Goal: Task Accomplishment & Management: Use online tool/utility

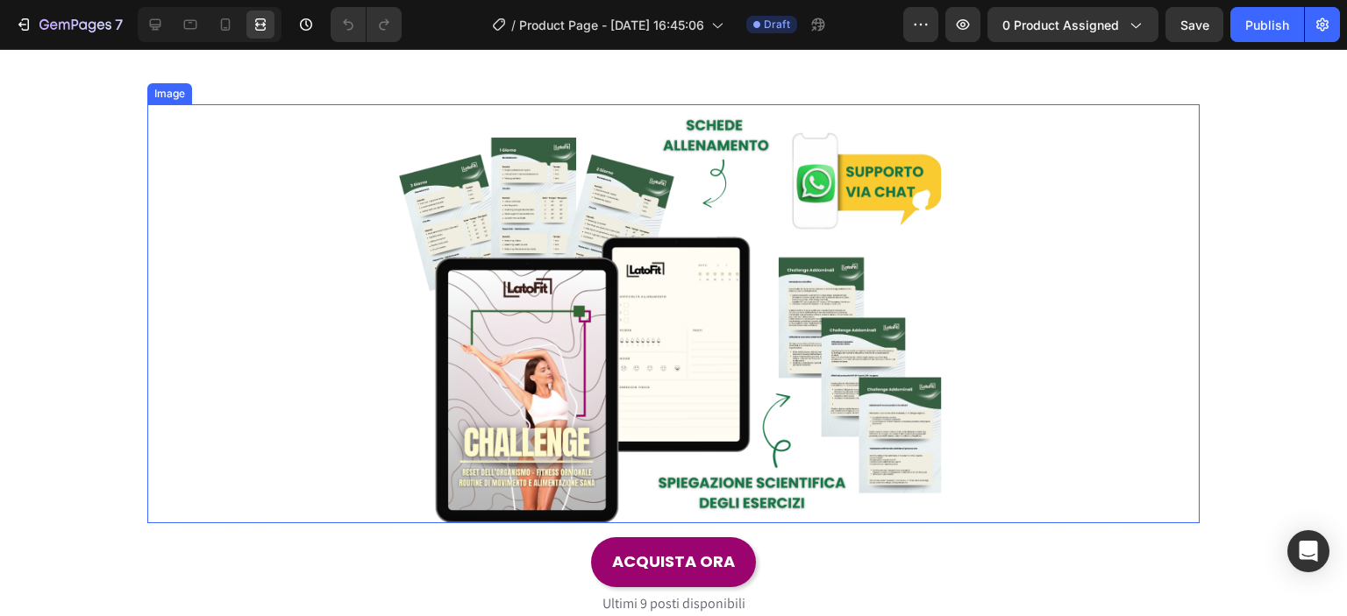
scroll to position [409, 0]
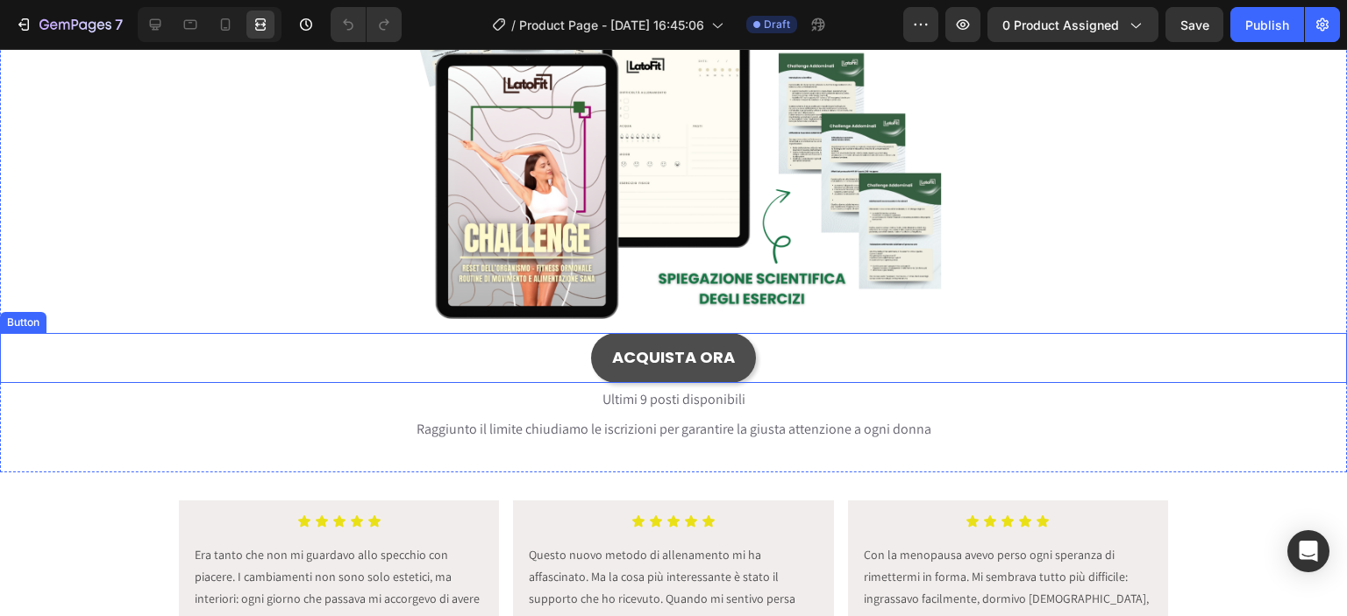
click at [600, 369] on button "ACQUISTA ORA" at bounding box center [673, 357] width 165 height 49
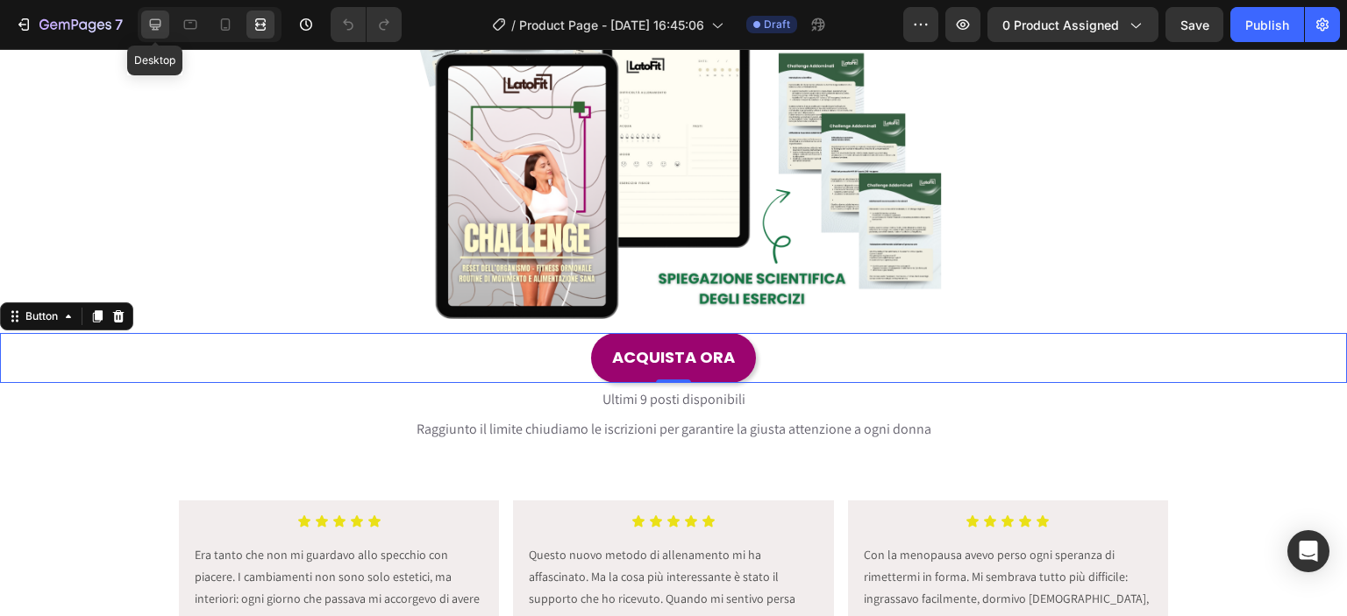
click at [144, 38] on div at bounding box center [155, 25] width 28 height 28
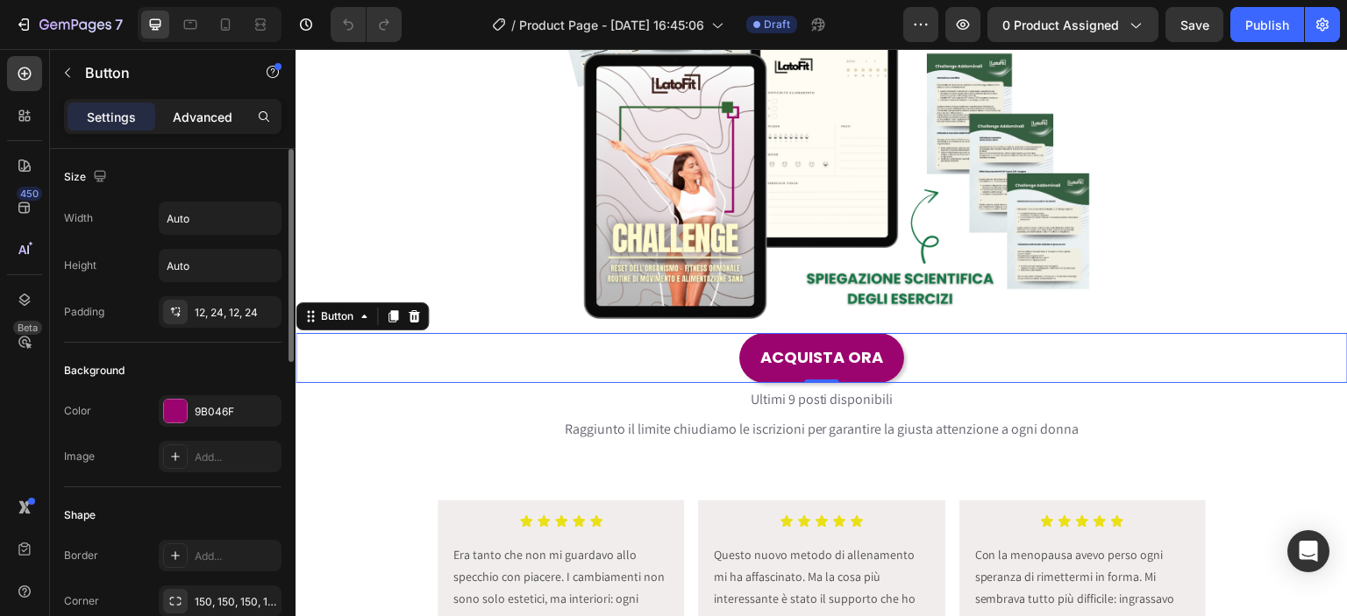
click at [210, 105] on div "Advanced" at bounding box center [203, 117] width 88 height 28
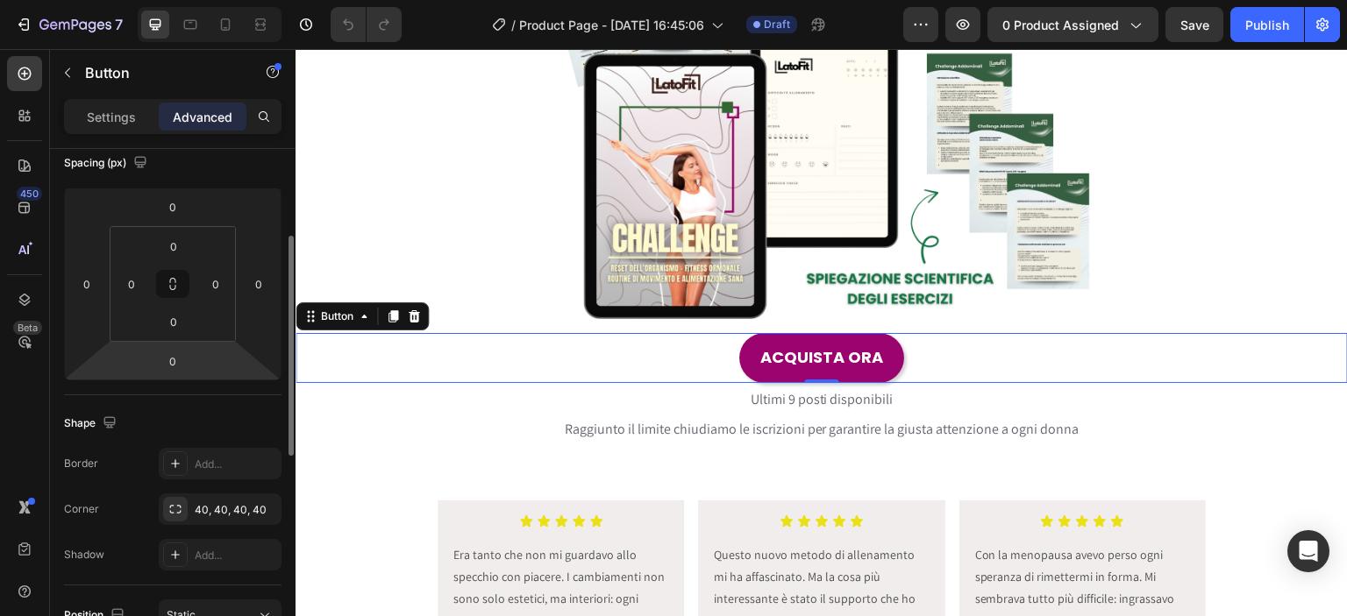
scroll to position [614, 0]
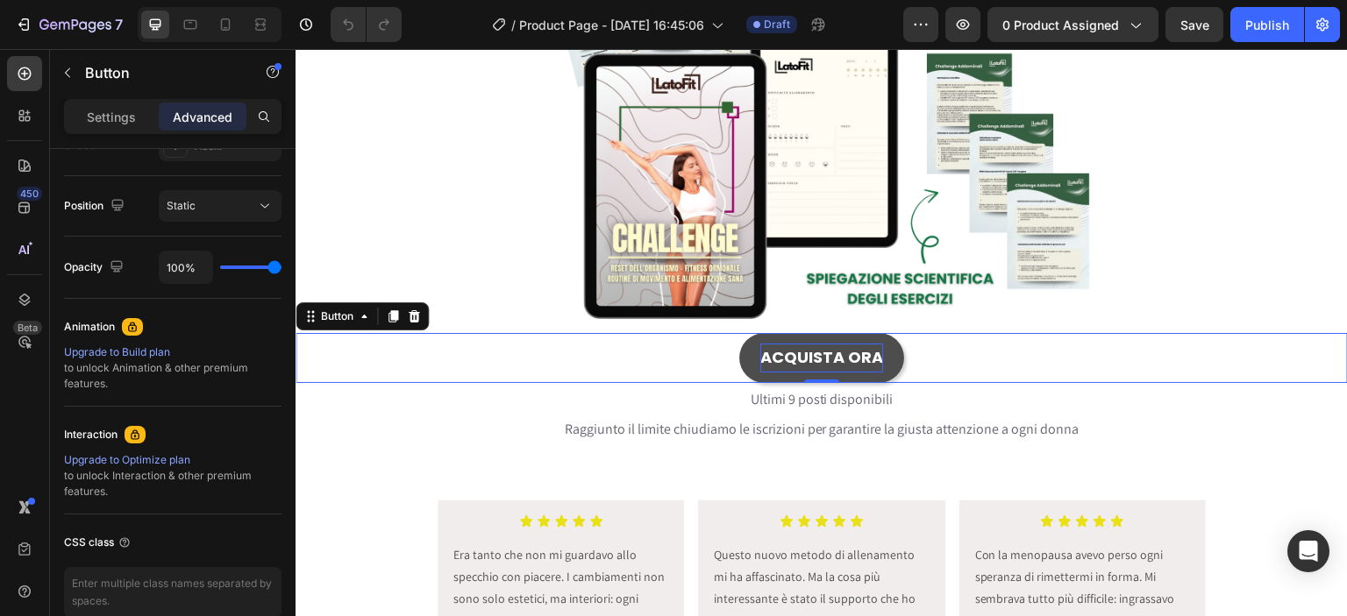
click at [775, 357] on p "ACQUISTA ORA" at bounding box center [821, 358] width 123 height 28
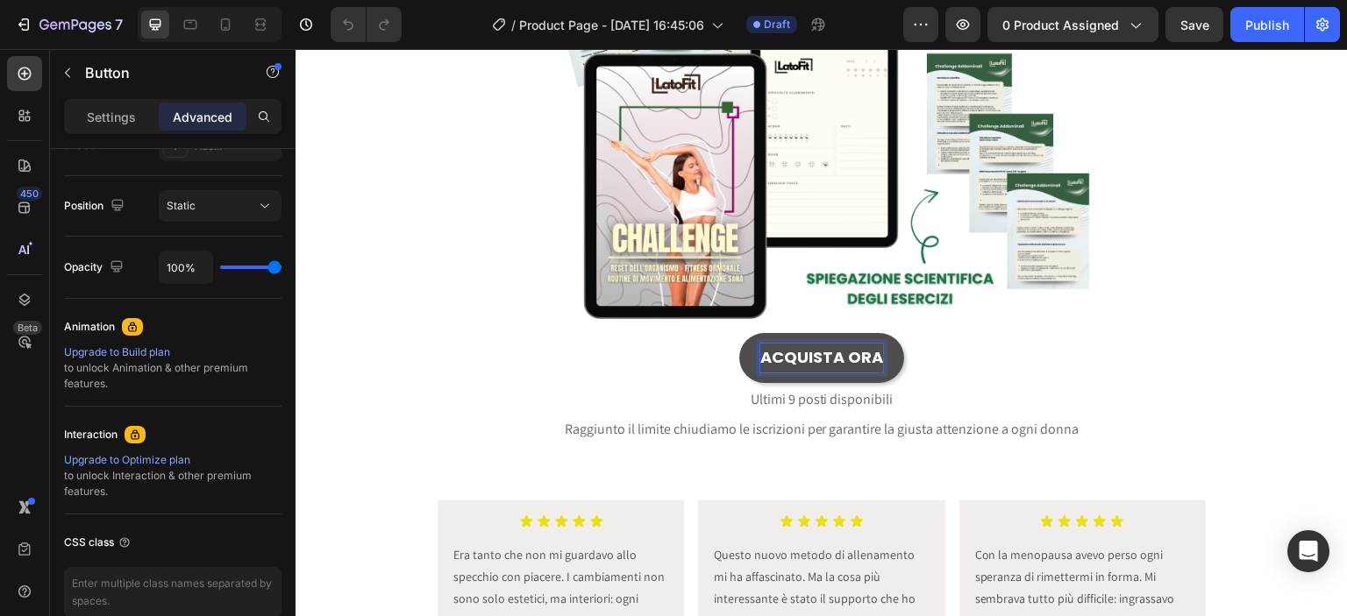
click at [742, 360] on button "ACQUISTA ORA" at bounding box center [821, 357] width 165 height 49
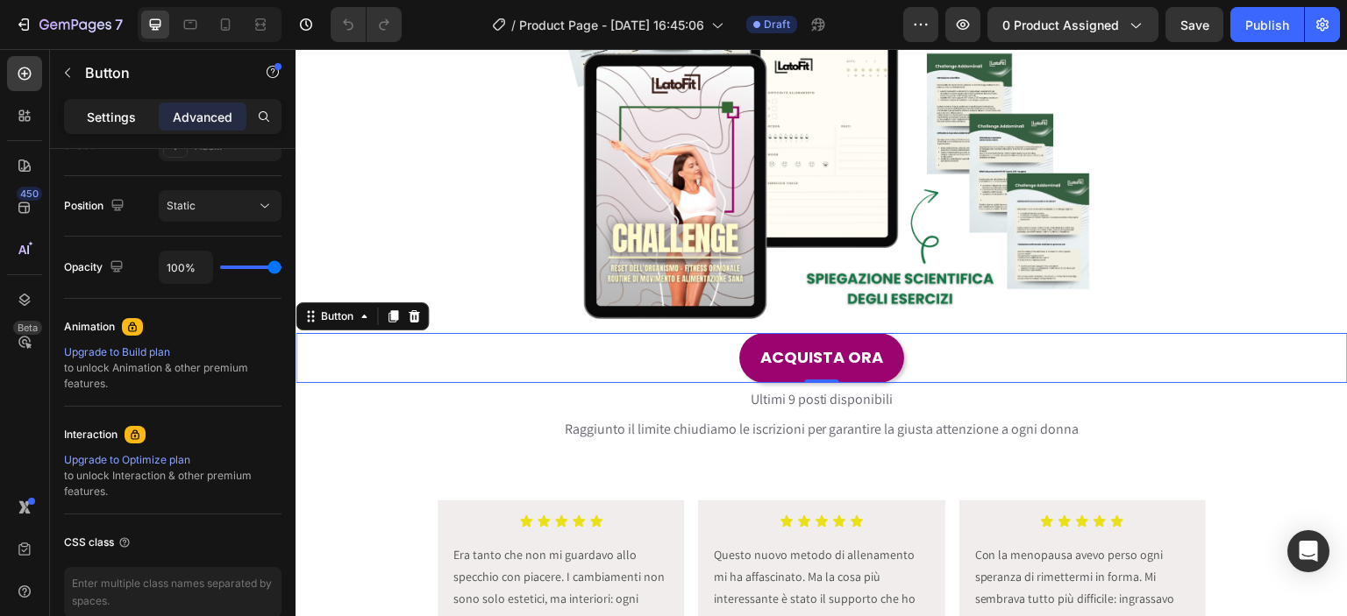
click at [127, 119] on p "Settings" at bounding box center [111, 117] width 49 height 18
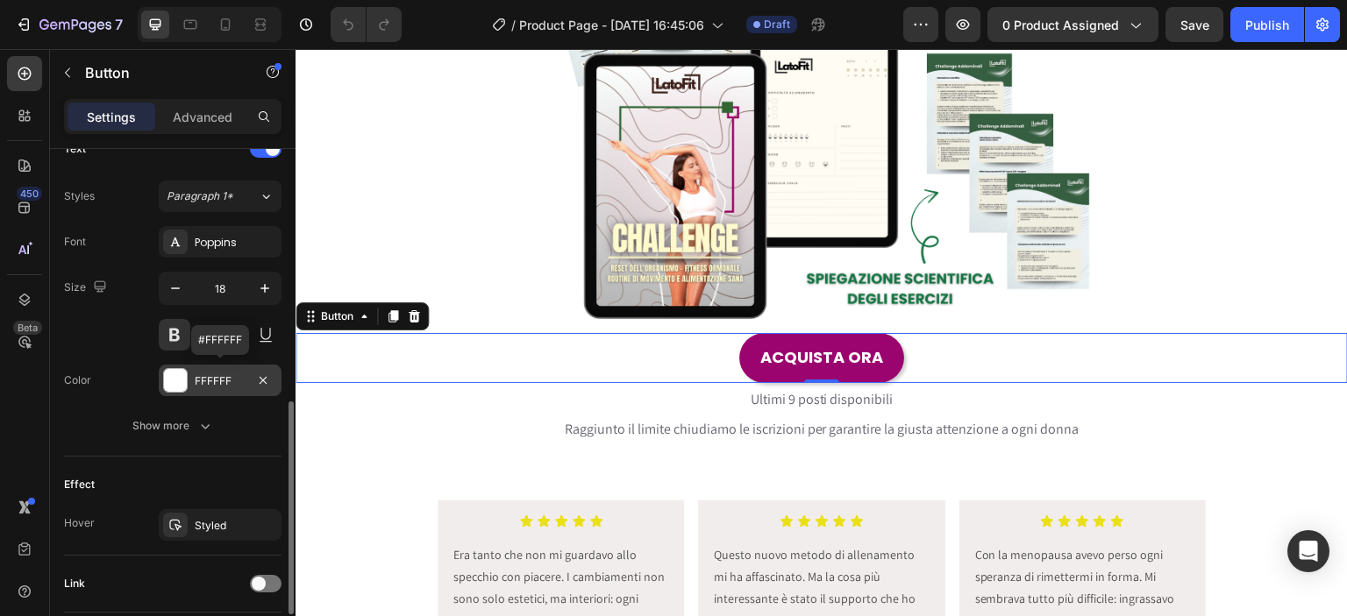
scroll to position [737, 0]
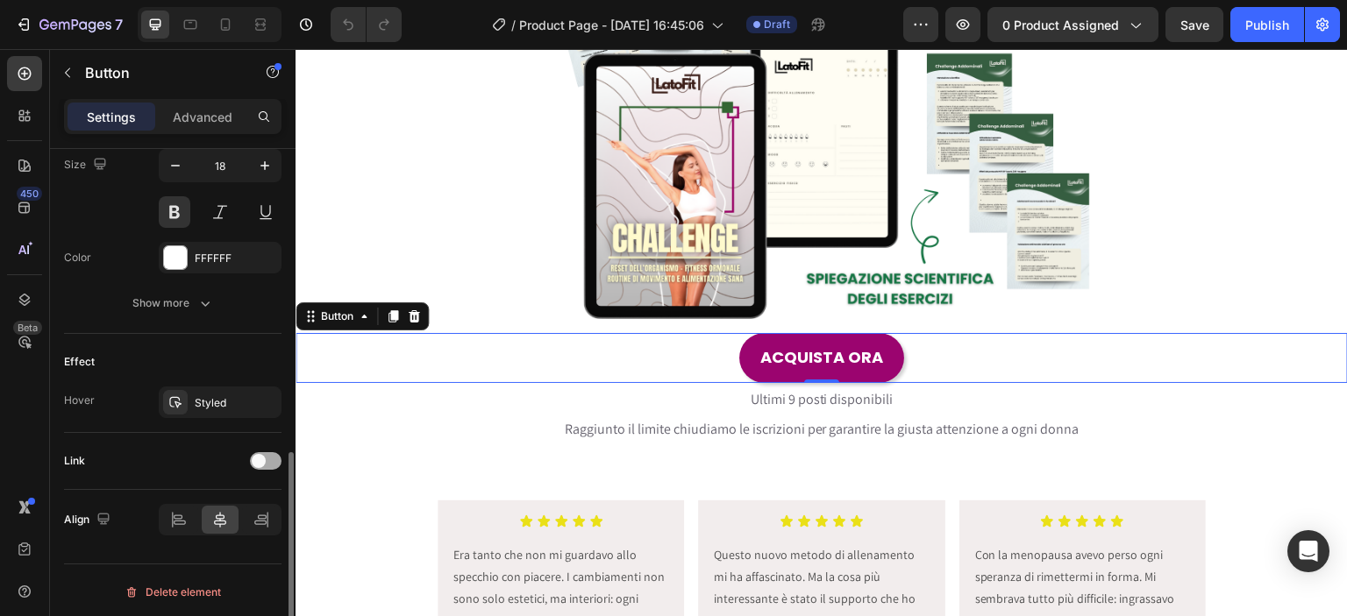
click at [253, 463] on div at bounding box center [266, 461] width 32 height 18
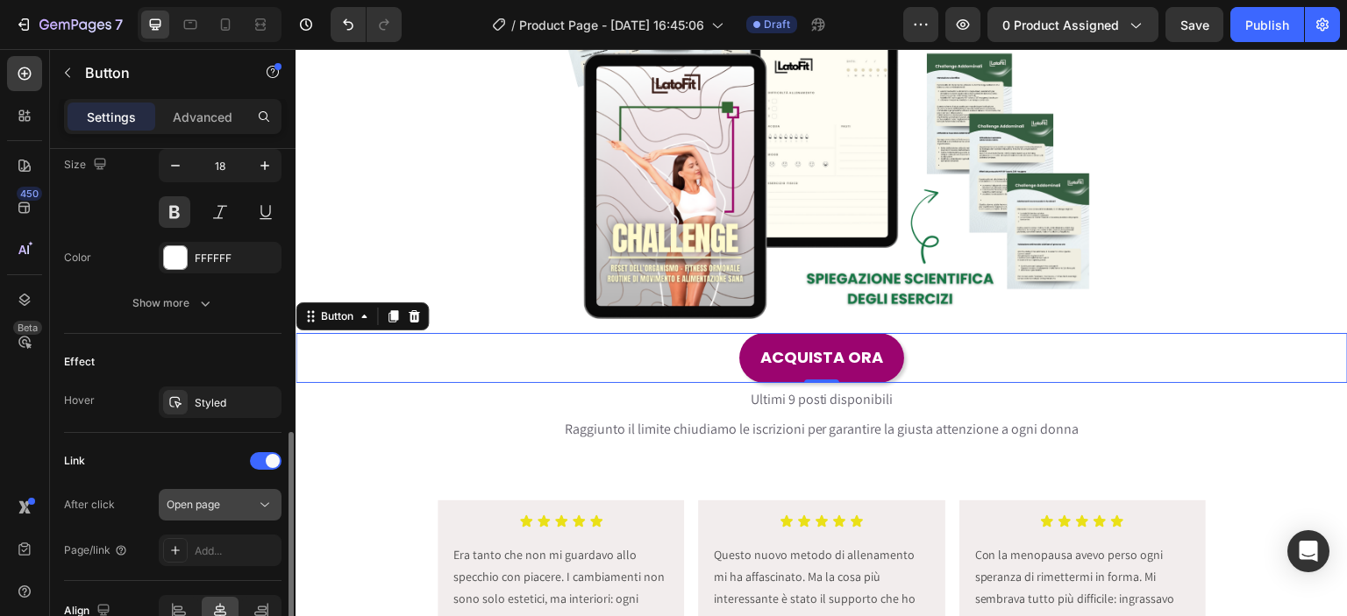
click at [246, 497] on div "Open page" at bounding box center [211, 505] width 89 height 16
drag, startPoint x: 104, startPoint y: 467, endPoint x: 113, endPoint y: 469, distance: 9.2
click at [105, 467] on div "Link" at bounding box center [172, 461] width 217 height 28
click at [207, 536] on div "Add..." at bounding box center [220, 551] width 123 height 32
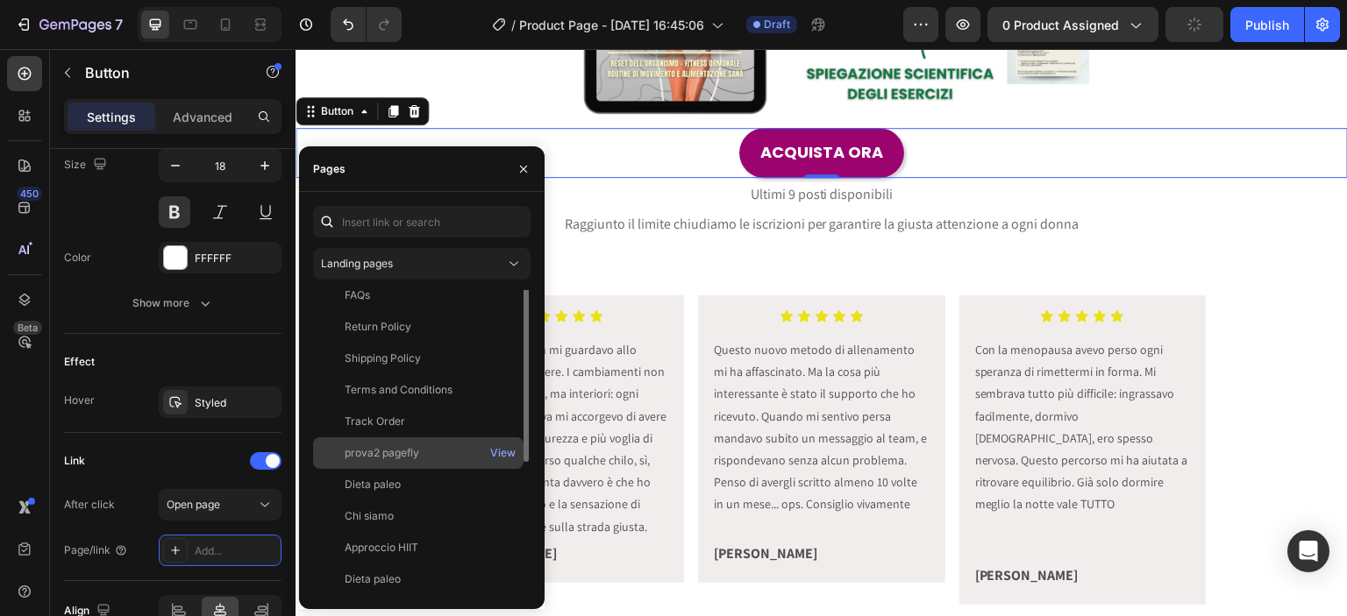
scroll to position [0, 0]
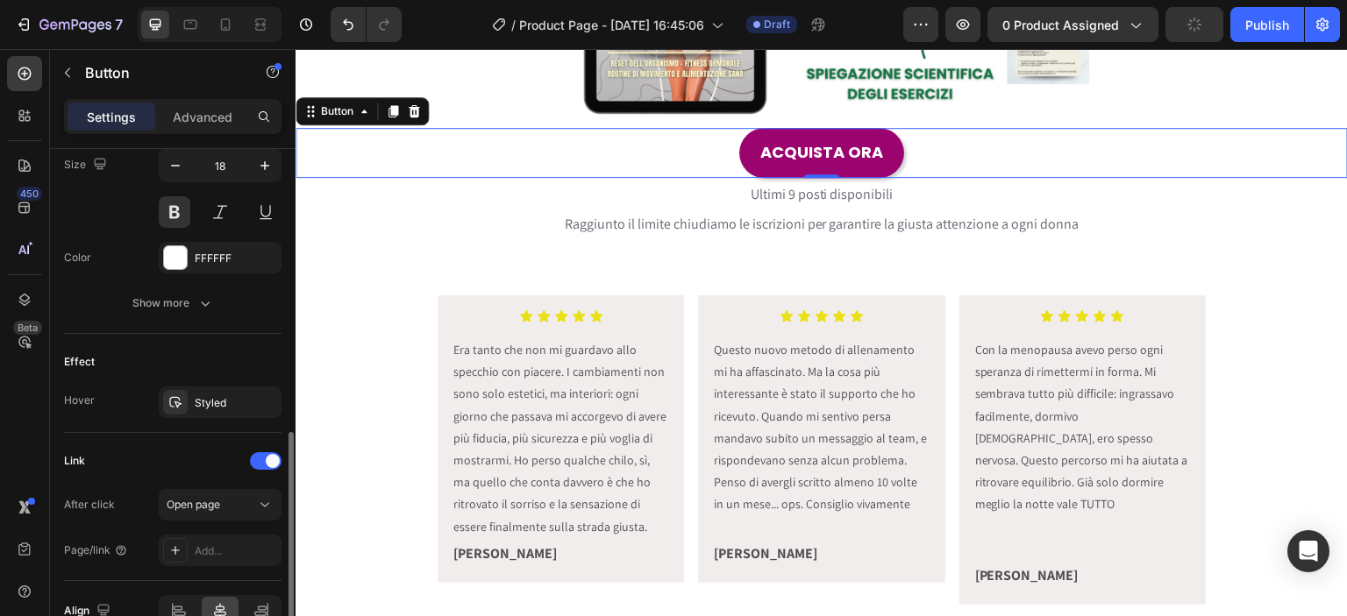
click at [189, 441] on div "Link After click Open page Page/link Add..." at bounding box center [172, 507] width 217 height 148
click at [269, 454] on span at bounding box center [273, 461] width 14 height 14
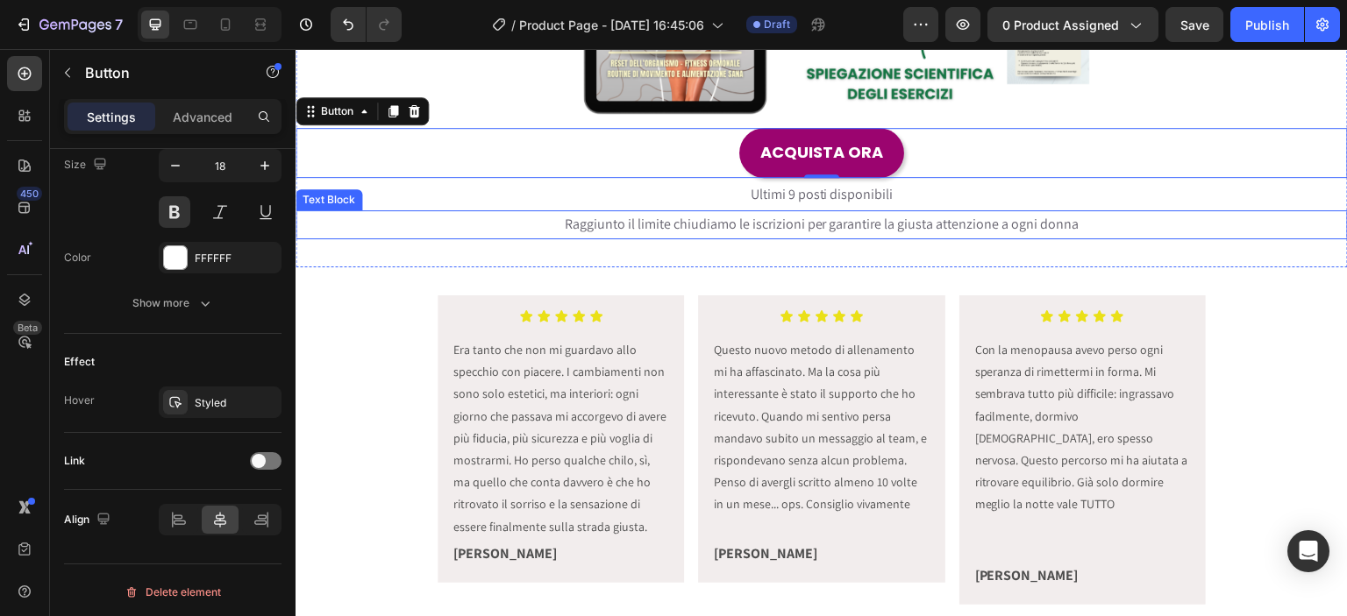
click at [1018, 226] on span "Raggiunto il limite chiudiamo le iscrizioni per garantire la giusta attenzione …" at bounding box center [822, 224] width 515 height 18
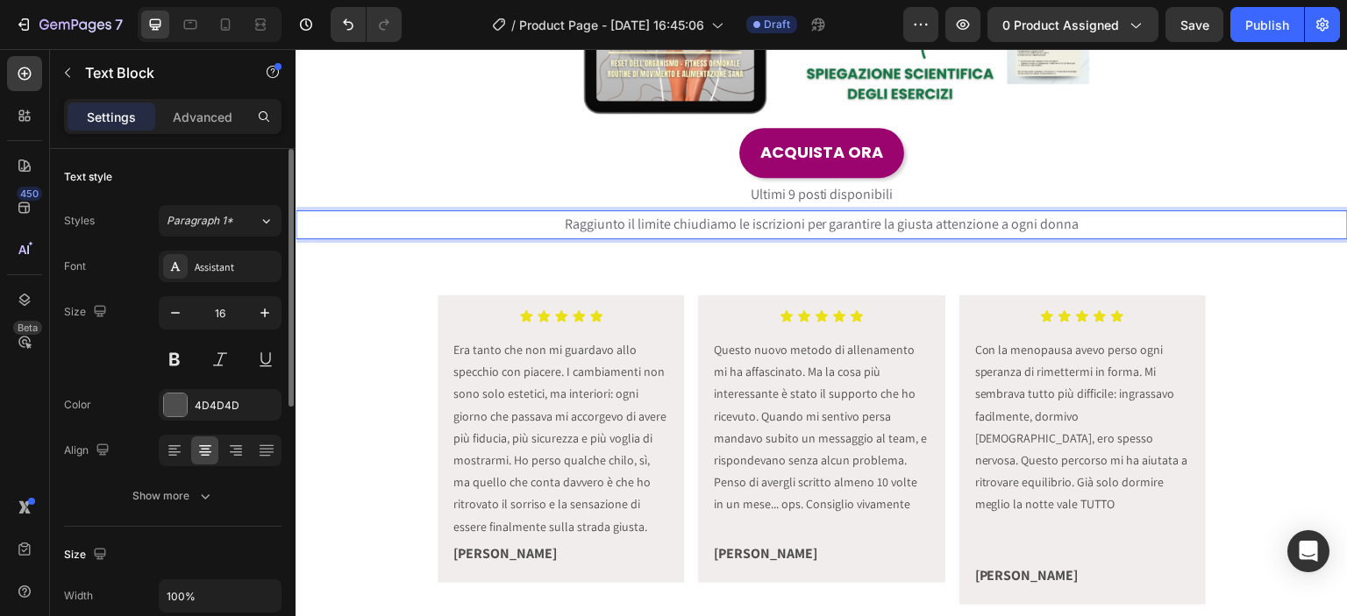
click at [1037, 224] on span "Raggiunto il limite chiudiamo le iscrizioni per garantire la giusta attenzione …" at bounding box center [822, 224] width 515 height 18
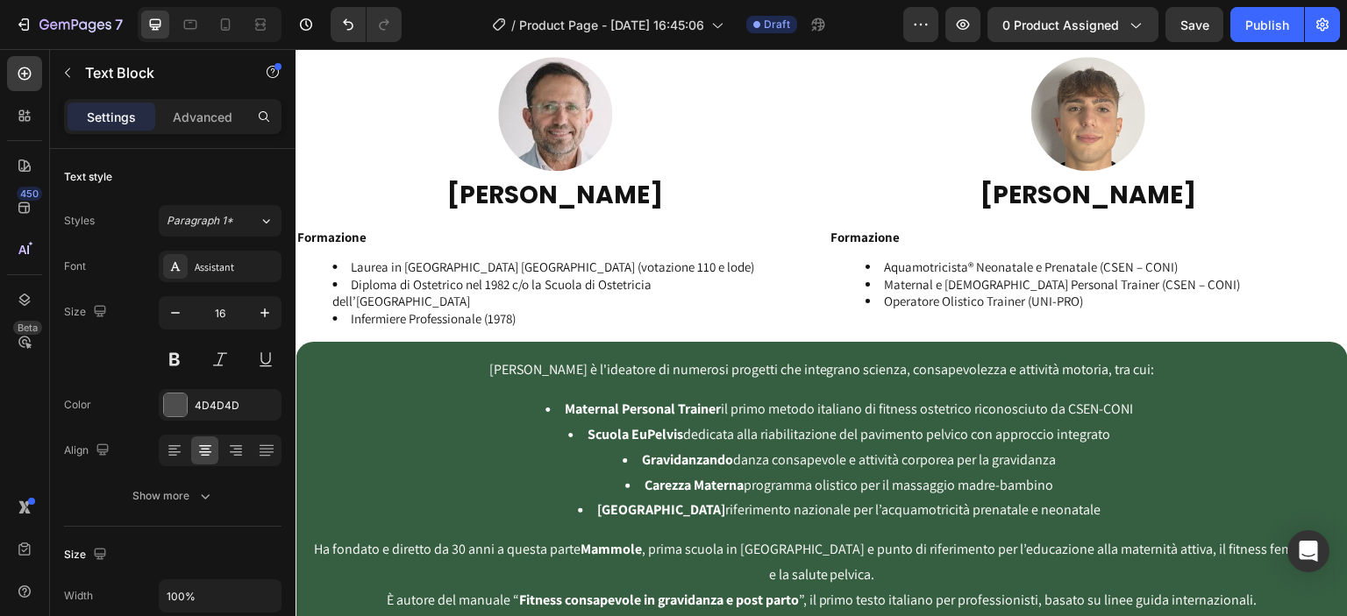
scroll to position [2455, 0]
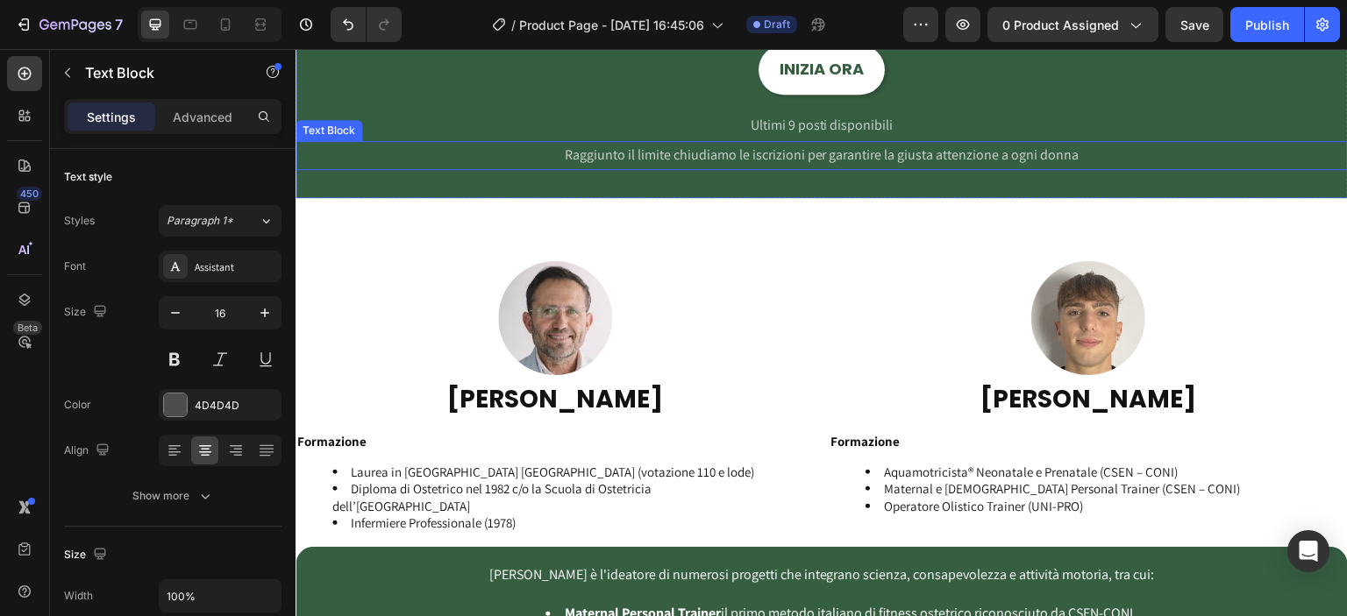
click at [1020, 153] on span "Raggiunto il limite chiudiamo le iscrizioni per garantire la giusta attenzione …" at bounding box center [822, 155] width 515 height 18
click at [1046, 153] on span "Raggiunto il limite chiudiamo le iscrizioni per garantire la giusta attenzione …" at bounding box center [822, 155] width 515 height 18
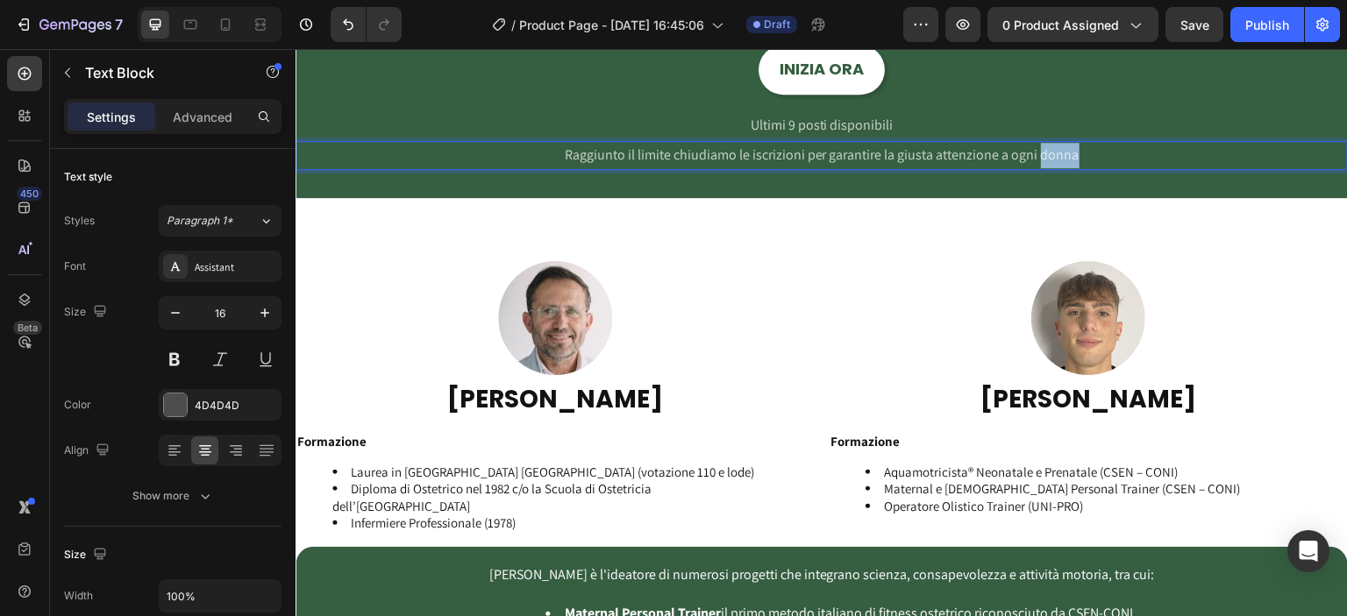
click at [1046, 153] on span "Raggiunto il limite chiudiamo le iscrizioni per garantire la giusta attenzione …" at bounding box center [822, 155] width 515 height 18
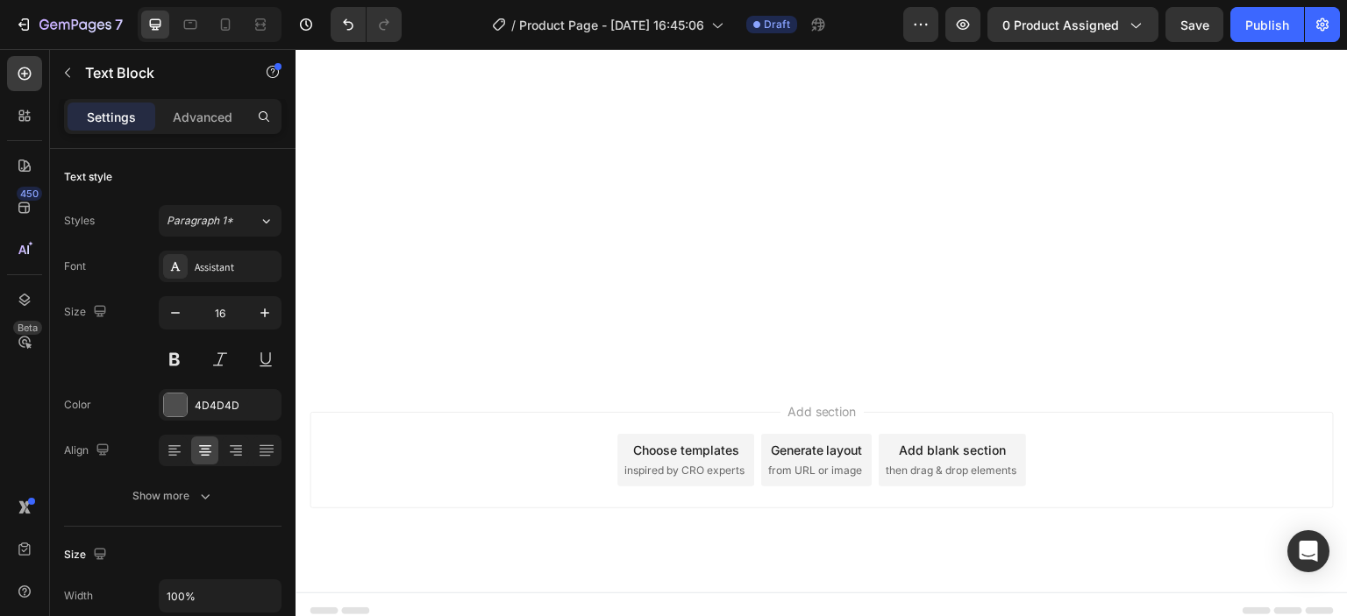
scroll to position [3887, 0]
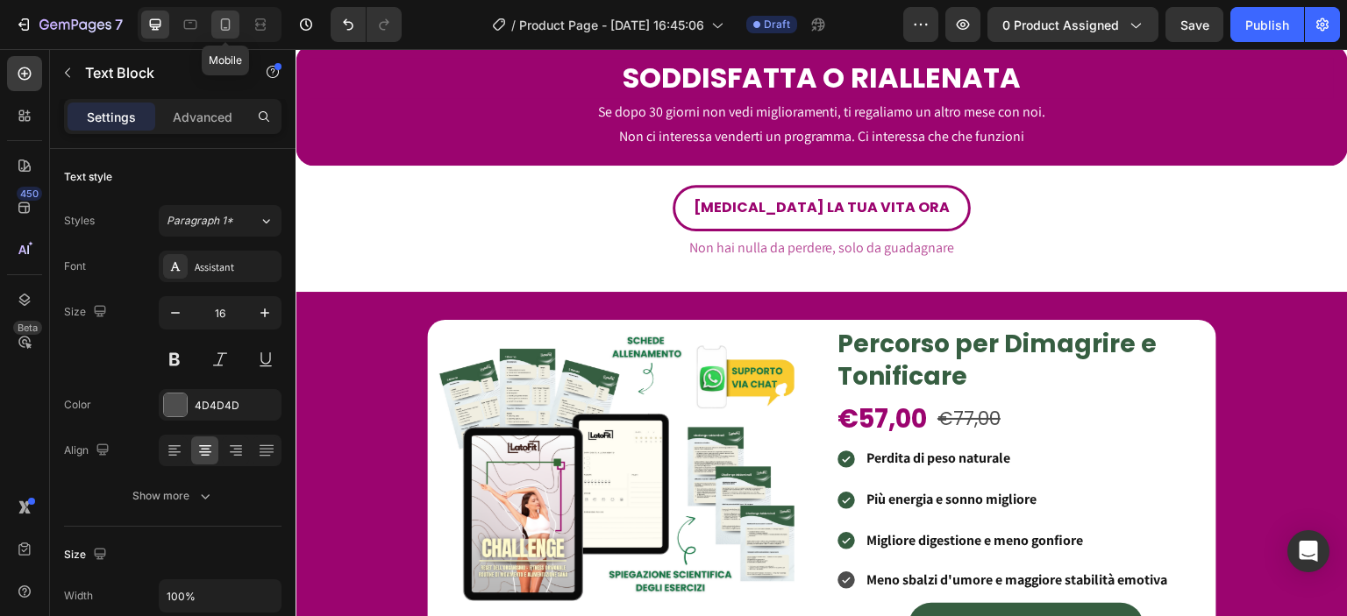
click at [220, 13] on div at bounding box center [225, 25] width 28 height 28
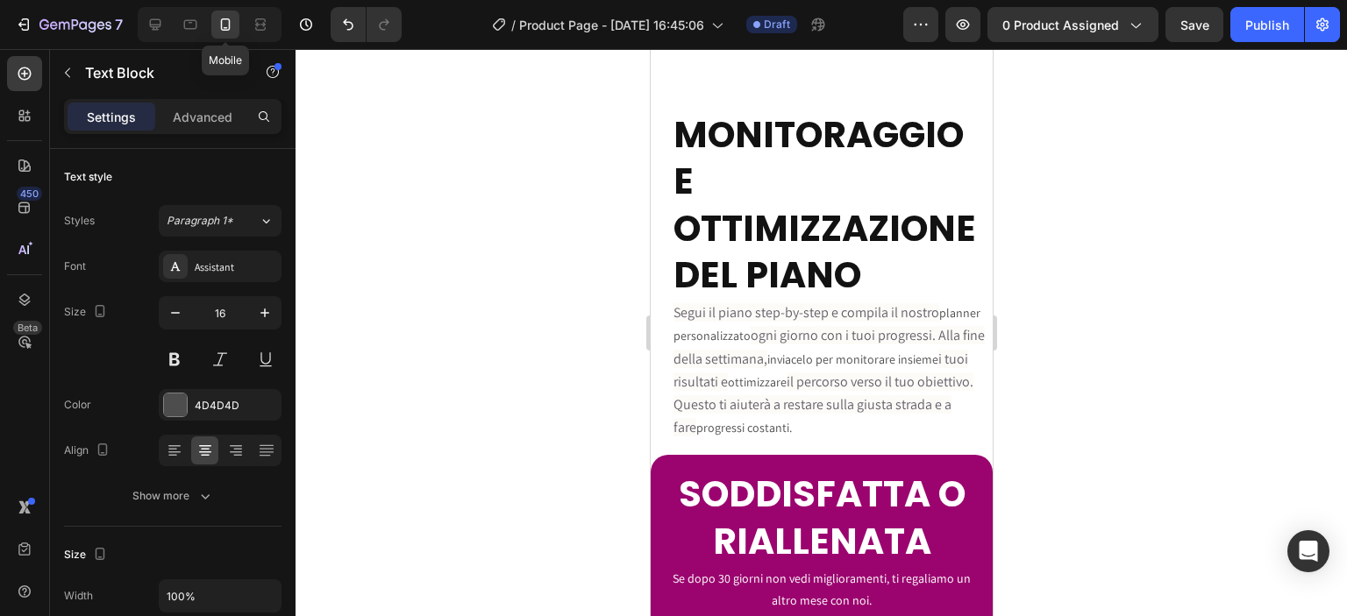
type input "14"
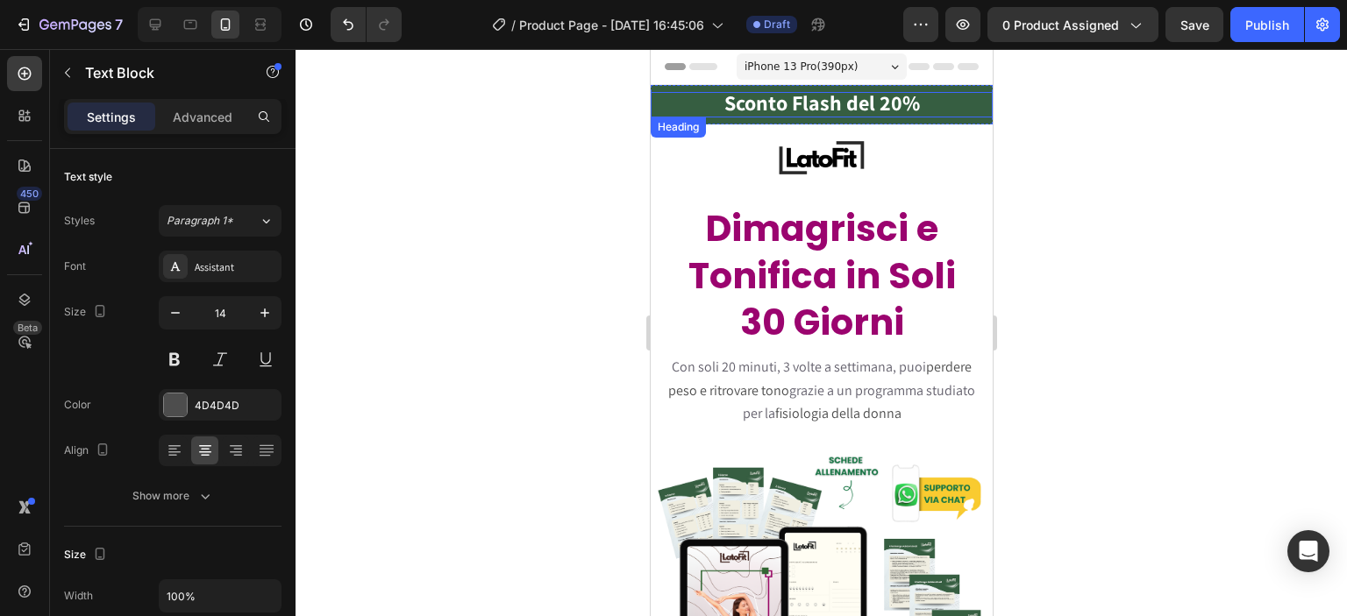
click at [932, 95] on h2 "Sconto Flash del 20%" at bounding box center [821, 104] width 342 height 25
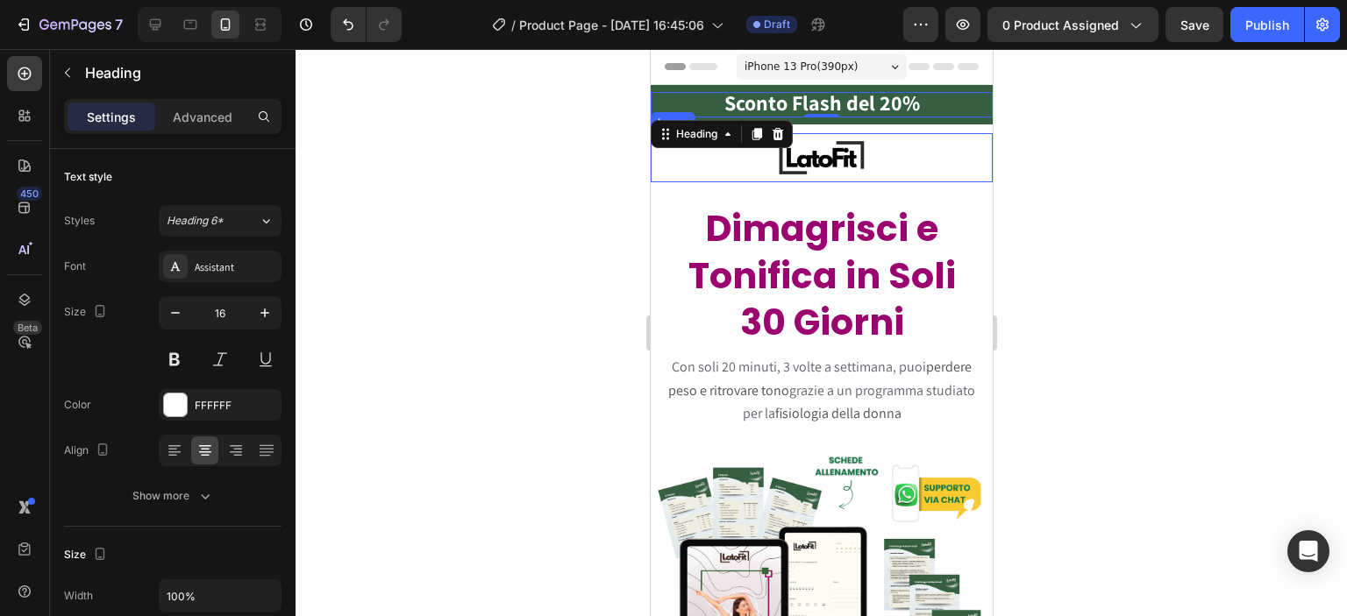
click at [1115, 132] on div at bounding box center [821, 332] width 1051 height 567
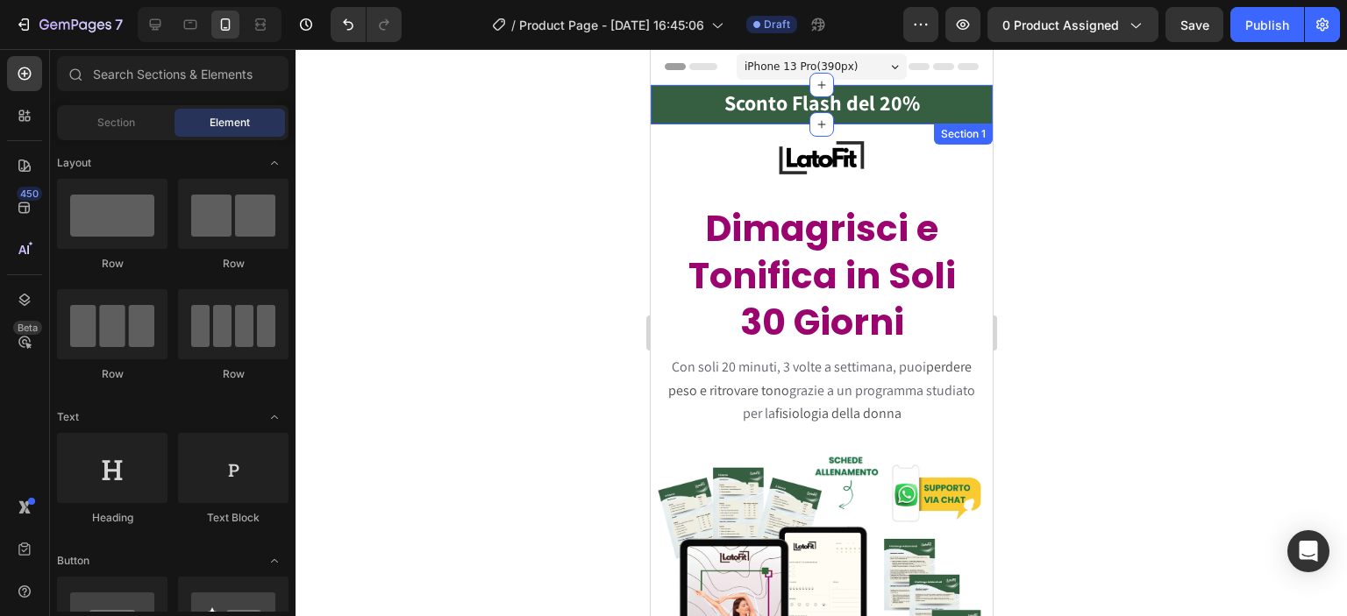
click at [934, 87] on div "Sconto Flash del 20% Heading Section 1" at bounding box center [821, 104] width 342 height 39
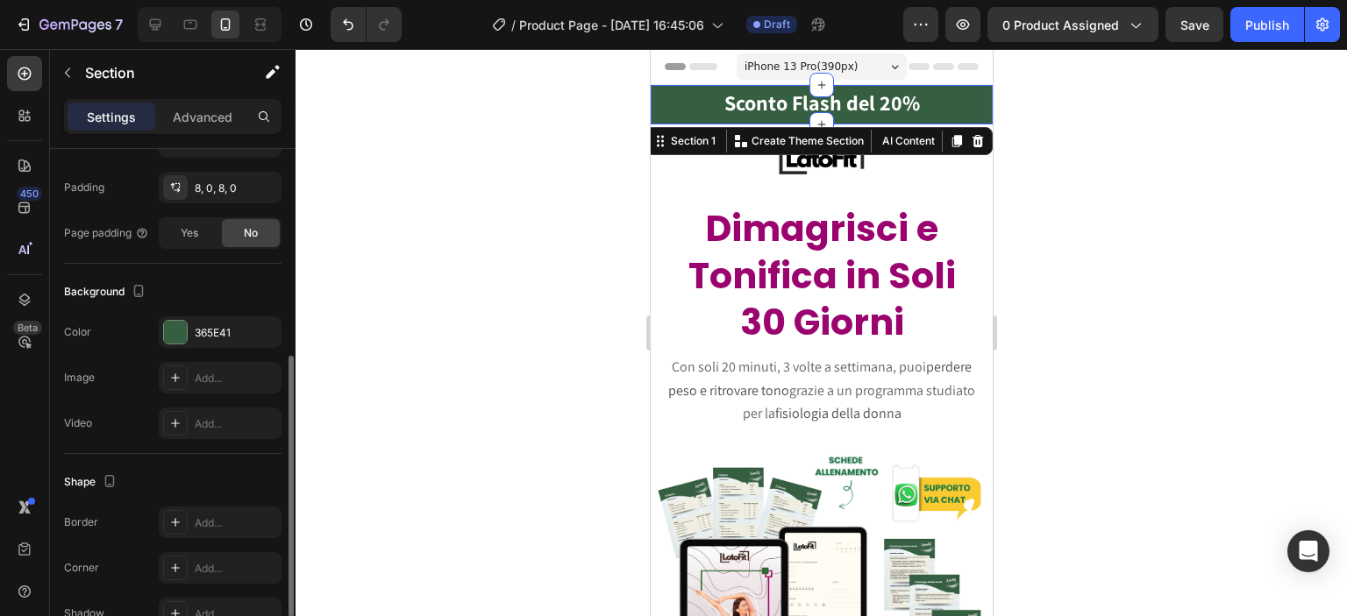
scroll to position [505, 0]
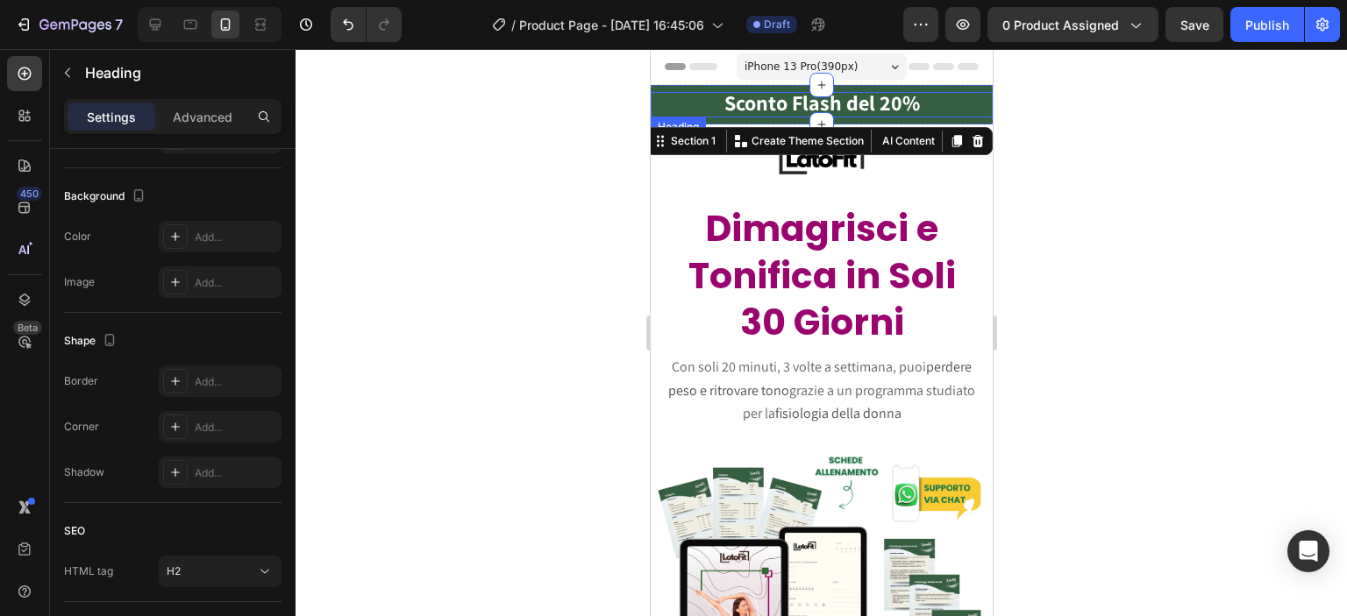
click at [784, 101] on strong "Sconto Flash del 20%" at bounding box center [821, 103] width 196 height 28
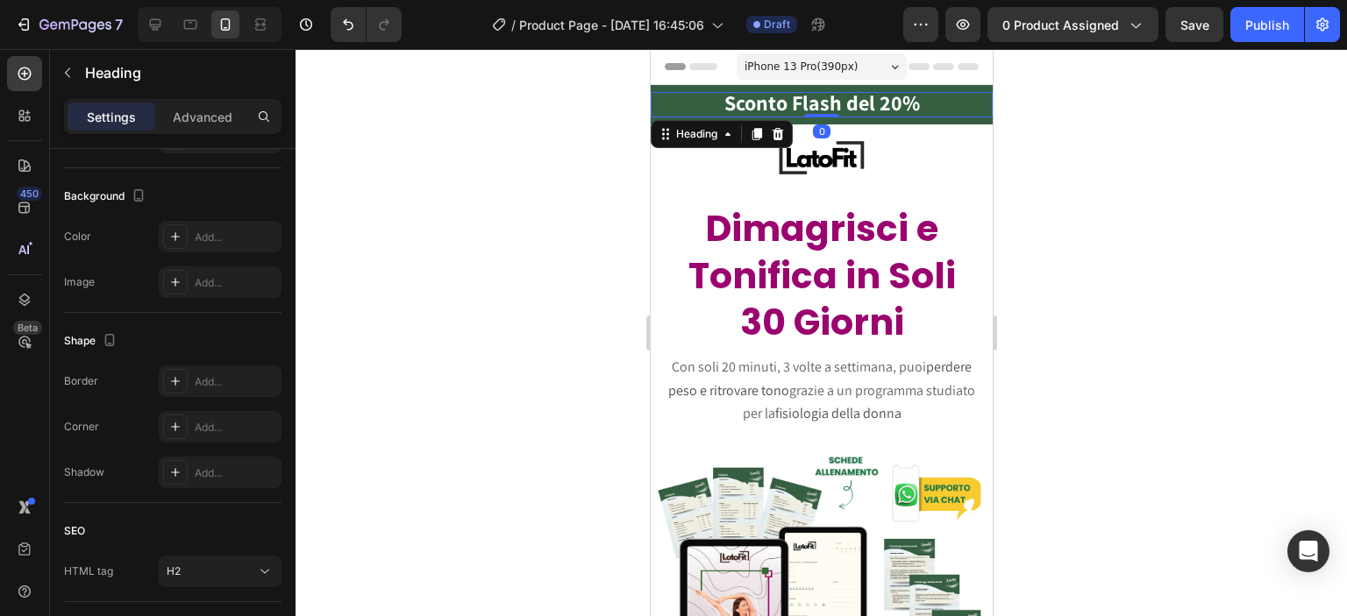
scroll to position [0, 0]
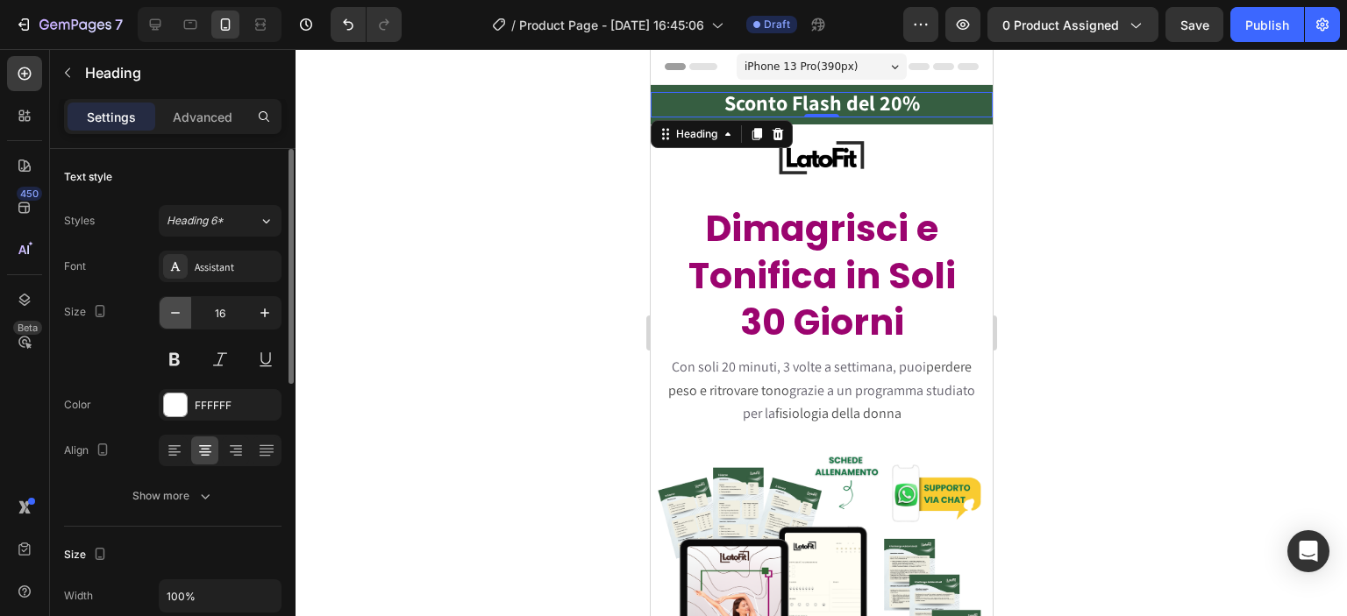
click at [173, 311] on icon "button" at bounding box center [176, 313] width 18 height 18
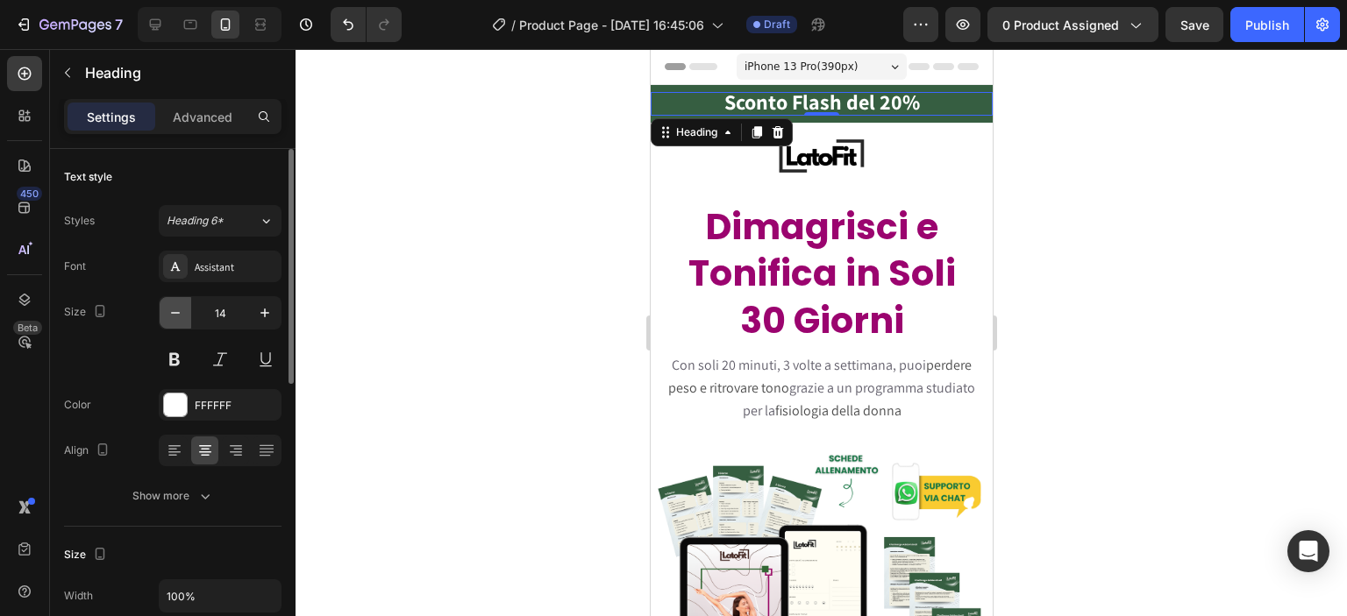
click at [173, 311] on icon "button" at bounding box center [176, 313] width 18 height 18
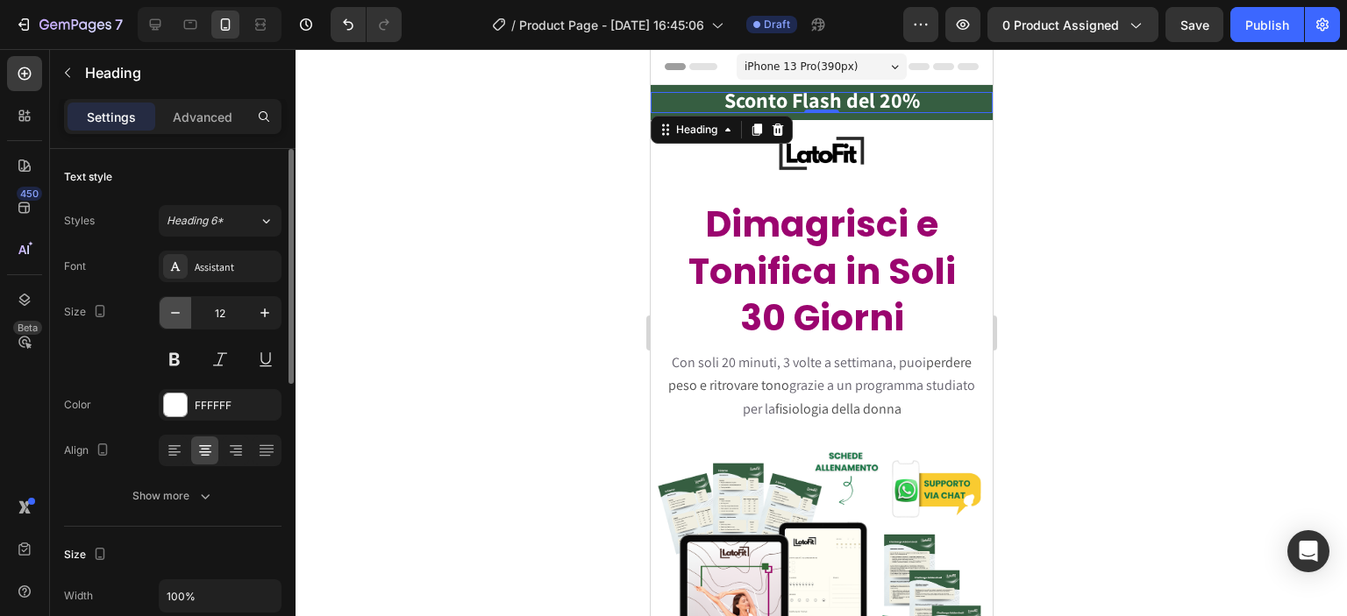
type input "11"
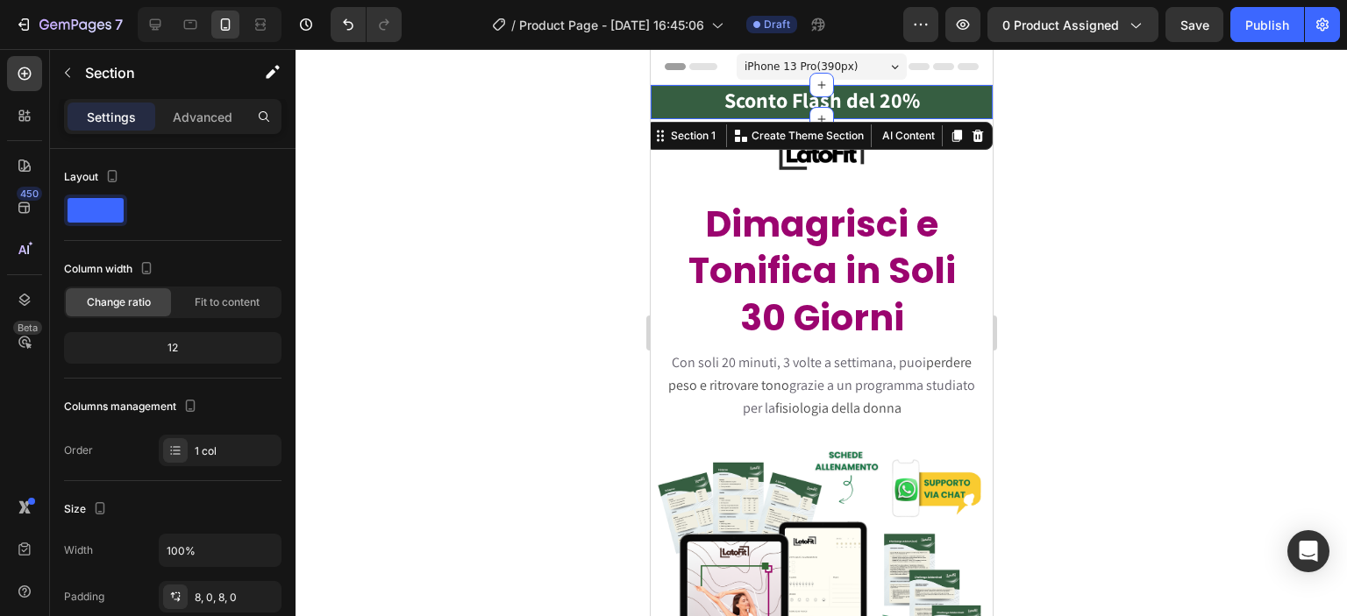
click at [692, 88] on div "Sconto Flash del 20% Heading Section 1 You can create reusable sections Create …" at bounding box center [821, 102] width 342 height 34
click at [206, 115] on p "Advanced" at bounding box center [203, 117] width 60 height 18
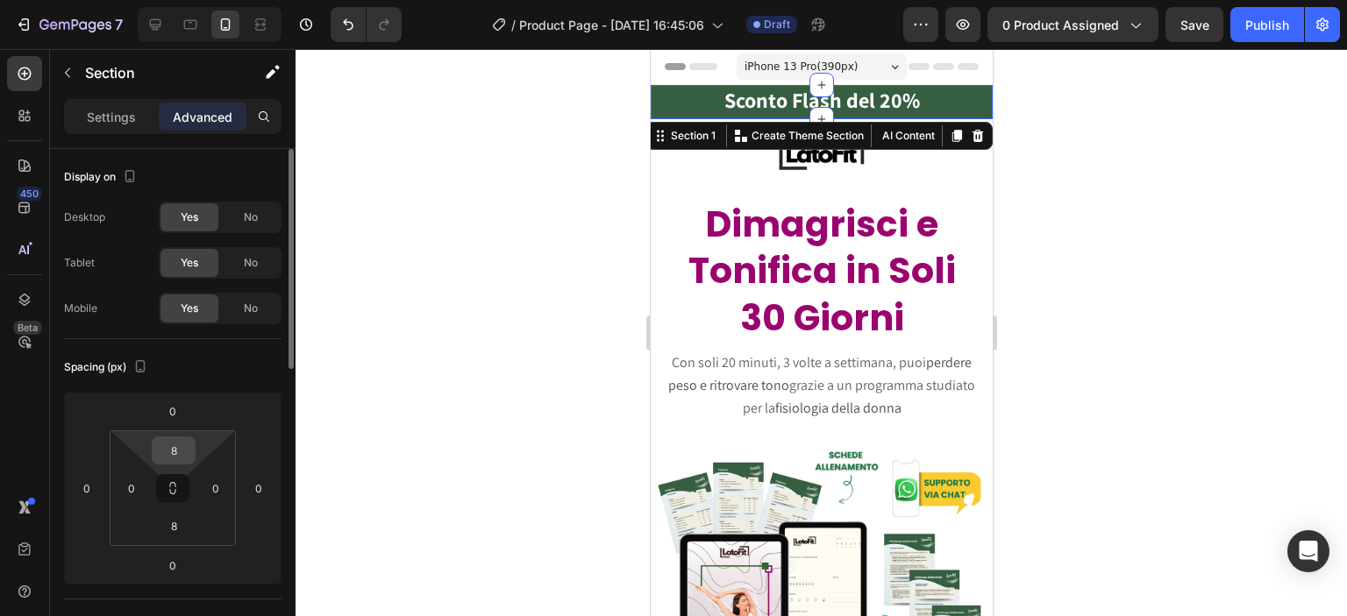
click at [175, 451] on input "8" at bounding box center [173, 451] width 35 height 26
type input "0"
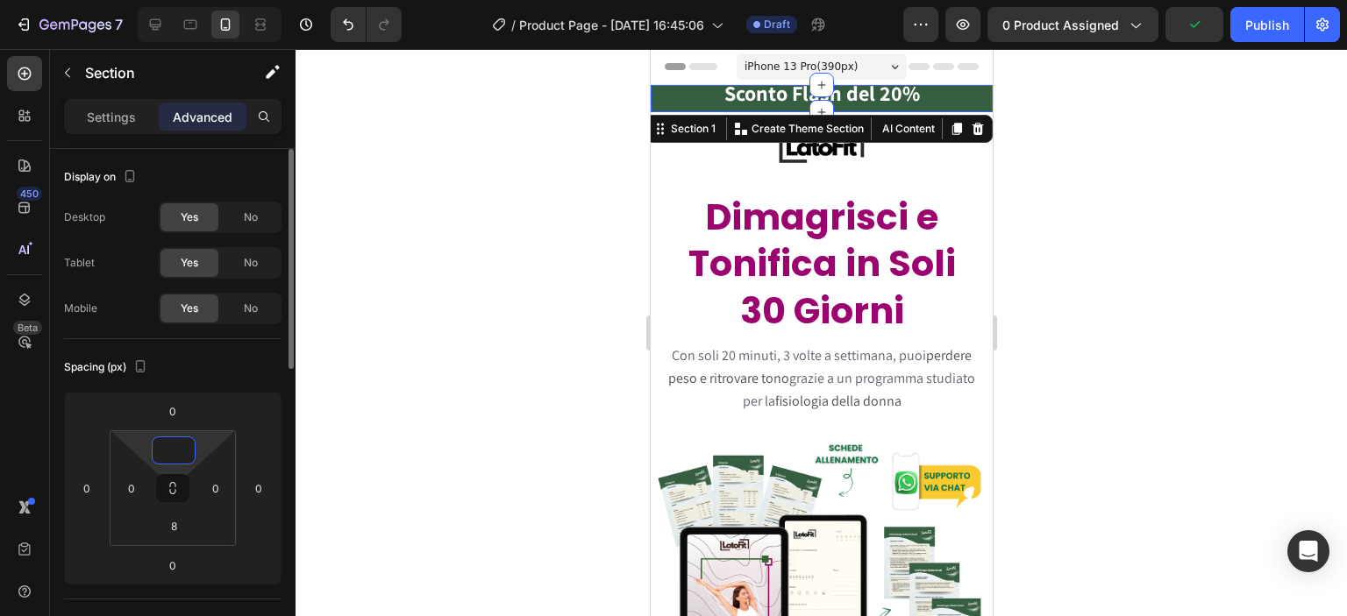
type input "8"
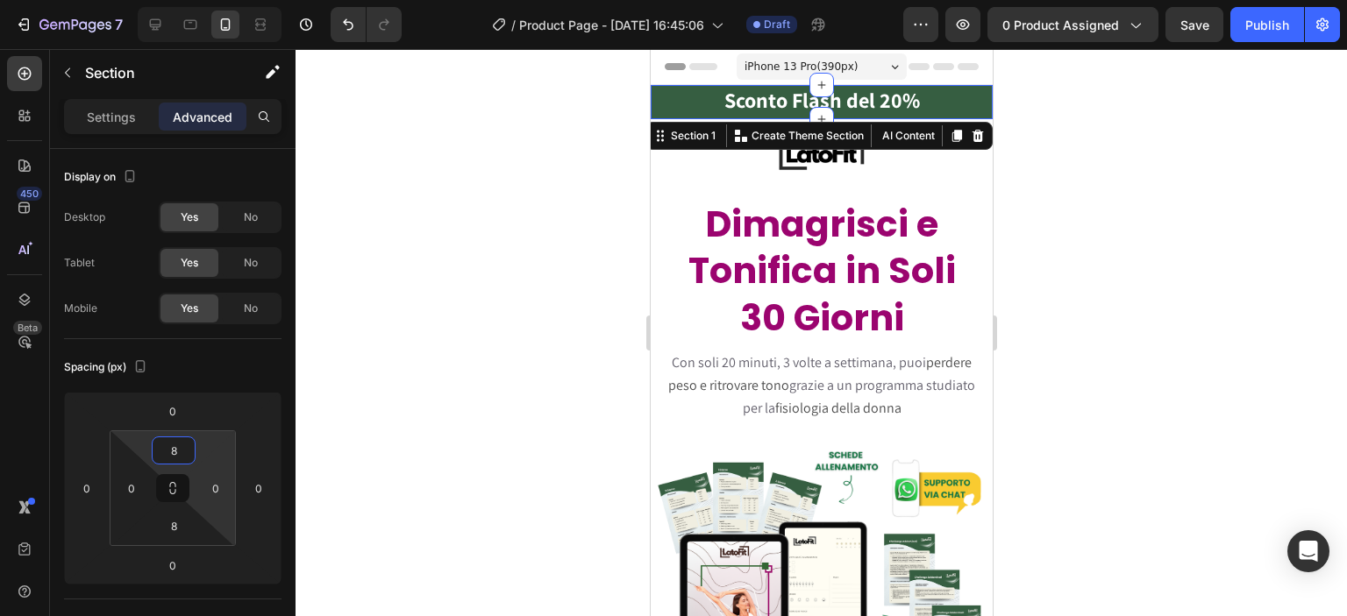
click at [421, 388] on div at bounding box center [821, 332] width 1051 height 567
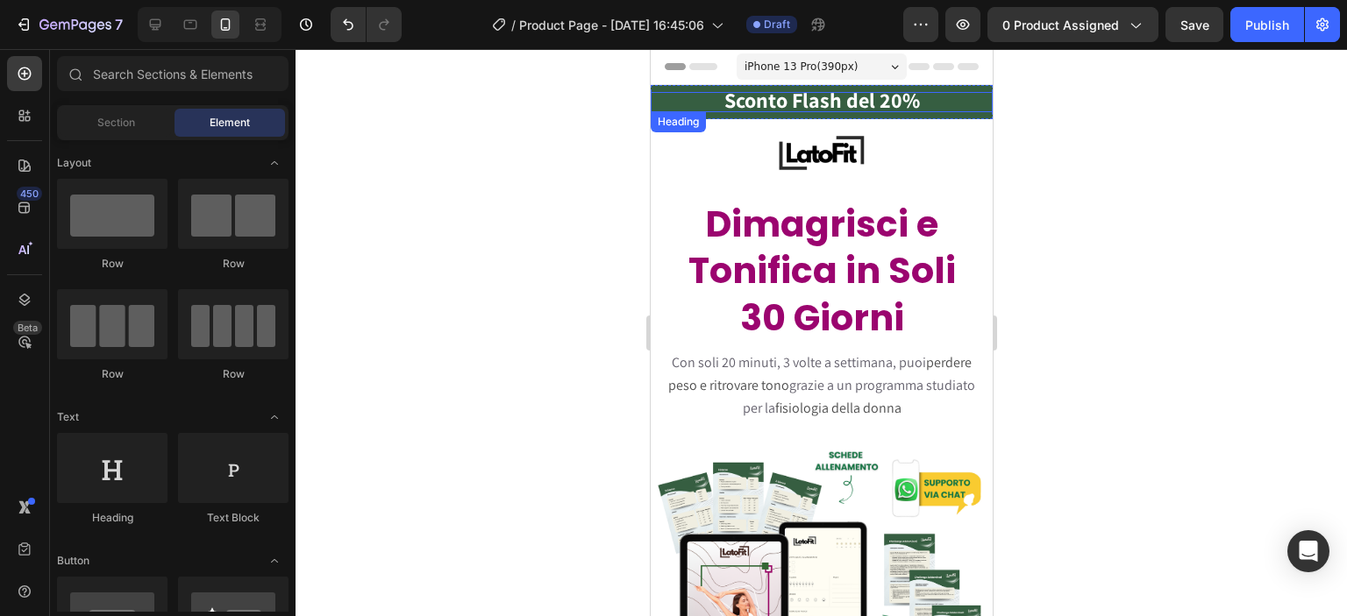
click at [710, 97] on h2 "Sconto Flash del 20%" at bounding box center [821, 102] width 342 height 20
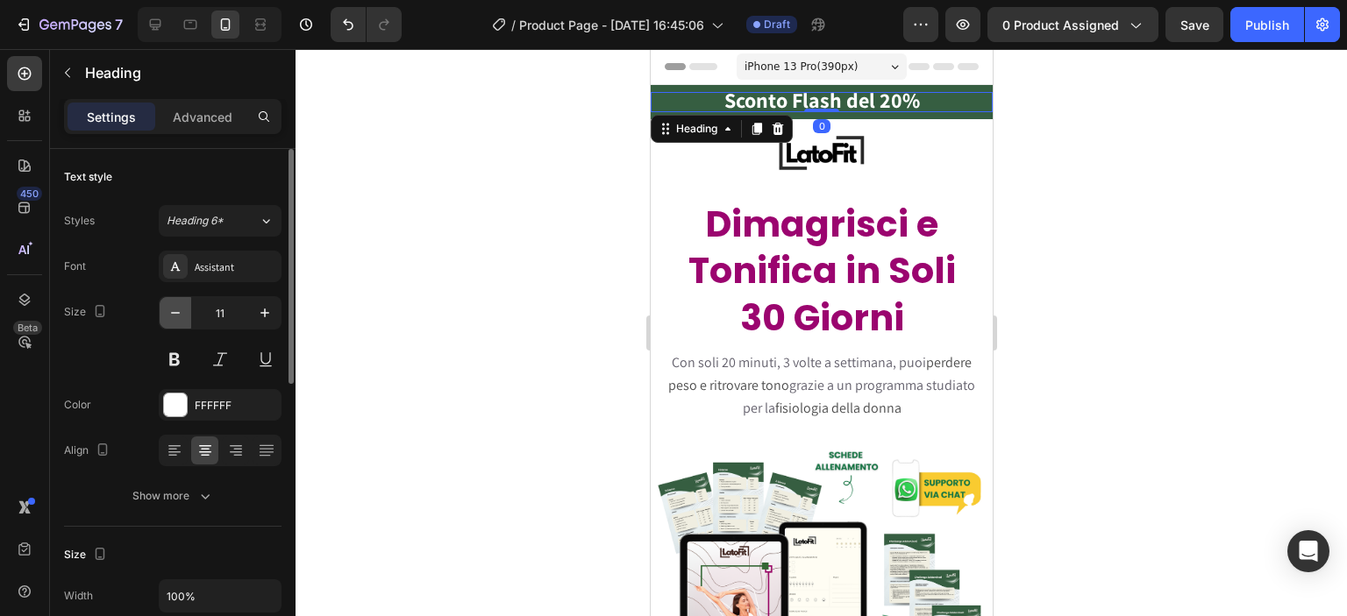
click at [168, 322] on button "button" at bounding box center [176, 313] width 32 height 32
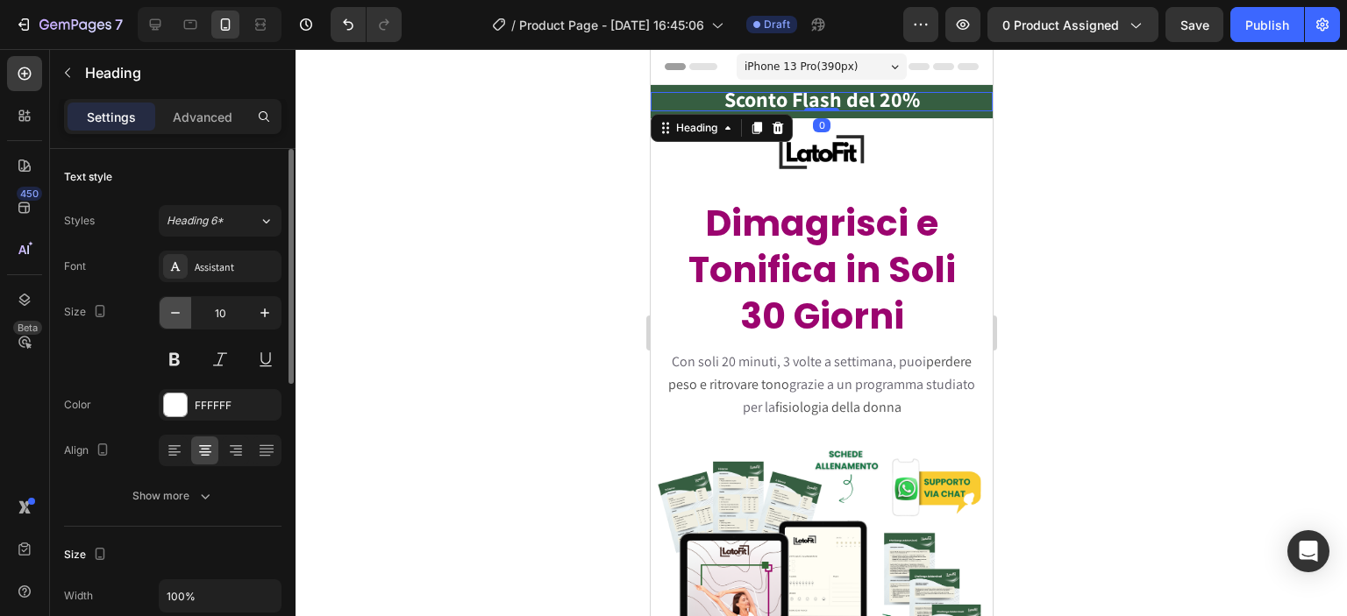
click at [168, 322] on button "button" at bounding box center [176, 313] width 32 height 32
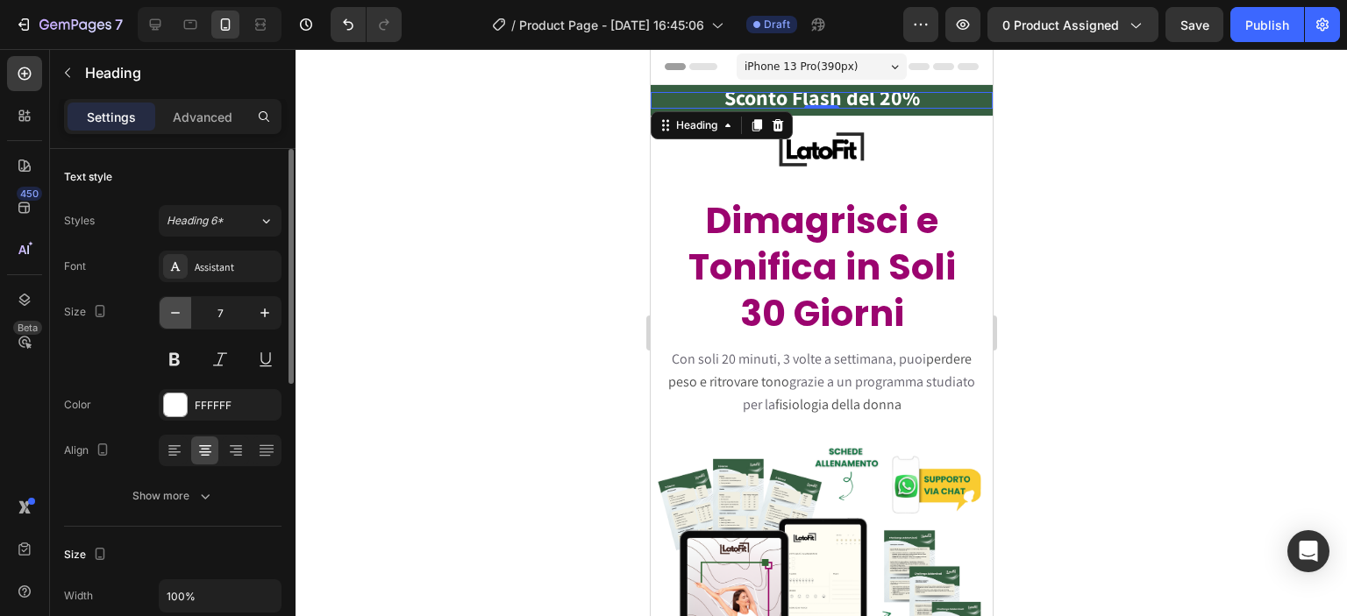
click at [168, 322] on button "button" at bounding box center [176, 313] width 32 height 32
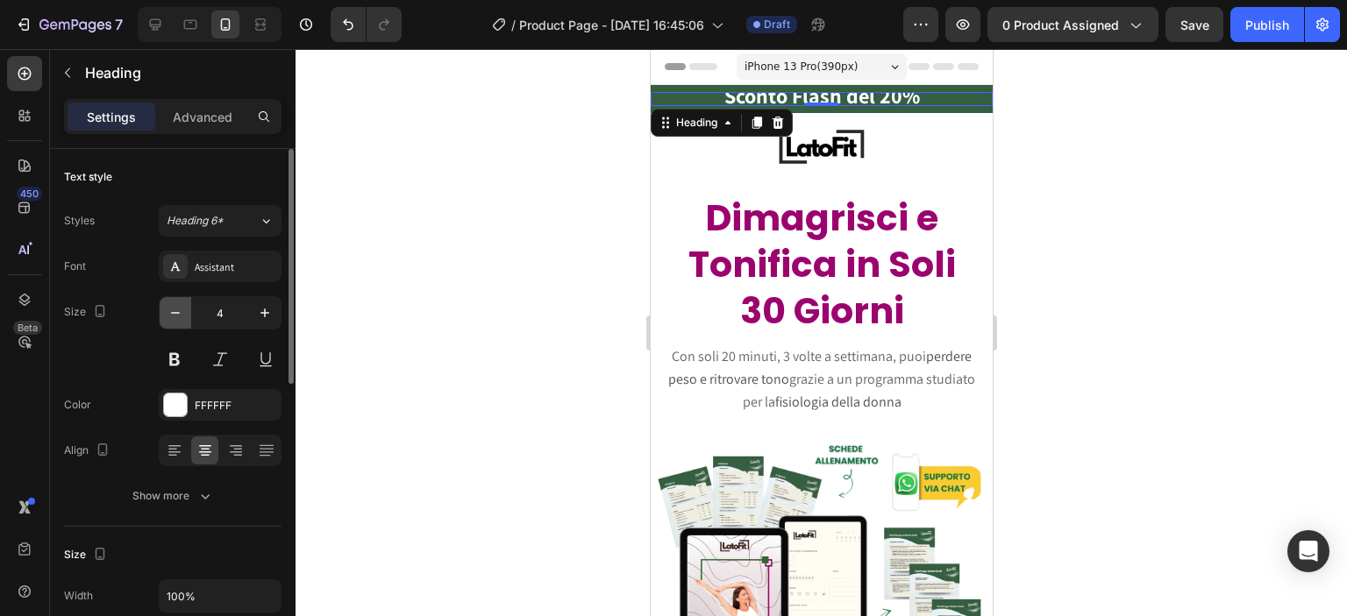
type input "3"
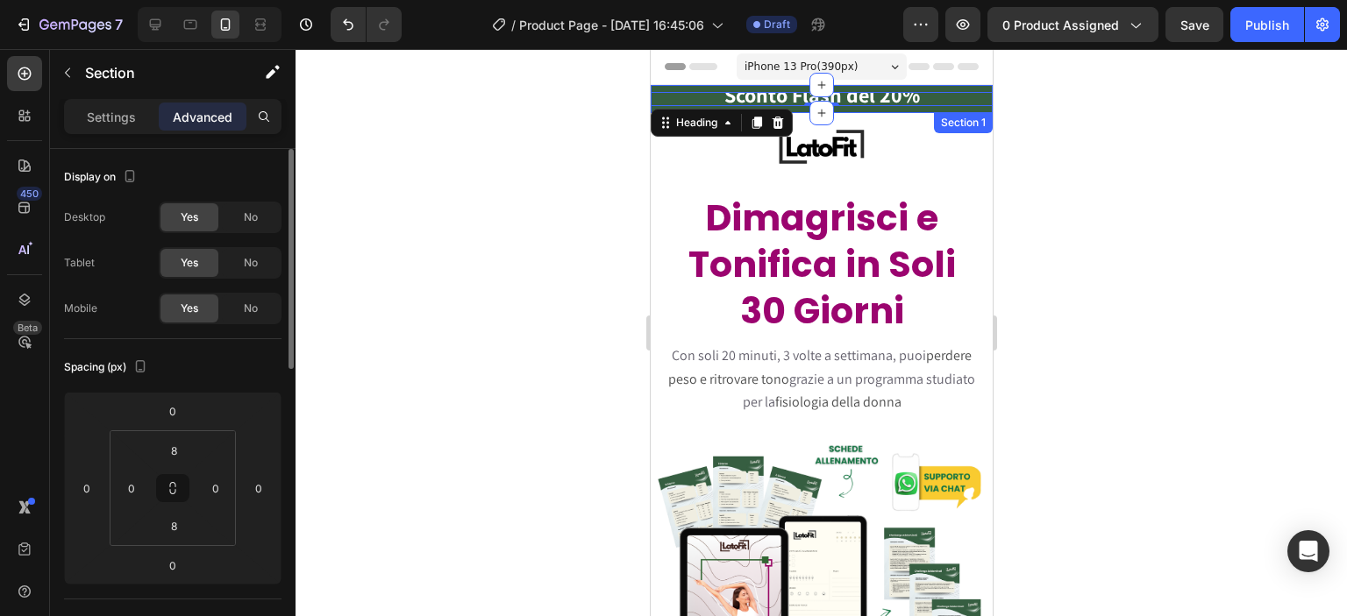
click at [695, 86] on div "Sconto Flash del 20% Heading 0 Section 1" at bounding box center [821, 99] width 342 height 28
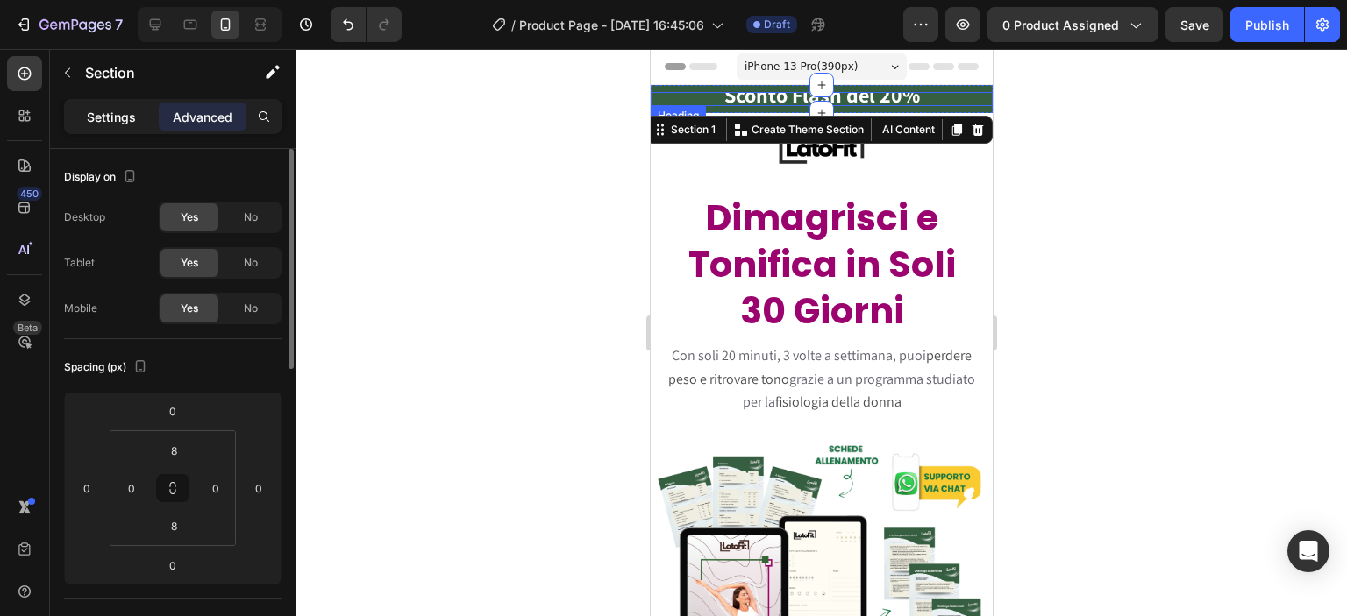
click at [100, 124] on p "Settings" at bounding box center [111, 117] width 49 height 18
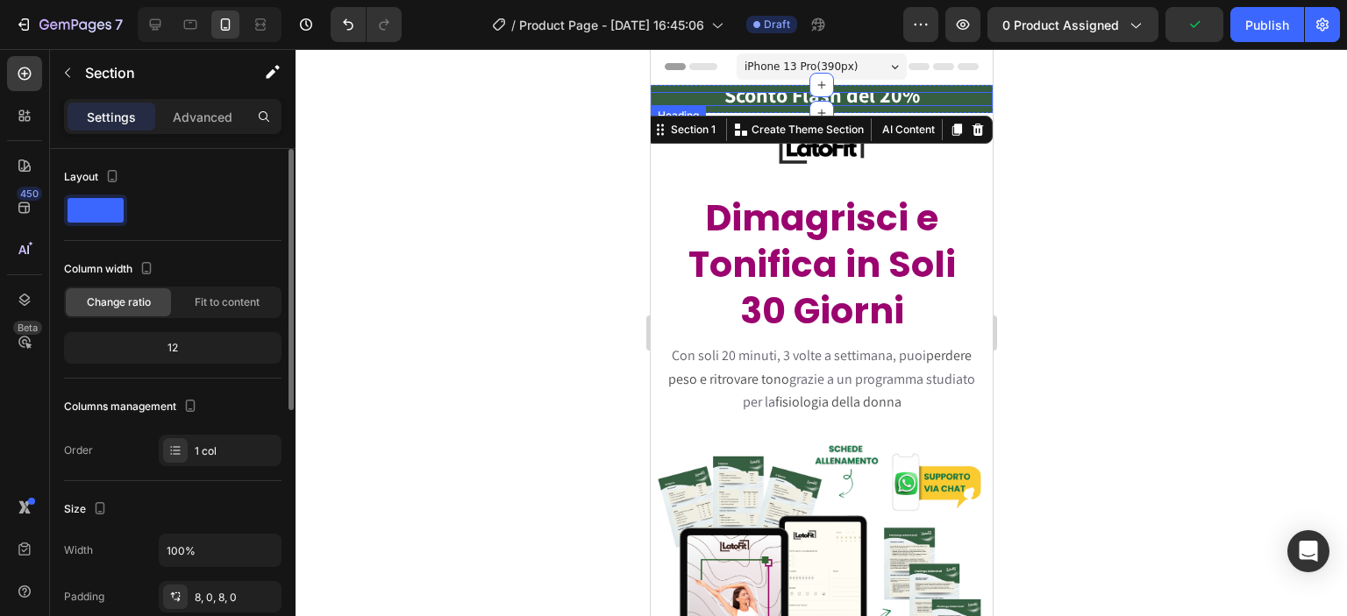
click at [741, 99] on strong "Sconto Flash del 20%" at bounding box center [821, 95] width 196 height 28
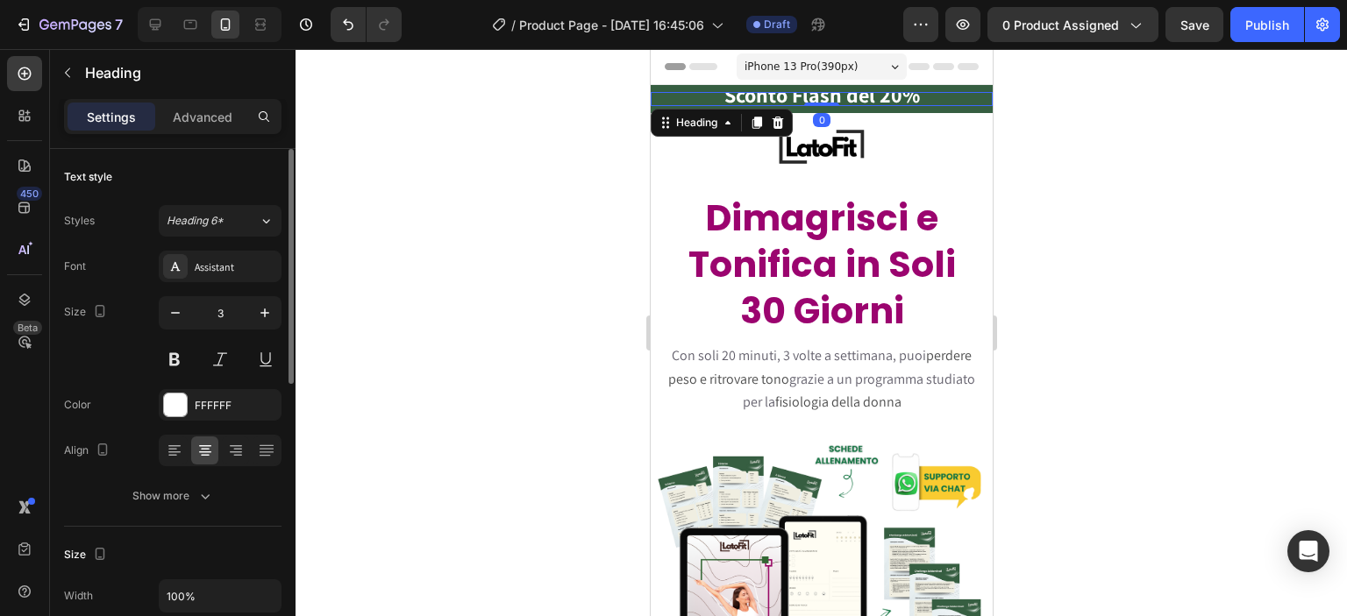
drag, startPoint x: 809, startPoint y: 105, endPoint x: 812, endPoint y: 94, distance: 11.9
click at [812, 94] on div "Sconto Flash del 20% Heading 0" at bounding box center [821, 99] width 342 height 14
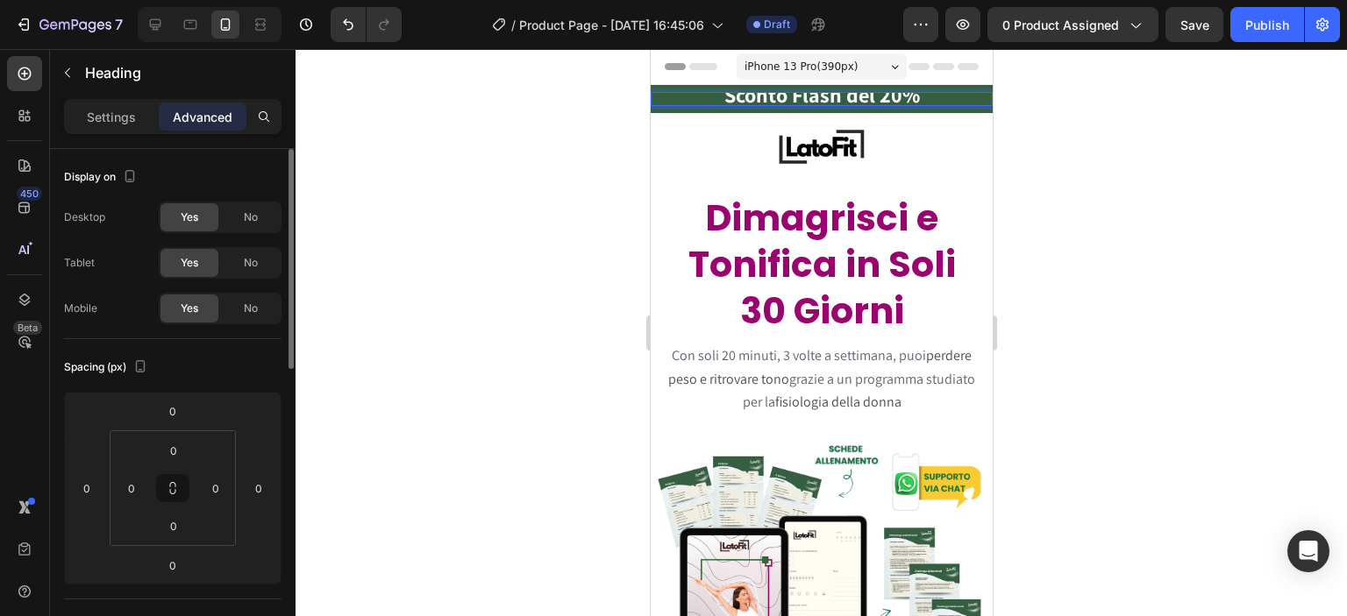
click at [778, 94] on strong "Sconto Flash del 20%" at bounding box center [821, 95] width 196 height 28
click at [689, 111] on div "Sconto Flash del 20% Heading 0 Section 1" at bounding box center [821, 99] width 342 height 28
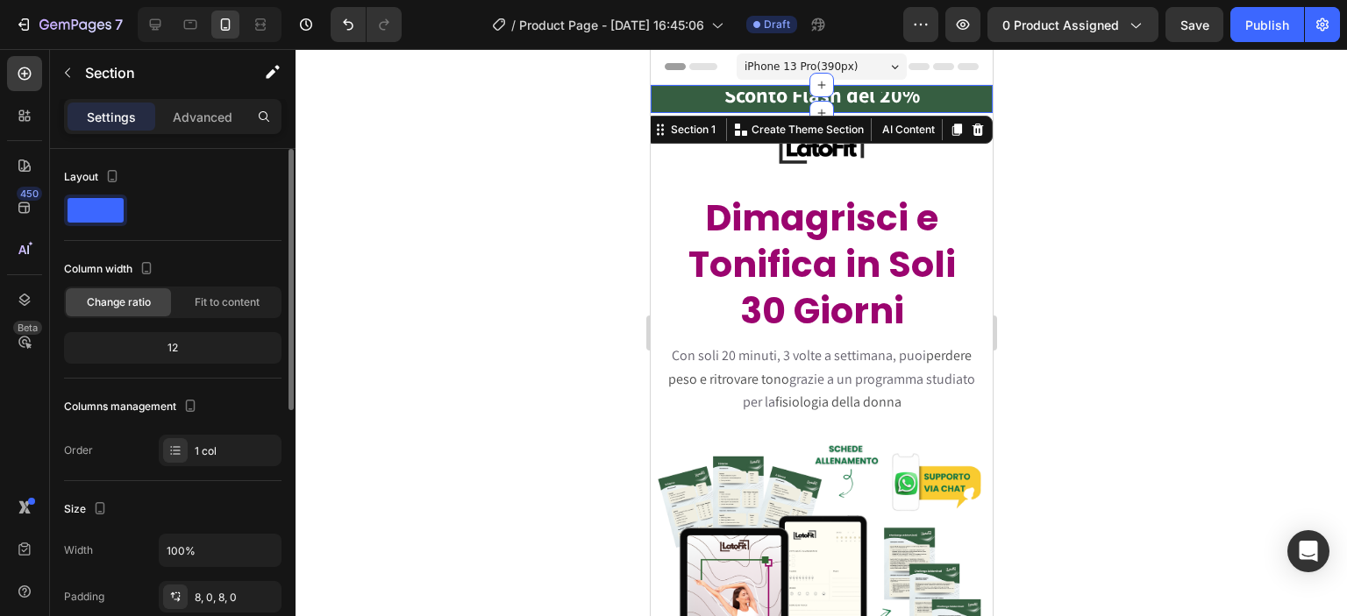
click at [604, 136] on div at bounding box center [821, 332] width 1051 height 567
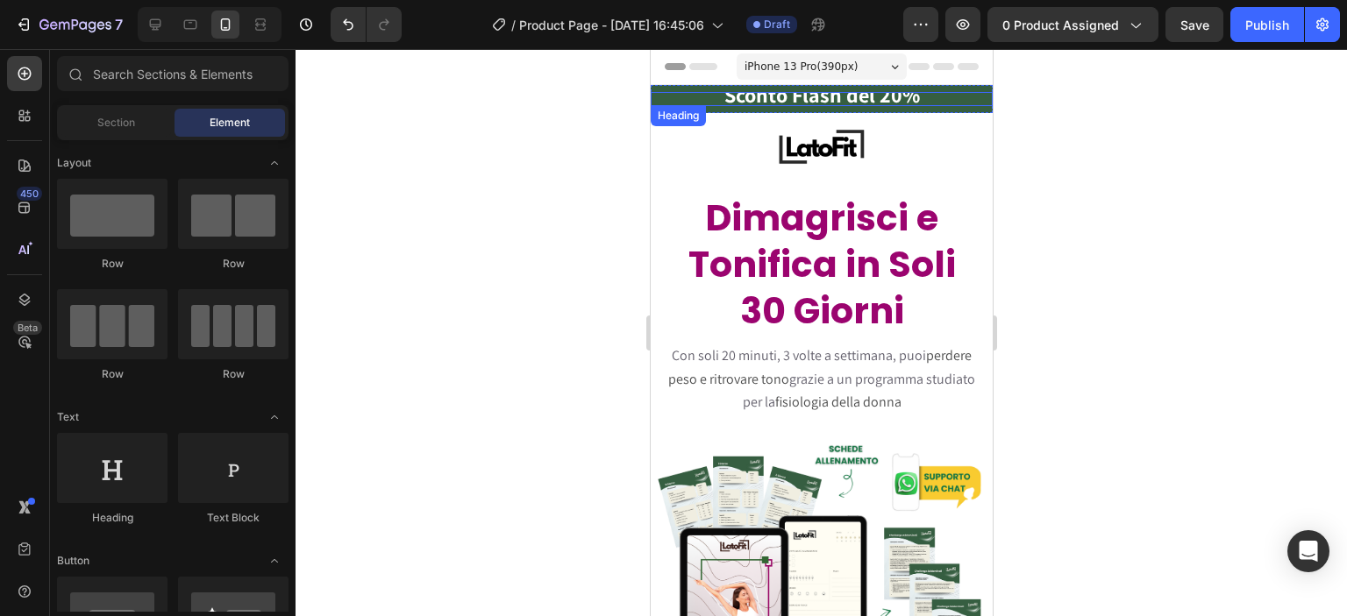
click at [747, 97] on strong "Sconto Flash del 20%" at bounding box center [821, 95] width 196 height 28
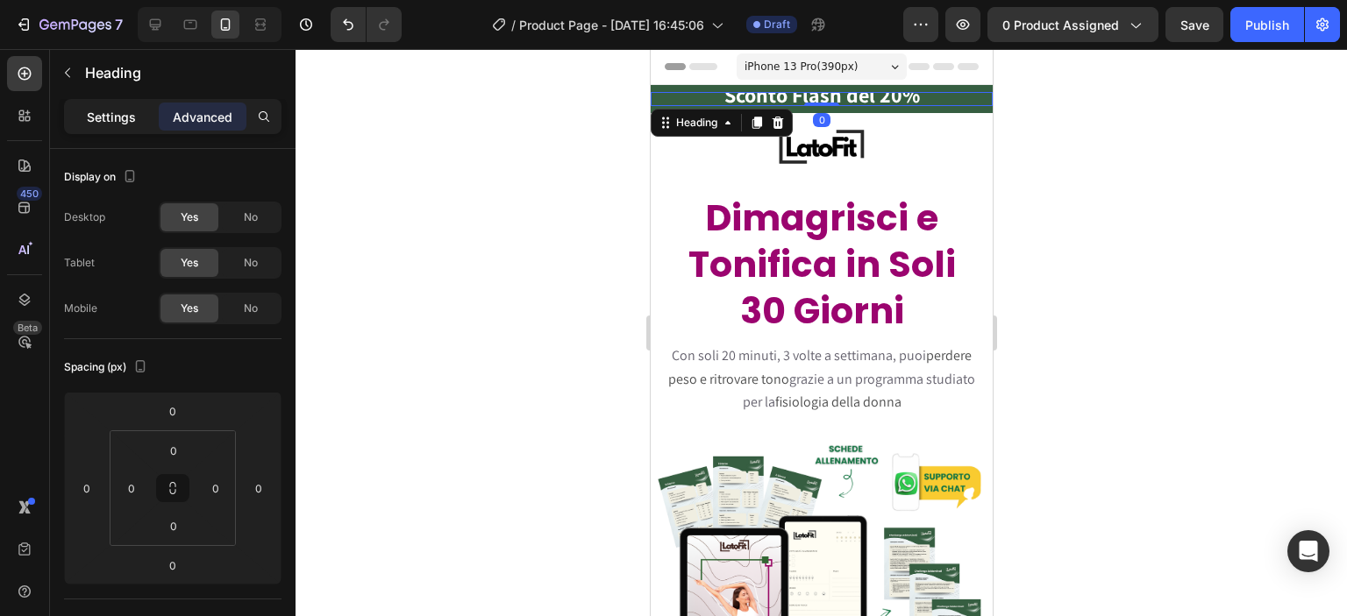
click at [139, 114] on div "Settings" at bounding box center [112, 117] width 88 height 28
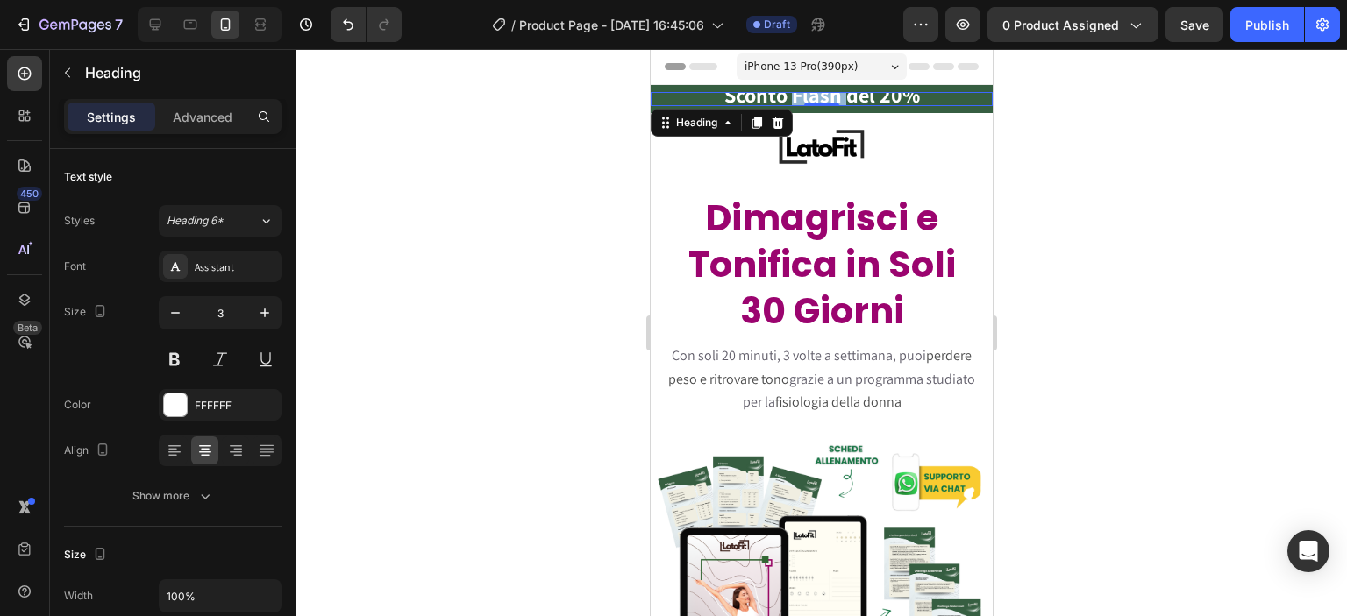
click at [788, 95] on strong "Sconto Flash del 20%" at bounding box center [821, 95] width 196 height 28
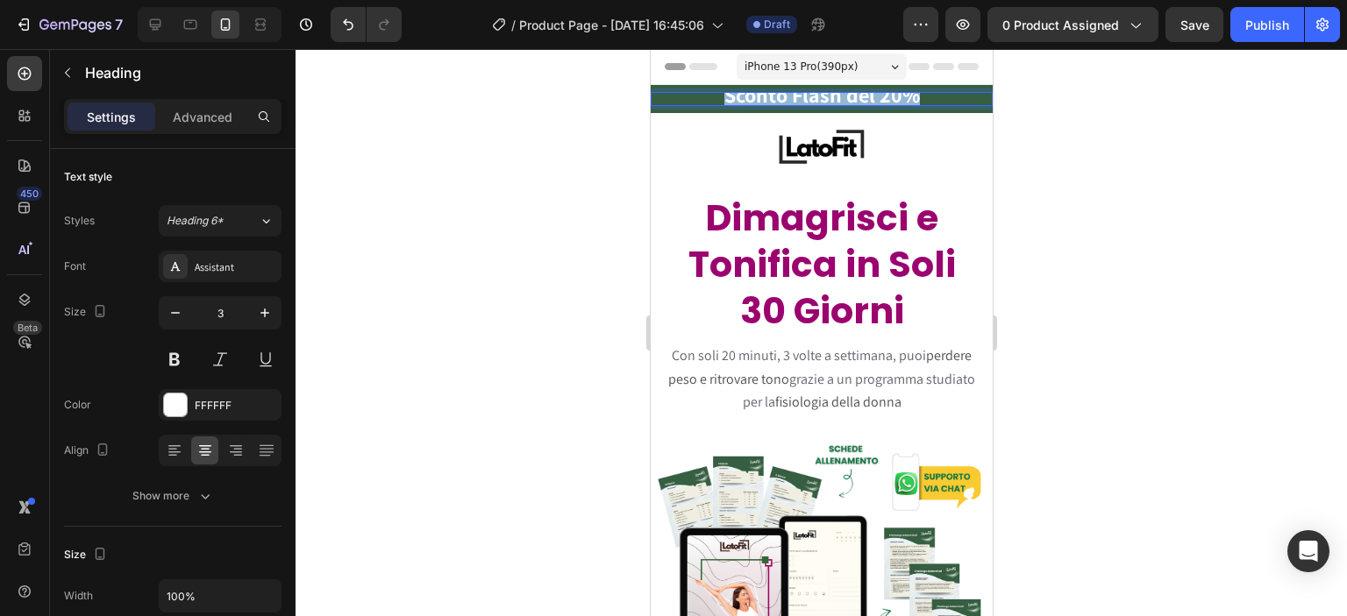
click at [788, 95] on strong "Sconto Flash del 20%" at bounding box center [821, 95] width 196 height 28
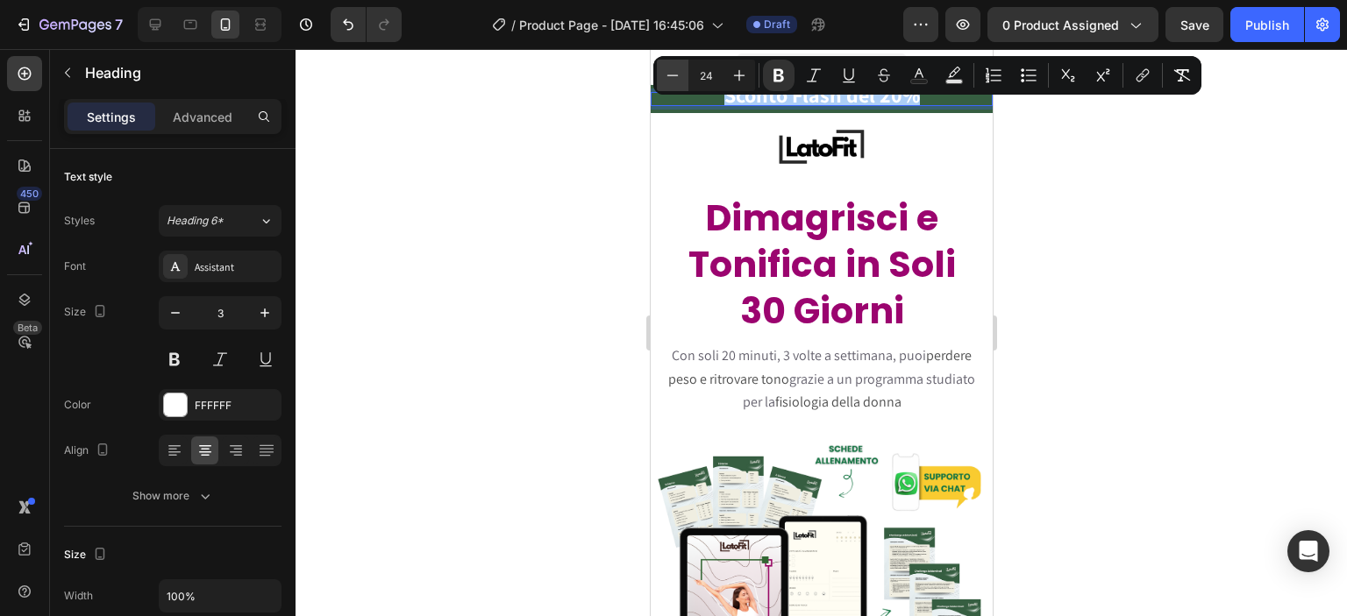
click at [679, 80] on icon "Editor contextual toolbar" at bounding box center [673, 76] width 18 height 18
click at [681, 80] on icon "Editor contextual toolbar" at bounding box center [673, 76] width 18 height 18
click at [678, 80] on icon "Editor contextual toolbar" at bounding box center [673, 76] width 18 height 18
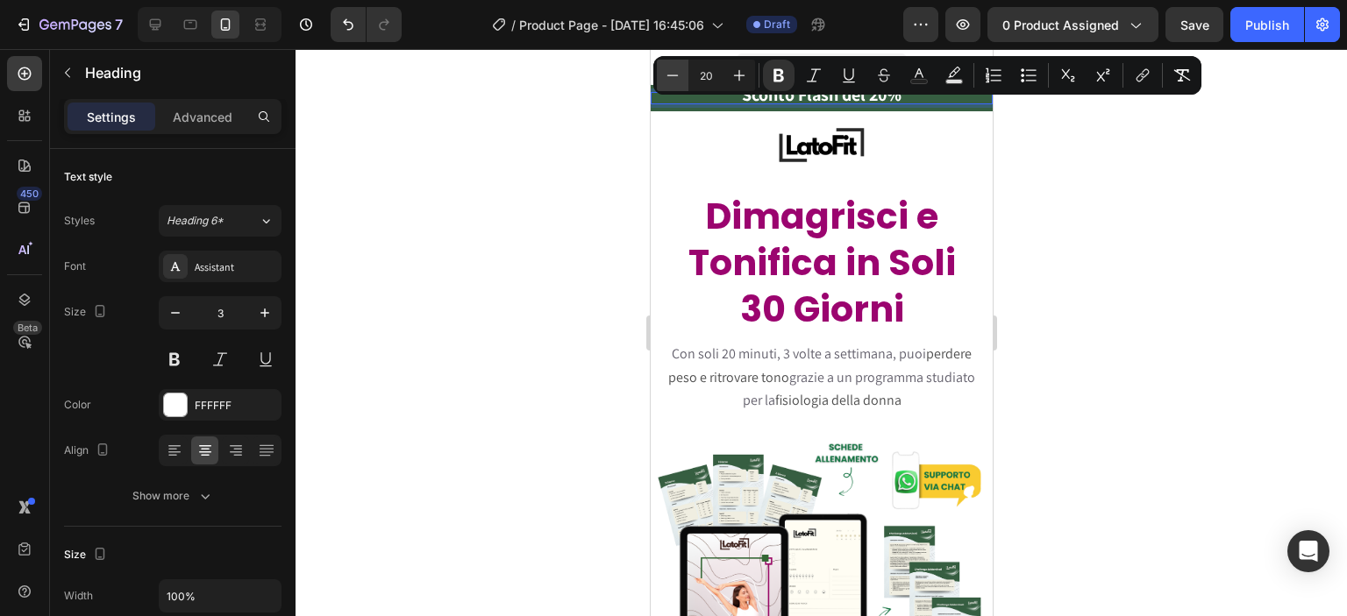
click at [678, 80] on icon "Editor contextual toolbar" at bounding box center [673, 76] width 18 height 18
type input "18"
click at [627, 155] on div at bounding box center [821, 332] width 1051 height 567
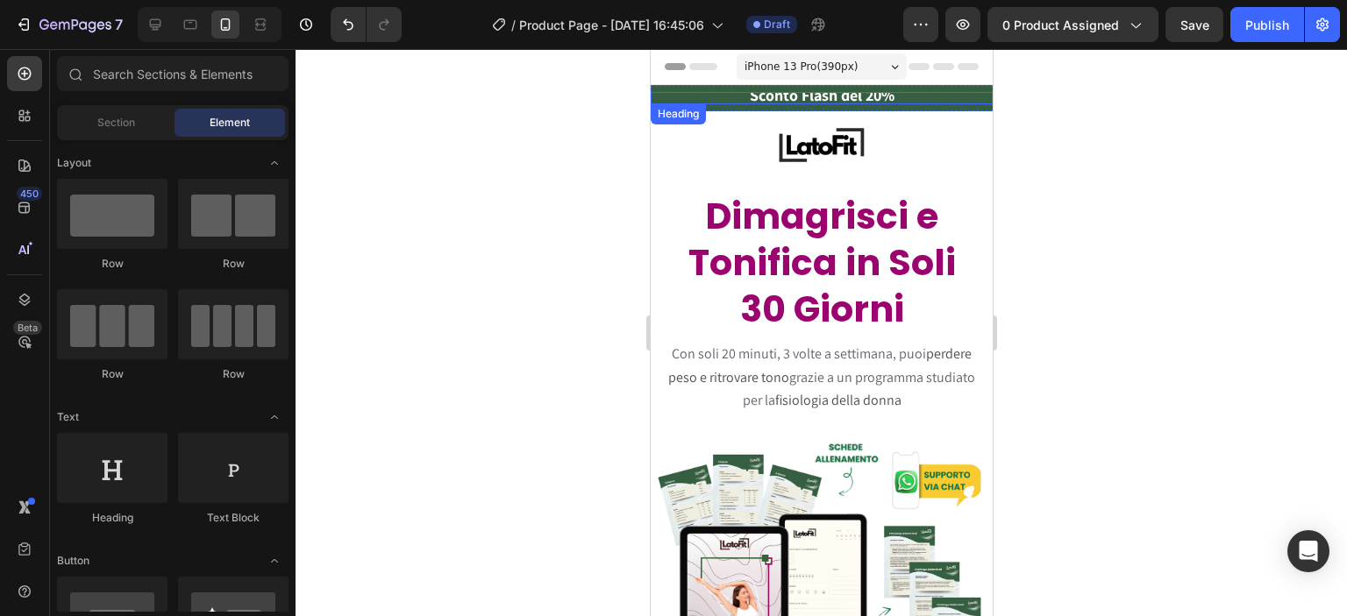
click at [725, 96] on p "⁠⁠⁠⁠⁠⁠⁠ Sconto Flash del 20%" at bounding box center [821, 98] width 338 height 9
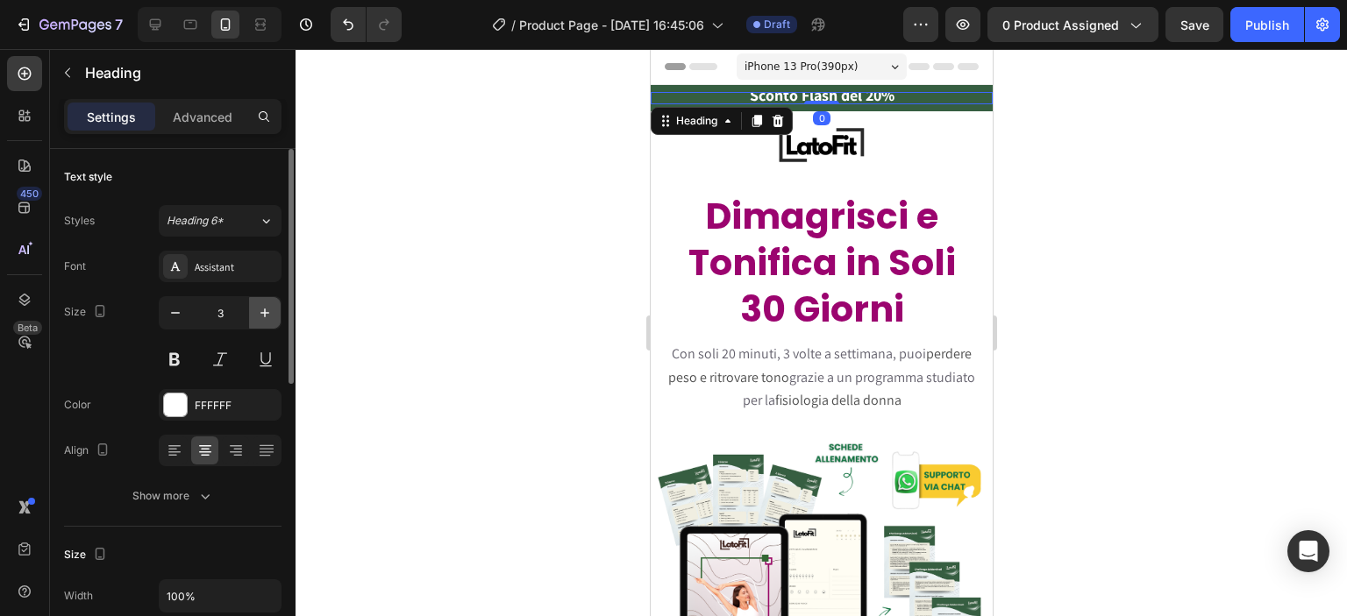
click at [265, 318] on icon "button" at bounding box center [265, 313] width 18 height 18
click at [263, 317] on icon "button" at bounding box center [265, 313] width 18 height 18
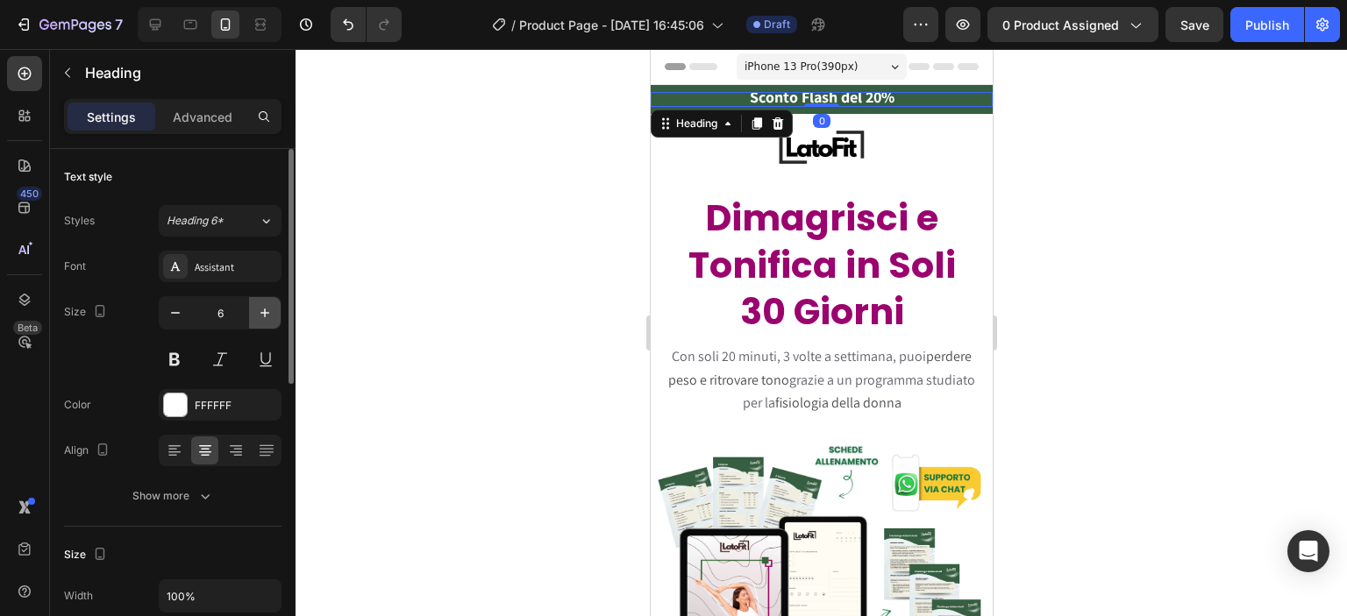
click at [263, 317] on icon "button" at bounding box center [265, 313] width 18 height 18
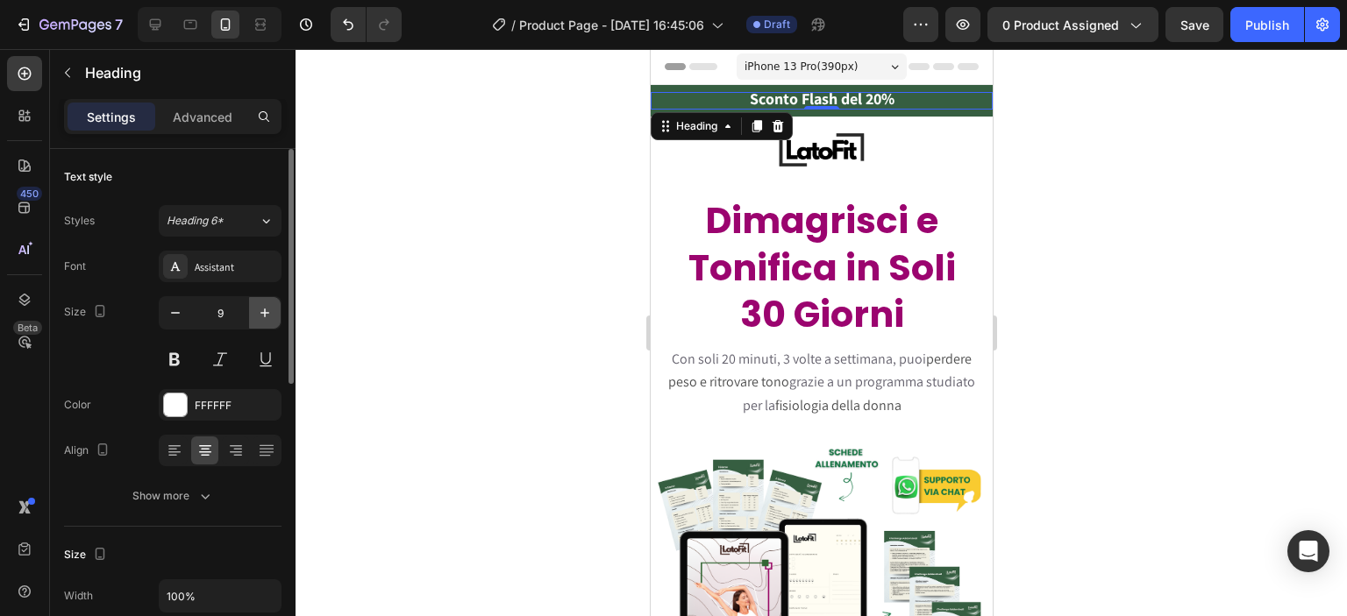
click at [263, 317] on icon "button" at bounding box center [265, 313] width 18 height 18
type input "10"
click at [470, 269] on div at bounding box center [821, 332] width 1051 height 567
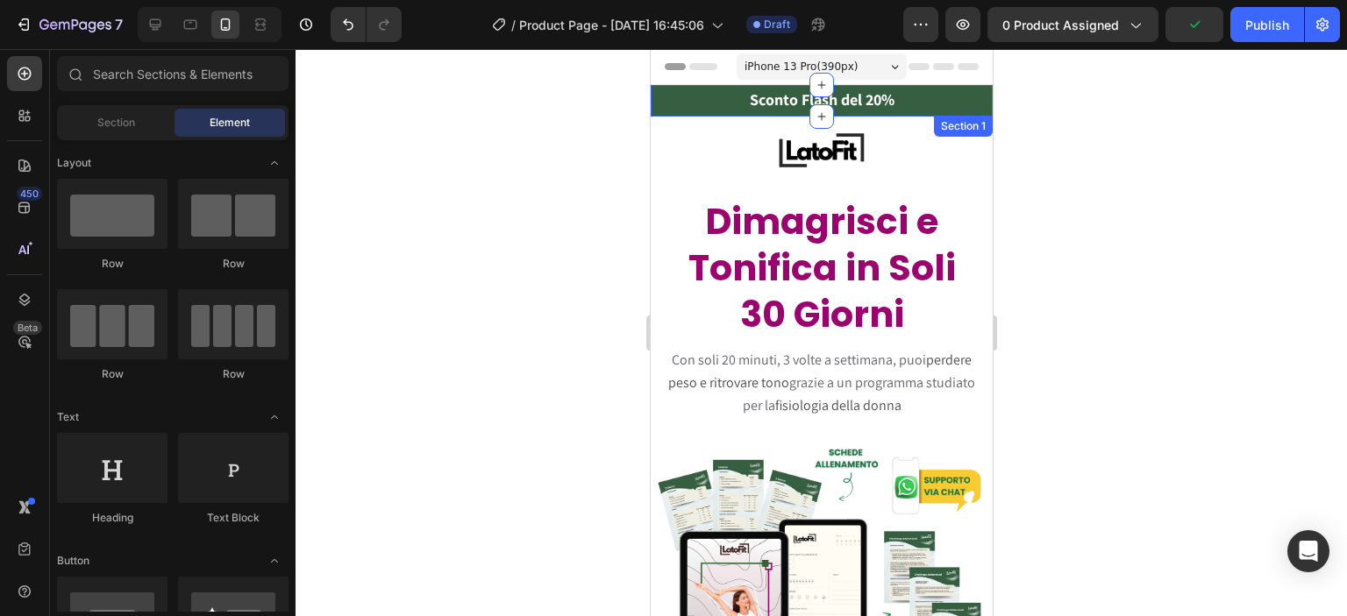
click at [723, 115] on div "⁠⁠⁠⁠⁠⁠⁠ Sconto Flash del 20% Heading Section 1" at bounding box center [821, 101] width 342 height 32
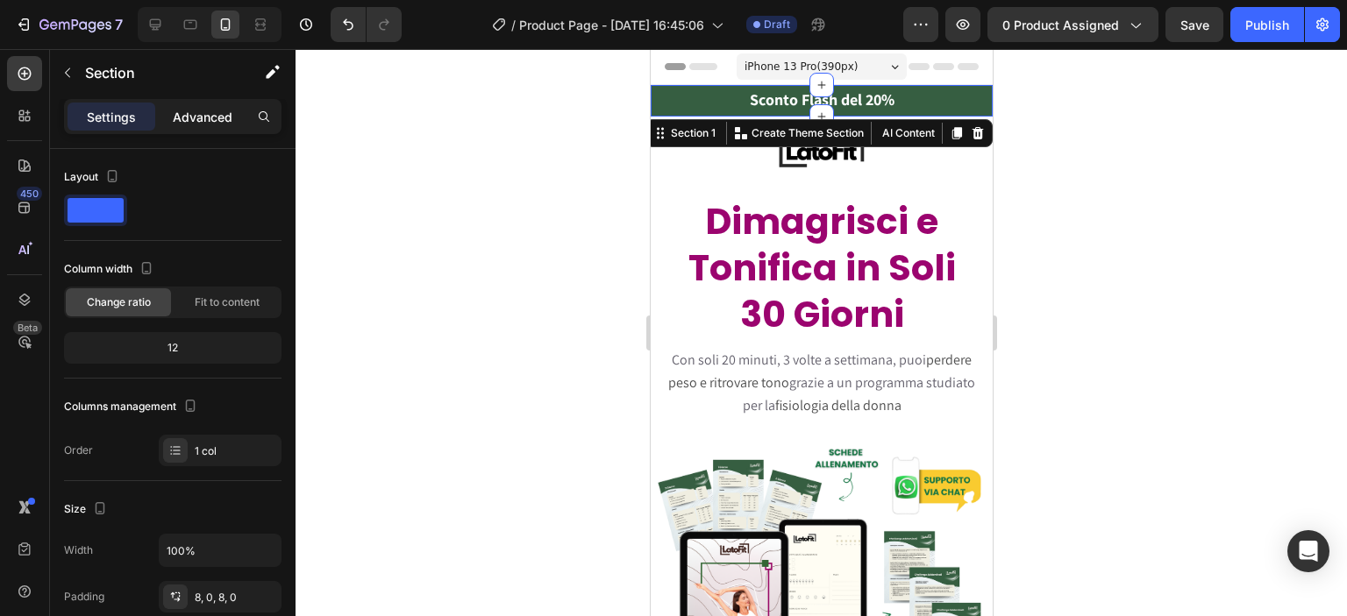
click at [177, 130] on div "Advanced" at bounding box center [203, 117] width 88 height 28
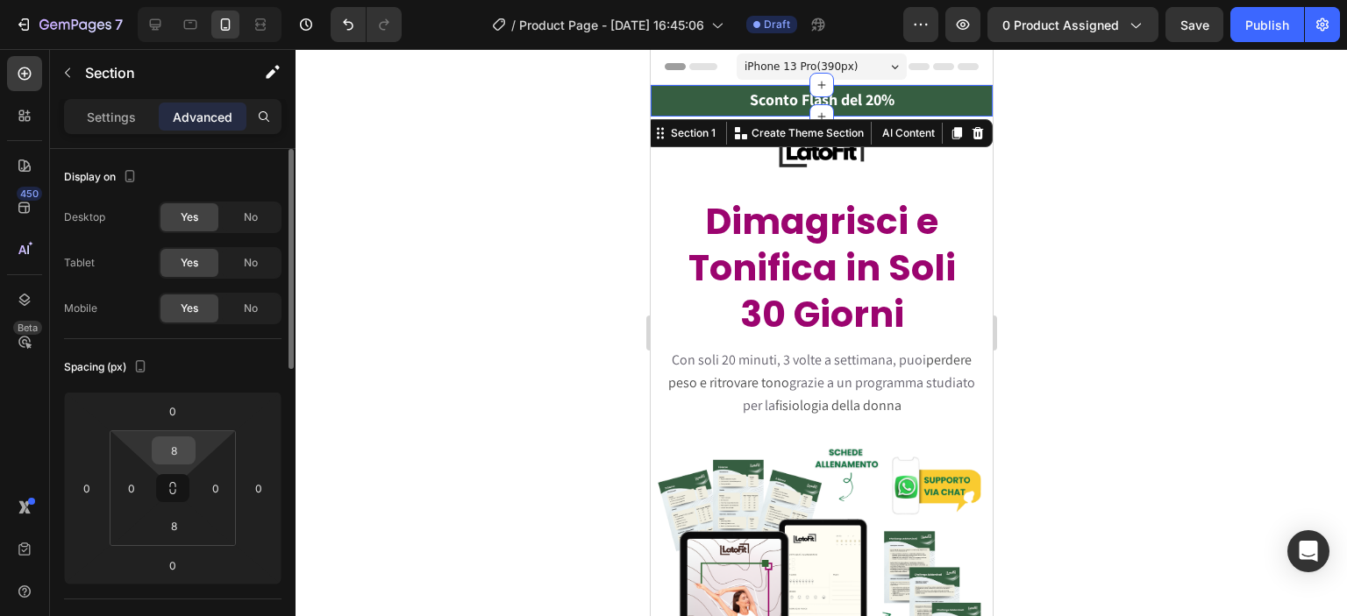
click at [179, 451] on input "8" at bounding box center [173, 451] width 35 height 26
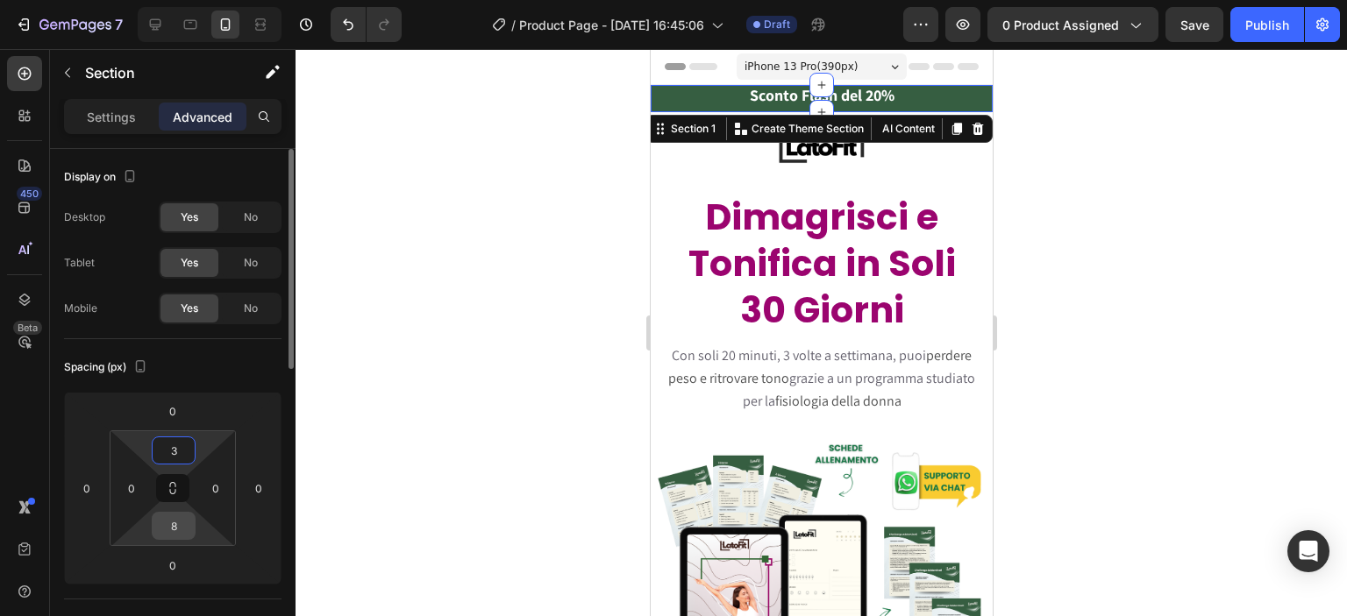
type input "3"
click at [167, 535] on input "8" at bounding box center [173, 526] width 35 height 26
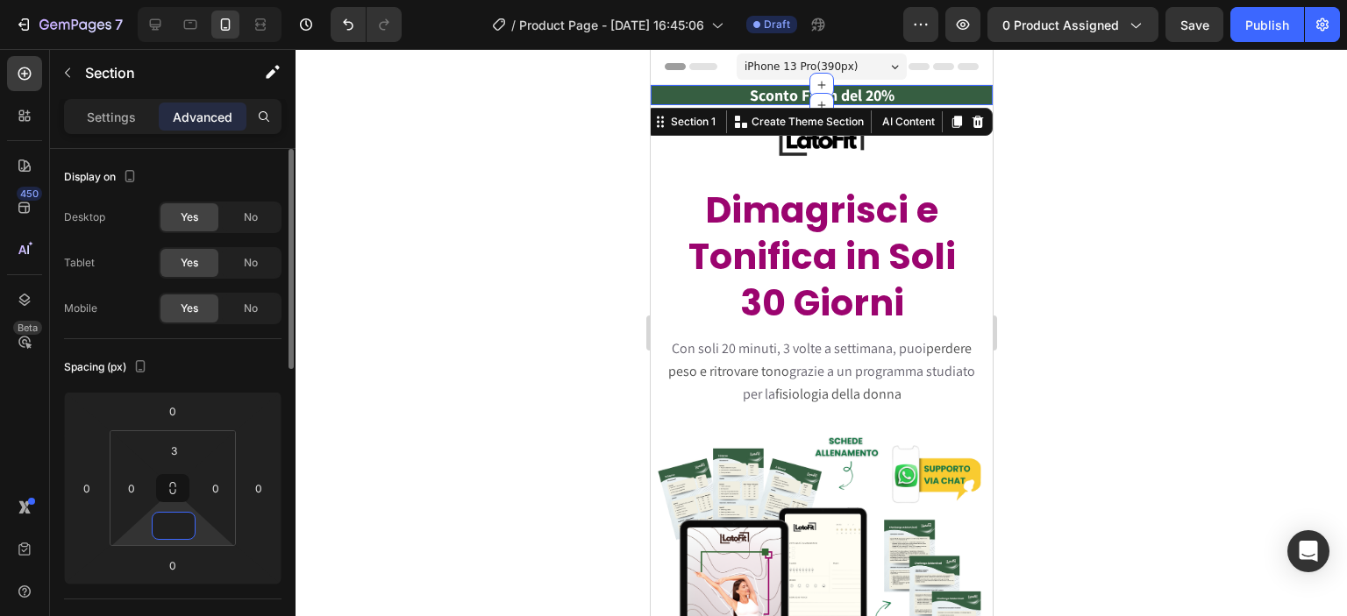
type input "3"
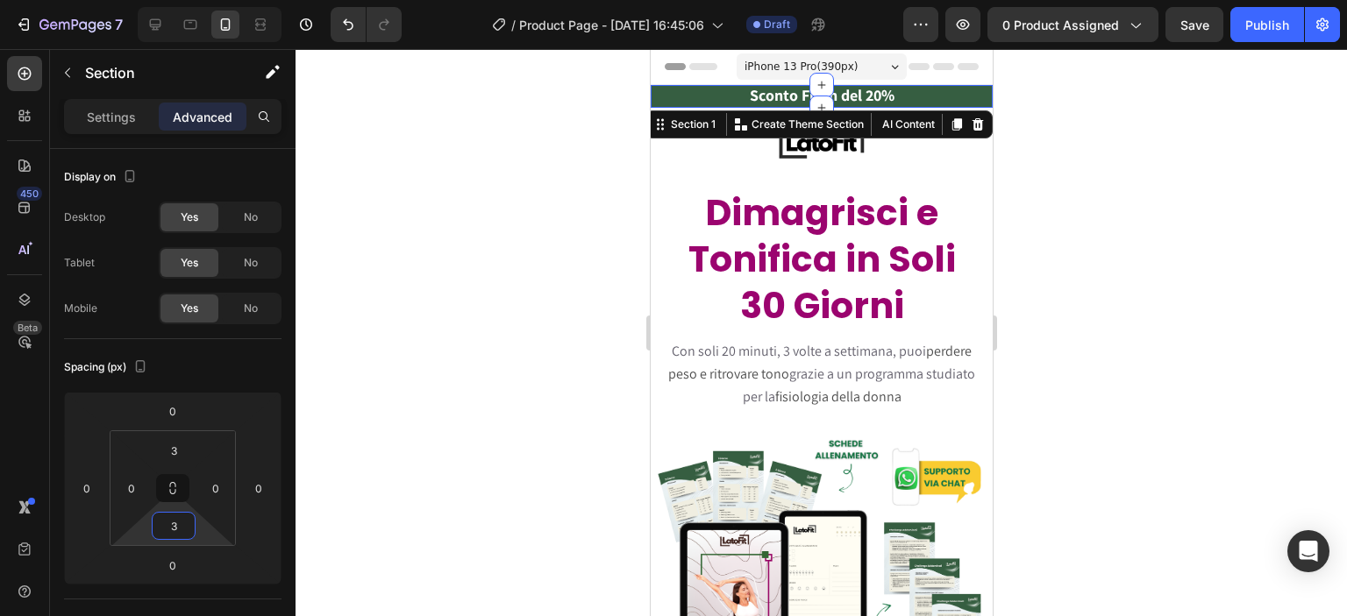
click at [582, 326] on div at bounding box center [821, 332] width 1051 height 567
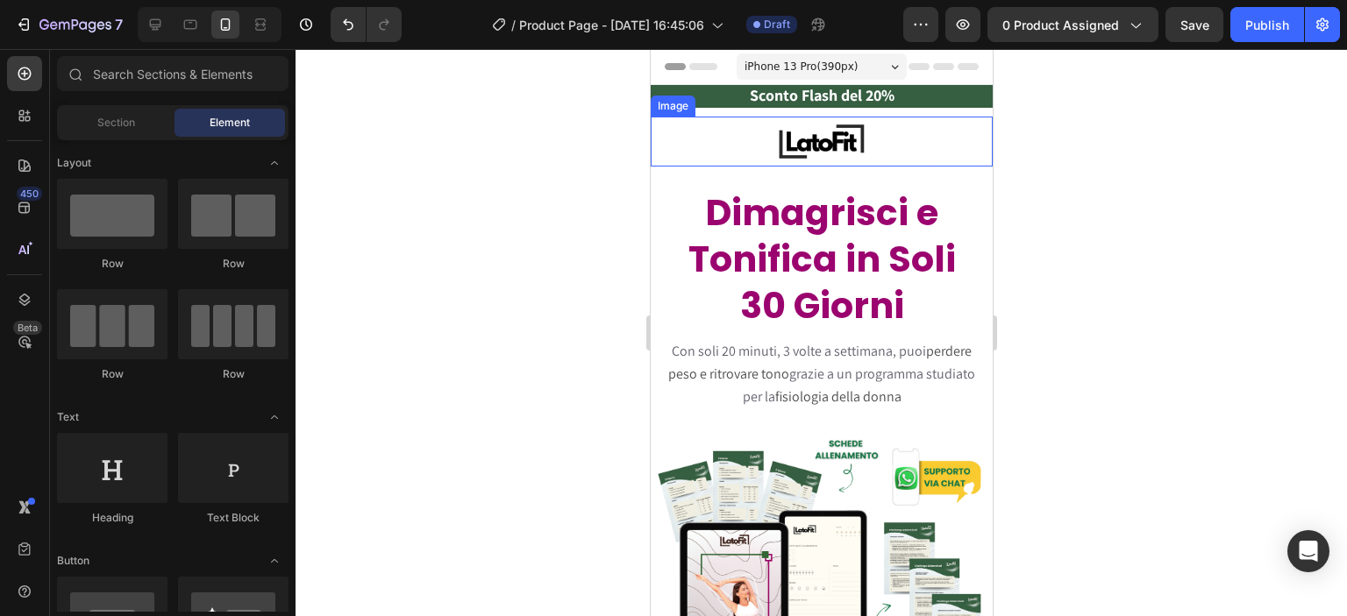
click at [756, 142] on img at bounding box center [821, 142] width 132 height 50
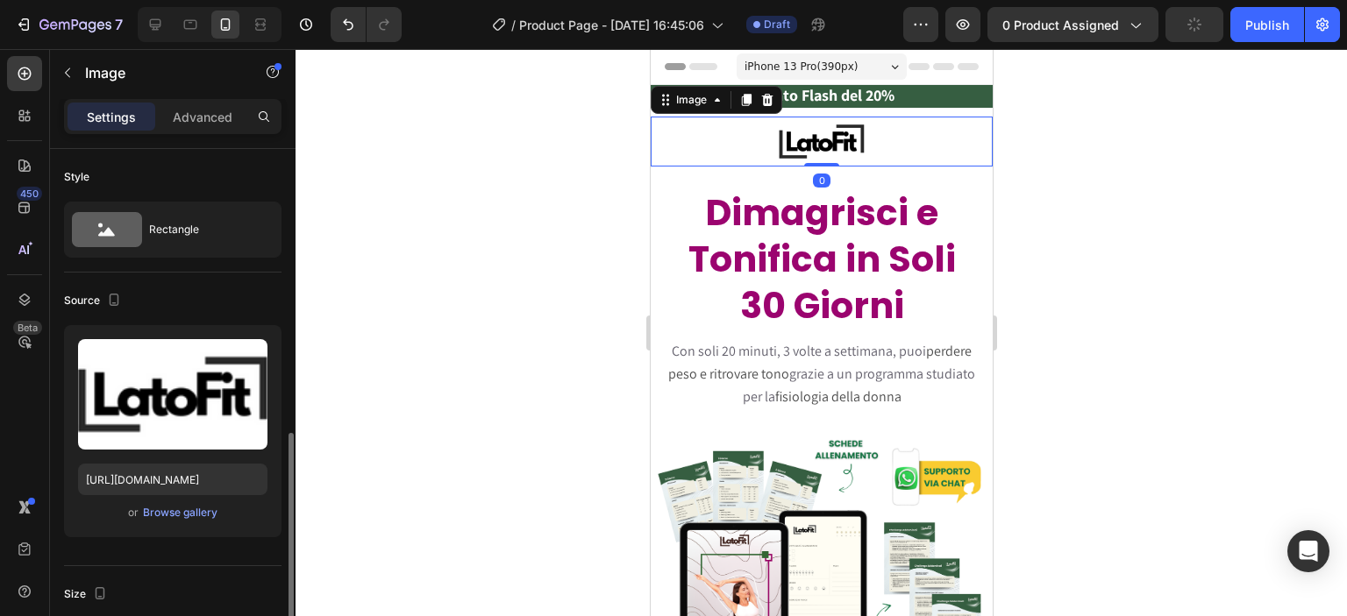
scroll to position [204, 0]
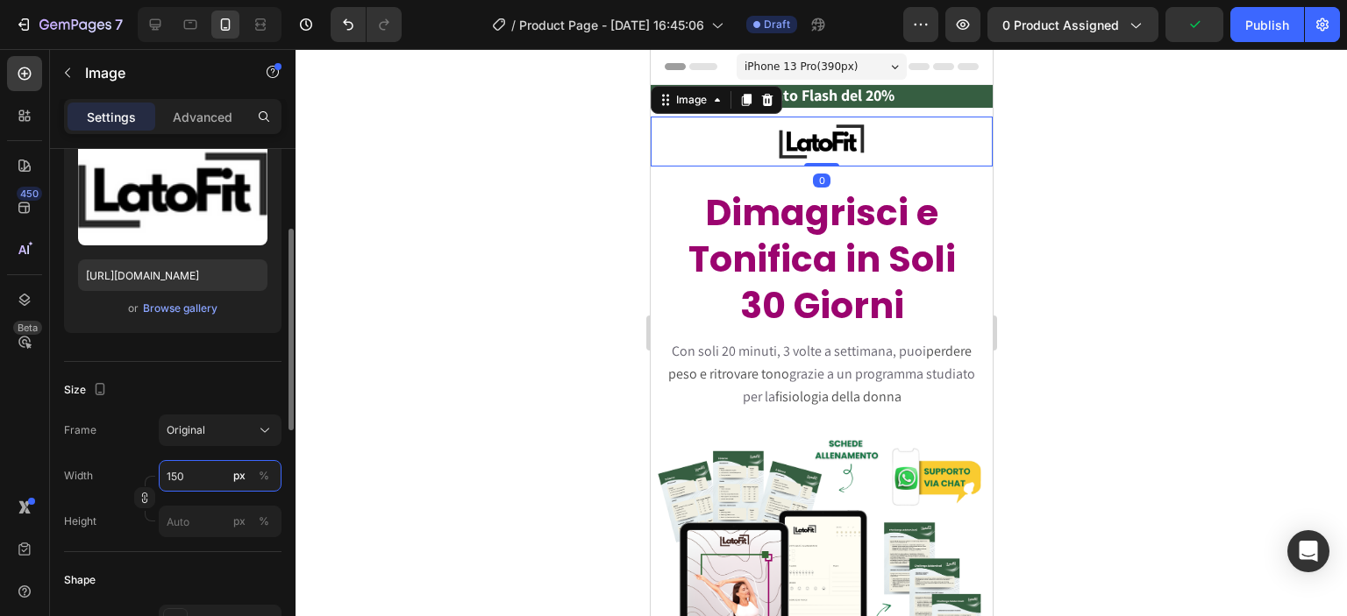
click at [192, 470] on input "150" at bounding box center [220, 476] width 123 height 32
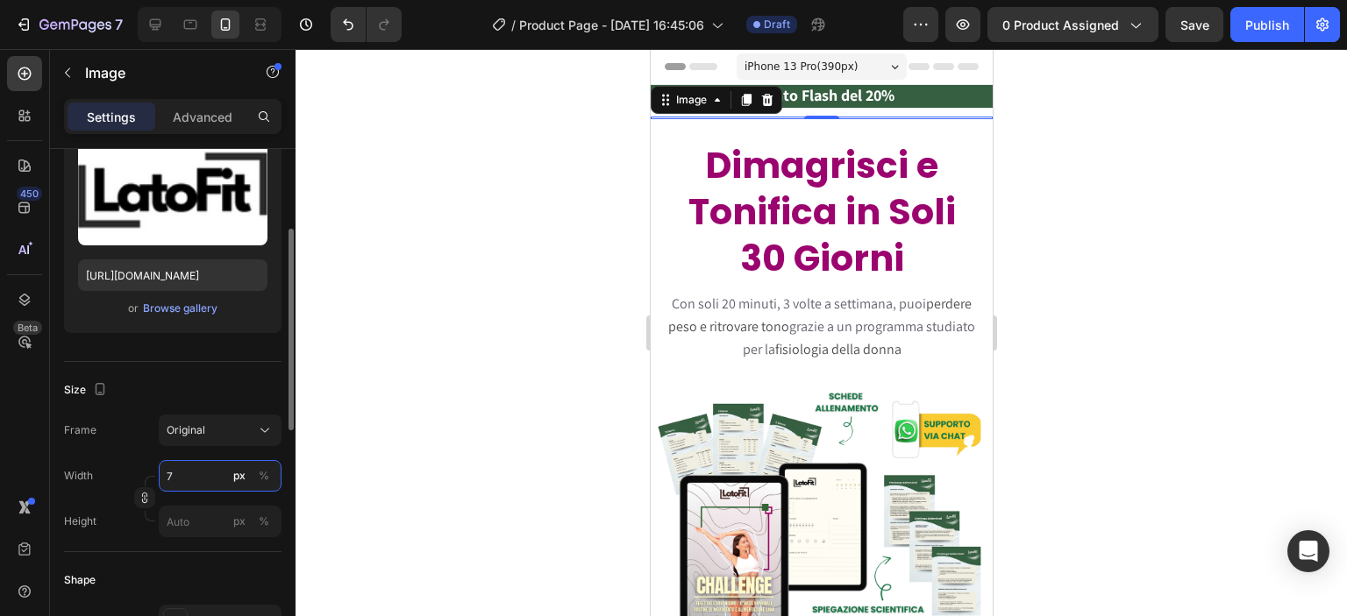
type input "75"
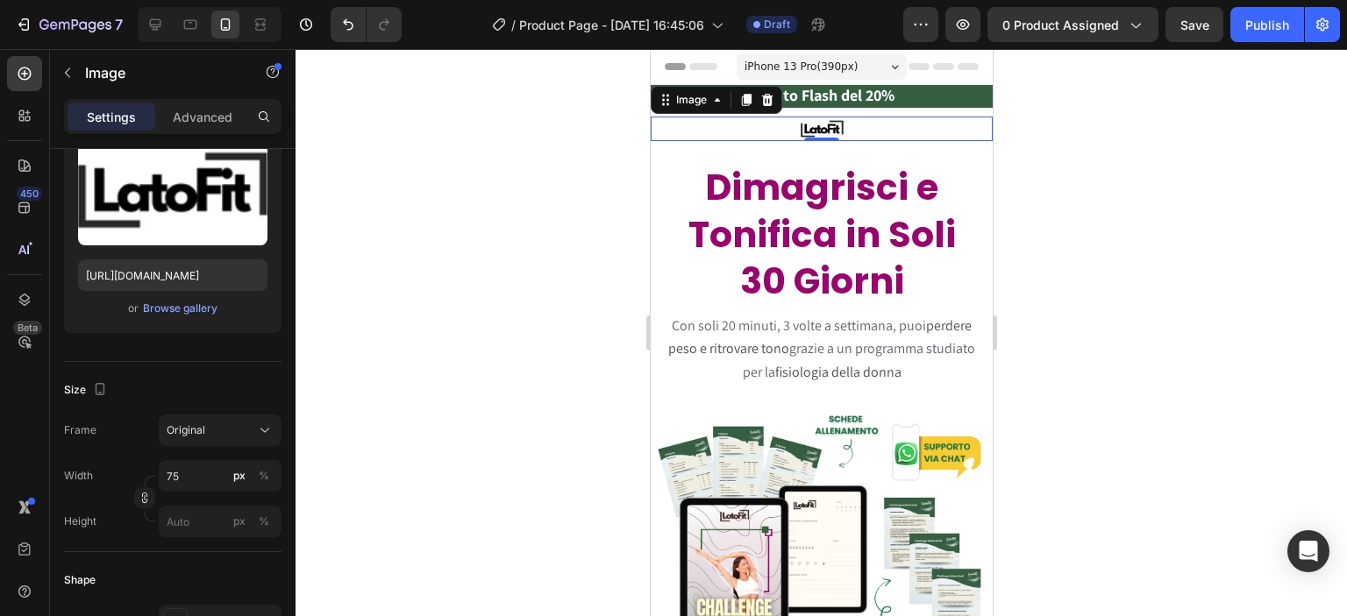
click at [1080, 348] on div at bounding box center [821, 332] width 1051 height 567
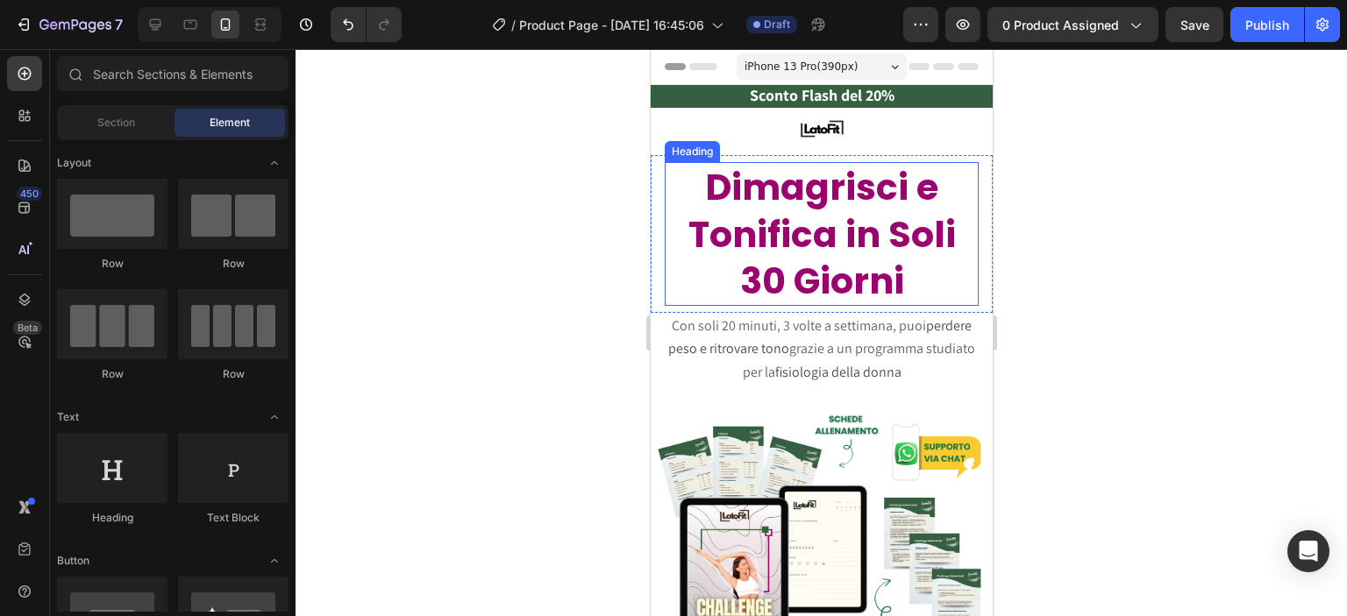
click at [770, 219] on h2 "Dimagrisci e Tonifica in Soli 30 Giorni" at bounding box center [821, 234] width 314 height 144
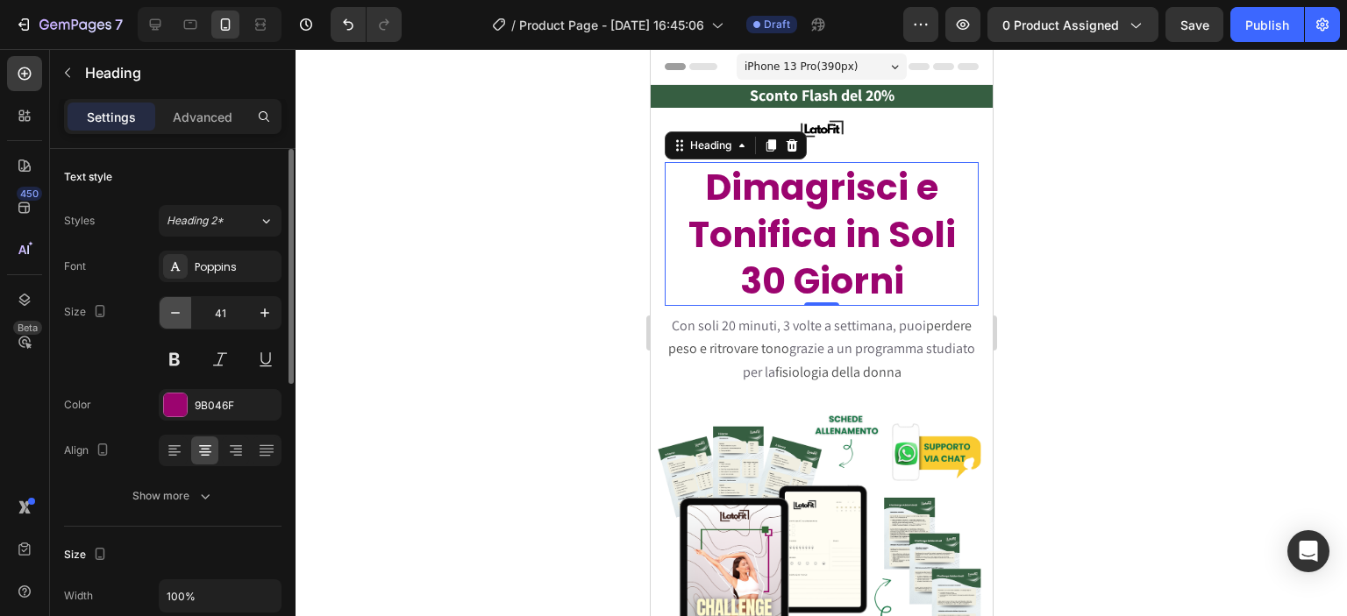
click at [175, 314] on icon "button" at bounding box center [176, 313] width 18 height 18
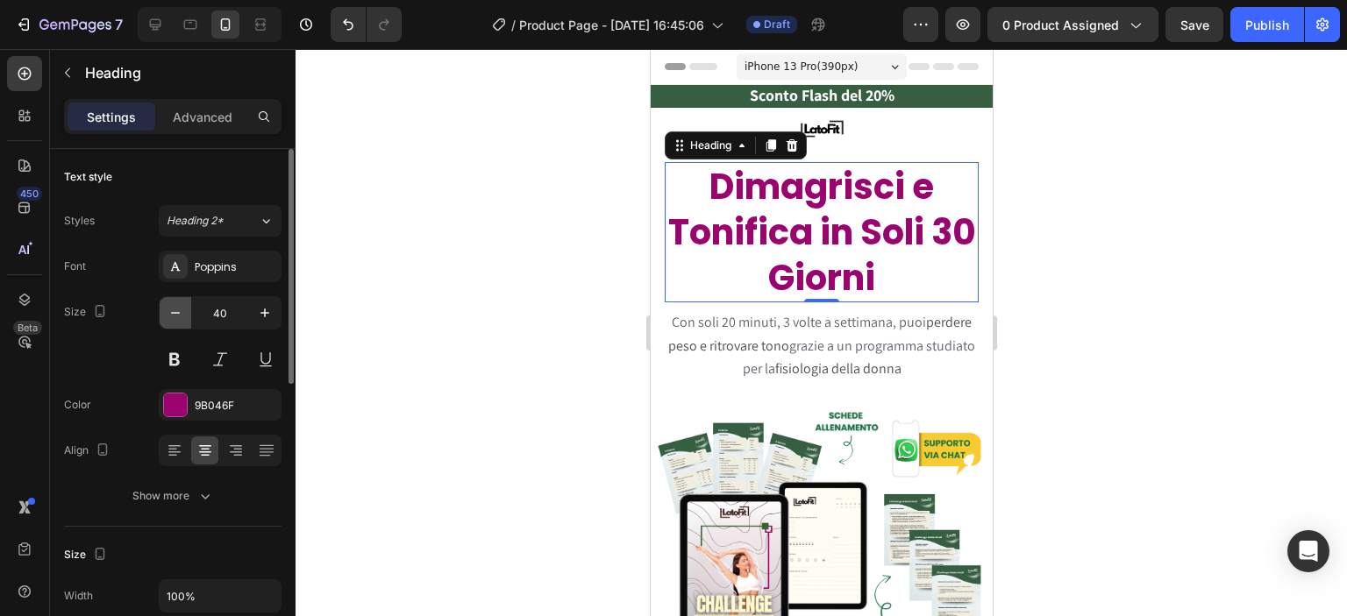
click at [175, 314] on icon "button" at bounding box center [176, 313] width 18 height 18
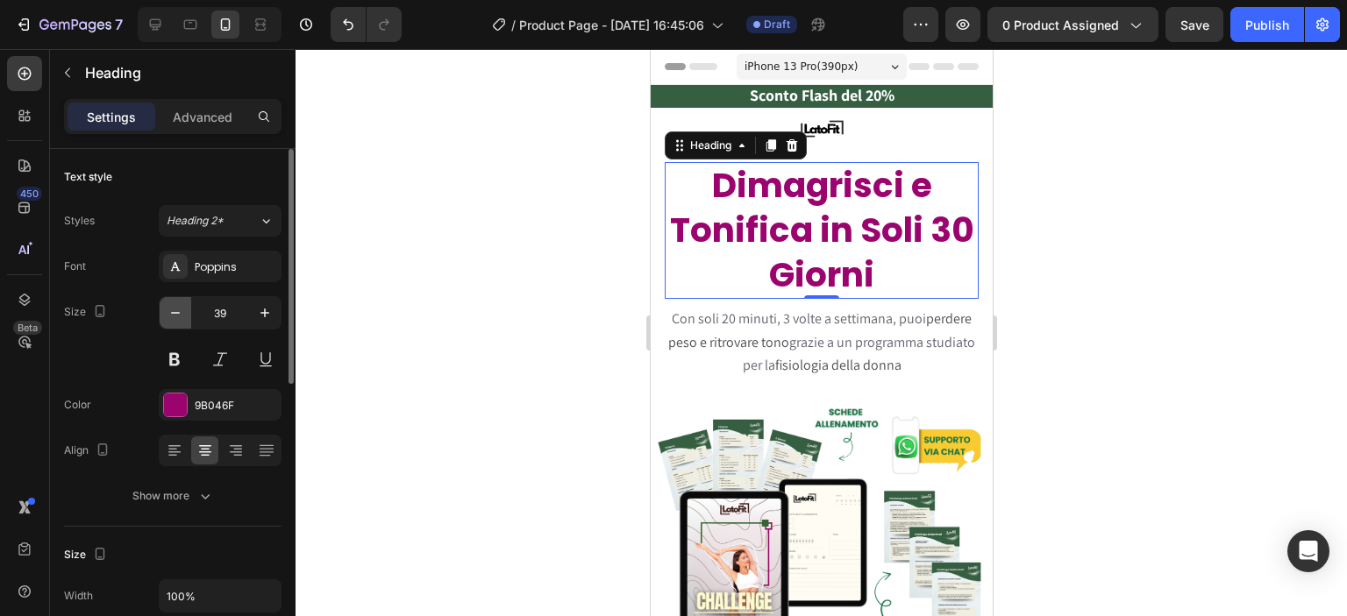
click at [175, 314] on icon "button" at bounding box center [176, 313] width 18 height 18
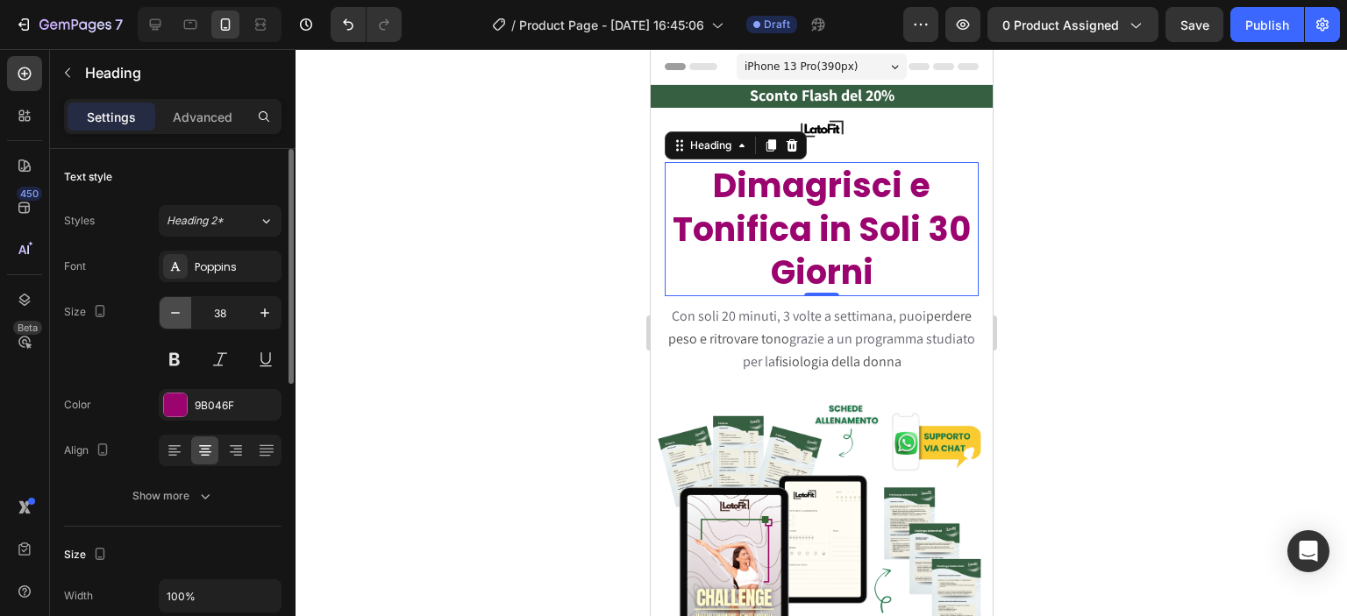
click at [175, 314] on icon "button" at bounding box center [176, 313] width 18 height 18
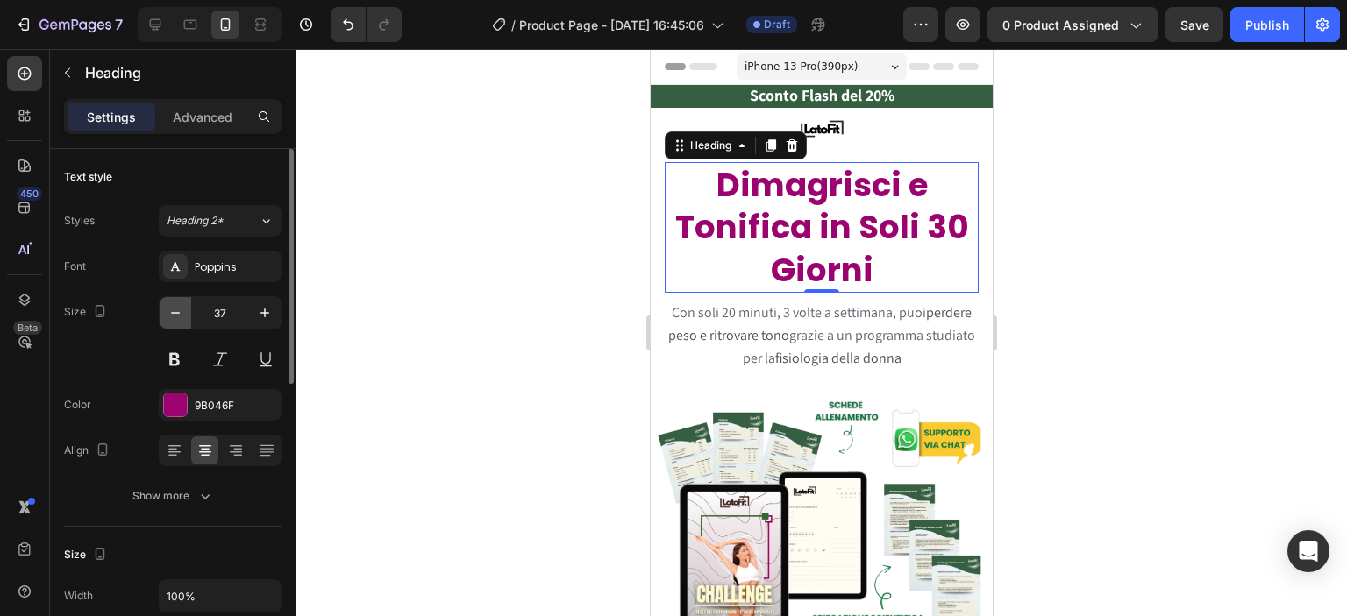
click at [175, 314] on icon "button" at bounding box center [176, 313] width 18 height 18
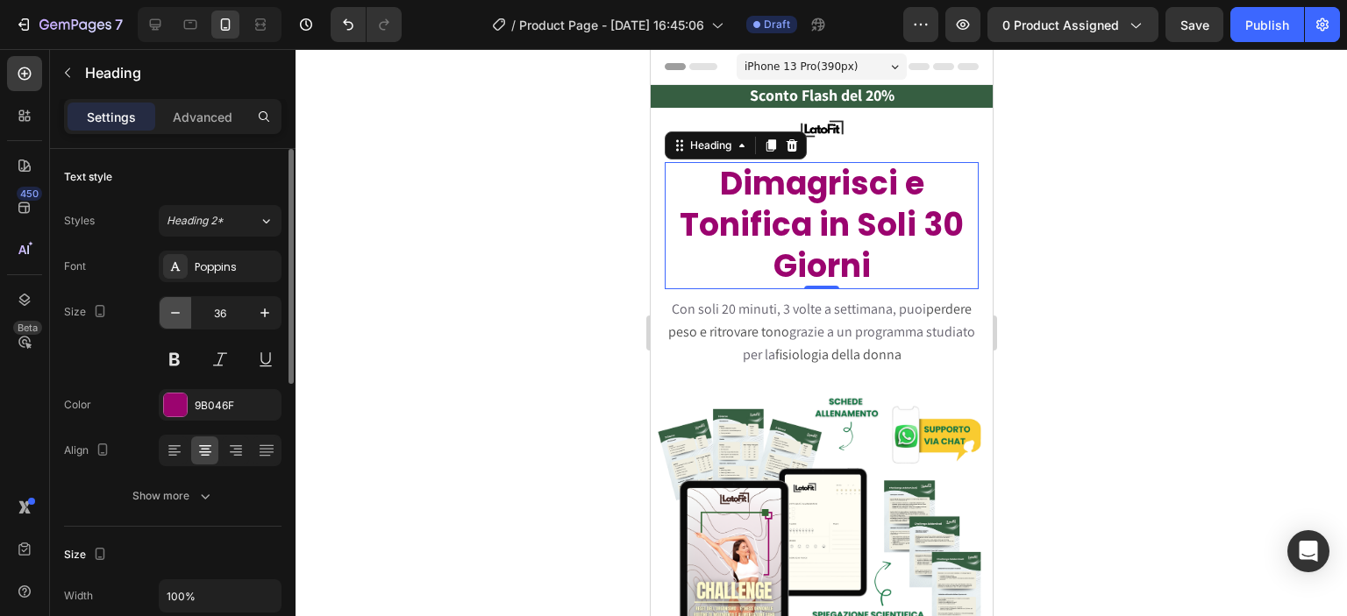
click at [175, 314] on icon "button" at bounding box center [176, 313] width 18 height 18
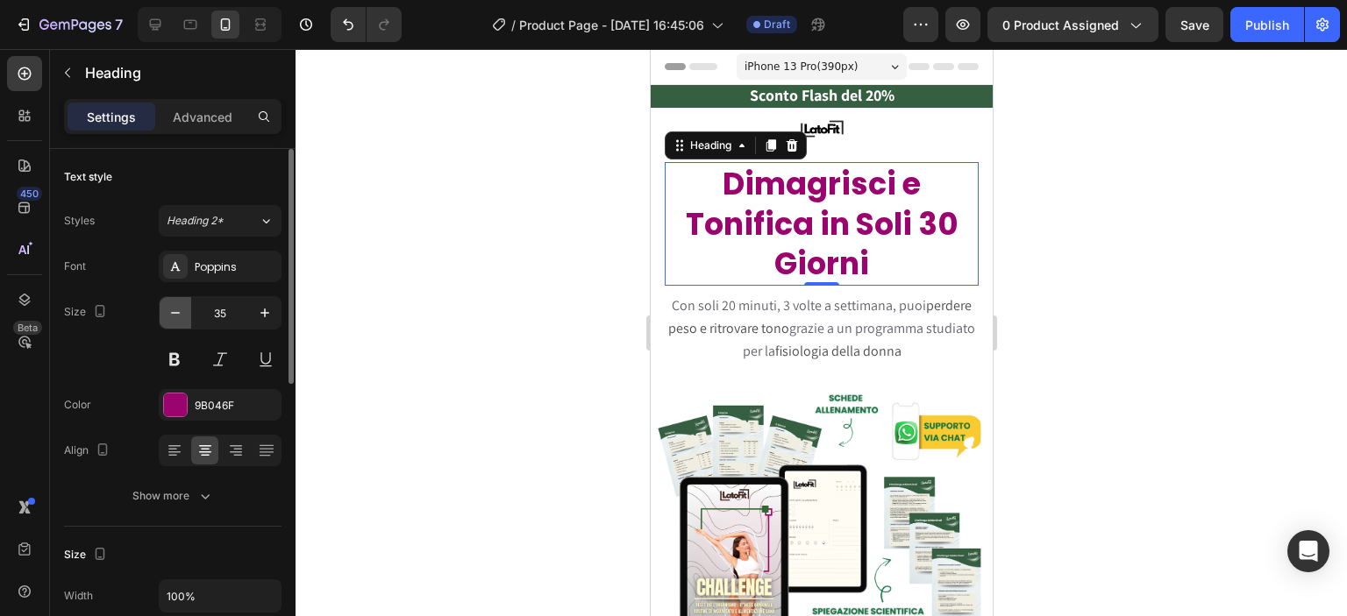
click at [175, 314] on icon "button" at bounding box center [176, 313] width 18 height 18
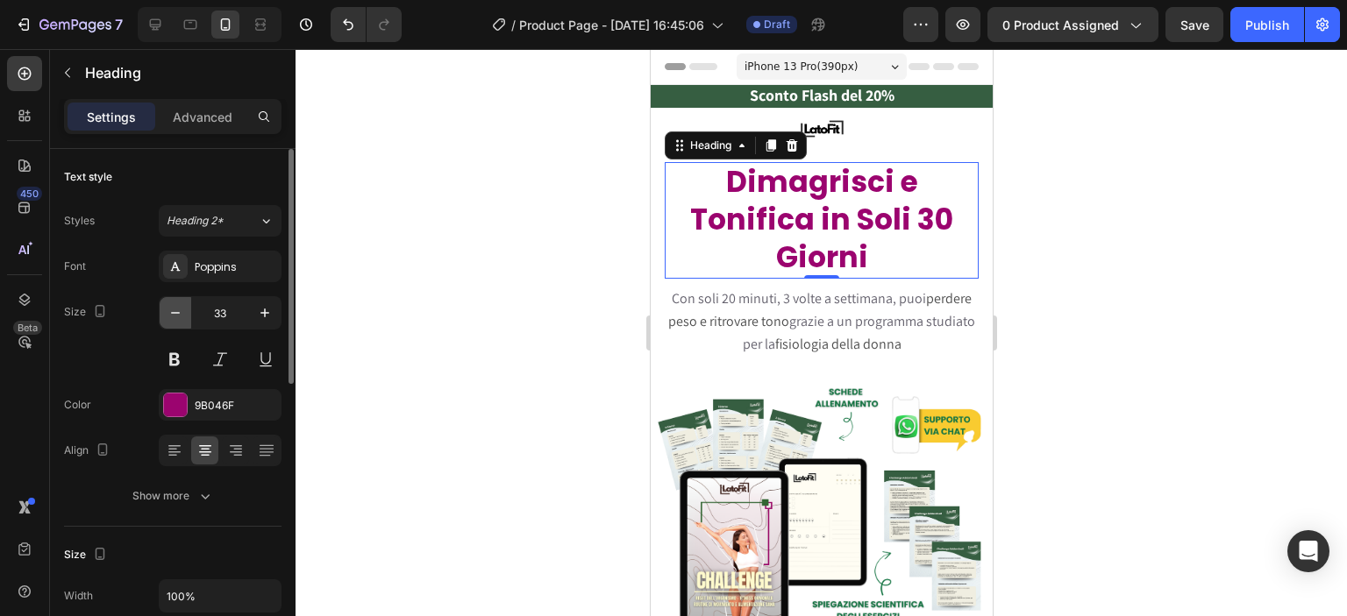
click at [175, 314] on icon "button" at bounding box center [176, 313] width 18 height 18
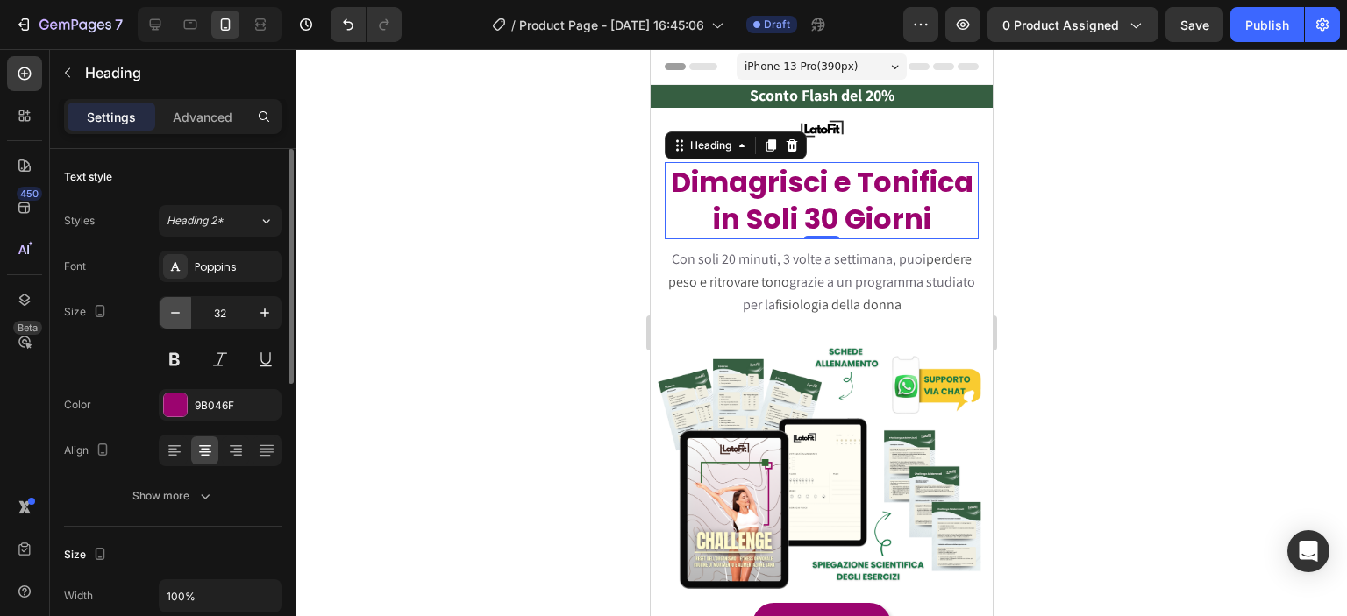
click at [175, 314] on icon "button" at bounding box center [176, 313] width 18 height 18
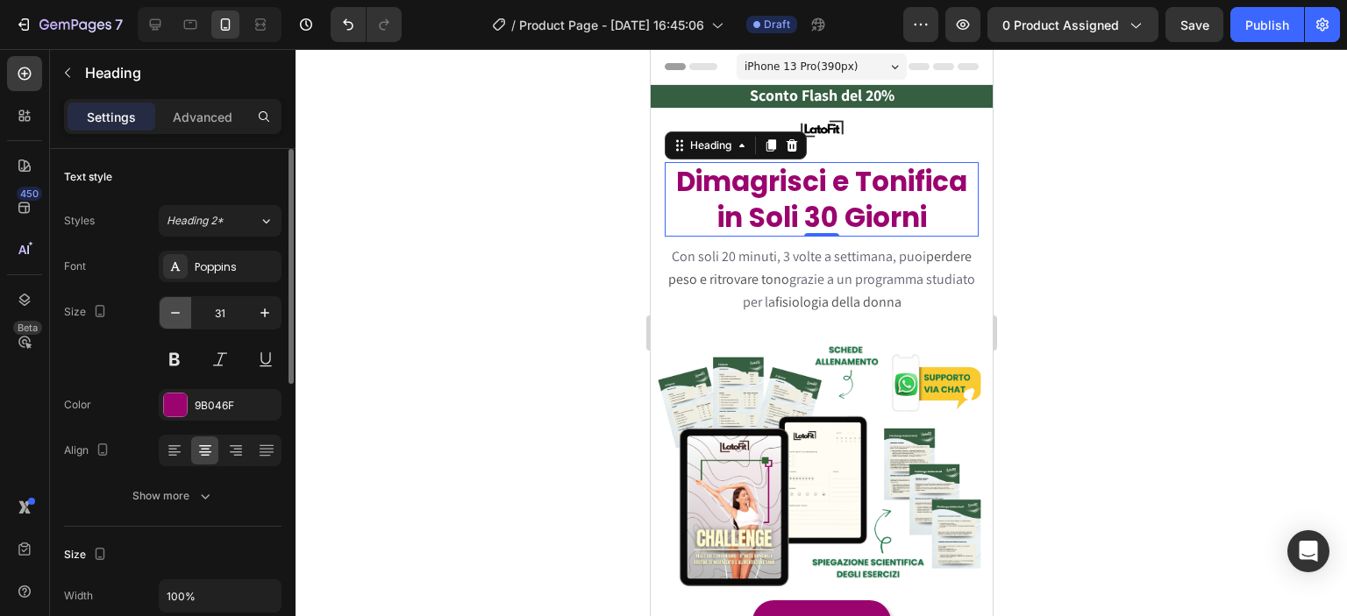
click at [175, 314] on icon "button" at bounding box center [176, 313] width 18 height 18
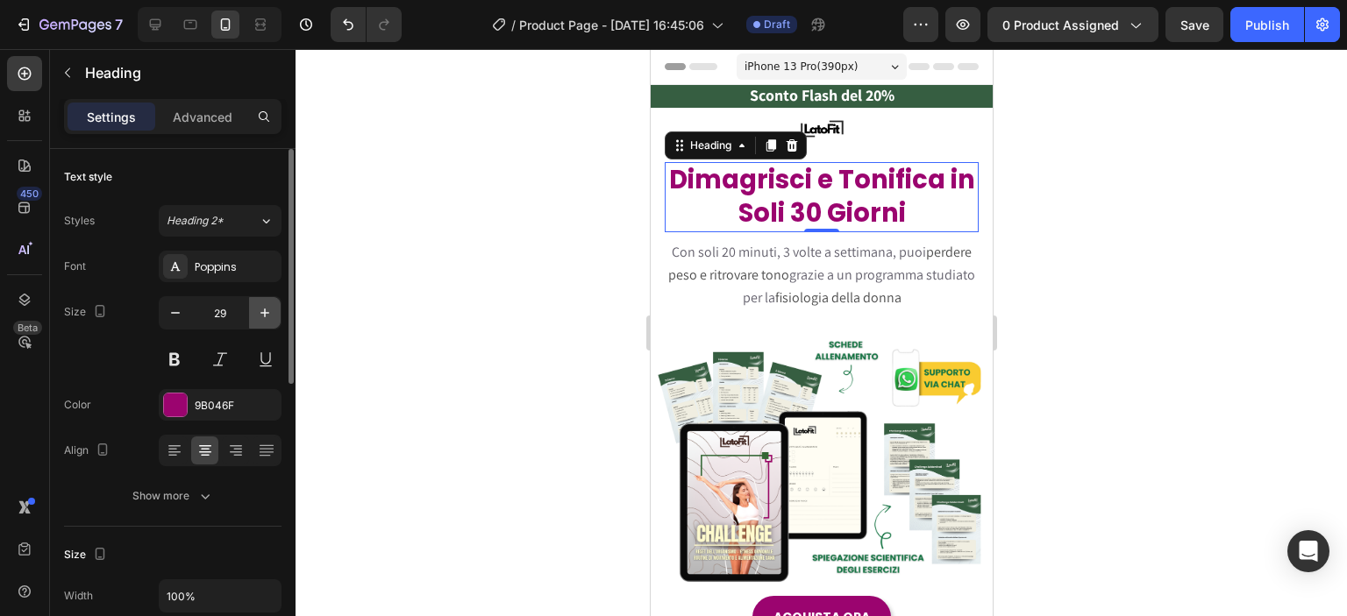
click at [260, 310] on icon "button" at bounding box center [265, 313] width 18 height 18
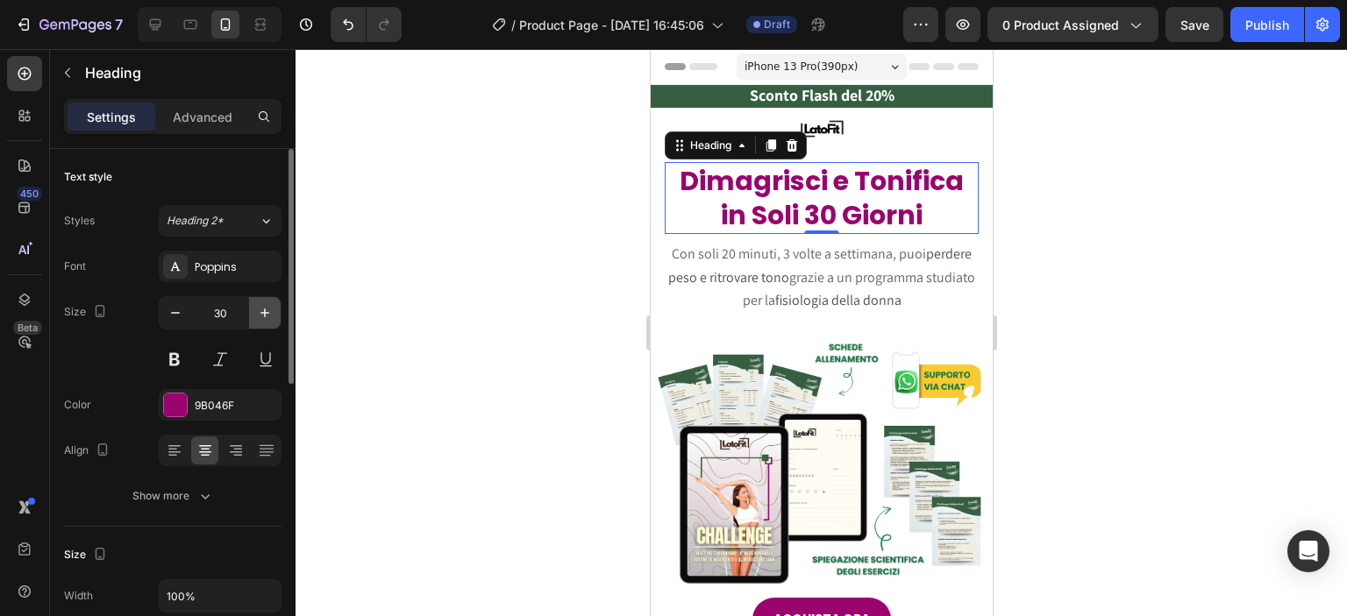
click at [260, 310] on icon "button" at bounding box center [265, 313] width 18 height 18
type input "31"
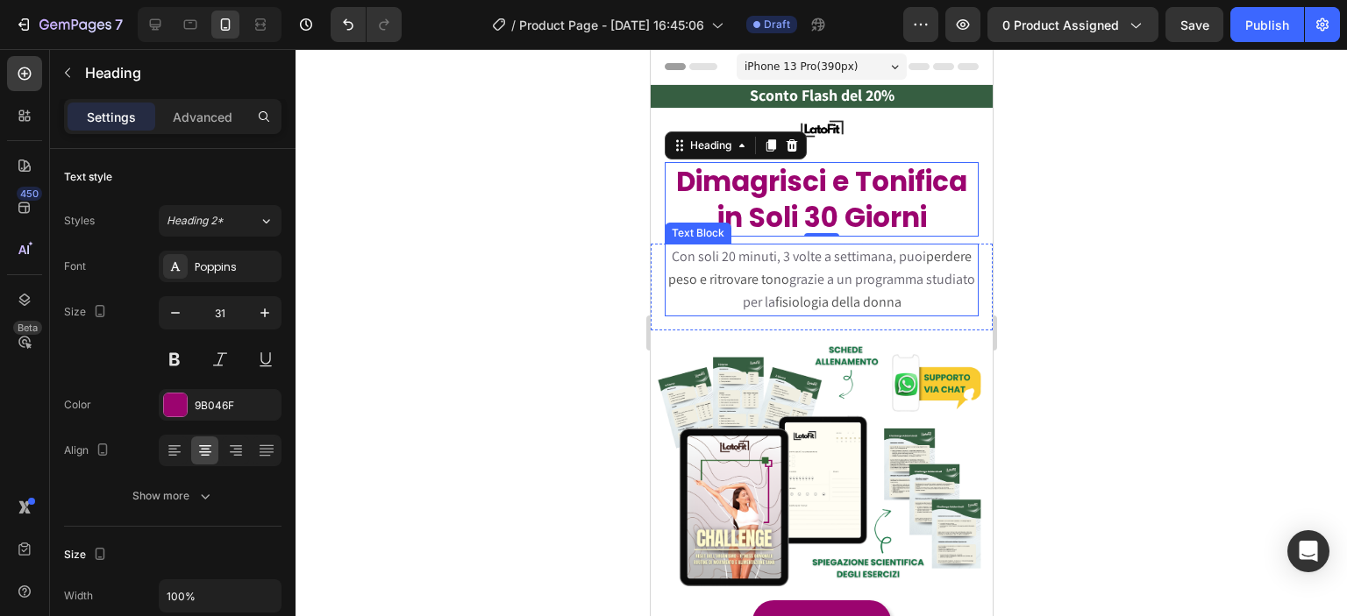
click at [770, 269] on span "perdere peso e ritrovare tono" at bounding box center [818, 267] width 303 height 41
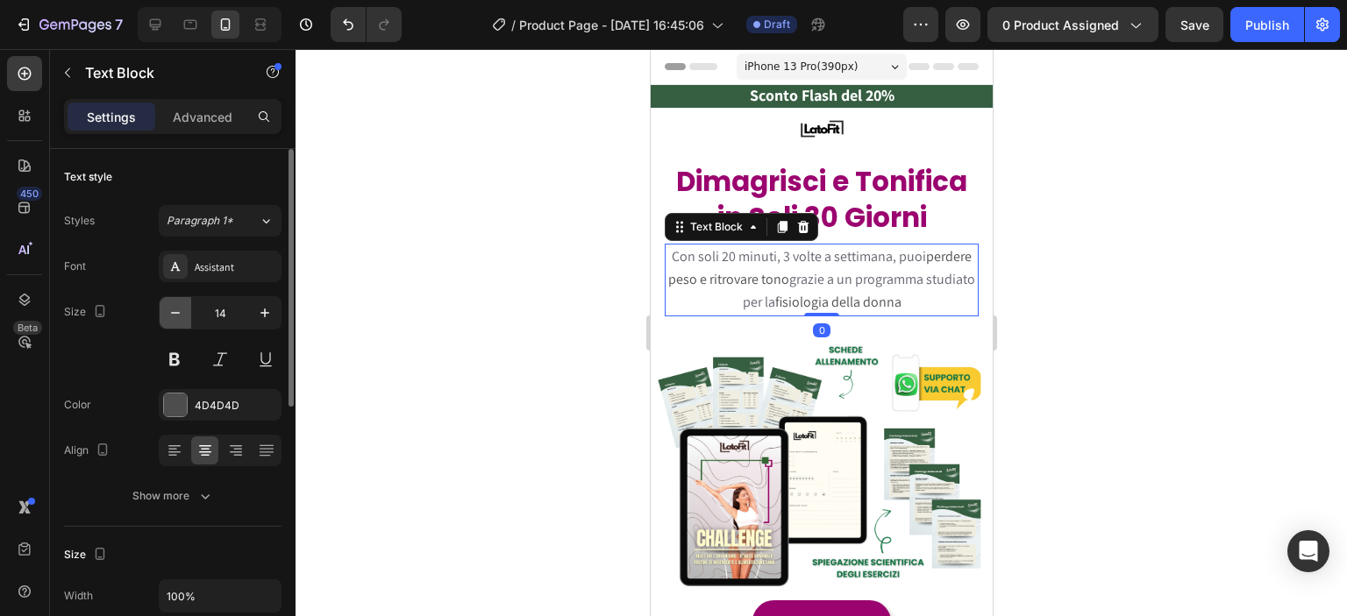
click at [168, 318] on icon "button" at bounding box center [176, 313] width 18 height 18
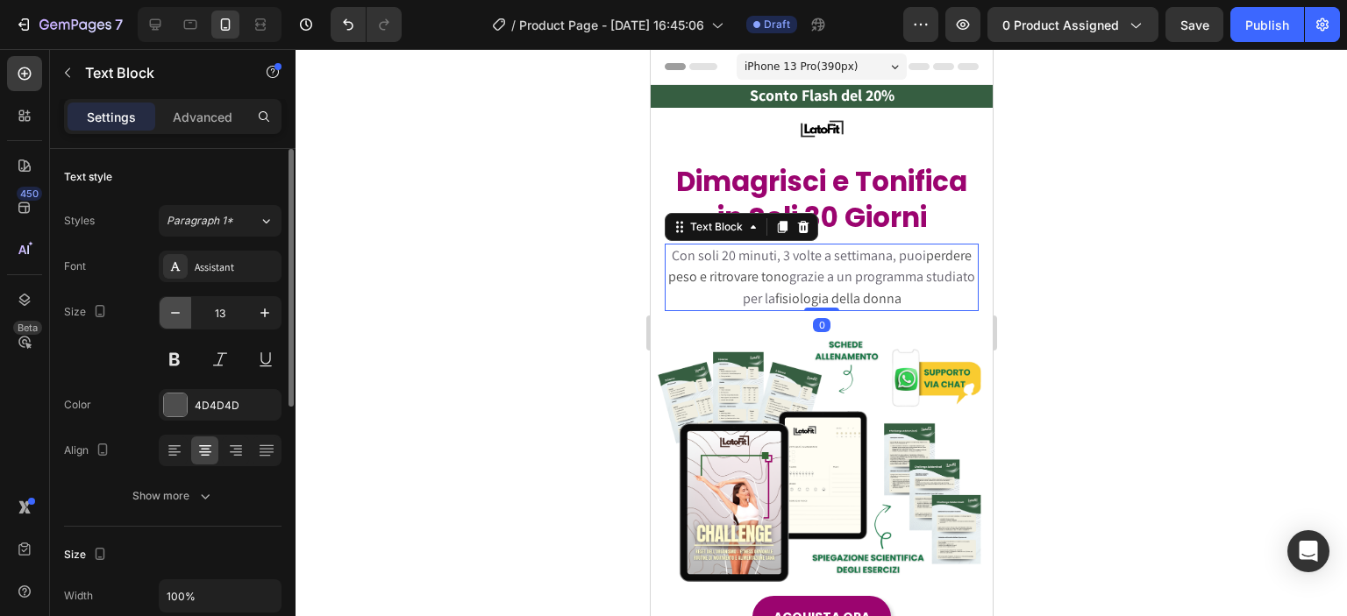
click at [168, 318] on icon "button" at bounding box center [176, 313] width 18 height 18
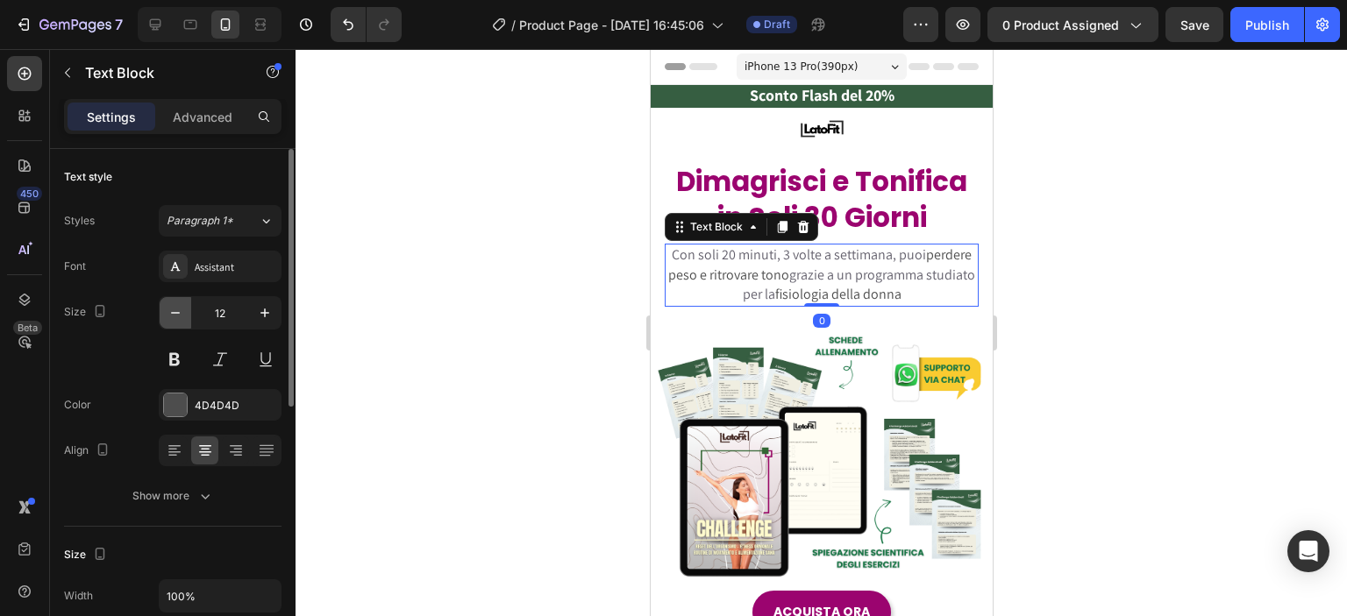
click at [168, 318] on icon "button" at bounding box center [176, 313] width 18 height 18
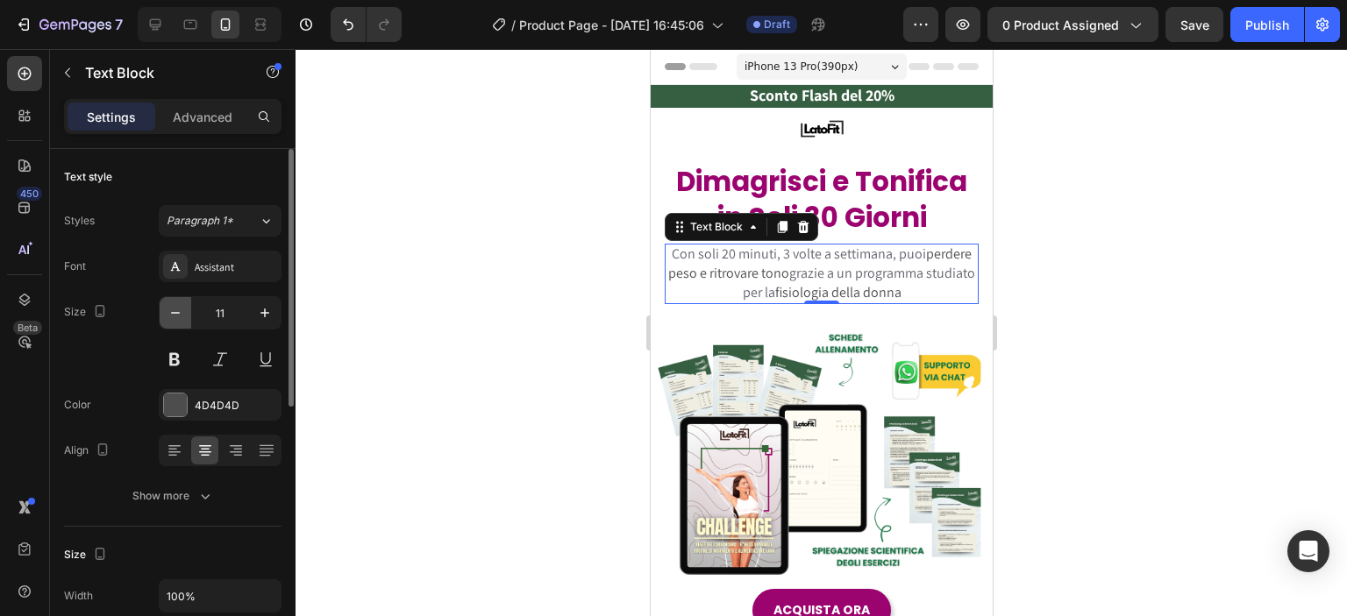
click at [168, 318] on icon "button" at bounding box center [176, 313] width 18 height 18
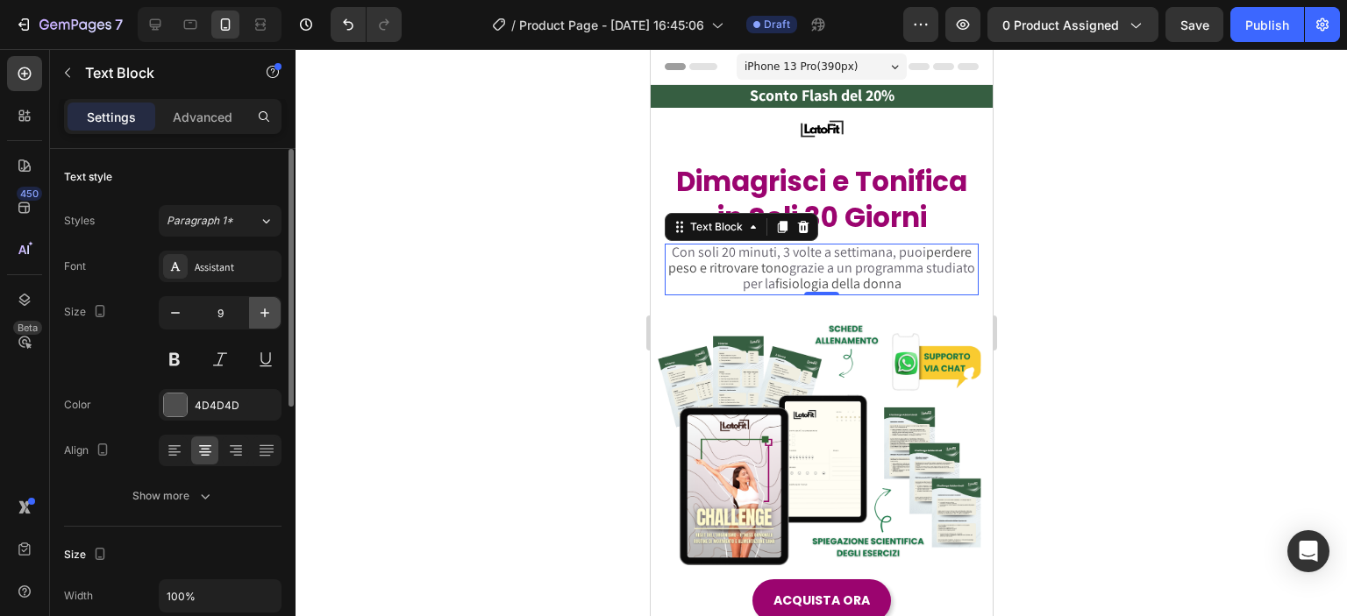
click at [264, 311] on icon "button" at bounding box center [264, 313] width 9 height 9
type input "10"
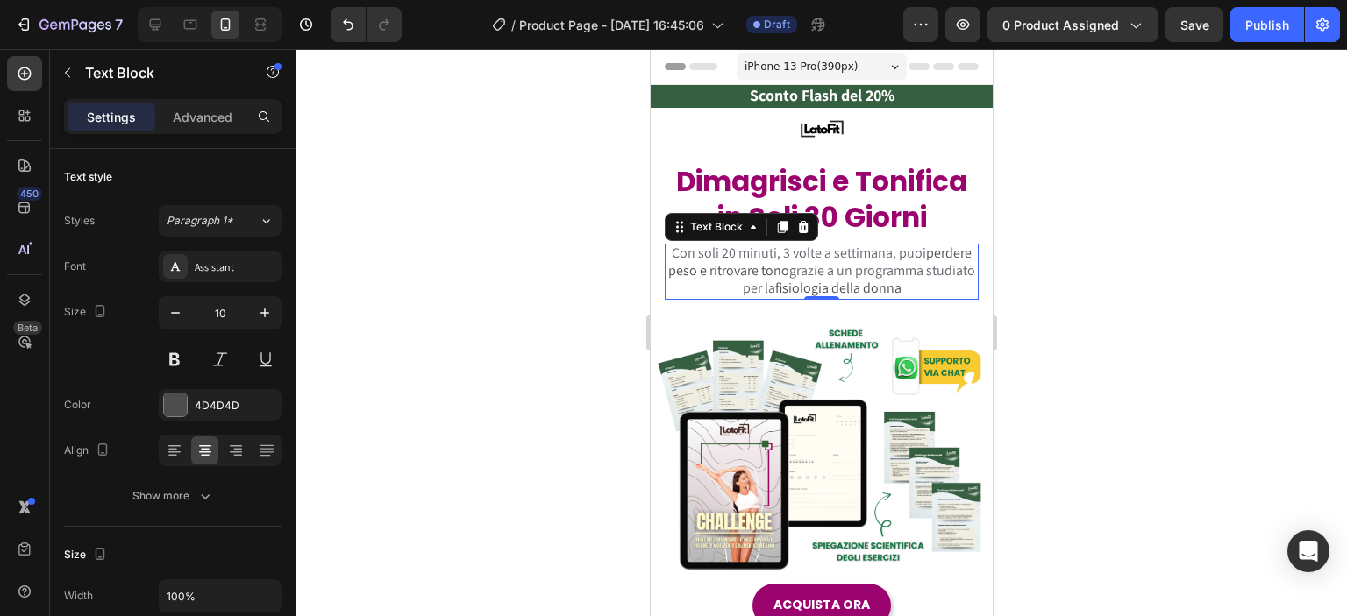
click at [407, 305] on div at bounding box center [821, 332] width 1051 height 567
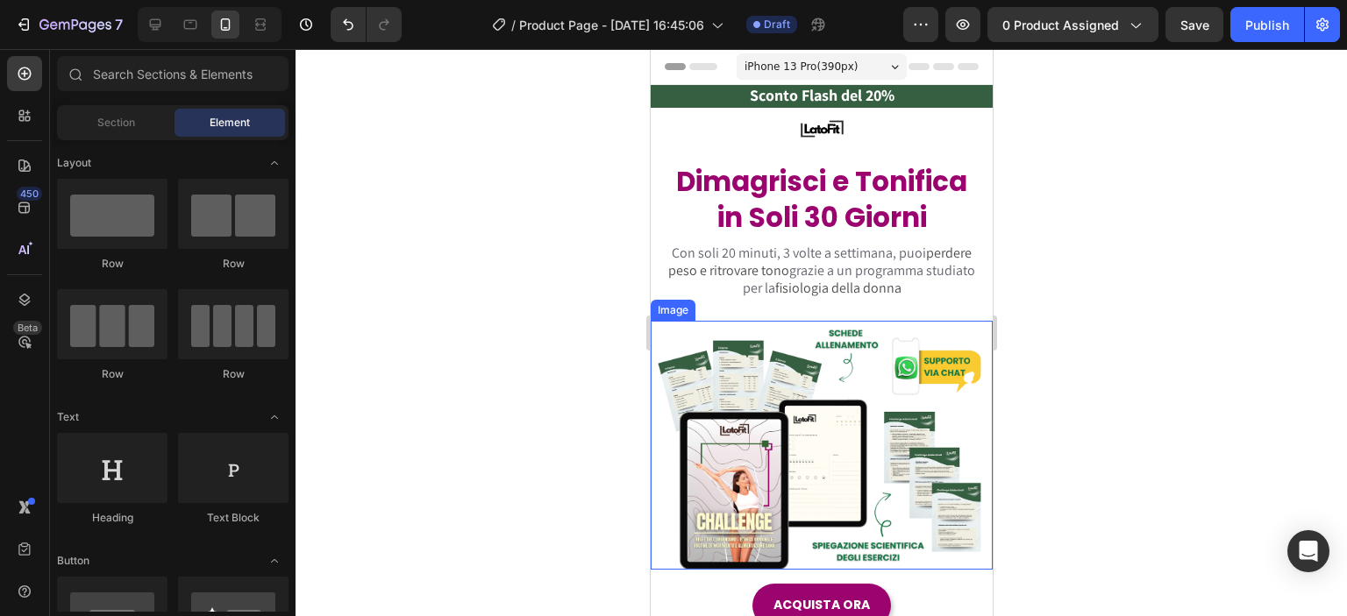
click at [821, 378] on img at bounding box center [821, 446] width 342 height 250
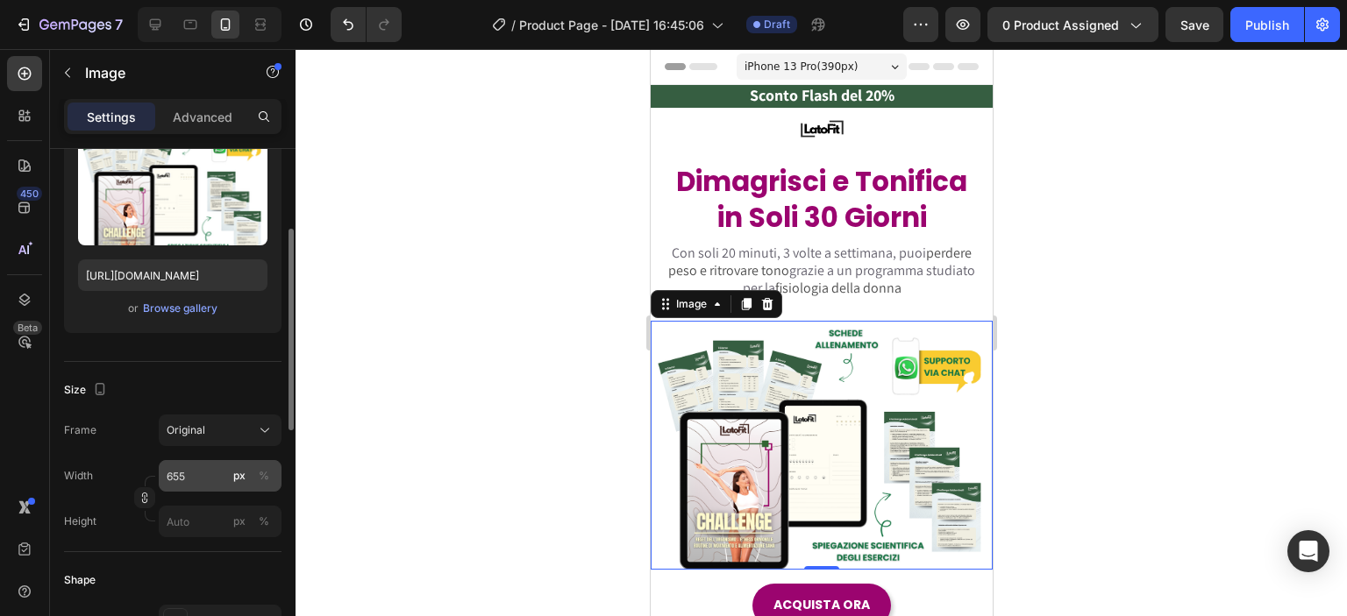
scroll to position [410, 0]
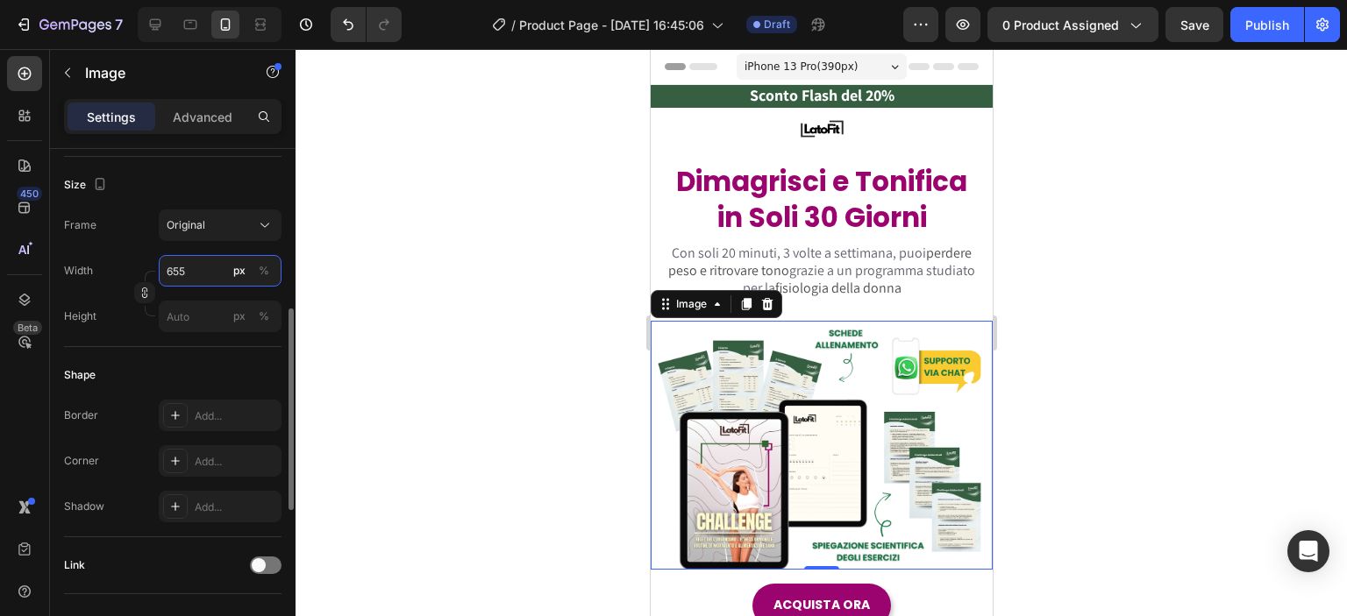
click at [194, 269] on input "655" at bounding box center [220, 271] width 123 height 32
type input "5"
type input "4"
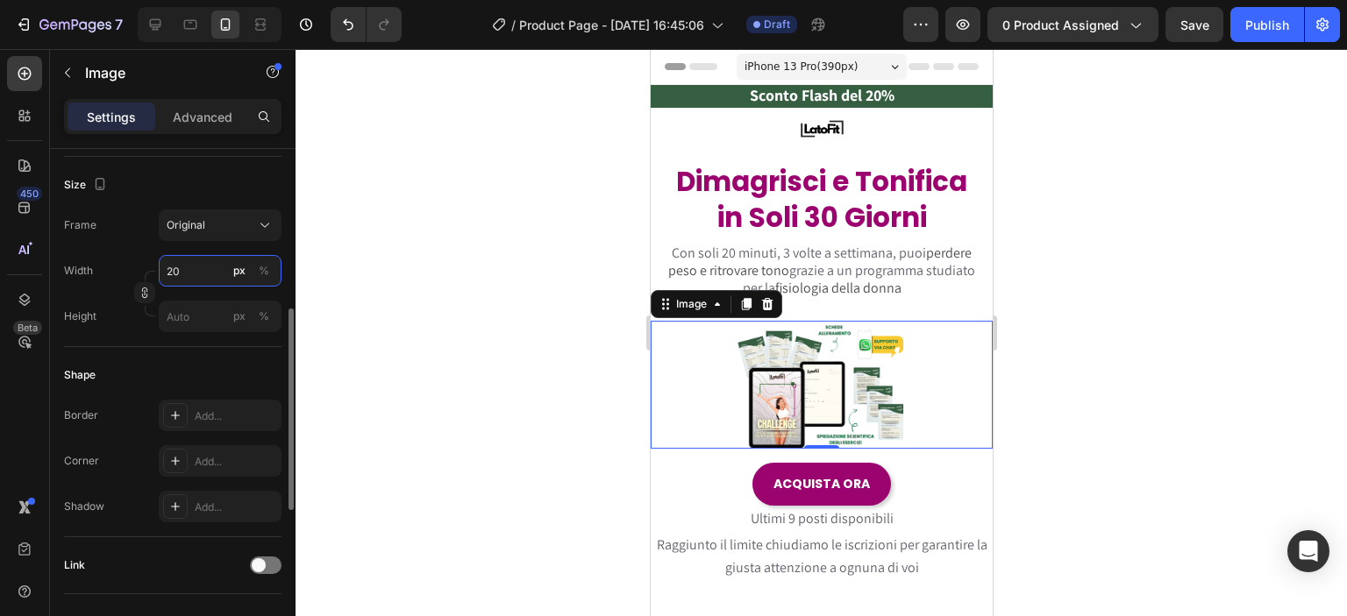
type input "2"
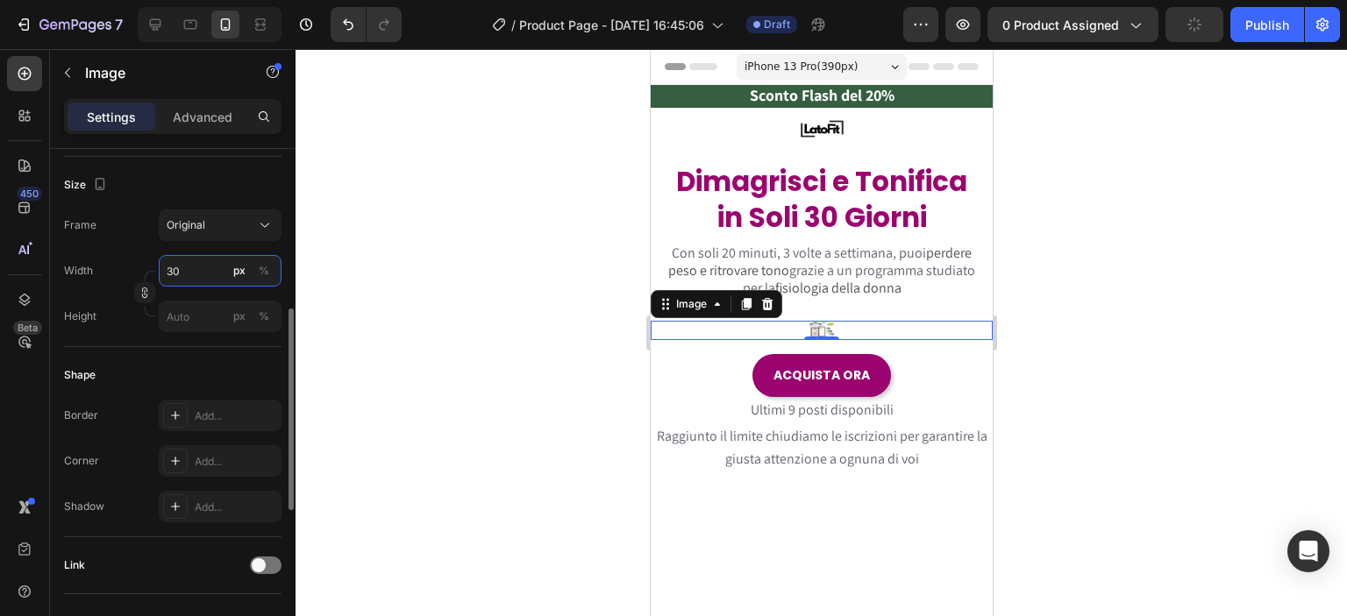
type input "3"
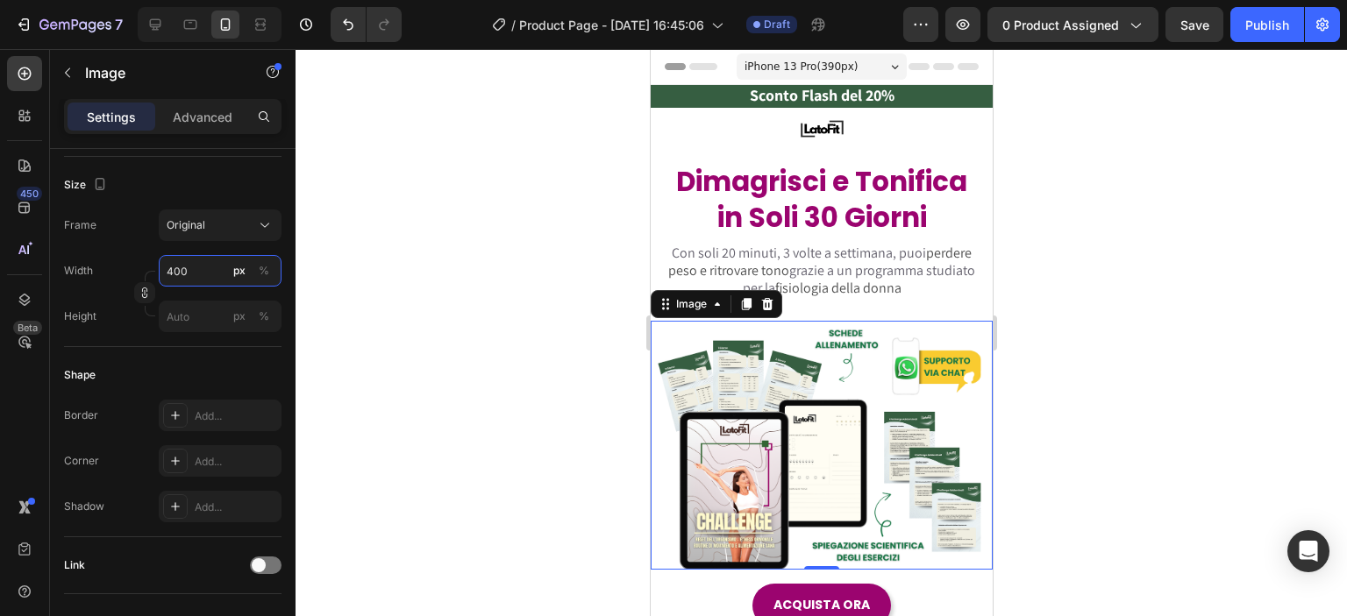
type input "400"
click at [1088, 381] on div at bounding box center [821, 332] width 1051 height 567
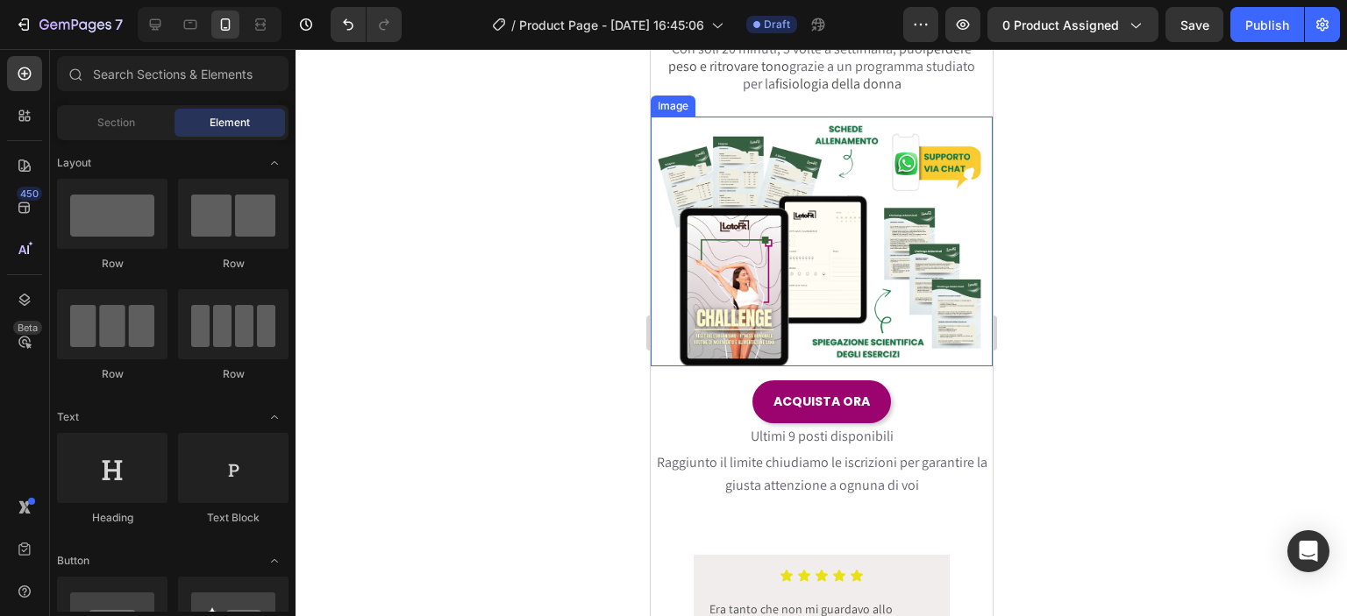
scroll to position [409, 0]
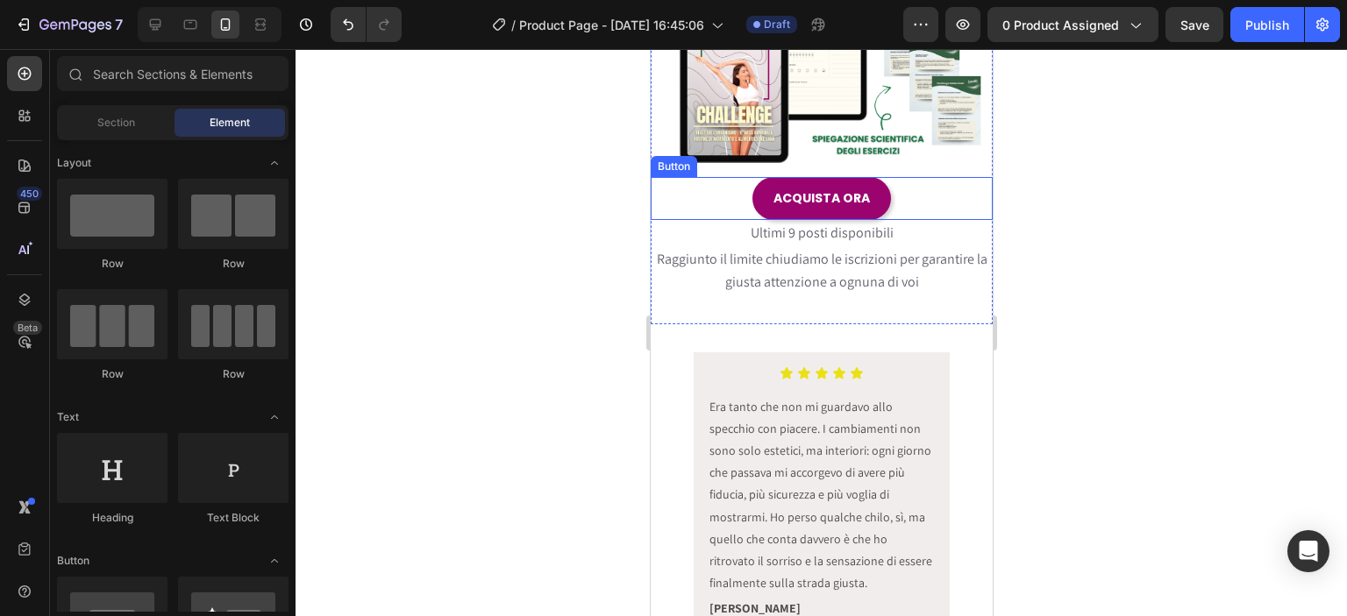
click at [898, 177] on div "ACQUISTA ORA Button" at bounding box center [821, 198] width 342 height 43
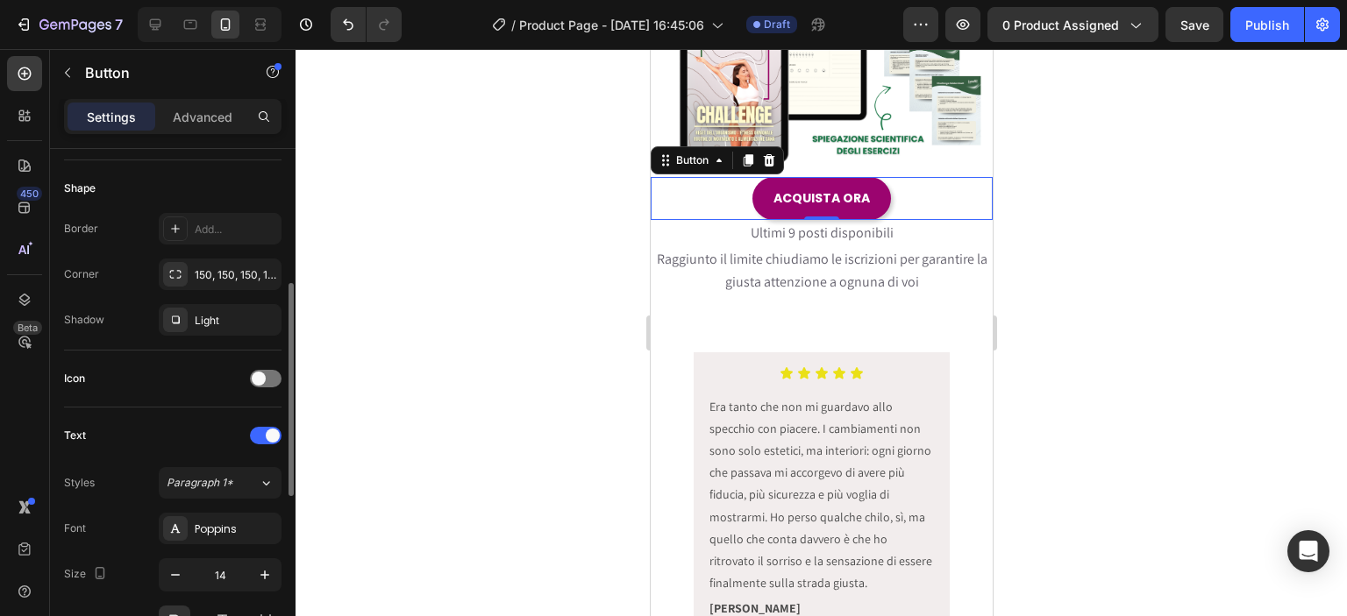
scroll to position [0, 0]
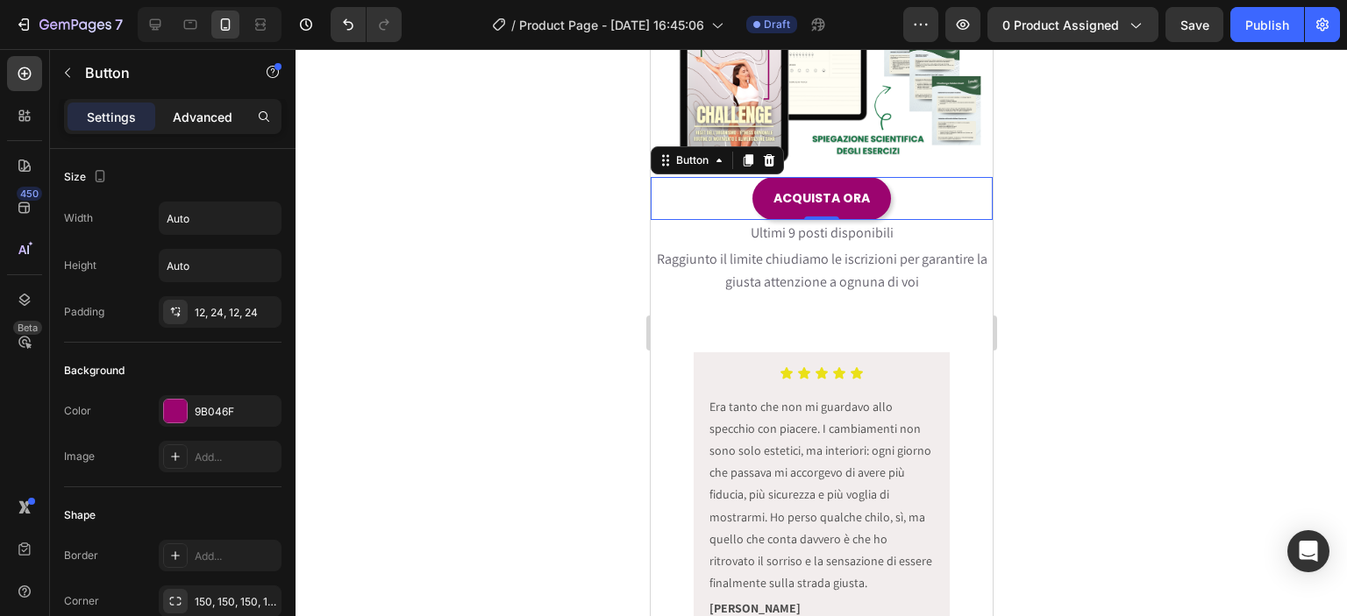
click at [193, 127] on div "Advanced" at bounding box center [203, 117] width 88 height 28
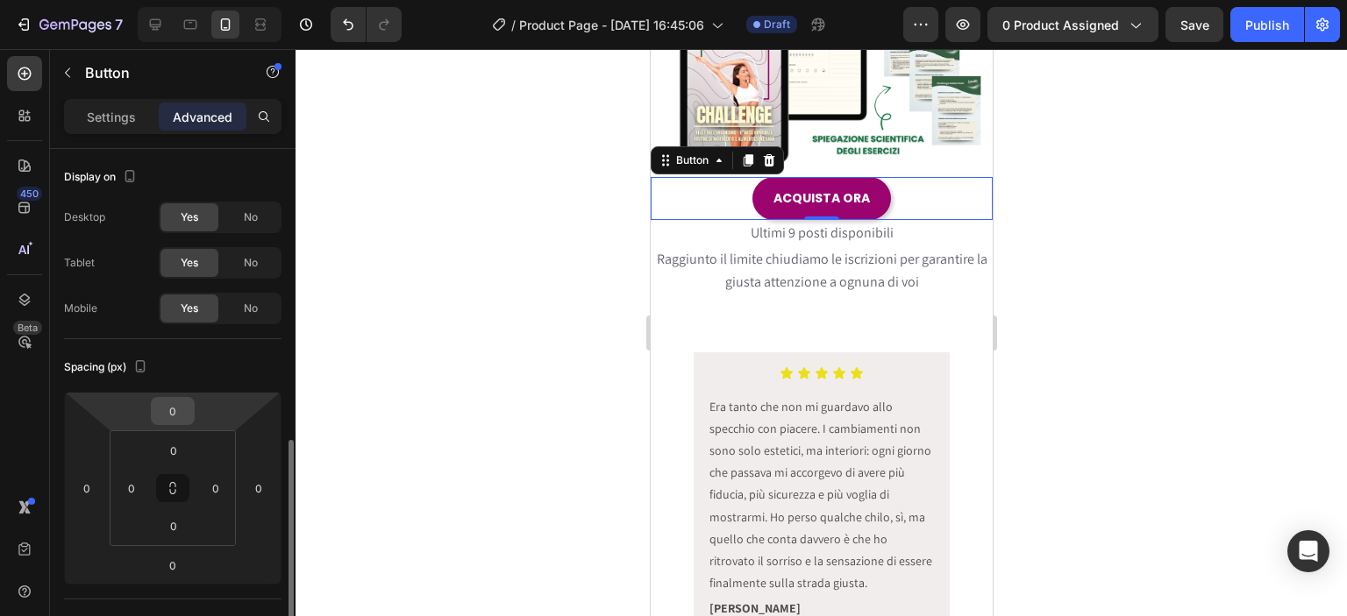
scroll to position [204, 0]
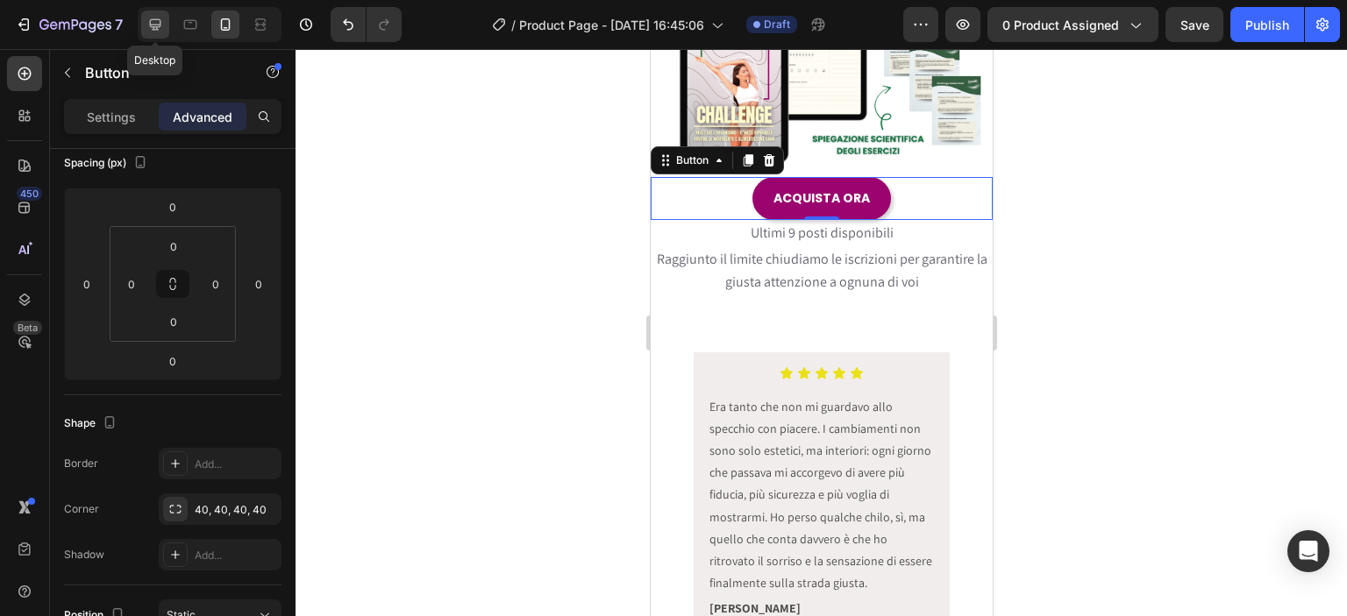
click at [151, 13] on div at bounding box center [155, 25] width 28 height 28
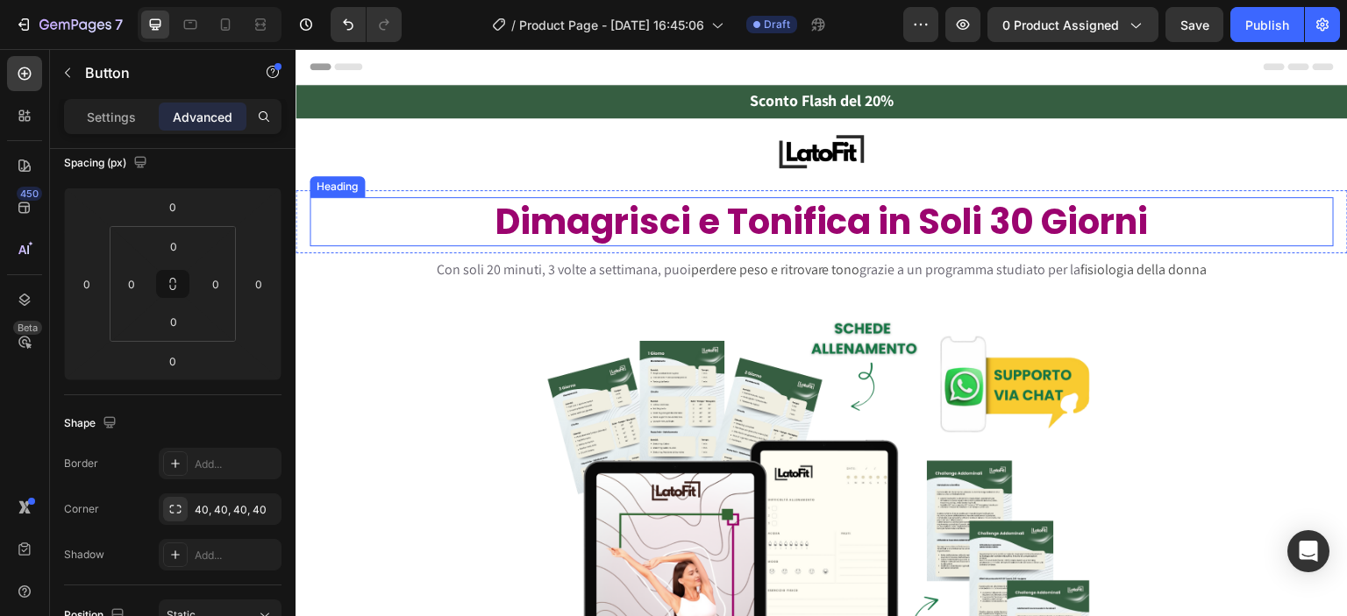
click at [550, 238] on h2 "Dimagrisci e Tonifica in Soli 30 Giorni" at bounding box center [822, 221] width 1024 height 49
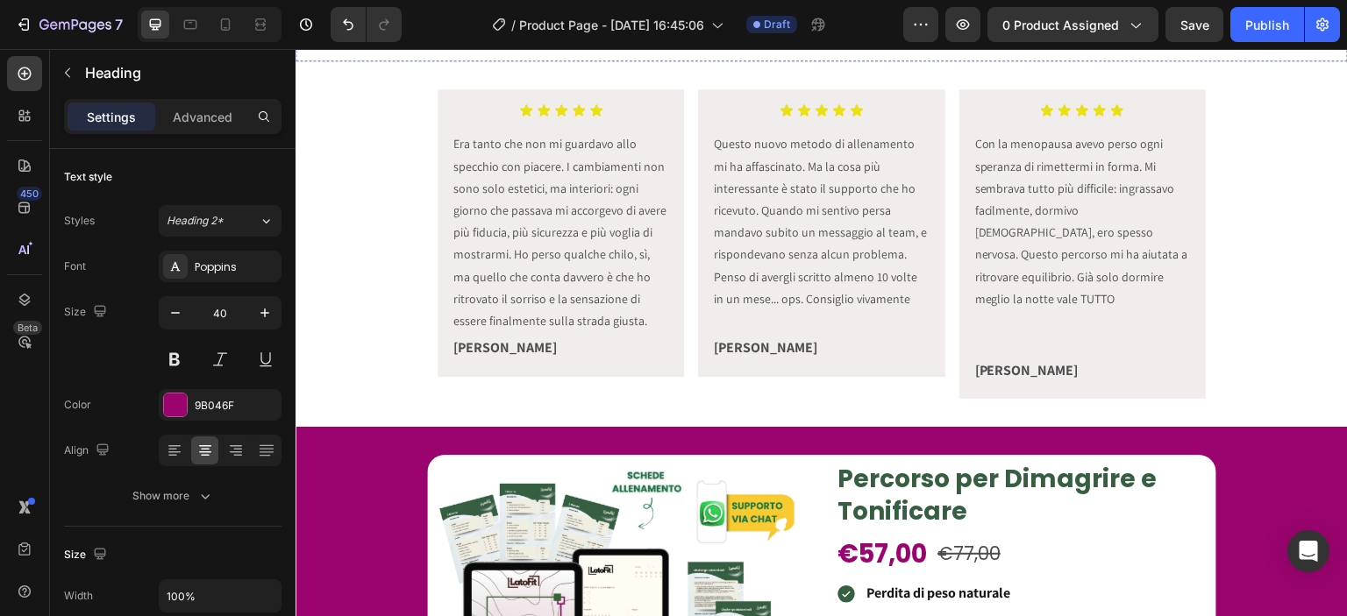
scroll to position [409, 0]
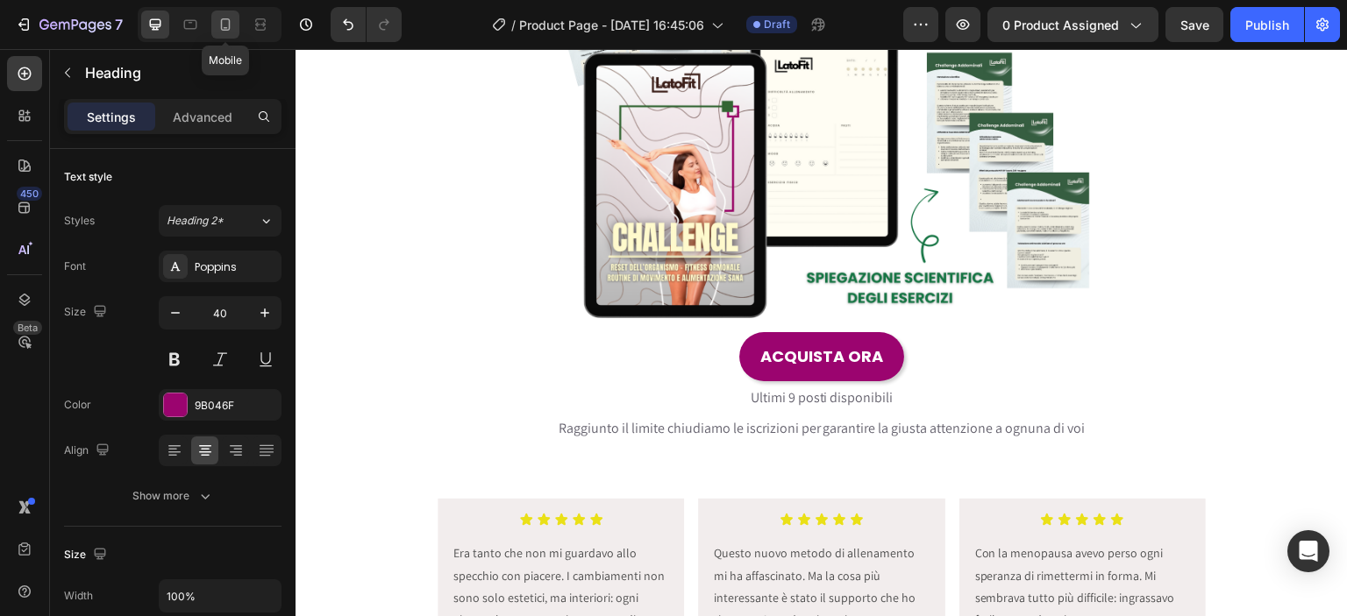
click at [219, 28] on icon at bounding box center [226, 25] width 18 height 18
type input "31"
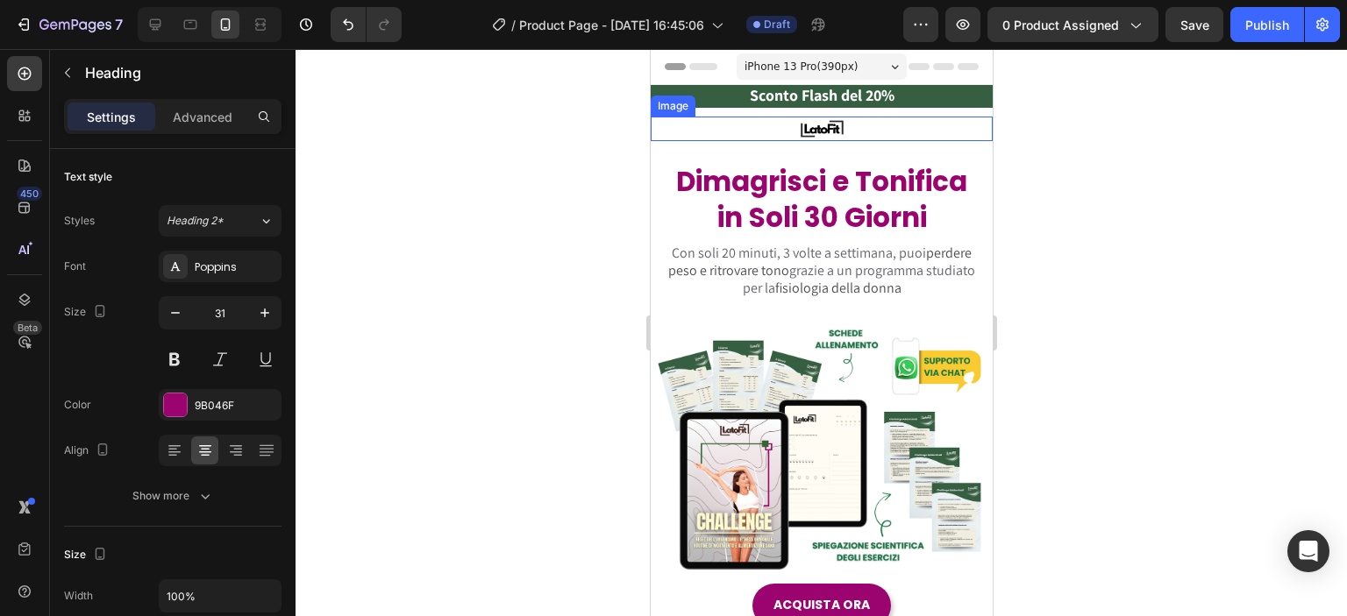
click at [802, 136] on img at bounding box center [821, 129] width 66 height 25
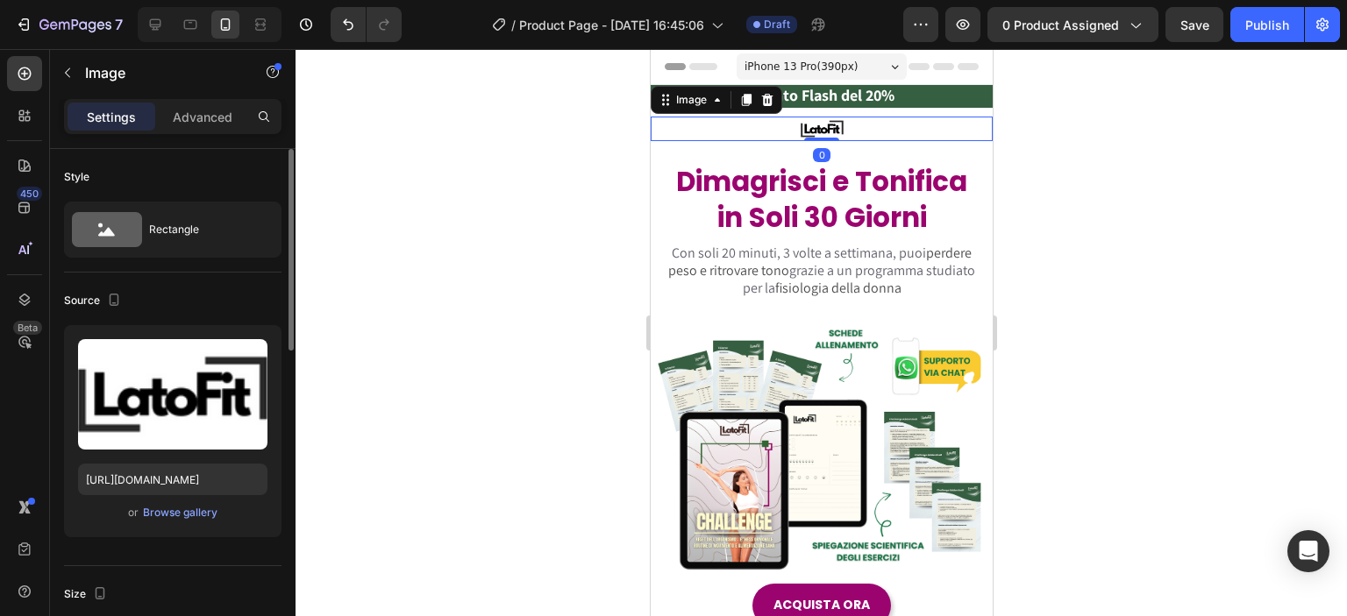
scroll to position [204, 0]
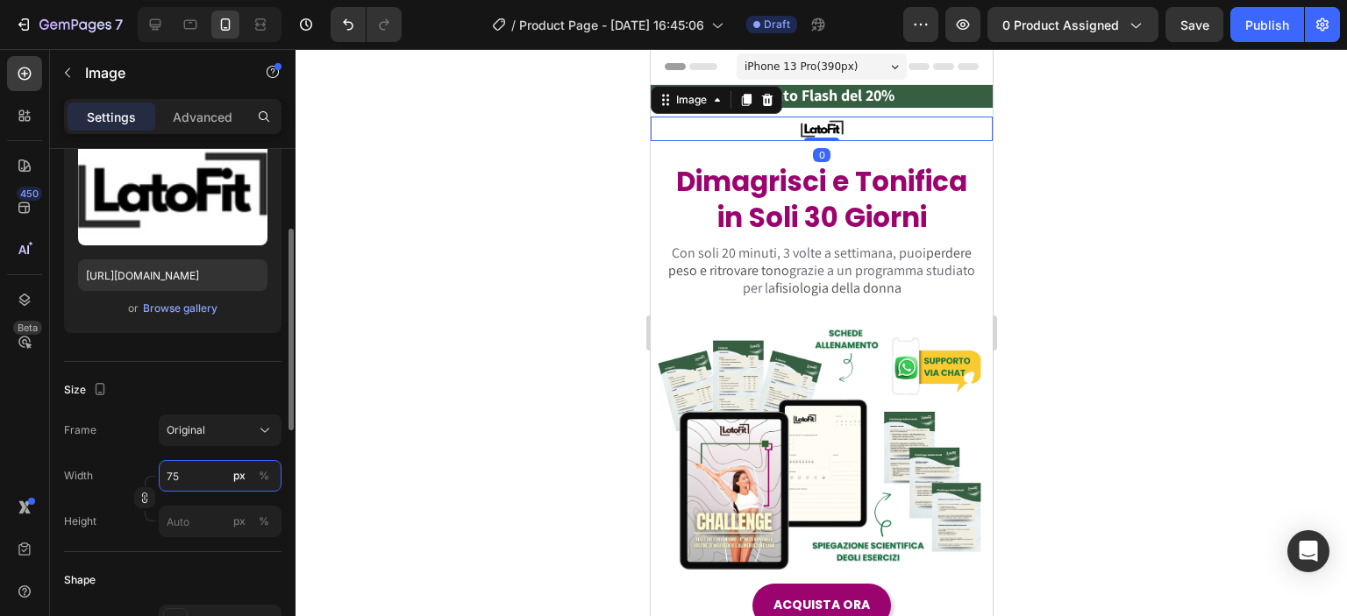
click at [203, 468] on input "75" at bounding box center [220, 476] width 123 height 32
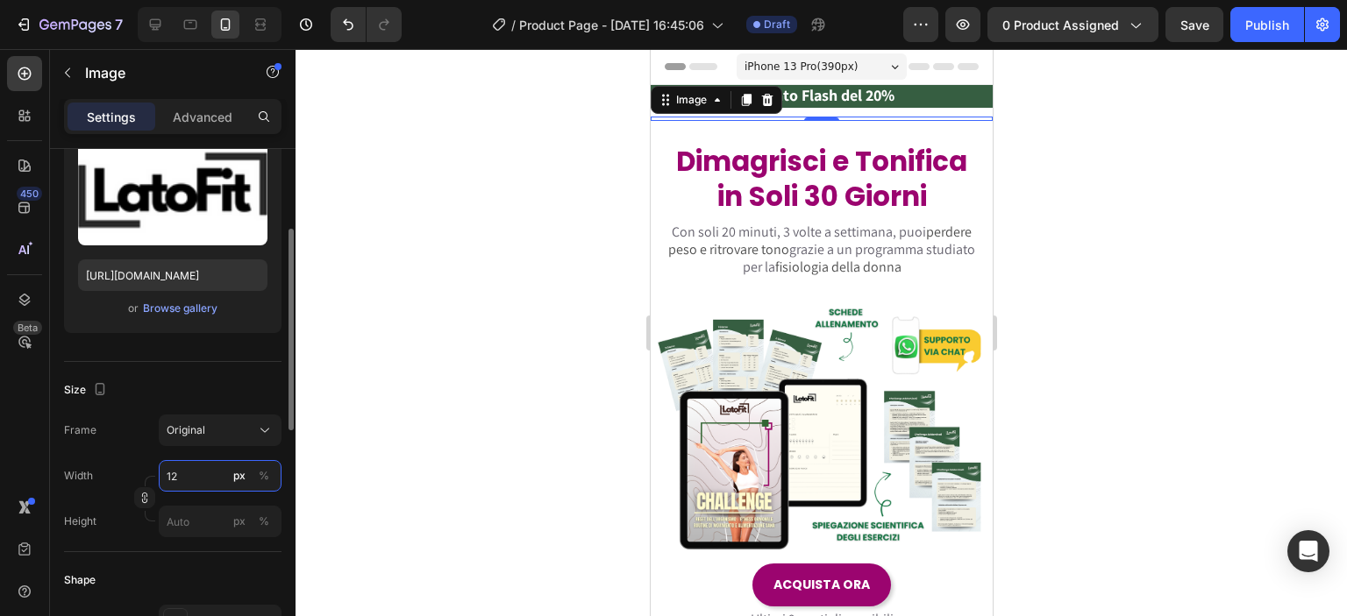
type input "125"
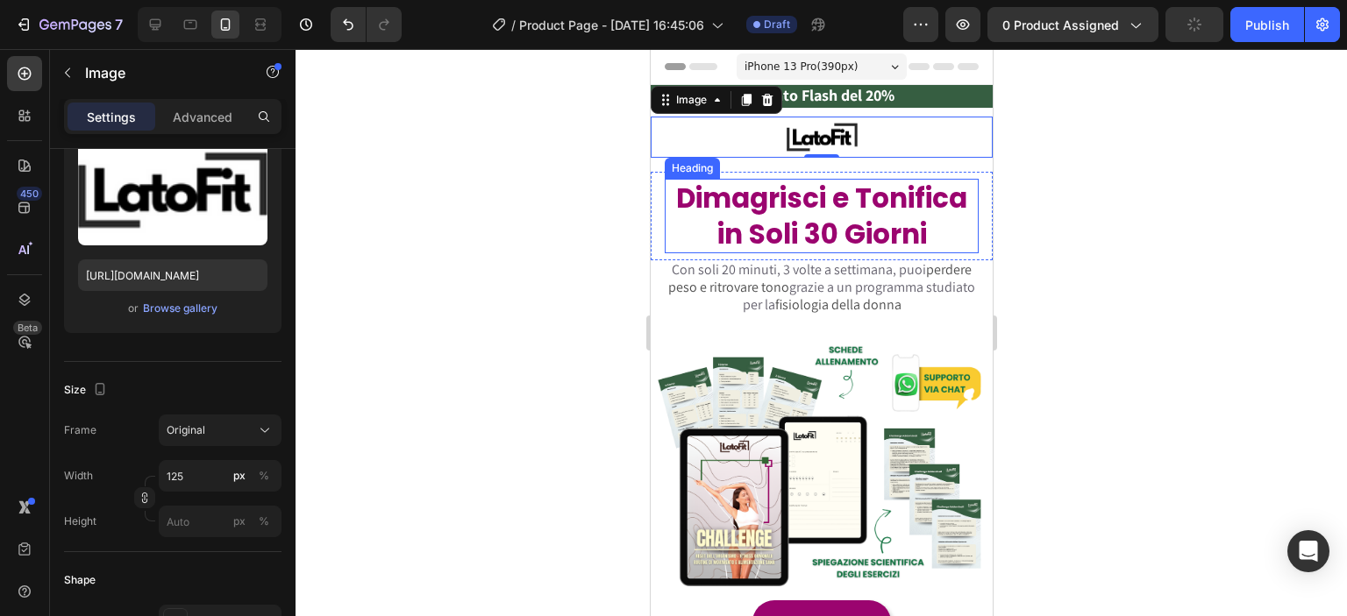
click at [760, 179] on h2 "Dimagrisci e Tonifica in Soli 30 Giorni" at bounding box center [821, 216] width 314 height 75
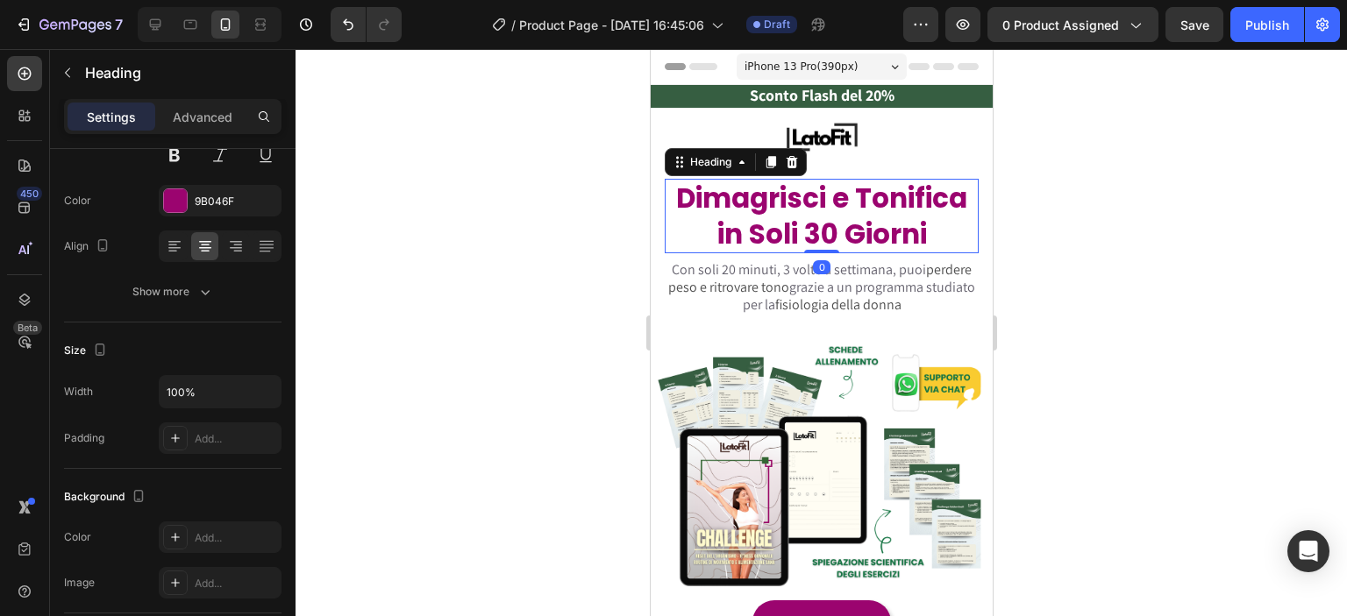
scroll to position [0, 0]
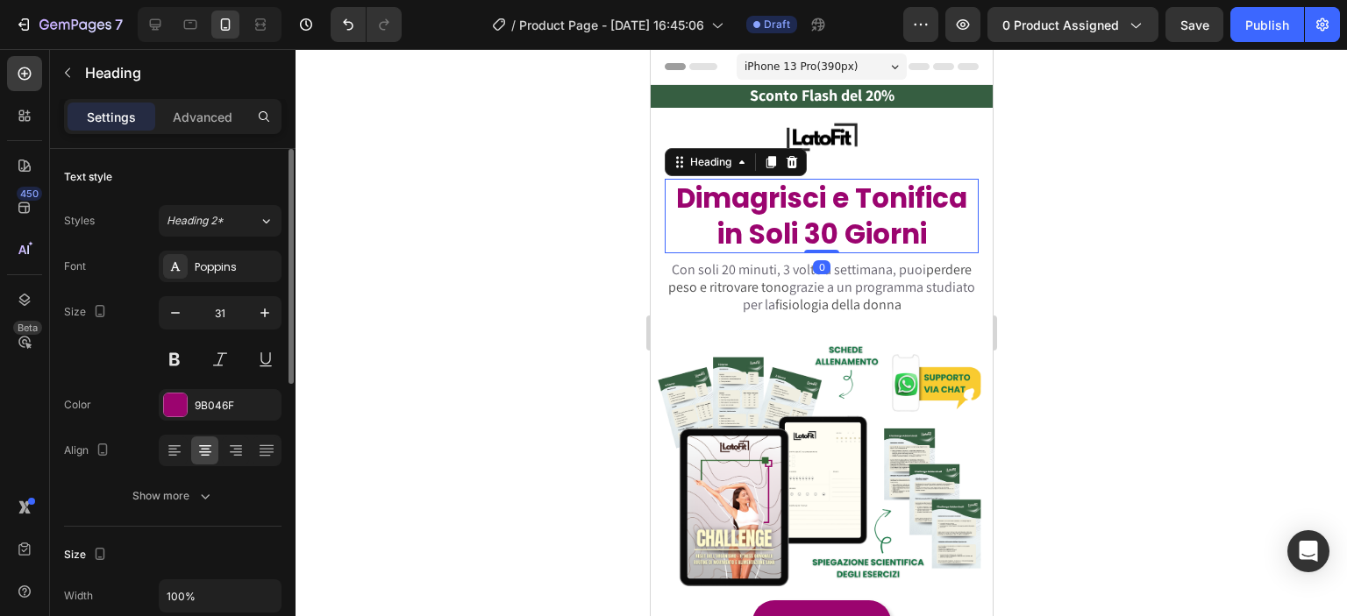
click at [1023, 266] on div at bounding box center [821, 332] width 1051 height 567
click at [884, 179] on h2 "Dimagrisci e Tonifica in Soli 30 Giorni" at bounding box center [821, 216] width 314 height 75
click at [210, 120] on p "Advanced" at bounding box center [203, 117] width 60 height 18
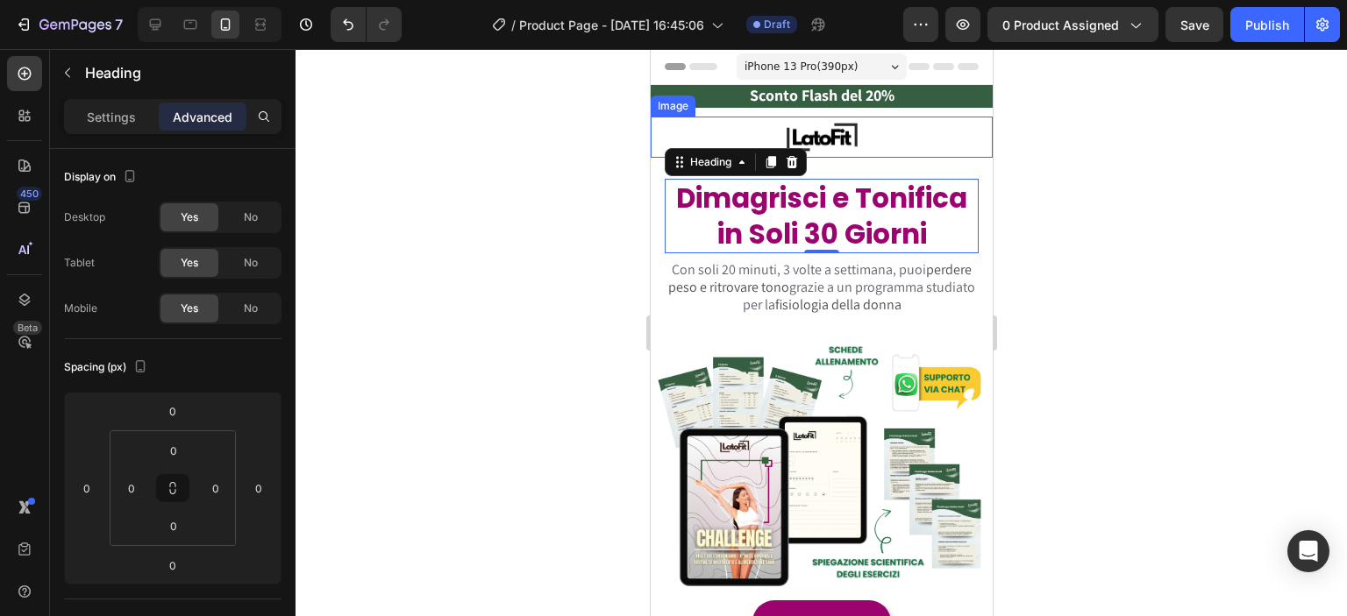
click at [833, 145] on img at bounding box center [821, 137] width 110 height 41
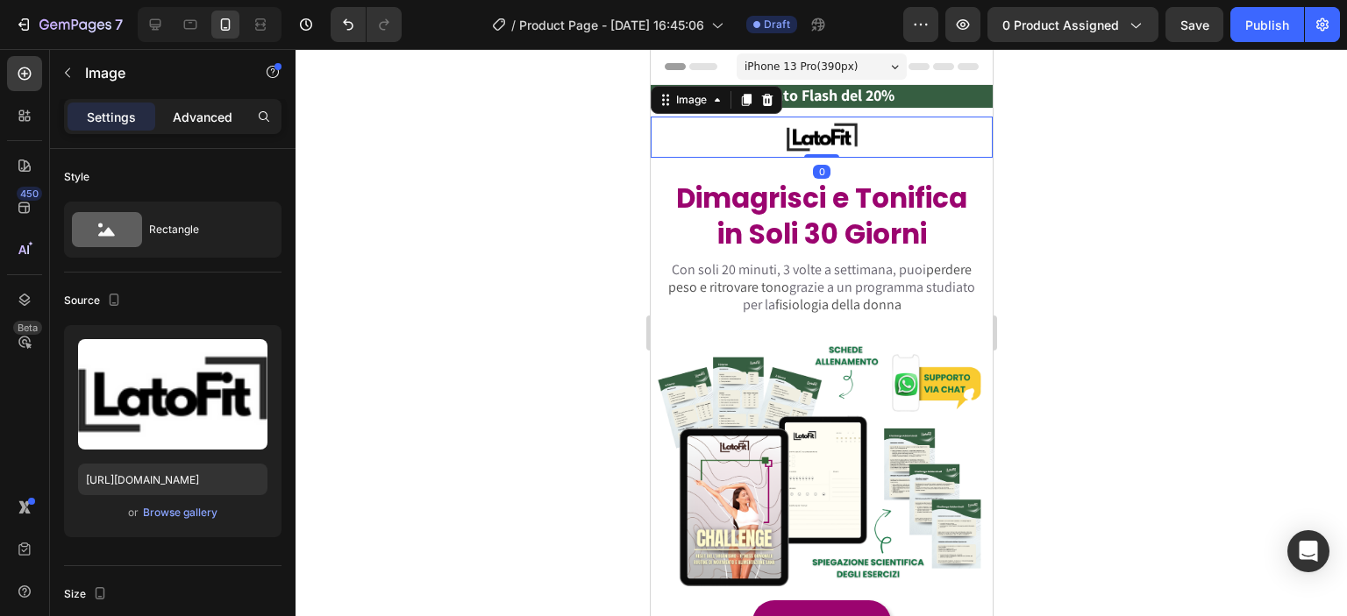
click at [179, 116] on p "Advanced" at bounding box center [203, 117] width 60 height 18
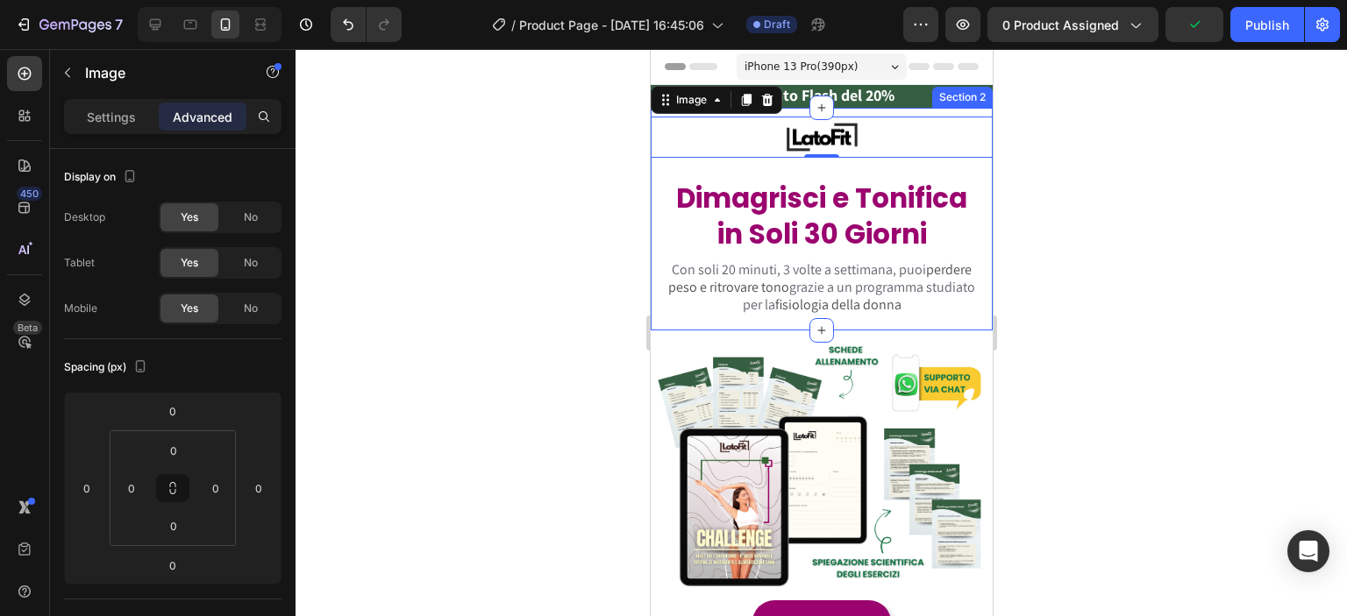
click at [741, 164] on div "Image 0 Row Dimagrisci e Tonifica in Soli 30 Giorni Heading Row Con soli 20 min…" at bounding box center [821, 224] width 342 height 214
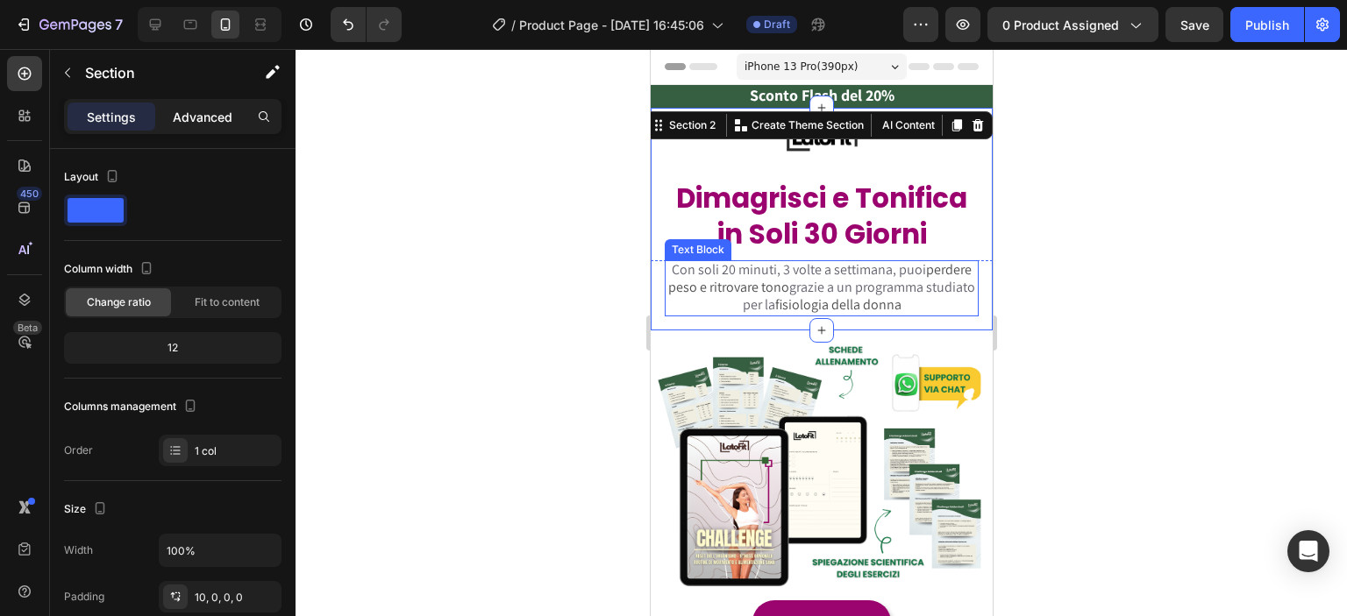
click at [181, 119] on p "Advanced" at bounding box center [203, 117] width 60 height 18
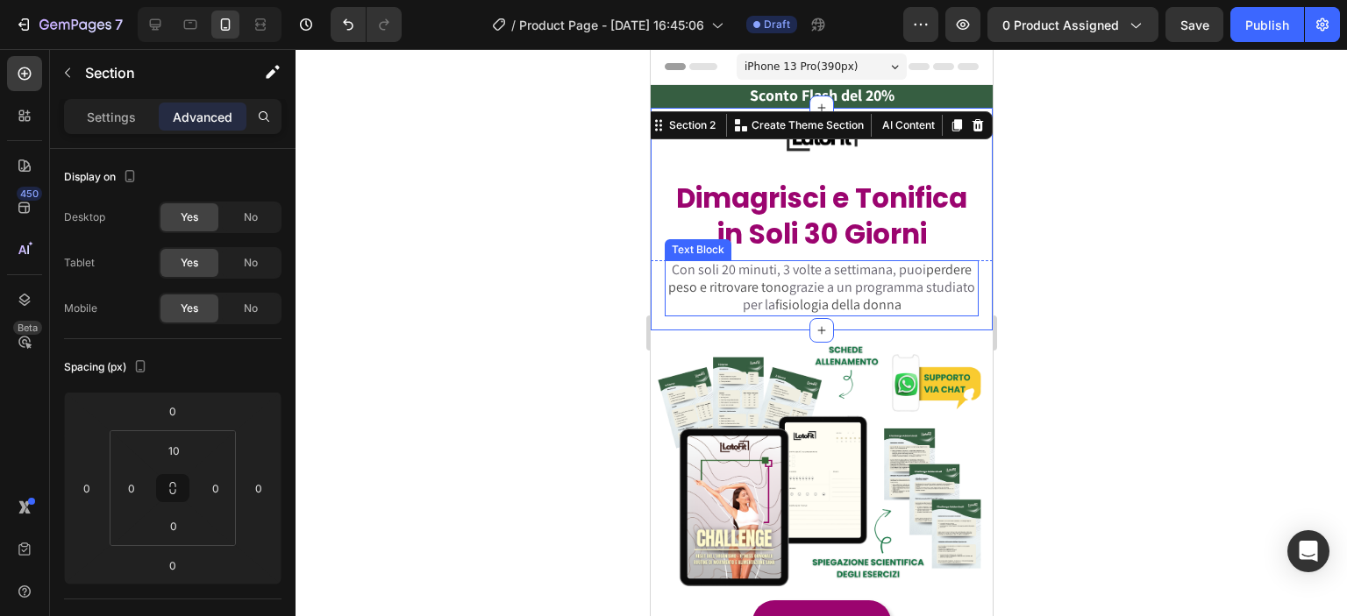
click at [469, 279] on div at bounding box center [821, 332] width 1051 height 567
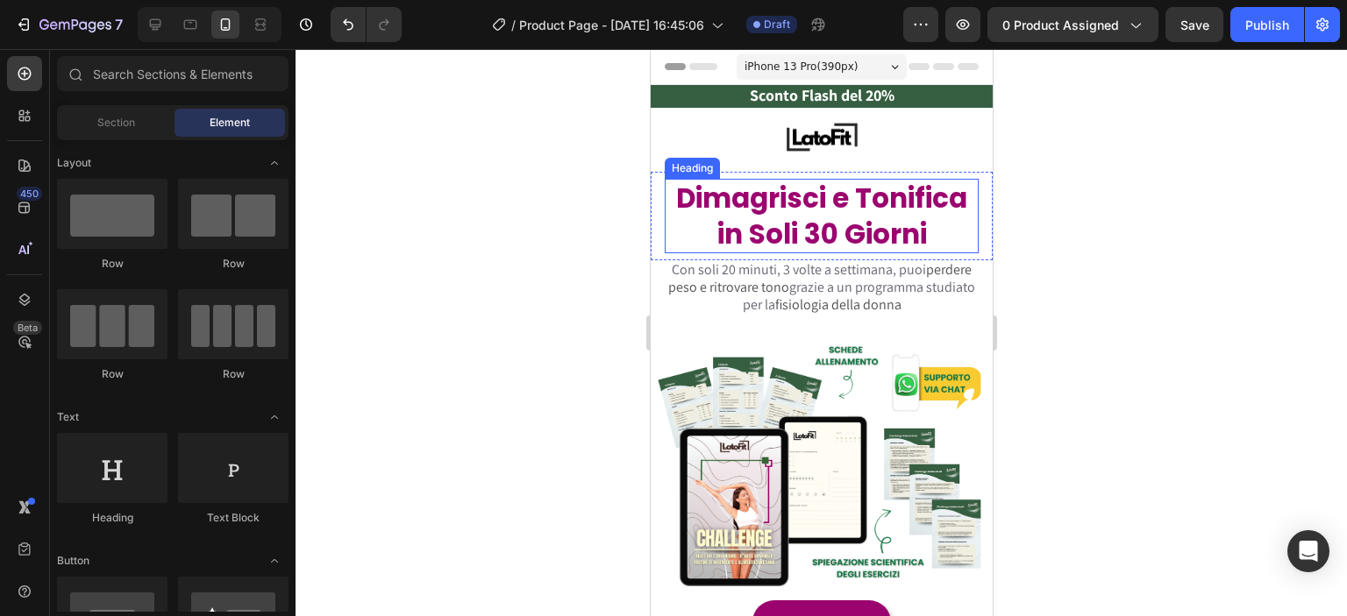
click at [780, 189] on h2 "Dimagrisci e Tonifica in Soli 30 Giorni" at bounding box center [821, 216] width 314 height 75
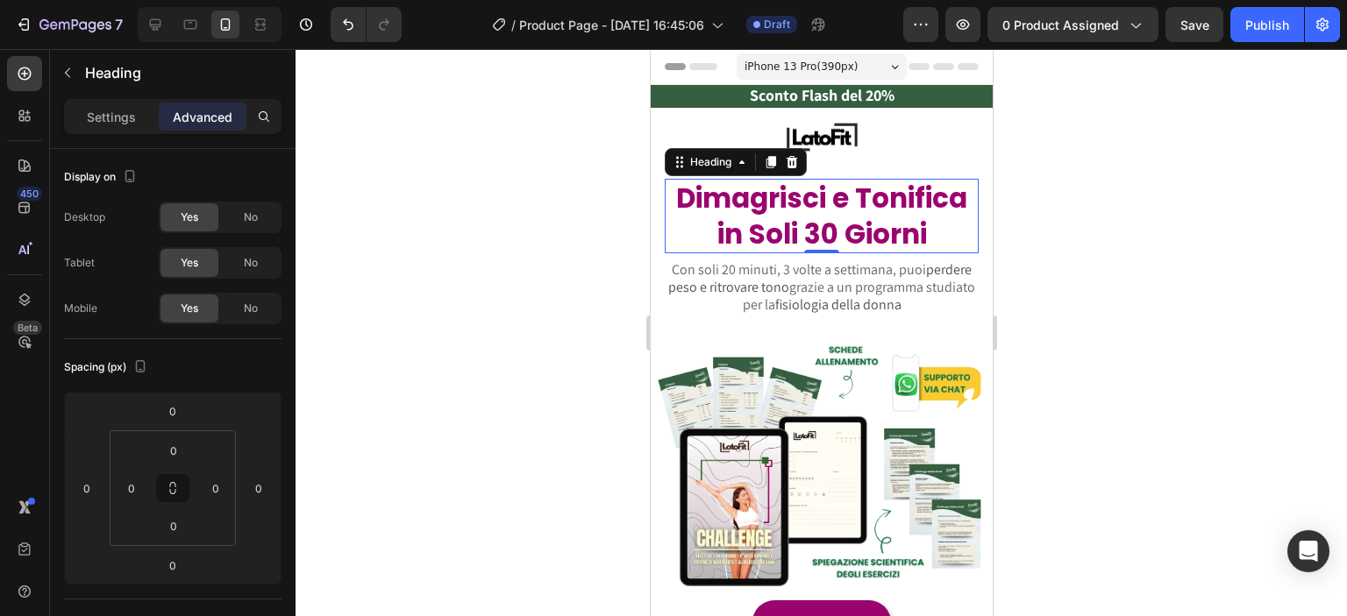
click at [1029, 176] on div at bounding box center [821, 332] width 1051 height 567
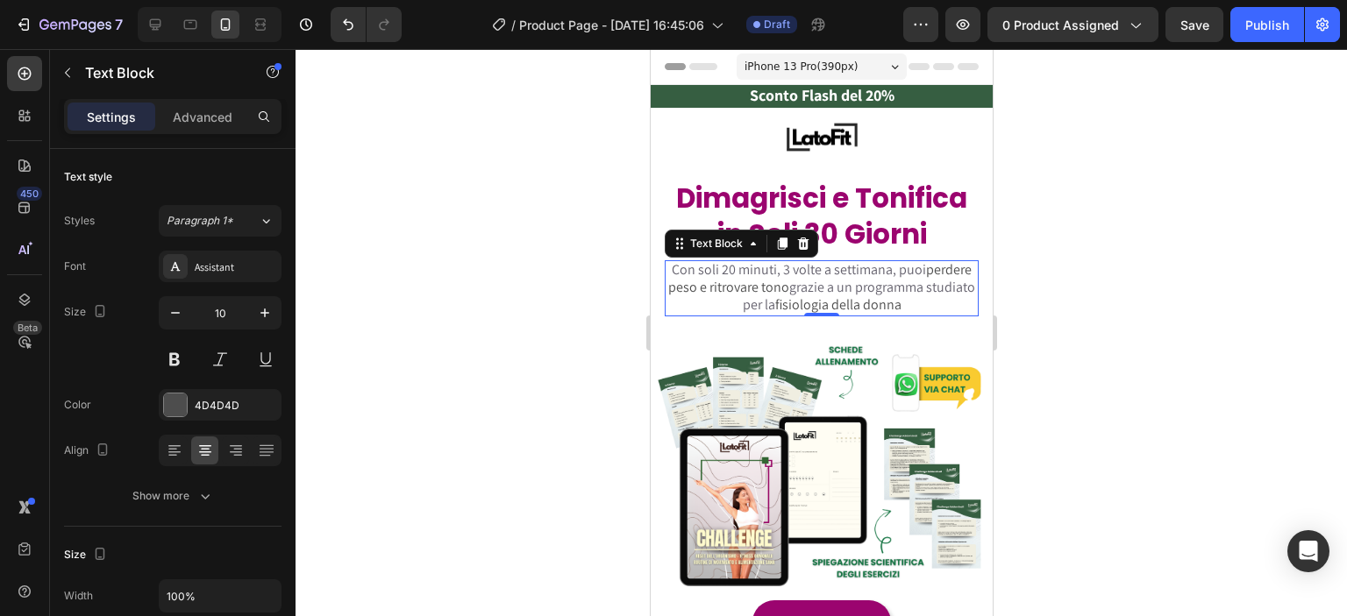
click at [888, 283] on span "grazie a un programma studiato per la" at bounding box center [858, 296] width 233 height 36
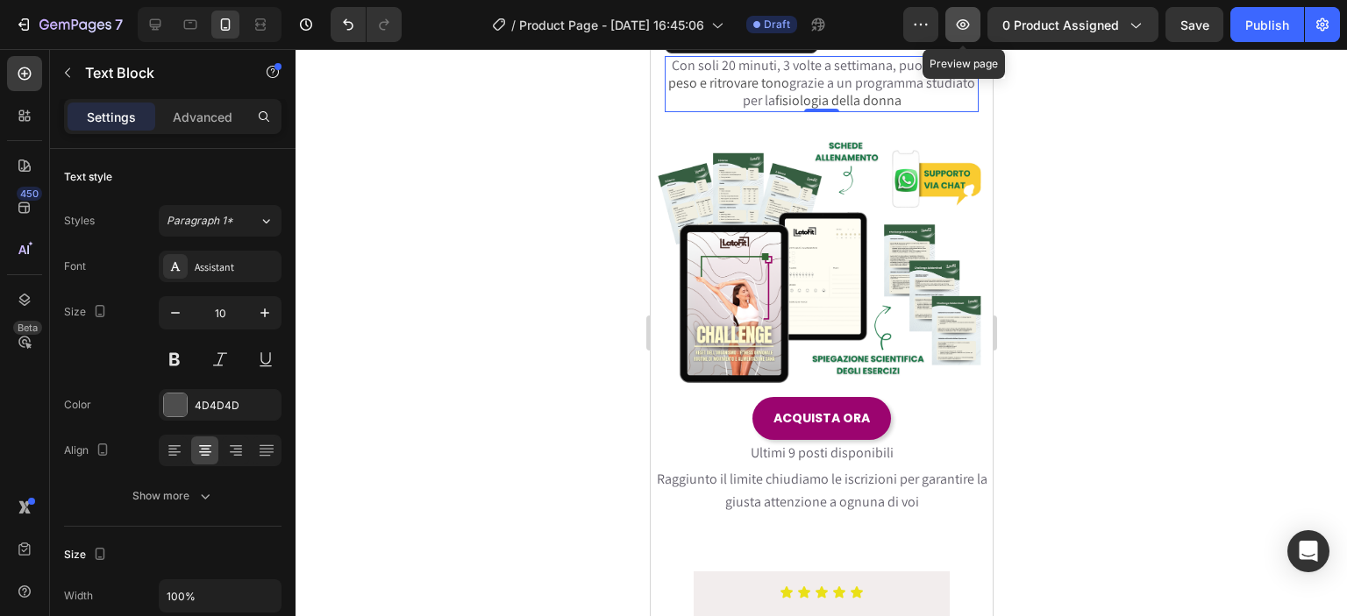
click at [953, 11] on button "button" at bounding box center [962, 24] width 35 height 35
click at [809, 451] on span "Ultimi 9 posti disponibili" at bounding box center [821, 453] width 143 height 18
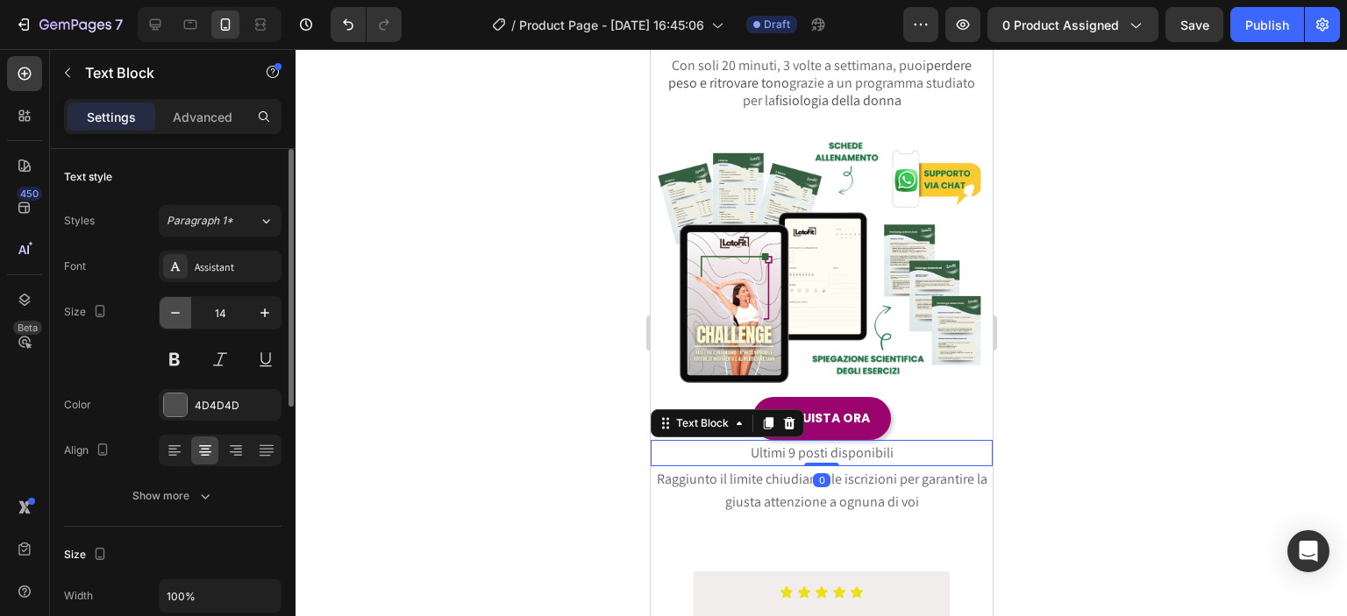
click at [185, 310] on button "button" at bounding box center [176, 313] width 32 height 32
click at [182, 310] on icon "button" at bounding box center [176, 313] width 18 height 18
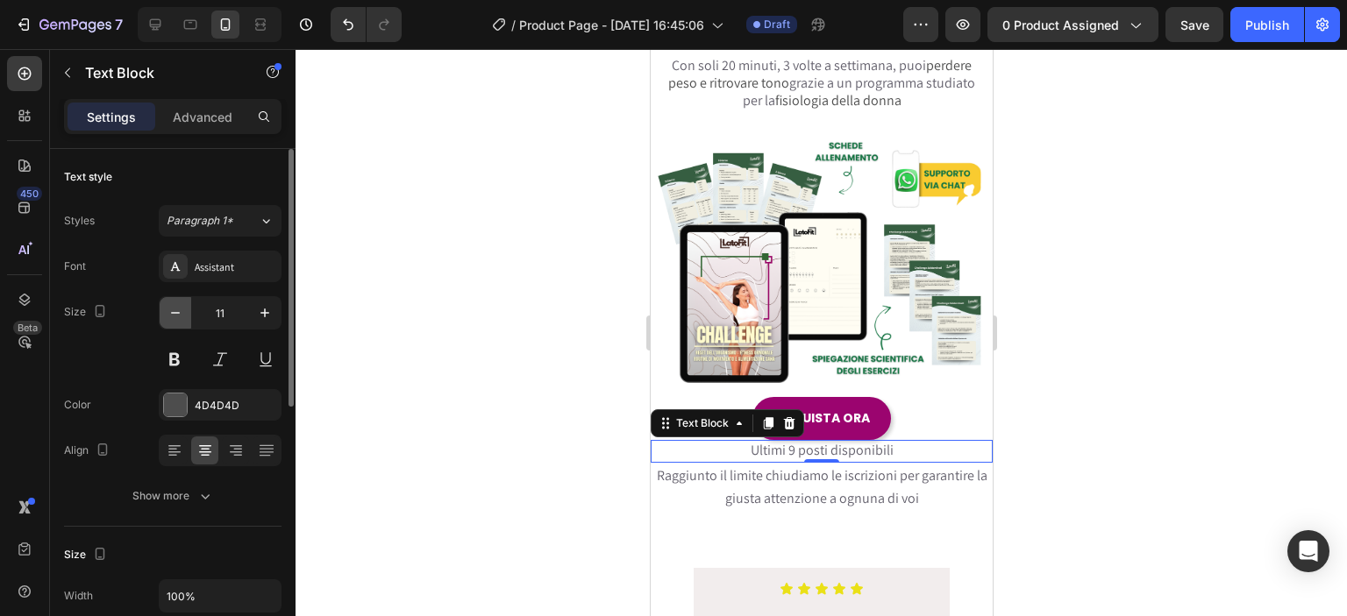
type input "10"
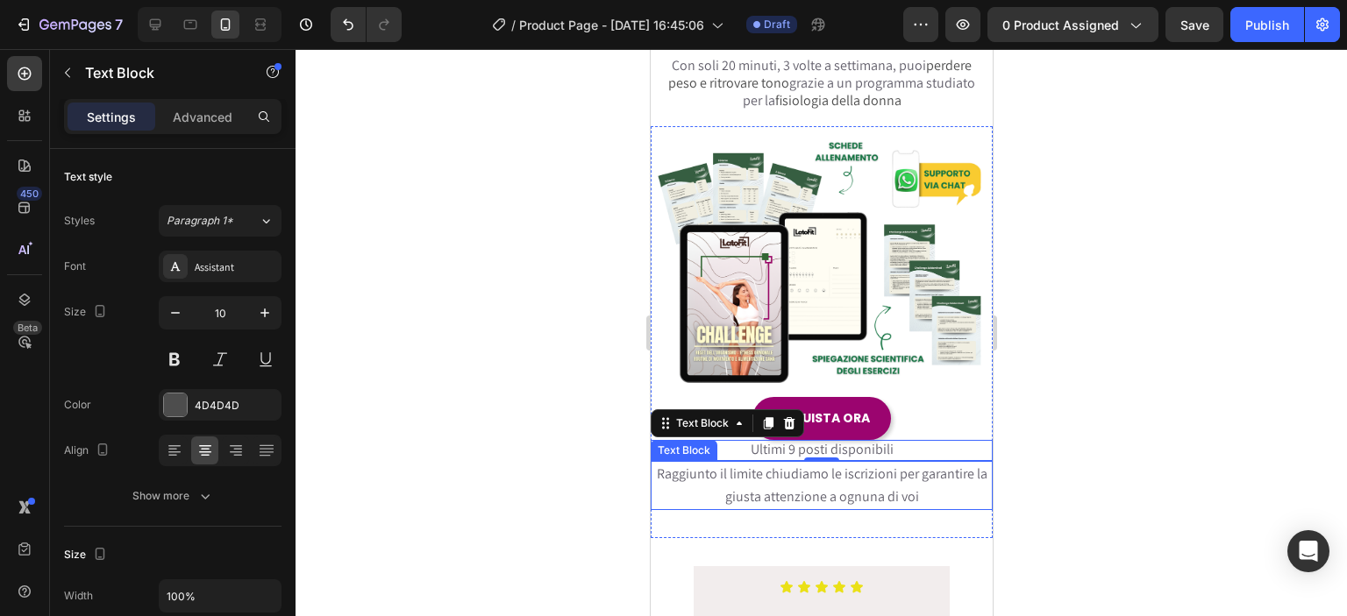
click at [765, 474] on p "Raggiunto il limite chiudiamo le iscrizioni per garantire la giusta attenzione …" at bounding box center [821, 486] width 338 height 46
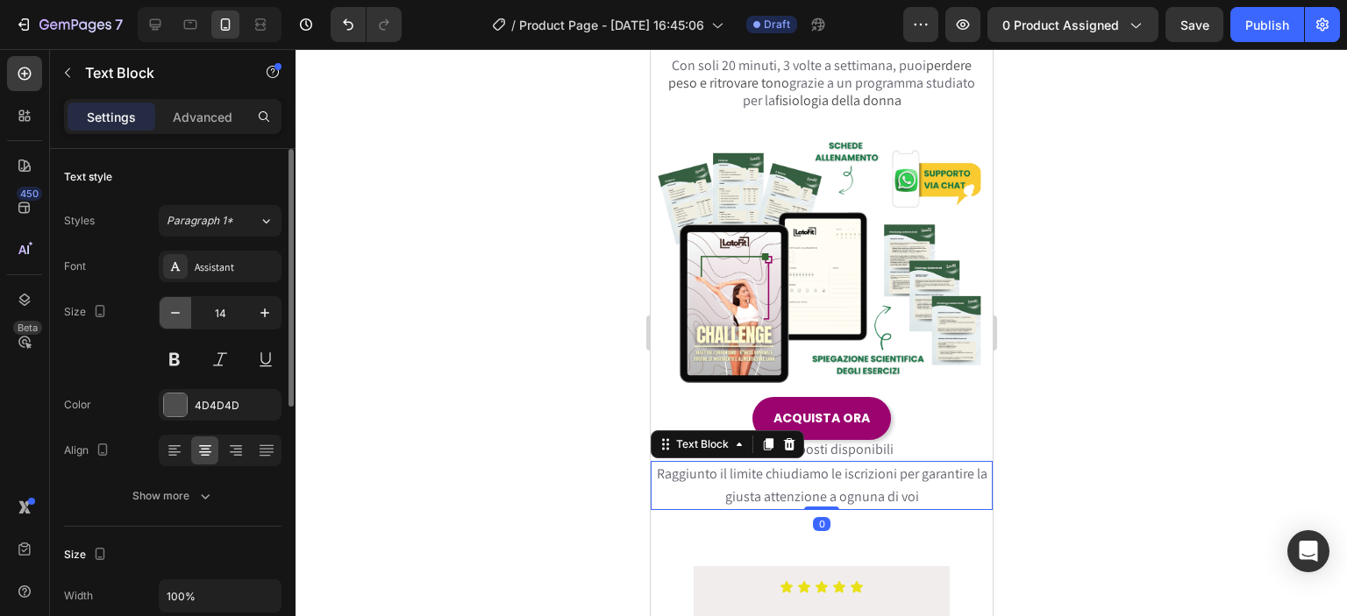
click at [179, 317] on icon "button" at bounding box center [176, 313] width 18 height 18
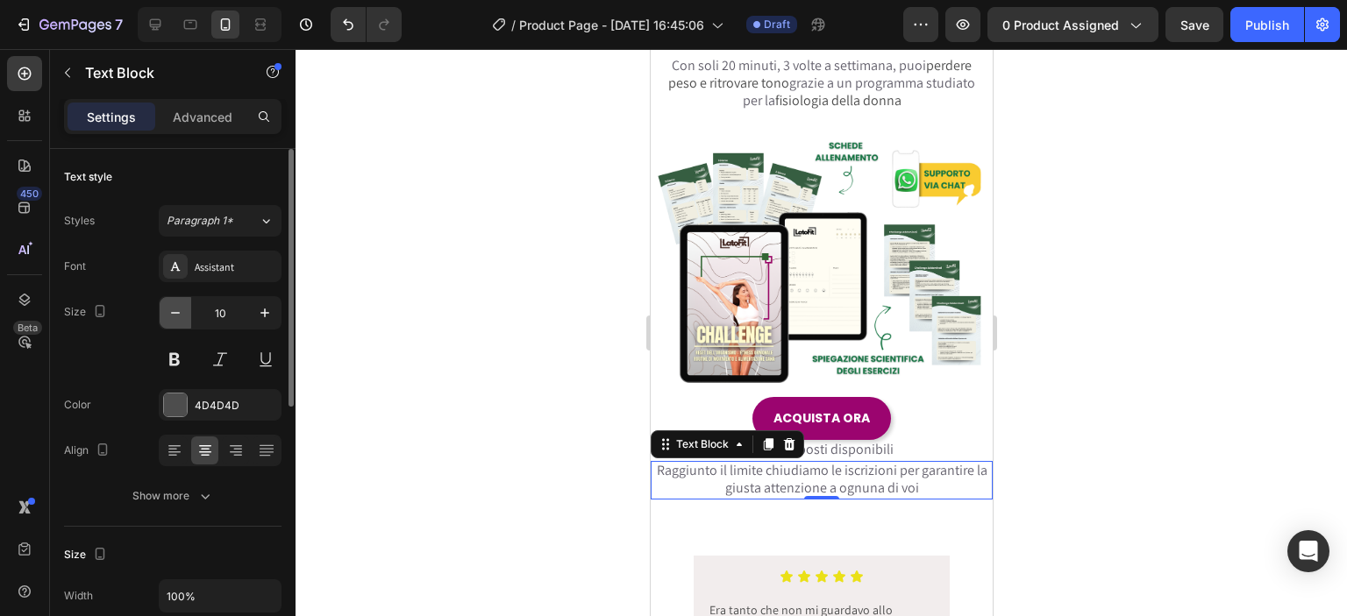
click at [176, 317] on icon "button" at bounding box center [176, 313] width 18 height 18
click at [268, 322] on button "button" at bounding box center [265, 313] width 32 height 32
type input "10"
click at [467, 329] on div at bounding box center [821, 332] width 1051 height 567
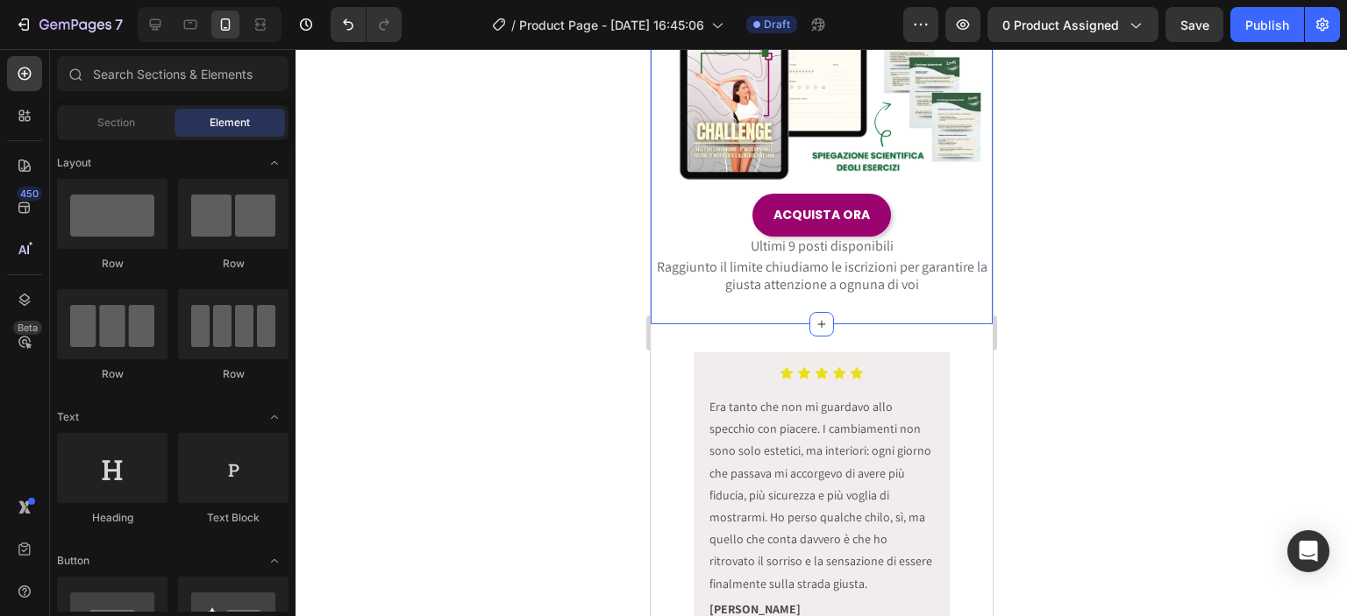
scroll to position [614, 0]
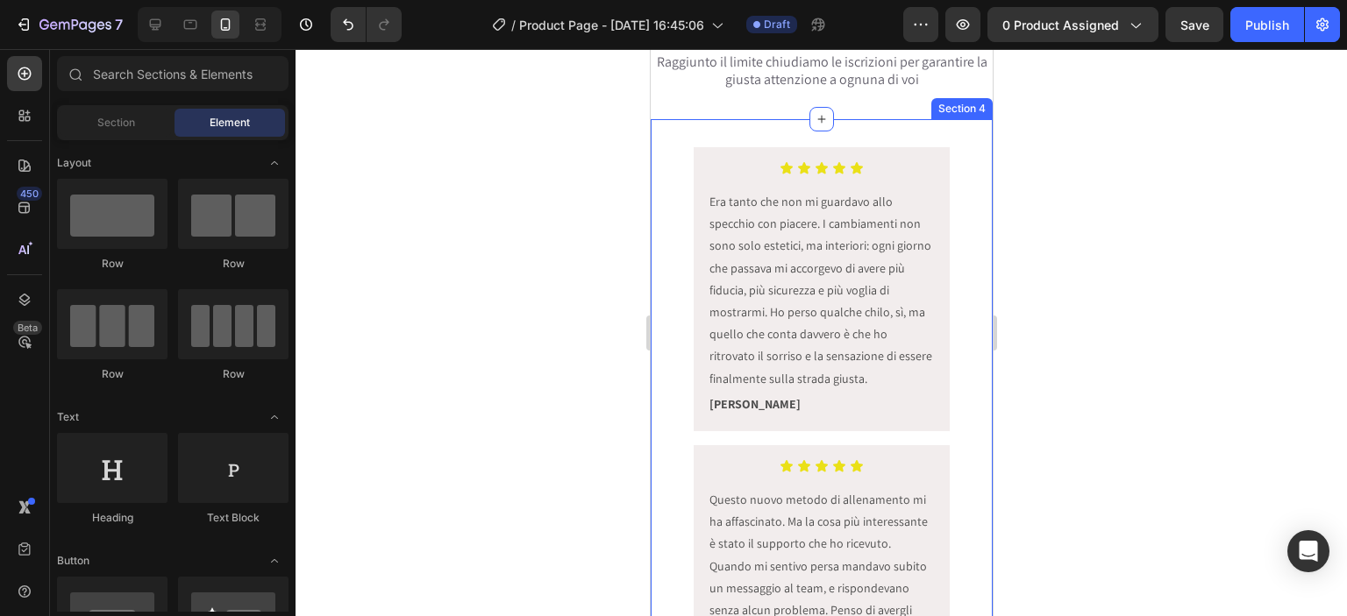
click at [664, 297] on div "Icon Icon Icon Icon Icon Icon List Era tanto che non mi guardavo allo specchio …" at bounding box center [821, 598] width 342 height 902
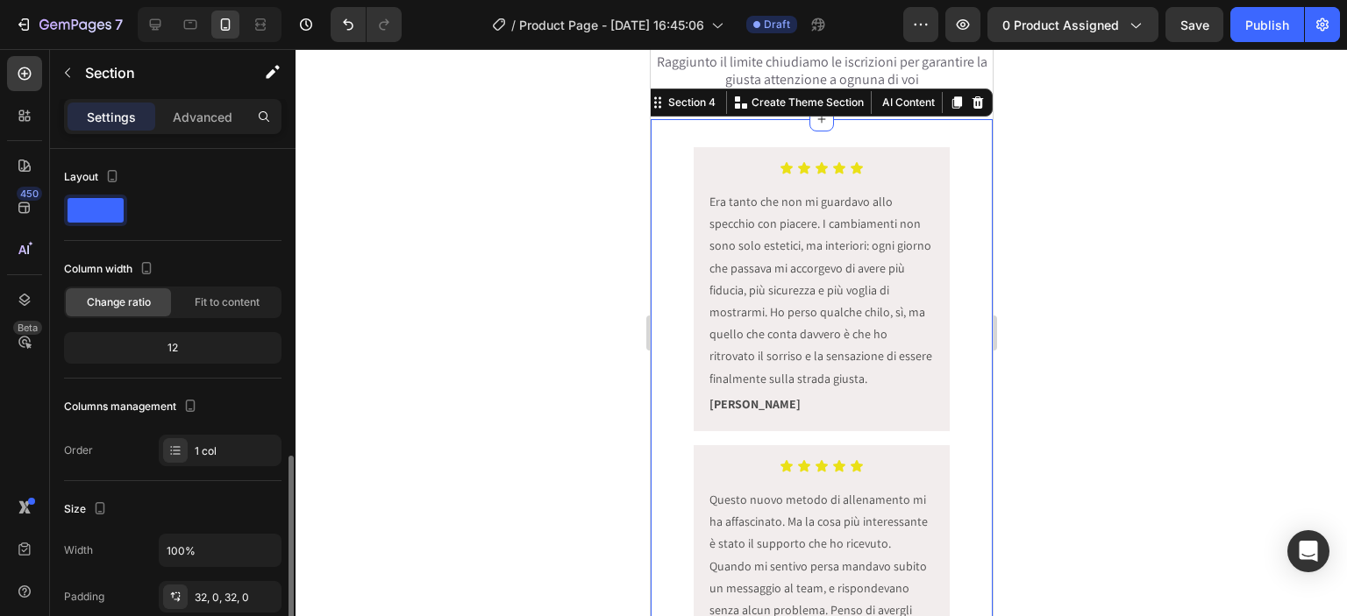
scroll to position [204, 0]
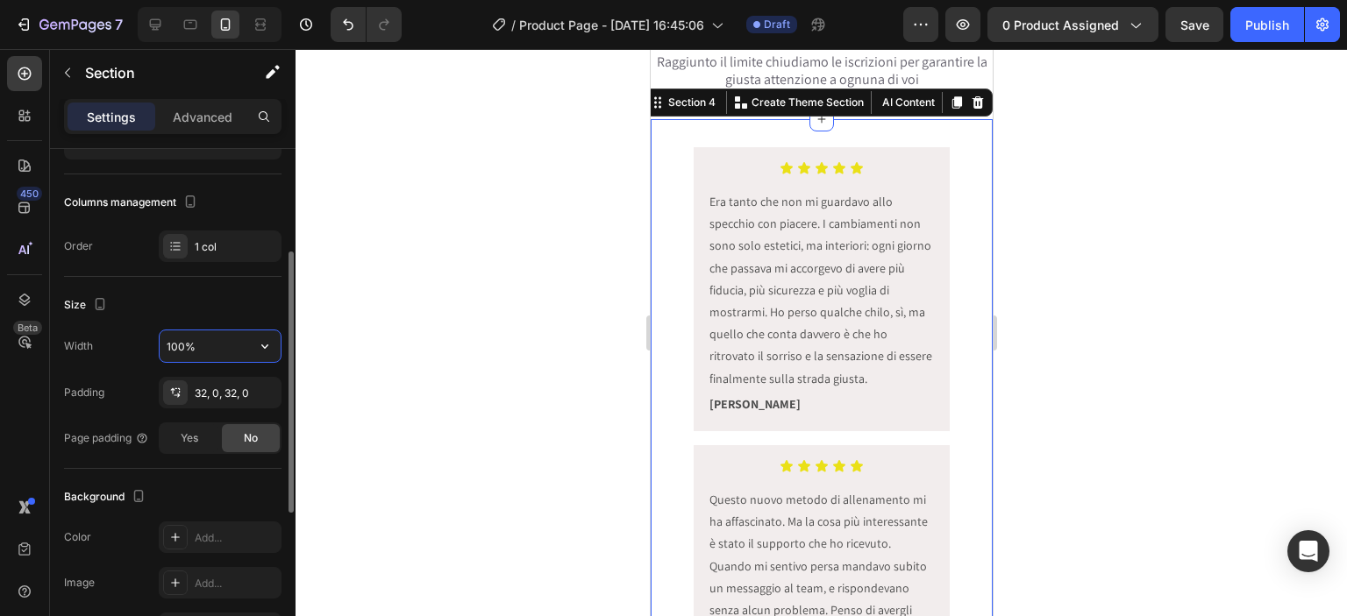
click at [186, 345] on input "100%" at bounding box center [220, 347] width 121 height 32
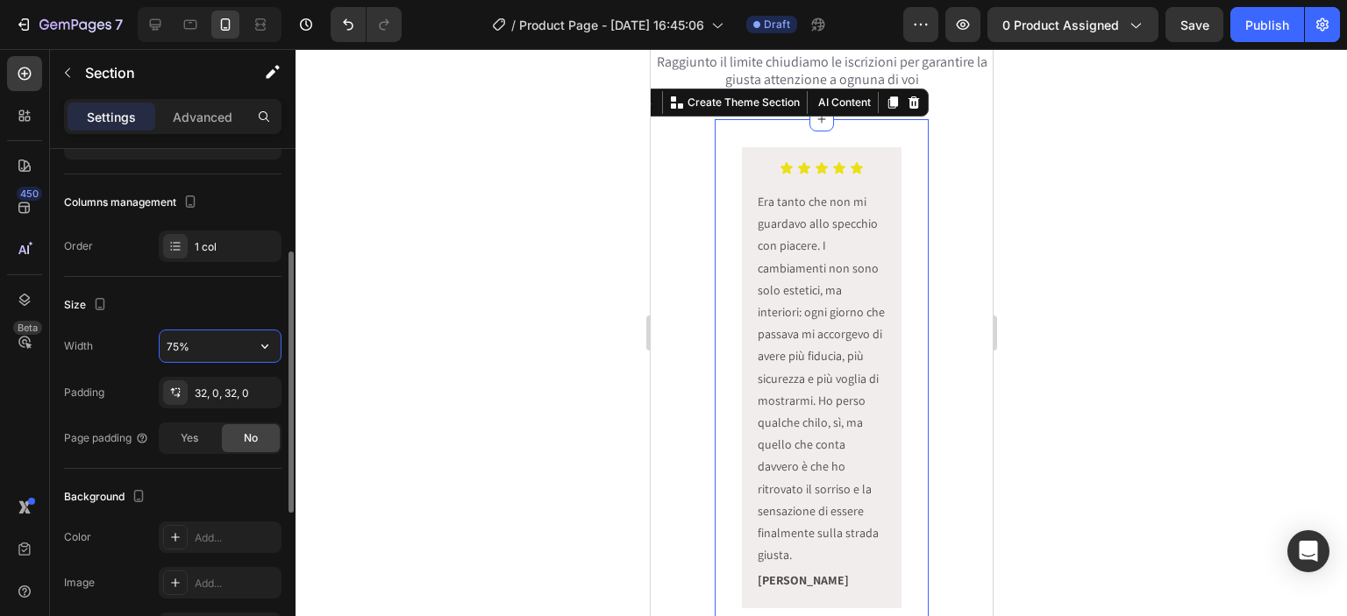
type input "100%"
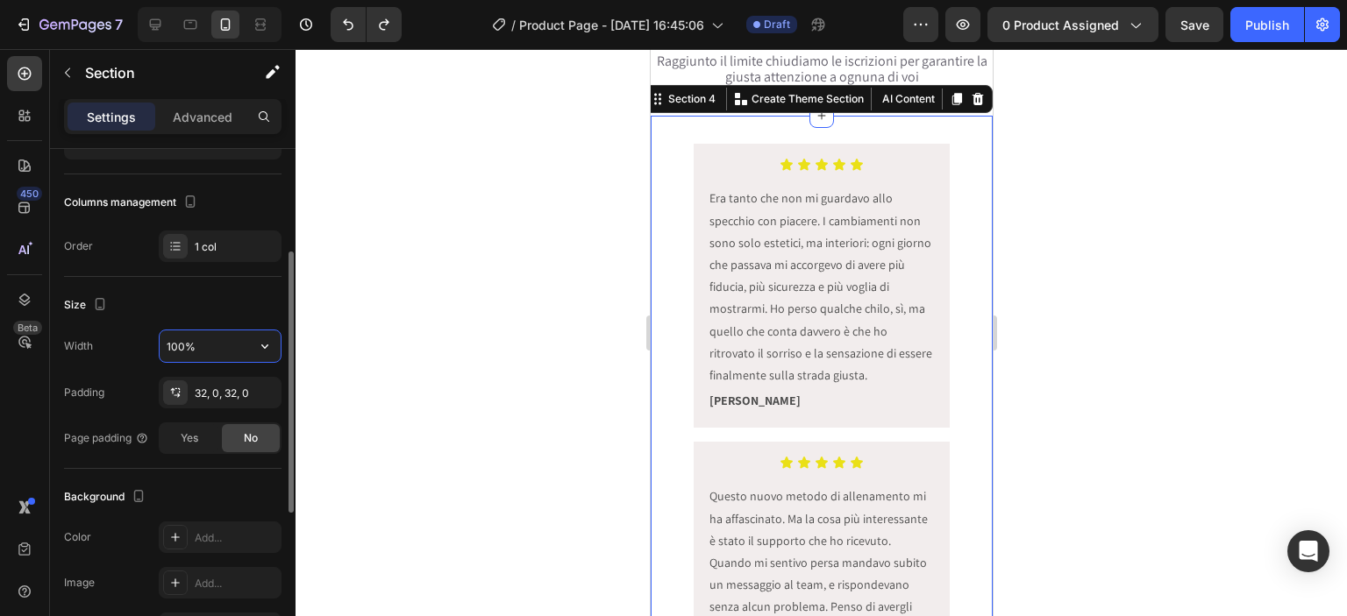
scroll to position [613, 0]
click at [477, 325] on div at bounding box center [821, 332] width 1051 height 567
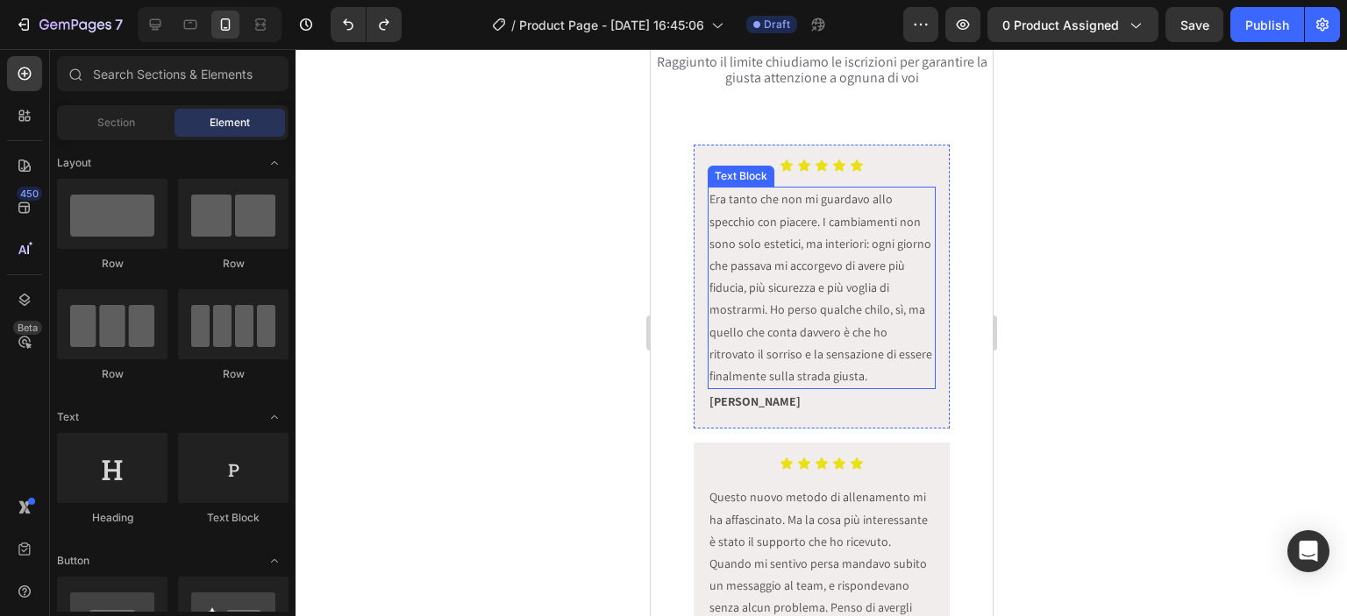
scroll to position [408, 0]
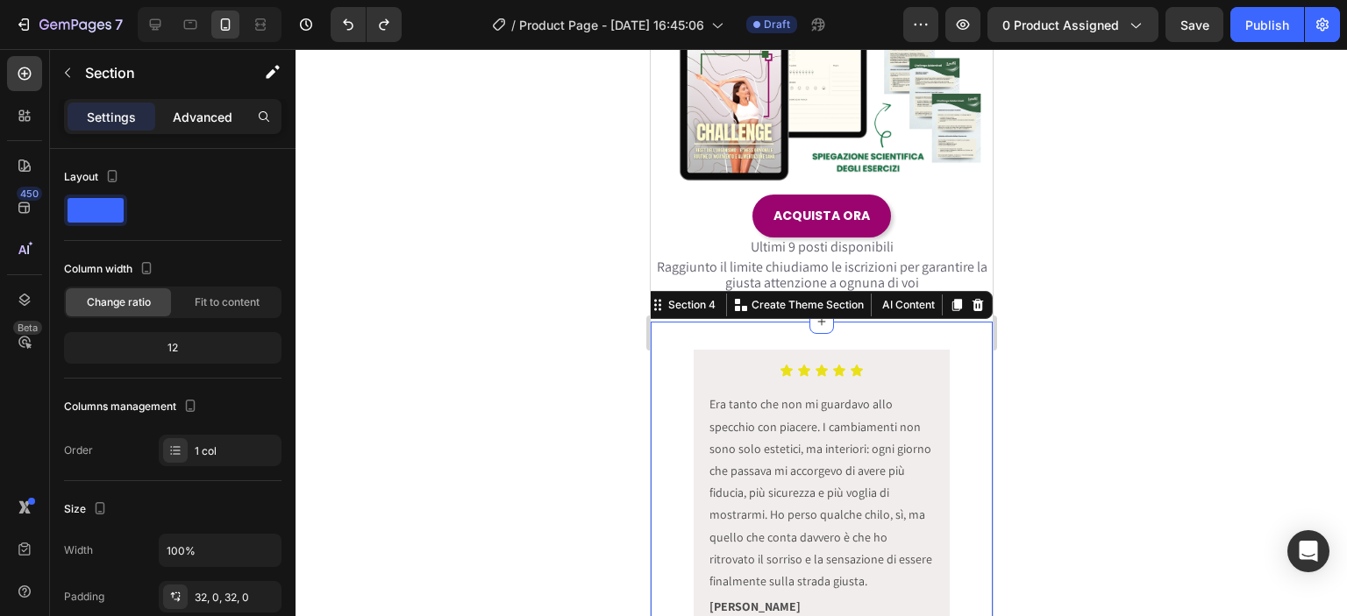
click at [191, 115] on p "Advanced" at bounding box center [203, 117] width 60 height 18
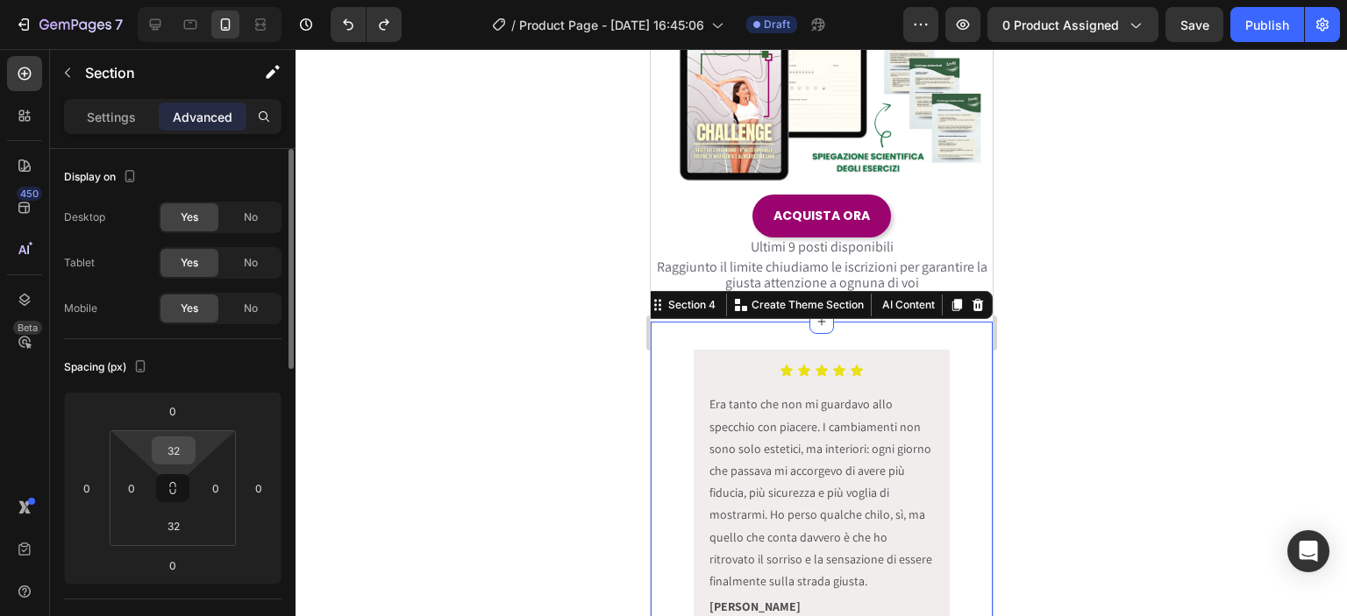
click at [186, 446] on input "32" at bounding box center [173, 451] width 35 height 26
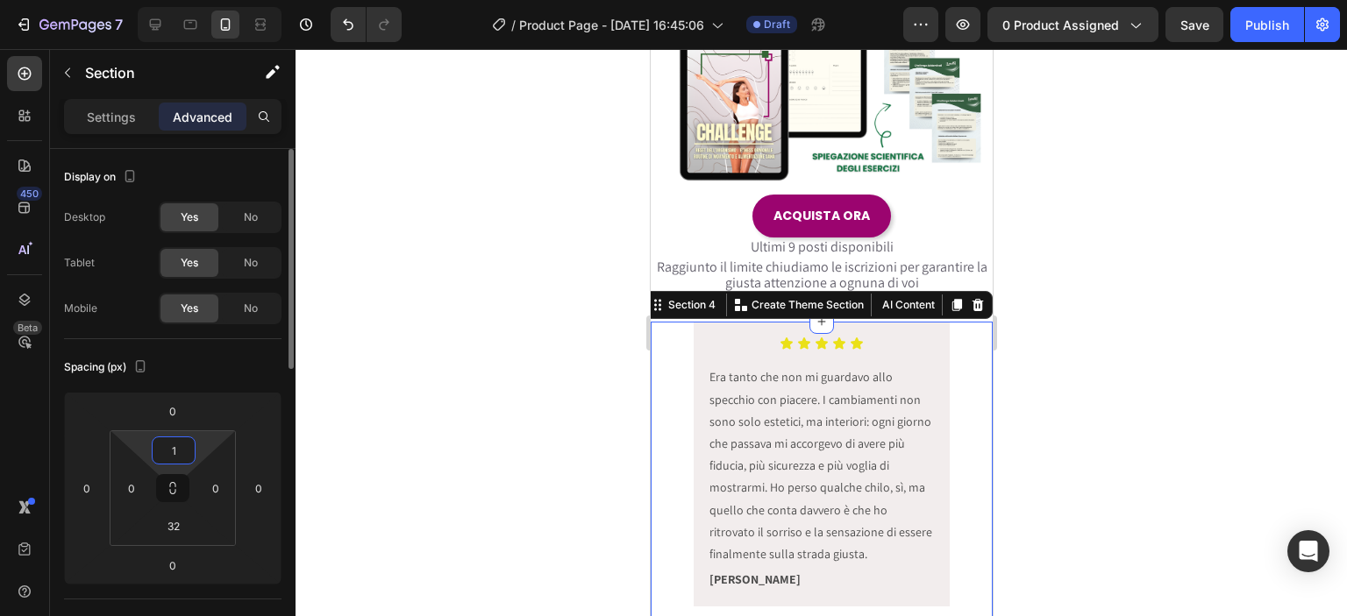
type input "16"
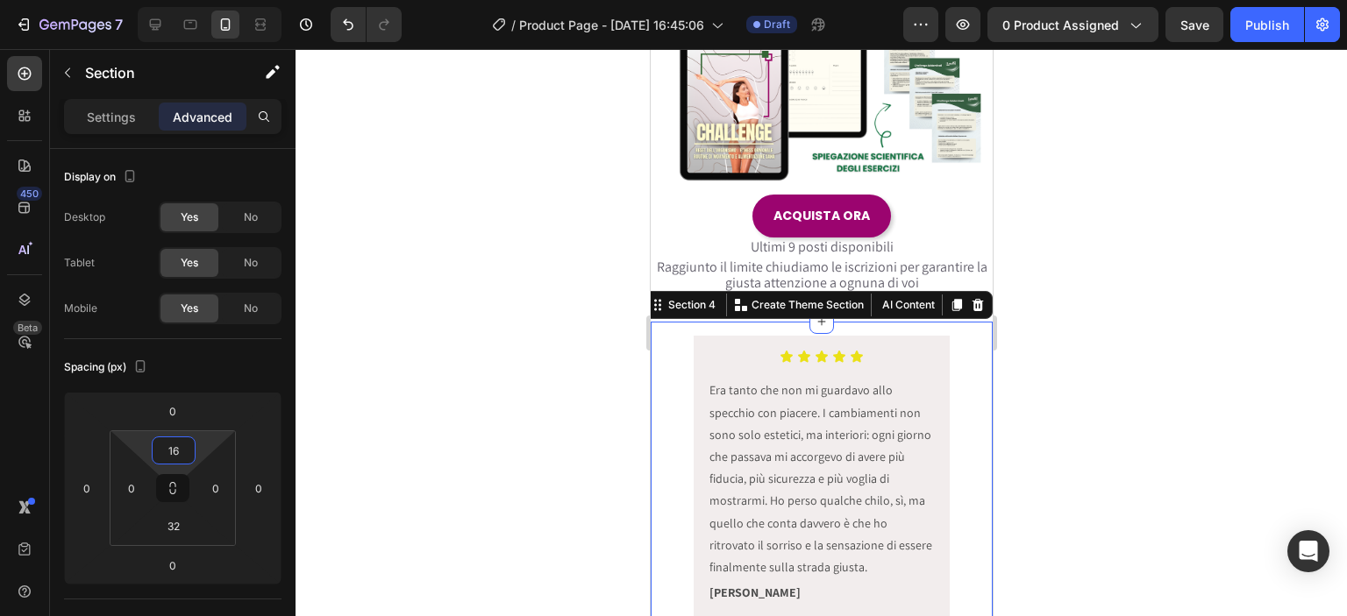
click at [1122, 349] on div at bounding box center [821, 332] width 1051 height 567
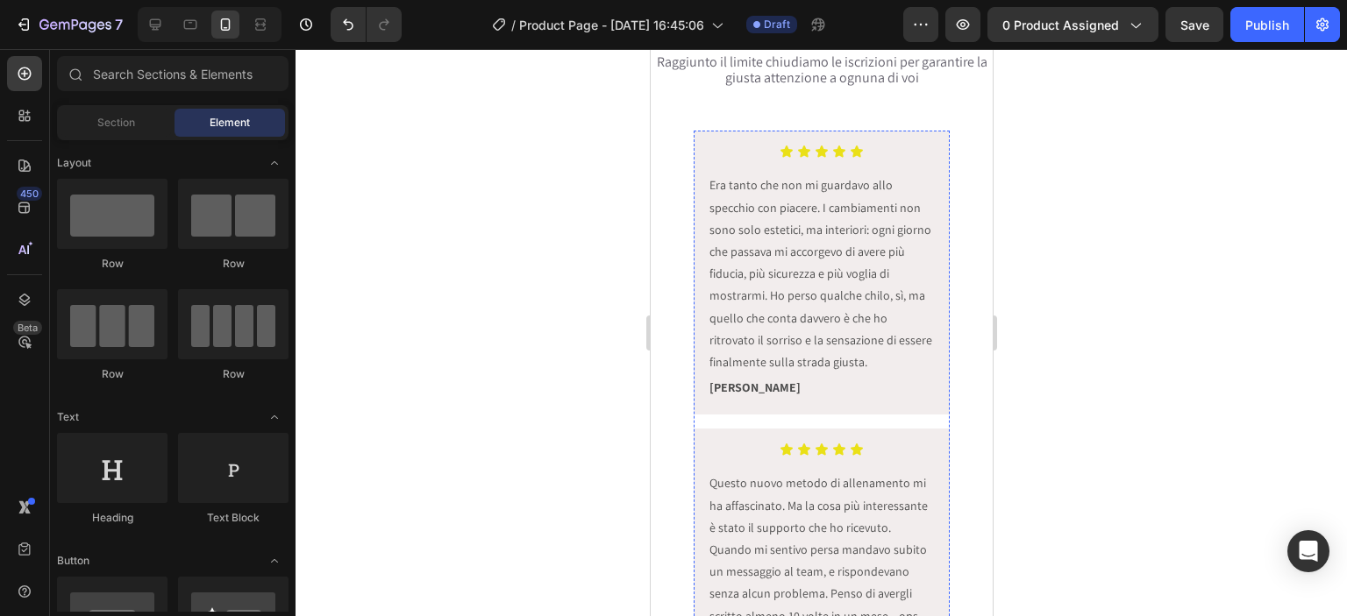
scroll to position [817, 0]
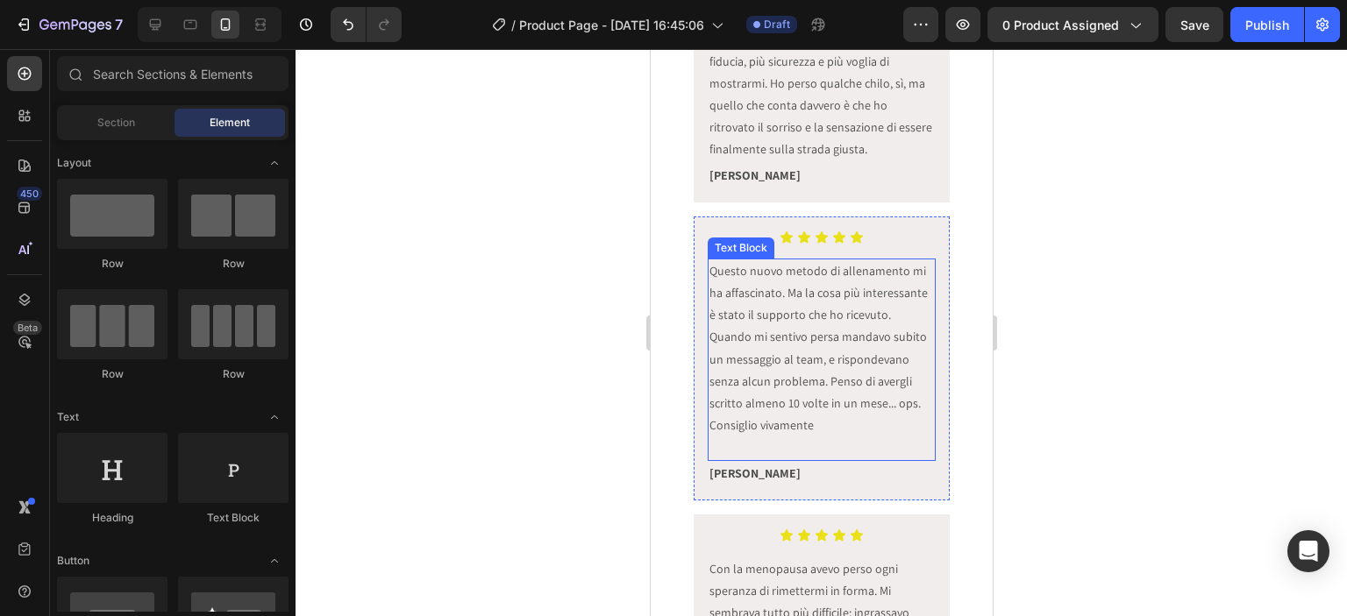
click at [749, 448] on p at bounding box center [821, 448] width 225 height 22
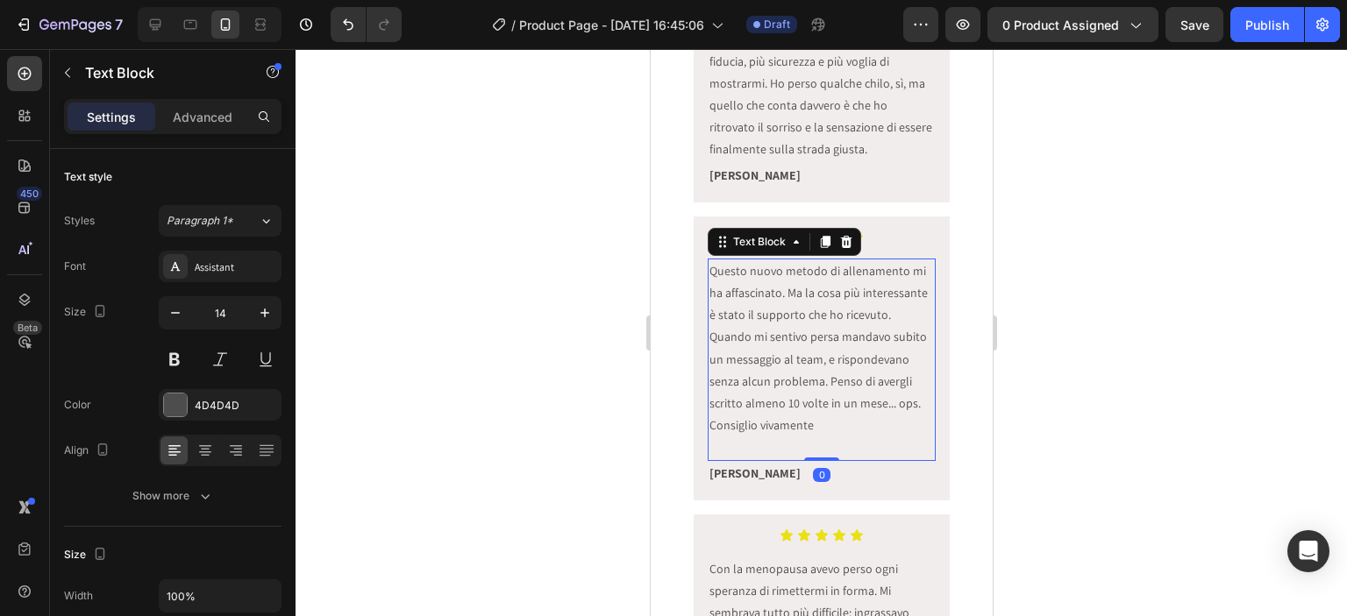
click at [749, 448] on p at bounding box center [821, 448] width 225 height 22
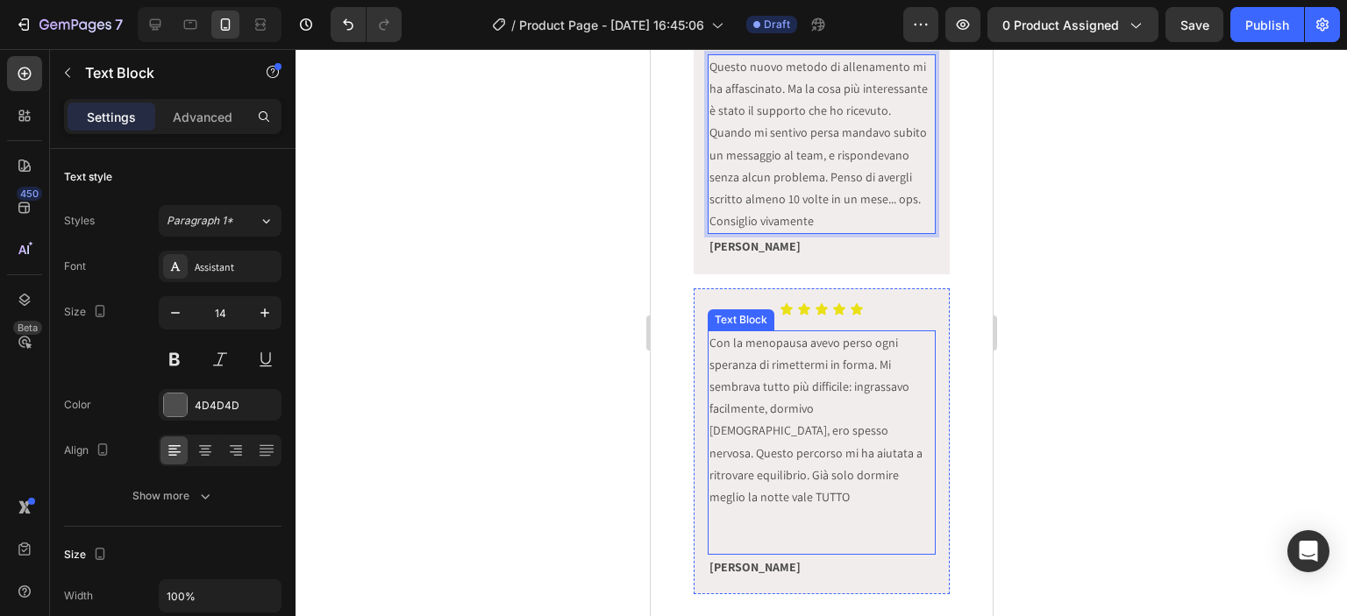
scroll to position [1227, 0]
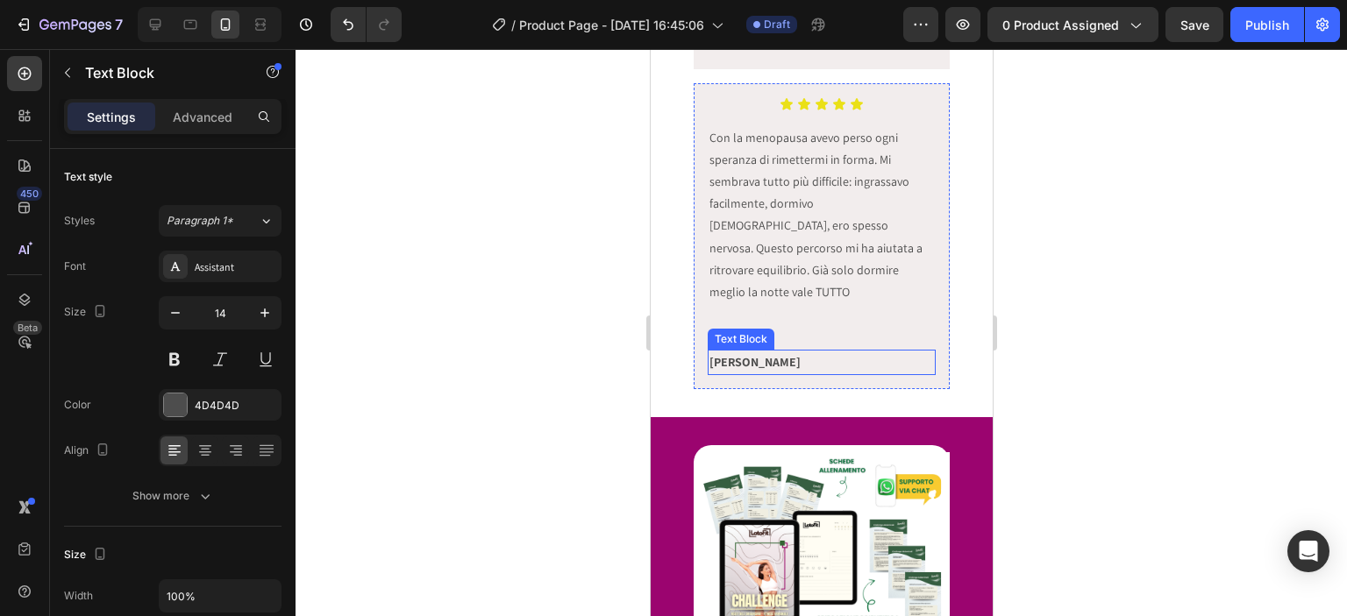
click at [767, 331] on div "Text Block" at bounding box center [740, 339] width 60 height 16
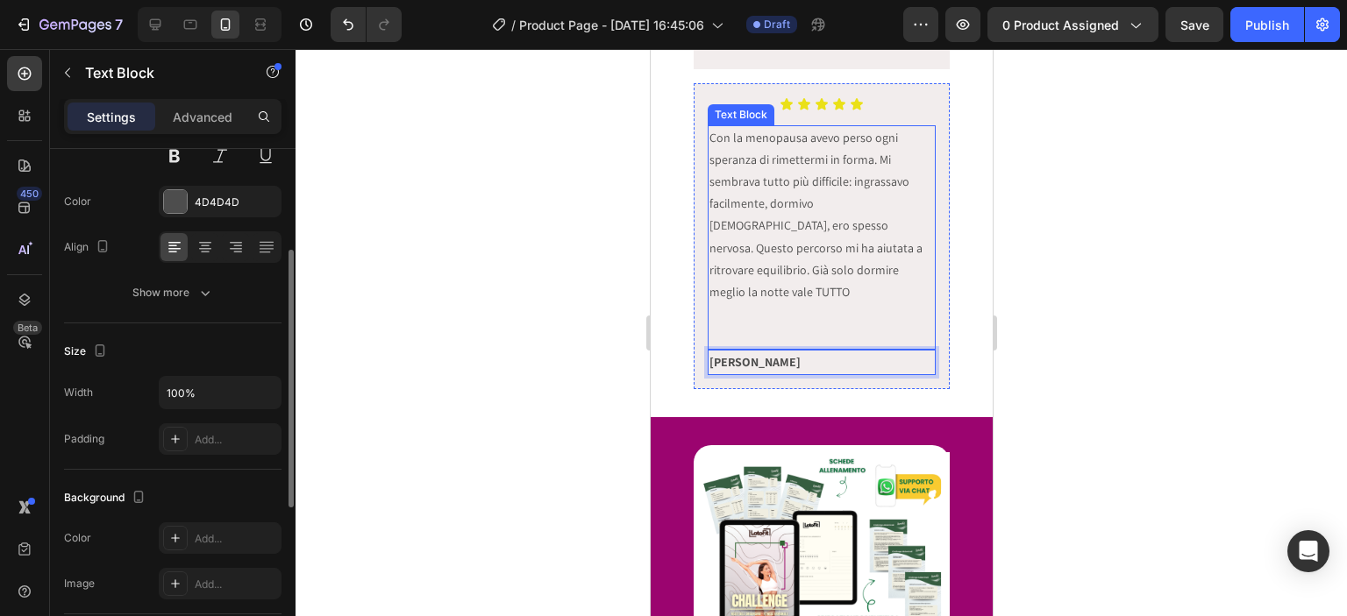
click at [768, 325] on p at bounding box center [821, 336] width 225 height 22
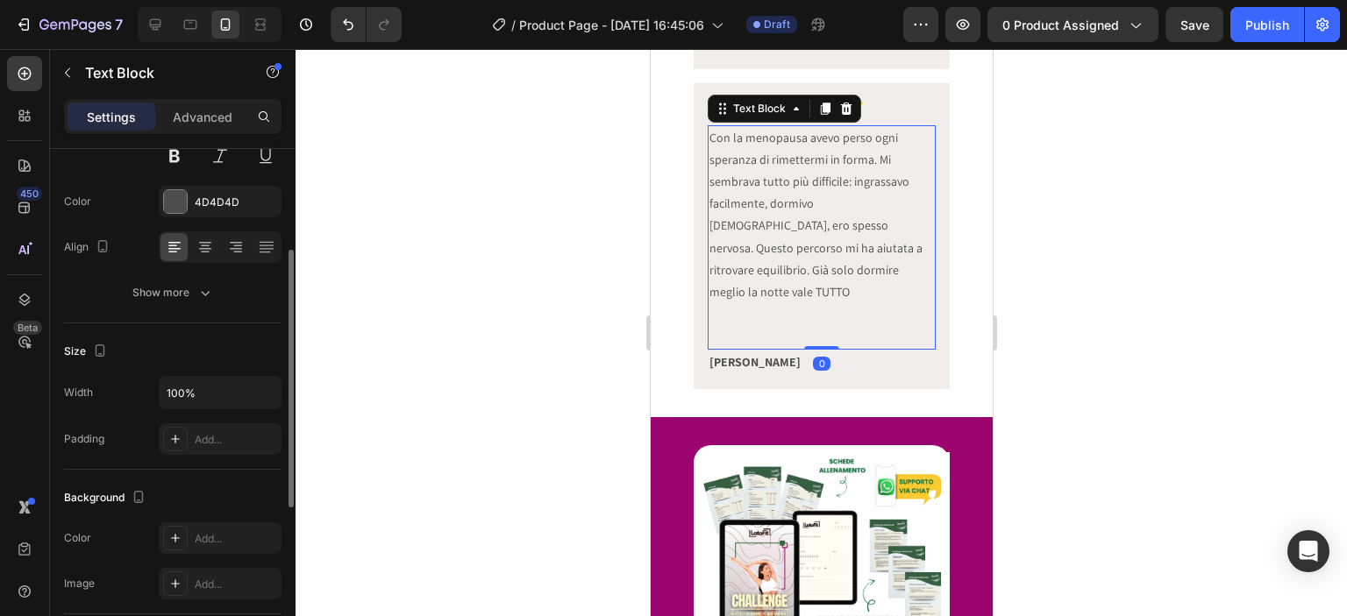
scroll to position [203, 0]
click at [766, 325] on p "Rich Text Editor. Editing area: main" at bounding box center [821, 336] width 225 height 22
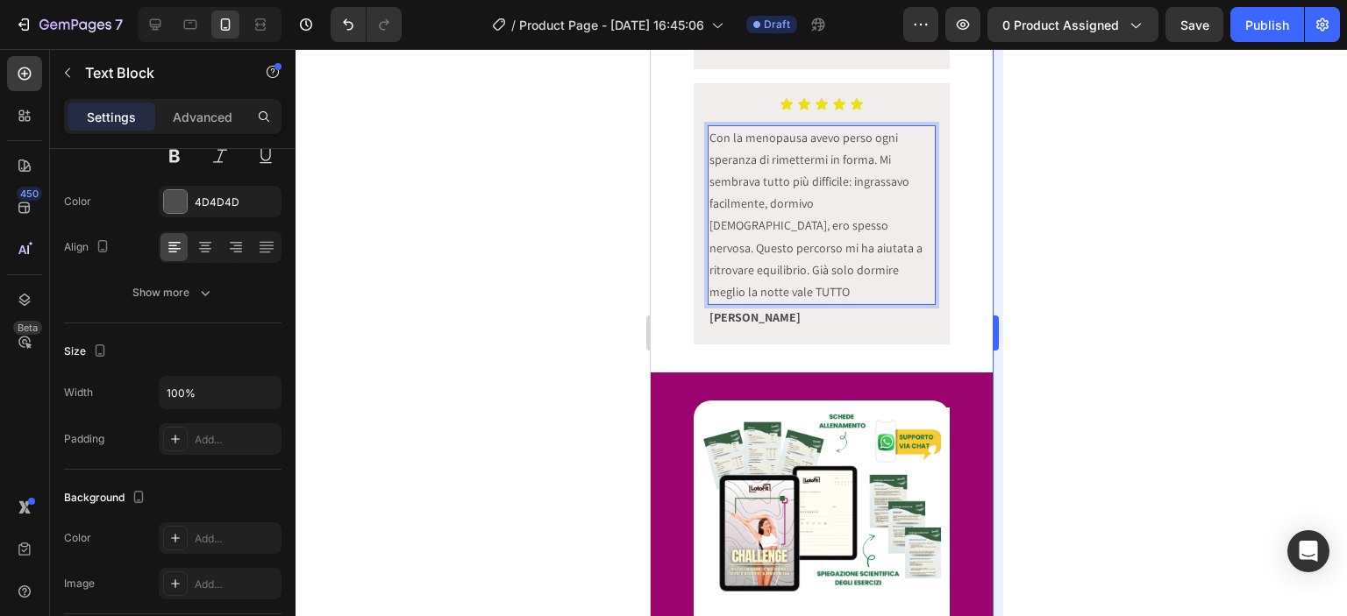
click at [1052, 281] on div at bounding box center [821, 332] width 1051 height 567
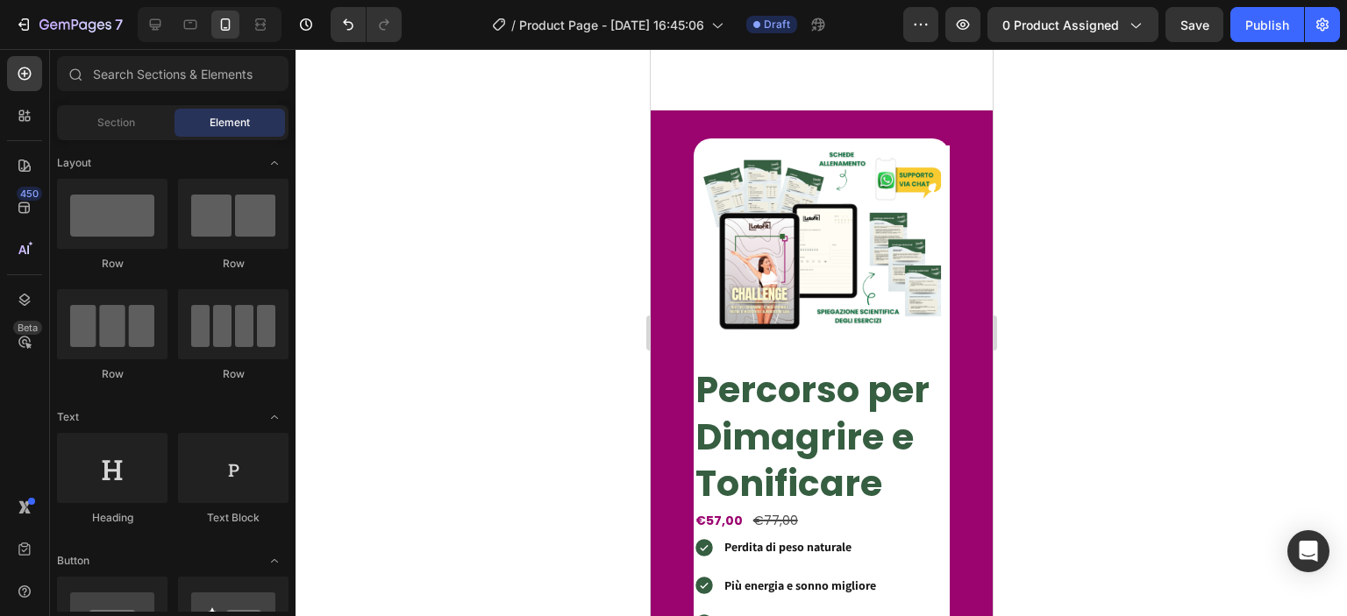
scroll to position [1431, 0]
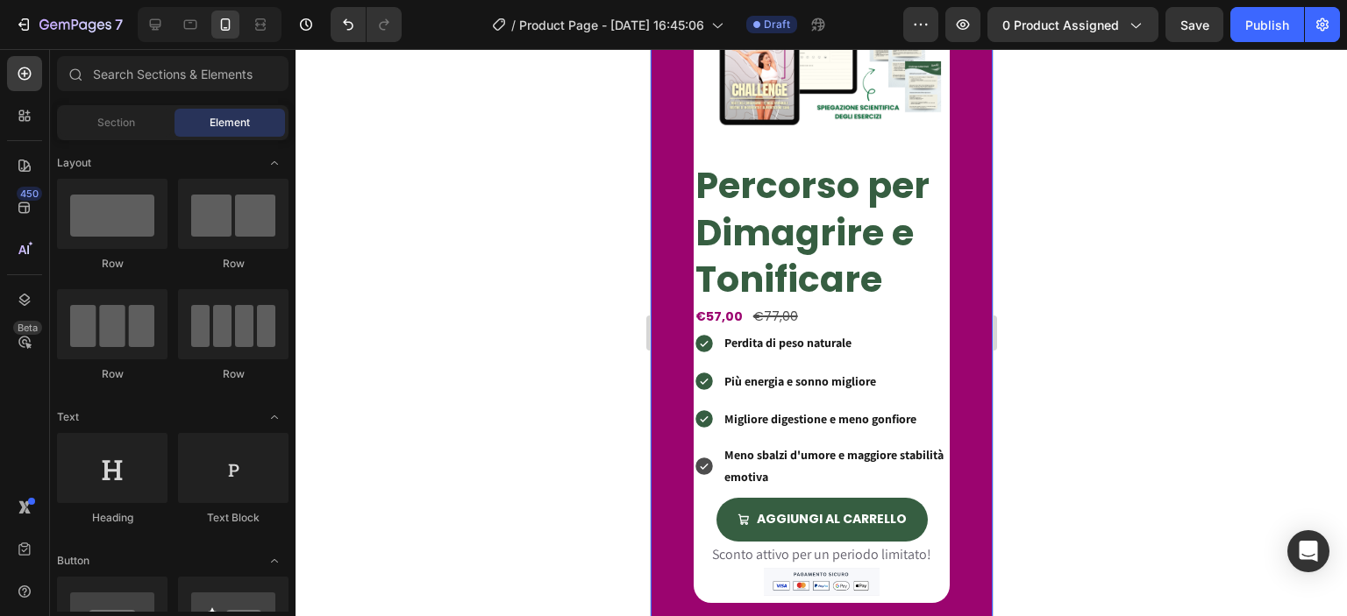
click at [673, 296] on div "Product Images Percorso per Dimagrire e Tonificare Heading €57,00 Product Price…" at bounding box center [821, 268] width 342 height 668
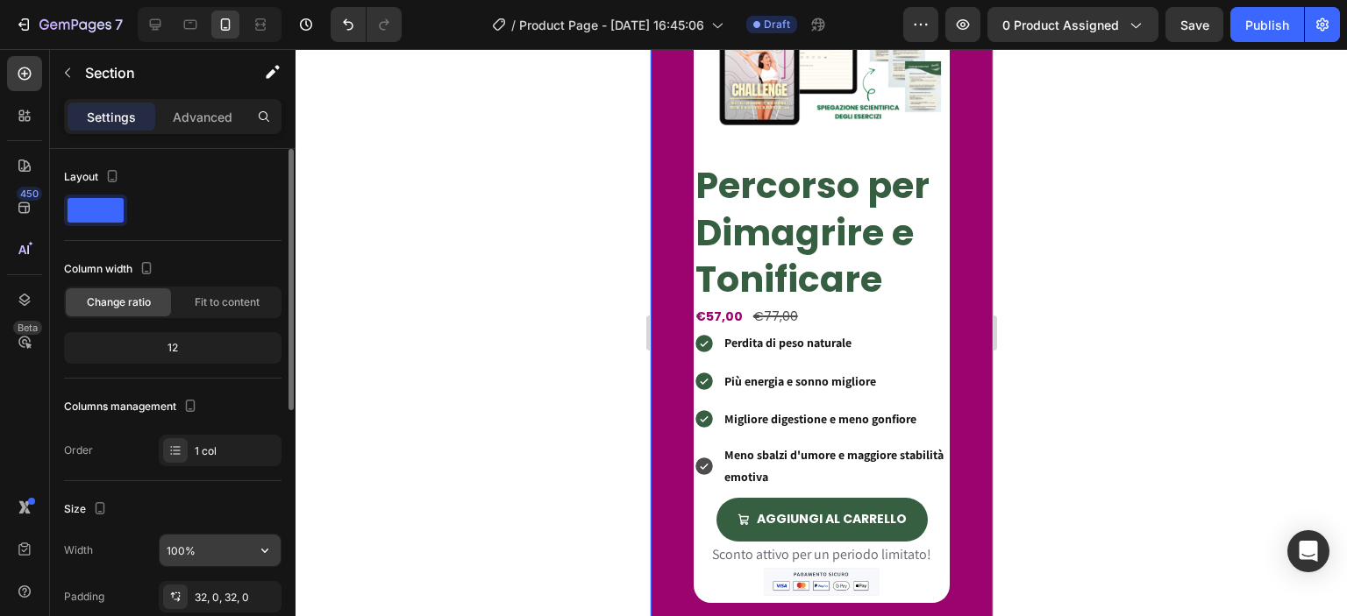
click at [190, 549] on input "100%" at bounding box center [220, 551] width 121 height 32
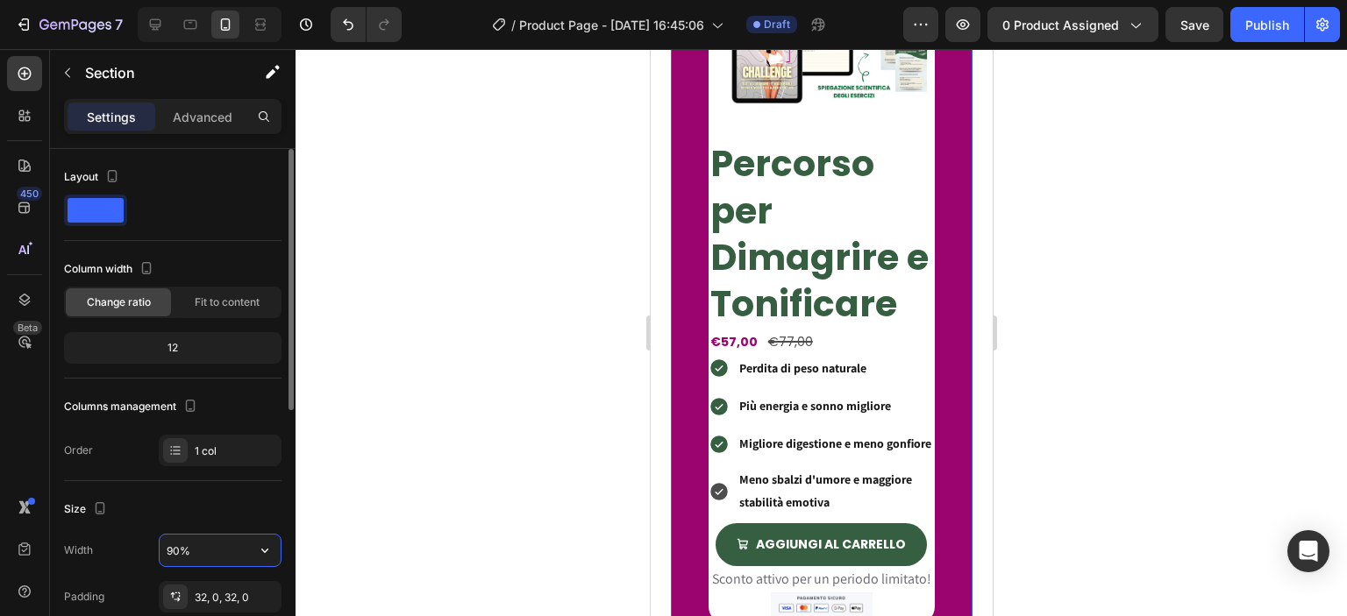
type input "100%"
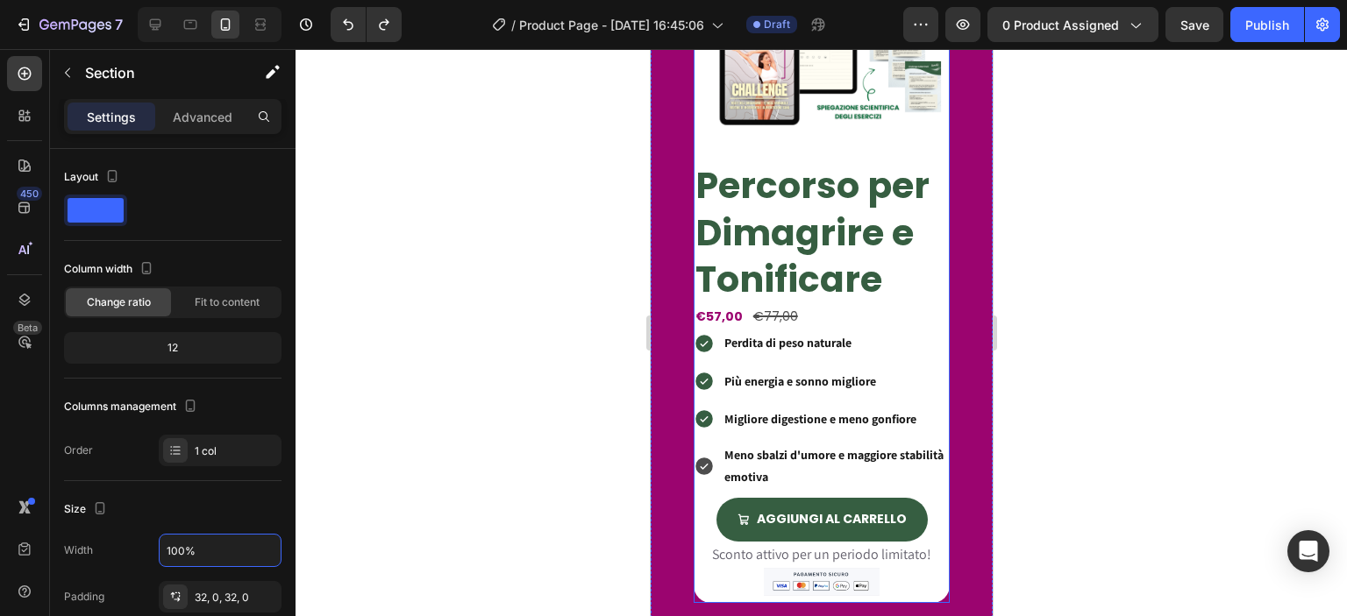
click at [850, 132] on div "Product Images Percorso per Dimagrire e Tonificare Heading €57,00 Product Price…" at bounding box center [821, 268] width 257 height 668
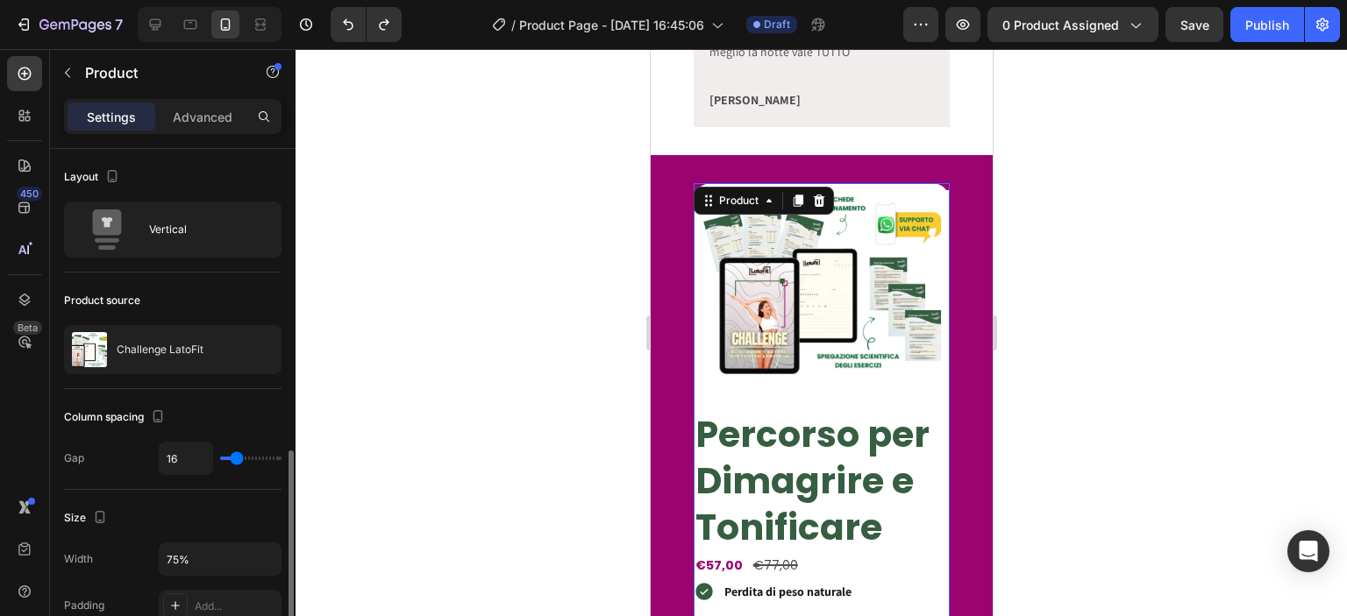
scroll to position [204, 0]
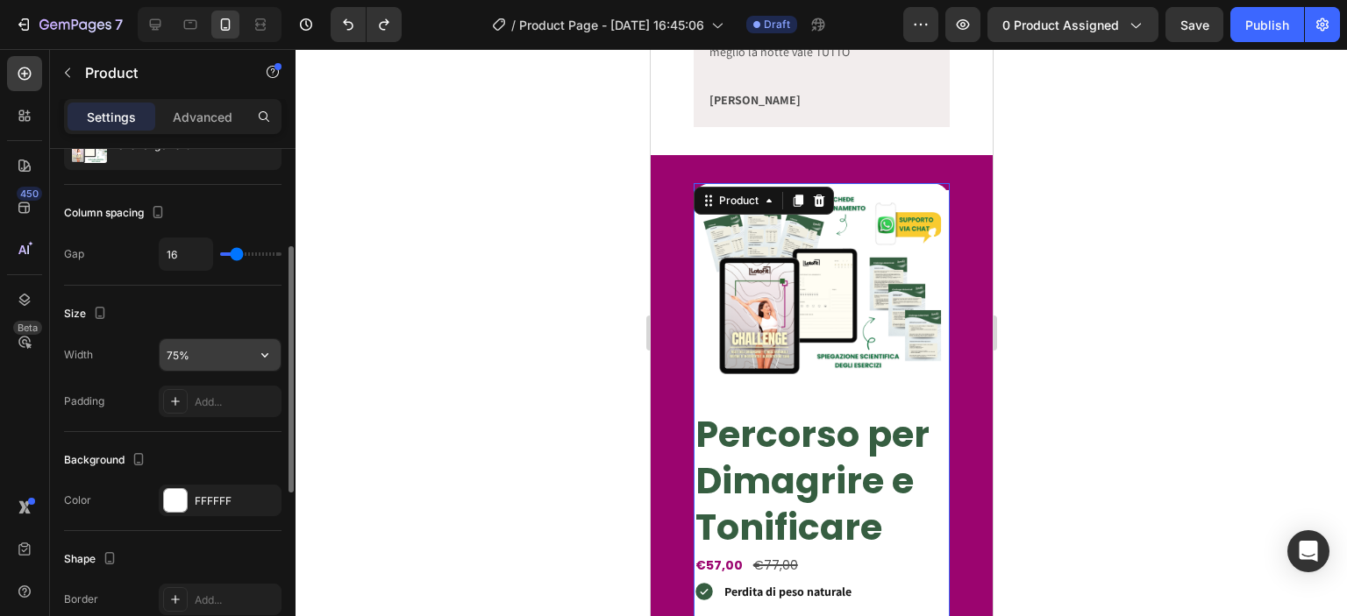
click at [181, 348] on input "75%" at bounding box center [220, 355] width 121 height 32
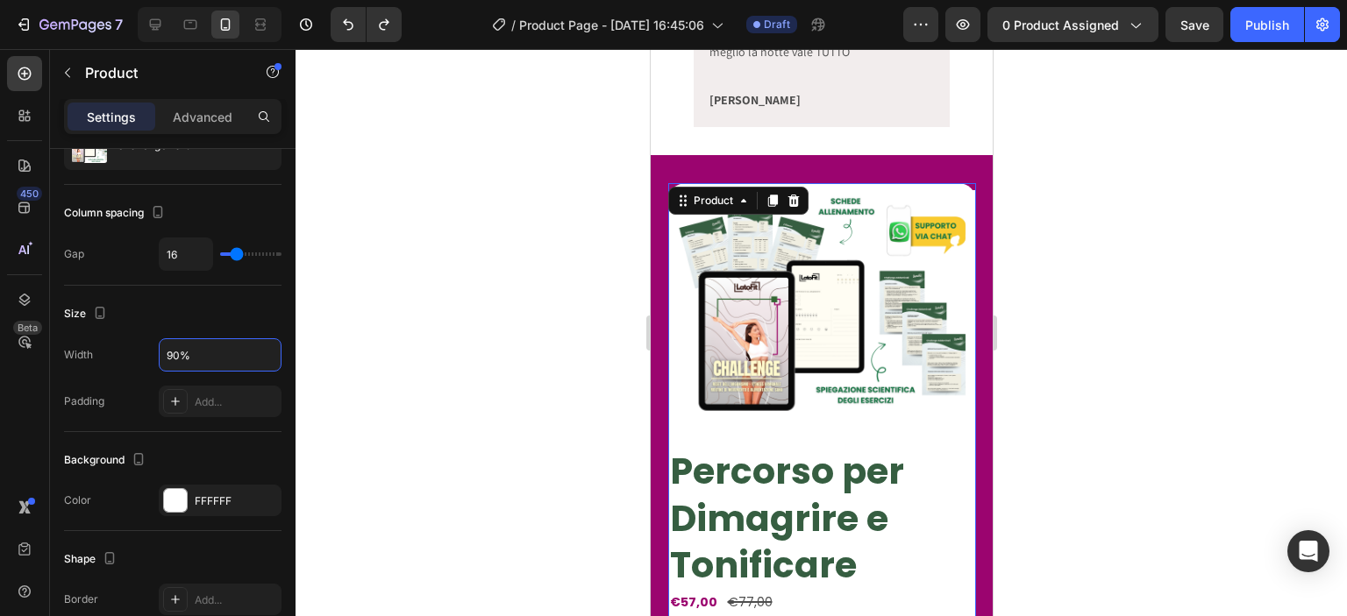
type input "90%"
click at [1098, 320] on div at bounding box center [821, 332] width 1051 height 567
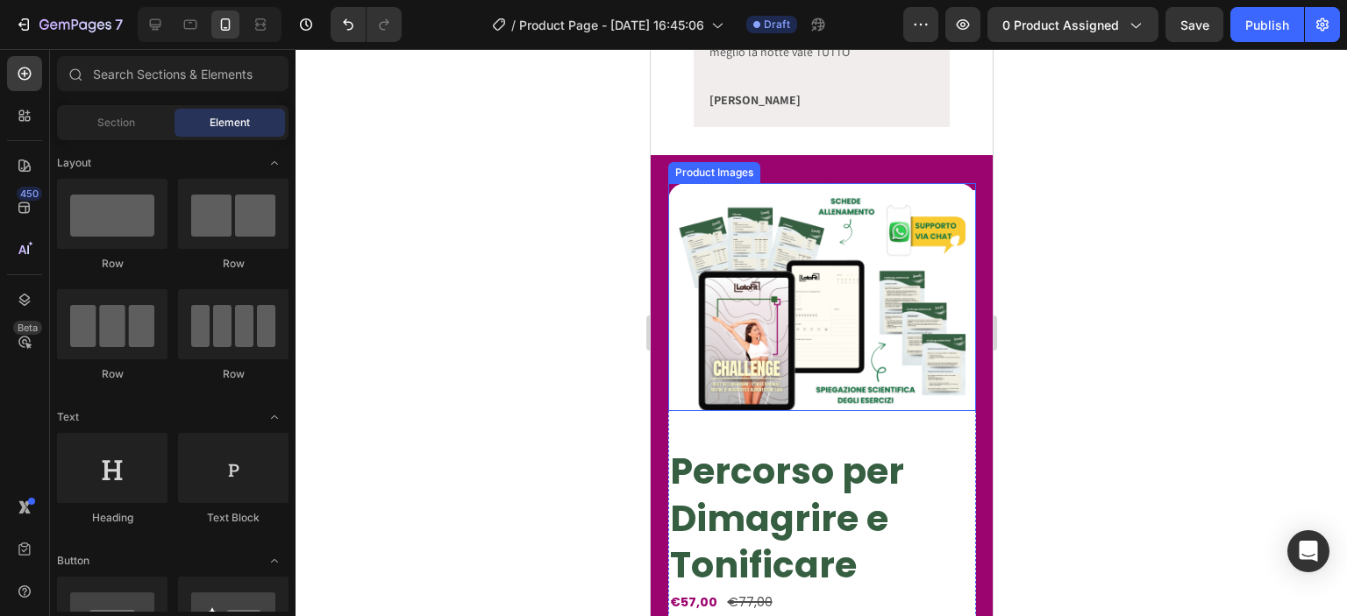
click at [952, 190] on img at bounding box center [823, 300] width 303 height 221
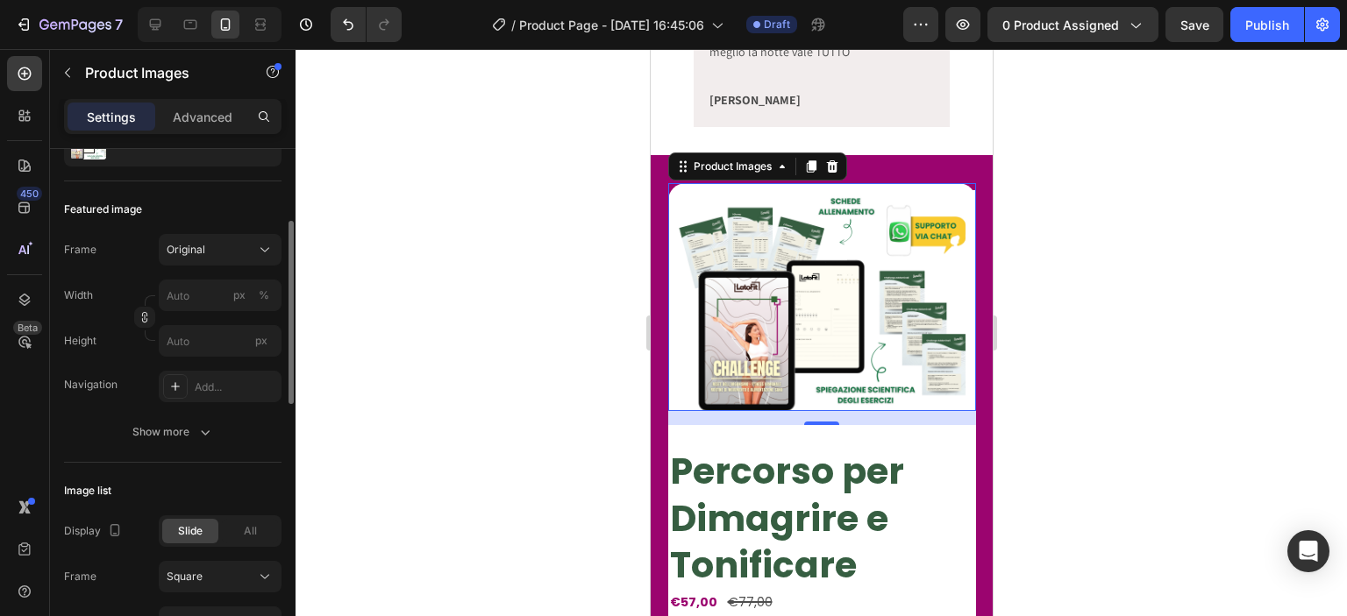
click at [189, 314] on div "Width px % Height px" at bounding box center [172, 318] width 217 height 77
click at [183, 303] on input "px %" at bounding box center [220, 296] width 123 height 32
click at [231, 346] on div "Full 100%" at bounding box center [203, 337] width 144 height 32
click at [204, 287] on input "100" at bounding box center [220, 296] width 123 height 32
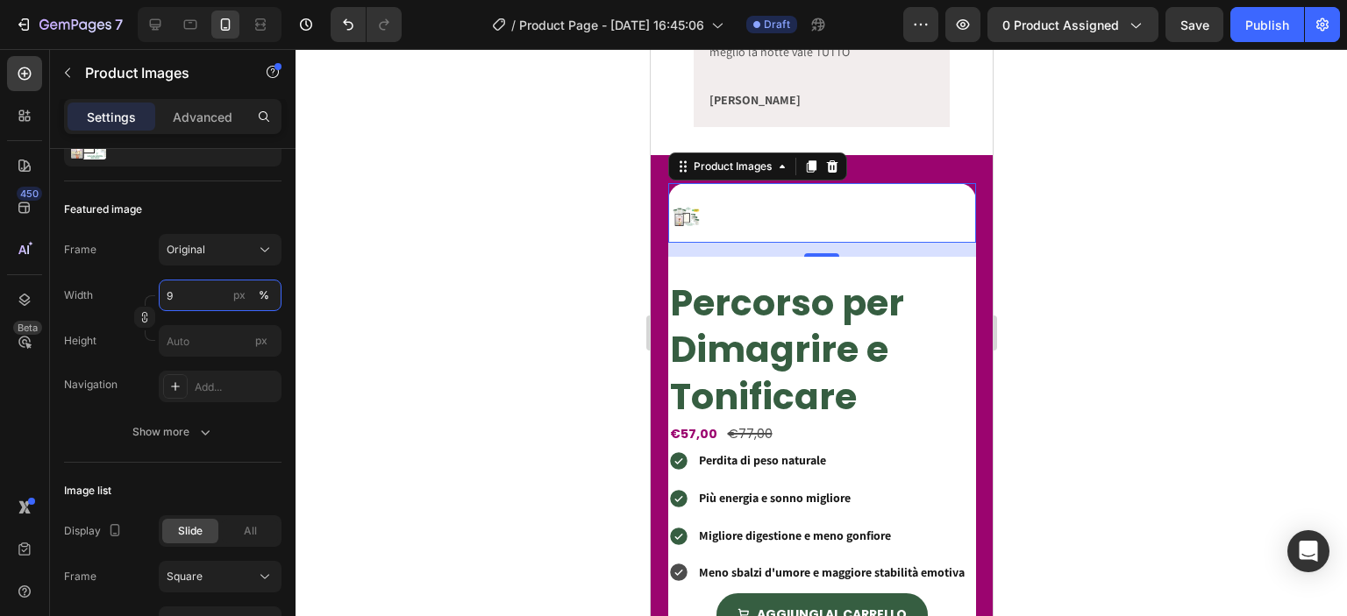
type input "95"
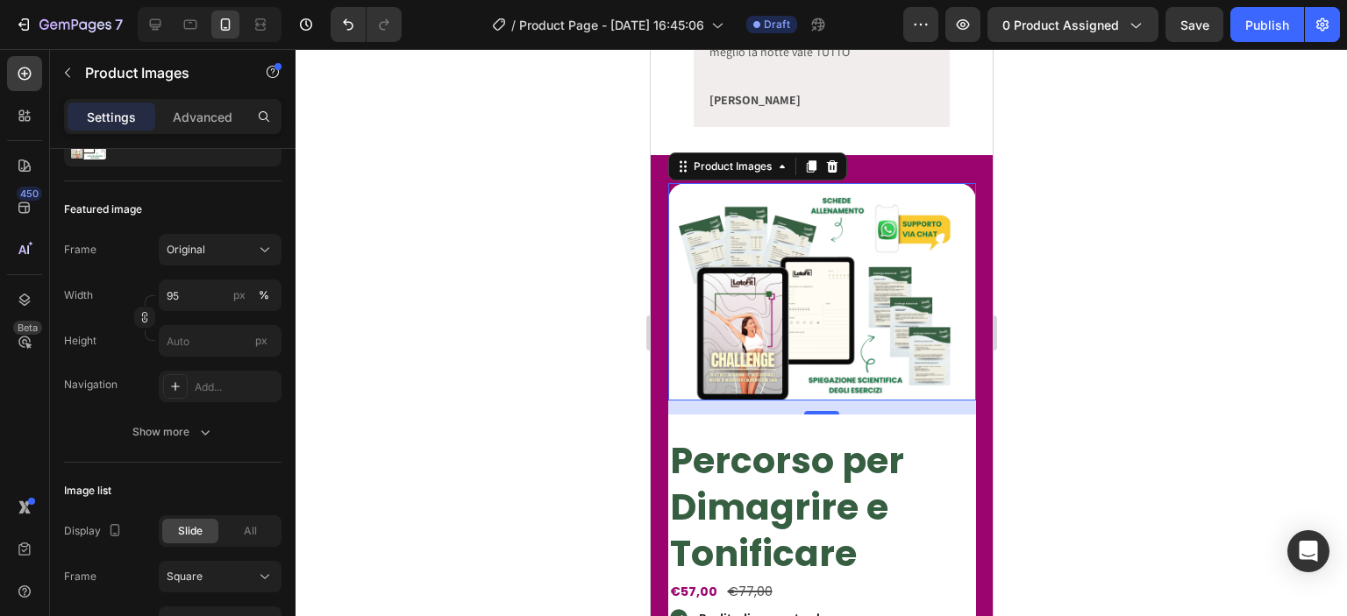
click at [1023, 302] on div at bounding box center [821, 332] width 1051 height 567
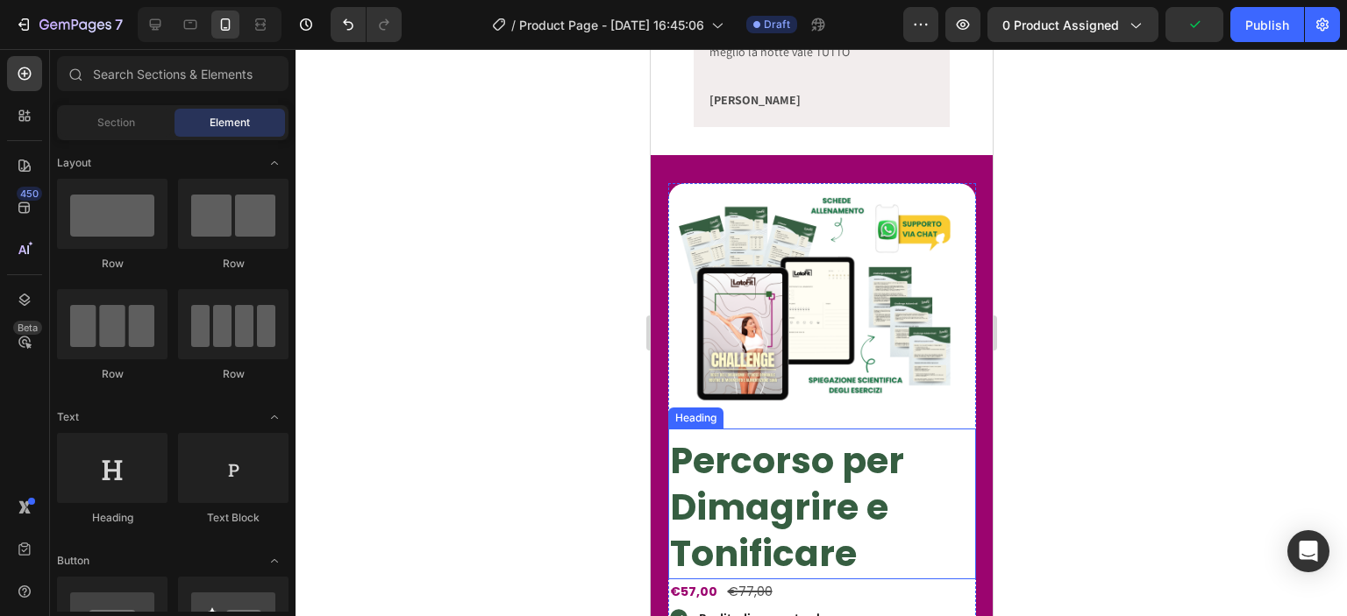
click at [925, 436] on h2 "Percorso per Dimagrire e Tonificare" at bounding box center [821, 508] width 308 height 144
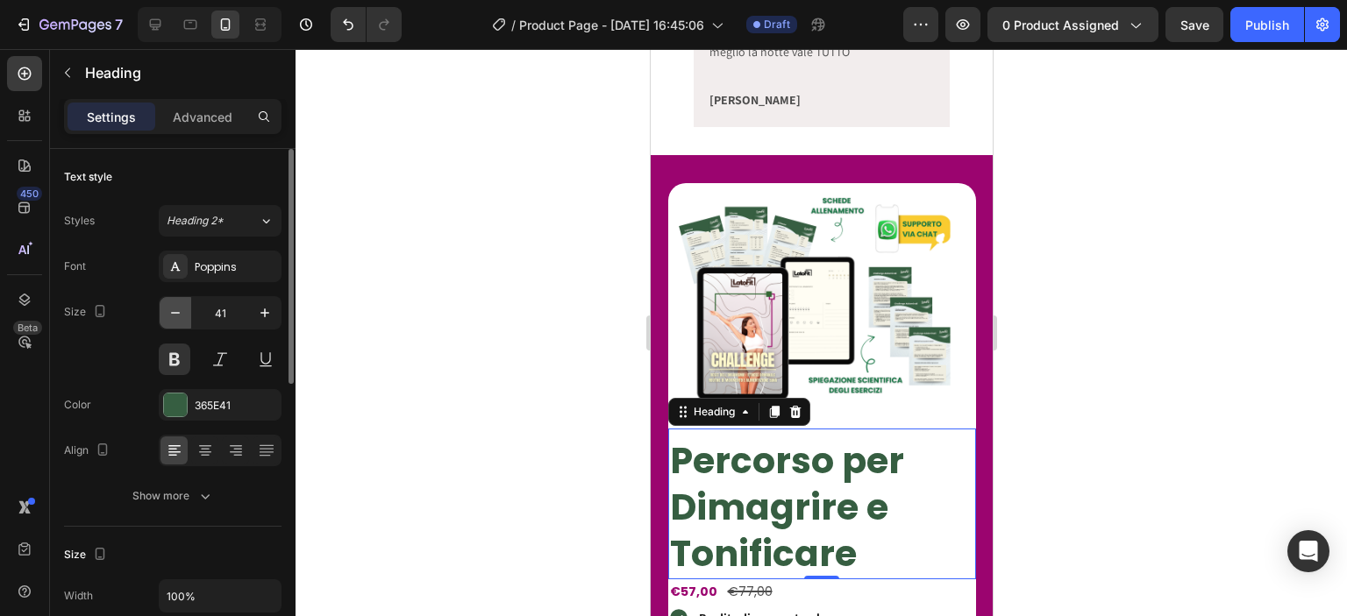
click at [182, 305] on icon "button" at bounding box center [176, 313] width 18 height 18
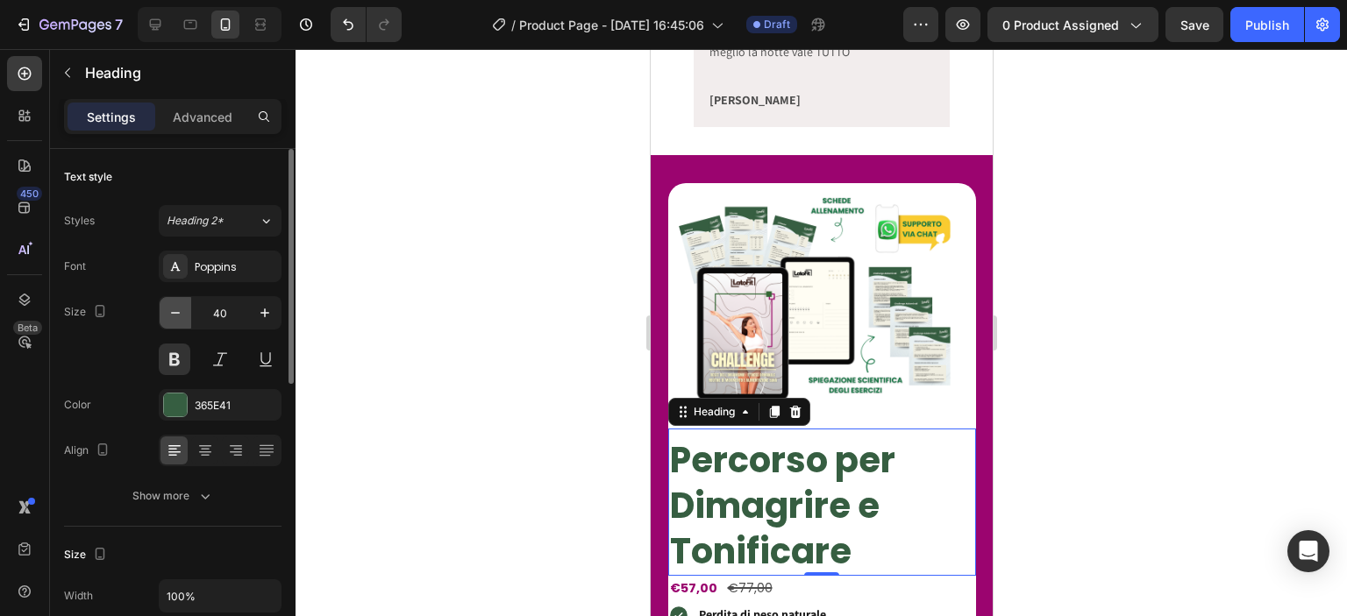
click at [182, 305] on icon "button" at bounding box center [176, 313] width 18 height 18
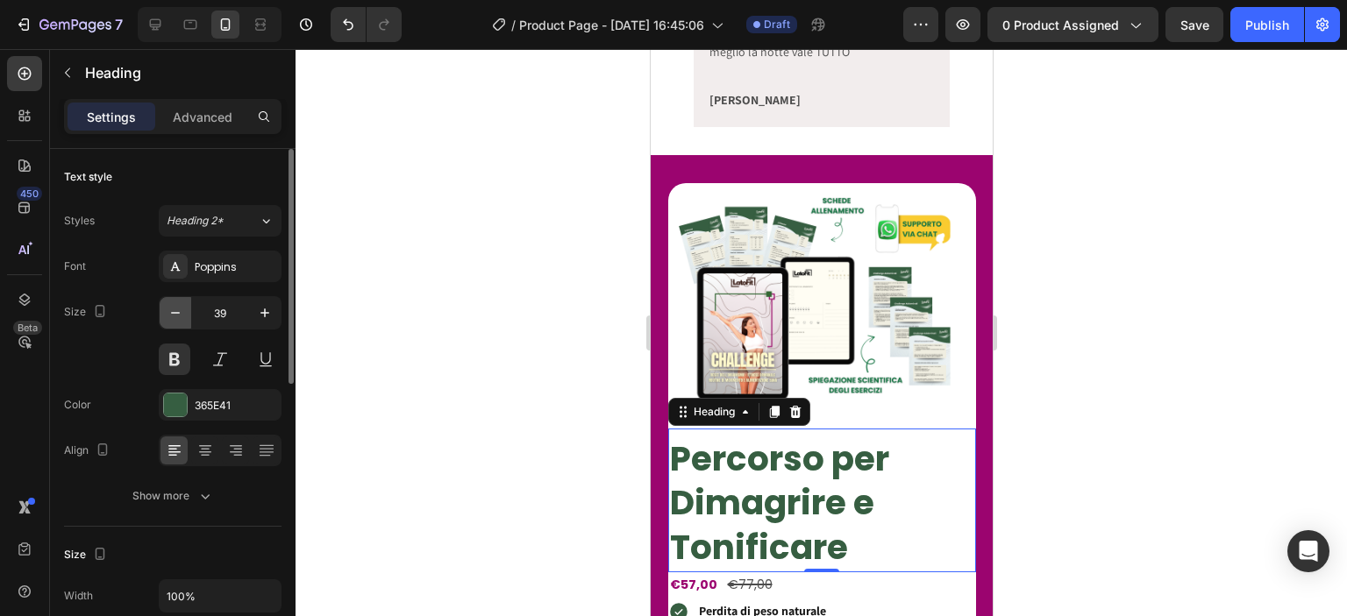
click at [182, 305] on icon "button" at bounding box center [176, 313] width 18 height 18
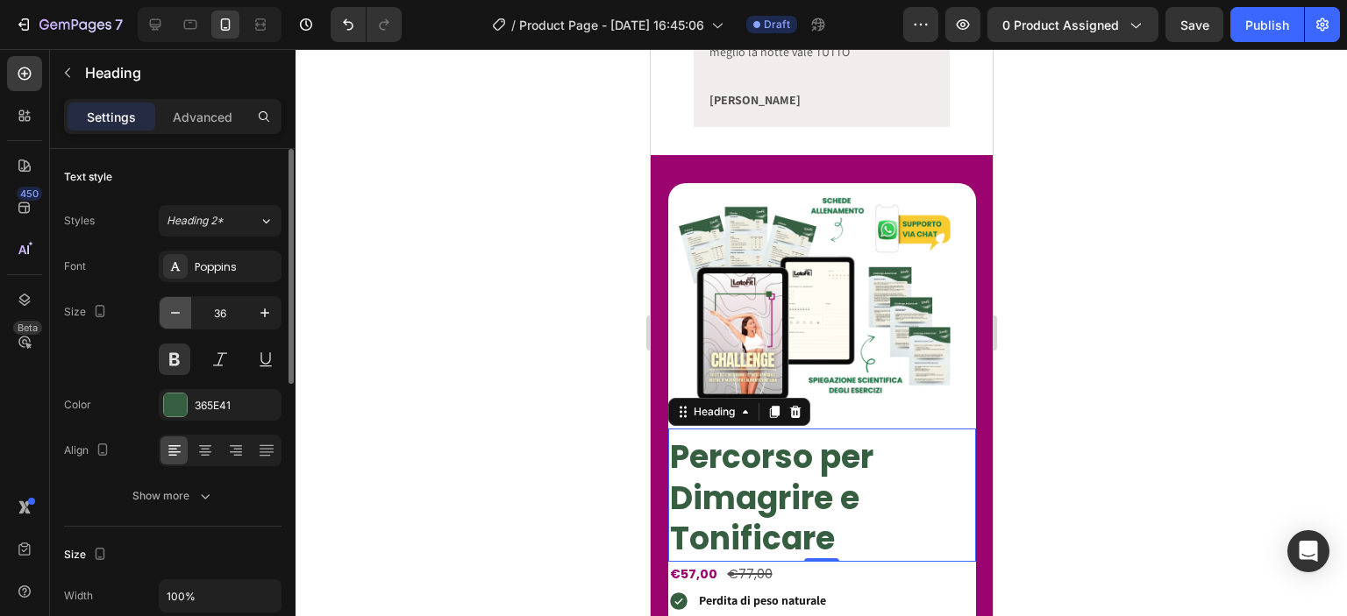
click at [182, 305] on icon "button" at bounding box center [176, 313] width 18 height 18
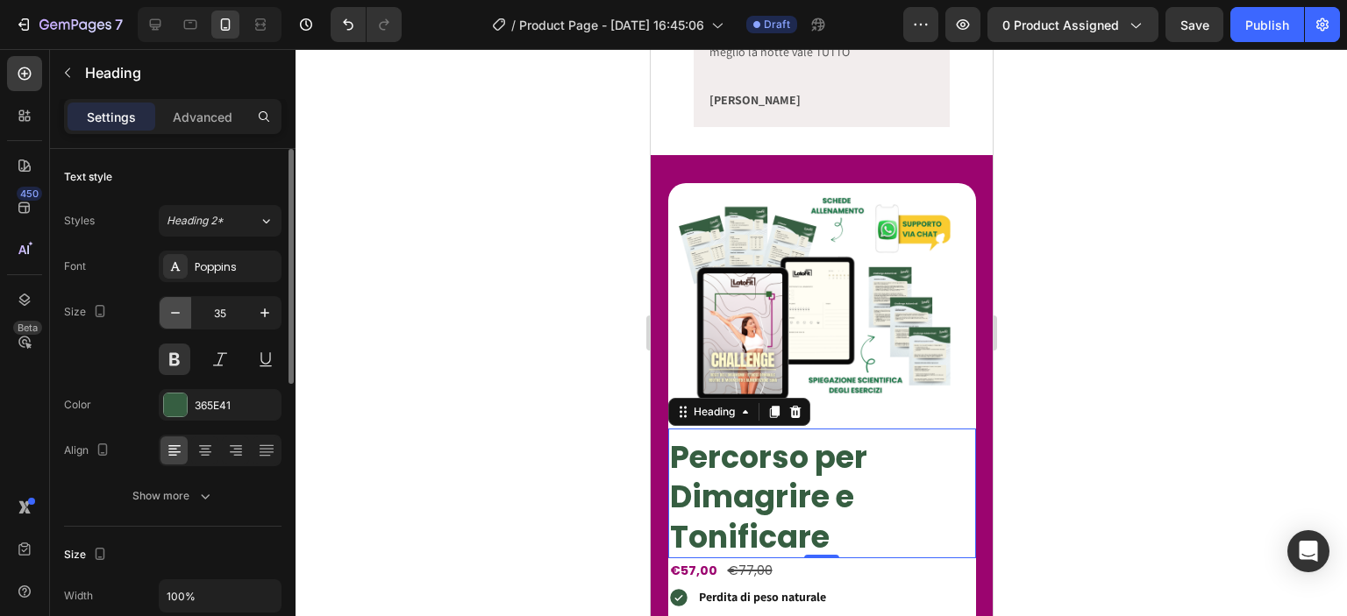
click at [182, 305] on icon "button" at bounding box center [176, 313] width 18 height 18
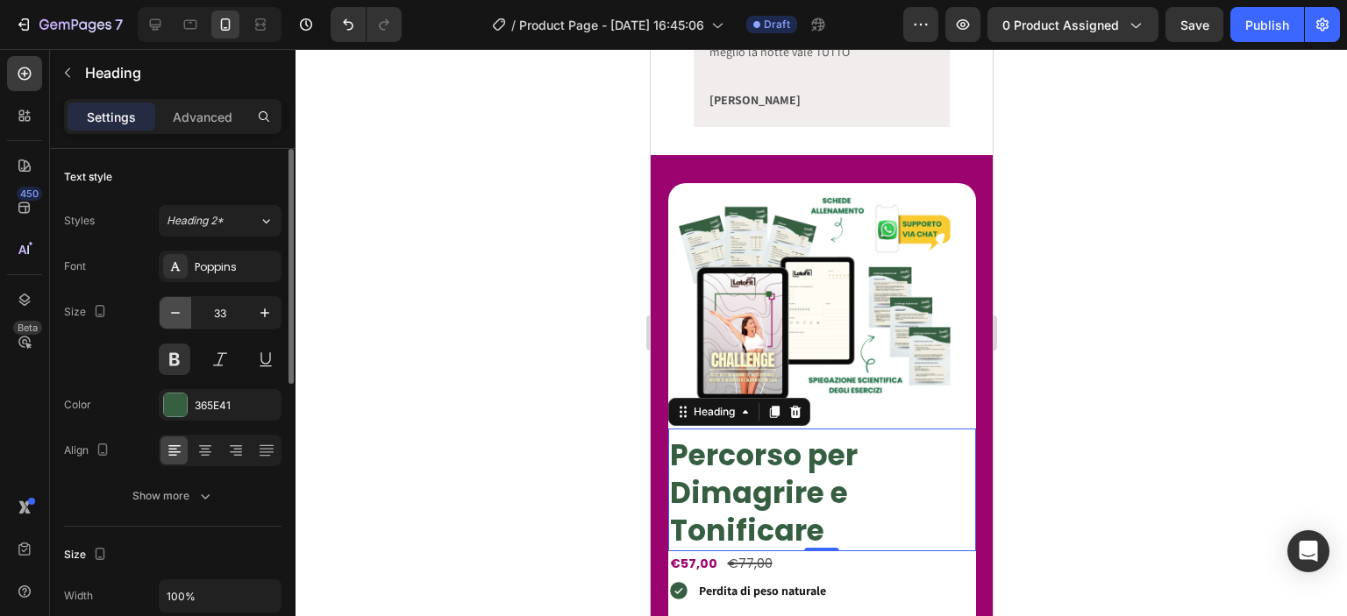
click at [182, 305] on icon "button" at bounding box center [176, 313] width 18 height 18
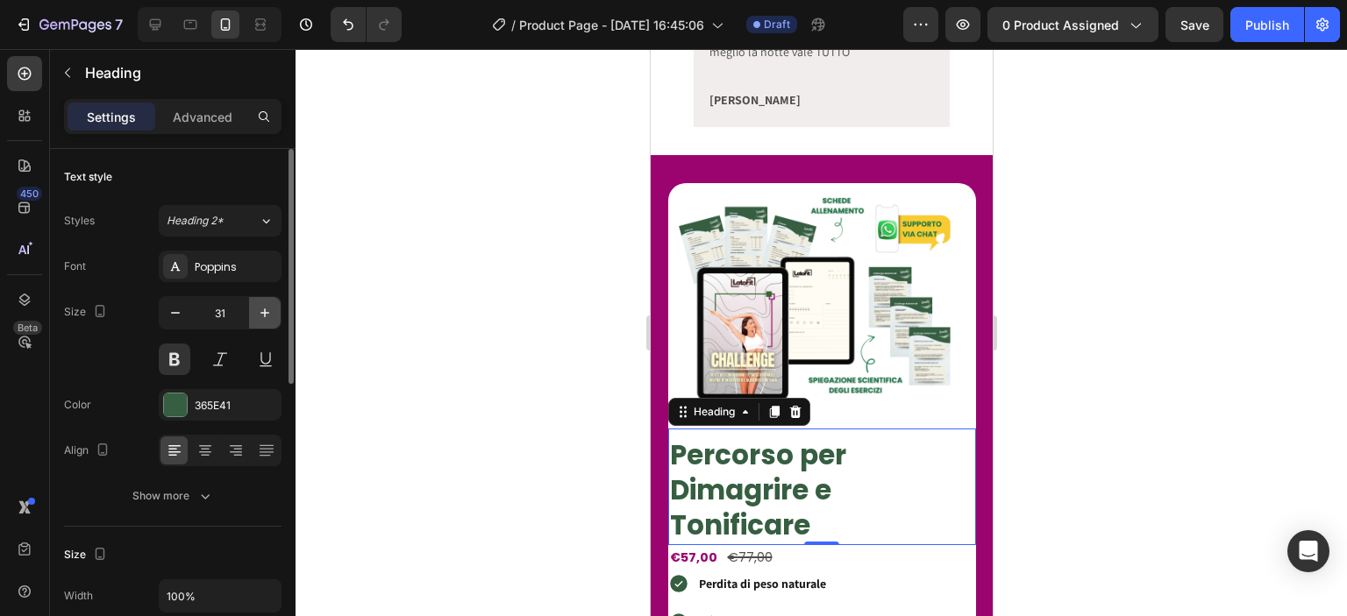
click at [260, 308] on icon "button" at bounding box center [265, 313] width 18 height 18
type input "32"
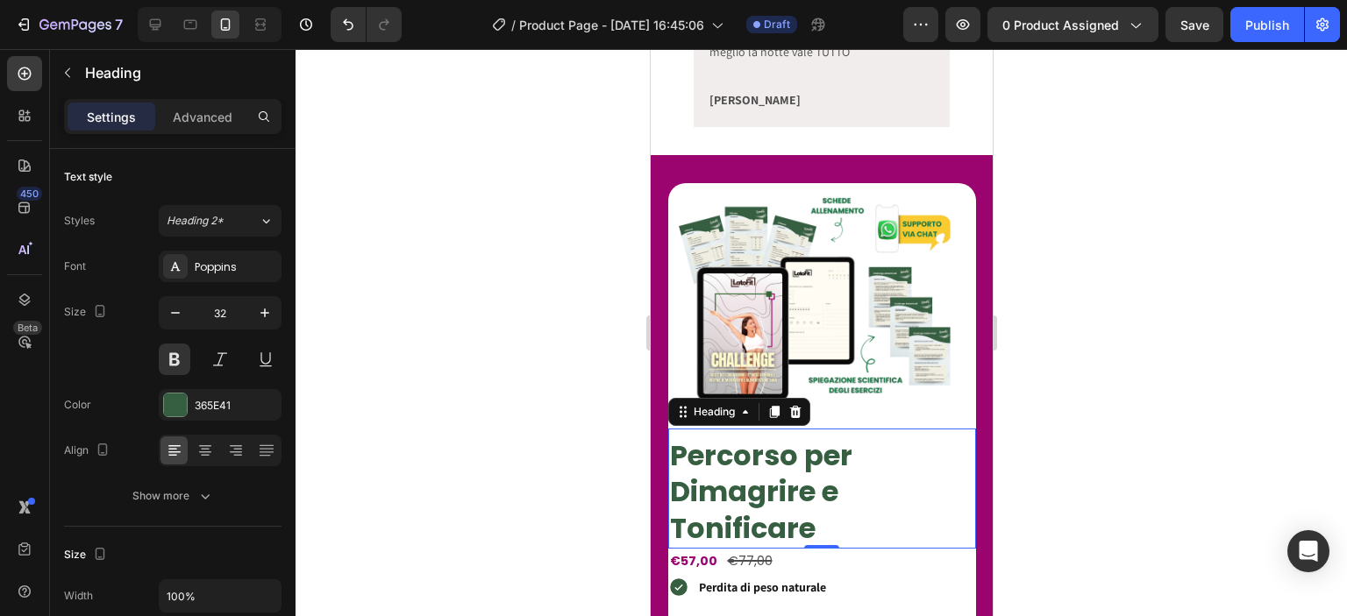
click at [671, 462] on h2 "Percorso per Dimagrire e Tonificare" at bounding box center [821, 492] width 308 height 113
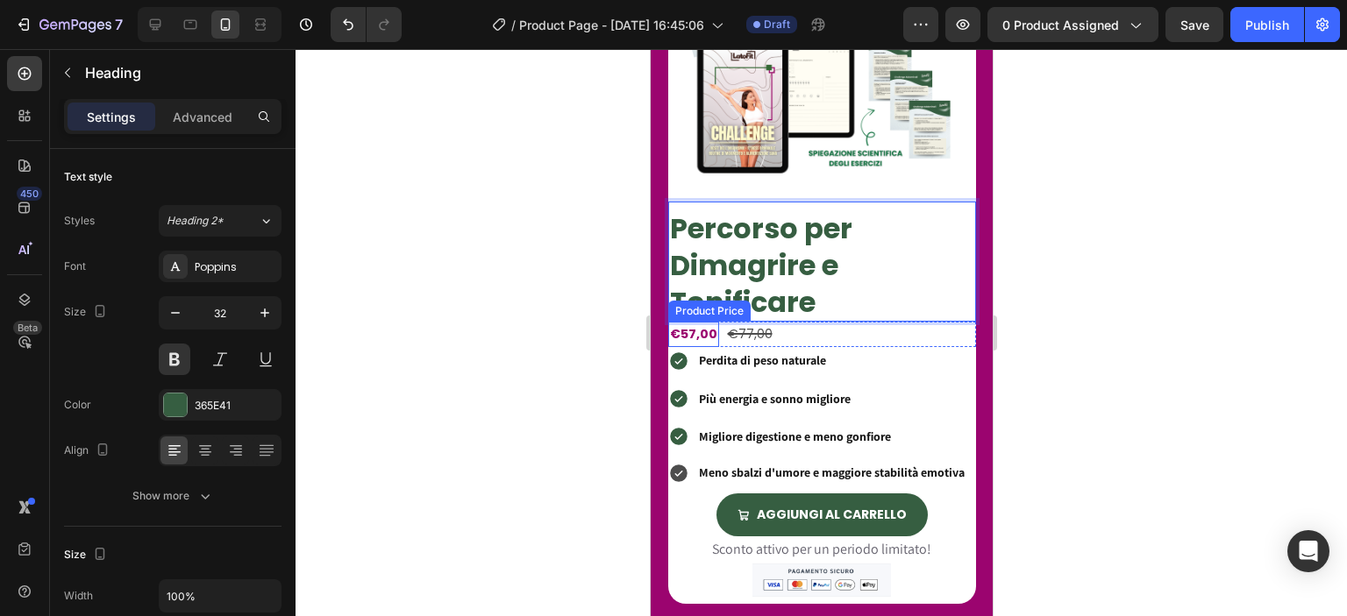
click at [575, 307] on div at bounding box center [821, 332] width 1051 height 567
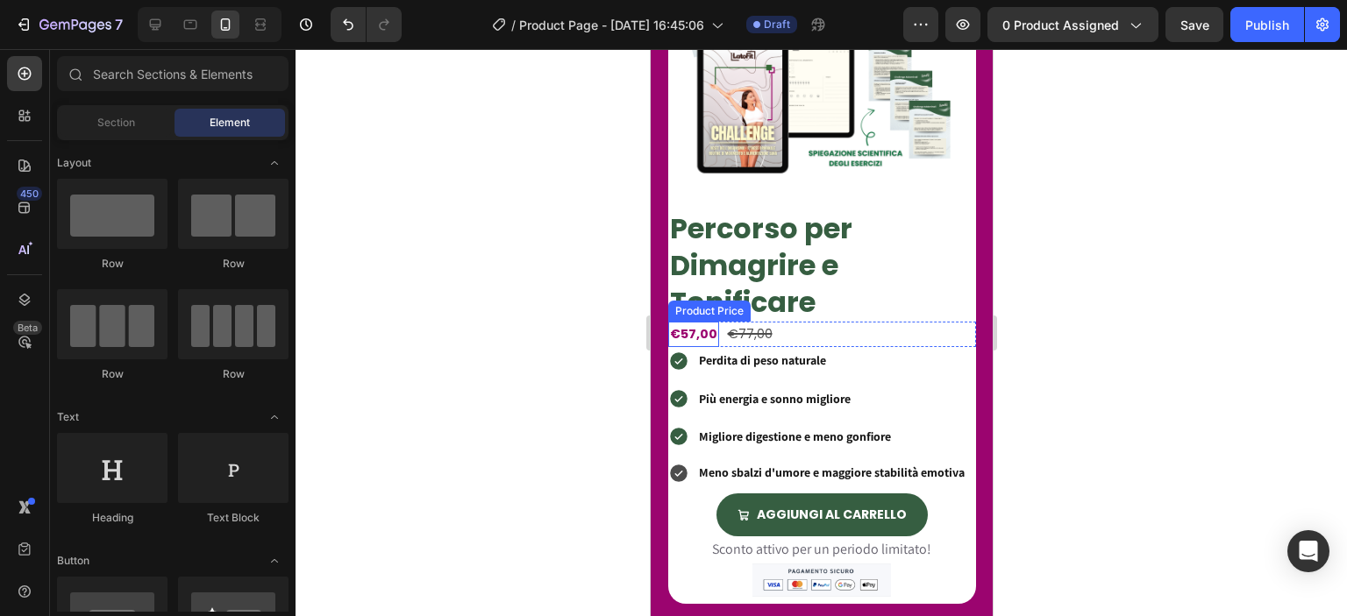
click at [544, 346] on div at bounding box center [821, 332] width 1051 height 567
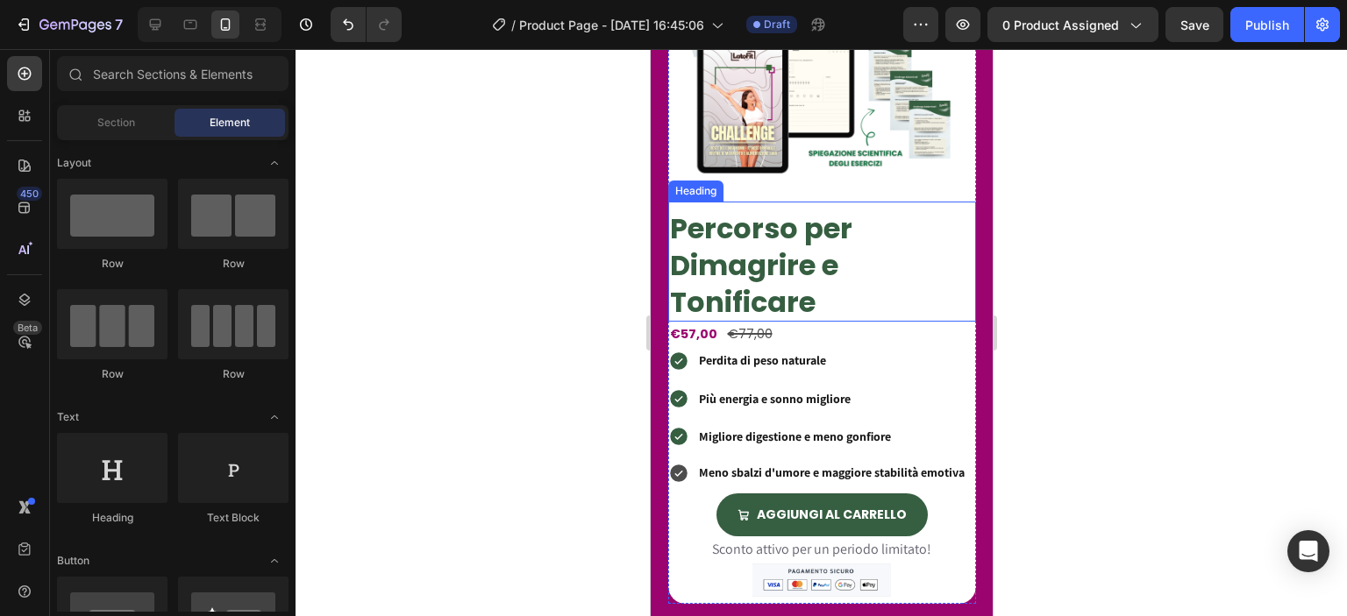
click at [707, 238] on p "Percorso per Dimagrire e Tonificare" at bounding box center [821, 265] width 304 height 110
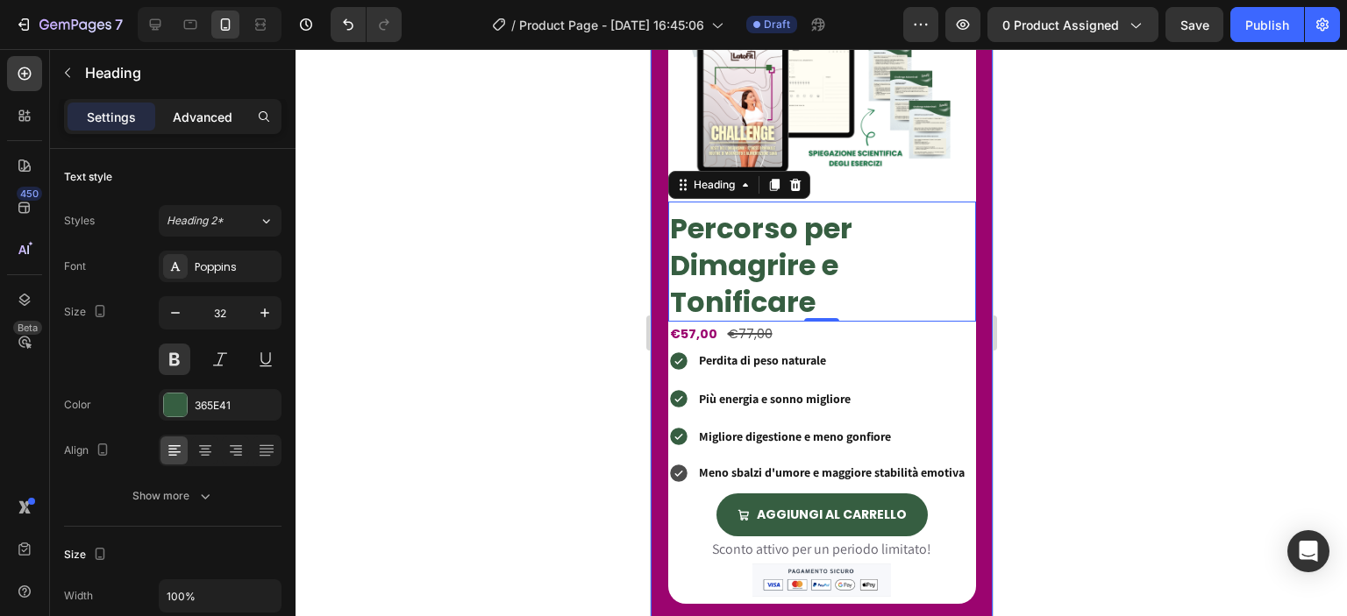
click at [196, 106] on div "Advanced" at bounding box center [203, 117] width 88 height 28
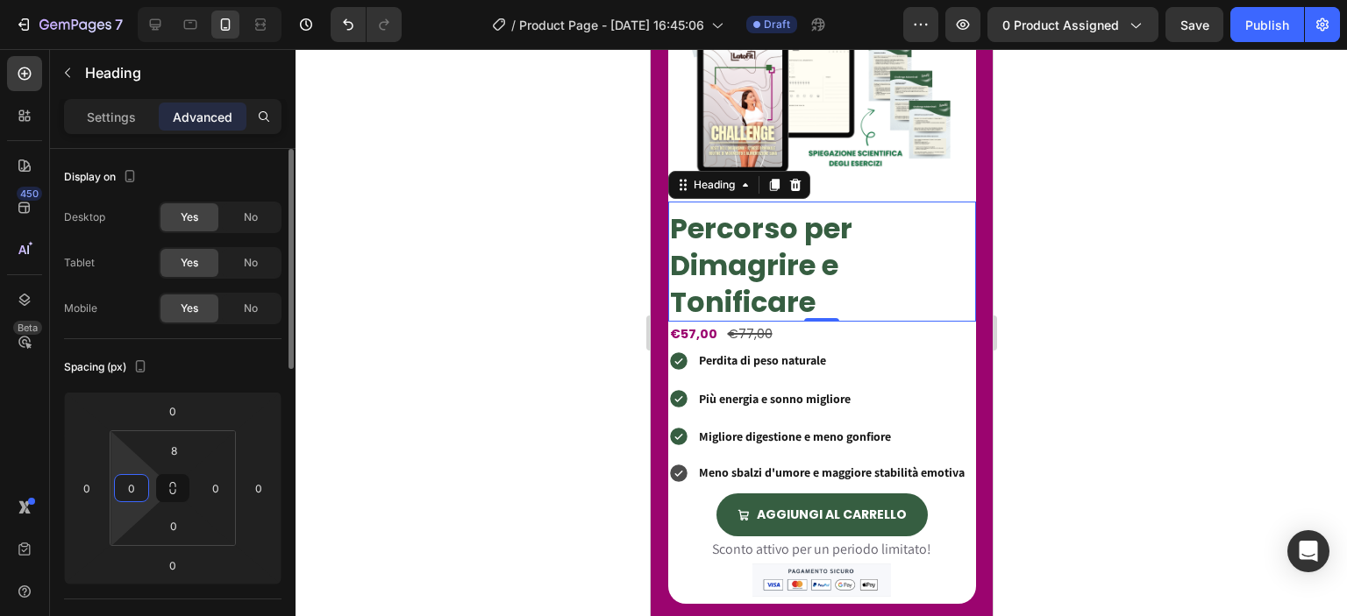
click at [136, 493] on input "0" at bounding box center [131, 488] width 26 height 26
type input "16"
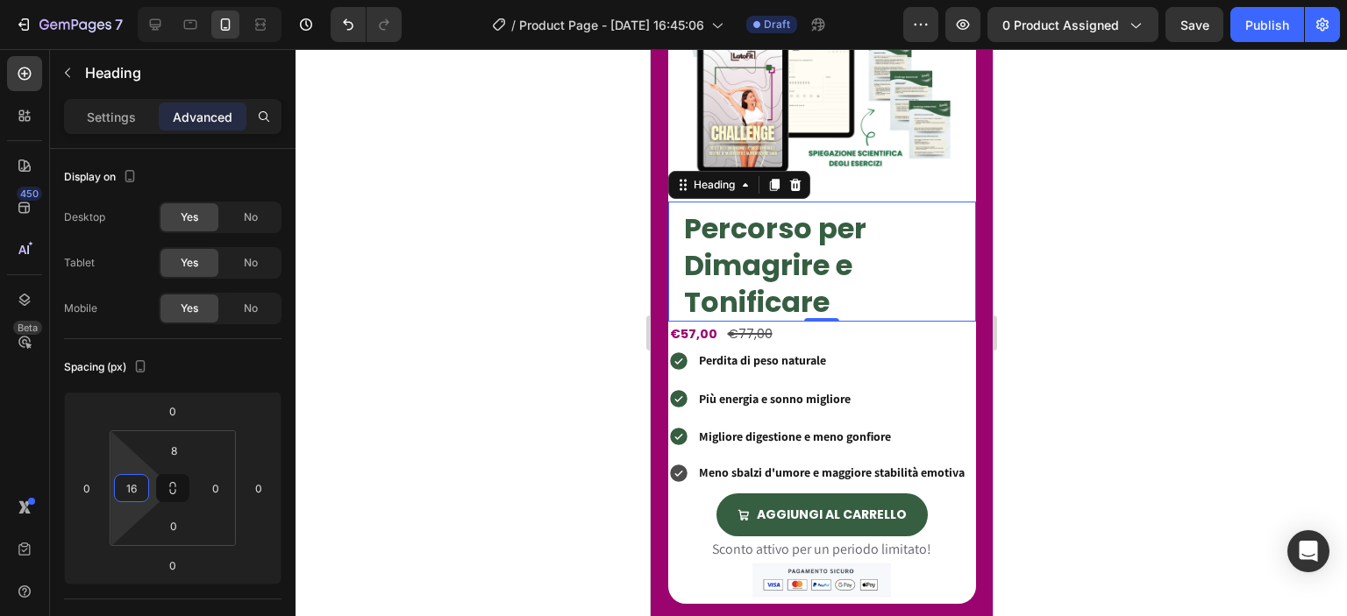
click at [507, 398] on div at bounding box center [821, 332] width 1051 height 567
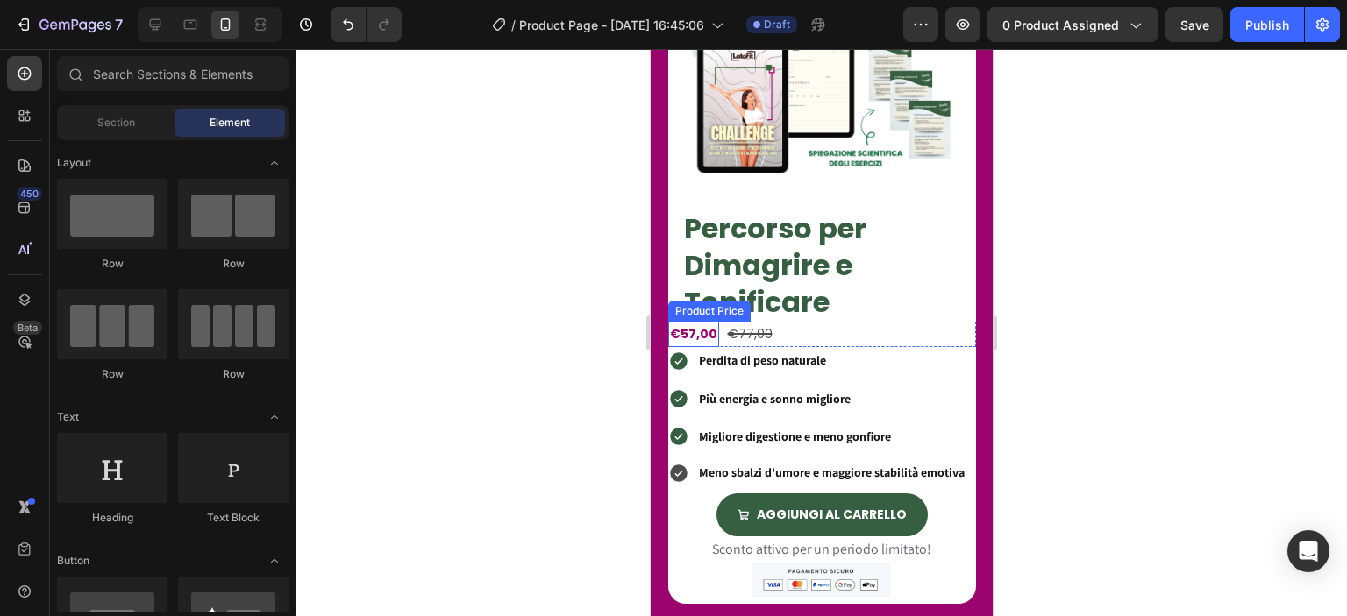
click at [697, 325] on div "€57,00" at bounding box center [692, 334] width 51 height 25
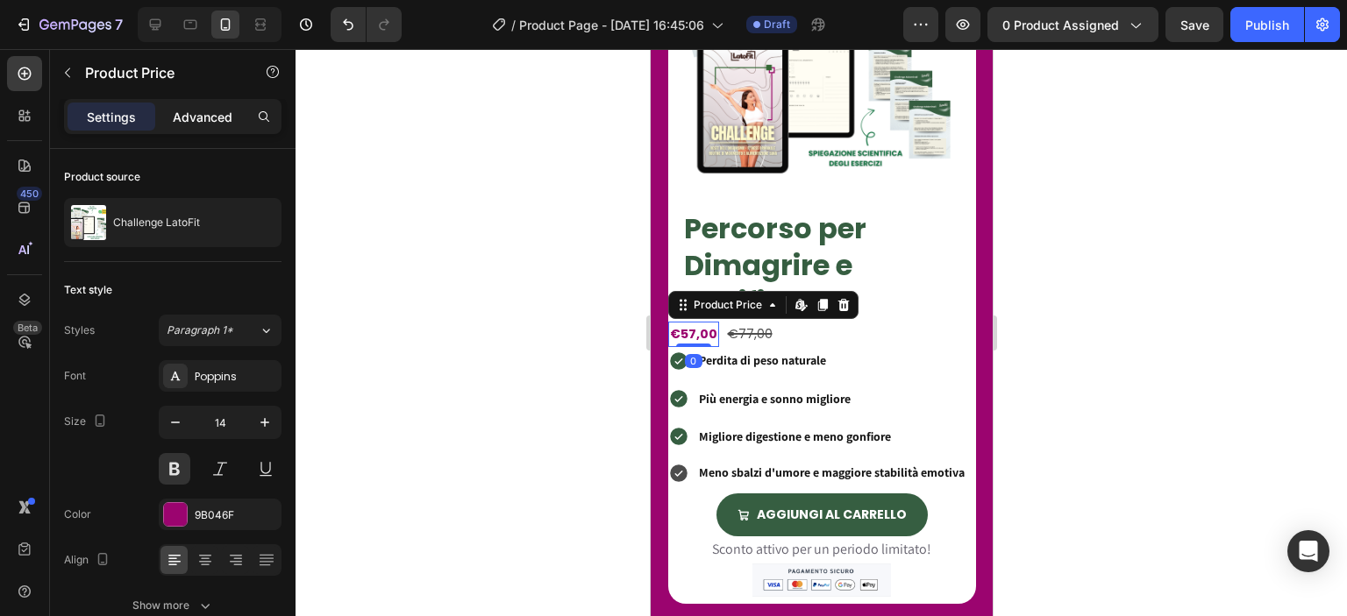
click at [180, 116] on p "Advanced" at bounding box center [203, 117] width 60 height 18
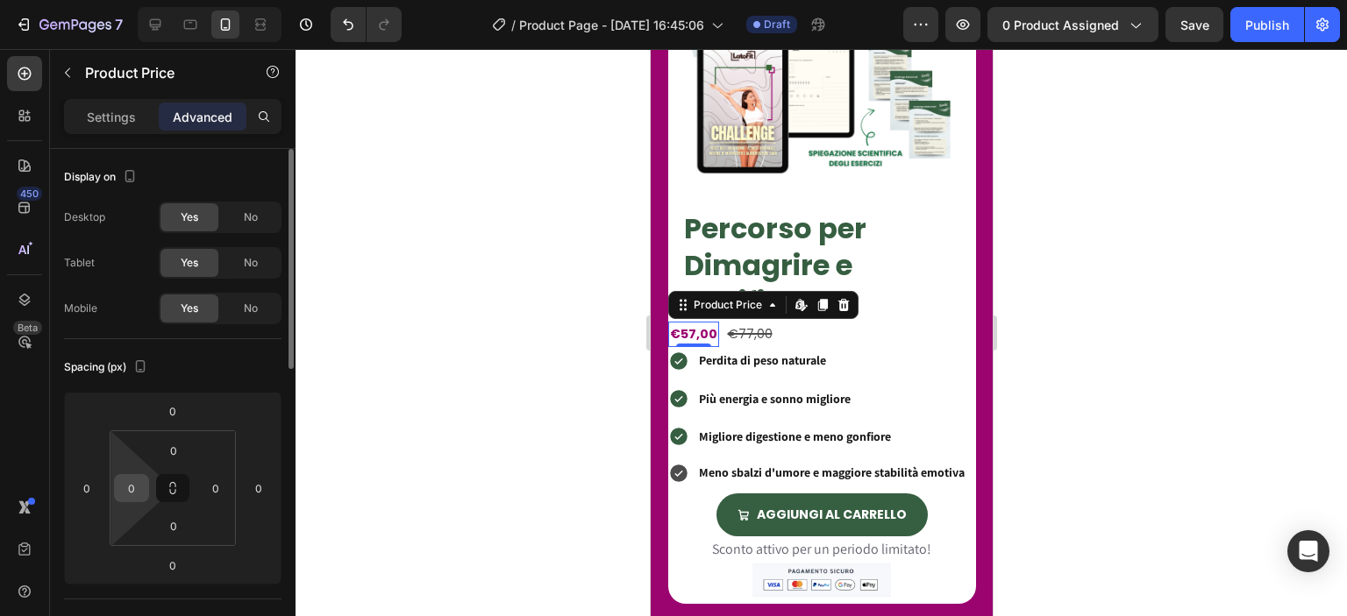
click at [125, 495] on input "0" at bounding box center [131, 488] width 26 height 26
click at [136, 483] on input "0" at bounding box center [131, 488] width 26 height 26
type input "016"
click at [499, 381] on div at bounding box center [821, 332] width 1051 height 567
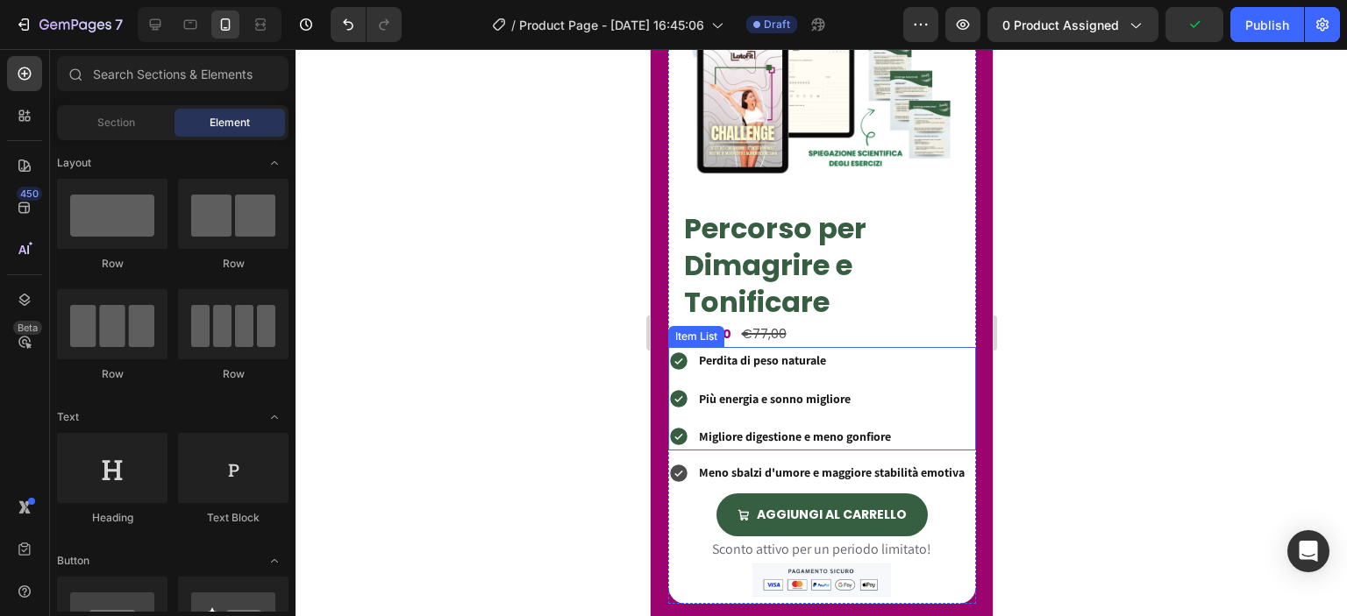
click at [681, 353] on icon at bounding box center [678, 362] width 18 height 18
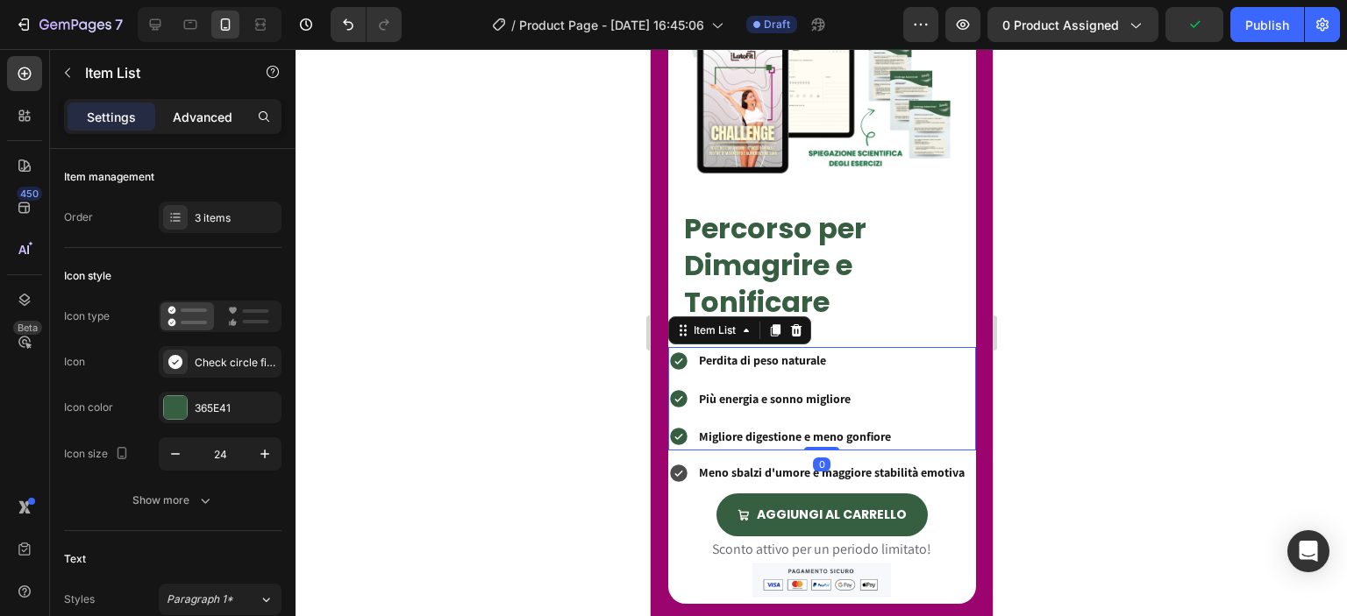
click at [183, 125] on p "Advanced" at bounding box center [203, 117] width 60 height 18
type input "100%"
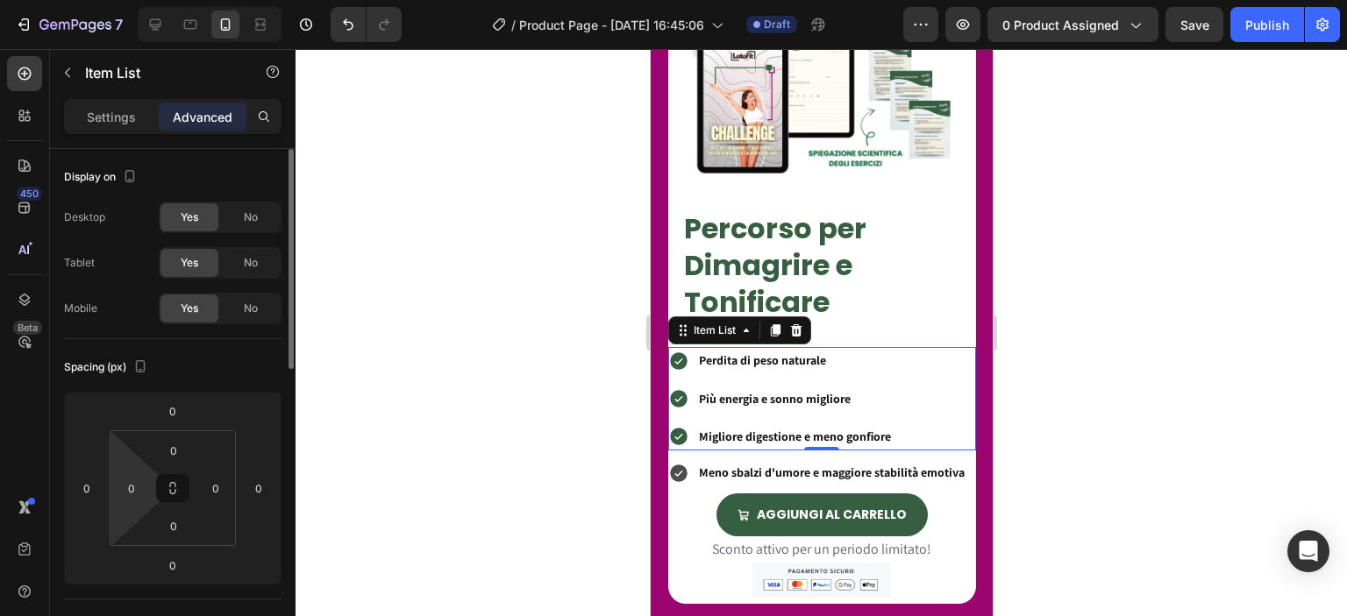
click at [148, 475] on div "0" at bounding box center [131, 488] width 35 height 28
click at [142, 482] on input "0" at bounding box center [131, 488] width 26 height 26
type input "16"
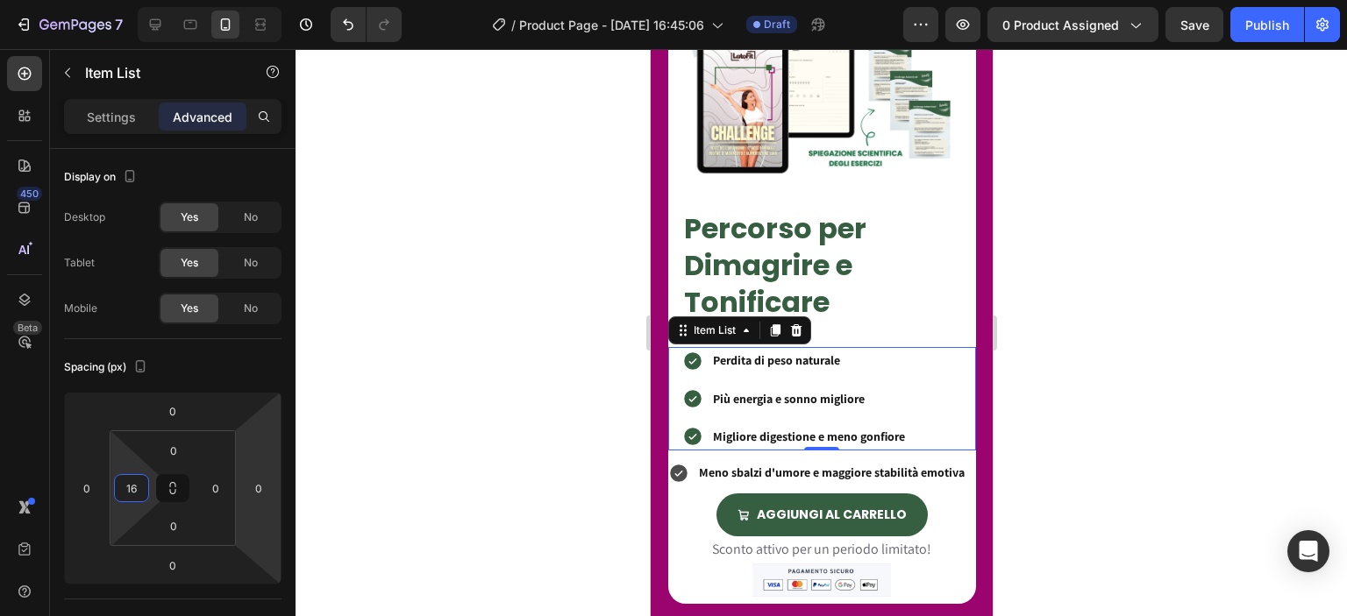
click at [496, 481] on div at bounding box center [821, 332] width 1051 height 567
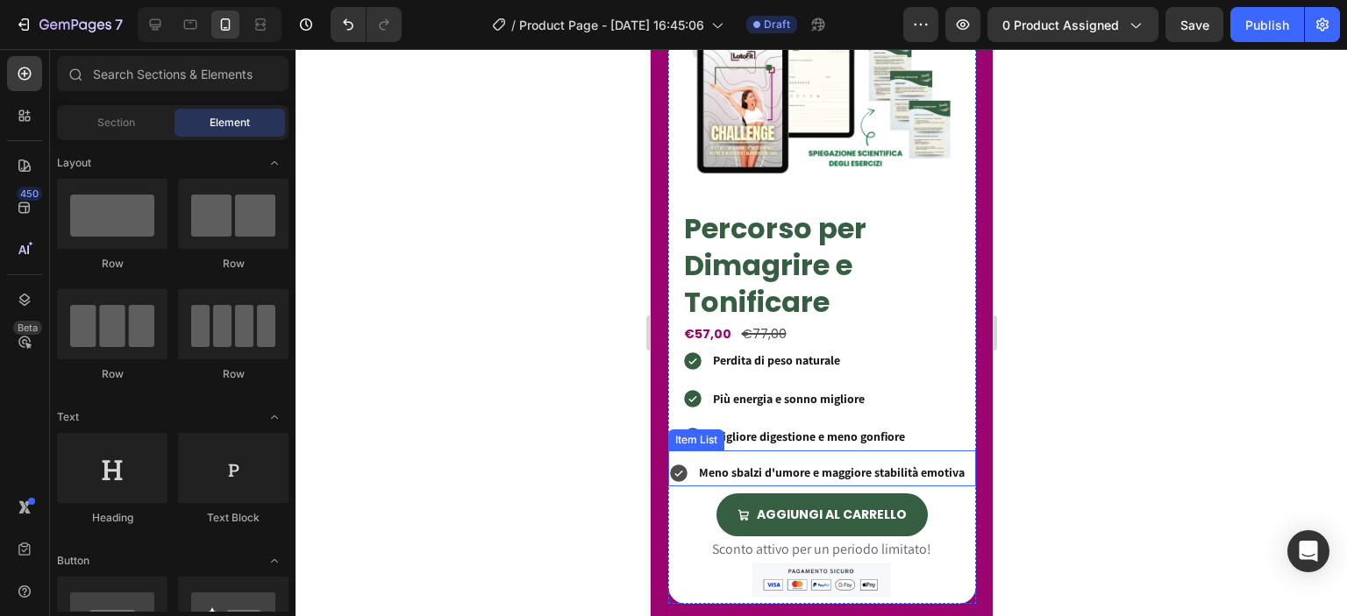
click at [688, 480] on div "Meno sbalzi d'umore e maggiore stabilità emotiva" at bounding box center [816, 473] width 299 height 27
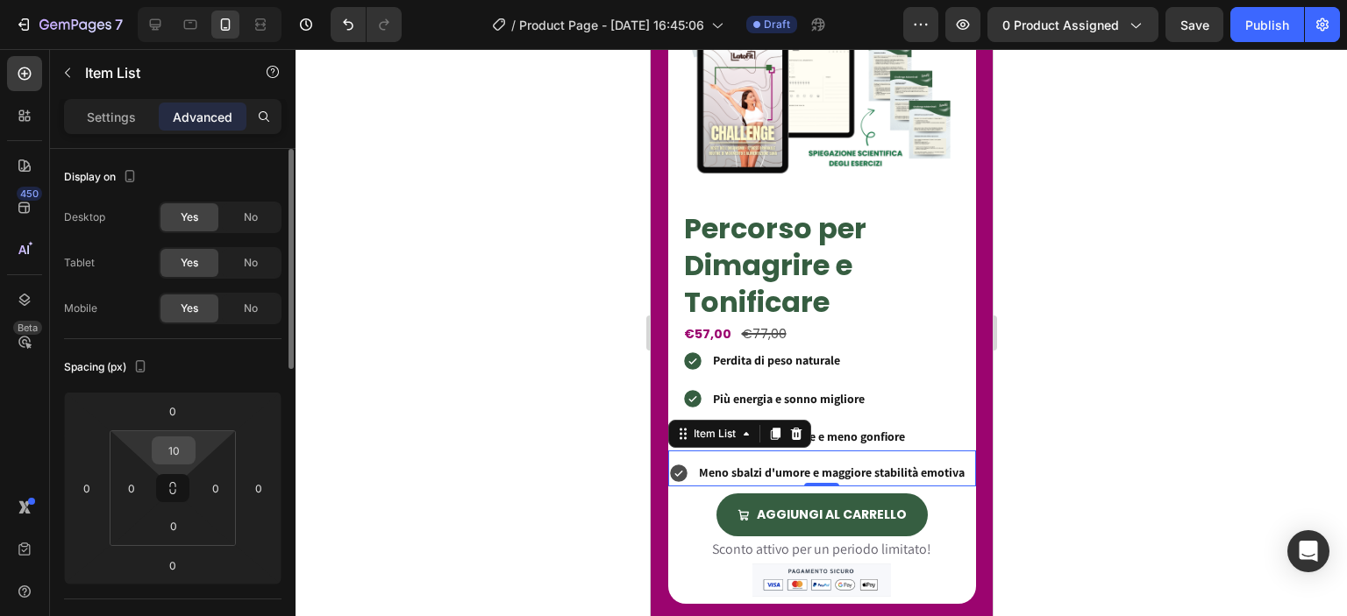
click at [186, 456] on input "10" at bounding box center [173, 451] width 35 height 26
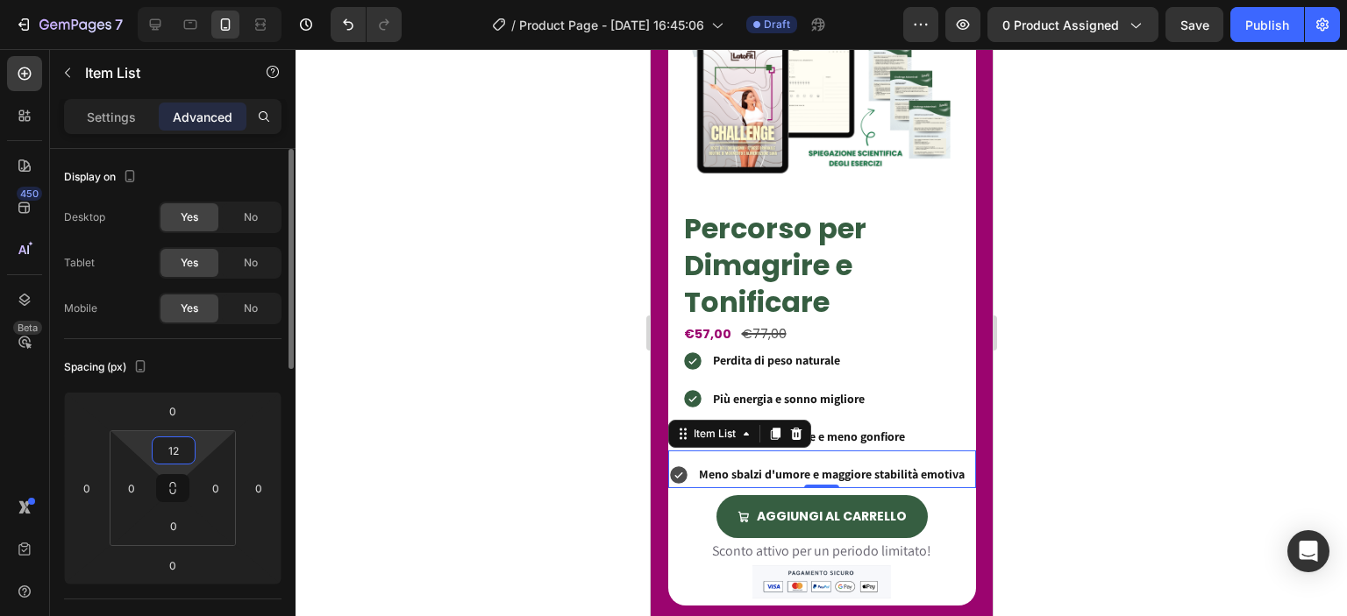
type input "1"
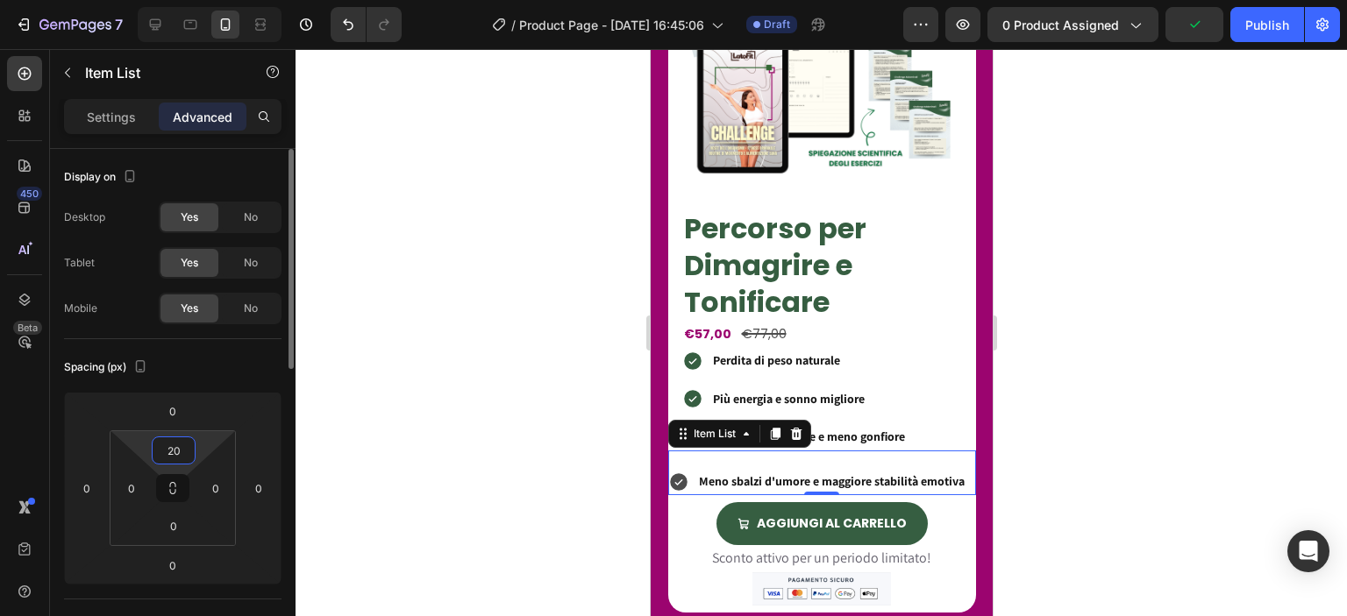
type input "2"
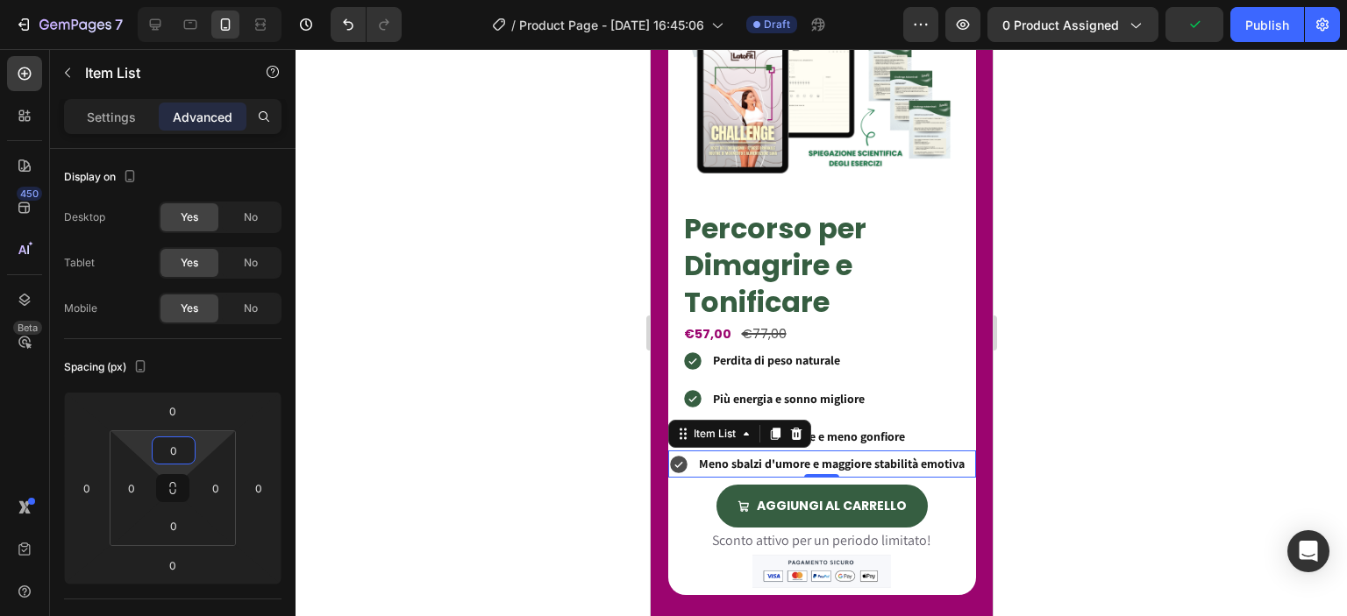
click at [379, 417] on div at bounding box center [821, 332] width 1051 height 567
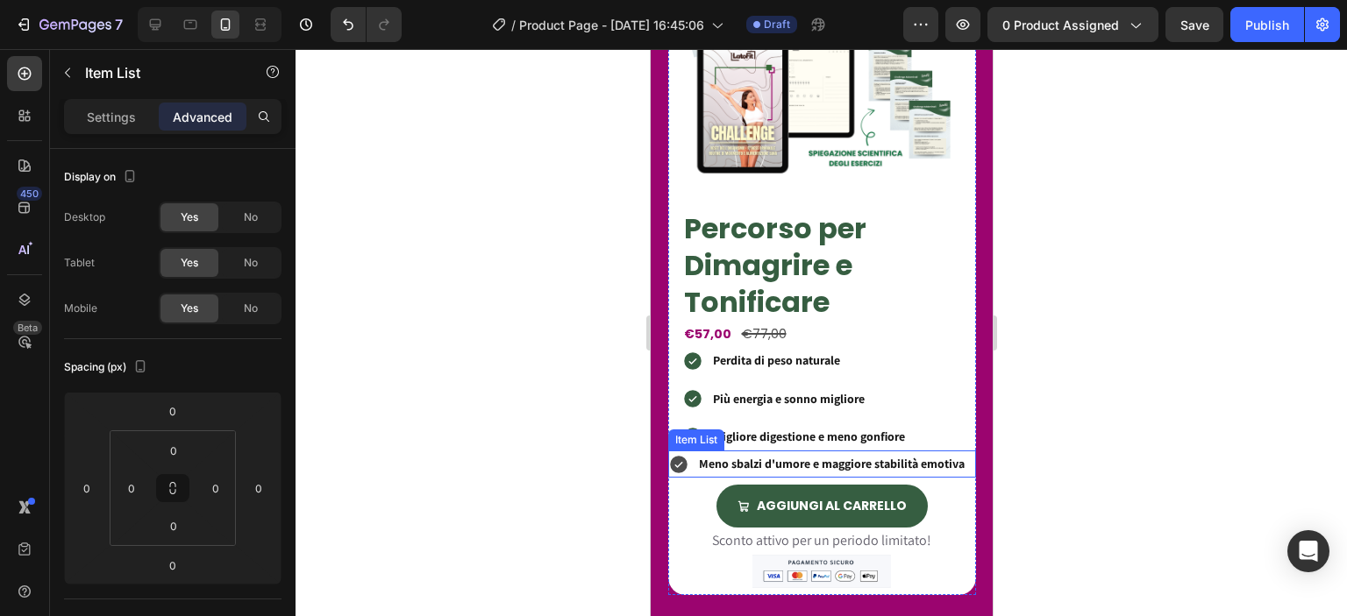
click at [691, 462] on div "Meno sbalzi d'umore e maggiore stabilità emotiva" at bounding box center [816, 464] width 299 height 27
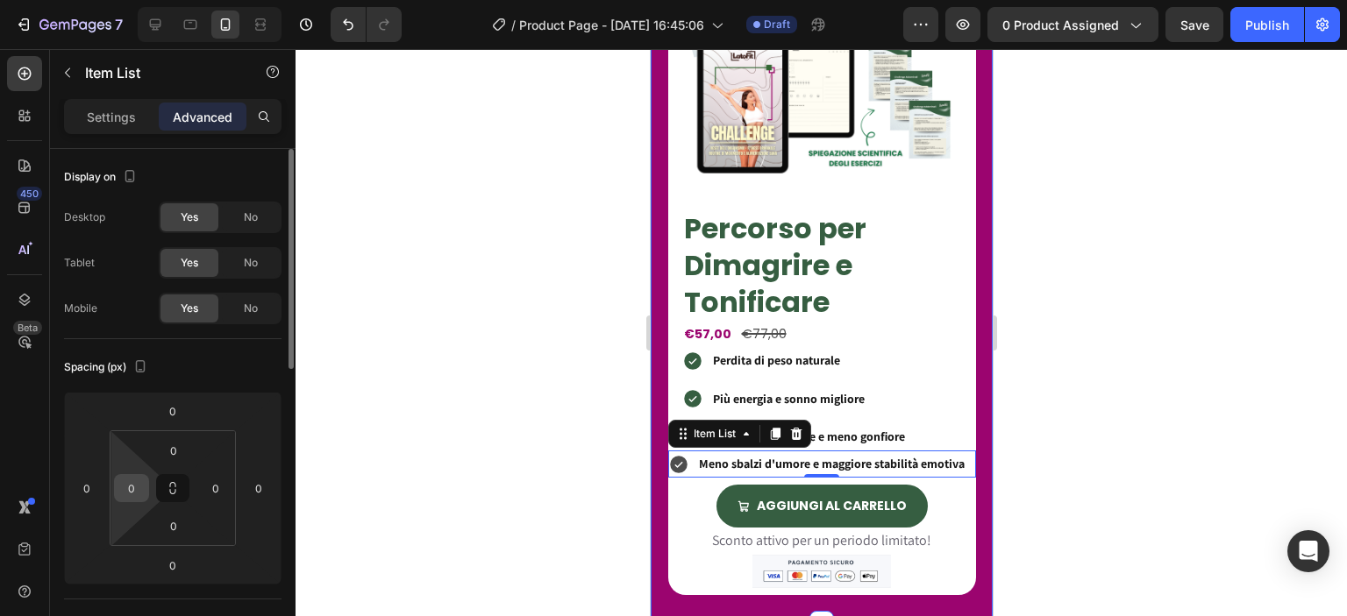
click at [135, 484] on input "0" at bounding box center [131, 488] width 26 height 26
type input "20"
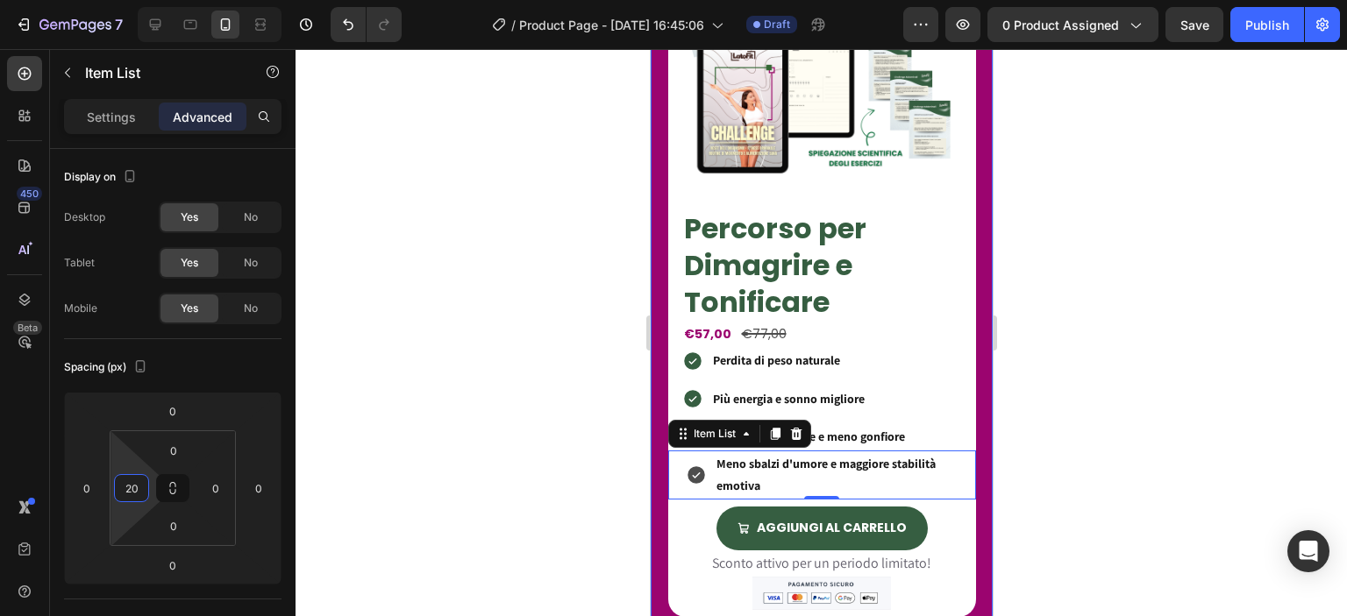
click at [403, 392] on div at bounding box center [821, 332] width 1051 height 567
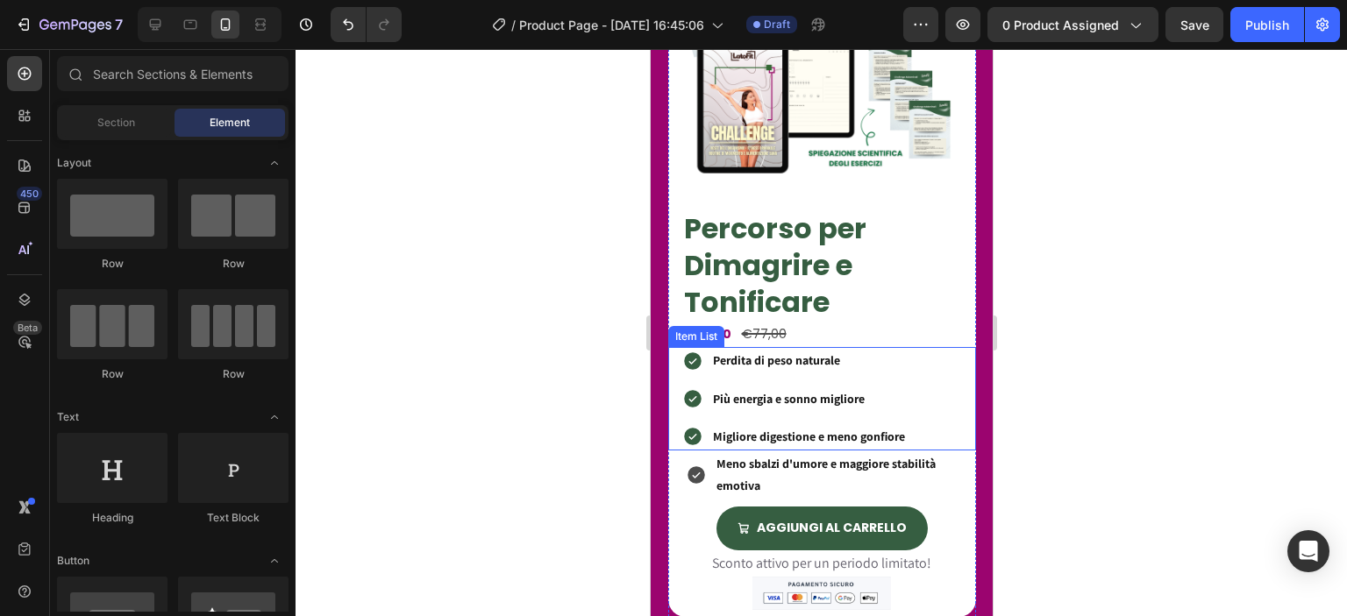
click at [688, 411] on div "Perdita di peso naturale Più energia e sonno migliore Migliore digestione e men…" at bounding box center [793, 398] width 225 height 103
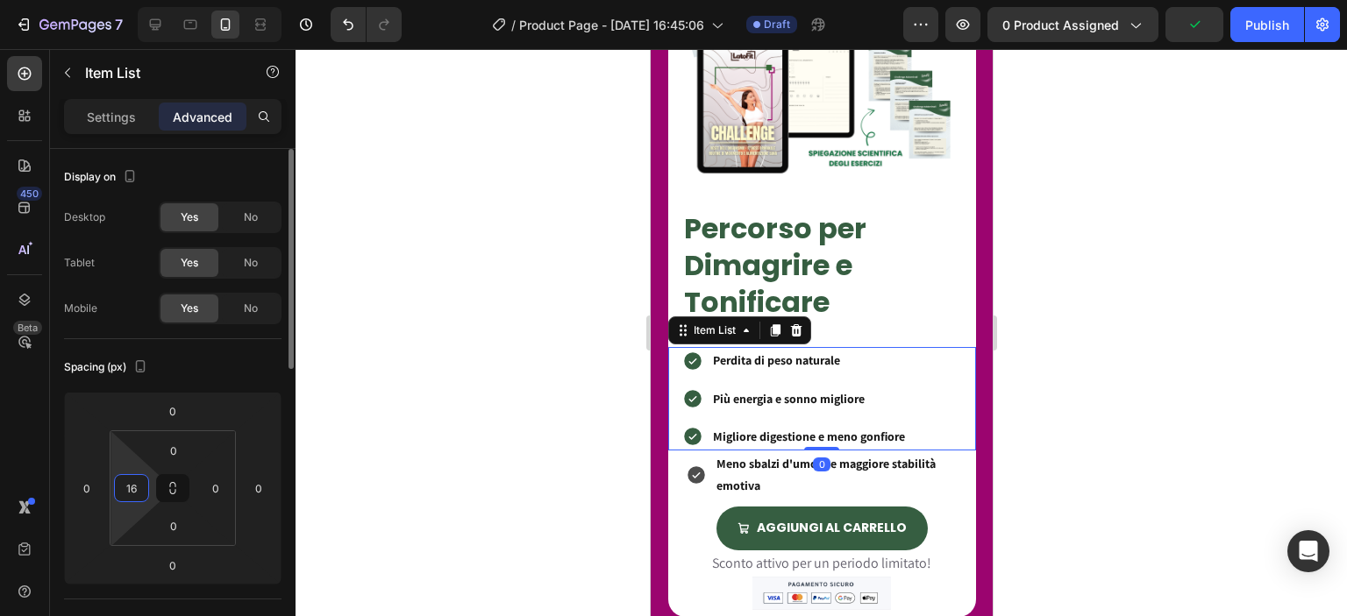
click at [139, 483] on input "16" at bounding box center [131, 488] width 26 height 26
type input "20"
click at [469, 381] on div at bounding box center [821, 332] width 1051 height 567
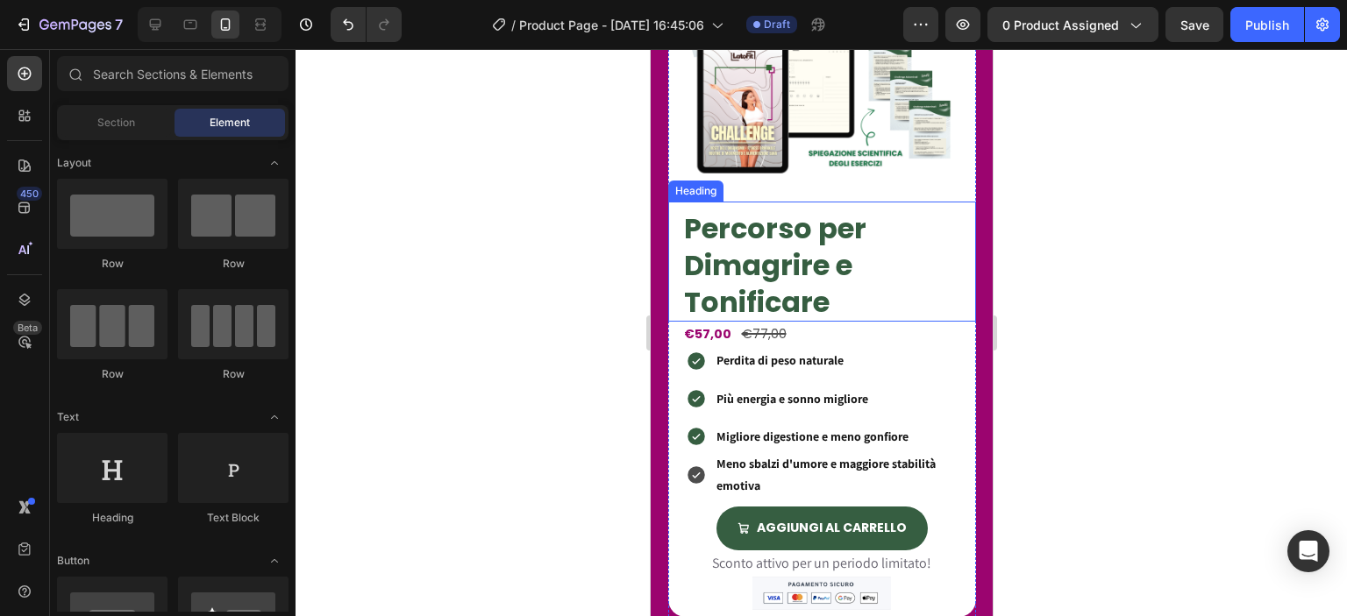
click at [720, 293] on p "Percorso per Dimagrire e Tonificare" at bounding box center [828, 265] width 290 height 110
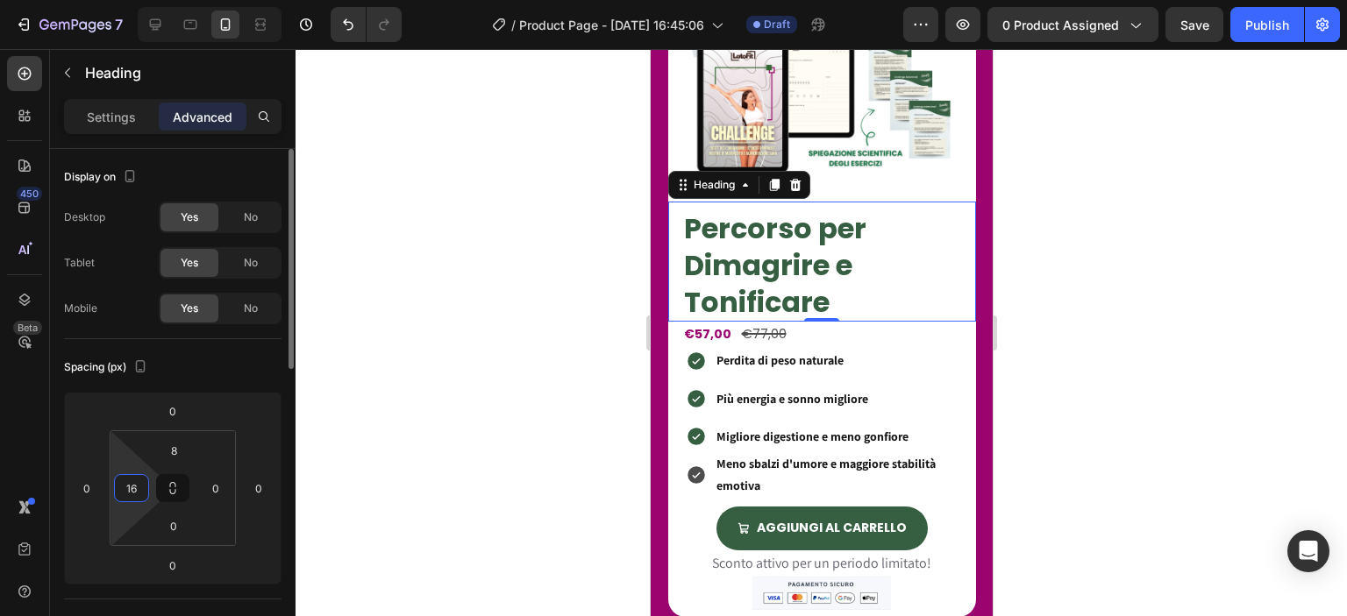
click at [140, 481] on input "16" at bounding box center [131, 488] width 26 height 26
type input "20"
click at [693, 322] on div "€57,00" at bounding box center [706, 334] width 51 height 25
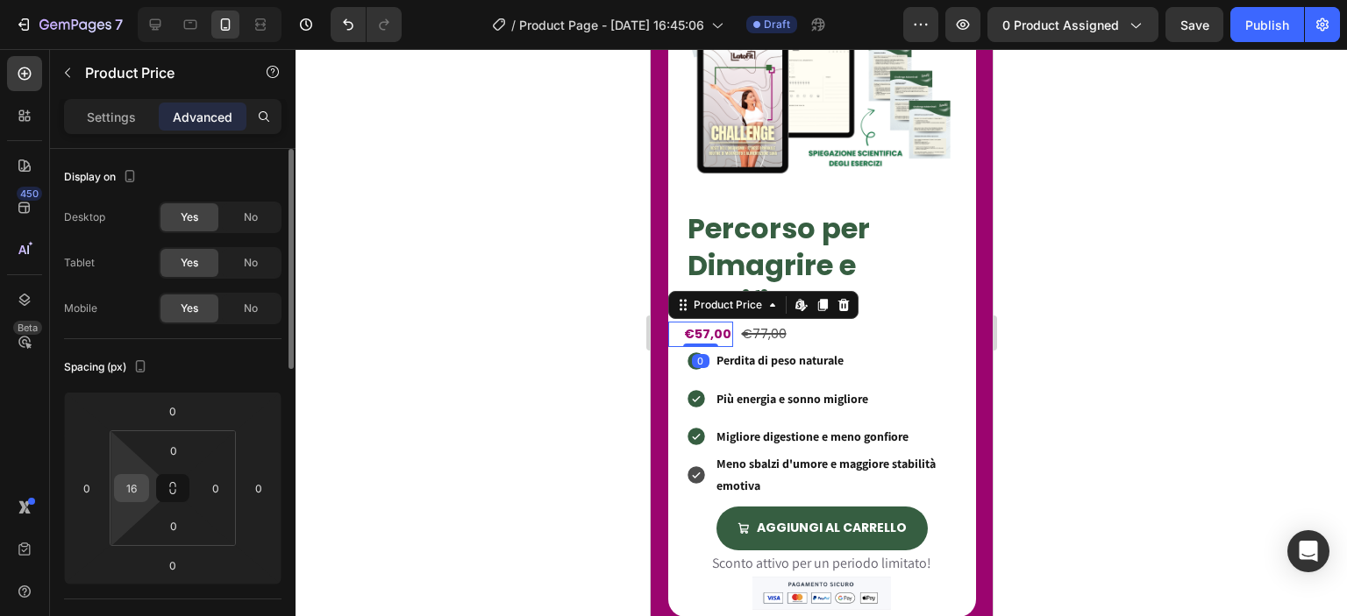
click at [143, 481] on input "16" at bounding box center [131, 488] width 26 height 26
type input "20"
click at [482, 390] on div at bounding box center [821, 332] width 1051 height 567
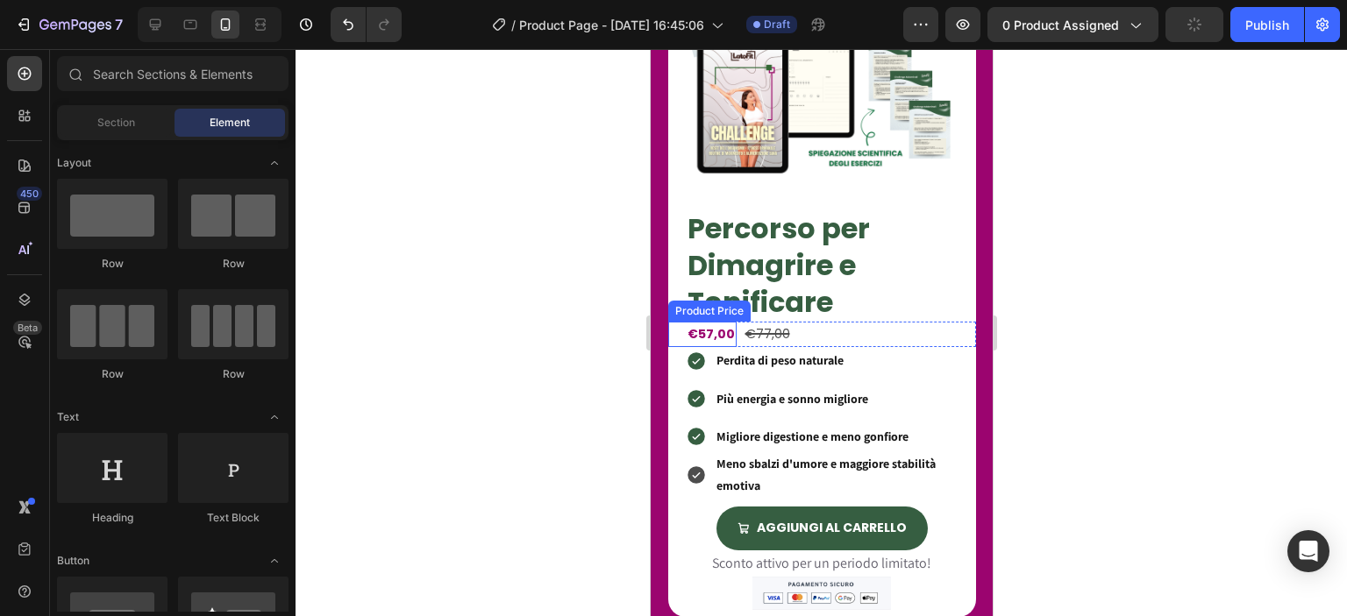
click at [707, 322] on div "€57,00" at bounding box center [710, 334] width 51 height 25
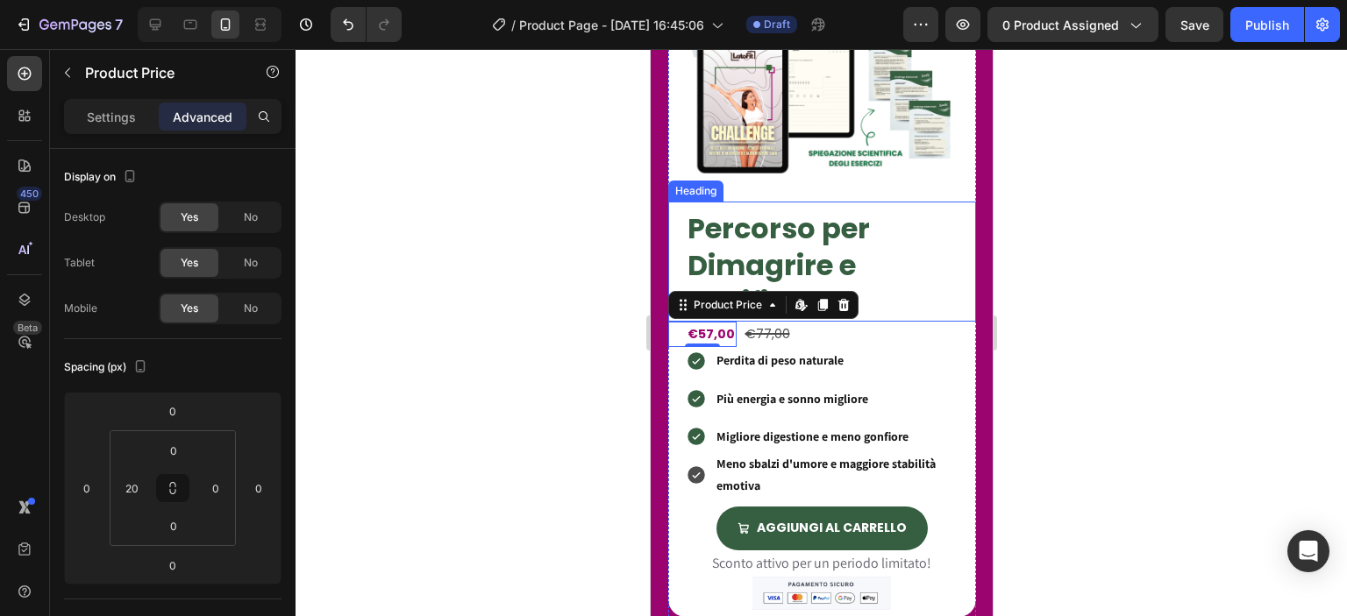
click at [867, 232] on p "Percorso per Dimagrire e Tonificare" at bounding box center [830, 265] width 287 height 110
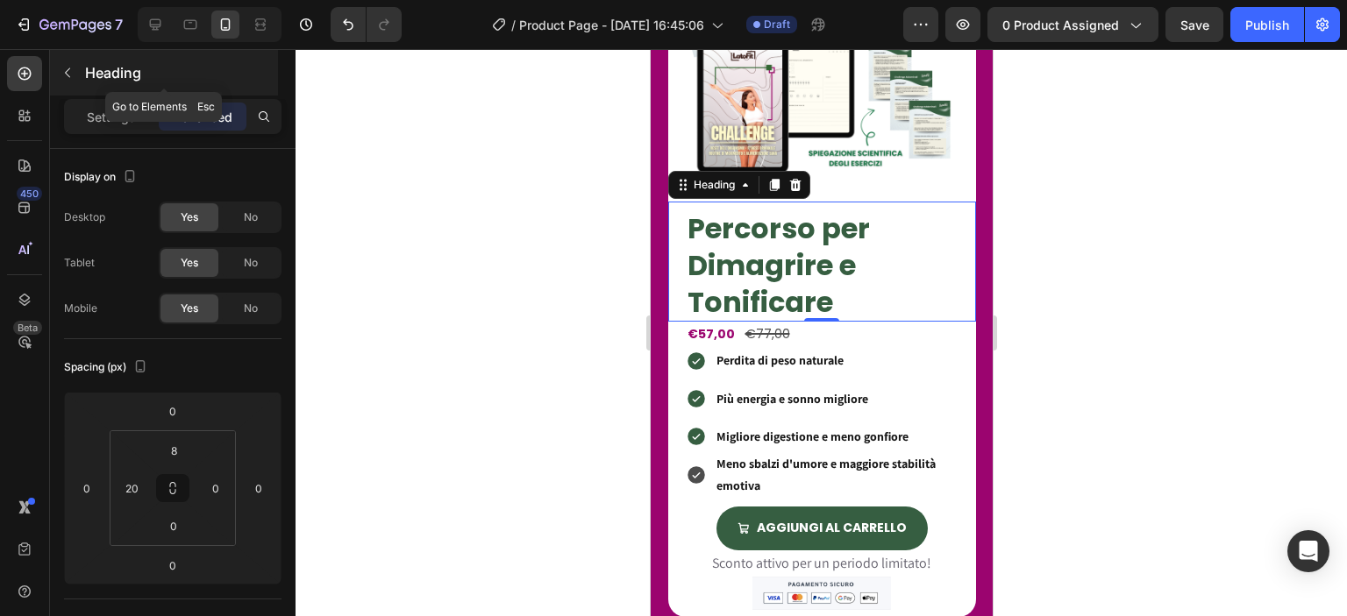
click at [79, 74] on button "button" at bounding box center [67, 73] width 28 height 28
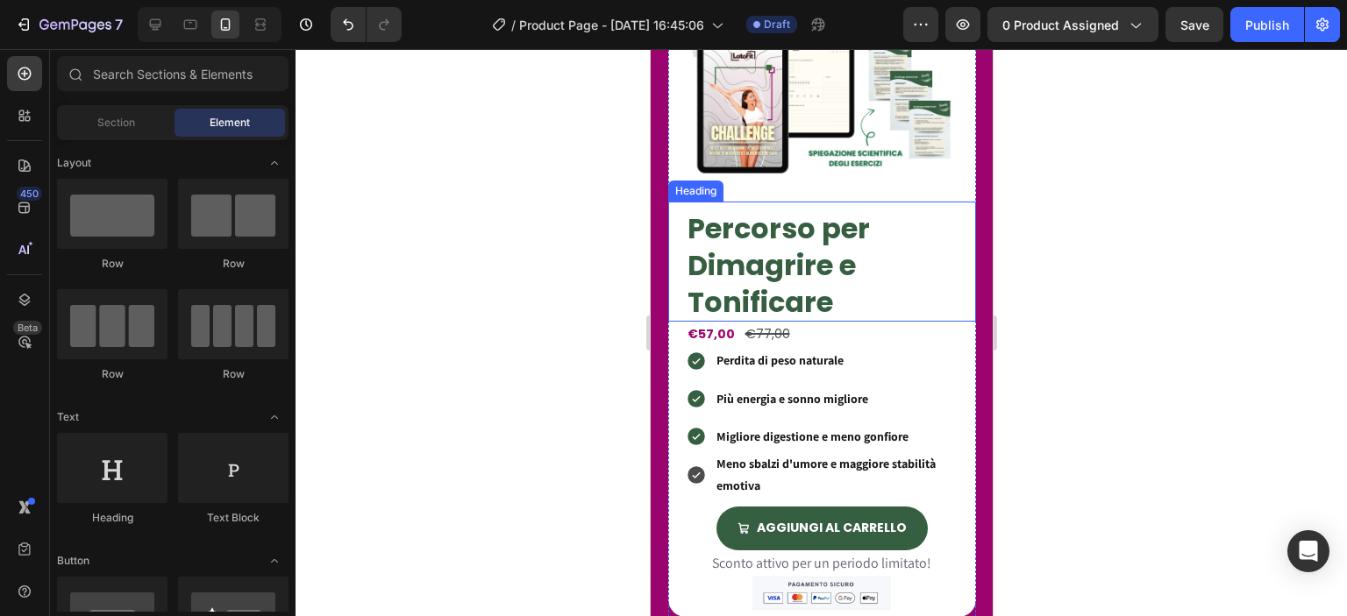
click at [804, 231] on p "Percorso per Dimagrire e Tonificare" at bounding box center [830, 265] width 287 height 110
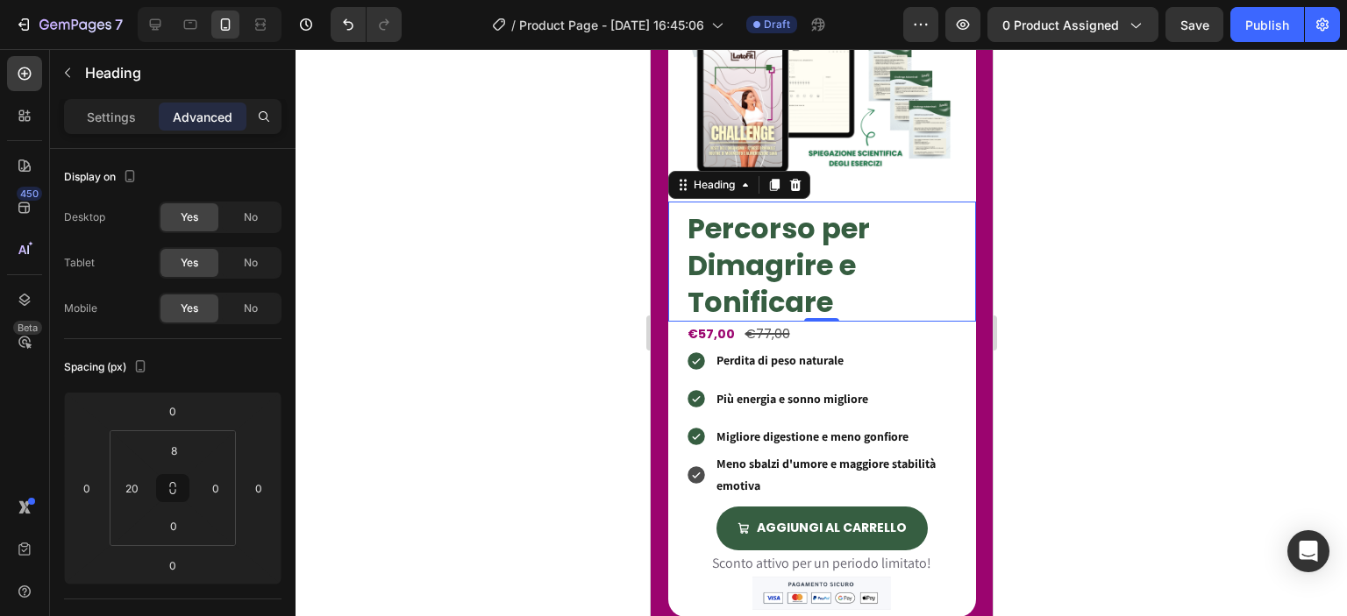
click at [156, 118] on div "Settings Advanced" at bounding box center [173, 117] width 210 height 28
click at [150, 118] on div "Settings" at bounding box center [112, 117] width 88 height 28
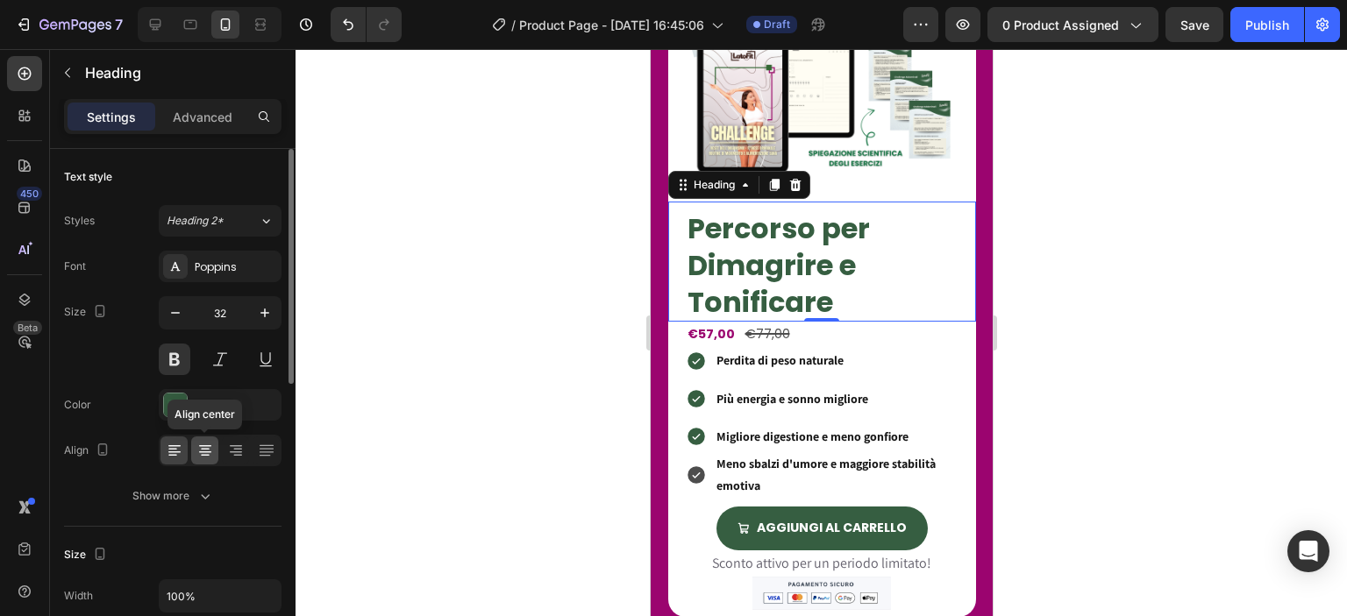
click at [203, 452] on icon at bounding box center [205, 451] width 18 height 18
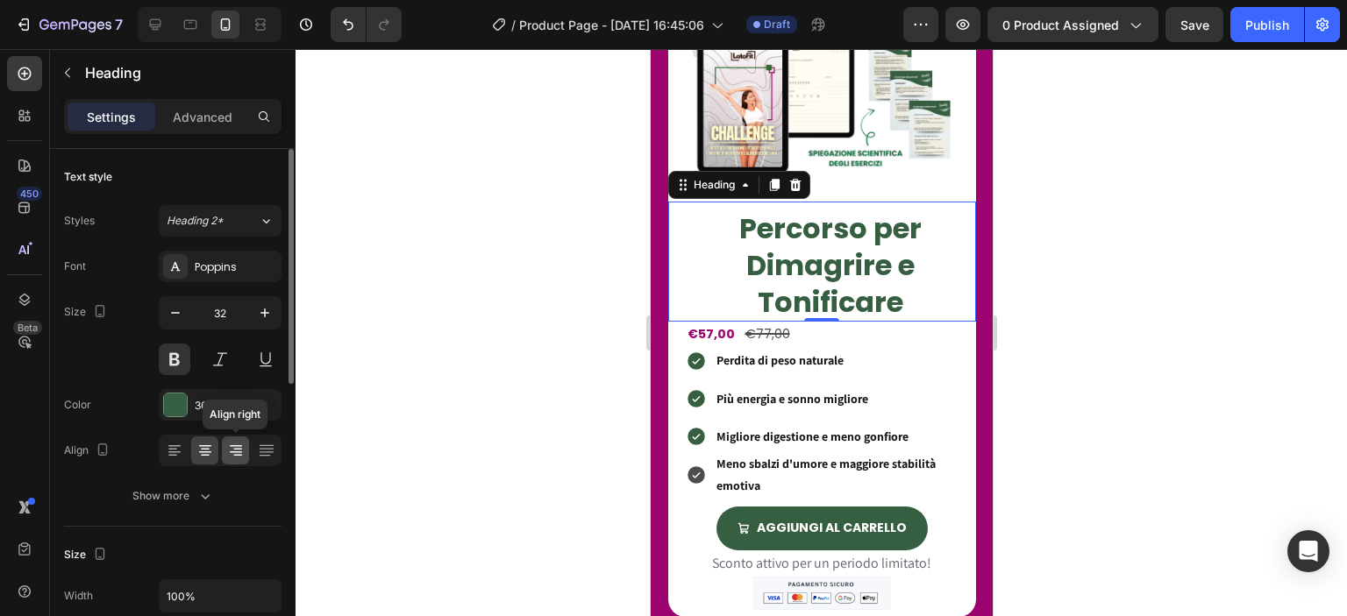
click at [241, 444] on icon at bounding box center [236, 451] width 18 height 18
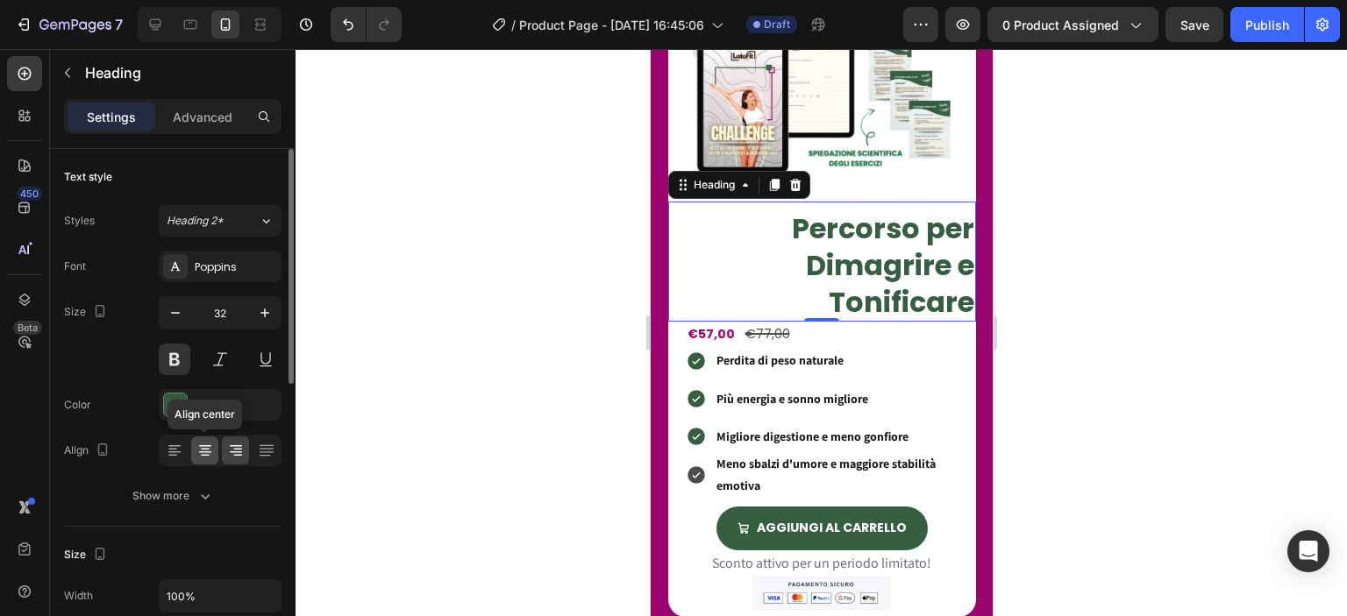
click at [210, 444] on icon at bounding box center [205, 451] width 18 height 18
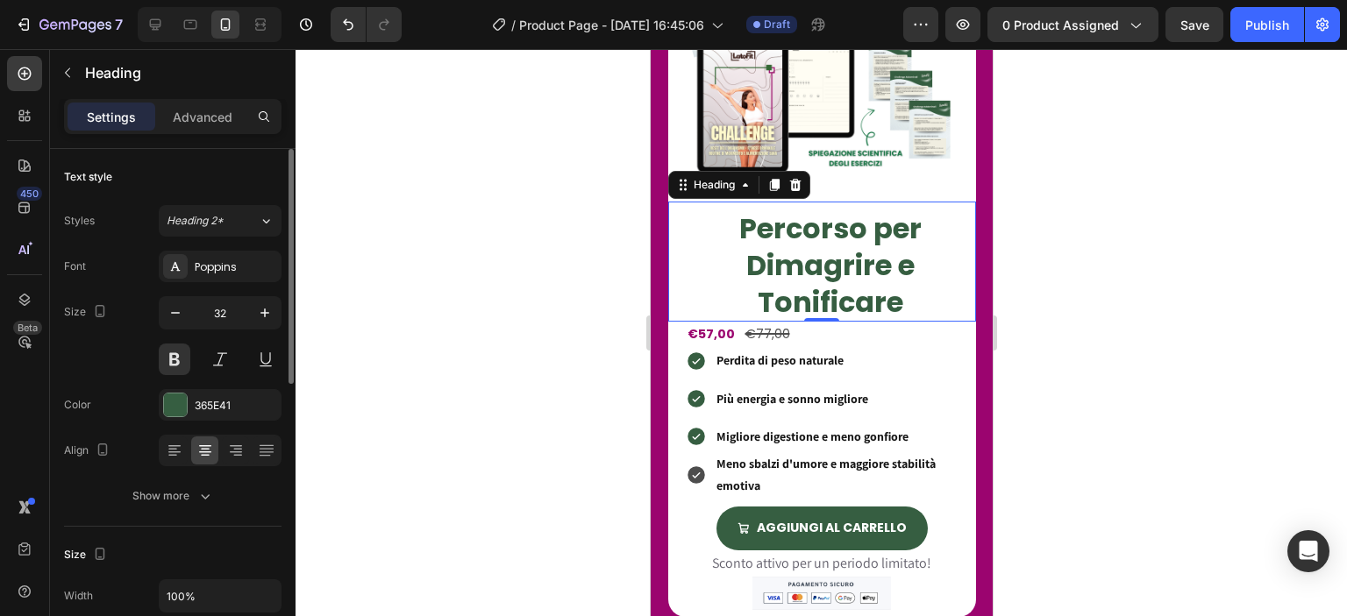
click at [189, 445] on div at bounding box center [220, 451] width 123 height 32
click at [175, 449] on icon at bounding box center [175, 451] width 18 height 18
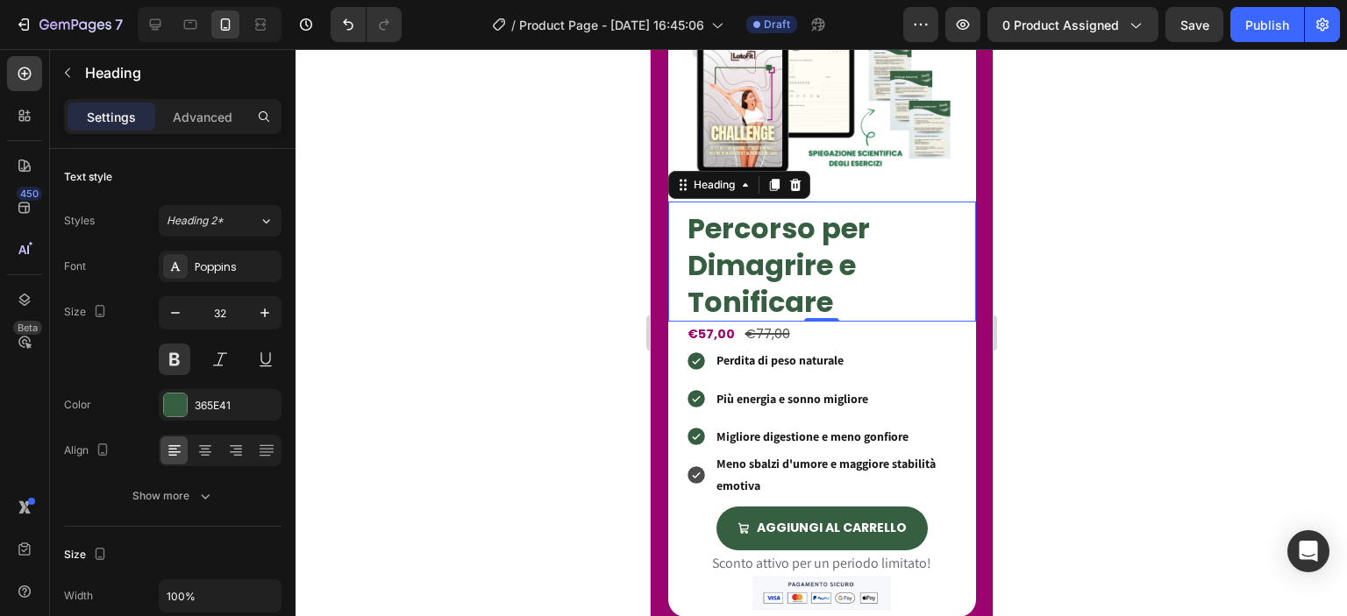
click at [1027, 336] on div at bounding box center [821, 332] width 1051 height 567
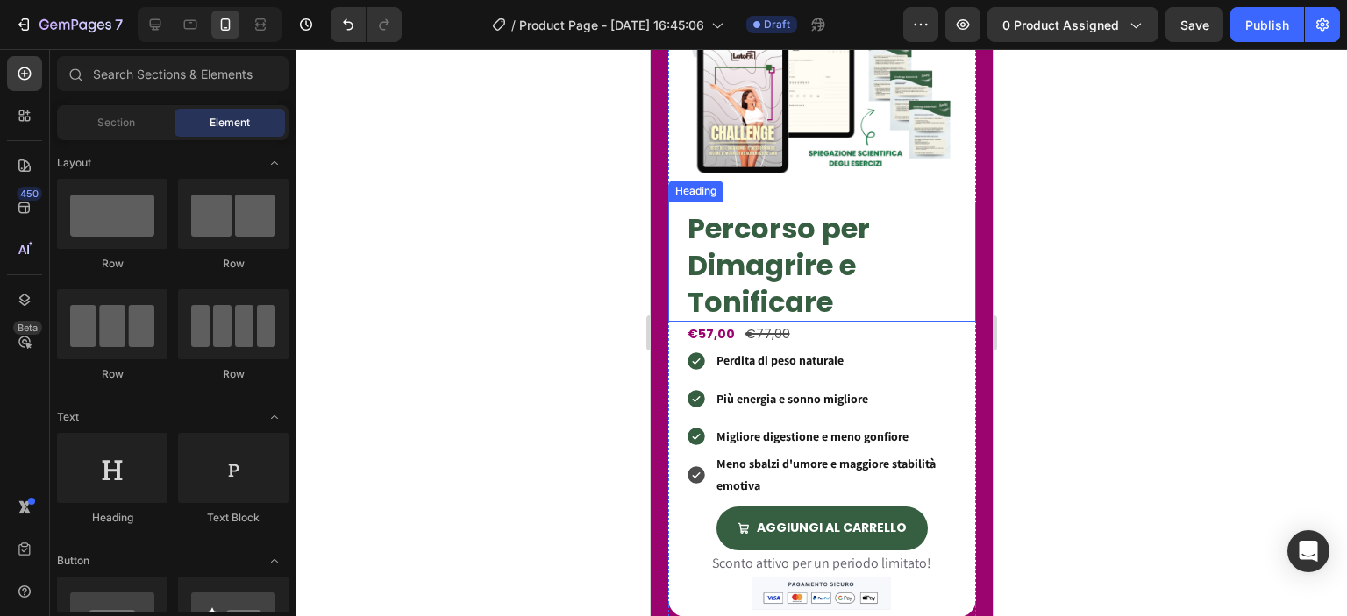
click at [855, 276] on p "Percorso per Dimagrire e Tonificare" at bounding box center [830, 265] width 287 height 110
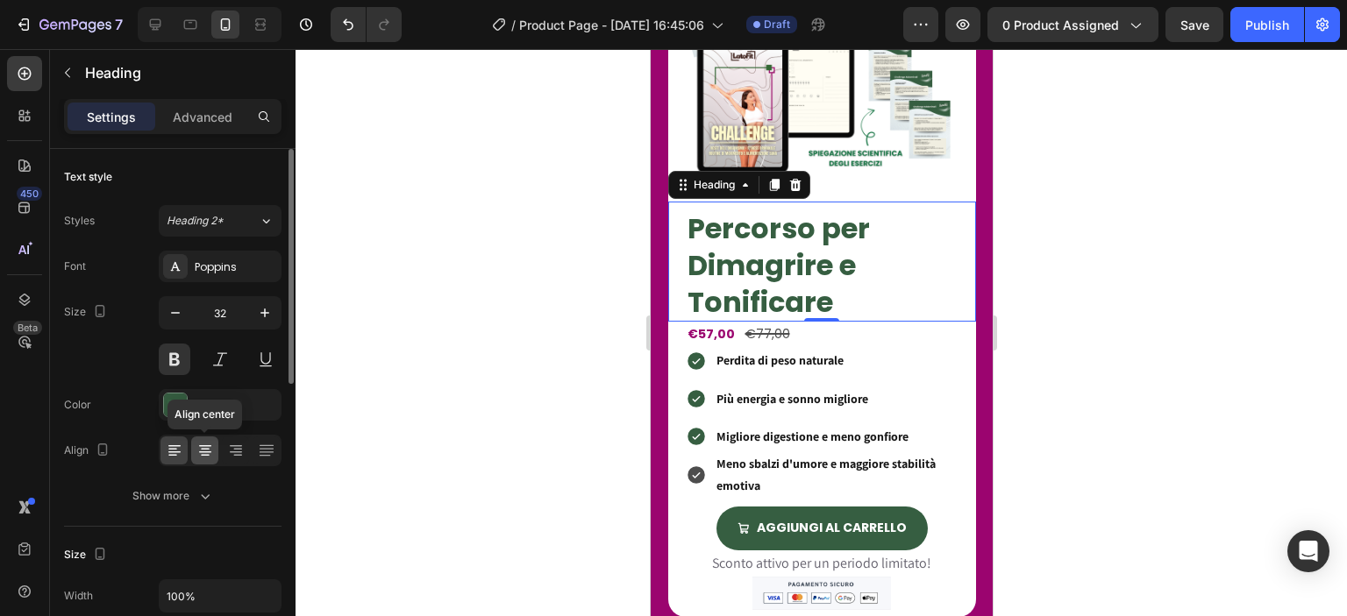
click at [211, 443] on icon at bounding box center [205, 451] width 18 height 18
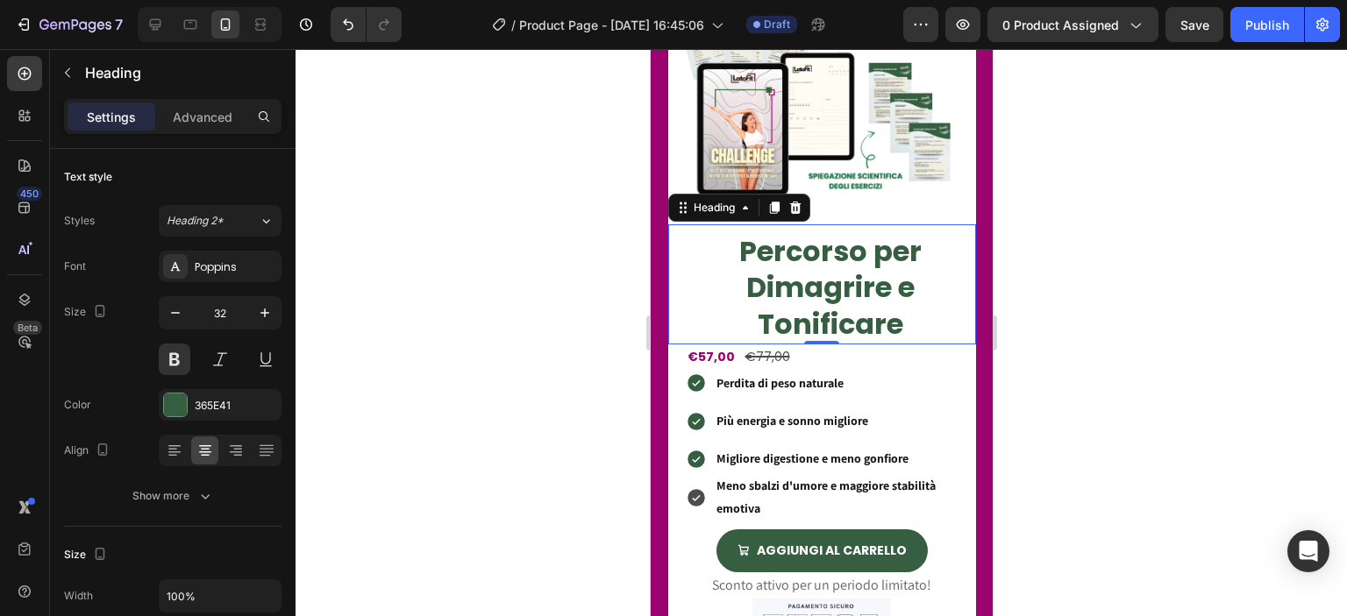
scroll to position [1227, 0]
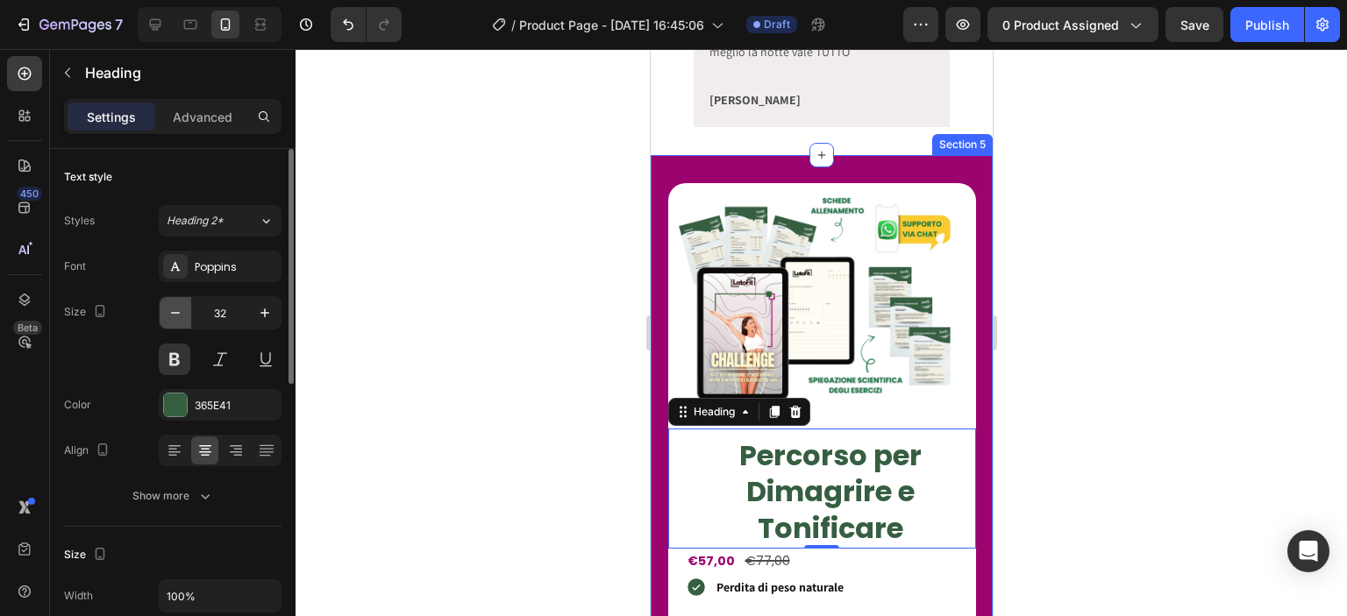
click at [184, 309] on button "button" at bounding box center [176, 313] width 32 height 32
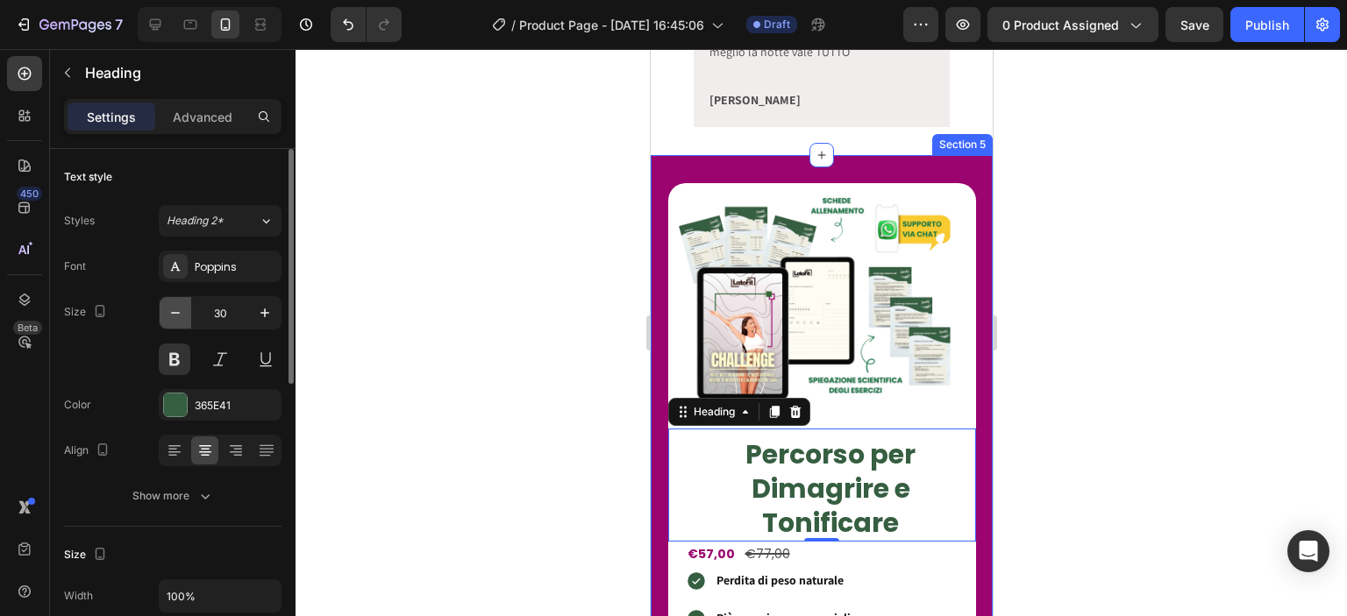
click at [184, 309] on button "button" at bounding box center [176, 313] width 32 height 32
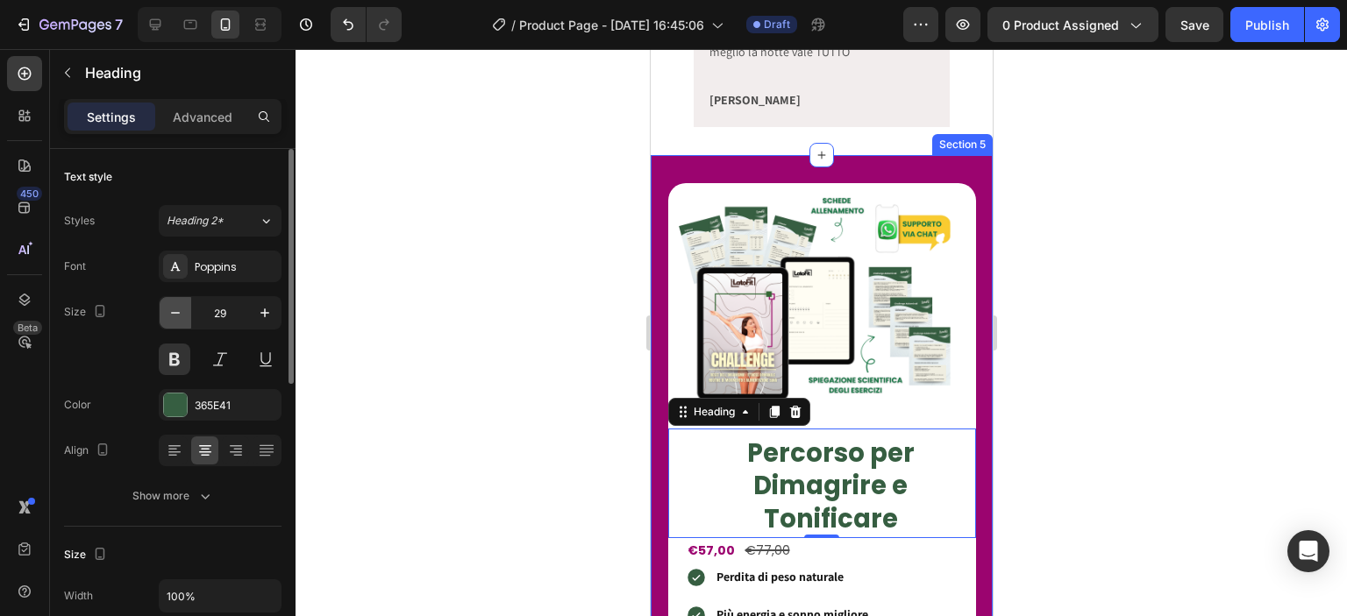
click at [184, 309] on button "button" at bounding box center [176, 313] width 32 height 32
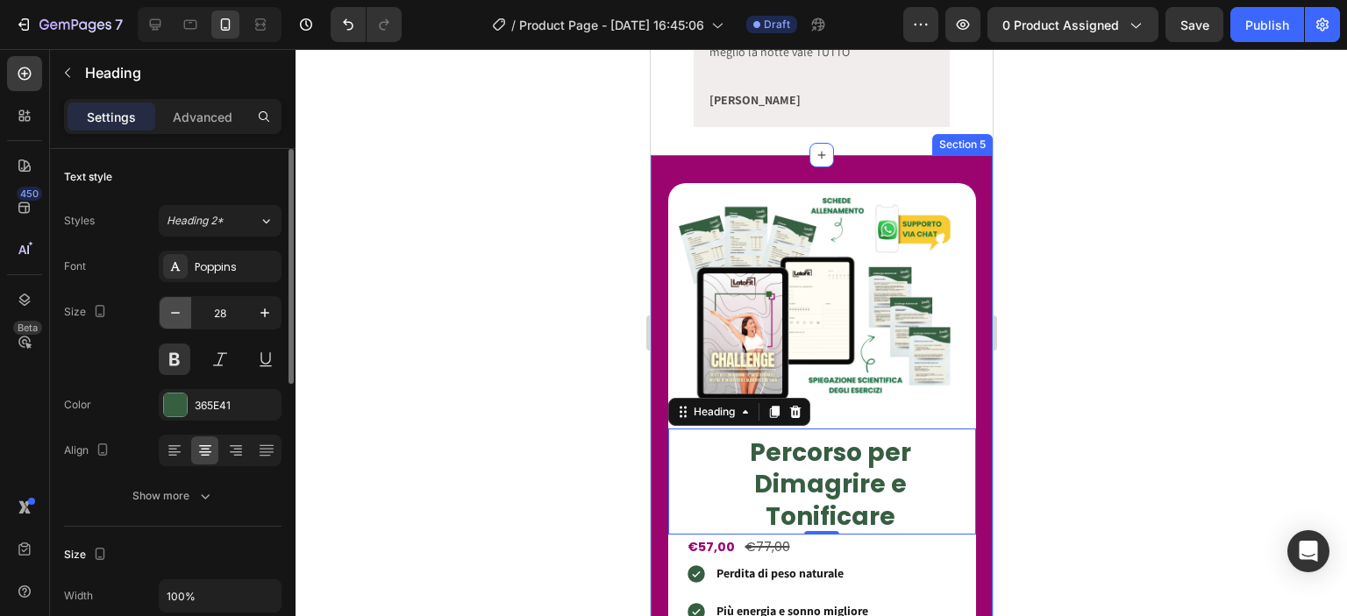
click at [184, 309] on button "button" at bounding box center [176, 313] width 32 height 32
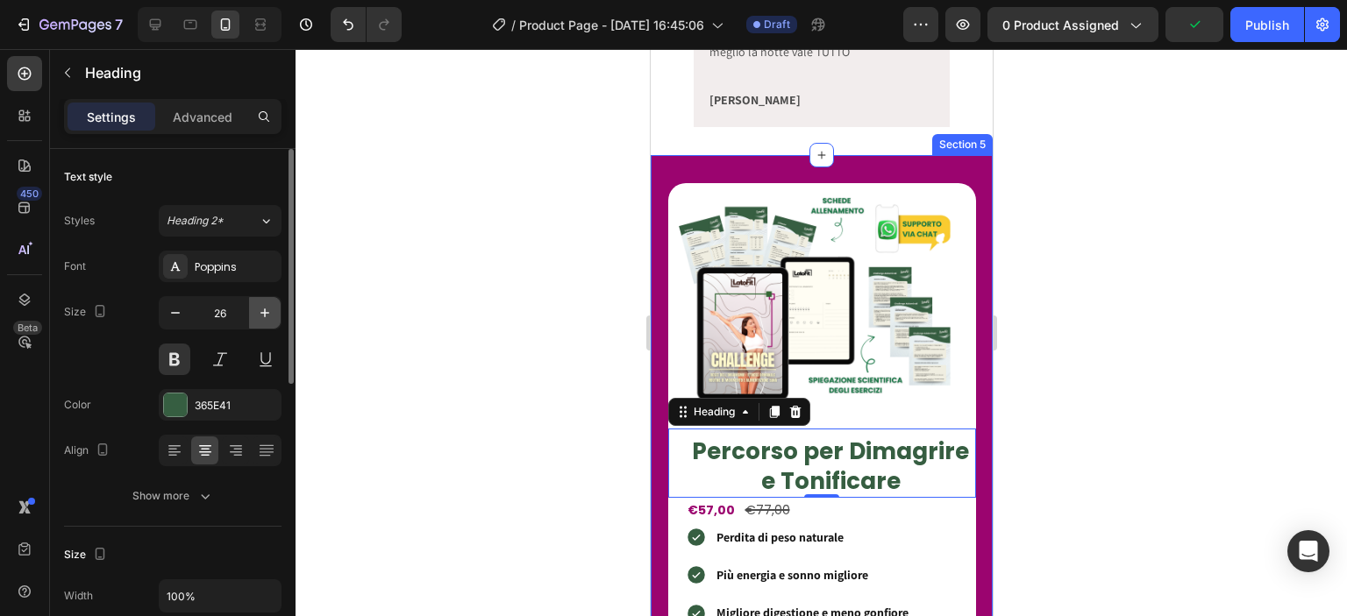
click at [265, 318] on icon "button" at bounding box center [265, 313] width 18 height 18
type input "27"
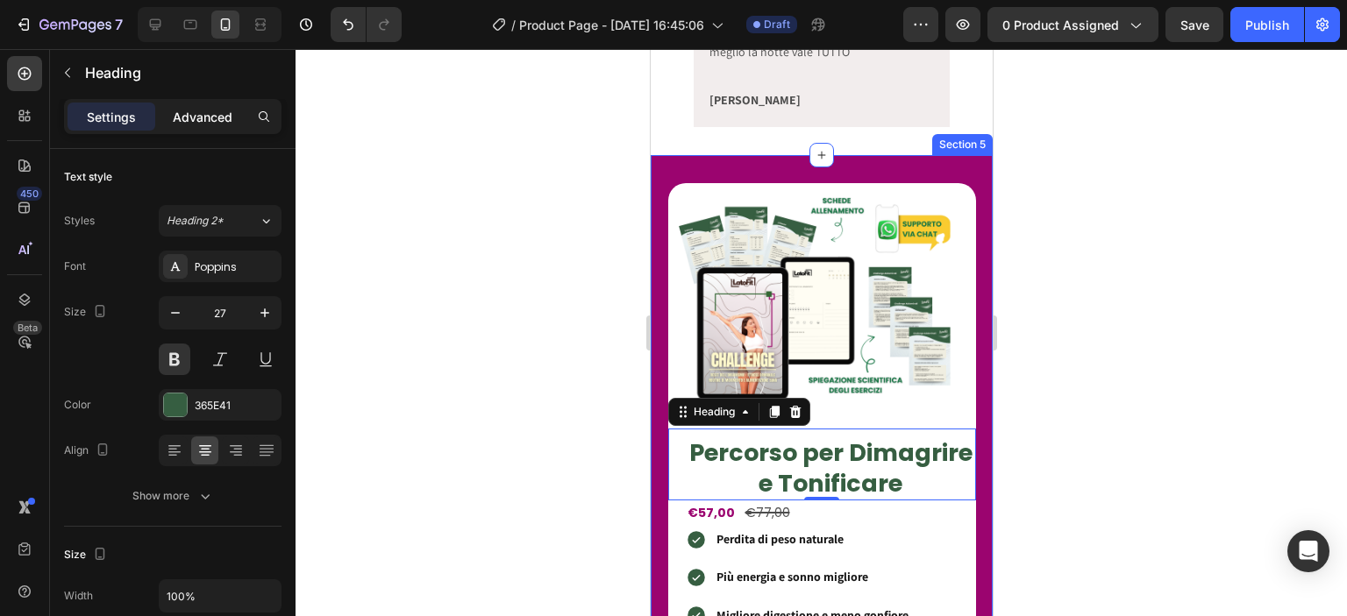
click at [169, 127] on div "Advanced" at bounding box center [203, 117] width 88 height 28
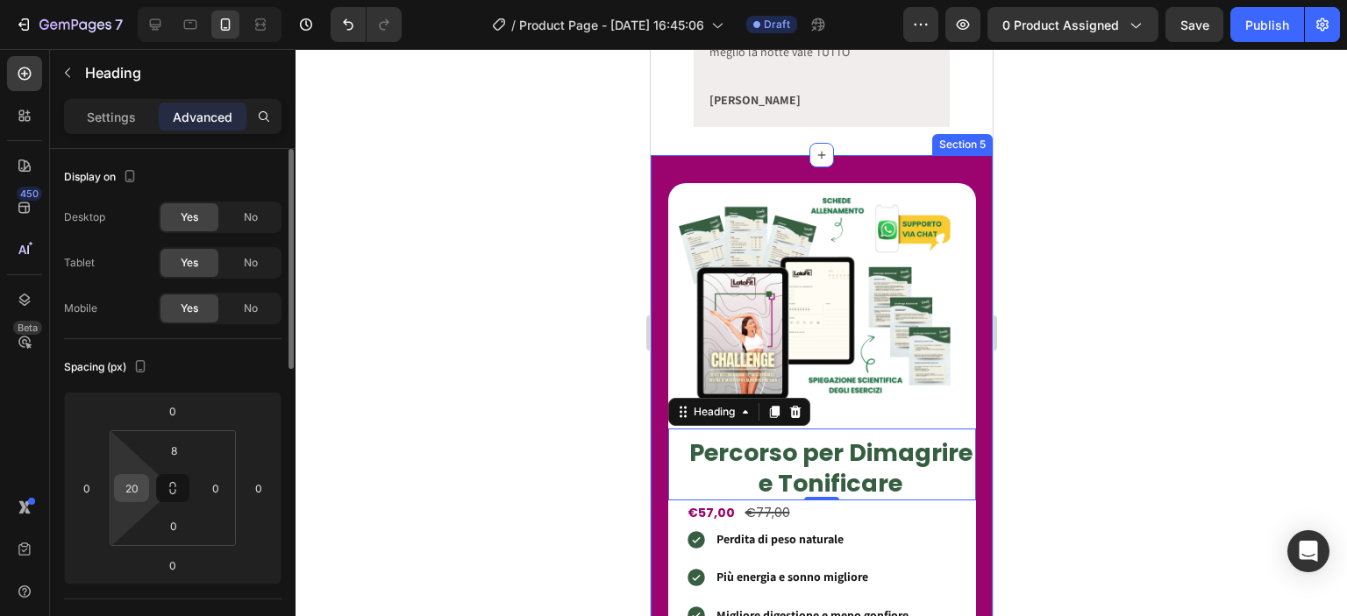
click at [143, 486] on input "20" at bounding box center [131, 488] width 26 height 26
type input "0"
click at [455, 406] on div at bounding box center [821, 332] width 1051 height 567
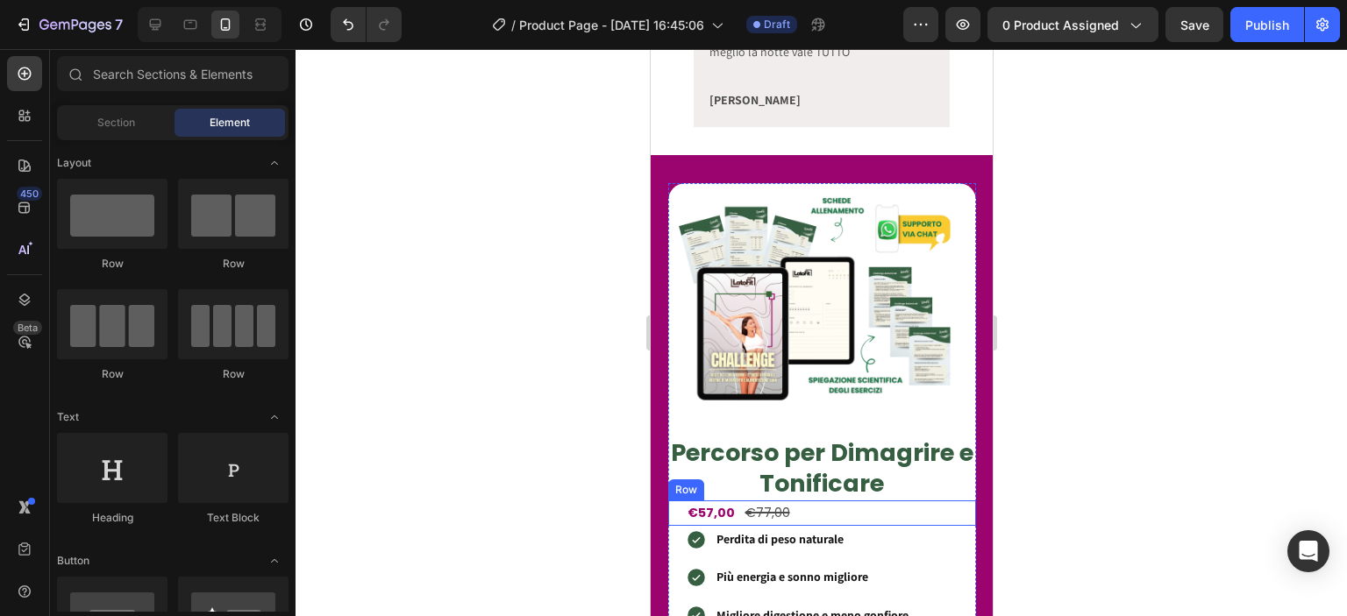
click at [792, 501] on div "€57,00 Product Price Product Price €77,00 Product Price Product Price Row" at bounding box center [821, 513] width 308 height 25
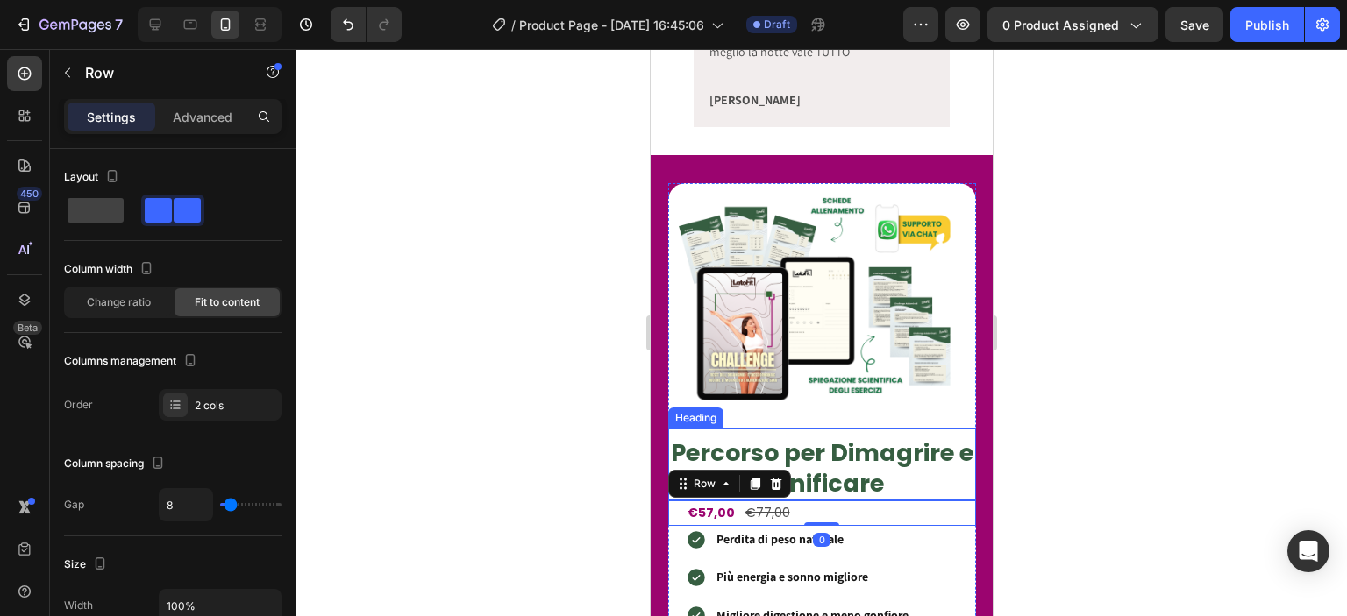
scroll to position [1431, 0]
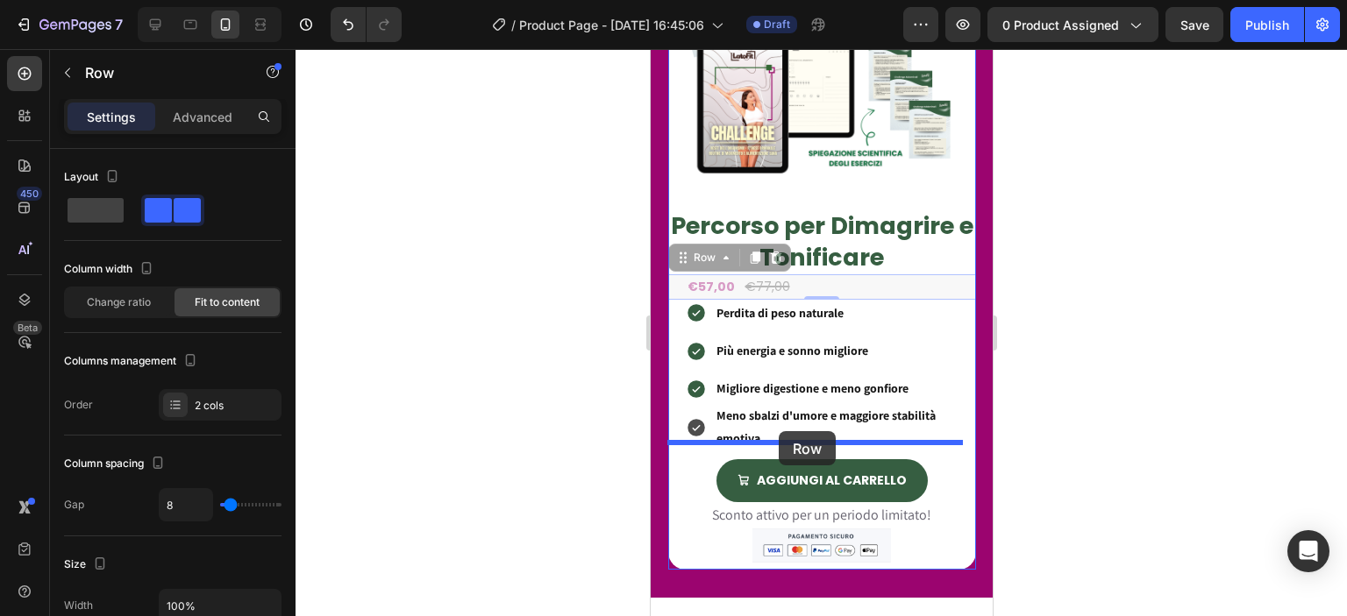
drag, startPoint x: 706, startPoint y: 248, endPoint x: 778, endPoint y: 431, distance: 196.9
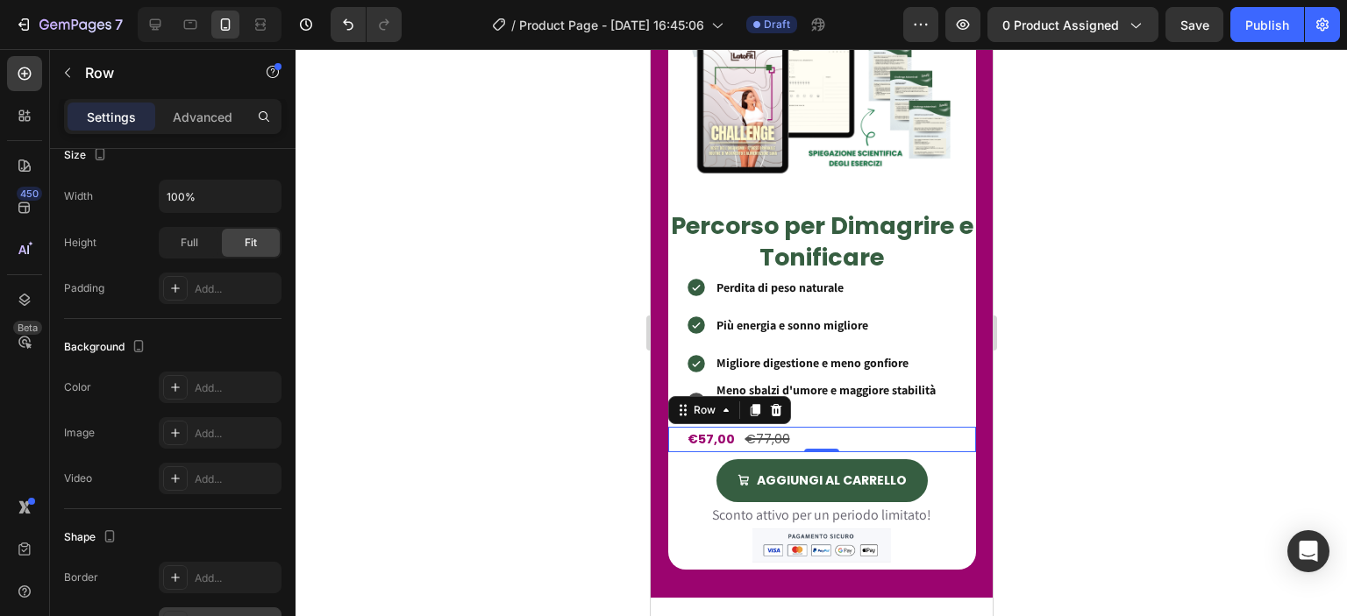
scroll to position [704, 0]
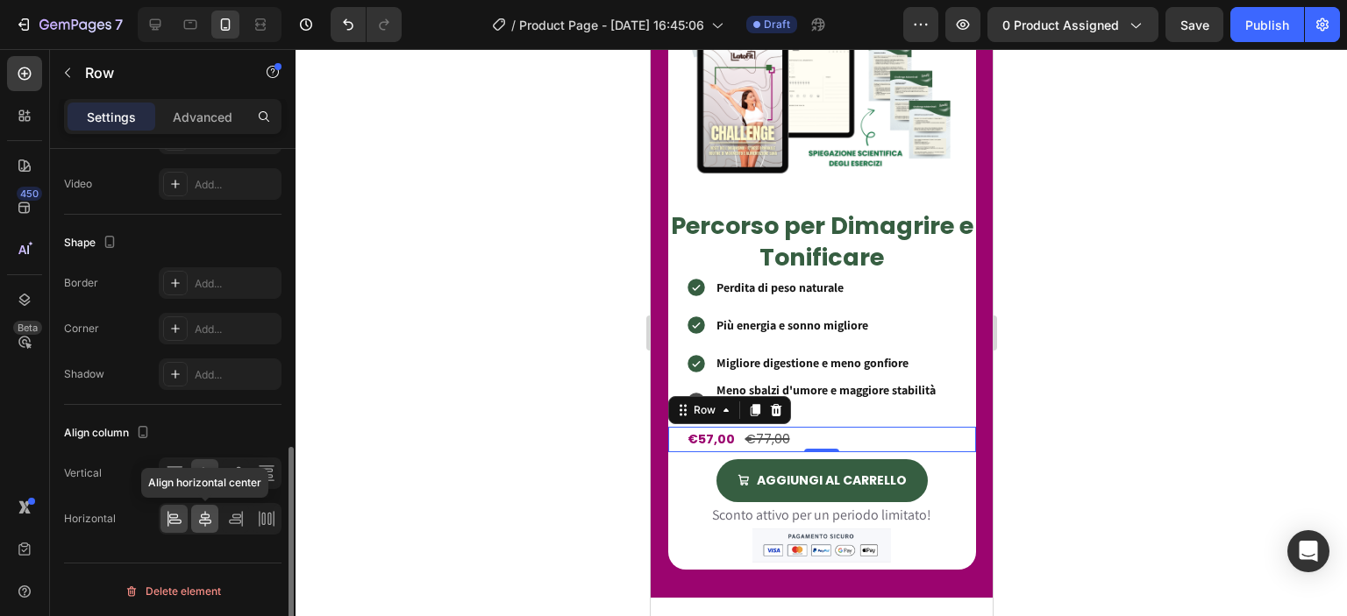
click at [198, 513] on icon at bounding box center [205, 519] width 18 height 18
click at [499, 423] on div at bounding box center [821, 332] width 1051 height 567
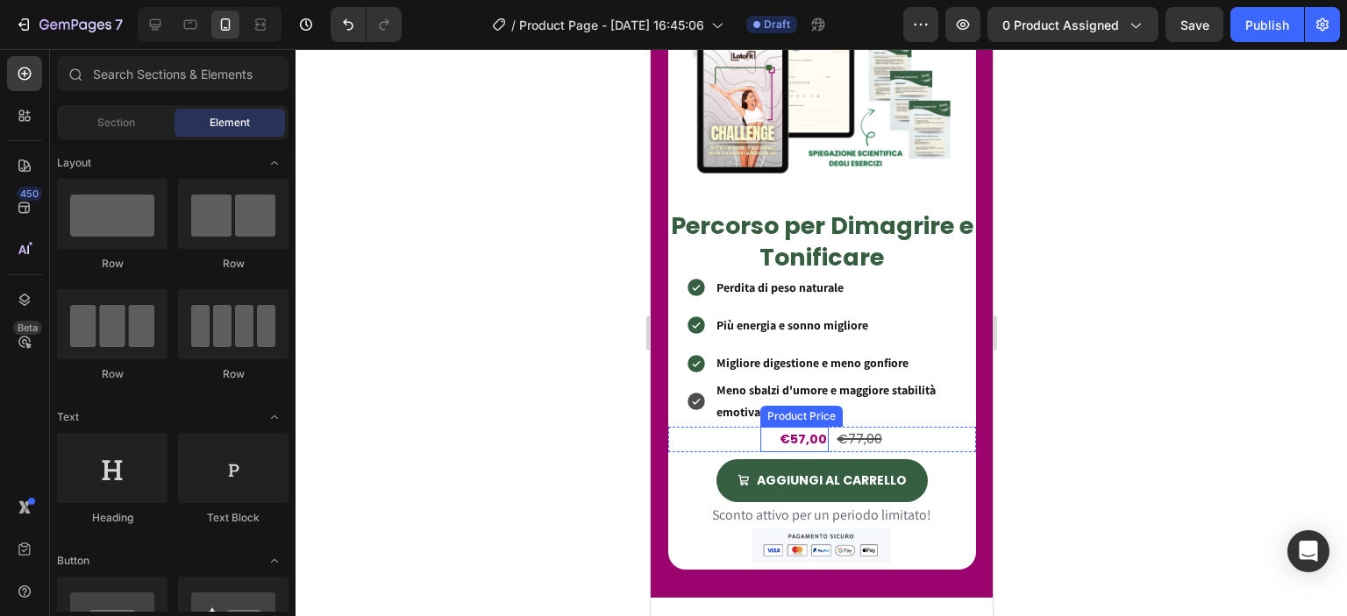
click at [794, 433] on div "€57,00" at bounding box center [802, 439] width 51 height 25
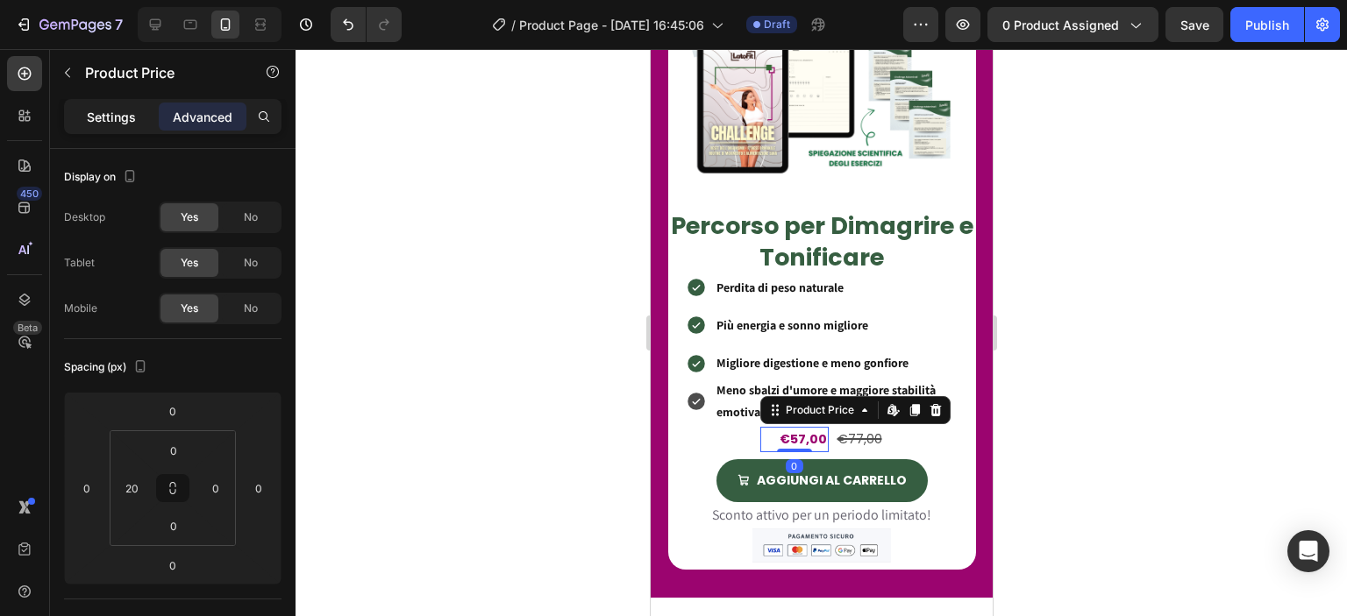
click at [95, 119] on p "Settings" at bounding box center [111, 117] width 49 height 18
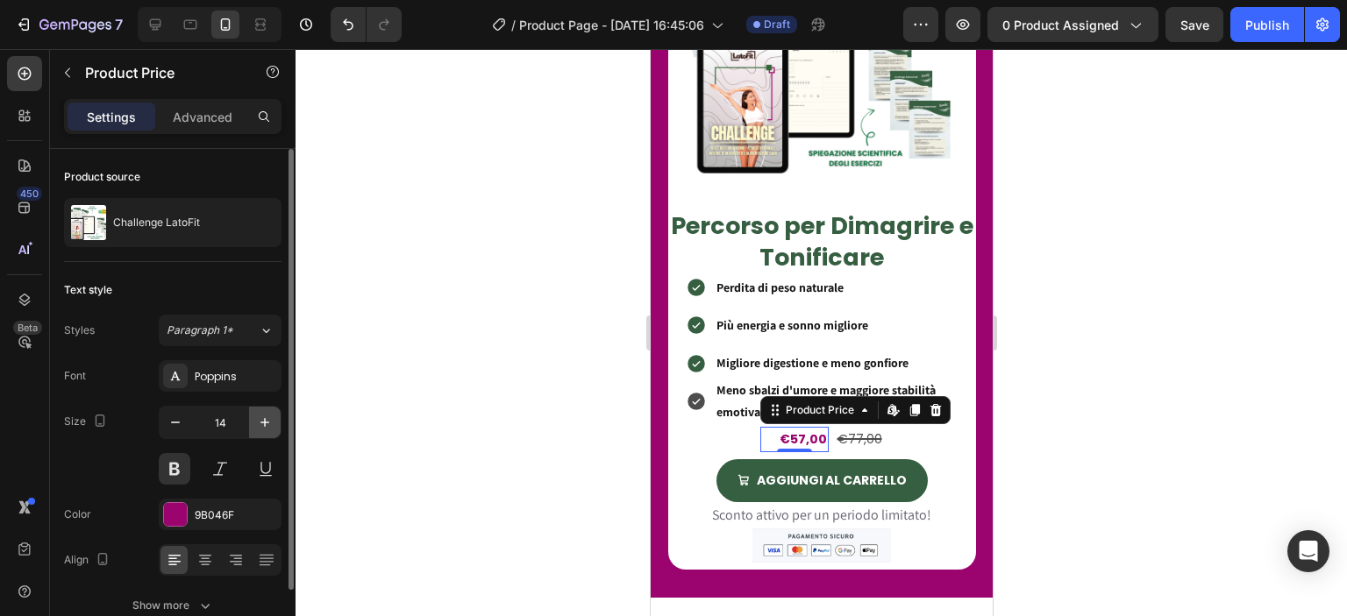
click at [261, 422] on icon "button" at bounding box center [264, 422] width 9 height 9
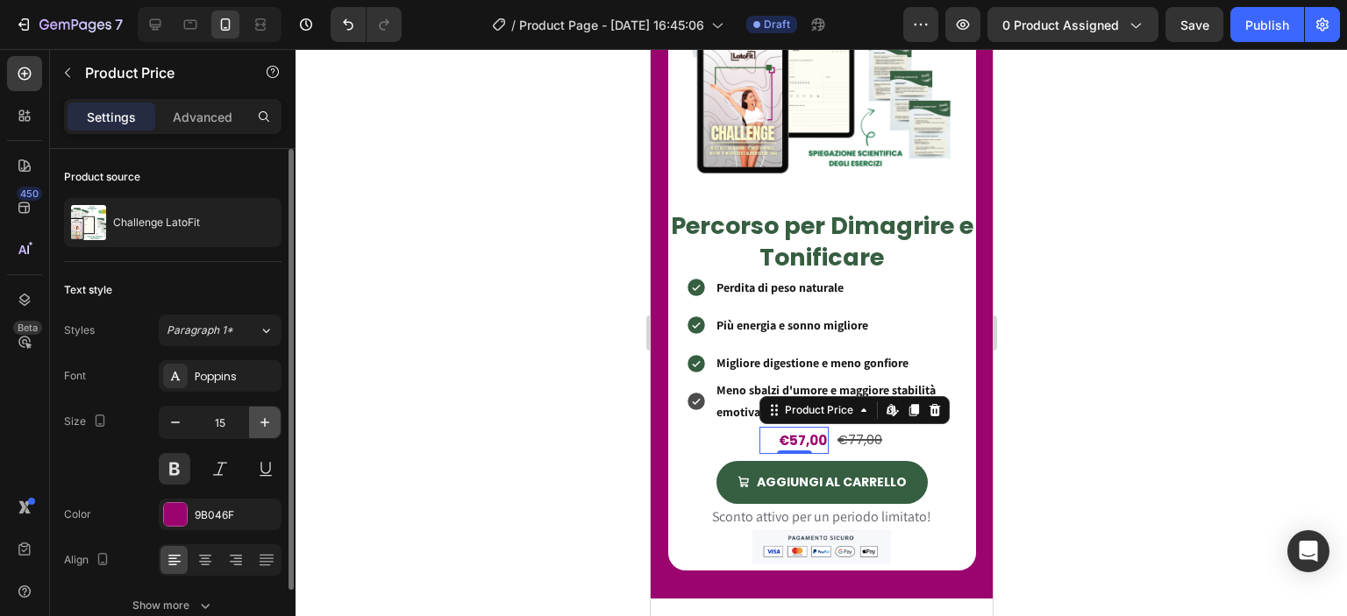
click at [261, 422] on icon "button" at bounding box center [264, 422] width 9 height 9
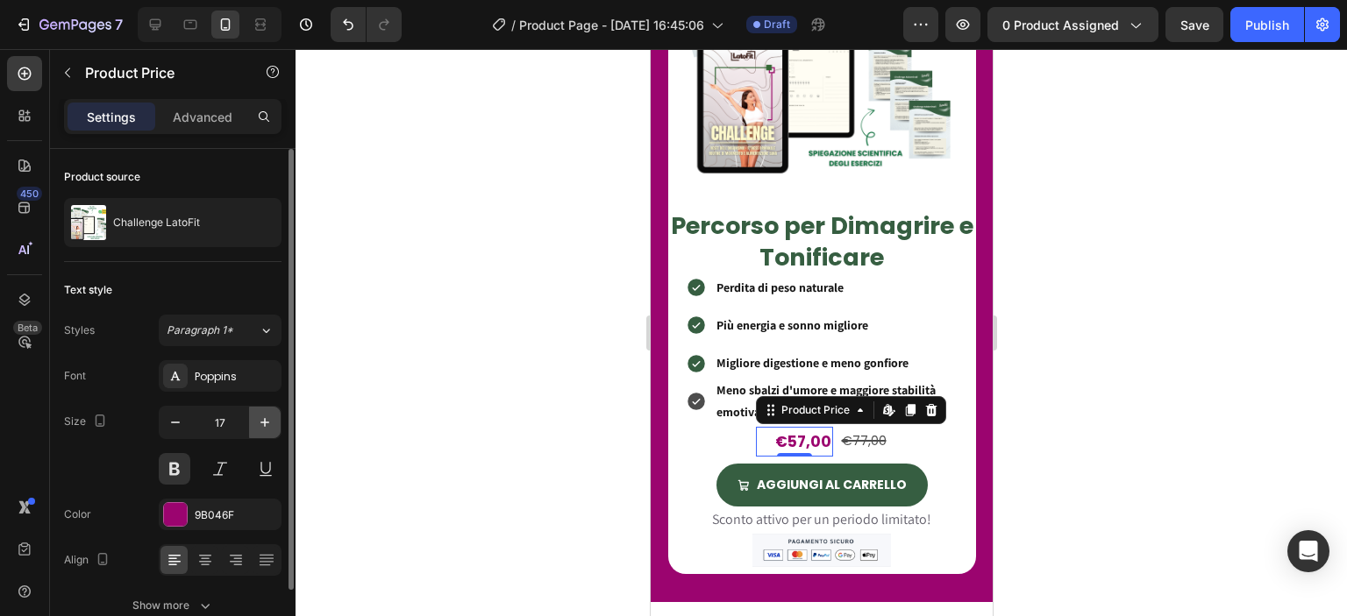
click at [261, 422] on icon "button" at bounding box center [264, 422] width 9 height 9
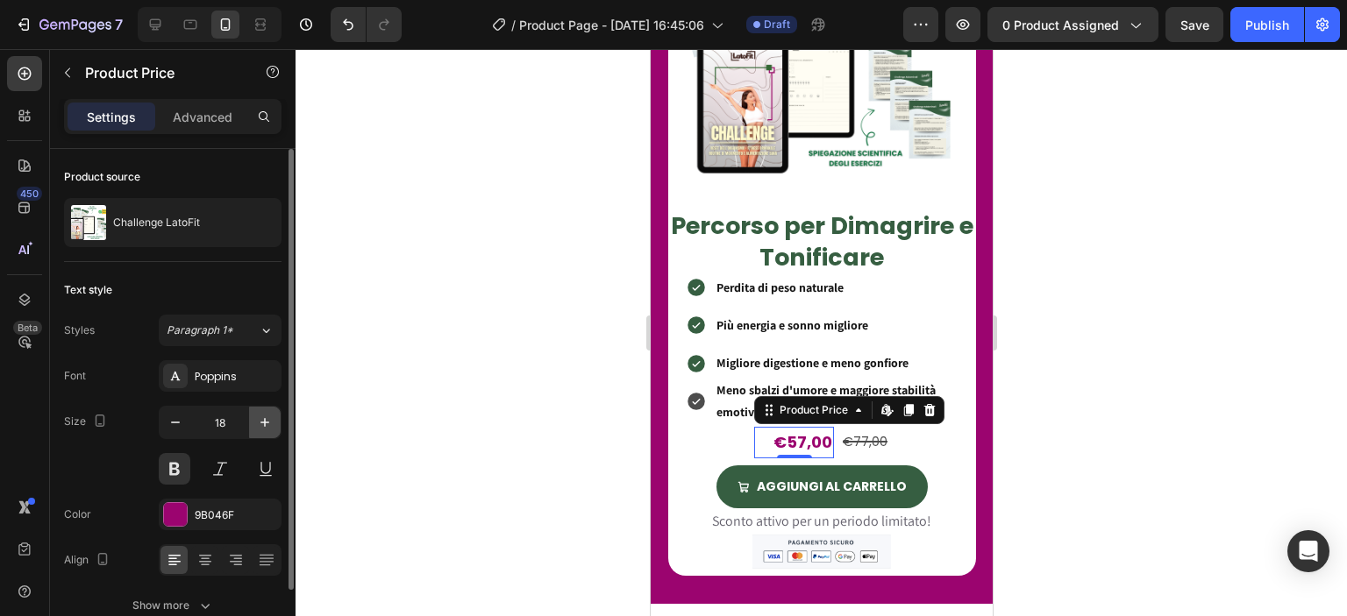
click at [261, 422] on icon "button" at bounding box center [264, 422] width 9 height 9
type input "19"
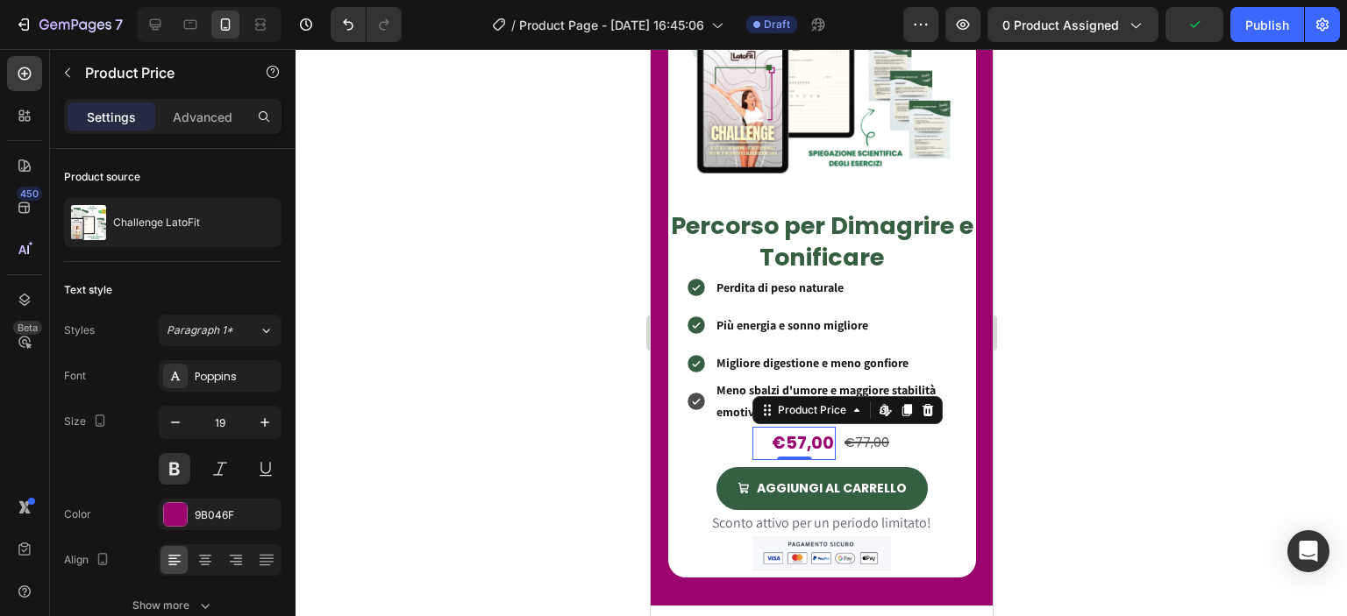
click at [528, 388] on div at bounding box center [821, 332] width 1051 height 567
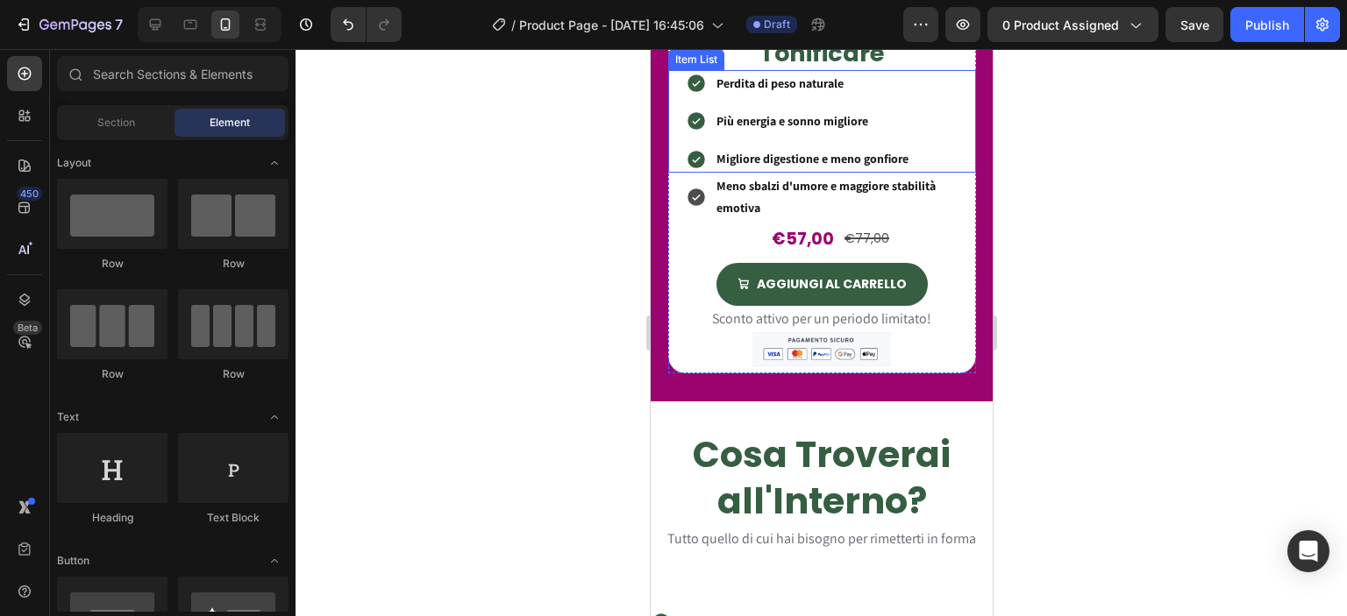
scroll to position [1431, 0]
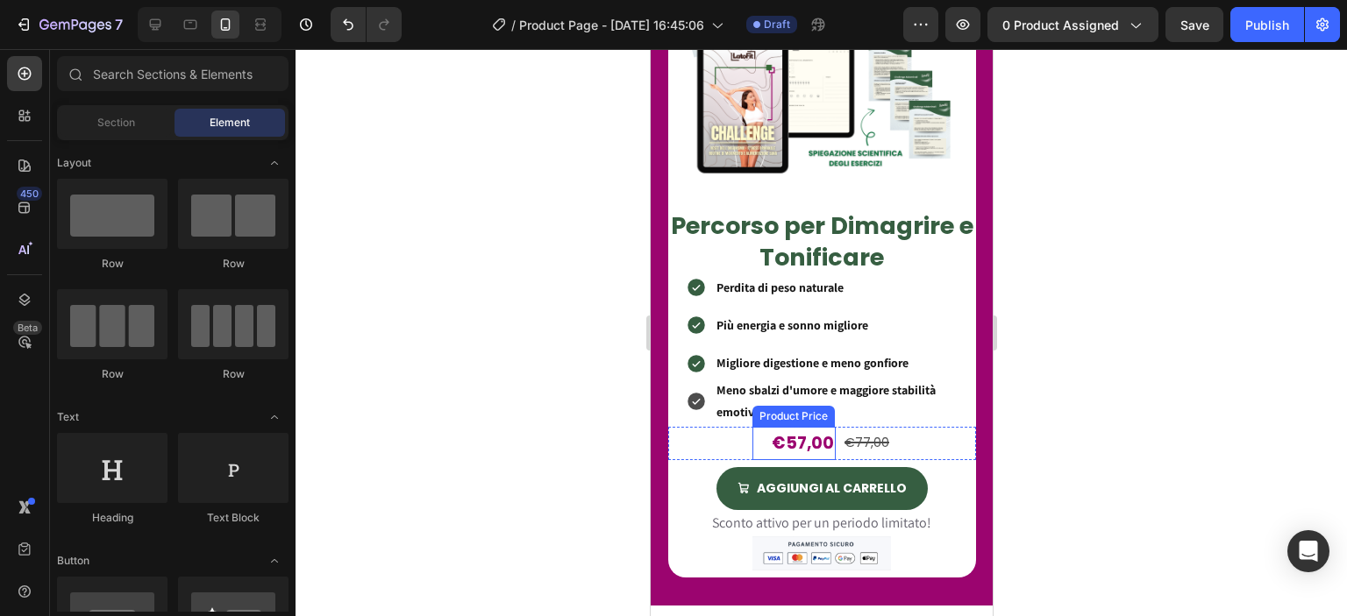
click at [801, 431] on div "€57,00" at bounding box center [802, 443] width 66 height 33
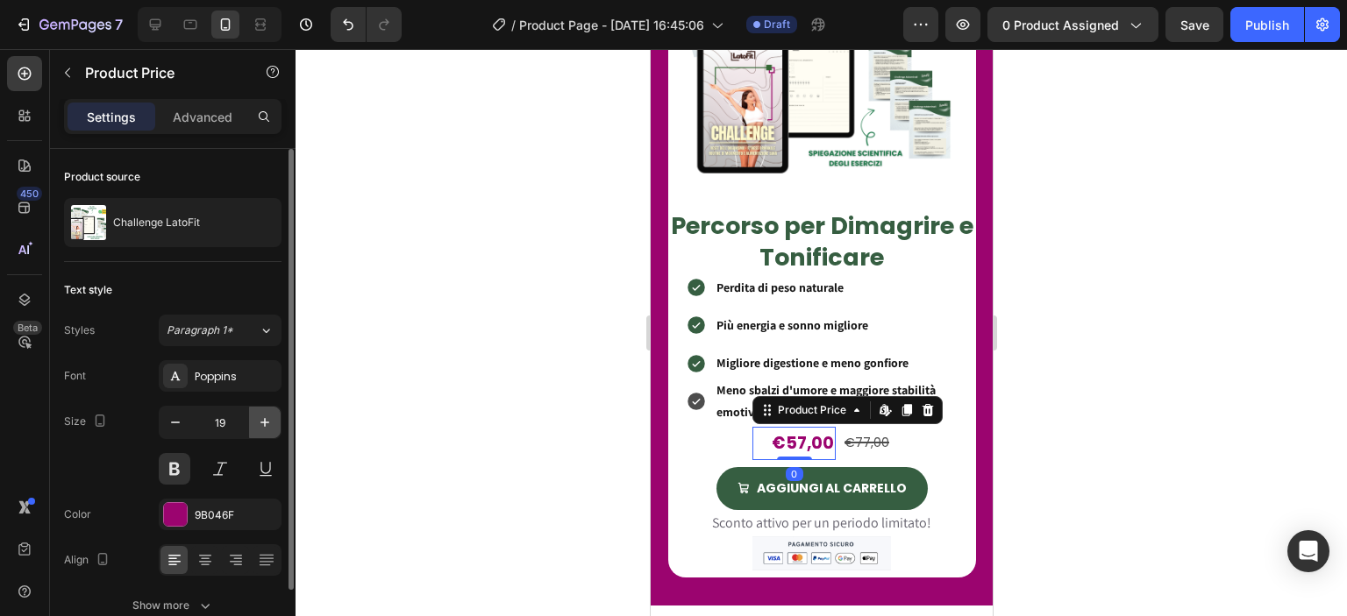
click at [257, 417] on icon "button" at bounding box center [265, 423] width 18 height 18
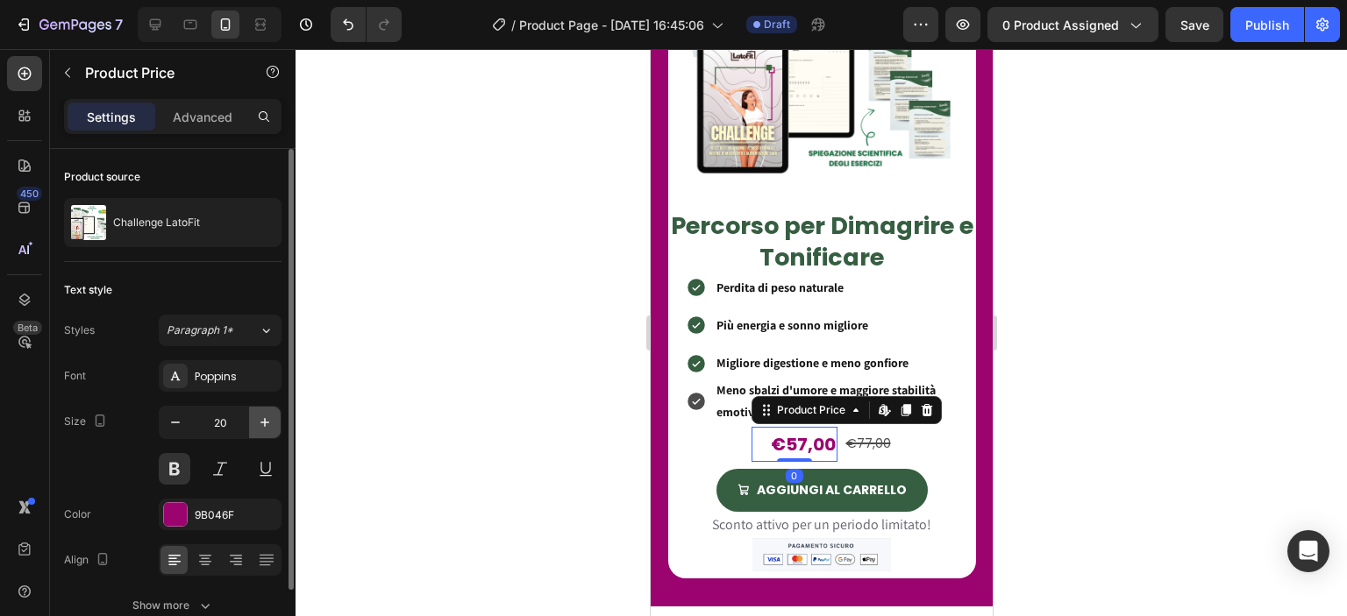
click at [257, 417] on icon "button" at bounding box center [265, 423] width 18 height 18
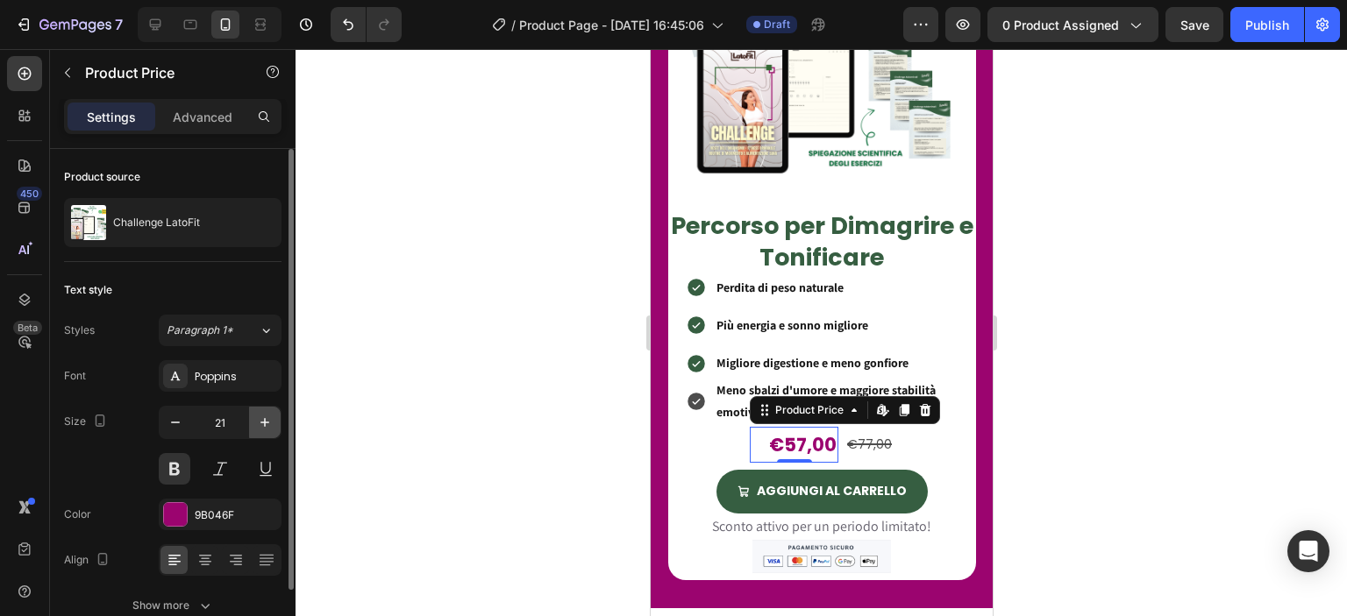
click at [257, 417] on icon "button" at bounding box center [265, 423] width 18 height 18
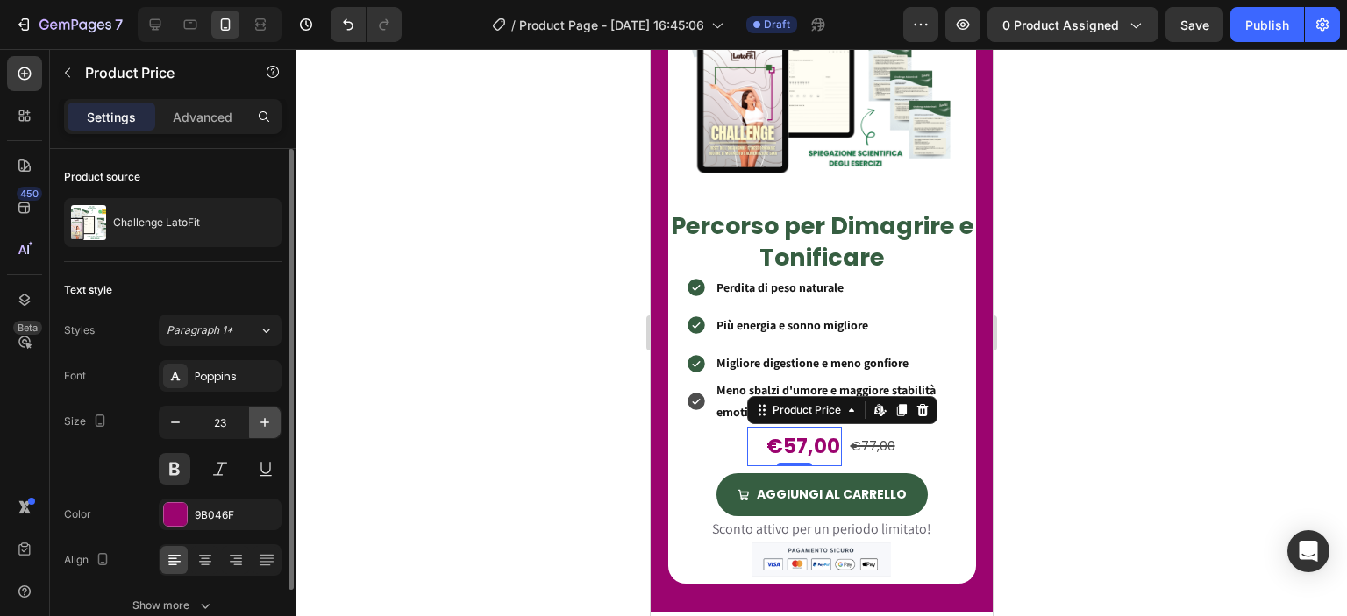
click at [259, 417] on icon "button" at bounding box center [265, 423] width 18 height 18
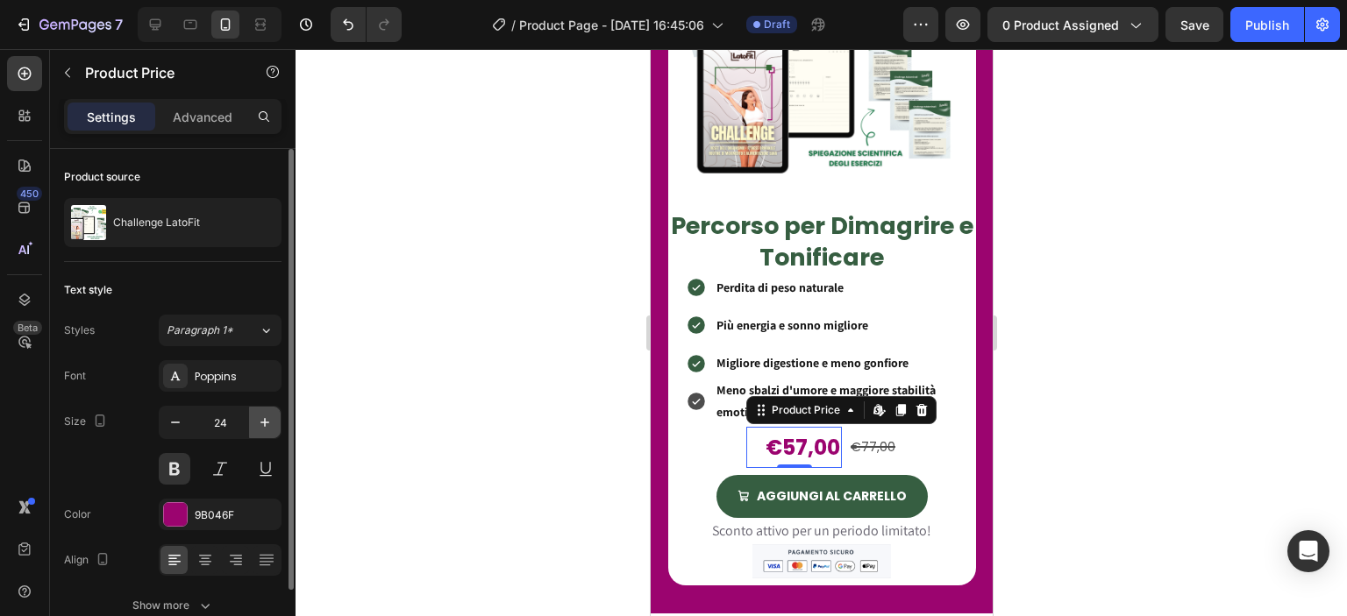
click at [259, 417] on icon "button" at bounding box center [265, 423] width 18 height 18
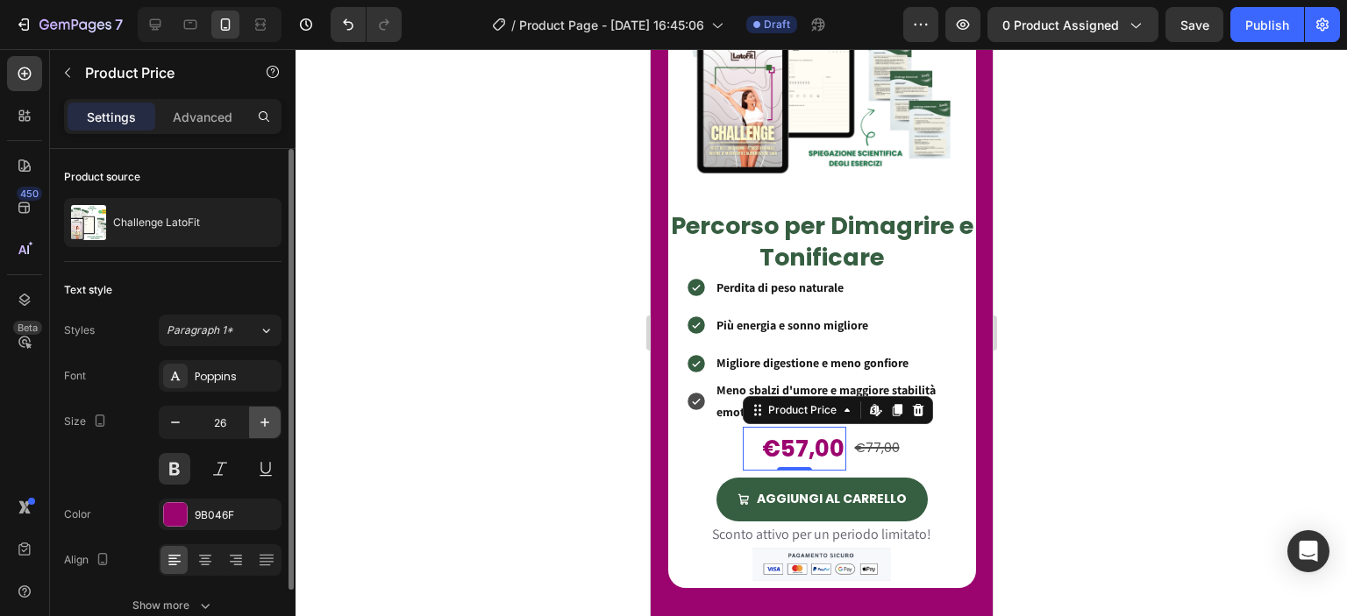
click at [259, 417] on icon "button" at bounding box center [265, 423] width 18 height 18
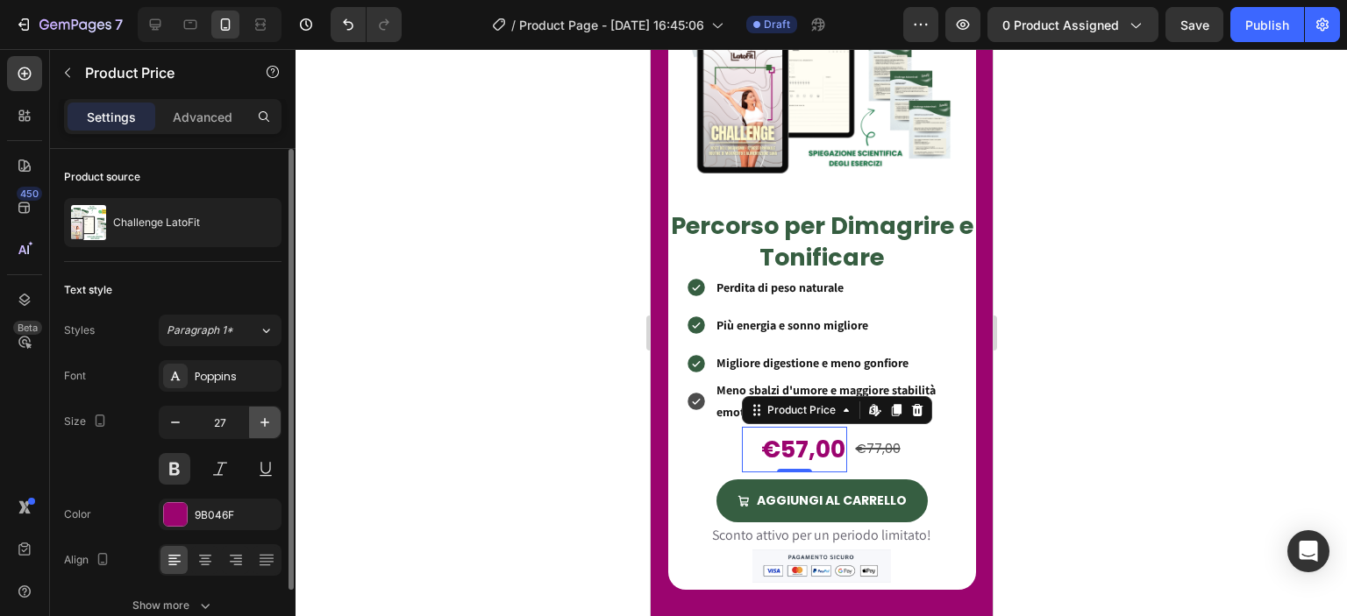
click at [259, 417] on icon "button" at bounding box center [265, 423] width 18 height 18
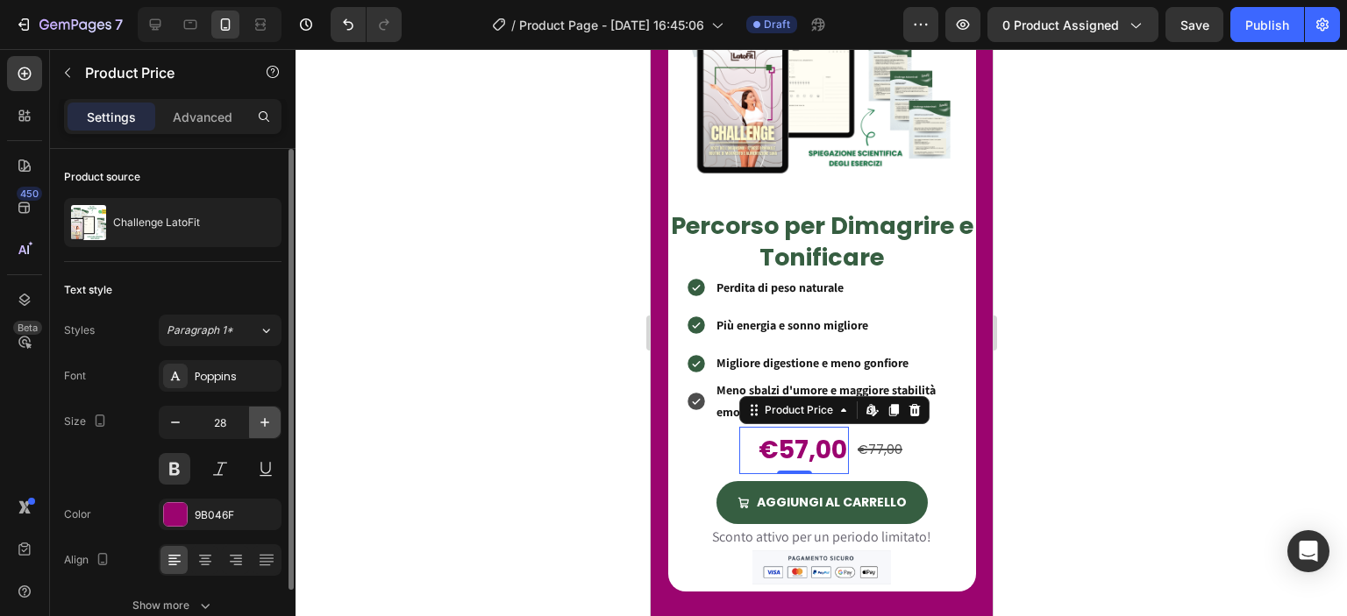
click at [259, 417] on icon "button" at bounding box center [265, 423] width 18 height 18
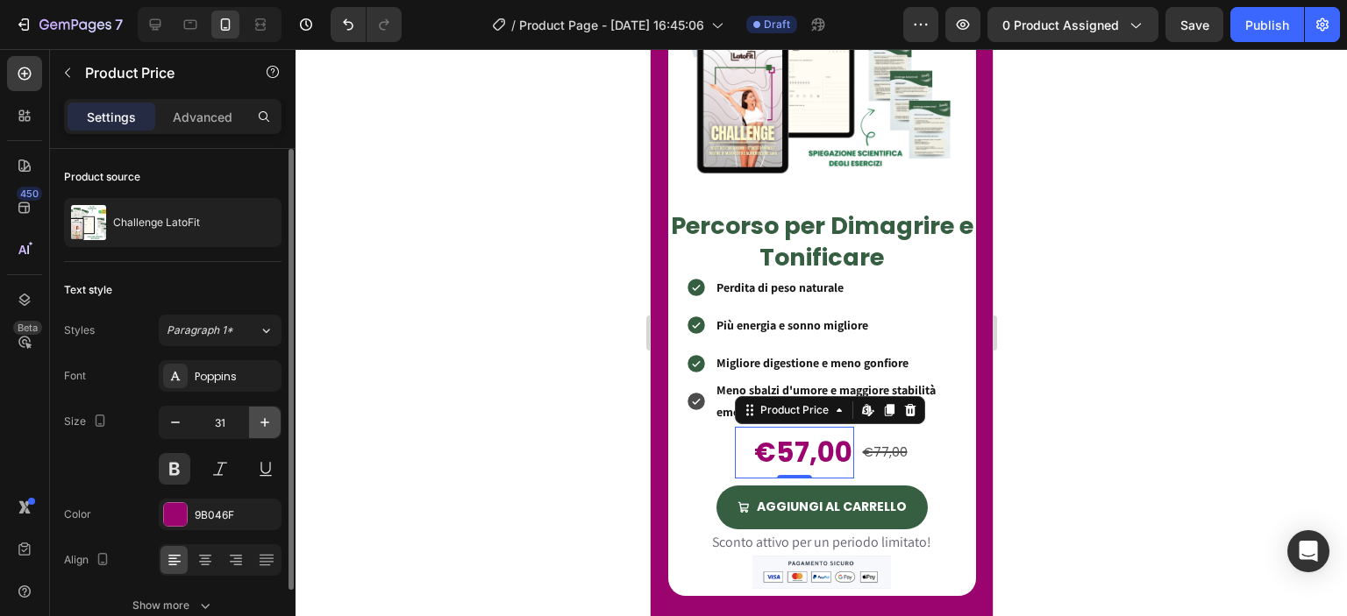
click at [259, 417] on icon "button" at bounding box center [265, 423] width 18 height 18
click at [168, 422] on icon "button" at bounding box center [176, 423] width 18 height 18
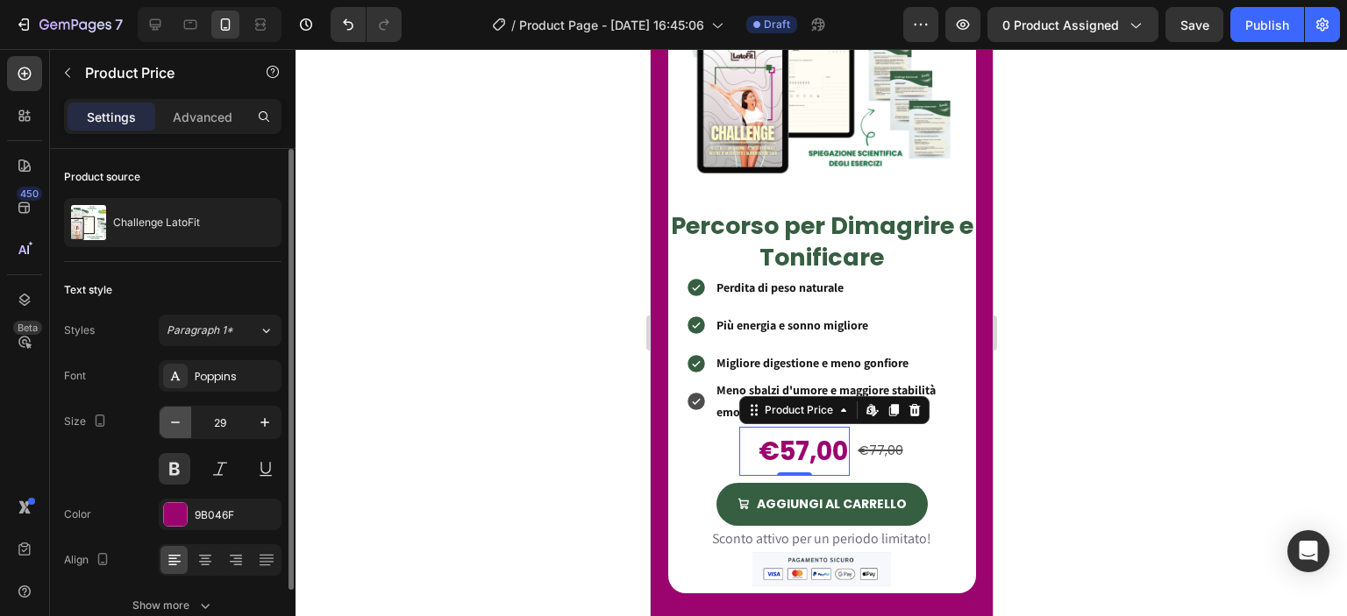
click at [168, 422] on icon "button" at bounding box center [176, 423] width 18 height 18
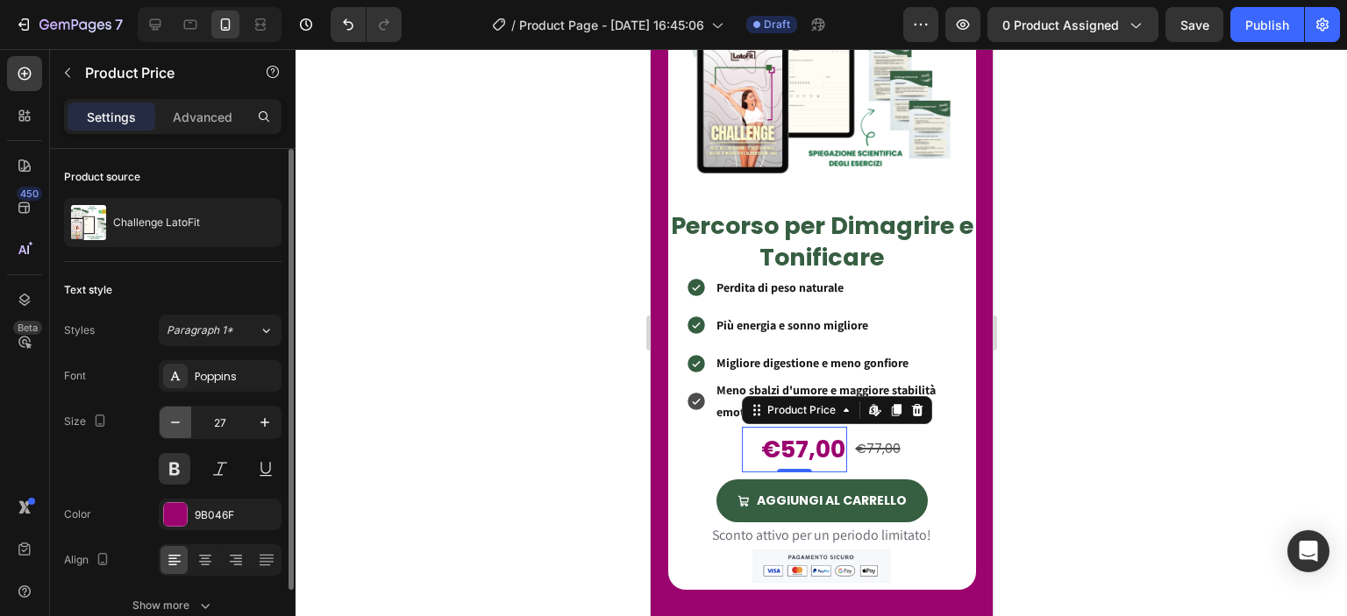
click at [168, 422] on icon "button" at bounding box center [176, 423] width 18 height 18
type input "25"
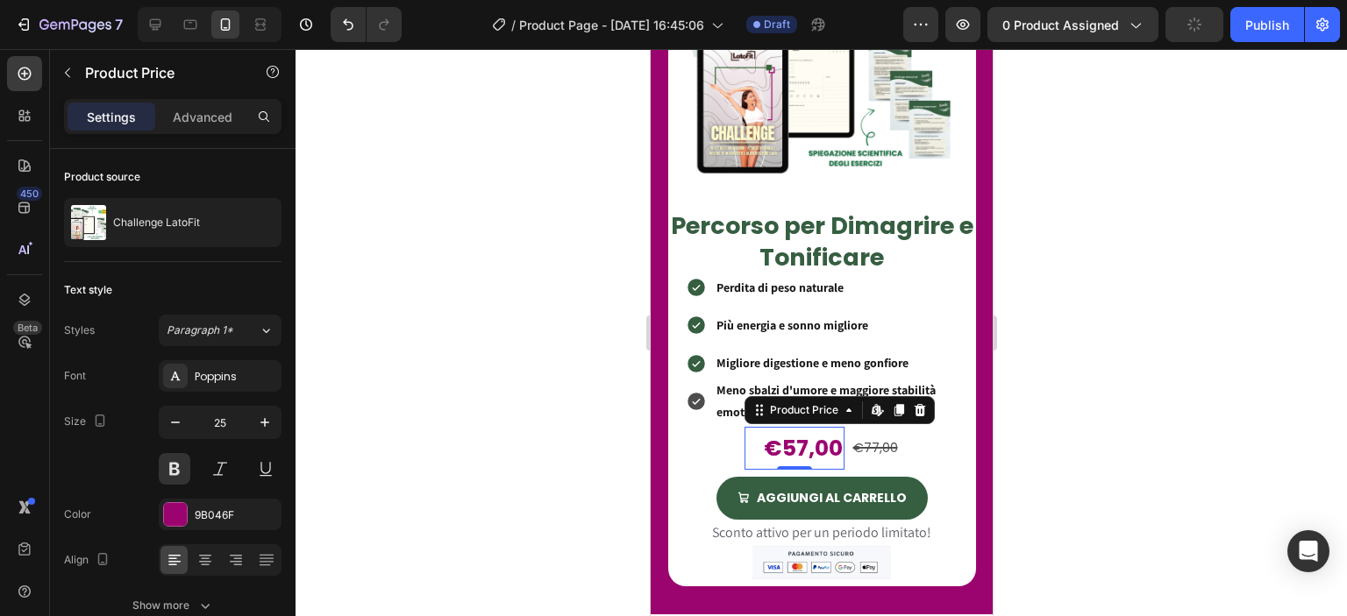
click at [553, 488] on div at bounding box center [821, 332] width 1051 height 567
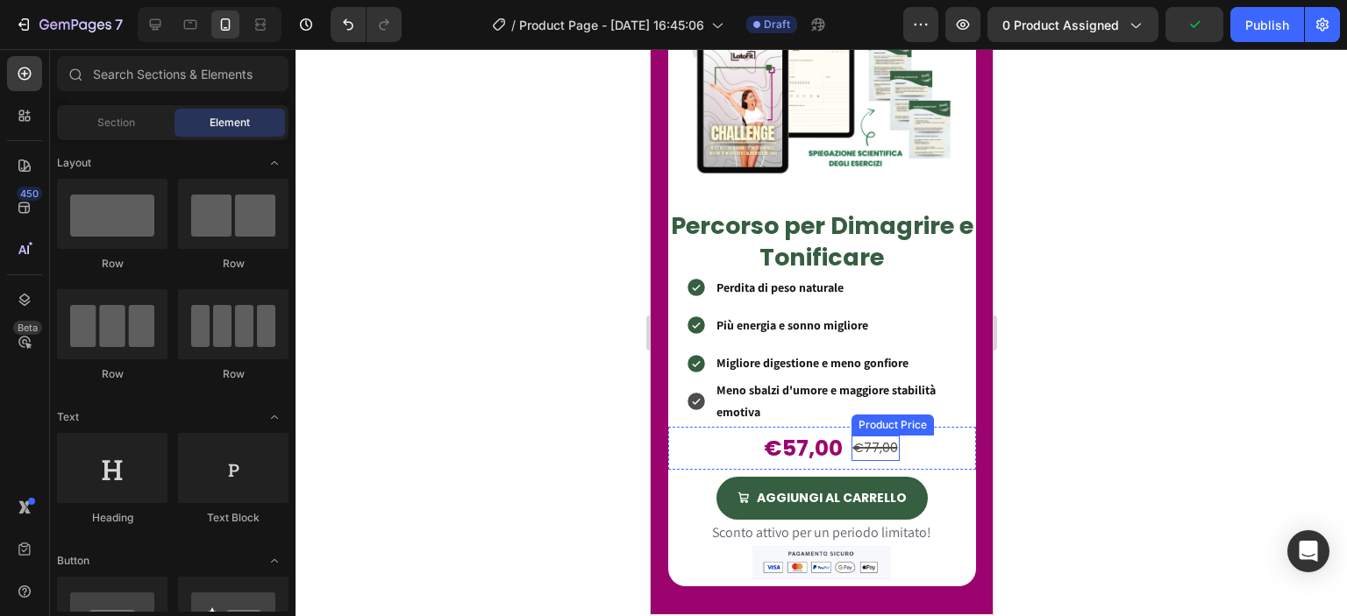
click at [867, 436] on div "€77,00" at bounding box center [875, 448] width 48 height 25
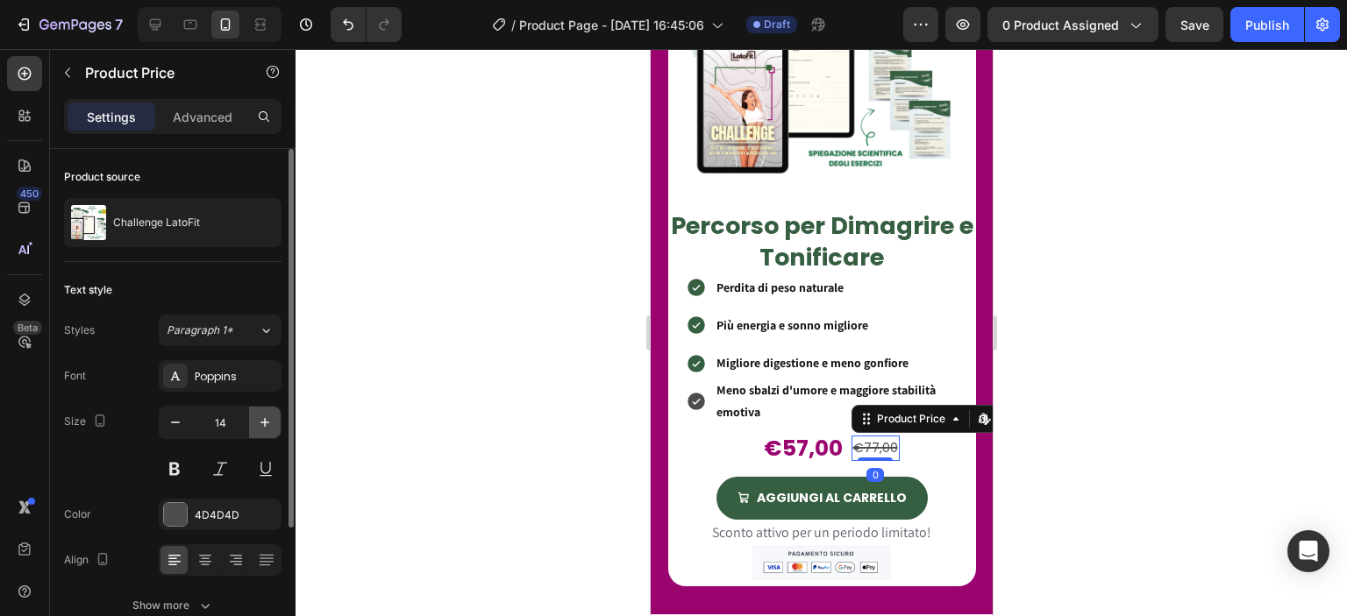
click at [262, 422] on icon "button" at bounding box center [264, 422] width 9 height 9
click at [260, 422] on icon "button" at bounding box center [264, 422] width 9 height 9
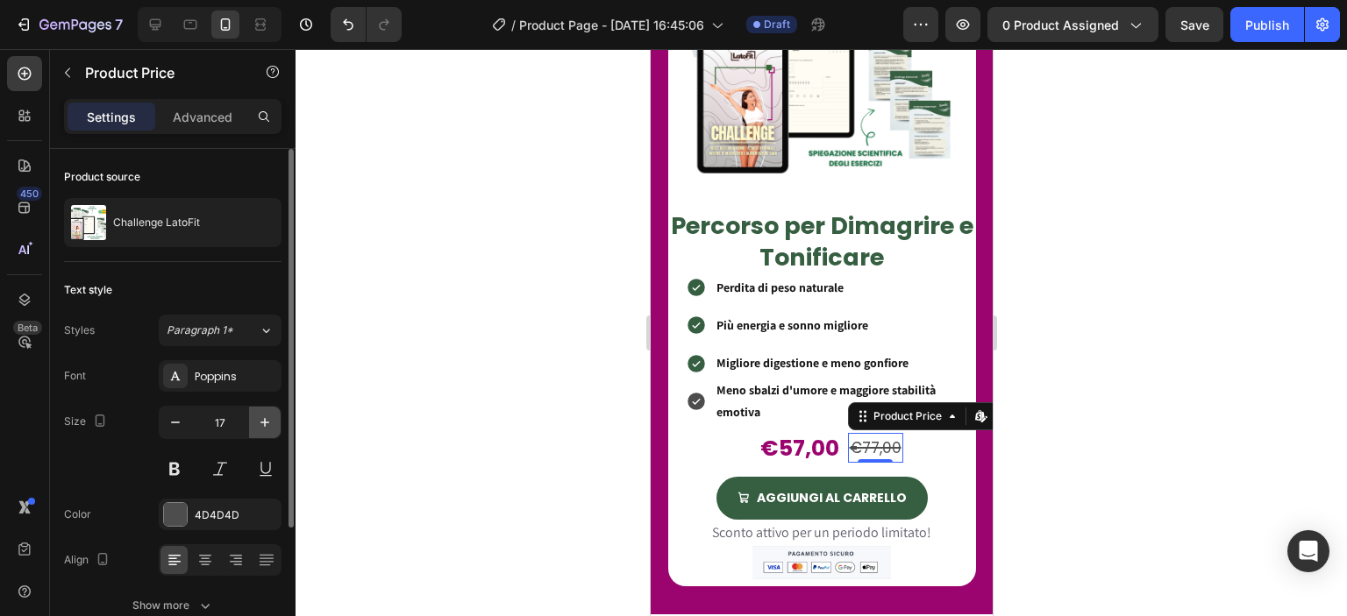
click at [261, 422] on icon "button" at bounding box center [264, 422] width 9 height 9
type input "18"
click at [544, 413] on div at bounding box center [821, 332] width 1051 height 567
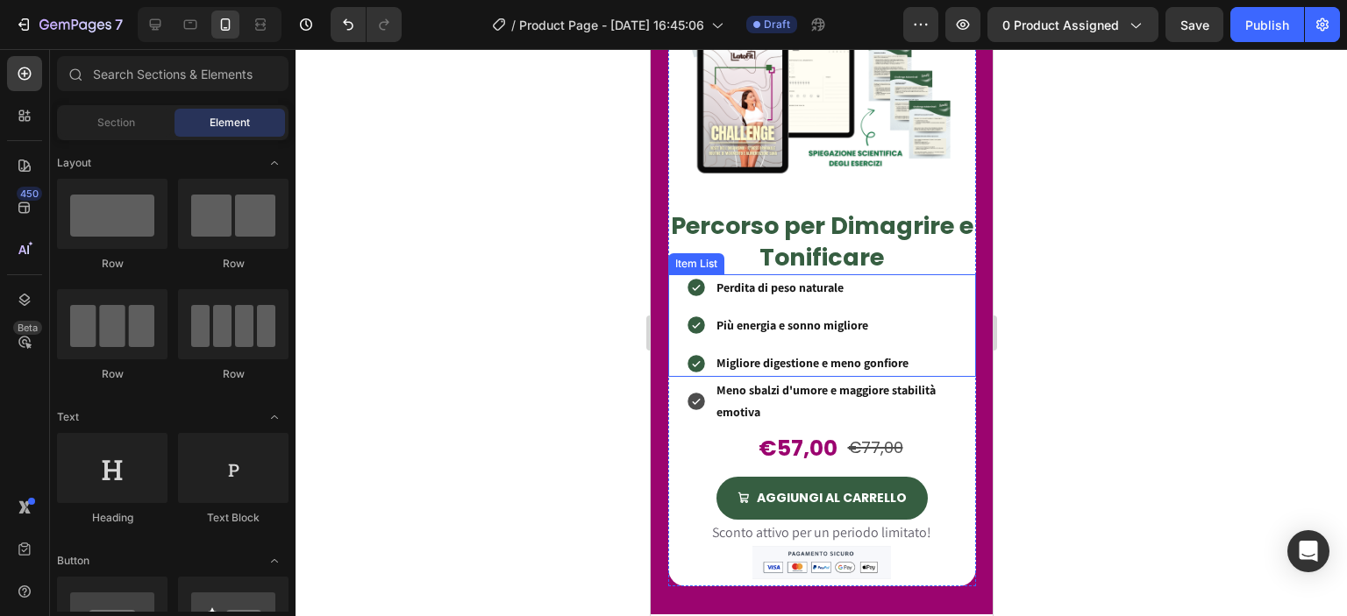
click at [921, 274] on div "Perdita di peso naturale Più energia e sonno migliore Migliore digestione e men…" at bounding box center [830, 325] width 290 height 103
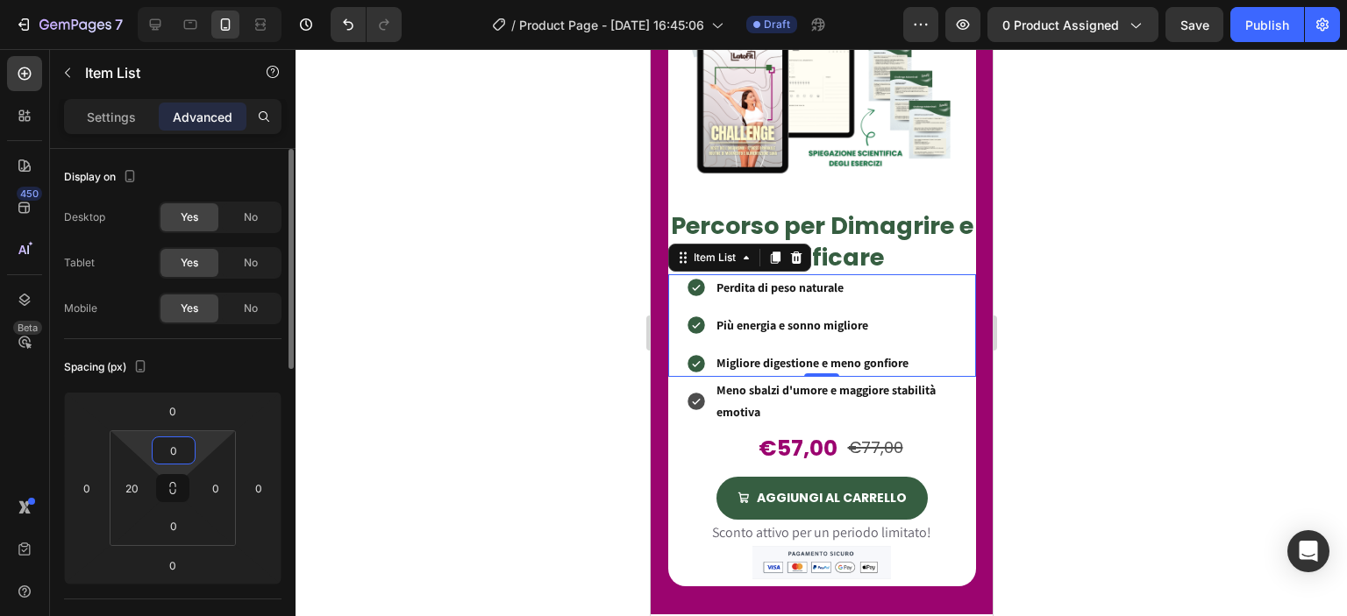
click at [179, 445] on input "0" at bounding box center [173, 451] width 35 height 26
type input "8"
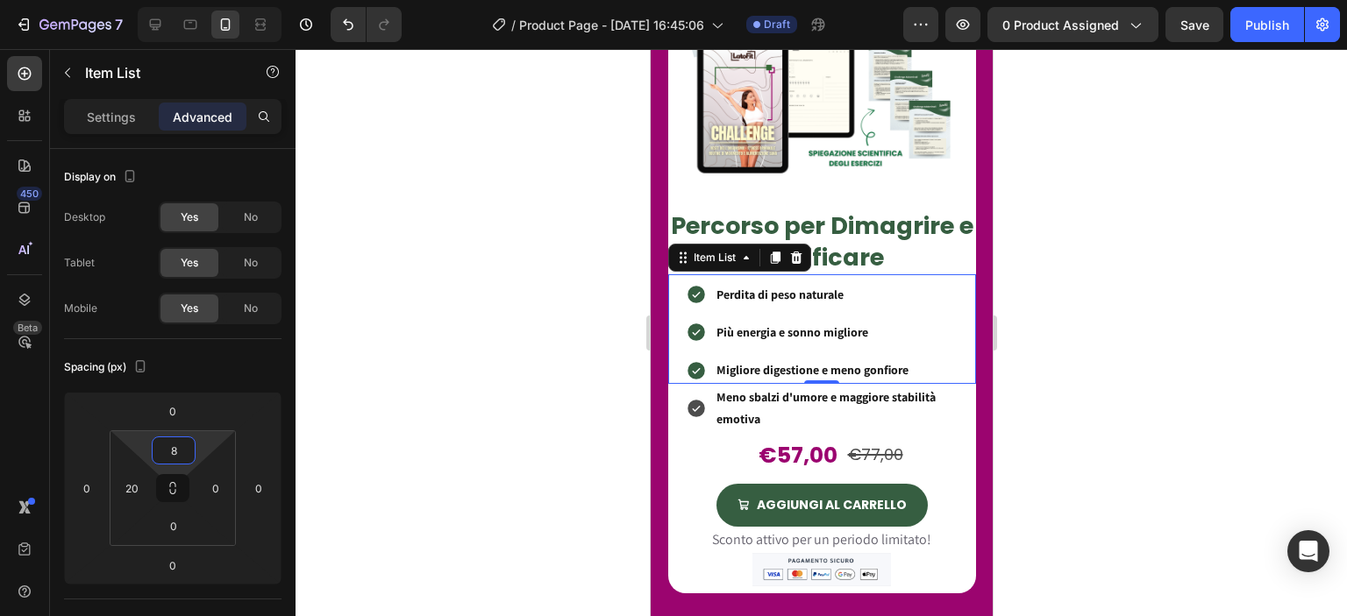
click at [511, 468] on div at bounding box center [821, 332] width 1051 height 567
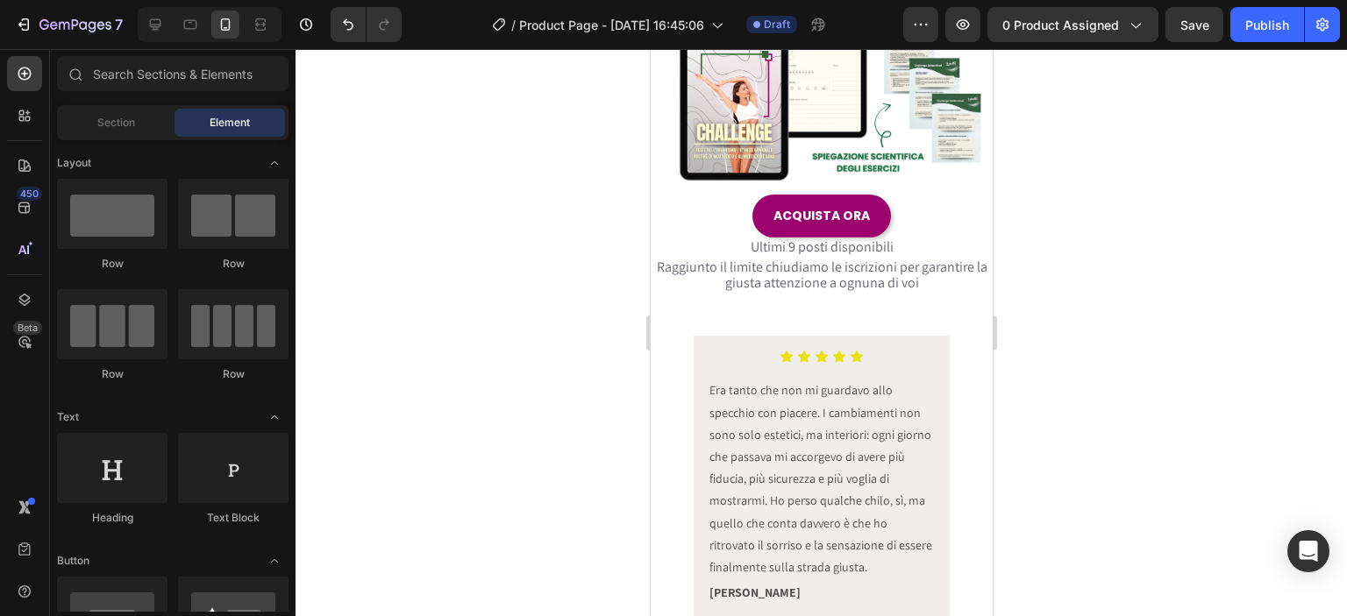
scroll to position [0, 0]
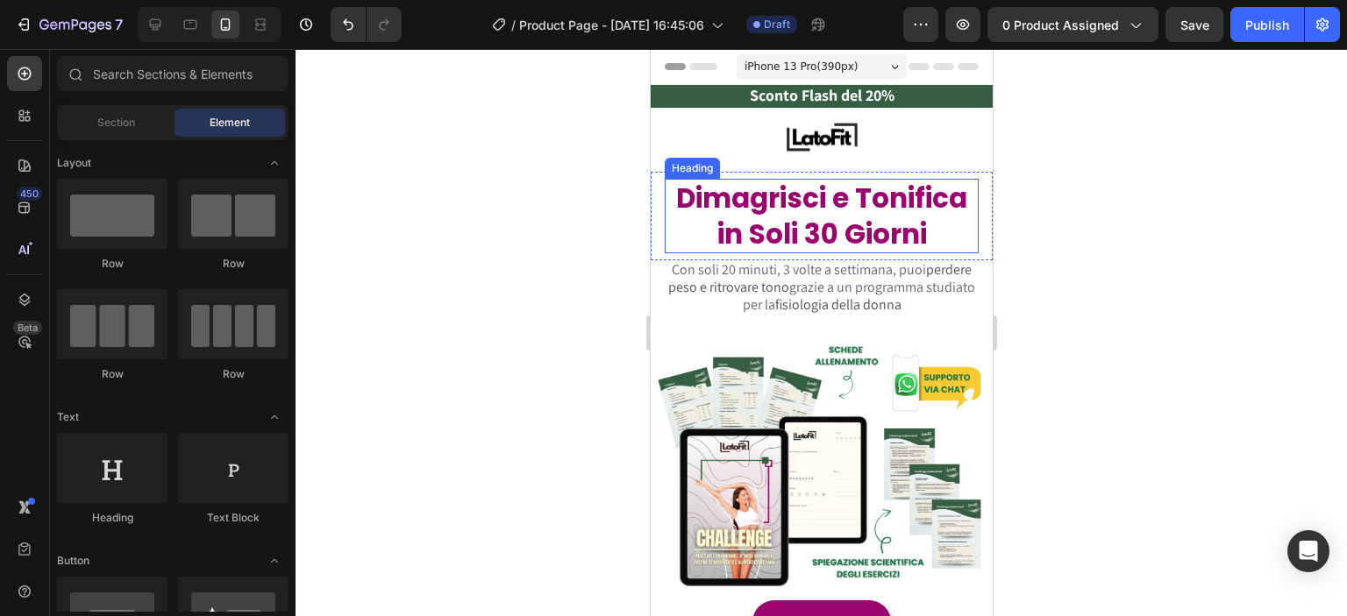
click at [838, 202] on h2 "Dimagrisci e Tonifica in Soli 30 Giorni" at bounding box center [821, 216] width 314 height 75
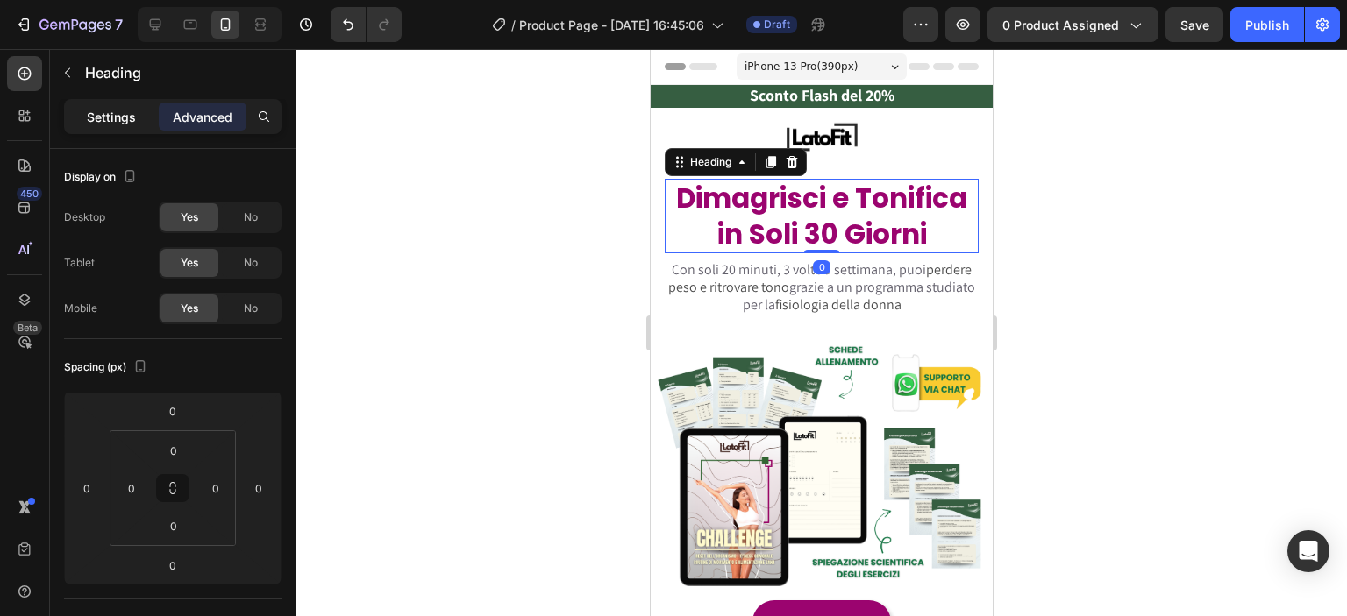
click at [123, 117] on p "Settings" at bounding box center [111, 117] width 49 height 18
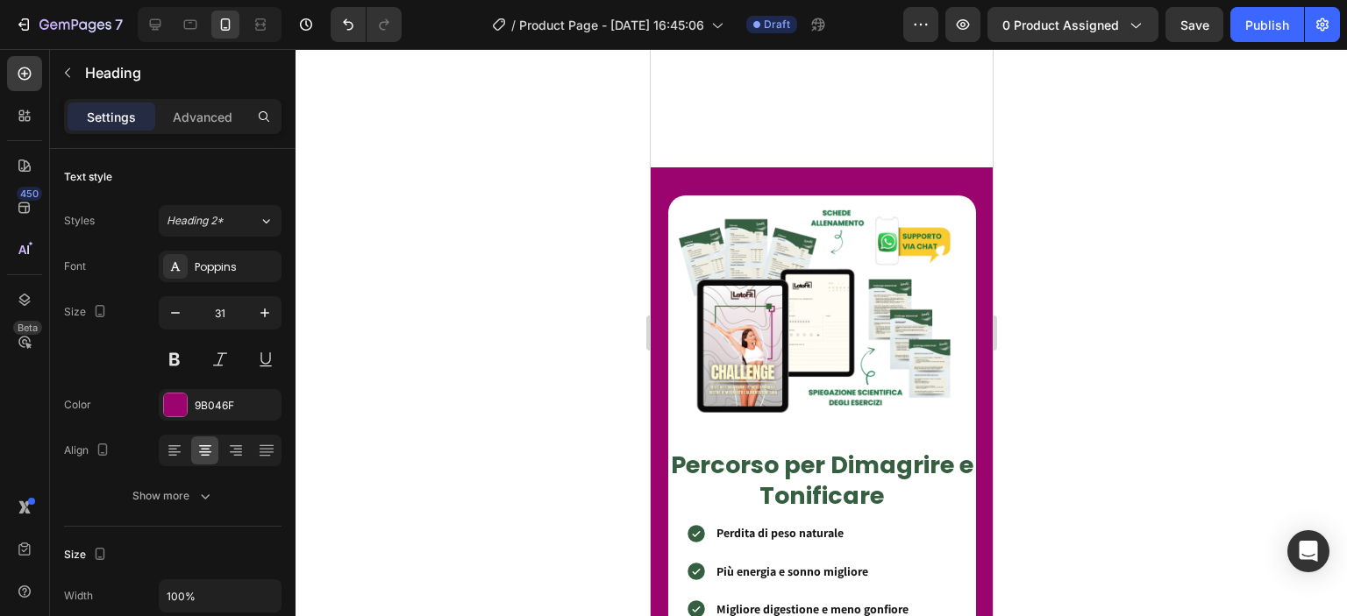
scroll to position [1636, 0]
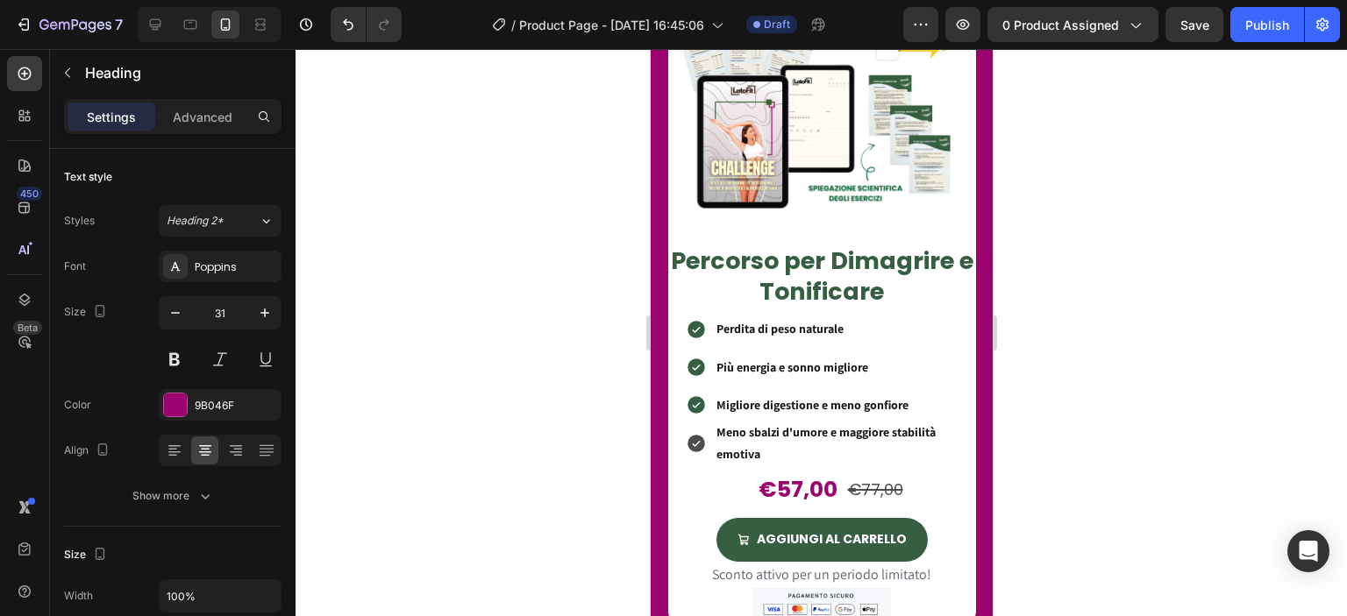
click at [790, 260] on h2 "Percorso per Dimagrire e Tonificare" at bounding box center [821, 276] width 308 height 65
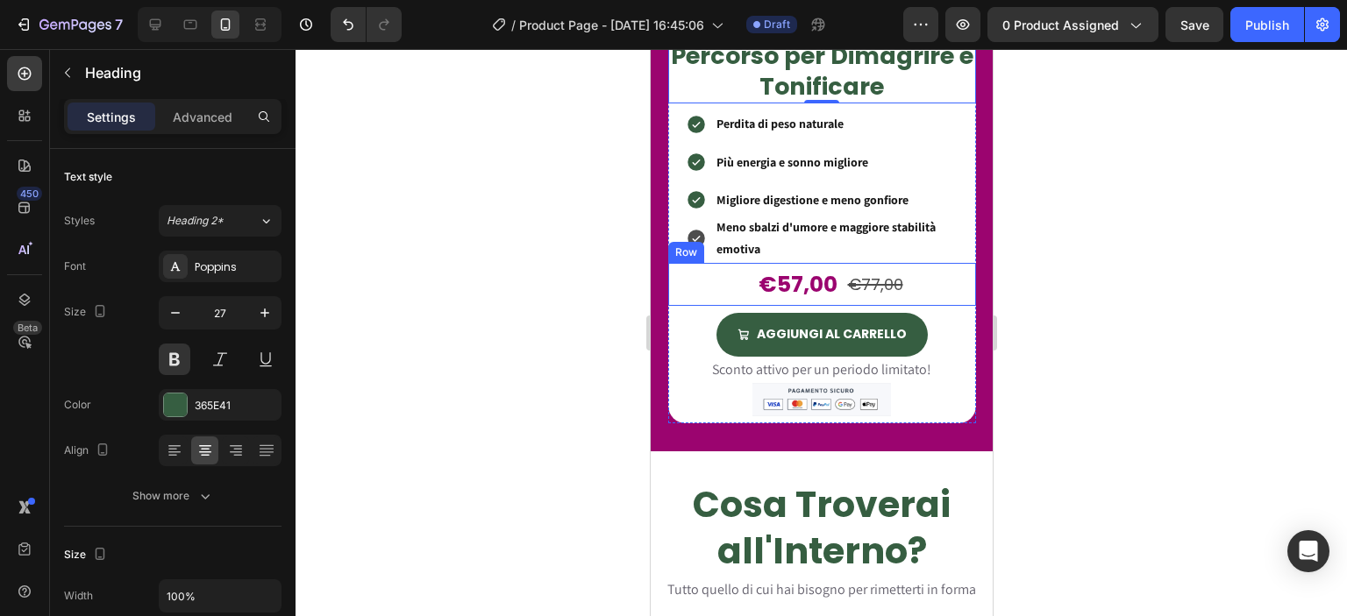
scroll to position [2046, 0]
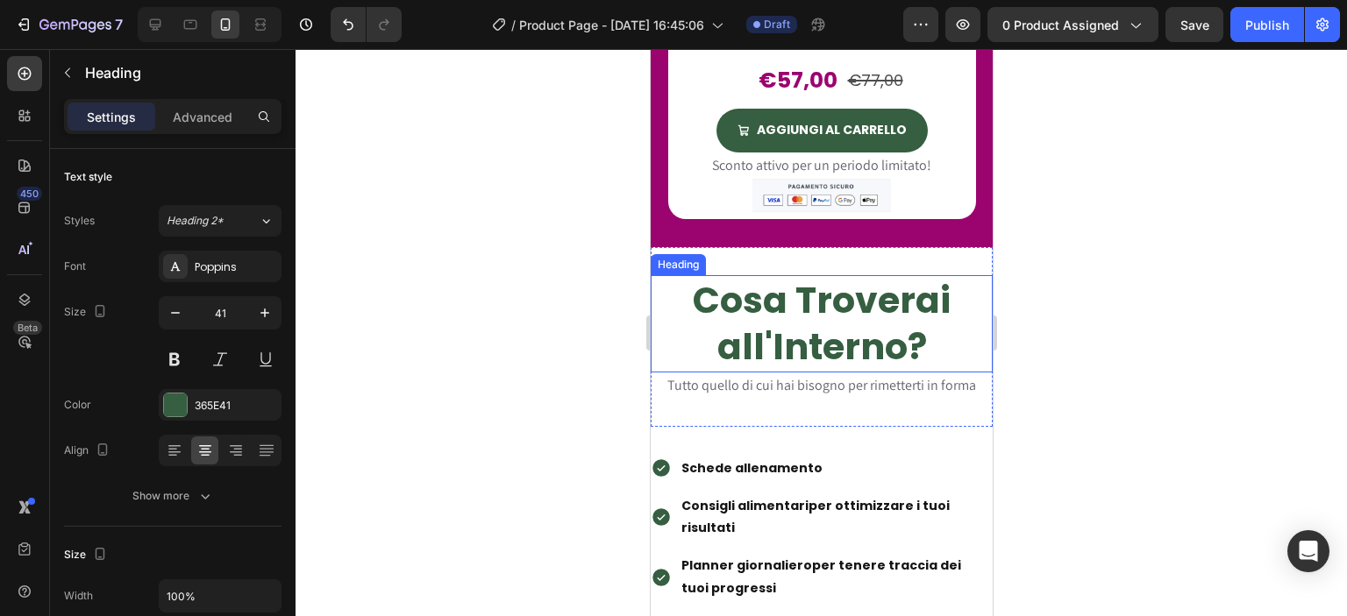
click at [736, 318] on h2 "Cosa Troverai all'Interno?" at bounding box center [821, 323] width 342 height 97
click at [182, 321] on icon "button" at bounding box center [176, 313] width 18 height 18
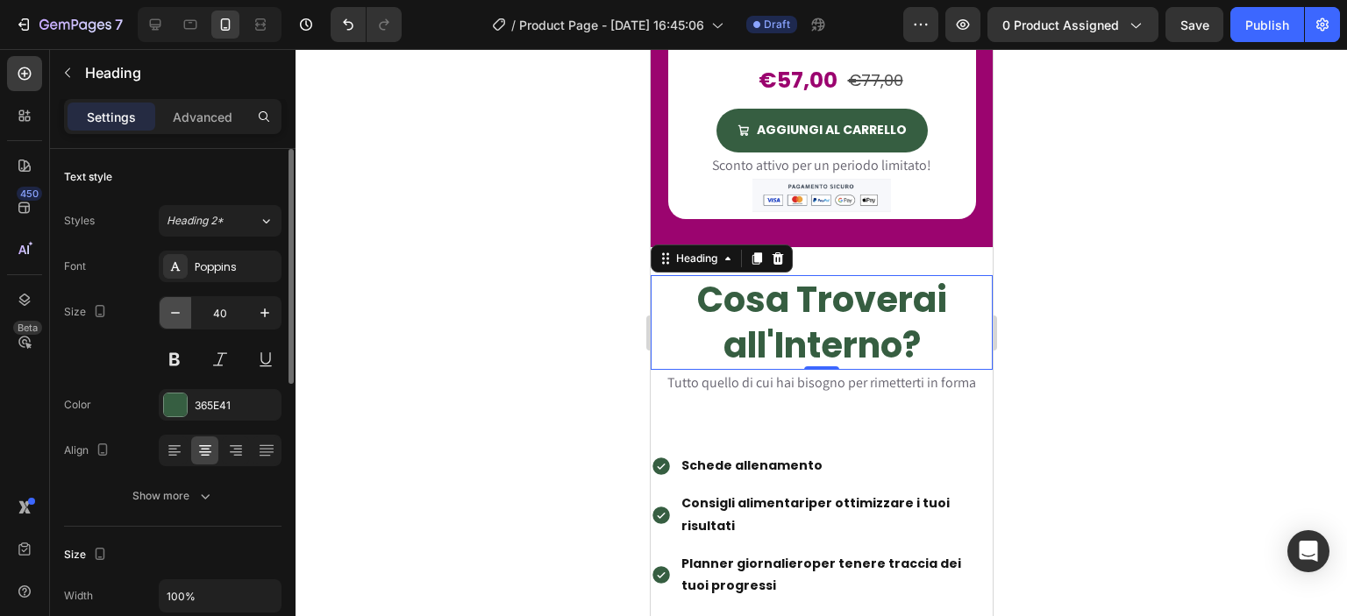
click at [182, 321] on icon "button" at bounding box center [176, 313] width 18 height 18
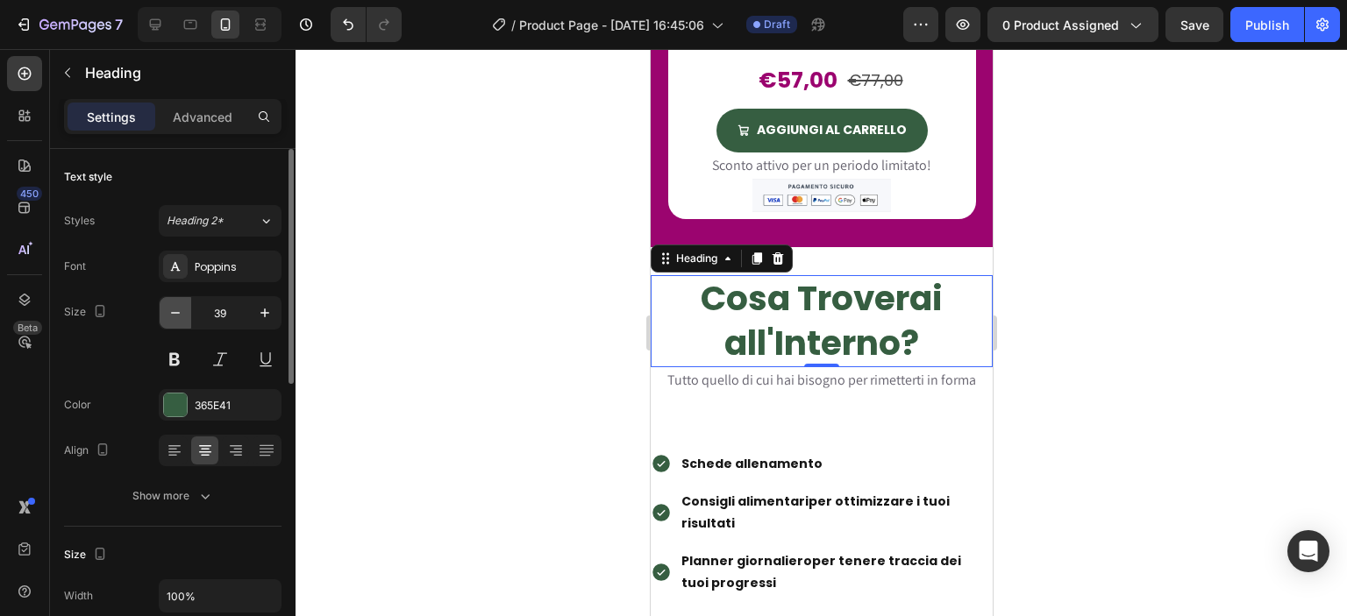
click at [182, 321] on icon "button" at bounding box center [176, 313] width 18 height 18
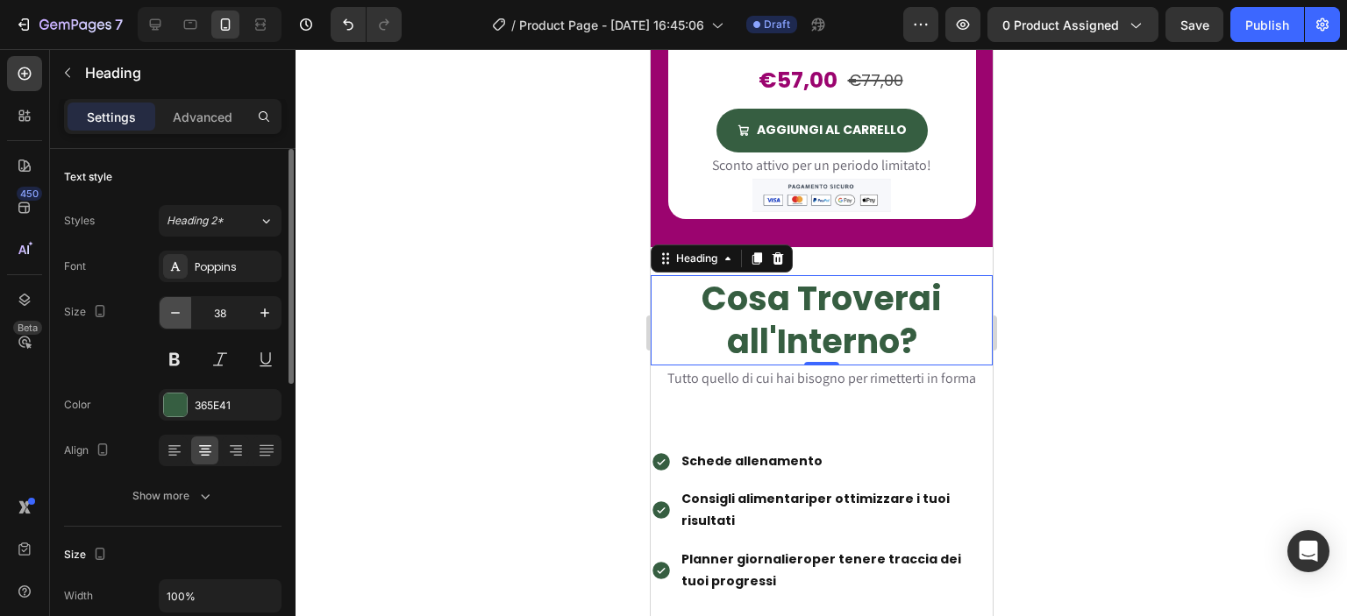
click at [182, 321] on icon "button" at bounding box center [176, 313] width 18 height 18
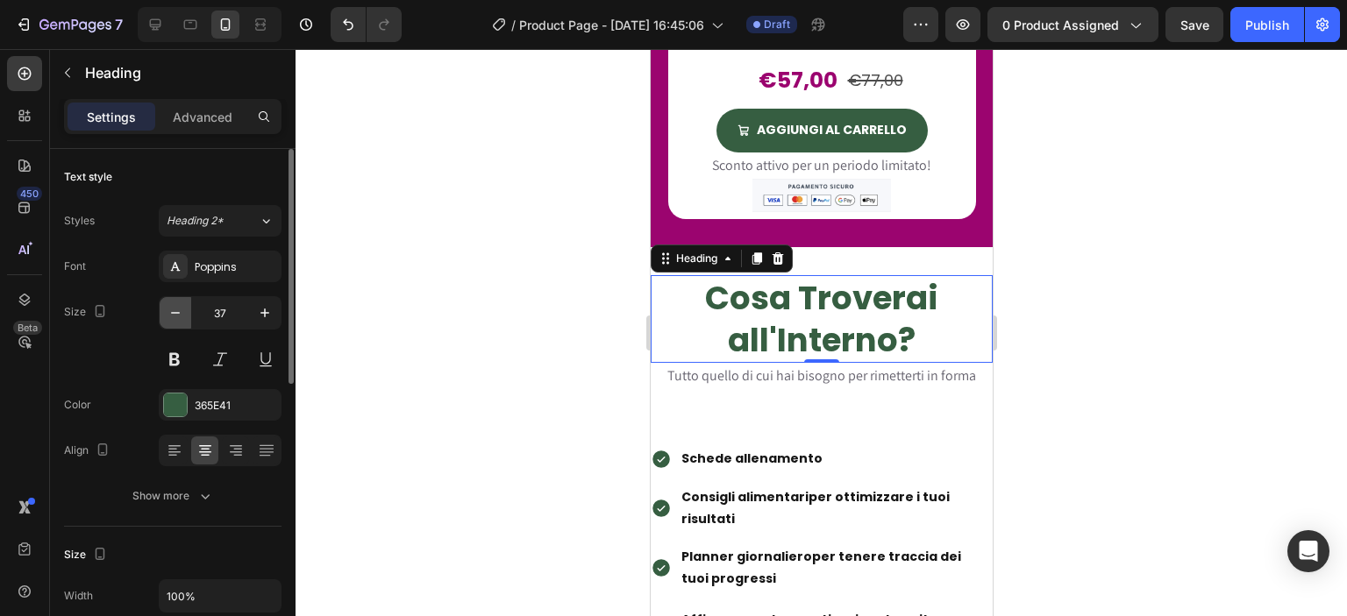
click at [182, 321] on icon "button" at bounding box center [176, 313] width 18 height 18
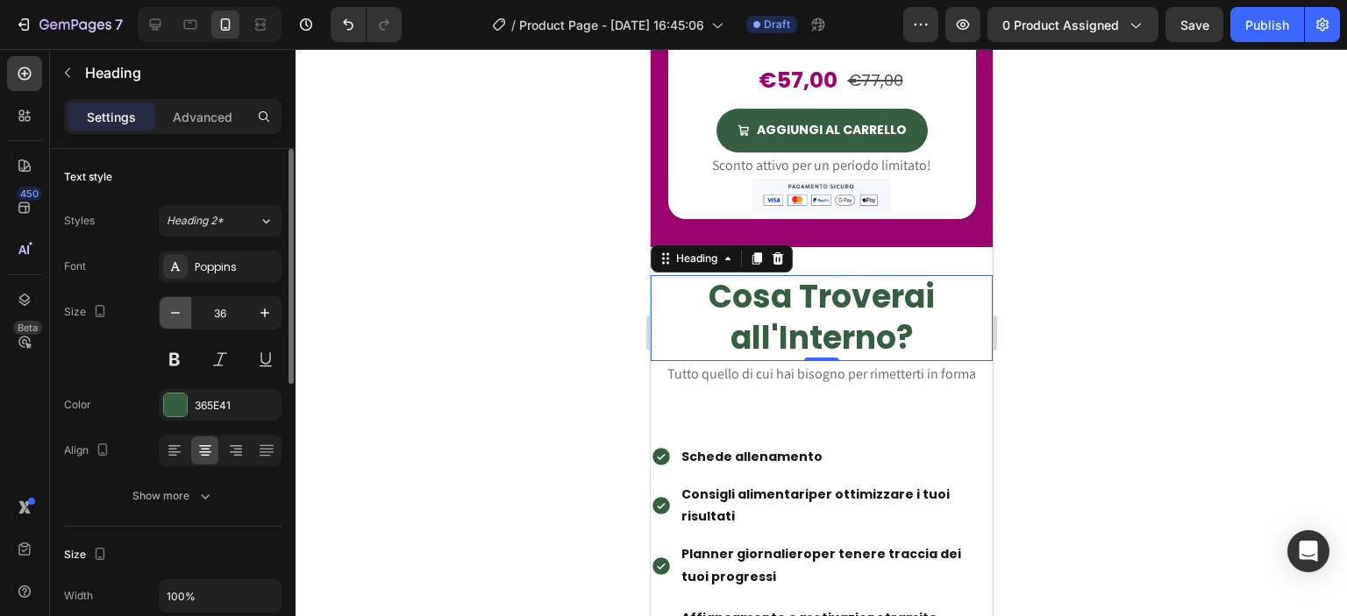
click at [182, 321] on icon "button" at bounding box center [176, 313] width 18 height 18
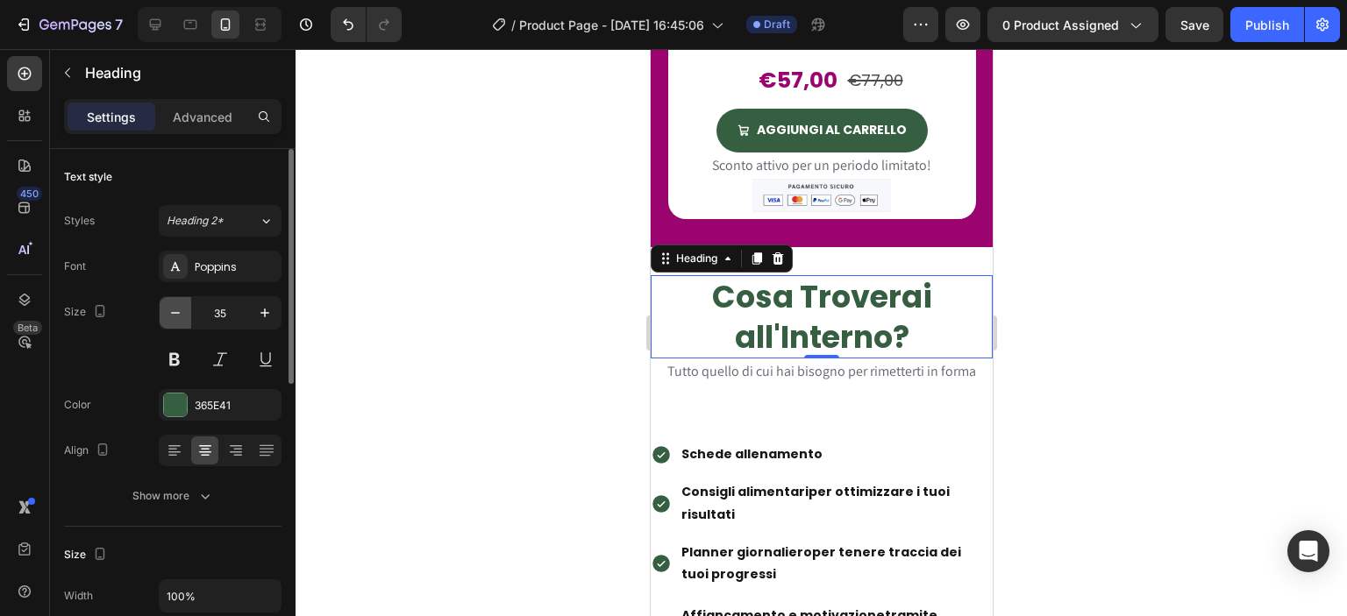
click at [182, 321] on icon "button" at bounding box center [176, 313] width 18 height 18
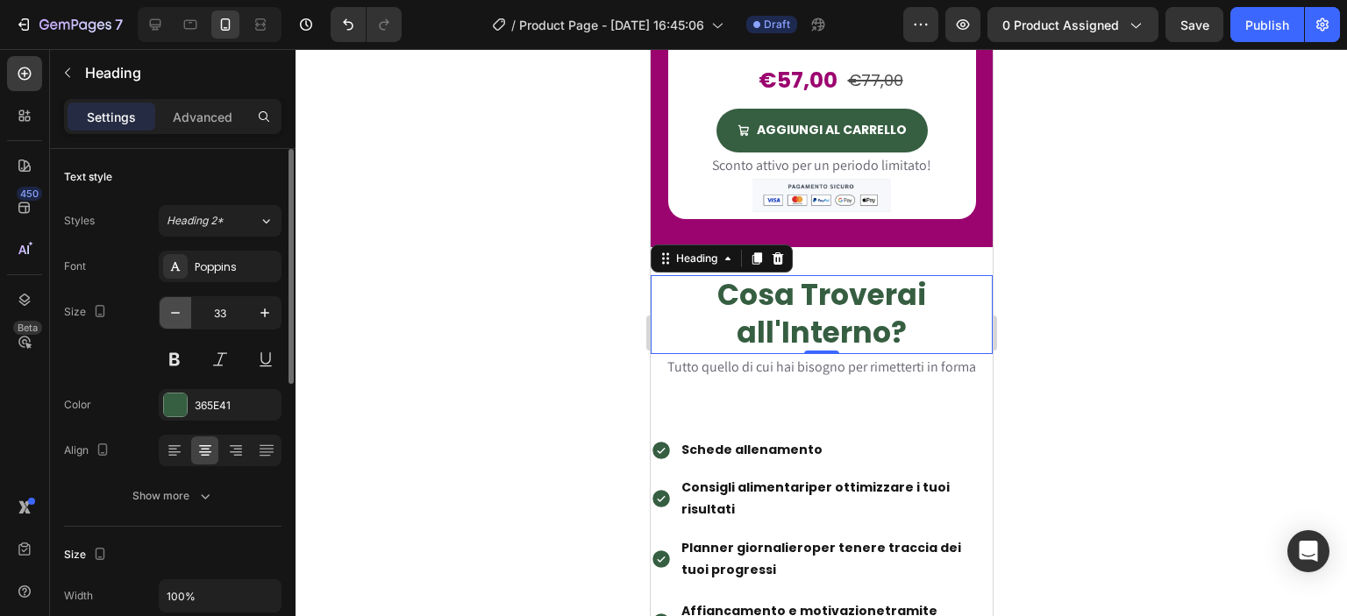
click at [182, 321] on icon "button" at bounding box center [176, 313] width 18 height 18
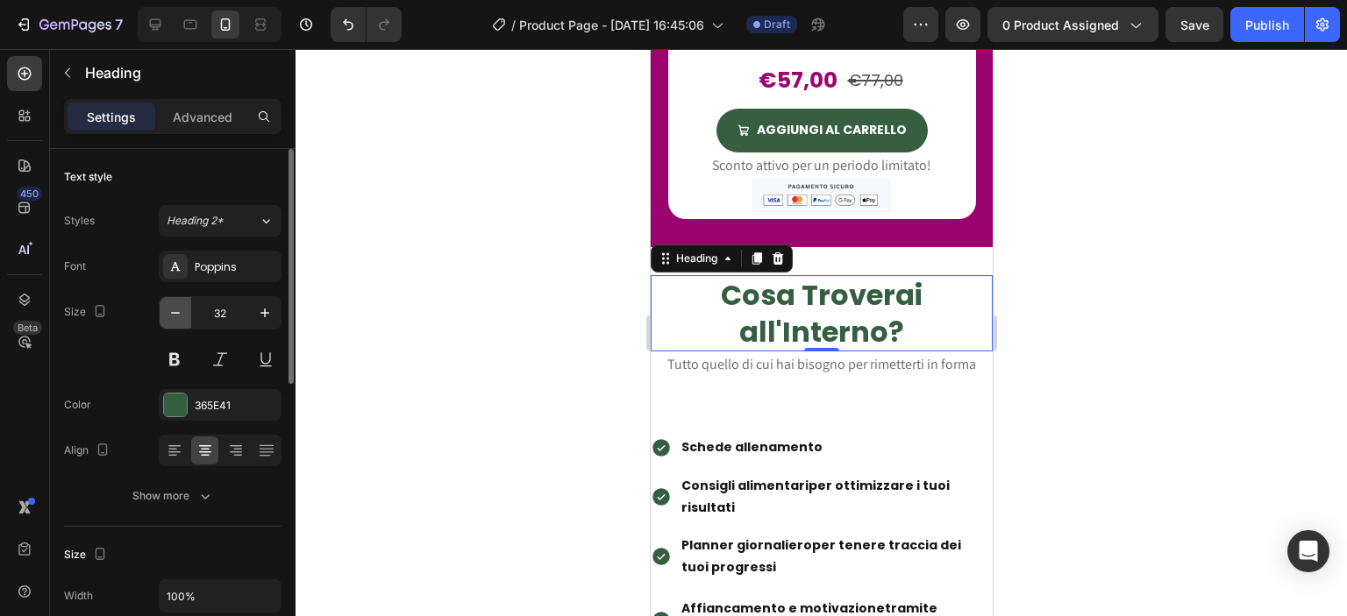
click at [182, 321] on icon "button" at bounding box center [176, 313] width 18 height 18
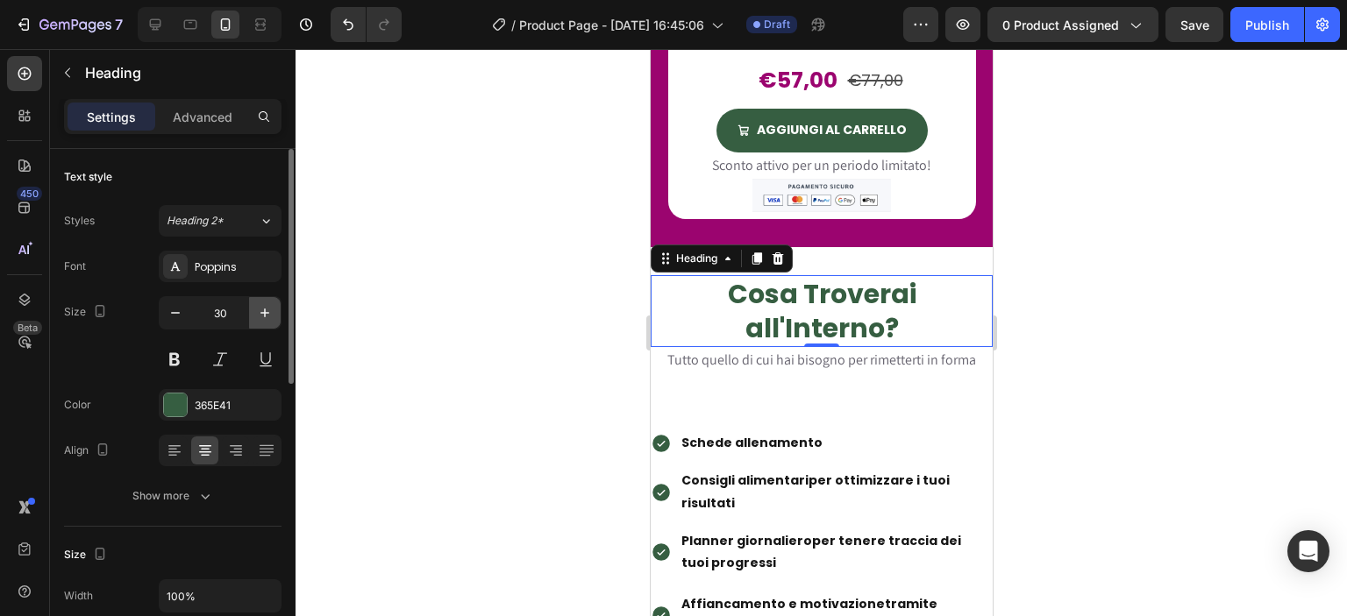
click at [267, 304] on icon "button" at bounding box center [265, 313] width 18 height 18
type input "31"
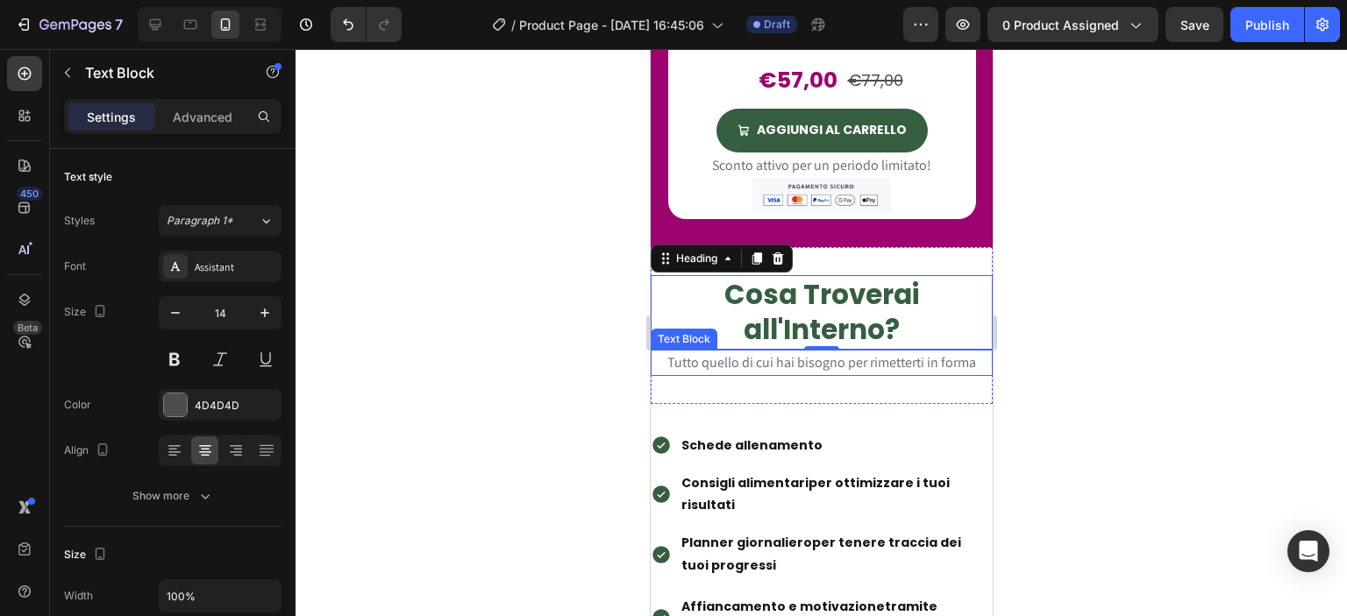
click at [694, 356] on span "Tutto quello di cui hai bisogno per rimetterti in forma" at bounding box center [820, 362] width 309 height 18
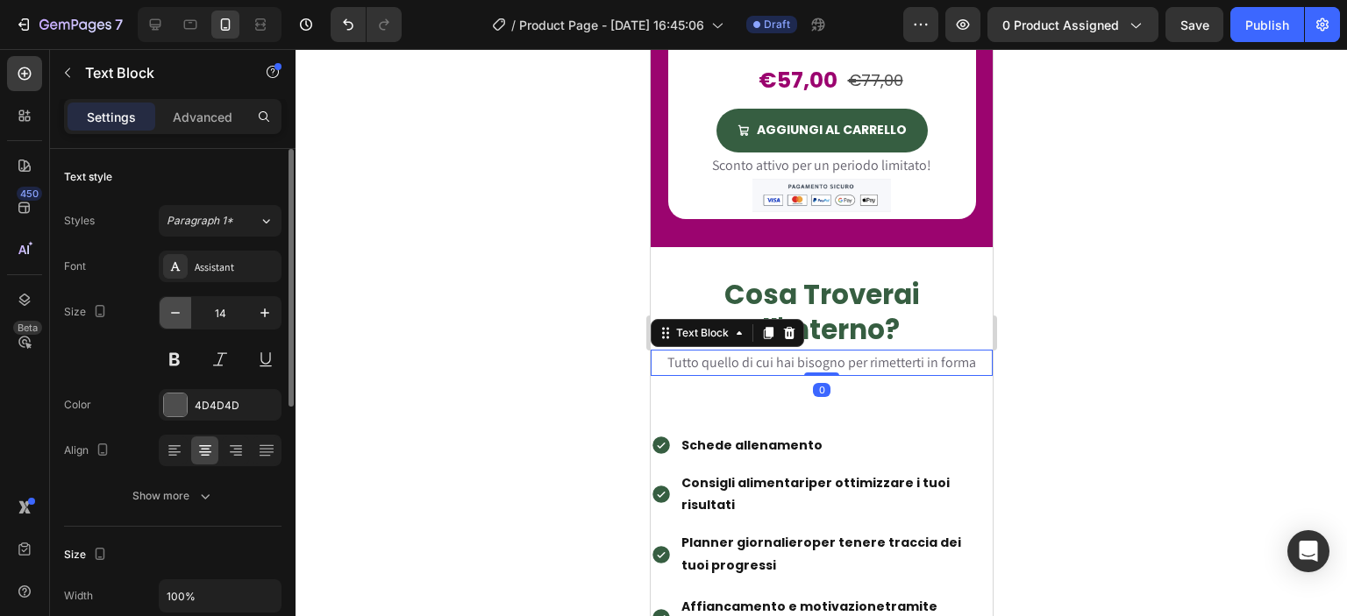
click at [172, 311] on icon "button" at bounding box center [176, 313] width 18 height 18
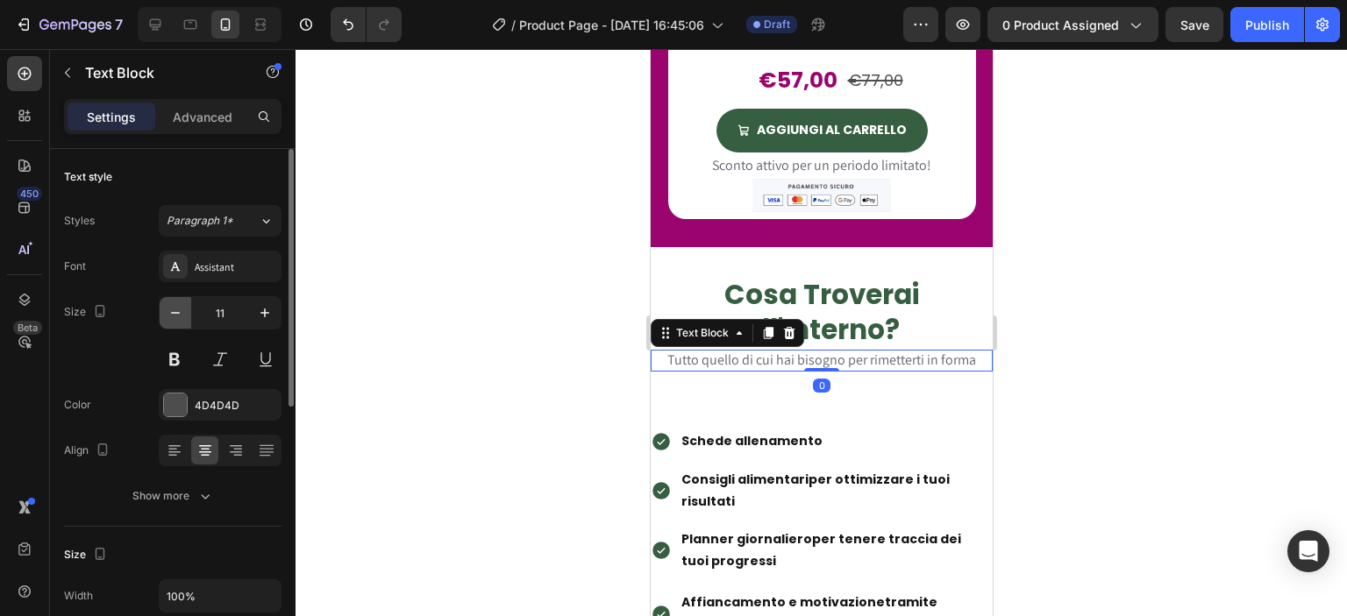
click at [170, 311] on icon "button" at bounding box center [176, 313] width 18 height 18
type input "10"
click at [389, 324] on div at bounding box center [821, 332] width 1051 height 567
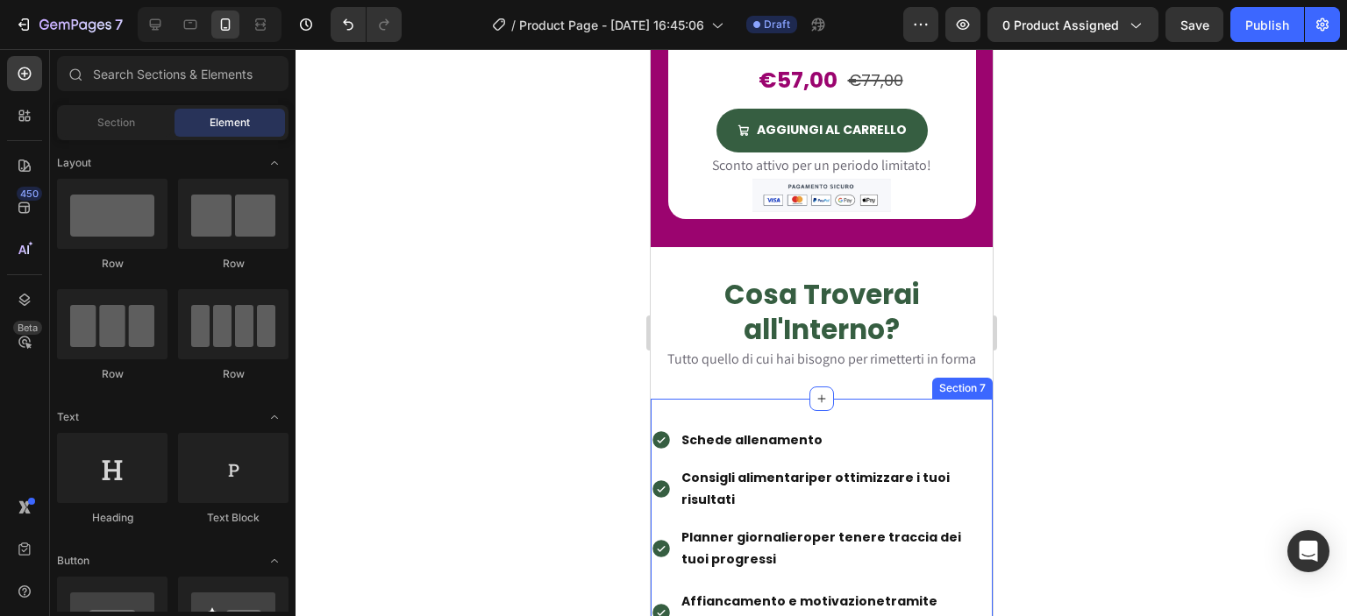
click at [741, 399] on div "Schede allenamento Consigli alimentari per ottimizzare i tuoi risultati Planner…" at bounding box center [821, 588] width 342 height 379
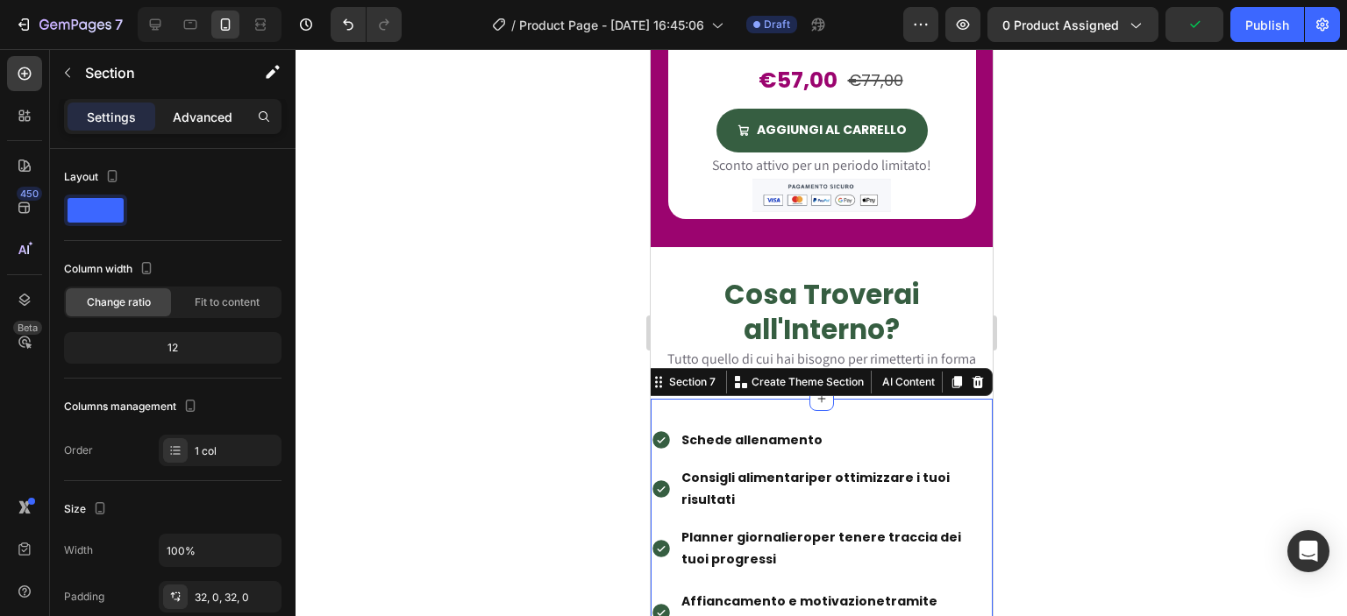
click at [188, 125] on p "Advanced" at bounding box center [203, 117] width 60 height 18
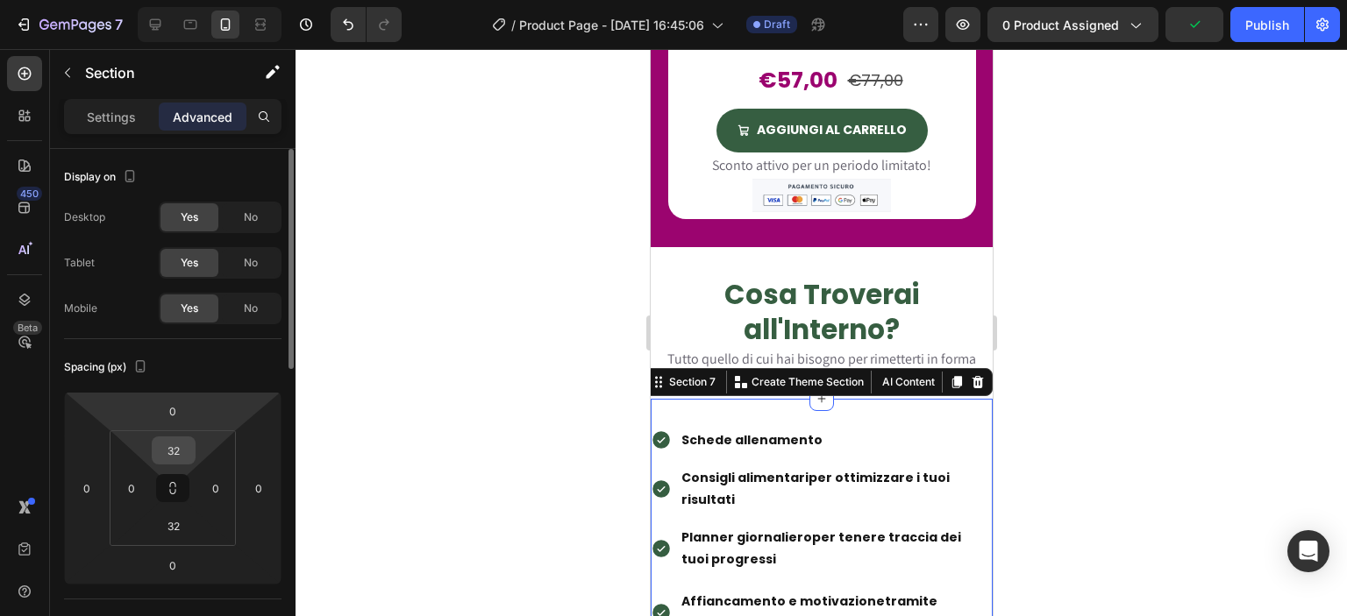
click at [174, 444] on input "32" at bounding box center [173, 451] width 35 height 26
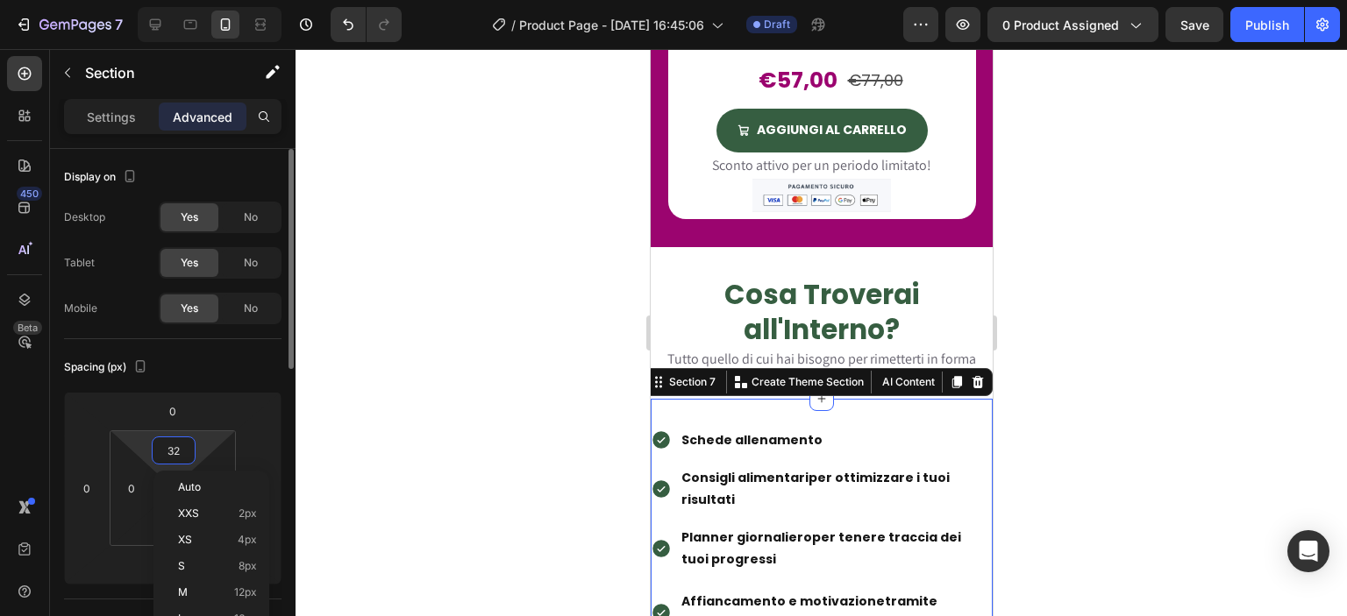
type input "0"
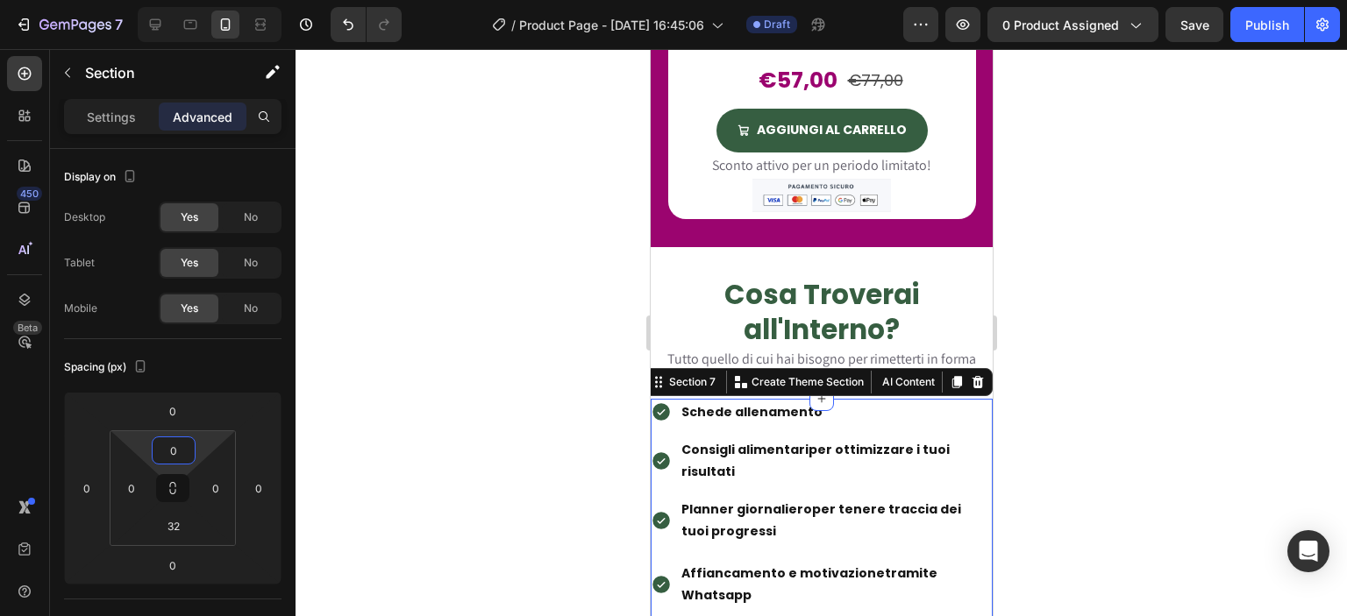
click at [455, 438] on div at bounding box center [821, 332] width 1051 height 567
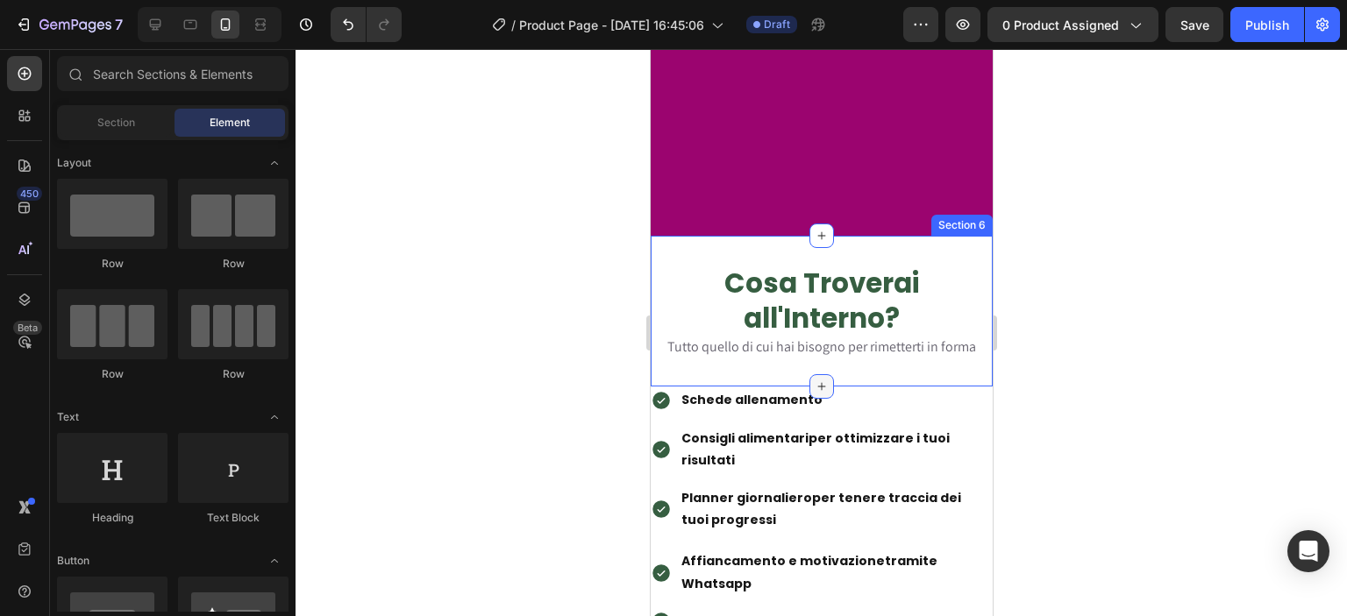
scroll to position [2250, 0]
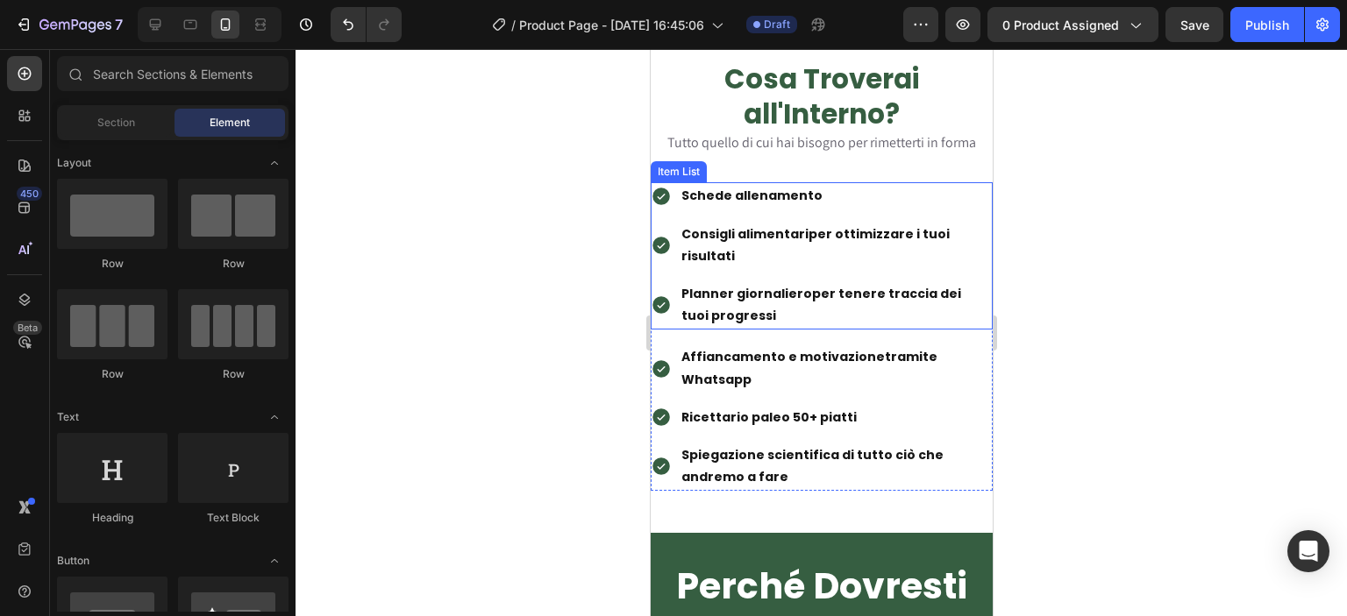
click at [848, 271] on div "Schede allenamento Consigli alimentari per ottimizzare i tuoi risultati Planner…" at bounding box center [821, 255] width 342 height 147
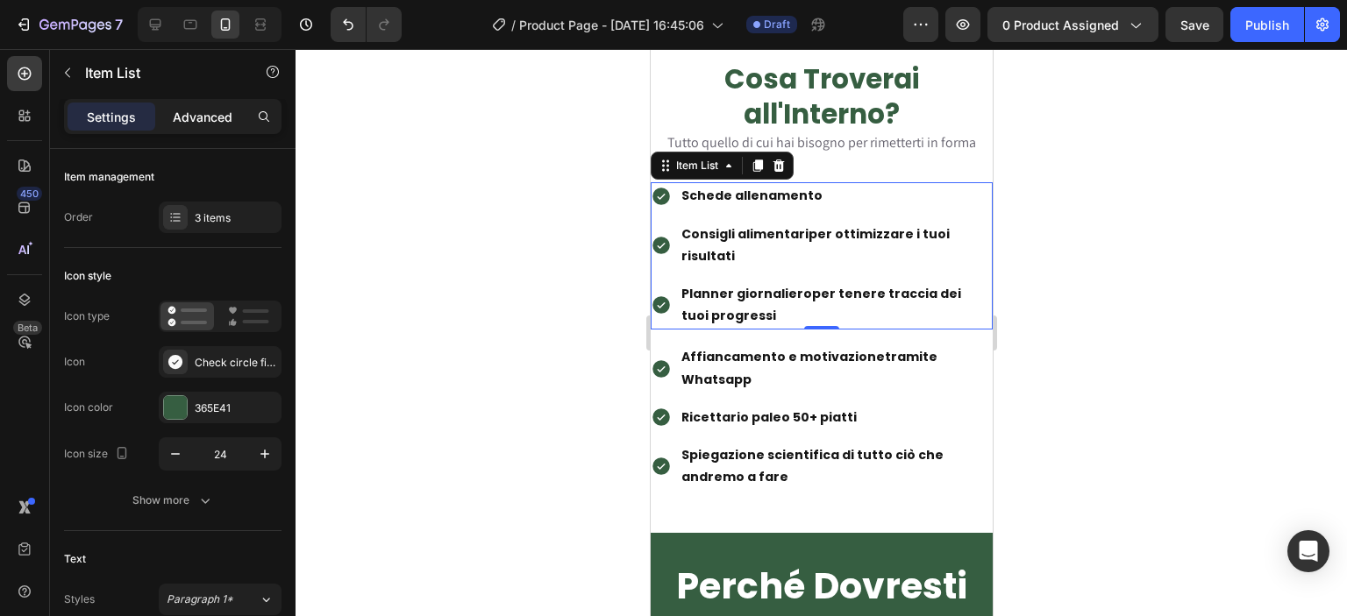
click at [189, 130] on div "Advanced" at bounding box center [203, 117] width 88 height 28
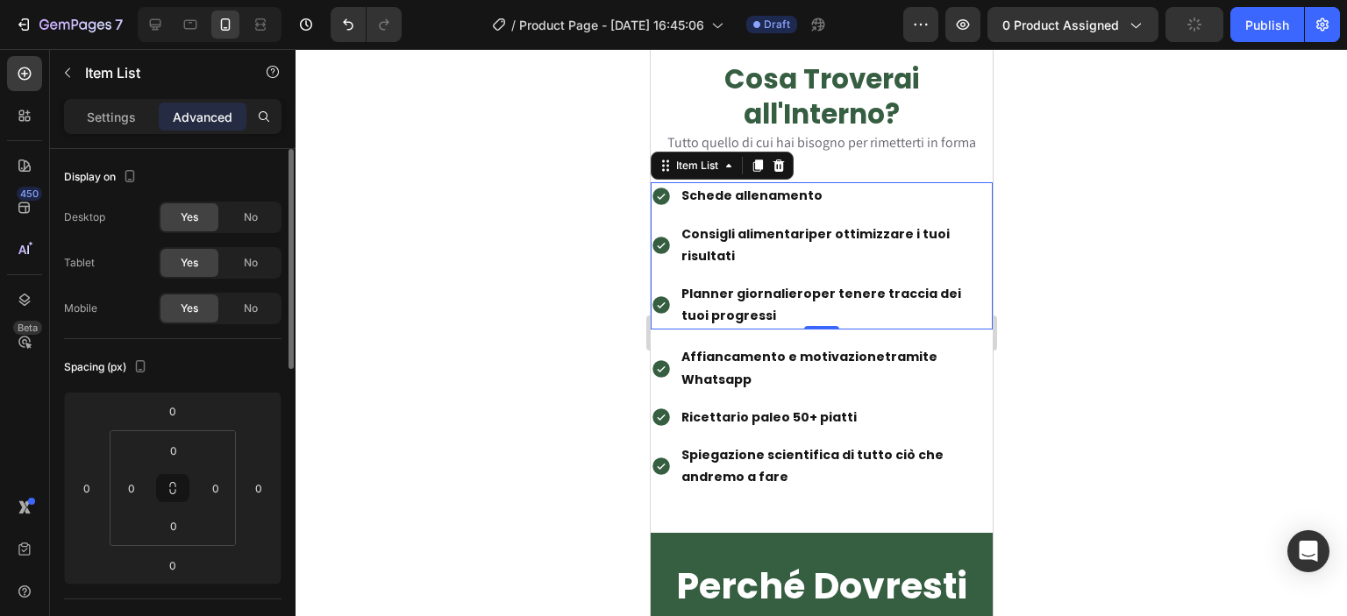
type input "100%"
click at [133, 488] on input "0" at bounding box center [131, 488] width 26 height 26
type input "16"
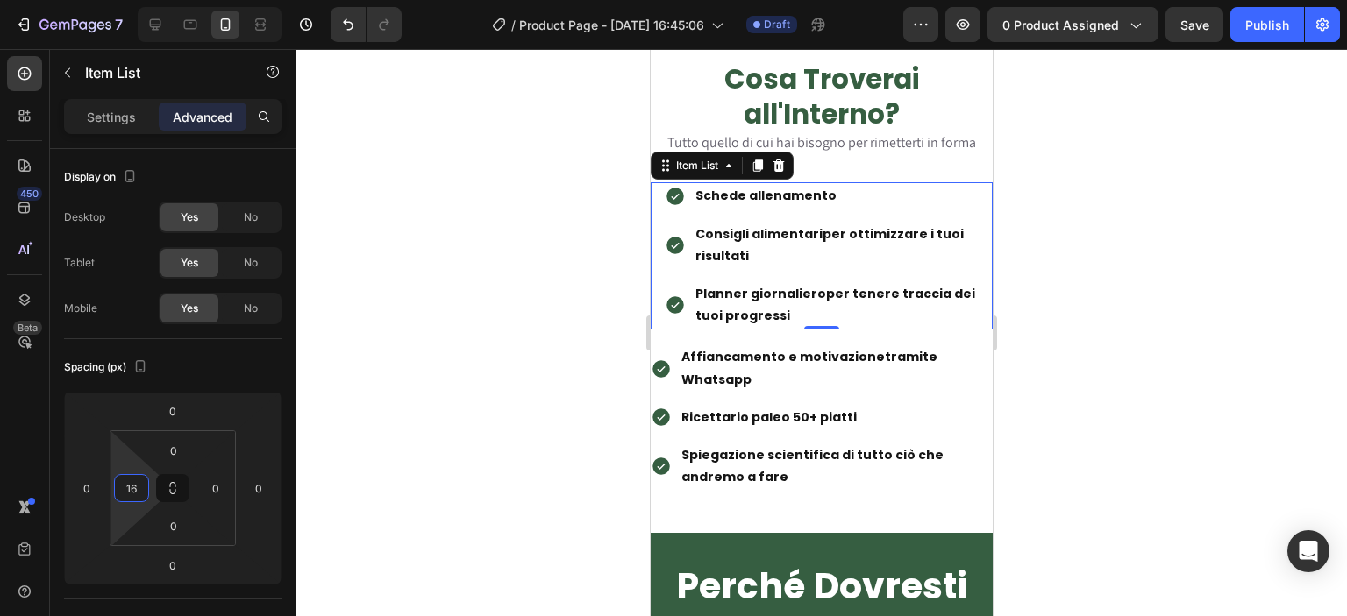
click at [565, 401] on div at bounding box center [821, 332] width 1051 height 567
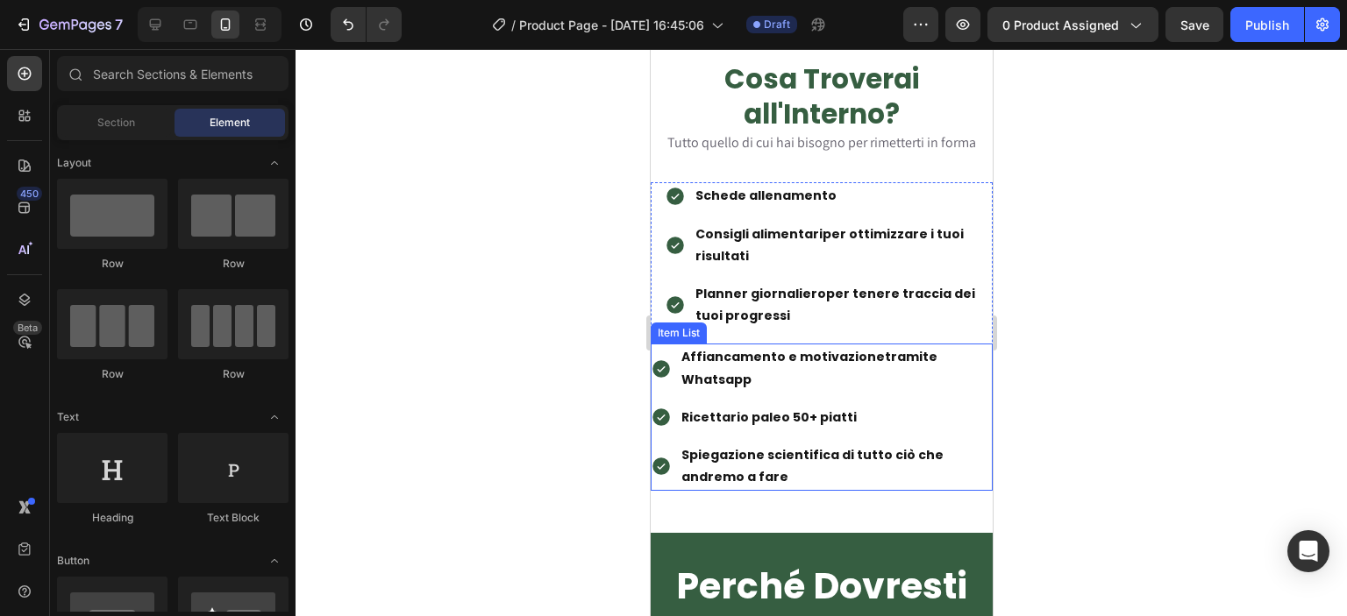
click at [685, 389] on div "Affiancamento e motivazione tramite Whatsapp" at bounding box center [835, 368] width 314 height 49
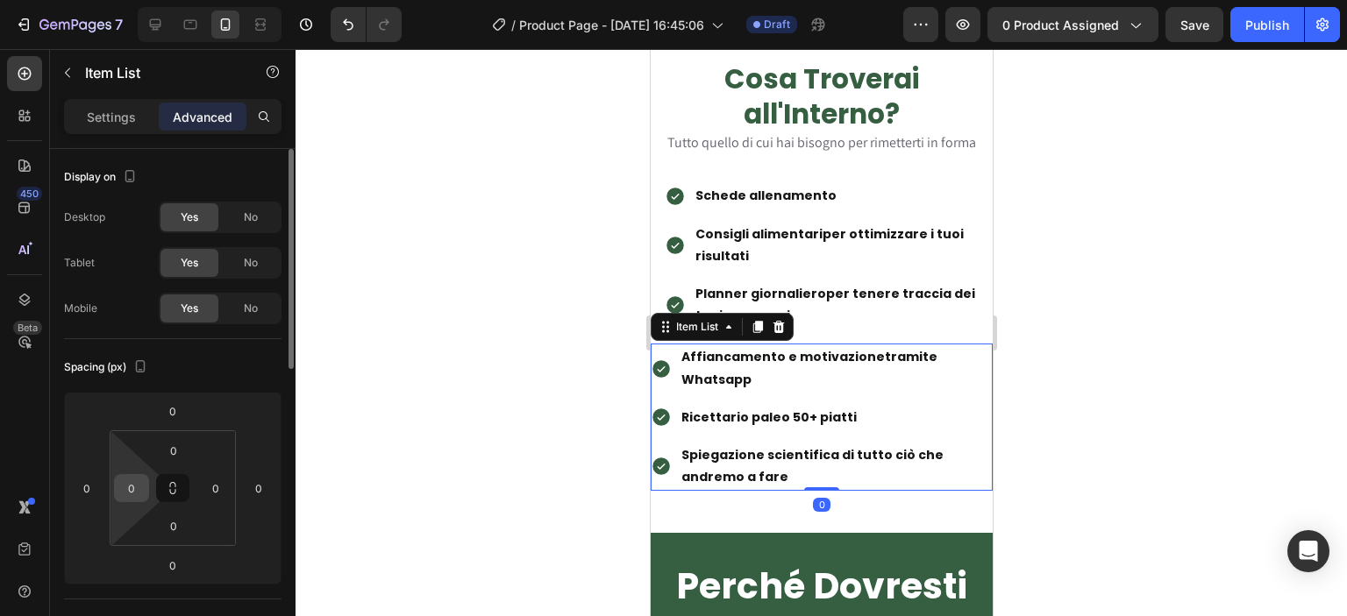
click at [140, 481] on input "0" at bounding box center [131, 488] width 26 height 26
type input "16"
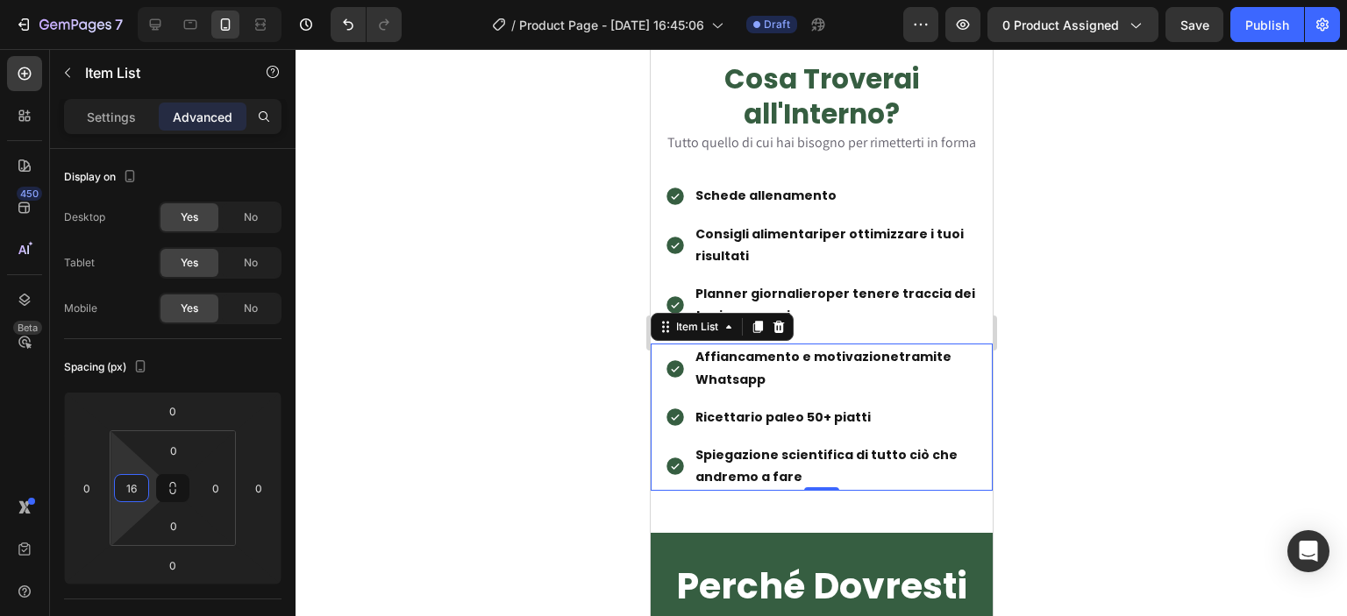
click at [394, 446] on div at bounding box center [821, 332] width 1051 height 567
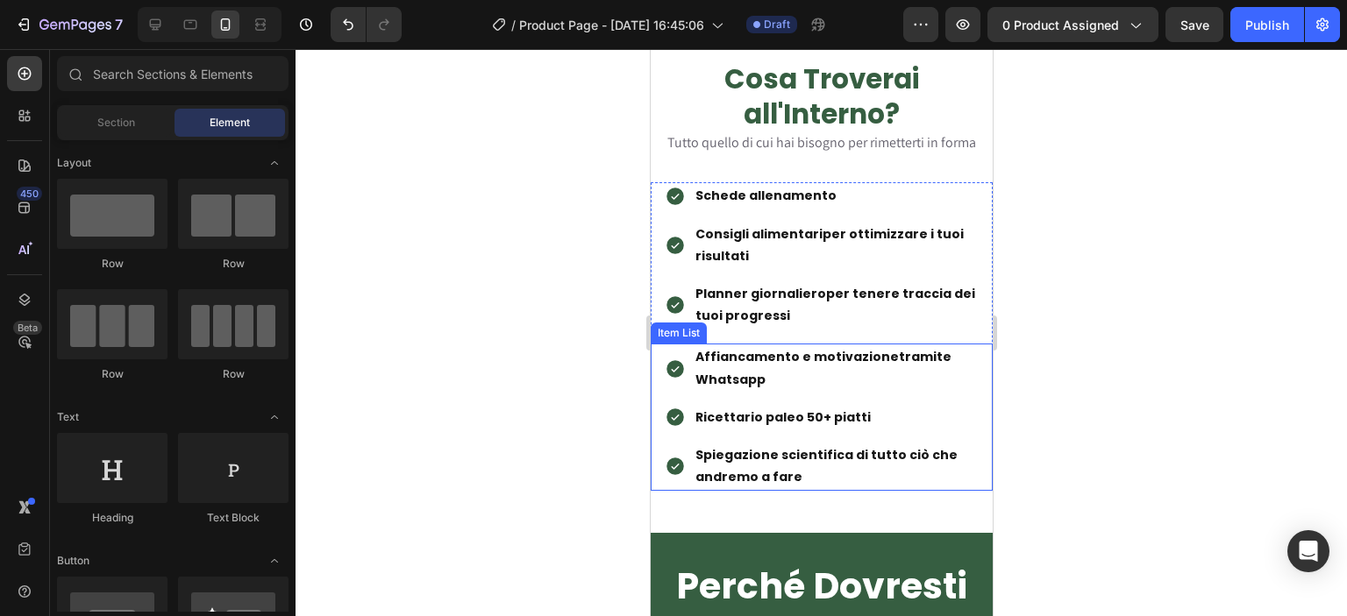
scroll to position [2455, 0]
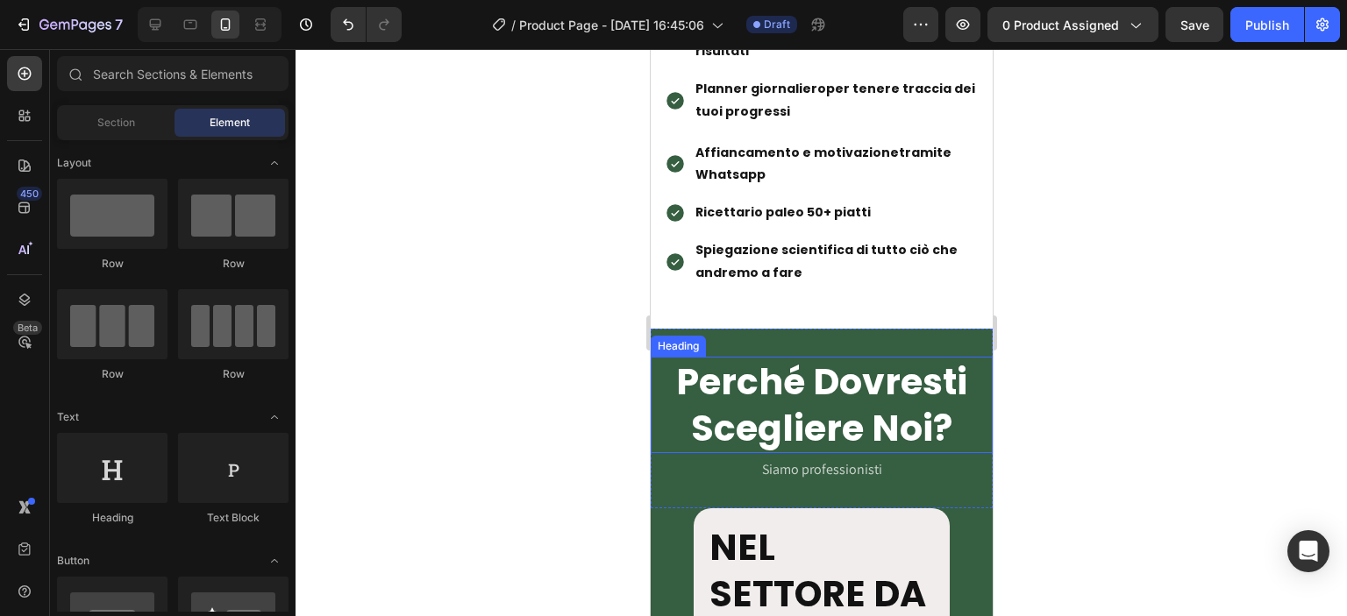
click at [899, 390] on h2 "Perché Dovresti Scegliere Noi?" at bounding box center [821, 405] width 342 height 97
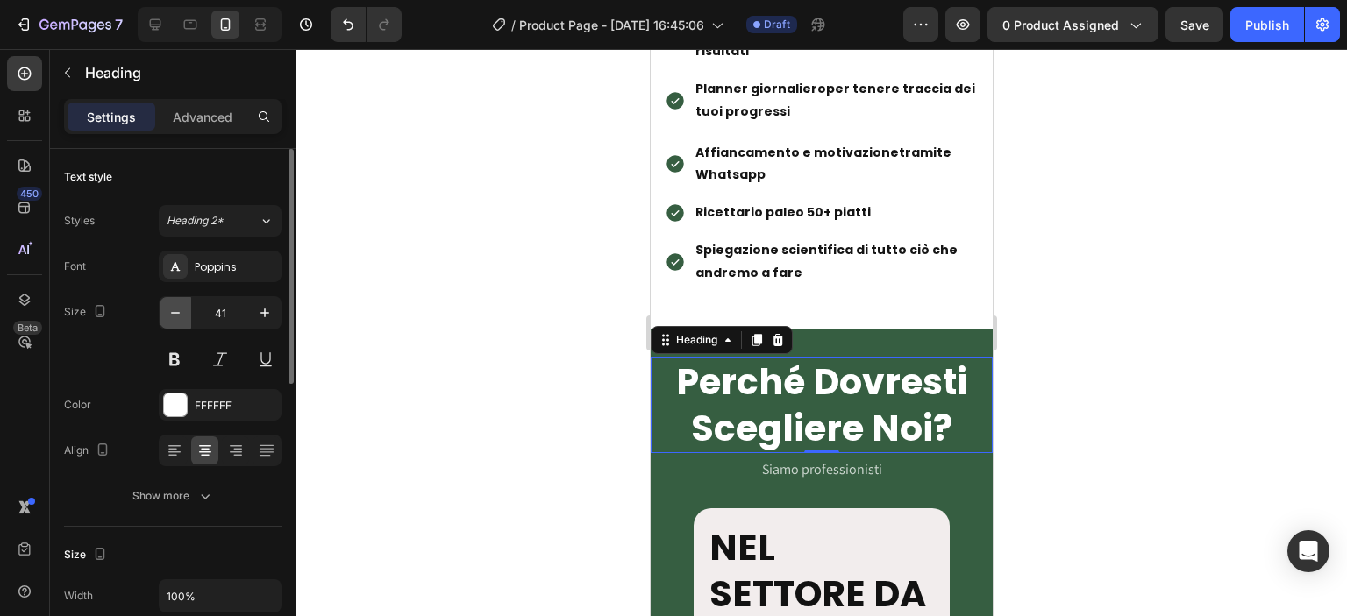
click at [179, 315] on icon "button" at bounding box center [176, 313] width 18 height 18
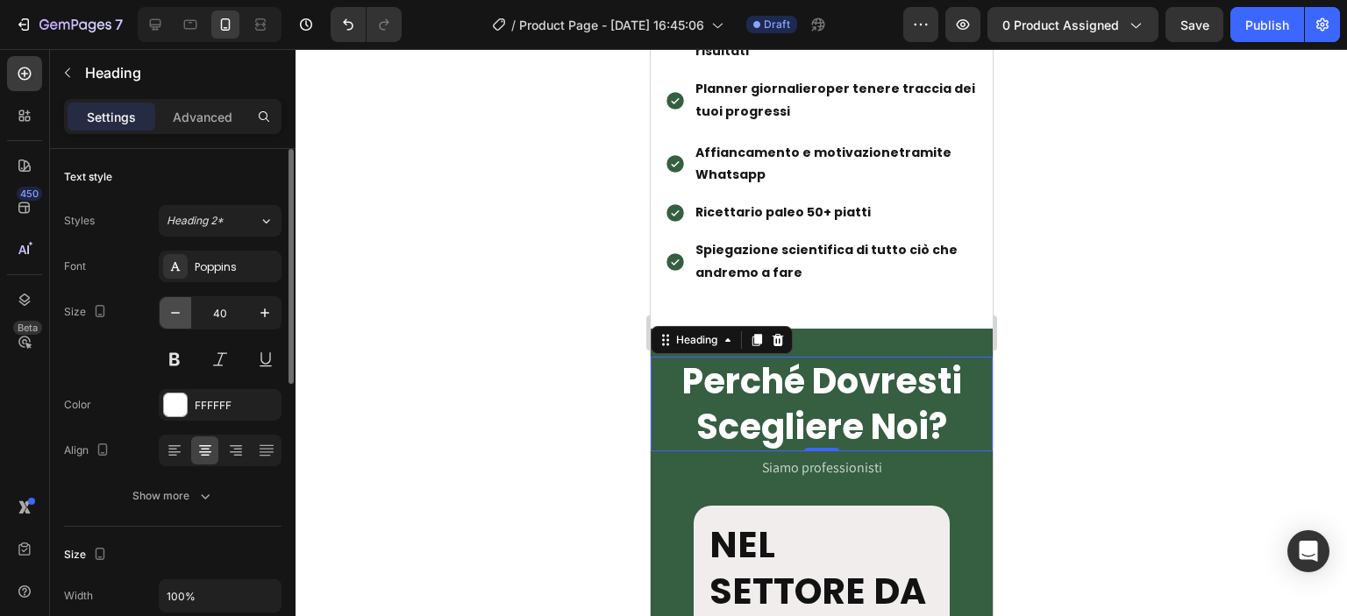
click at [179, 315] on icon "button" at bounding box center [176, 313] width 18 height 18
click at [178, 314] on icon "button" at bounding box center [176, 313] width 18 height 18
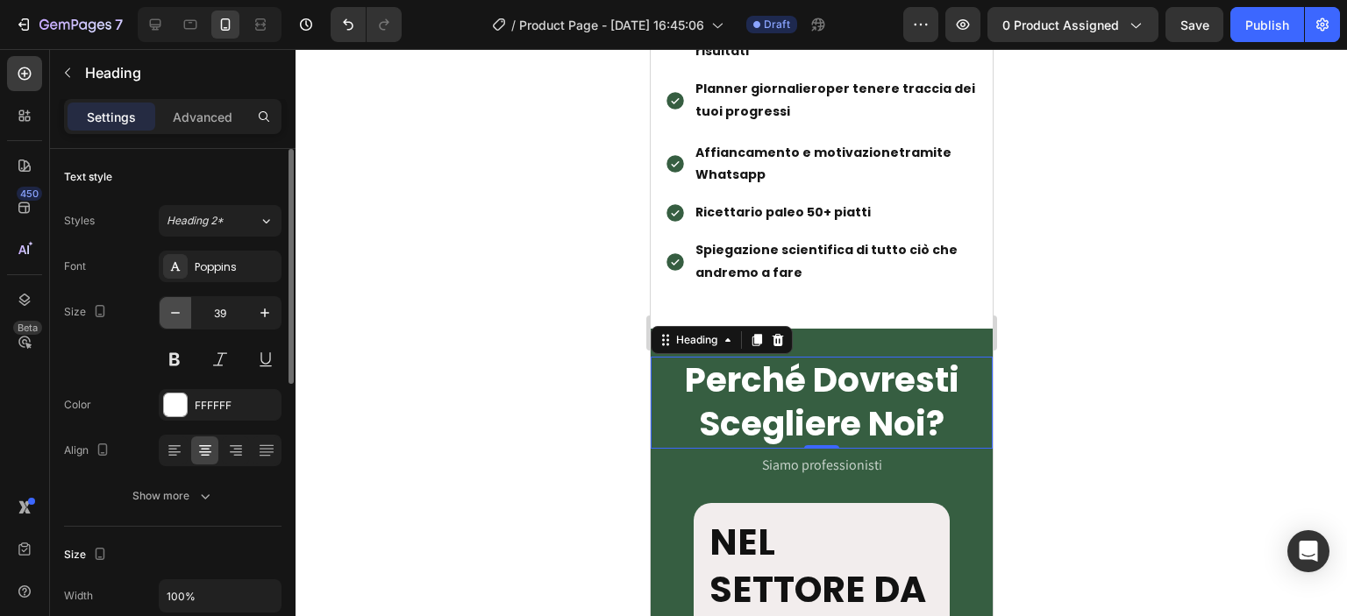
click at [178, 314] on icon "button" at bounding box center [176, 313] width 18 height 18
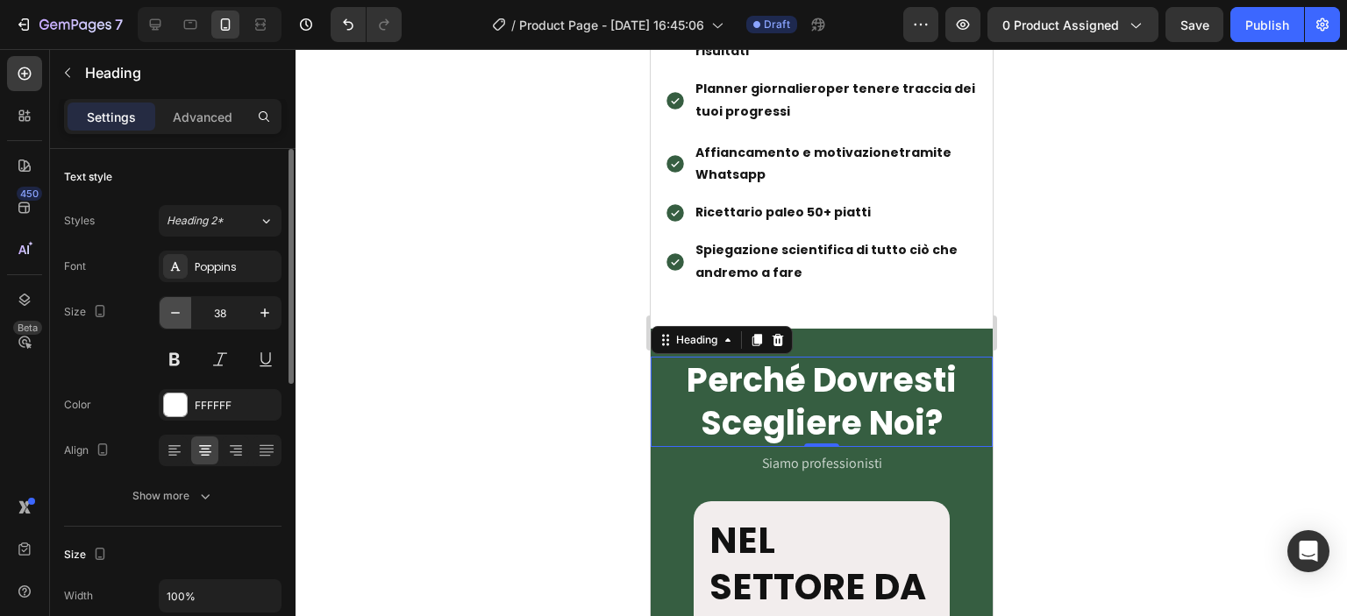
click at [178, 314] on icon "button" at bounding box center [176, 313] width 18 height 18
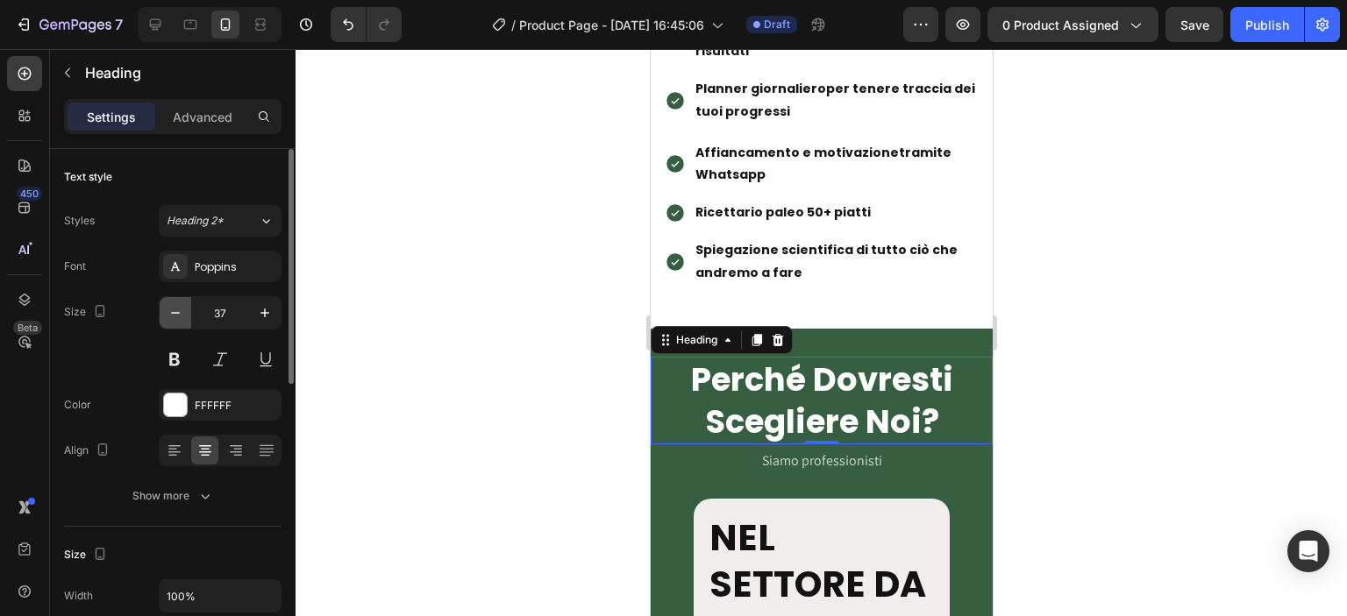
click at [178, 314] on icon "button" at bounding box center [176, 313] width 18 height 18
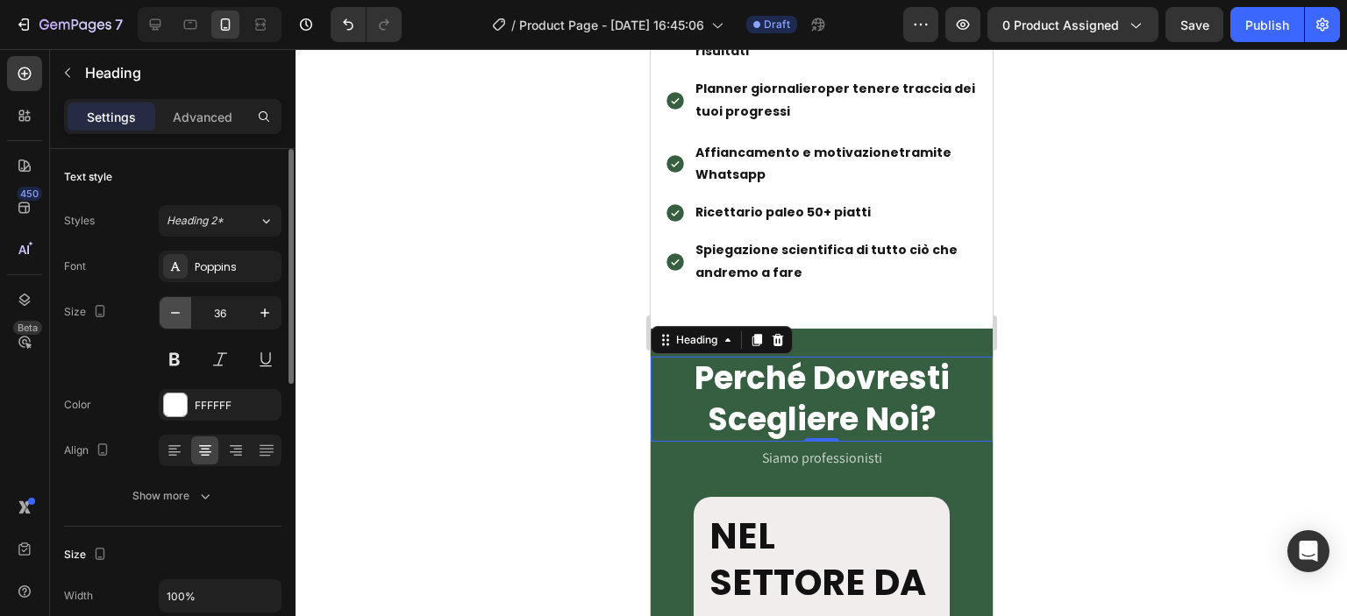
click at [178, 314] on icon "button" at bounding box center [176, 313] width 18 height 18
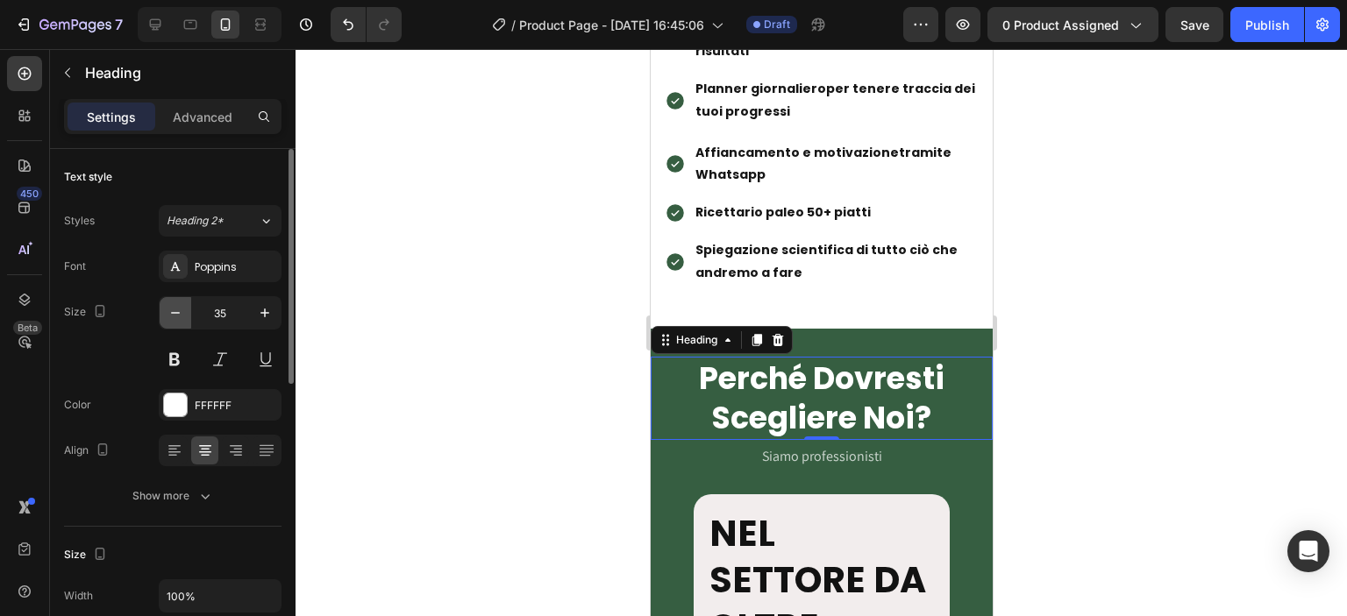
click at [178, 314] on icon "button" at bounding box center [176, 313] width 18 height 18
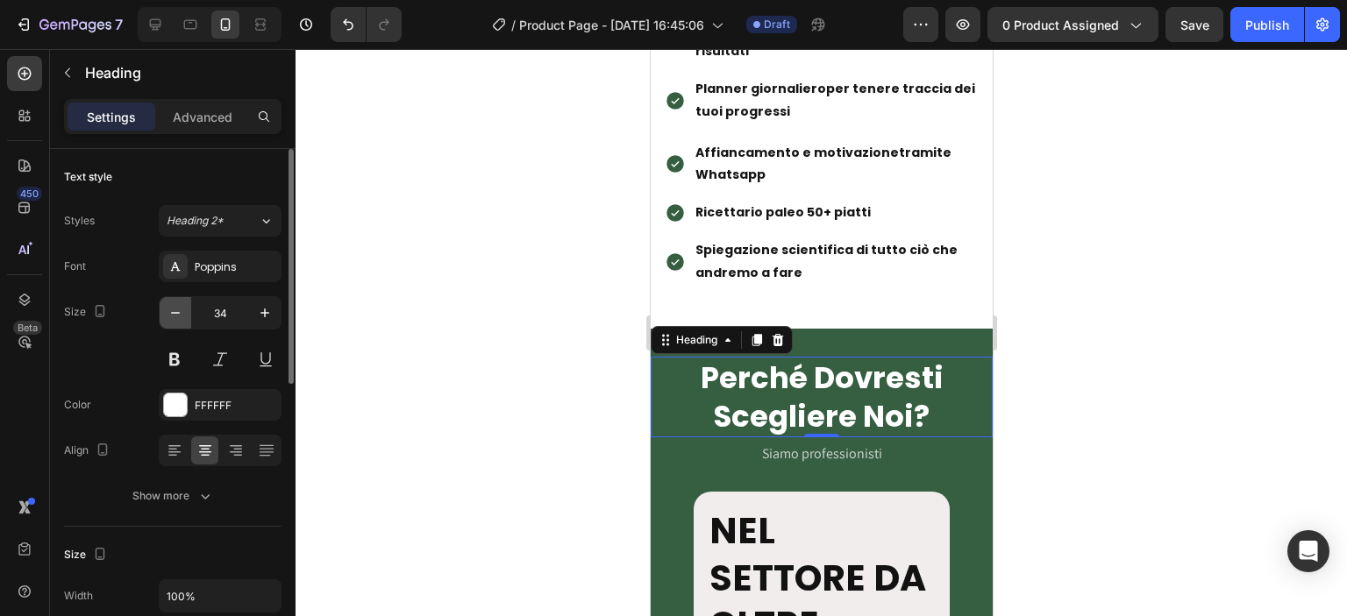
click at [178, 314] on icon "button" at bounding box center [176, 313] width 18 height 18
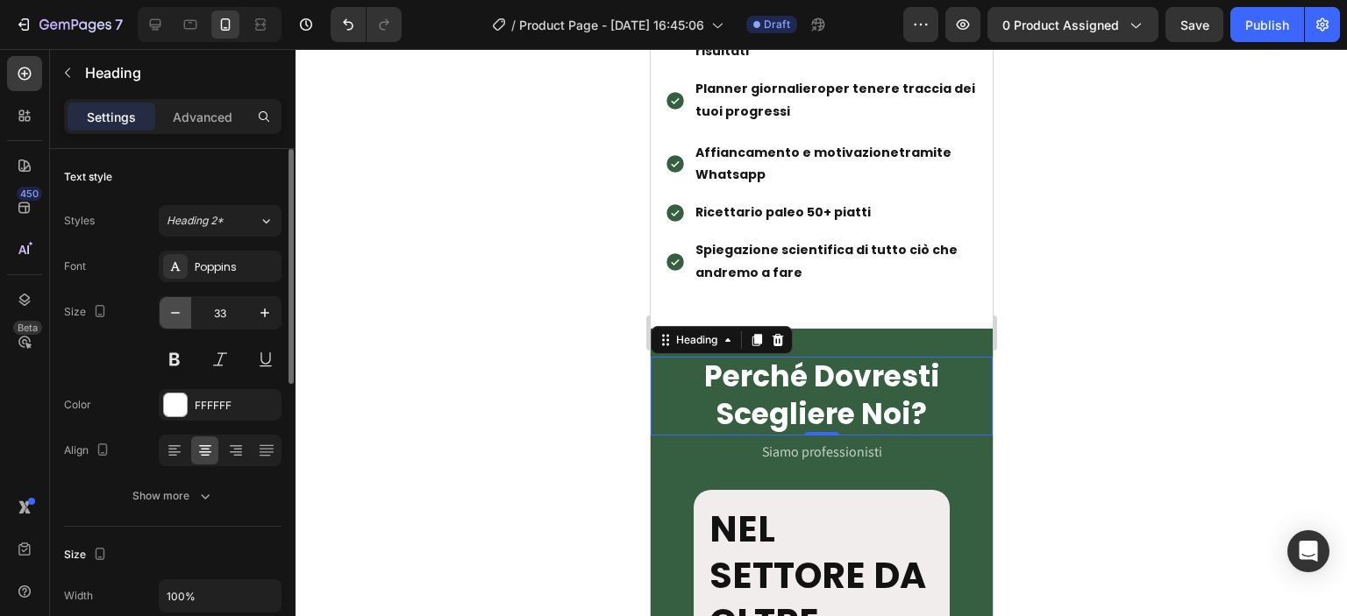
click at [178, 314] on icon "button" at bounding box center [176, 313] width 18 height 18
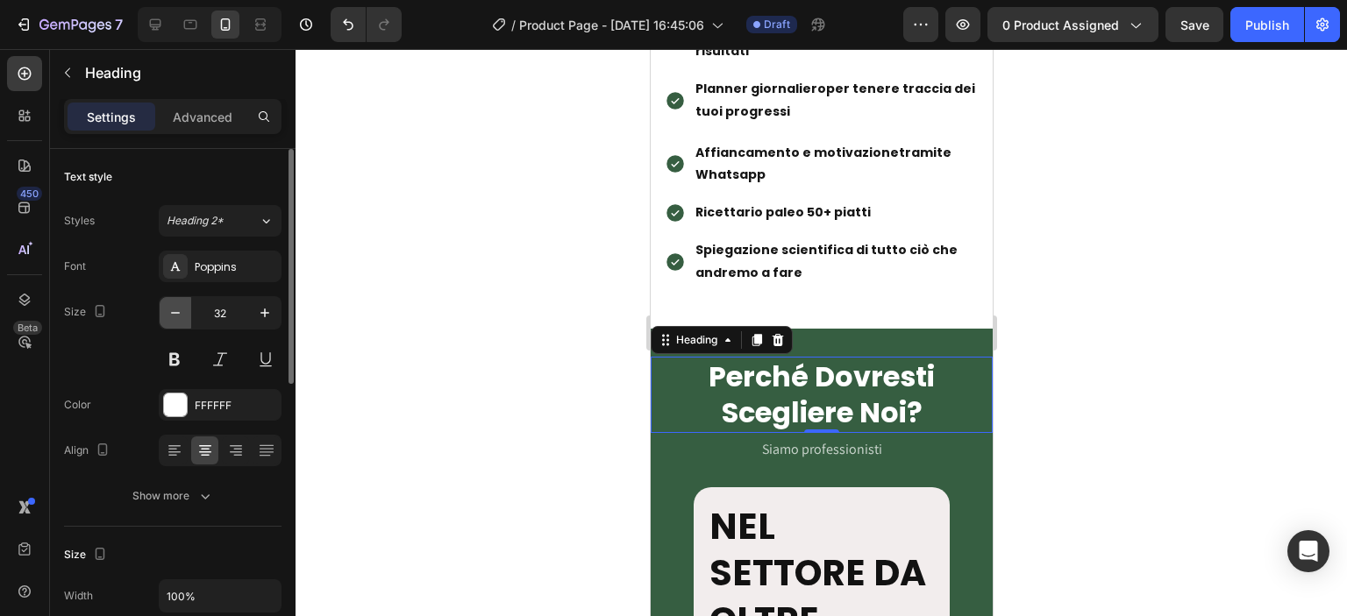
click at [178, 314] on icon "button" at bounding box center [176, 313] width 18 height 18
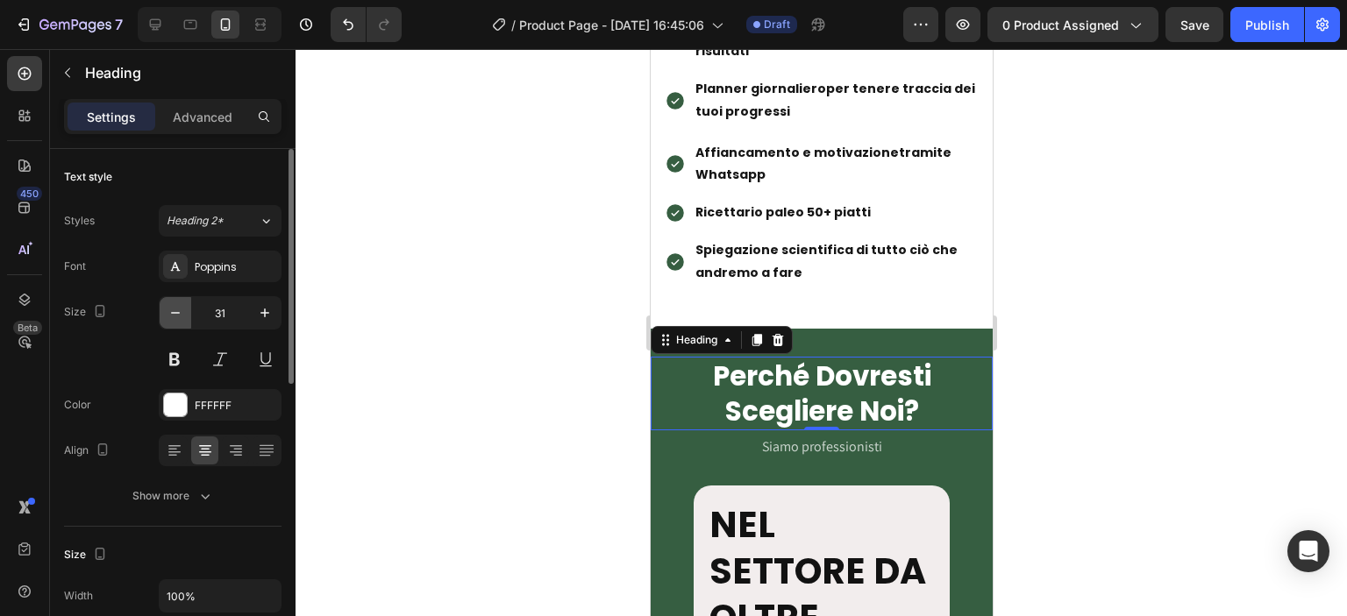
type input "30"
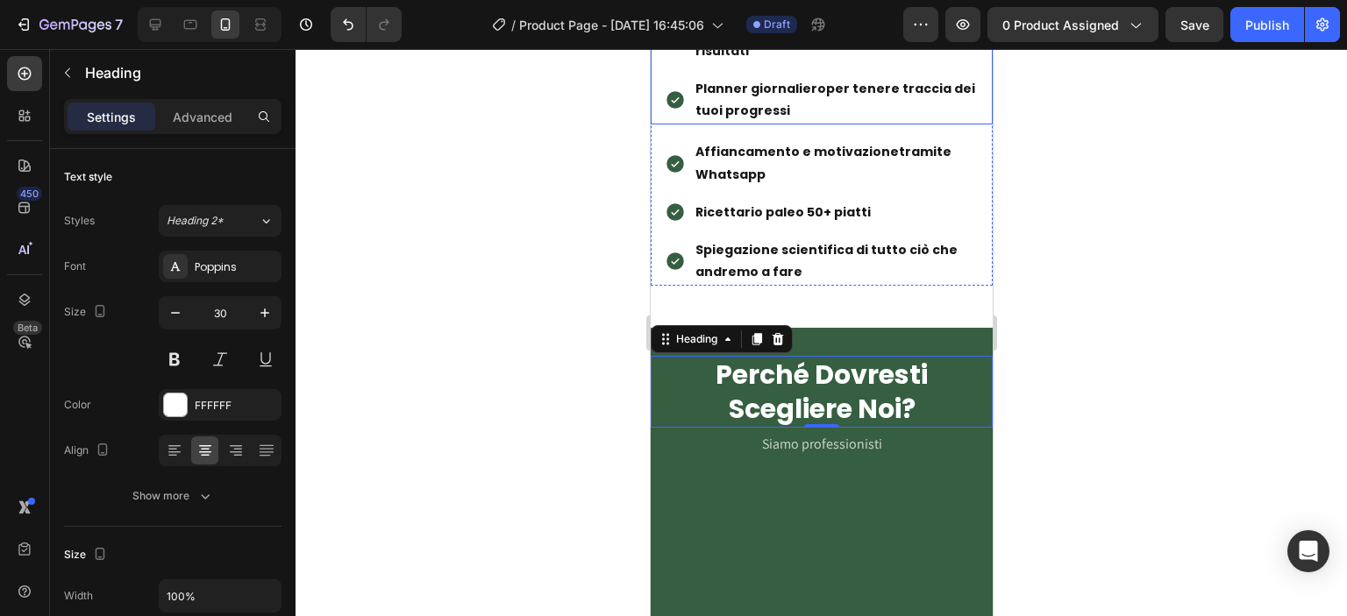
scroll to position [2046, 0]
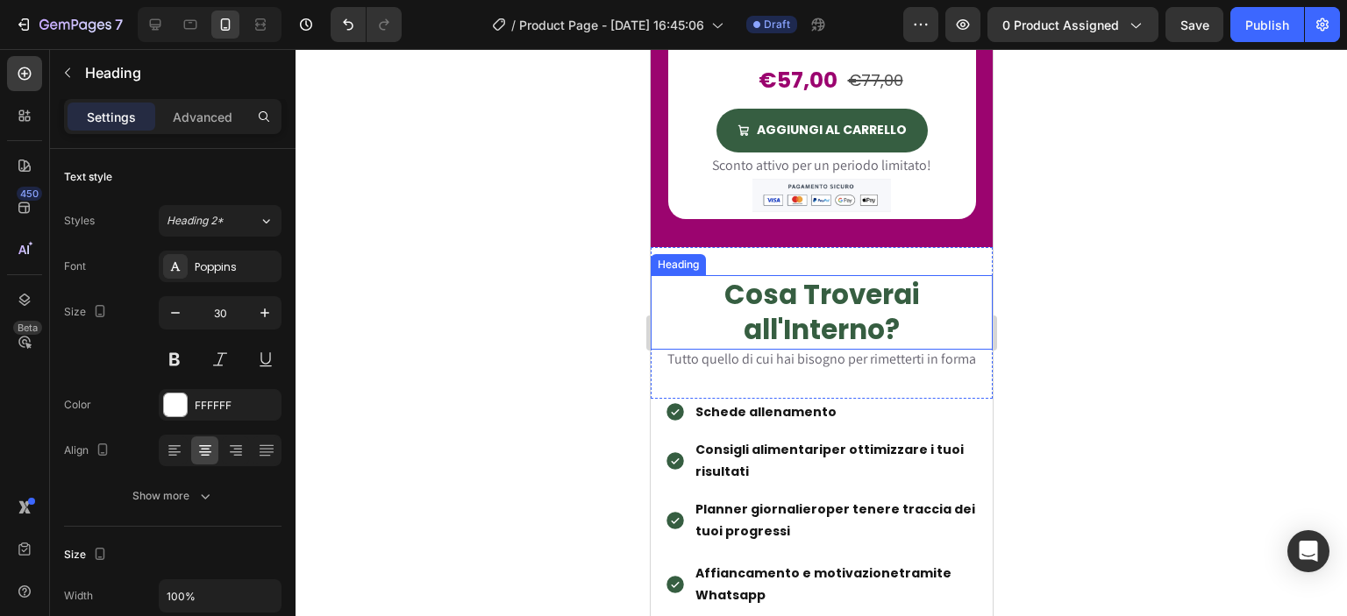
click at [841, 290] on h2 "Cosa Troverai all'Interno?" at bounding box center [821, 312] width 342 height 75
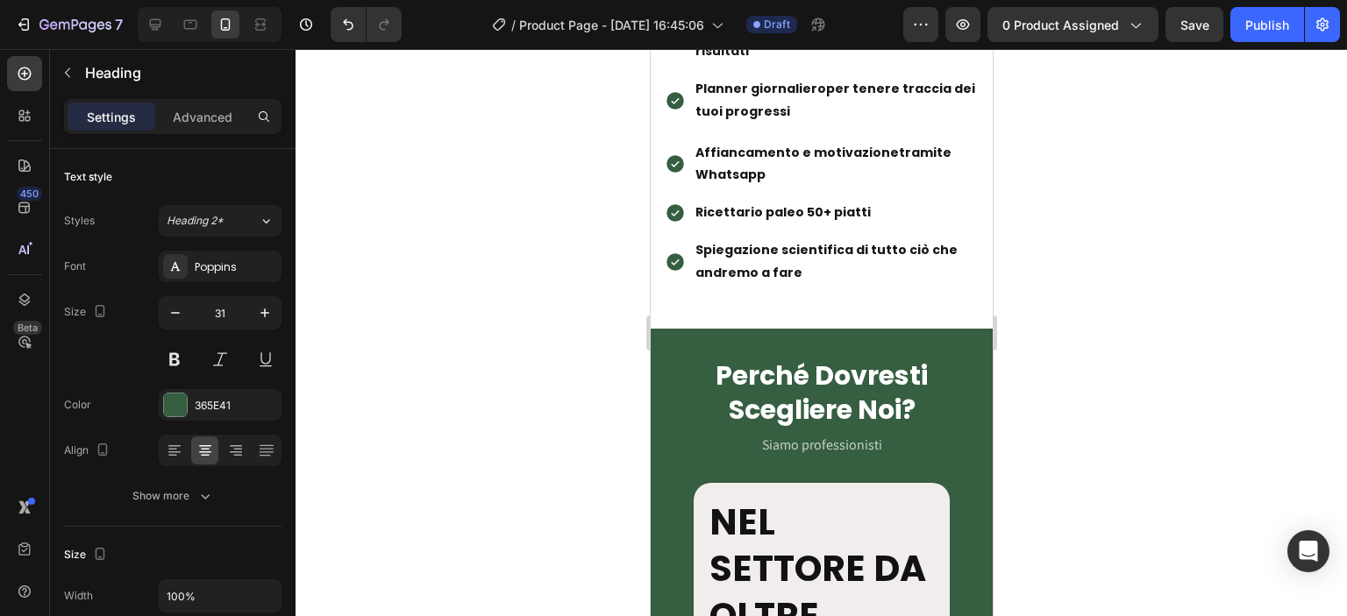
scroll to position [2660, 0]
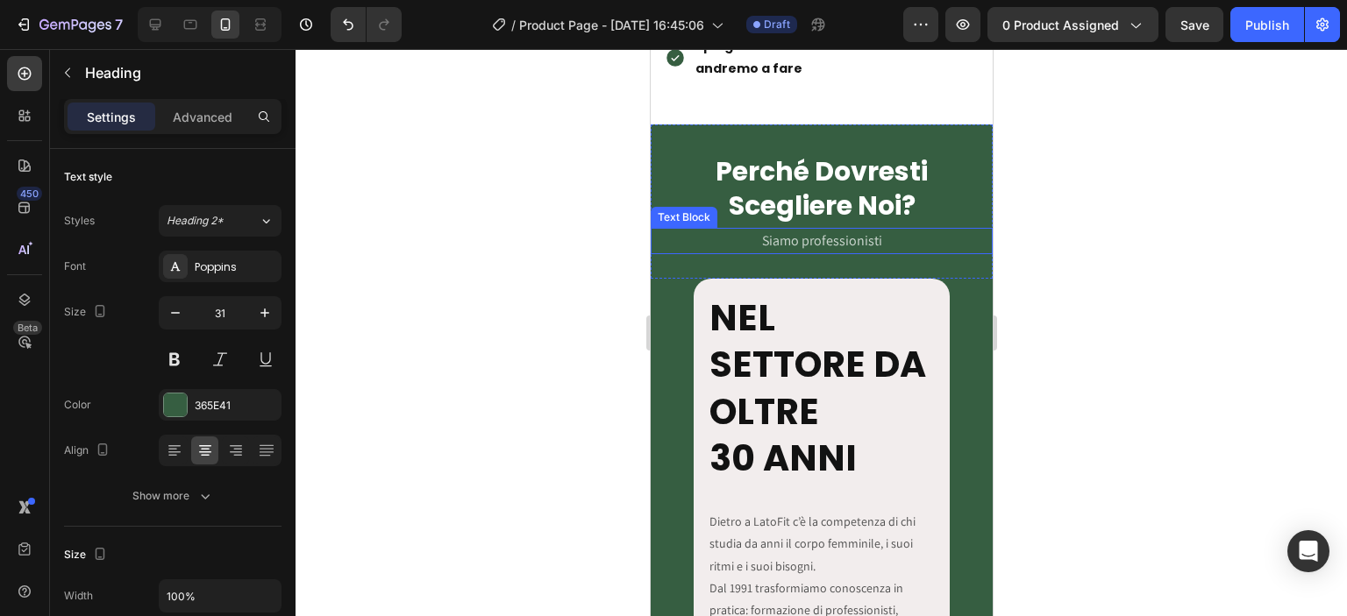
click at [825, 234] on span "Siamo professionisti" at bounding box center [821, 241] width 120 height 18
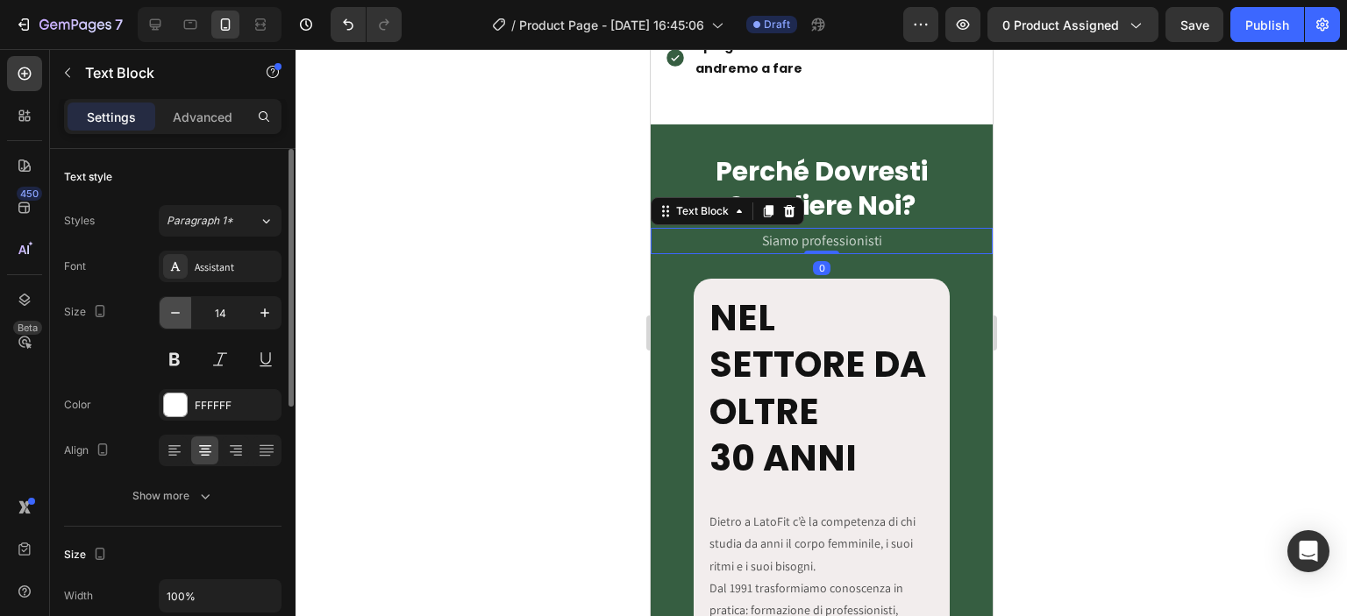
click at [182, 313] on icon "button" at bounding box center [176, 313] width 18 height 18
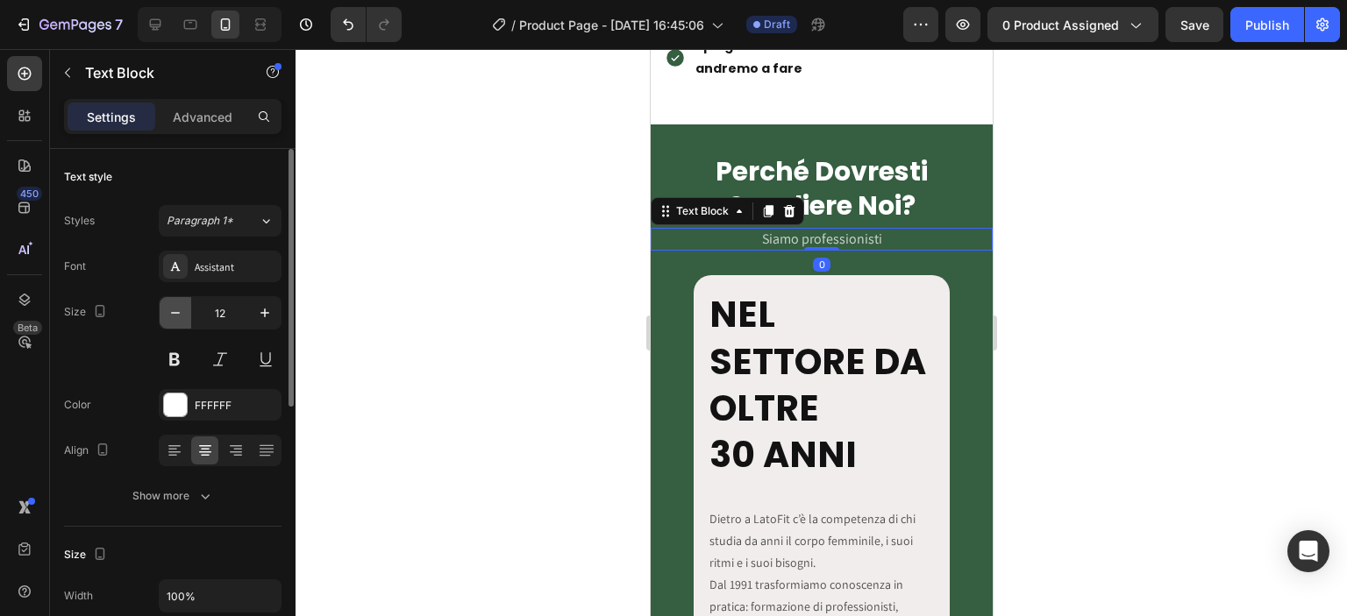
click at [182, 313] on icon "button" at bounding box center [176, 313] width 18 height 18
type input "10"
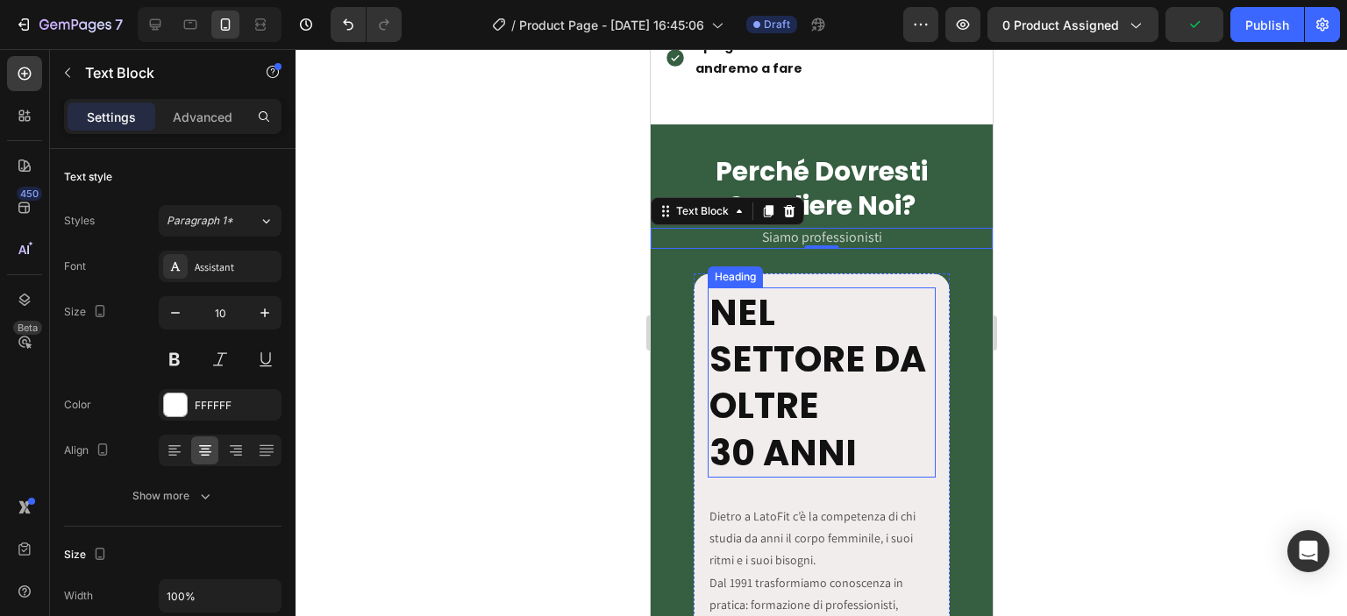
scroll to position [2864, 0]
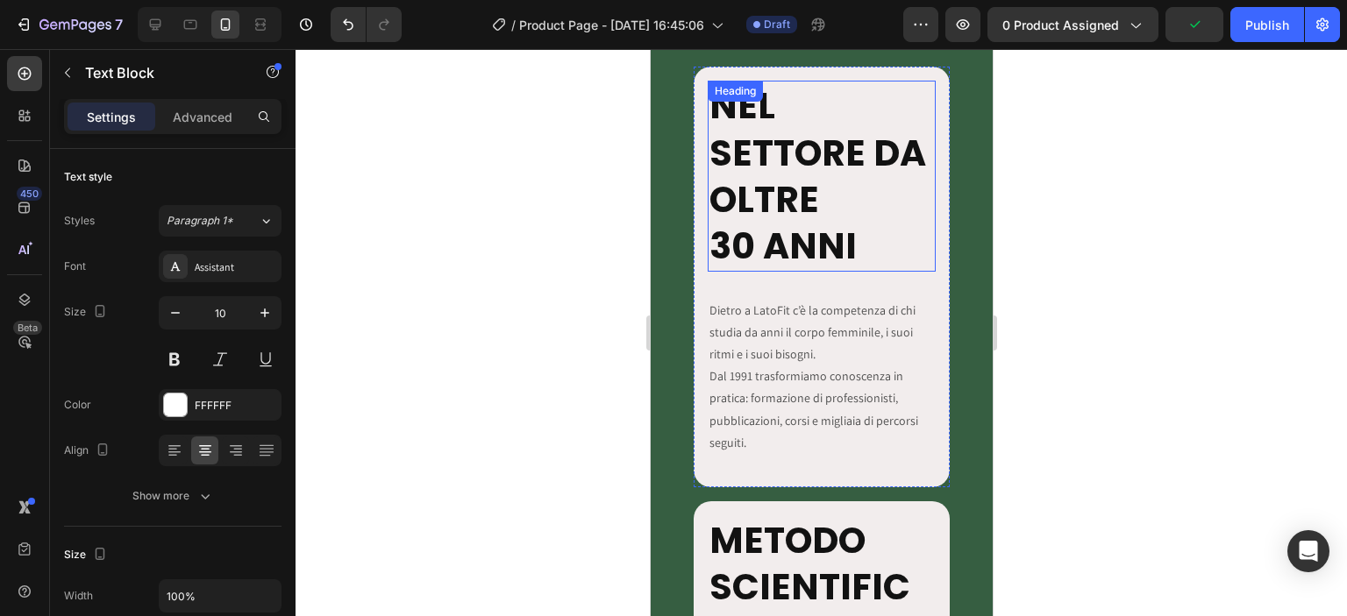
click at [777, 236] on h2 "NEL SETTORE DA OLTRE 30 ANNI" at bounding box center [821, 176] width 229 height 190
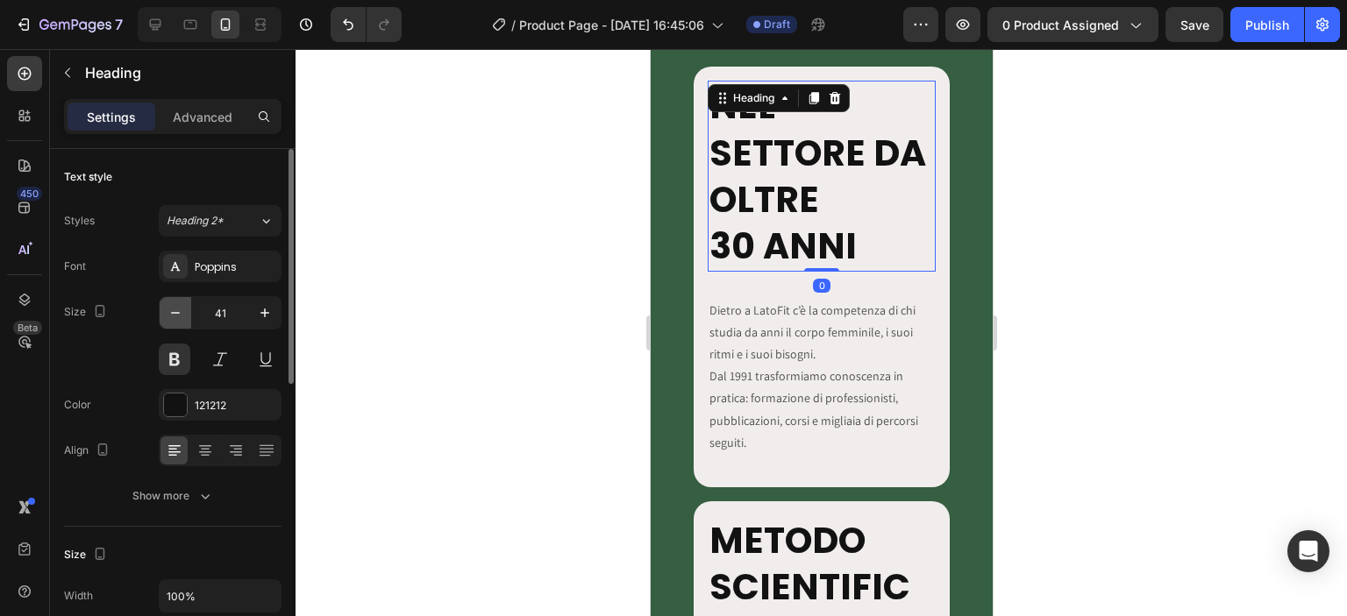
click at [186, 310] on button "button" at bounding box center [176, 313] width 32 height 32
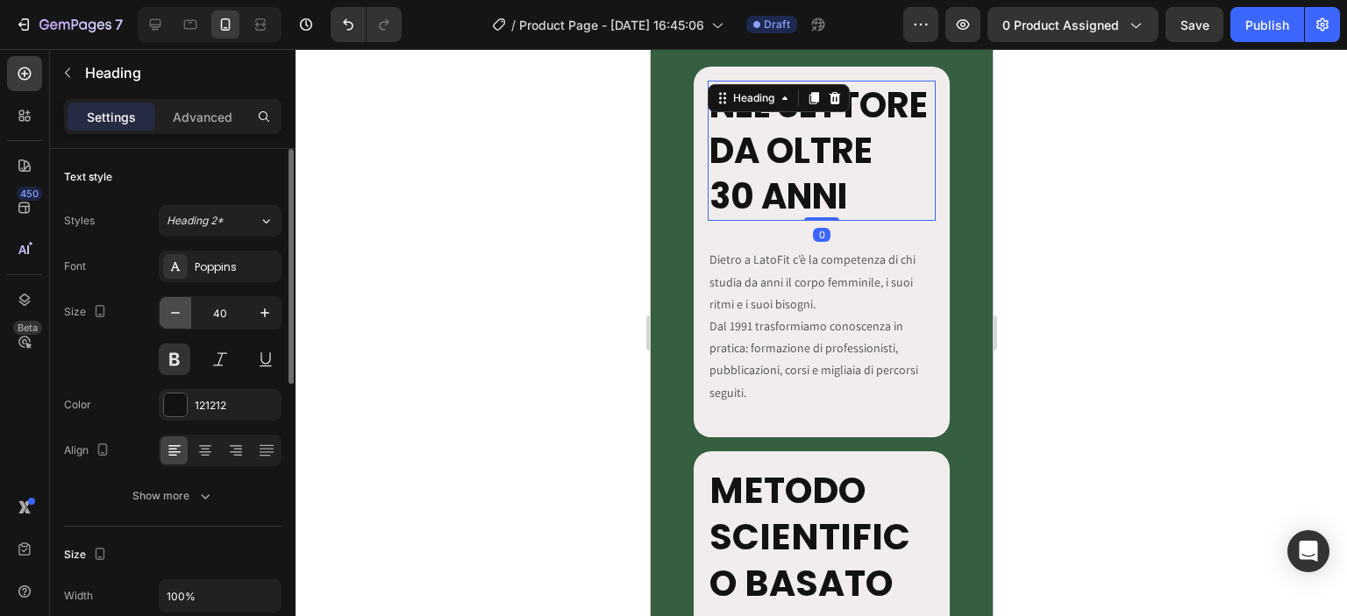
click at [186, 310] on button "button" at bounding box center [176, 313] width 32 height 32
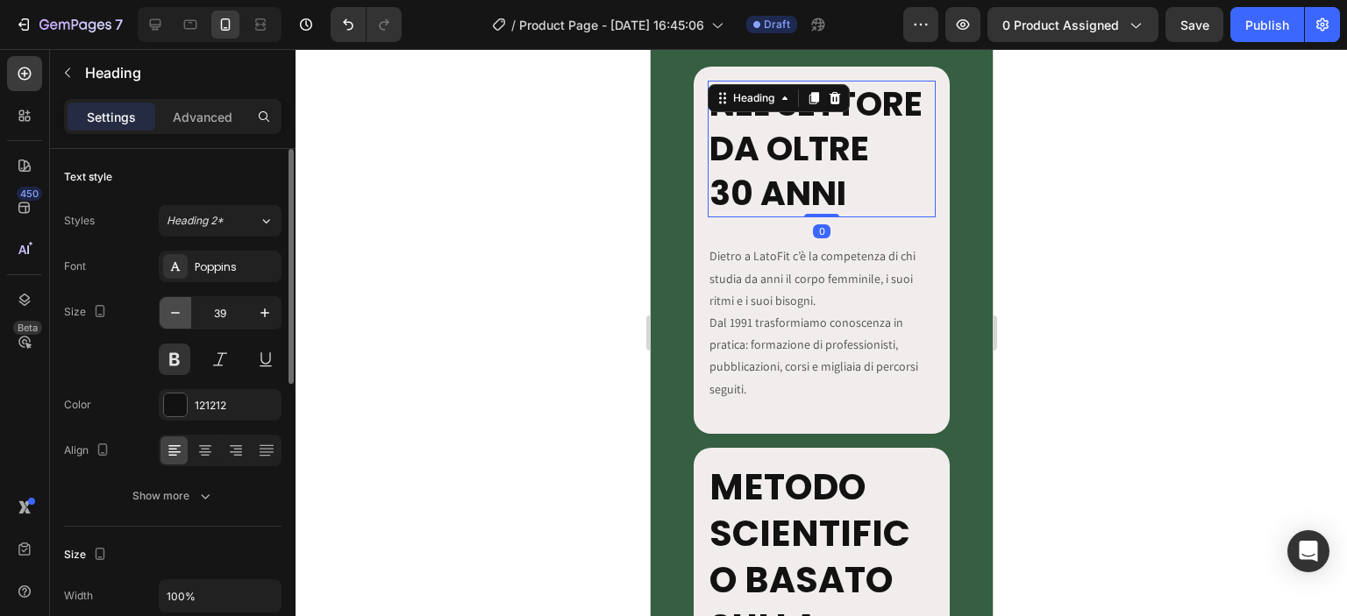
click at [186, 310] on button "button" at bounding box center [176, 313] width 32 height 32
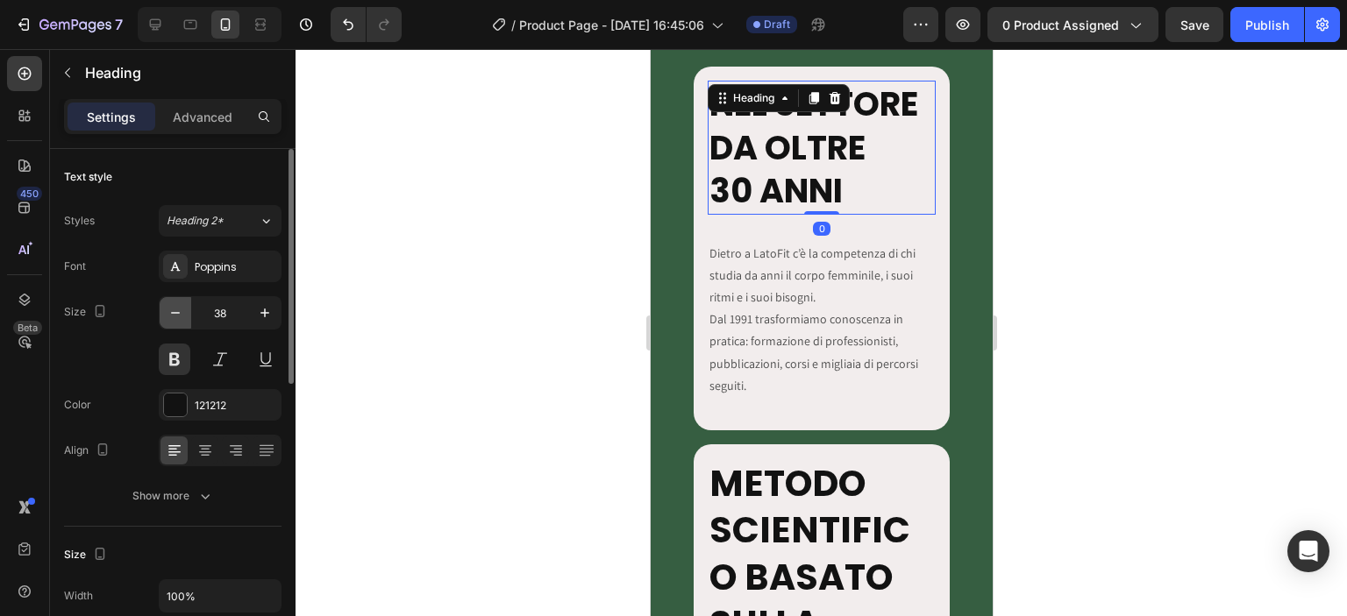
click at [186, 310] on button "button" at bounding box center [176, 313] width 32 height 32
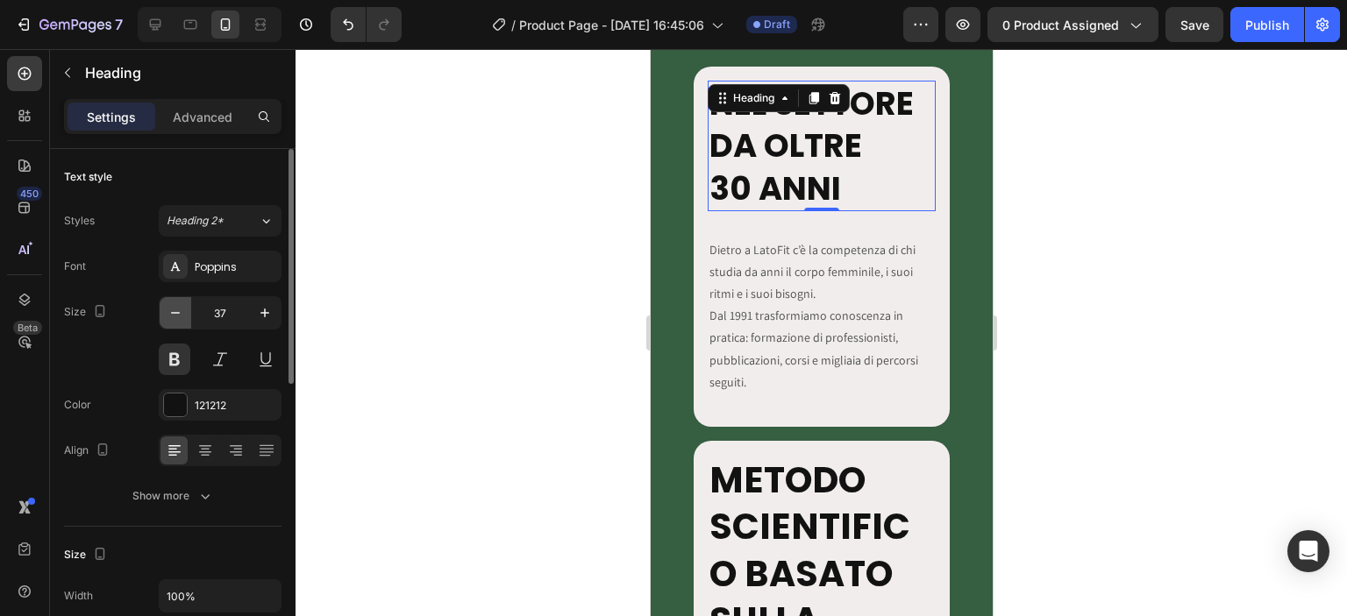
click at [186, 310] on button "button" at bounding box center [176, 313] width 32 height 32
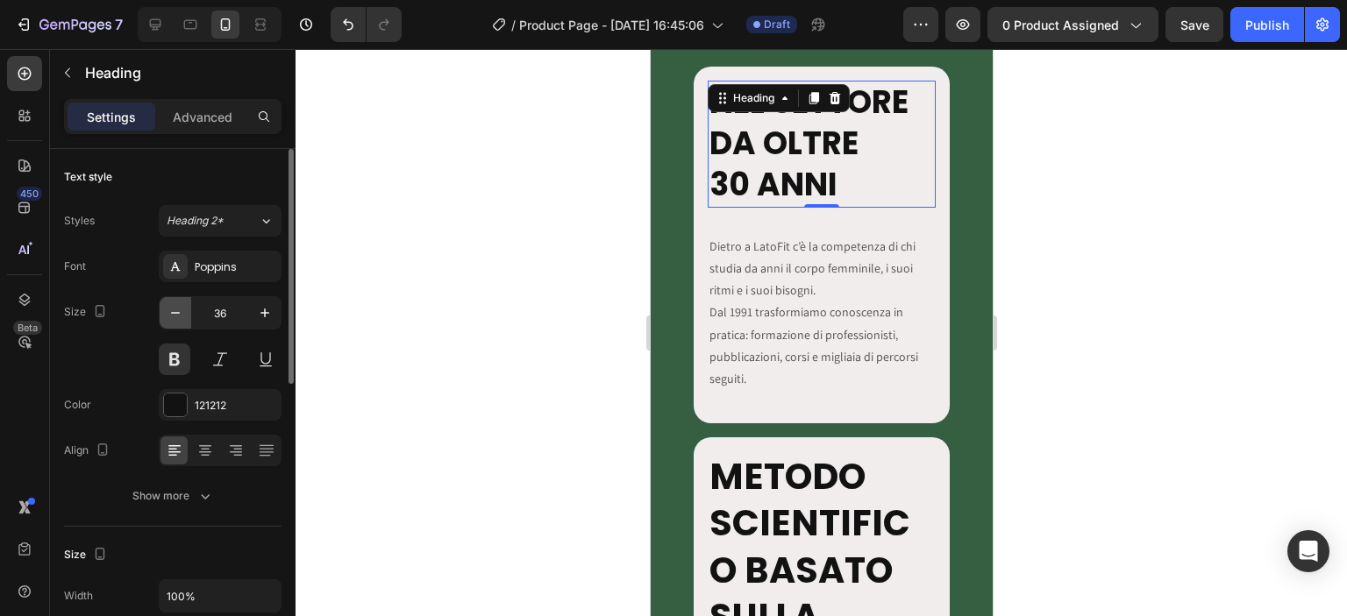
click at [186, 310] on button "button" at bounding box center [176, 313] width 32 height 32
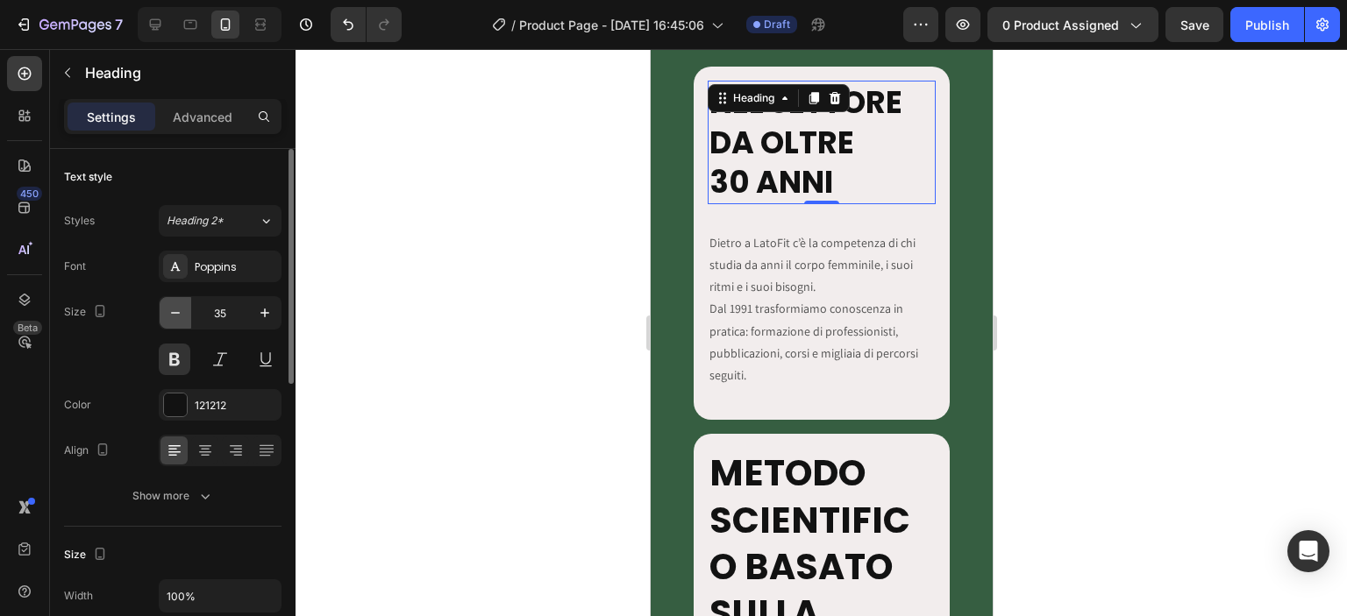
click at [186, 310] on button "button" at bounding box center [176, 313] width 32 height 32
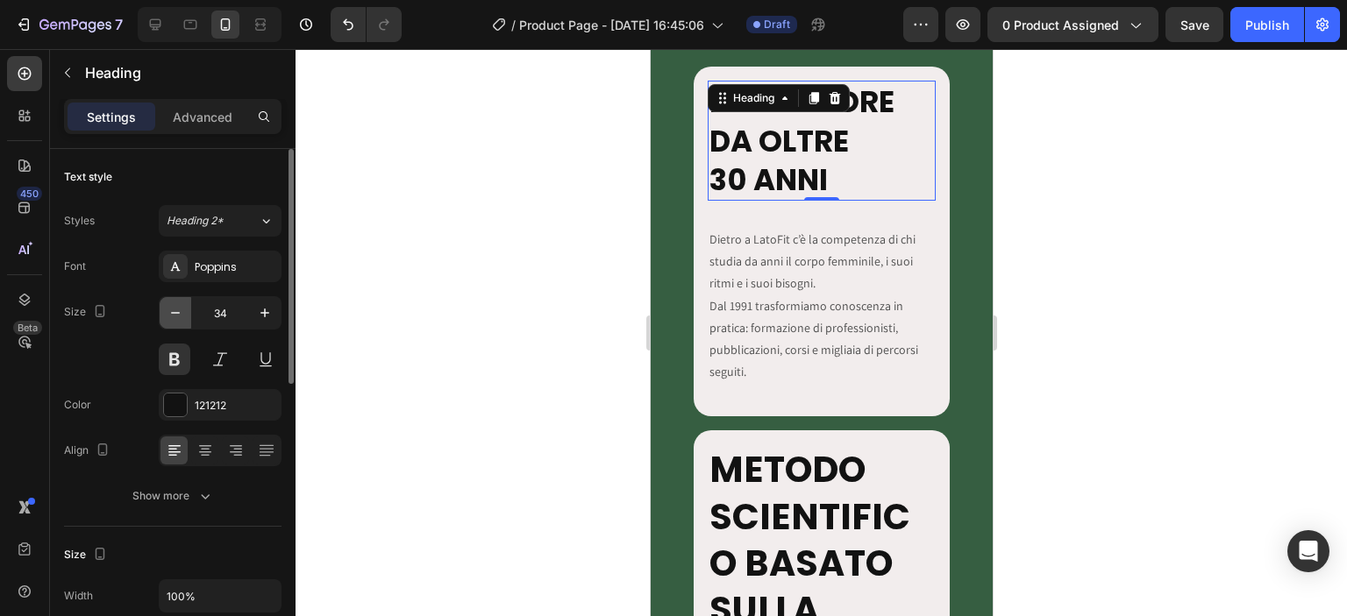
click at [186, 310] on button "button" at bounding box center [176, 313] width 32 height 32
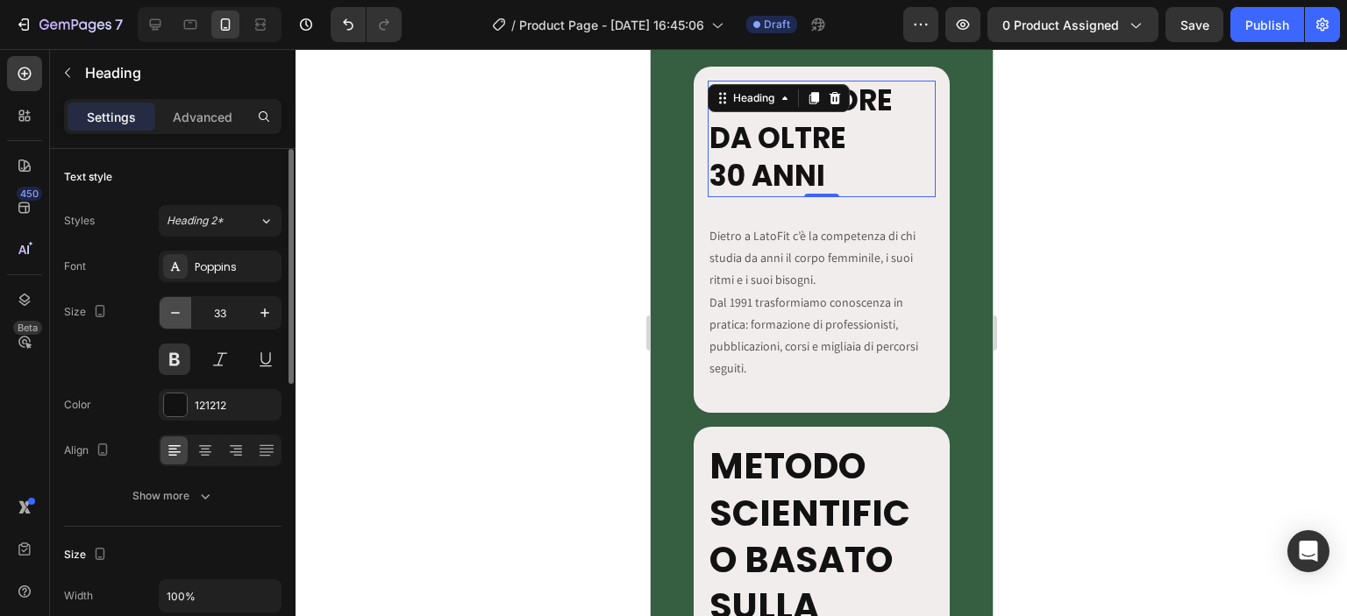
click at [186, 310] on button "button" at bounding box center [176, 313] width 32 height 32
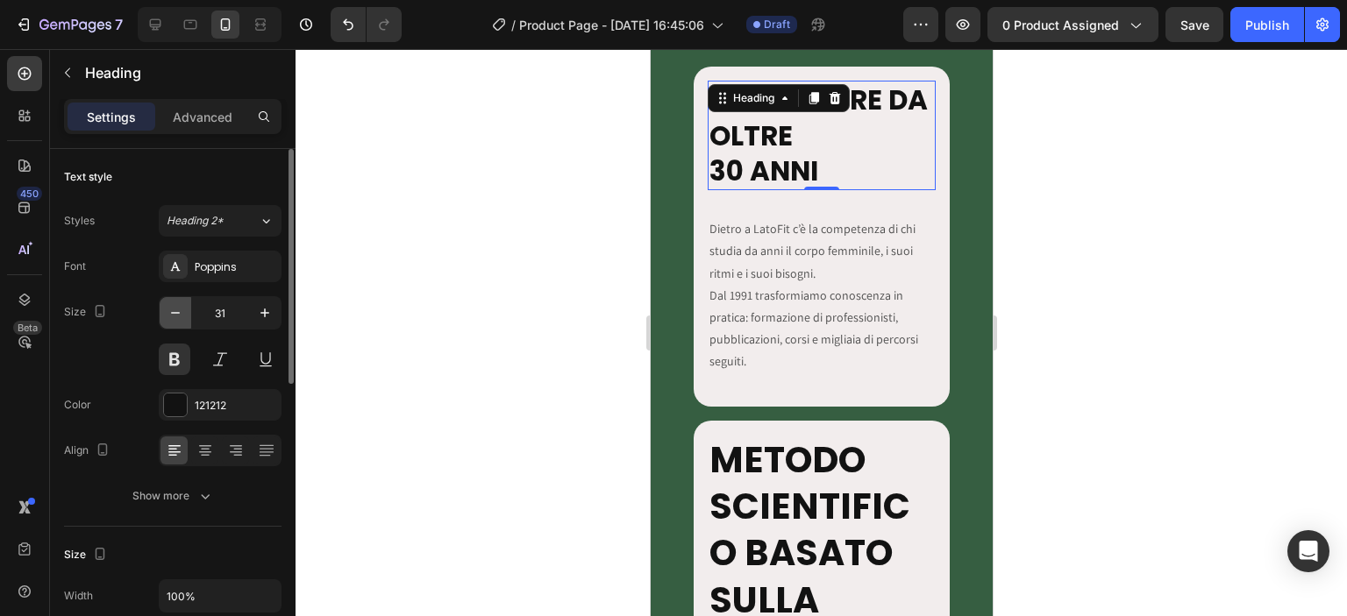
click at [186, 310] on button "button" at bounding box center [176, 313] width 32 height 32
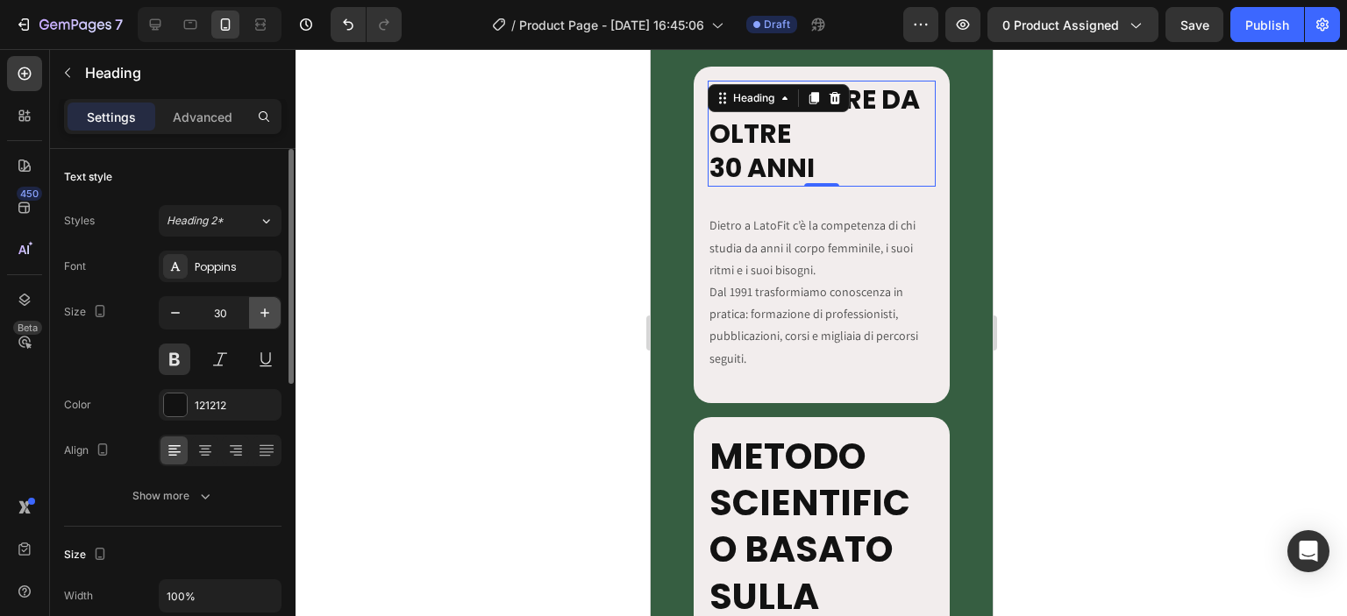
click at [254, 308] on button "button" at bounding box center [265, 313] width 32 height 32
type input "31"
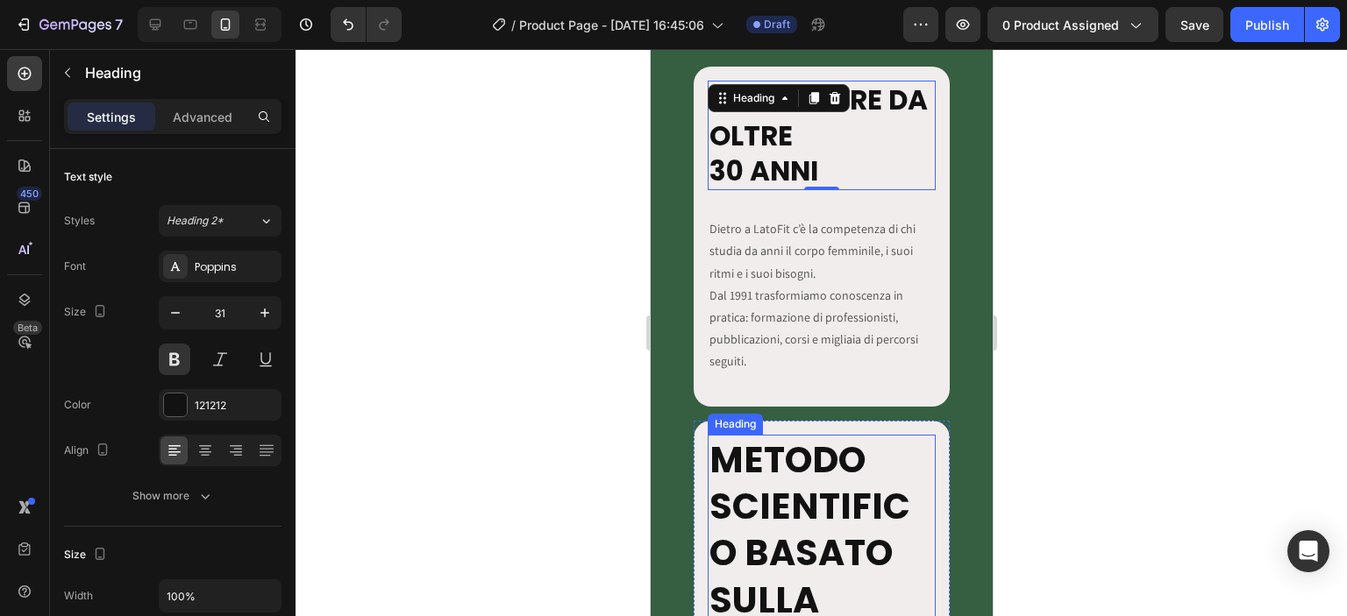
click at [763, 481] on strong "METODO SCIENTIFICO BASATO SULLA CICLICITA' FEMMINILE" at bounding box center [809, 576] width 201 height 283
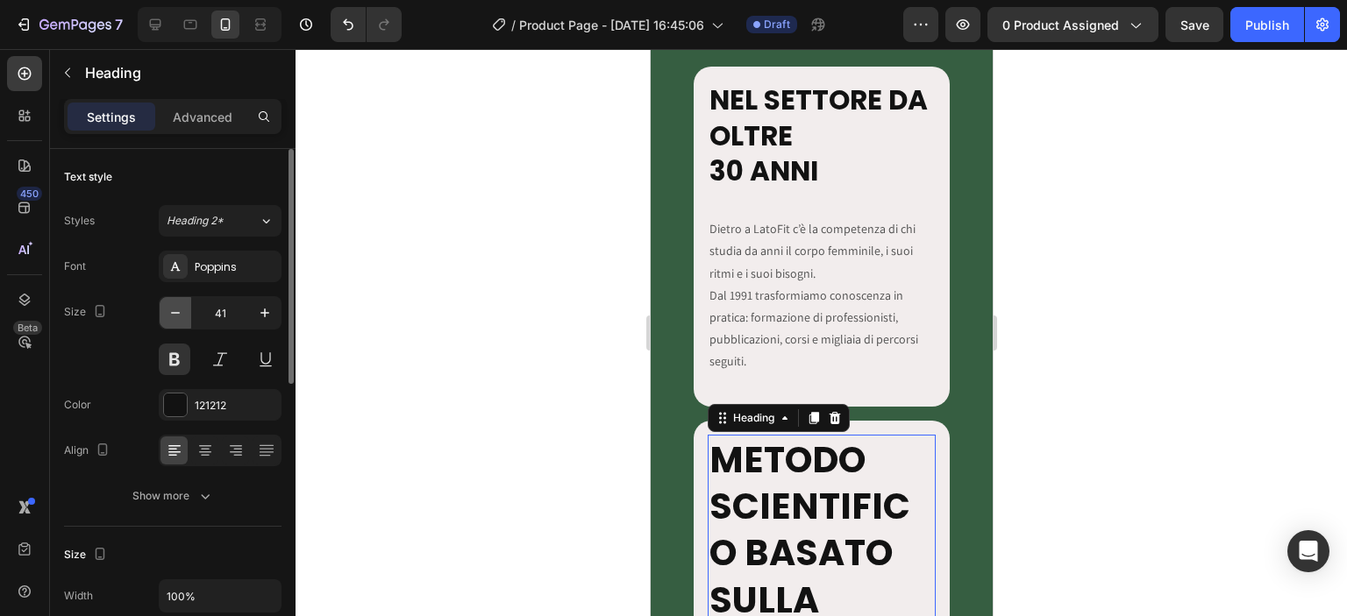
click at [180, 320] on icon "button" at bounding box center [176, 313] width 18 height 18
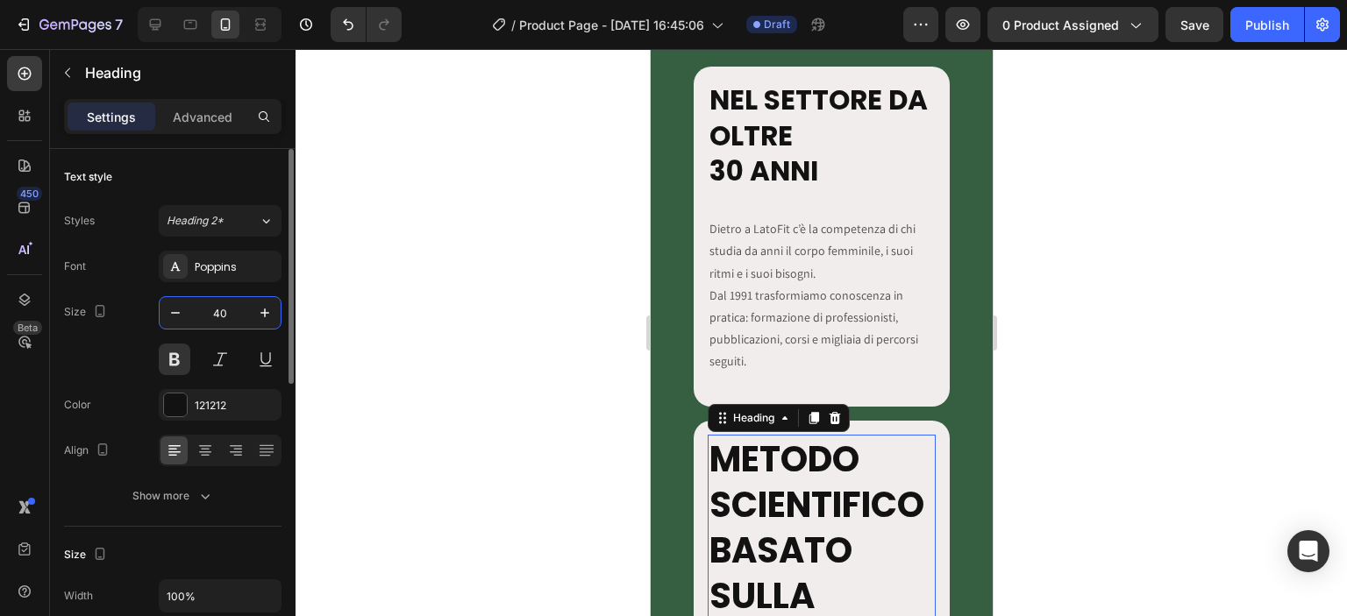
click at [221, 308] on input "40" at bounding box center [220, 313] width 58 height 32
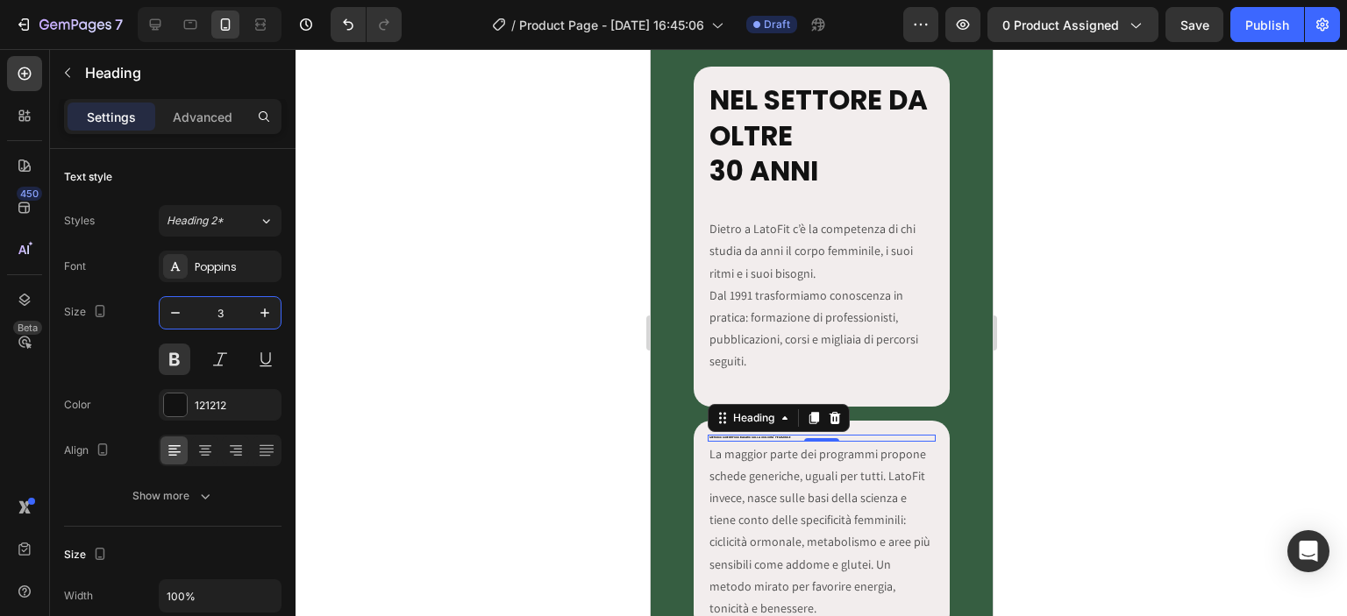
type input "31"
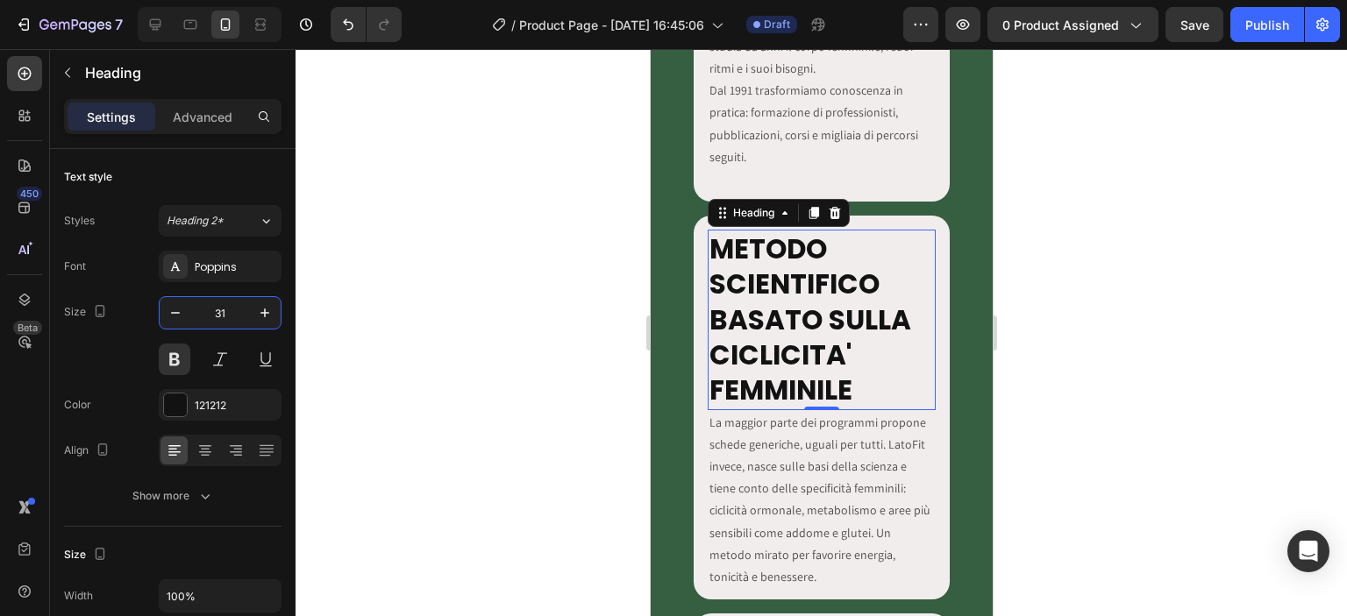
scroll to position [3274, 0]
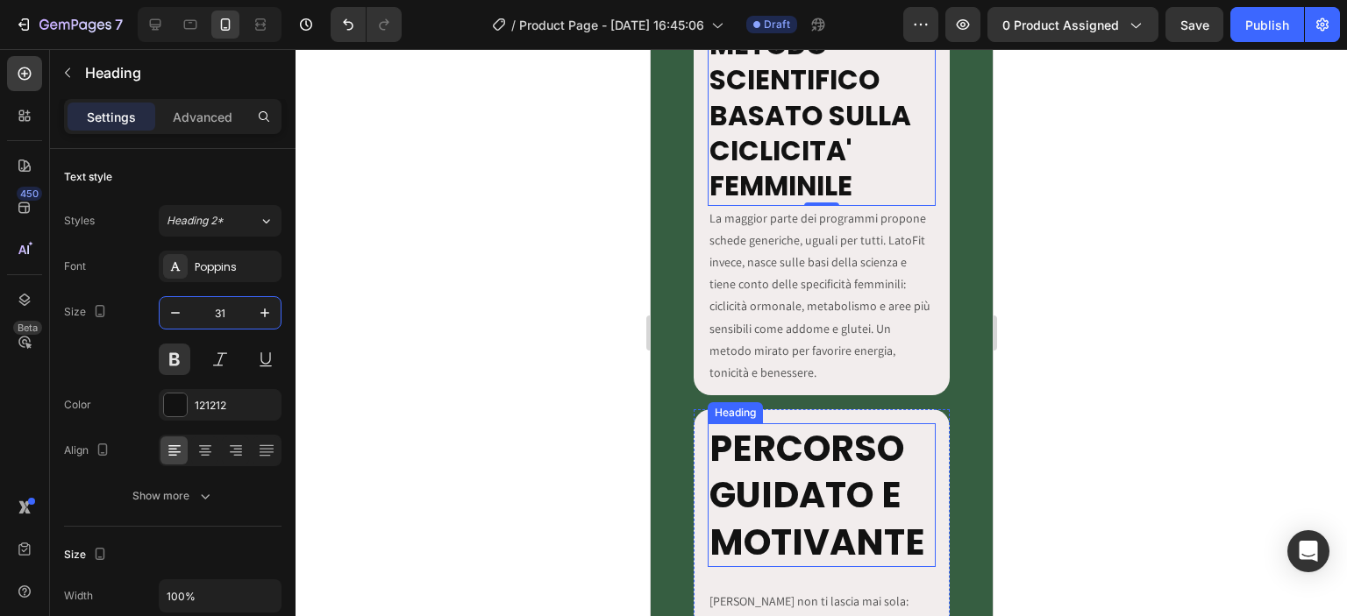
click at [766, 431] on h2 "PERCORSO GUIDATO E MOTIVANTE" at bounding box center [821, 496] width 229 height 144
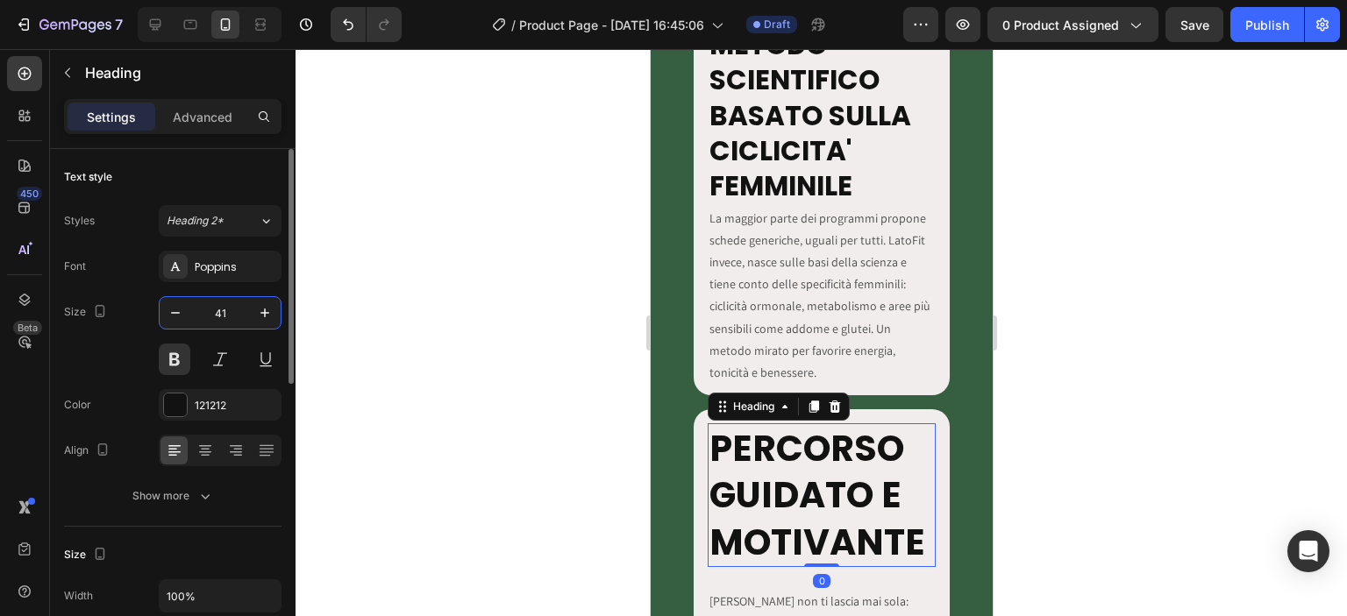
click at [220, 309] on input "41" at bounding box center [220, 313] width 58 height 32
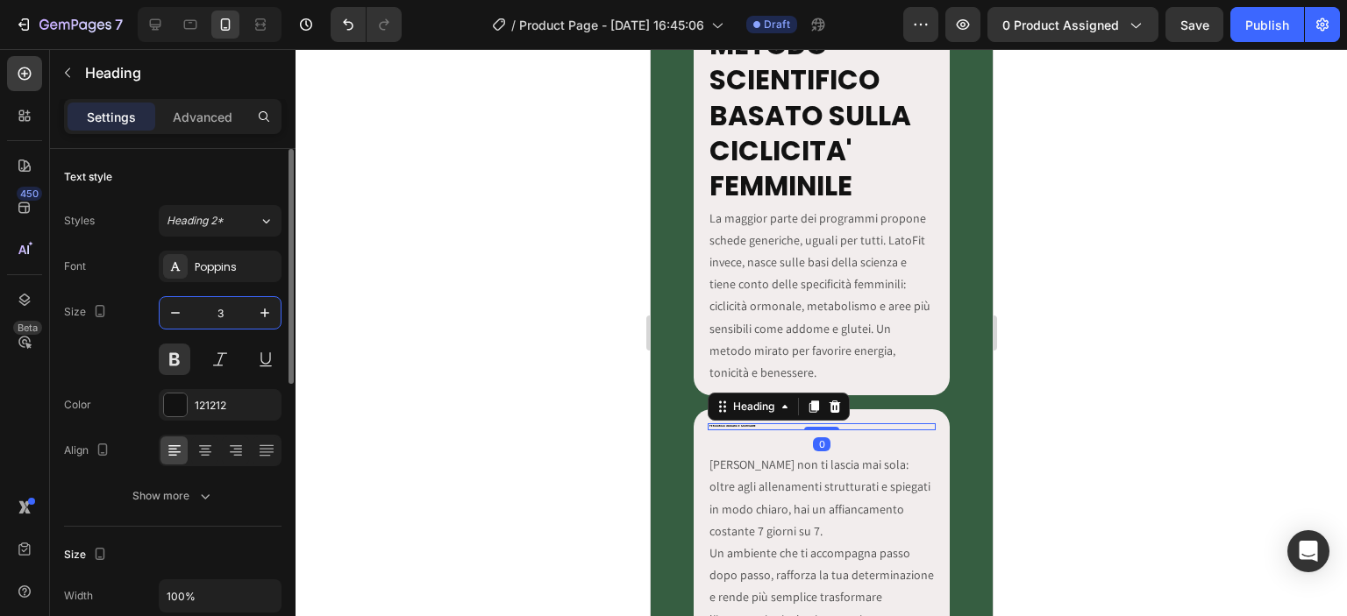
type input "31"
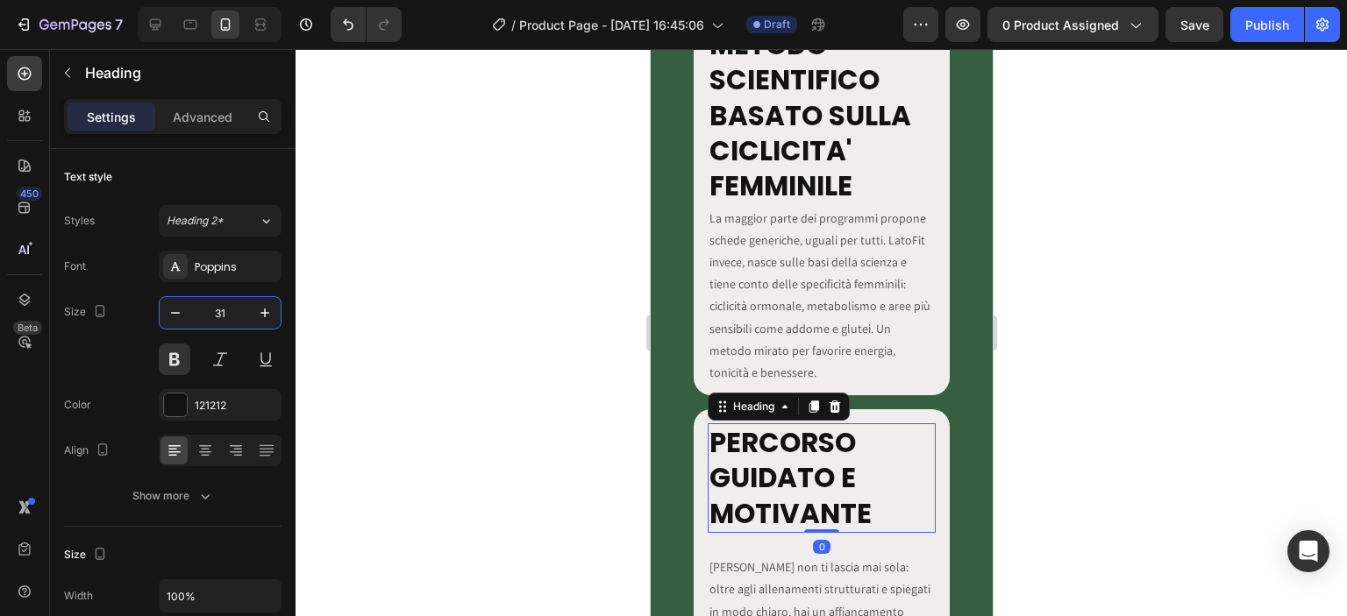
click at [479, 268] on div at bounding box center [821, 332] width 1051 height 567
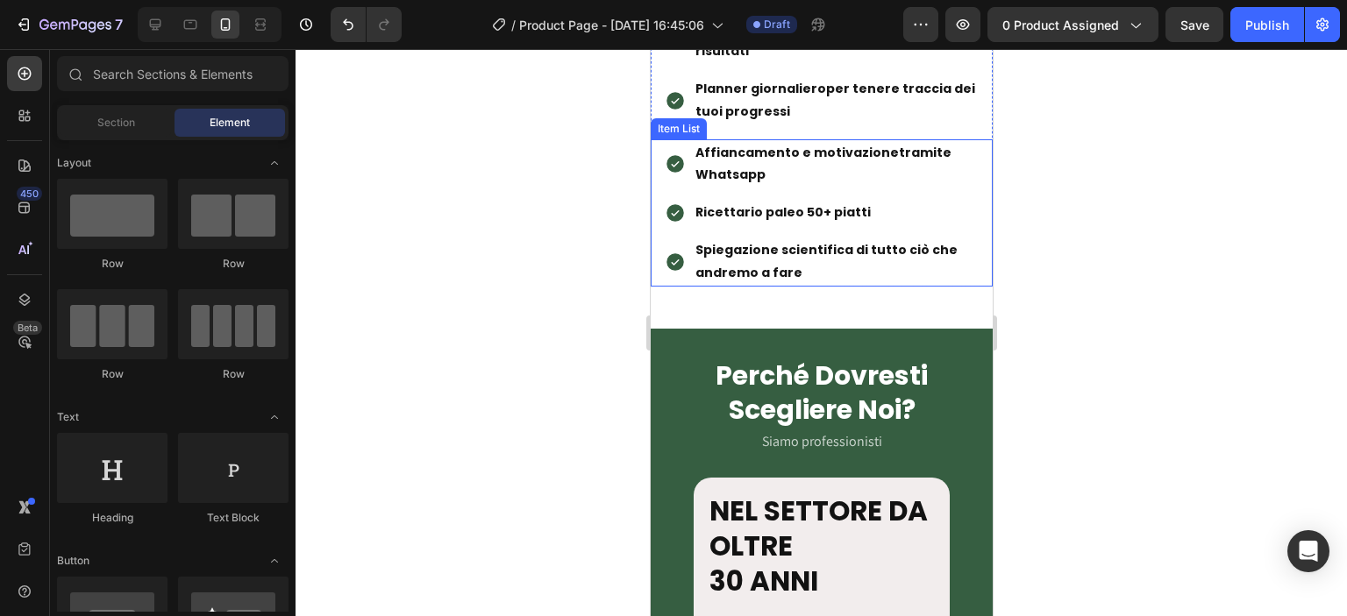
scroll to position [2660, 0]
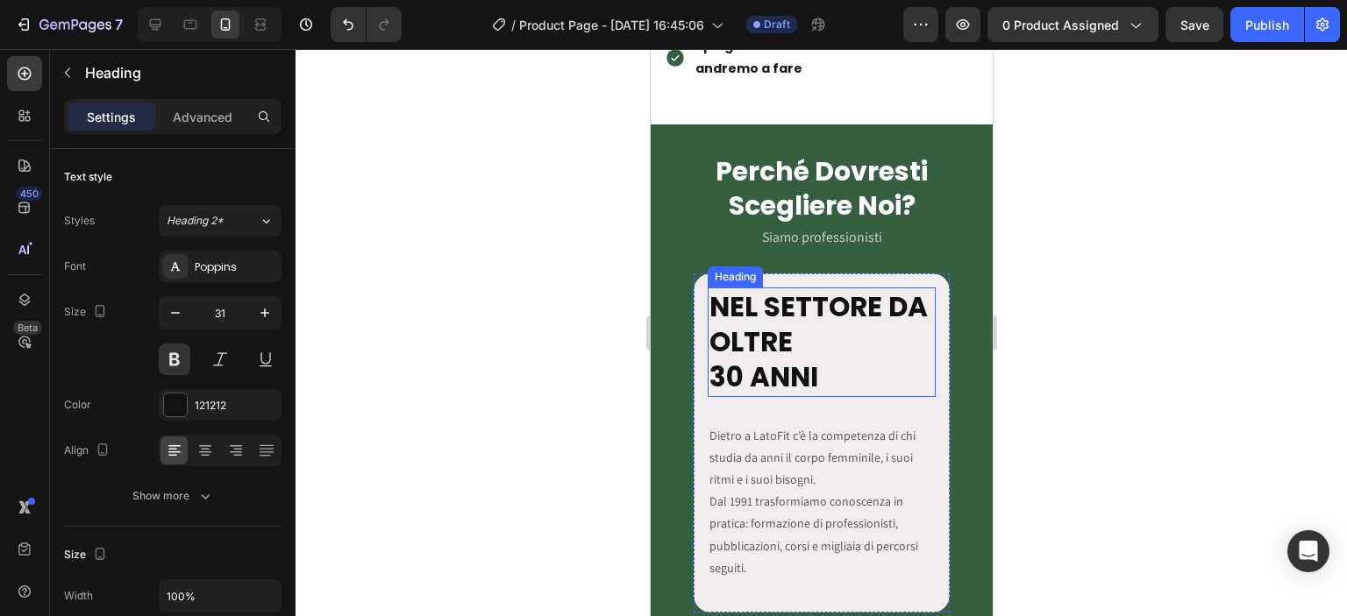
click at [789, 310] on h2 "NEL SETTORE DA OLTRE 30 ANNI" at bounding box center [821, 343] width 229 height 110
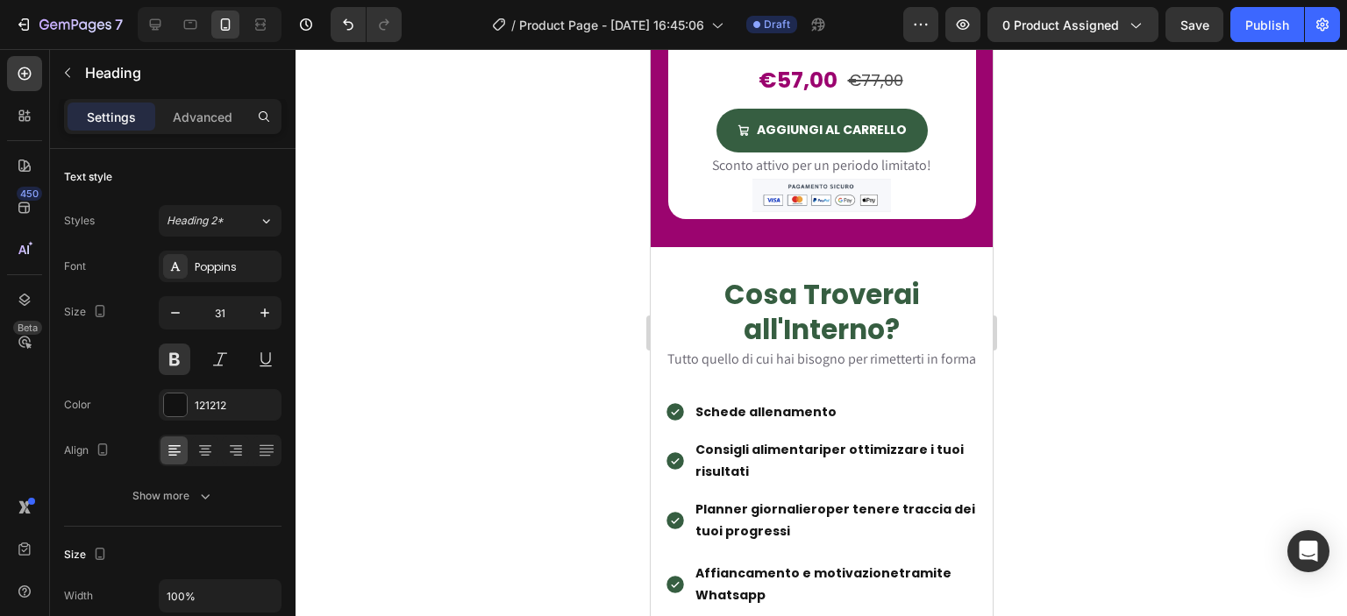
scroll to position [1636, 0]
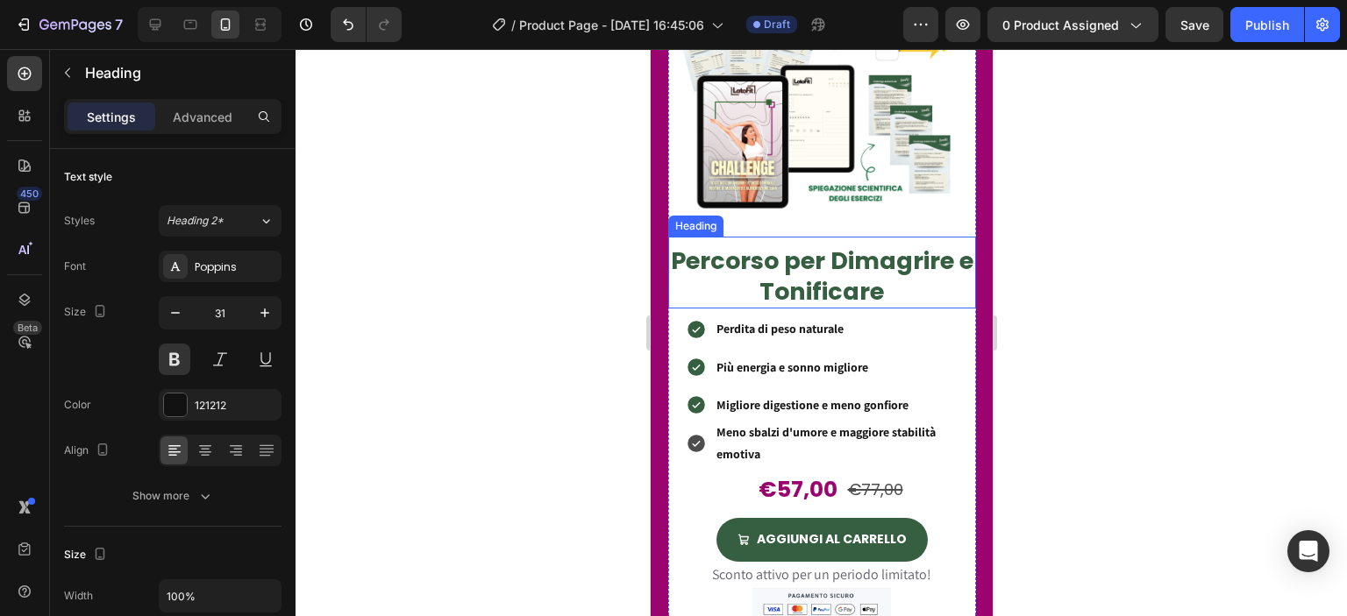
click at [776, 267] on h2 "Percorso per Dimagrire e Tonificare" at bounding box center [821, 276] width 308 height 65
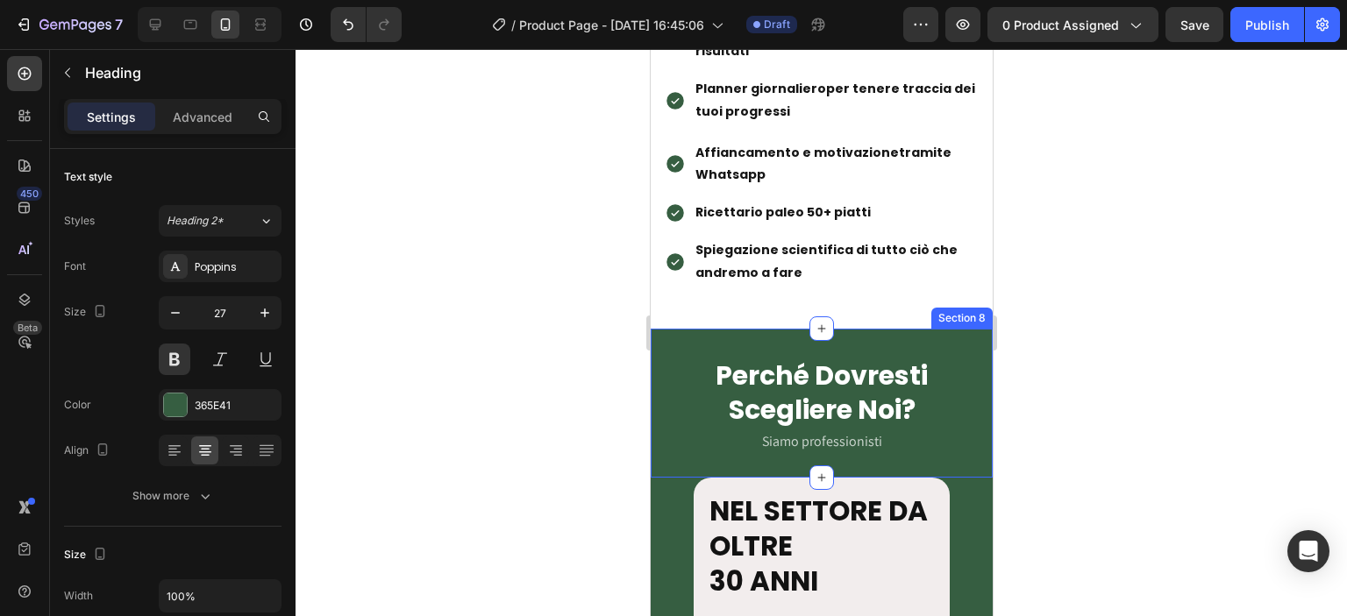
scroll to position [2660, 0]
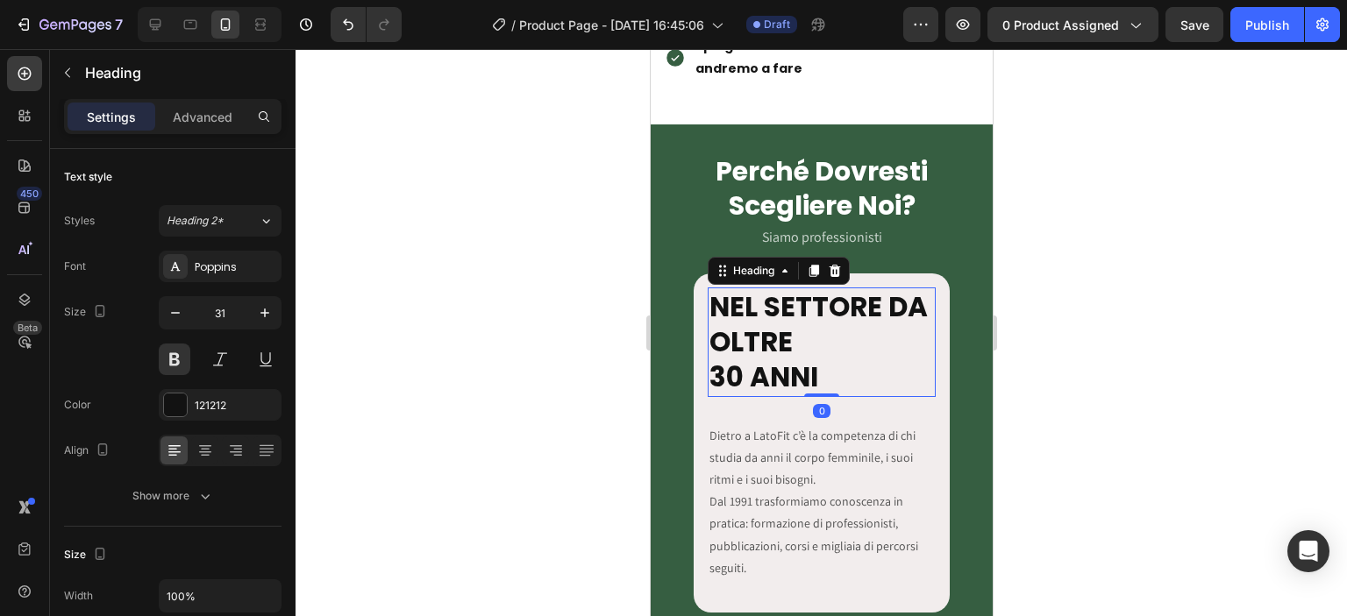
click at [773, 349] on h2 "NEL SETTORE DA OLTRE 30 ANNI" at bounding box center [821, 343] width 229 height 110
click at [163, 315] on button "button" at bounding box center [176, 313] width 32 height 32
click at [161, 315] on button "button" at bounding box center [176, 313] width 32 height 32
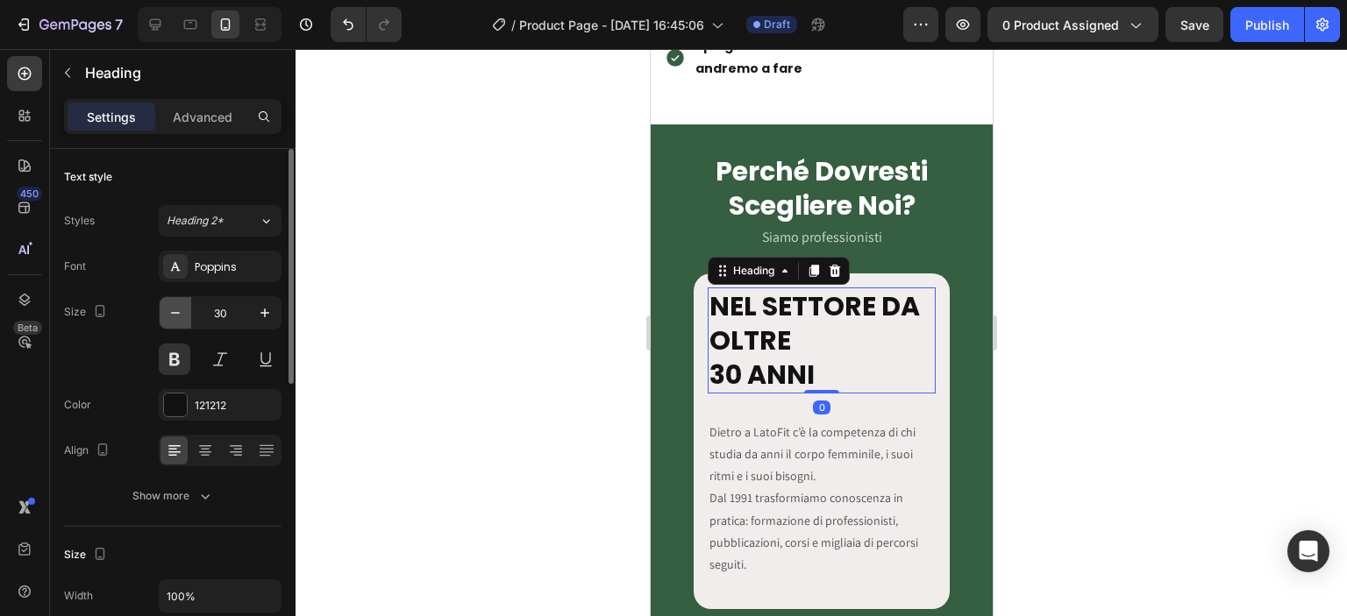
click at [161, 315] on button "button" at bounding box center [176, 313] width 32 height 32
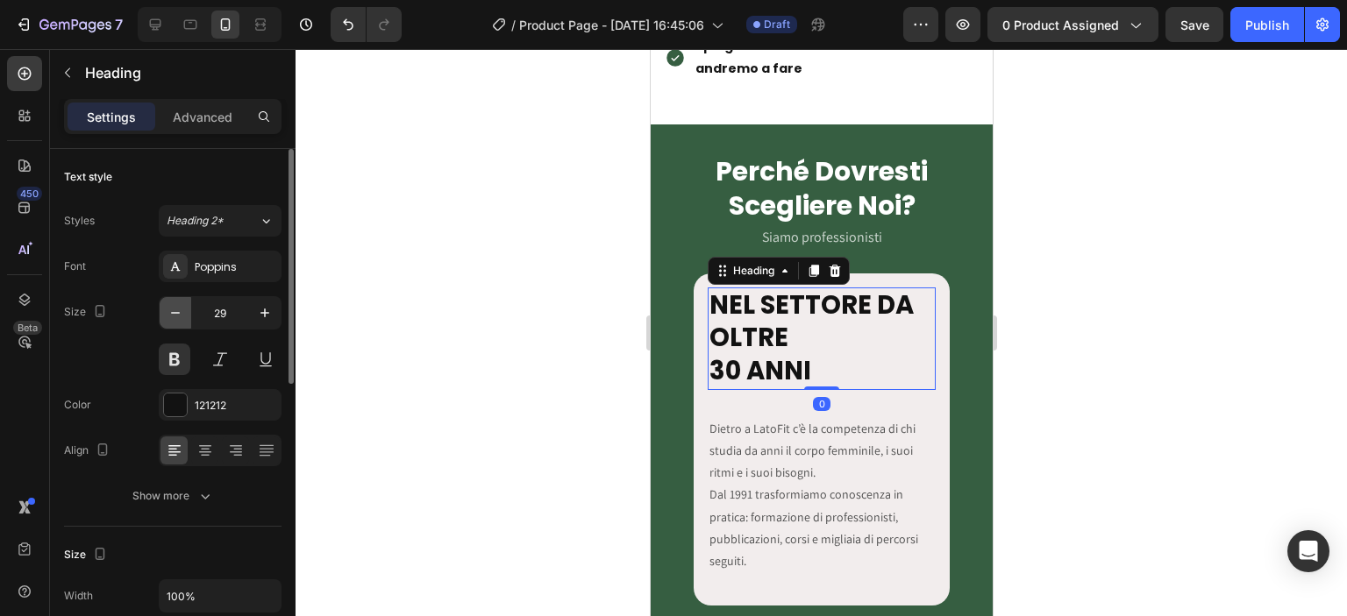
click at [161, 315] on button "button" at bounding box center [176, 313] width 32 height 32
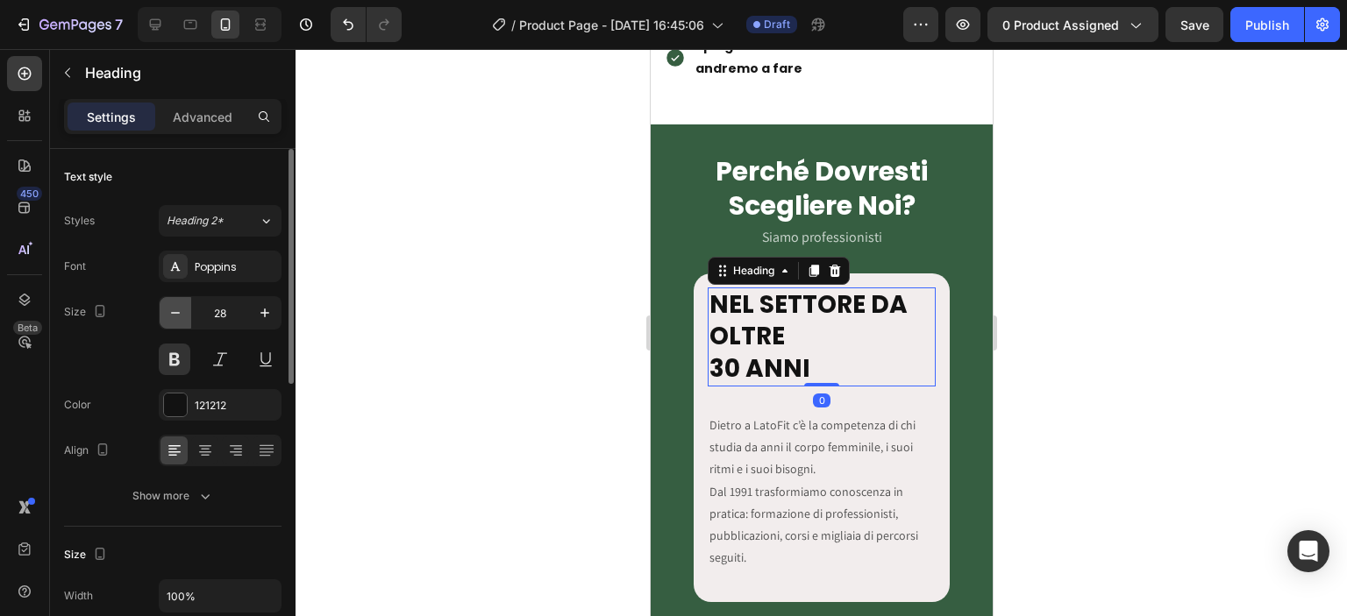
click at [161, 315] on button "button" at bounding box center [176, 313] width 32 height 32
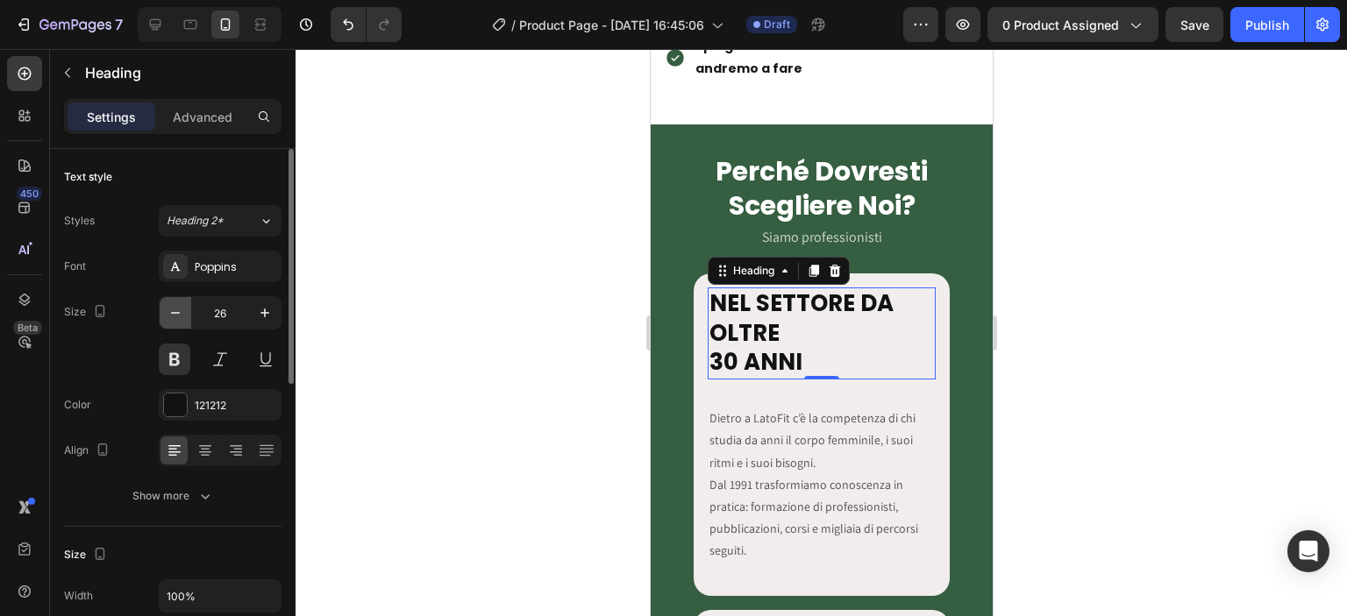
click at [163, 315] on button "button" at bounding box center [176, 313] width 32 height 32
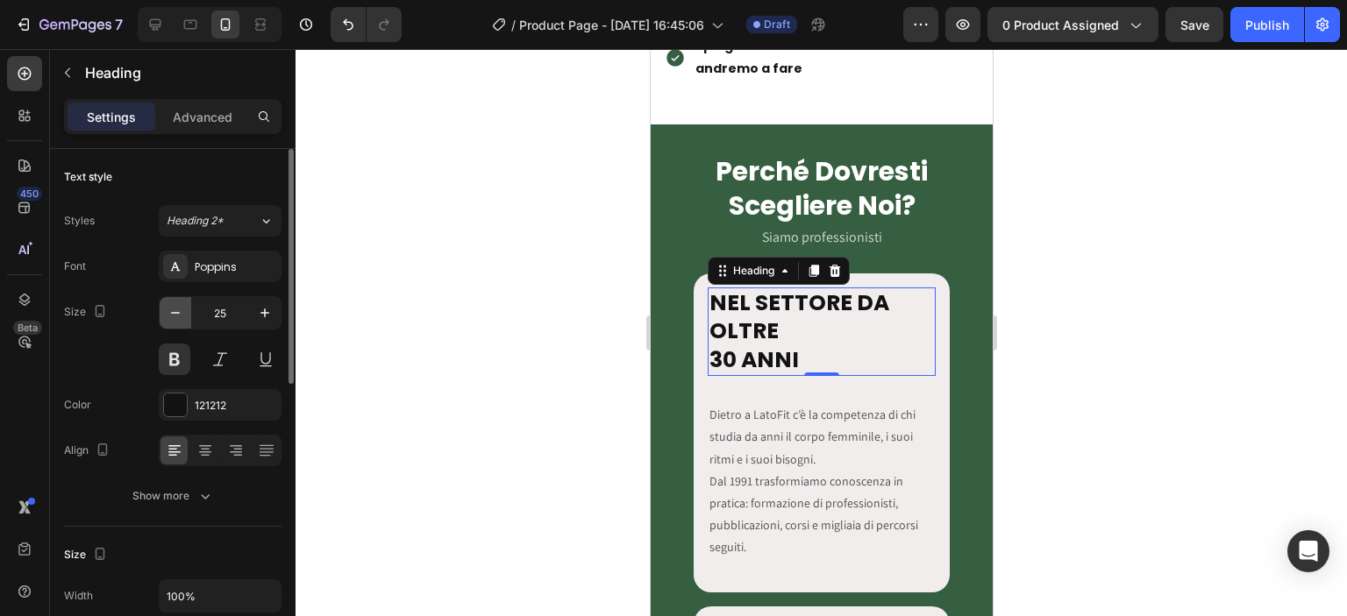
click at [163, 315] on button "button" at bounding box center [176, 313] width 32 height 32
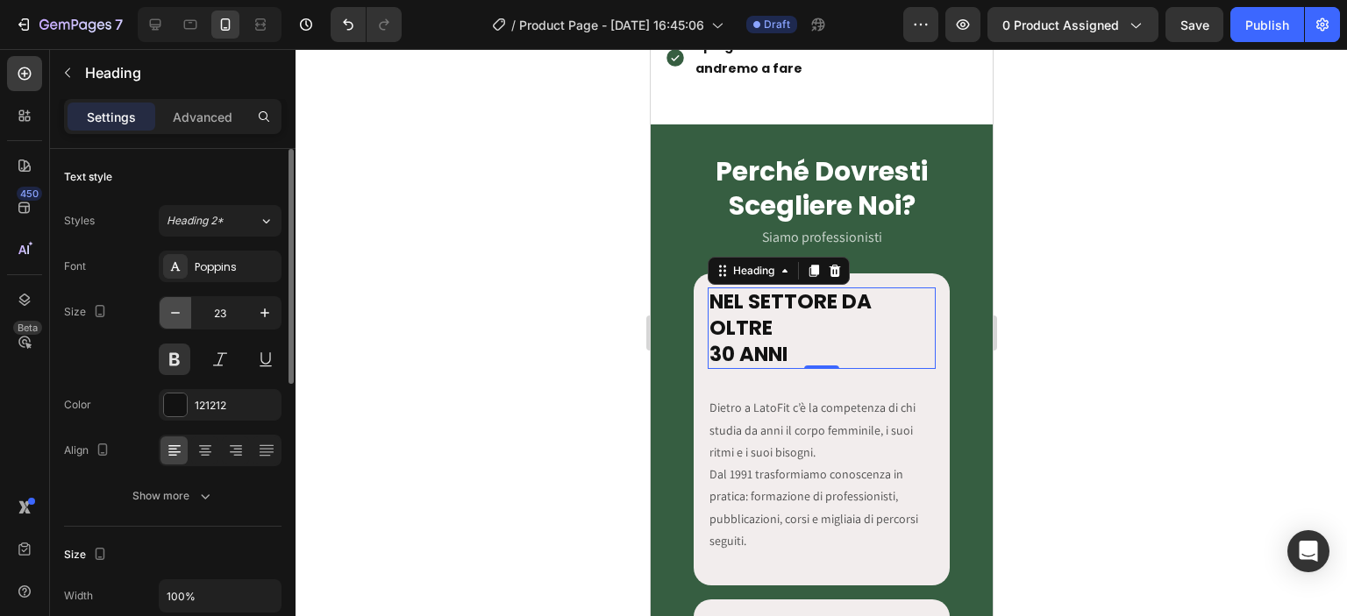
click at [163, 315] on button "button" at bounding box center [176, 313] width 32 height 32
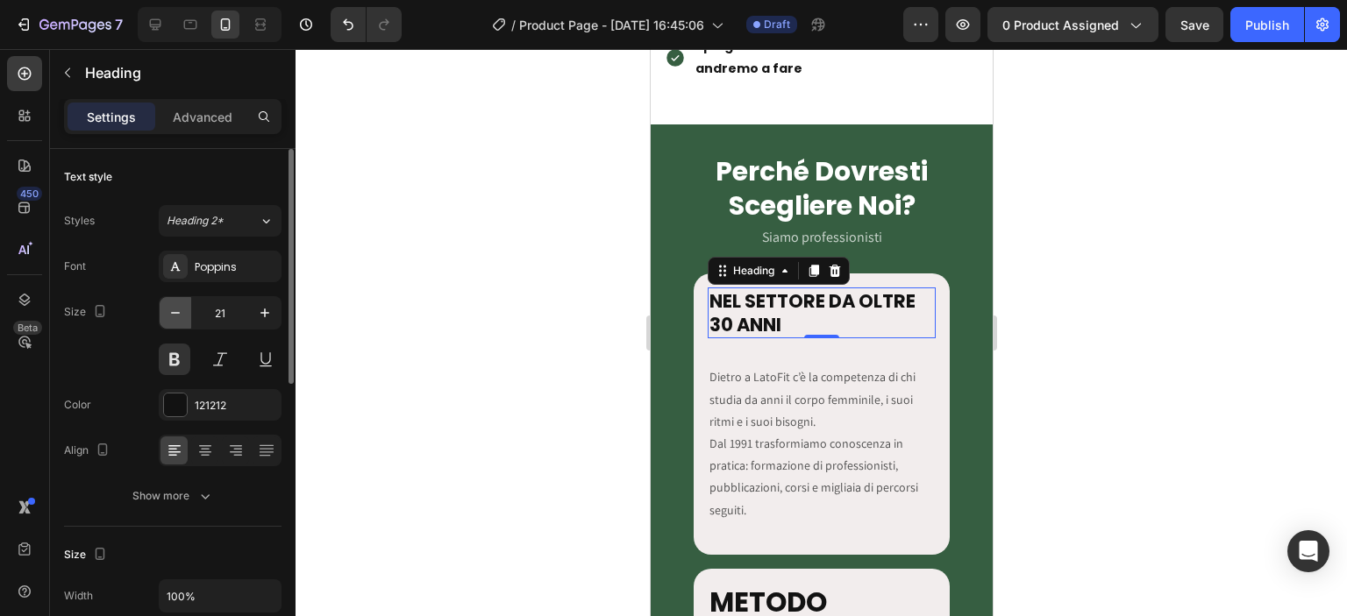
click at [163, 315] on button "button" at bounding box center [176, 313] width 32 height 32
type input "20"
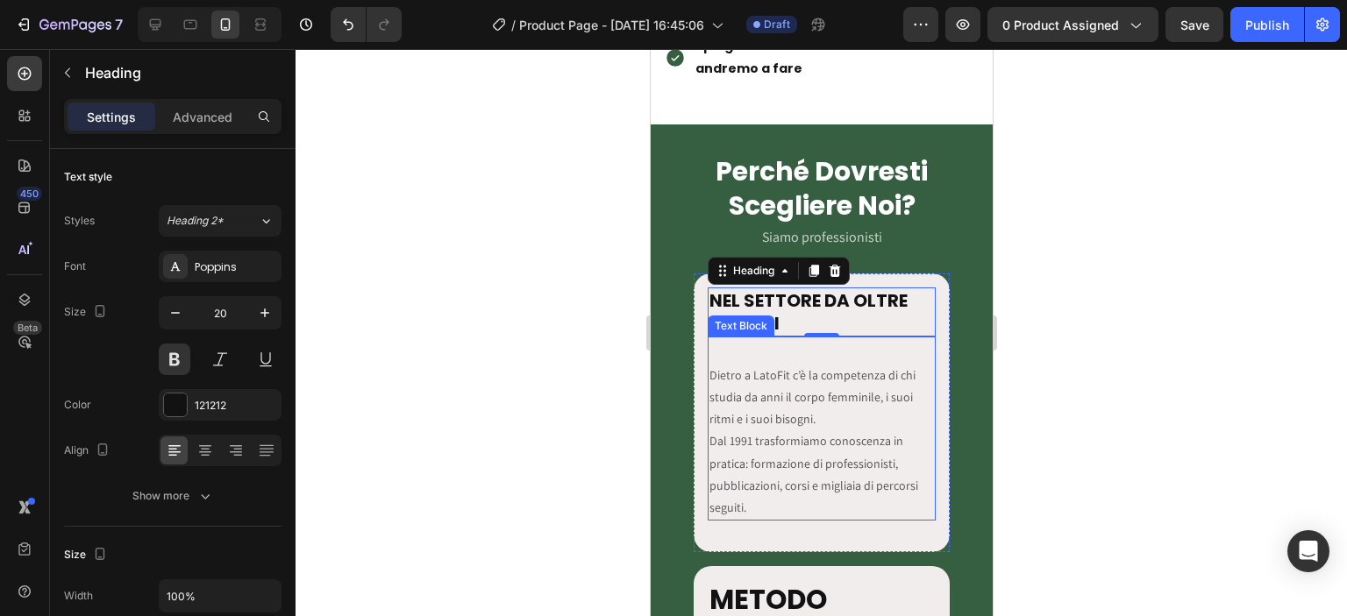
click at [709, 369] on p "Dietro a LatoFit c’è la competenza di chi studia da anni il corpo femminile, i …" at bounding box center [821, 442] width 225 height 154
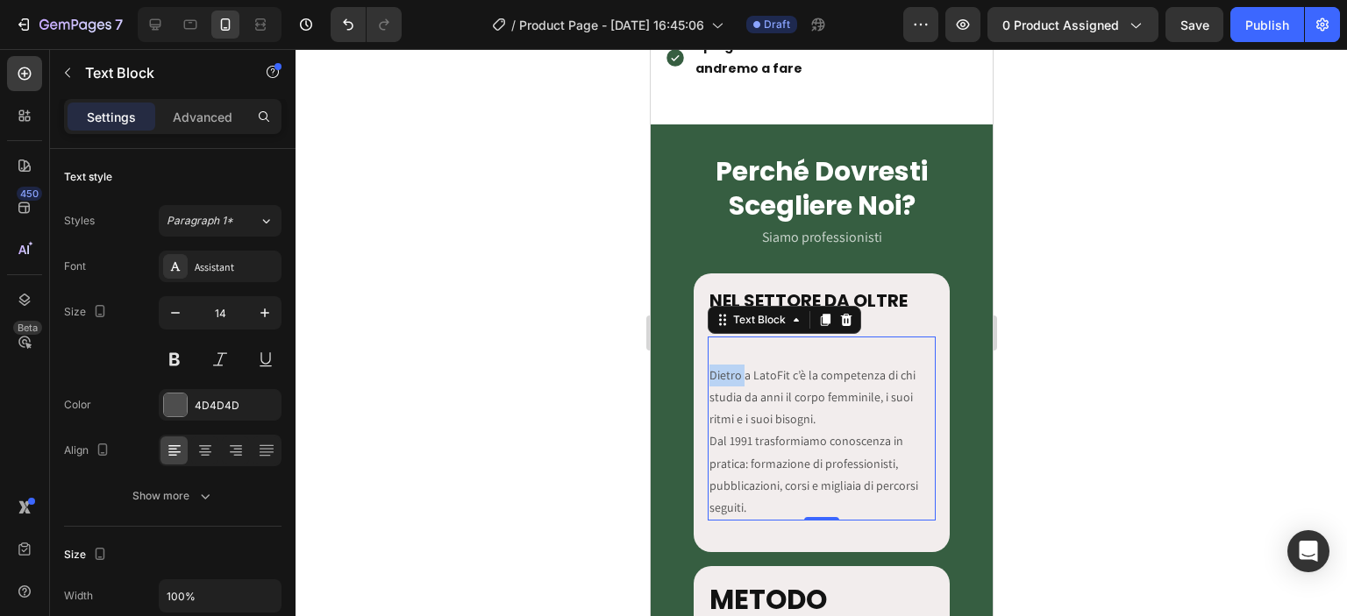
click at [709, 369] on p "Dietro a LatoFit c’è la competenza di chi studia da anni il corpo femminile, i …" at bounding box center [821, 442] width 225 height 154
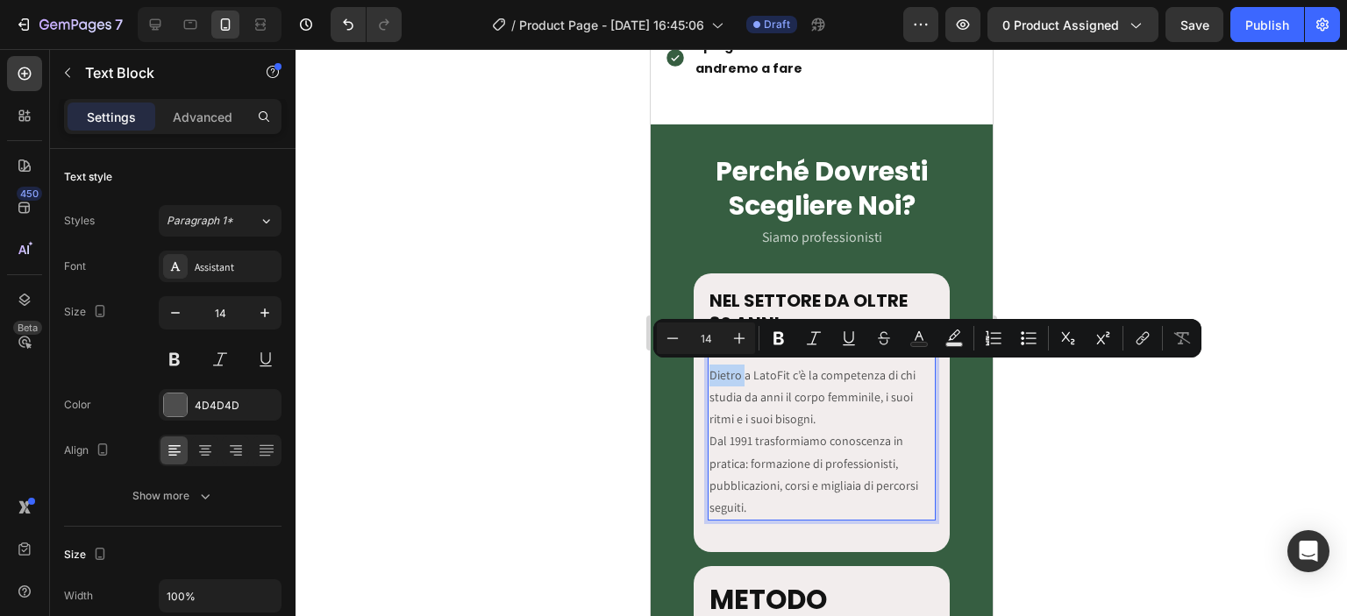
click at [711, 371] on p "Dietro a LatoFit c’è la competenza di chi studia da anni il corpo femminile, i …" at bounding box center [821, 442] width 225 height 154
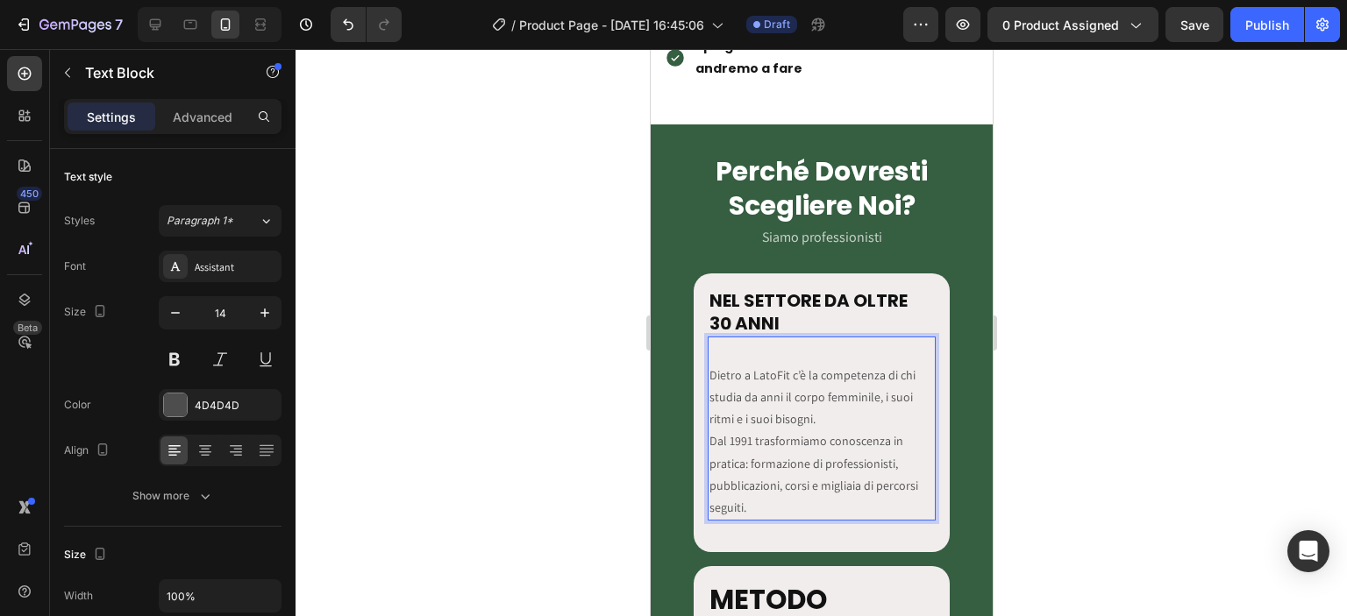
click at [709, 372] on p "Dietro a LatoFit c’è la competenza di chi studia da anni il corpo femminile, i …" at bounding box center [821, 442] width 225 height 154
click at [720, 346] on div "Dietro a LatoFit c’è la competenza di chi studia da anni il corpo femminile, i …" at bounding box center [821, 429] width 229 height 184
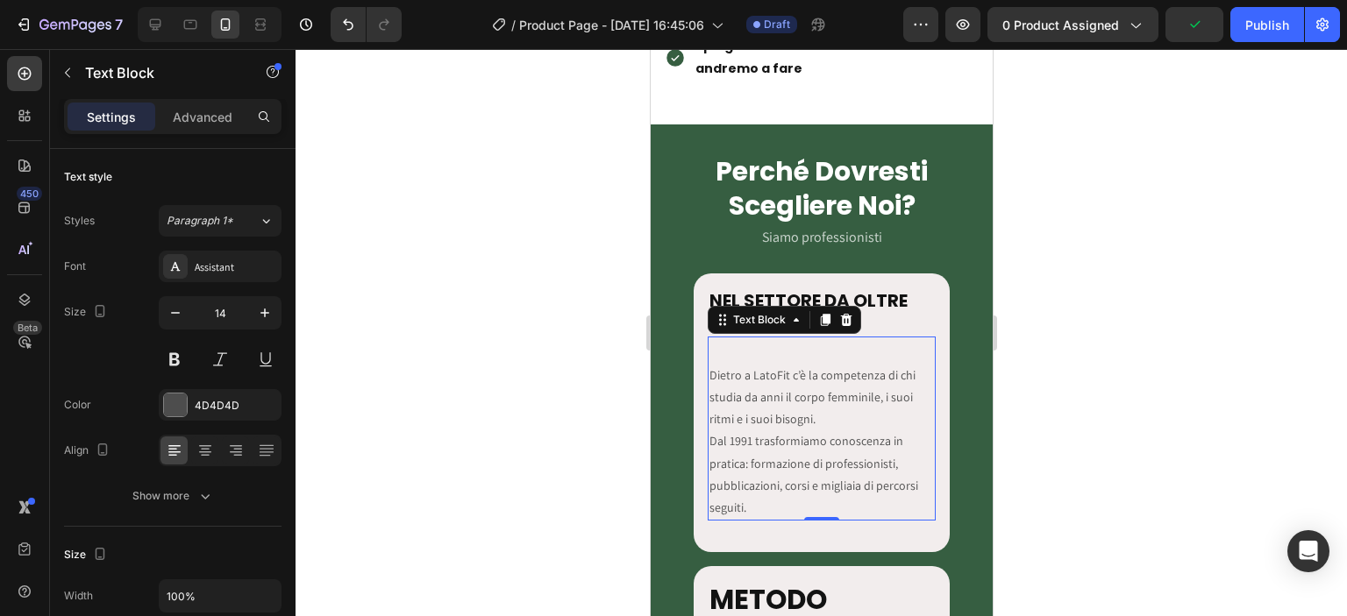
click at [720, 346] on div "Dietro a LatoFit c’è la competenza di chi studia da anni il corpo femminile, i …" at bounding box center [821, 429] width 229 height 184
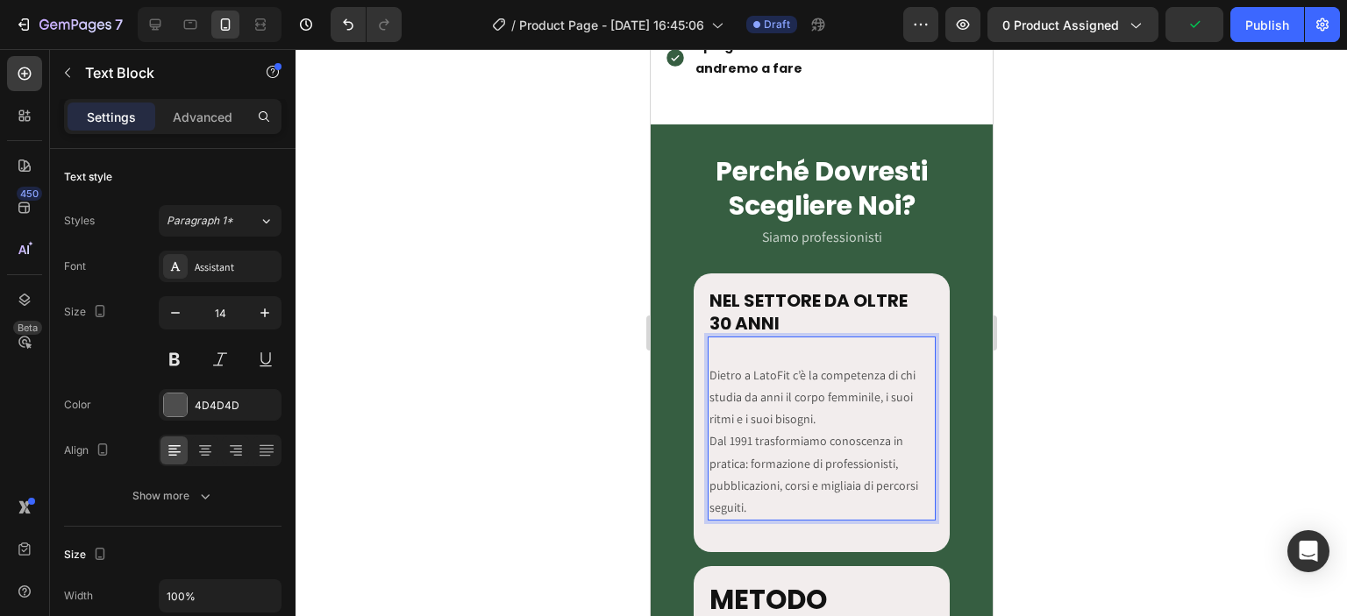
click at [727, 370] on p "Dietro a LatoFit c’è la competenza di chi studia da anni il corpo femminile, i …" at bounding box center [821, 442] width 225 height 154
click at [709, 372] on p "Dietro a LatoFit c’è la competenza di chi studia da anni il corpo femminile, i …" at bounding box center [821, 442] width 225 height 154
click at [193, 118] on p "Advanced" at bounding box center [203, 117] width 60 height 18
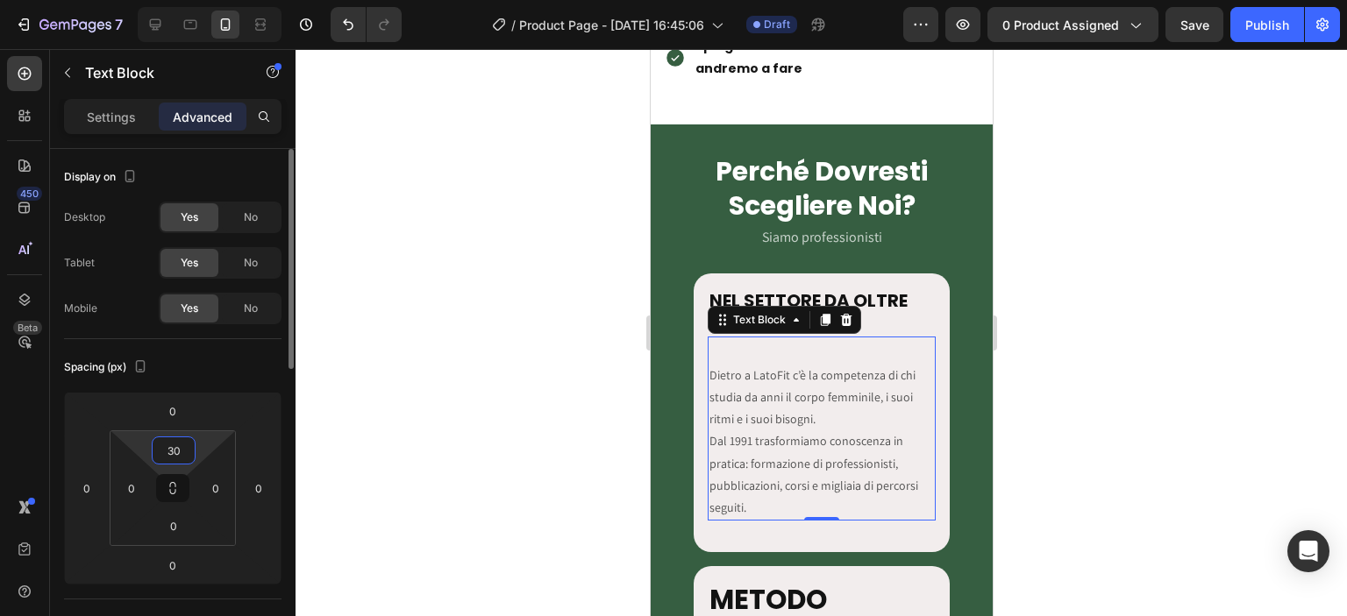
click at [179, 453] on input "30" at bounding box center [173, 451] width 35 height 26
type input "0"
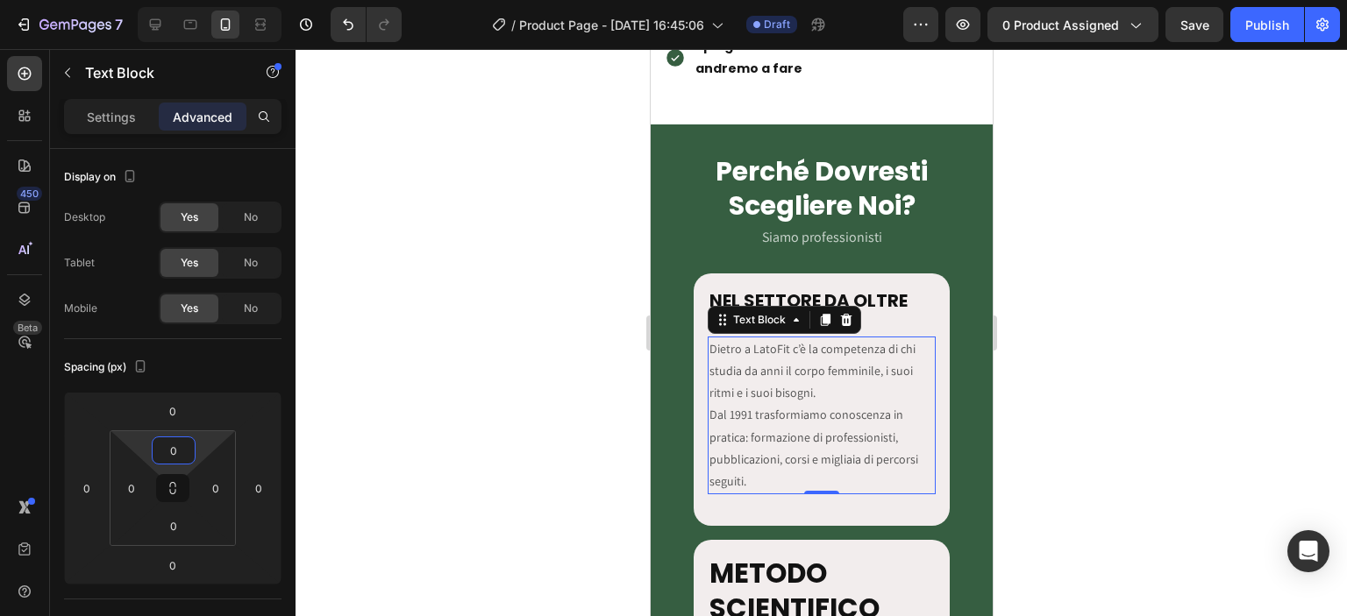
click at [470, 417] on div at bounding box center [821, 332] width 1051 height 567
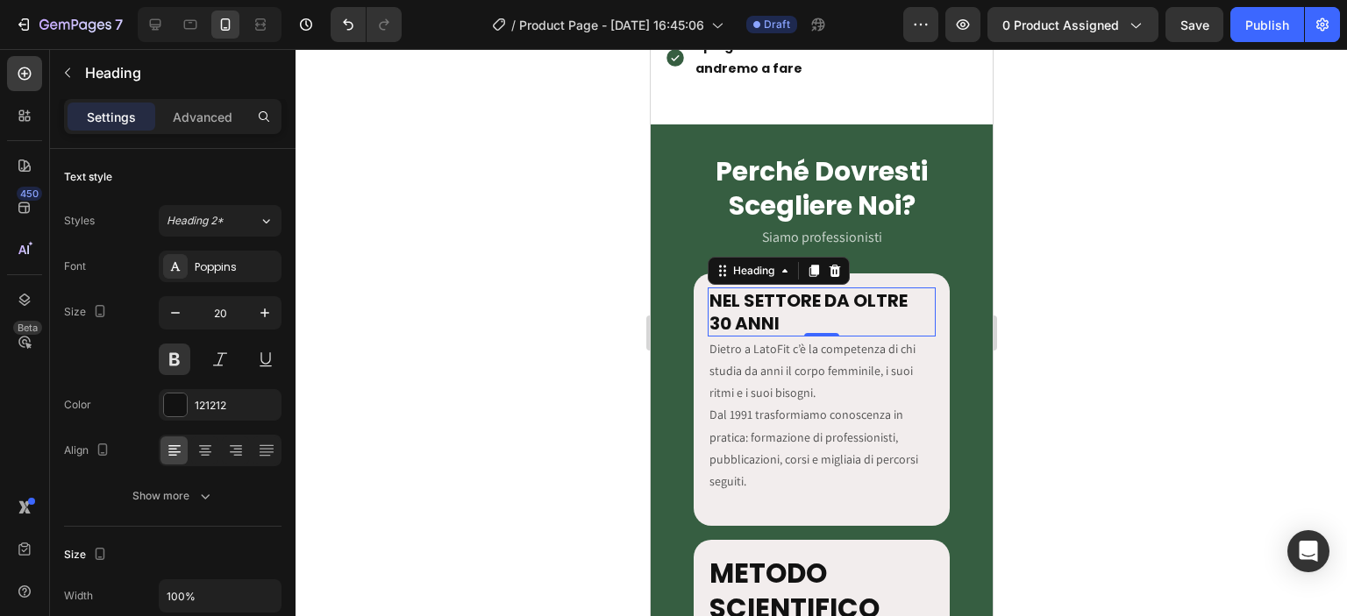
click at [795, 296] on h2 "NEL SETTORE DA OLTRE 30 ANNI" at bounding box center [821, 312] width 229 height 49
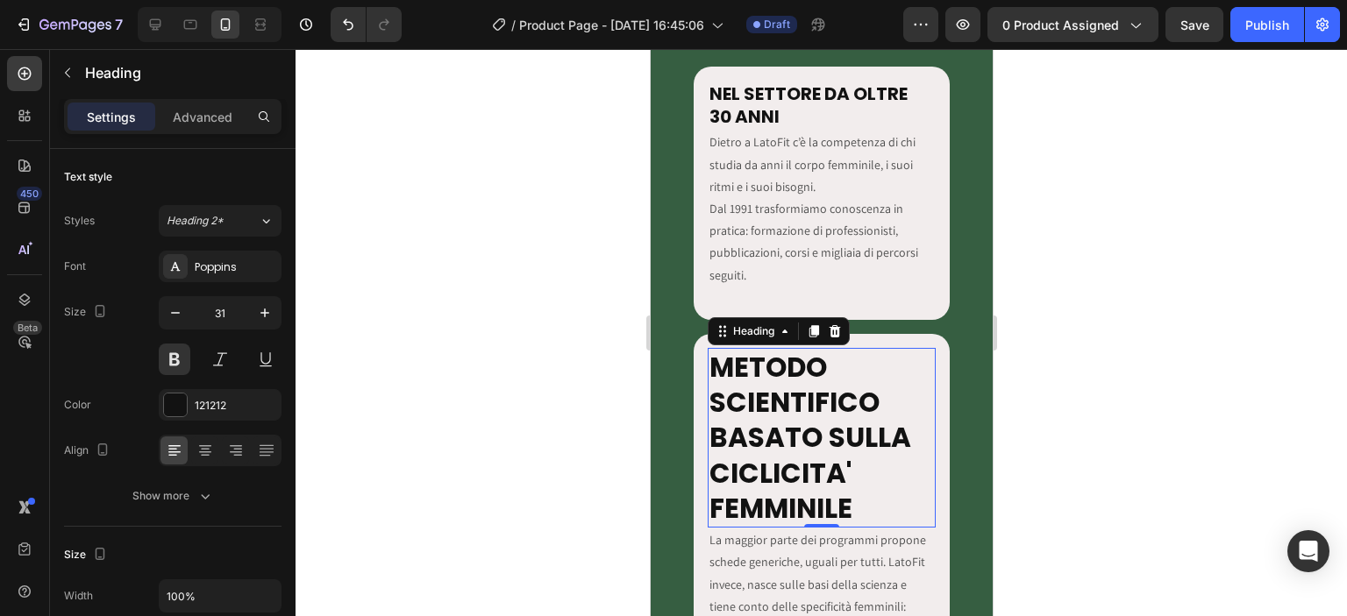
click at [764, 404] on strong "METODO SCIENTIFICO BASATO SULLA CICLICITA' FEMMINILE" at bounding box center [810, 438] width 202 height 180
click at [234, 312] on input "31" at bounding box center [220, 313] width 58 height 32
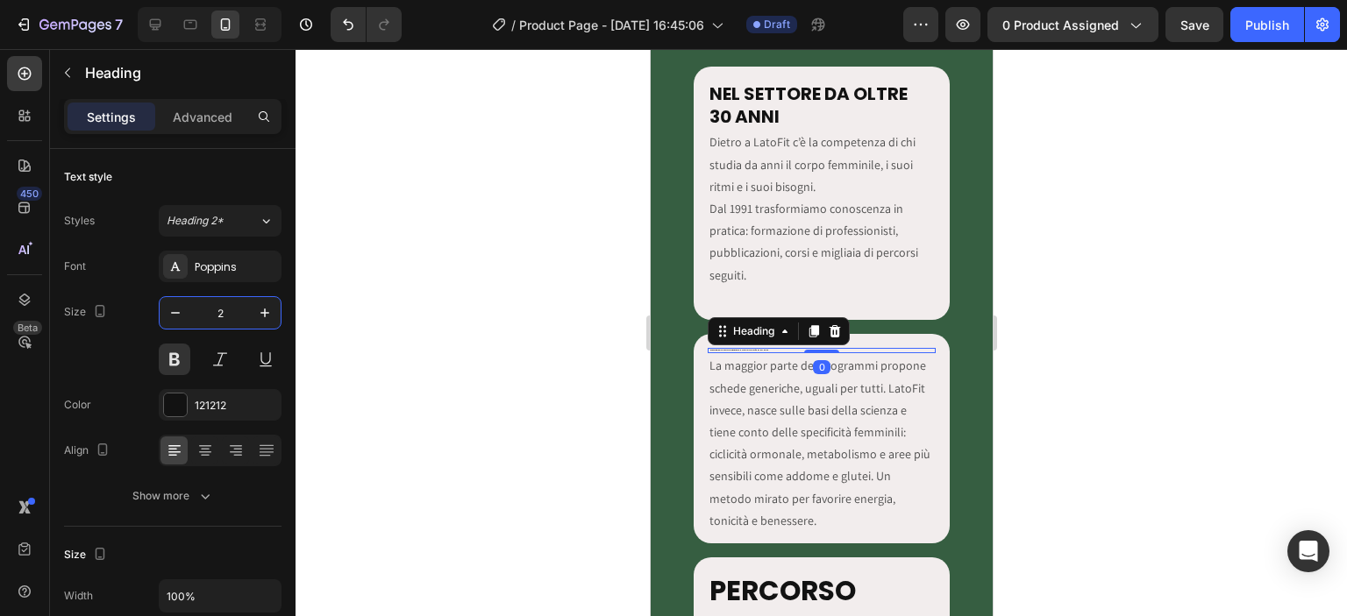
type input "20"
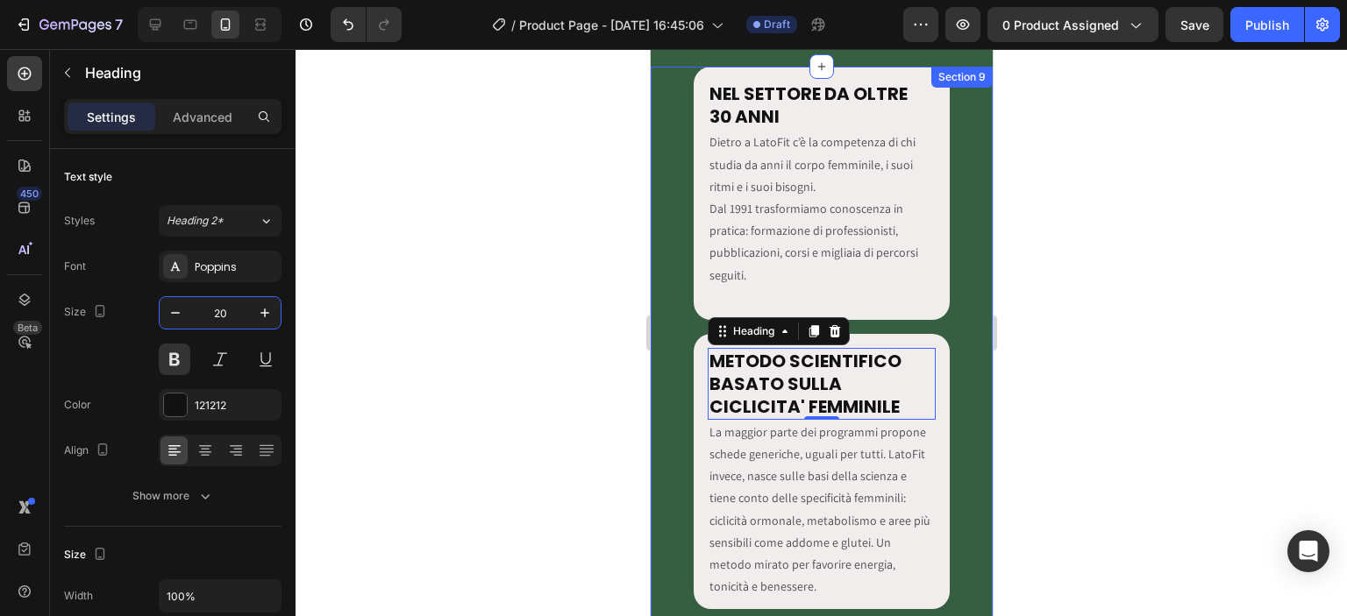
click at [1080, 391] on div at bounding box center [821, 332] width 1051 height 567
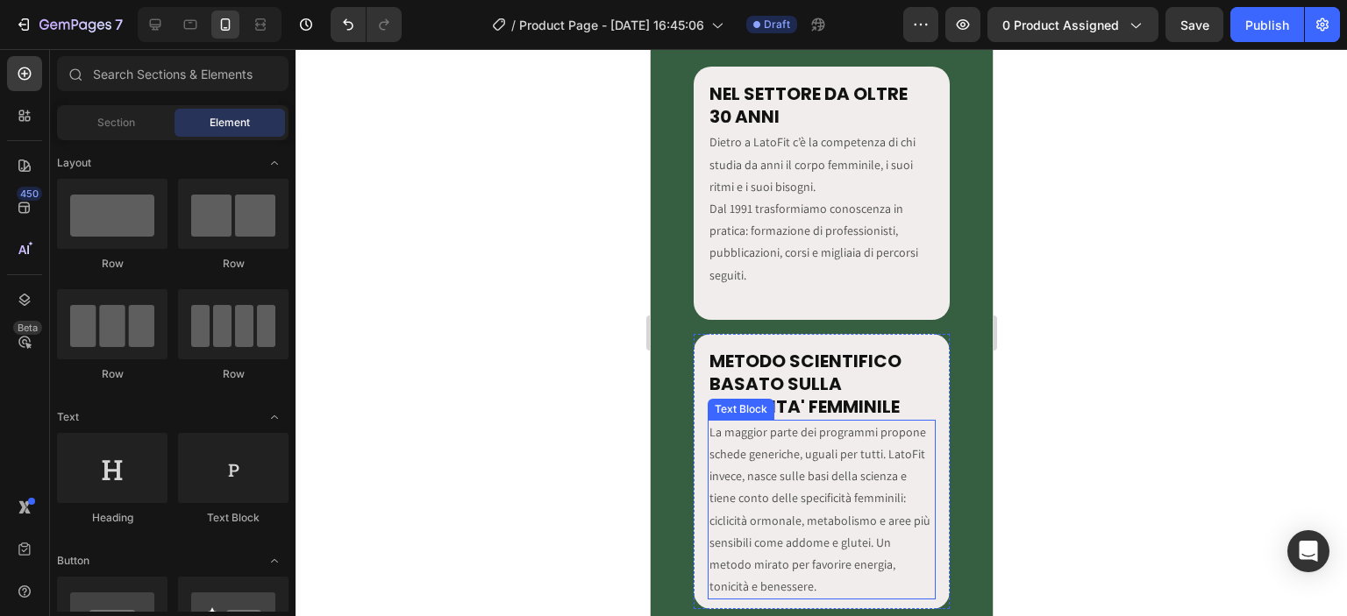
scroll to position [3069, 0]
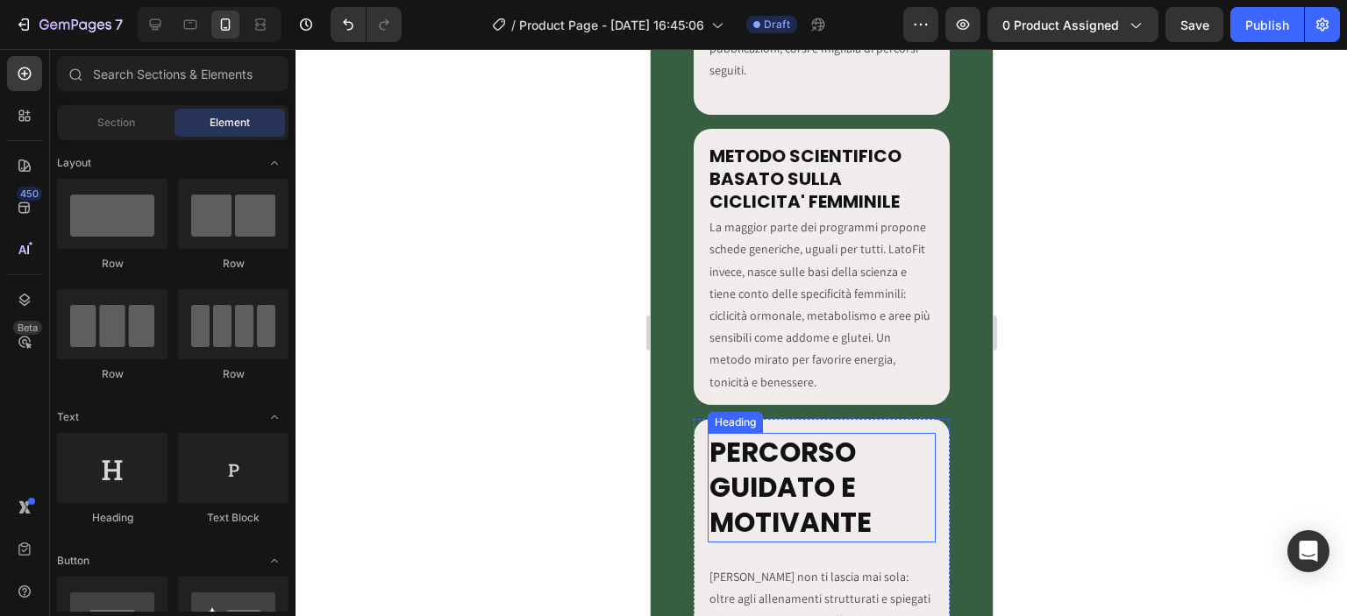
click at [800, 463] on h2 "PERCORSO GUIDATO E MOTIVANTE" at bounding box center [821, 488] width 229 height 110
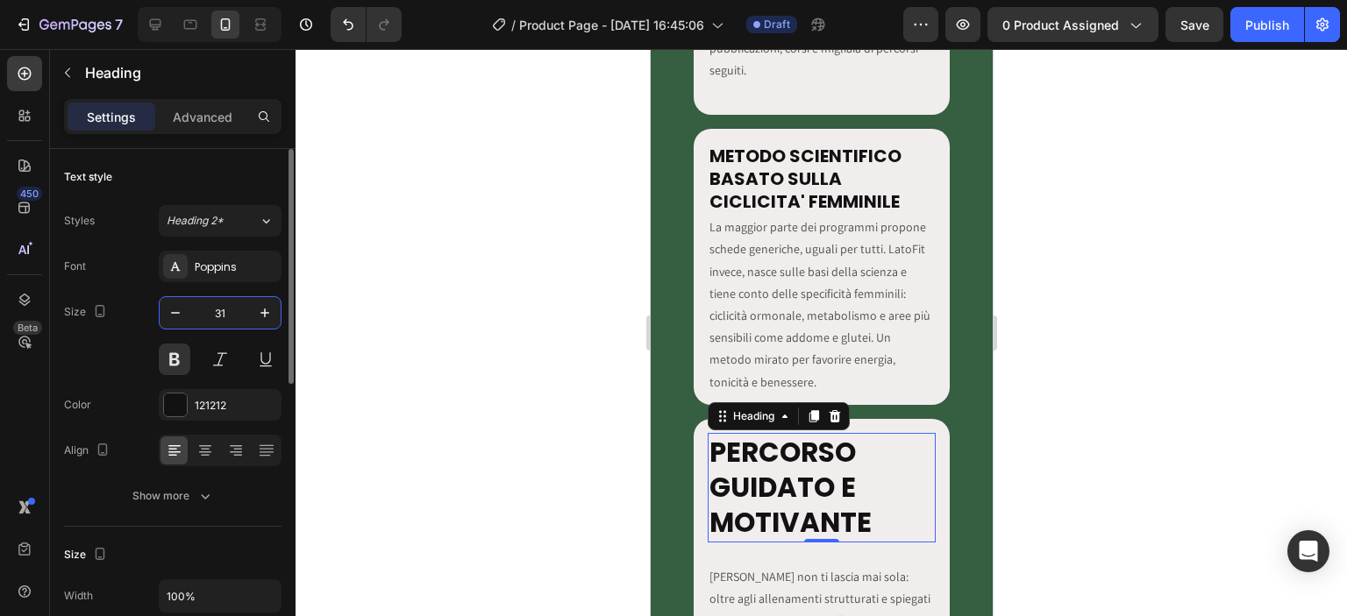
click at [231, 302] on input "31" at bounding box center [220, 313] width 58 height 32
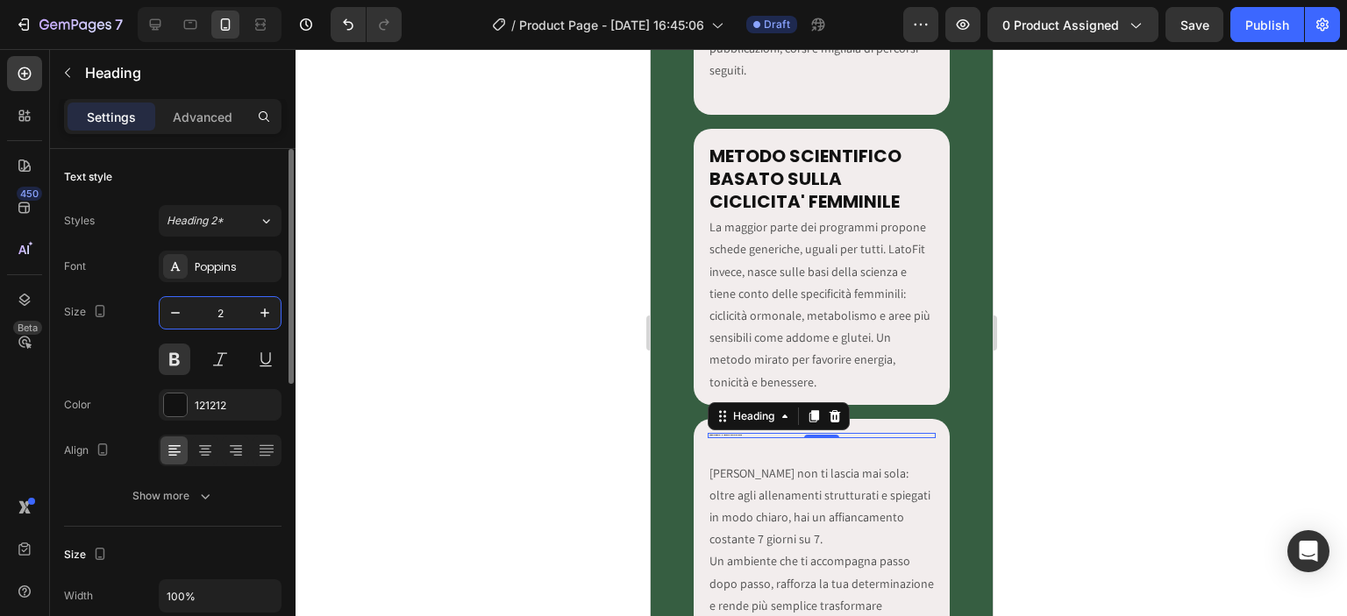
type input "20"
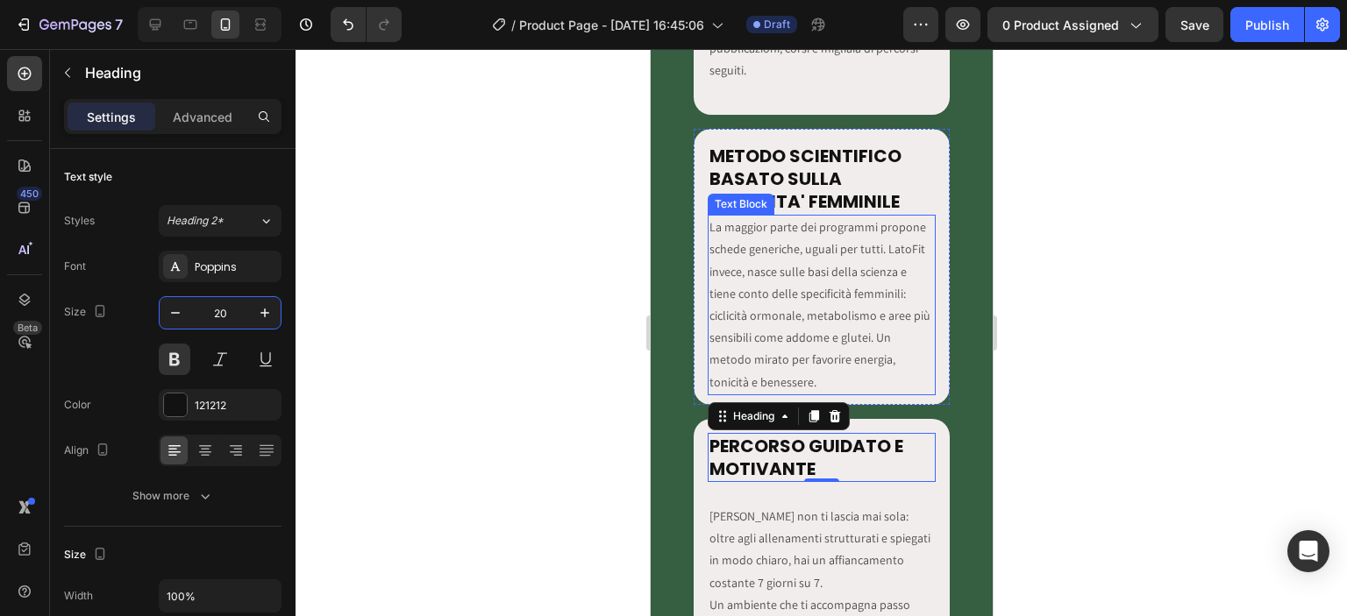
click at [774, 282] on p "La maggior parte dei programmi propone schede generiche, uguali per tutti. Lato…" at bounding box center [821, 305] width 225 height 177
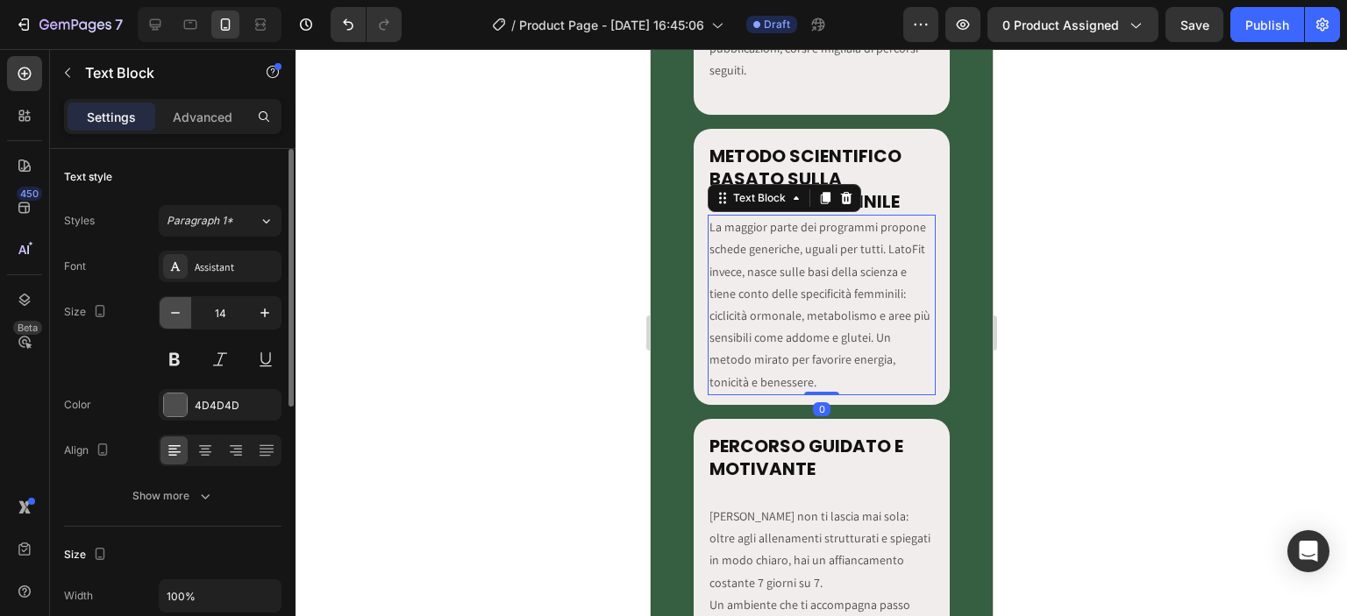
click at [175, 311] on icon "button" at bounding box center [176, 313] width 18 height 18
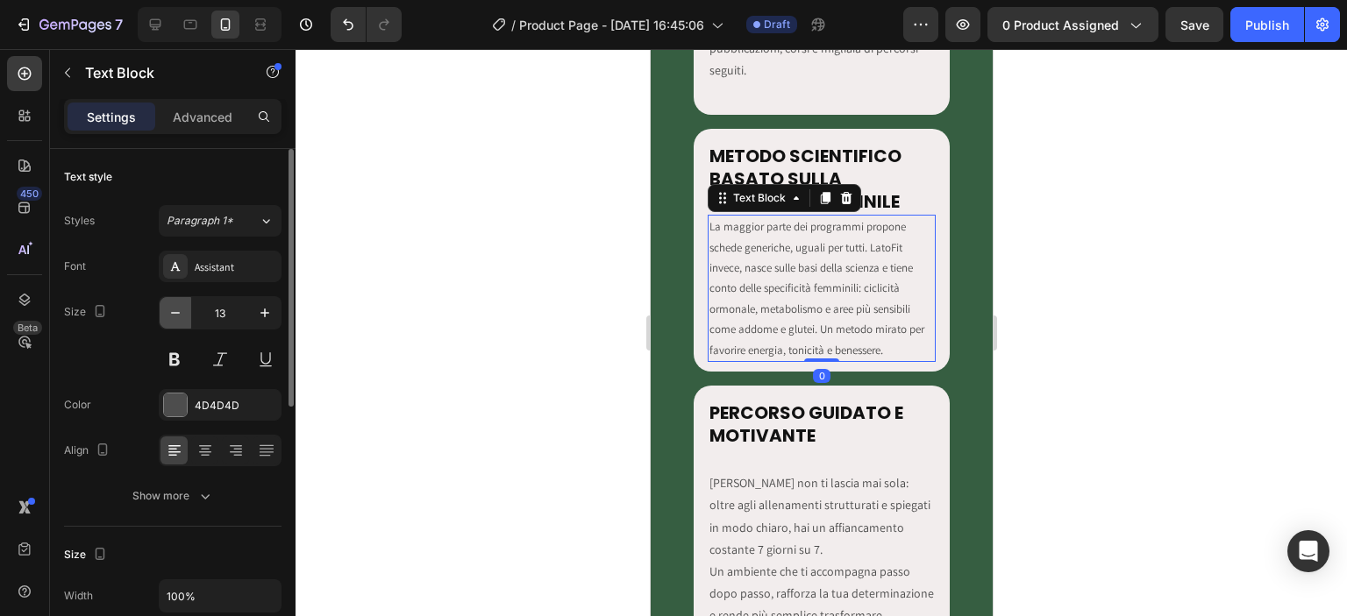
click at [175, 311] on icon "button" at bounding box center [176, 313] width 18 height 18
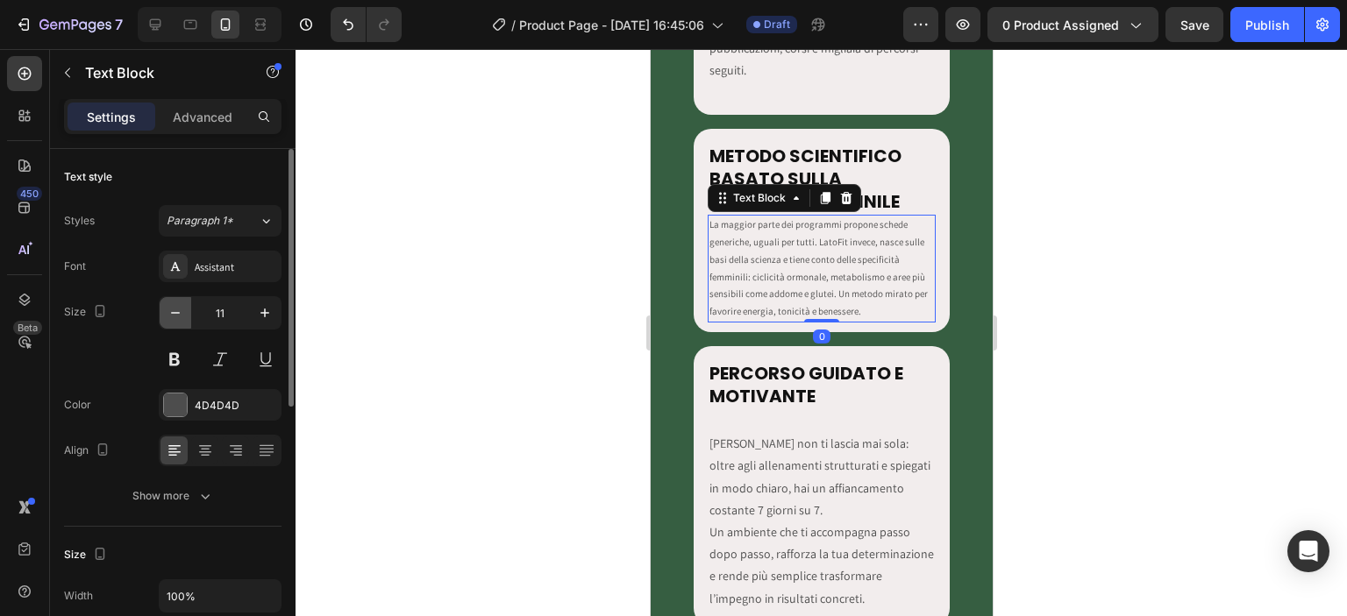
click at [175, 311] on icon "button" at bounding box center [176, 313] width 18 height 18
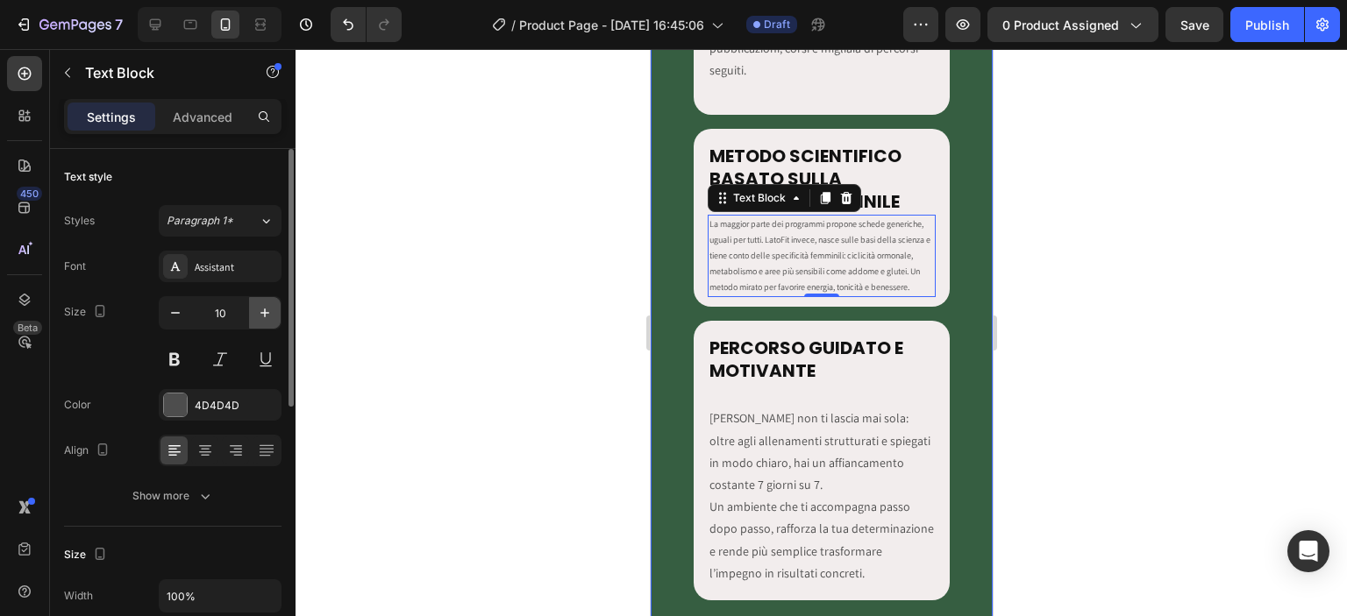
click at [270, 320] on icon "button" at bounding box center [265, 313] width 18 height 18
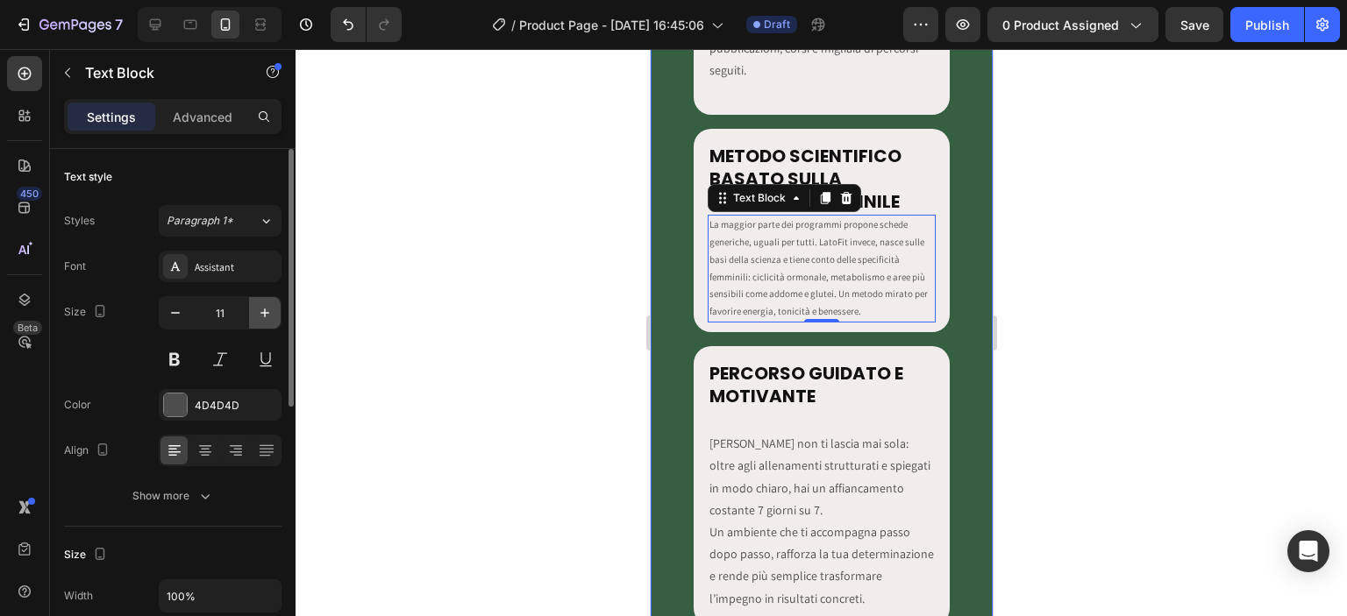
click at [270, 320] on icon "button" at bounding box center [265, 313] width 18 height 18
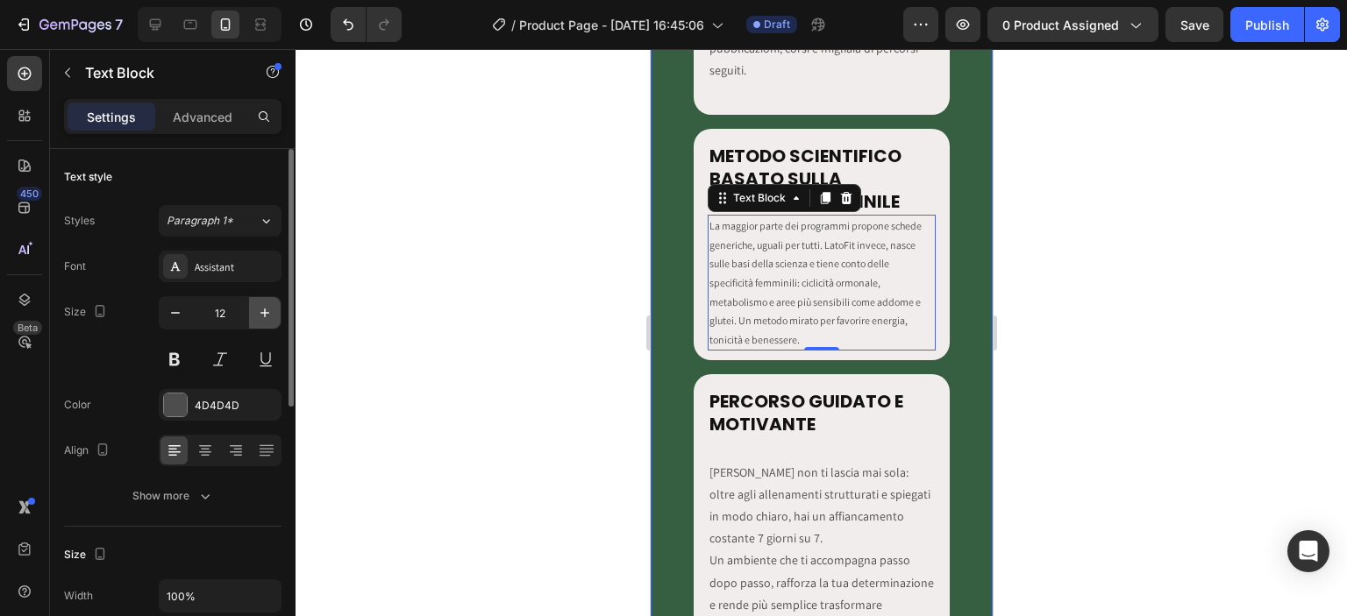
click at [269, 320] on icon "button" at bounding box center [265, 313] width 18 height 18
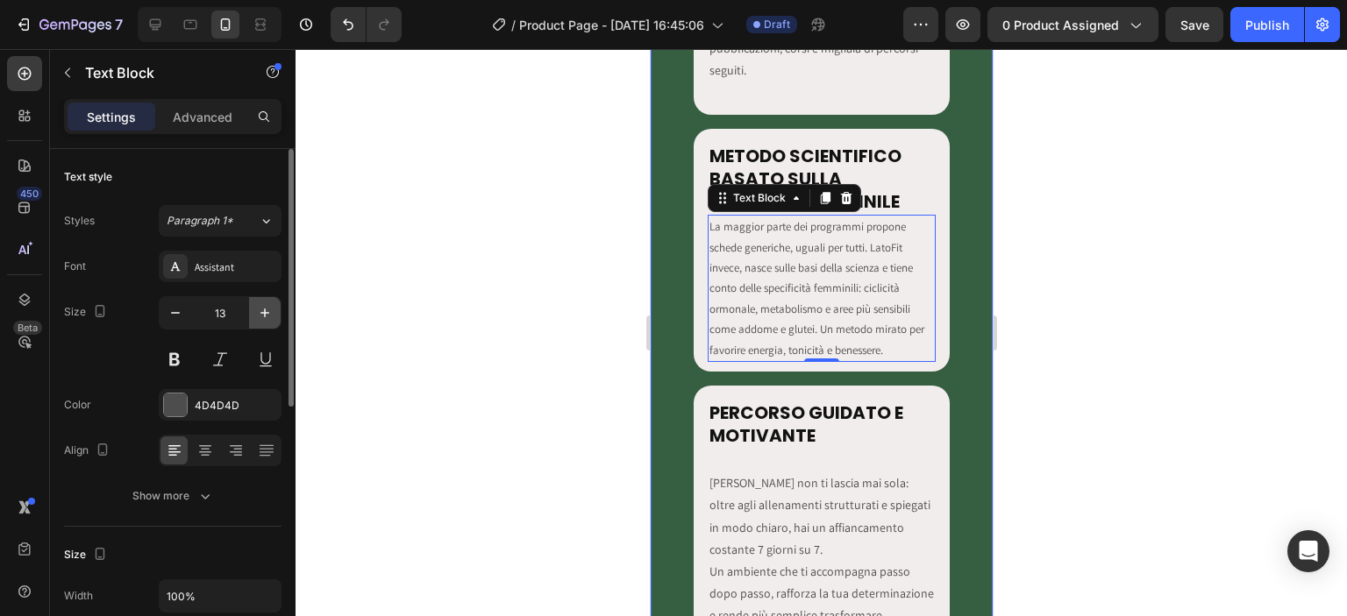
click at [269, 320] on icon "button" at bounding box center [265, 313] width 18 height 18
type input "14"
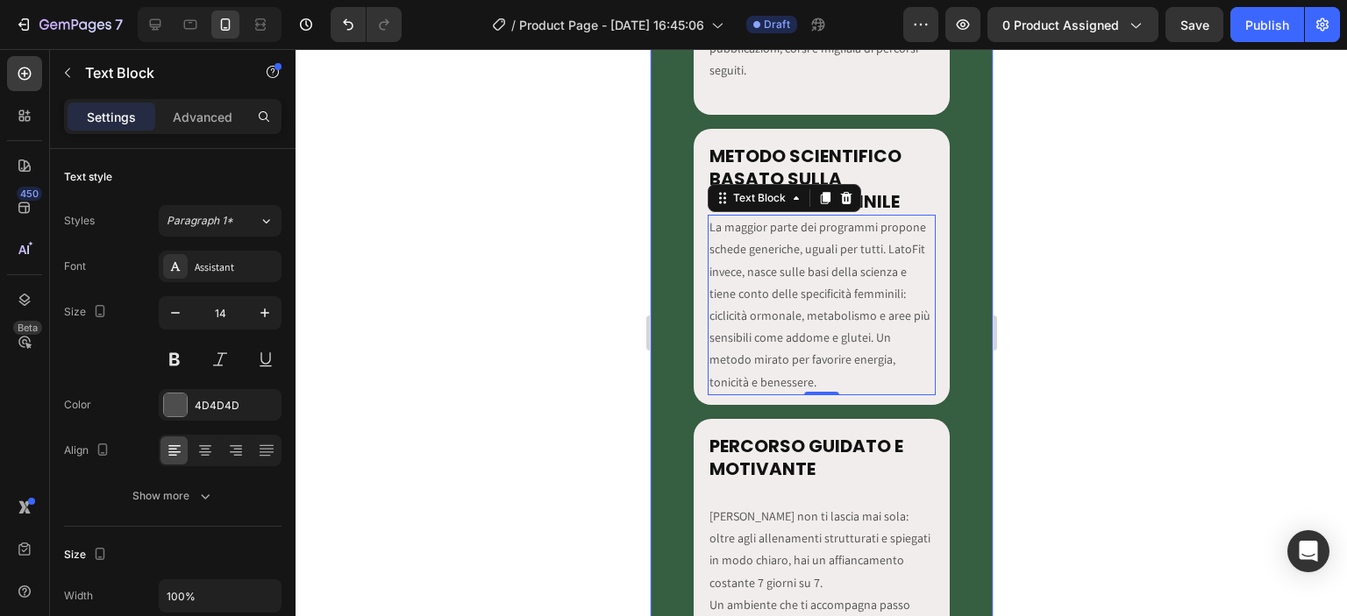
click at [533, 337] on div at bounding box center [821, 332] width 1051 height 567
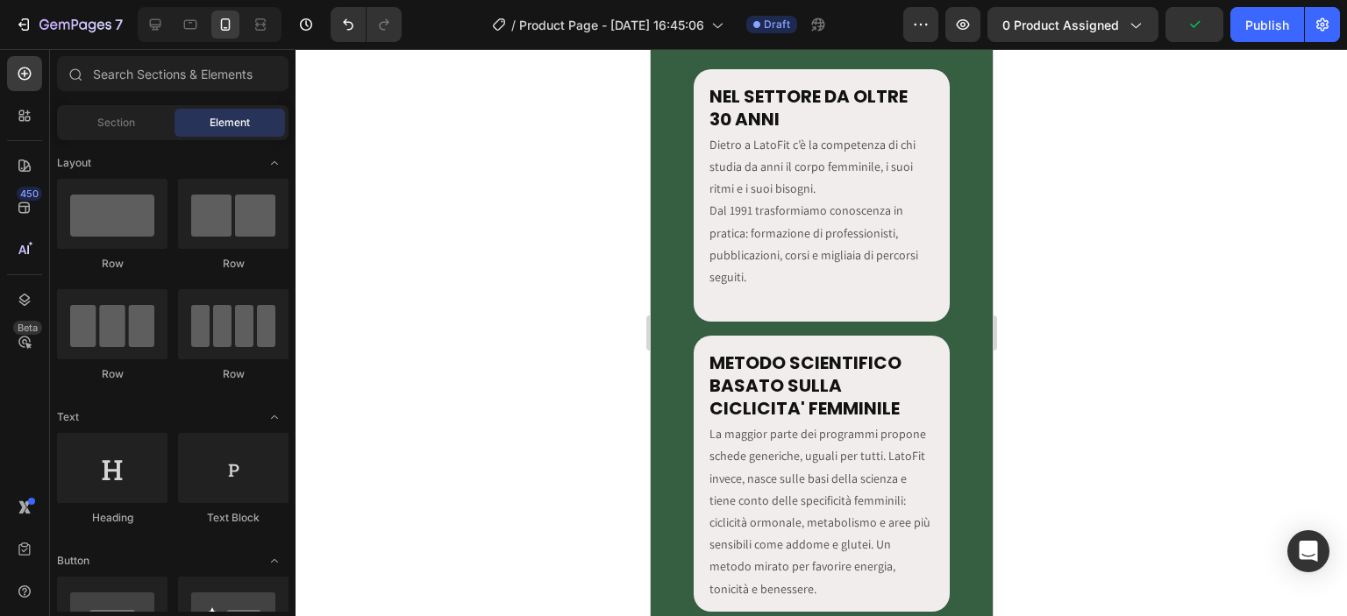
scroll to position [2660, 0]
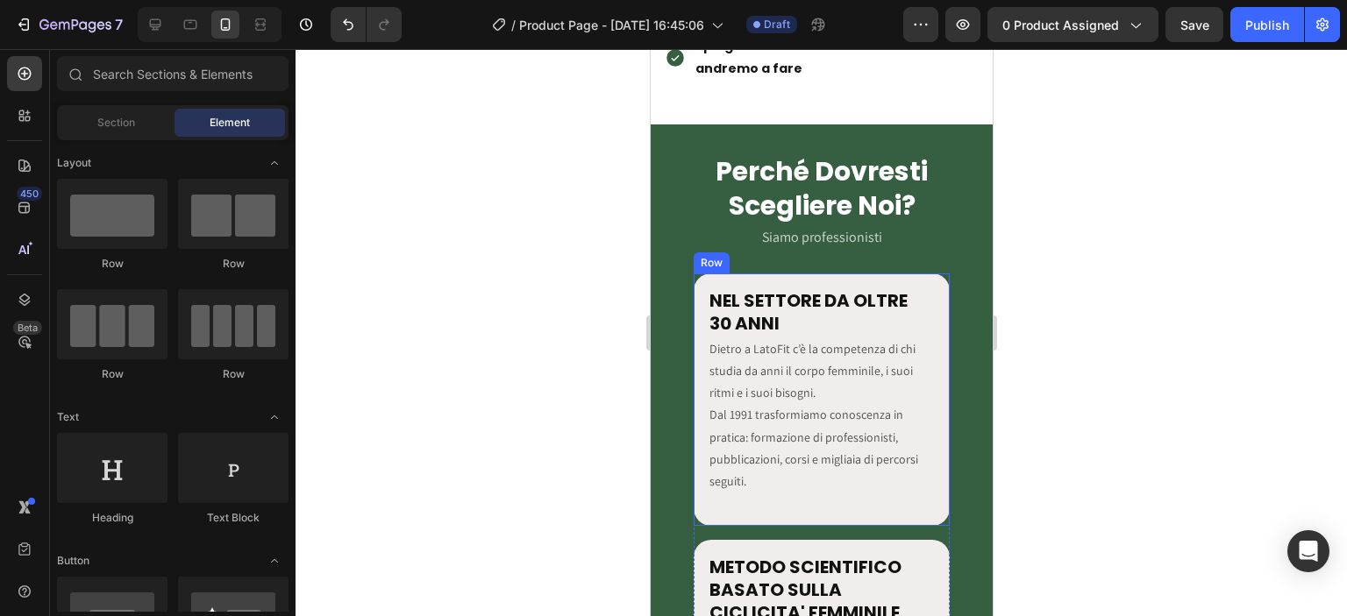
click at [924, 445] on div "NEL SETTORE DA OLTRE 30 ANNI Heading Dietro a LatoFit c’è la competenza di chi …" at bounding box center [821, 400] width 257 height 253
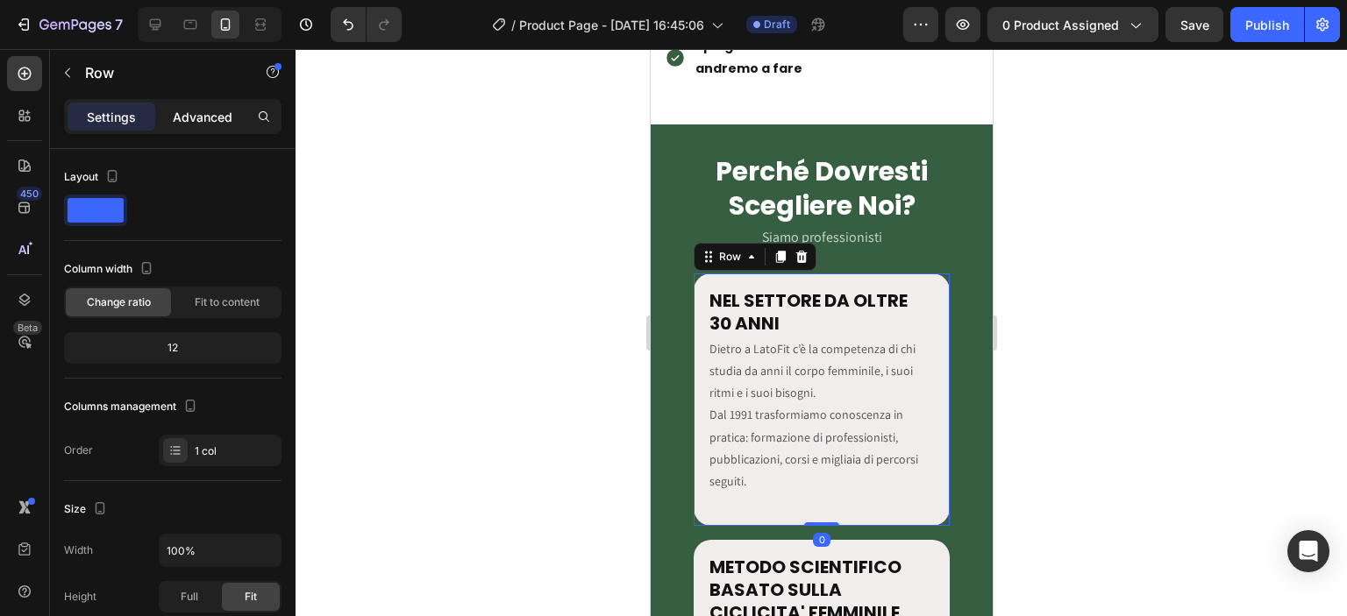
click at [170, 125] on div "Advanced" at bounding box center [203, 117] width 88 height 28
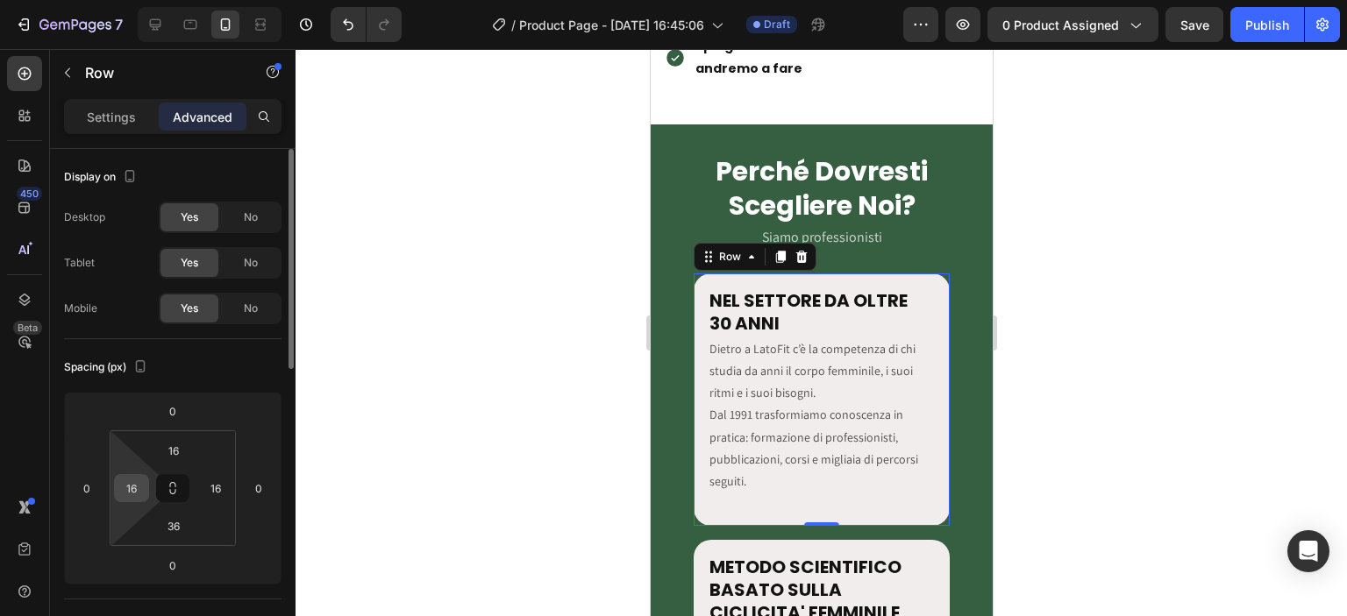
click at [133, 487] on input "16" at bounding box center [131, 488] width 26 height 26
type input "0"
click at [389, 420] on div at bounding box center [821, 332] width 1051 height 567
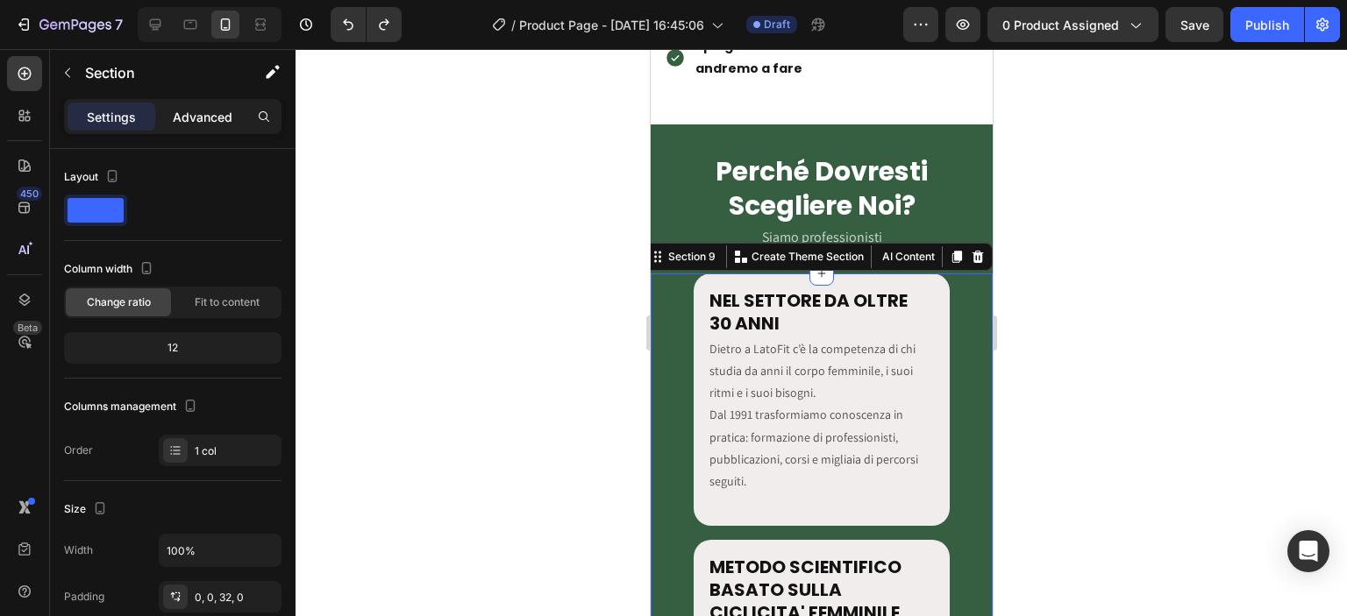
click at [196, 122] on p "Advanced" at bounding box center [203, 117] width 60 height 18
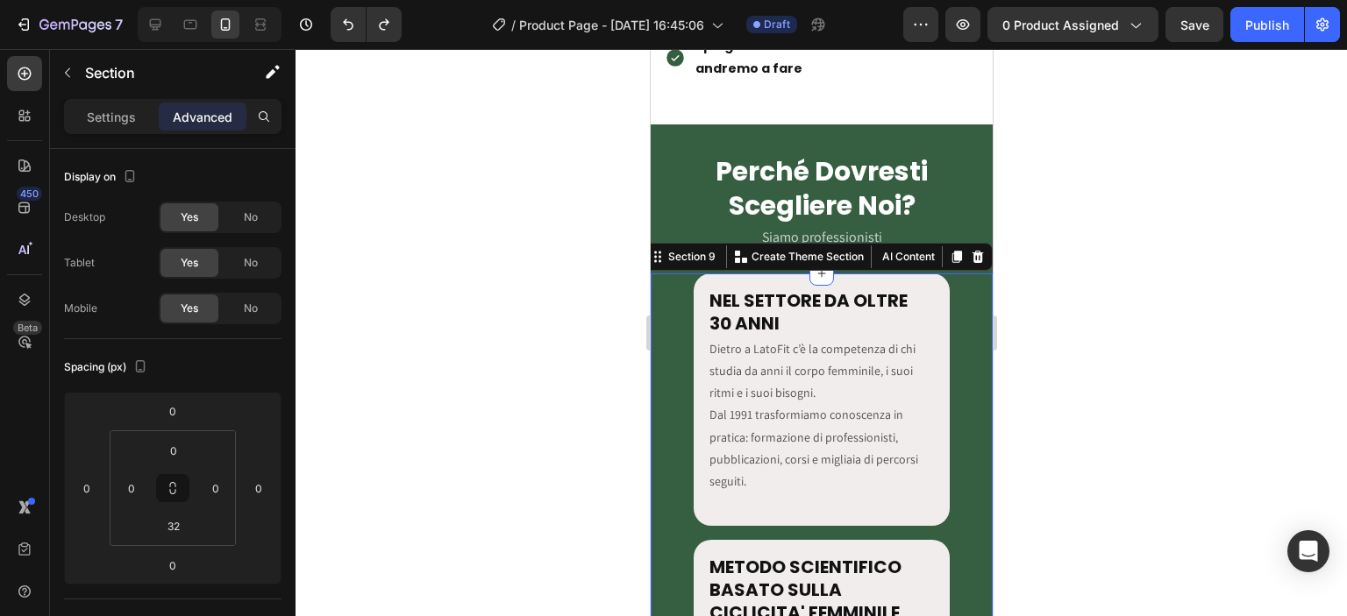
click at [470, 366] on div at bounding box center [821, 332] width 1051 height 567
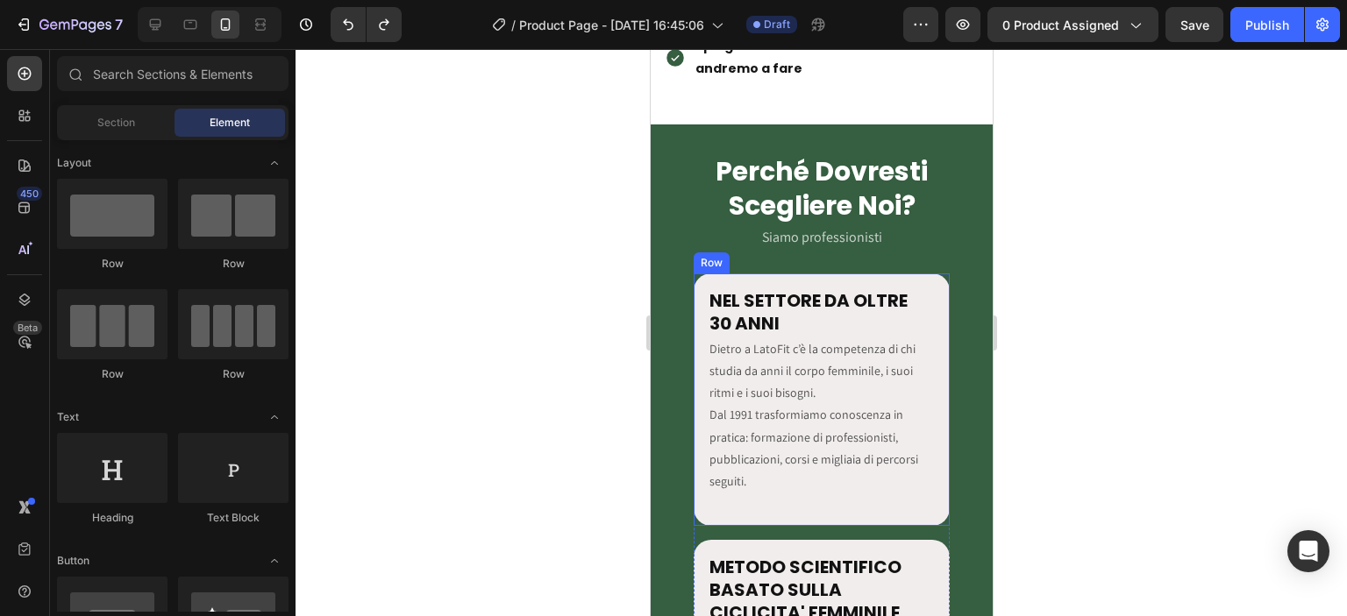
click at [697, 391] on div "NEL SETTORE DA OLTRE 30 ANNI Heading Dietro a LatoFit c’è la competenza di chi …" at bounding box center [821, 400] width 257 height 253
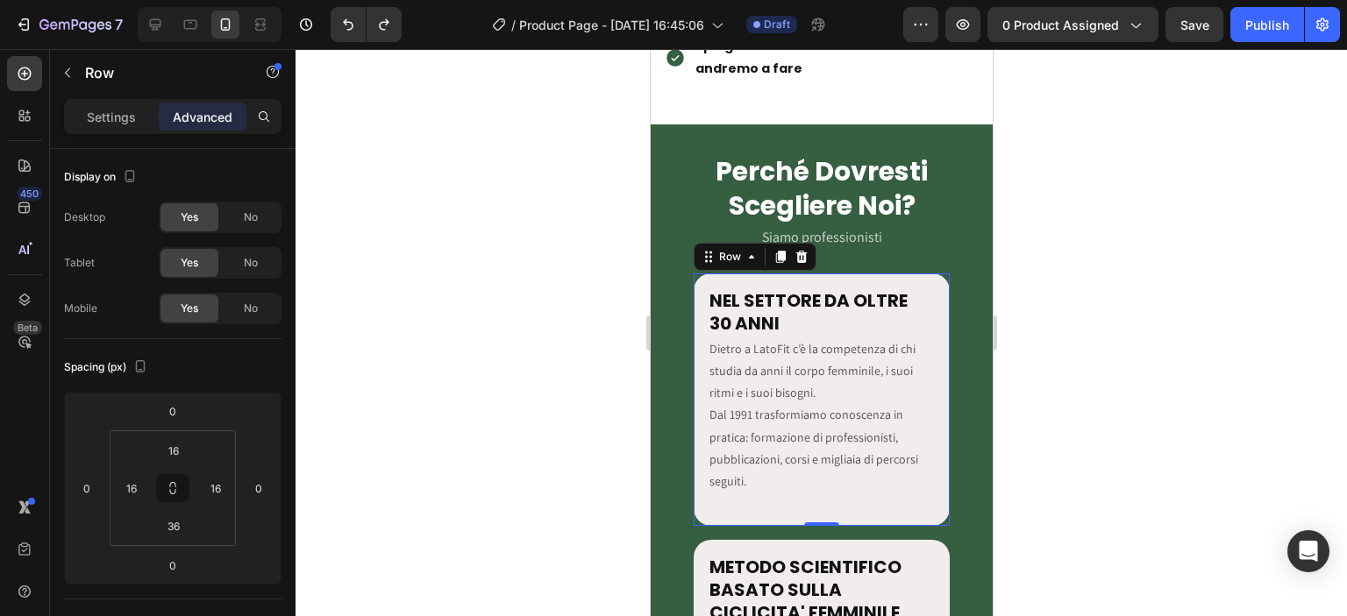
click at [1035, 324] on div at bounding box center [821, 332] width 1051 height 567
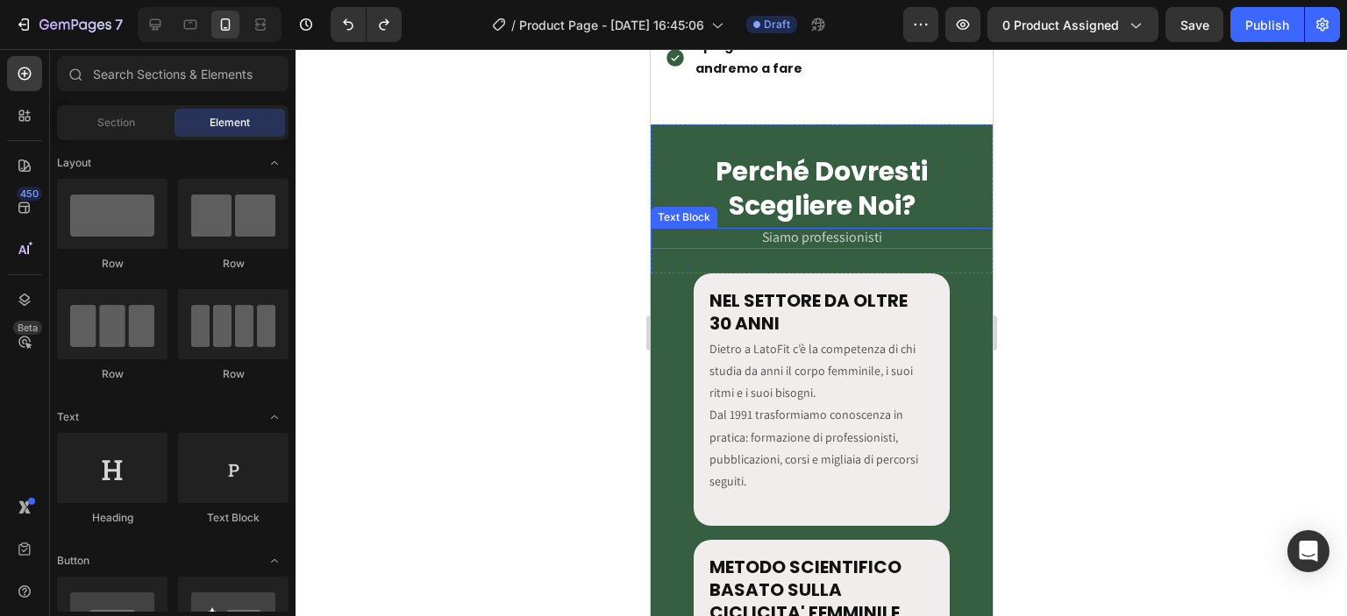
click at [889, 234] on p "Siamo professionisti" at bounding box center [821, 239] width 338 height 18
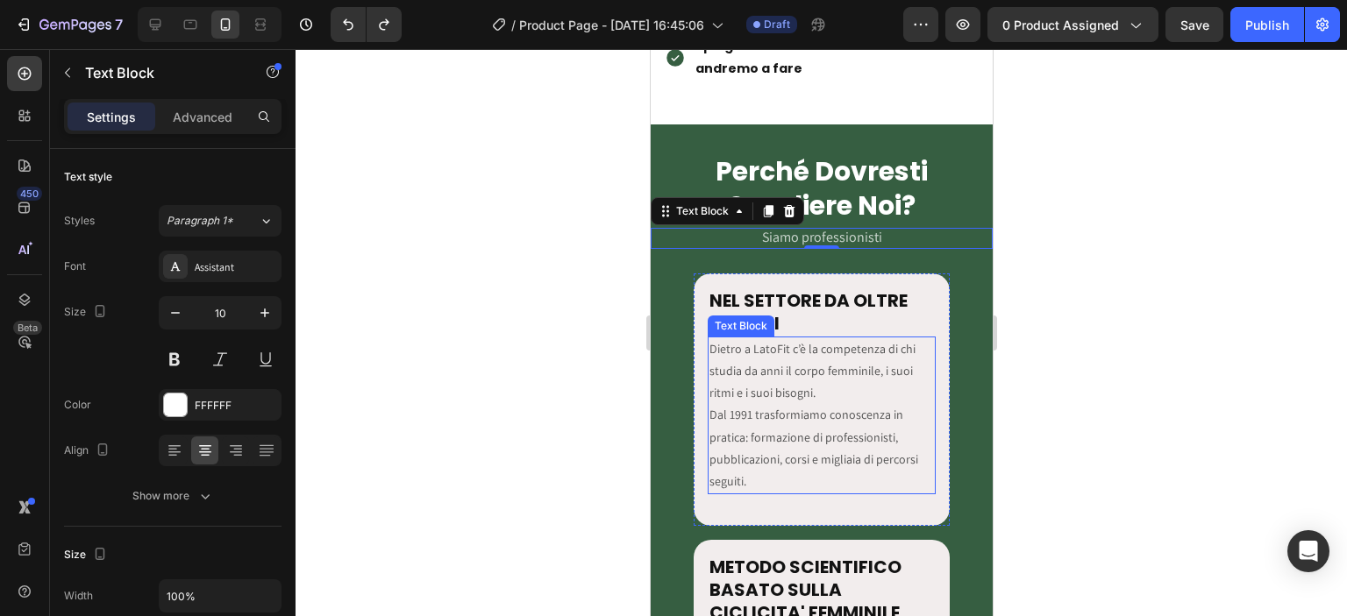
click at [874, 360] on p "Dietro a LatoFit c’è la competenza di chi studia da anni il corpo femminile, i …" at bounding box center [821, 415] width 225 height 154
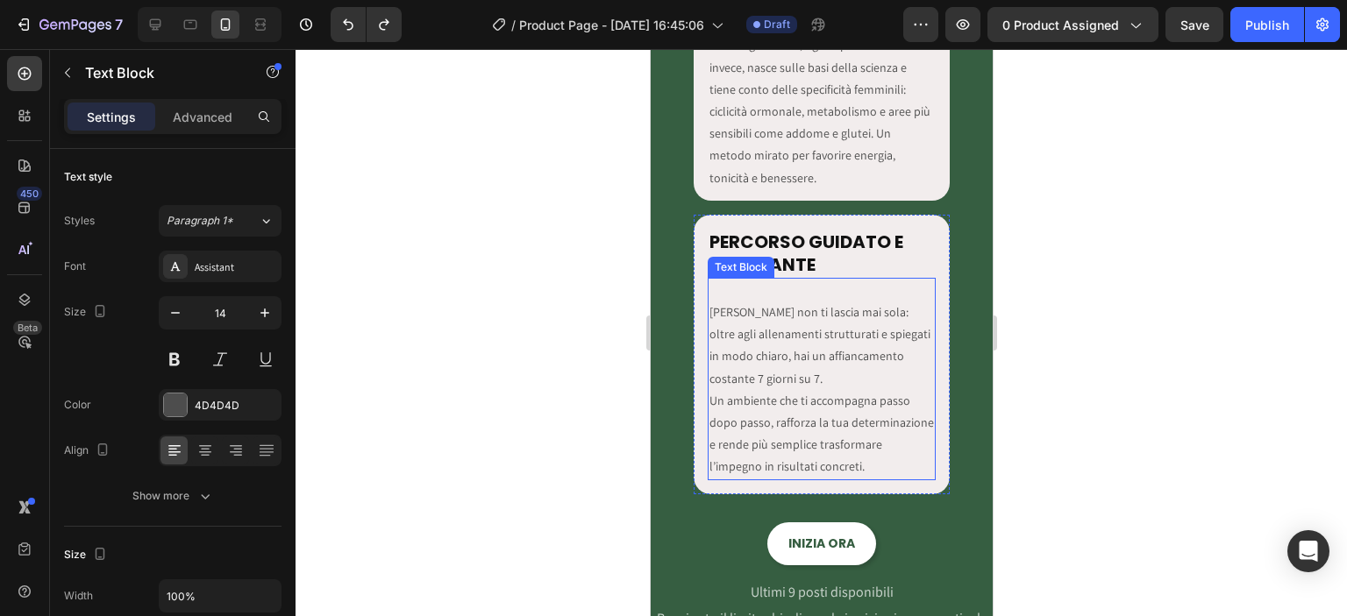
scroll to position [3683, 0]
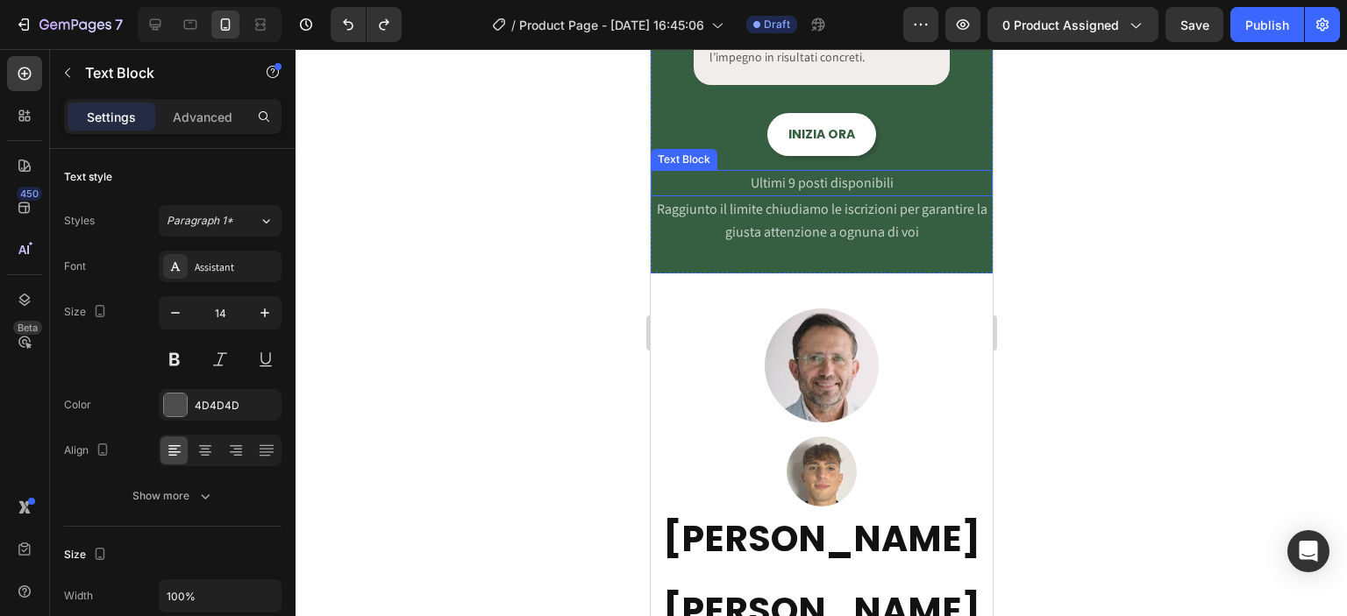
click at [802, 178] on span "Ultimi 9 posti disponibili" at bounding box center [821, 183] width 143 height 18
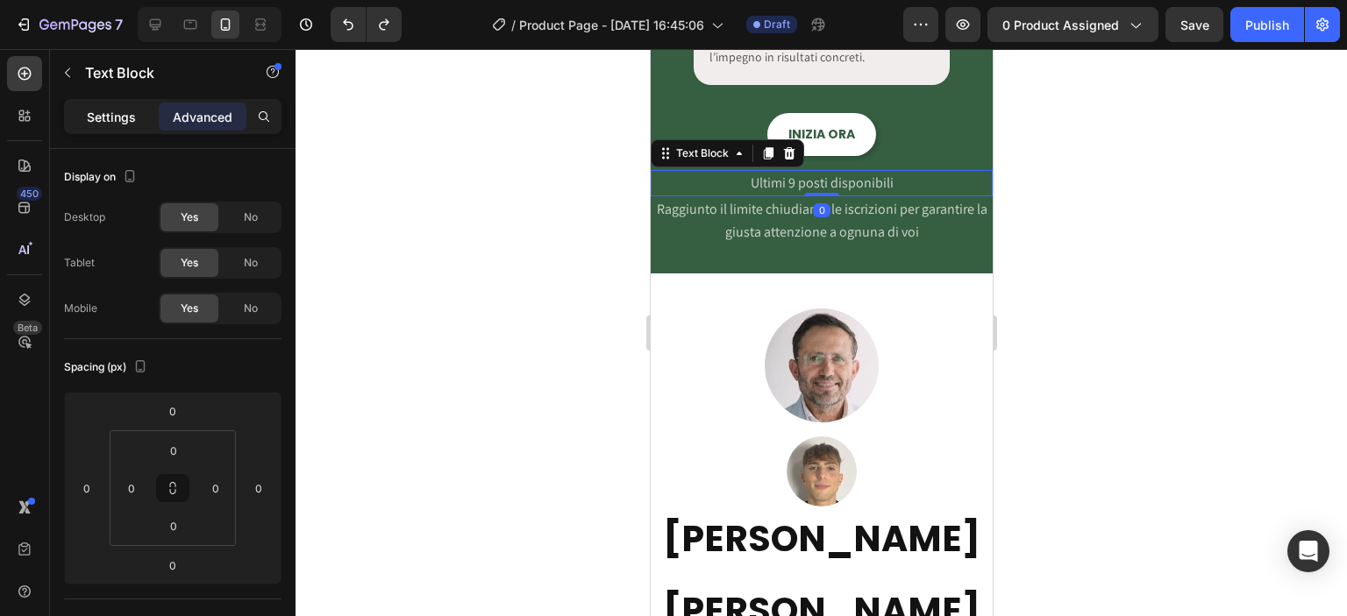
click at [125, 115] on p "Settings" at bounding box center [111, 117] width 49 height 18
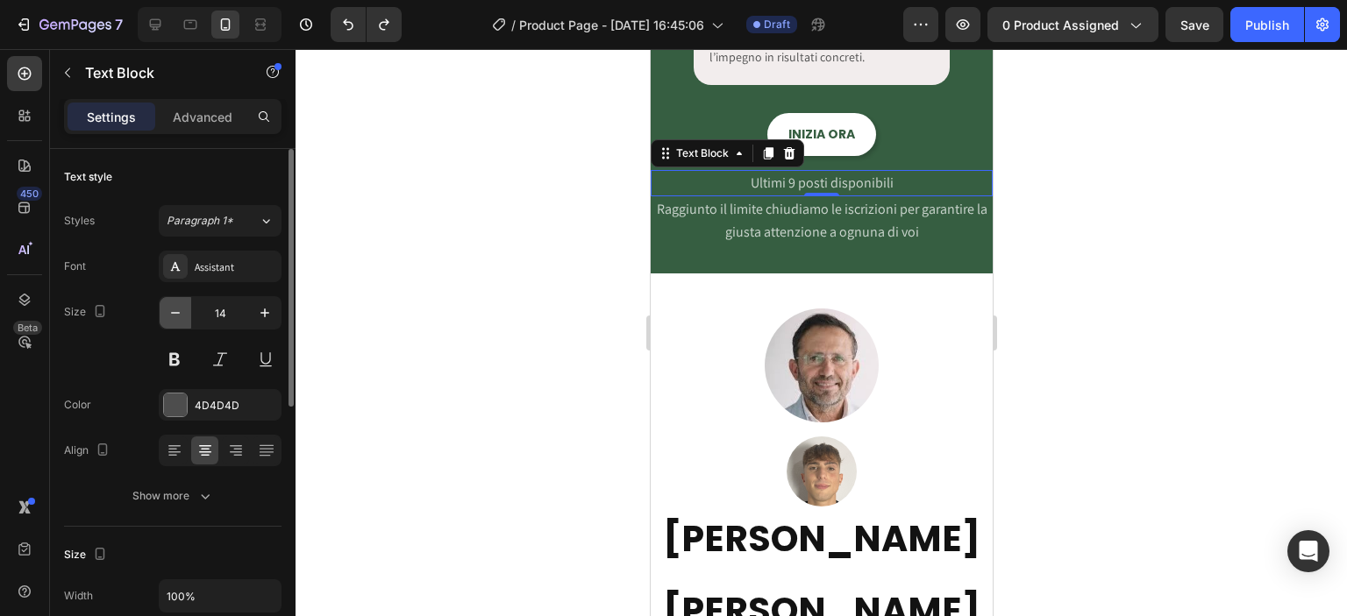
click at [186, 303] on button "button" at bounding box center [176, 313] width 32 height 32
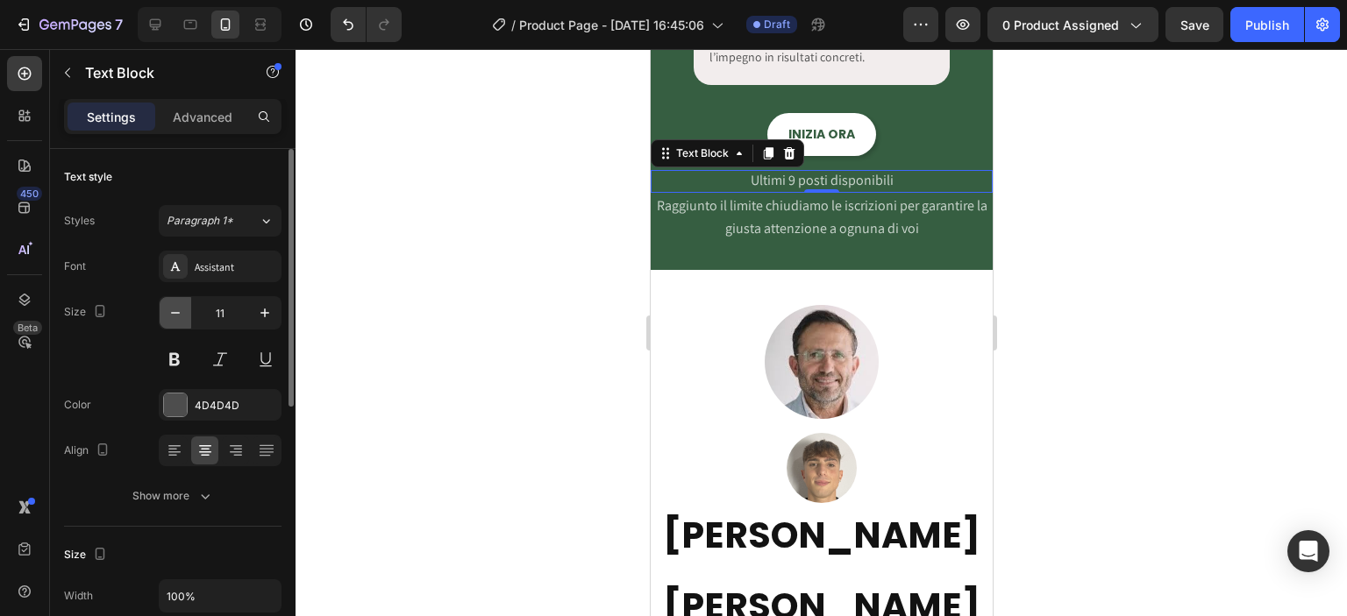
click at [186, 303] on button "button" at bounding box center [176, 313] width 32 height 32
type input "10"
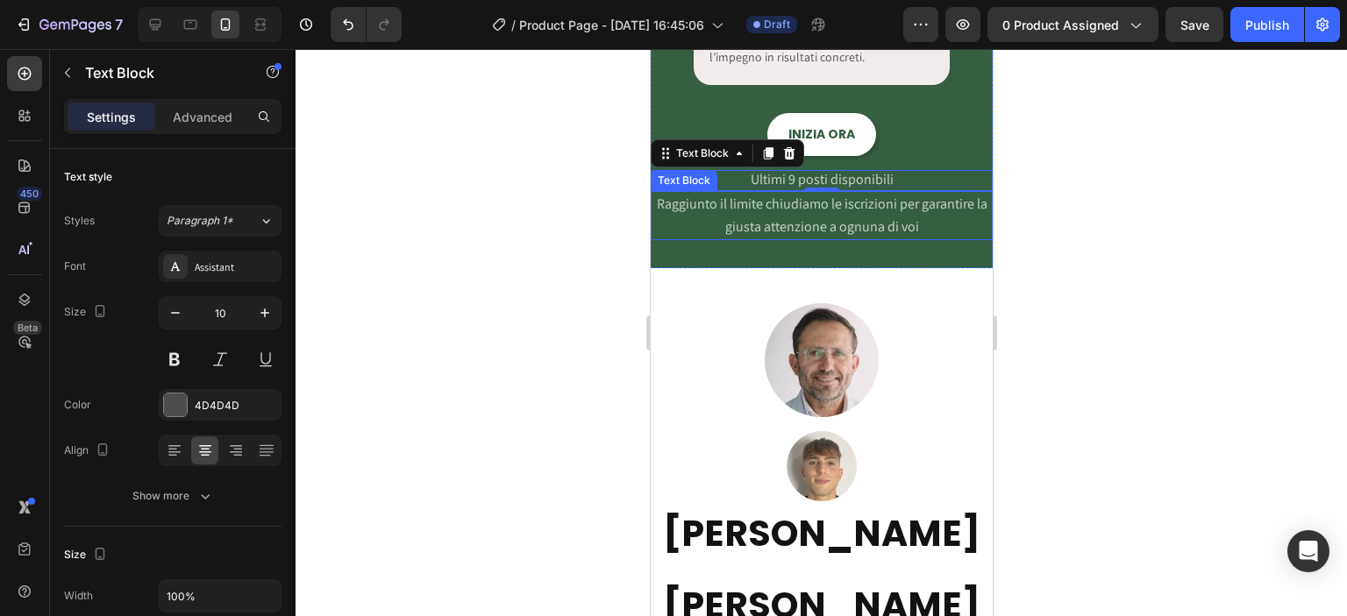
click at [778, 218] on span "Raggiunto il limite chiudiamo le iscrizioni per garantire la giusta attenzione …" at bounding box center [821, 215] width 331 height 41
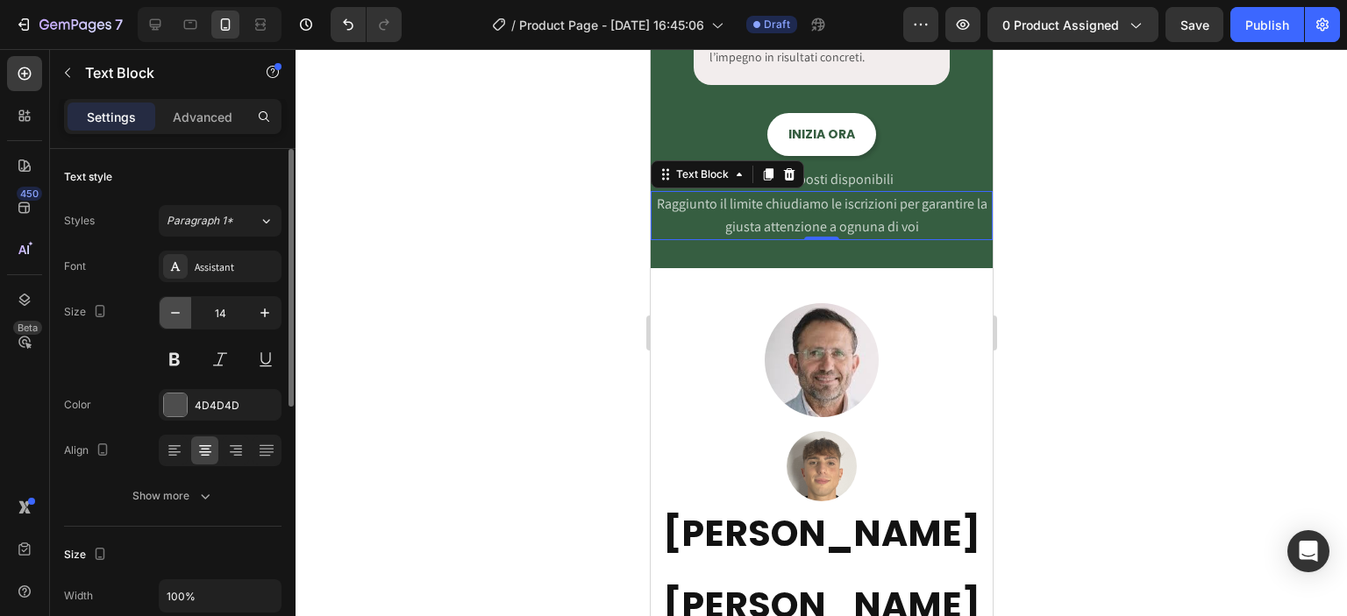
click at [184, 317] on button "button" at bounding box center [176, 313] width 32 height 32
type input "13"
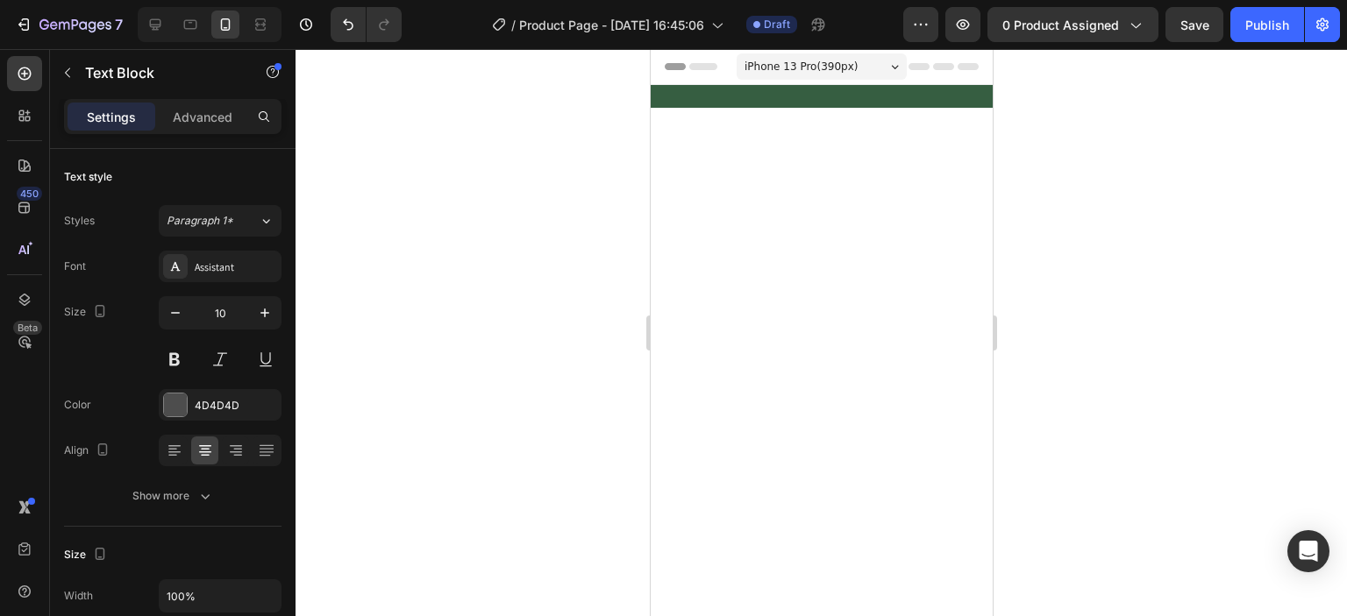
scroll to position [3683, 0]
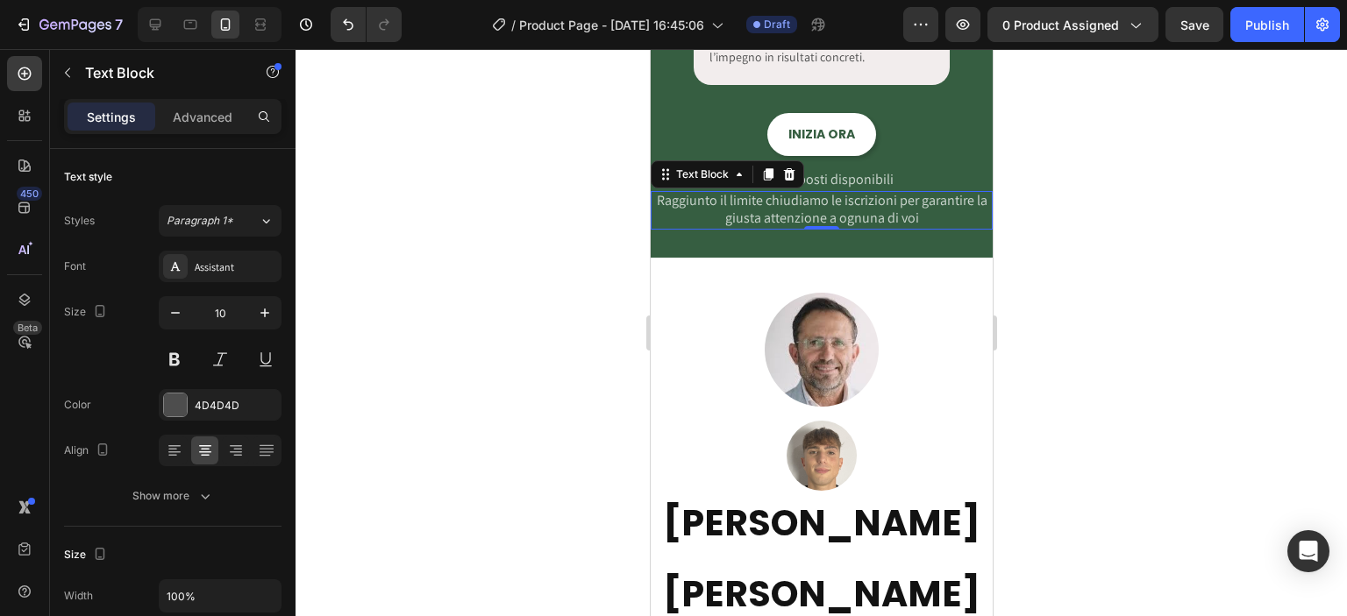
click at [184, 317] on button "button" at bounding box center [176, 313] width 32 height 32
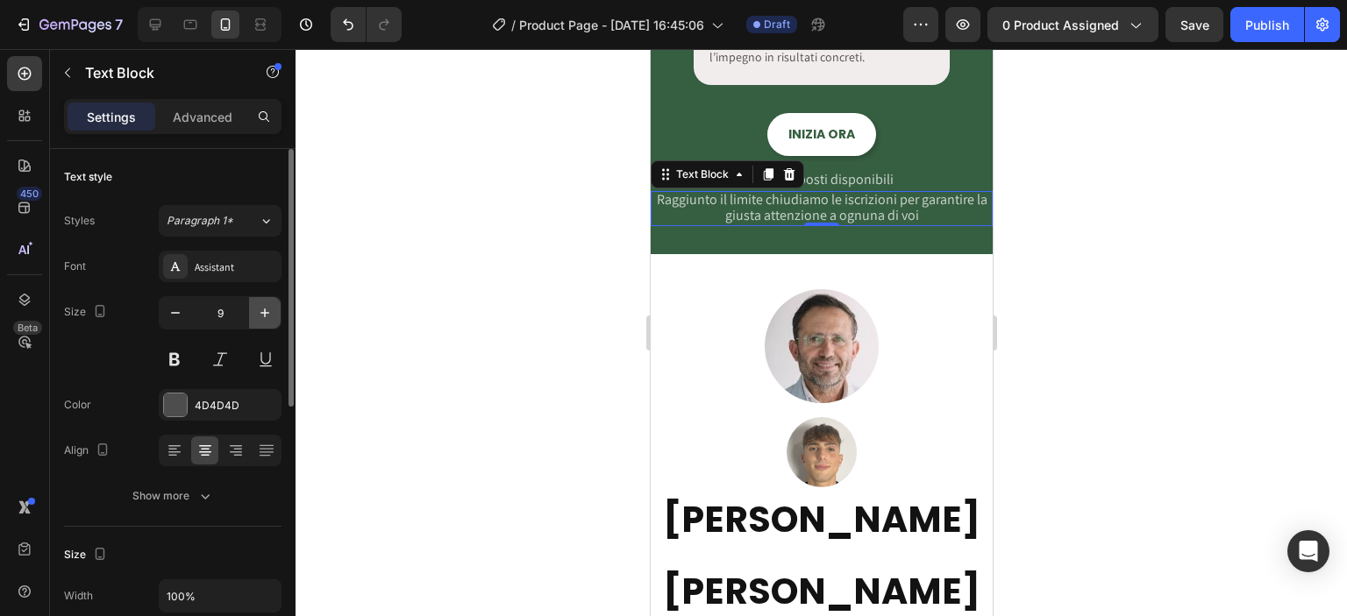
click at [265, 310] on icon "button" at bounding box center [264, 313] width 9 height 9
type input "10"
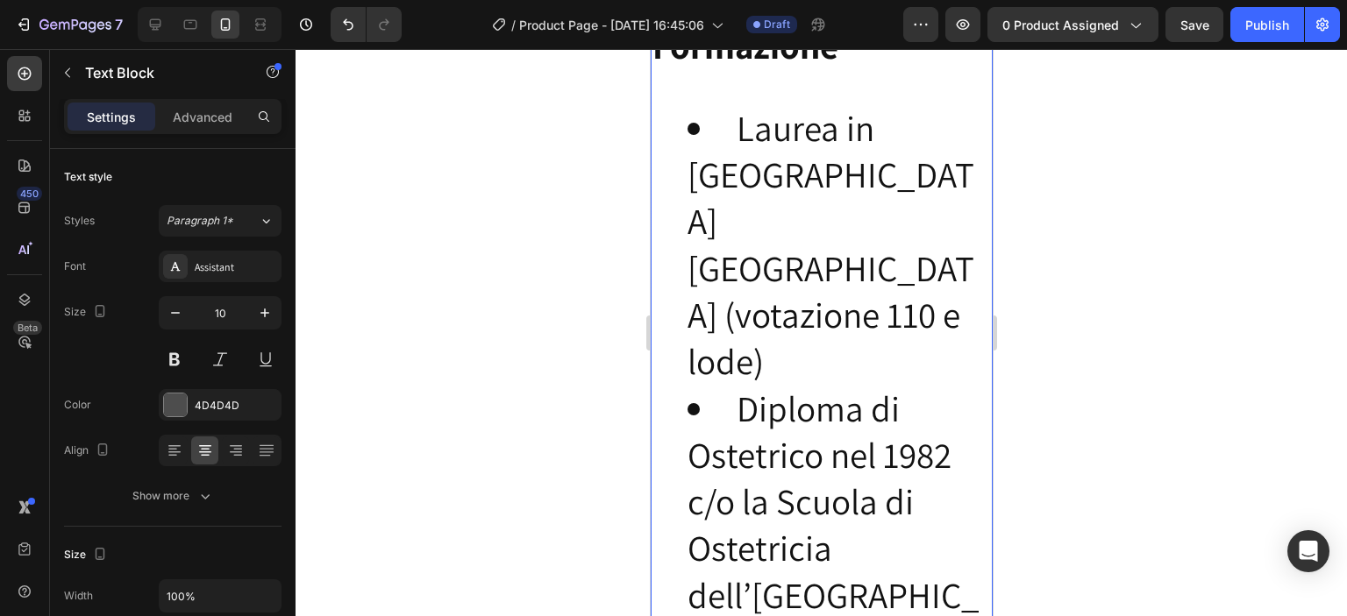
scroll to position [4501, 0]
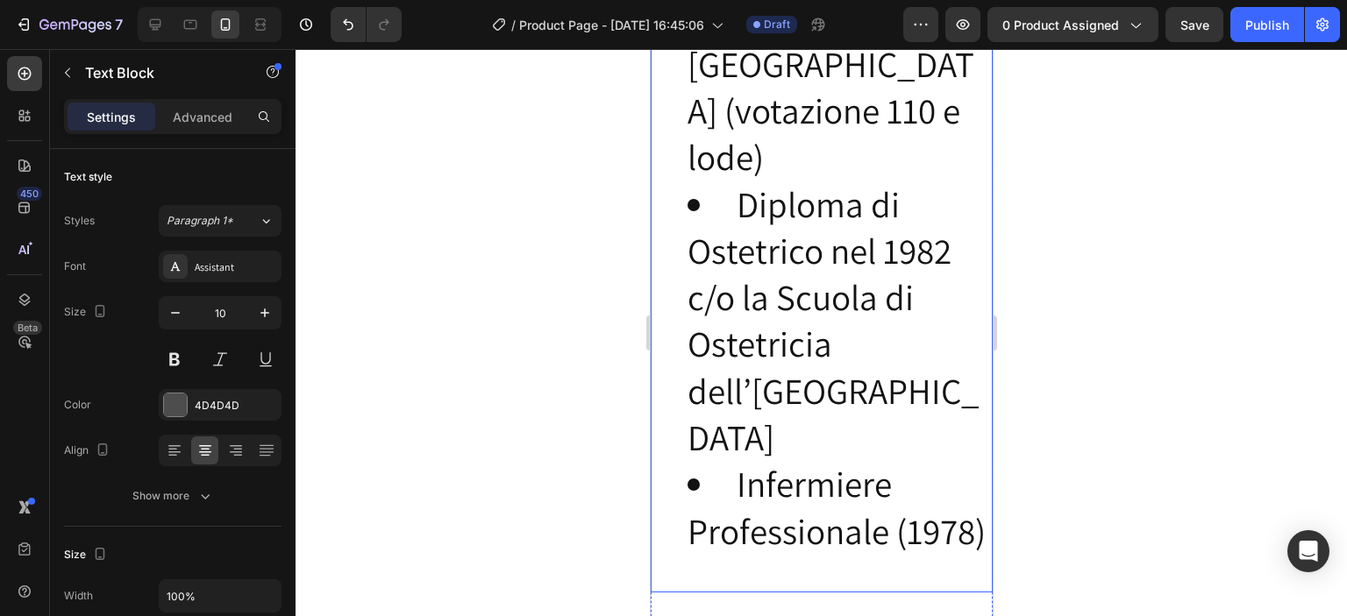
click at [754, 369] on li "Diploma di Ostetrico nel 1982 c/o la Scuola di Ostetricia dell’Università degli…" at bounding box center [838, 322] width 303 height 281
click at [172, 308] on icon "button" at bounding box center [176, 313] width 18 height 18
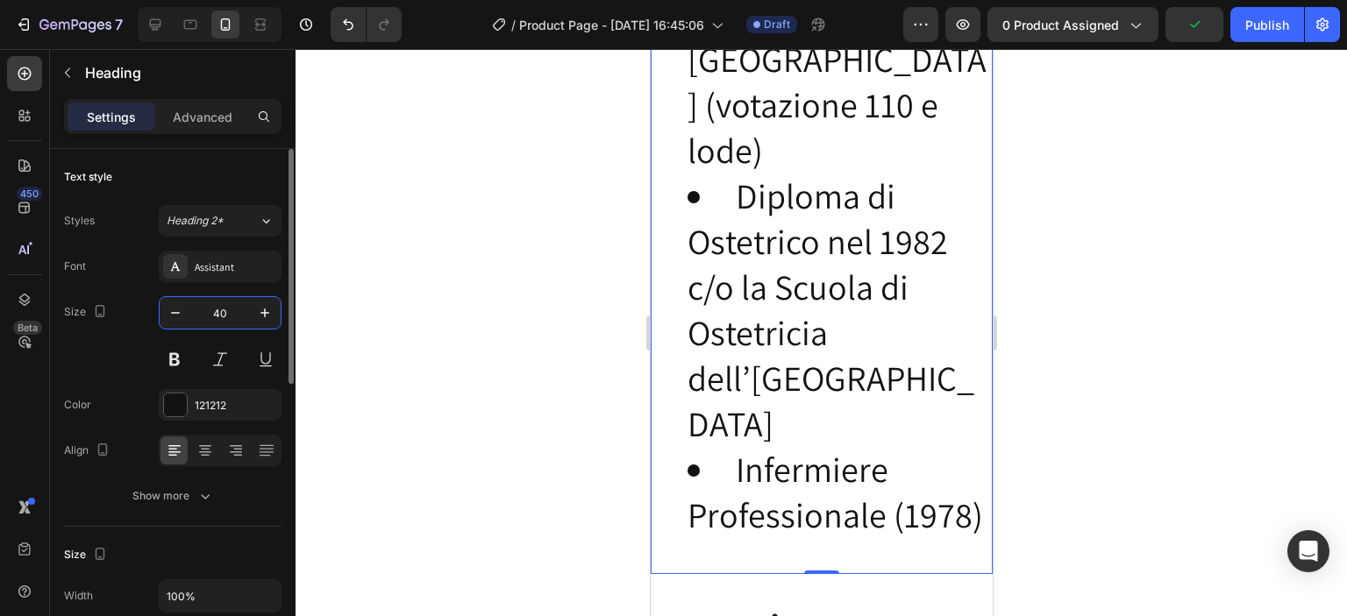
click at [231, 308] on input "40" at bounding box center [220, 313] width 58 height 32
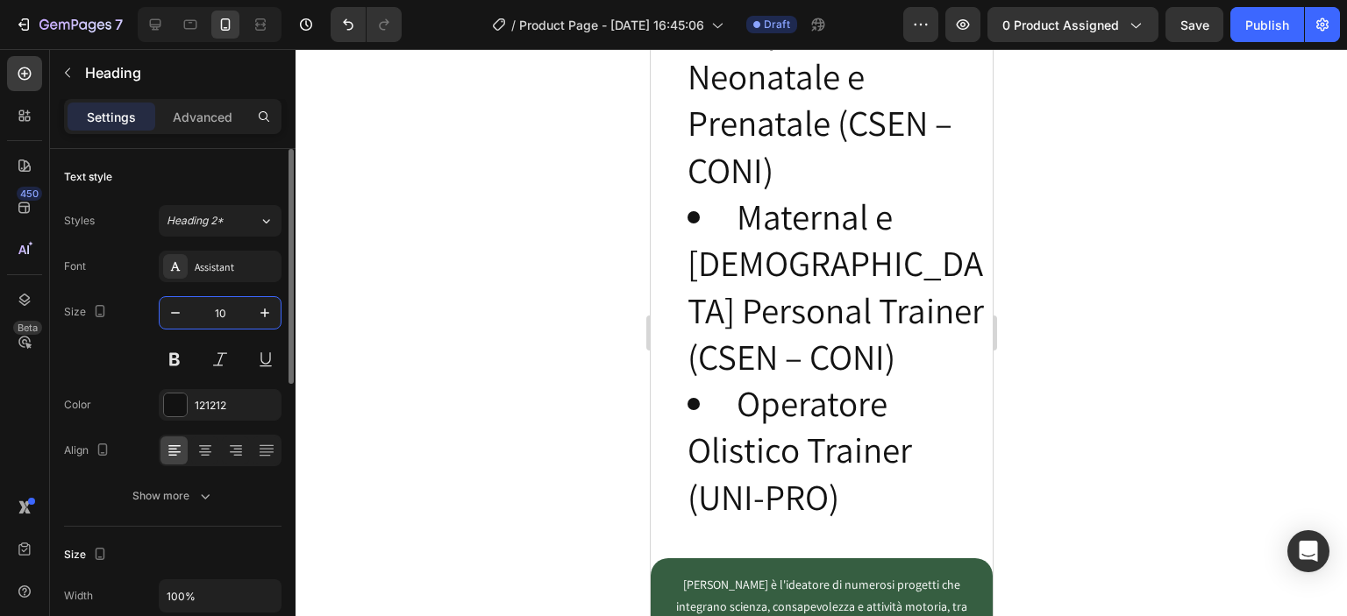
scroll to position [4569, 0]
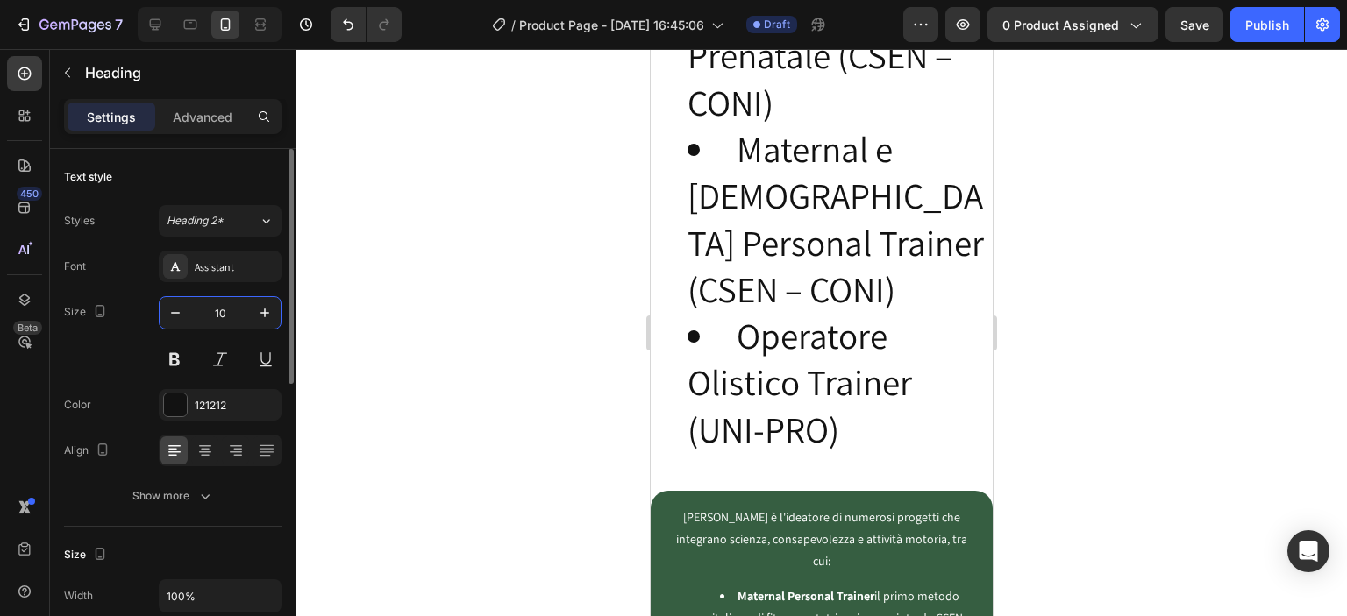
type input "10"
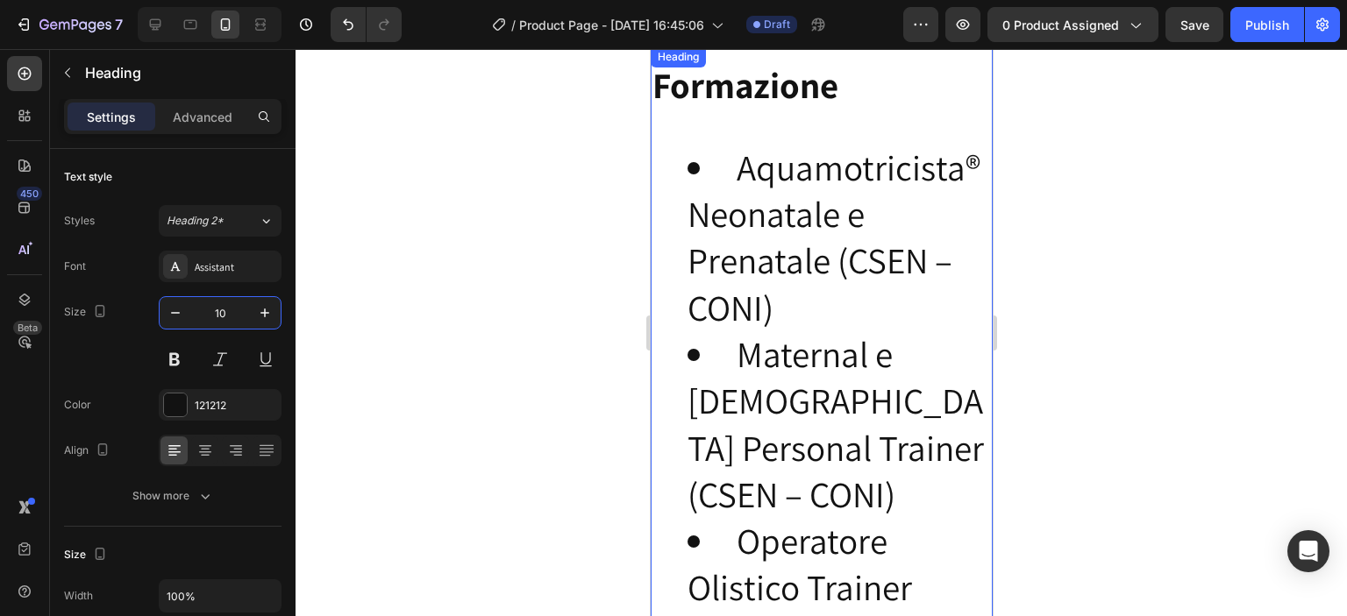
scroll to position [4159, 0]
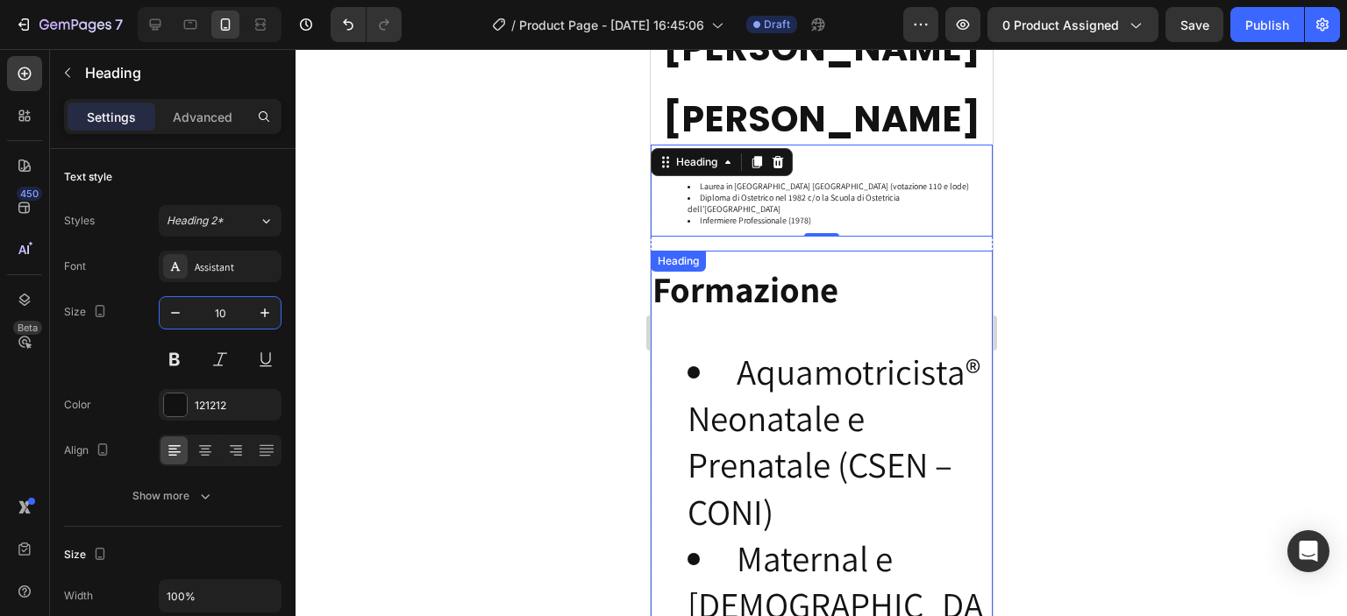
click at [723, 425] on li "Aquamotricista® Neonatale e Prenatale (CSEN – CONI)" at bounding box center [838, 442] width 303 height 187
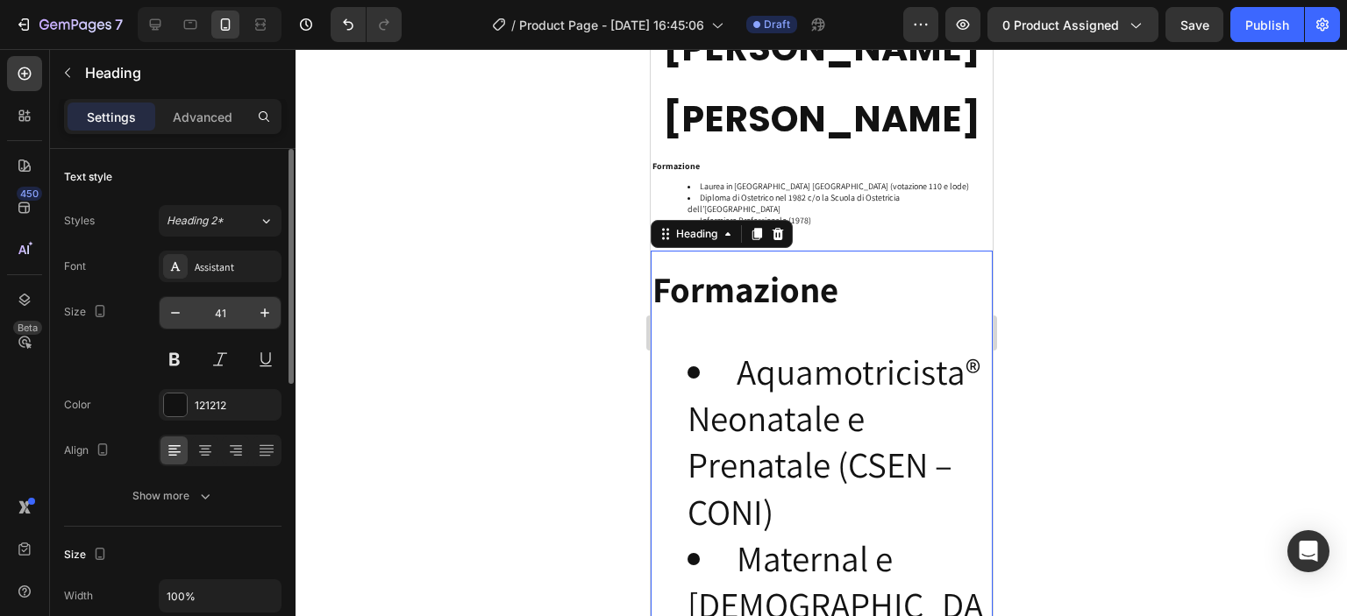
click at [231, 319] on input "41" at bounding box center [220, 313] width 58 height 32
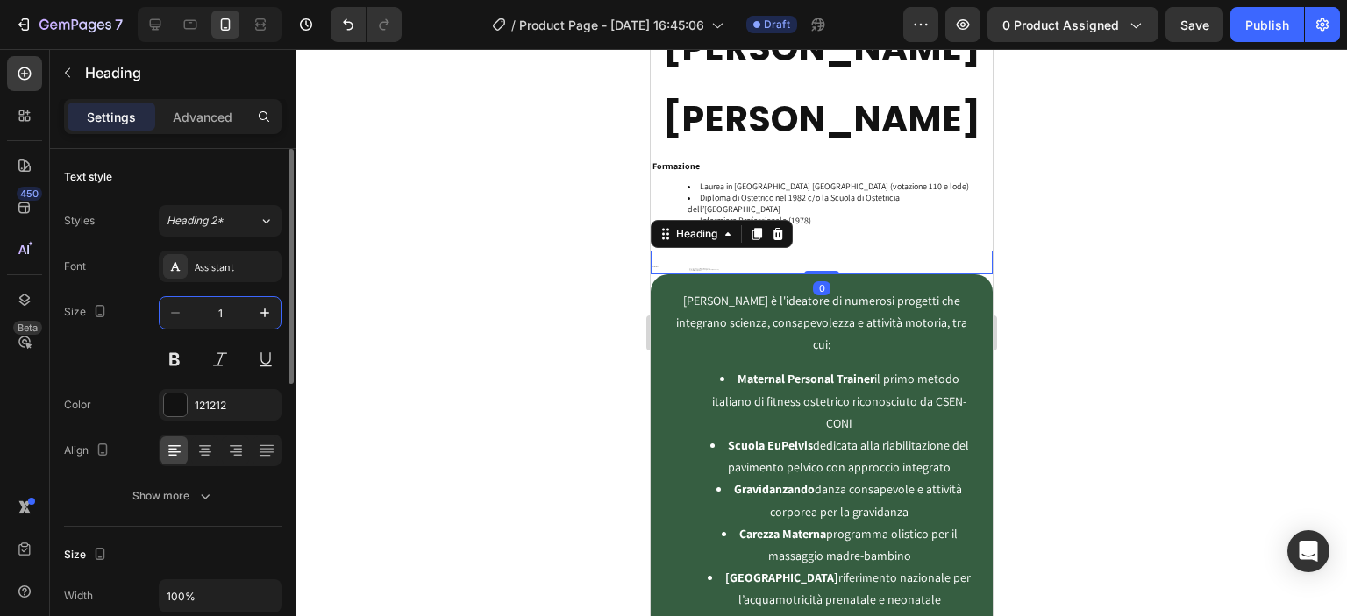
type input "10"
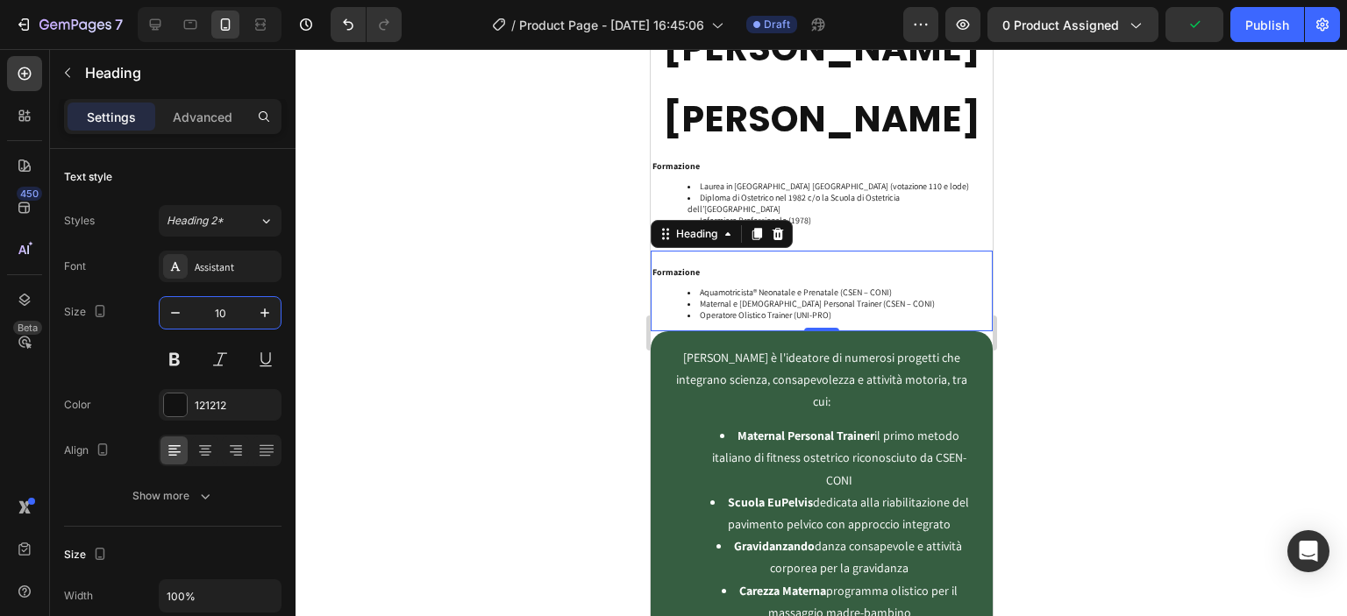
click at [548, 276] on div at bounding box center [821, 332] width 1051 height 567
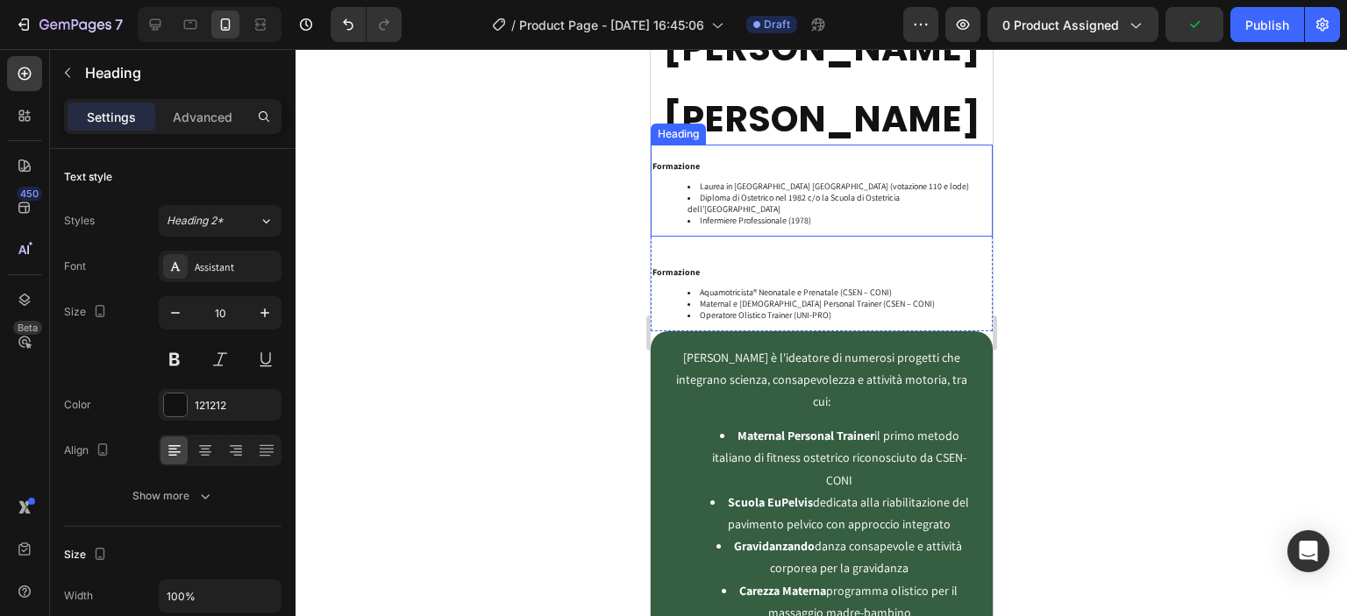
click at [774, 198] on li "Diploma di Ostetrico nel 1982 c/o la Scuola di Ostetricia dell’Università degli…" at bounding box center [838, 203] width 303 height 23
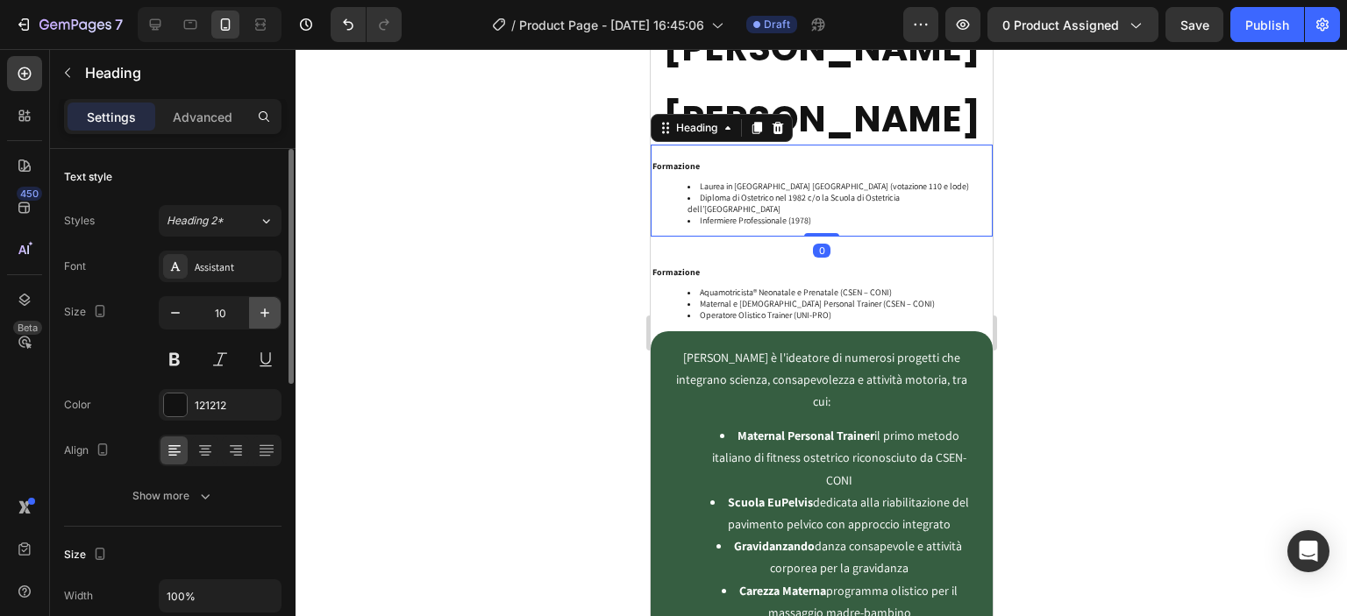
click at [262, 316] on icon "button" at bounding box center [265, 313] width 18 height 18
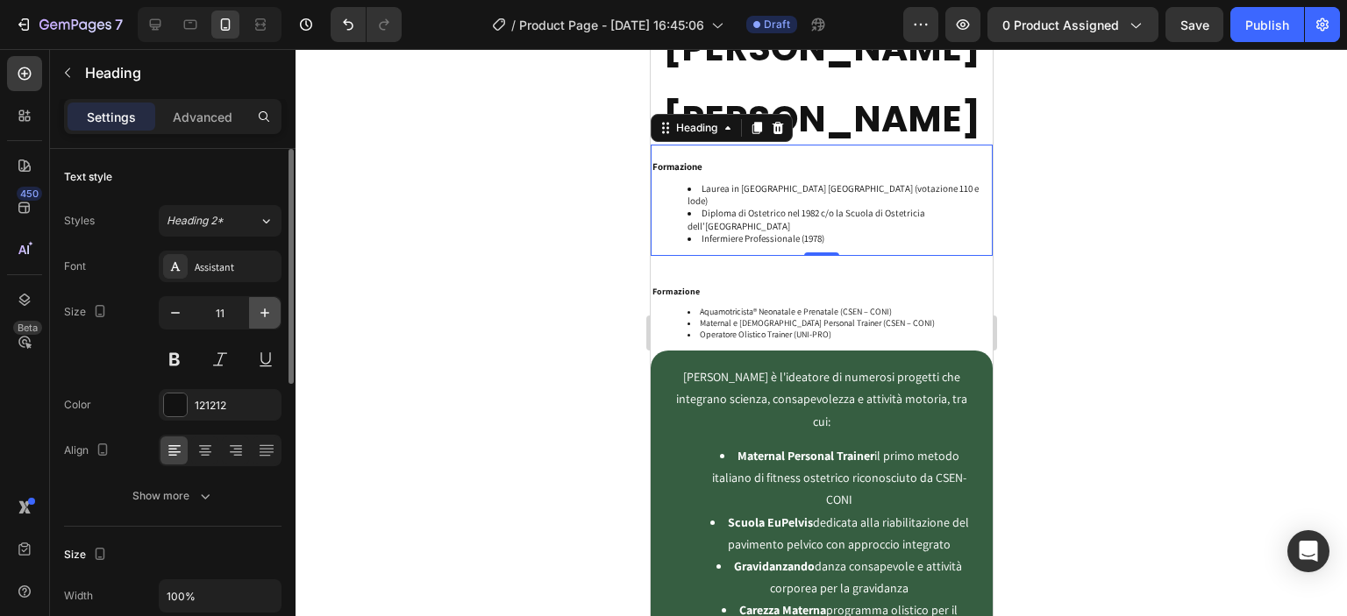
click at [262, 316] on icon "button" at bounding box center [265, 313] width 18 height 18
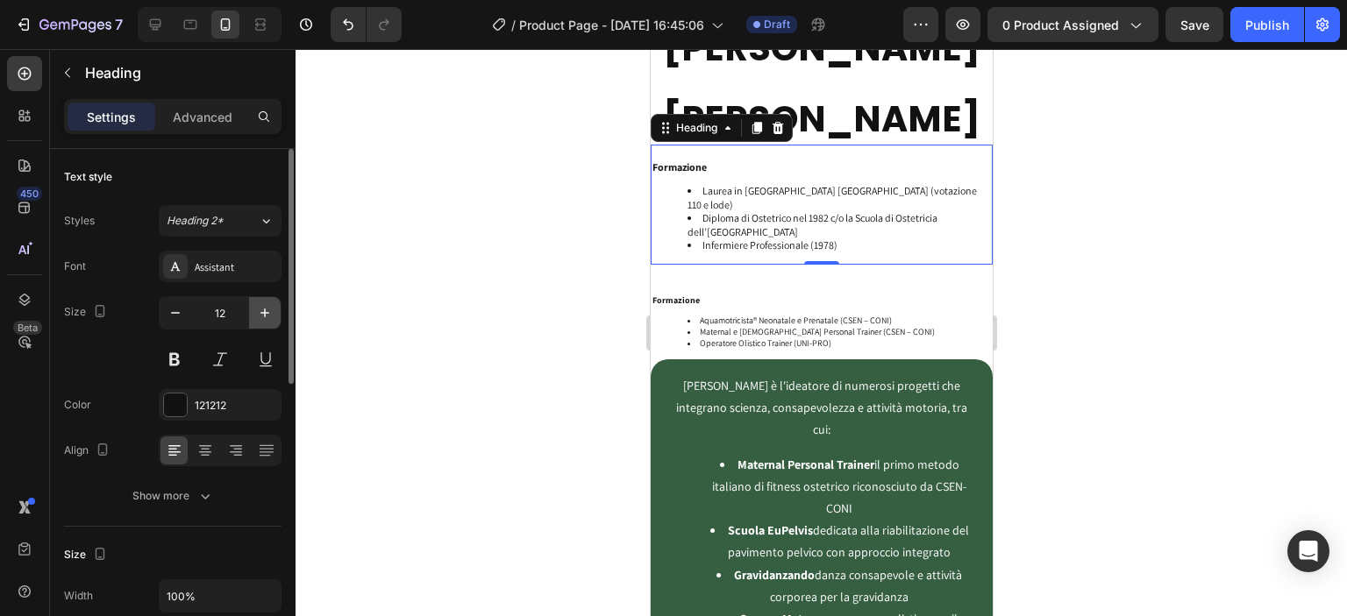
click at [262, 316] on icon "button" at bounding box center [265, 313] width 18 height 18
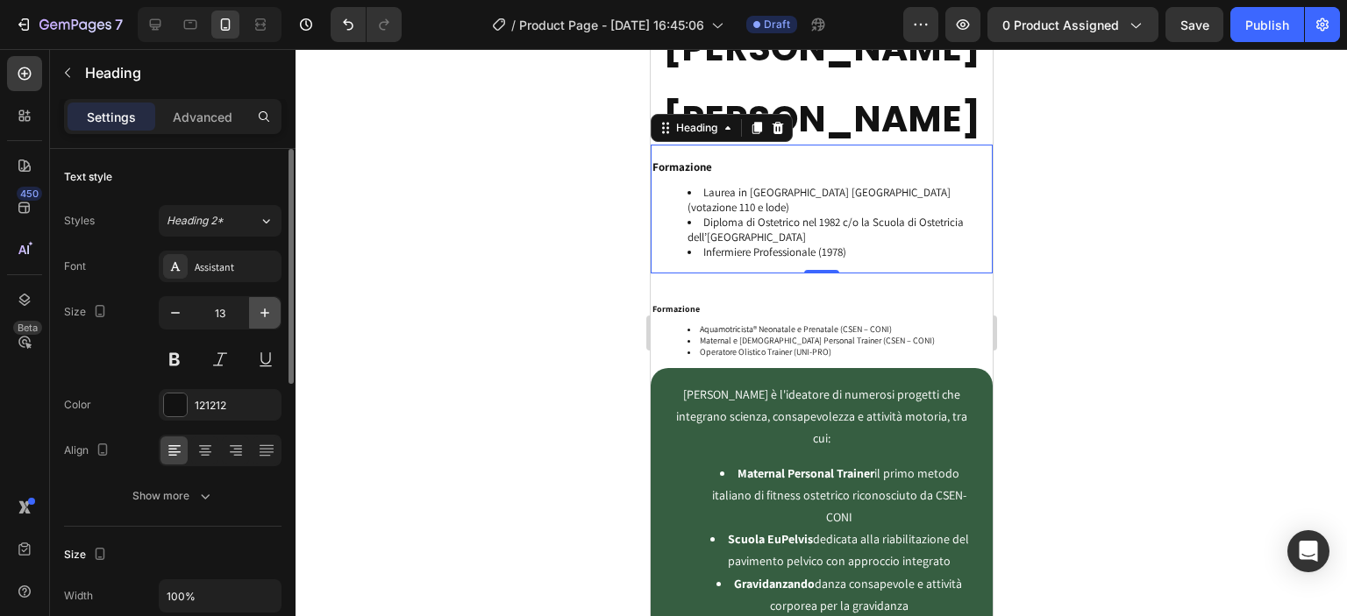
click at [262, 316] on icon "button" at bounding box center [265, 313] width 18 height 18
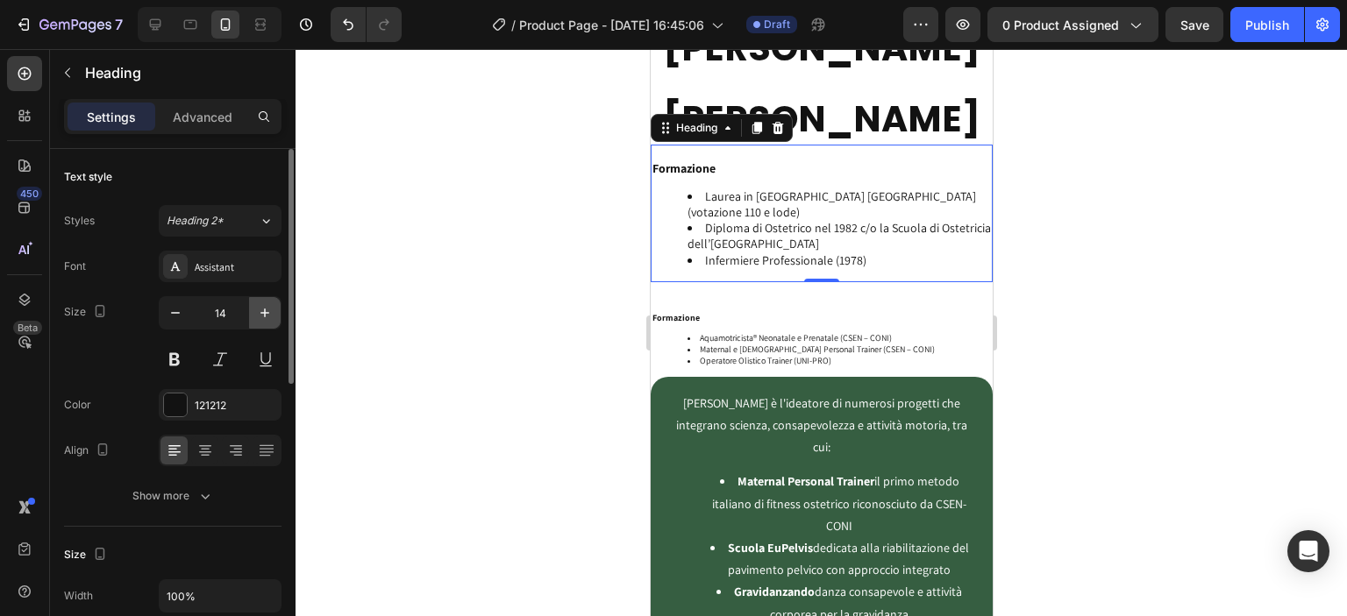
click at [262, 316] on icon "button" at bounding box center [265, 313] width 18 height 18
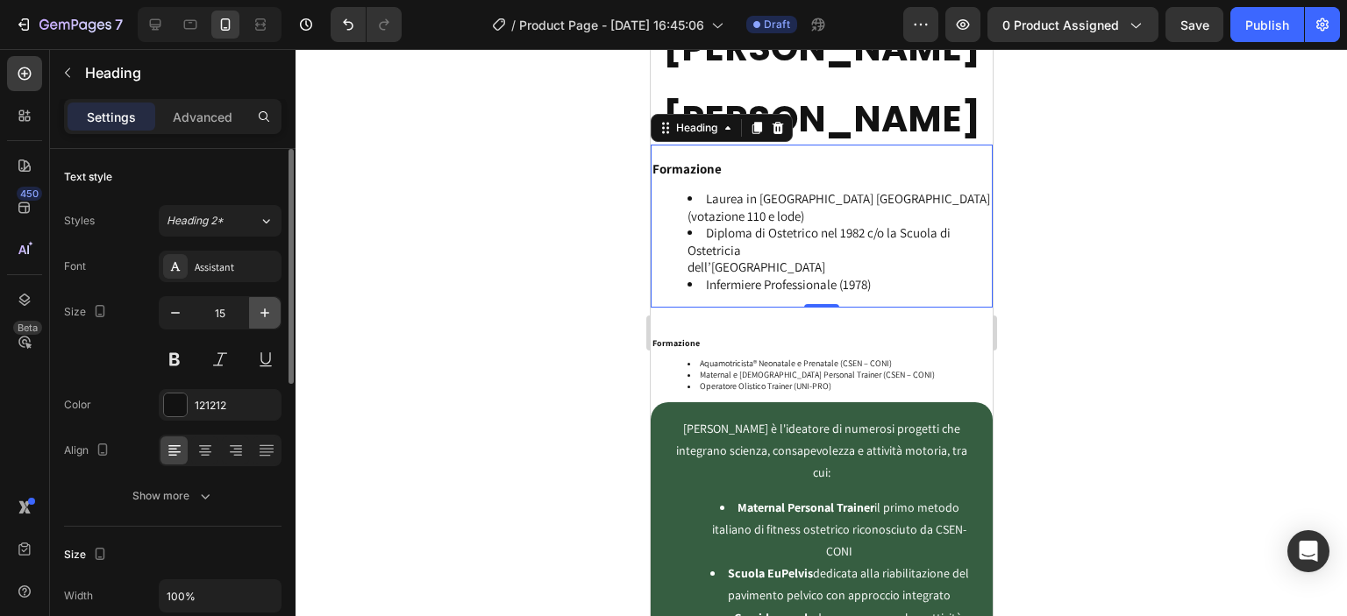
click at [262, 316] on icon "button" at bounding box center [265, 313] width 18 height 18
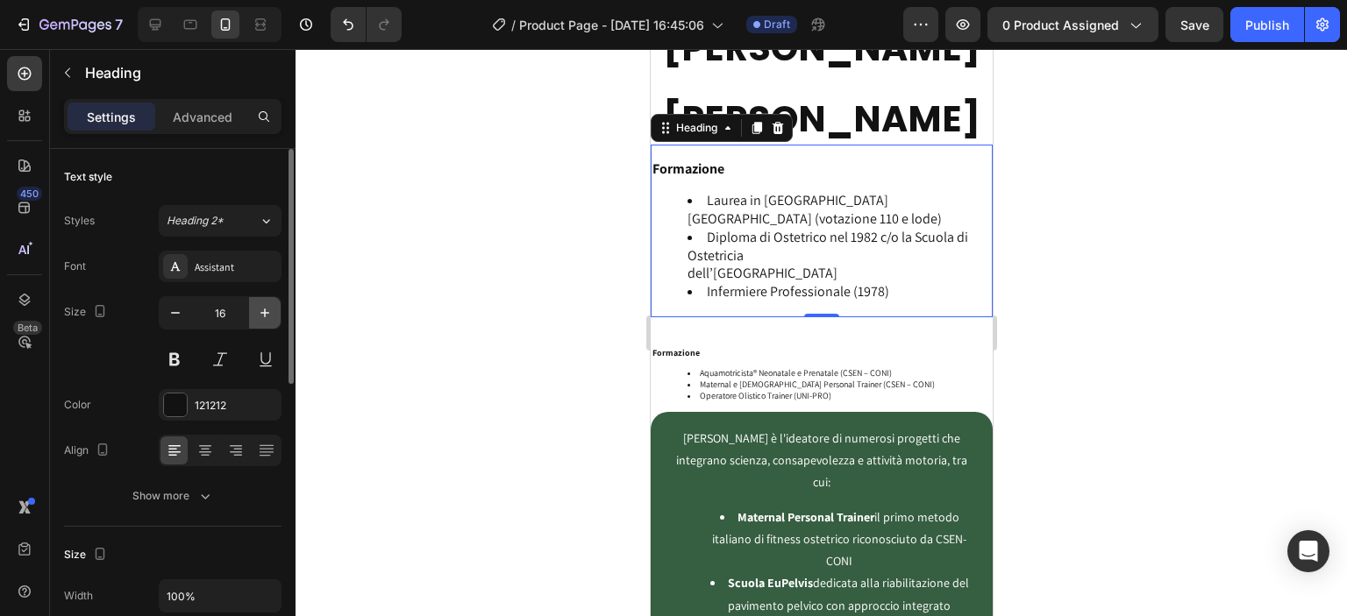
click at [262, 316] on icon "button" at bounding box center [265, 313] width 18 height 18
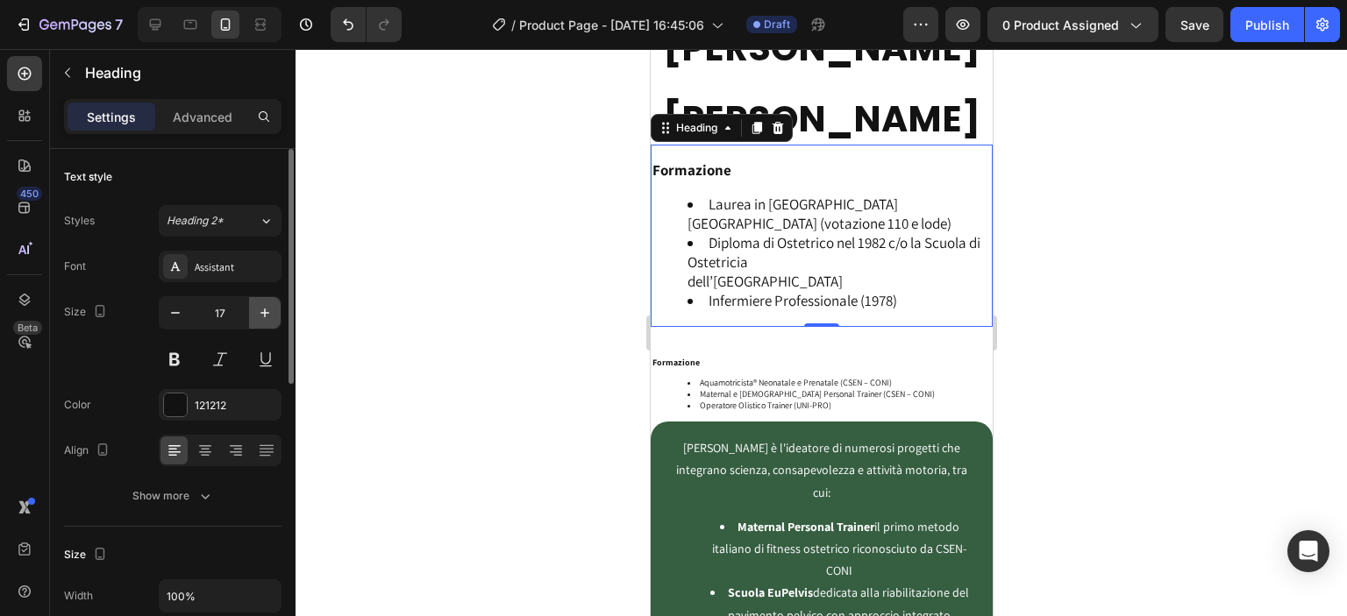
click at [262, 316] on icon "button" at bounding box center [265, 313] width 18 height 18
type input "18"
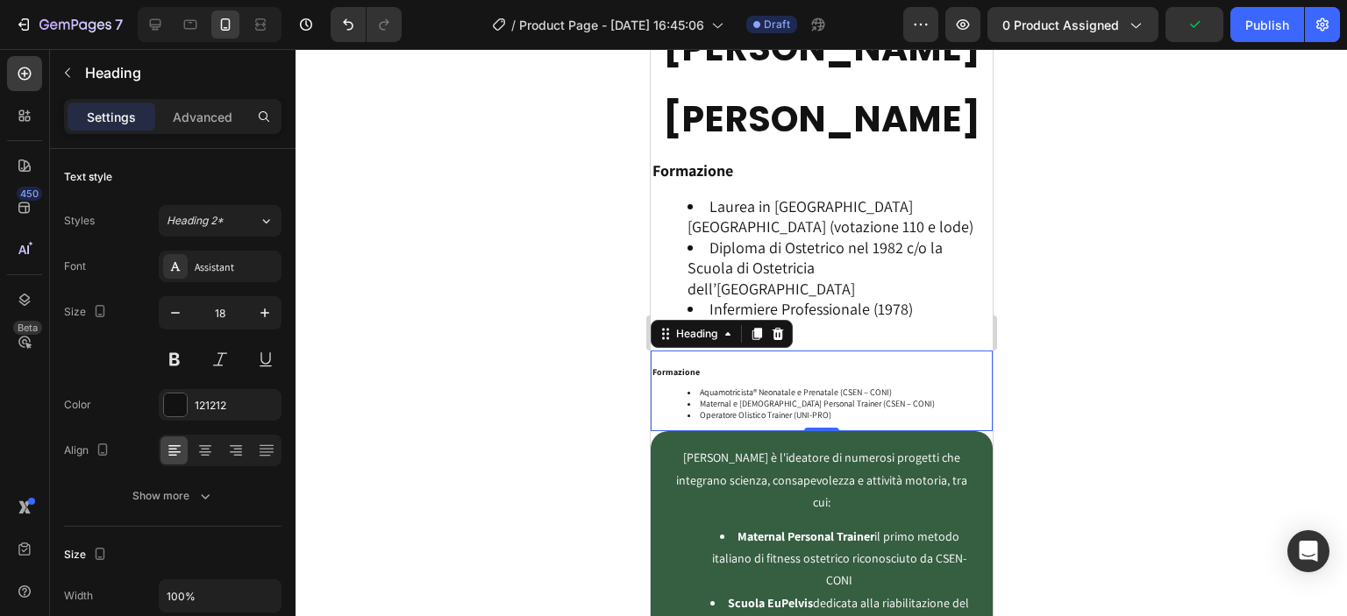
click at [715, 384] on h2 "Formazione Aquamotricista® Neonatale e Prenatale (CSEN – CONI) Maternal e [DEMO…" at bounding box center [821, 398] width 342 height 67
click at [245, 303] on input "10" at bounding box center [220, 313] width 58 height 32
click at [261, 305] on icon "button" at bounding box center [265, 313] width 18 height 18
click at [260, 306] on icon "button" at bounding box center [265, 313] width 18 height 18
click at [260, 307] on icon "button" at bounding box center [265, 313] width 18 height 18
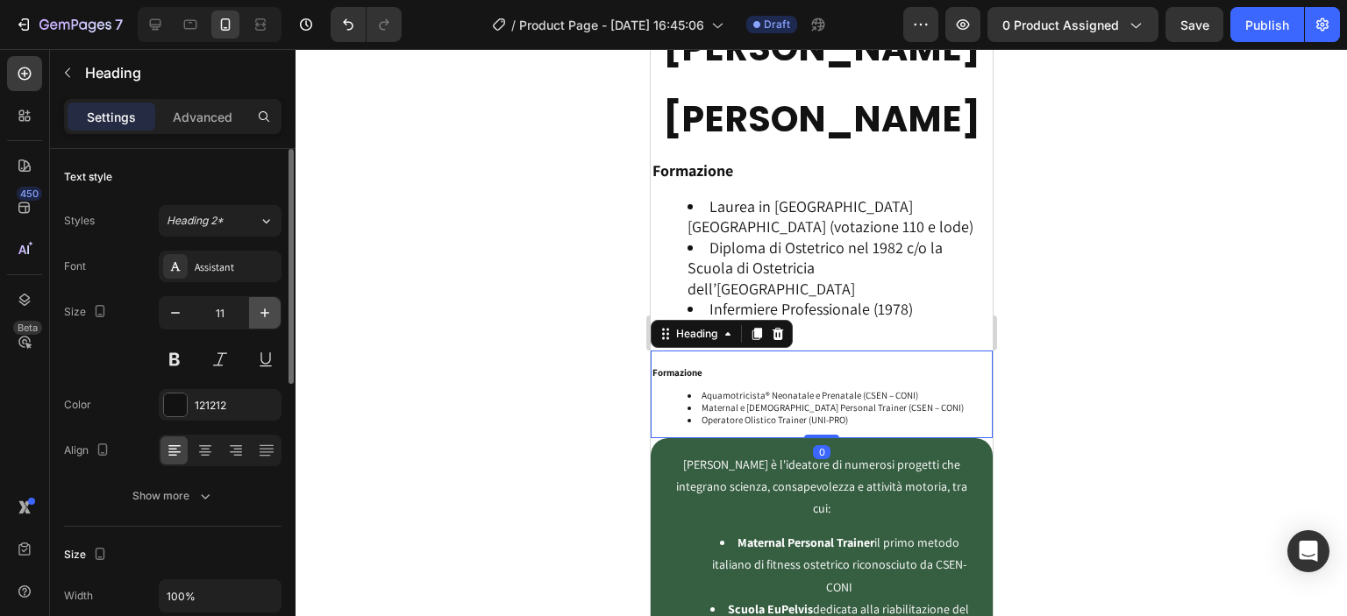
click at [260, 307] on icon "button" at bounding box center [265, 313] width 18 height 18
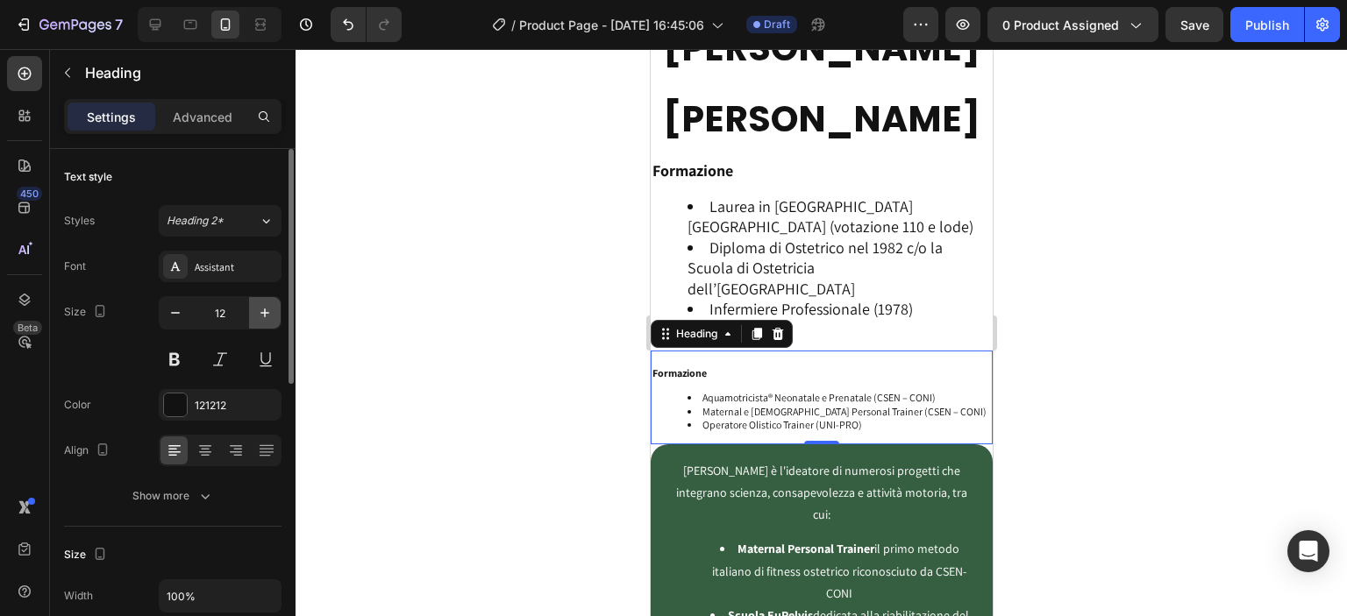
click at [260, 307] on icon "button" at bounding box center [265, 313] width 18 height 18
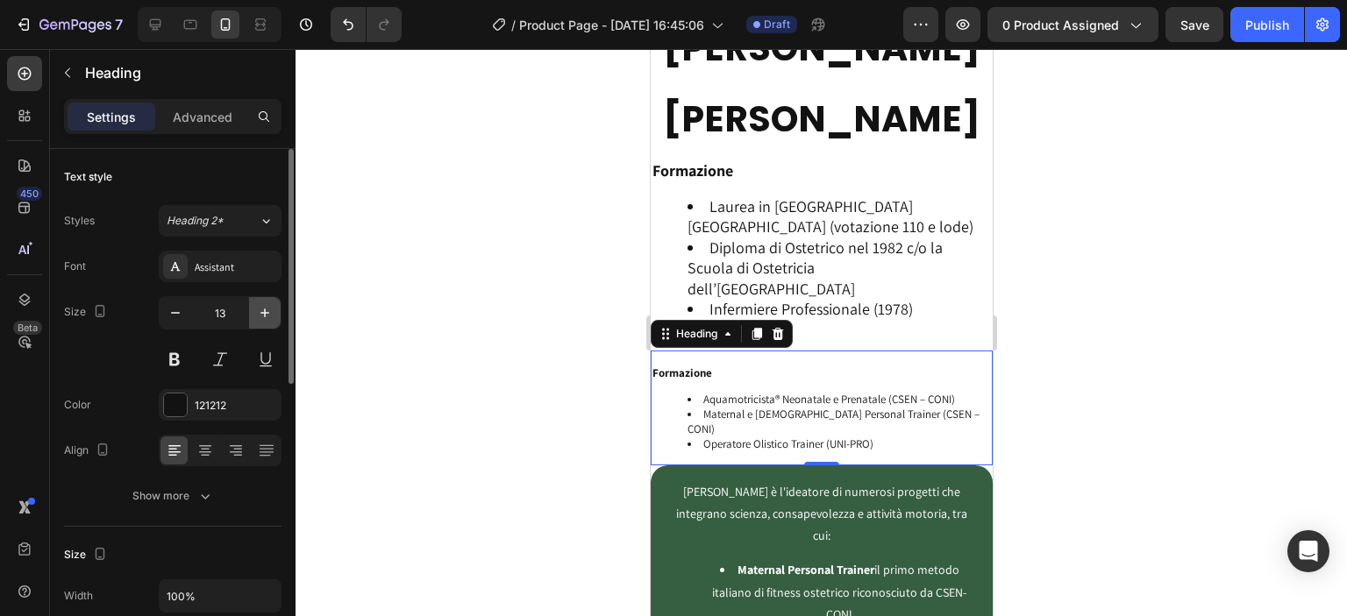
click at [260, 307] on icon "button" at bounding box center [265, 313] width 18 height 18
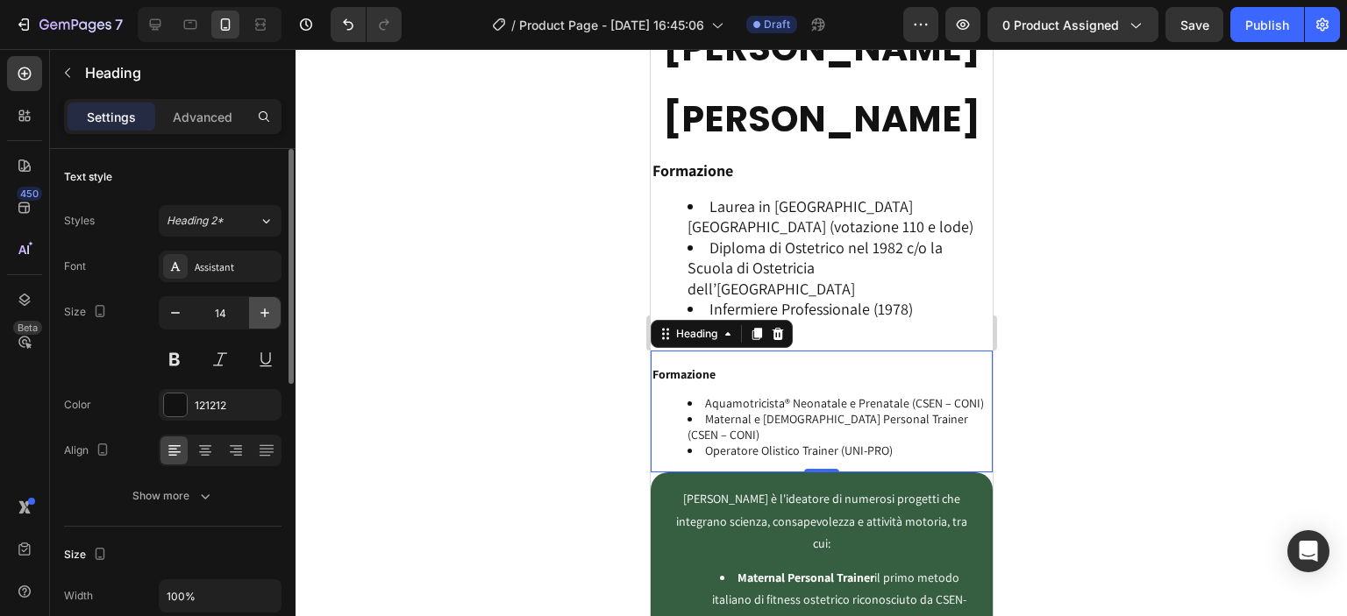
click at [260, 307] on icon "button" at bounding box center [265, 313] width 18 height 18
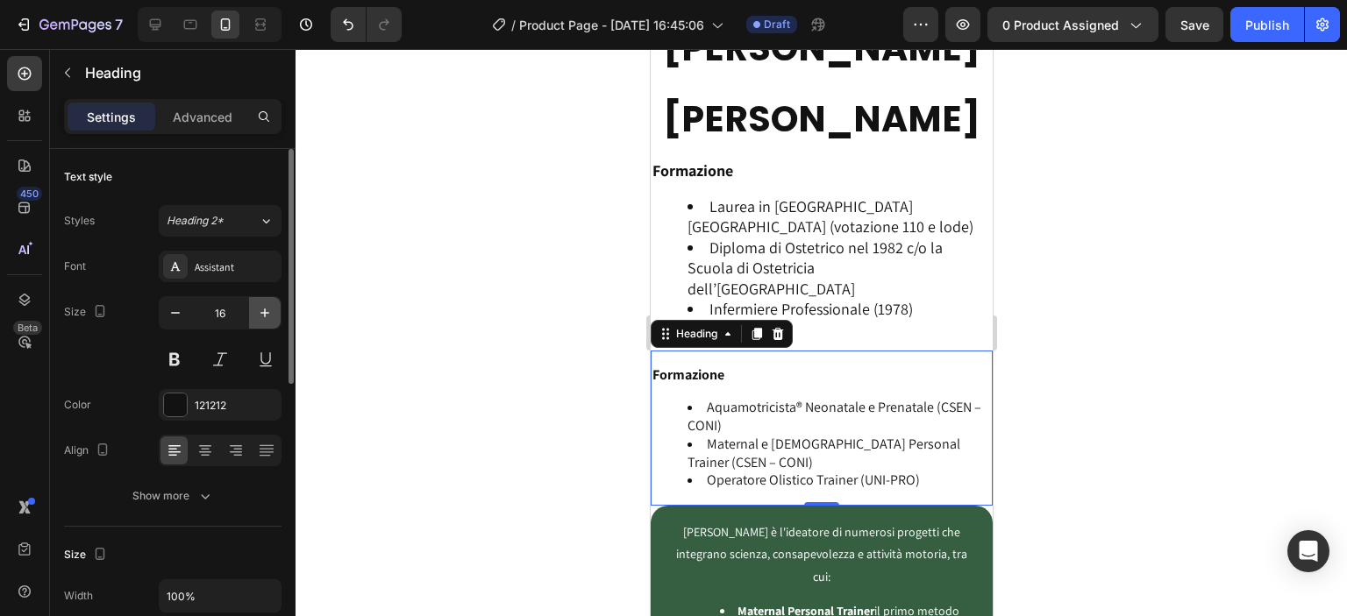
click at [260, 307] on icon "button" at bounding box center [265, 313] width 18 height 18
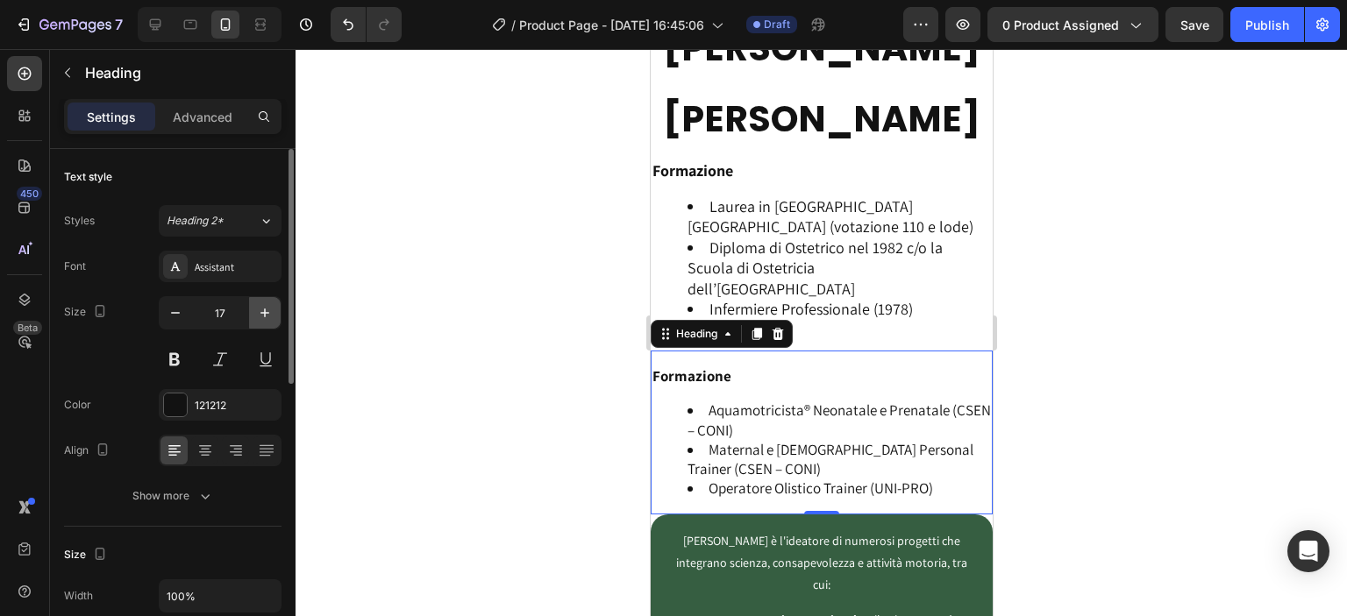
click at [254, 316] on button "button" at bounding box center [265, 313] width 32 height 32
type input "18"
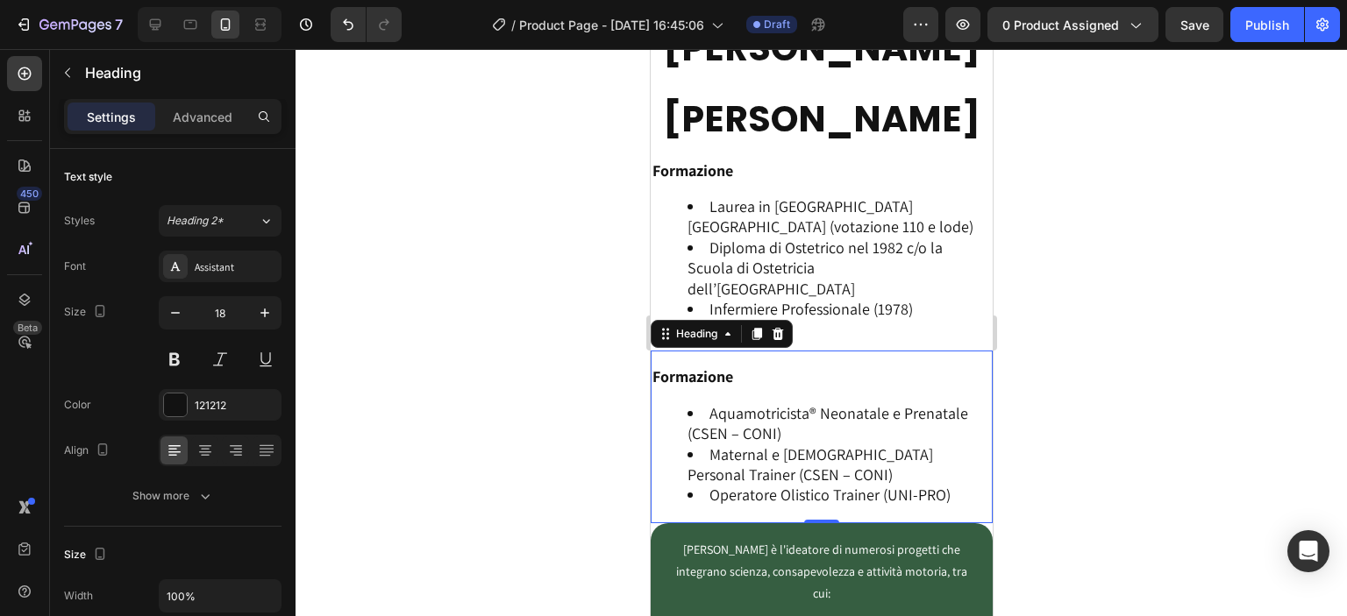
click at [438, 323] on div at bounding box center [821, 332] width 1051 height 567
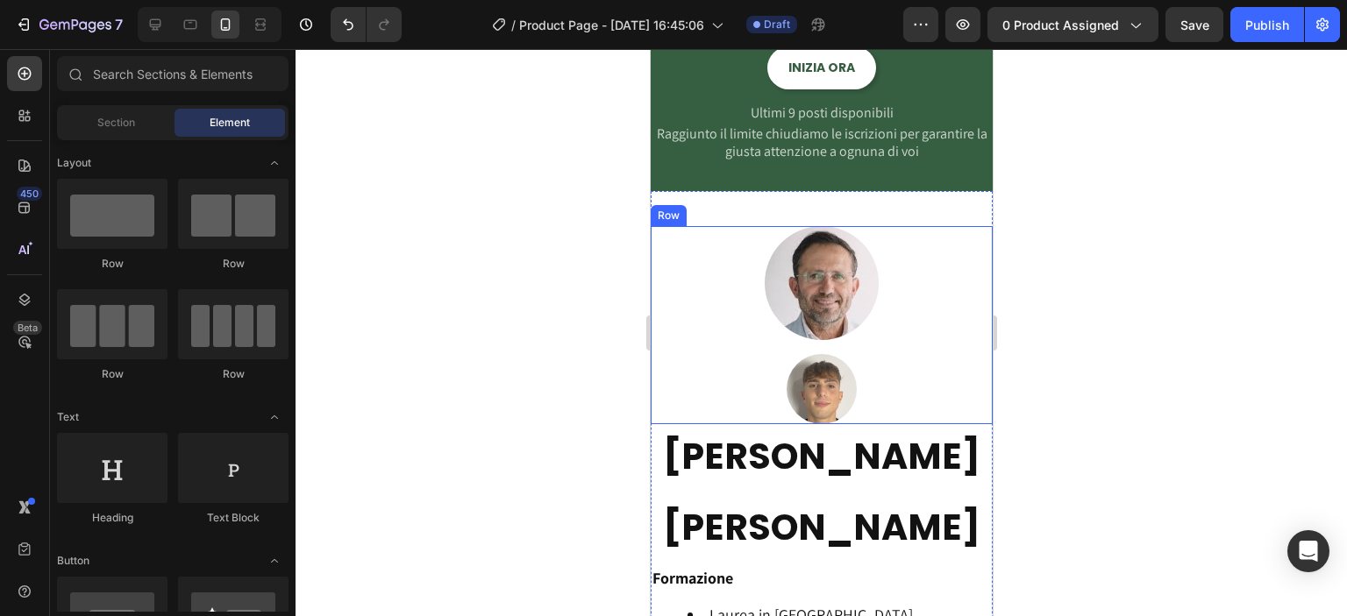
scroll to position [3955, 0]
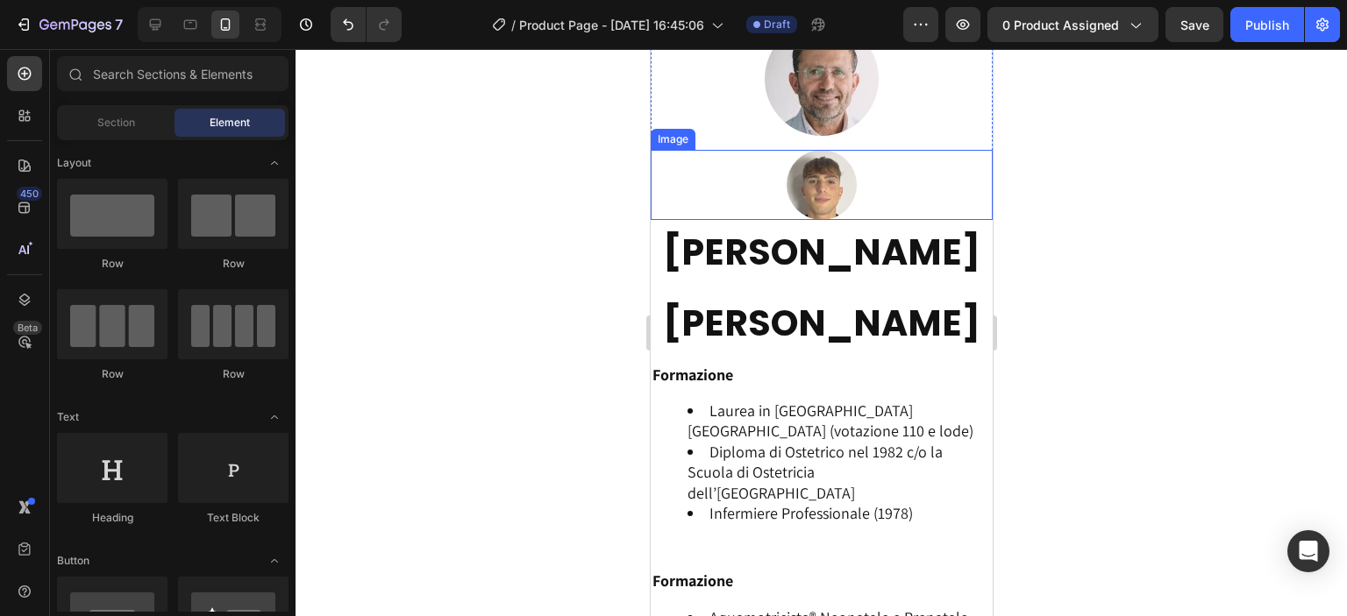
click at [823, 194] on img at bounding box center [821, 185] width 70 height 70
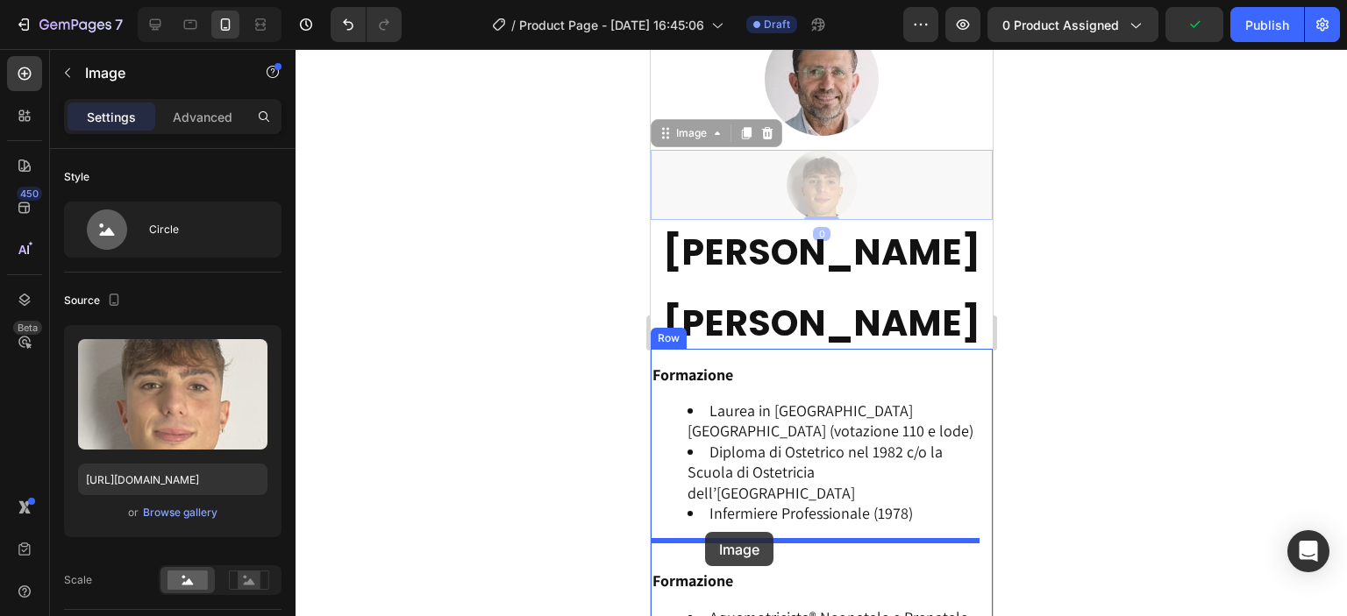
drag, startPoint x: 678, startPoint y: 136, endPoint x: 704, endPoint y: 532, distance: 397.2
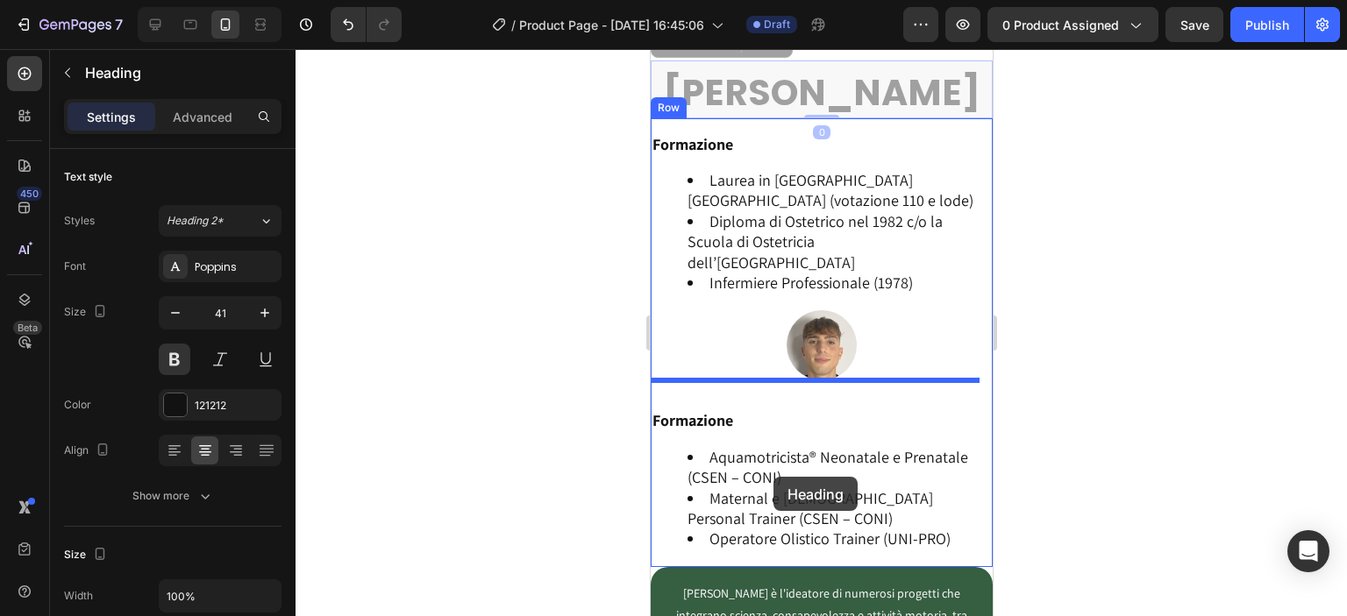
scroll to position [4191, 0]
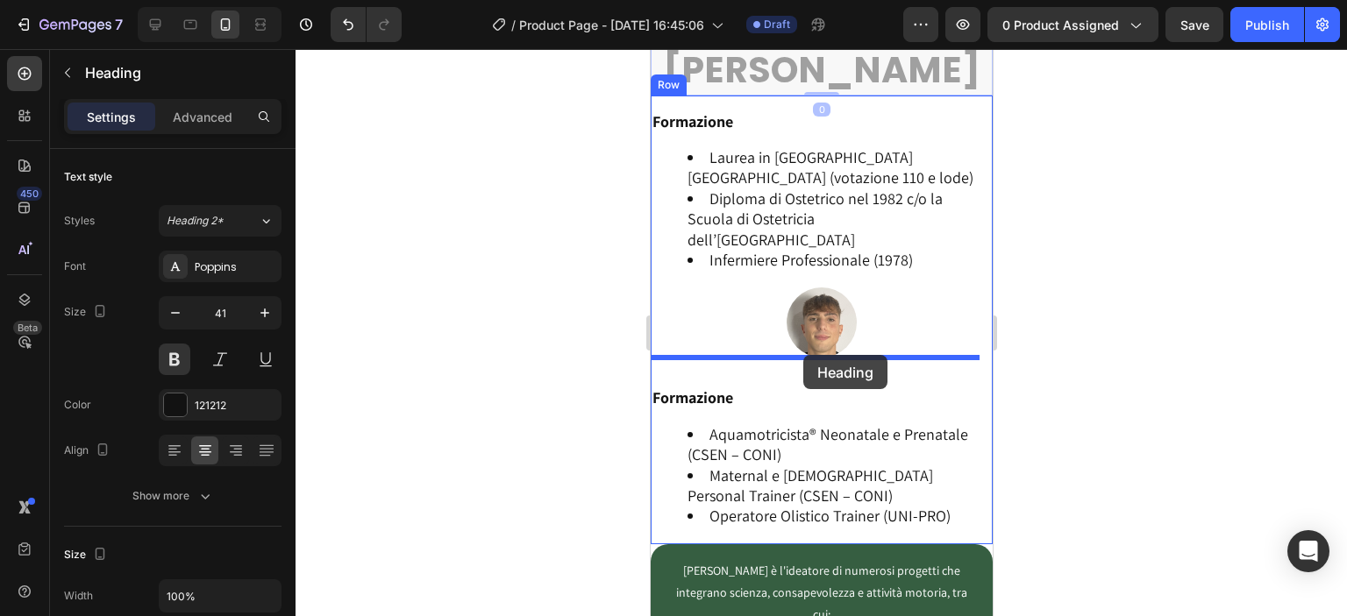
drag, startPoint x: 666, startPoint y: 269, endPoint x: 802, endPoint y: 355, distance: 161.6
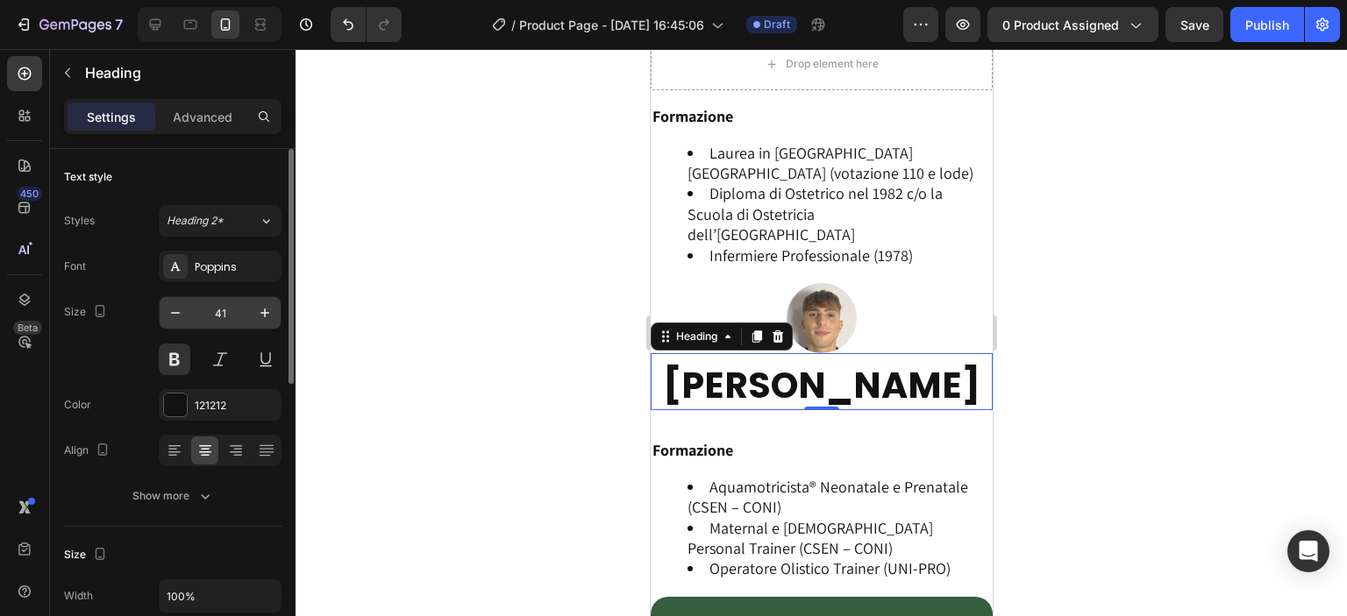
click at [232, 315] on input "41" at bounding box center [220, 313] width 58 height 32
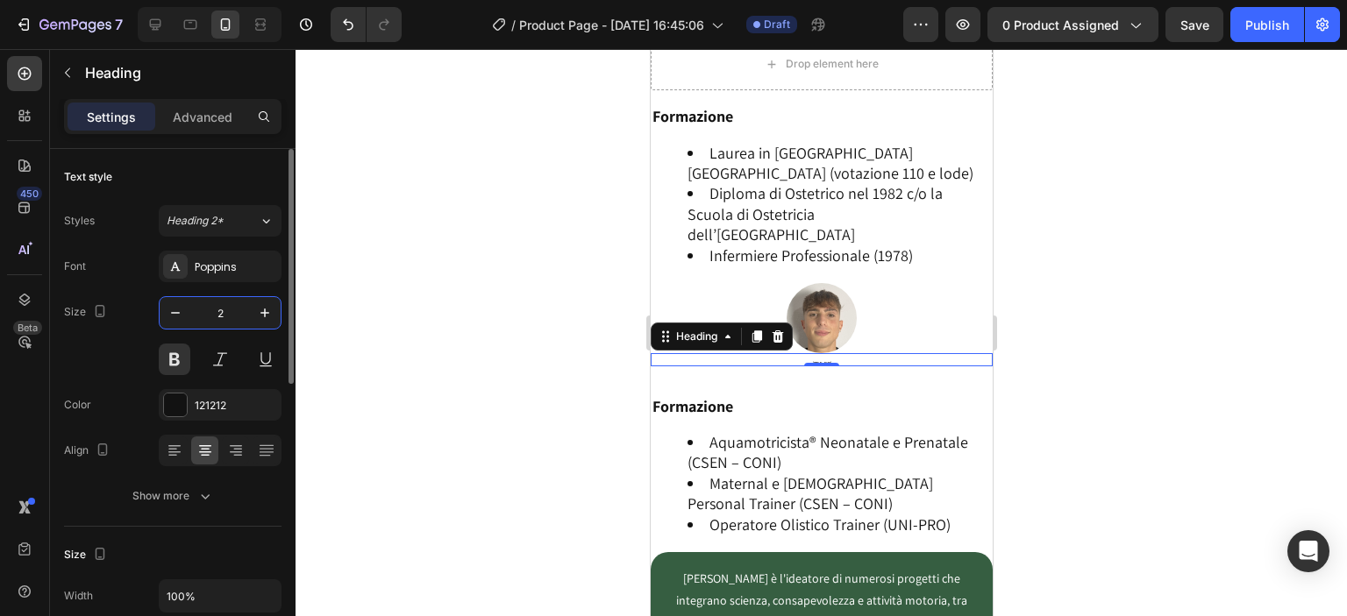
type input "20"
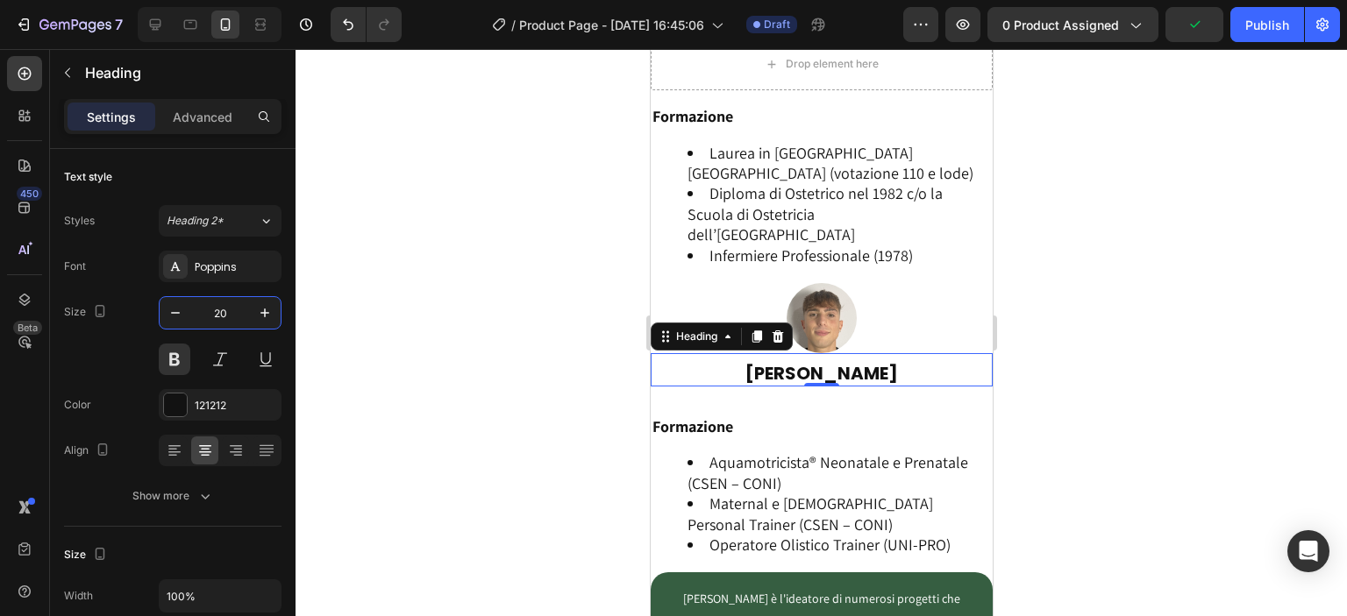
click at [551, 277] on div at bounding box center [821, 332] width 1051 height 567
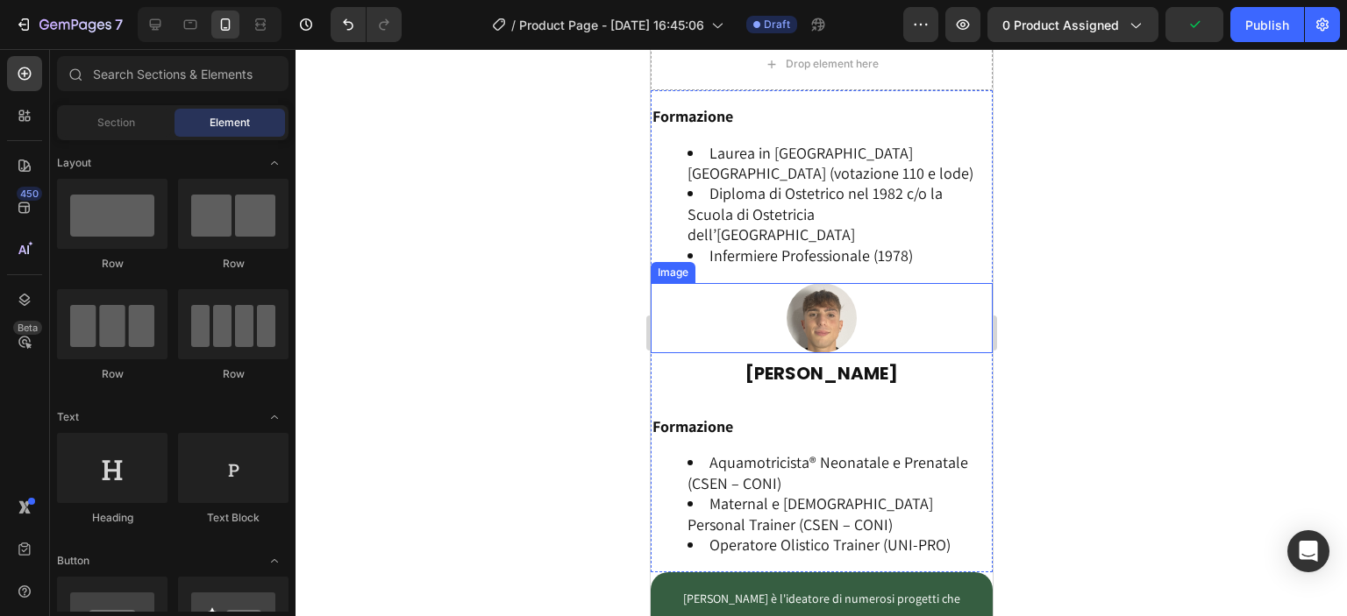
scroll to position [3986, 0]
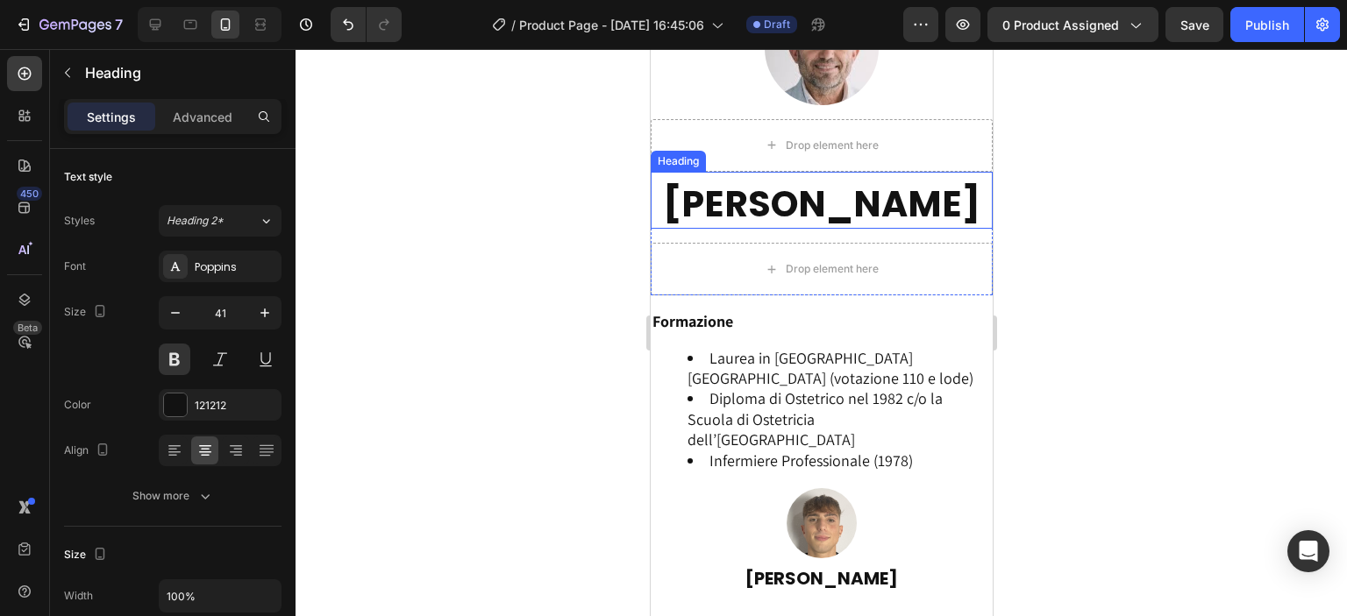
click at [854, 211] on h2 "[PERSON_NAME]" at bounding box center [821, 204] width 342 height 50
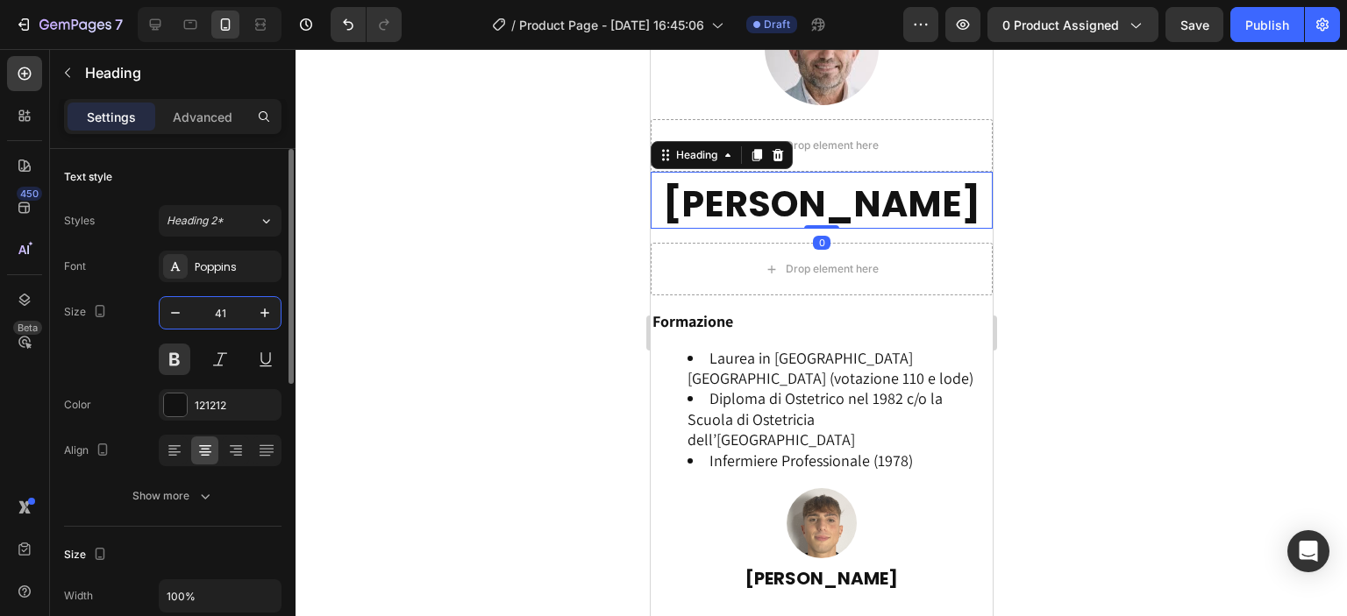
click at [217, 310] on input "41" at bounding box center [220, 313] width 58 height 32
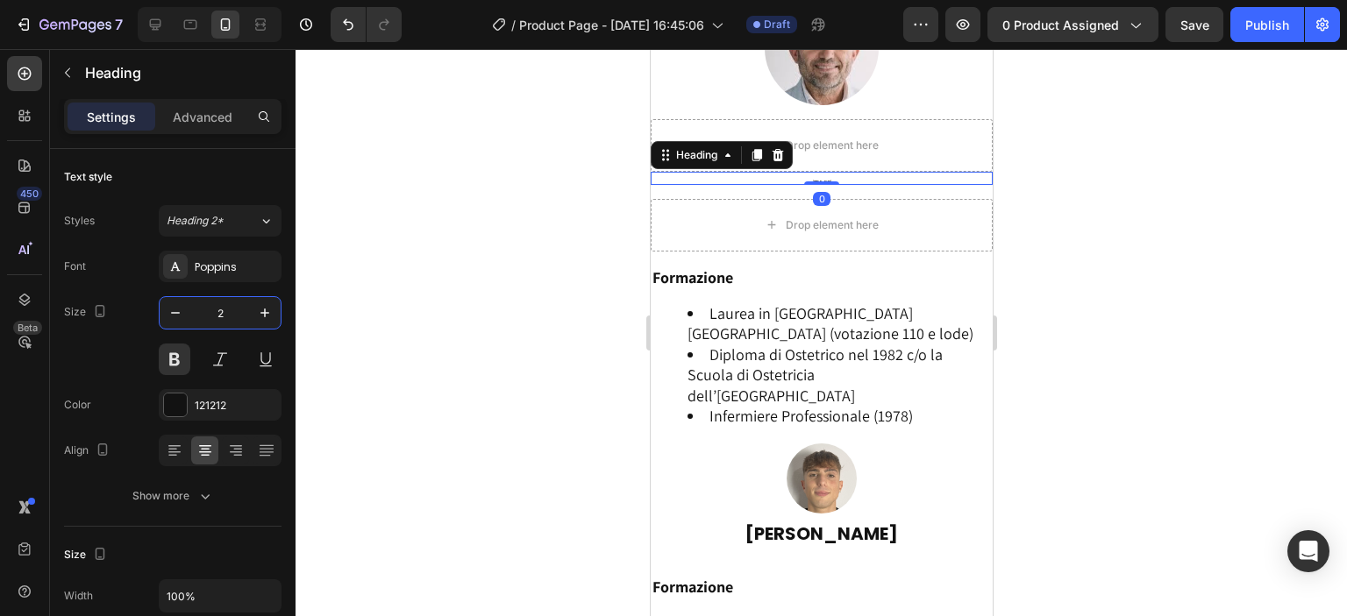
type input "20"
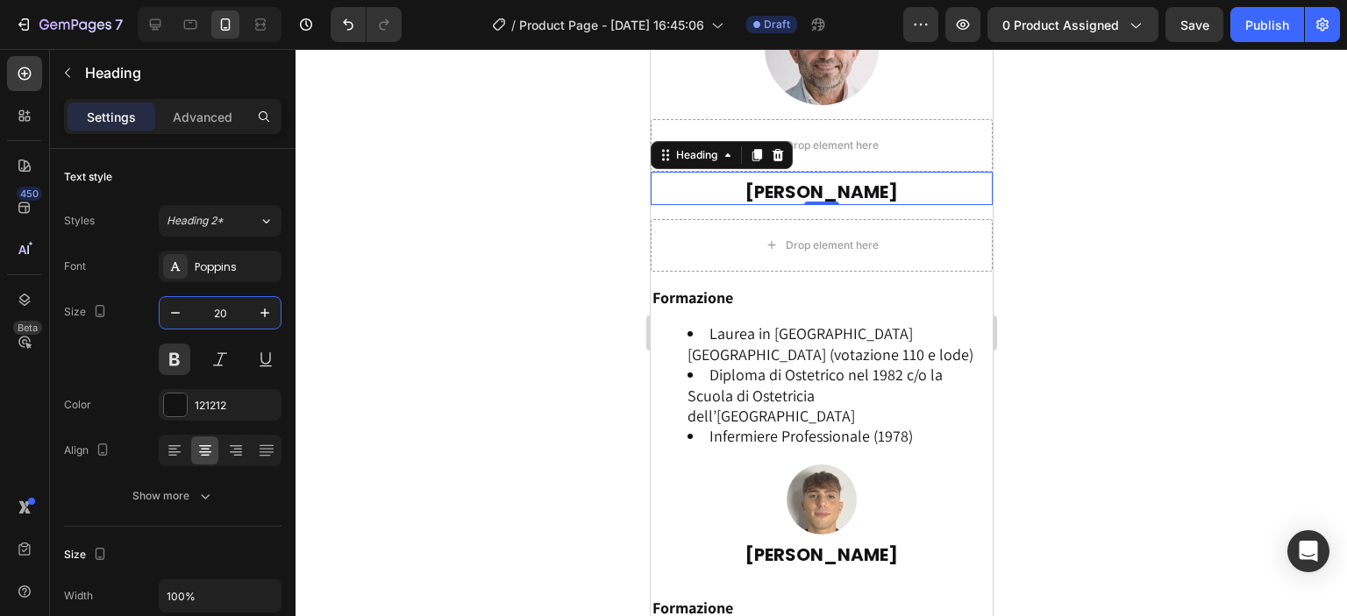
click at [1074, 267] on div at bounding box center [821, 332] width 1051 height 567
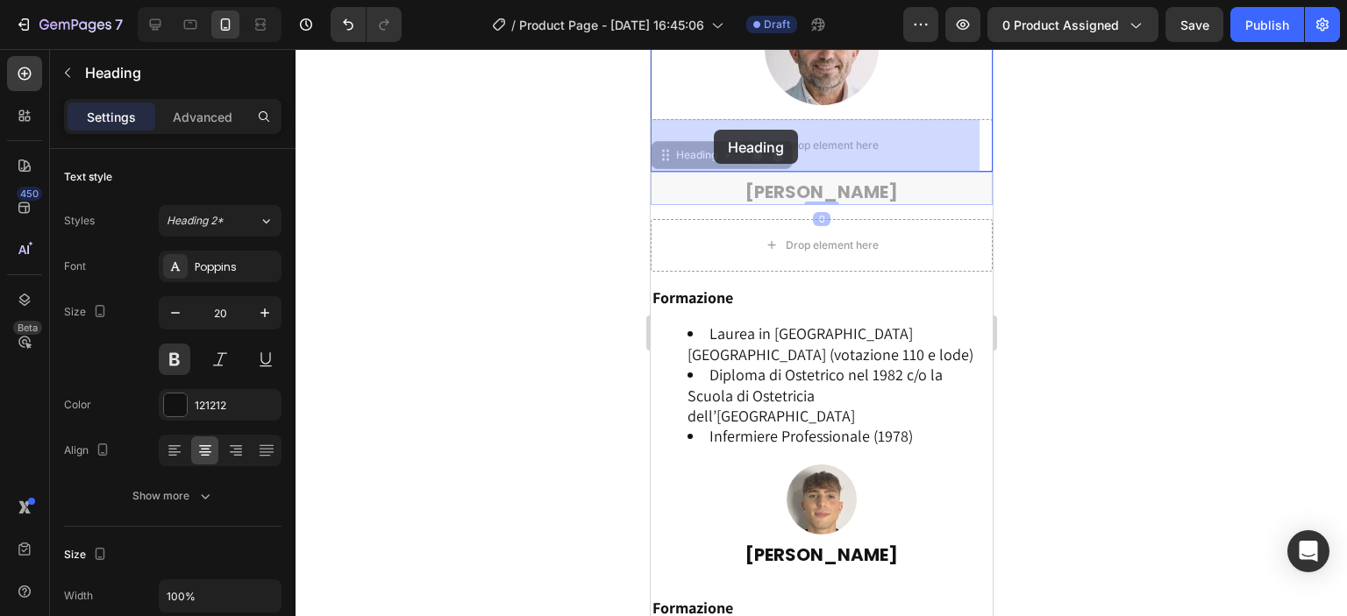
drag, startPoint x: 673, startPoint y: 167, endPoint x: 713, endPoint y: 130, distance: 55.2
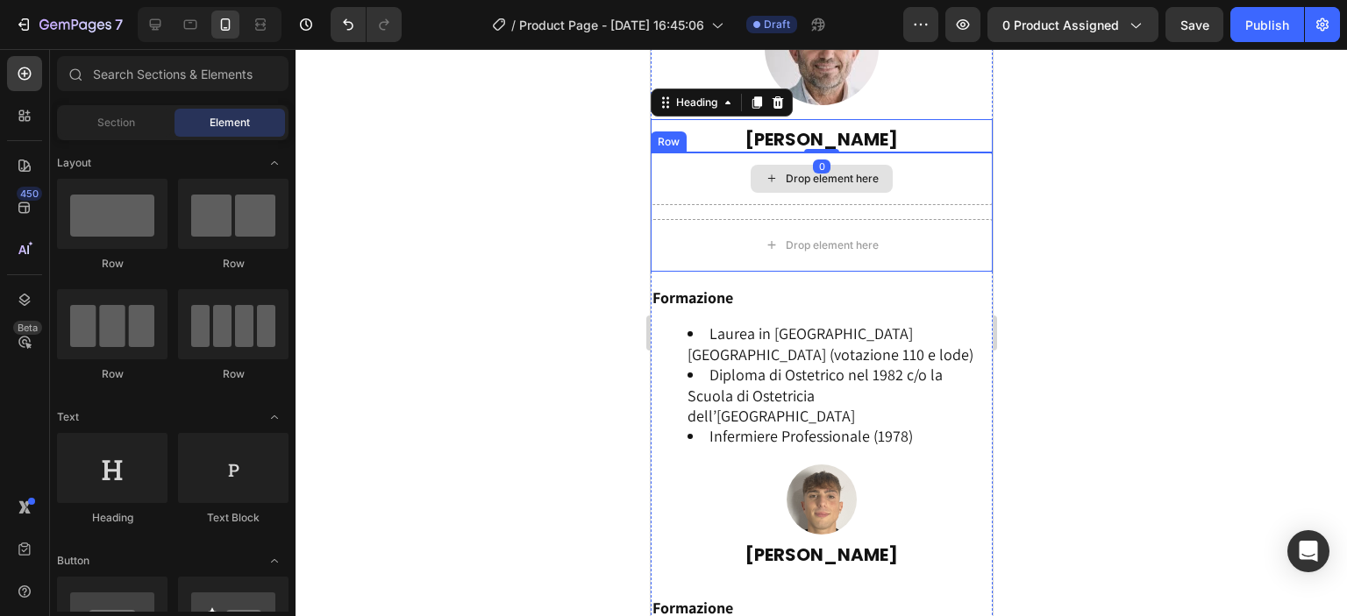
click at [825, 188] on div "Drop element here" at bounding box center [821, 179] width 142 height 28
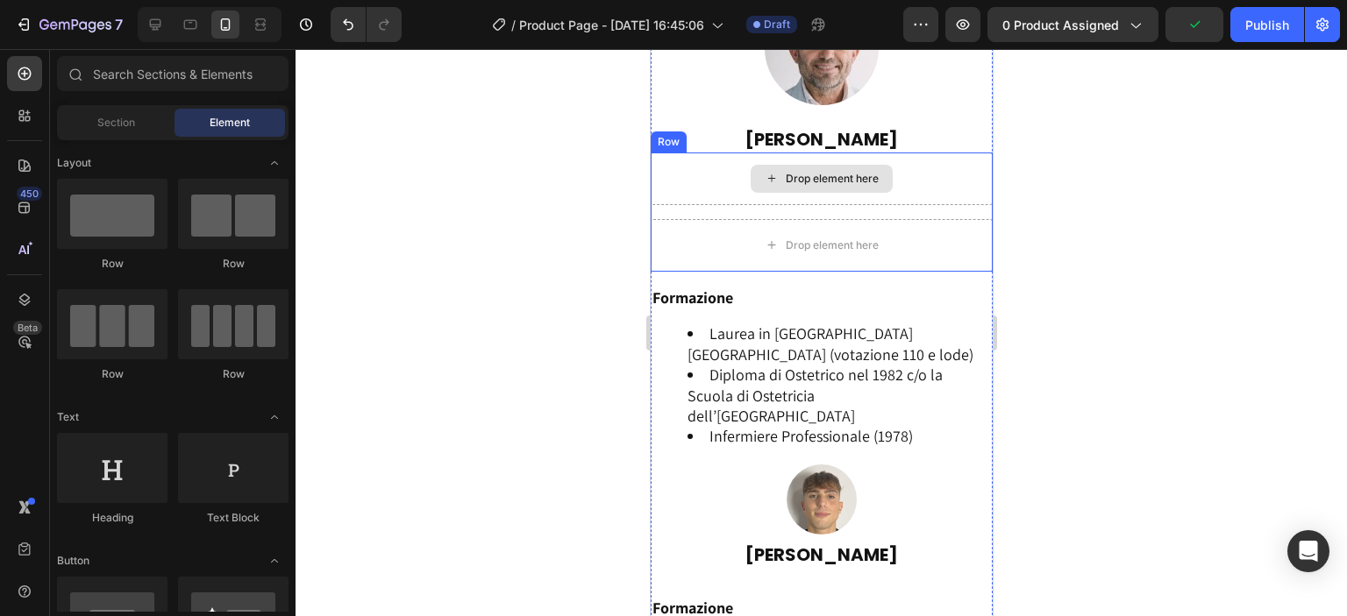
click at [709, 189] on div "Drop element here" at bounding box center [821, 179] width 342 height 53
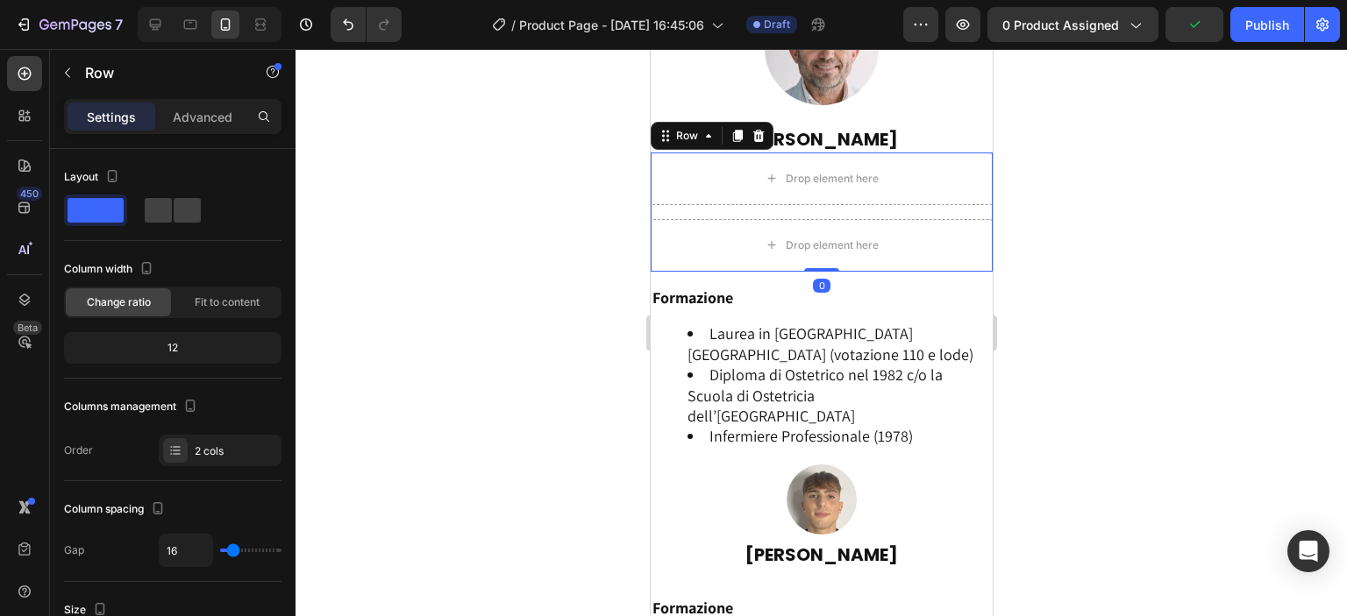
drag, startPoint x: 759, startPoint y: 127, endPoint x: 733, endPoint y: 193, distance: 70.8
click at [760, 129] on icon at bounding box center [758, 136] width 14 height 14
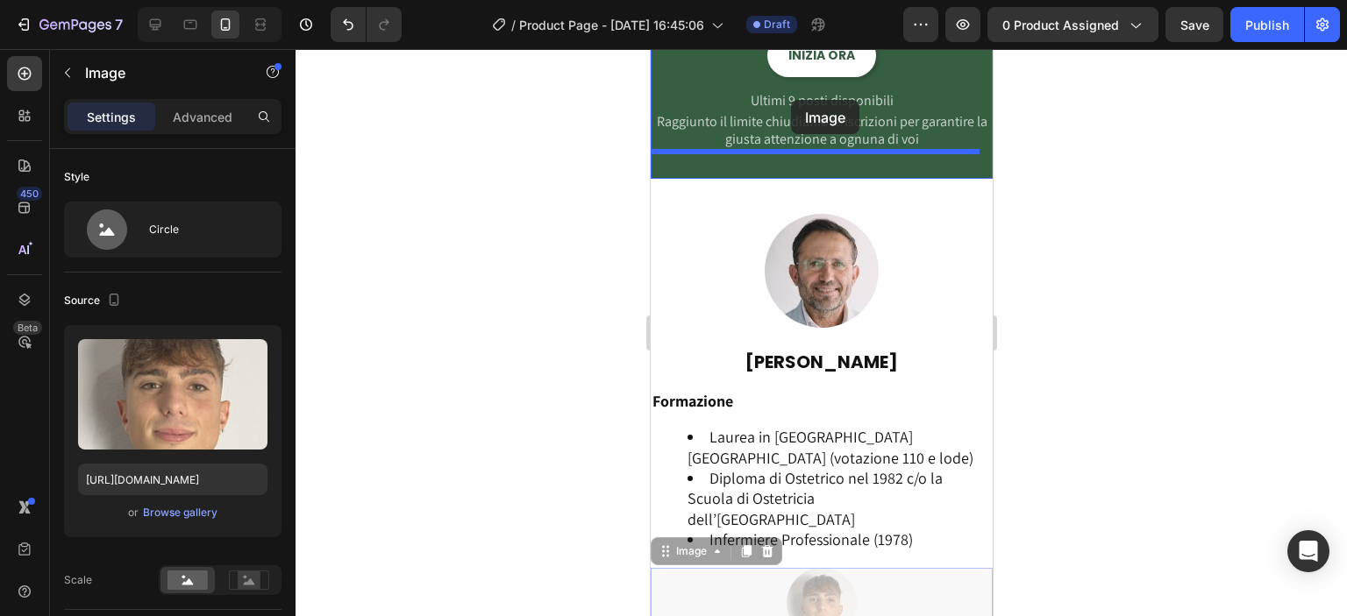
scroll to position [3730, 0]
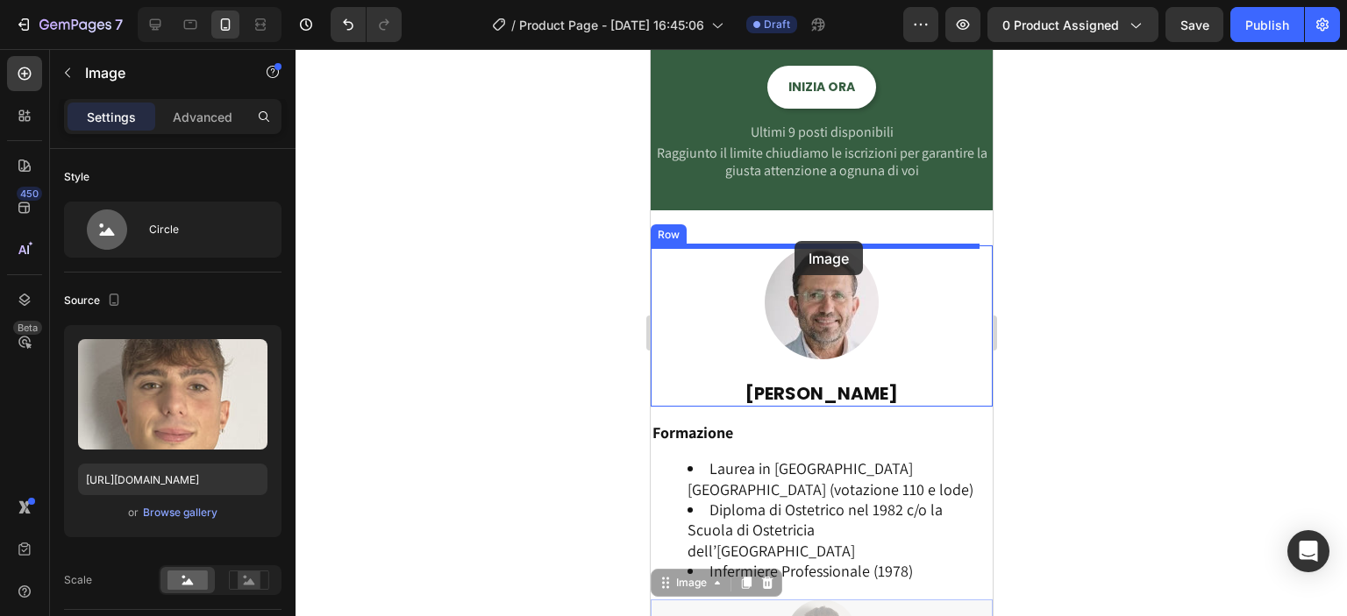
drag, startPoint x: 673, startPoint y: 343, endPoint x: 794, endPoint y: 241, distance: 157.4
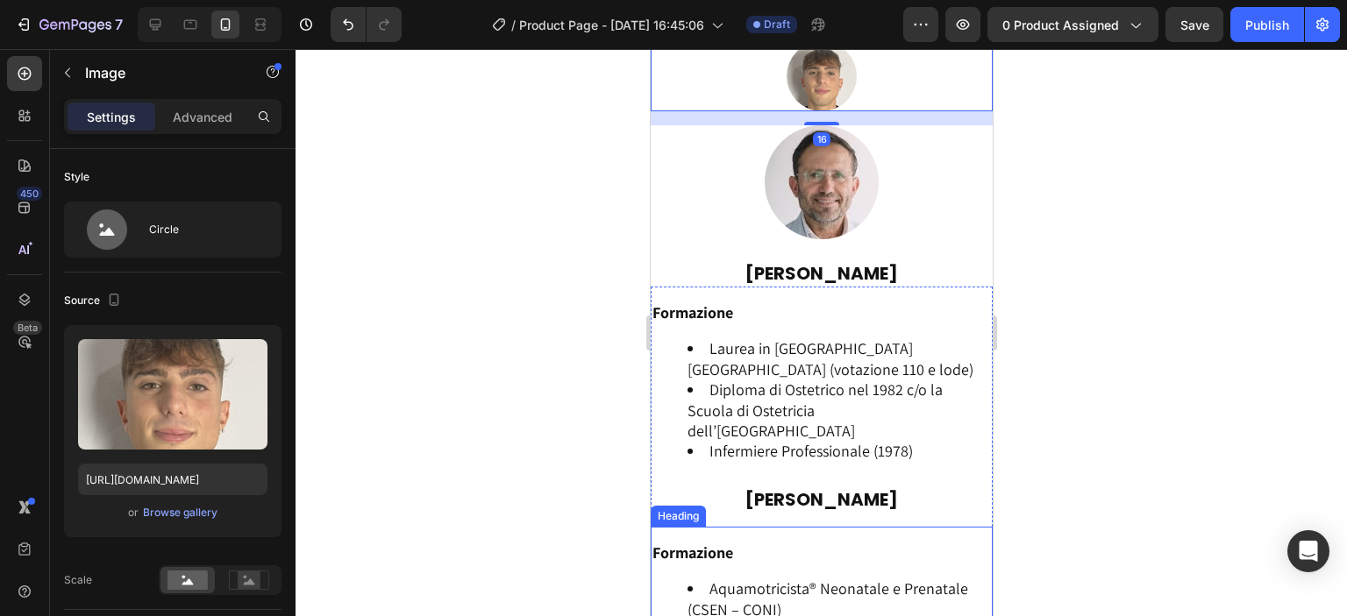
scroll to position [4139, 0]
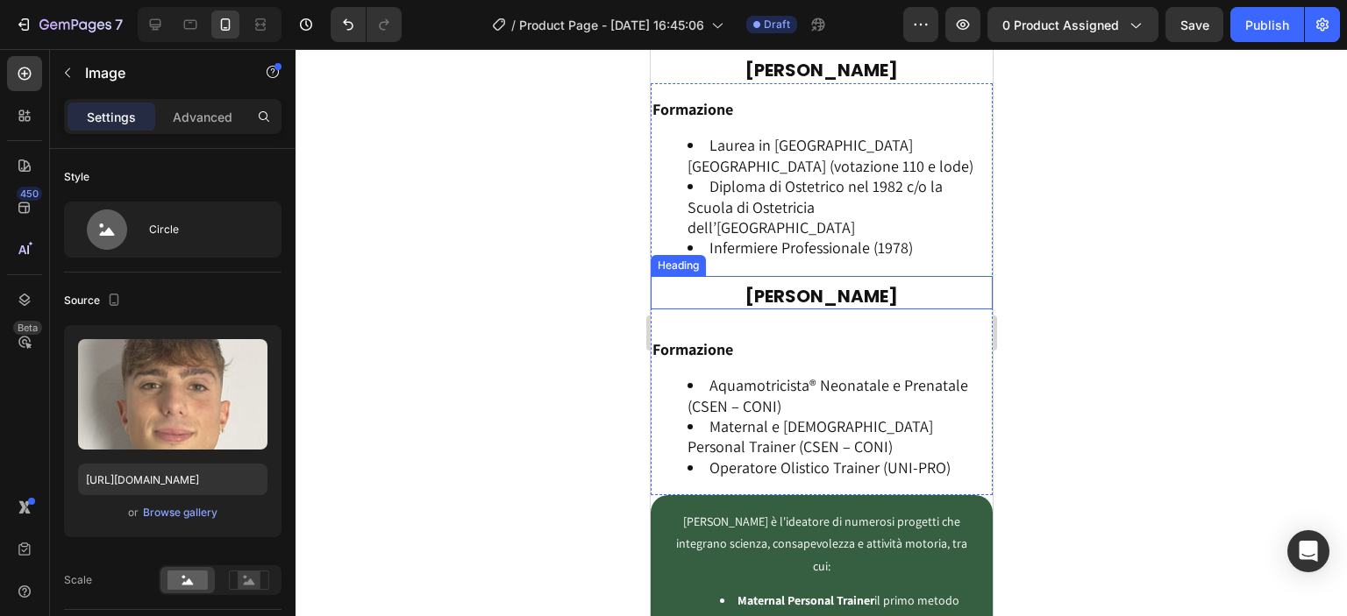
click at [735, 286] on h2 "[PERSON_NAME]" at bounding box center [821, 296] width 342 height 26
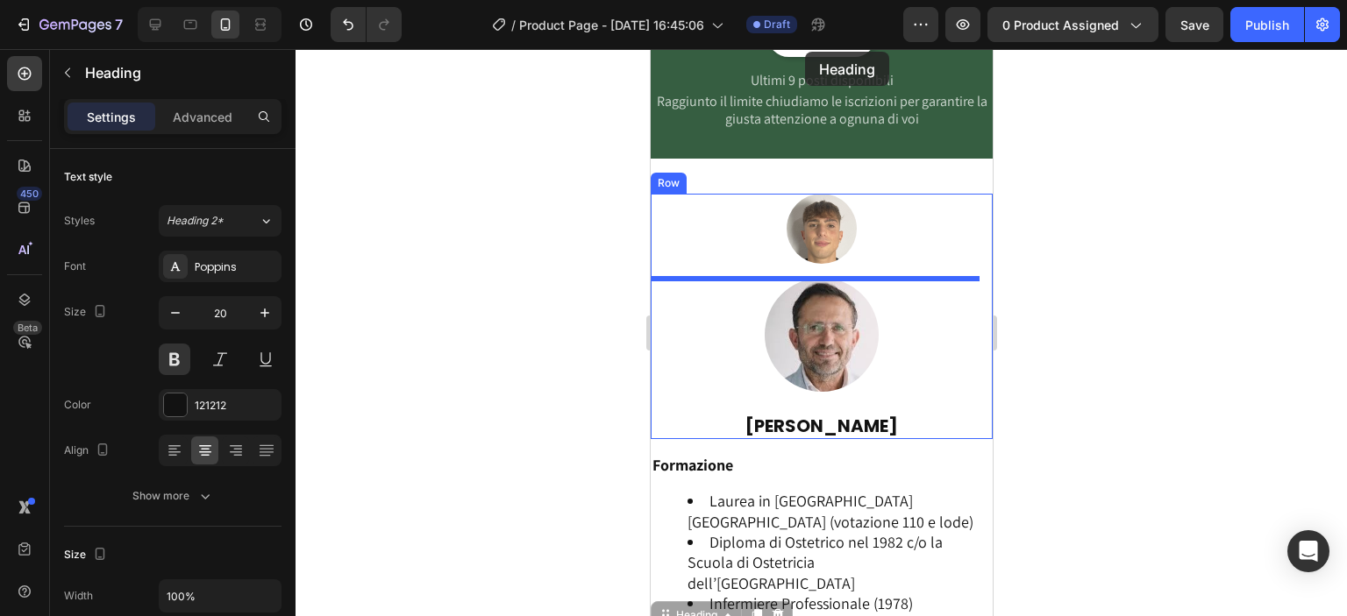
scroll to position [3663, 0]
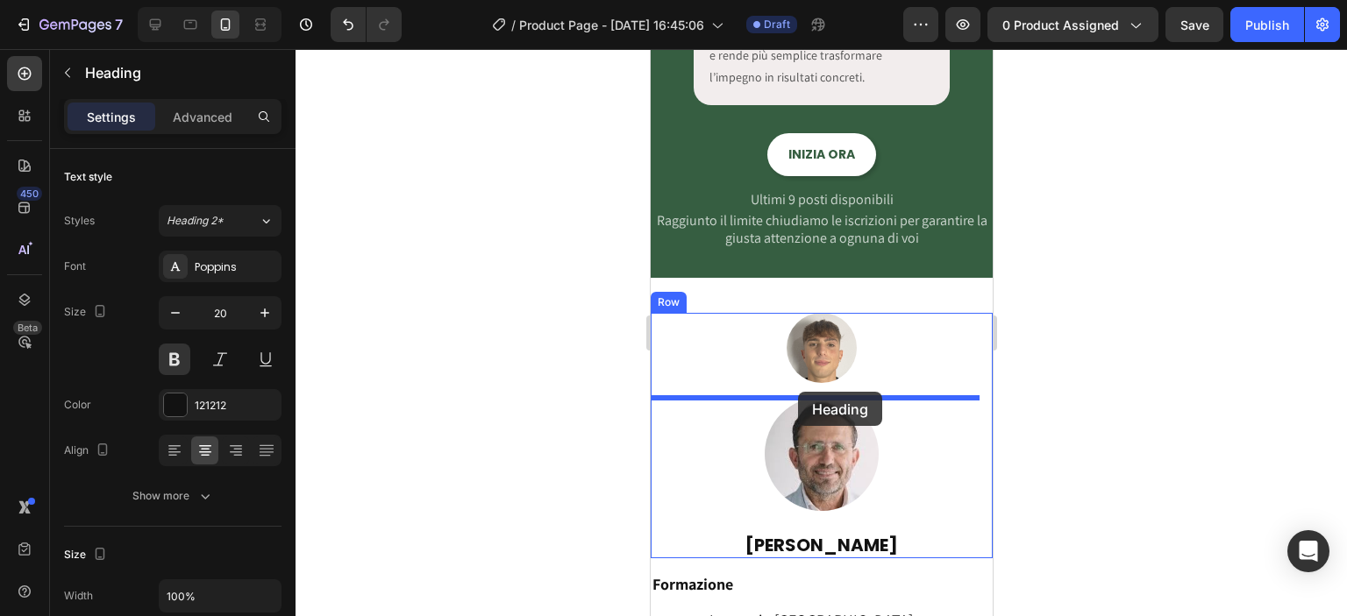
drag, startPoint x: 706, startPoint y: 261, endPoint x: 797, endPoint y: 392, distance: 159.3
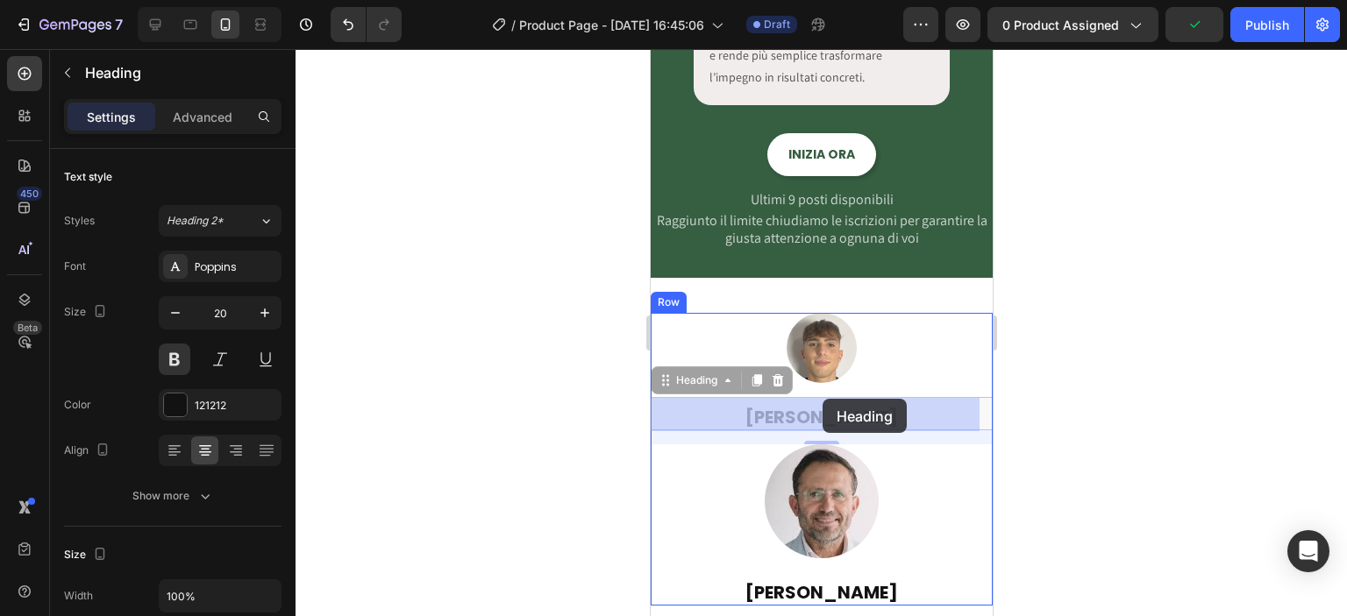
drag, startPoint x: 706, startPoint y: 386, endPoint x: 822, endPoint y: 399, distance: 116.5
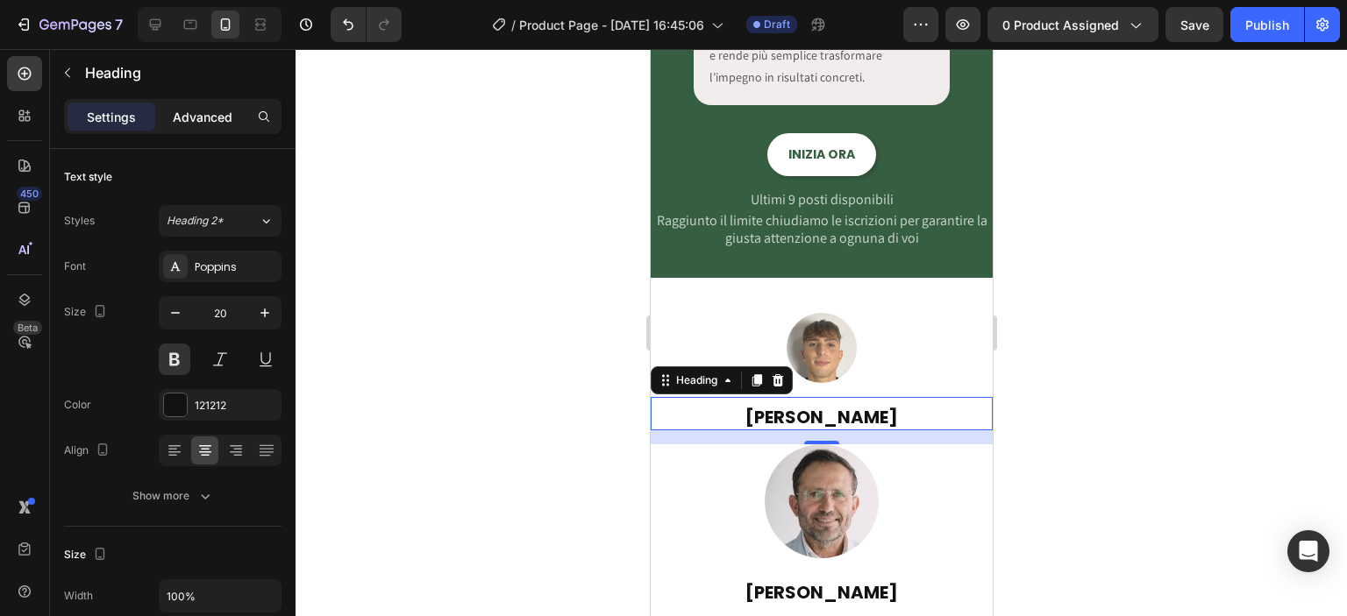
click at [179, 115] on p "Advanced" at bounding box center [203, 117] width 60 height 18
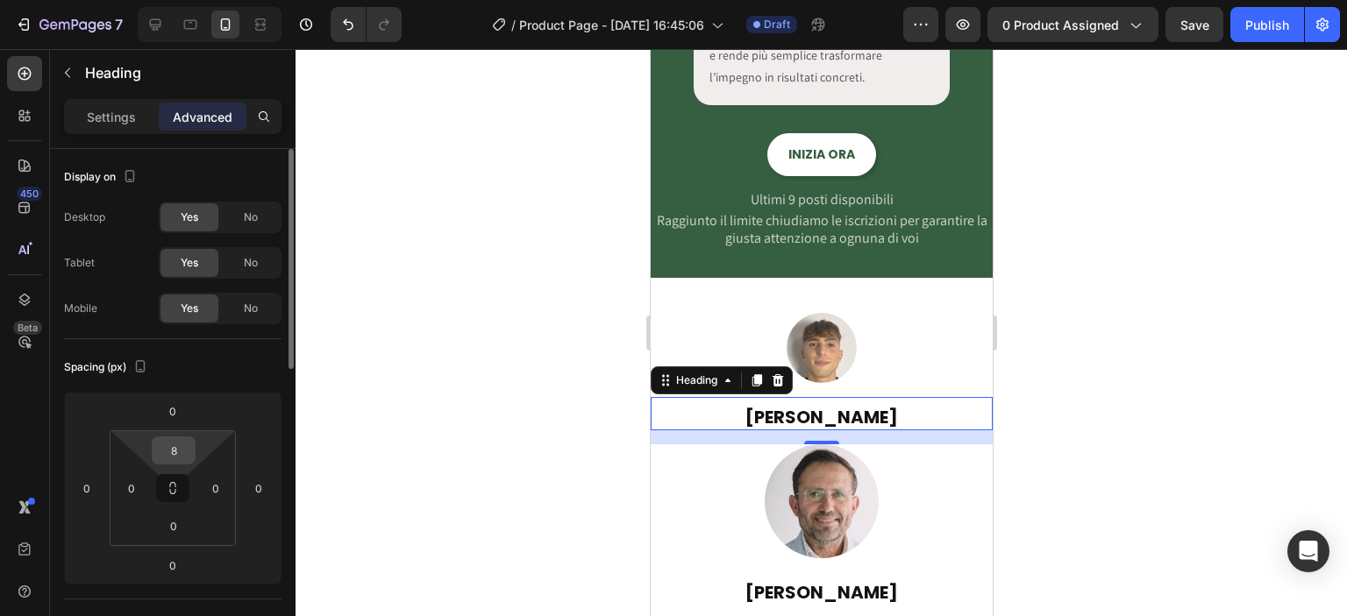
click at [183, 448] on input "8" at bounding box center [173, 451] width 35 height 26
type input "0"
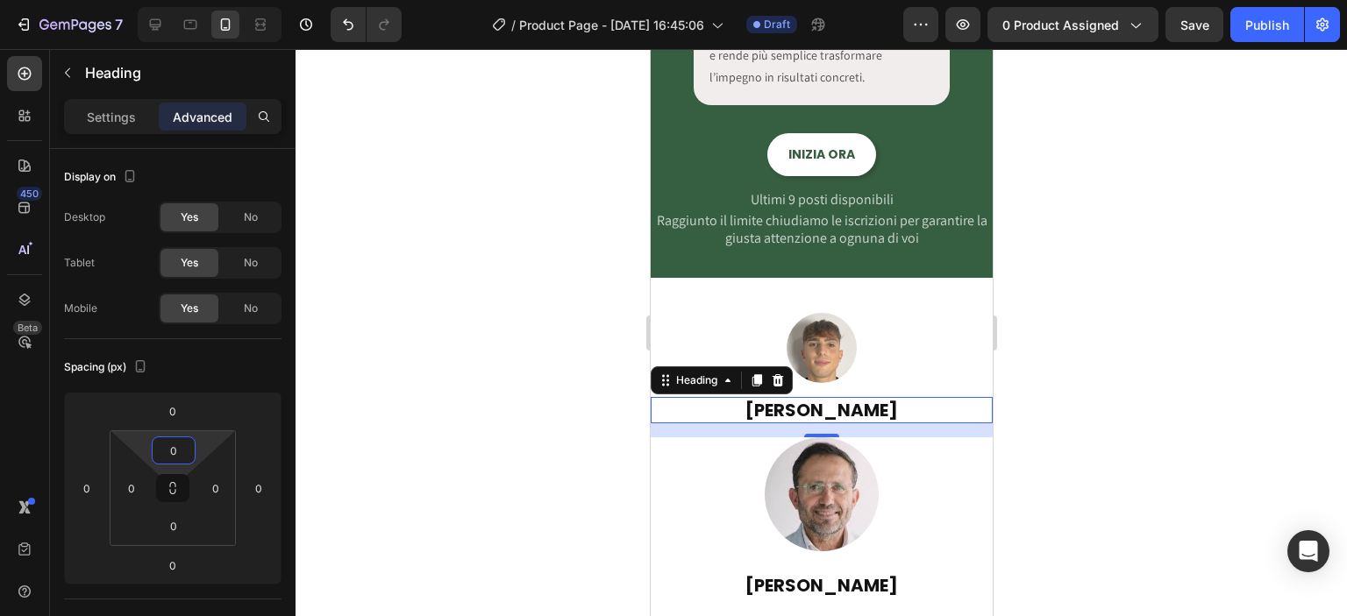
click at [428, 439] on div at bounding box center [821, 332] width 1051 height 567
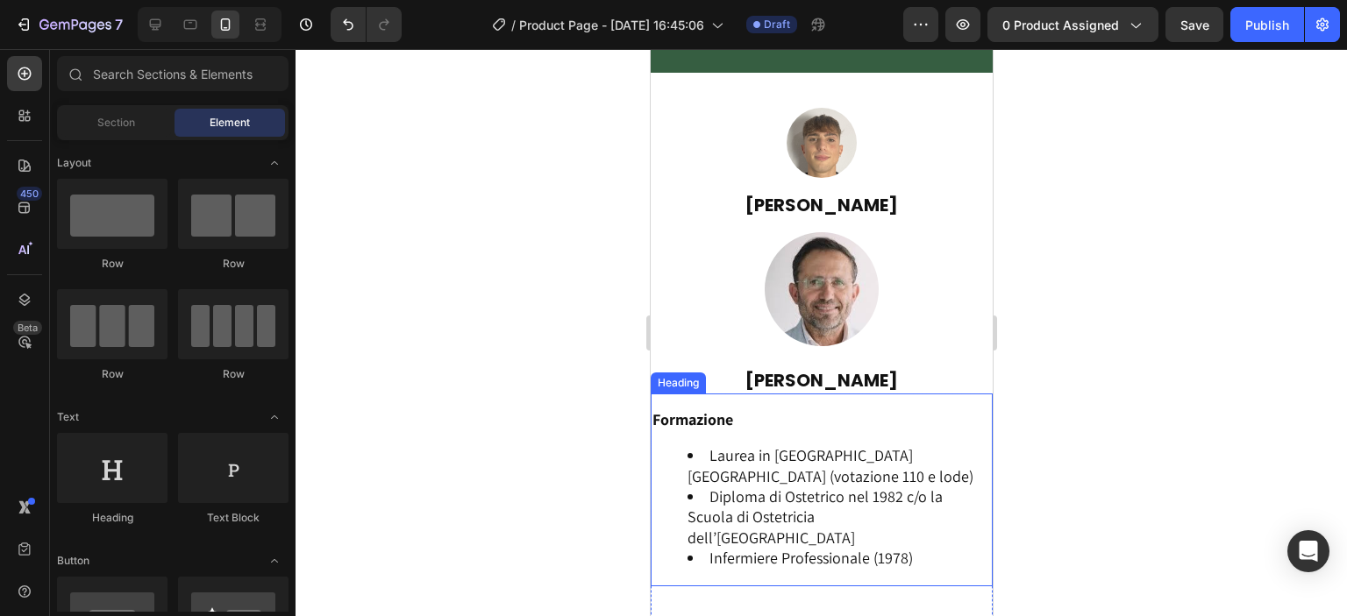
scroll to position [4072, 0]
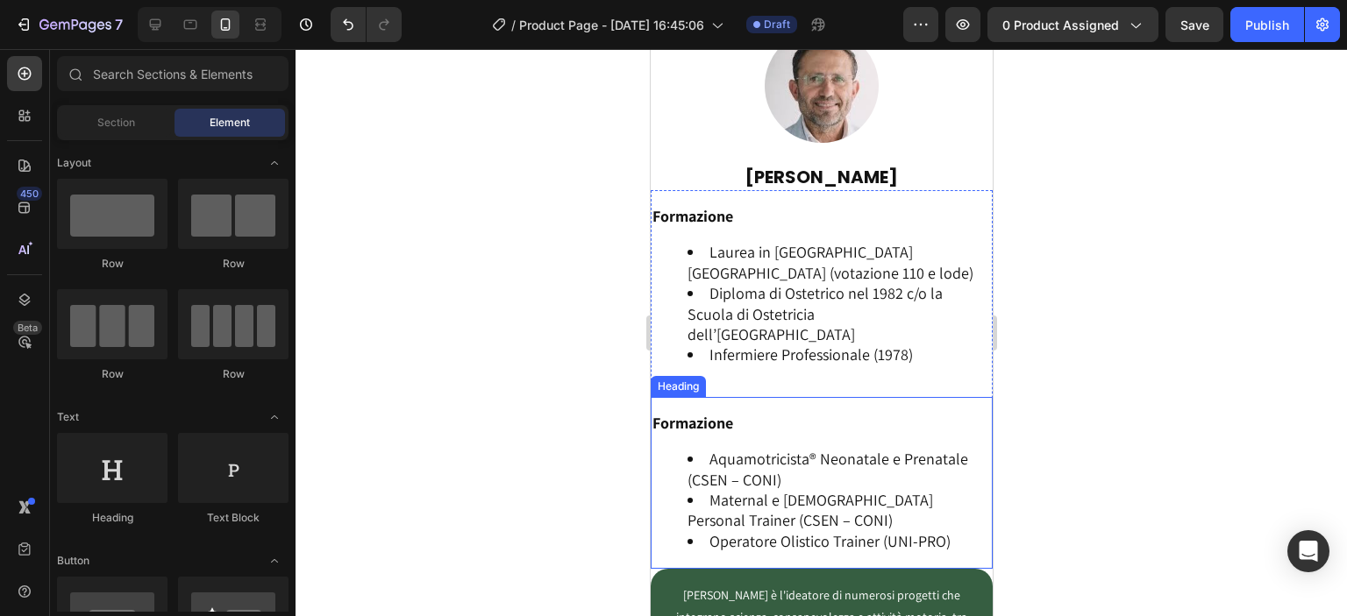
click at [706, 476] on li "Aquamotricista® Neonatale e Prenatale (CSEN – CONI)" at bounding box center [838, 469] width 303 height 41
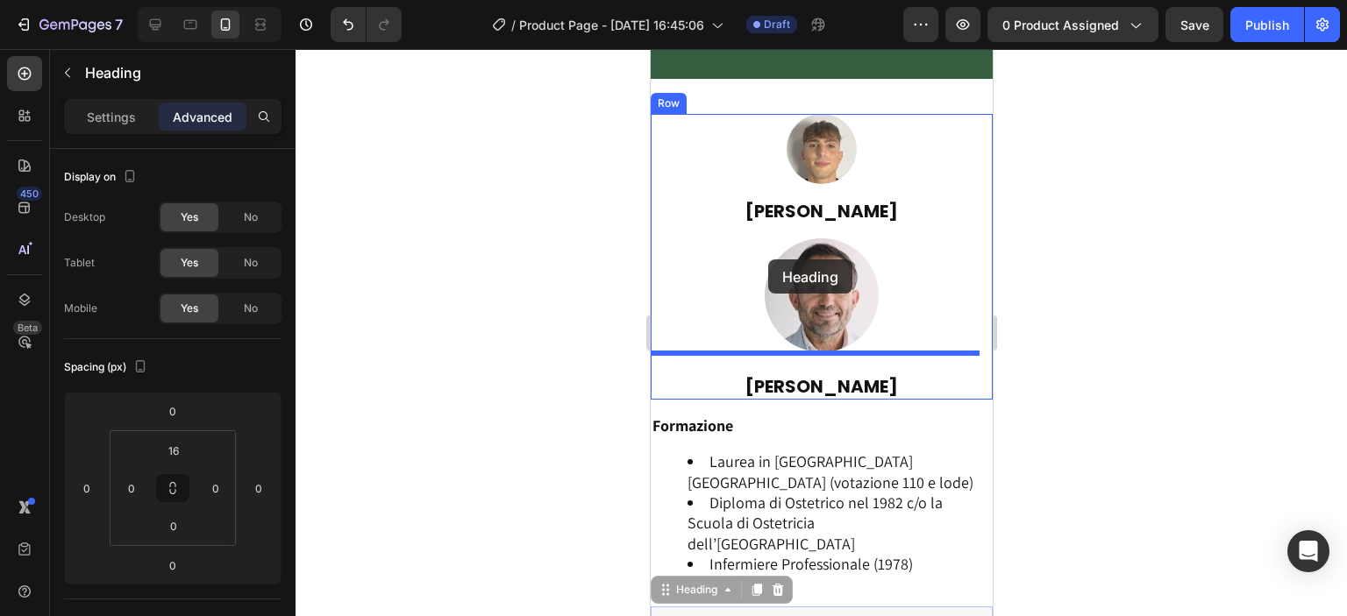
scroll to position [3855, 0]
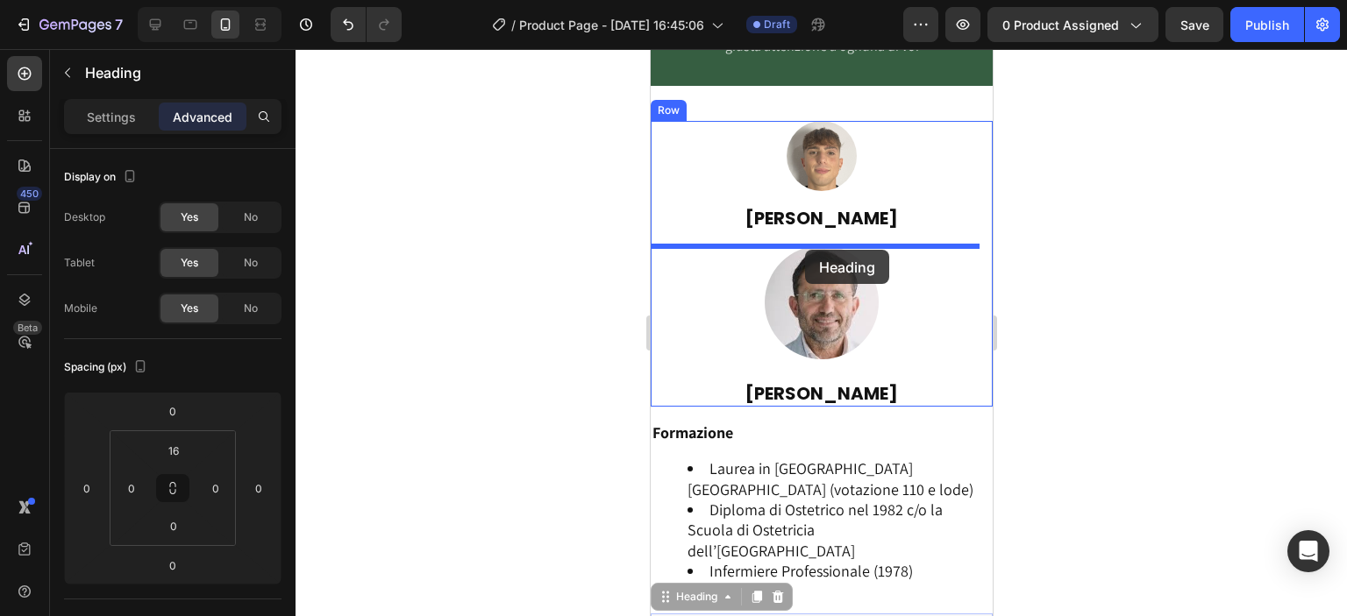
drag, startPoint x: 677, startPoint y: 382, endPoint x: 804, endPoint y: 250, distance: 183.6
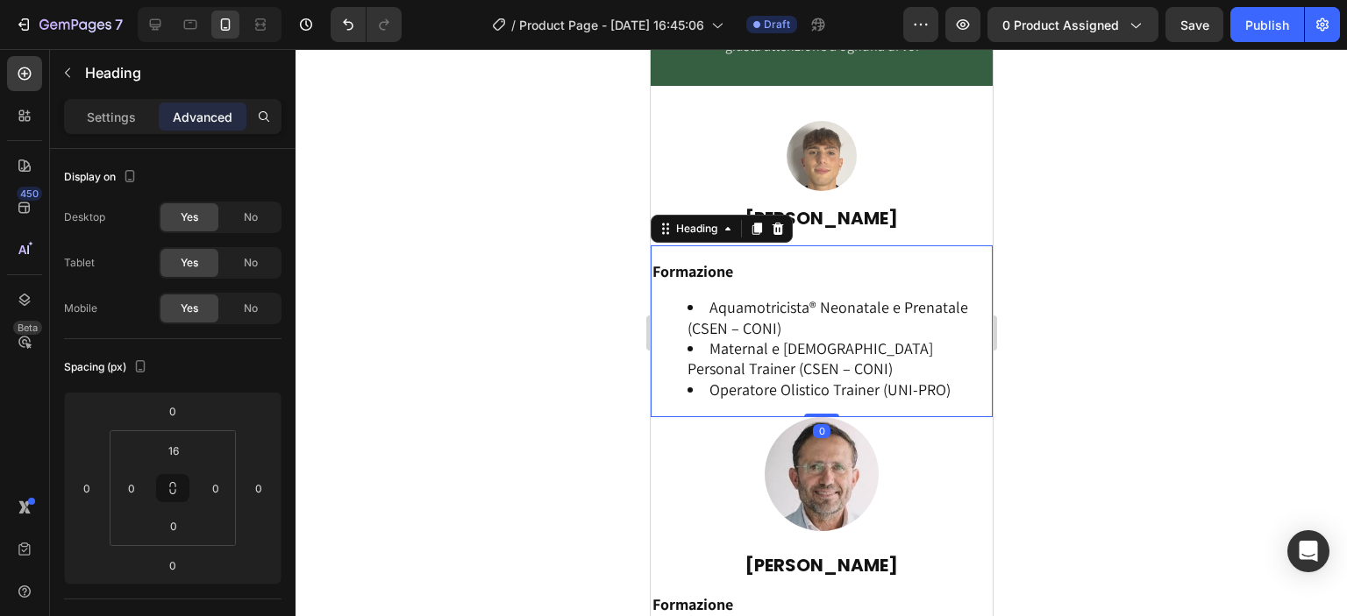
click at [1048, 322] on div at bounding box center [821, 332] width 1051 height 567
click at [866, 353] on li "Maternal e [DEMOGRAPHIC_DATA] Personal Trainer (CSEN – CONI)" at bounding box center [838, 358] width 303 height 41
click at [123, 109] on p "Settings" at bounding box center [111, 117] width 49 height 18
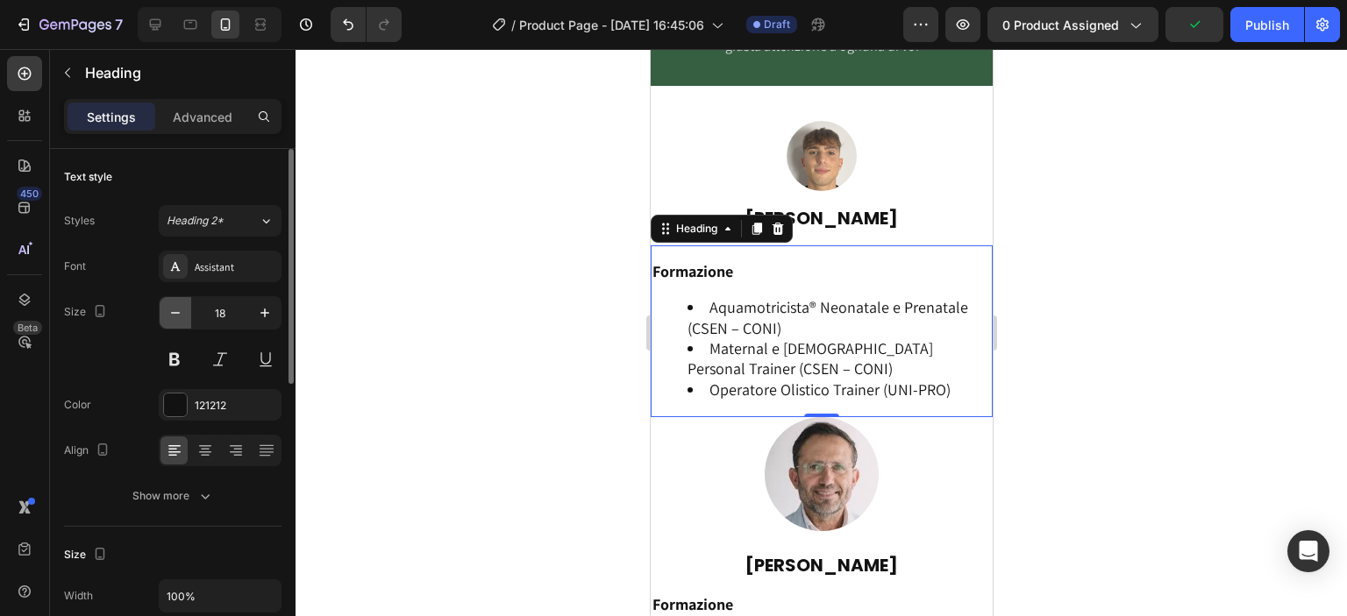
click at [180, 311] on icon "button" at bounding box center [176, 313] width 18 height 18
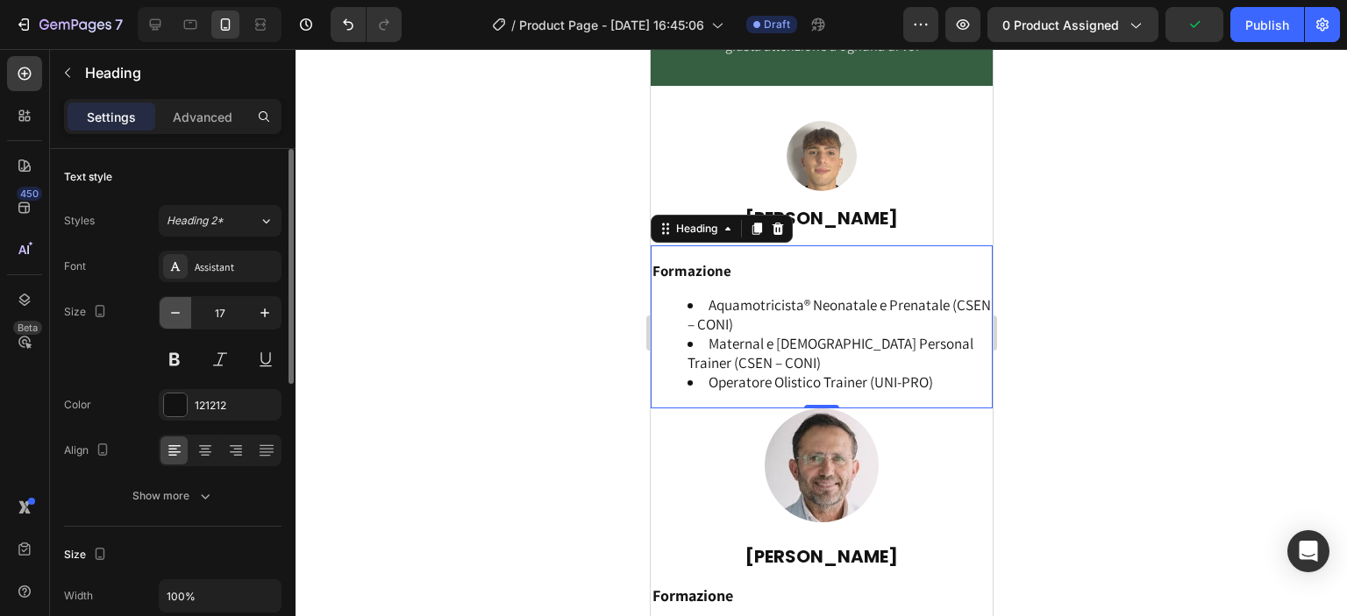
click at [180, 311] on icon "button" at bounding box center [176, 313] width 18 height 18
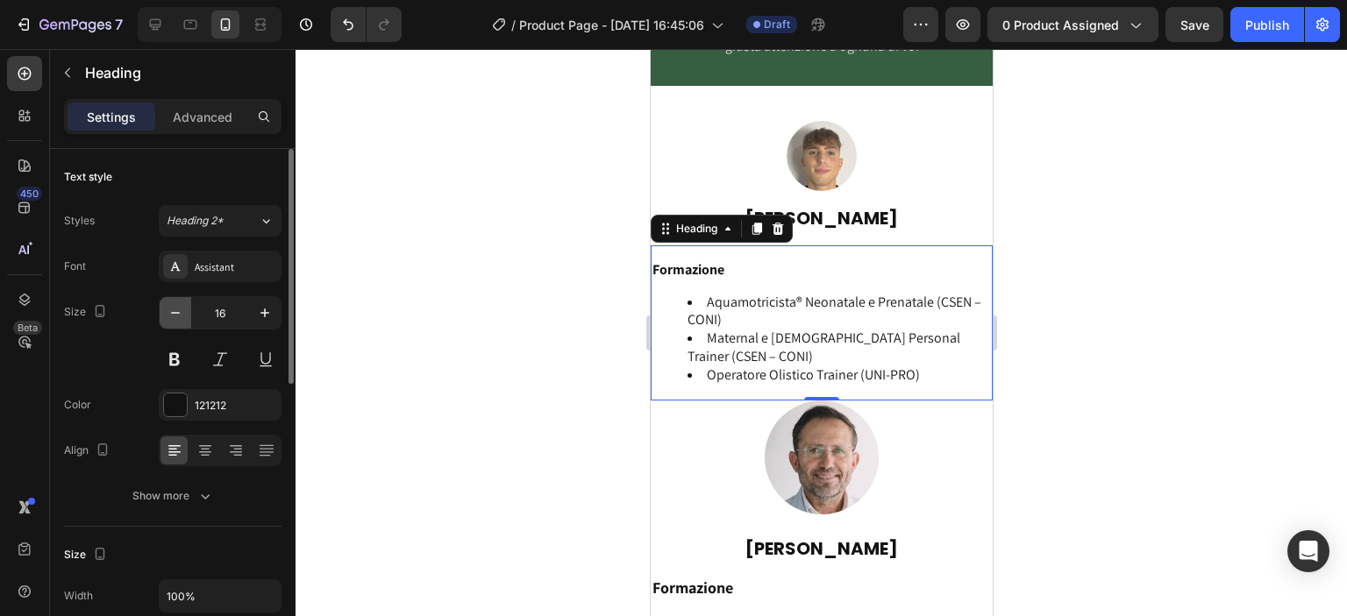
click at [180, 311] on icon "button" at bounding box center [176, 313] width 18 height 18
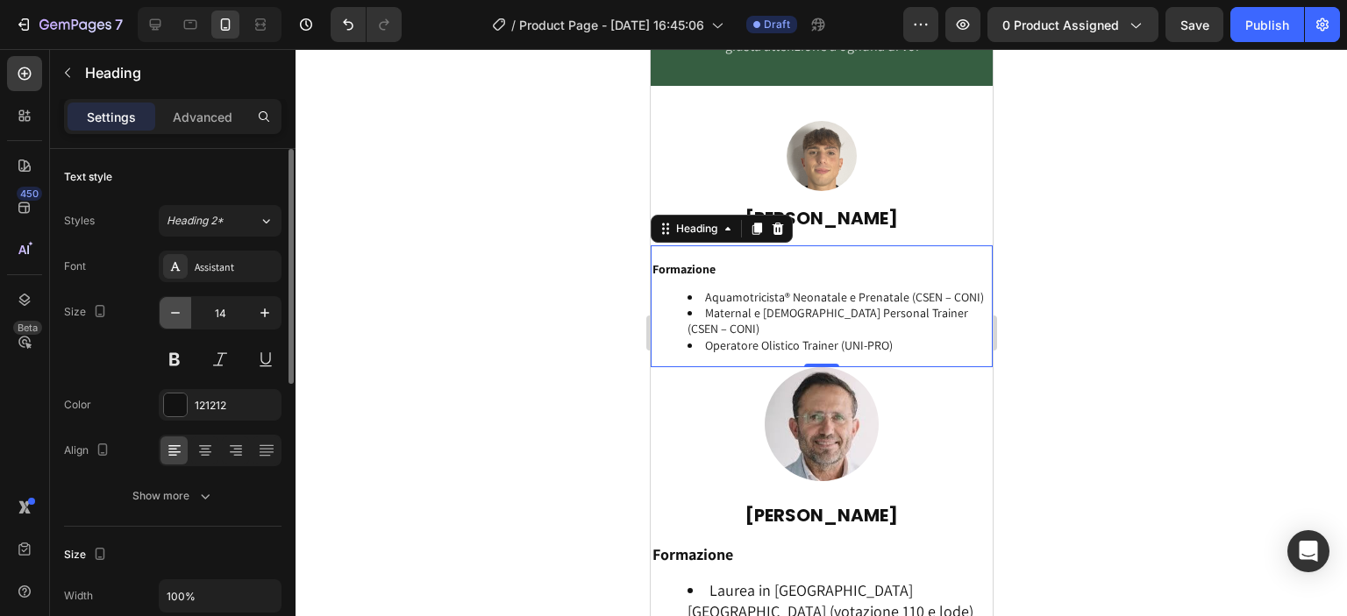
click at [180, 311] on icon "button" at bounding box center [176, 313] width 18 height 18
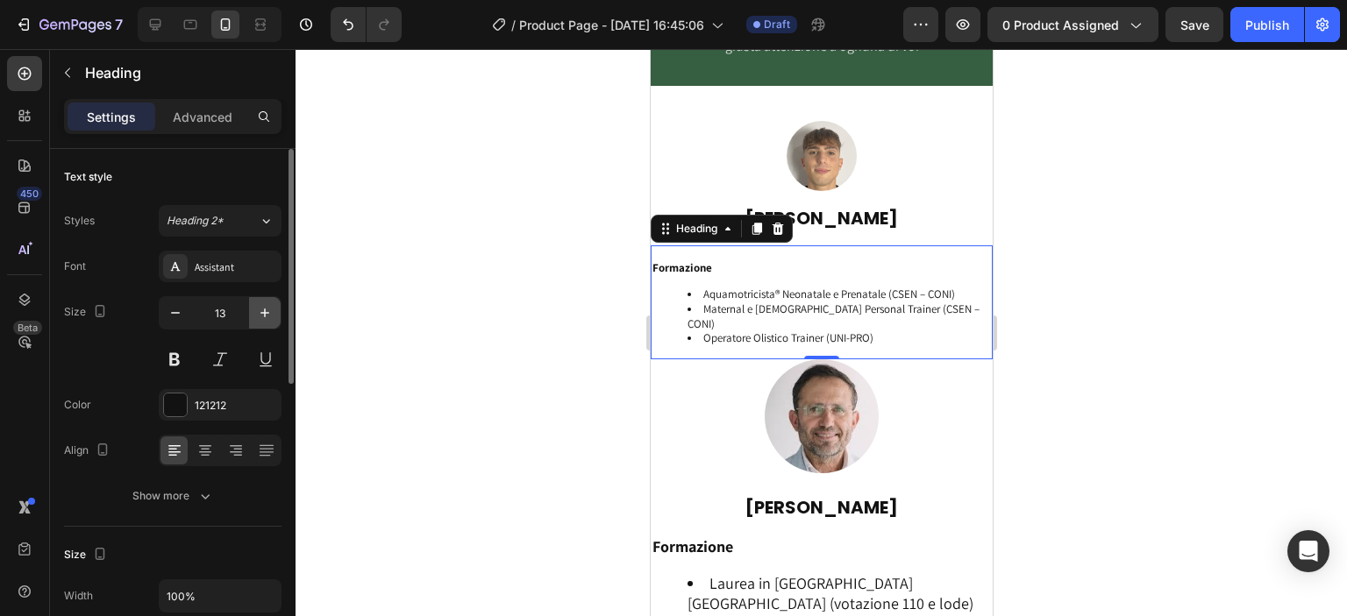
click at [266, 311] on icon "button" at bounding box center [265, 313] width 18 height 18
type input "14"
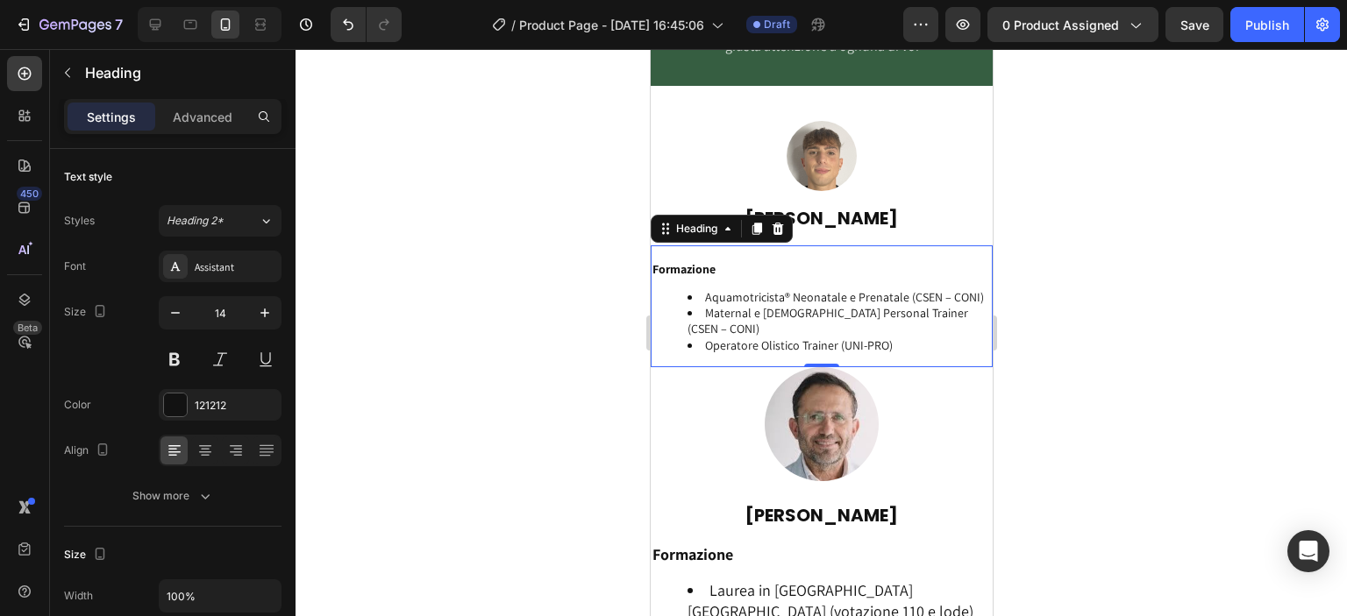
click at [552, 344] on div at bounding box center [821, 332] width 1051 height 567
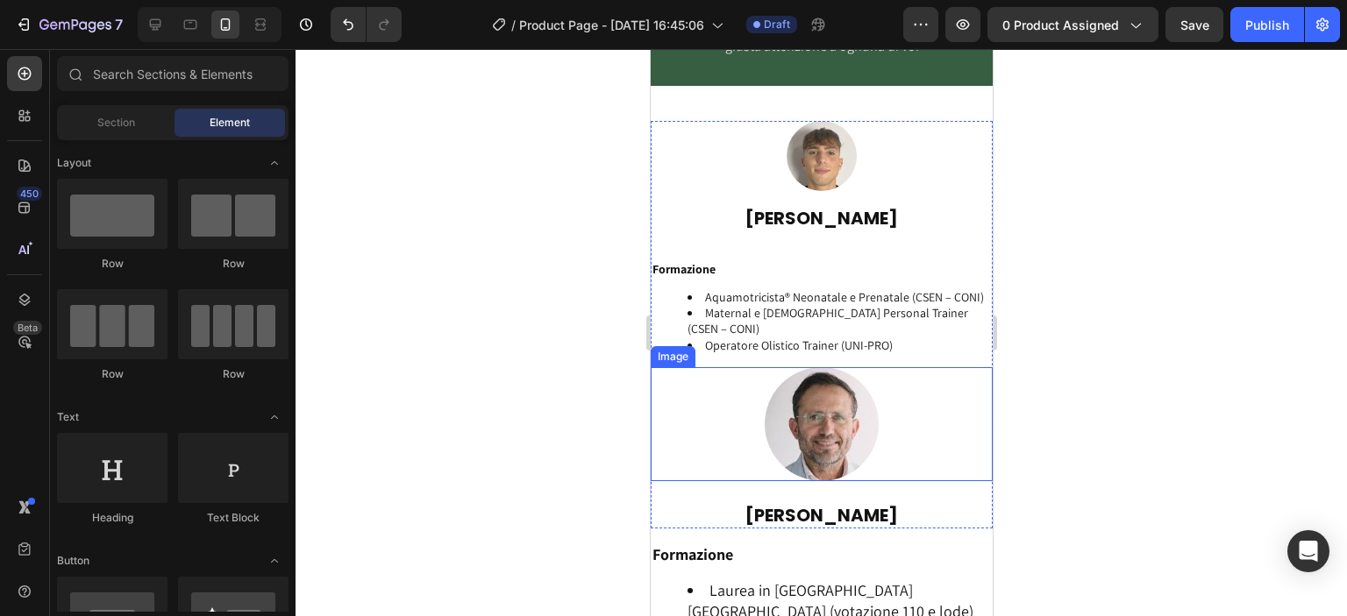
scroll to position [4059, 0]
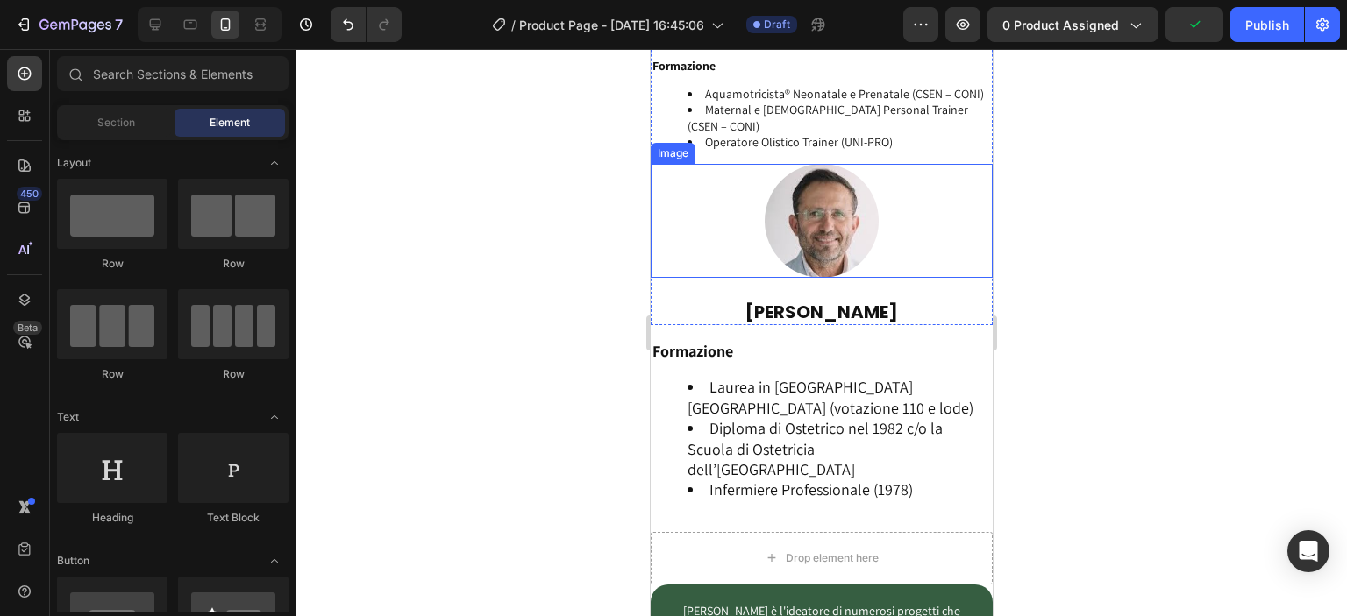
click at [894, 180] on div at bounding box center [821, 221] width 342 height 114
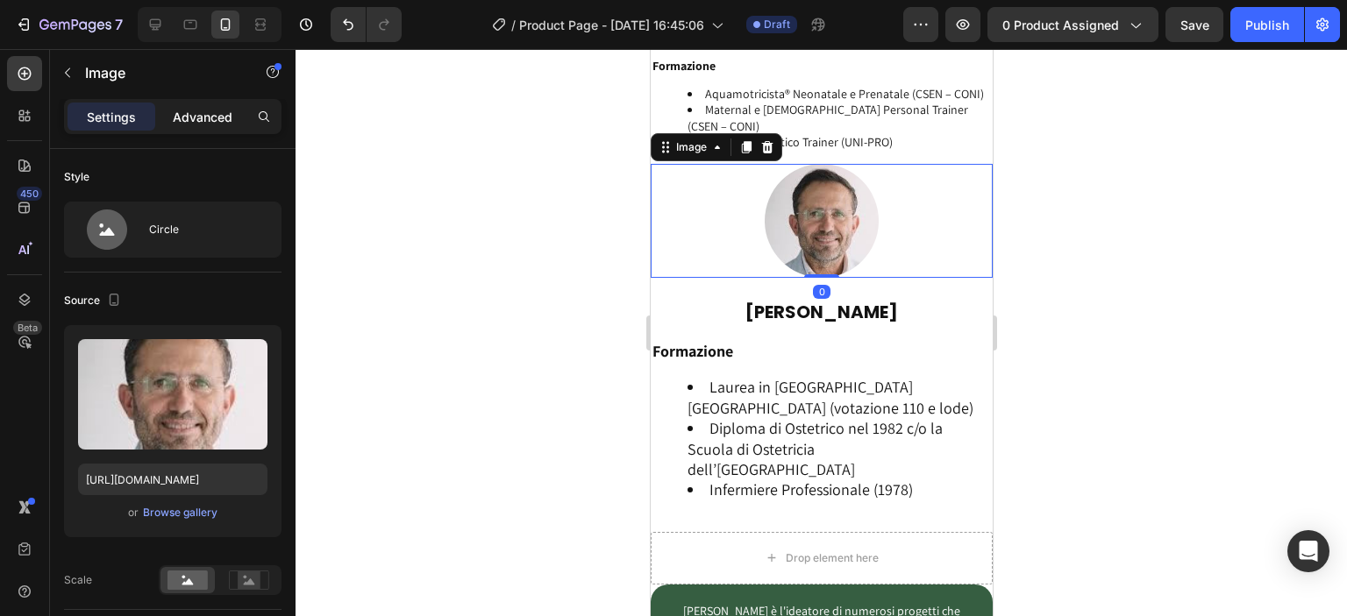
click at [193, 118] on p "Advanced" at bounding box center [203, 117] width 60 height 18
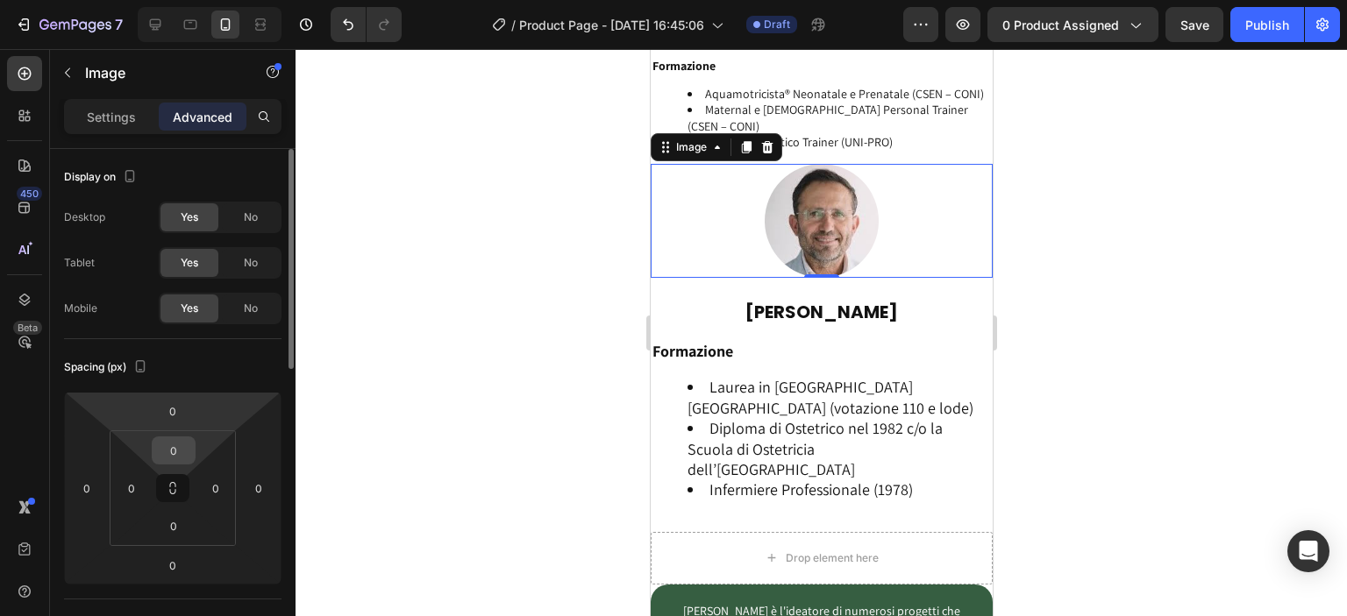
click at [189, 440] on input "0" at bounding box center [173, 451] width 35 height 26
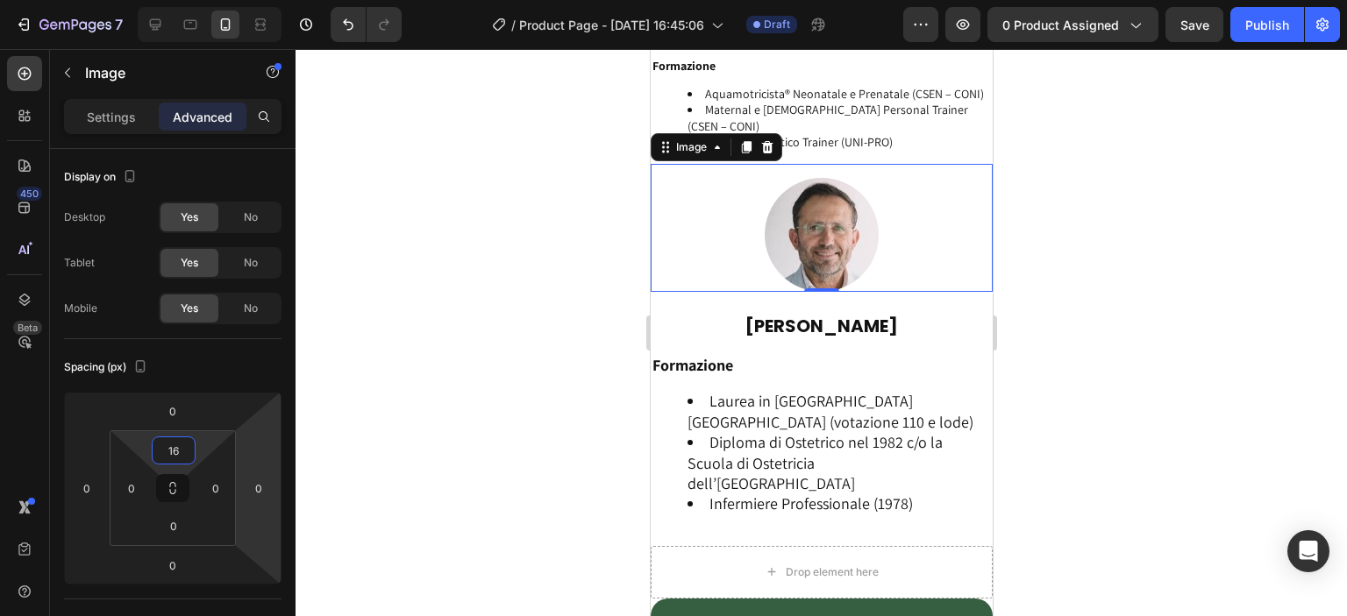
type input "1"
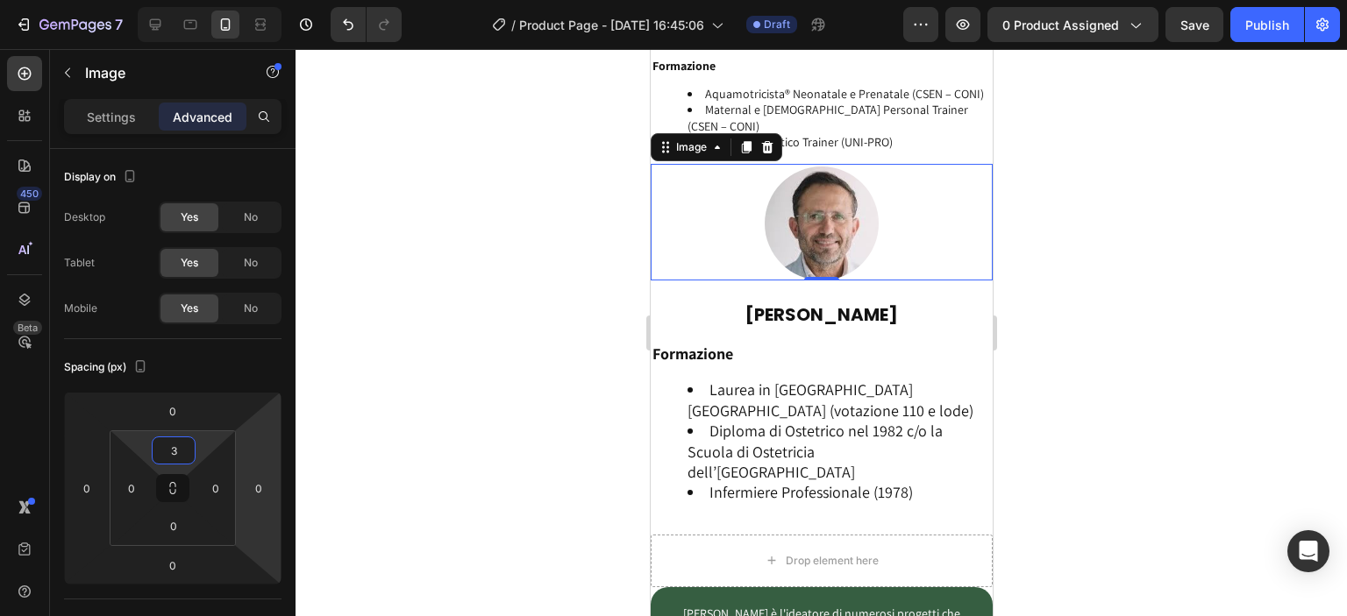
type input "32"
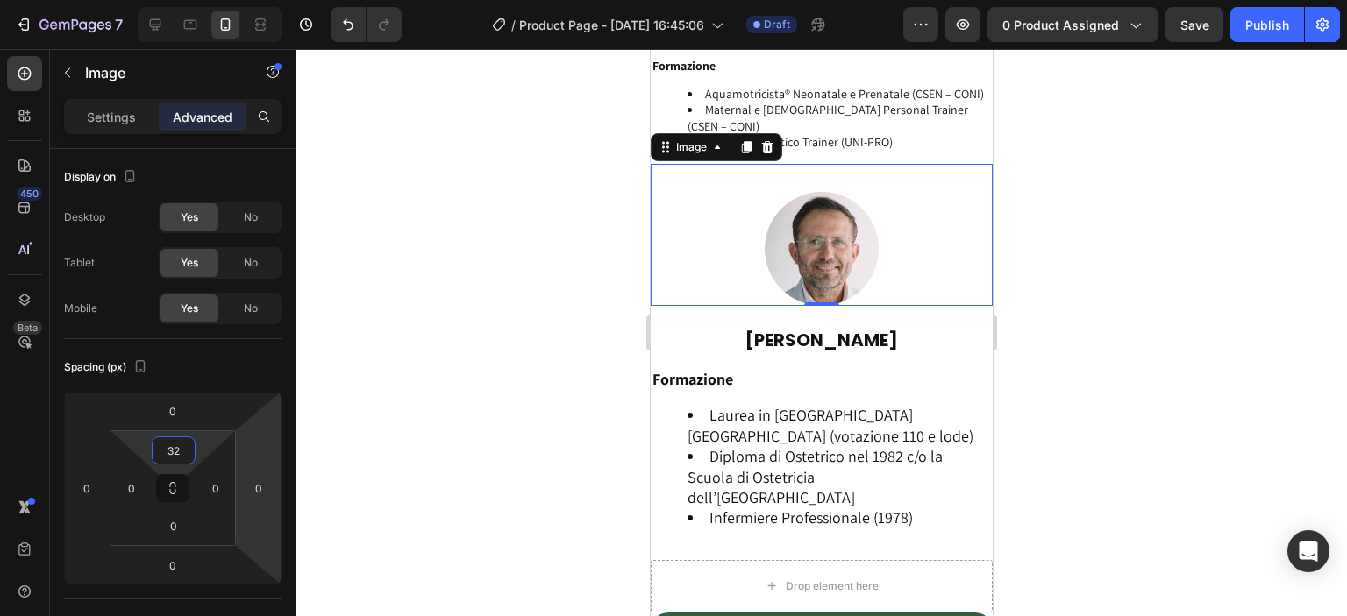
click at [439, 371] on div at bounding box center [821, 332] width 1051 height 567
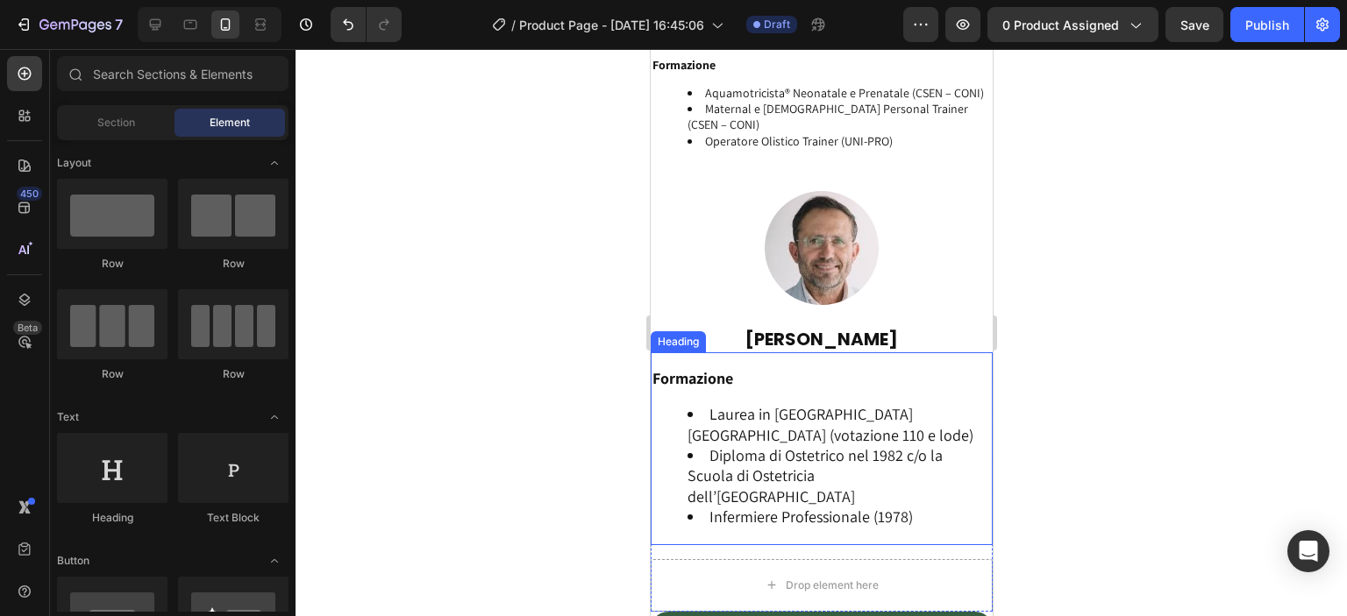
scroll to position [3855, 0]
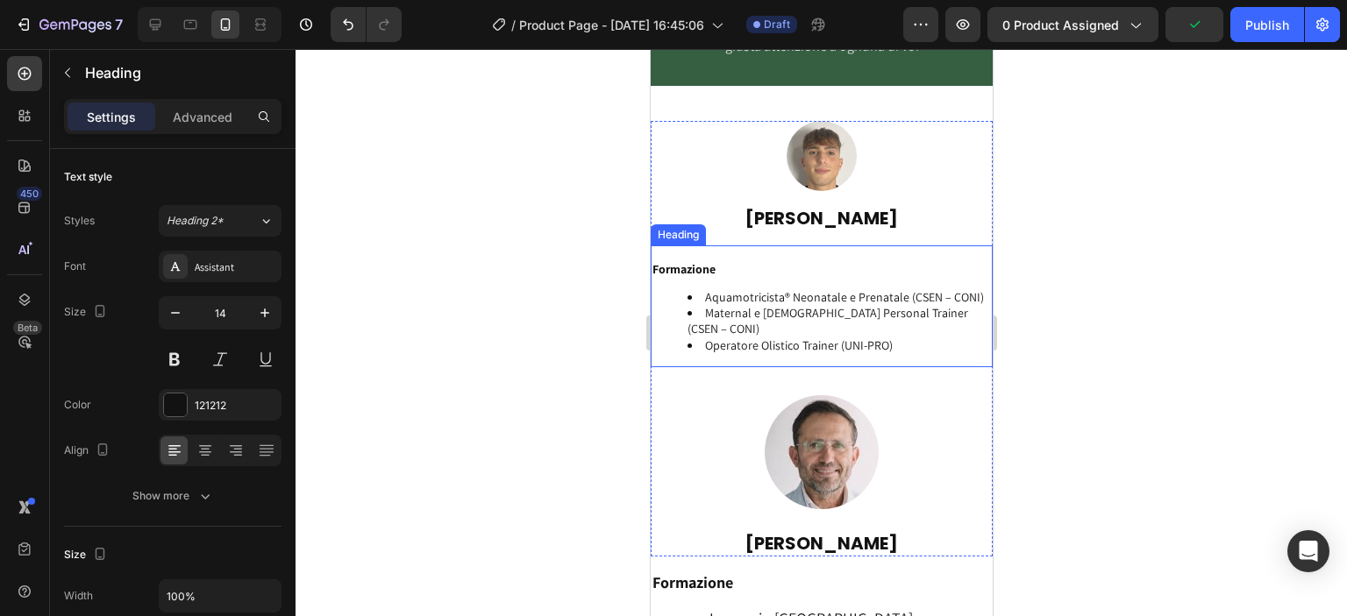
click at [930, 338] on li "Operatore Olistico Trainer (UNI-PRO)" at bounding box center [838, 346] width 303 height 16
click at [1087, 372] on div at bounding box center [821, 332] width 1051 height 567
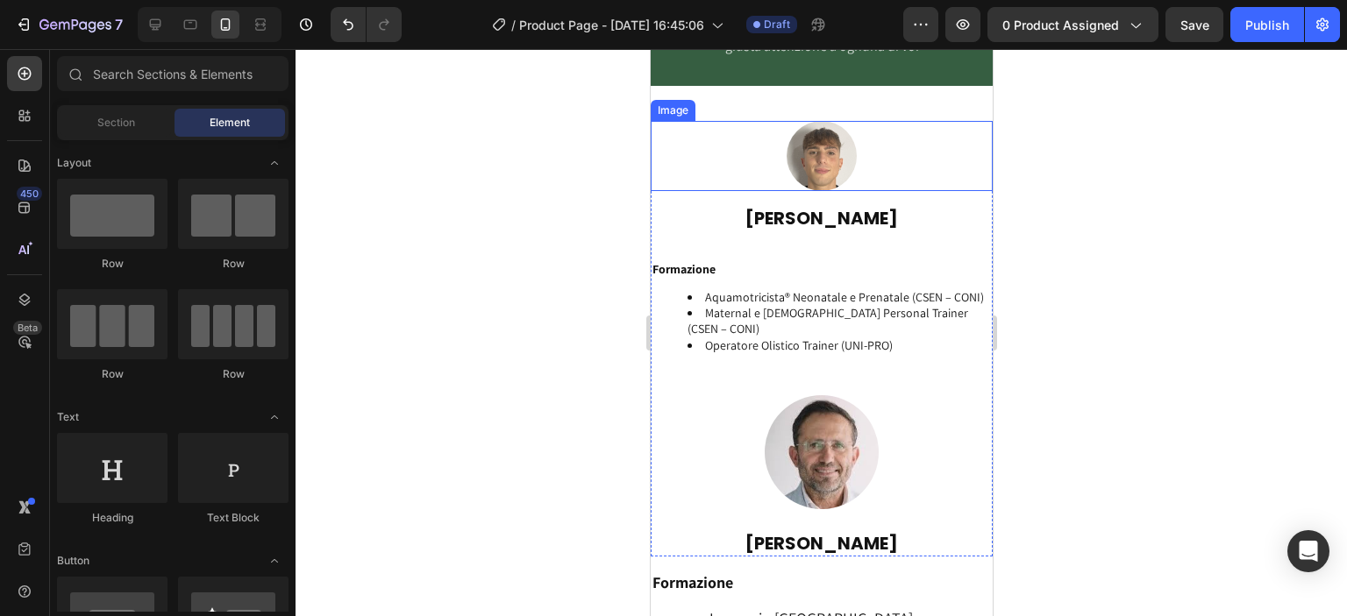
click at [836, 160] on img at bounding box center [821, 156] width 70 height 70
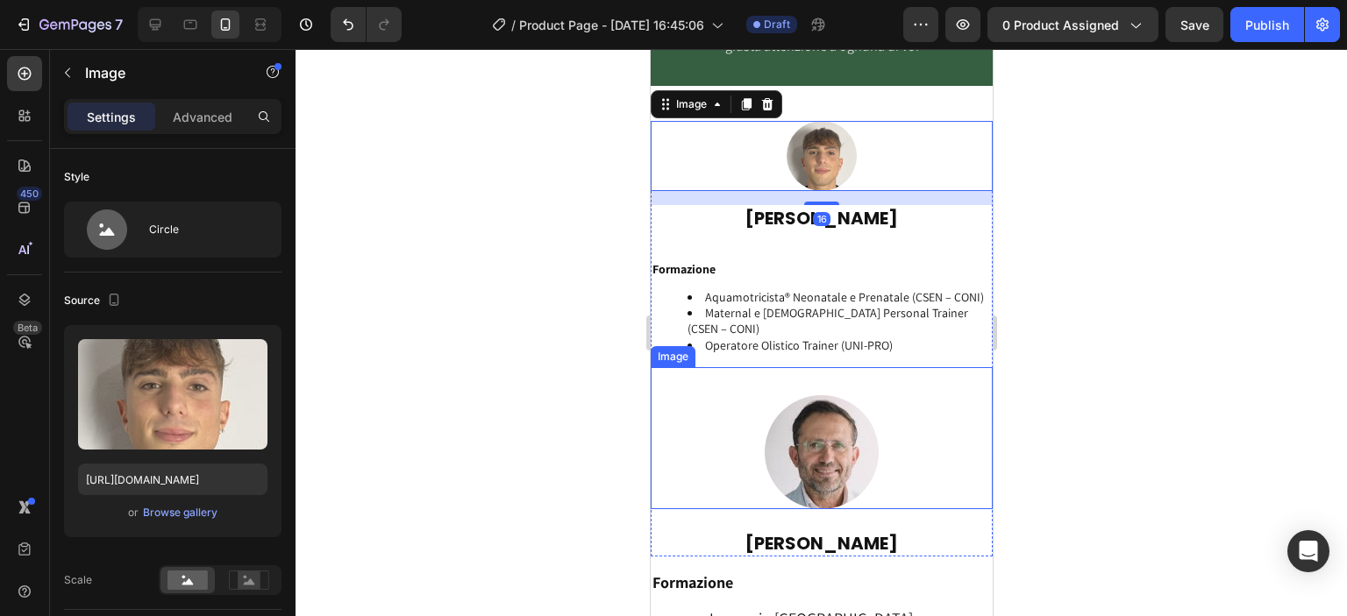
click at [824, 403] on img at bounding box center [821, 452] width 114 height 114
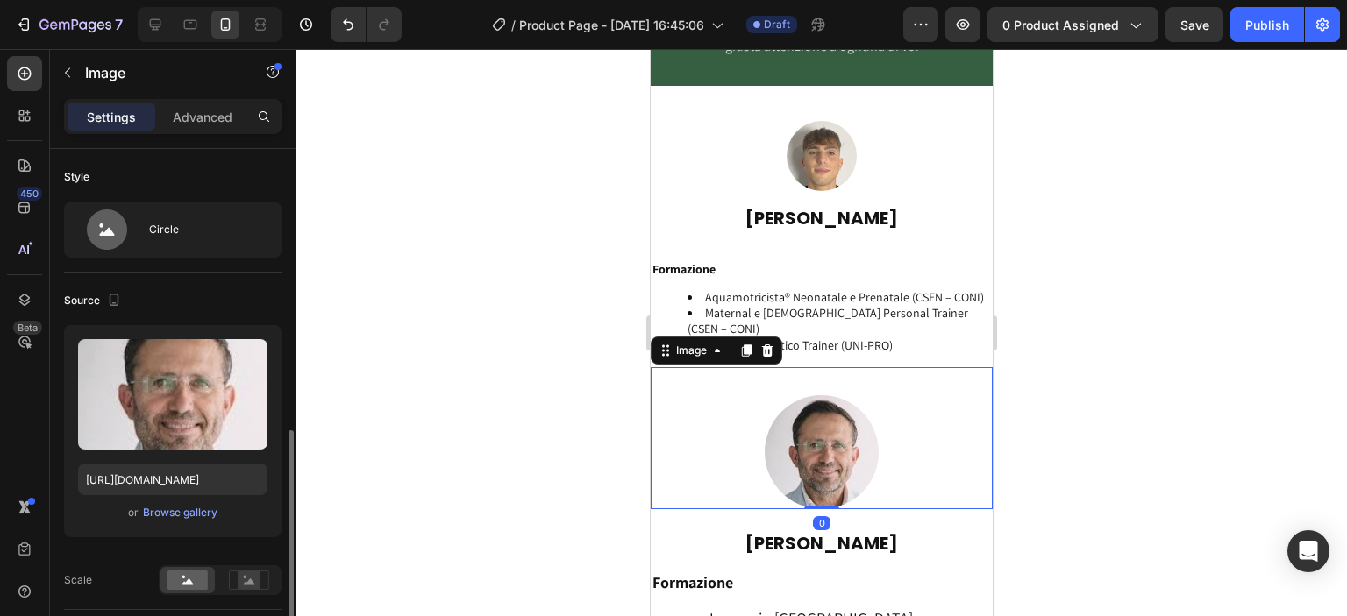
scroll to position [204, 0]
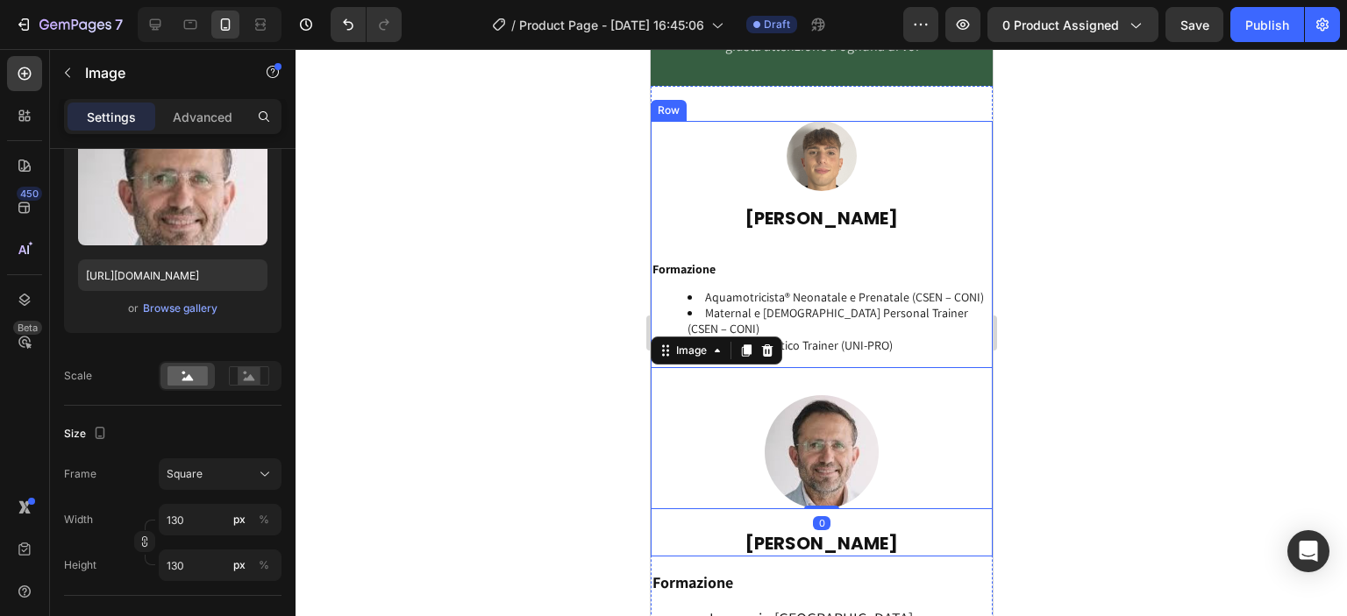
click at [801, 191] on div "Image LEONARDO OLIVA Heading Formazione Aquamotricista® Neonatale e Prenatale (…" at bounding box center [821, 315] width 342 height 388
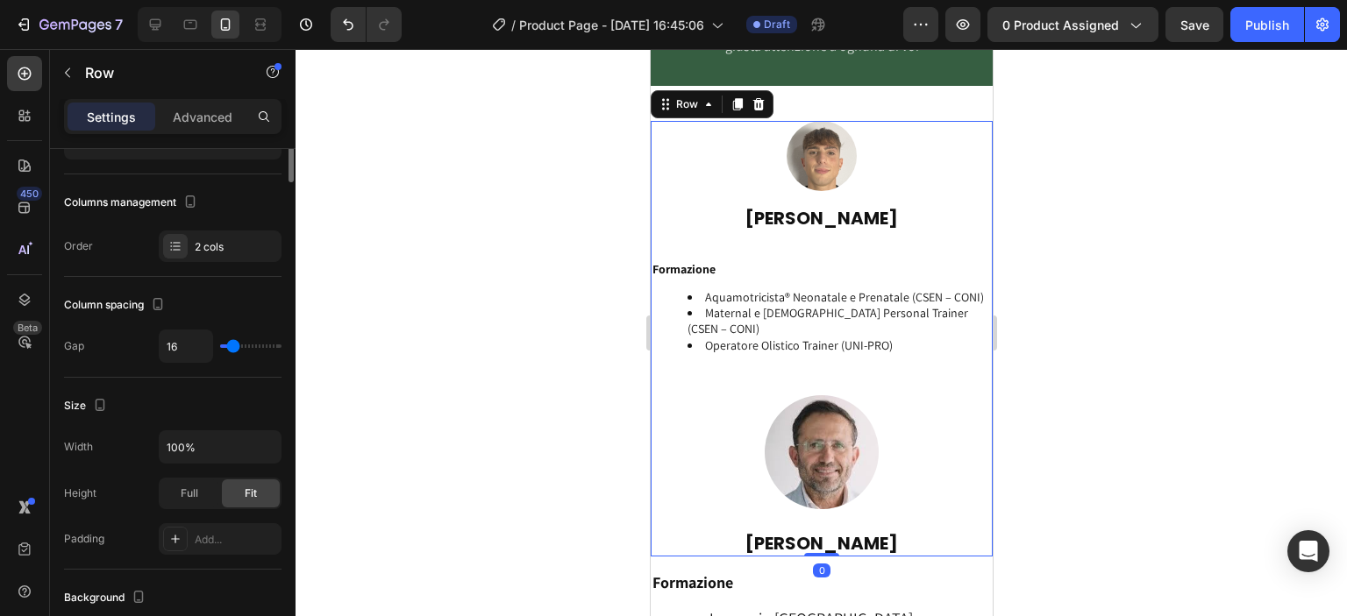
scroll to position [0, 0]
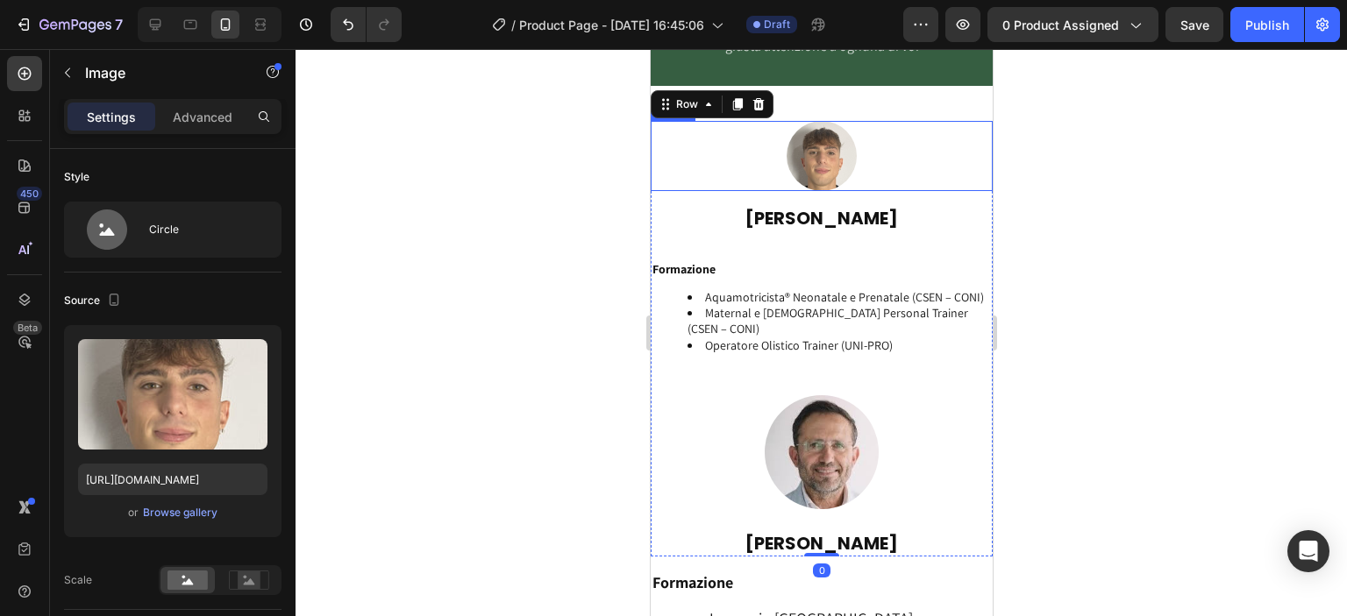
click at [786, 149] on img at bounding box center [821, 156] width 70 height 70
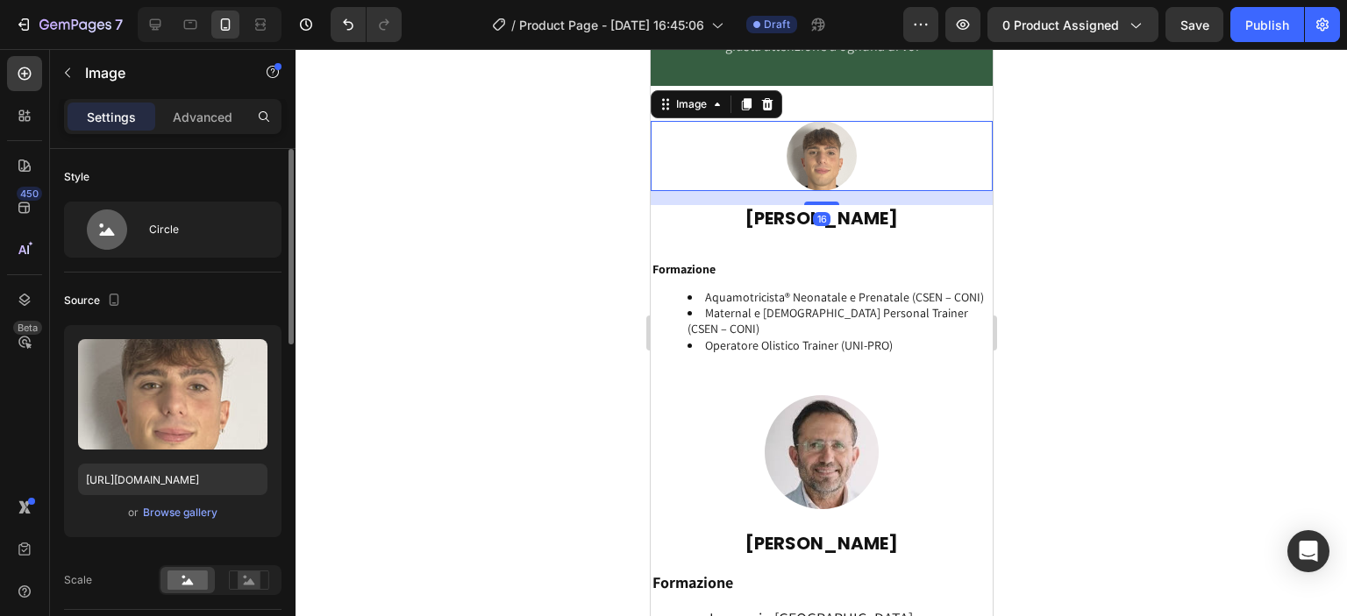
scroll to position [204, 0]
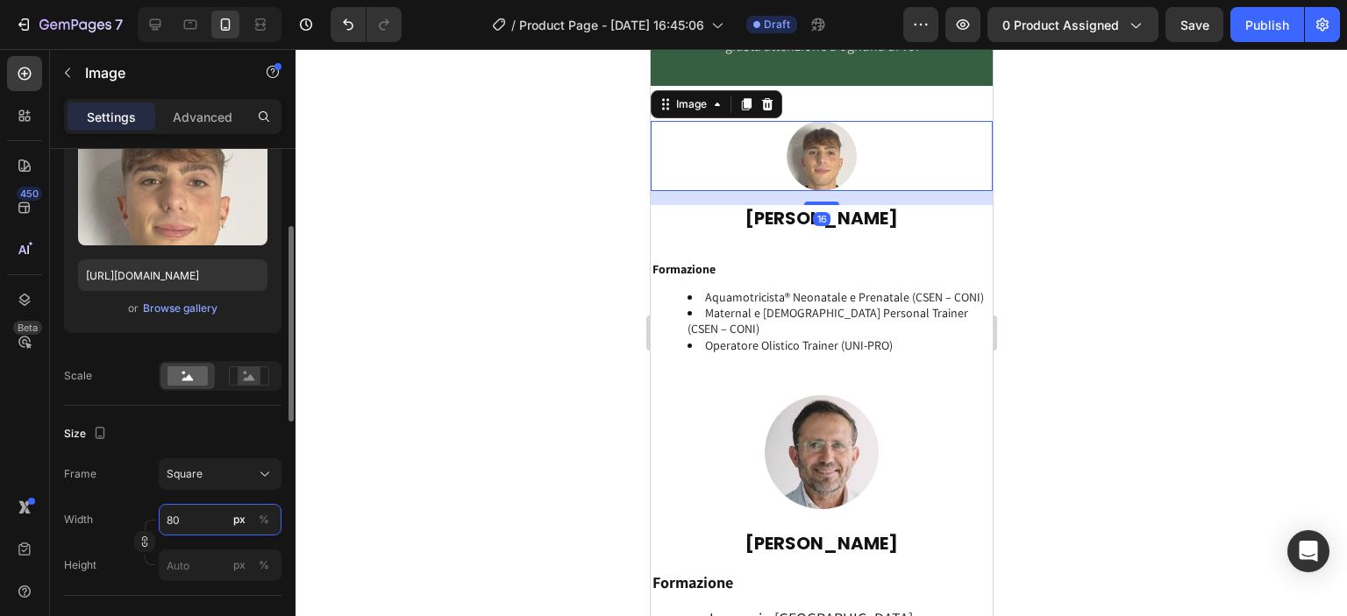
click at [181, 522] on input "80" at bounding box center [220, 520] width 123 height 32
type input "1"
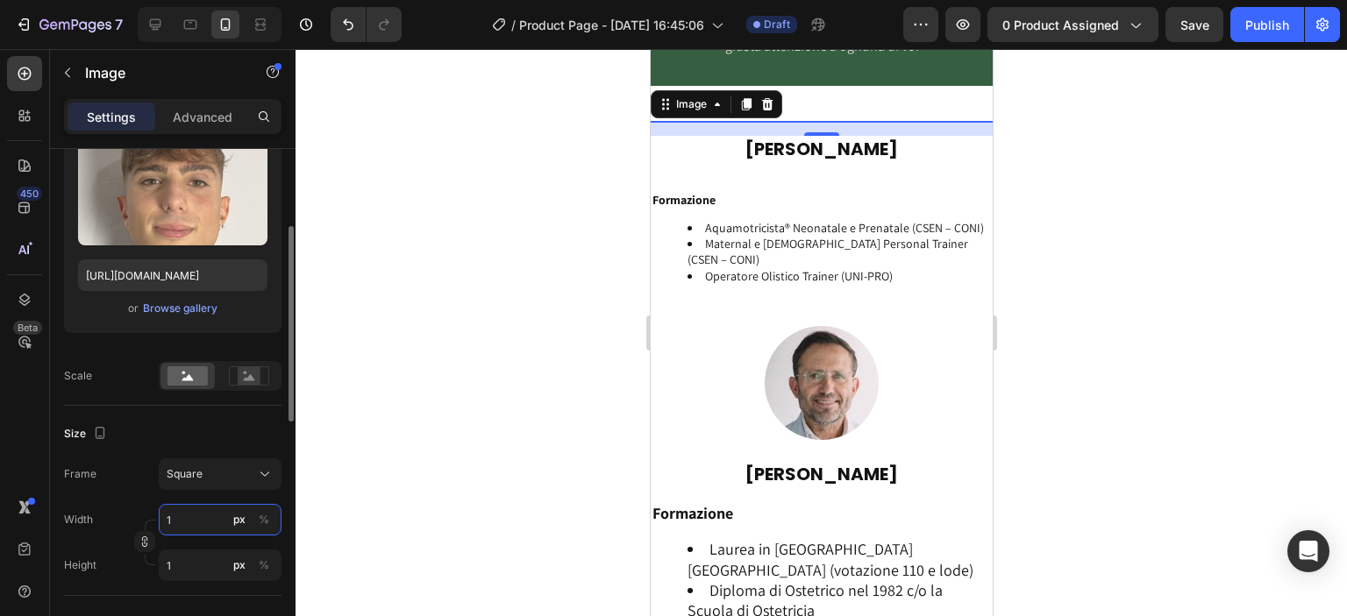
type input "13"
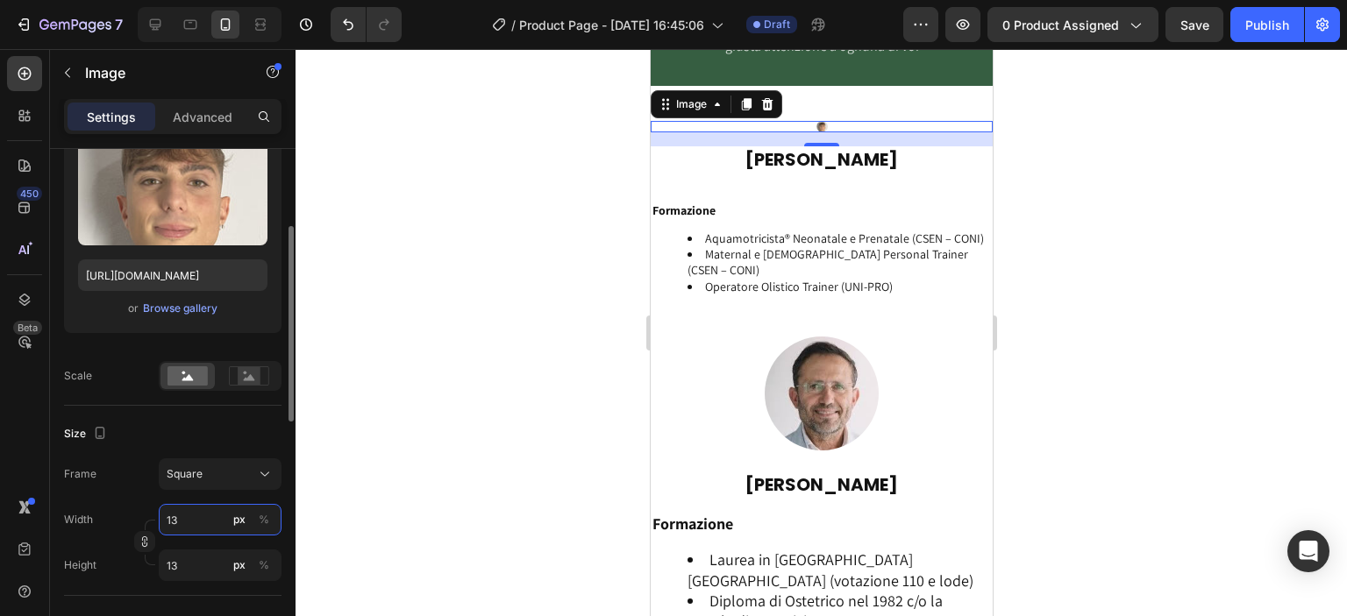
type input "130"
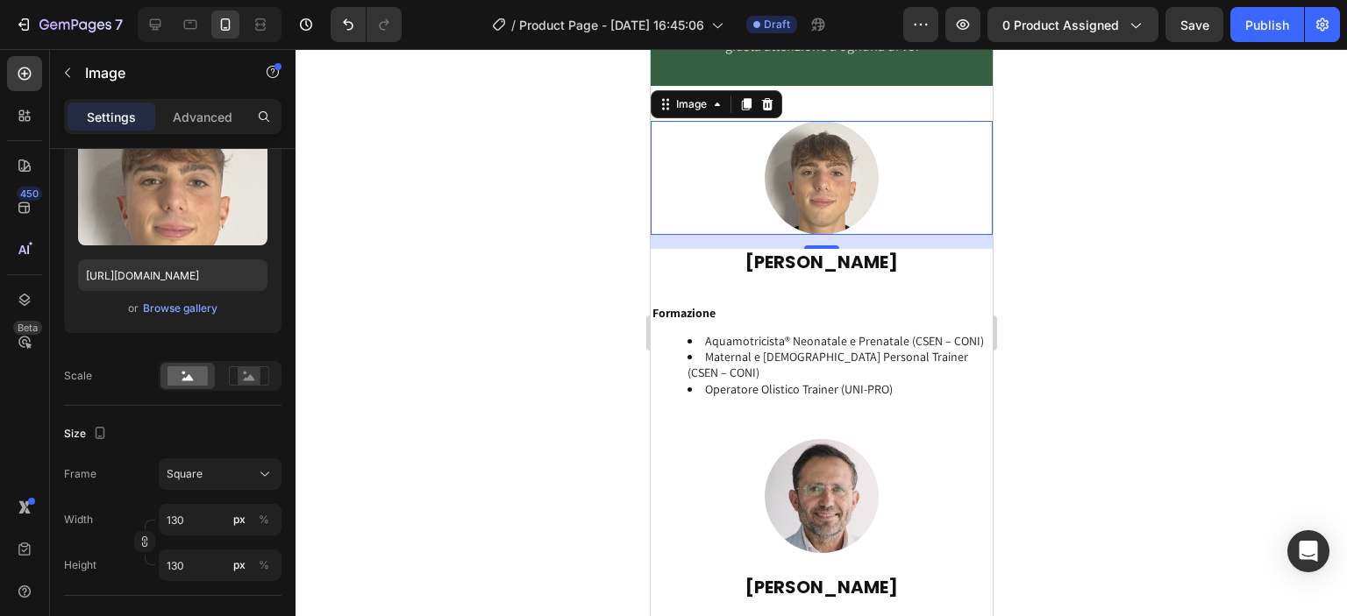
click at [1057, 375] on div at bounding box center [821, 332] width 1051 height 567
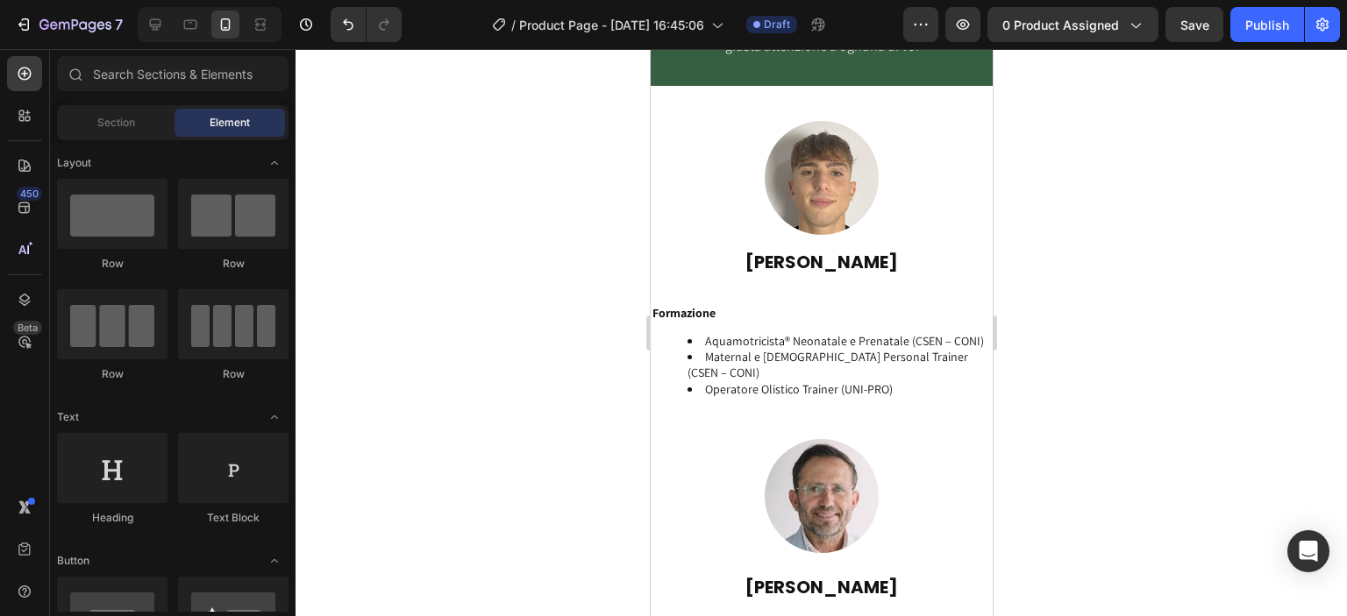
click at [1052, 374] on div at bounding box center [821, 332] width 1051 height 567
click at [822, 360] on li "Maternal e [DEMOGRAPHIC_DATA] Personal Trainer (CSEN – CONI)" at bounding box center [838, 365] width 303 height 32
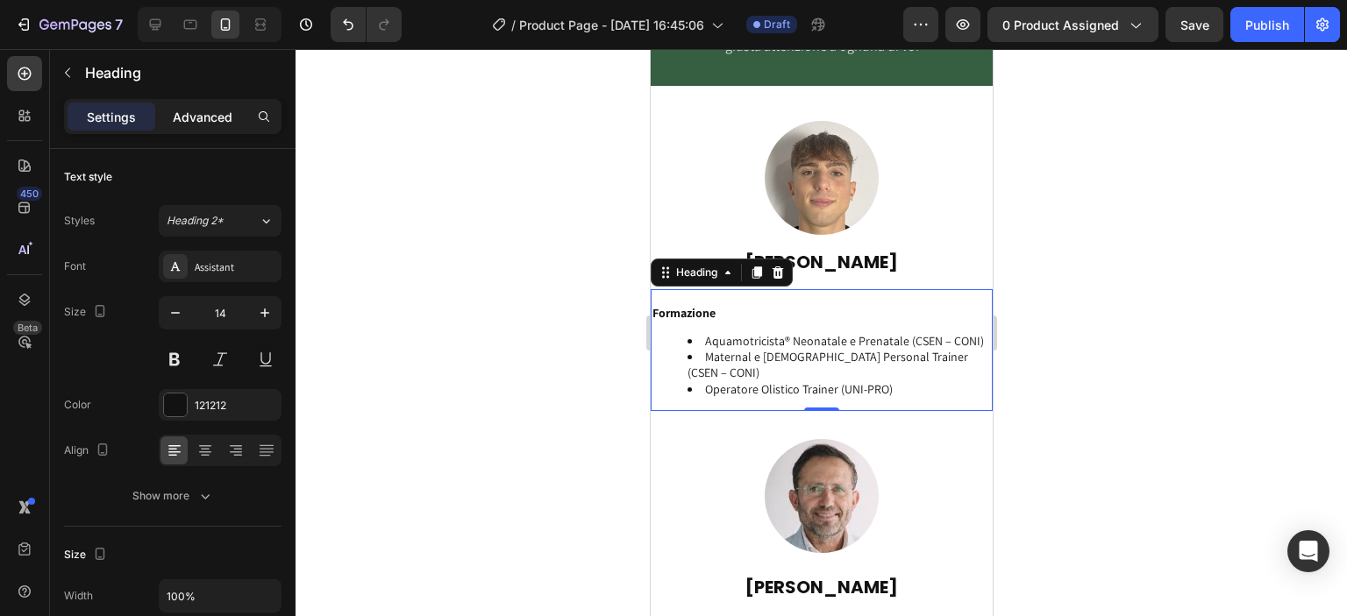
click at [185, 106] on div "Advanced" at bounding box center [203, 117] width 88 height 28
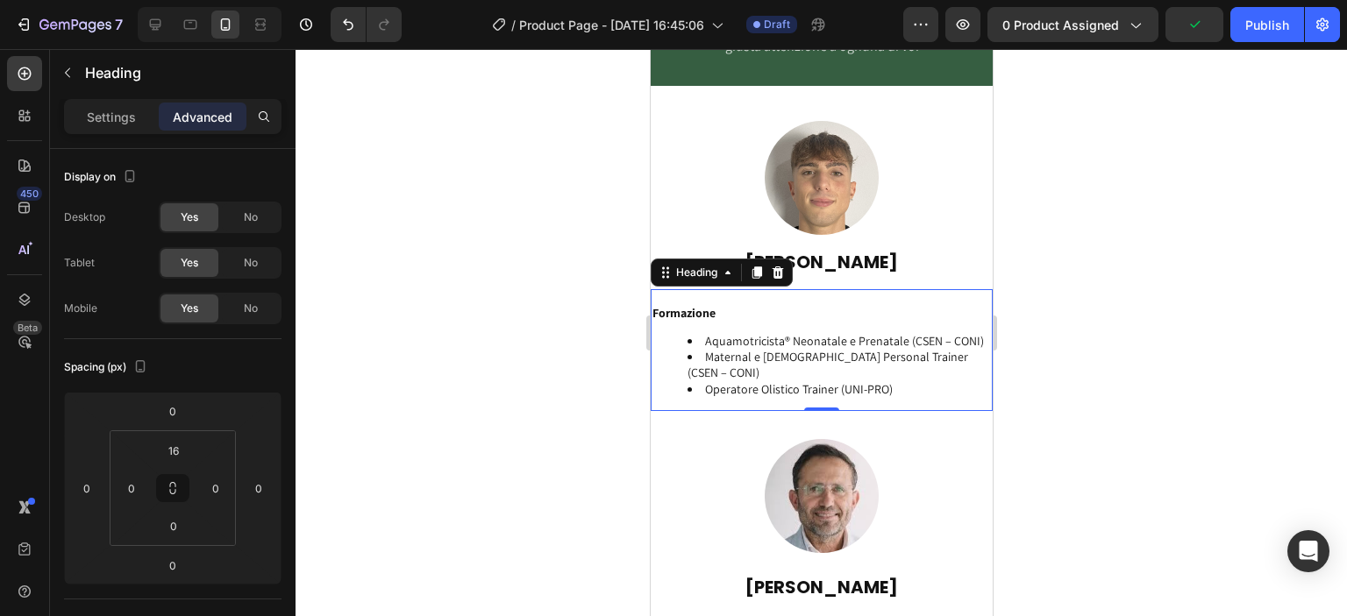
click at [709, 346] on li "Aquamotricista® Neonatale e Prenatale (CSEN – CONI)" at bounding box center [838, 341] width 303 height 16
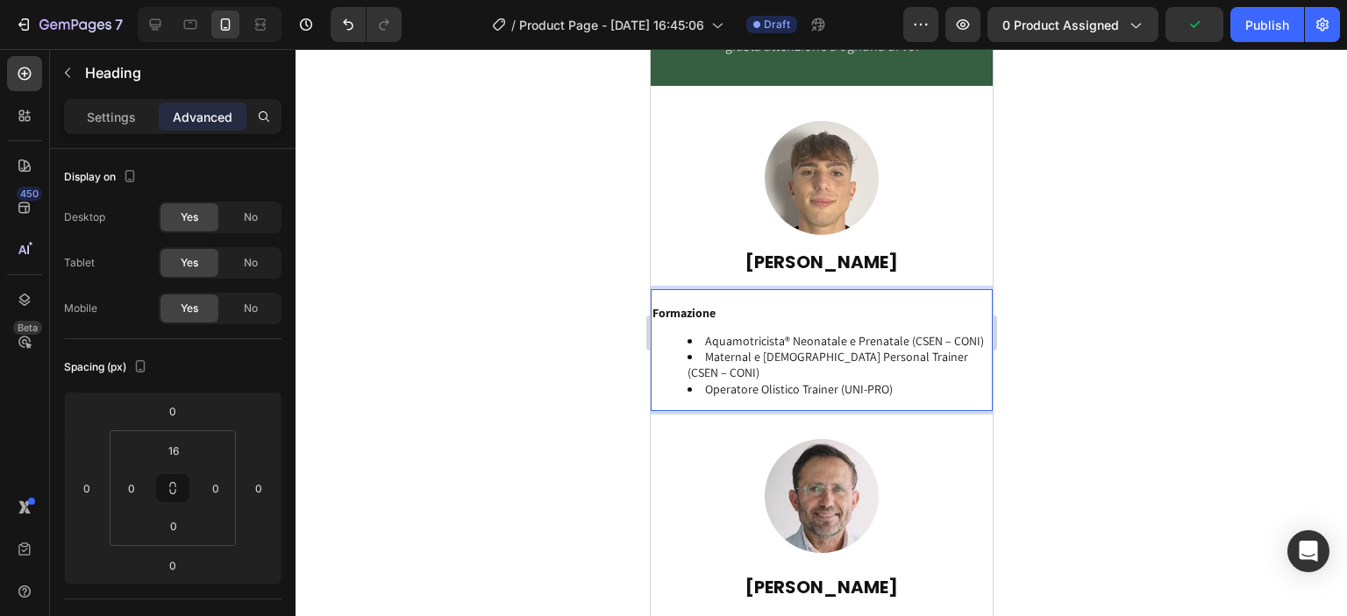
click at [687, 339] on li "Aquamotricista® Neonatale e Prenatale (CSEN – CONI)" at bounding box center [838, 341] width 303 height 16
click at [681, 310] on strong "Formazione" at bounding box center [683, 313] width 63 height 16
click at [683, 342] on ul "Aquamotricista® Neonatale e Prenatale (CSEN – CONI) Maternal e [DEMOGRAPHIC_DAT…" at bounding box center [821, 365] width 338 height 64
click at [545, 357] on div at bounding box center [821, 332] width 1051 height 567
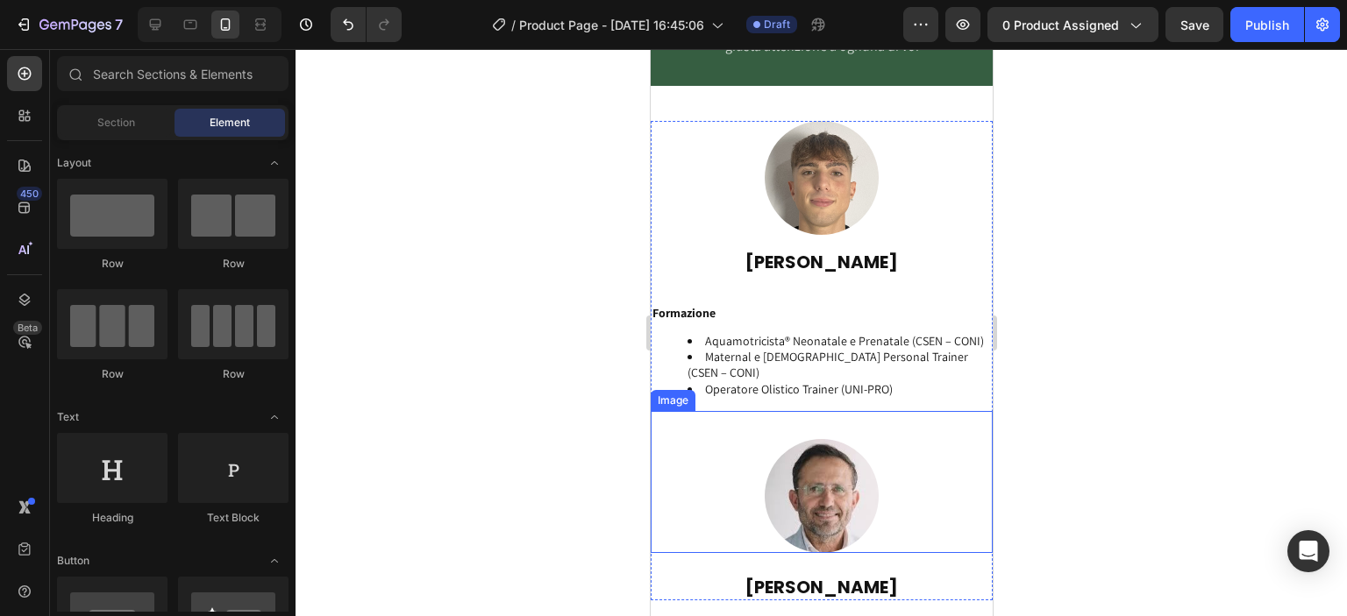
scroll to position [4059, 0]
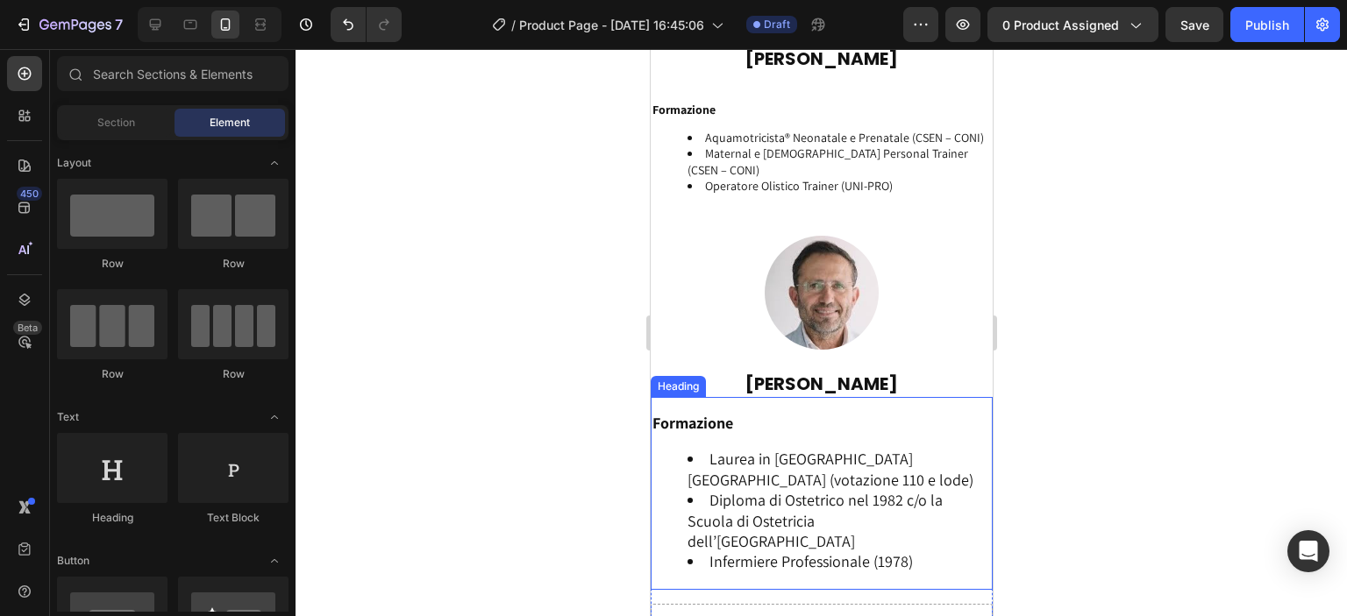
click at [742, 469] on li "Laurea in Ostetricia Università di Modena (votazione 110 e lode)" at bounding box center [838, 469] width 303 height 41
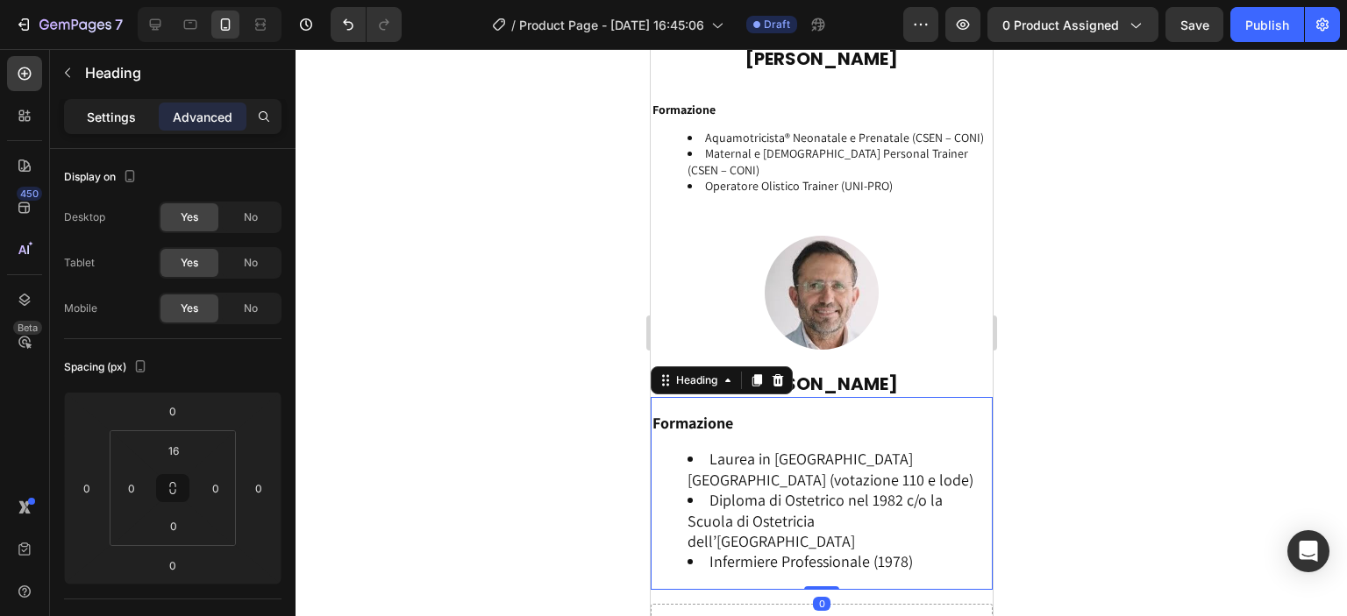
click at [123, 126] on div "Settings" at bounding box center [112, 117] width 88 height 28
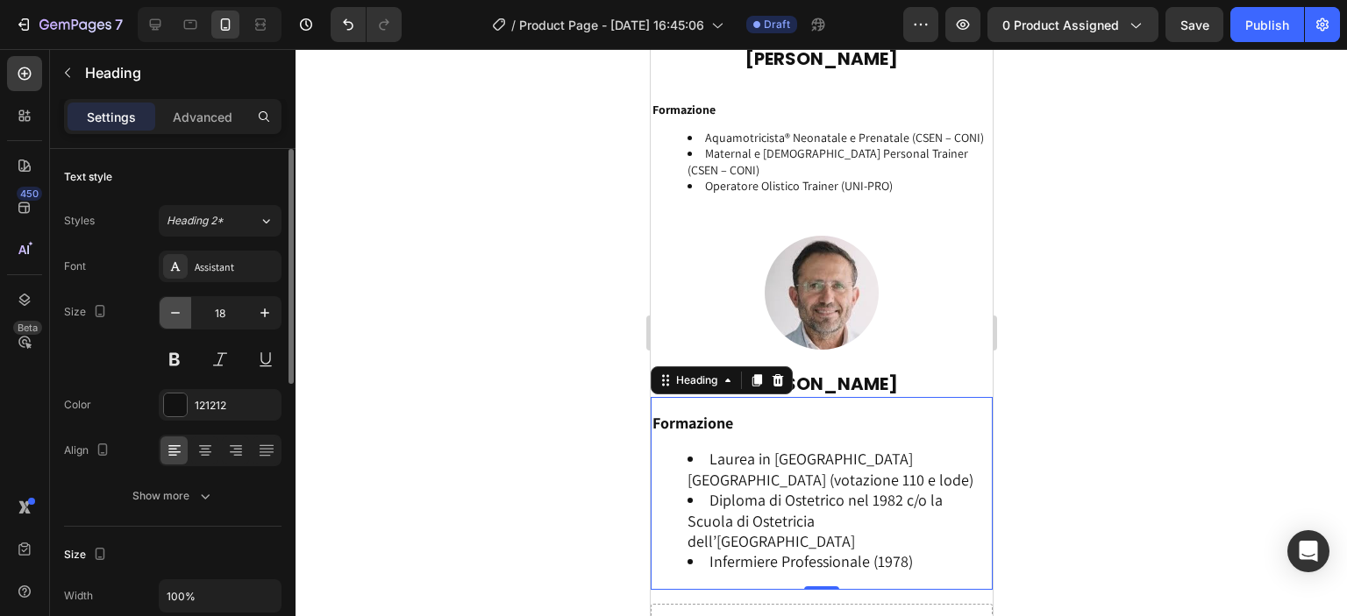
click at [180, 310] on icon "button" at bounding box center [176, 313] width 18 height 18
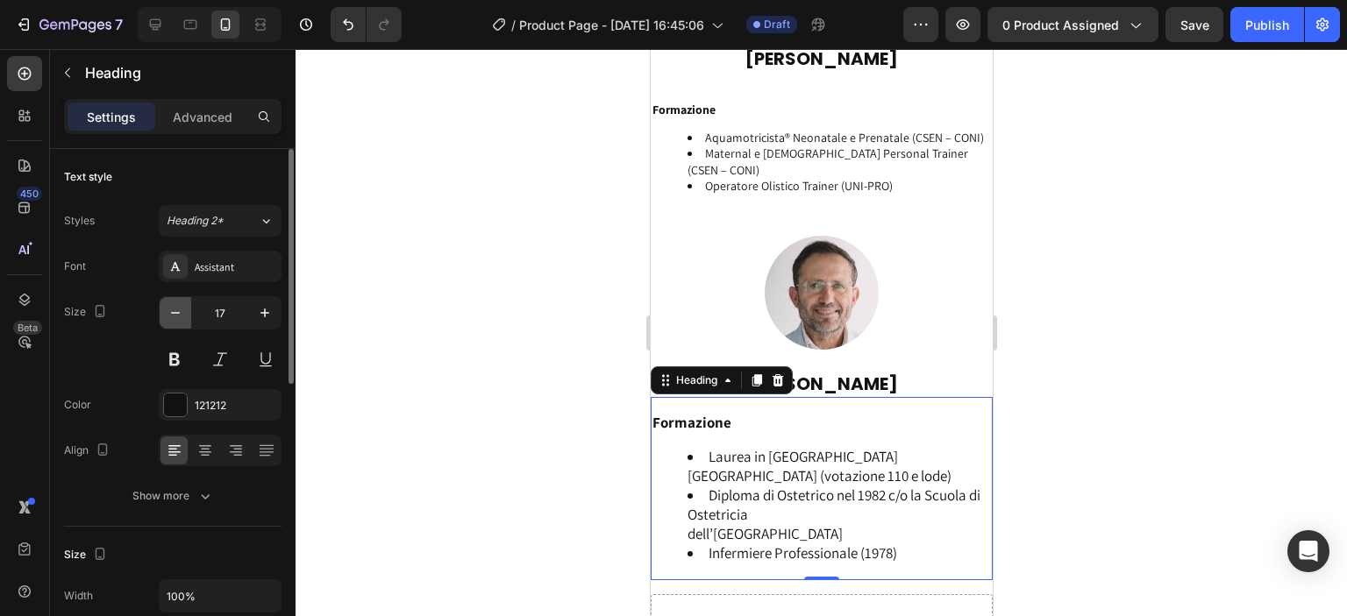
click at [180, 310] on icon "button" at bounding box center [176, 313] width 18 height 18
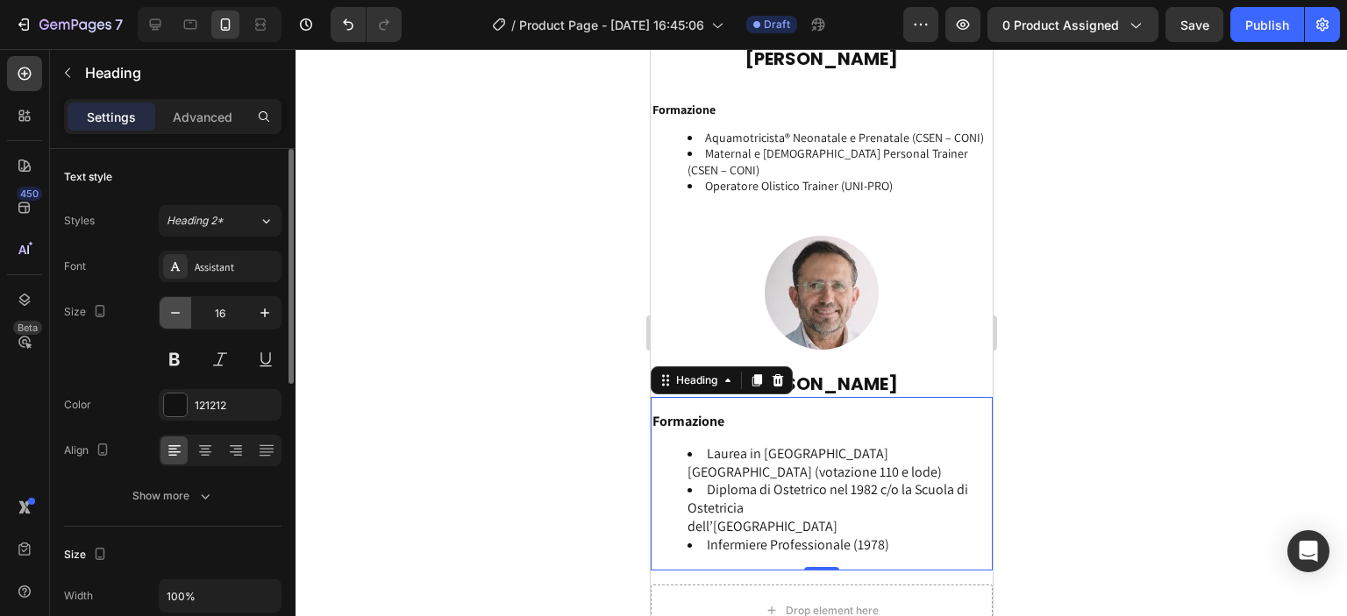
click at [180, 310] on icon "button" at bounding box center [176, 313] width 18 height 18
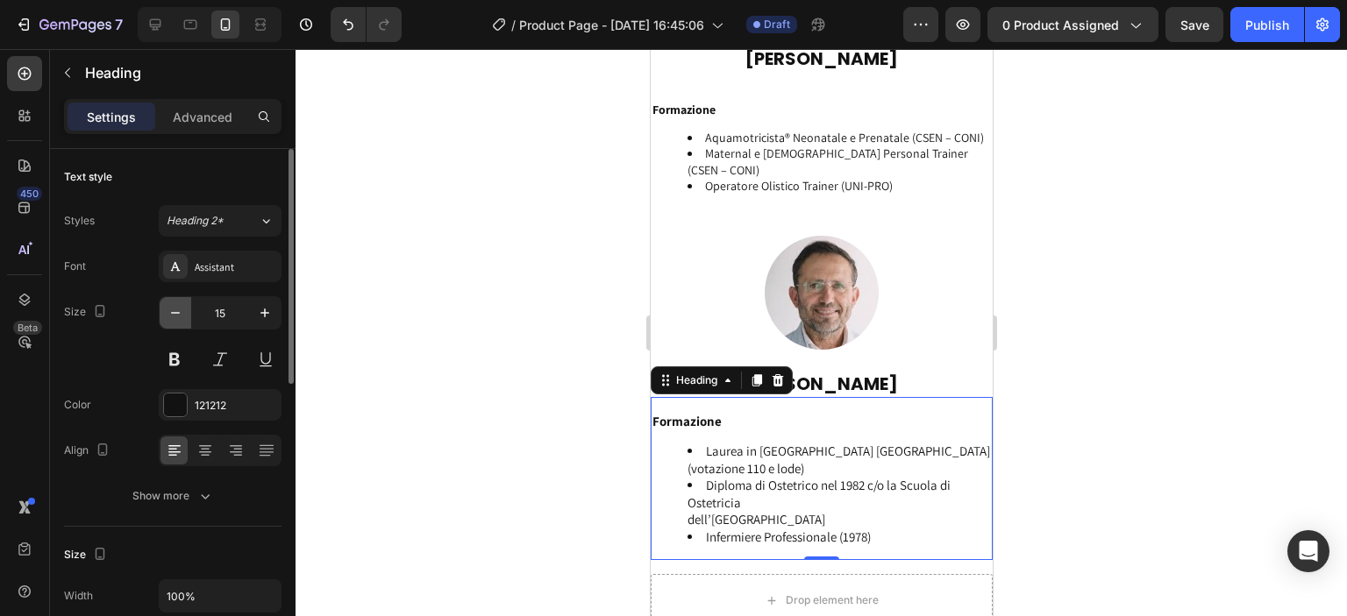
click at [180, 310] on icon "button" at bounding box center [176, 313] width 18 height 18
type input "14"
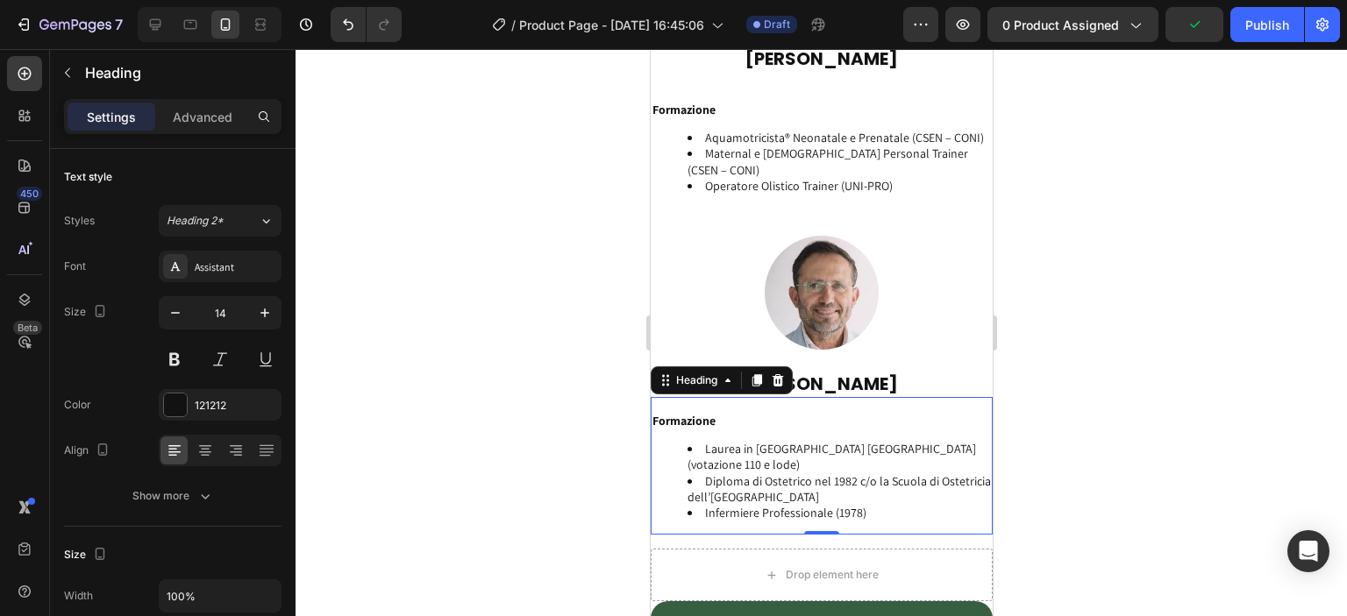
click at [599, 459] on div at bounding box center [821, 332] width 1051 height 567
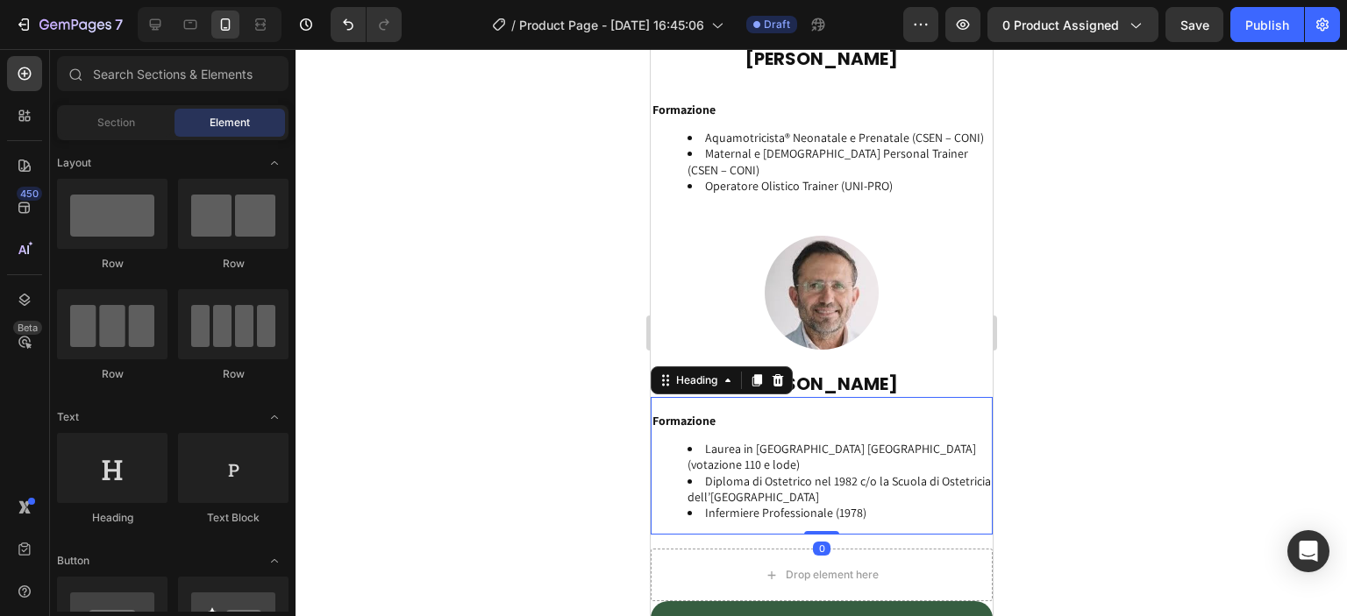
click at [688, 481] on li "Diploma di Ostetrico nel 1982 c/o la Scuola di Ostetricia dell’Università degli…" at bounding box center [838, 490] width 303 height 32
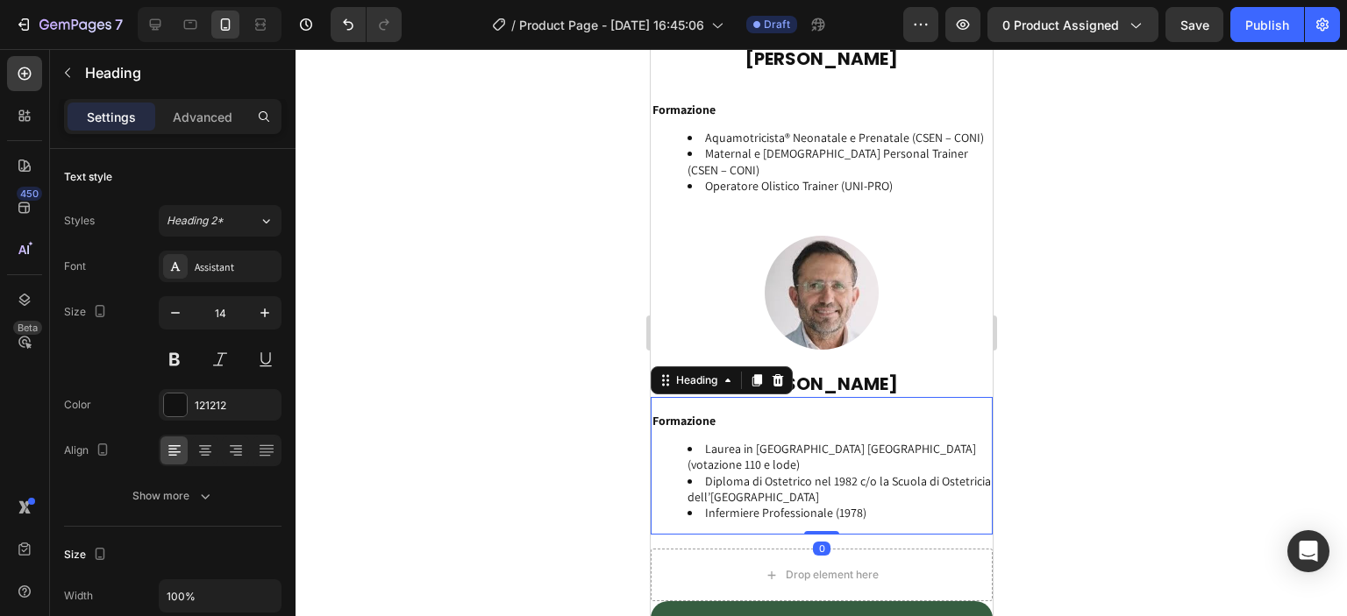
click at [688, 481] on li "Diploma di Ostetrico nel 1982 c/o la Scuola di Ostetricia dell’Università degli…" at bounding box center [838, 490] width 303 height 32
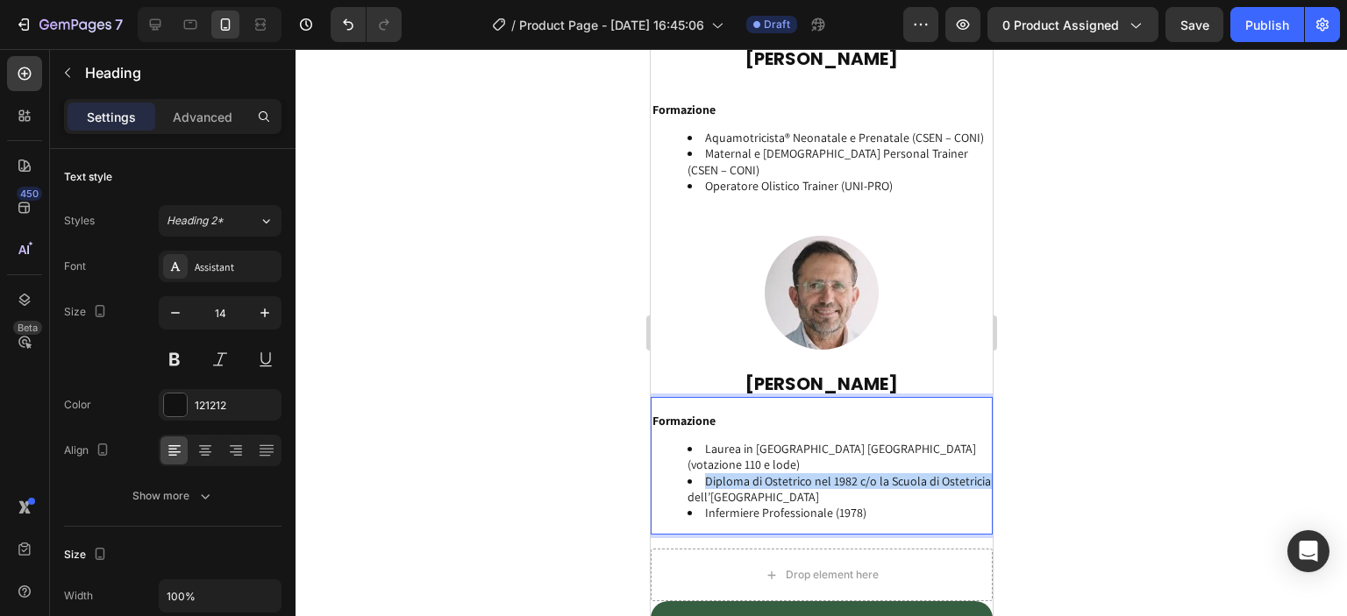
click at [688, 481] on li "Diploma di Ostetrico nel 1982 c/o la Scuola di Ostetricia dell’Università degli…" at bounding box center [838, 490] width 303 height 32
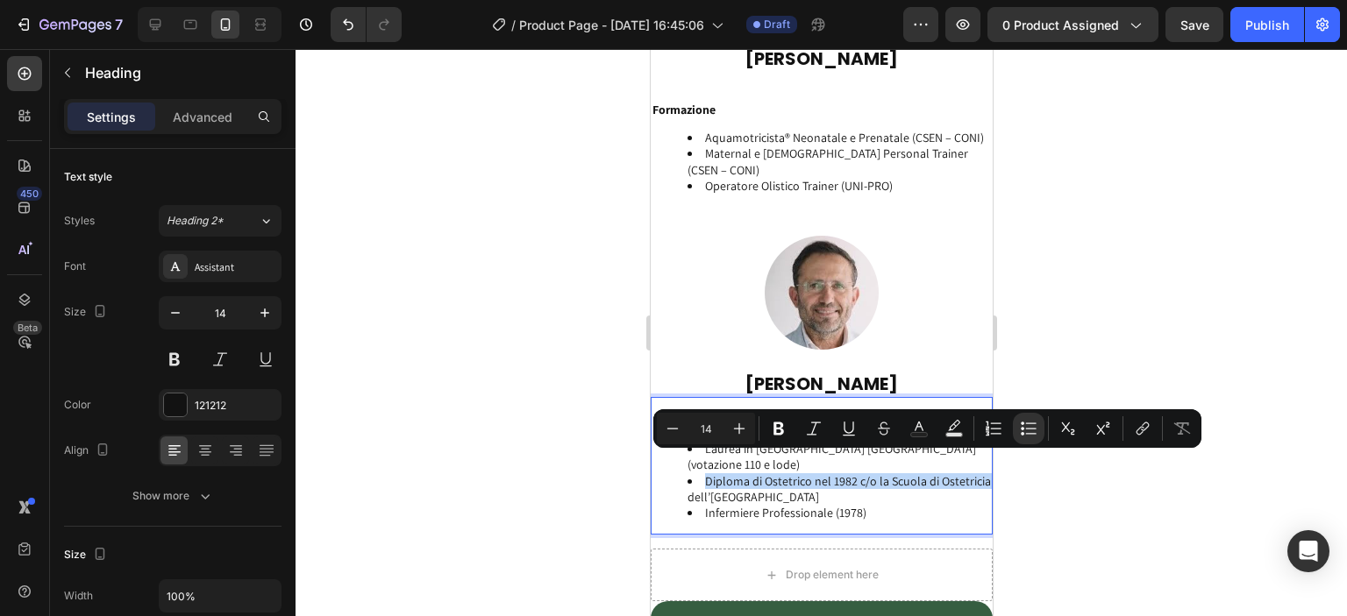
click at [687, 482] on li "Diploma di Ostetrico nel 1982 c/o la Scuola di Ostetricia dell’Università degli…" at bounding box center [838, 490] width 303 height 32
click at [688, 483] on li "Diploma di Ostetrico nel 1982 c/o la Scuola di Ostetricia dell’Università degli…" at bounding box center [838, 490] width 303 height 32
click at [610, 488] on div at bounding box center [821, 332] width 1051 height 567
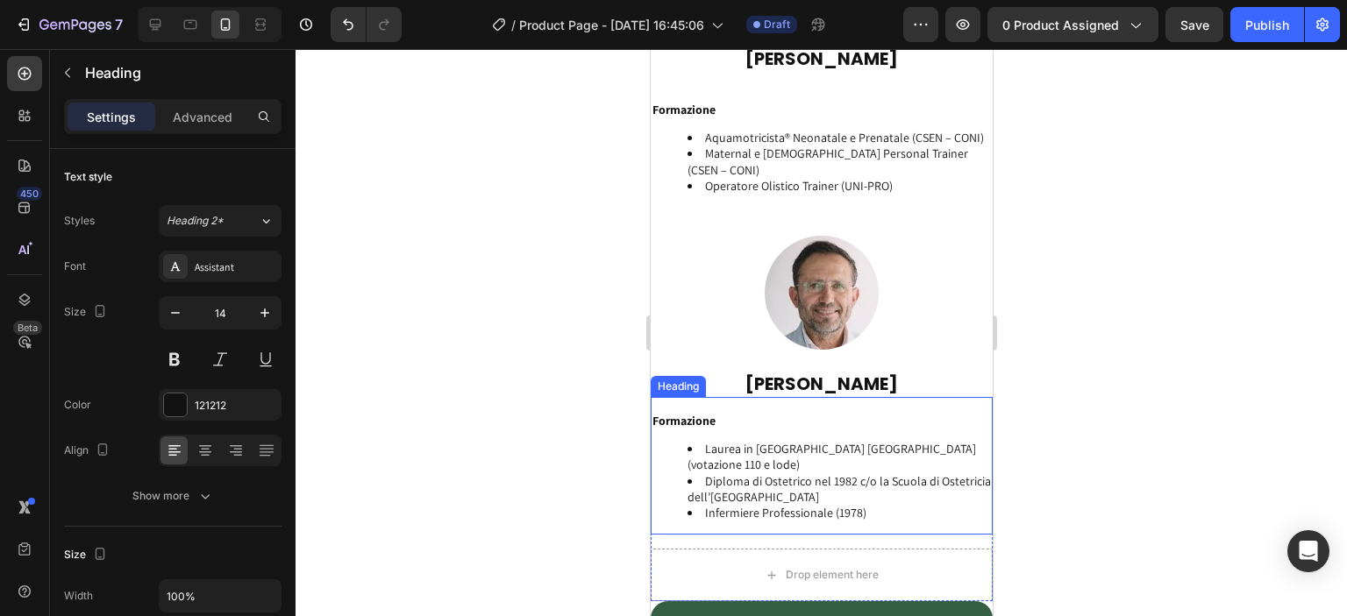
click at [688, 479] on li "Diploma di Ostetrico nel 1982 c/o la Scuola di Ostetricia dell’Università degli…" at bounding box center [838, 490] width 303 height 32
click at [689, 481] on li "Diploma di Ostetrico nel 1982 c/o la Scuola di Ostetricia dell’Università degli…" at bounding box center [838, 490] width 303 height 32
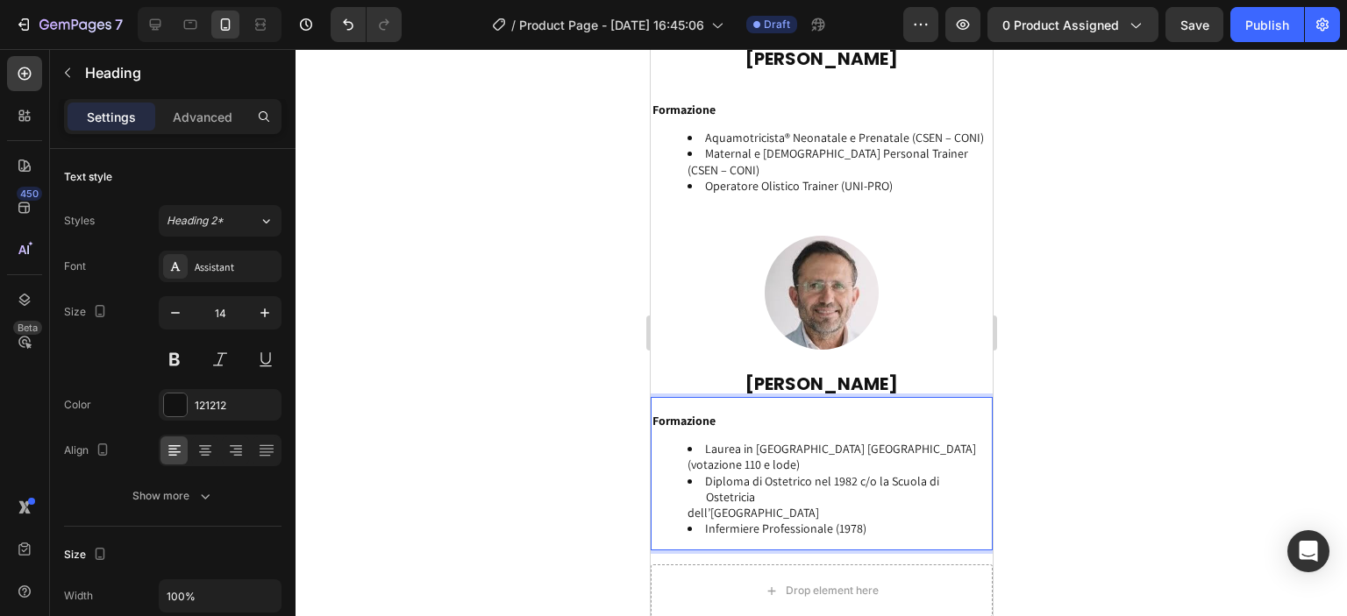
click at [683, 445] on ul "Laurea in Ostetricia Università di Modena (votazione 110 e lode) Diploma di Ost…" at bounding box center [821, 489] width 338 height 96
click at [931, 485] on li "Diploma di Ostetrico nel 1982 c/o la Scuola di Ostetricia dell’Università degli…" at bounding box center [838, 498] width 303 height 48
click at [708, 445] on li "Laurea in Ostetricia Università di Modena (votazione 110 e lode)" at bounding box center [838, 457] width 303 height 32
click at [762, 477] on li "Diploma di Ostetrico nel 1982 c/o la Scuola di Ostetricia dell’Università degli…" at bounding box center [838, 498] width 303 height 48
click at [701, 497] on li "Diploma di Ostetrico nel 1982 c/o la Scuola di Ostetricia dell’Università degli…" at bounding box center [838, 498] width 303 height 48
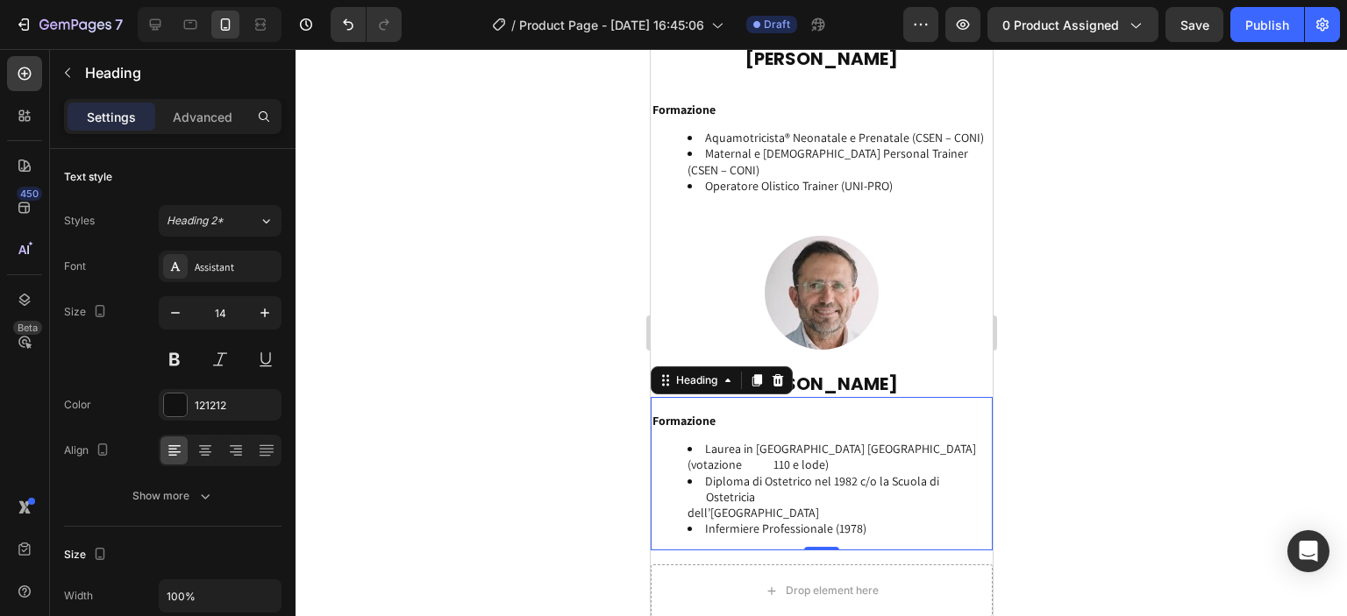
click at [585, 487] on div at bounding box center [821, 332] width 1051 height 567
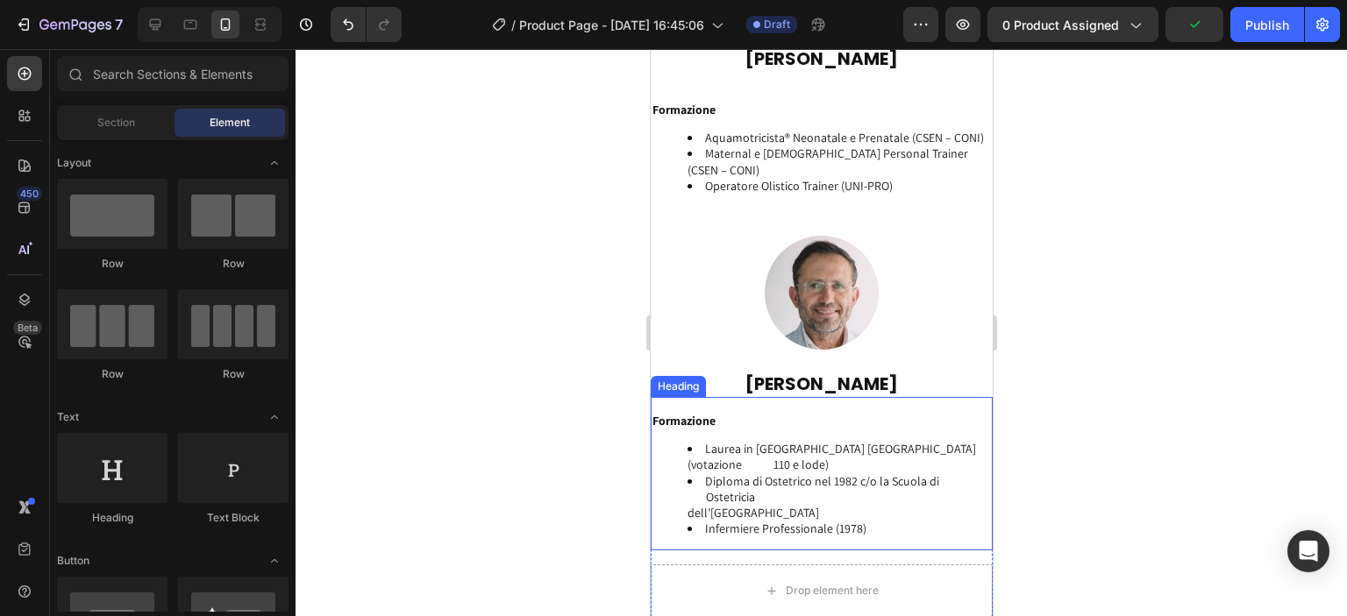
scroll to position [4265, 0]
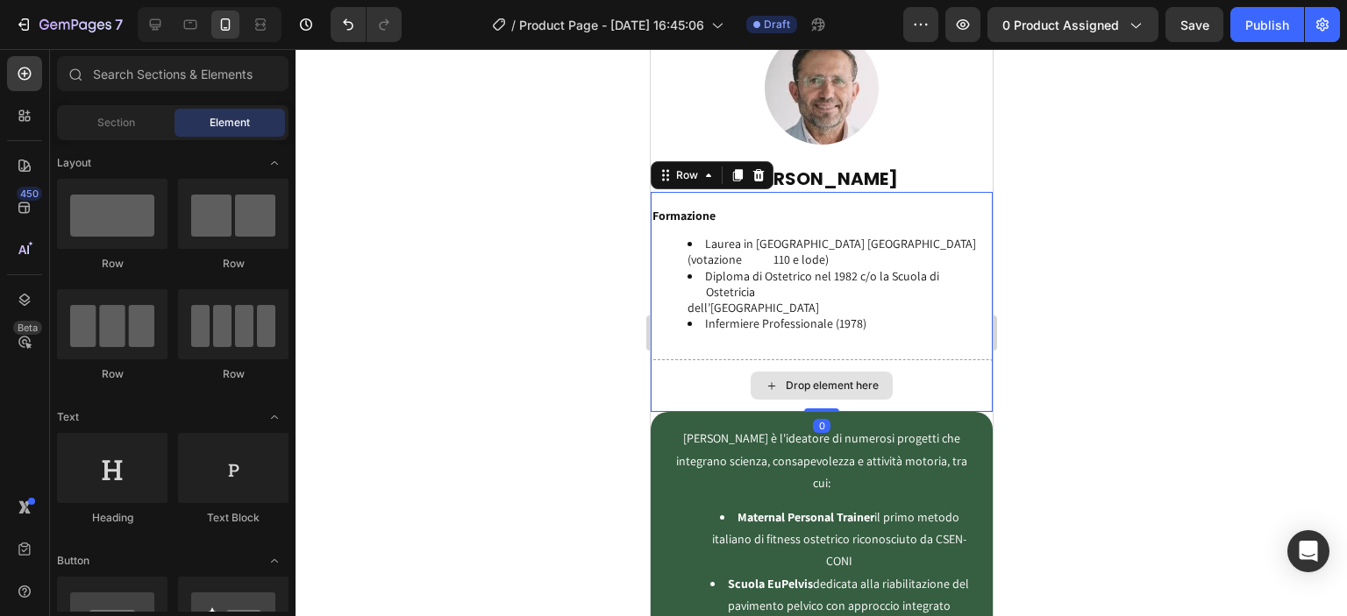
click at [895, 368] on div "Drop element here" at bounding box center [821, 386] width 342 height 53
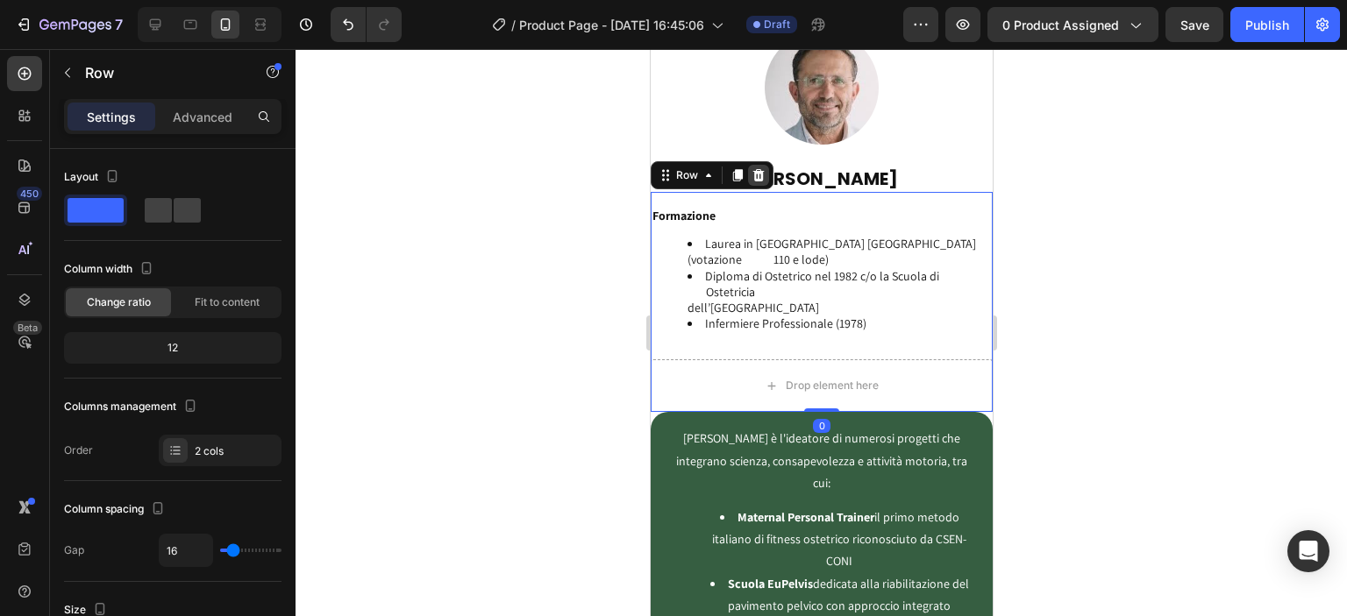
click at [760, 168] on icon at bounding box center [758, 175] width 14 height 14
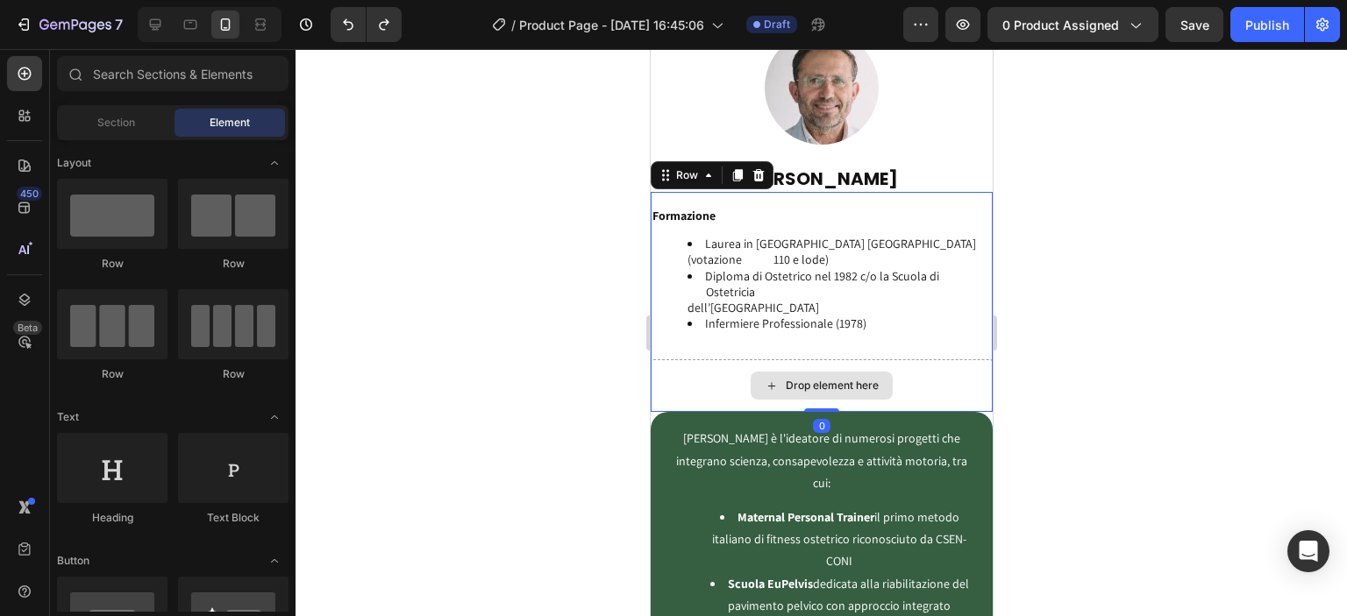
click at [887, 376] on div "Drop element here" at bounding box center [821, 386] width 342 height 53
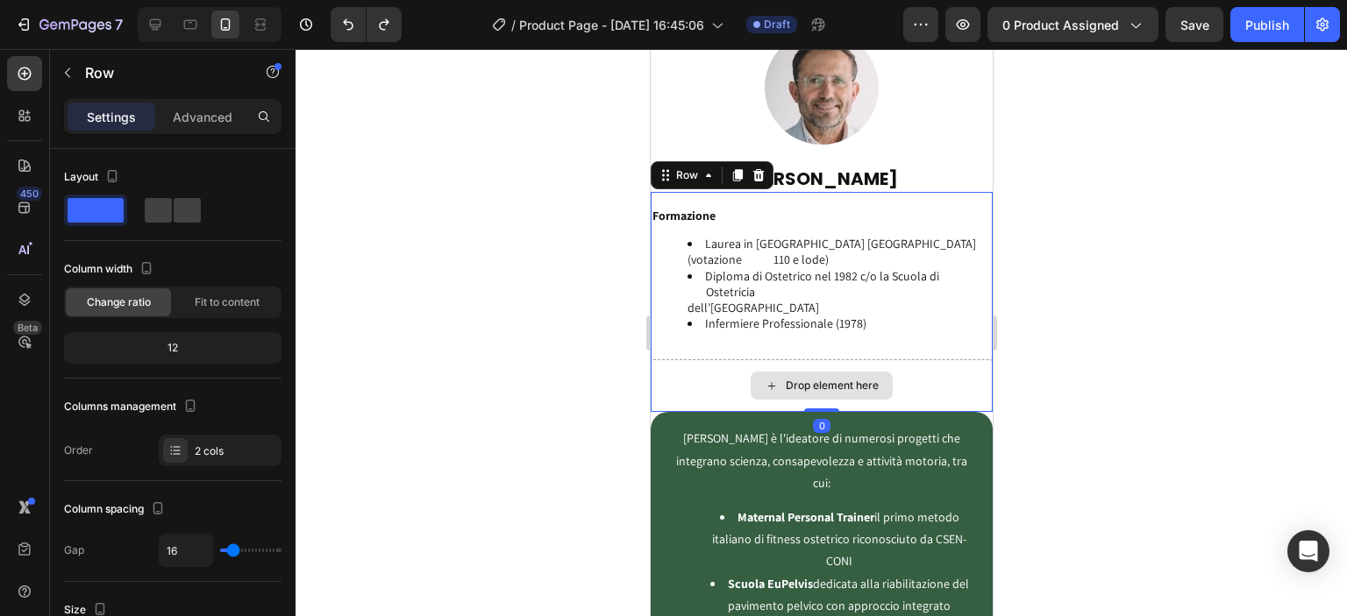
click at [922, 374] on div "Drop element here" at bounding box center [821, 386] width 342 height 53
click at [695, 376] on div "Drop element here" at bounding box center [821, 386] width 342 height 53
click at [752, 167] on div at bounding box center [757, 175] width 21 height 21
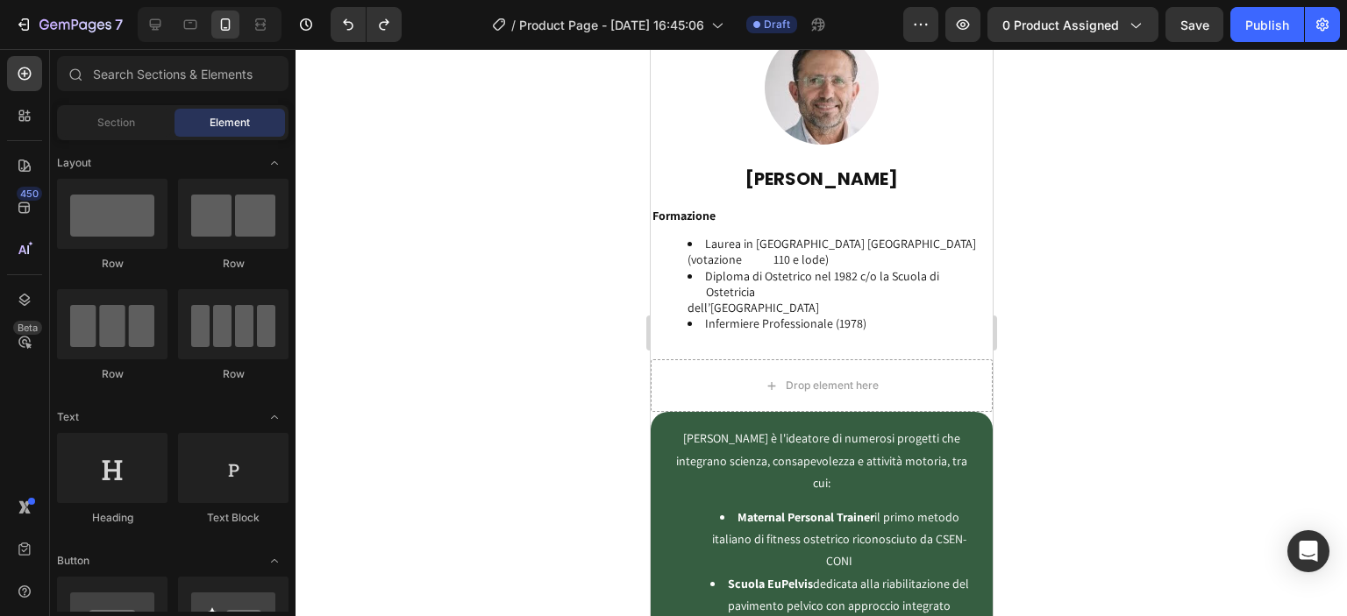
click at [1116, 430] on div at bounding box center [821, 332] width 1051 height 567
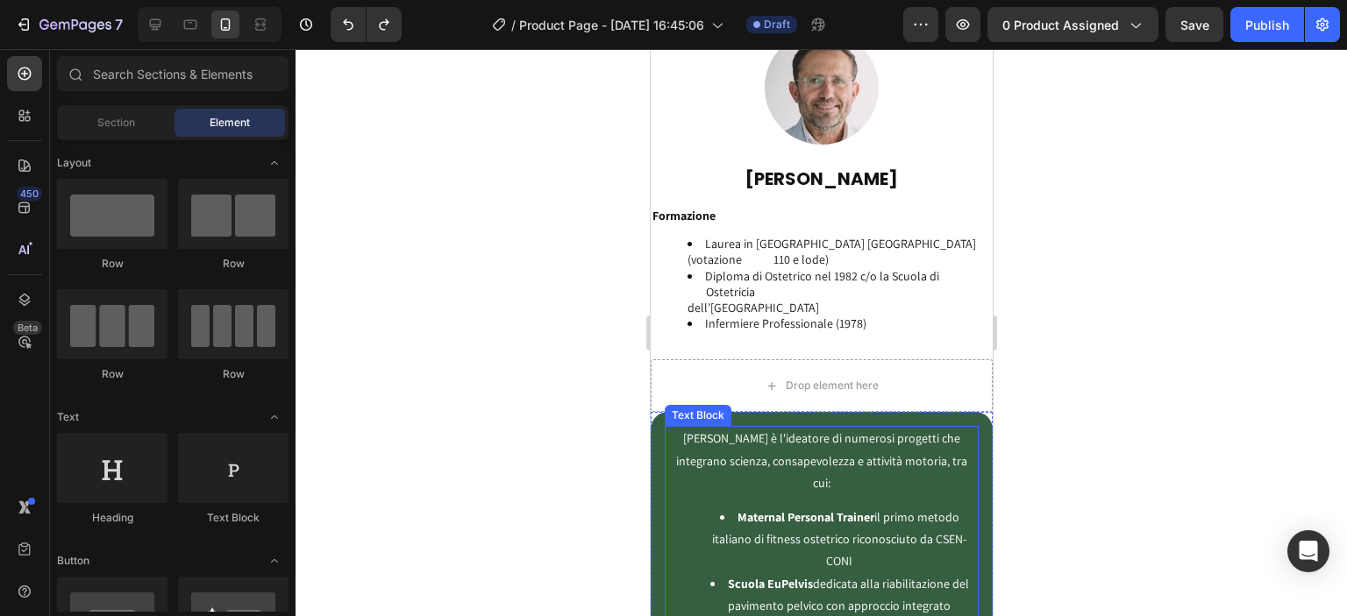
scroll to position [4469, 0]
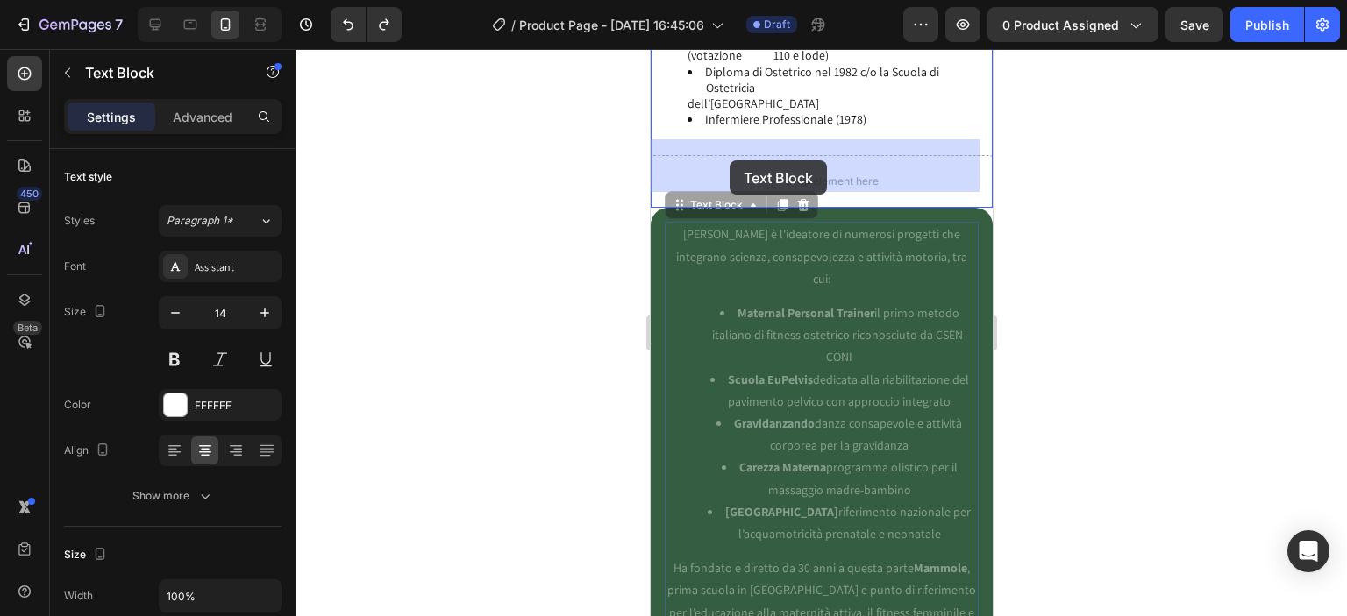
drag, startPoint x: 687, startPoint y: 197, endPoint x: 729, endPoint y: 160, distance: 55.9
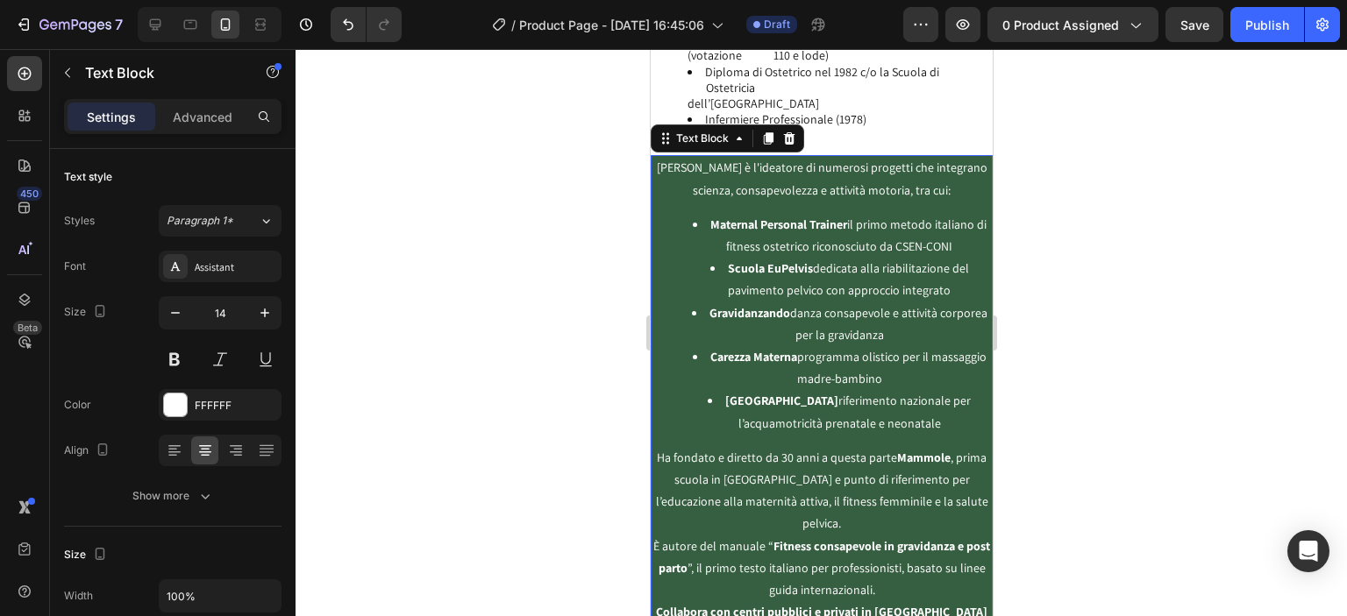
click at [595, 298] on div at bounding box center [821, 332] width 1051 height 567
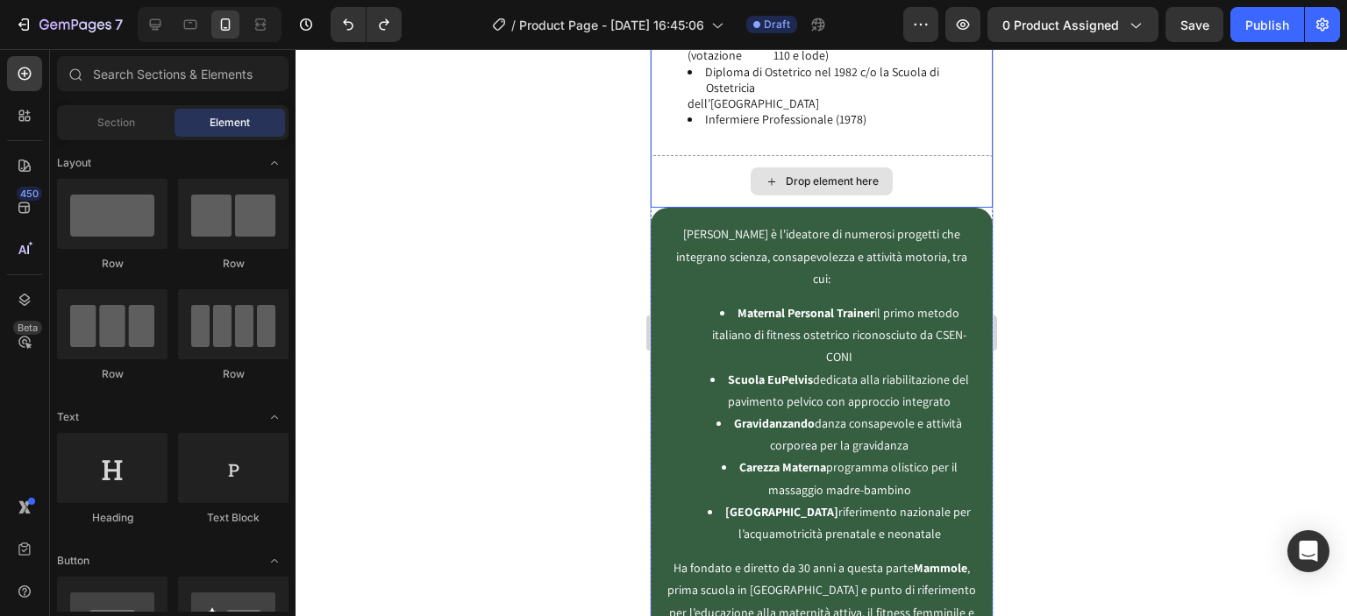
scroll to position [4265, 0]
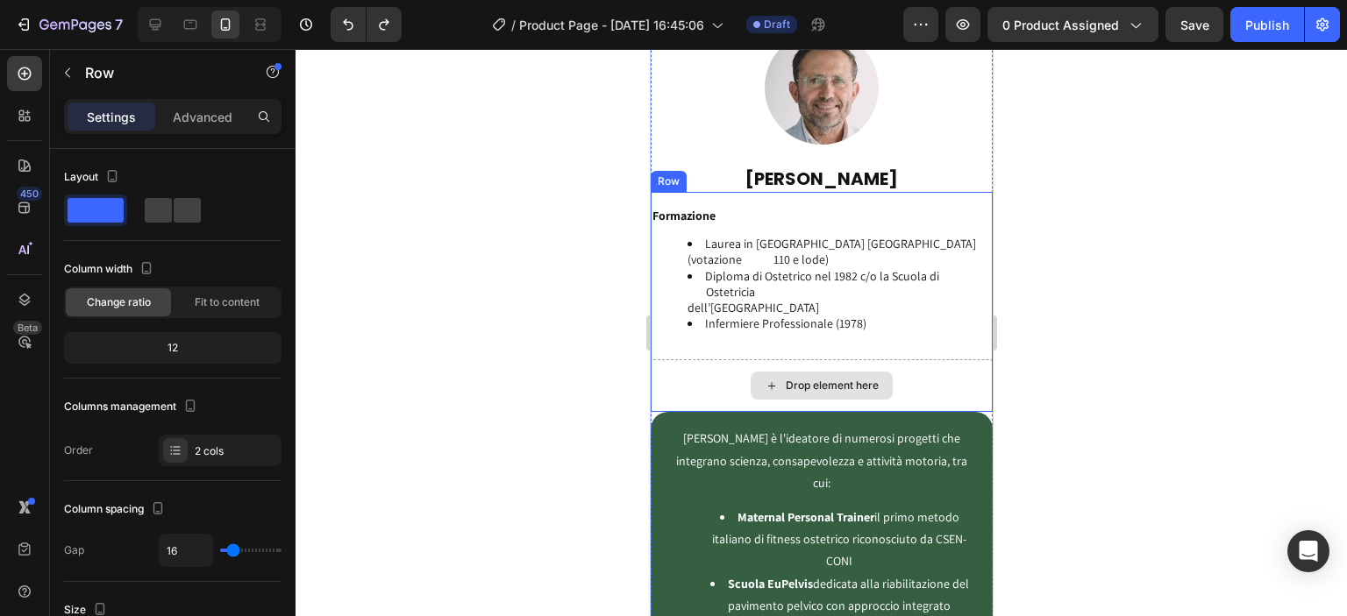
click at [677, 378] on div "Drop element here" at bounding box center [821, 386] width 342 height 53
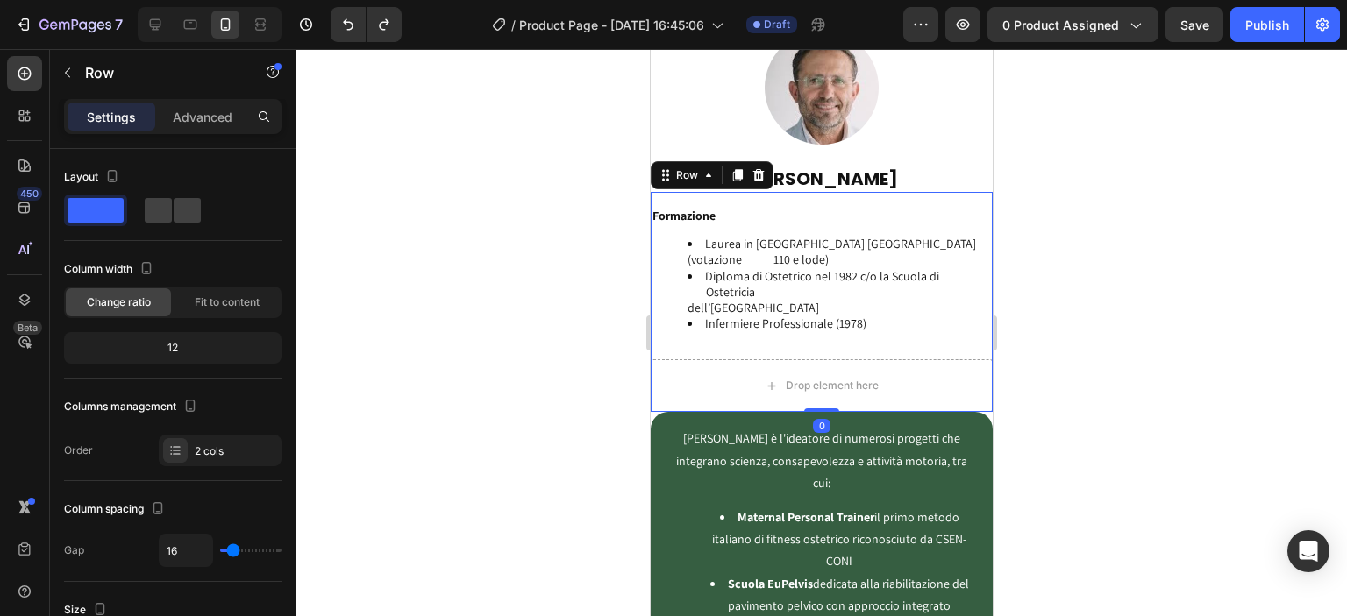
click at [711, 330] on div "Formazione Laurea in Ostetricia Università di Modena (votazione 110 e lode) Dip…" at bounding box center [821, 302] width 342 height 220
click at [692, 360] on div "Drop element here" at bounding box center [821, 386] width 342 height 53
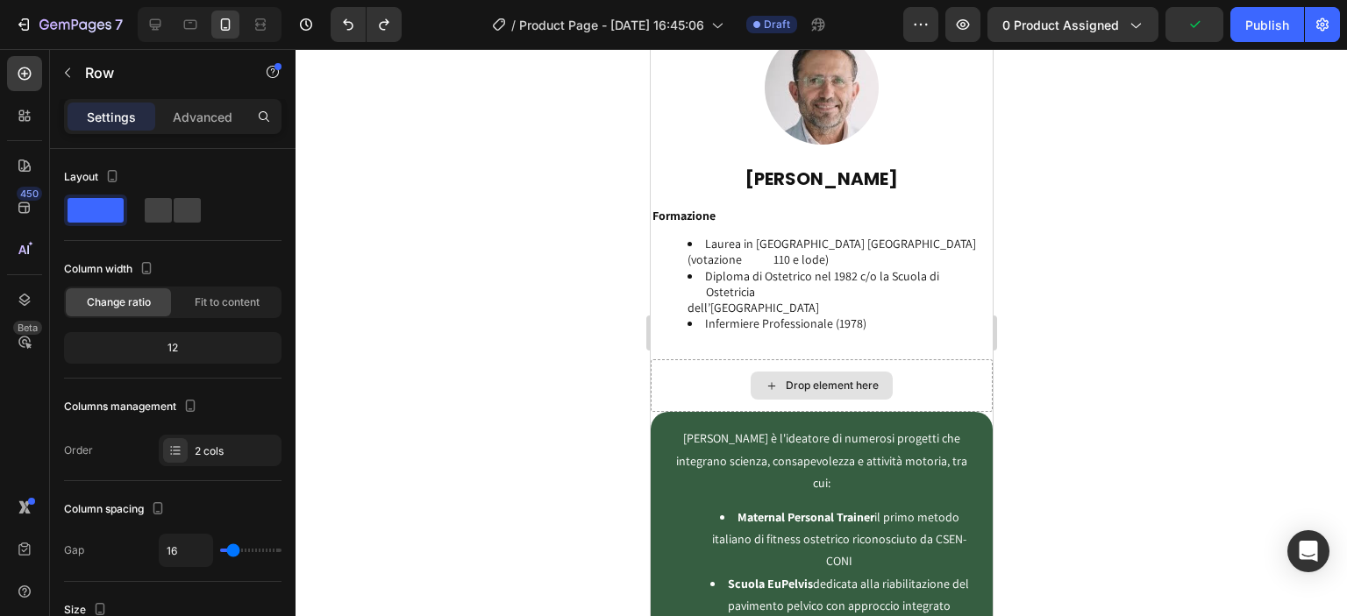
click at [785, 379] on div "Drop element here" at bounding box center [831, 386] width 93 height 14
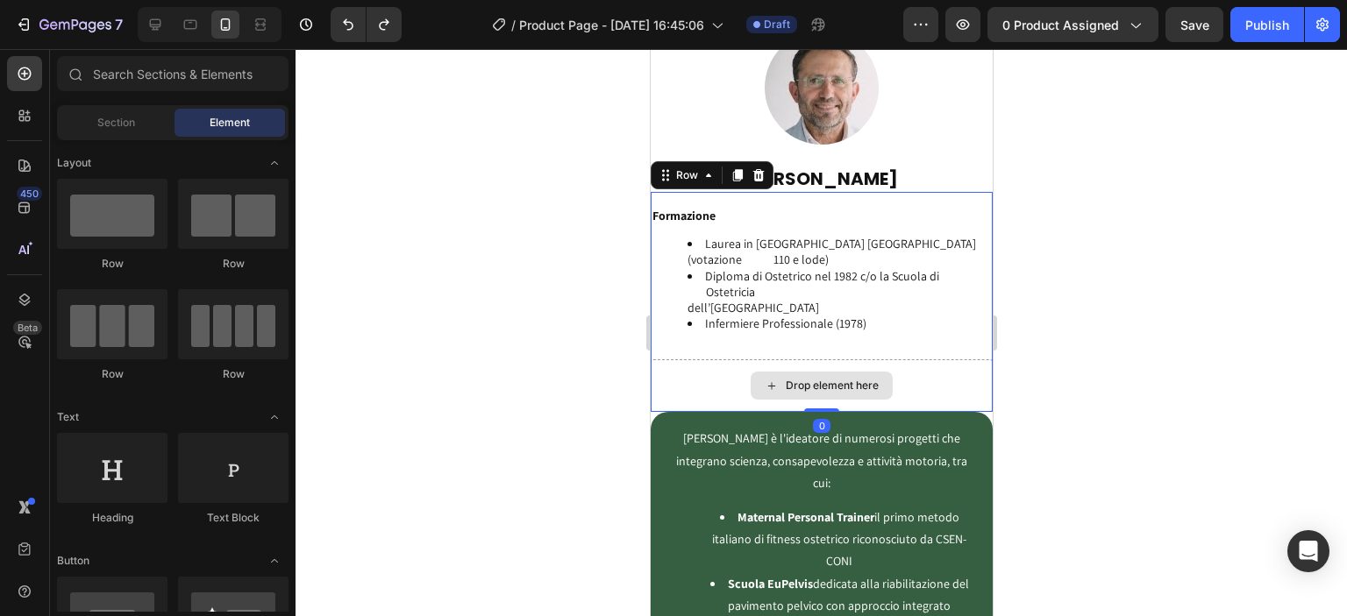
click at [733, 367] on div "Drop element here" at bounding box center [821, 386] width 342 height 53
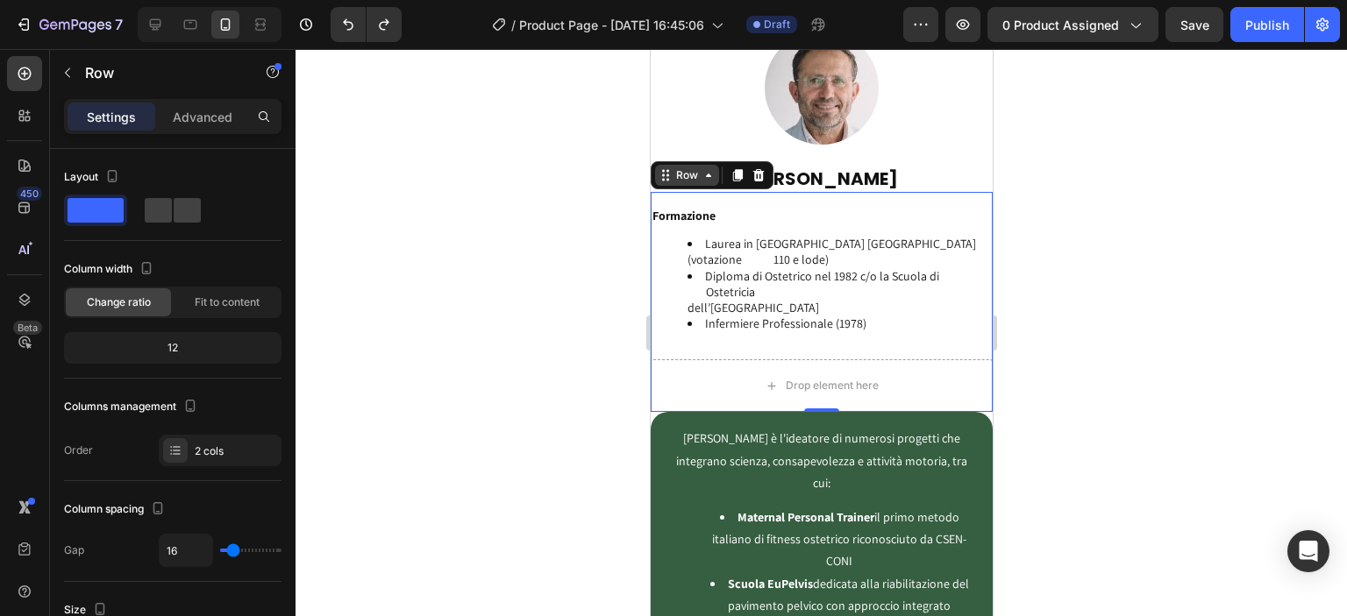
click at [711, 168] on icon at bounding box center [708, 175] width 14 height 14
click at [538, 303] on div at bounding box center [821, 332] width 1051 height 567
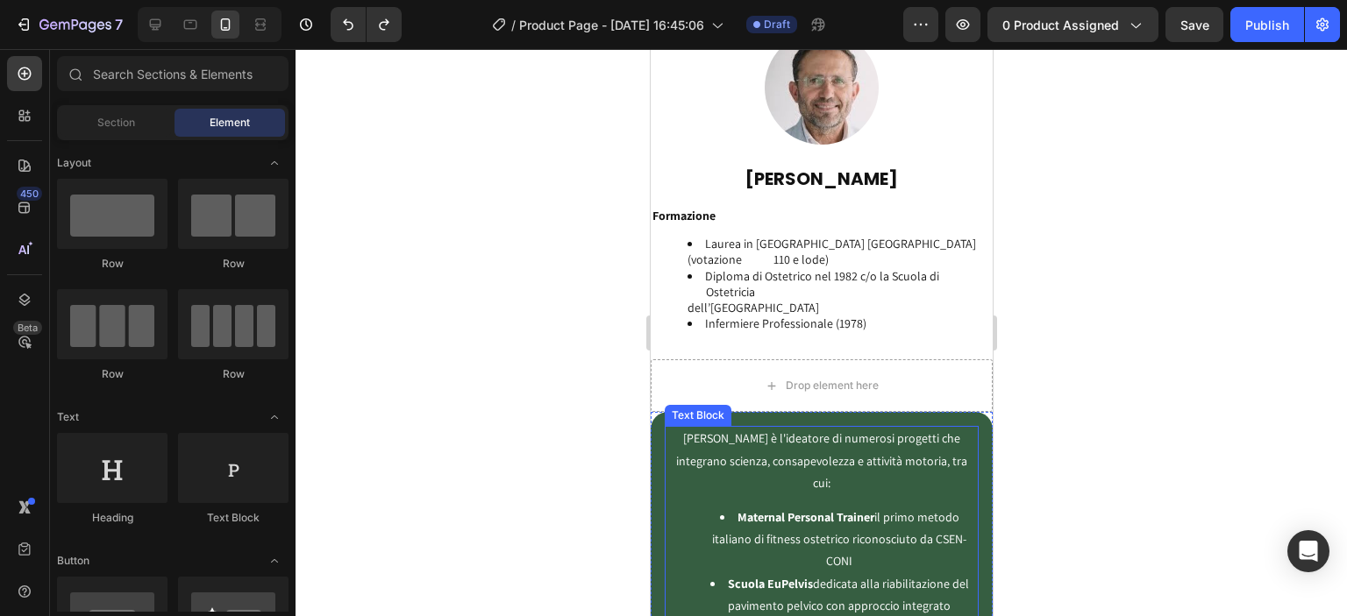
scroll to position [4469, 0]
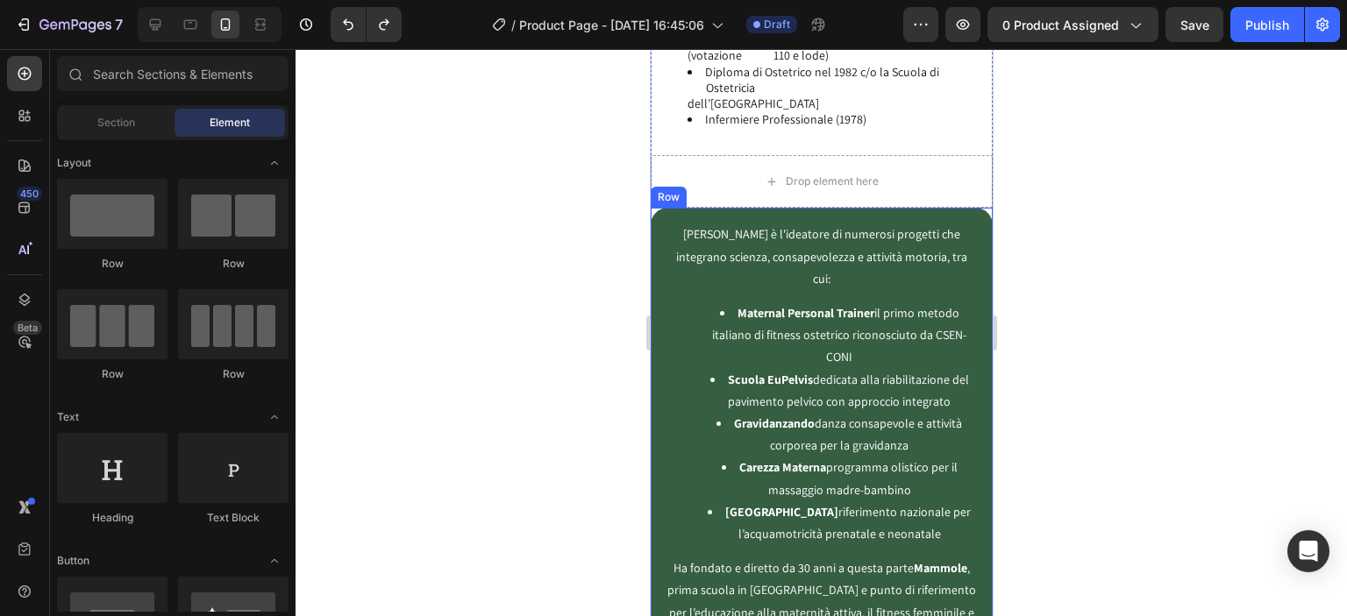
click at [704, 231] on p "Domenico è l'ideatore di numerosi progetti che integrano scienza, consapevolezz…" at bounding box center [821, 257] width 310 height 67
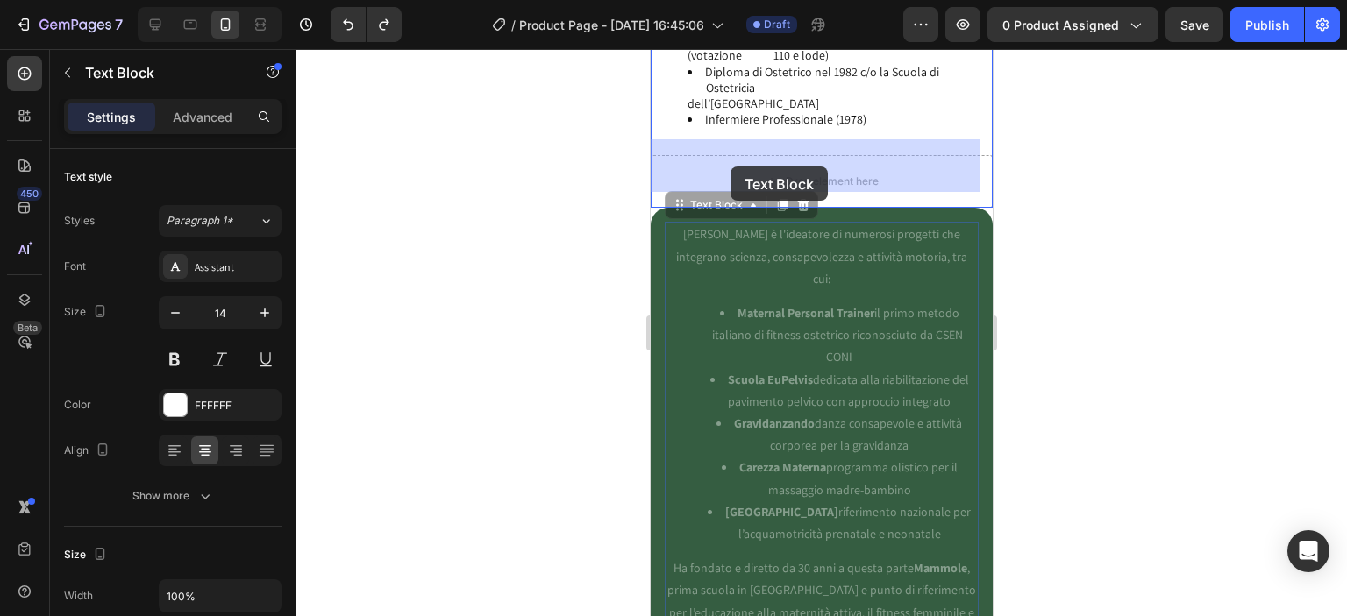
drag, startPoint x: 681, startPoint y: 189, endPoint x: 730, endPoint y: 167, distance: 53.3
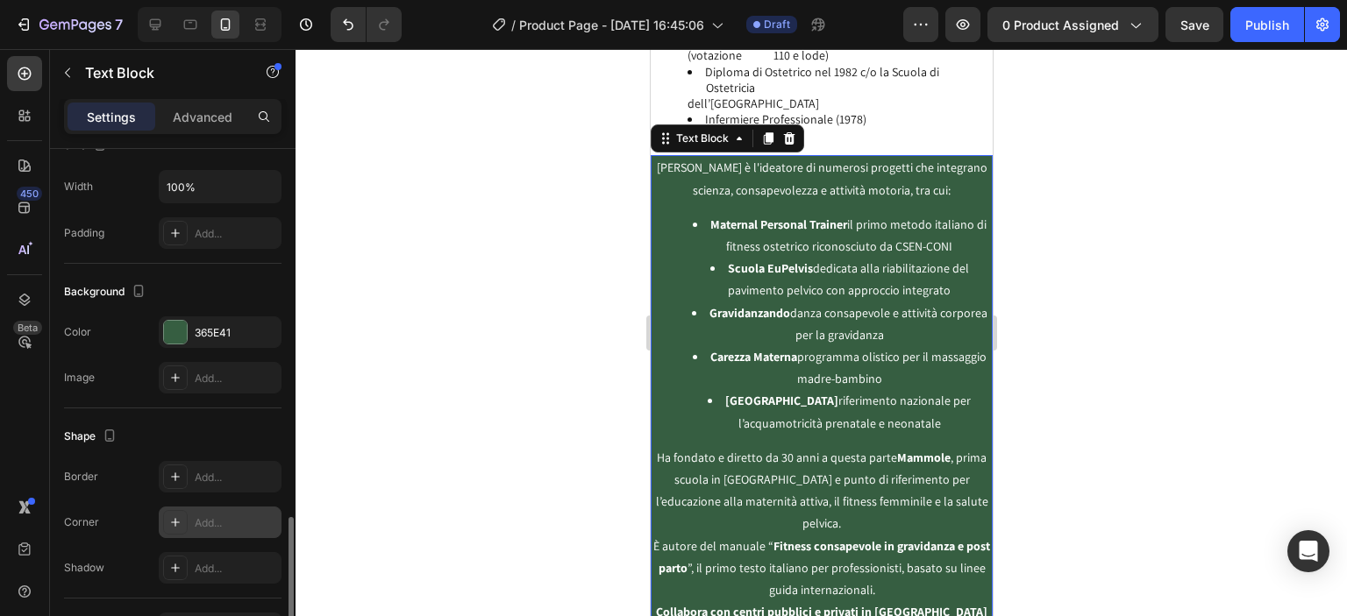
scroll to position [519, 0]
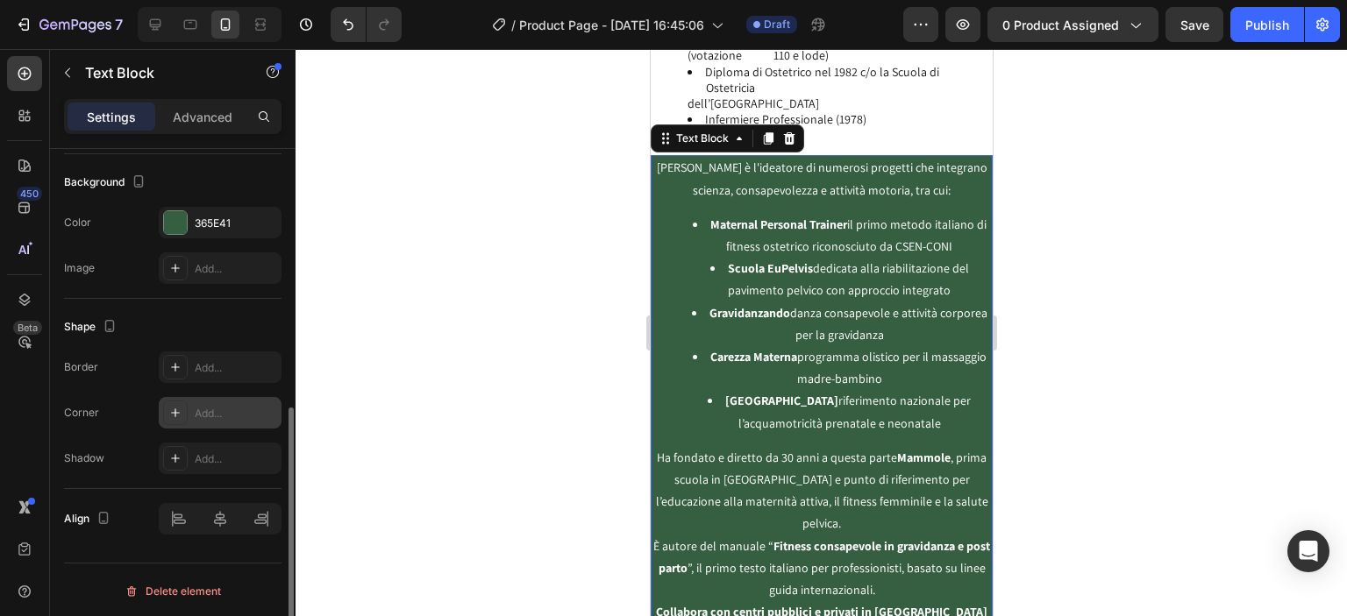
click at [209, 416] on div "Add..." at bounding box center [236, 414] width 82 height 16
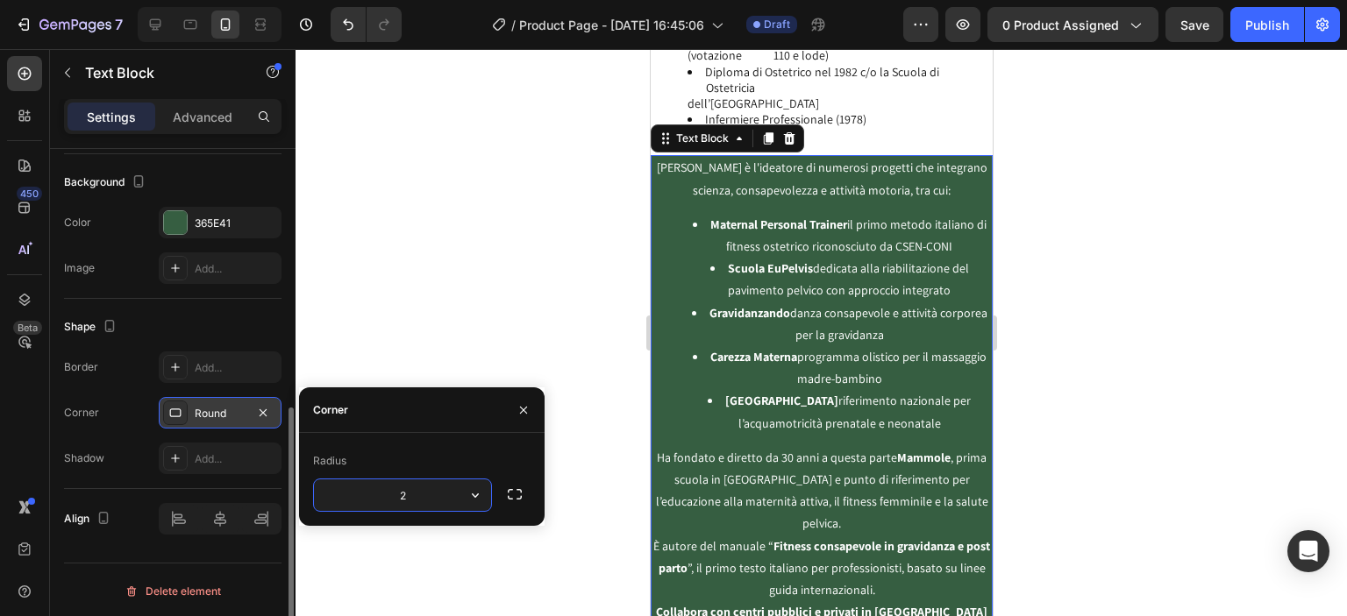
type input "20"
click at [525, 342] on div at bounding box center [821, 332] width 1051 height 567
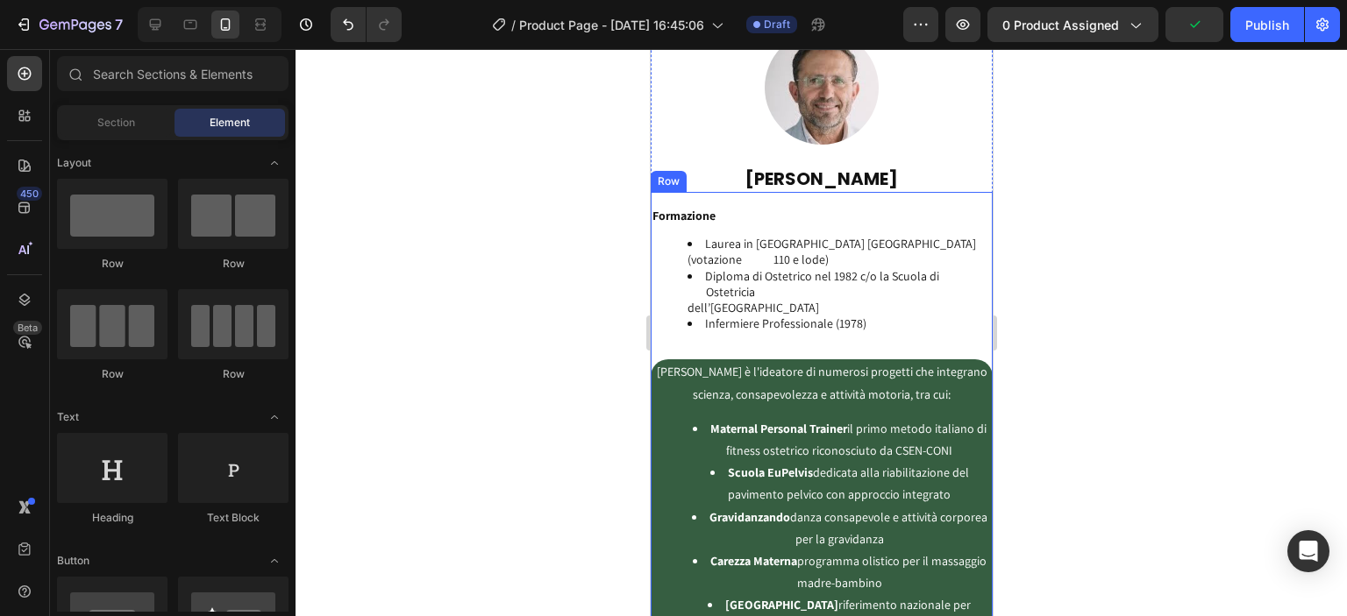
scroll to position [4469, 0]
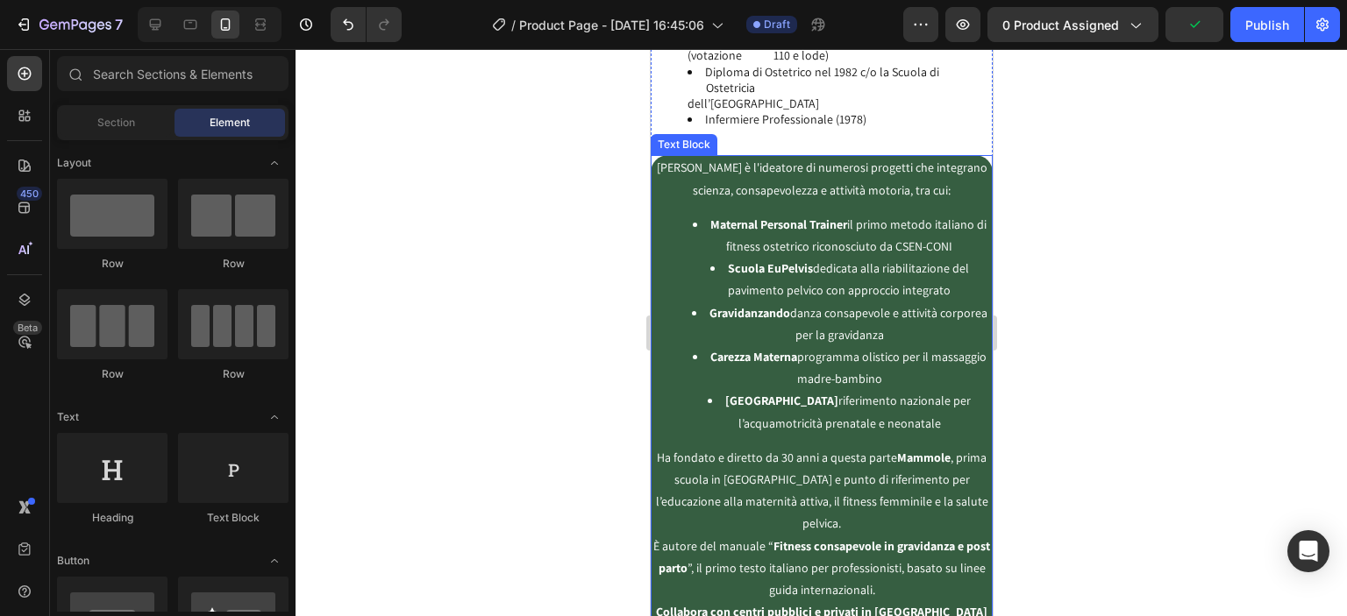
click at [704, 283] on li "Scuola EuPelvis dedicata alla riabilitazione del pavimento pelvico con approcci…" at bounding box center [838, 280] width 303 height 44
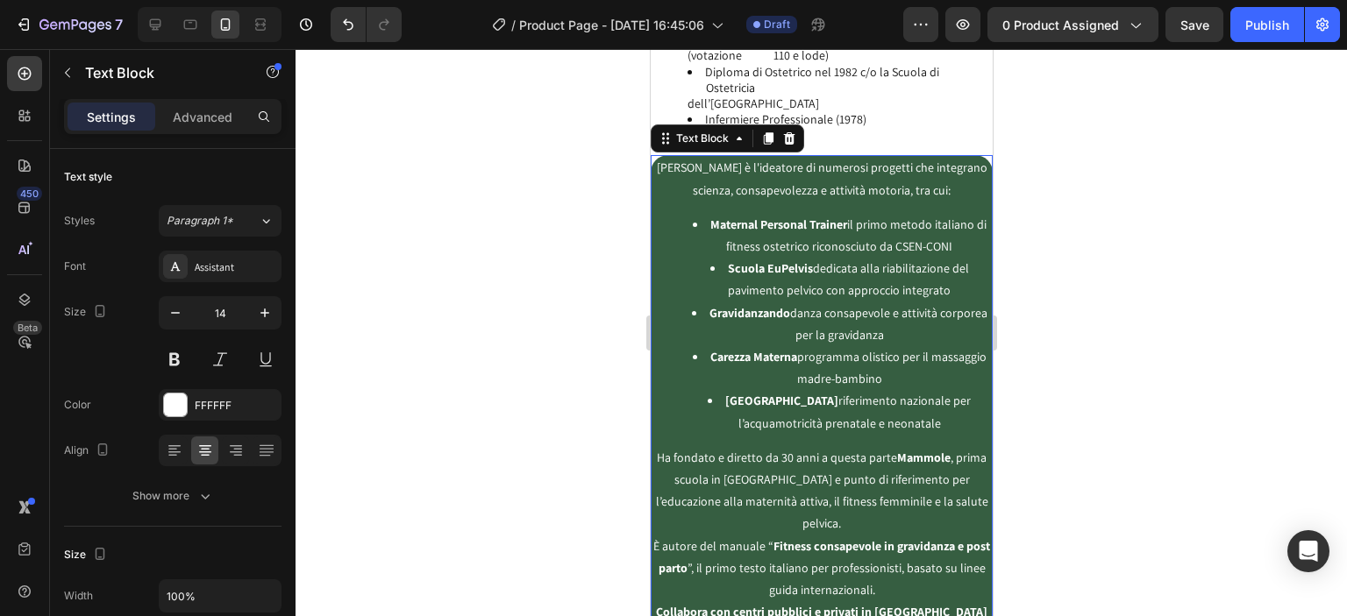
click at [759, 305] on strong "Gravidanzando" at bounding box center [749, 313] width 81 height 16
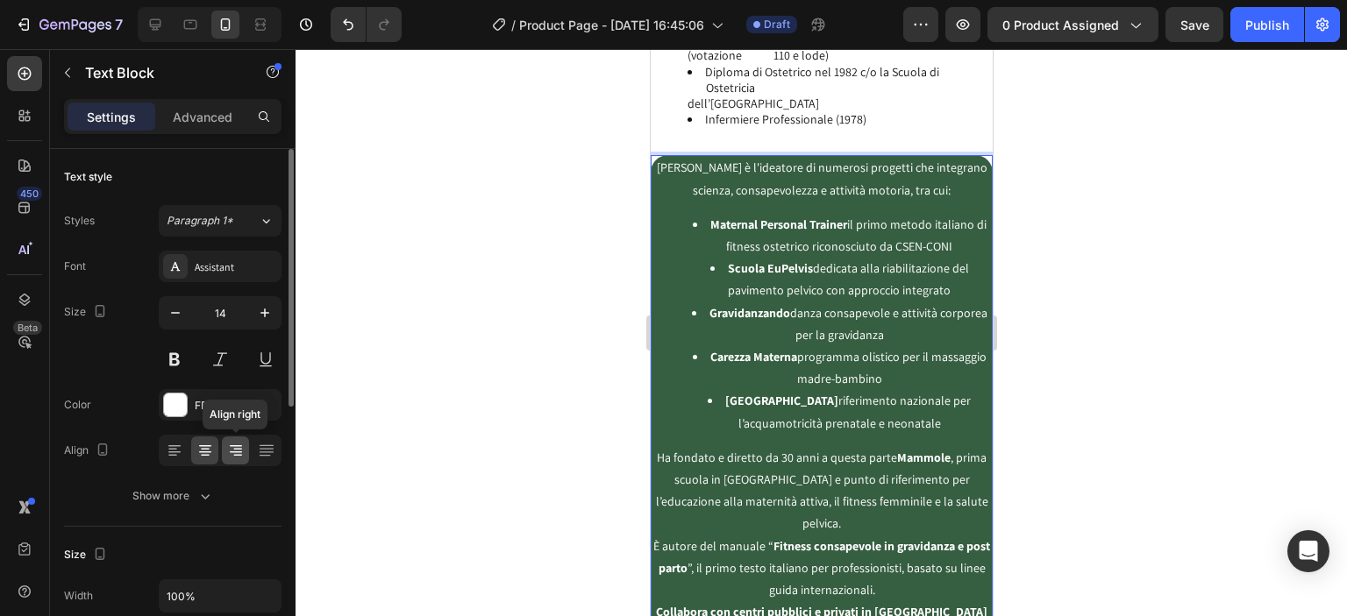
scroll to position [204, 0]
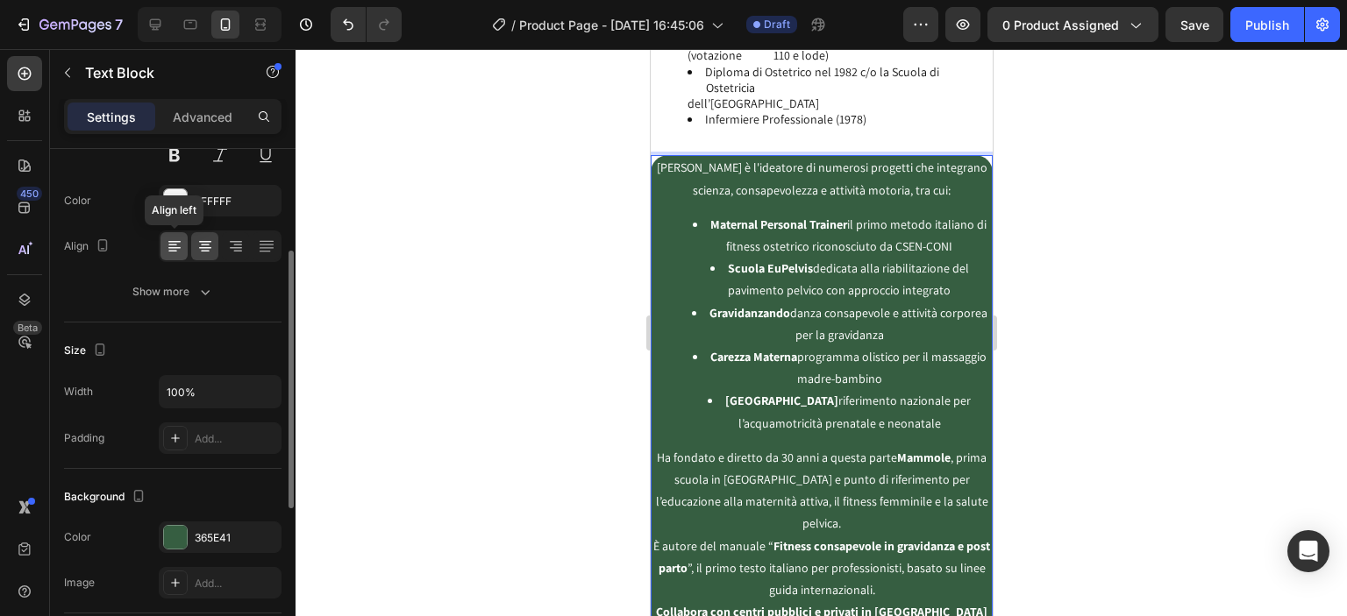
click at [170, 251] on icon at bounding box center [172, 252] width 9 height 2
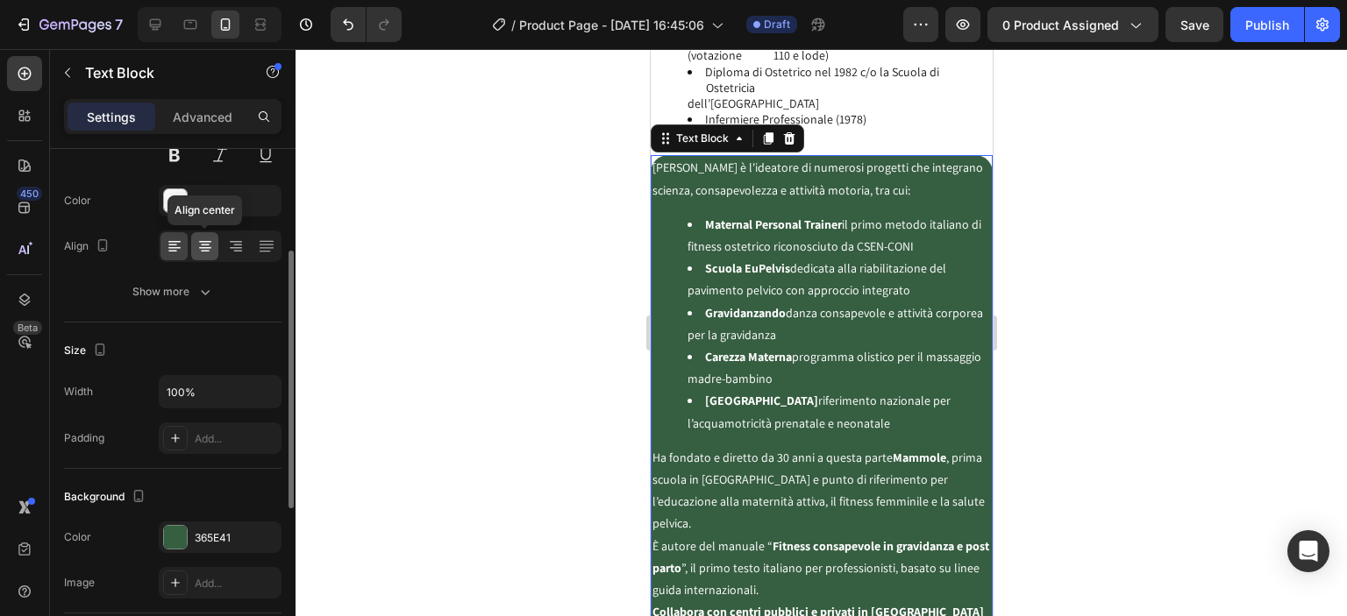
click at [202, 253] on icon at bounding box center [205, 247] width 18 height 18
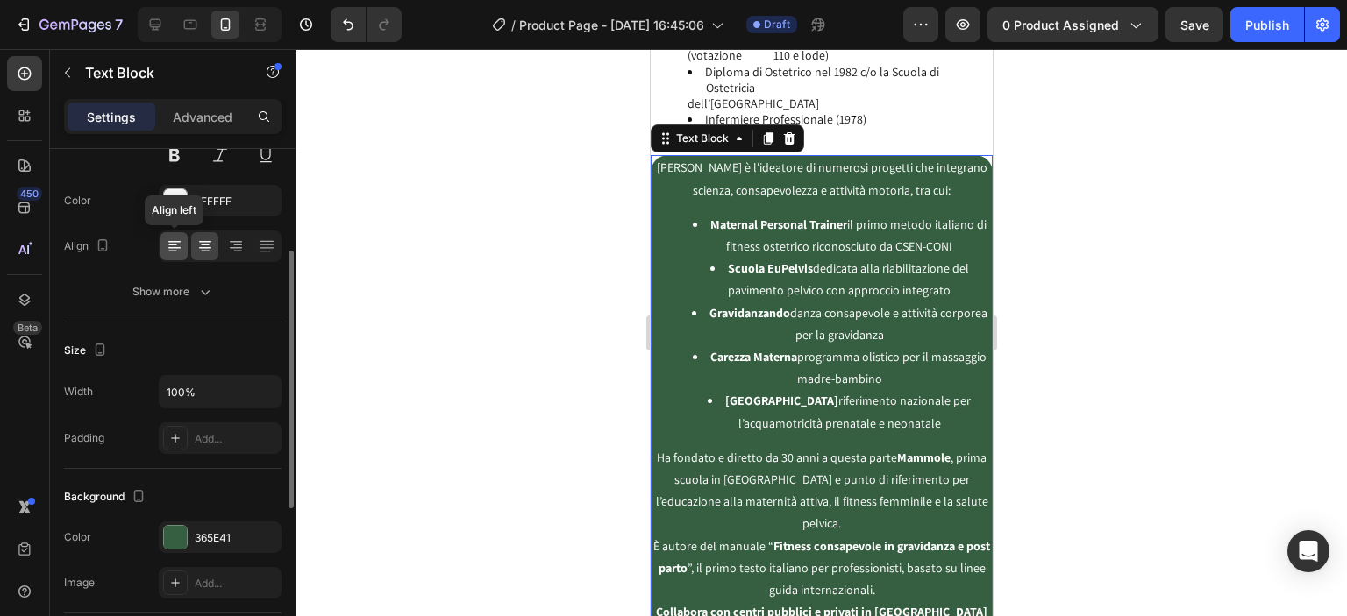
click at [176, 248] on icon at bounding box center [175, 247] width 18 height 18
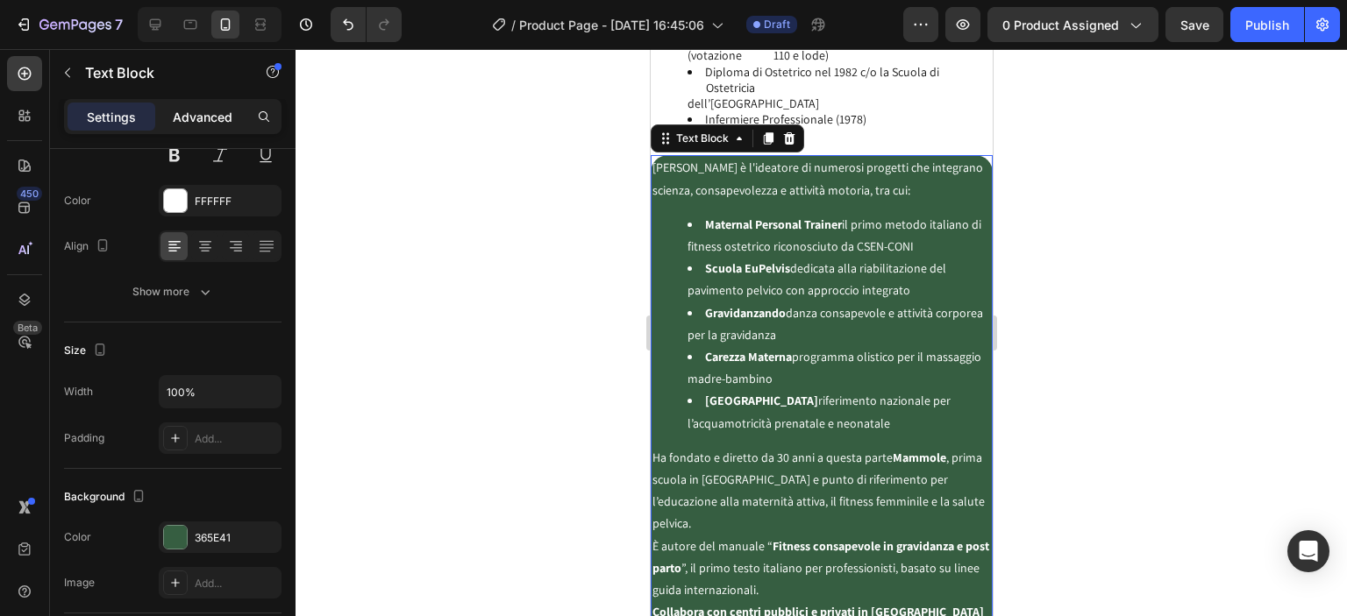
click at [192, 108] on p "Advanced" at bounding box center [203, 117] width 60 height 18
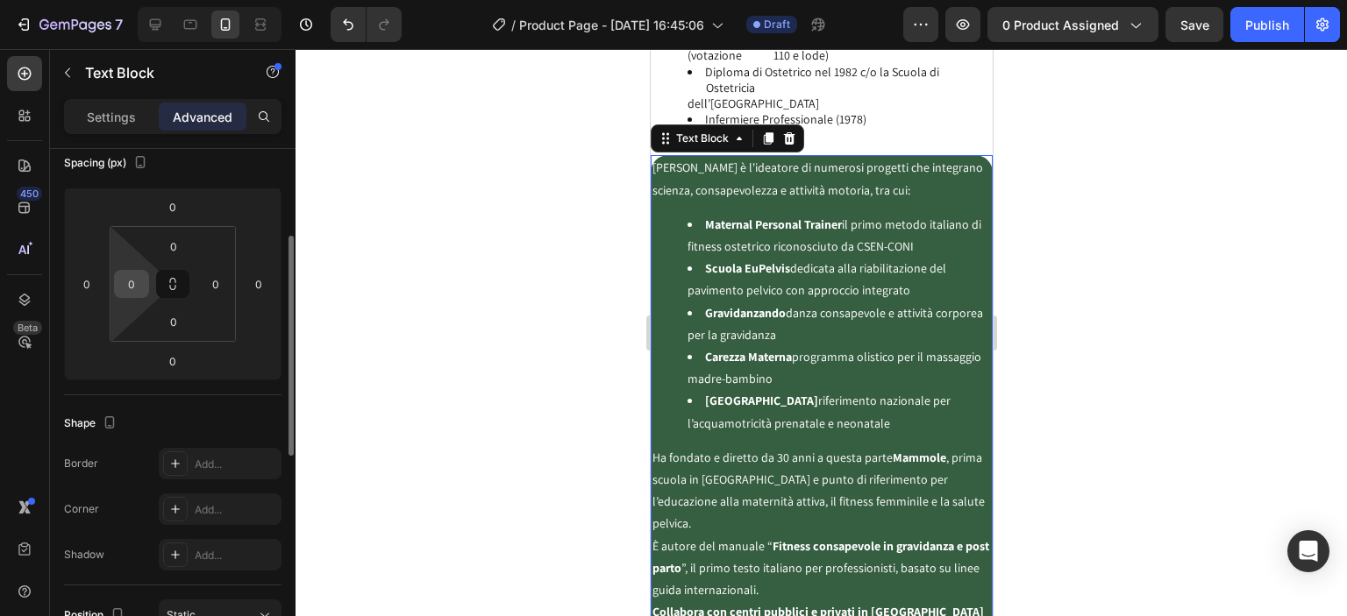
click at [139, 288] on input "0" at bounding box center [131, 284] width 26 height 26
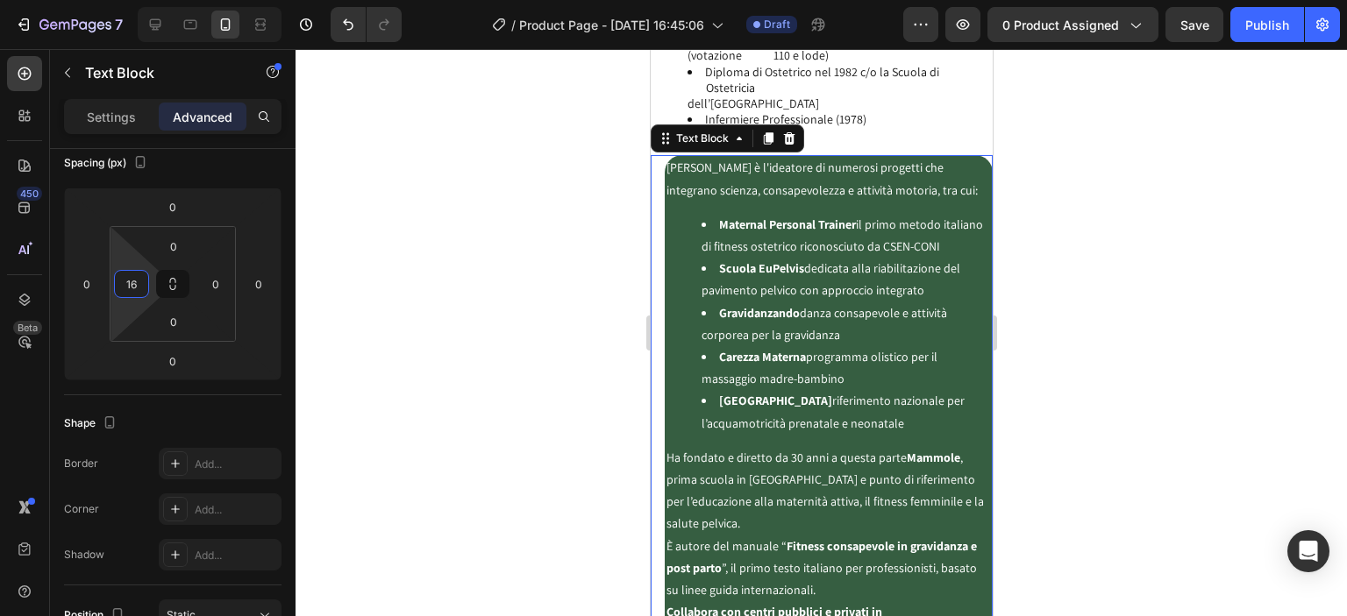
type input "0"
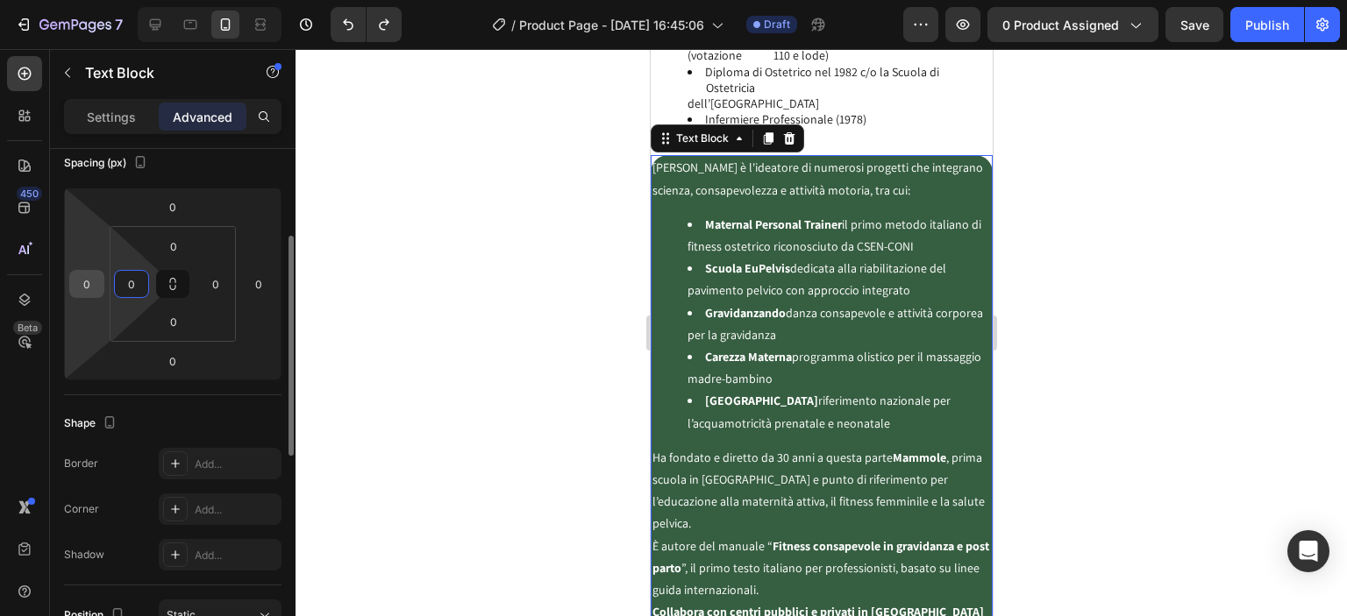
click at [90, 272] on input "0" at bounding box center [87, 284] width 26 height 26
type input "16"
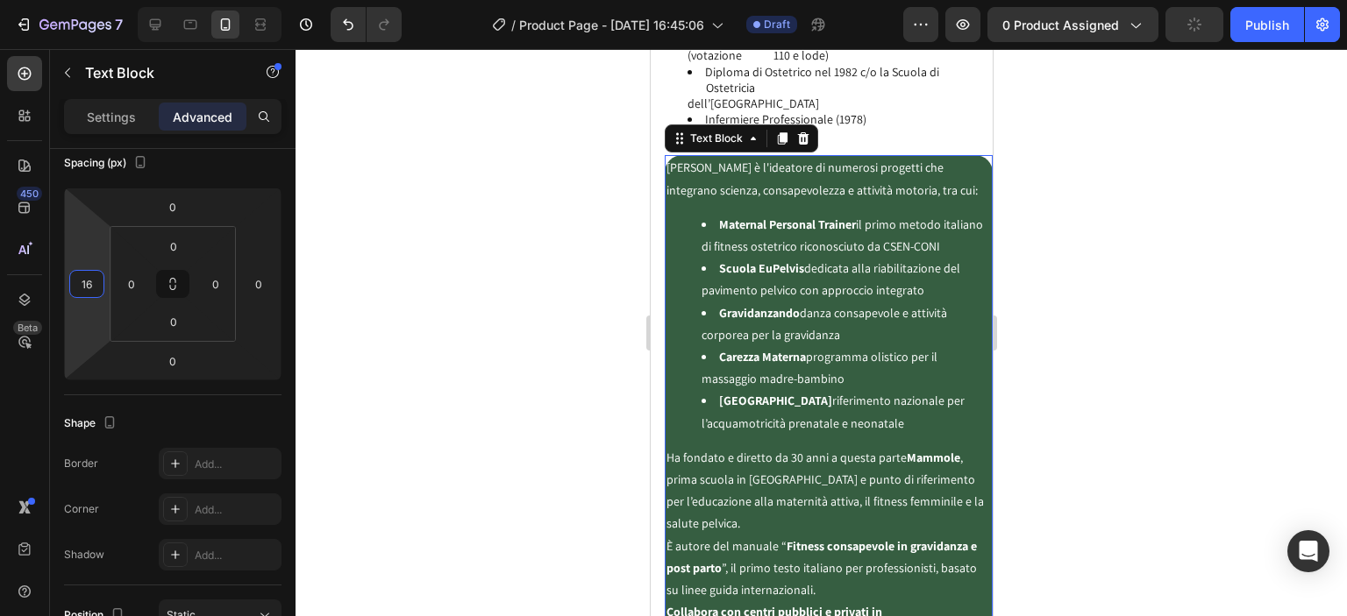
click at [474, 323] on div at bounding box center [821, 332] width 1051 height 567
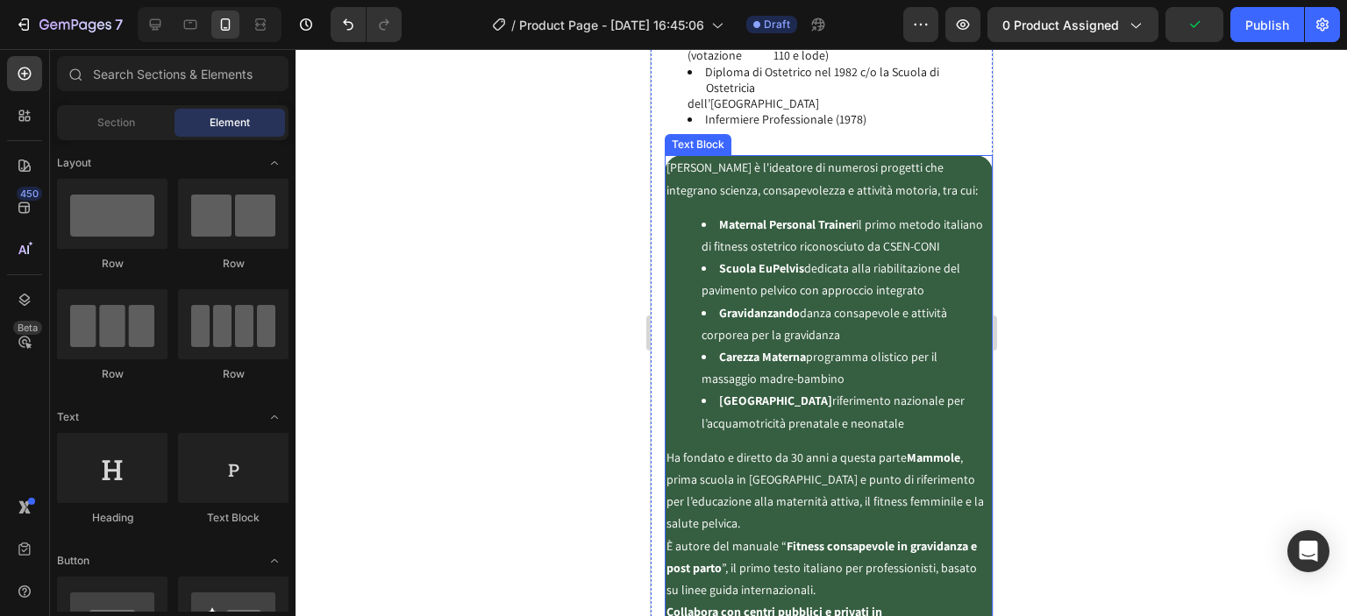
click at [705, 180] on p "Domenico è l'ideatore di numerosi progetti che integrano scienza, consapevolezz…" at bounding box center [828, 179] width 324 height 44
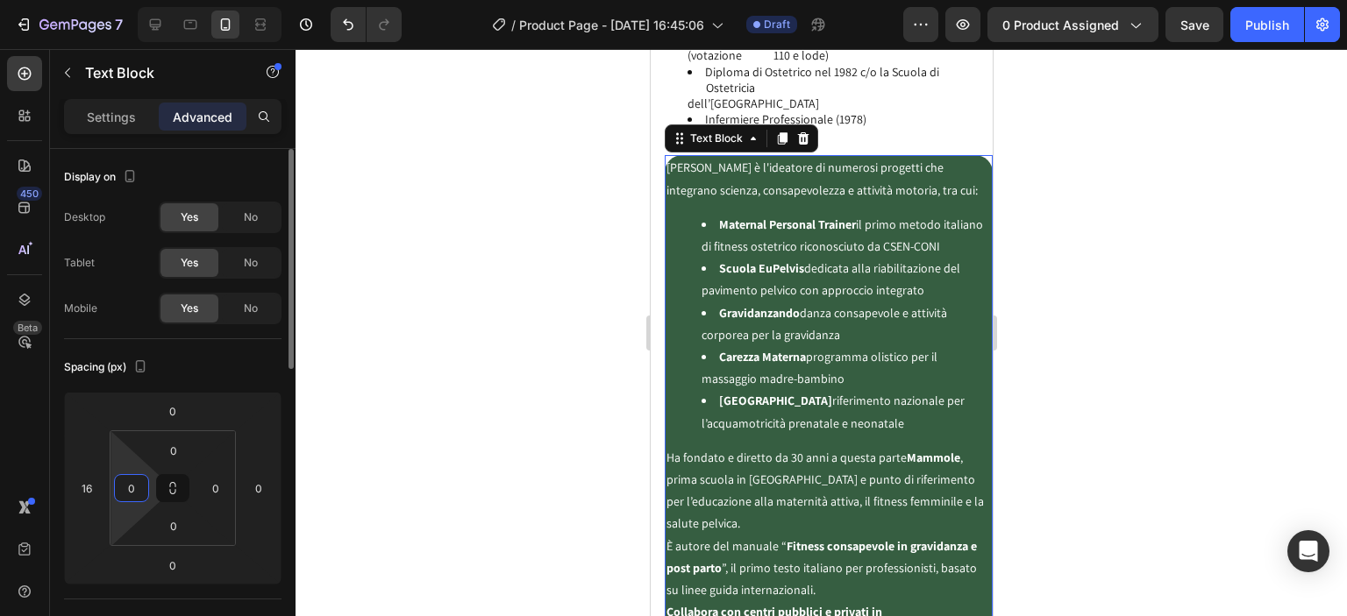
click at [138, 488] on input "0" at bounding box center [131, 488] width 26 height 26
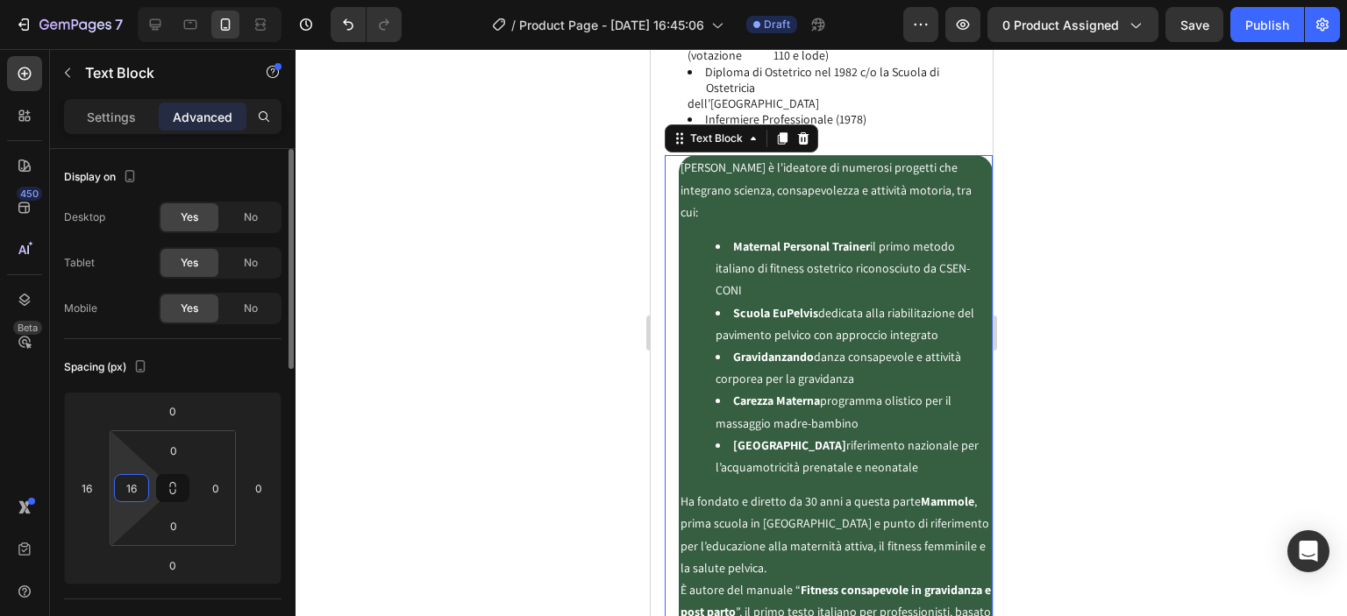
type input "0"
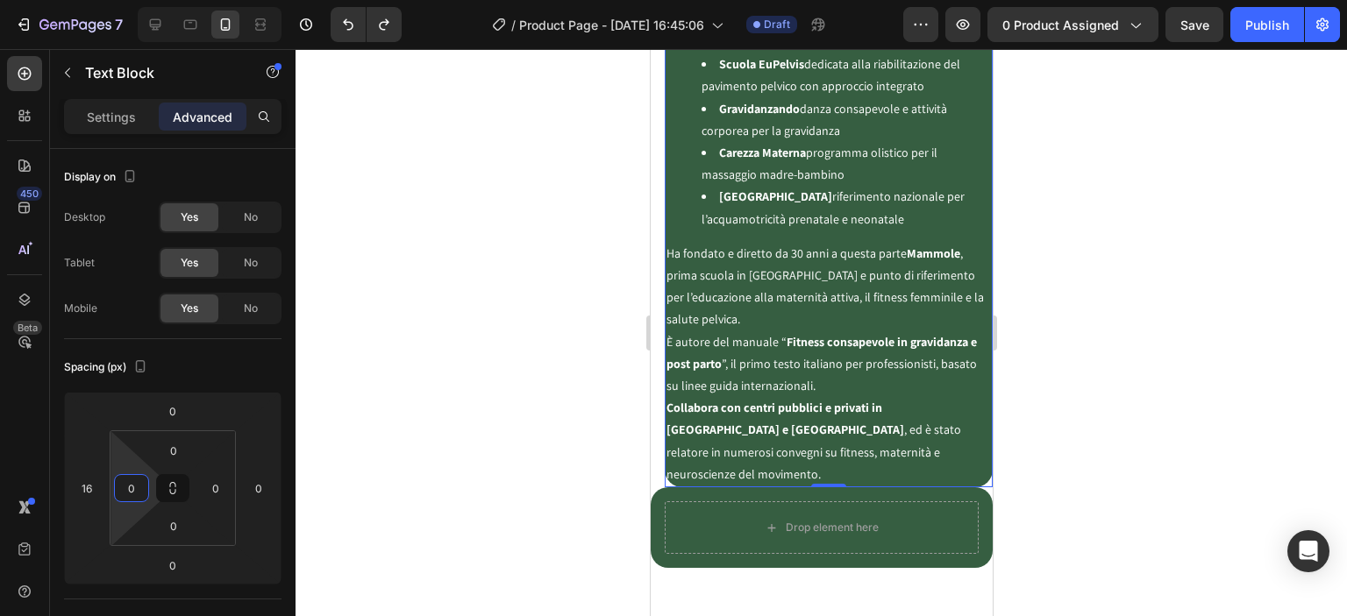
scroll to position [4288, 0]
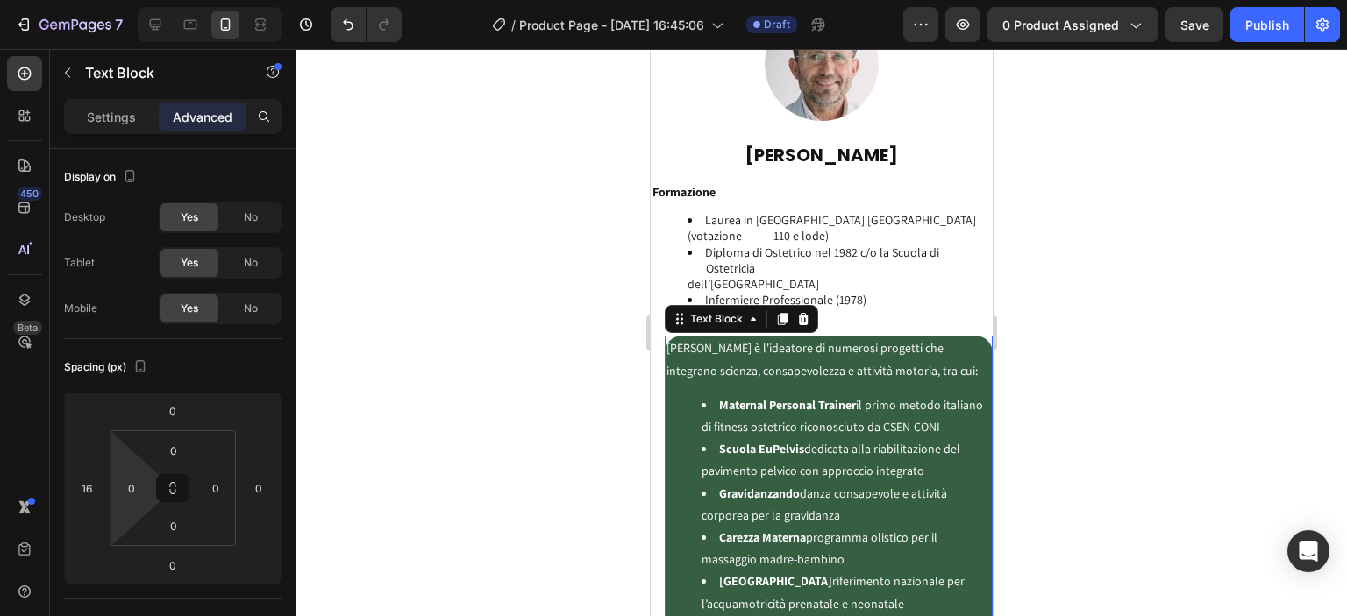
click at [1112, 388] on div at bounding box center [821, 332] width 1051 height 567
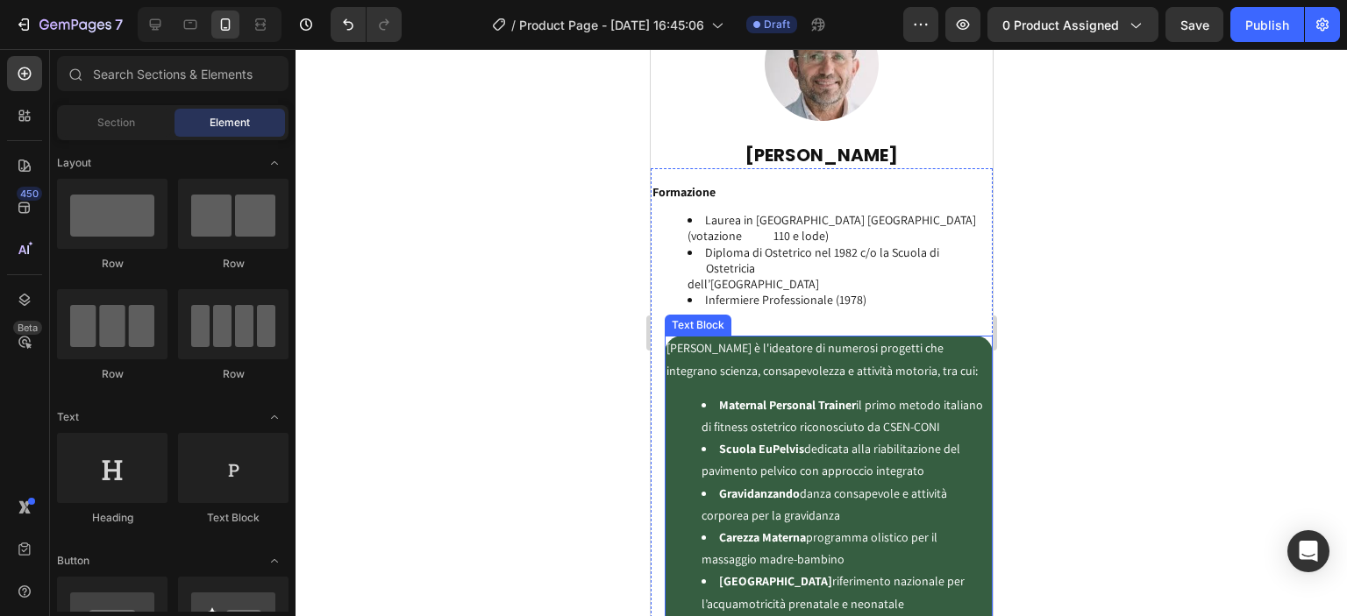
click at [675, 356] on p "Domenico è l'ideatore di numerosi progetti che integrano scienza, consapevolezz…" at bounding box center [828, 360] width 324 height 44
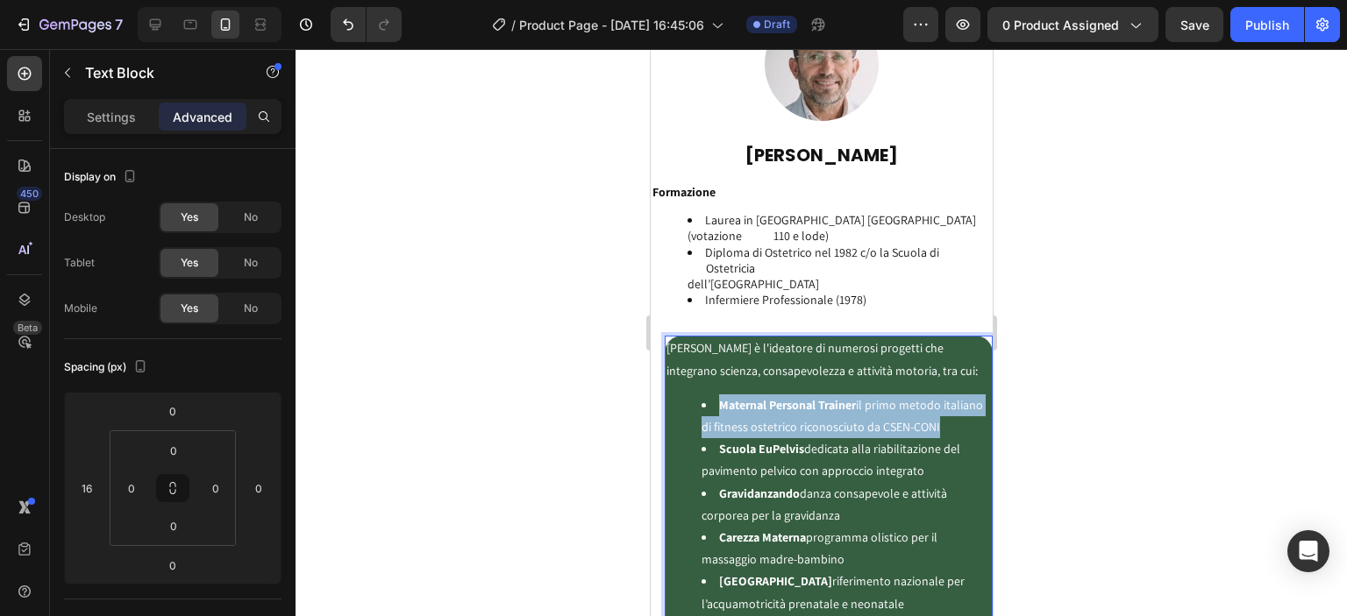
click at [787, 404] on li "Maternal Personal Trainer il primo metodo italiano di fitness ostetrico riconos…" at bounding box center [845, 417] width 289 height 44
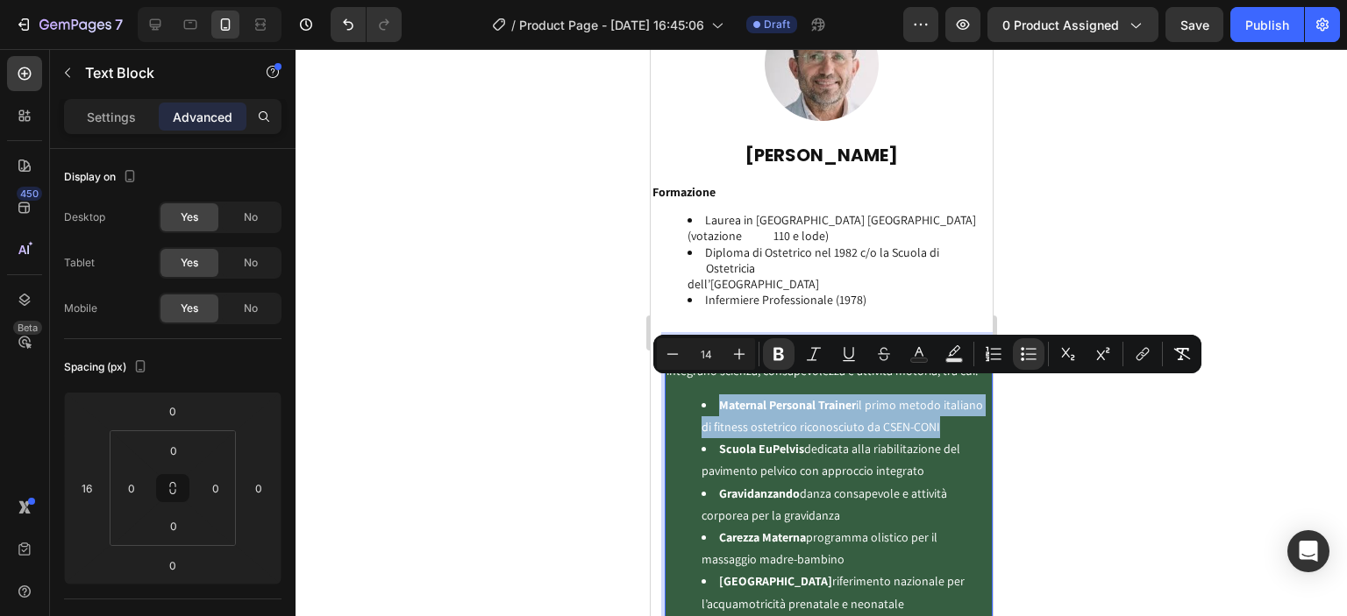
click at [723, 405] on li "Maternal Personal Trainer il primo metodo italiano di fitness ostetrico riconos…" at bounding box center [845, 417] width 289 height 44
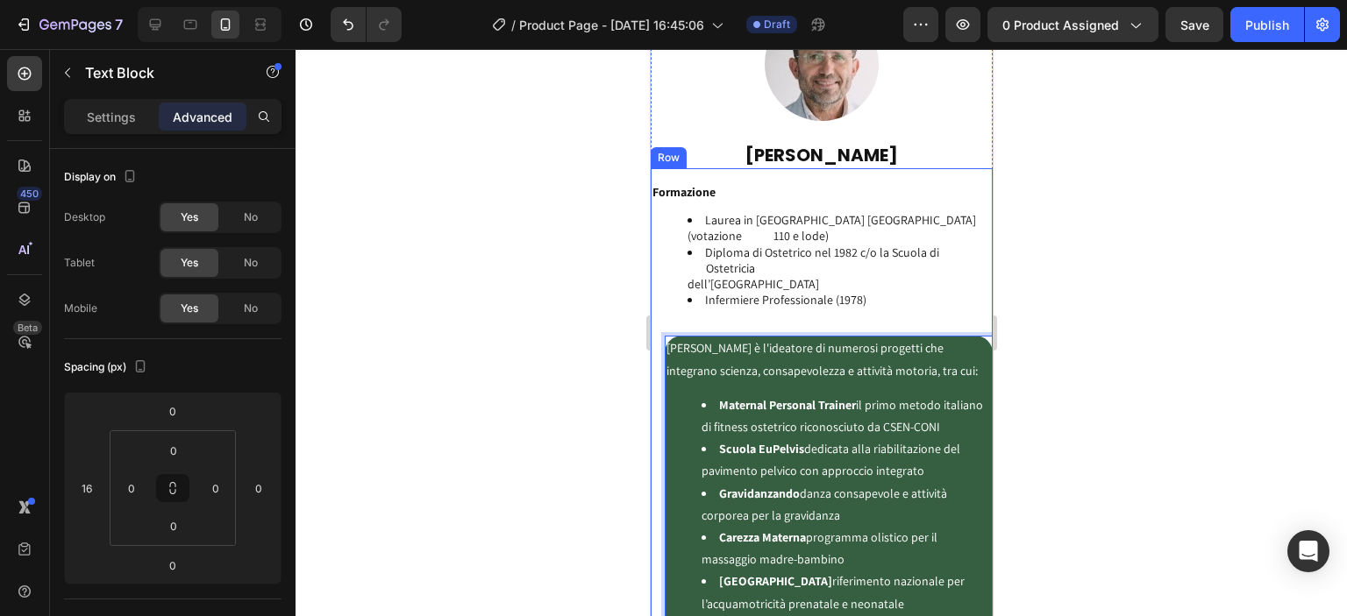
click at [631, 367] on div at bounding box center [821, 332] width 1051 height 567
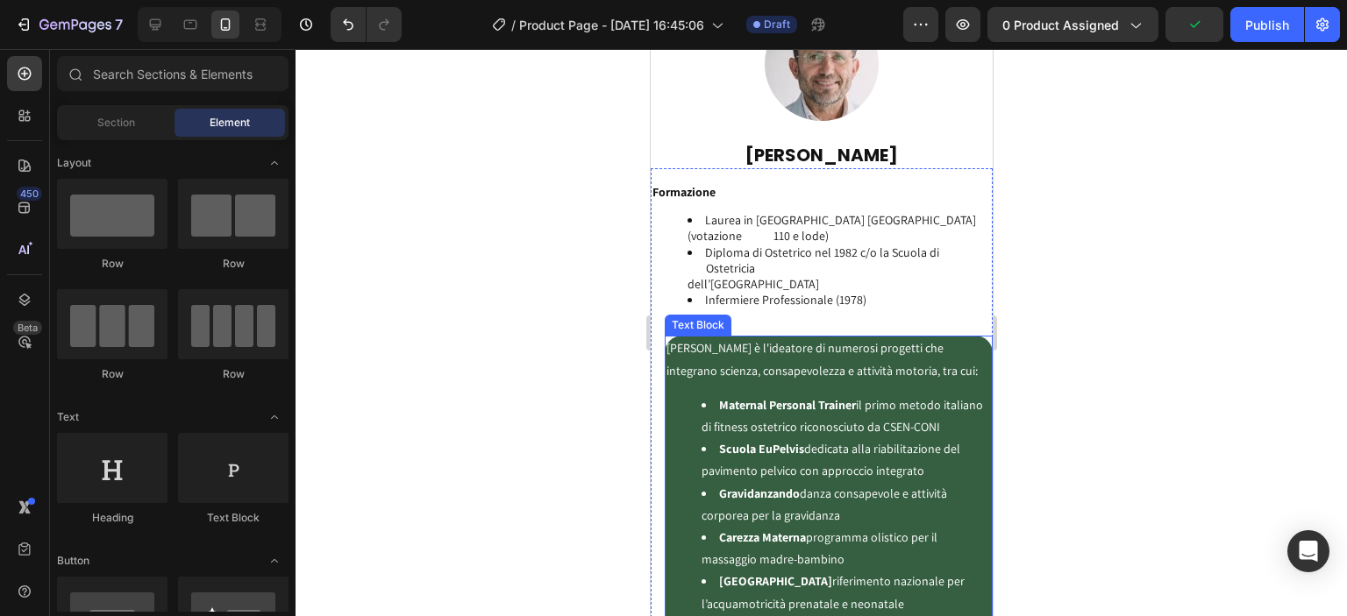
click at [678, 395] on ul "Maternal Personal Trainer il primo metodo italiano di fitness ostetrico riconos…" at bounding box center [828, 505] width 324 height 221
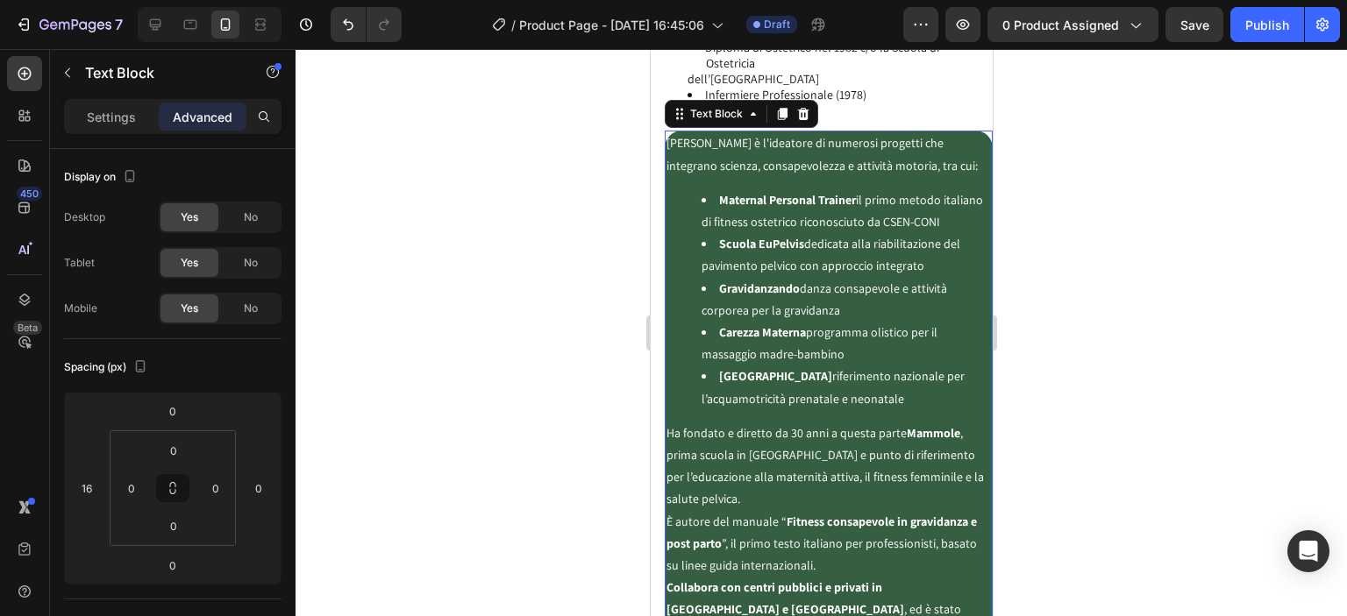
scroll to position [4698, 0]
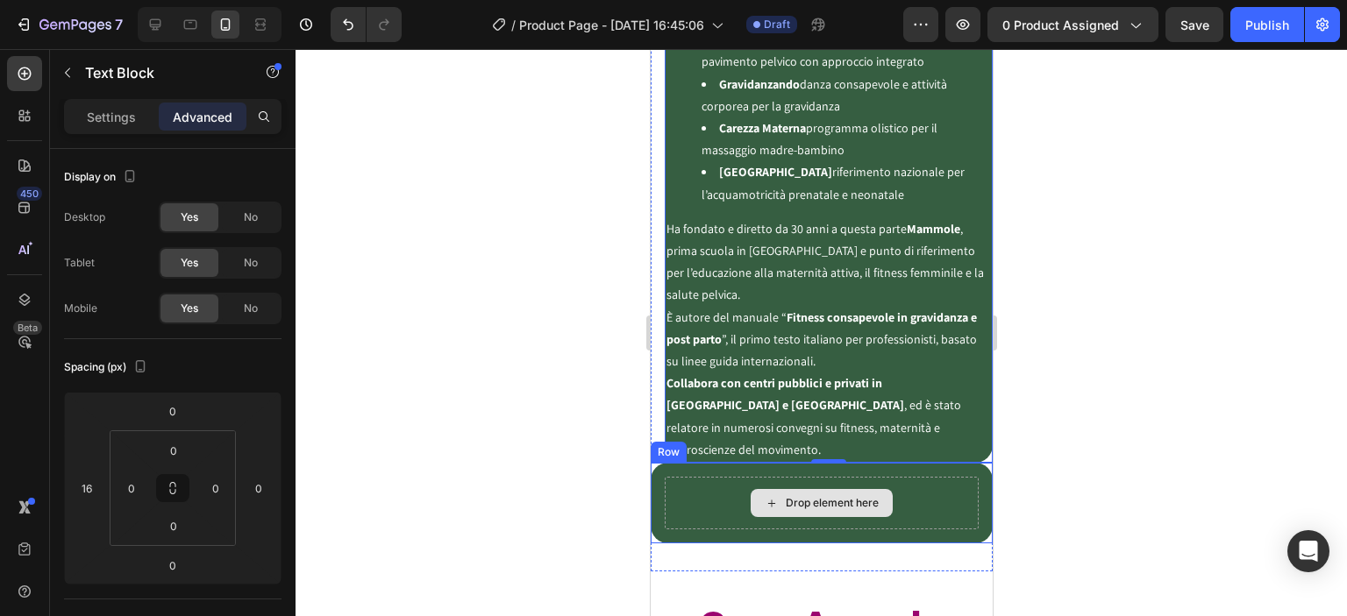
click at [666, 477] on div "Drop element here" at bounding box center [821, 503] width 314 height 53
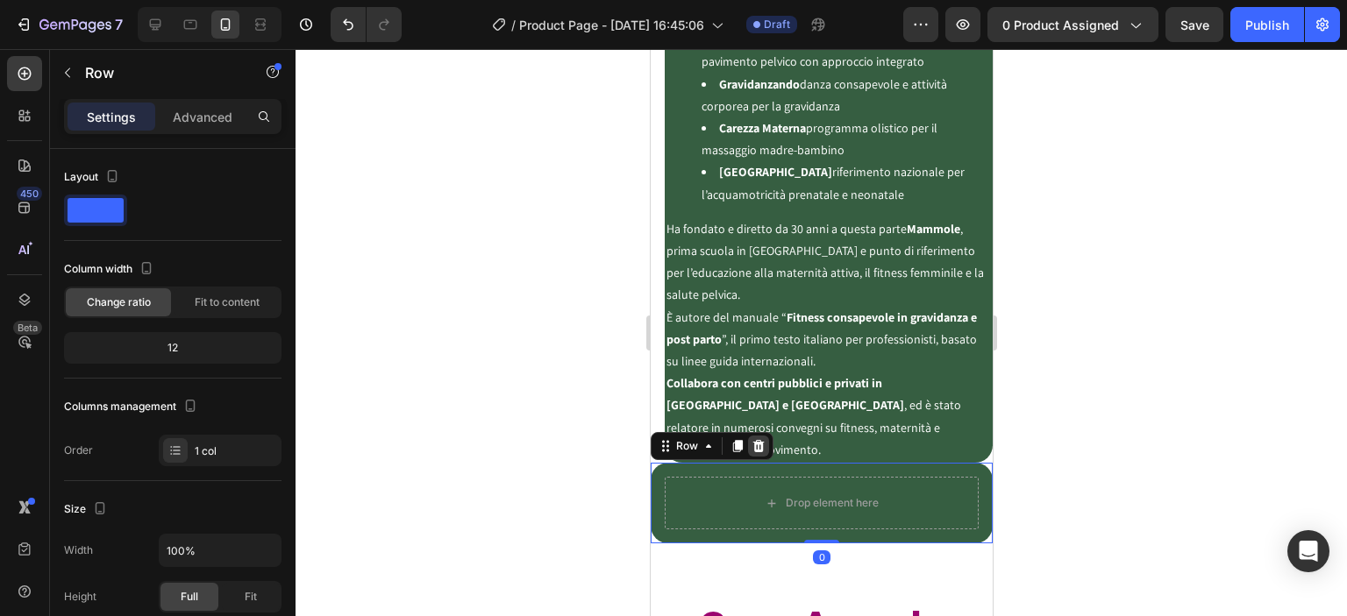
click at [756, 440] on icon at bounding box center [757, 446] width 11 height 12
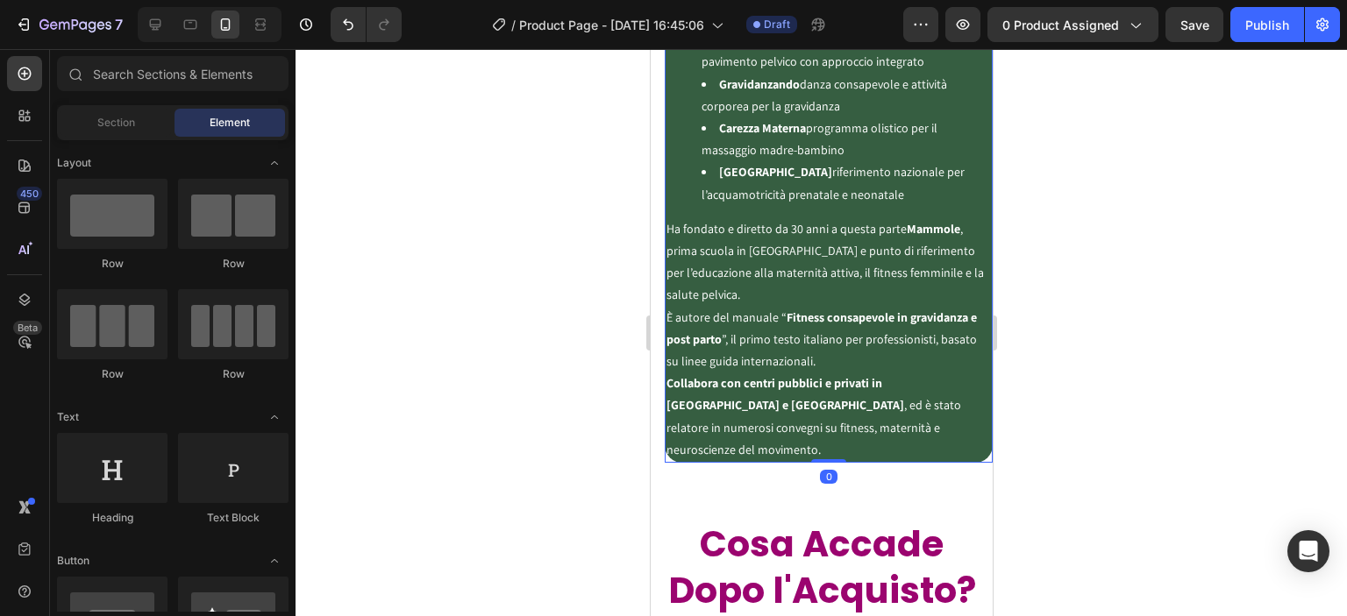
click at [859, 375] on strong "Collabora con centri pubblici e privati in [GEOGRAPHIC_DATA] e [GEOGRAPHIC_DATA]" at bounding box center [785, 394] width 238 height 38
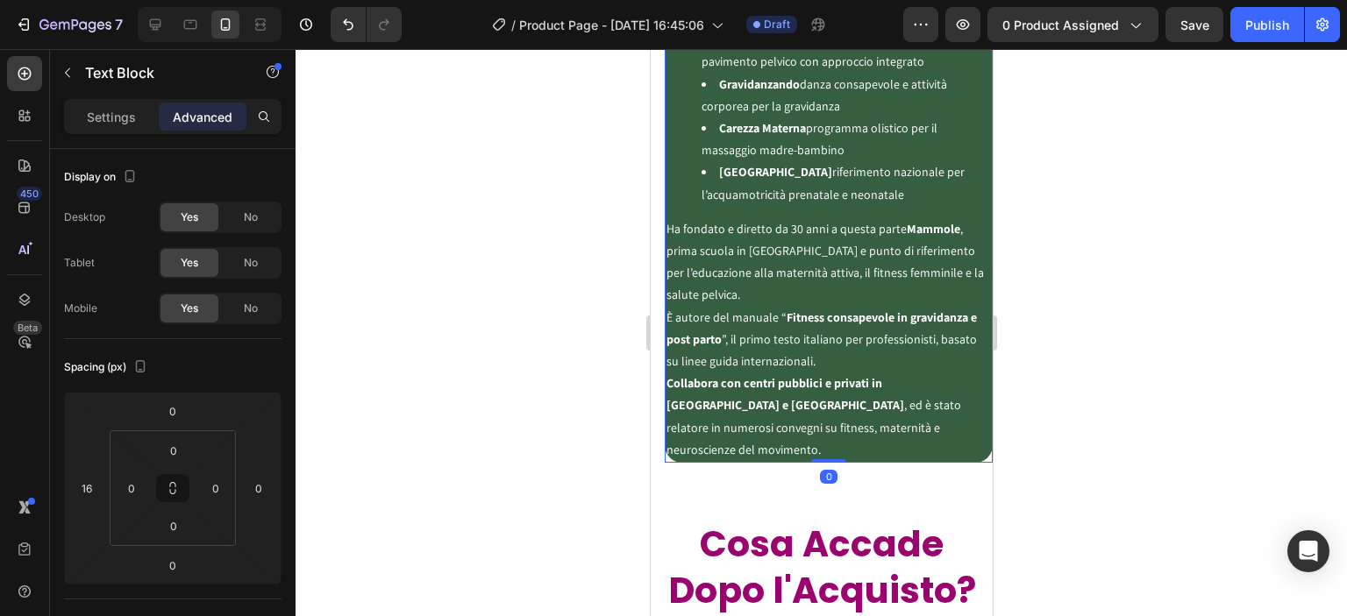
scroll to position [4493, 0]
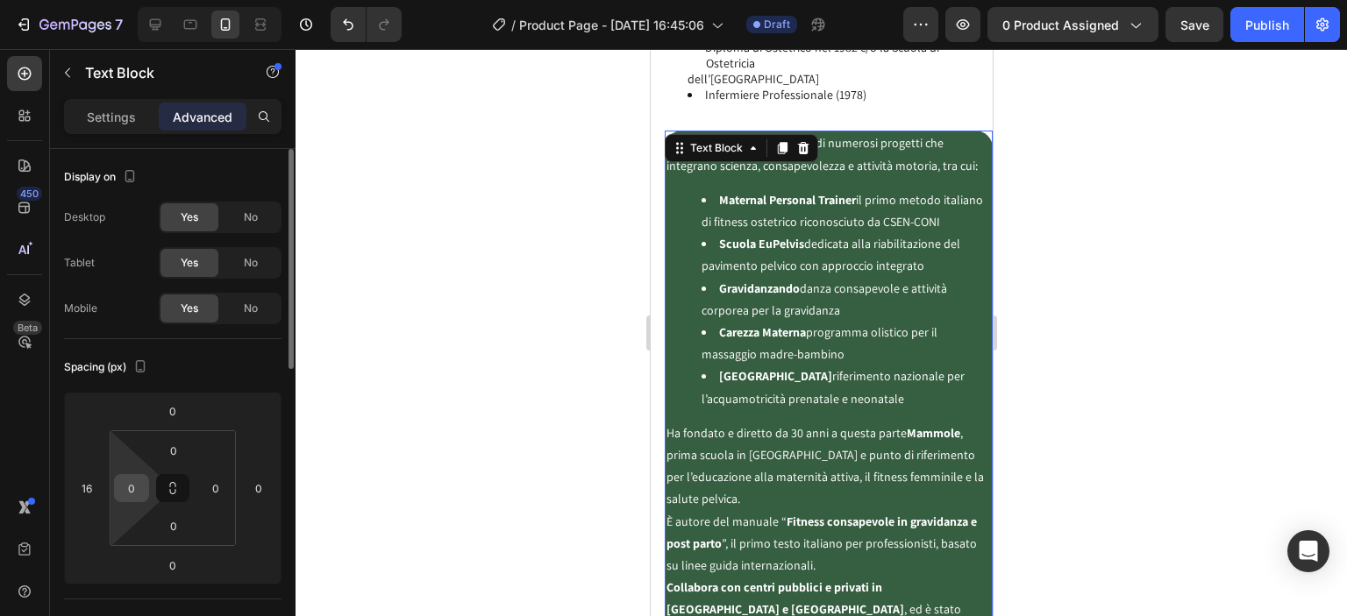
click at [146, 482] on div "0" at bounding box center [131, 488] width 35 height 28
click at [142, 487] on input "0" at bounding box center [131, 488] width 26 height 26
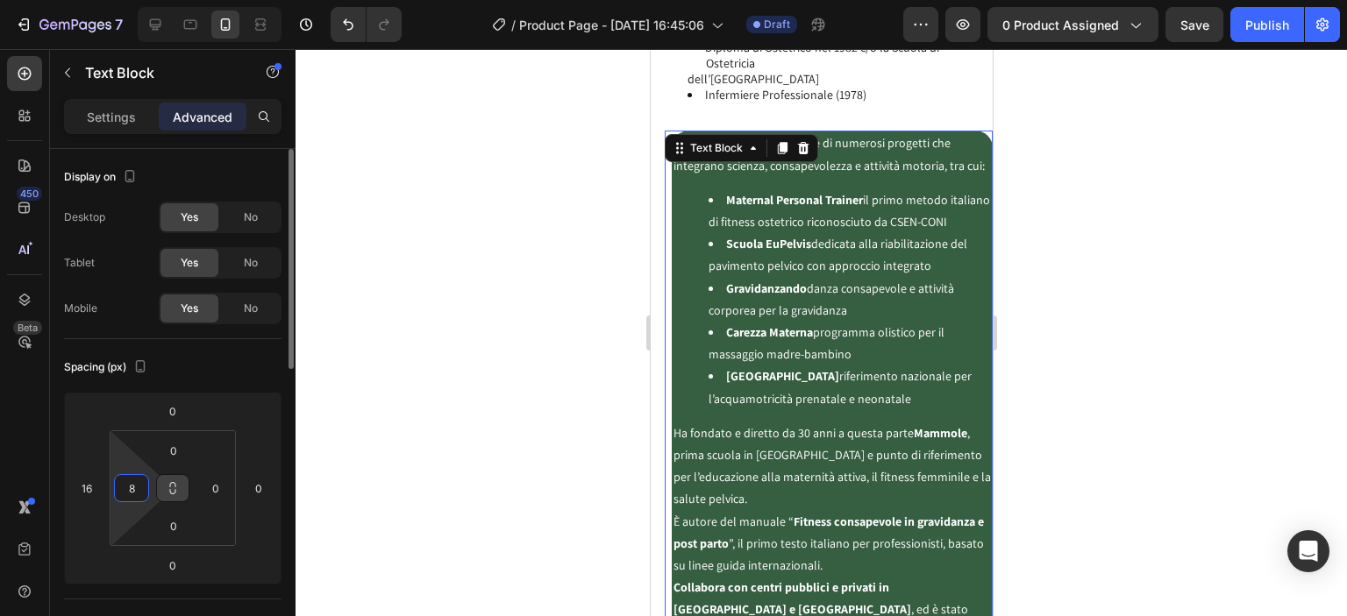
type input "0"
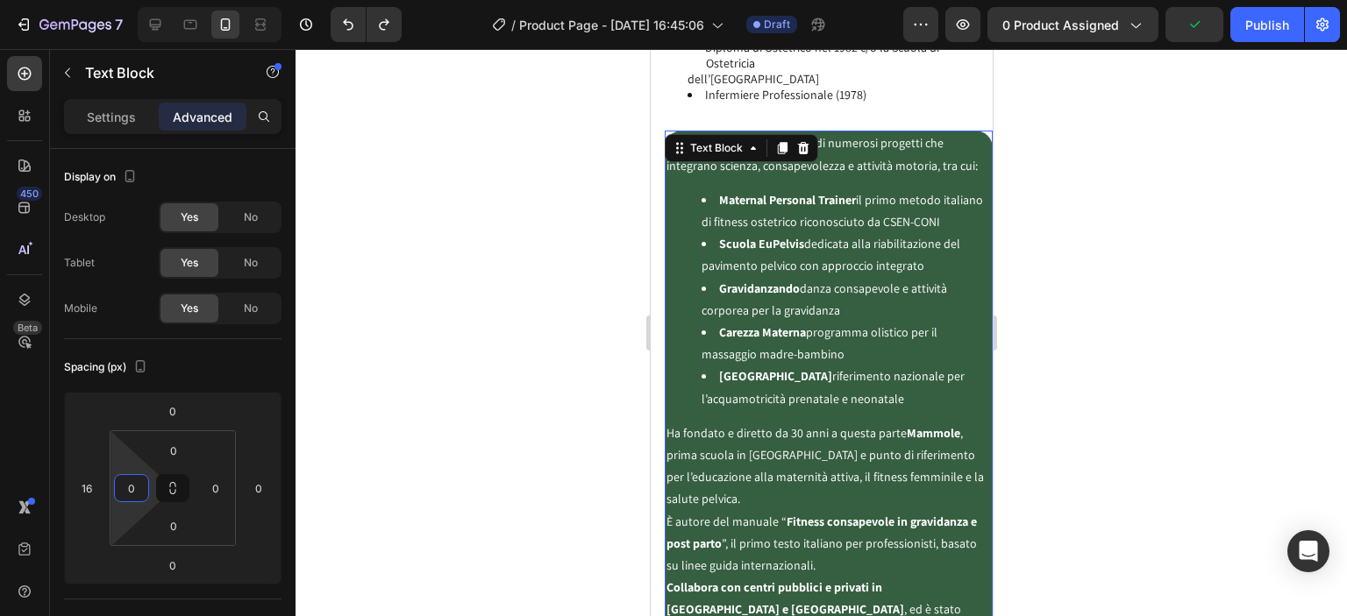
click at [458, 389] on div at bounding box center [821, 332] width 1051 height 567
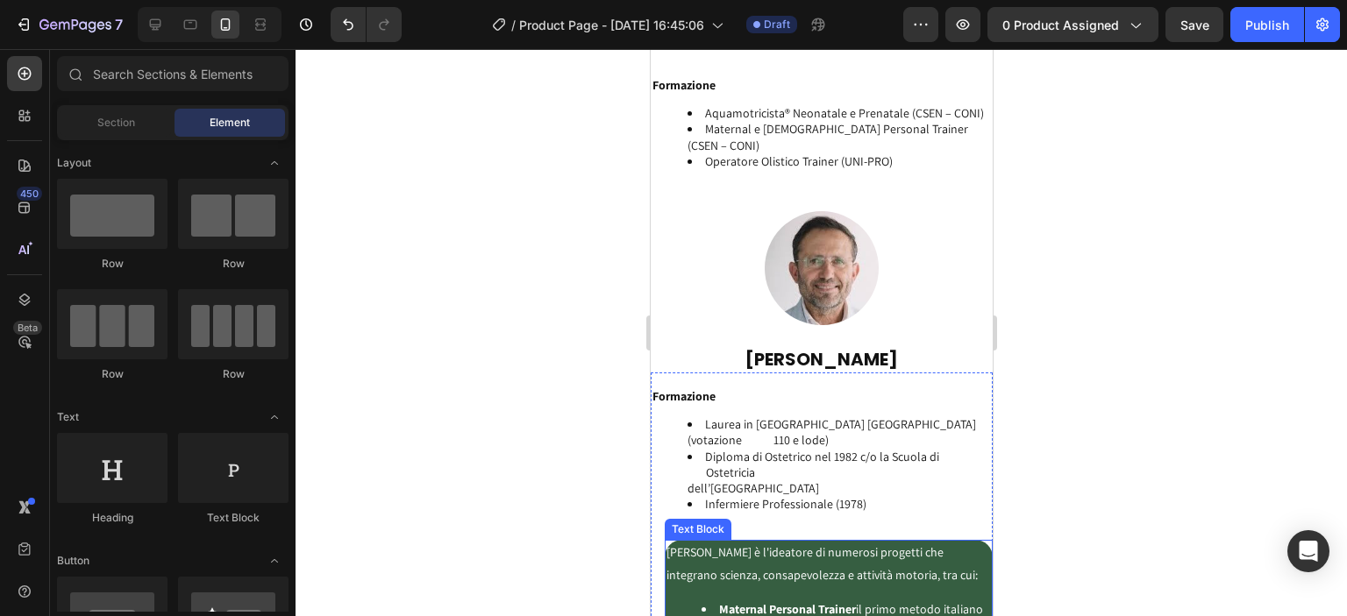
scroll to position [4288, 0]
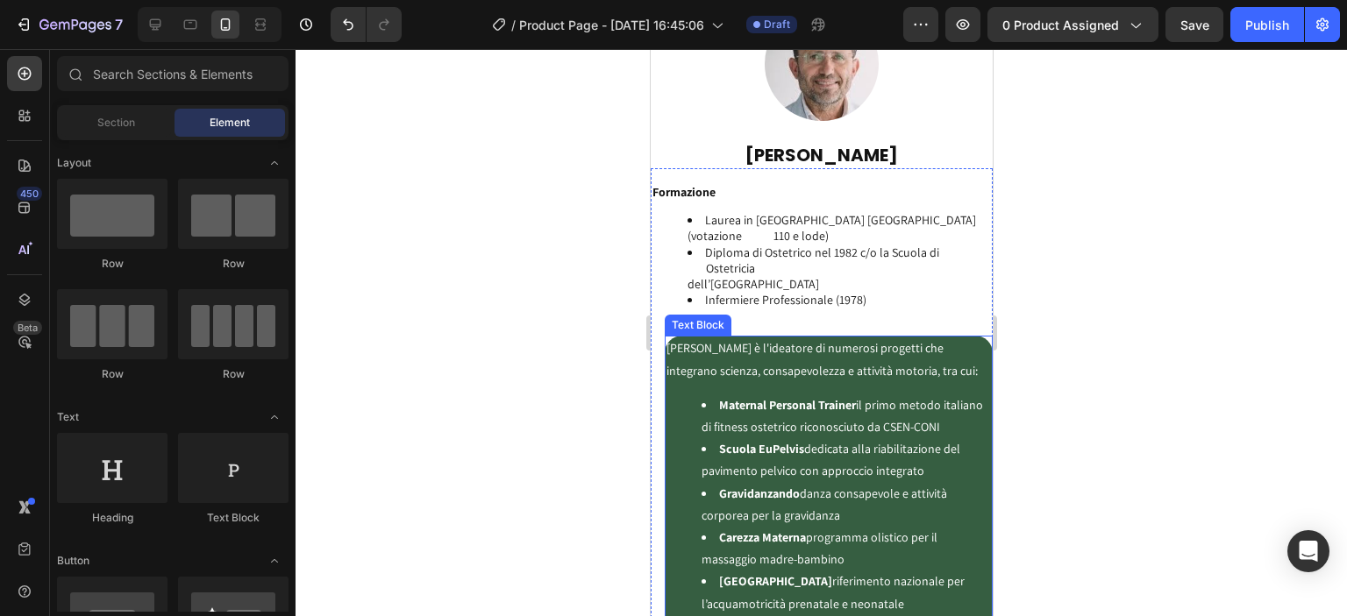
click at [794, 360] on p "Domenico è l'ideatore di numerosi progetti che integrano scienza, consapevolezz…" at bounding box center [828, 360] width 324 height 44
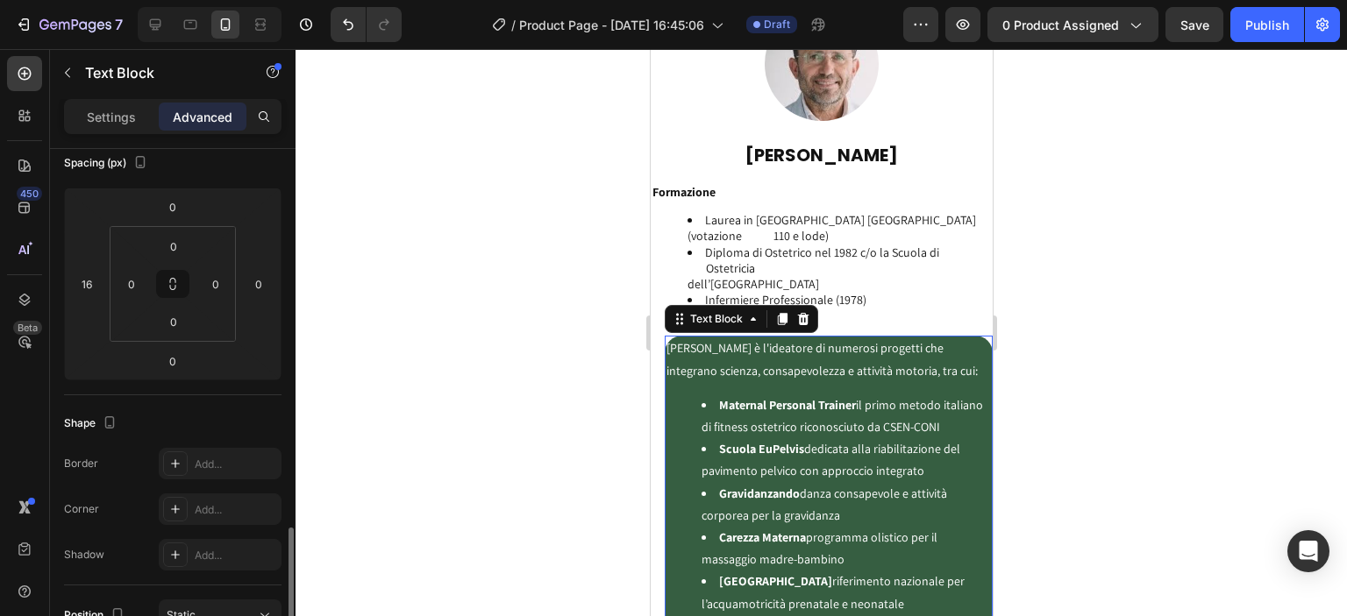
scroll to position [410, 0]
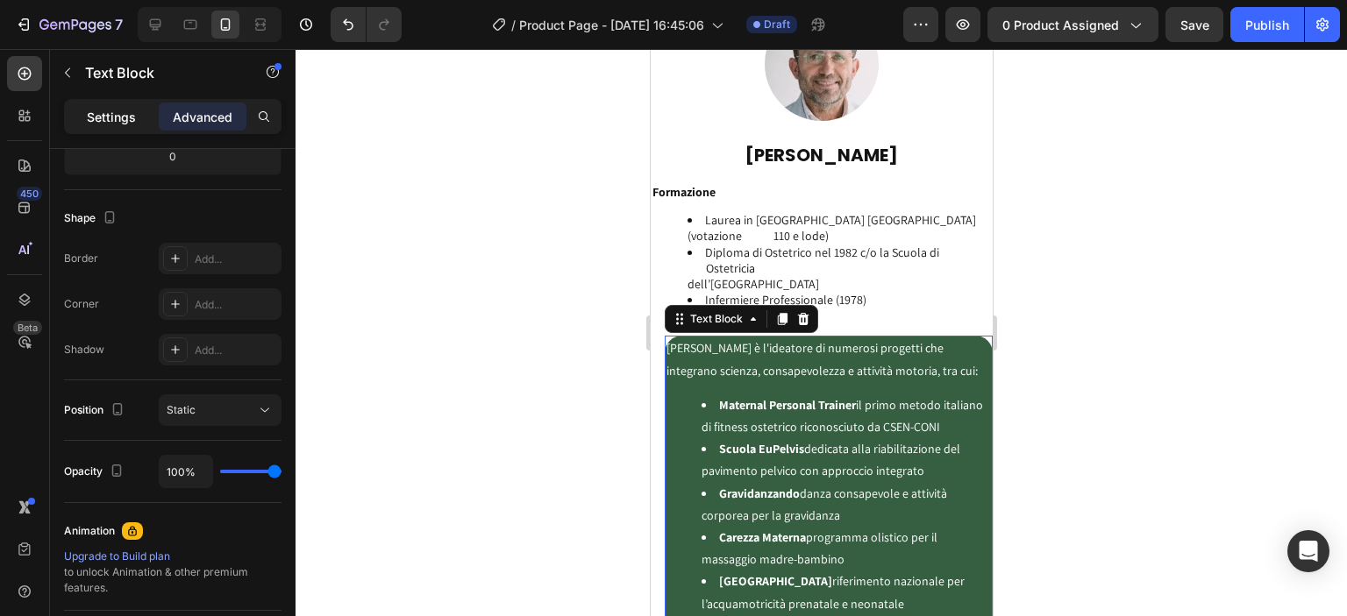
click at [112, 108] on p "Settings" at bounding box center [111, 117] width 49 height 18
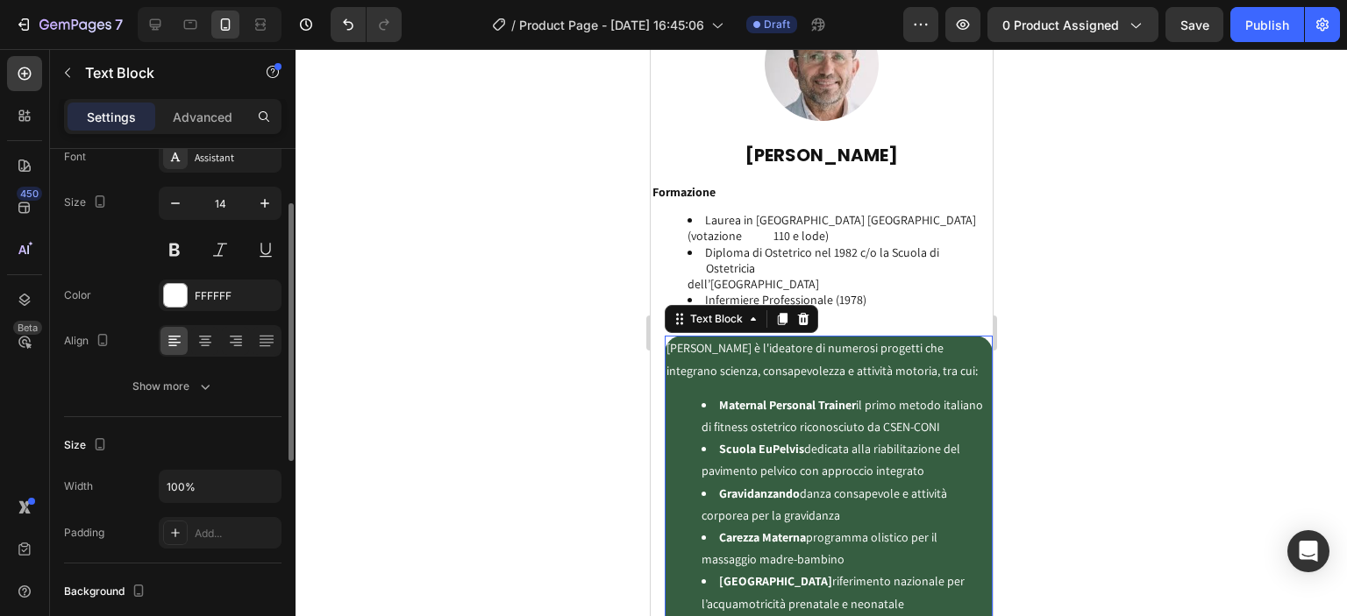
scroll to position [0, 0]
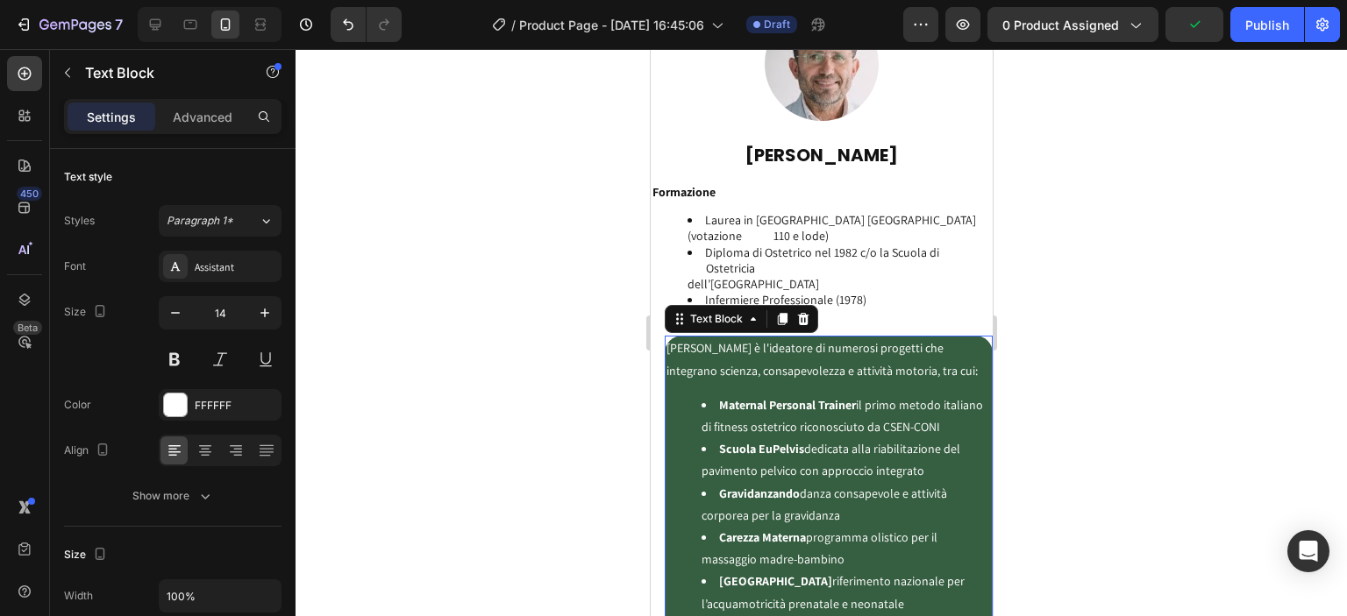
click at [667, 338] on p "Domenico è l'ideatore di numerosi progetti che integrano scienza, consapevolezz…" at bounding box center [828, 360] width 324 height 44
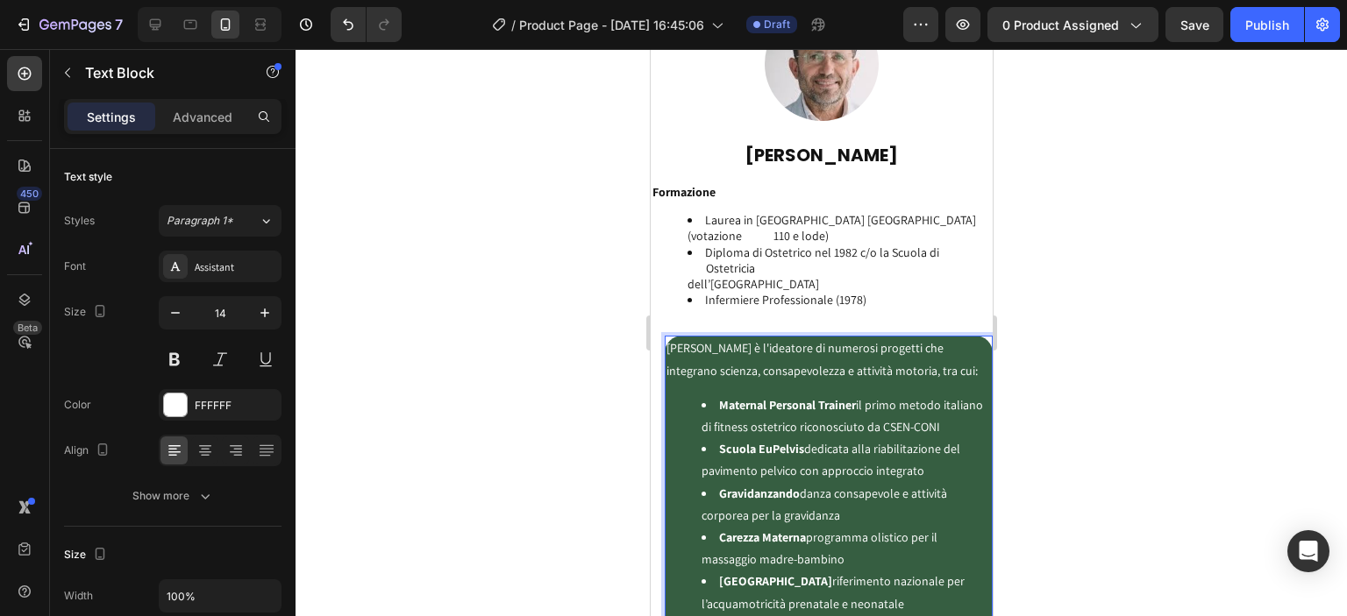
click at [926, 338] on p "Domenico è l'ideatore di numerosi progetti che integrano scienza, consapevolezz…" at bounding box center [828, 360] width 324 height 44
click at [1038, 374] on div at bounding box center [821, 332] width 1051 height 567
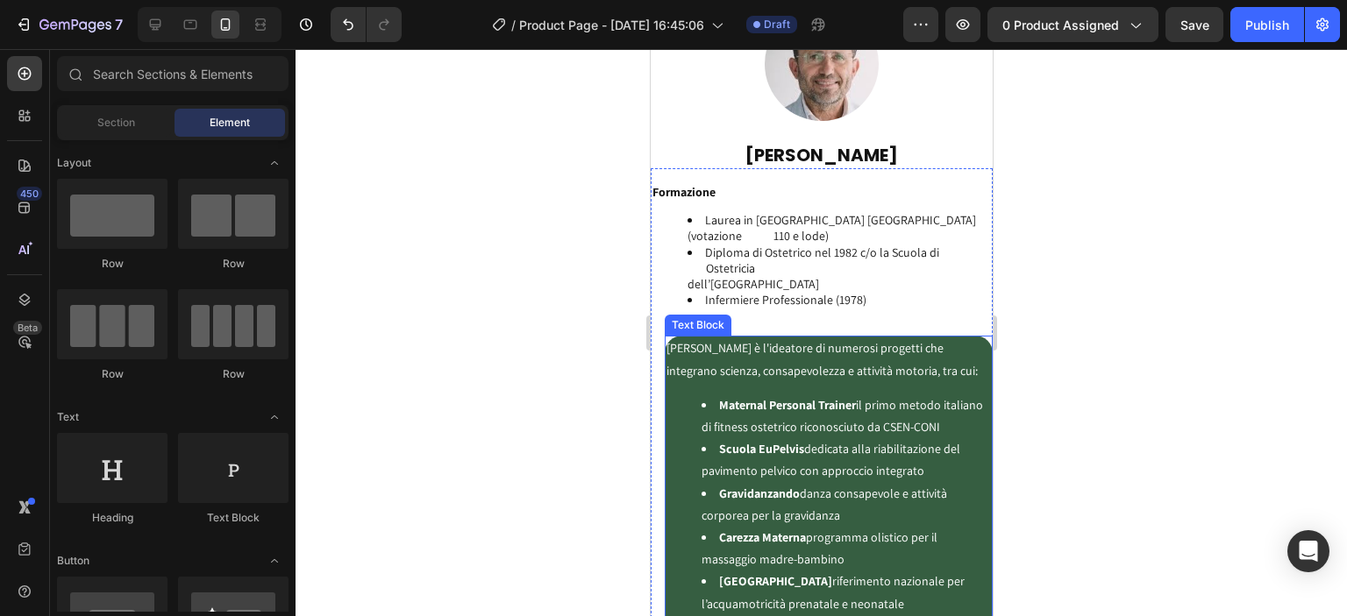
click at [836, 397] on strong "Maternal Personal Trainer" at bounding box center [786, 405] width 137 height 16
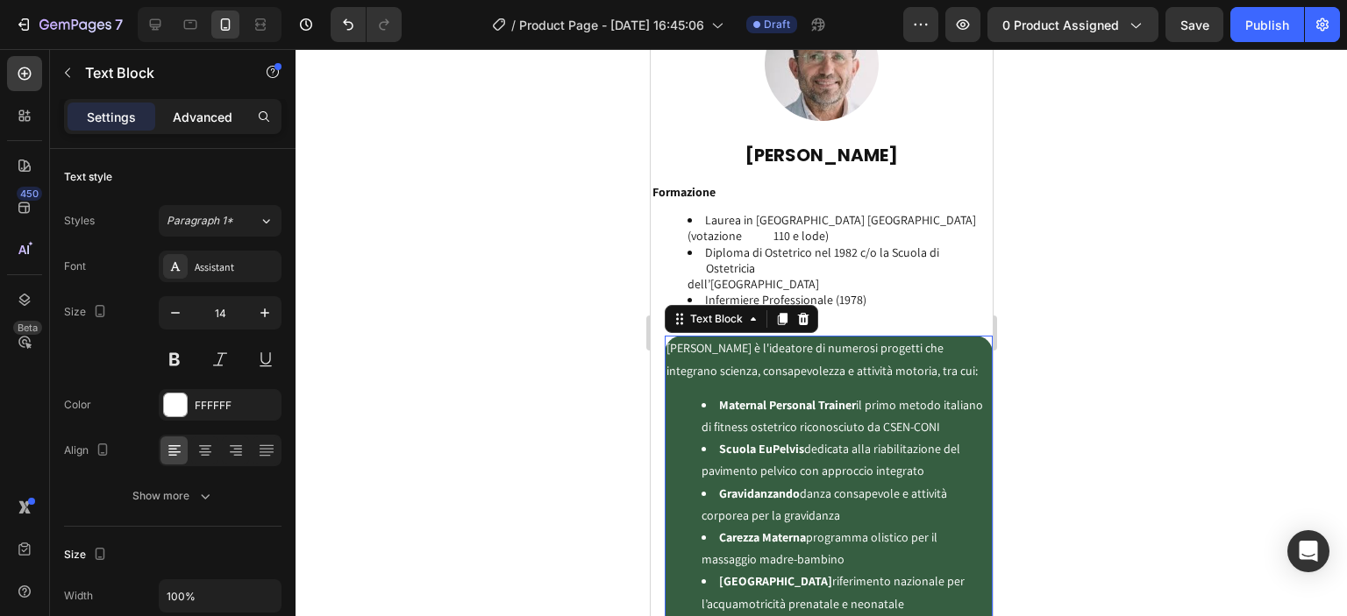
click at [210, 122] on p "Advanced" at bounding box center [203, 117] width 60 height 18
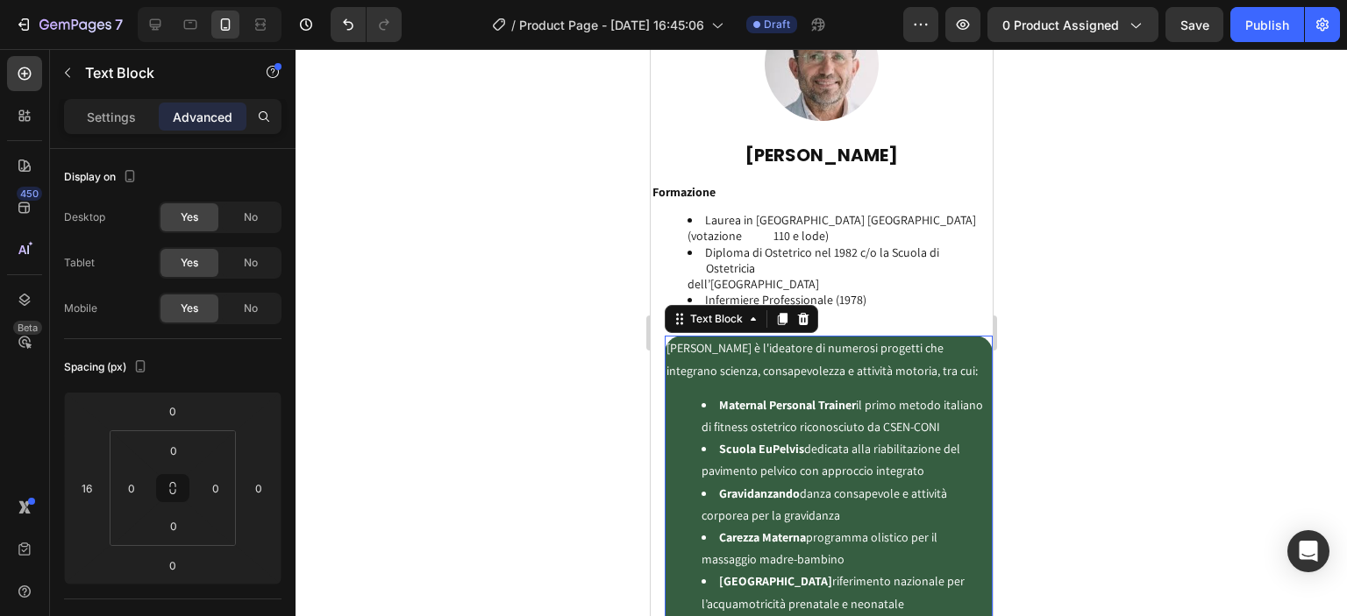
click at [523, 392] on div at bounding box center [821, 332] width 1051 height 567
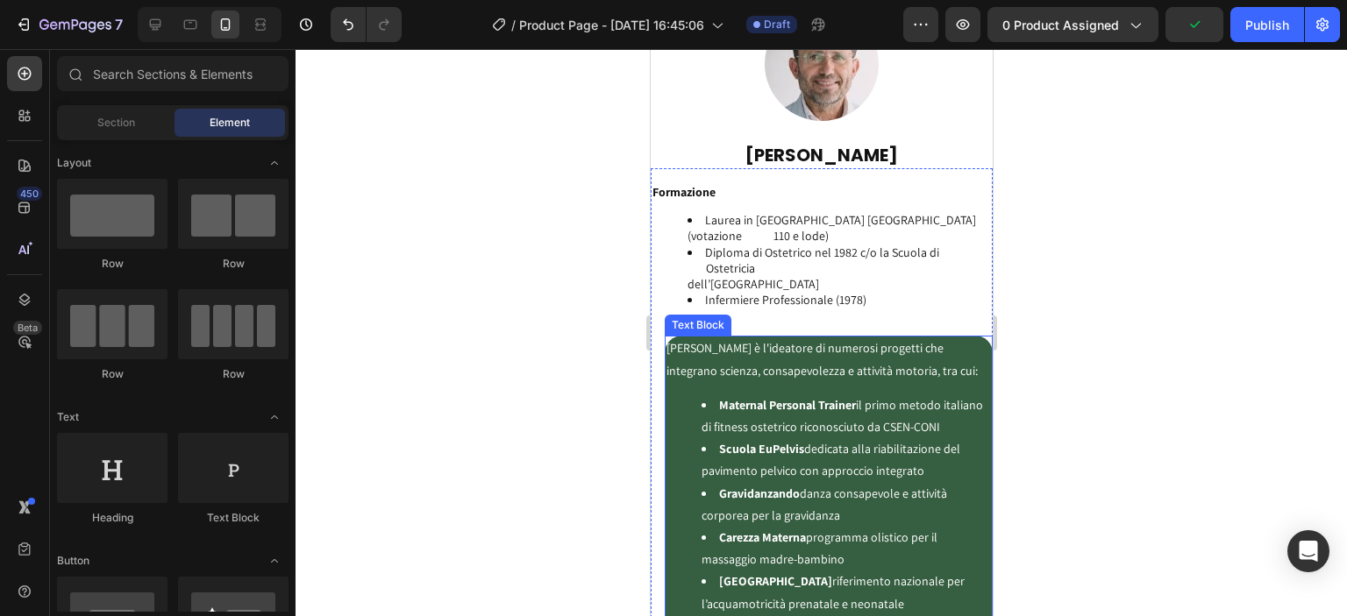
click at [773, 338] on p "Domenico è l'ideatore di numerosi progetti che integrano scienza, consapevolezz…" at bounding box center [828, 360] width 324 height 44
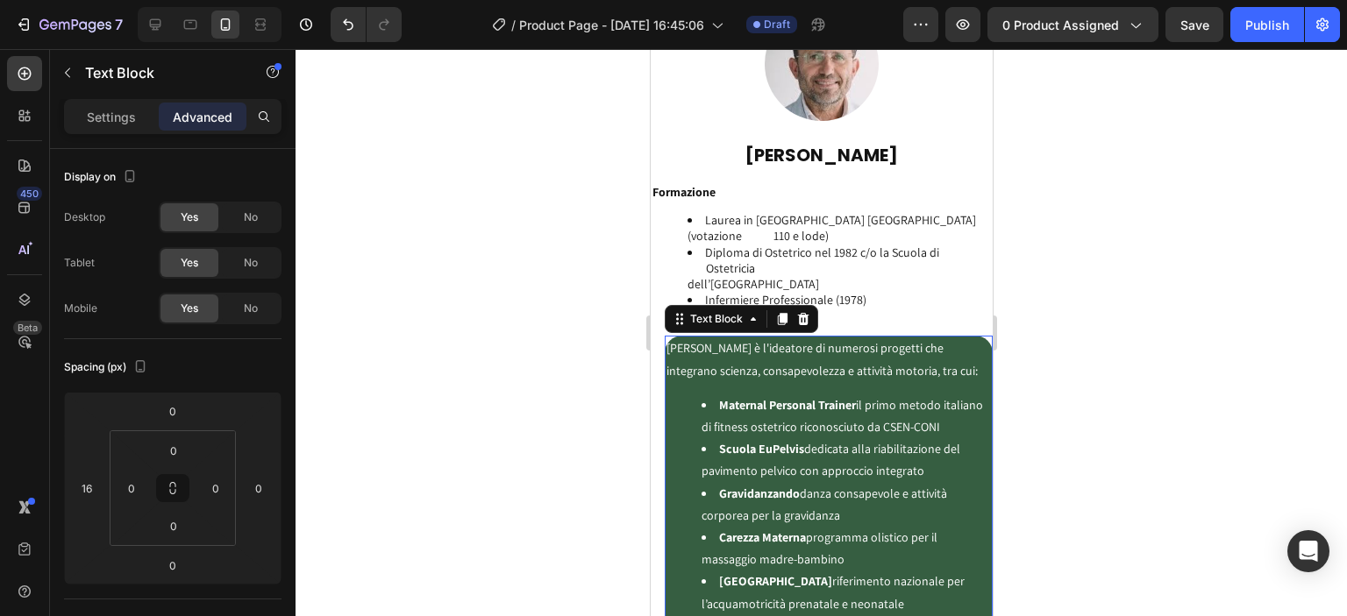
click at [112, 136] on div "Settings Advanced" at bounding box center [173, 124] width 246 height 50
click at [119, 117] on p "Settings" at bounding box center [111, 117] width 49 height 18
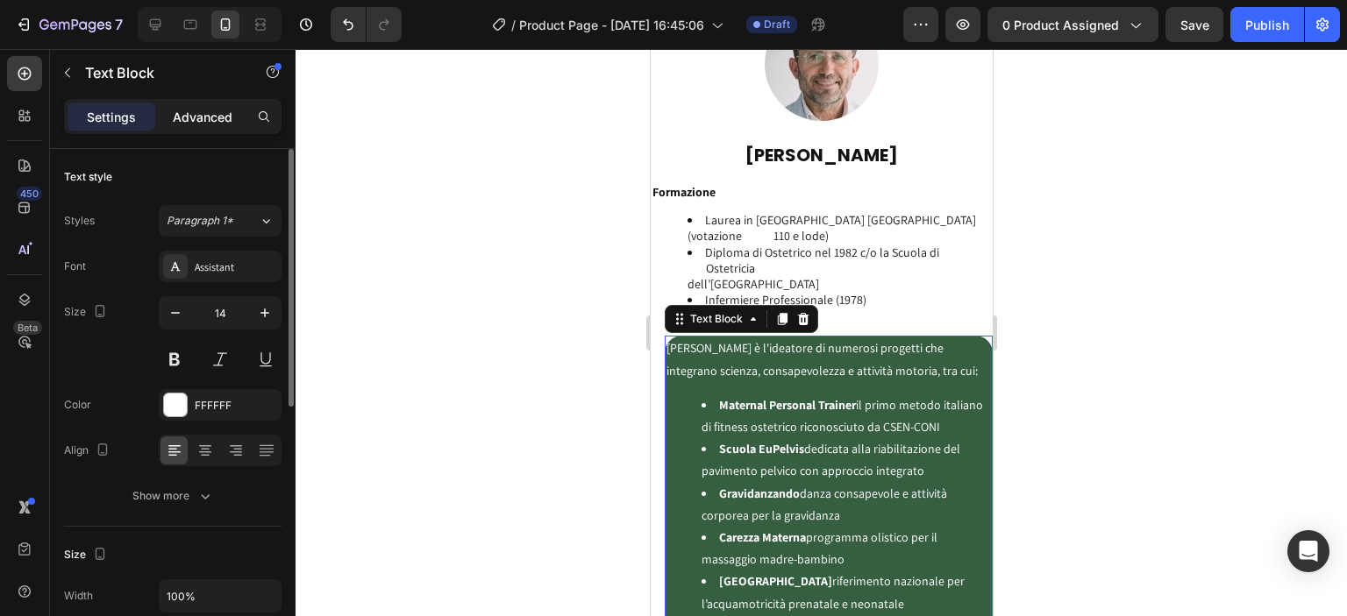
click at [191, 118] on p "Advanced" at bounding box center [203, 117] width 60 height 18
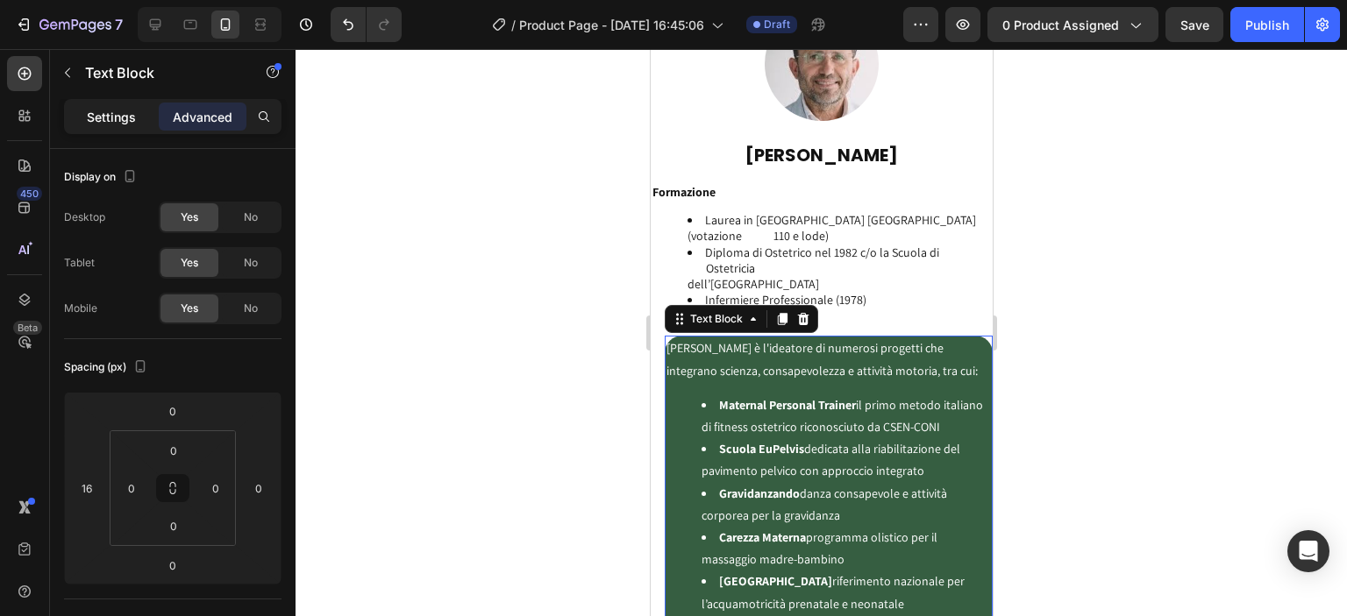
click at [118, 106] on div "Settings" at bounding box center [112, 117] width 88 height 28
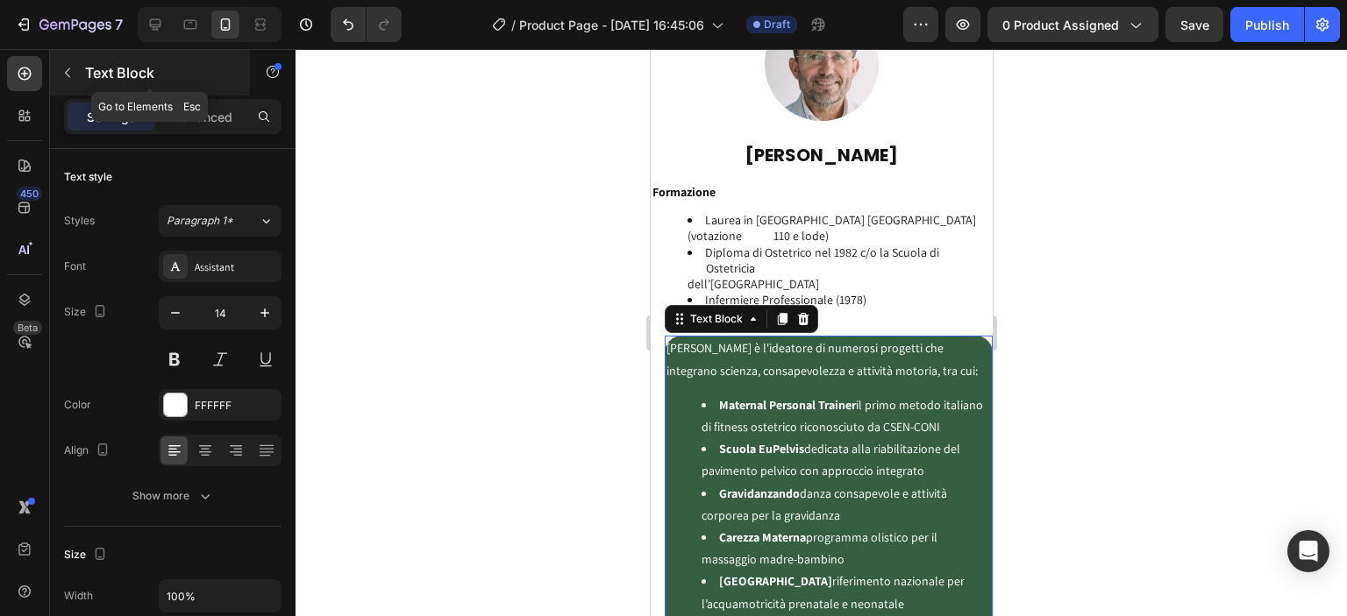
click at [89, 80] on p "Text Block" at bounding box center [159, 72] width 149 height 21
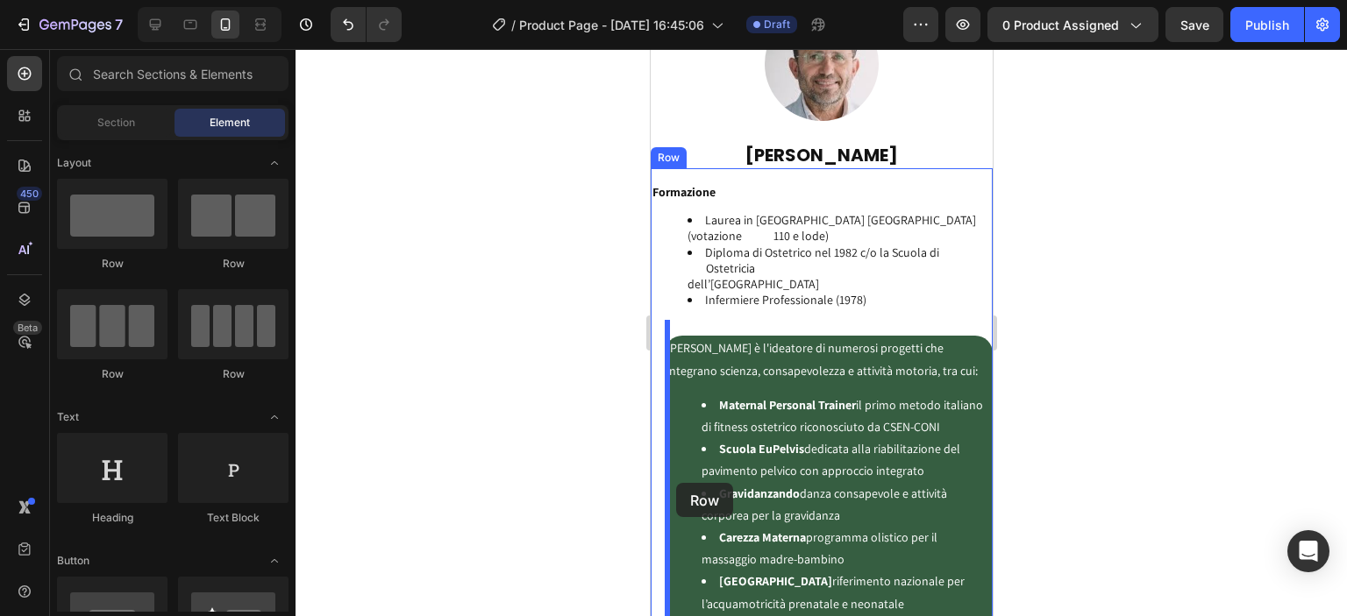
drag, startPoint x: 759, startPoint y: 264, endPoint x: 675, endPoint y: 483, distance: 234.8
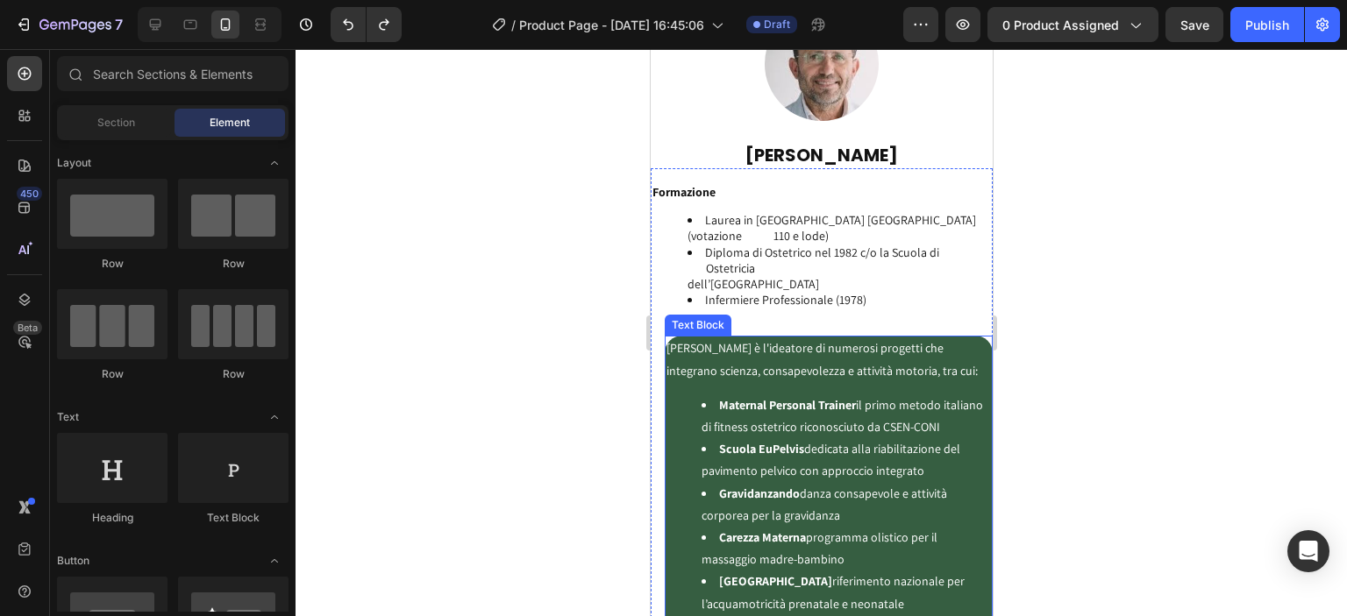
scroll to position [4493, 0]
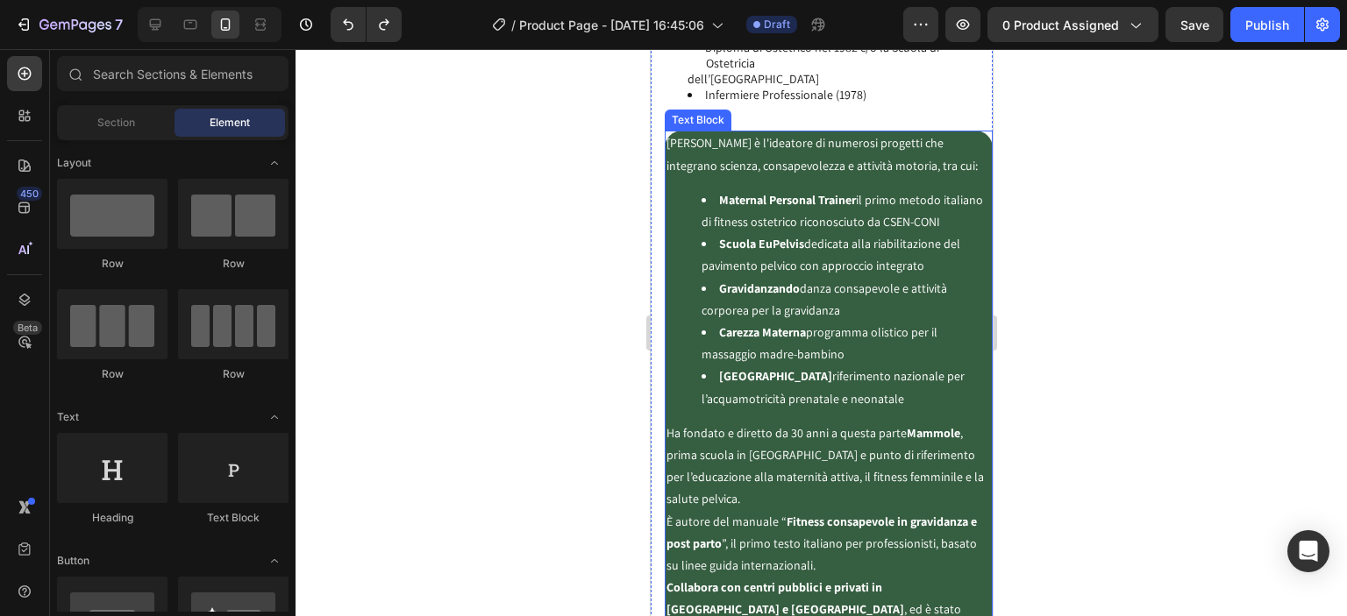
click at [678, 209] on ul "Maternal Personal Trainer il primo metodo italiano di fitness ostetrico riconos…" at bounding box center [828, 299] width 324 height 221
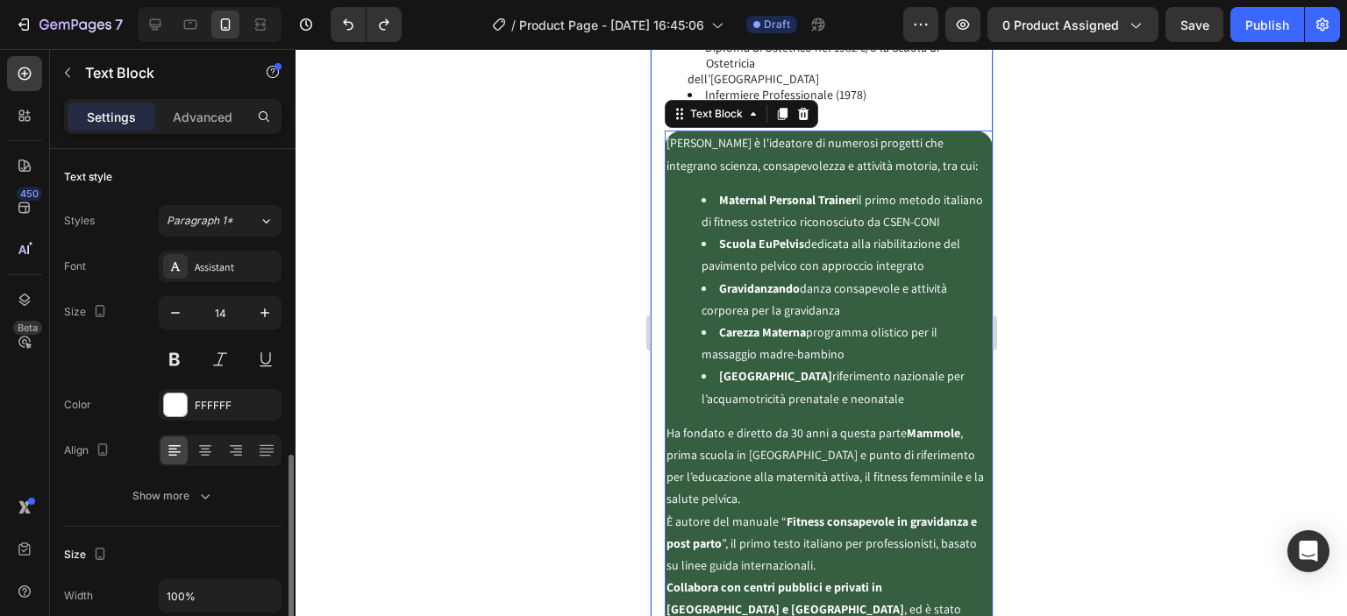
scroll to position [410, 0]
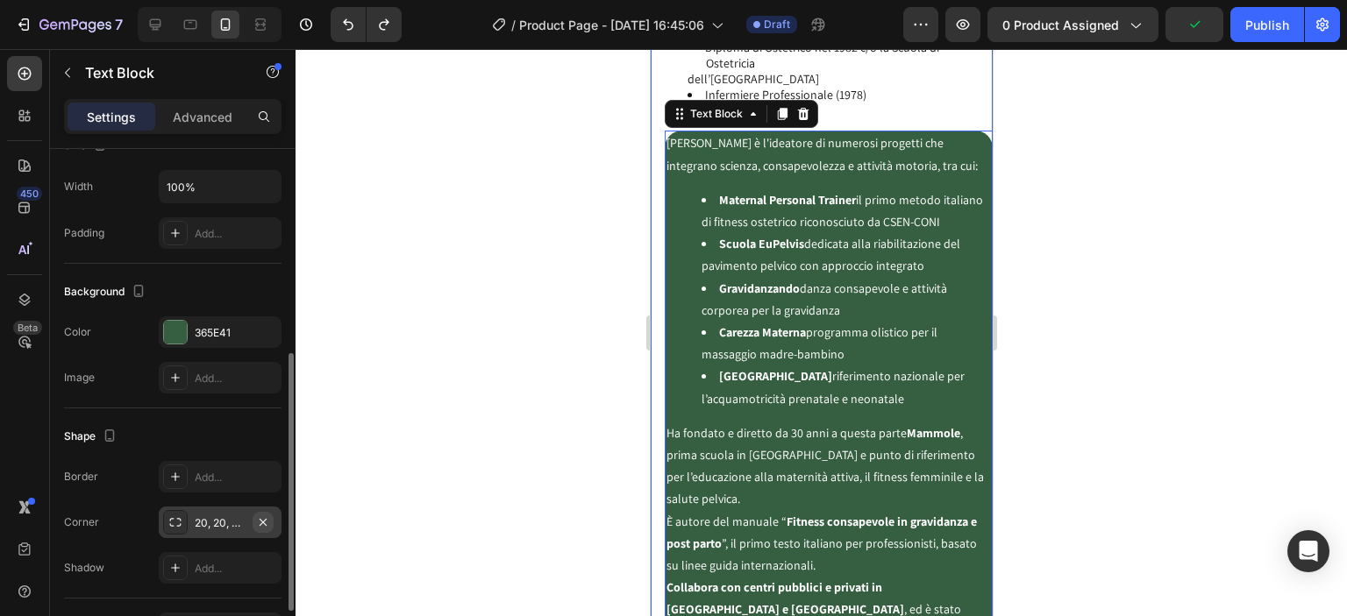
click at [265, 517] on icon "button" at bounding box center [263, 523] width 14 height 14
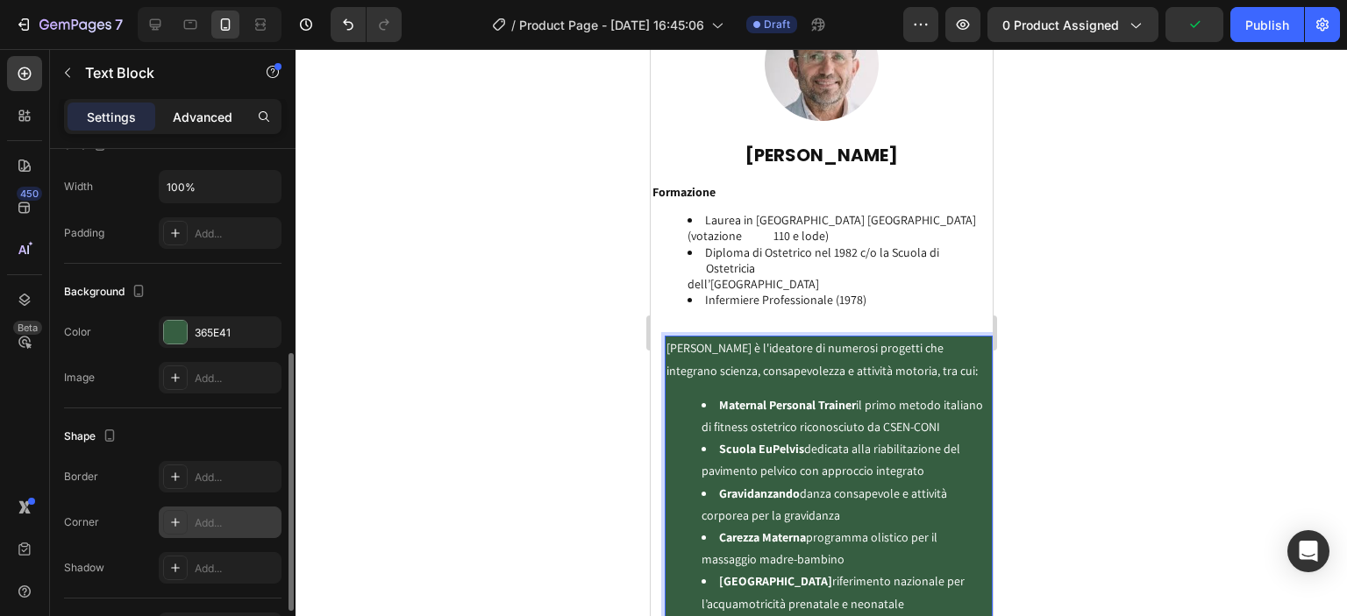
click at [199, 118] on p "Advanced" at bounding box center [203, 117] width 60 height 18
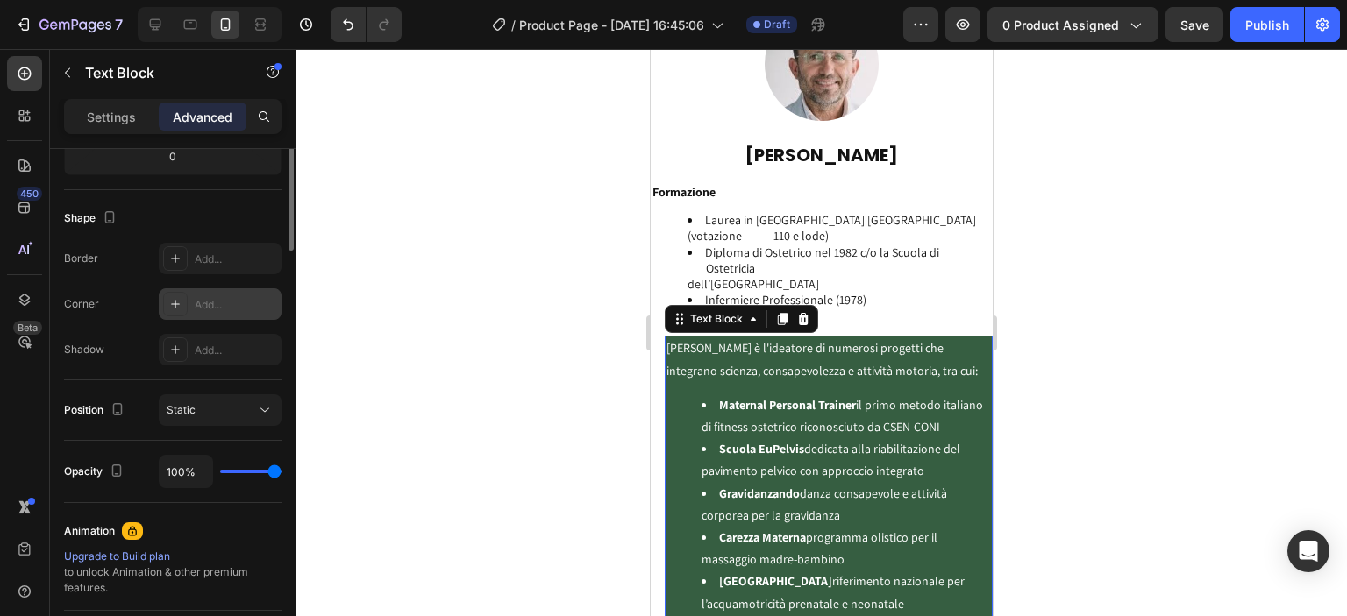
scroll to position [204, 0]
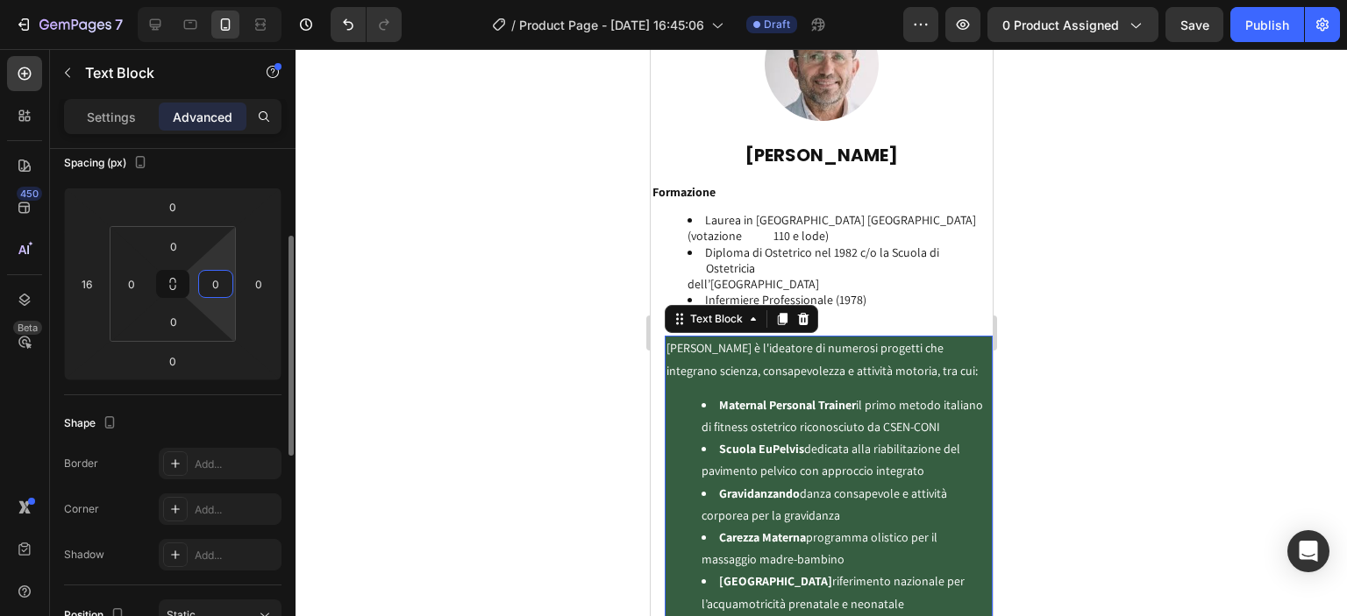
click at [224, 276] on input "0" at bounding box center [216, 284] width 26 height 26
type input "16"
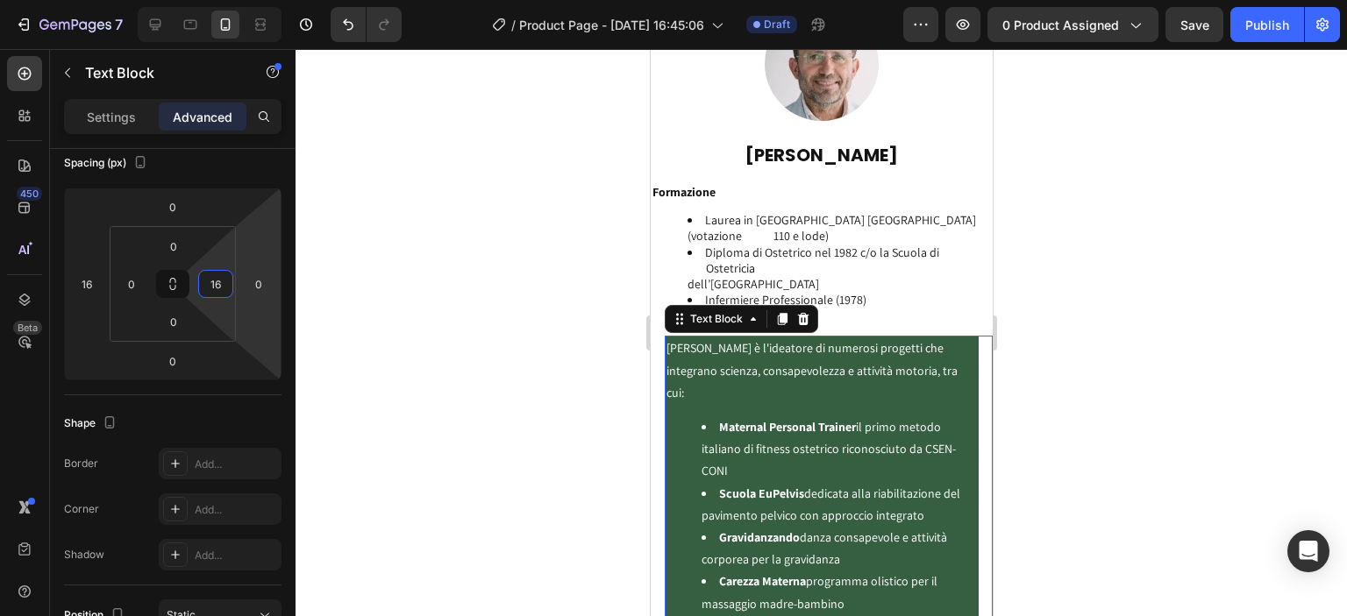
click at [372, 287] on div at bounding box center [821, 332] width 1051 height 567
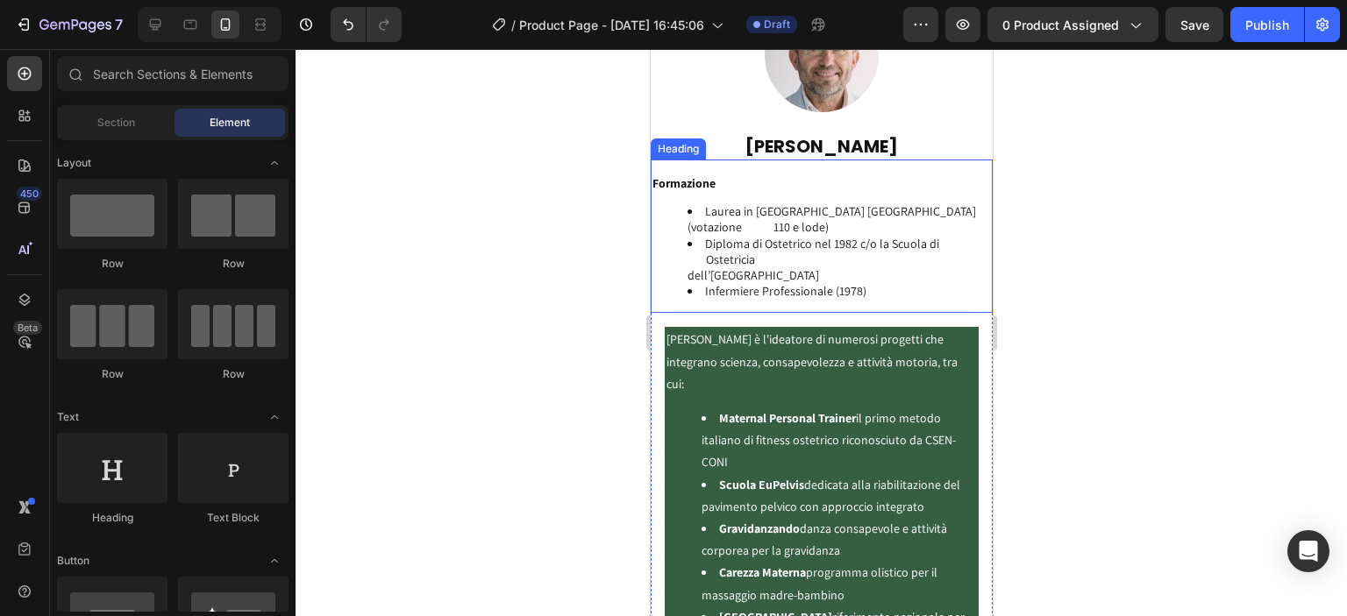
scroll to position [4501, 0]
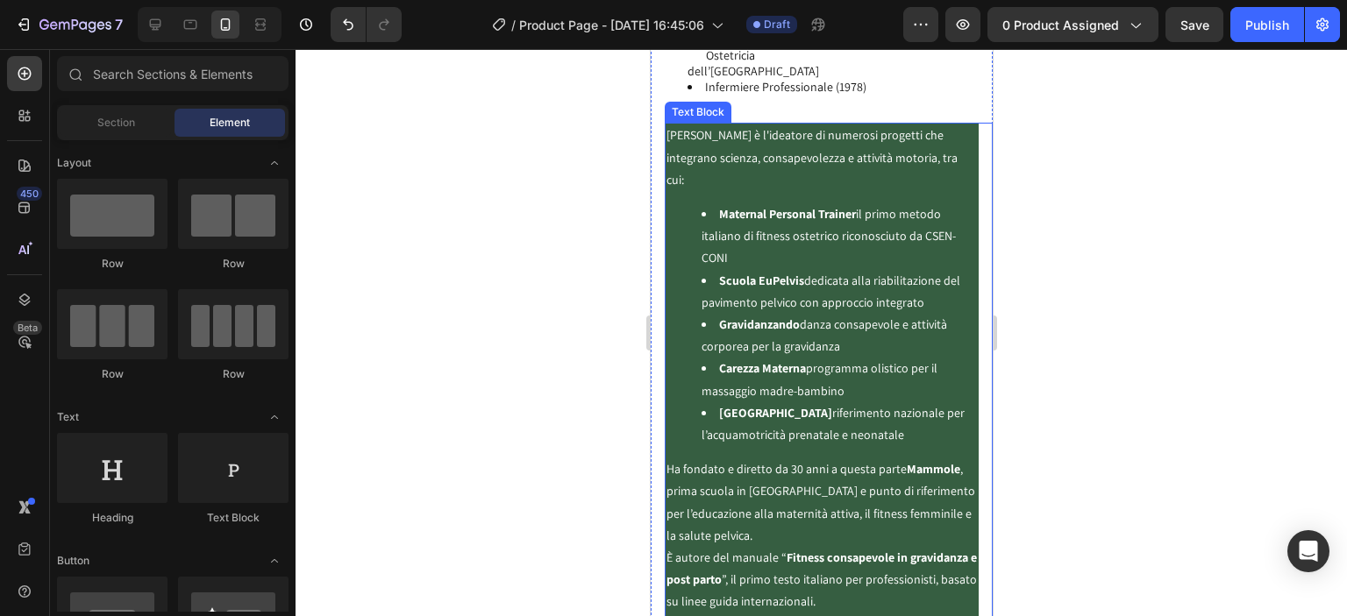
click at [688, 282] on ul "Maternal Personal Trainer il primo metodo italiano di fitness ostetrico riconos…" at bounding box center [821, 324] width 310 height 243
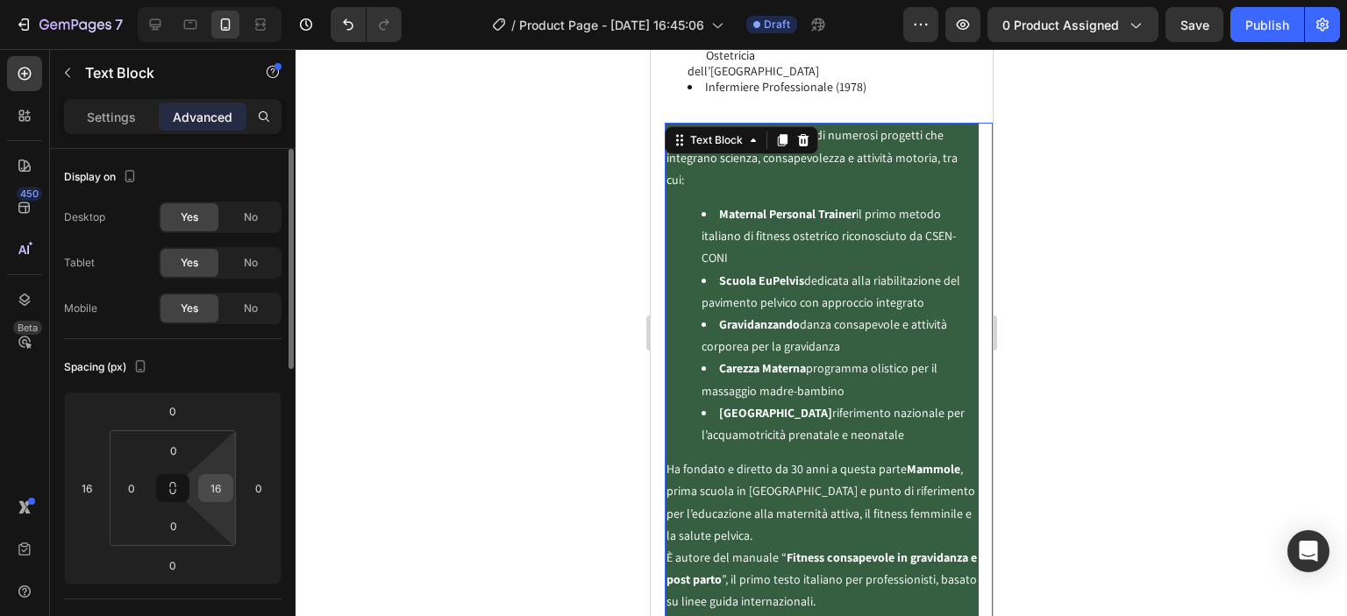
click at [221, 485] on input "16" at bounding box center [216, 488] width 26 height 26
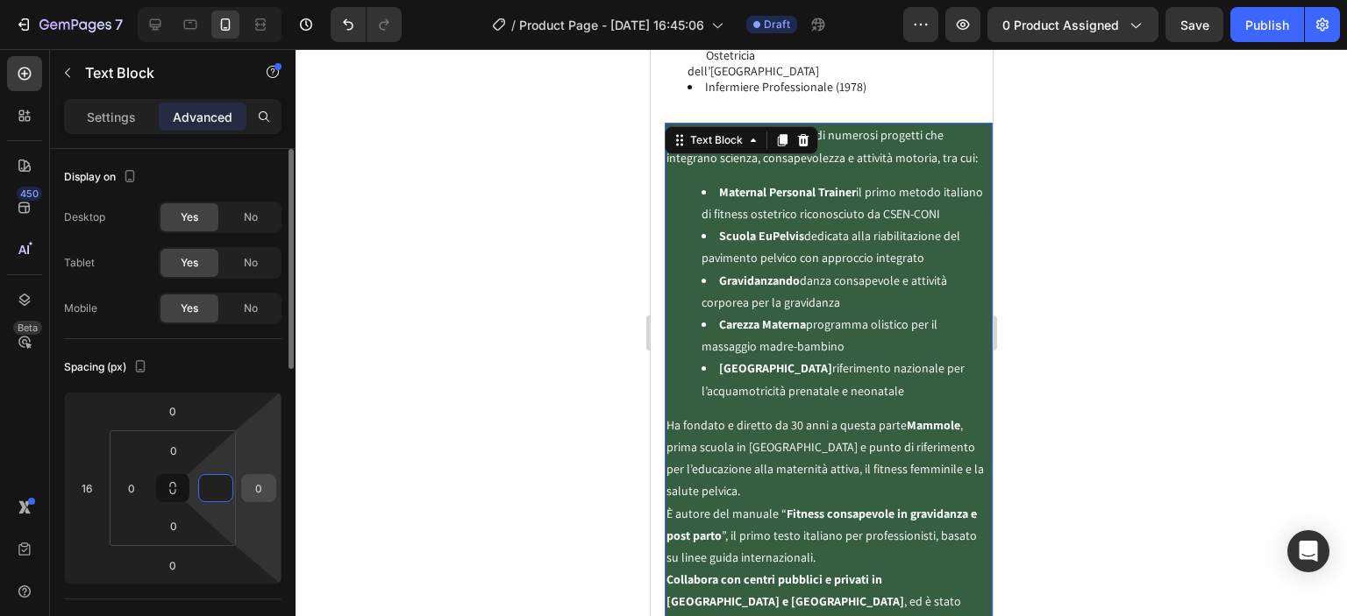
type input "0"
click at [264, 474] on div "0" at bounding box center [258, 488] width 35 height 28
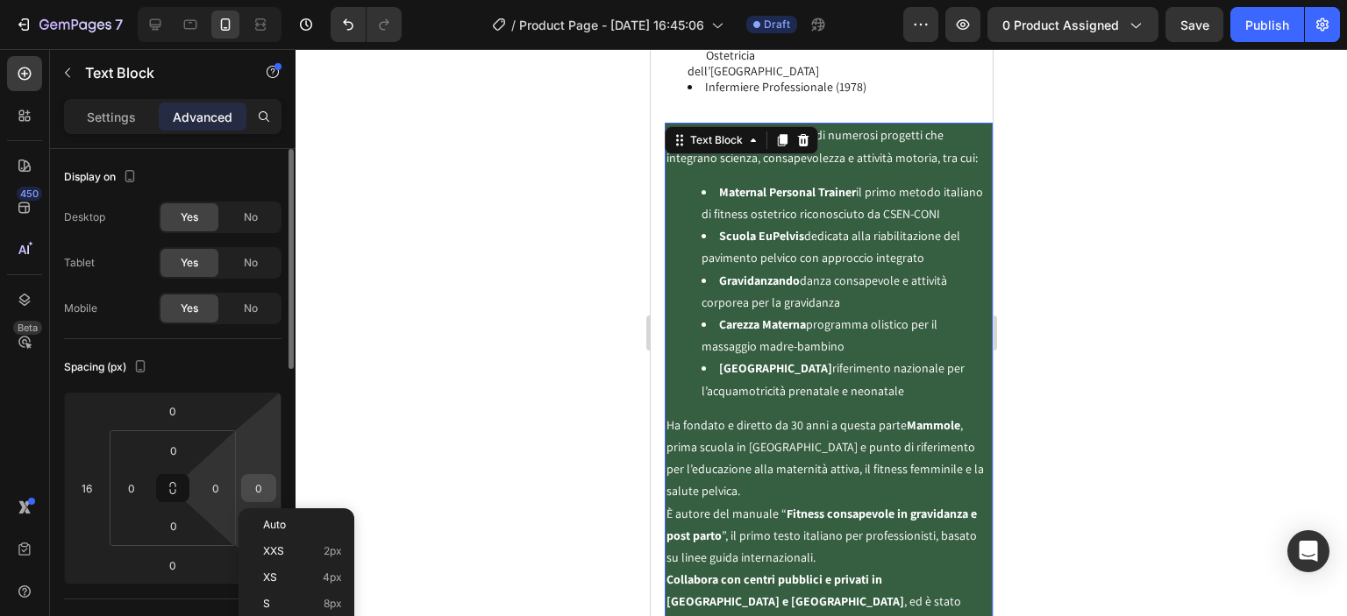
click at [261, 485] on input "0" at bounding box center [259, 488] width 26 height 26
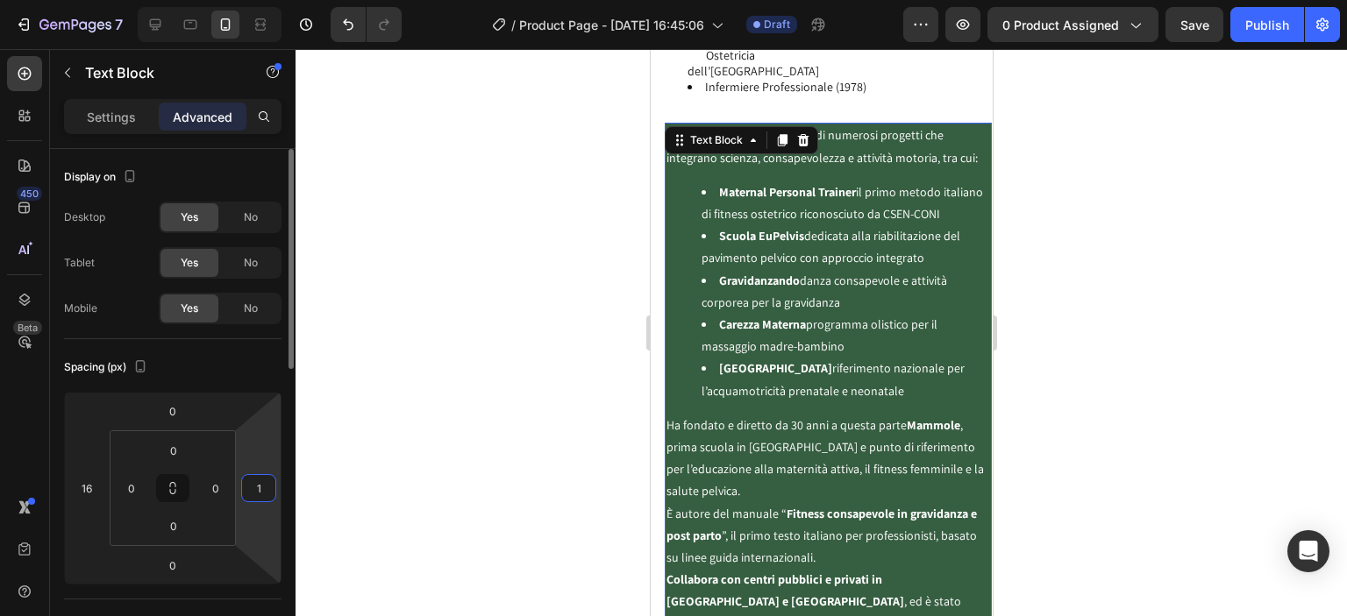
type input "16"
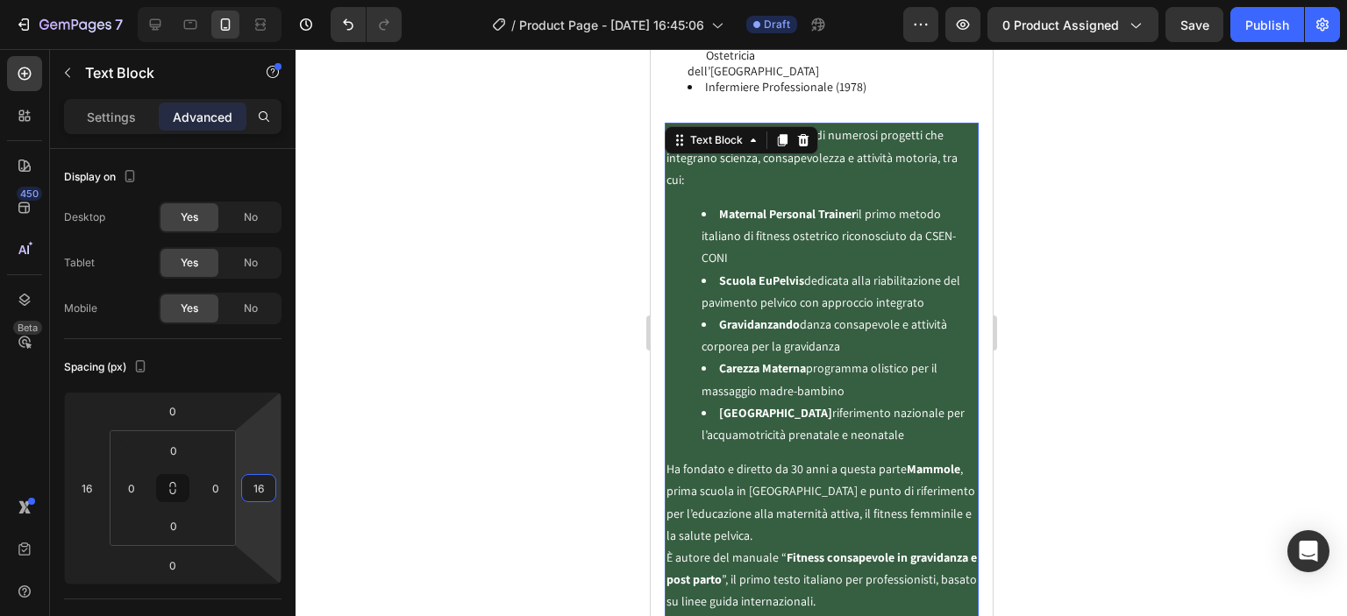
click at [395, 381] on div at bounding box center [821, 332] width 1051 height 567
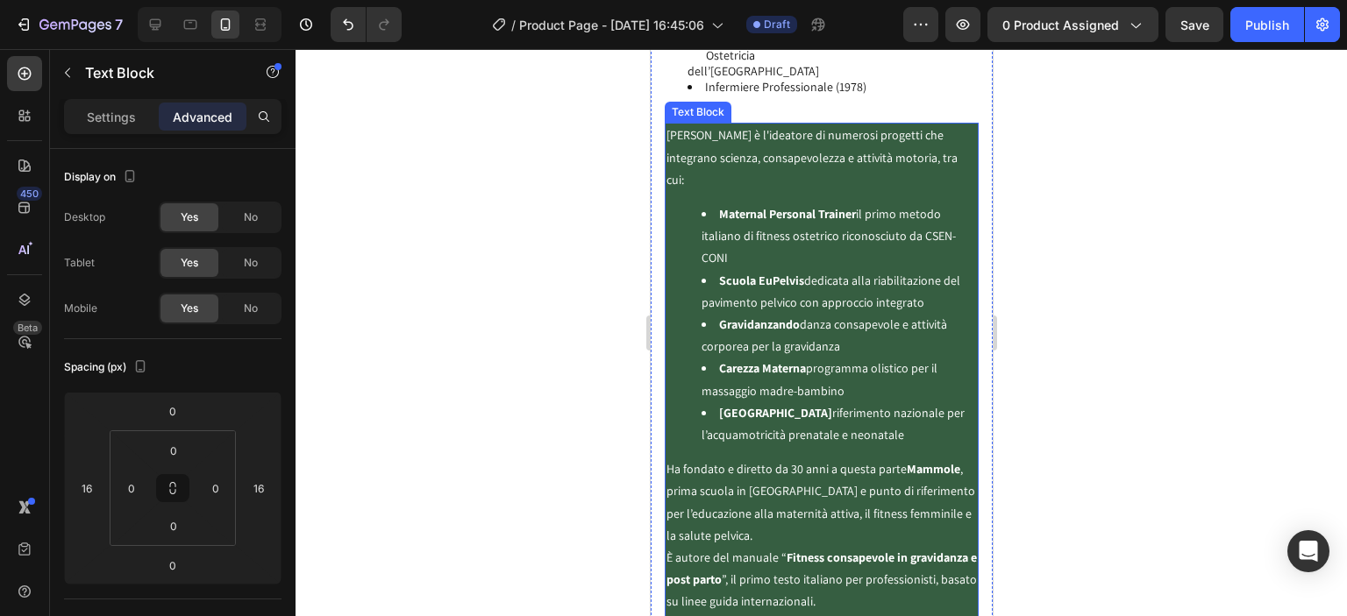
click at [682, 318] on ul "Maternal Personal Trainer il primo metodo italiano di fitness ostetrico riconos…" at bounding box center [821, 324] width 310 height 243
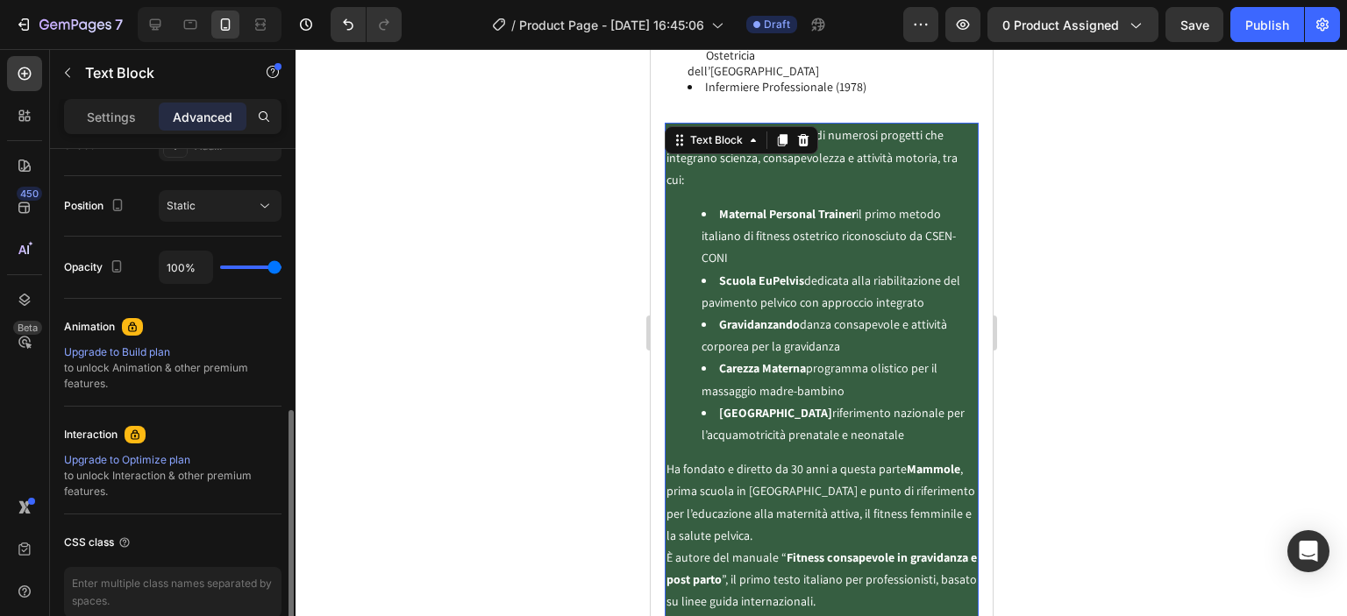
scroll to position [410, 0]
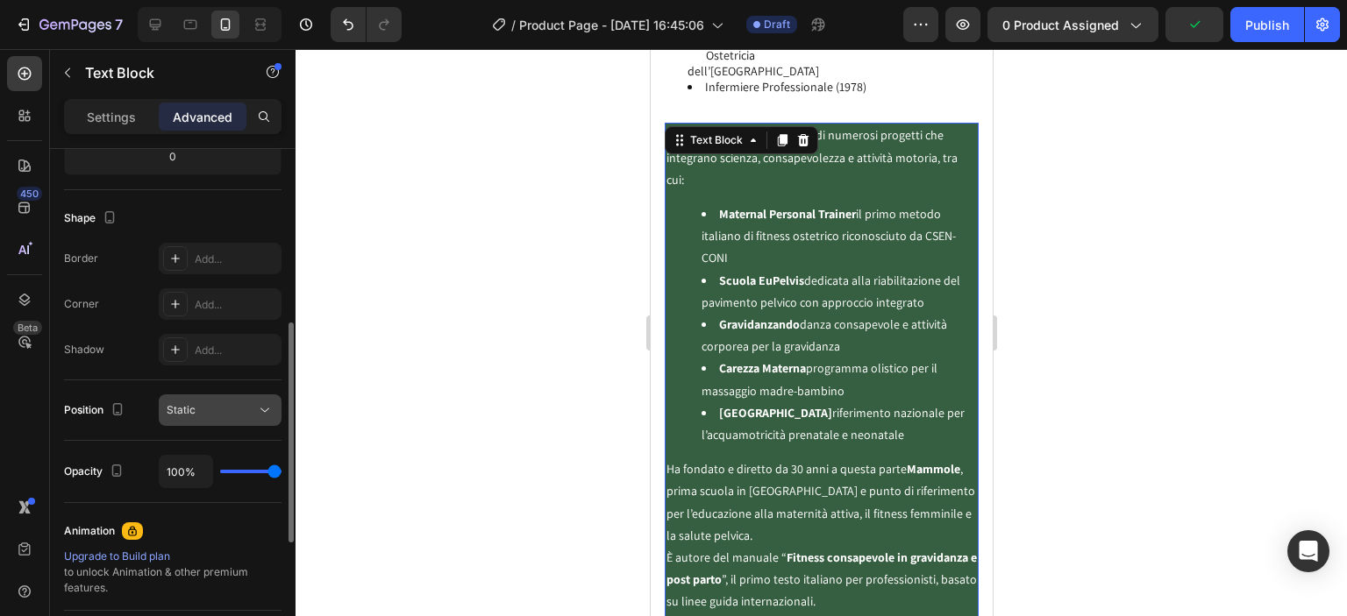
click at [218, 403] on div "Static" at bounding box center [211, 411] width 89 height 16
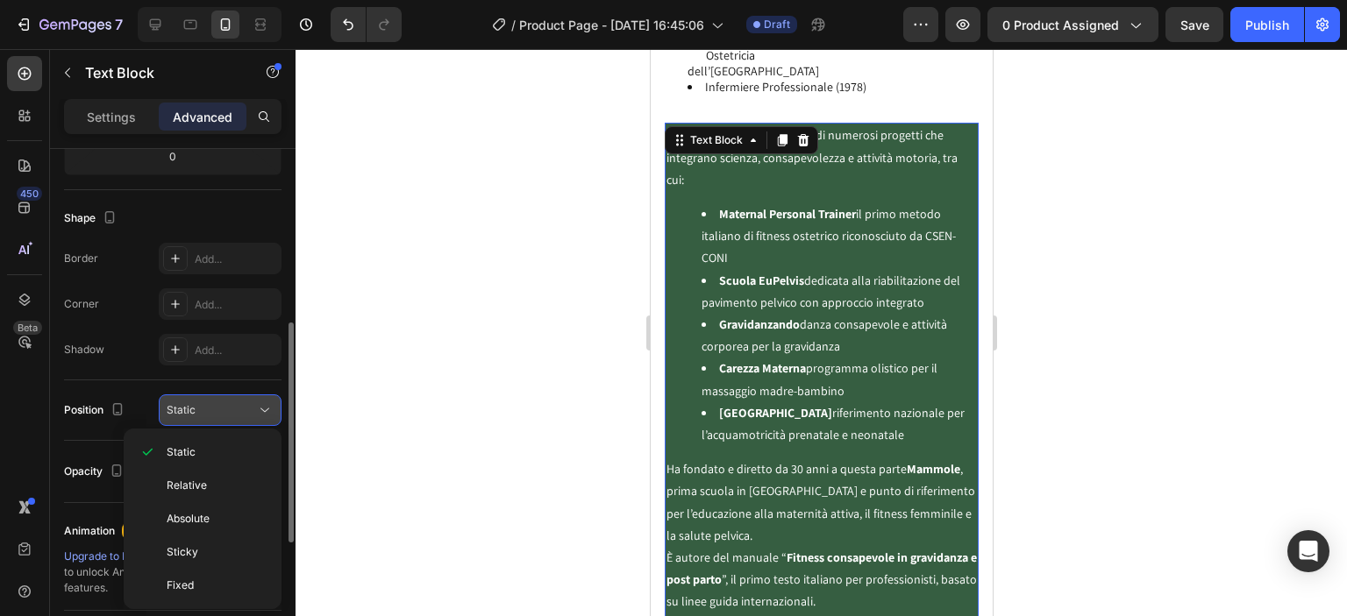
click at [221, 403] on div "Static" at bounding box center [211, 411] width 89 height 16
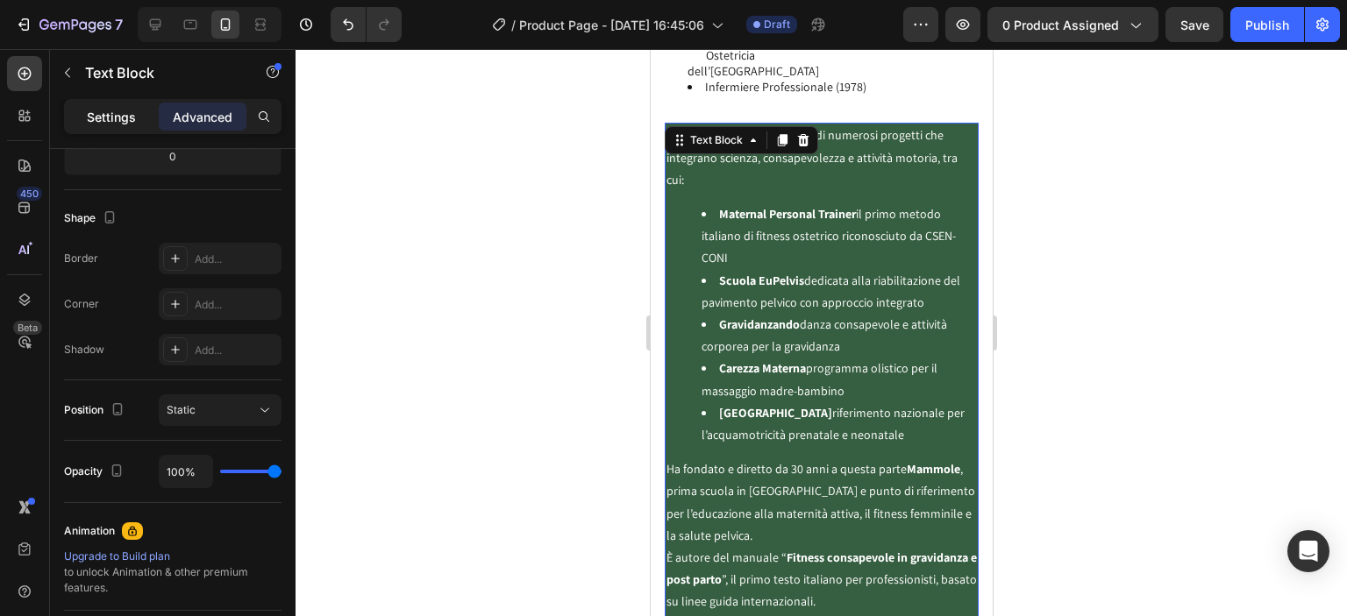
click at [117, 120] on p "Settings" at bounding box center [111, 117] width 49 height 18
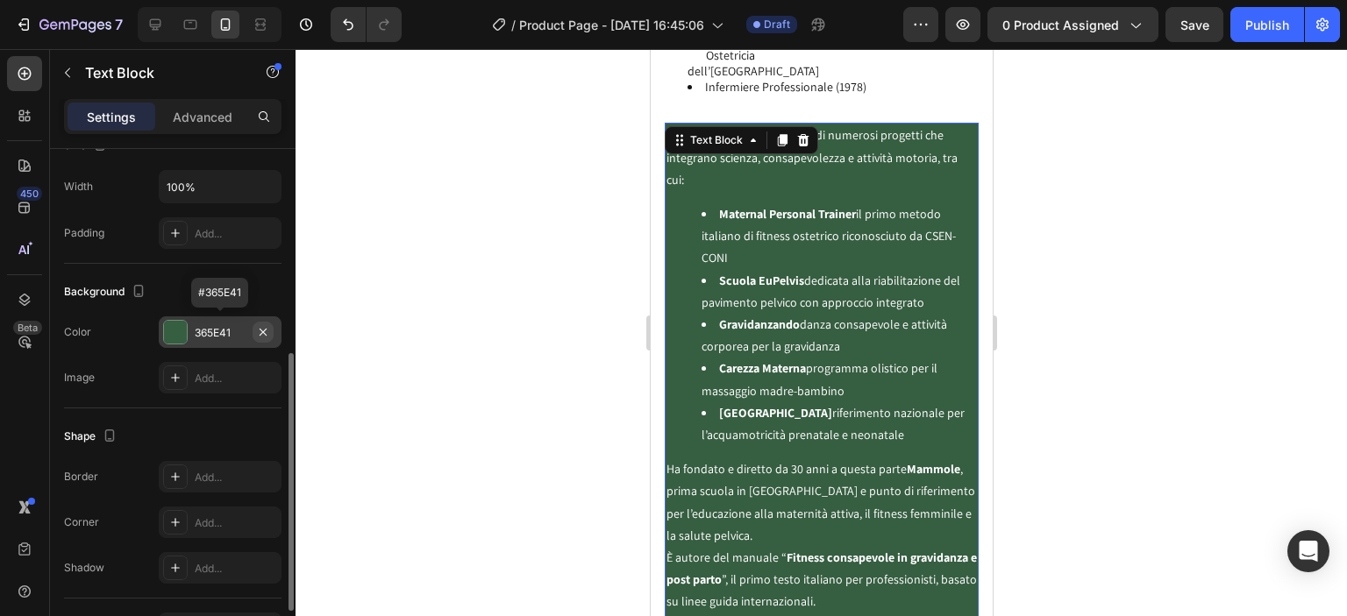
click at [263, 326] on icon "button" at bounding box center [263, 332] width 14 height 14
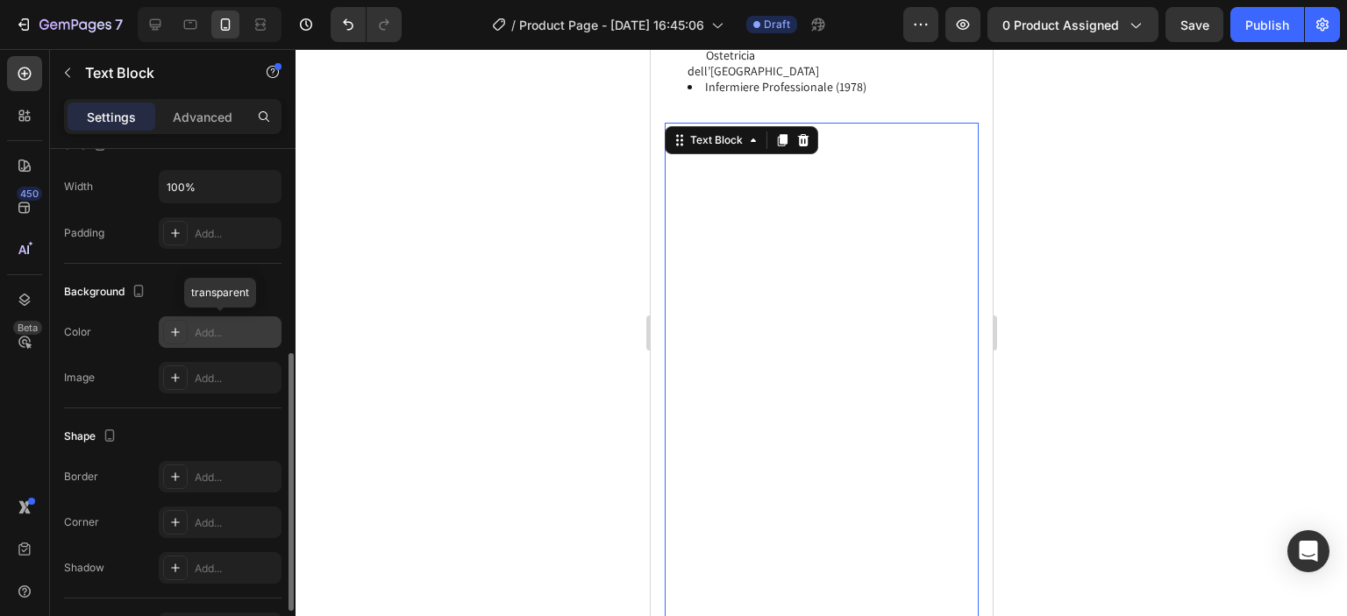
click at [263, 326] on div "Add..." at bounding box center [236, 333] width 82 height 16
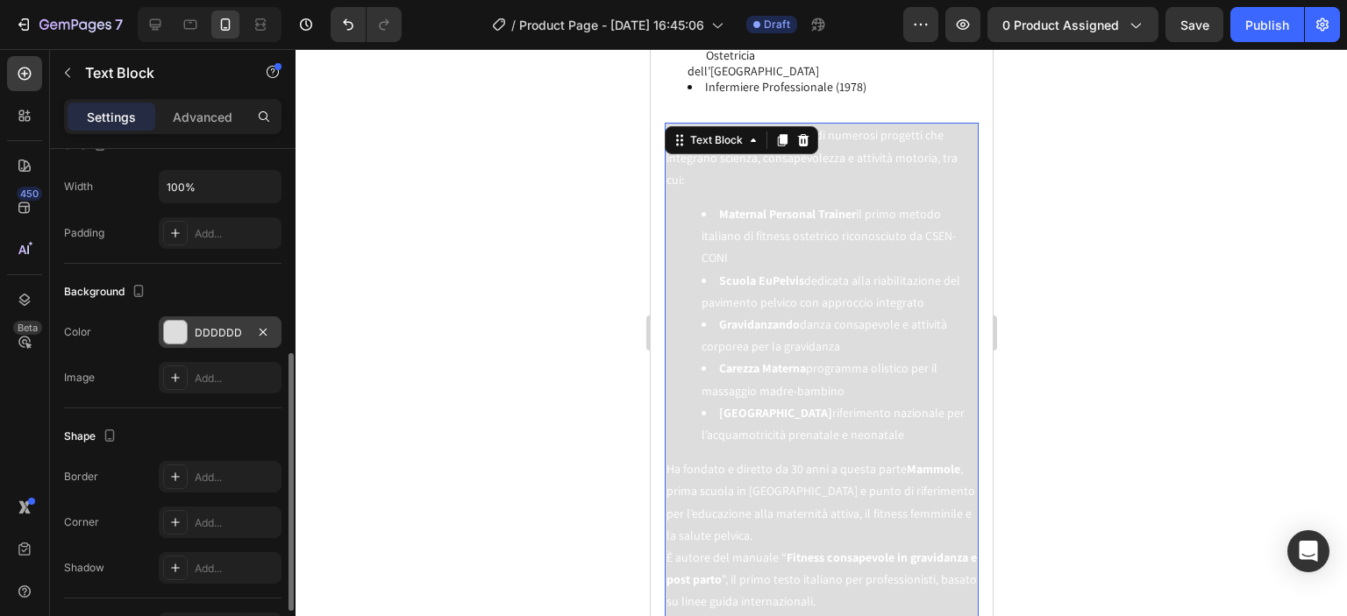
click at [358, 269] on div at bounding box center [821, 332] width 1051 height 567
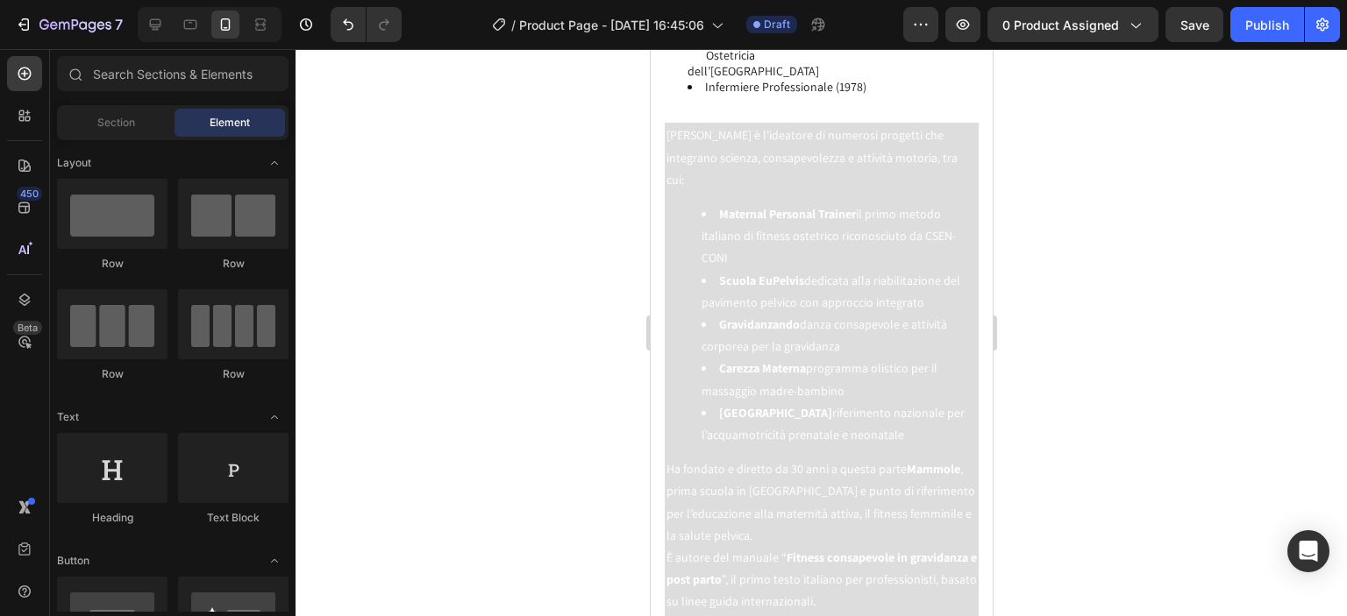
click at [360, 272] on div at bounding box center [821, 332] width 1051 height 567
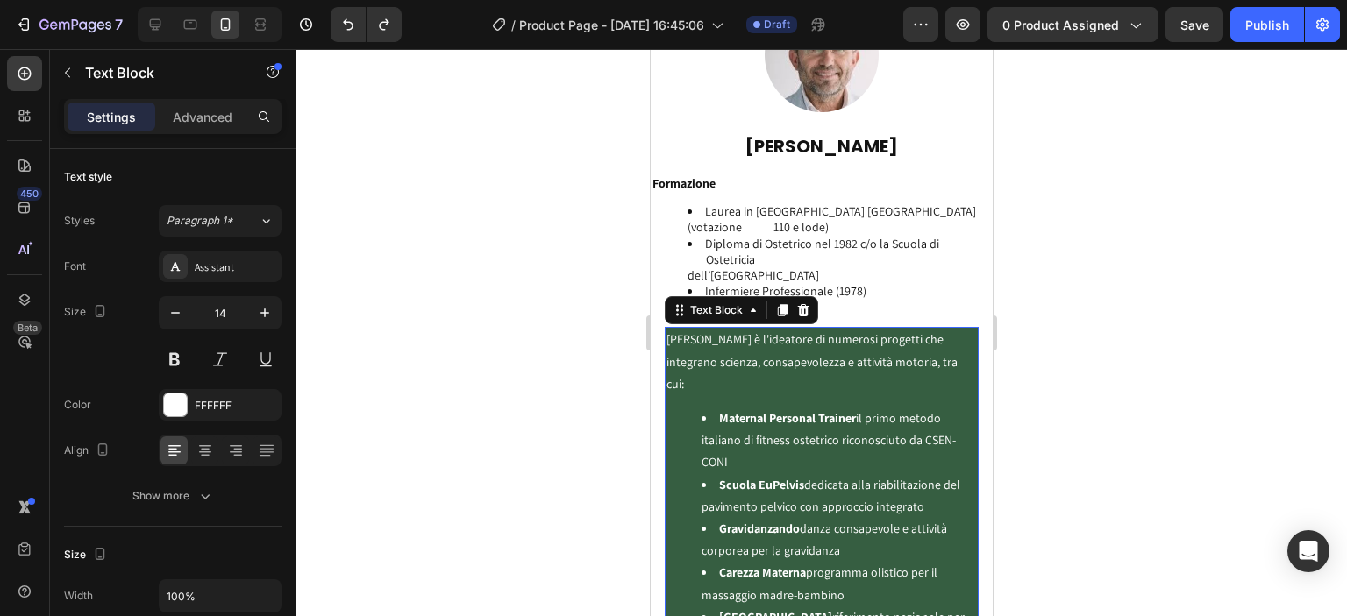
click at [683, 408] on ul "Maternal Personal Trainer il primo metodo italiano di fitness ostetrico riconos…" at bounding box center [821, 529] width 310 height 243
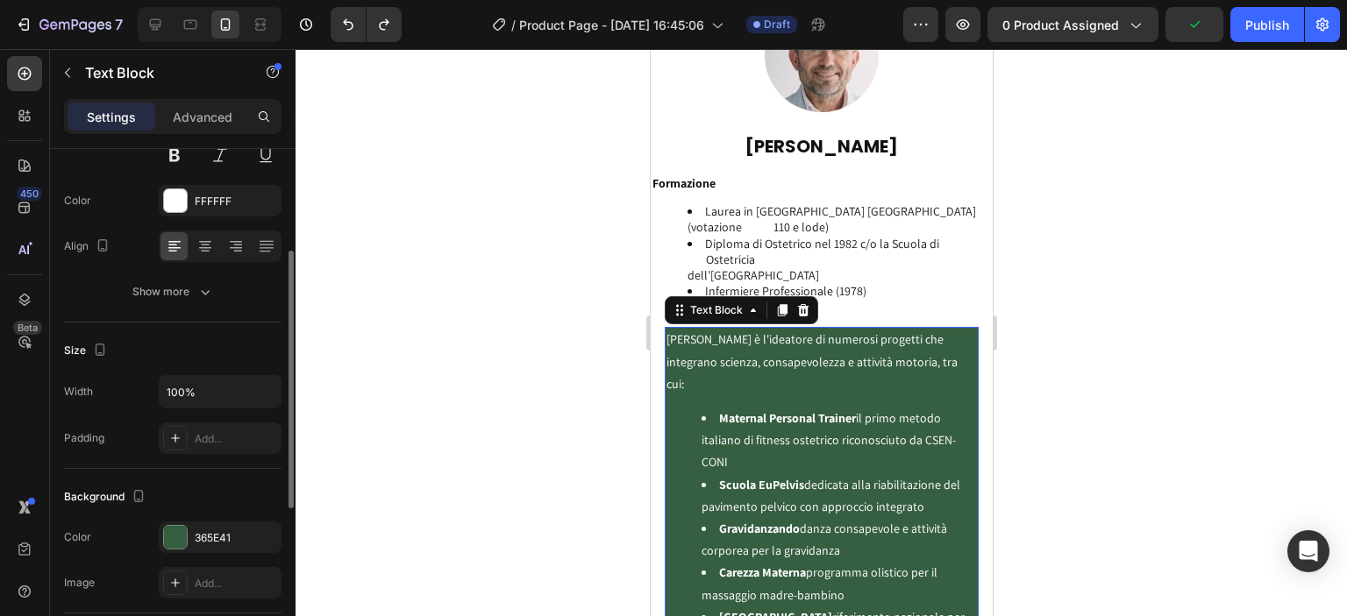
scroll to position [410, 0]
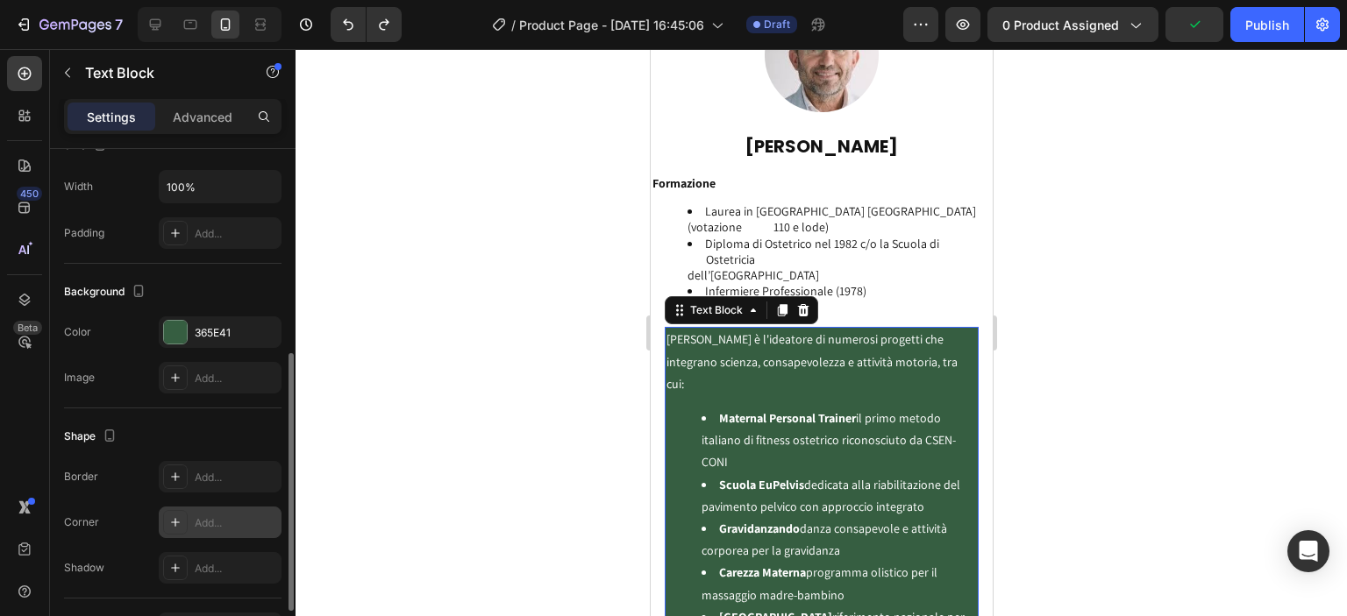
click at [169, 517] on icon at bounding box center [175, 523] width 14 height 14
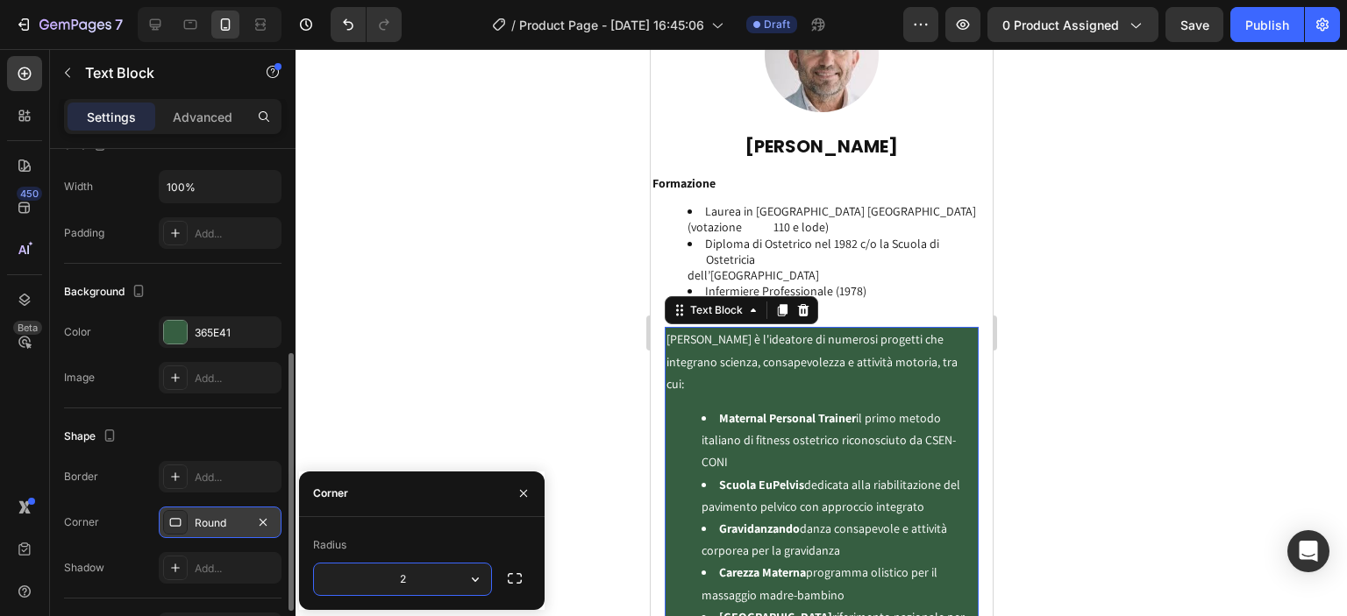
type input "20"
click at [517, 346] on div at bounding box center [821, 332] width 1051 height 567
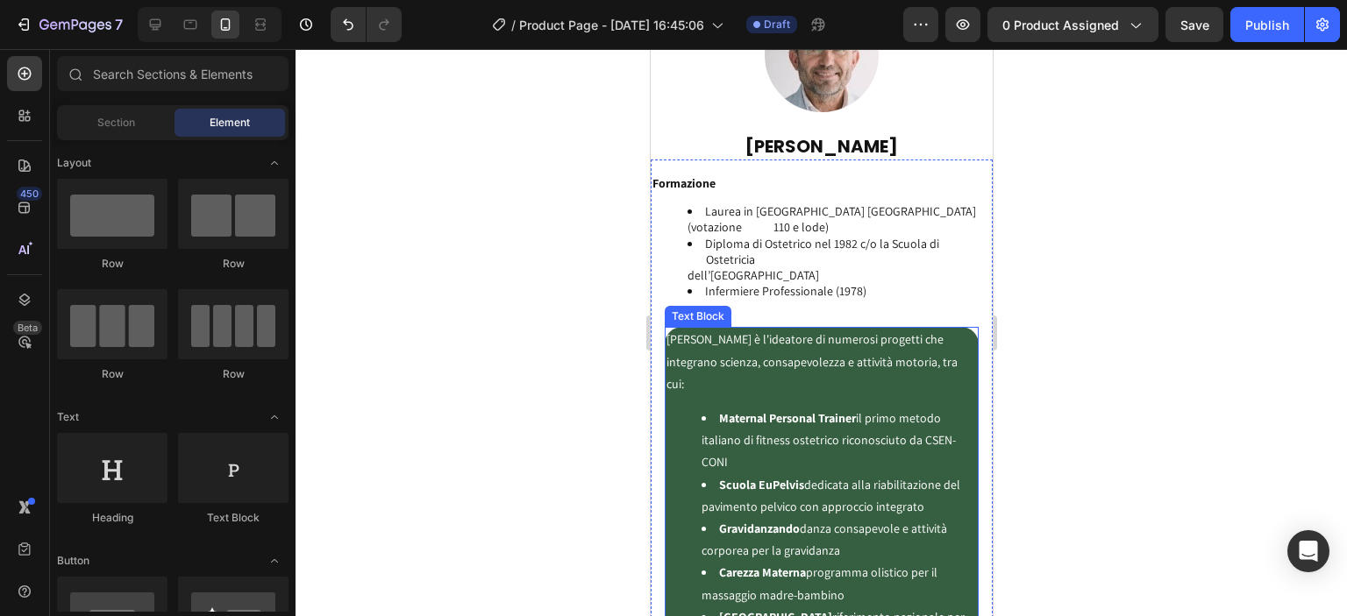
scroll to position [4501, 0]
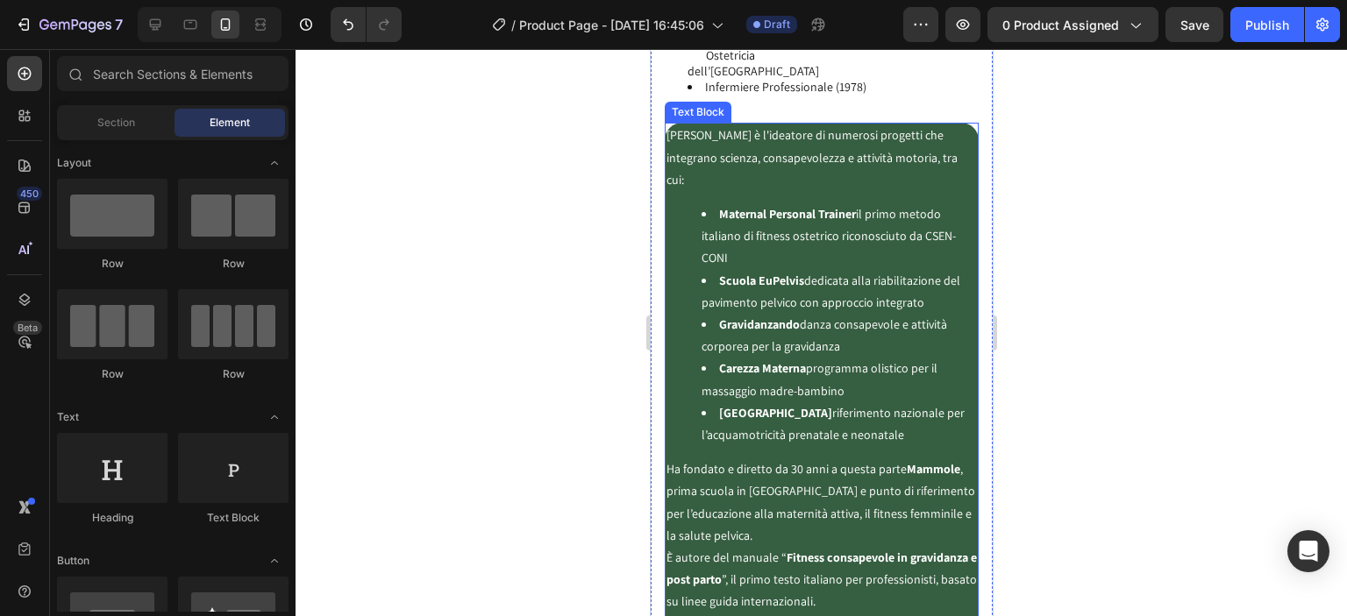
click at [963, 337] on div "Domenico è l'ideatore di numerosi progetti che integrano scienza, consapevolezz…" at bounding box center [821, 413] width 314 height 581
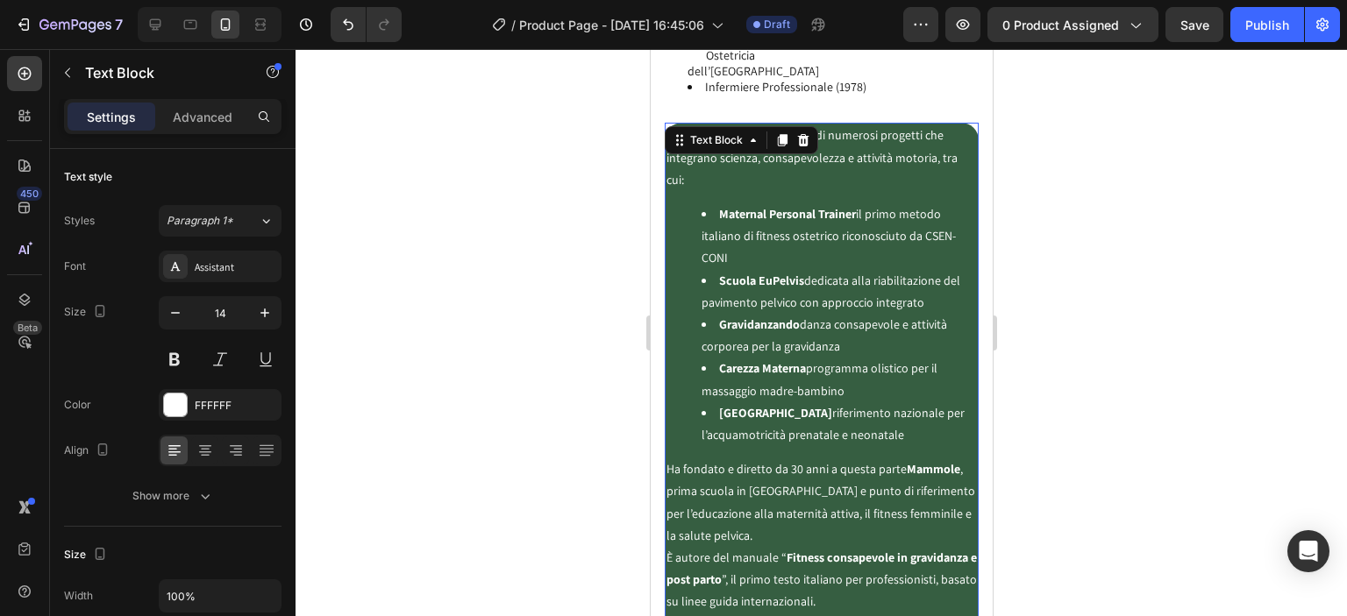
scroll to position [4706, 0]
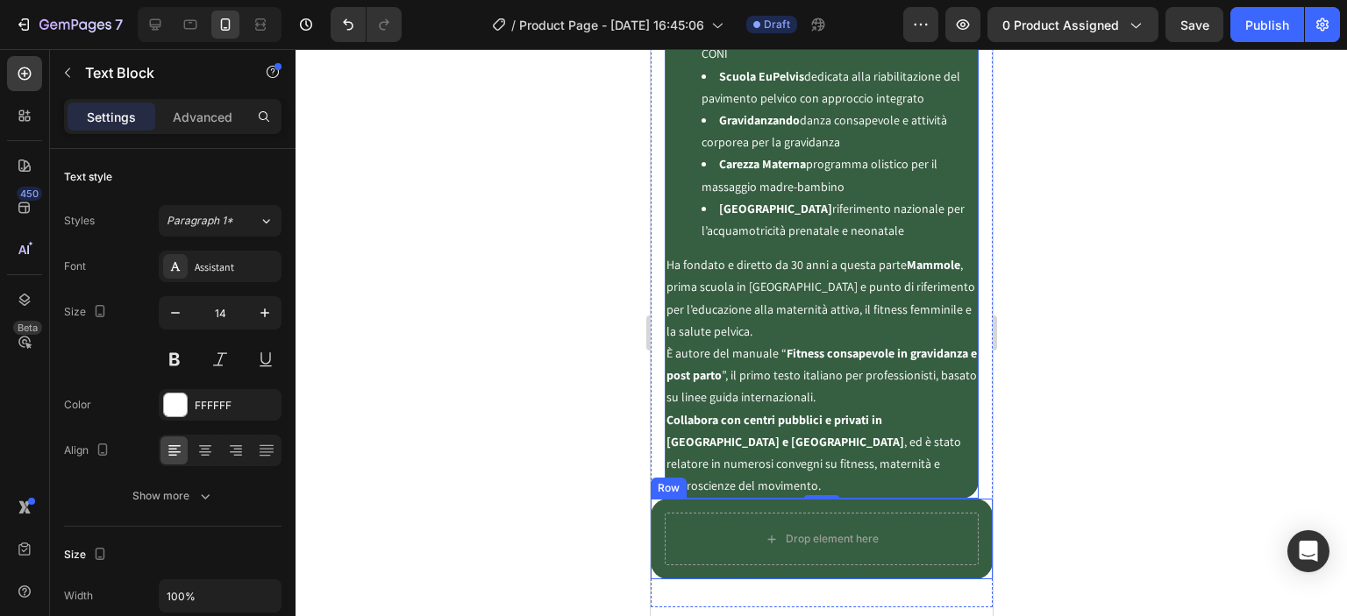
click at [659, 501] on div "Drop element here Row" at bounding box center [821, 539] width 342 height 81
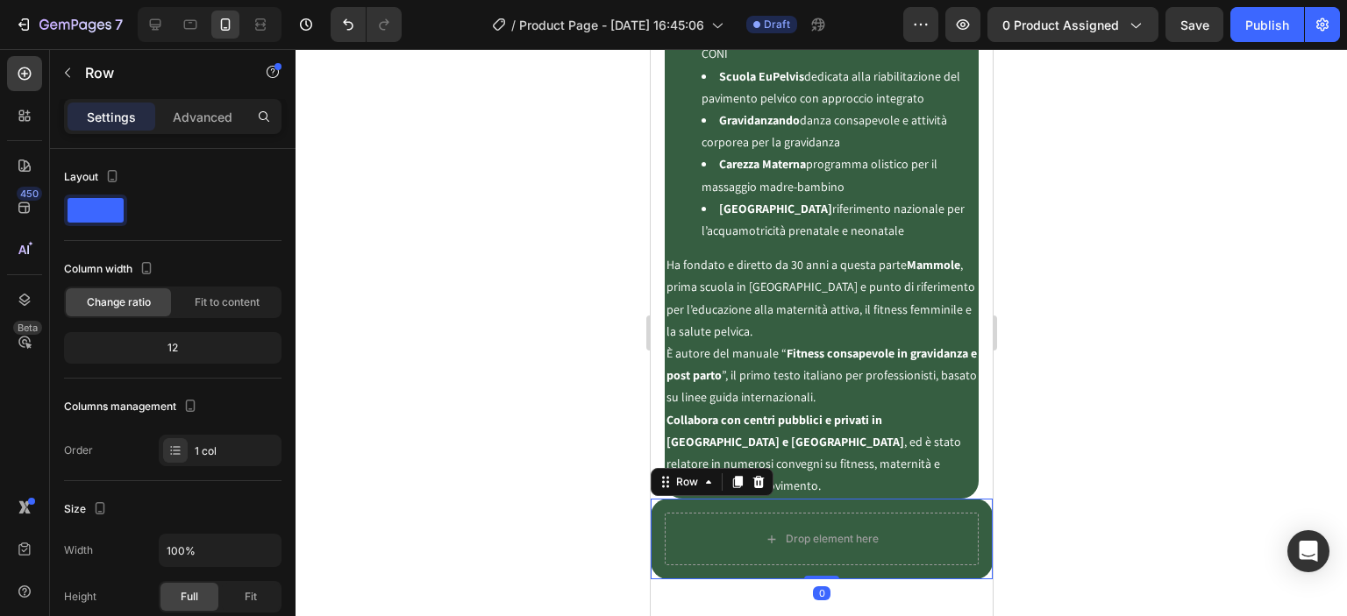
click at [659, 499] on div "Drop element here Row 0" at bounding box center [821, 539] width 342 height 81
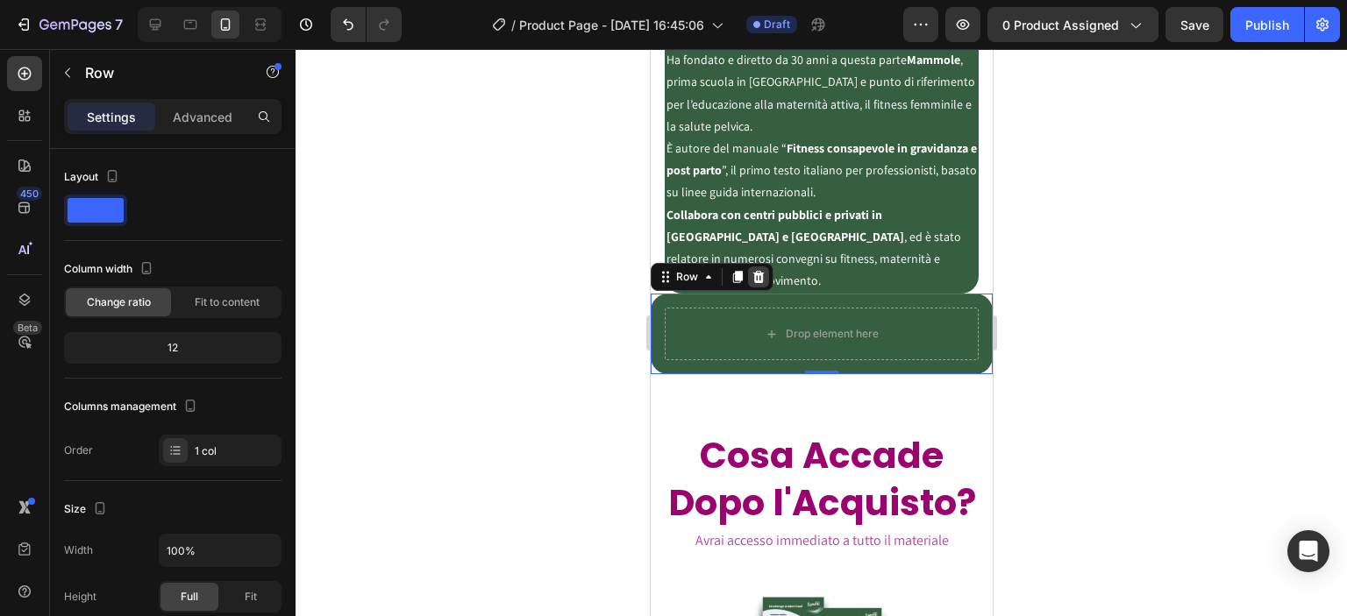
click at [764, 267] on div at bounding box center [757, 277] width 21 height 21
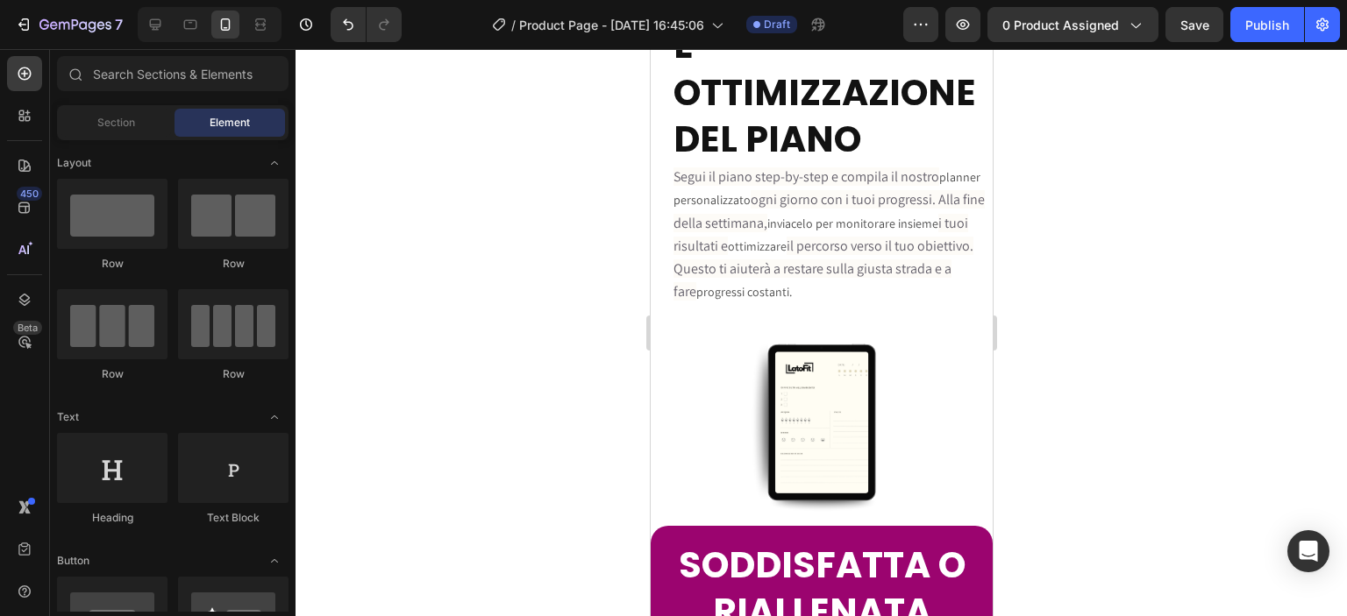
scroll to position [6547, 0]
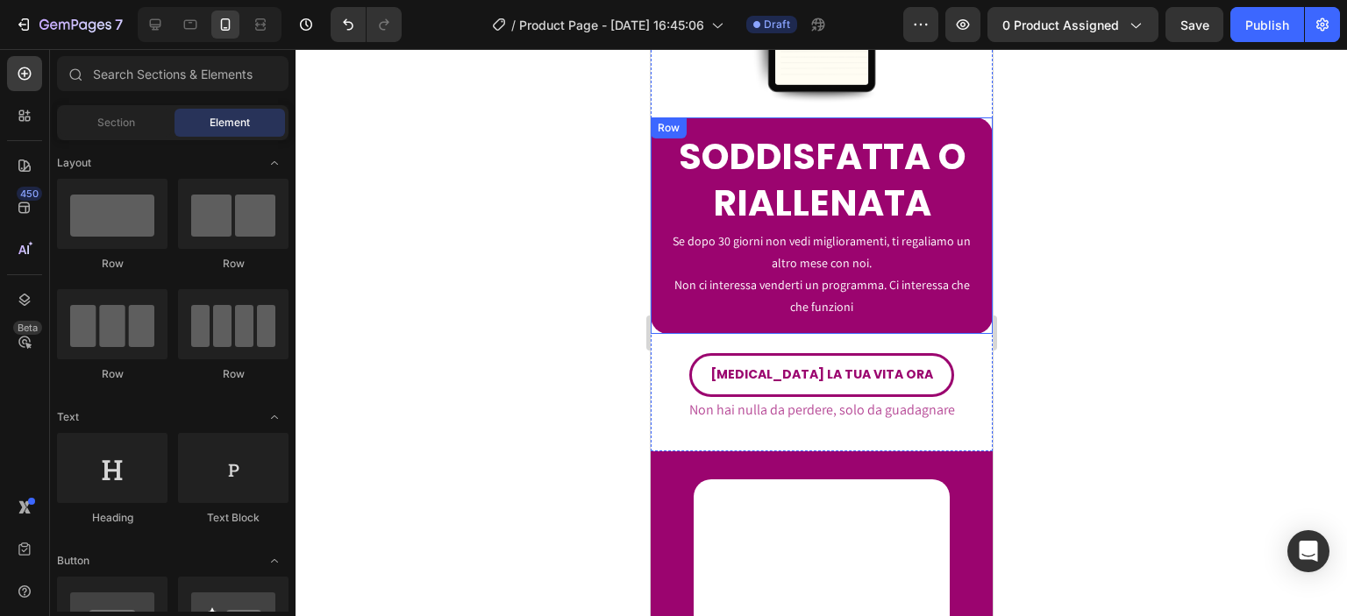
click at [661, 301] on div "SODDISFATTA O RIALLENATA Heading Se dopo 30 giorni non vedi miglioramenti, ti r…" at bounding box center [821, 226] width 342 height 217
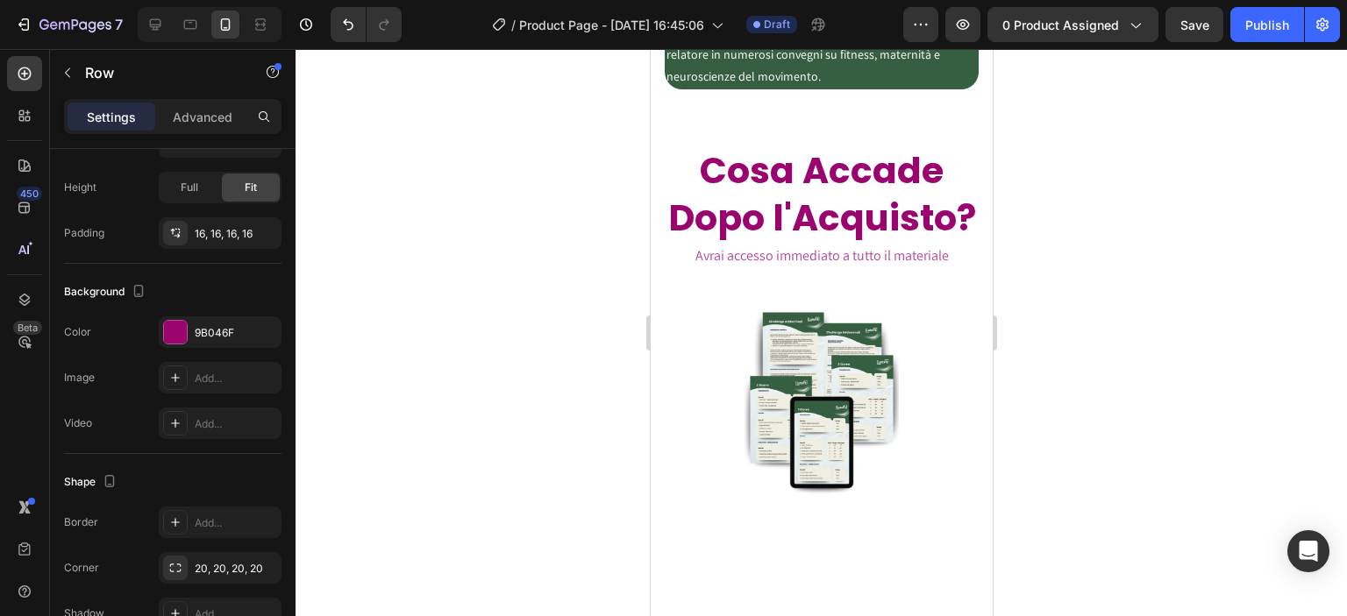
scroll to position [4706, 0]
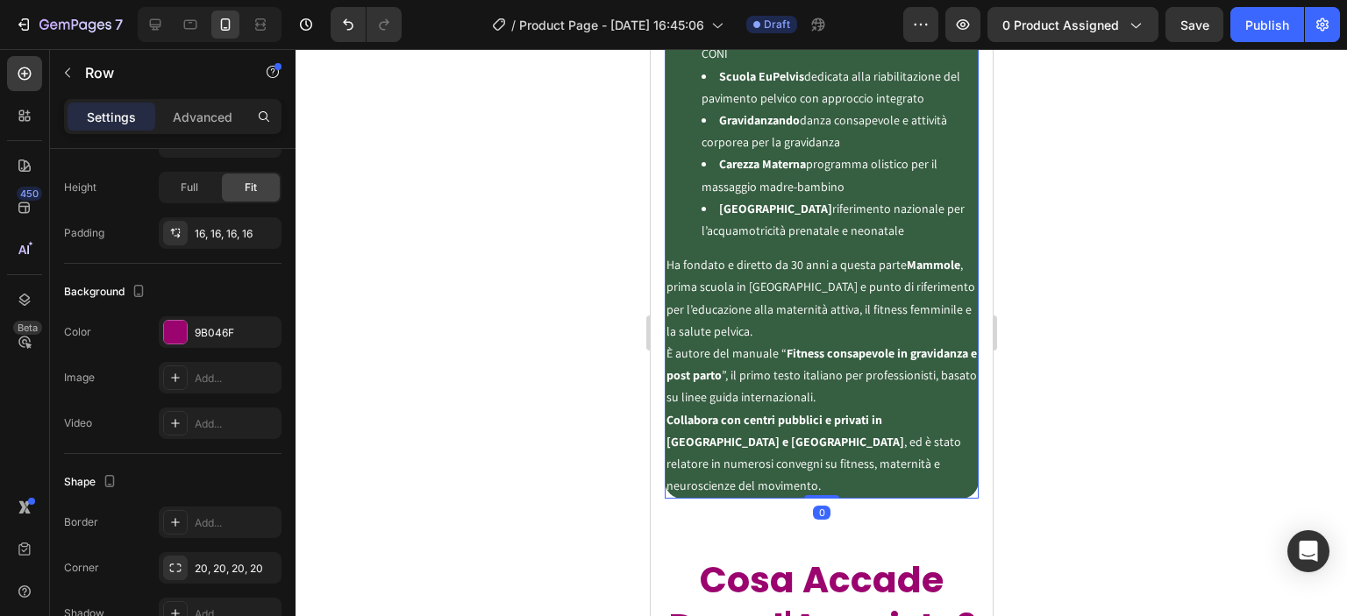
click at [672, 199] on ul "Maternal Personal Trainer il primo metodo italiano di fitness ostetrico riconos…" at bounding box center [821, 120] width 310 height 243
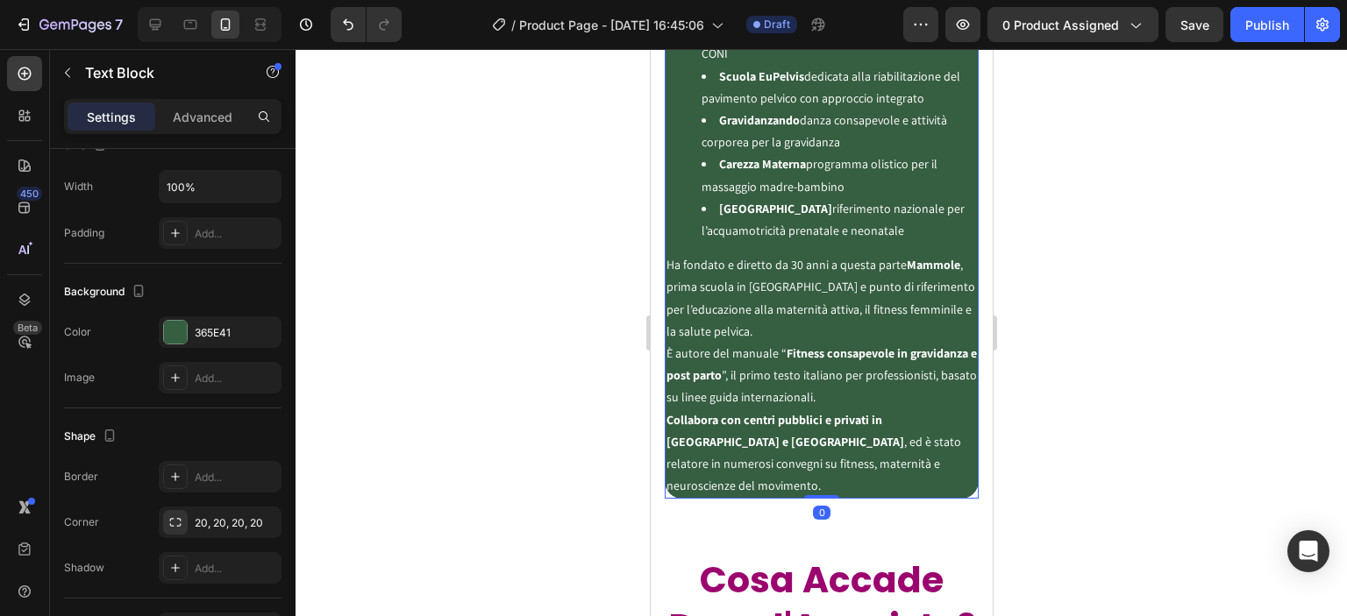
scroll to position [0, 0]
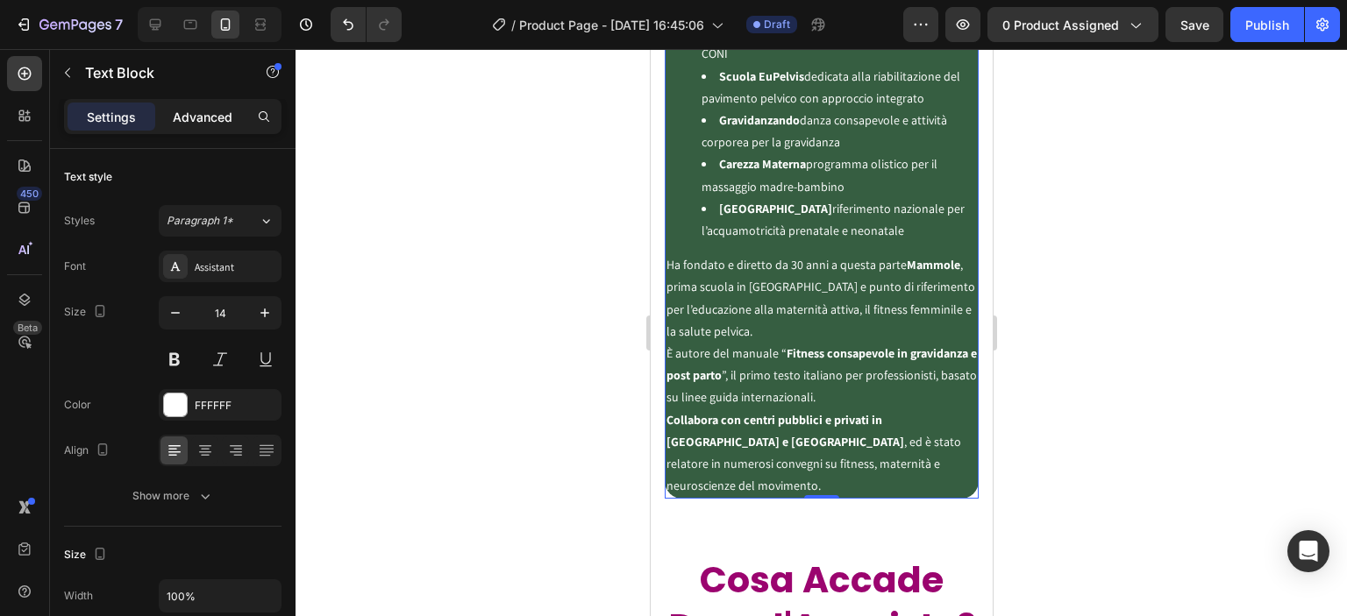
click at [210, 108] on p "Advanced" at bounding box center [203, 117] width 60 height 18
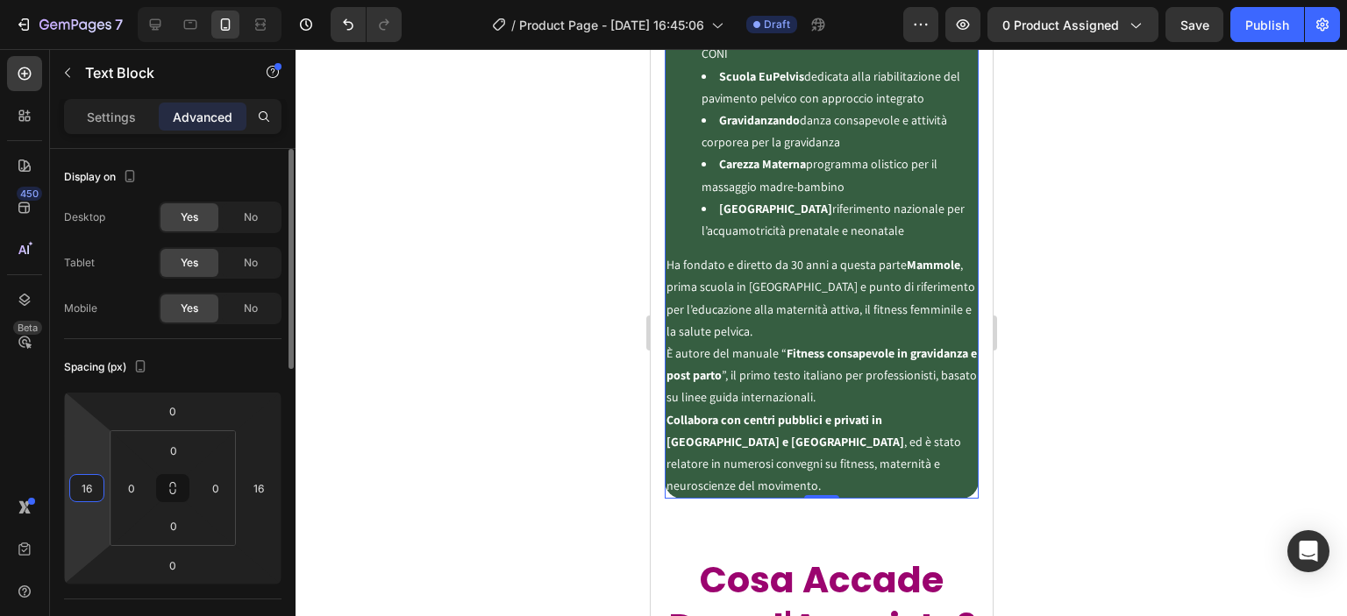
click at [91, 494] on input "16" at bounding box center [87, 488] width 26 height 26
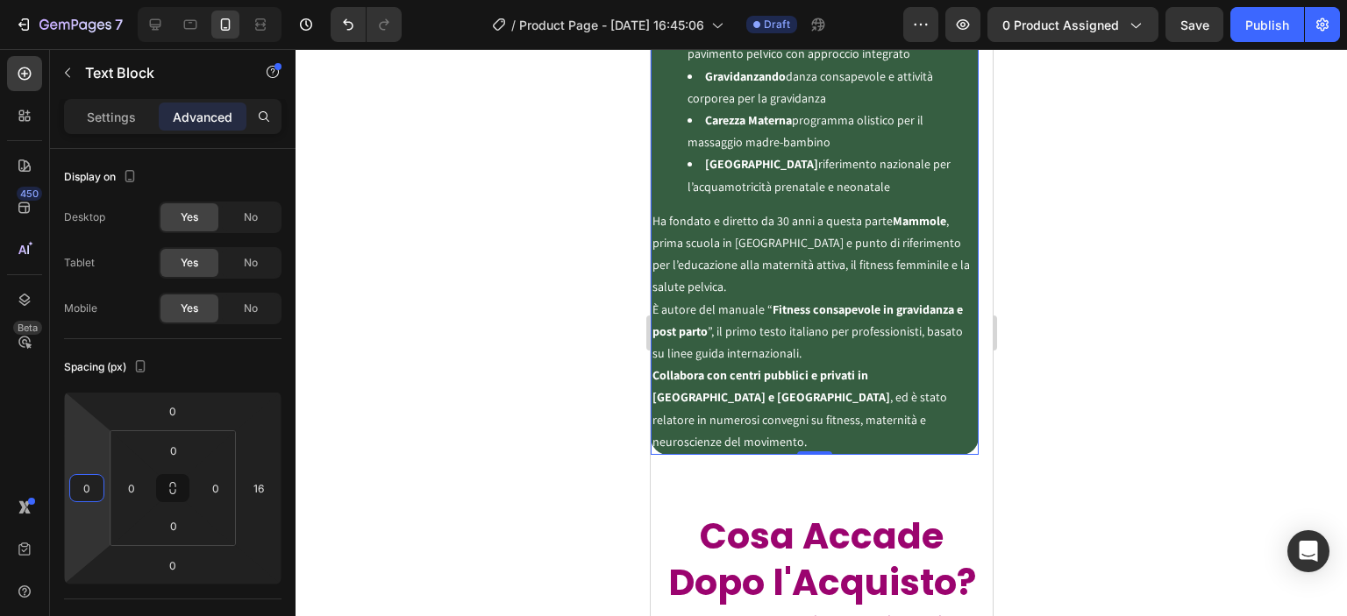
type input "16"
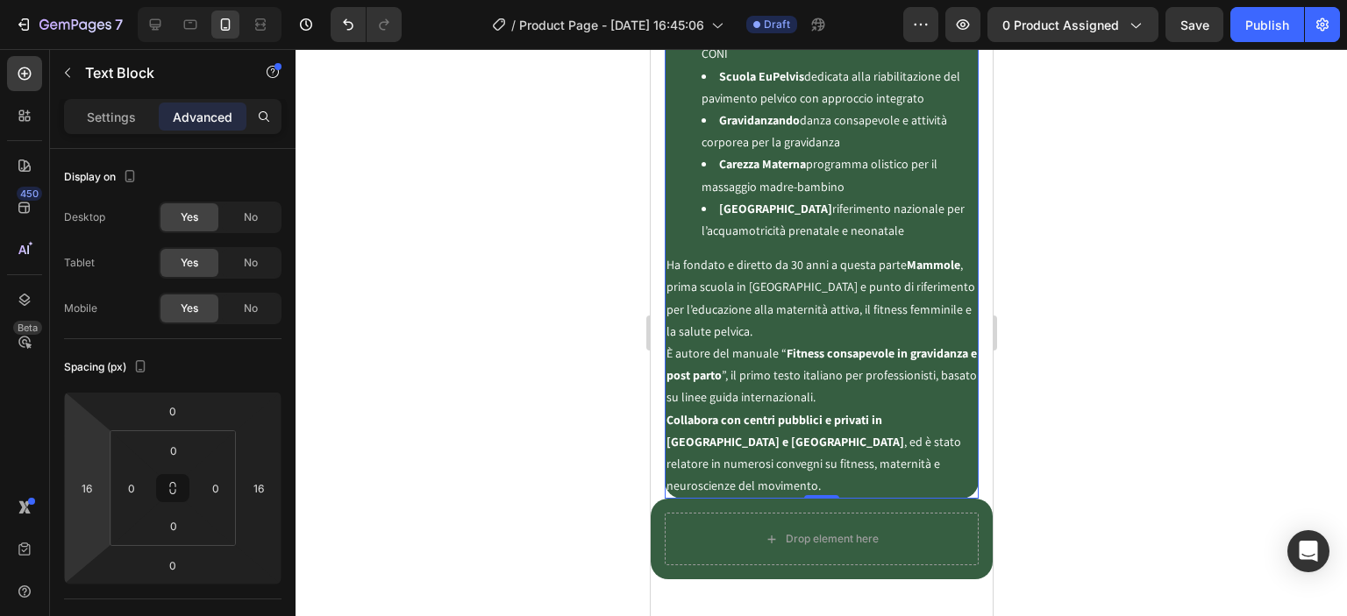
click at [467, 408] on div at bounding box center [821, 332] width 1051 height 567
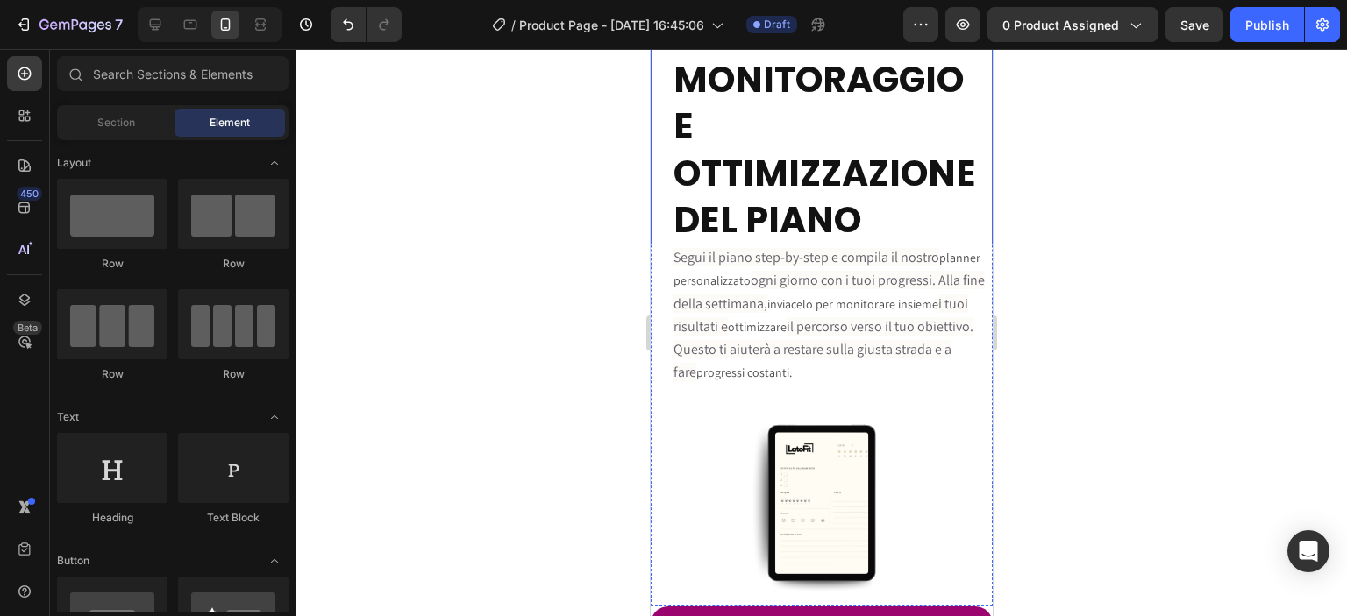
scroll to position [6343, 0]
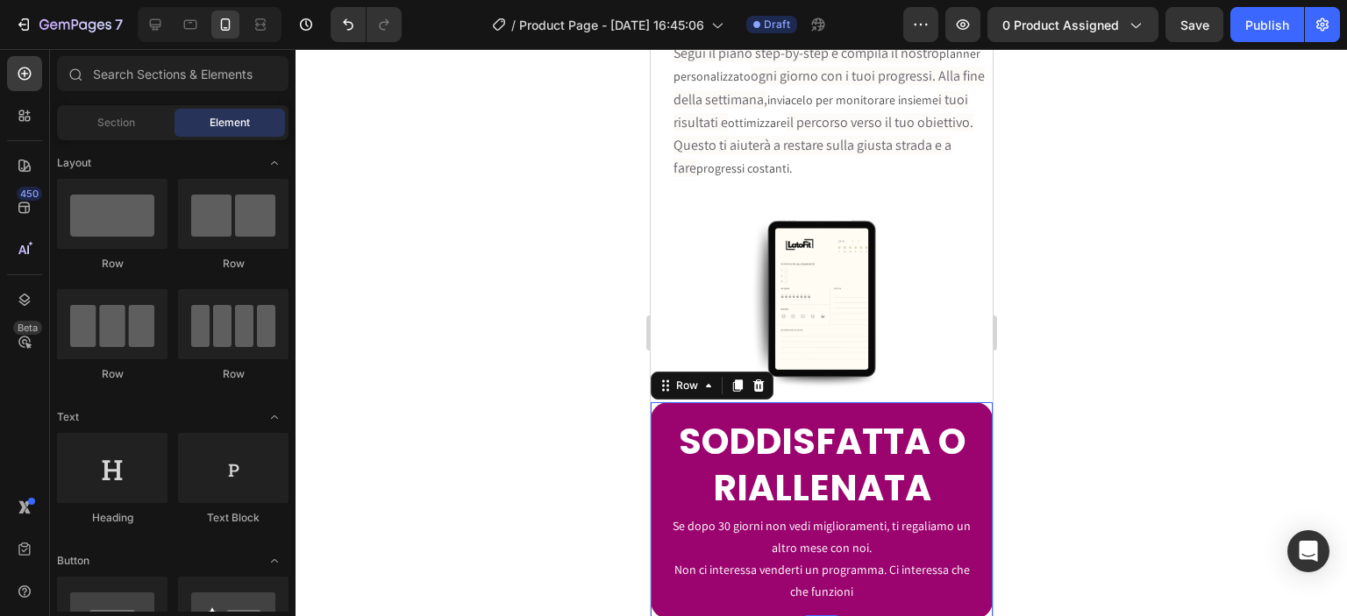
click at [741, 403] on div "SODDISFATTA O RIALLENATA Heading Se dopo 30 giorni non vedi miglioramenti, ti r…" at bounding box center [821, 511] width 342 height 217
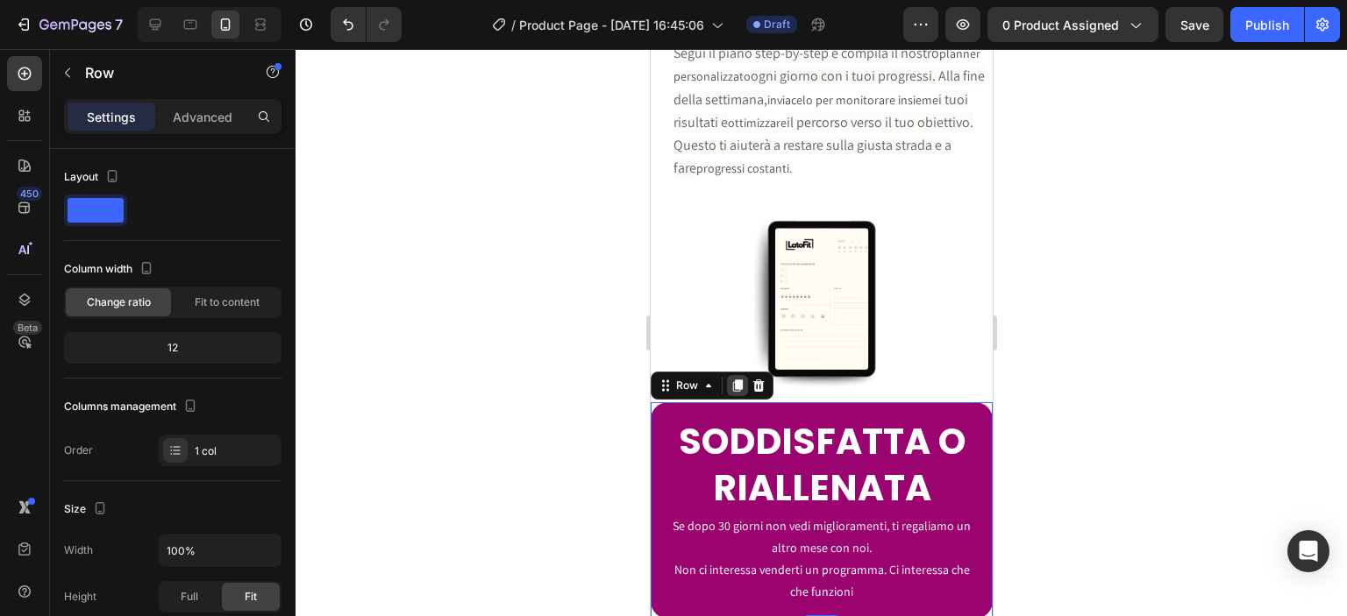
click at [732, 380] on icon at bounding box center [737, 386] width 10 height 12
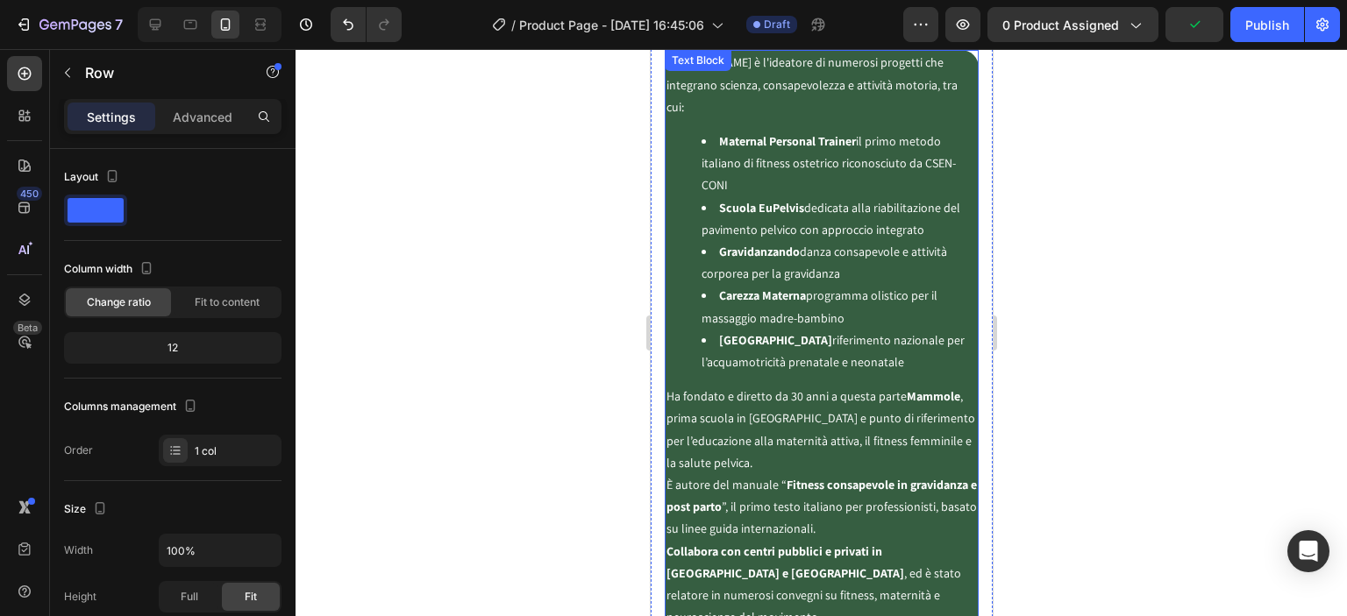
scroll to position [4165, 0]
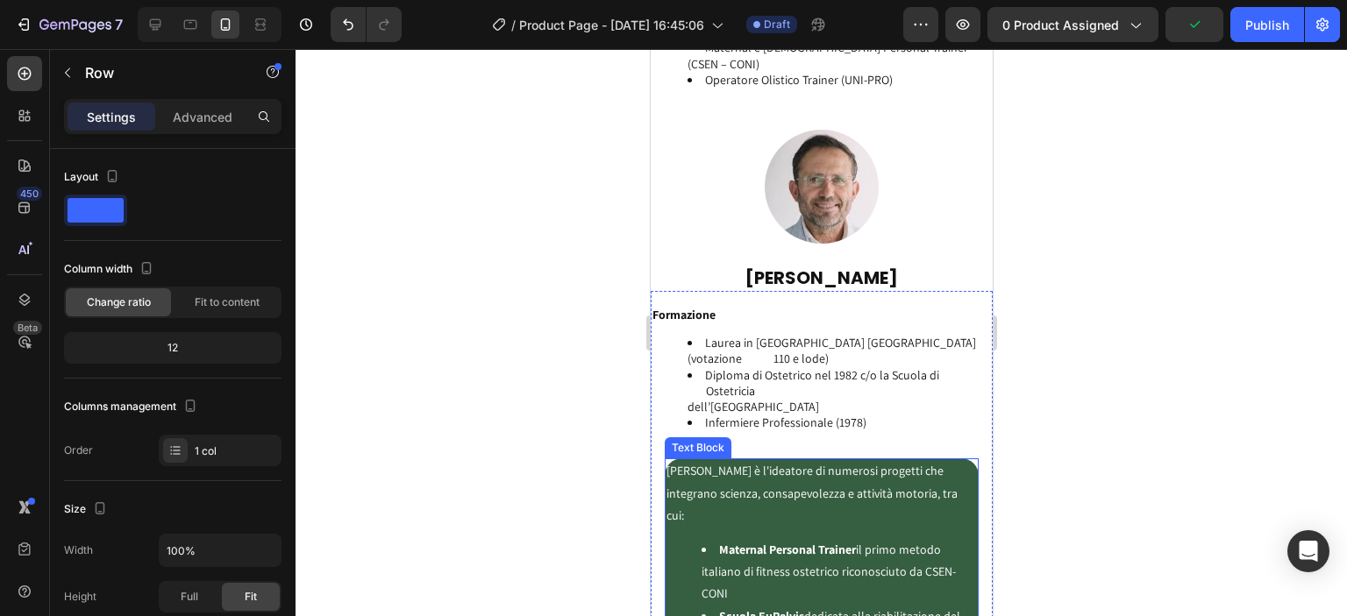
drag, startPoint x: 674, startPoint y: 473, endPoint x: 671, endPoint y: 462, distance: 11.1
click at [674, 472] on p "Domenico è l'ideatore di numerosi progetti che integrano scienza, consapevolezz…" at bounding box center [821, 493] width 310 height 67
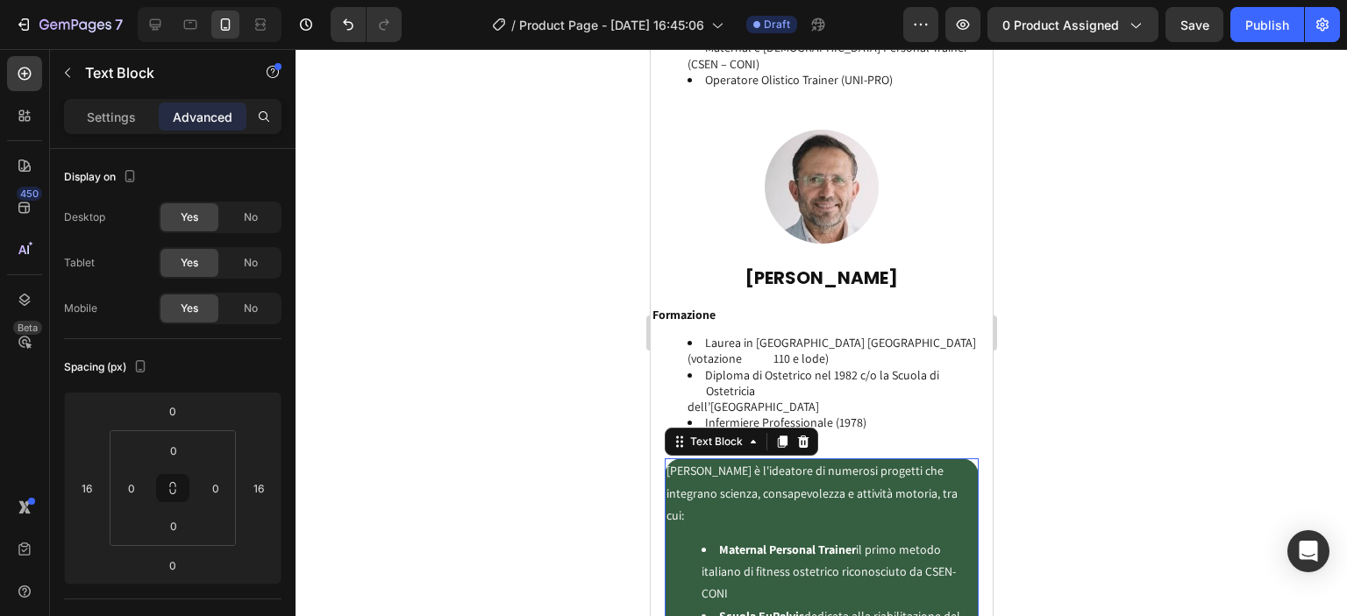
click at [668, 460] on p "Domenico è l'ideatore di numerosi progetti che integrano scienza, consapevolezz…" at bounding box center [821, 493] width 310 height 67
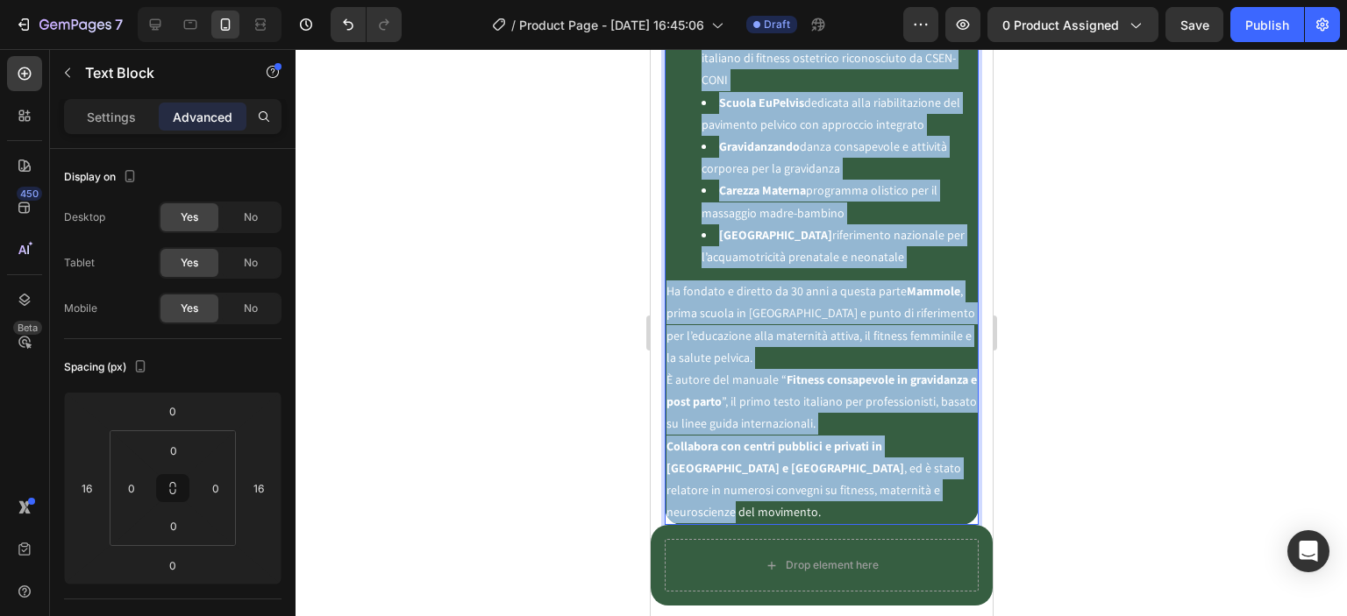
scroll to position [4999, 0]
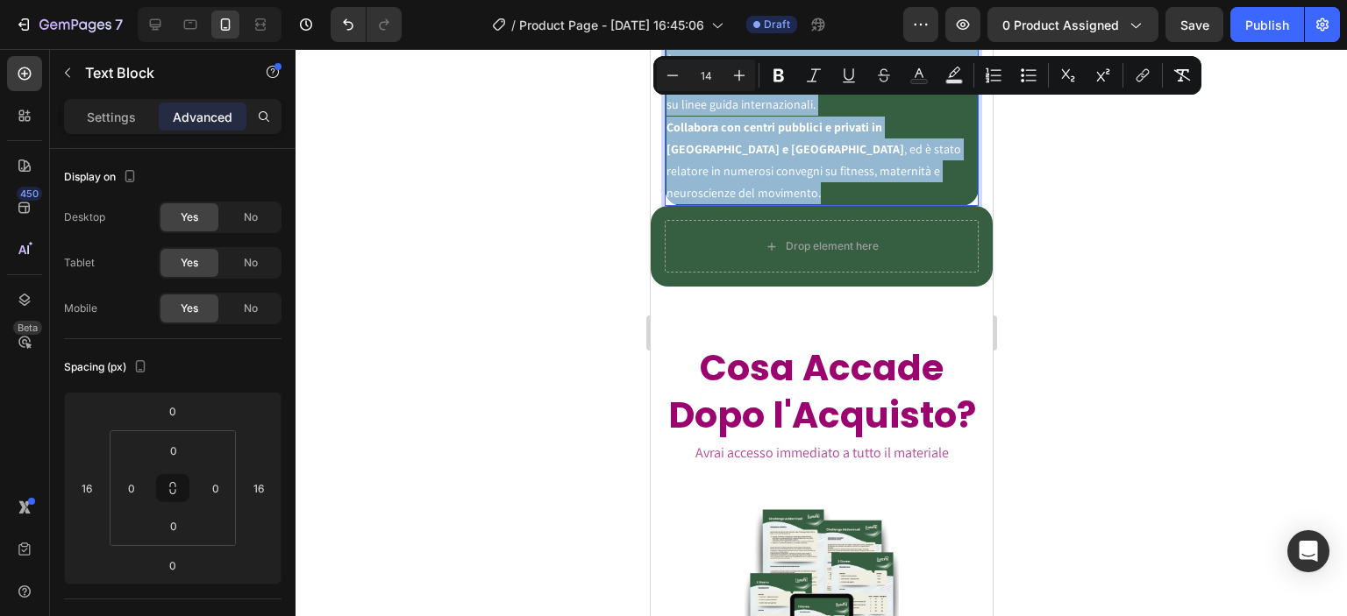
drag, startPoint x: 668, startPoint y: 452, endPoint x: 945, endPoint y: 140, distance: 416.8
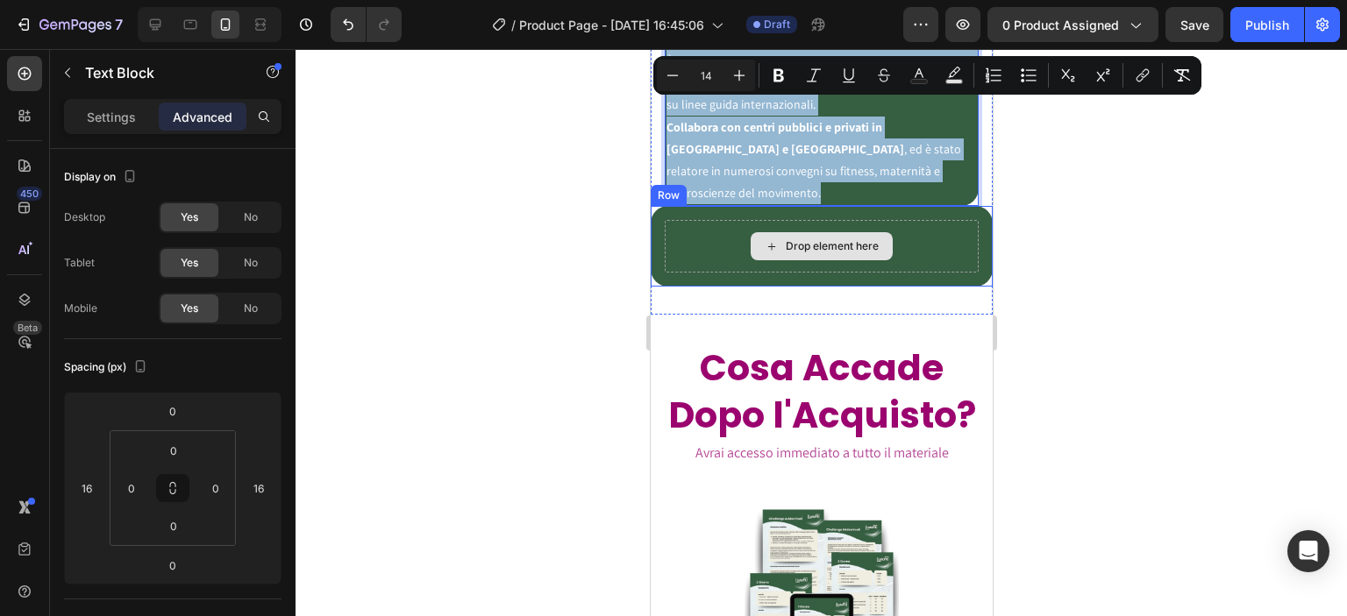
copy div "Domenico è l'ideatore di numerosi progetti che integrano scienza, consapevolezz…"
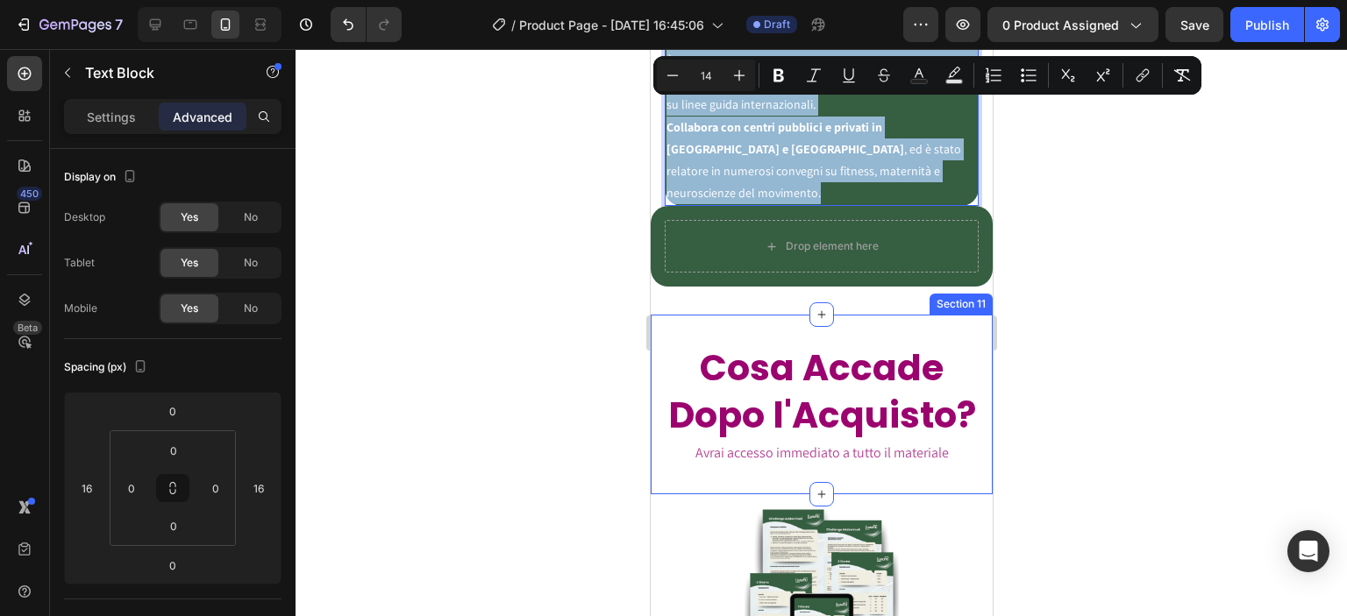
type input "16"
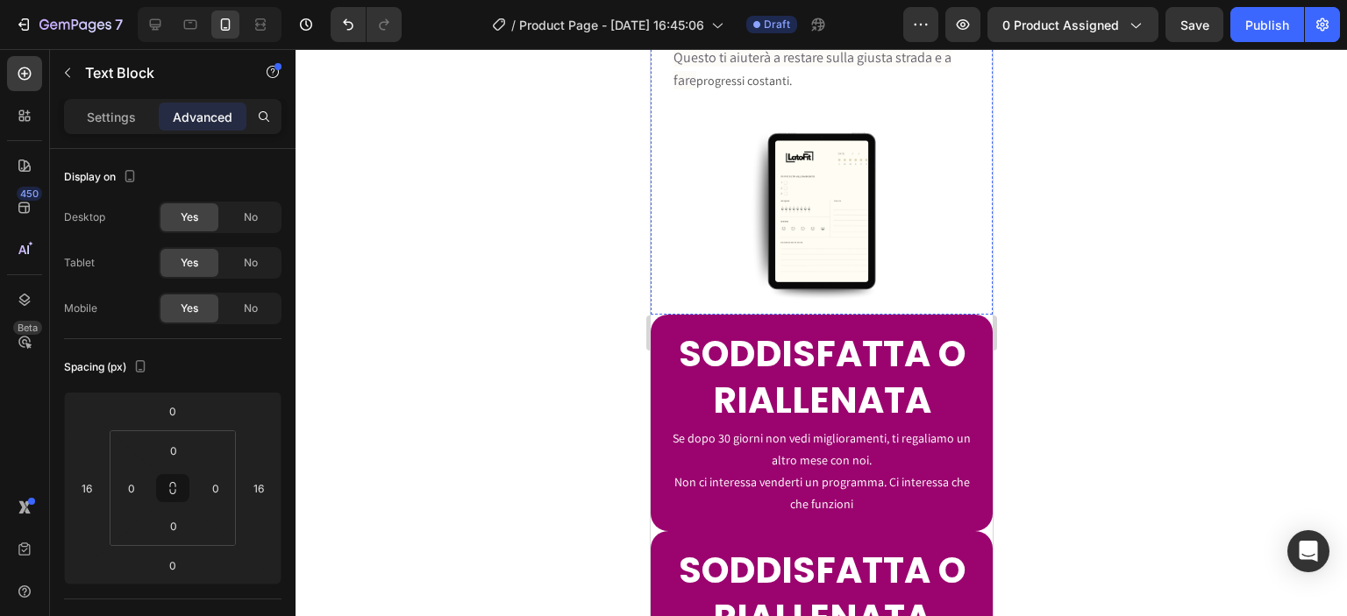
scroll to position [6635, 0]
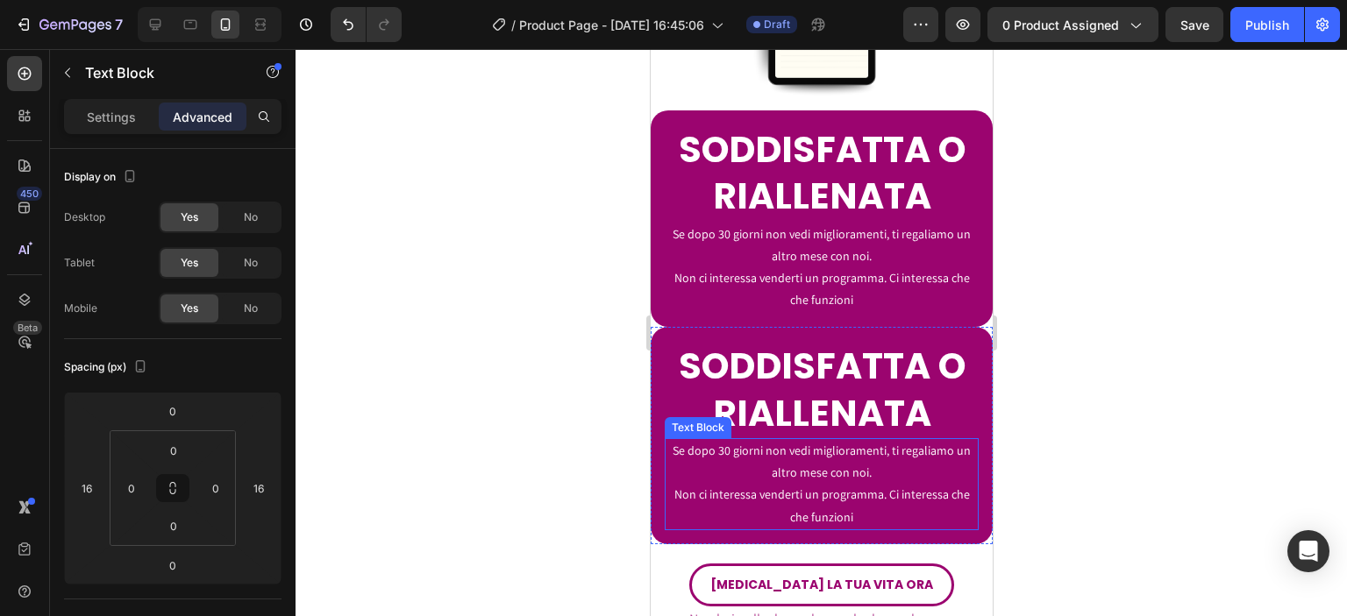
click at [744, 440] on p "Se dopo 30 giorni non vedi miglioramenti, ti regaliamo un altro mese con noi." at bounding box center [821, 462] width 310 height 44
click at [742, 440] on p "Se dopo 30 giorni non vedi miglioramenti, ti regaliamo un altro mese con noi." at bounding box center [821, 462] width 310 height 44
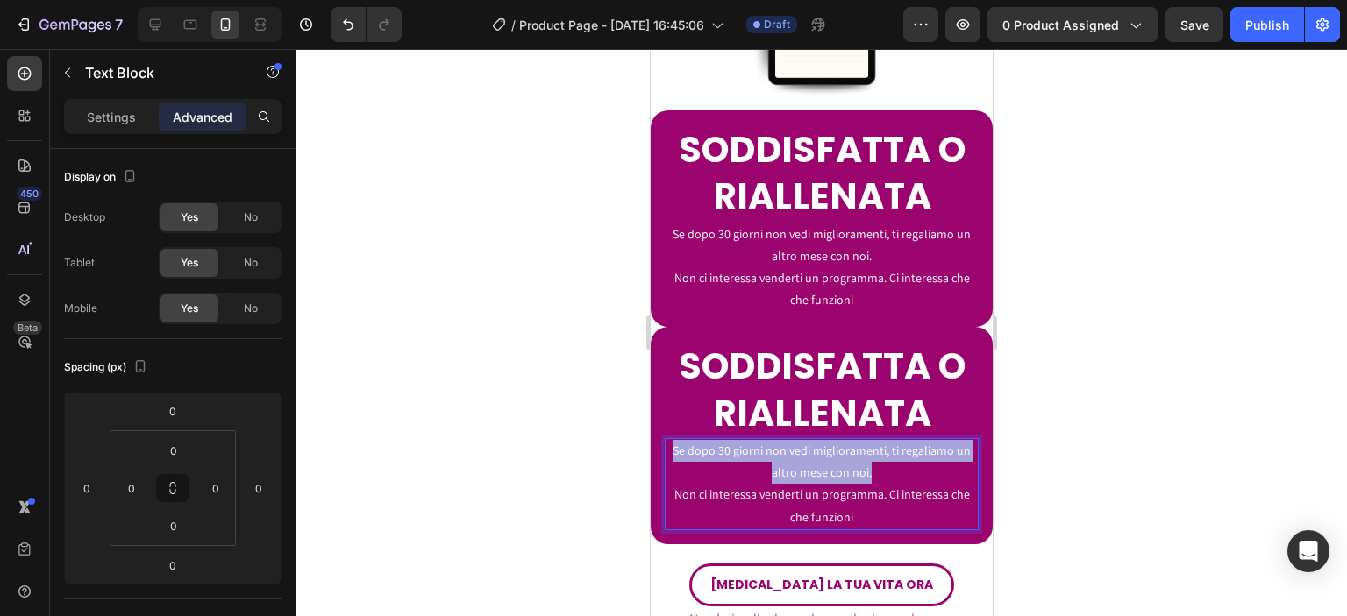
click at [742, 440] on p "Se dopo 30 giorni non vedi miglioramenti, ti regaliamo un altro mese con noi." at bounding box center [821, 462] width 310 height 44
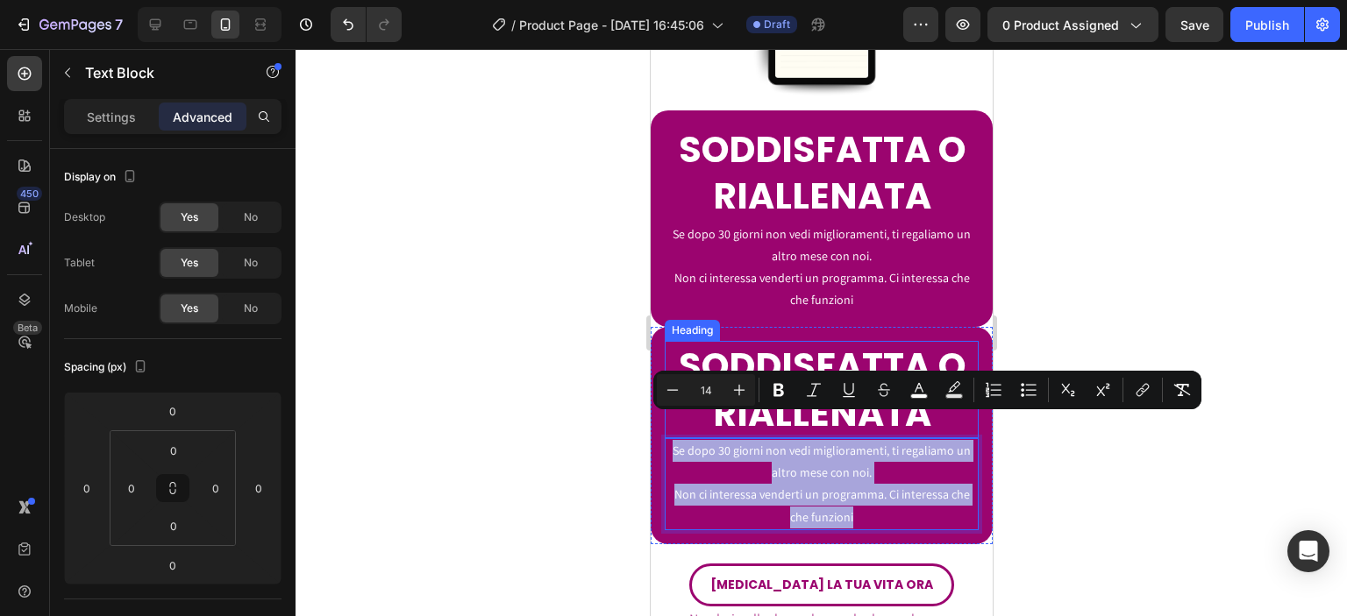
drag, startPoint x: 850, startPoint y: 487, endPoint x: 1314, endPoint y: 453, distance: 465.1
click at [664, 404] on div "SODDISFATTA O RIALLENATA Heading Se dopo 30 giorni non vedi miglioramenti, ti r…" at bounding box center [821, 435] width 314 height 189
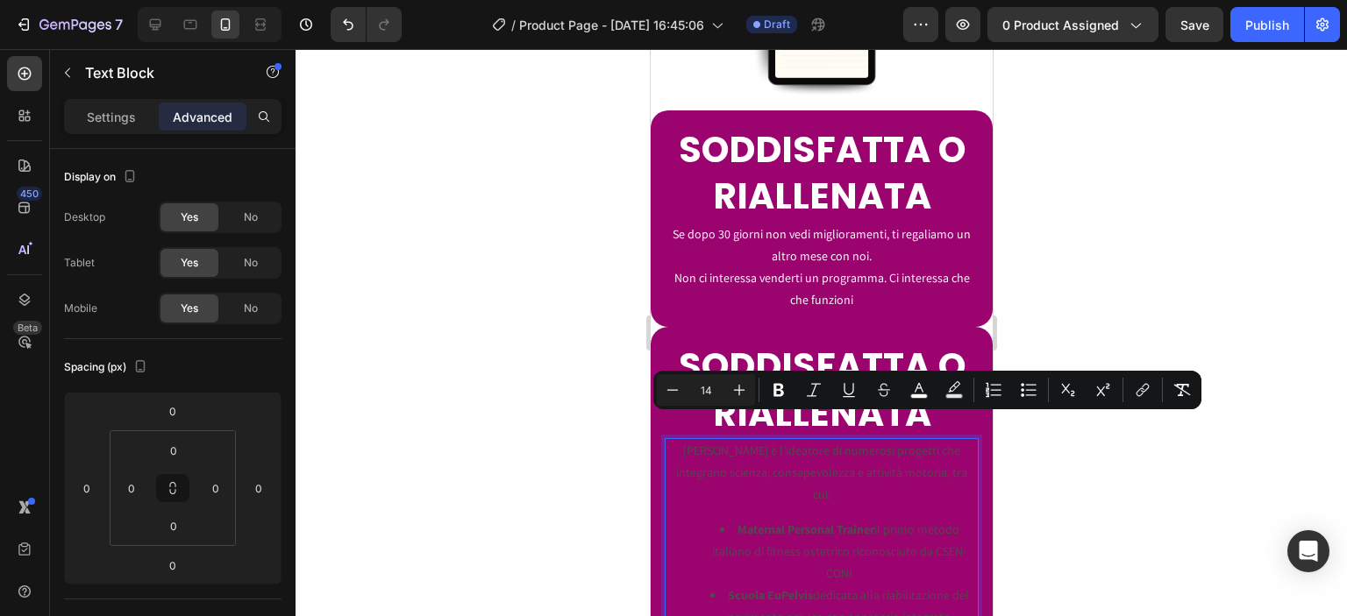
scroll to position [6980, 0]
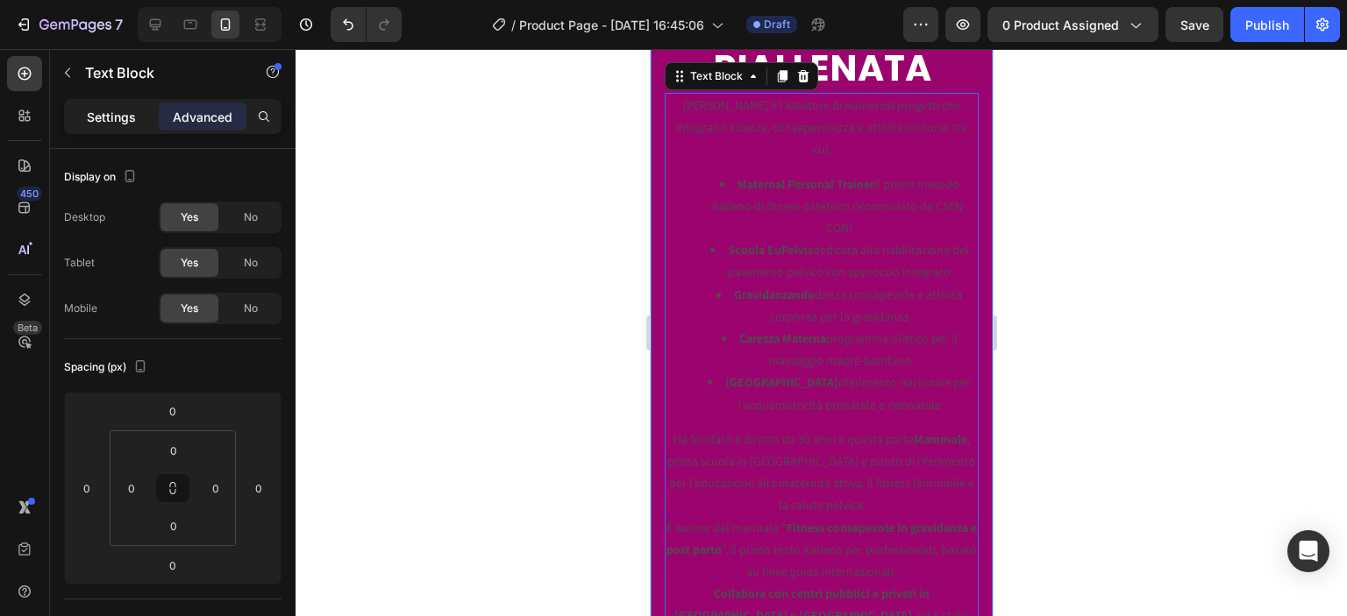
click at [119, 125] on p "Settings" at bounding box center [111, 117] width 49 height 18
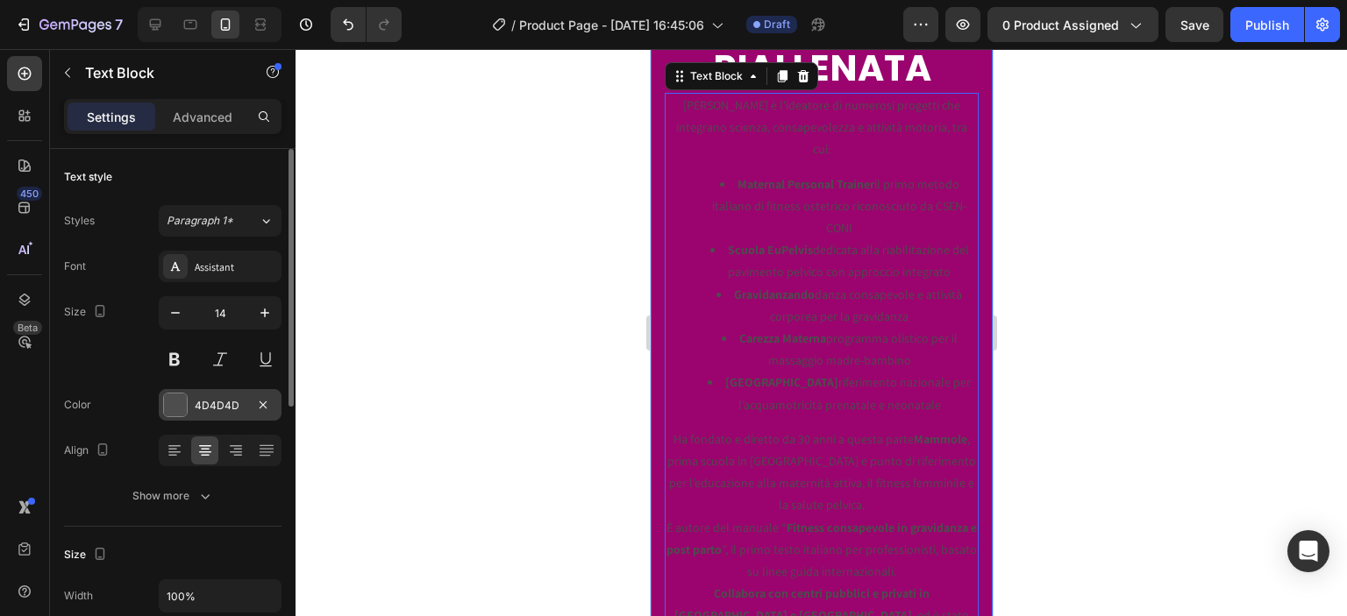
click at [219, 402] on div "4D4D4D" at bounding box center [220, 406] width 51 height 16
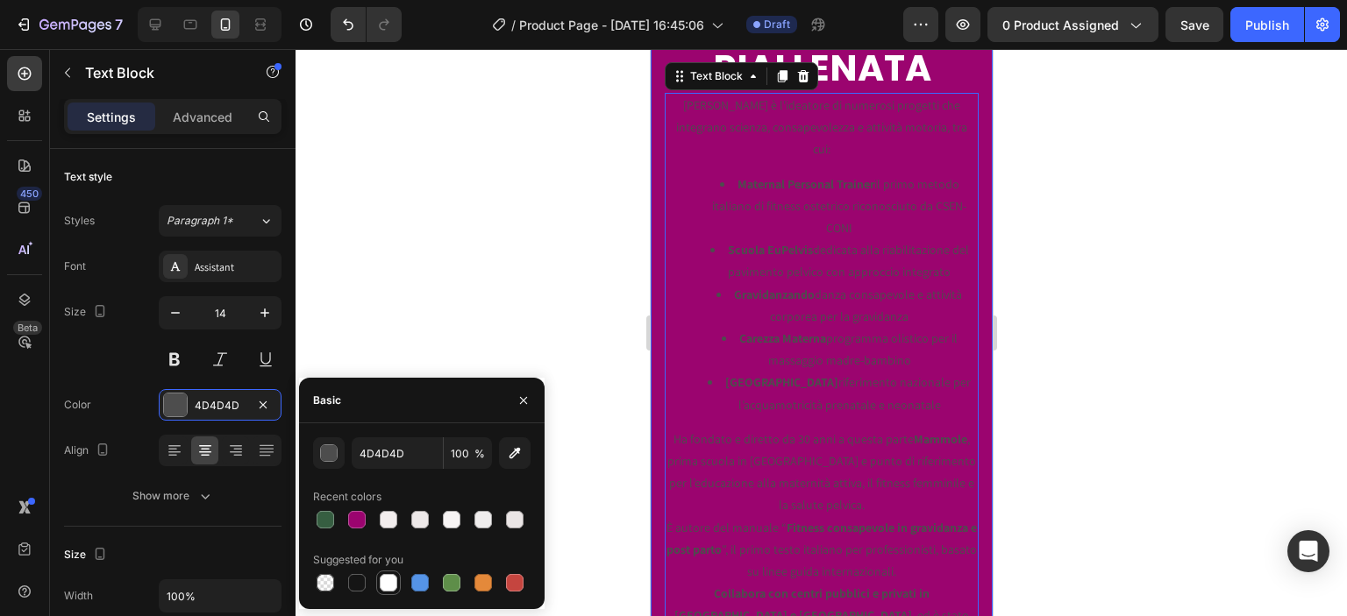
click at [388, 581] on div at bounding box center [389, 583] width 18 height 18
type input "FFFFFF"
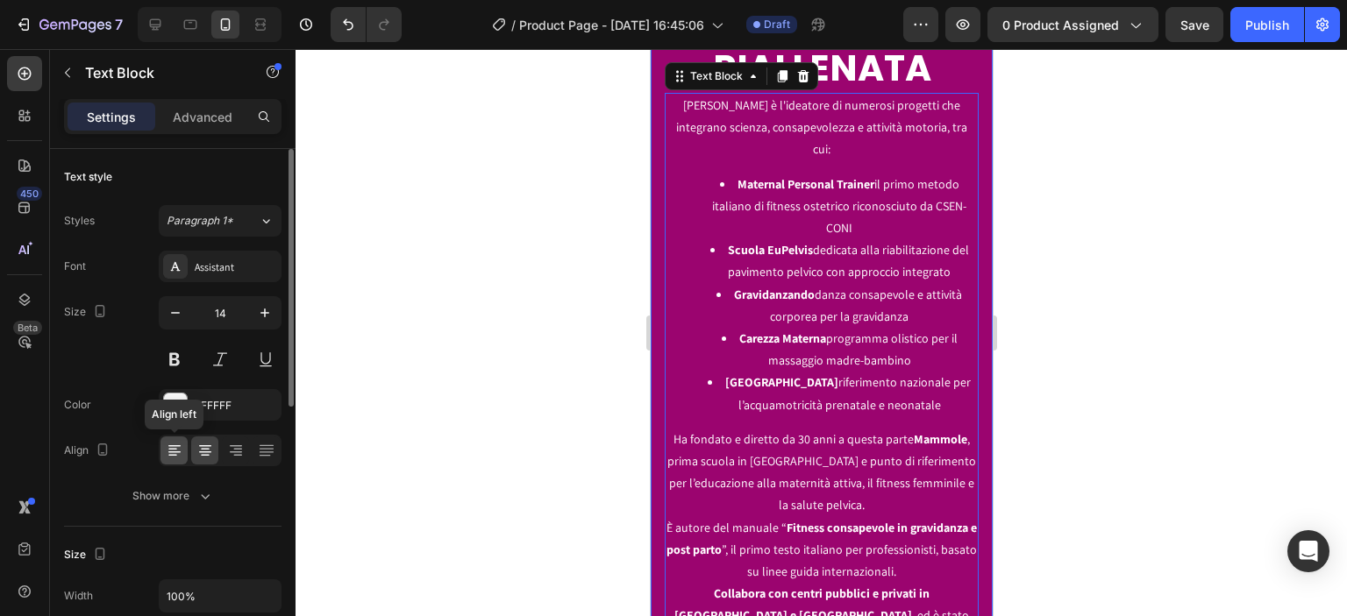
click at [172, 452] on icon at bounding box center [175, 451] width 18 height 18
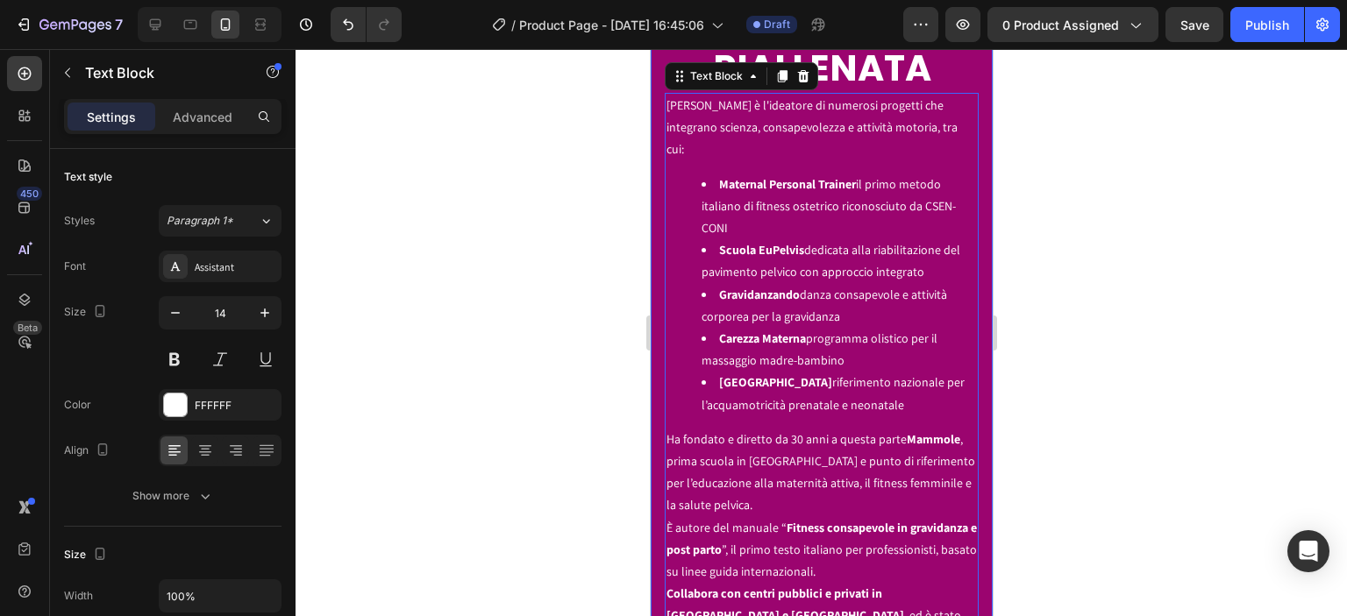
click at [384, 365] on div at bounding box center [821, 332] width 1051 height 567
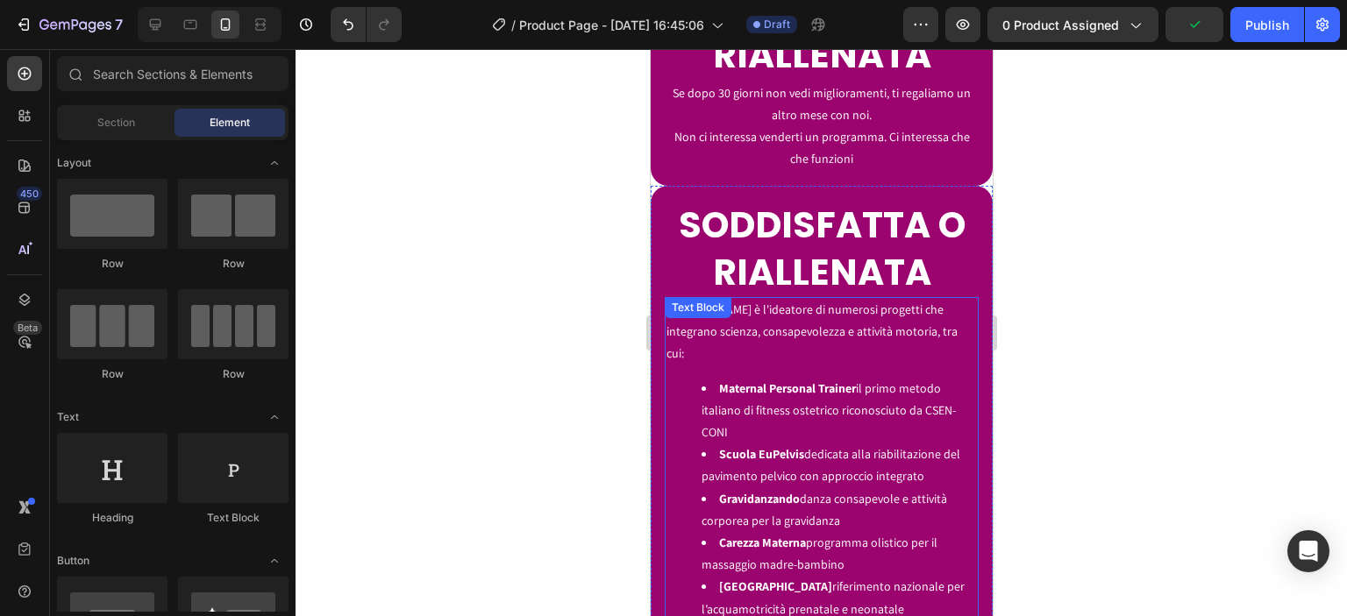
scroll to position [6571, 0]
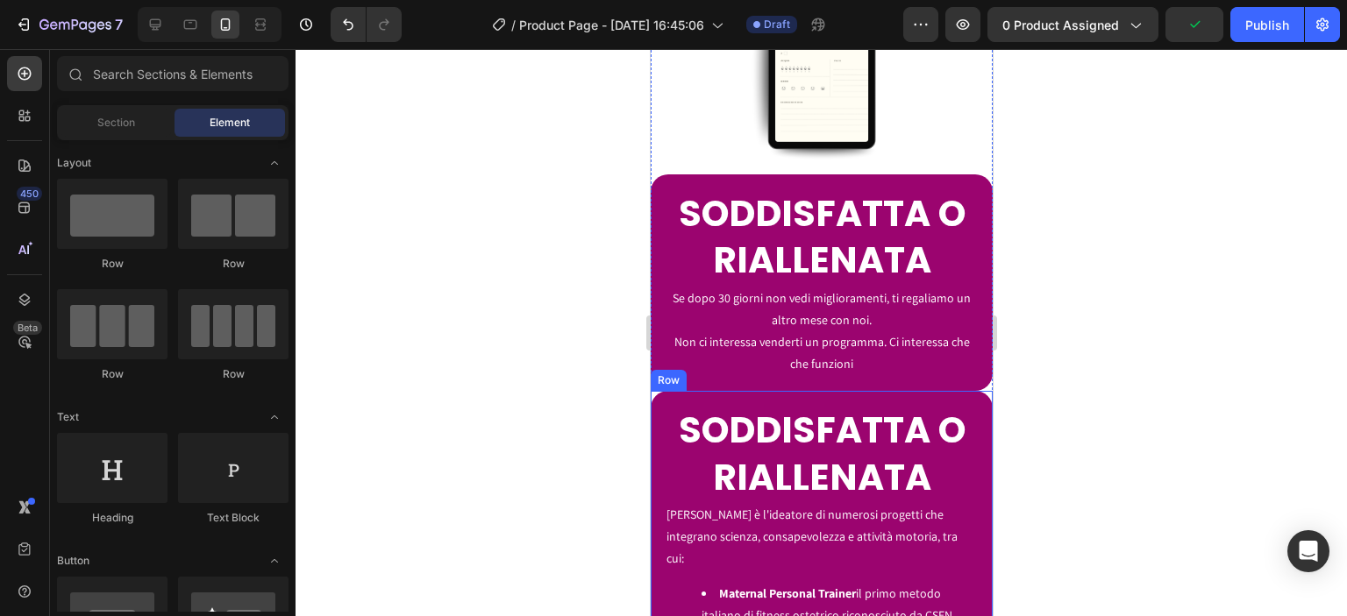
click at [733, 405] on span "SODDISFATTA O RIALLENATA" at bounding box center [821, 453] width 287 height 96
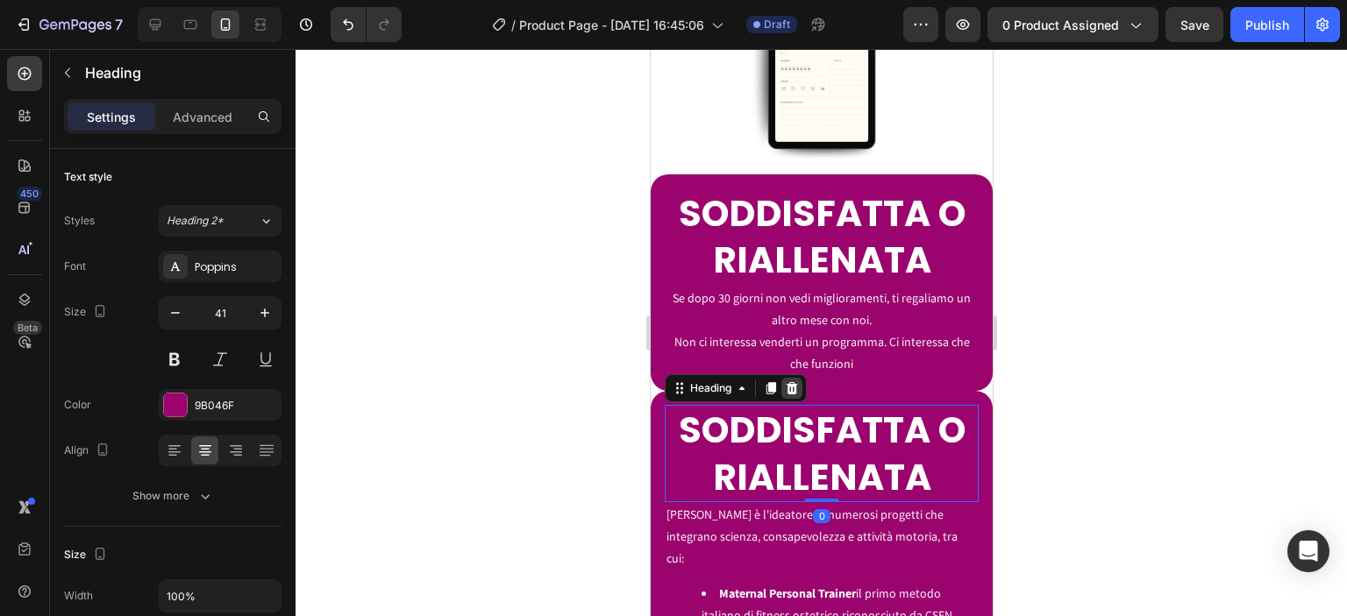
click at [786, 381] on icon at bounding box center [791, 388] width 14 height 14
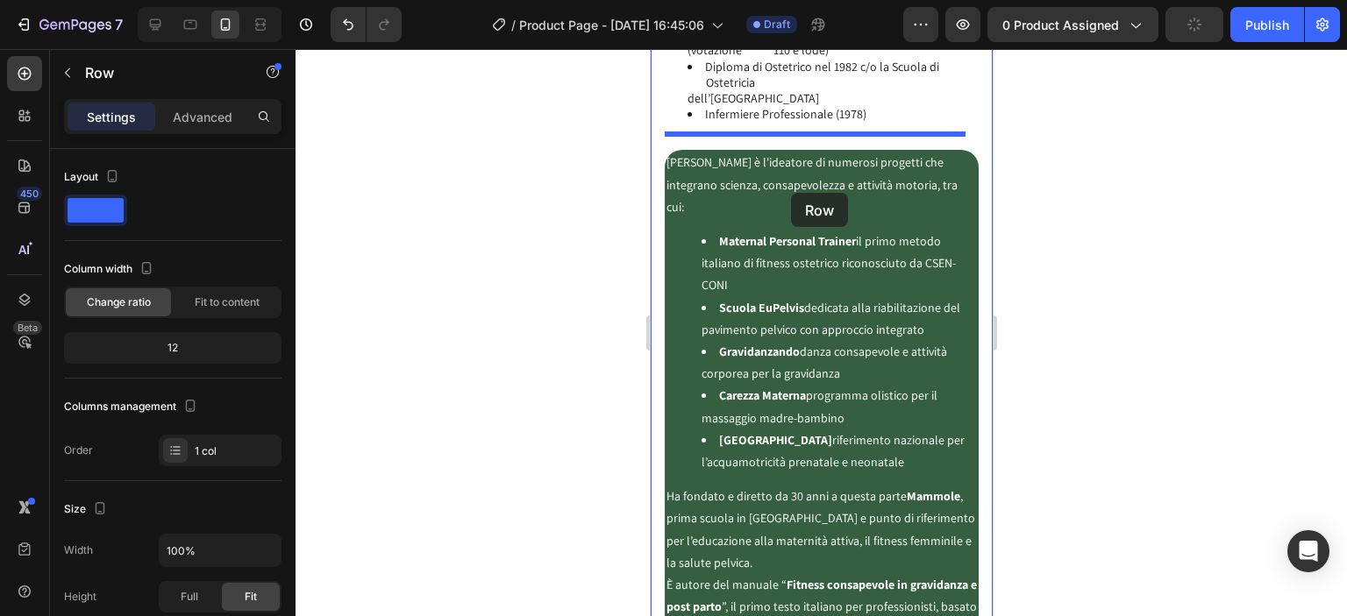
scroll to position [4439, 0]
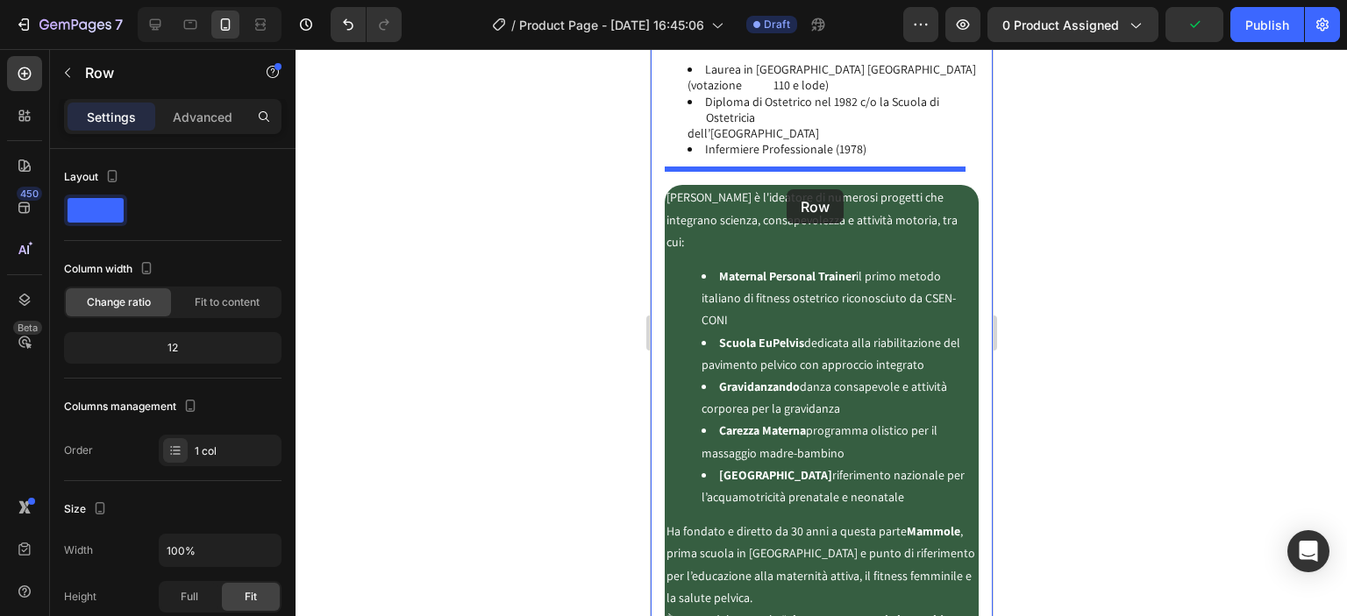
drag, startPoint x: 696, startPoint y: 350, endPoint x: 786, endPoint y: 189, distance: 183.7
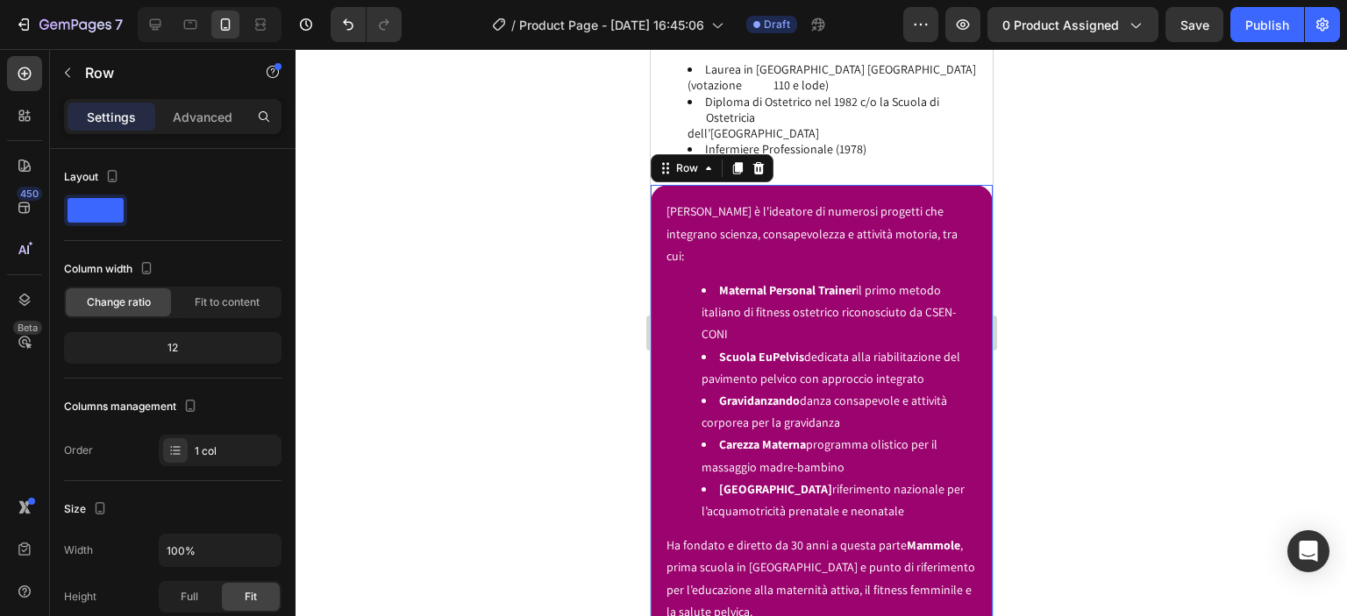
click at [660, 241] on div "Domenico è l'ideatore di numerosi progetti che integrano scienza, consapevolezz…" at bounding box center [821, 489] width 342 height 609
click at [660, 233] on div "Domenico è l'ideatore di numerosi progetti che integrano scienza, consapevolezz…" at bounding box center [821, 489] width 342 height 609
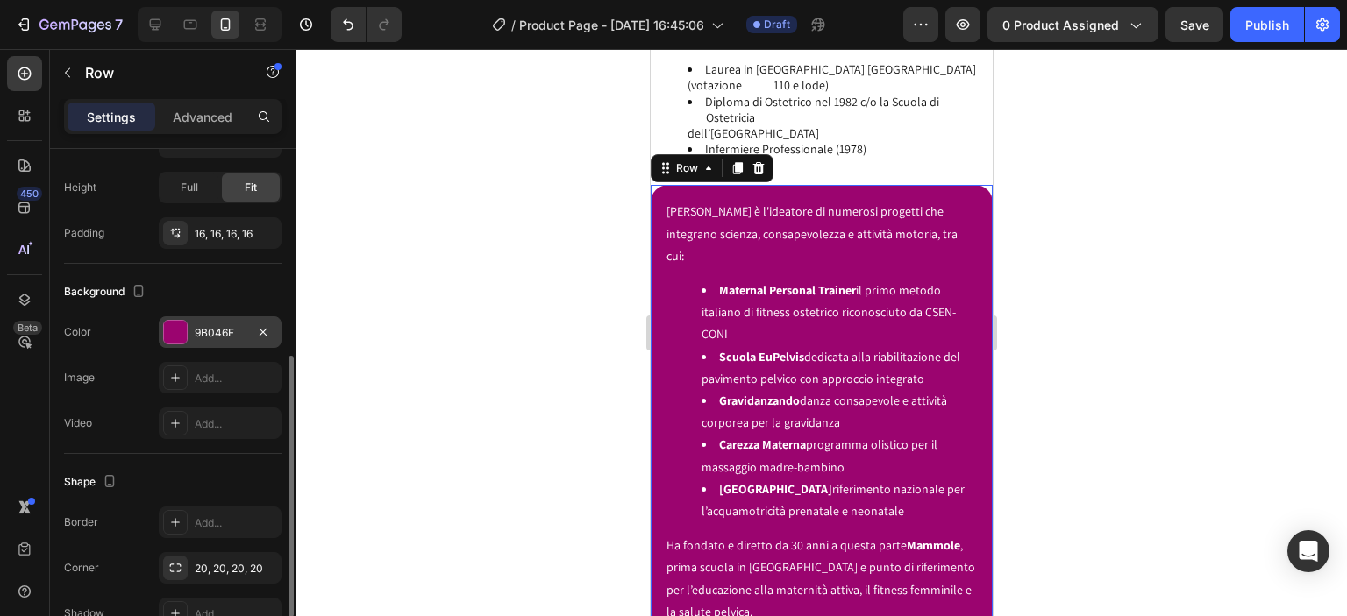
click at [193, 343] on div "9B046F" at bounding box center [220, 333] width 123 height 32
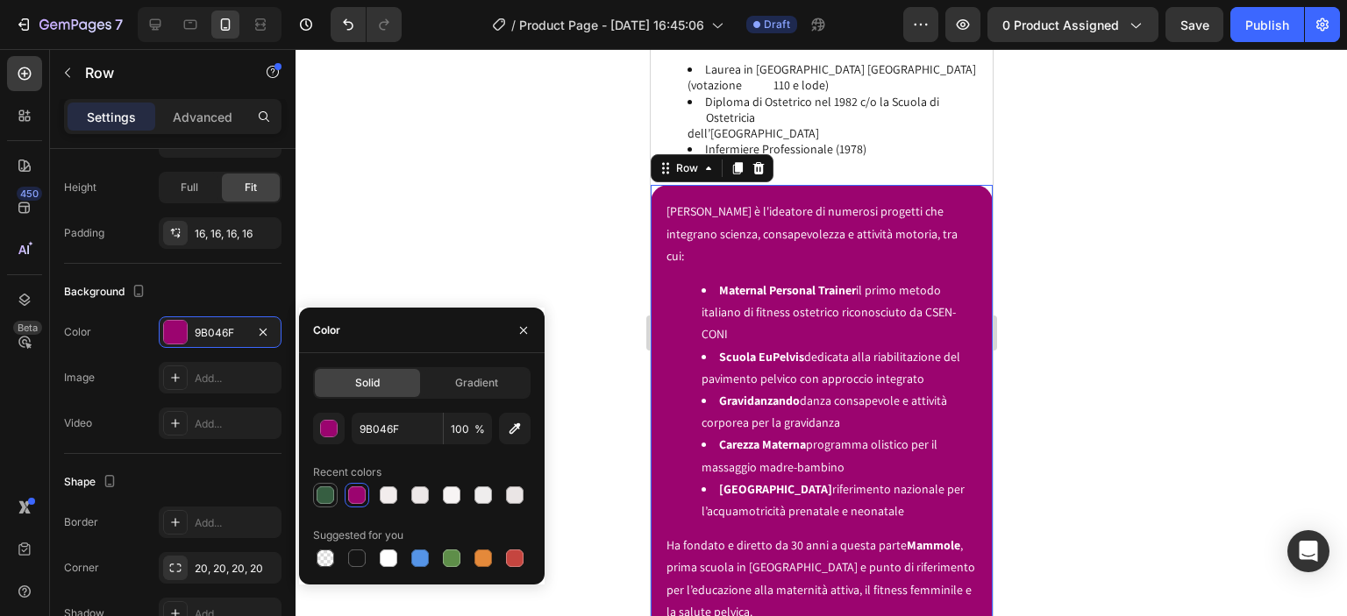
click at [316, 488] on div at bounding box center [325, 495] width 21 height 21
type input "365E41"
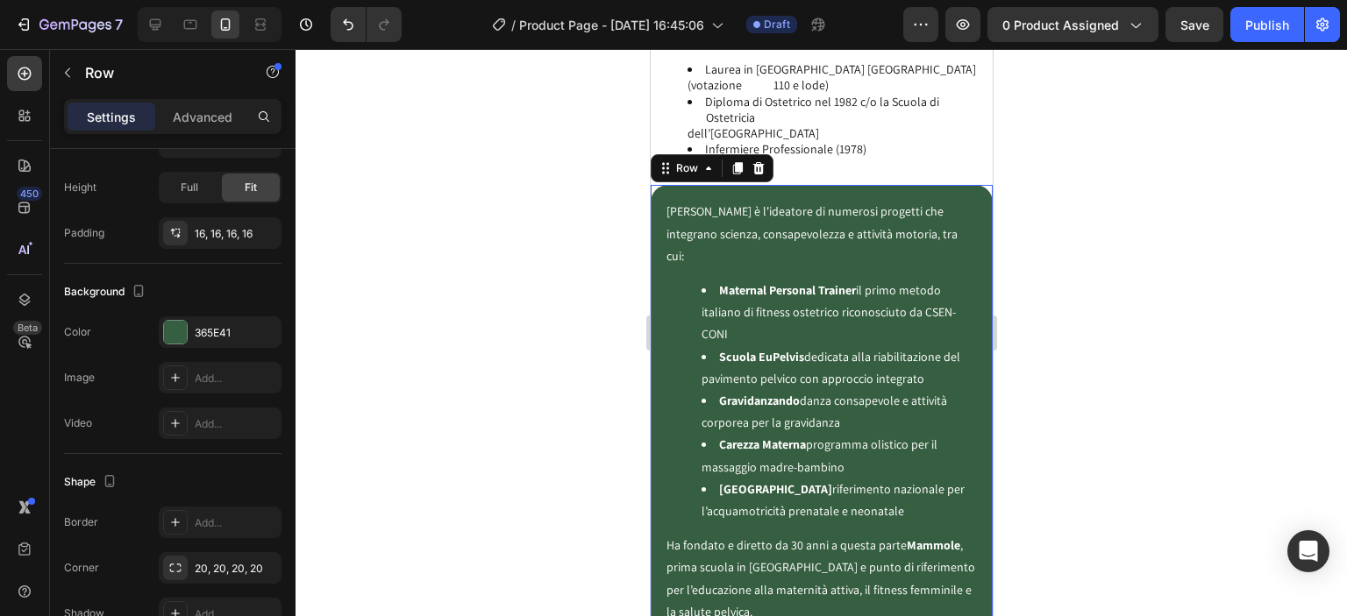
click at [540, 267] on div at bounding box center [821, 332] width 1051 height 567
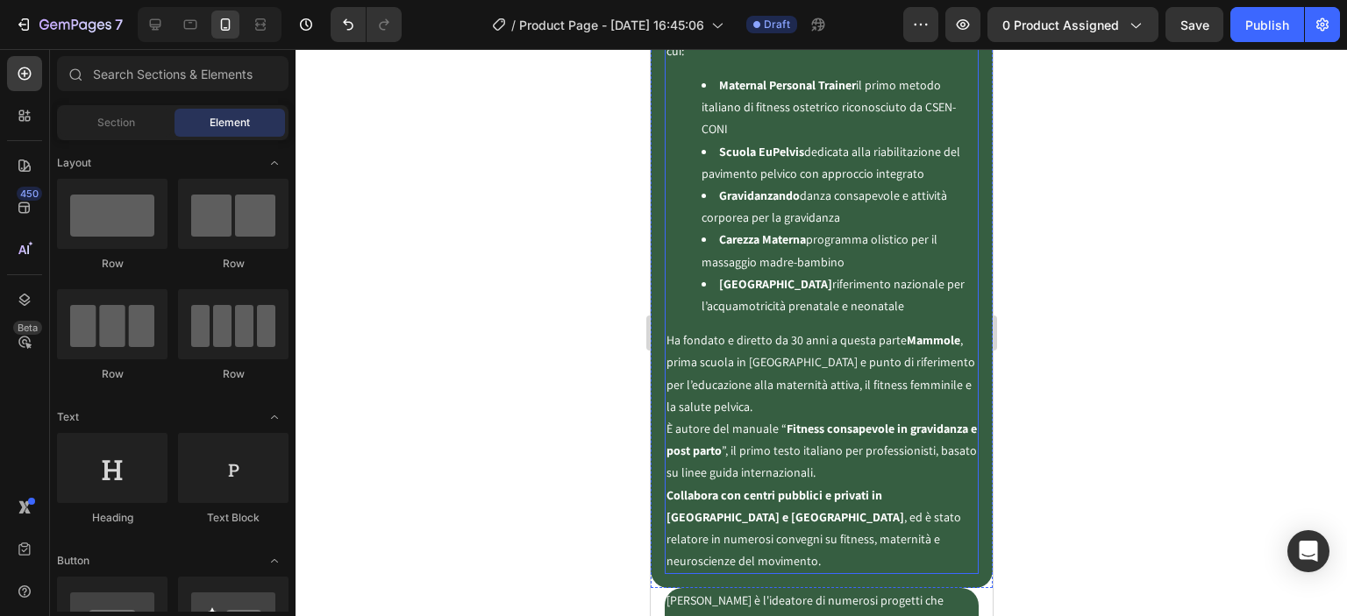
scroll to position [4848, 0]
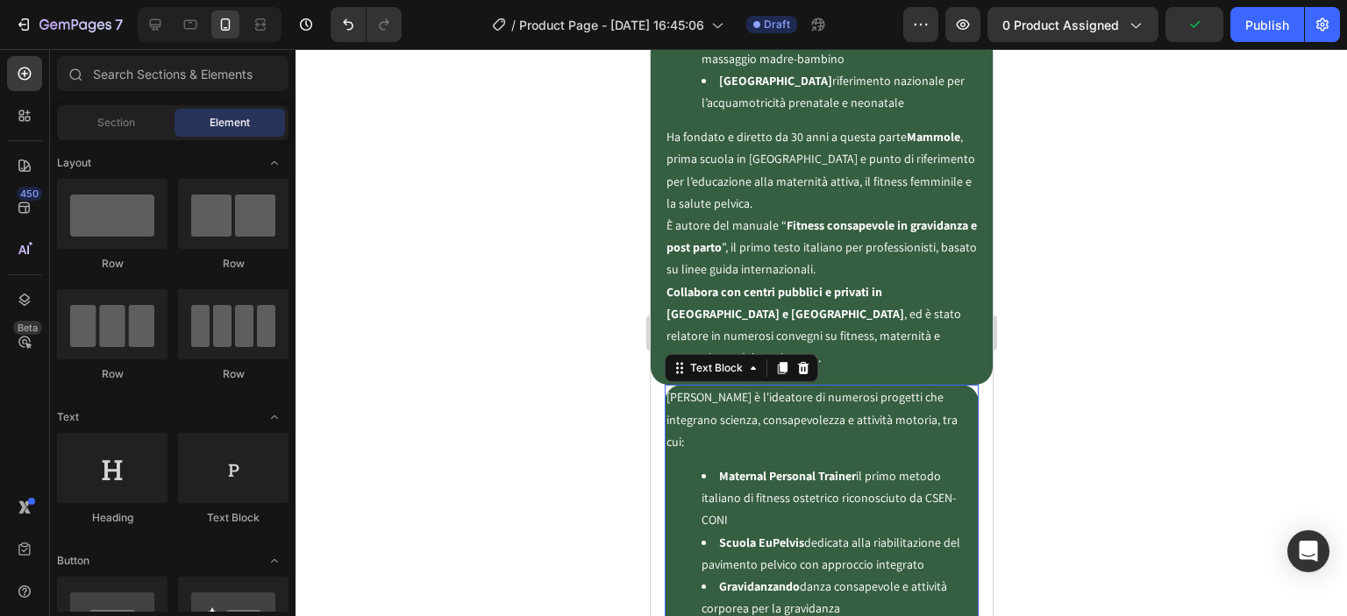
click at [675, 466] on ul "Maternal Personal Trainer il primo metodo italiano di fitness ostetrico riconos…" at bounding box center [821, 587] width 310 height 243
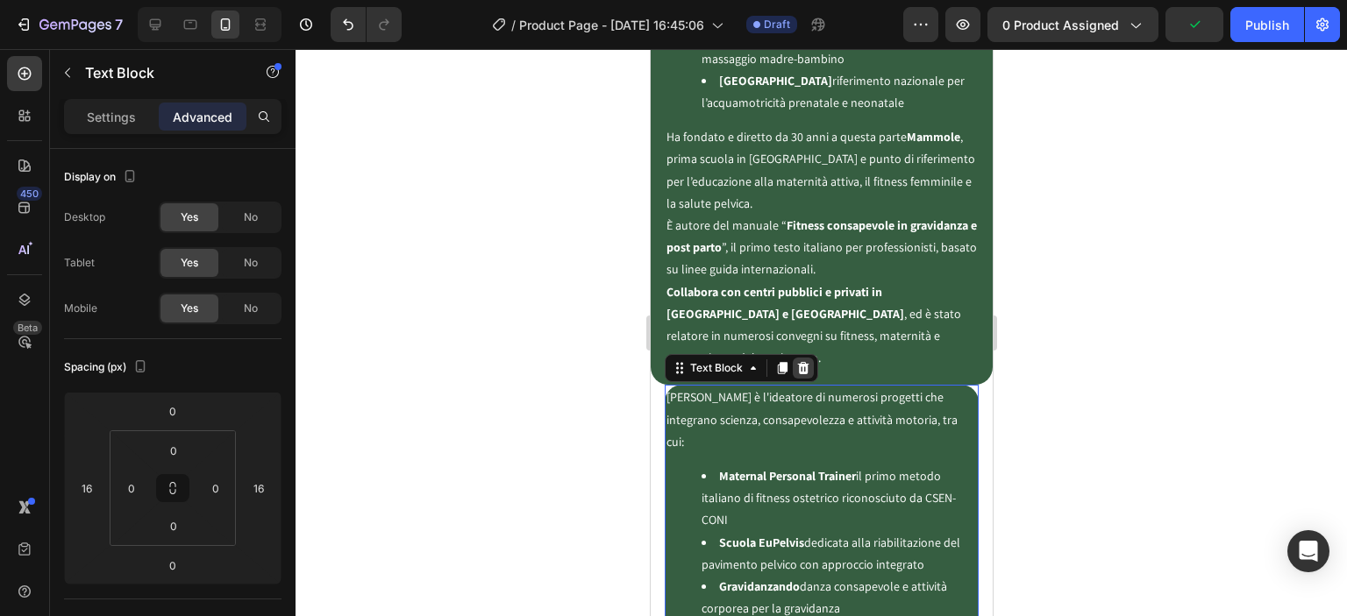
click at [803, 361] on icon at bounding box center [802, 368] width 14 height 14
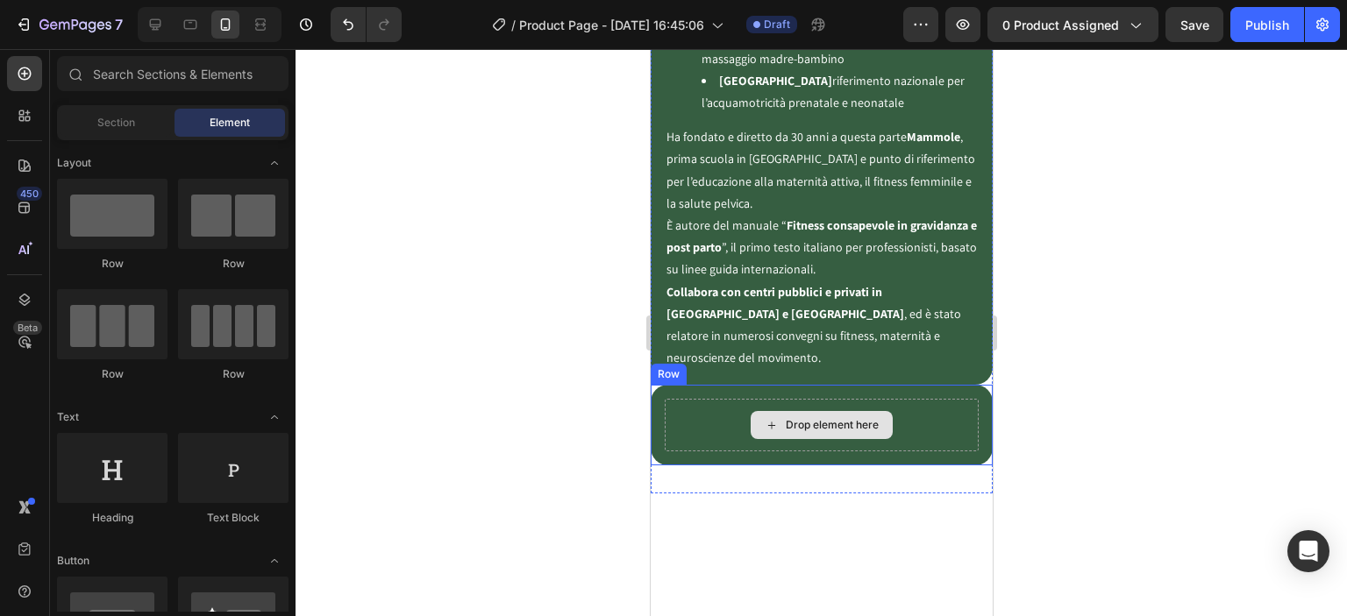
click at [738, 399] on div "Drop element here" at bounding box center [821, 425] width 314 height 53
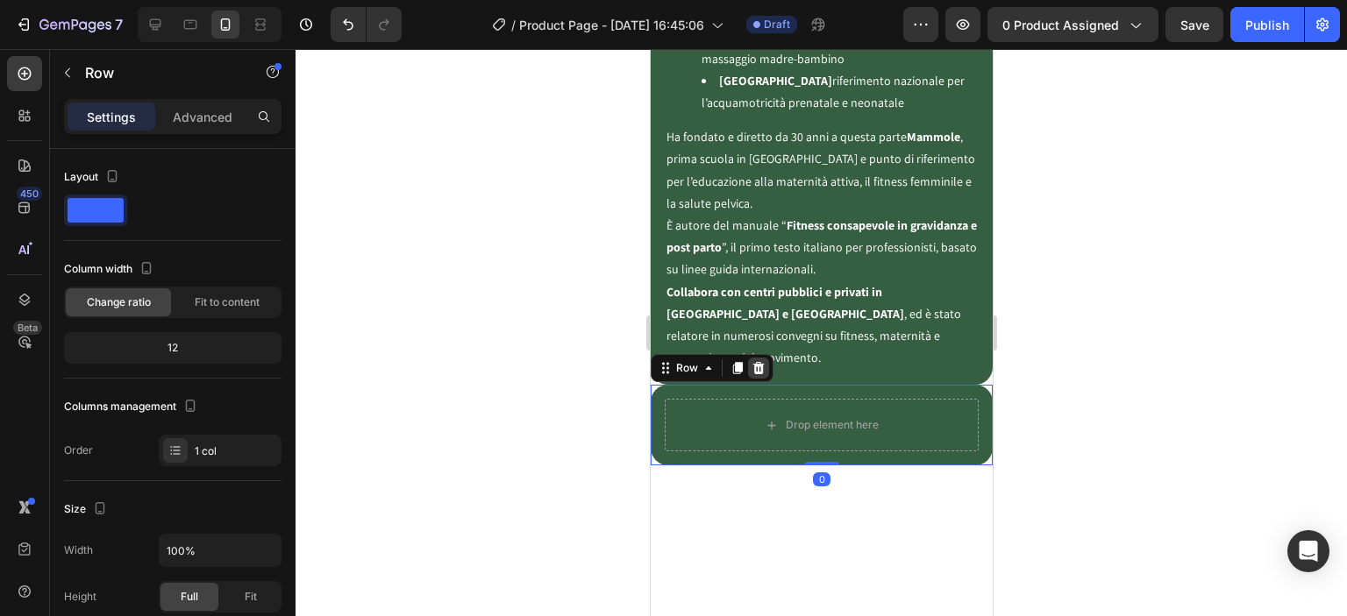
click at [758, 362] on icon at bounding box center [757, 368] width 11 height 12
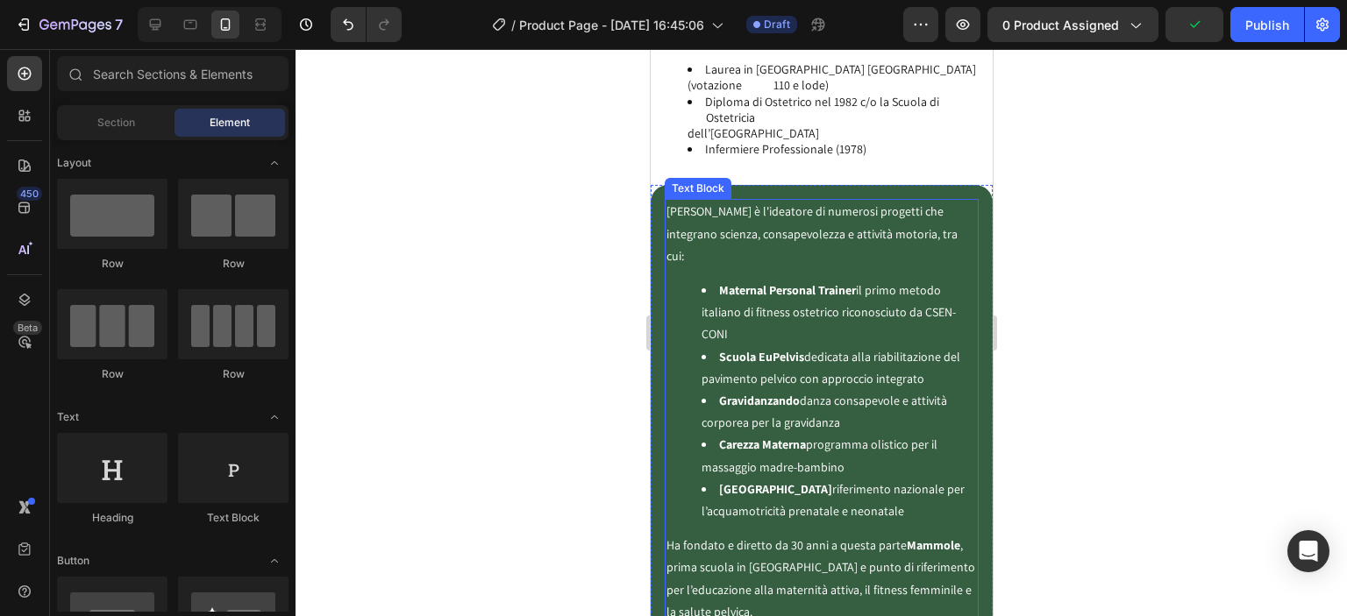
scroll to position [4644, 0]
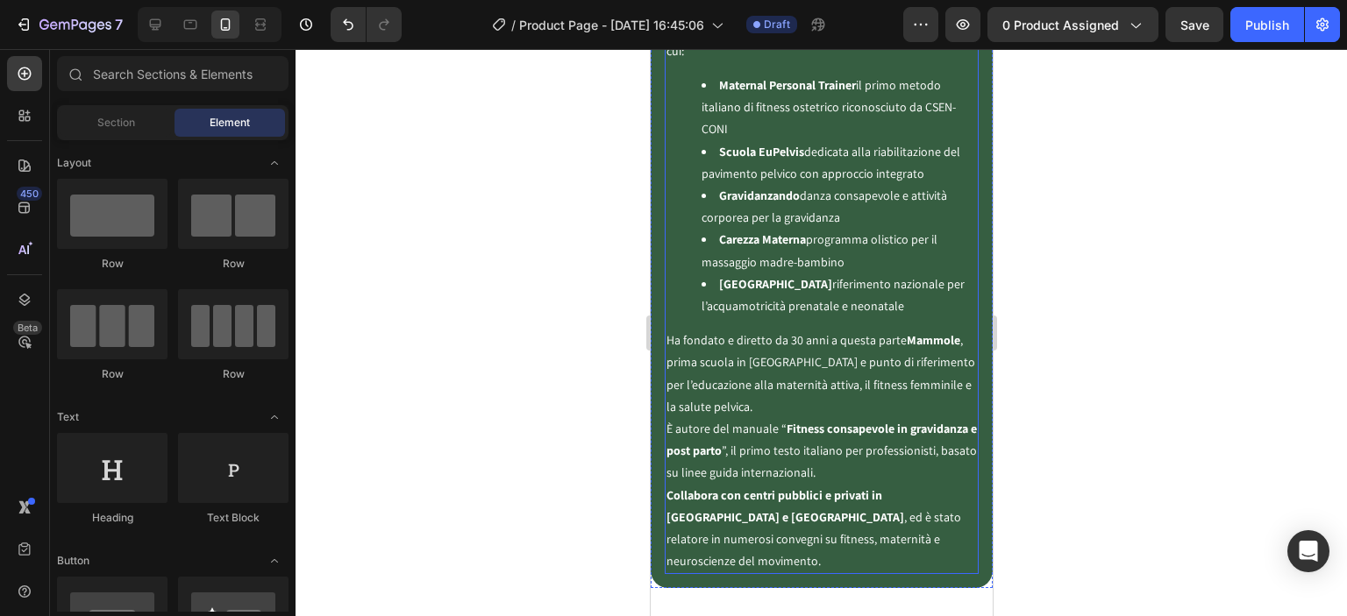
click at [667, 388] on p "Ha fondato e diretto da 30 anni a questa parte Mammole , prima scuola in Italia…" at bounding box center [821, 407] width 310 height 154
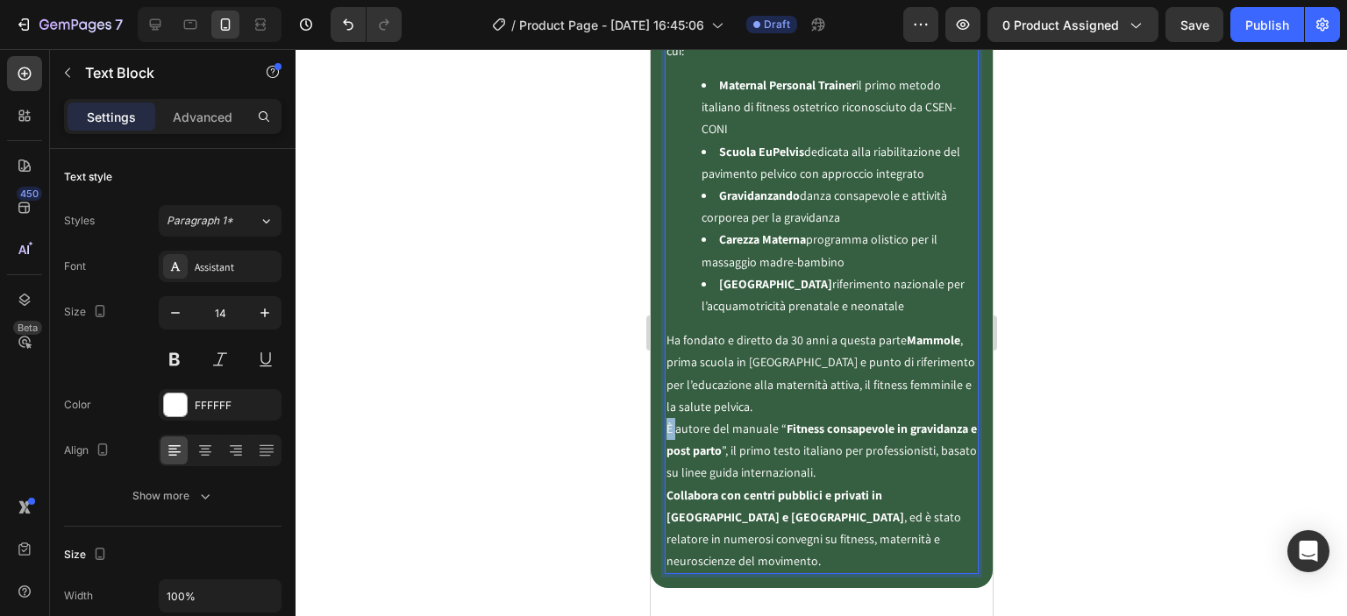
click at [667, 388] on p "Ha fondato e diretto da 30 anni a questa parte Mammole , prima scuola in Italia…" at bounding box center [821, 407] width 310 height 154
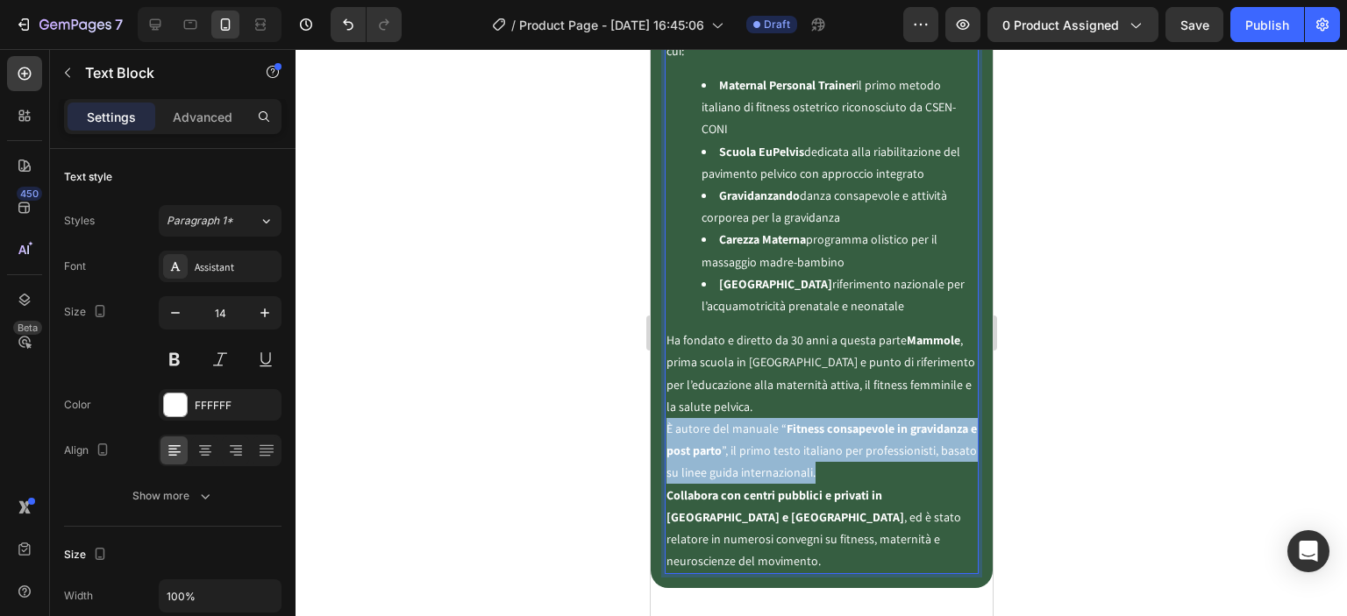
click at [668, 389] on p "Ha fondato e diretto da 30 anni a questa parte Mammole , prima scuola in Italia…" at bounding box center [821, 407] width 310 height 154
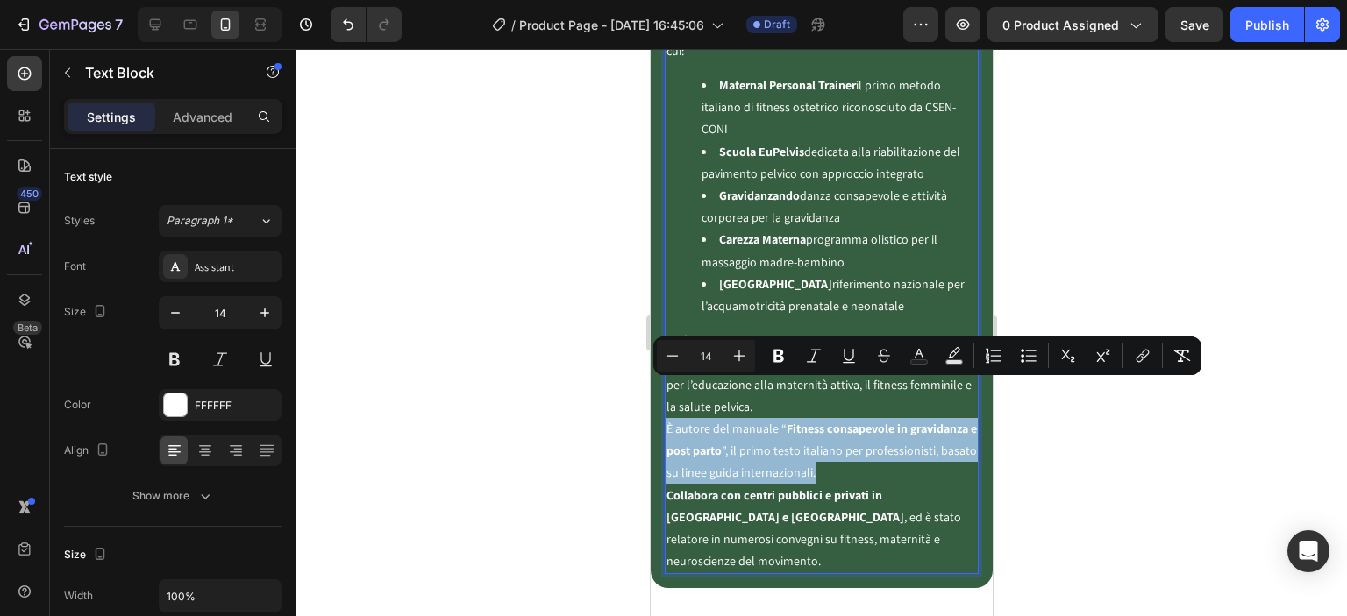
click at [667, 389] on p "Ha fondato e diretto da 30 anni a questa parte Mammole , prima scuola in Italia…" at bounding box center [821, 407] width 310 height 154
click at [666, 389] on p "Ha fondato e diretto da 30 anni a questa parte Mammole , prima scuola in Italia…" at bounding box center [821, 407] width 310 height 154
click at [670, 389] on p "Ha fondato e diretto da 30 anni a questa parte Mammole , prima scuola in Italia…" at bounding box center [821, 407] width 310 height 154
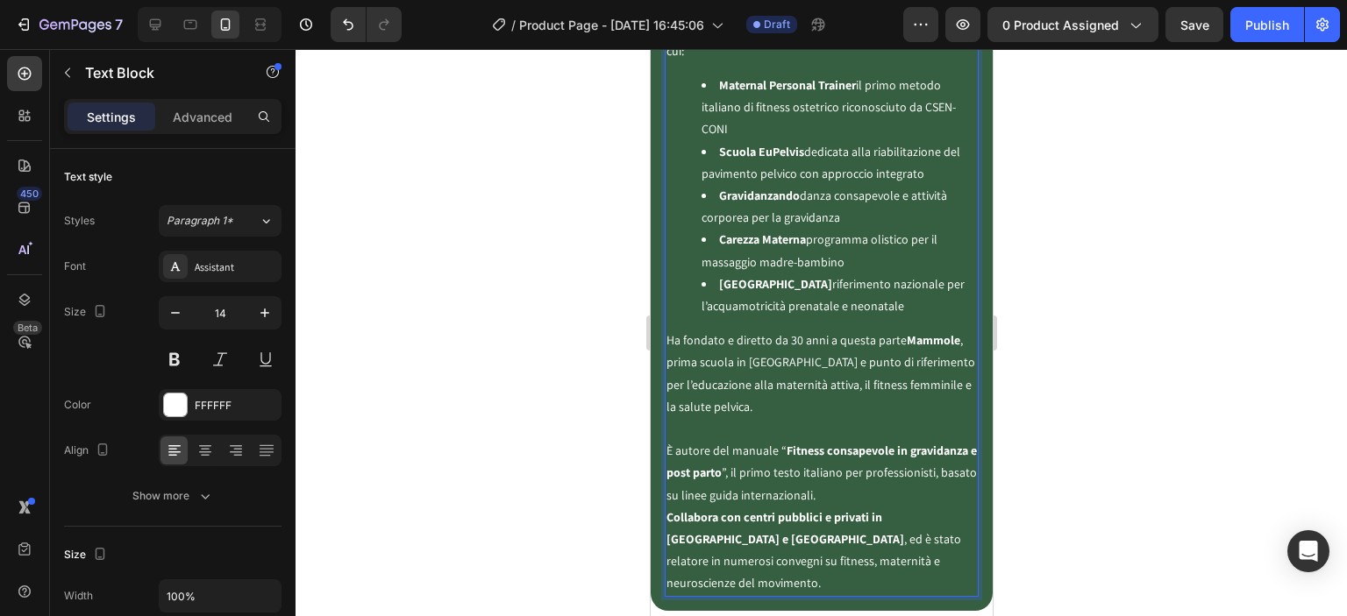
click at [666, 510] on strong "Collabora con centri pubblici e privati in [GEOGRAPHIC_DATA] e [GEOGRAPHIC_DATA]" at bounding box center [785, 529] width 238 height 38
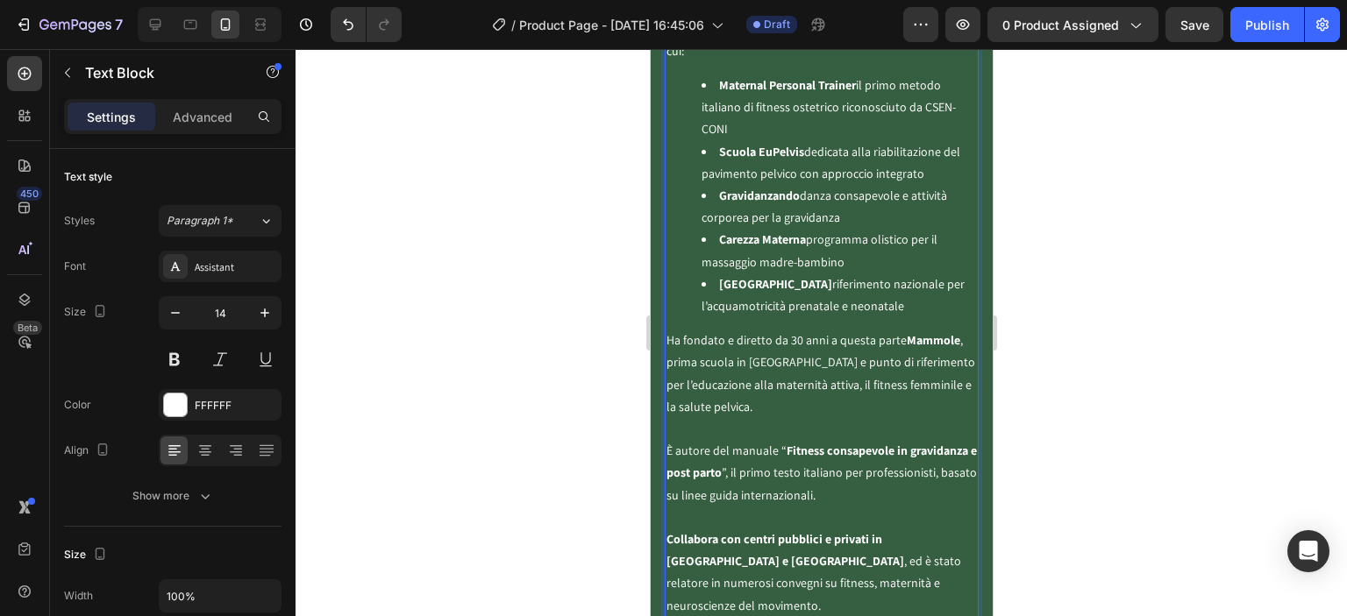
scroll to position [5053, 0]
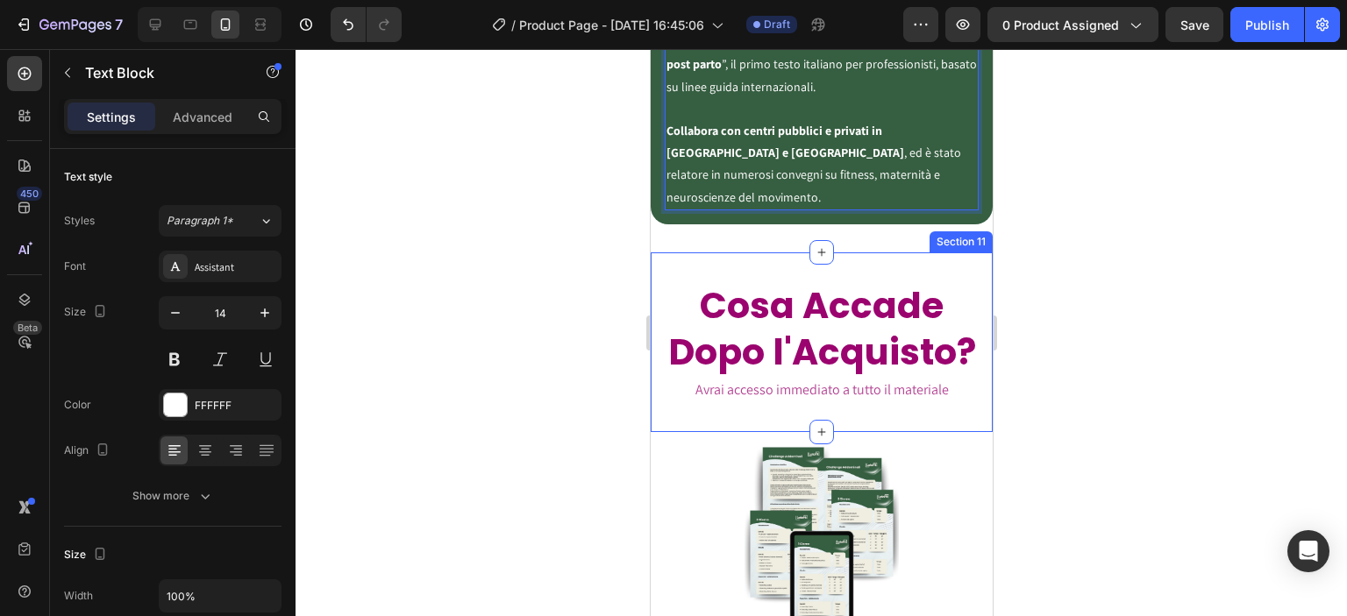
click at [819, 253] on div "Cosa Accade Dopo l'Acquisto? Heading Avrai accesso immediato a tutto il materia…" at bounding box center [821, 343] width 342 height 180
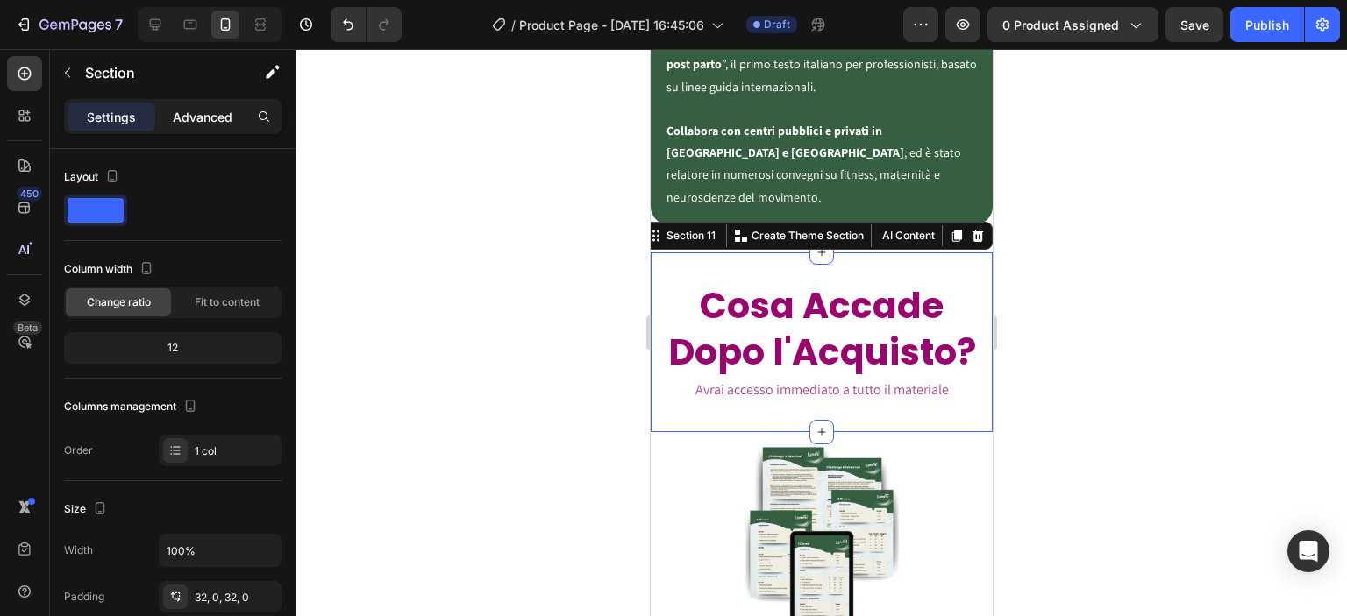
click at [203, 118] on p "Advanced" at bounding box center [203, 117] width 60 height 18
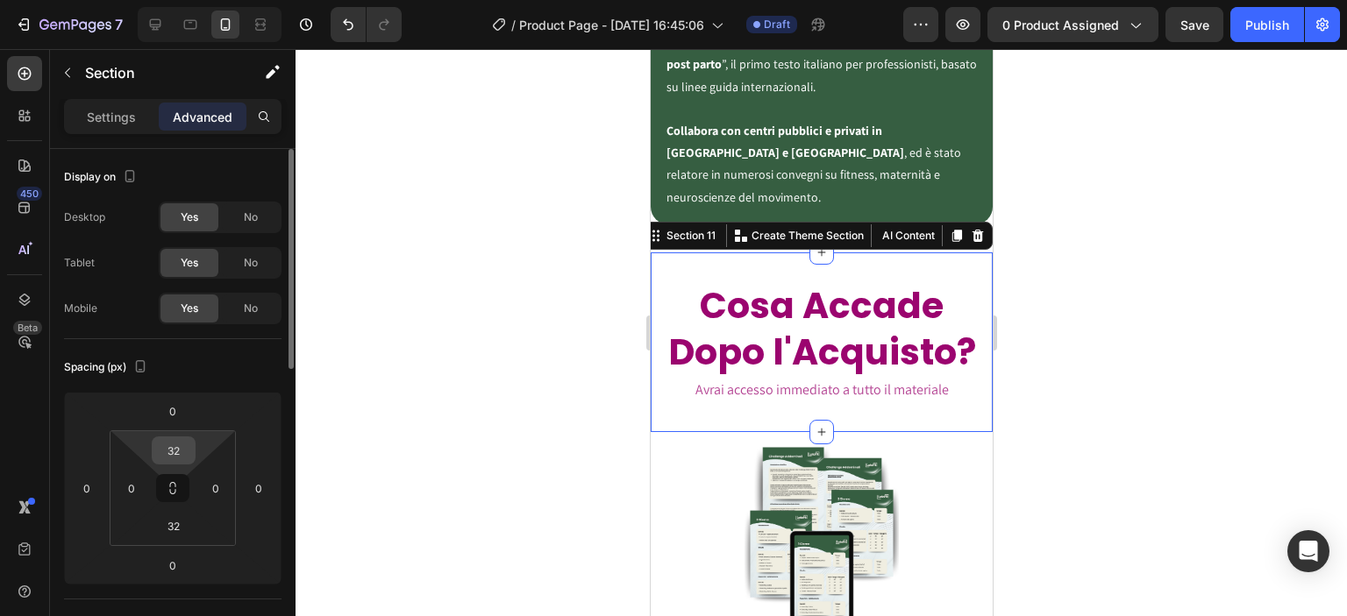
click at [184, 454] on input "32" at bounding box center [173, 451] width 35 height 26
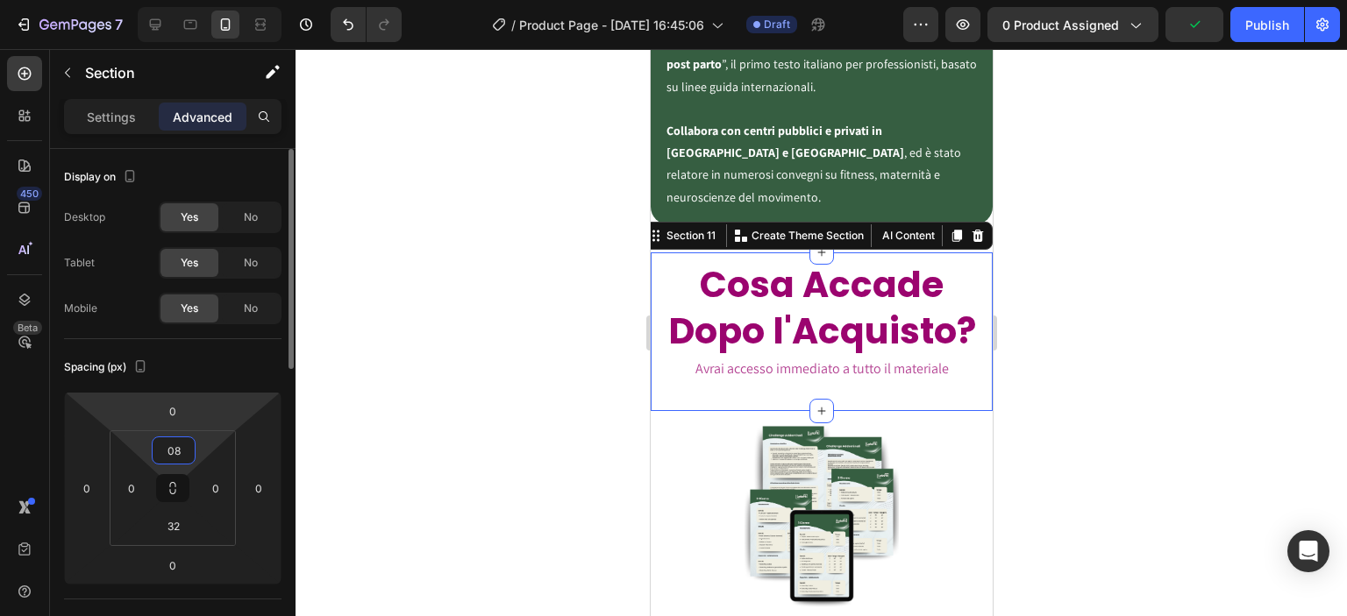
type input "08"
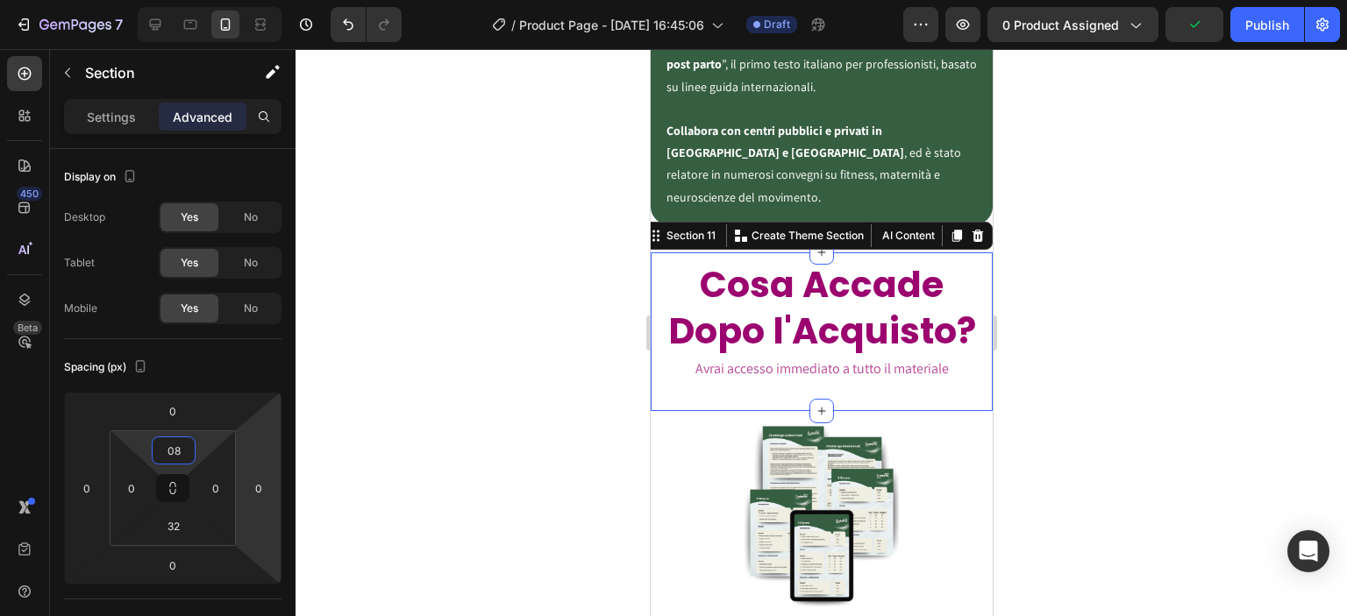
click at [556, 338] on div at bounding box center [821, 332] width 1051 height 567
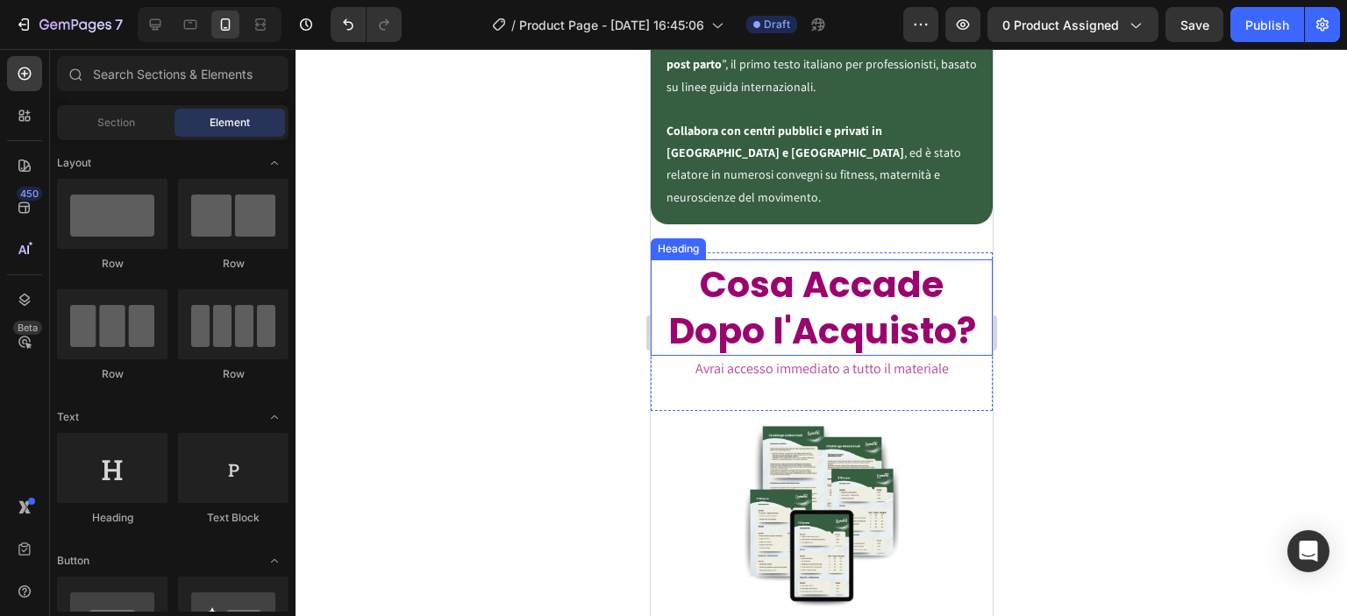
click at [834, 269] on h2 "Cosa Accade Dopo l'Acquisto?" at bounding box center [821, 308] width 342 height 97
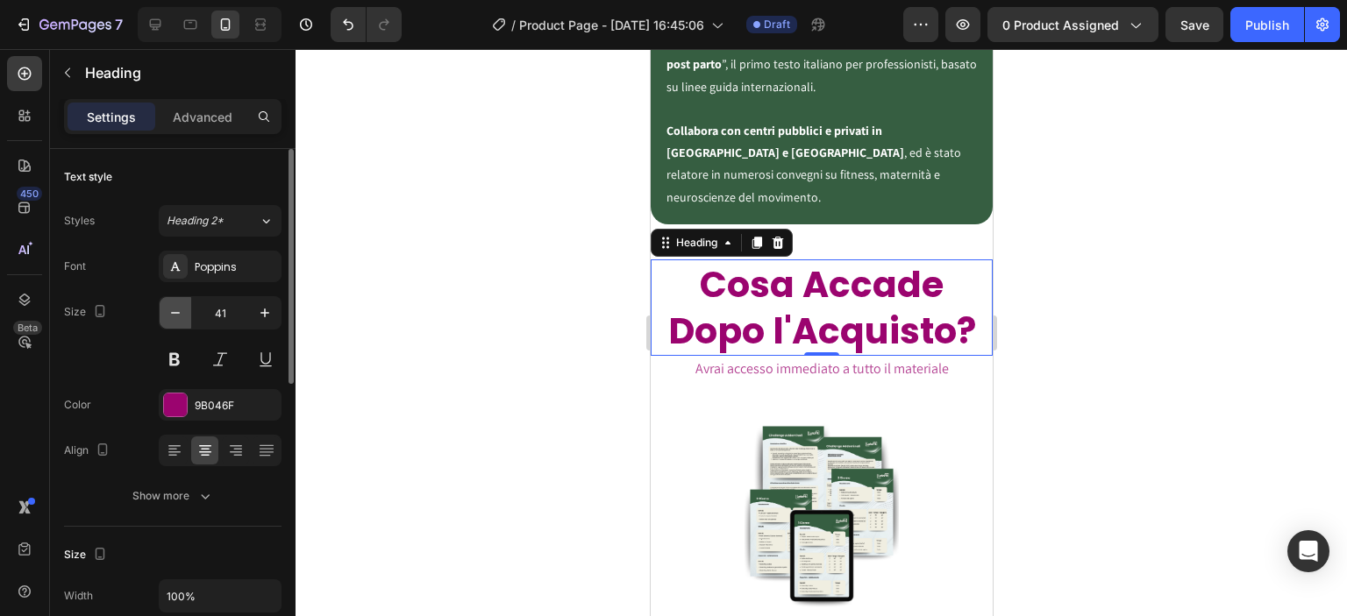
click at [174, 310] on icon "button" at bounding box center [176, 313] width 18 height 18
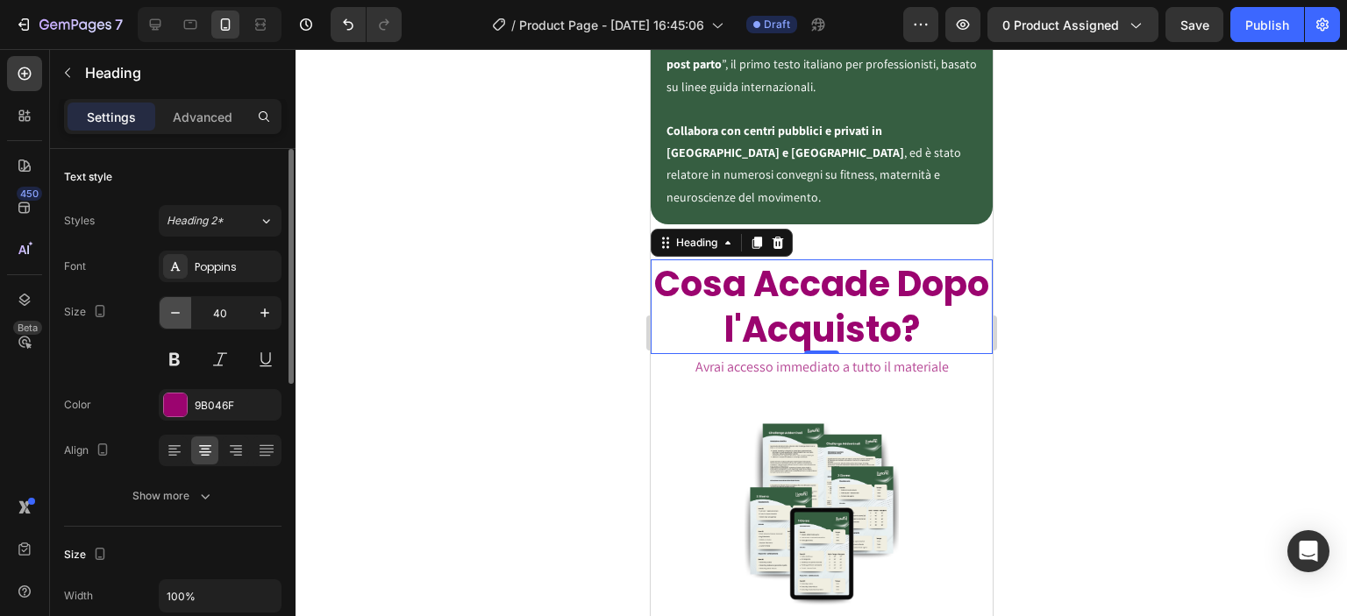
click at [174, 310] on icon "button" at bounding box center [176, 313] width 18 height 18
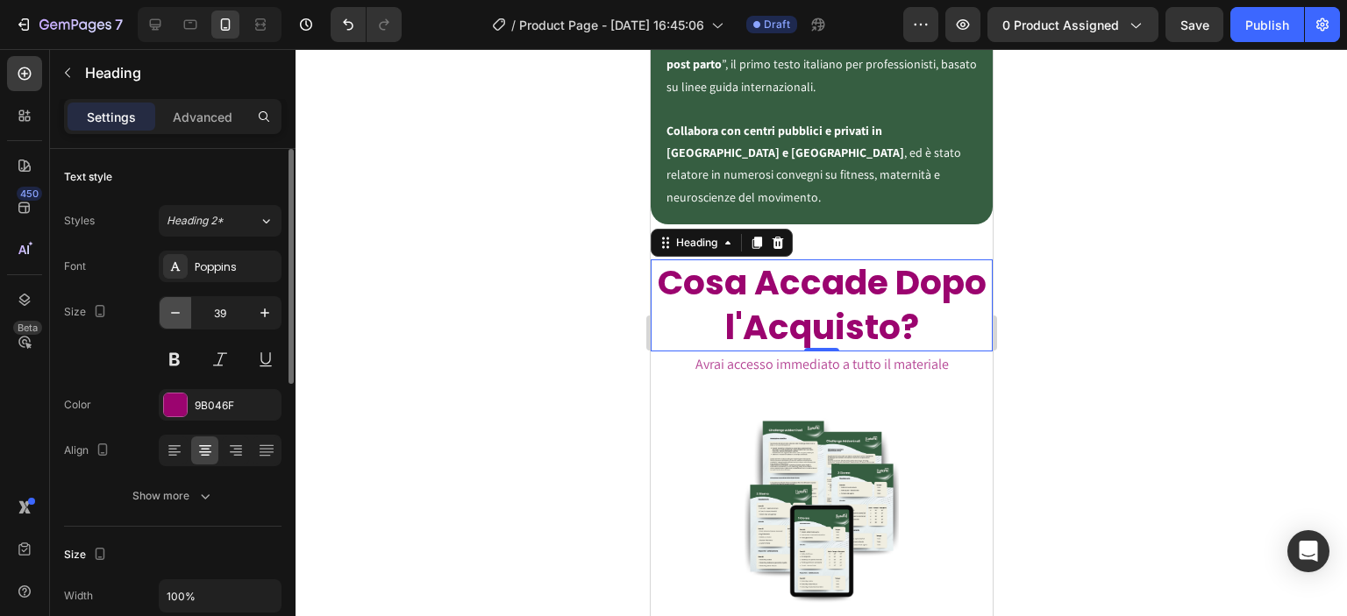
click at [174, 310] on icon "button" at bounding box center [176, 313] width 18 height 18
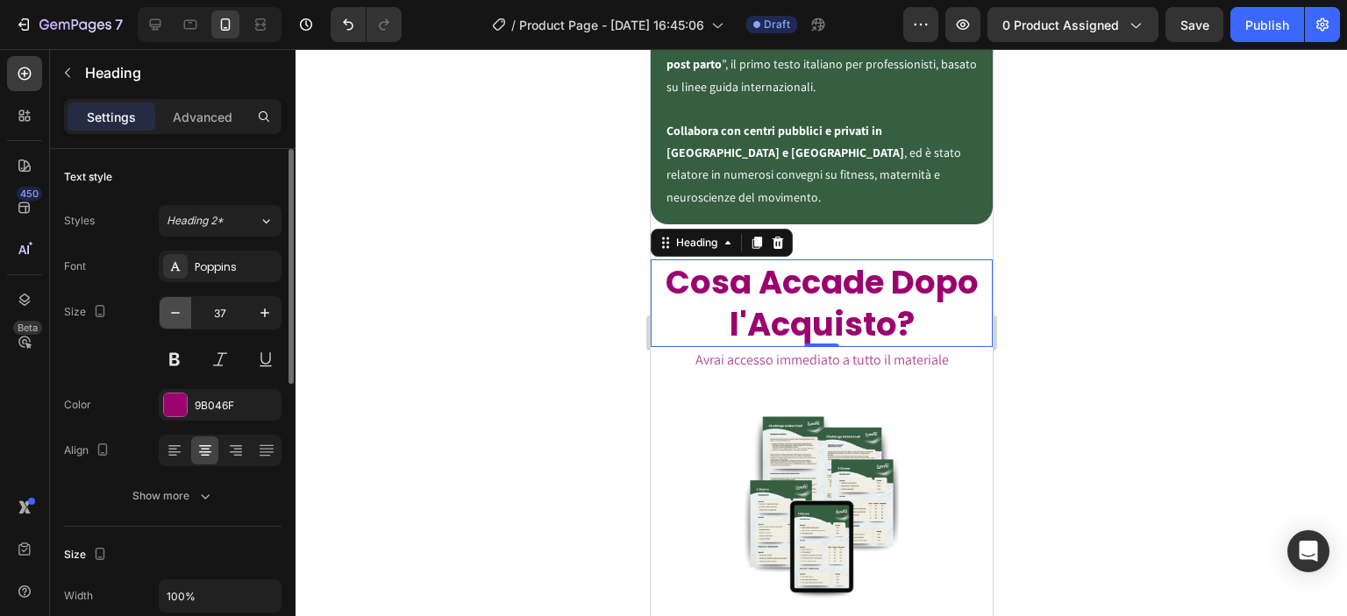
click at [174, 310] on icon "button" at bounding box center [176, 313] width 18 height 18
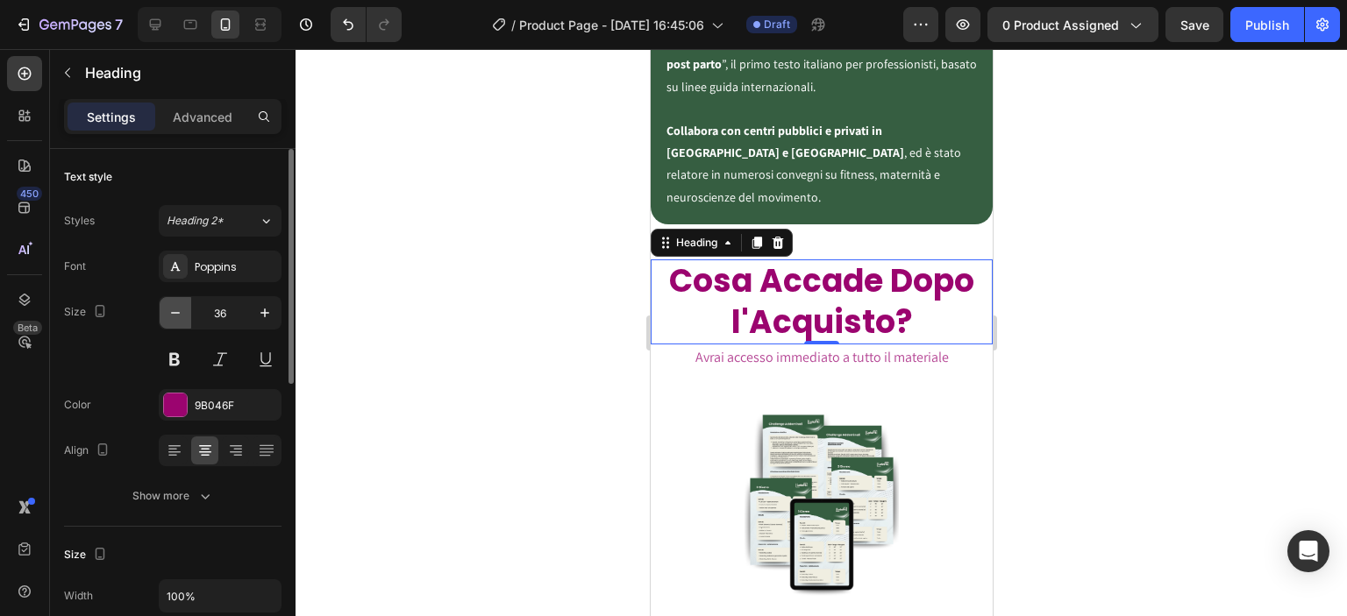
click at [174, 310] on icon "button" at bounding box center [176, 313] width 18 height 18
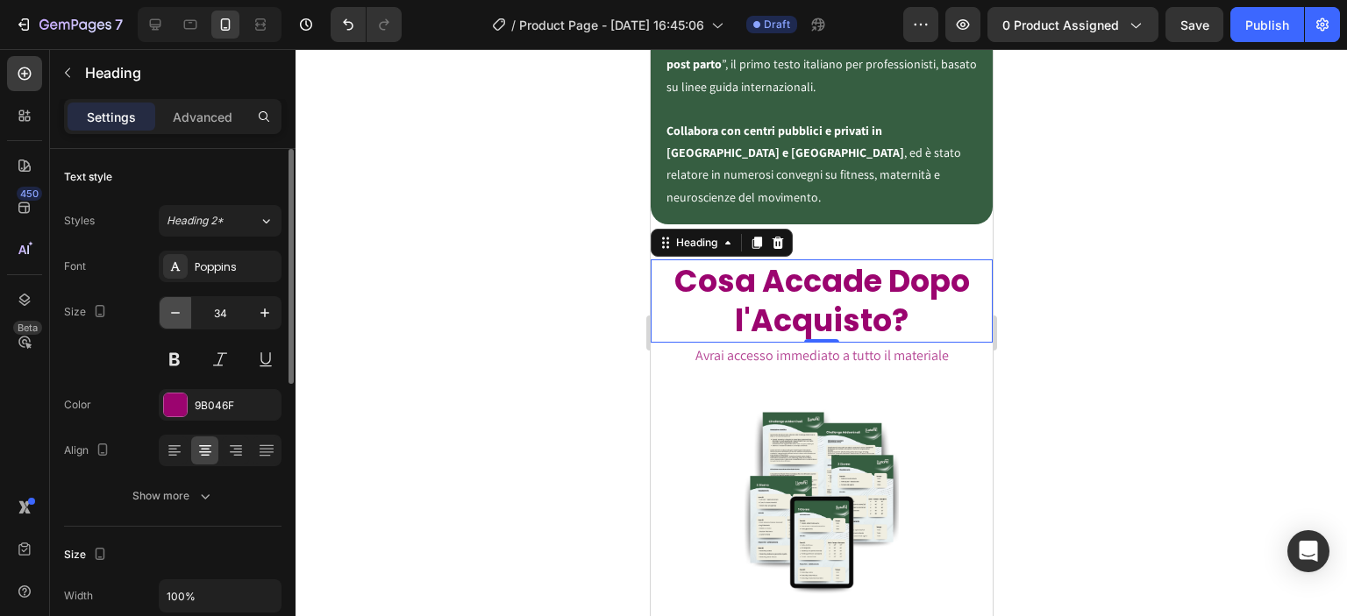
click at [174, 310] on icon "button" at bounding box center [176, 313] width 18 height 18
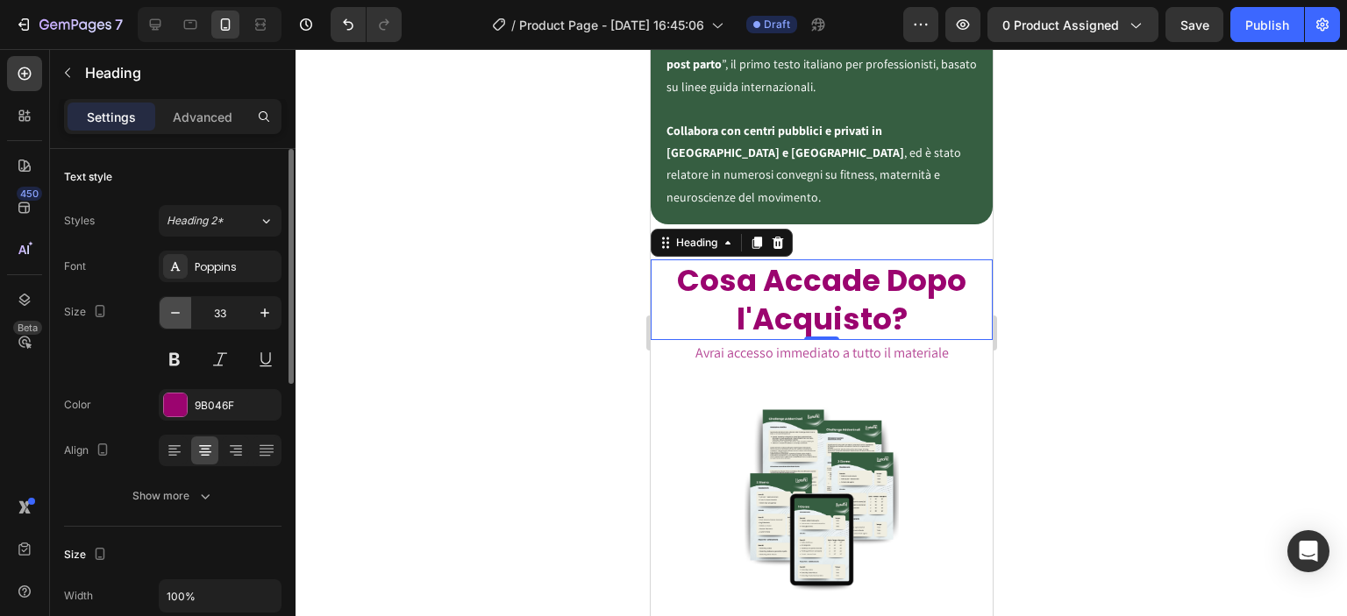
click at [174, 310] on icon "button" at bounding box center [176, 313] width 18 height 18
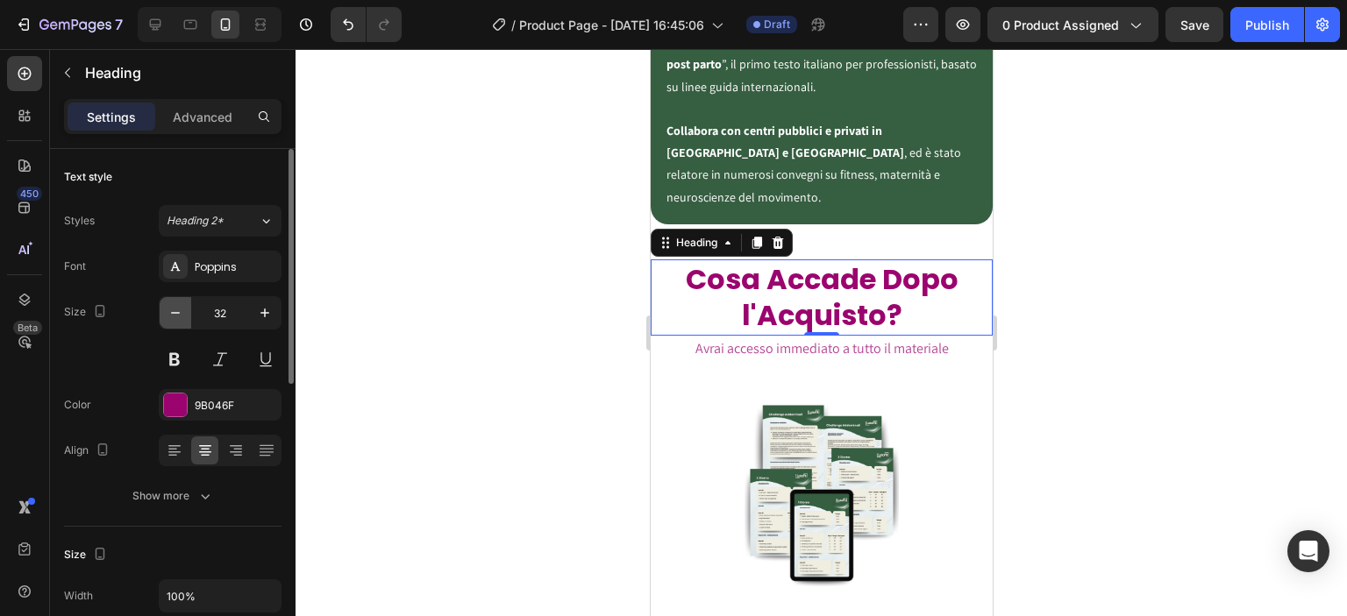
click at [174, 310] on icon "button" at bounding box center [176, 313] width 18 height 18
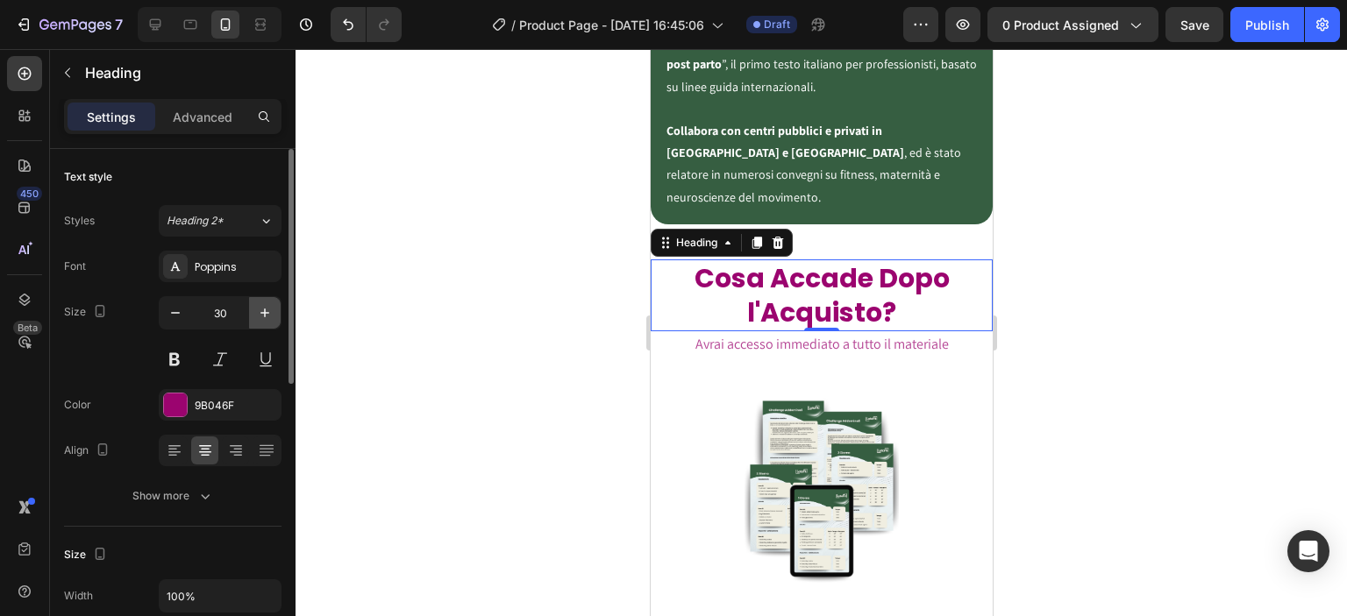
click at [269, 308] on icon "button" at bounding box center [265, 313] width 18 height 18
type input "31"
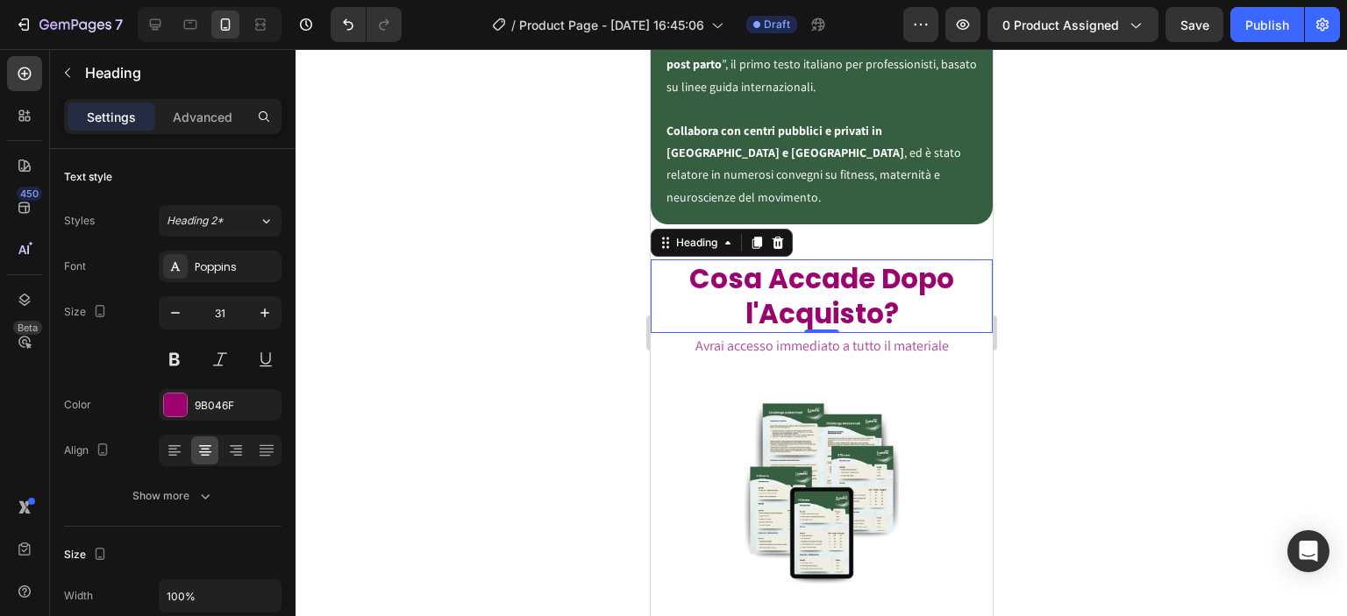
click at [561, 302] on div at bounding box center [821, 332] width 1051 height 567
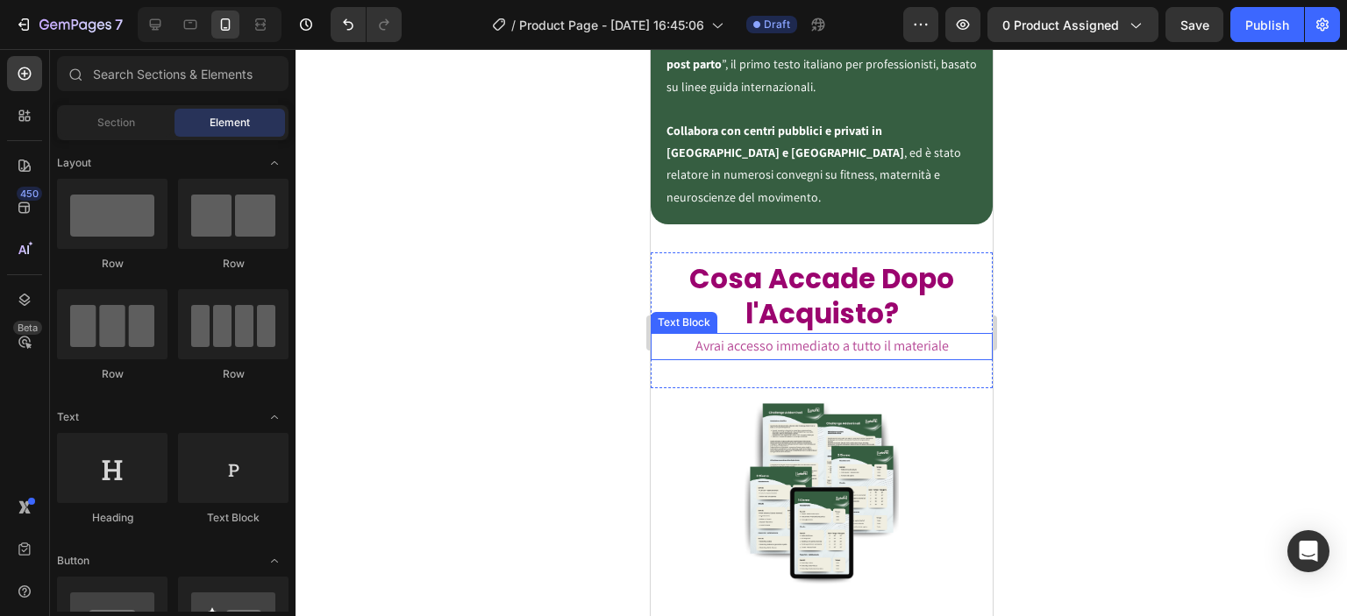
click at [695, 337] on span "Avrai accesso immediato a tutto il materiale" at bounding box center [821, 346] width 253 height 18
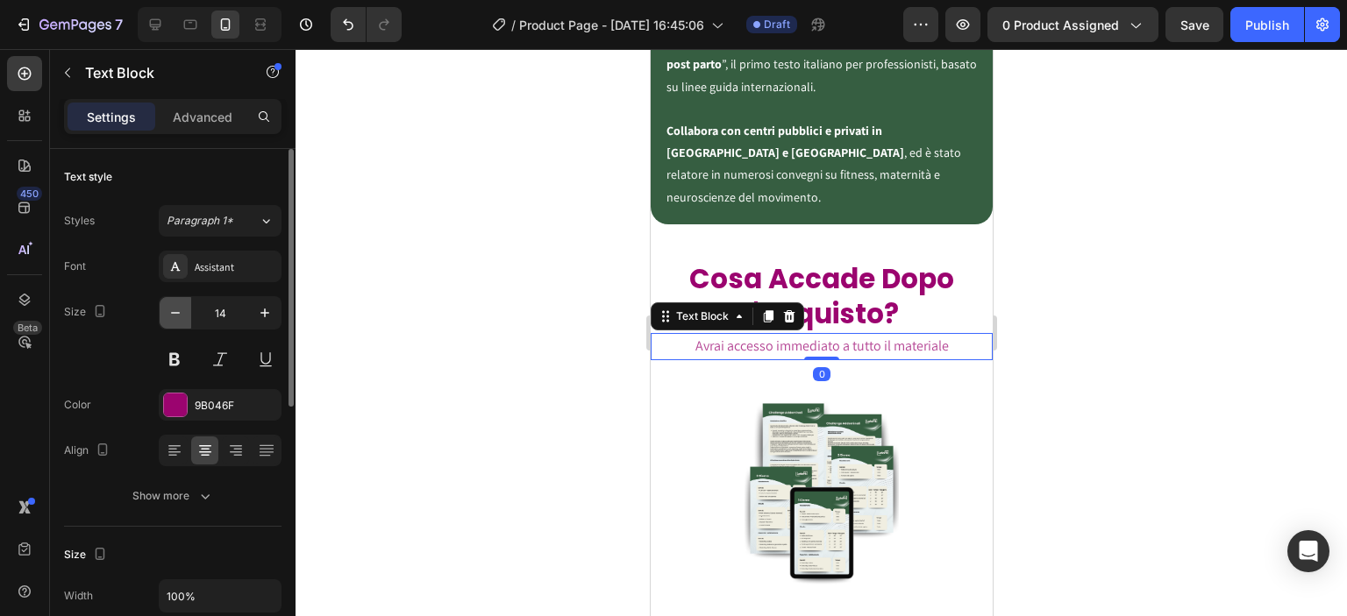
click at [184, 310] on button "button" at bounding box center [176, 313] width 32 height 32
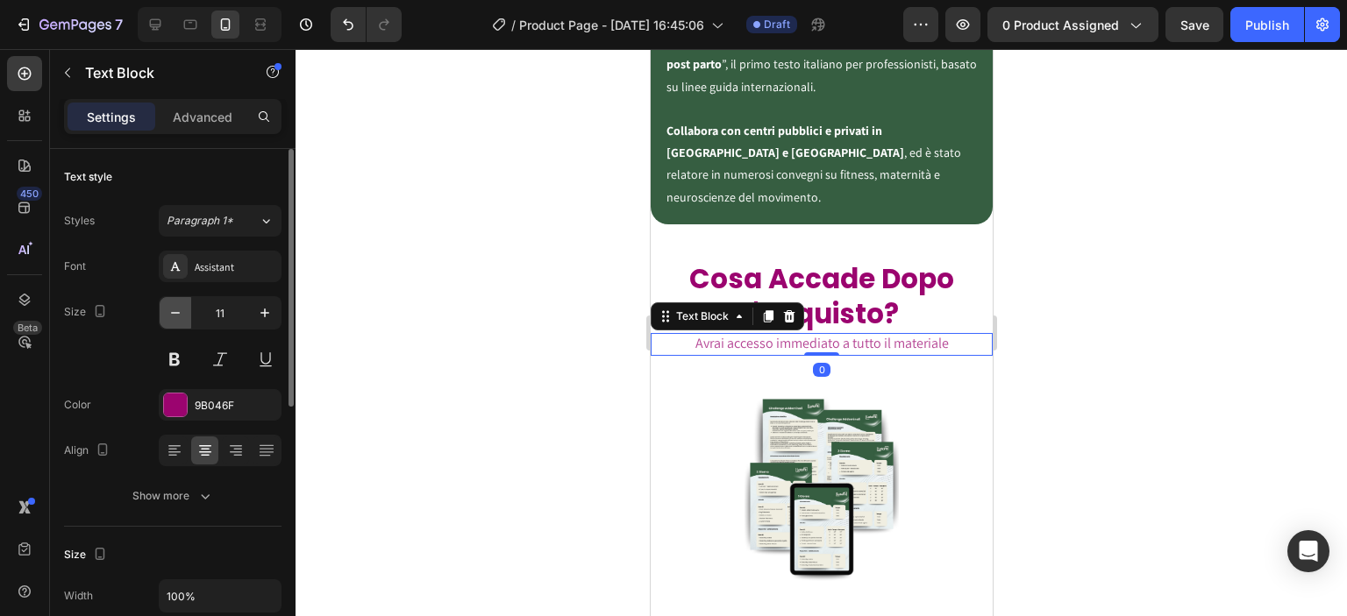
type input "10"
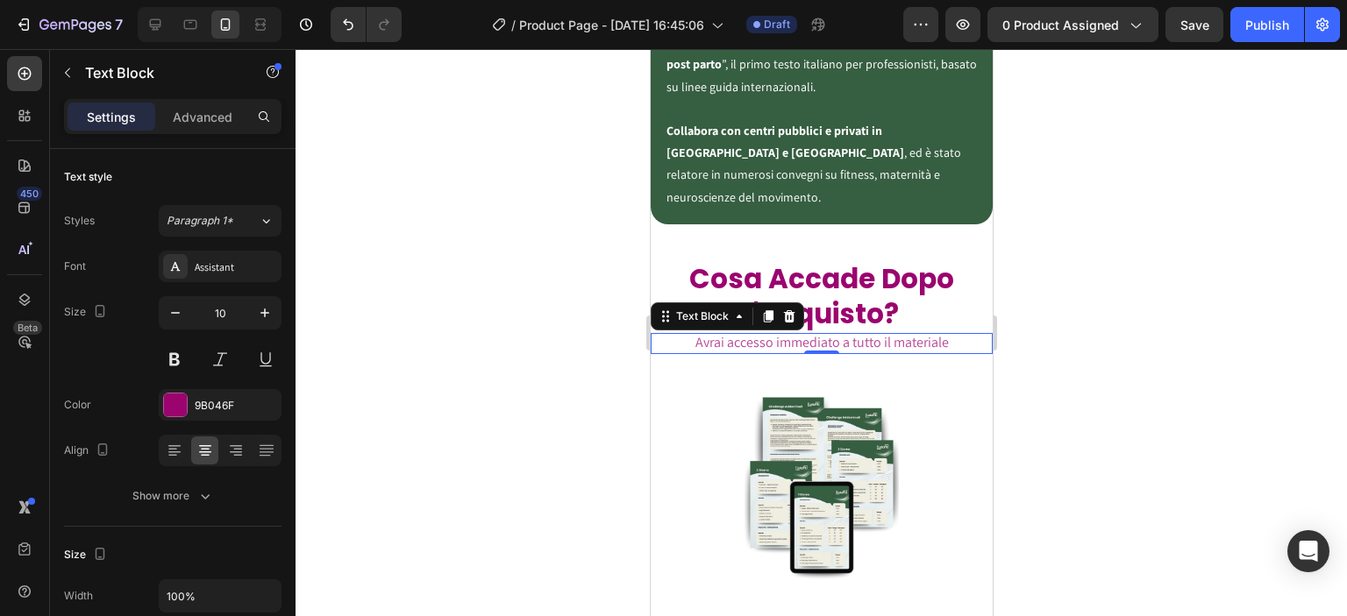
click at [472, 381] on div at bounding box center [821, 332] width 1051 height 567
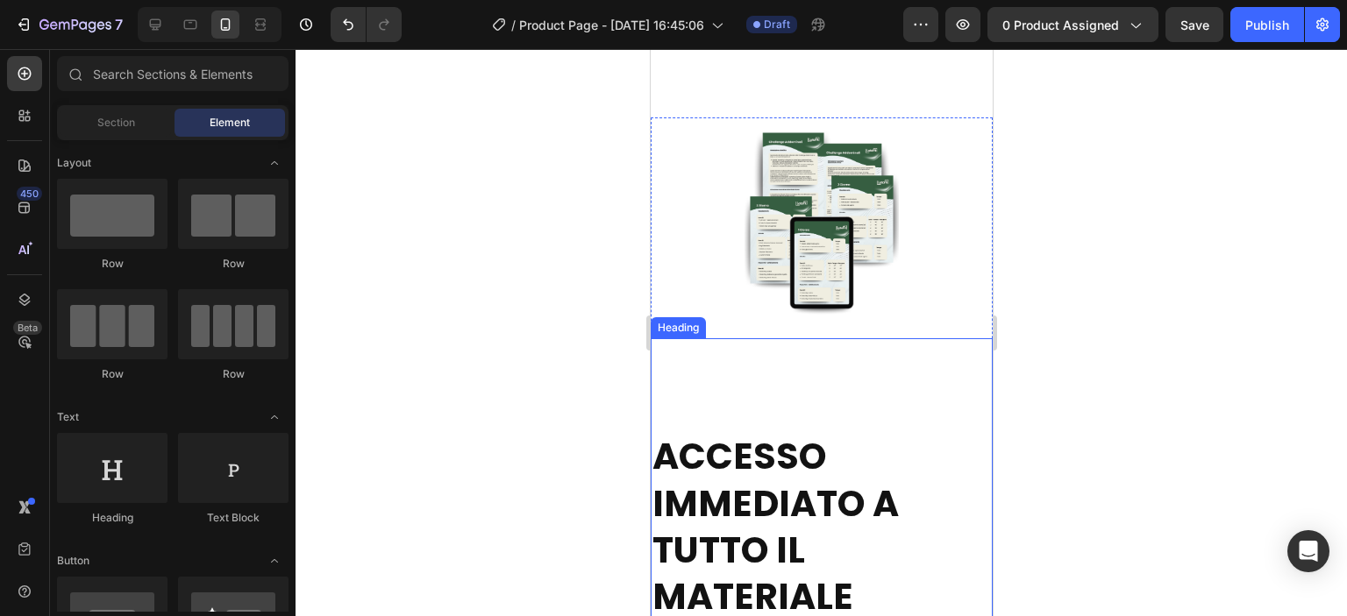
scroll to position [5462, 0]
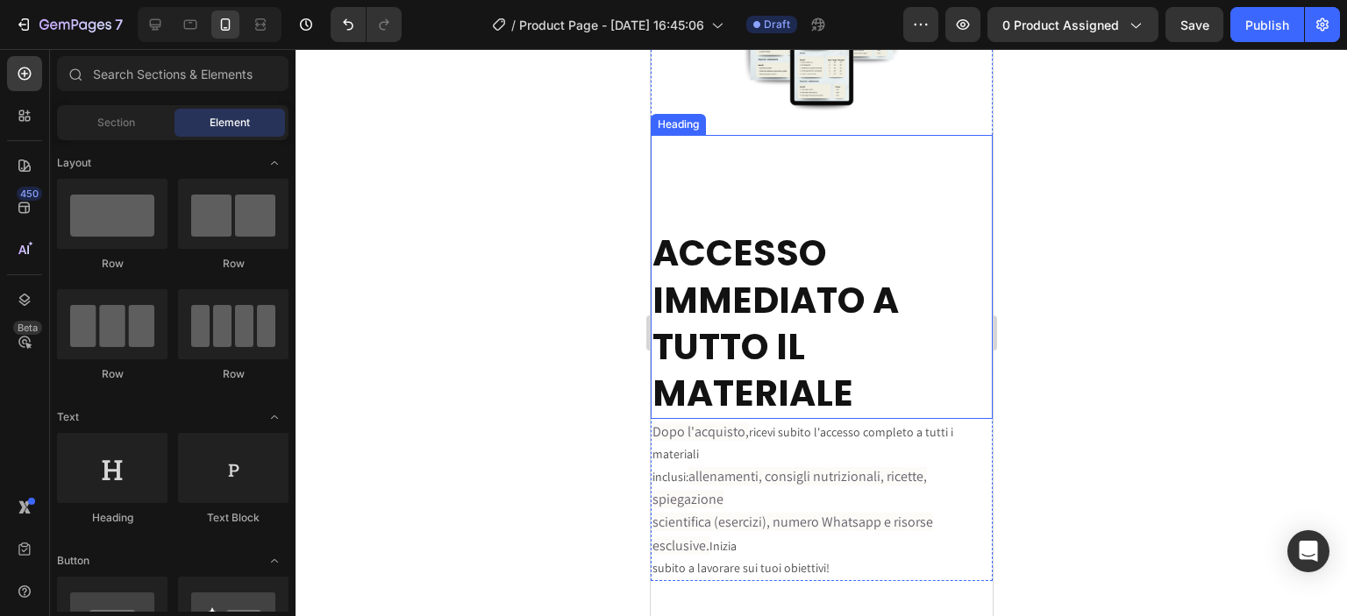
click at [766, 360] on strong "TUTTO IL MATERIALE" at bounding box center [752, 370] width 201 height 96
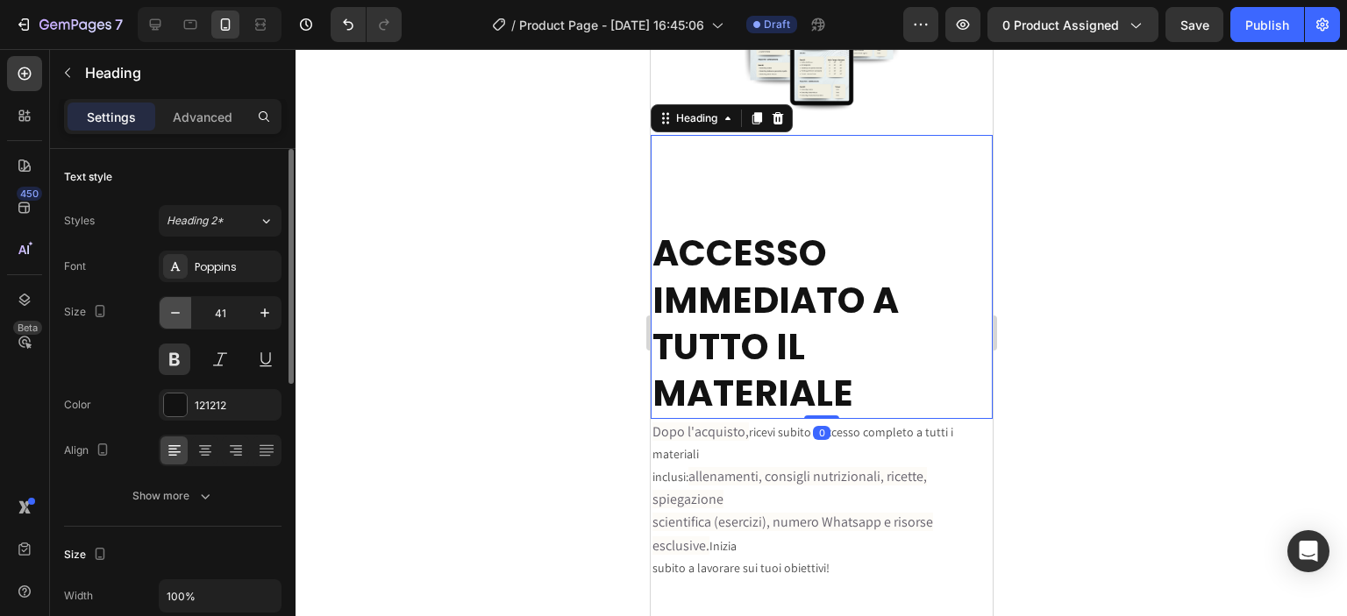
click at [169, 308] on icon "button" at bounding box center [176, 313] width 18 height 18
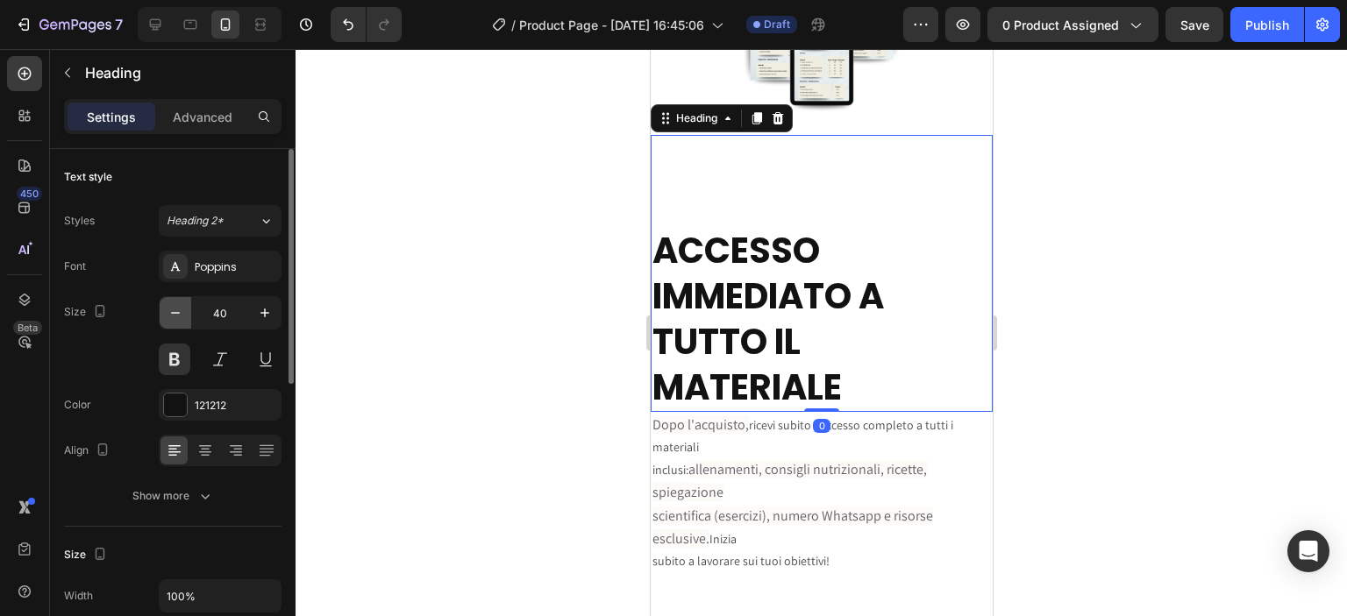
click at [169, 308] on icon "button" at bounding box center [176, 313] width 18 height 18
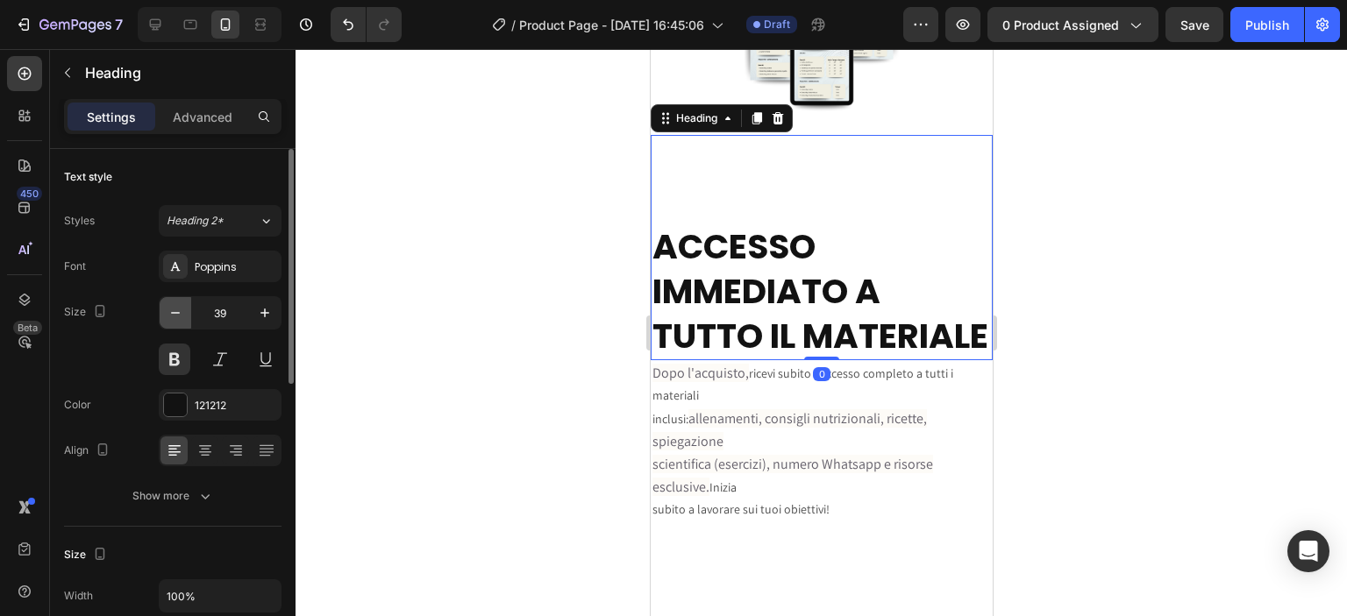
click at [169, 308] on icon "button" at bounding box center [176, 313] width 18 height 18
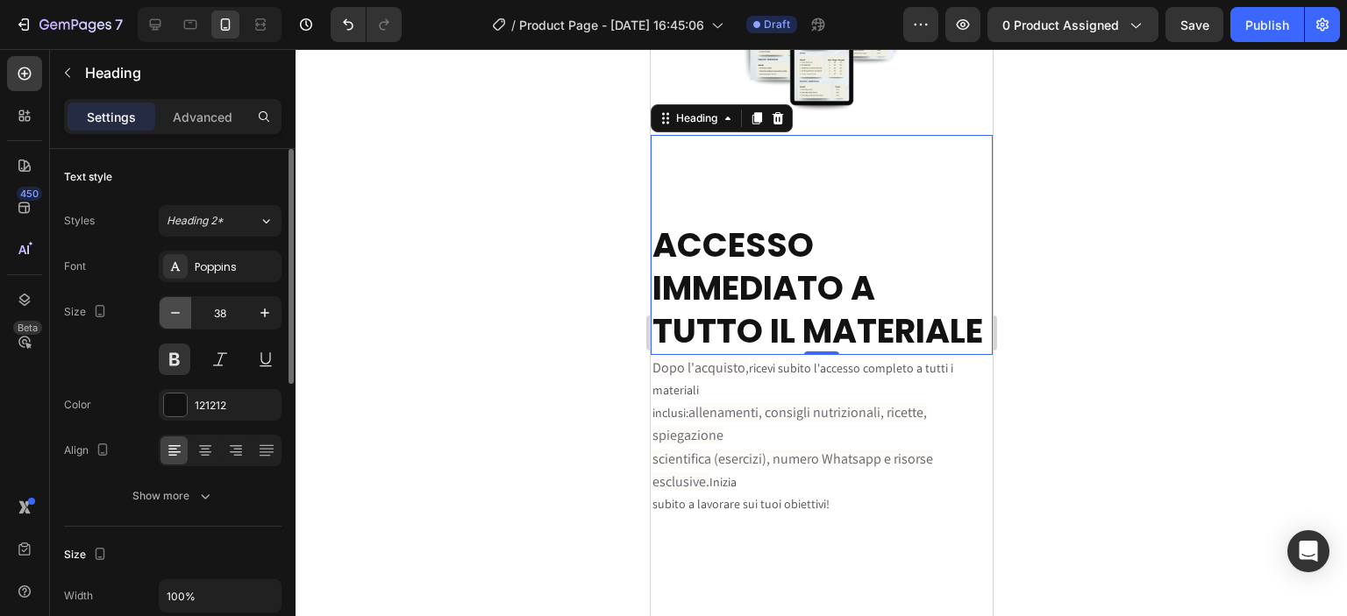
click at [169, 308] on icon "button" at bounding box center [176, 313] width 18 height 18
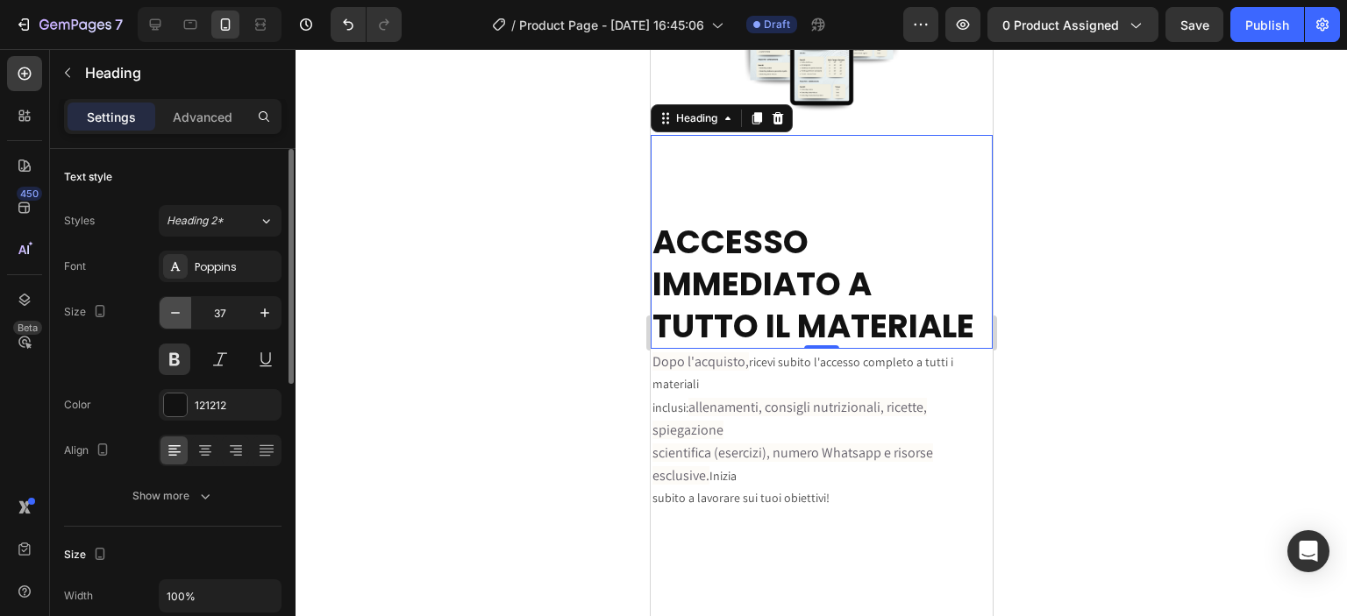
click at [169, 308] on icon "button" at bounding box center [176, 313] width 18 height 18
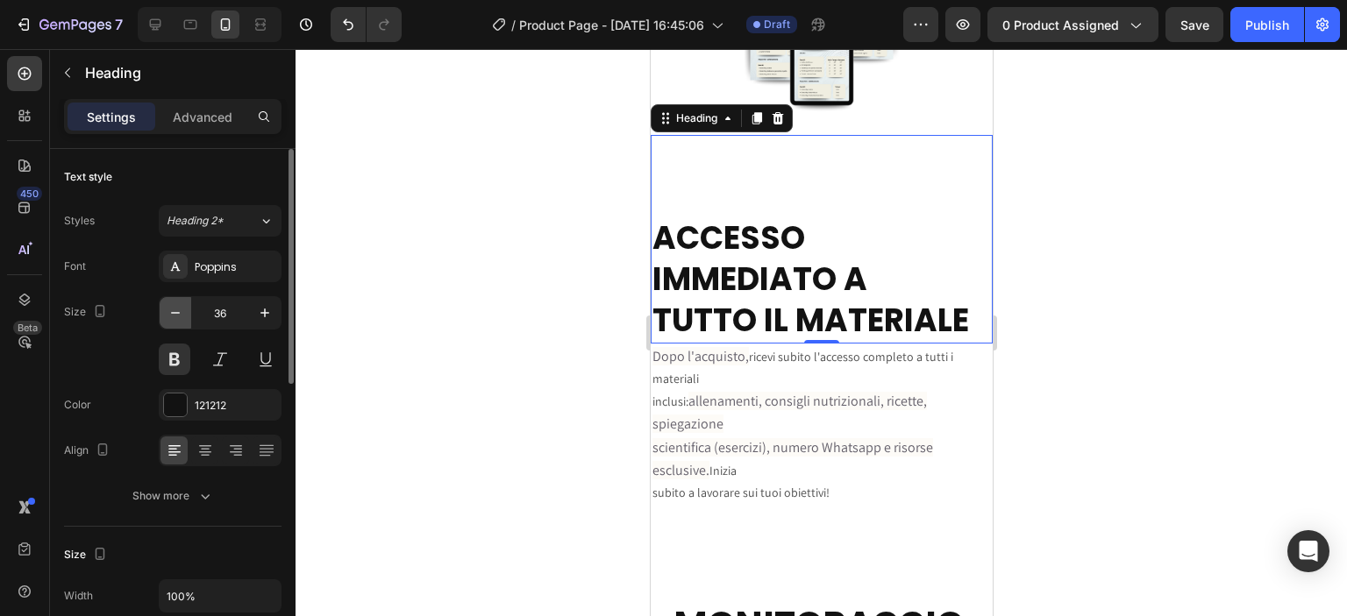
click at [169, 308] on icon "button" at bounding box center [176, 313] width 18 height 18
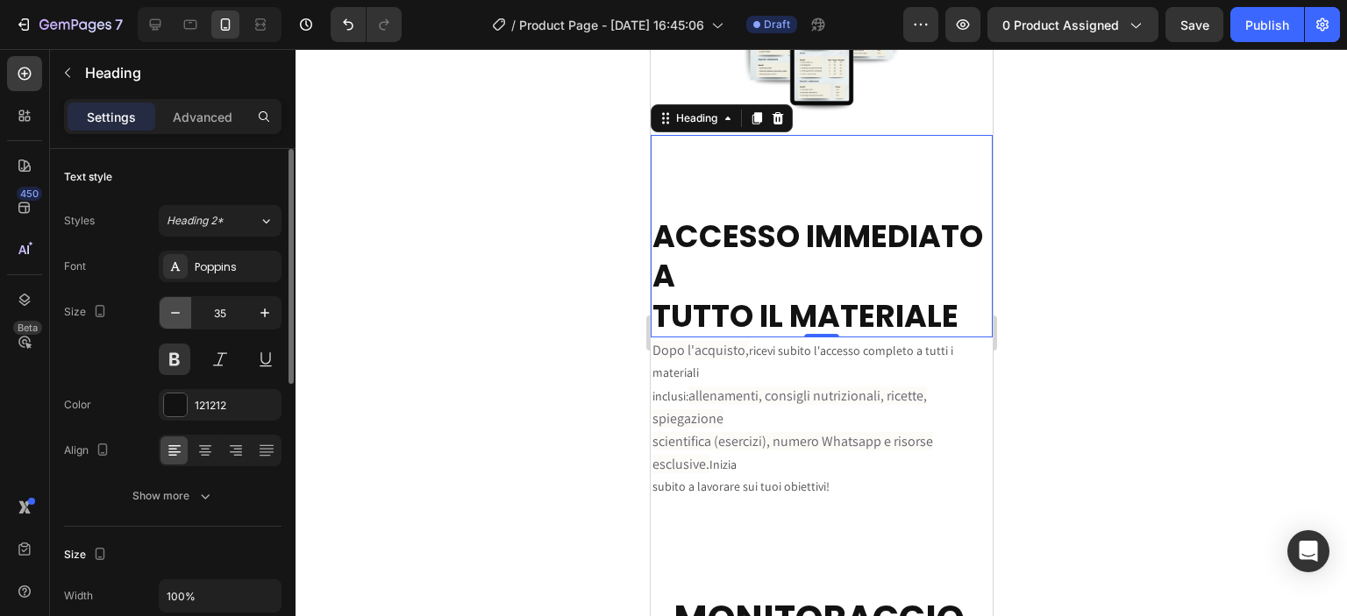
click at [169, 308] on icon "button" at bounding box center [176, 313] width 18 height 18
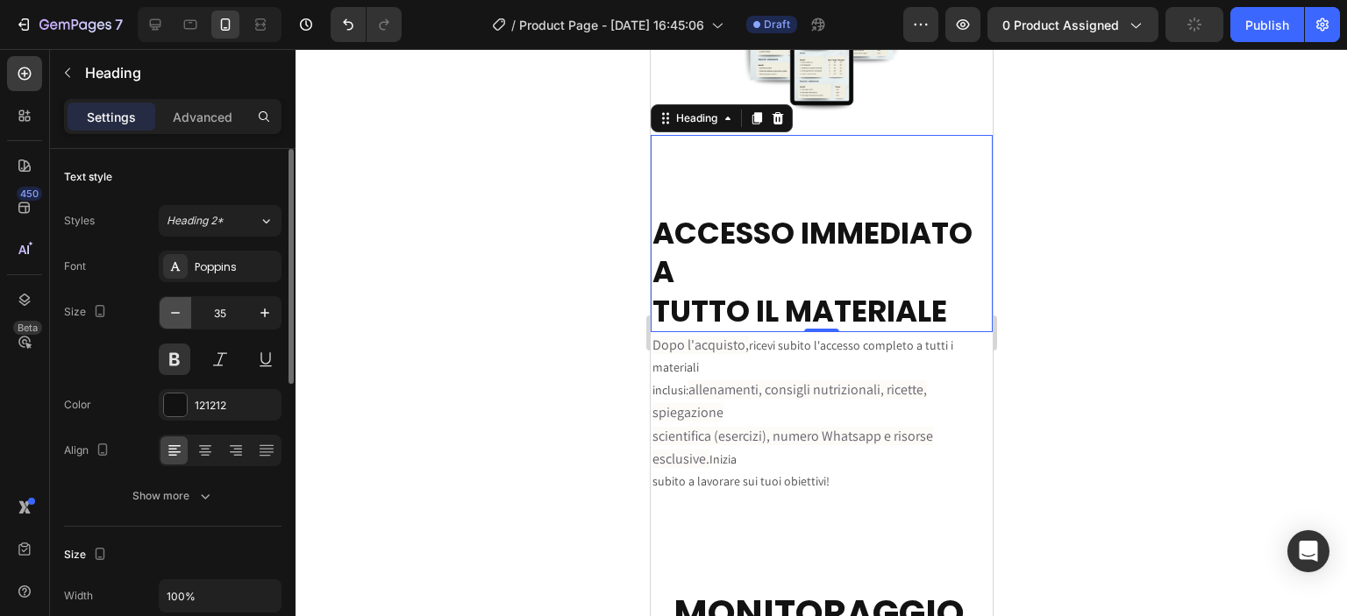
click at [169, 308] on icon "button" at bounding box center [176, 313] width 18 height 18
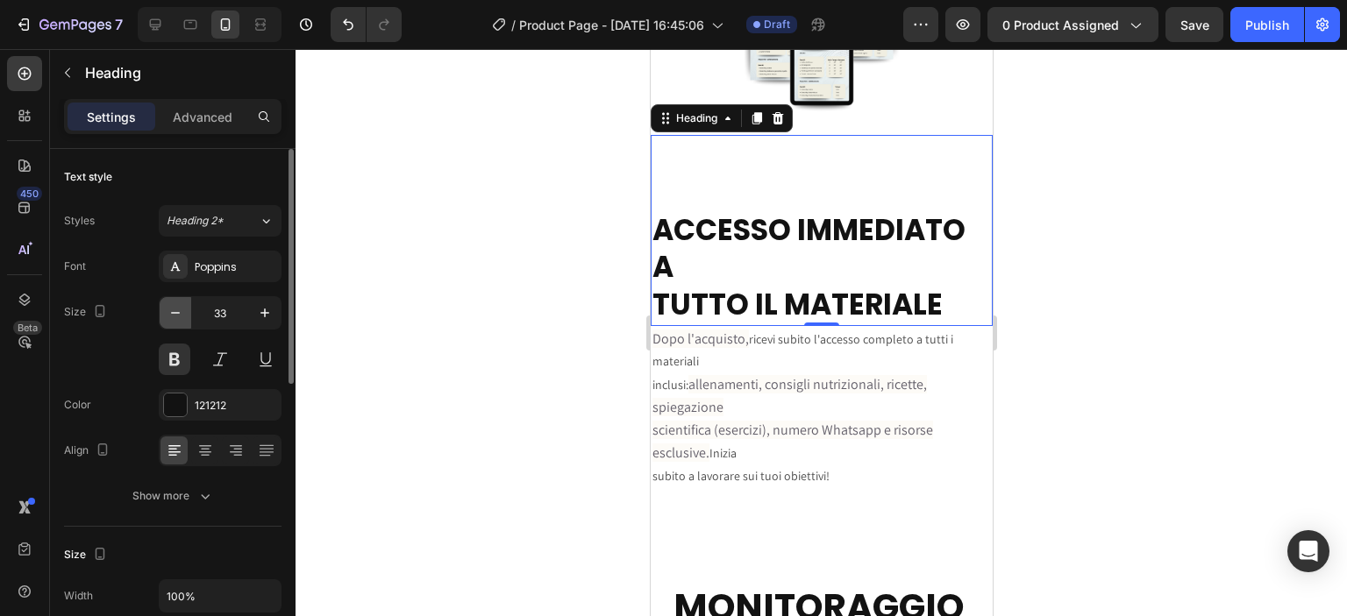
click at [169, 308] on icon "button" at bounding box center [176, 313] width 18 height 18
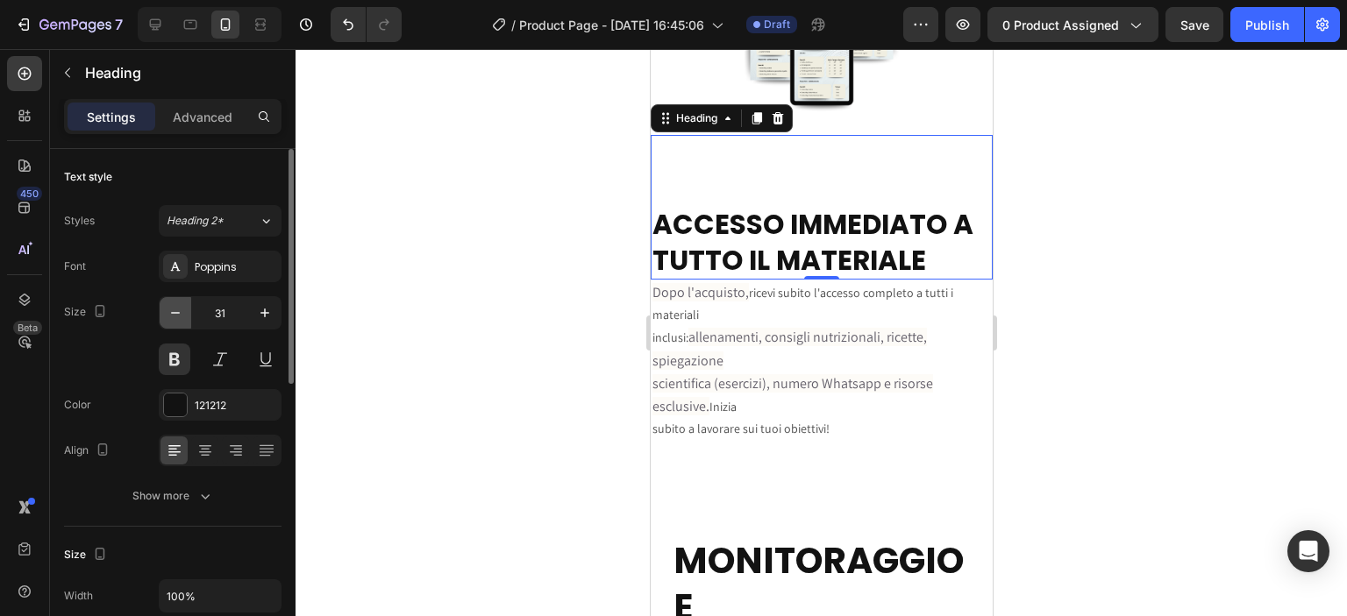
click at [169, 308] on icon "button" at bounding box center [176, 313] width 18 height 18
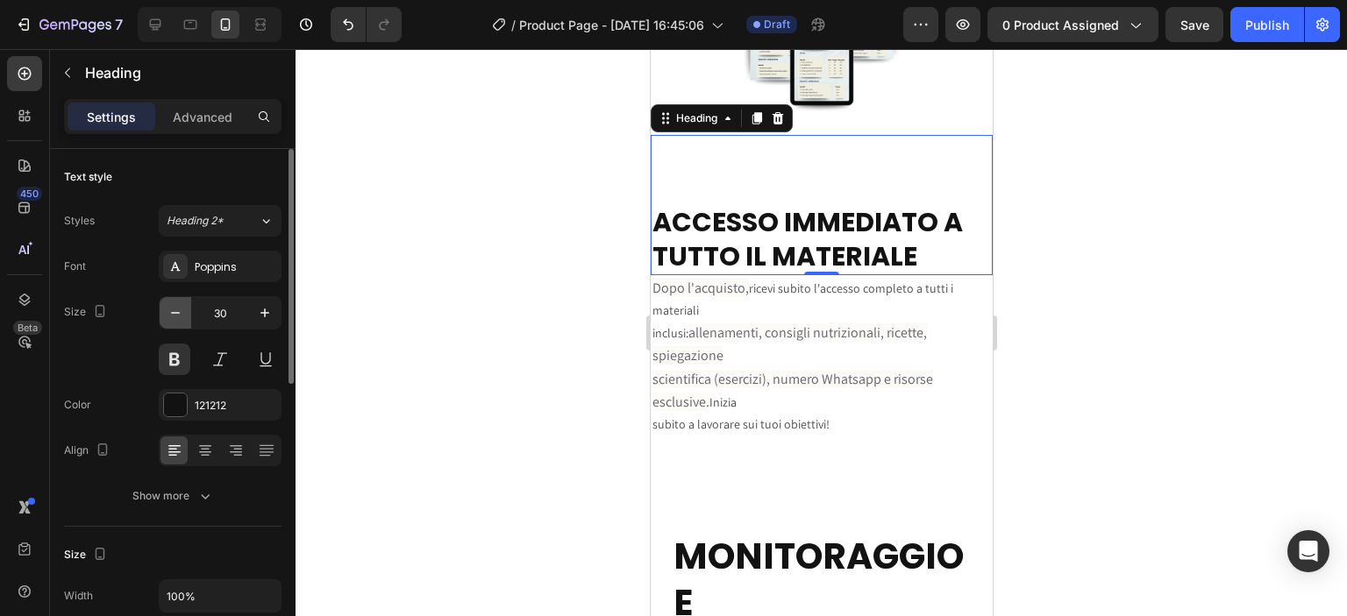
click at [169, 308] on icon "button" at bounding box center [176, 313] width 18 height 18
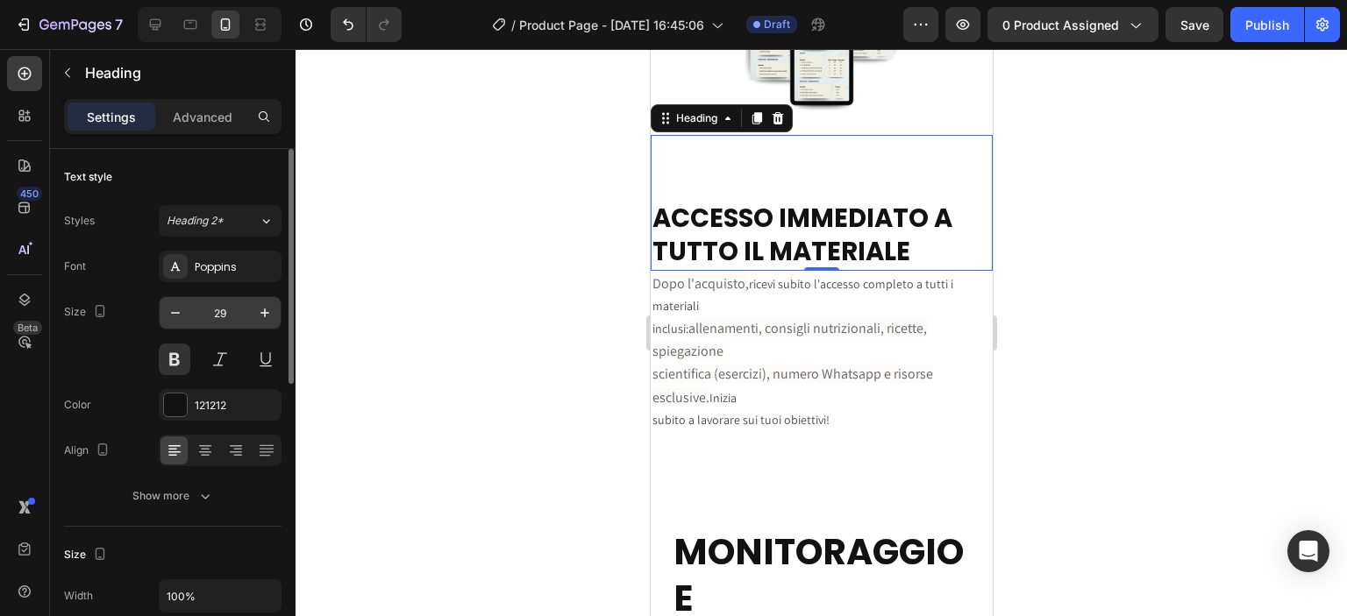
click at [210, 311] on input "29" at bounding box center [220, 313] width 58 height 32
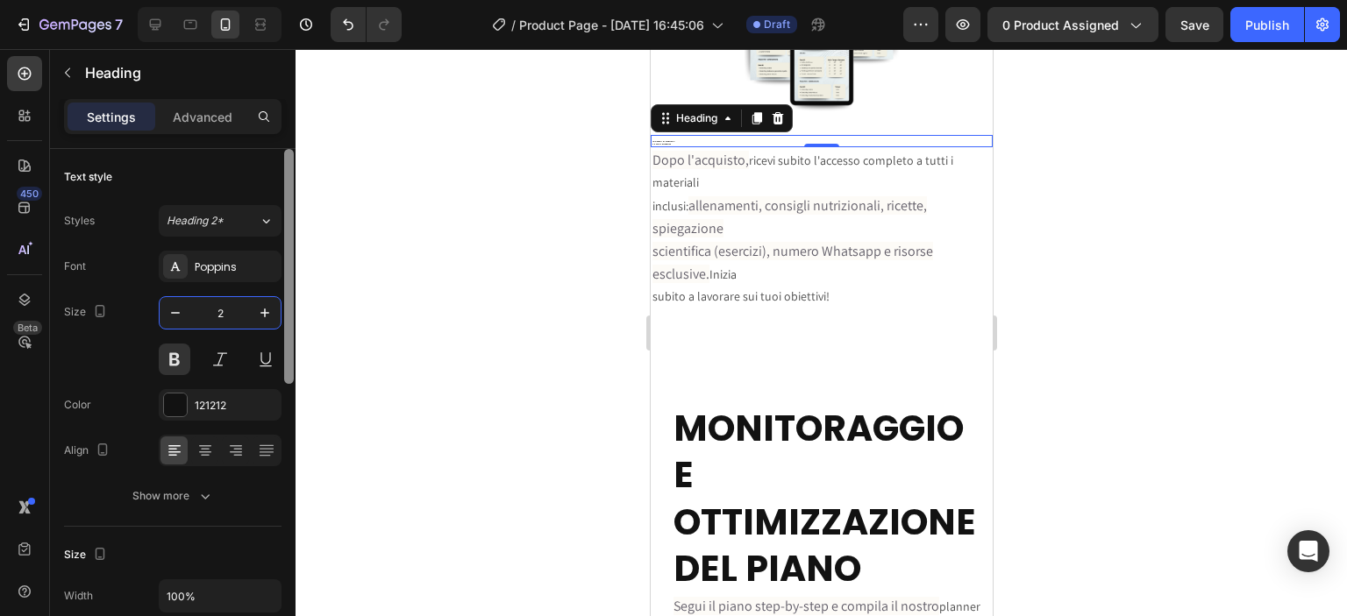
type input "20"
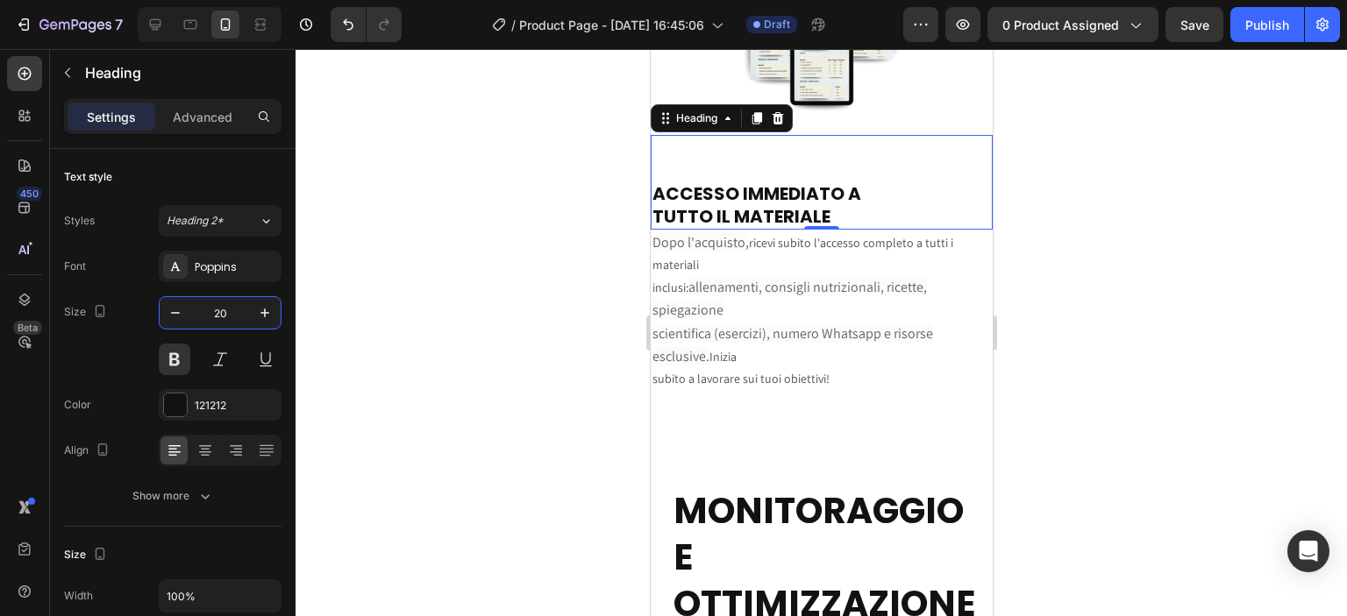
click at [621, 246] on div at bounding box center [821, 332] width 1051 height 567
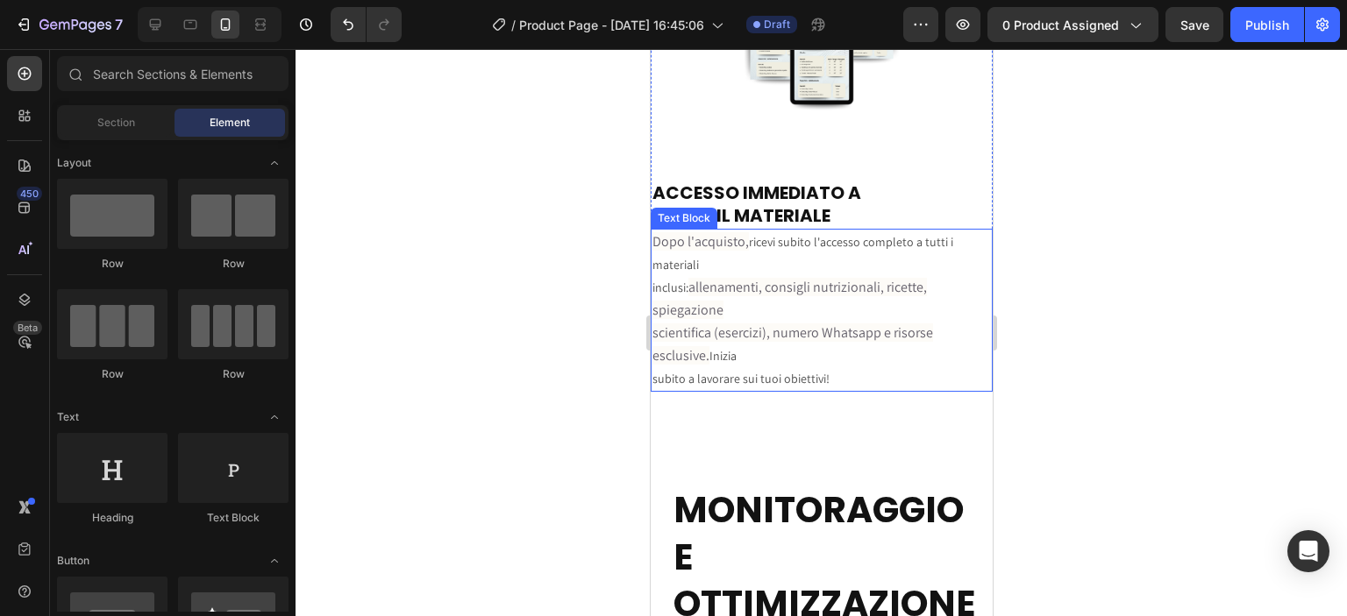
scroll to position [5258, 0]
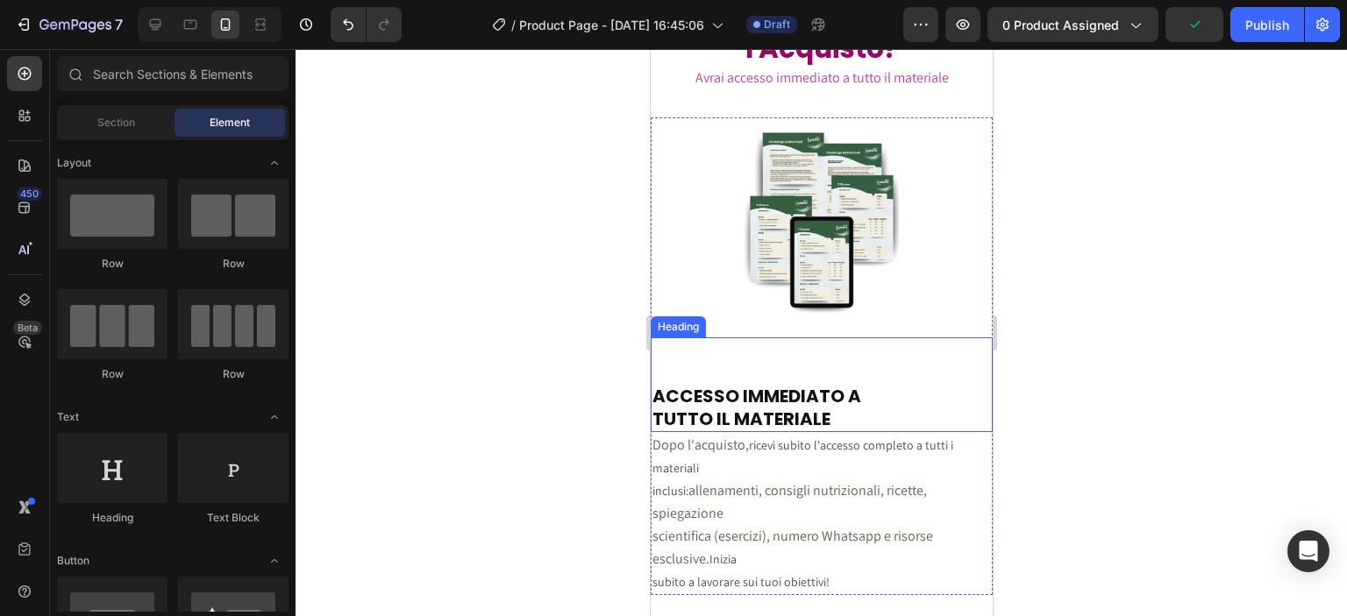
click at [727, 391] on strong "ACCESSO IMMEDIATO A" at bounding box center [756, 396] width 209 height 25
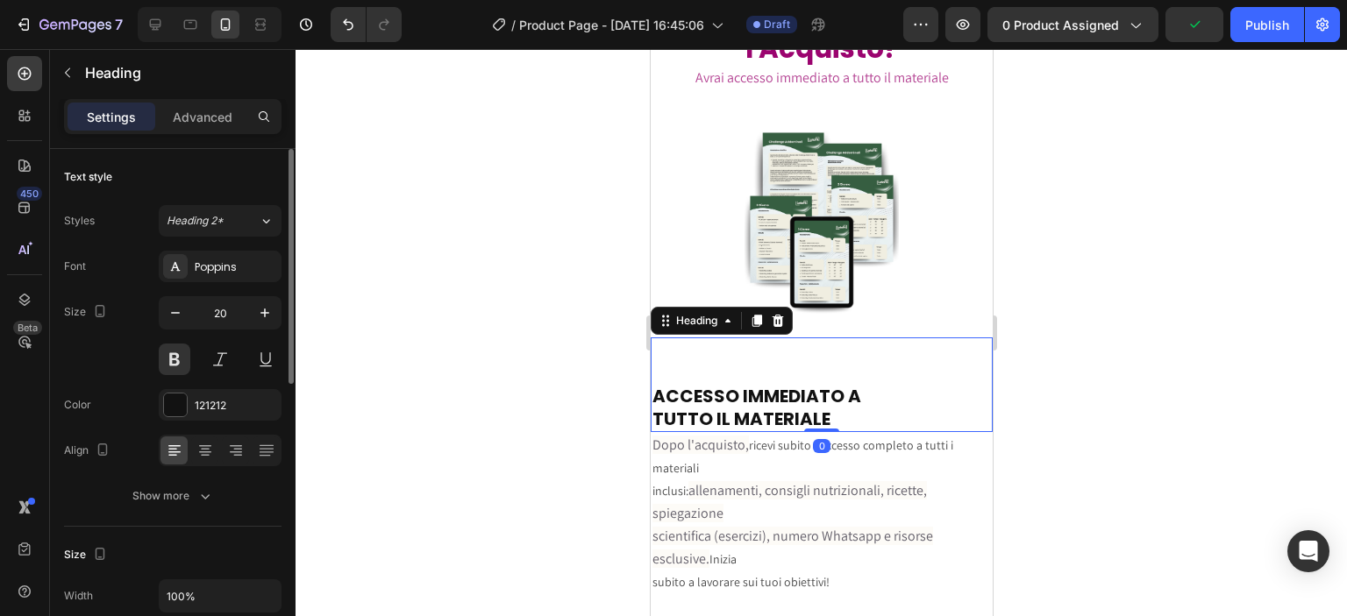
scroll to position [204, 0]
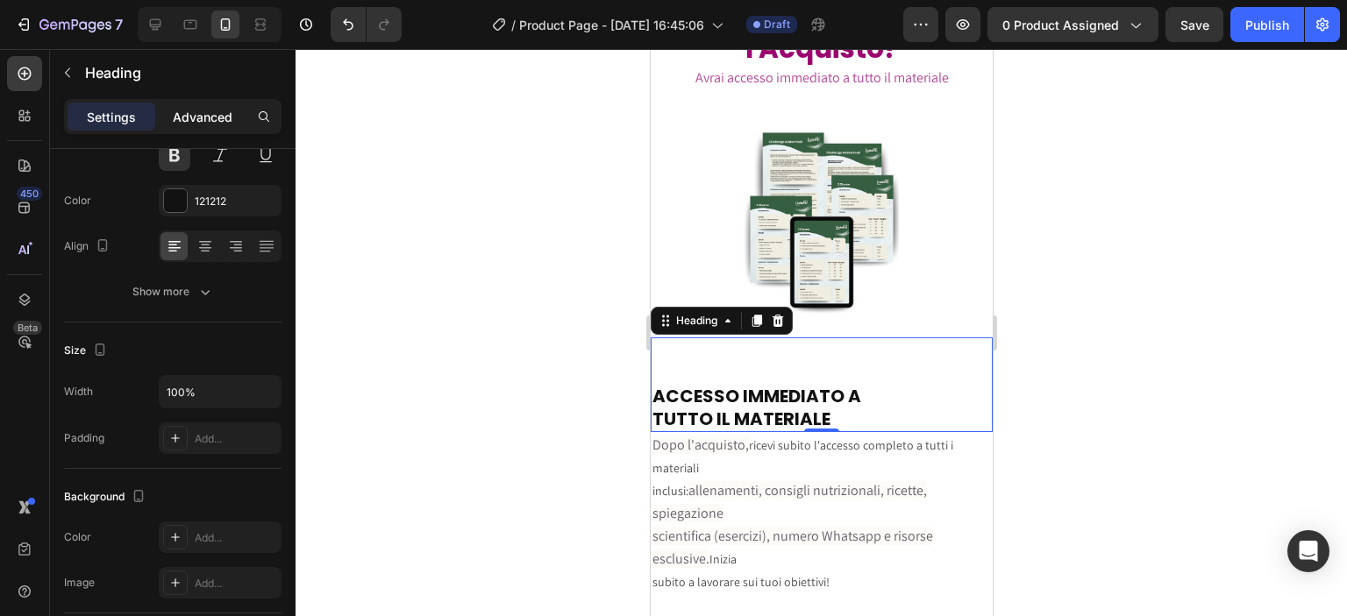
click at [203, 130] on div "Advanced" at bounding box center [203, 117] width 88 height 28
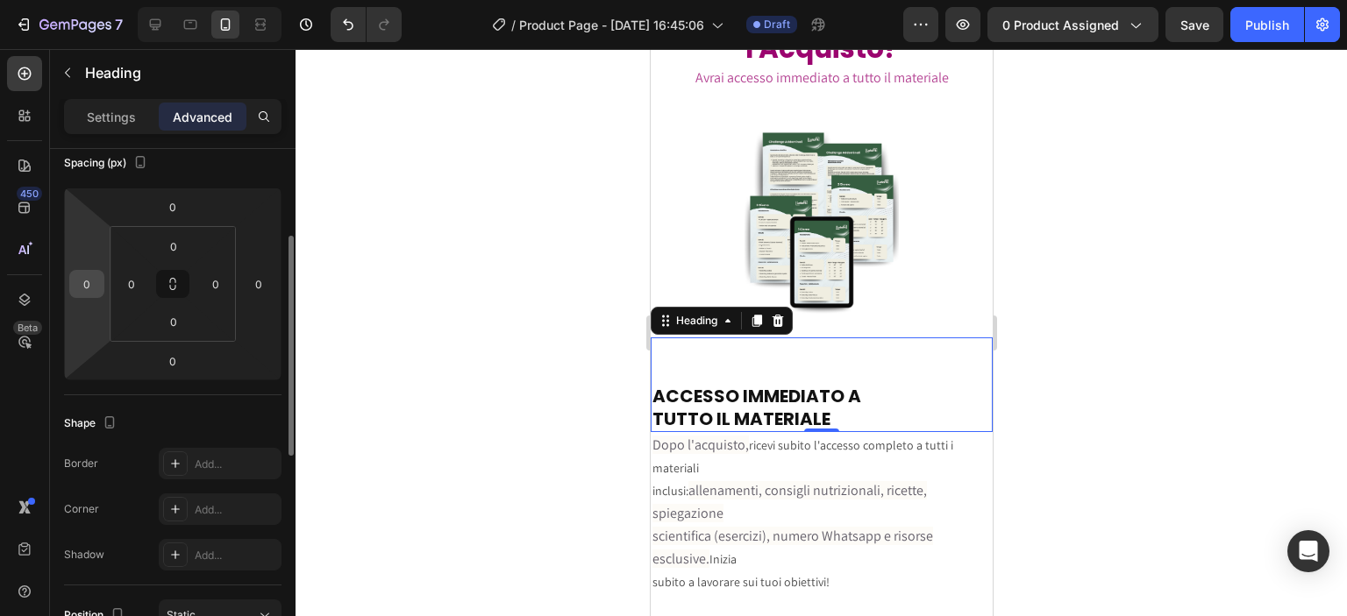
click at [88, 282] on input "0" at bounding box center [87, 284] width 26 height 26
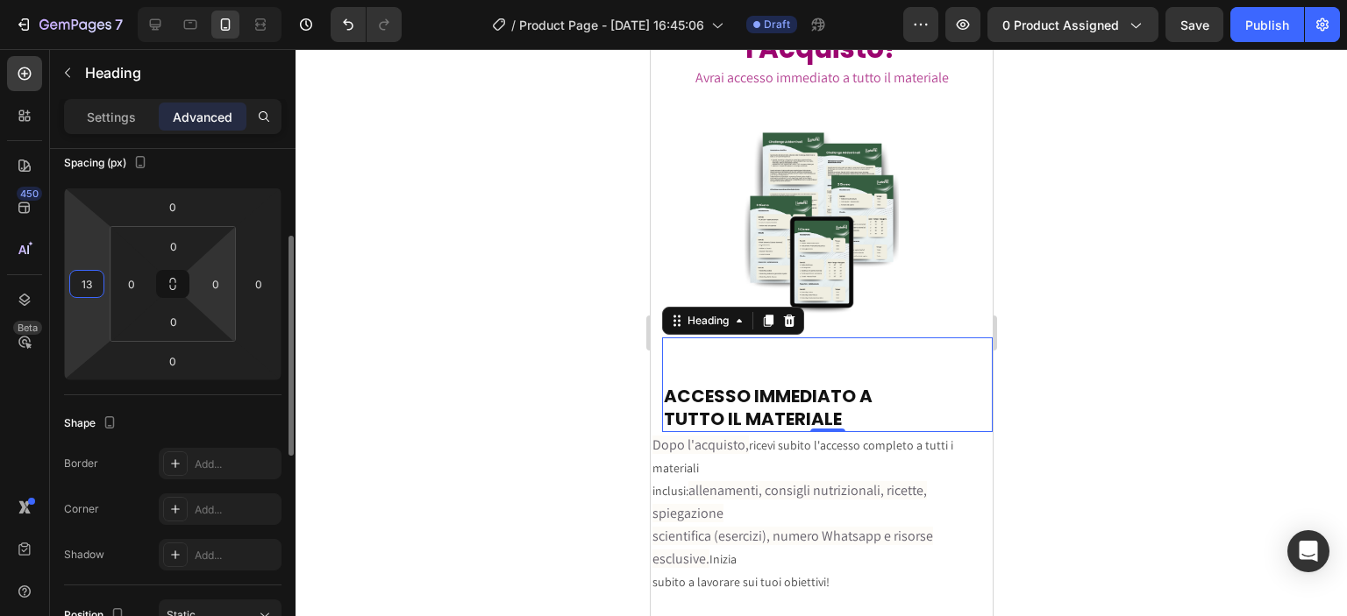
type input "1"
type input "32"
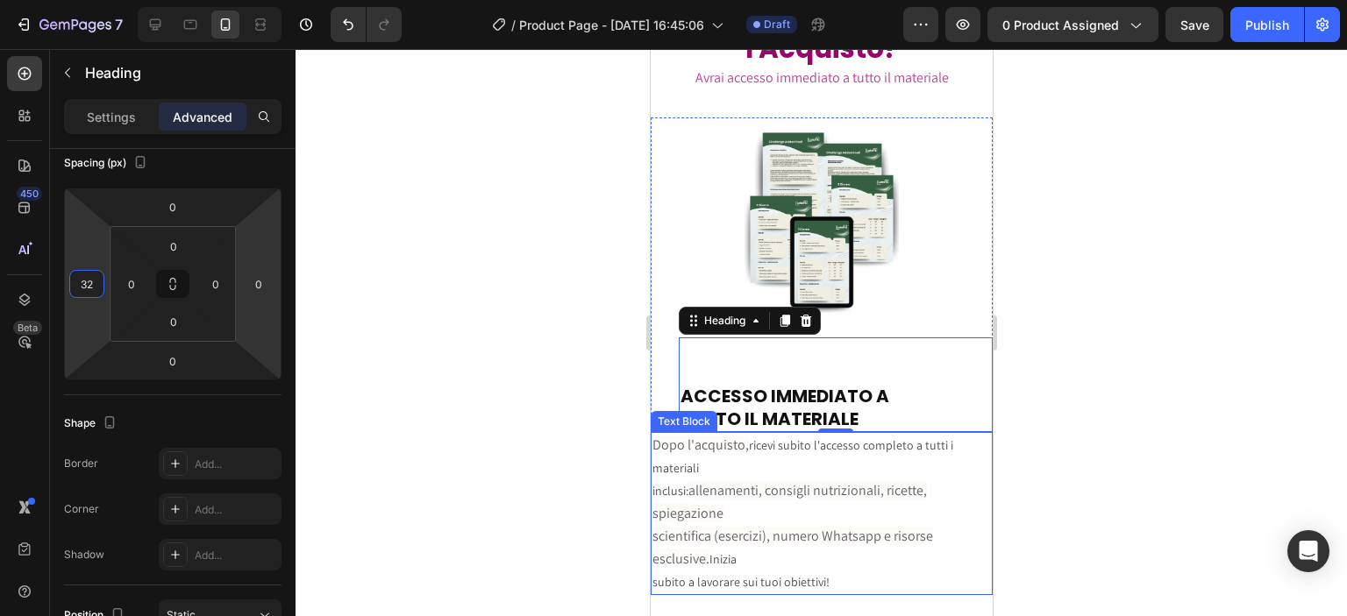
click at [664, 480] on p "inclusi: allenamenti, consigli nutrizionali, ricette, spiegazione" at bounding box center [821, 503] width 338 height 46
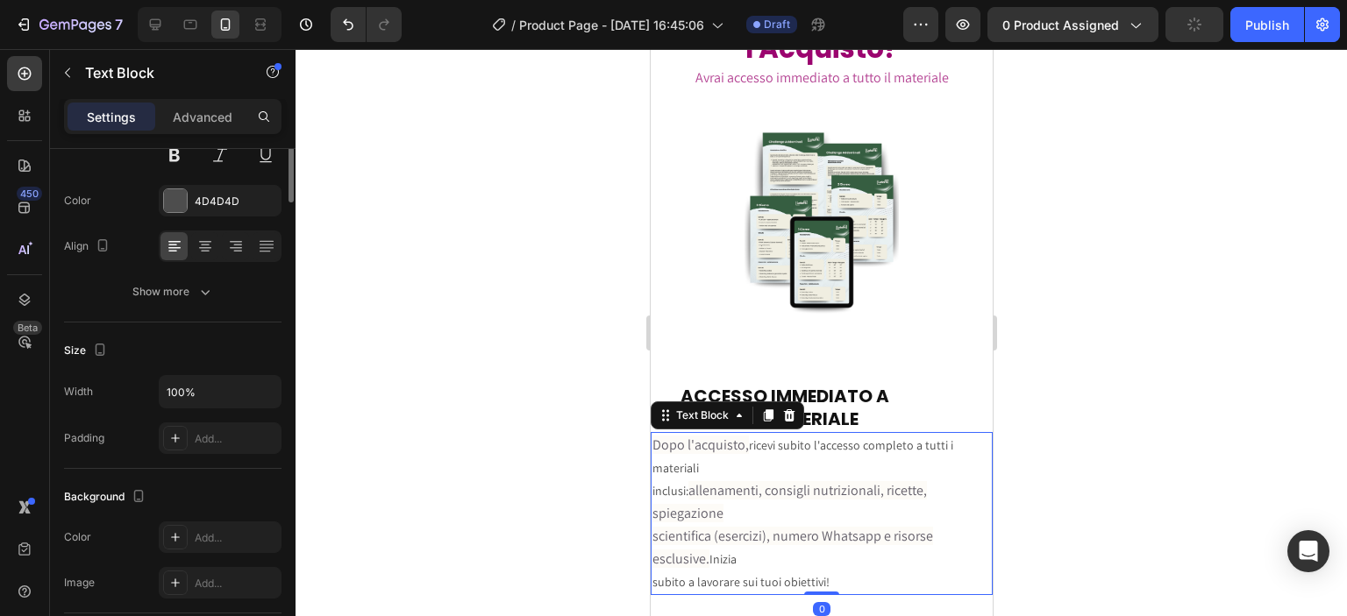
scroll to position [0, 0]
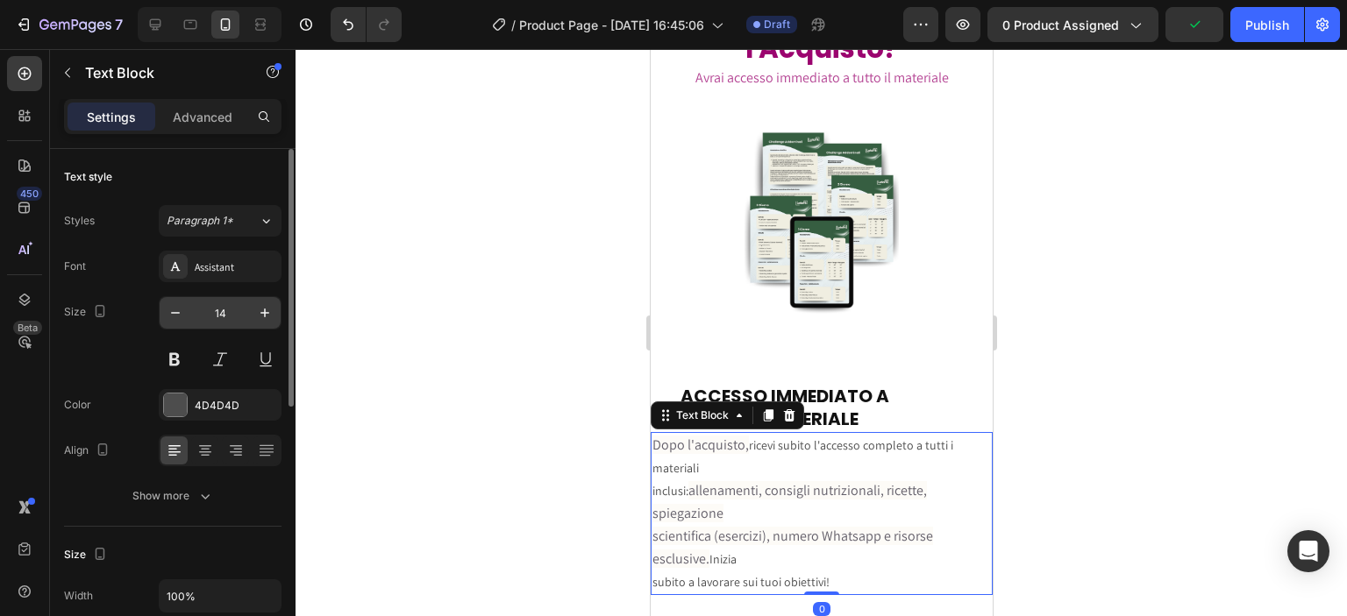
click at [231, 309] on input "14" at bounding box center [220, 313] width 58 height 32
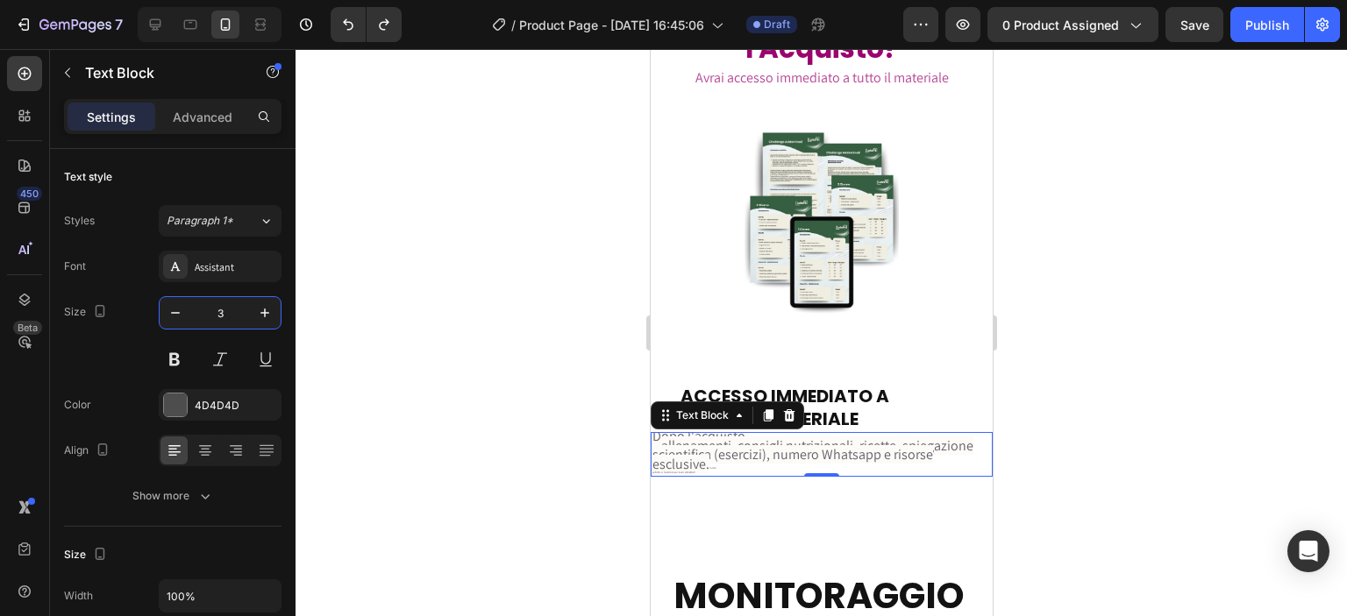
type input "14"
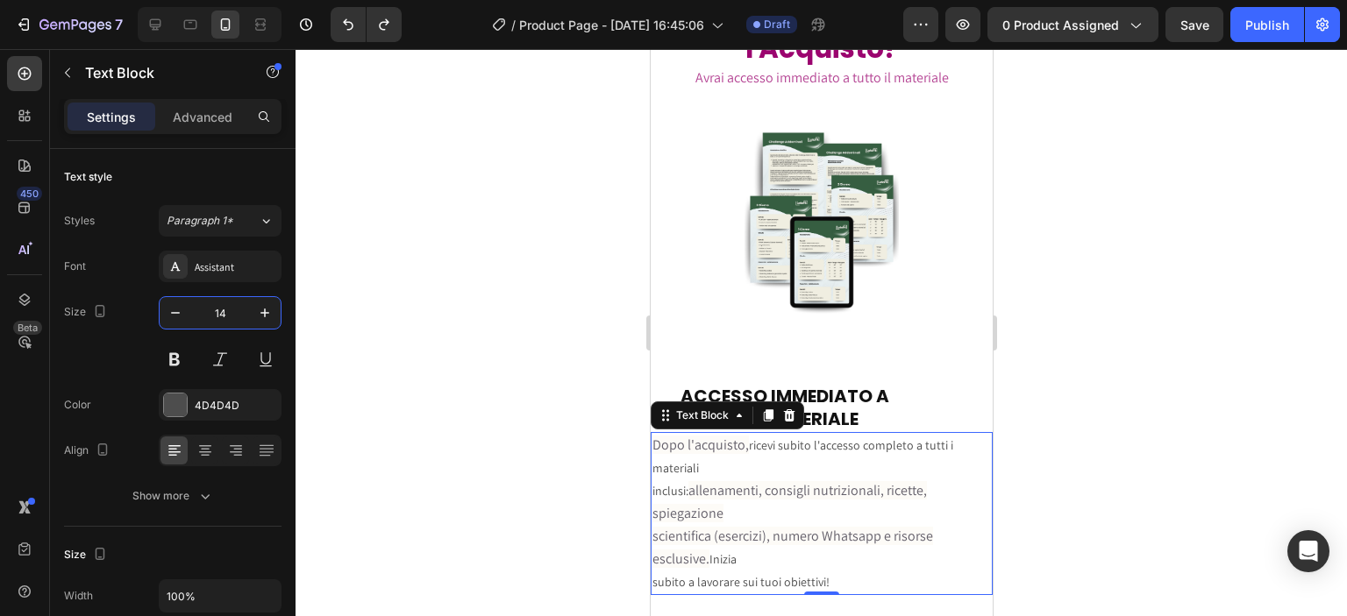
click at [414, 379] on div at bounding box center [821, 332] width 1051 height 567
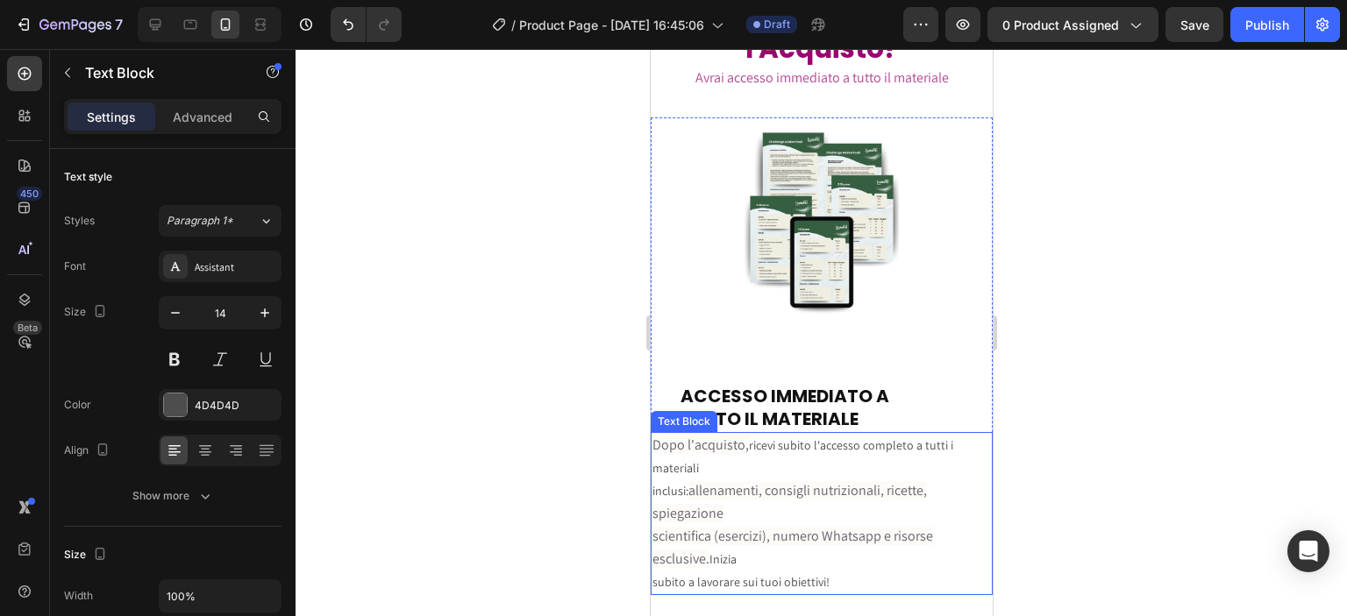
click at [660, 459] on p "Dopo l'acquisto, ricevi subito l'accesso completo a tutti i materiali" at bounding box center [821, 456] width 338 height 45
click at [214, 109] on p "Advanced" at bounding box center [203, 117] width 60 height 18
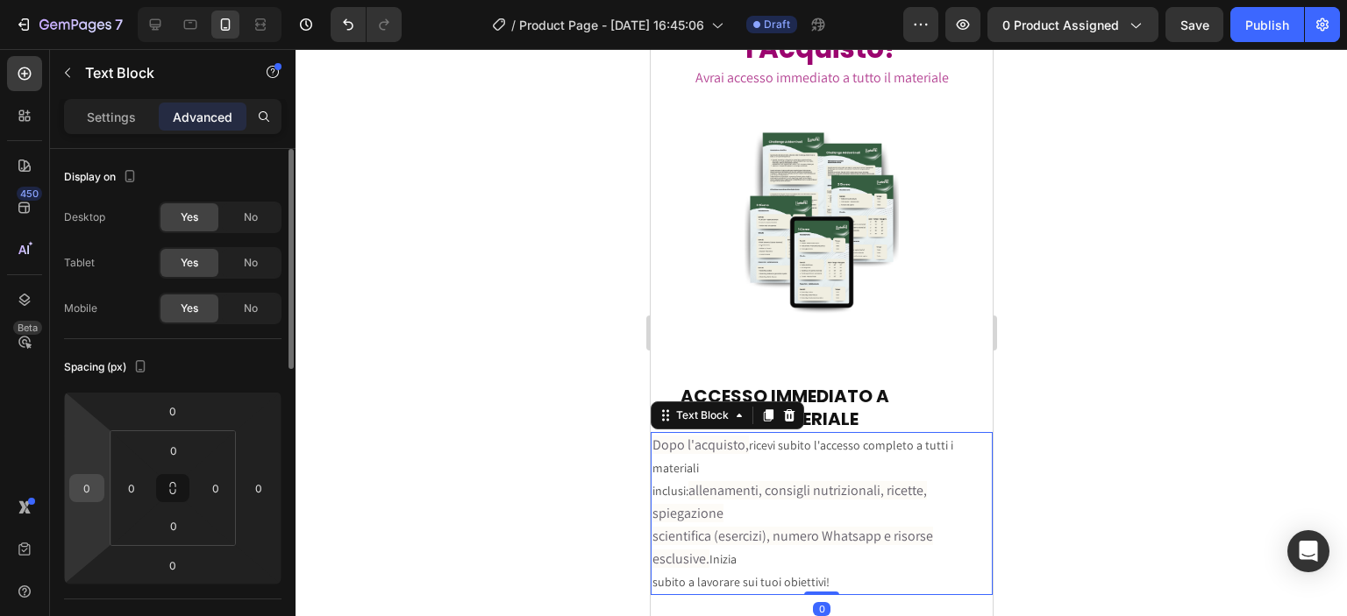
click at [96, 476] on input "0" at bounding box center [87, 488] width 26 height 26
type input "32"
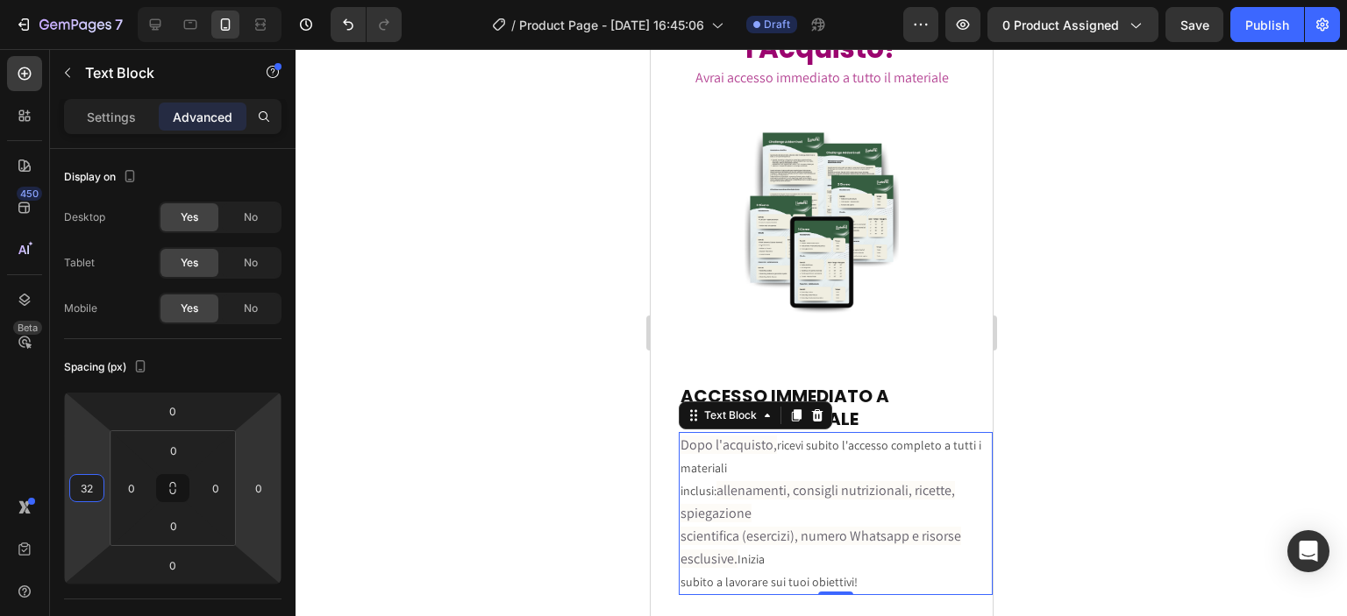
click at [395, 437] on div at bounding box center [821, 332] width 1051 height 567
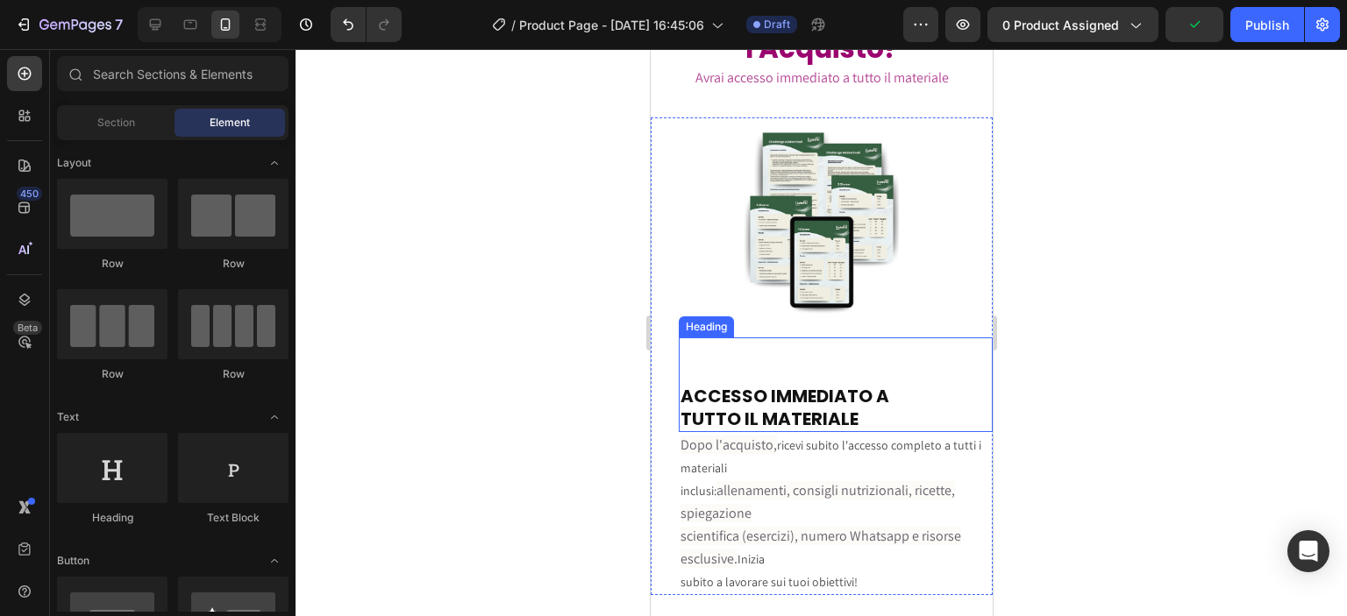
scroll to position [5462, 0]
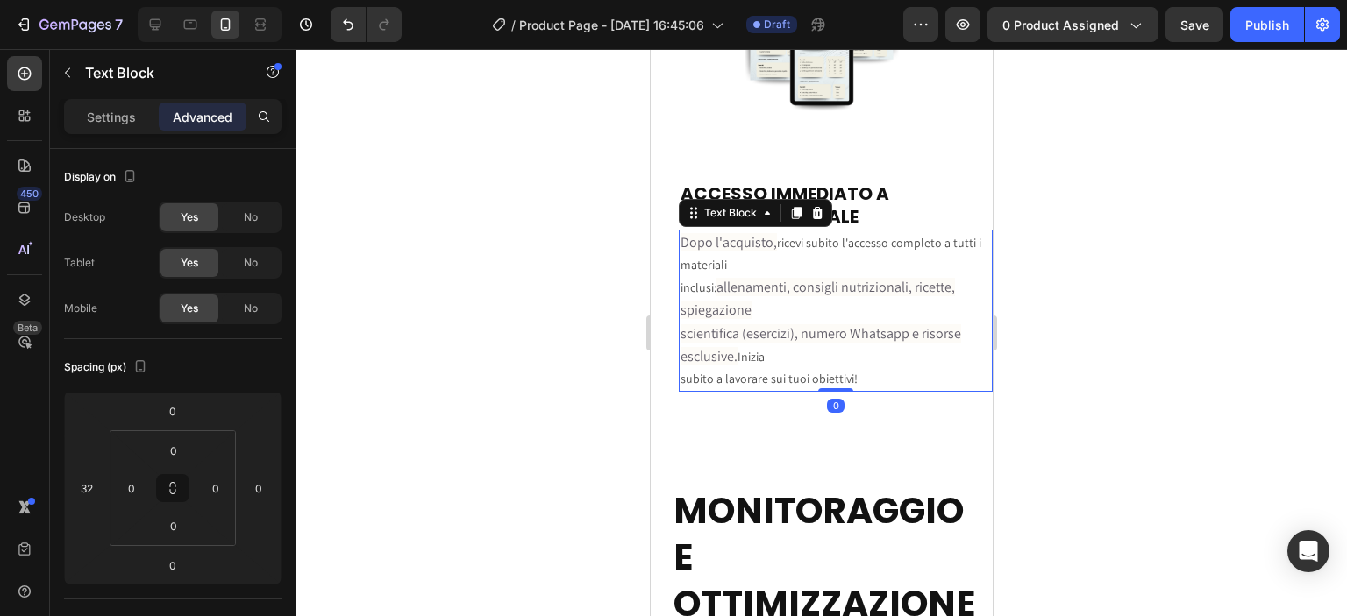
click at [686, 276] on p "inclusi: allenamenti, consigli nutrizionali, ricette, spiegazione" at bounding box center [835, 299] width 310 height 46
click at [681, 280] on p "inclusi: allenamenti, consigli nutrizionali, ricette, spiegazione" at bounding box center [835, 299] width 310 height 46
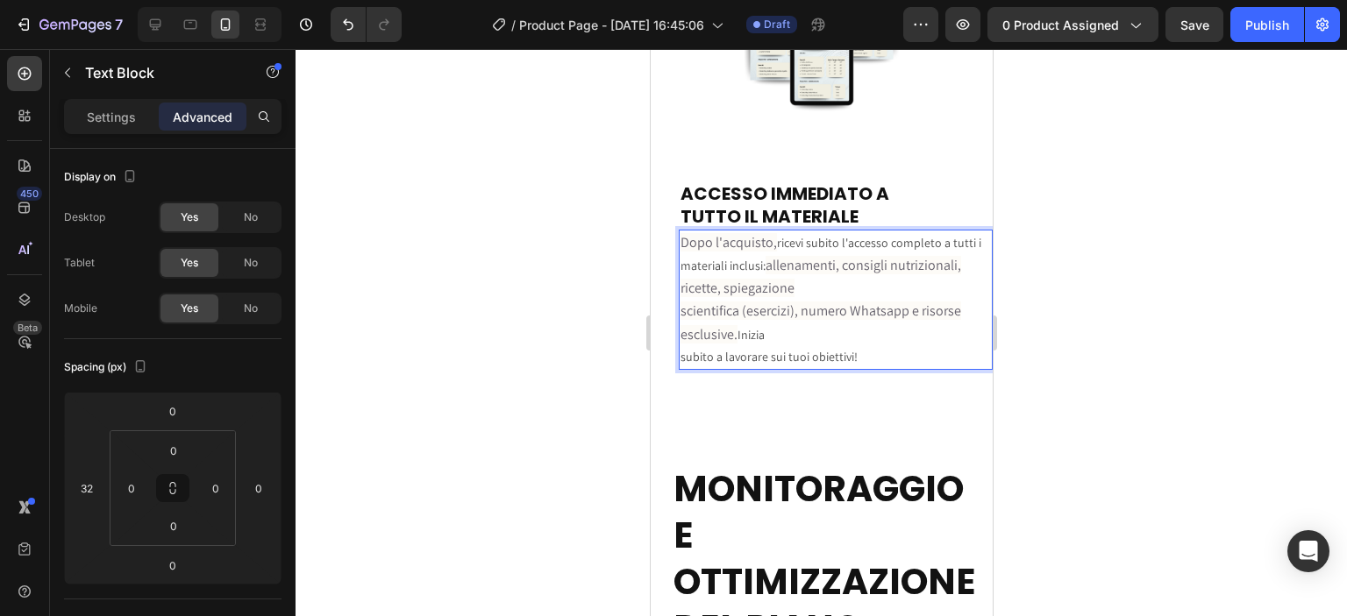
click at [681, 302] on span "scientifica (esercizi), numero Whatsapp e risorse esclusive." at bounding box center [820, 322] width 281 height 41
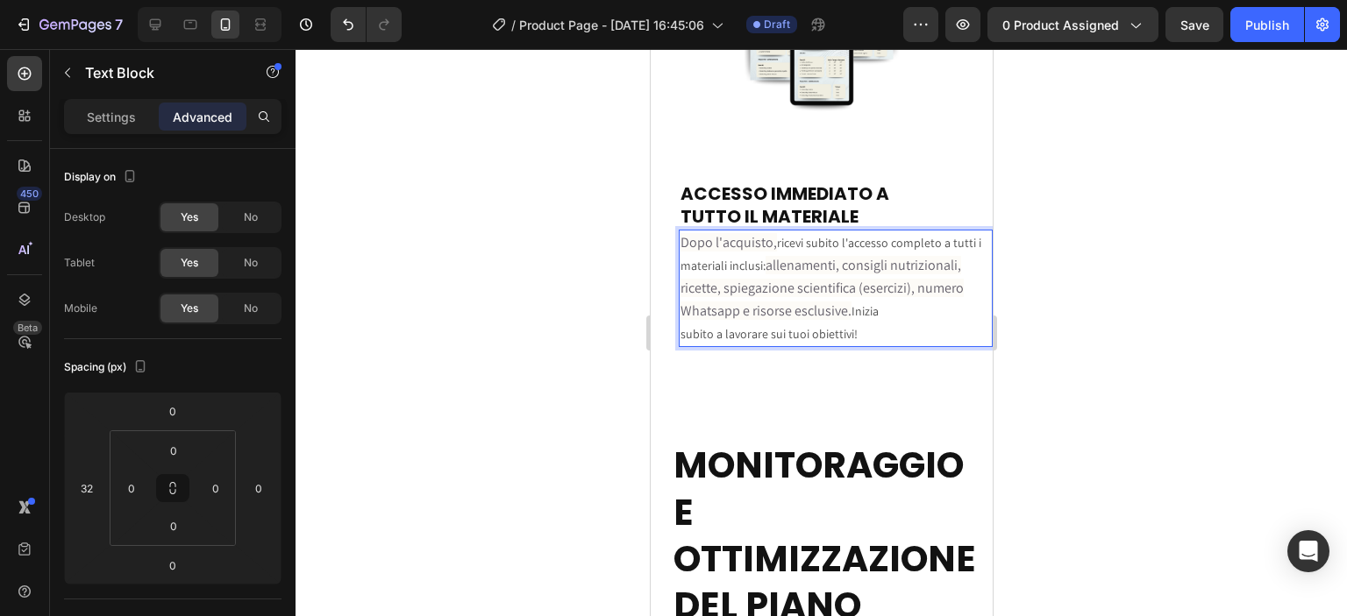
click at [682, 324] on p "subito a lavorare sui tuoi obiettivi!" at bounding box center [835, 335] width 310 height 22
click at [853, 297] on p "Dopo l'acquisto, ricevi subito l'accesso completo a tutti i materiali inclusi: …" at bounding box center [835, 289] width 310 height 114
drag, startPoint x: 849, startPoint y: 297, endPoint x: 878, endPoint y: 308, distance: 30.8
click at [878, 308] on p "Dopo l'acquisto, ricevi subito l'accesso completo a tutti i materiali inclusi: …" at bounding box center [835, 289] width 310 height 114
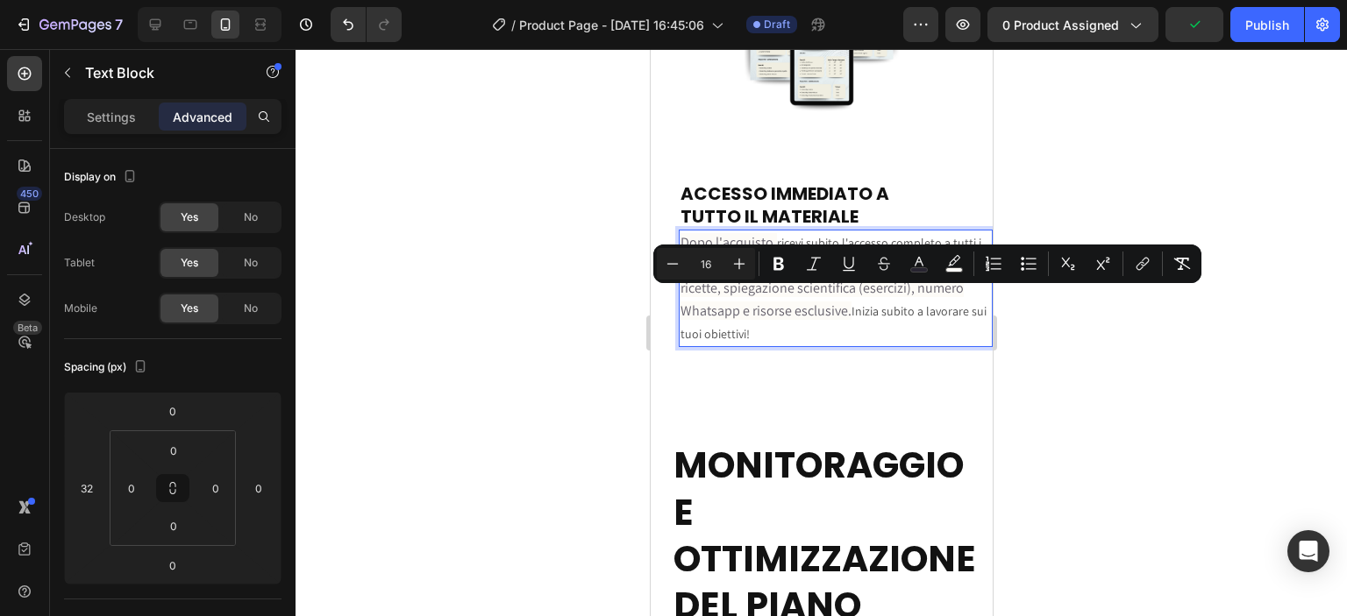
click at [856, 299] on p "Dopo l'acquisto, ricevi subito l'accesso completo a tutti i materiali inclusi: …" at bounding box center [835, 289] width 310 height 114
type input "14"
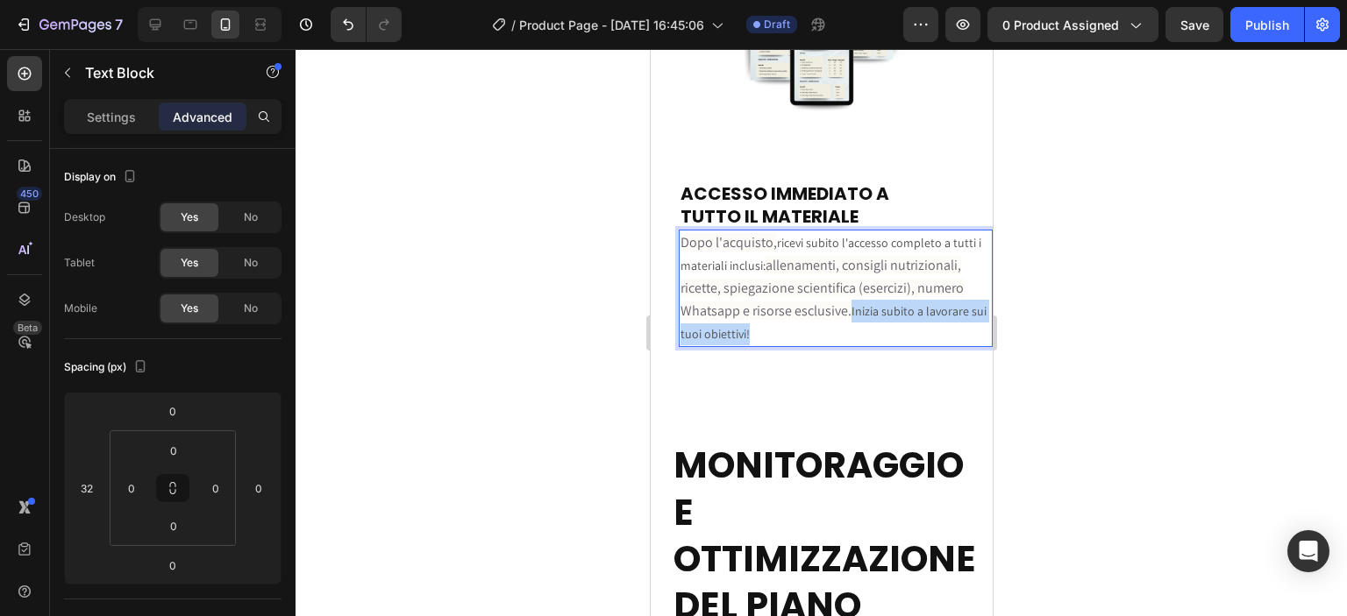
drag, startPoint x: 850, startPoint y: 297, endPoint x: 883, endPoint y: 316, distance: 38.1
click at [883, 316] on p "Dopo l'acquisto, ricevi subito l'accesso completo a tutti i materiali inclusi: …" at bounding box center [835, 289] width 310 height 114
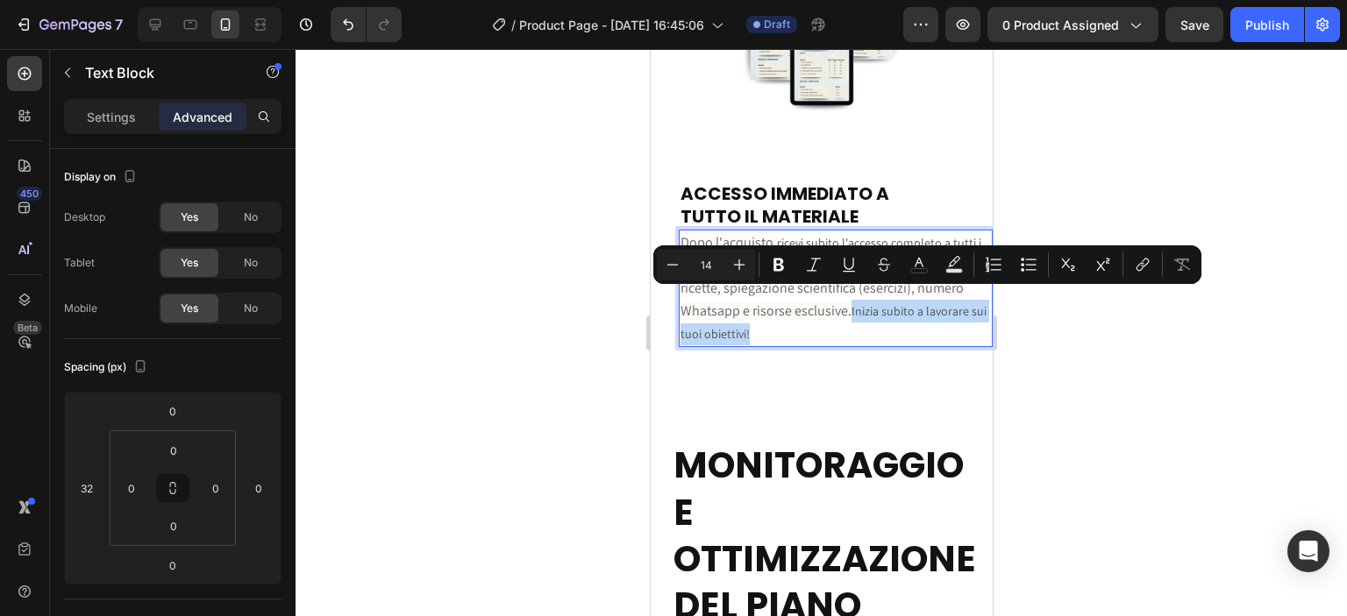
click at [769, 314] on p "Dopo l'acquisto, ricevi subito l'accesso completo a tutti i materiali inclusi: …" at bounding box center [835, 289] width 310 height 114
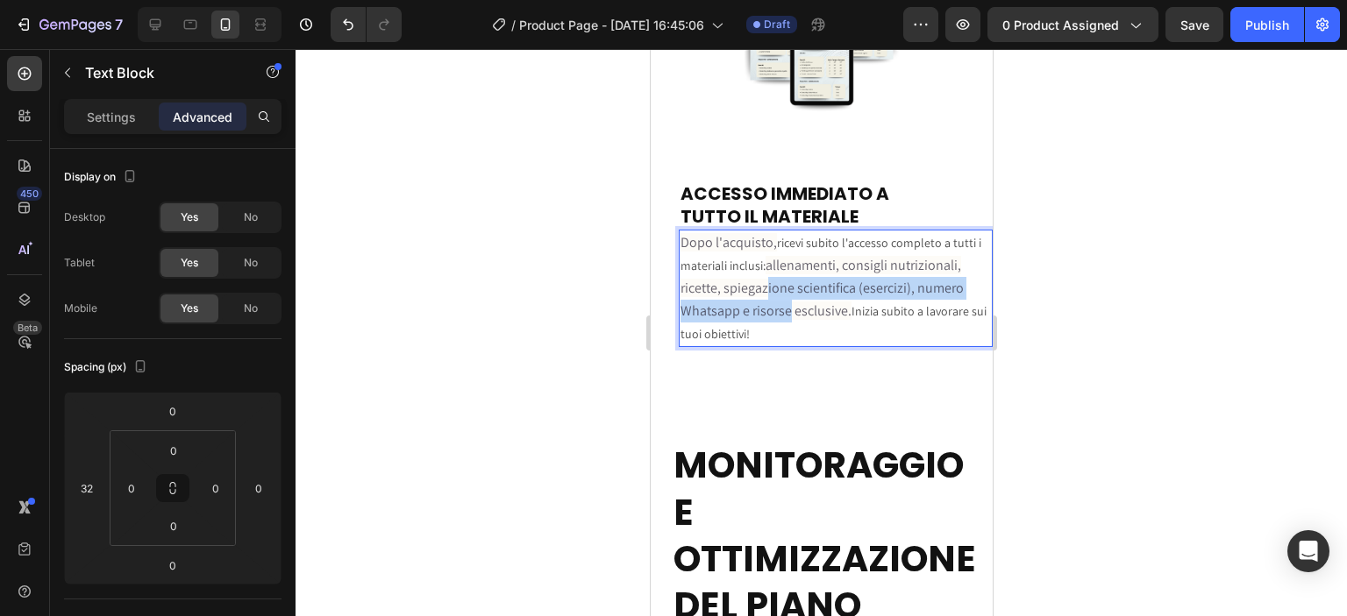
drag, startPoint x: 785, startPoint y: 304, endPoint x: 762, endPoint y: 280, distance: 33.5
click at [762, 280] on span "allenamenti, consigli nutrizionali, ricette, spiegazione scientifica (esercizi)…" at bounding box center [821, 288] width 283 height 64
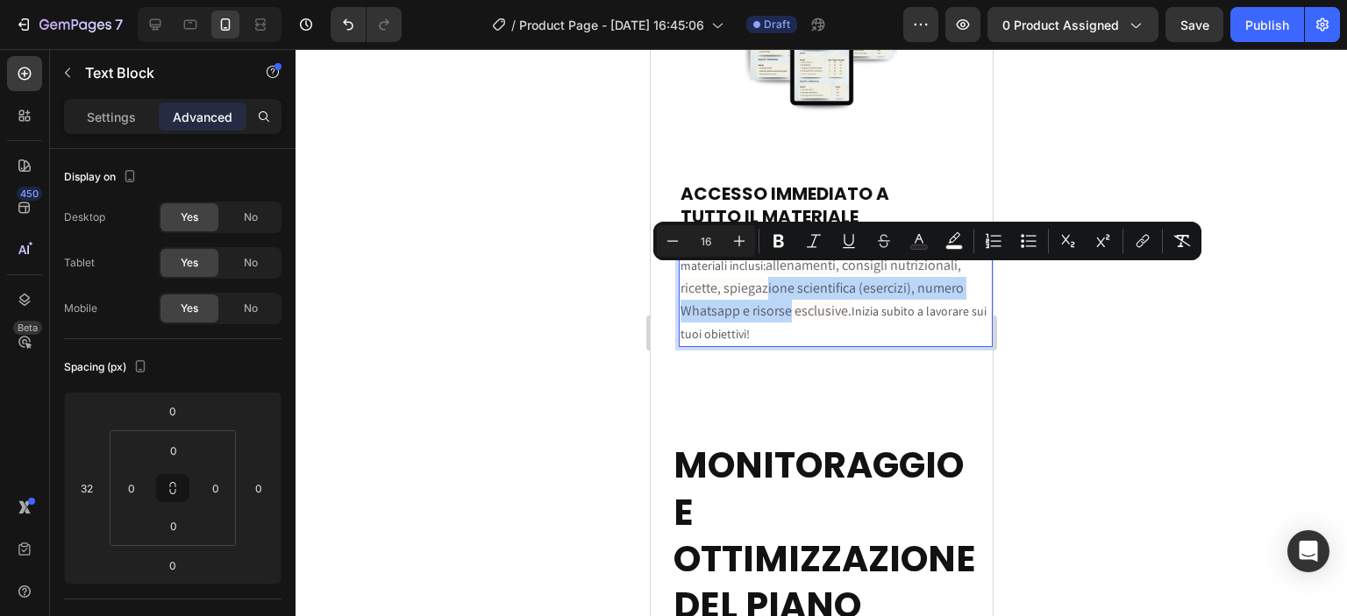
type input "14"
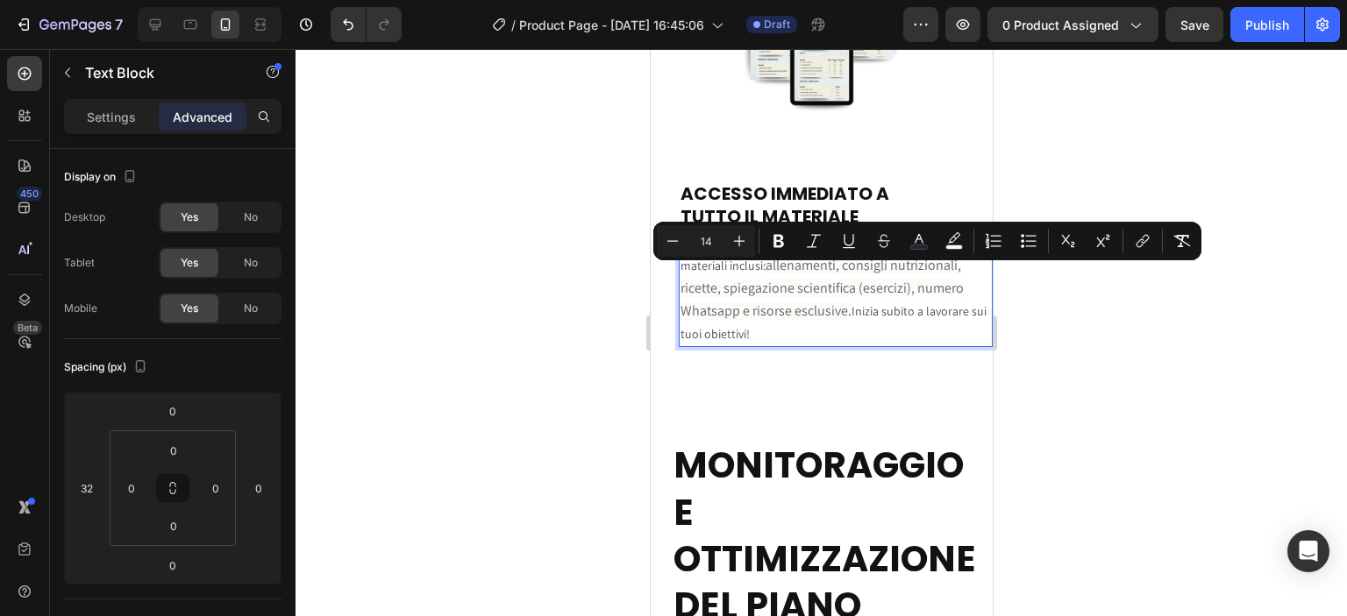
click at [810, 321] on p "Dopo l'acquisto, ricevi subito l'accesso completo a tutti i materiali inclusi: …" at bounding box center [835, 289] width 310 height 114
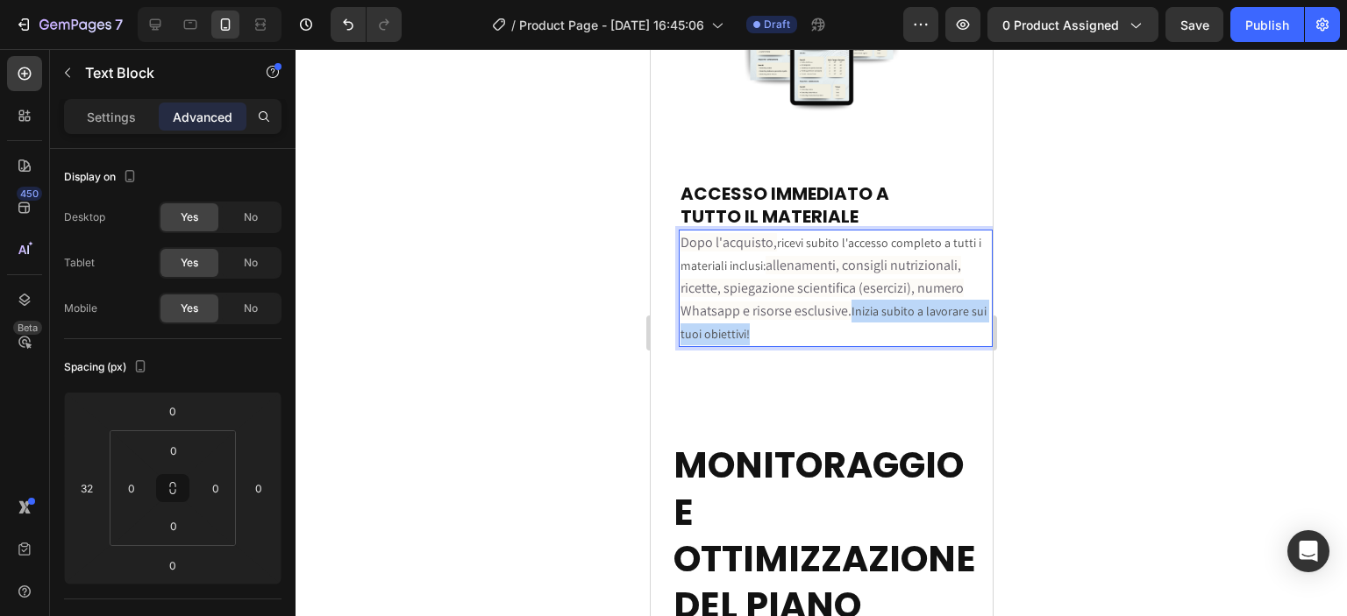
drag, startPoint x: 851, startPoint y: 297, endPoint x: 873, endPoint y: 322, distance: 32.9
click at [873, 322] on p "Dopo l'acquisto, ricevi subito l'accesso completo a tutti i materiali inclusi: …" at bounding box center [835, 289] width 310 height 114
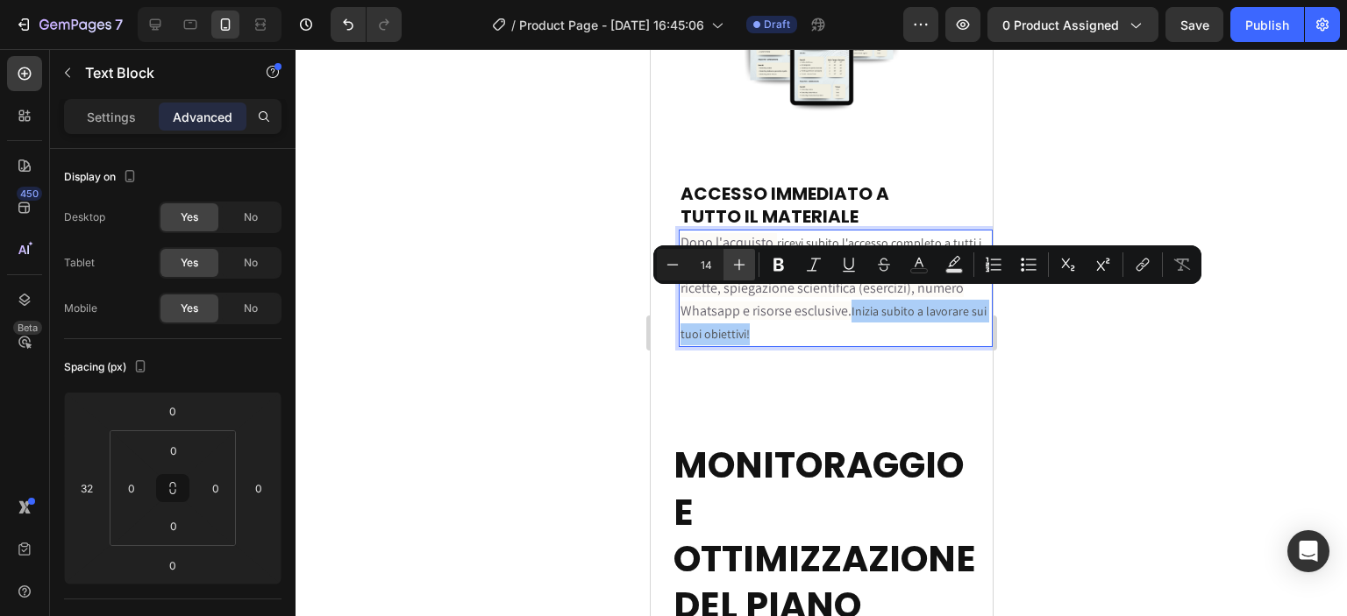
click at [740, 266] on icon "Editor contextual toolbar" at bounding box center [739, 265] width 18 height 18
type input "16"
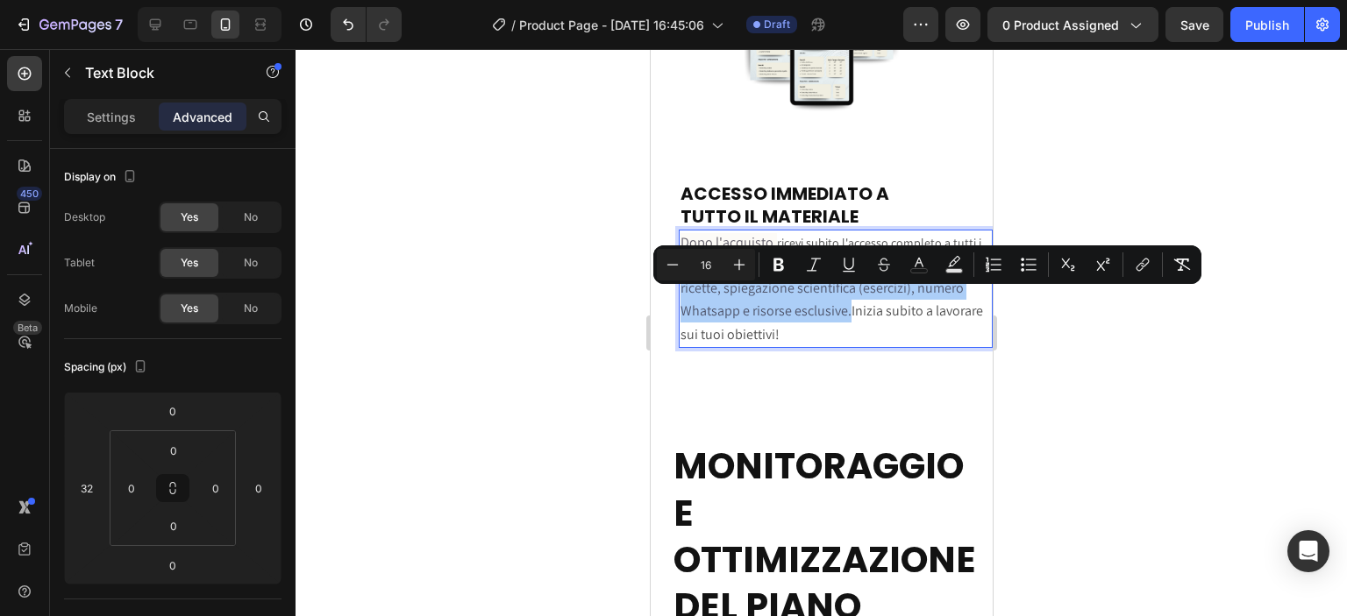
click at [1096, 403] on div at bounding box center [821, 332] width 1051 height 567
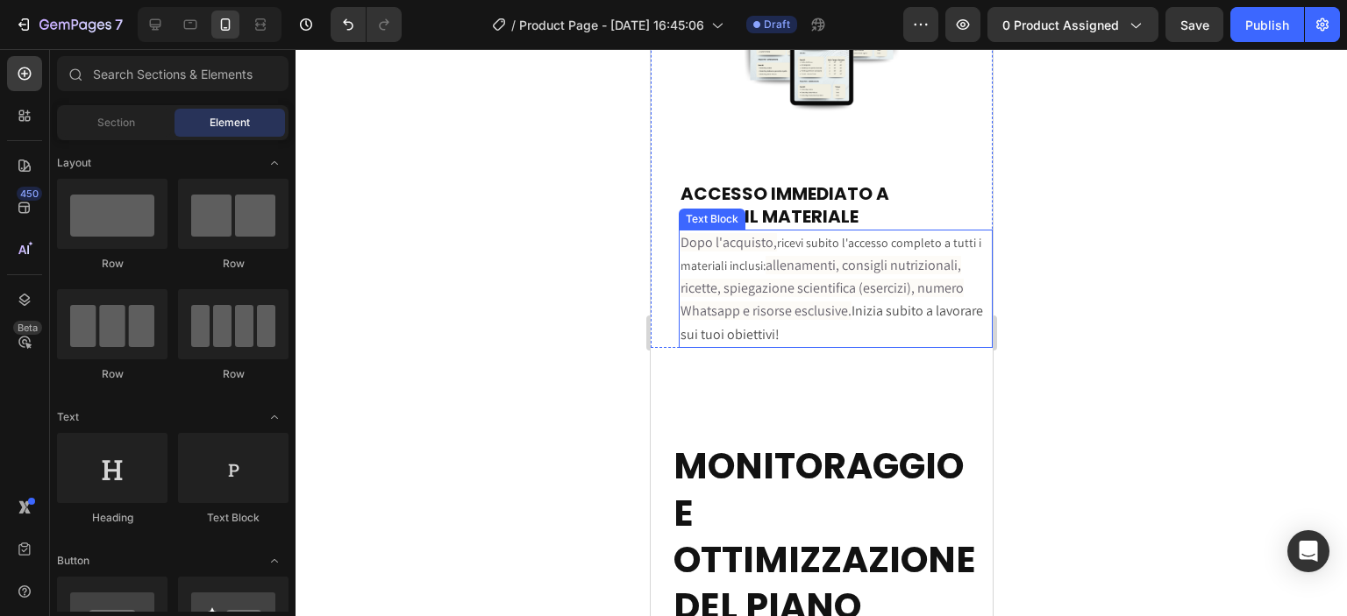
click at [853, 302] on span "Inizia subito a lavorare sui tuoi obiettivi!" at bounding box center [831, 322] width 303 height 41
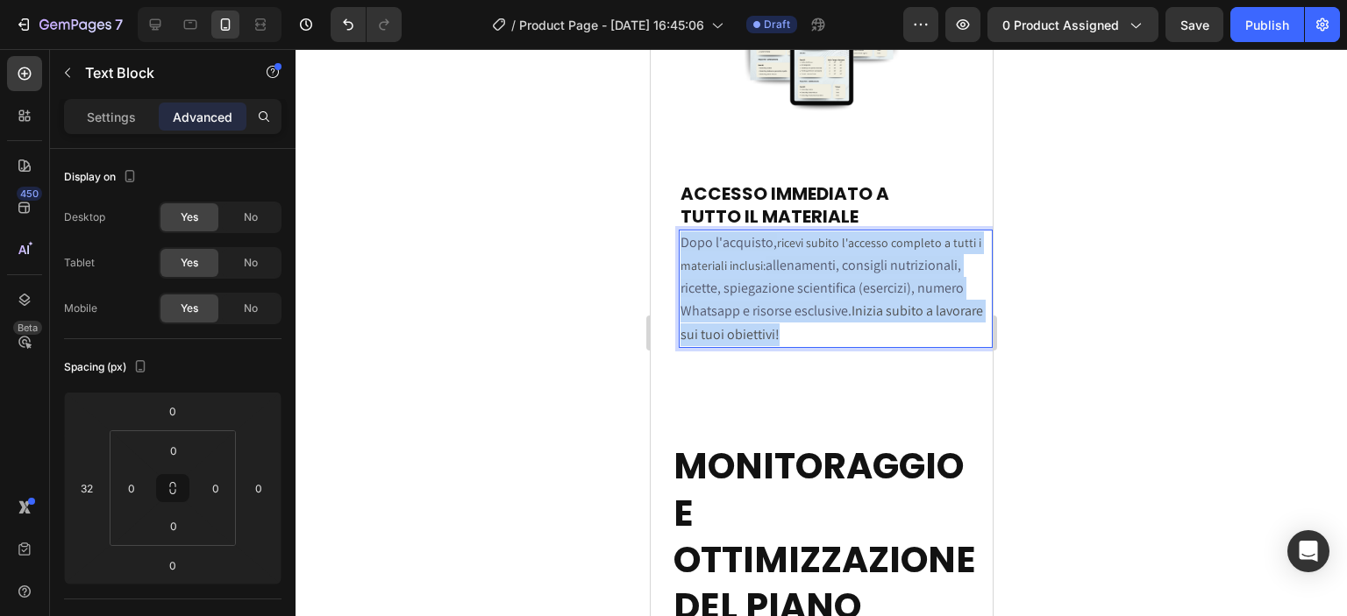
click at [853, 302] on span "Inizia subito a lavorare sui tuoi obiettivi!" at bounding box center [831, 322] width 303 height 41
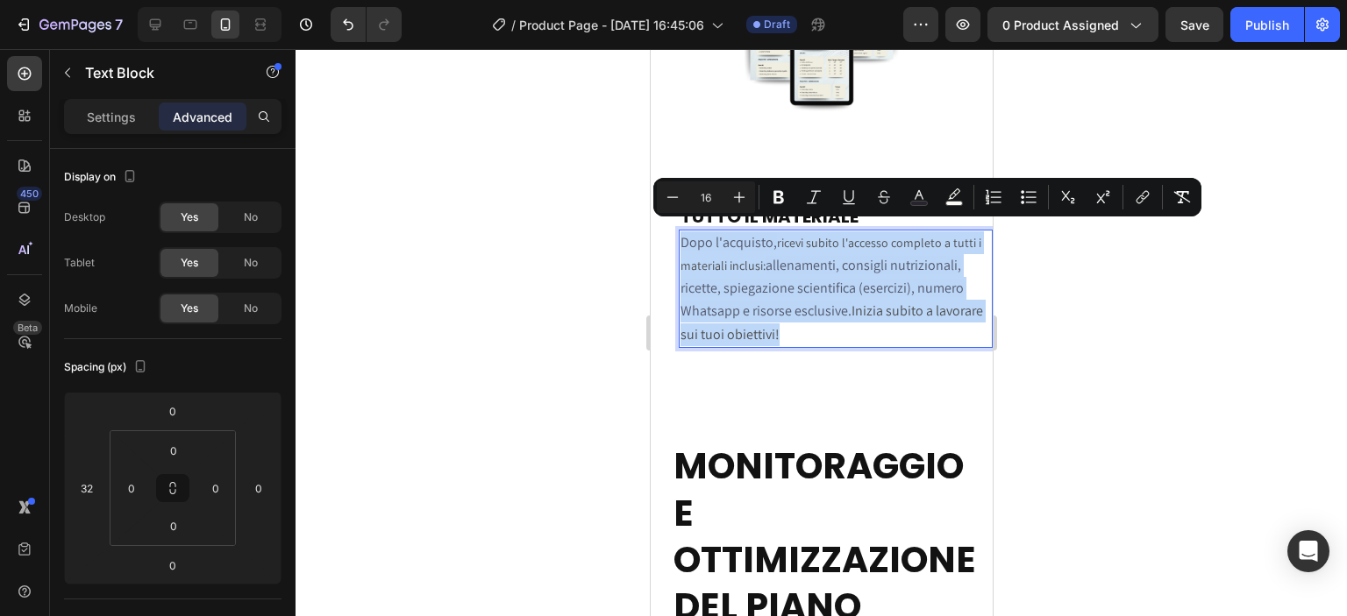
click at [853, 302] on span "Inizia subito a lavorare sui tuoi obiettivi!" at bounding box center [831, 322] width 303 height 41
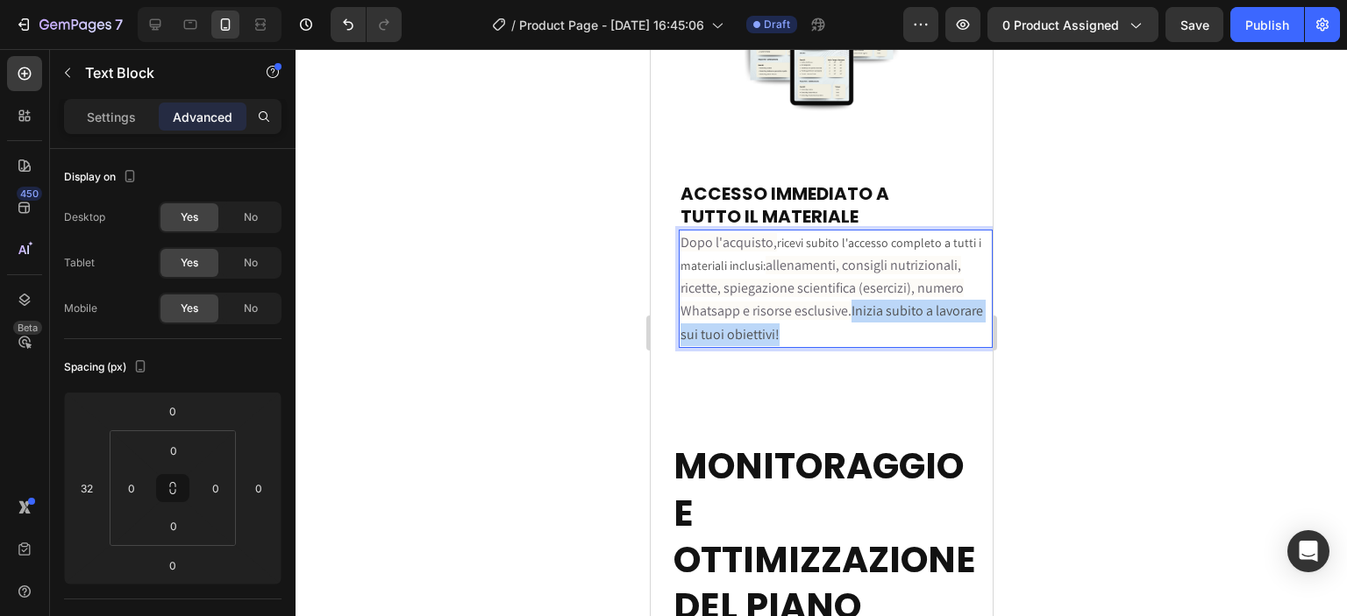
drag, startPoint x: 851, startPoint y: 294, endPoint x: 880, endPoint y: 318, distance: 38.6
click at [880, 318] on p "Dopo l'acquisto, ricevi subito l'accesso completo a tutti i materiali inclusi: …" at bounding box center [835, 289] width 310 height 115
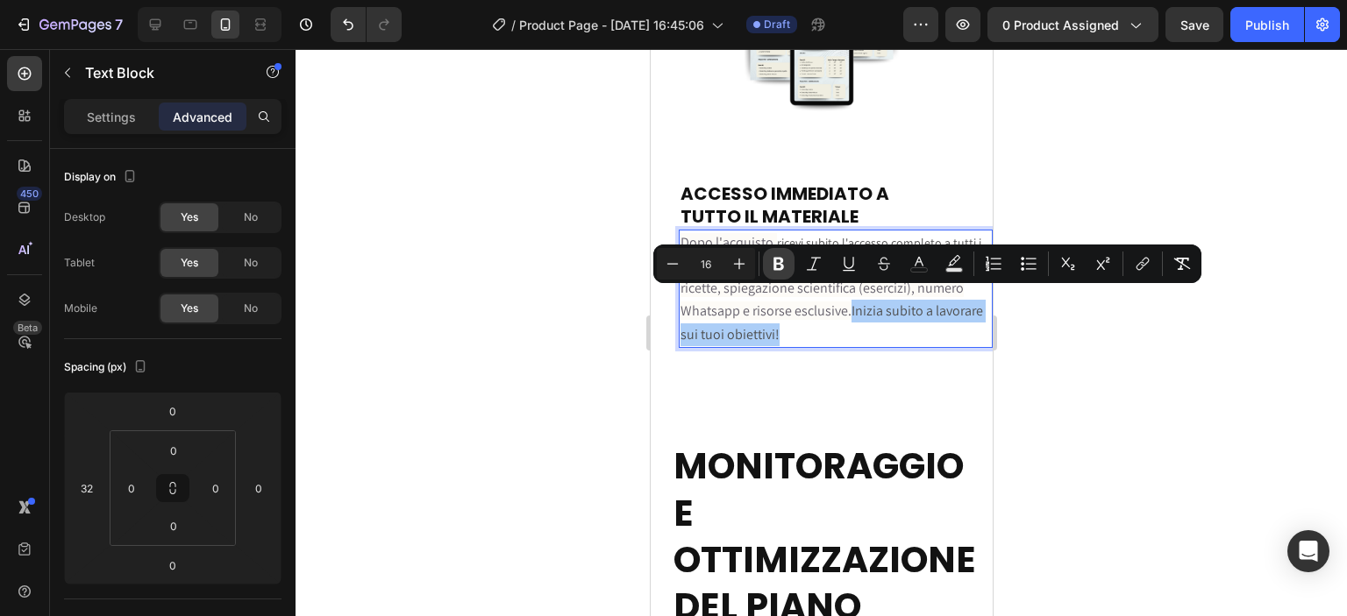
click at [777, 260] on icon "Editor contextual toolbar" at bounding box center [779, 264] width 18 height 18
click at [936, 324] on p "Dopo l'acquisto, ricevi subito l'accesso completo a tutti i materiali inclusi: …" at bounding box center [835, 289] width 310 height 115
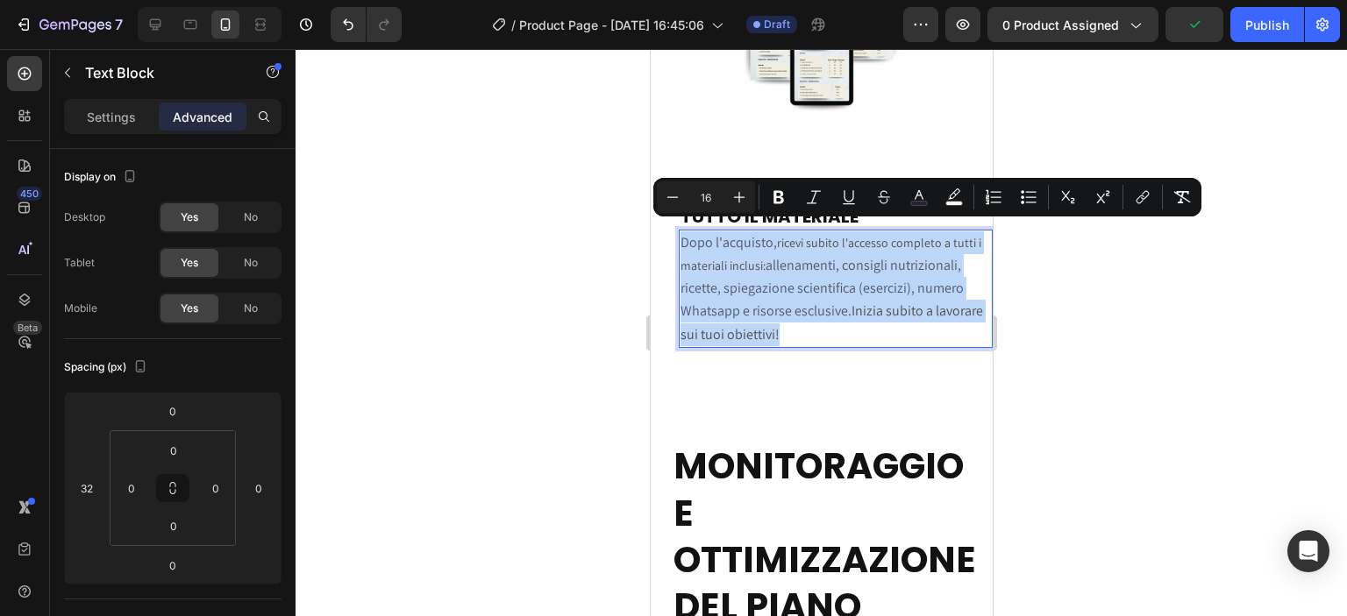
drag, startPoint x: 853, startPoint y: 322, endPoint x: 681, endPoint y: 228, distance: 196.6
click at [681, 232] on p "Dopo l'acquisto, ricevi subito l'accesso completo a tutti i materiali inclusi: …" at bounding box center [835, 289] width 310 height 115
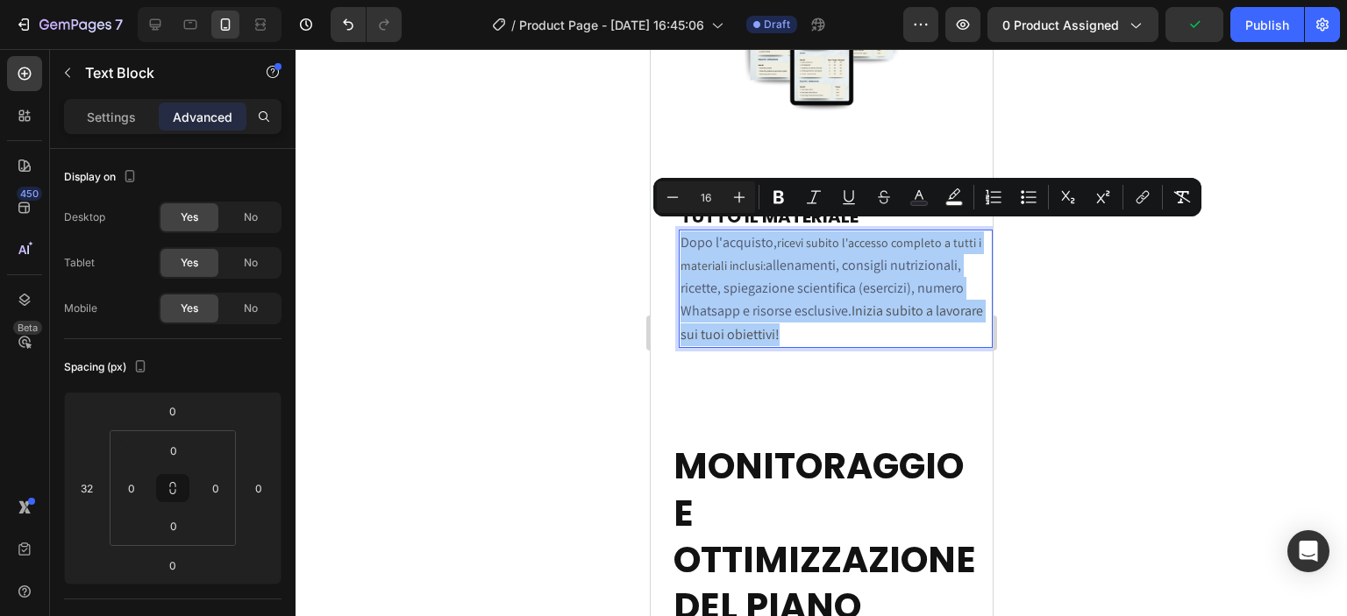
click at [710, 192] on input "16" at bounding box center [705, 197] width 35 height 21
click at [744, 196] on icon "Editor contextual toolbar" at bounding box center [739, 198] width 18 height 18
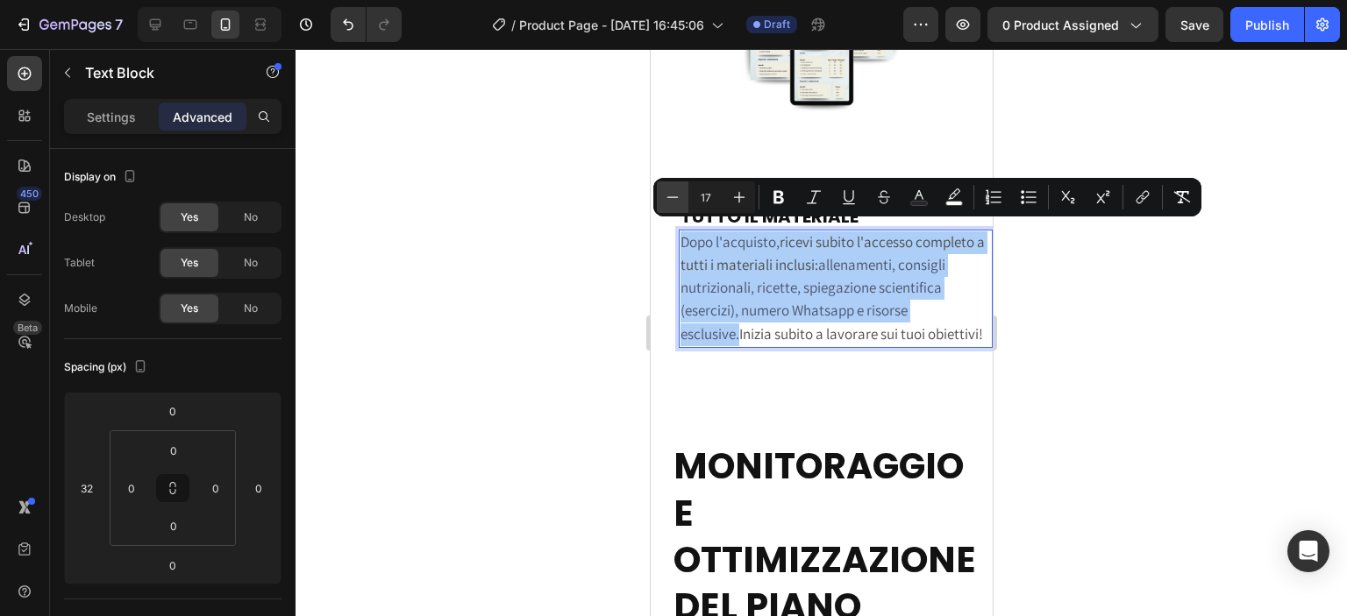
click at [662, 203] on button "Minus" at bounding box center [673, 198] width 32 height 32
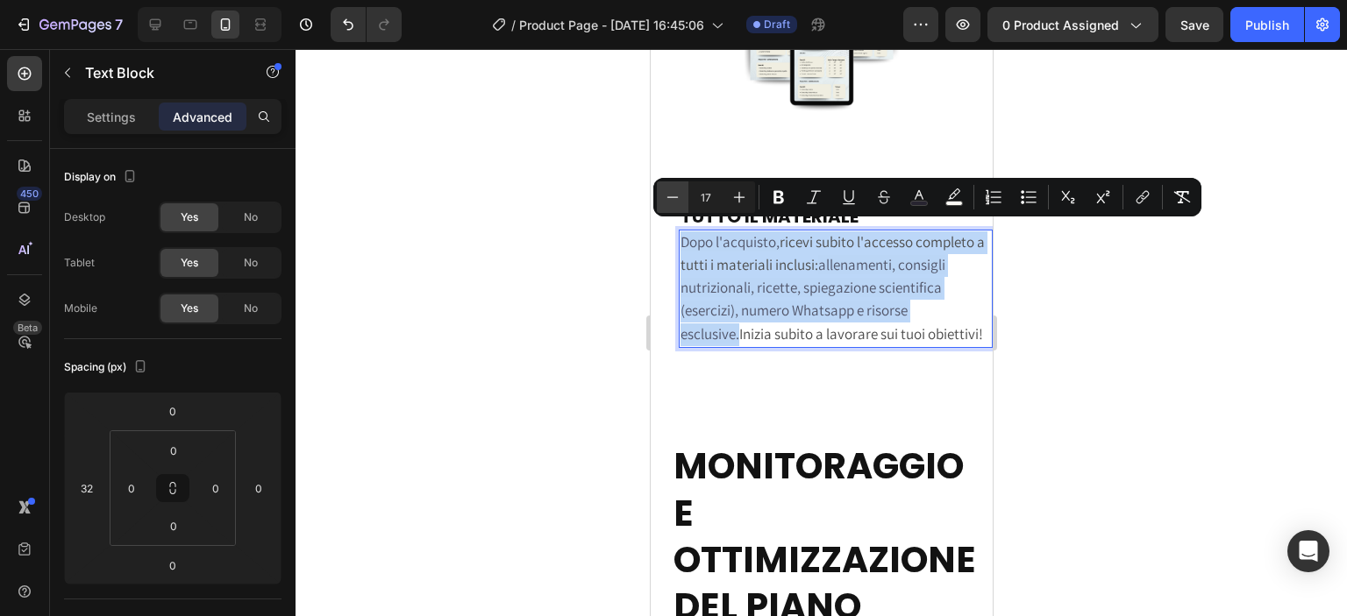
type input "16"
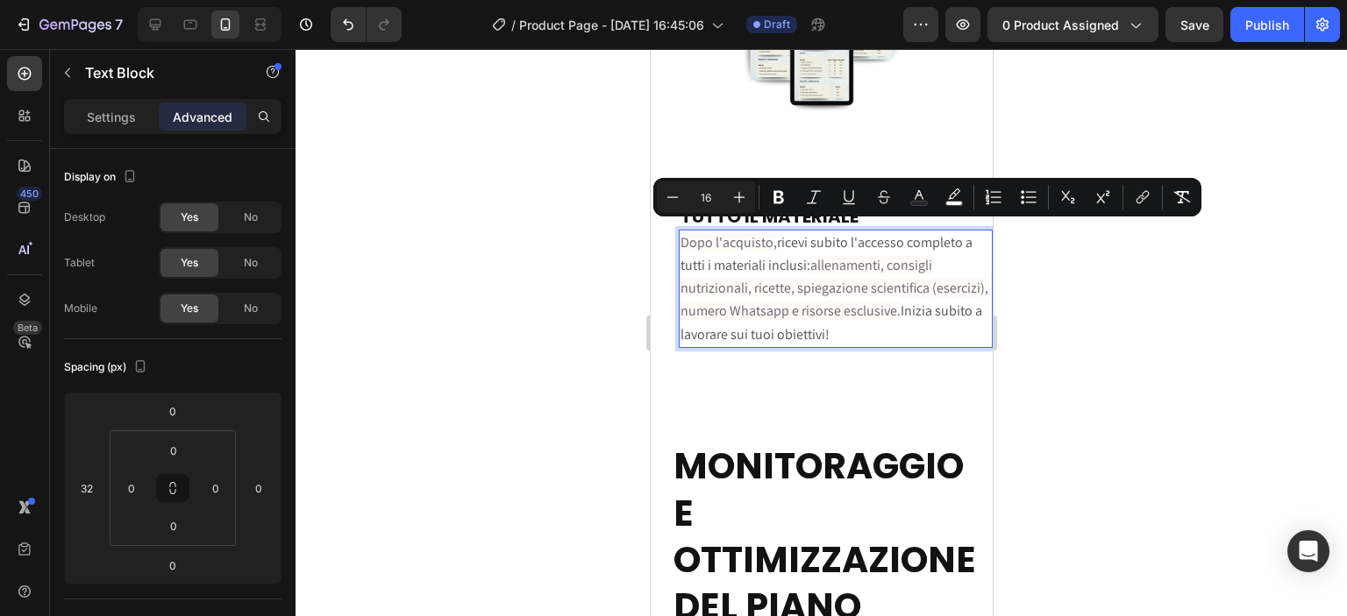
click at [631, 269] on div at bounding box center [821, 332] width 1051 height 567
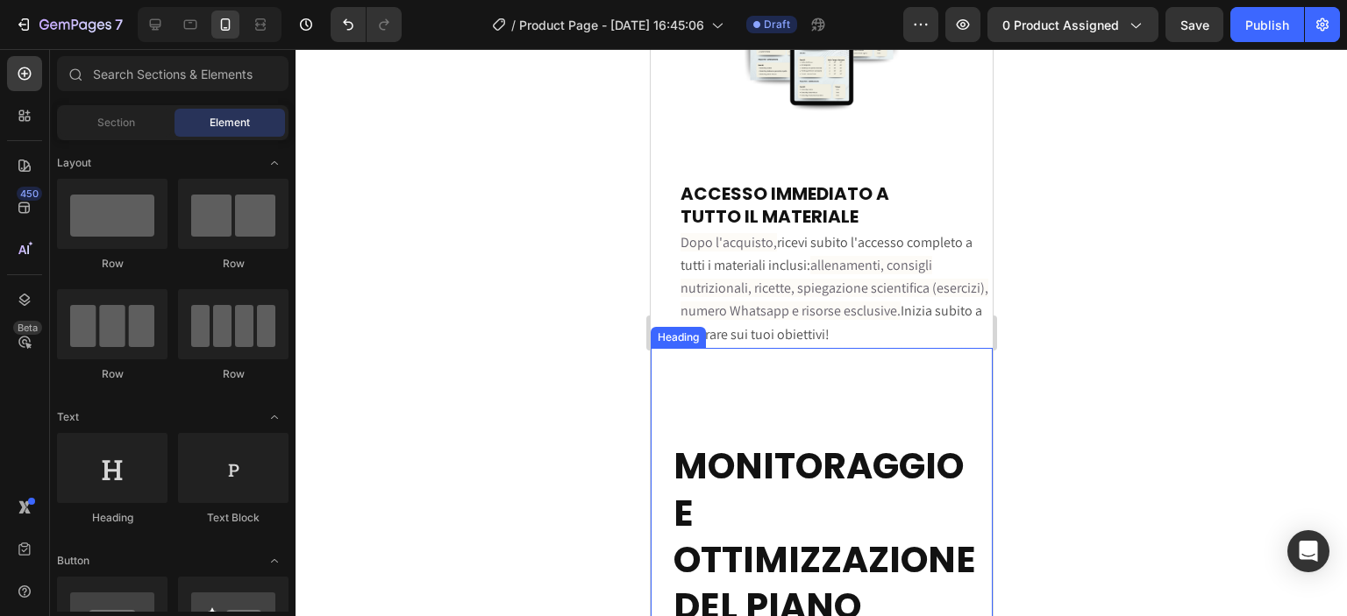
click at [795, 450] on strong "MONITORAGGIO E OTTIMIZZAZIONE DEL PIANO" at bounding box center [824, 536] width 303 height 190
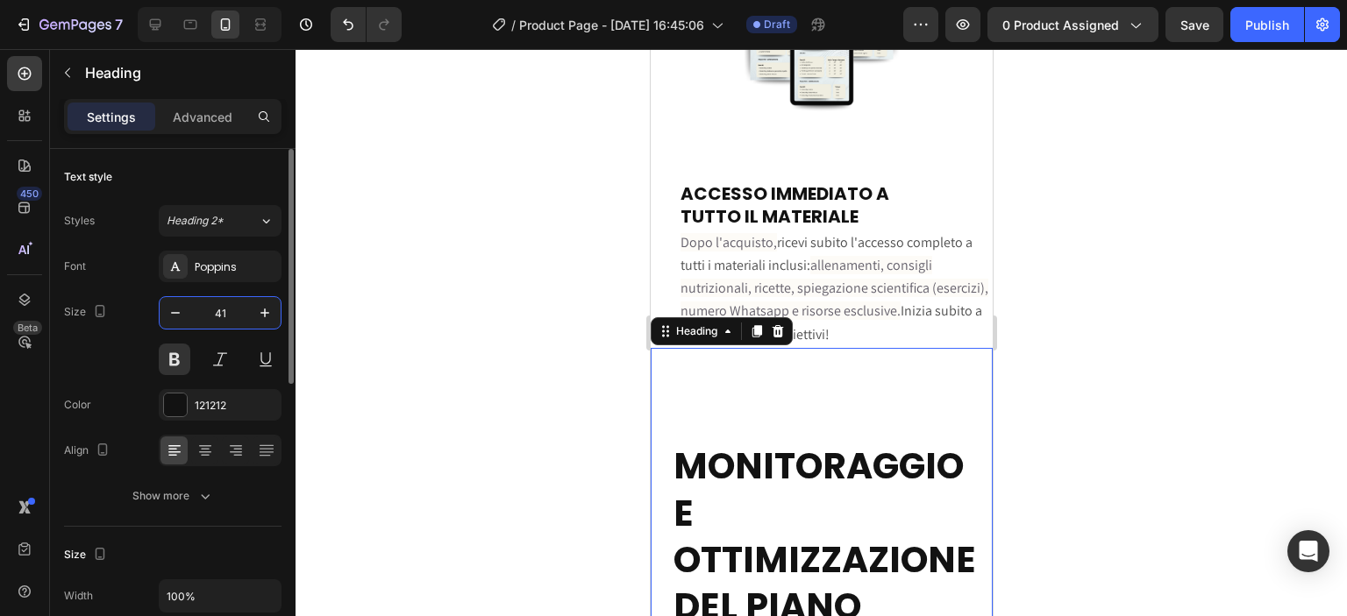
click at [236, 308] on input "41" at bounding box center [220, 313] width 58 height 32
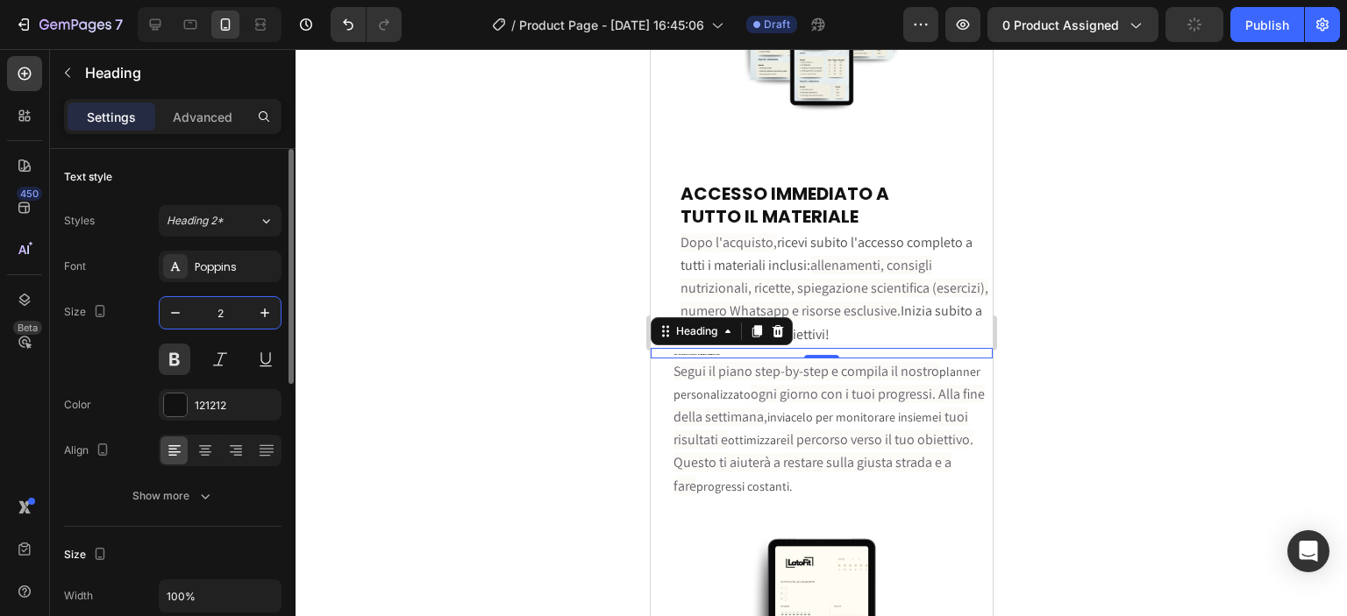
type input "20"
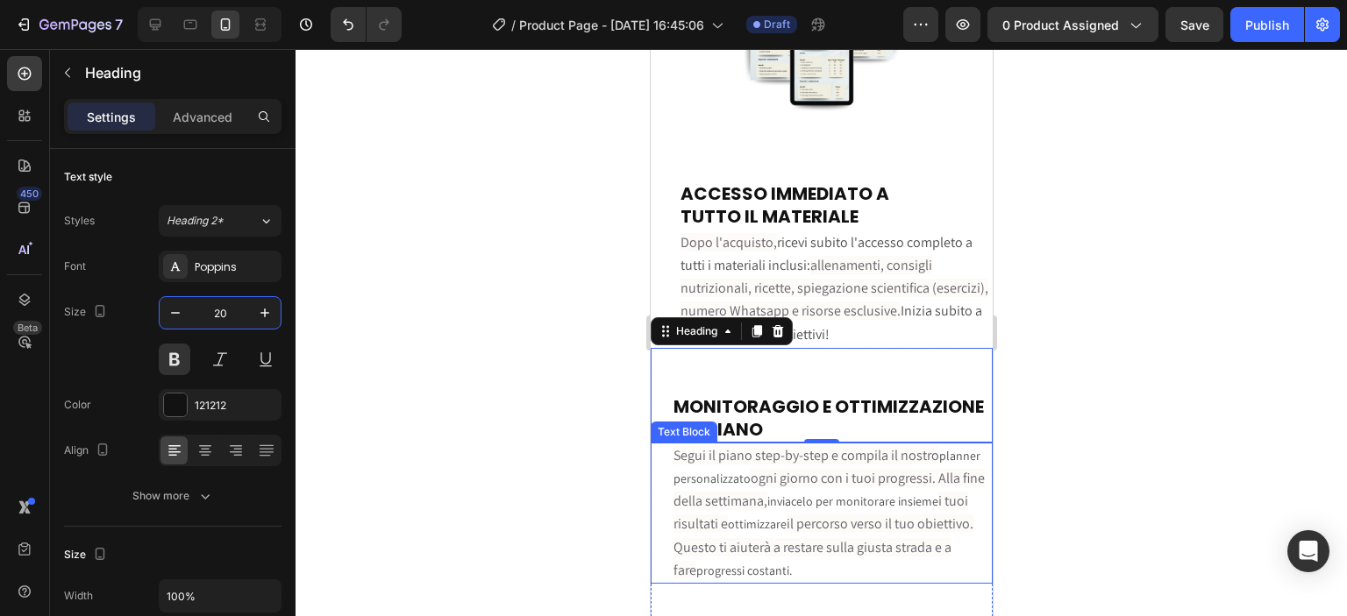
click at [727, 465] on p "Segui il piano step-by-step e compila il nostro planner personalizzato ogni gio…" at bounding box center [831, 514] width 317 height 138
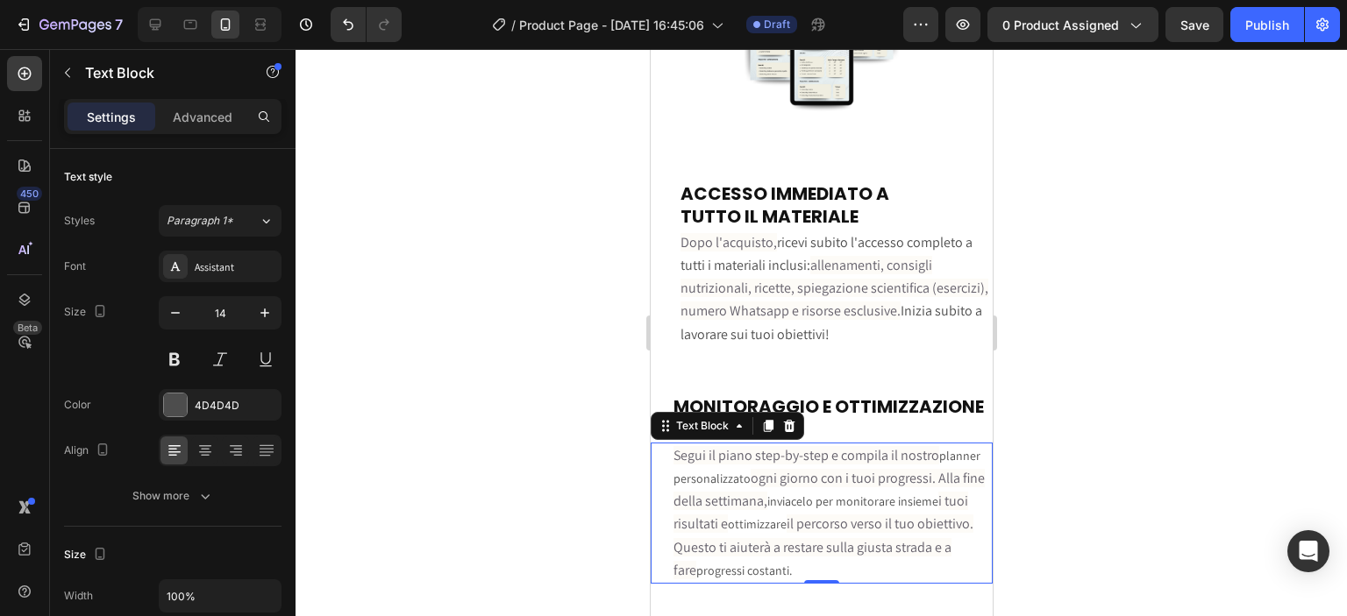
click at [784, 499] on span "i tuoi risultati e" at bounding box center [820, 512] width 295 height 41
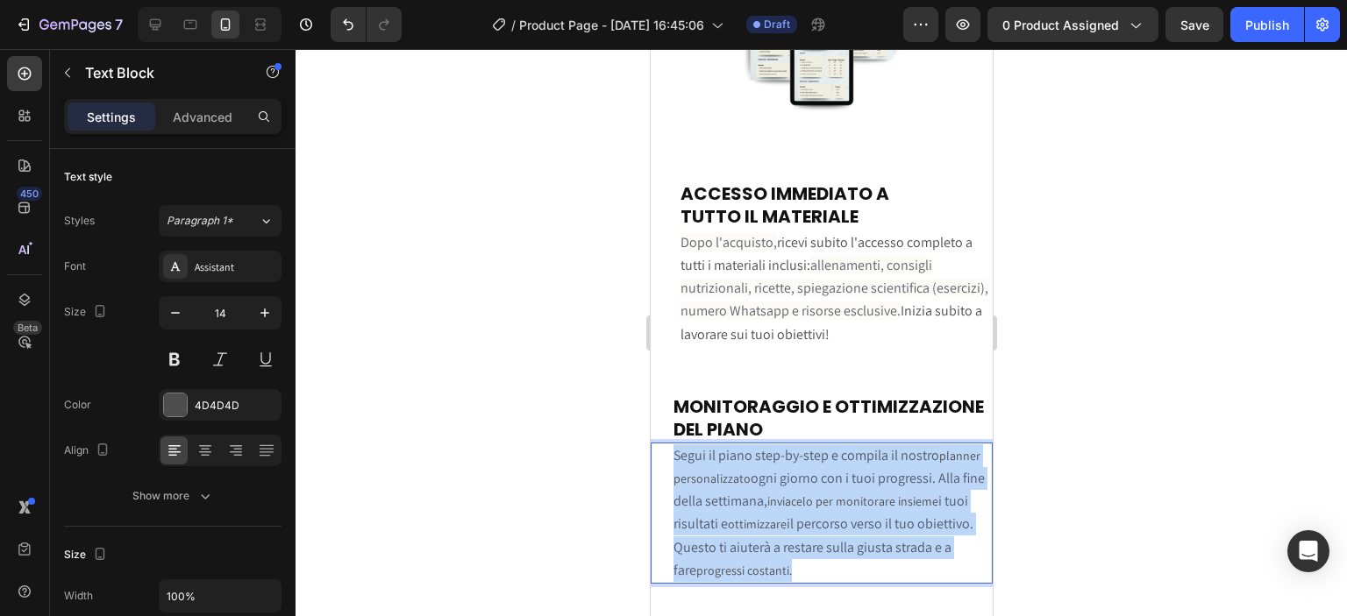
click at [784, 499] on span "i tuoi risultati e" at bounding box center [820, 512] width 295 height 41
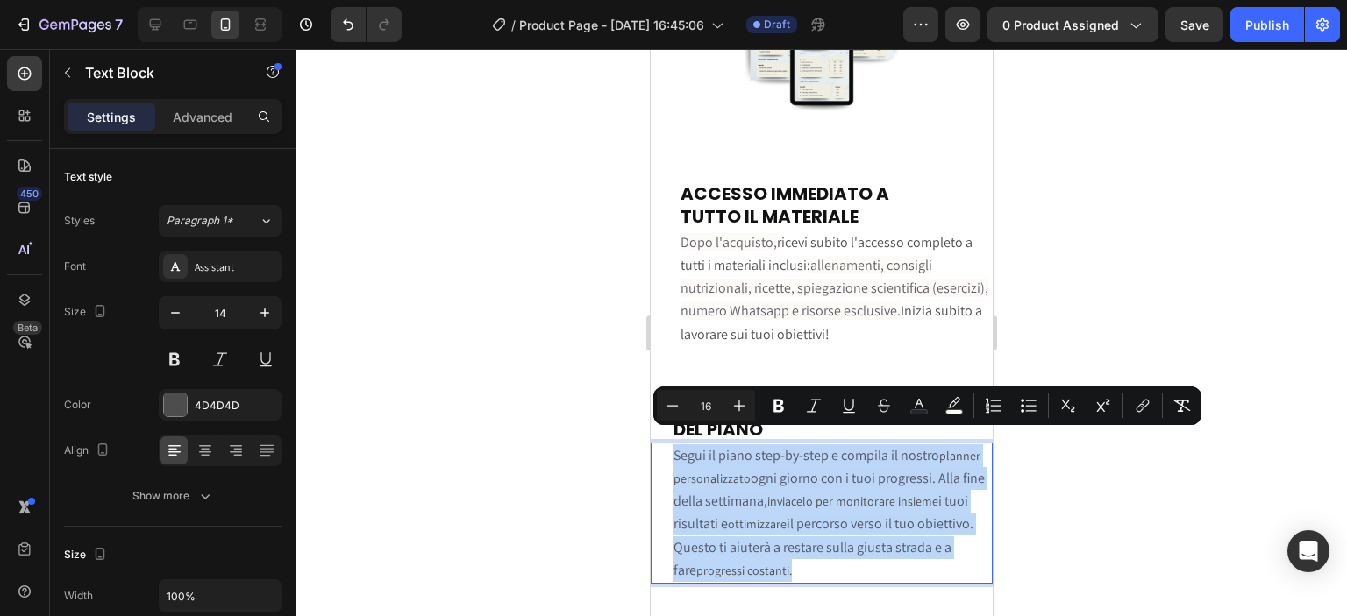
click at [786, 499] on span "i tuoi risultati e" at bounding box center [820, 512] width 295 height 41
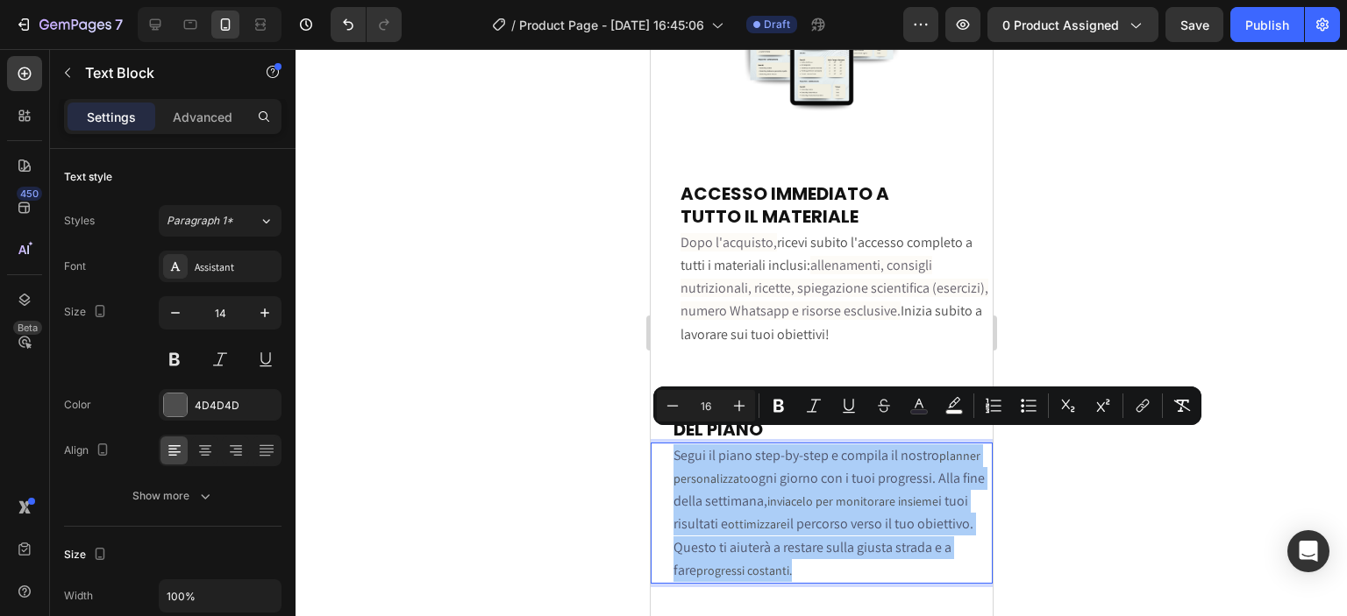
click at [718, 404] on input "16" at bounding box center [705, 405] width 35 height 21
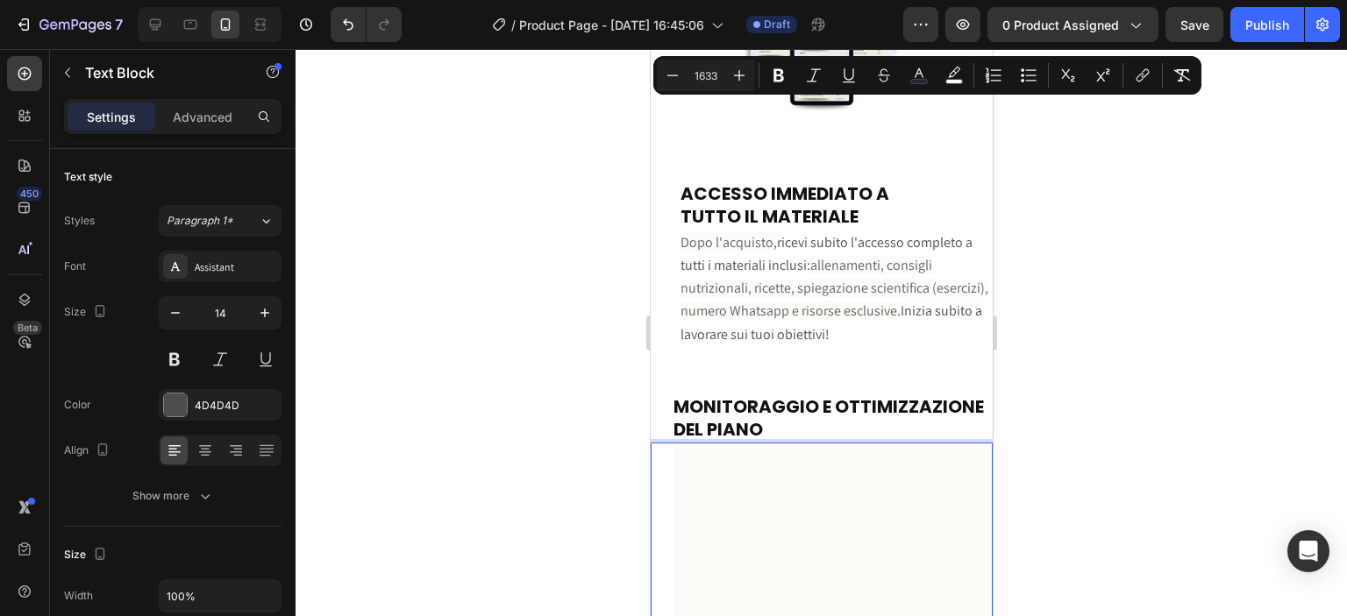
click at [713, 75] on input "1633" at bounding box center [705, 75] width 35 height 21
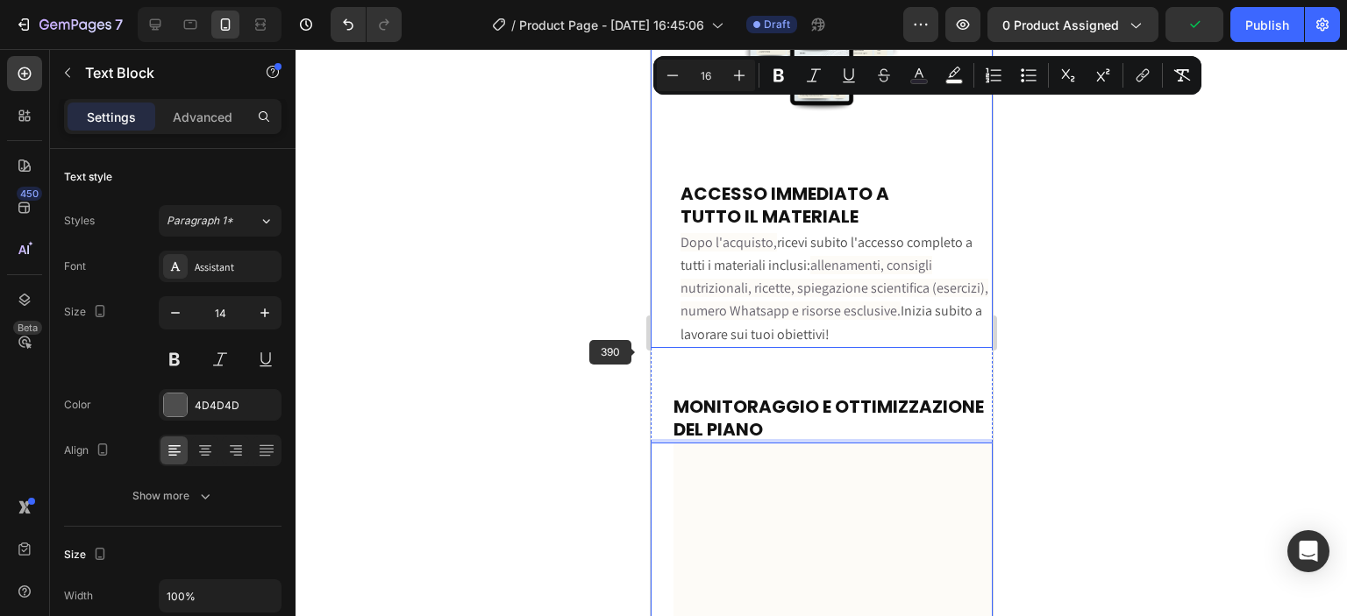
type input "16"
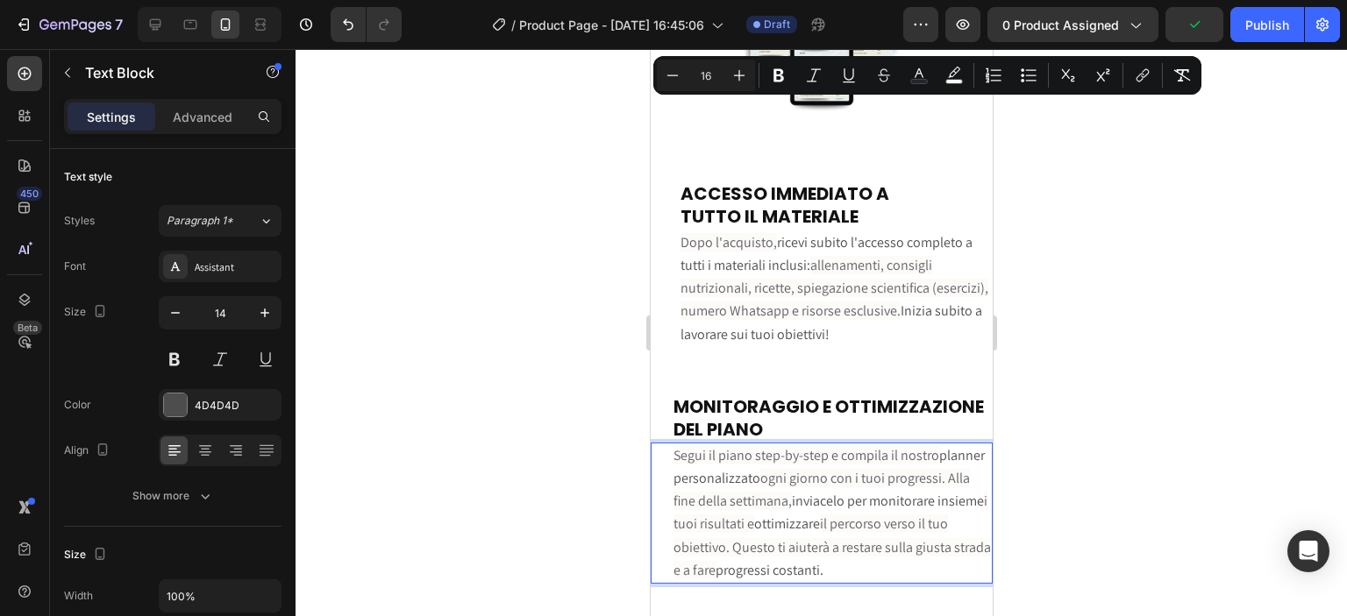
click at [617, 393] on div at bounding box center [821, 332] width 1051 height 567
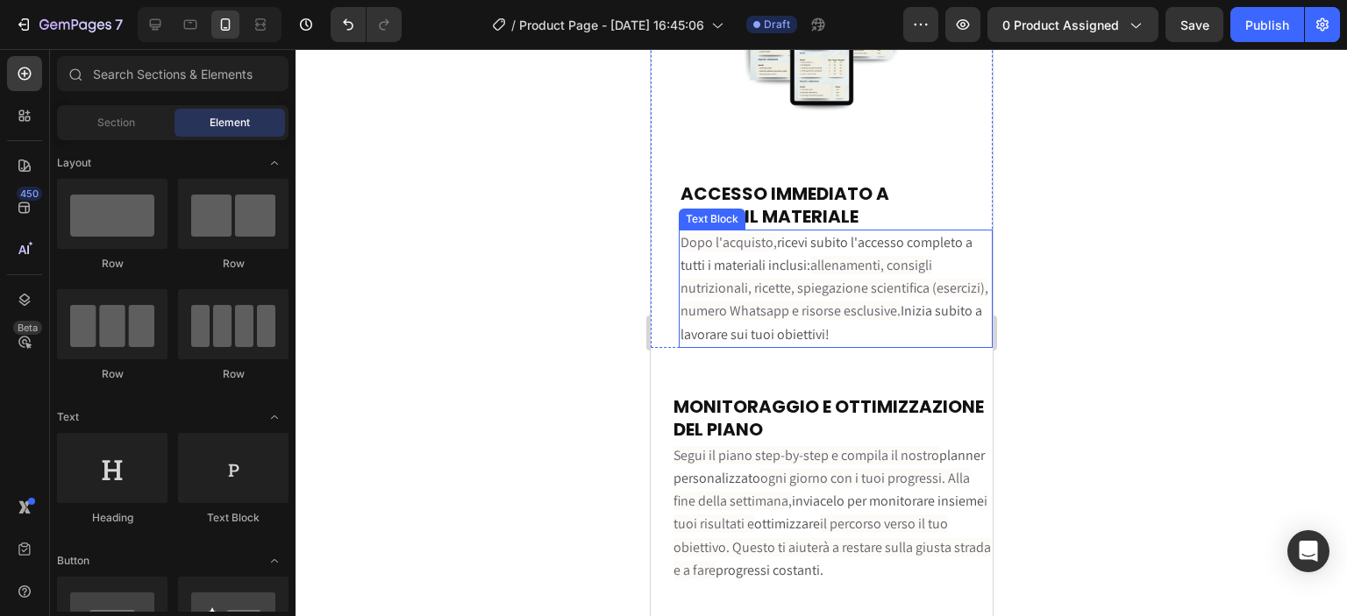
click at [802, 277] on span "allenamenti, consigli nutrizionali, ricette, spiegazione scientifica (esercizi)…" at bounding box center [834, 288] width 308 height 64
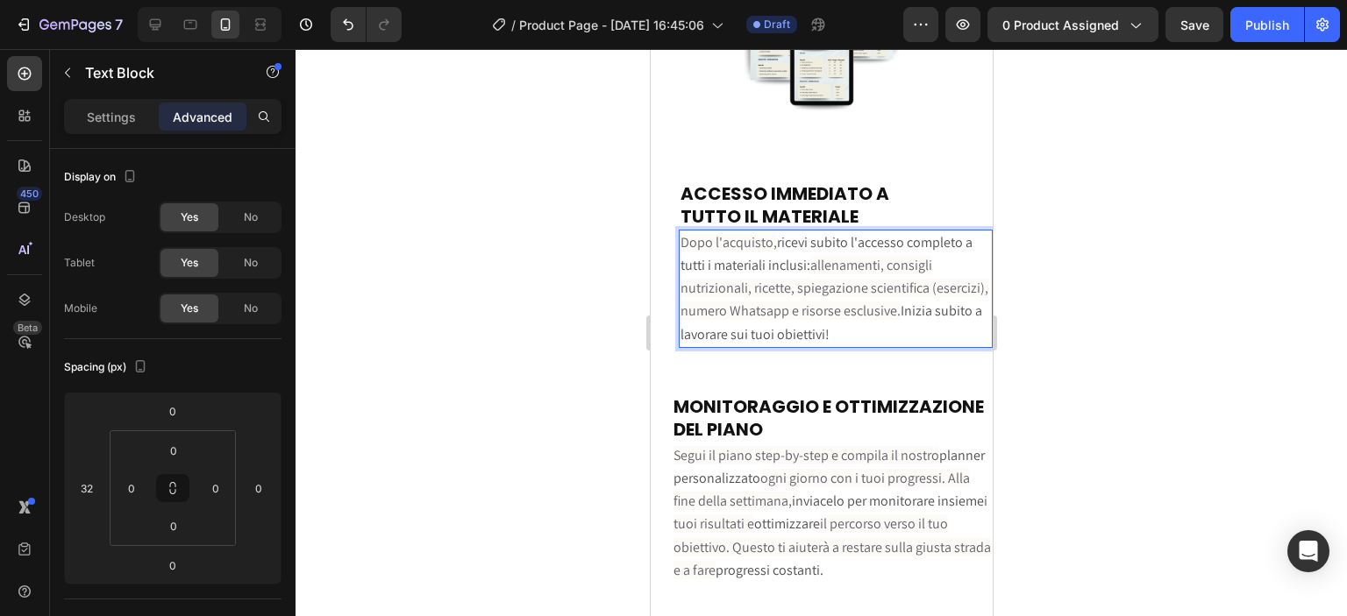
click at [1044, 315] on div at bounding box center [821, 332] width 1051 height 567
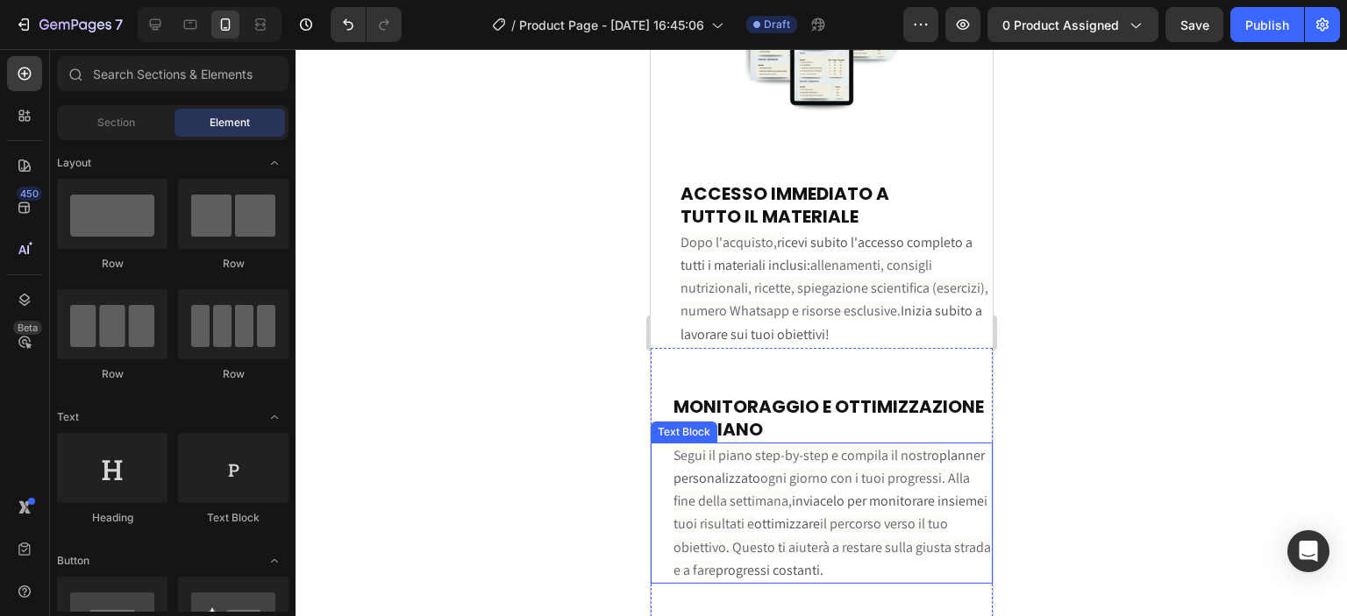
scroll to position [5667, 0]
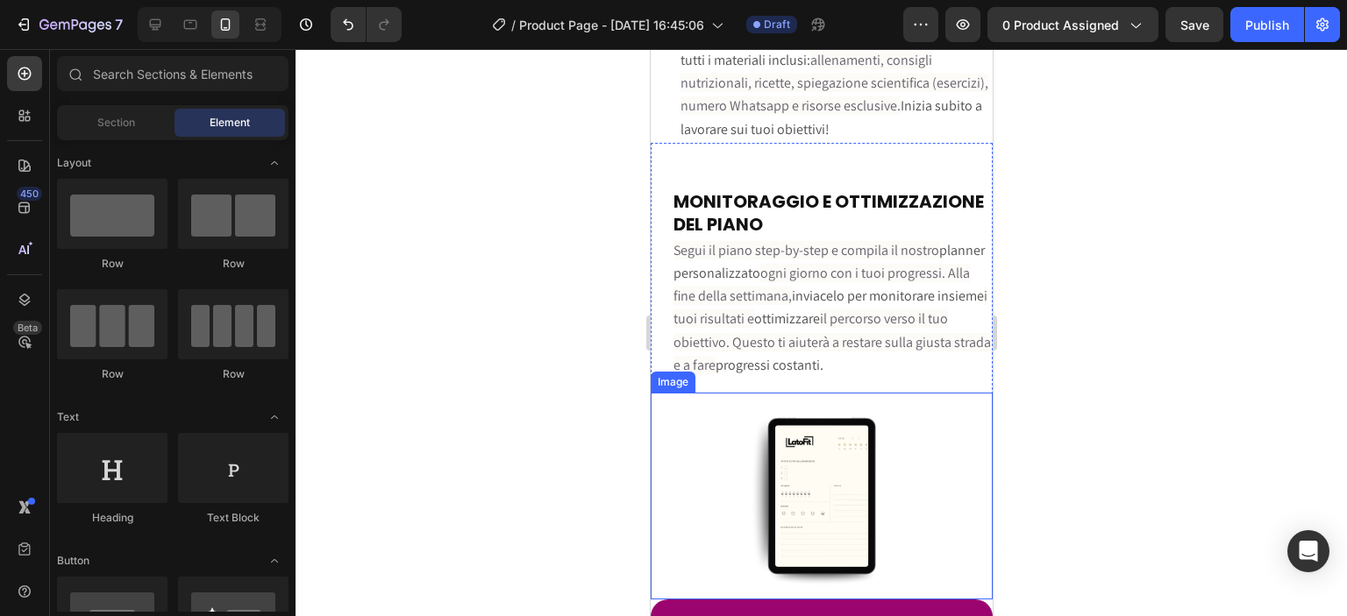
click at [692, 393] on div at bounding box center [821, 496] width 342 height 207
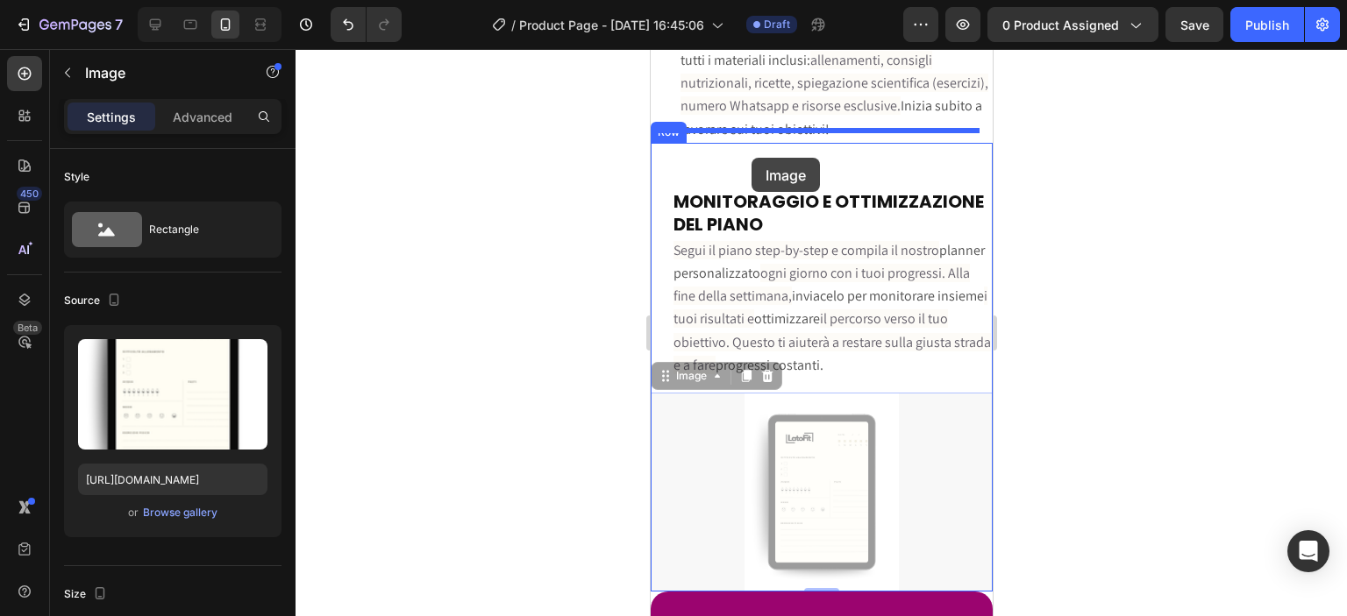
drag, startPoint x: 674, startPoint y: 367, endPoint x: 751, endPoint y: 158, distance: 223.0
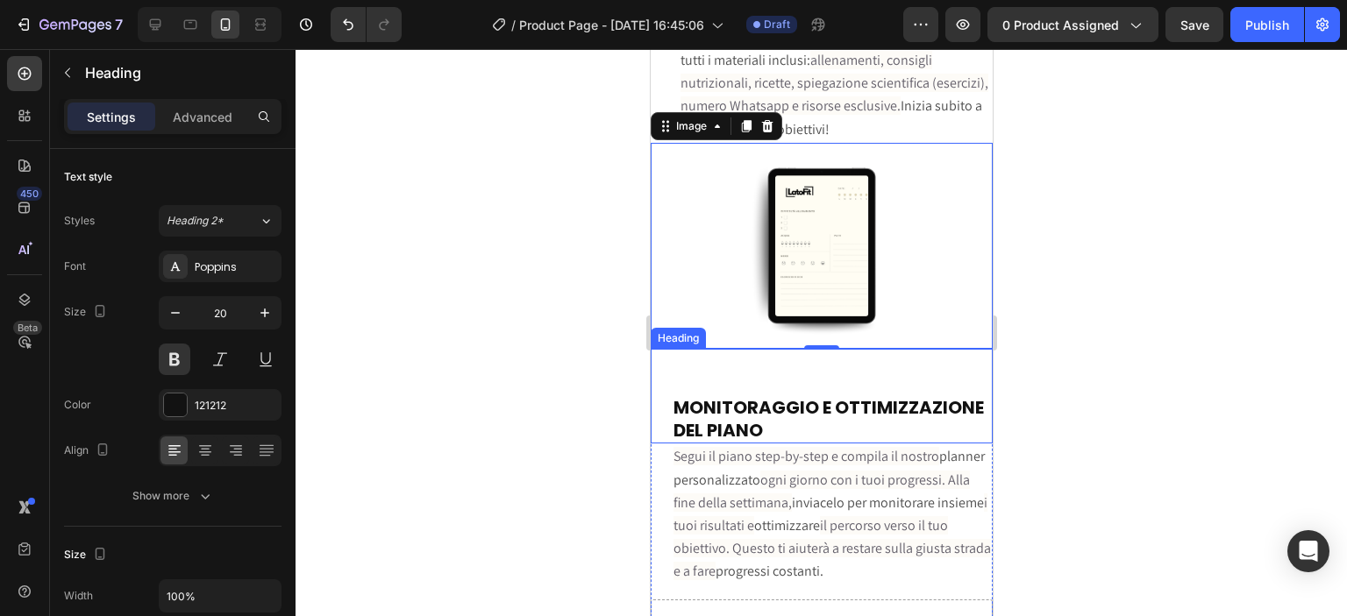
click at [801, 395] on strong "MONITORAGGIO E OTTIMIZZAZIONE DEL PIANO" at bounding box center [828, 418] width 310 height 47
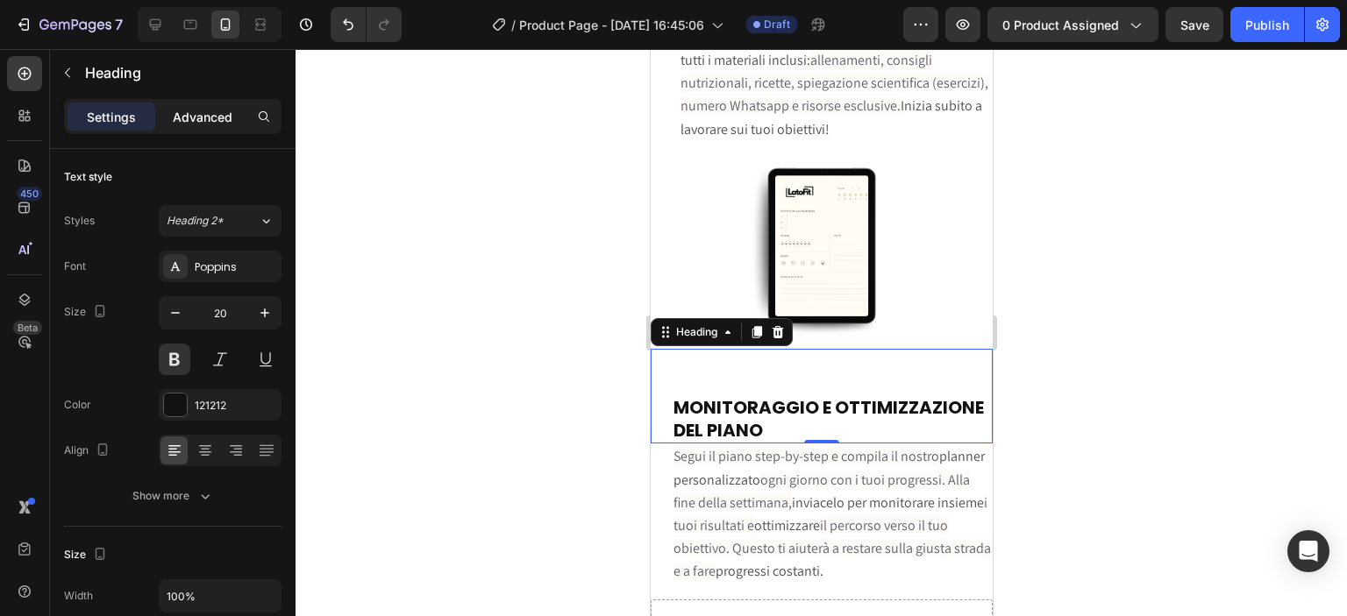
click at [192, 122] on p "Advanced" at bounding box center [203, 117] width 60 height 18
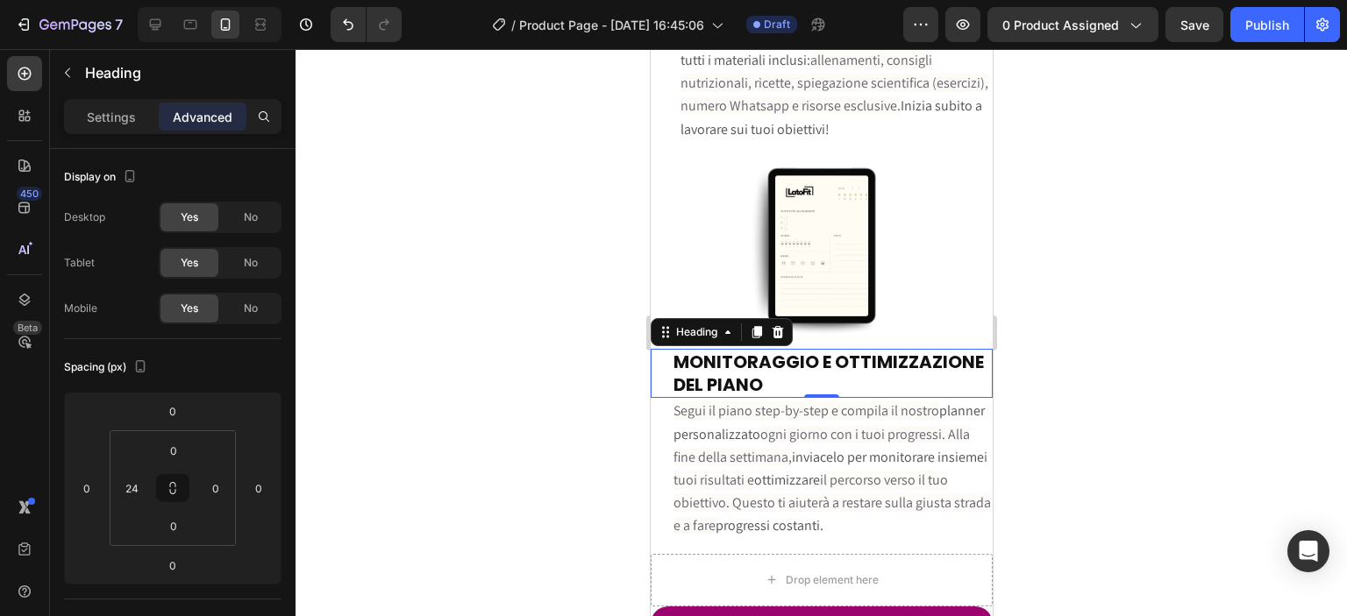
click at [1119, 362] on div at bounding box center [821, 332] width 1051 height 567
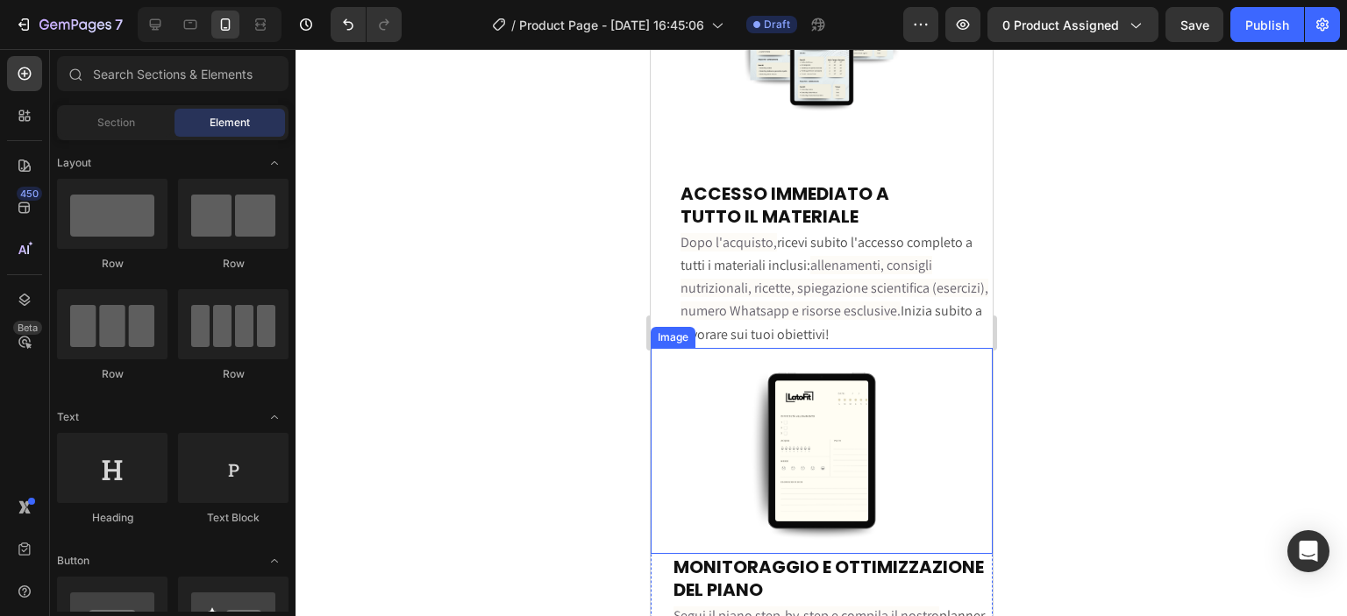
scroll to position [5258, 0]
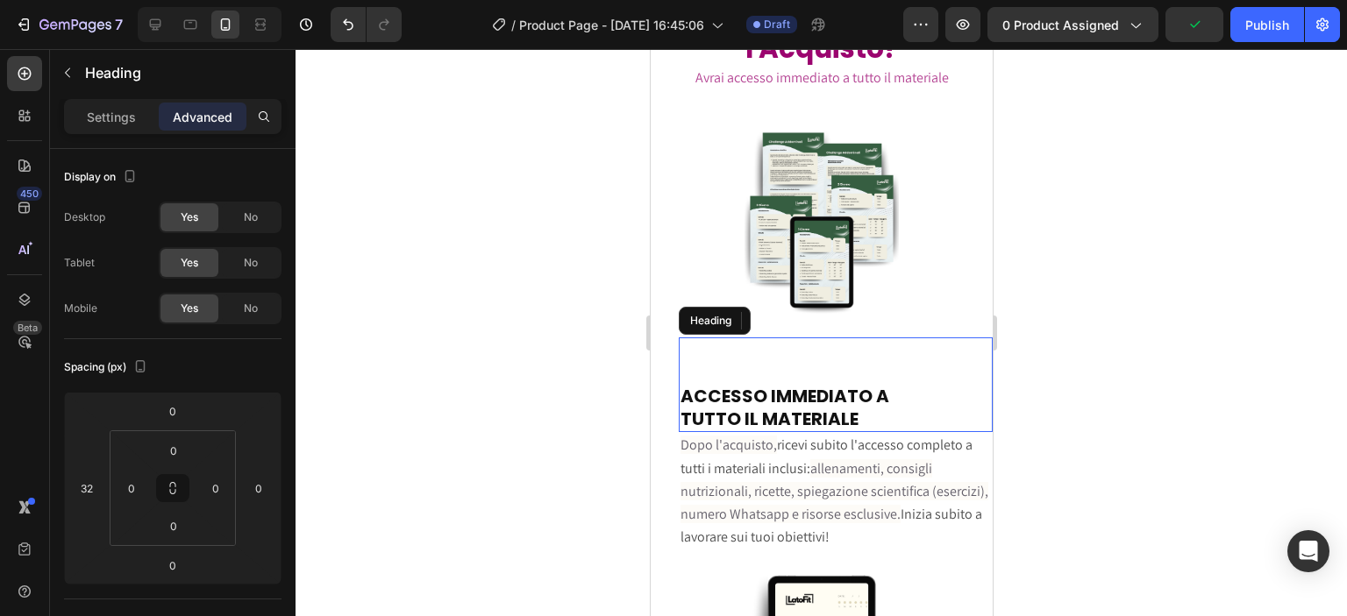
click at [682, 390] on strong "ACCESSO IMMEDIATO A" at bounding box center [784, 396] width 209 height 25
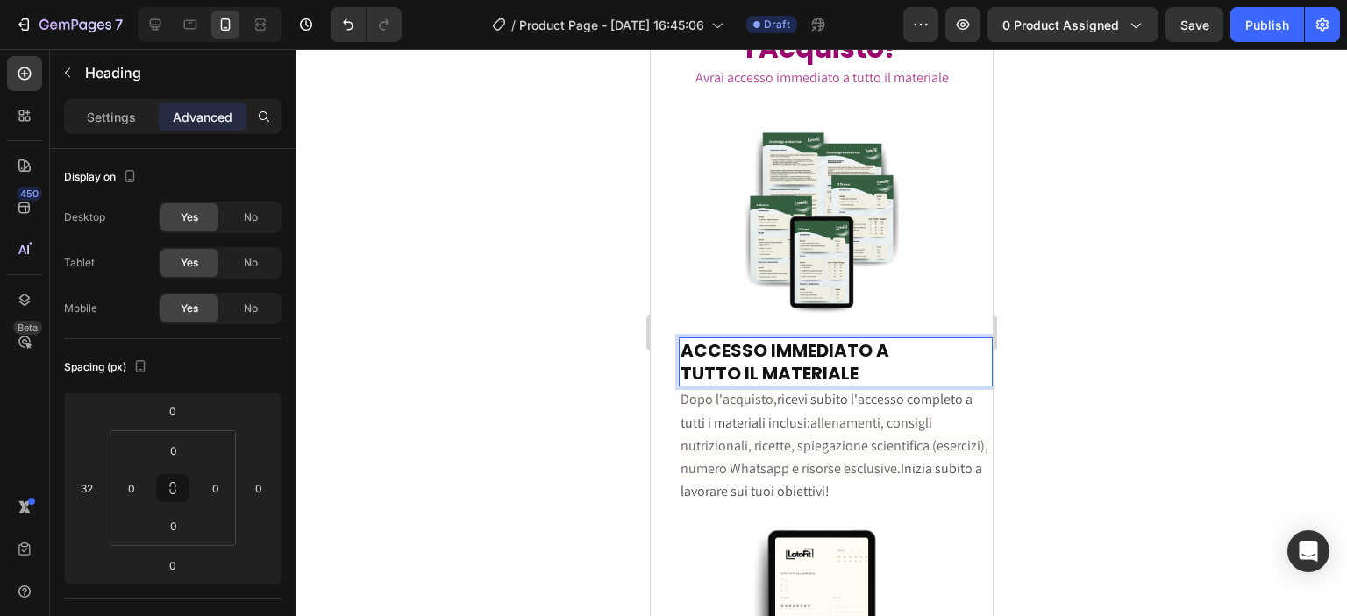
click at [1082, 328] on div at bounding box center [821, 332] width 1051 height 567
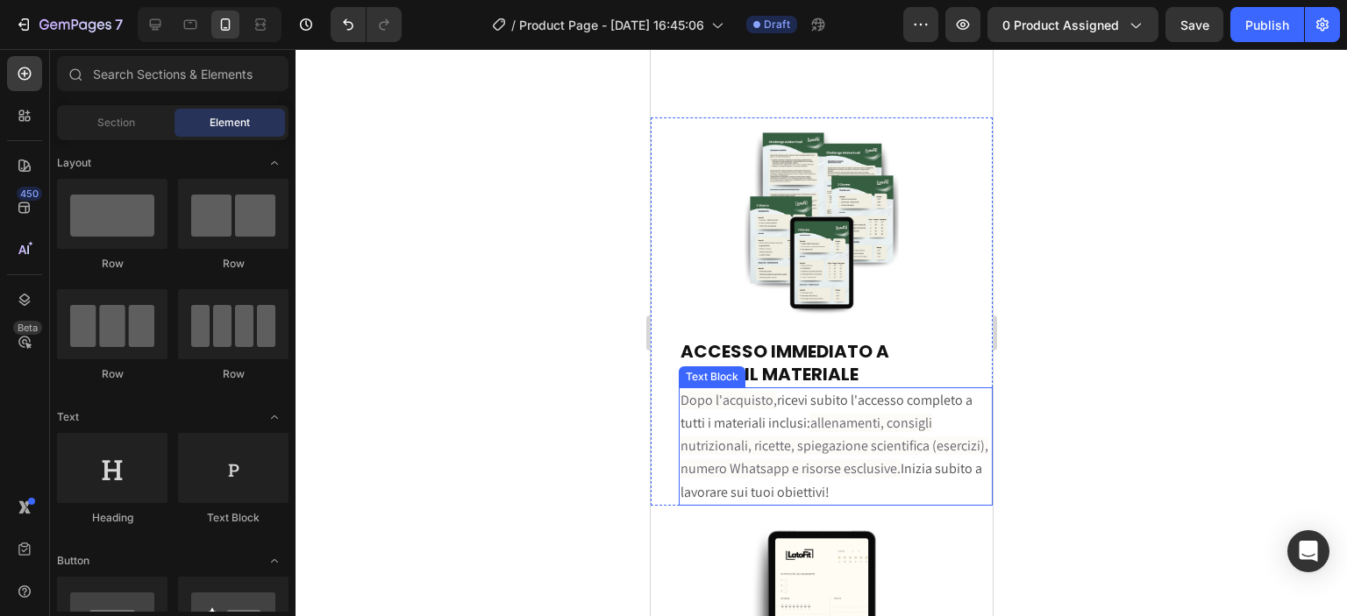
scroll to position [5462, 0]
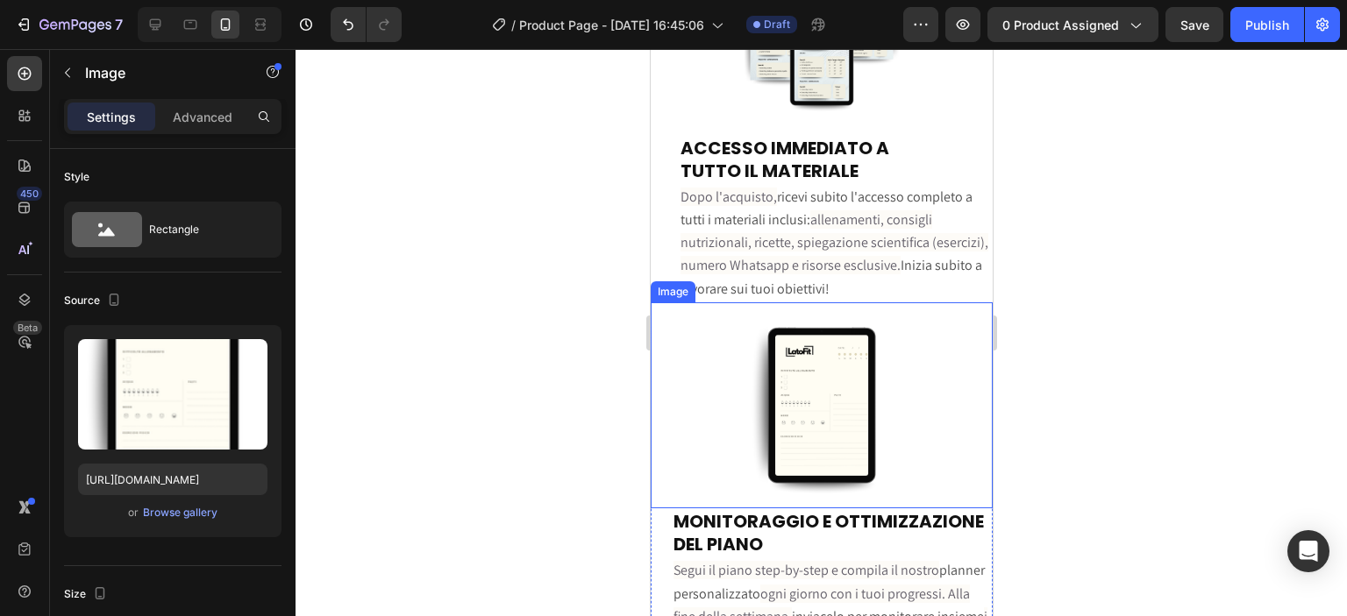
click at [912, 408] on div at bounding box center [821, 406] width 342 height 207
click at [199, 111] on p "Advanced" at bounding box center [203, 117] width 60 height 18
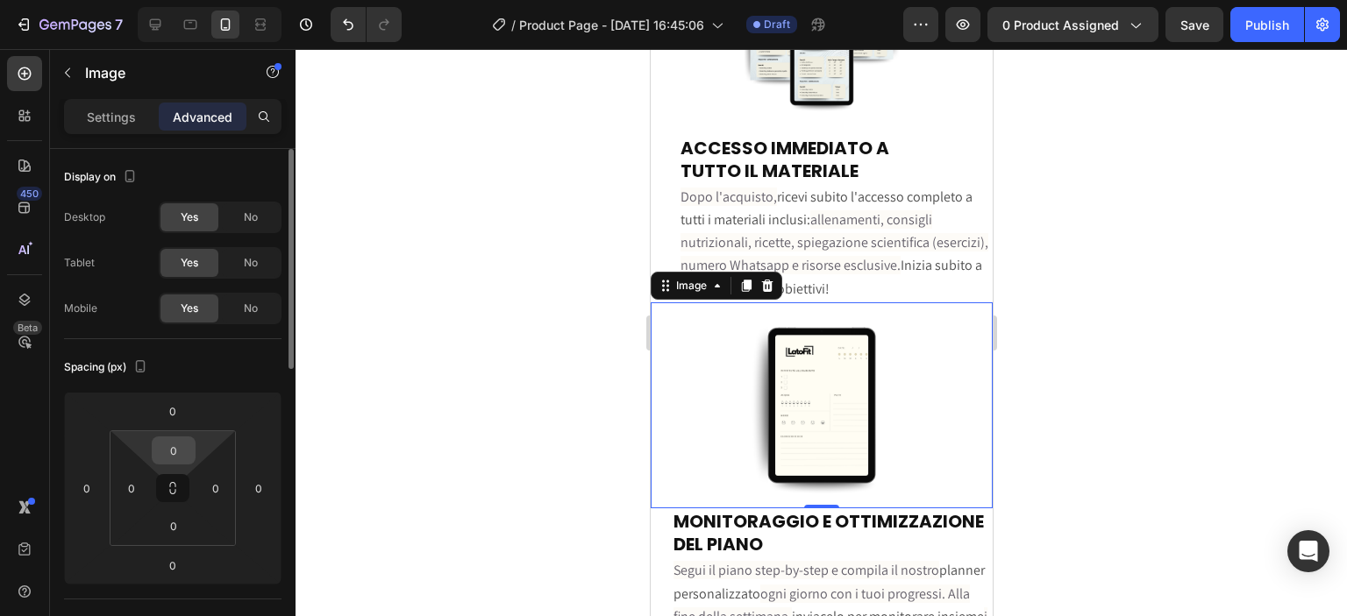
click at [179, 447] on input "0" at bounding box center [173, 451] width 35 height 26
type input "8"
type input "16"
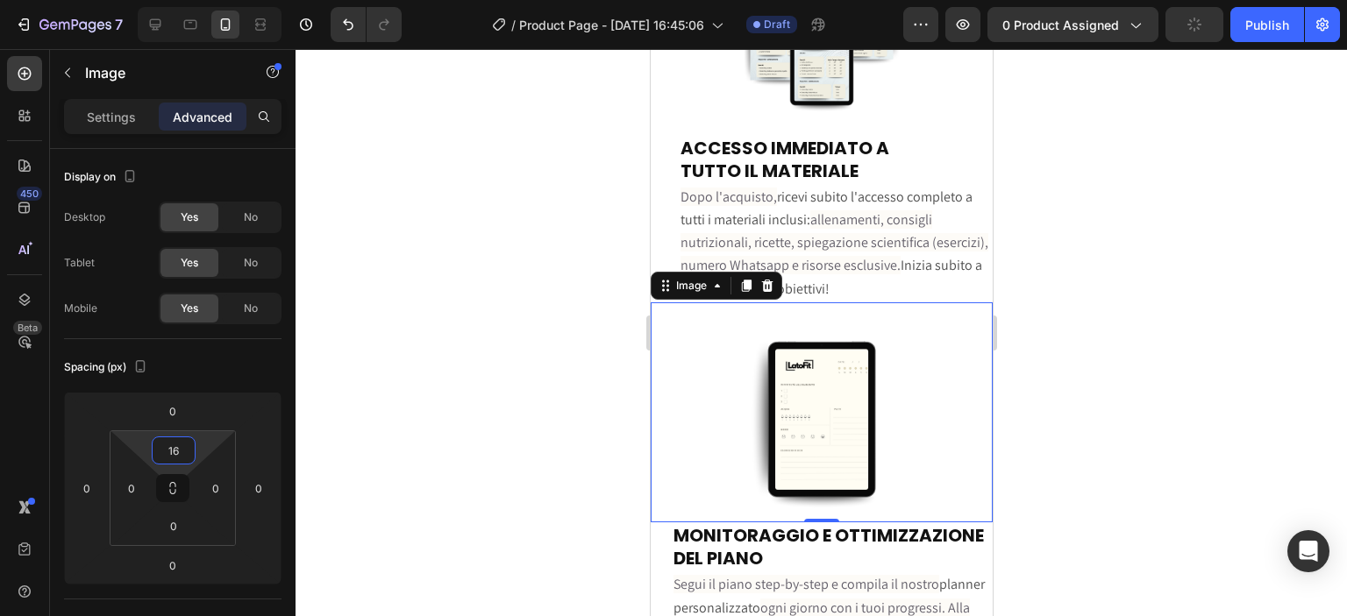
click at [520, 216] on div at bounding box center [821, 332] width 1051 height 567
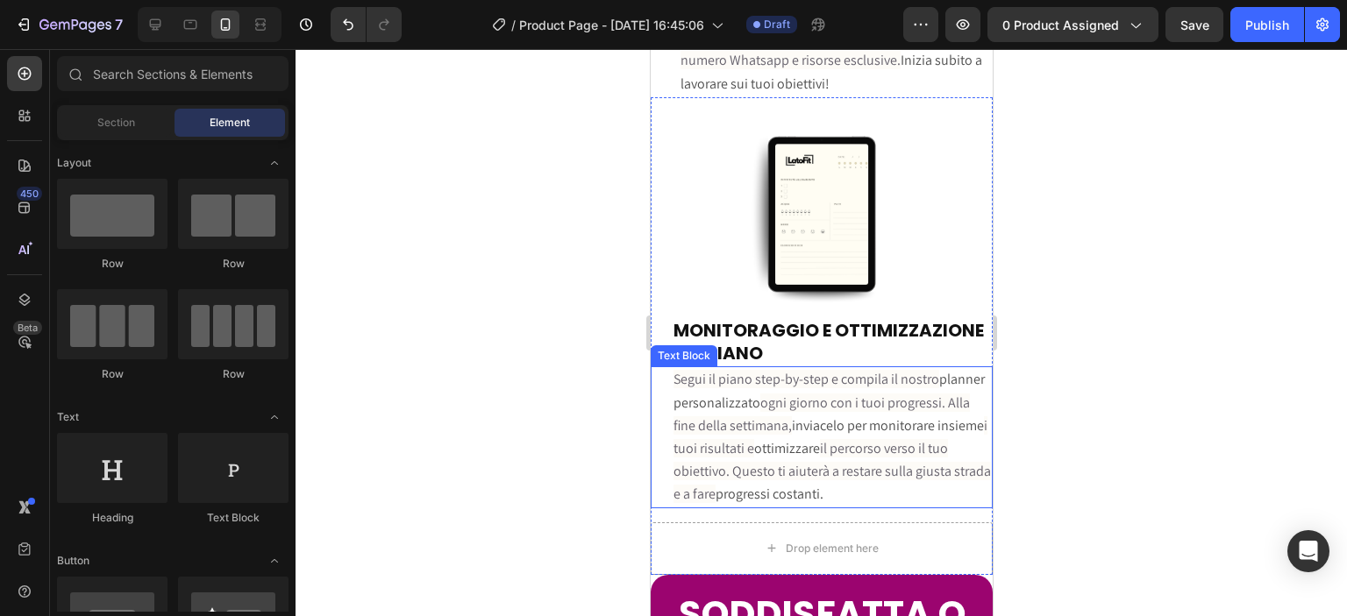
scroll to position [5872, 0]
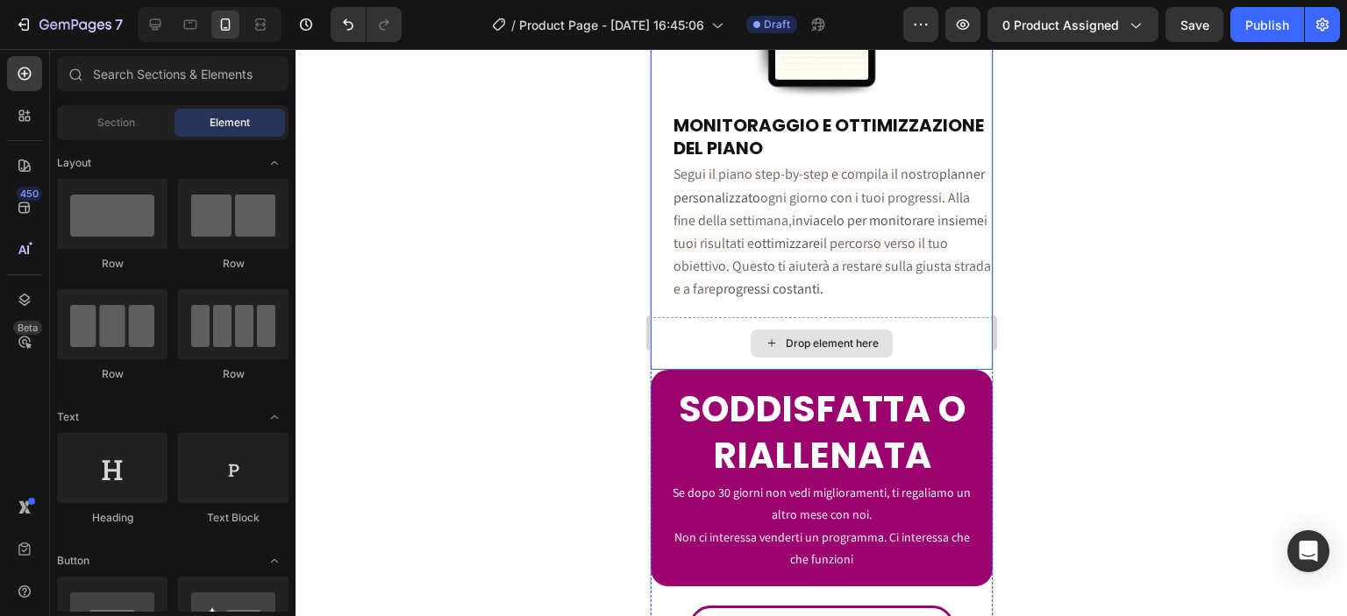
click at [910, 327] on div "Drop element here" at bounding box center [821, 343] width 342 height 53
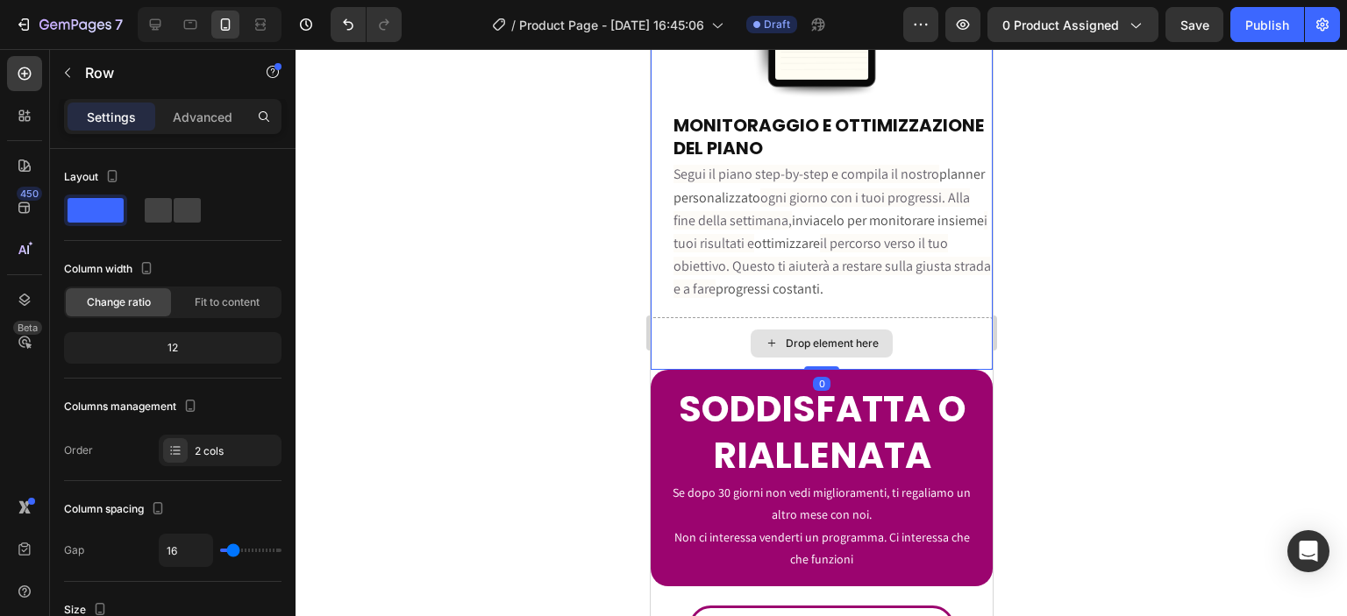
drag, startPoint x: 813, startPoint y: 340, endPoint x: 847, endPoint y: 300, distance: 52.9
click at [847, 300] on div "Image ⁠⁠⁠⁠⁠⁠⁠ MONITORAGGIO E OTTIMIZZAZIONE DEL PIANO Heading Segui il piano st…" at bounding box center [821, 131] width 342 height 478
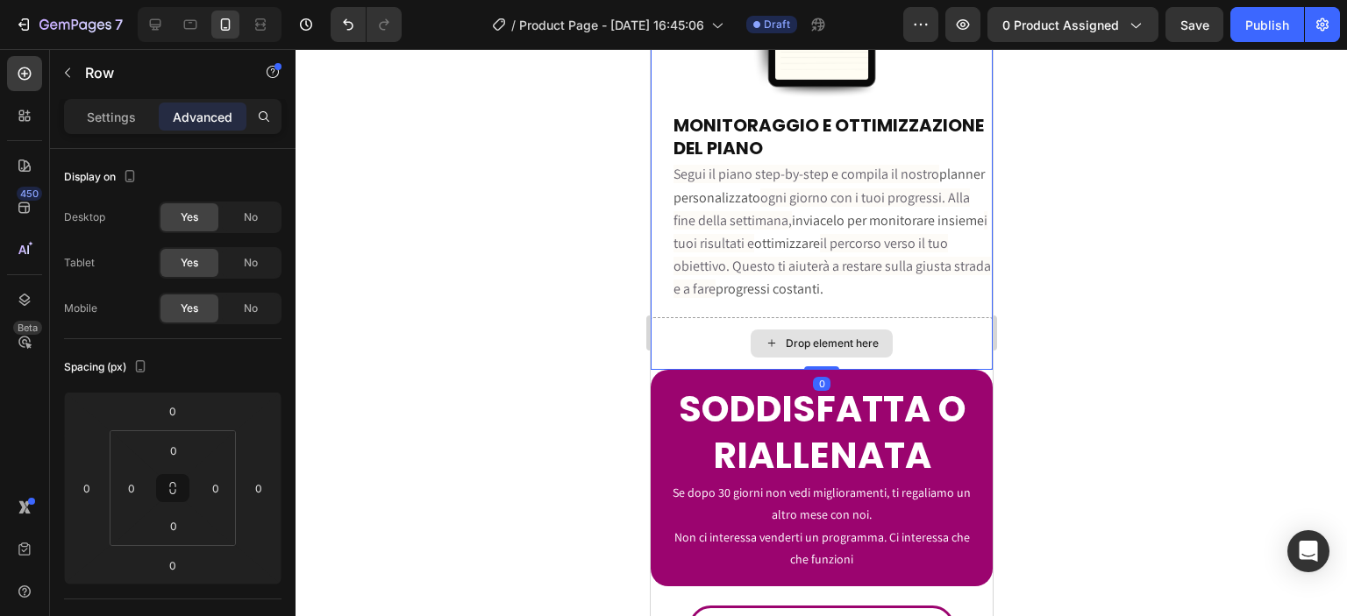
click at [951, 317] on div "Drop element here" at bounding box center [821, 343] width 342 height 53
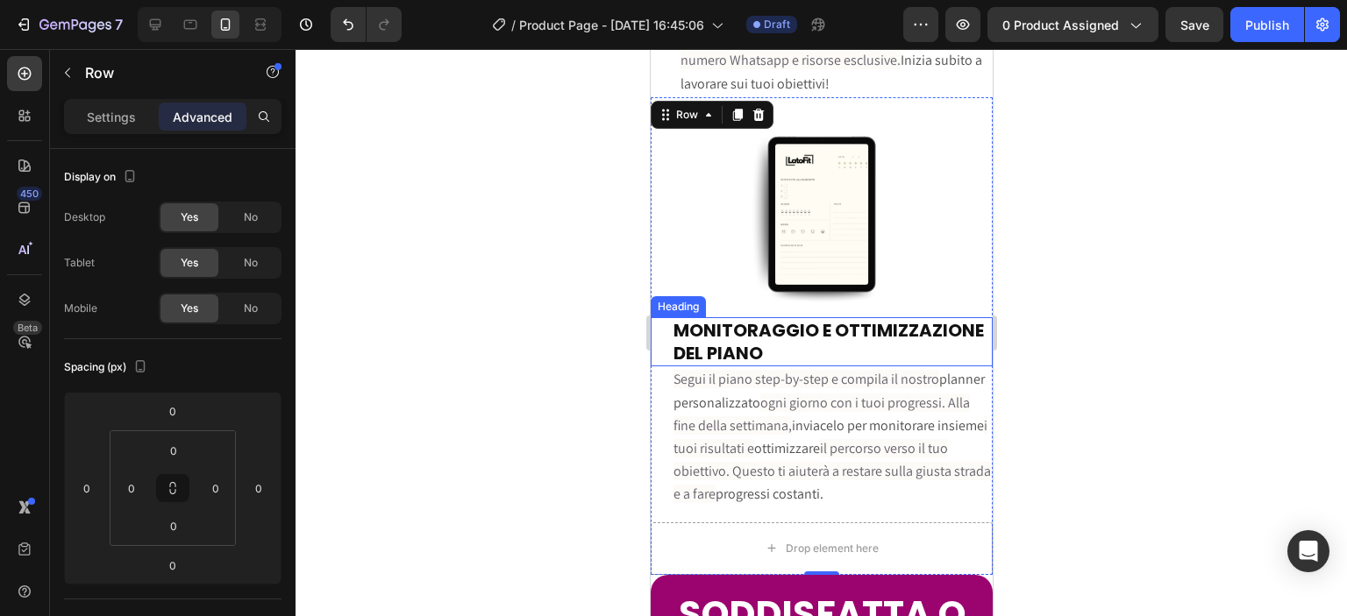
click at [1129, 351] on div at bounding box center [821, 332] width 1051 height 567
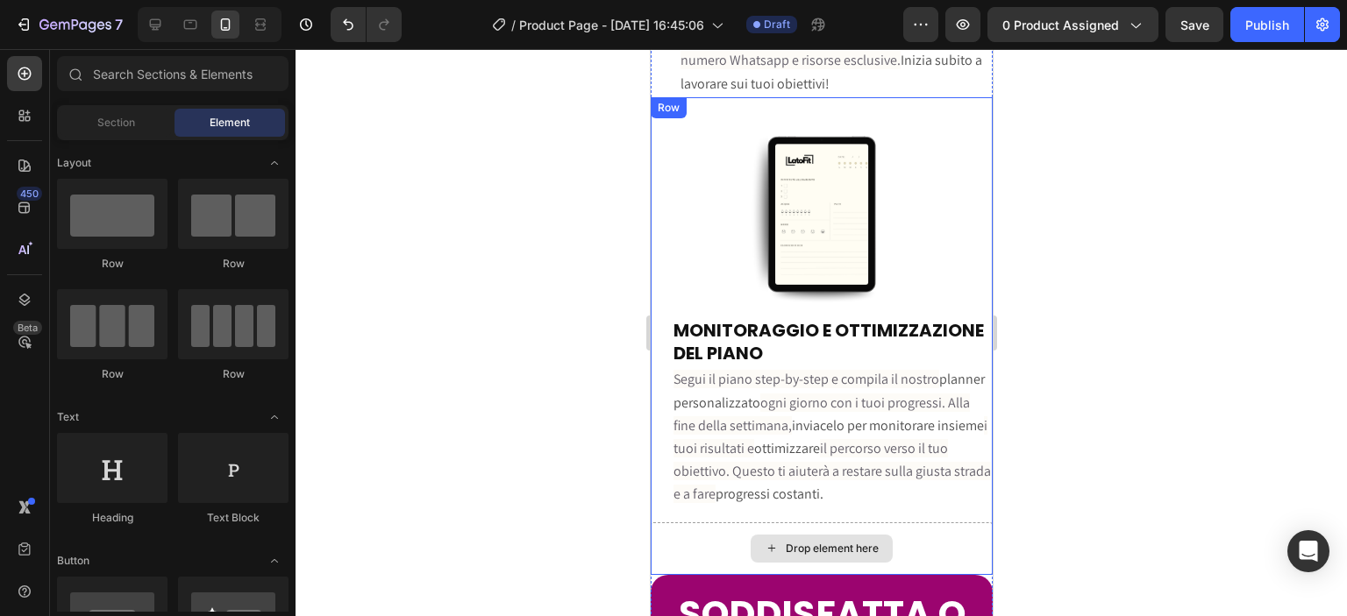
scroll to position [5872, 0]
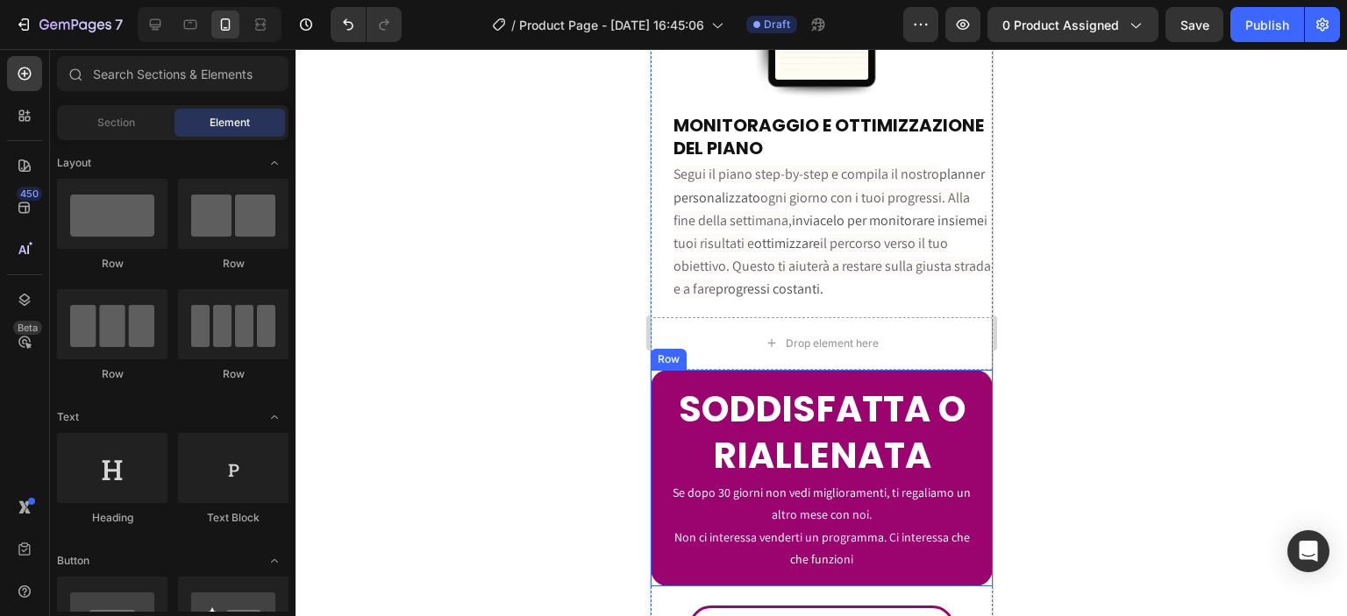
click at [970, 442] on div "SODDISFATTA O RIALLENATA Heading Se dopo 30 giorni non vedi miglioramenti, ti r…" at bounding box center [821, 478] width 342 height 217
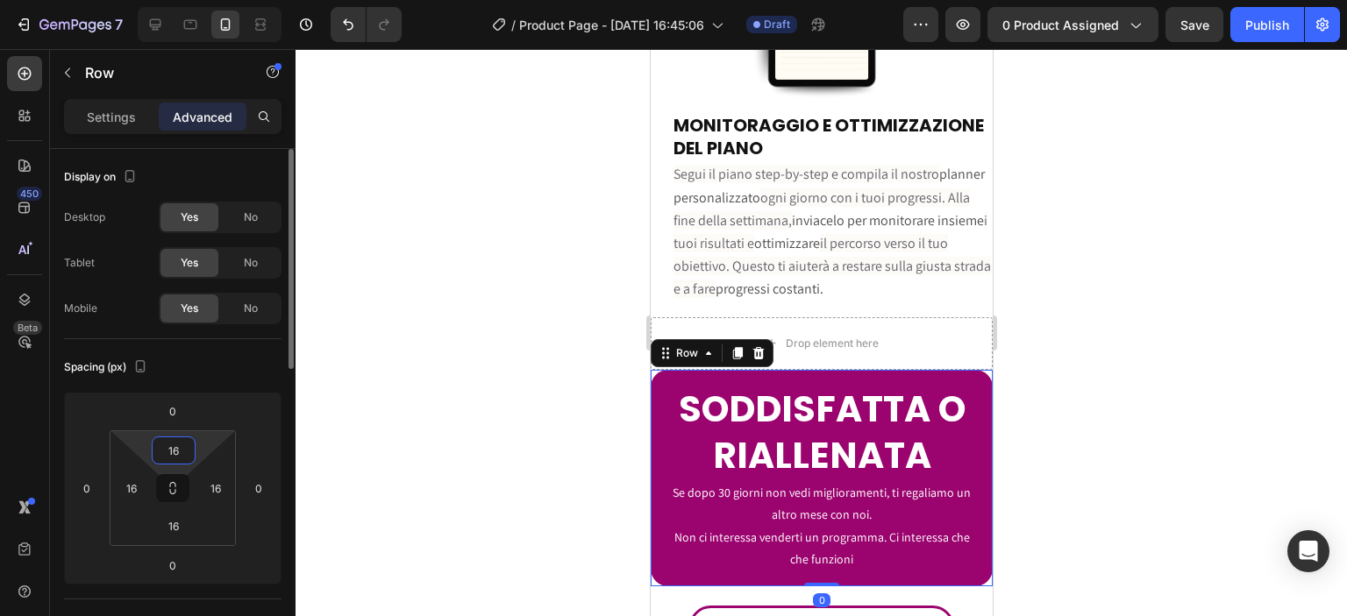
click at [182, 456] on input "16" at bounding box center [173, 451] width 35 height 26
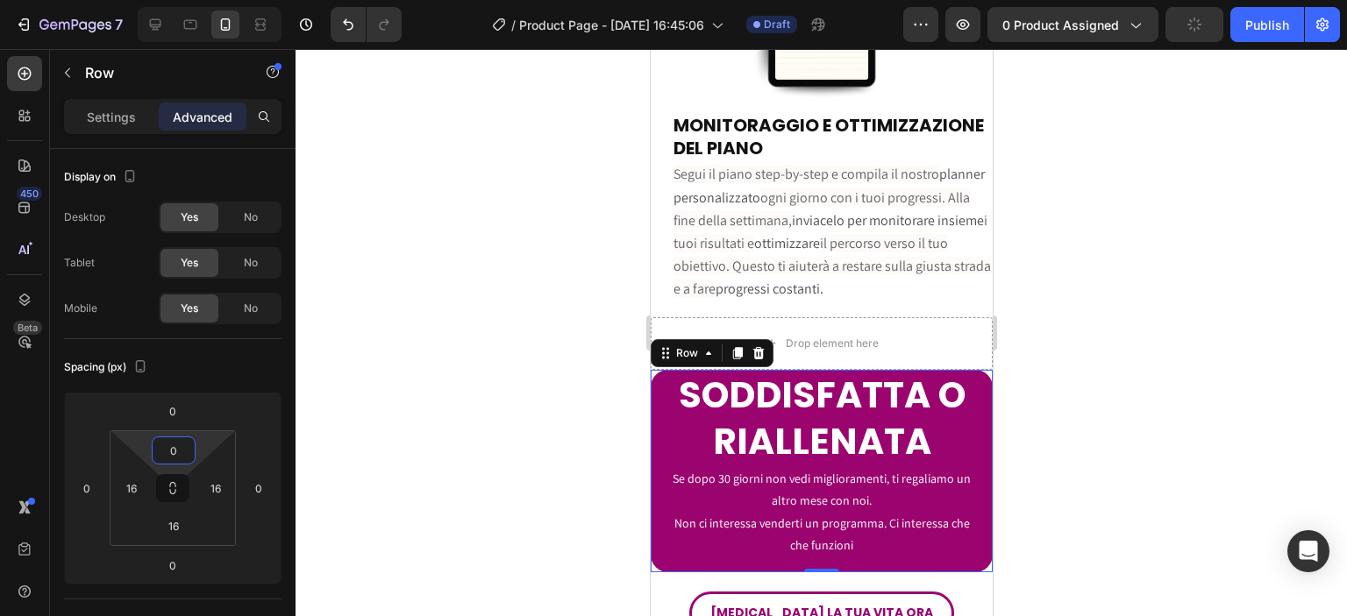
type input "16"
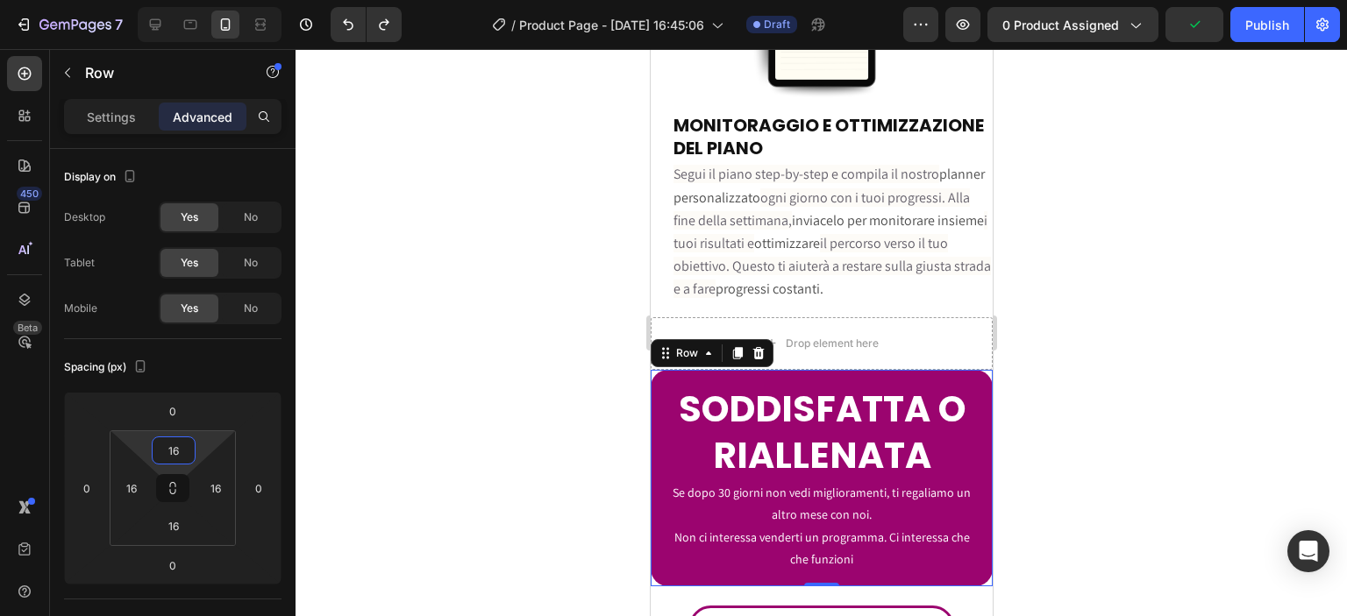
click at [468, 399] on div at bounding box center [821, 332] width 1051 height 567
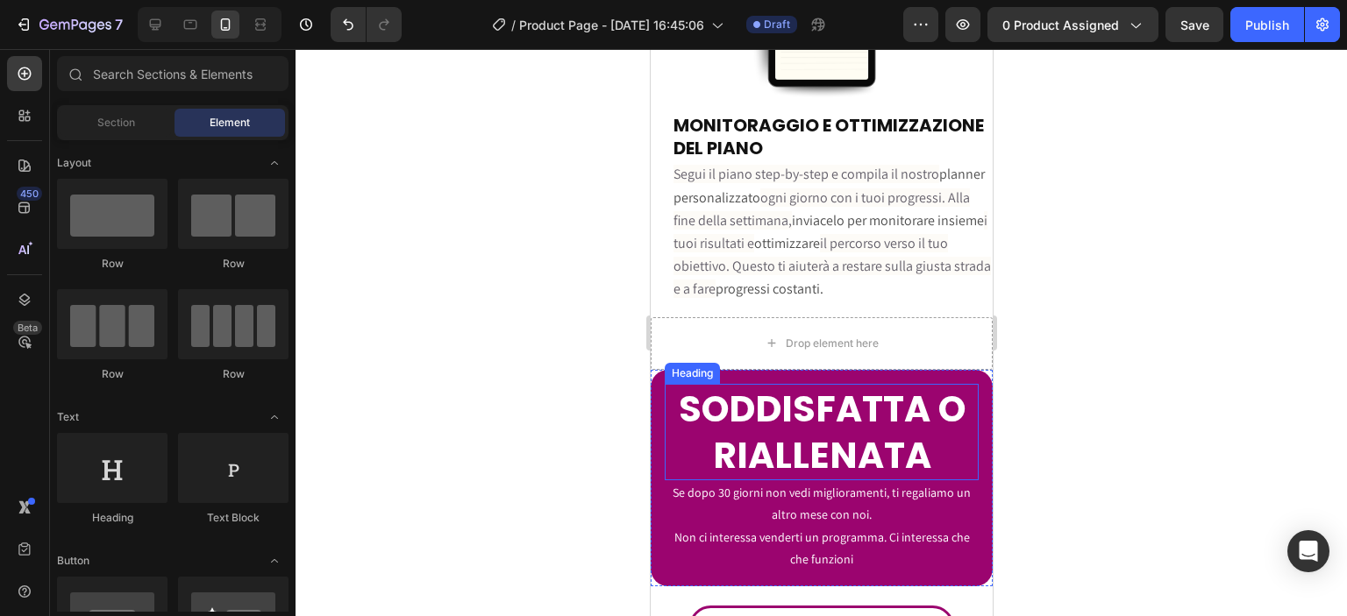
click at [702, 392] on span "SODDISFATTA O RIALLENATA" at bounding box center [821, 432] width 287 height 96
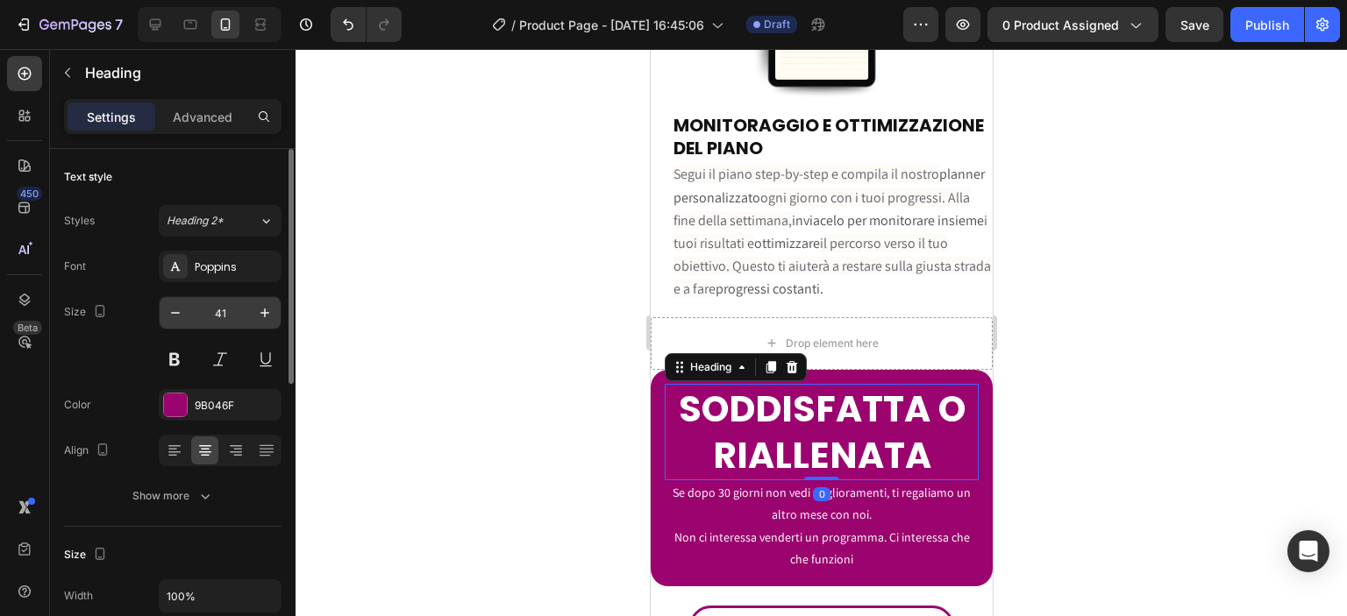
click at [224, 313] on input "41" at bounding box center [220, 313] width 58 height 32
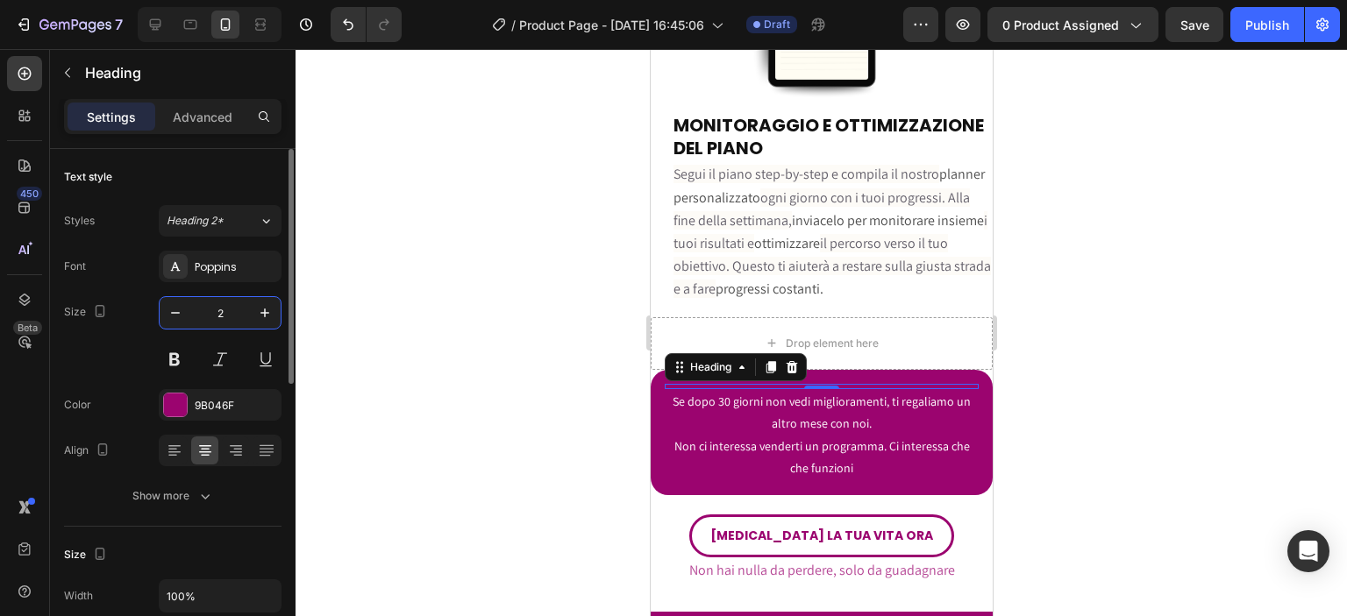
type input "20"
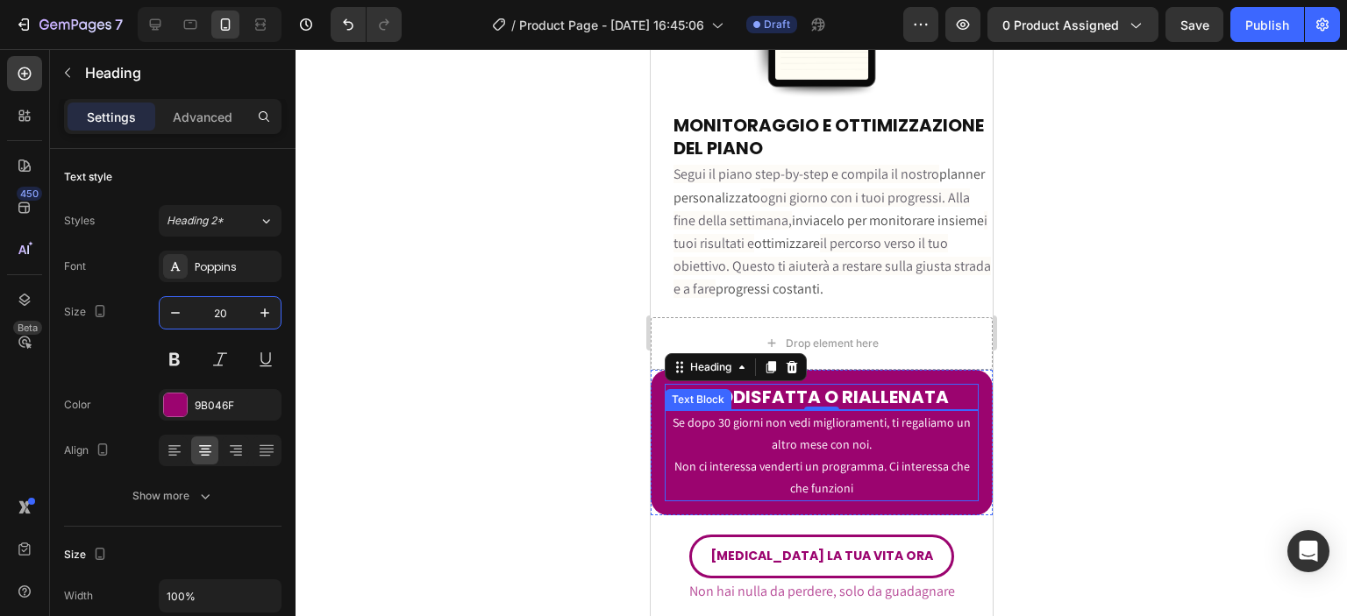
click at [773, 415] on span "Se dopo 30 giorni non vedi miglioramenti, ti regaliamo un altro mese con noi." at bounding box center [821, 434] width 298 height 38
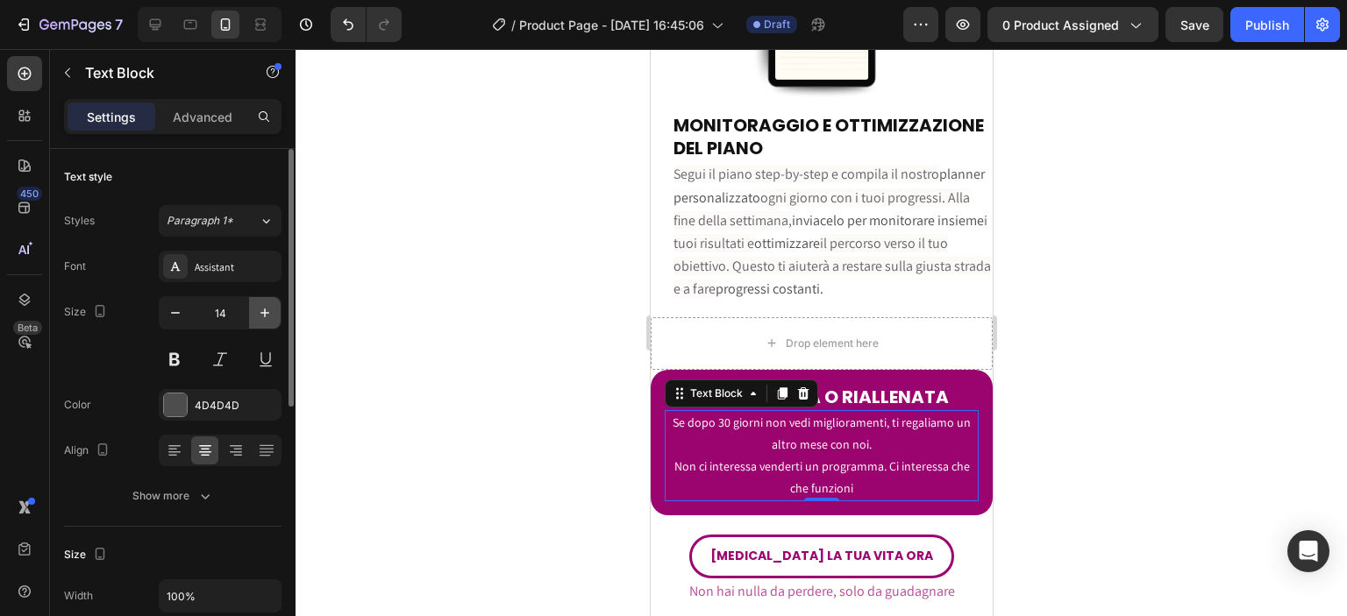
click at [267, 308] on icon "button" at bounding box center [265, 313] width 18 height 18
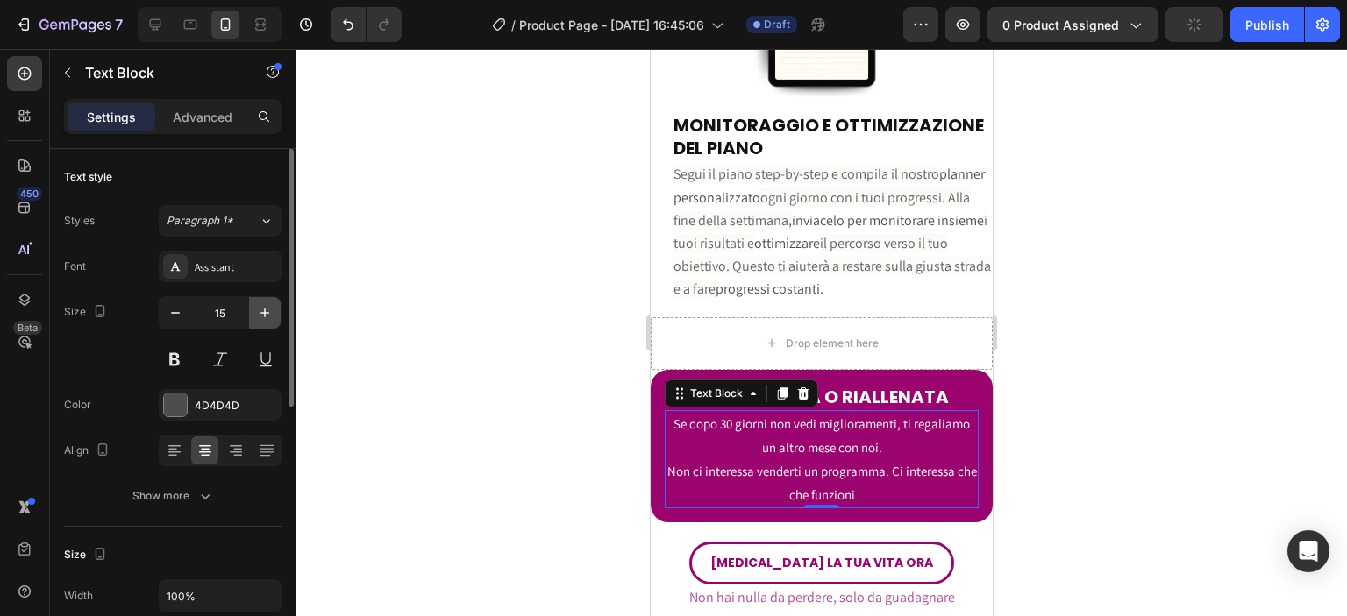
type input "16"
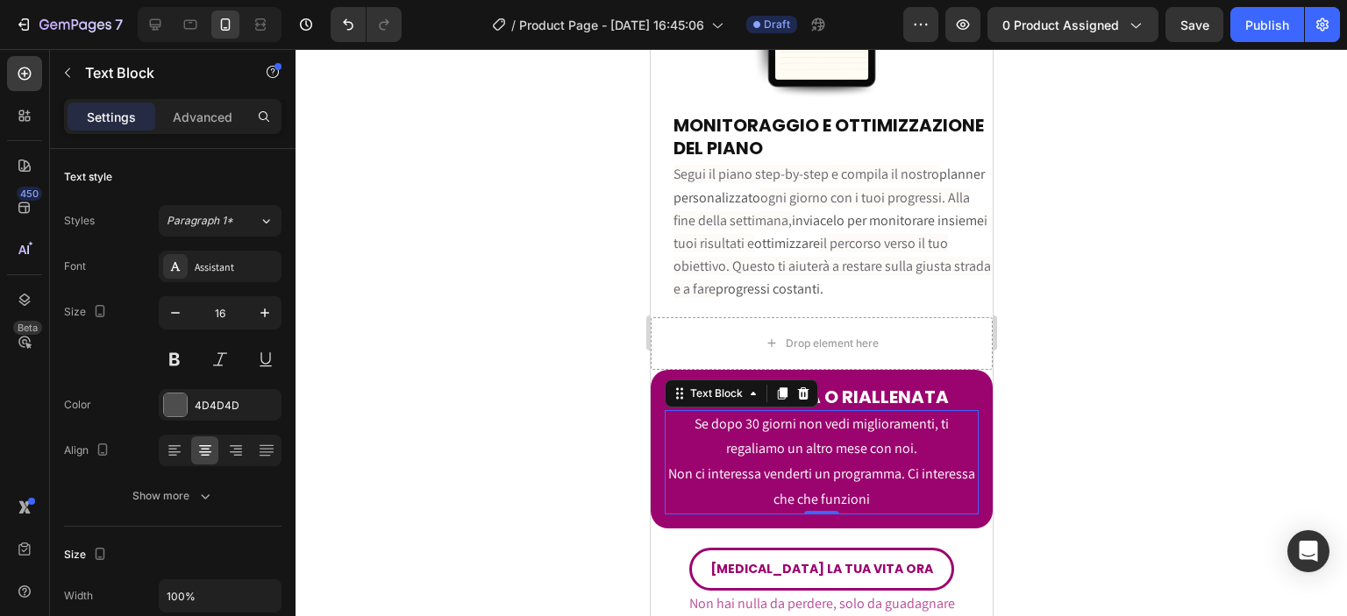
click at [495, 420] on div at bounding box center [821, 332] width 1051 height 567
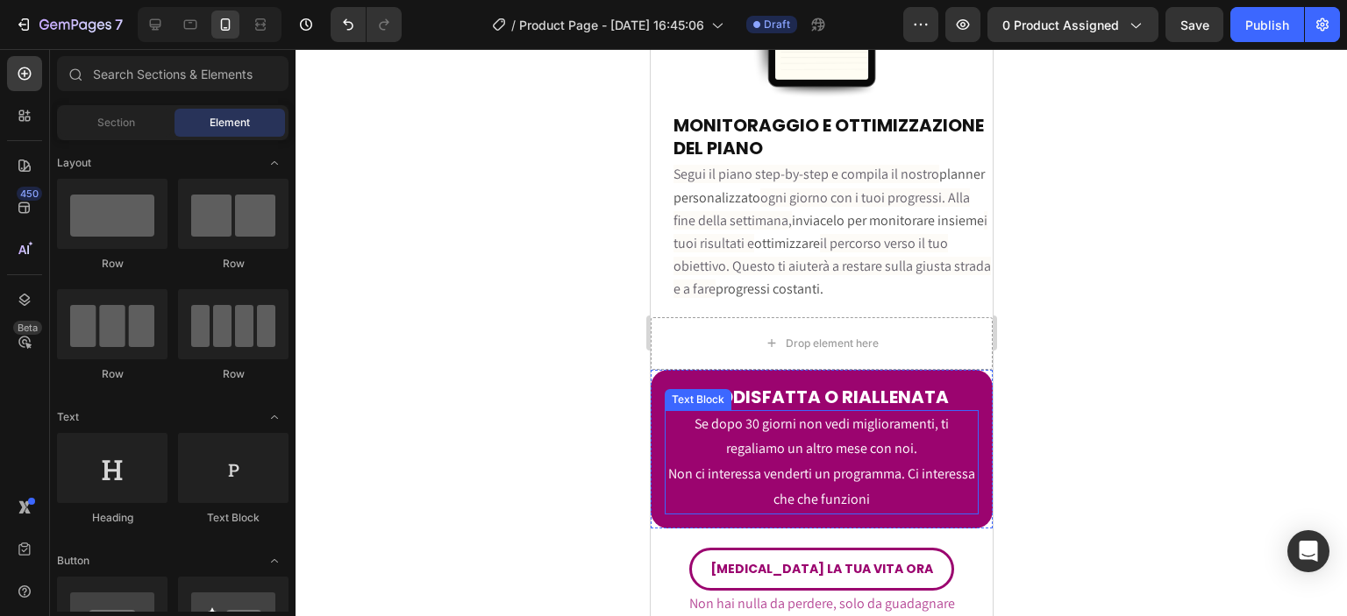
click at [928, 465] on span "Non ci interessa venderti un programma. Ci interessa che che funzioni" at bounding box center [820, 487] width 307 height 44
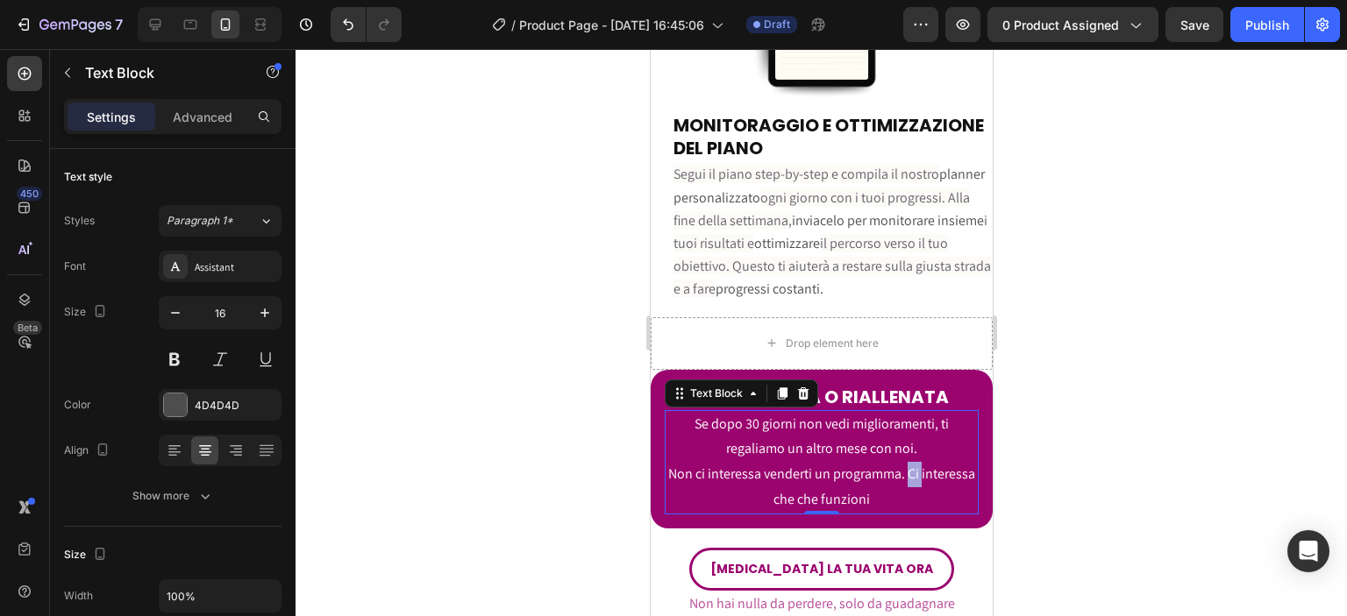
click at [928, 465] on span "Non ci interessa venderti un programma. Ci interessa che che funzioni" at bounding box center [820, 487] width 307 height 44
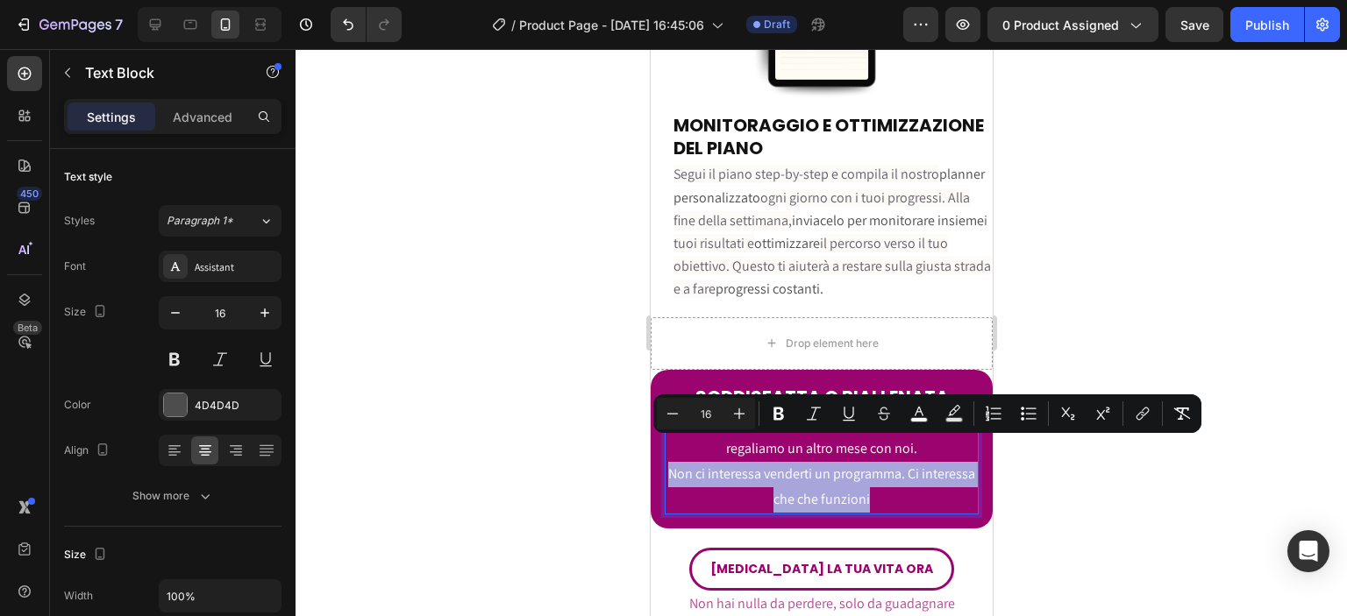
click at [928, 465] on span "Non ci interessa venderti un programma. Ci interessa che che funzioni" at bounding box center [820, 487] width 307 height 44
click at [931, 465] on span "Non ci interessa venderti un programma. Ci interessa che che funzioni" at bounding box center [820, 487] width 307 height 44
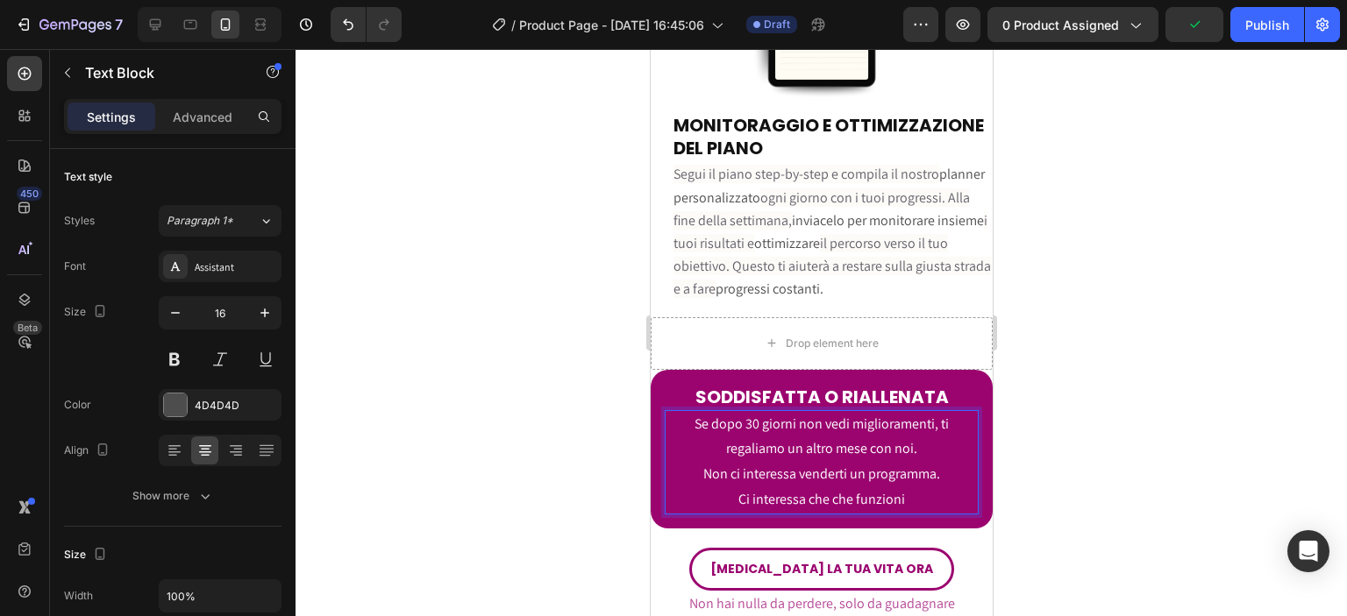
scroll to position [6075, 0]
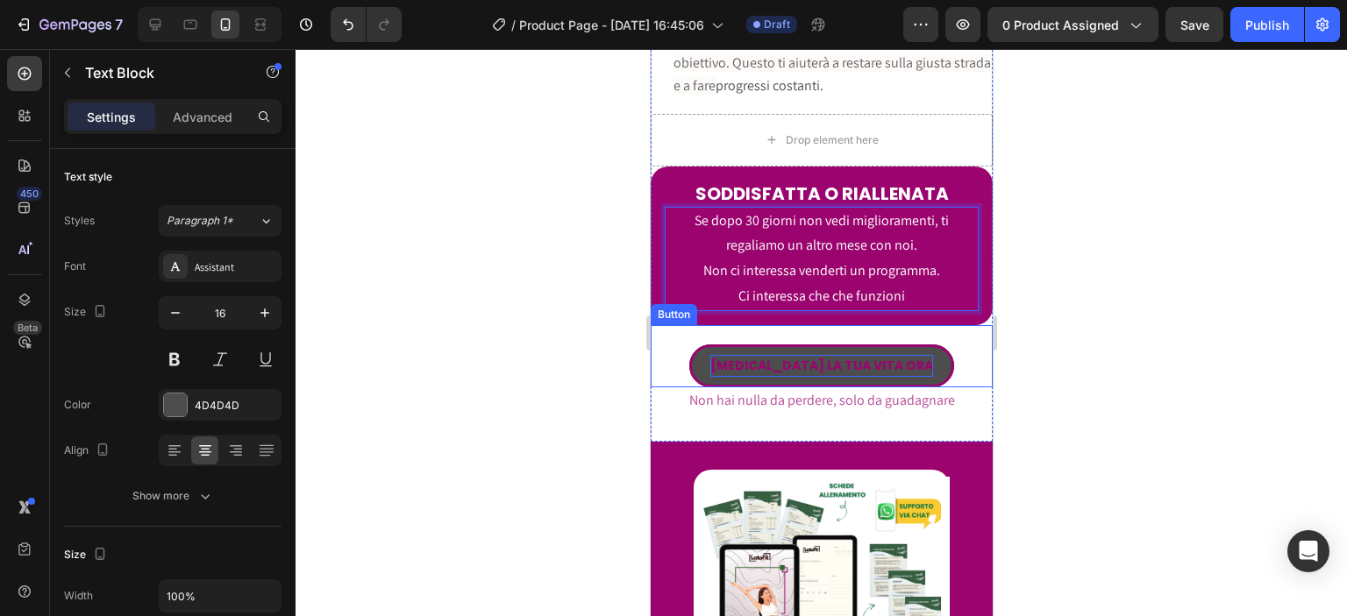
click at [888, 357] on strong "[MEDICAL_DATA] LA TUA VITA ORA" at bounding box center [820, 366] width 223 height 18
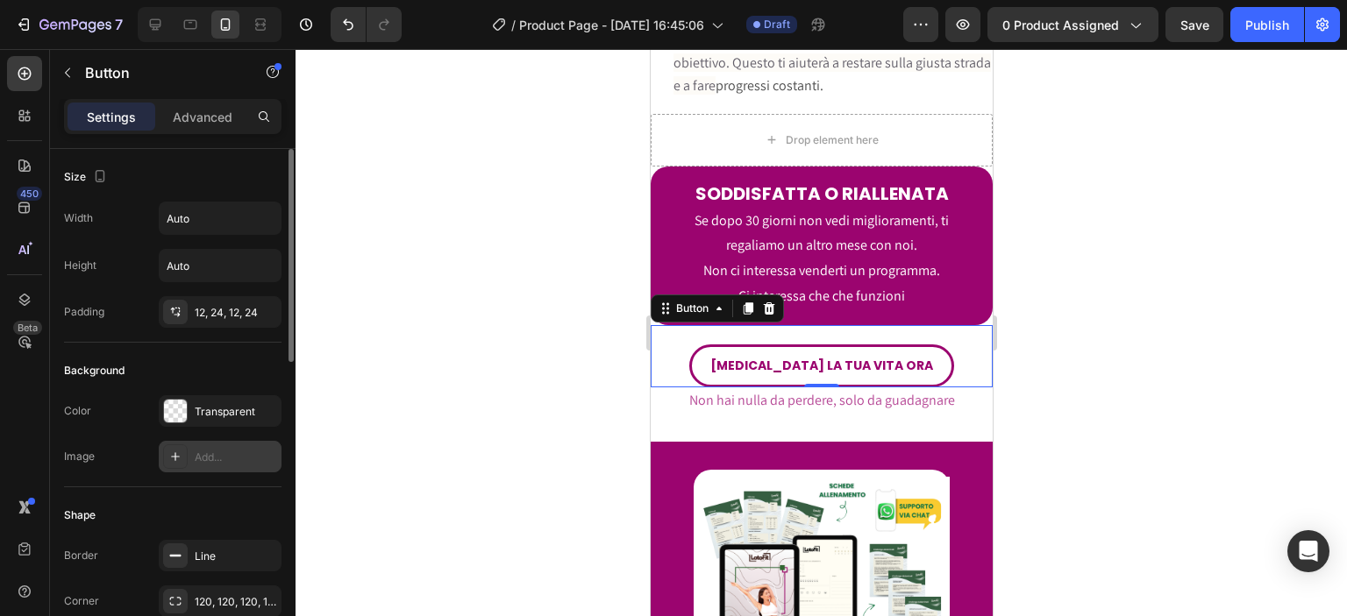
scroll to position [204, 0]
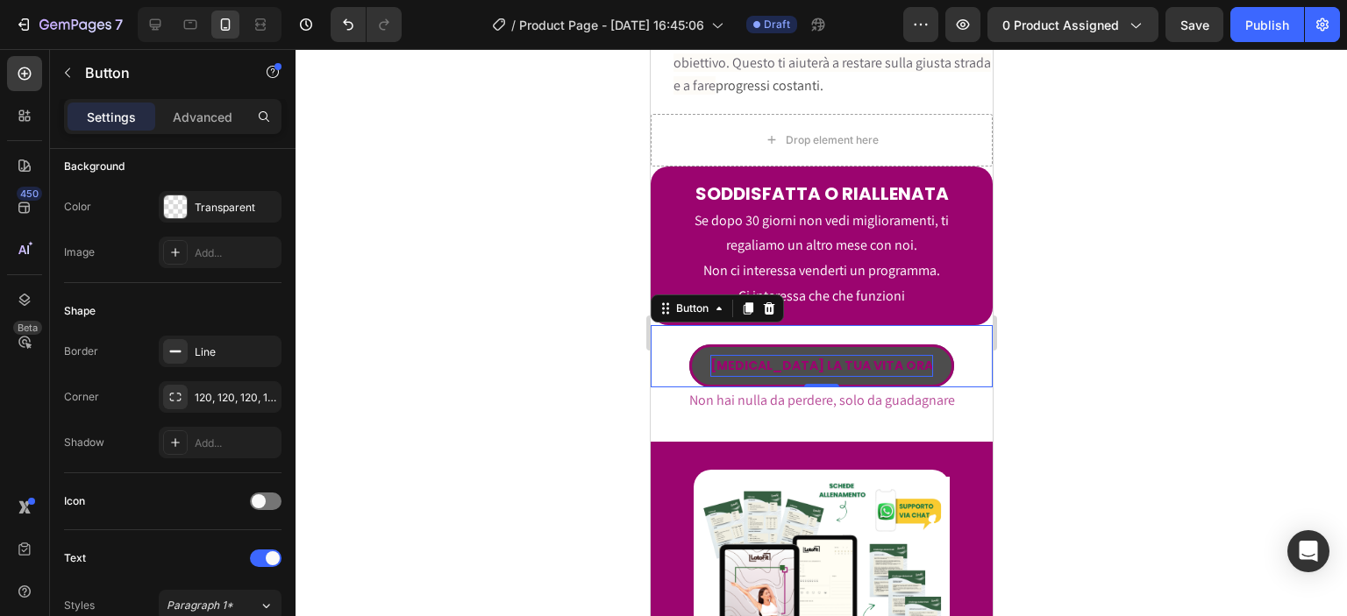
click at [758, 357] on strong "[MEDICAL_DATA] LA TUA VITA ORA" at bounding box center [820, 366] width 223 height 18
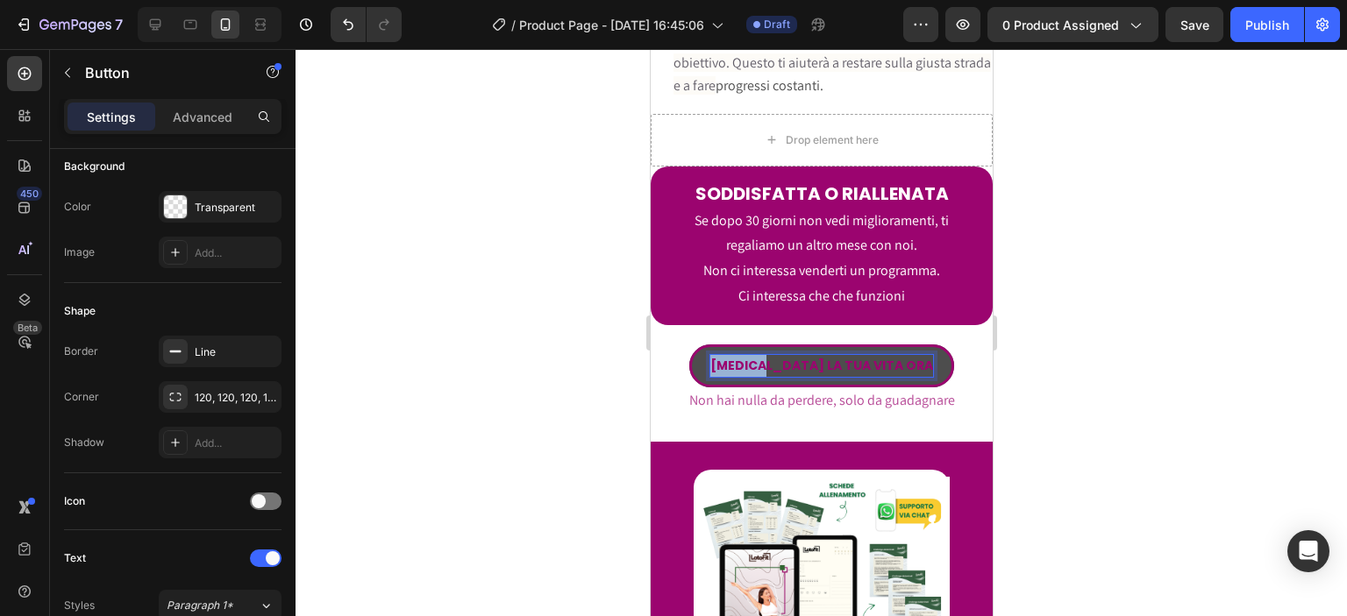
click at [758, 357] on strong "[MEDICAL_DATA] LA TUA VITA ORA" at bounding box center [820, 366] width 223 height 18
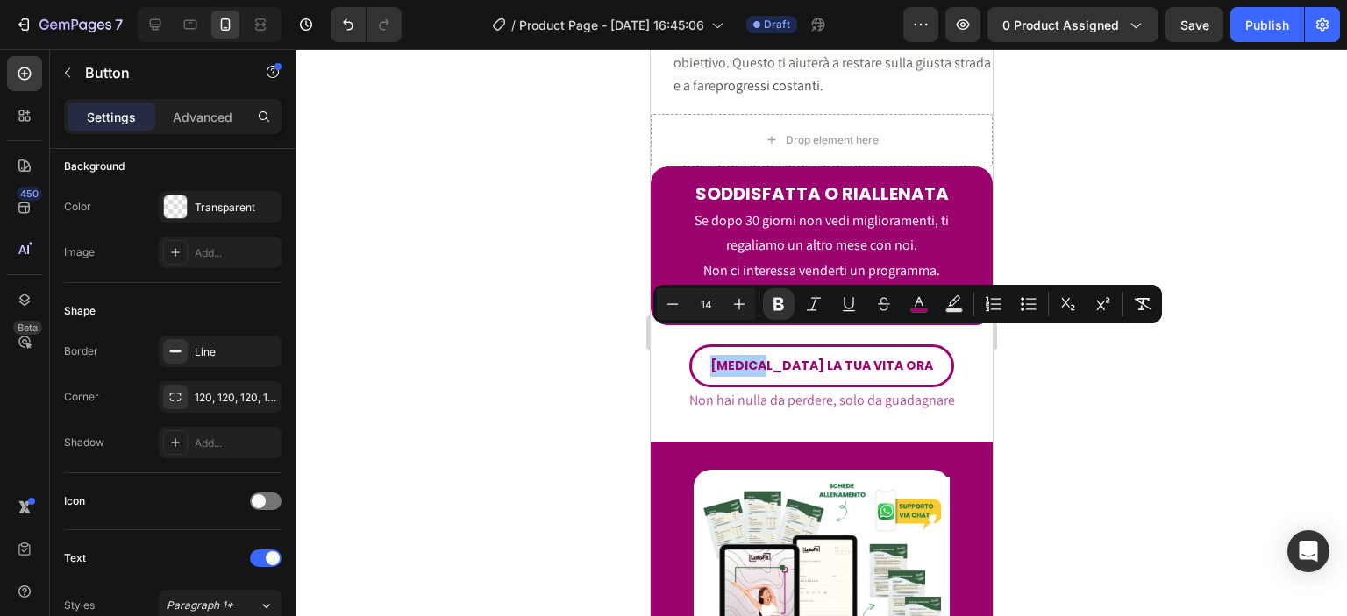
click at [587, 388] on div at bounding box center [821, 332] width 1051 height 567
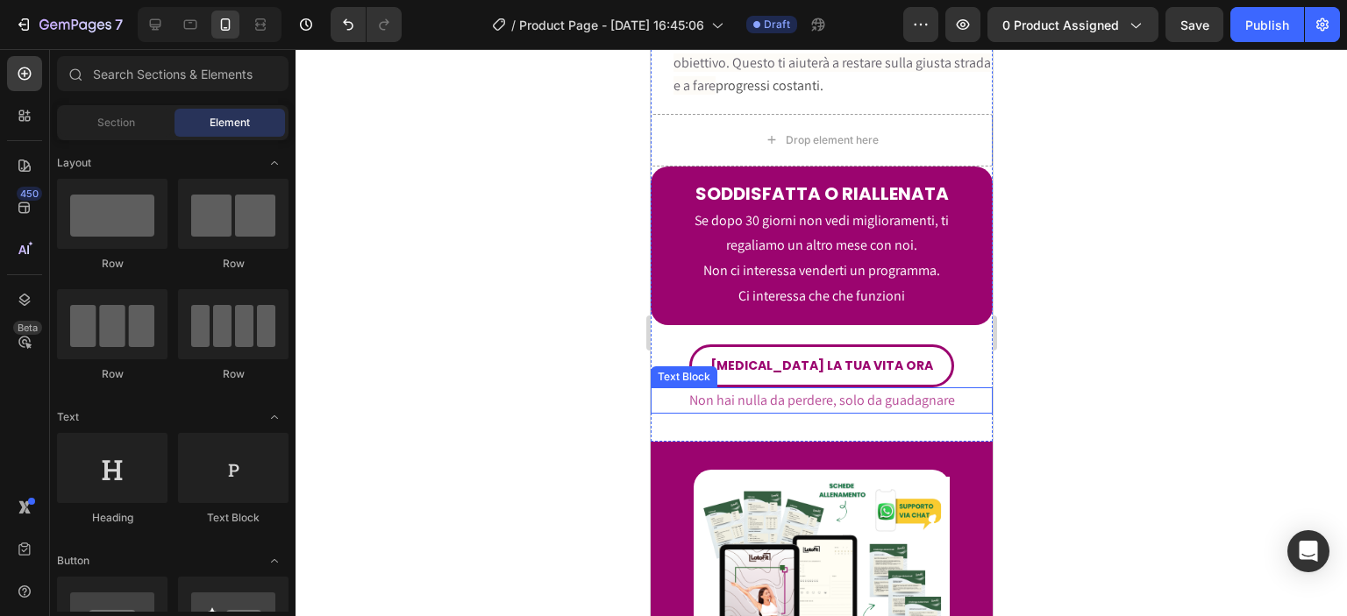
click at [730, 391] on span "Non hai nulla da perdere, solo da guadagnare" at bounding box center [821, 400] width 266 height 18
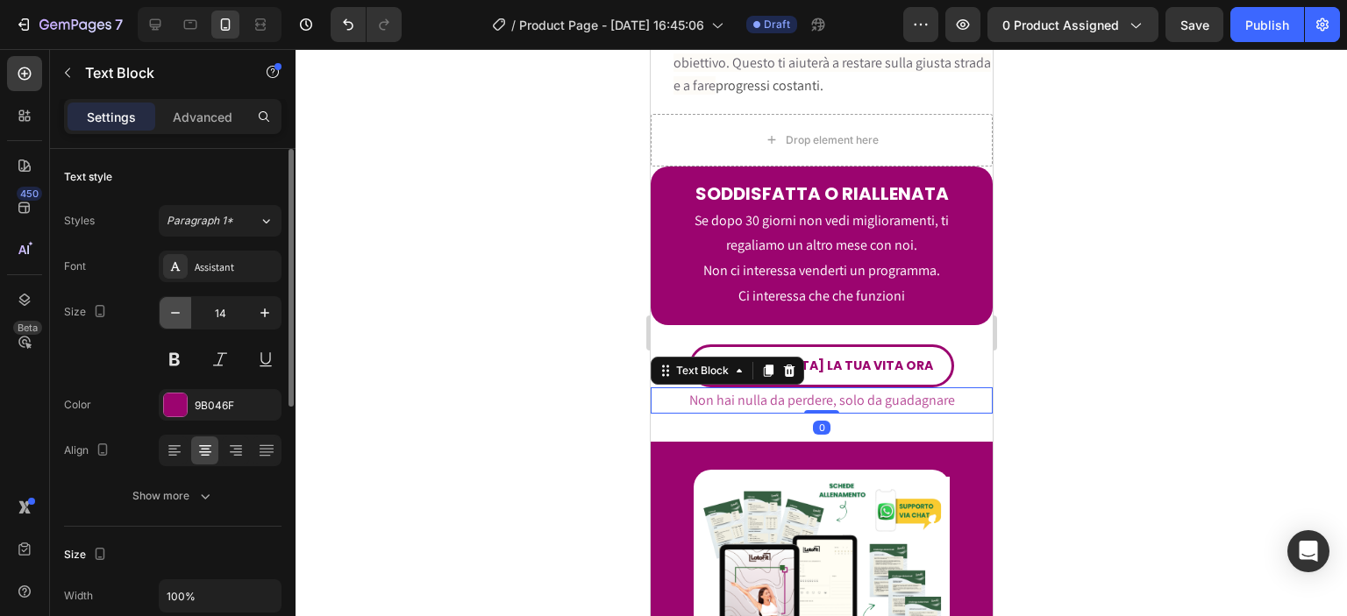
click at [177, 304] on icon "button" at bounding box center [176, 313] width 18 height 18
click at [174, 304] on icon "button" at bounding box center [176, 313] width 18 height 18
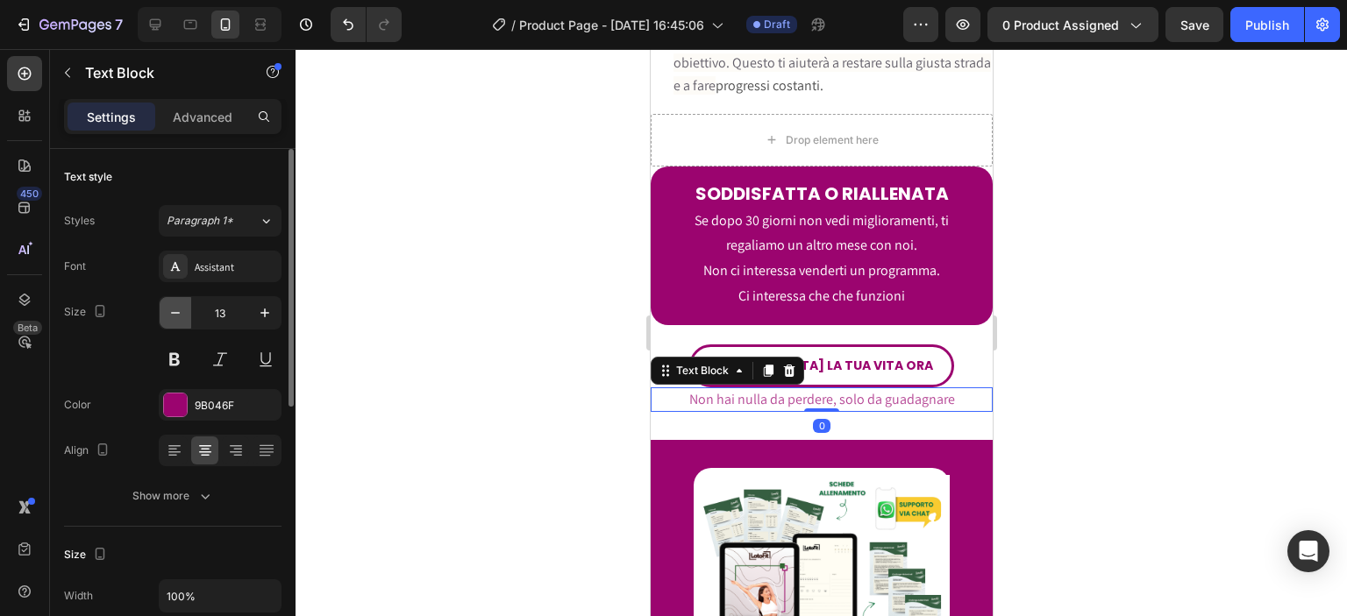
click at [174, 304] on icon "button" at bounding box center [176, 313] width 18 height 18
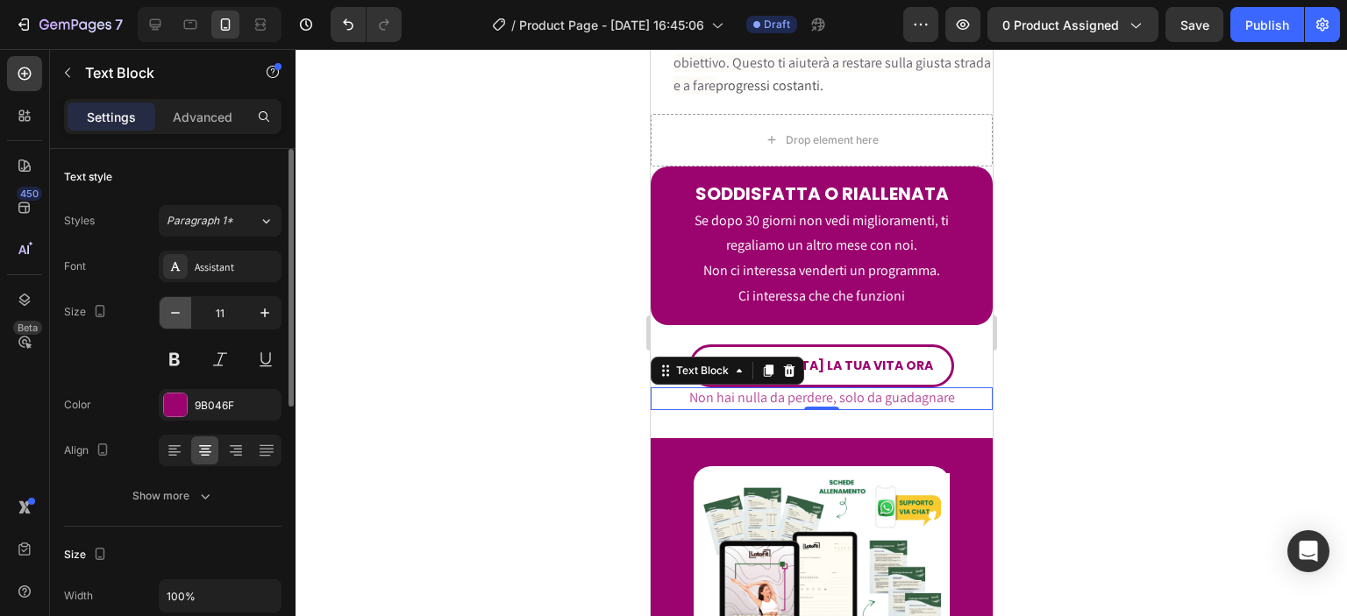
click at [174, 304] on icon "button" at bounding box center [176, 313] width 18 height 18
type input "10"
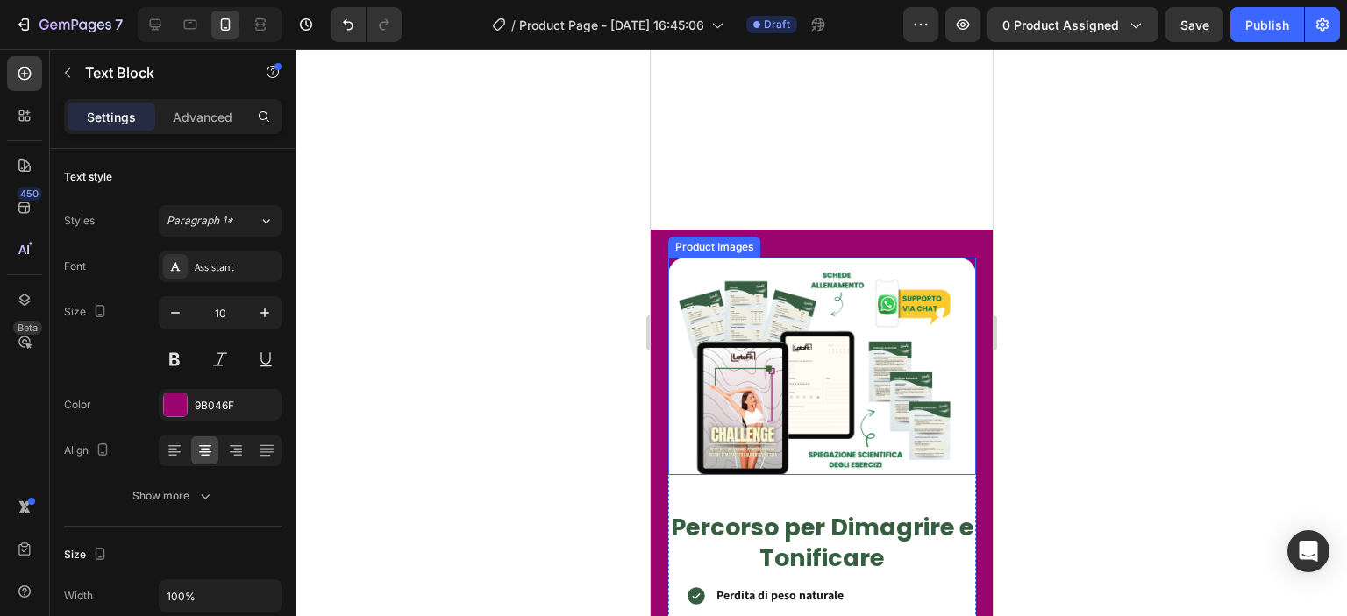
scroll to position [1575, 0]
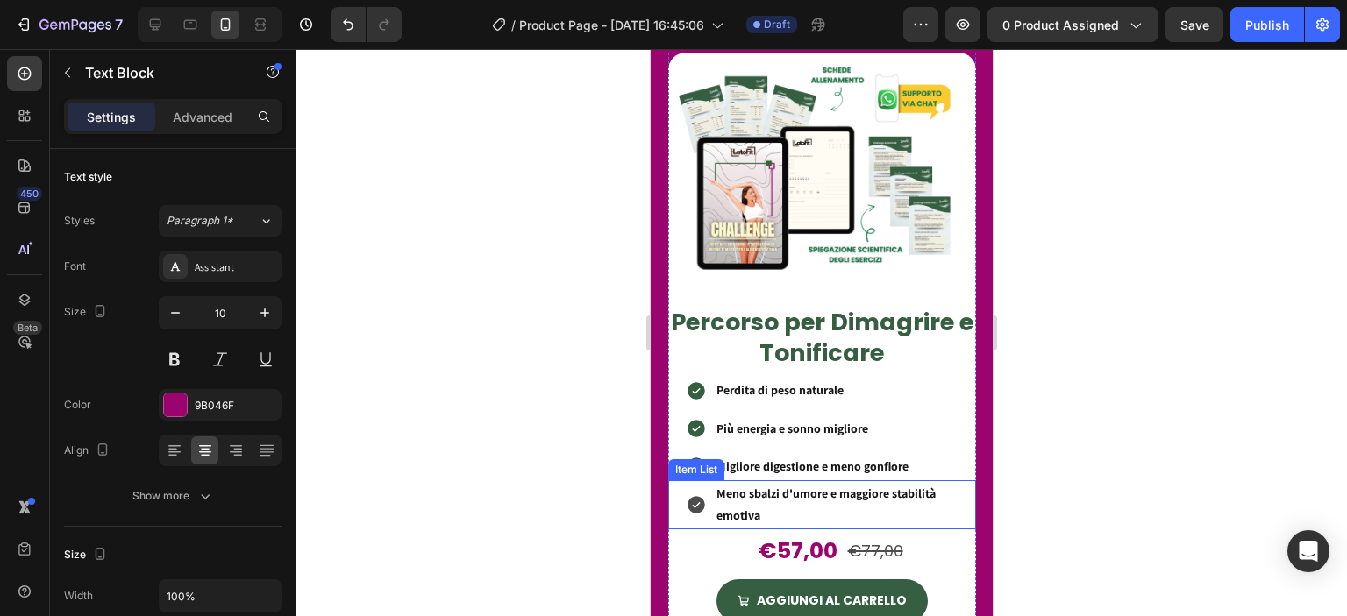
click at [748, 494] on p "Meno sbalzi d'umore e maggiore stabilità emotiva" at bounding box center [844, 505] width 257 height 44
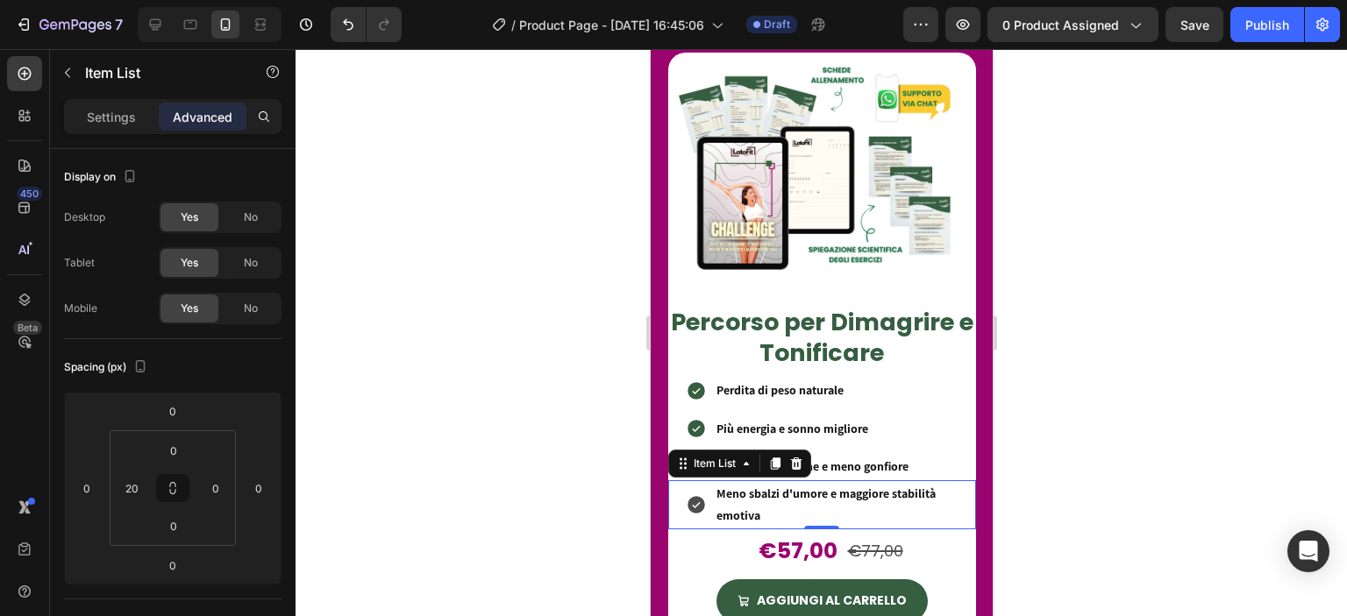
click at [1093, 443] on div at bounding box center [821, 332] width 1051 height 567
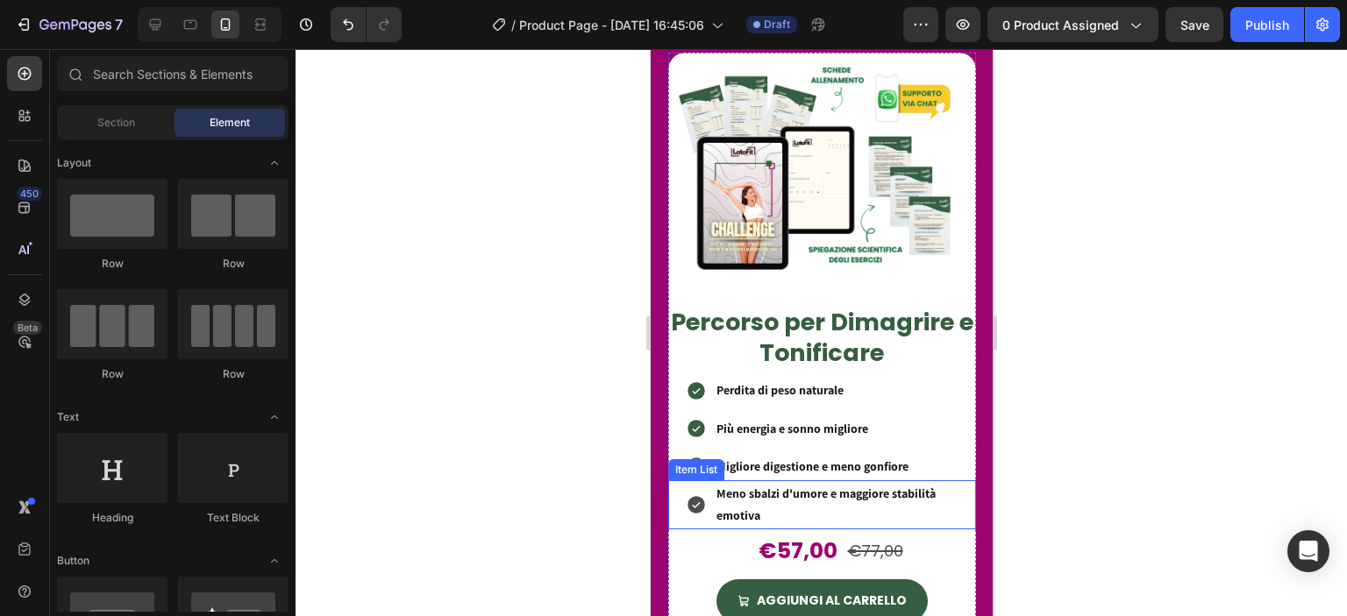
click at [742, 510] on strong "e maggiore stabilità emotiva" at bounding box center [825, 505] width 219 height 38
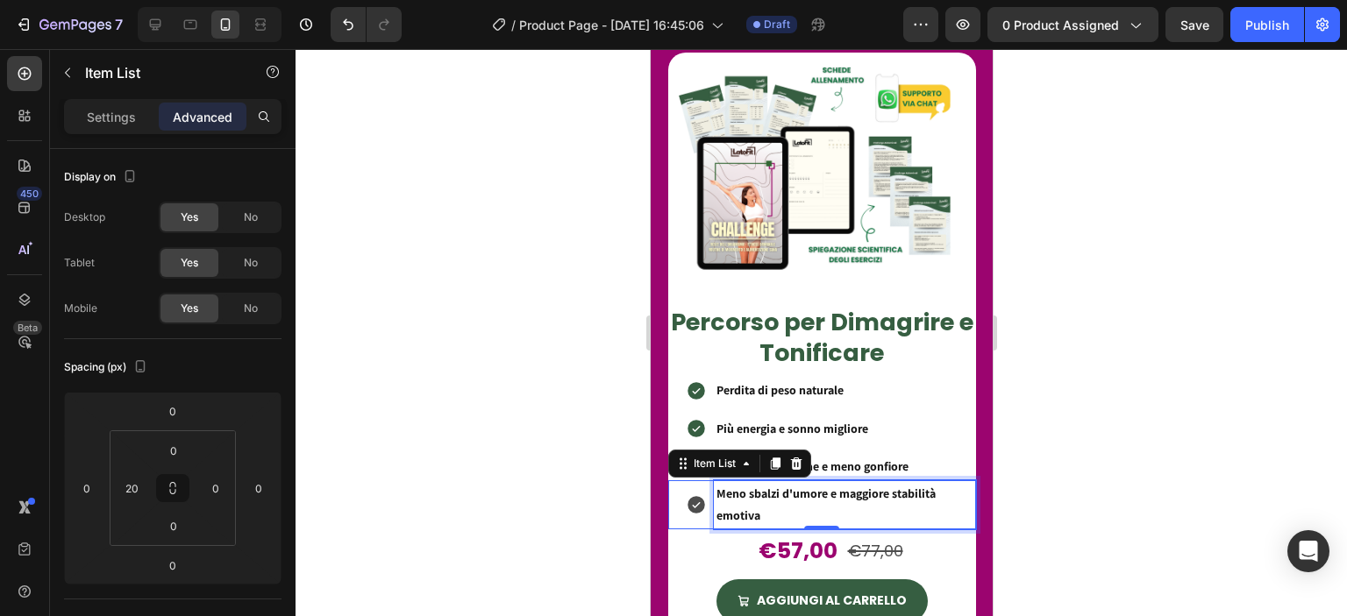
click at [716, 487] on strong "Meno sbalzi d'umore" at bounding box center [771, 494] width 111 height 16
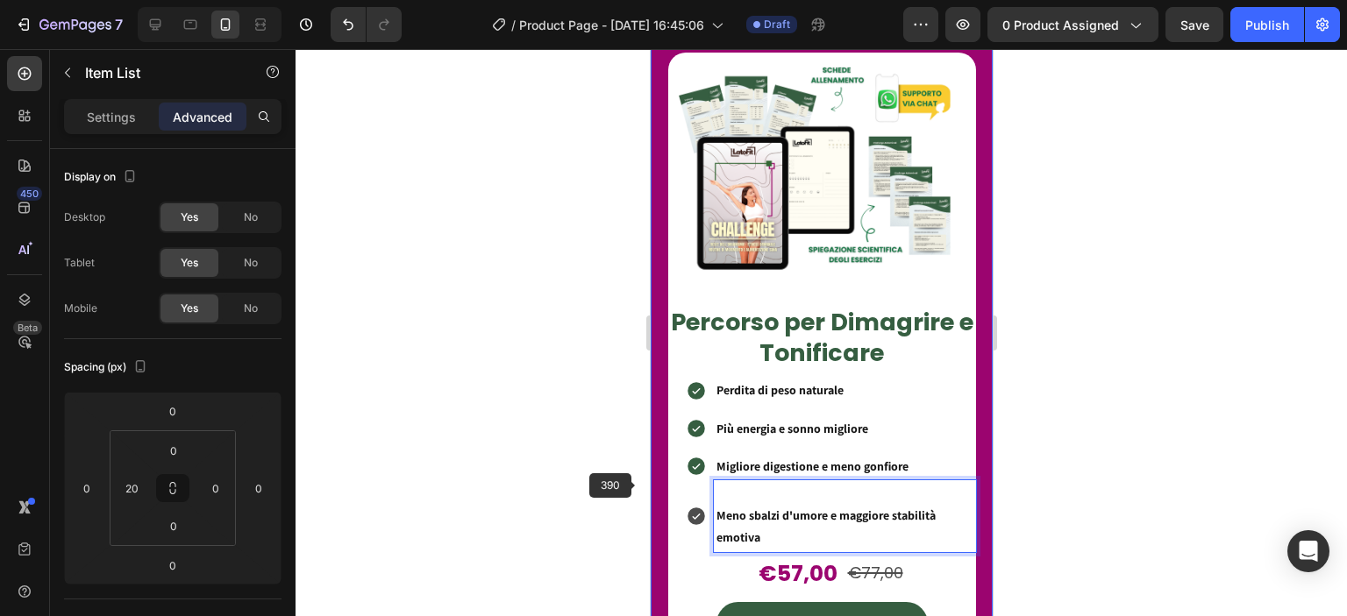
click at [638, 485] on div at bounding box center [821, 332] width 1051 height 567
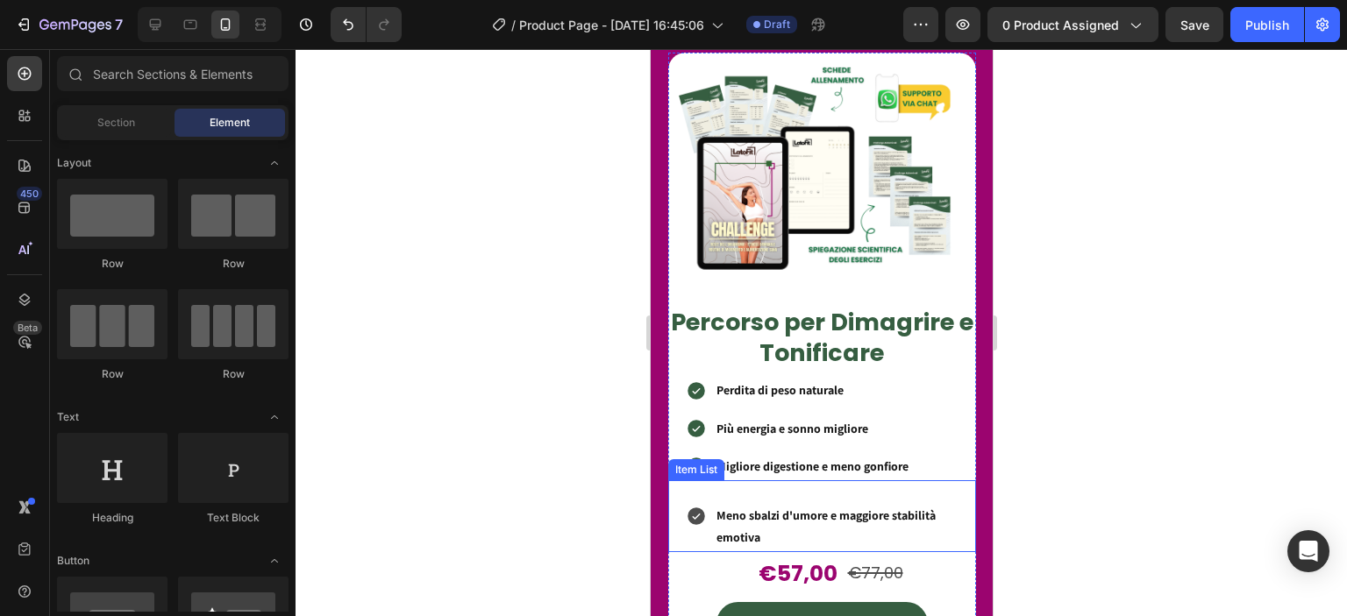
click at [716, 510] on strong "Meno sbalzi d'umore" at bounding box center [771, 516] width 111 height 16
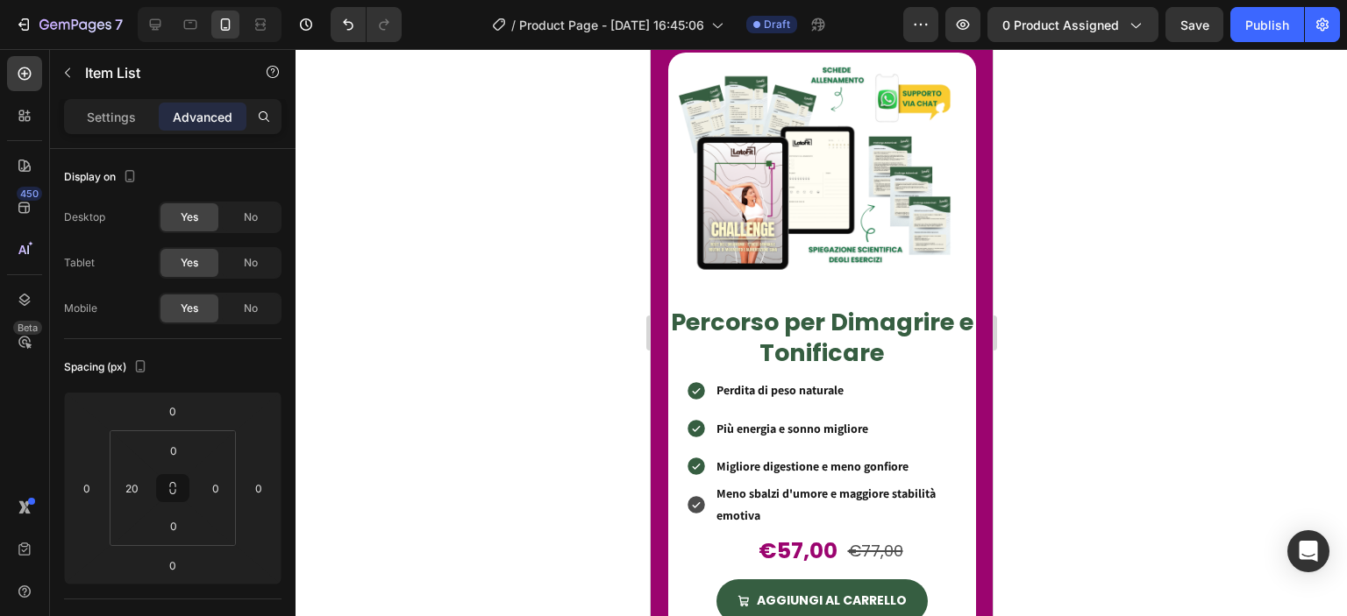
click at [1169, 398] on div at bounding box center [821, 332] width 1051 height 567
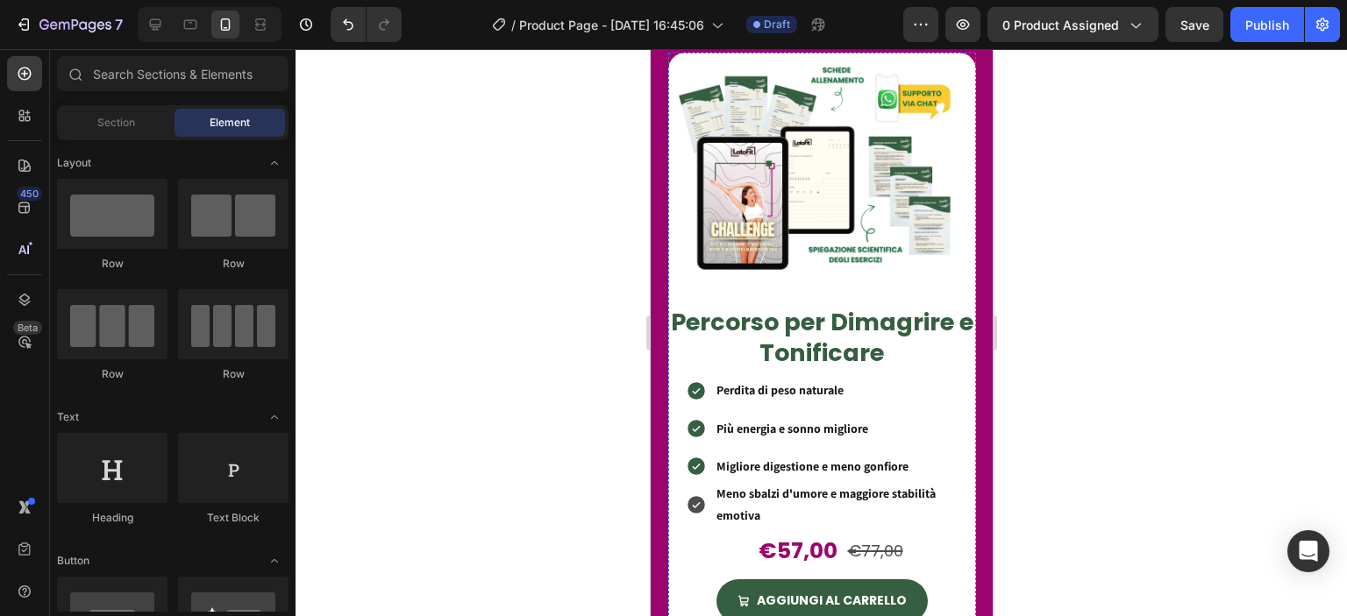
scroll to position [1778, 0]
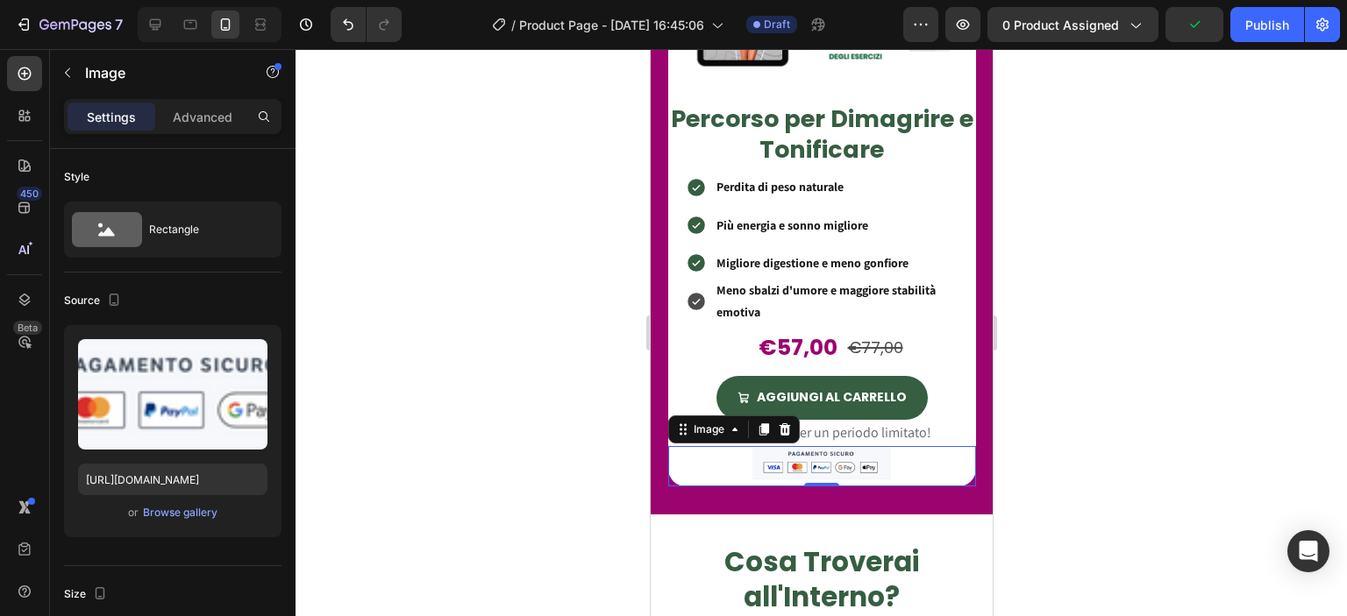
click at [865, 462] on img at bounding box center [821, 462] width 139 height 33
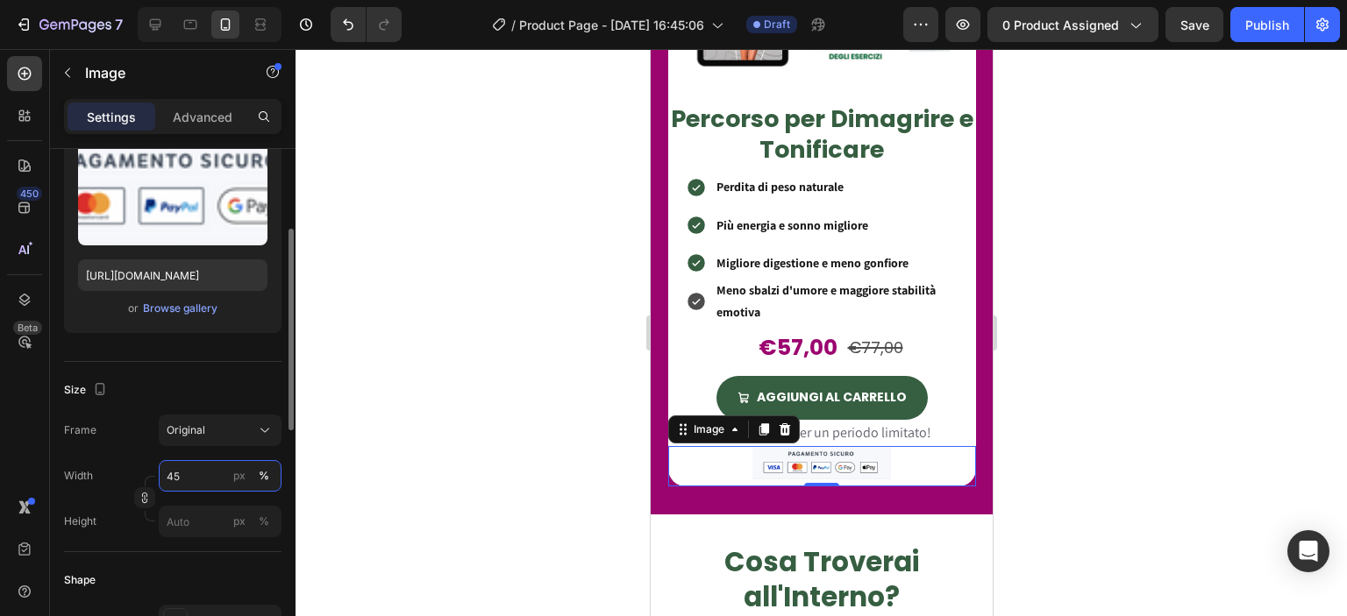
click at [172, 471] on input "45" at bounding box center [220, 476] width 123 height 32
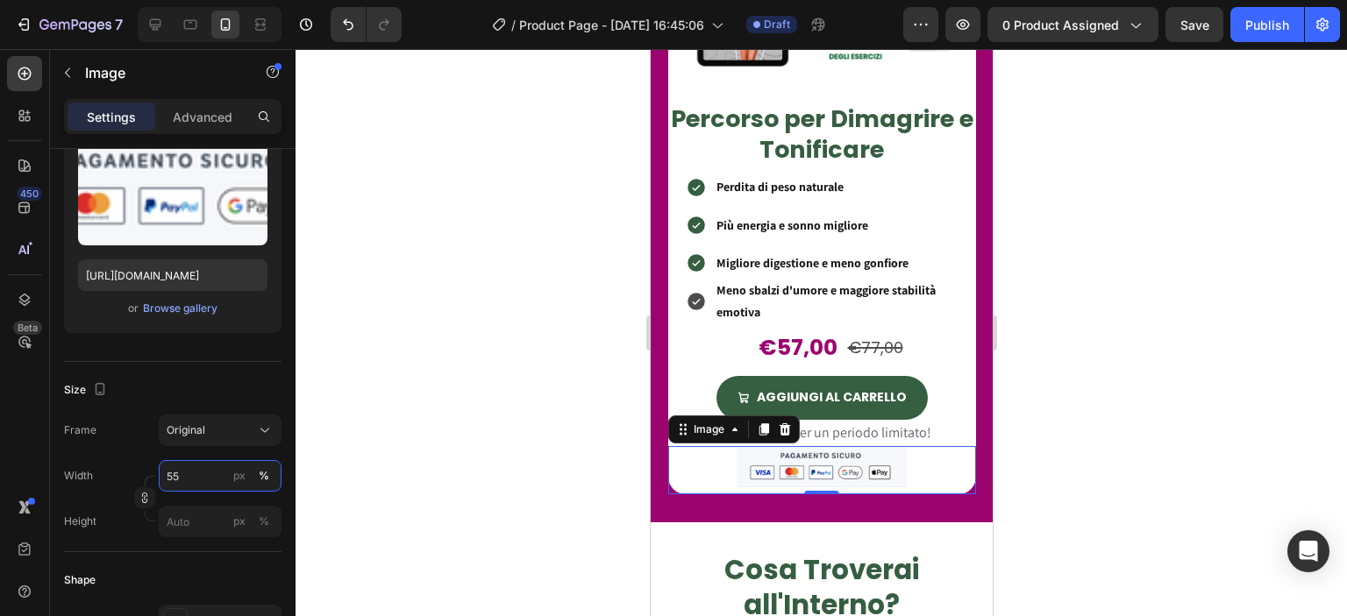
type input "5"
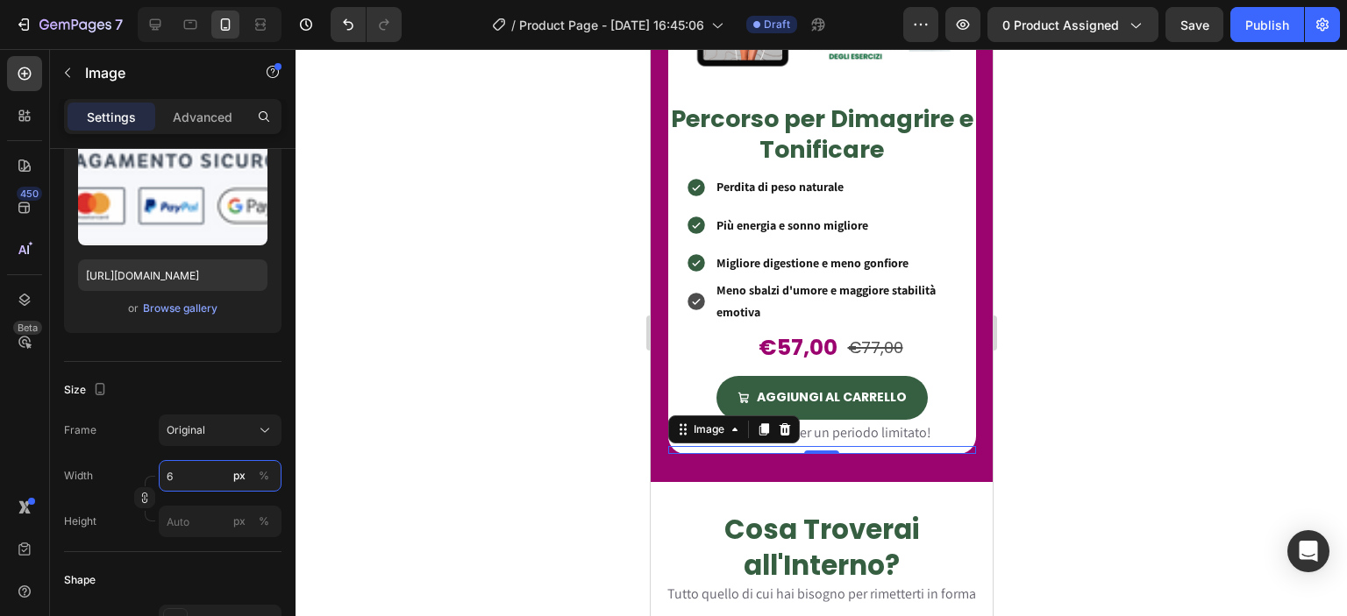
type input "65"
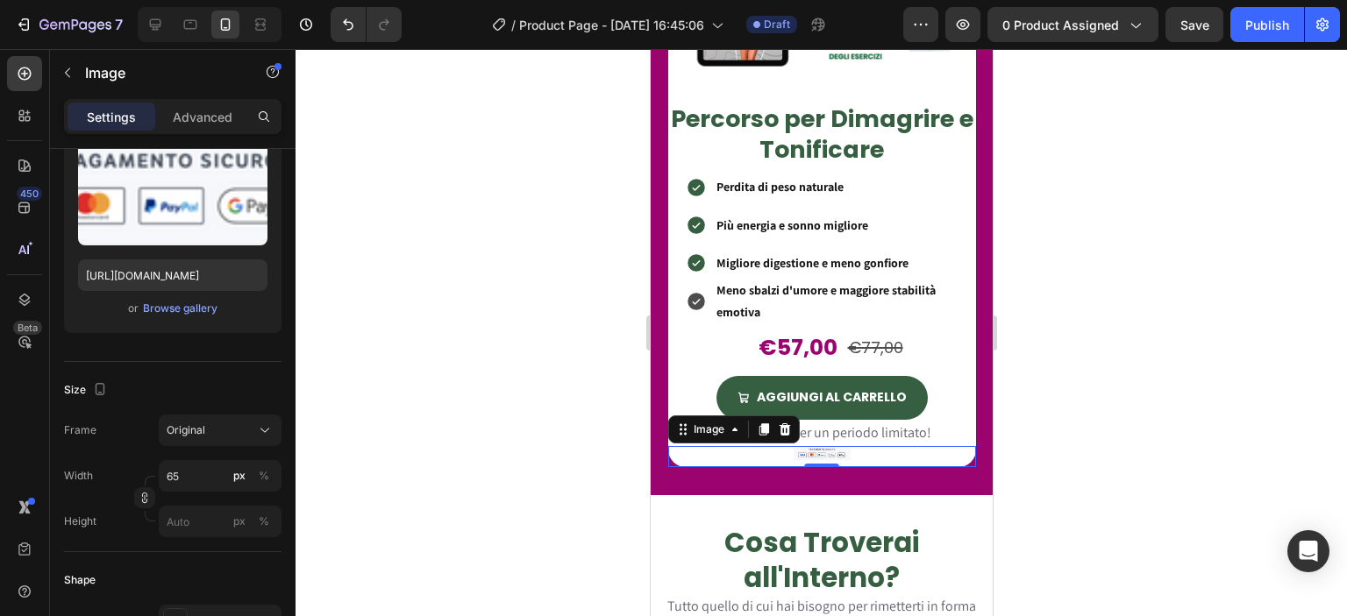
click at [417, 426] on div at bounding box center [821, 332] width 1051 height 567
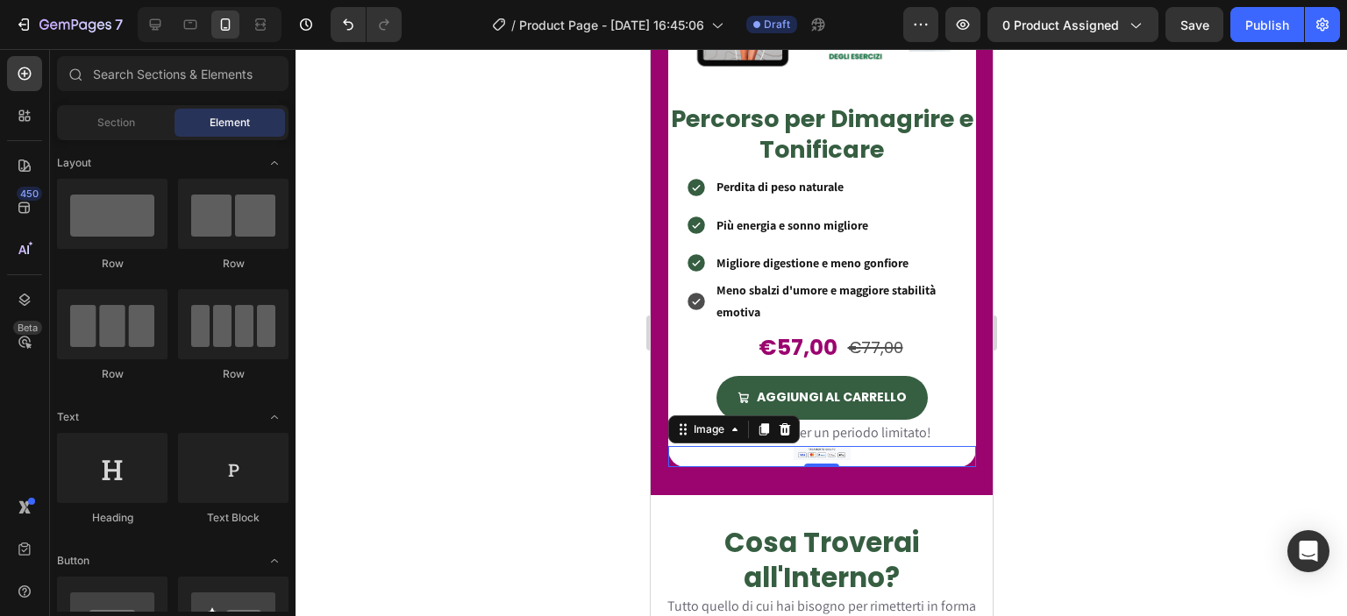
click at [823, 446] on img at bounding box center [821, 453] width 57 height 14
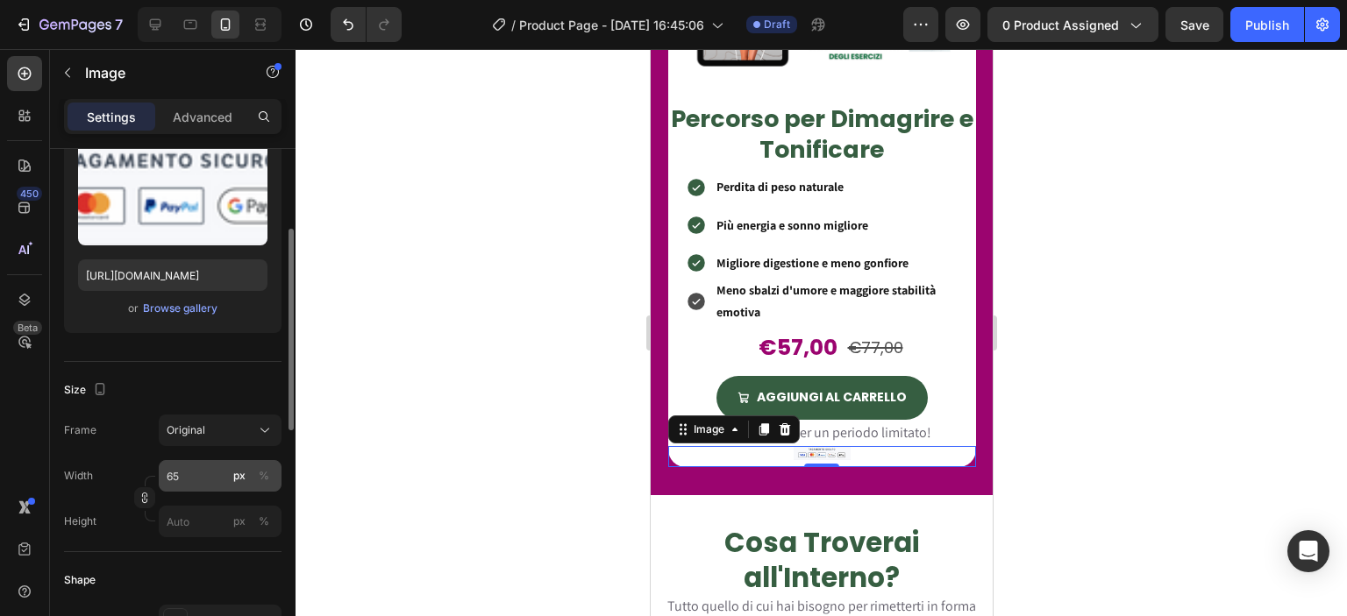
click at [246, 474] on button "px" at bounding box center [239, 476] width 21 height 21
click at [266, 472] on div "%" at bounding box center [264, 476] width 11 height 16
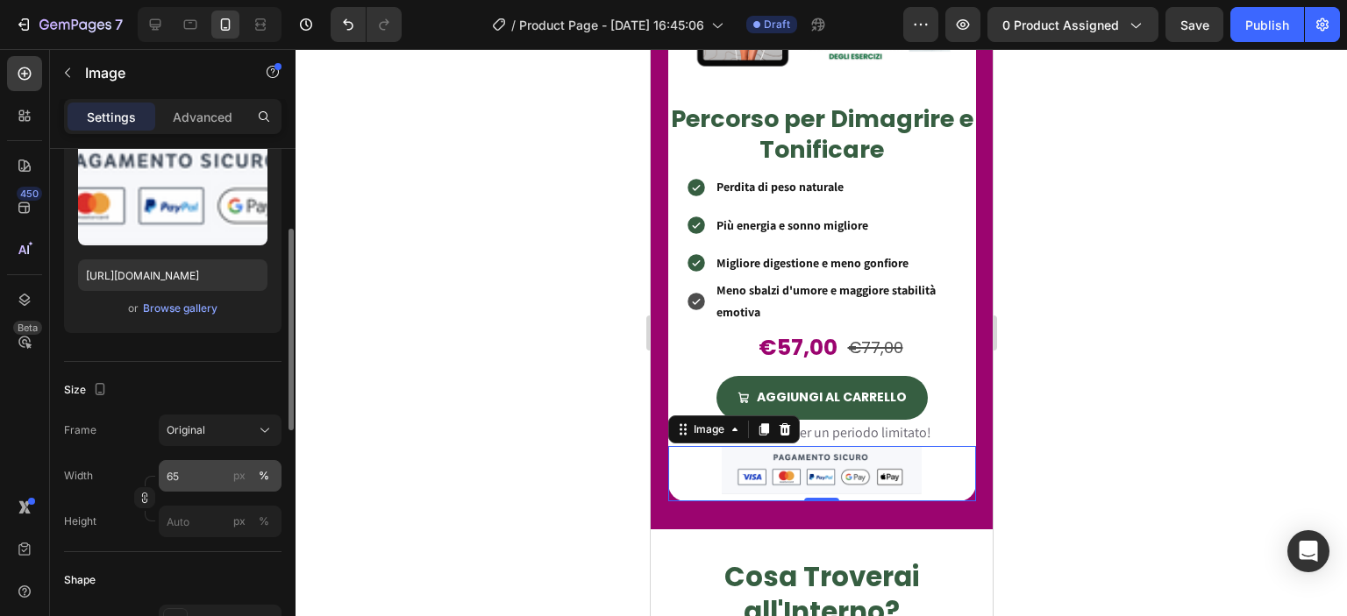
click at [260, 473] on div "%" at bounding box center [264, 476] width 11 height 16
click at [463, 438] on div at bounding box center [821, 332] width 1051 height 567
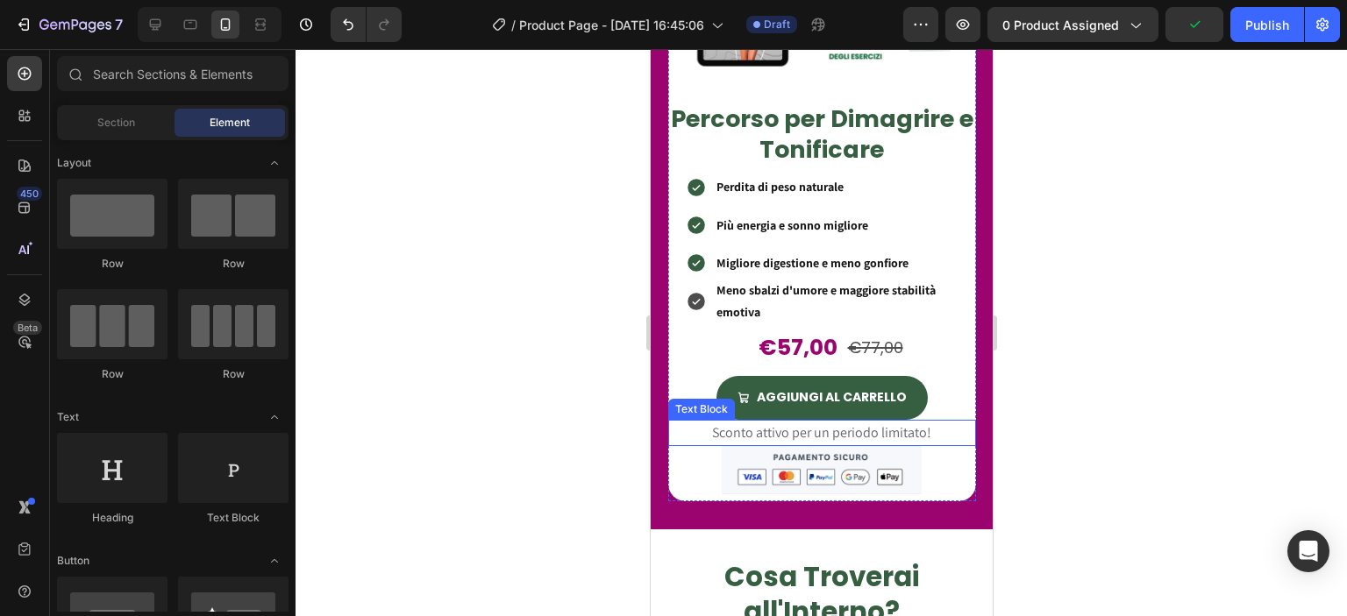
click at [921, 424] on span "Sconto attivo per un periodo limitato!" at bounding box center [820, 433] width 219 height 18
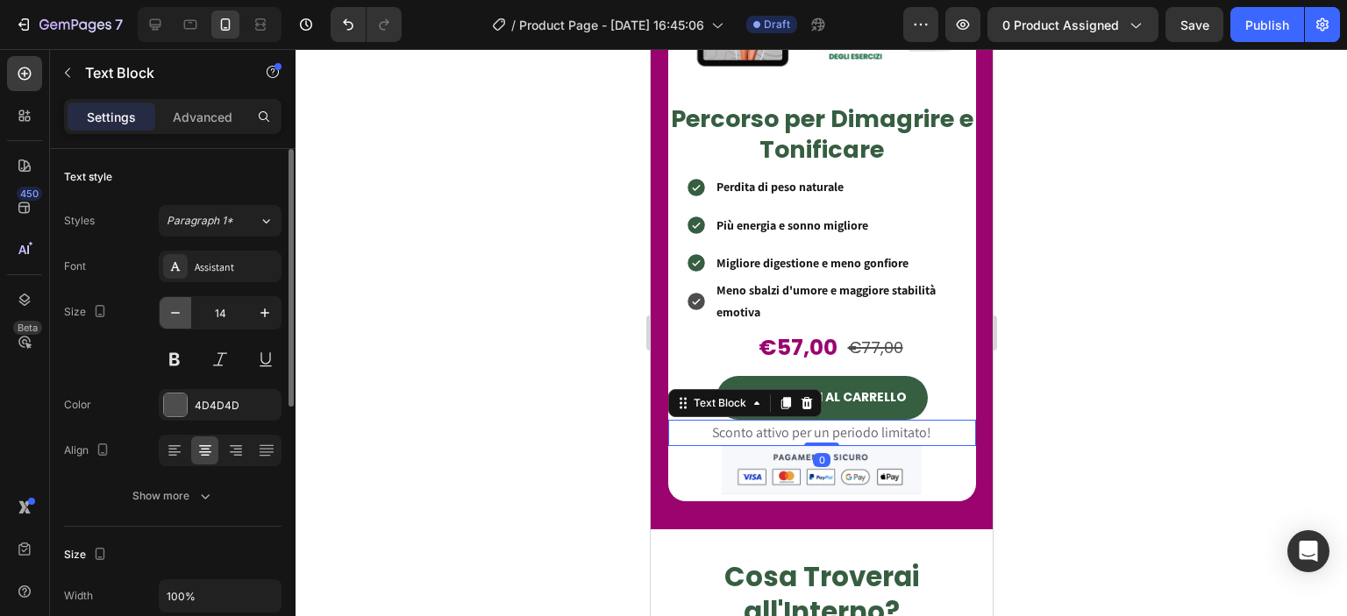
click at [182, 311] on icon "button" at bounding box center [176, 313] width 18 height 18
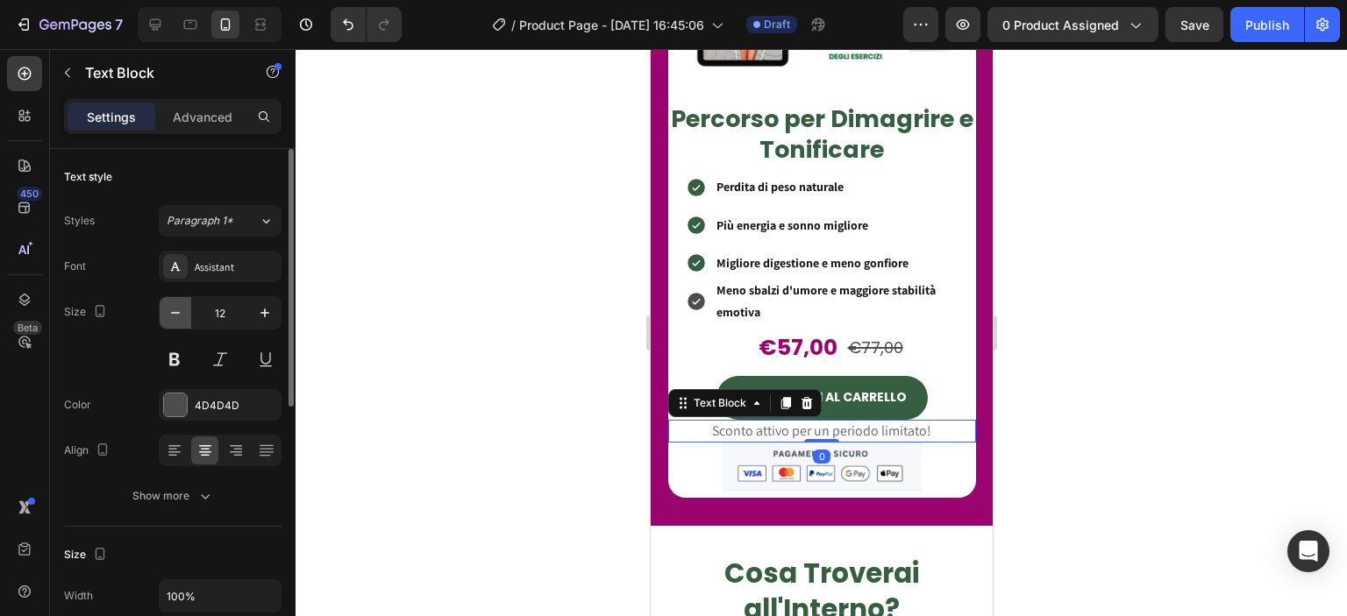
click at [182, 311] on icon "button" at bounding box center [176, 313] width 18 height 18
type input "10"
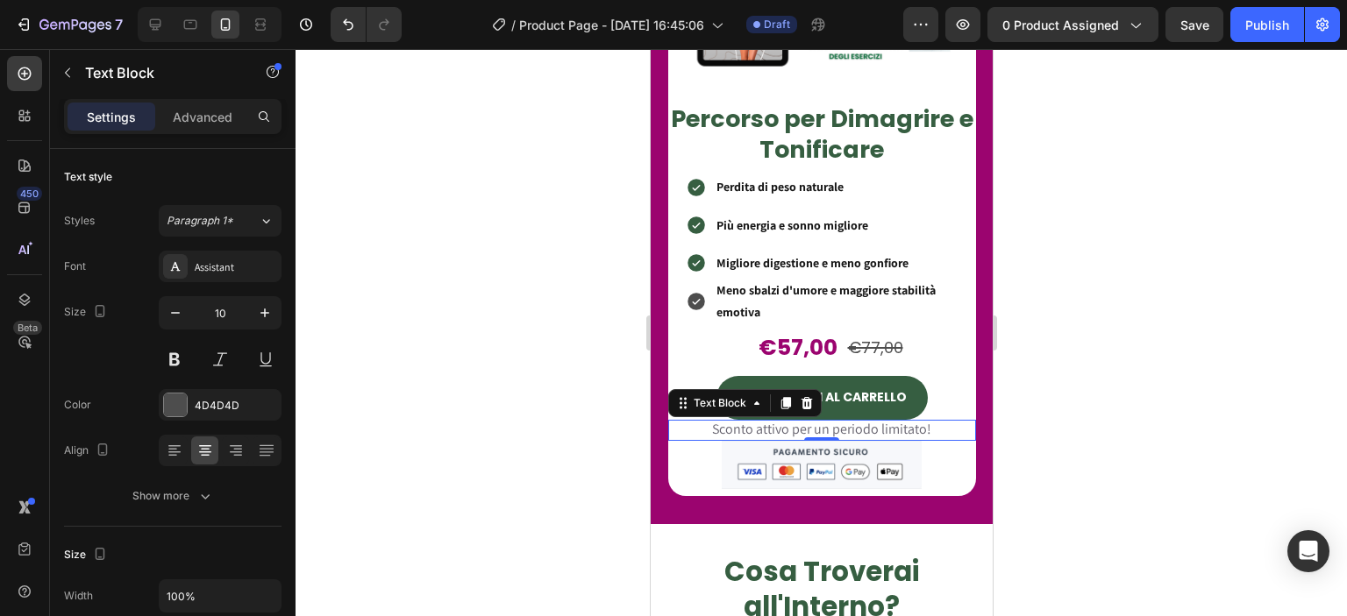
click at [521, 345] on div at bounding box center [821, 332] width 1051 height 567
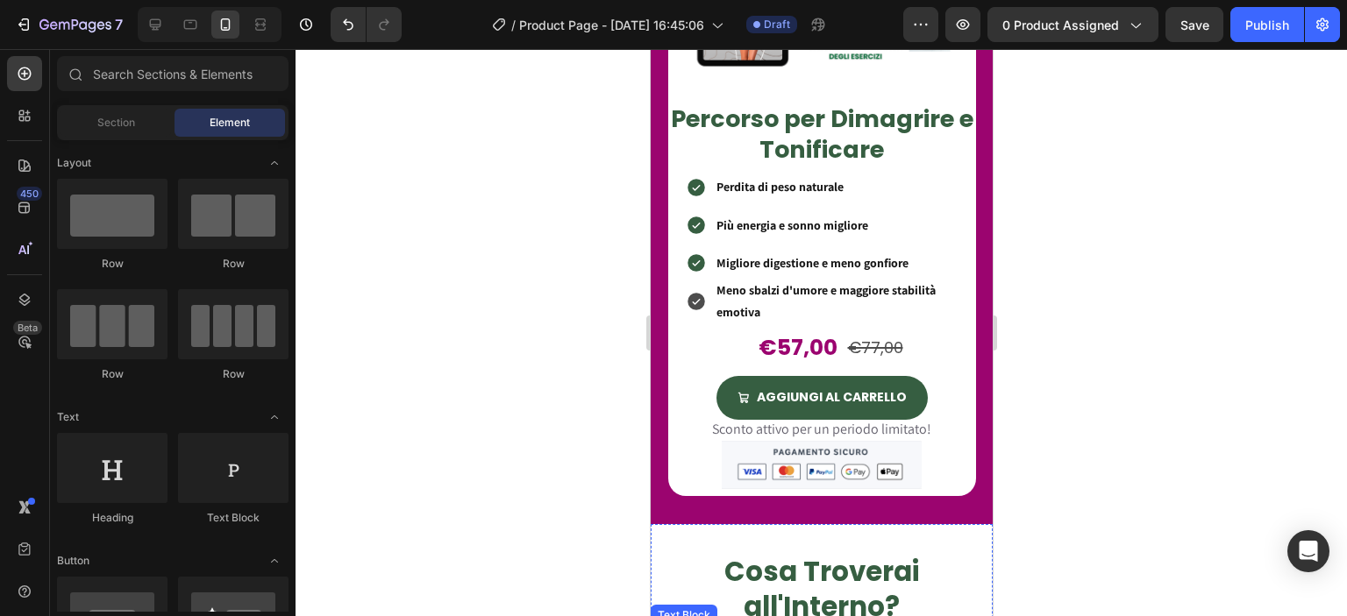
scroll to position [1370, 0]
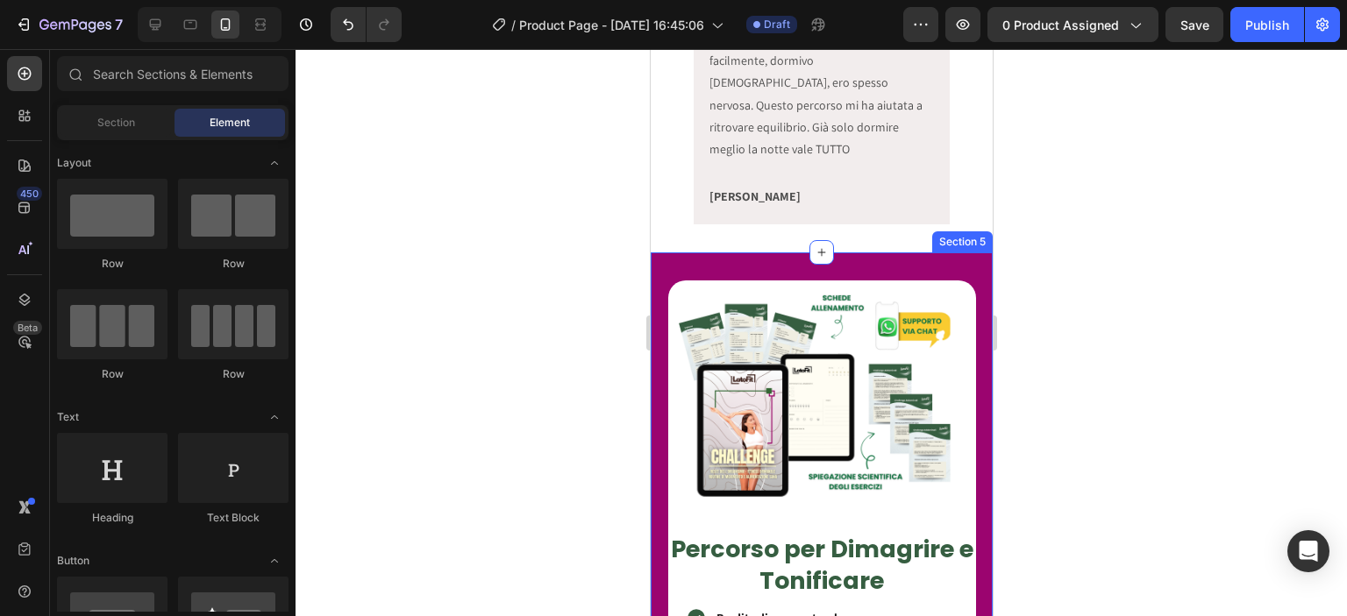
click at [790, 253] on div "Product Images Percorso per Dimagrire e Tonificare Heading Perdita di peso natu…" at bounding box center [821, 604] width 342 height 703
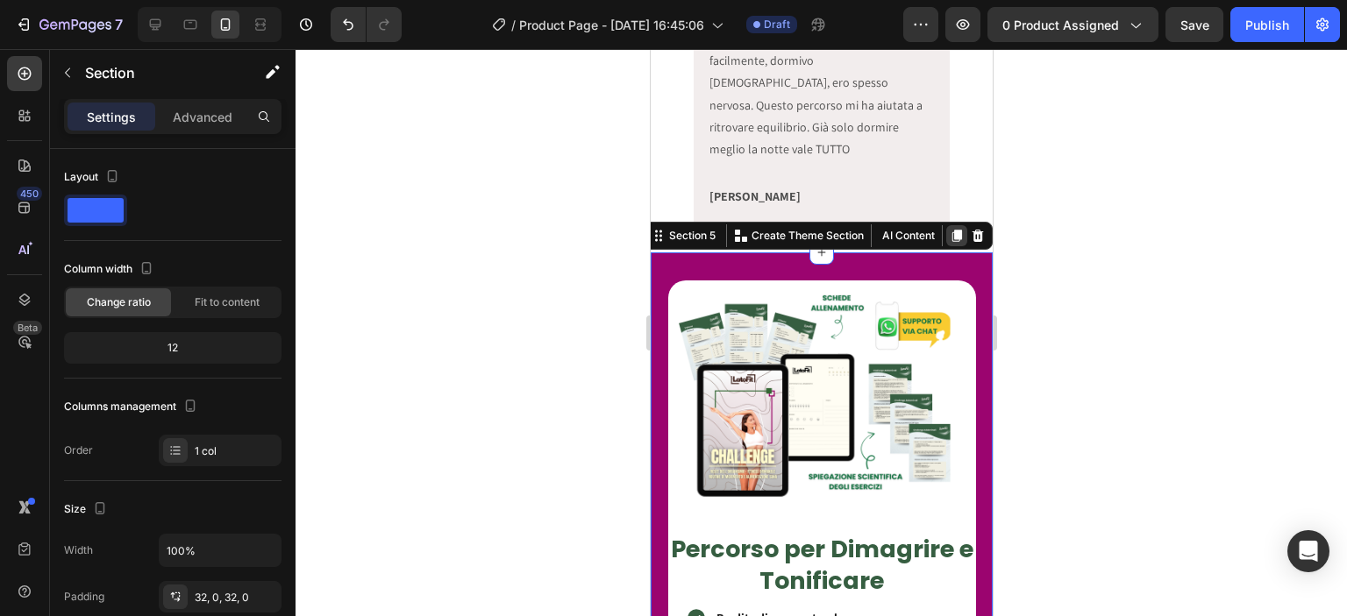
click at [949, 229] on icon at bounding box center [956, 236] width 14 height 14
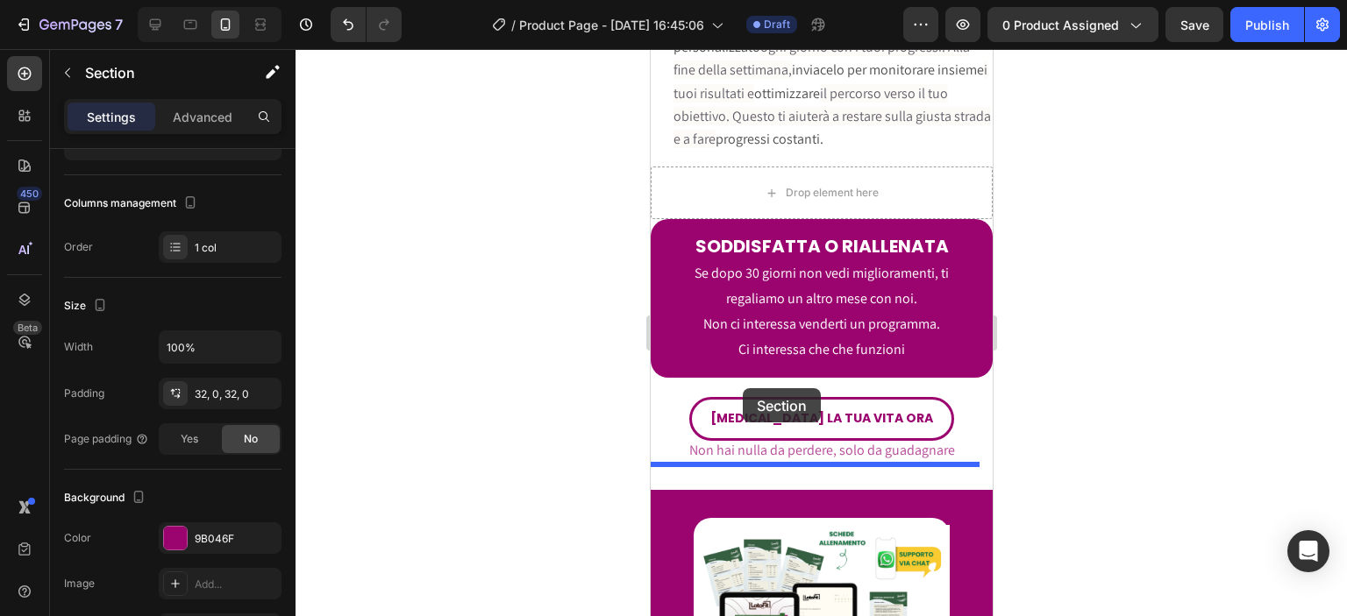
scroll to position [6826, 0]
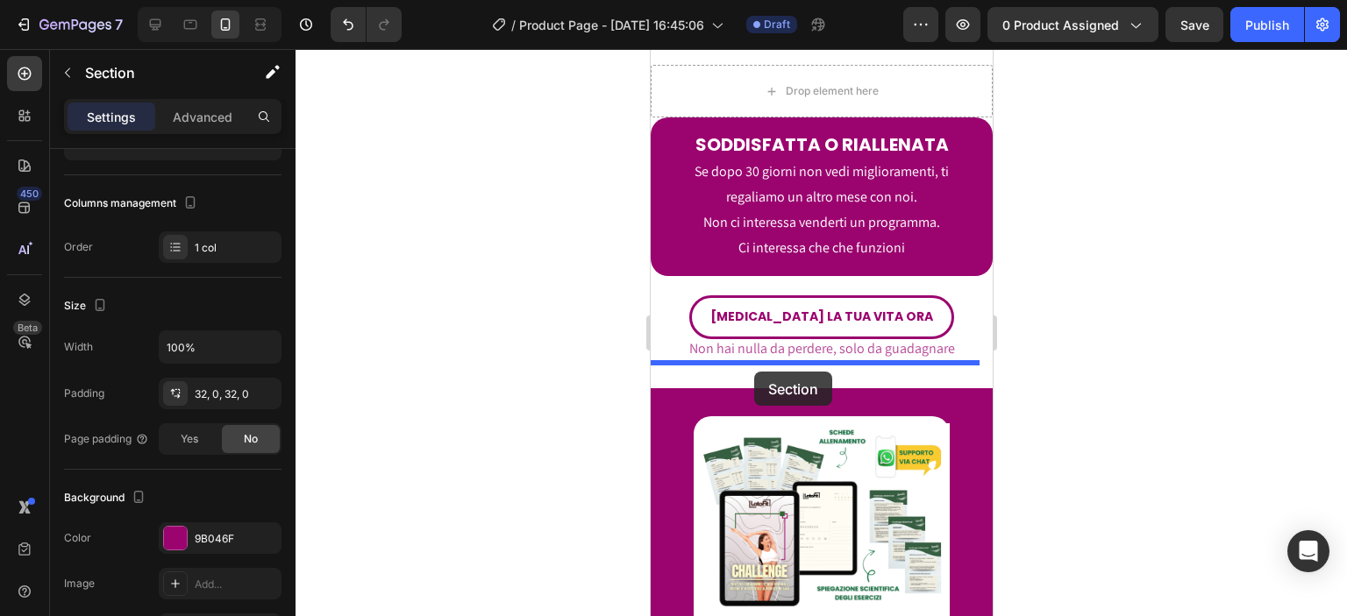
drag, startPoint x: 695, startPoint y: 94, endPoint x: 753, endPoint y: 372, distance: 284.0
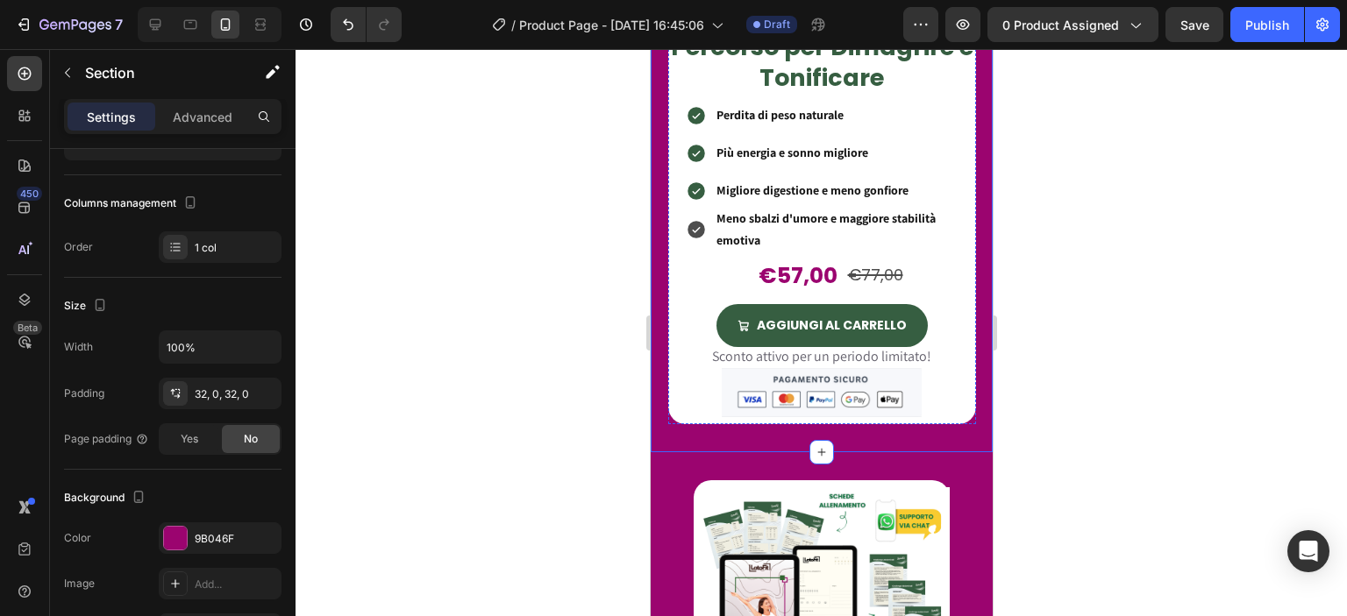
scroll to position [6952, 0]
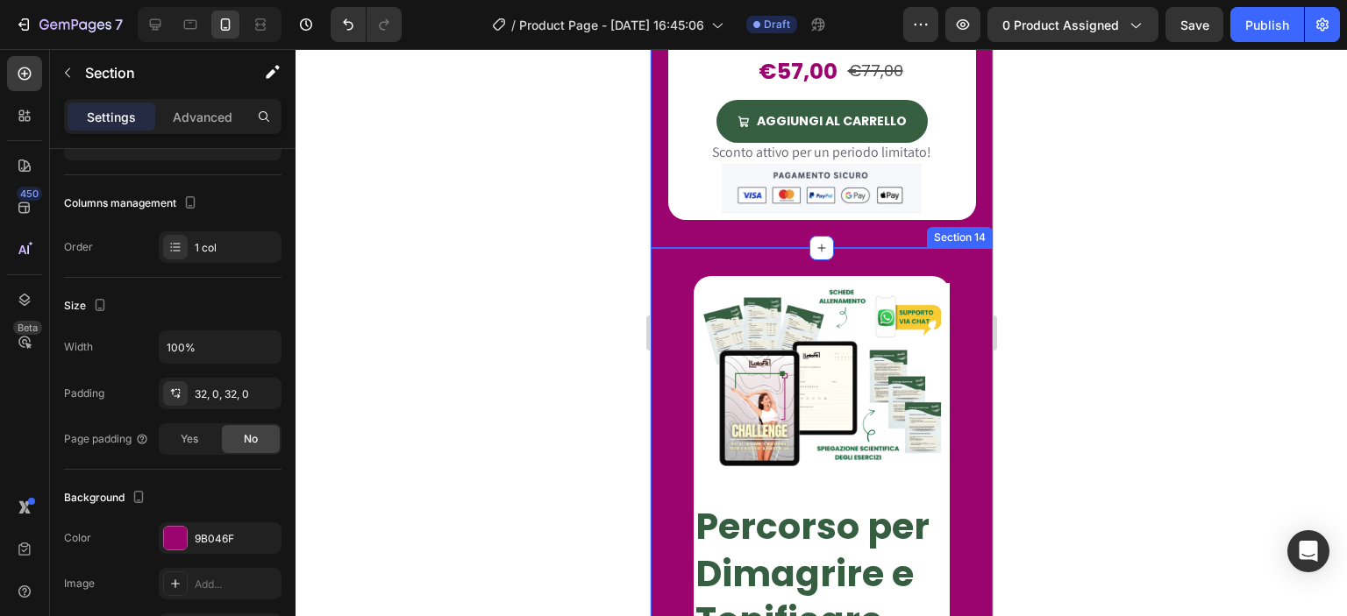
click at [959, 420] on div "Product Images Percorso per Dimagrire e Tonificare Heading €57,00 Product Price…" at bounding box center [821, 610] width 342 height 668
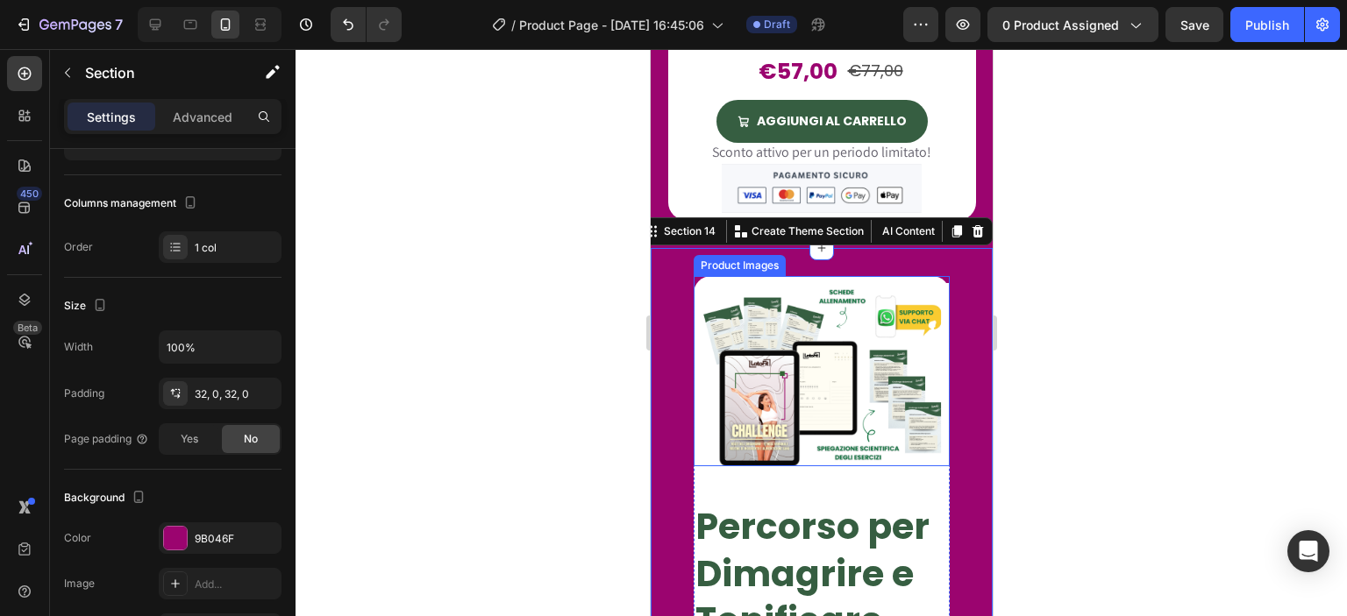
scroll to position [203, 0]
click at [972, 224] on icon at bounding box center [977, 230] width 11 height 12
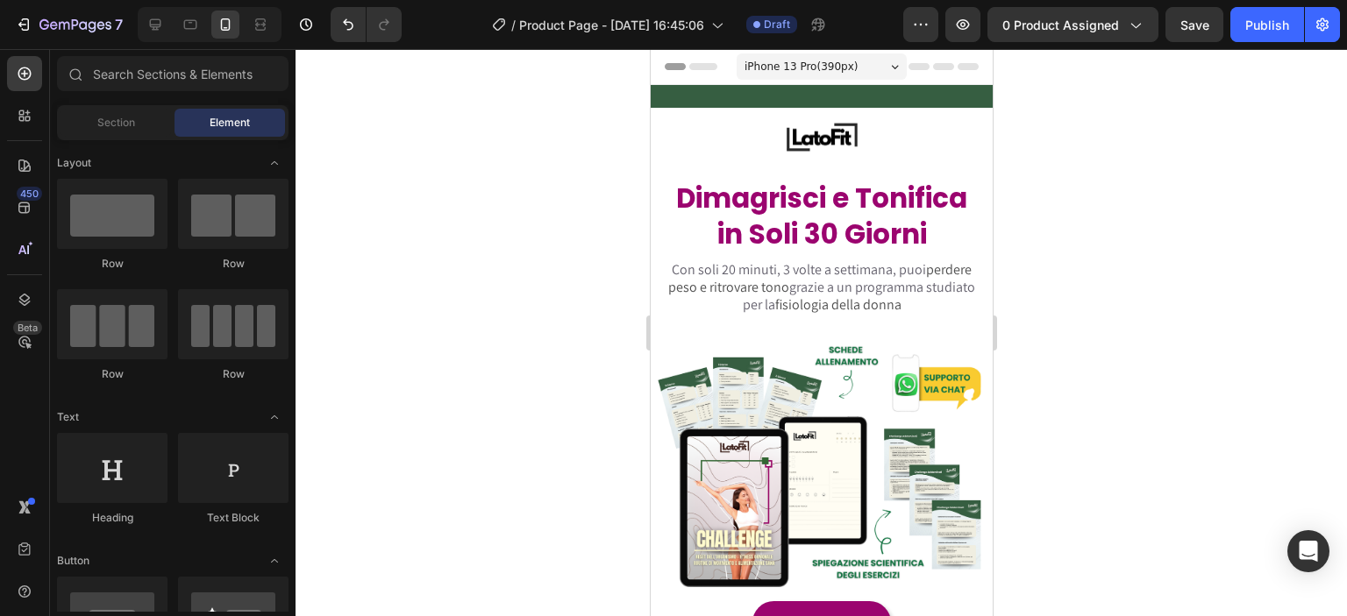
scroll to position [409, 0]
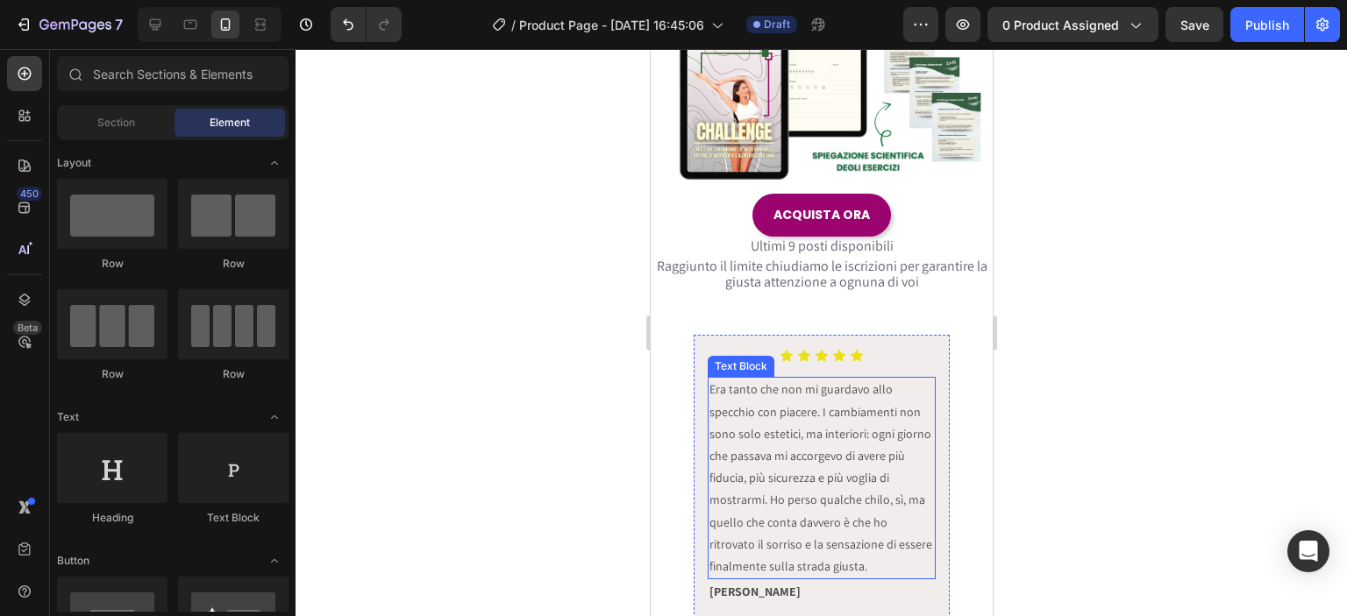
click at [840, 406] on p "Era tanto che non mi guardavo allo specchio con piacere. I cambiamenti non sono…" at bounding box center [821, 478] width 225 height 199
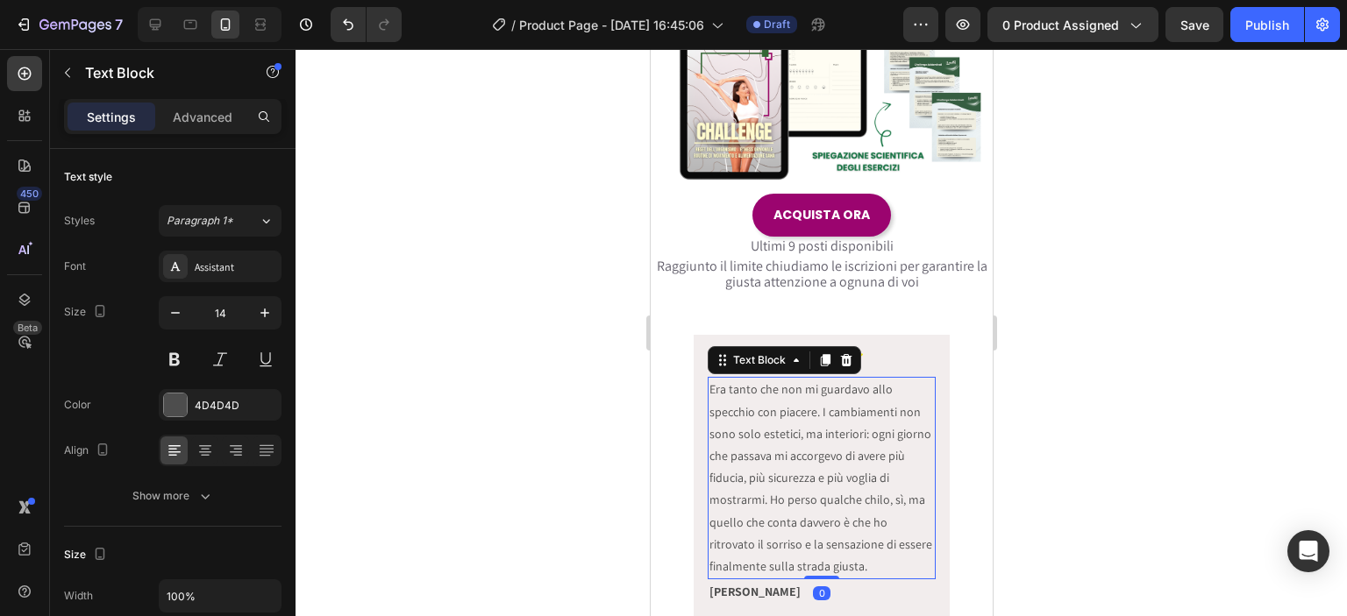
scroll to position [0, 0]
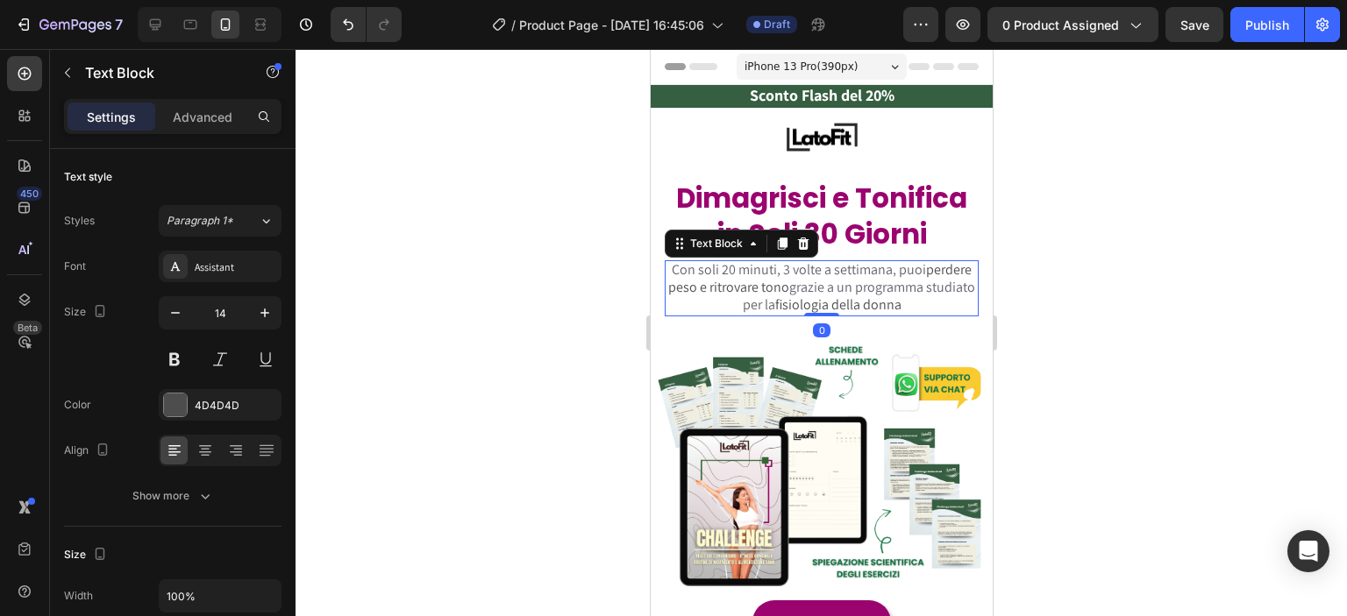
click at [816, 308] on span "grazie a un programma studiato per la" at bounding box center [858, 296] width 233 height 36
click at [1051, 347] on div at bounding box center [821, 332] width 1051 height 567
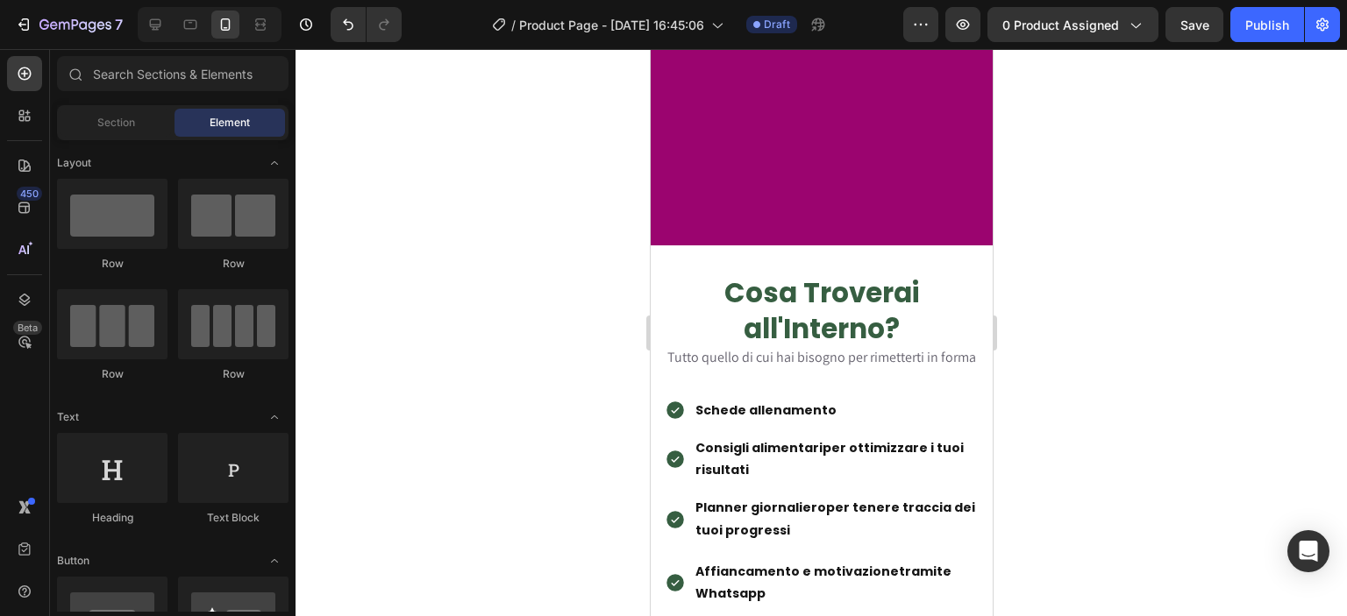
scroll to position [2250, 0]
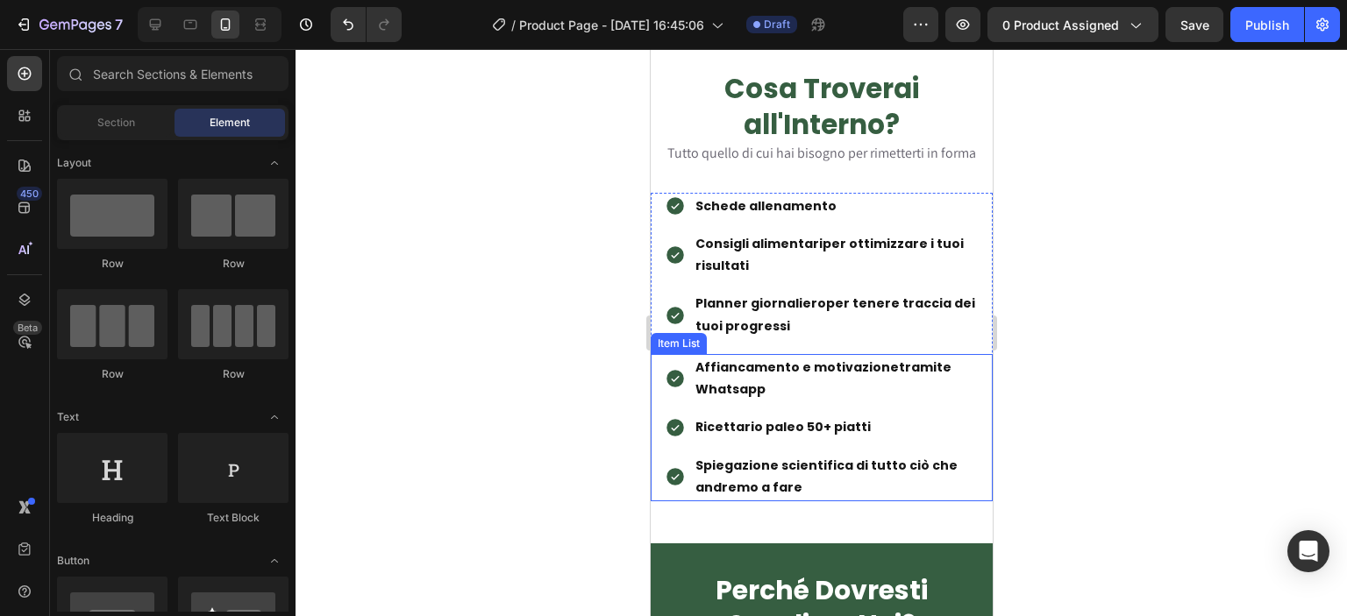
click at [873, 420] on p "Ricettario paleo 50+ piatti" at bounding box center [842, 428] width 295 height 22
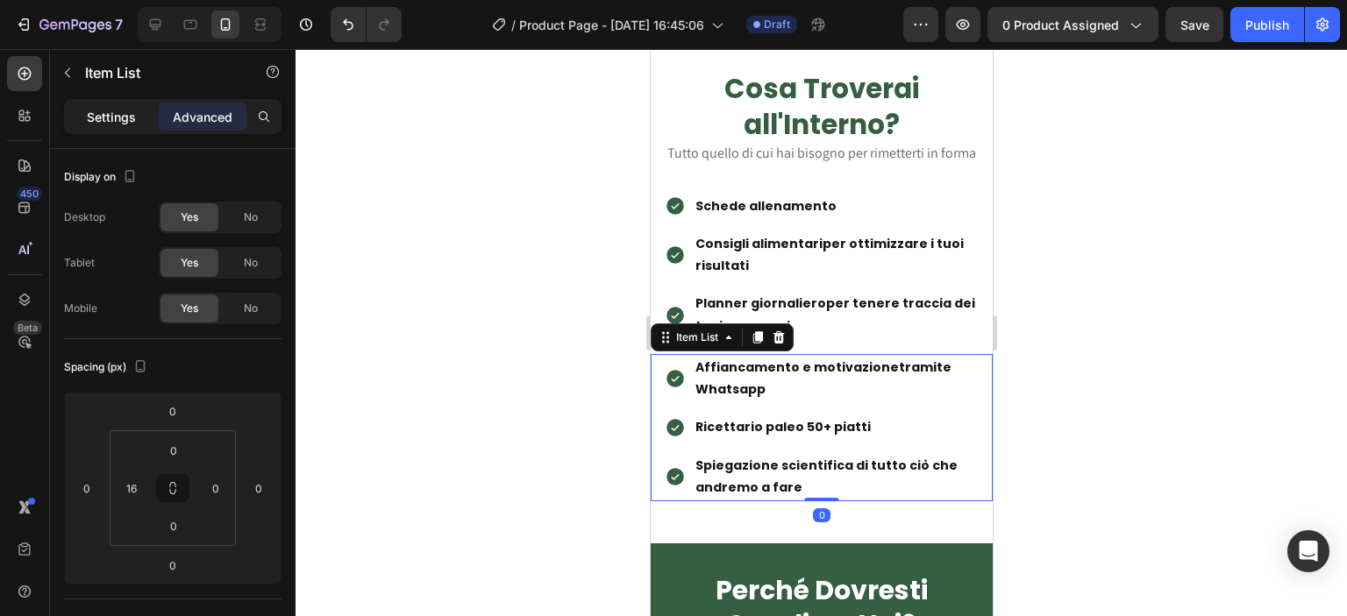
click at [93, 110] on p "Settings" at bounding box center [111, 117] width 49 height 18
type input "8"
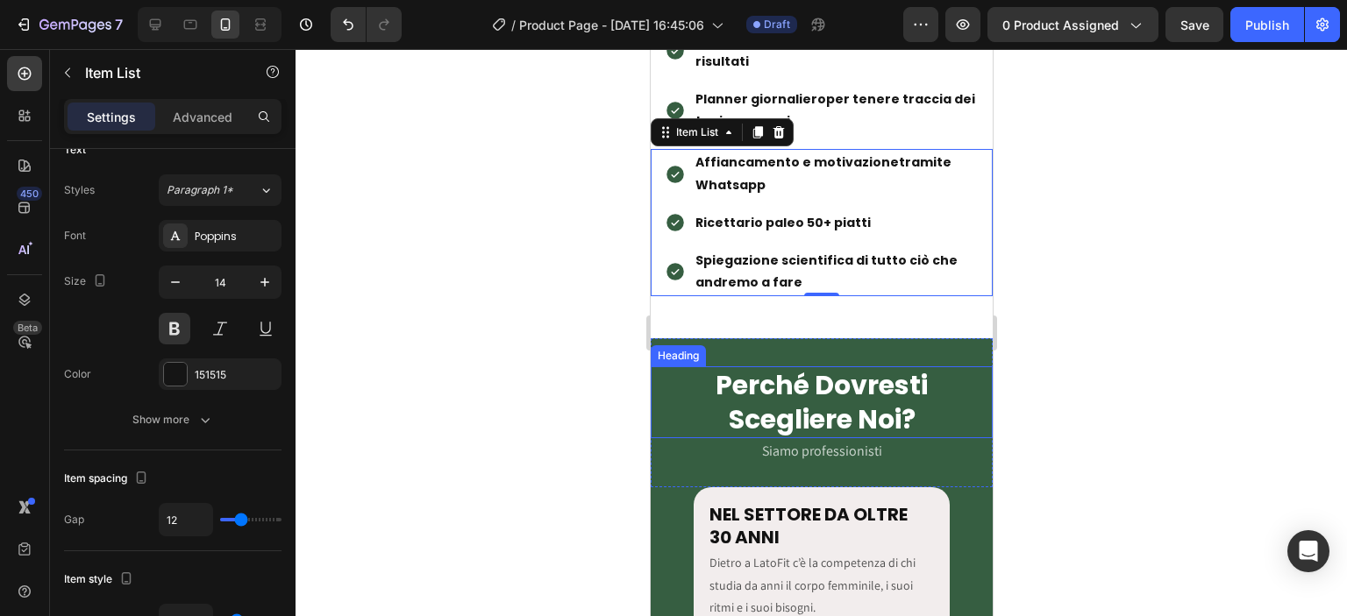
scroll to position [2660, 0]
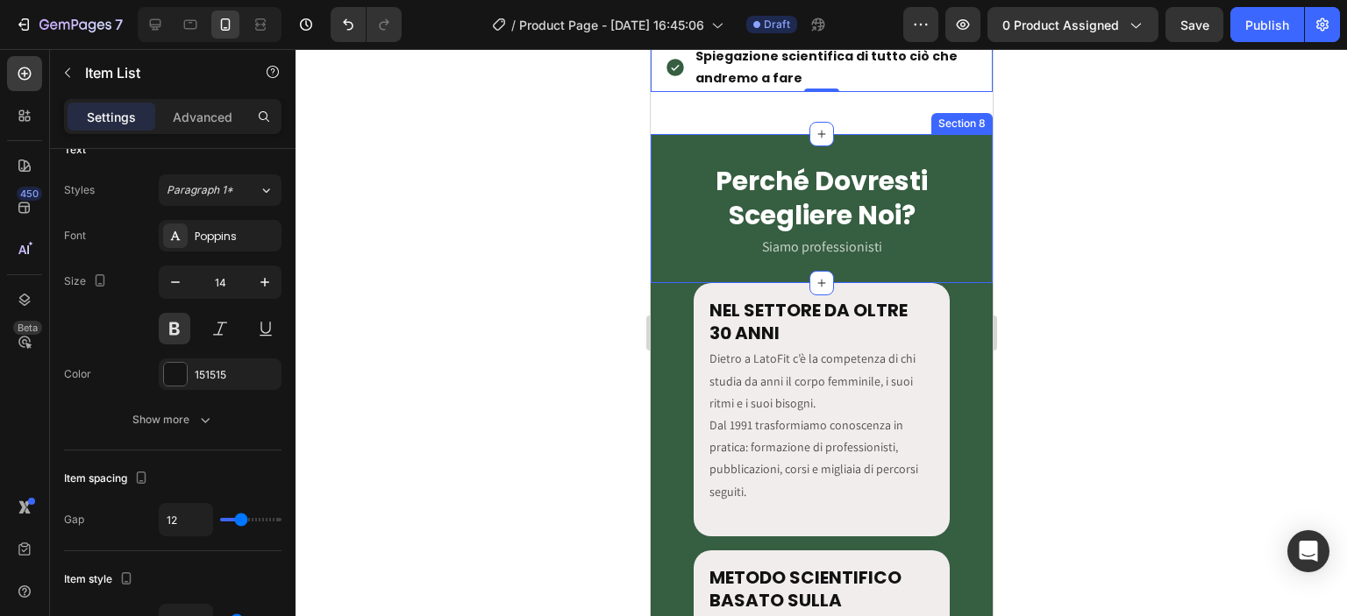
click at [852, 241] on span "Siamo professionisti" at bounding box center [821, 247] width 120 height 18
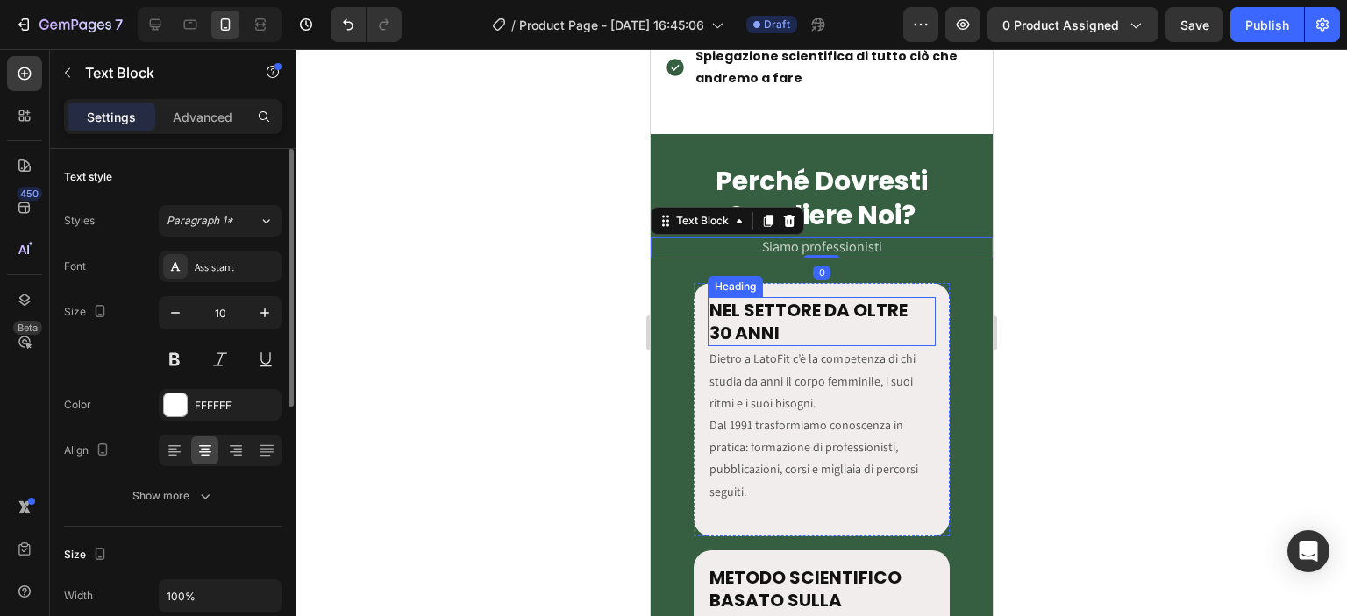
scroll to position [2864, 0]
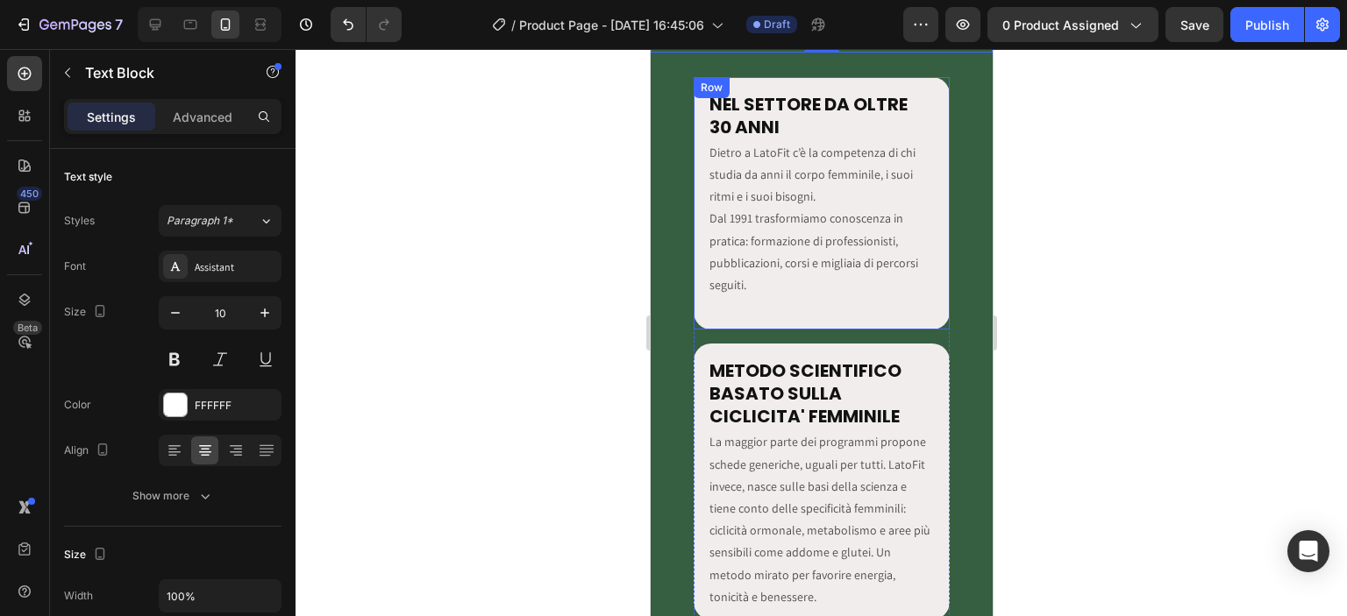
click at [723, 305] on div "NEL SETTORE DA OLTRE 30 ANNI Heading Dietro a LatoFit c’è la competenza di chi …" at bounding box center [821, 203] width 257 height 253
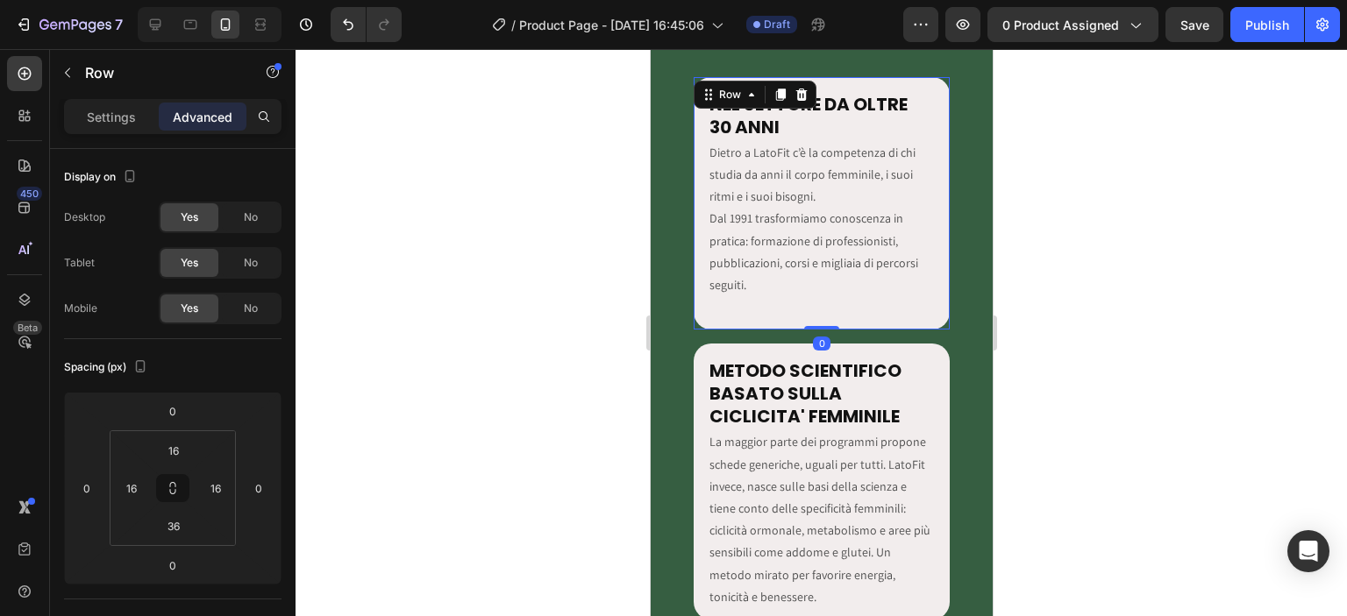
click at [723, 305] on div "NEL SETTORE DA OLTRE 30 ANNI Heading Dietro a LatoFit c’è la competenza di chi …" at bounding box center [821, 203] width 257 height 253
click at [745, 285] on p "Dietro a LatoFit c’è la competenza di chi studia da anni il corpo femminile, i …" at bounding box center [821, 219] width 225 height 154
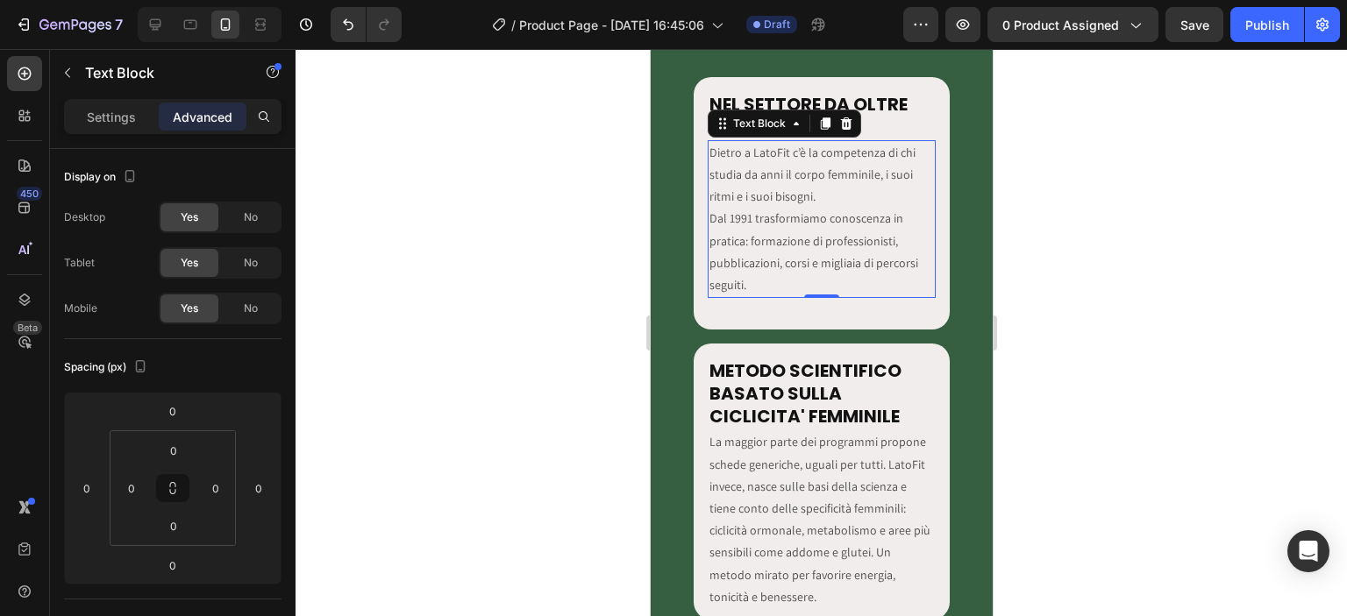
click at [748, 286] on p "Dietro a LatoFit c’è la competenza di chi studia da anni il corpo femminile, i …" at bounding box center [821, 219] width 225 height 154
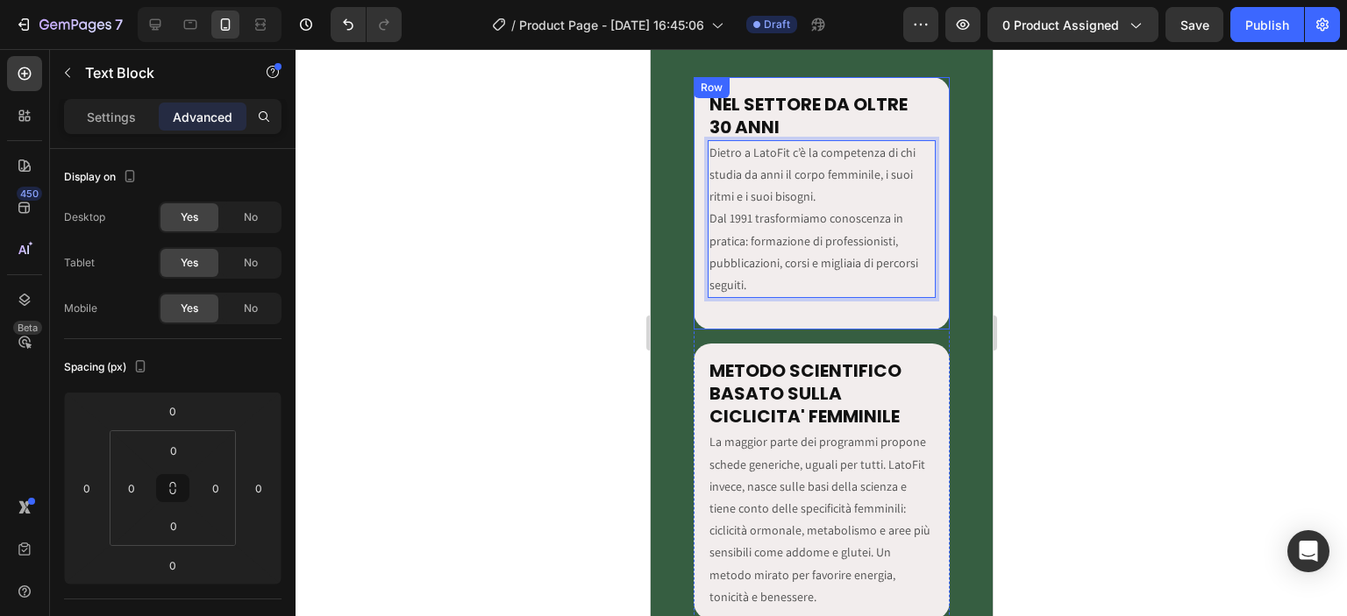
click at [738, 312] on div "NEL SETTORE DA OLTRE 30 ANNI Heading Dietro a LatoFit c’è la competenza di chi …" at bounding box center [821, 203] width 257 height 253
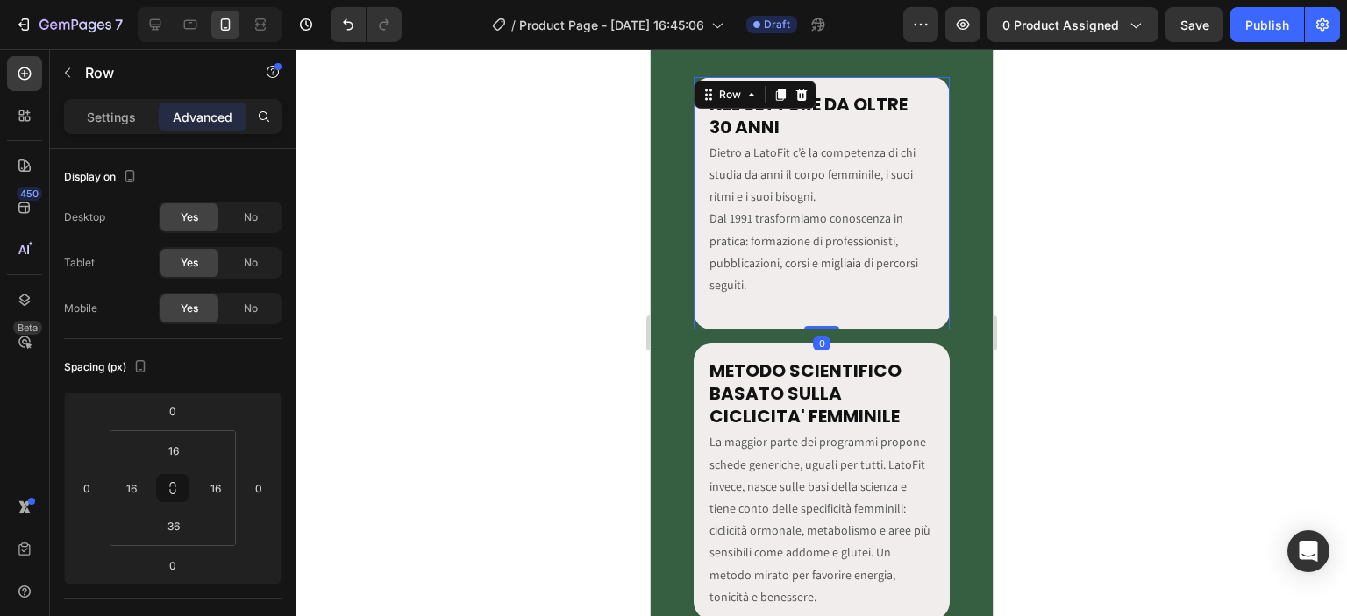
drag, startPoint x: 813, startPoint y: 328, endPoint x: 809, endPoint y: 301, distance: 27.4
click at [809, 301] on div "NEL SETTORE DA OLTRE 30 ANNI Heading Dietro a LatoFit c’è la competenza di chi …" at bounding box center [821, 203] width 257 height 253
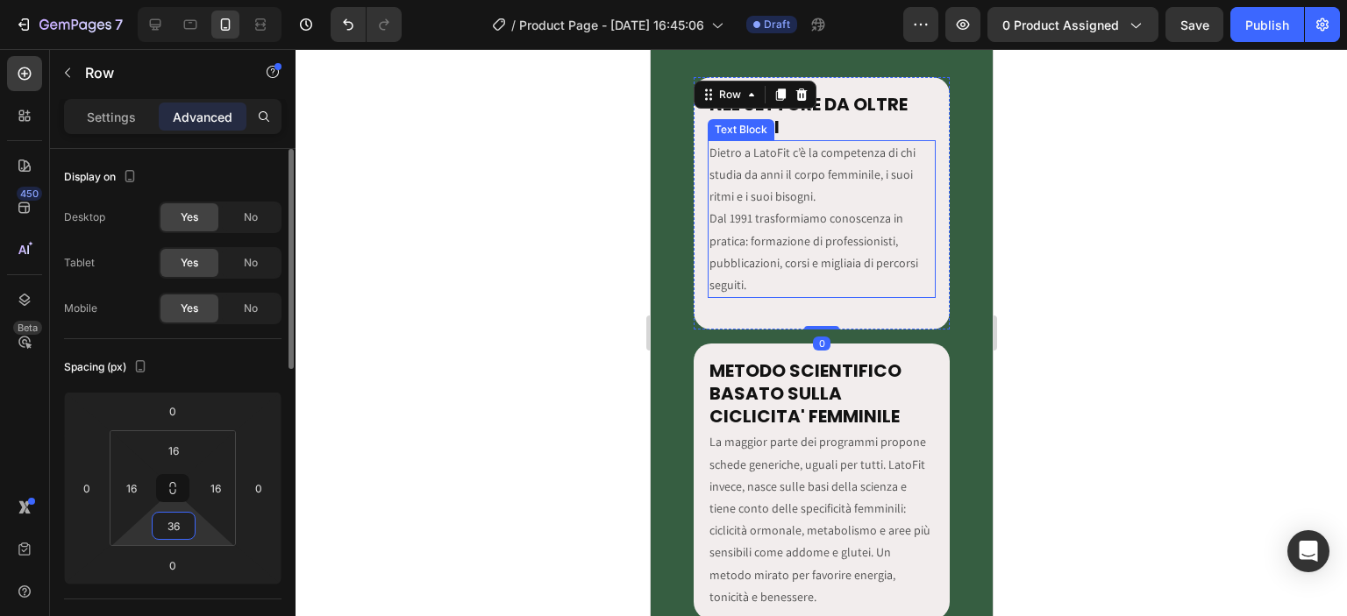
click at [177, 519] on input "36" at bounding box center [173, 526] width 35 height 26
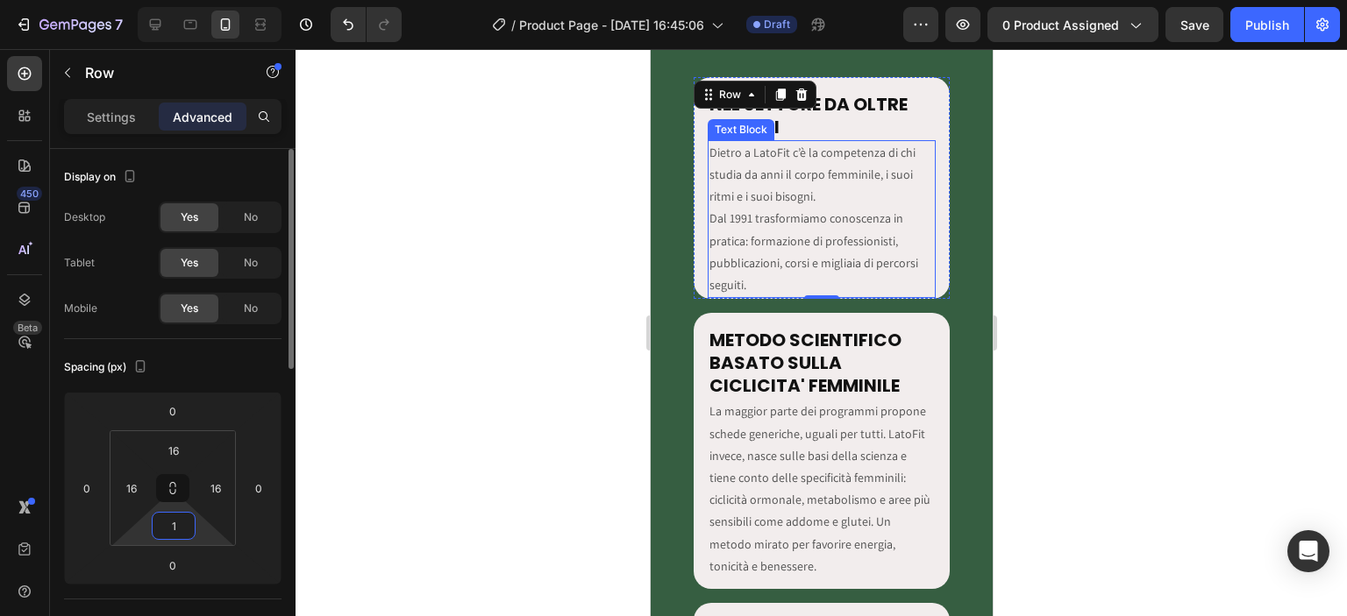
type input "16"
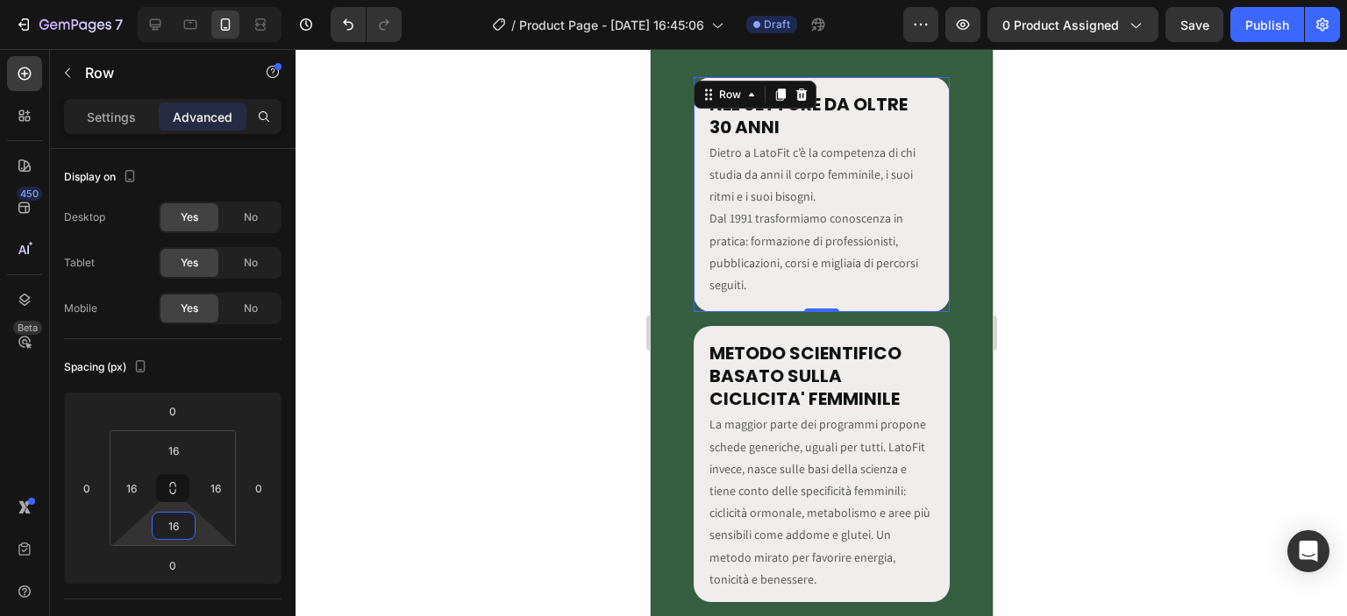
click at [476, 413] on div at bounding box center [821, 332] width 1051 height 567
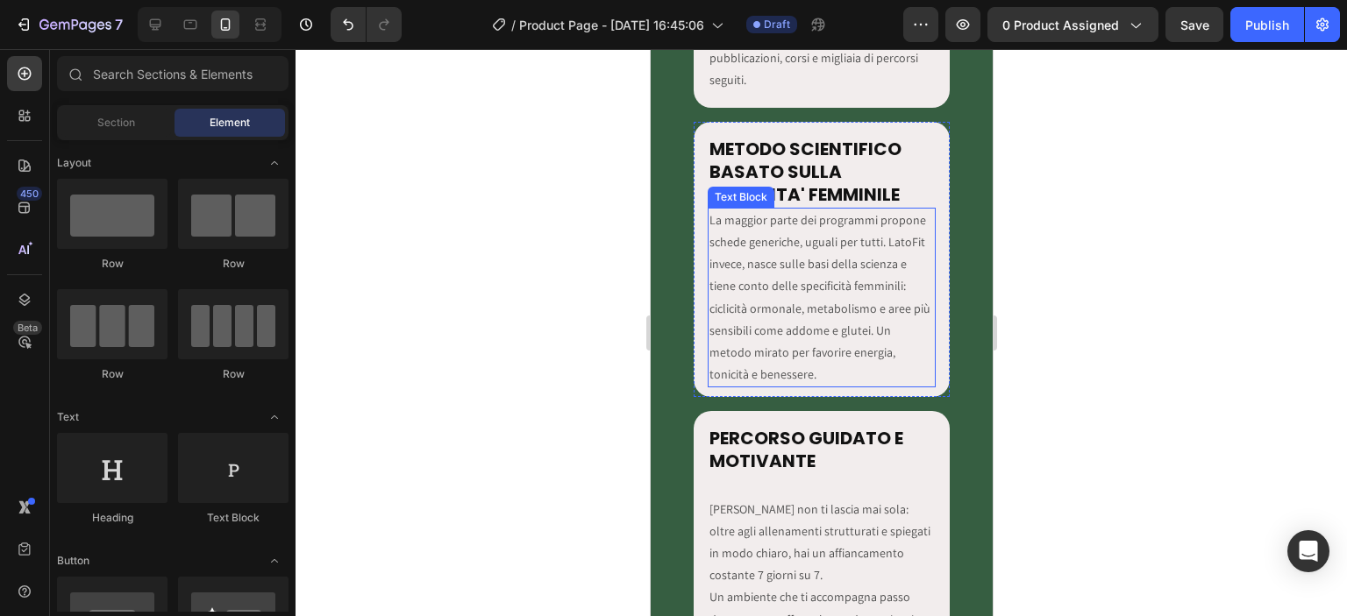
scroll to position [3274, 0]
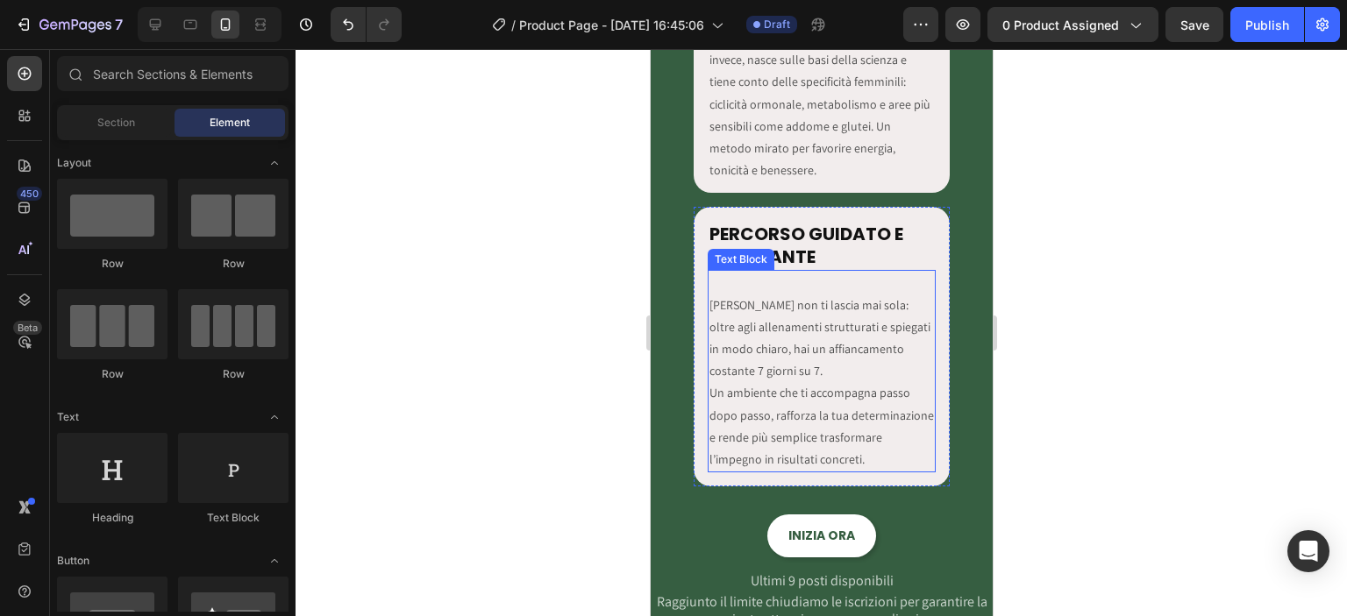
click at [709, 310] on p "LatoFit non ti lascia mai sola: oltre agli allenamenti strutturati e spiegati i…" at bounding box center [821, 383] width 225 height 177
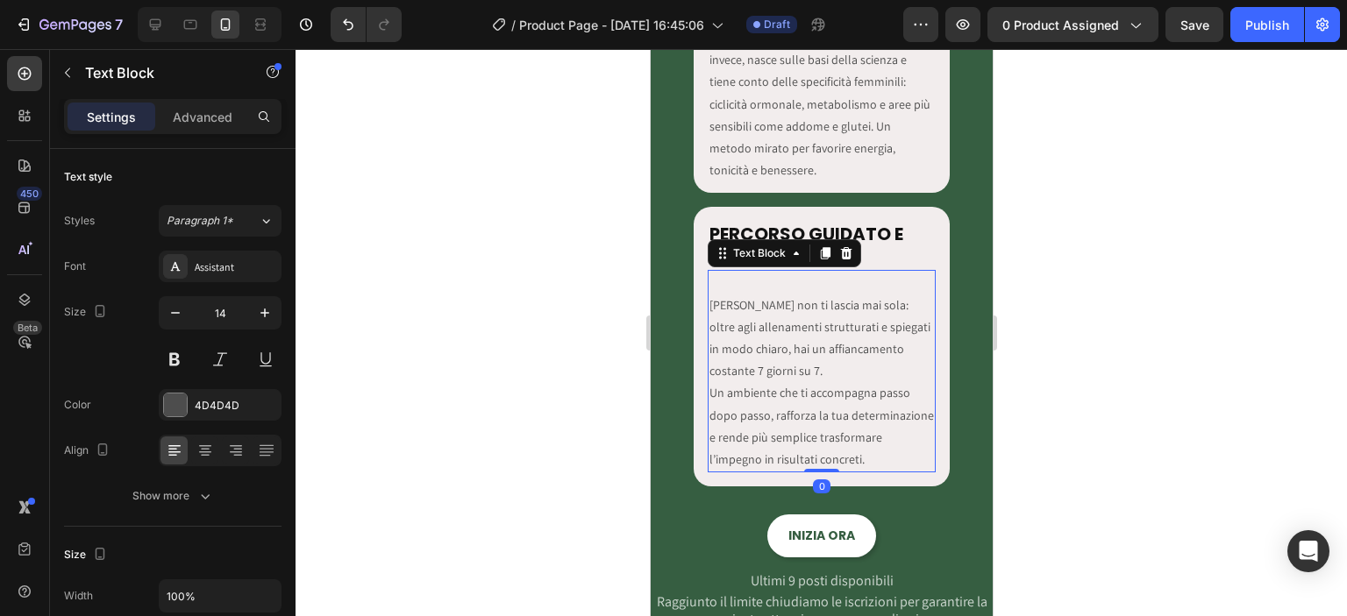
click at [709, 303] on p "LatoFit non ti lascia mai sola: oltre agli allenamenti strutturati e spiegati i…" at bounding box center [821, 383] width 225 height 177
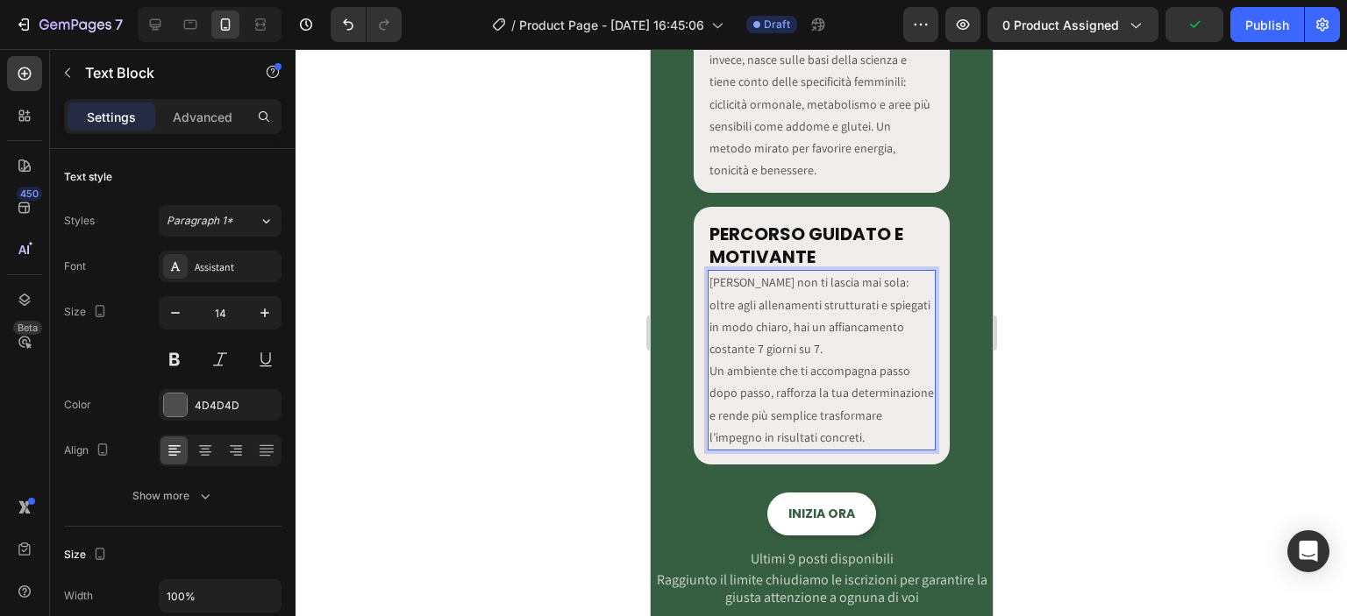
scroll to position [3069, 0]
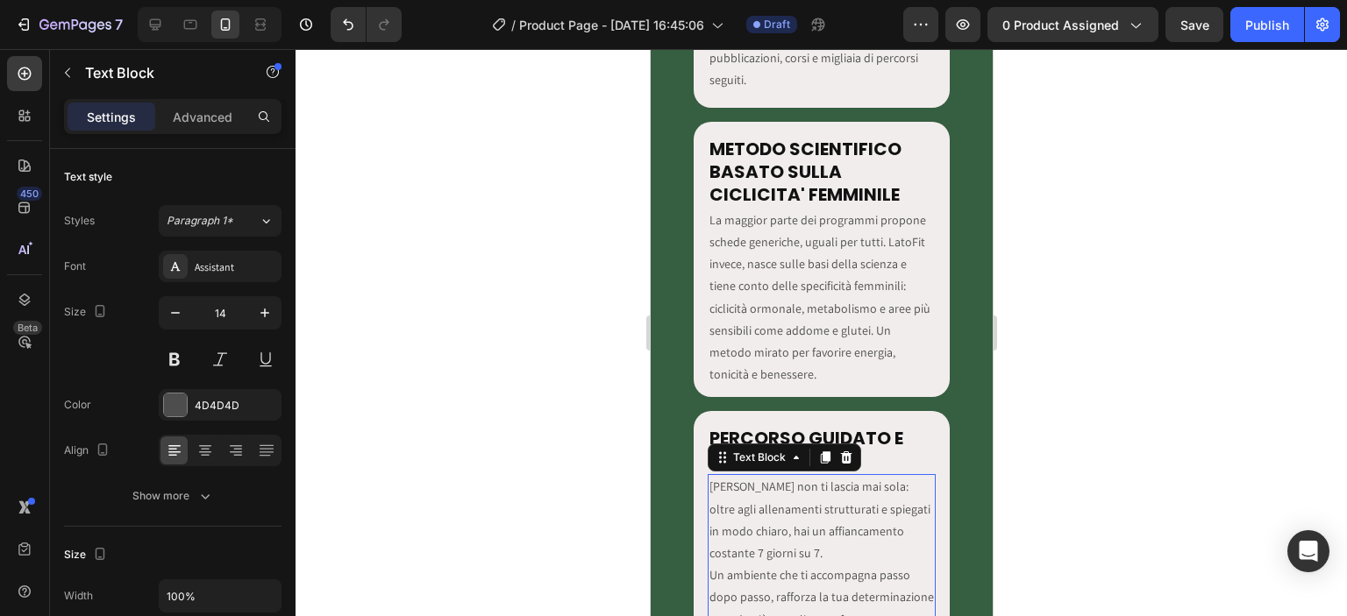
click at [1070, 314] on div at bounding box center [821, 332] width 1051 height 567
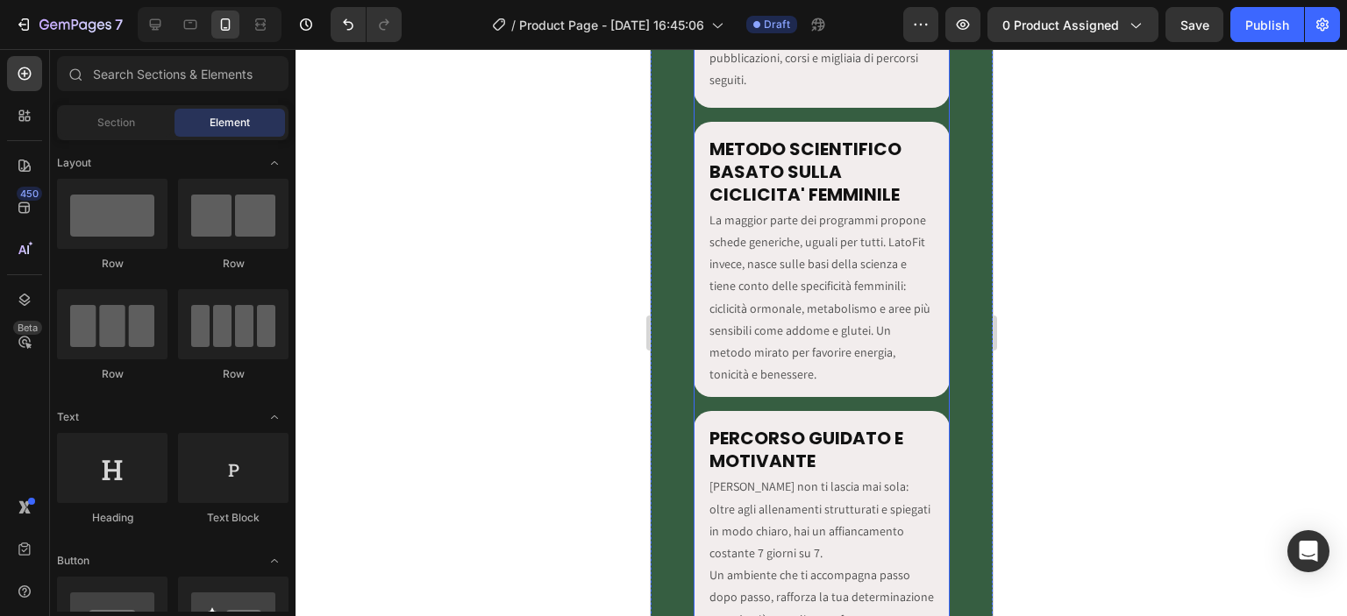
scroll to position [3274, 0]
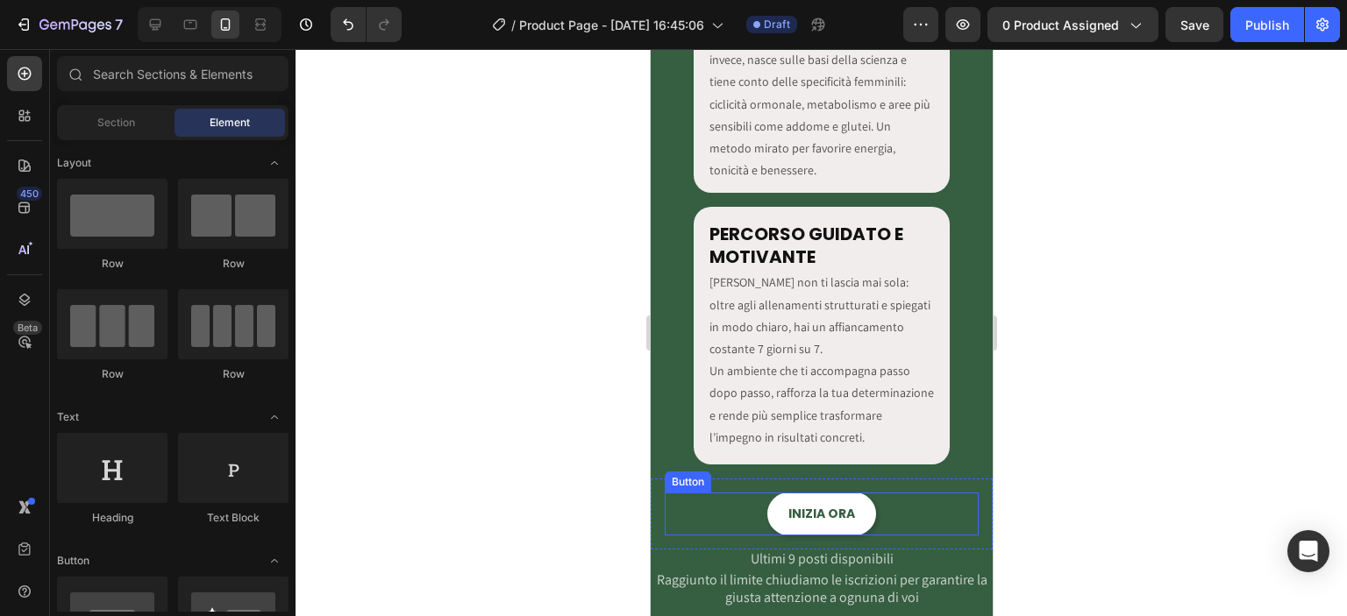
click at [920, 498] on div "INIZIA ORA Button" at bounding box center [821, 514] width 314 height 43
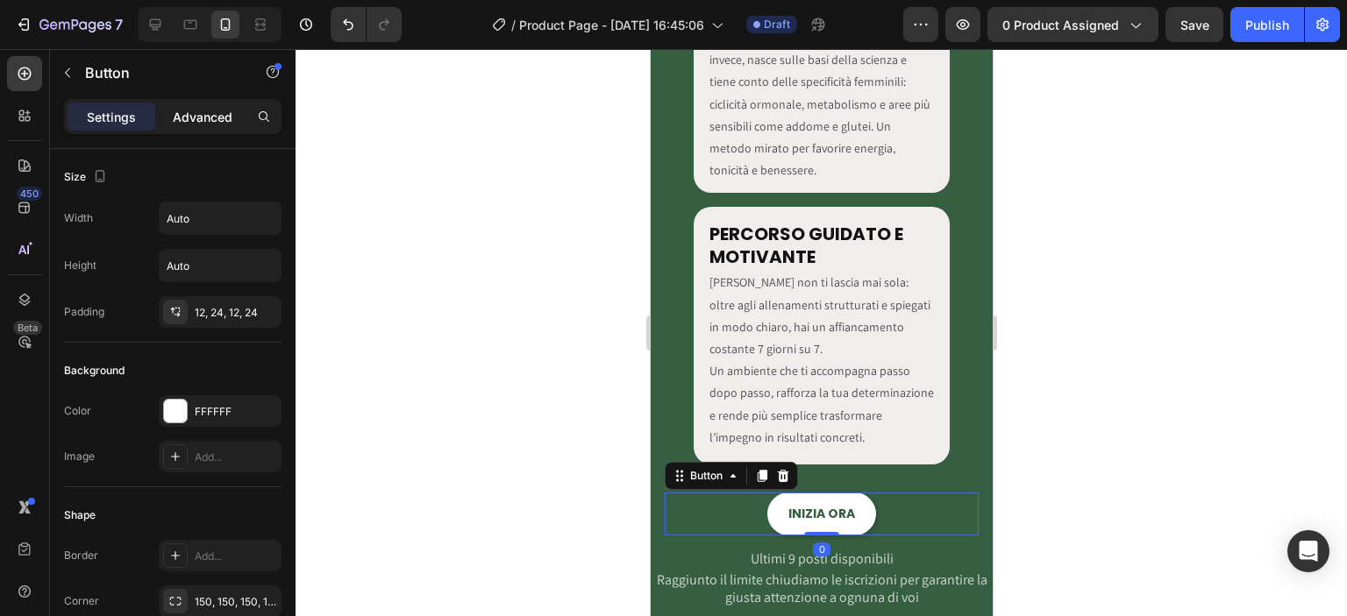
click at [204, 119] on p "Advanced" at bounding box center [203, 117] width 60 height 18
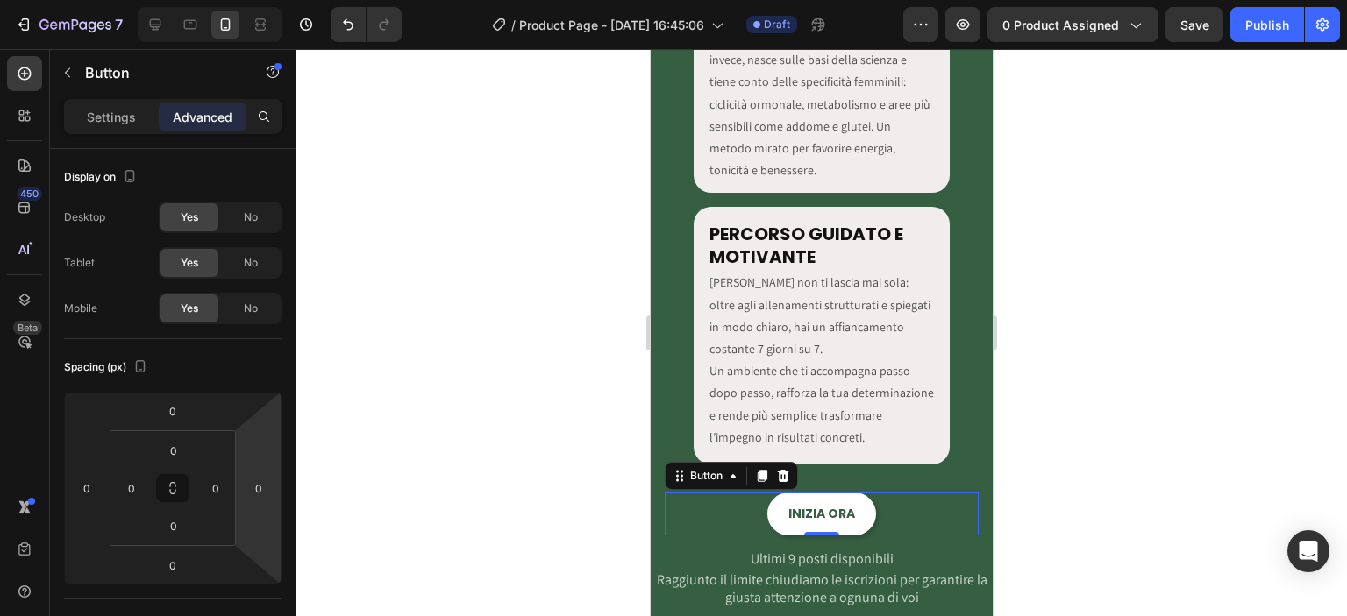
click at [540, 489] on div at bounding box center [821, 332] width 1051 height 567
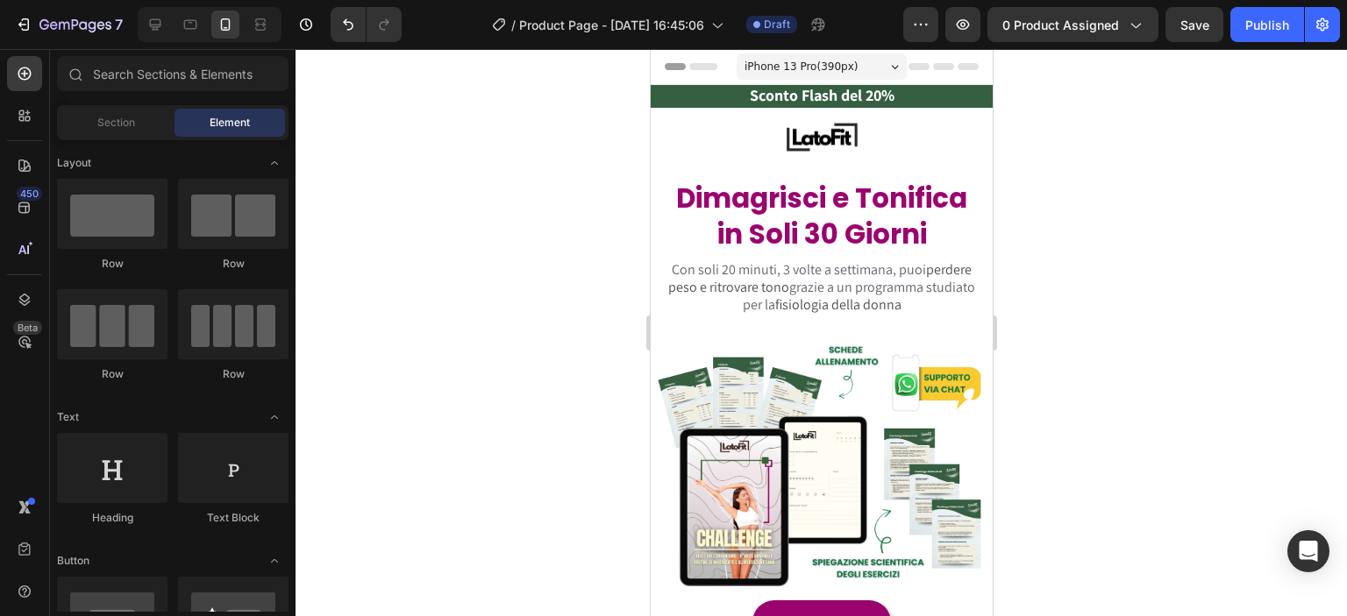
scroll to position [409, 0]
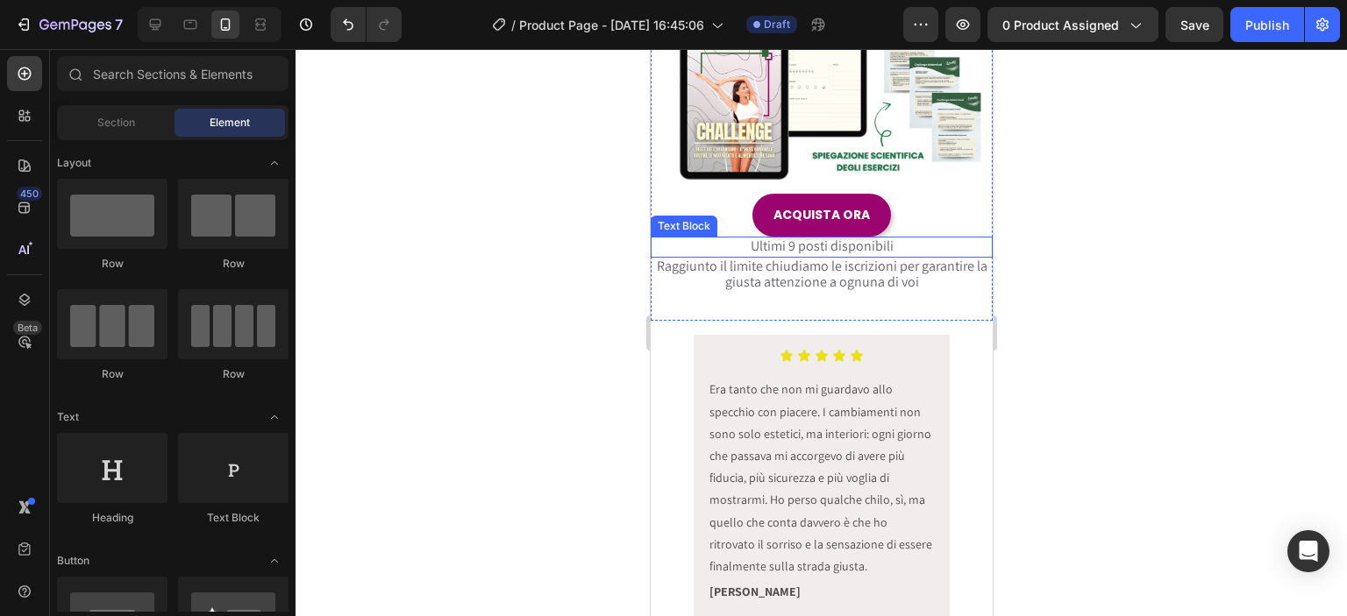
click at [850, 237] on span "Ultimi 9 posti disponibili" at bounding box center [821, 246] width 143 height 18
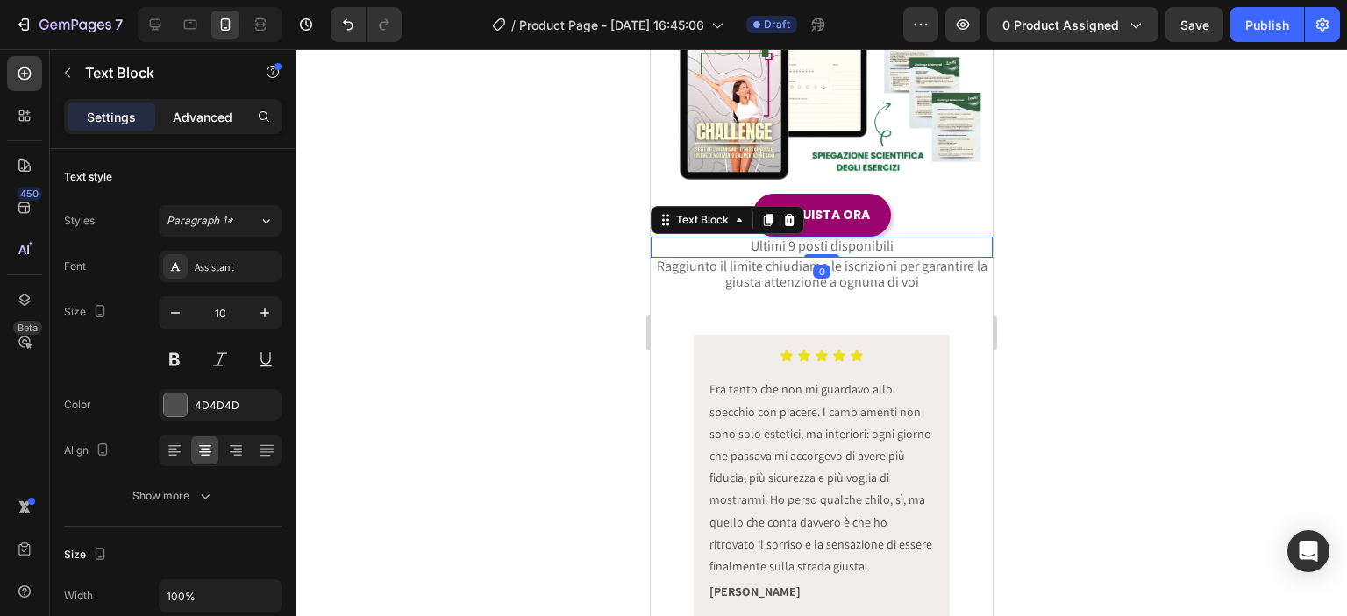
click at [201, 111] on p "Advanced" at bounding box center [203, 117] width 60 height 18
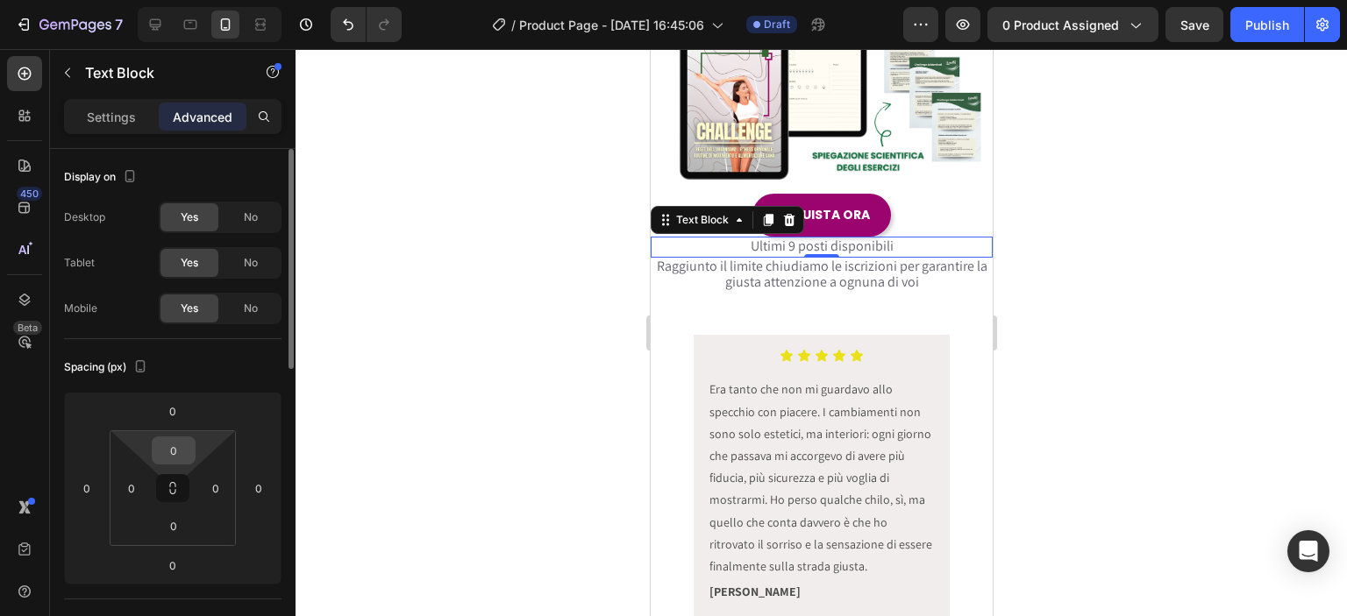
click at [182, 446] on input "0" at bounding box center [173, 451] width 35 height 26
type input "8"
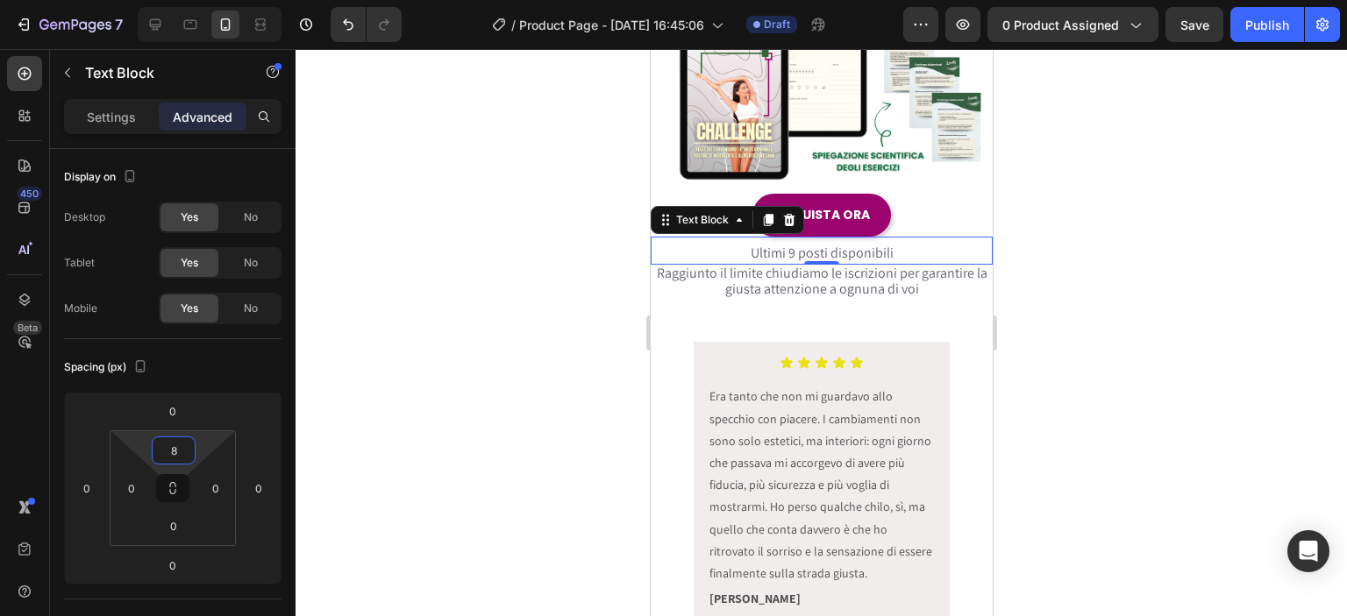
click at [413, 366] on div at bounding box center [821, 332] width 1051 height 567
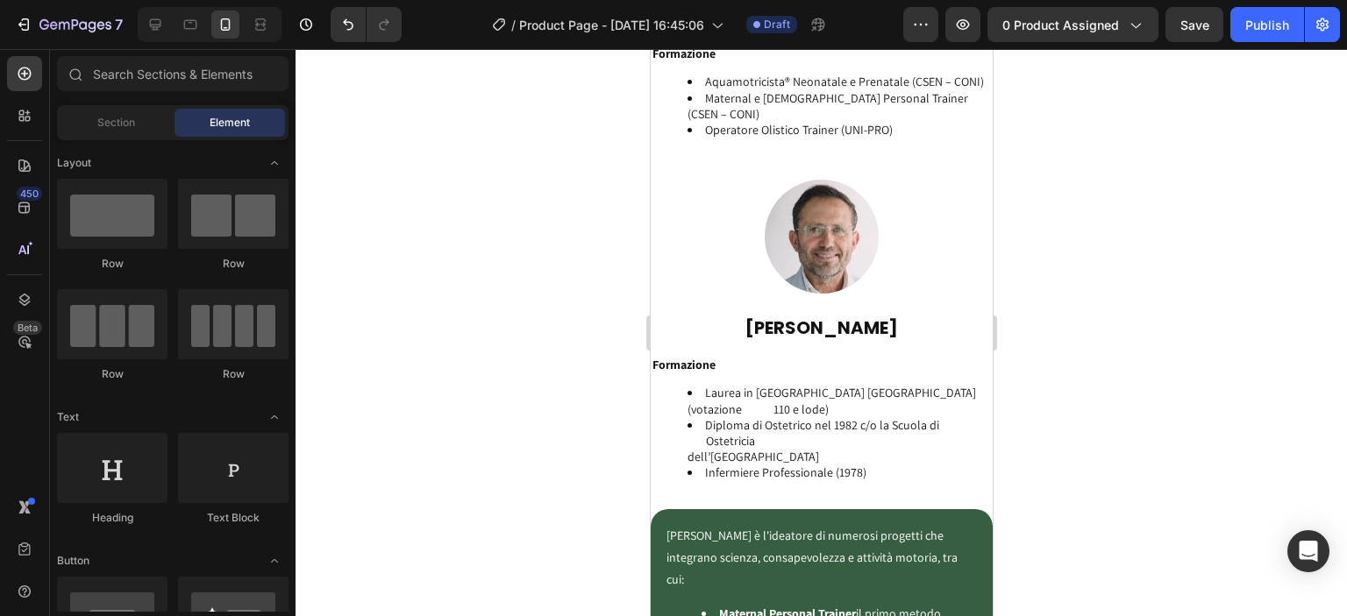
scroll to position [3683, 0]
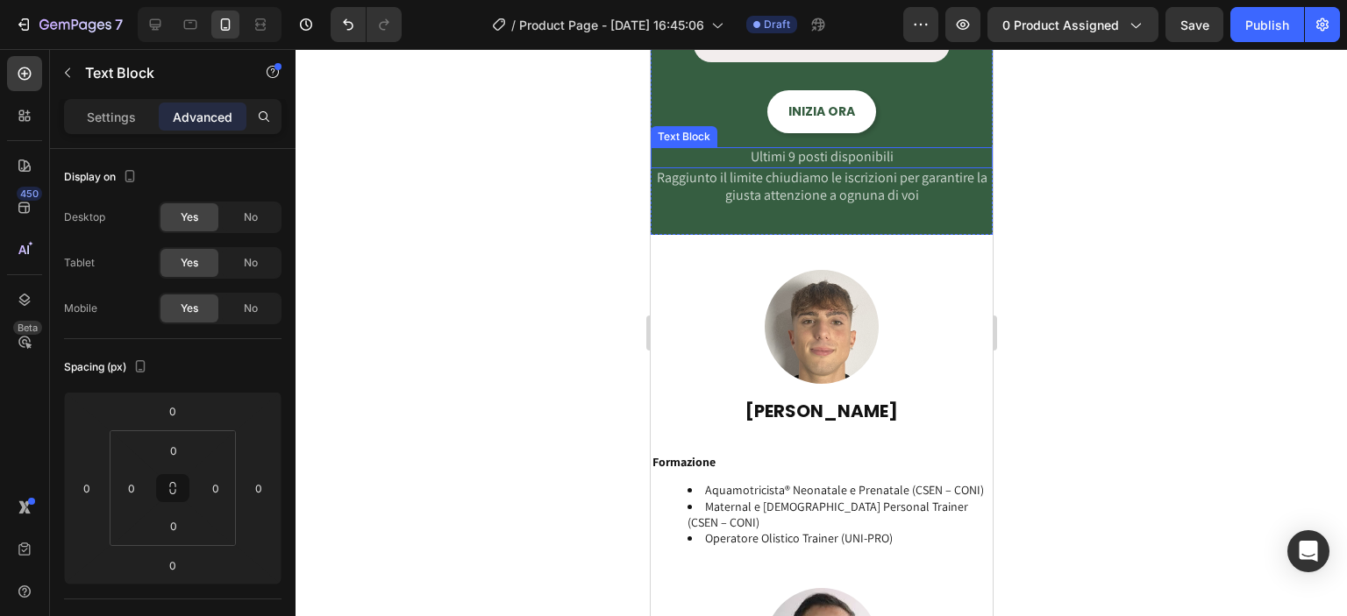
click at [832, 161] on span "Ultimi 9 posti disponibili" at bounding box center [821, 156] width 143 height 18
click at [788, 151] on span "Ultimi 9 posti disponibili" at bounding box center [821, 156] width 143 height 18
click at [412, 241] on div at bounding box center [821, 332] width 1051 height 567
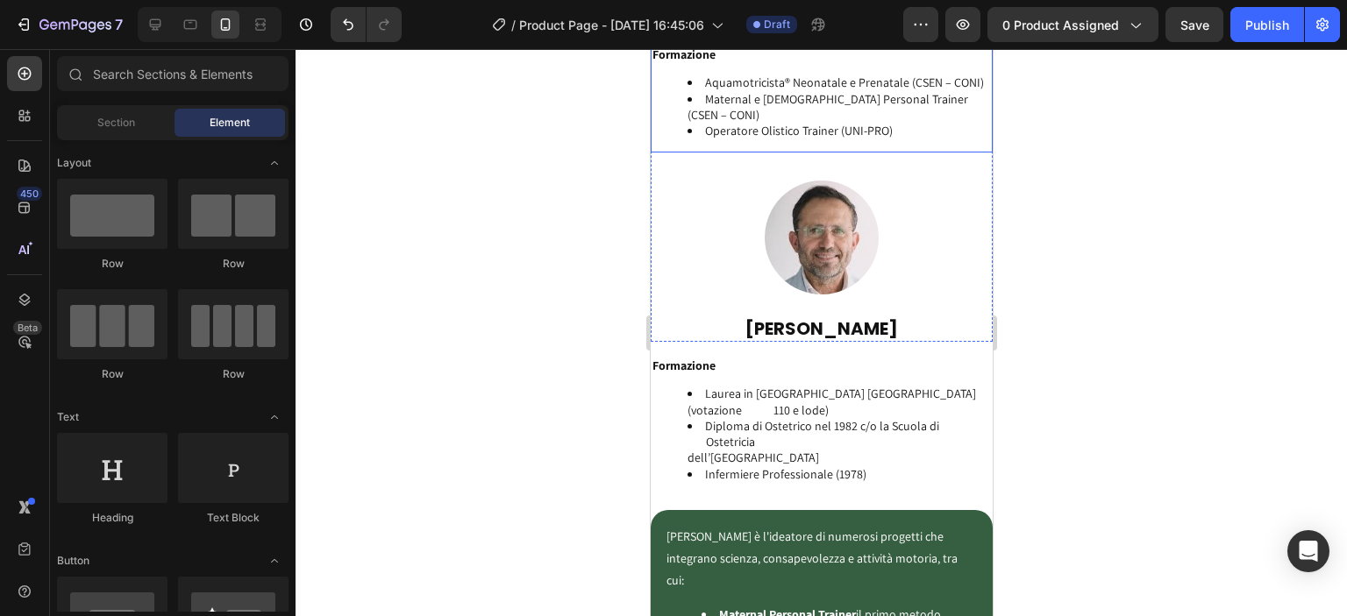
scroll to position [4297, 0]
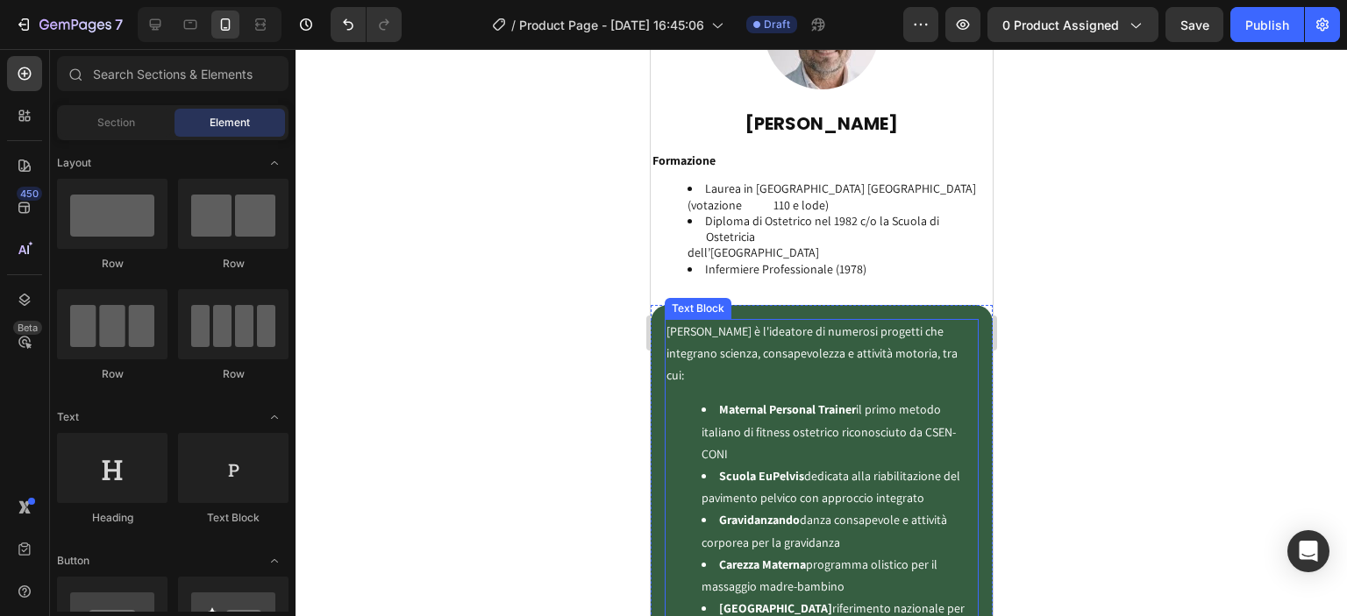
click at [726, 321] on p "Domenico è l'ideatore di numerosi progetti che integrano scienza, consapevolezz…" at bounding box center [821, 354] width 310 height 67
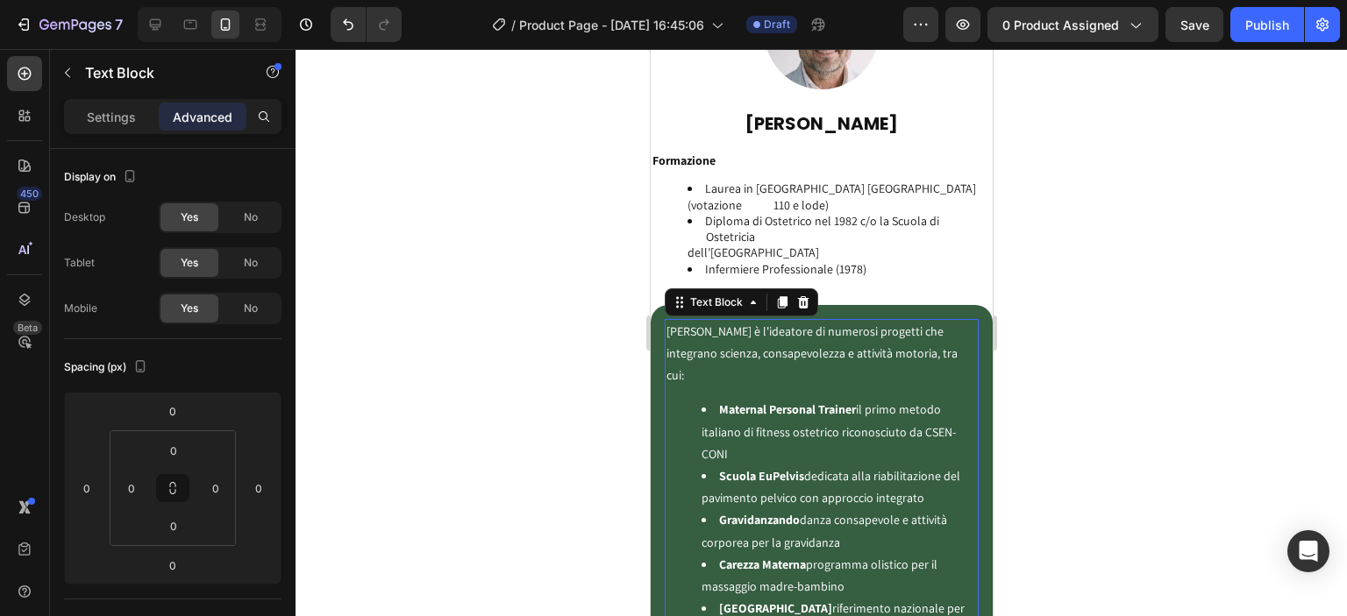
click at [734, 321] on p "Domenico è l'ideatore di numerosi progetti che integrano scienza, consapevolezz…" at bounding box center [821, 354] width 310 height 67
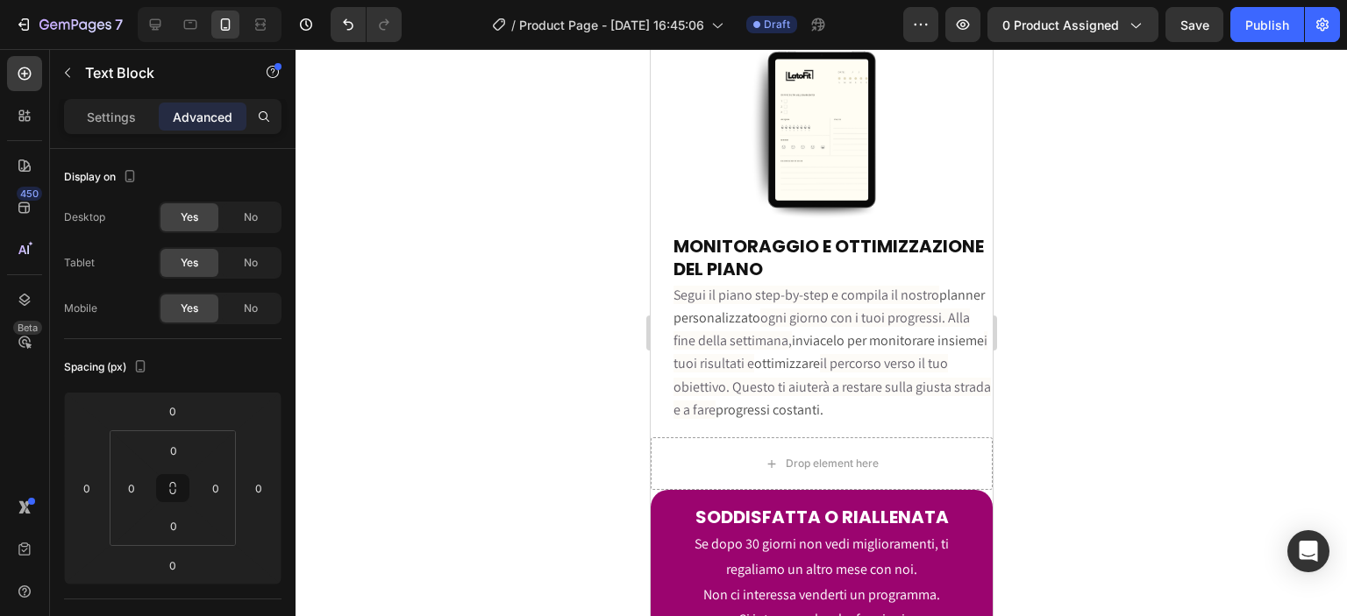
scroll to position [5933, 0]
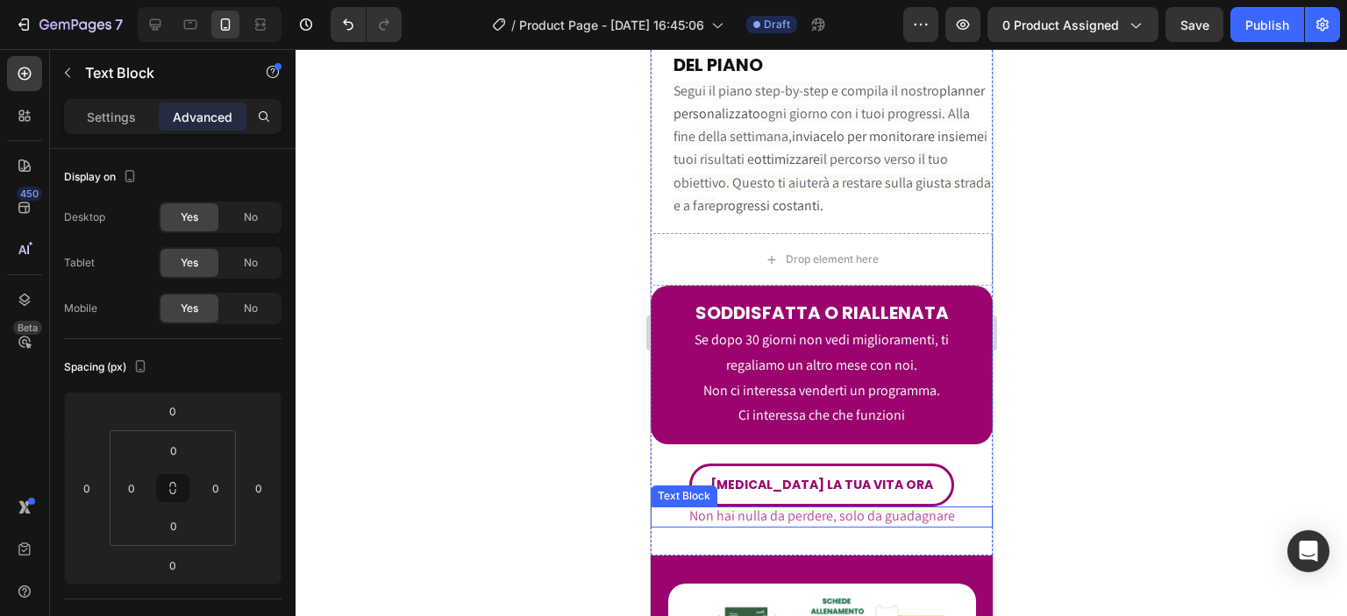
click at [927, 507] on span "Non hai nulla da perdere, solo da guadagnare" at bounding box center [821, 516] width 266 height 18
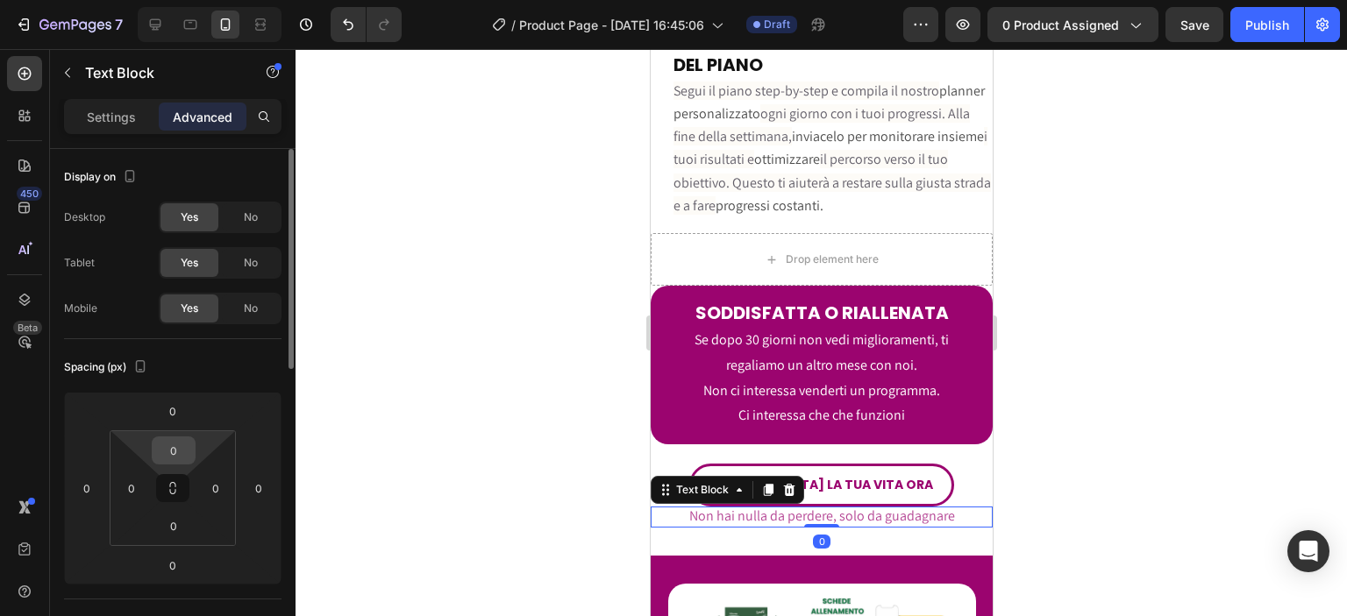
click at [189, 448] on input "0" at bounding box center [173, 451] width 35 height 26
type input "8"
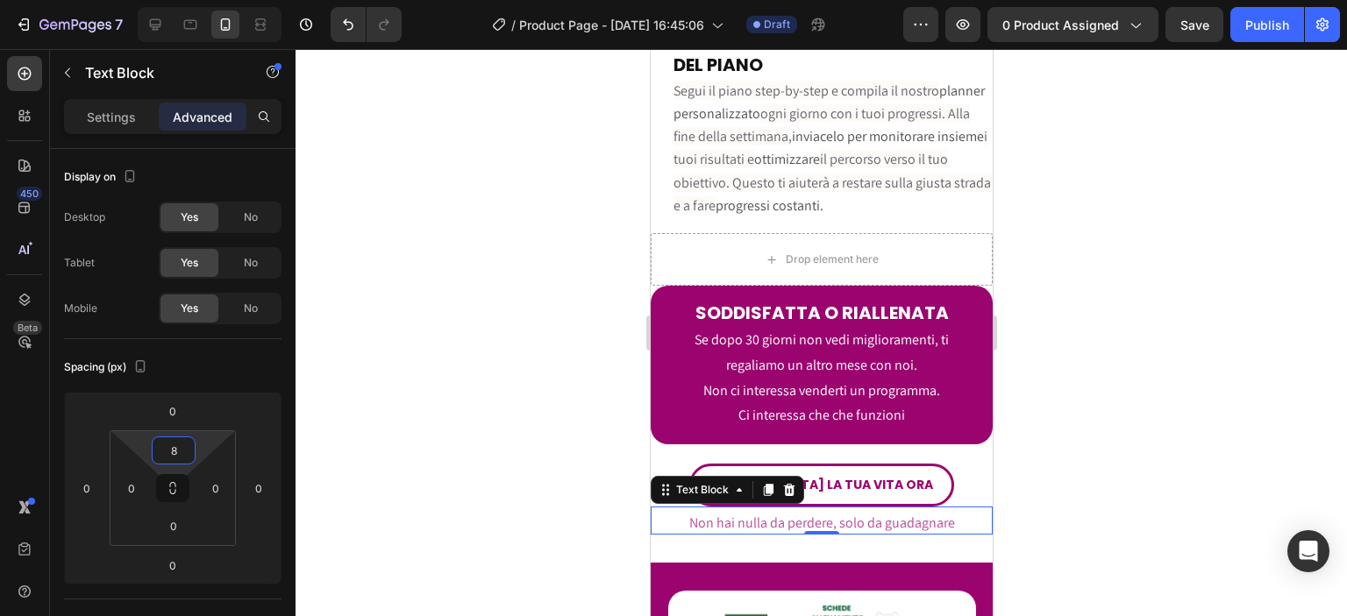
click at [454, 395] on div at bounding box center [821, 332] width 1051 height 567
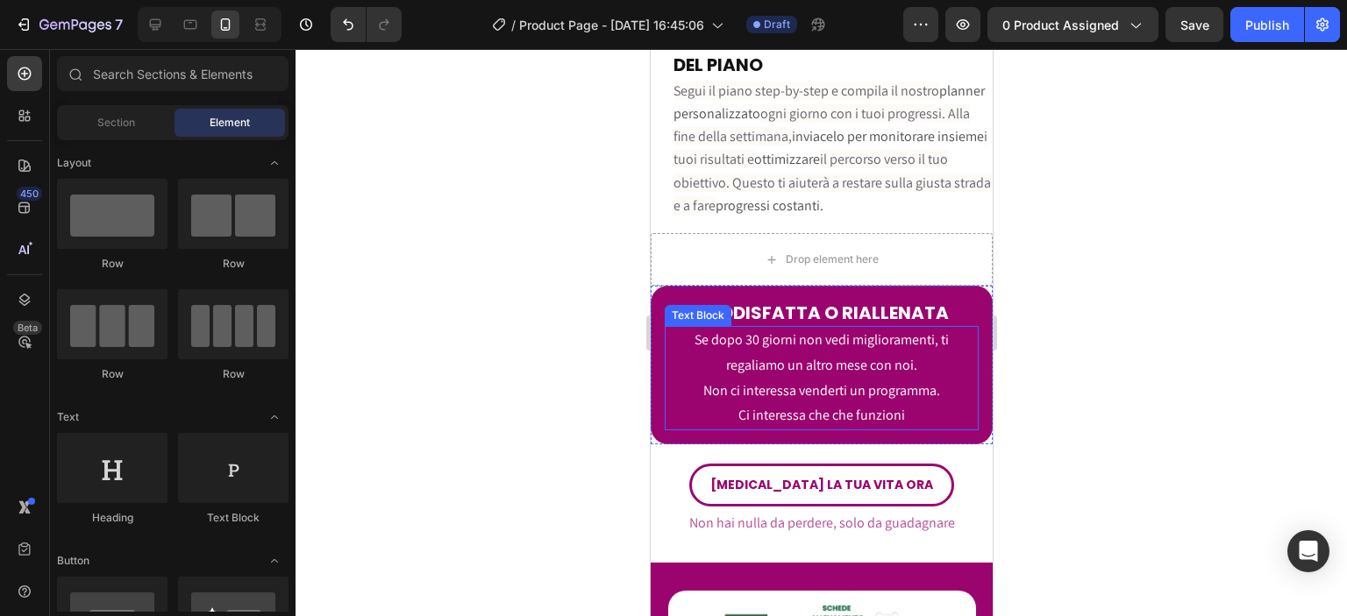
click at [774, 381] on span "Non ci interessa venderti un programma." at bounding box center [820, 390] width 237 height 18
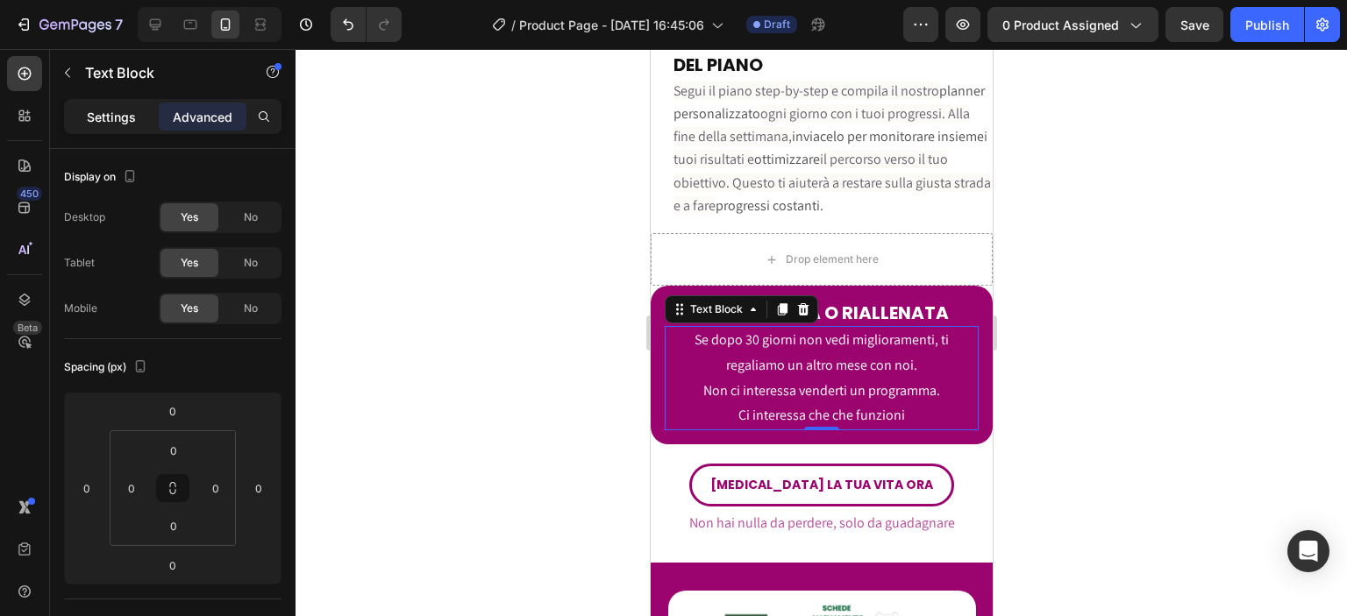
click at [107, 128] on div "Settings" at bounding box center [112, 117] width 88 height 28
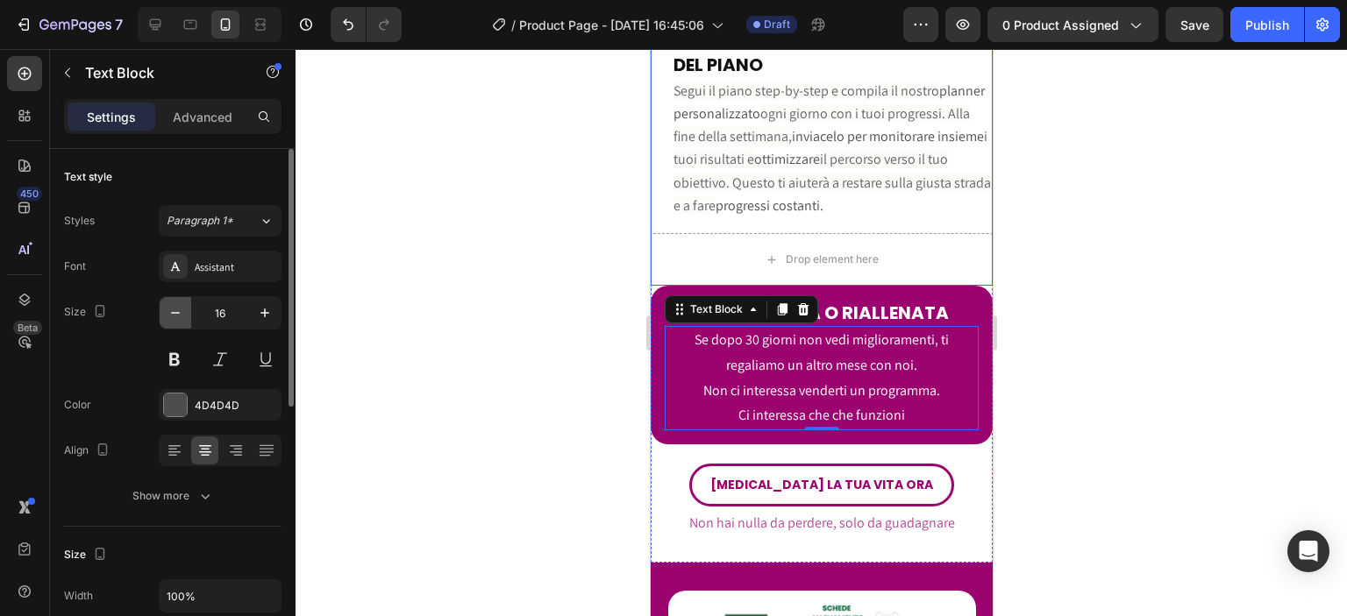
click at [187, 303] on button "button" at bounding box center [176, 313] width 32 height 32
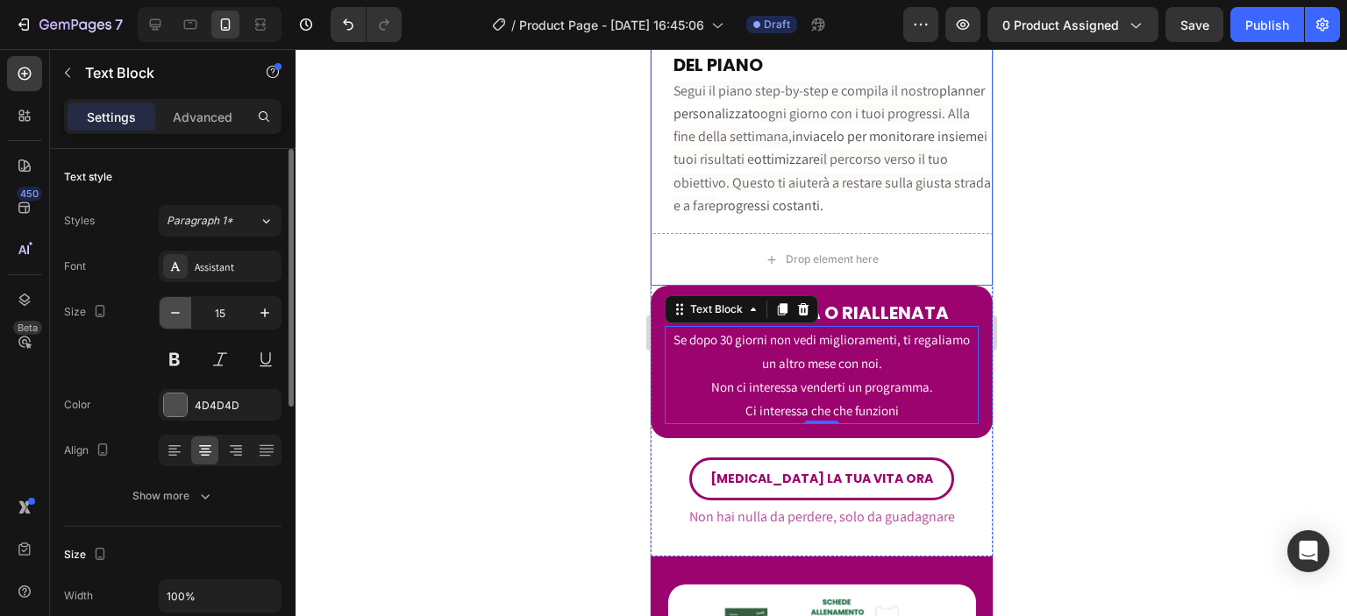
click at [187, 303] on button "button" at bounding box center [176, 313] width 32 height 32
type input "14"
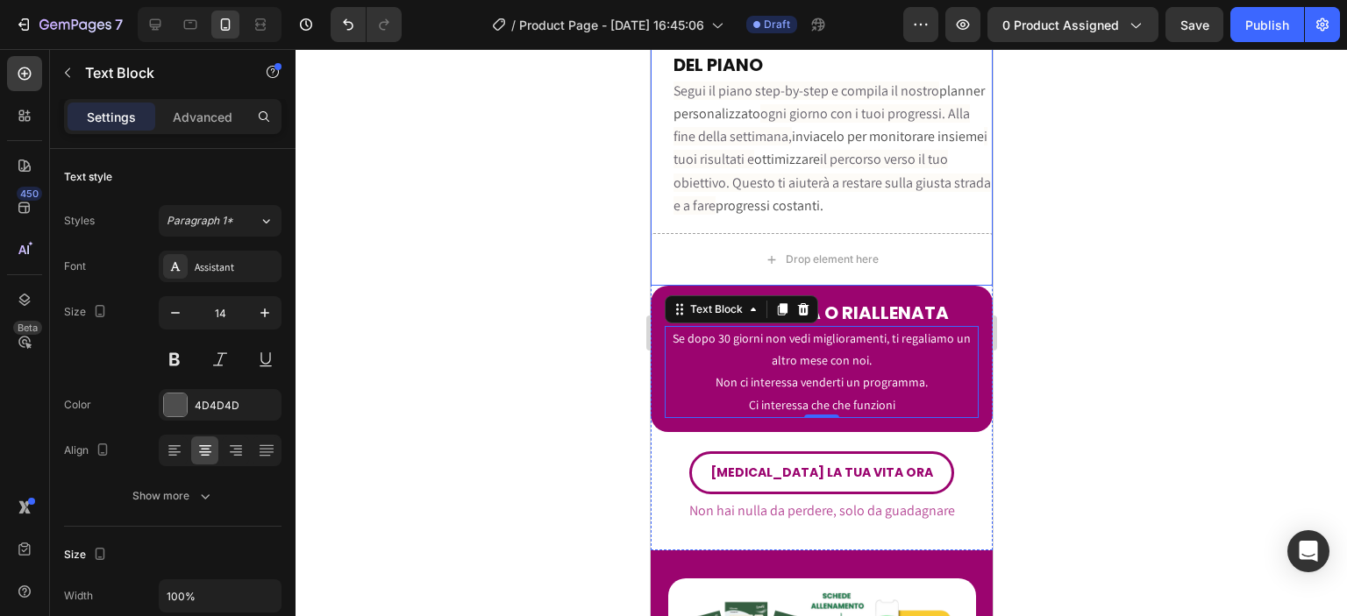
click at [428, 282] on div at bounding box center [821, 332] width 1051 height 567
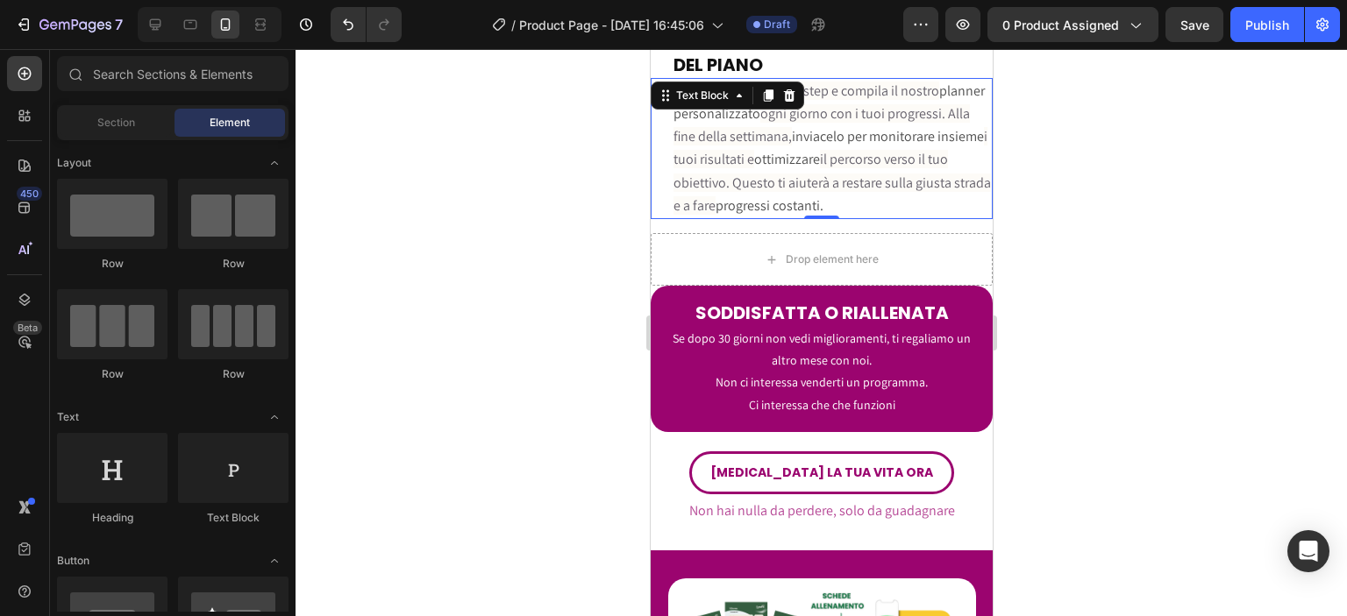
click at [755, 146] on p "Segui il piano step-by-step e compila il nostro planner personalizzato ogni gio…" at bounding box center [831, 149] width 317 height 138
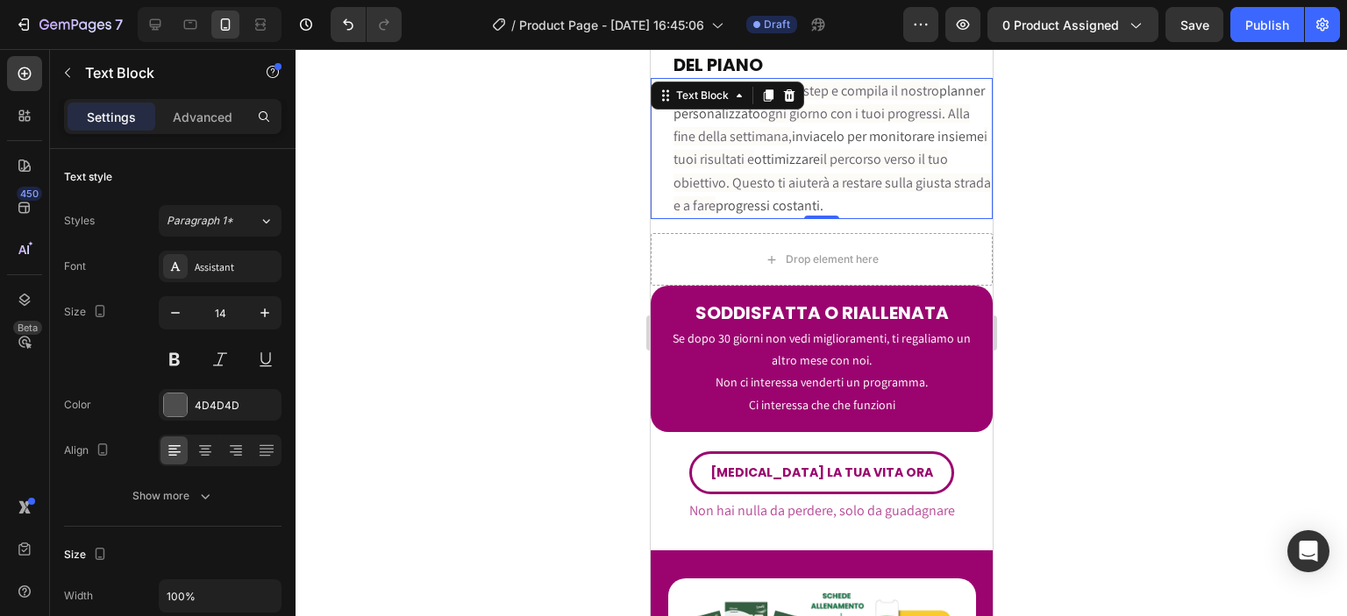
click at [581, 246] on div at bounding box center [821, 332] width 1051 height 567
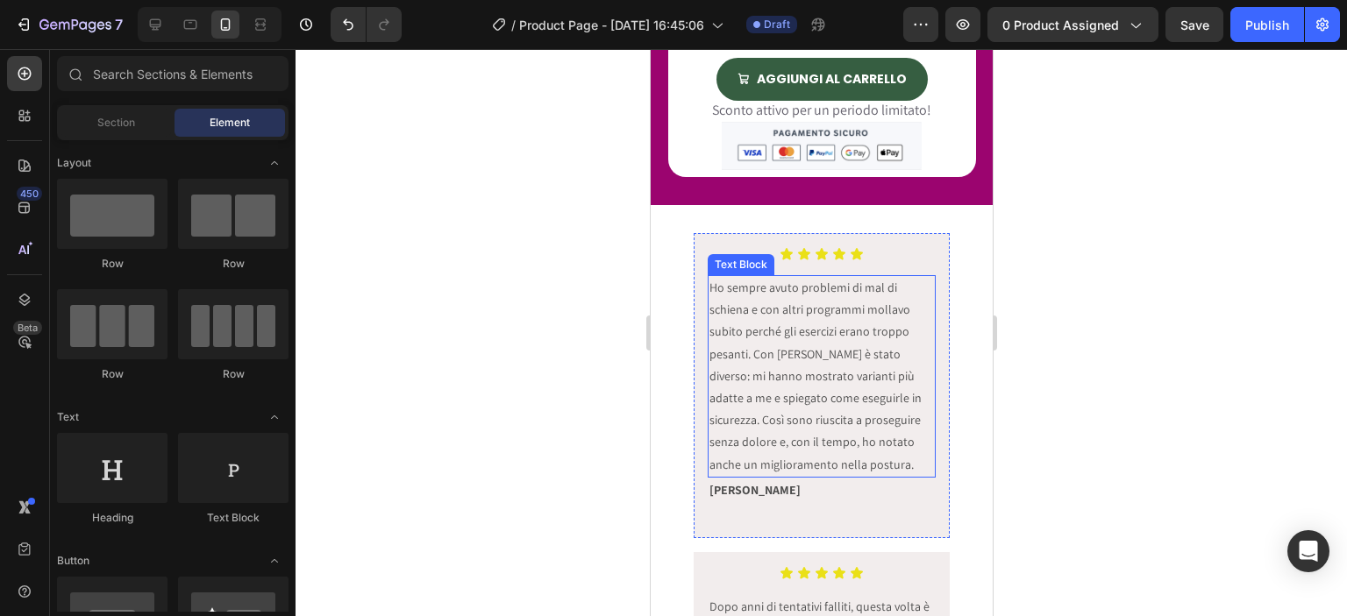
scroll to position [7161, 0]
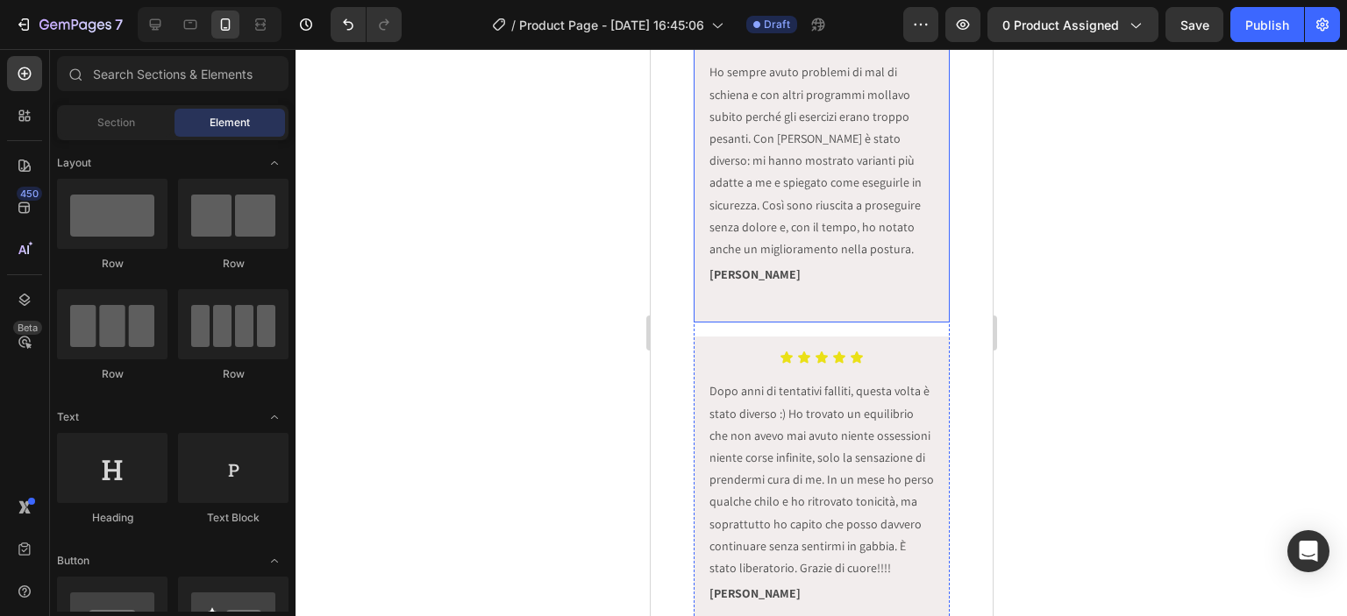
click at [739, 308] on div "Icon Icon Icon Icon Icon Icon List Ho sempre avuto problemi di mal di schiena e…" at bounding box center [821, 170] width 257 height 305
click at [713, 311] on div "Icon Icon Icon Icon Icon Icon List Ho sempre avuto problemi di mal di schiena e…" at bounding box center [821, 170] width 257 height 305
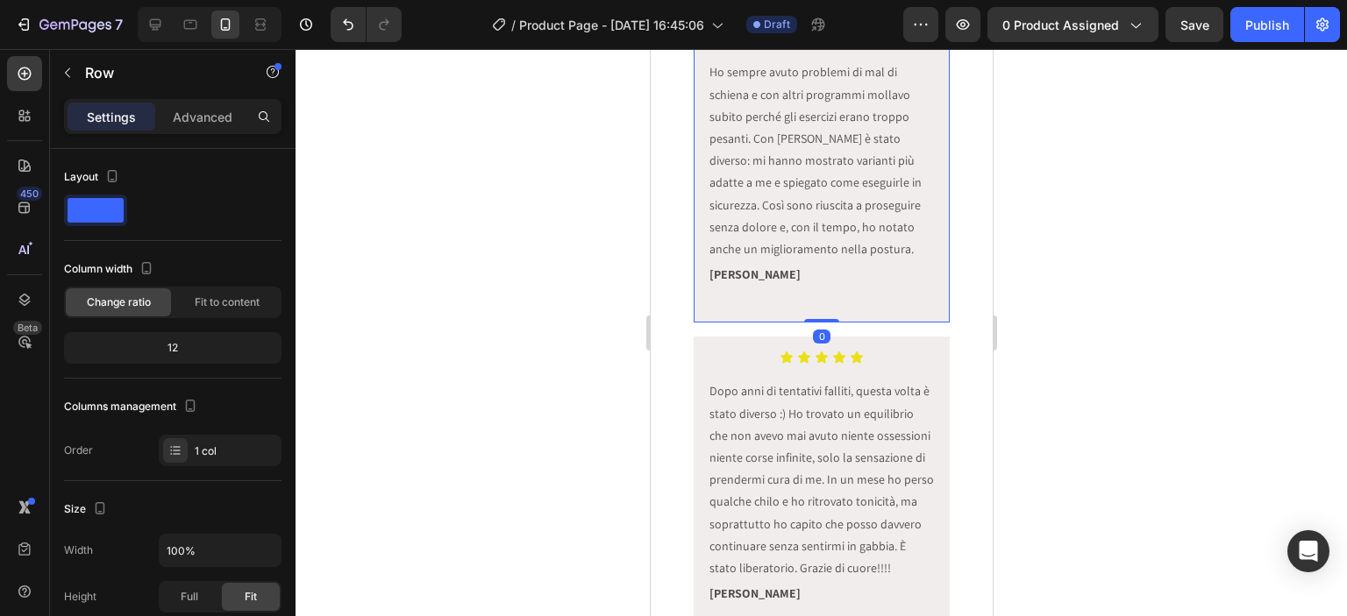
click at [732, 297] on div "Icon Icon Icon Icon Icon Icon List Ho sempre avuto problemi di mal di schiena e…" at bounding box center [821, 170] width 257 height 305
click at [176, 122] on p "Advanced" at bounding box center [203, 117] width 60 height 18
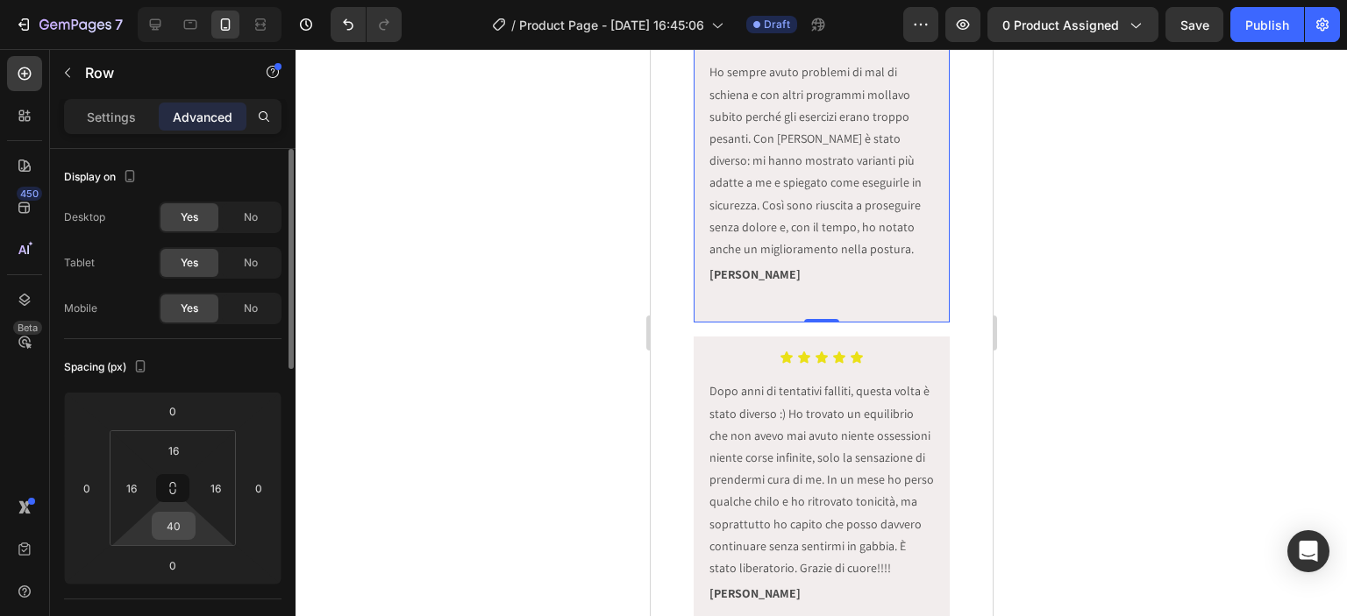
click at [182, 521] on input "40" at bounding box center [173, 526] width 35 height 26
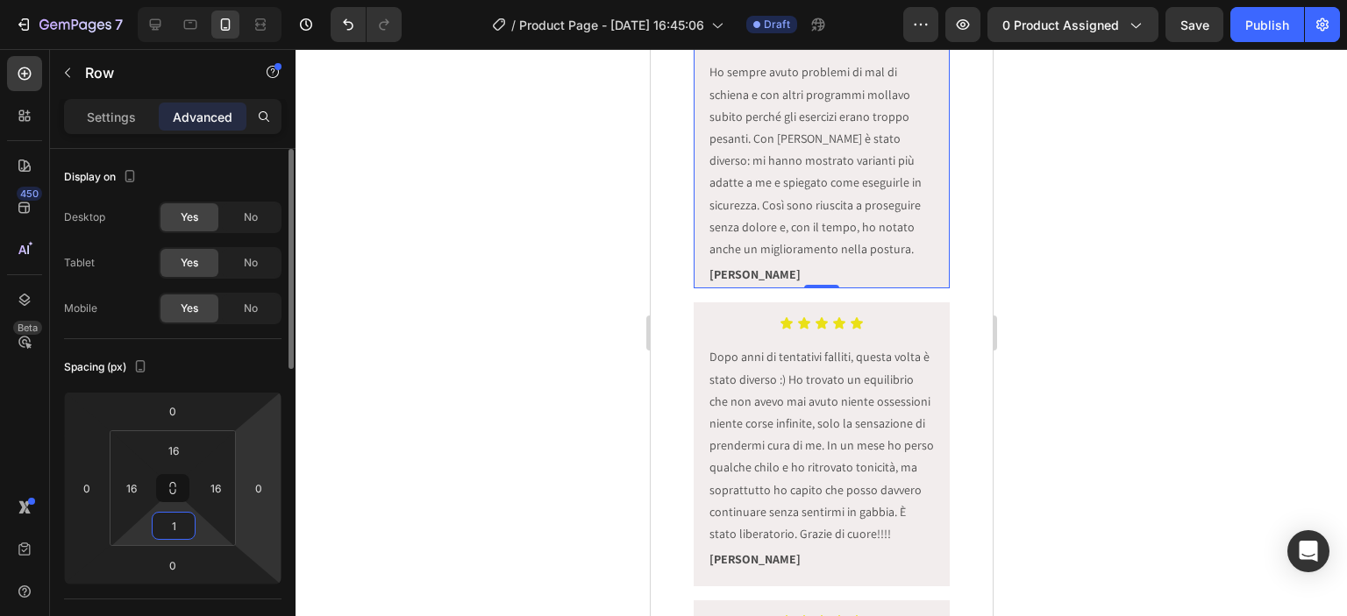
type input "16"
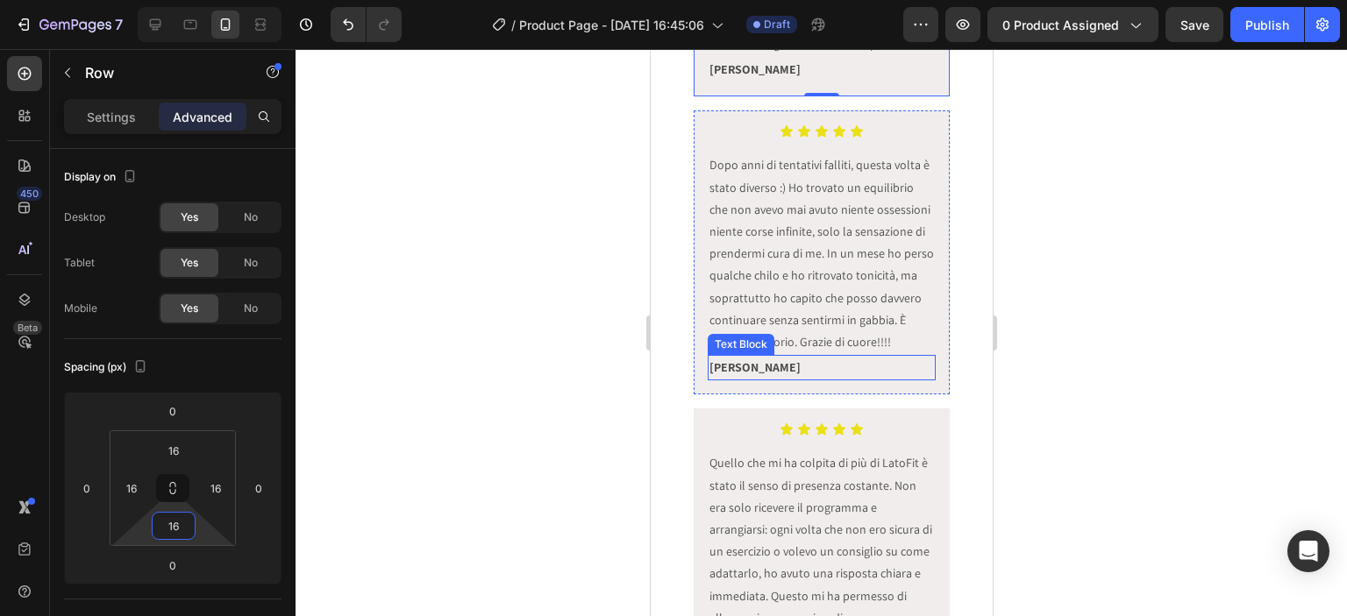
scroll to position [7571, 0]
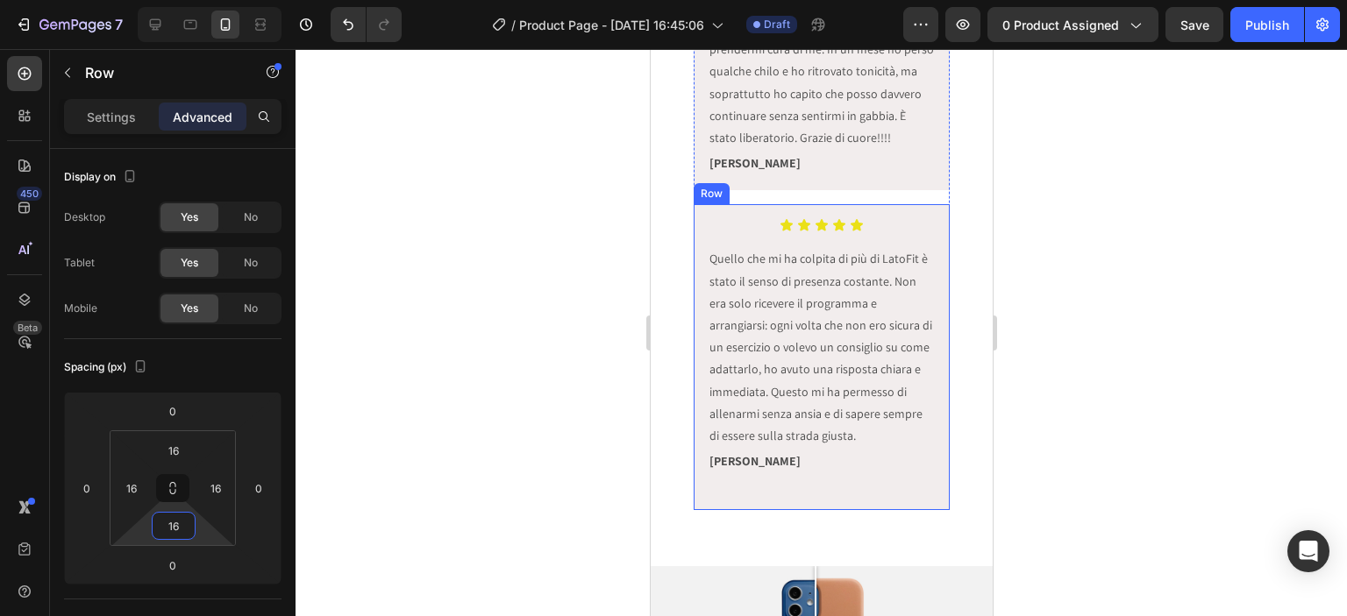
click at [836, 510] on div "Icon Icon Icon Icon Icon Icon List Quello che mi ha colpita di più di LatoFit è…" at bounding box center [821, 356] width 257 height 305
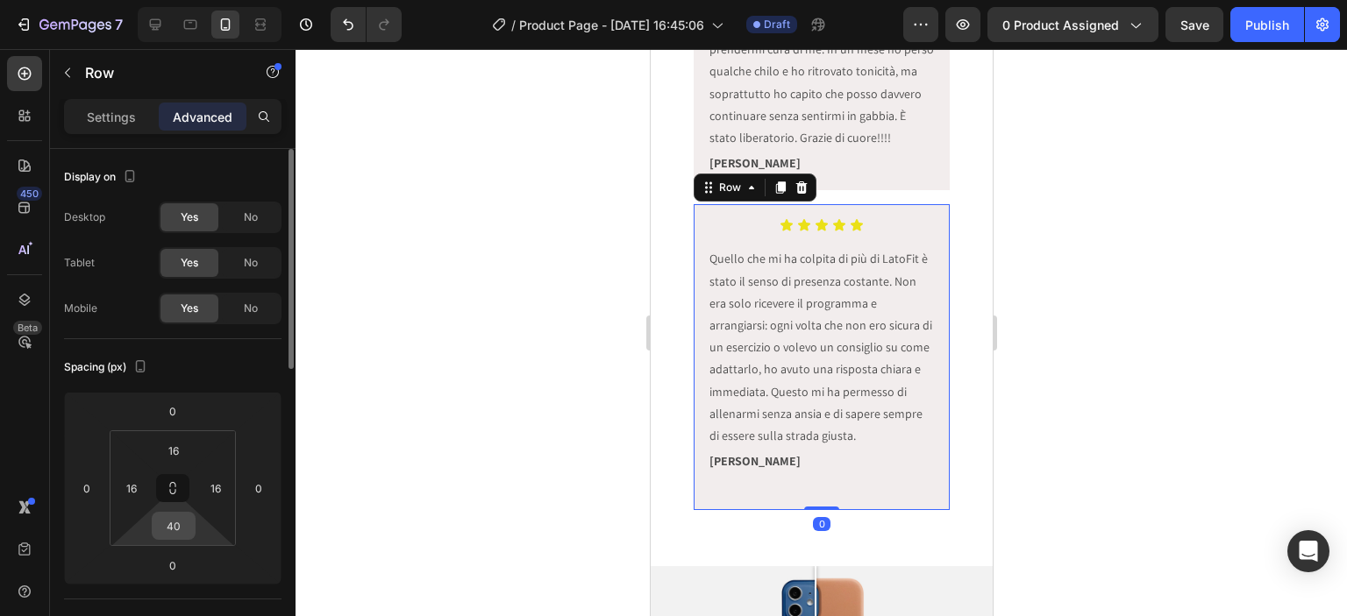
click at [187, 524] on input "40" at bounding box center [173, 526] width 35 height 26
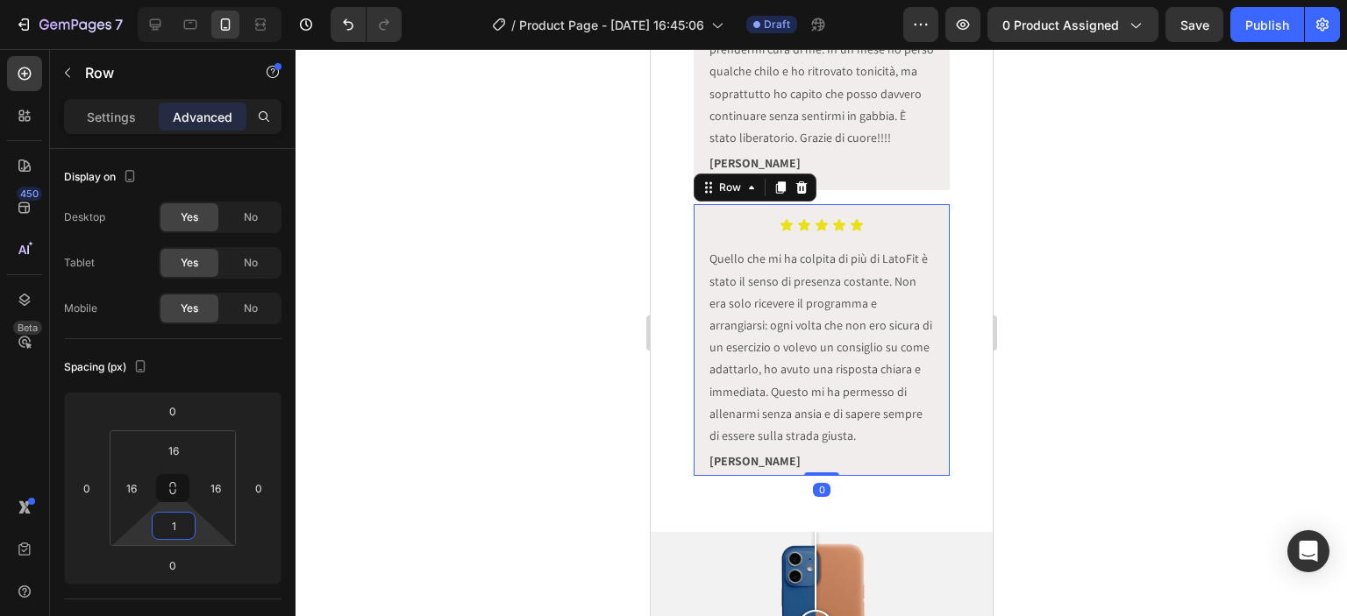
type input "16"
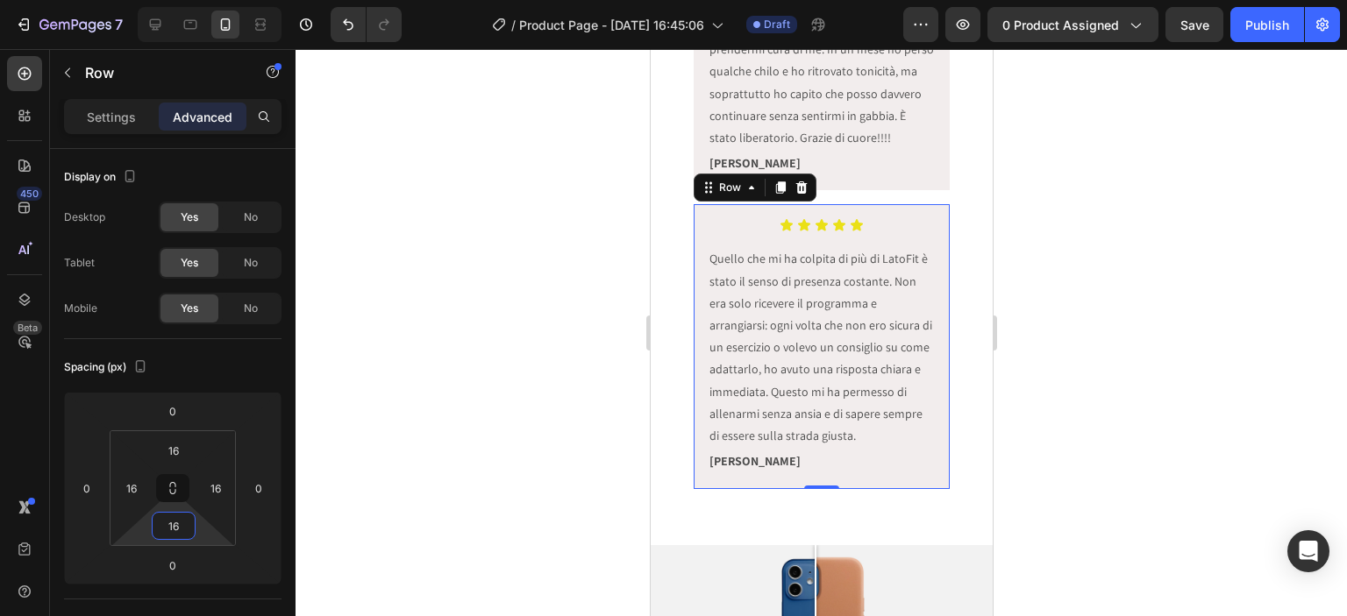
click at [545, 410] on div at bounding box center [821, 332] width 1051 height 567
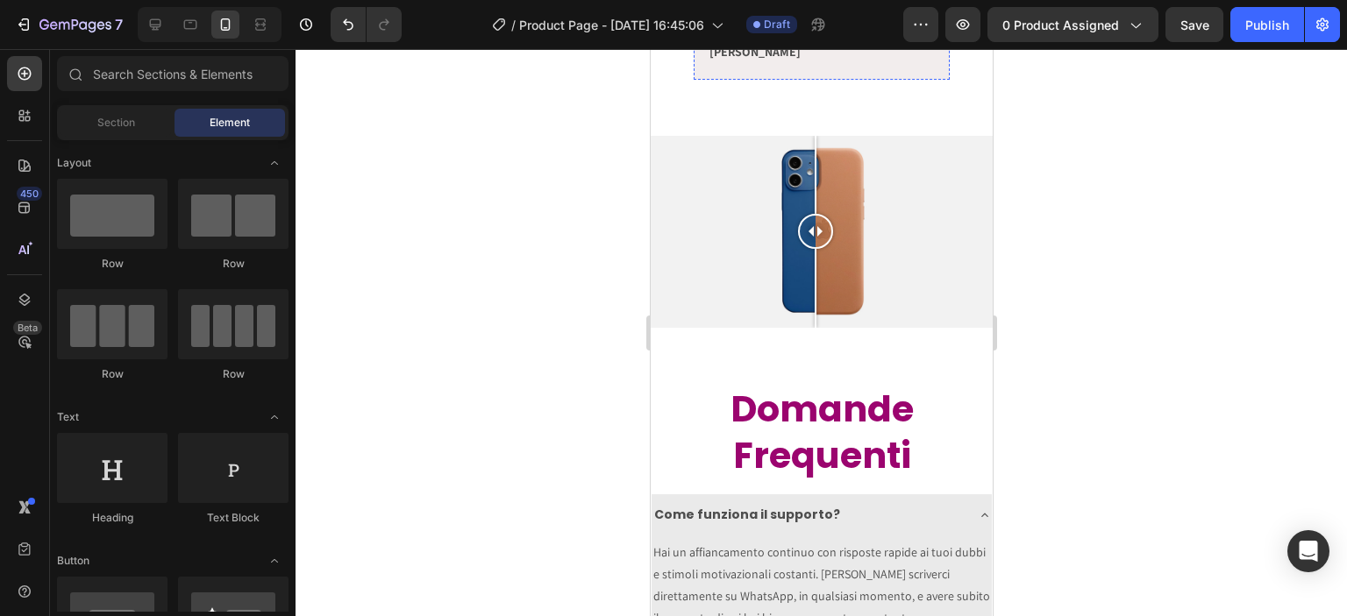
scroll to position [8184, 0]
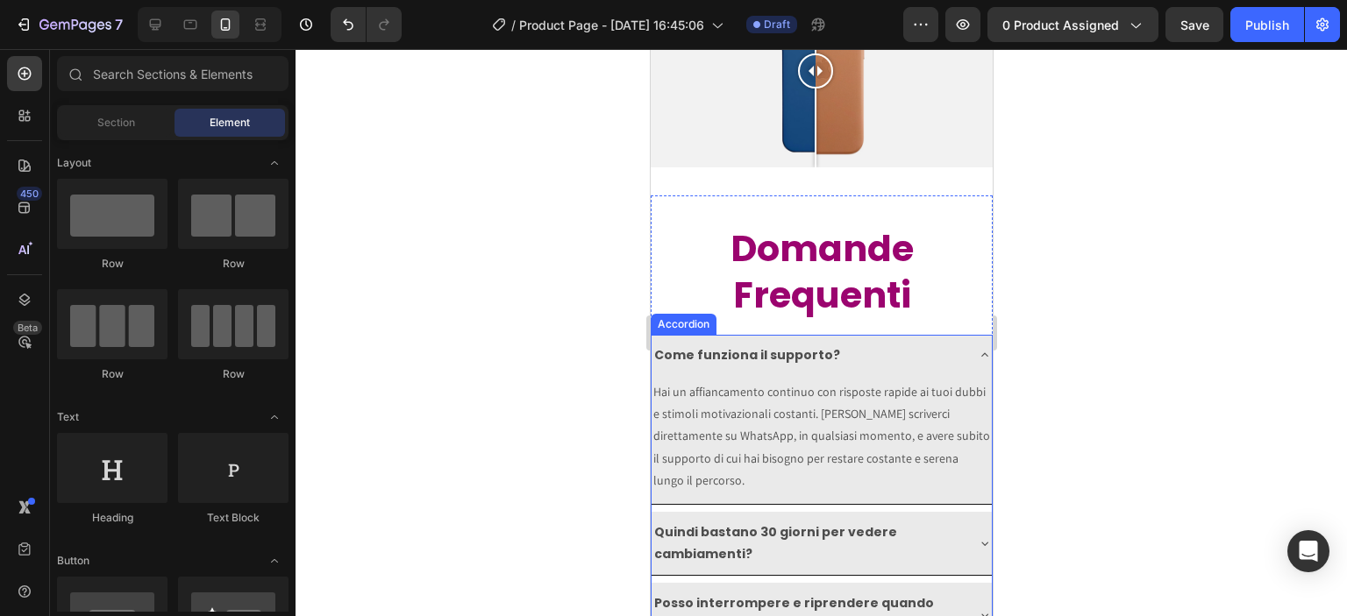
click at [813, 290] on h2 "Domande Frequenti" at bounding box center [821, 272] width 342 height 97
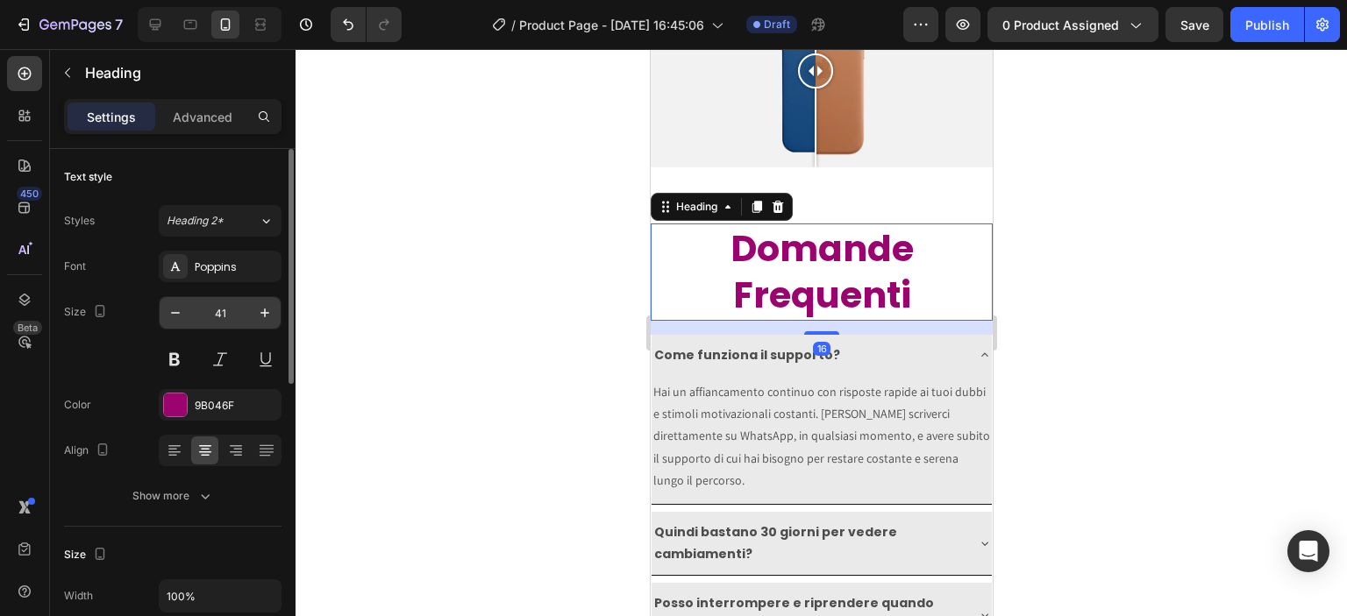
click at [217, 317] on input "41" at bounding box center [220, 313] width 58 height 32
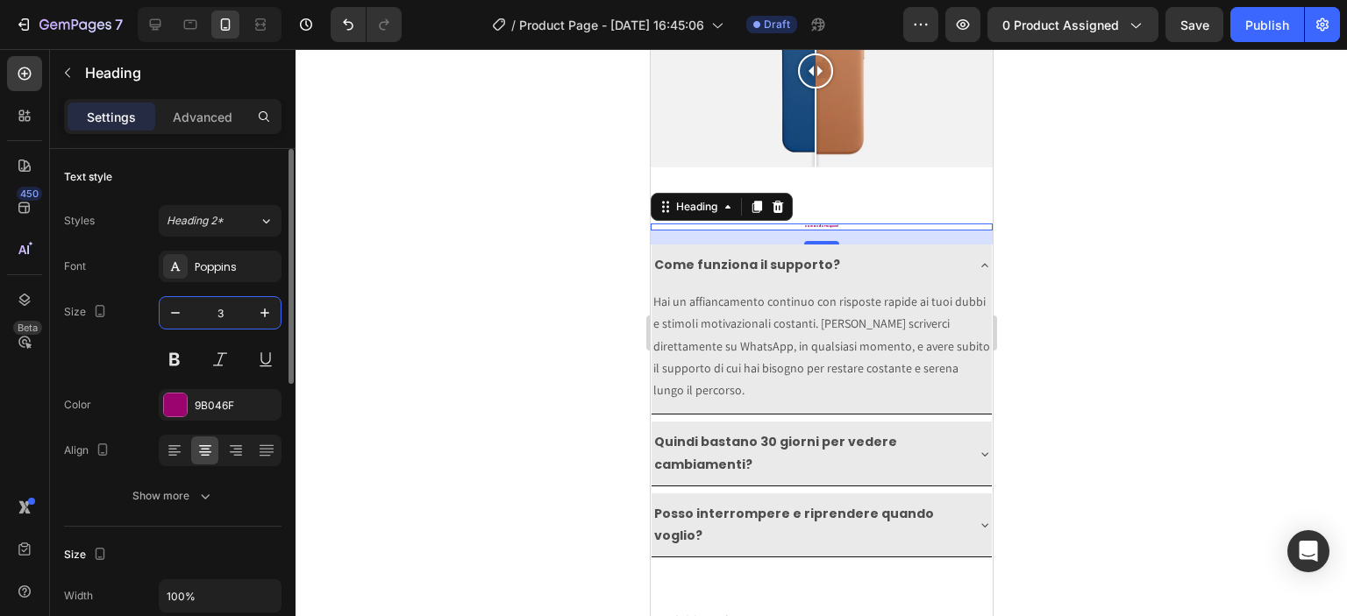
type input "31"
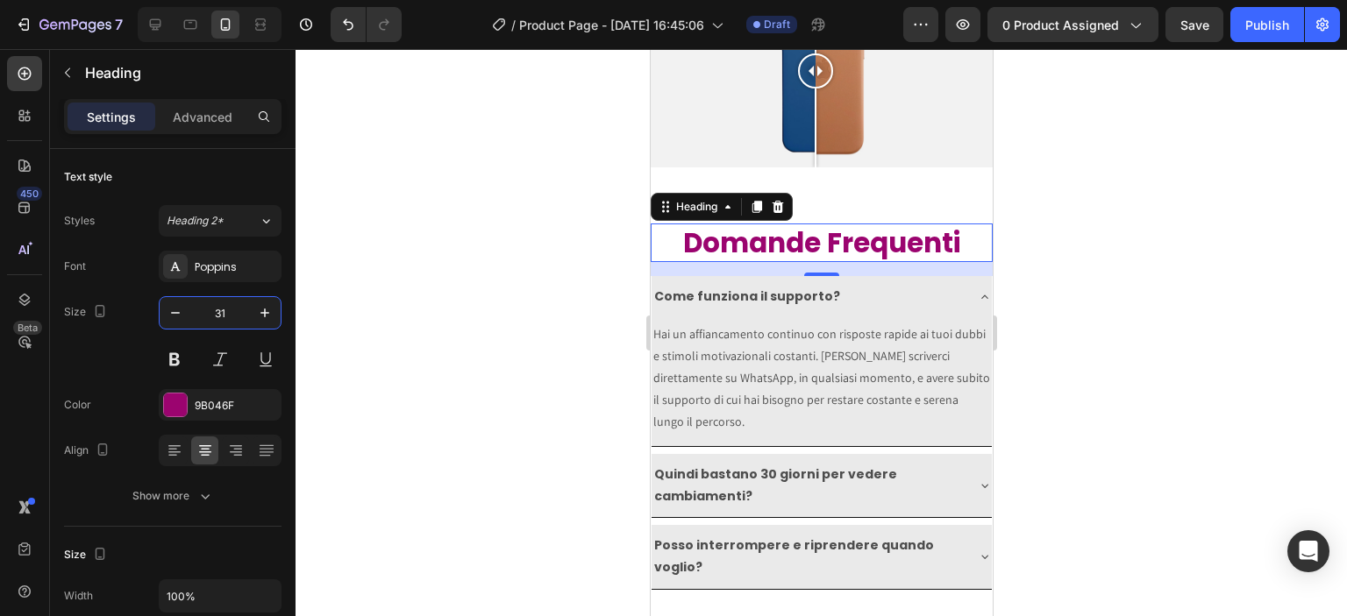
click at [524, 279] on div at bounding box center [821, 332] width 1051 height 567
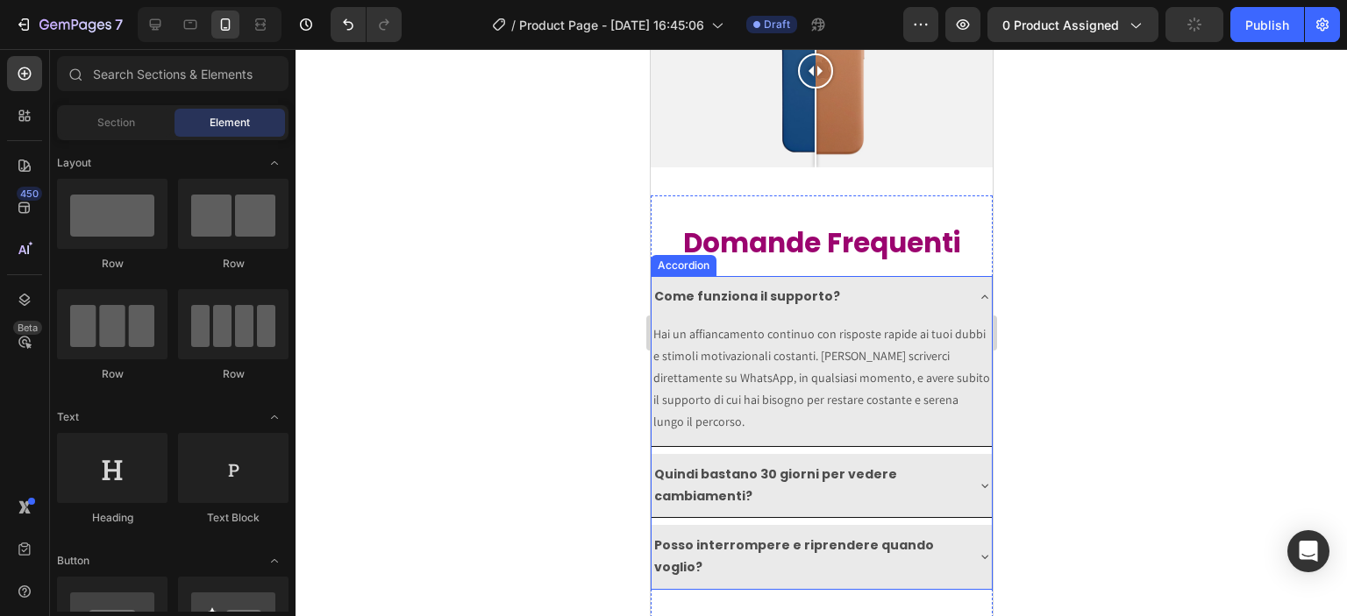
click at [882, 296] on div "Come funziona il supporto?" at bounding box center [807, 296] width 312 height 27
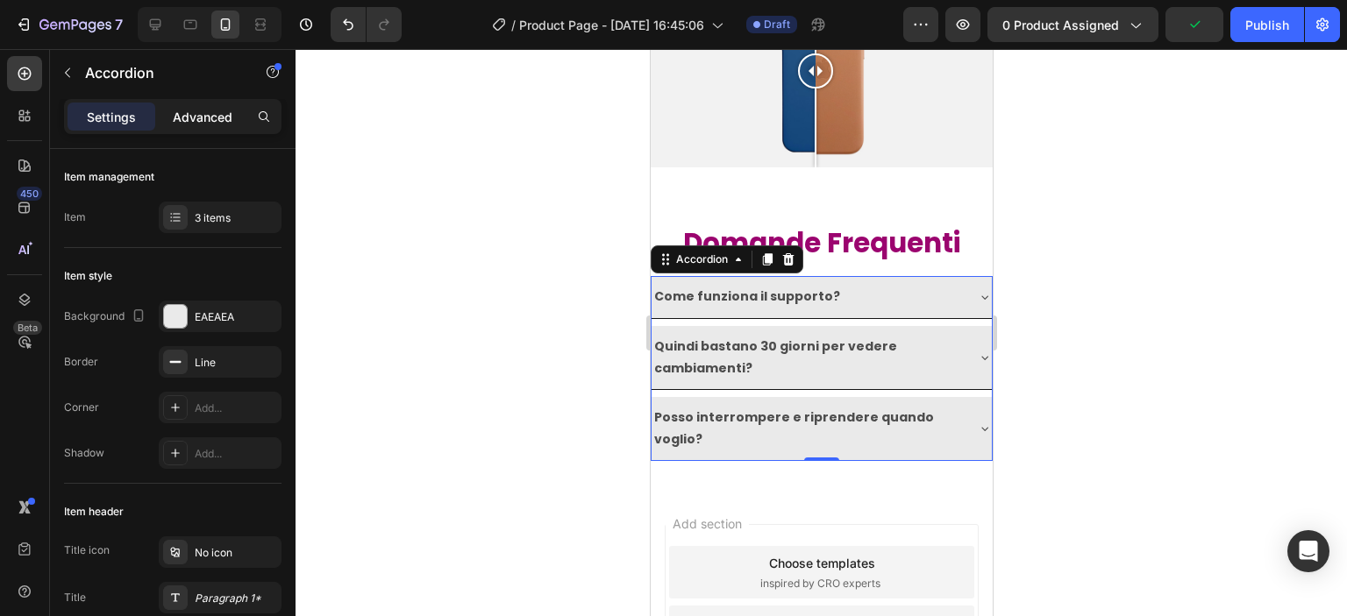
click at [193, 128] on div "Advanced" at bounding box center [203, 117] width 88 height 28
type input "100%"
type input "100"
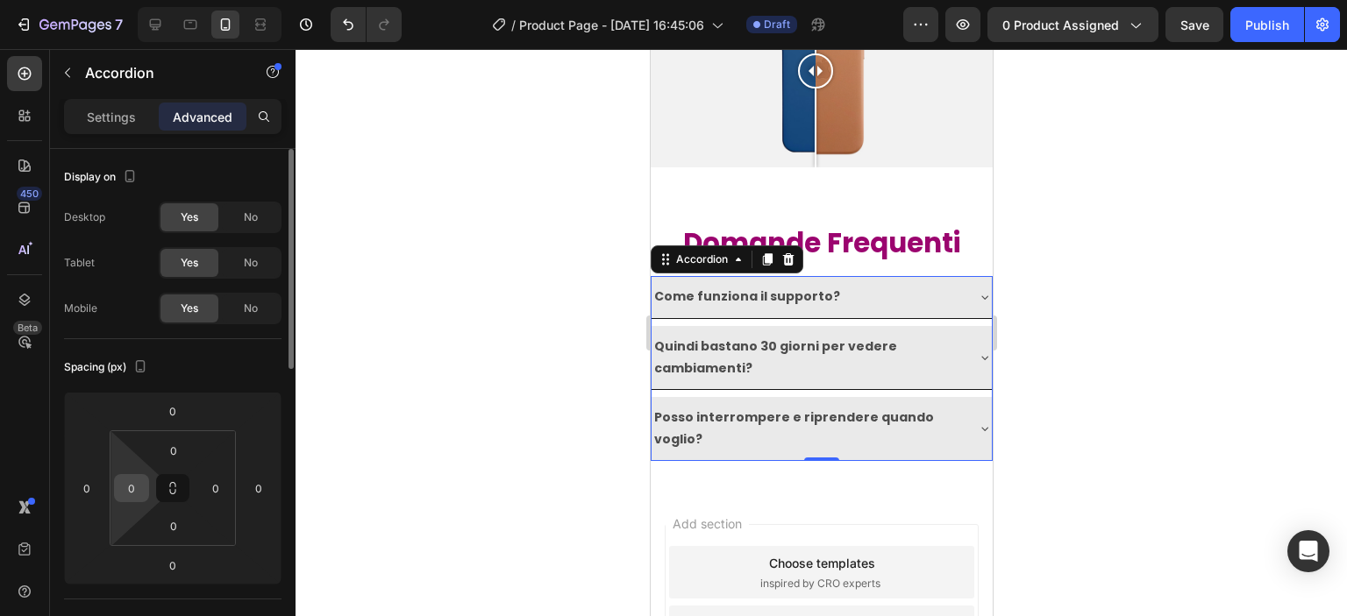
click at [147, 485] on div "0" at bounding box center [131, 488] width 35 height 28
click at [146, 483] on div "0" at bounding box center [131, 488] width 35 height 28
click at [142, 483] on input "0" at bounding box center [131, 488] width 26 height 26
type input "16"
click at [212, 488] on input "0" at bounding box center [216, 488] width 26 height 26
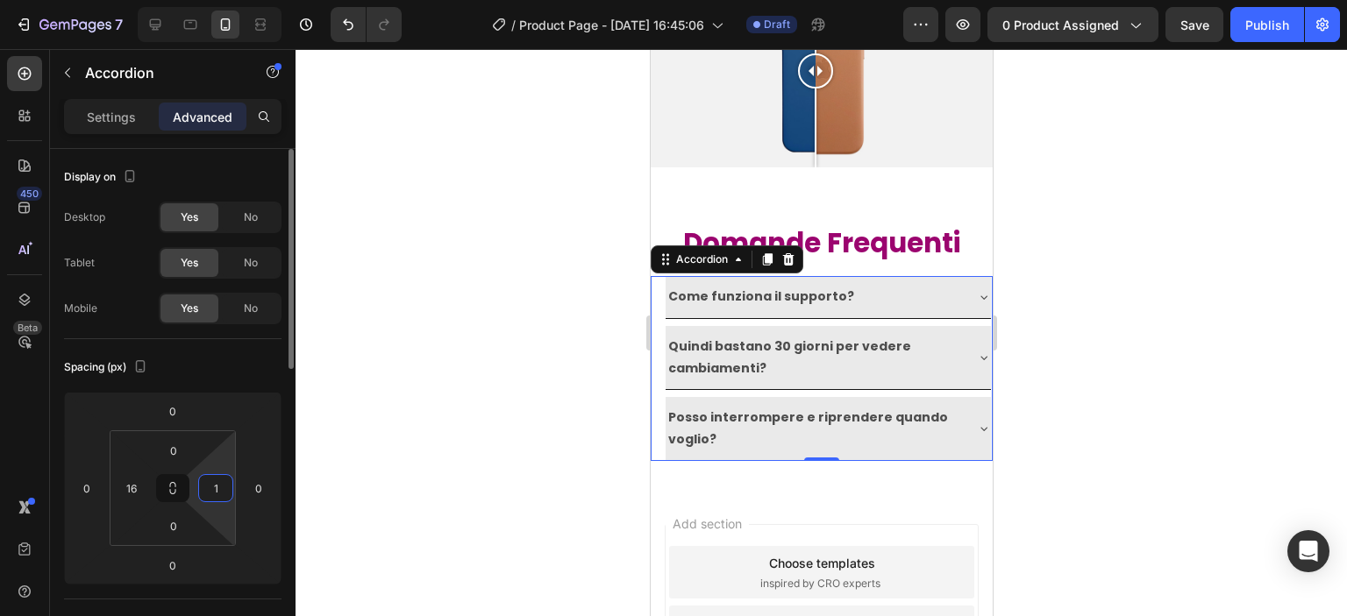
type input "16"
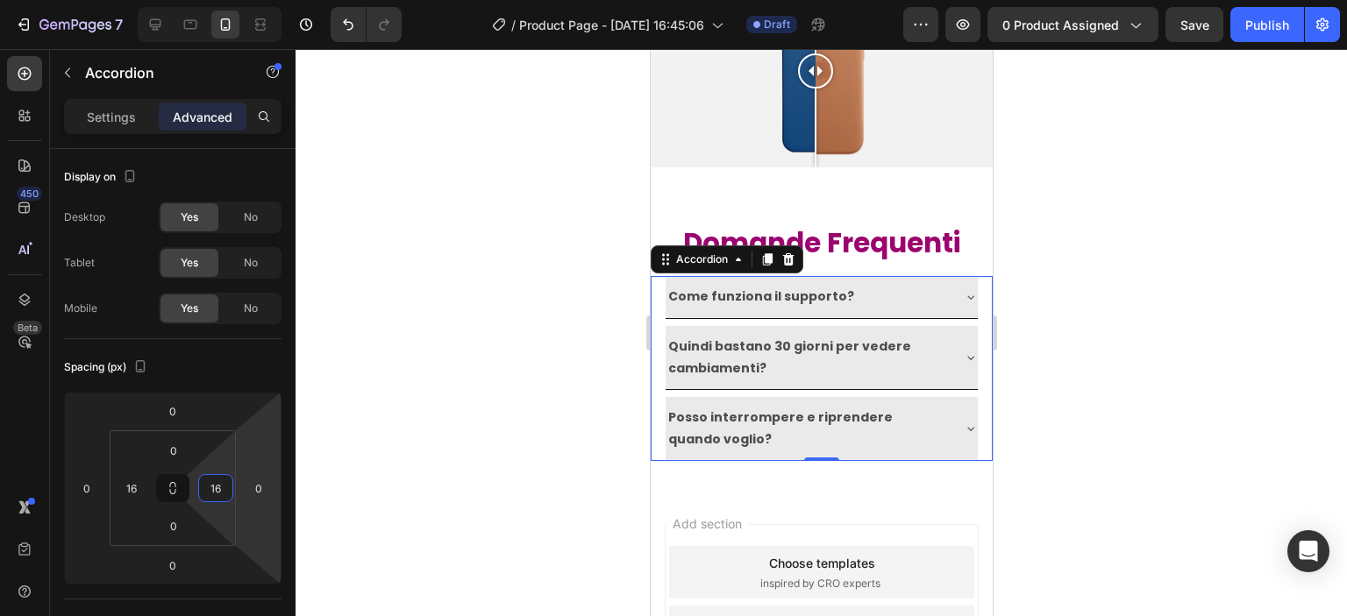
click at [476, 414] on div at bounding box center [821, 332] width 1051 height 567
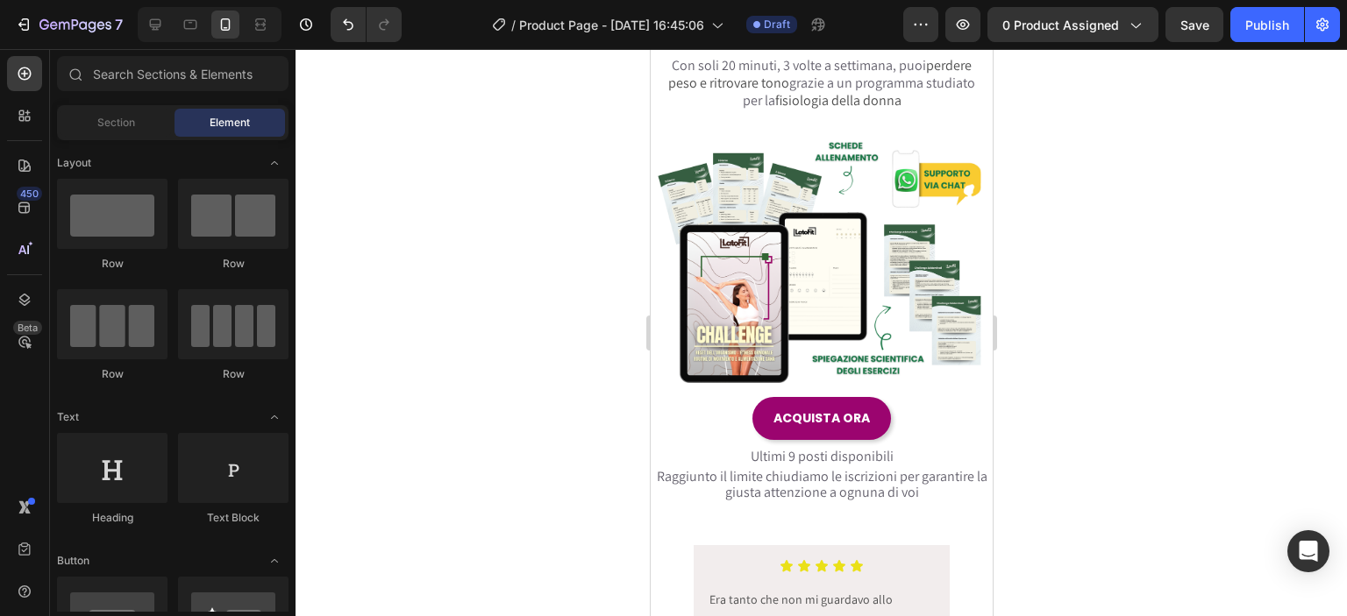
scroll to position [0, 0]
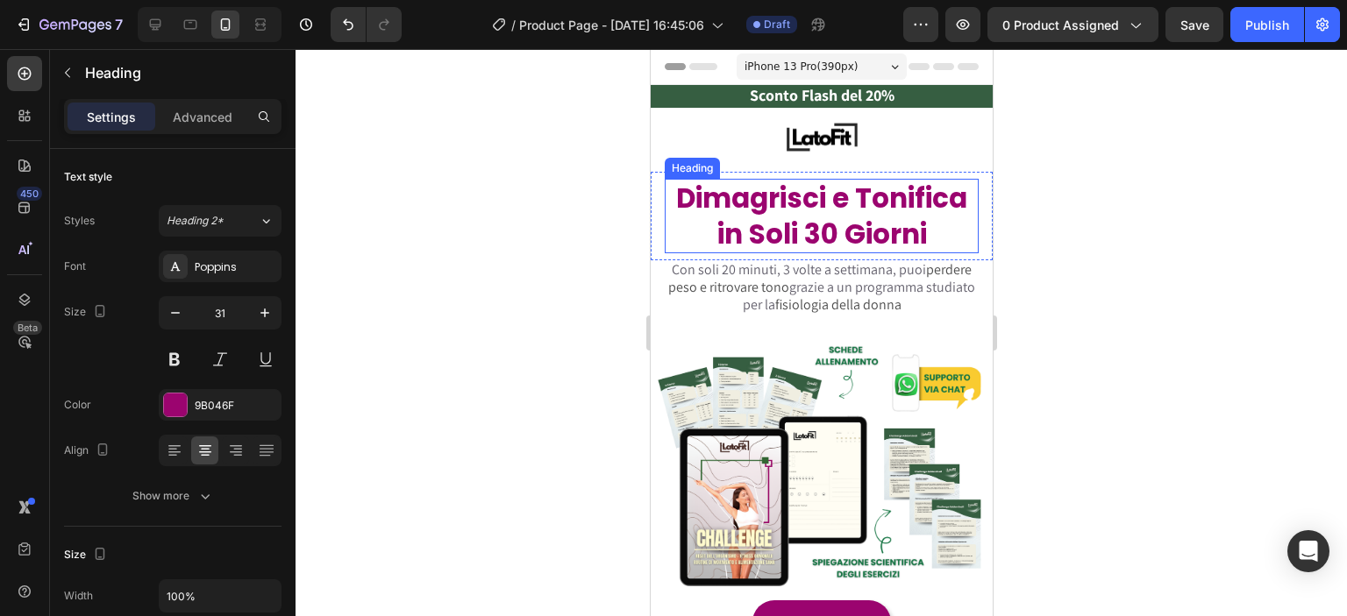
click at [924, 221] on h2 "Dimagrisci e Tonifica in Soli 30 Giorni" at bounding box center [821, 216] width 314 height 75
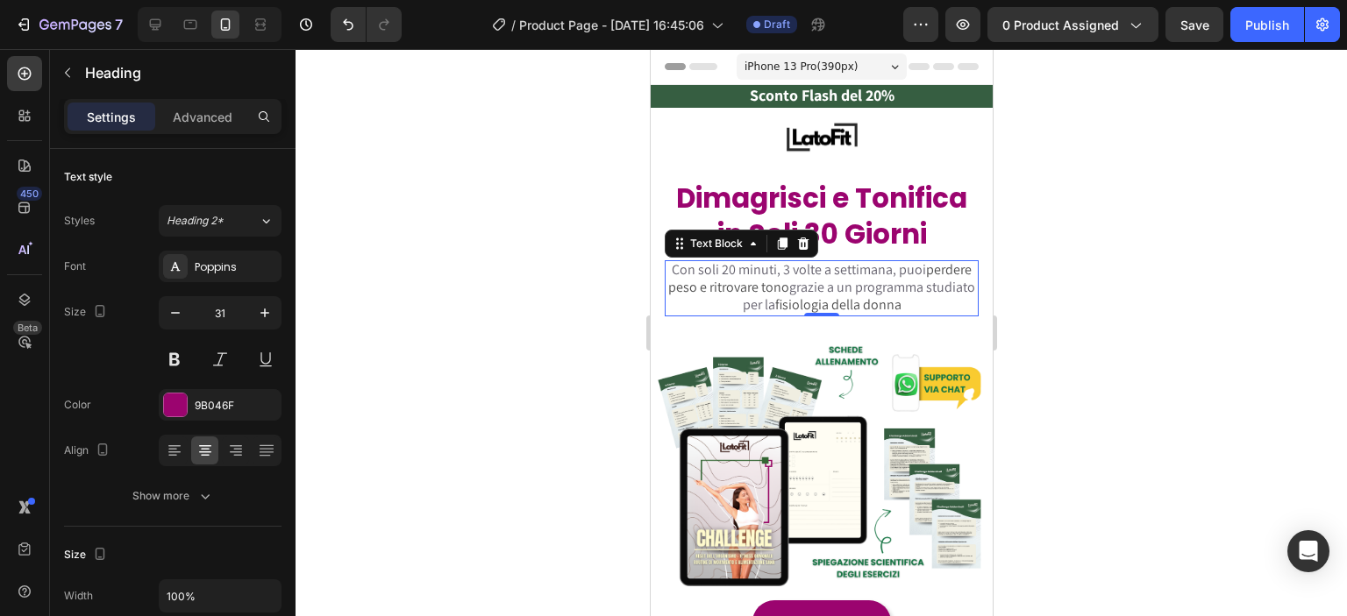
click at [830, 288] on span "perdere peso e ritrovare tono" at bounding box center [818, 278] width 303 height 36
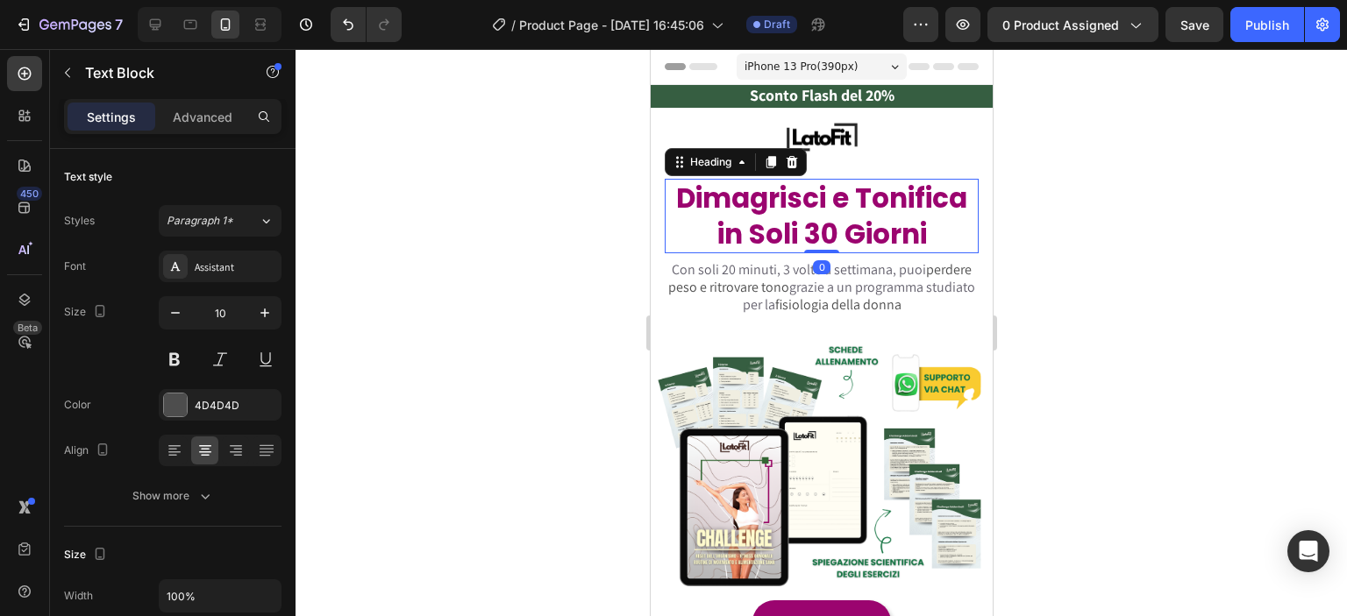
click at [873, 222] on h2 "Dimagrisci e Tonifica in Soli 30 Giorni" at bounding box center [821, 216] width 314 height 75
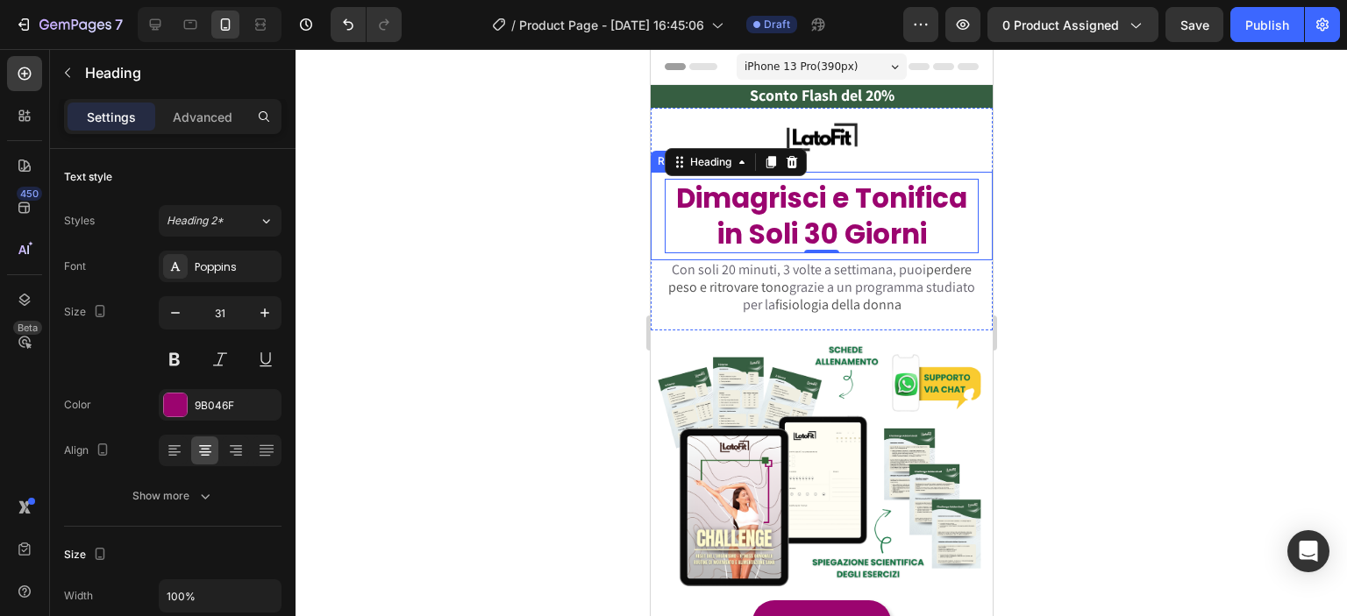
click at [1058, 238] on div at bounding box center [821, 332] width 1051 height 567
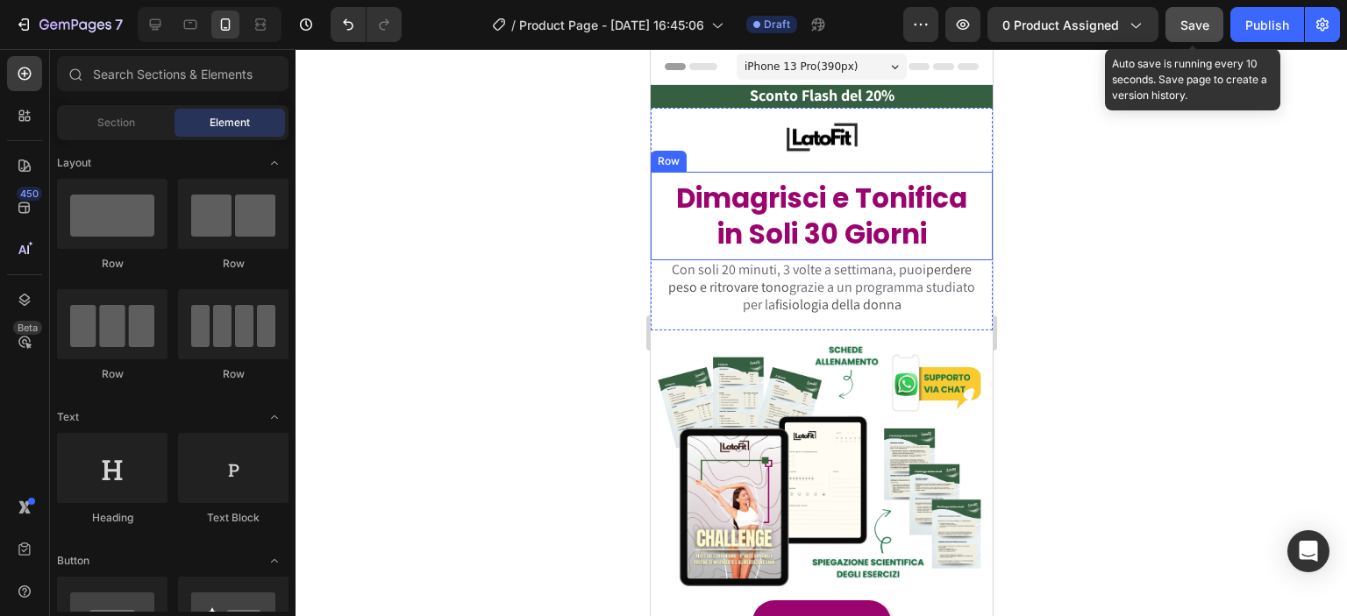
click at [1187, 36] on button "Save" at bounding box center [1194, 24] width 58 height 35
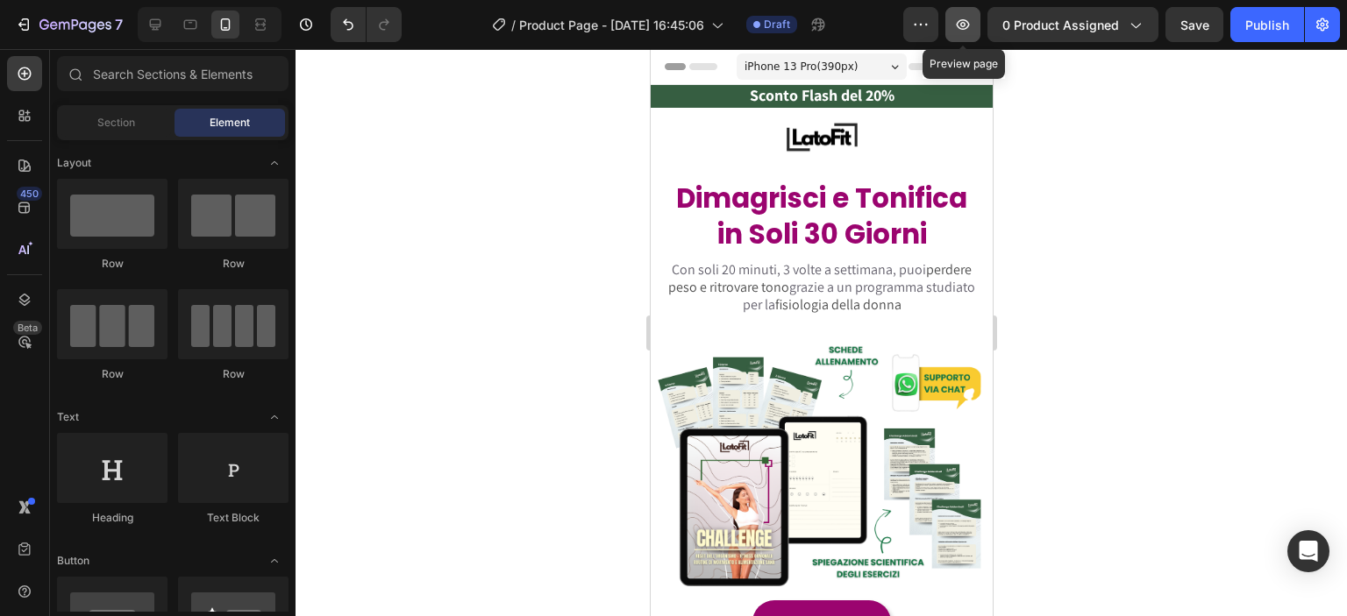
click at [967, 18] on icon "button" at bounding box center [963, 25] width 18 height 18
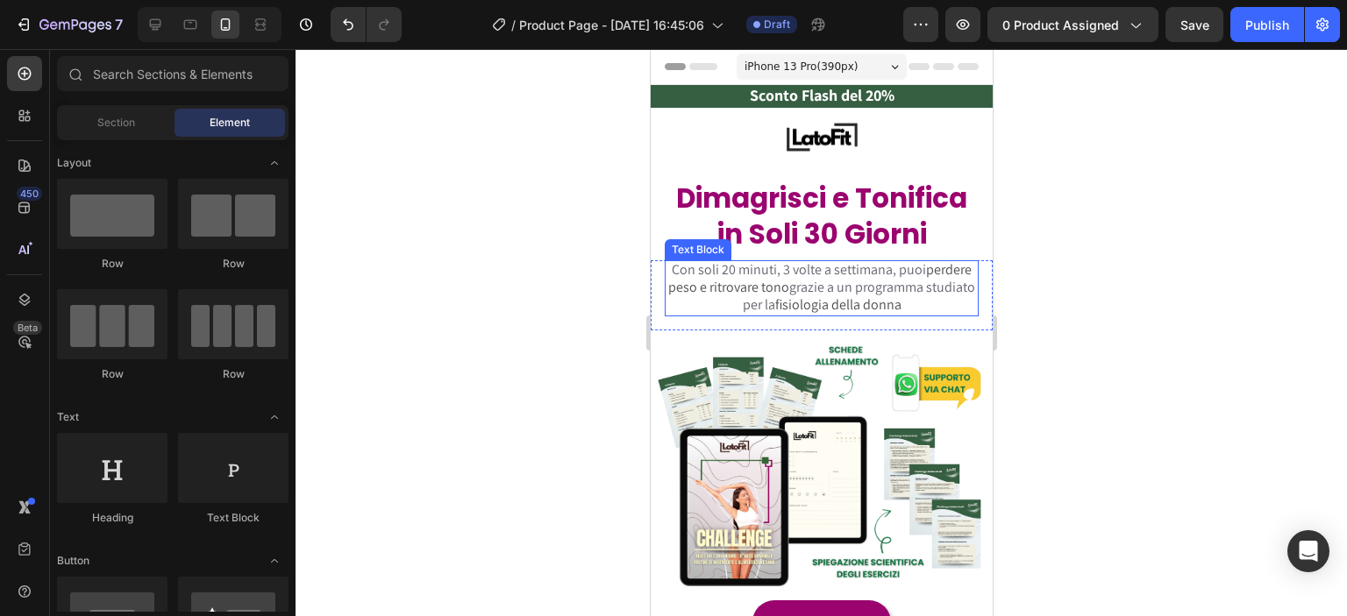
scroll to position [204, 0]
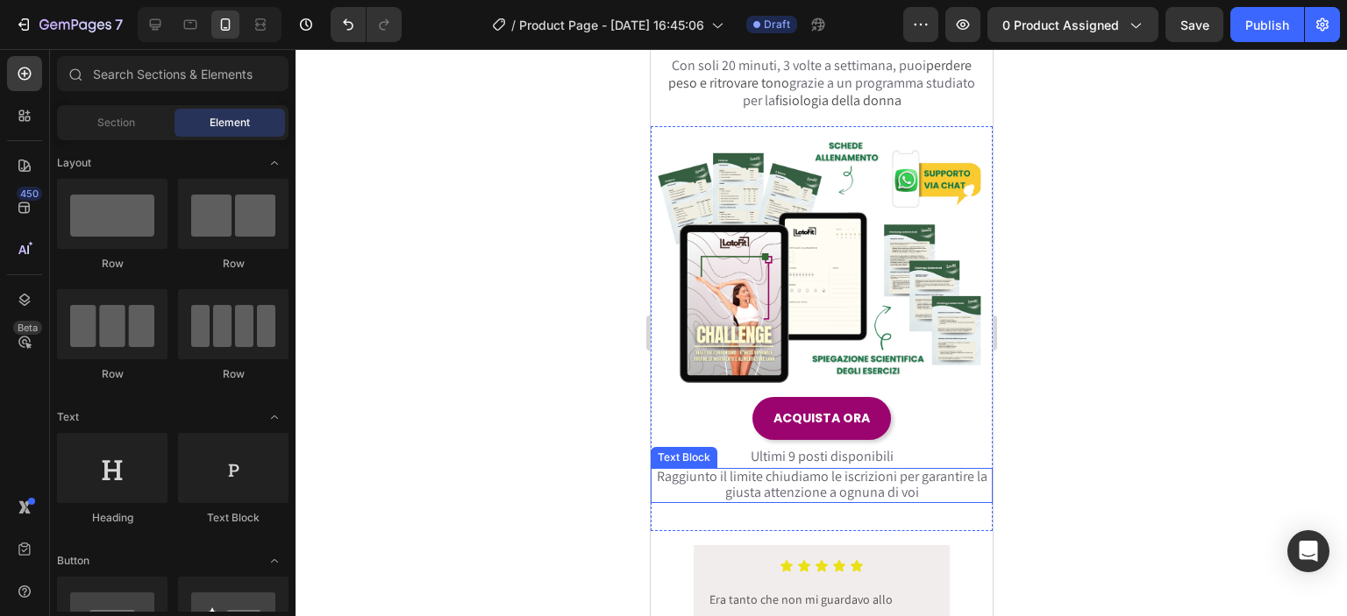
click at [734, 469] on span "Raggiunto il limite chiudiamo le iscrizioni per garantire la giusta attenzione …" at bounding box center [821, 484] width 331 height 34
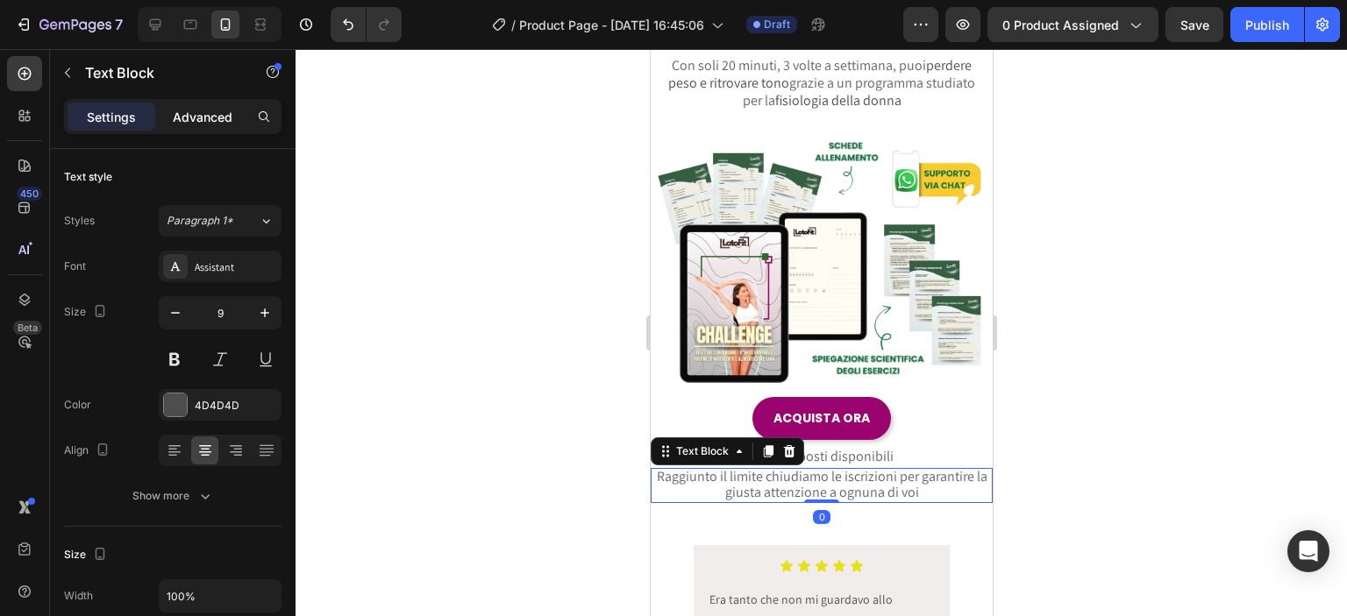
click at [217, 122] on p "Advanced" at bounding box center [203, 117] width 60 height 18
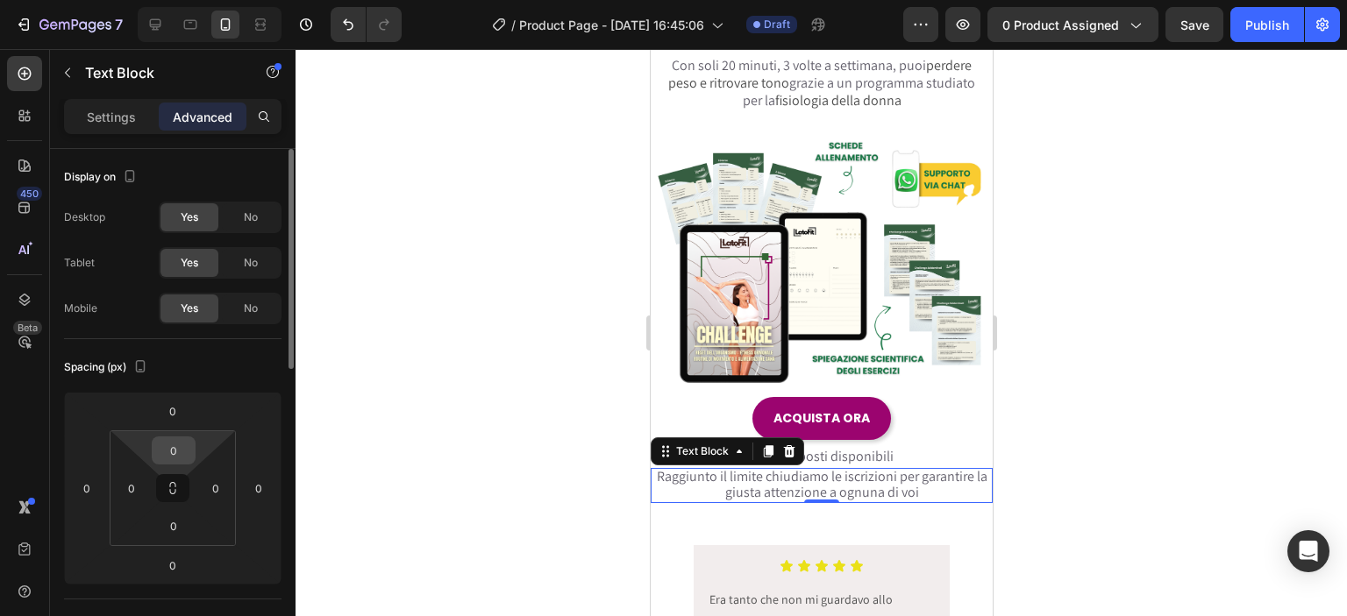
click at [189, 449] on input "0" at bounding box center [173, 451] width 35 height 26
type input "8"
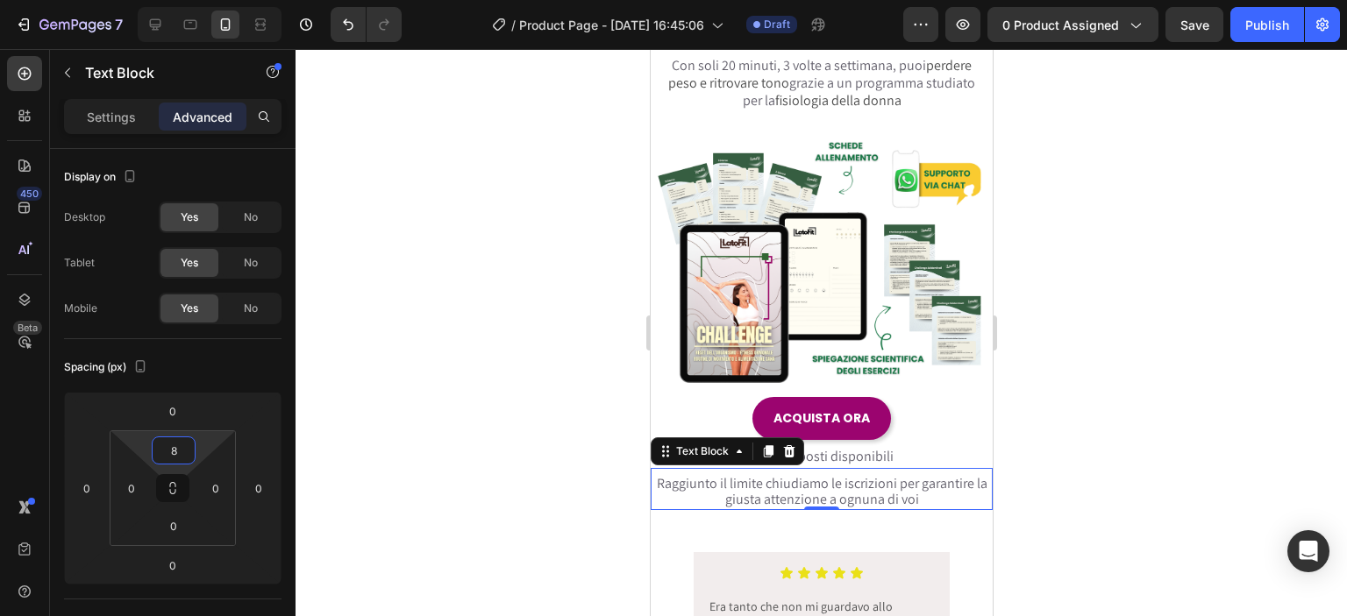
click at [460, 413] on div at bounding box center [821, 332] width 1051 height 567
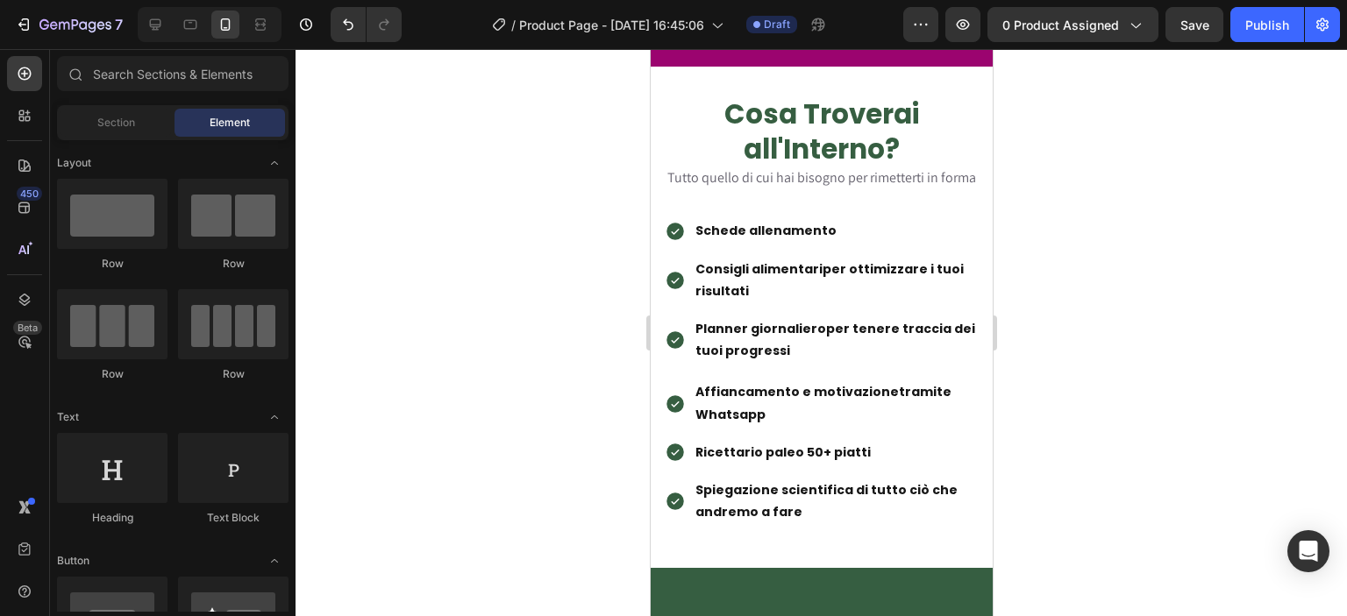
scroll to position [1842, 0]
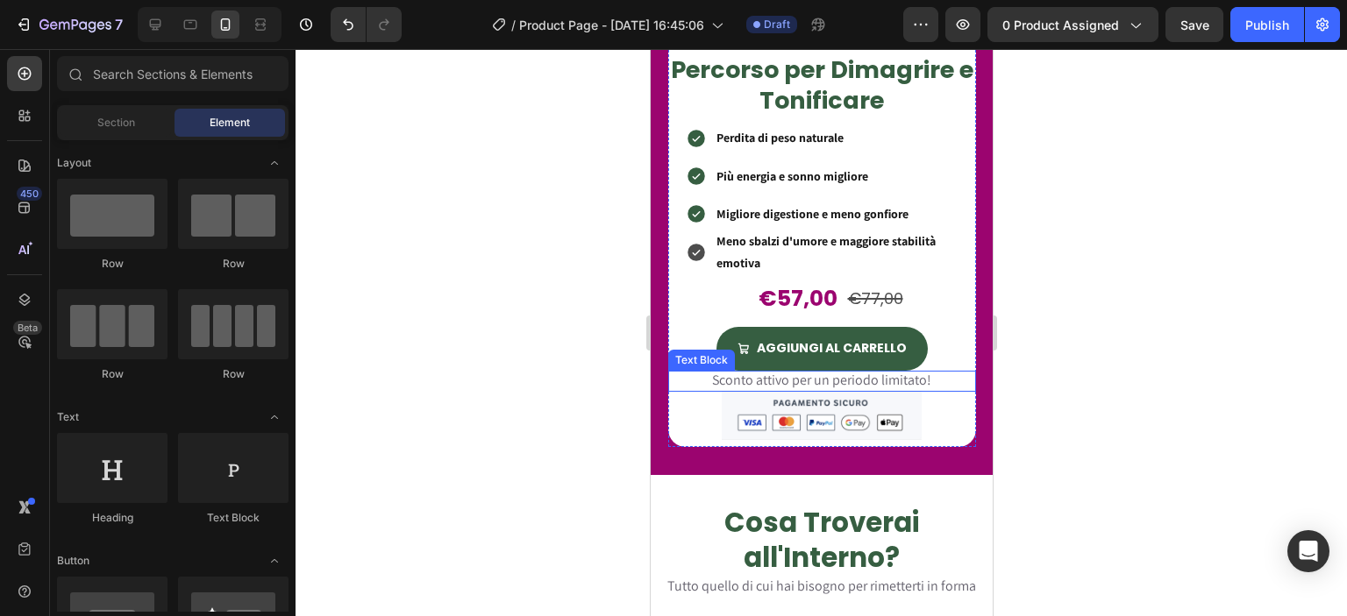
click at [769, 371] on span "Sconto attivo per un periodo limitato!" at bounding box center [820, 380] width 219 height 18
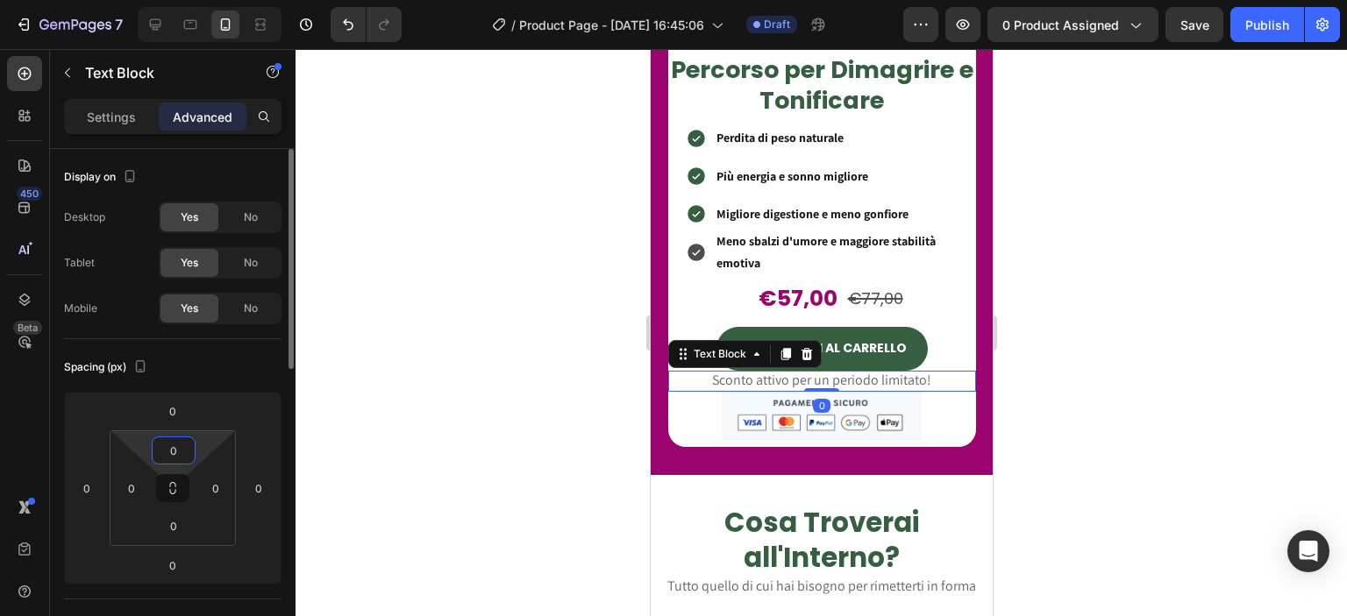
click at [175, 459] on input "0" at bounding box center [173, 451] width 35 height 26
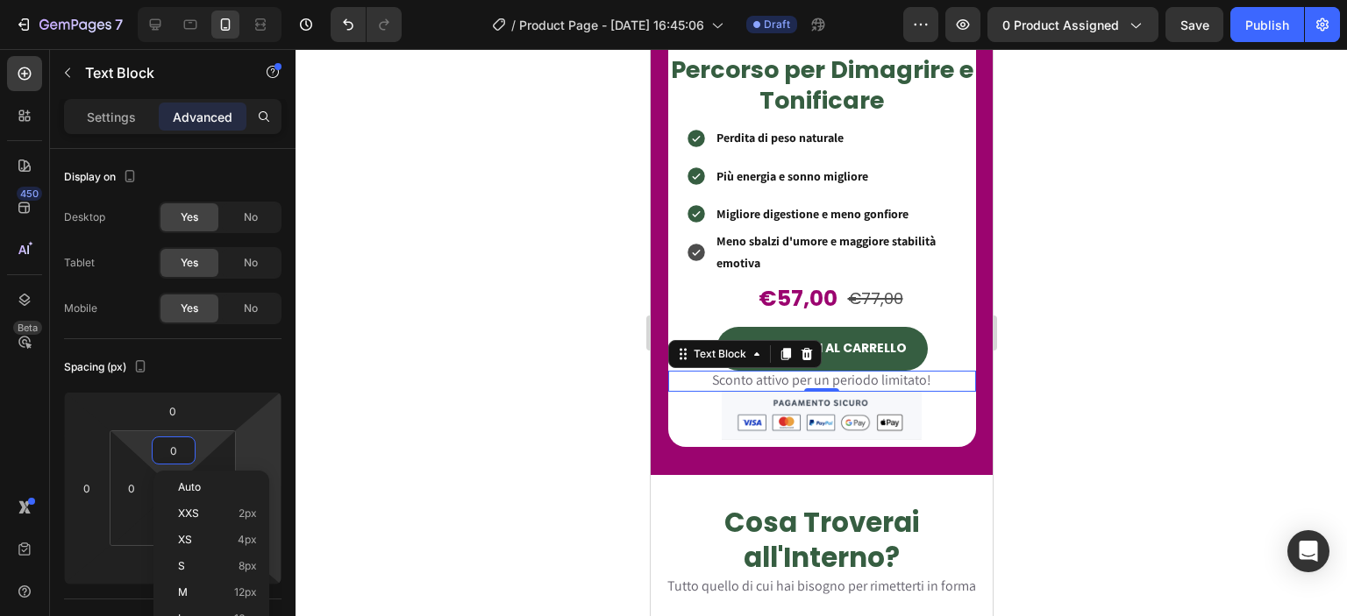
type input "8"
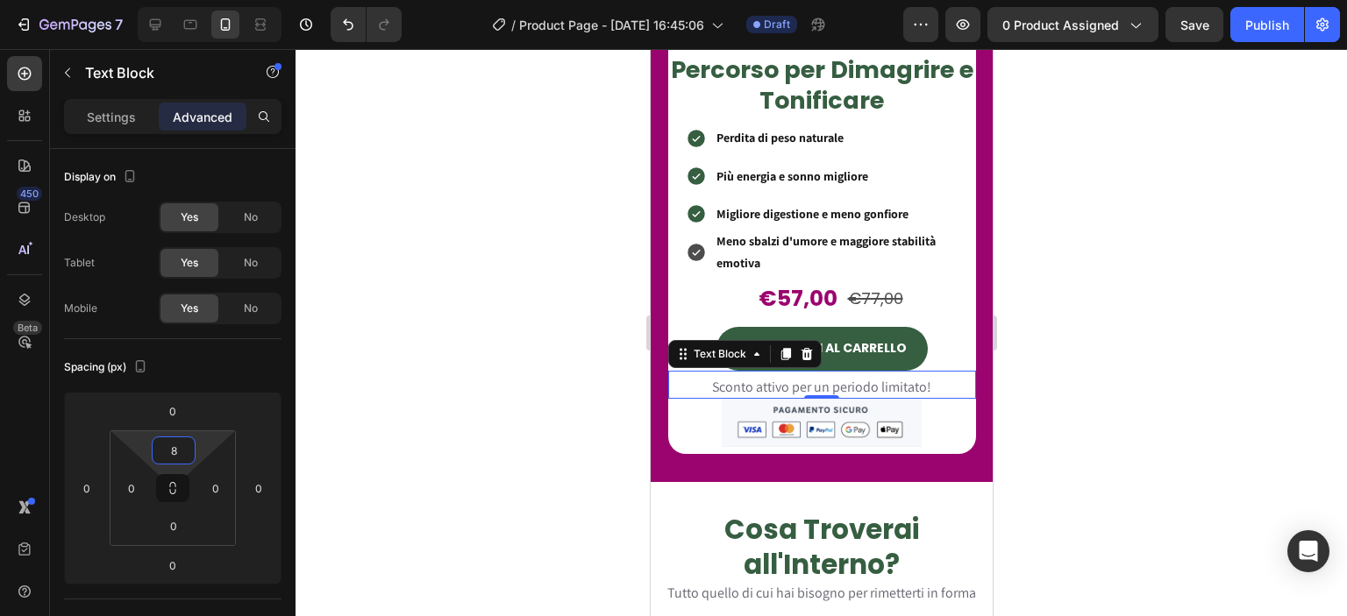
click at [467, 437] on div at bounding box center [821, 332] width 1051 height 567
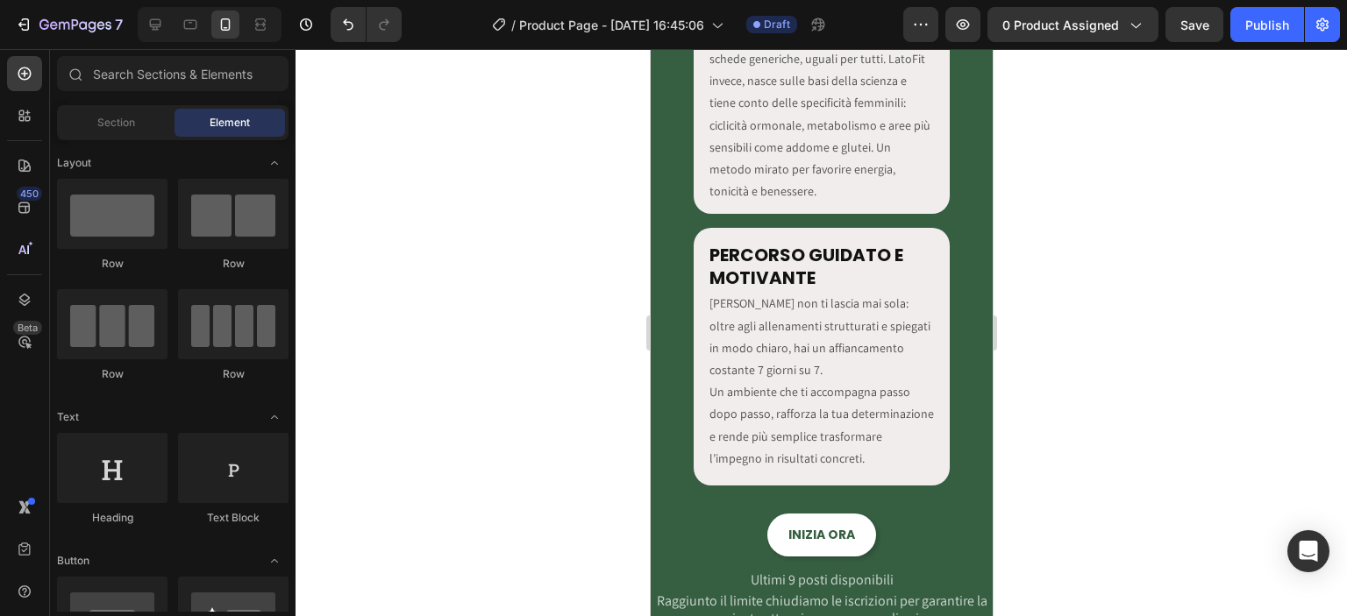
scroll to position [3478, 0]
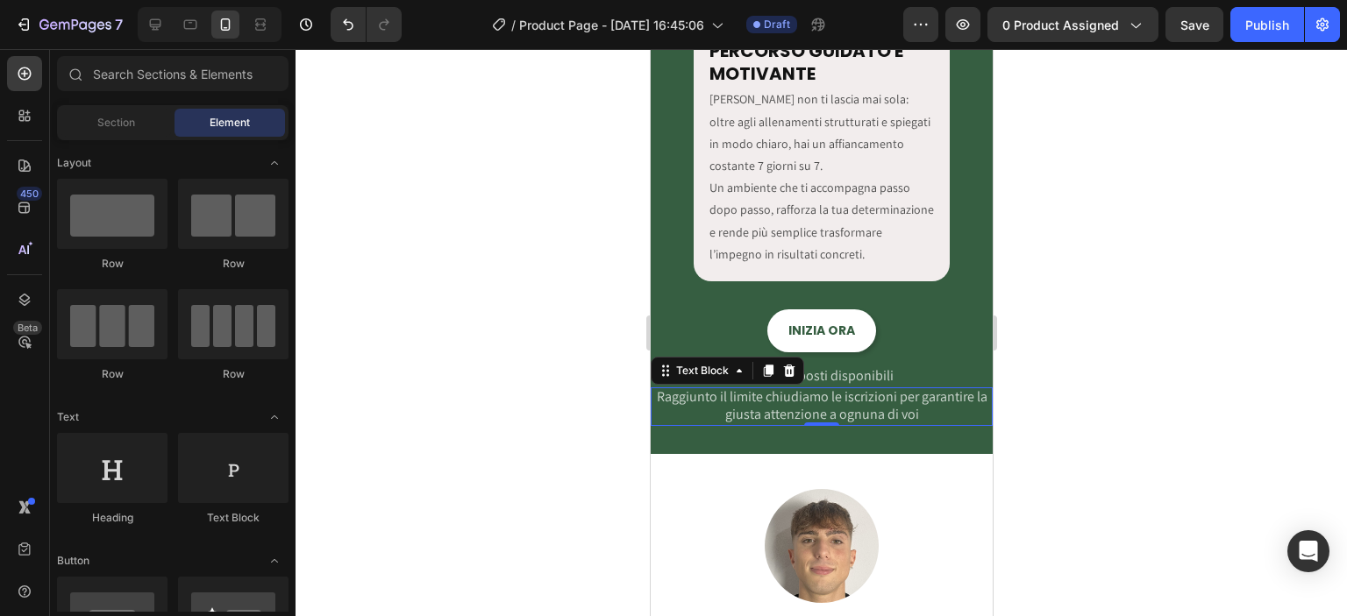
click at [832, 408] on span "Raggiunto il limite chiudiamo le iscrizioni per garantire la giusta attenzione …" at bounding box center [821, 406] width 331 height 36
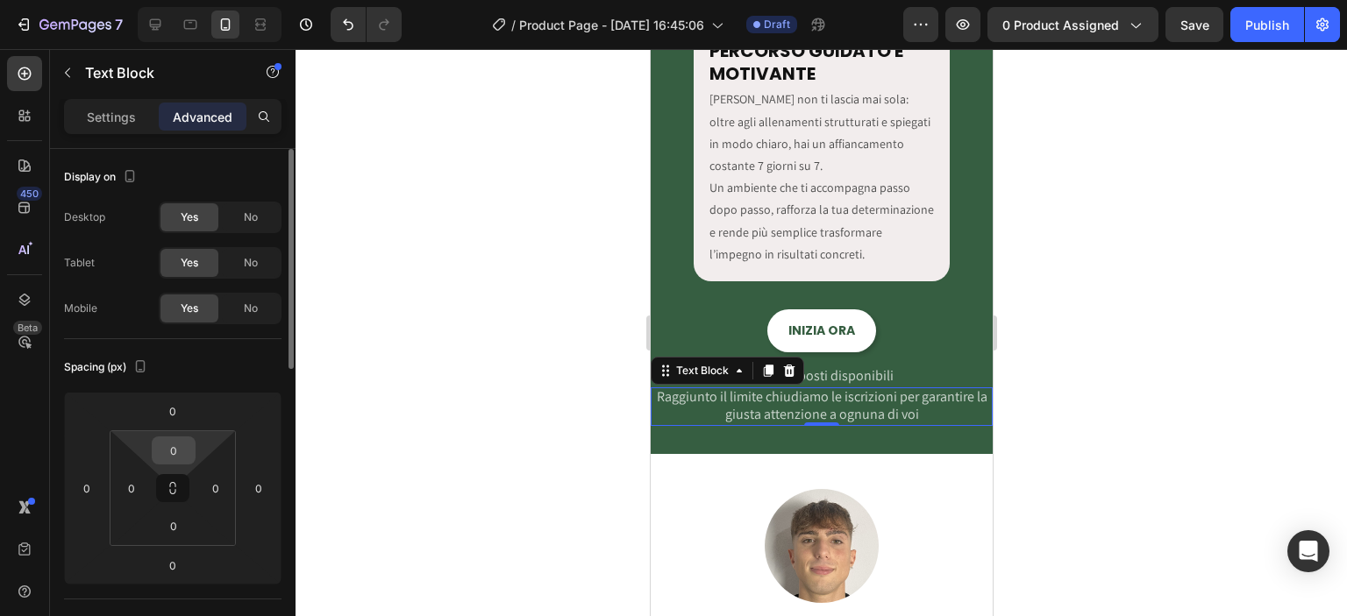
click at [166, 455] on input "0" at bounding box center [173, 451] width 35 height 26
type input "8"
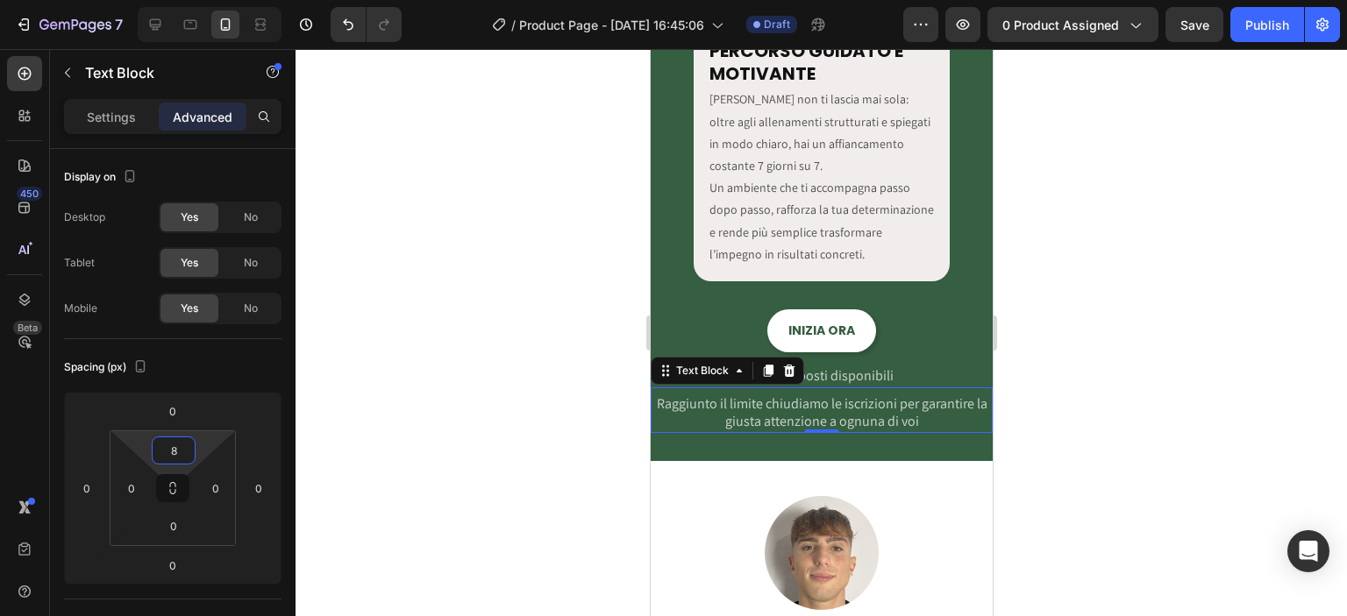
click at [479, 438] on div at bounding box center [821, 332] width 1051 height 567
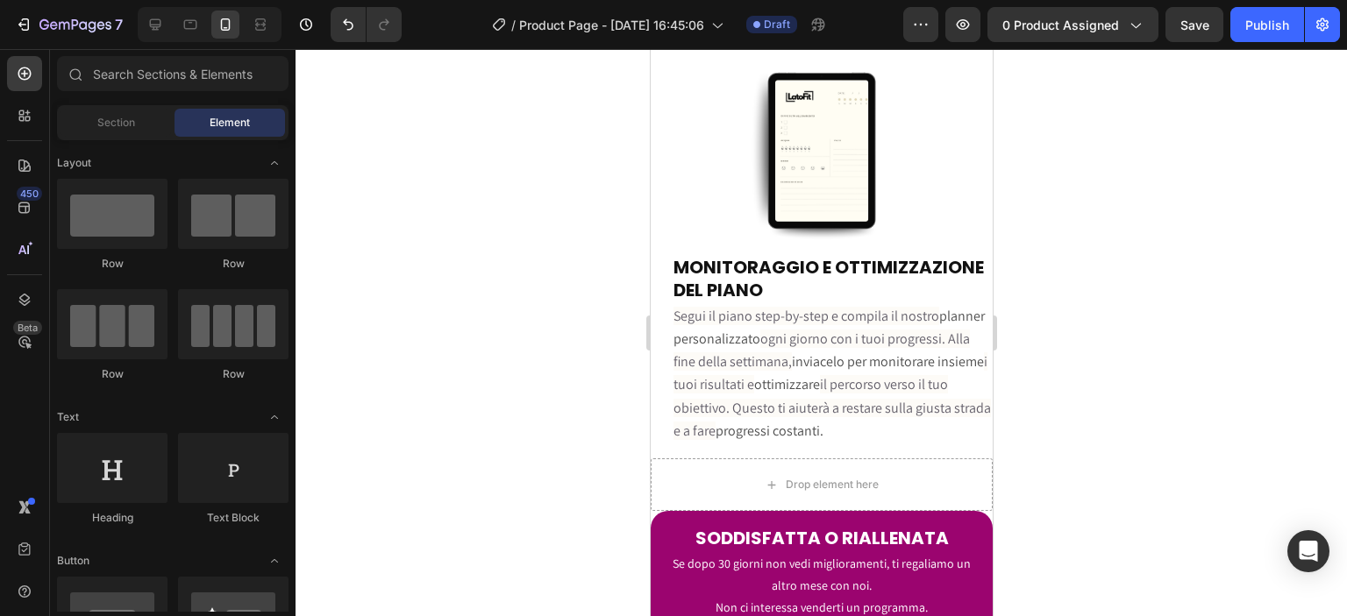
scroll to position [5933, 0]
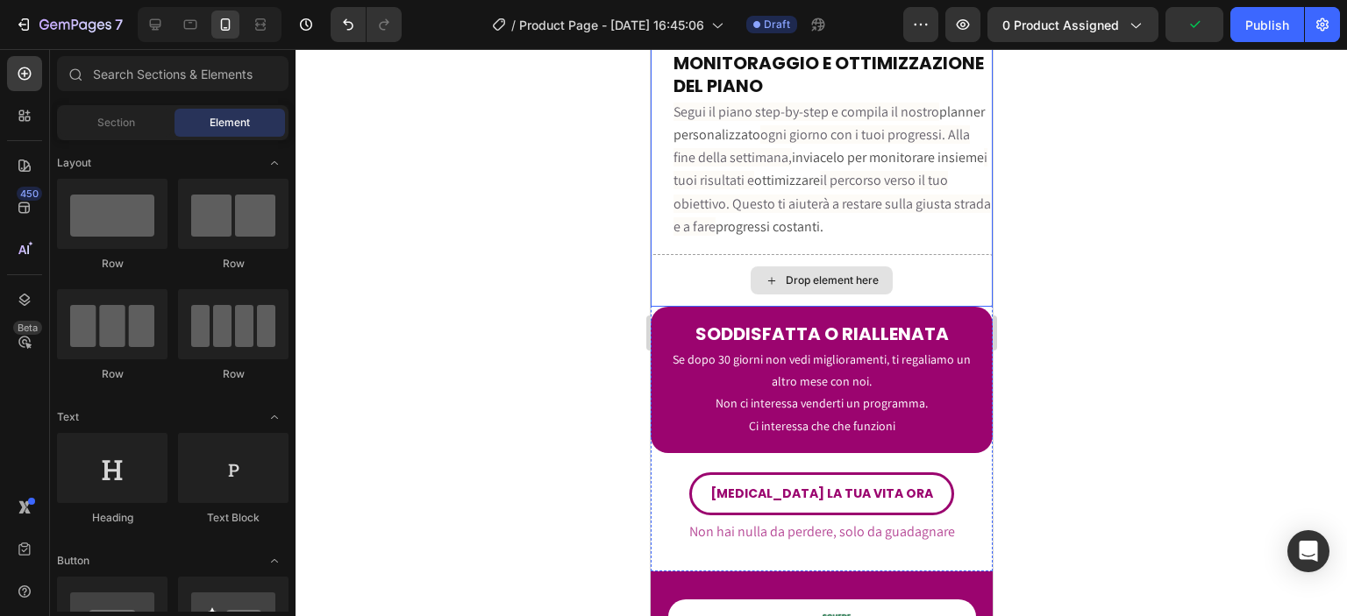
click at [706, 257] on div "Drop element here" at bounding box center [821, 280] width 342 height 53
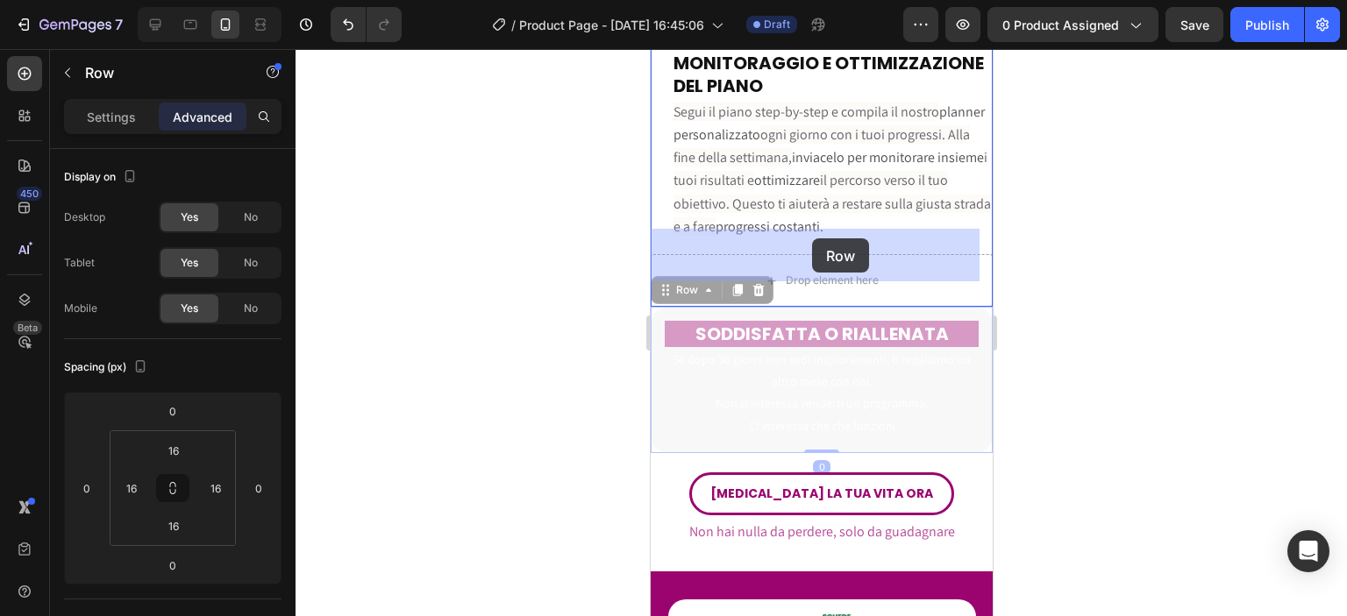
drag, startPoint x: 818, startPoint y: 281, endPoint x: 811, endPoint y: 239, distance: 42.7
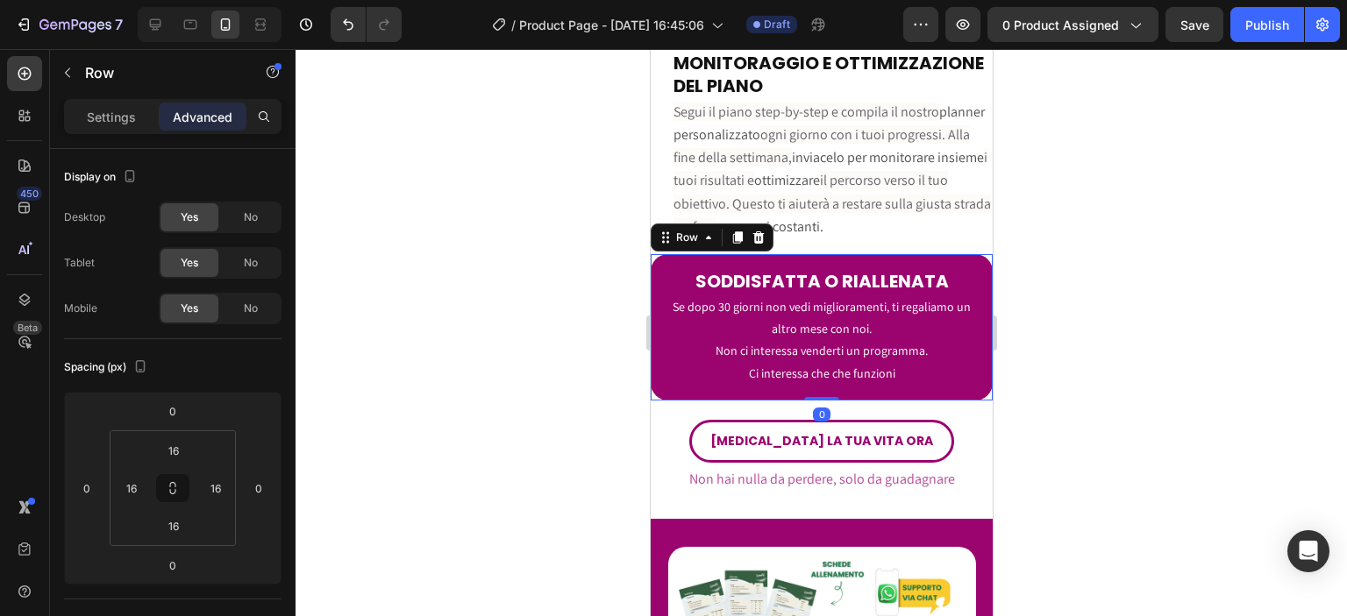
click at [1035, 331] on div at bounding box center [821, 332] width 1051 height 567
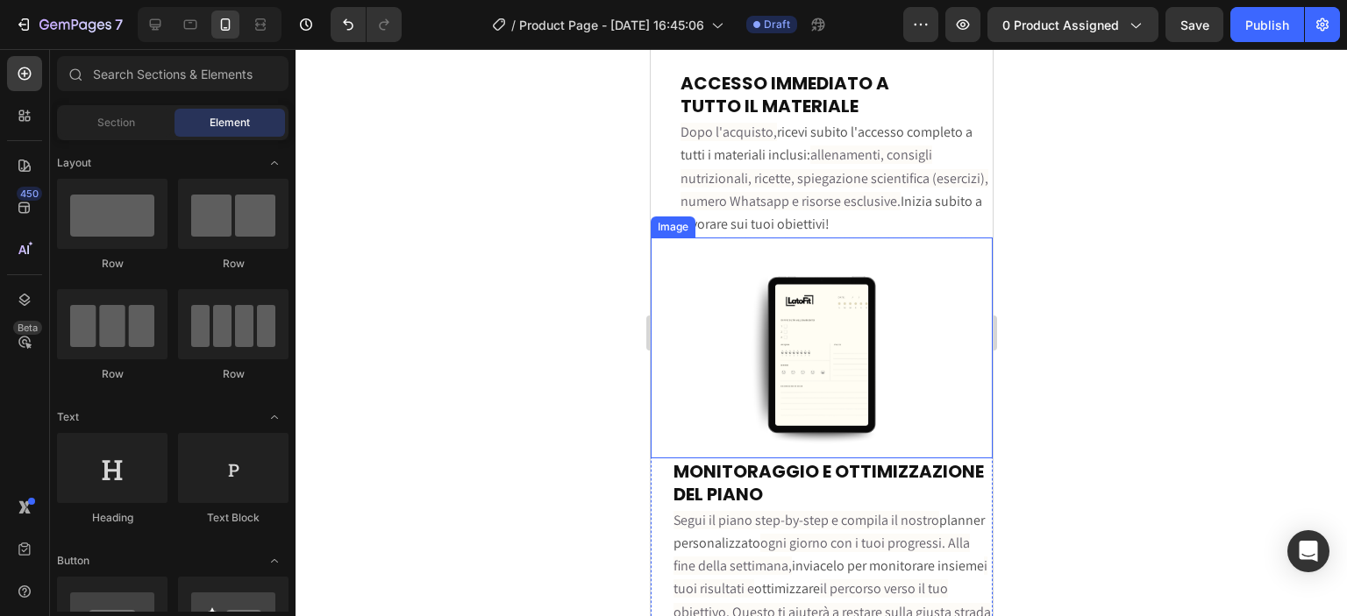
scroll to position [5729, 0]
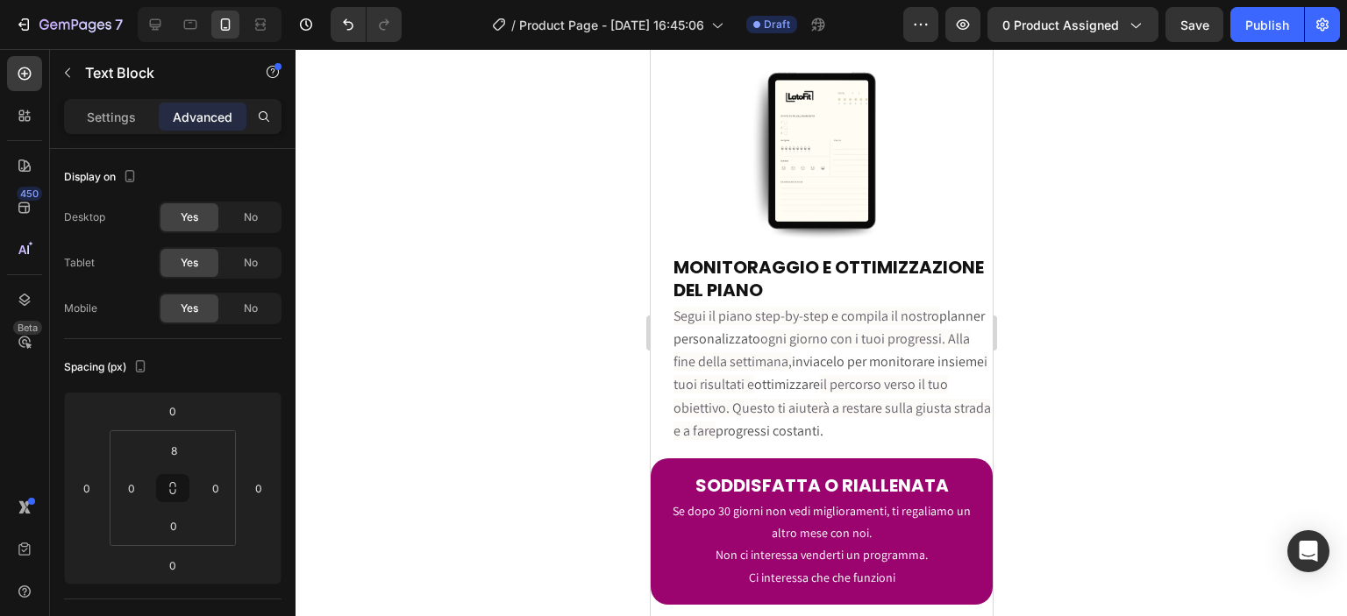
scroll to position [5933, 0]
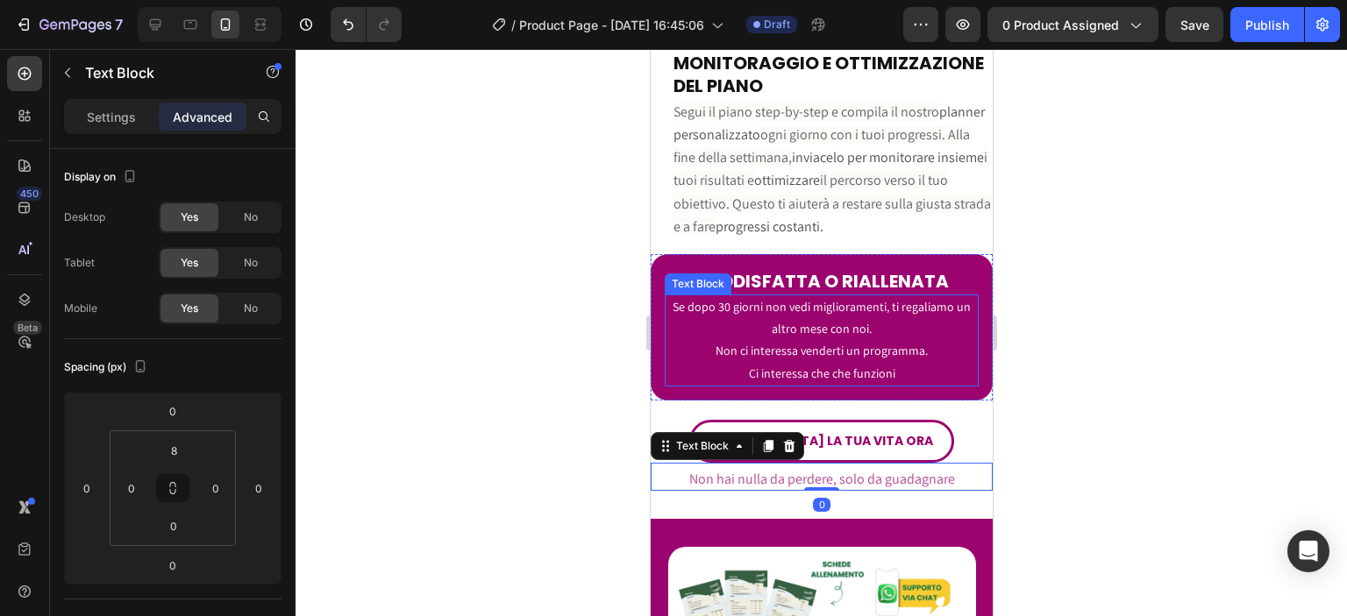
click at [948, 363] on p "Ci interessa che che funzioni" at bounding box center [821, 374] width 310 height 22
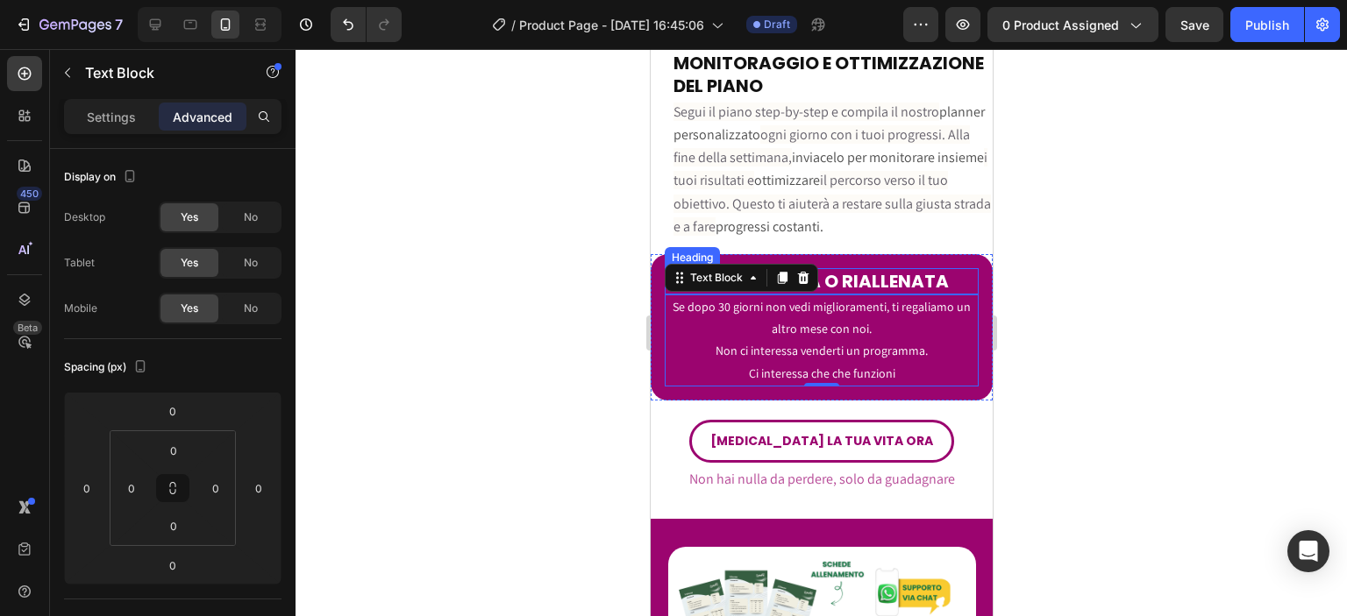
click at [962, 268] on h2 "SODDISFATTA O RIALLENATA" at bounding box center [821, 281] width 314 height 26
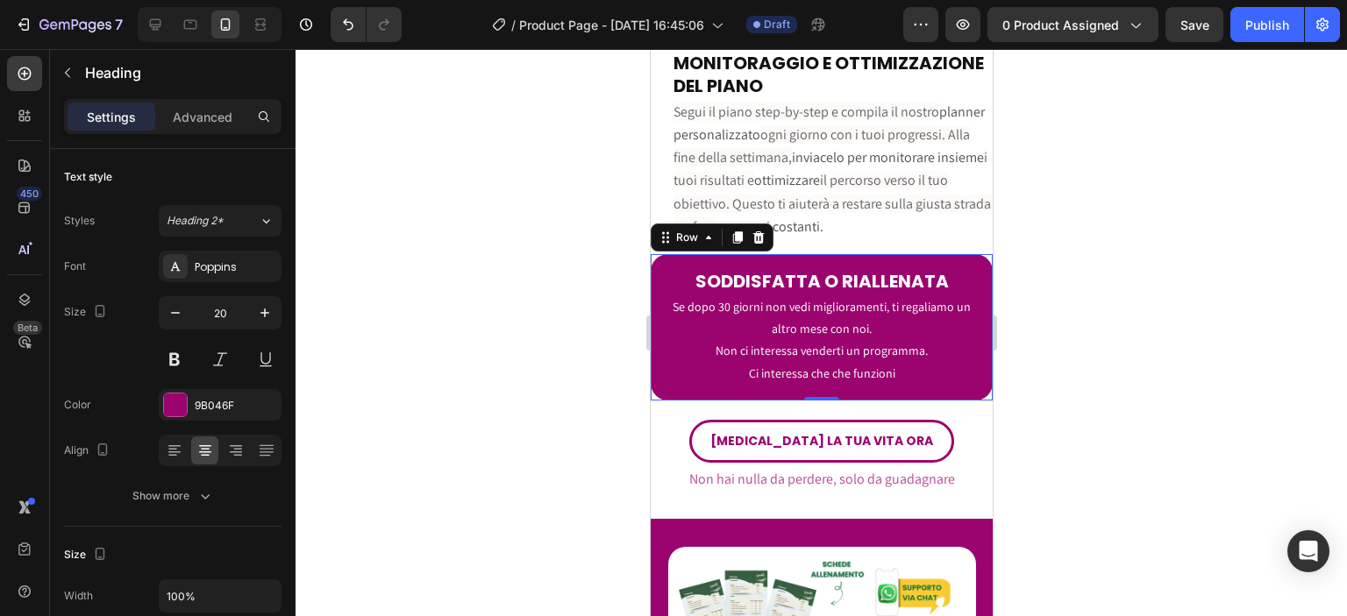
click at [972, 259] on div "SODDISFATTA O RIALLENATA Heading Se dopo 30 giorni non vedi miglioramenti, ti r…" at bounding box center [821, 327] width 342 height 146
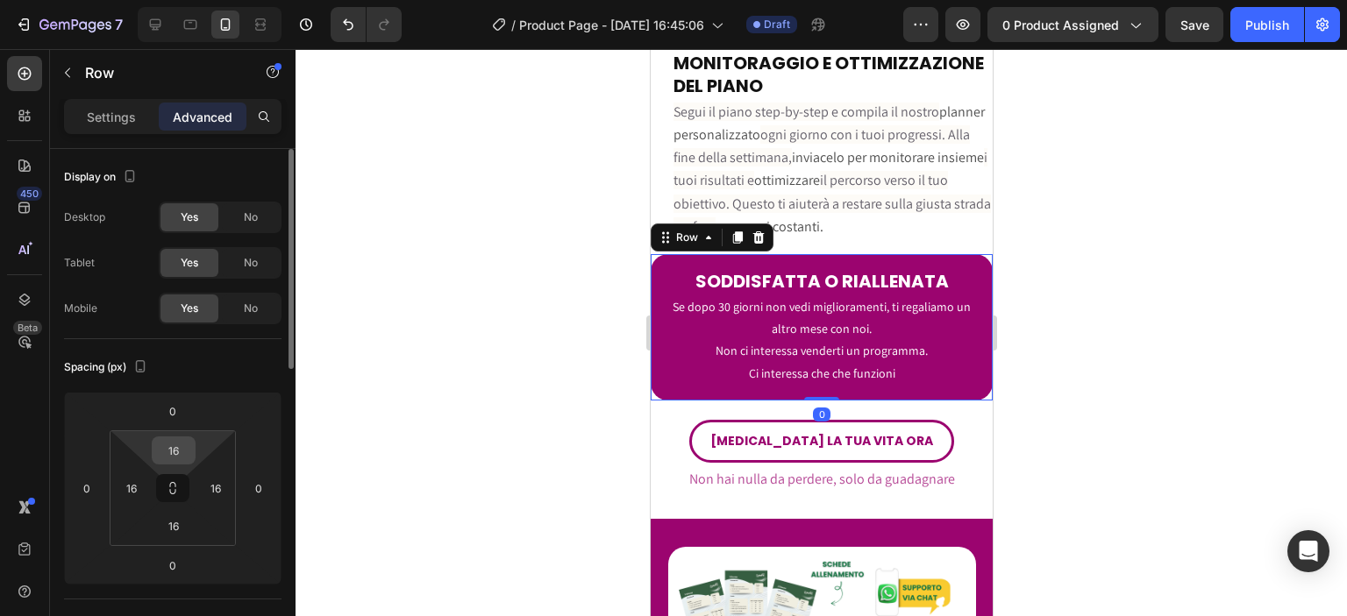
click at [182, 451] on input "16" at bounding box center [173, 451] width 35 height 26
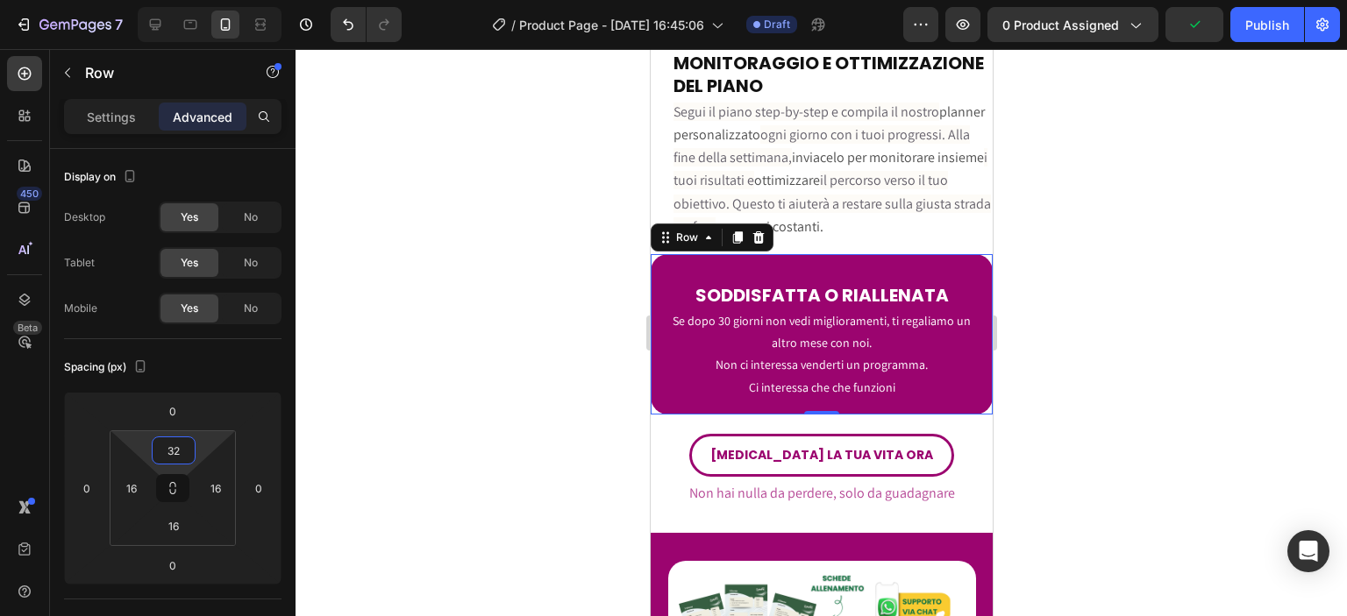
type input "16"
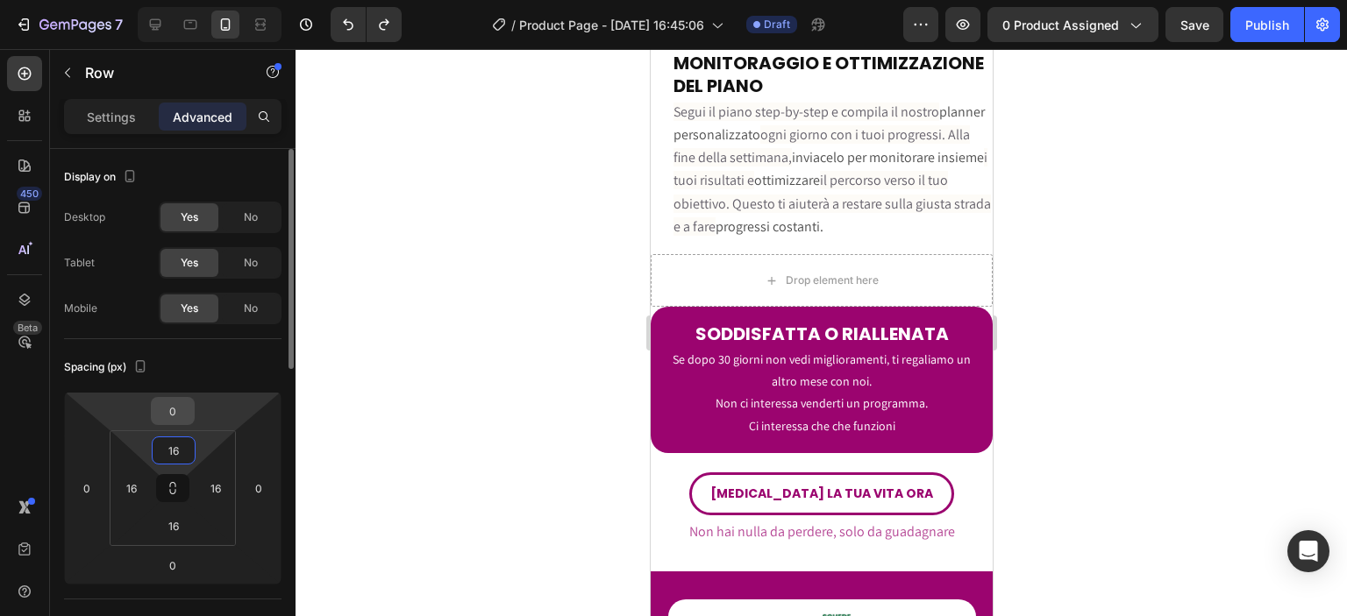
click at [182, 409] on input "0" at bounding box center [172, 411] width 35 height 26
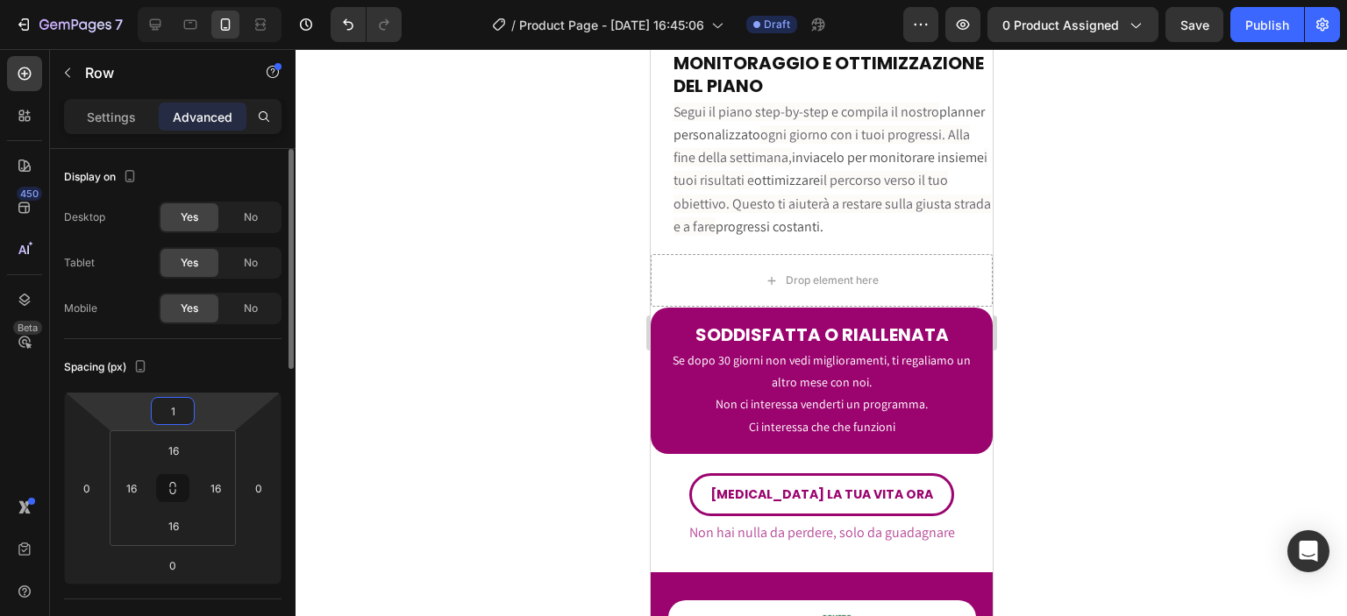
type input "16"
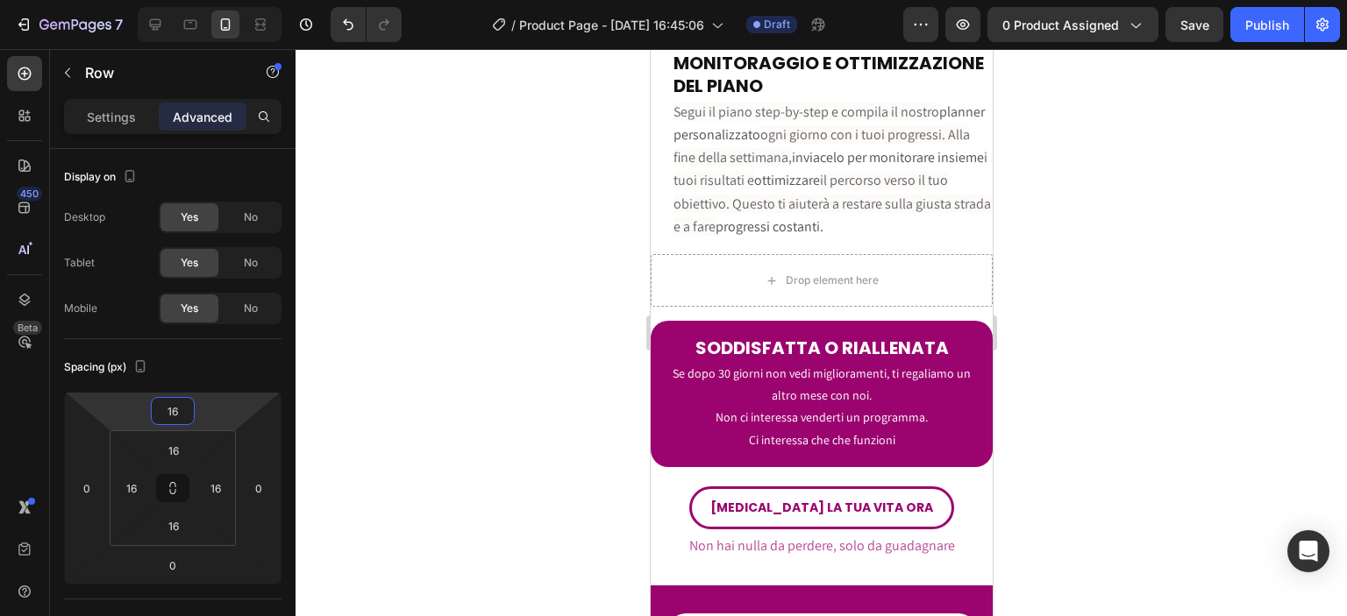
click at [485, 402] on div at bounding box center [821, 332] width 1051 height 567
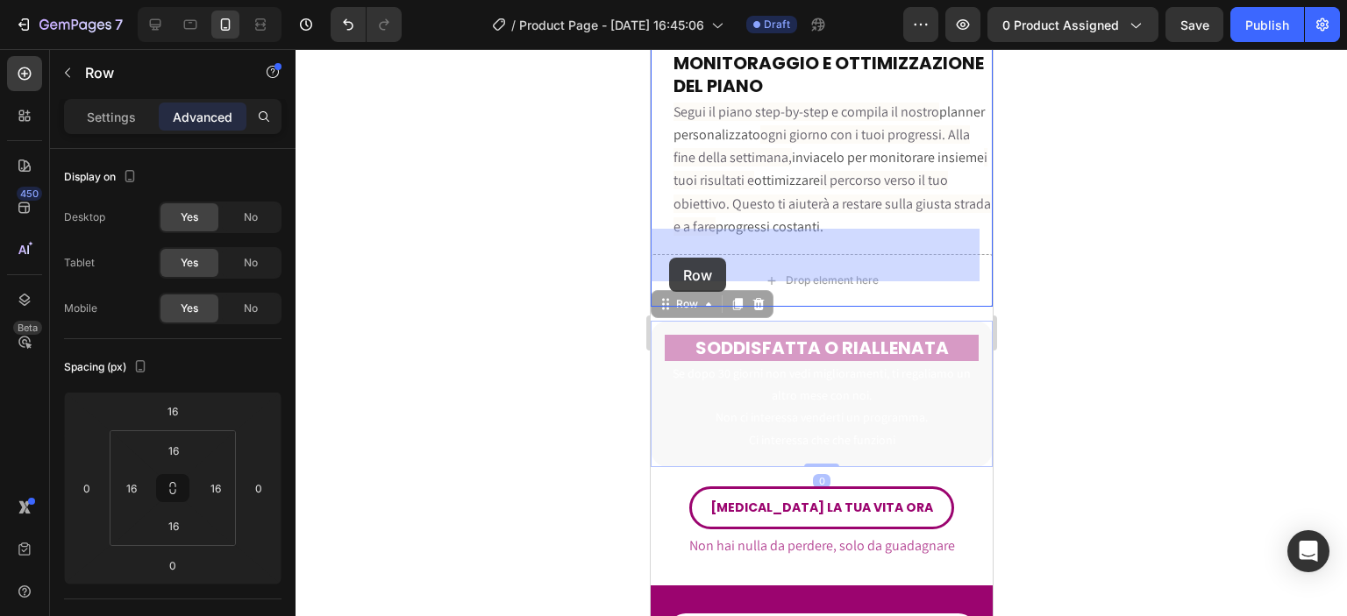
drag, startPoint x: 665, startPoint y: 282, endPoint x: 668, endPoint y: 258, distance: 24.8
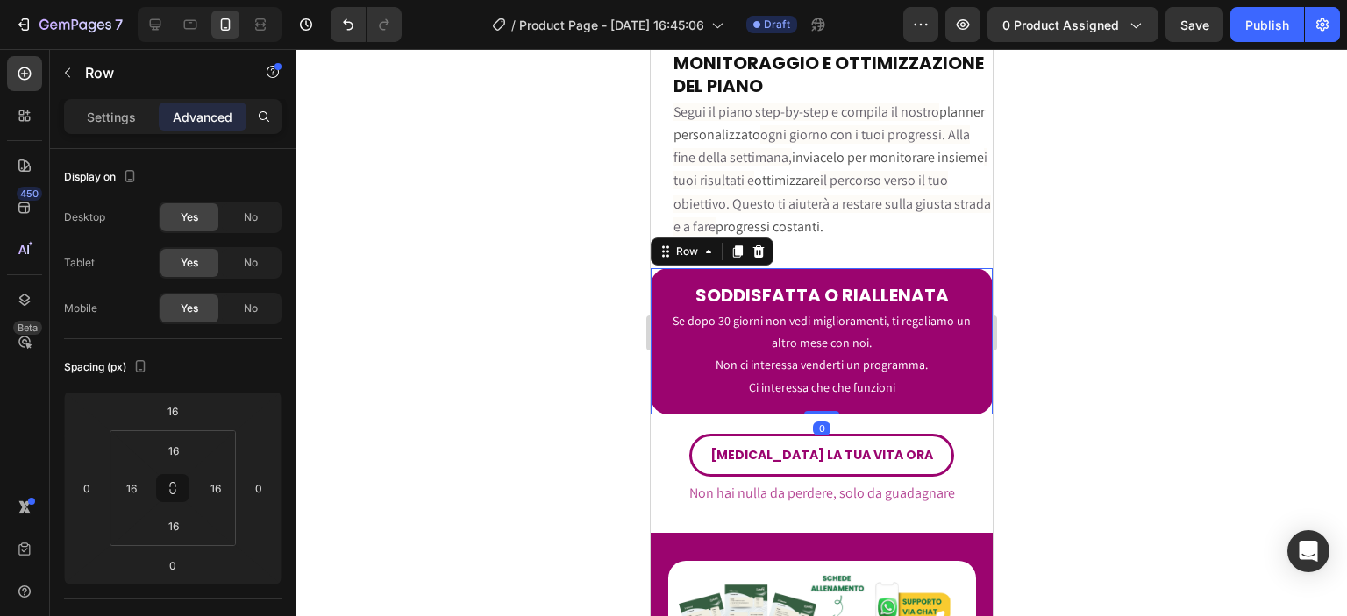
click at [528, 324] on div at bounding box center [821, 332] width 1051 height 567
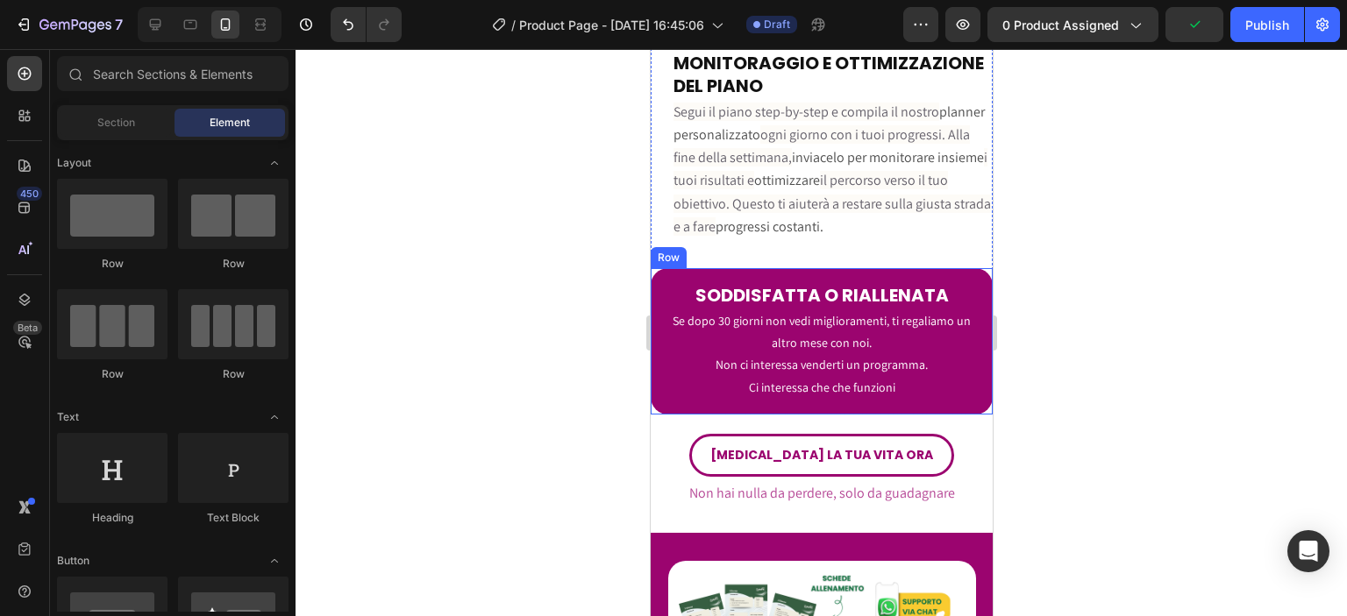
click at [654, 289] on div "SODDISFATTA O RIALLENATA Heading Se dopo 30 giorni non vedi miglioramenti, ti r…" at bounding box center [821, 341] width 342 height 146
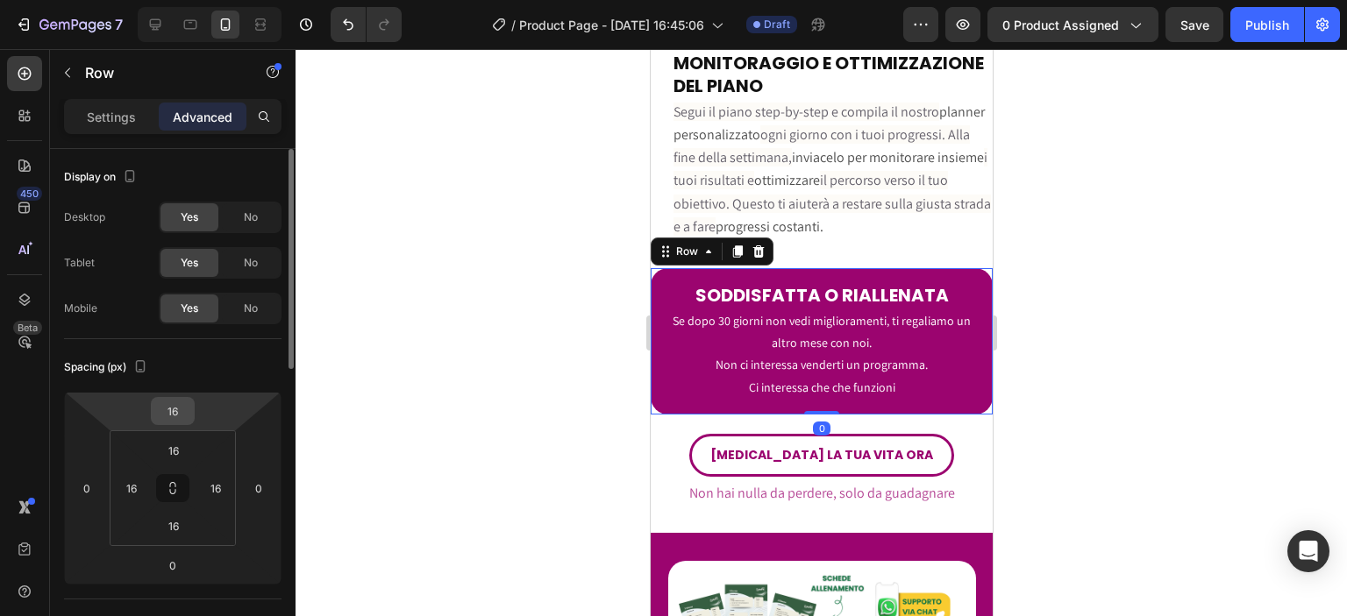
click at [166, 420] on input "16" at bounding box center [172, 411] width 35 height 26
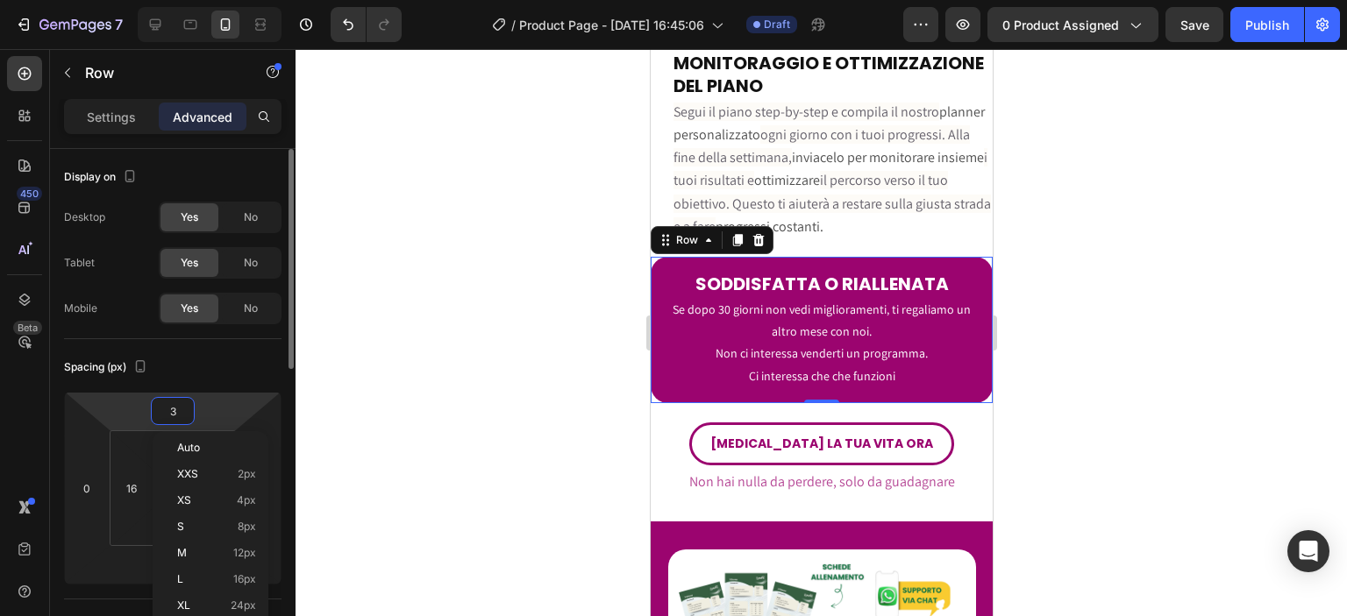
type input "32"
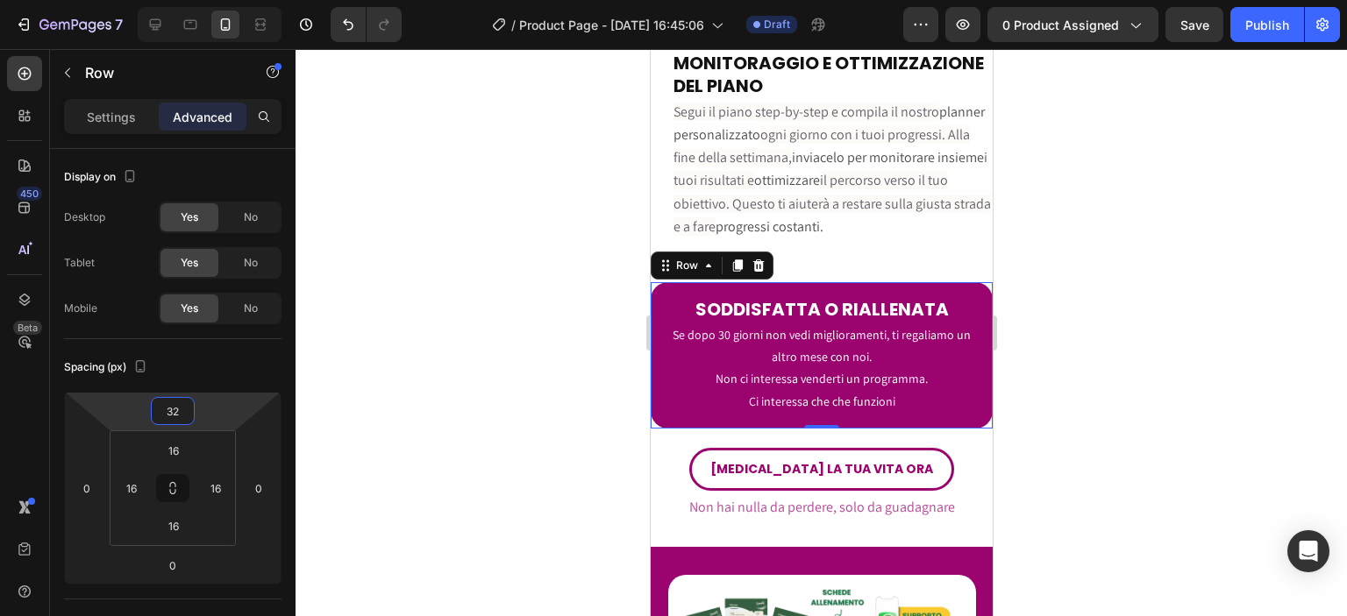
click at [497, 403] on div at bounding box center [821, 332] width 1051 height 567
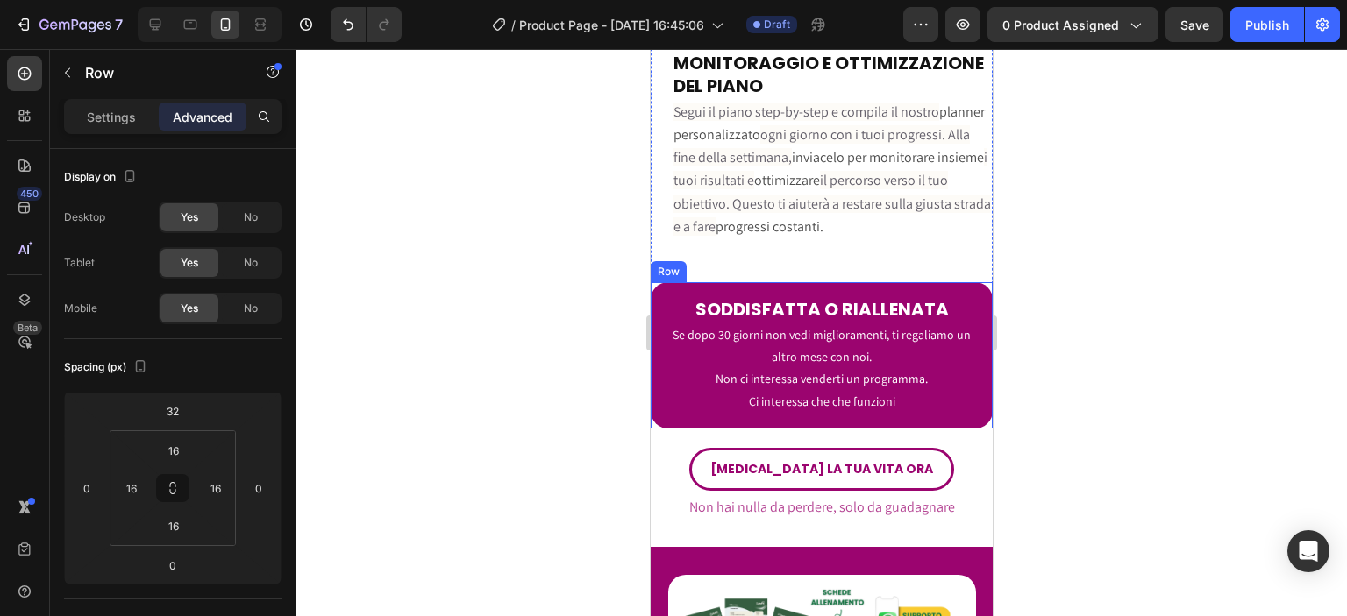
click at [659, 367] on div "SODDISFATTA O RIALLENATA Heading Se dopo 30 giorni non vedi miglioramenti, ti r…" at bounding box center [821, 355] width 342 height 146
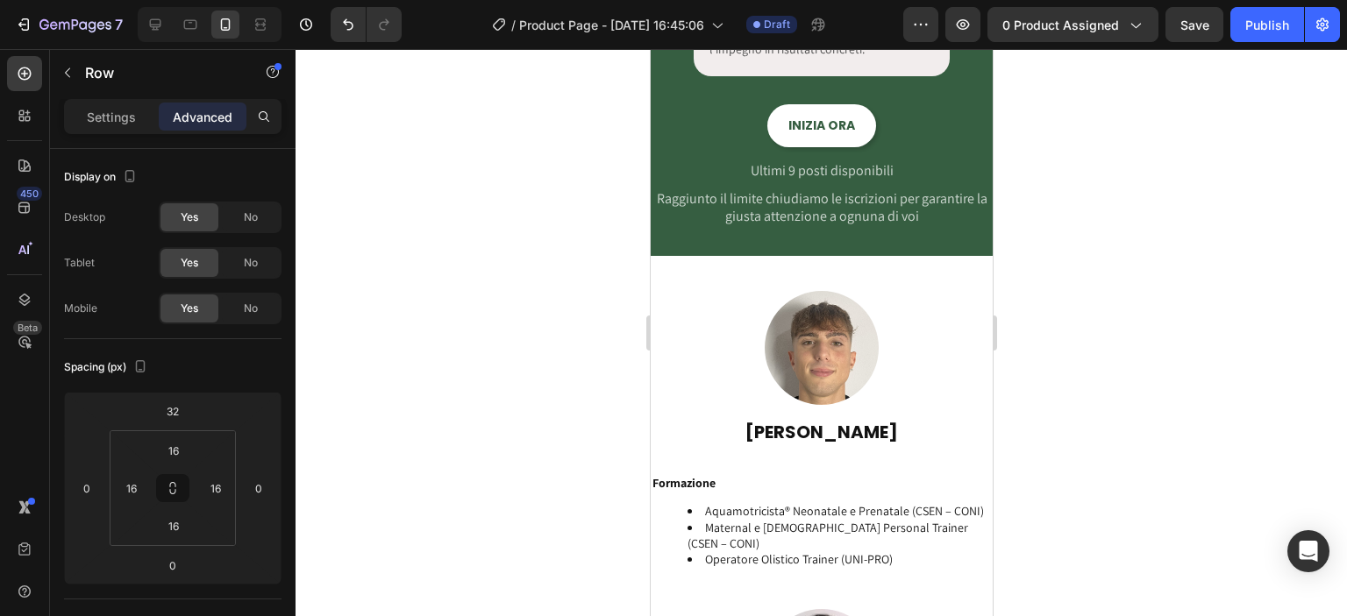
scroll to position [4092, 0]
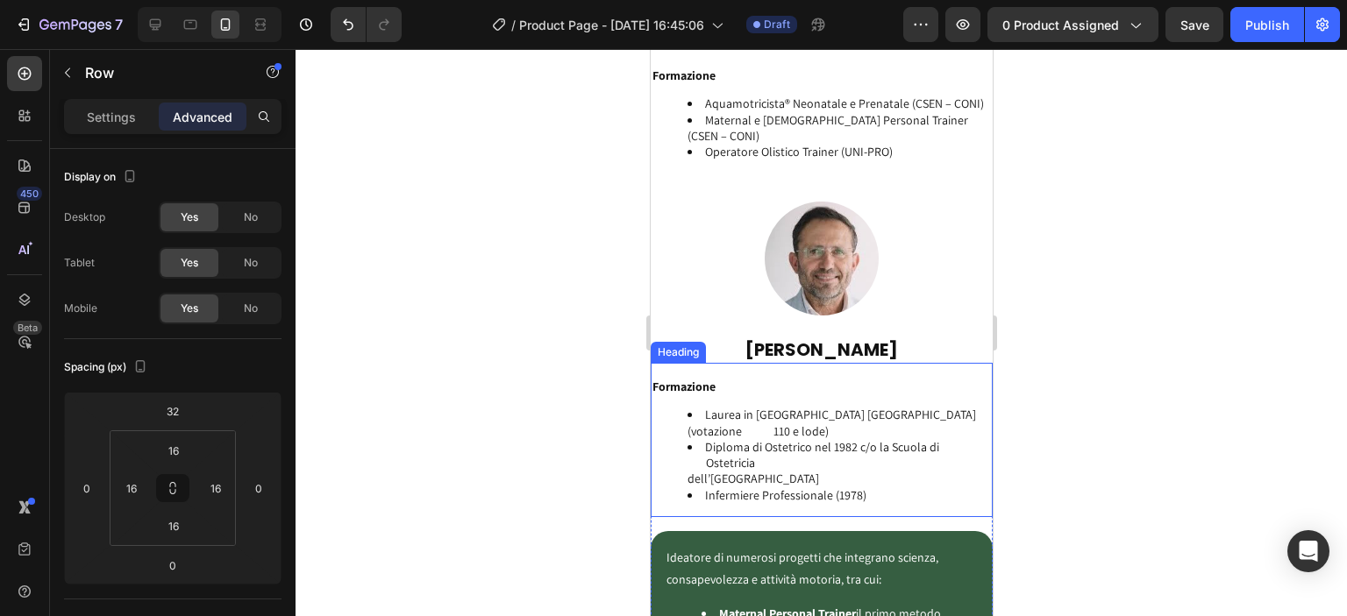
click at [741, 439] on li "Diploma di Ostetrico nel 1982 c/o la Scuola di Ostetricia dell’Università degli…" at bounding box center [838, 463] width 303 height 48
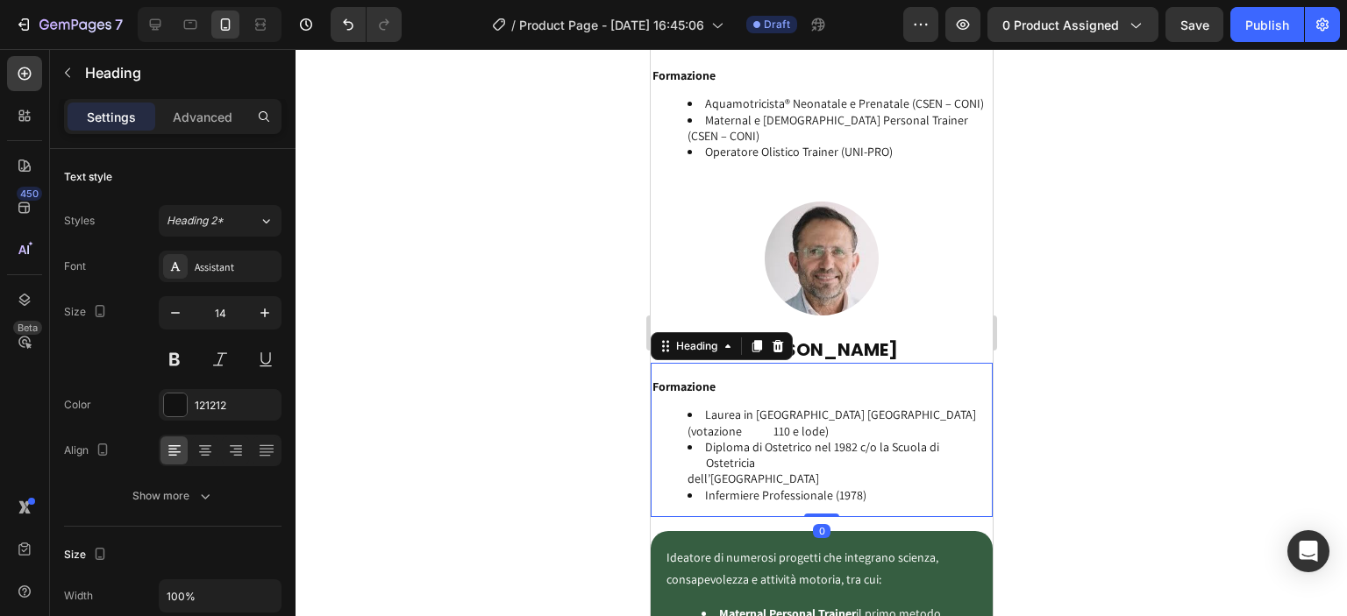
click at [705, 411] on li "Laurea in Ostetricia Università di Modena (votazione 110 e lode)" at bounding box center [838, 423] width 303 height 32
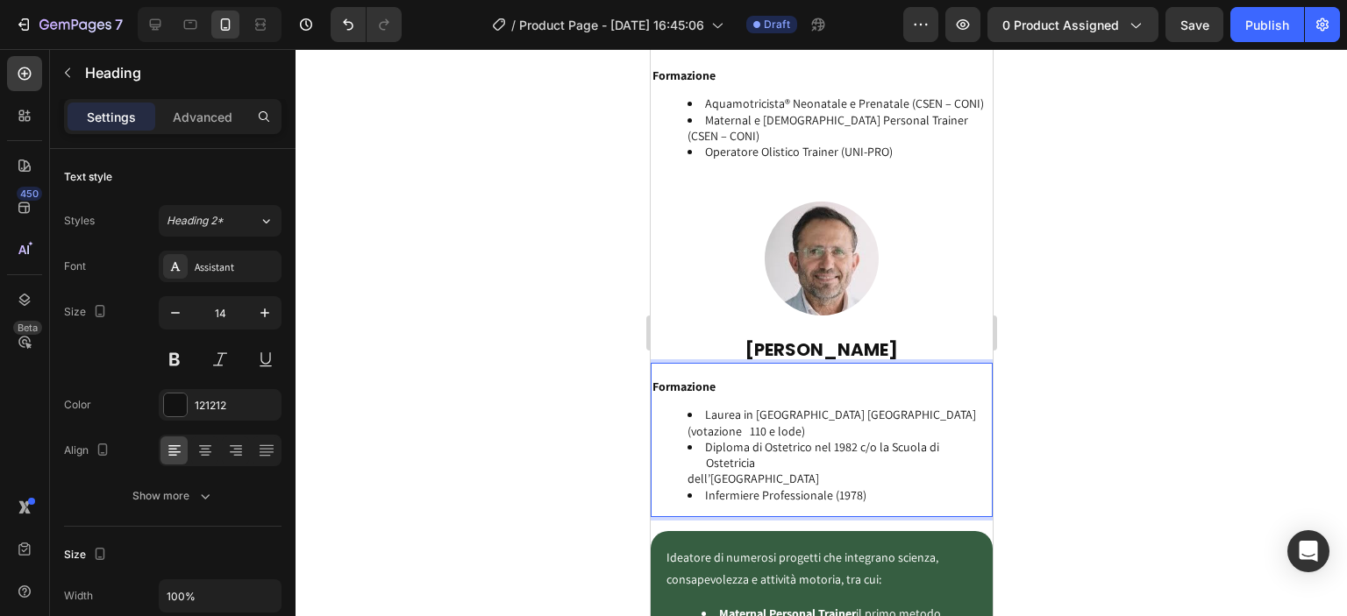
click at [704, 442] on li "Diploma di Ostetrico nel 1982 c/o la Scuola di Ostetricia dell’Università degli…" at bounding box center [838, 463] width 303 height 48
click at [703, 465] on li "Diploma di Ostetrico nel 1982 c/o la Scuola di Ostetricia dell’Università degli…" at bounding box center [838, 463] width 303 height 48
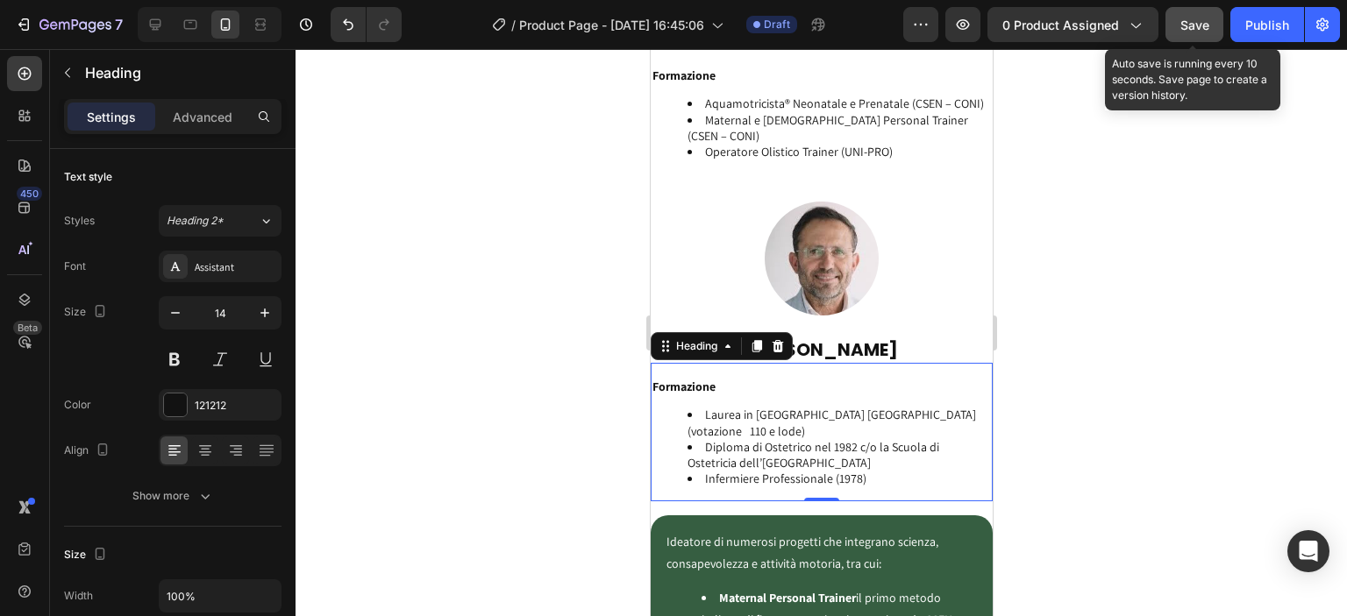
click at [1189, 27] on span "Save" at bounding box center [1194, 25] width 29 height 15
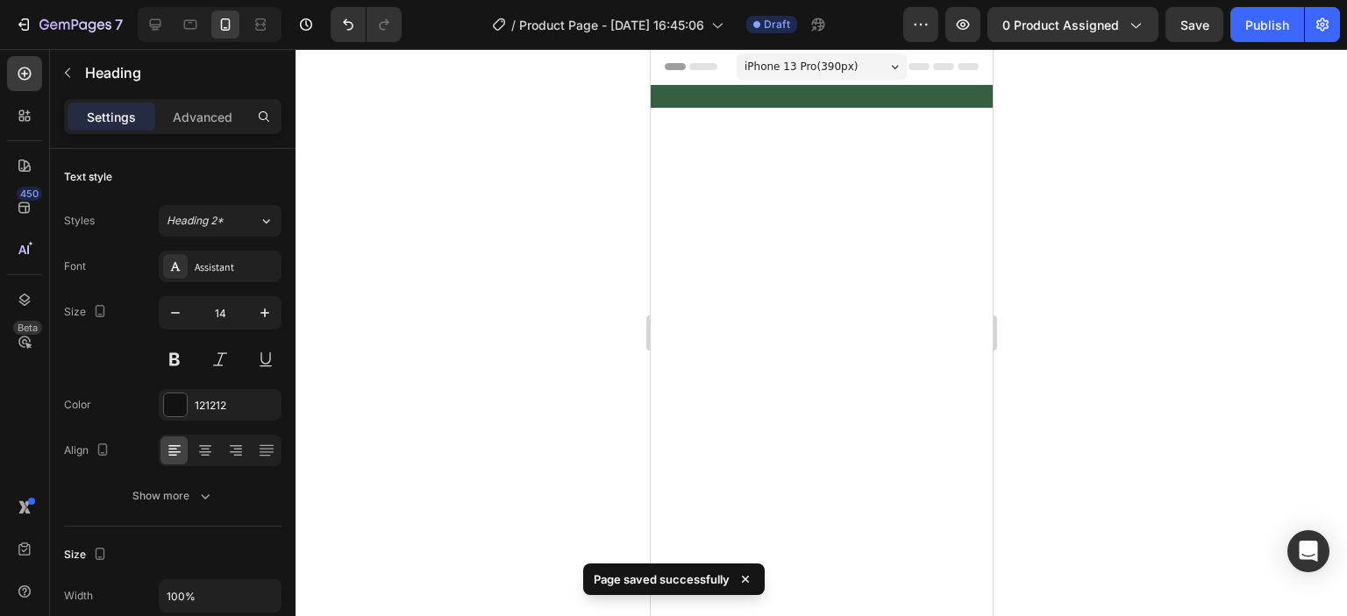
scroll to position [4092, 0]
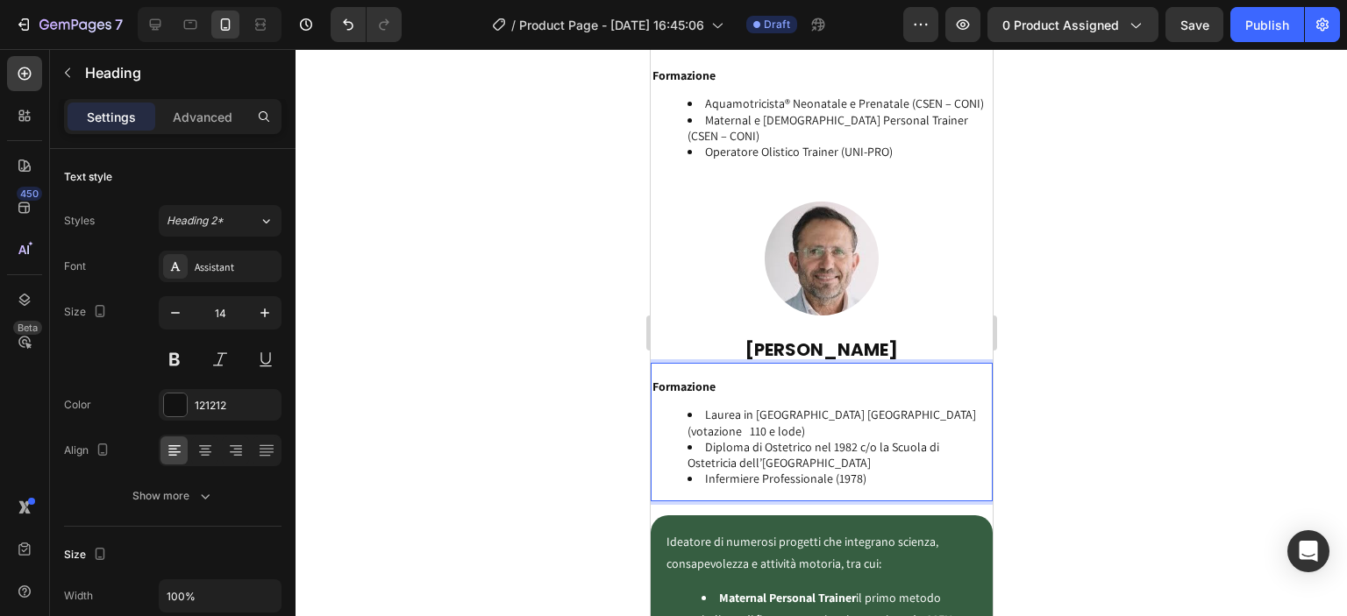
click at [709, 407] on li "Laurea in [GEOGRAPHIC_DATA] [GEOGRAPHIC_DATA] (votazione 110 e lode)" at bounding box center [838, 423] width 303 height 32
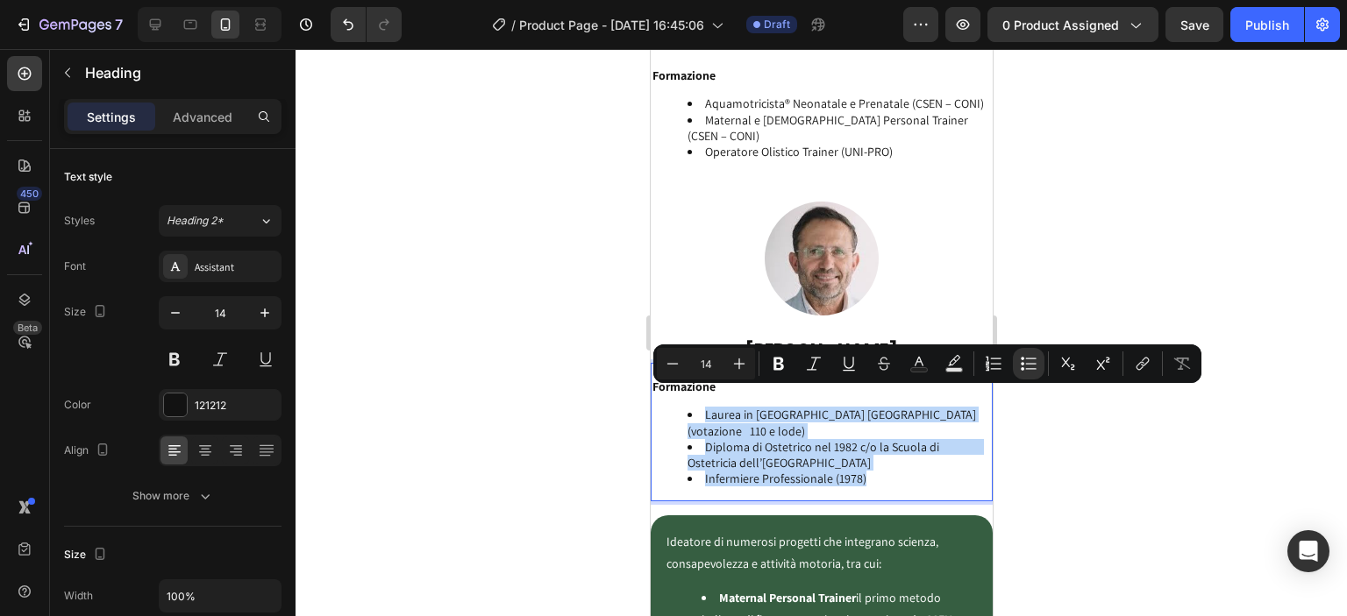
drag, startPoint x: 706, startPoint y: 393, endPoint x: 891, endPoint y: 469, distance: 200.1
click at [891, 469] on ul "Laurea in [GEOGRAPHIC_DATA] [GEOGRAPHIC_DATA] (votazione 110 e lode) Diploma di…" at bounding box center [821, 447] width 338 height 80
copy ul "Laurea in [GEOGRAPHIC_DATA] [GEOGRAPHIC_DATA] (votazione 110 e lode) Diploma di…"
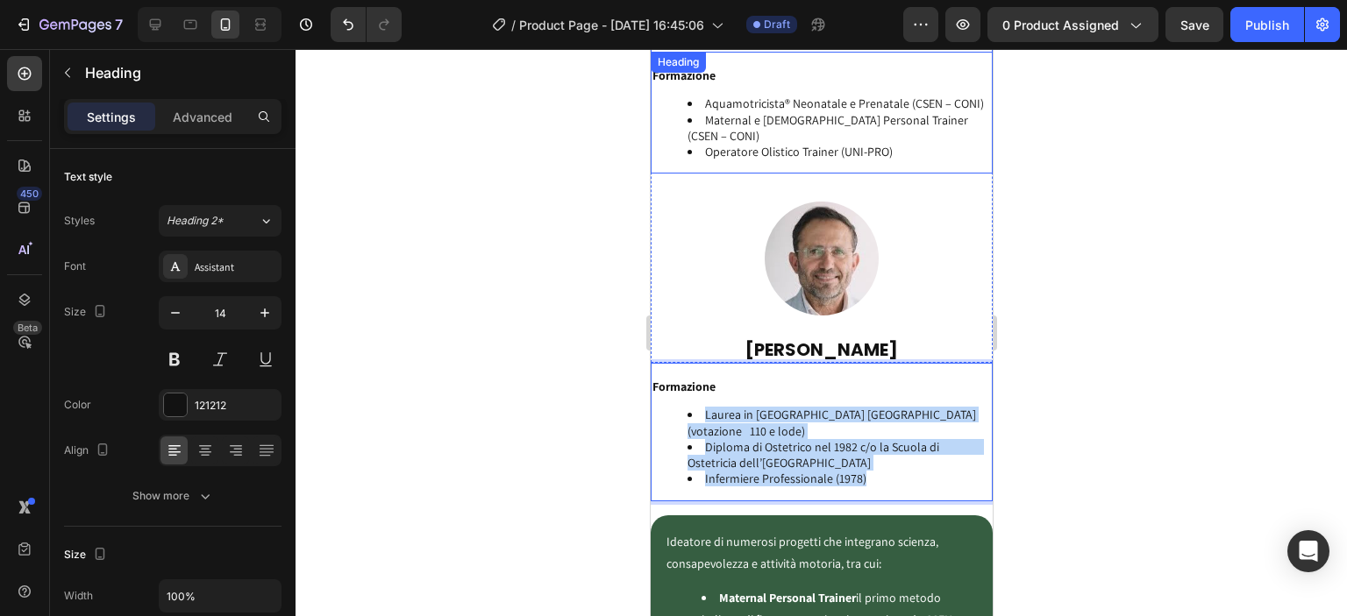
click at [769, 113] on li "Maternal e [DEMOGRAPHIC_DATA] Personal Trainer (CSEN – CONI)" at bounding box center [838, 128] width 303 height 32
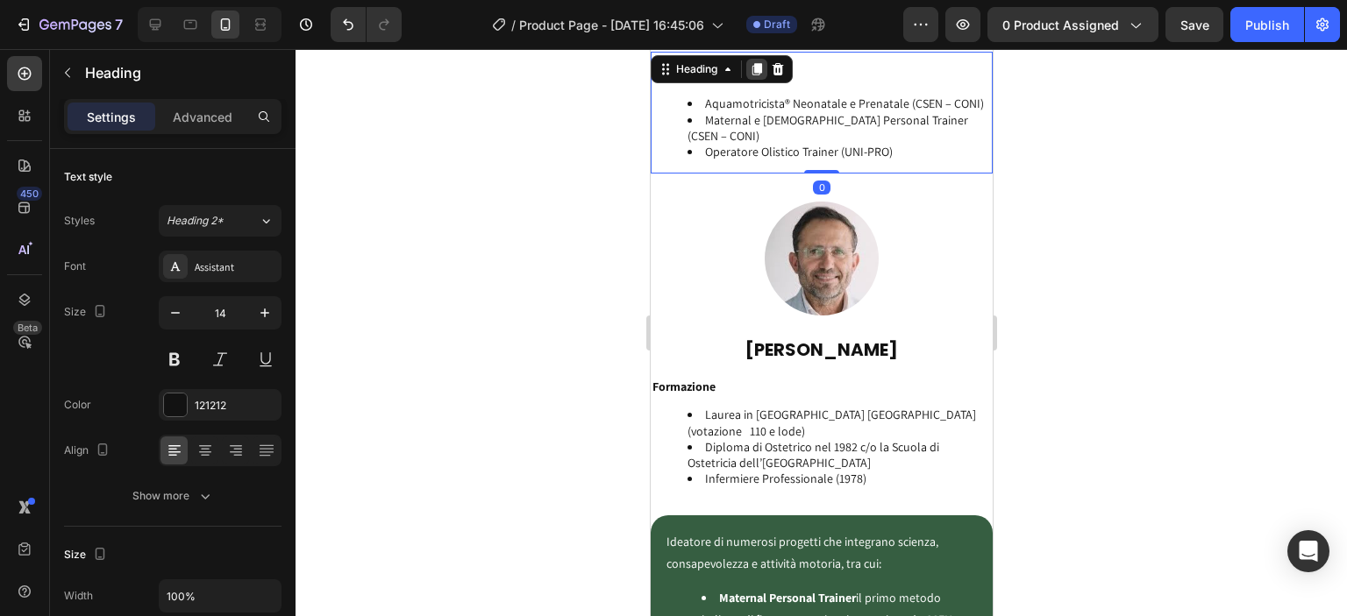
click at [753, 68] on icon at bounding box center [756, 69] width 14 height 14
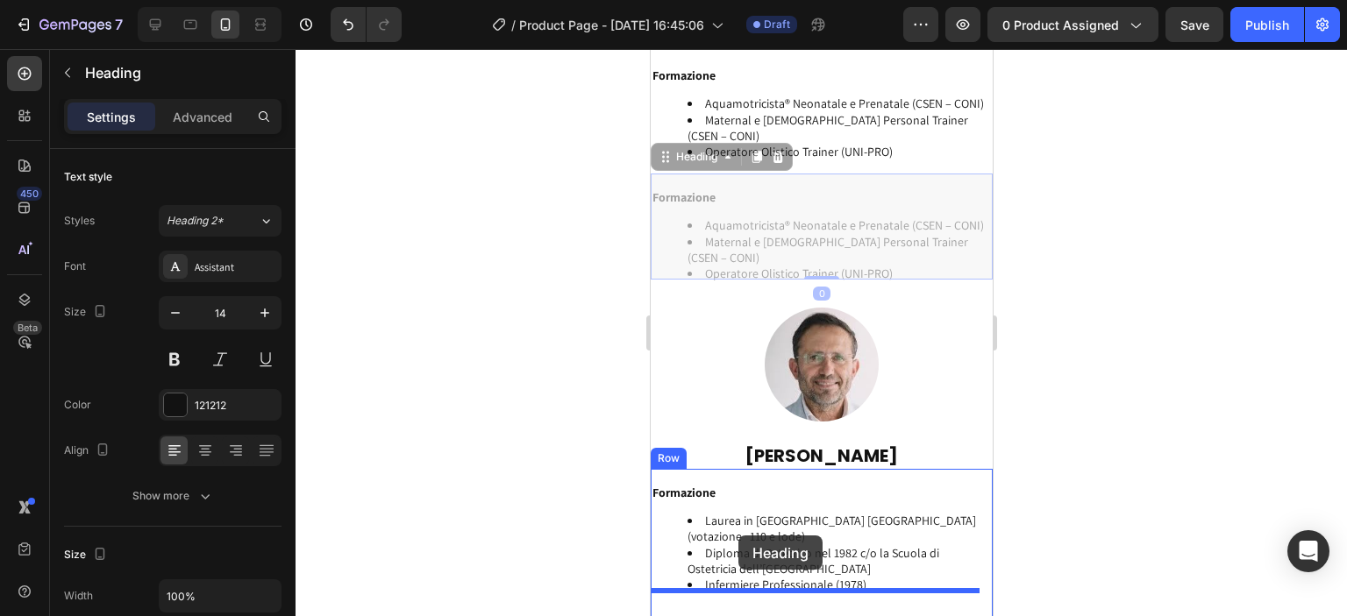
drag, startPoint x: 709, startPoint y: 147, endPoint x: 738, endPoint y: 536, distance: 389.5
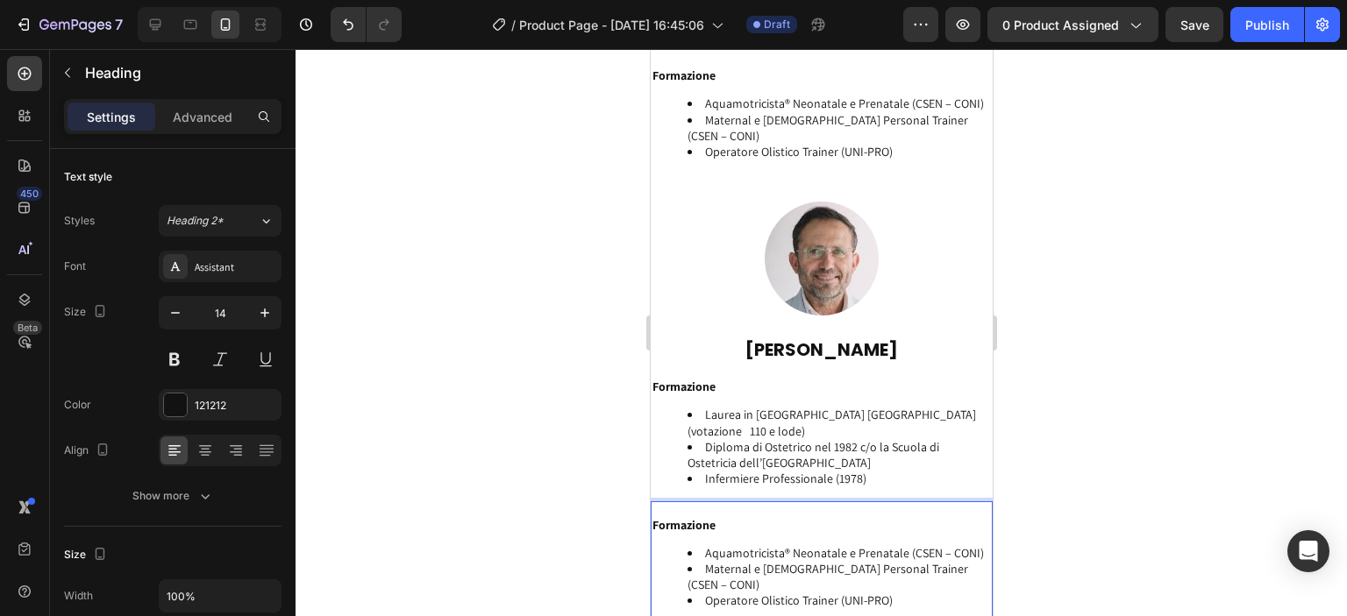
click at [734, 545] on li "Aquamotricista® Neonatale e Prenatale (CSEN – CONI)" at bounding box center [838, 553] width 303 height 16
drag, startPoint x: 709, startPoint y: 536, endPoint x: 732, endPoint y: 545, distance: 25.2
click at [732, 545] on ul "Aquamotricista® Neonatale e Prenatale (CSEN – CONI) Maternal e [DEMOGRAPHIC_DAT…" at bounding box center [821, 577] width 338 height 64
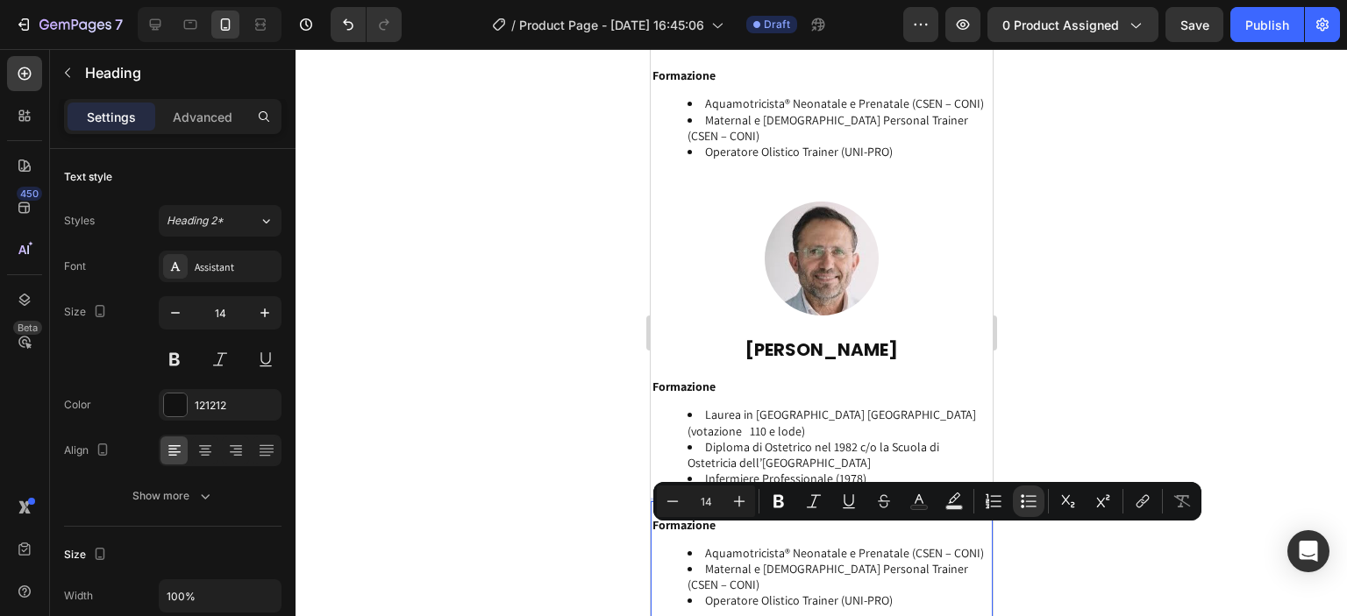
click at [706, 545] on li "Aquamotricista® Neonatale e Prenatale (CSEN – CONI)" at bounding box center [838, 553] width 303 height 16
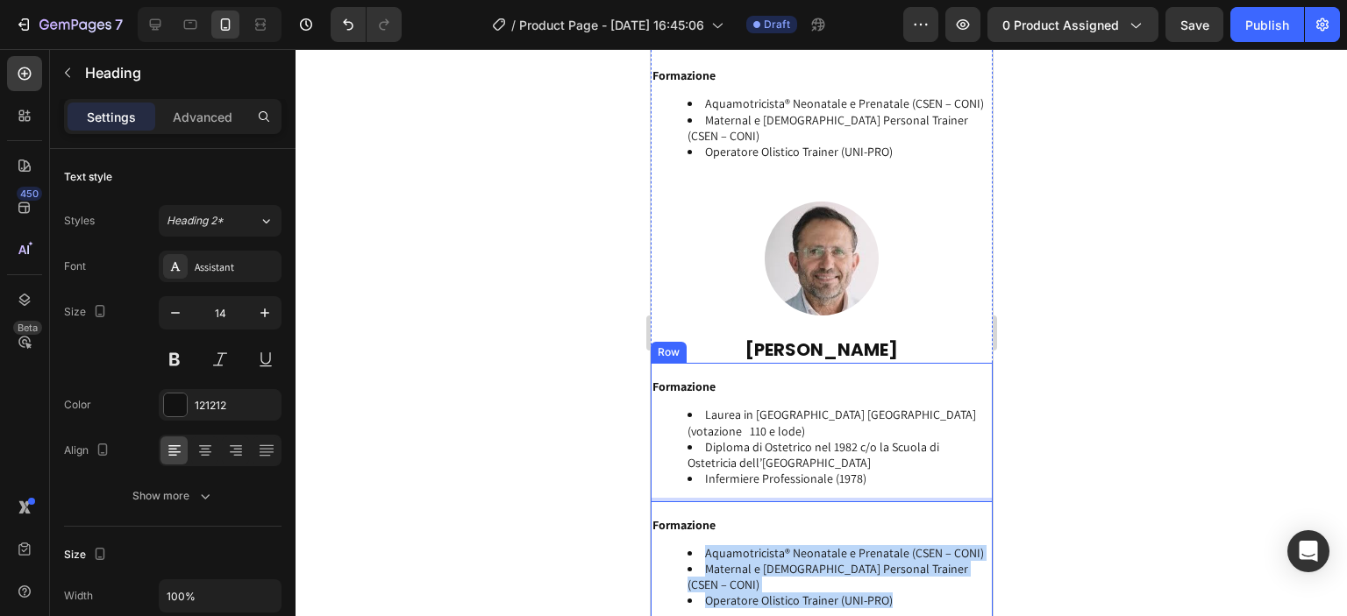
drag, startPoint x: 706, startPoint y: 534, endPoint x: 919, endPoint y: 593, distance: 221.0
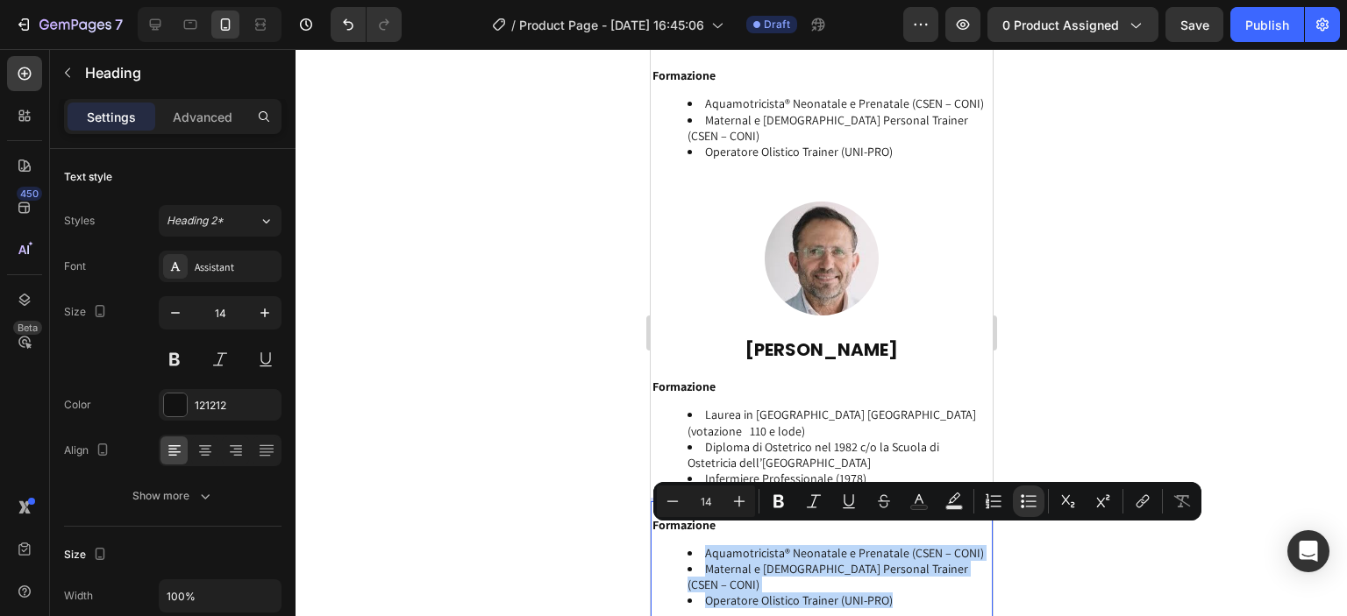
scroll to position [4101, 0]
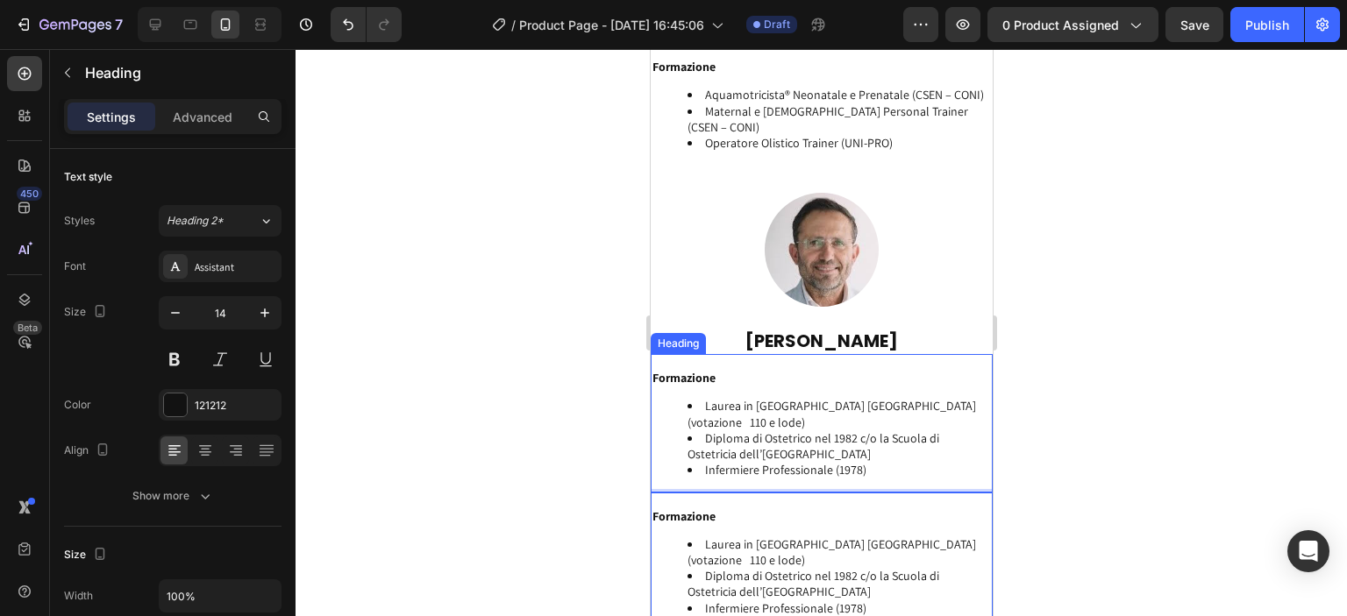
click at [788, 403] on li "Laurea in [GEOGRAPHIC_DATA] [GEOGRAPHIC_DATA] (votazione 110 e lode)" at bounding box center [838, 414] width 303 height 32
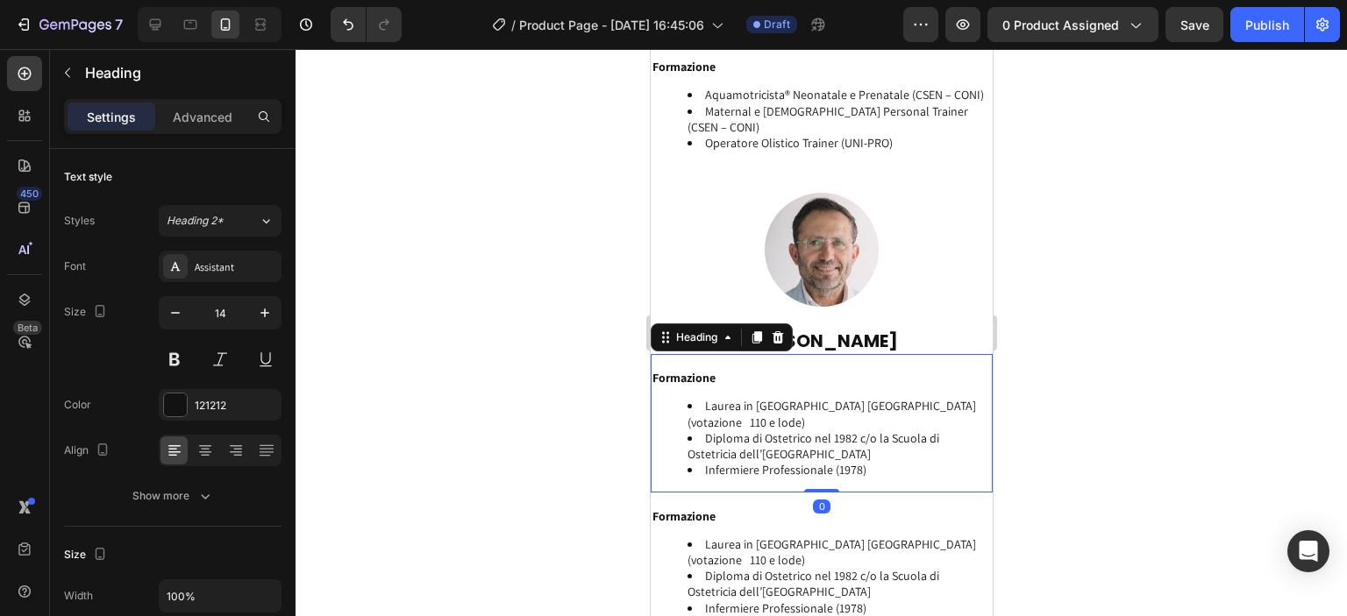
click at [770, 327] on div at bounding box center [776, 337] width 21 height 21
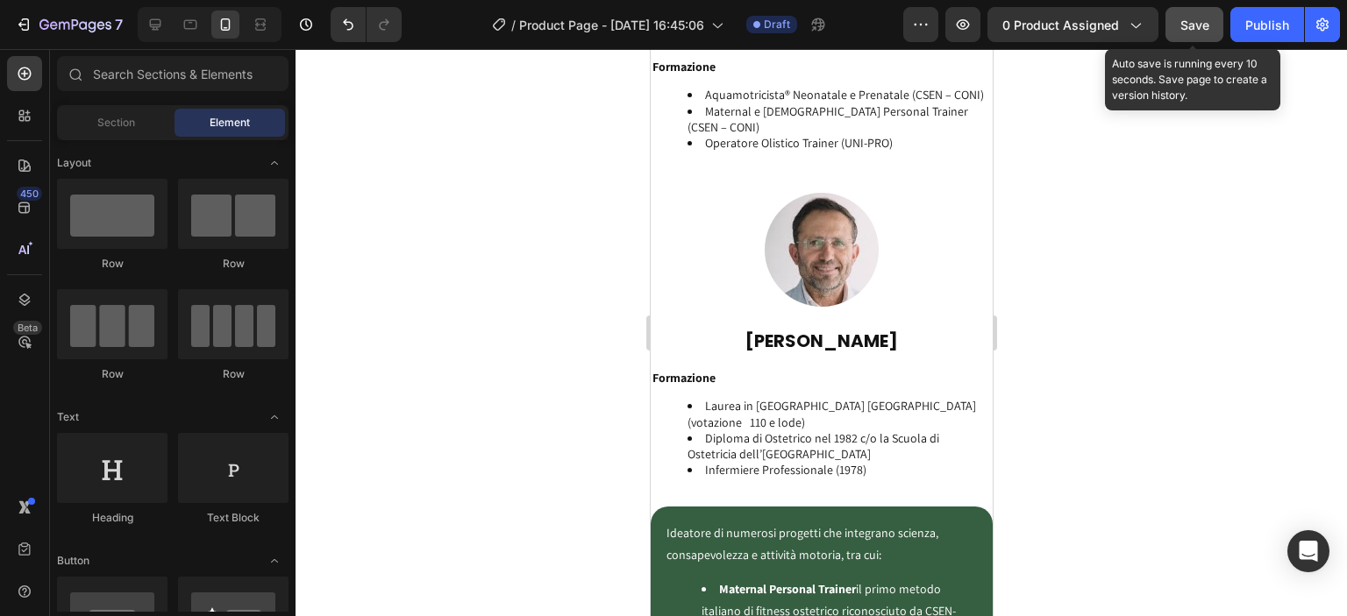
click at [1221, 11] on button "Save" at bounding box center [1194, 24] width 58 height 35
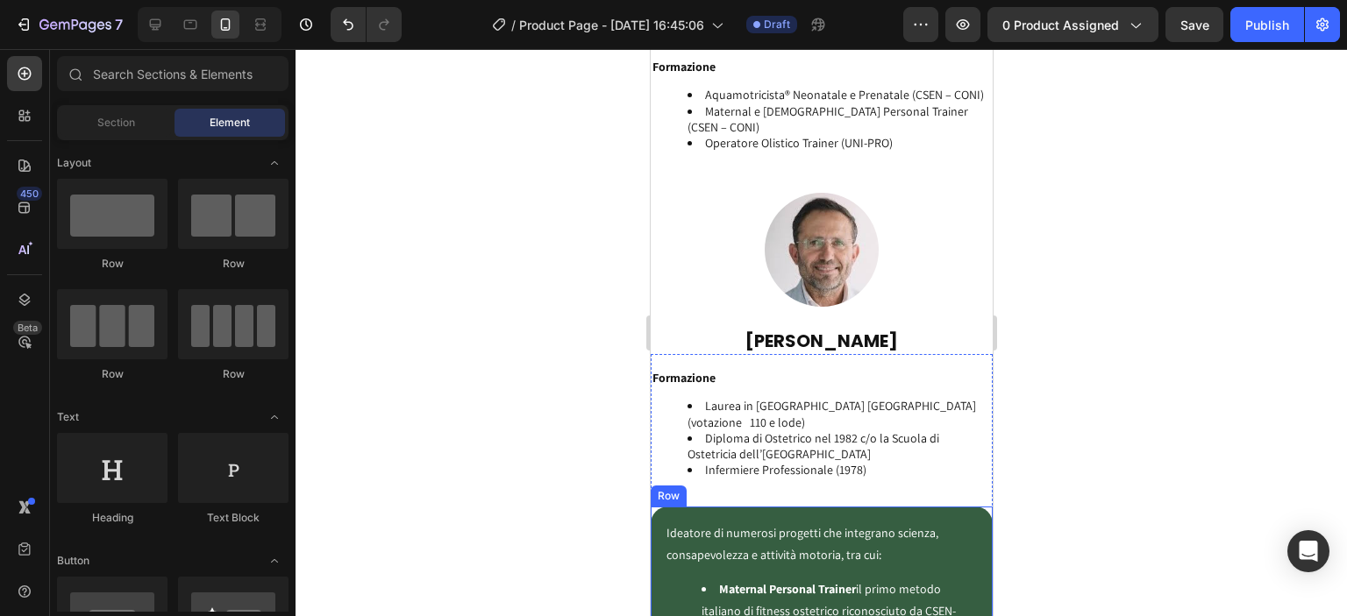
scroll to position [4511, 0]
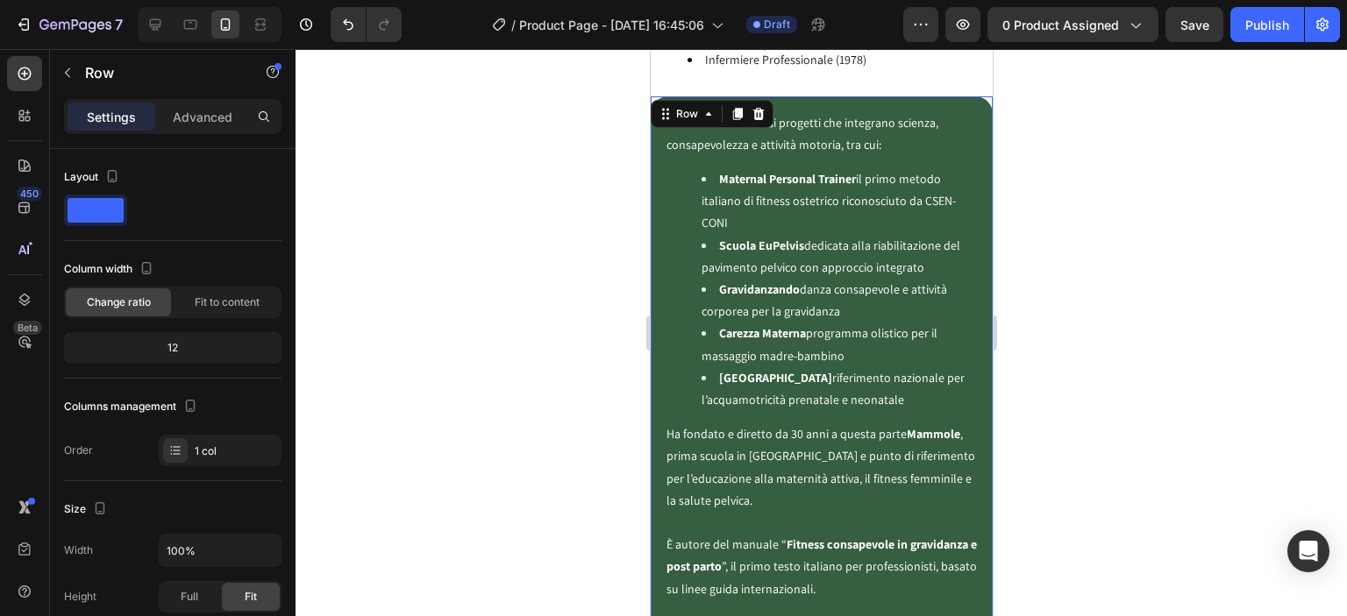
click at [660, 356] on div "Ideatore di numerosi progetti che integrano scienza, consapevolezza e attività …" at bounding box center [821, 411] width 342 height 631
click at [192, 118] on p "Advanced" at bounding box center [203, 117] width 60 height 18
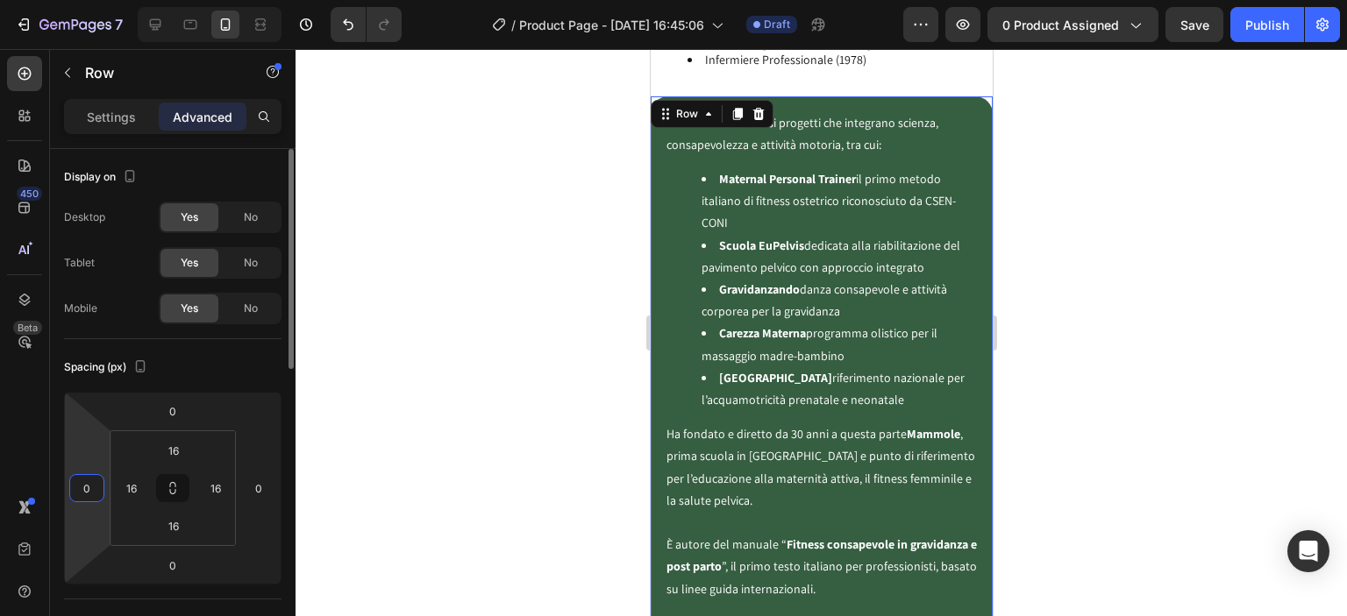
click at [95, 480] on input "0" at bounding box center [87, 488] width 26 height 26
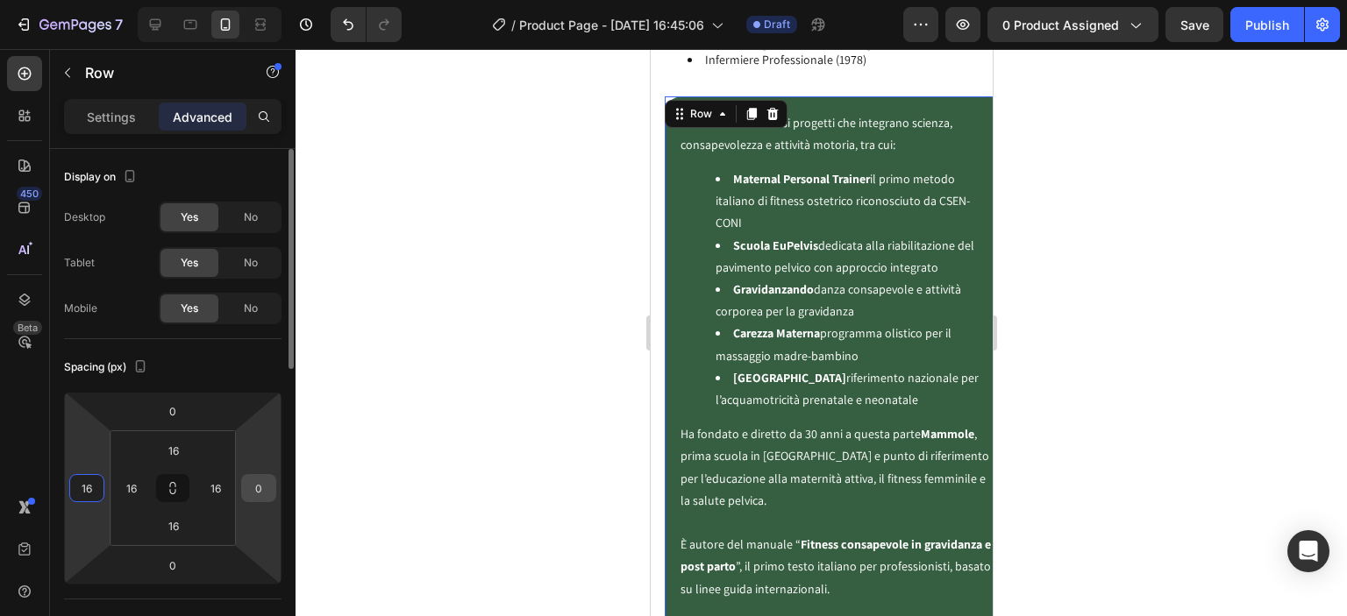
type input "16"
click at [267, 485] on input "0" at bounding box center [259, 488] width 26 height 26
type input "16"
click at [403, 441] on div at bounding box center [821, 332] width 1051 height 567
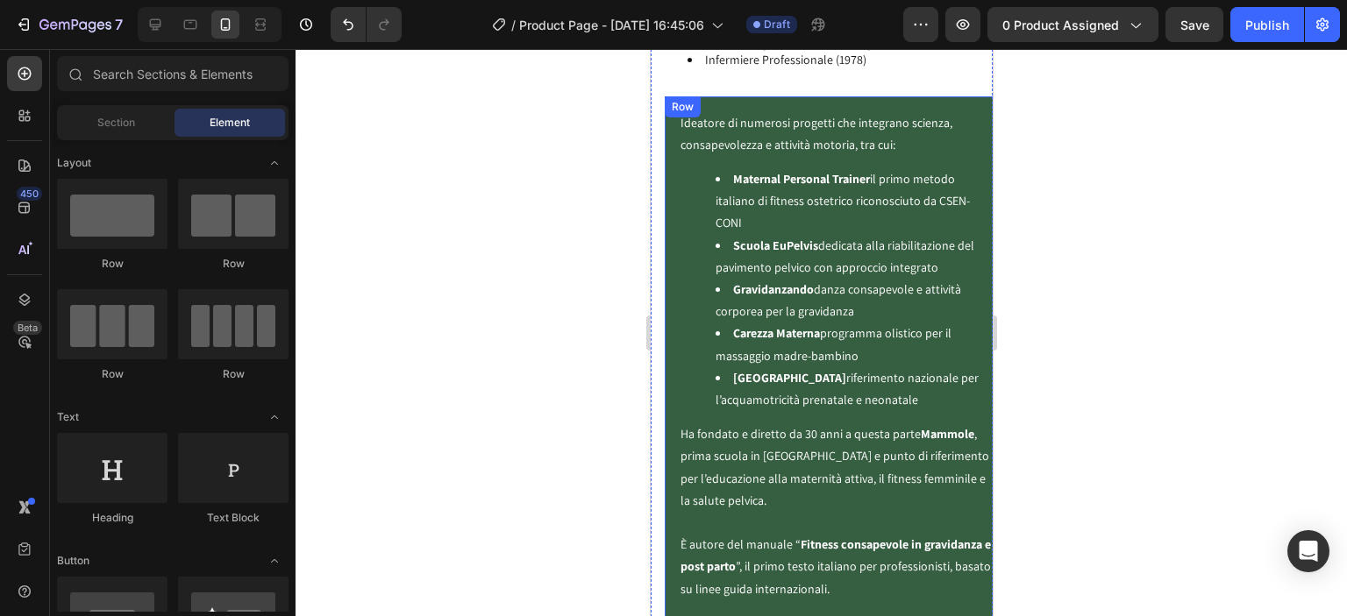
click at [672, 299] on div "Ideatore di numerosi progetti che integrano scienza, consapevolezza e attività …" at bounding box center [835, 411] width 342 height 631
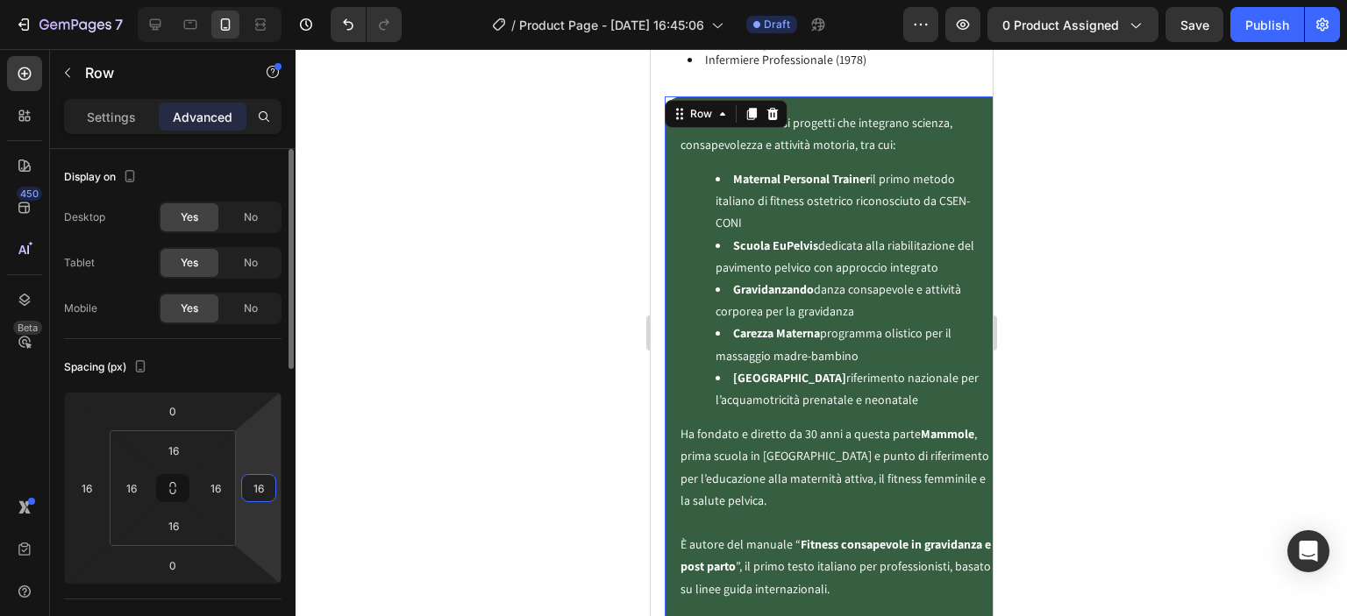
click at [260, 487] on input "16" at bounding box center [259, 488] width 26 height 26
type input "100"
click at [361, 477] on div at bounding box center [821, 332] width 1051 height 567
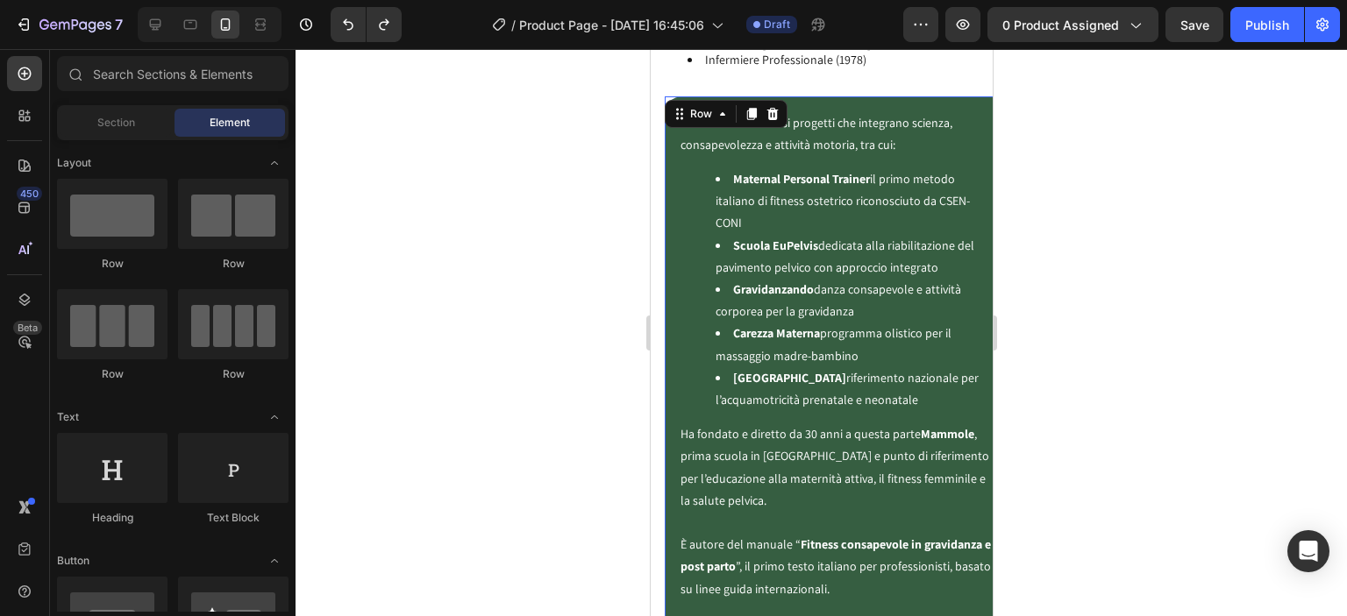
click at [670, 347] on div "Ideatore di numerosi progetti che integrano scienza, consapevolezza e attività …" at bounding box center [835, 411] width 342 height 631
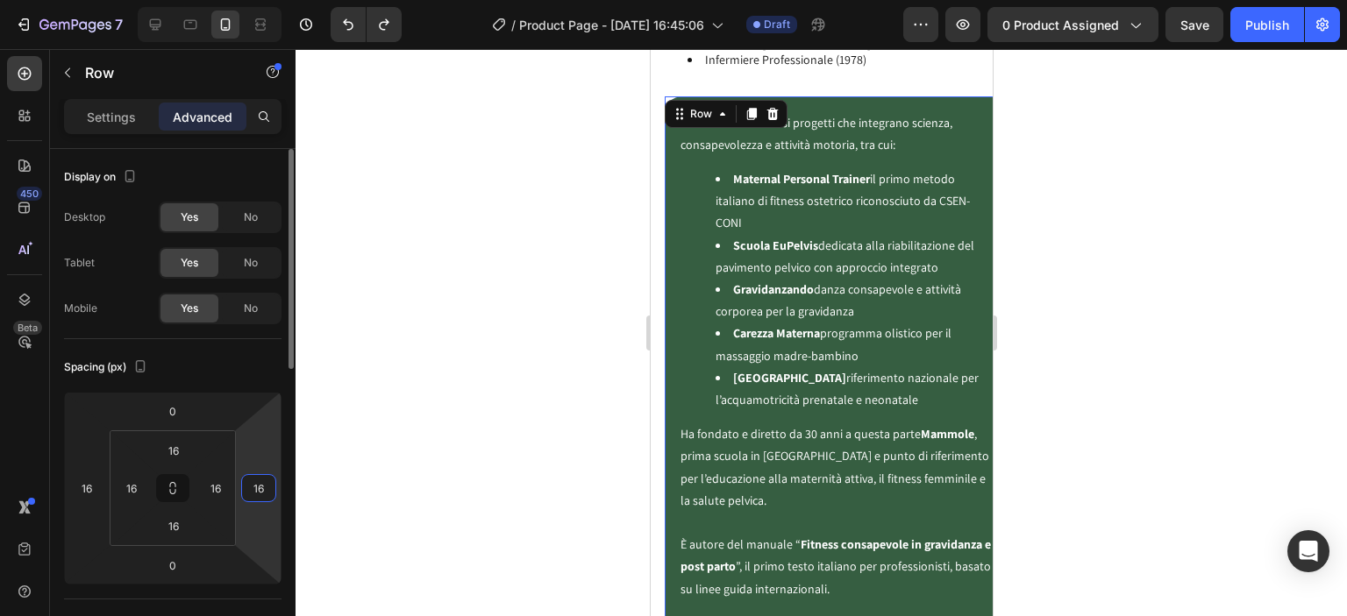
click at [263, 487] on input "16" at bounding box center [259, 488] width 26 height 26
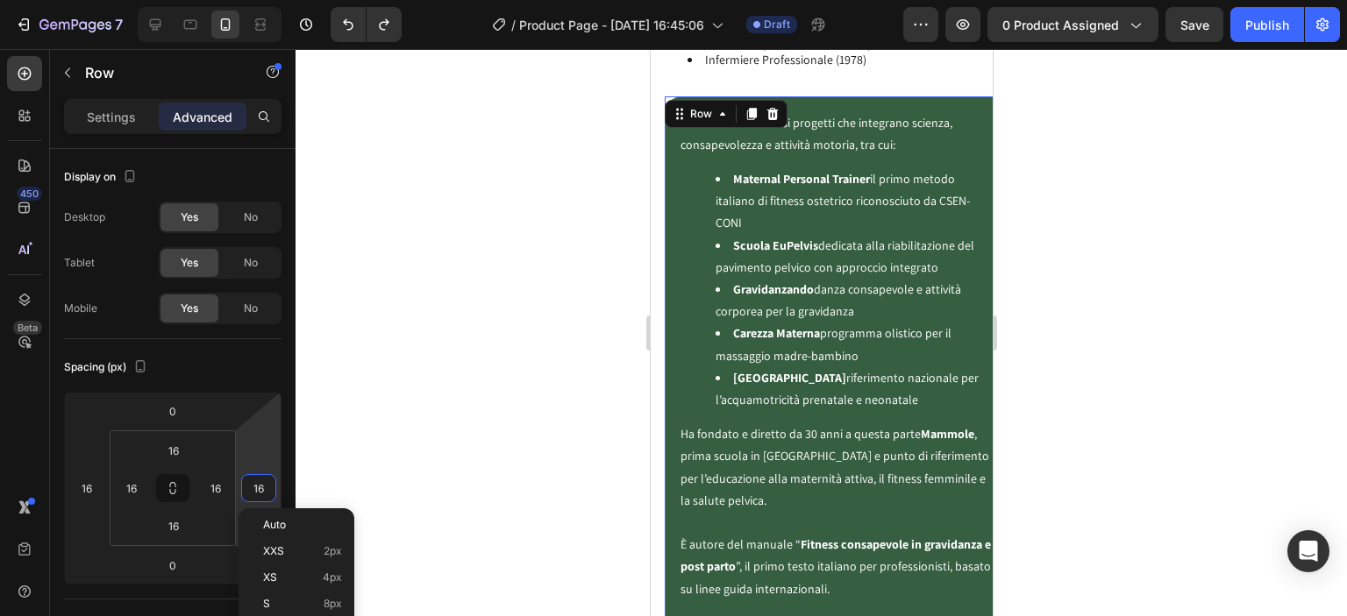
click at [548, 382] on div at bounding box center [821, 332] width 1051 height 567
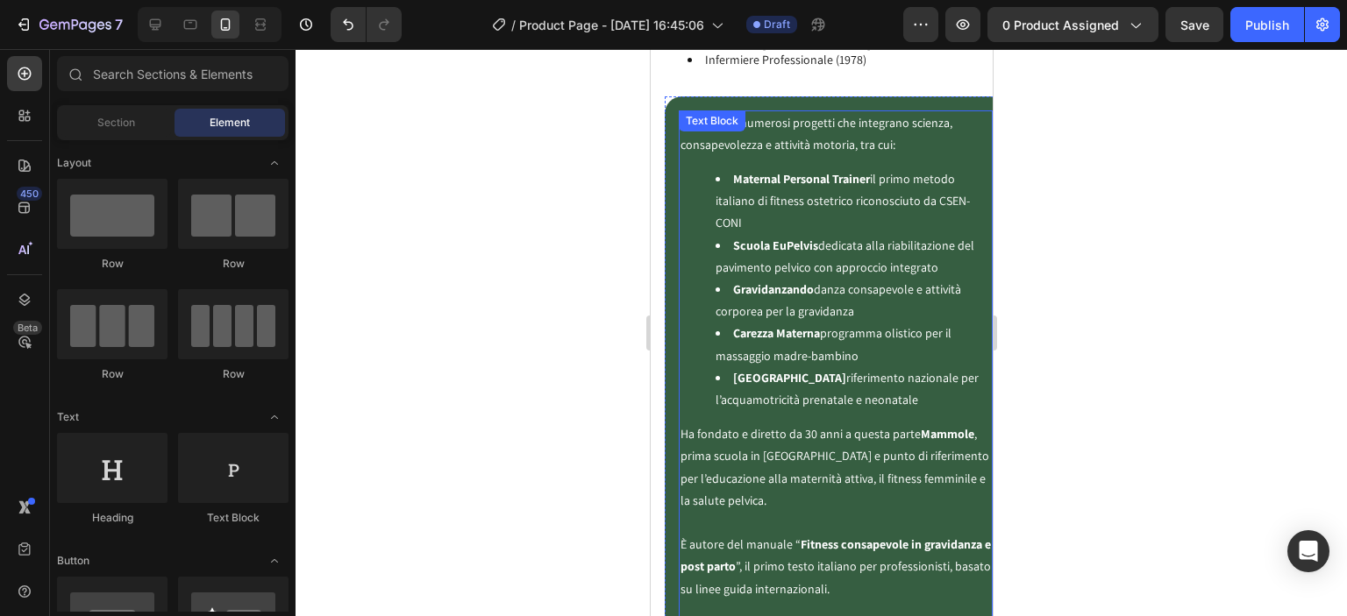
scroll to position [4306, 0]
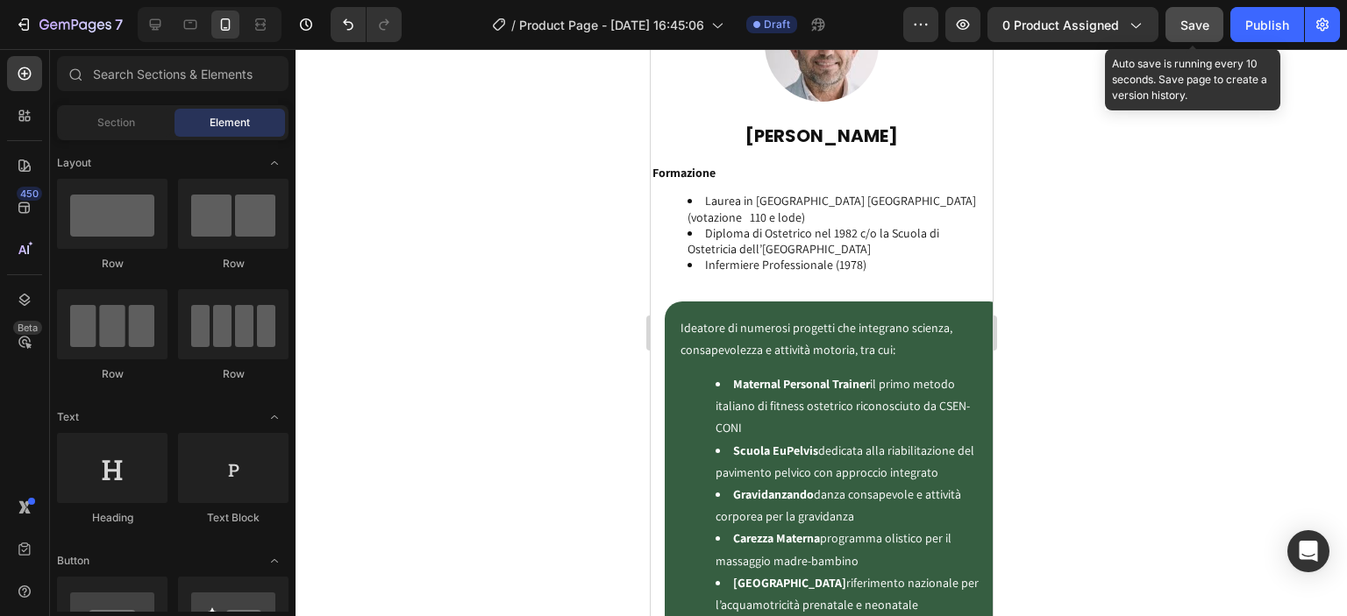
click at [1177, 38] on button "Save" at bounding box center [1194, 24] width 58 height 35
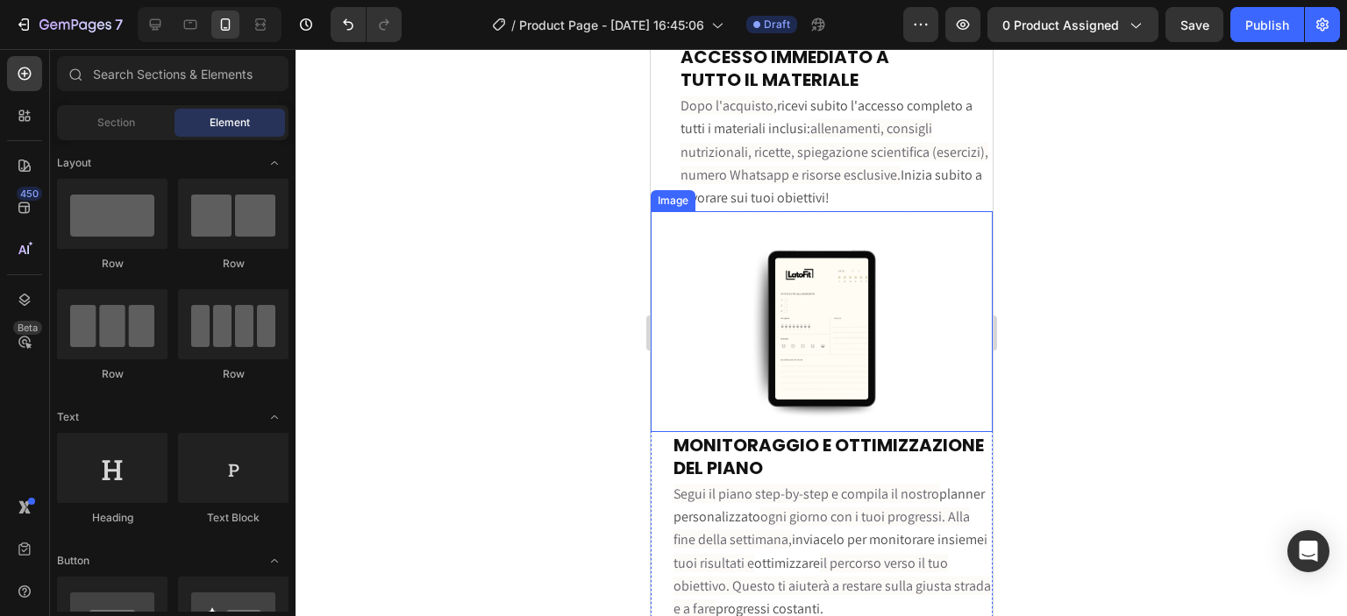
scroll to position [5739, 0]
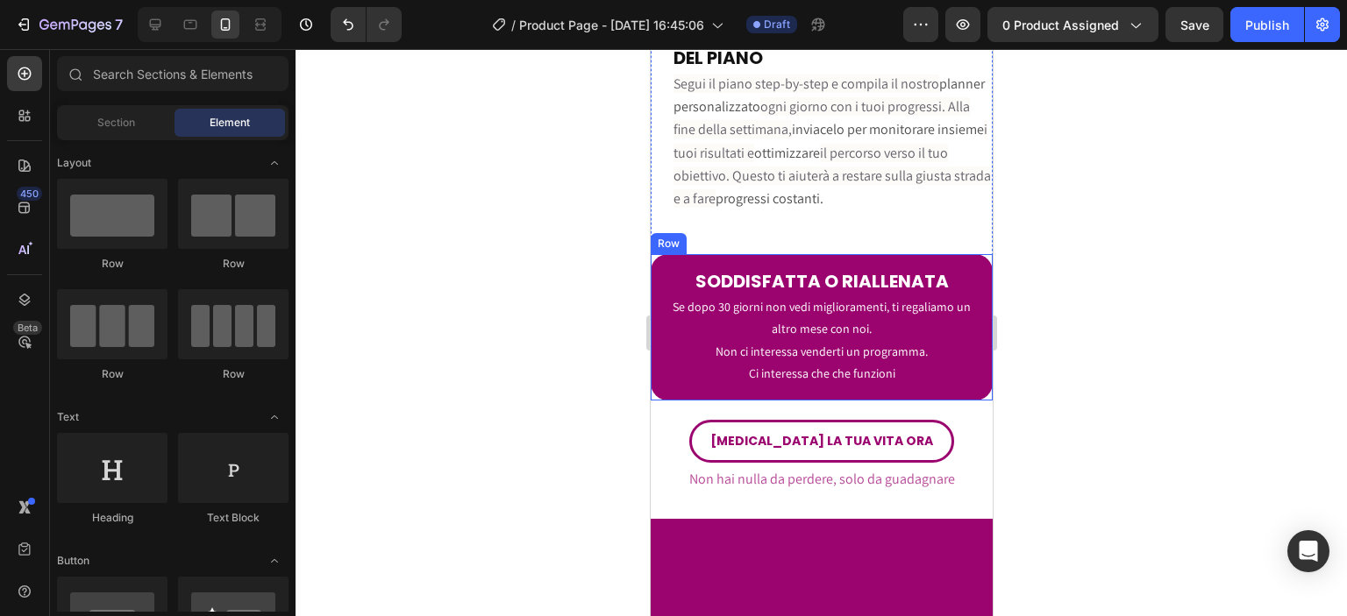
click at [955, 401] on div "SODDISFATTA O RIALLENATA Heading Se dopo 30 giorni non vedi miglioramenti, ti r…" at bounding box center [821, 327] width 342 height 146
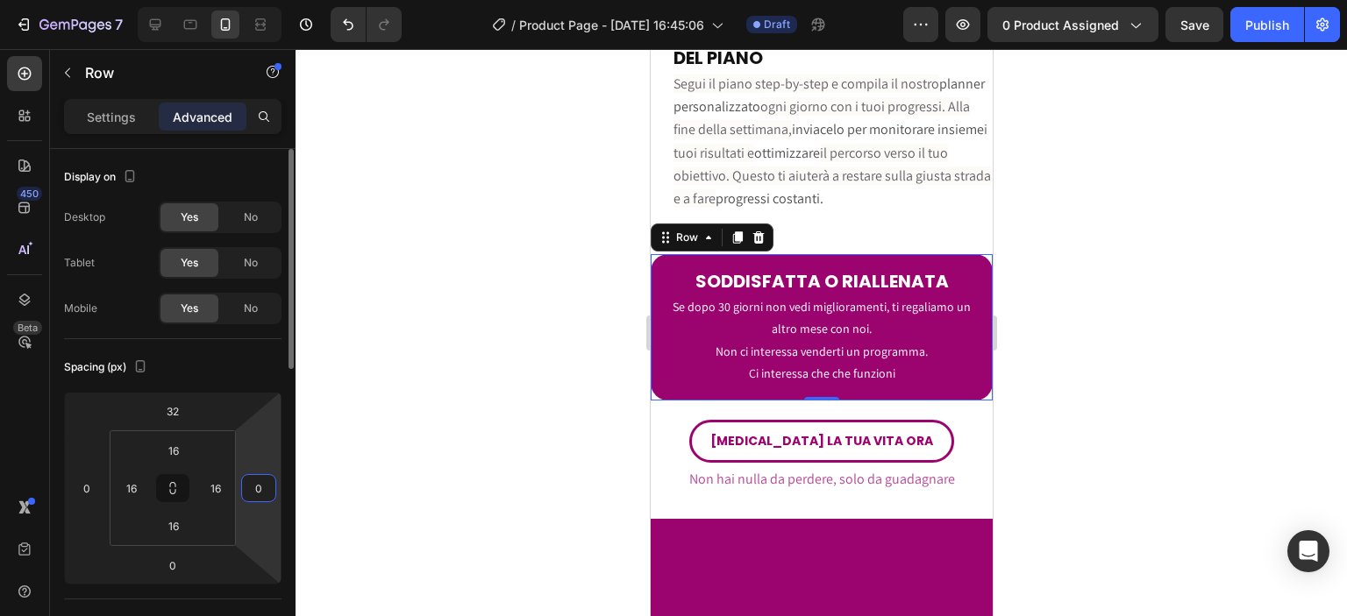
click at [270, 488] on input "0" at bounding box center [259, 488] width 26 height 26
type input "16"
click at [416, 435] on div at bounding box center [821, 332] width 1051 height 567
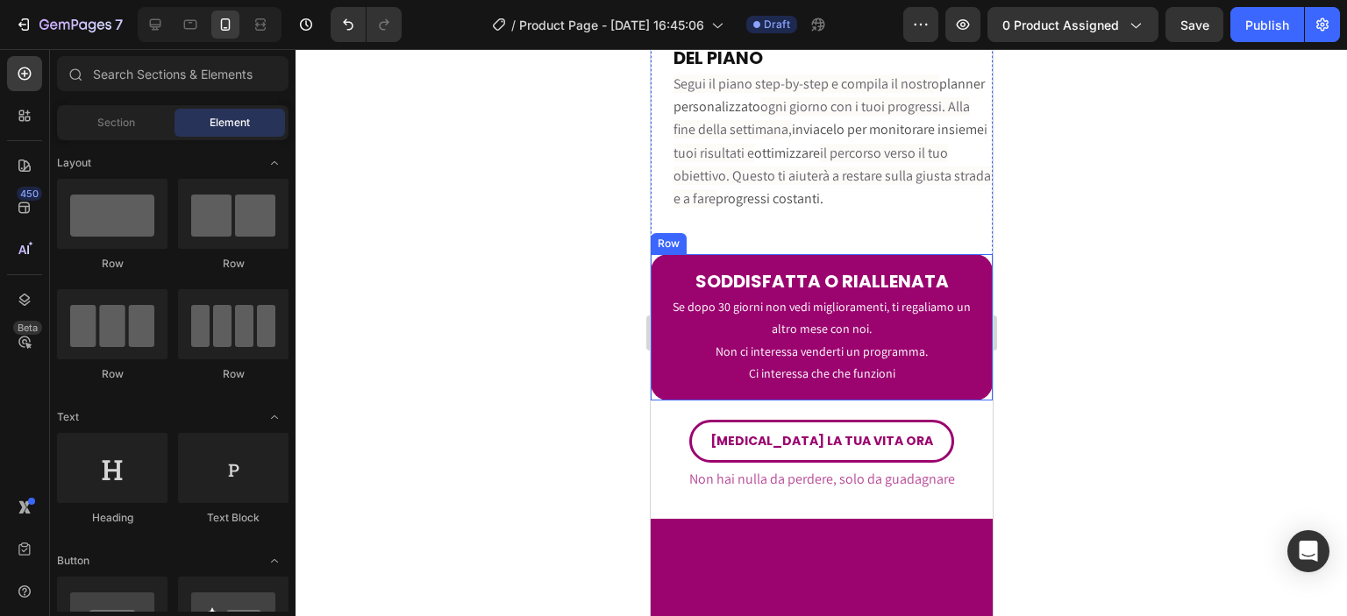
click at [972, 401] on div "SODDISFATTA O RIALLENATA Heading Se dopo 30 giorni non vedi miglioramenti, ti r…" at bounding box center [821, 327] width 342 height 146
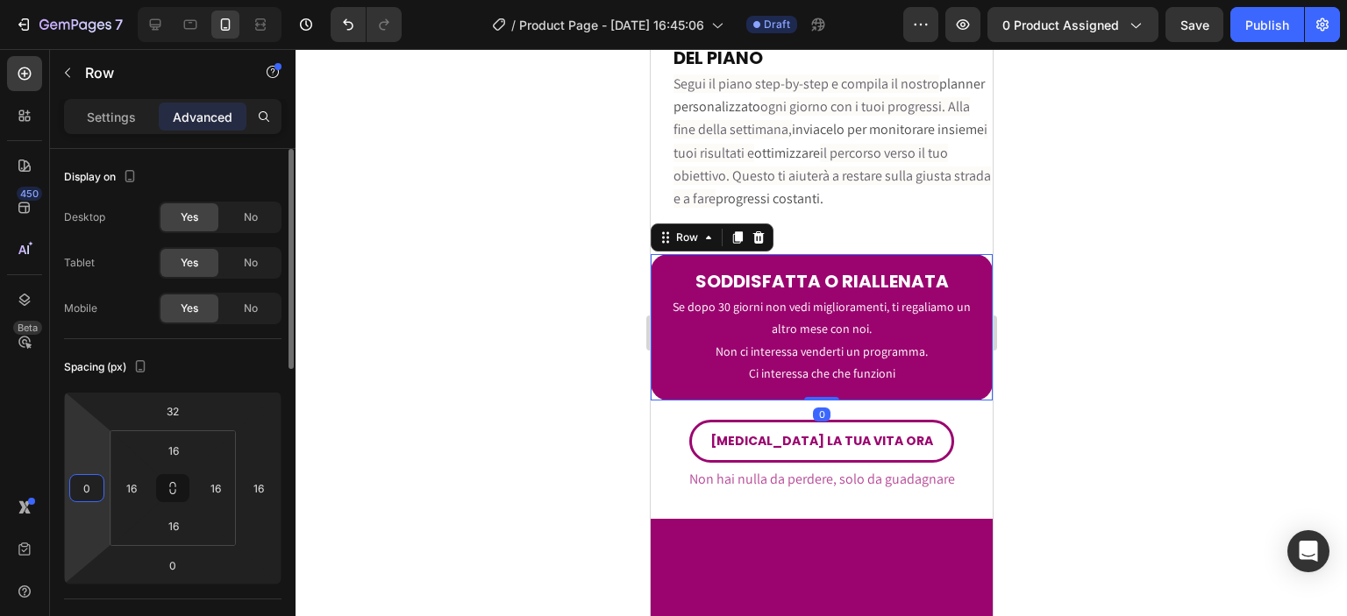
click at [88, 487] on input "0" at bounding box center [87, 488] width 26 height 26
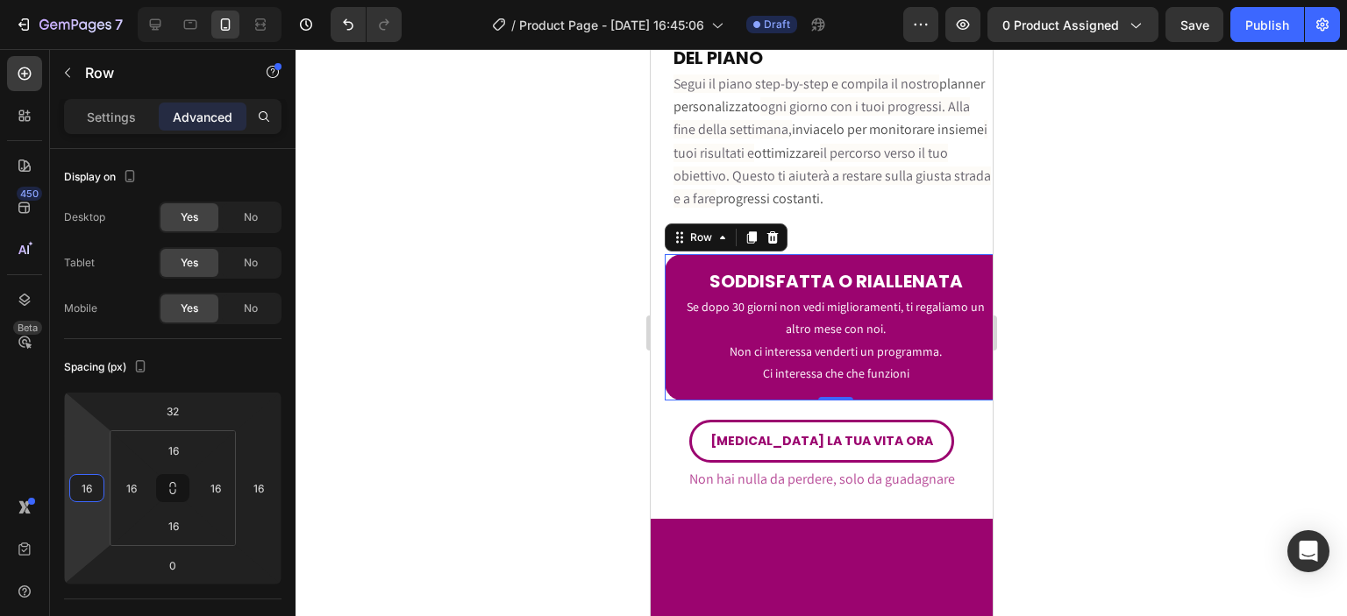
type input "0"
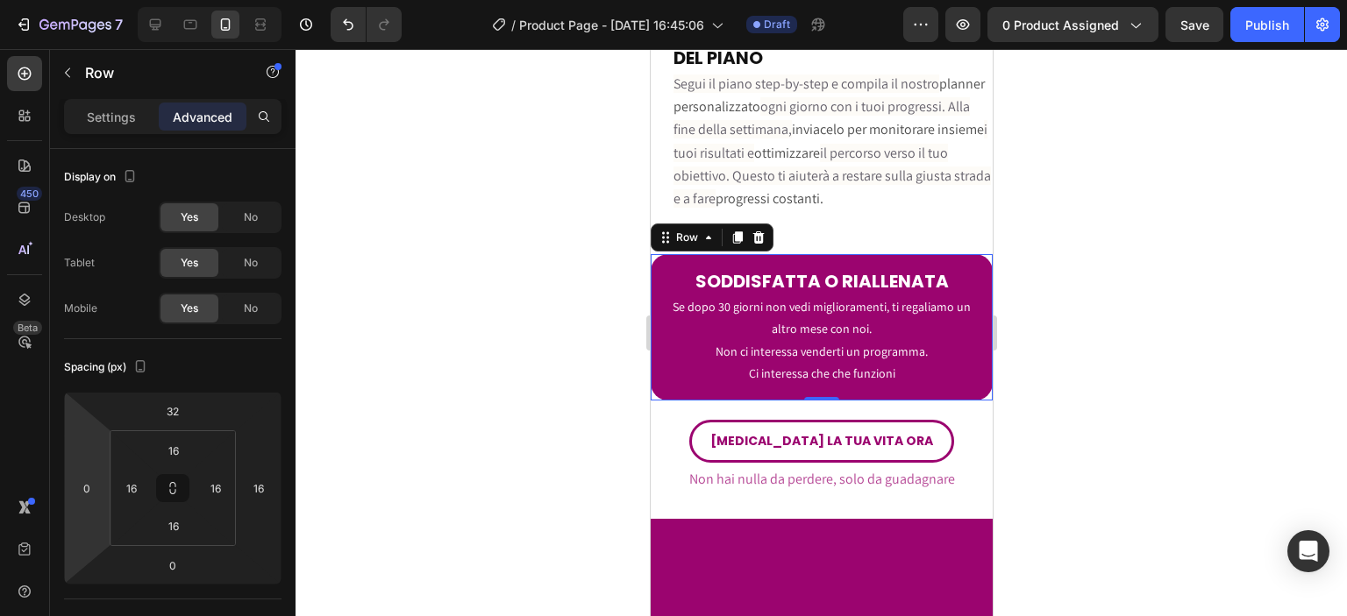
click at [973, 401] on div "SODDISFATTA O RIALLENATA Heading Se dopo 30 giorni non vedi miglioramenti, ti r…" at bounding box center [821, 327] width 342 height 146
click at [225, 487] on input "16" at bounding box center [216, 488] width 26 height 26
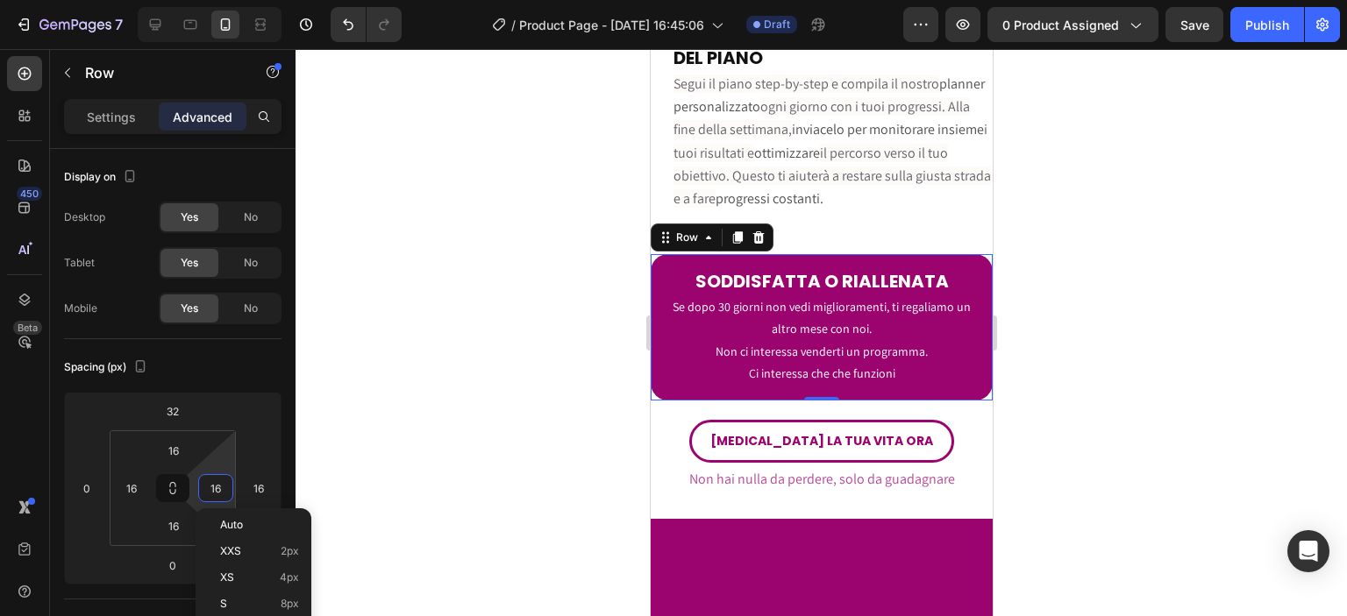
click at [417, 462] on div at bounding box center [821, 332] width 1051 height 567
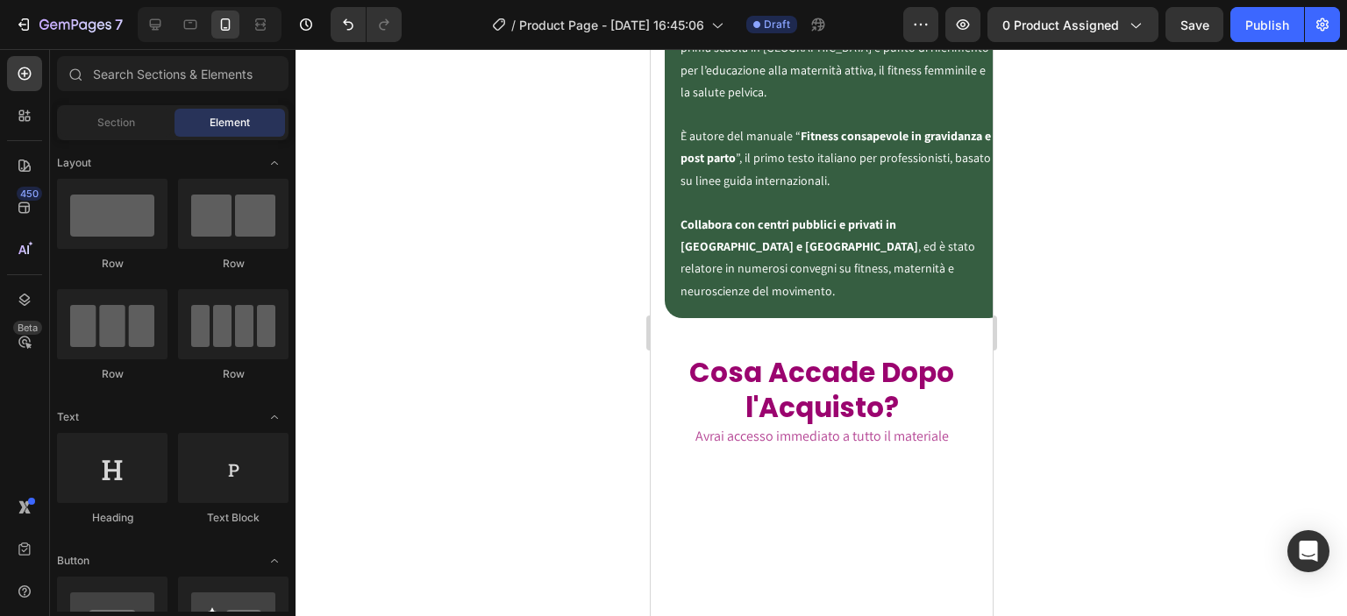
scroll to position [4714, 0]
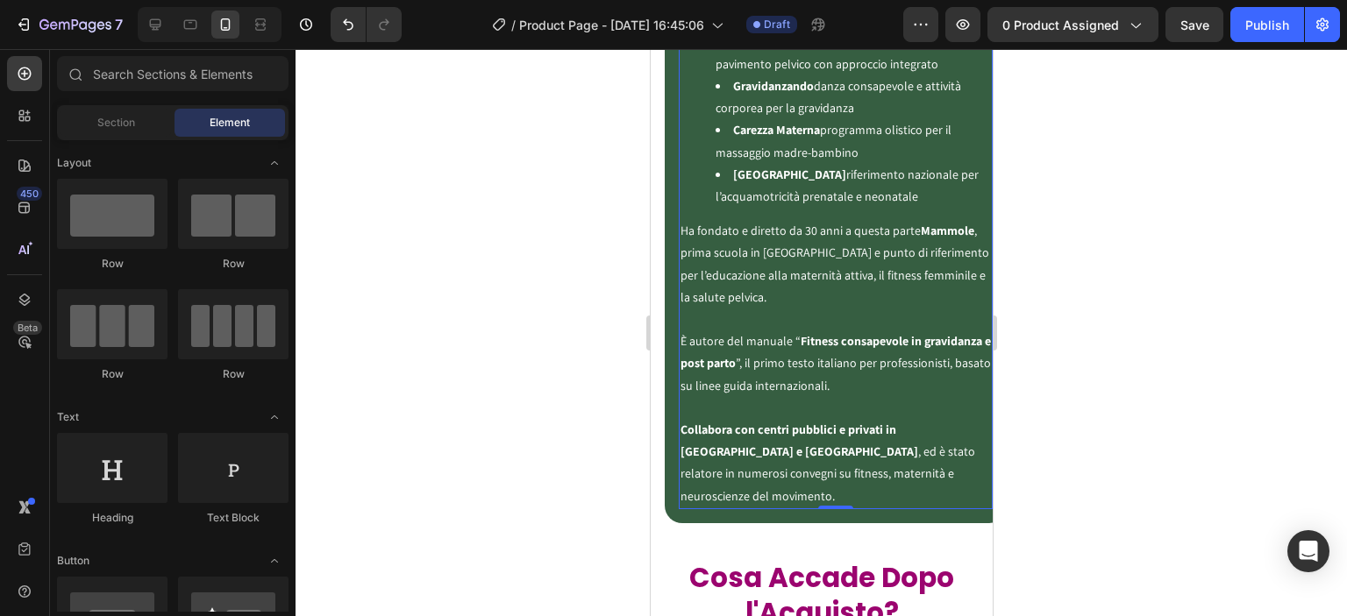
click at [903, 286] on p "Ha fondato e diretto da 30 anni a questa parte [PERSON_NAME] , prima scuola in …" at bounding box center [835, 275] width 310 height 110
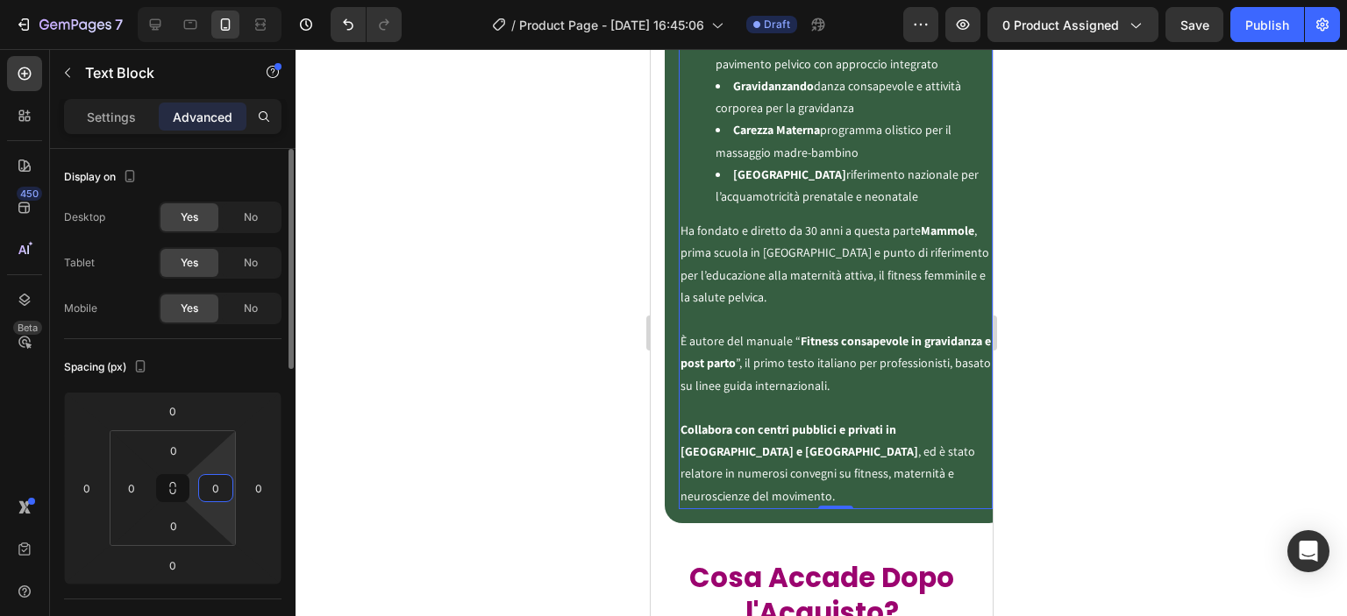
click at [221, 488] on input "0" at bounding box center [216, 488] width 26 height 26
type input "16"
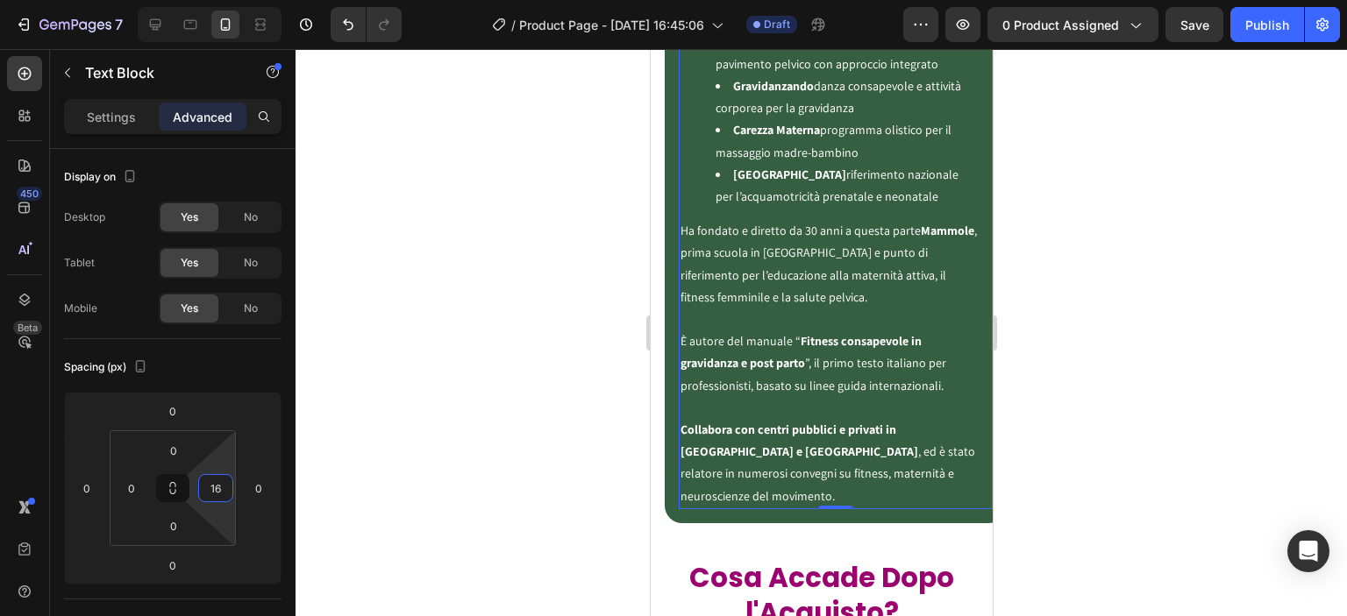
click at [531, 420] on div at bounding box center [821, 332] width 1051 height 567
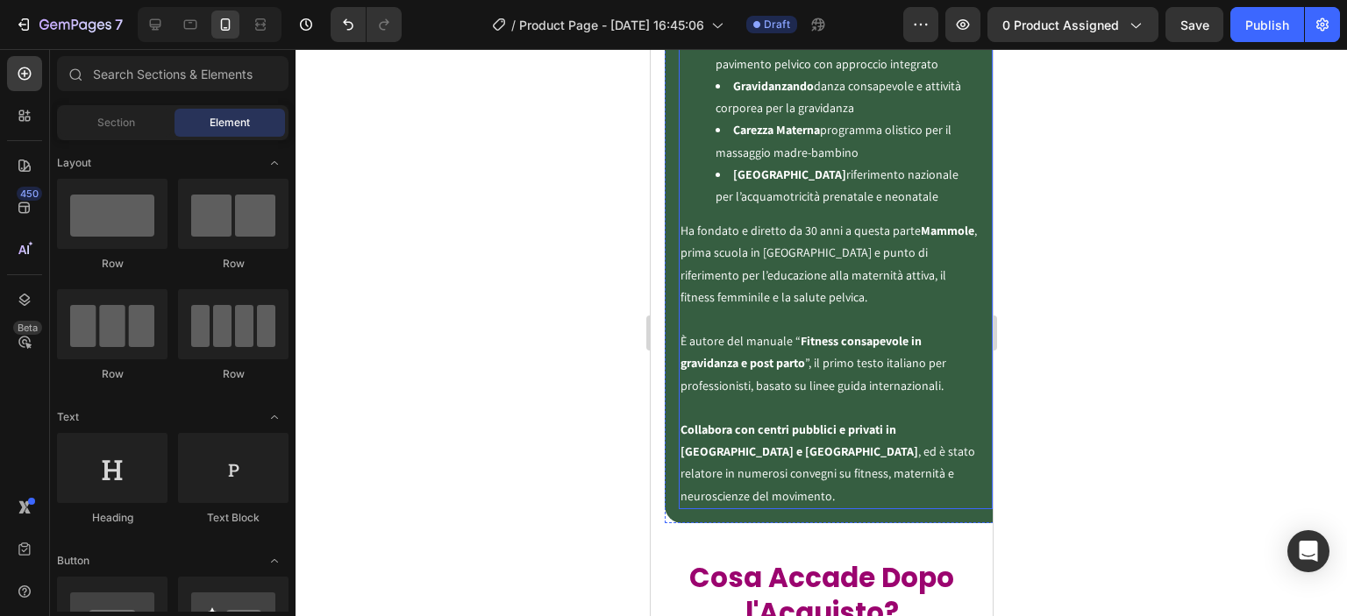
scroll to position [4511, 0]
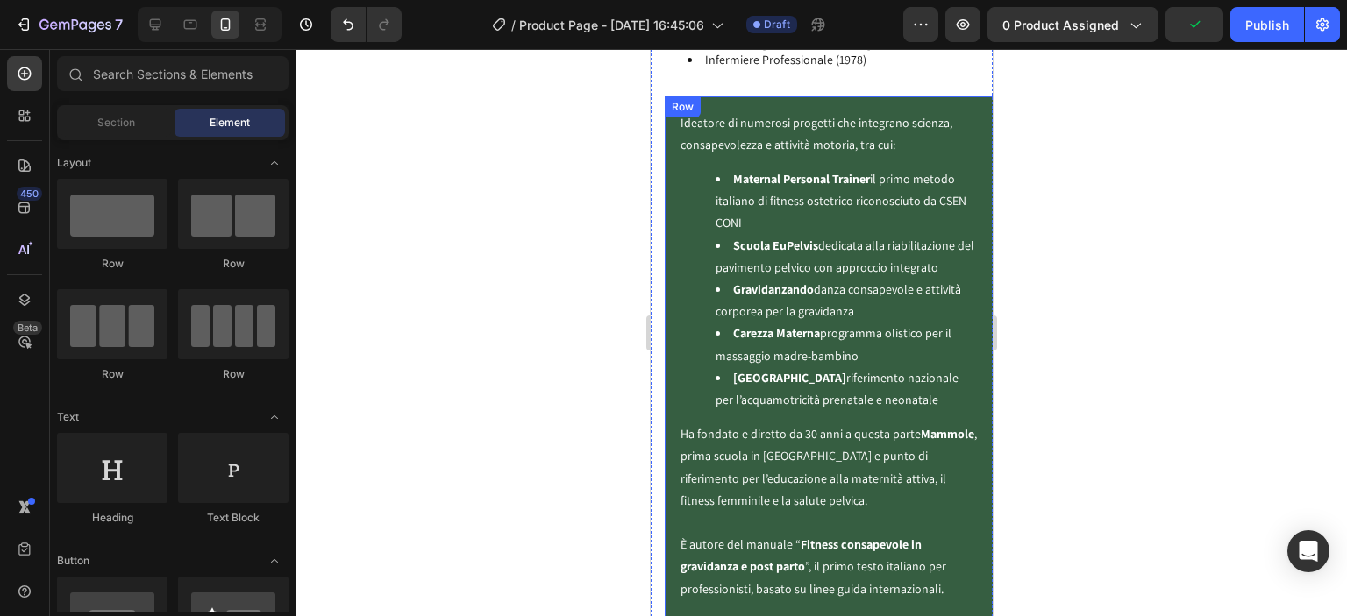
click at [667, 353] on div "Ideatore di numerosi progetti che integrano scienza, consapevolezza e attività …" at bounding box center [835, 411] width 342 height 631
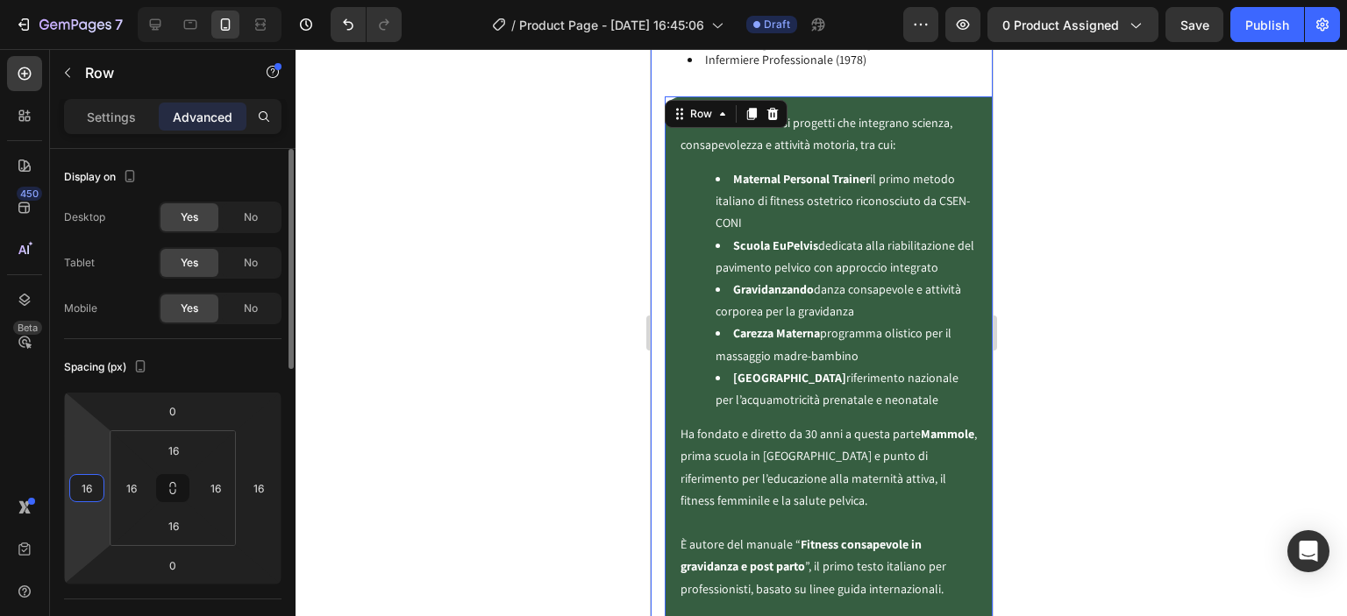
click at [96, 488] on input "16" at bounding box center [87, 488] width 26 height 26
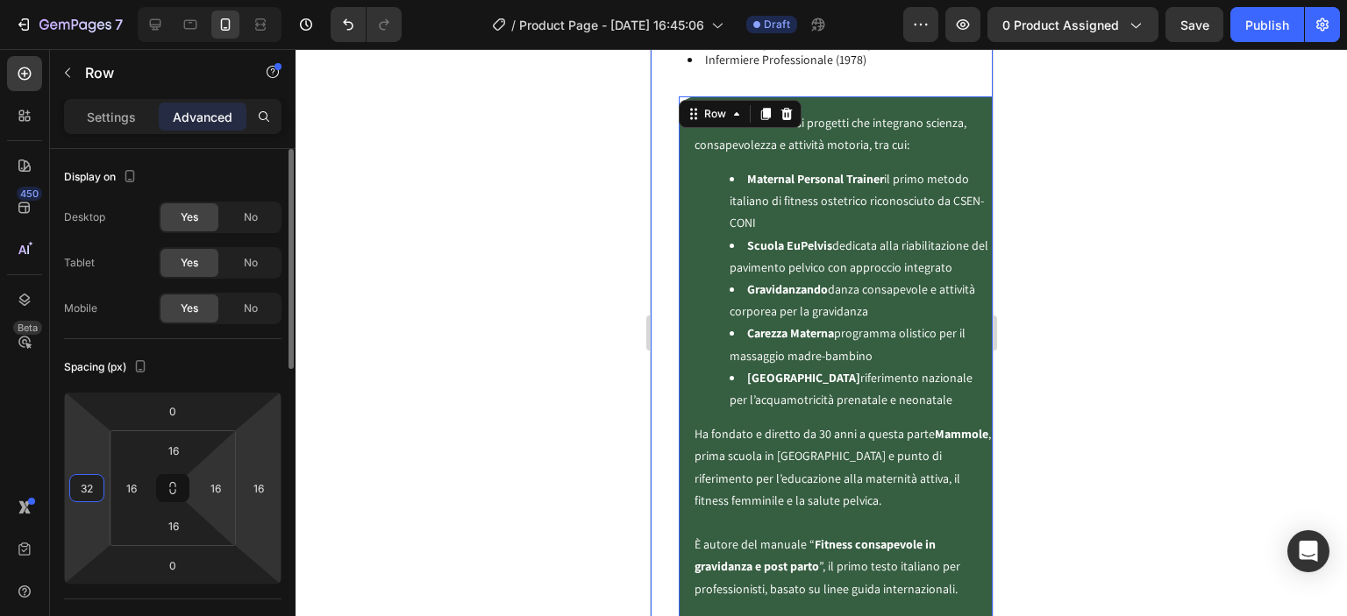
type input "16"
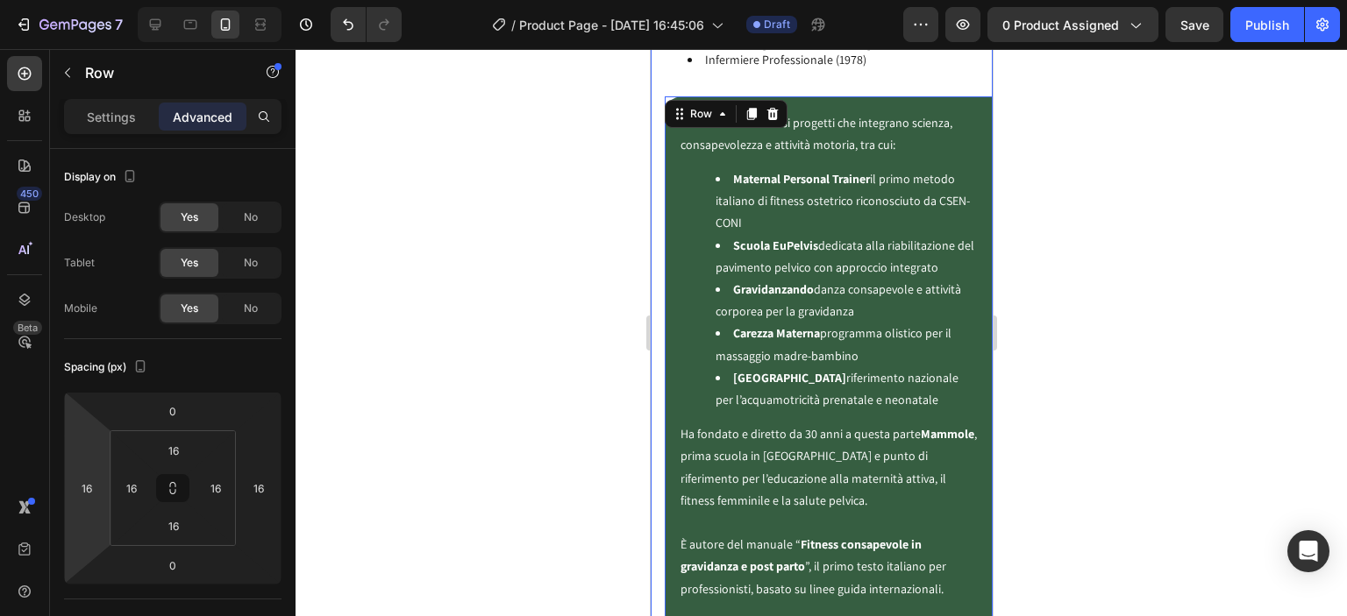
click at [489, 401] on div at bounding box center [821, 332] width 1051 height 567
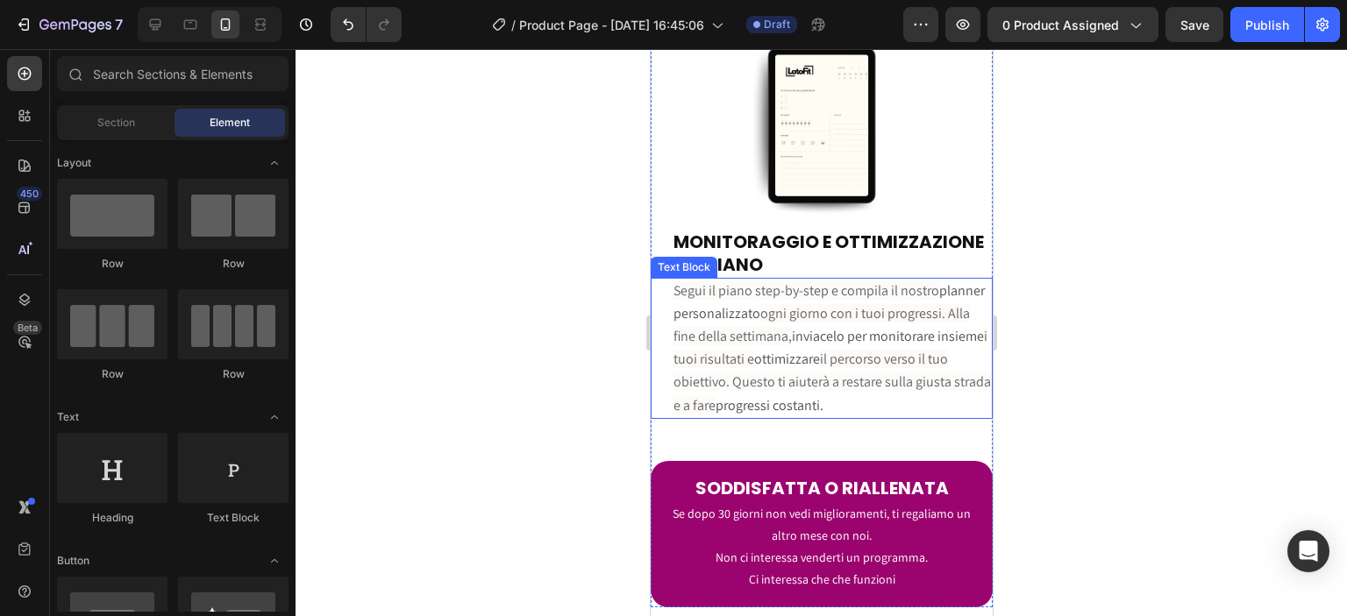
scroll to position [5942, 0]
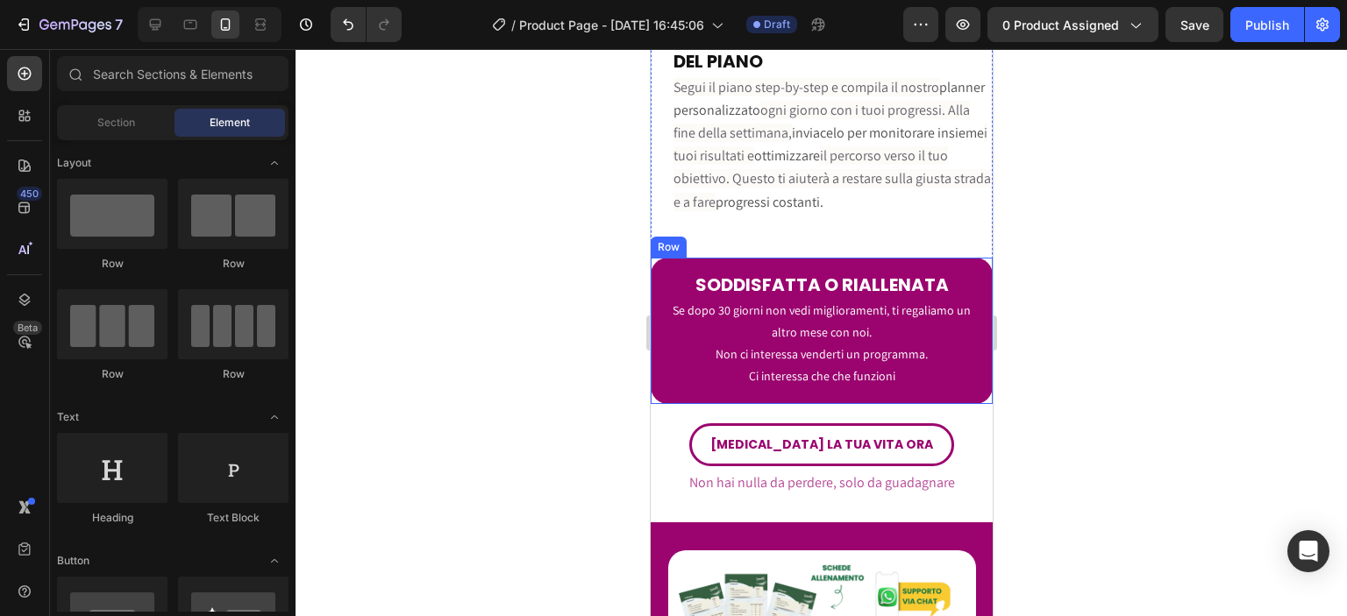
click at [971, 352] on div "SODDISFATTA O RIALLENATA Heading Se dopo 30 giorni non vedi miglioramenti, ti r…" at bounding box center [821, 331] width 342 height 146
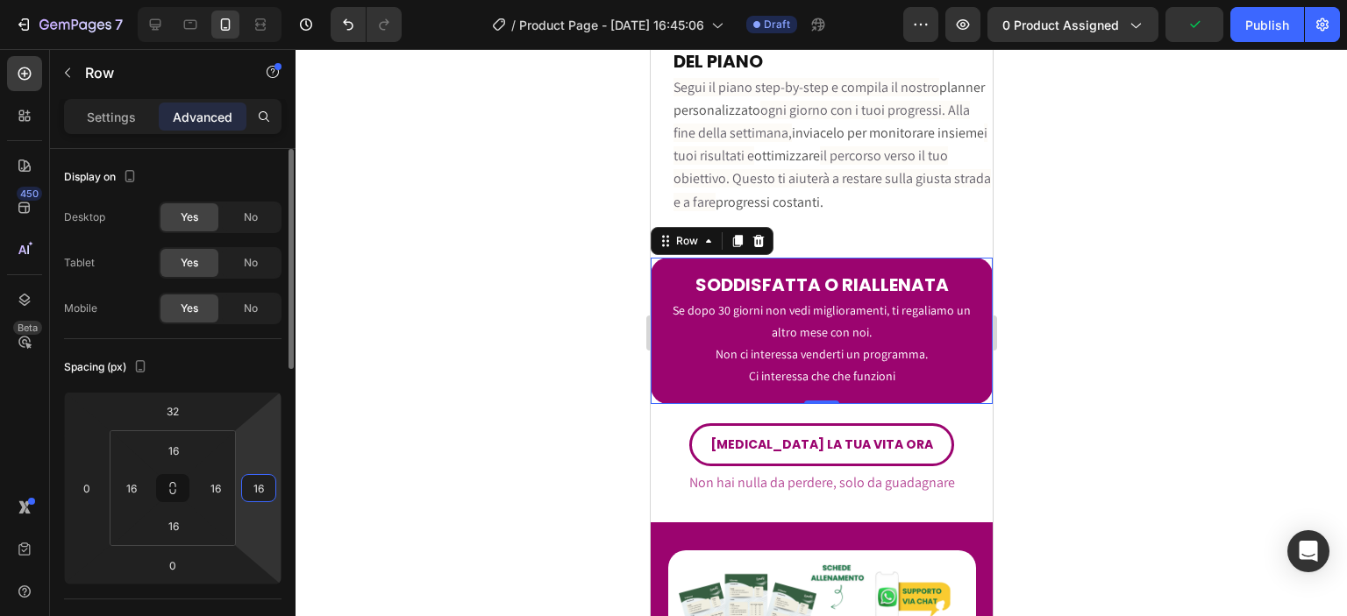
click at [270, 482] on input "16" at bounding box center [259, 488] width 26 height 26
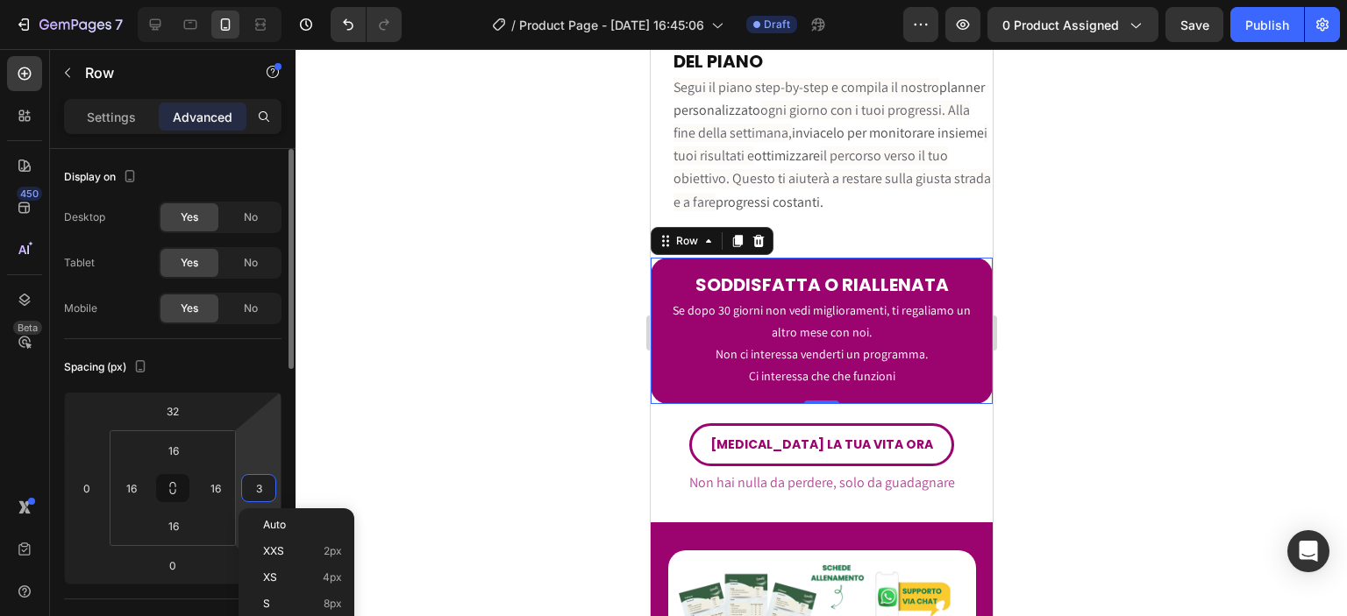
type input "33"
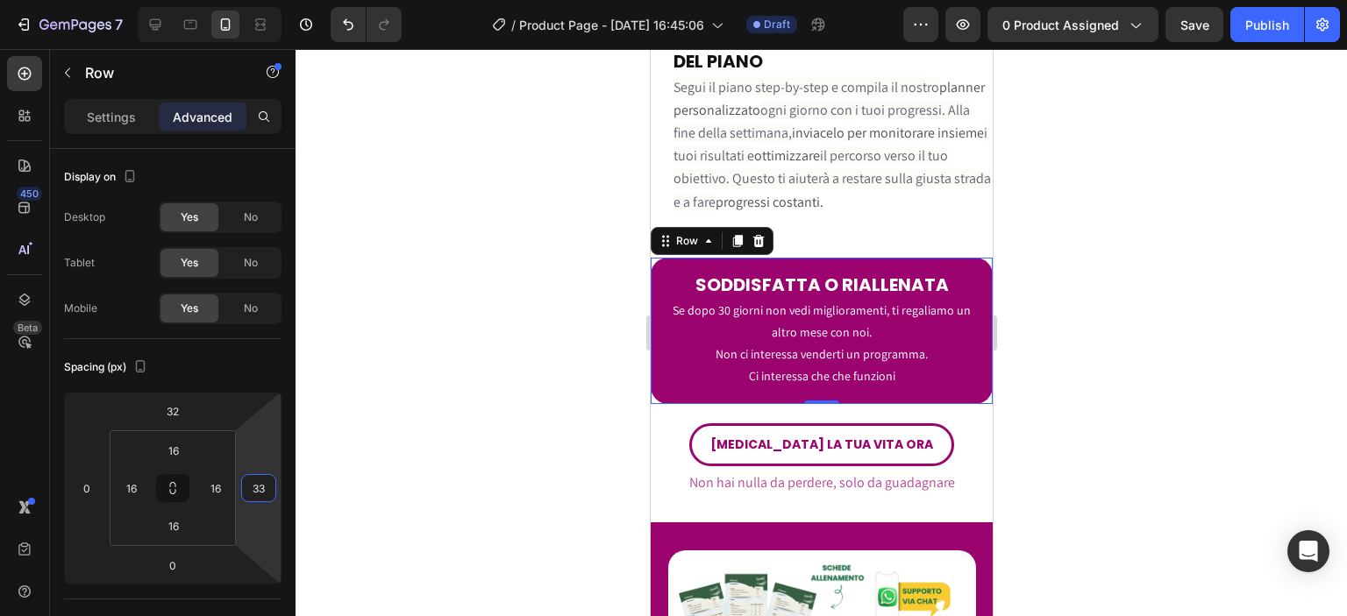
click at [408, 434] on div at bounding box center [821, 332] width 1051 height 567
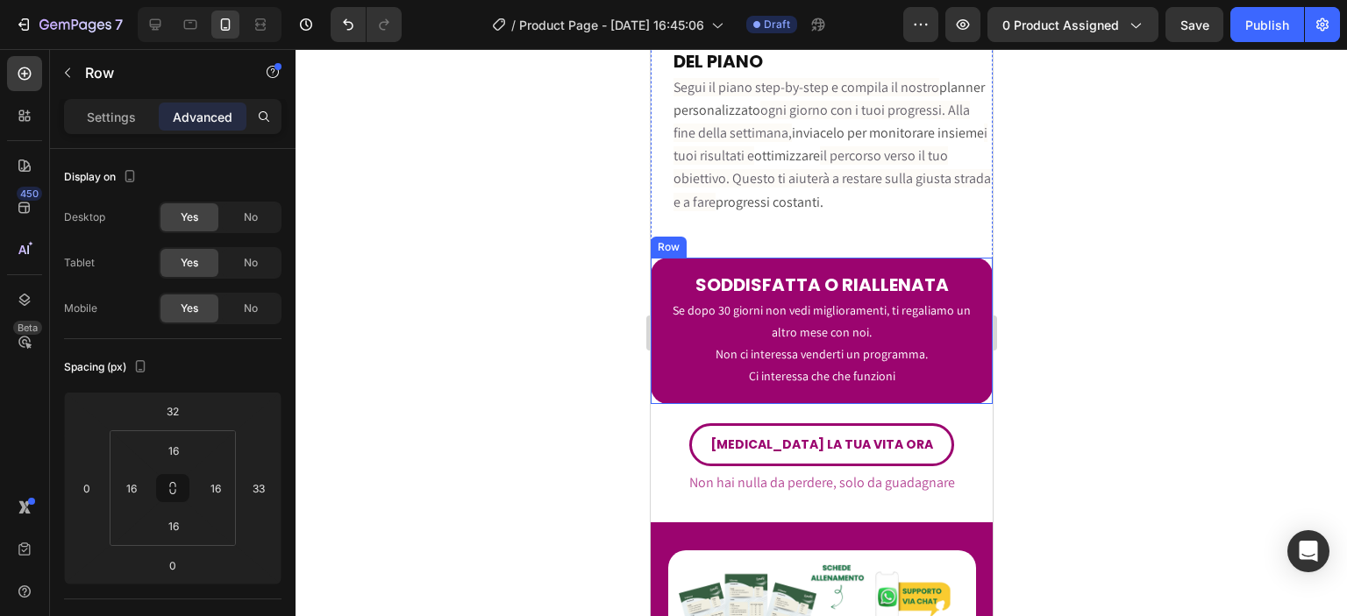
click at [968, 311] on div "SODDISFATTA O RIALLENATA Heading Se dopo 30 giorni non vedi miglioramenti, ti r…" at bounding box center [821, 331] width 342 height 146
click at [958, 230] on div "SODDISFATTA O RIALLENATA Heading Se dopo 30 giorni non vedi miglioramenti, ti r…" at bounding box center [821, 317] width 342 height 175
click at [962, 404] on div "[MEDICAL_DATA] LA TUA VITA ORA Button" at bounding box center [821, 435] width 342 height 62
click at [974, 365] on div "SODDISFATTA O RIALLENATA Heading Se dopo 30 giorni non vedi miglioramenti, ti r…" at bounding box center [821, 331] width 342 height 146
click at [977, 374] on div "SODDISFATTA O RIALLENATA Heading Se dopo 30 giorni non vedi miglioramenti, ti r…" at bounding box center [821, 317] width 342 height 175
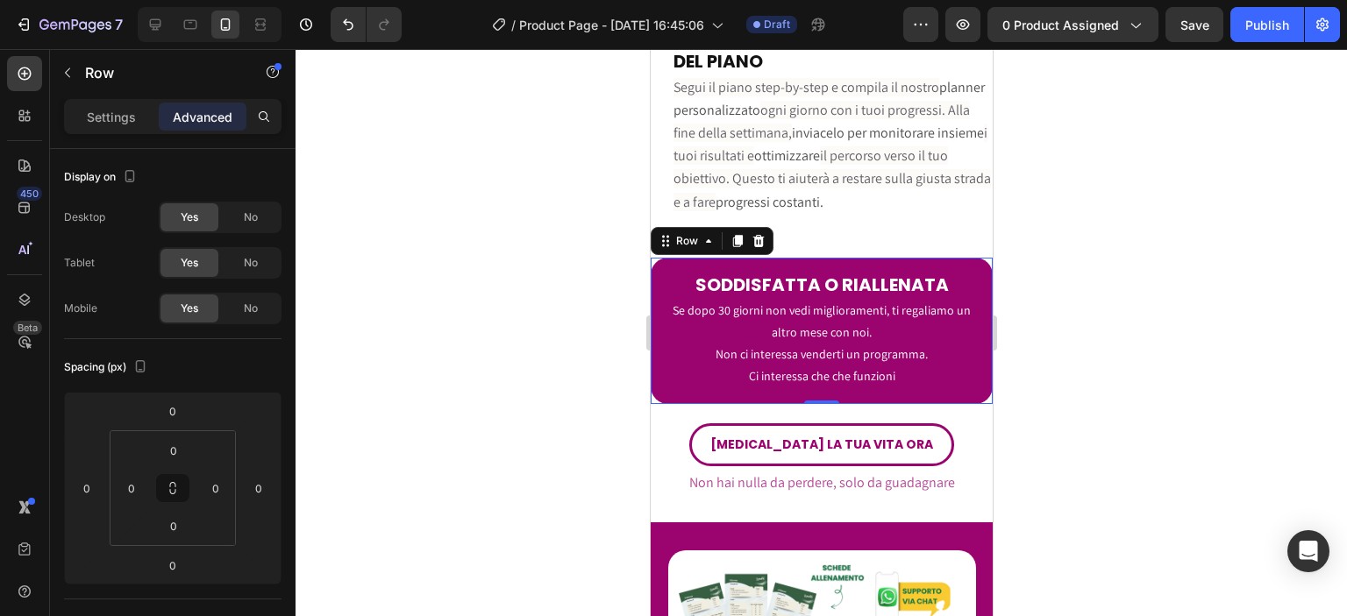
click at [974, 371] on div "SODDISFATTA O RIALLENATA Heading Se dopo 30 giorni non vedi miglioramenti, ti r…" at bounding box center [821, 331] width 342 height 146
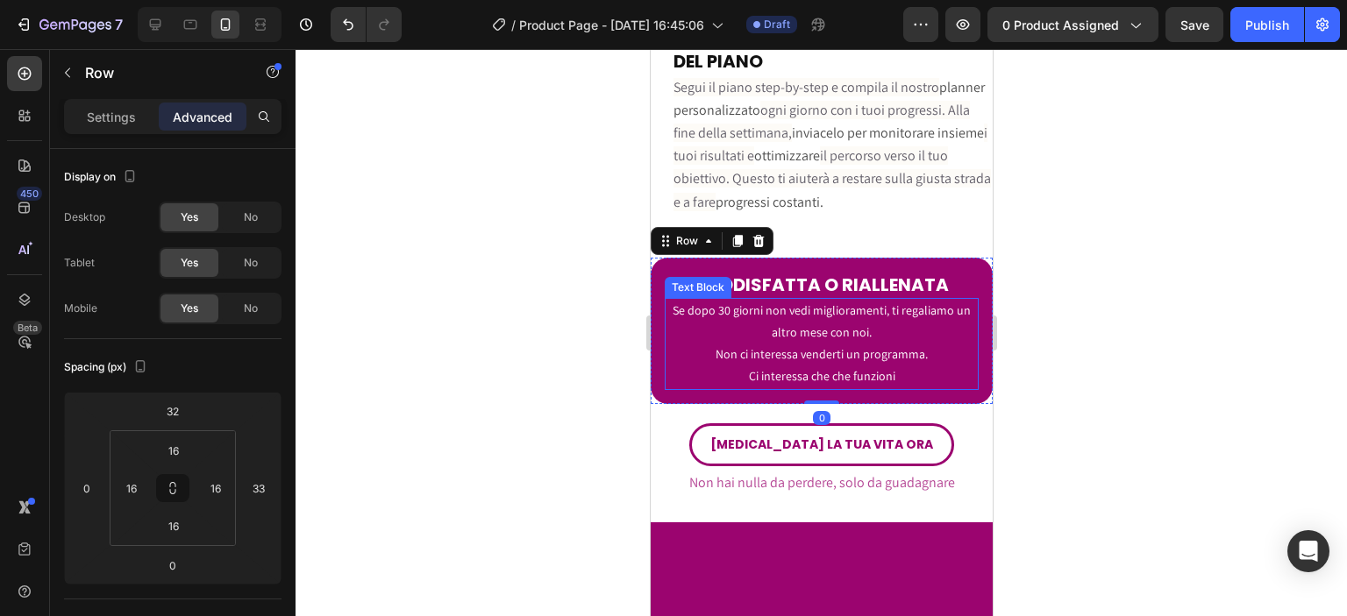
scroll to position [5739, 0]
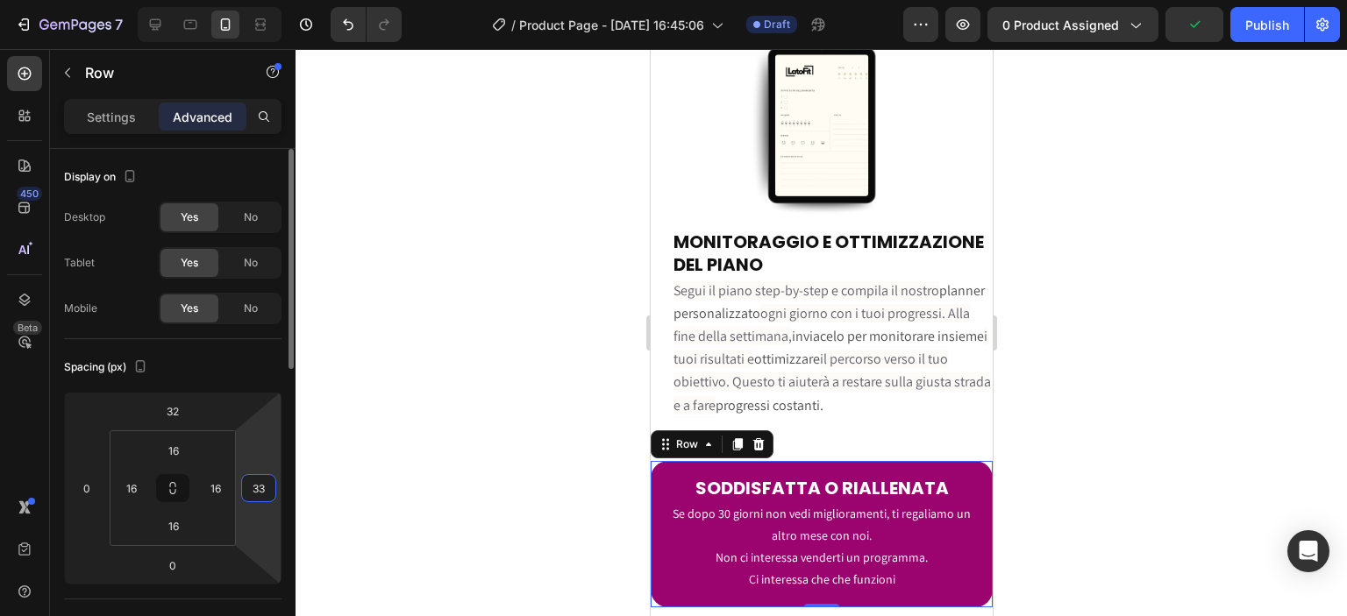
click at [256, 483] on input "33" at bounding box center [259, 488] width 26 height 26
type input "32"
drag, startPoint x: 493, startPoint y: 442, endPoint x: 587, endPoint y: 427, distance: 95.0
click at [487, 439] on div at bounding box center [821, 332] width 1051 height 567
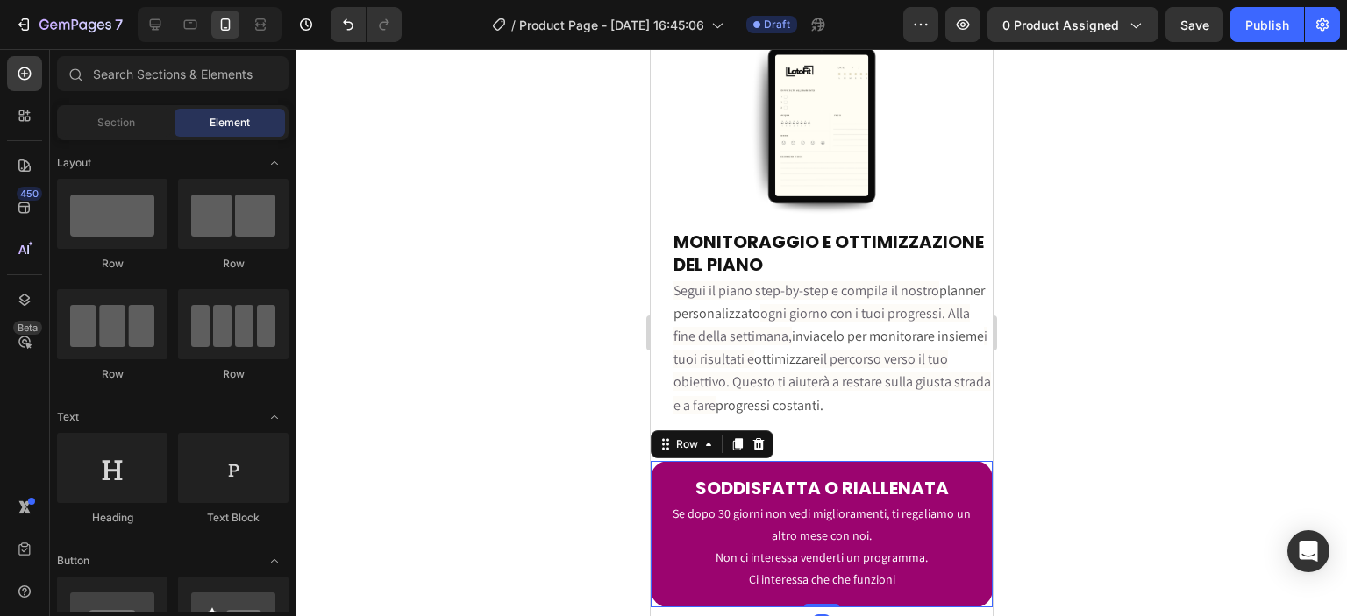
click at [654, 461] on div "SODDISFATTA O RIALLENATA Heading Se dopo 30 giorni non vedi miglioramenti, ti r…" at bounding box center [821, 534] width 342 height 146
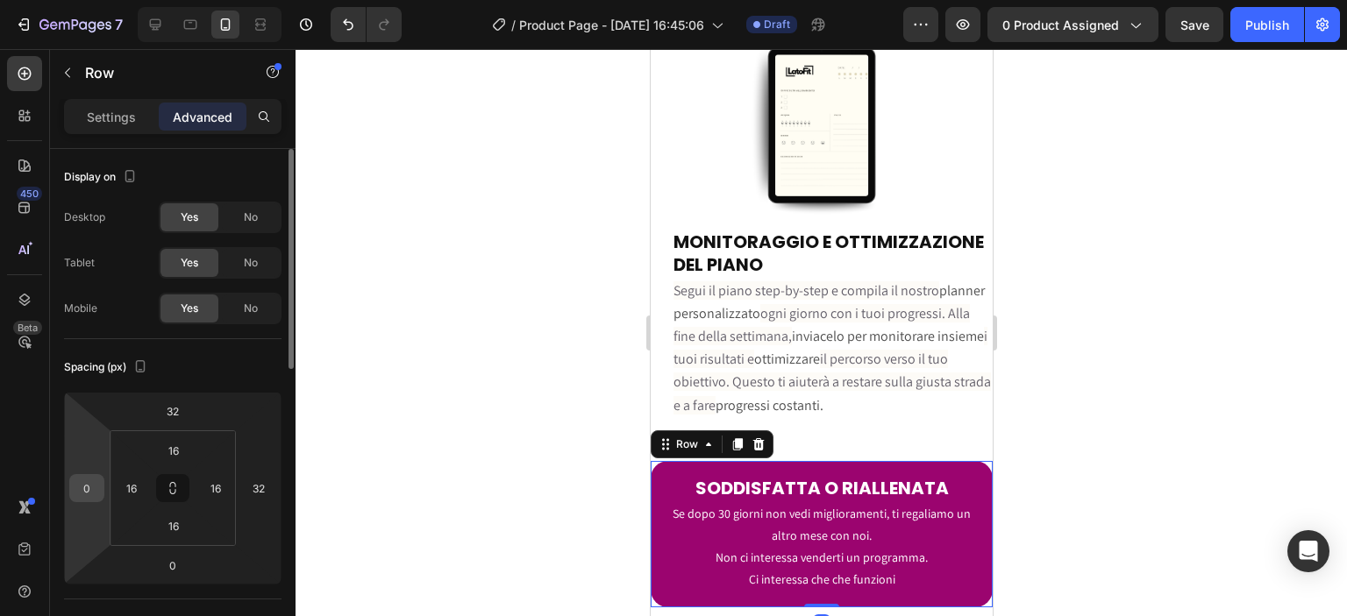
click at [100, 483] on div "0" at bounding box center [86, 488] width 35 height 28
click at [96, 485] on input "0" at bounding box center [87, 488] width 26 height 26
type input "16"
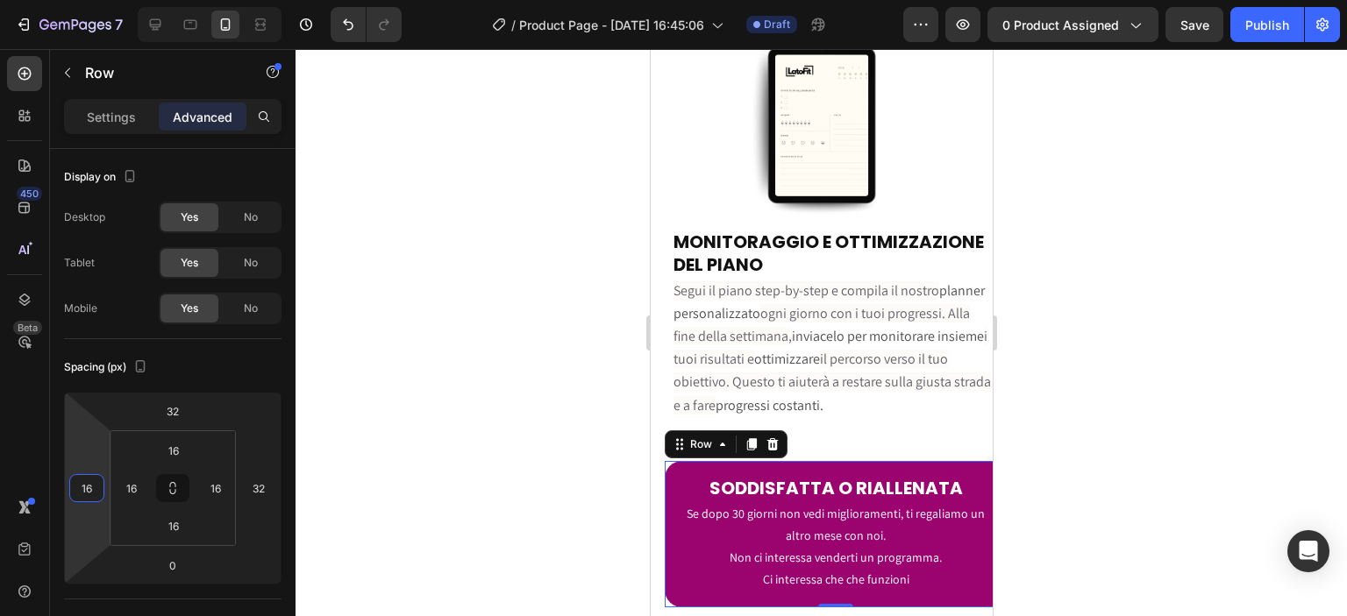
click at [458, 415] on div at bounding box center [821, 332] width 1051 height 567
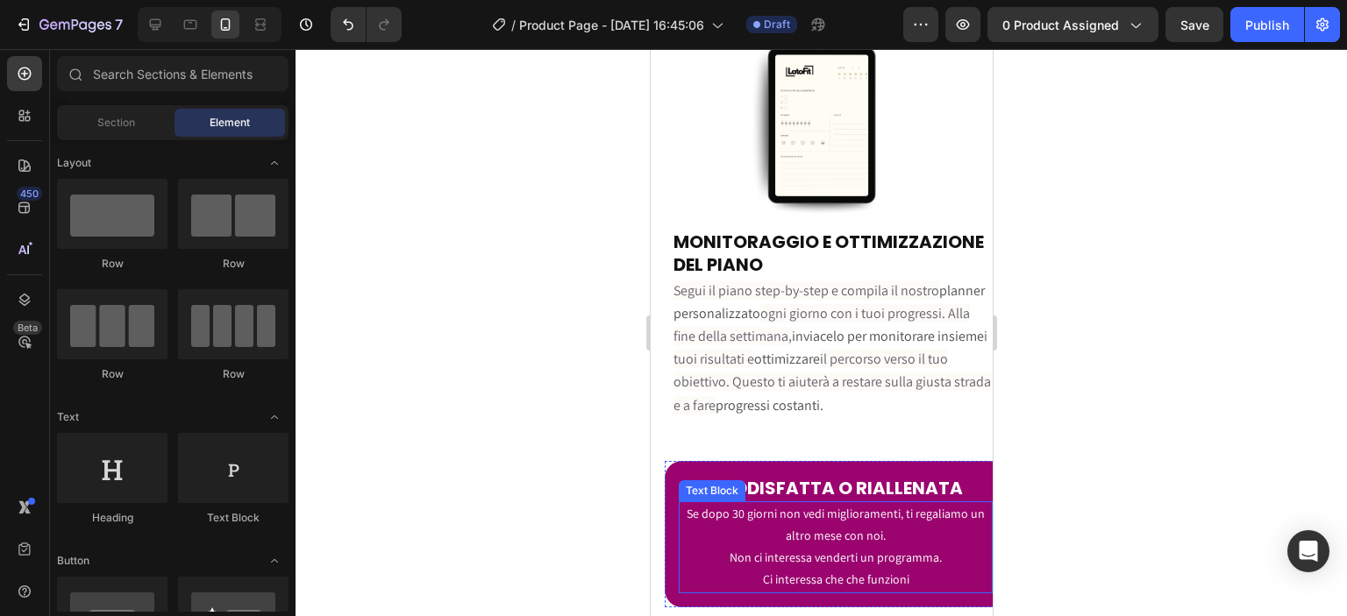
click at [946, 503] on p "Se dopo 30 giorni non vedi miglioramenti, ti regaliamo un altro mese con noi." at bounding box center [835, 525] width 310 height 44
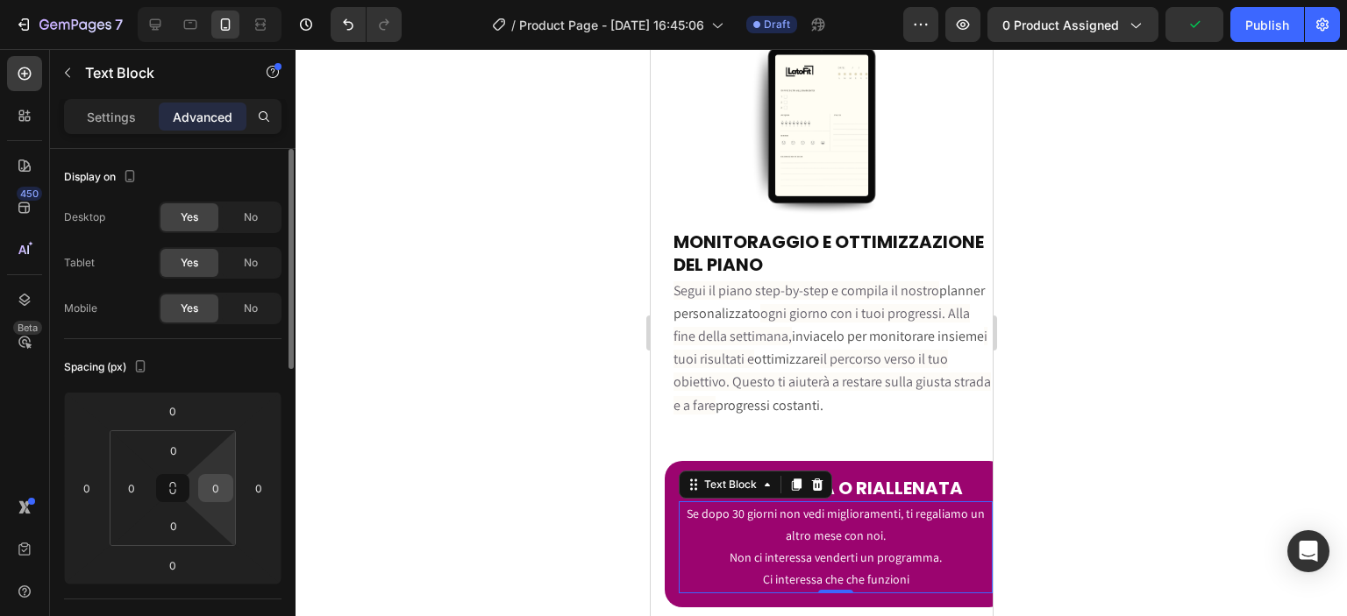
click at [217, 491] on input "0" at bounding box center [216, 488] width 26 height 26
type input "1"
type input "32"
click at [521, 518] on div at bounding box center [821, 332] width 1051 height 567
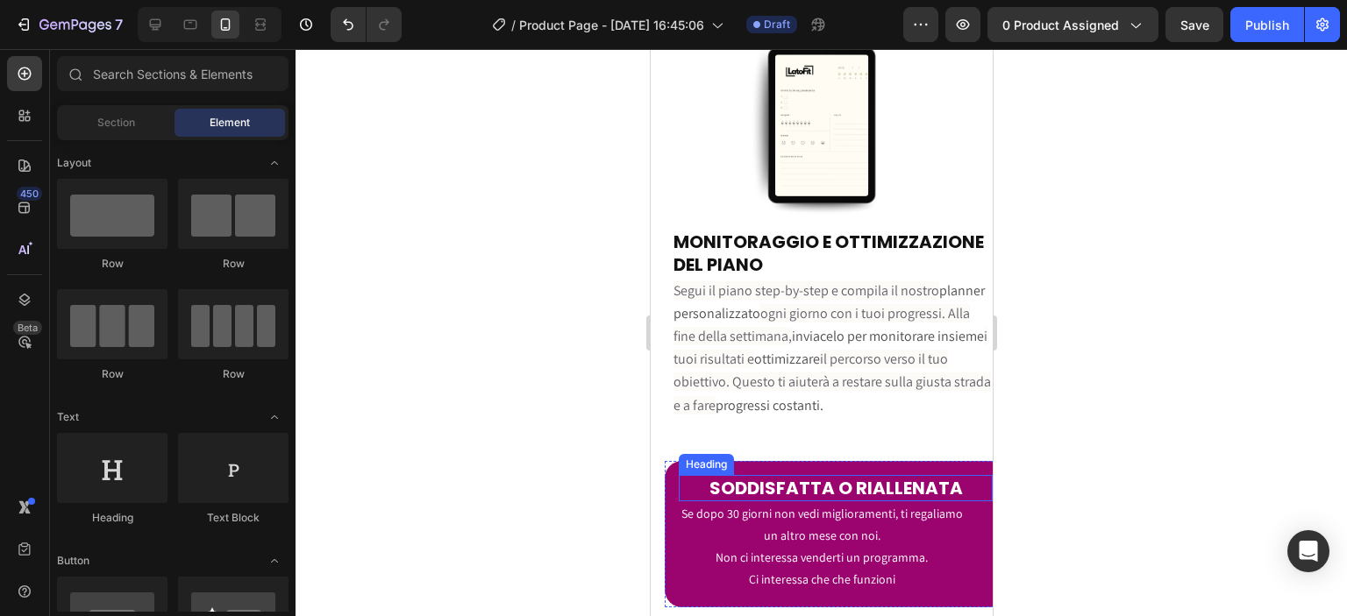
click at [923, 476] on span "SODDISFATTA O RIALLENATA" at bounding box center [835, 488] width 253 height 25
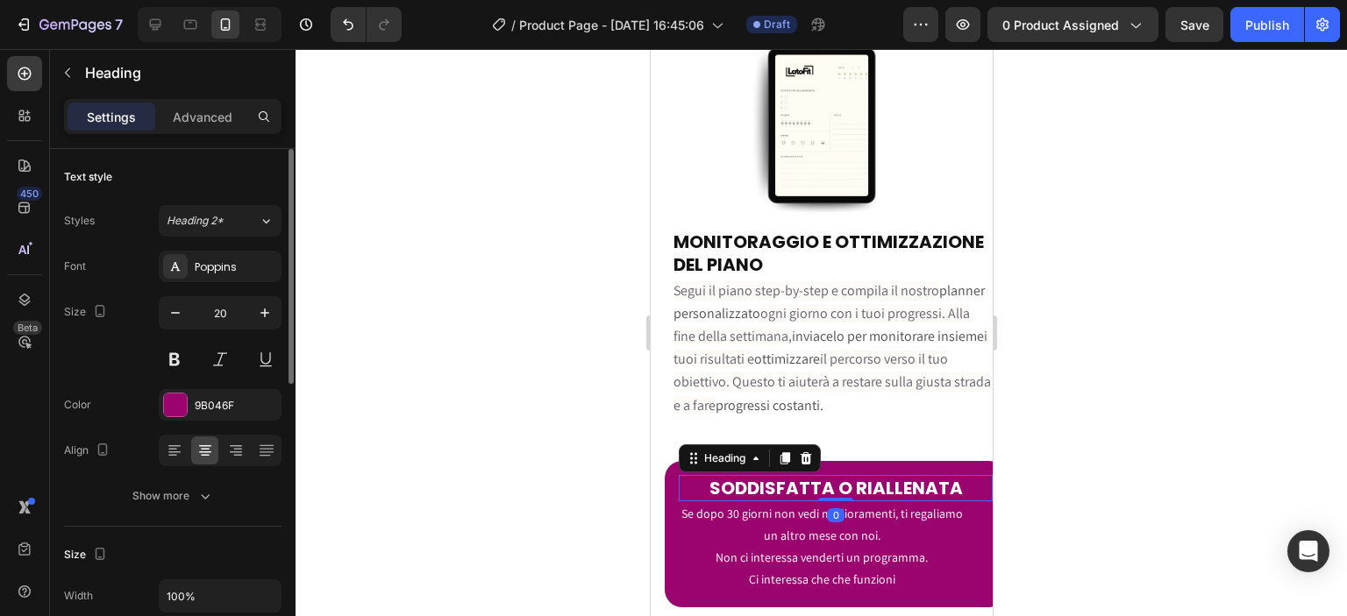
click at [215, 124] on p "Advanced" at bounding box center [203, 117] width 60 height 18
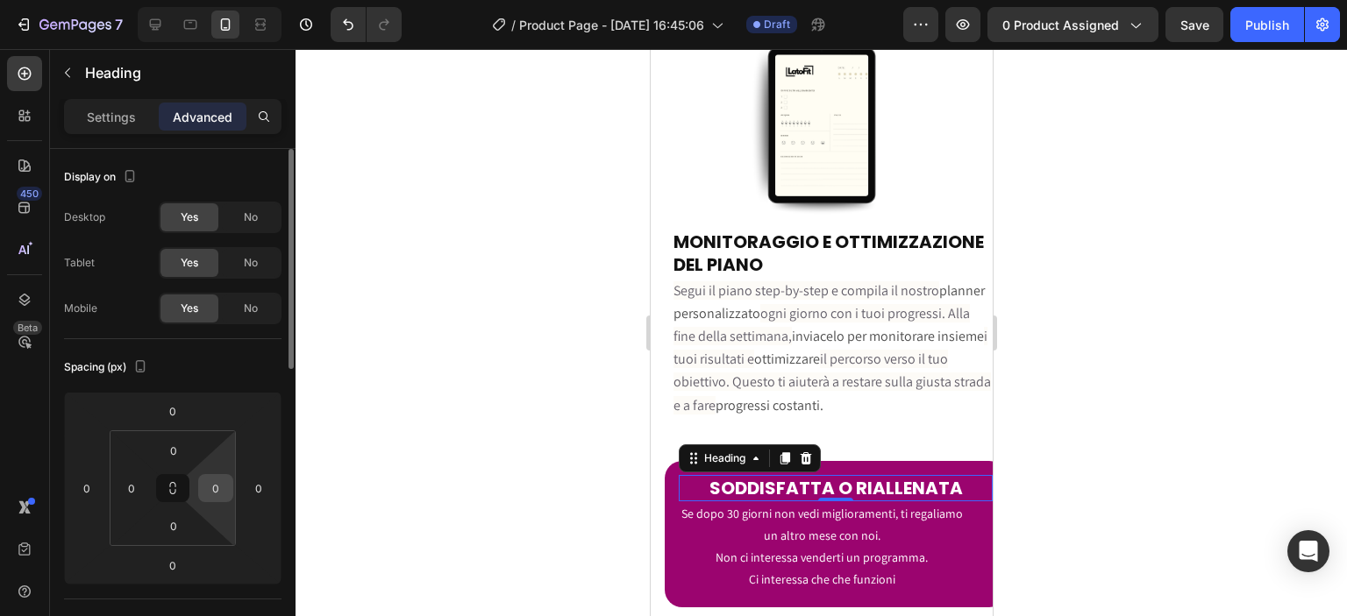
click at [222, 483] on input "0" at bounding box center [216, 488] width 26 height 26
type input "32"
click at [408, 509] on div at bounding box center [821, 332] width 1051 height 567
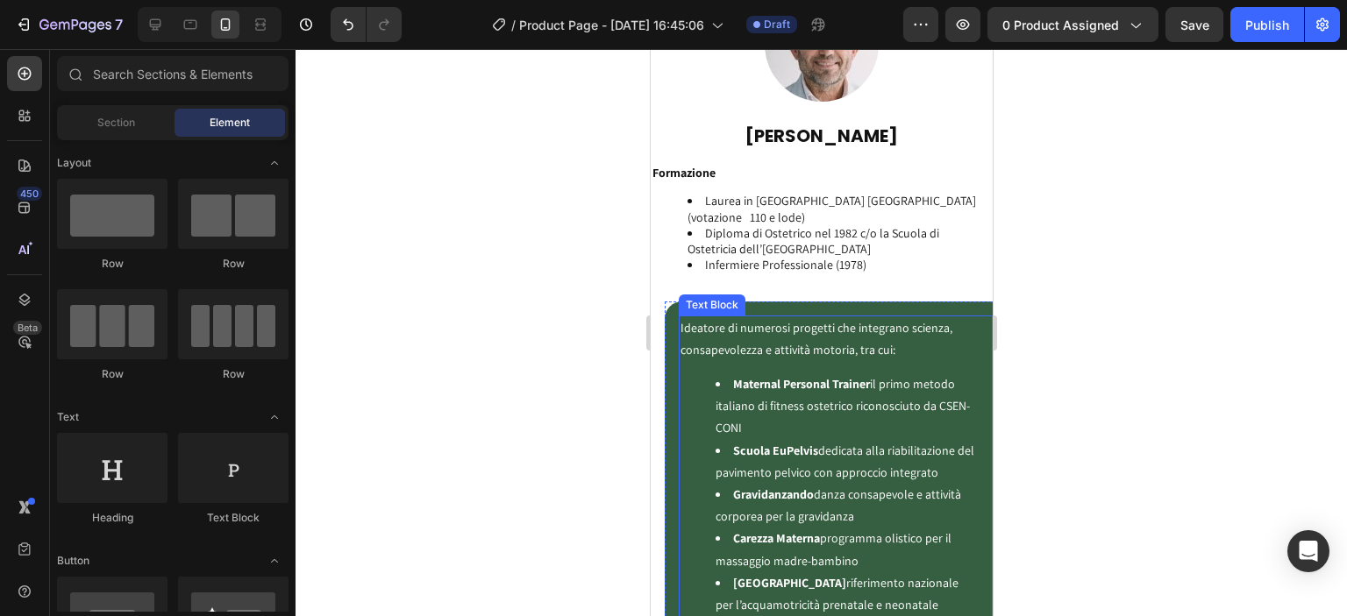
scroll to position [4511, 0]
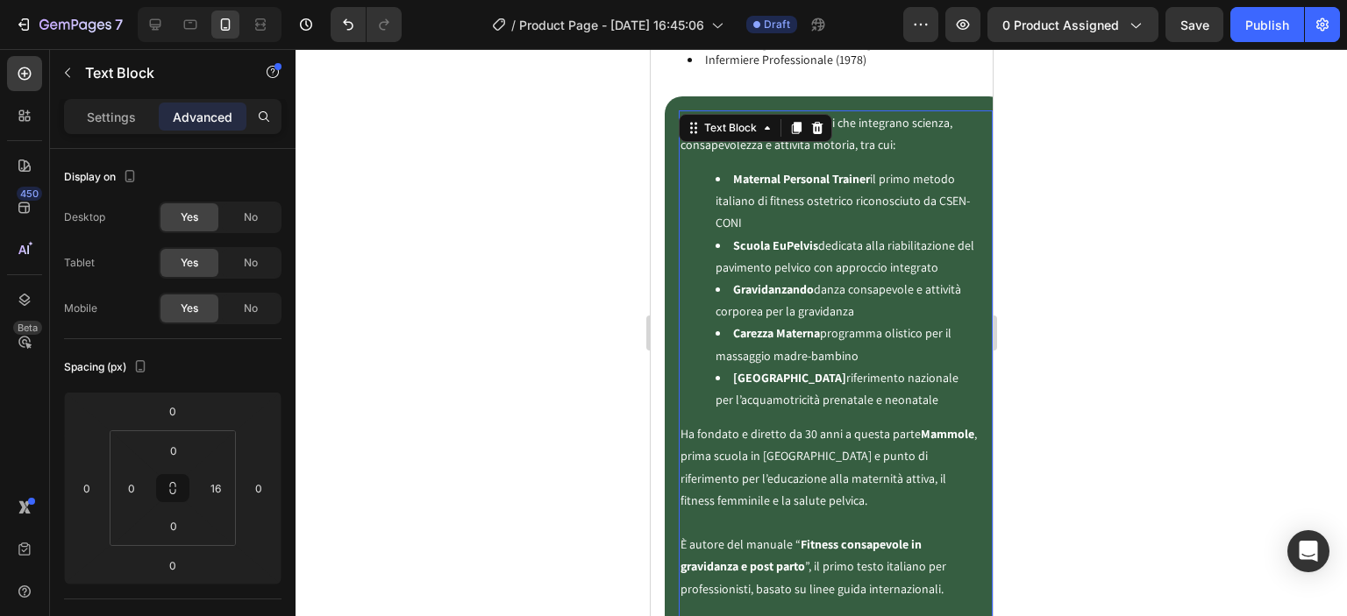
click at [825, 399] on div "Ideatore di numerosi progetti che integrano scienza, consapevolezza e attività …" at bounding box center [828, 411] width 300 height 602
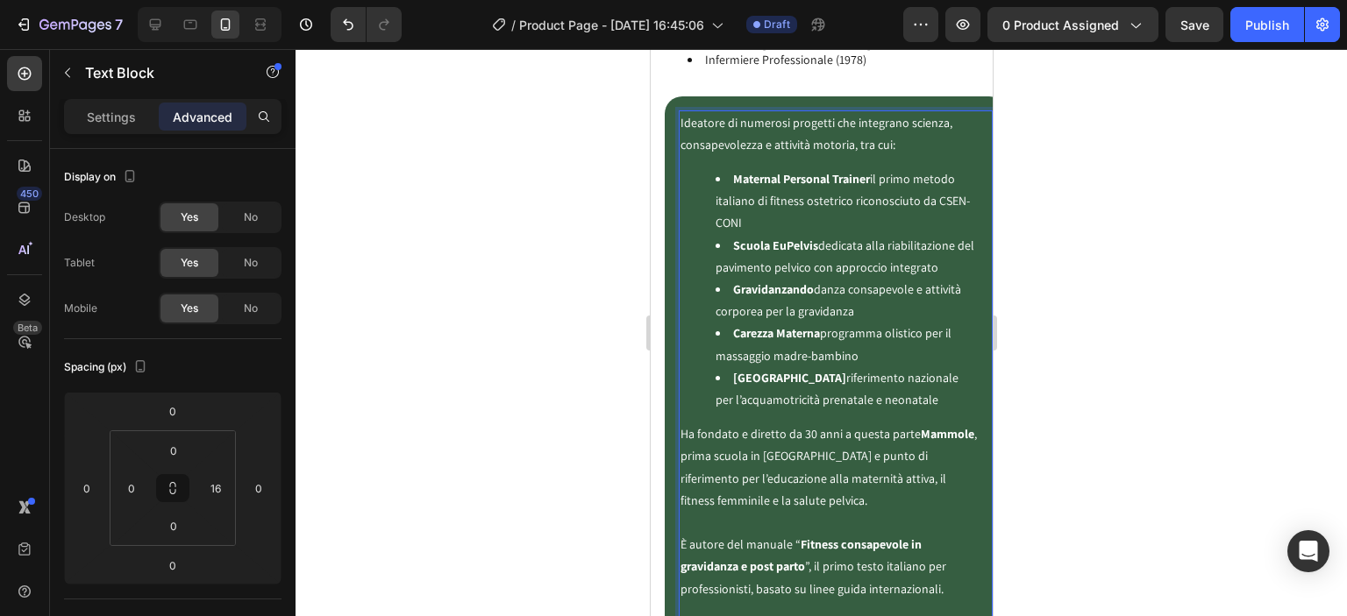
click at [710, 168] on ul "Maternal Personal Trainer il primo metodo italiano di fitness ostetrico riconos…" at bounding box center [828, 289] width 296 height 243
click at [732, 238] on strong "Scuola EuPelvis" at bounding box center [774, 246] width 85 height 16
click at [1062, 323] on div at bounding box center [821, 332] width 1051 height 567
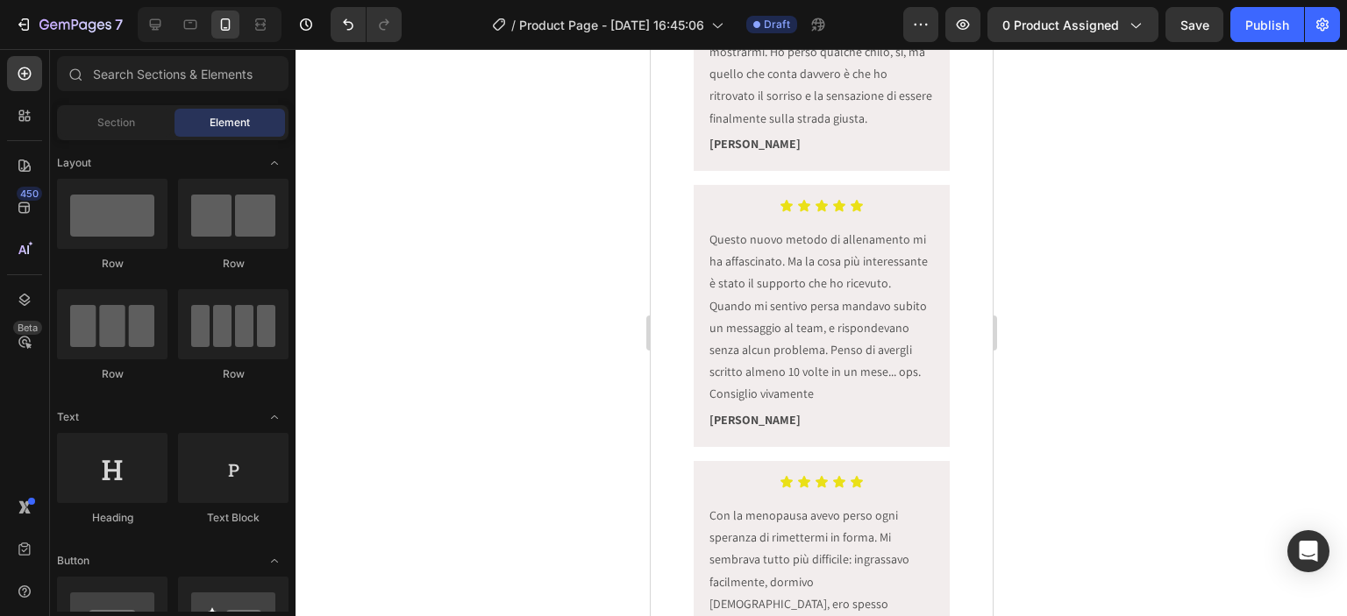
scroll to position [828, 0]
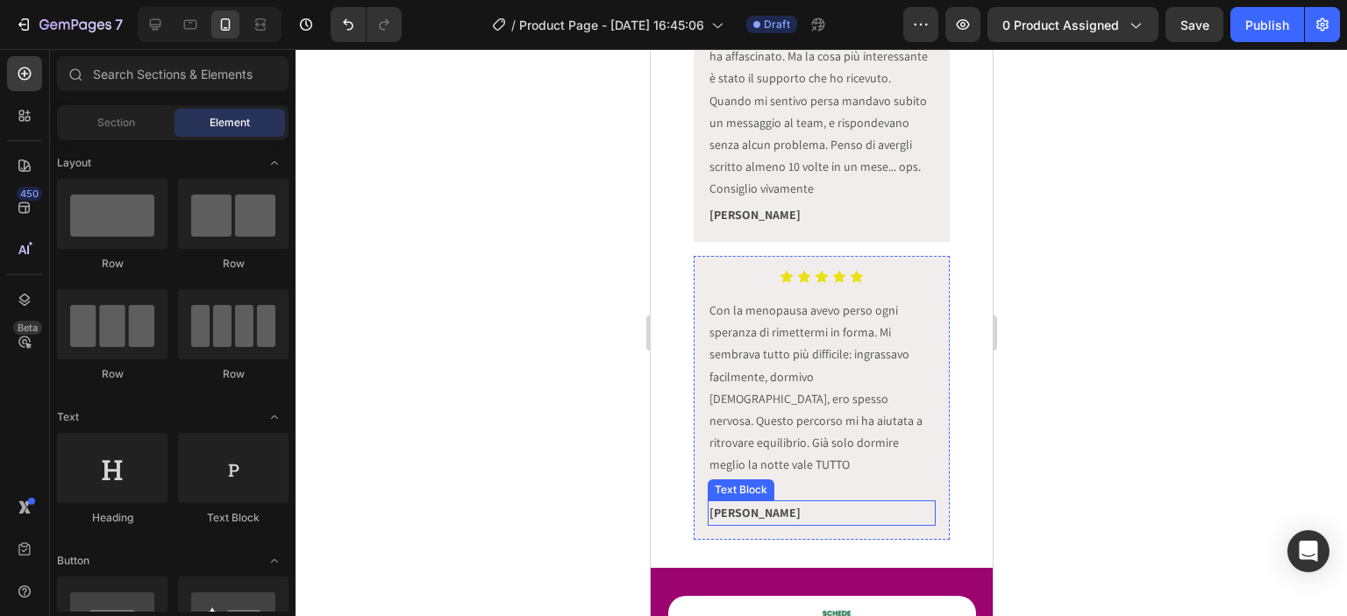
click at [702, 493] on div "Icon Icon Icon Icon Icon Icon List Con la menopausa avevo perso ogni speranza d…" at bounding box center [821, 398] width 257 height 284
click at [709, 505] on strong "[PERSON_NAME]" at bounding box center [754, 513] width 91 height 16
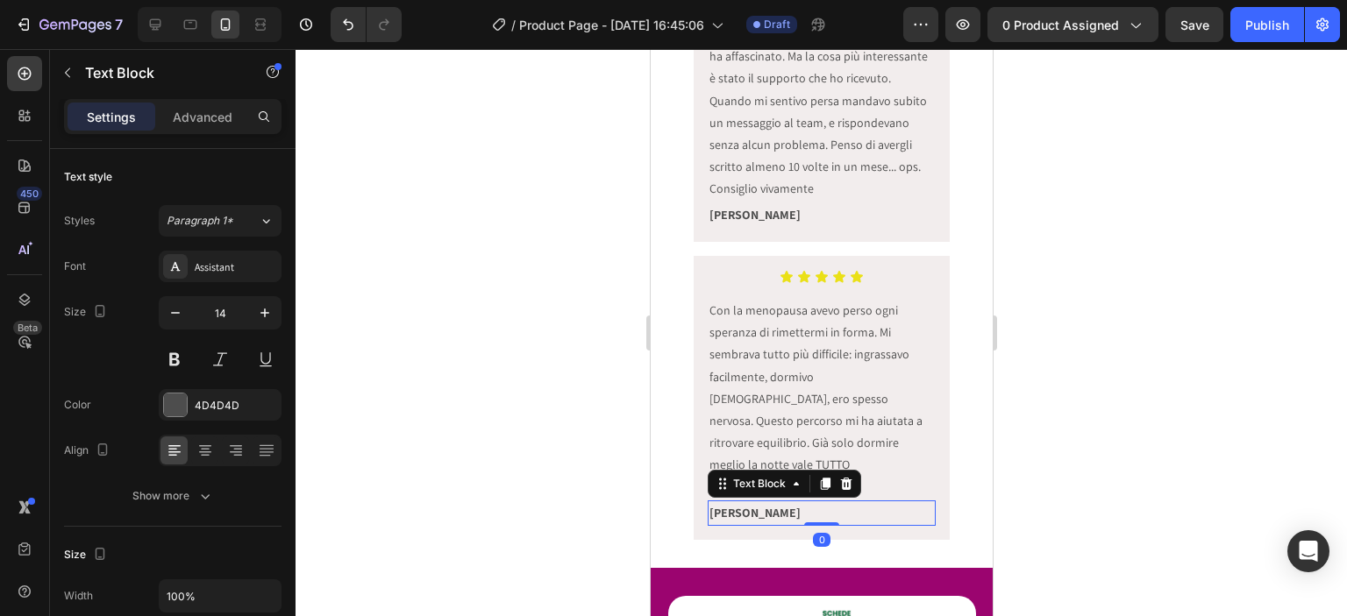
click at [709, 505] on strong "[PERSON_NAME]" at bounding box center [754, 513] width 91 height 16
click at [759, 477] on p at bounding box center [821, 488] width 225 height 22
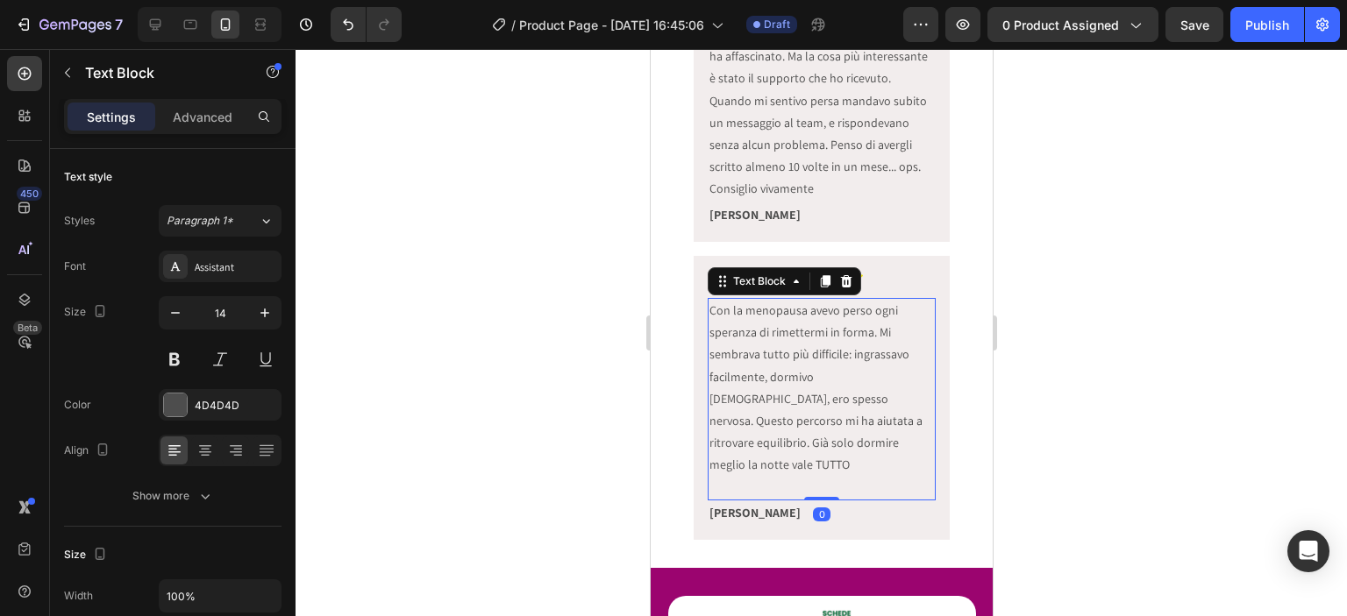
click at [759, 477] on p at bounding box center [821, 488] width 225 height 22
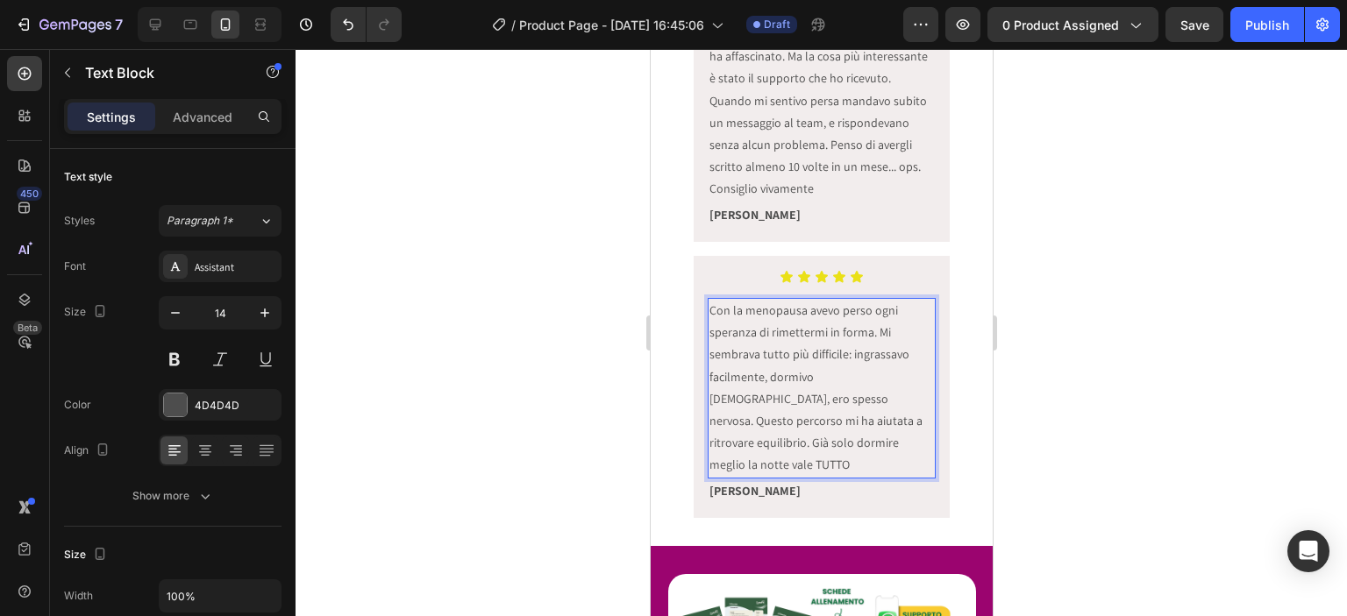
click at [1061, 417] on div at bounding box center [821, 332] width 1051 height 567
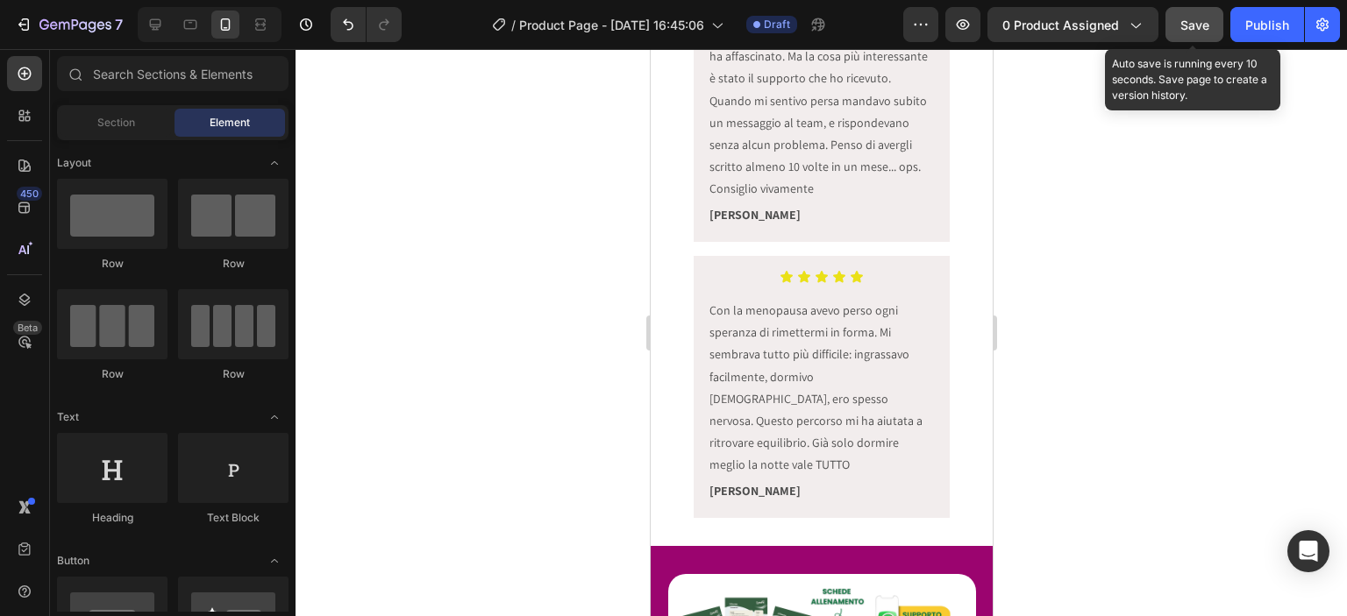
click at [1195, 20] on span "Save" at bounding box center [1194, 25] width 29 height 15
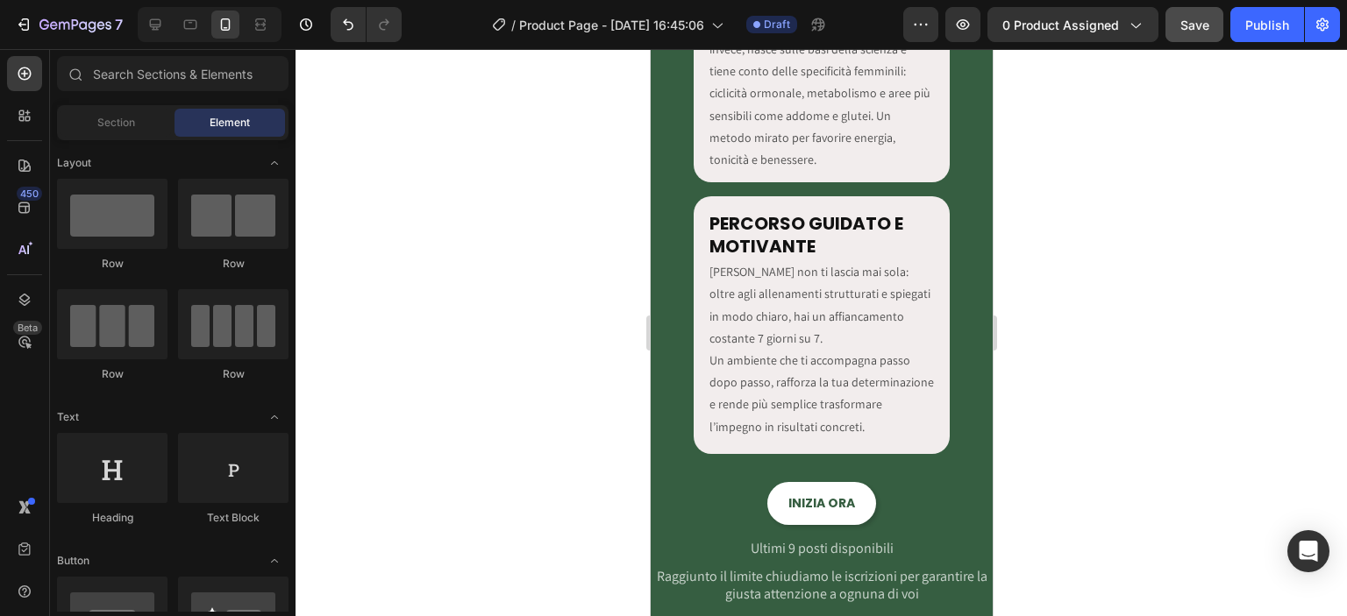
scroll to position [3487, 0]
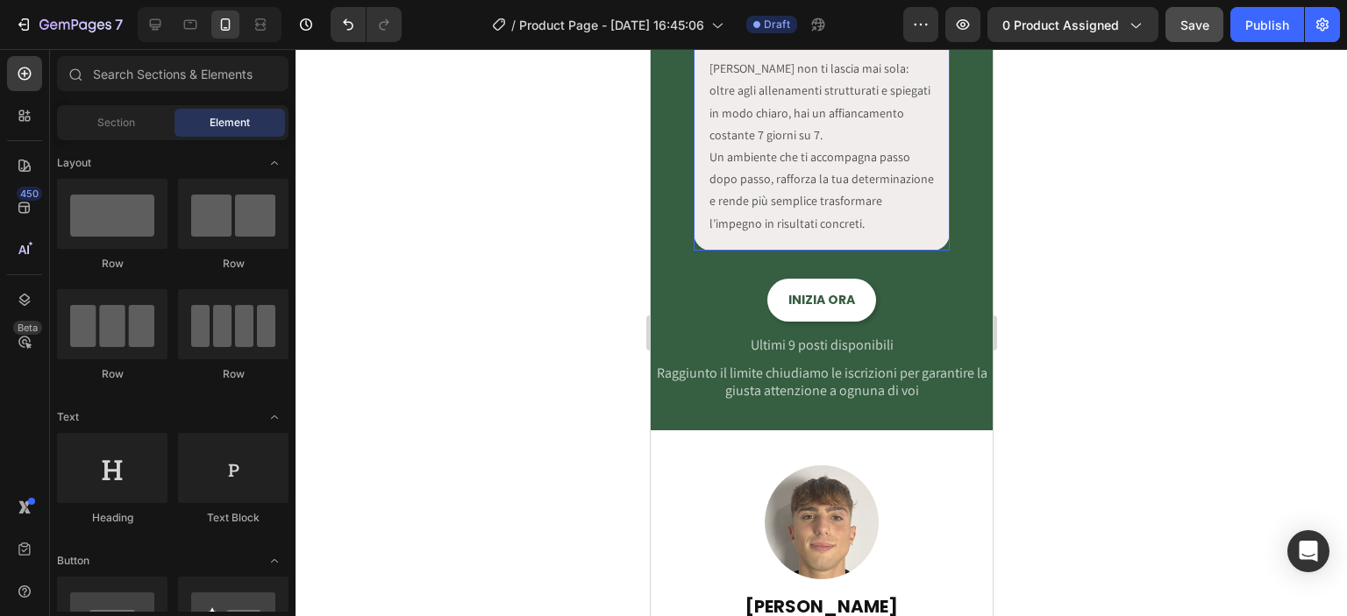
click at [934, 217] on div "PERCORSO GUIDATO E MOTIVANTE Heading LatoFit non ti lascia mai sola: oltre agli…" at bounding box center [821, 122] width 257 height 258
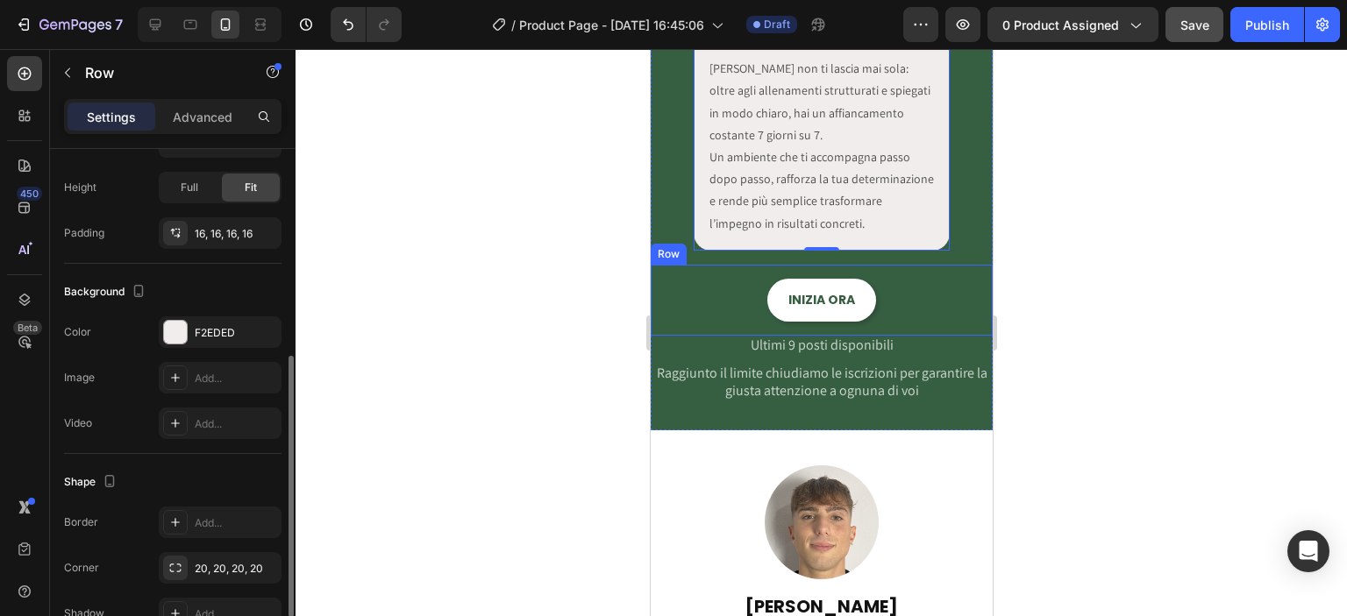
scroll to position [204, 0]
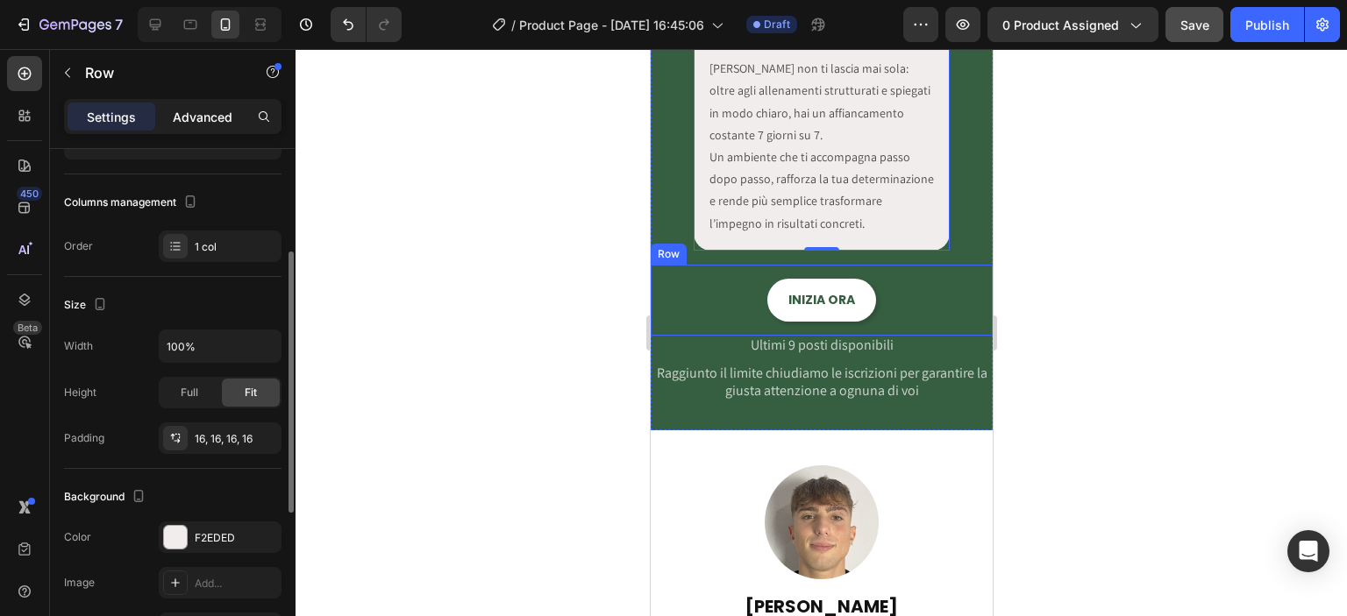
click at [221, 114] on p "Advanced" at bounding box center [203, 117] width 60 height 18
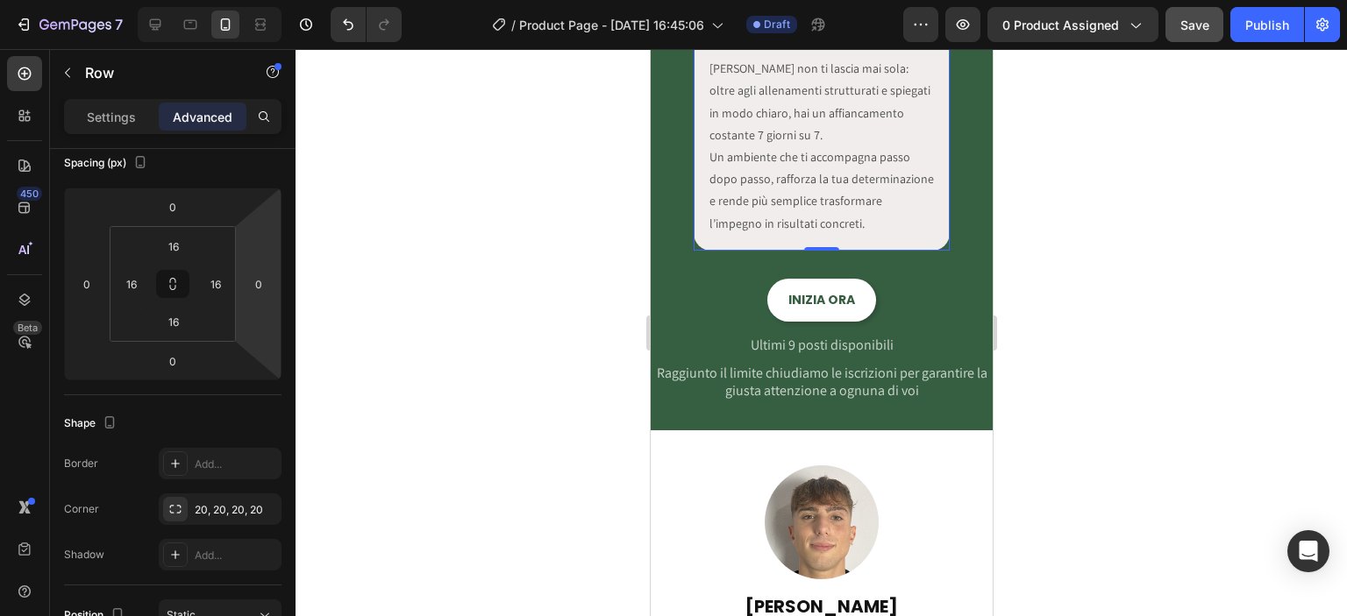
click at [695, 194] on div "PERCORSO GUIDATO E MOTIVANTE Heading LatoFit non ti lascia mai sola: oltre agli…" at bounding box center [821, 122] width 257 height 258
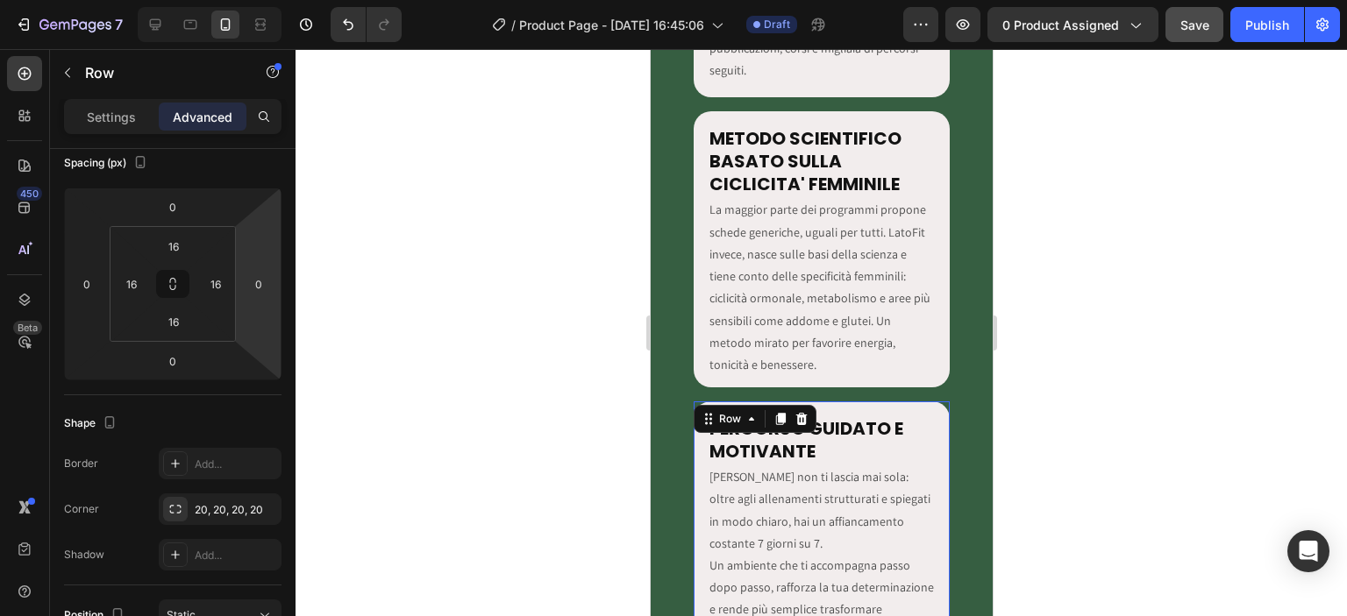
scroll to position [2669, 0]
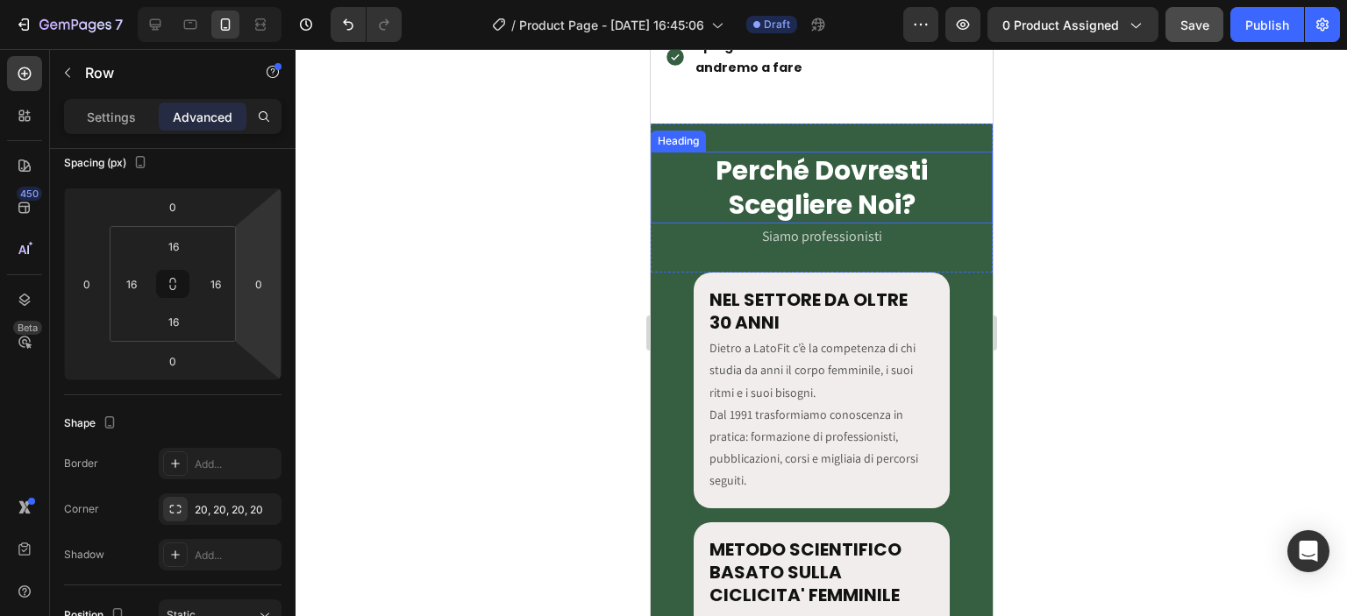
click at [833, 181] on h2 "Perché Dovresti Scegliere Noi?" at bounding box center [821, 188] width 342 height 72
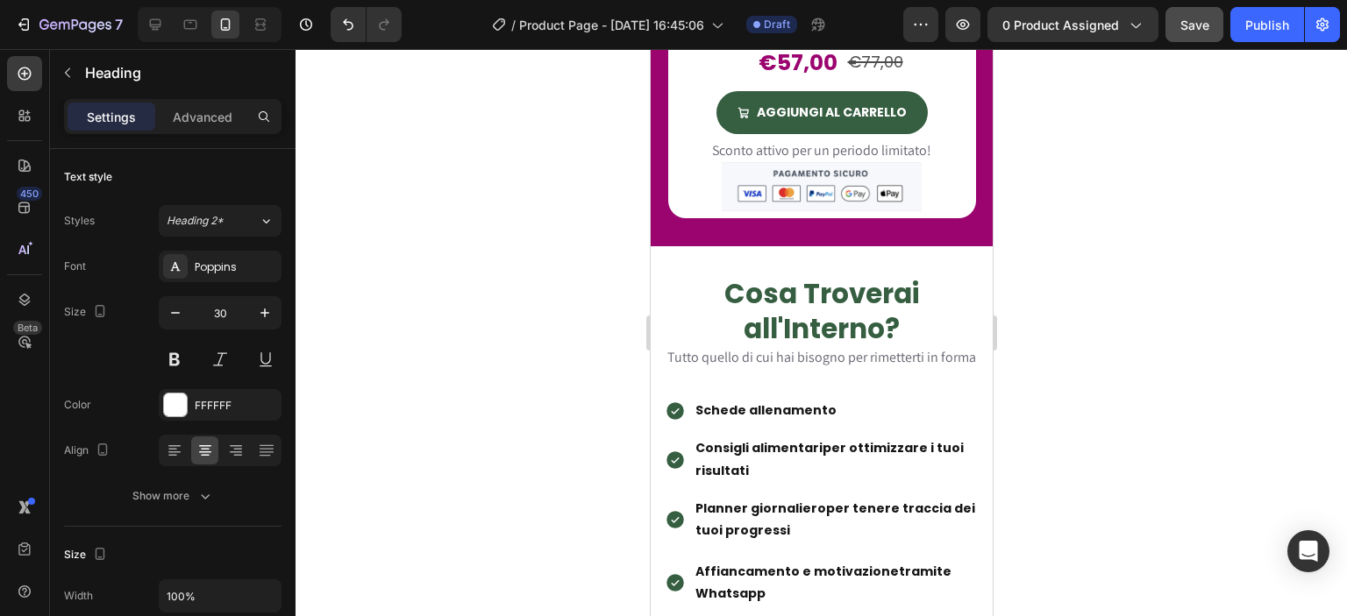
scroll to position [1850, 0]
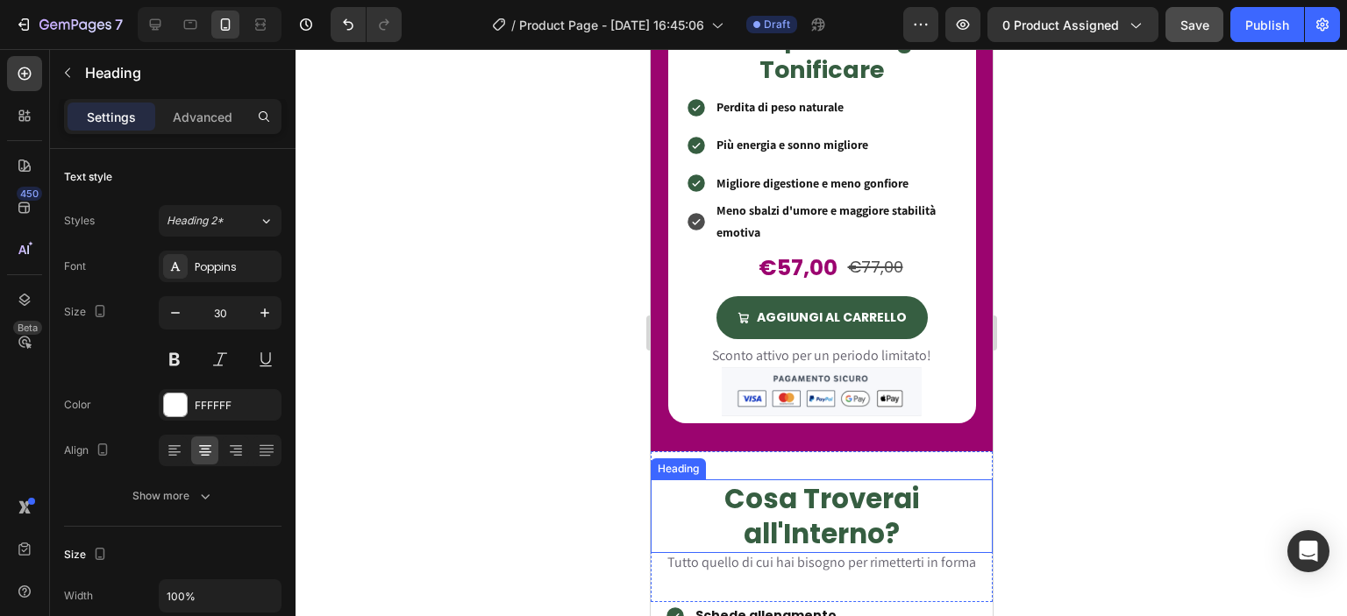
click at [781, 493] on h2 "Cosa Troverai all'Interno?" at bounding box center [821, 517] width 342 height 75
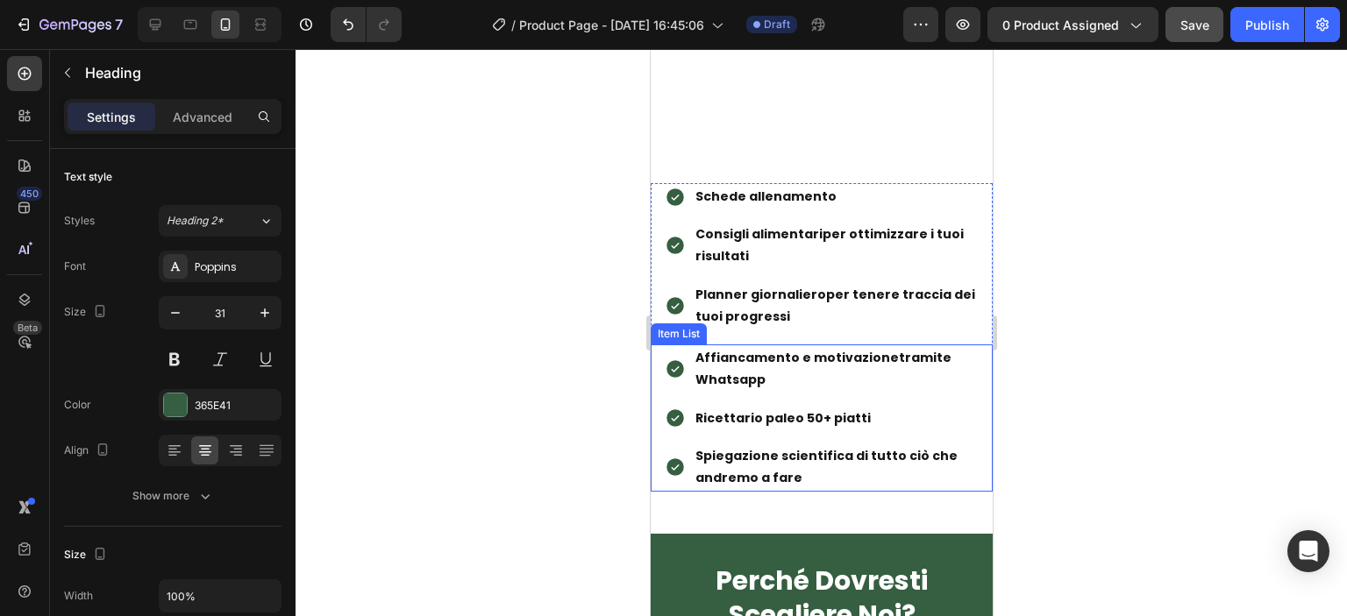
scroll to position [2464, 0]
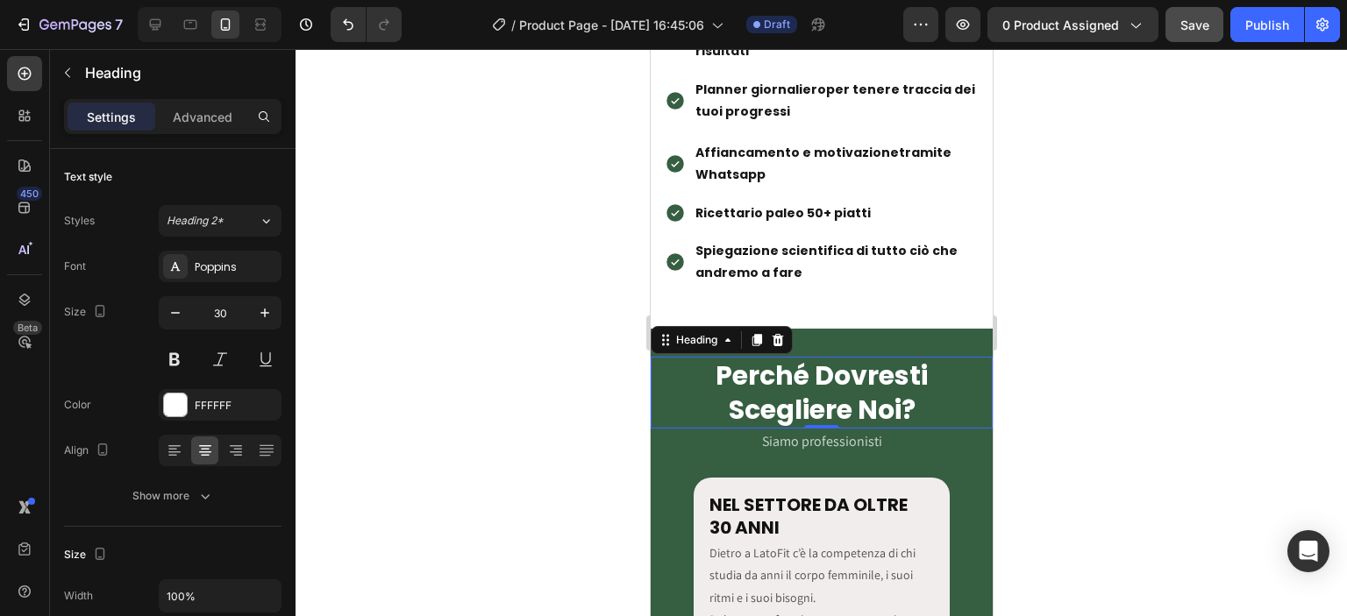
click at [809, 385] on h2 "Perché Dovresti Scegliere Noi?" at bounding box center [821, 393] width 342 height 72
click at [256, 307] on icon "button" at bounding box center [265, 313] width 18 height 18
type input "31"
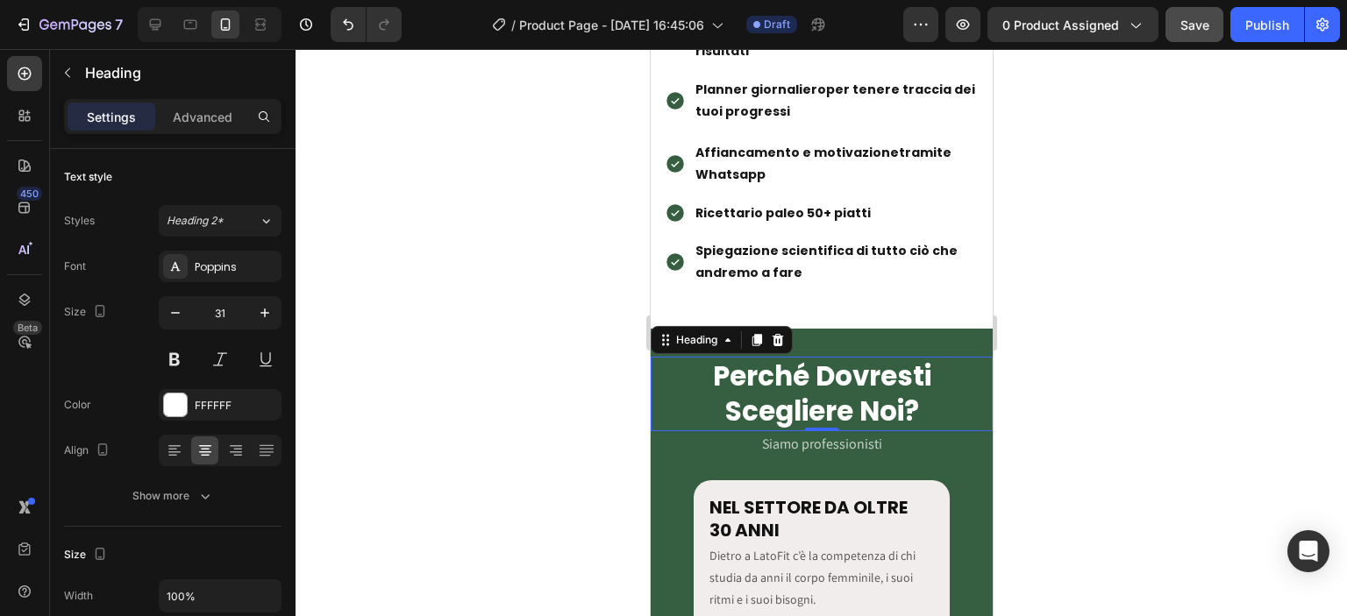
click at [458, 316] on div at bounding box center [821, 332] width 1051 height 567
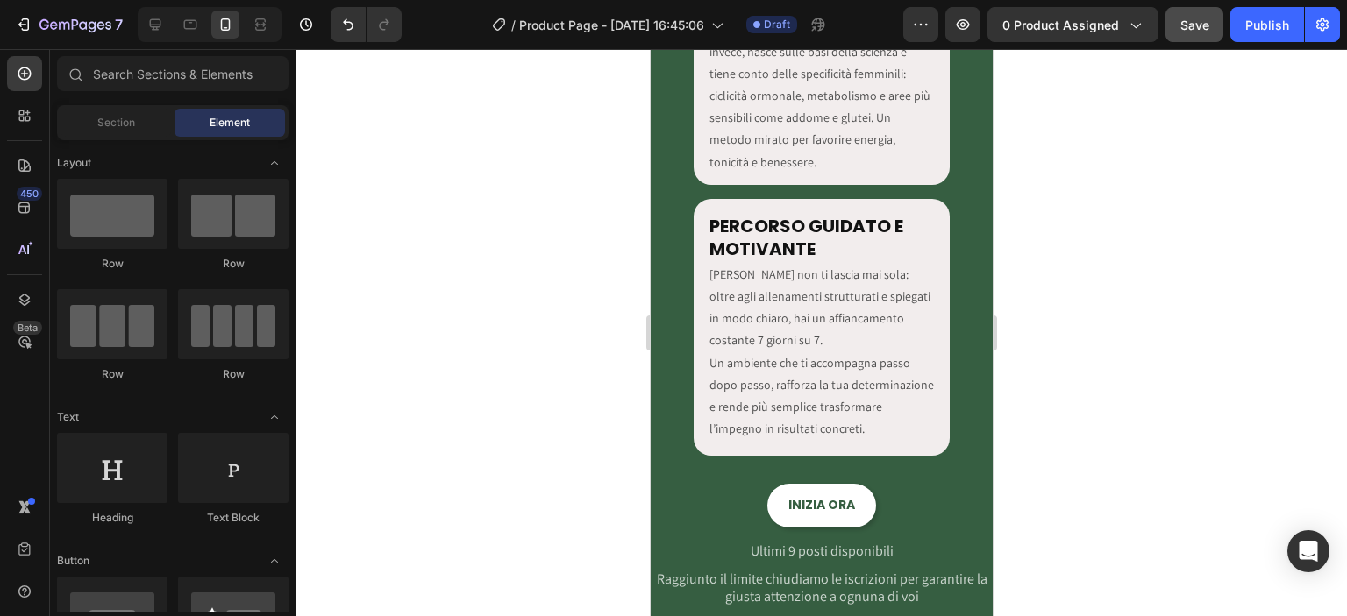
scroll to position [3487, 0]
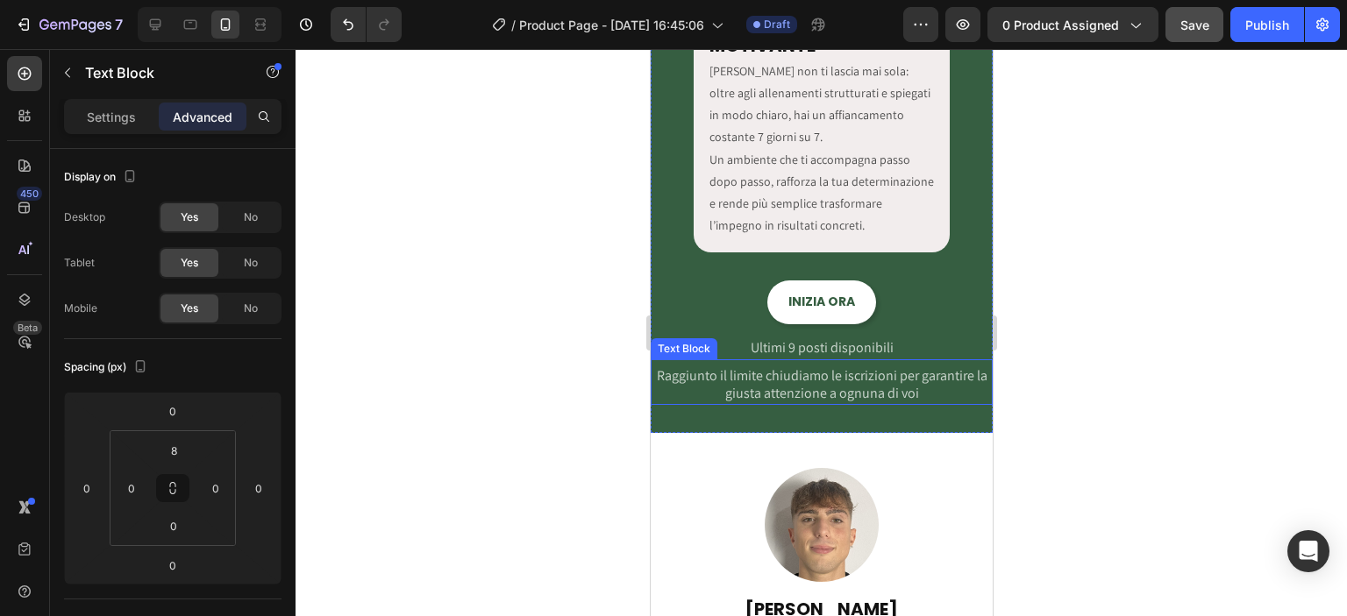
click at [831, 374] on span "Raggiunto il limite chiudiamo le iscrizioni per garantire la giusta attenzione …" at bounding box center [821, 385] width 331 height 36
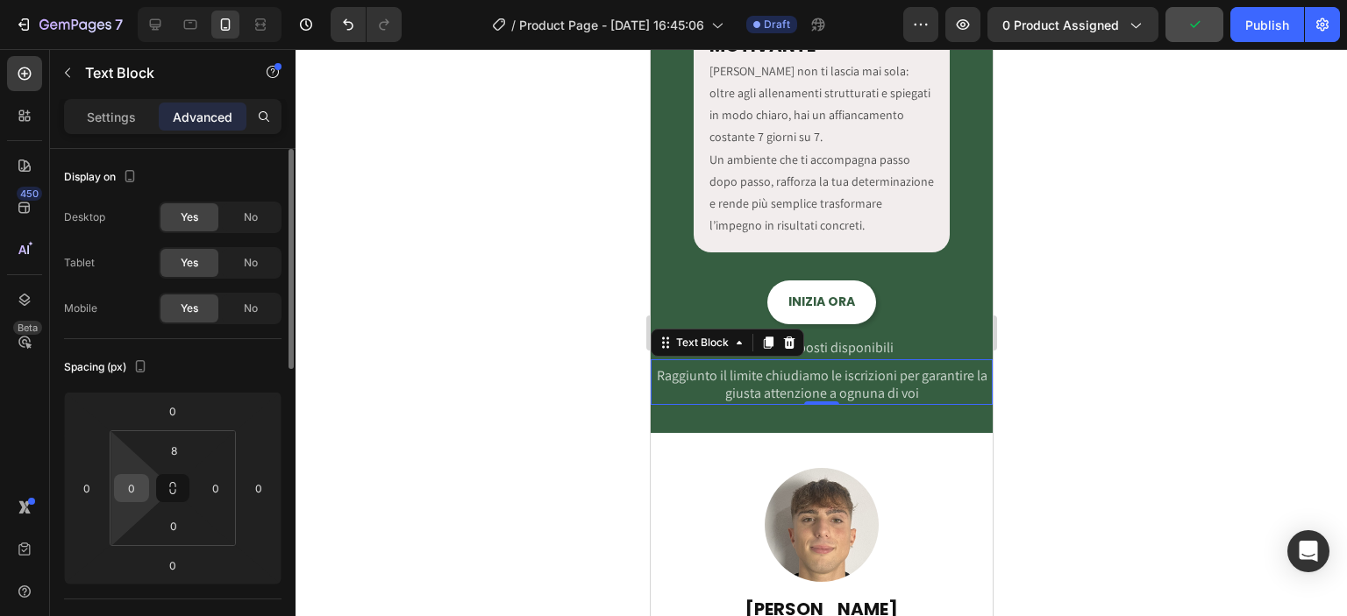
click at [135, 489] on input "0" at bounding box center [131, 488] width 26 height 26
type input "16"
click at [227, 497] on input "0" at bounding box center [216, 488] width 26 height 26
type input "16"
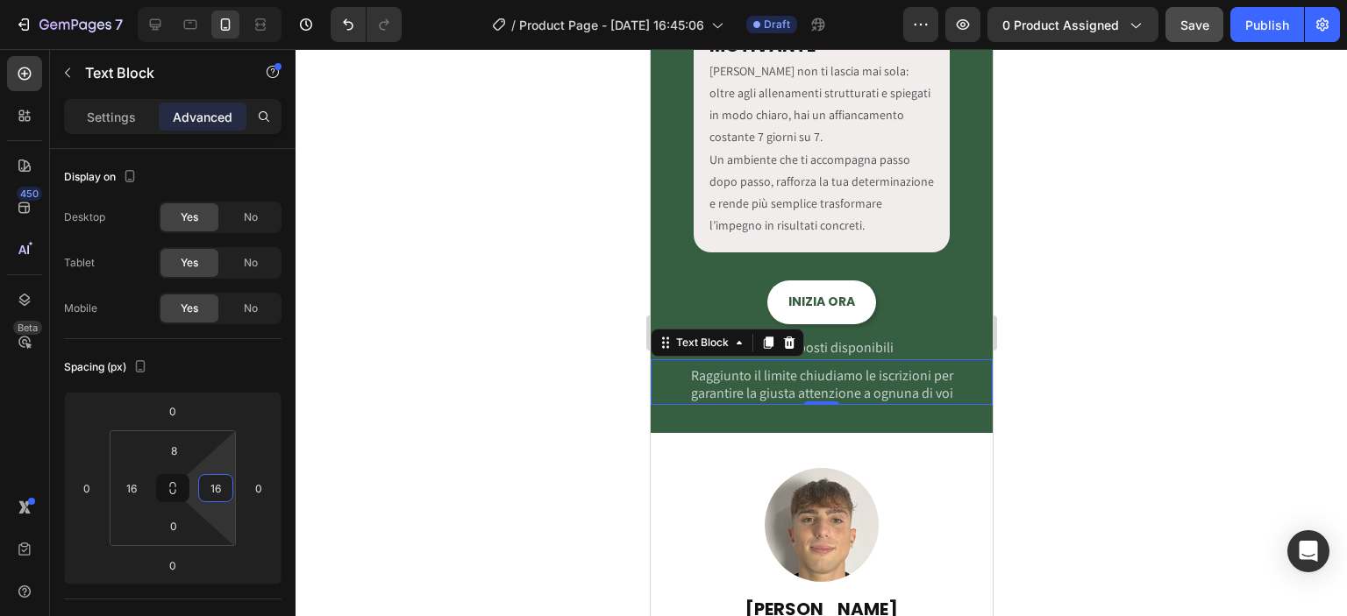
click at [479, 397] on div at bounding box center [821, 332] width 1051 height 567
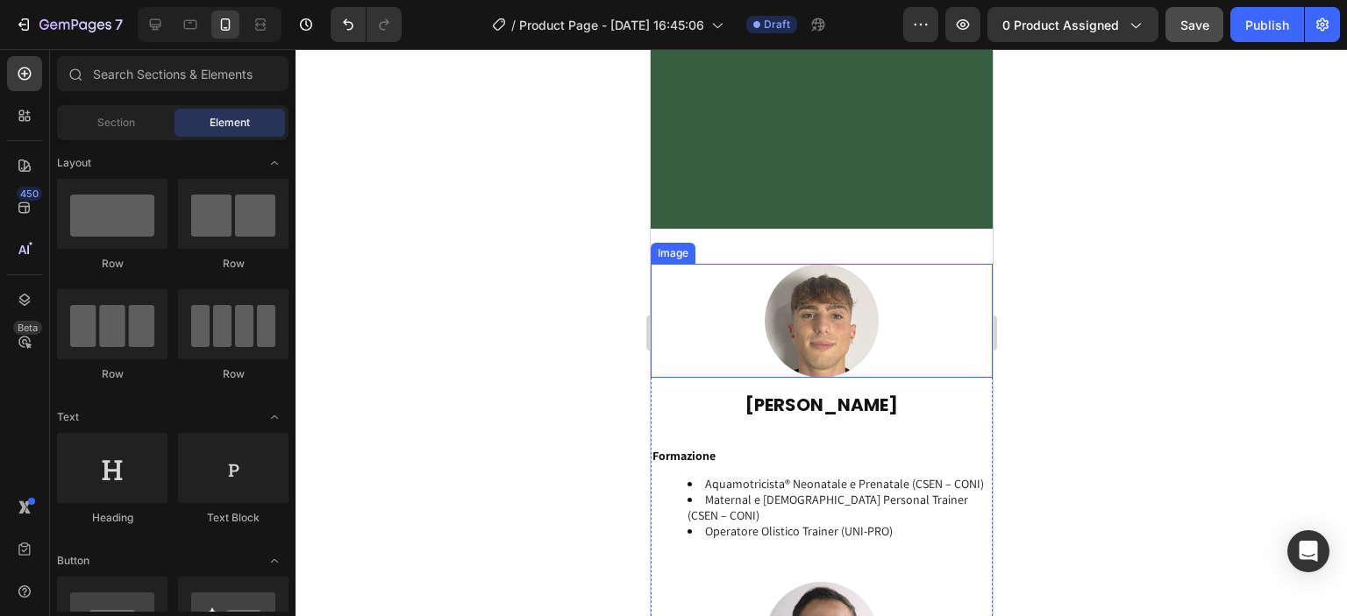
scroll to position [3897, 0]
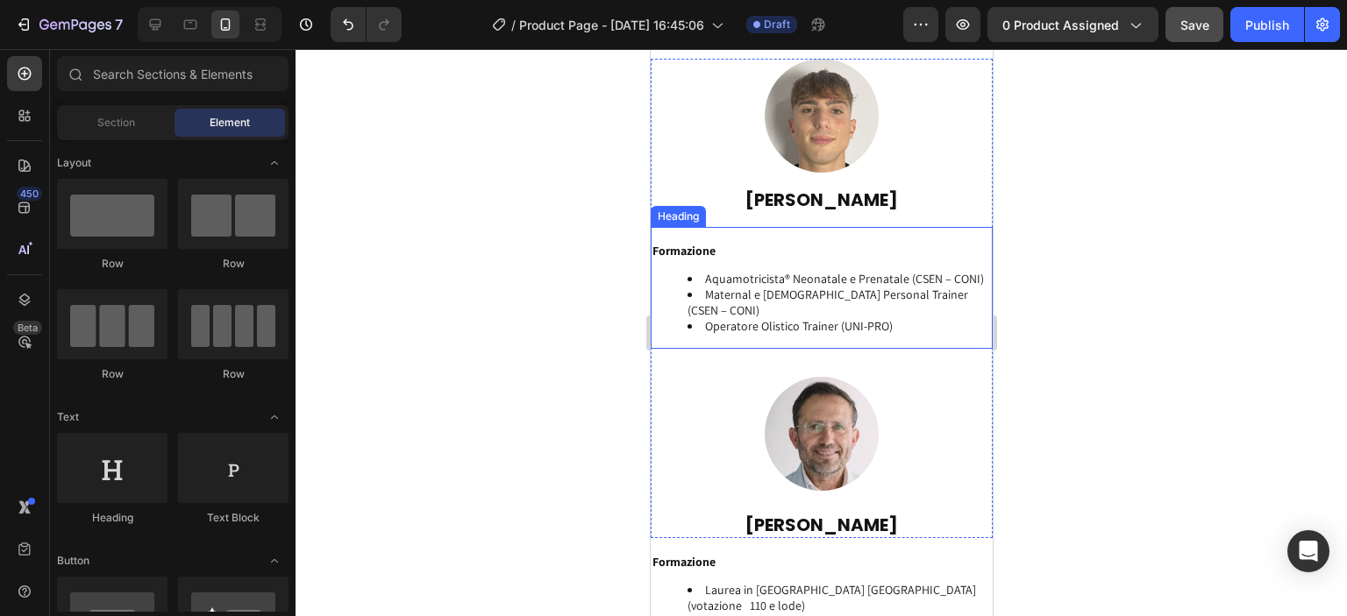
click at [888, 300] on li "Maternal e [DEMOGRAPHIC_DATA] Personal Trainer (CSEN – CONI)" at bounding box center [838, 303] width 303 height 32
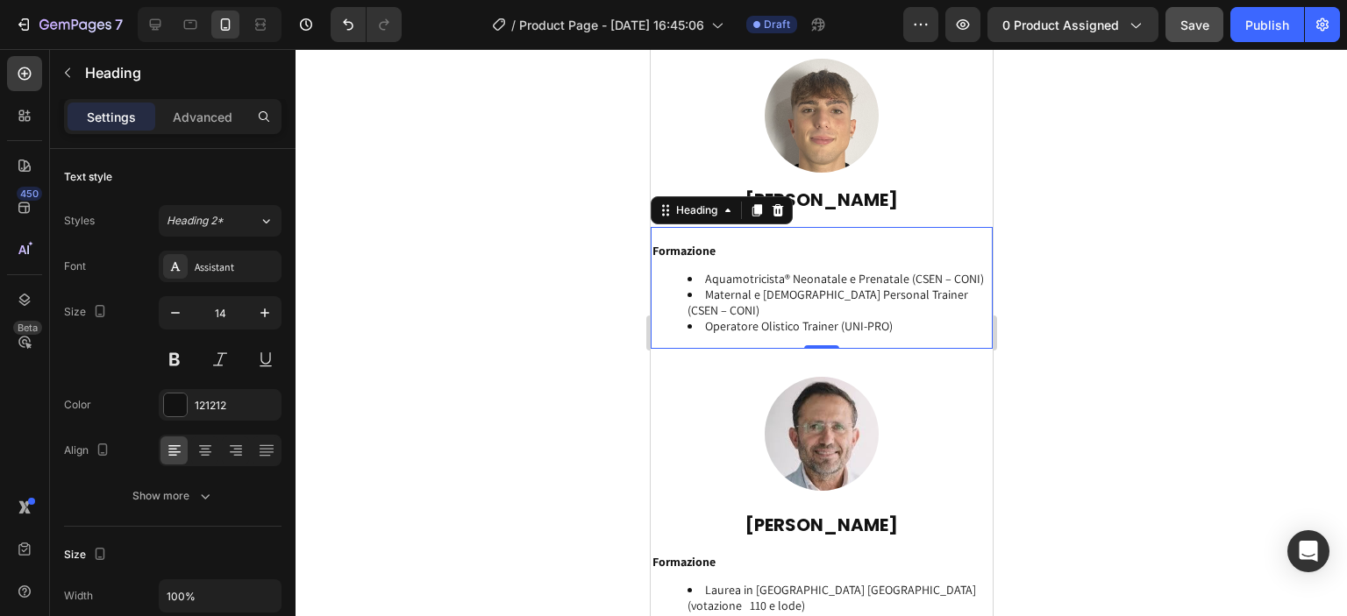
click at [544, 380] on div at bounding box center [821, 332] width 1051 height 567
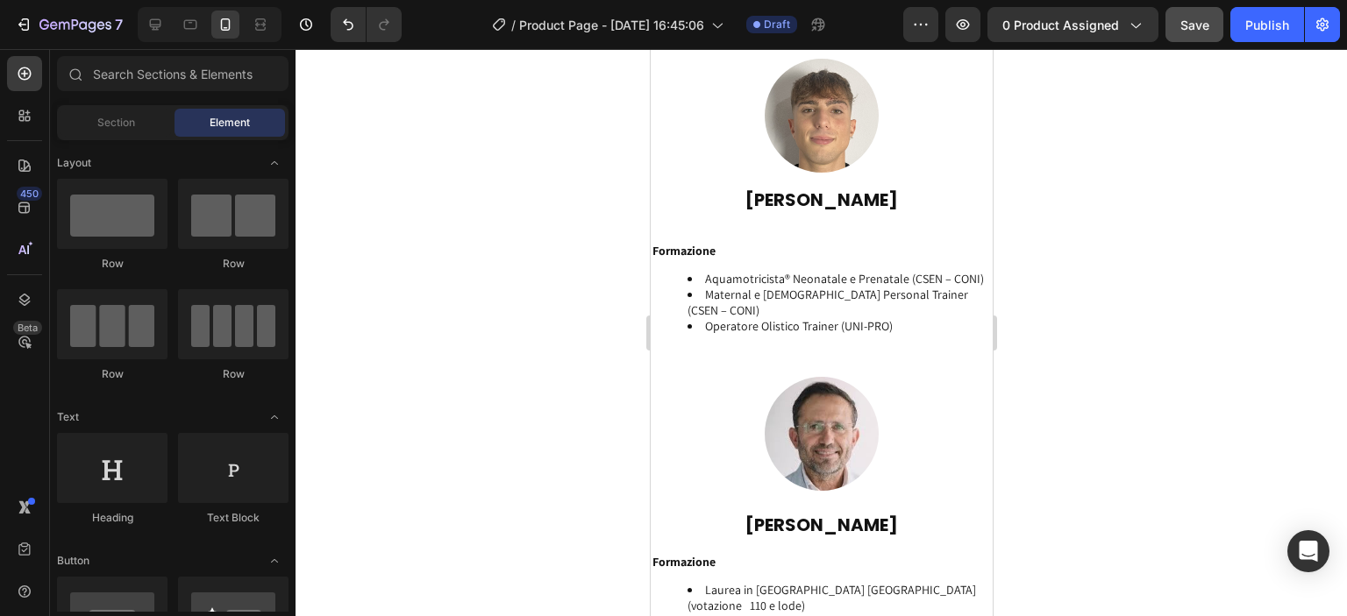
scroll to position [4101, 0]
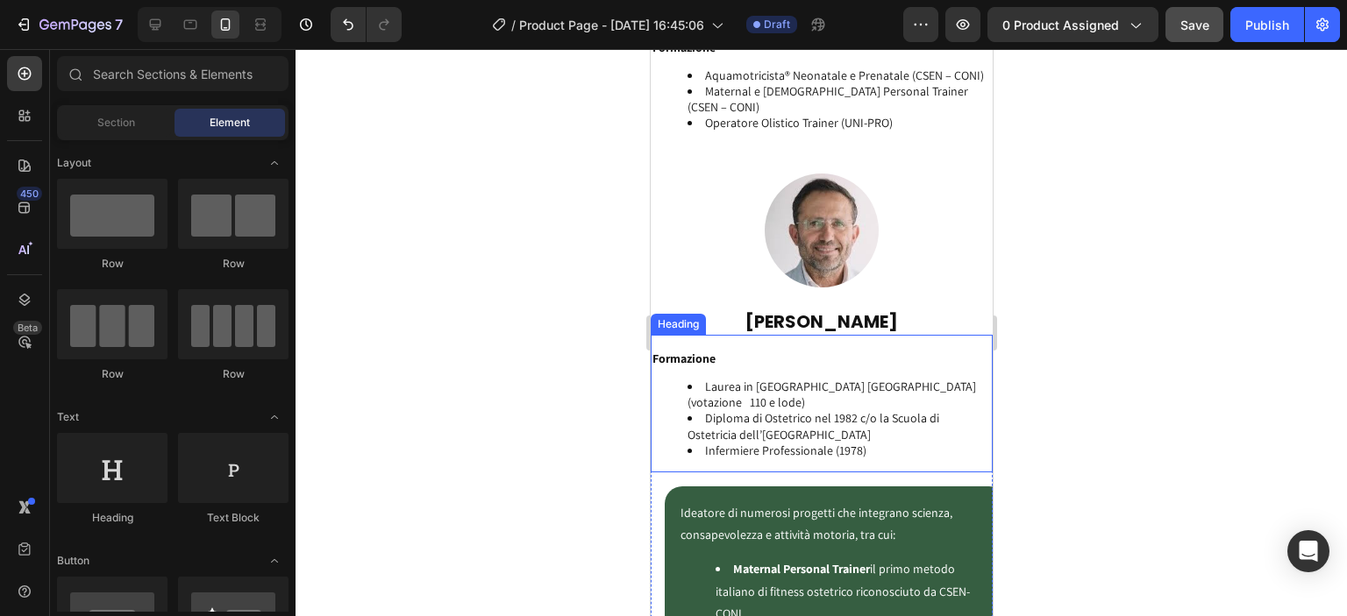
click at [720, 410] on li "Diploma di Ostetrico nel 1982 c/o la Scuola di Ostetricia dell’[GEOGRAPHIC_DATA]" at bounding box center [838, 426] width 303 height 32
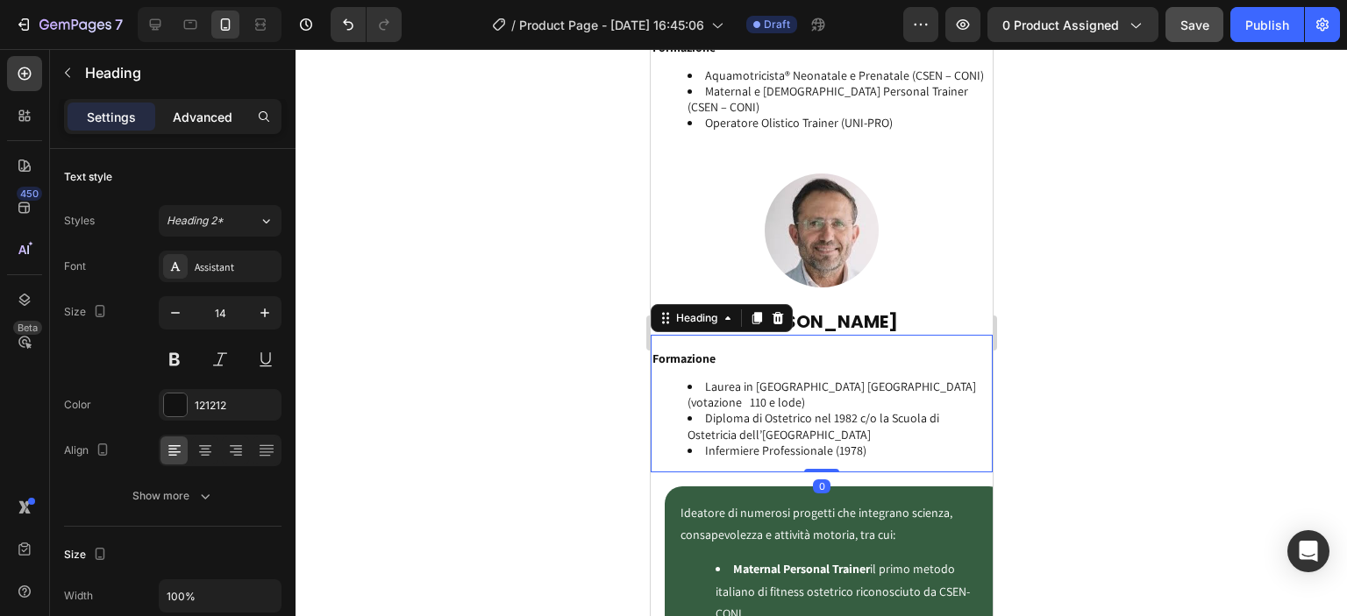
click at [175, 128] on div "Advanced" at bounding box center [203, 117] width 88 height 28
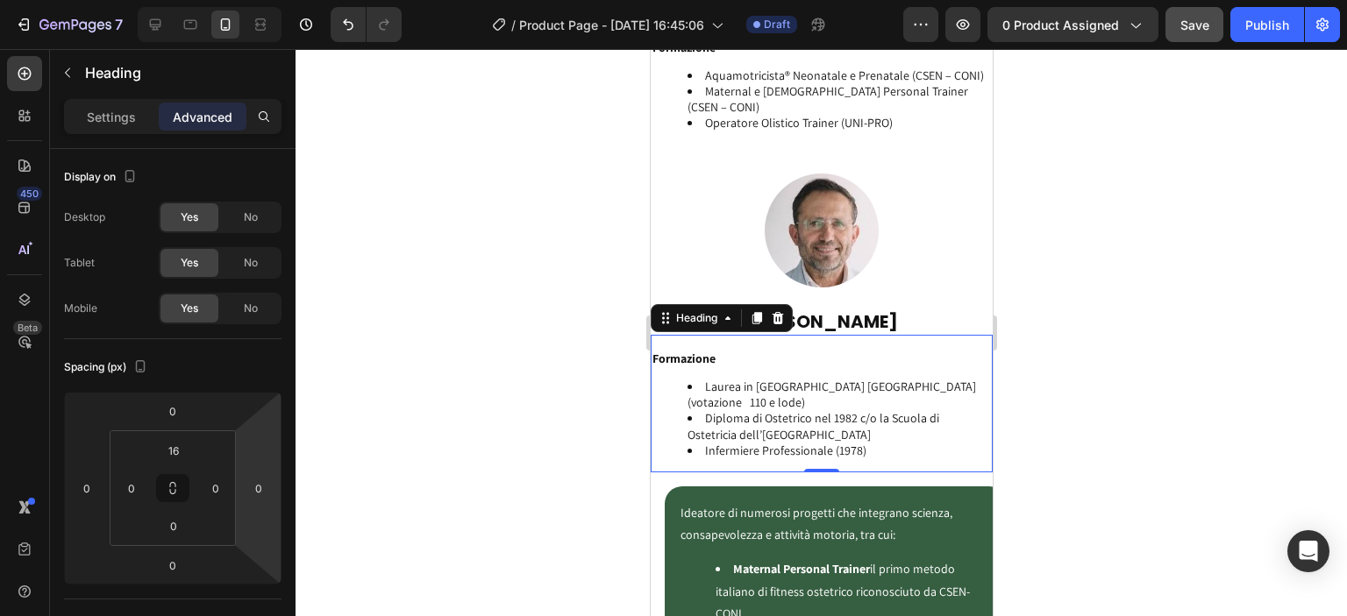
click at [702, 379] on li "Laurea in [GEOGRAPHIC_DATA] [GEOGRAPHIC_DATA] (votazione 110 e lode)" at bounding box center [838, 395] width 303 height 32
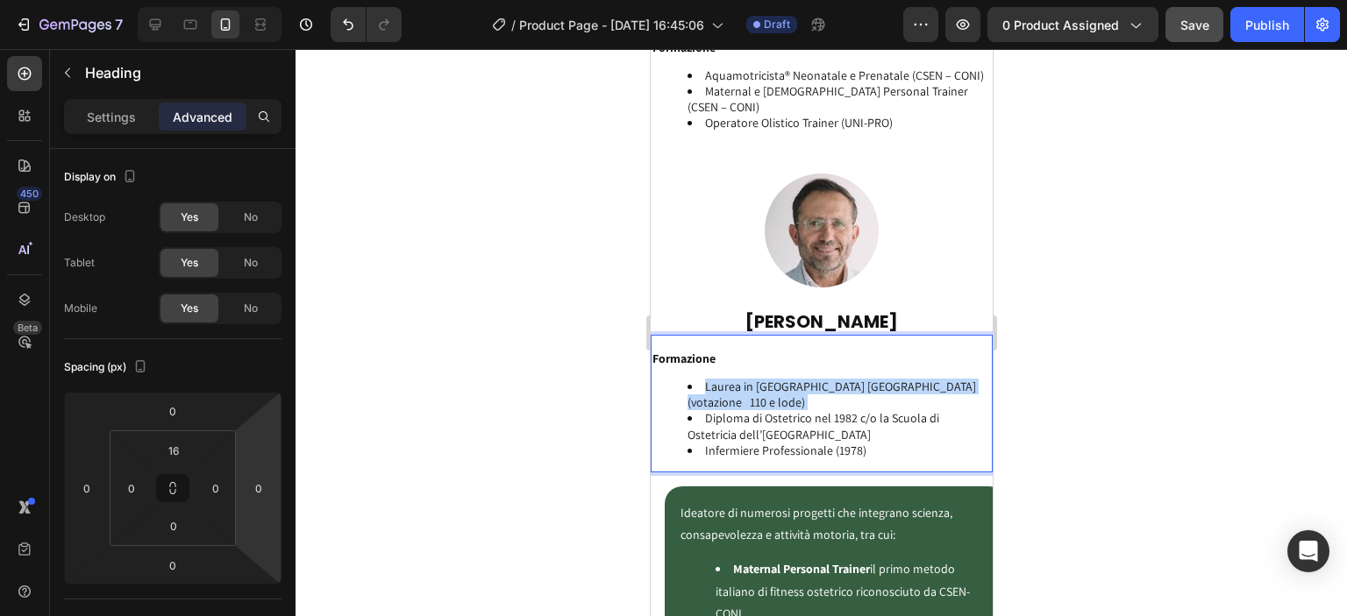
drag, startPoint x: 702, startPoint y: 368, endPoint x: 748, endPoint y: 388, distance: 49.9
click at [748, 388] on li "Laurea in [GEOGRAPHIC_DATA] [GEOGRAPHIC_DATA] (votazione 110 e lode)" at bounding box center [838, 395] width 303 height 32
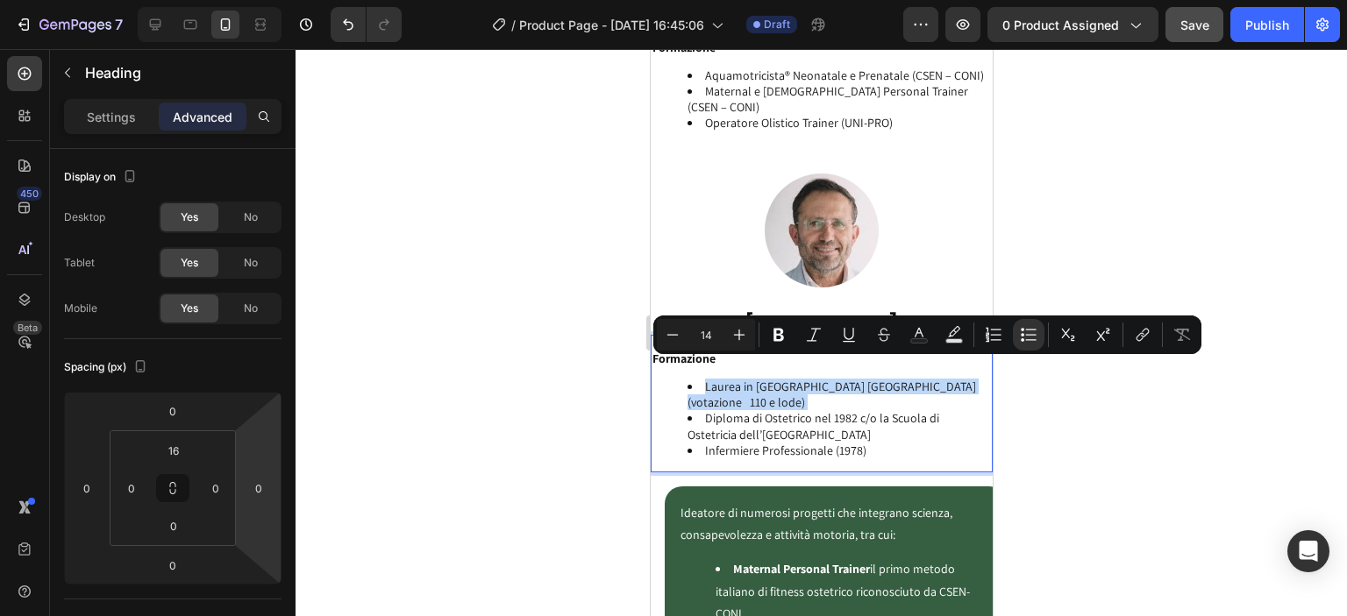
copy li "Laurea in [GEOGRAPHIC_DATA] [GEOGRAPHIC_DATA] (votazione 110 e lode)"
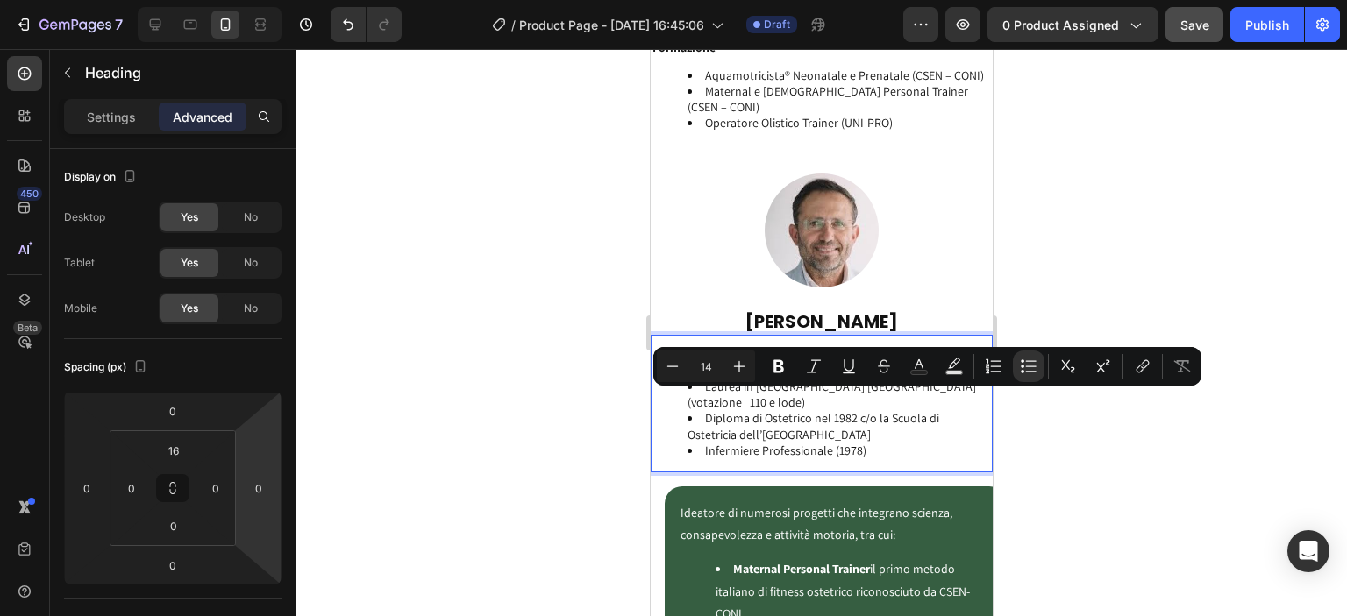
drag, startPoint x: 702, startPoint y: 403, endPoint x: 937, endPoint y: 415, distance: 235.3
click at [937, 415] on li "Diploma di Ostetrico nel 1982 c/o la Scuola di Ostetricia dell’[GEOGRAPHIC_DATA]" at bounding box center [838, 426] width 303 height 32
copy li "Diploma di Ostetrico nel 1982 c/o la Scuola di Ostetricia dell’[GEOGRAPHIC_DATA]"
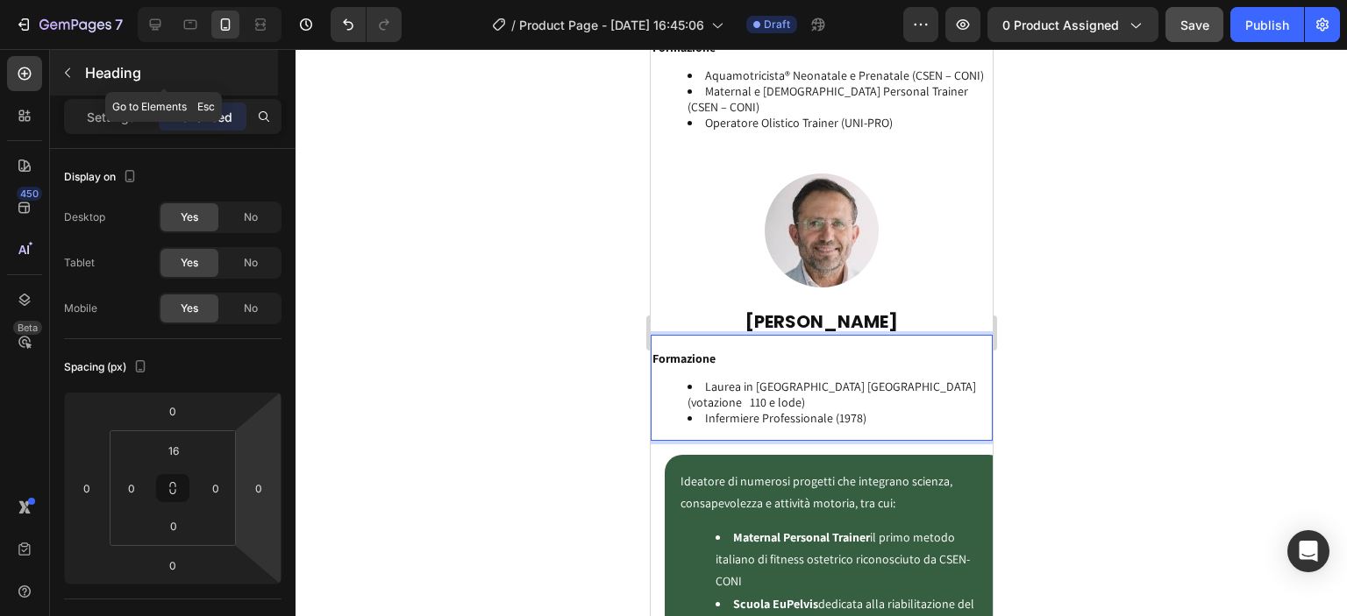
click at [68, 67] on icon "button" at bounding box center [68, 73] width 14 height 14
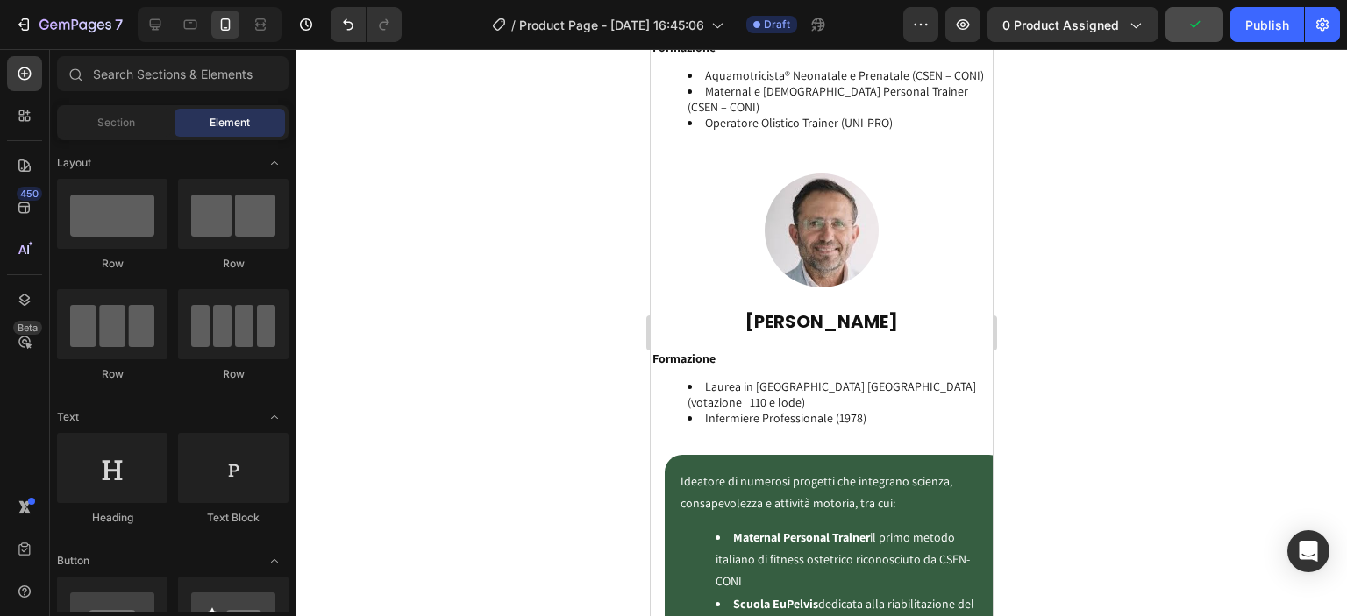
click at [80, 106] on div "Section Element" at bounding box center [173, 122] width 232 height 35
click at [98, 119] on span "Section" at bounding box center [116, 123] width 38 height 16
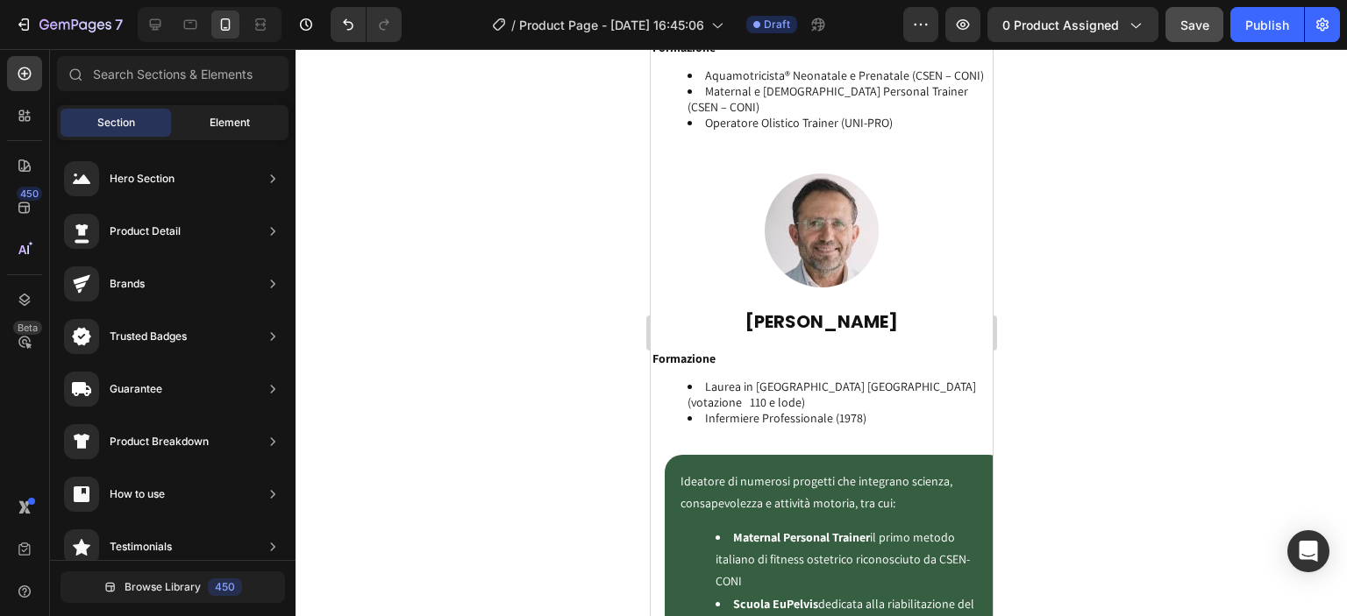
click at [194, 115] on div "Element" at bounding box center [230, 123] width 110 height 28
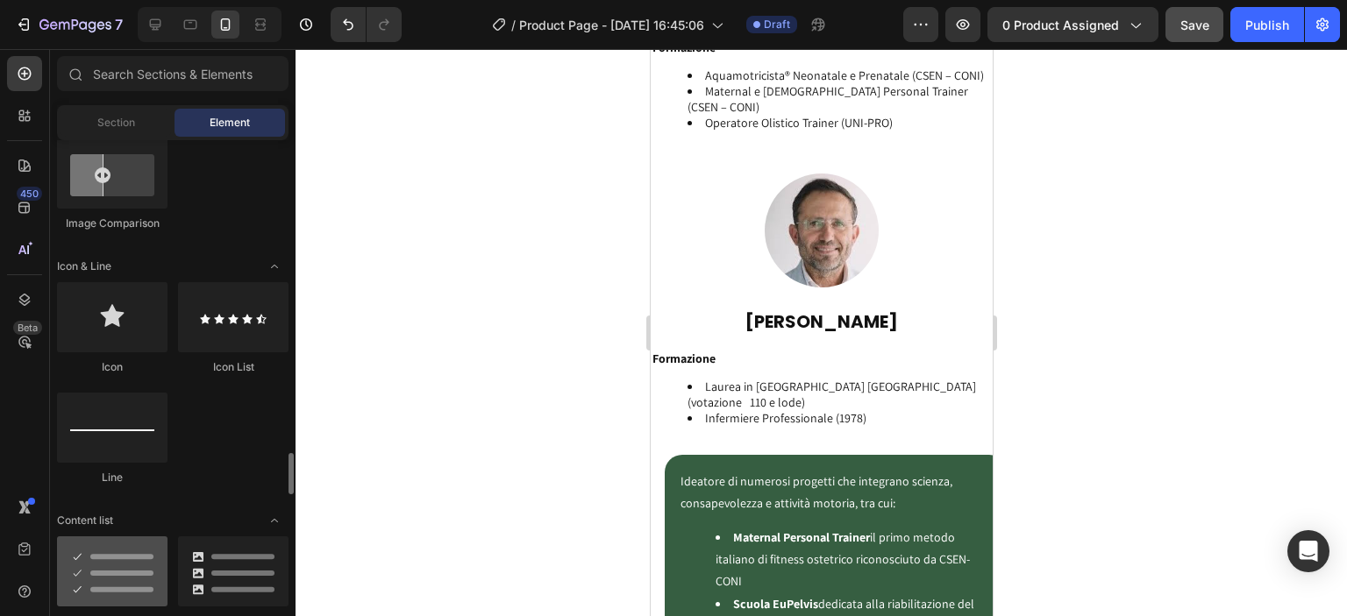
scroll to position [1229, 0]
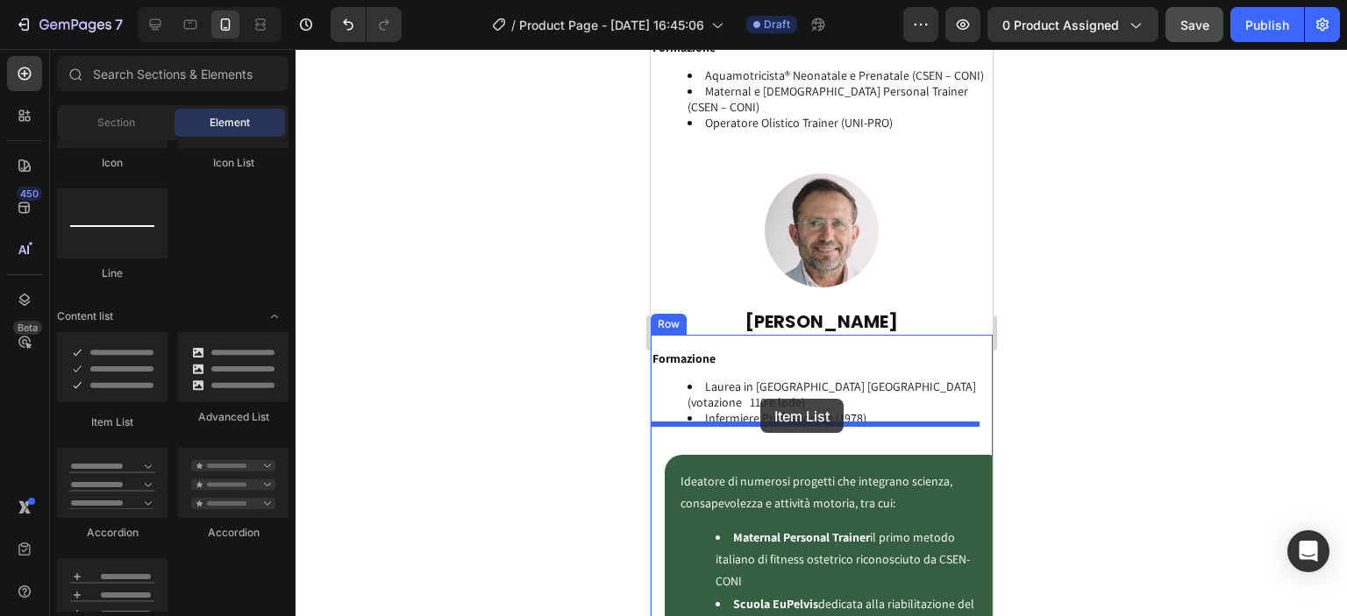
drag, startPoint x: 753, startPoint y: 433, endPoint x: 766, endPoint y: 399, distance: 36.6
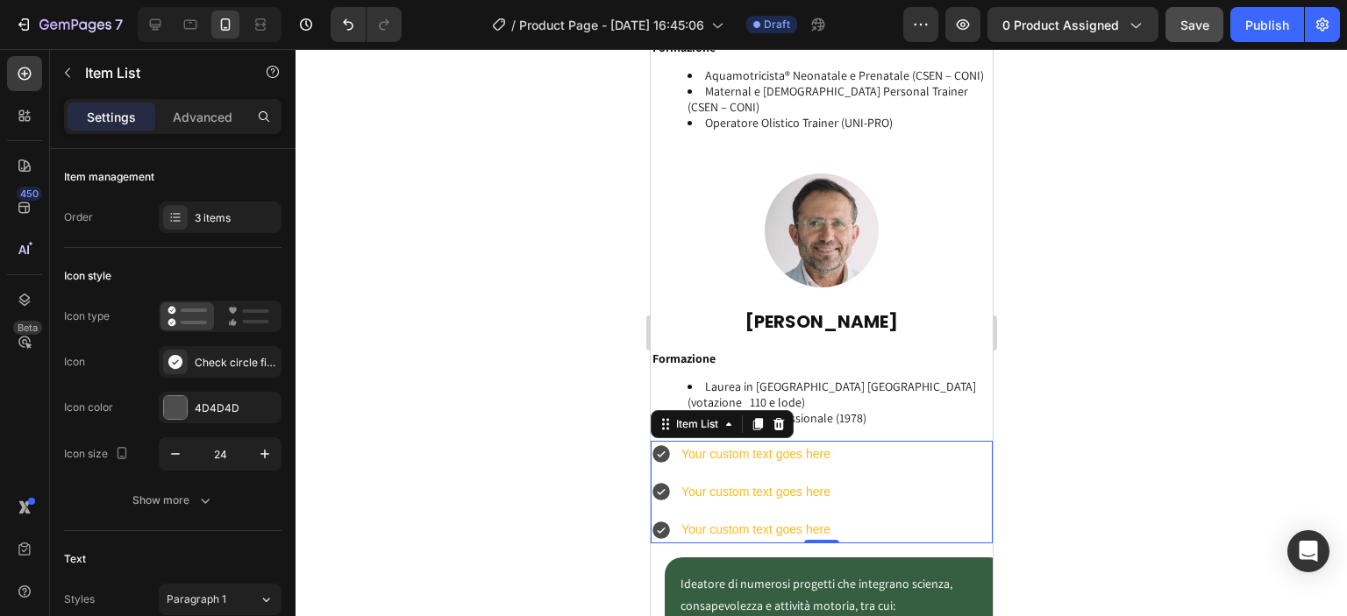
click at [663, 446] on icon at bounding box center [660, 454] width 21 height 21
click at [658, 444] on icon at bounding box center [660, 454] width 21 height 21
click at [244, 364] on div "Check circle filled" at bounding box center [236, 363] width 82 height 16
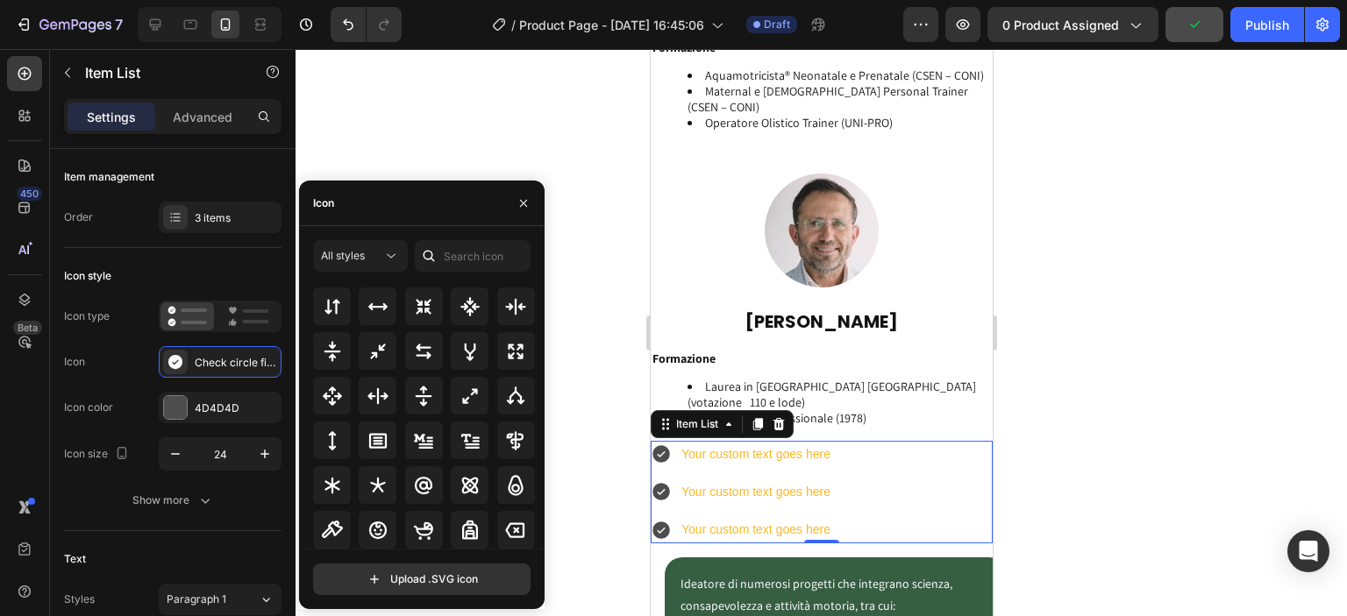
scroll to position [1151, 0]
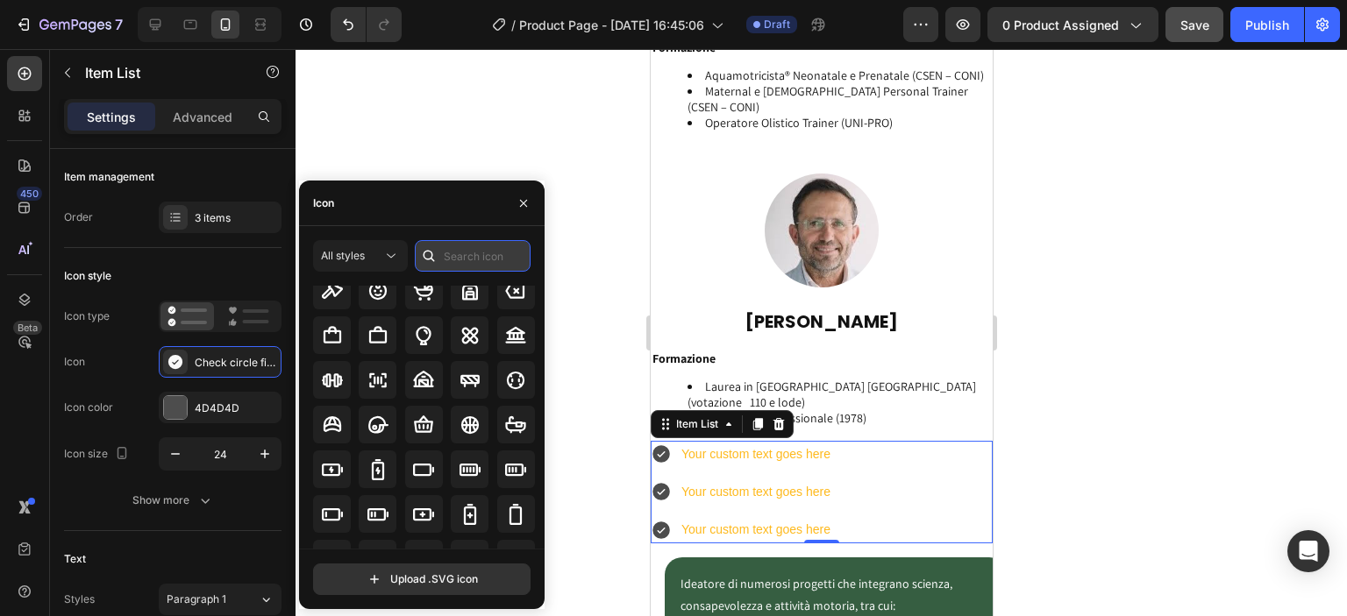
click at [449, 251] on input "text" at bounding box center [473, 256] width 116 height 32
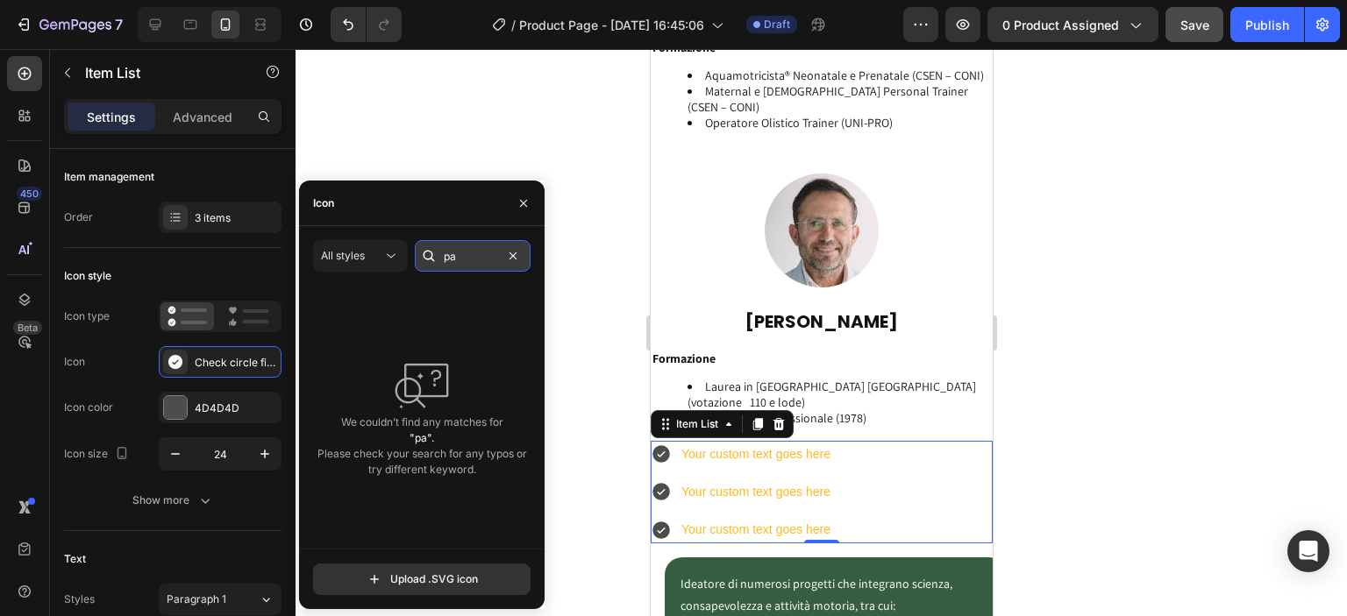
type input "p"
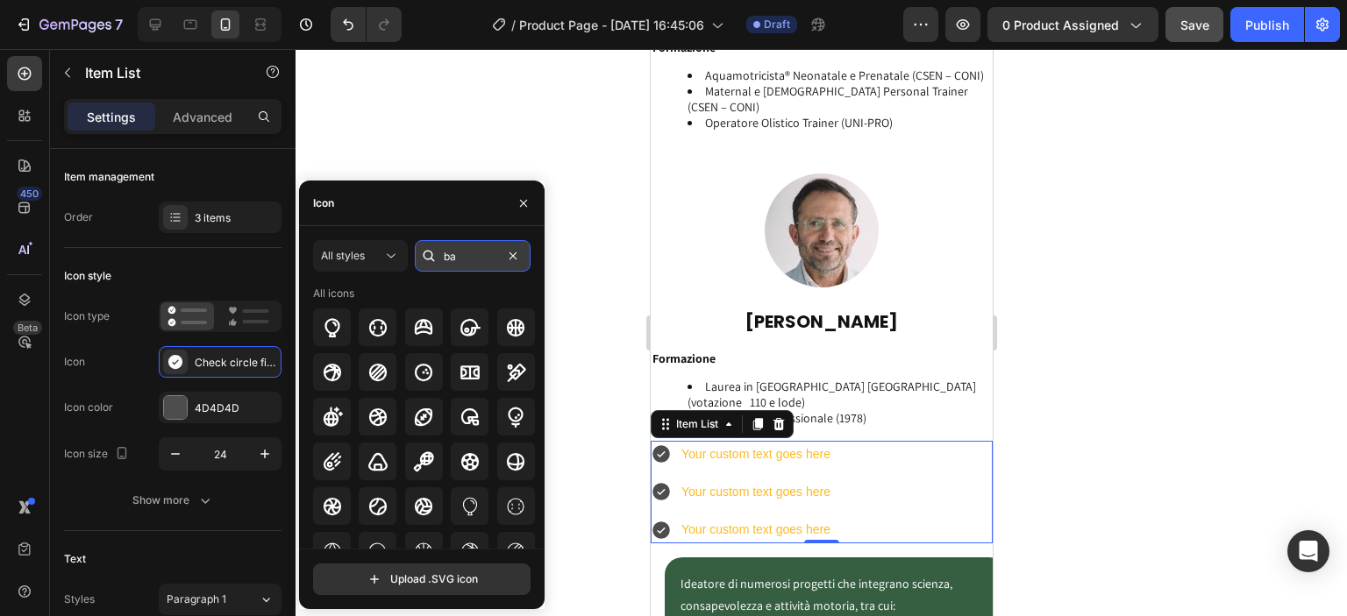
type input "b"
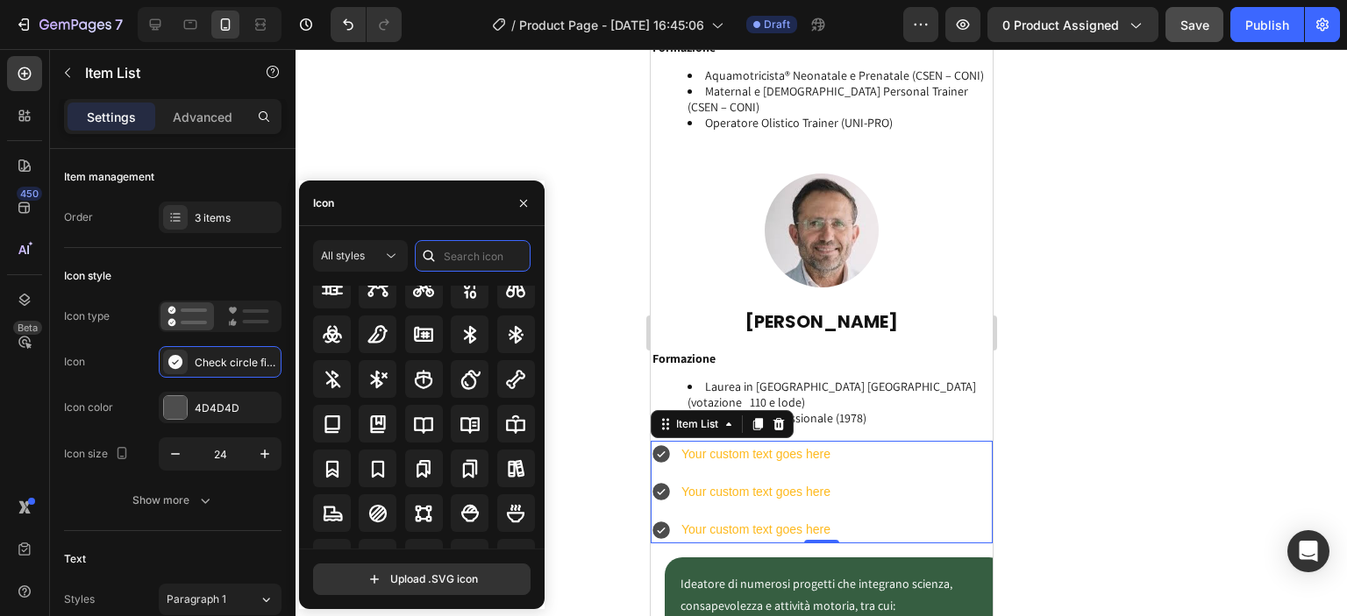
scroll to position [1701, 0]
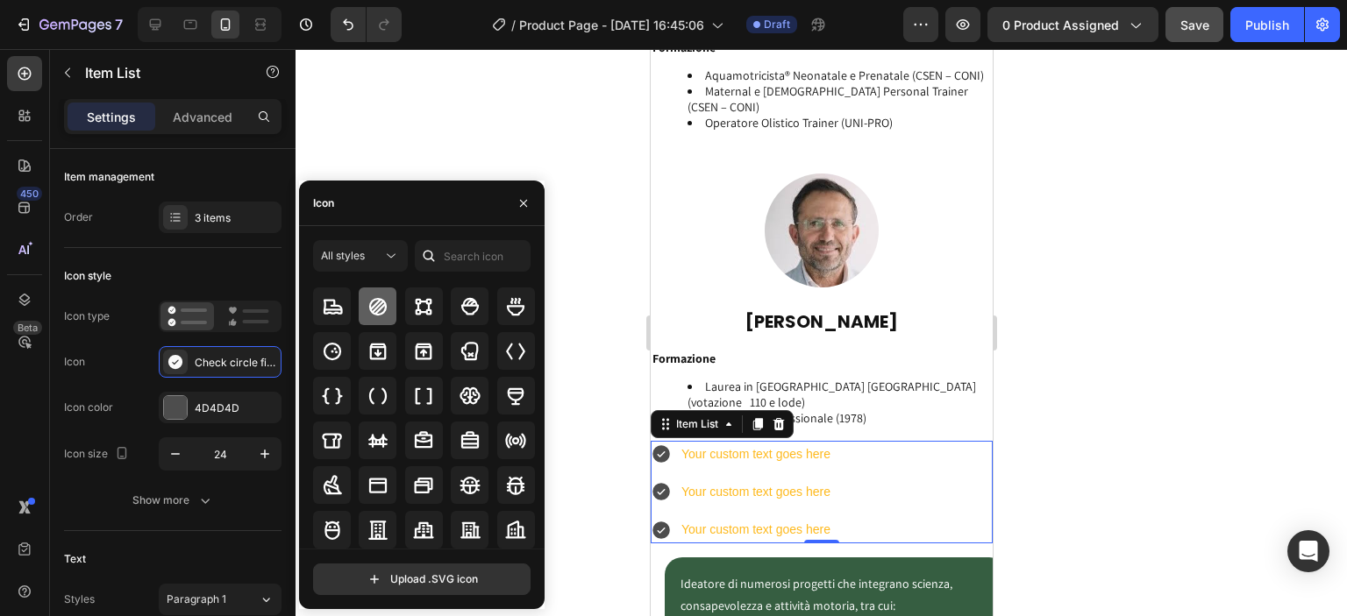
click at [372, 310] on icon at bounding box center [378, 307] width 18 height 18
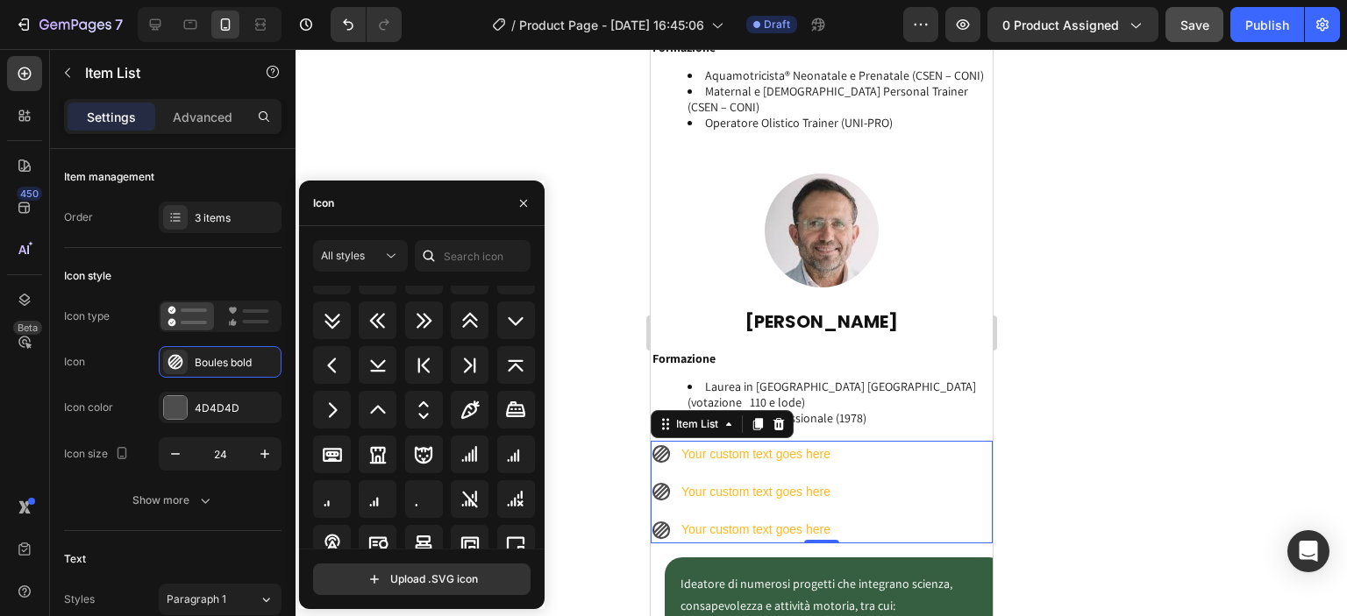
scroll to position [2045, 0]
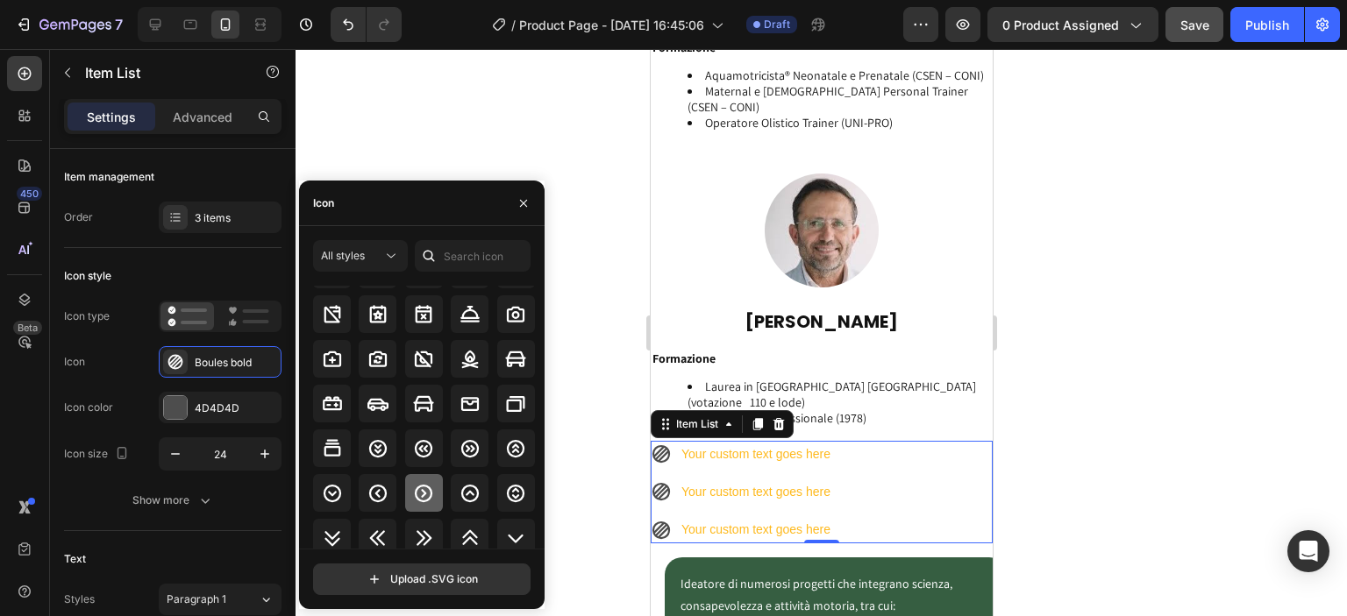
click at [425, 500] on icon at bounding box center [424, 494] width 18 height 18
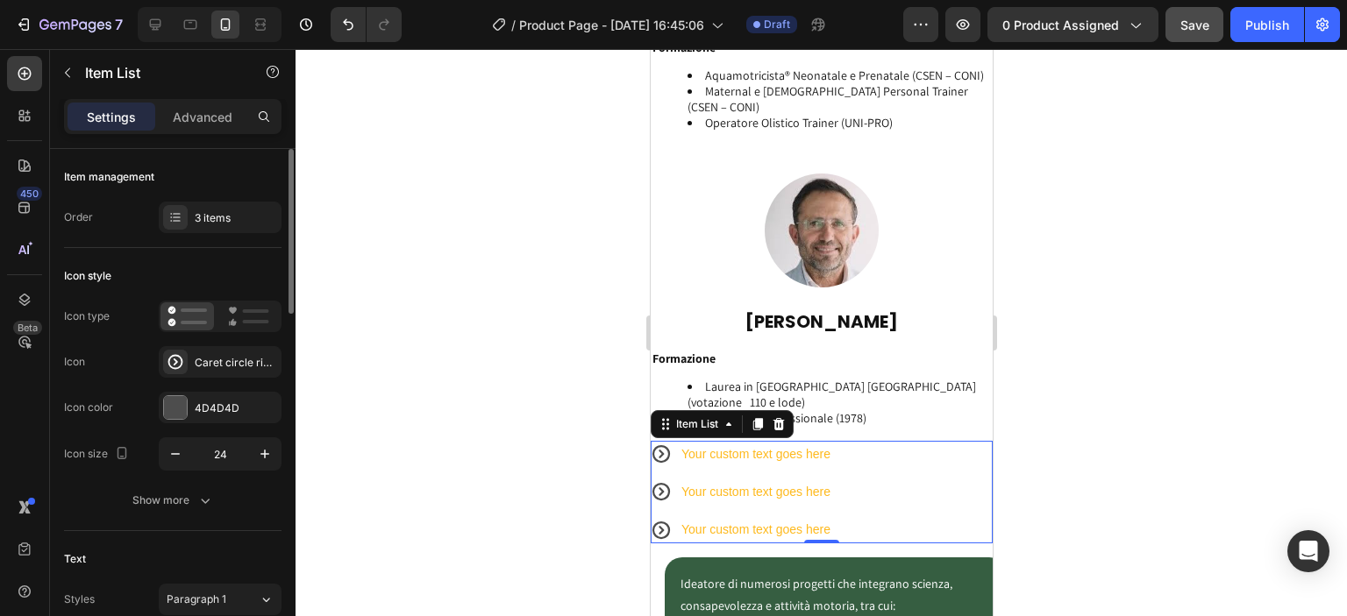
click at [146, 367] on div "Icon Caret circle right bold" at bounding box center [172, 362] width 217 height 32
click at [178, 457] on icon "button" at bounding box center [176, 454] width 18 height 18
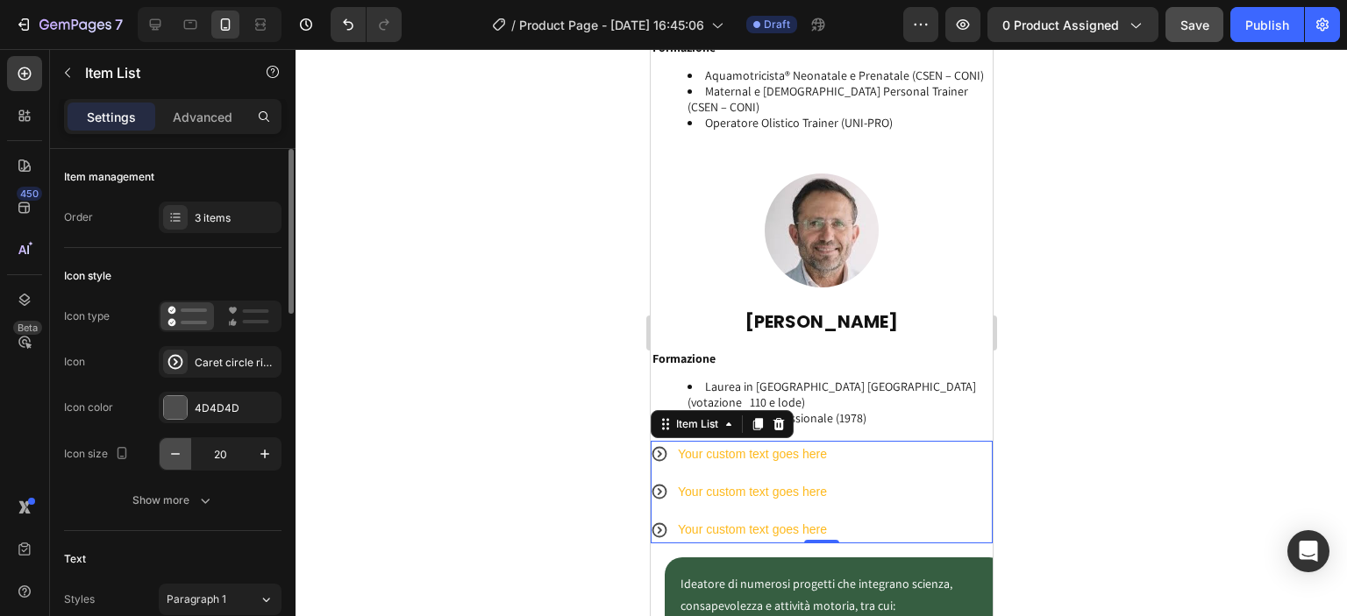
click at [178, 457] on icon "button" at bounding box center [176, 454] width 18 height 18
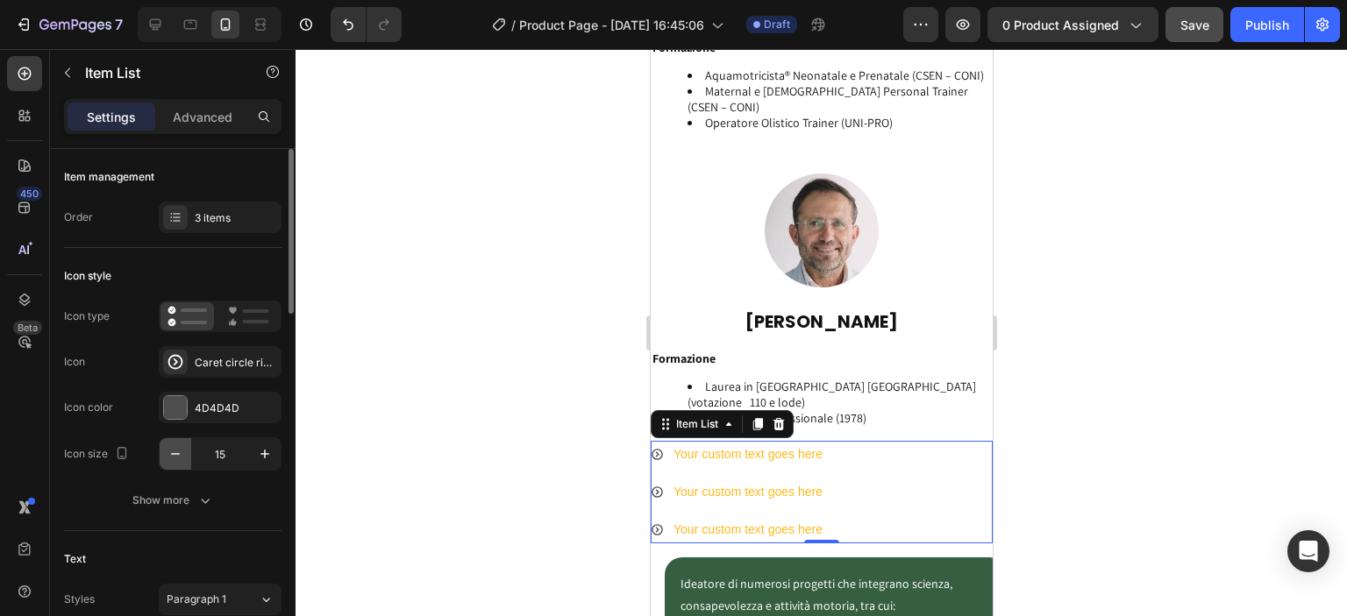
click at [178, 457] on icon "button" at bounding box center [176, 454] width 18 height 18
type input "14"
click at [198, 398] on div "4D4D4D" at bounding box center [220, 408] width 123 height 32
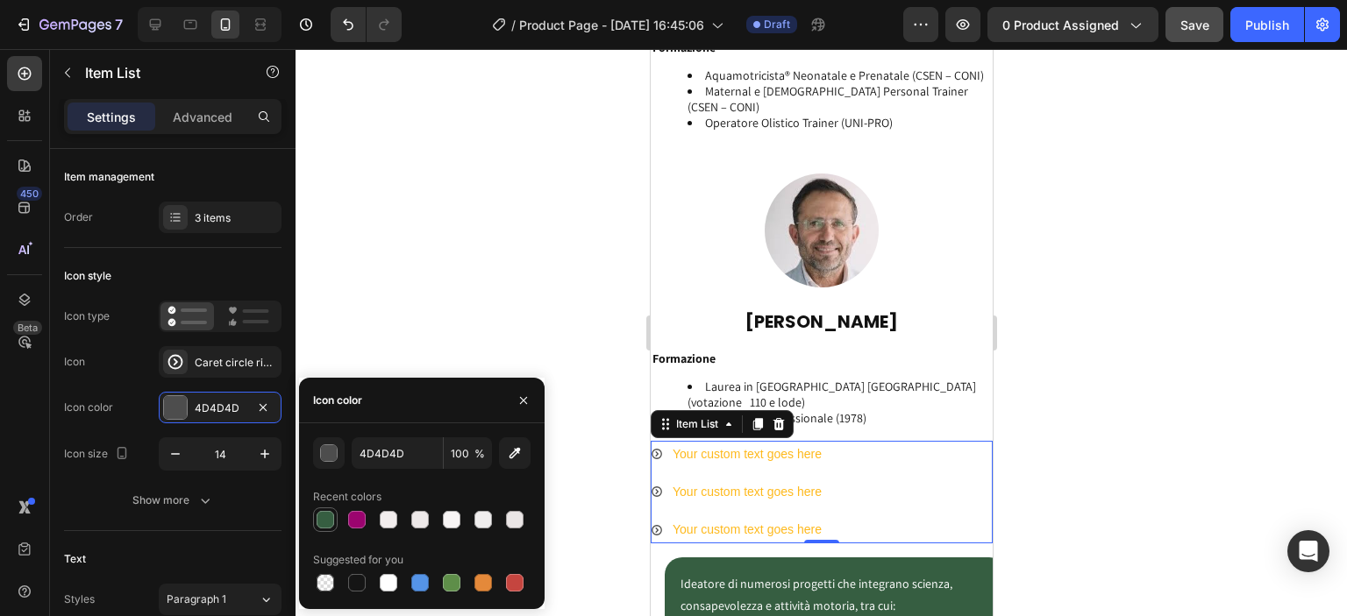
click at [324, 516] on div at bounding box center [326, 520] width 18 height 18
type input "365E41"
click at [690, 441] on div "Your custom text goes here" at bounding box center [746, 454] width 154 height 27
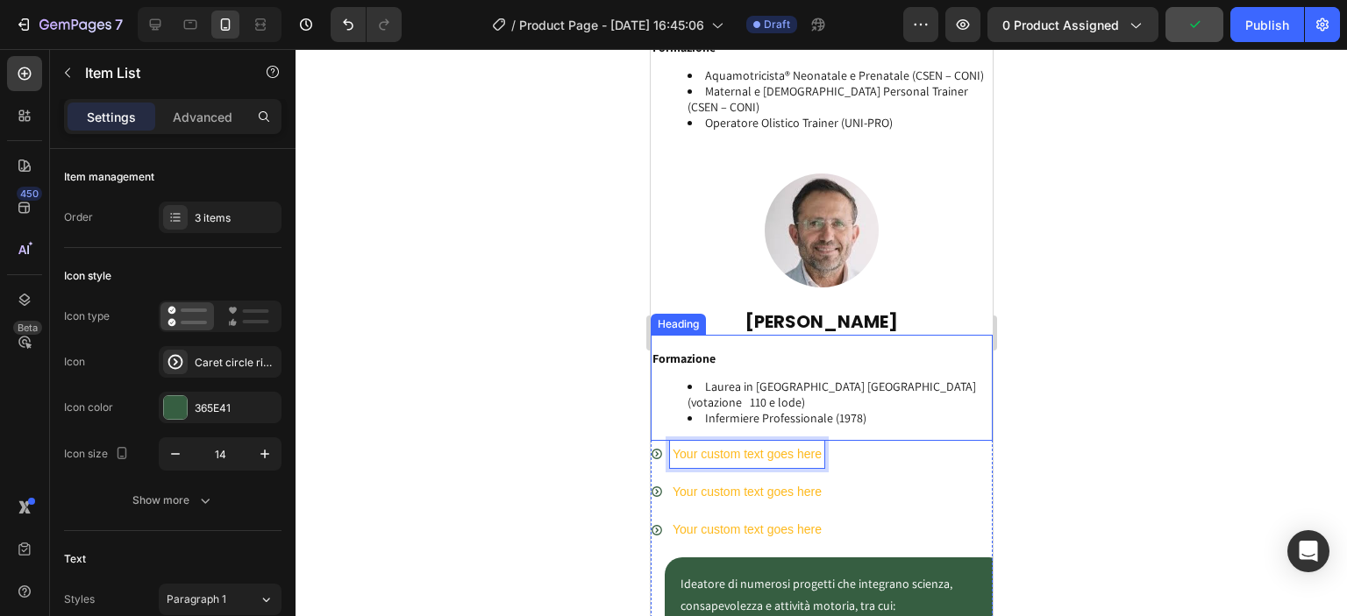
click at [706, 379] on li "Laurea in [GEOGRAPHIC_DATA] [GEOGRAPHIC_DATA] (votazione 110 e lode)" at bounding box center [838, 395] width 303 height 32
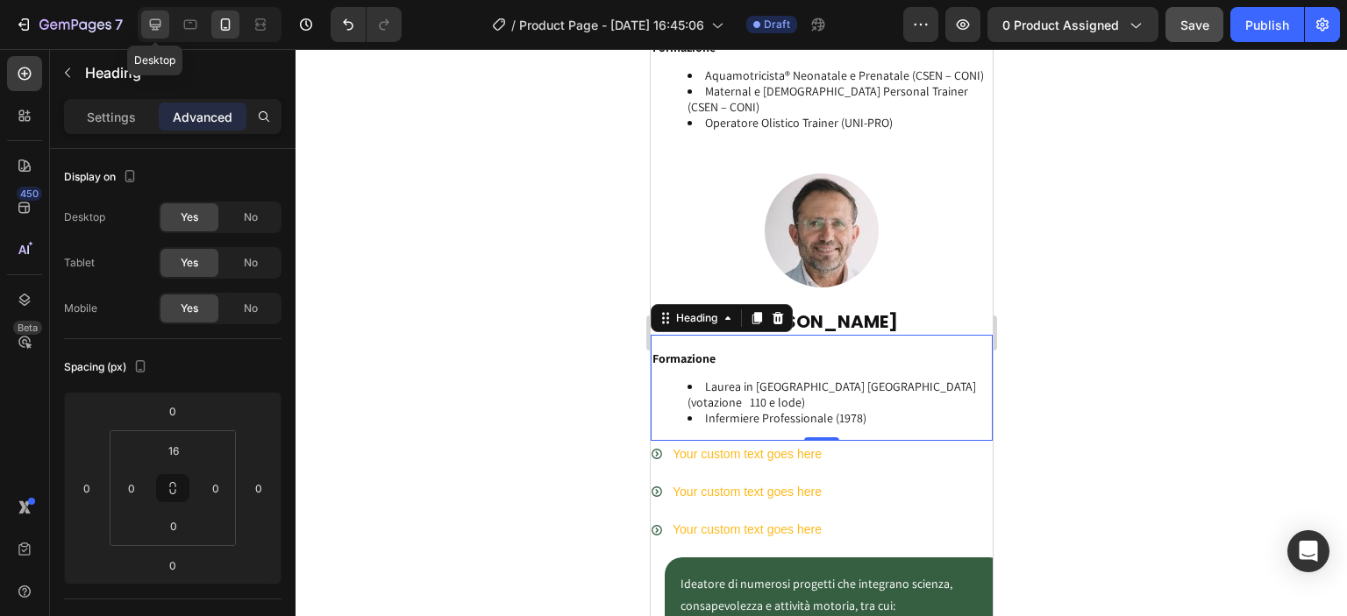
click at [146, 29] on icon at bounding box center [155, 25] width 18 height 18
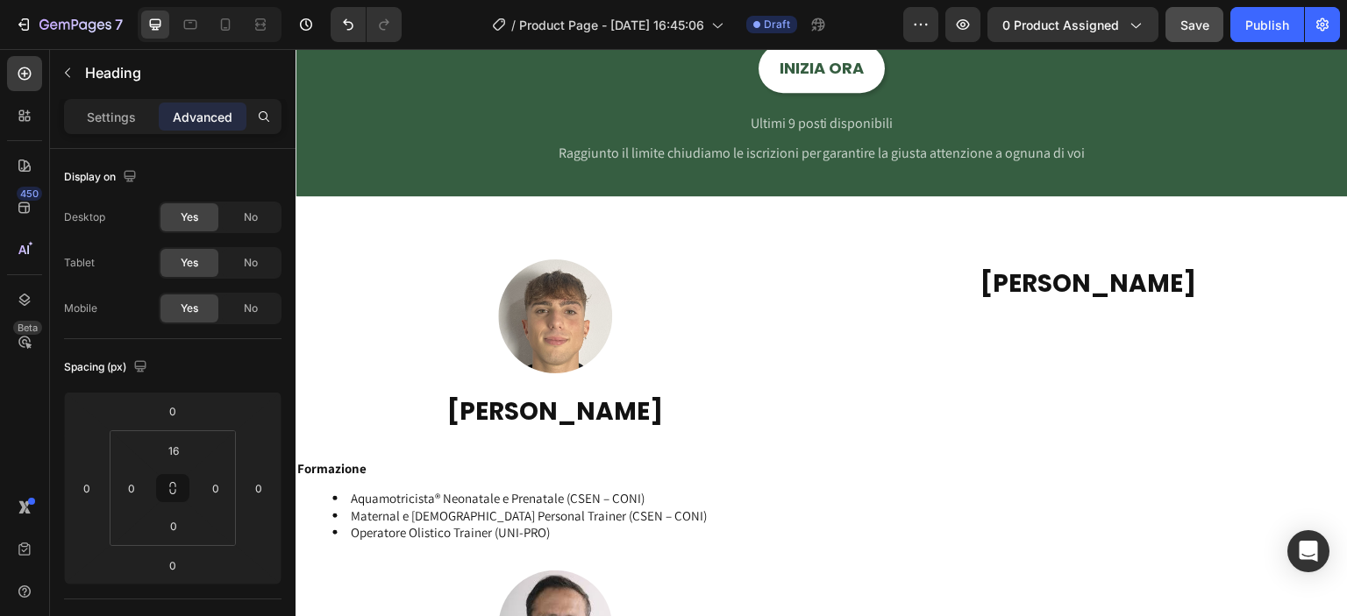
scroll to position [2250, 0]
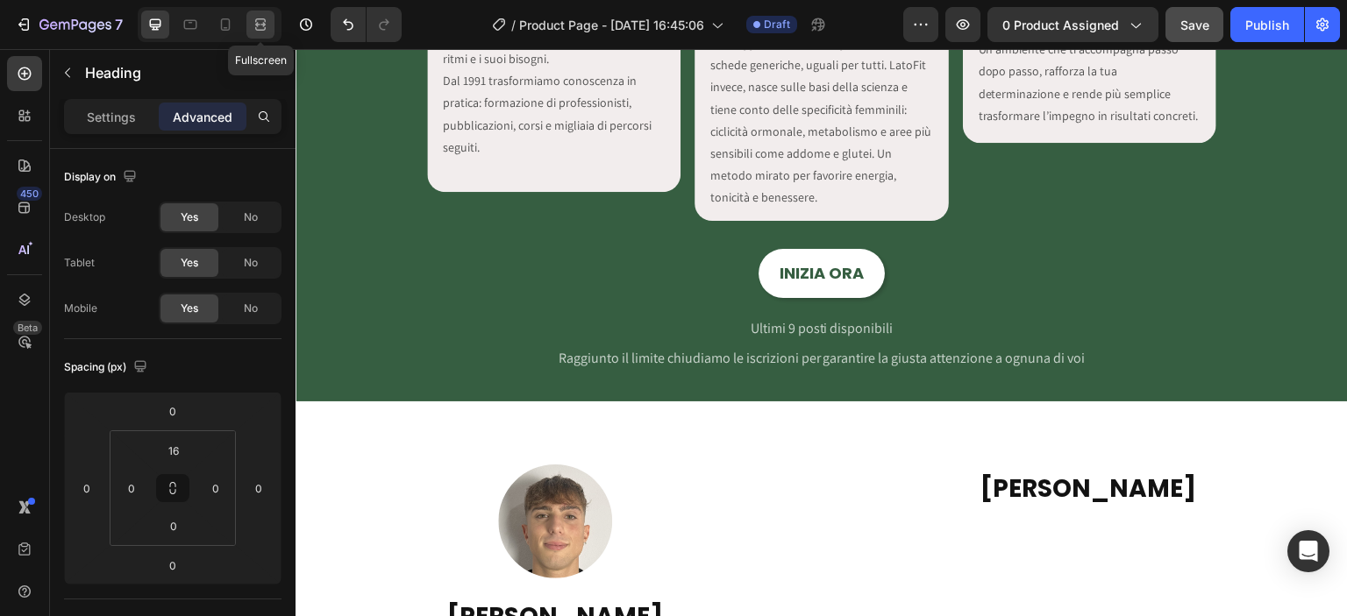
click at [264, 27] on icon at bounding box center [260, 29] width 11 height 4
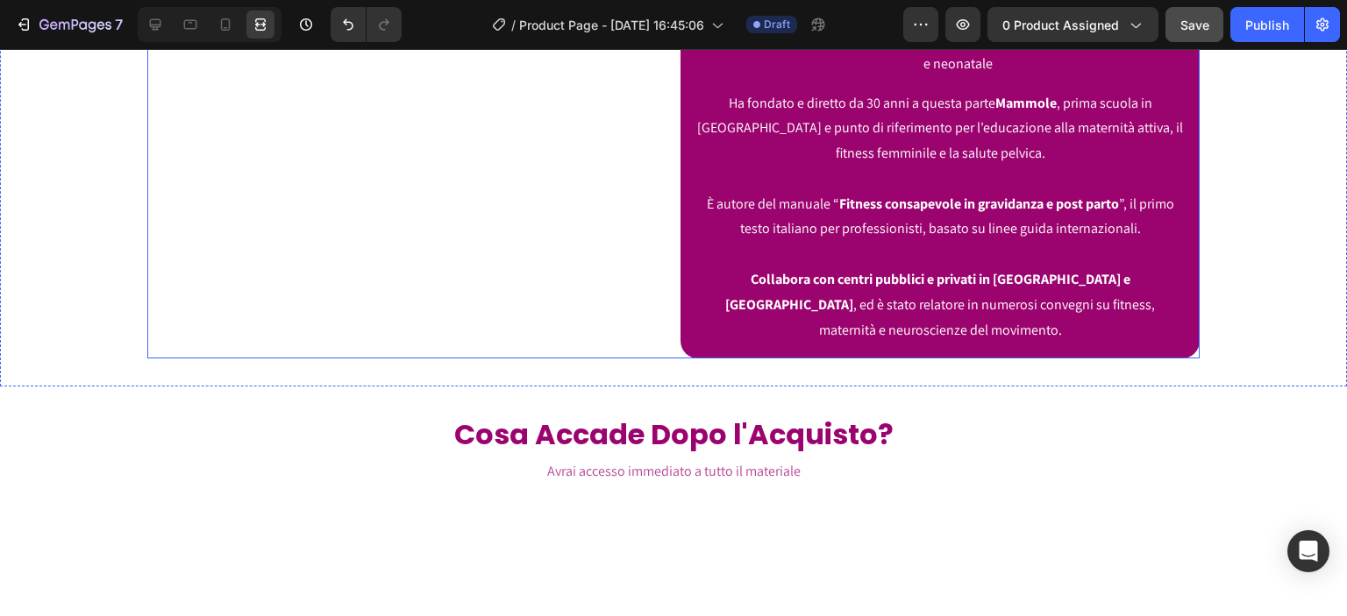
scroll to position [3041, 0]
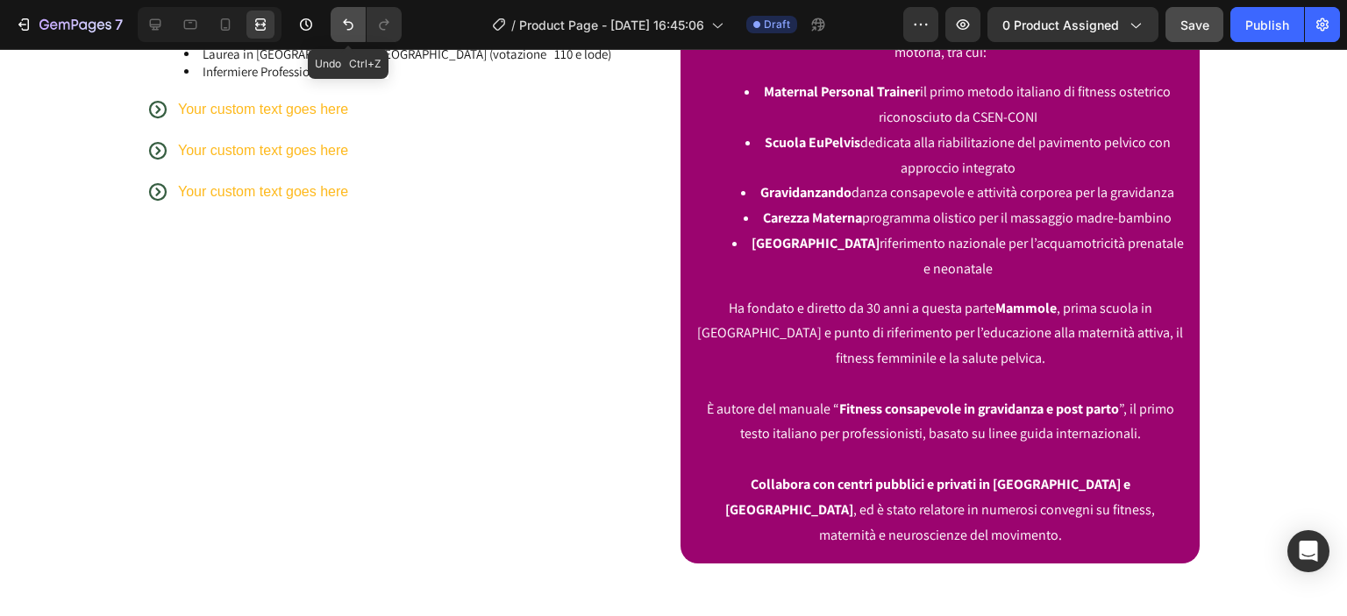
click at [362, 20] on button "Undo/Redo" at bounding box center [348, 24] width 35 height 35
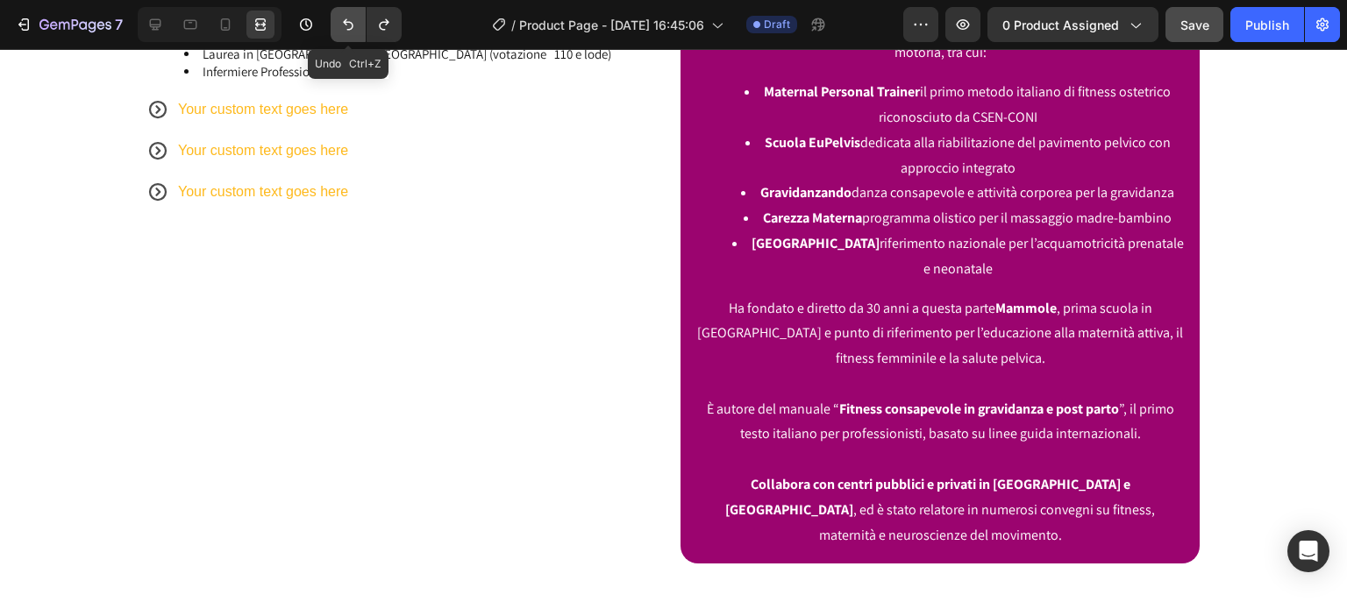
click at [362, 20] on button "Undo/Redo" at bounding box center [348, 24] width 35 height 35
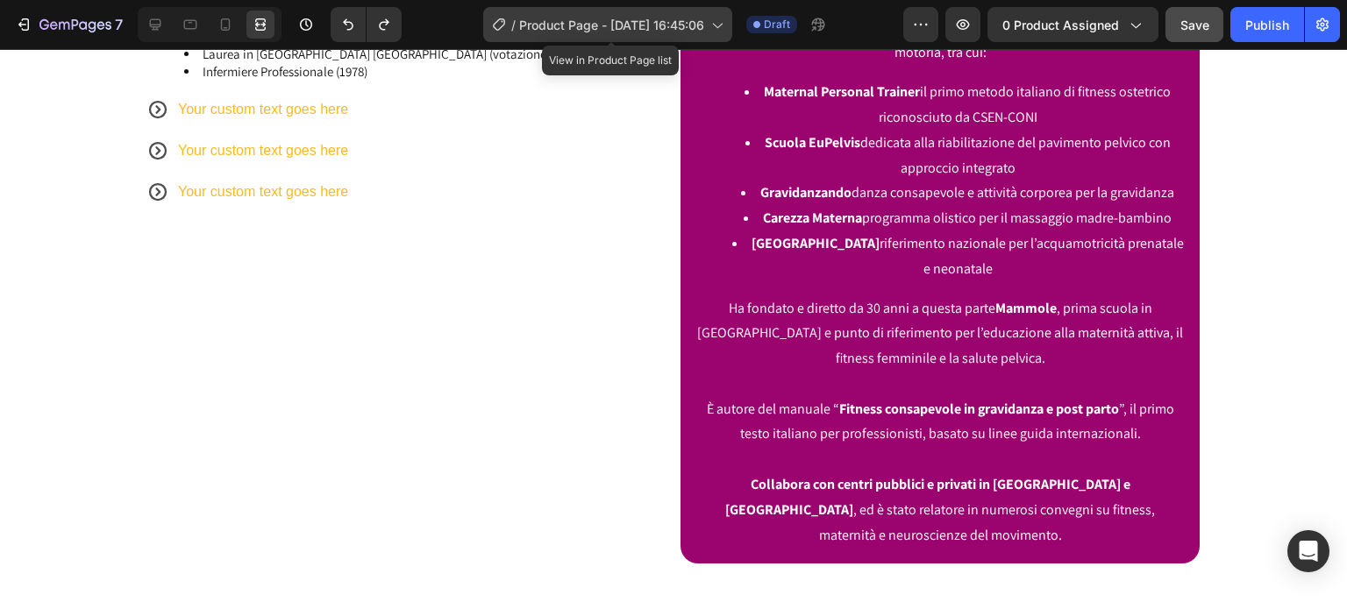
click at [598, 25] on span "Product Page - [DATE] 16:45:06" at bounding box center [611, 25] width 185 height 18
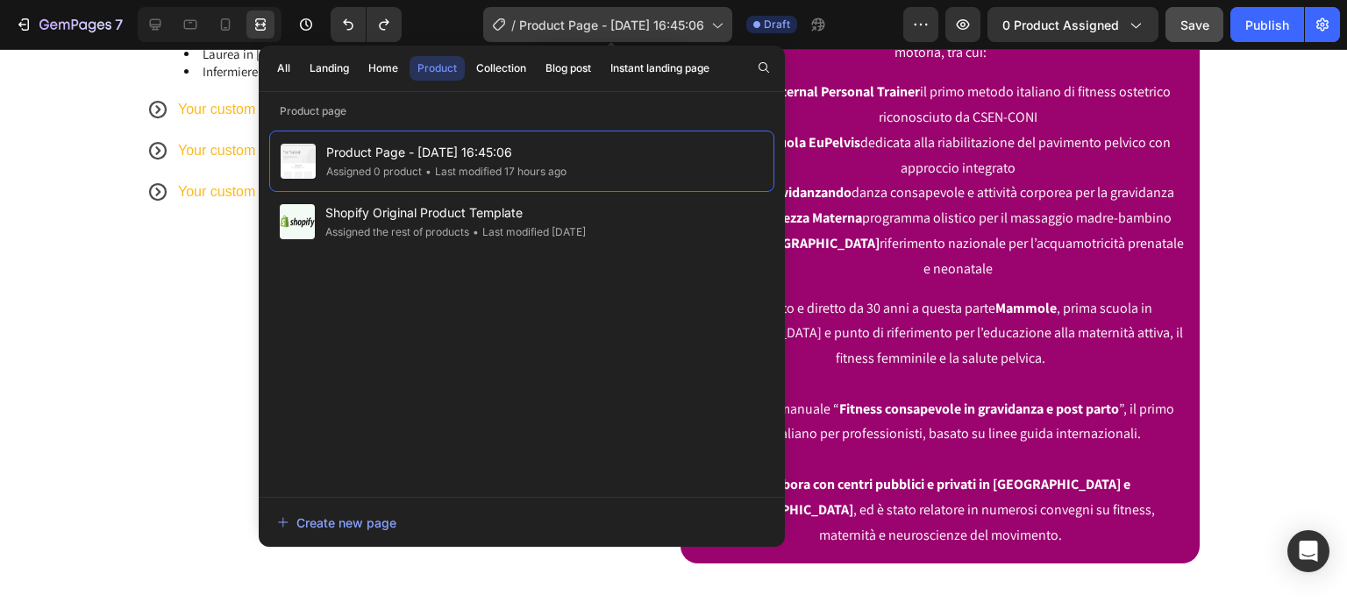
click at [601, 25] on span "Product Page - [DATE] 16:45:06" at bounding box center [611, 25] width 185 height 18
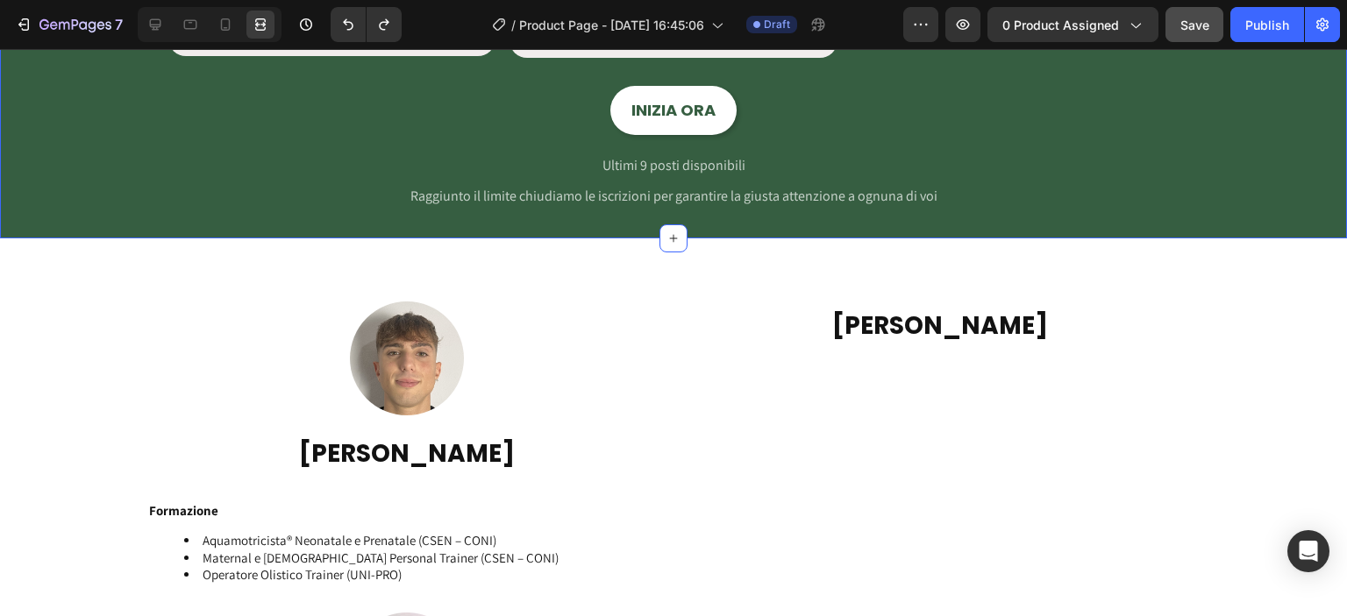
scroll to position [2455, 0]
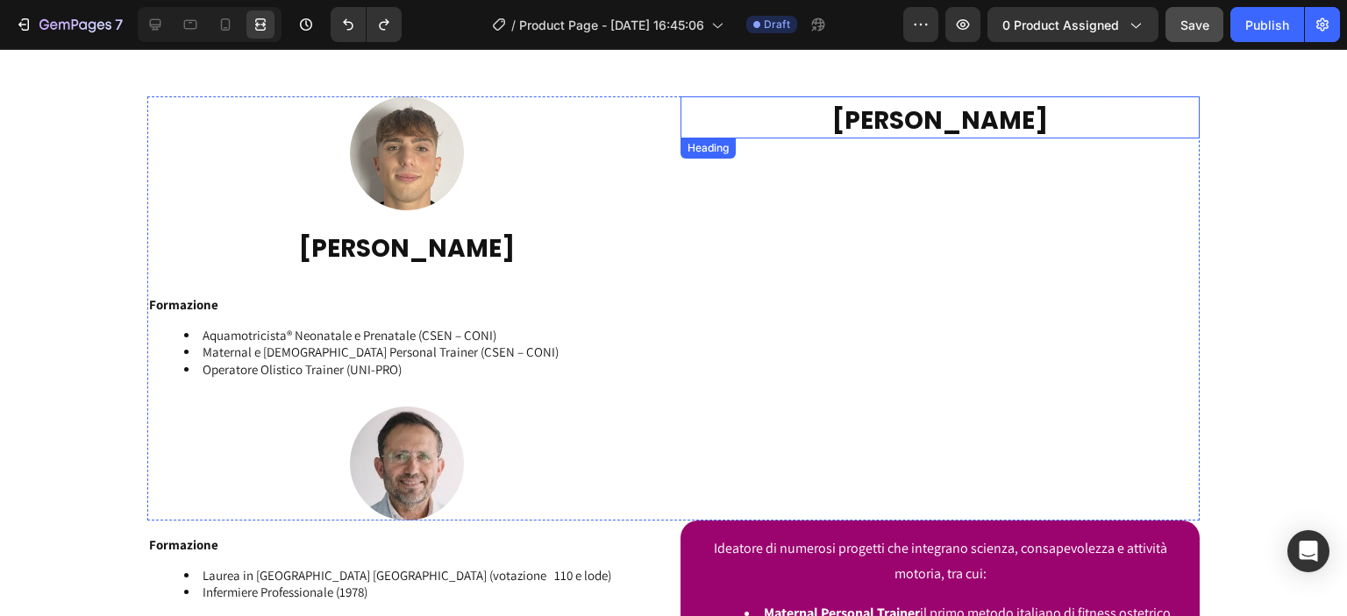
click at [849, 139] on h2 "[PERSON_NAME]" at bounding box center [940, 120] width 519 height 35
click at [844, 174] on div "[PERSON_NAME] Heading 0" at bounding box center [940, 308] width 519 height 424
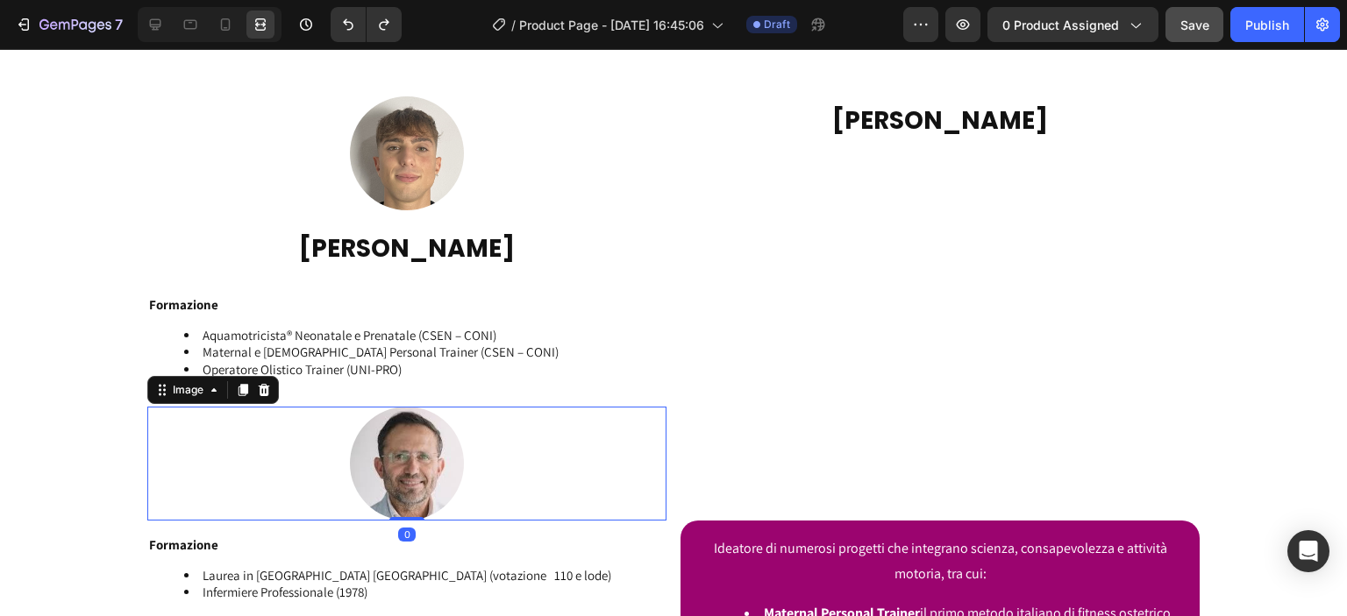
click at [429, 477] on img at bounding box center [407, 464] width 114 height 114
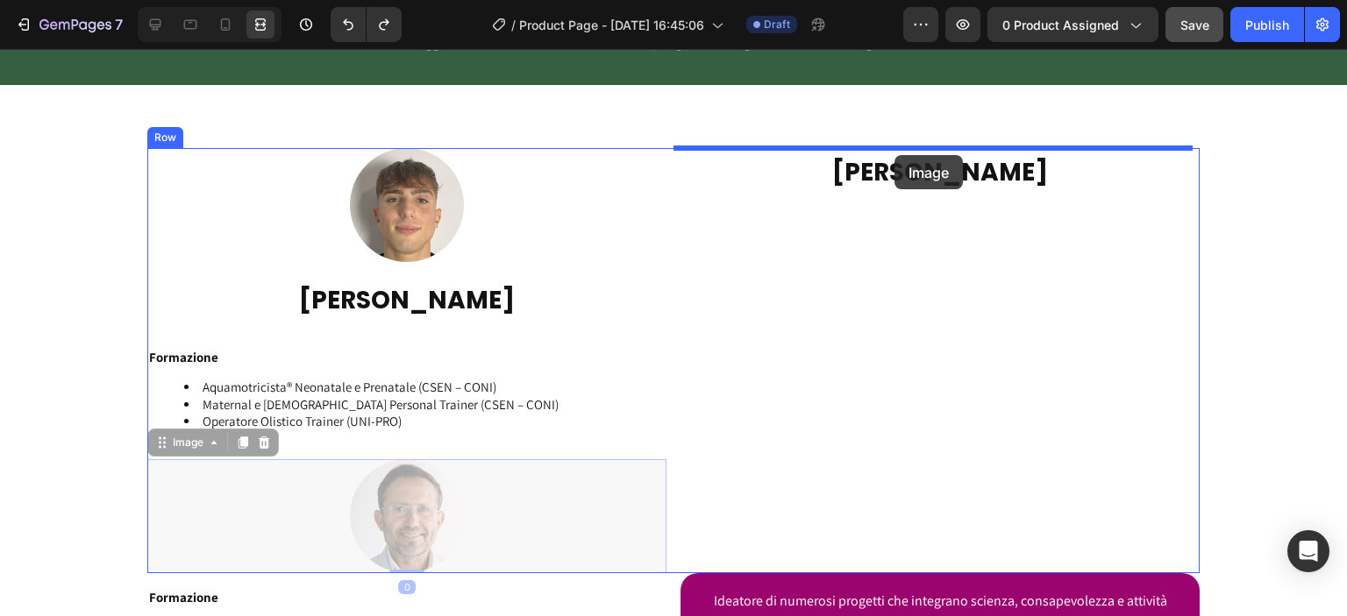
scroll to position [2387, 0]
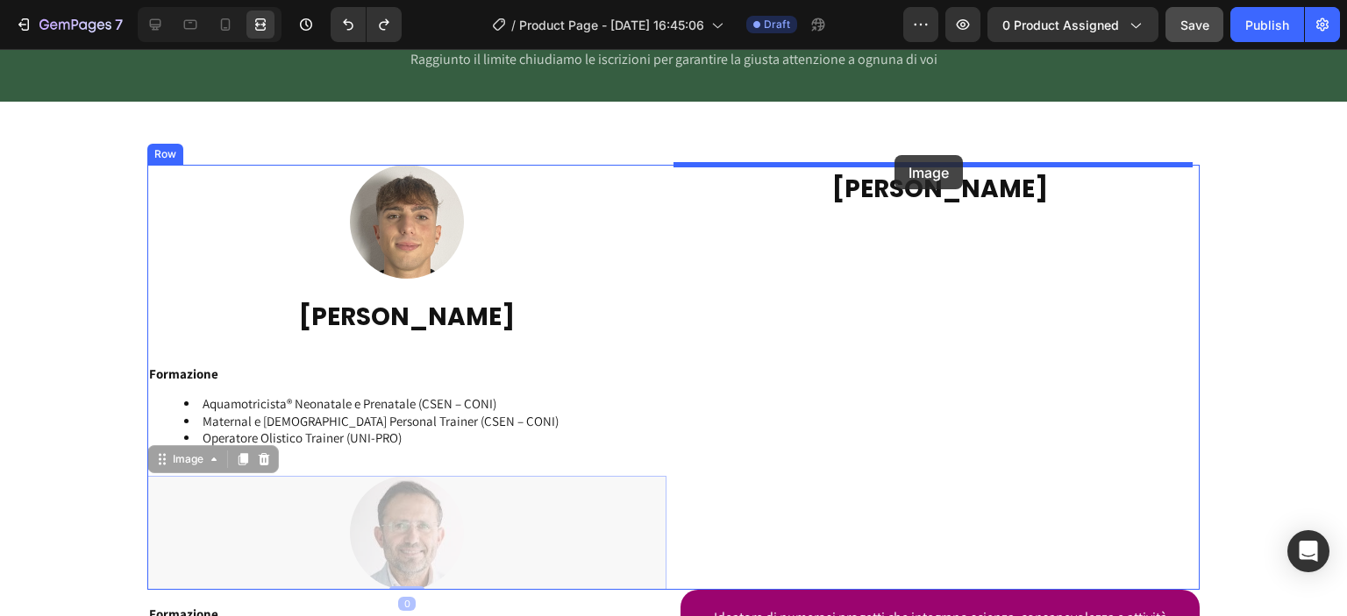
drag, startPoint x: 185, startPoint y: 392, endPoint x: 894, endPoint y: 155, distance: 747.9
type input "16"
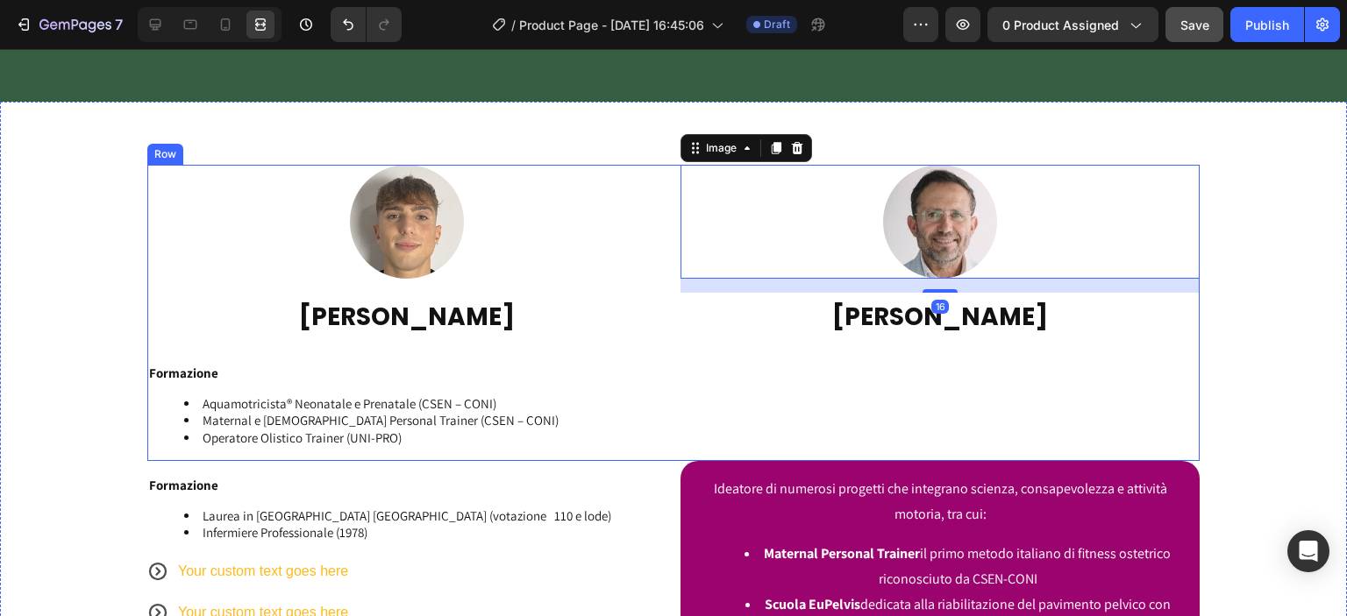
scroll to position [2592, 0]
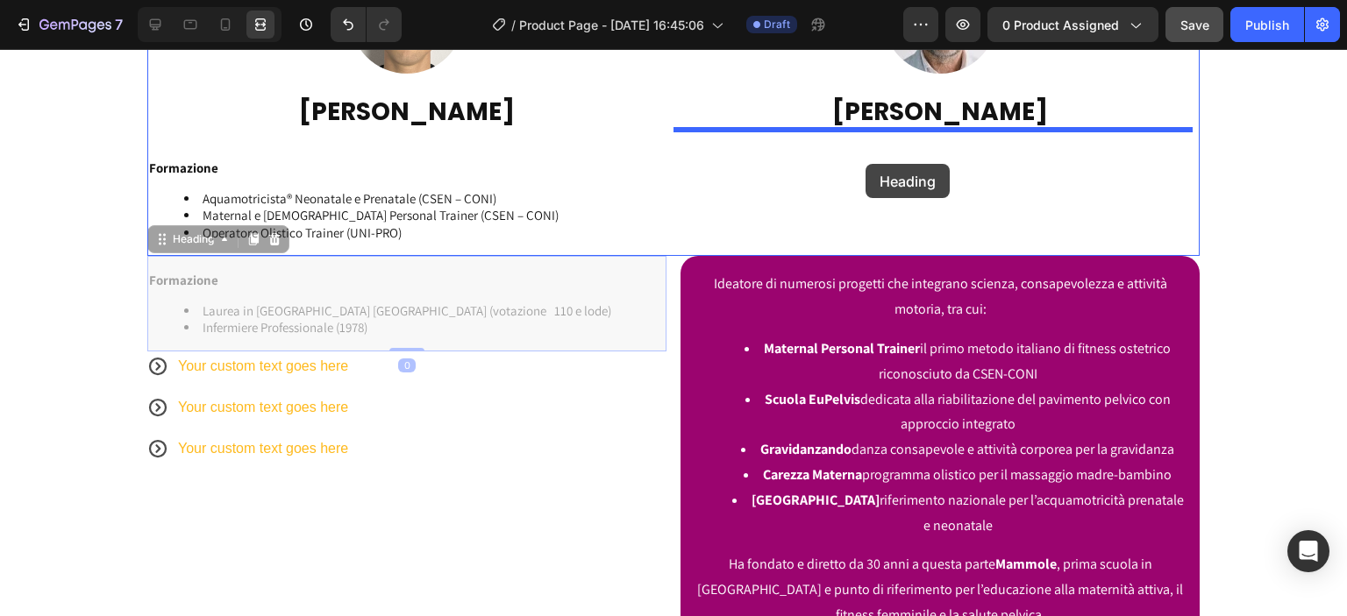
drag, startPoint x: 186, startPoint y: 245, endPoint x: 866, endPoint y: 158, distance: 685.1
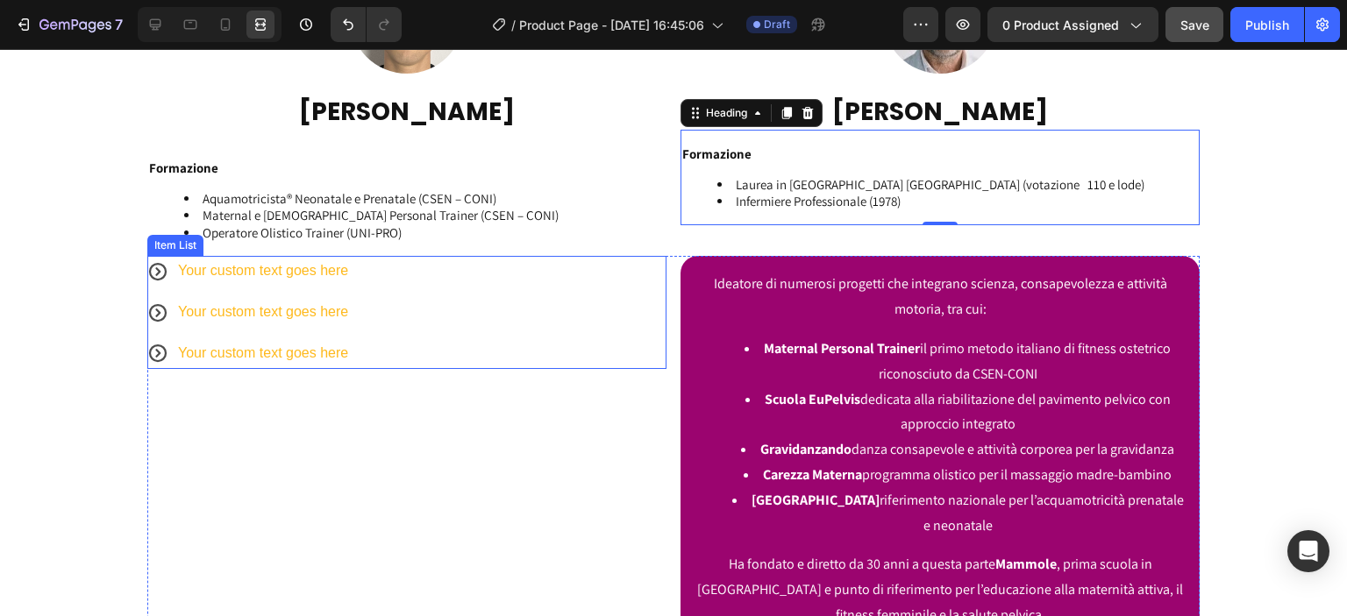
click at [160, 273] on icon at bounding box center [157, 271] width 21 height 21
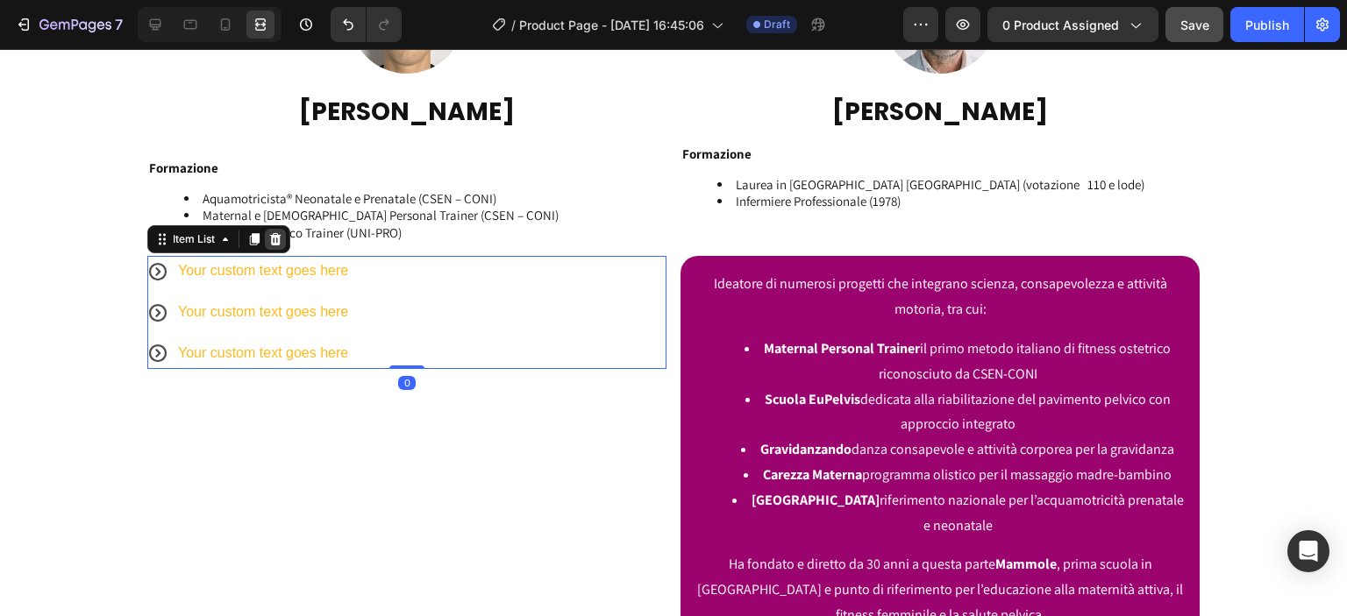
click at [270, 243] on icon at bounding box center [275, 239] width 11 height 12
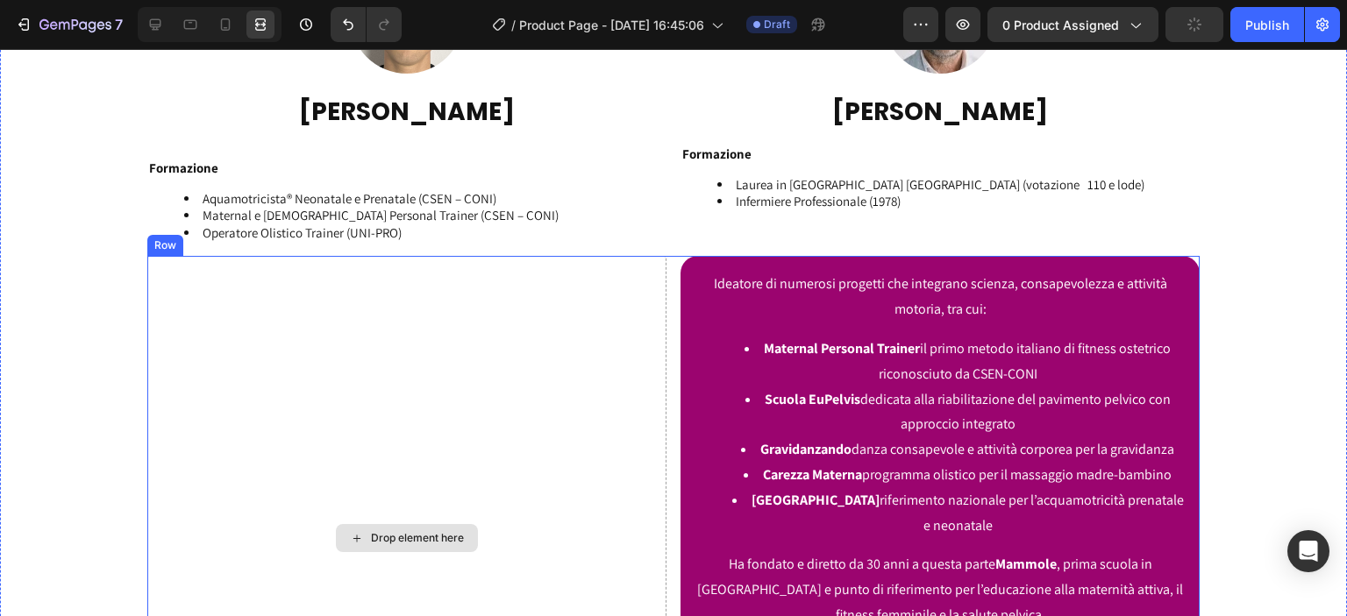
click at [605, 332] on div "Drop element here" at bounding box center [406, 538] width 519 height 565
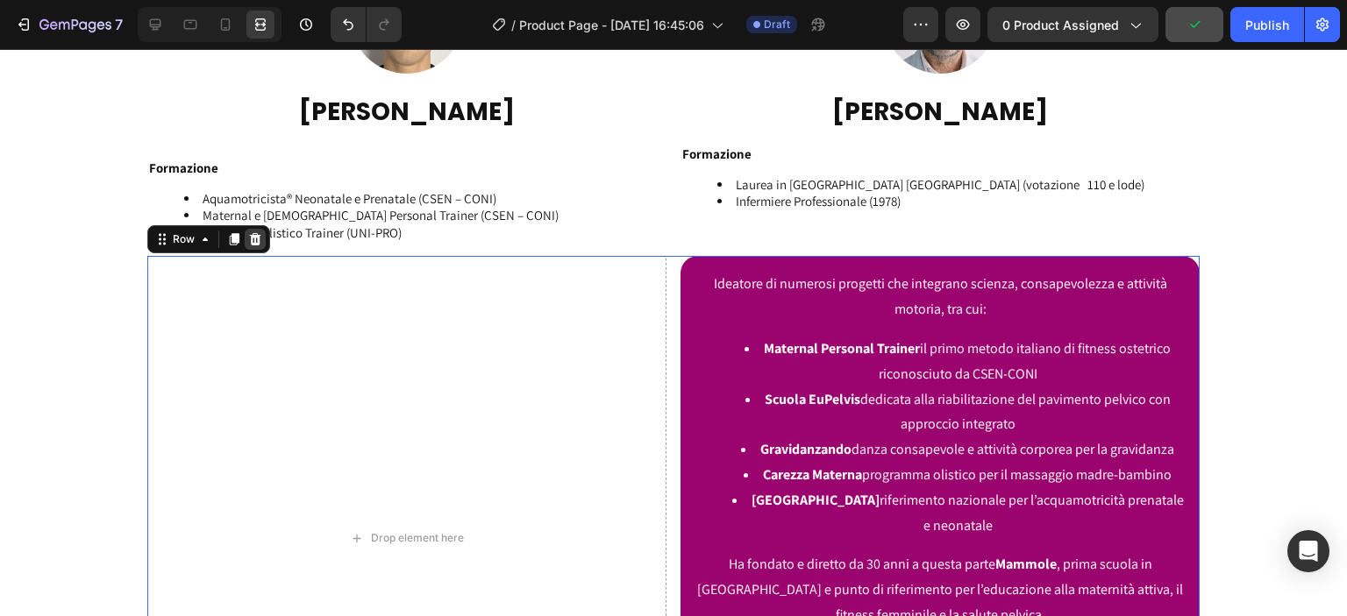
click at [248, 245] on icon at bounding box center [255, 239] width 14 height 14
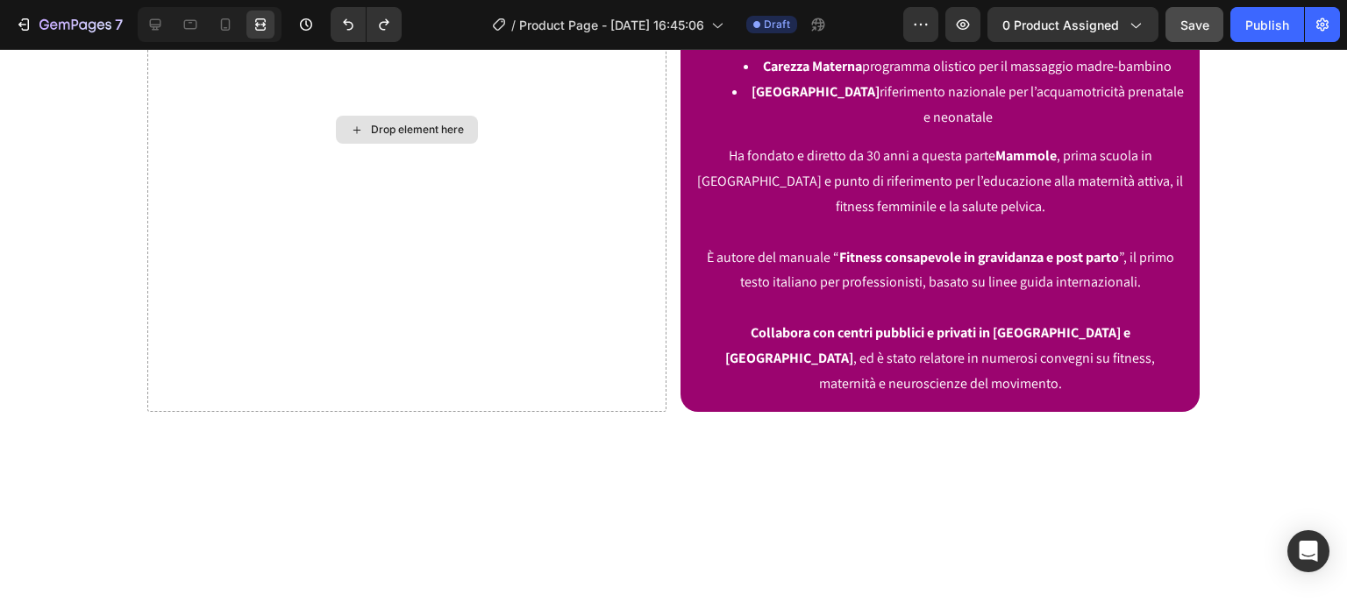
scroll to position [2796, 0]
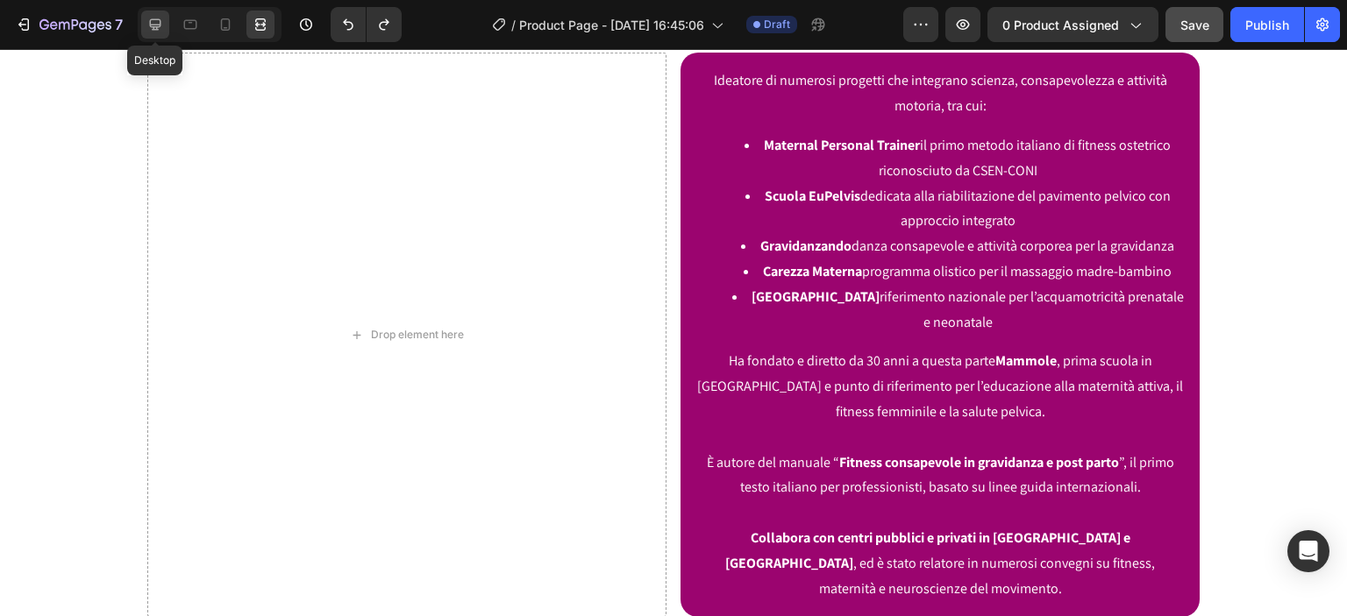
click at [145, 23] on div at bounding box center [155, 25] width 28 height 28
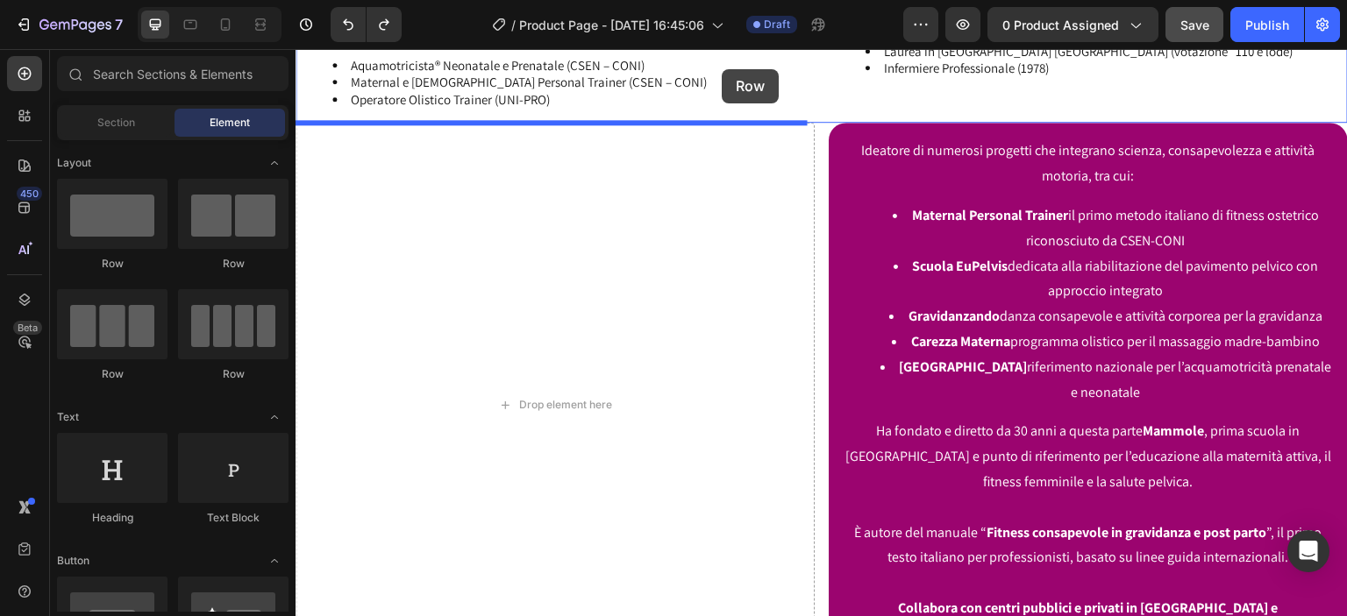
scroll to position [2673, 0]
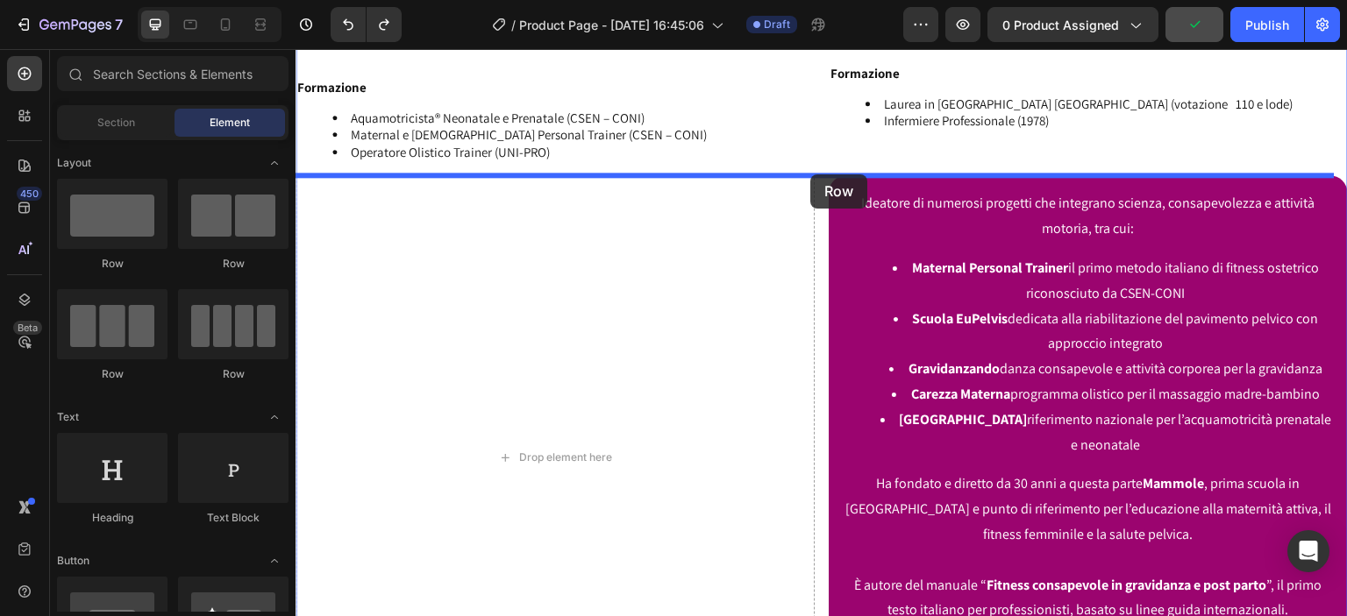
drag, startPoint x: 422, startPoint y: 289, endPoint x: 810, endPoint y: 175, distance: 404.9
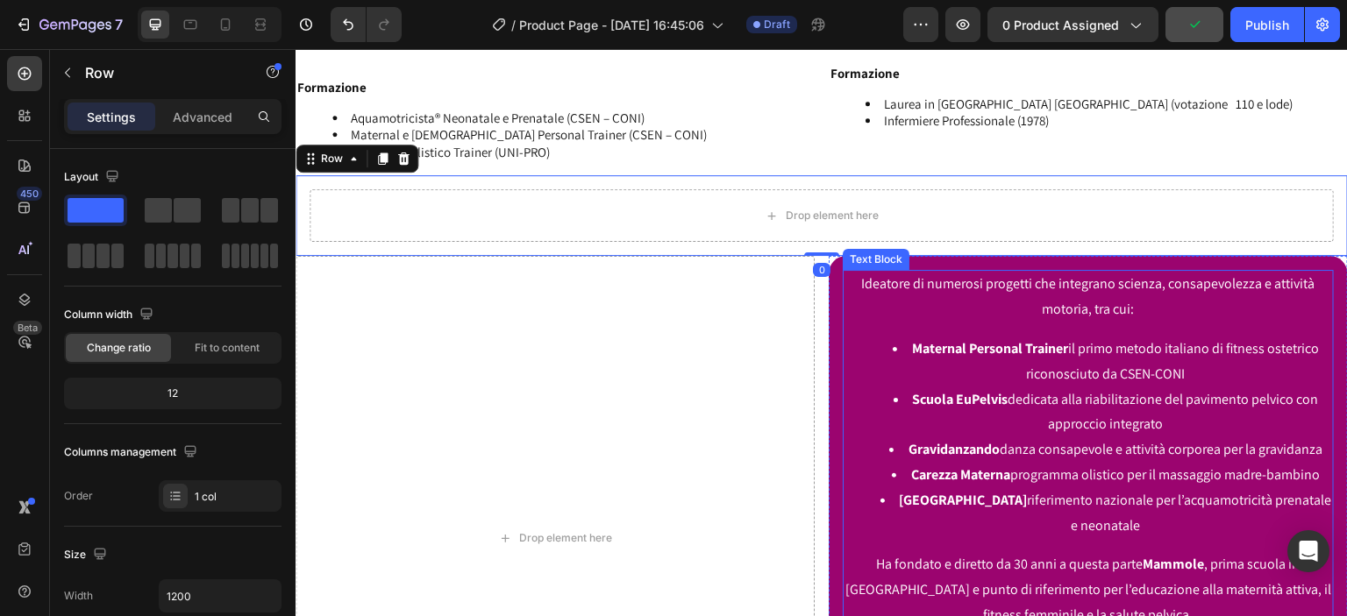
click at [861, 252] on div "Text Block" at bounding box center [876, 260] width 60 height 16
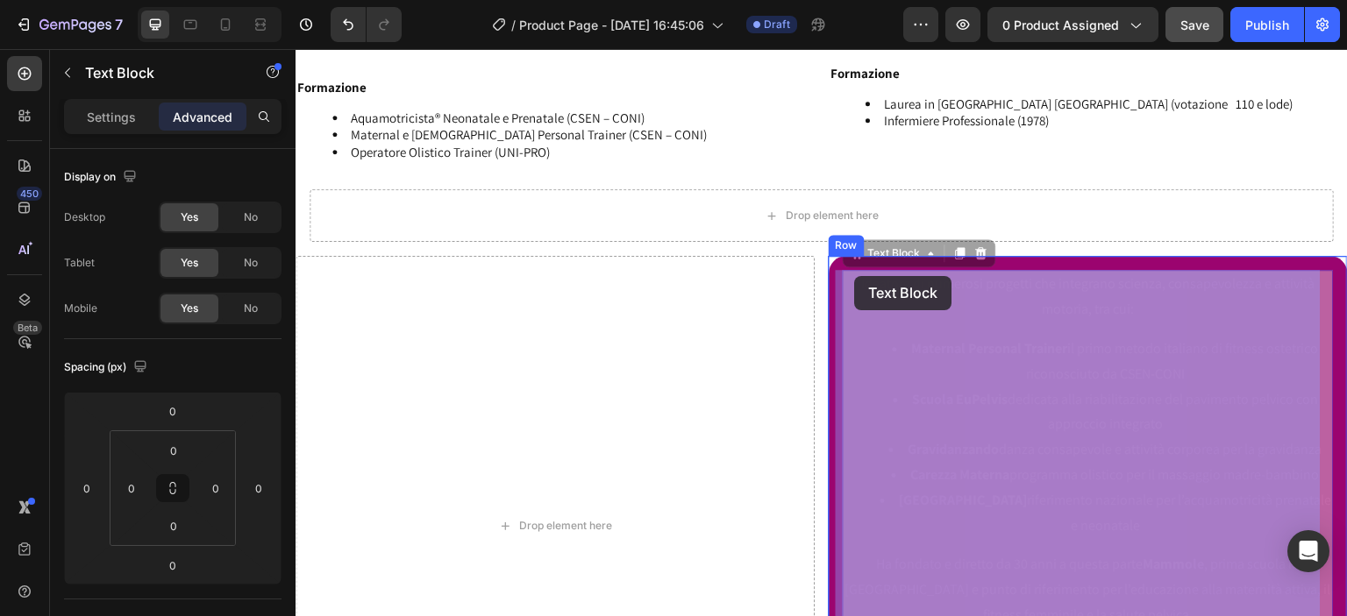
drag, startPoint x: 861, startPoint y: 252, endPoint x: 856, endPoint y: 277, distance: 26.0
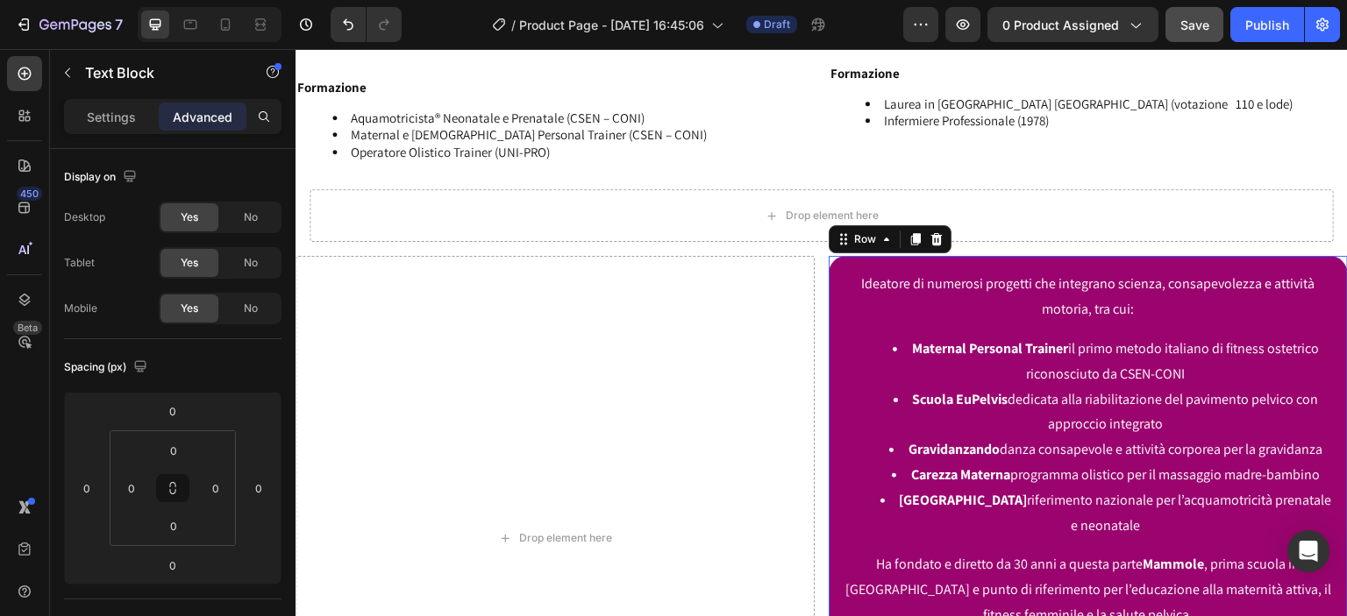
click at [831, 277] on div "Ideatore di numerosi progetti che integrano scienza, consapevolezza e attività …" at bounding box center [1088, 538] width 519 height 565
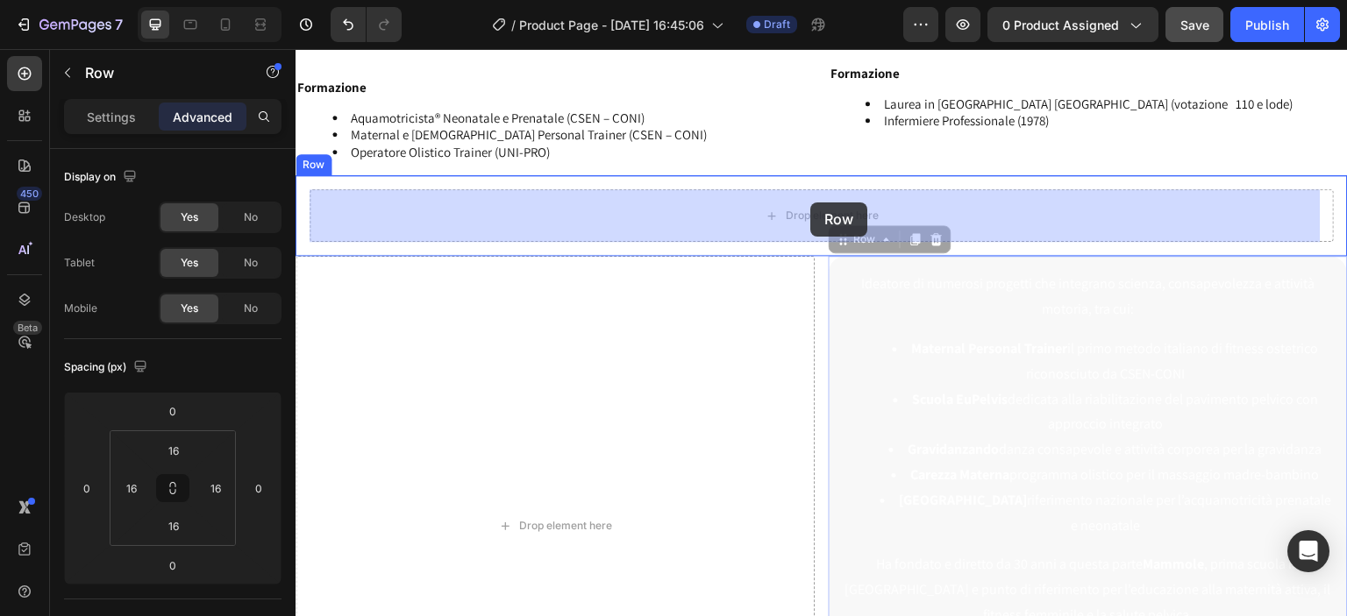
drag, startPoint x: 845, startPoint y: 246, endPoint x: 810, endPoint y: 203, distance: 56.2
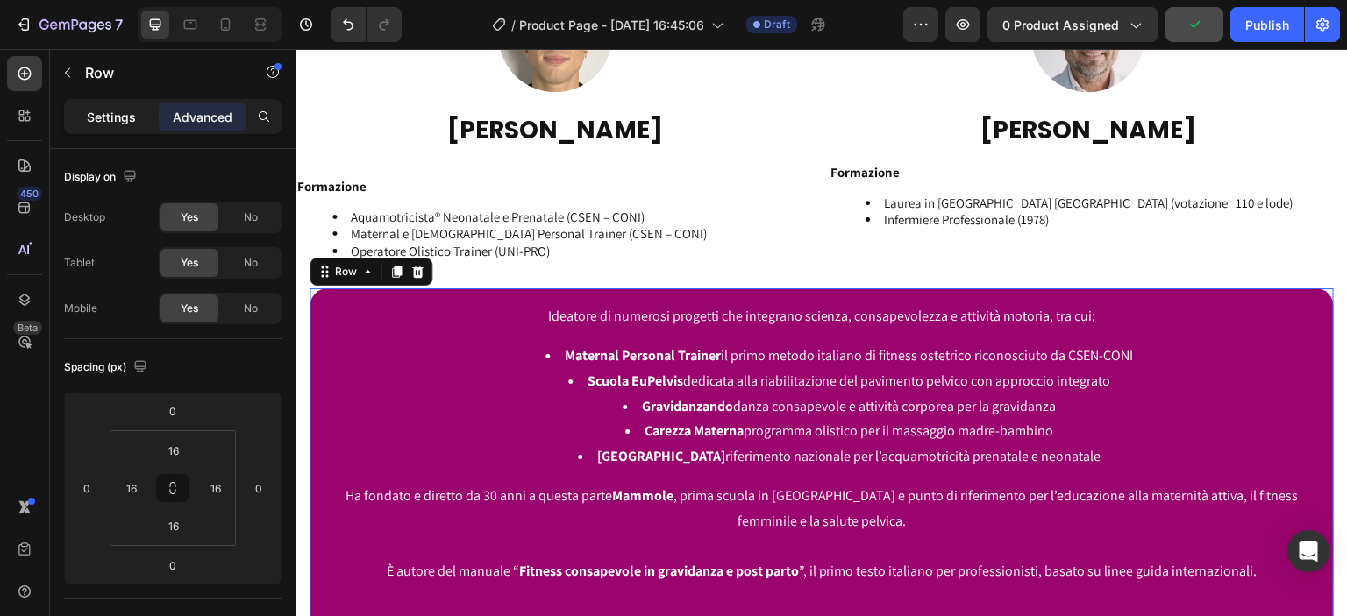
click at [115, 116] on p "Settings" at bounding box center [111, 117] width 49 height 18
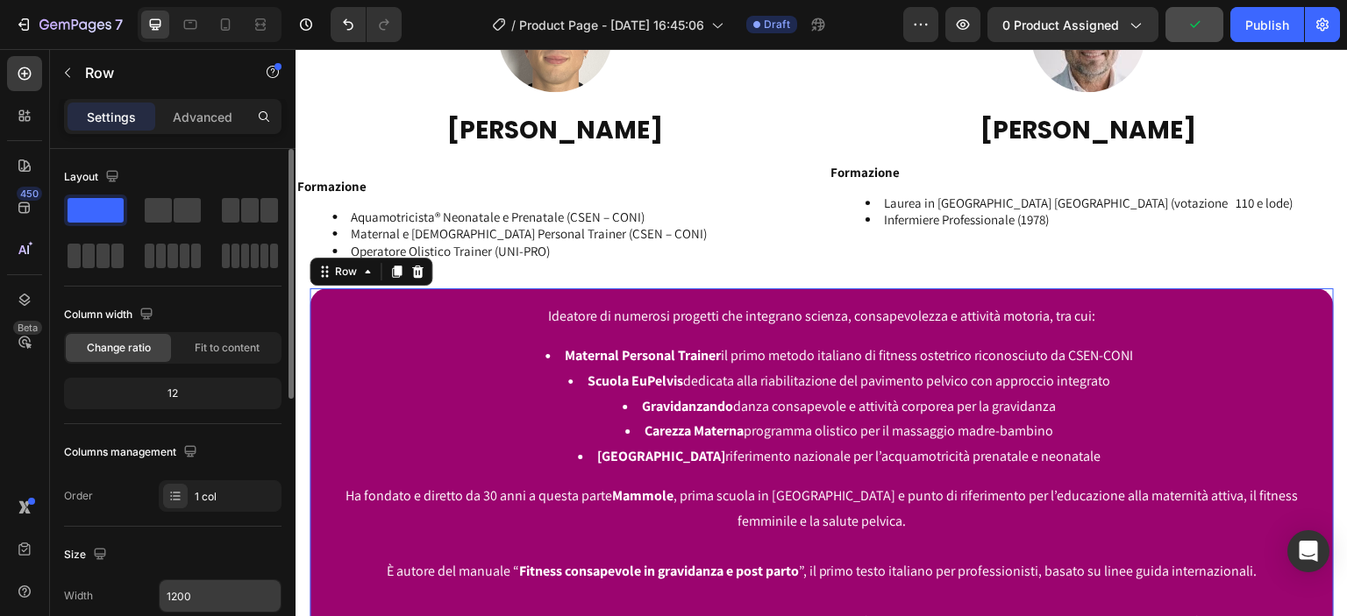
scroll to position [410, 0]
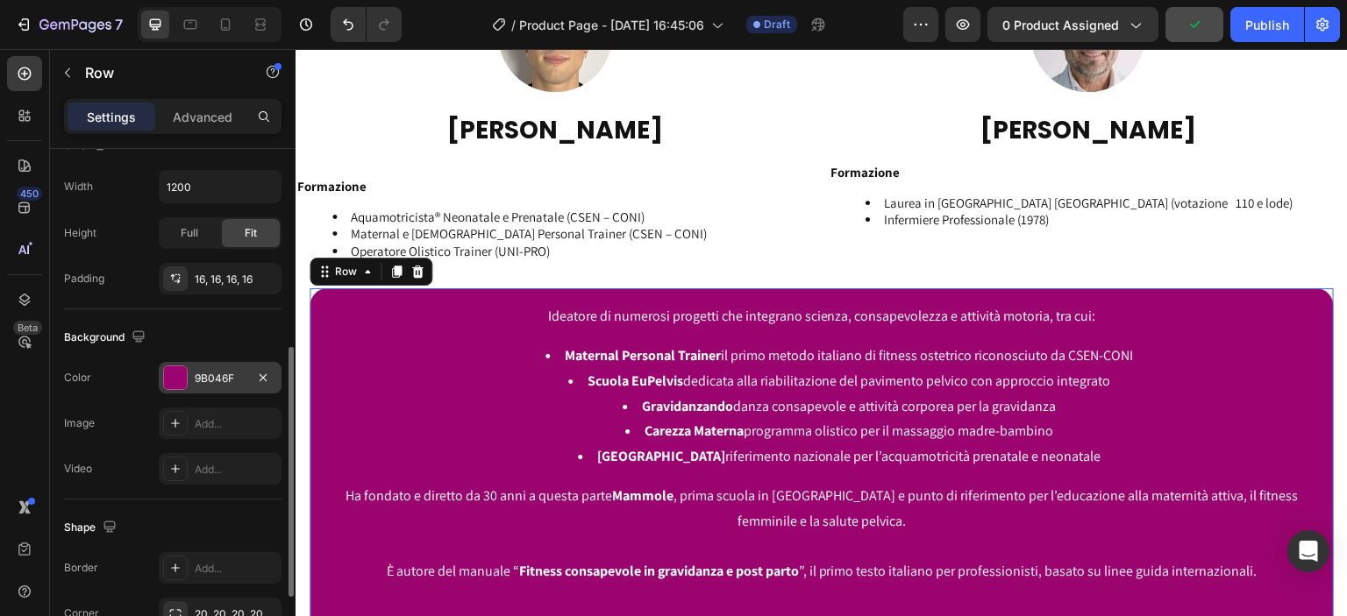
click at [221, 381] on div "9B046F" at bounding box center [220, 379] width 51 height 16
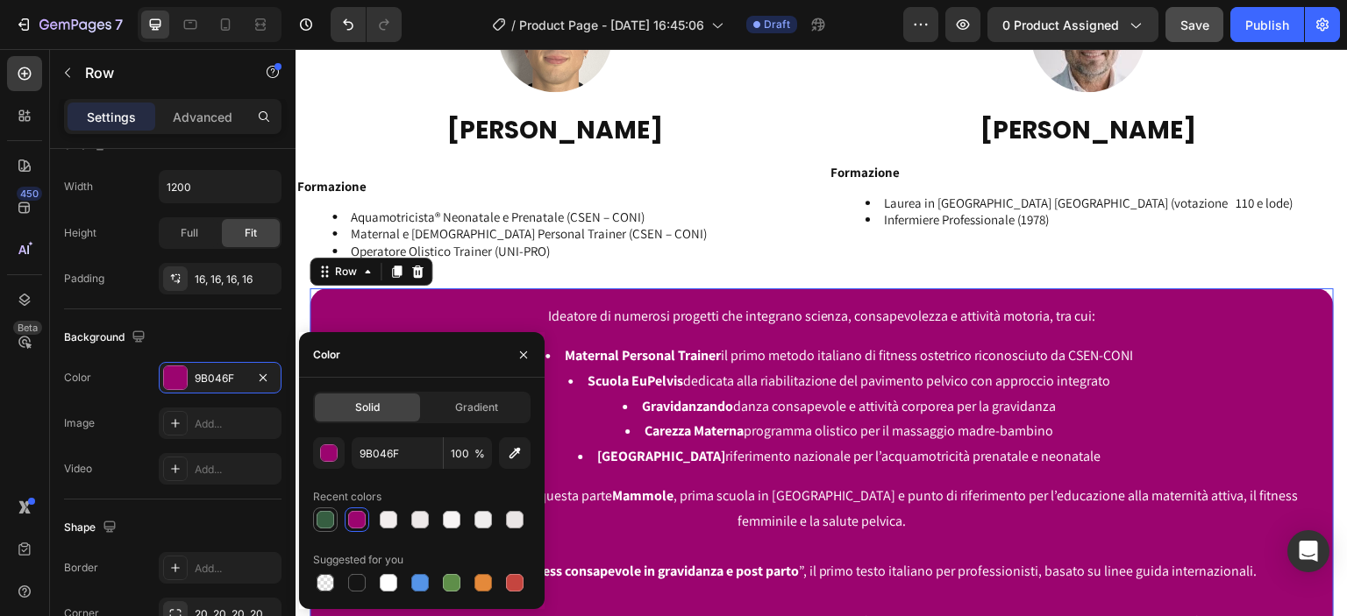
click at [321, 517] on div at bounding box center [326, 520] width 18 height 18
type input "365E41"
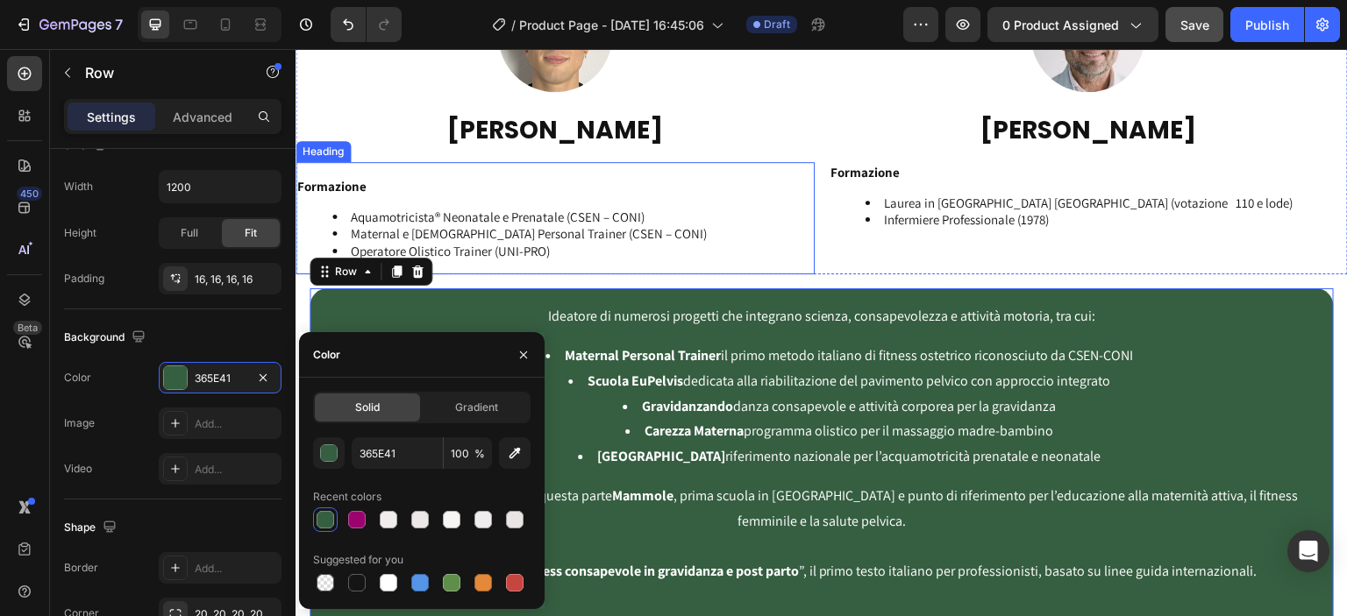
click at [671, 262] on h2 "Formazione Aquamotricista® Neonatale e Prenatale (CSEN – CONI) Maternal e [DEMO…" at bounding box center [555, 225] width 519 height 98
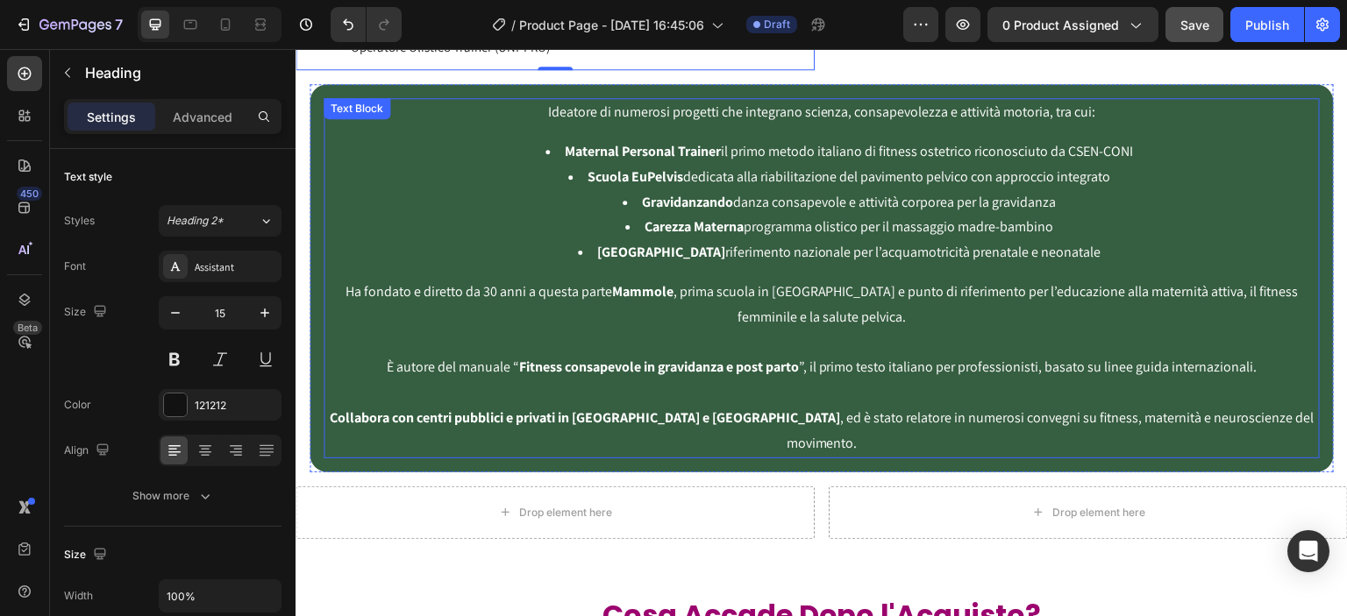
scroll to position [3082, 0]
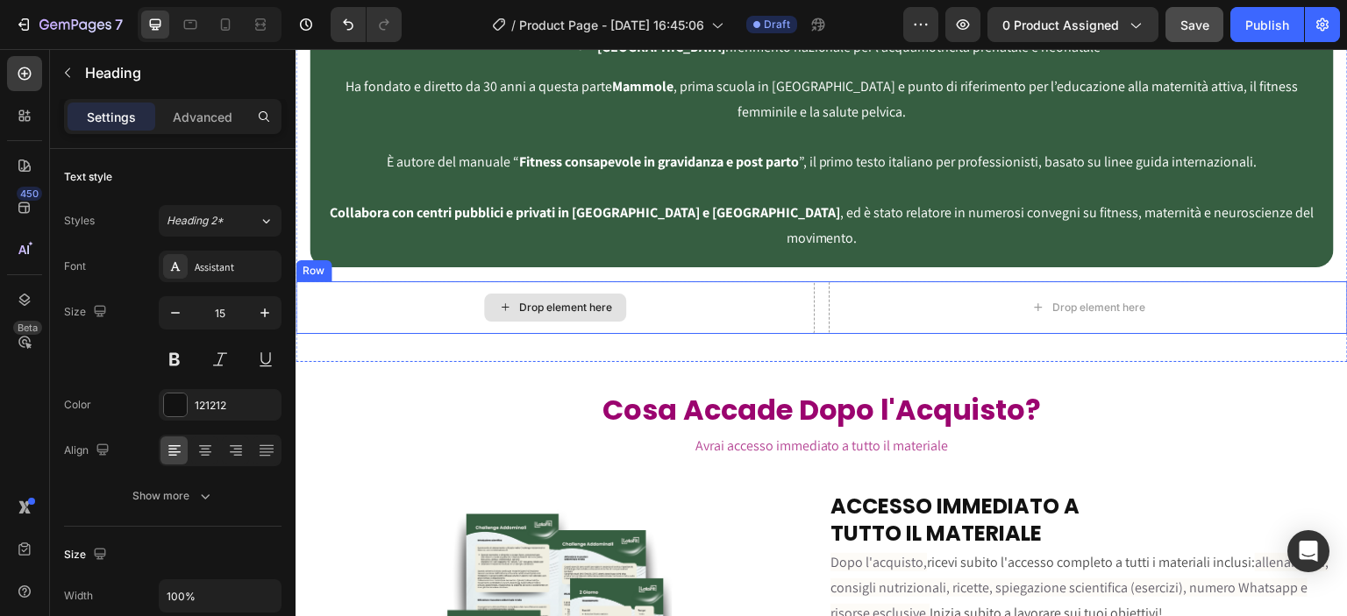
click at [694, 281] on div "Drop element here" at bounding box center [555, 307] width 519 height 53
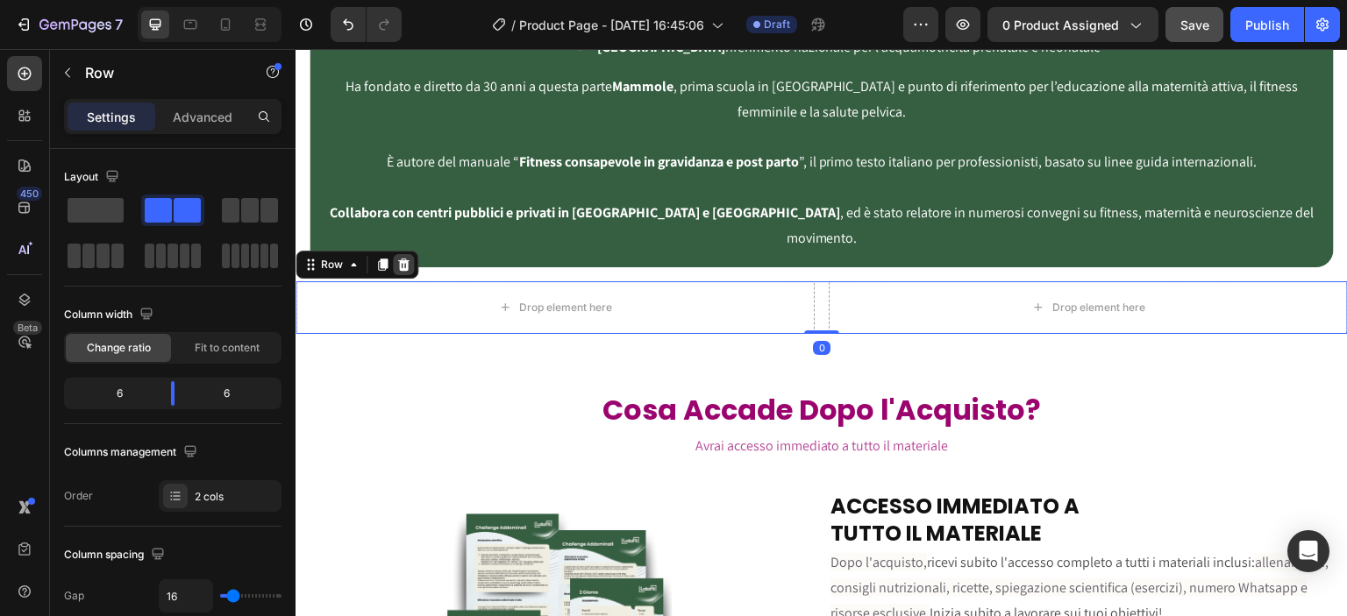
click at [405, 259] on icon at bounding box center [403, 265] width 11 height 12
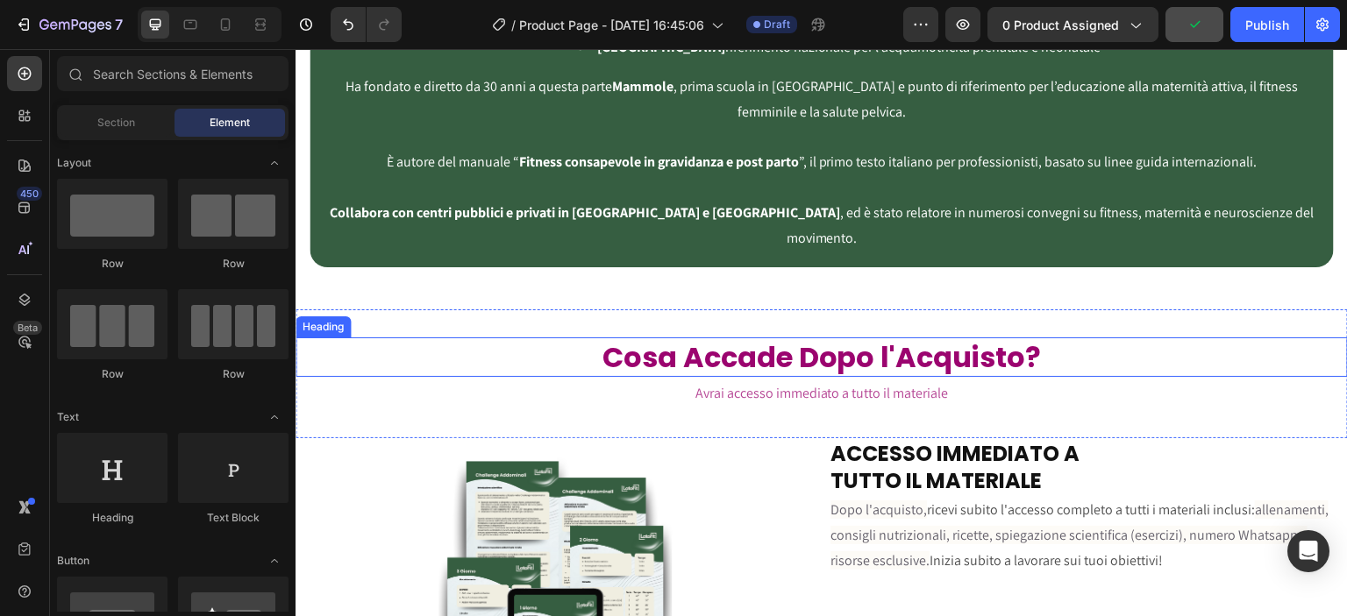
click at [772, 338] on h2 "Cosa Accade Dopo l'Acquisto?" at bounding box center [822, 358] width 1052 height 40
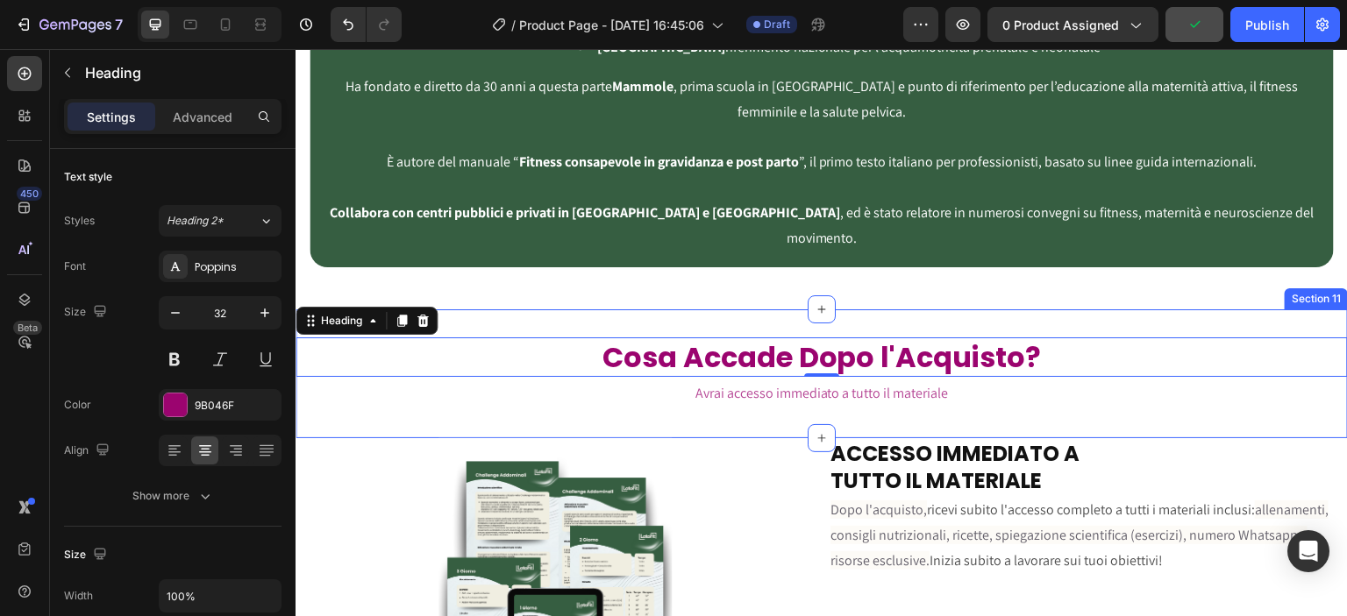
click at [585, 310] on div "Cosa Accade Dopo l'Acquisto? Heading 0 Avrai accesso immediato a tutto il mater…" at bounding box center [822, 374] width 1052 height 129
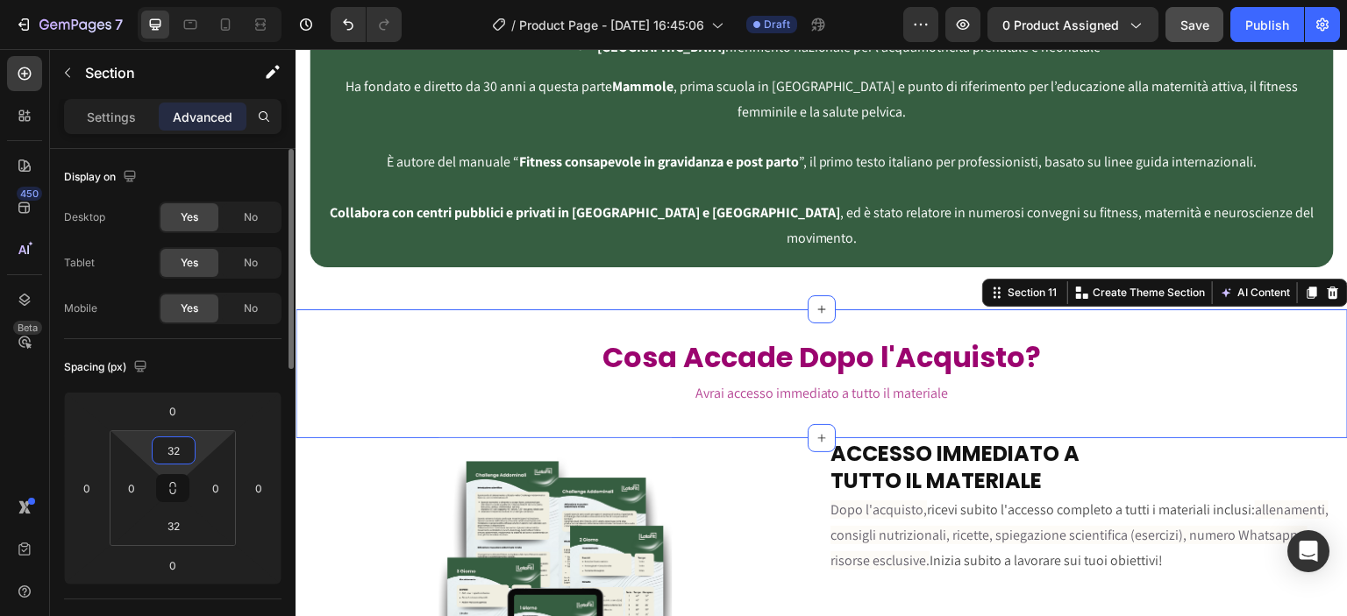
click at [182, 452] on input "32" at bounding box center [173, 451] width 35 height 26
type input "8"
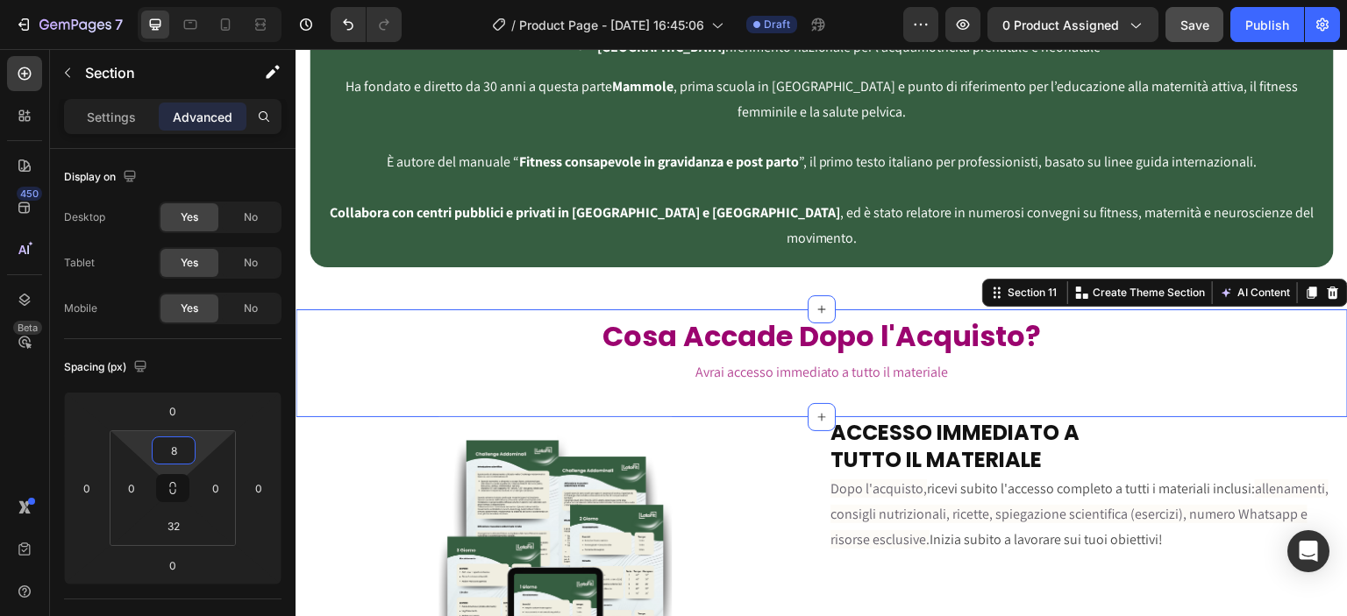
click at [616, 253] on div "Ideatore di numerosi progetti che integrano scienza, consapevolezza e attività …" at bounding box center [822, 73] width 1052 height 416
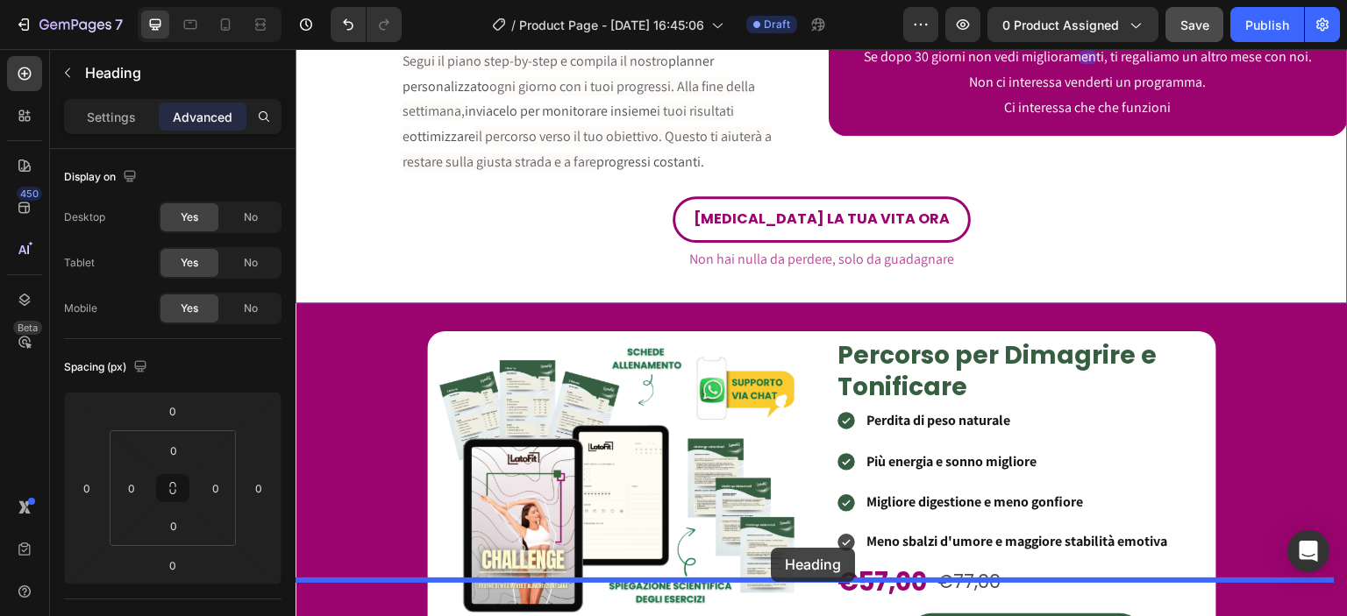
scroll to position [3890, 0]
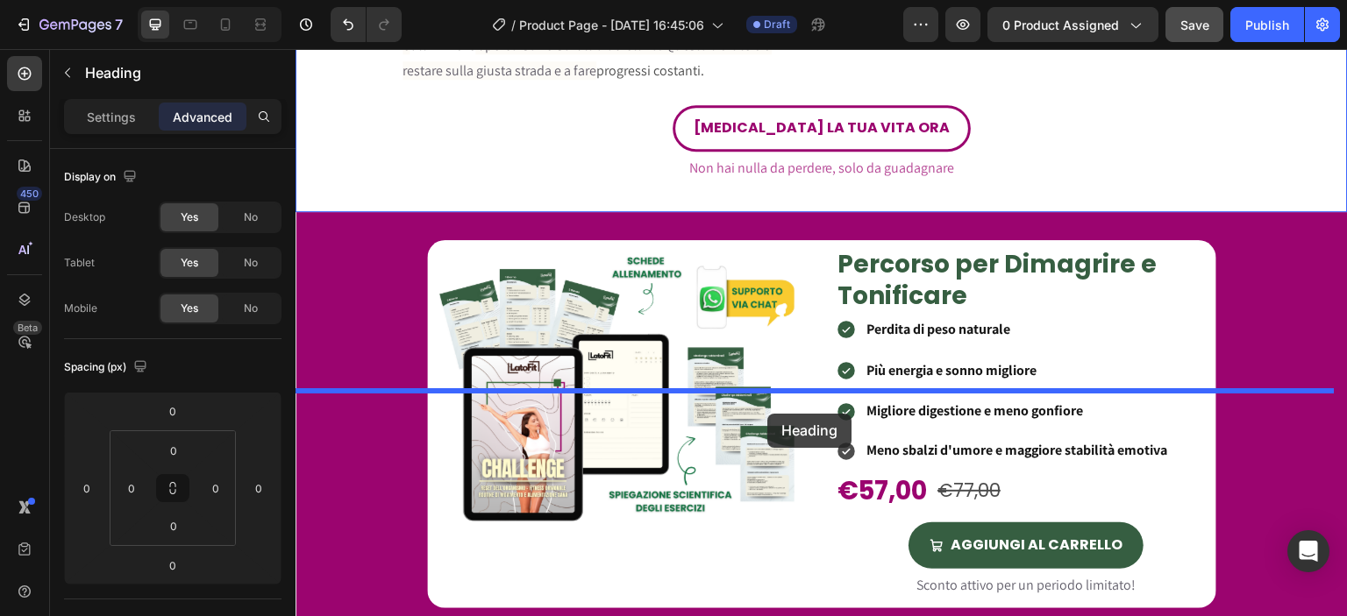
drag, startPoint x: 849, startPoint y: 296, endPoint x: 767, endPoint y: 414, distance: 143.8
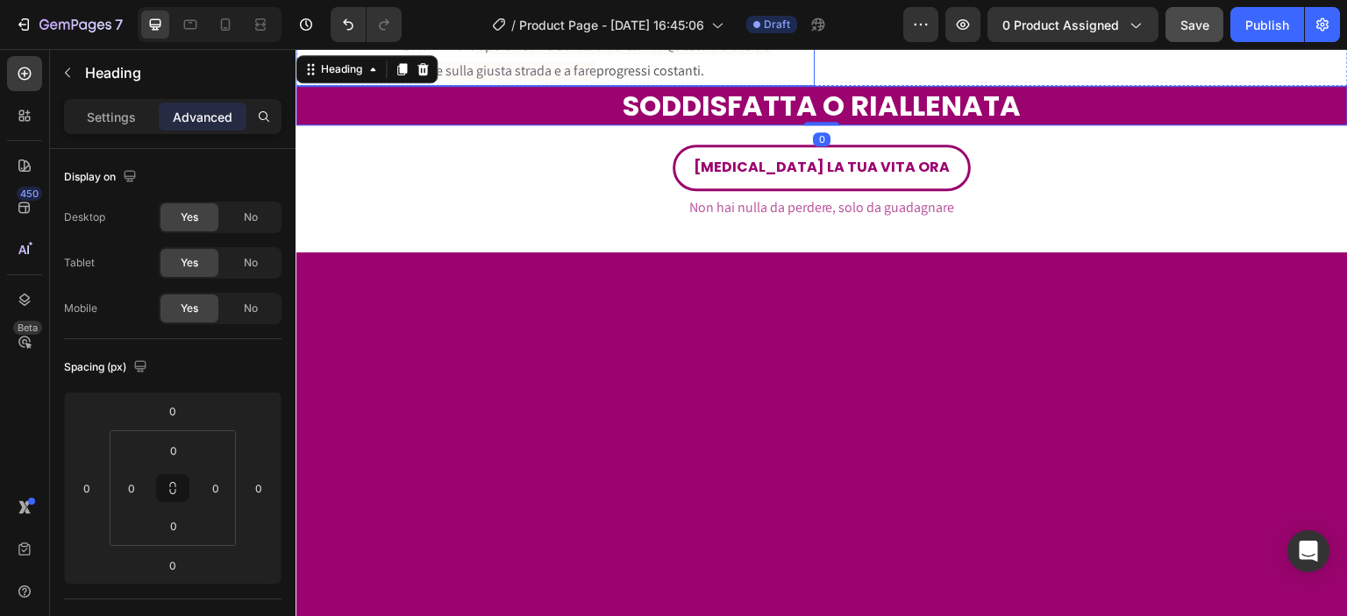
scroll to position [3686, 0]
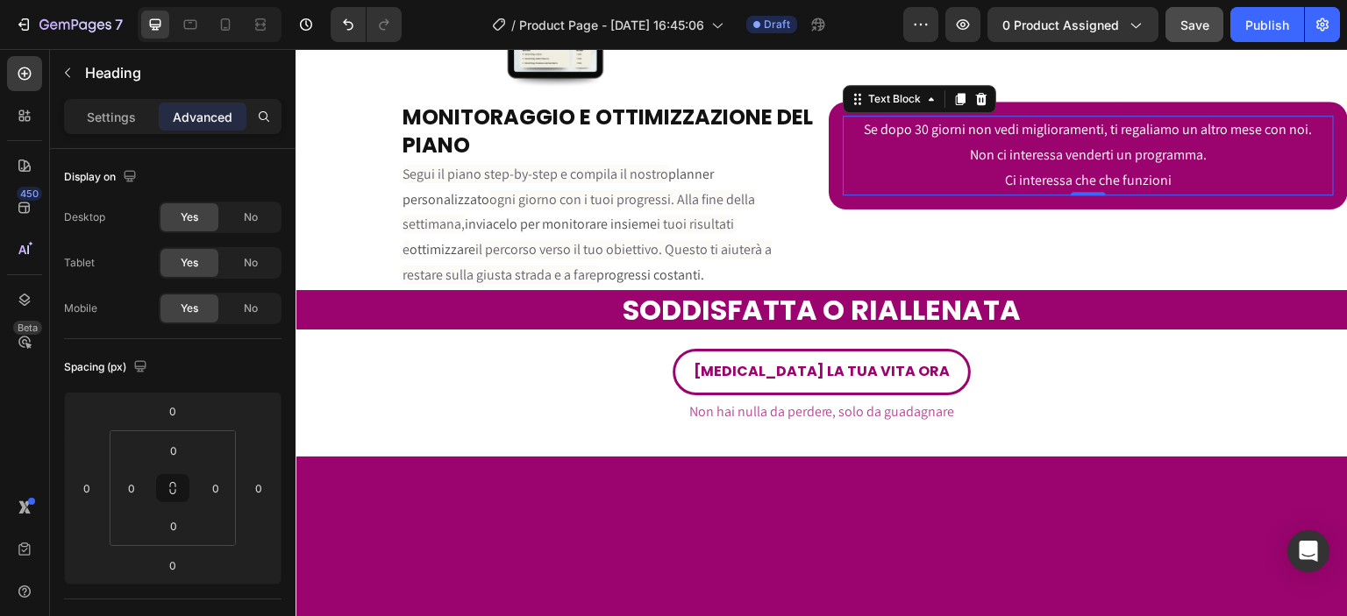
click at [844, 180] on p "Ci interessa che che funzioni" at bounding box center [1088, 180] width 488 height 25
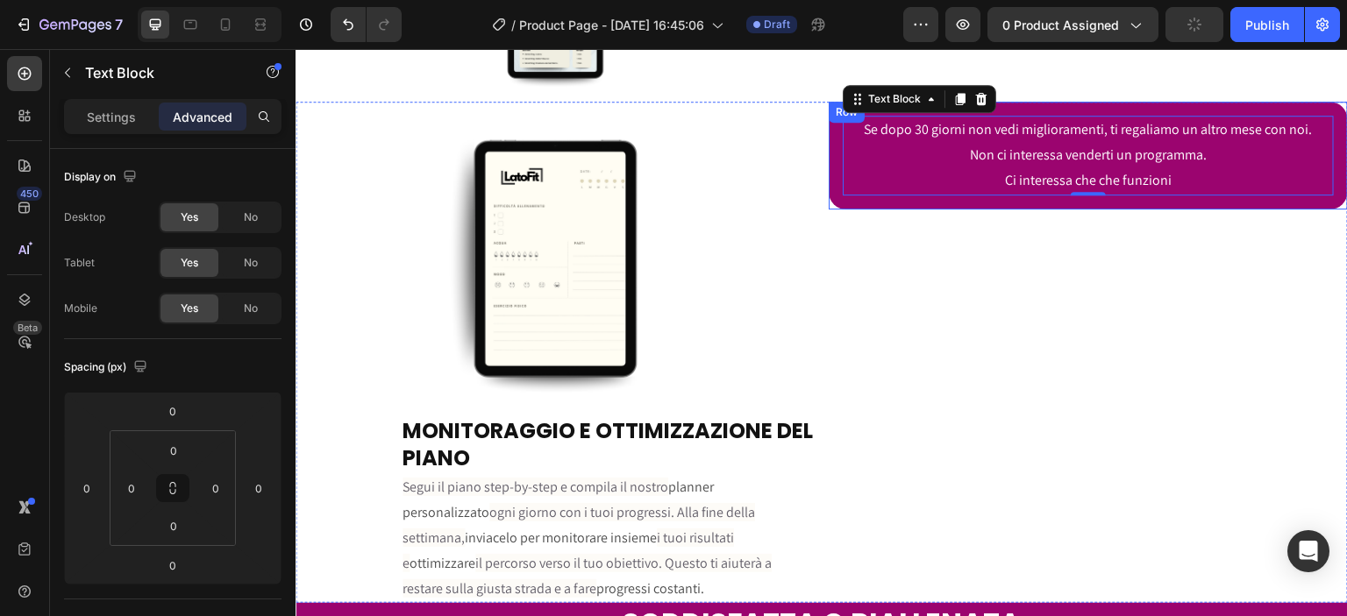
click at [829, 121] on div "Se dopo 30 giorni non vedi miglioramenti, ti regaliamo un altro mese con noi. N…" at bounding box center [1088, 155] width 519 height 107
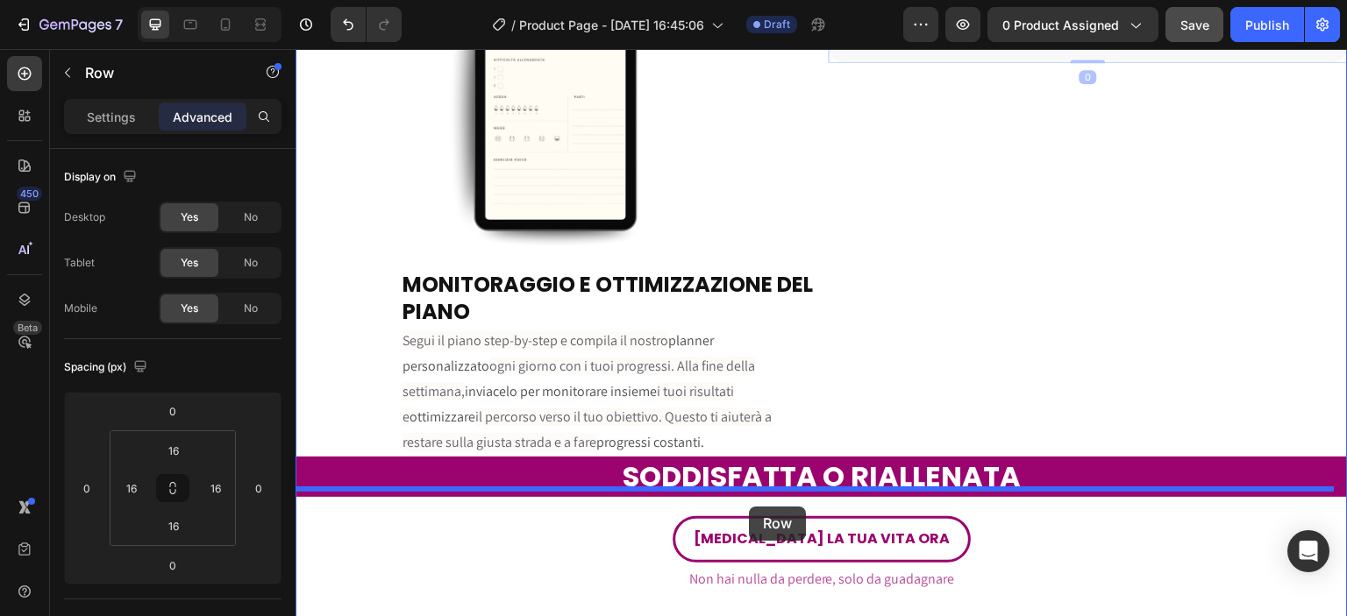
scroll to position [3859, 0]
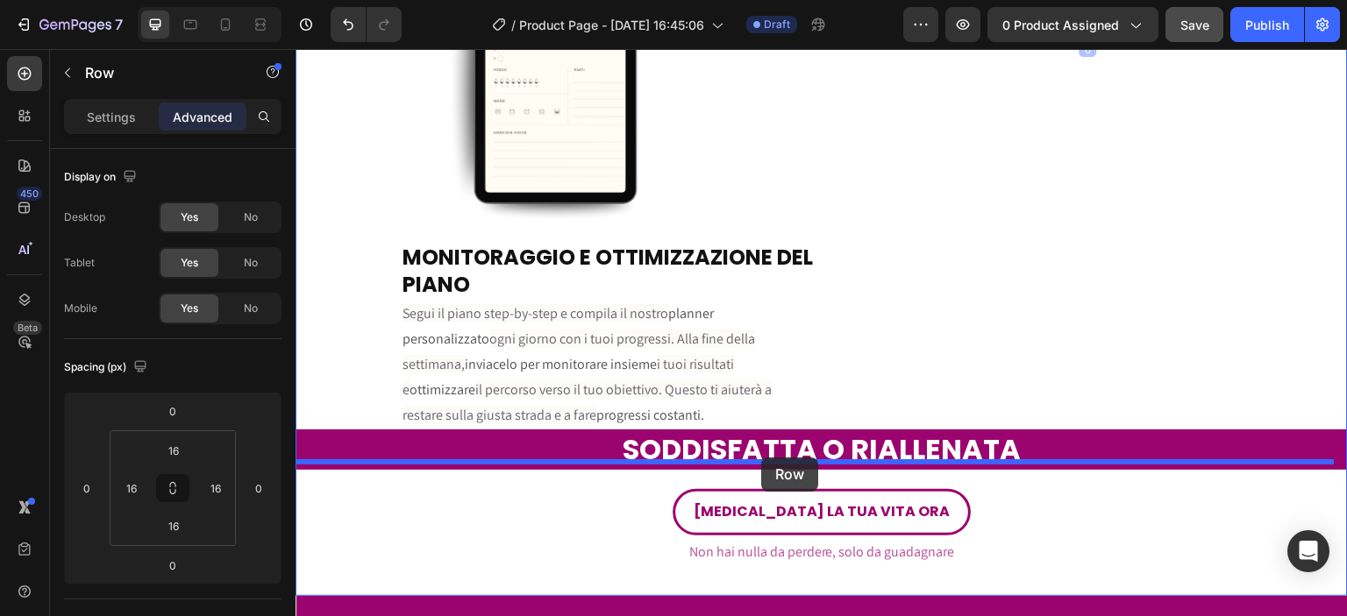
drag, startPoint x: 852, startPoint y: 115, endPoint x: 761, endPoint y: 458, distance: 354.6
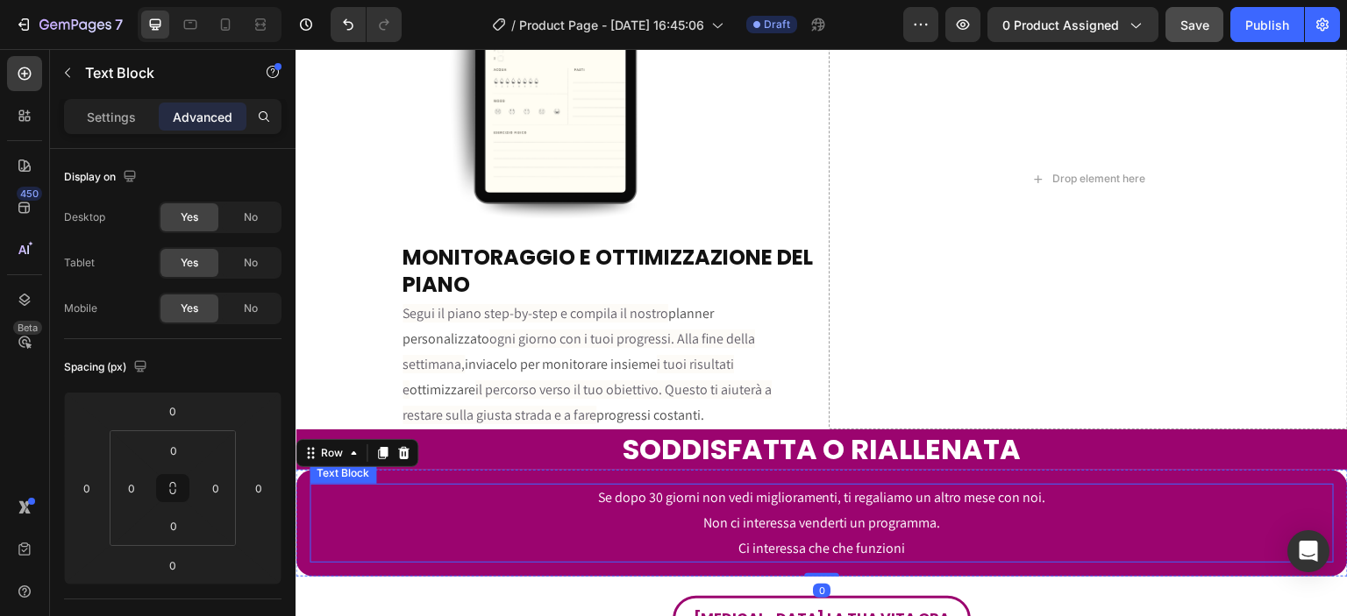
click at [441, 490] on p "Se dopo 30 giorni non vedi miglioramenti, ti regaliamo un altro mese con noi." at bounding box center [821, 498] width 1021 height 25
click at [302, 485] on div "Se dopo 30 giorni non vedi miglioramenti, ti regaliamo un altro mese con noi. N…" at bounding box center [822, 523] width 1052 height 107
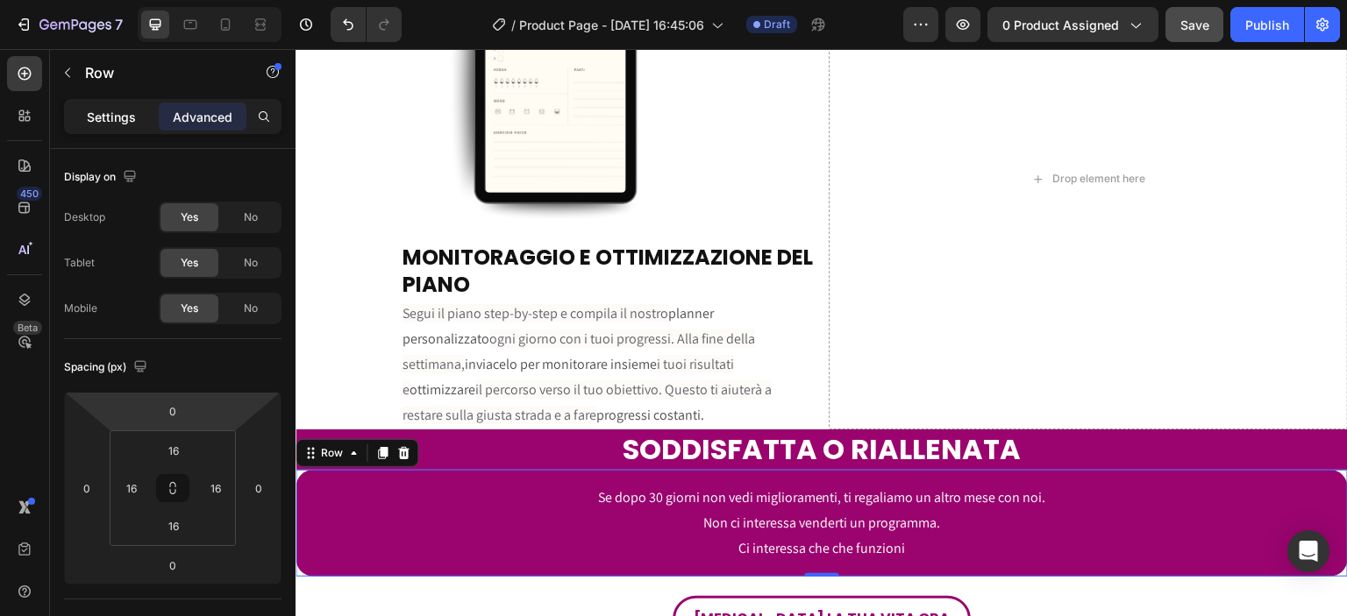
click at [136, 130] on div "Settings" at bounding box center [112, 117] width 88 height 28
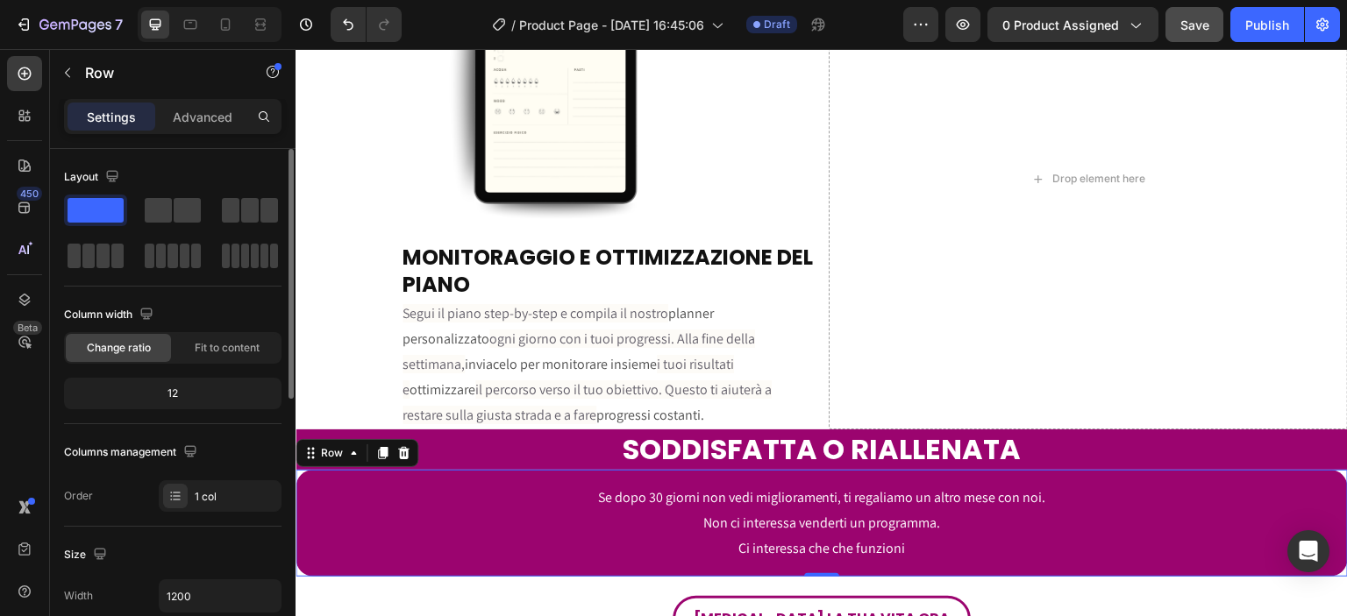
scroll to position [410, 0]
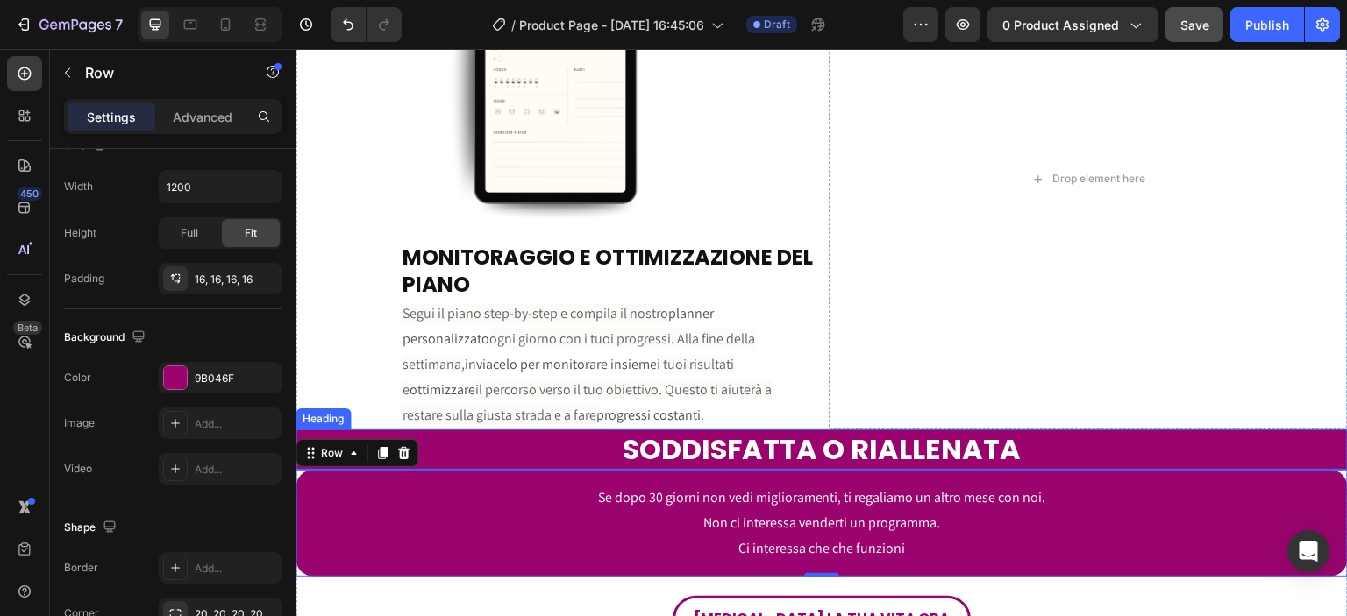
click at [491, 445] on h2 "SODDISFATTA O RIALLENATA" at bounding box center [822, 450] width 1052 height 40
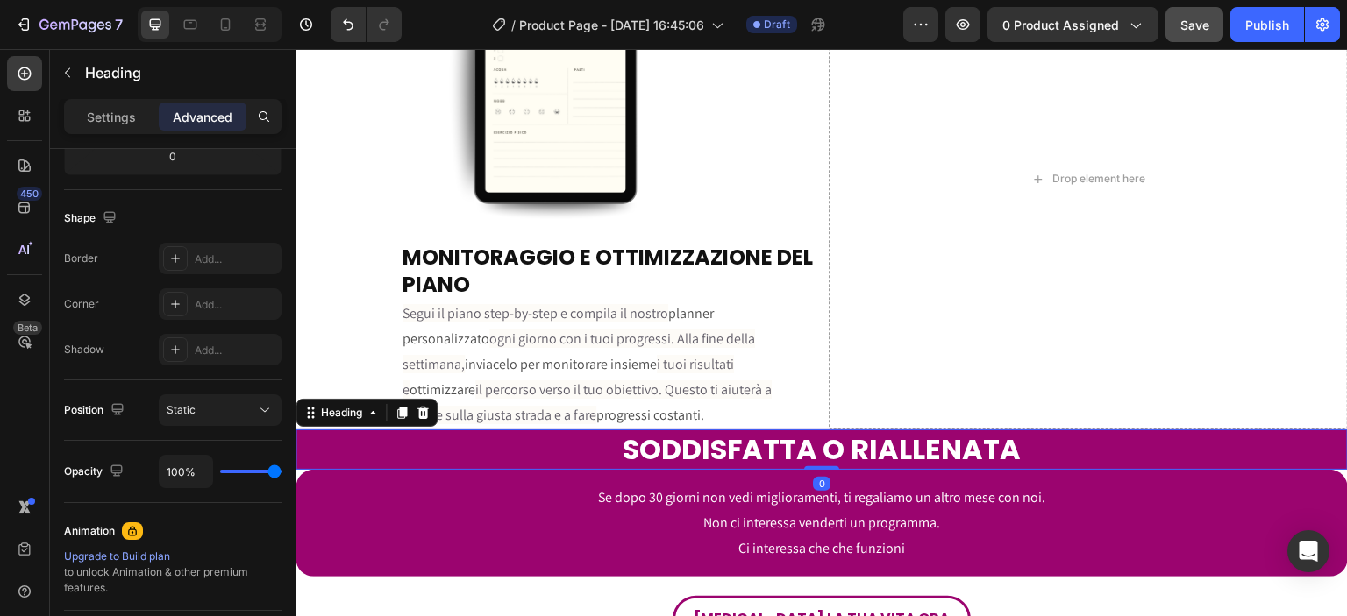
scroll to position [0, 0]
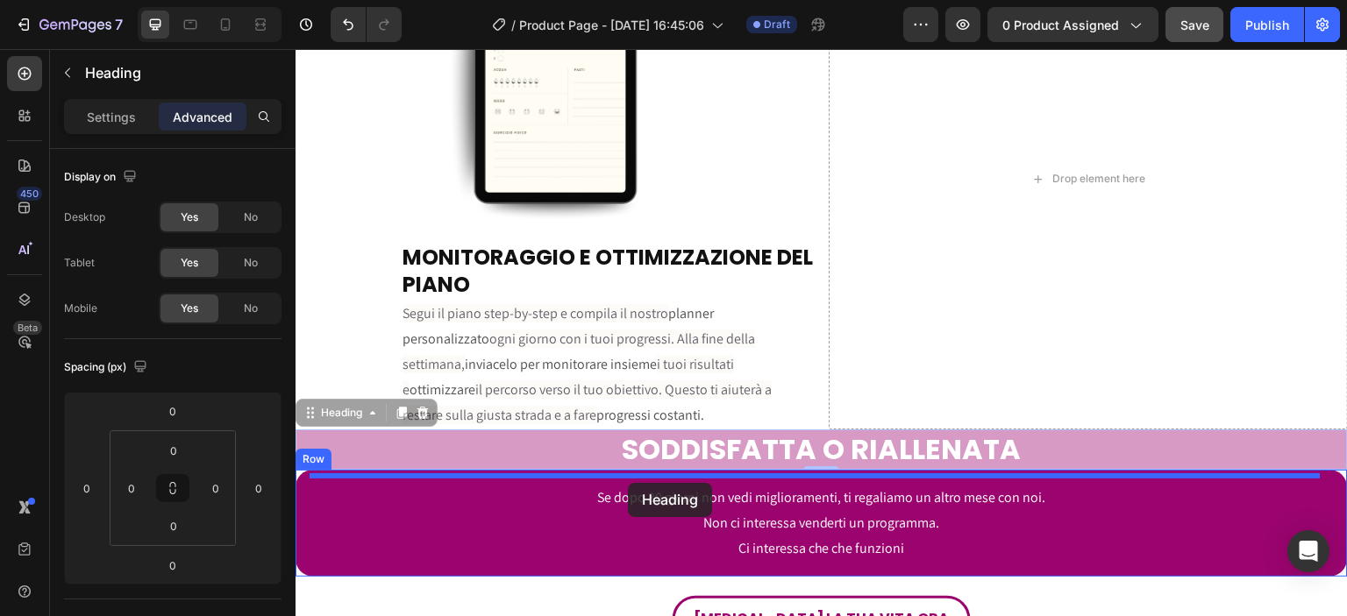
drag, startPoint x: 361, startPoint y: 403, endPoint x: 628, endPoint y: 483, distance: 278.5
type input "16"
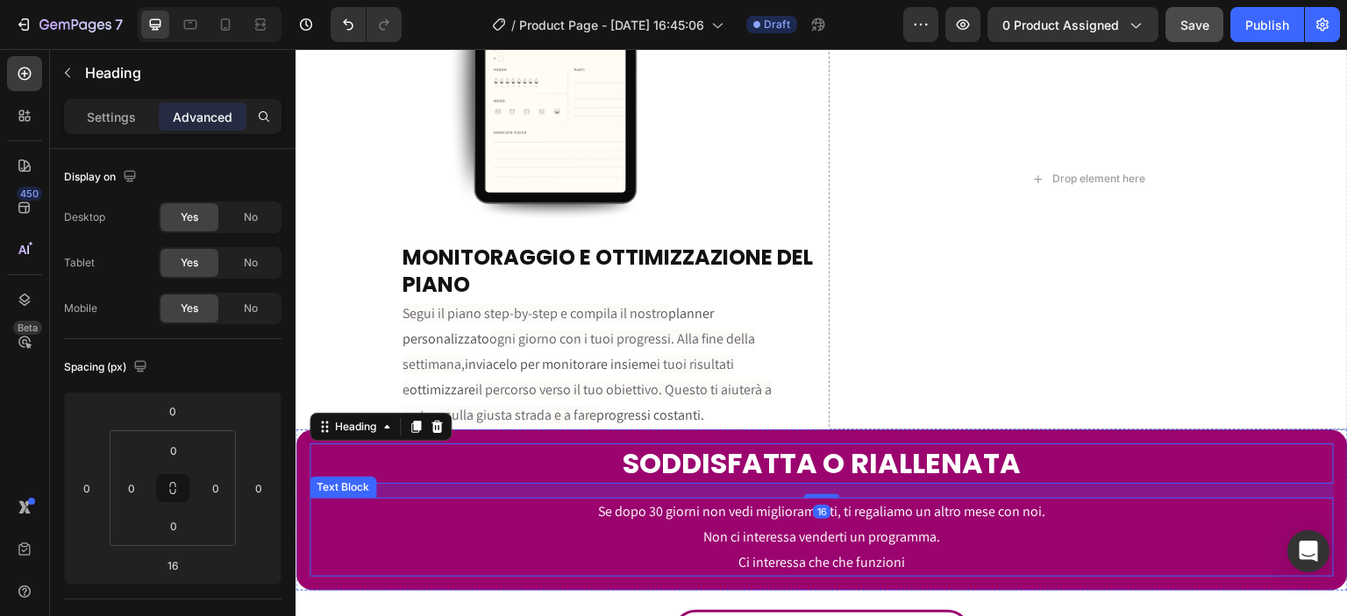
click at [598, 502] on span "Se dopo 30 giorni non vedi miglioramenti, ti regaliamo un altro mese con noi." at bounding box center [822, 511] width 448 height 18
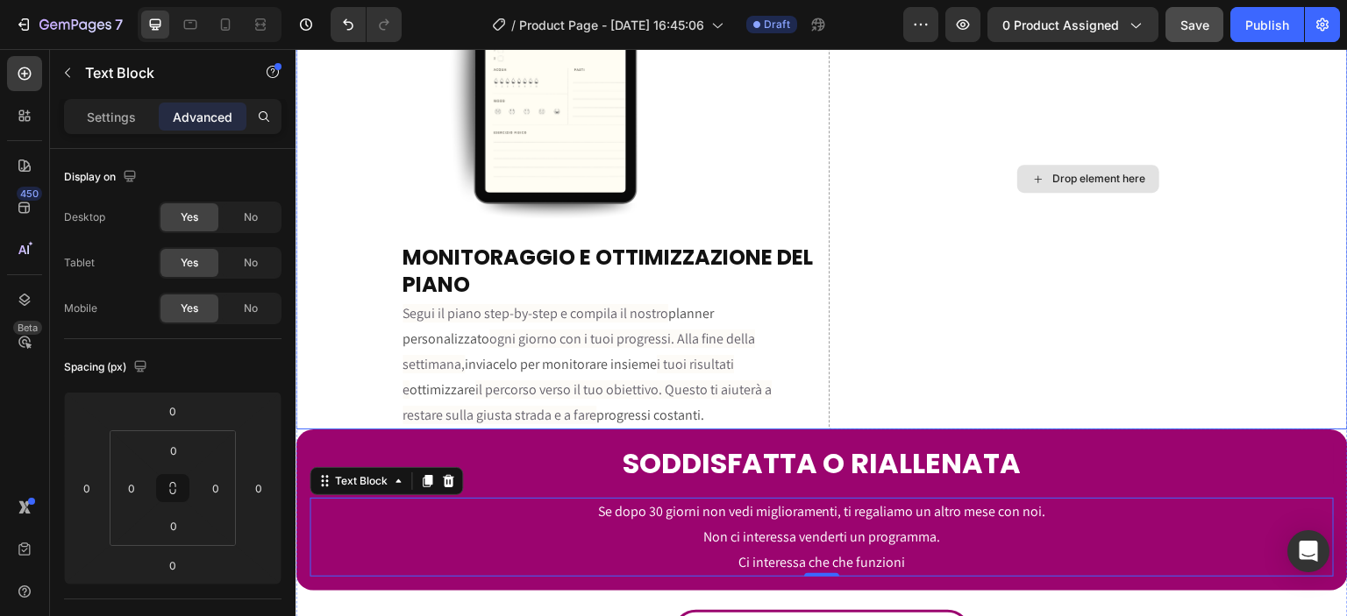
click at [999, 409] on div "Drop element here" at bounding box center [1088, 179] width 519 height 502
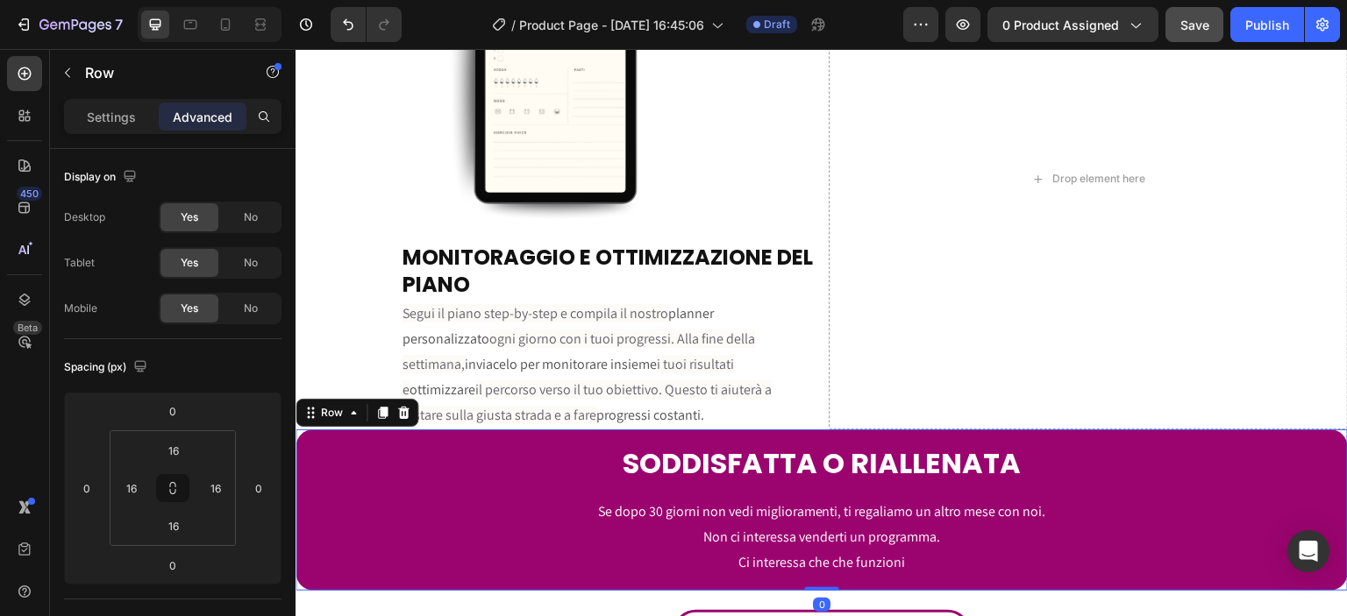
click at [309, 502] on div "SODDISFATTA O RIALLENATA Heading Se dopo 30 giorni non vedi miglioramenti, ti r…" at bounding box center [822, 510] width 1052 height 161
click at [296, 501] on div "SODDISFATTA O RIALLENATA Heading Se dopo 30 giorni non vedi miglioramenti, ti r…" at bounding box center [822, 510] width 1052 height 161
click at [101, 483] on div "0" at bounding box center [86, 488] width 35 height 28
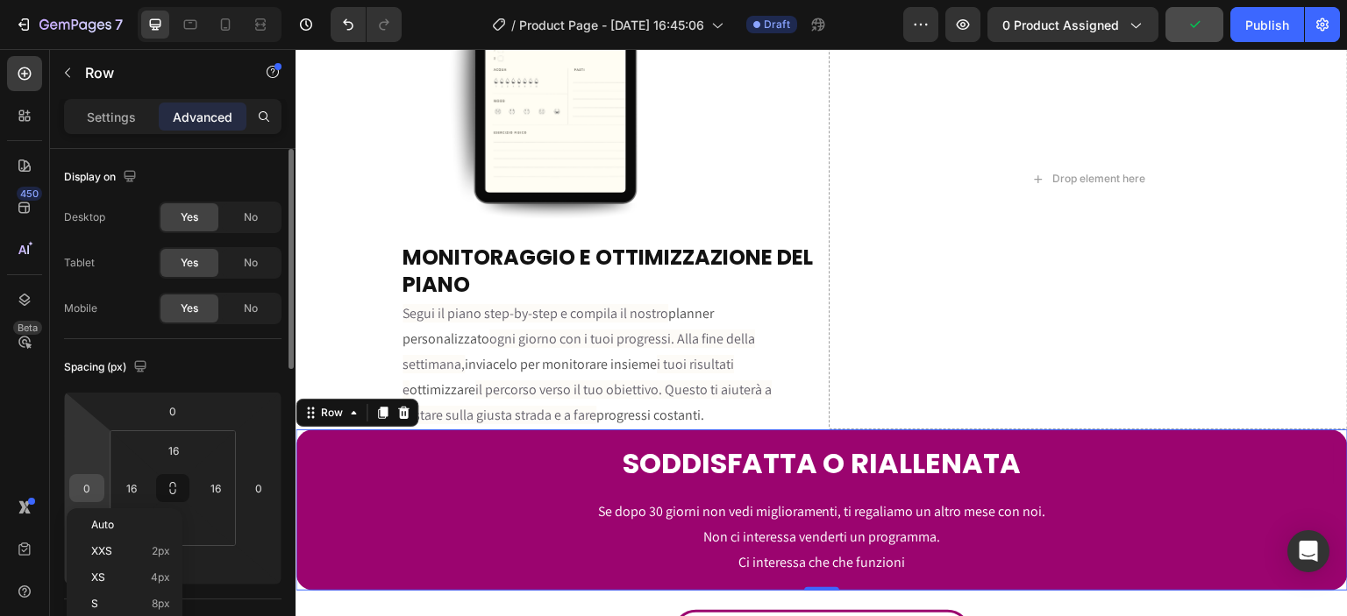
click at [101, 483] on div "0" at bounding box center [86, 488] width 35 height 28
click at [92, 483] on input "0" at bounding box center [87, 488] width 26 height 26
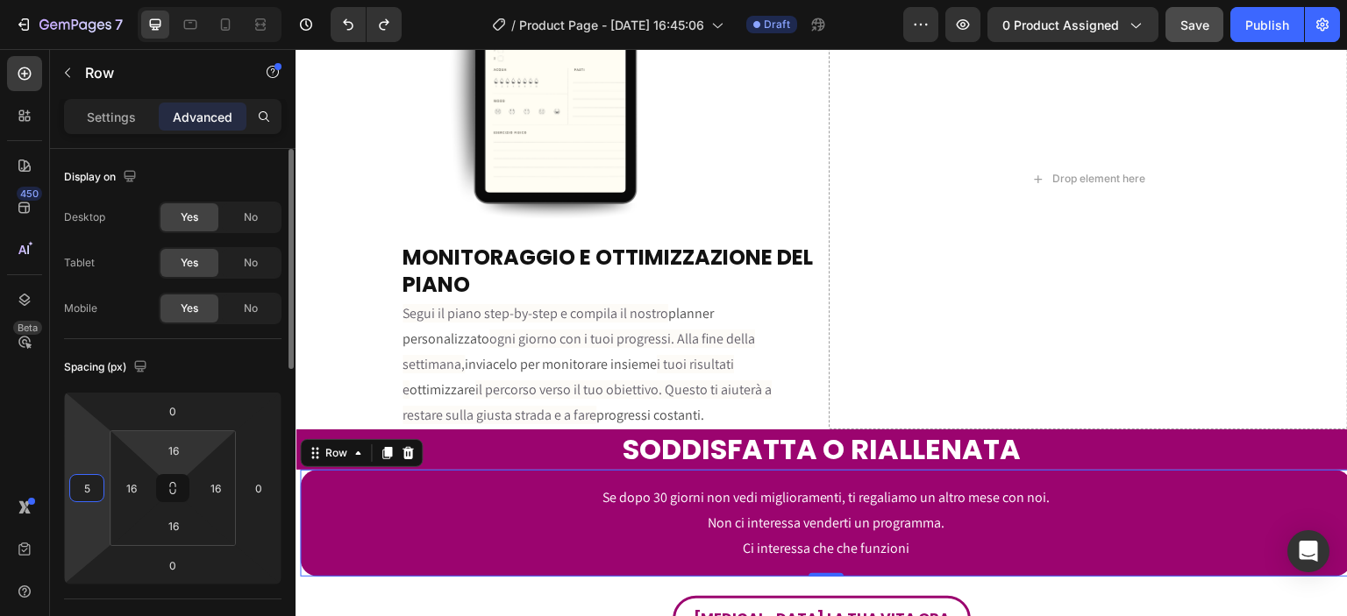
type input "0"
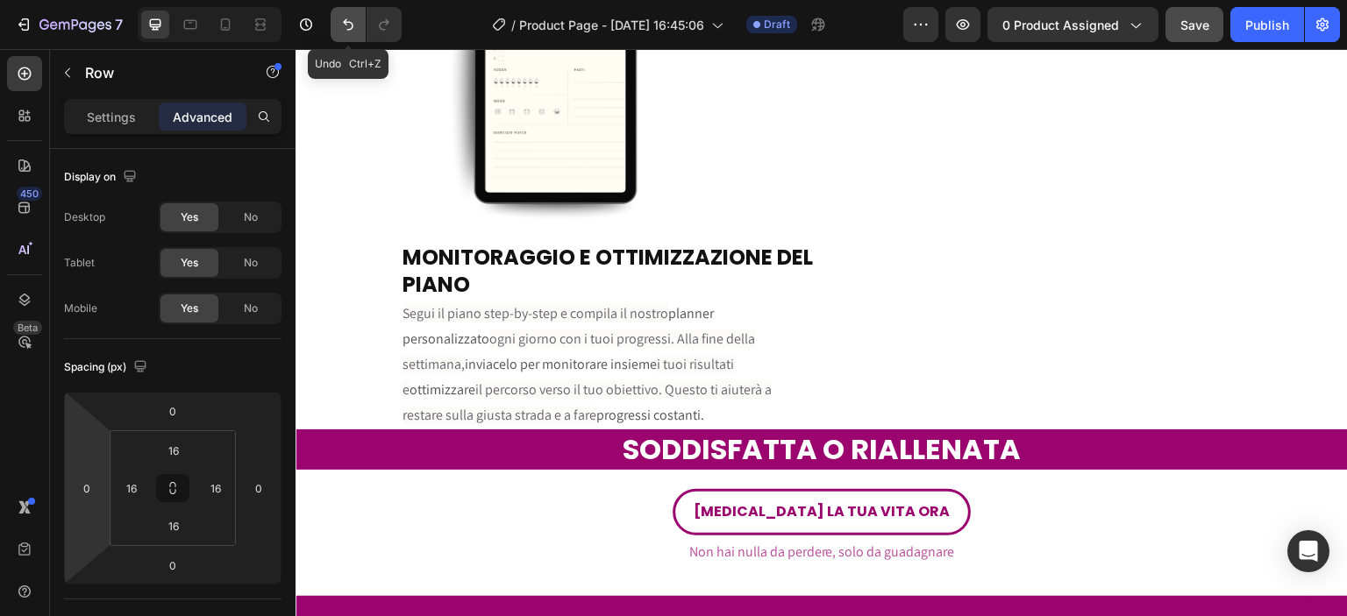
click at [353, 22] on icon "Undo/Redo" at bounding box center [348, 25] width 18 height 18
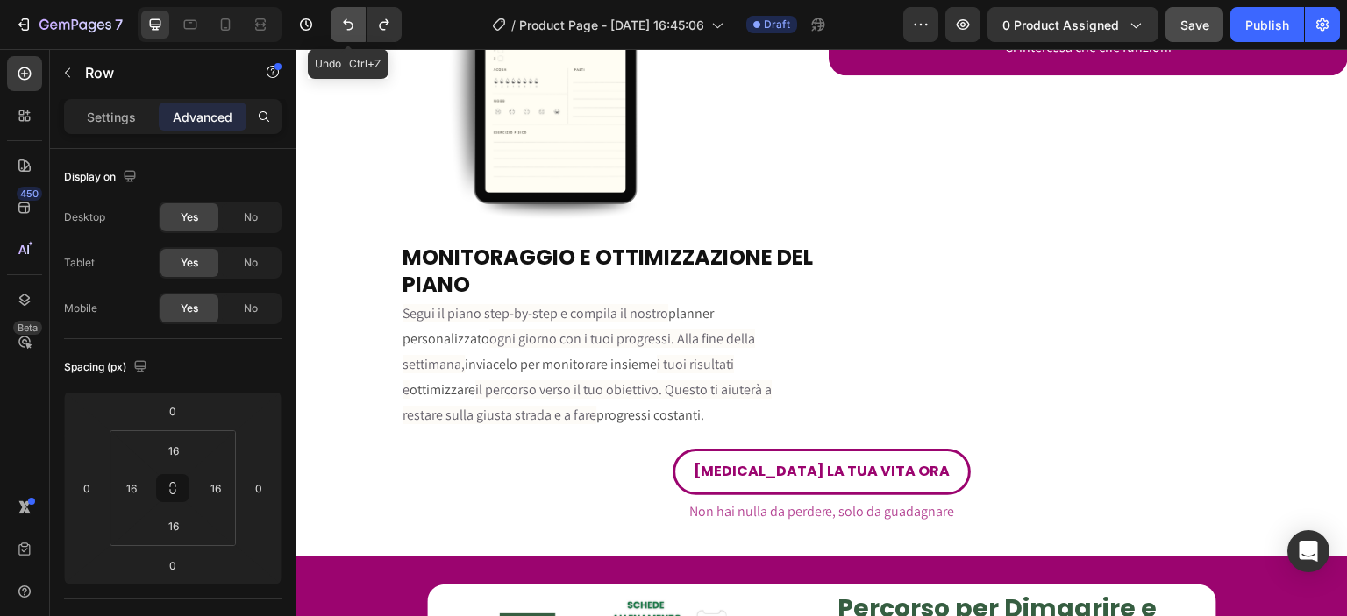
click at [353, 22] on icon "Undo/Redo" at bounding box center [348, 25] width 18 height 18
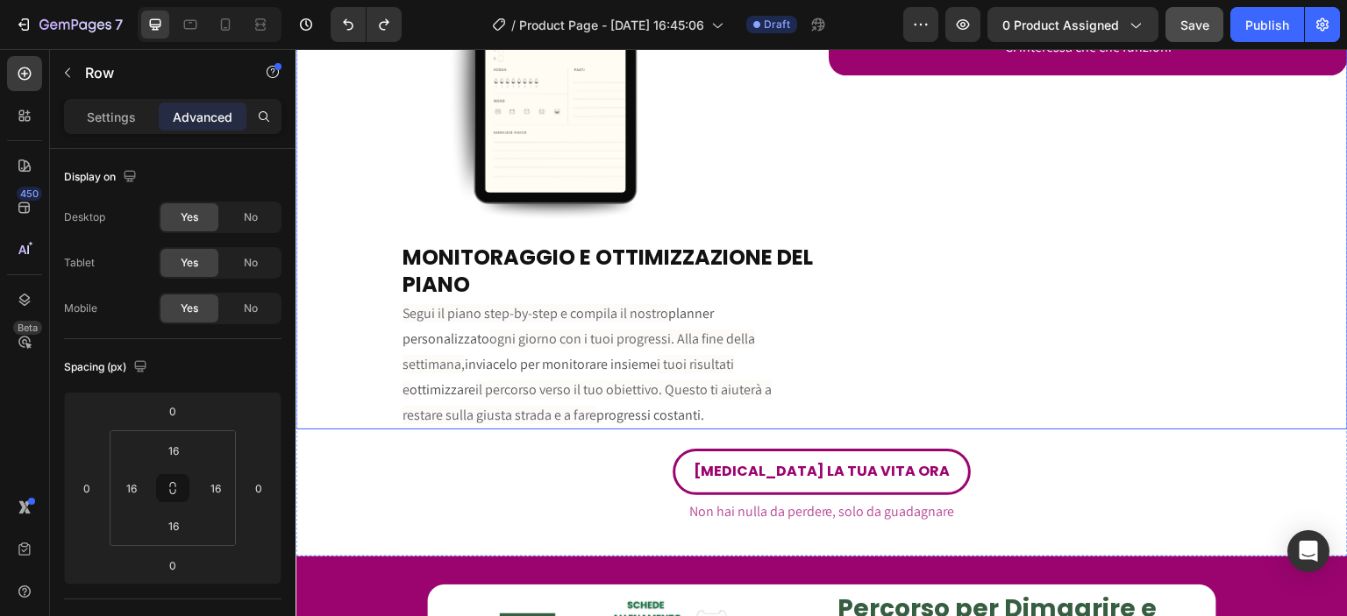
scroll to position [3676, 0]
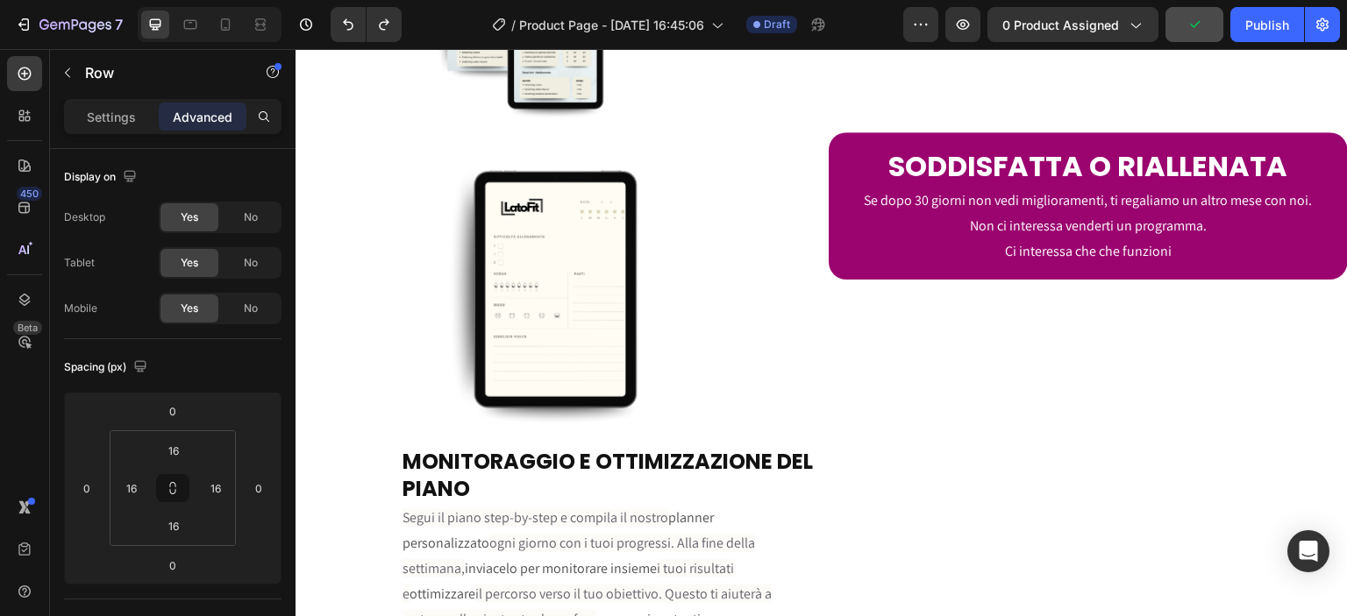
click at [829, 137] on div "SODDISFATTA O RIALLENATA Heading Se dopo 30 giorni non vedi miglioramenti, ti r…" at bounding box center [1088, 205] width 519 height 147
click at [843, 146] on h2 "SODDISFATTA O RIALLENATA" at bounding box center [1088, 166] width 491 height 40
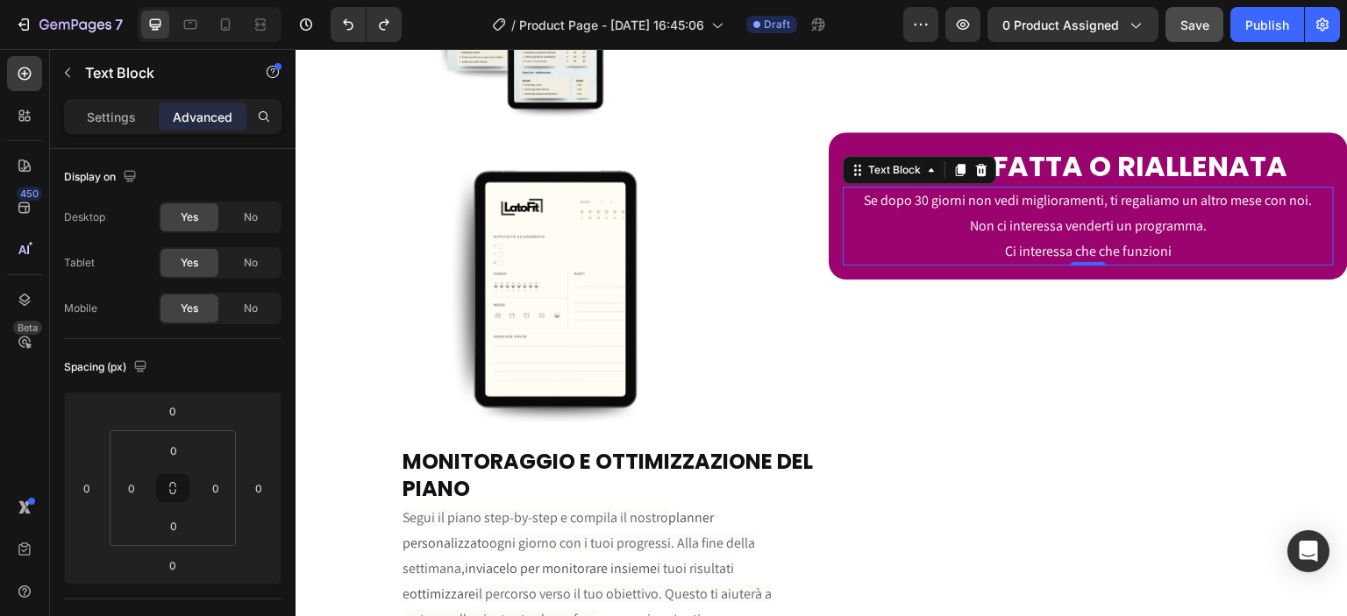
click at [958, 254] on p "Ci interessa che che funzioni" at bounding box center [1088, 251] width 488 height 25
click at [960, 274] on div "SODDISFATTA O RIALLENATA Heading Se dopo 30 giorni non vedi miglioramenti, ti r…" at bounding box center [1088, 205] width 519 height 147
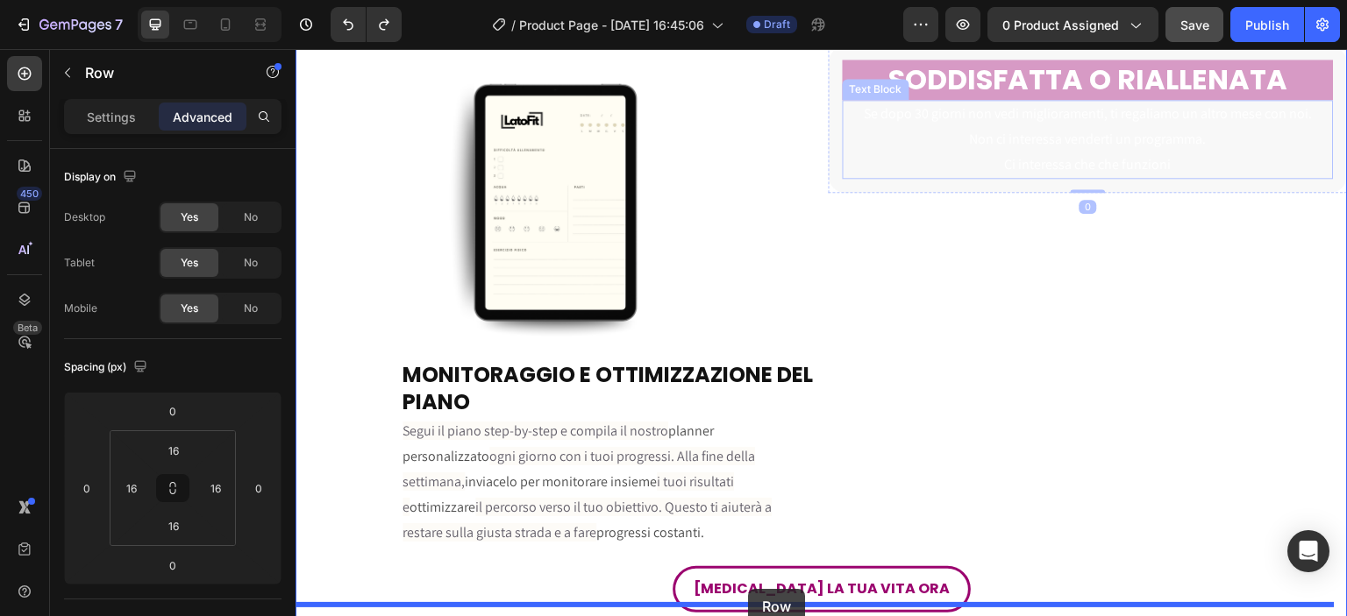
scroll to position [3843, 0]
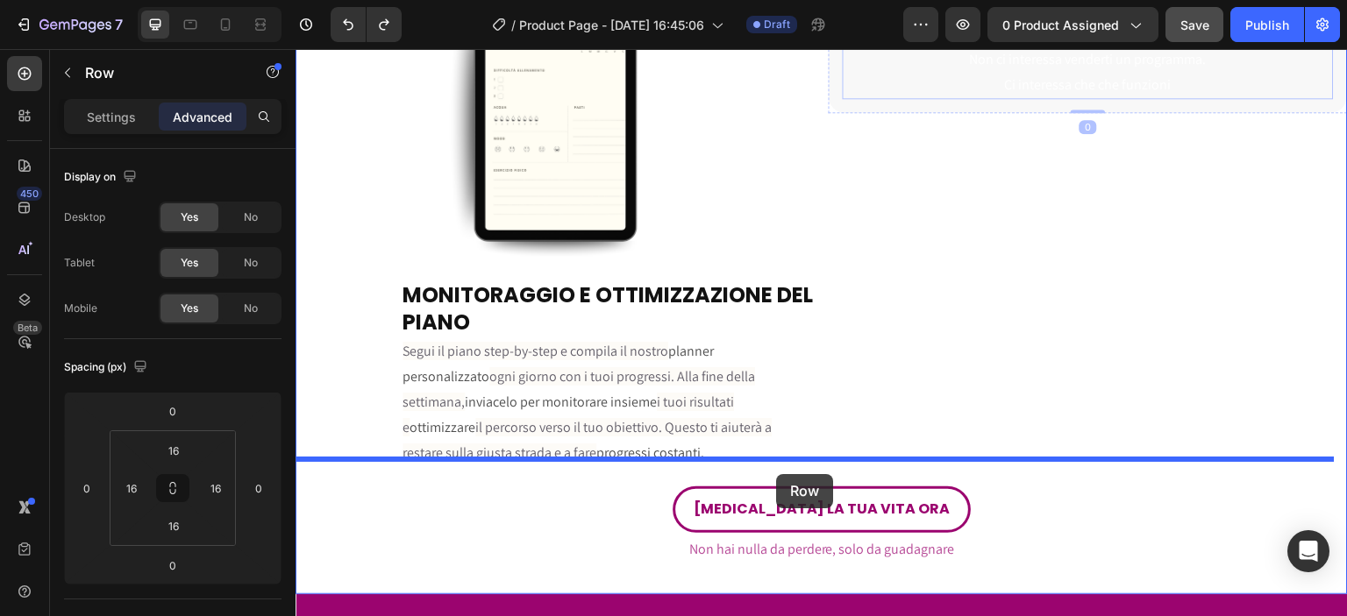
drag, startPoint x: 854, startPoint y: 111, endPoint x: 776, endPoint y: 474, distance: 371.3
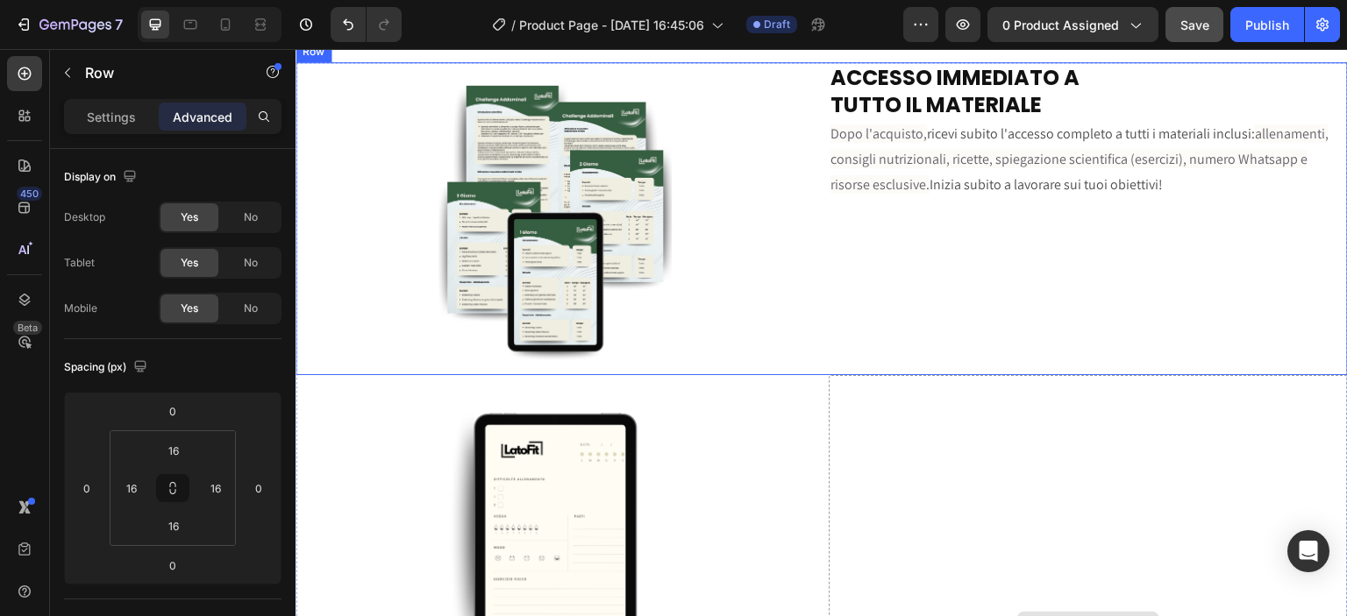
scroll to position [3638, 0]
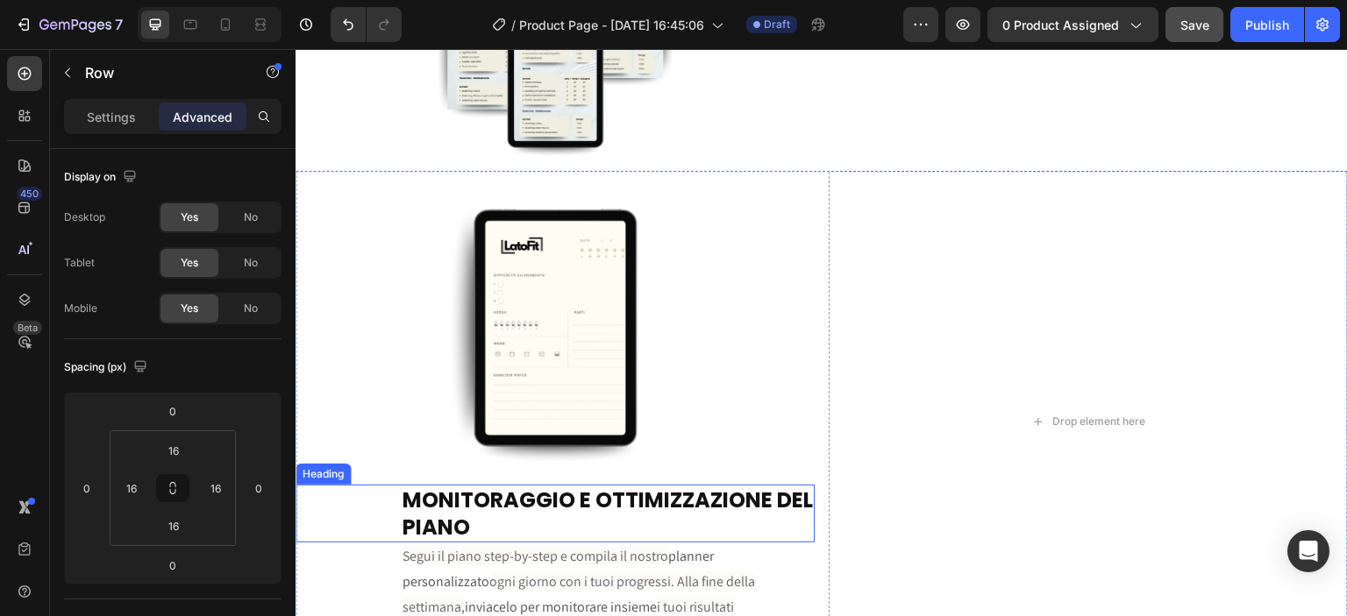
click at [658, 498] on strong "MONITORAGGIO E OTTIMIZZAZIONE DEL PIANO" at bounding box center [608, 514] width 410 height 56
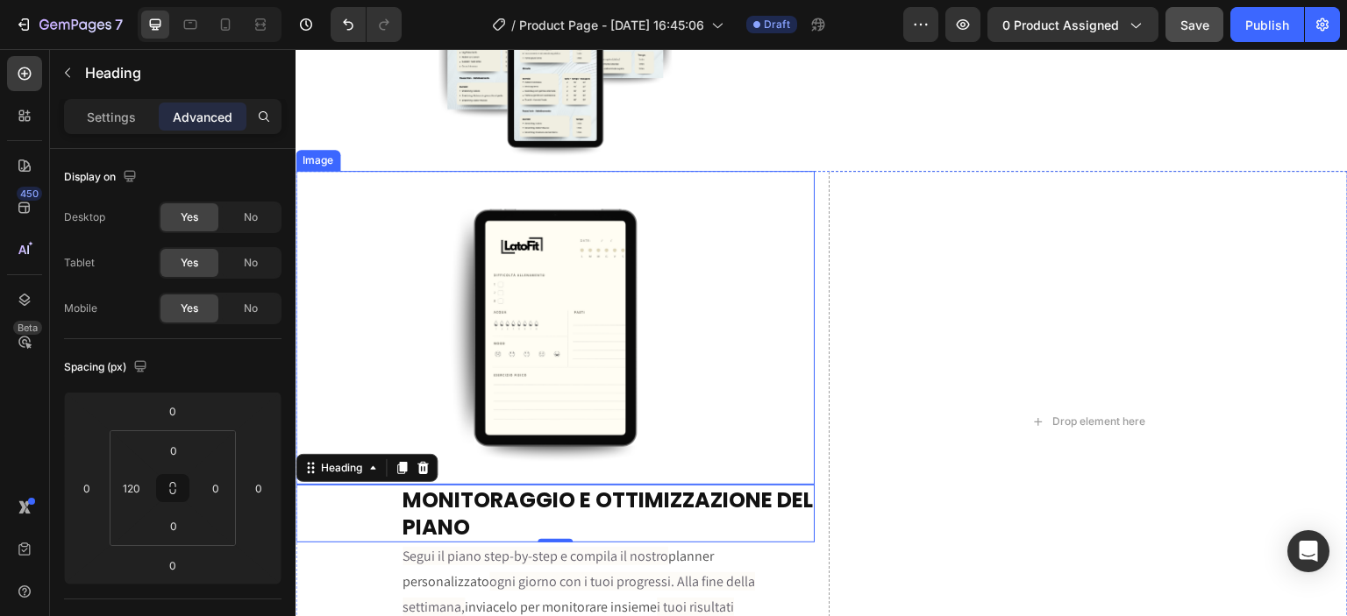
click at [468, 377] on img at bounding box center [554, 328] width 233 height 314
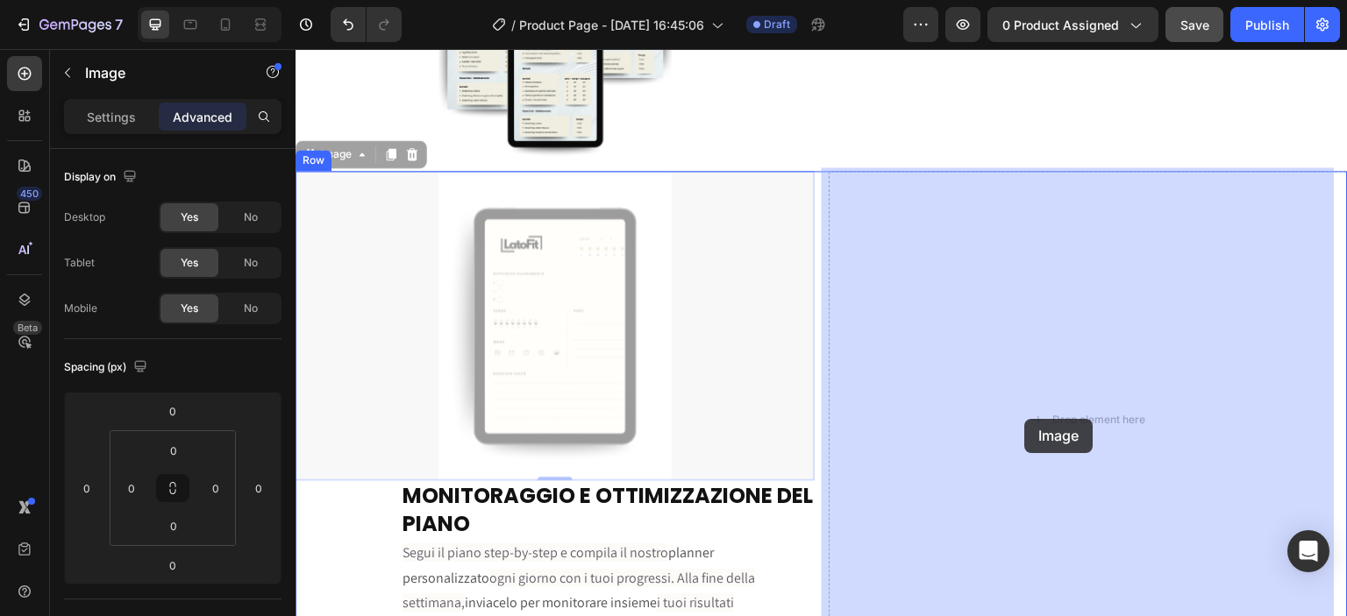
drag, startPoint x: 350, startPoint y: 157, endPoint x: 1026, endPoint y: 419, distance: 725.2
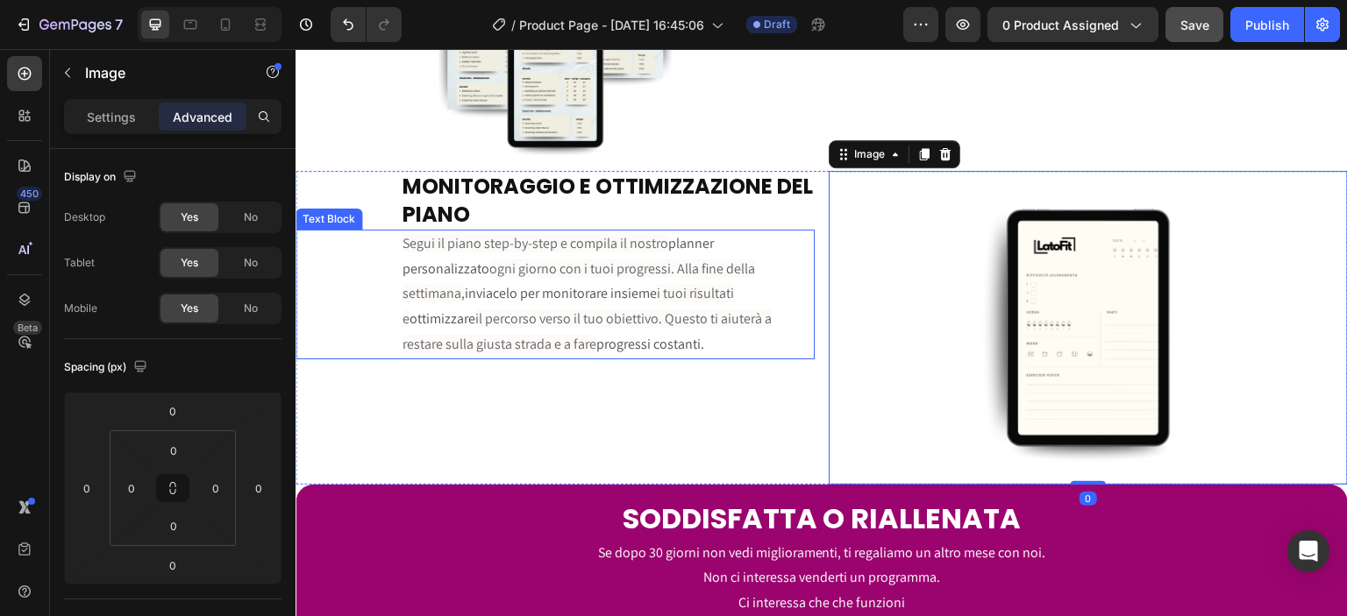
click at [622, 213] on h2 "MONITORAGGIO E OTTIMIZZAZIONE DEL PIANO" at bounding box center [608, 200] width 414 height 58
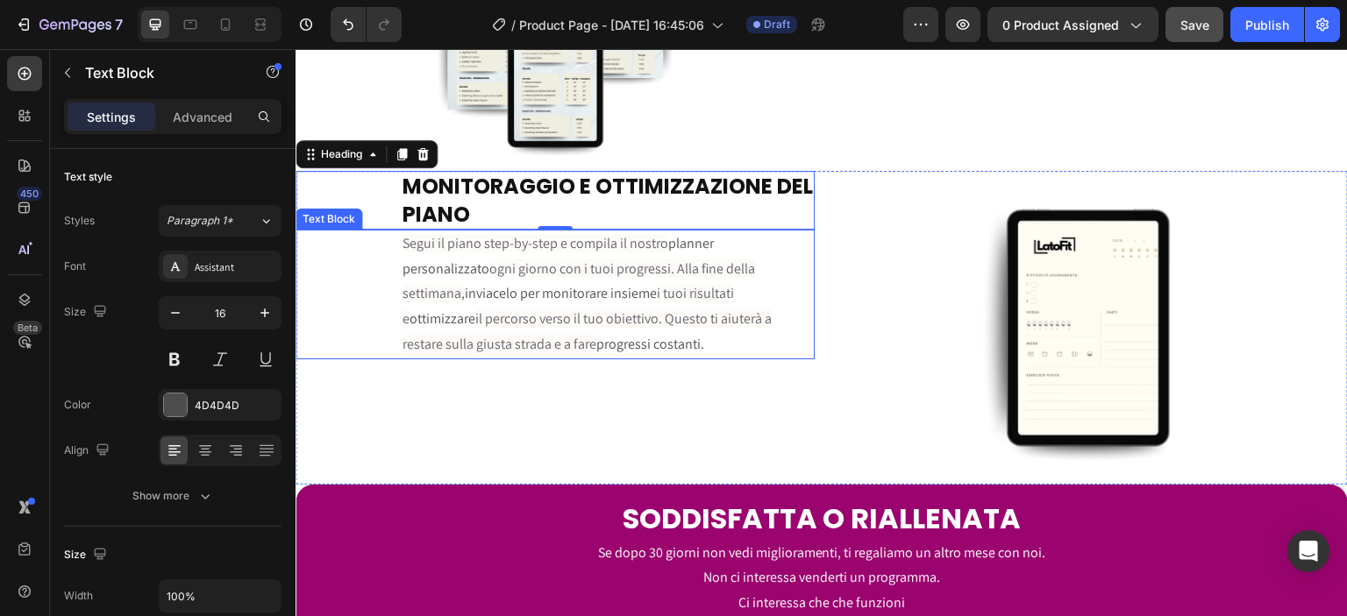
click at [407, 266] on span "ogni giorno con i tuoi progressi. Alla fine della settimana," at bounding box center [579, 282] width 353 height 44
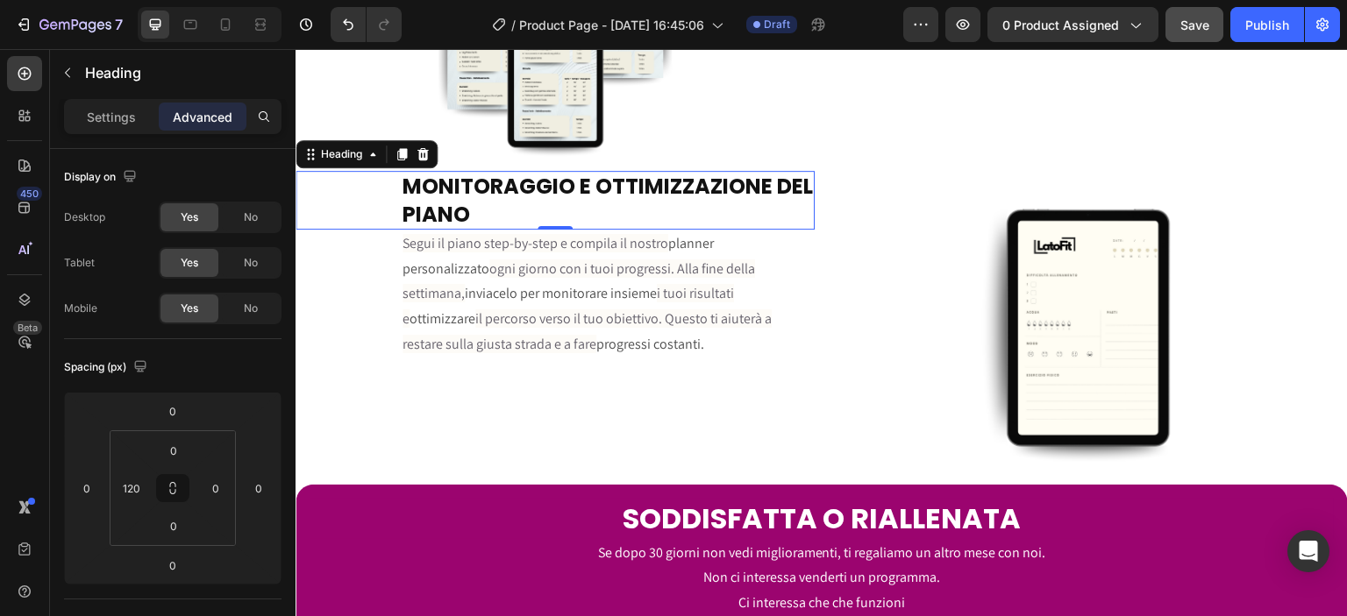
click at [510, 172] on strong "MONITORAGGIO E OTTIMIZZAZIONE DEL PIANO" at bounding box center [608, 200] width 410 height 56
click at [180, 449] on input "0" at bounding box center [173, 451] width 35 height 26
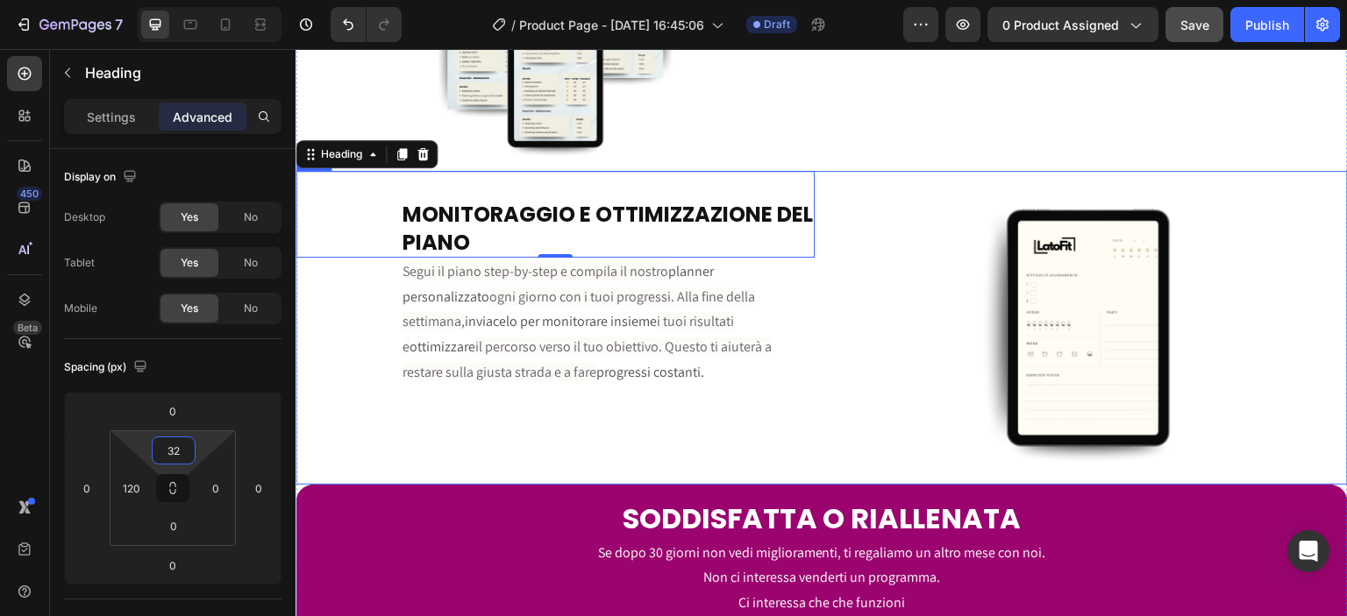
type input "3"
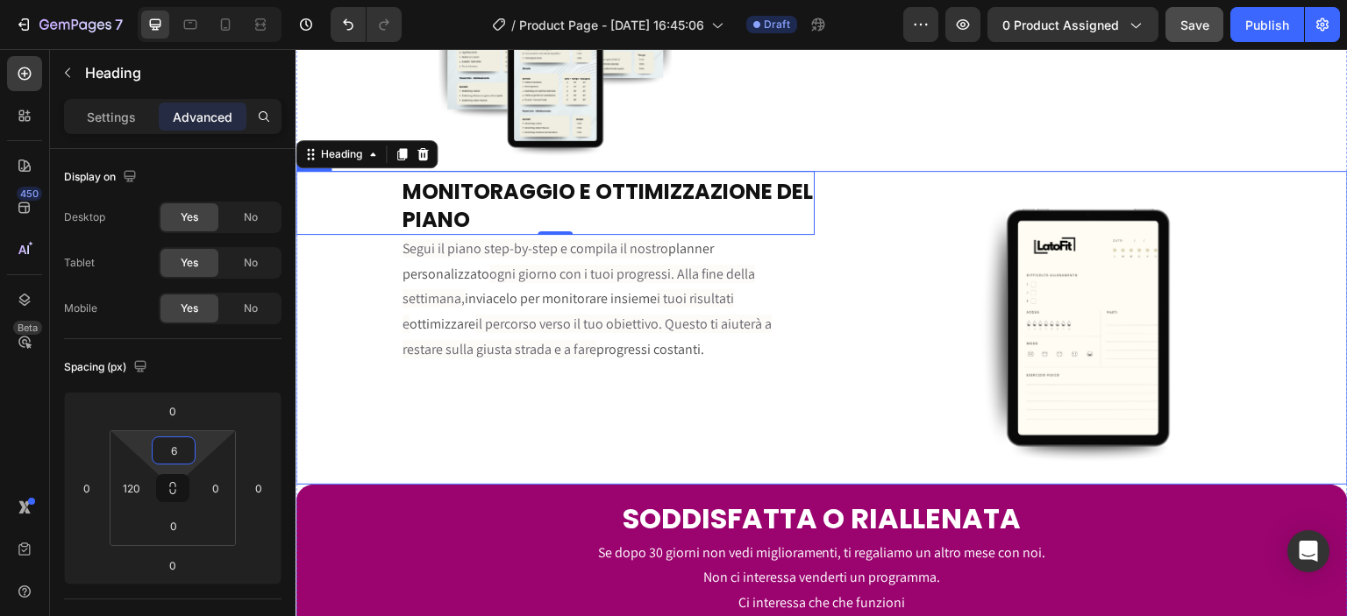
type input "64"
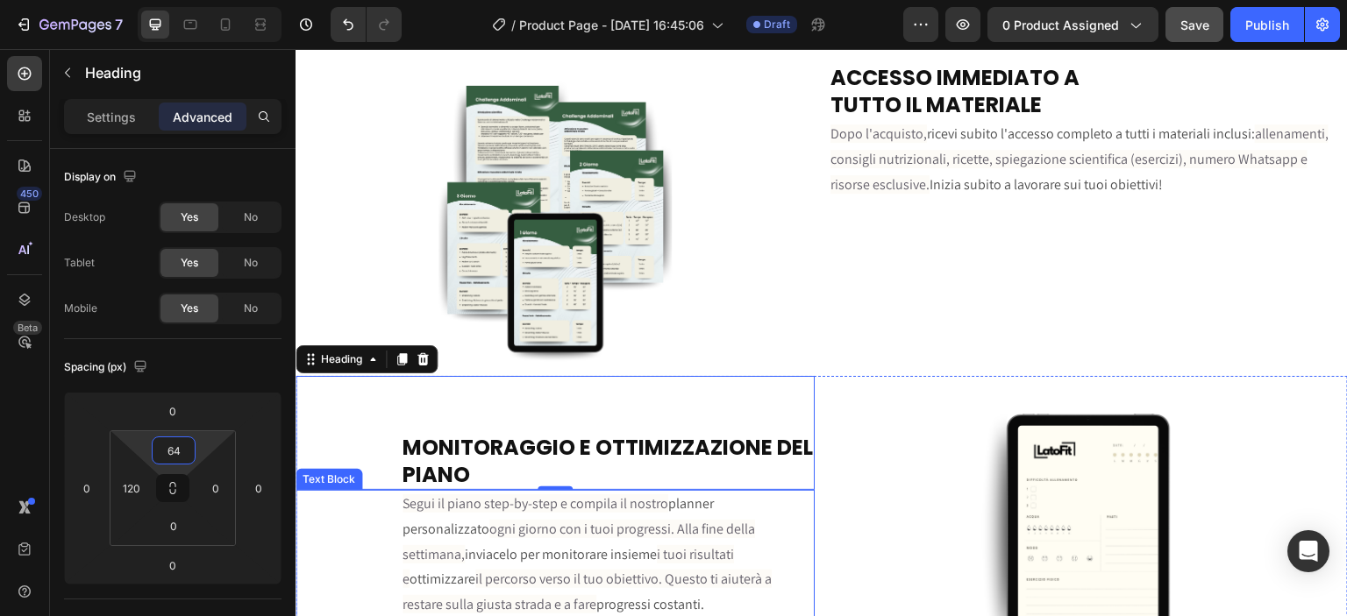
scroll to position [3229, 0]
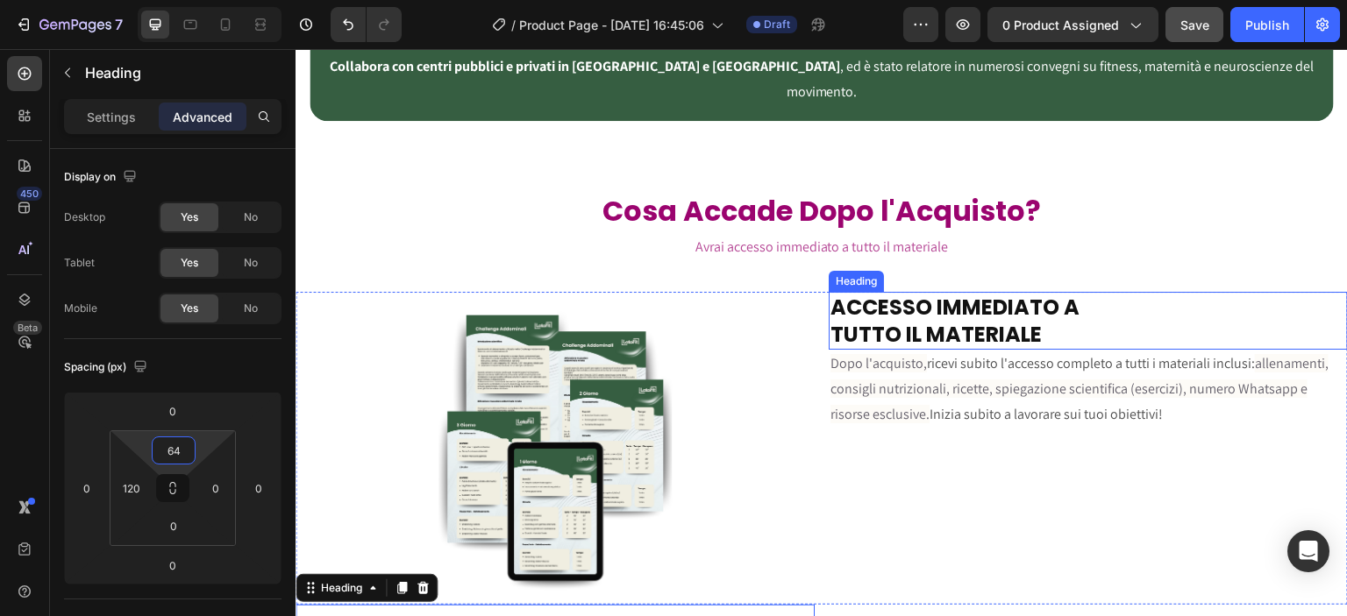
click at [867, 320] on strong "TUTTO IL MATERIALE" at bounding box center [935, 334] width 211 height 29
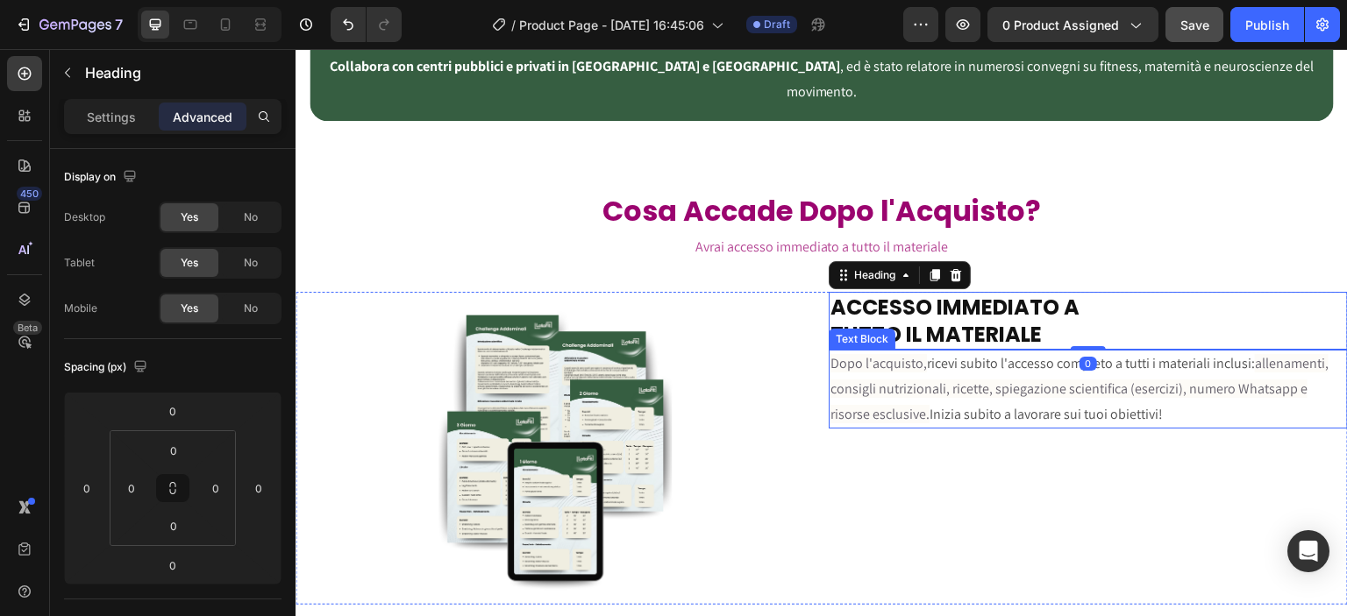
click at [865, 410] on div "ACCESSO IMMEDIATO A TUTTO IL MATERIALE Heading 0 Dopo l'acquisto, ricevi subito…" at bounding box center [1088, 449] width 519 height 314
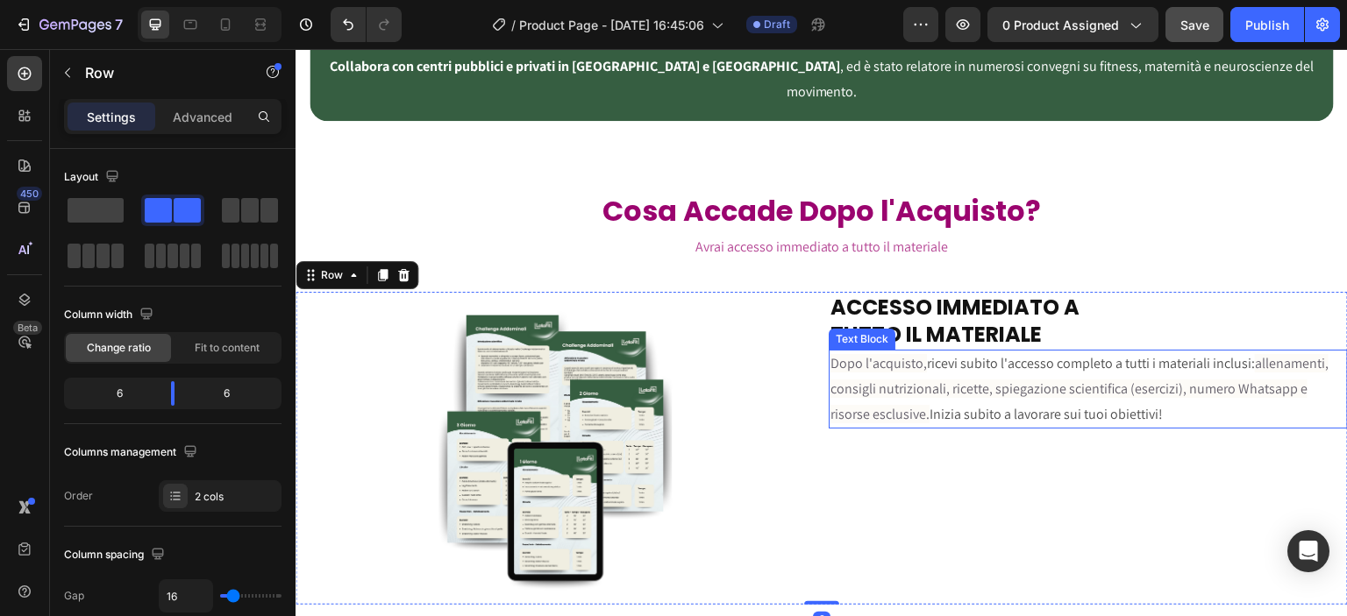
click at [830, 365] on span "allenamenti, consigli nutrizionali, ricette, spiegazione scientifica (esercizi)…" at bounding box center [1079, 388] width 498 height 69
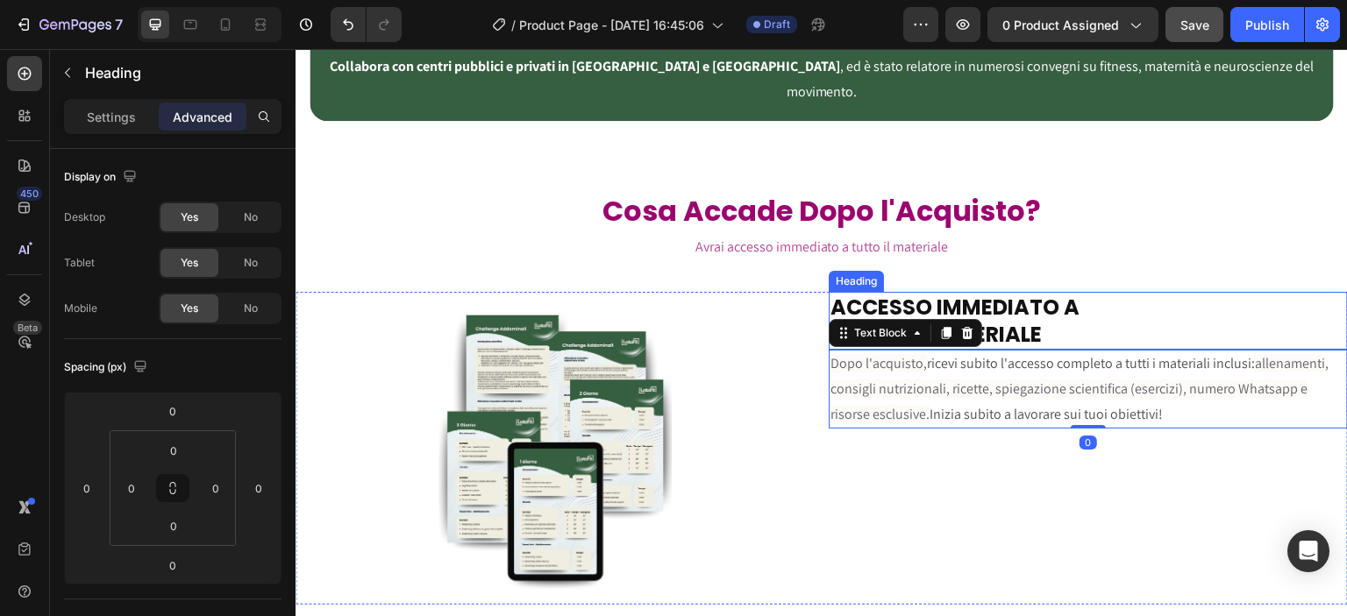
click at [844, 293] on strong "ACCESSO IMMEDIATO A" at bounding box center [954, 307] width 249 height 29
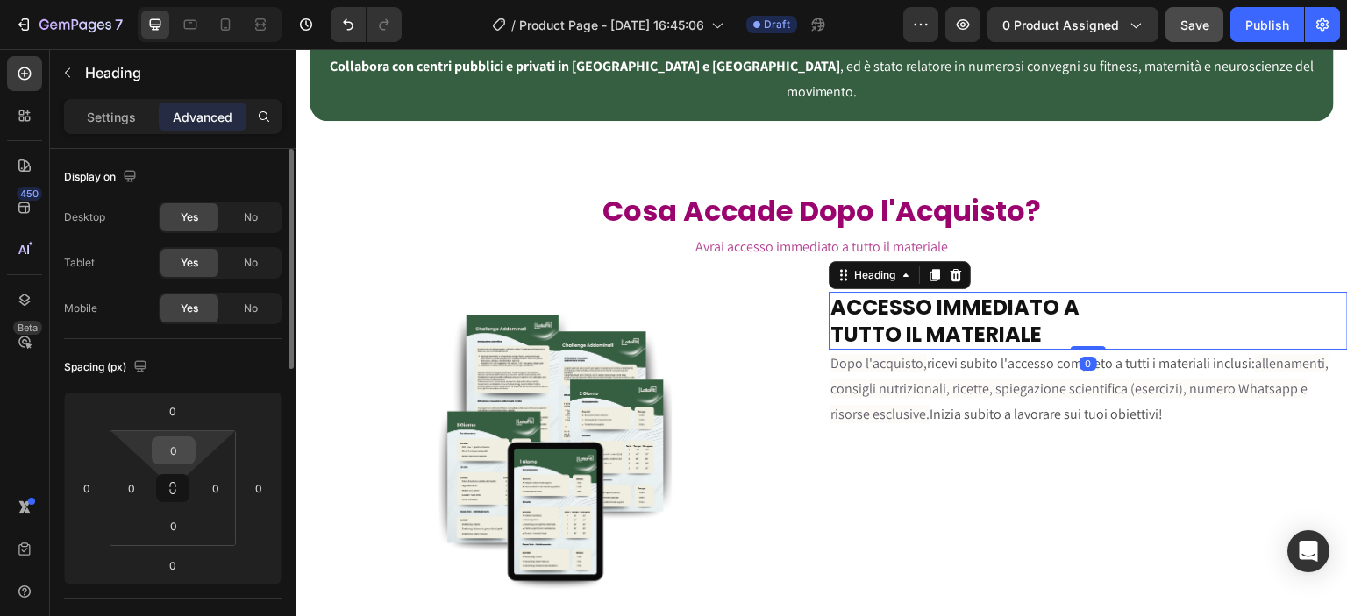
click at [185, 445] on input "0" at bounding box center [173, 451] width 35 height 26
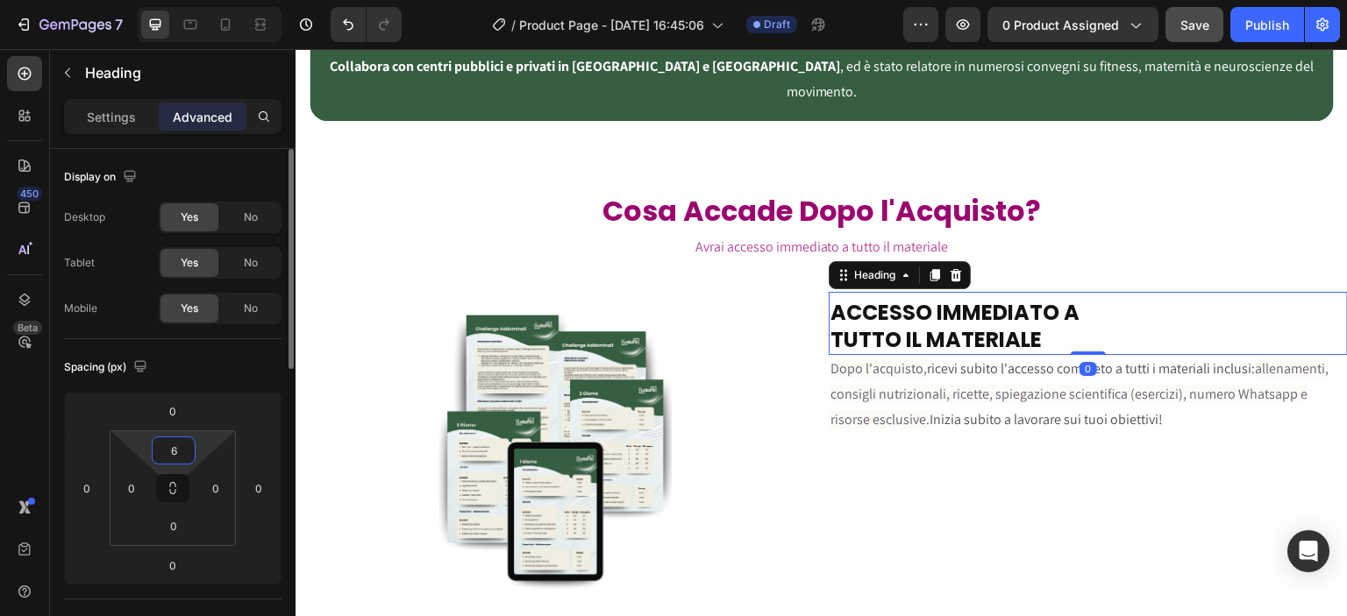
type input "64"
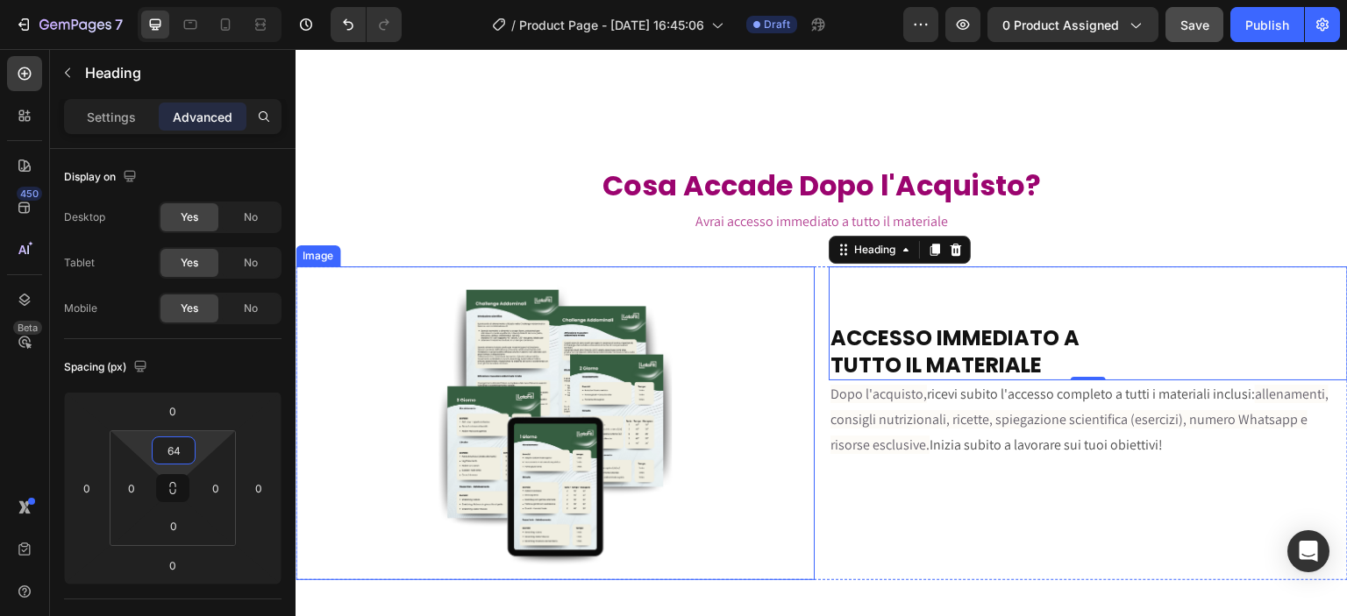
scroll to position [3433, 0]
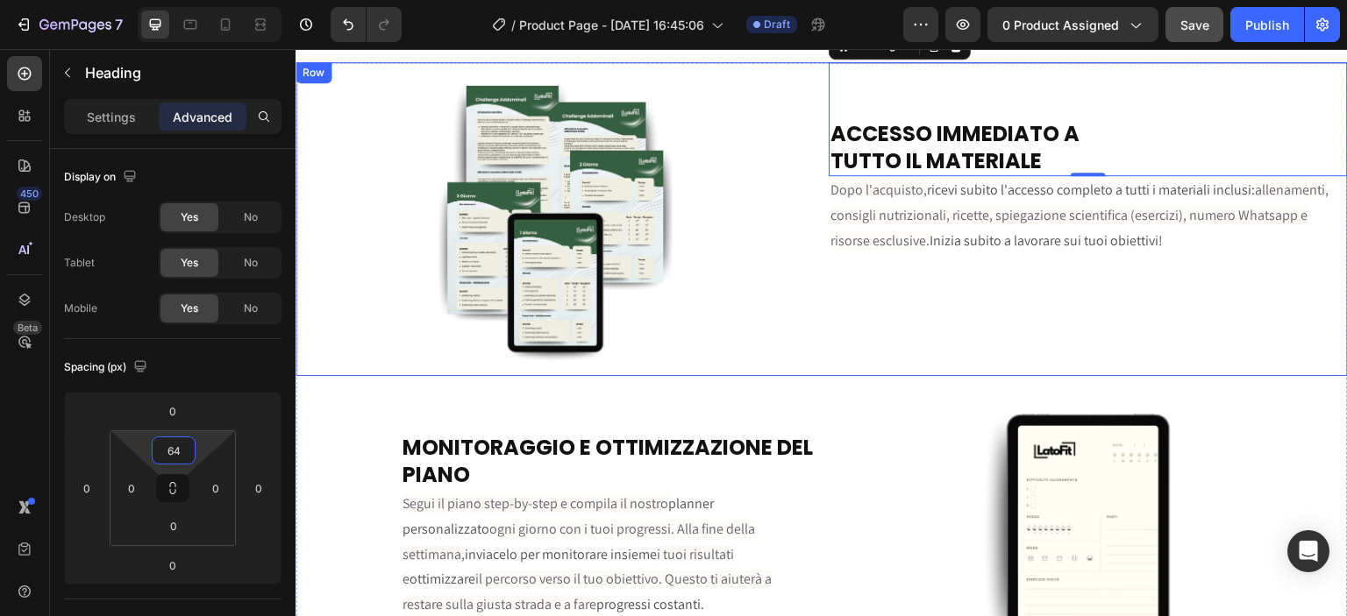
click at [873, 365] on div "ACCESSO IMMEDIATO A TUTTO IL MATERIALE Heading 0 Dopo l'acquisto, ricevi subito…" at bounding box center [1088, 219] width 519 height 314
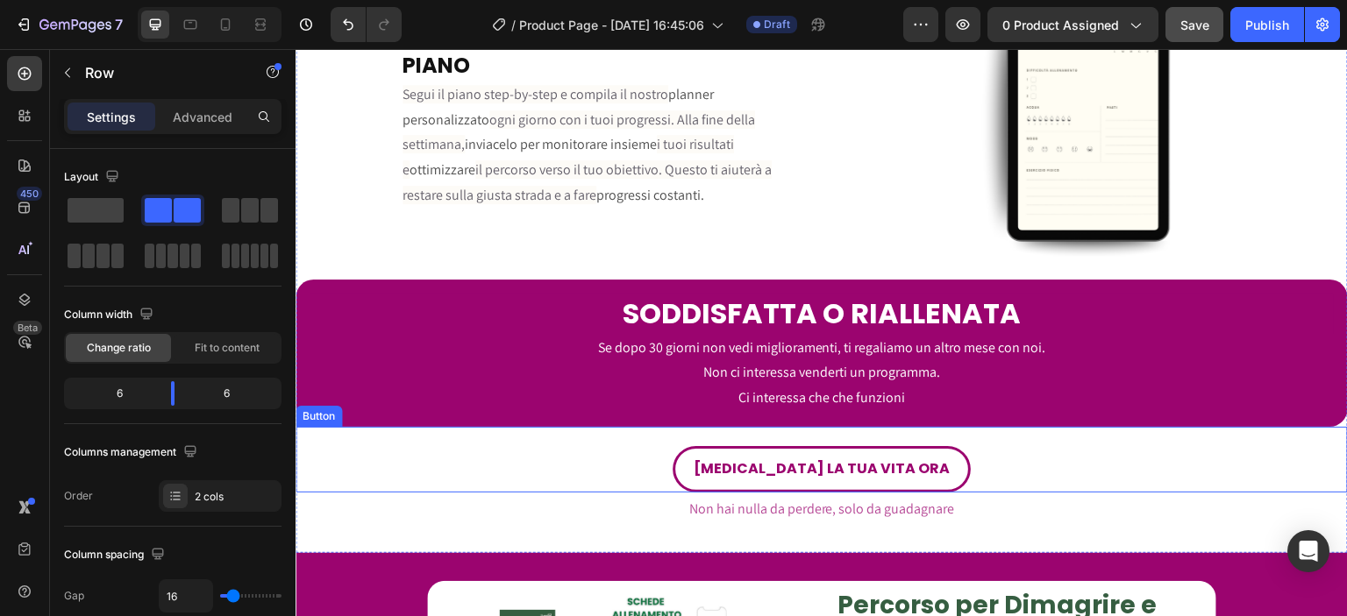
scroll to position [4047, 0]
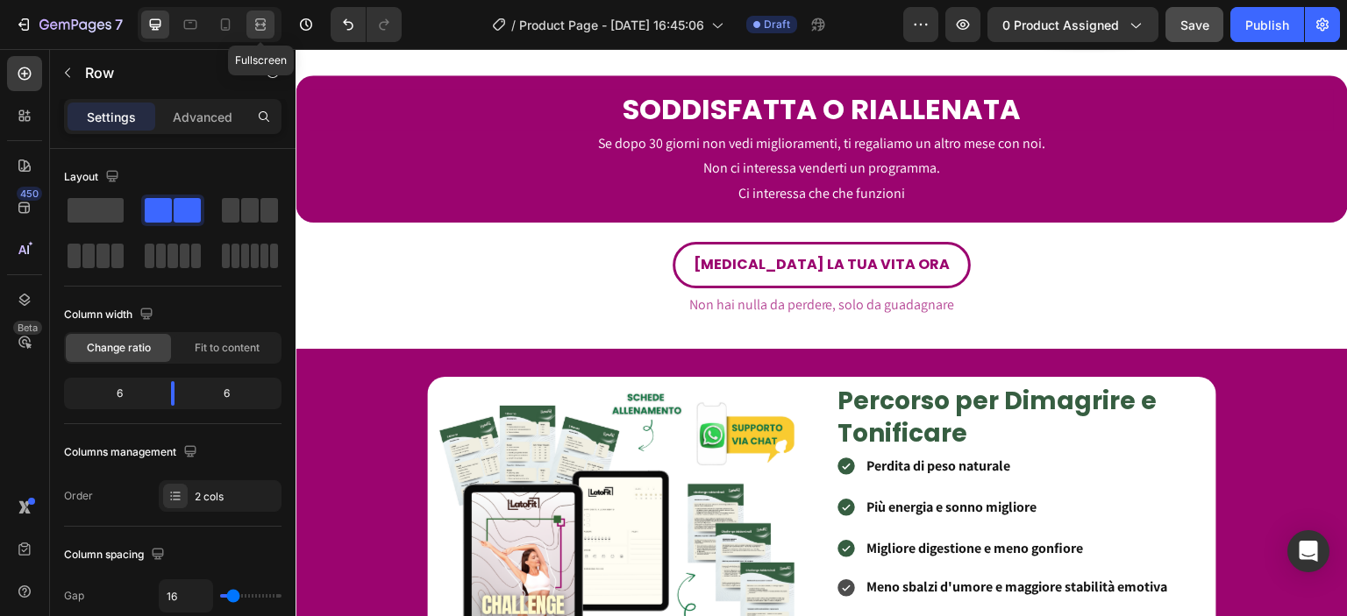
click at [246, 31] on div at bounding box center [260, 25] width 28 height 28
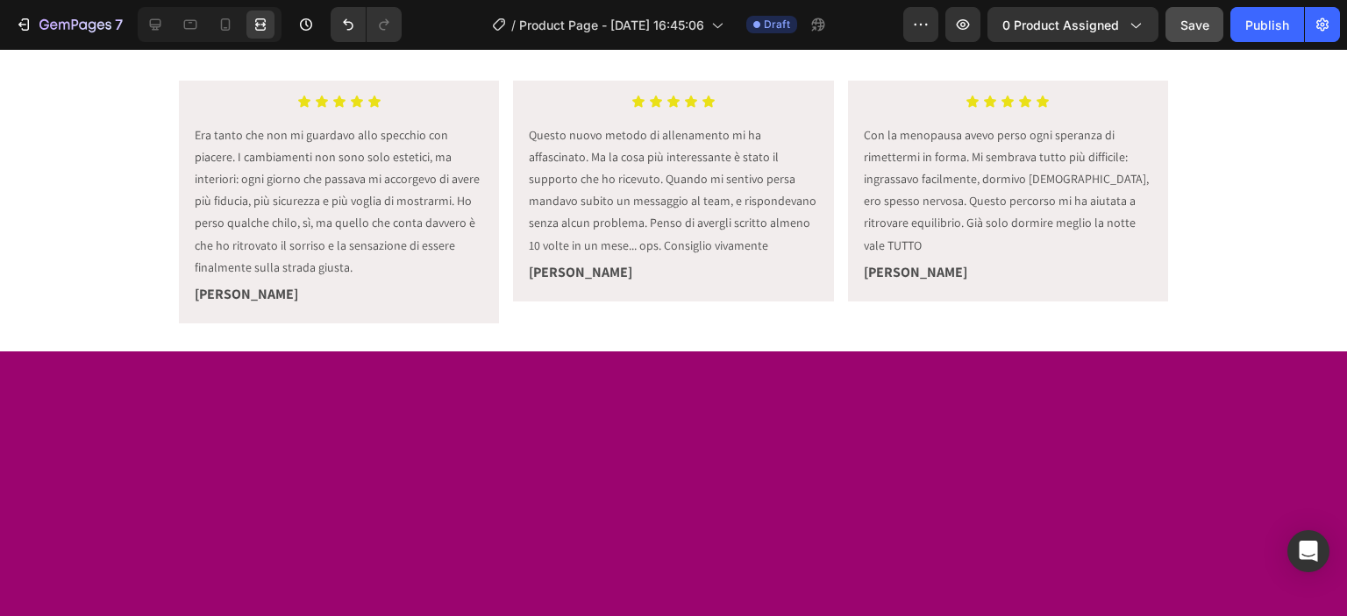
scroll to position [614, 0]
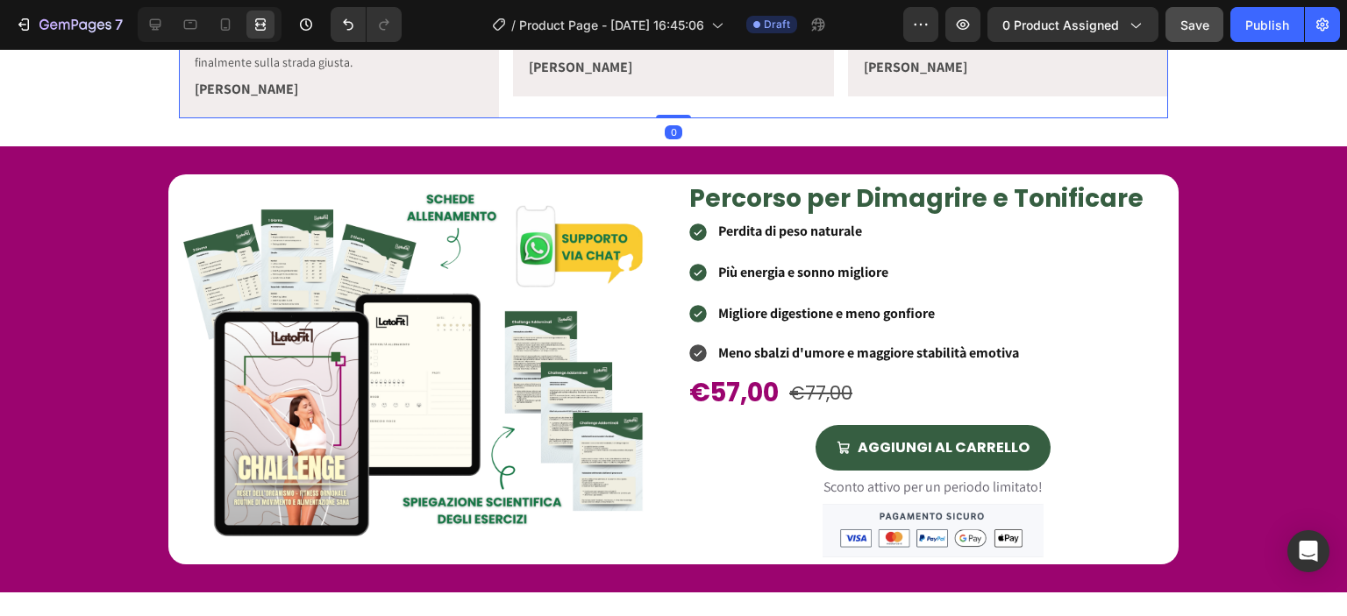
click at [221, 18] on icon at bounding box center [226, 25] width 18 height 18
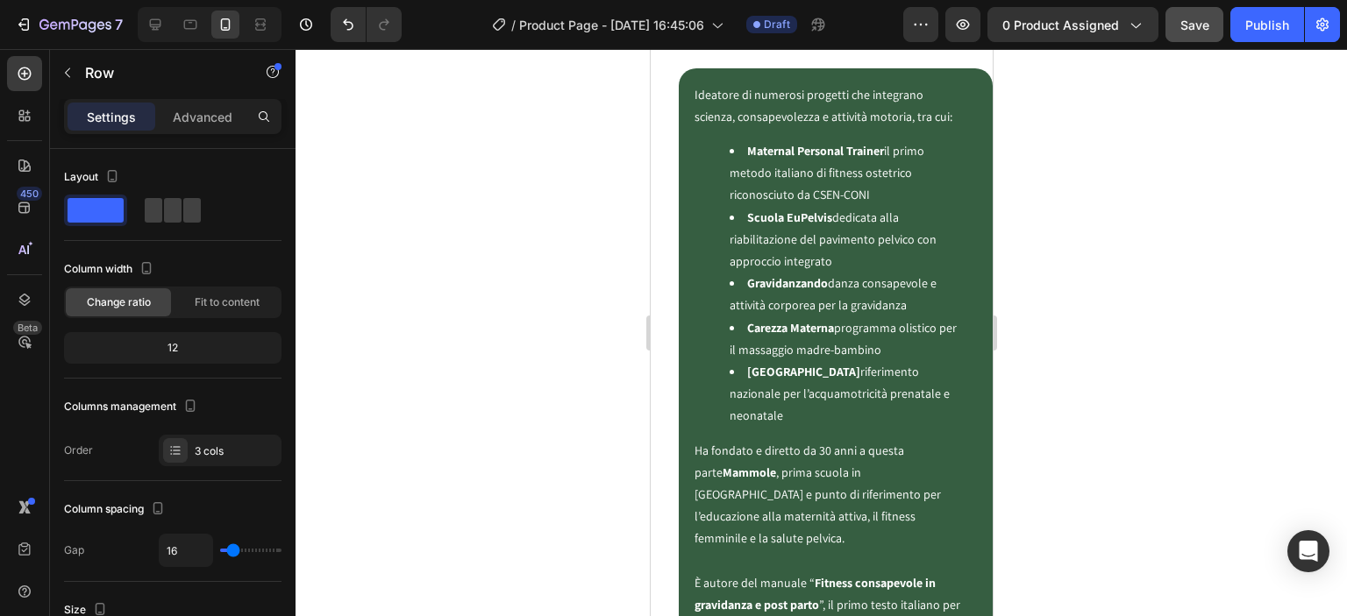
scroll to position [4297, 0]
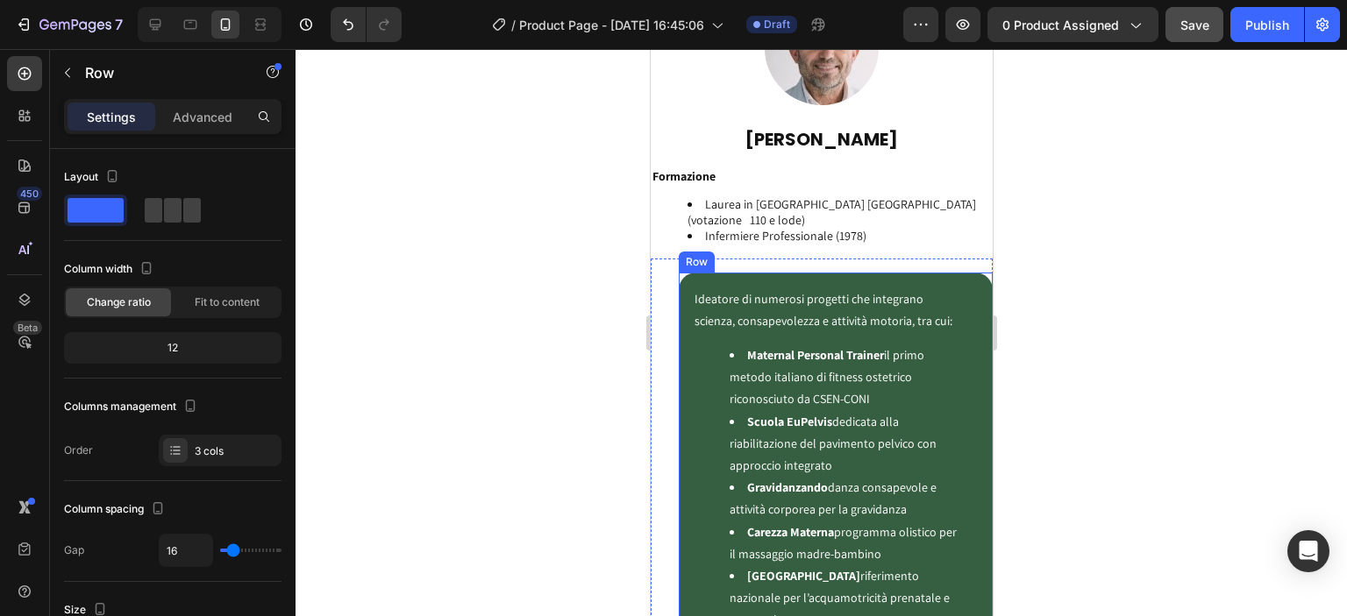
click at [680, 306] on div "Ideatore di numerosi progetti che integrano scienza, consapevolezza e attività …" at bounding box center [835, 621] width 314 height 697
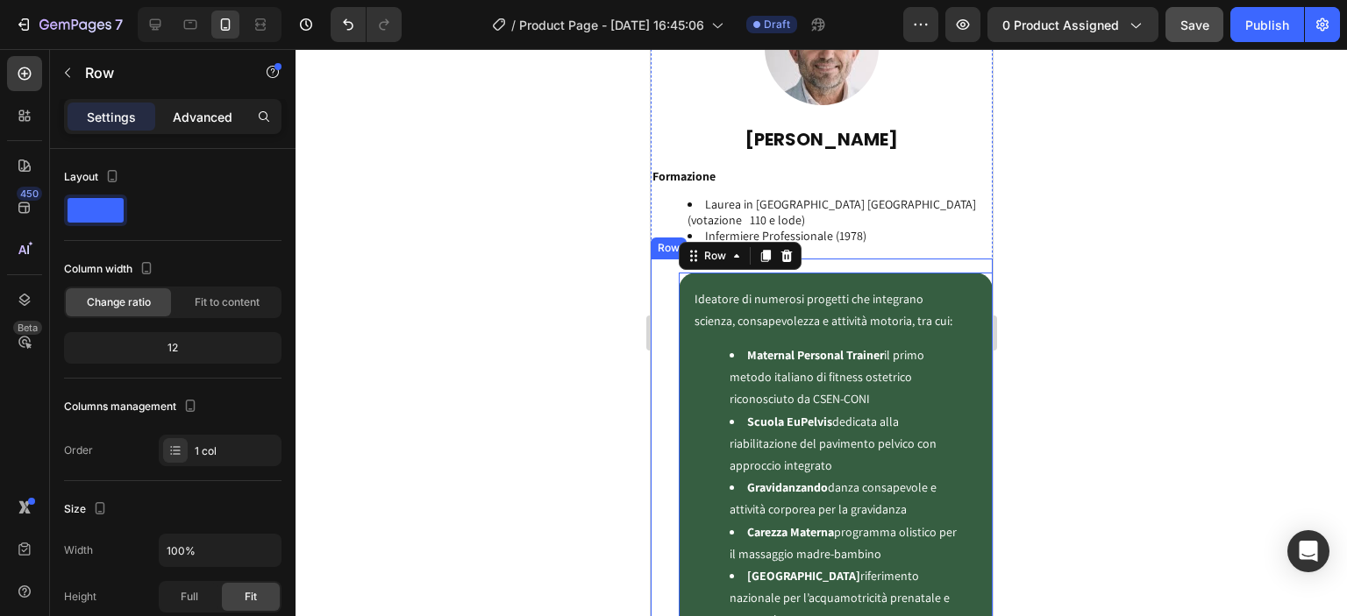
click at [229, 118] on p "Advanced" at bounding box center [203, 117] width 60 height 18
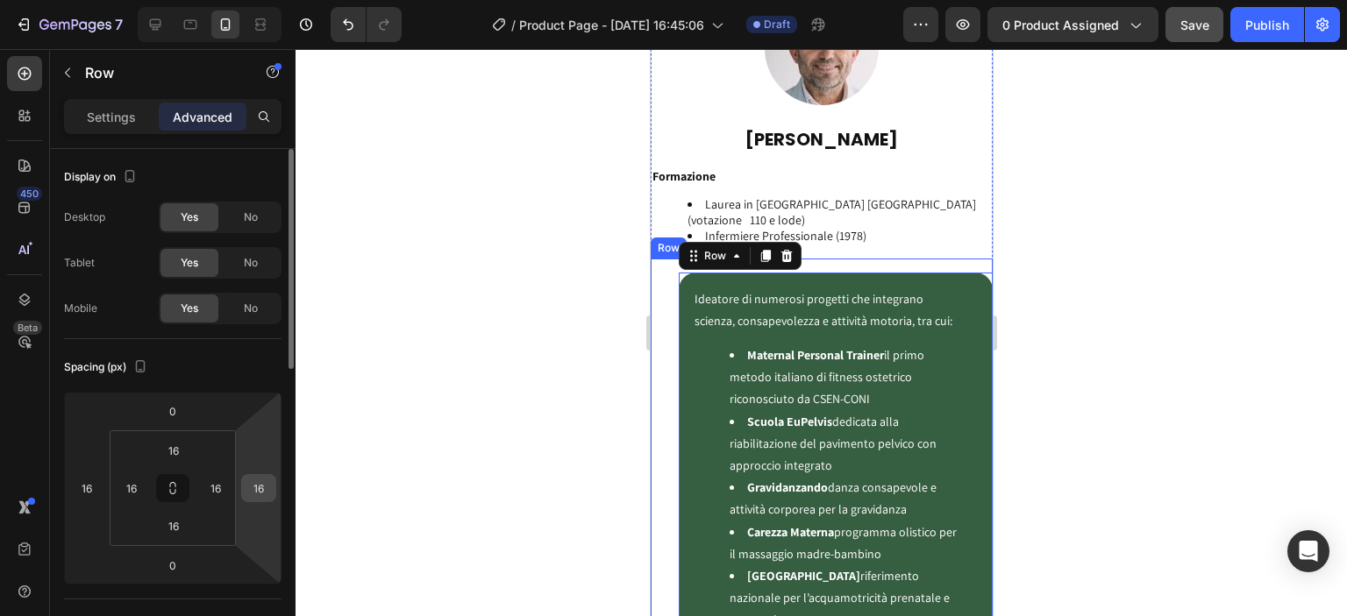
click at [260, 482] on input "16" at bounding box center [259, 488] width 26 height 26
type input "326"
click at [399, 405] on div at bounding box center [821, 332] width 1051 height 567
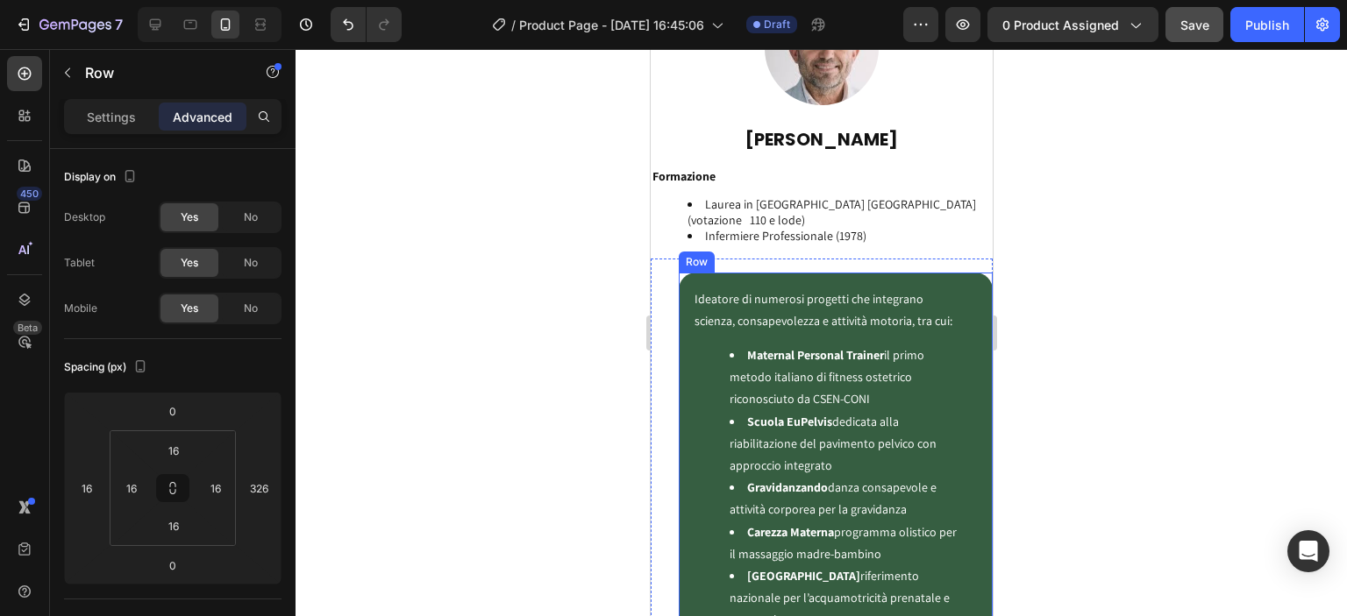
click at [684, 343] on div "Ideatore di numerosi progetti che integrano scienza, consapevolezza e attività …" at bounding box center [835, 621] width 314 height 697
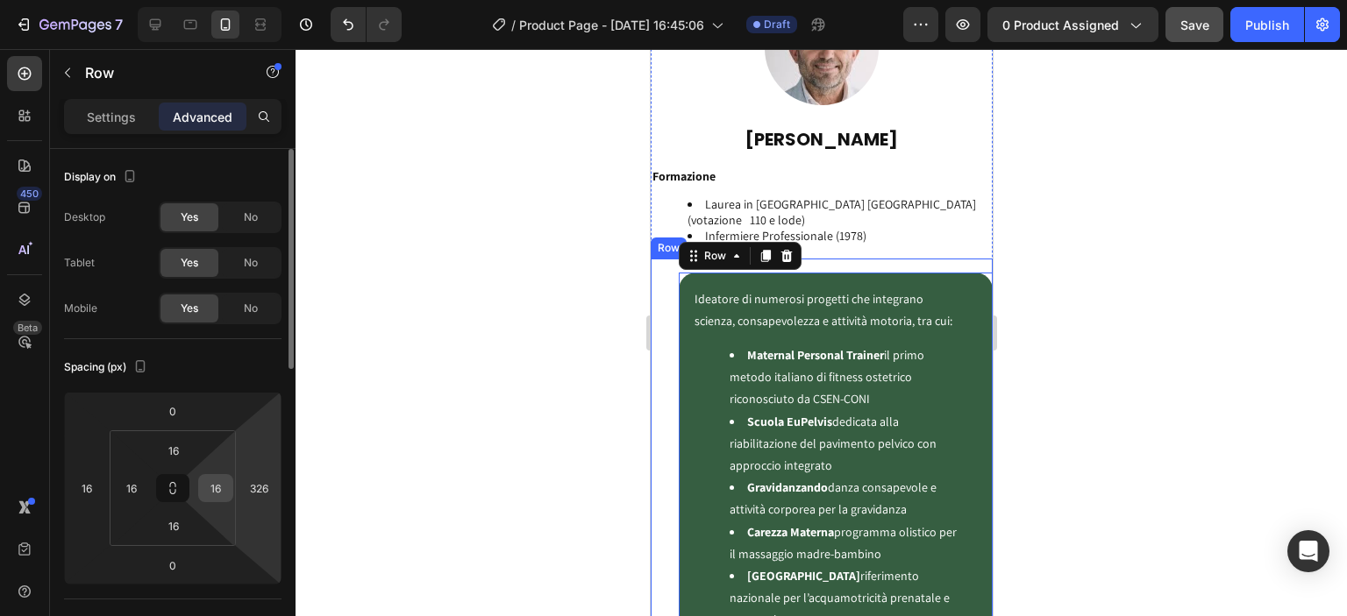
click at [217, 485] on input "16" at bounding box center [216, 488] width 26 height 26
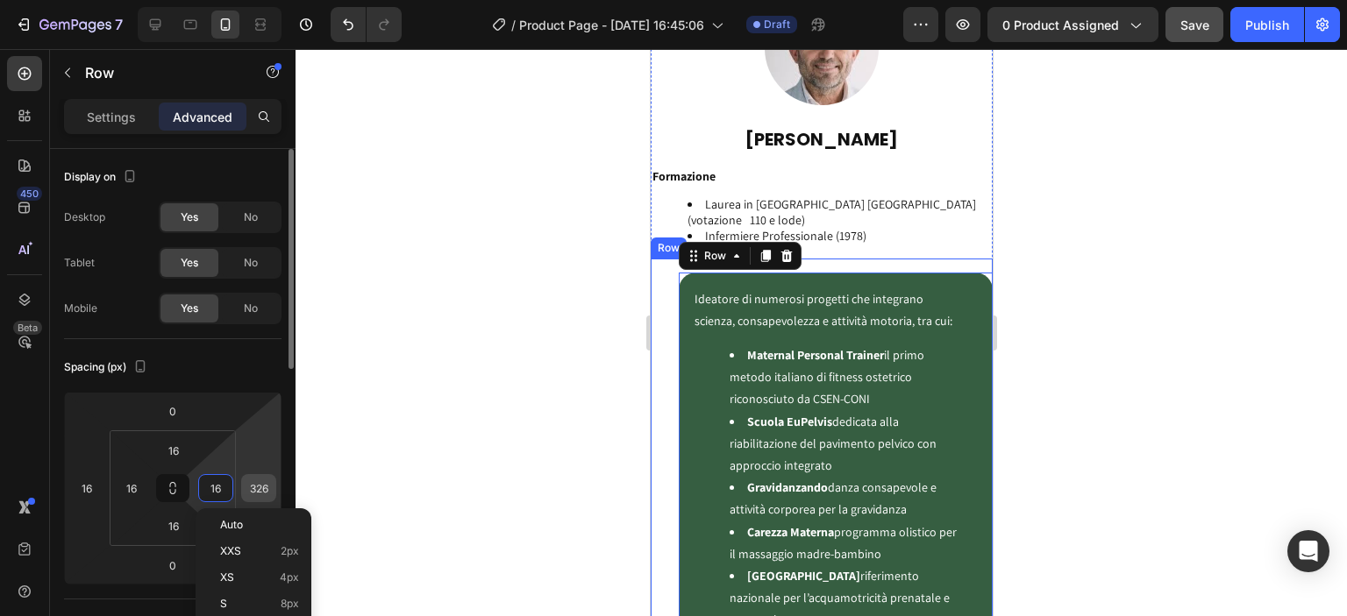
click at [274, 481] on div "326" at bounding box center [258, 488] width 35 height 28
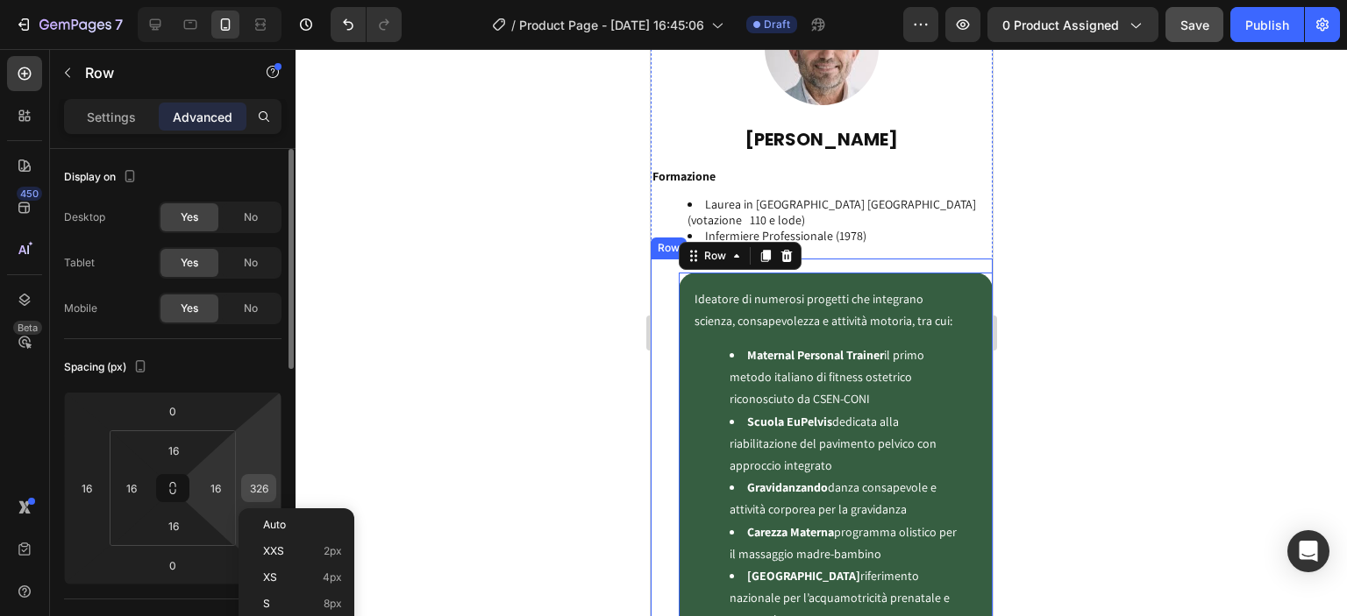
click at [268, 482] on input "326" at bounding box center [259, 488] width 26 height 26
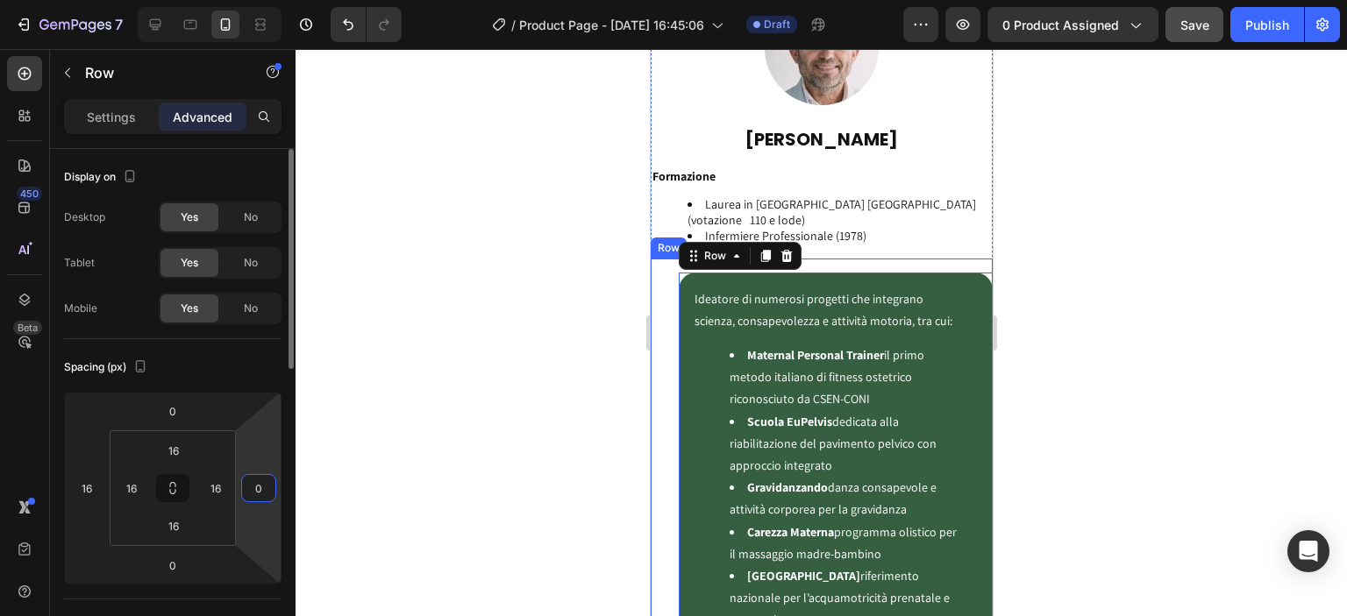
type input "0"
click at [501, 388] on div at bounding box center [821, 332] width 1051 height 567
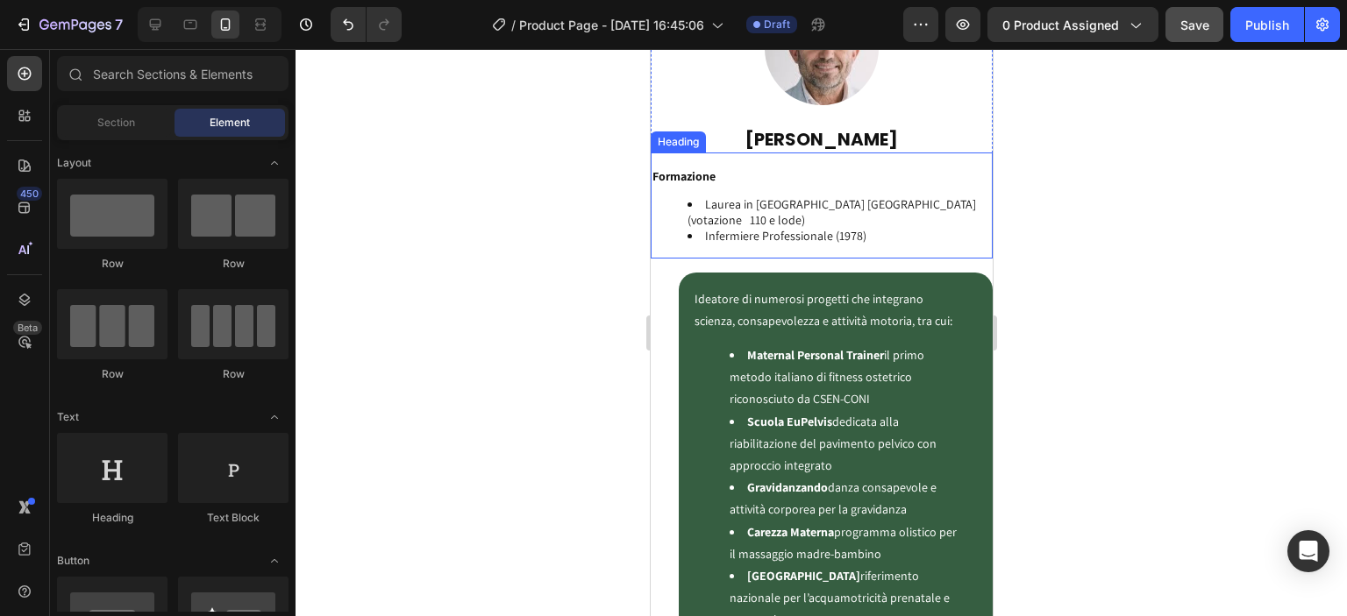
click at [695, 266] on div "Ideatore di numerosi progetti che integrano scienza, consapevolezza e attività …" at bounding box center [821, 621] width 342 height 725
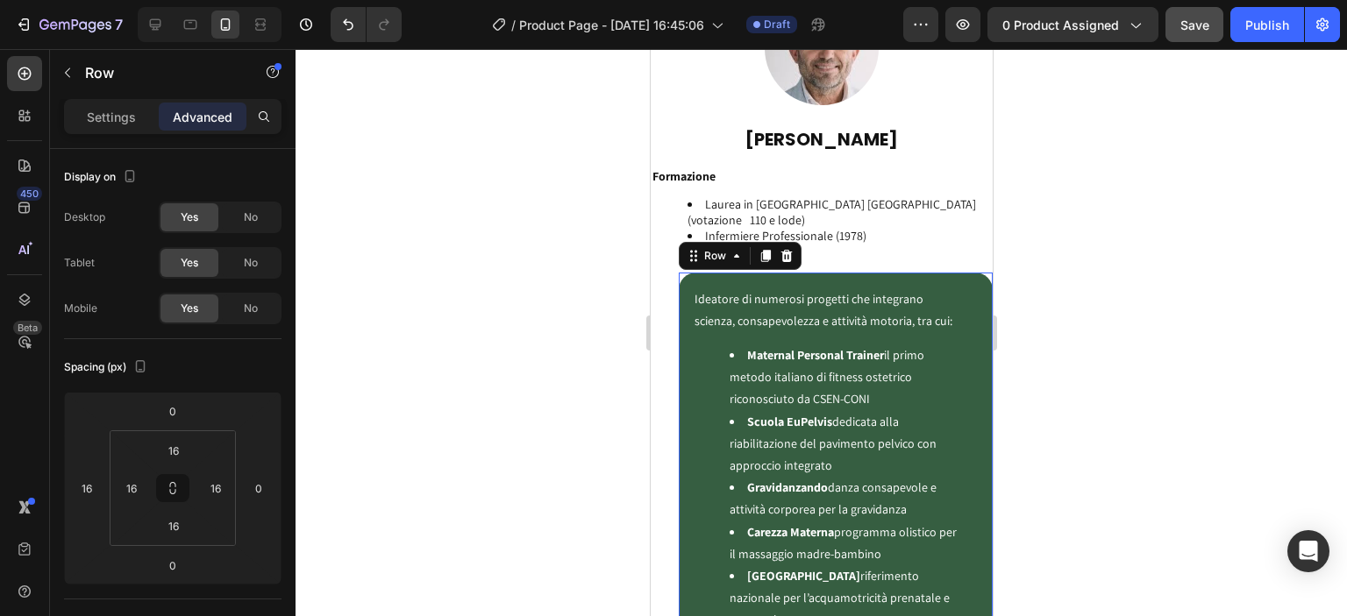
click at [688, 285] on div "Ideatore di numerosi progetti che integrano scienza, consapevolezza e attività …" at bounding box center [835, 621] width 314 height 697
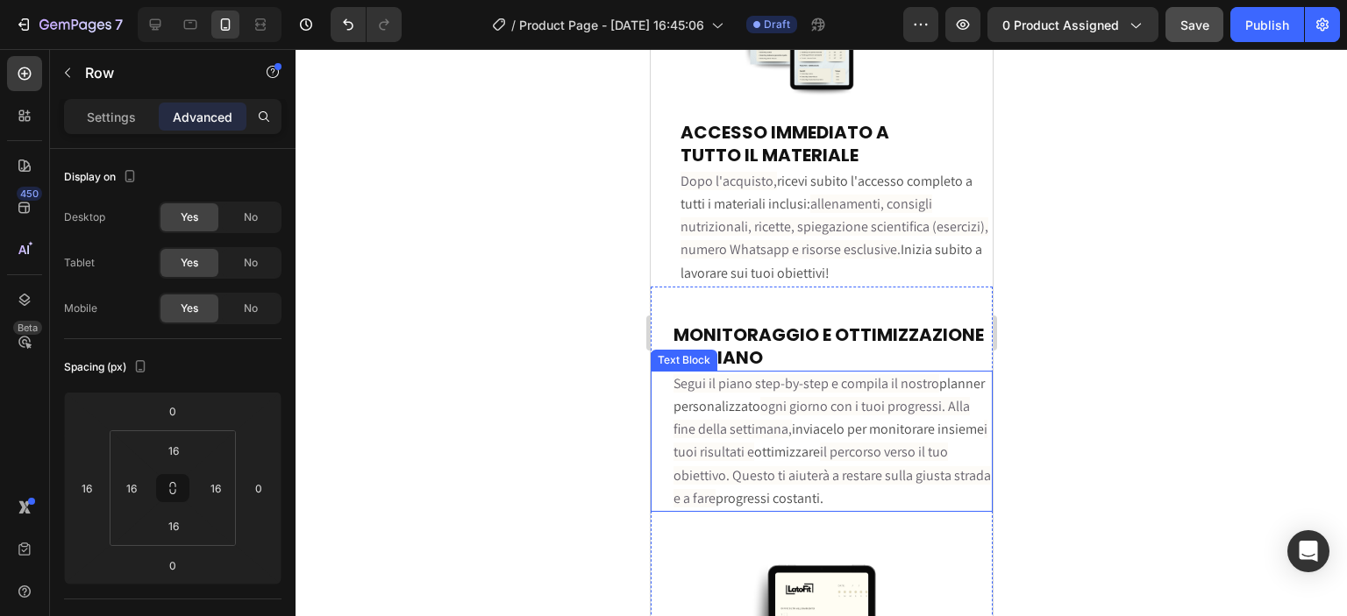
scroll to position [5729, 0]
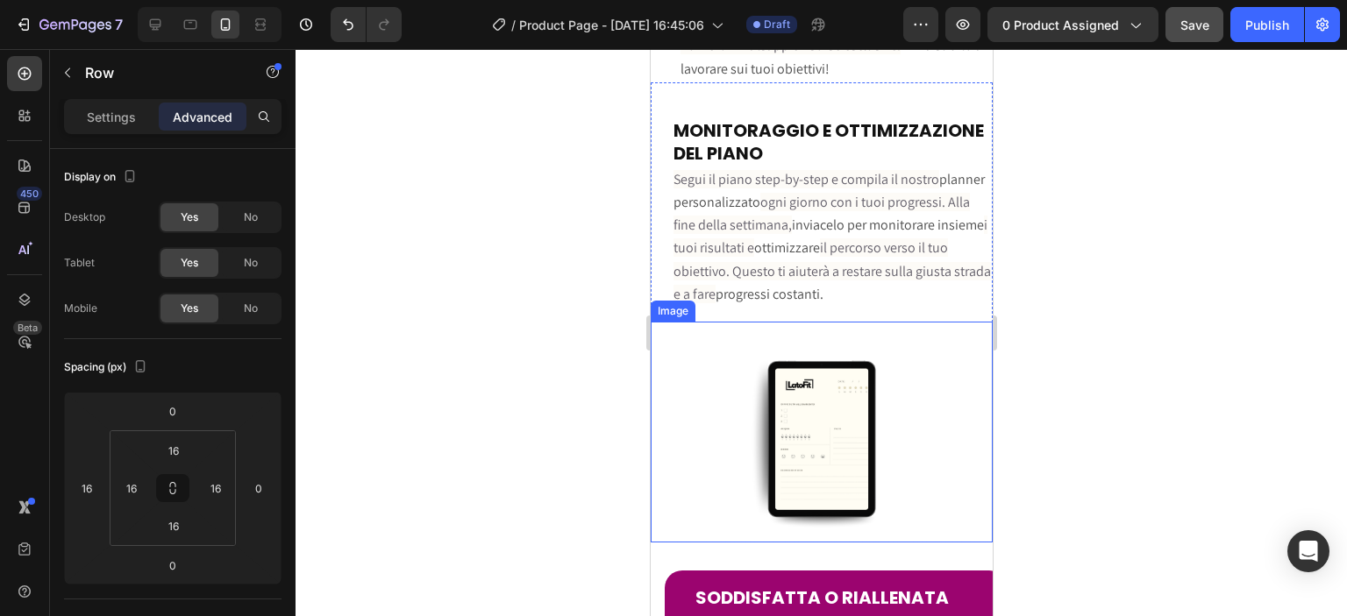
click at [779, 437] on img at bounding box center [821, 439] width 154 height 207
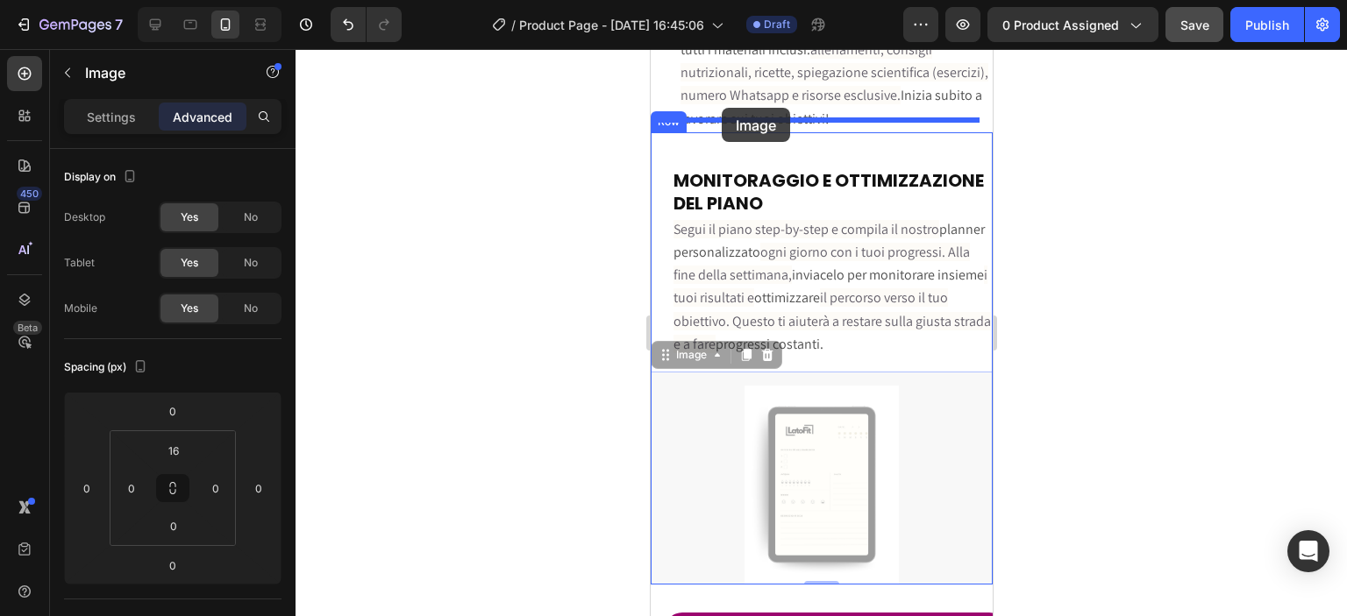
scroll to position [5658, 0]
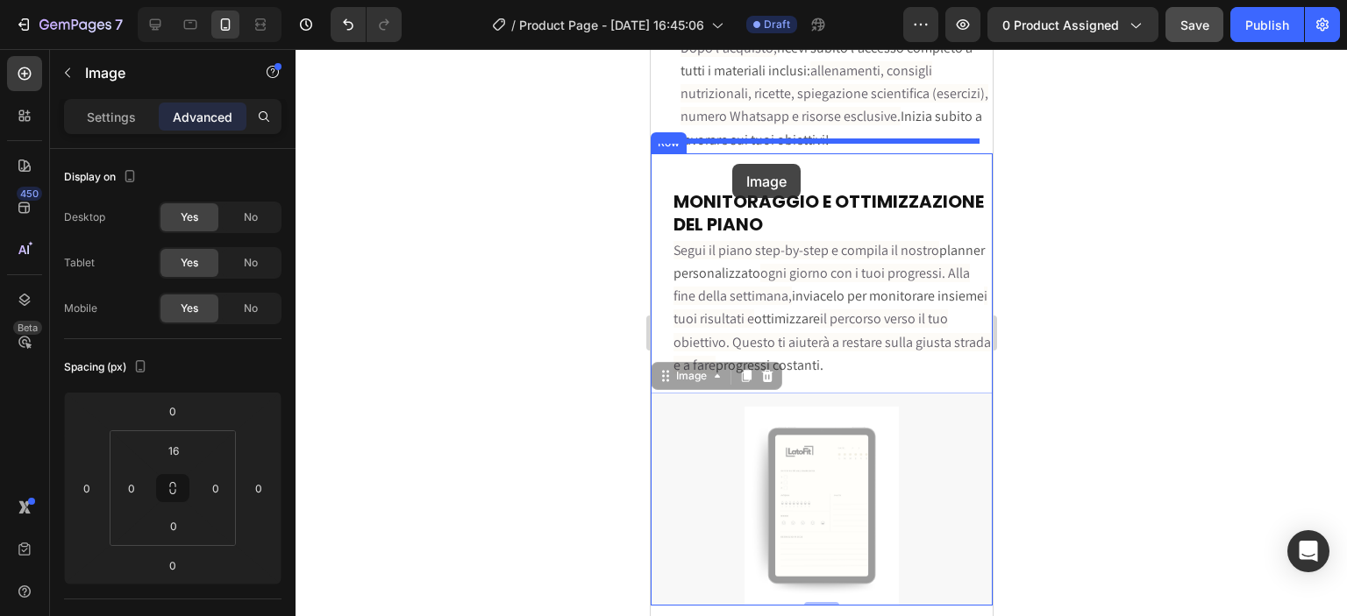
drag, startPoint x: 694, startPoint y: 294, endPoint x: 731, endPoint y: 164, distance: 135.2
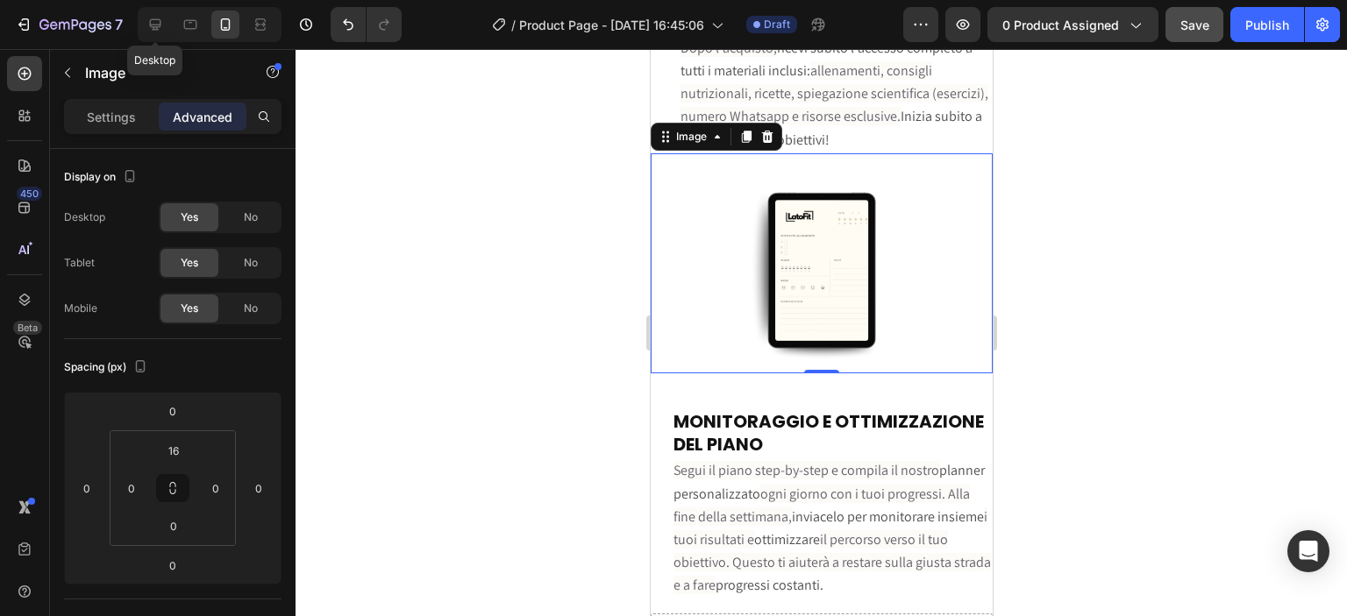
click at [176, 38] on div at bounding box center [190, 25] width 28 height 28
click at [156, 30] on icon at bounding box center [155, 24] width 11 height 11
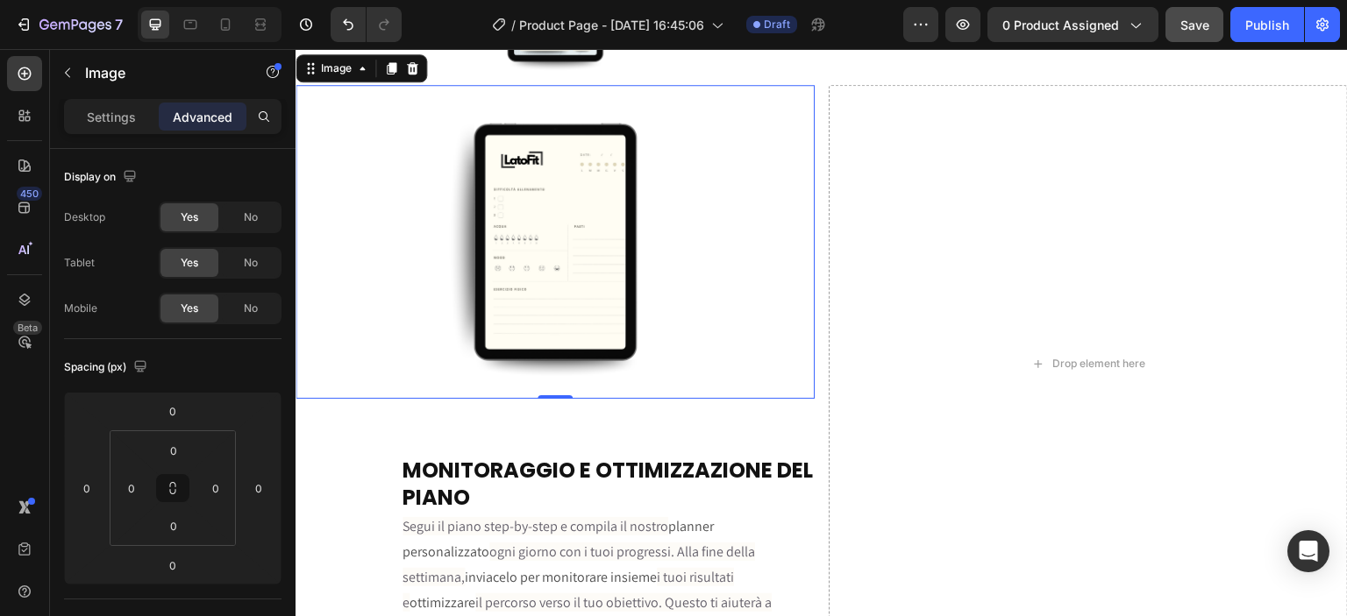
scroll to position [4903, 0]
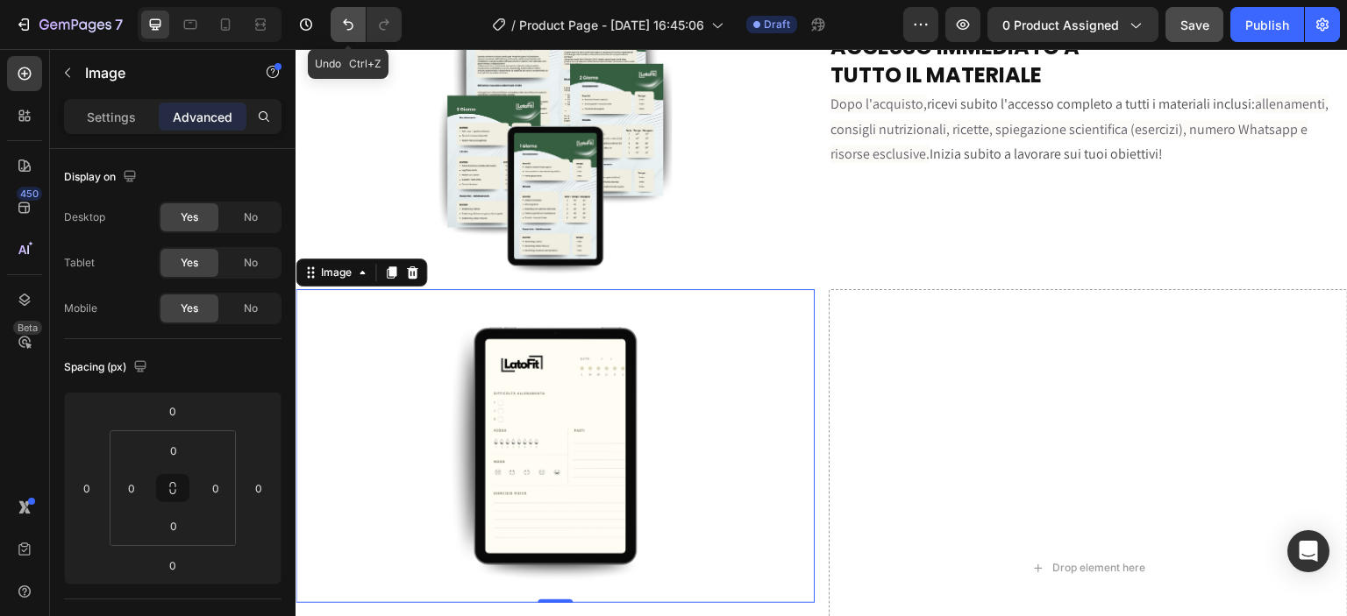
click at [336, 32] on button "Undo/Redo" at bounding box center [348, 24] width 35 height 35
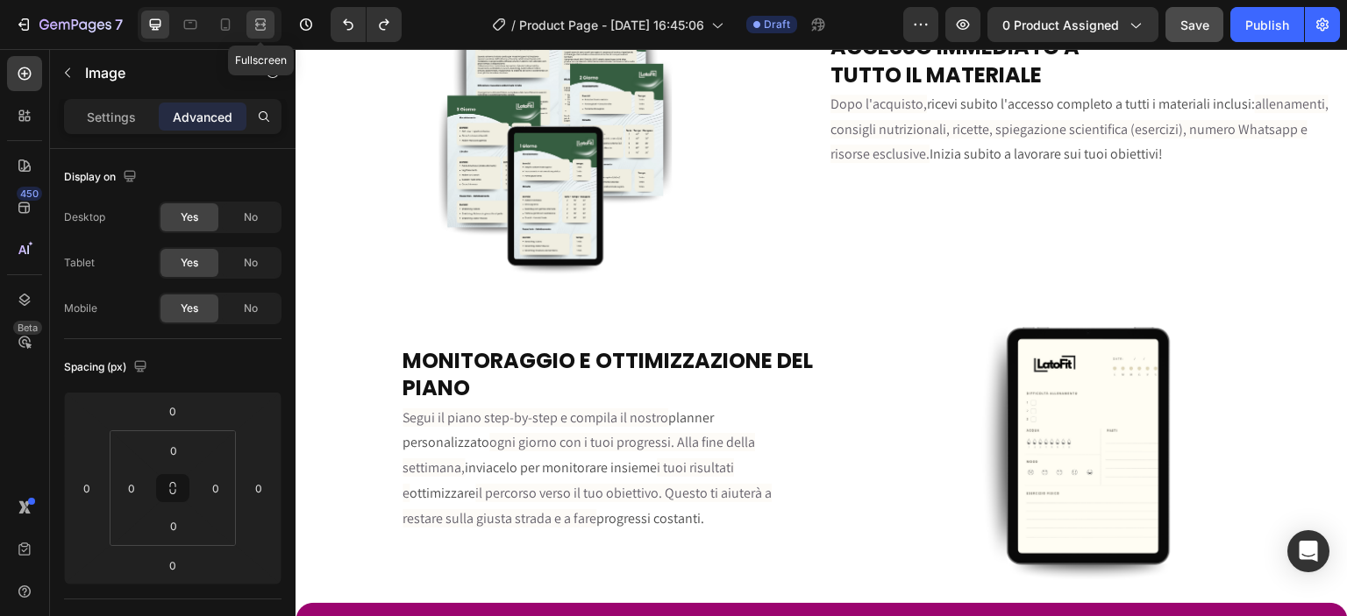
click at [250, 24] on div at bounding box center [260, 25] width 28 height 28
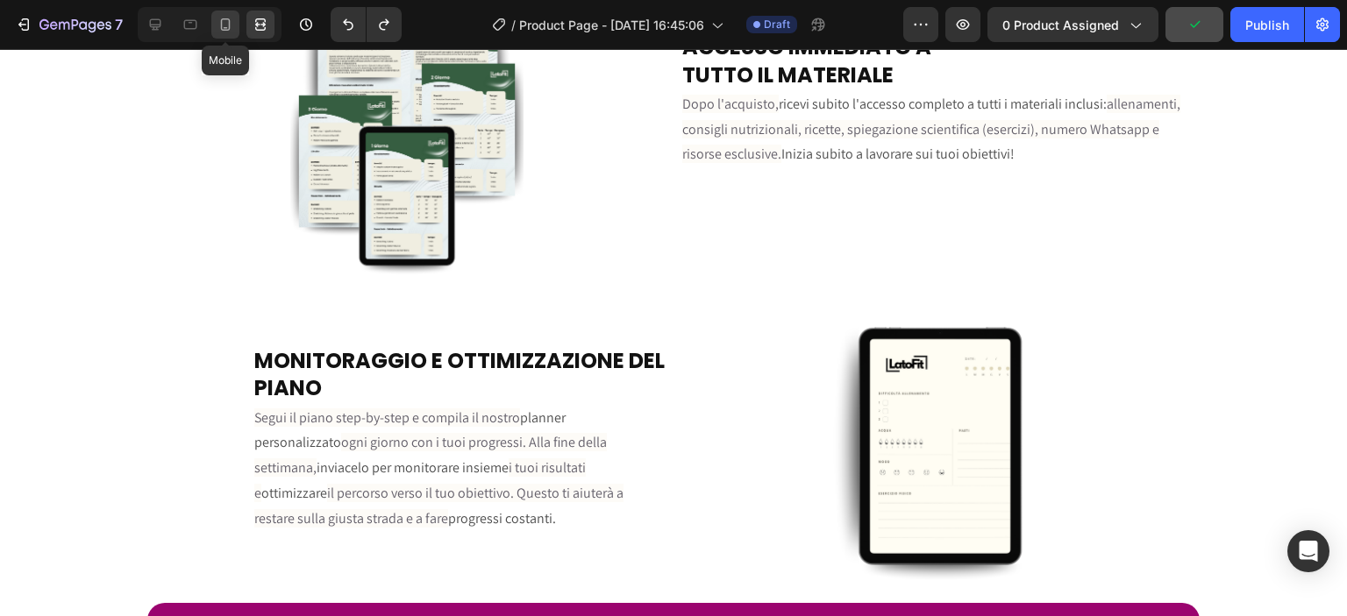
click at [217, 24] on icon at bounding box center [226, 25] width 18 height 18
type input "16"
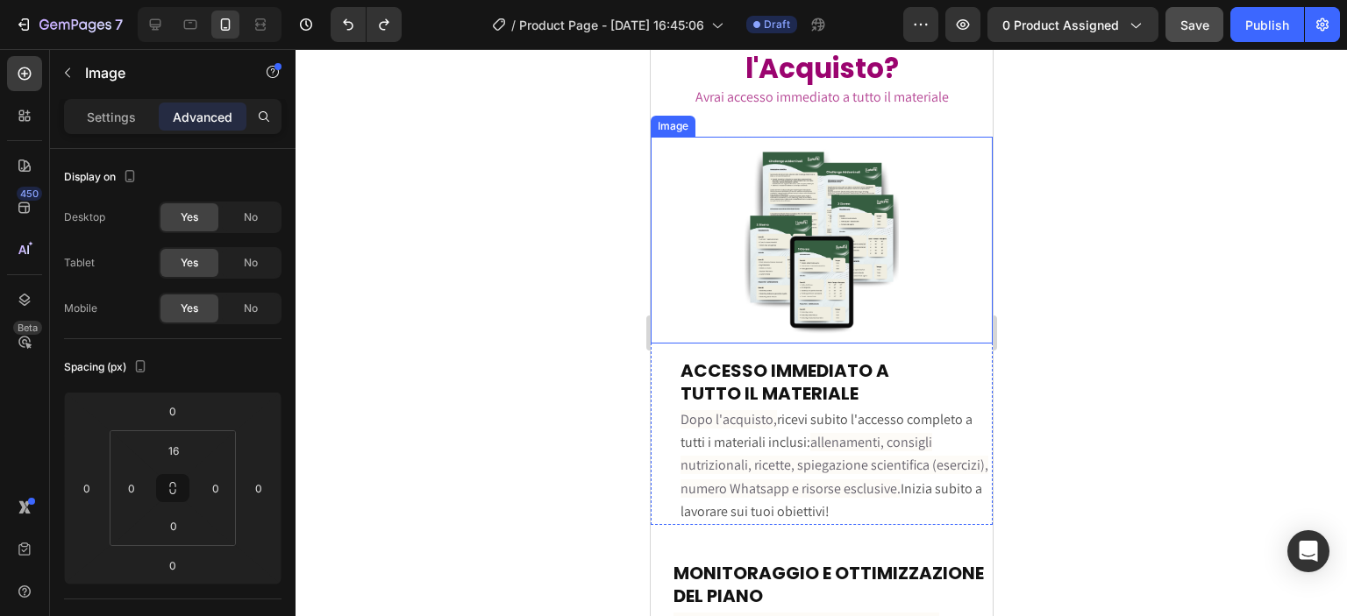
scroll to position [4869, 0]
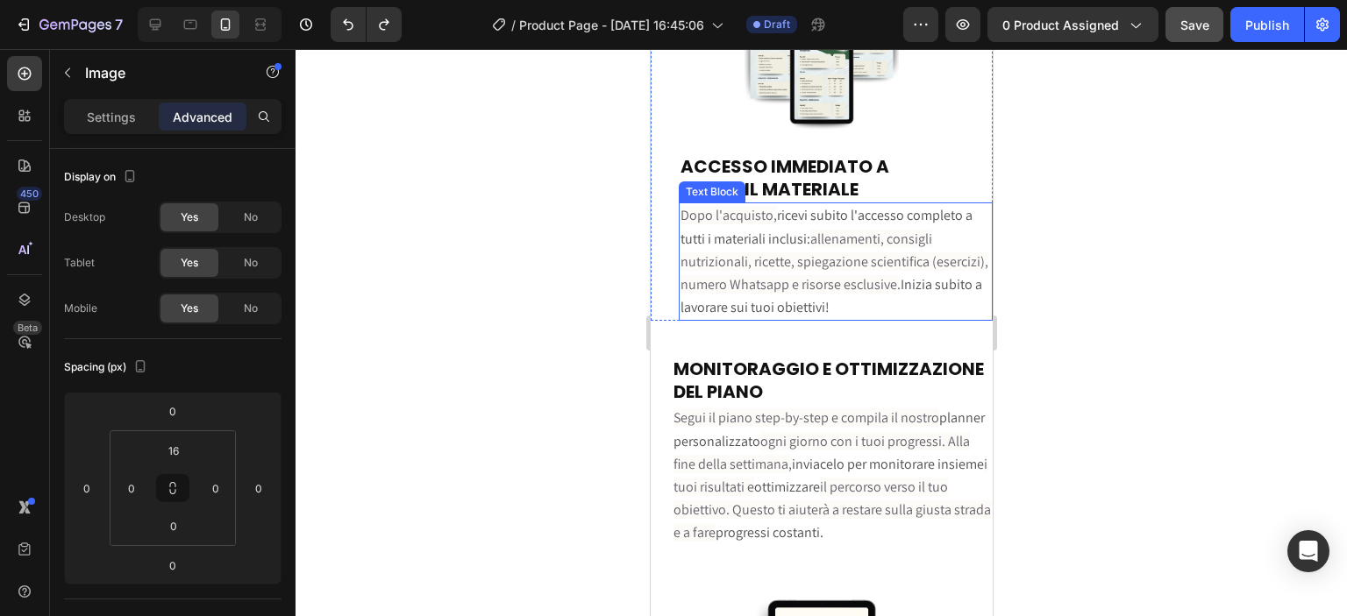
click at [689, 210] on span "Dopo l'acquisto," at bounding box center [728, 215] width 96 height 18
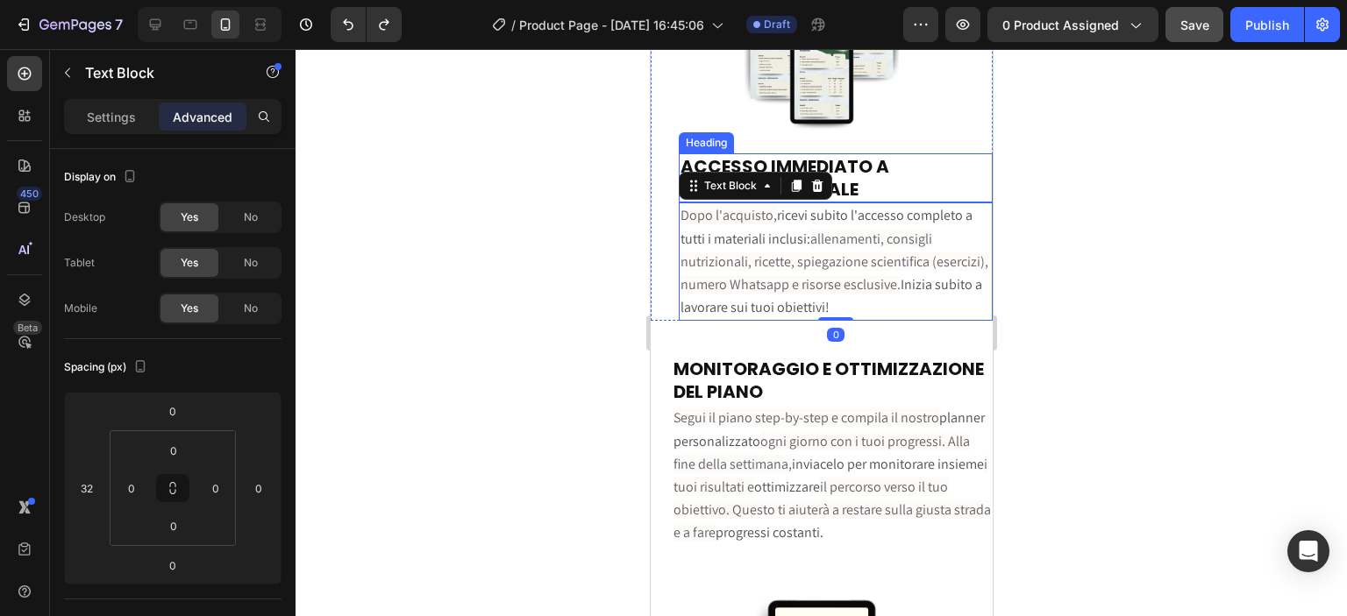
click at [681, 154] on strong "ACCESSO IMMEDIATO A" at bounding box center [784, 166] width 209 height 25
click at [704, 266] on span "allenamenti, consigli nutrizionali, ricette, spiegazione scientifica (esercizi)…" at bounding box center [834, 262] width 308 height 64
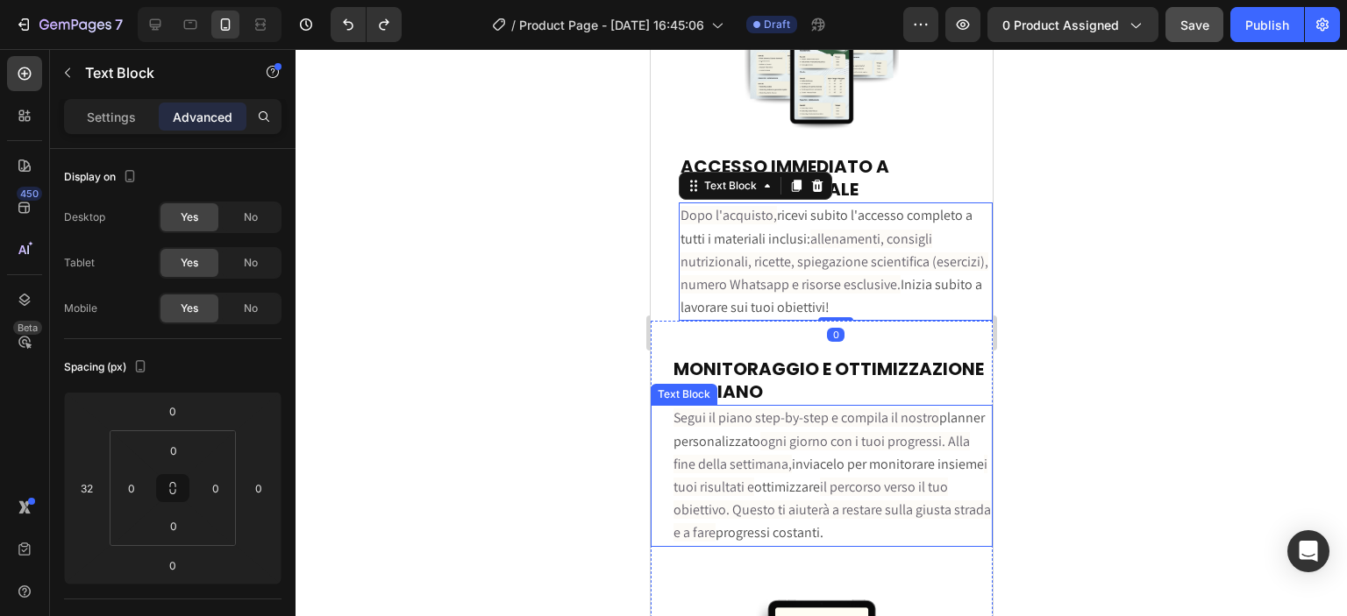
click at [791, 474] on span "inviacelo per monitorare insieme" at bounding box center [887, 464] width 192 height 18
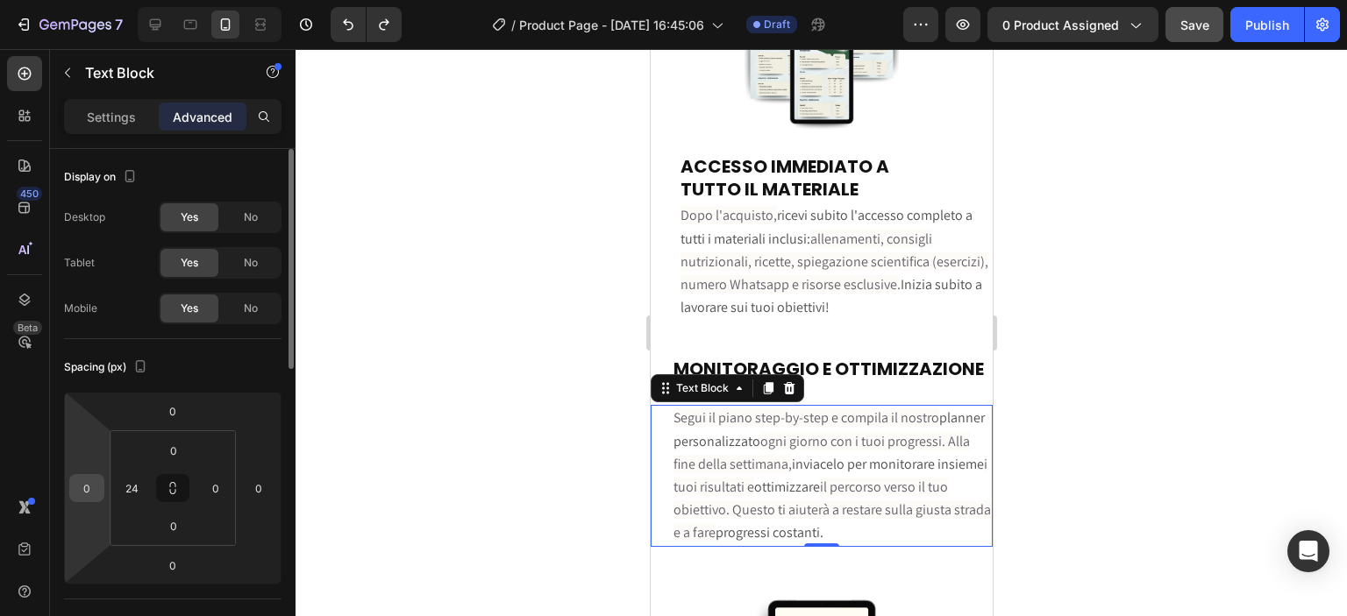
click at [100, 479] on div "0" at bounding box center [86, 488] width 35 height 28
click at [90, 482] on input "0" at bounding box center [87, 488] width 26 height 26
type input "32"
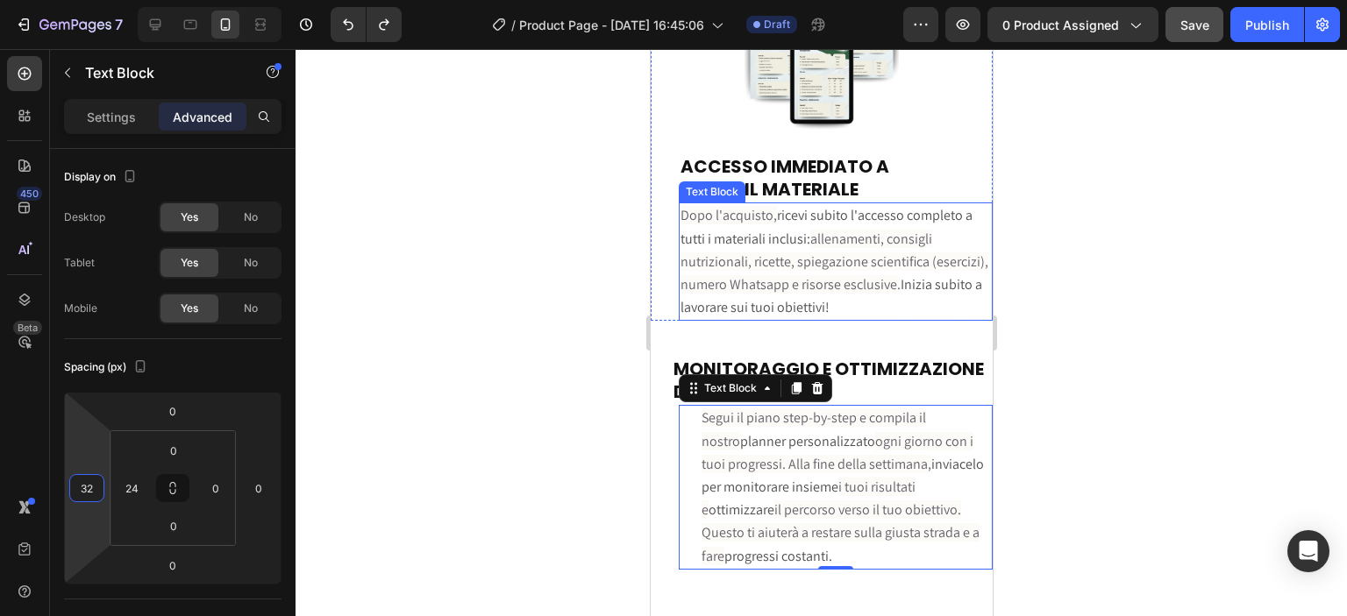
click at [713, 292] on span "Inizia subito a lavorare sui tuoi obiettivi!" at bounding box center [831, 295] width 302 height 41
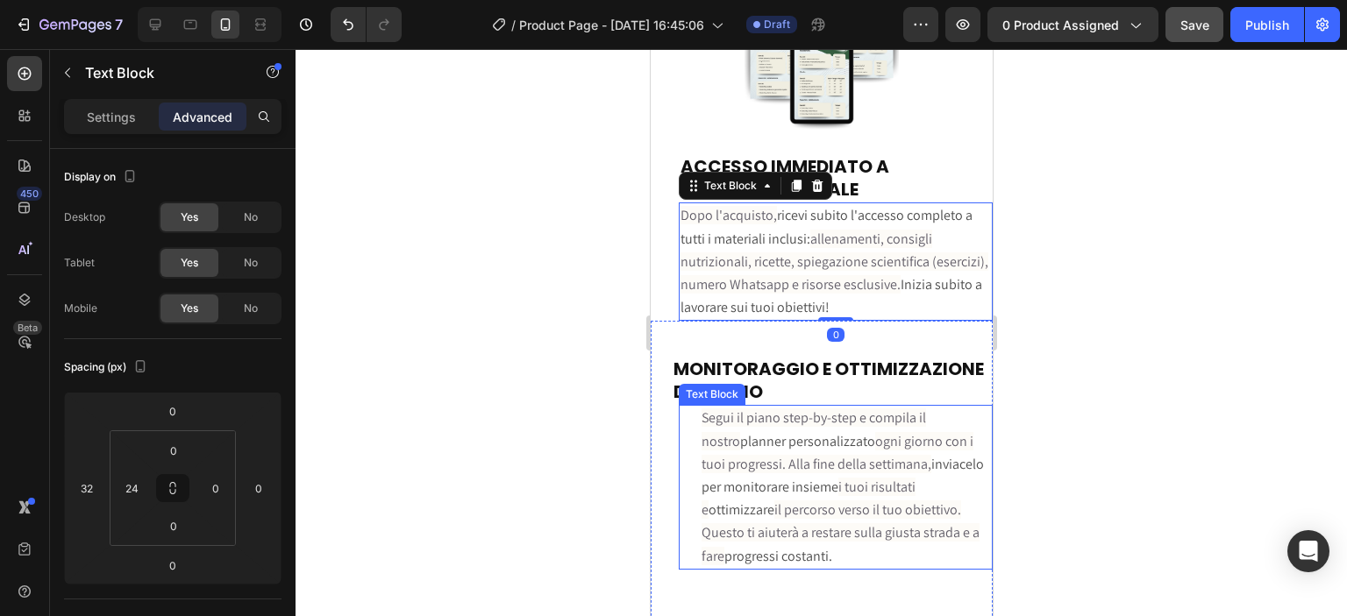
click at [749, 452] on span "ogni giorno con i tuoi progressi. Alla fine della settimana," at bounding box center [837, 452] width 272 height 41
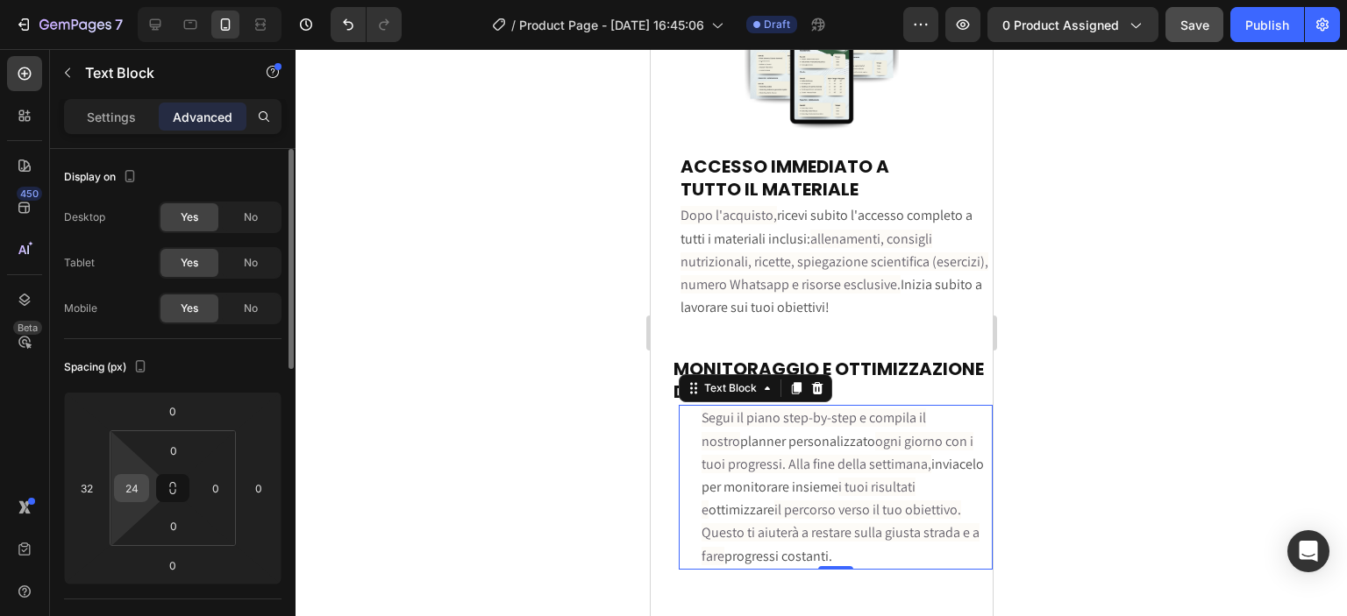
click at [147, 485] on div "24" at bounding box center [131, 488] width 35 height 28
click at [142, 486] on input "24" at bounding box center [131, 488] width 26 height 26
type input "0"
click at [432, 429] on div at bounding box center [821, 332] width 1051 height 567
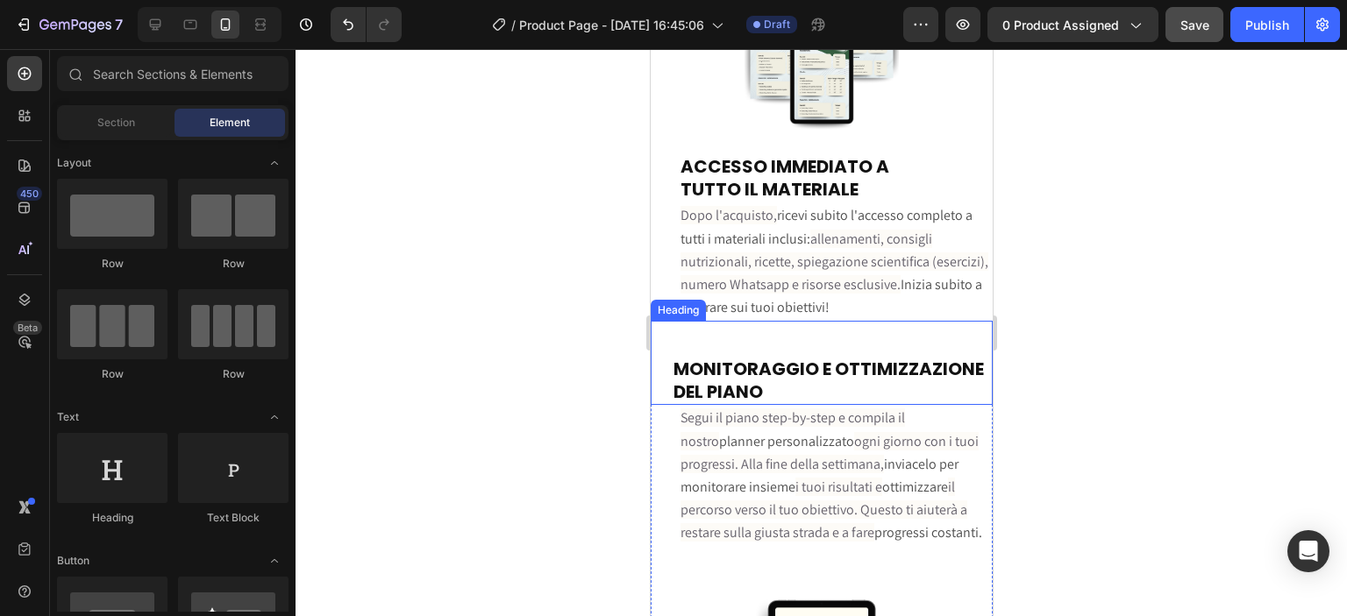
click at [755, 357] on strong "MONITORAGGIO E OTTIMIZZAZIONE DEL PIANO" at bounding box center [828, 380] width 310 height 47
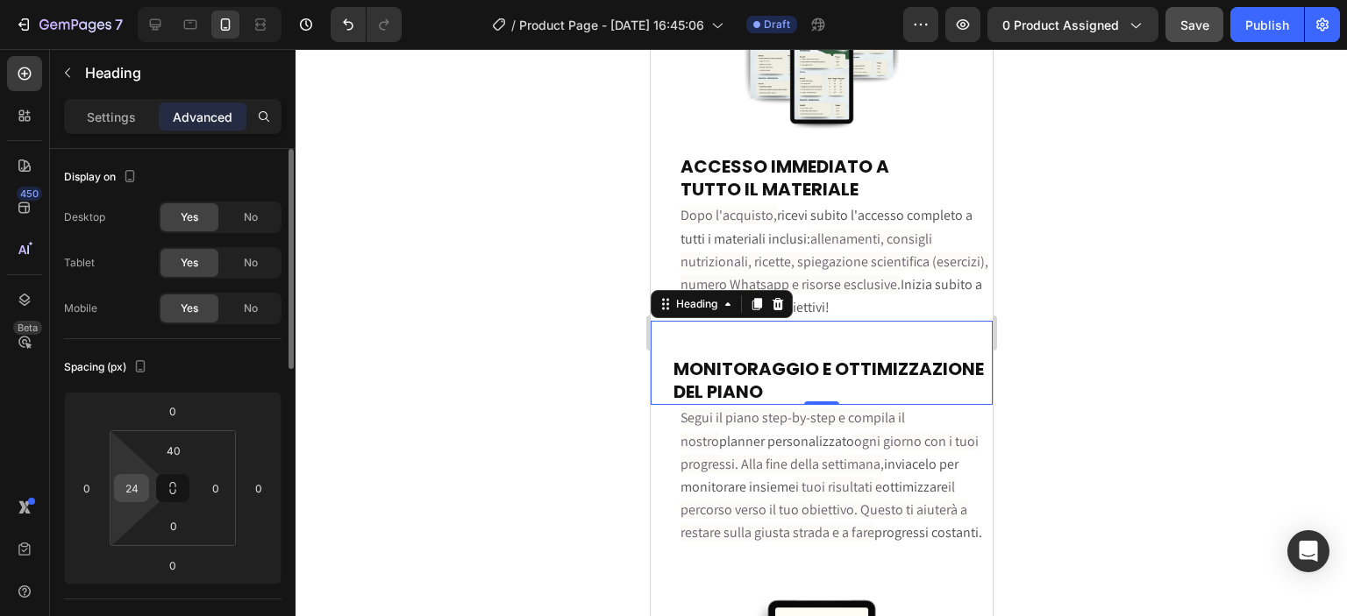
click at [135, 482] on input "24" at bounding box center [131, 488] width 26 height 26
type input "0"
click at [92, 491] on input "0" at bounding box center [87, 488] width 26 height 26
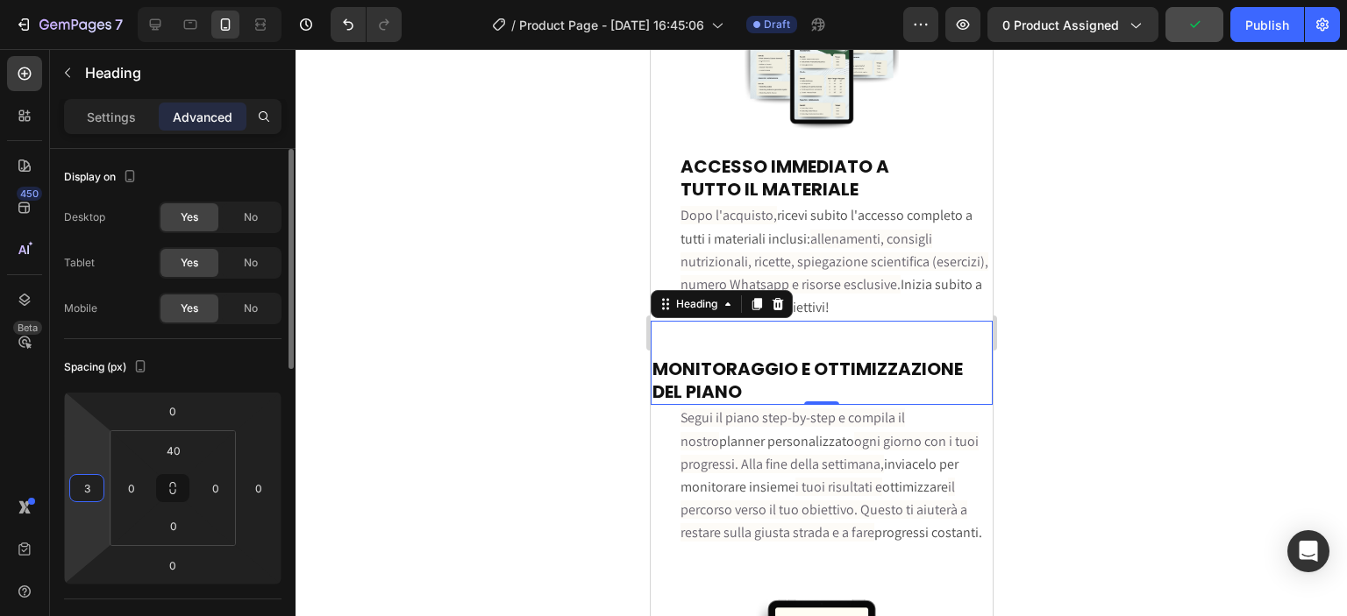
type input "32"
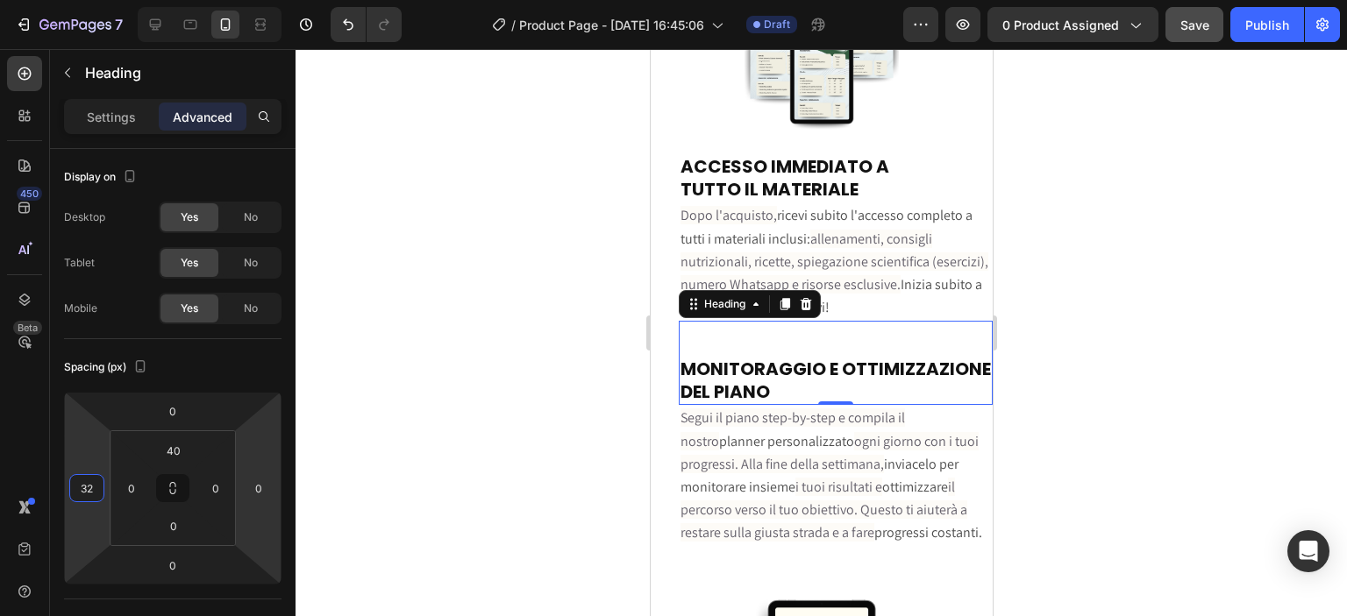
click at [483, 441] on div at bounding box center [821, 332] width 1051 height 567
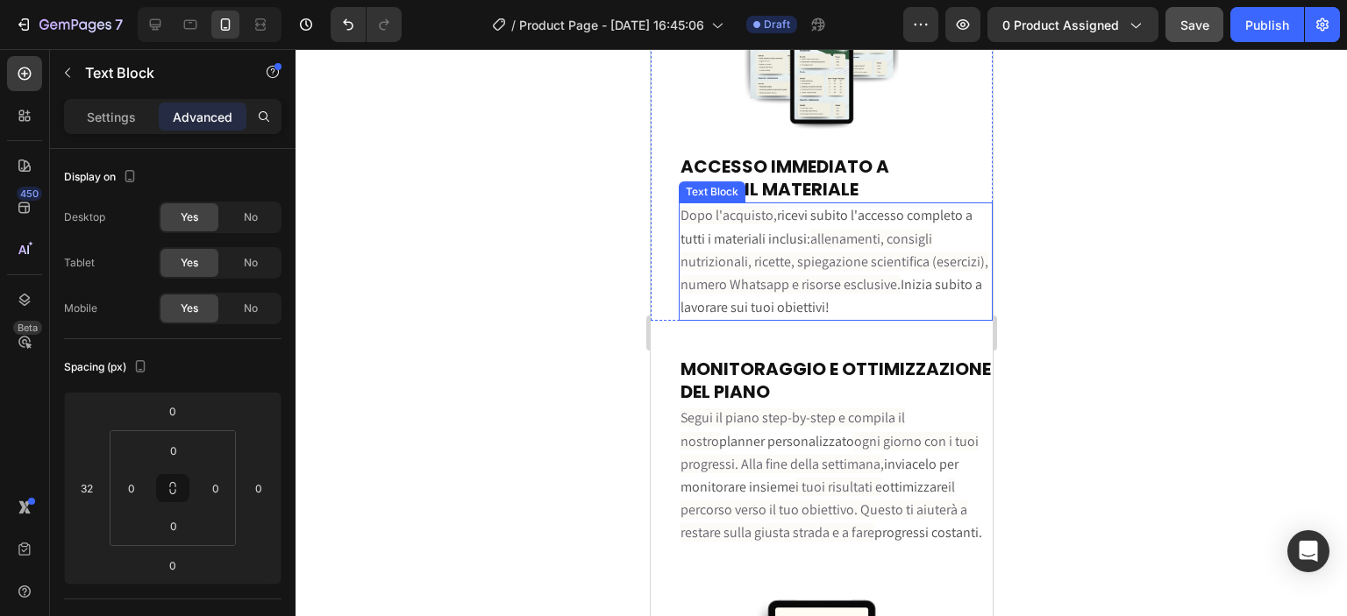
click at [774, 263] on span "allenamenti, consigli nutrizionali, ricette, spiegazione scientifica (esercizi)…" at bounding box center [834, 262] width 308 height 64
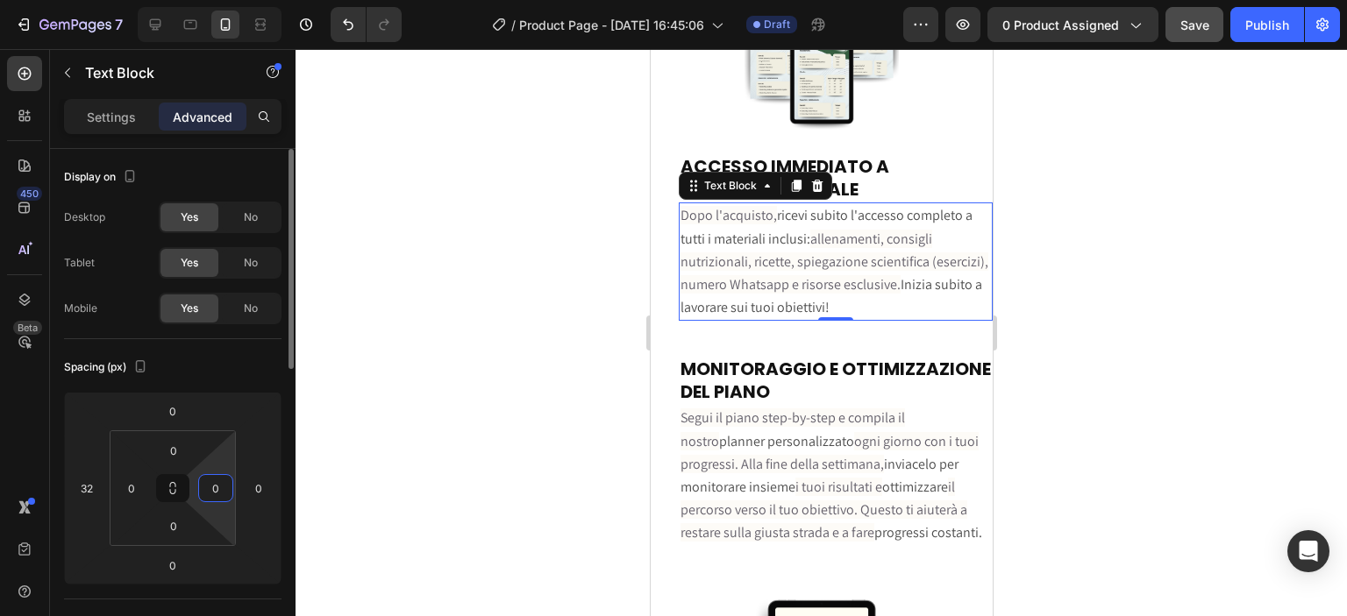
click at [228, 488] on input "0" at bounding box center [216, 488] width 26 height 26
type input "16"
click at [461, 430] on div at bounding box center [821, 332] width 1051 height 567
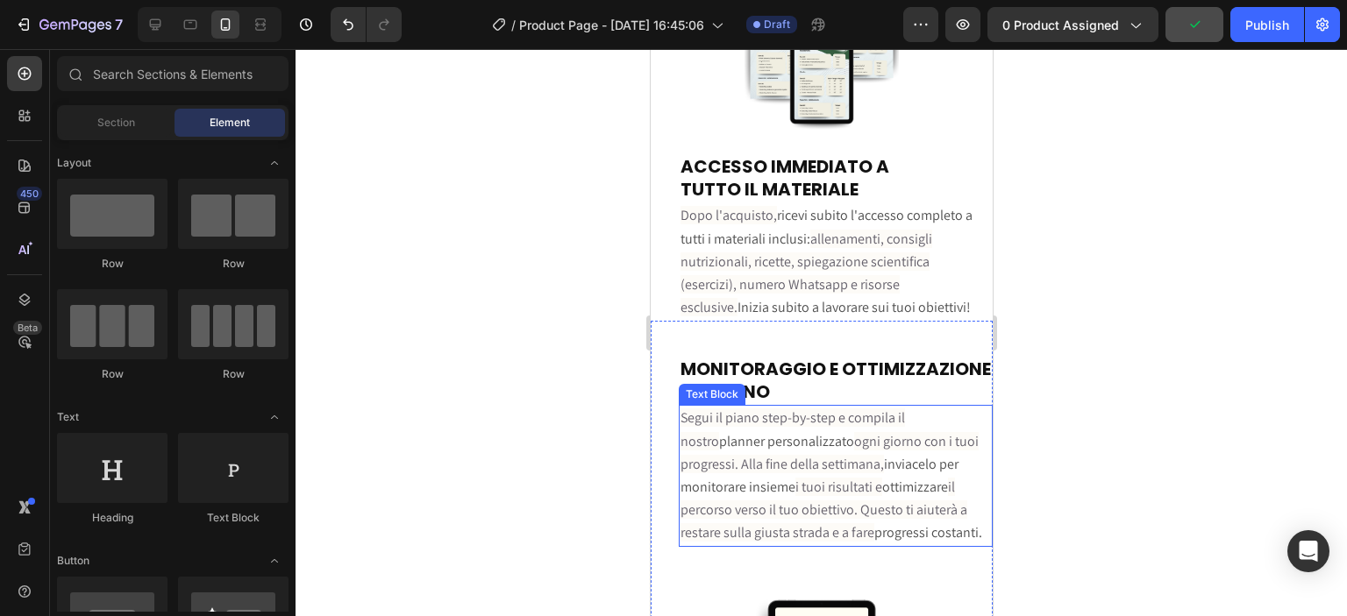
click at [779, 465] on span "inviacelo per monitorare insieme" at bounding box center [819, 475] width 278 height 41
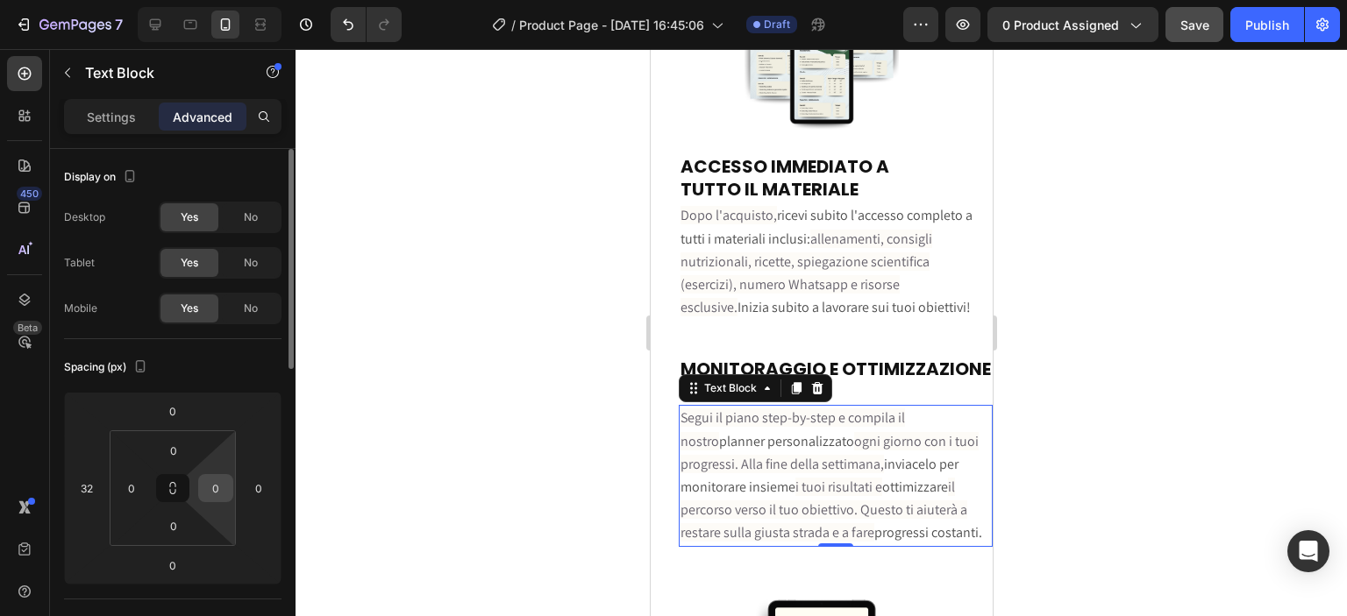
click at [224, 497] on input "0" at bounding box center [216, 488] width 26 height 26
type input "16"
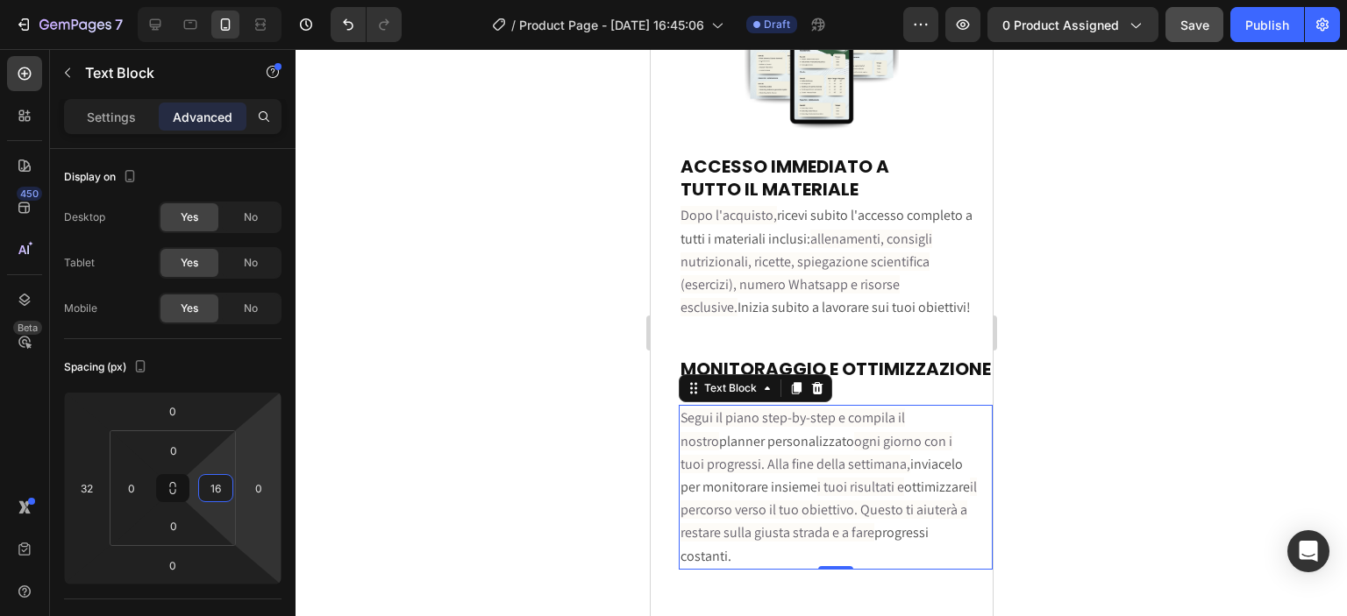
click at [442, 438] on div at bounding box center [821, 332] width 1051 height 567
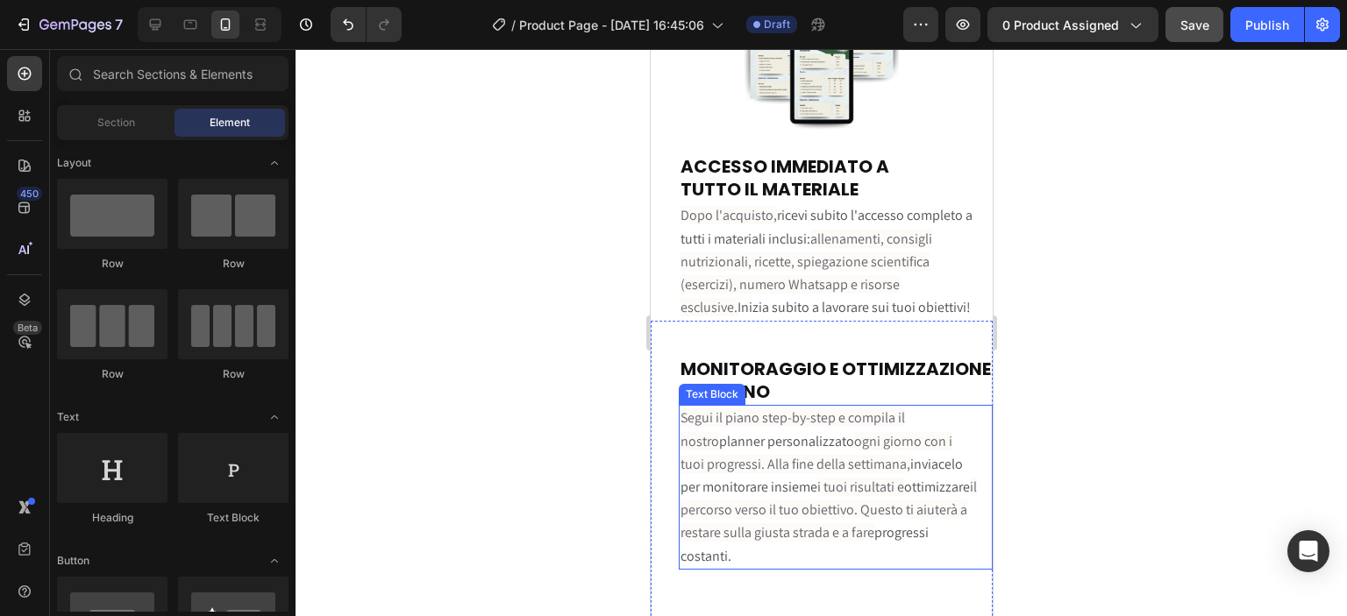
scroll to position [5073, 0]
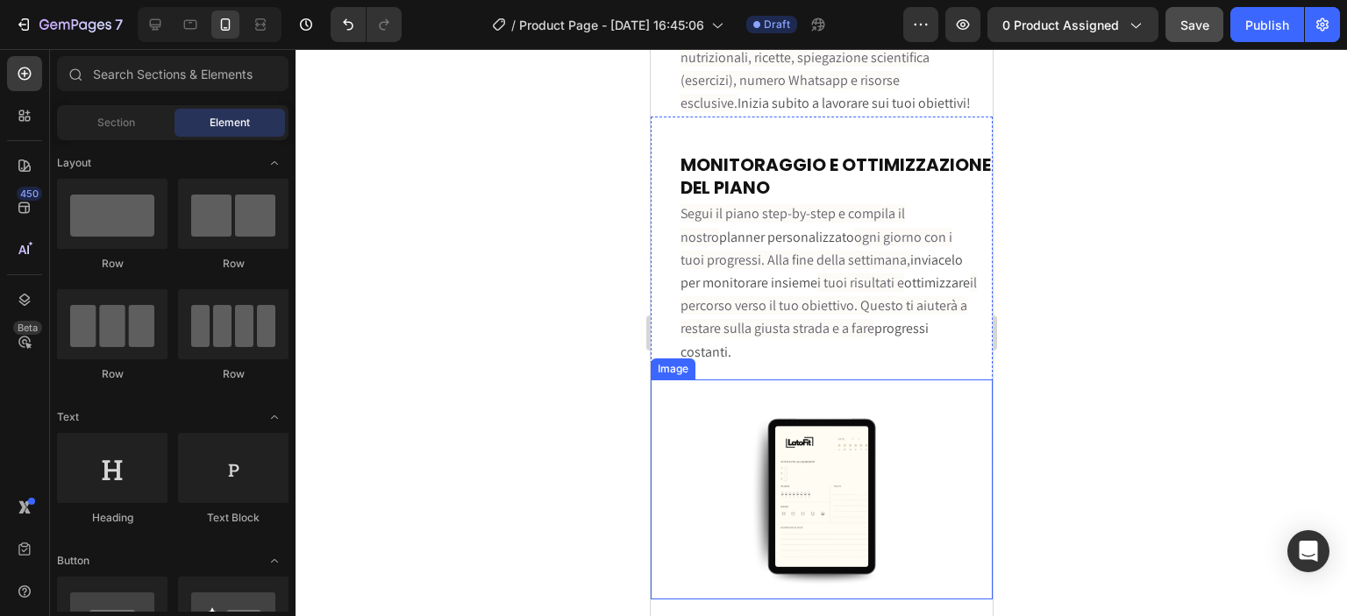
click at [748, 472] on img at bounding box center [821, 497] width 154 height 207
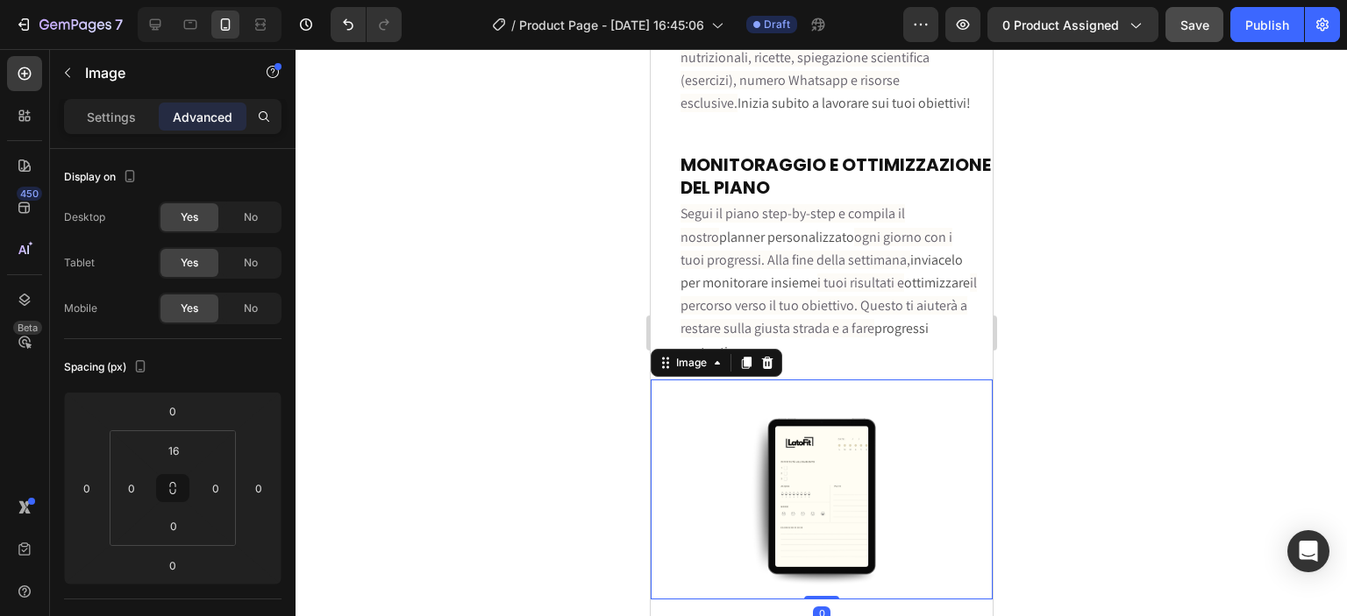
click at [1122, 460] on div at bounding box center [821, 332] width 1051 height 567
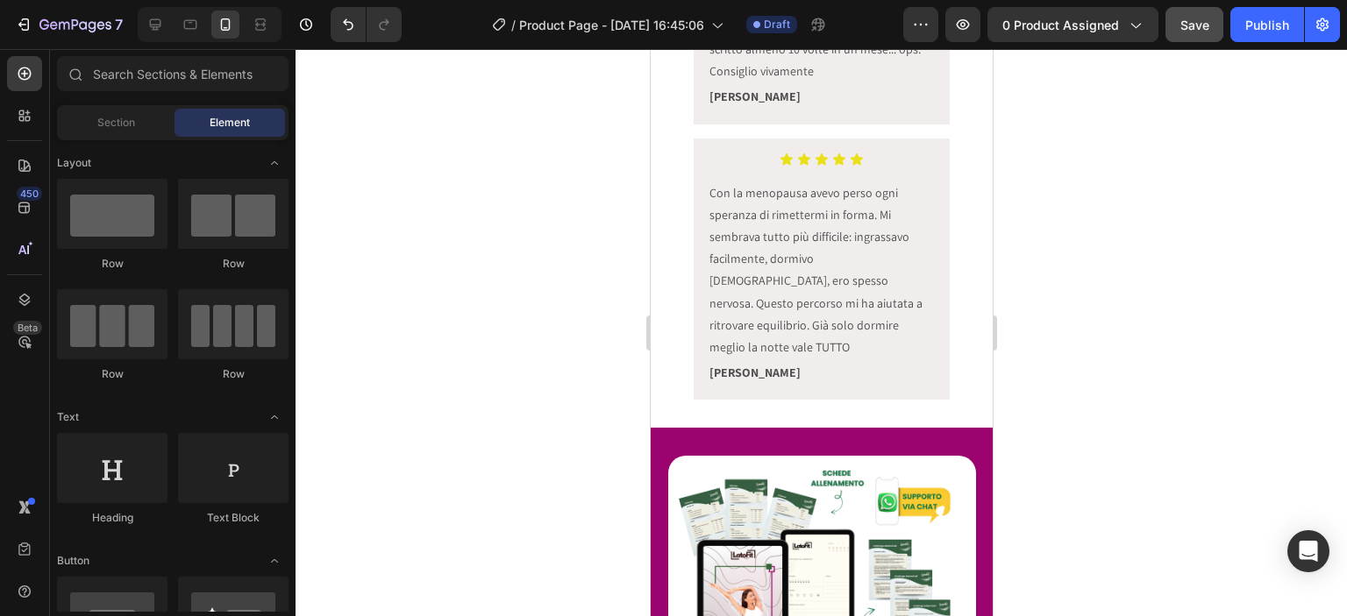
scroll to position [1390, 0]
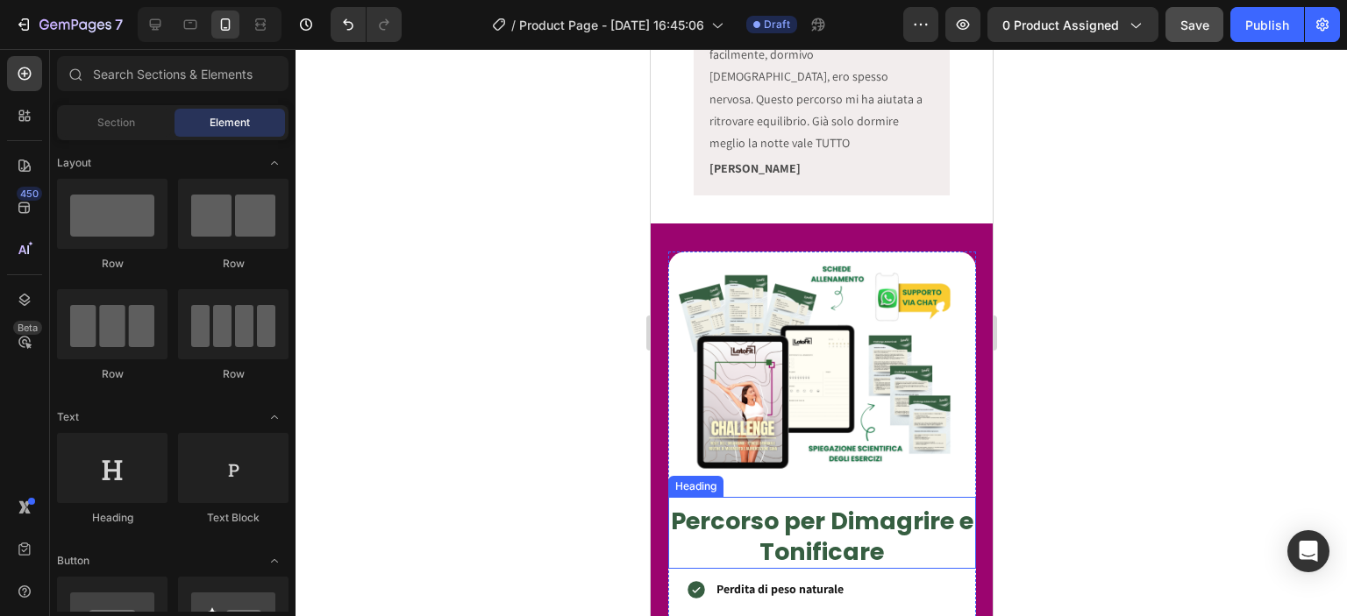
click at [883, 504] on h2 "Percorso per Dimagrire e Tonificare" at bounding box center [821, 536] width 308 height 65
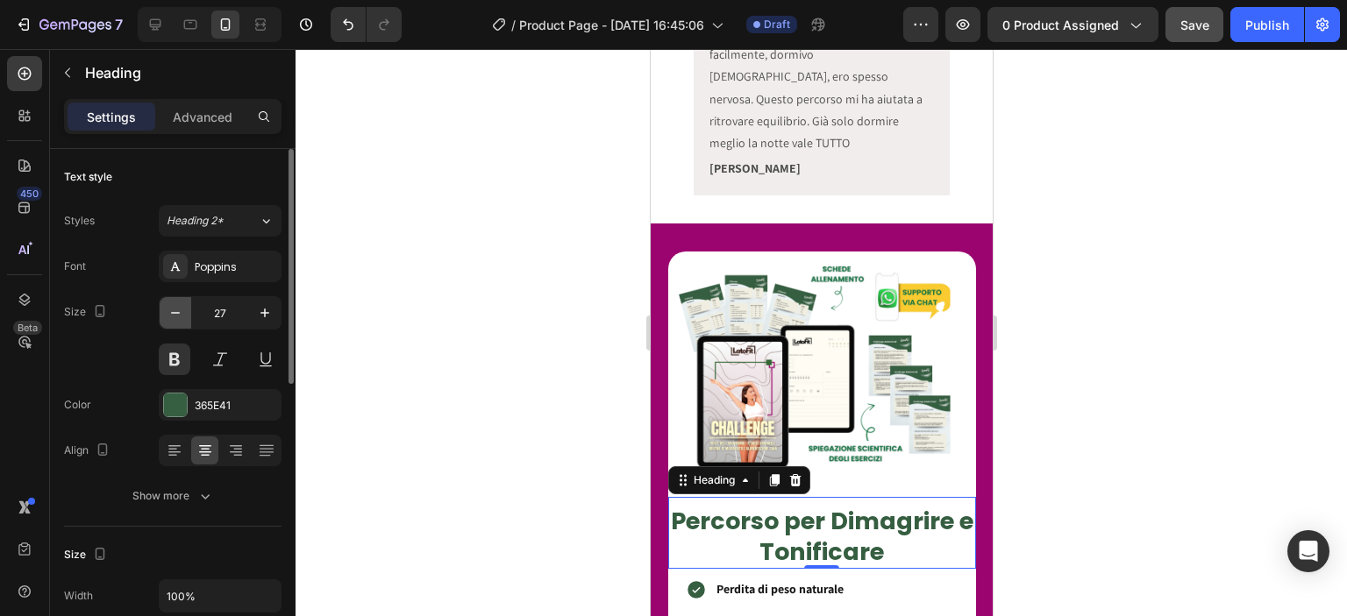
click at [178, 312] on icon "button" at bounding box center [175, 313] width 9 height 2
click at [260, 321] on icon "button" at bounding box center [265, 313] width 18 height 18
click at [178, 322] on button "button" at bounding box center [176, 313] width 32 height 32
type input "27"
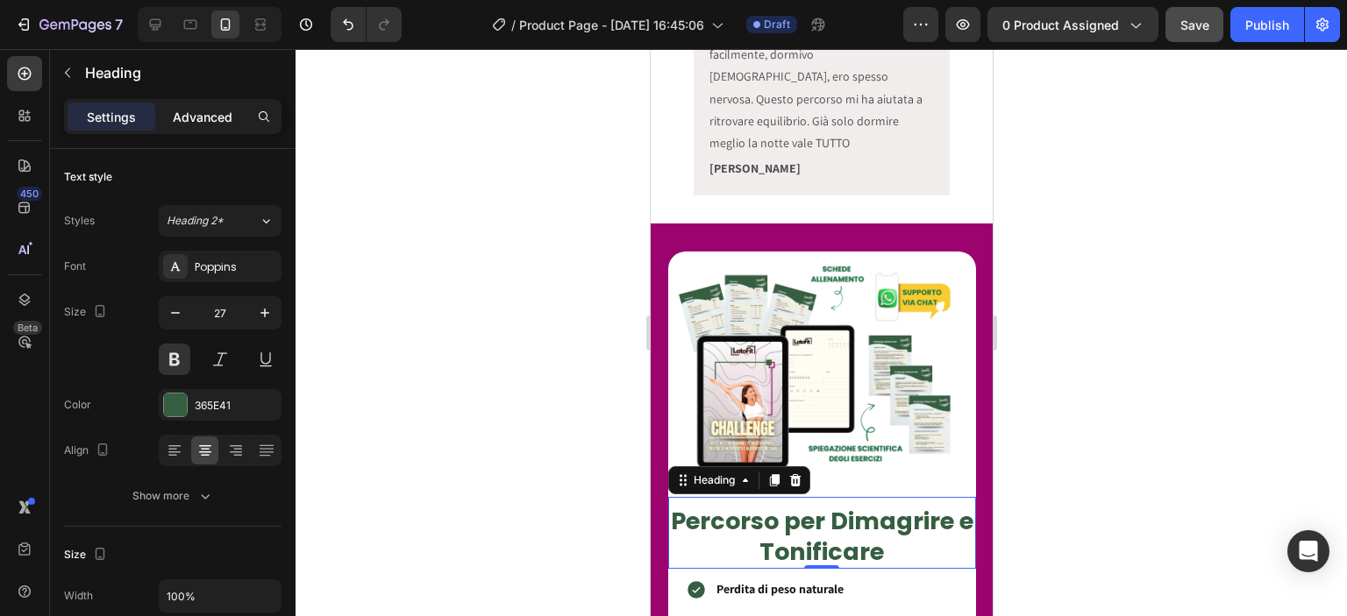
click at [200, 116] on p "Advanced" at bounding box center [203, 117] width 60 height 18
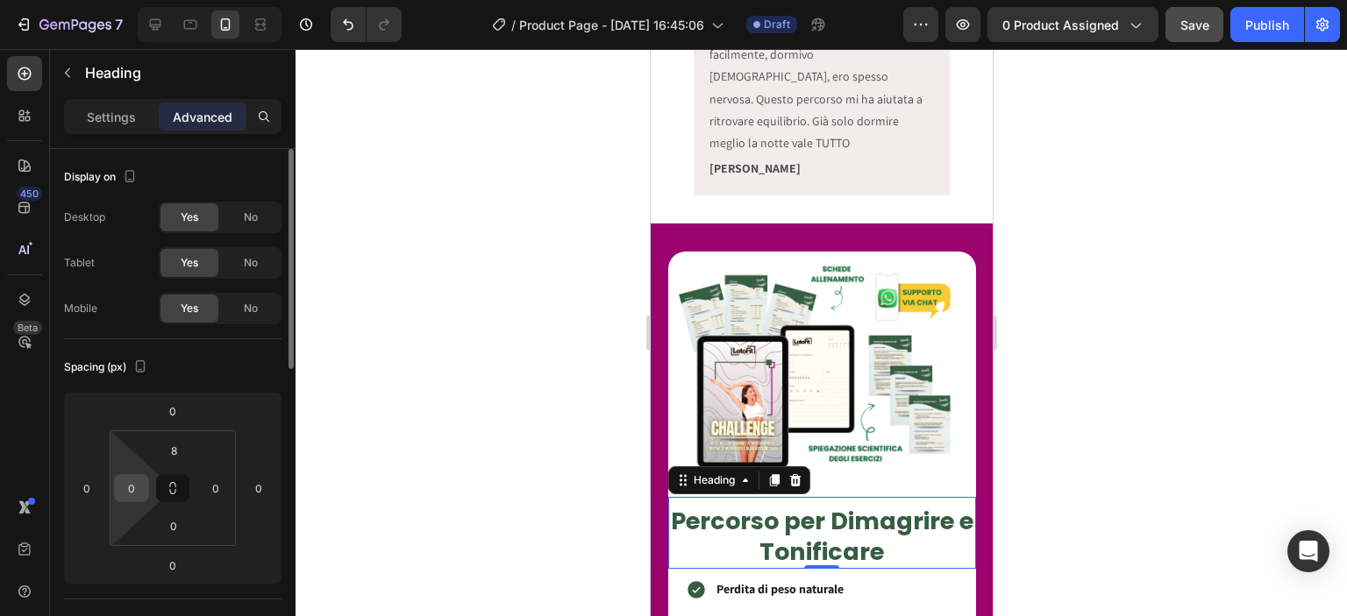
click at [132, 485] on input "0" at bounding box center [131, 488] width 26 height 26
type input "8"
click at [224, 480] on input "0" at bounding box center [216, 488] width 26 height 26
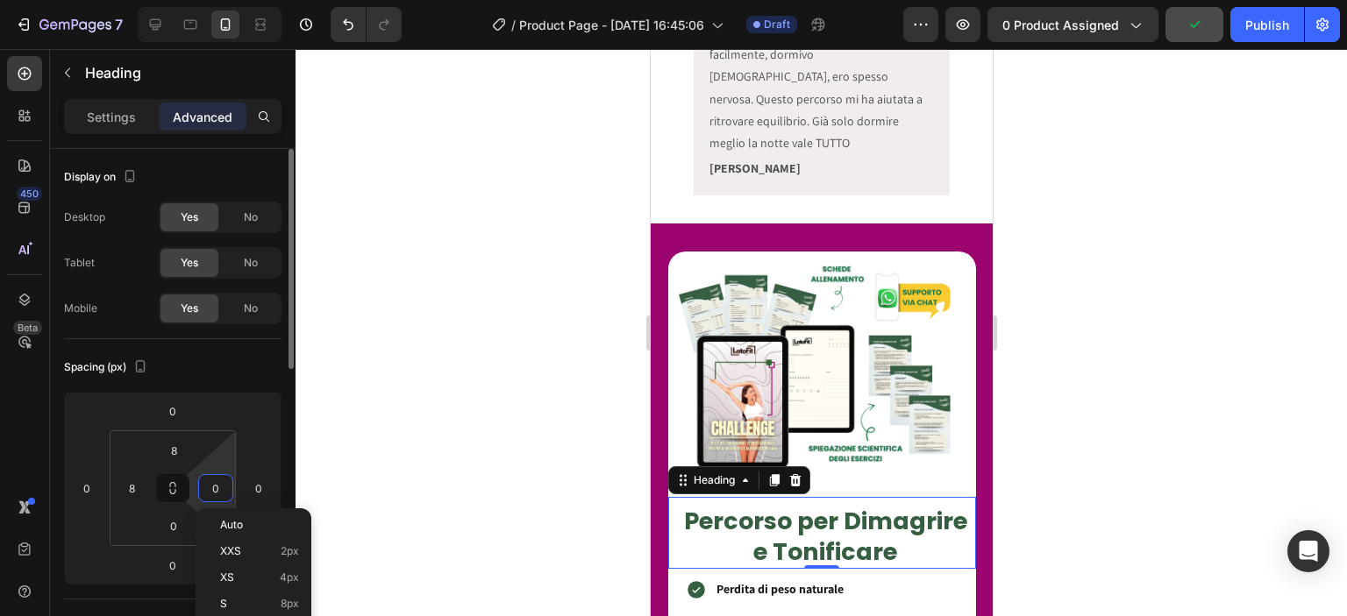
type input "08"
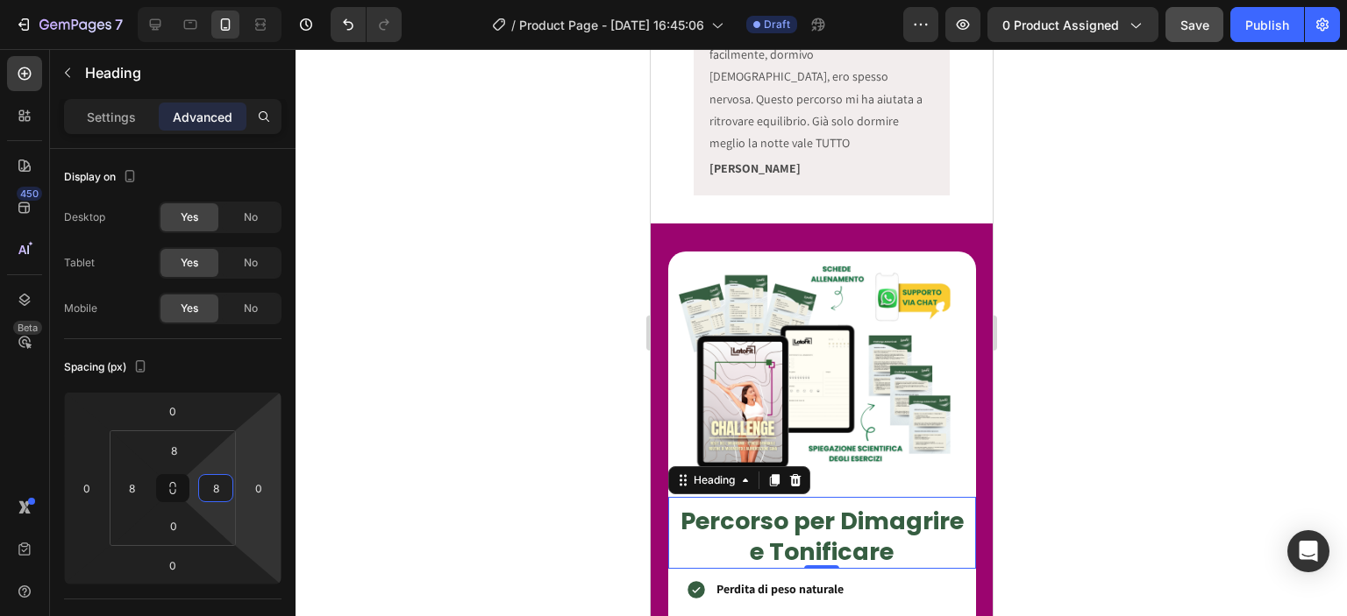
click at [495, 431] on div at bounding box center [821, 332] width 1051 height 567
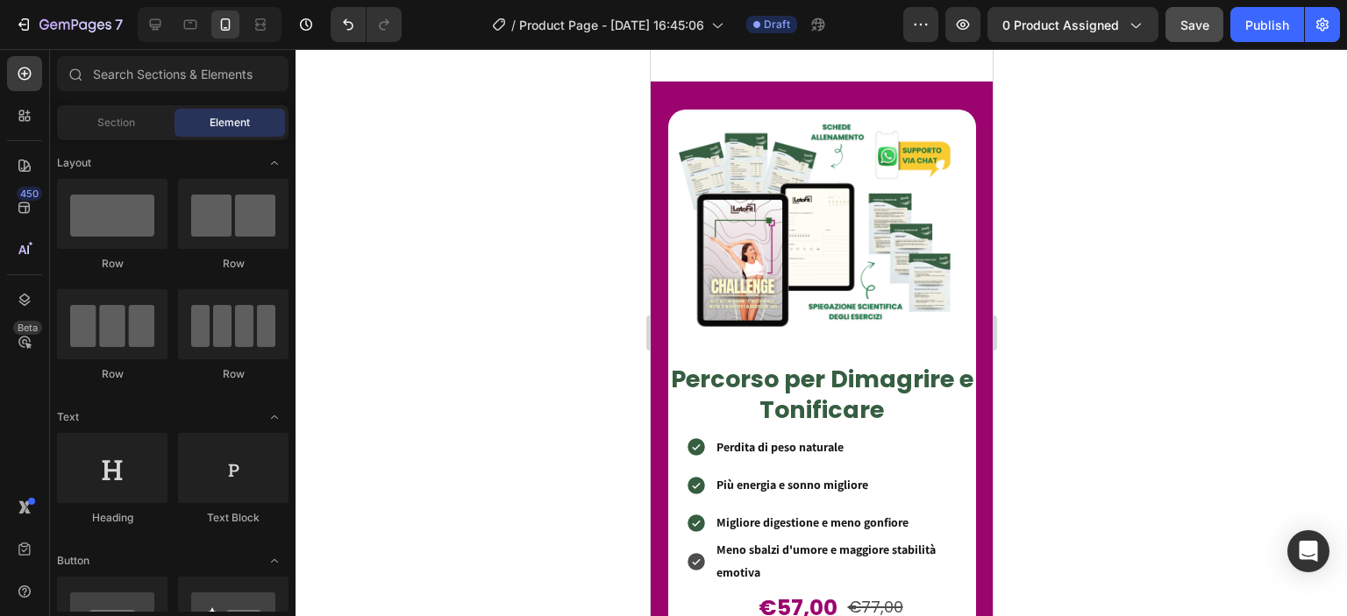
scroll to position [6710, 0]
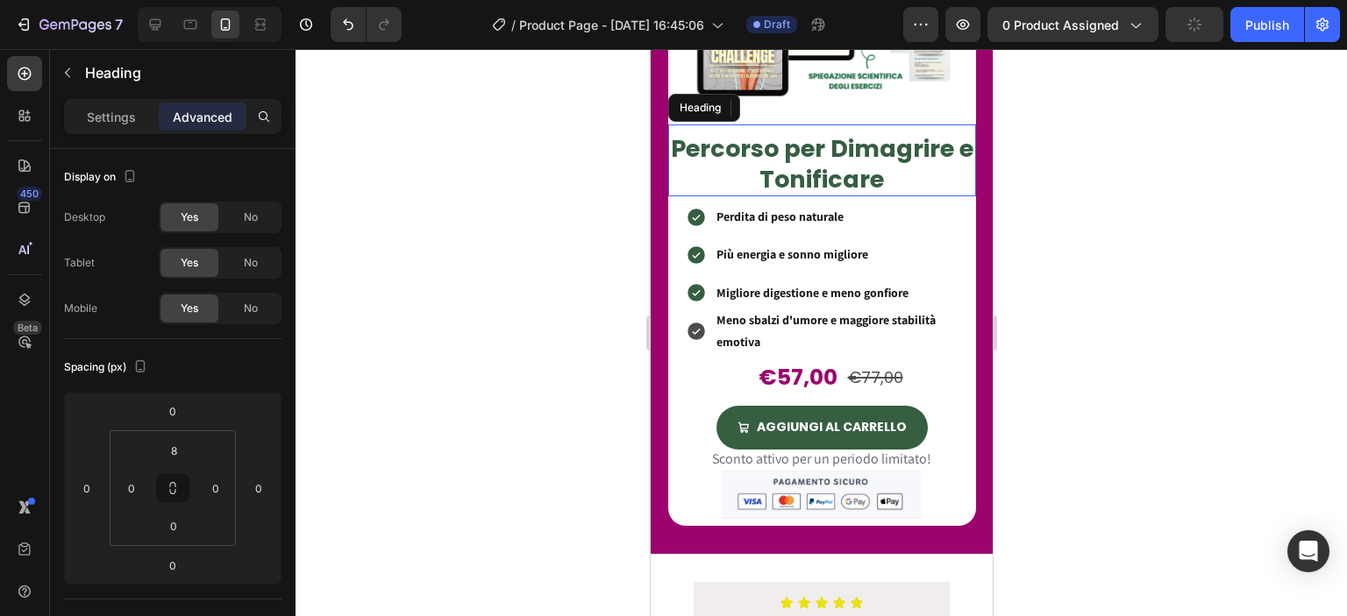
click at [810, 167] on h2 "Percorso per Dimagrire e Tonificare" at bounding box center [821, 164] width 308 height 65
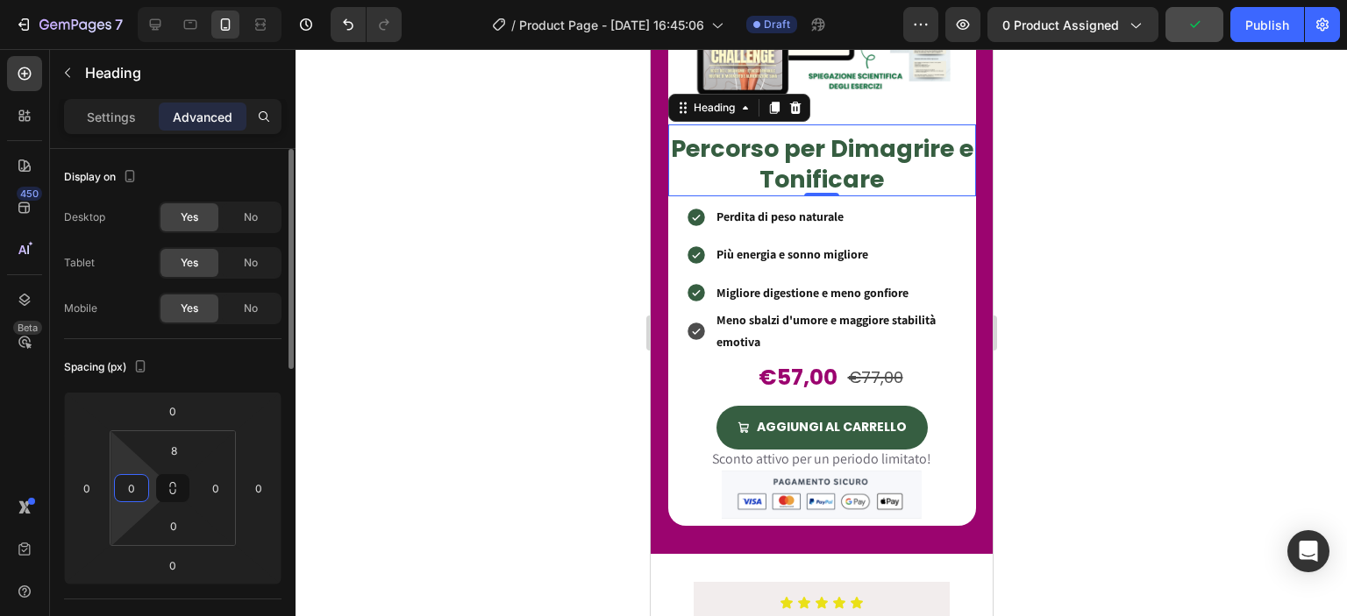
click at [132, 484] on input "0" at bounding box center [131, 488] width 26 height 26
type input "8"
click at [224, 481] on input "0" at bounding box center [216, 488] width 26 height 26
type input "08"
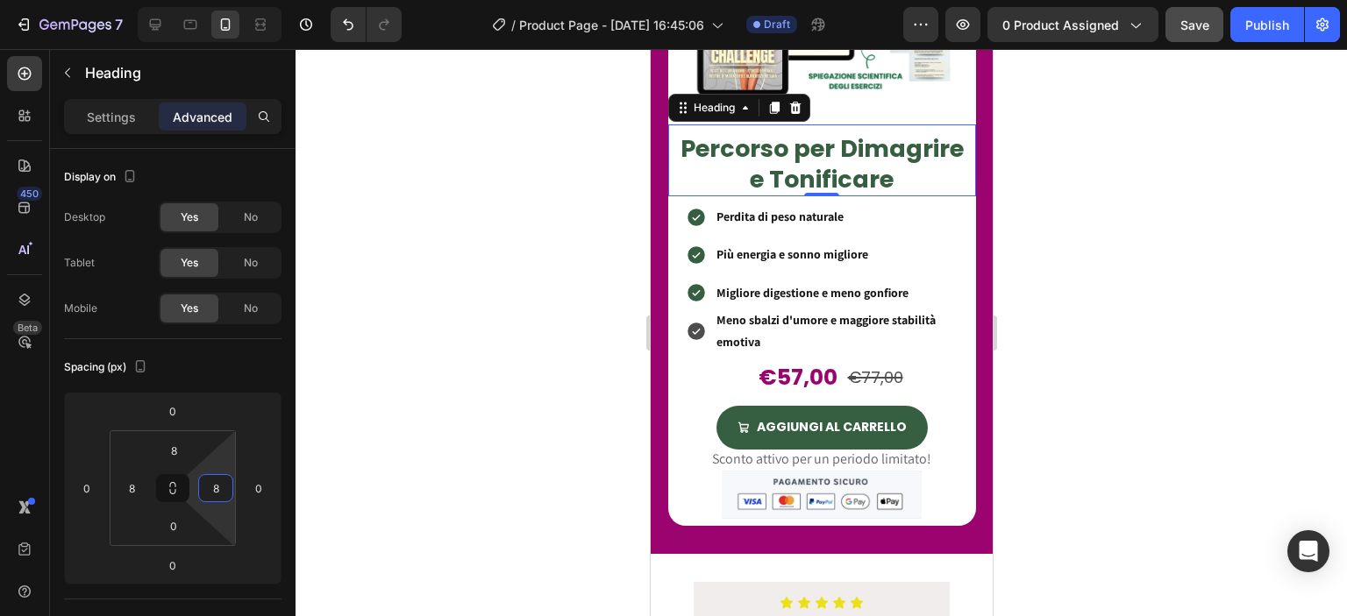
click at [438, 382] on div at bounding box center [821, 332] width 1051 height 567
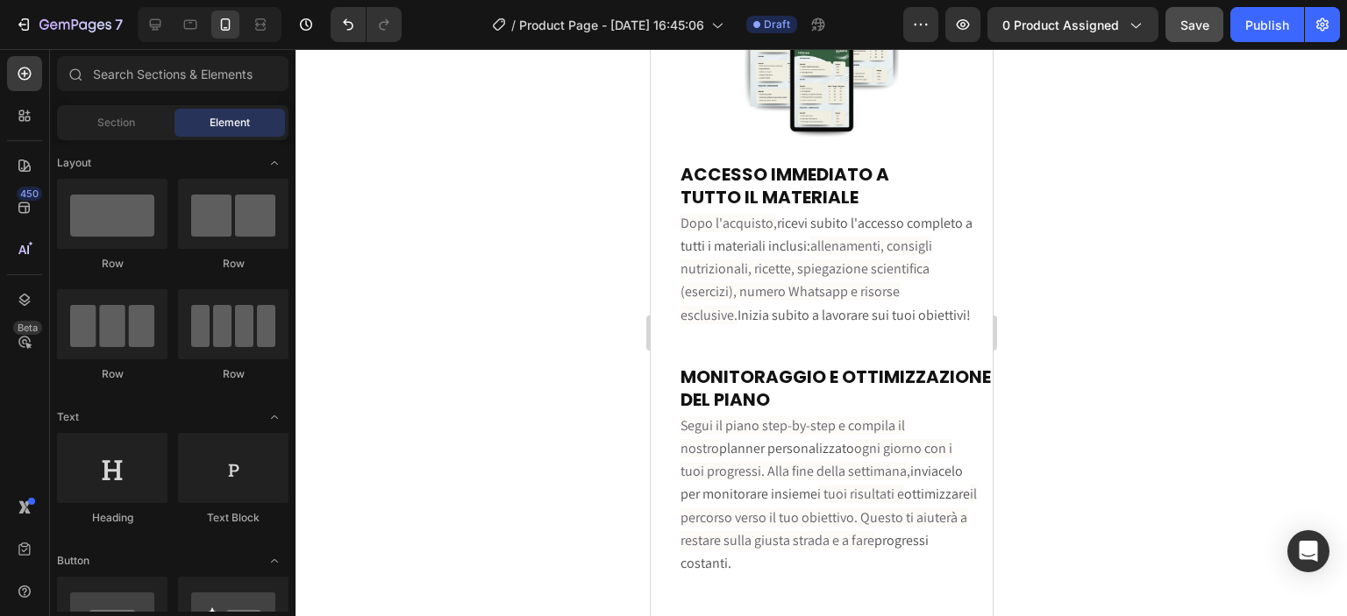
scroll to position [5687, 0]
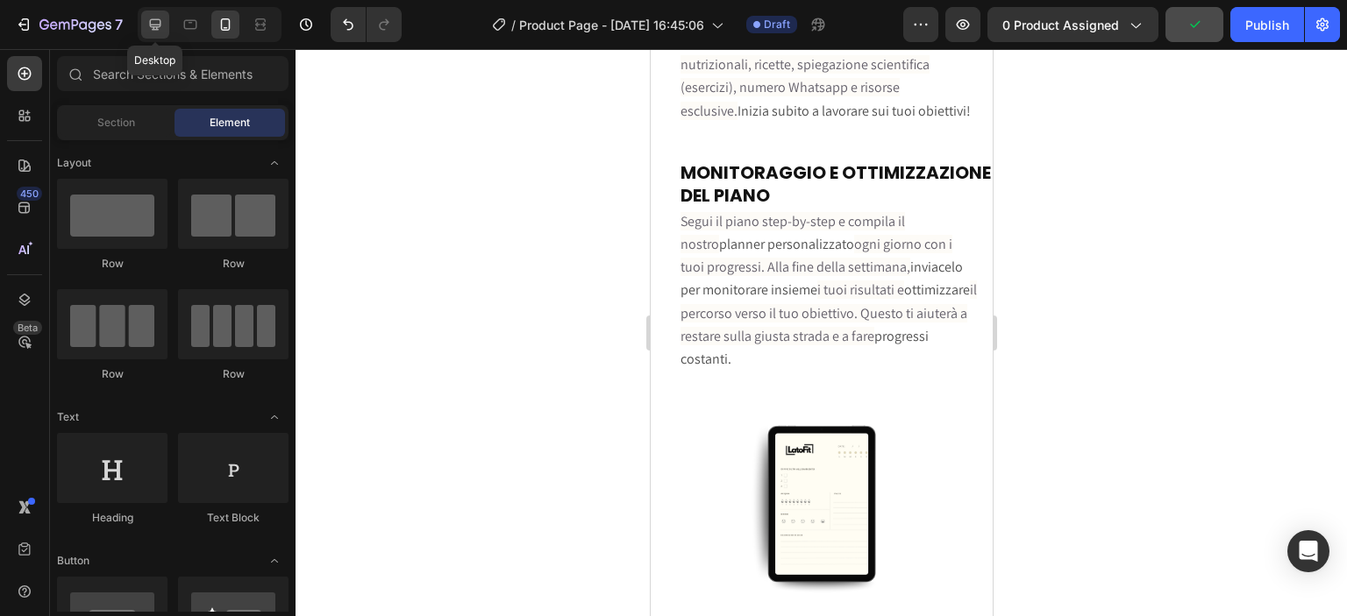
click at [161, 32] on icon at bounding box center [155, 25] width 18 height 18
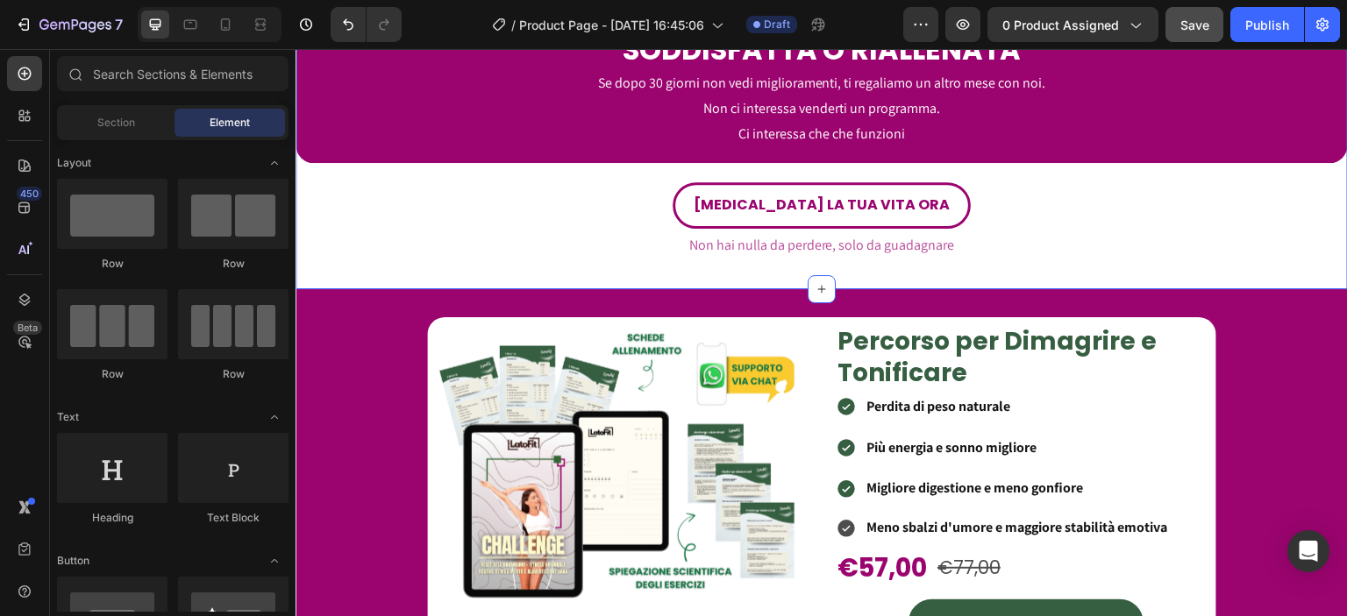
scroll to position [5286, 0]
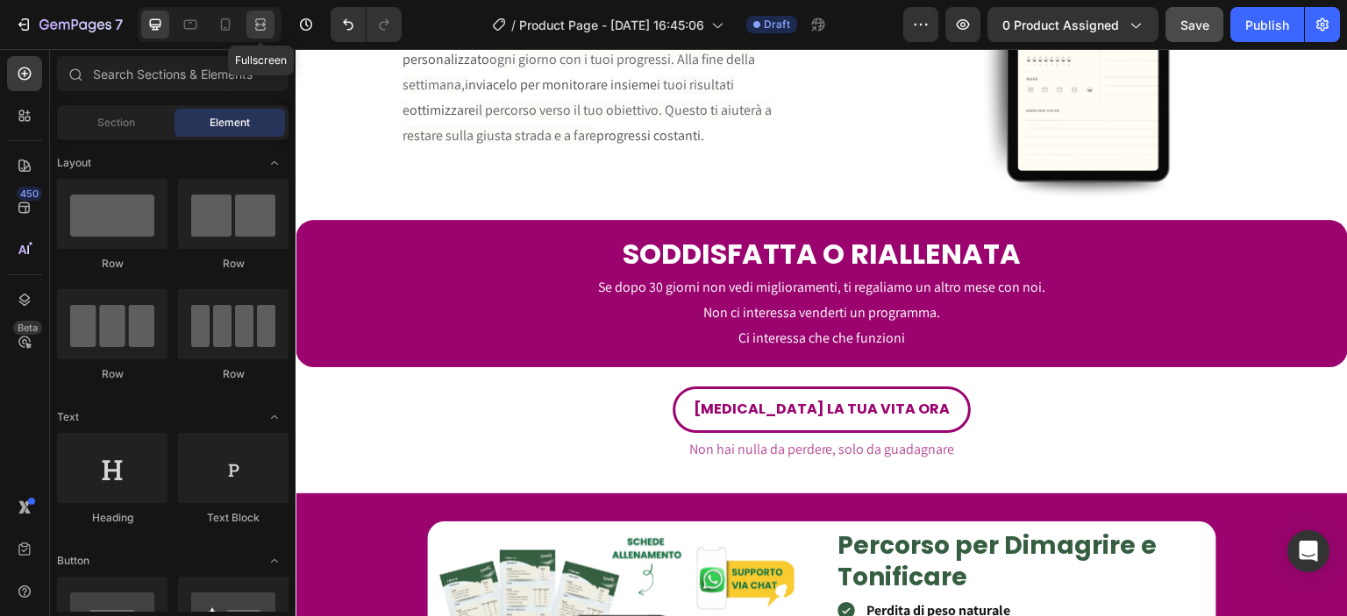
click at [263, 13] on div at bounding box center [260, 25] width 28 height 28
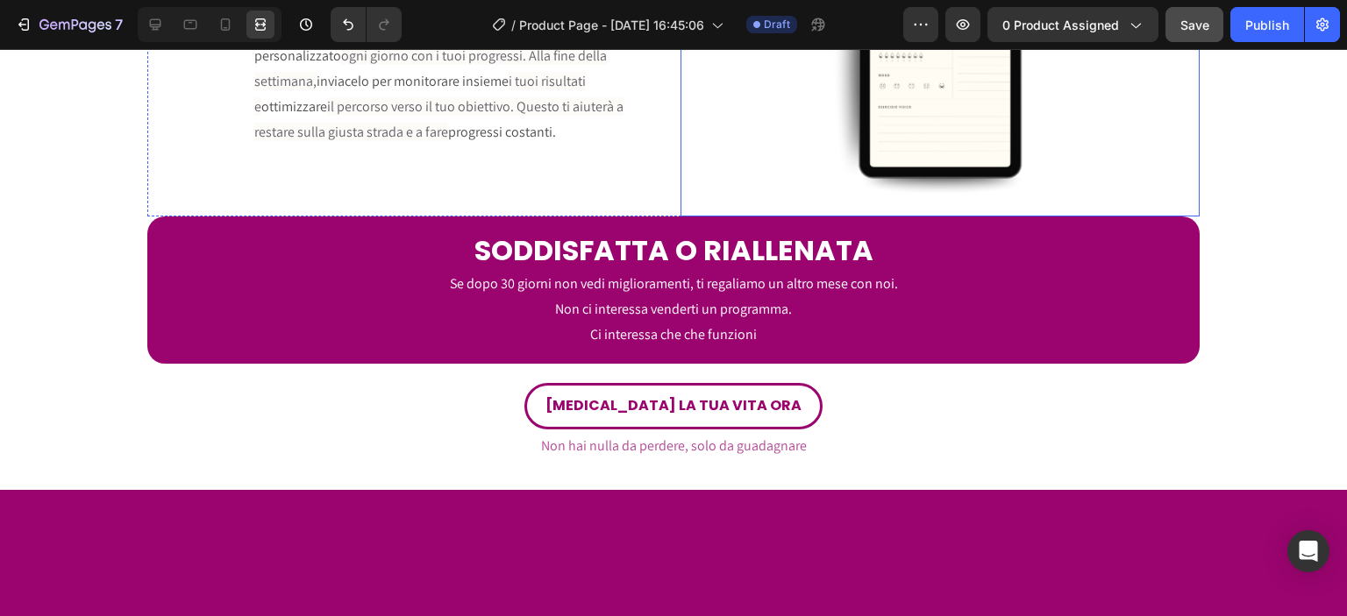
scroll to position [5085, 0]
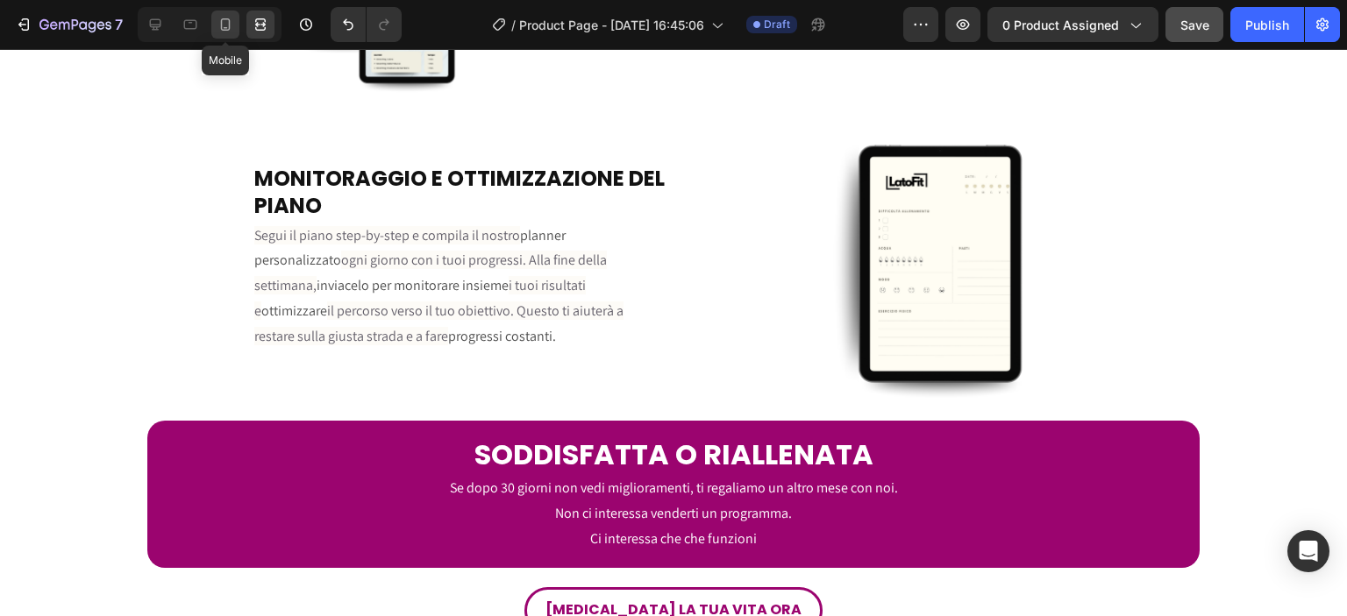
click at [235, 22] on div at bounding box center [225, 25] width 28 height 28
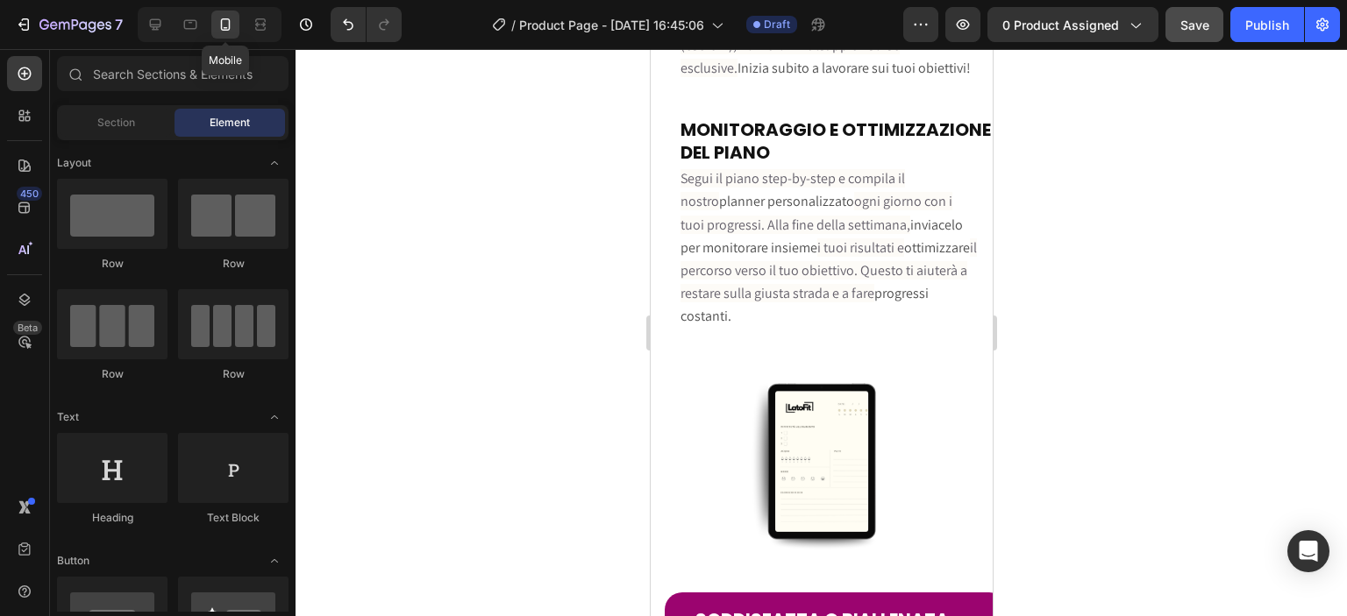
scroll to position [5086, 0]
click at [255, 26] on icon at bounding box center [257, 24] width 5 height 4
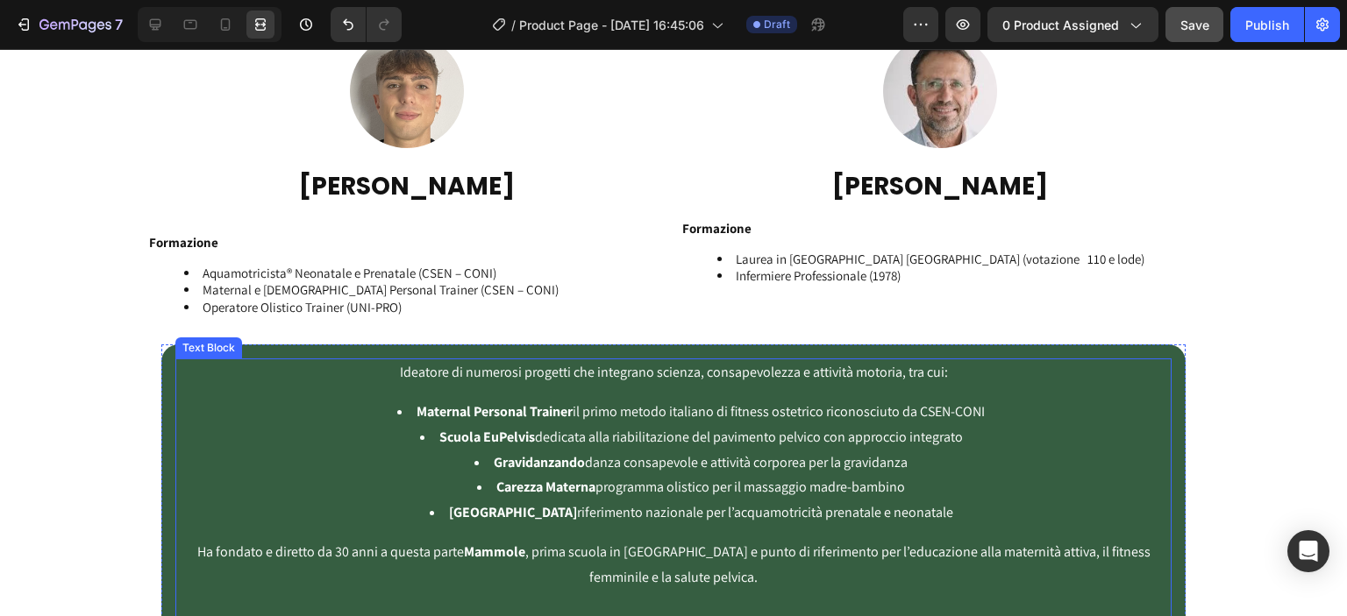
scroll to position [3654, 0]
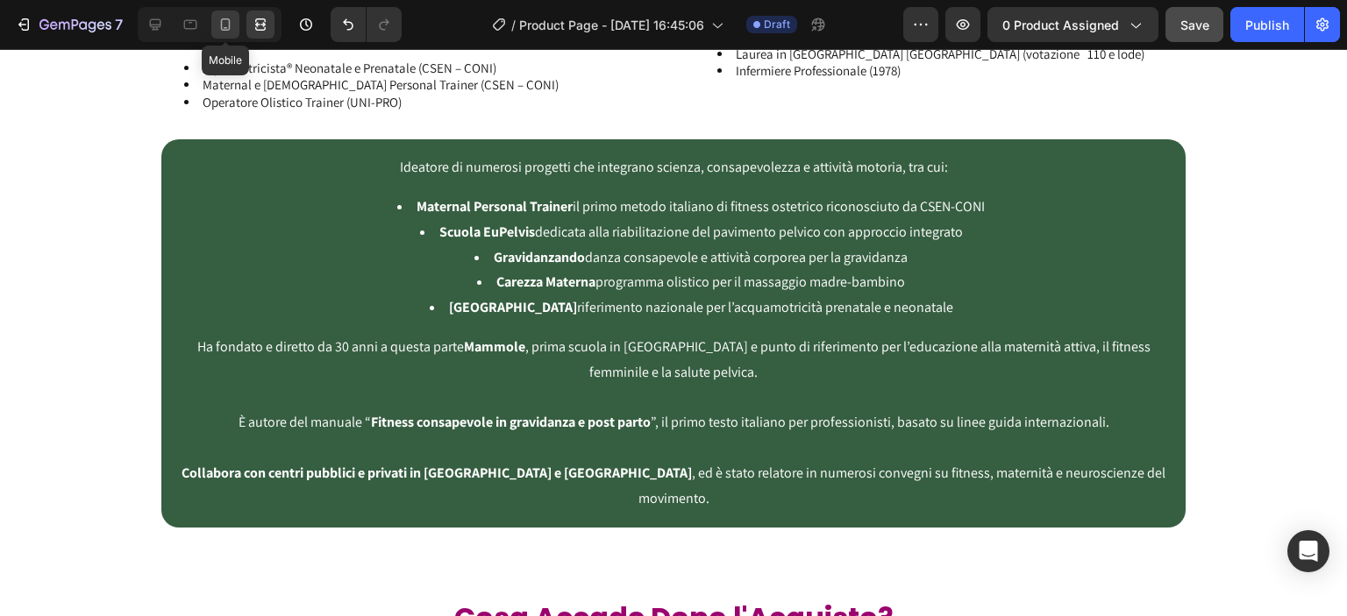
click at [213, 22] on div at bounding box center [225, 25] width 28 height 28
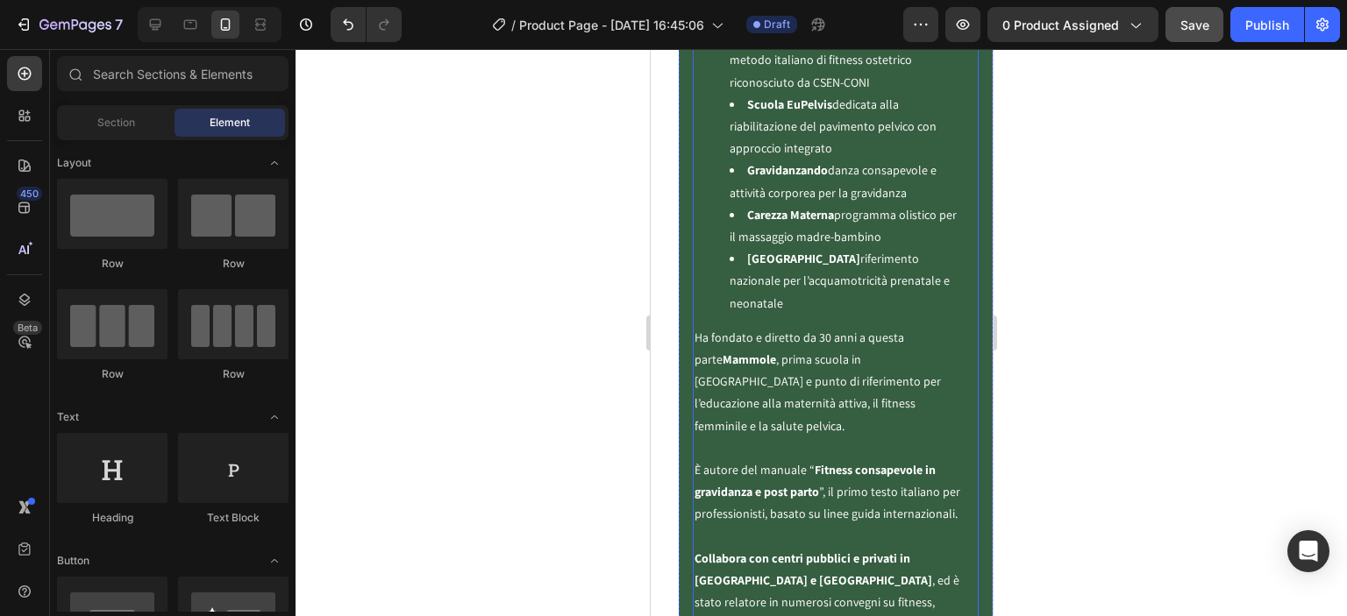
scroll to position [4268, 0]
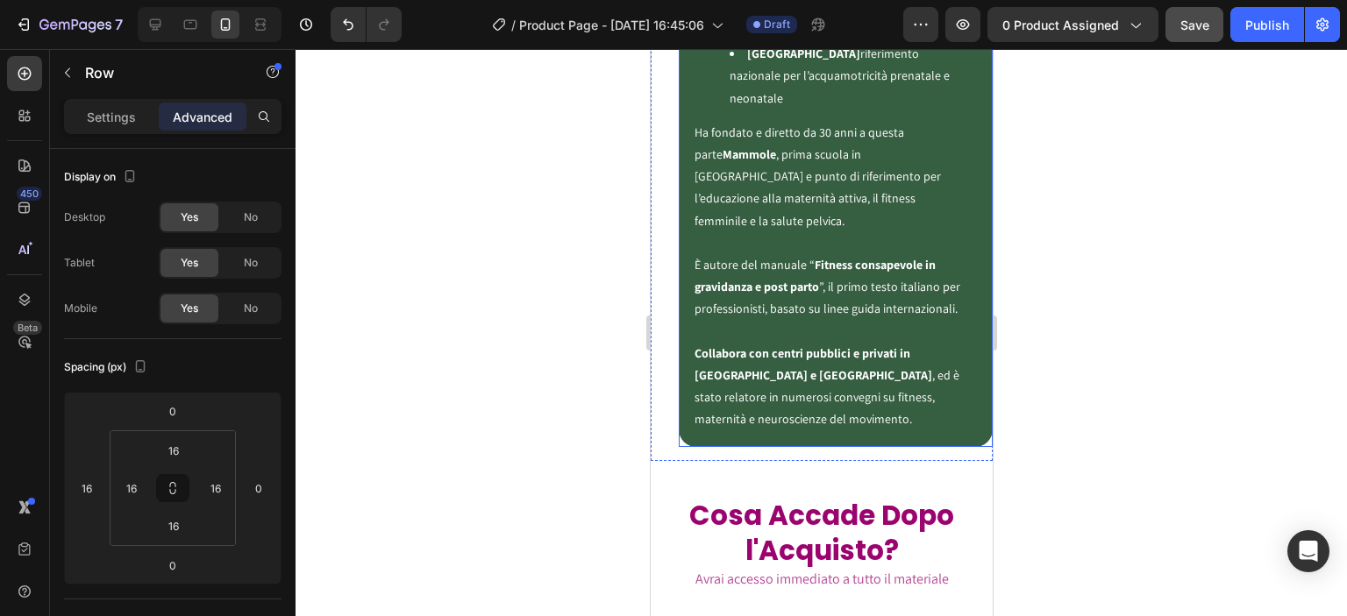
click at [973, 423] on div "Ideatore di numerosi progetti che integrano scienza, consapevolezza e attività …" at bounding box center [835, 98] width 314 height 697
click at [267, 478] on input "0" at bounding box center [259, 488] width 26 height 26
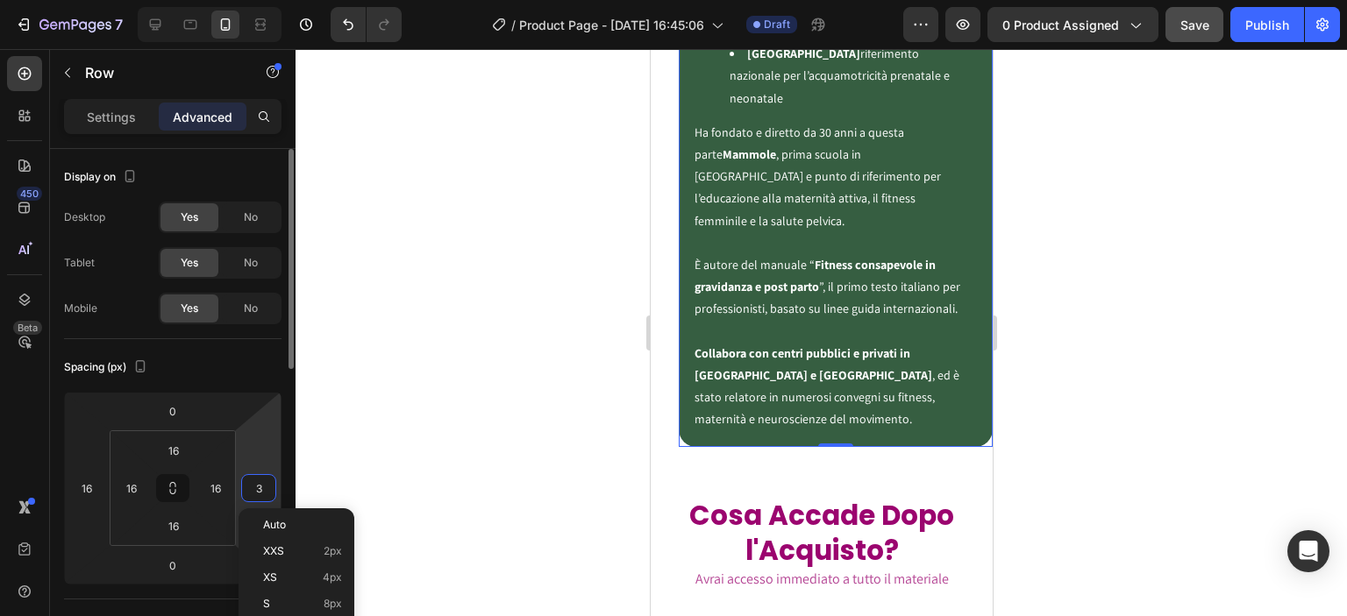
type input "32"
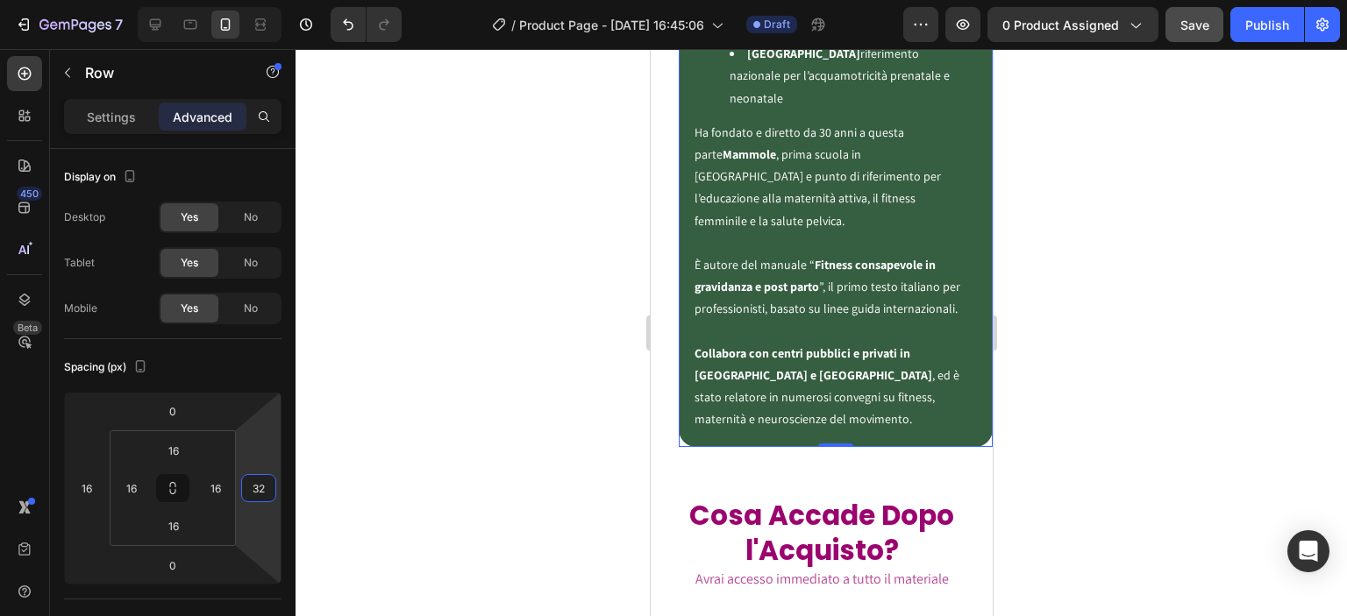
click at [356, 458] on div at bounding box center [821, 332] width 1051 height 567
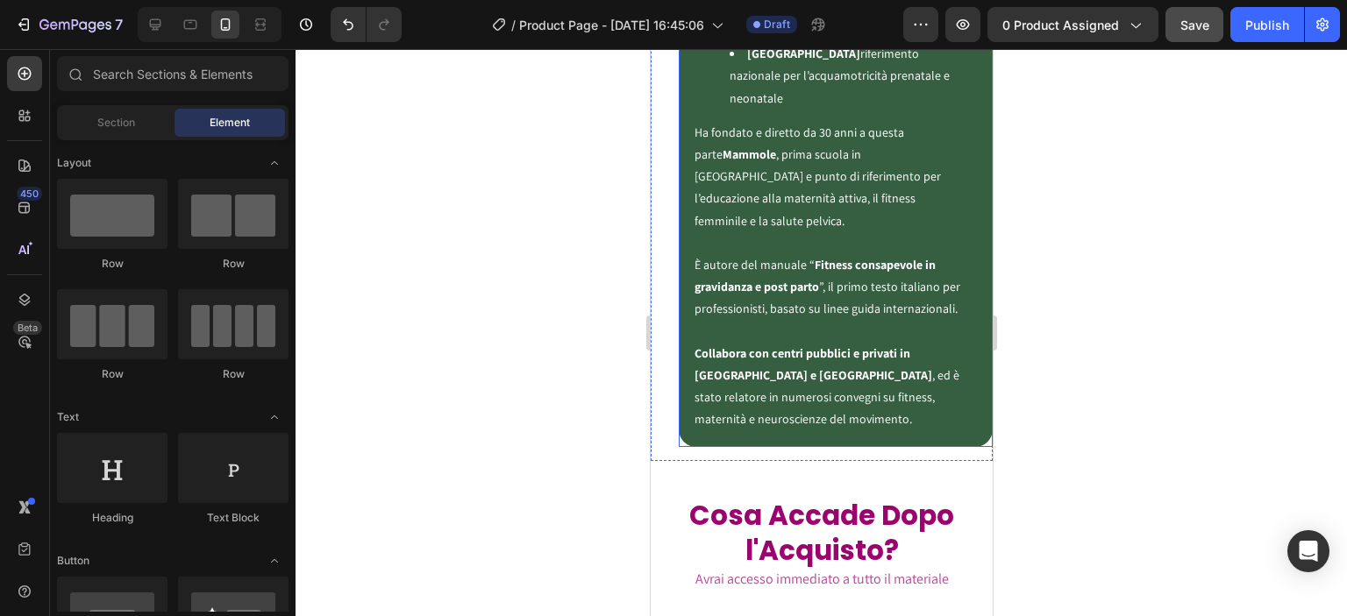
click at [973, 405] on div "Ideatore di numerosi progetti che integrano scienza, consapevolezza e attività …" at bounding box center [835, 98] width 314 height 697
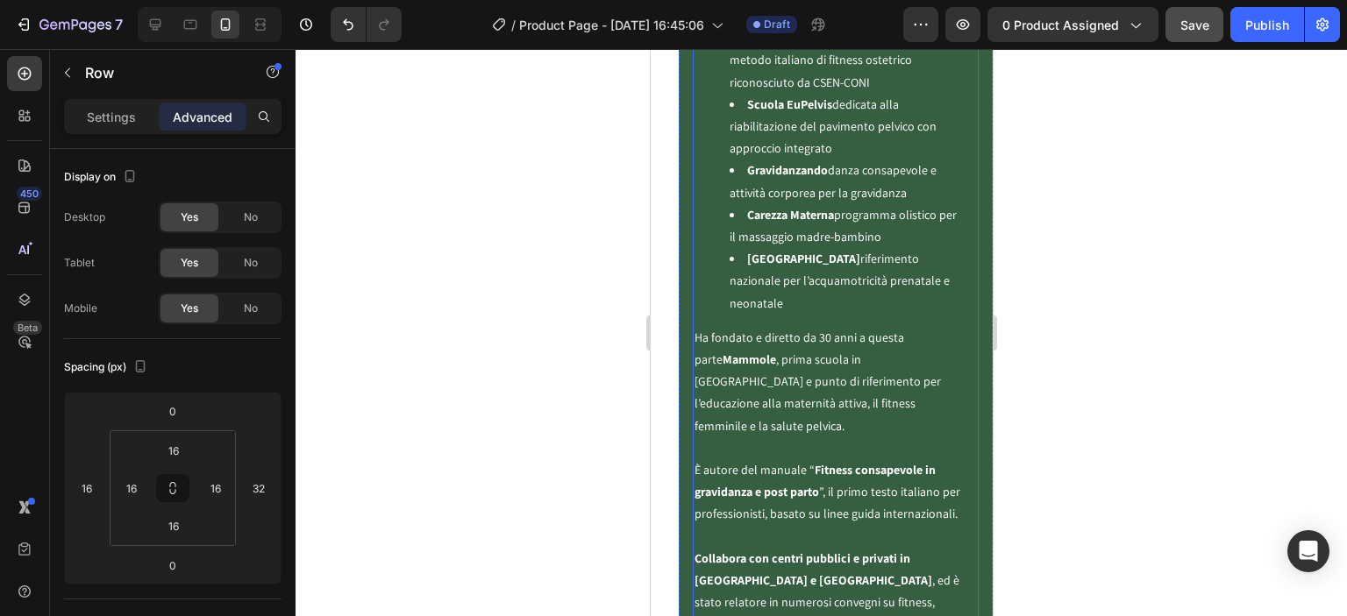
scroll to position [3859, 0]
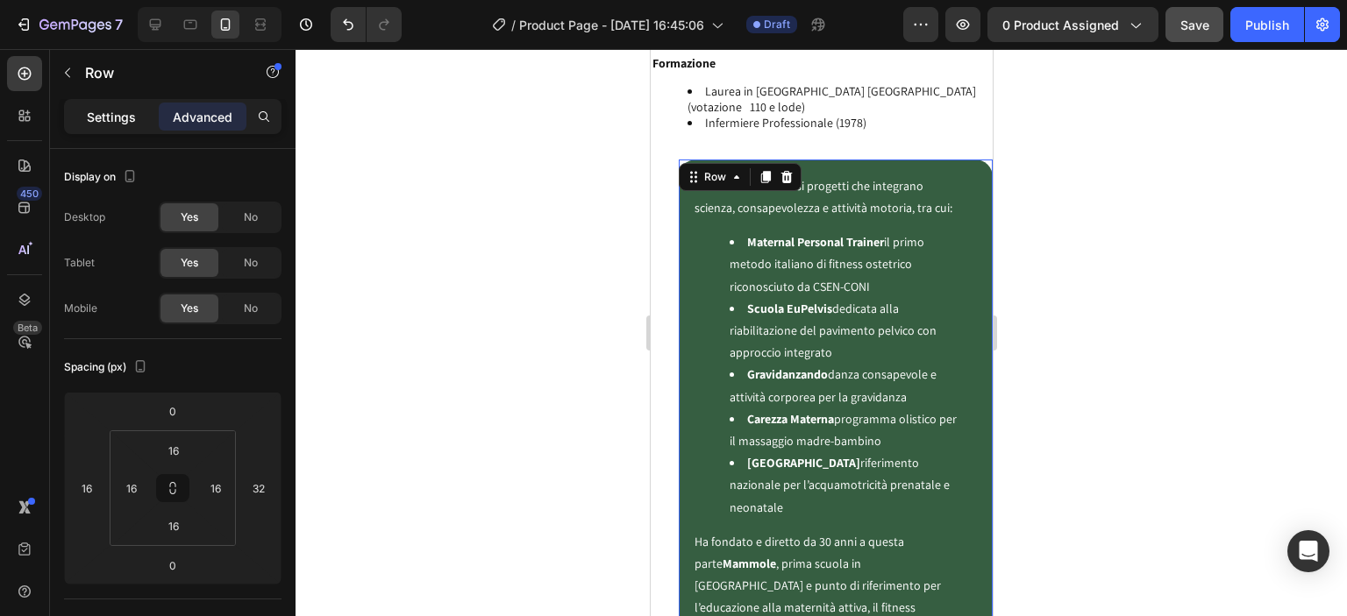
click at [132, 103] on div "Settings" at bounding box center [112, 117] width 88 height 28
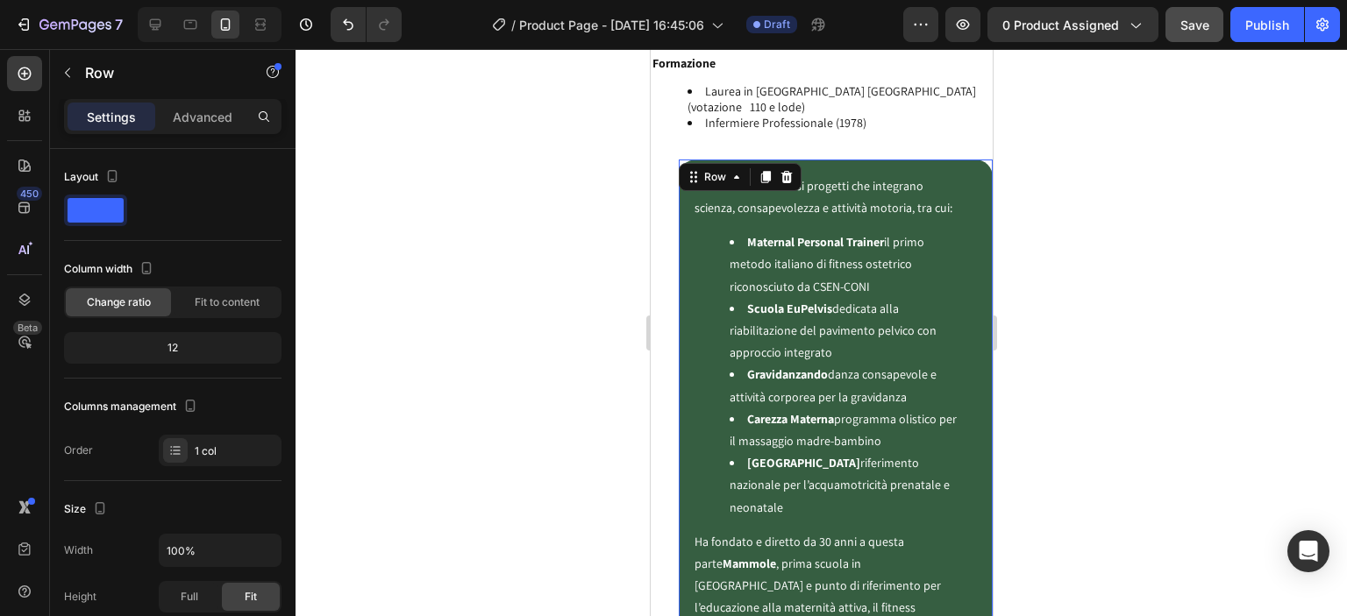
click at [133, 110] on p "Settings" at bounding box center [111, 117] width 49 height 18
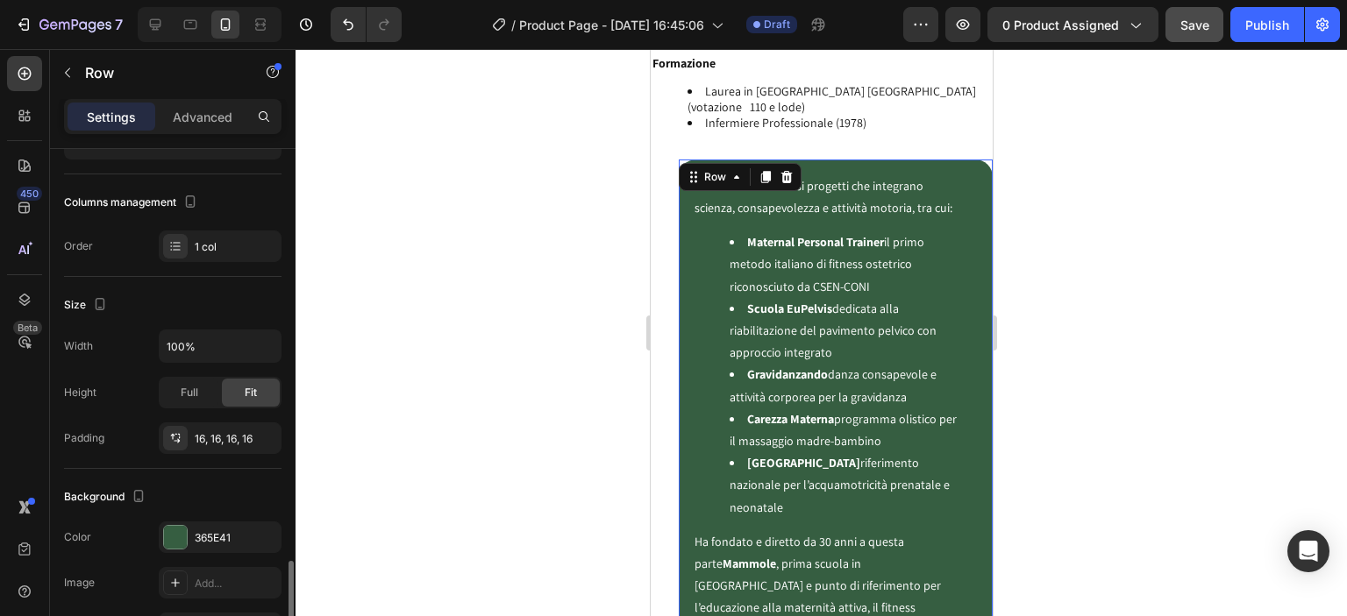
scroll to position [505, 0]
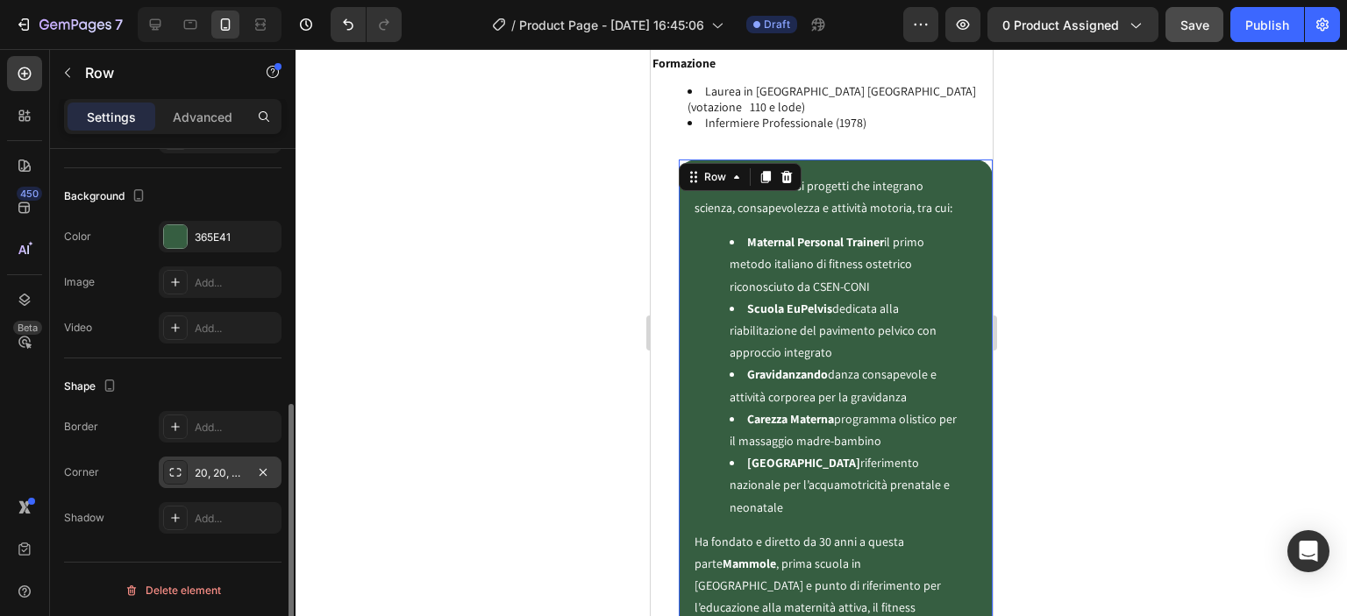
click at [225, 466] on div "20, 20, 20, 20" at bounding box center [220, 474] width 51 height 16
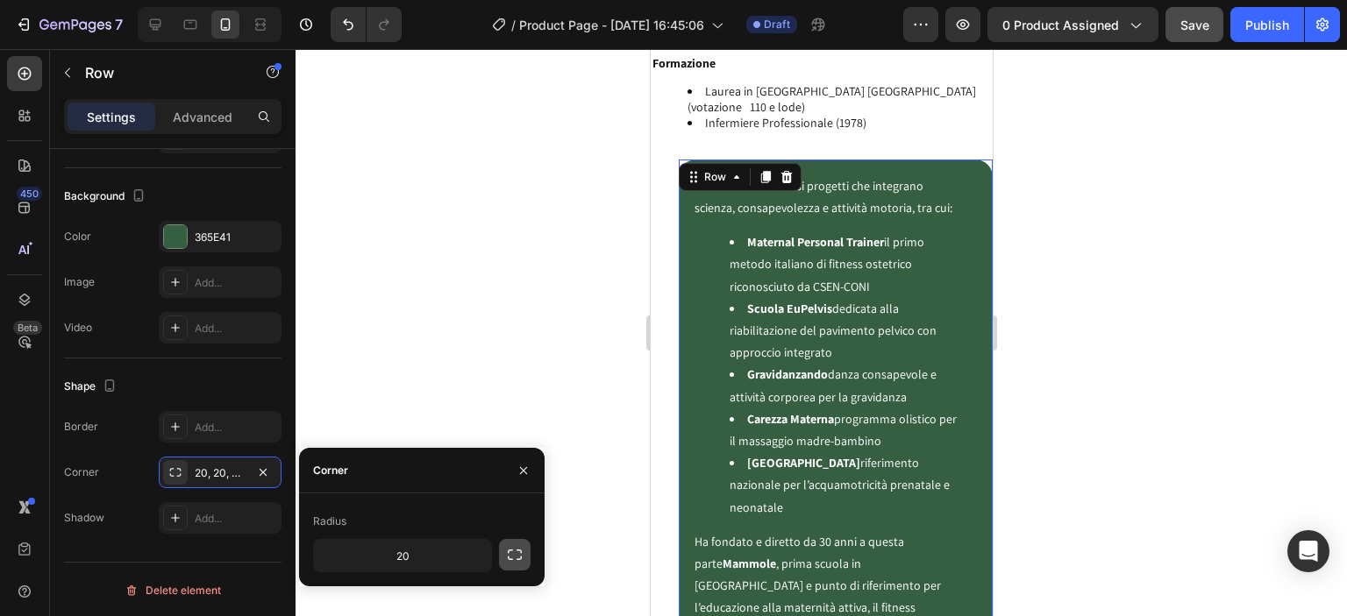
click at [513, 555] on icon "button" at bounding box center [515, 555] width 18 height 18
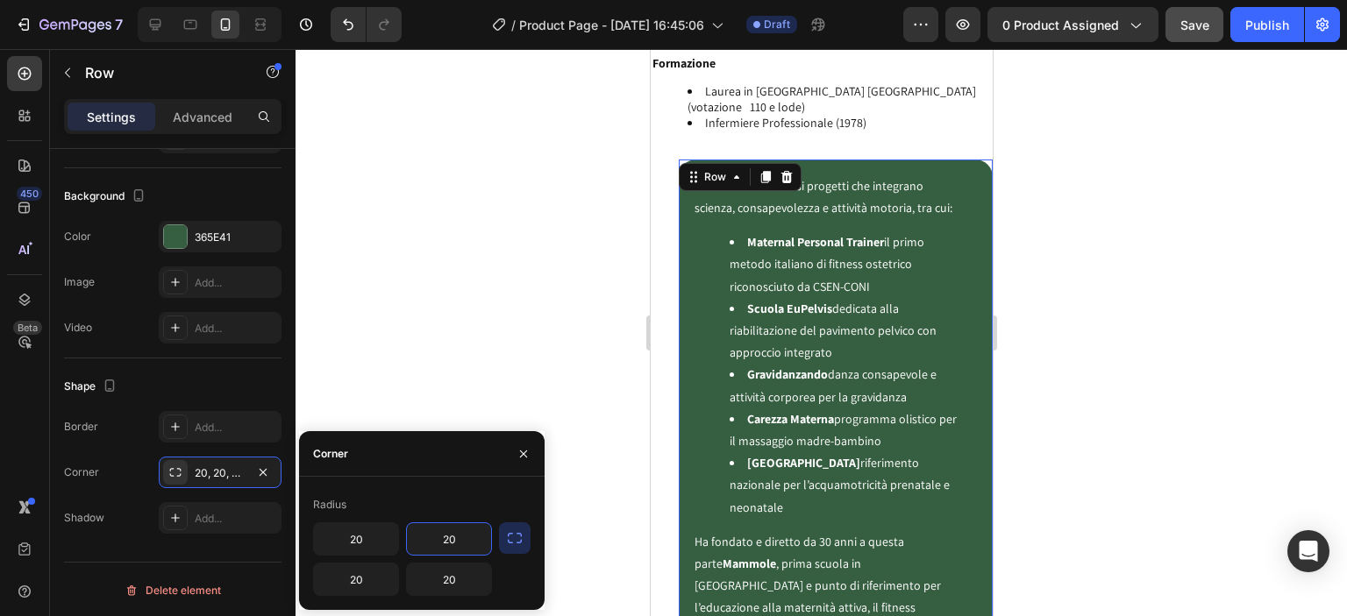
click at [456, 540] on input "20" at bounding box center [449, 540] width 84 height 32
type input "0"
click at [467, 587] on input "20" at bounding box center [449, 580] width 84 height 32
type input "0"
click at [466, 572] on input "0" at bounding box center [449, 580] width 84 height 32
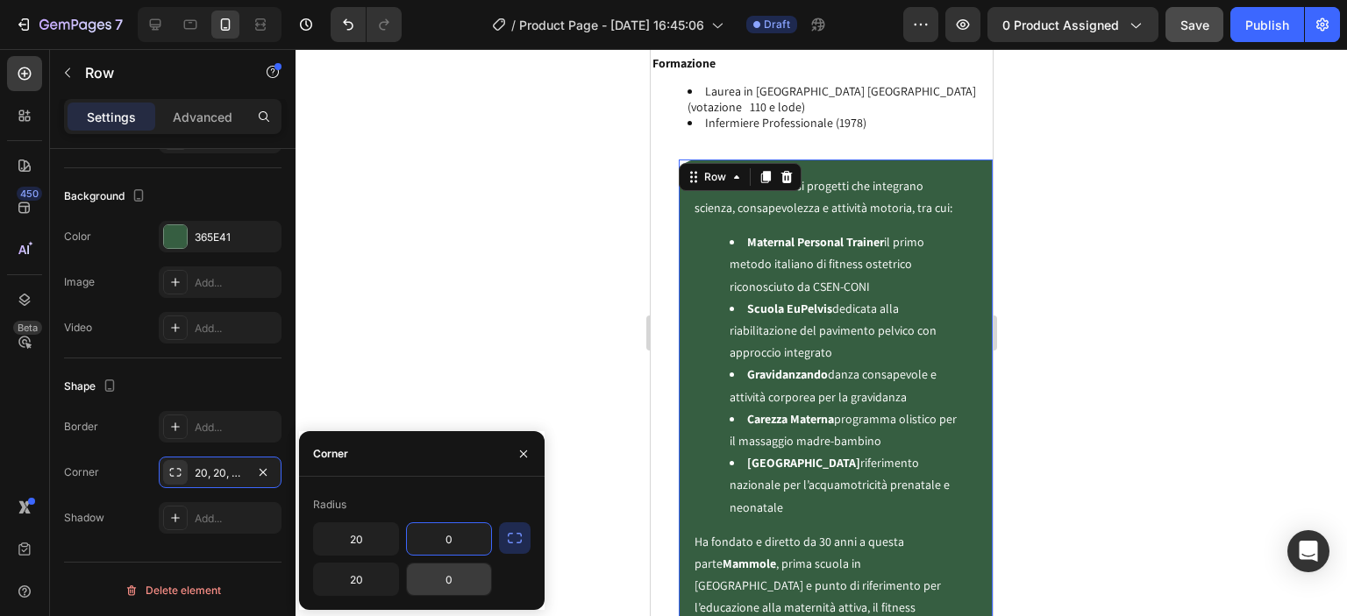
click at [462, 574] on input "0" at bounding box center [449, 580] width 84 height 32
click at [456, 583] on input "0" at bounding box center [449, 580] width 84 height 32
click at [455, 583] on input "0" at bounding box center [449, 580] width 84 height 32
click at [481, 398] on div at bounding box center [821, 332] width 1051 height 567
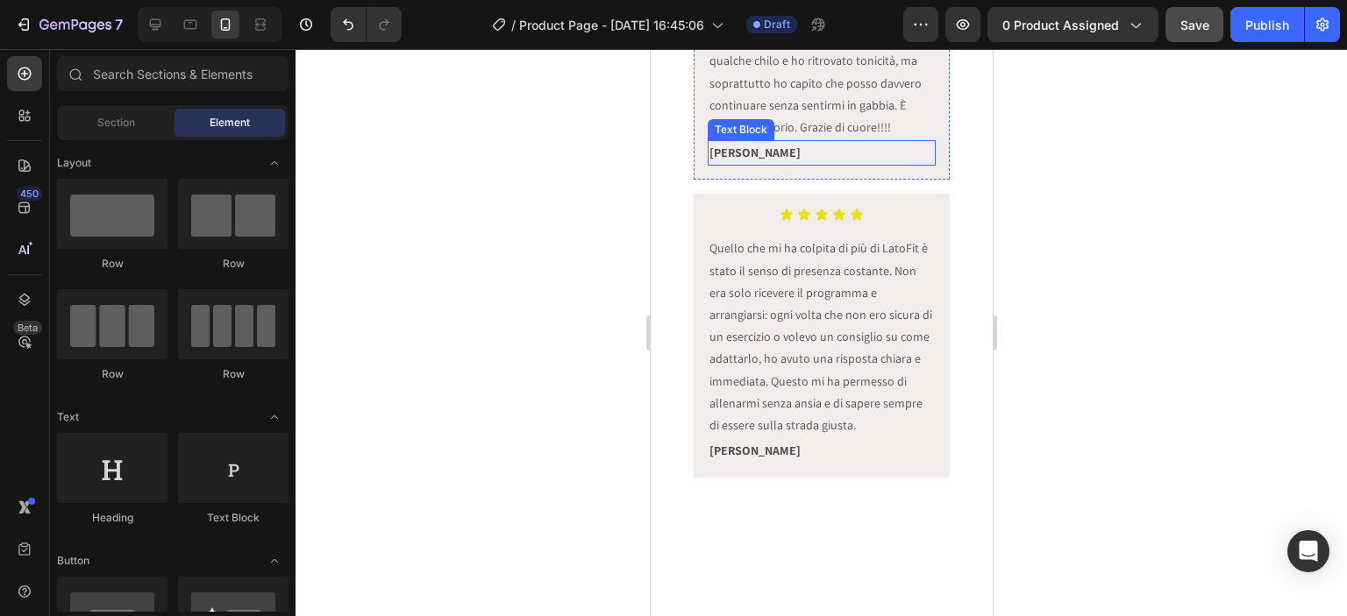
scroll to position [6928, 0]
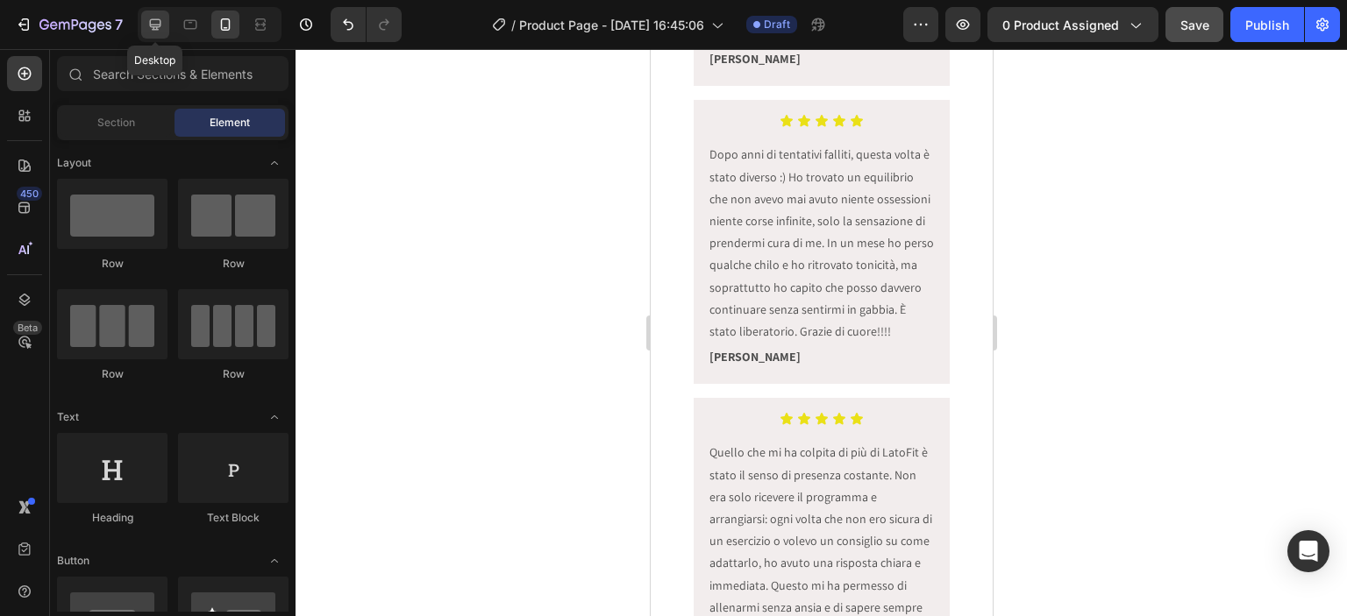
click at [156, 16] on icon at bounding box center [155, 25] width 18 height 18
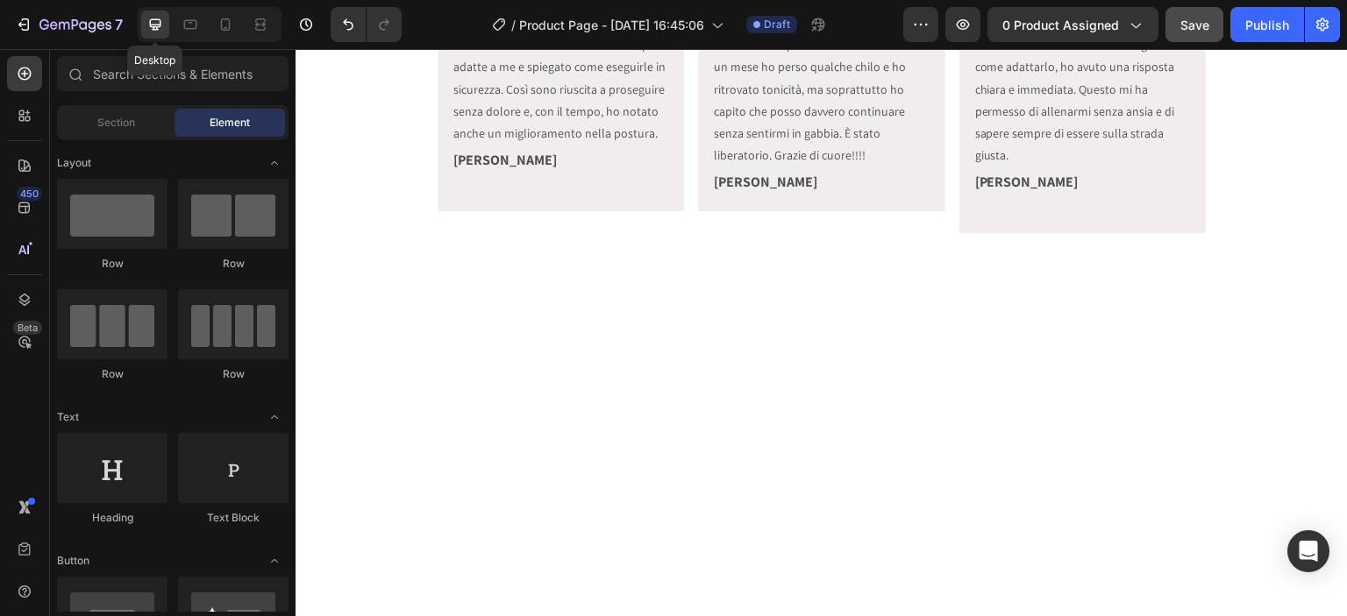
scroll to position [6905, 0]
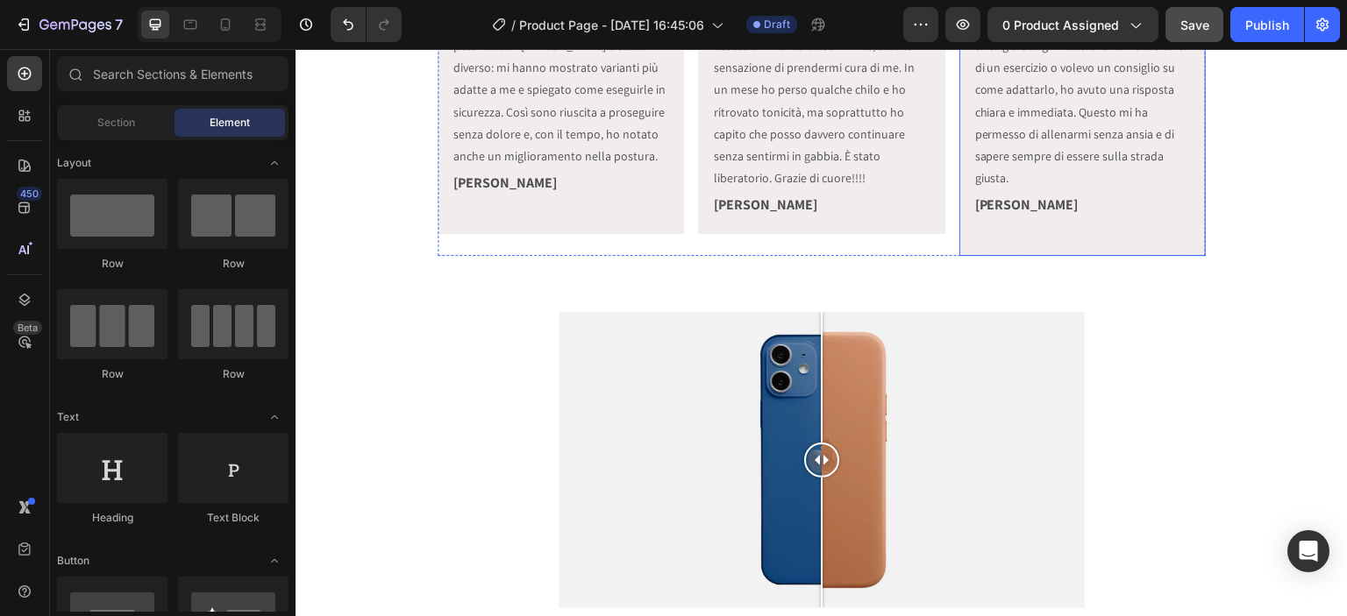
click at [1001, 244] on div "Icon Icon Icon Icon Icon Icon List Quello che mi ha colpita di più di LatoFit è…" at bounding box center [1082, 90] width 246 height 331
click at [966, 248] on div "Icon Icon Icon Icon Icon Icon List Quello che mi ha colpita di più di LatoFit è…" at bounding box center [1082, 90] width 246 height 331
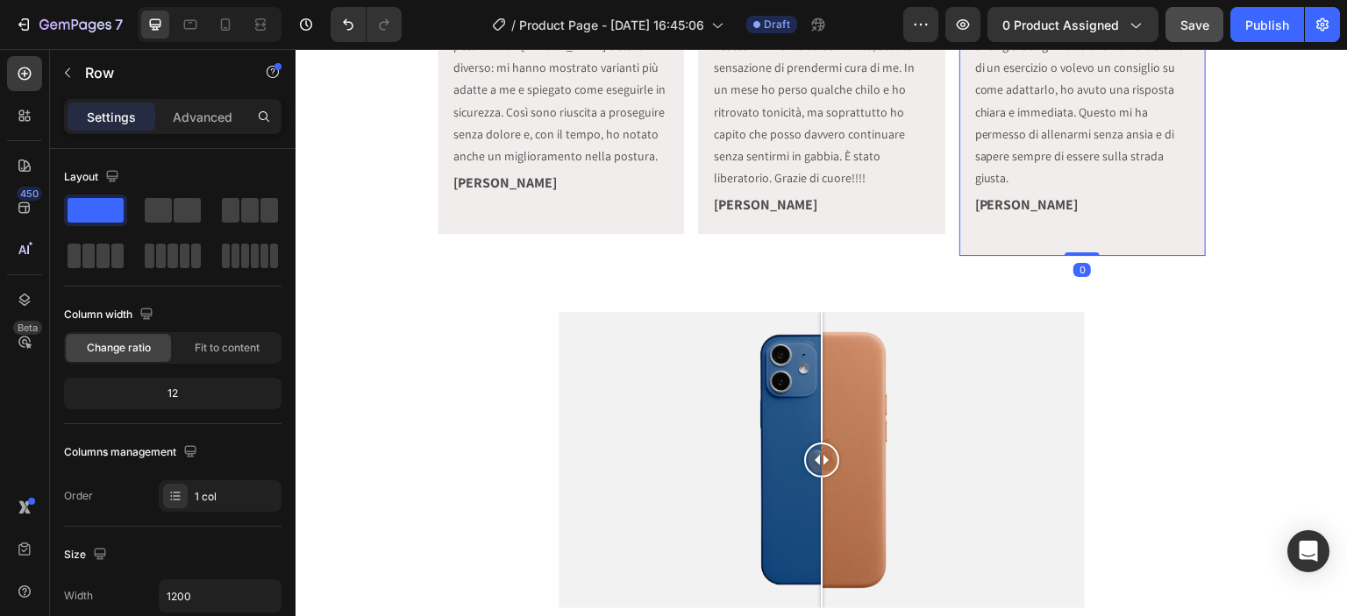
click at [975, 243] on div "Icon Icon Icon Icon Icon Icon List Quello che mi ha colpita di più di LatoFit è…" at bounding box center [1082, 90] width 246 height 331
drag, startPoint x: 1072, startPoint y: 254, endPoint x: 1069, endPoint y: 232, distance: 22.1
click at [1069, 232] on div "Icon Icon Icon Icon Icon Icon List Quello che mi ha colpita di più di LatoFit è…" at bounding box center [1082, 90] width 246 height 331
click at [1053, 203] on p "[PERSON_NAME]" at bounding box center [1082, 205] width 215 height 25
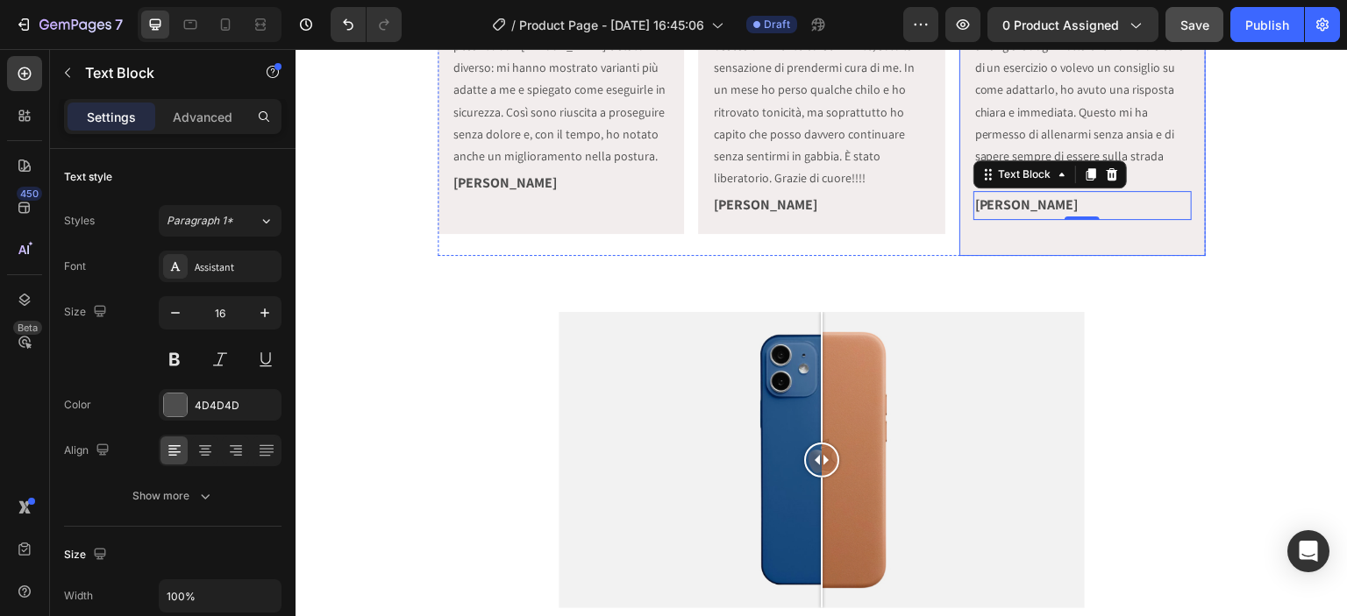
click at [1005, 234] on div "Icon Icon Icon Icon Icon Icon List Quello che mi ha colpita di più di LatoFit è…" at bounding box center [1082, 90] width 246 height 331
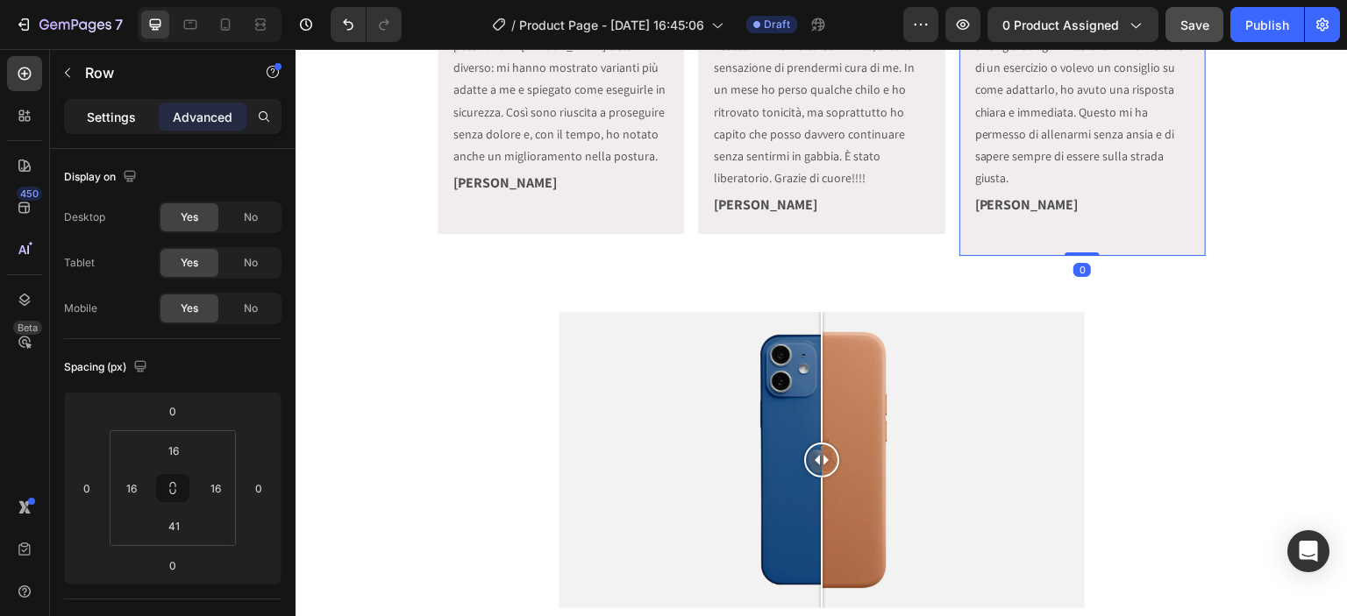
click at [98, 108] on p "Settings" at bounding box center [111, 117] width 49 height 18
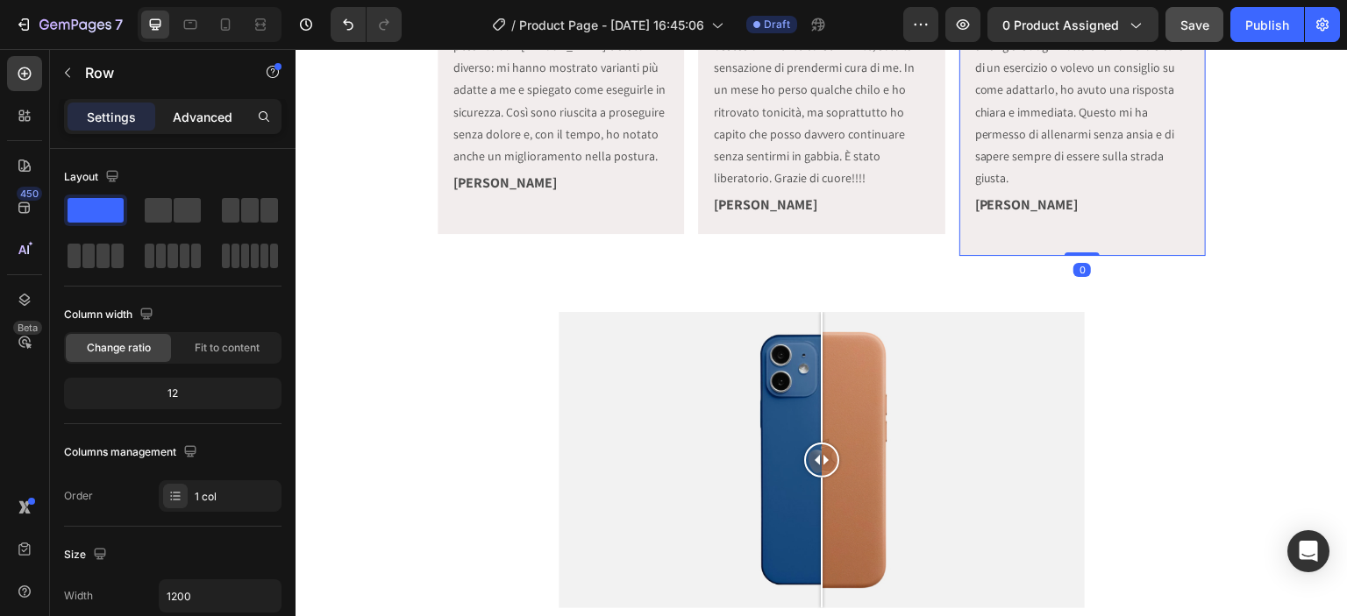
click at [193, 103] on div "Advanced" at bounding box center [203, 117] width 88 height 28
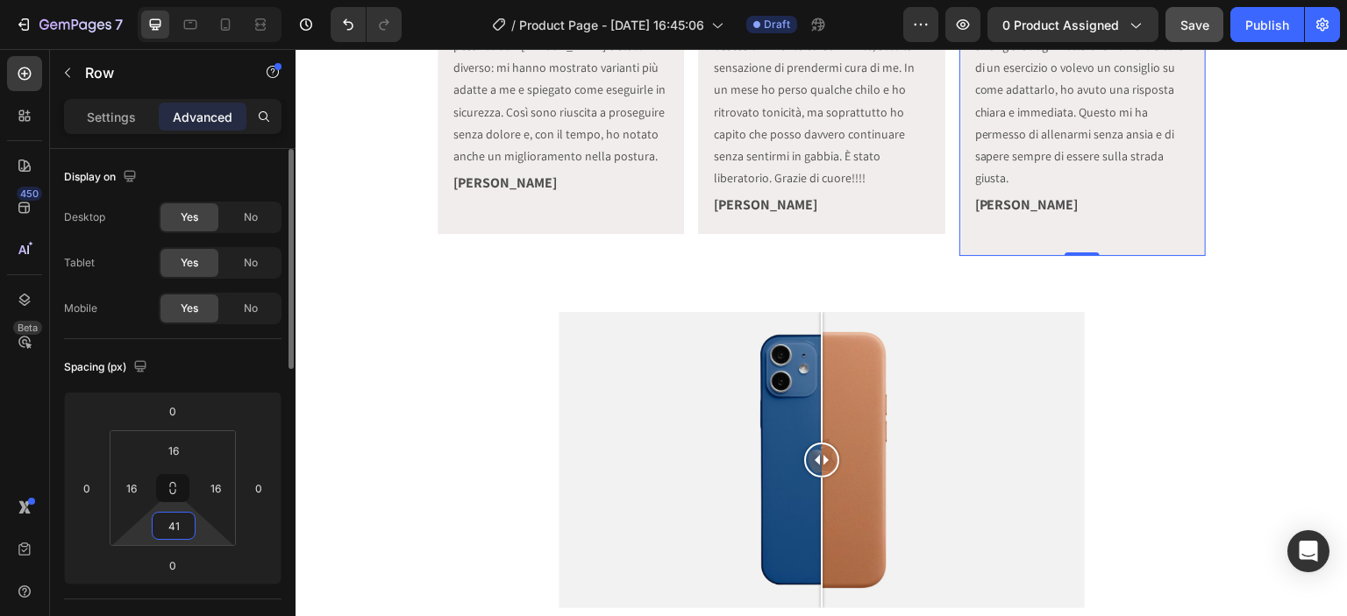
click at [189, 525] on input "41" at bounding box center [173, 526] width 35 height 26
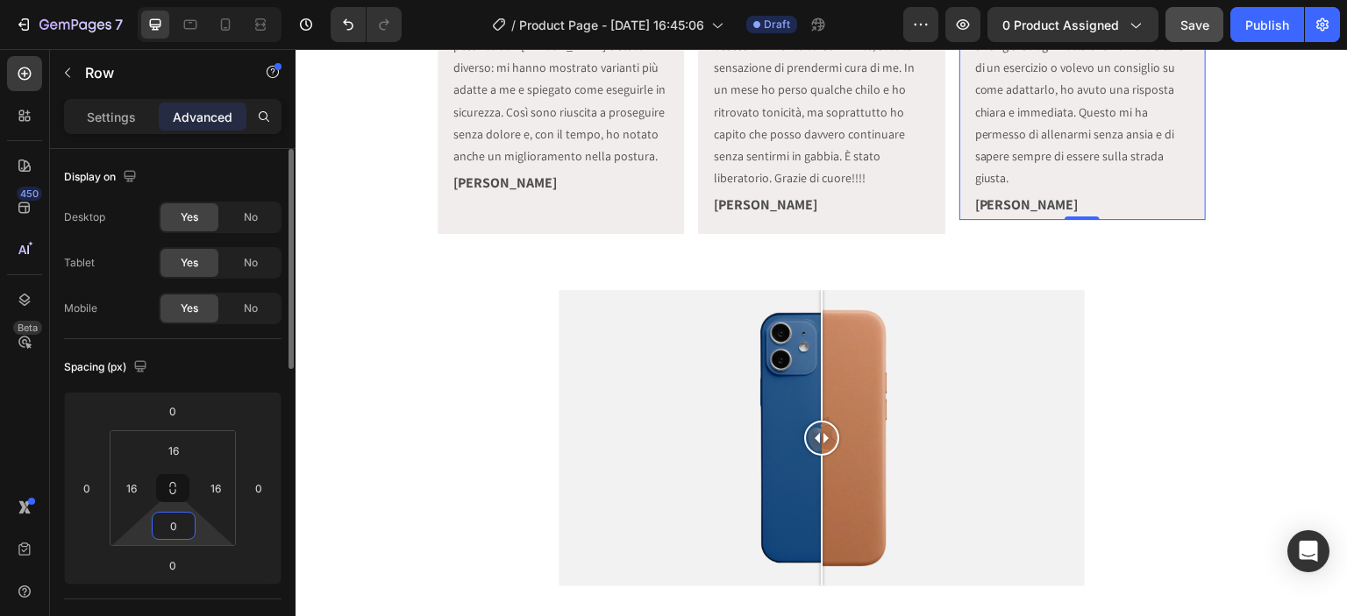
click at [189, 521] on input "0" at bounding box center [173, 526] width 35 height 26
click at [189, 522] on input "0" at bounding box center [173, 526] width 35 height 26
type input "2"
type input "16"
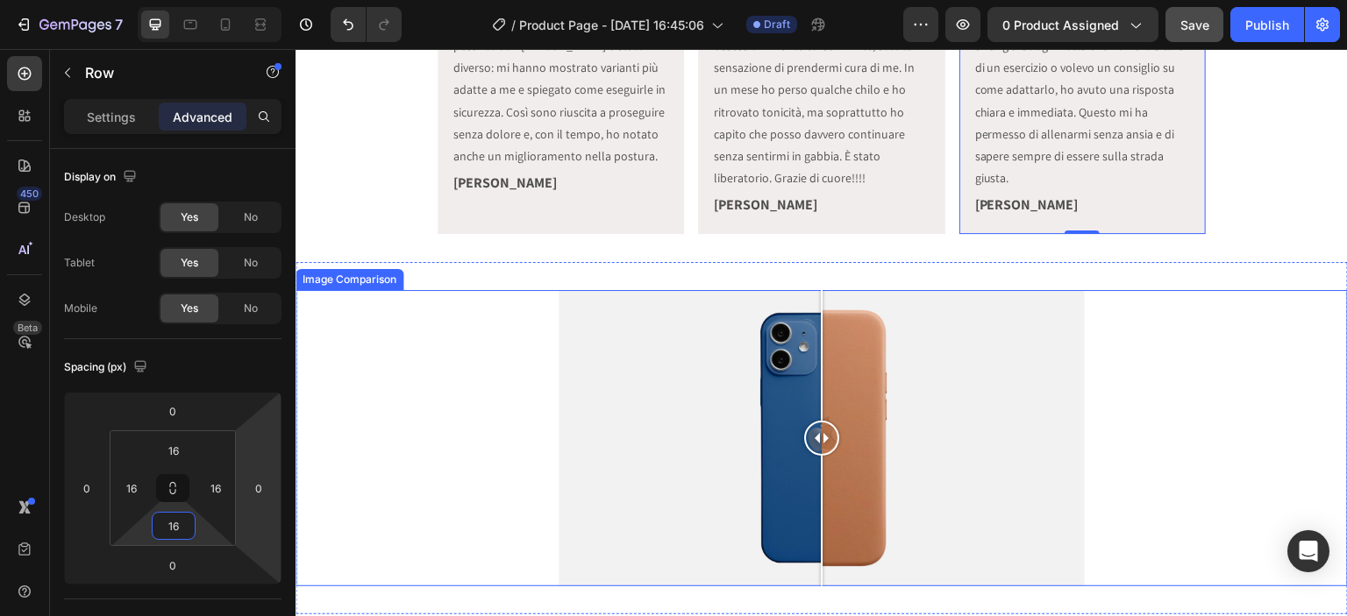
click at [424, 445] on div at bounding box center [822, 438] width 1052 height 296
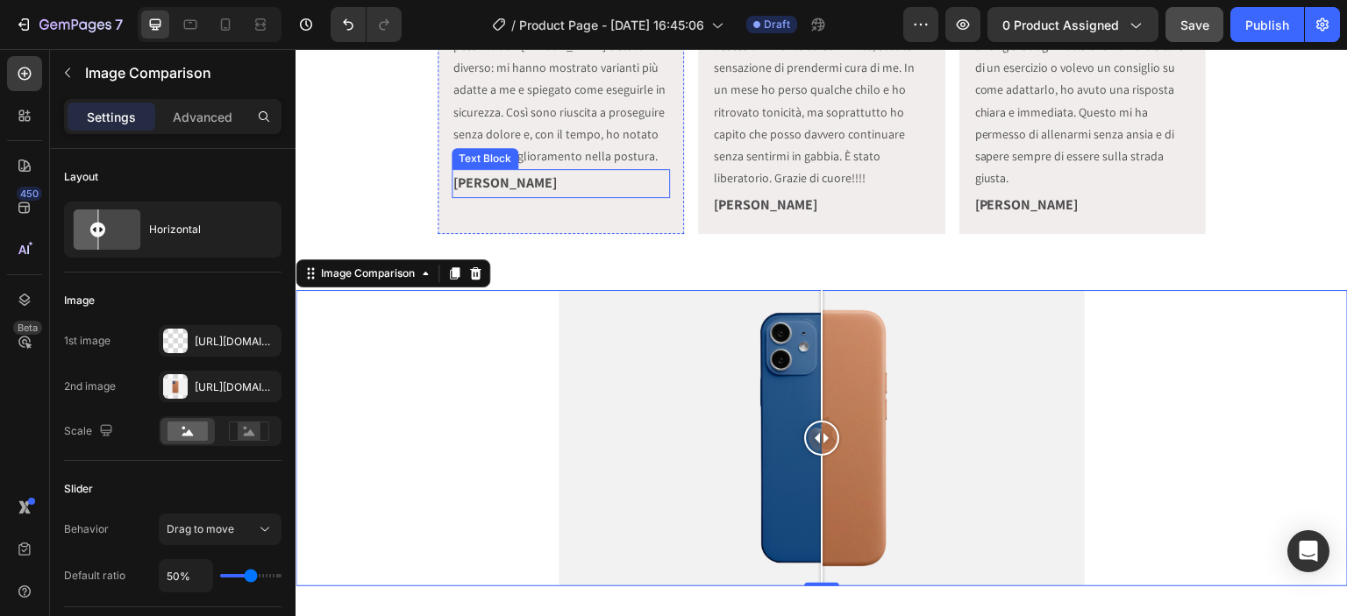
click at [508, 192] on p "[PERSON_NAME]" at bounding box center [560, 183] width 215 height 25
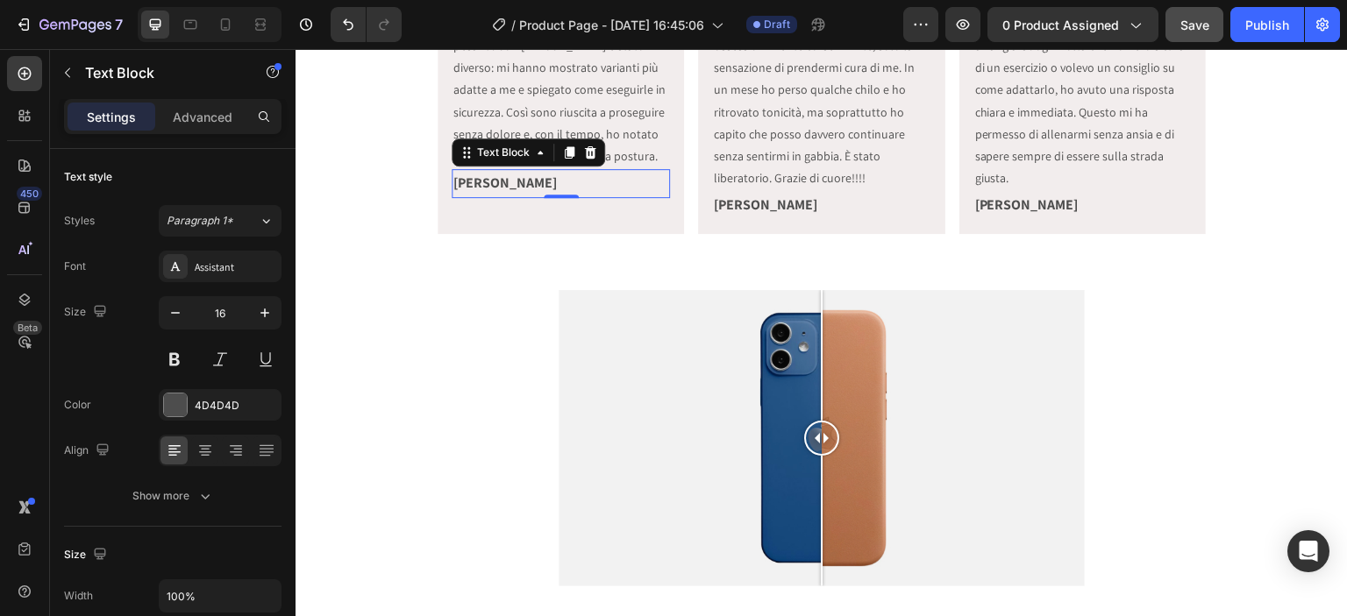
click at [456, 184] on strong "[PERSON_NAME]" at bounding box center [504, 183] width 103 height 18
click at [454, 183] on strong "[PERSON_NAME]" at bounding box center [504, 183] width 103 height 18
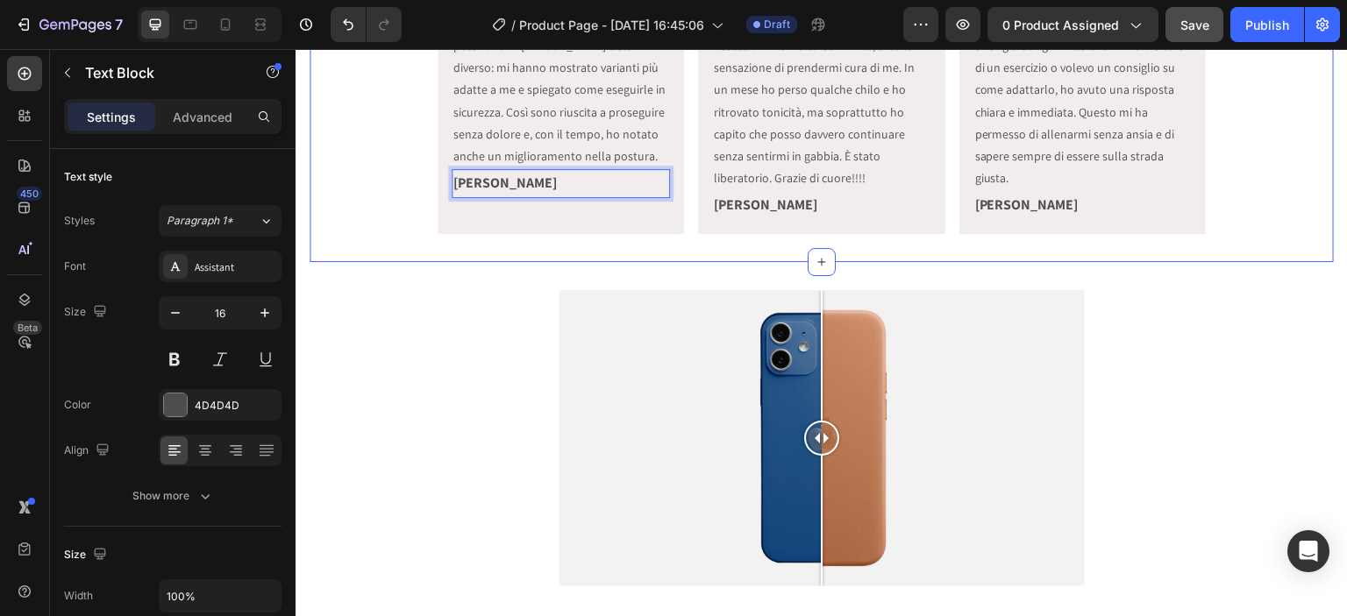
click at [479, 242] on div "Icon Icon Icon Icon Icon Icon List Ho sempre avuto problemi di mal di schiena e…" at bounding box center [822, 80] width 1024 height 366
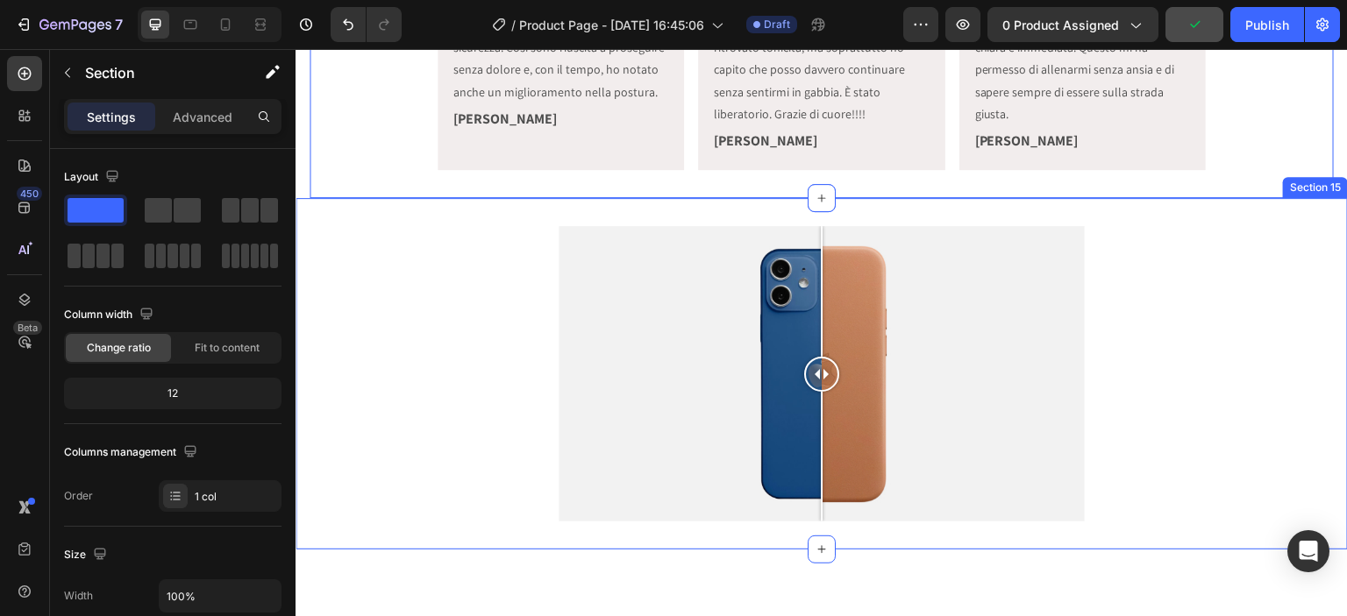
scroll to position [6496, 0]
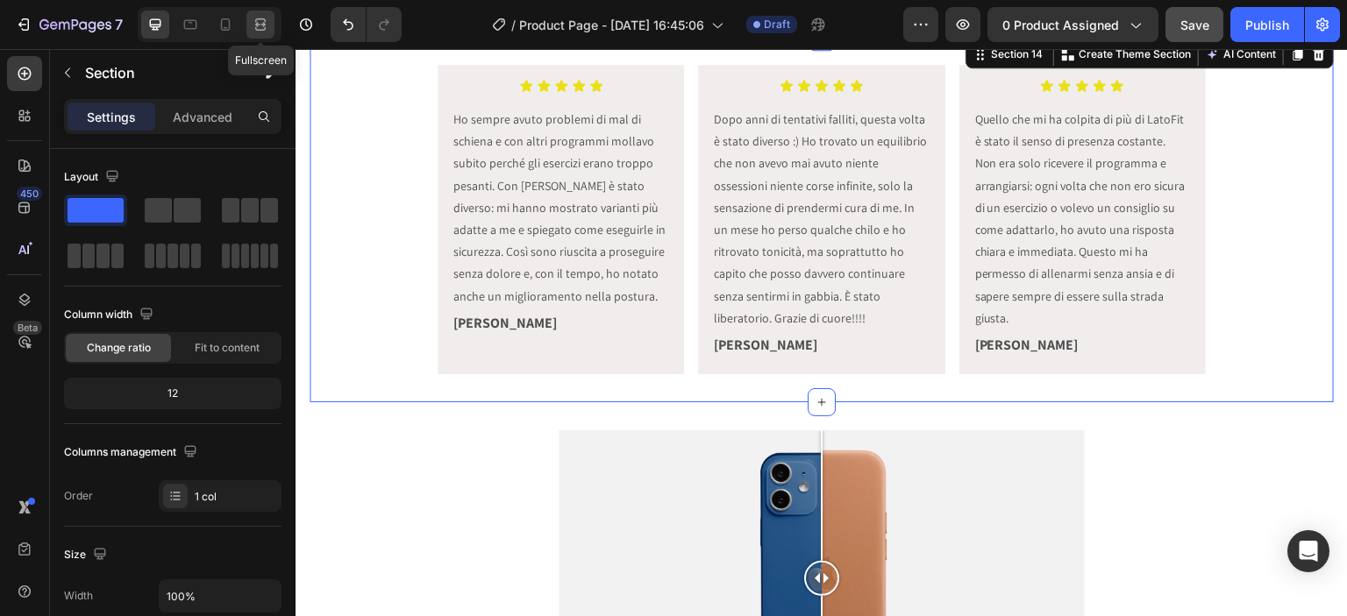
click at [267, 24] on icon at bounding box center [261, 25] width 18 height 18
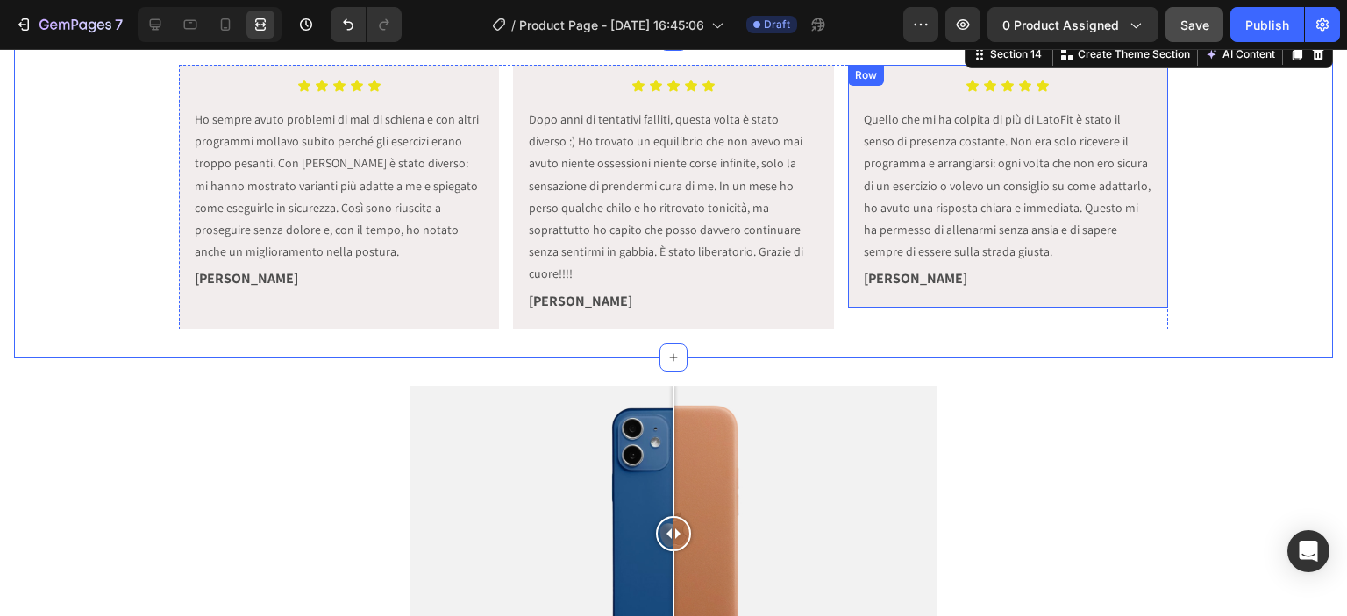
click at [884, 302] on div "Icon Icon Icon Icon Icon Icon List Quello che mi ha colpita di più di LatoFit è…" at bounding box center [1008, 186] width 320 height 243
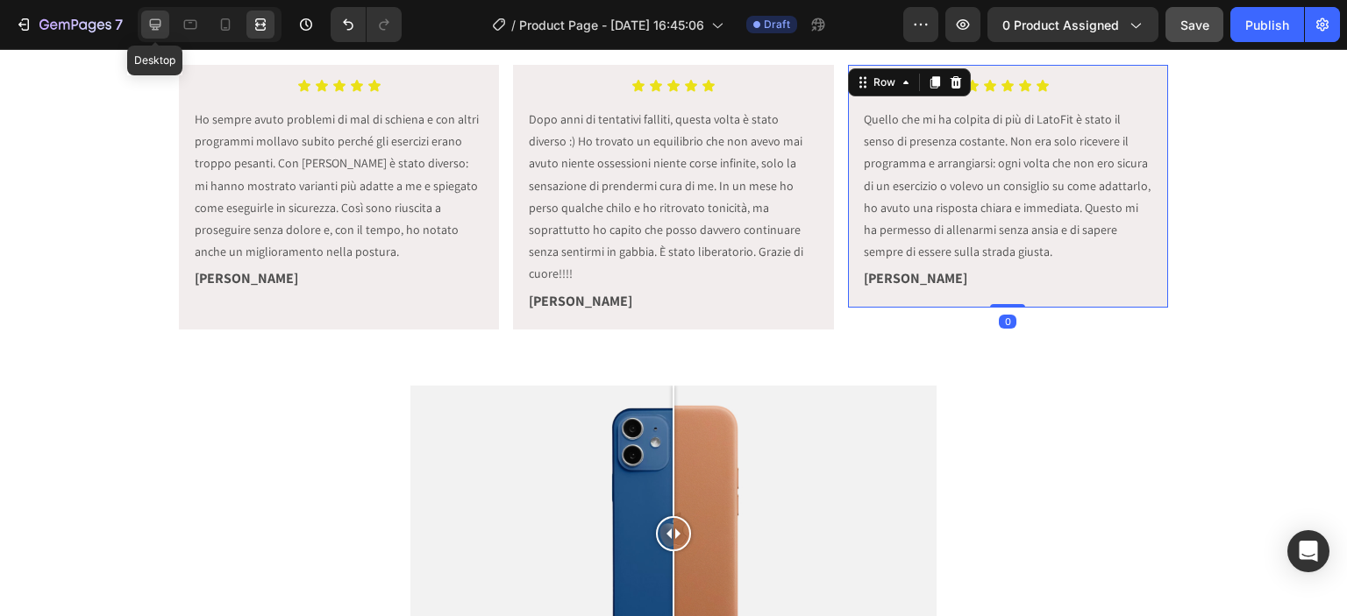
click at [161, 24] on icon at bounding box center [155, 25] width 18 height 18
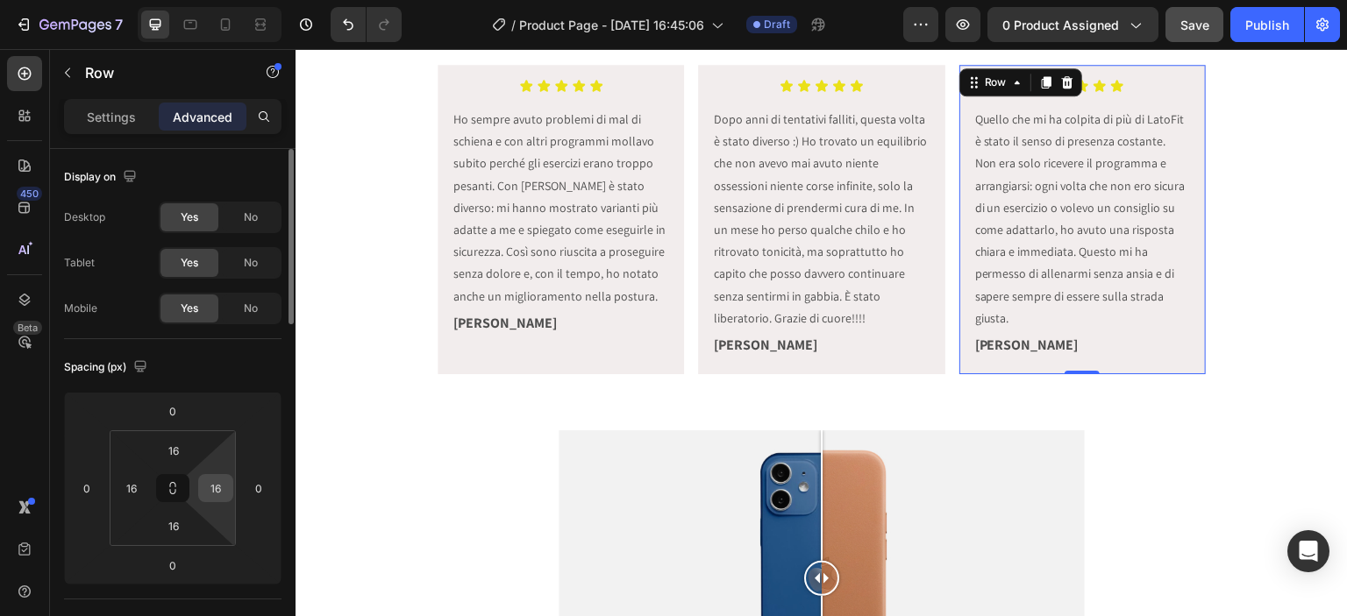
click at [228, 478] on input "16" at bounding box center [216, 488] width 26 height 26
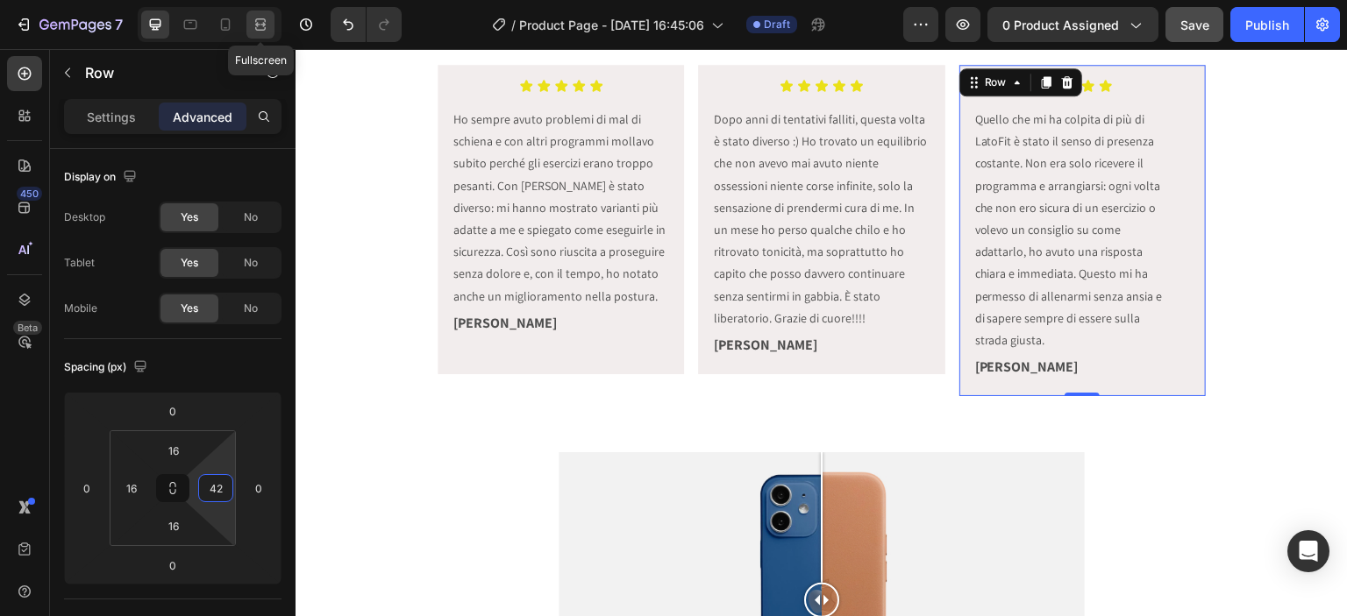
type input "42"
click at [256, 27] on icon at bounding box center [261, 25] width 18 height 18
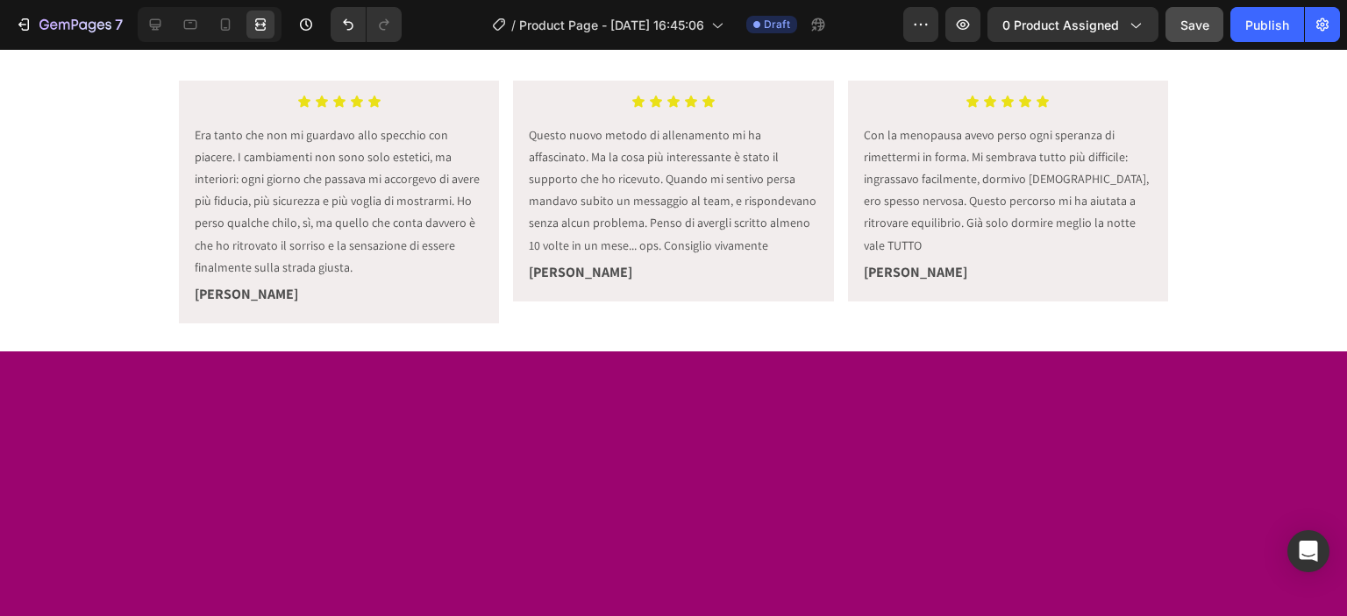
scroll to position [818, 0]
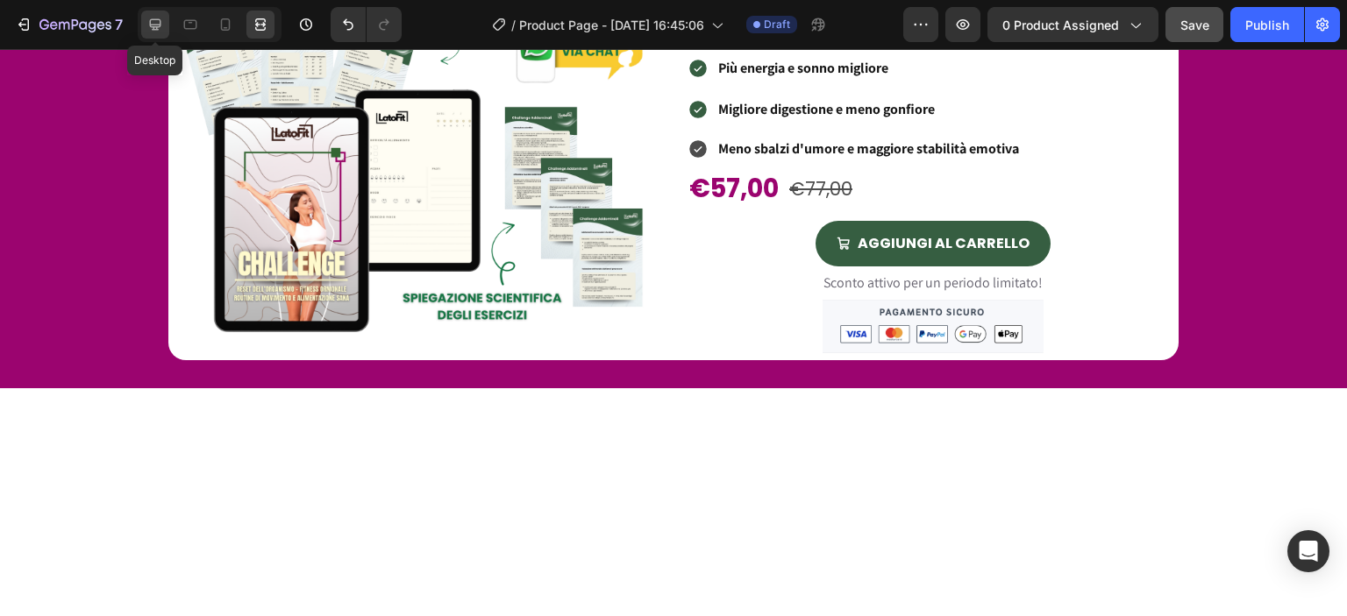
click at [153, 29] on icon at bounding box center [155, 24] width 11 height 11
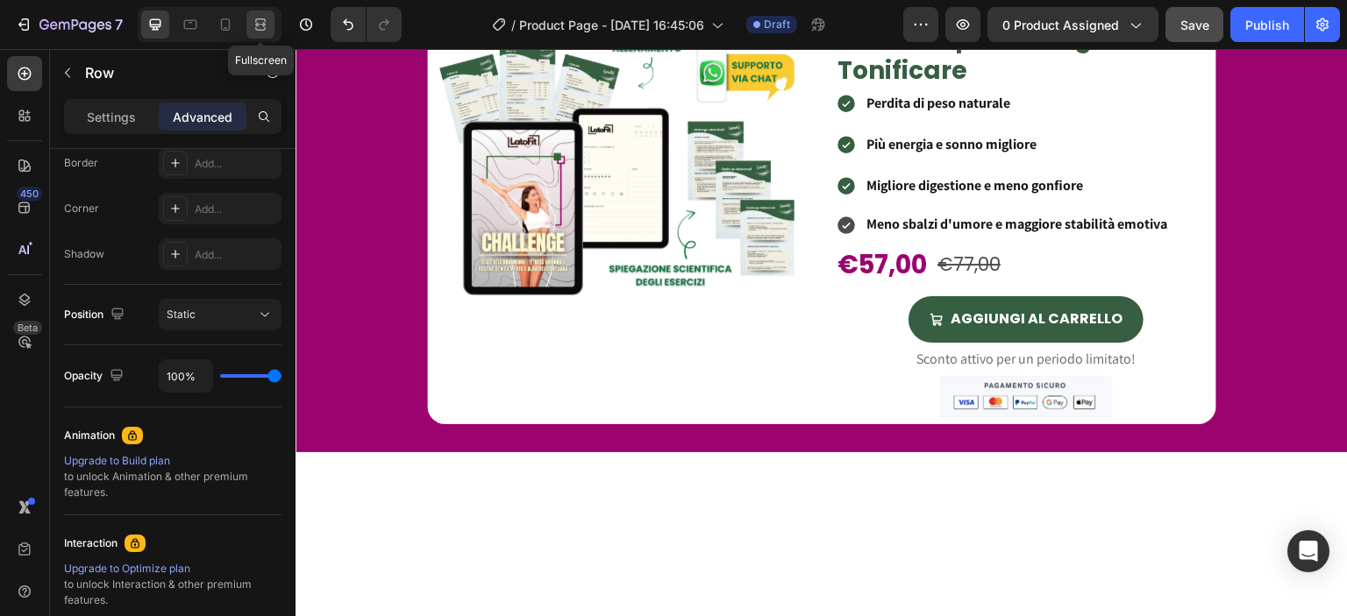
click at [252, 20] on icon at bounding box center [261, 25] width 18 height 18
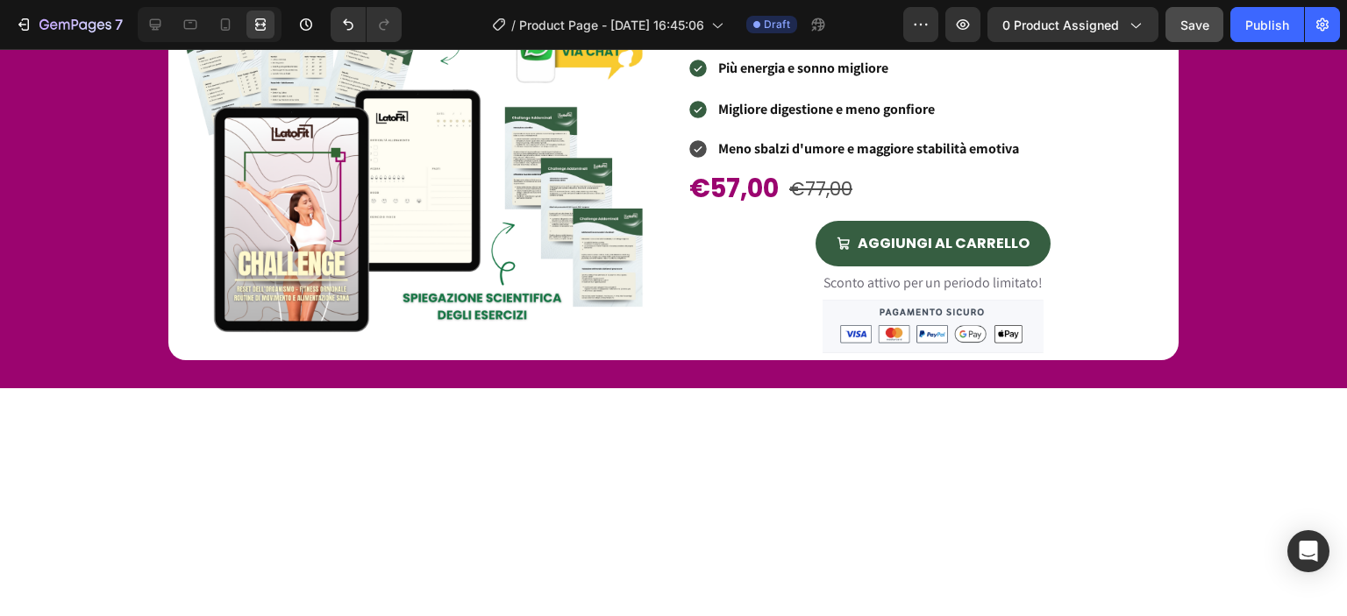
drag, startPoint x: 999, startPoint y: 287, endPoint x: 994, endPoint y: 258, distance: 29.4
click at [152, 25] on icon at bounding box center [155, 25] width 18 height 18
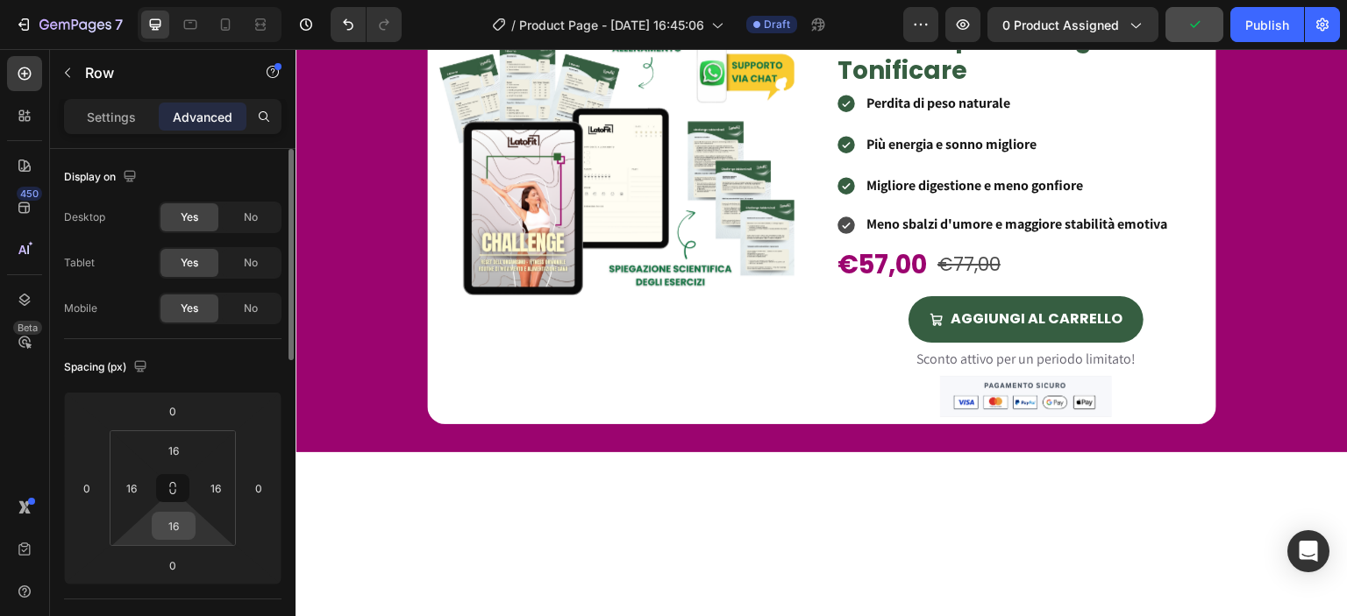
click at [189, 531] on input "16" at bounding box center [173, 526] width 35 height 26
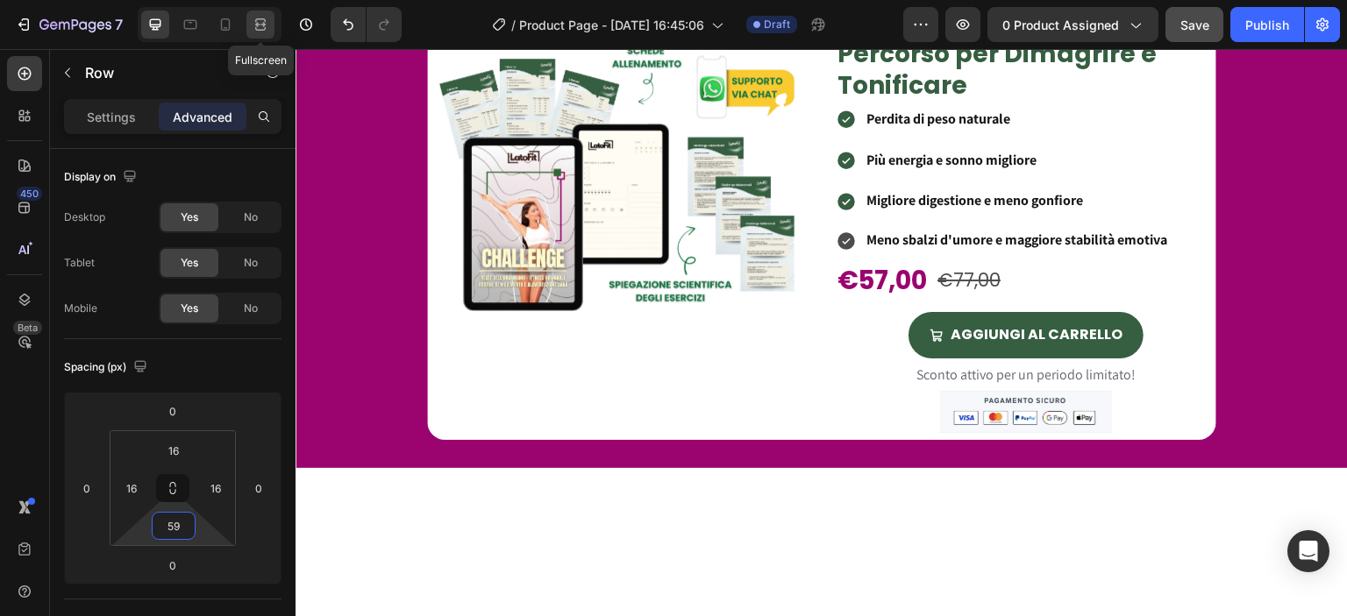
click at [265, 24] on icon at bounding box center [261, 25] width 18 height 18
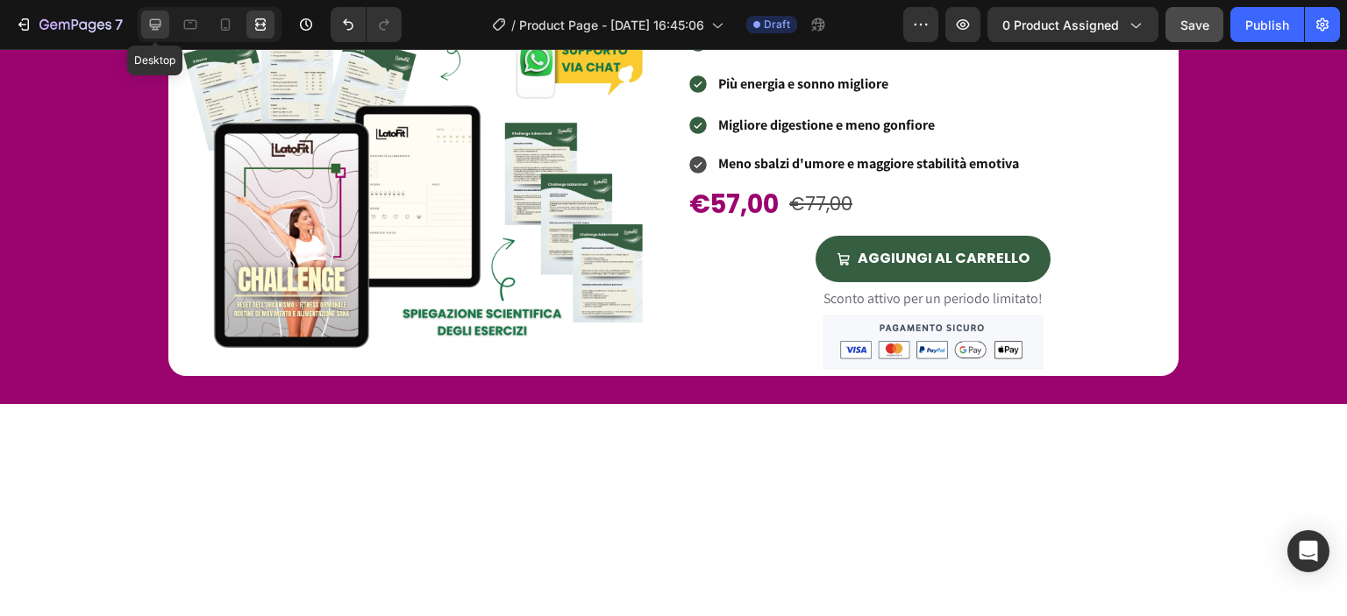
click at [150, 25] on icon at bounding box center [155, 24] width 11 height 11
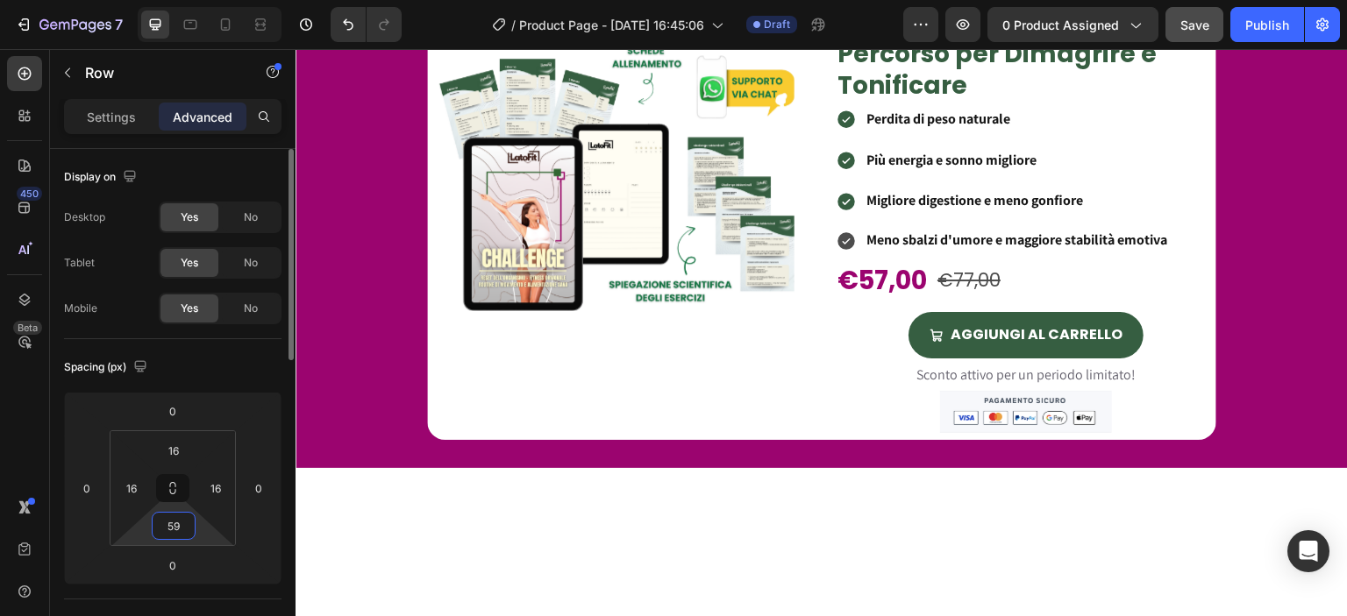
click at [181, 515] on input "59" at bounding box center [173, 526] width 35 height 26
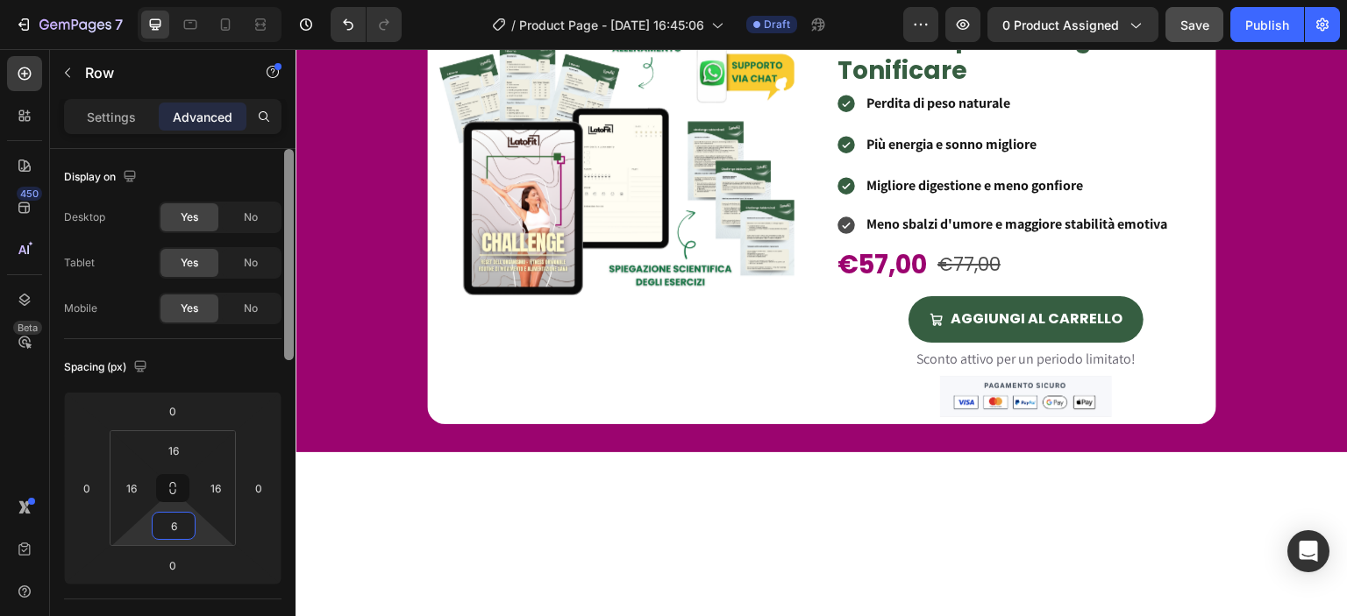
type input "63"
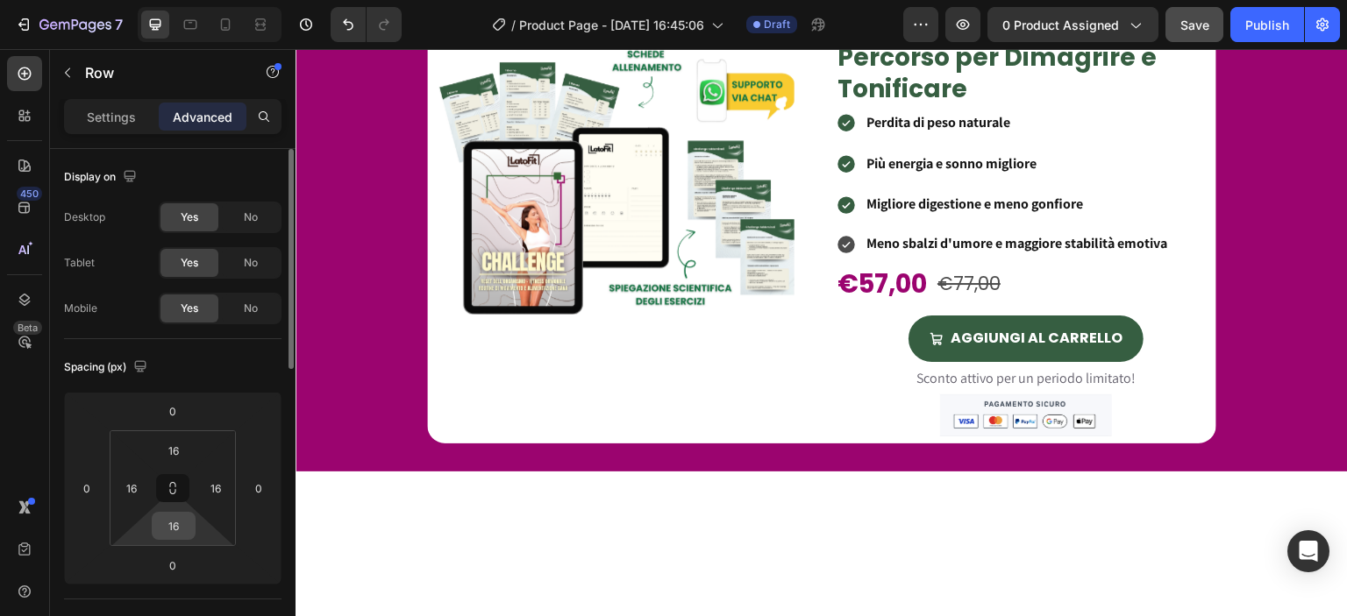
click at [182, 515] on input "16" at bounding box center [173, 526] width 35 height 26
click at [260, 24] on icon at bounding box center [261, 25] width 18 height 18
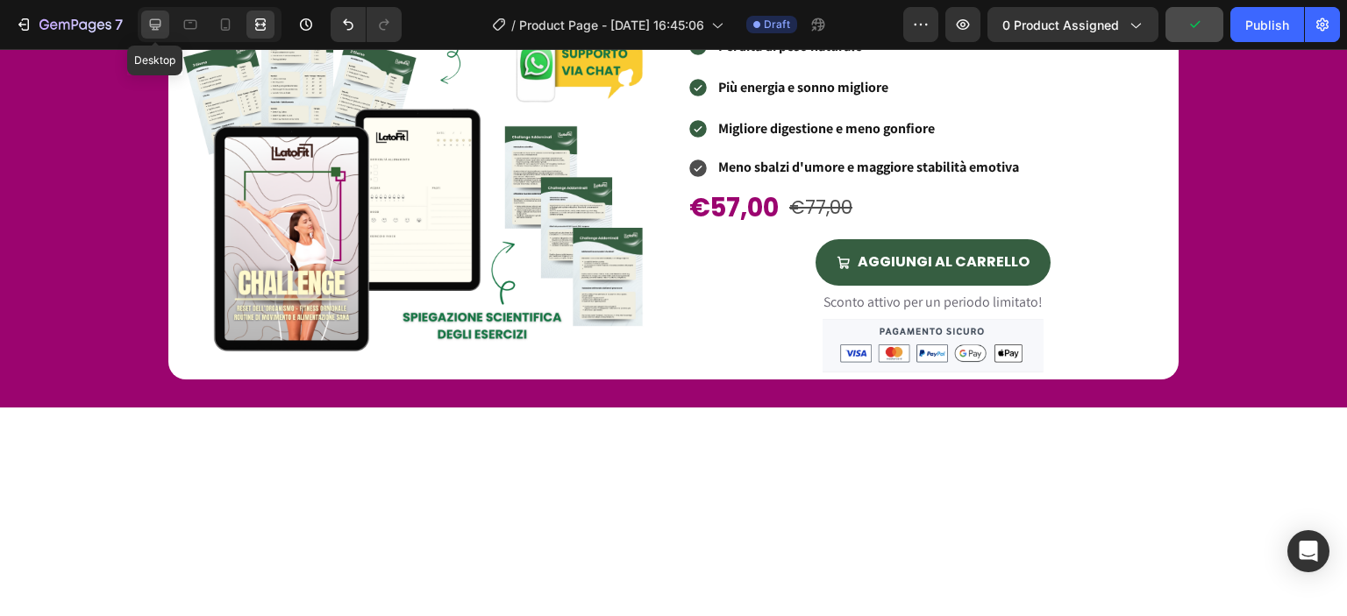
click at [152, 12] on div at bounding box center [155, 25] width 28 height 28
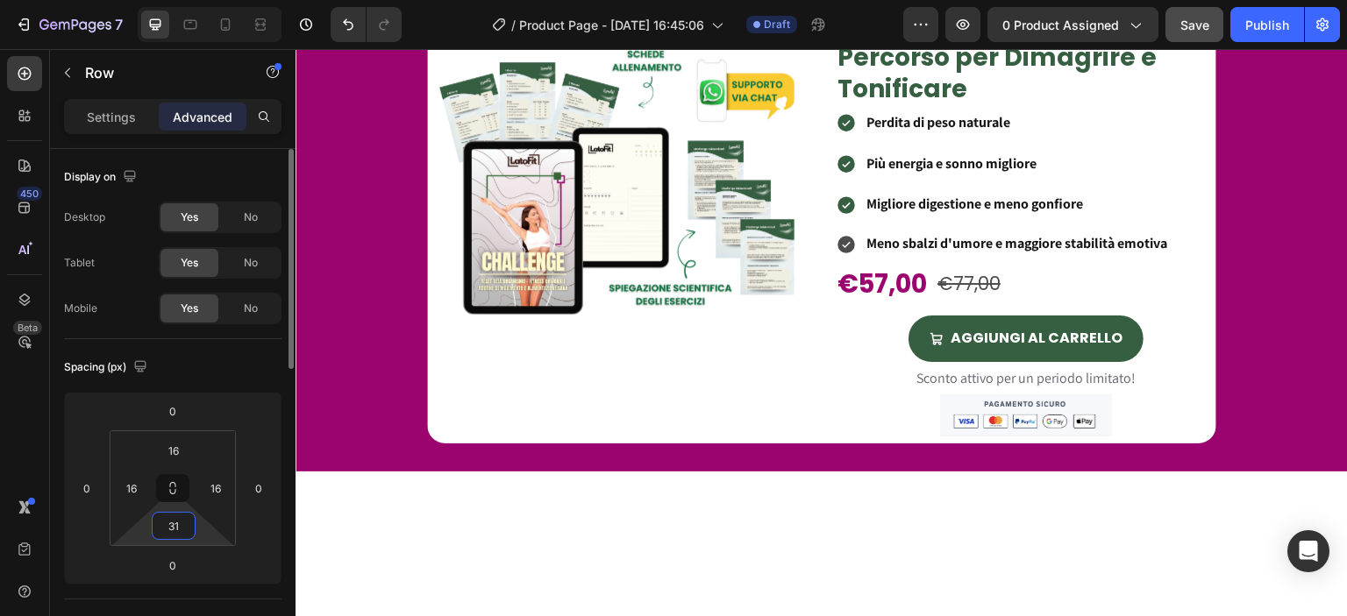
click at [189, 524] on input "31" at bounding box center [173, 526] width 35 height 26
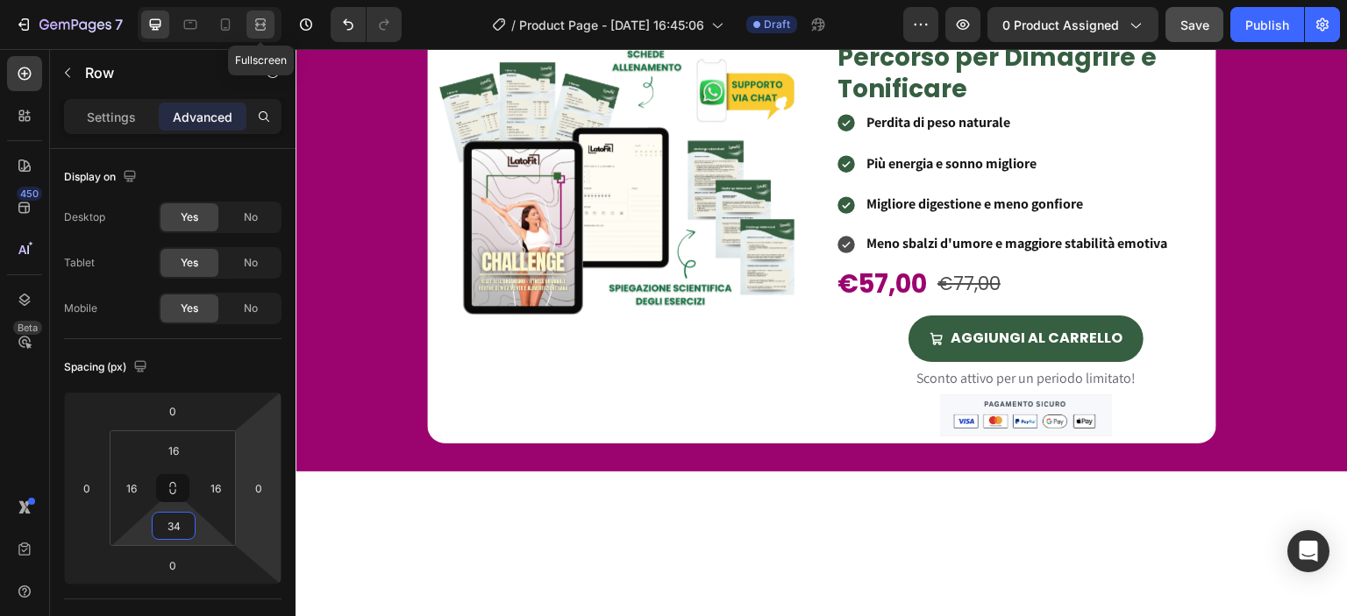
click at [252, 31] on icon at bounding box center [261, 25] width 18 height 18
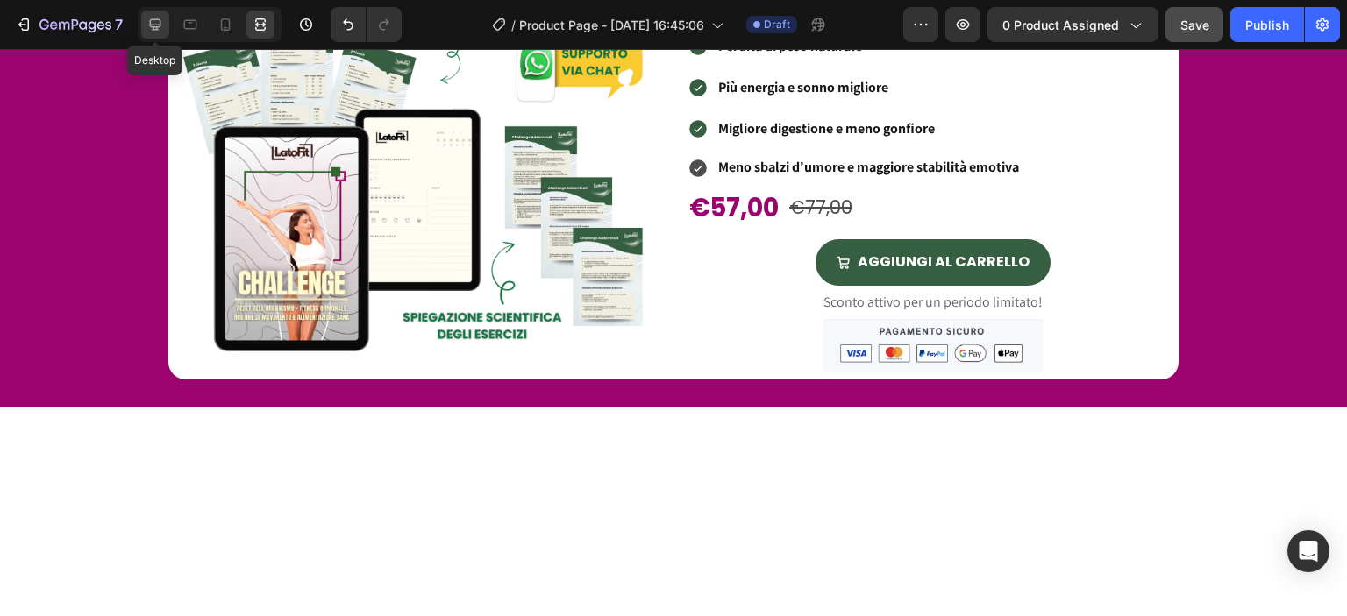
click at [167, 32] on div at bounding box center [155, 25] width 28 height 28
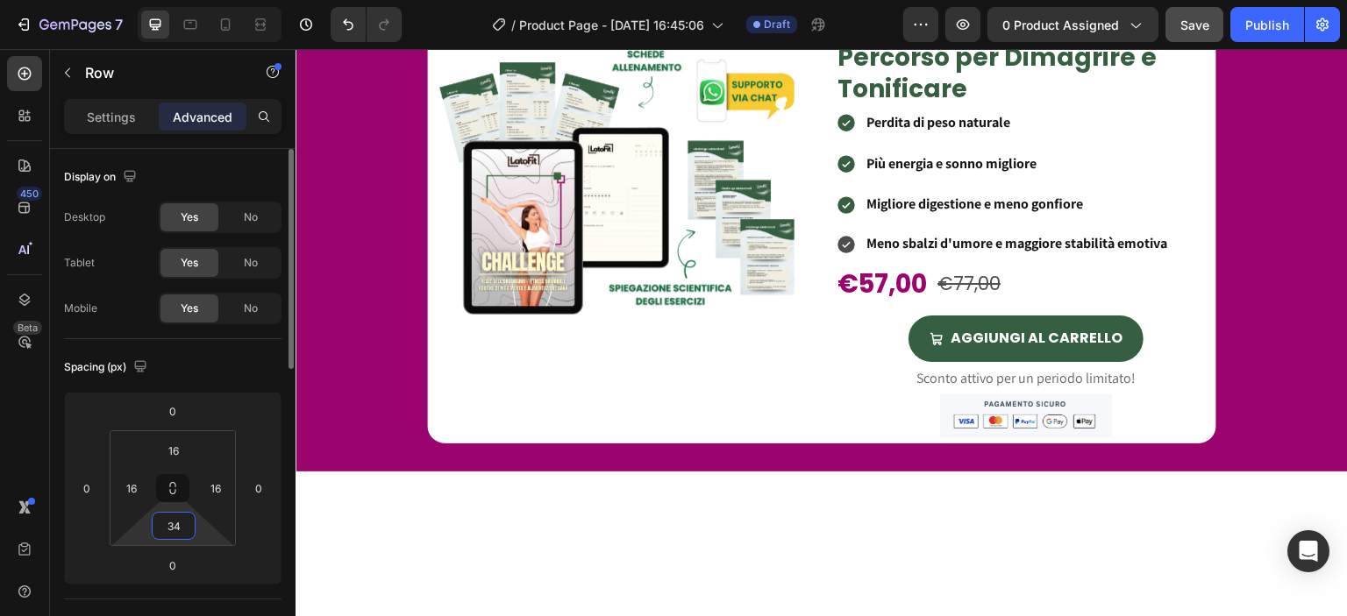
click at [189, 526] on input "34" at bounding box center [173, 526] width 35 height 26
type input "40"
click at [267, 28] on icon at bounding box center [261, 25] width 18 height 18
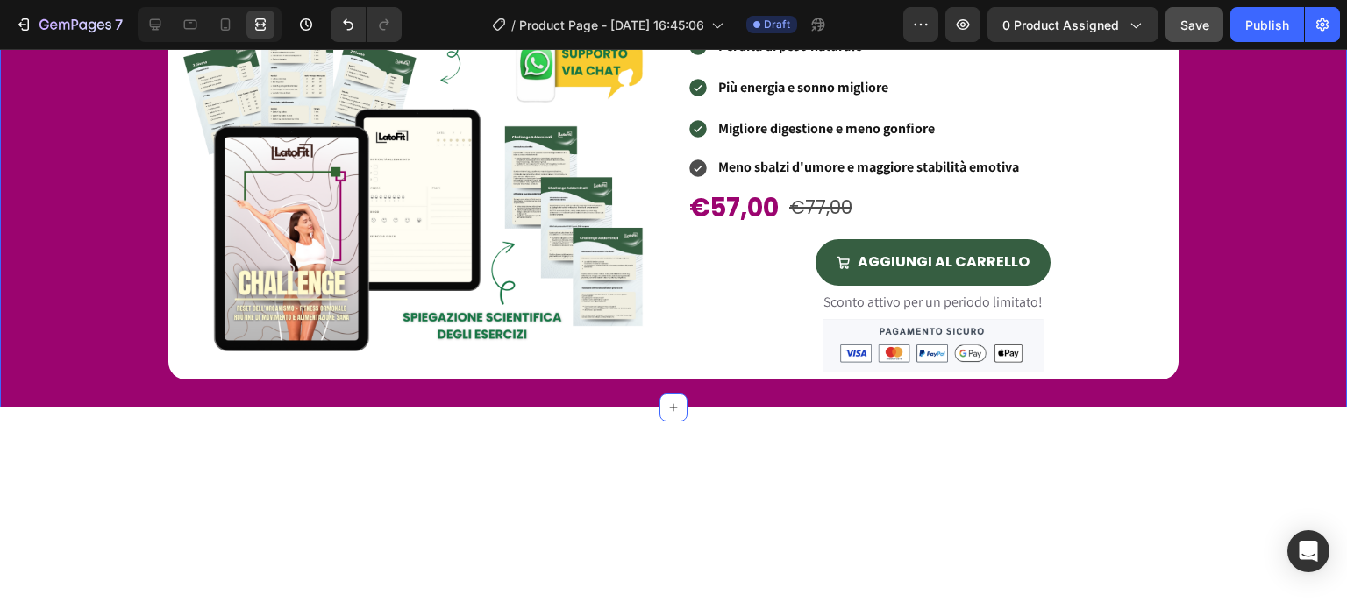
click at [414, 360] on div "Product Images Percorso per Dimagrire e Tonificare Heading Perdita di peso natu…" at bounding box center [673, 184] width 1347 height 446
click at [157, 19] on icon at bounding box center [155, 24] width 11 height 11
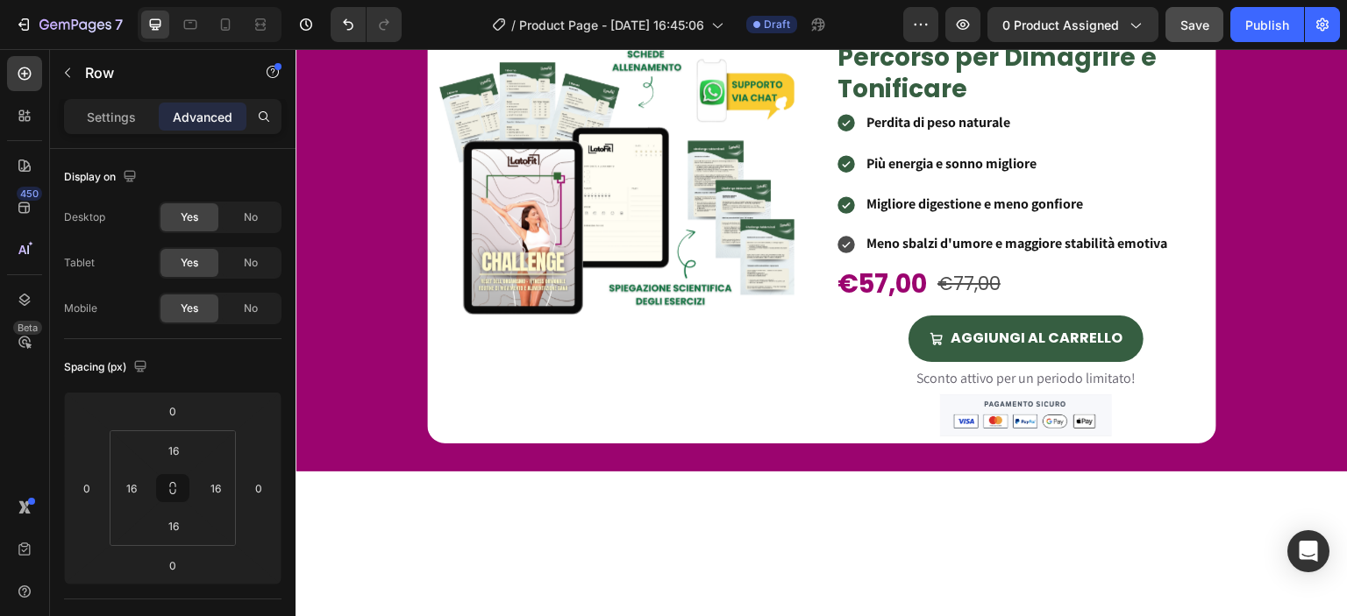
click at [198, 0] on html "7 / Product Page - [DATE] 16:45:06 Draft Preview 0 product assigned Save Publis…" at bounding box center [673, 0] width 1347 height 0
click at [187, 522] on input "40" at bounding box center [173, 526] width 35 height 26
type input "41"
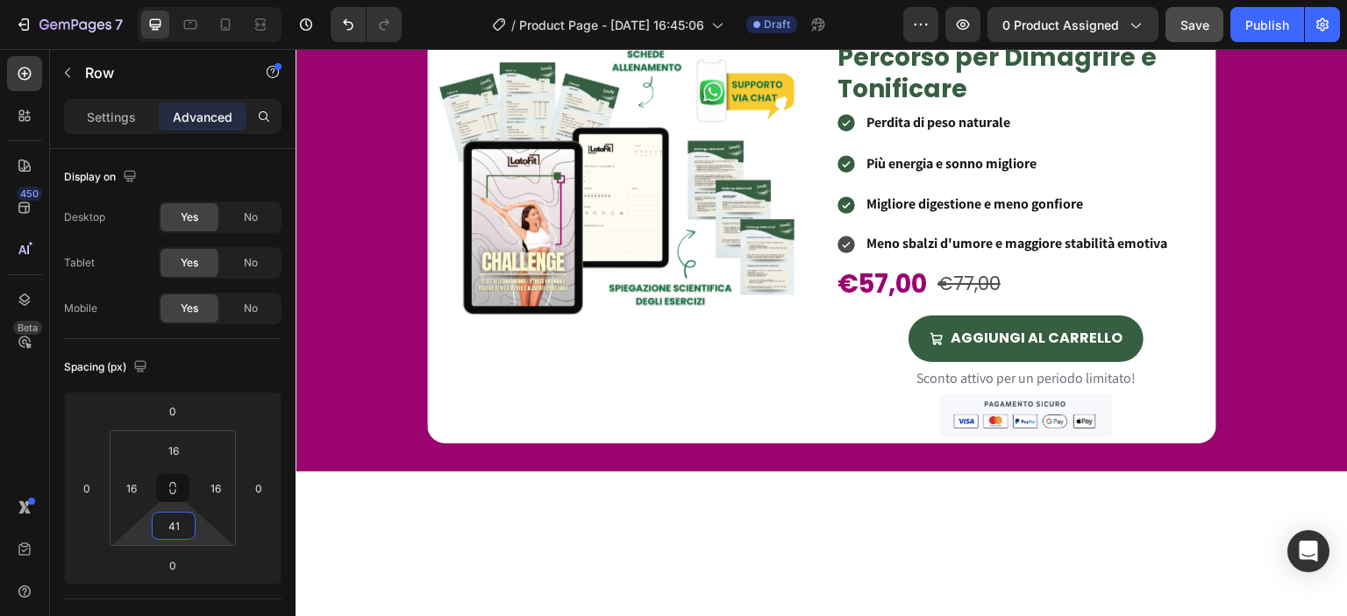
click at [190, 528] on input "63" at bounding box center [173, 526] width 35 height 26
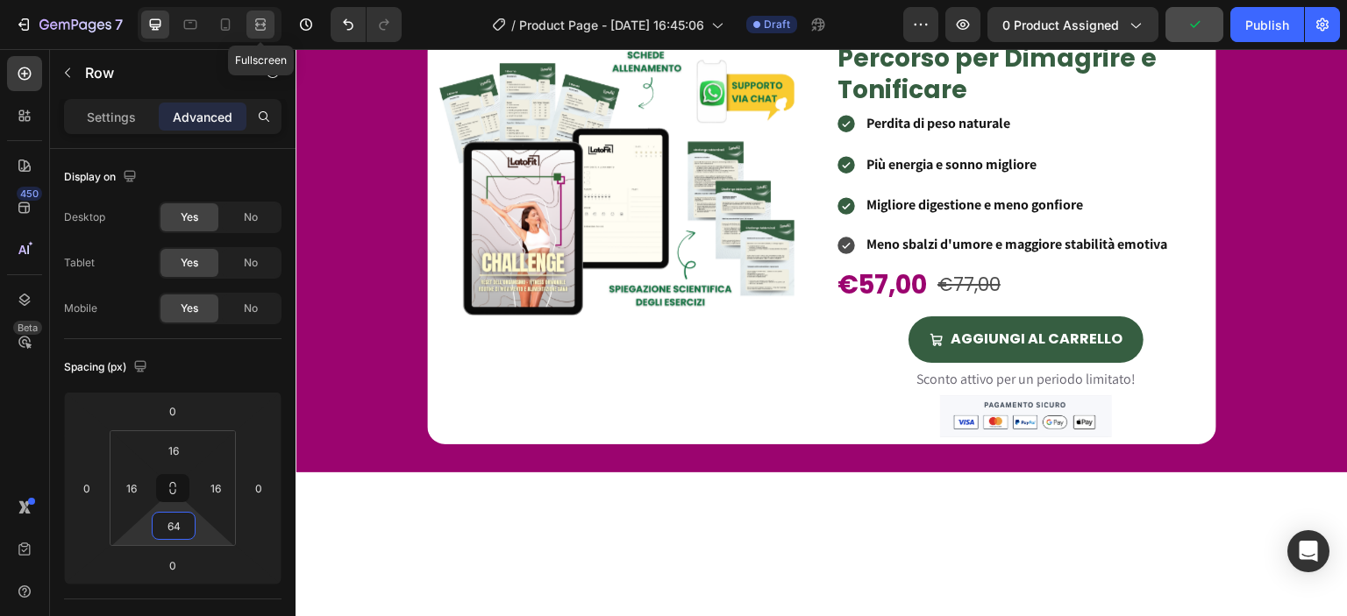
click at [262, 31] on icon at bounding box center [261, 25] width 18 height 18
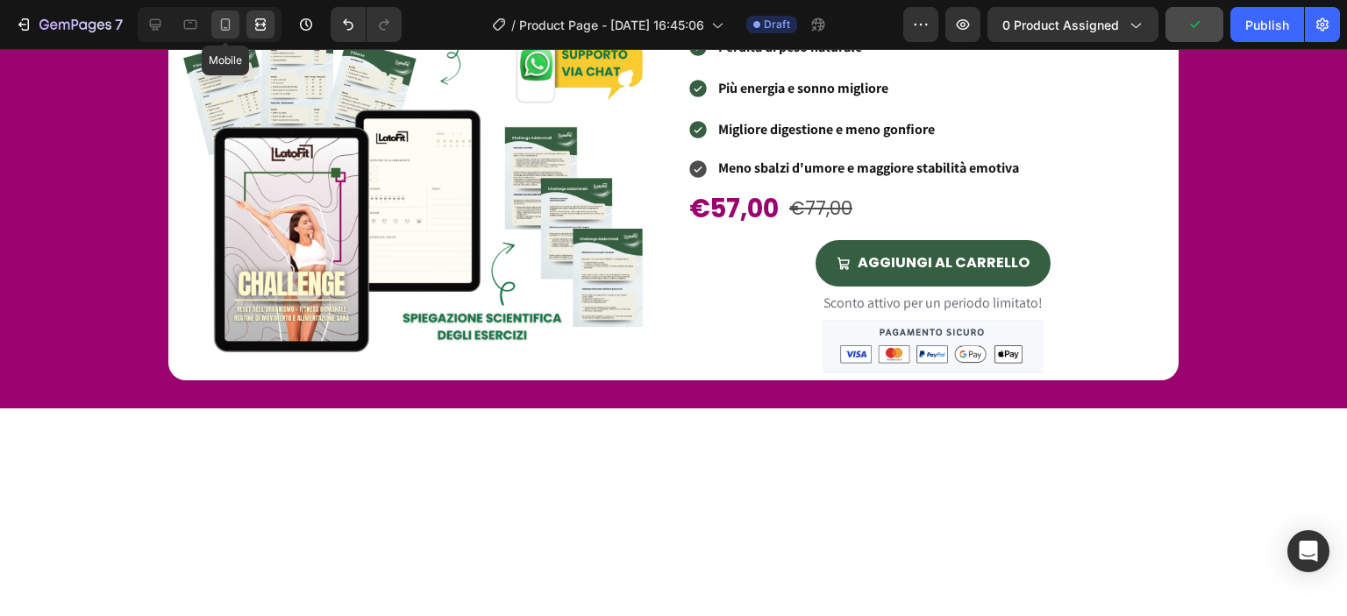
click at [229, 18] on icon at bounding box center [226, 25] width 18 height 18
type input "40"
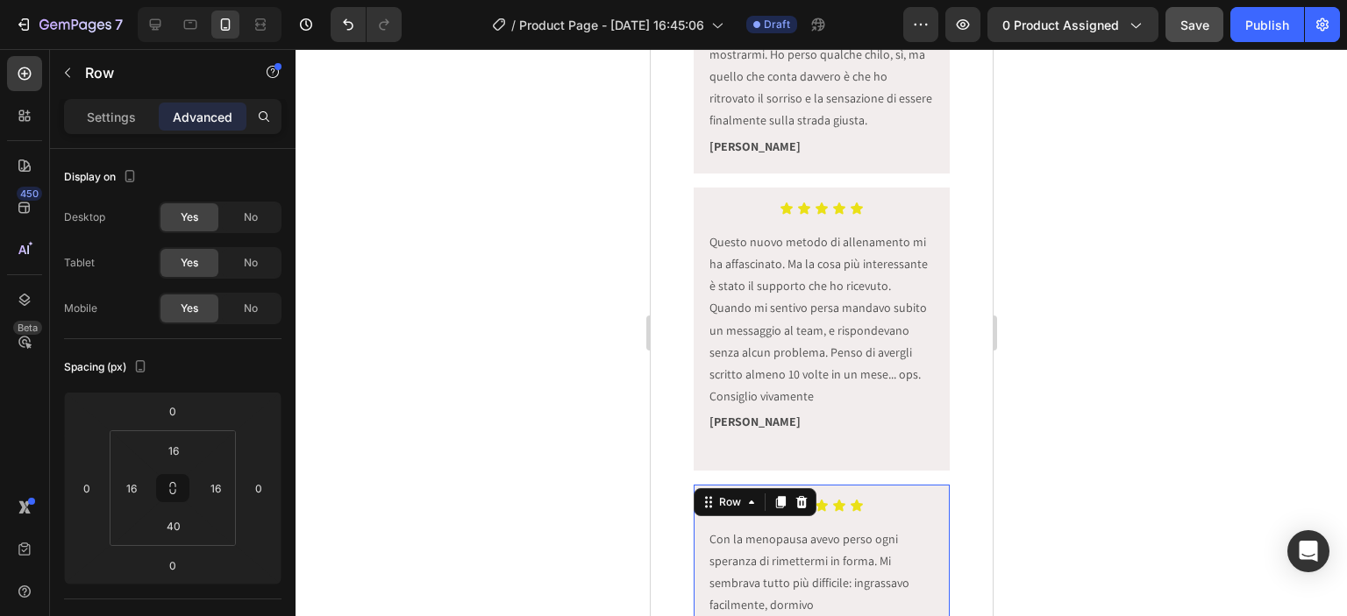
scroll to position [785, 0]
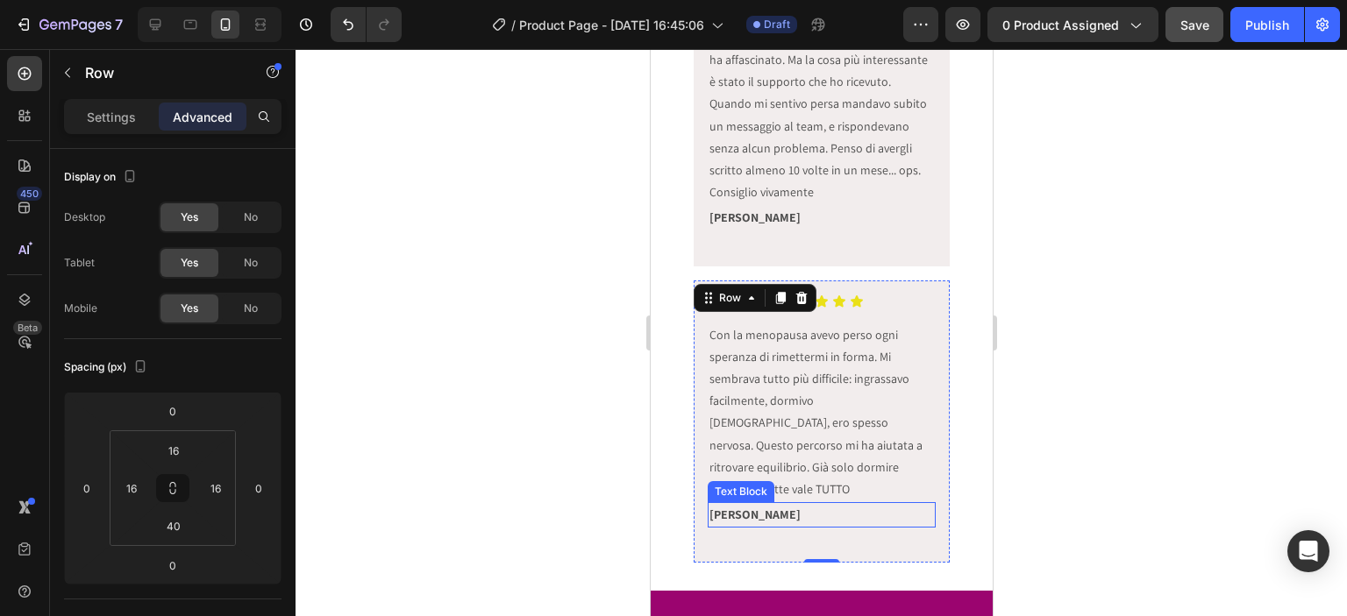
click at [744, 507] on strong "[PERSON_NAME]" at bounding box center [754, 515] width 91 height 16
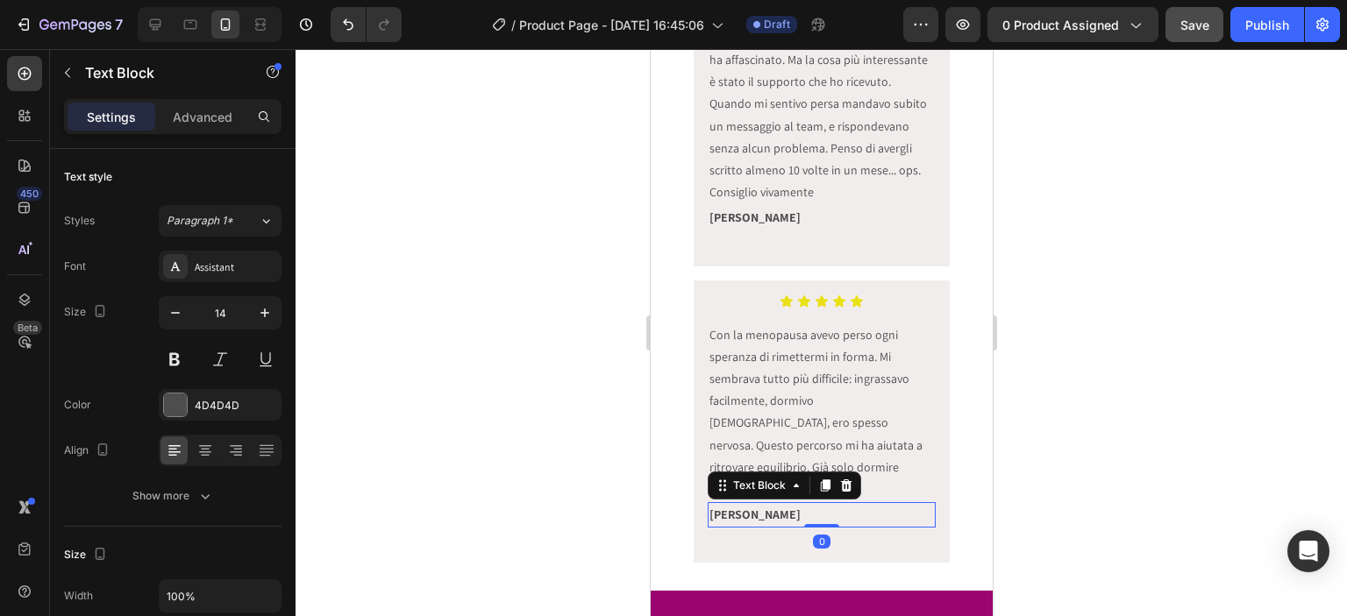
click at [709, 507] on strong "[PERSON_NAME]" at bounding box center [754, 515] width 91 height 16
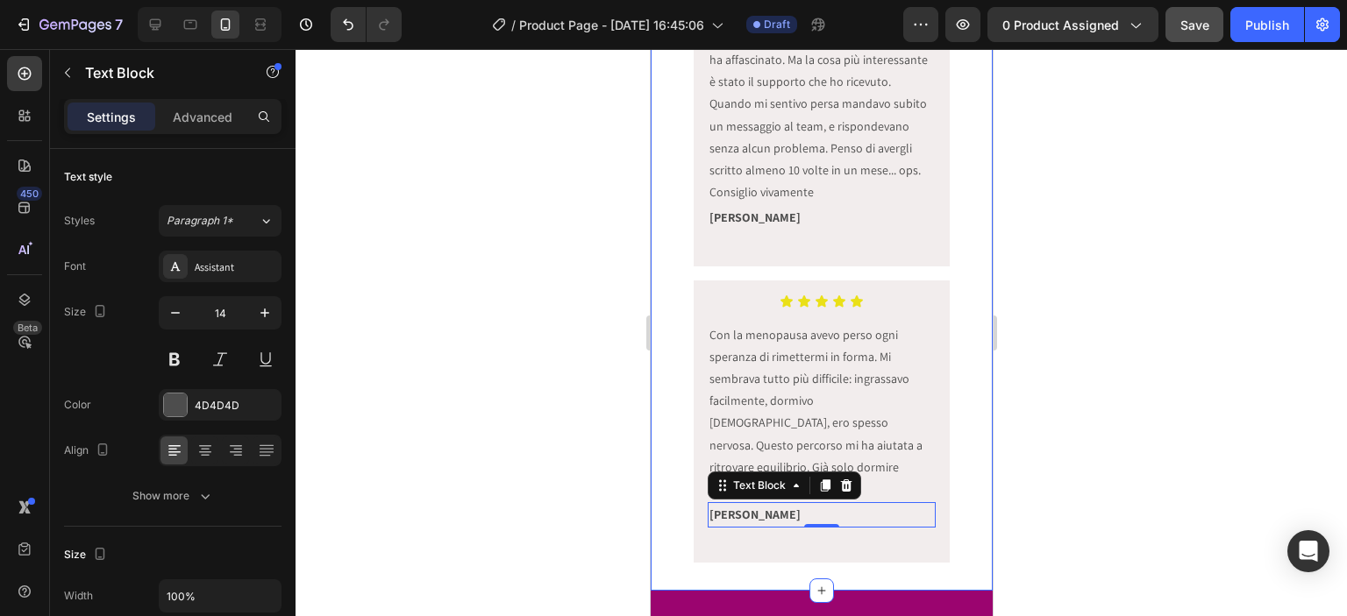
click at [628, 492] on div at bounding box center [821, 332] width 1051 height 567
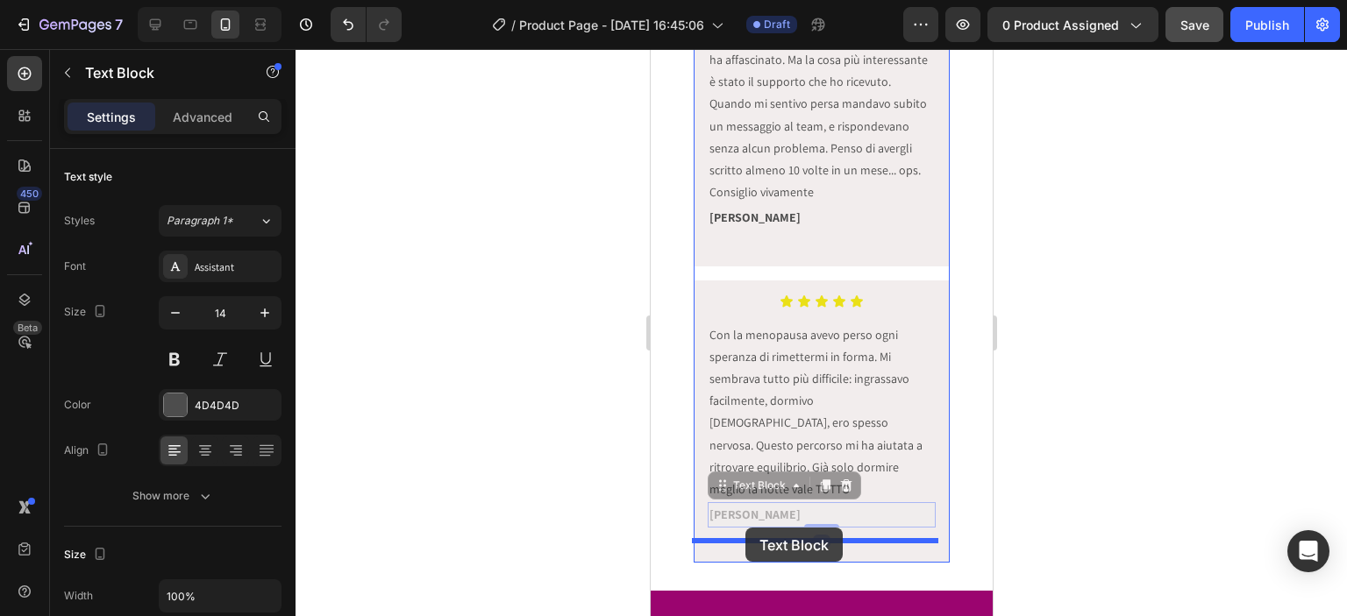
drag, startPoint x: 723, startPoint y: 472, endPoint x: 745, endPoint y: 528, distance: 59.9
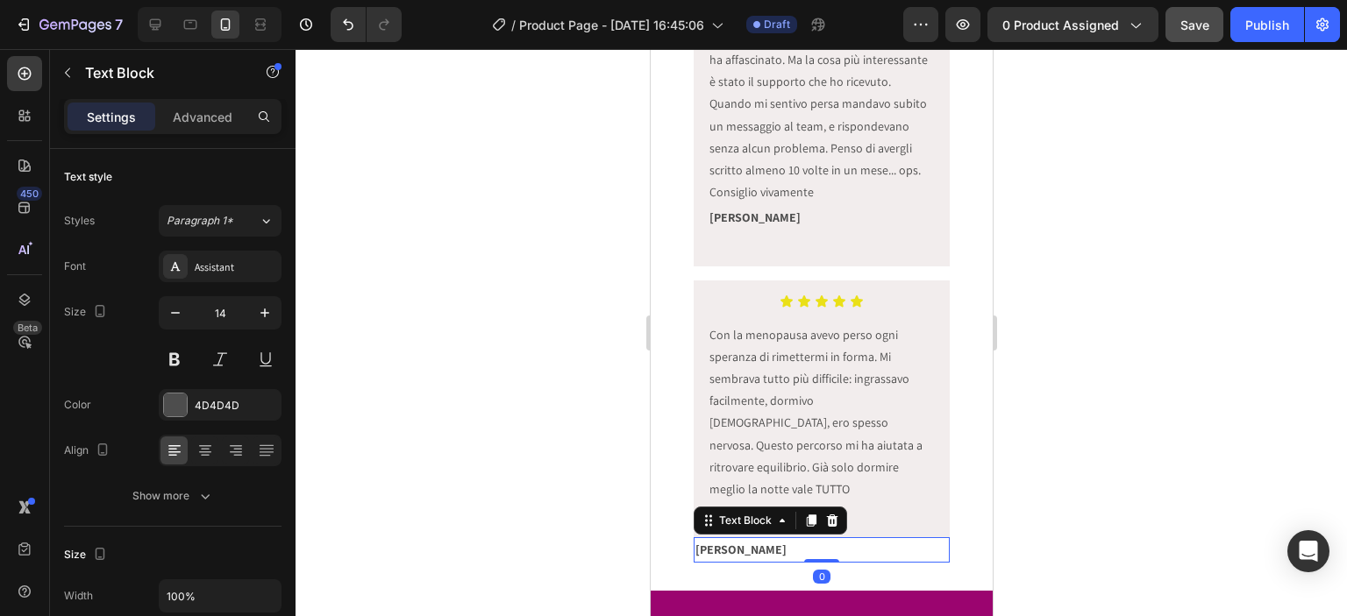
click at [1017, 480] on div at bounding box center [821, 332] width 1051 height 567
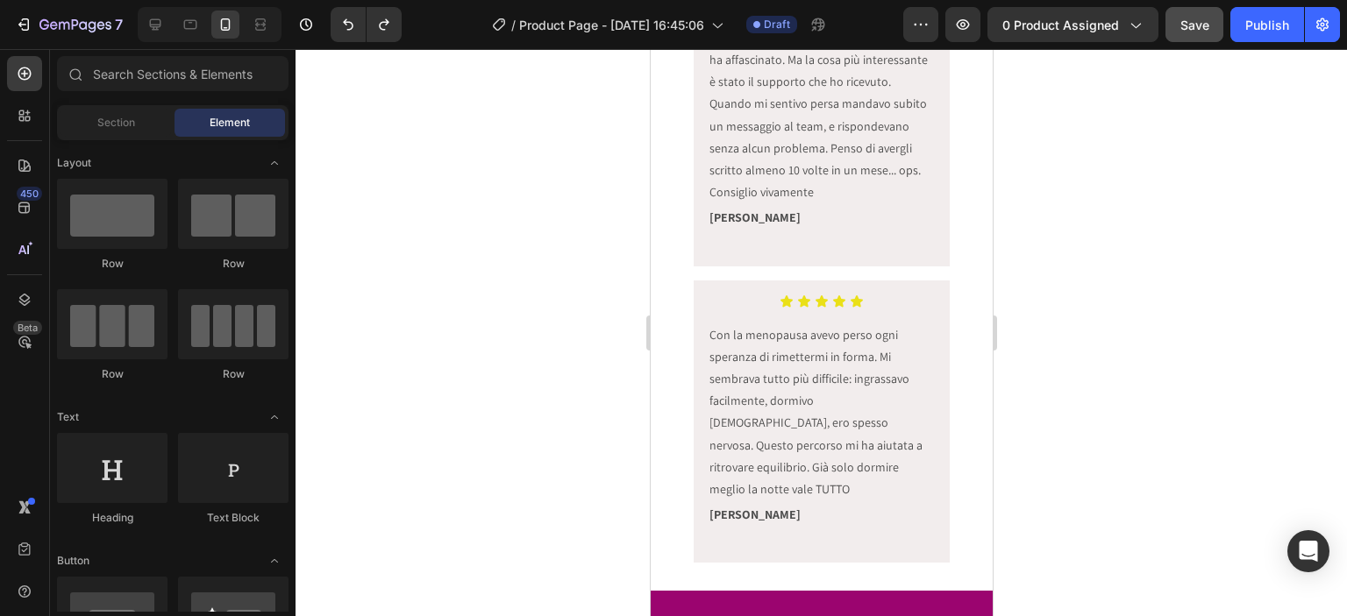
click at [1072, 460] on div at bounding box center [821, 332] width 1051 height 567
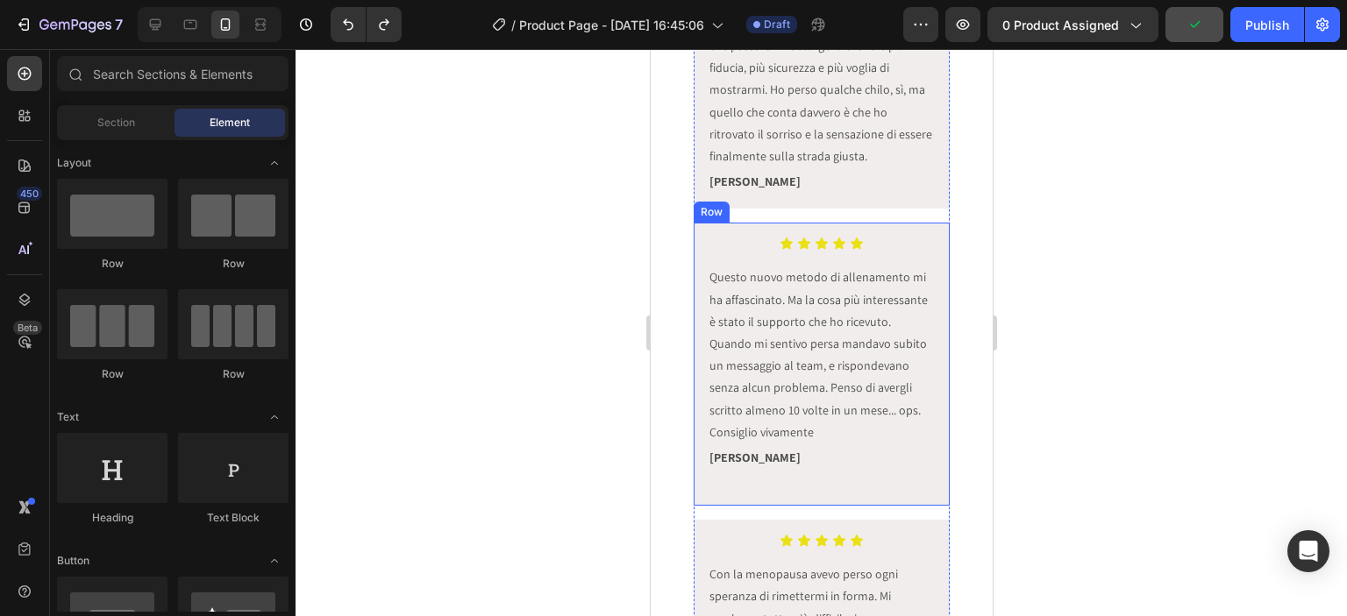
click at [846, 494] on div "Icon Icon Icon Icon Icon Icon List Questo nuovo metodo di allenamento mi ha aff…" at bounding box center [821, 364] width 257 height 283
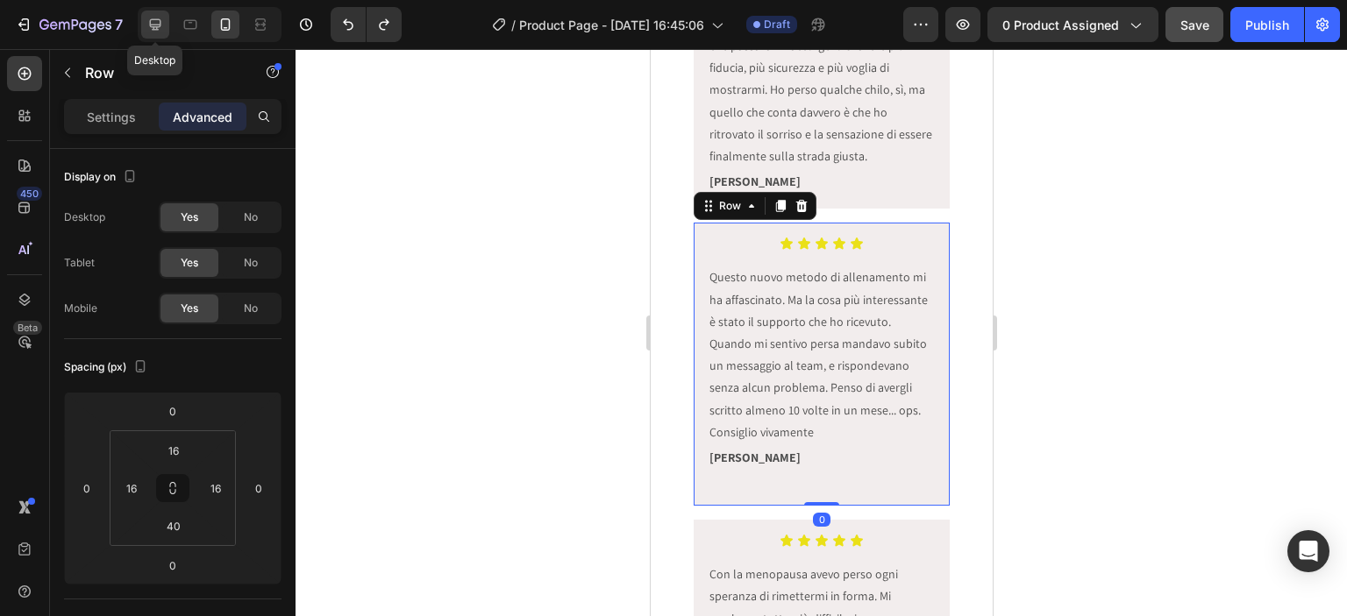
click at [153, 13] on div at bounding box center [155, 25] width 28 height 28
type input "41"
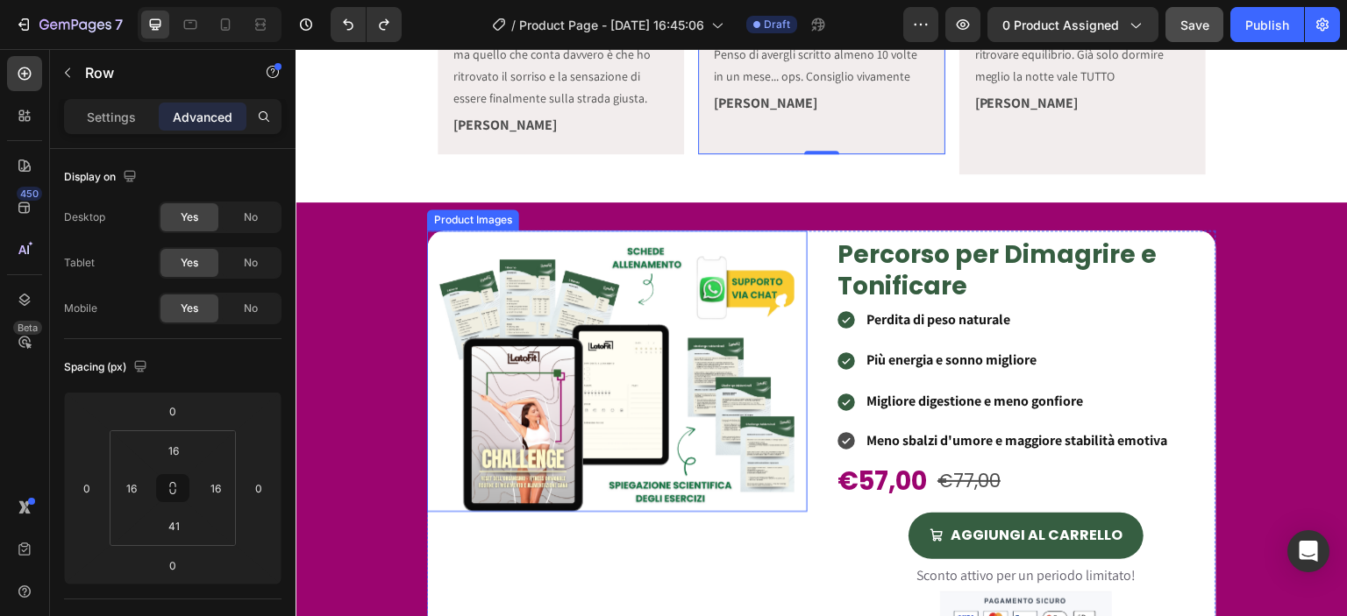
scroll to position [417, 0]
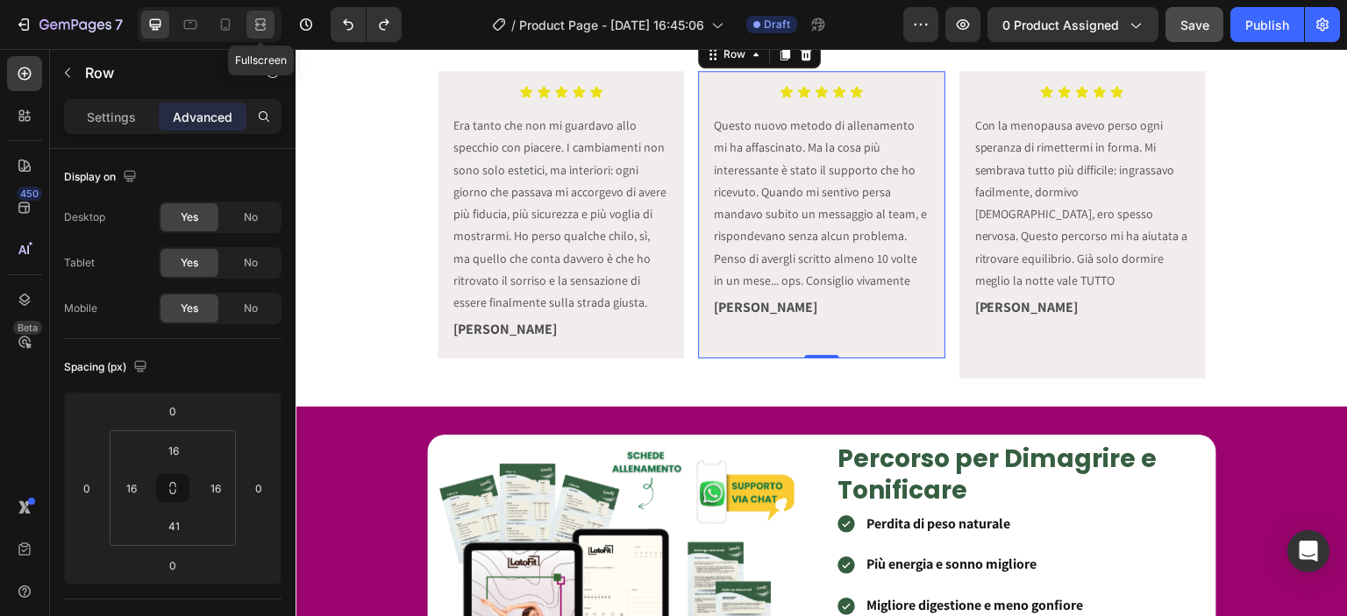
click at [270, 17] on div at bounding box center [260, 25] width 28 height 28
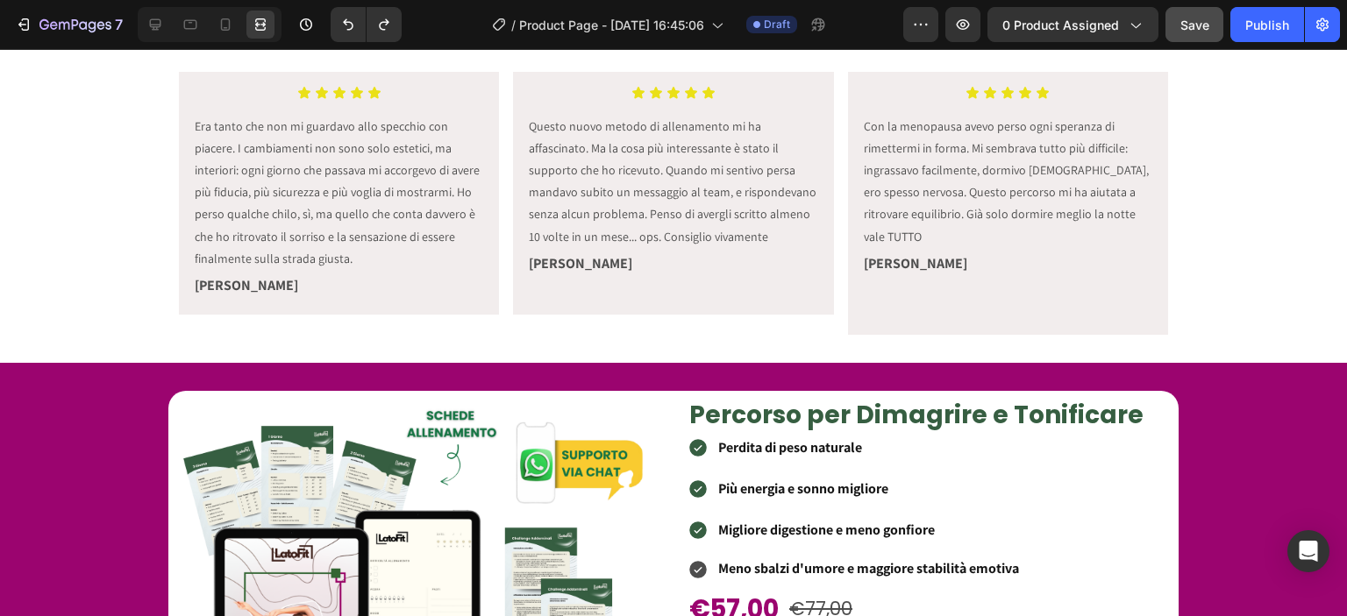
scroll to position [622, 0]
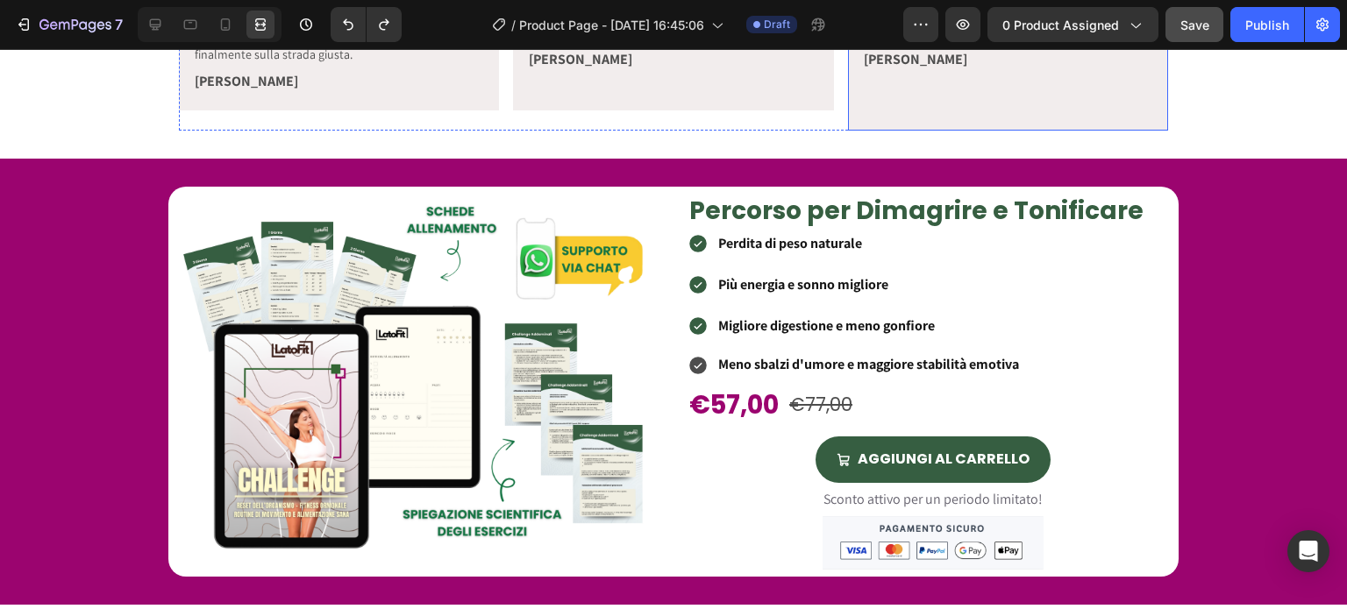
click at [163, 27] on icon at bounding box center [155, 25] width 18 height 18
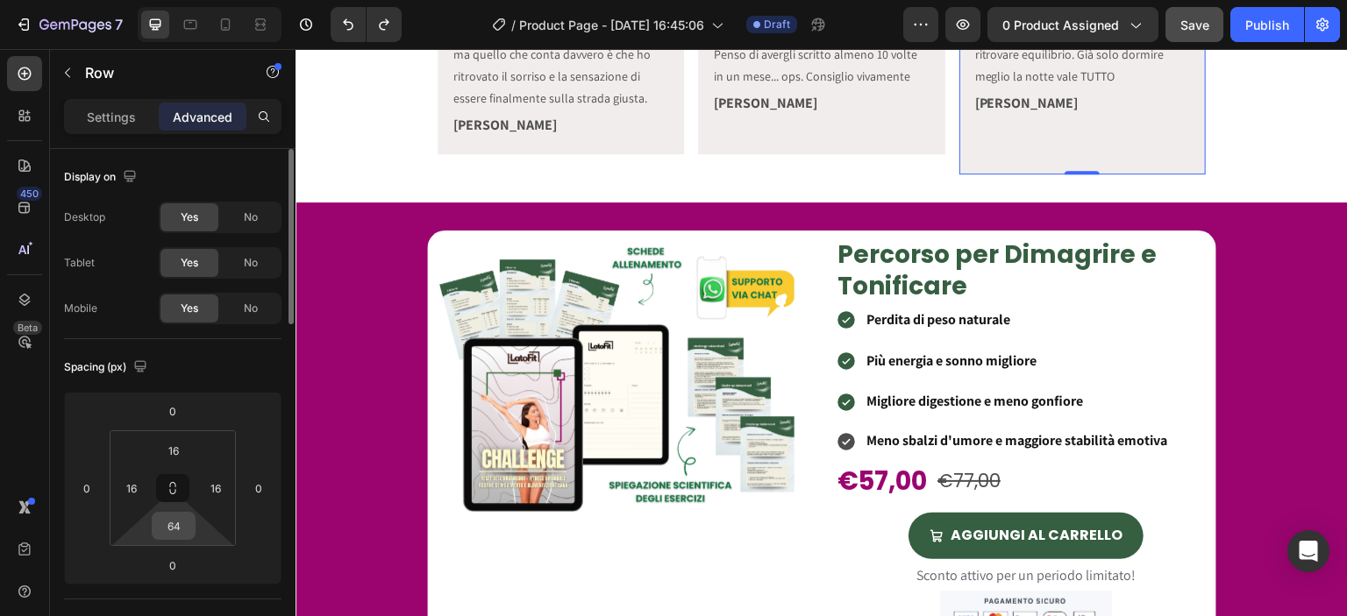
click at [189, 515] on div "64" at bounding box center [174, 526] width 44 height 28
click at [174, 524] on input "64" at bounding box center [173, 526] width 35 height 26
type input "66"
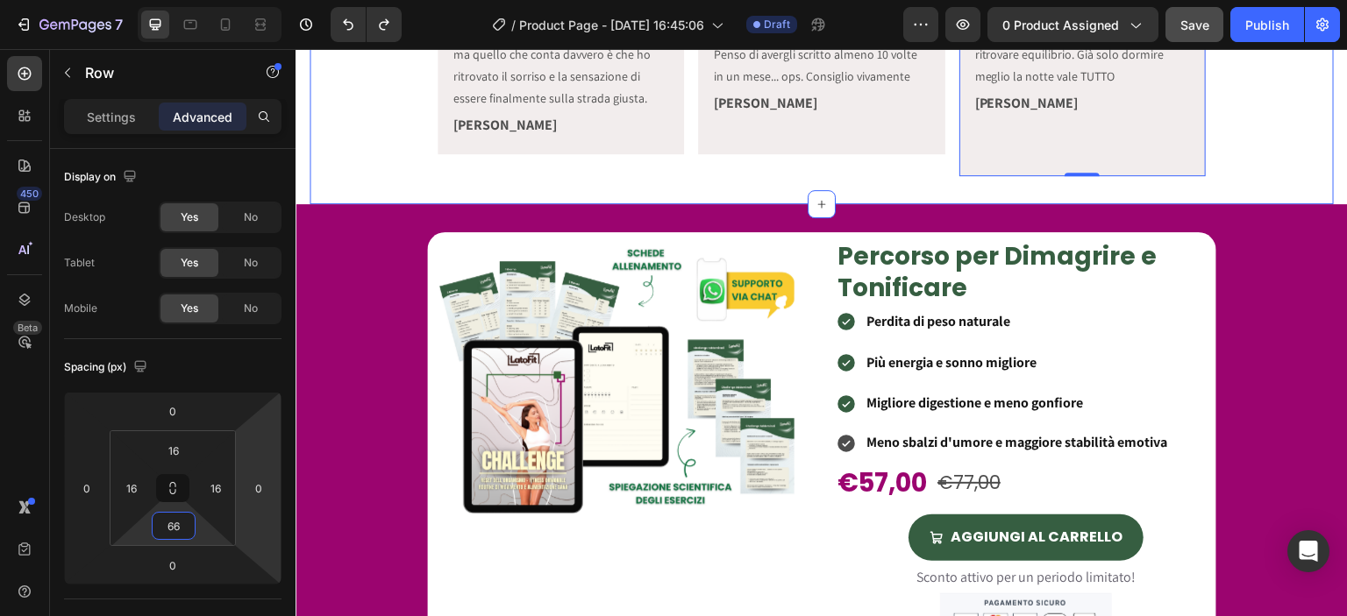
click at [370, 176] on div "Icon Icon Icon Icon Icon Icon List Era tanto che non mi guardavo allo specchio …" at bounding box center [822, 22] width 1024 height 309
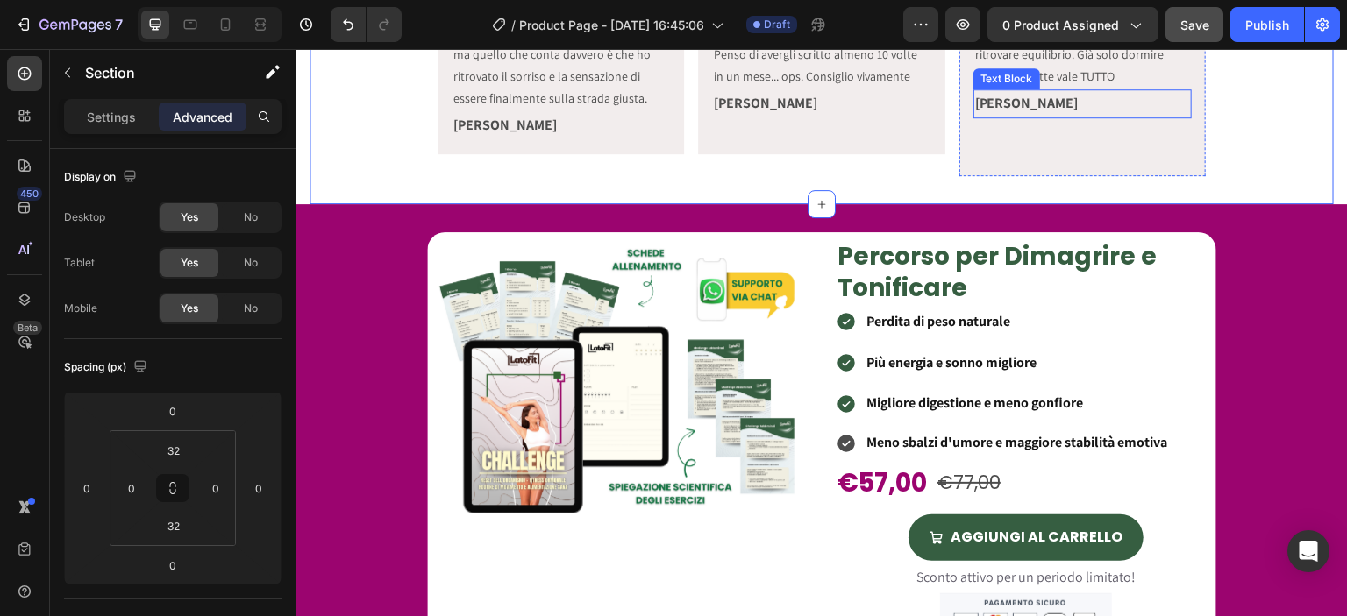
click at [994, 117] on p "[PERSON_NAME]" at bounding box center [1082, 103] width 215 height 25
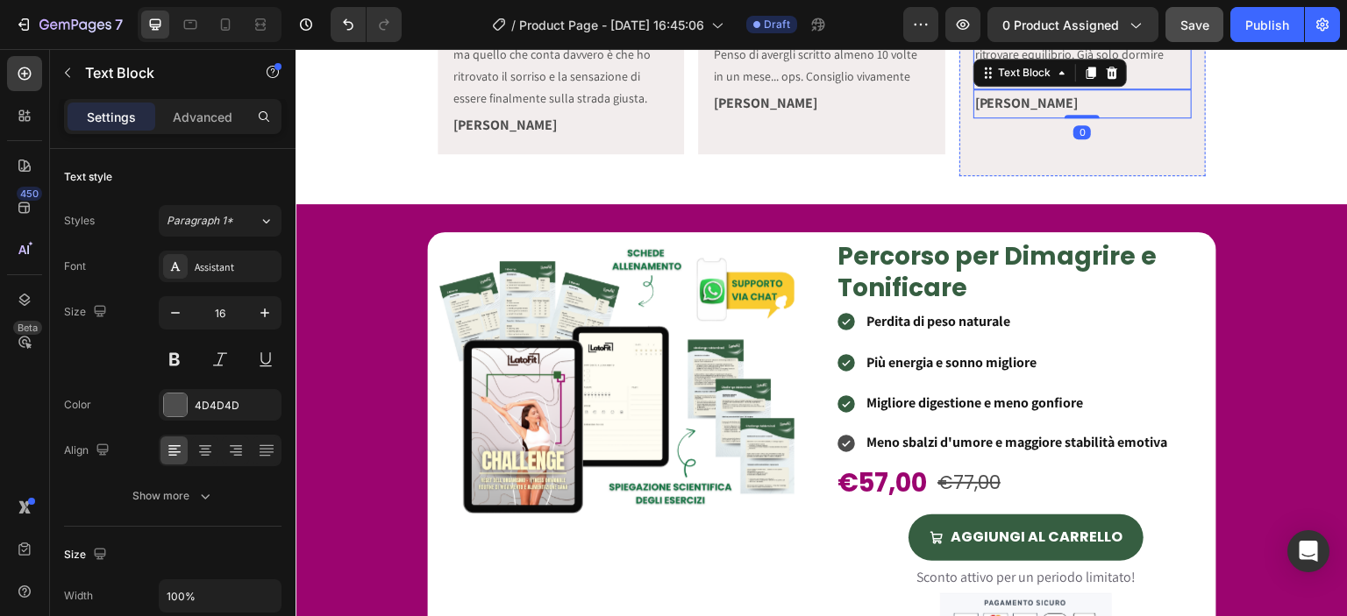
click at [1129, 89] on p "Con la menopausa avevo perso ogni speranza di rimettermi in forma. Mi sembrava …" at bounding box center [1082, -1] width 215 height 177
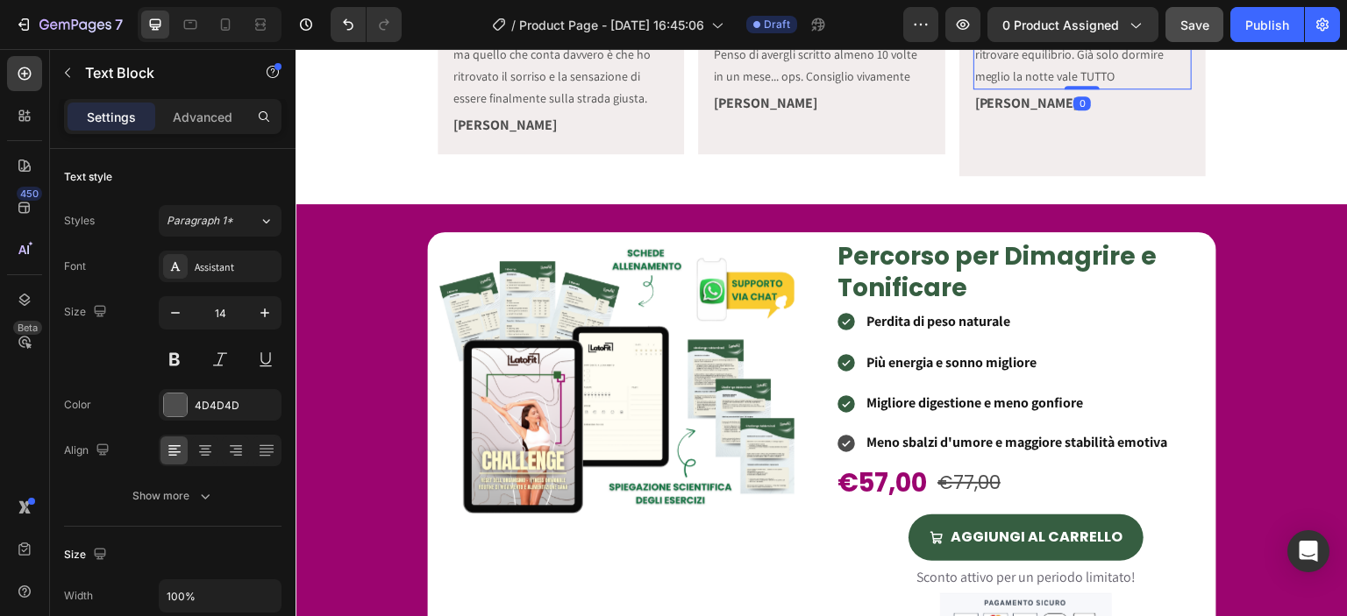
click at [1110, 89] on p "Con la menopausa avevo perso ogni speranza di rimettermi in forma. Mi sembrava …" at bounding box center [1082, -1] width 215 height 177
click at [984, 112] on strong "[PERSON_NAME]" at bounding box center [1026, 103] width 103 height 18
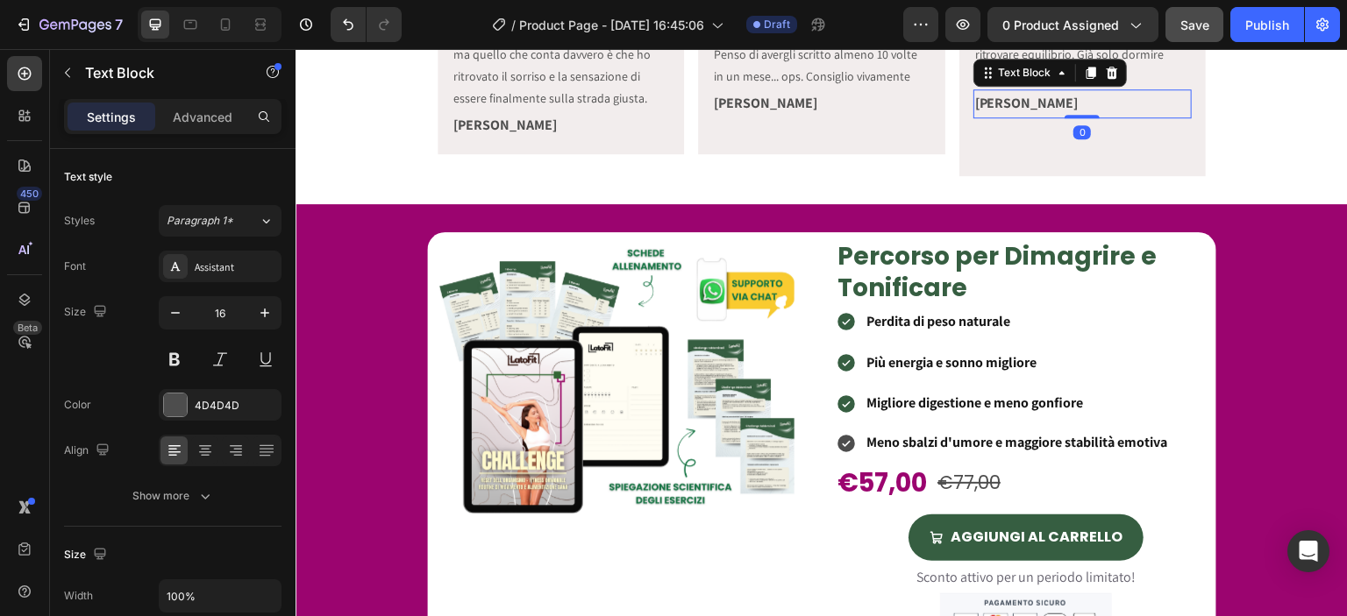
click at [1037, 117] on p "[PERSON_NAME]" at bounding box center [1082, 103] width 215 height 25
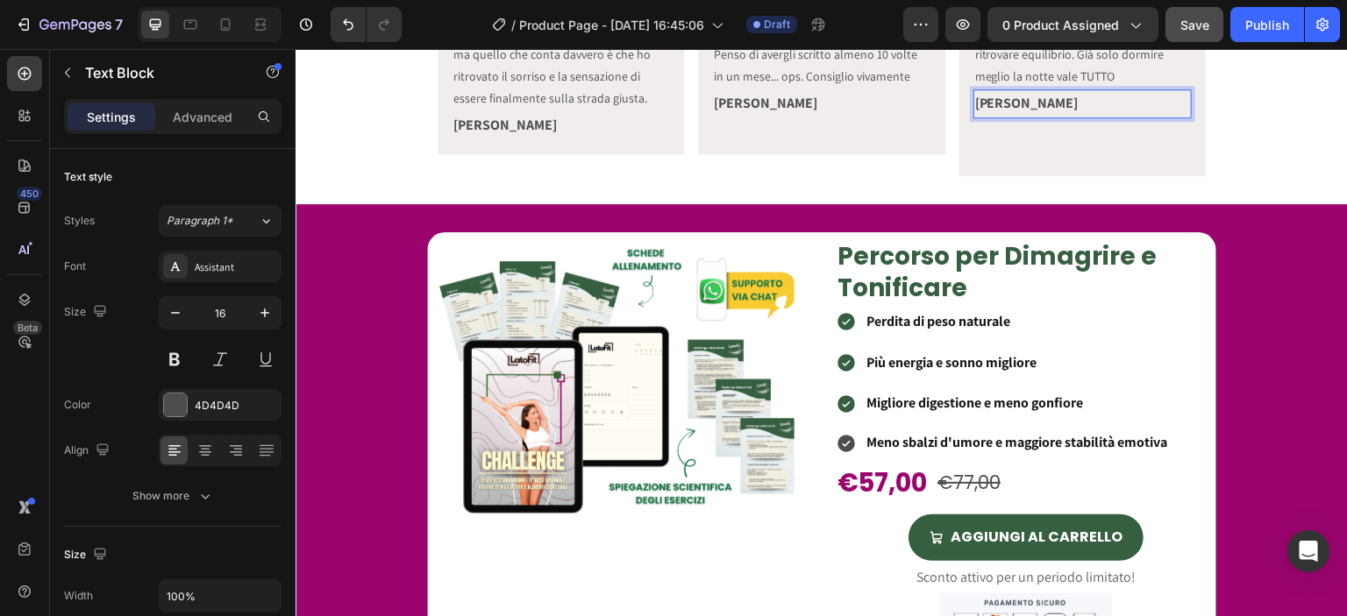
click at [975, 112] on strong "[PERSON_NAME]" at bounding box center [1026, 103] width 103 height 18
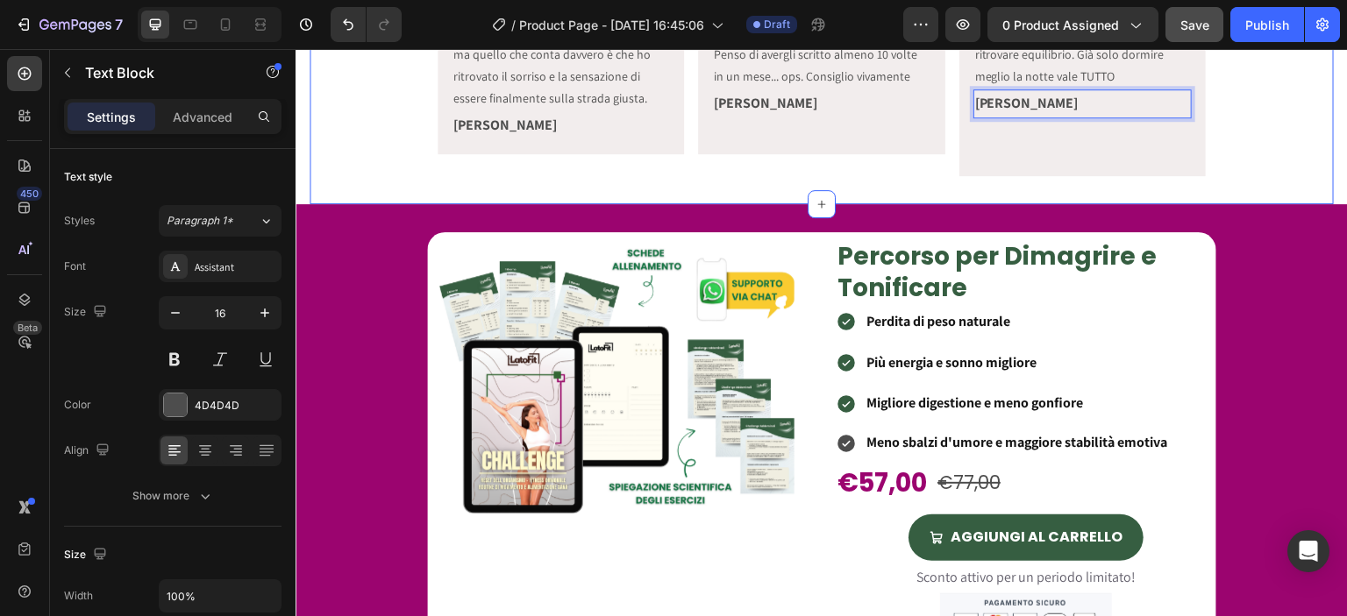
click at [1265, 176] on div "Icon Icon Icon Icon Icon Icon List Era tanto che non mi guardavo allo specchio …" at bounding box center [822, 22] width 1024 height 309
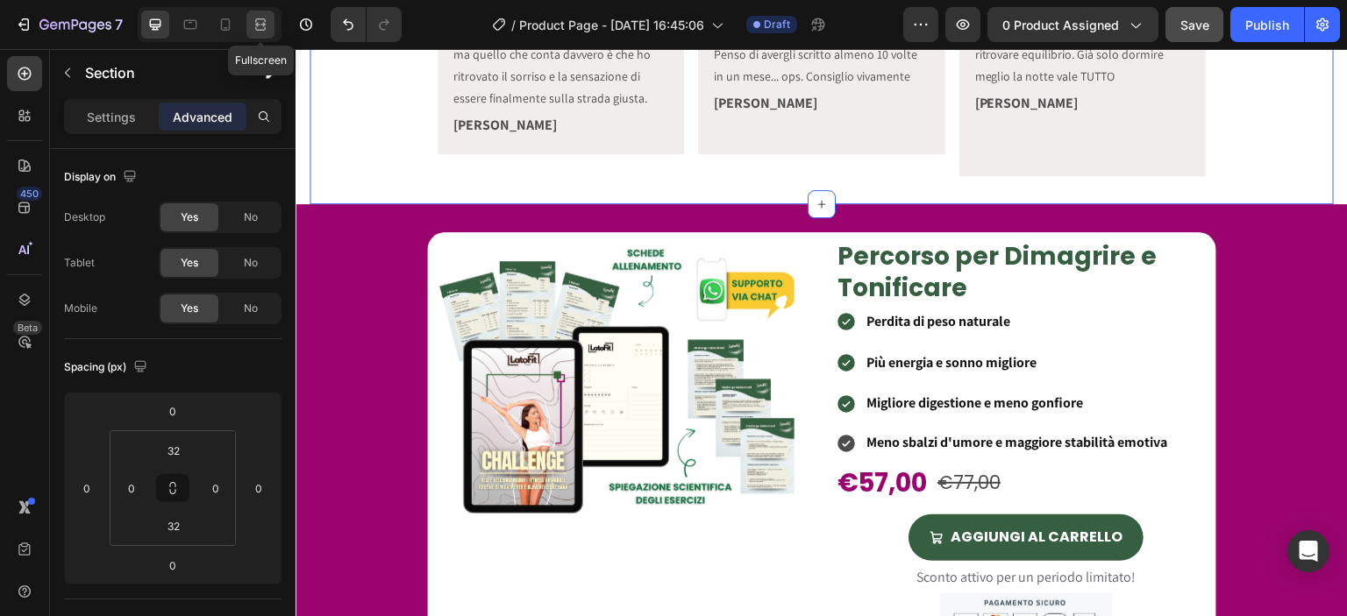
click at [267, 20] on icon at bounding box center [261, 25] width 18 height 18
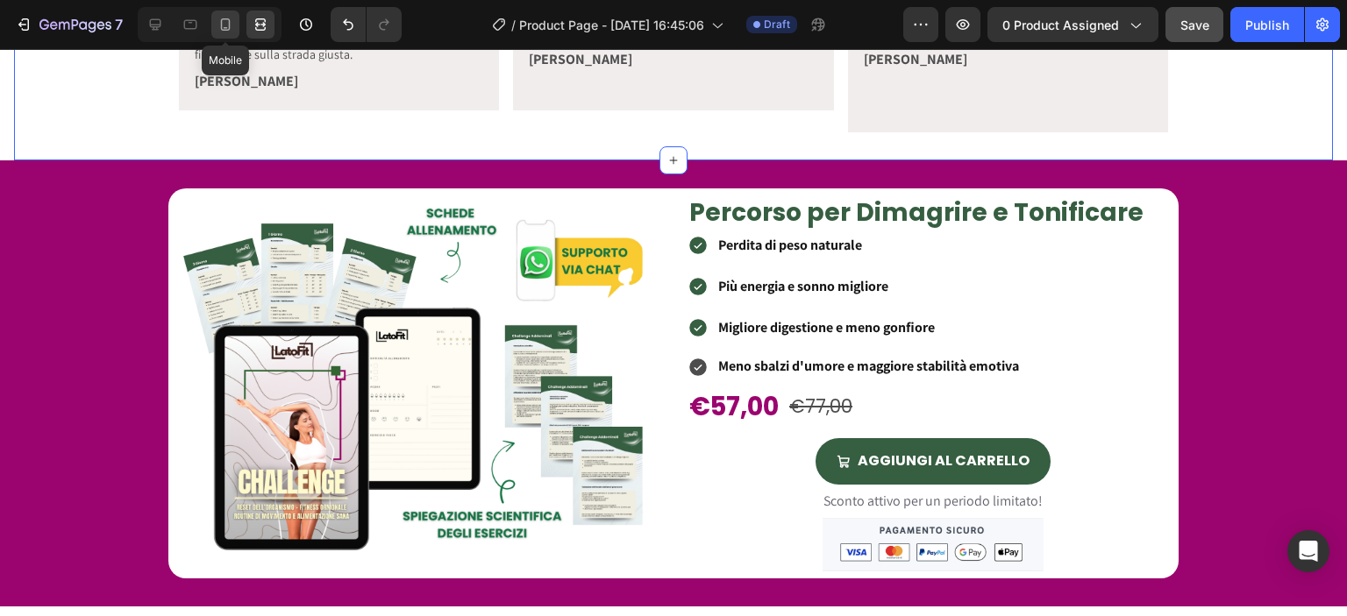
click at [224, 30] on icon at bounding box center [226, 24] width 10 height 12
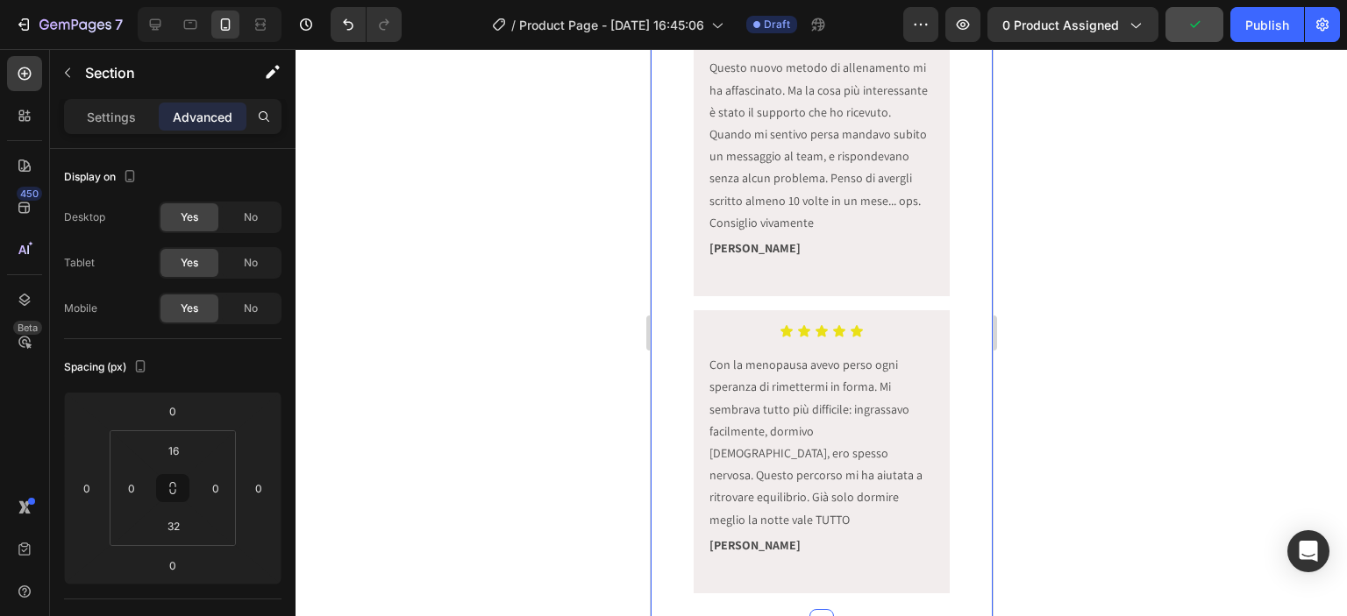
scroll to position [789, 0]
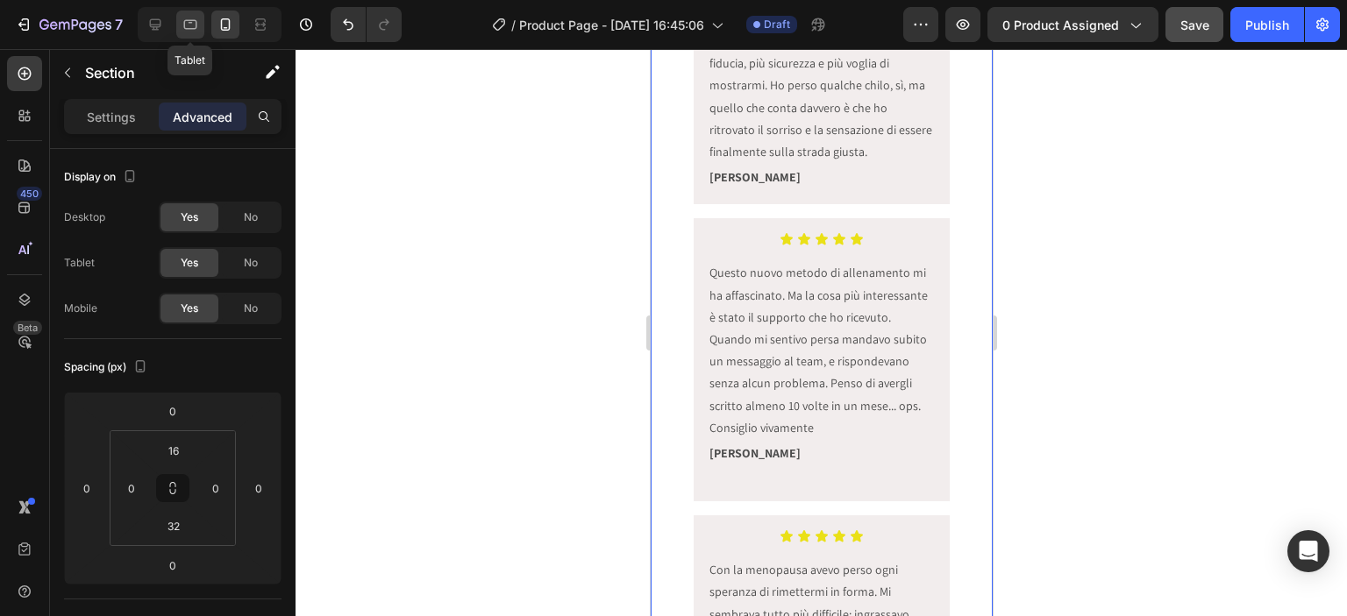
click at [180, 24] on div at bounding box center [190, 25] width 28 height 28
type input "32"
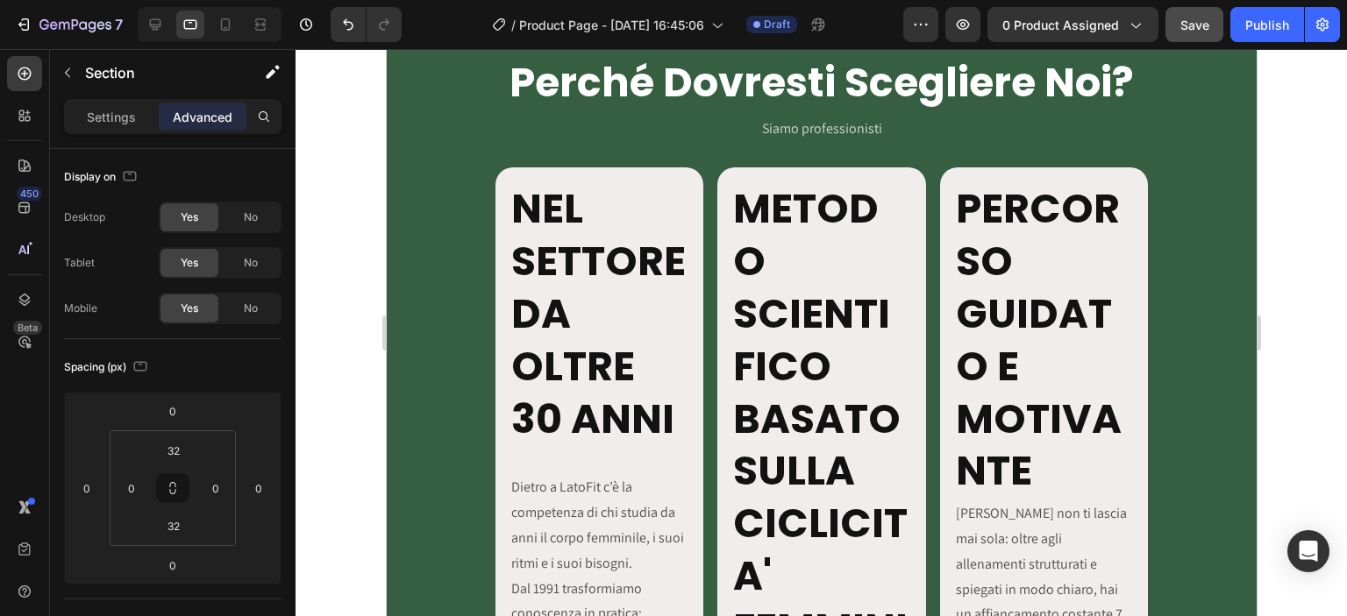
scroll to position [2455, 0]
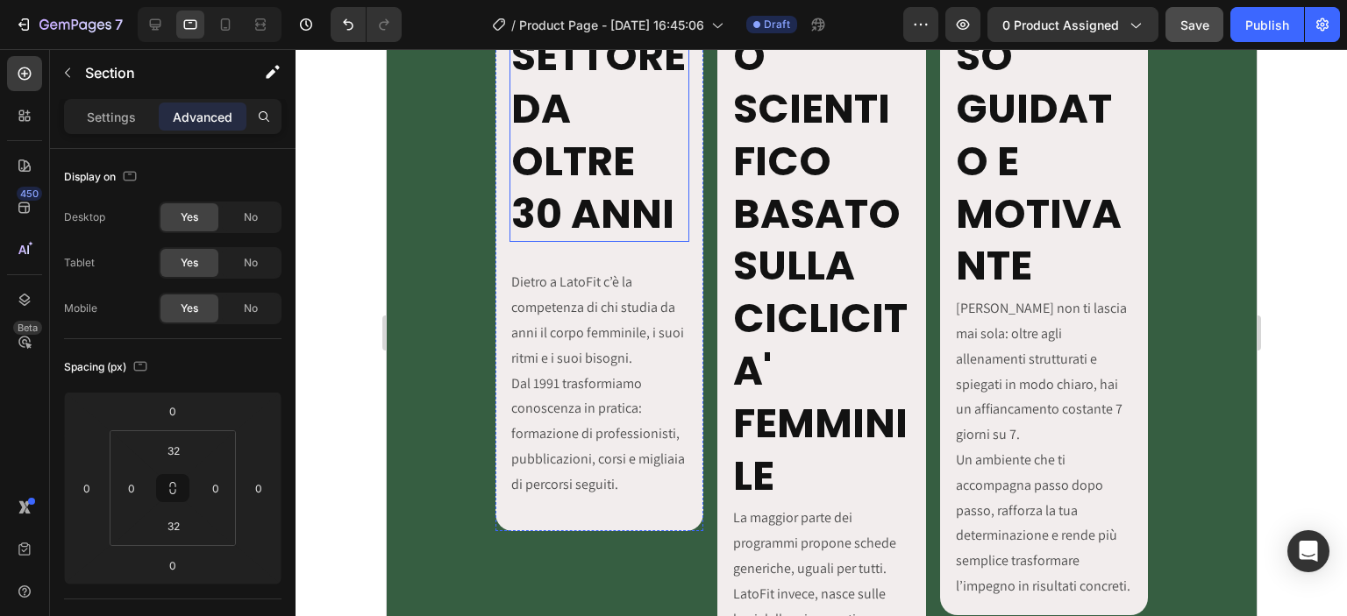
click at [607, 154] on h2 "NEL SETTORE DA OLTRE 30 ANNI" at bounding box center [599, 109] width 180 height 266
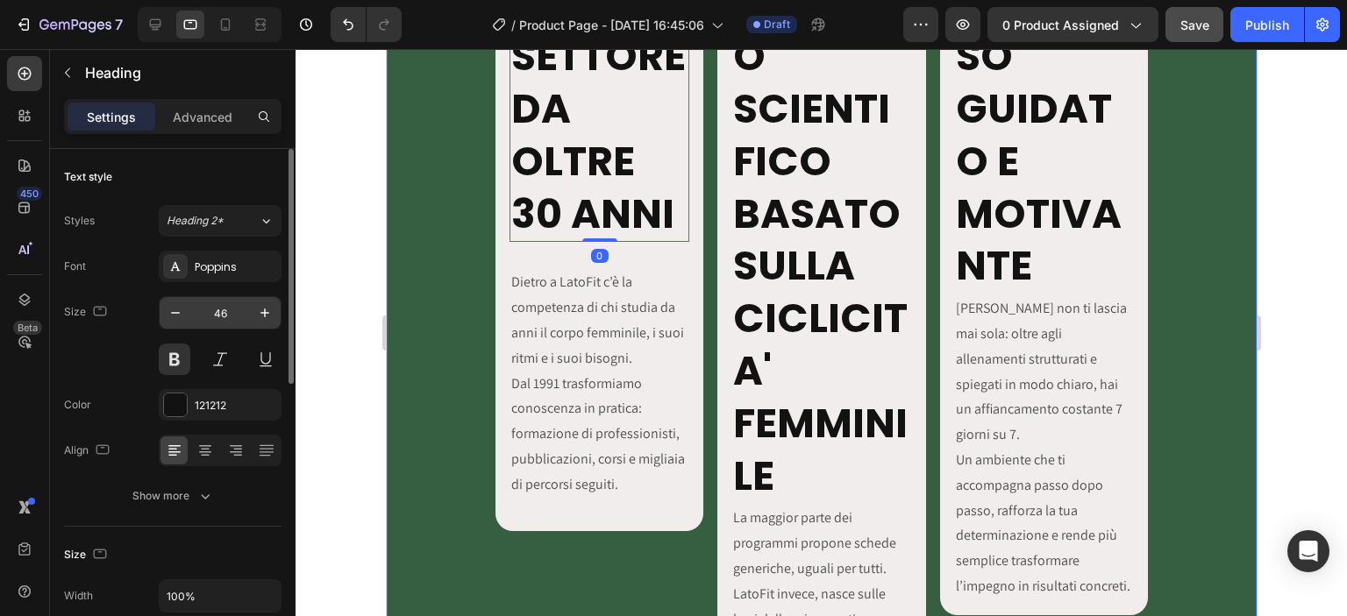
click at [223, 315] on input "46" at bounding box center [220, 313] width 58 height 32
type input "20"
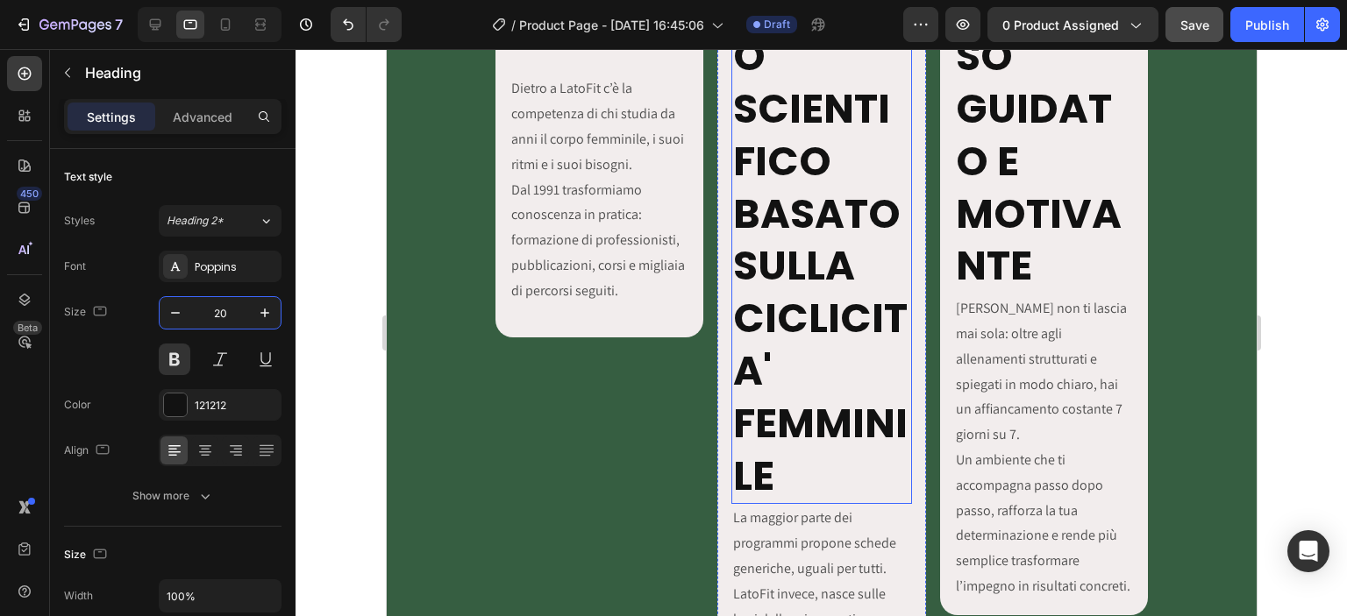
scroll to position [2047, 0]
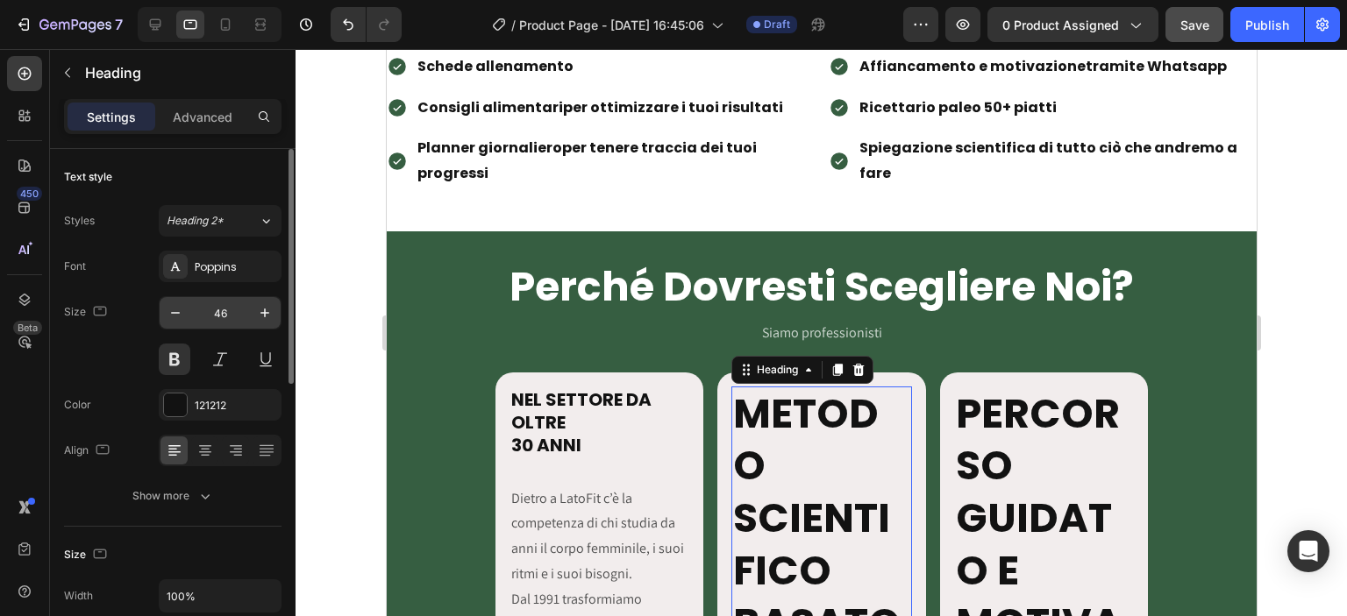
click at [223, 312] on input "46" at bounding box center [220, 313] width 58 height 32
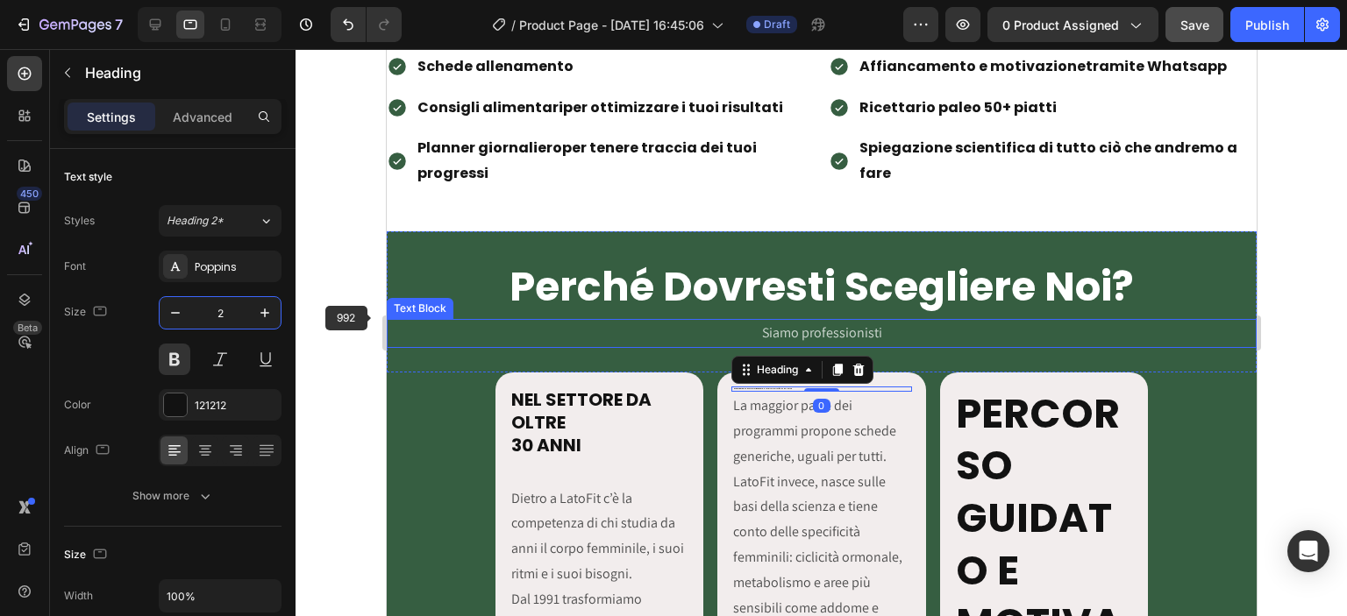
type input "20"
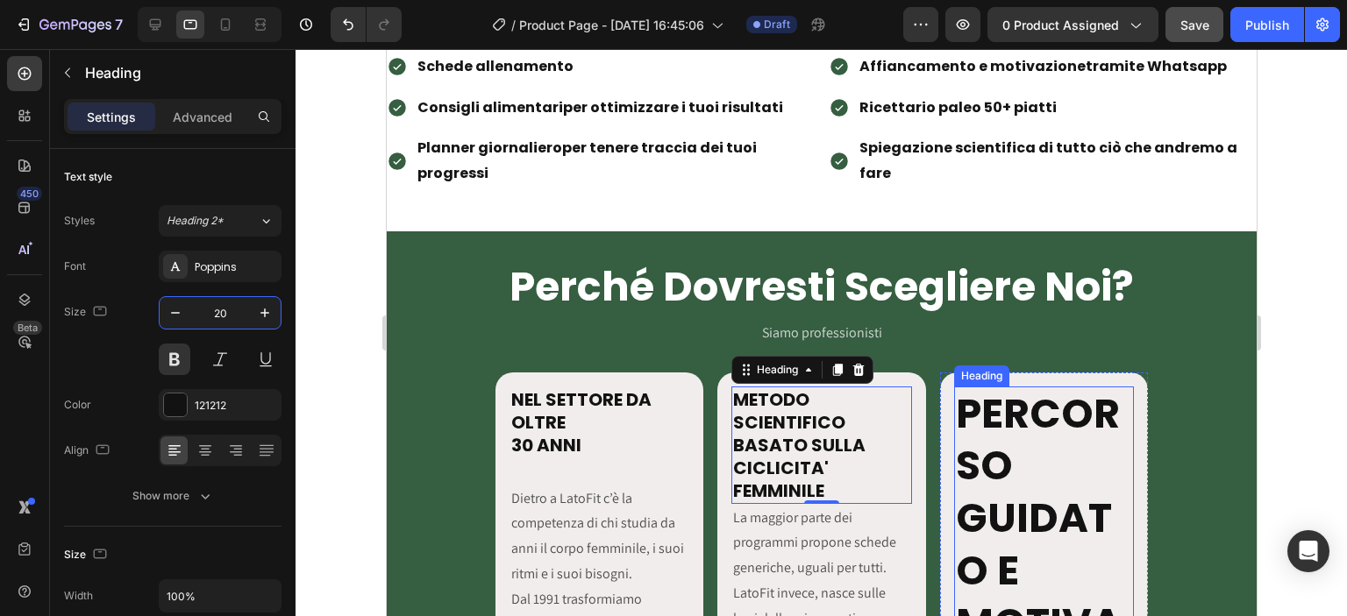
click at [1019, 410] on h2 "PERCORSO GUIDATO E MOTIVANTE" at bounding box center [1043, 546] width 180 height 318
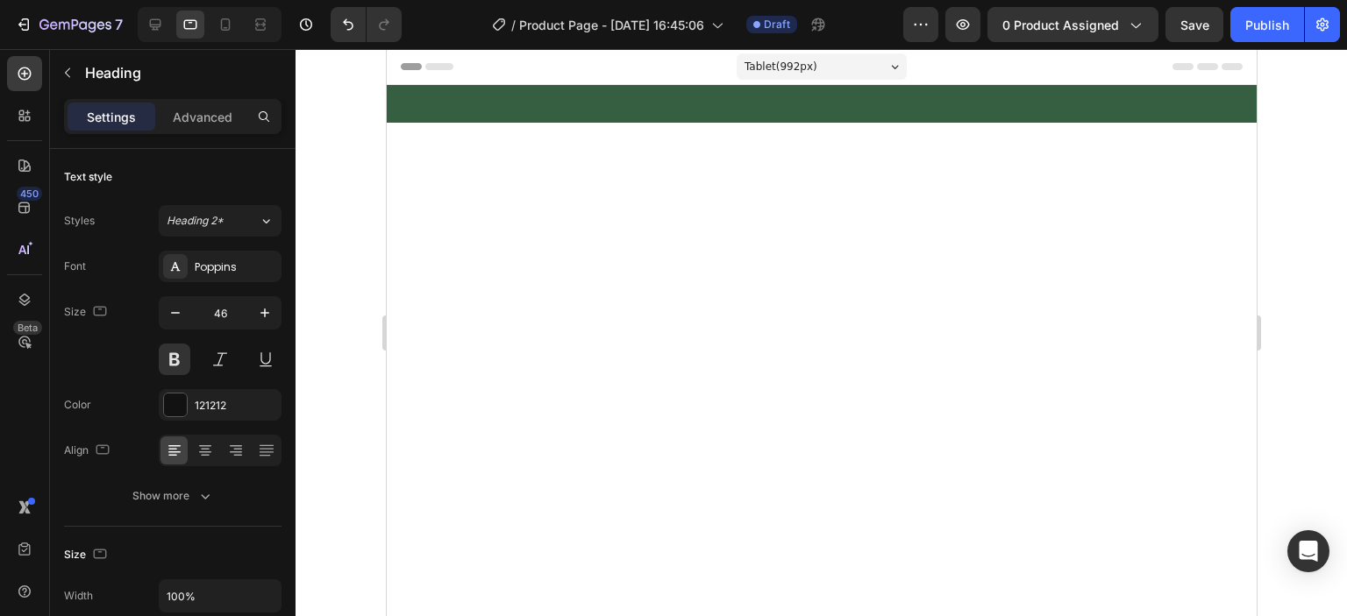
scroll to position [2047, 0]
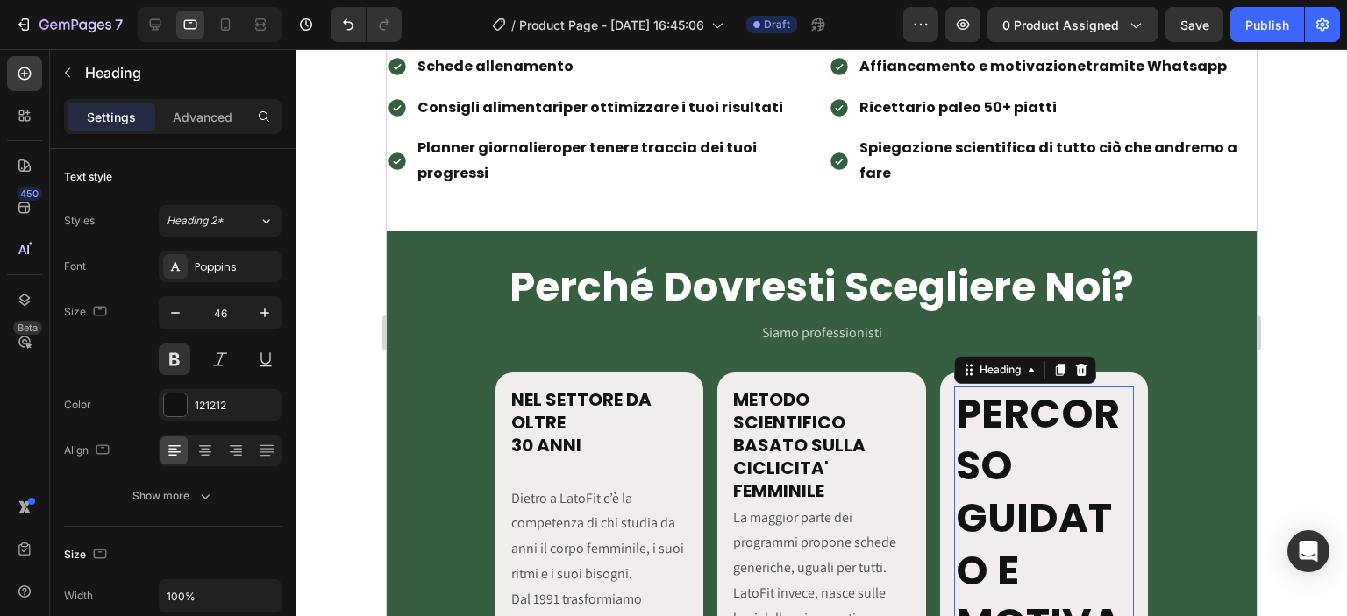
click at [235, 311] on input "46" at bounding box center [220, 313] width 58 height 32
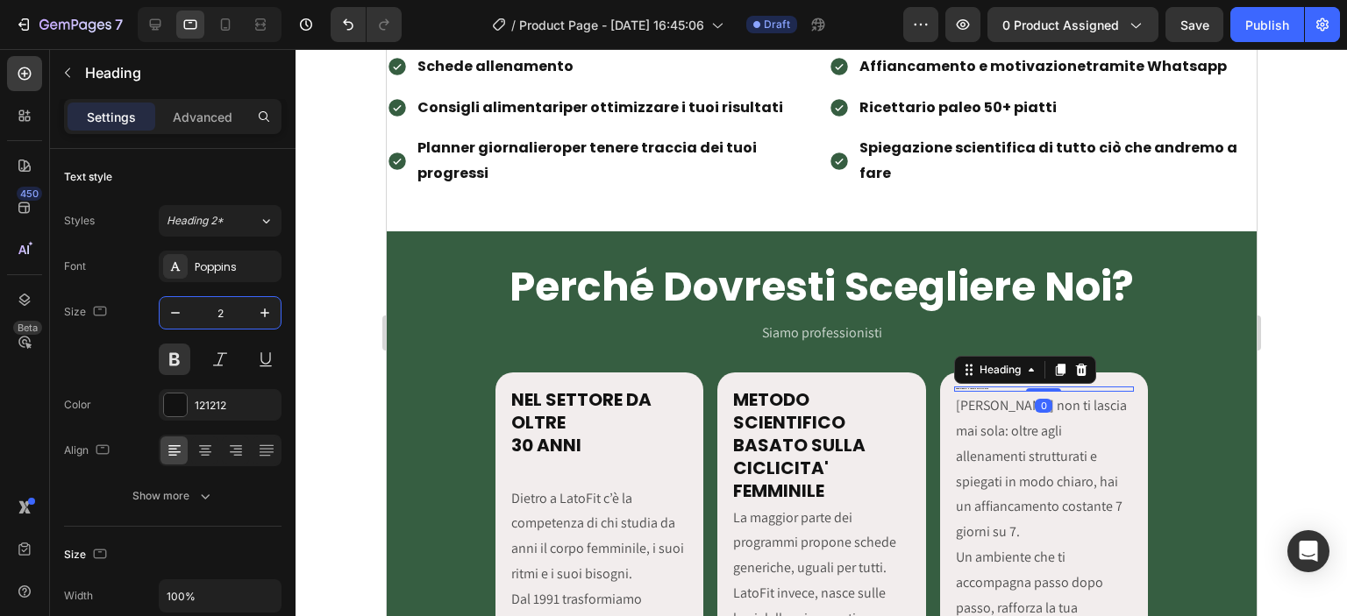
type input "20"
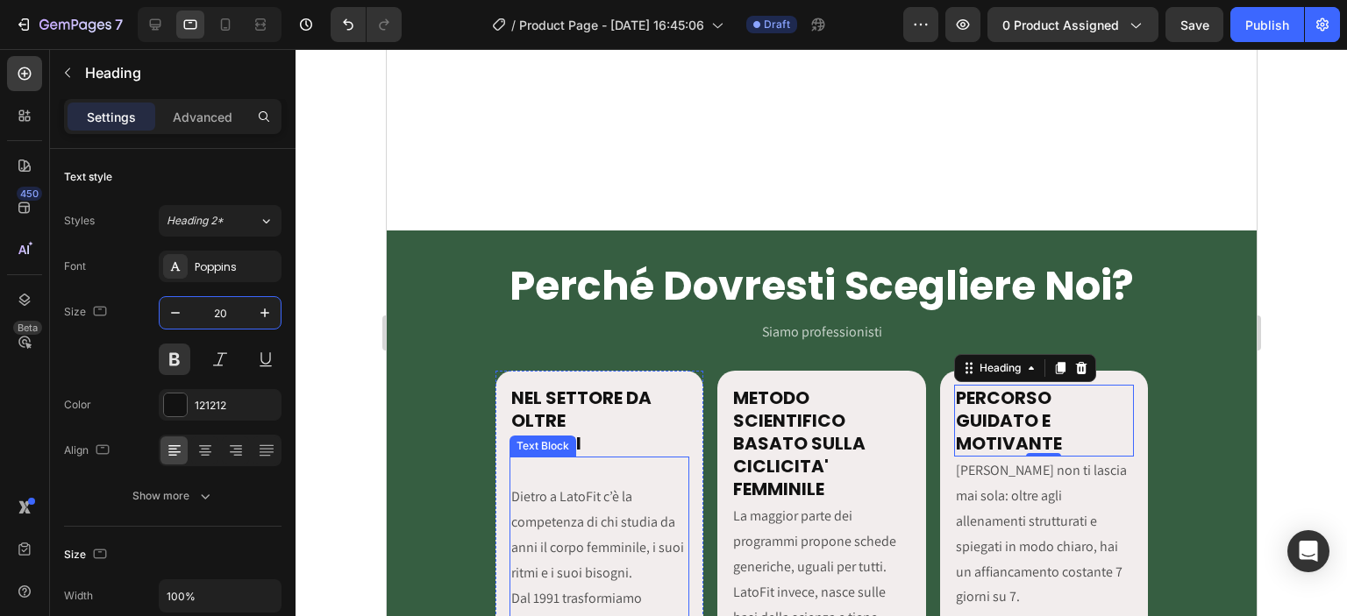
scroll to position [2251, 0]
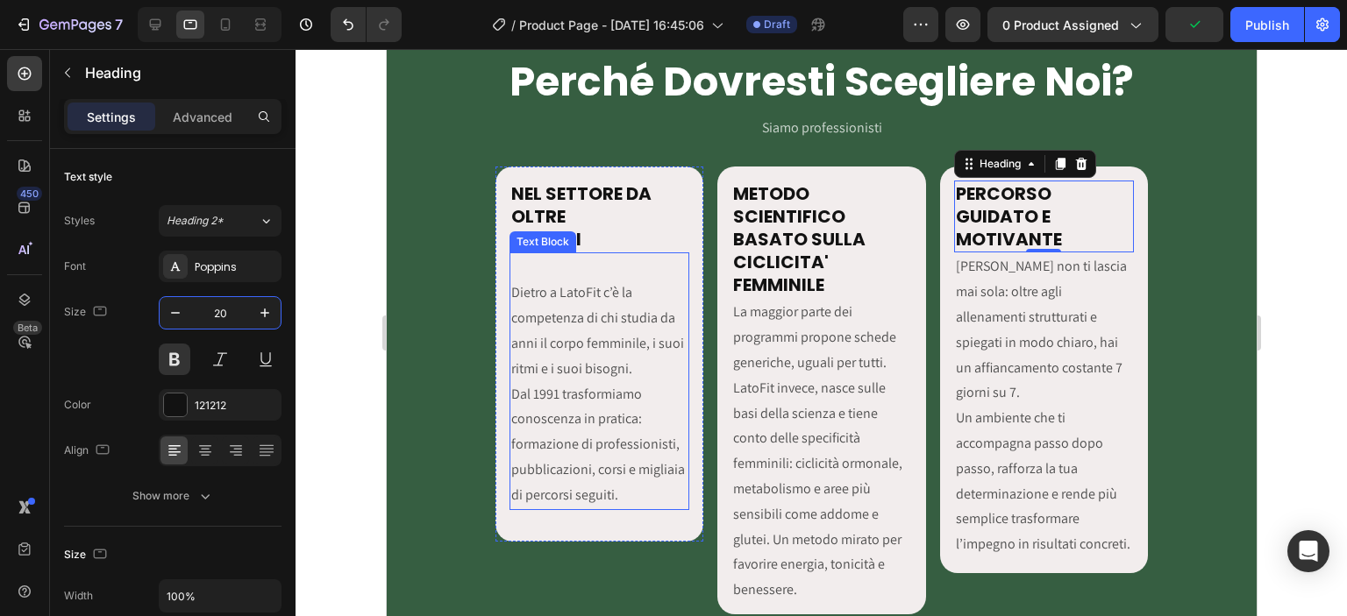
click at [510, 298] on p "Dietro a LatoFit c’è la competenza di chi studia da anni il corpo femminile, i …" at bounding box center [598, 394] width 176 height 227
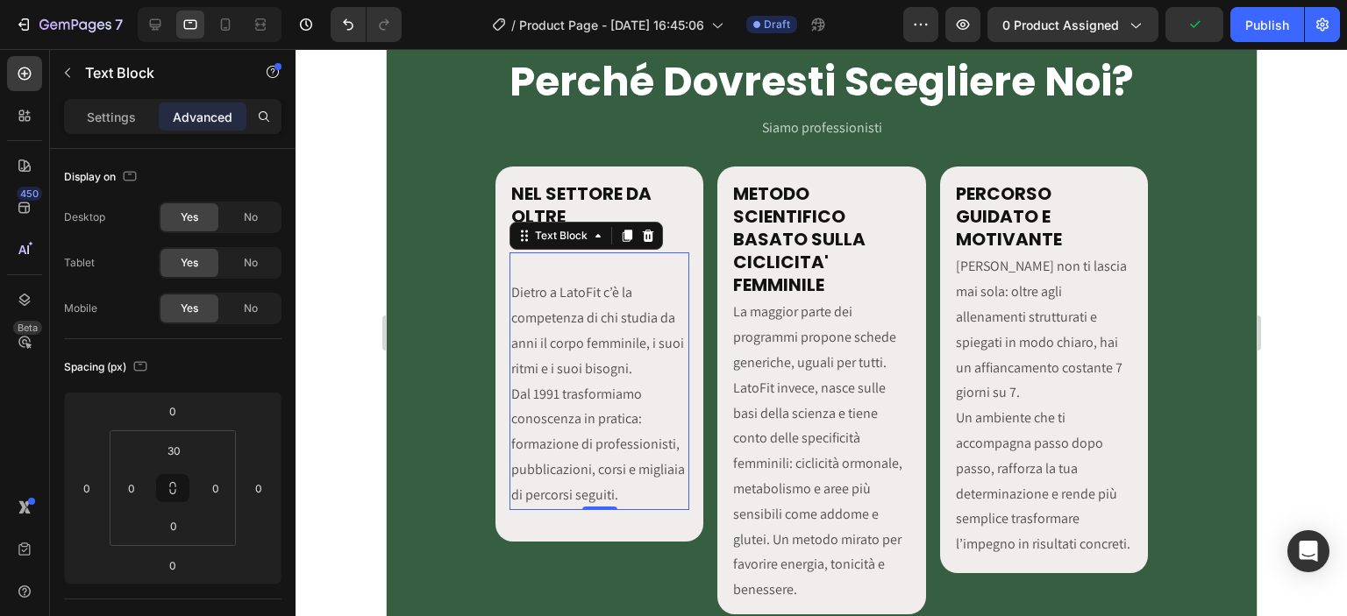
click at [510, 292] on p "Dietro a LatoFit c’è la competenza di chi studia da anni il corpo femminile, i …" at bounding box center [598, 394] width 176 height 227
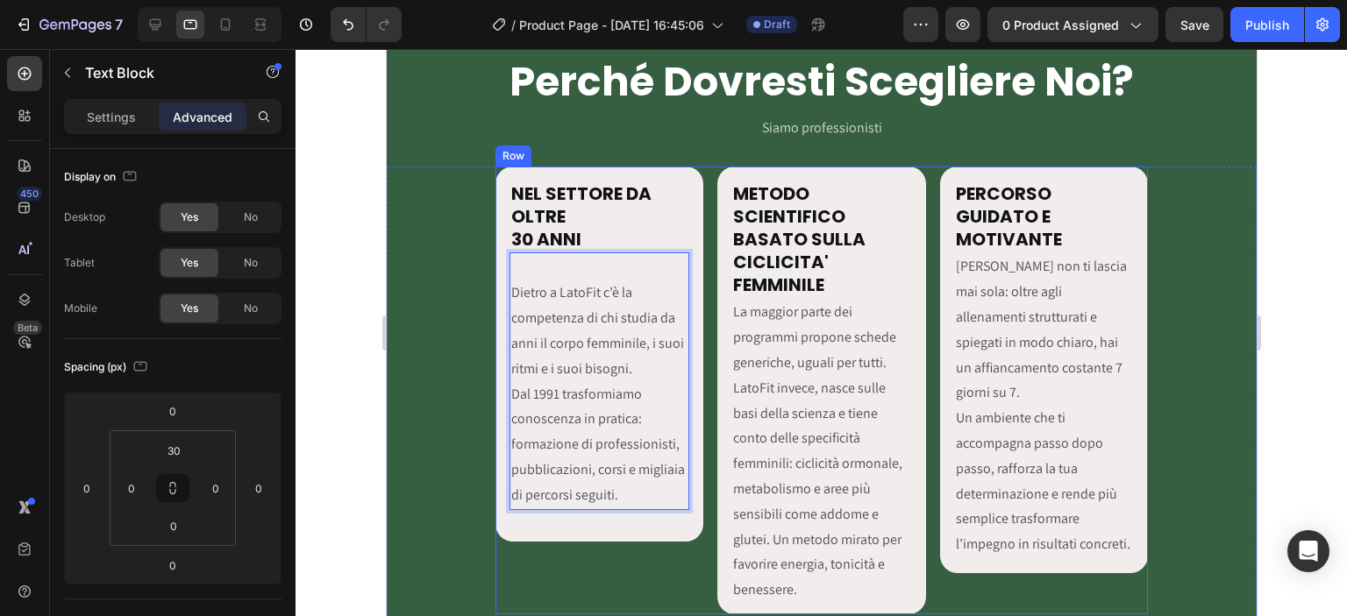
click at [794, 354] on p "La maggior parte dei programmi propone schede generiche, uguali per tutti. Lato…" at bounding box center [820, 451] width 176 height 303
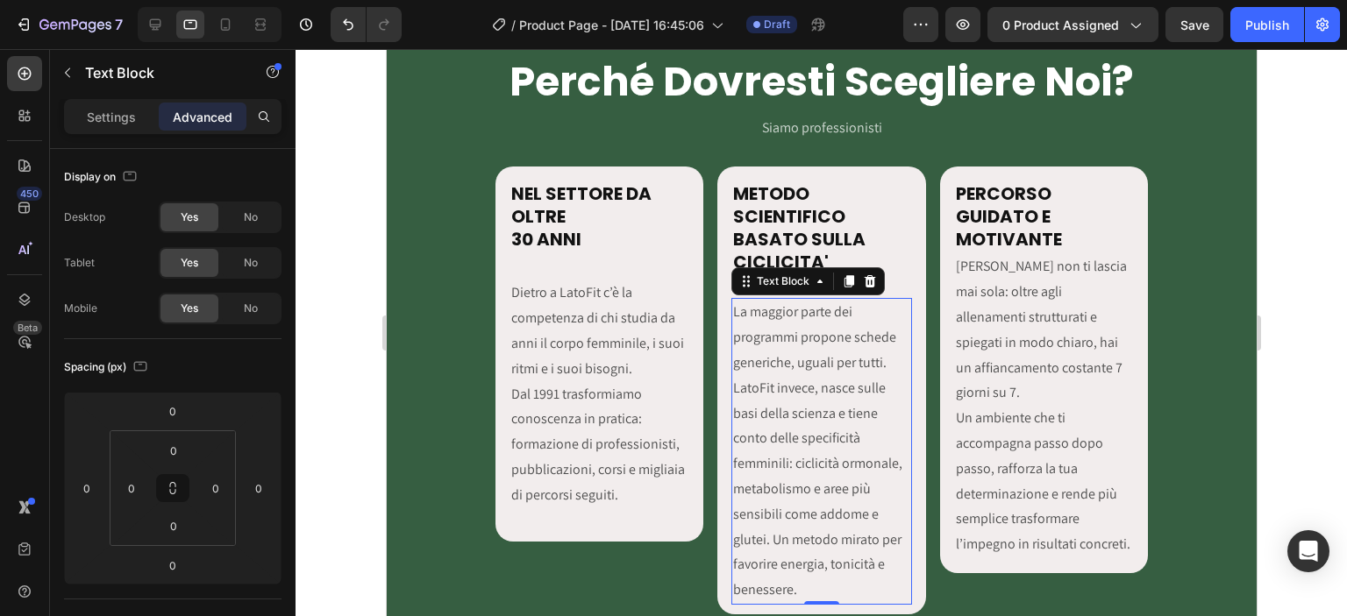
click at [368, 443] on div at bounding box center [821, 332] width 1051 height 567
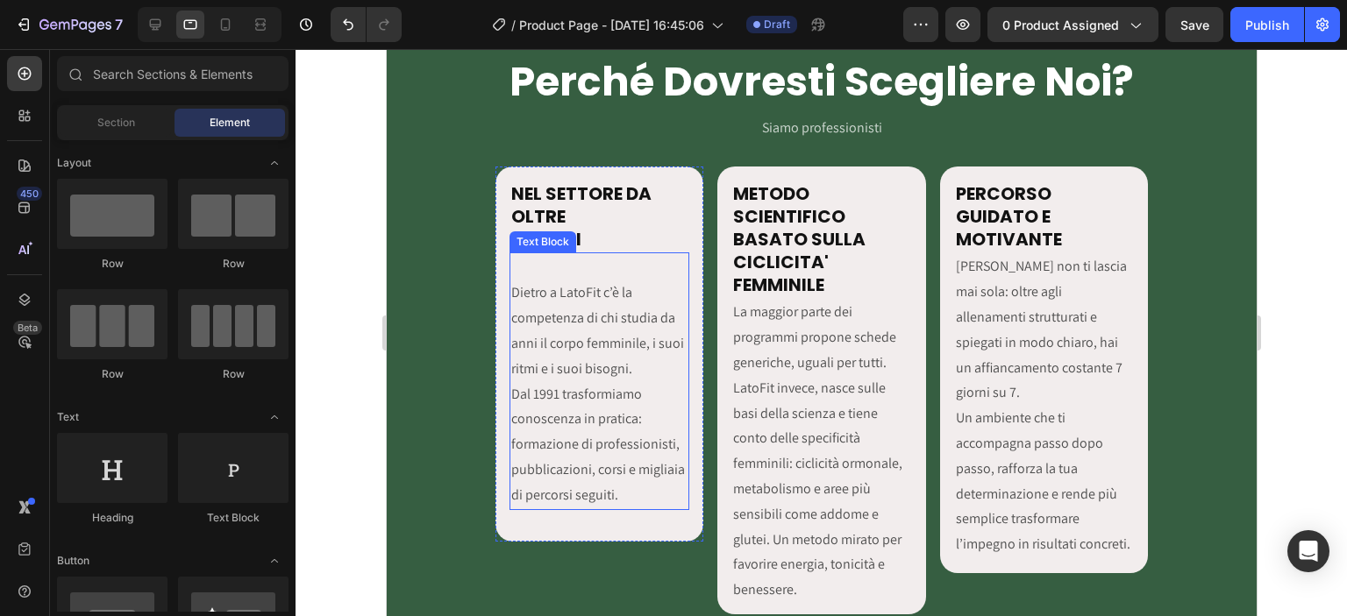
click at [509, 275] on div "Dietro a LatoFit c’è la competenza di chi studia da anni il corpo femminile, i …" at bounding box center [599, 381] width 180 height 257
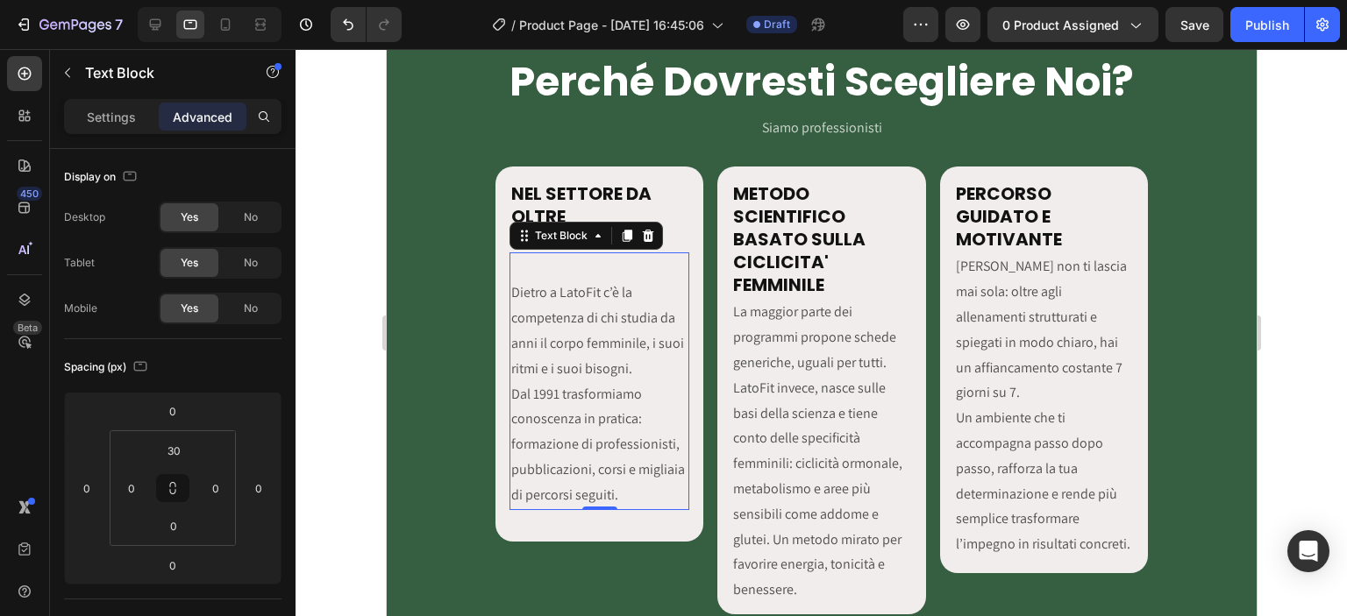
click at [519, 276] on div "Dietro a LatoFit c’è la competenza di chi studia da anni il corpo femminile, i …" at bounding box center [599, 381] width 180 height 257
click at [524, 269] on div "Dietro a LatoFit c’è la competenza di chi studia da anni il corpo femminile, i …" at bounding box center [599, 381] width 180 height 257
click at [531, 264] on div "Dietro a LatoFit c’è la competenza di chi studia da anni il corpo femminile, i …" at bounding box center [599, 381] width 180 height 257
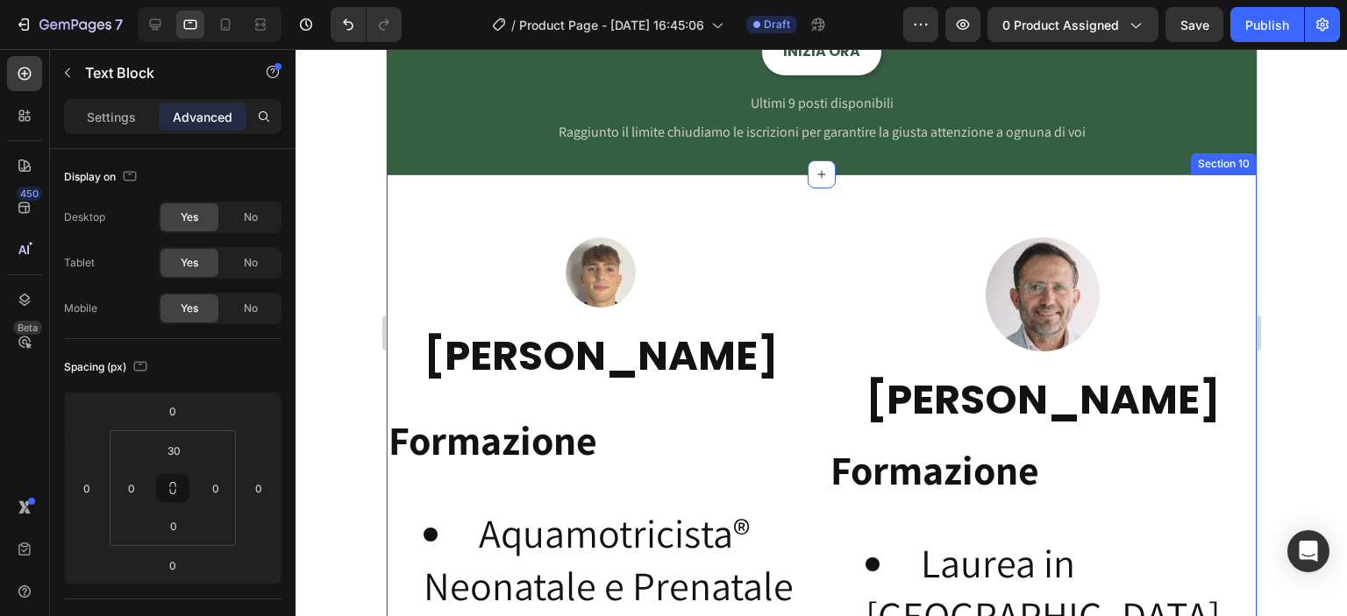
scroll to position [3069, 0]
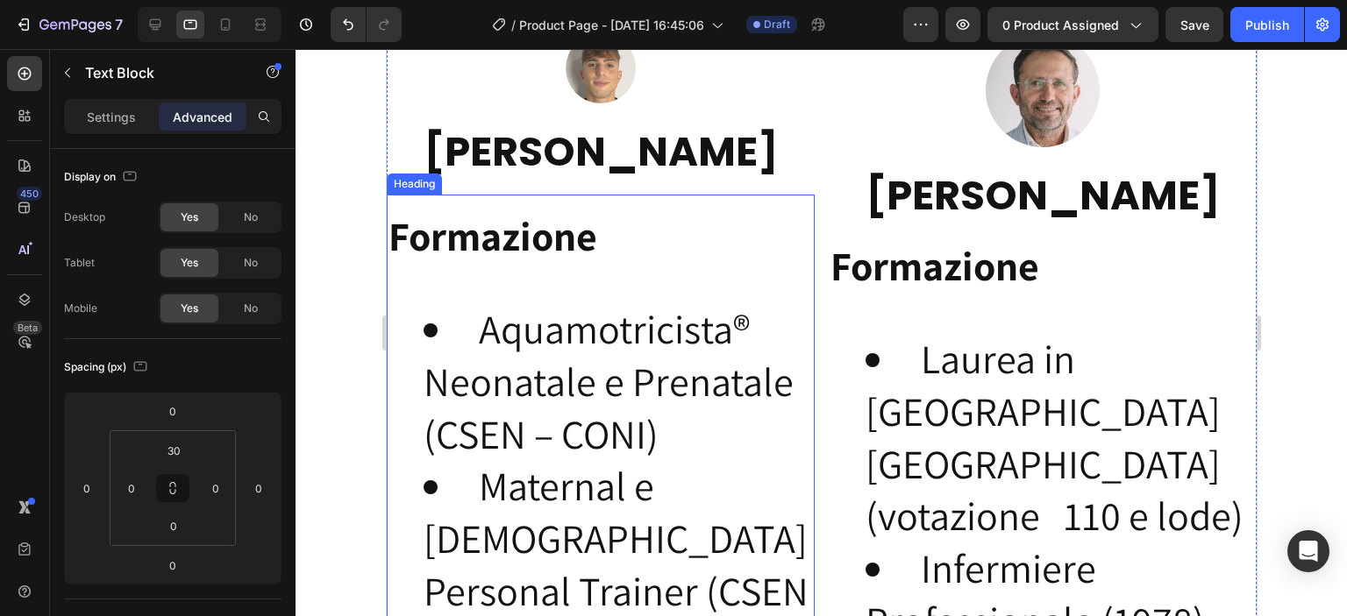
click at [646, 388] on li "Aquamotricista® Neonatale e Prenatale (CSEN – CONI)" at bounding box center [617, 381] width 389 height 157
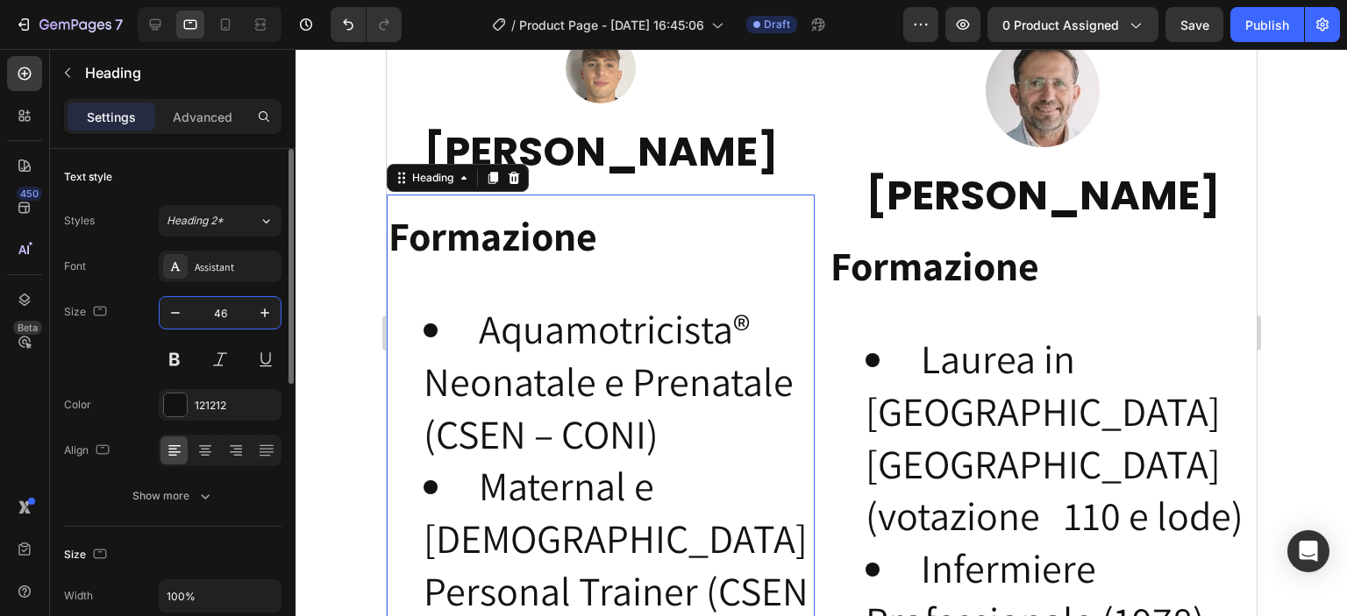
click at [238, 309] on input "46" at bounding box center [220, 313] width 58 height 32
type input "14"
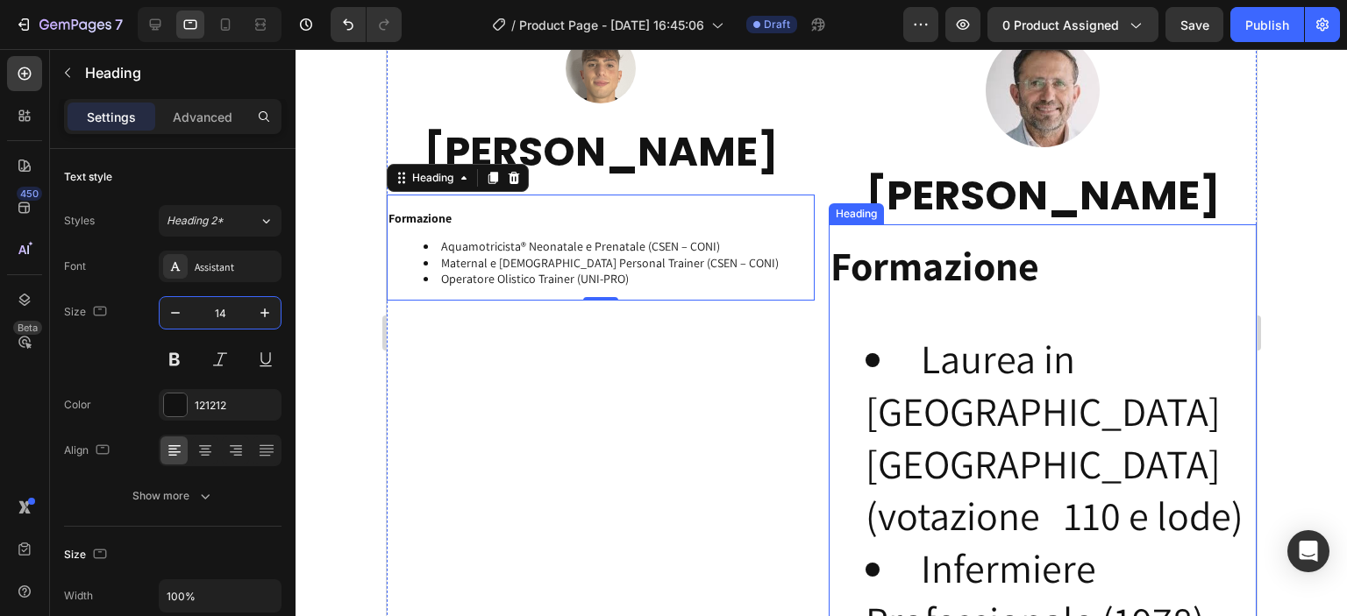
click at [984, 364] on li "Laurea in [GEOGRAPHIC_DATA] [GEOGRAPHIC_DATA] (votazione 110 e lode)" at bounding box center [1059, 438] width 389 height 210
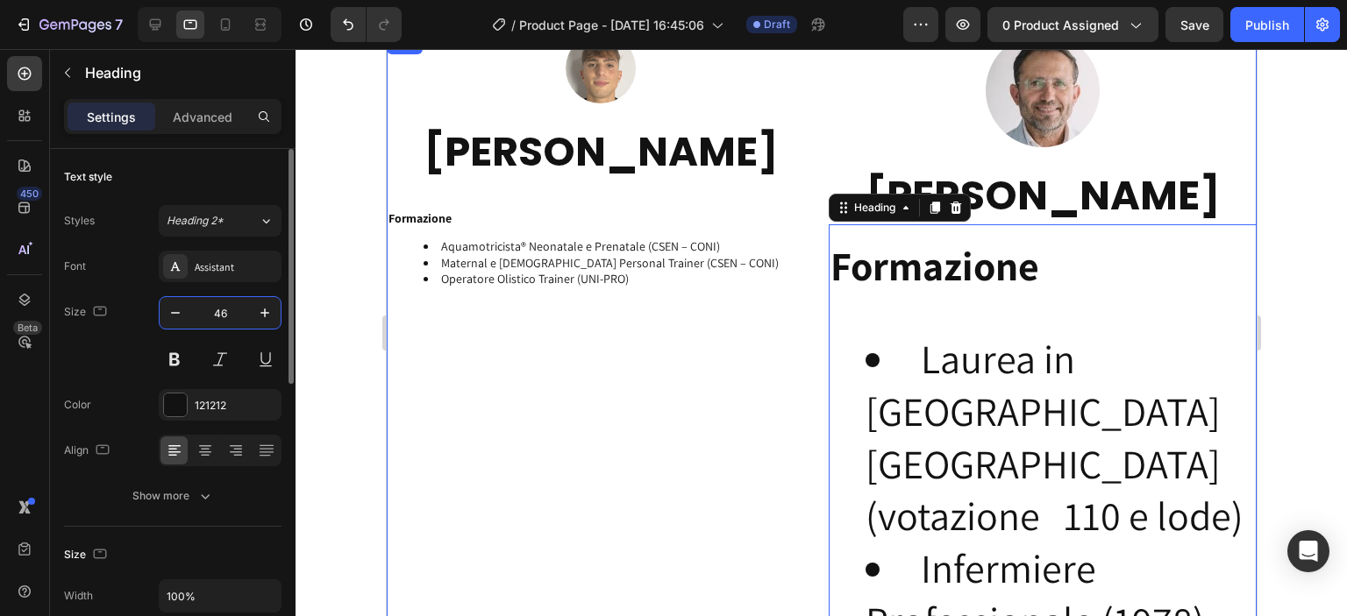
click at [232, 310] on input "46" at bounding box center [220, 313] width 58 height 32
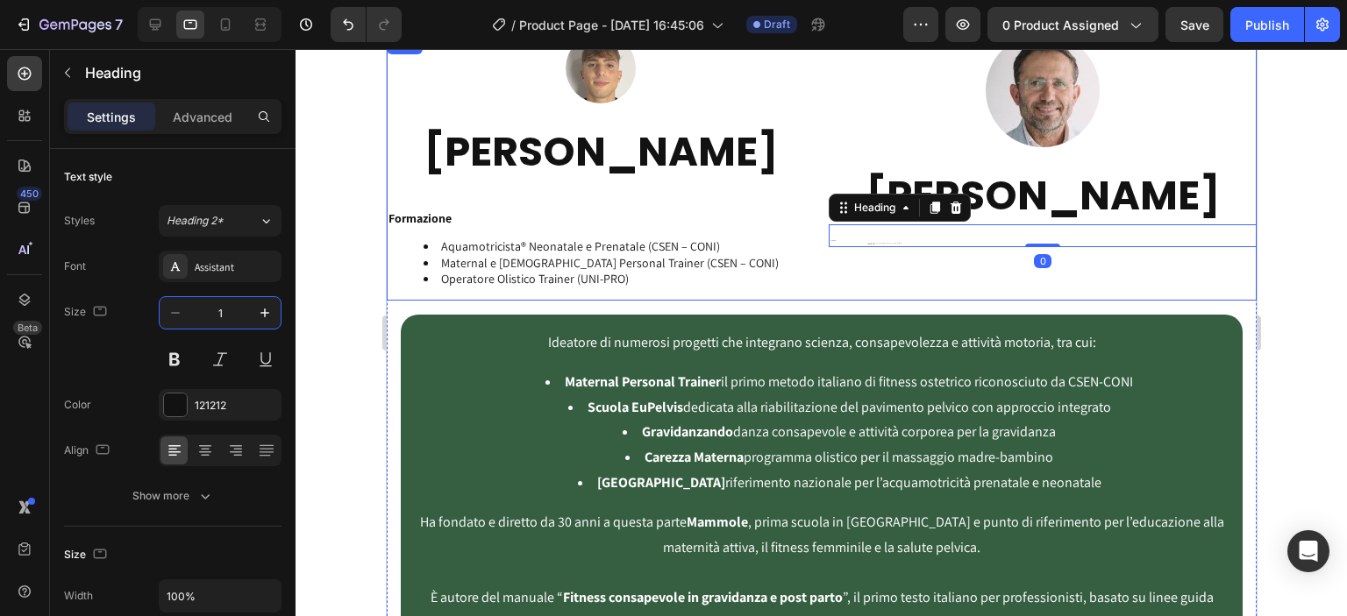
type input "14"
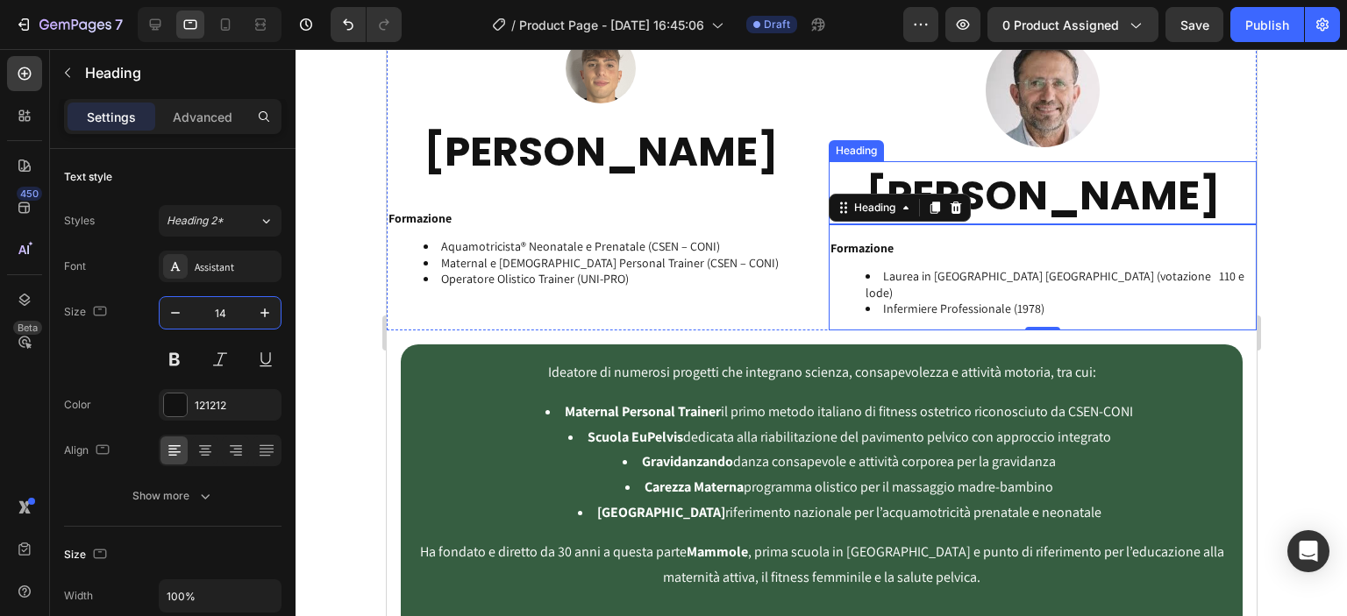
scroll to position [2865, 0]
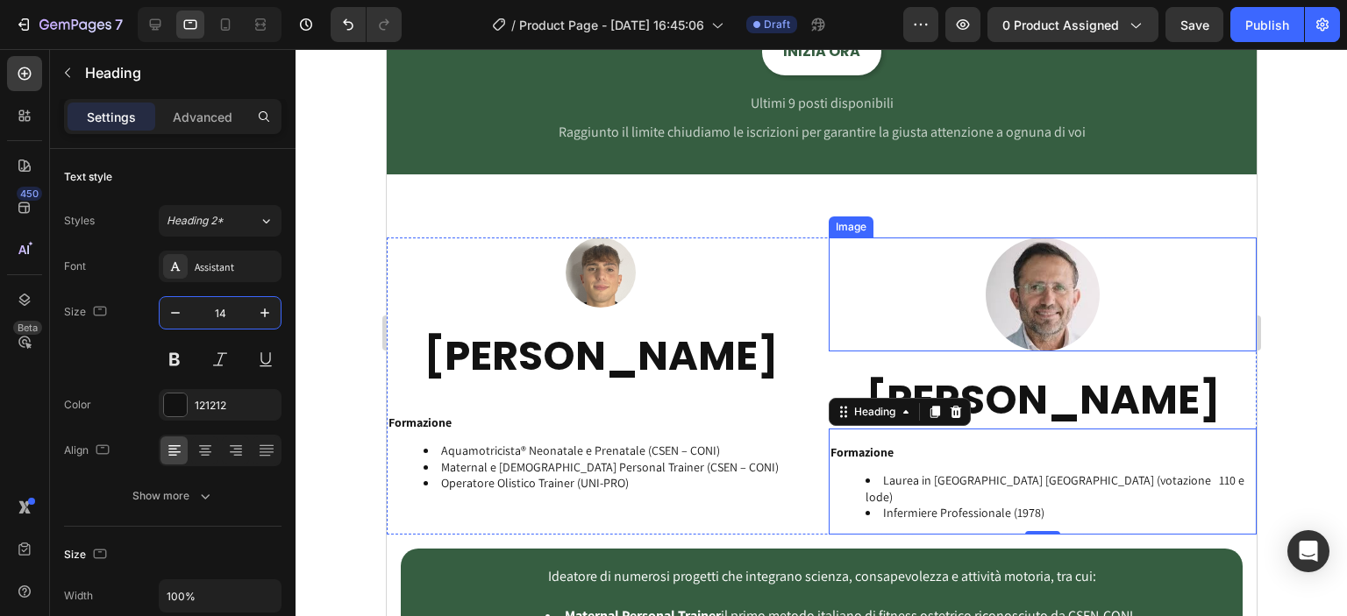
click at [998, 260] on img at bounding box center [1042, 295] width 114 height 114
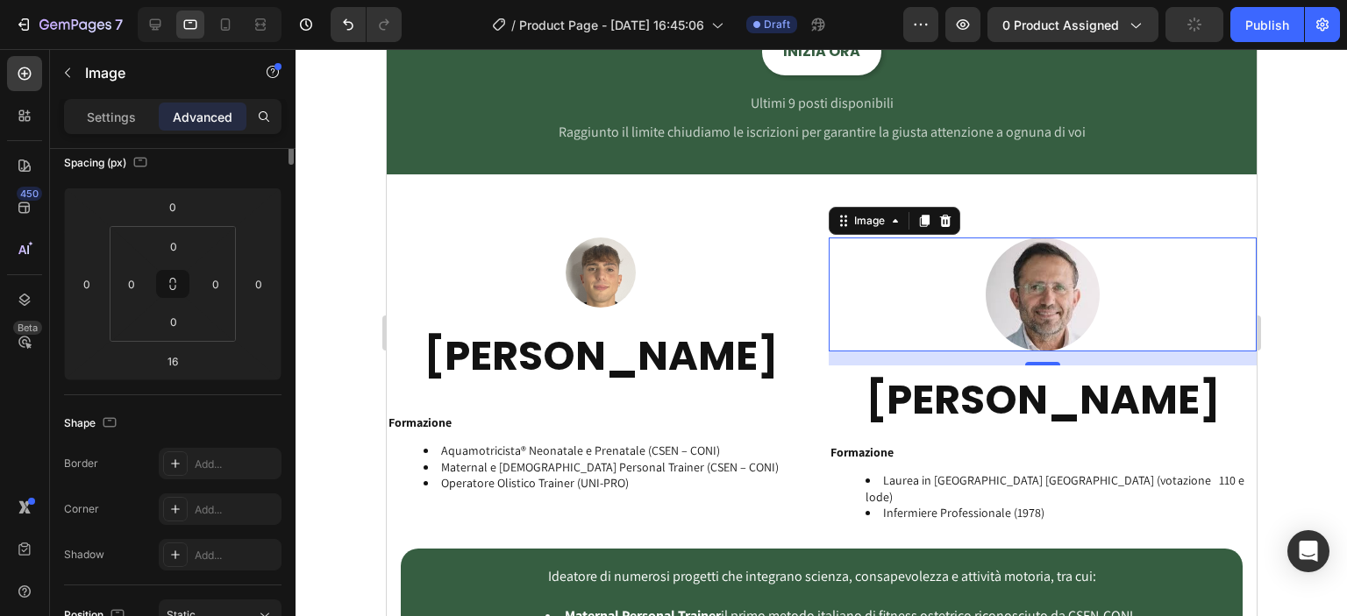
scroll to position [0, 0]
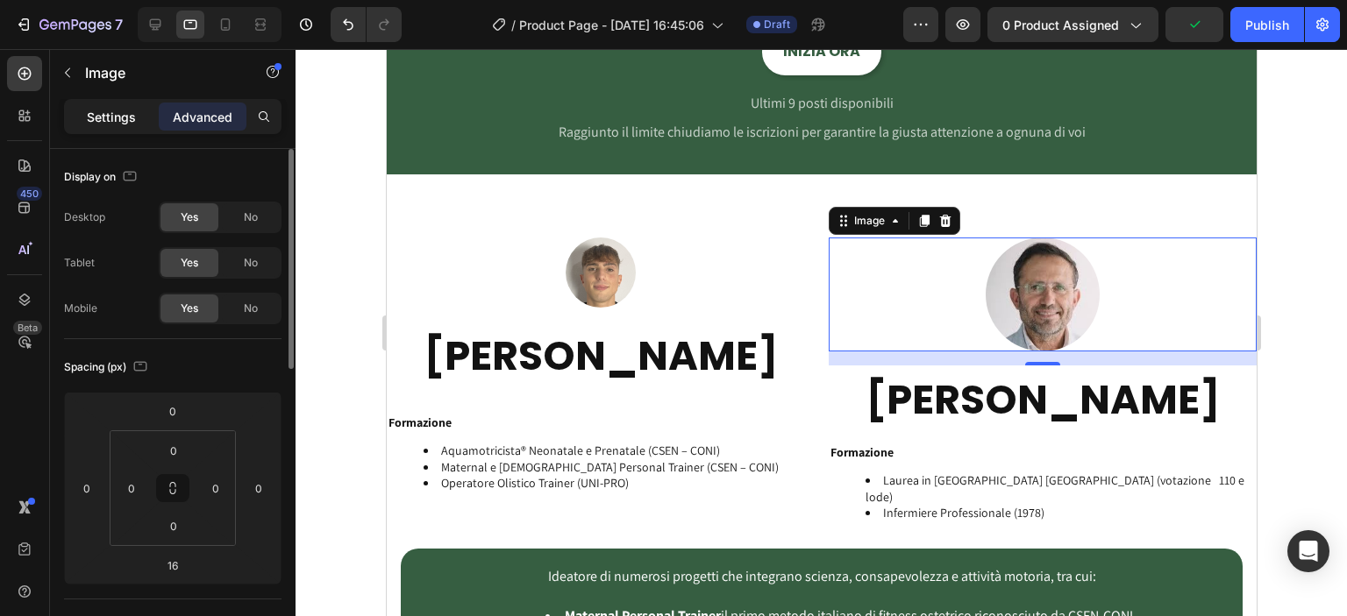
click at [113, 119] on p "Settings" at bounding box center [111, 117] width 49 height 18
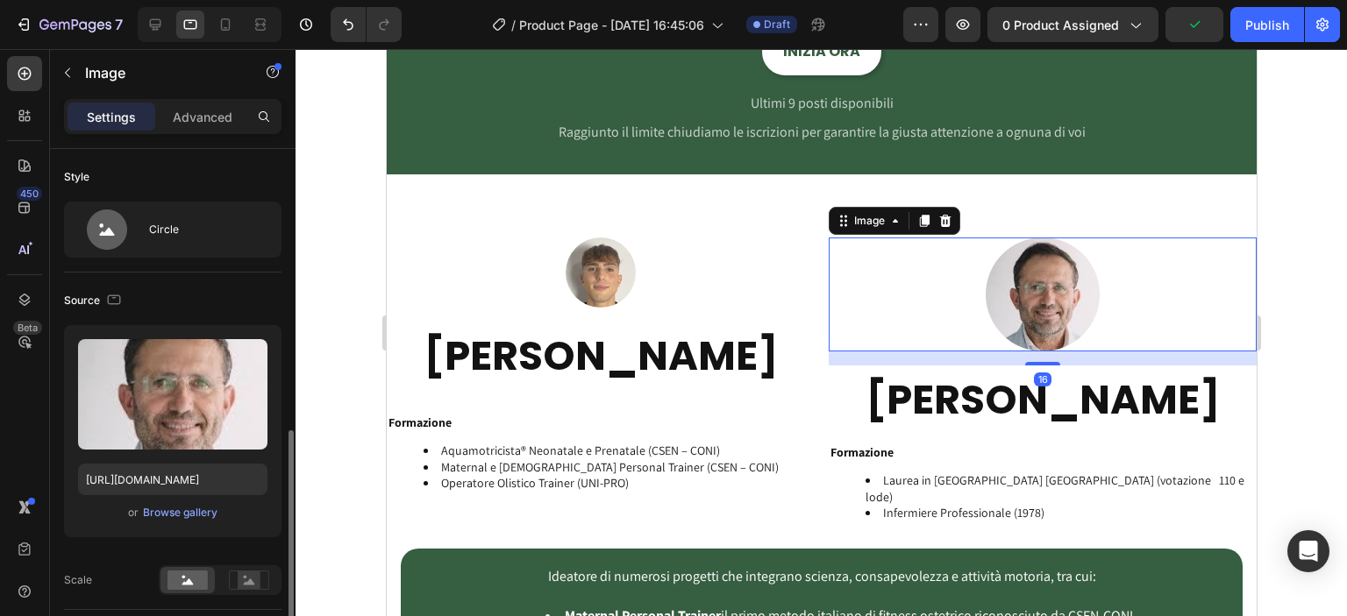
scroll to position [204, 0]
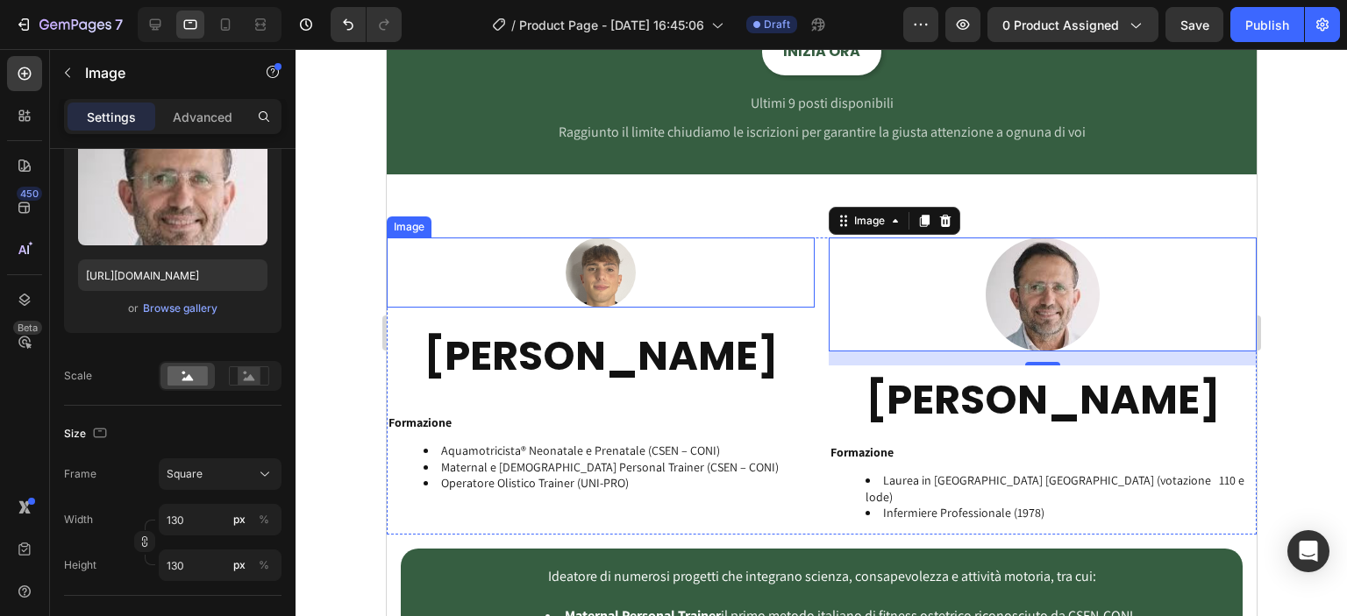
click at [590, 272] on img at bounding box center [600, 273] width 70 height 70
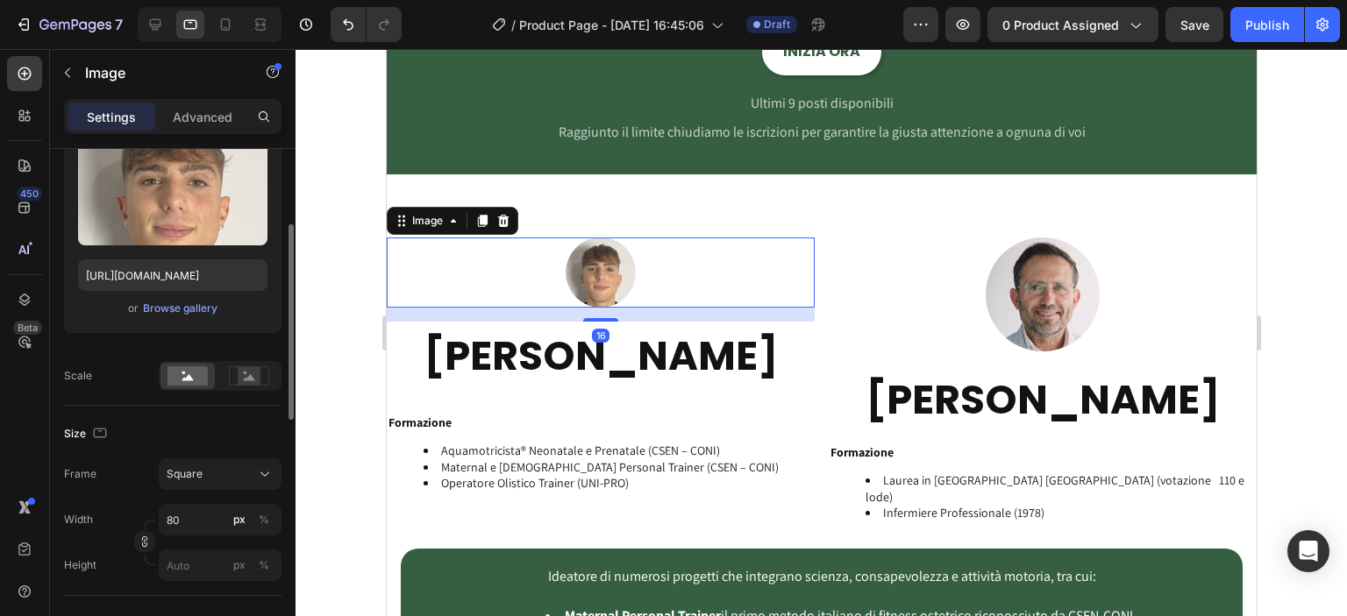
scroll to position [203, 0]
click at [201, 510] on input "80" at bounding box center [220, 521] width 123 height 32
type input "1"
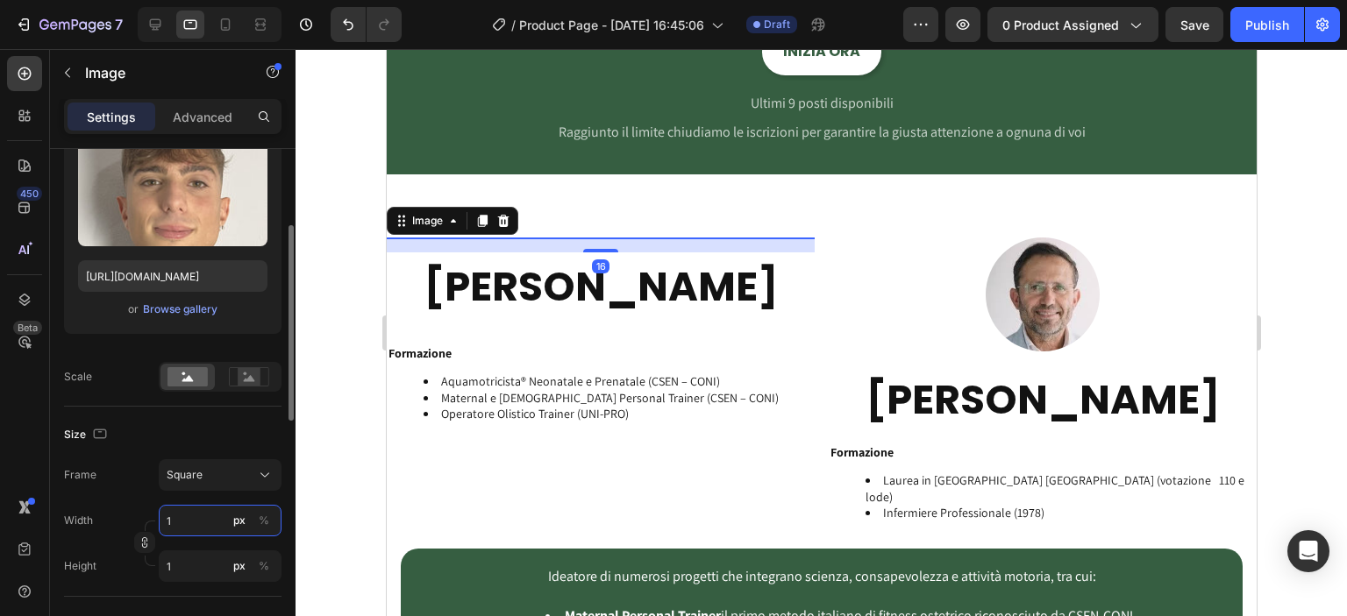
type input "13"
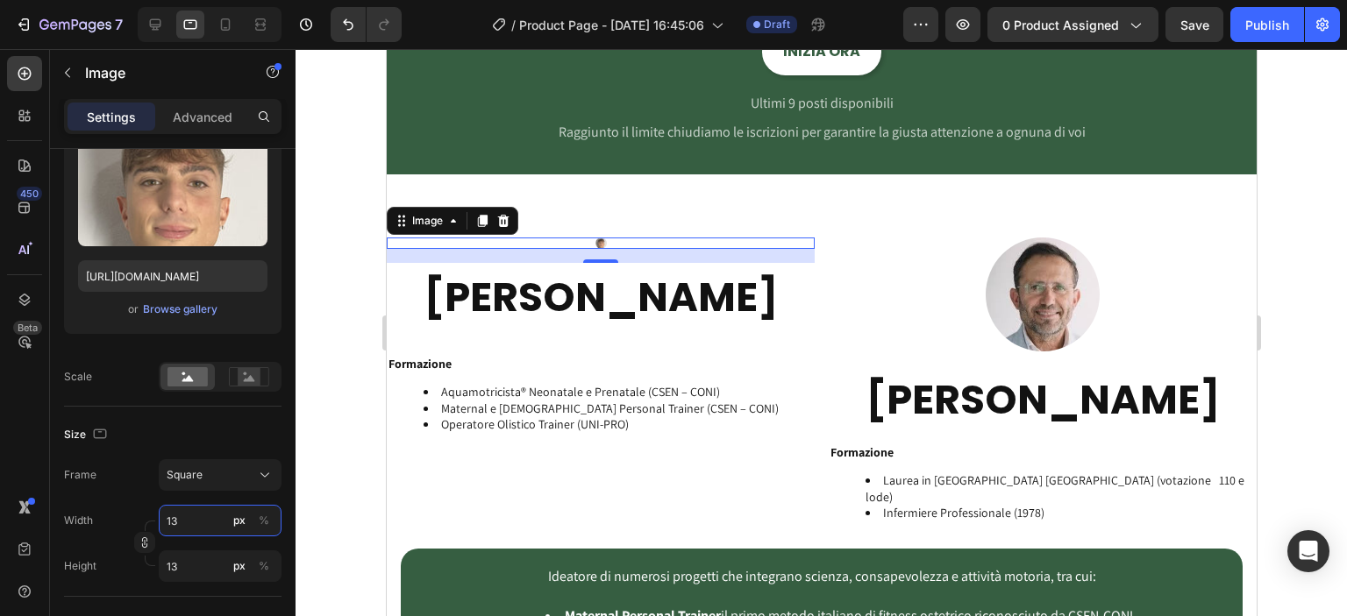
type input "130"
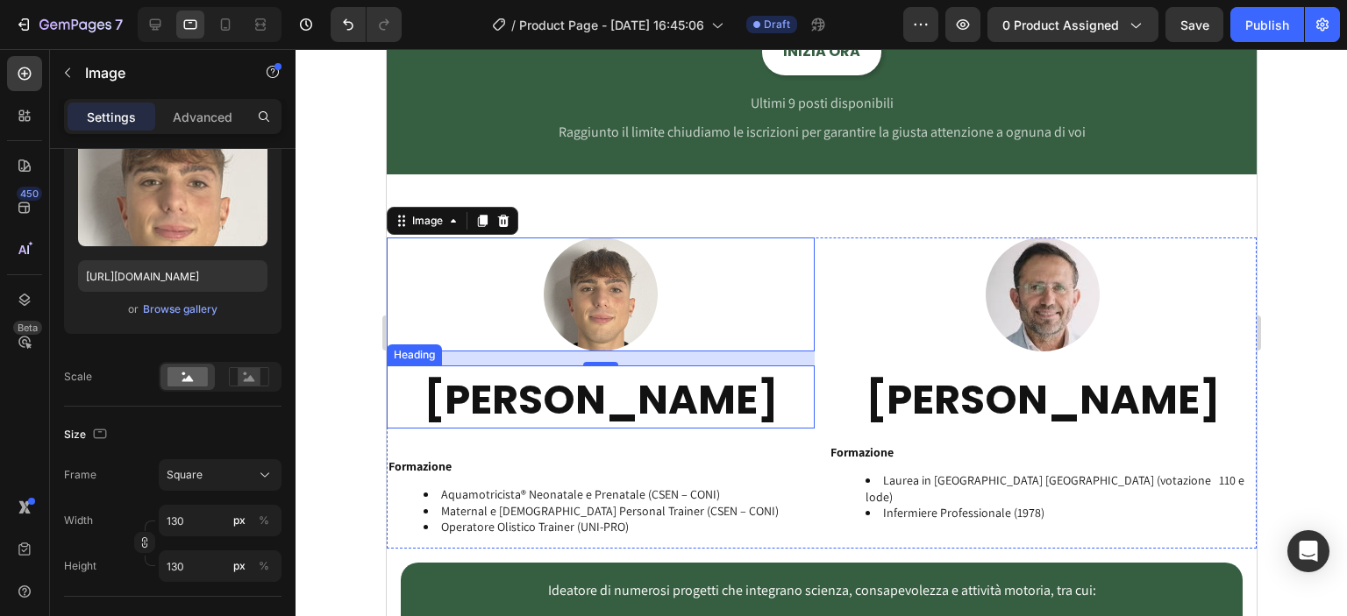
click at [735, 386] on h2 "[PERSON_NAME]" at bounding box center [600, 401] width 428 height 56
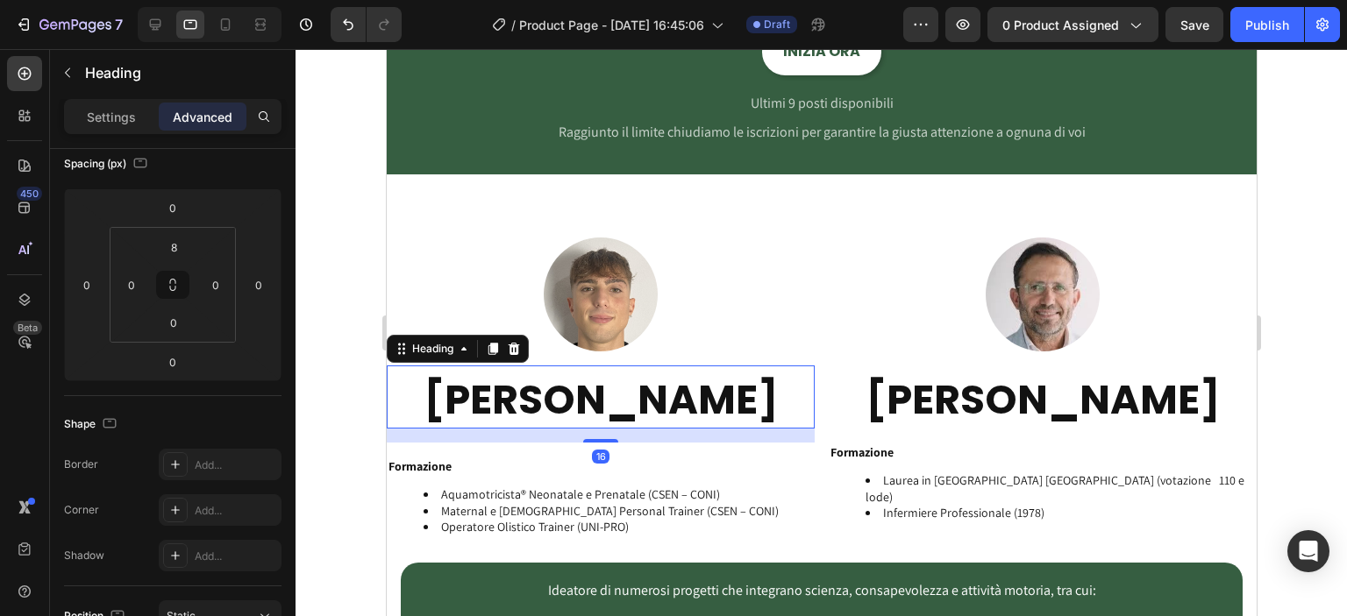
scroll to position [0, 0]
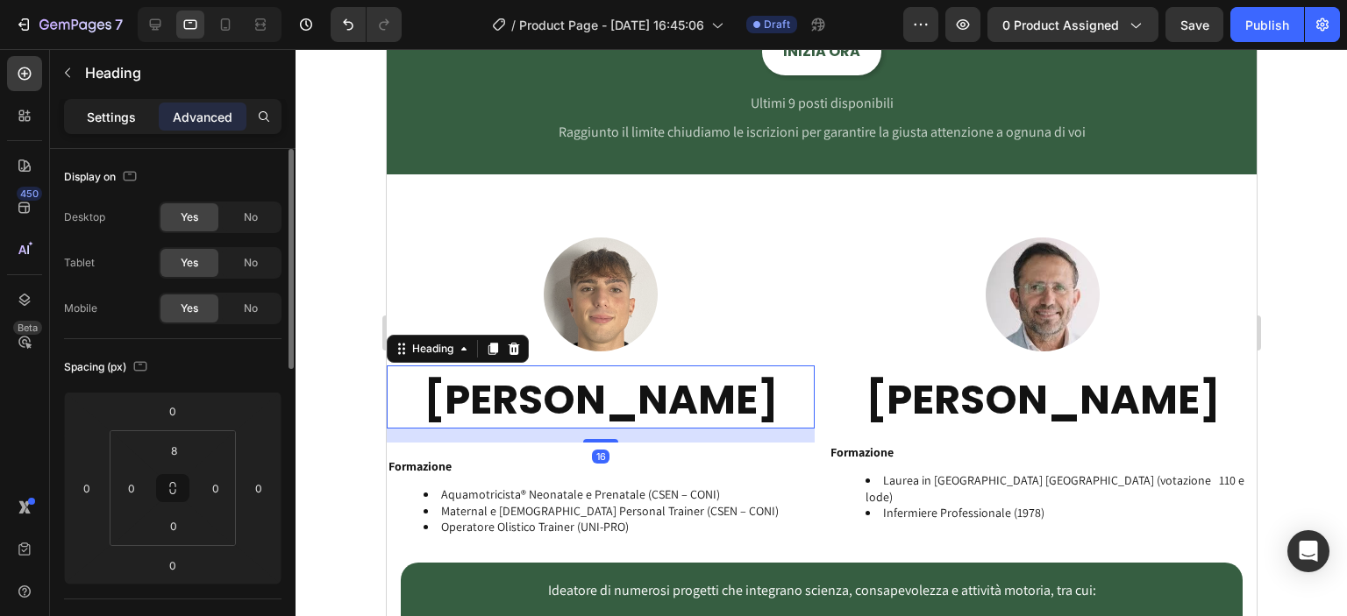
click at [137, 115] on div "Settings" at bounding box center [112, 117] width 88 height 28
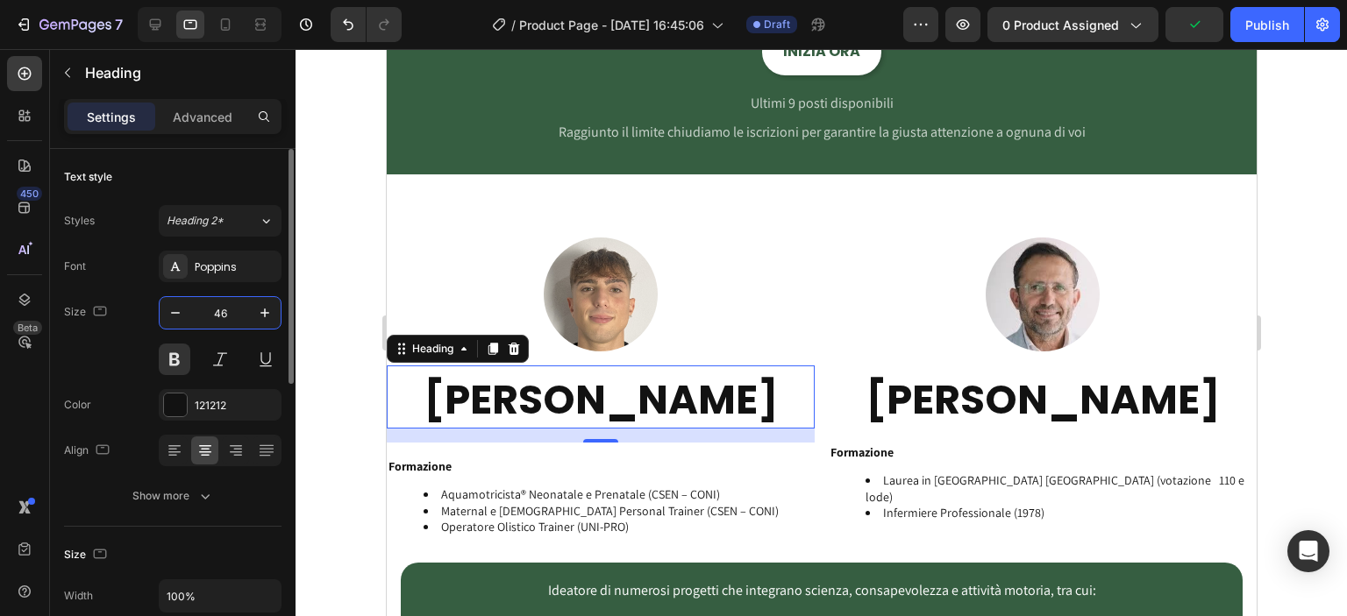
click at [205, 308] on input "46" at bounding box center [220, 313] width 58 height 32
type input "20"
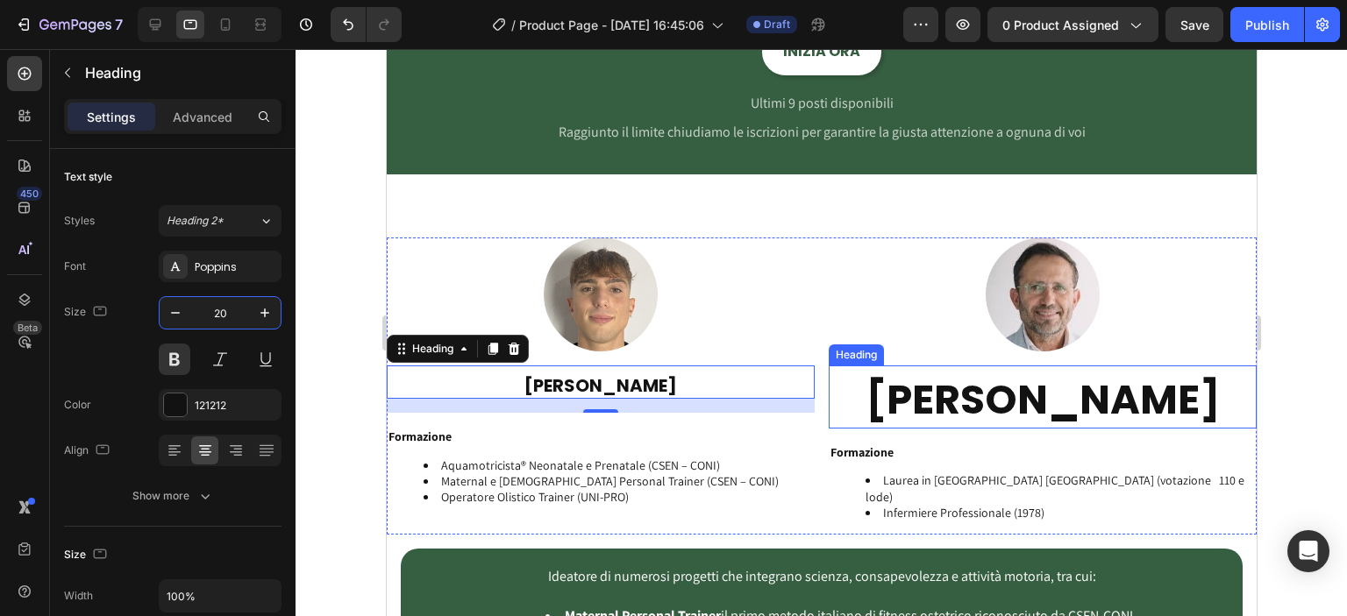
click at [991, 408] on h2 "[PERSON_NAME]" at bounding box center [1042, 401] width 428 height 56
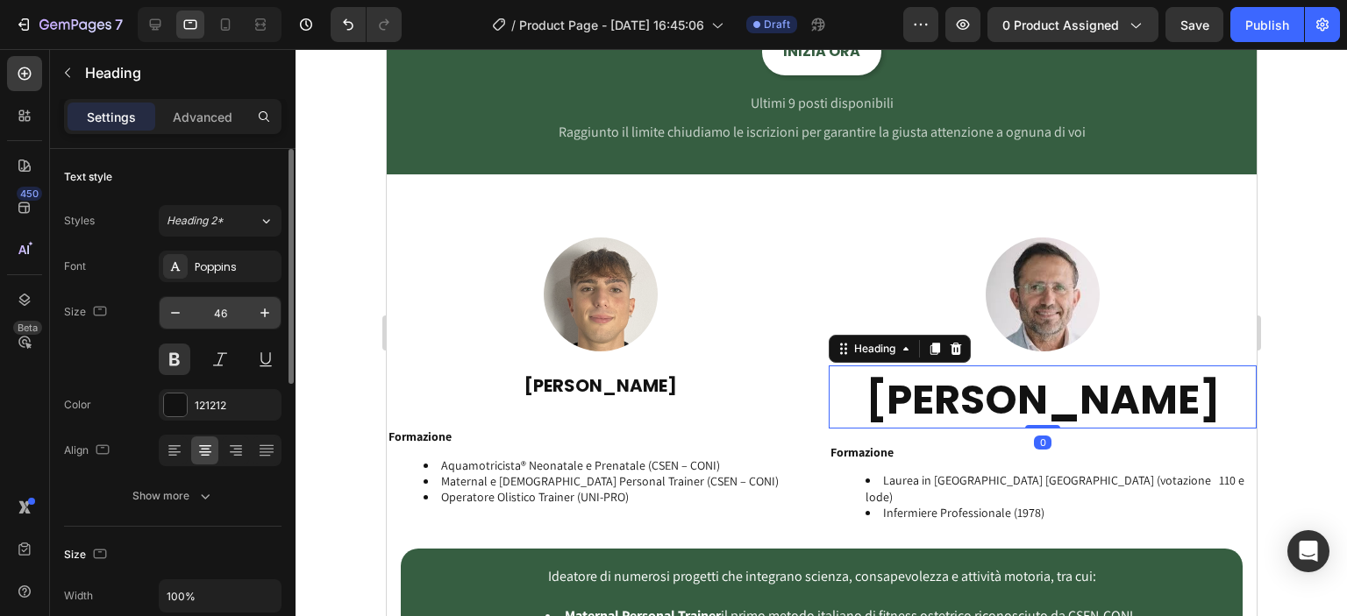
click at [217, 319] on input "46" at bounding box center [220, 313] width 58 height 32
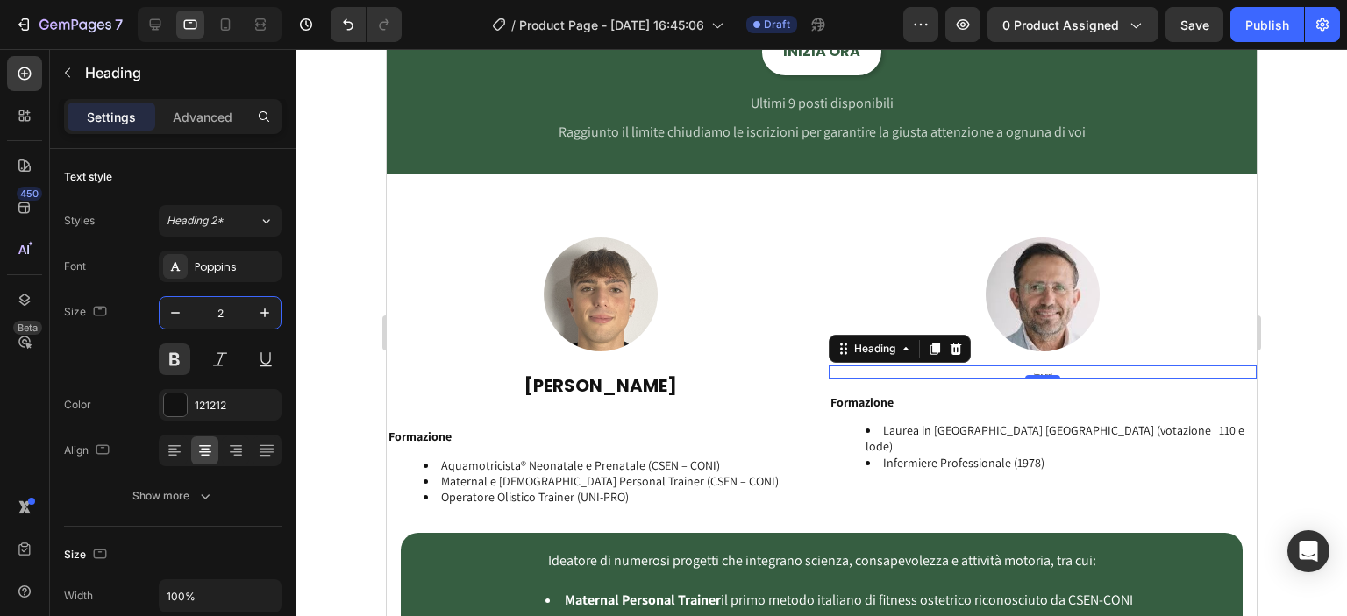
type input "20"
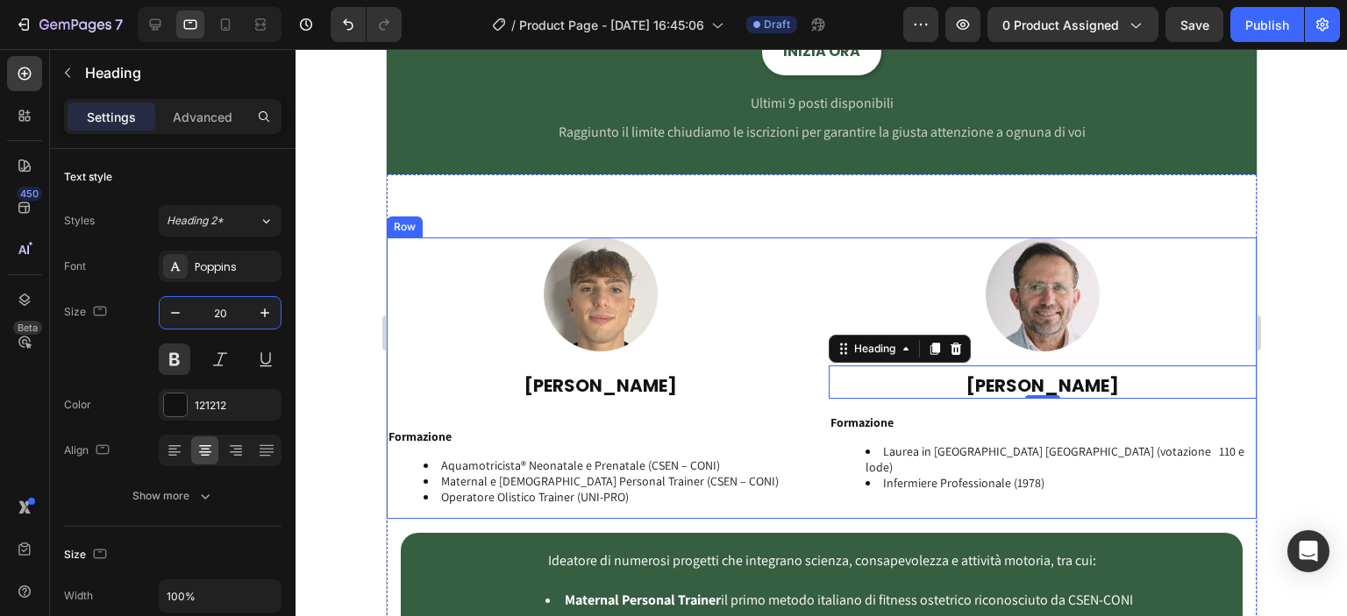
scroll to position [3069, 0]
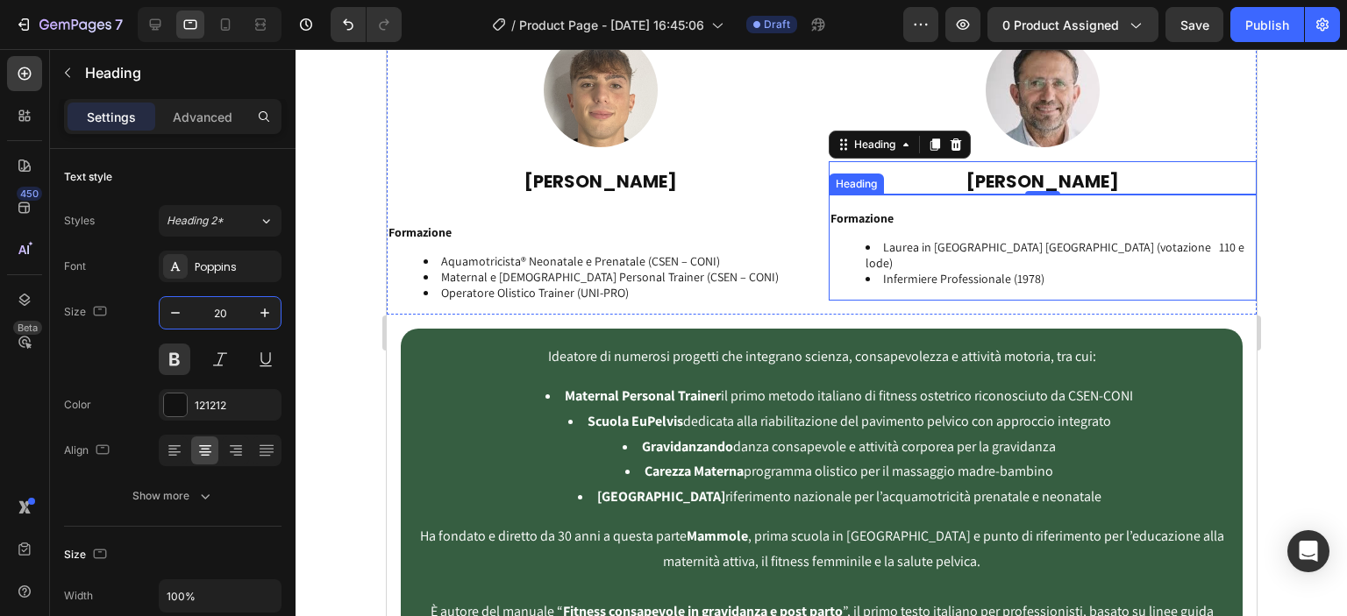
click at [1035, 271] on li "Infermiere Professionale (1978)" at bounding box center [1059, 279] width 389 height 16
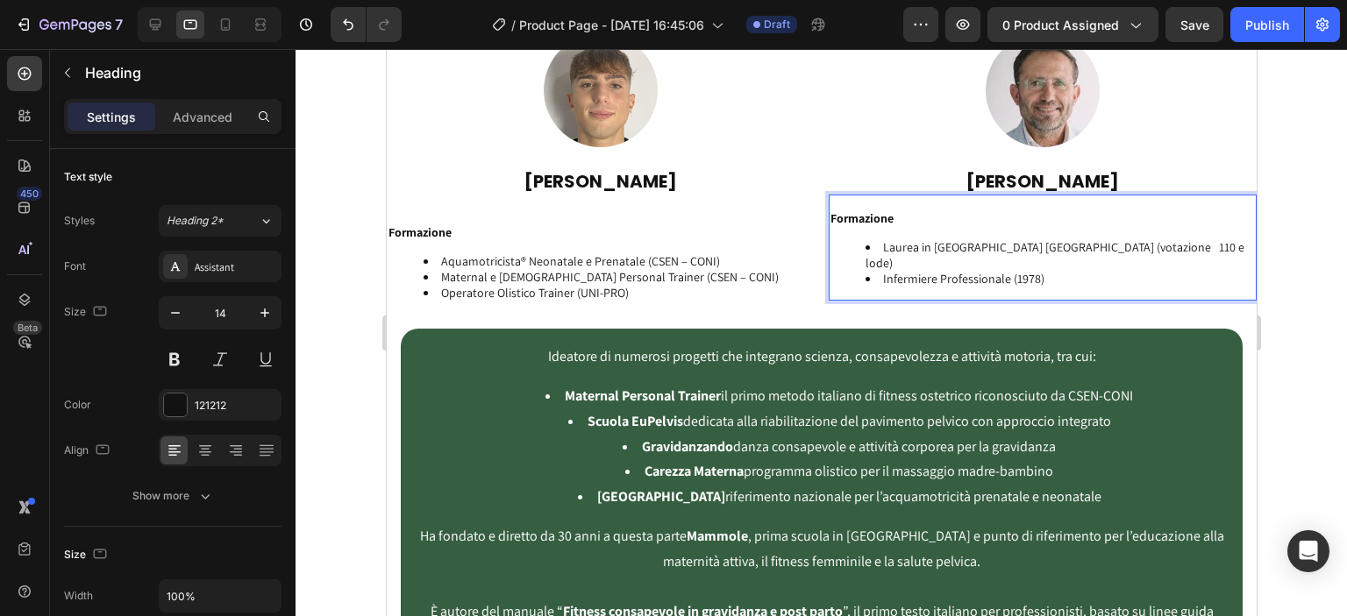
click at [1035, 271] on li "Infermiere Professionale (1978)" at bounding box center [1059, 279] width 389 height 16
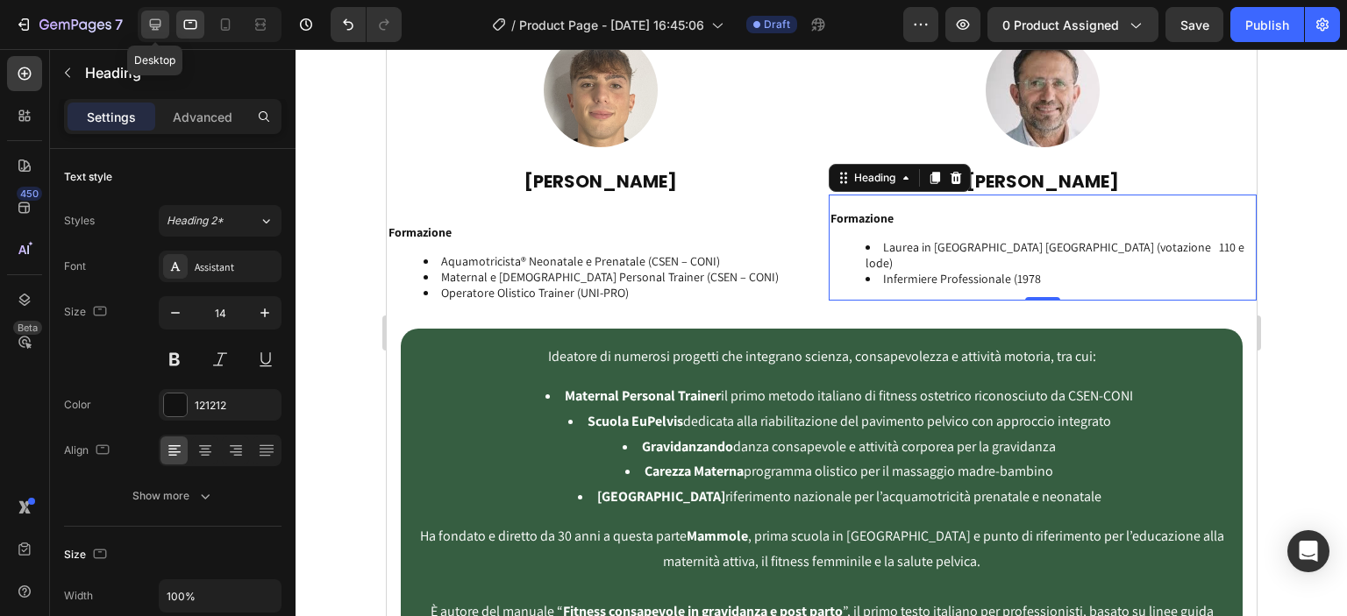
click at [165, 27] on div at bounding box center [155, 25] width 28 height 28
type input "15"
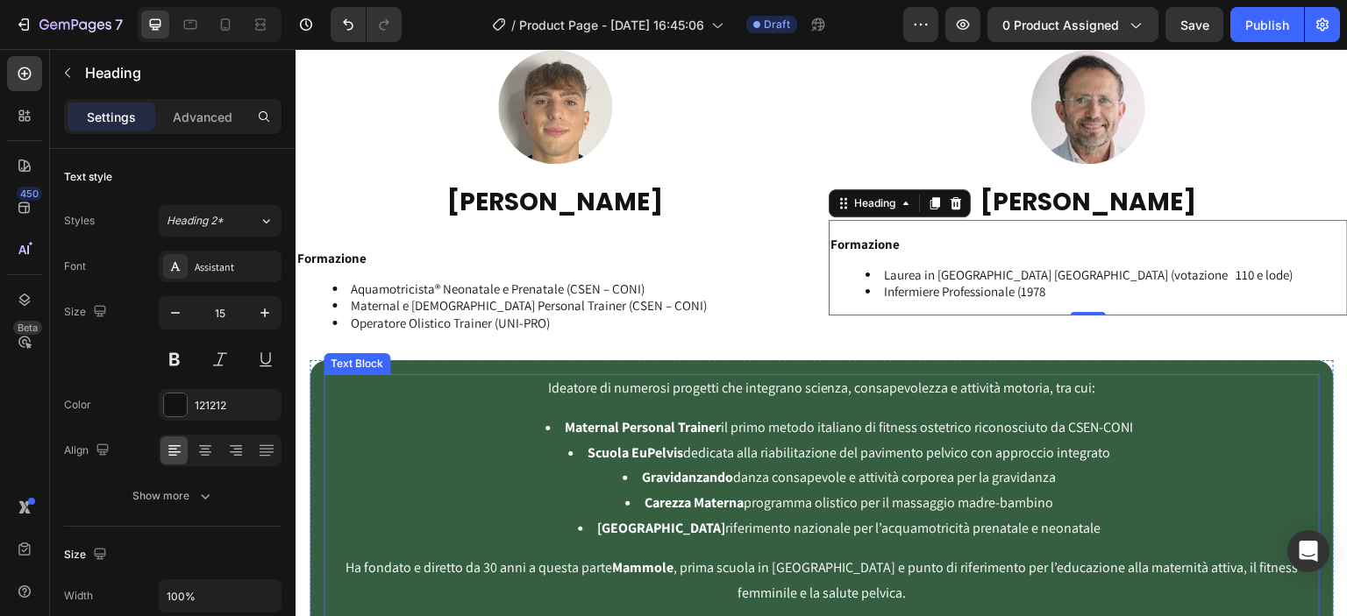
scroll to position [2754, 0]
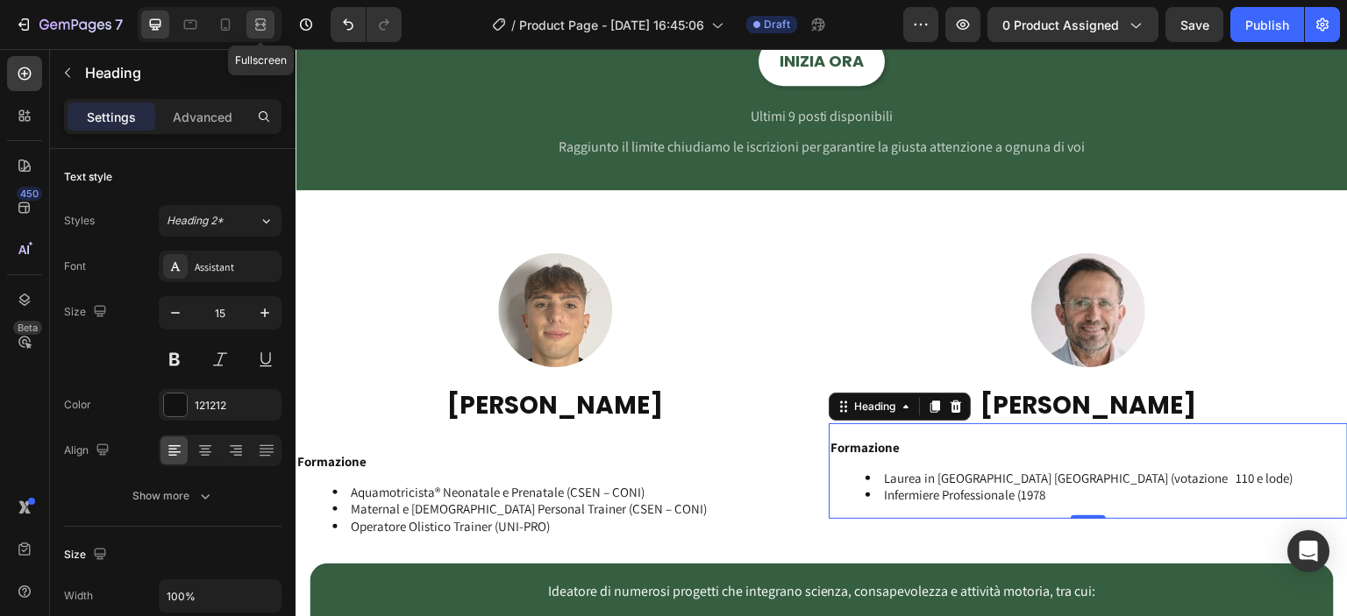
click at [270, 27] on div at bounding box center [260, 25] width 28 height 28
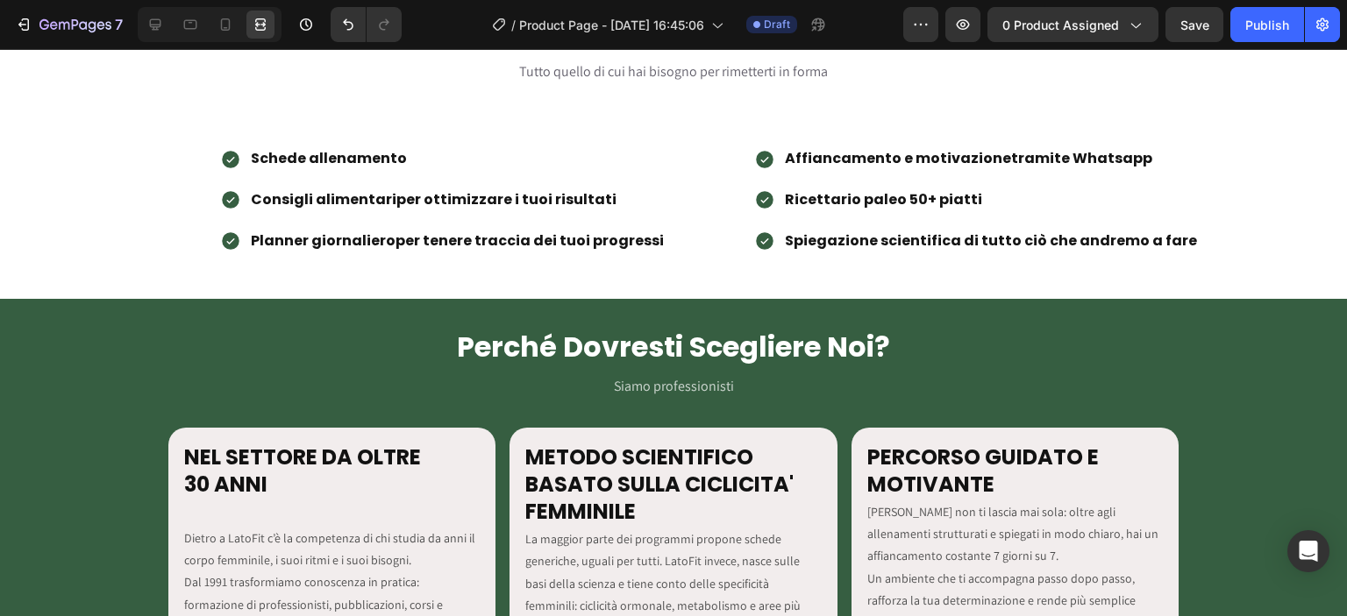
scroll to position [1842, 0]
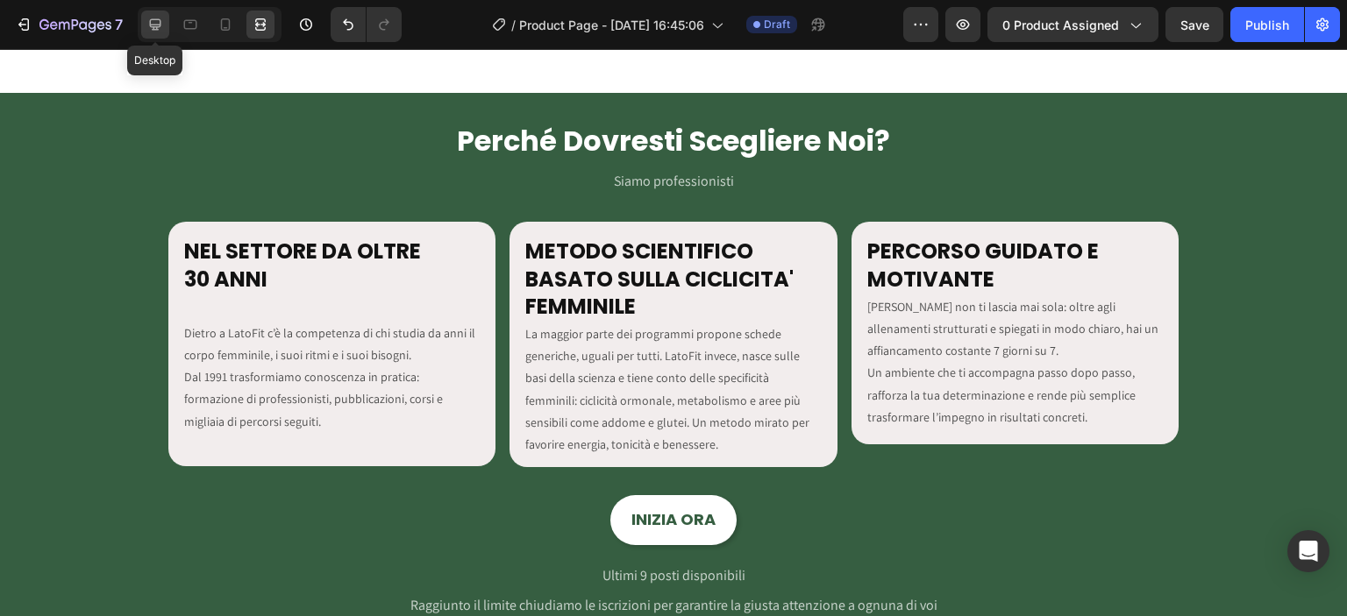
click at [144, 16] on div at bounding box center [155, 25] width 28 height 28
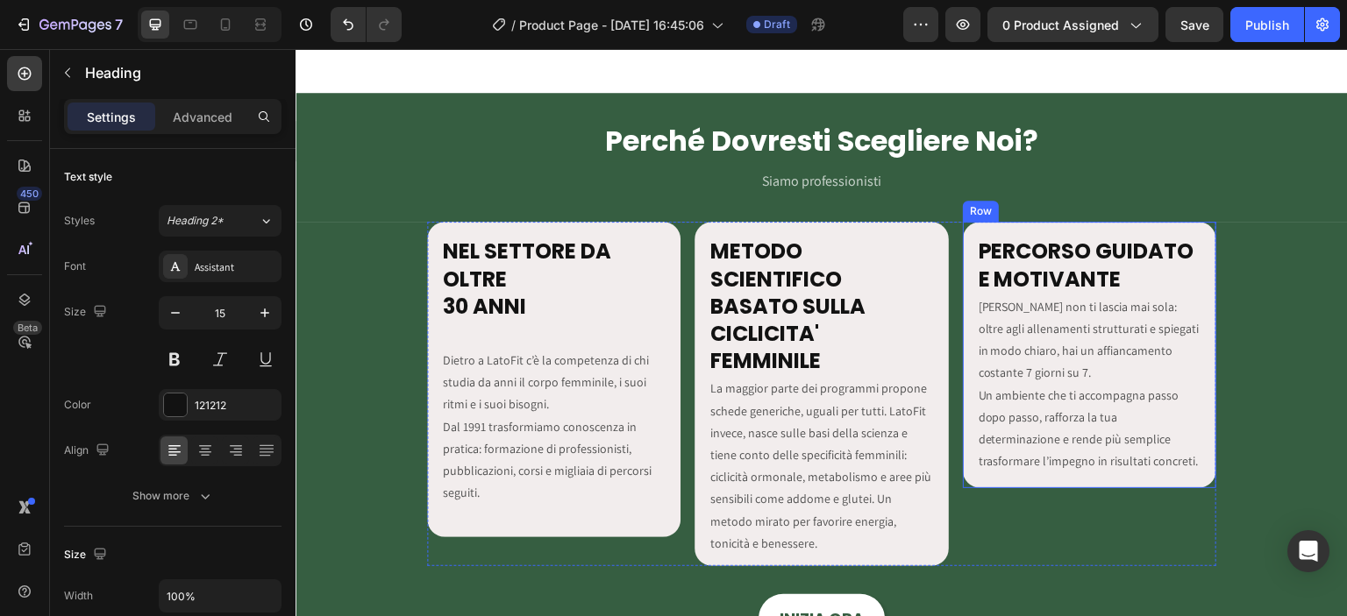
click at [967, 310] on div "PERCORSO GUIDATO E MOTIVANTE Heading LatoFit non ti lascia mai sola: oltre agli…" at bounding box center [1089, 355] width 253 height 267
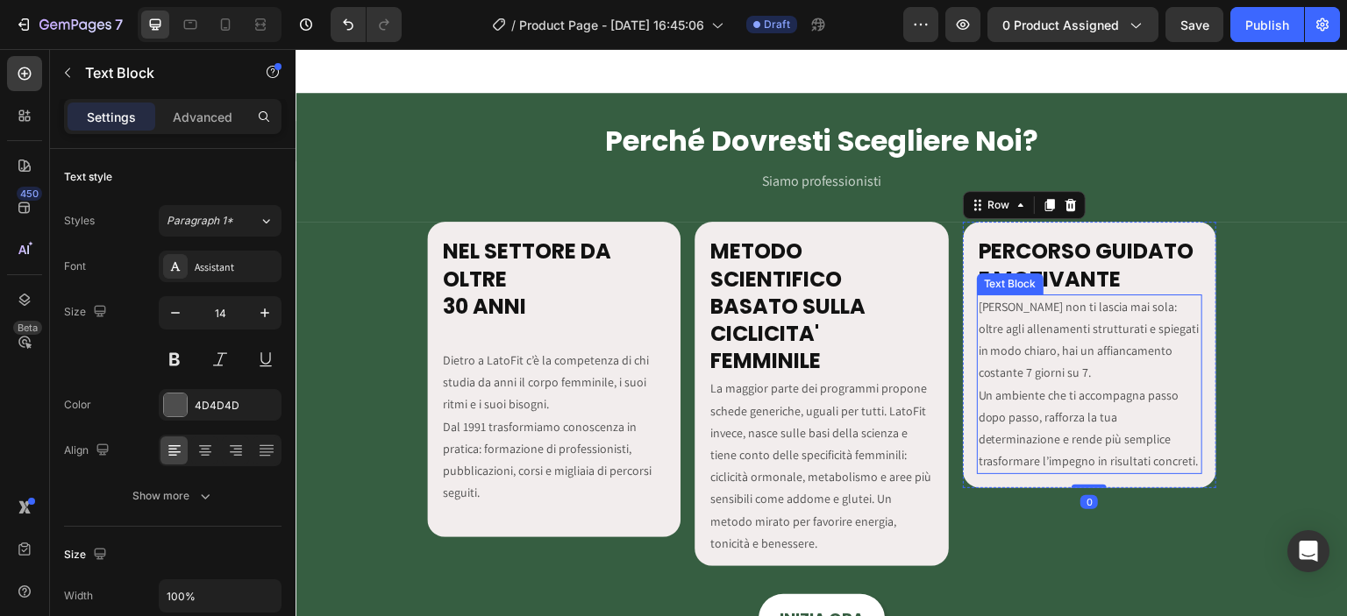
click at [979, 307] on p "LatoFit non ti lascia mai sola: oltre agli allenamenti strutturati e spiegati i…" at bounding box center [1090, 384] width 222 height 177
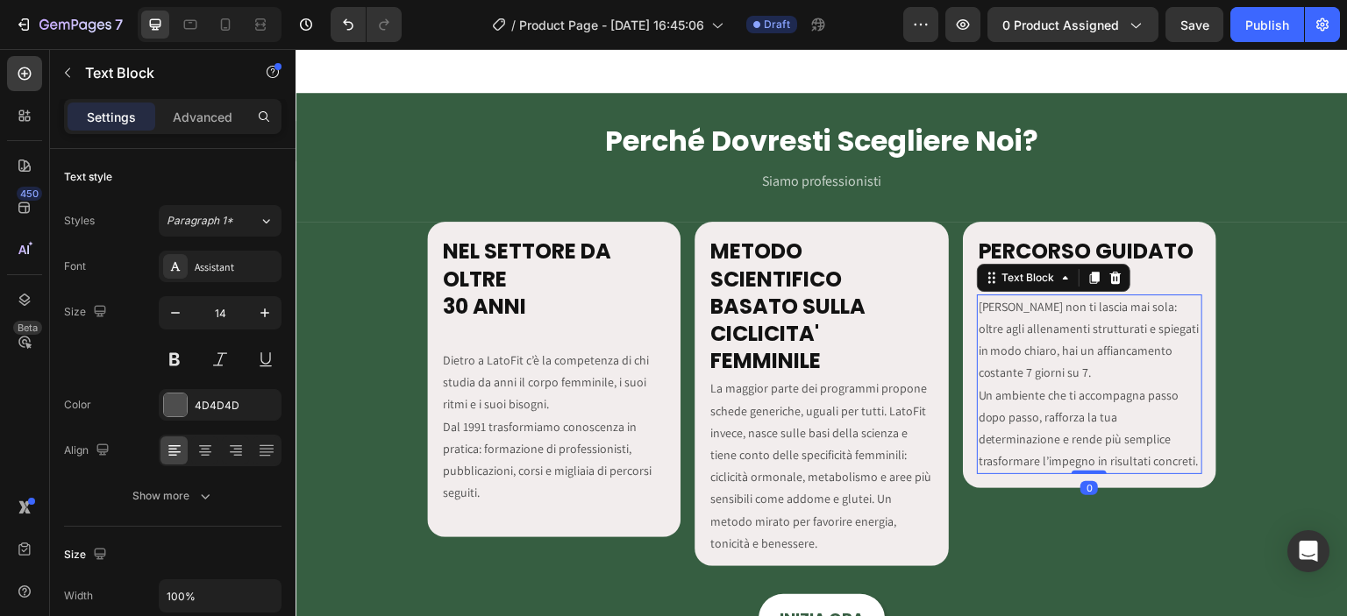
click at [979, 307] on p "LatoFit non ti lascia mai sola: oltre agli allenamenti strutturati e spiegati i…" at bounding box center [1090, 384] width 222 height 177
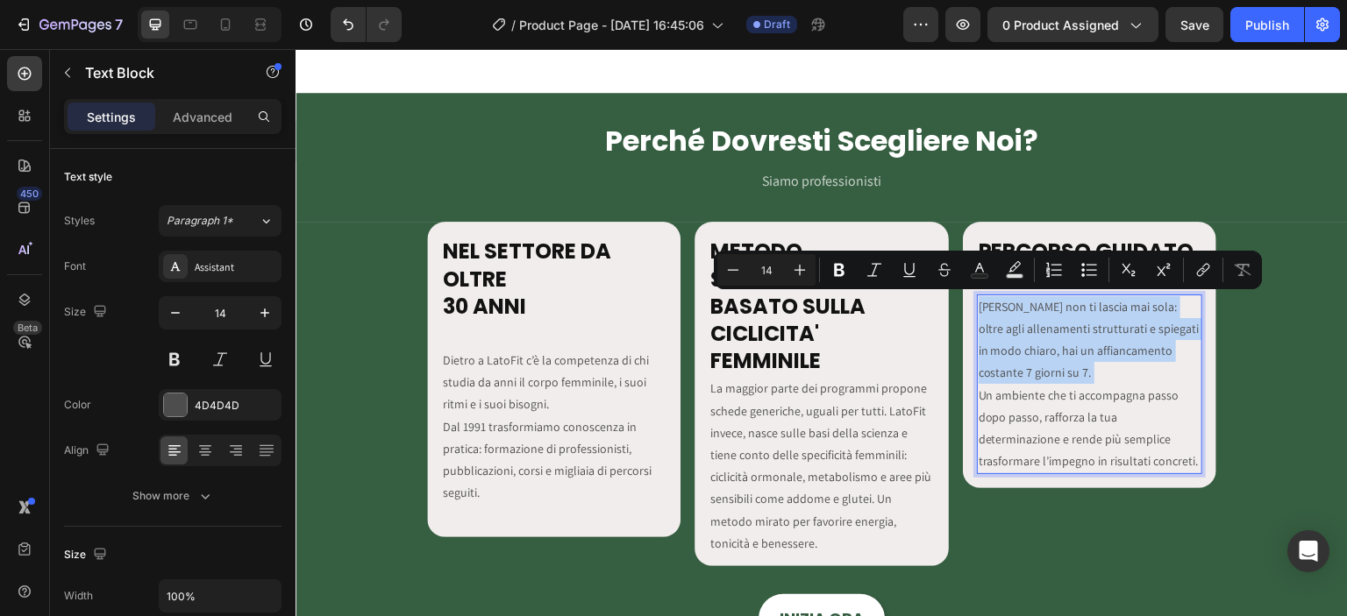
click at [979, 307] on p "LatoFit non ti lascia mai sola: oltre agli allenamenti strutturati e spiegati i…" at bounding box center [1090, 384] width 222 height 177
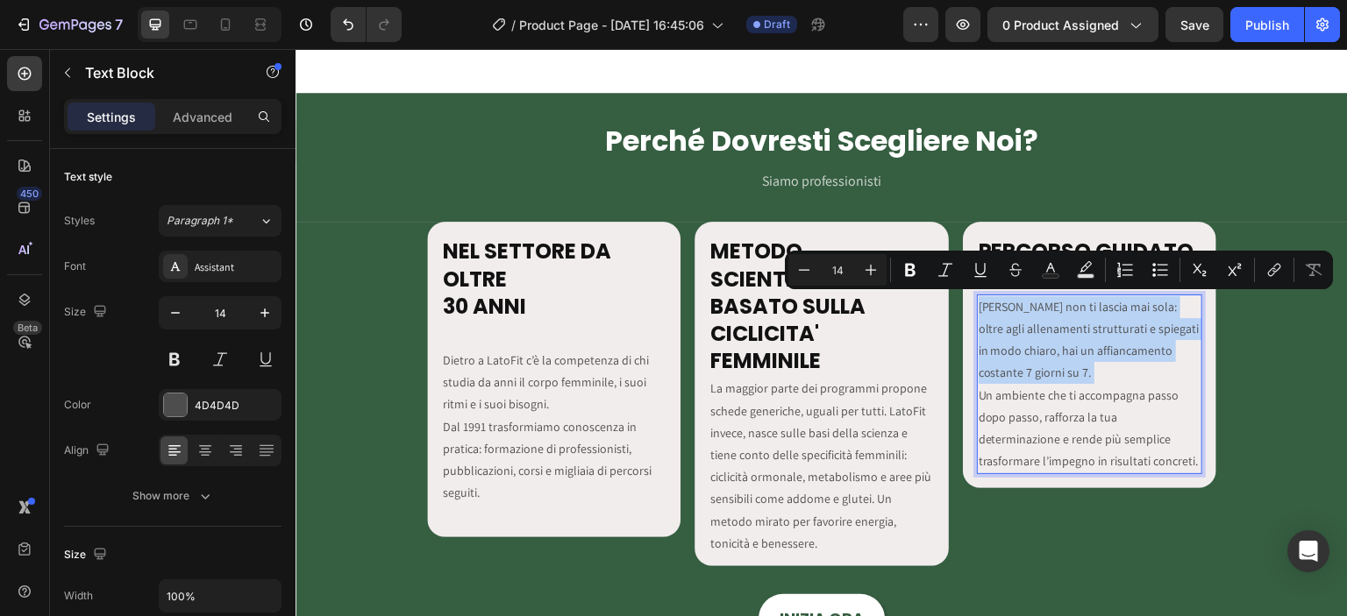
click at [979, 307] on p "LatoFit non ti lascia mai sola: oltre agli allenamenti strutturati e spiegati i…" at bounding box center [1090, 384] width 222 height 177
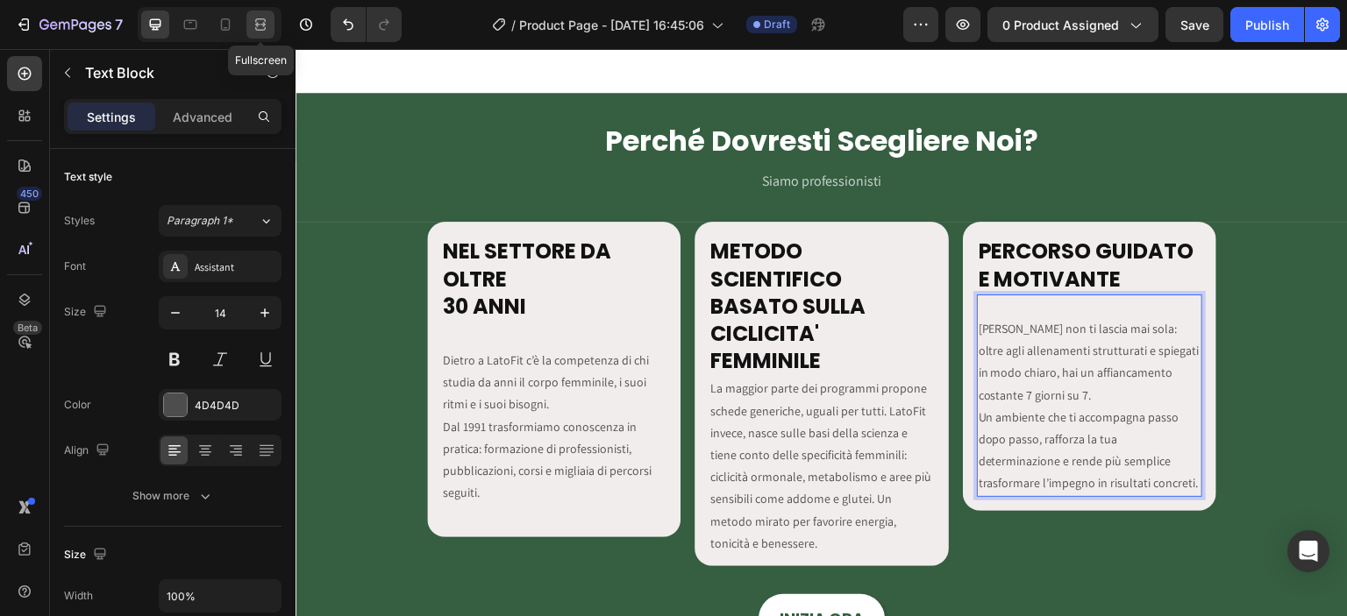
click at [270, 24] on div at bounding box center [260, 25] width 28 height 28
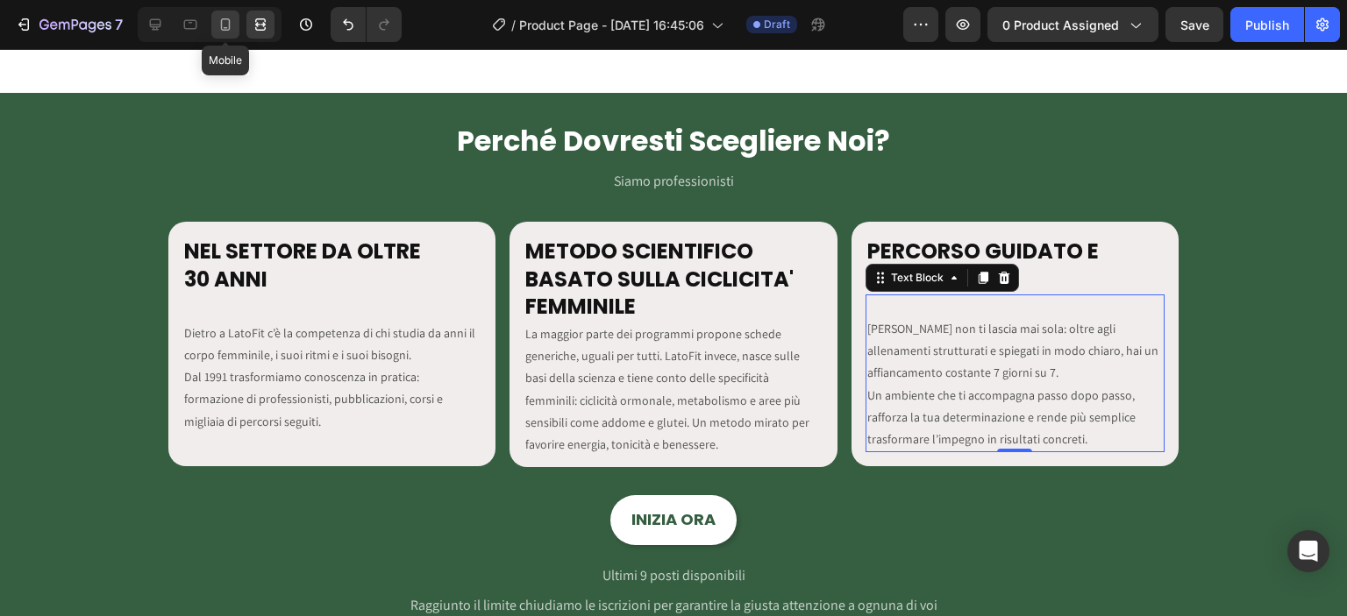
click at [236, 19] on div at bounding box center [225, 25] width 28 height 28
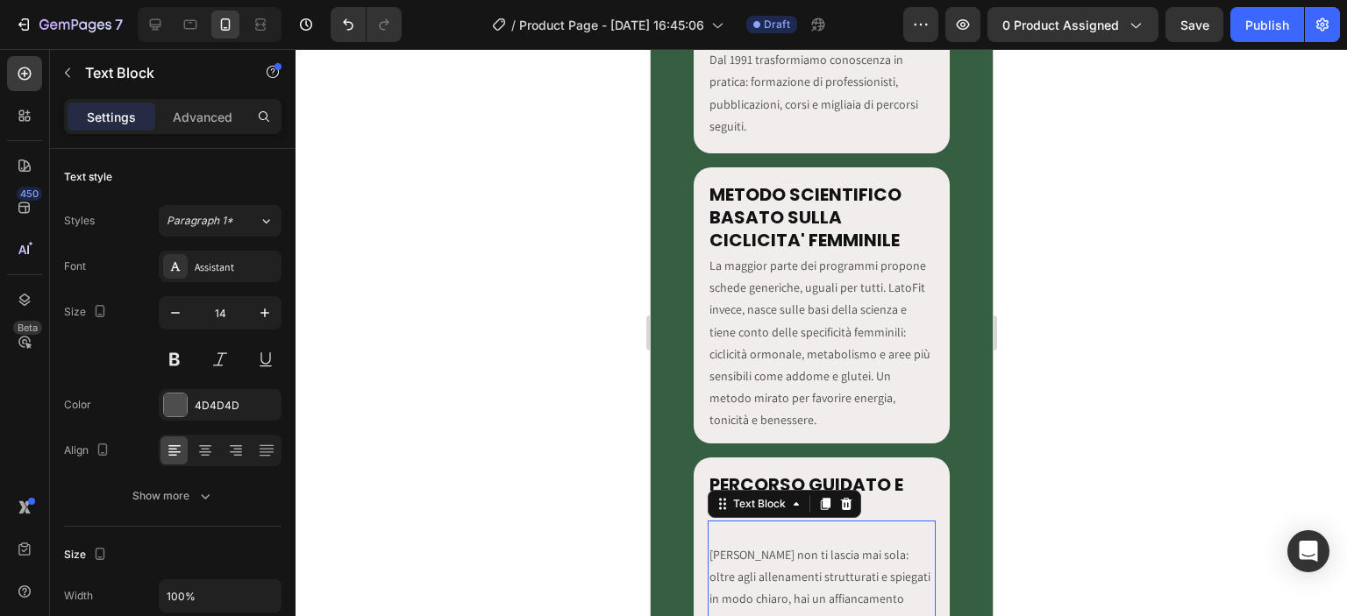
scroll to position [2516, 0]
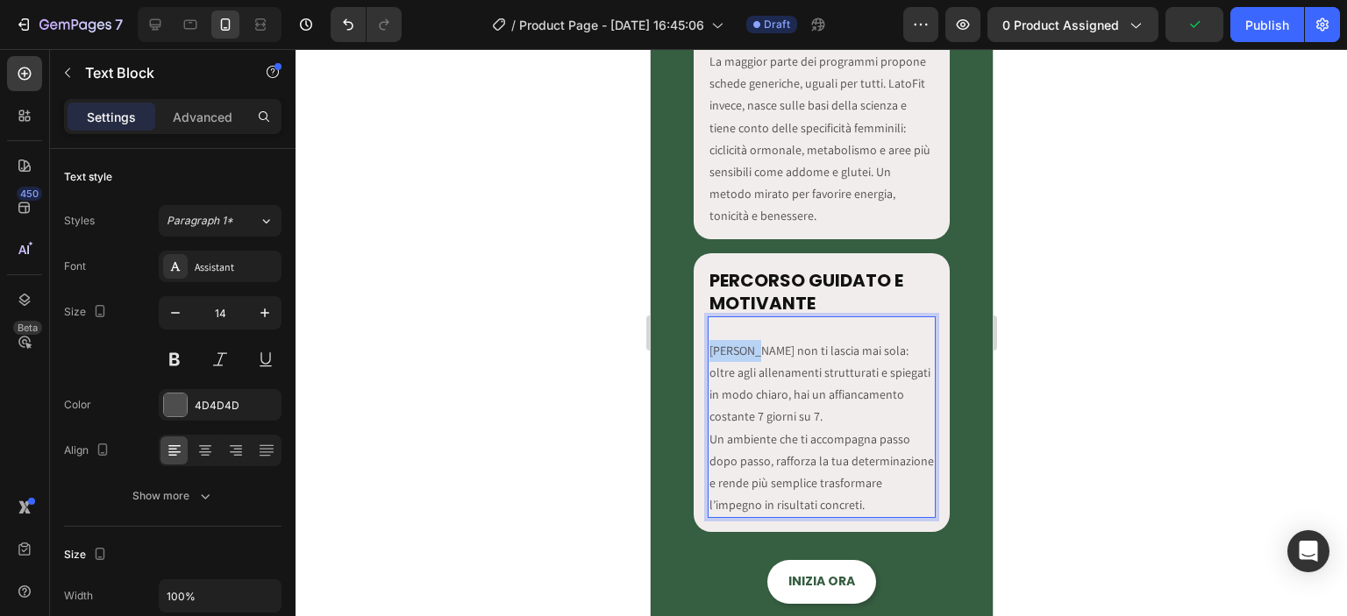
click at [709, 353] on p "LatoFit non ti lascia mai sola: oltre agli allenamenti strutturati e spiegati i…" at bounding box center [821, 428] width 225 height 177
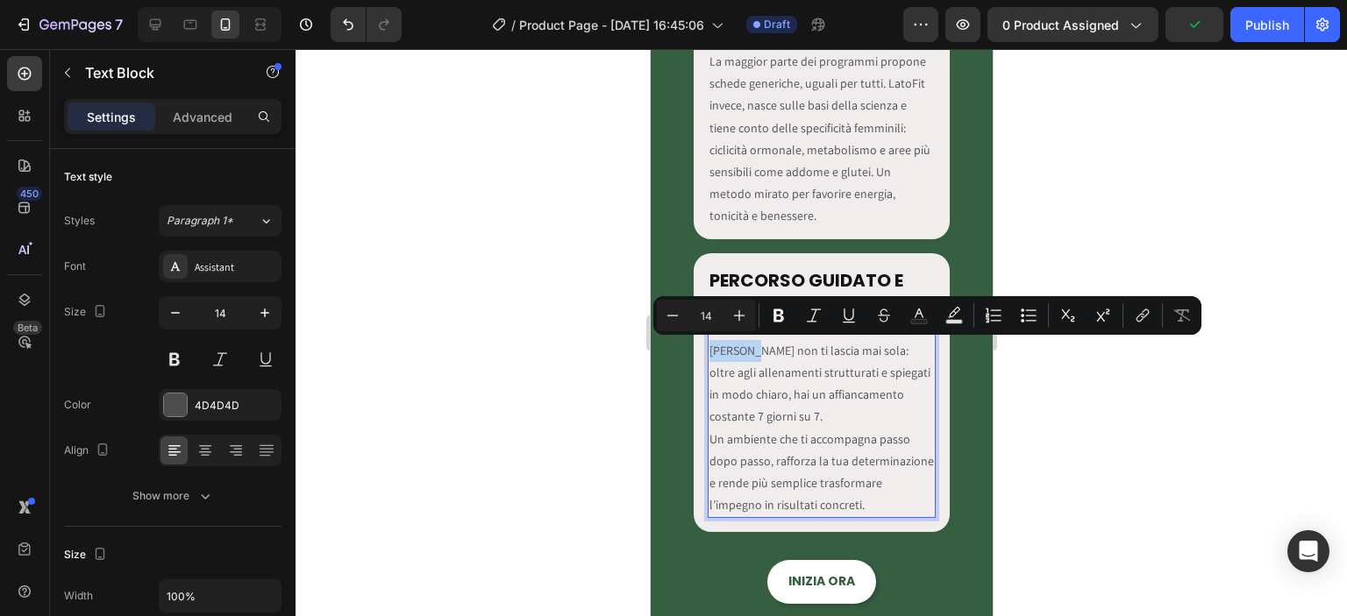
click at [709, 353] on p "LatoFit non ti lascia mai sola: oltre agli allenamenti strutturati e spiegati i…" at bounding box center [821, 428] width 225 height 177
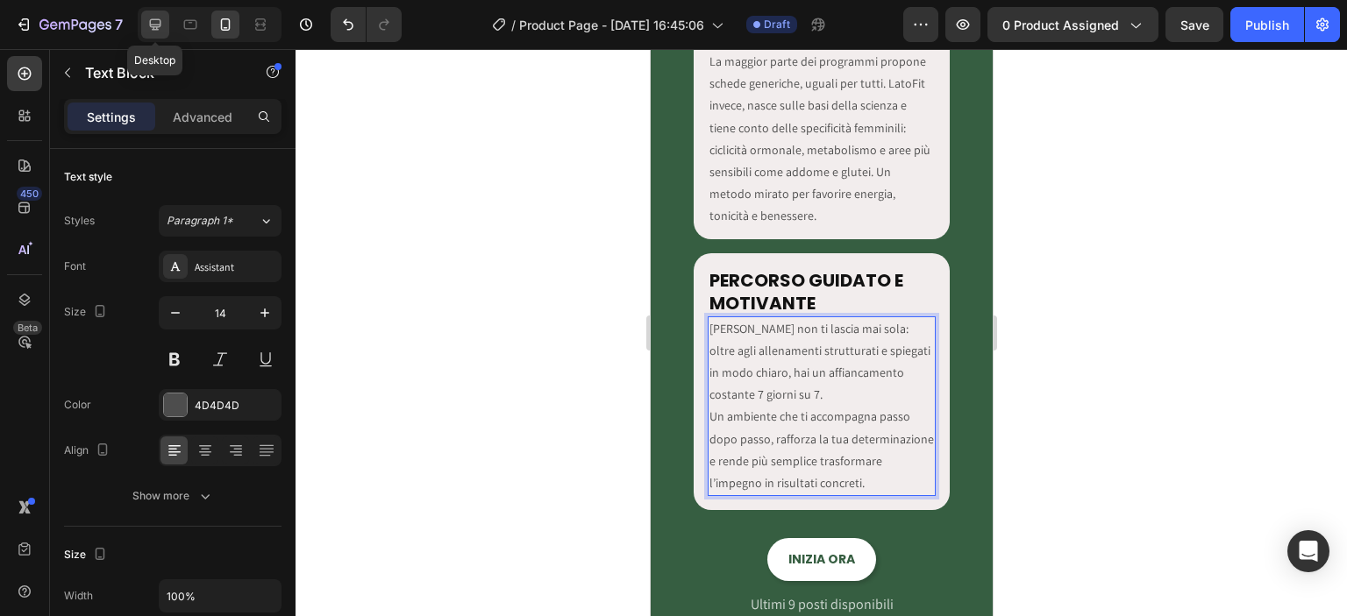
click at [160, 28] on icon at bounding box center [155, 25] width 18 height 18
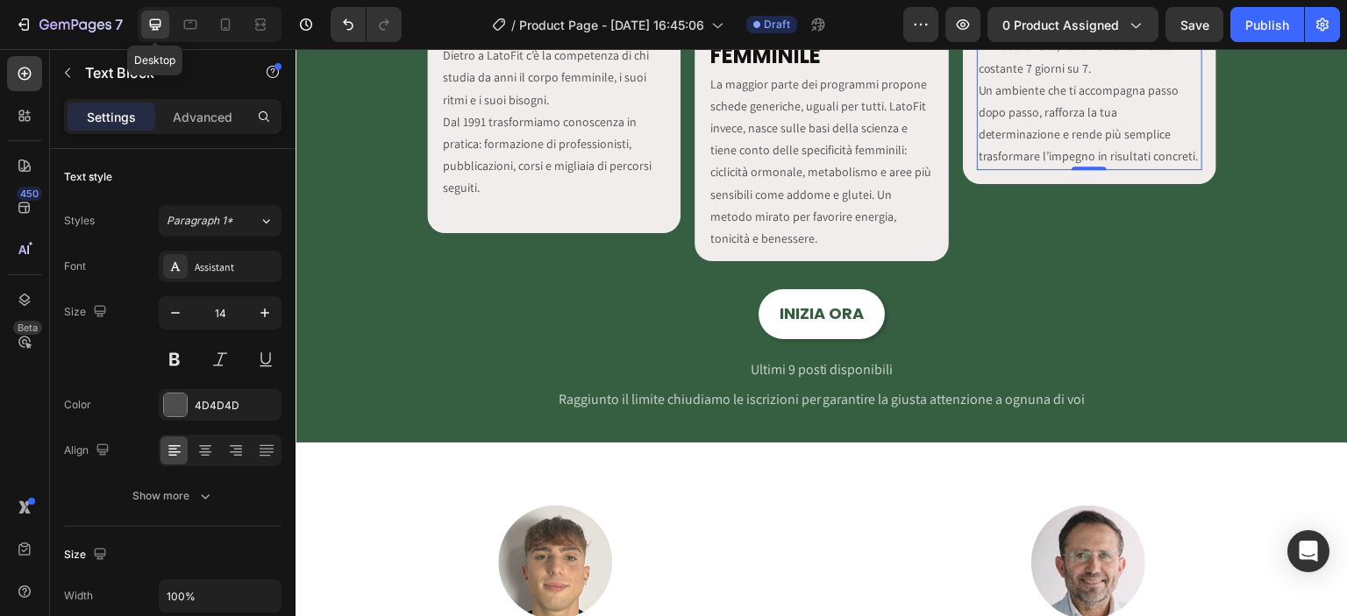
scroll to position [2241, 0]
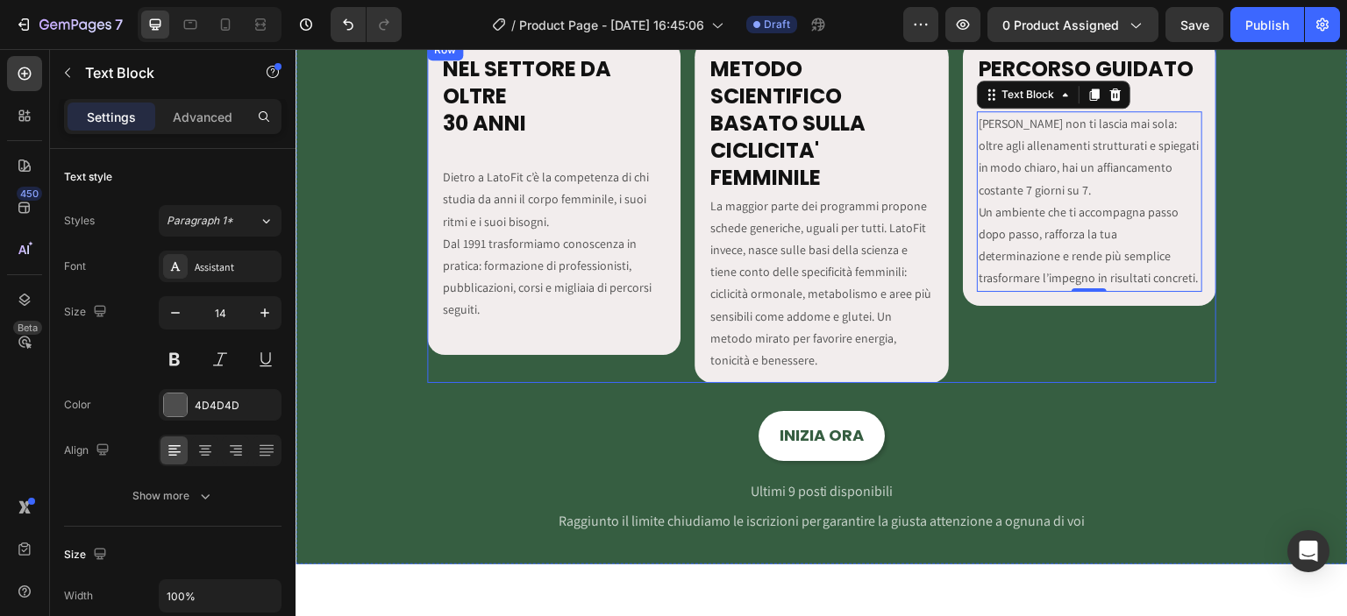
click at [1059, 298] on div "PERCORSO GUIDATO E MOTIVANTE Heading LatoFit non ti lascia mai sola: oltre agli…" at bounding box center [1089, 172] width 253 height 267
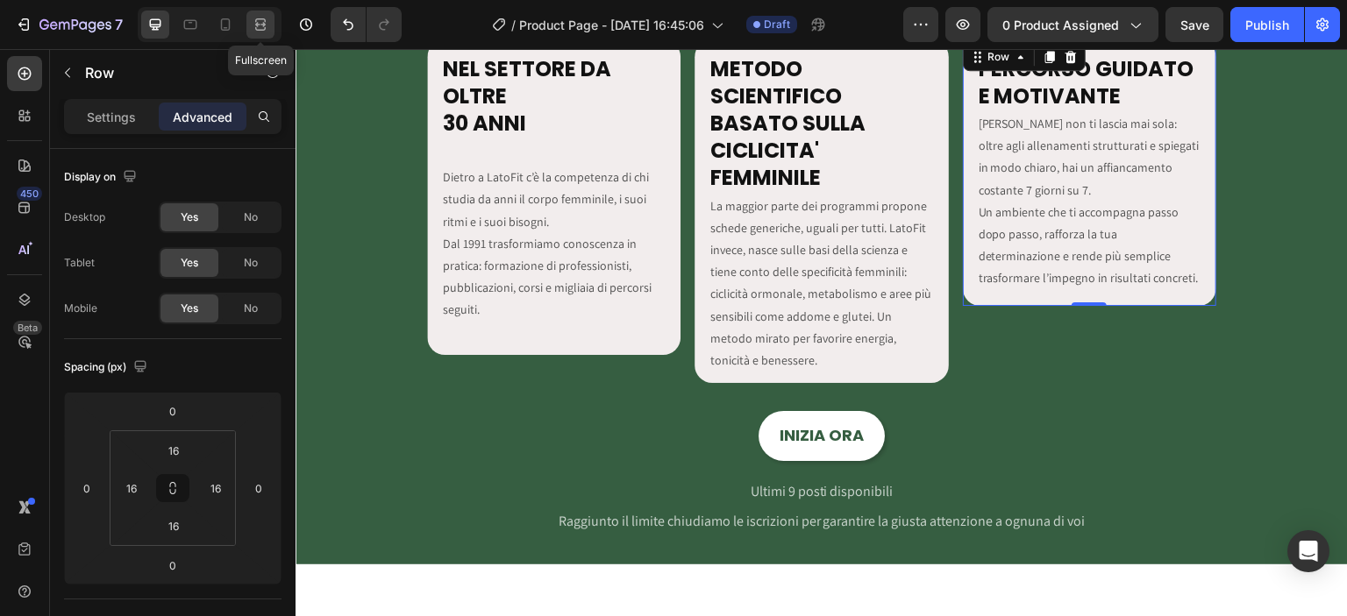
click at [260, 23] on icon at bounding box center [261, 25] width 18 height 18
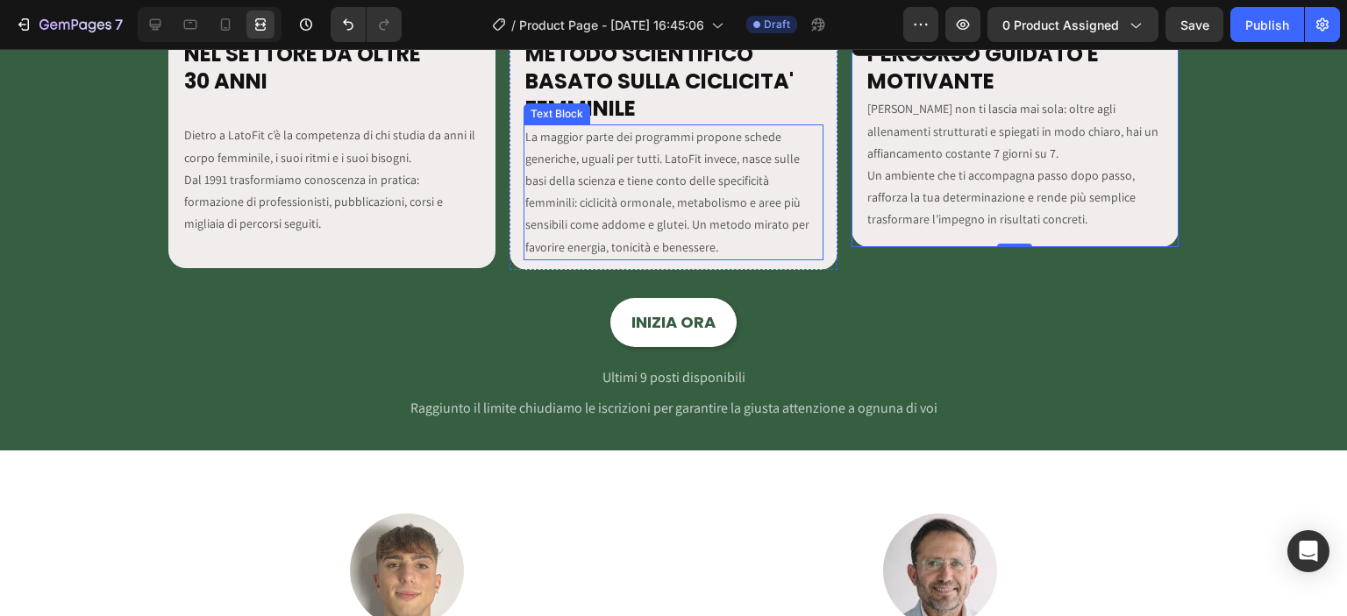
scroll to position [1833, 0]
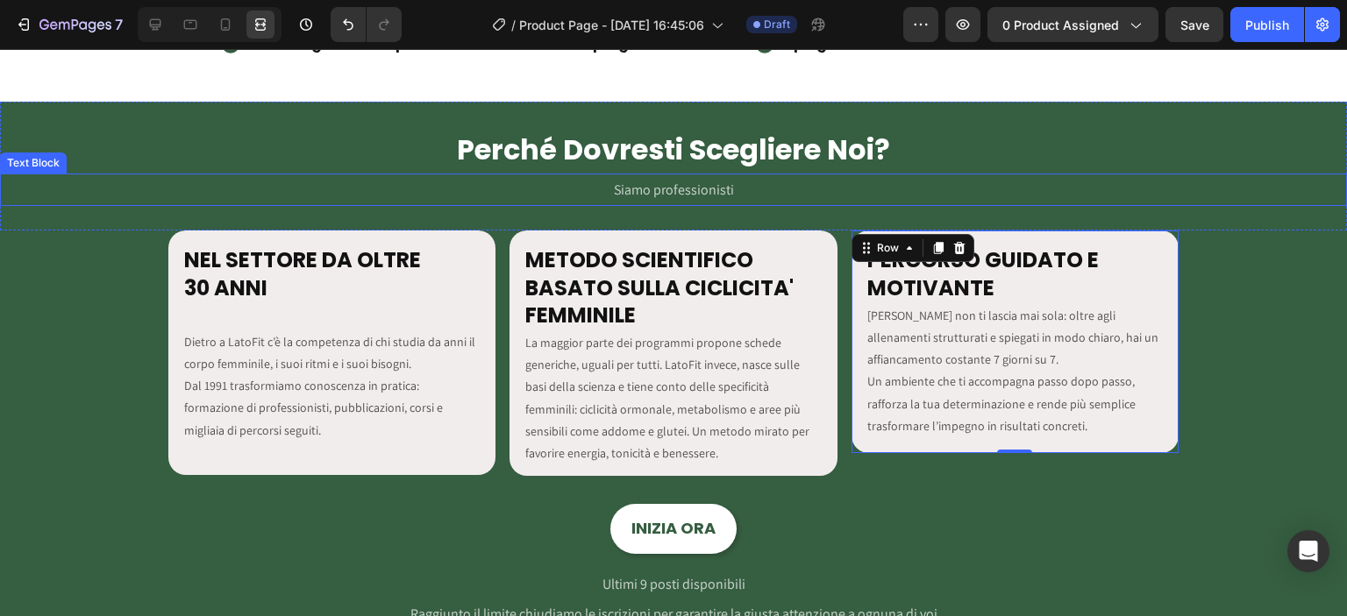
click at [561, 192] on p "Siamo professionisti" at bounding box center [673, 189] width 1343 height 29
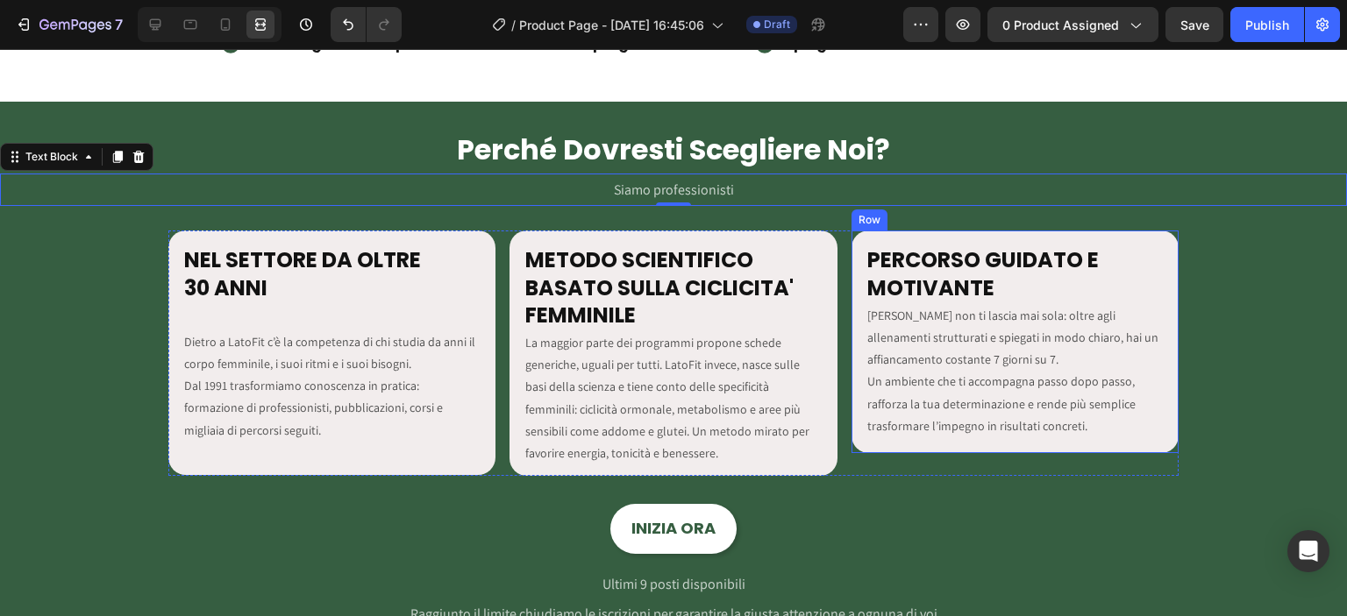
click at [915, 448] on div "PERCORSO GUIDATO E MOTIVANTE Heading LatoFit non ti lascia mai sola: oltre agli…" at bounding box center [1015, 342] width 327 height 223
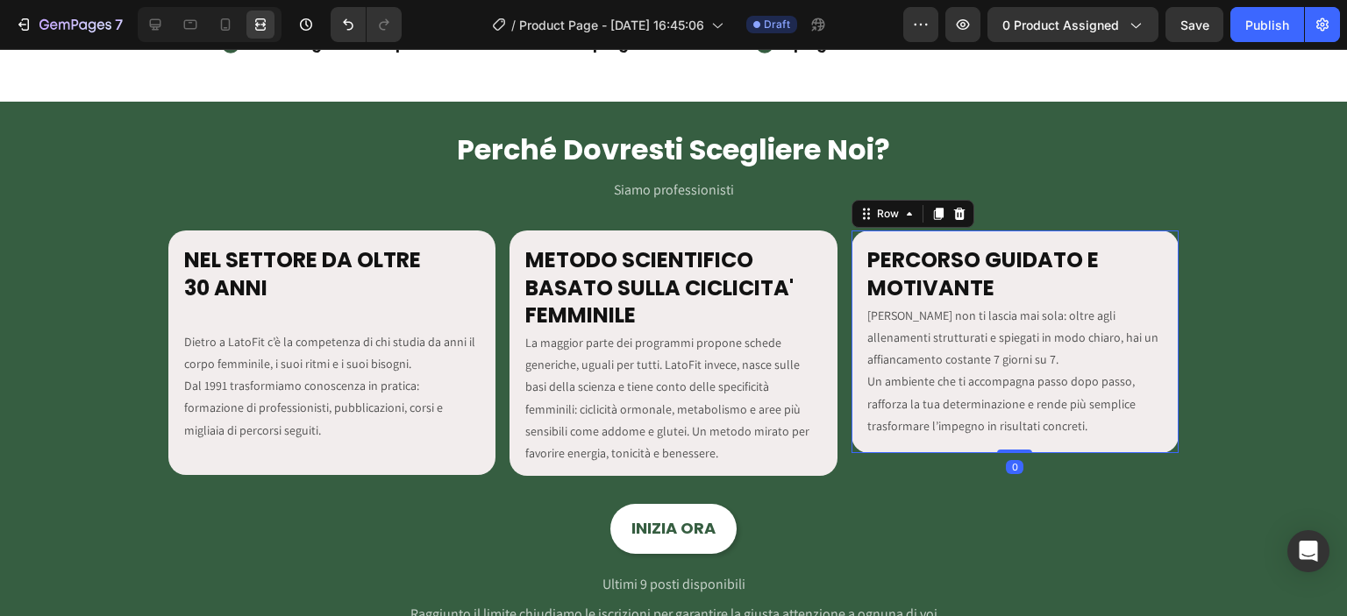
drag, startPoint x: 1008, startPoint y: 450, endPoint x: 1009, endPoint y: 438, distance: 11.4
click at [1009, 438] on div "PERCORSO GUIDATO E MOTIVANTE Heading LatoFit non ti lascia mai sola: oltre agli…" at bounding box center [1015, 342] width 327 height 223
click at [146, 13] on div at bounding box center [155, 25] width 28 height 28
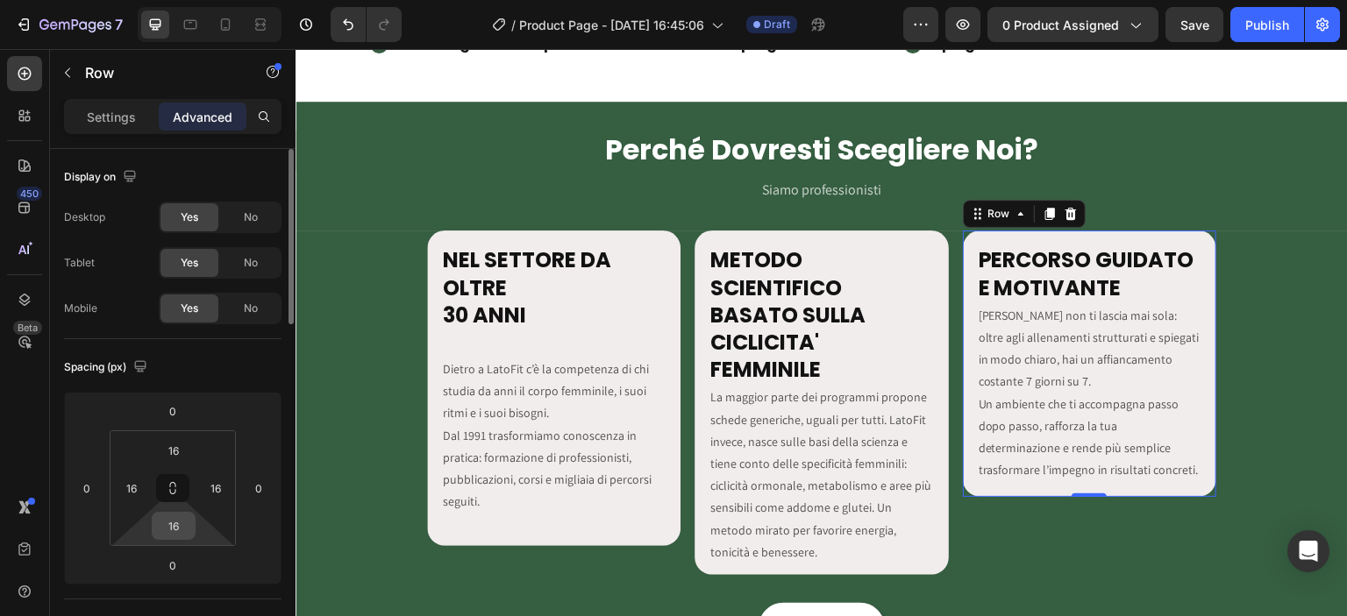
click at [185, 523] on input "16" at bounding box center [173, 526] width 35 height 26
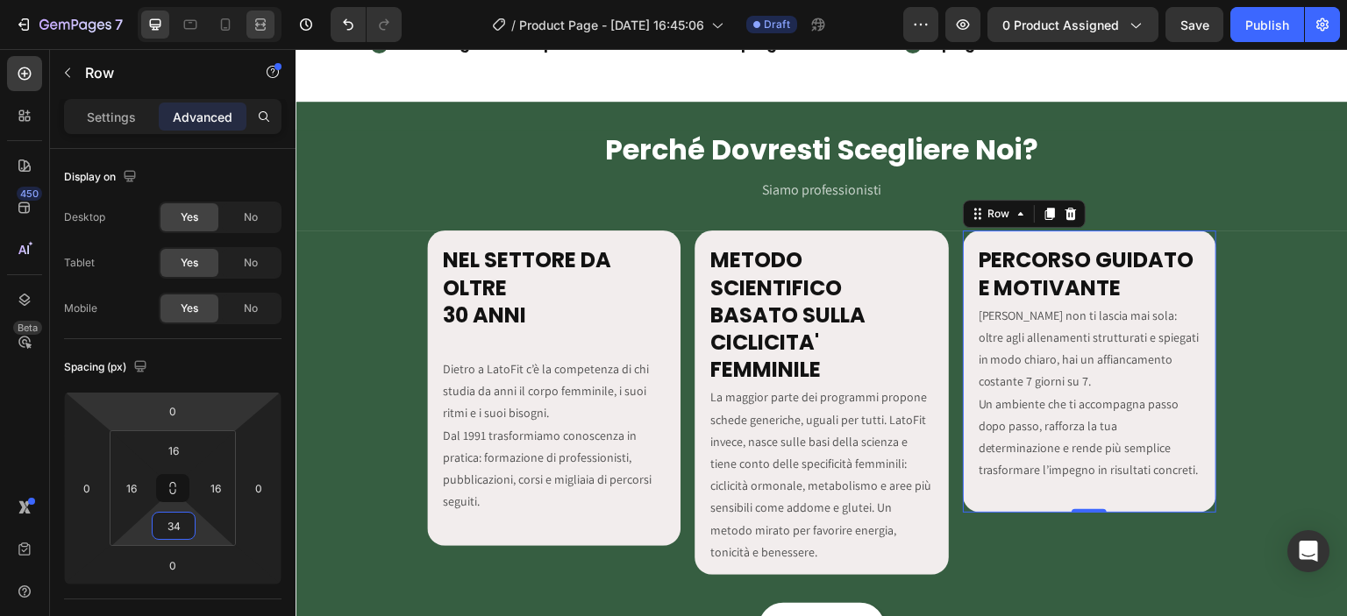
click at [274, 20] on div at bounding box center [210, 24] width 144 height 35
click at [274, 20] on div at bounding box center [260, 25] width 28 height 28
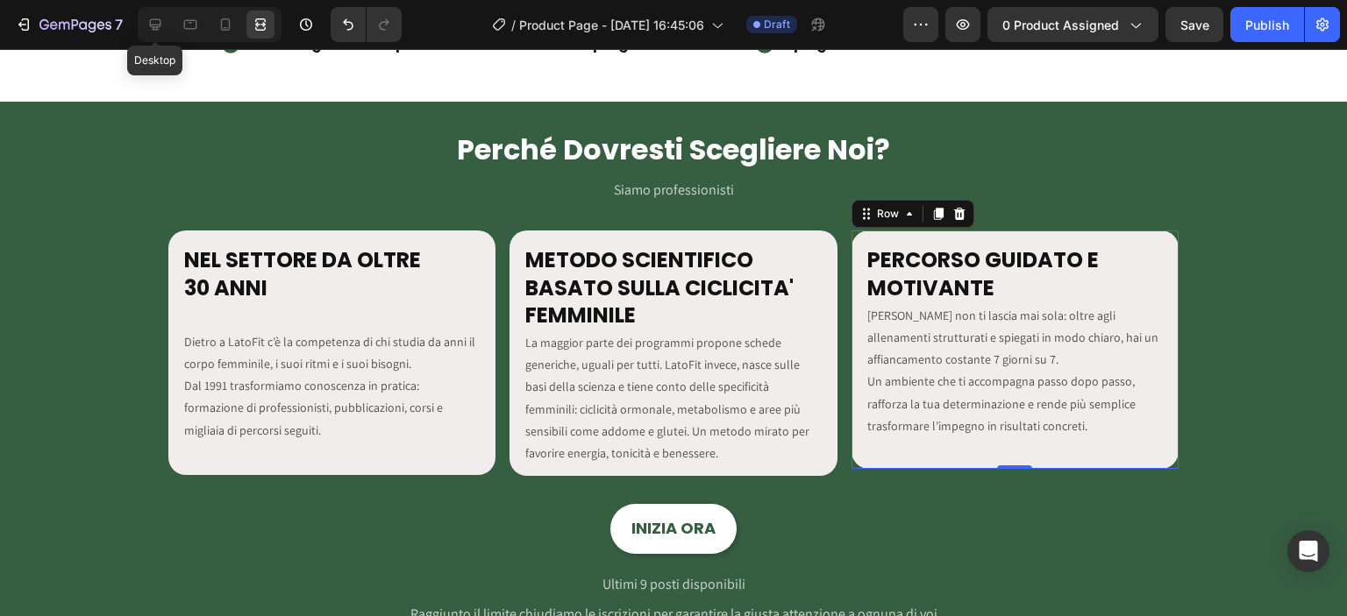
drag, startPoint x: 143, startPoint y: 25, endPoint x: 168, endPoint y: 411, distance: 387.6
click at [143, 24] on div at bounding box center [155, 25] width 28 height 28
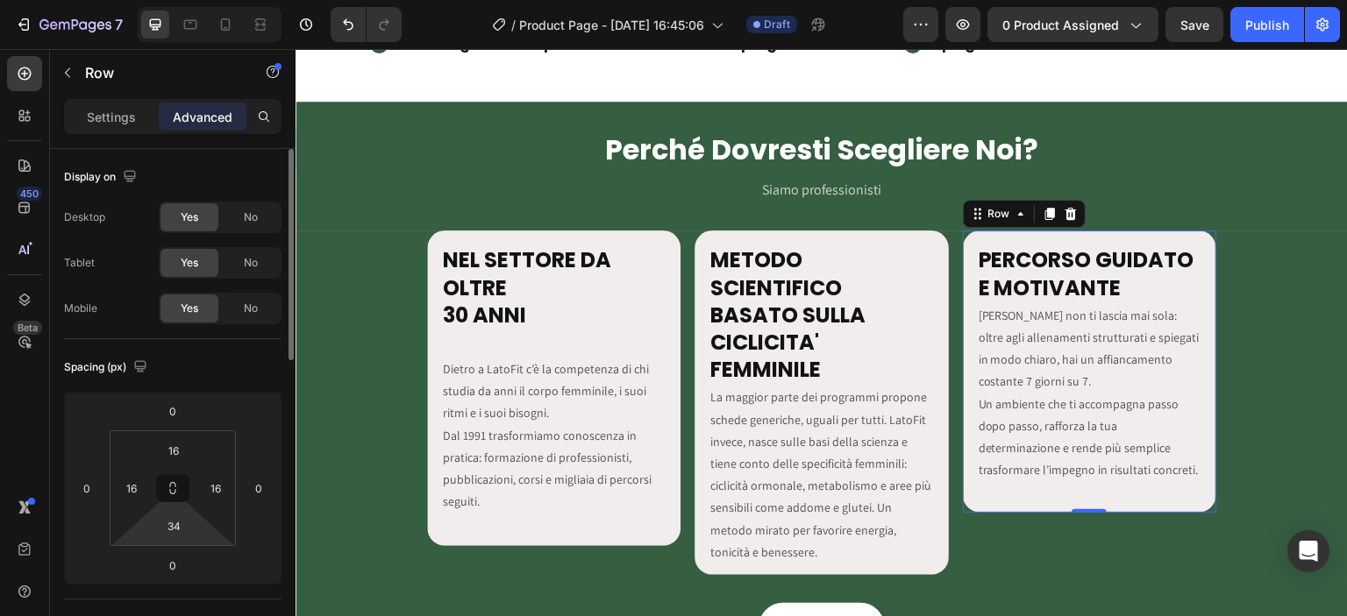
click at [175, 0] on html "7 / Product Page - [DATE] 16:45:06 Draft Preview 0 product assigned Save Publis…" at bounding box center [673, 0] width 1347 height 0
click at [174, 530] on input "34" at bounding box center [173, 526] width 35 height 26
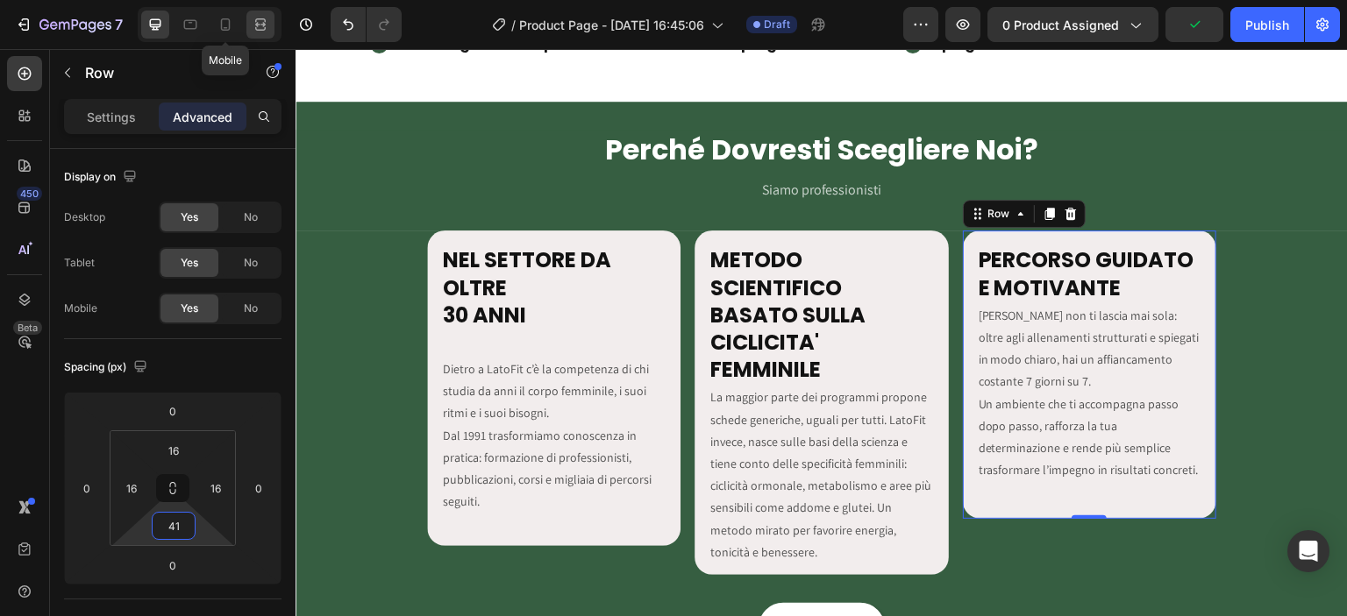
type input "41"
click at [254, 18] on icon at bounding box center [261, 25] width 18 height 18
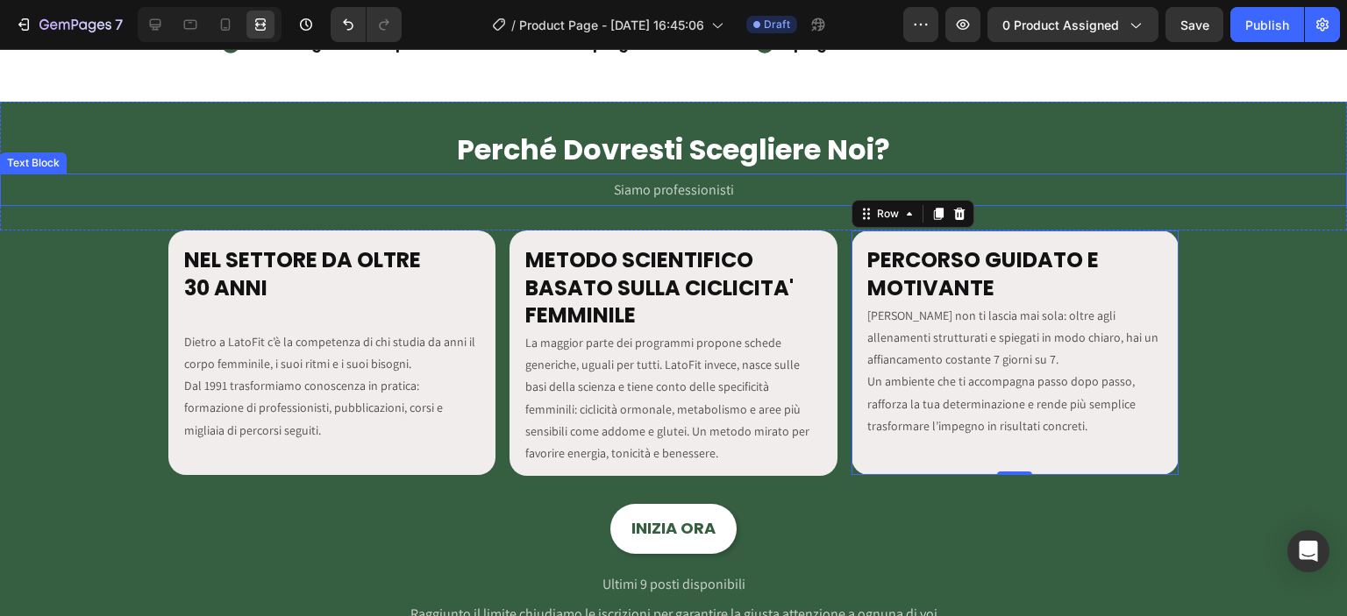
click at [519, 187] on p "Siamo professionisti" at bounding box center [673, 189] width 1343 height 29
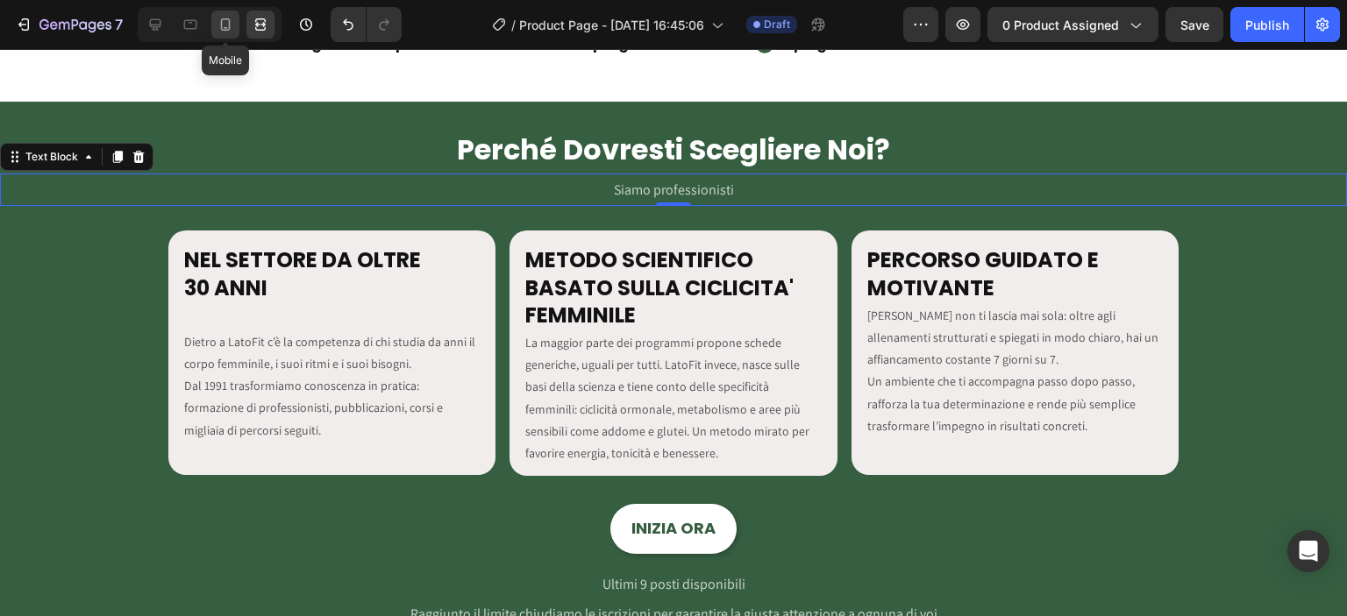
click at [231, 21] on icon at bounding box center [226, 25] width 18 height 18
type input "10"
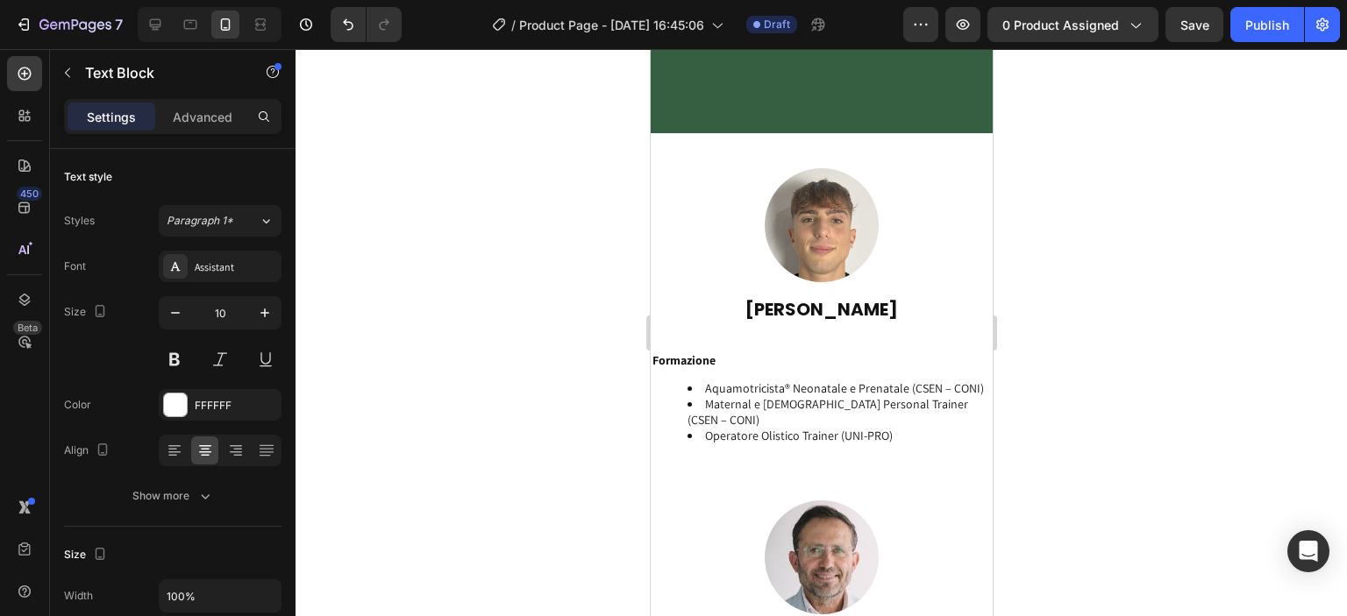
scroll to position [3505, 0]
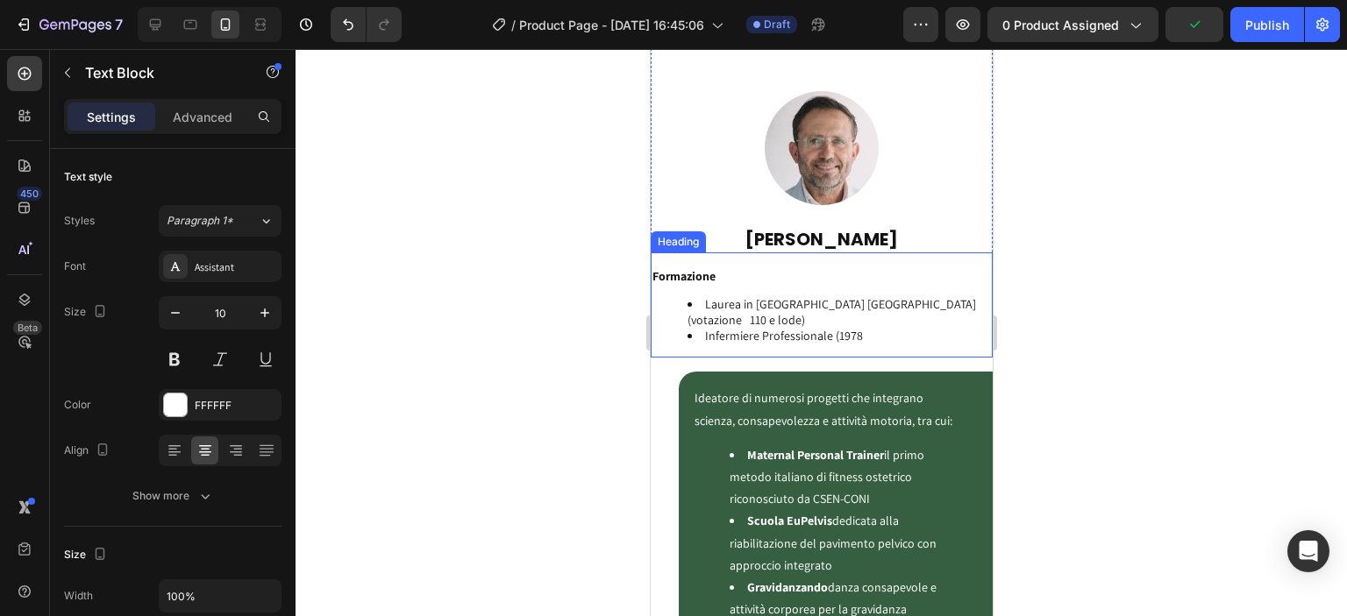
click at [729, 304] on li "Laurea in [GEOGRAPHIC_DATA] [GEOGRAPHIC_DATA] (votazione 110 e lode)" at bounding box center [838, 312] width 303 height 32
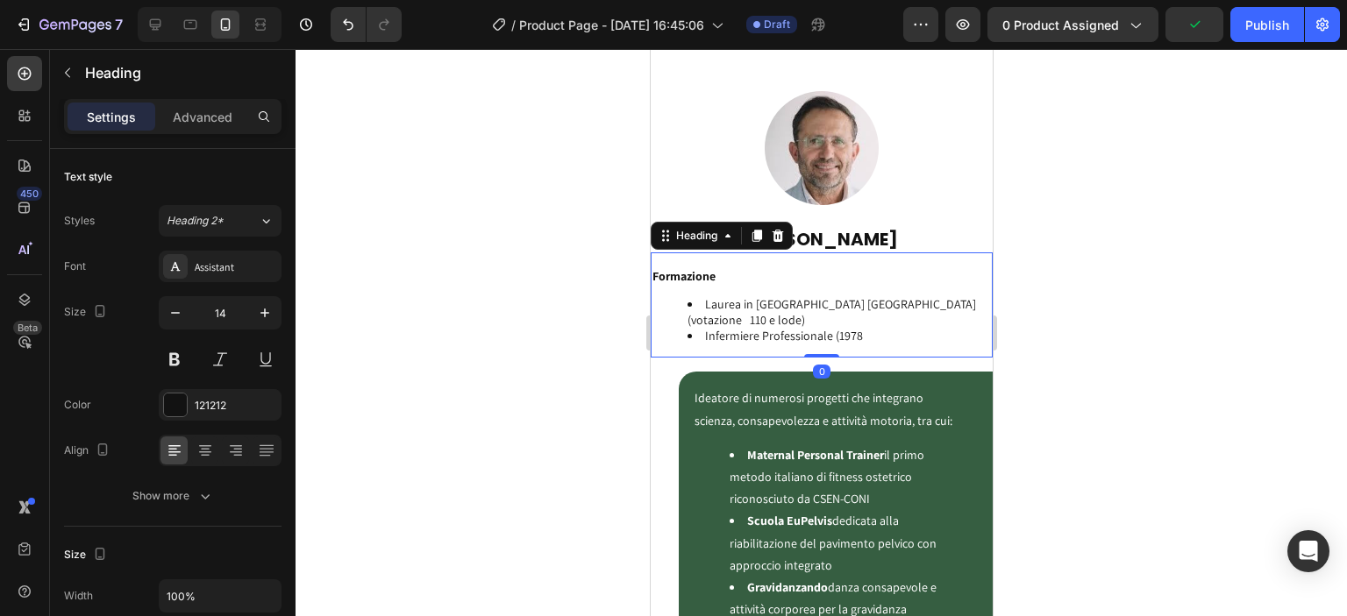
click at [704, 296] on li "Laurea in [GEOGRAPHIC_DATA] [GEOGRAPHIC_DATA] (votazione 110 e lode)" at bounding box center [838, 312] width 303 height 32
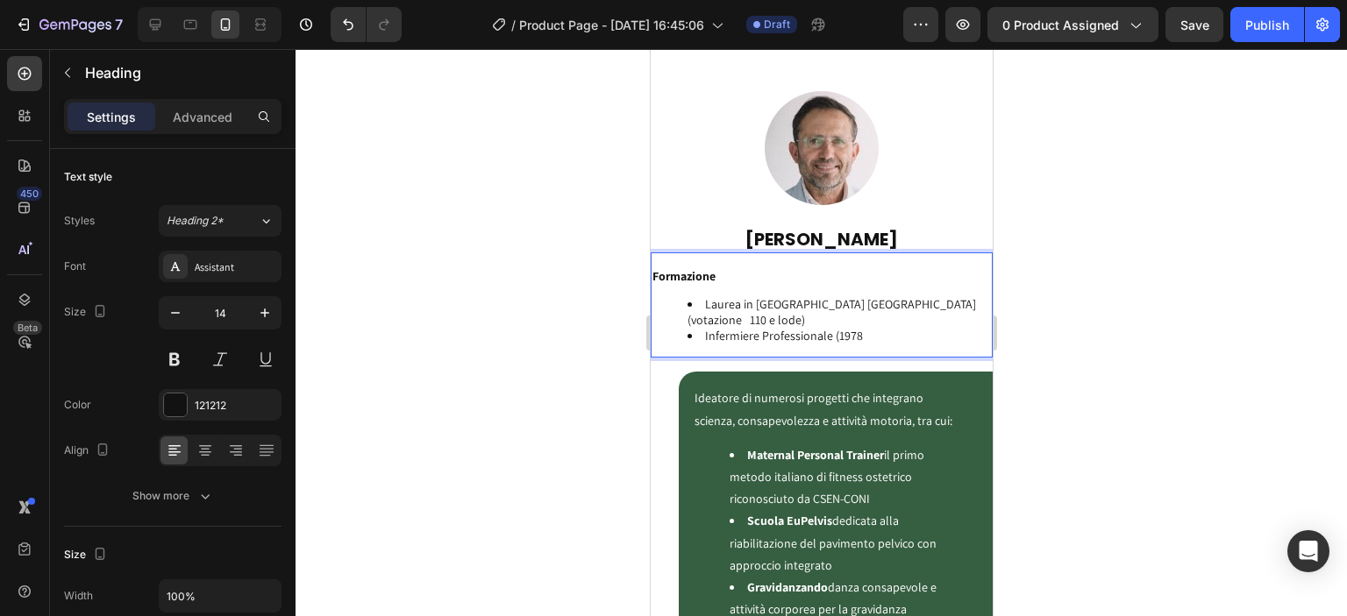
click at [690, 296] on li "Laurea in [GEOGRAPHIC_DATA] [GEOGRAPHIC_DATA] (votazione 110 e lode)" at bounding box center [838, 312] width 303 height 32
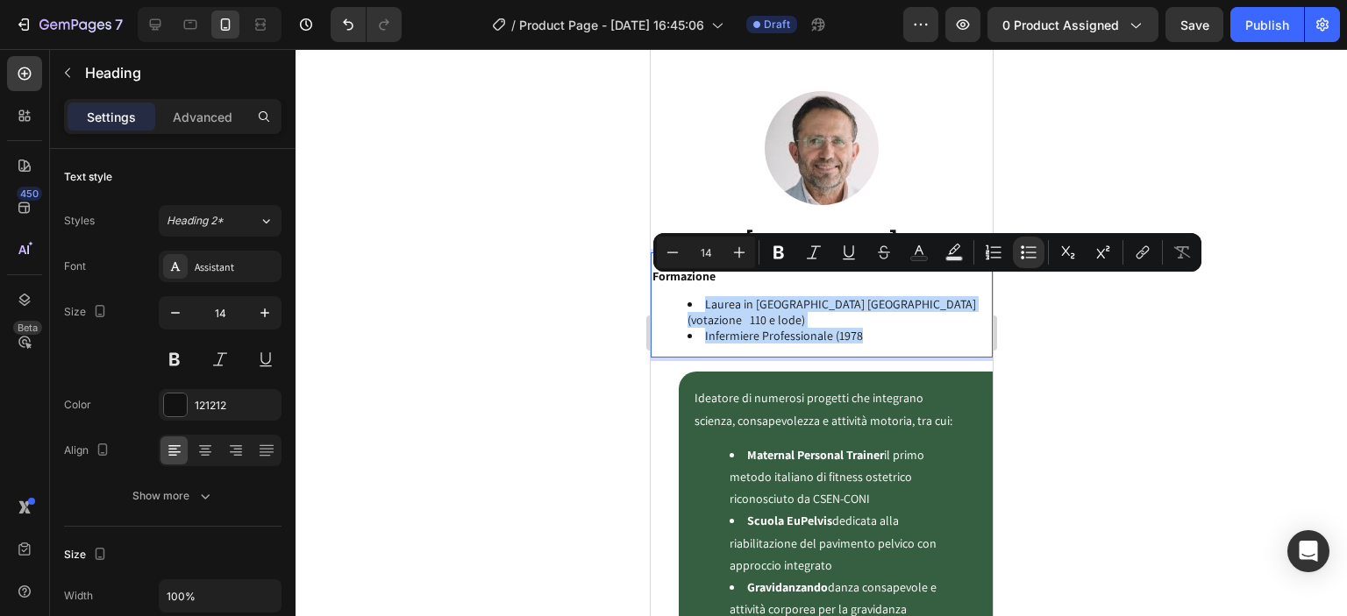
drag, startPoint x: 686, startPoint y: 286, endPoint x: 878, endPoint y: 328, distance: 196.6
click at [878, 328] on h2 "Formazione Laurea in Ostetricia Università di Modena (votazione 110 e lode) Inf…" at bounding box center [821, 313] width 342 height 92
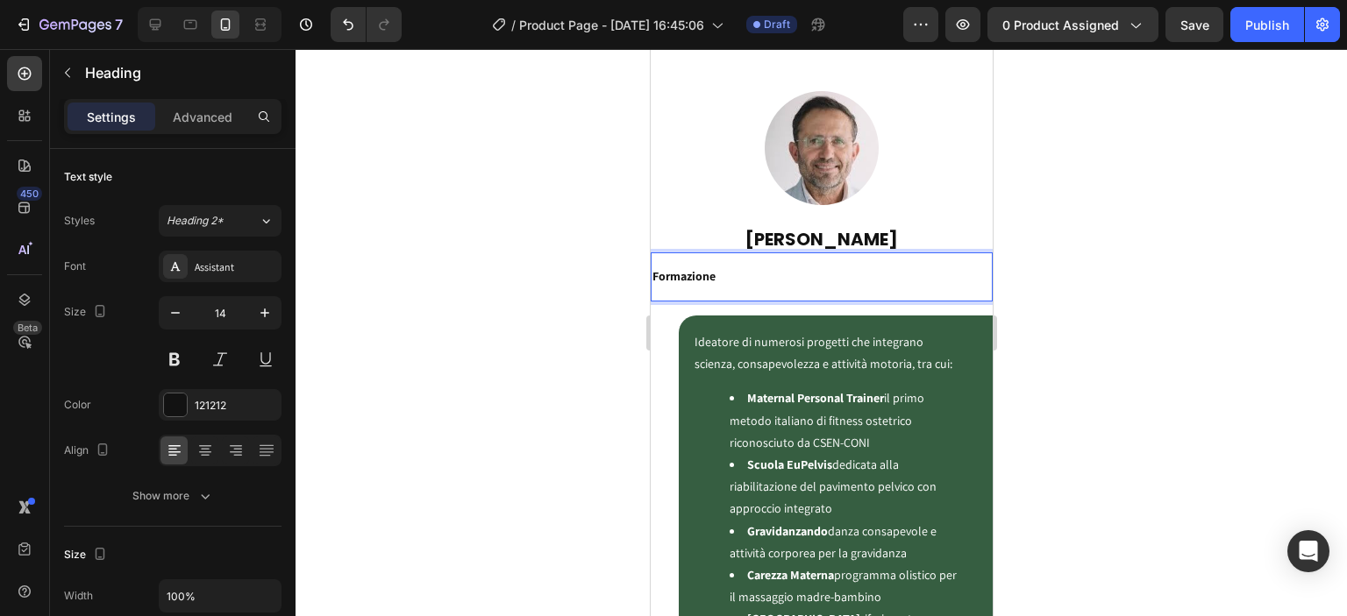
click at [842, 271] on p "Formazione" at bounding box center [821, 284] width 338 height 32
click at [92, 76] on p "Heading" at bounding box center [179, 72] width 189 height 21
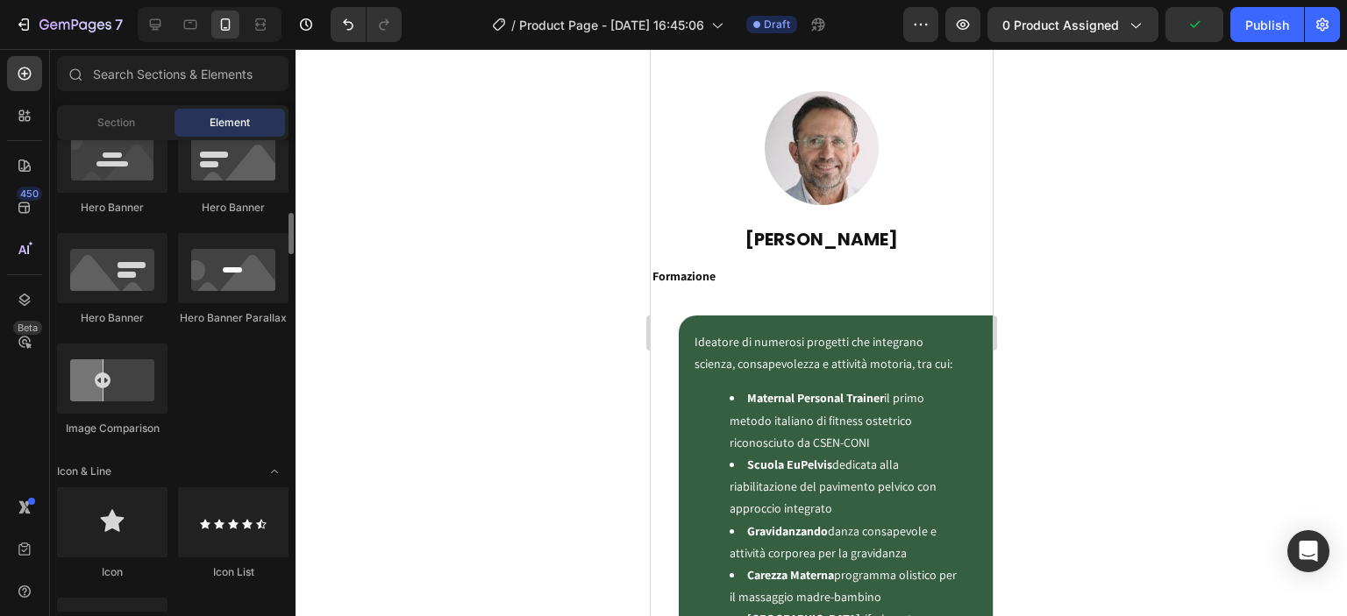
scroll to position [1024, 0]
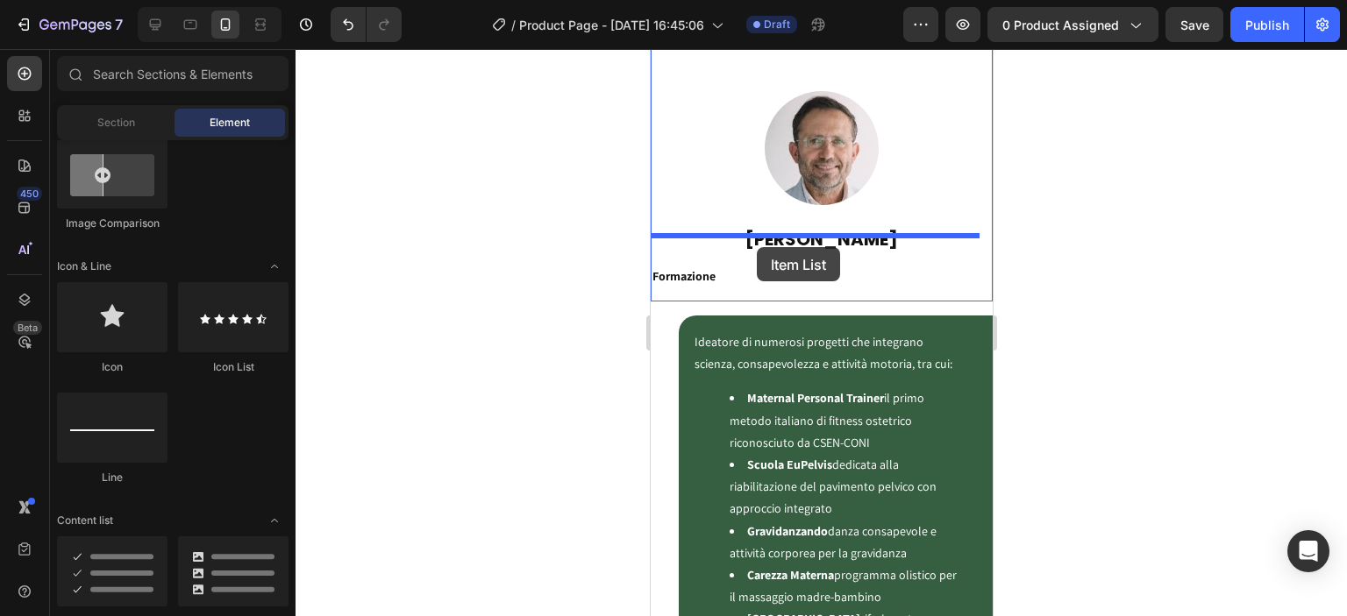
drag, startPoint x: 773, startPoint y: 606, endPoint x: 756, endPoint y: 247, distance: 359.1
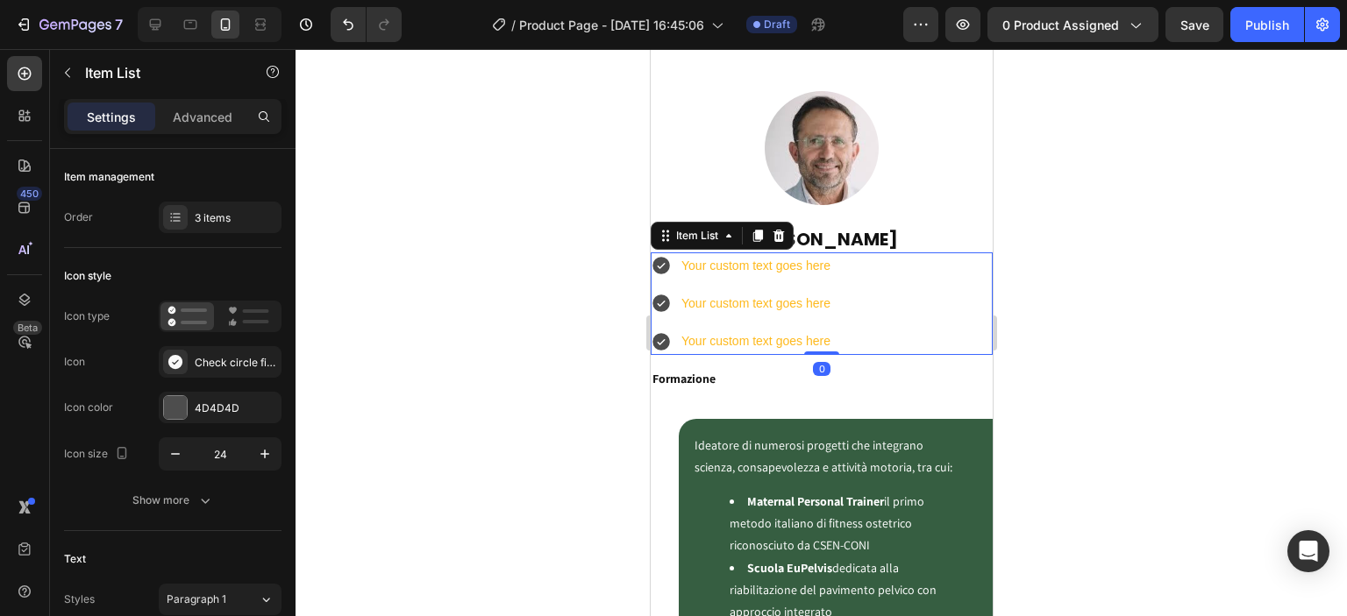
click at [729, 254] on div "Your custom text goes here" at bounding box center [755, 266] width 154 height 27
click at [729, 255] on p "Your custom text goes here" at bounding box center [755, 266] width 149 height 22
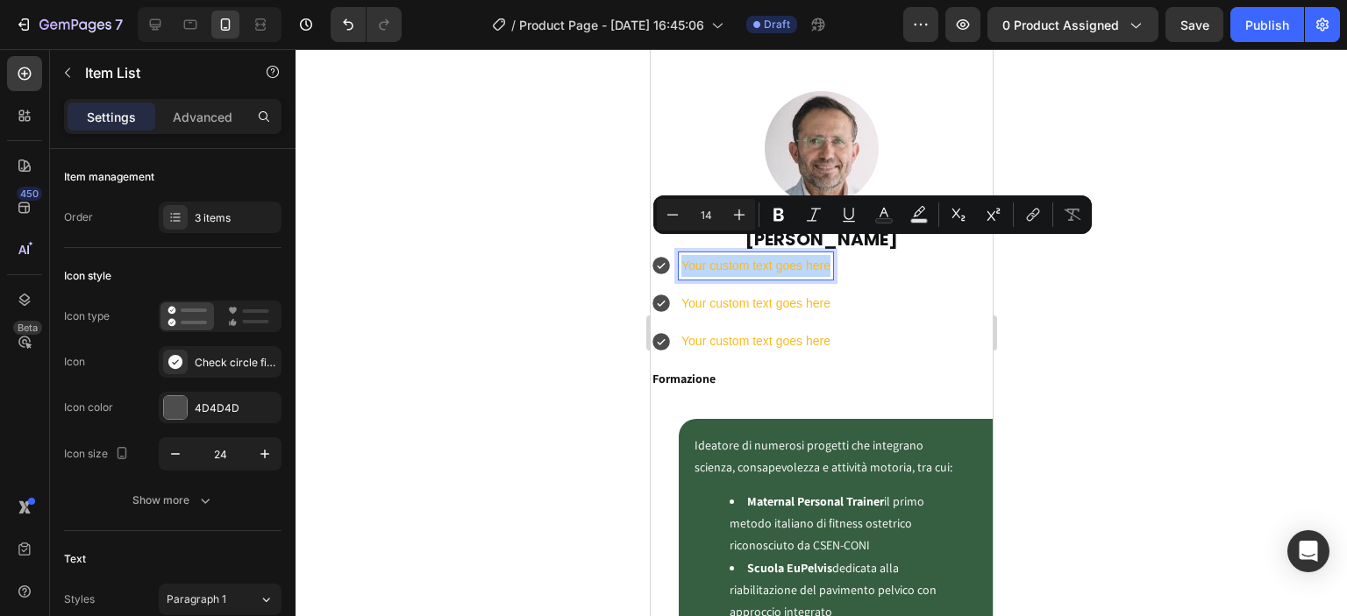
click at [729, 255] on p "Your custom text goes here" at bounding box center [755, 266] width 149 height 22
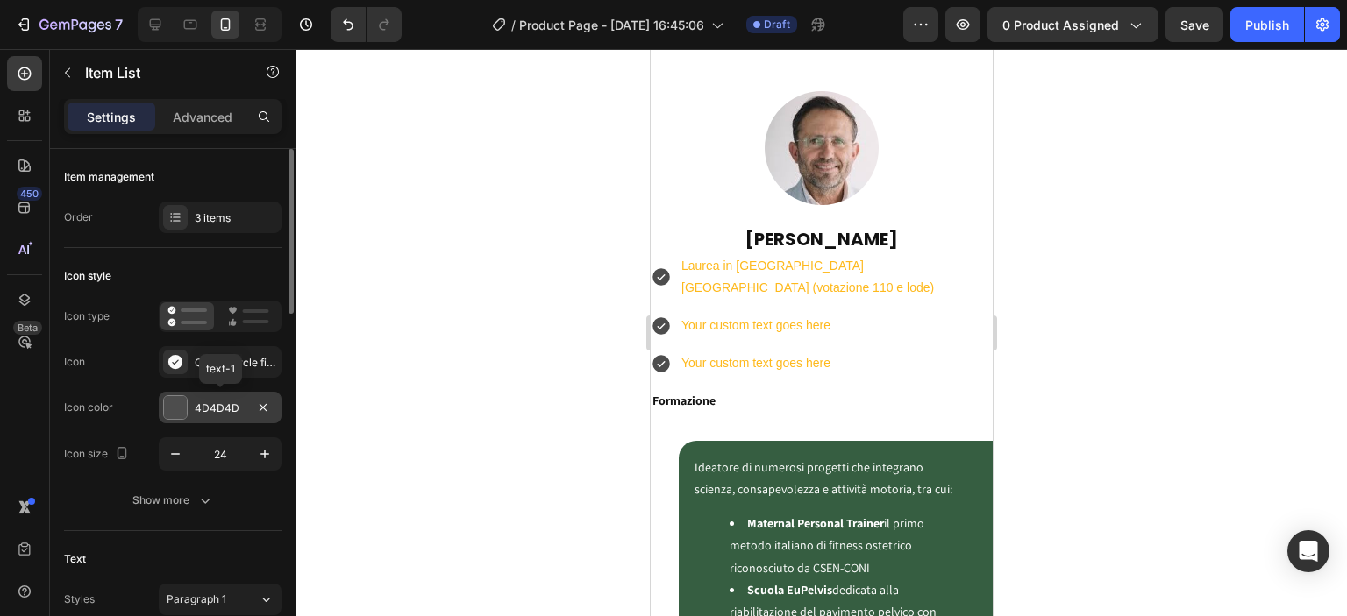
click at [230, 415] on div "4D4D4D" at bounding box center [220, 409] width 51 height 16
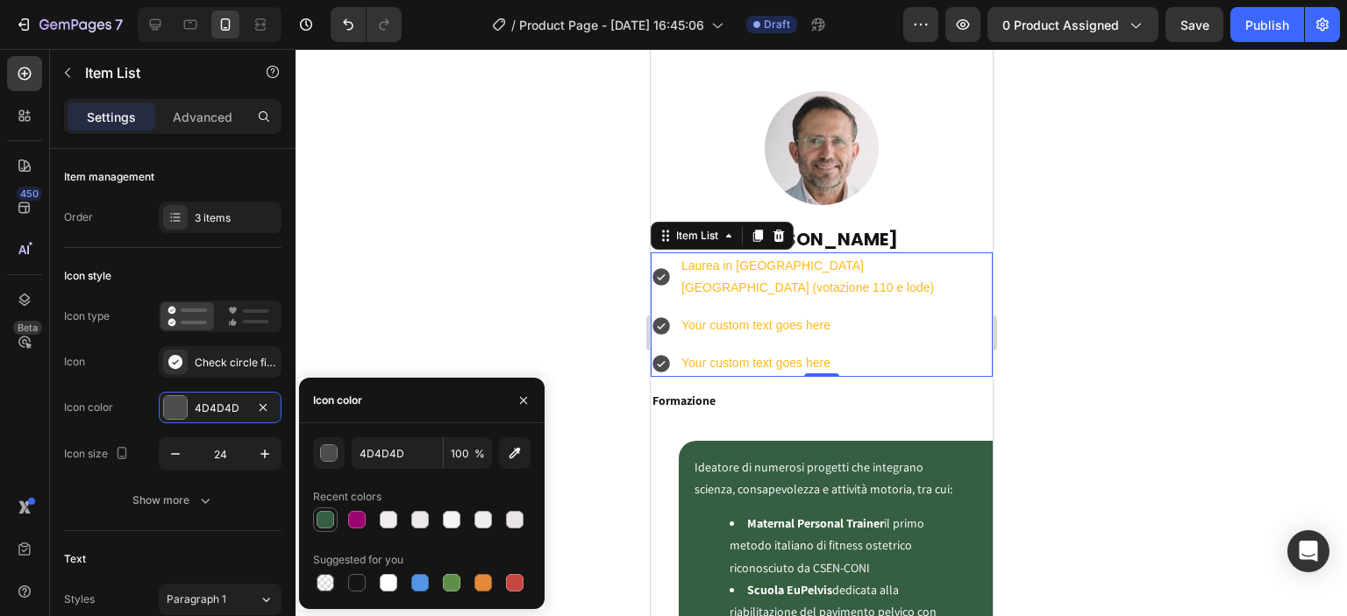
click at [322, 524] on div at bounding box center [326, 520] width 18 height 18
type input "365E41"
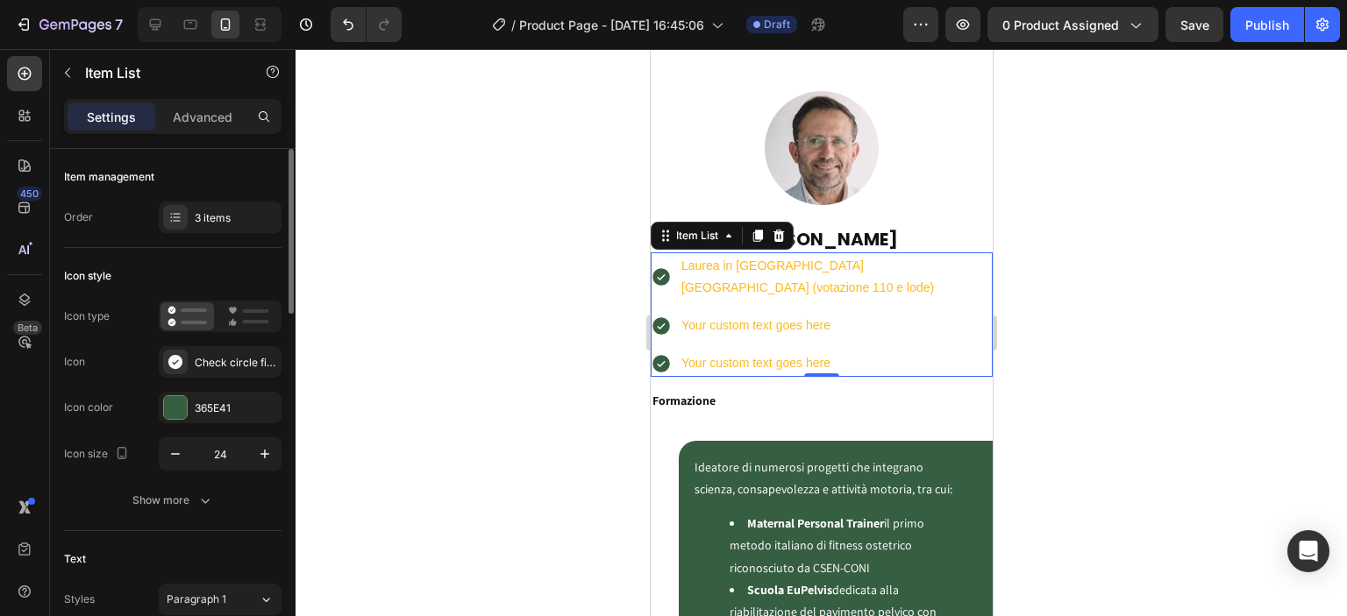
click at [233, 280] on div "Icon style" at bounding box center [172, 276] width 217 height 28
click at [210, 355] on div "Check circle filled" at bounding box center [236, 363] width 82 height 16
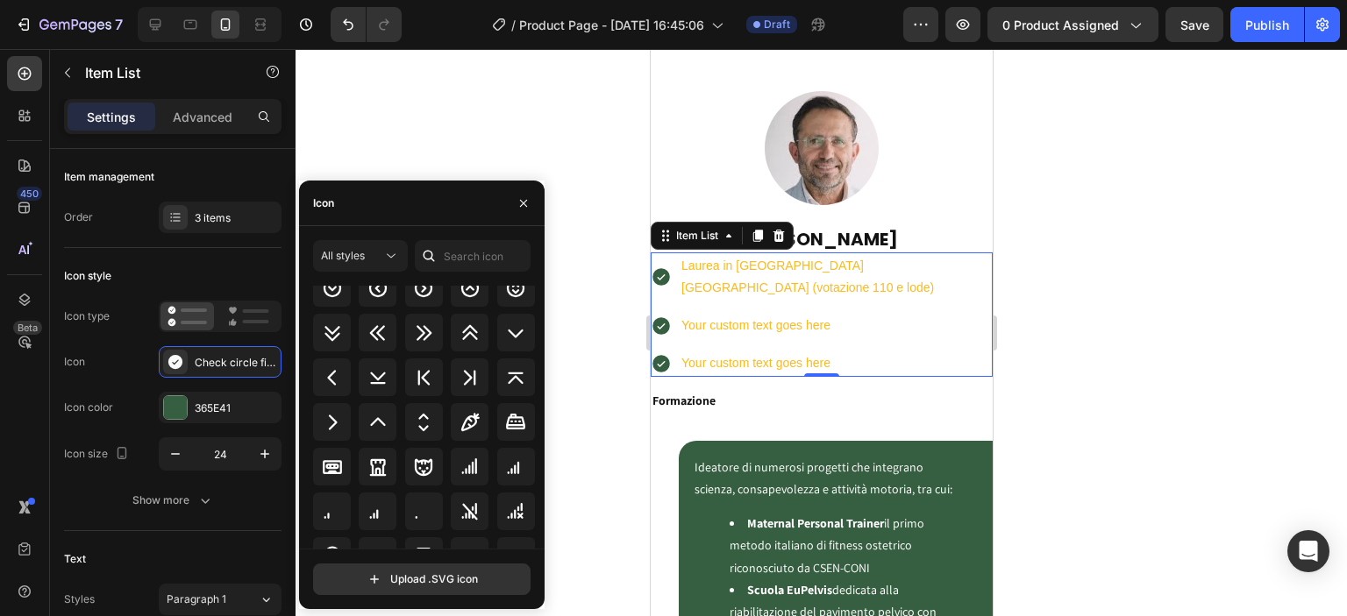
scroll to position [2046, 0]
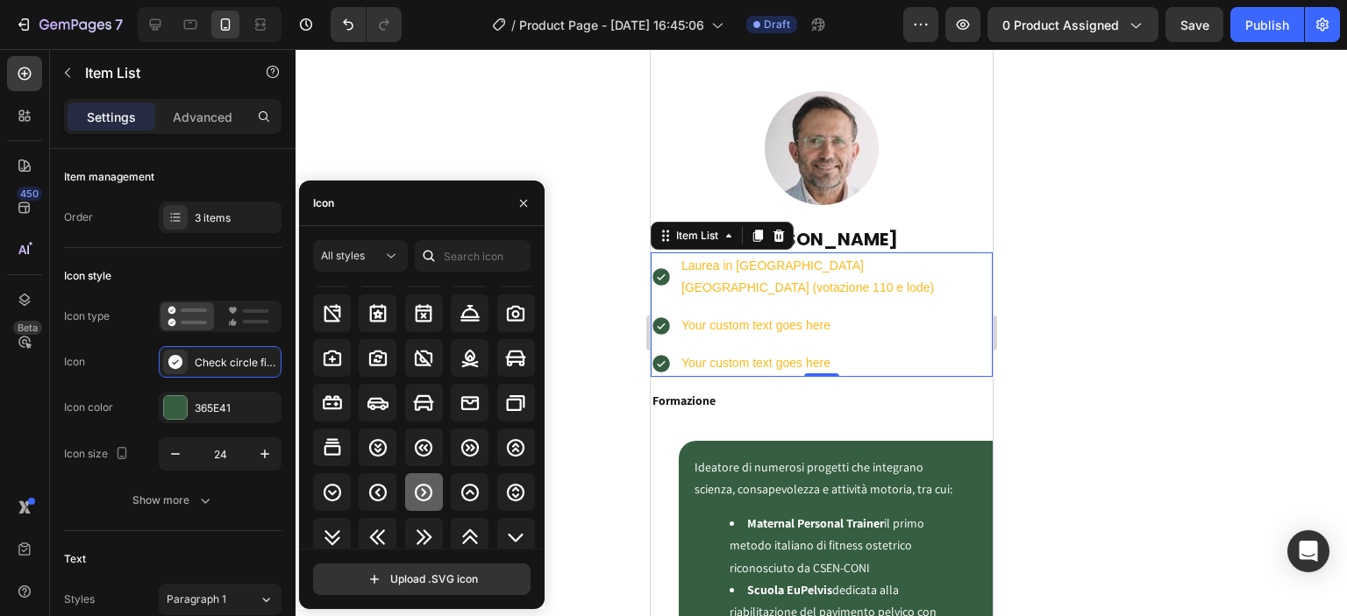
click at [429, 488] on icon at bounding box center [424, 493] width 18 height 18
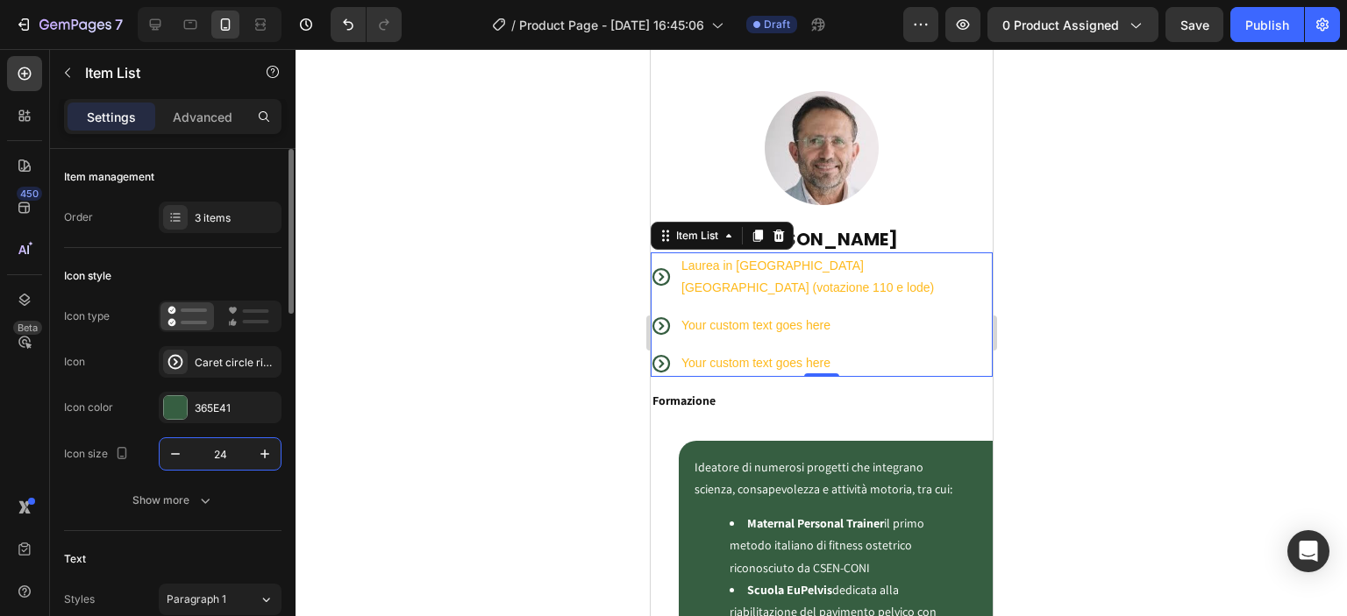
click at [210, 454] on input "24" at bounding box center [220, 454] width 58 height 32
type input "18"
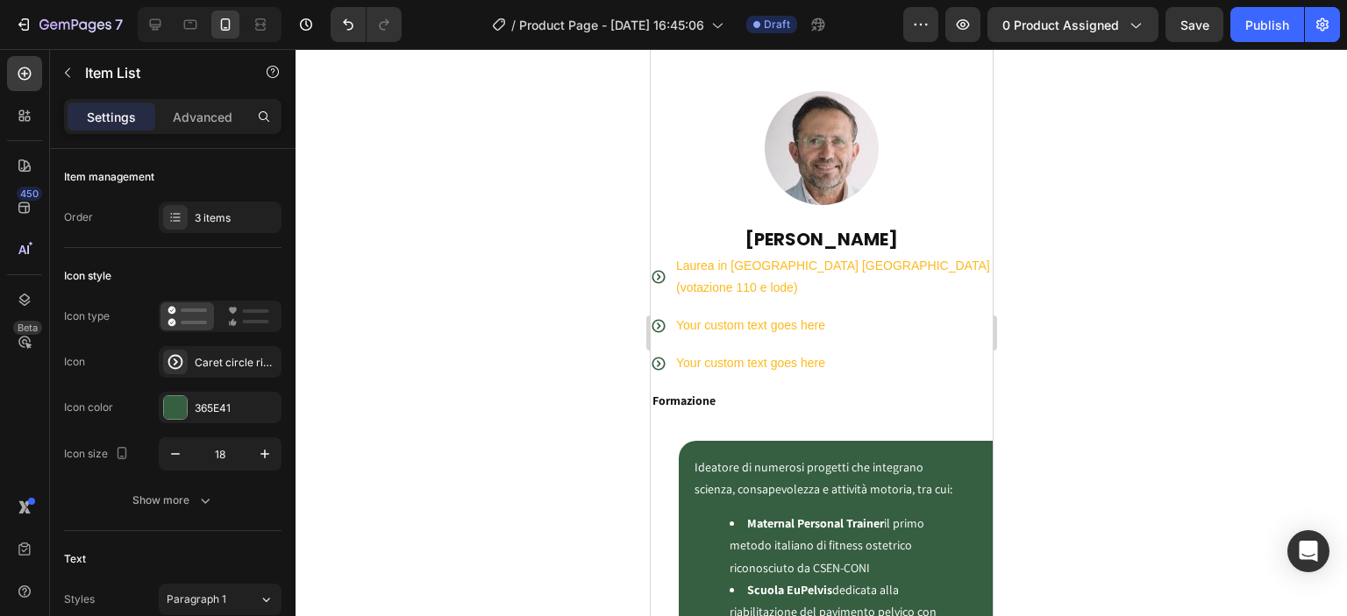
click at [98, 104] on div "Settings" at bounding box center [112, 117] width 88 height 28
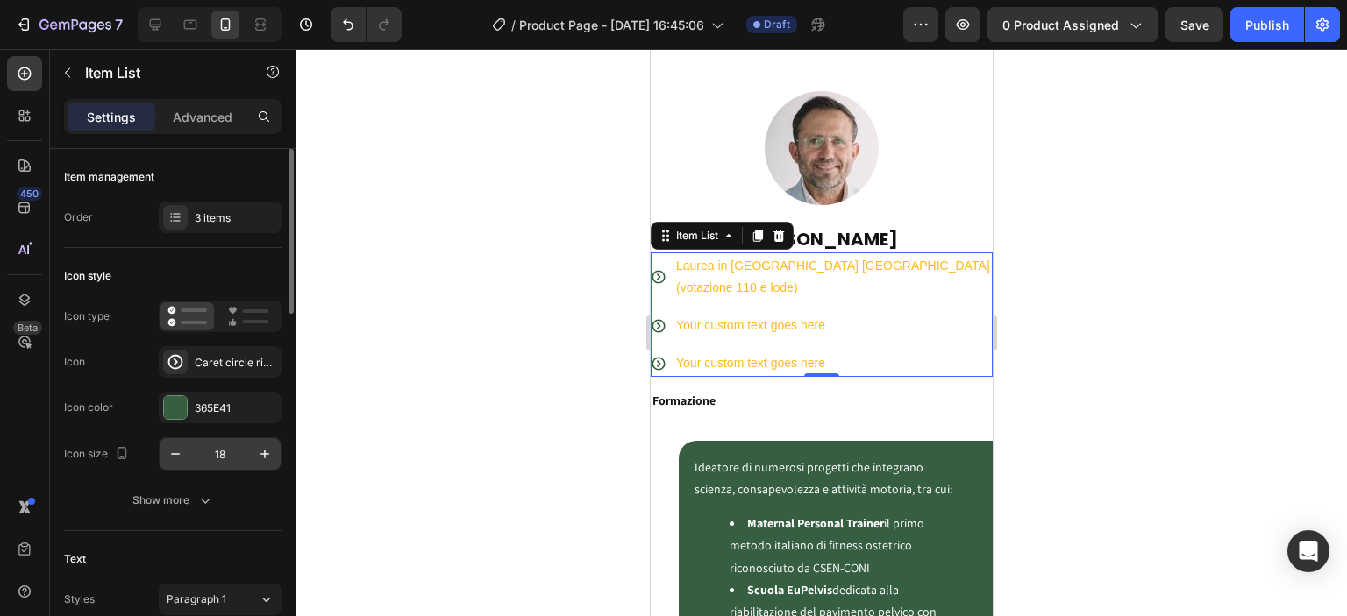
scroll to position [204, 0]
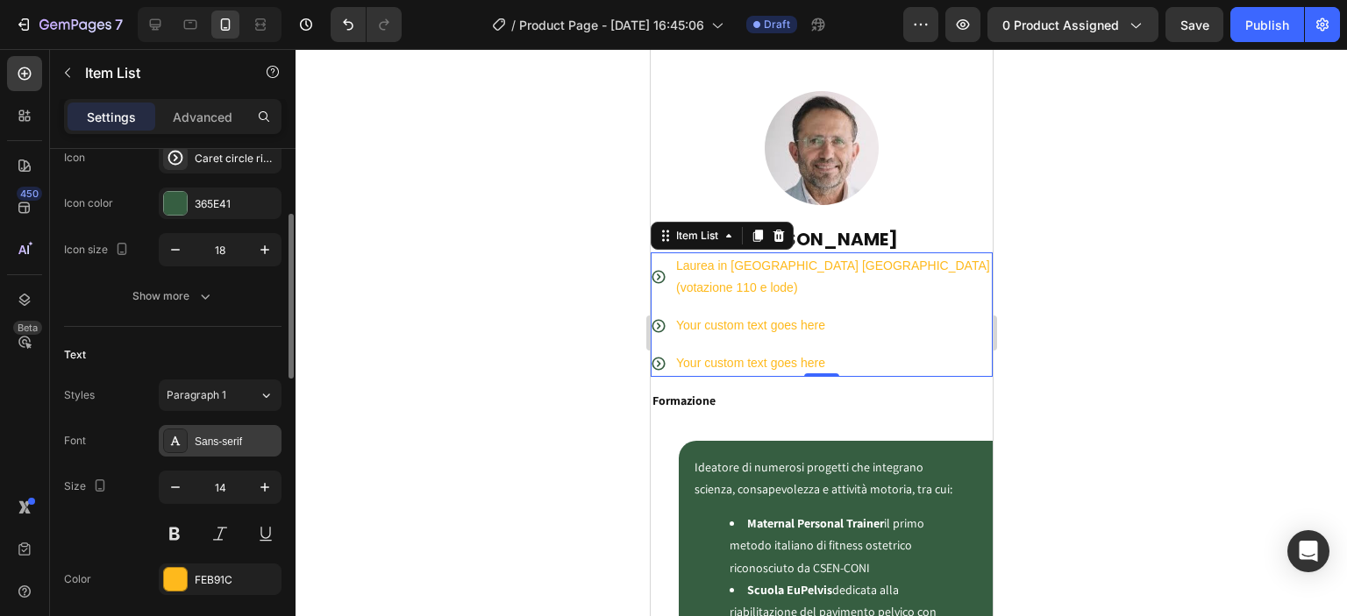
click at [228, 435] on div "Sans-serif" at bounding box center [236, 442] width 82 height 16
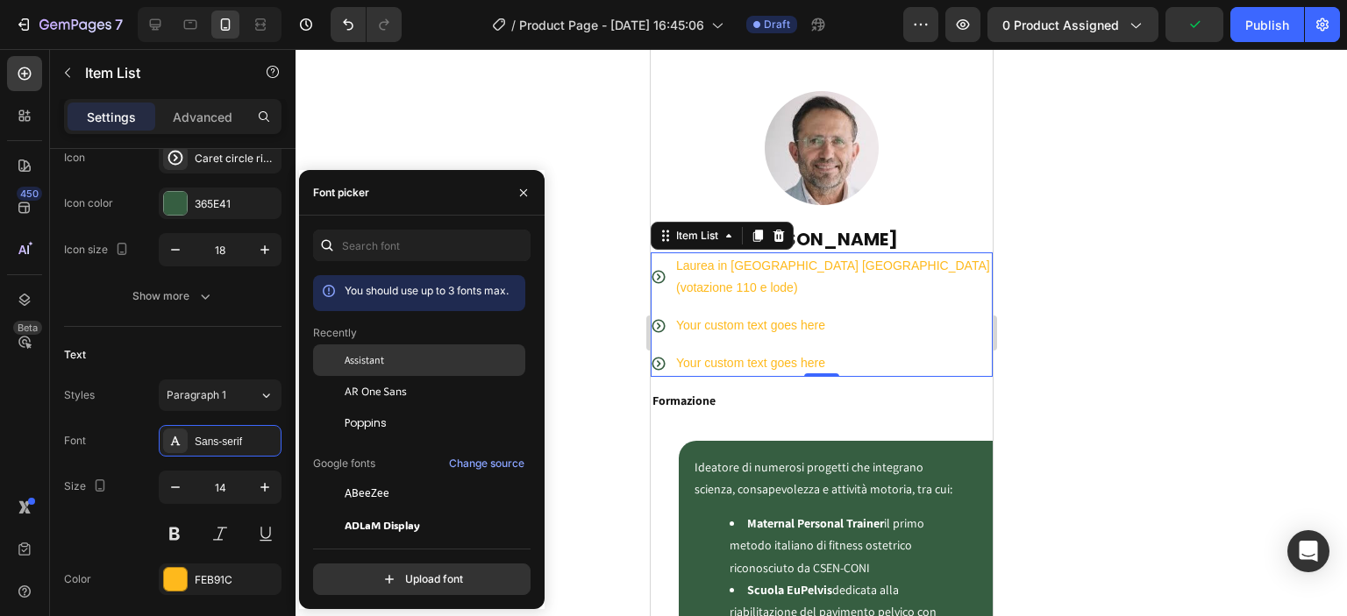
click at [367, 353] on span "Assistant" at bounding box center [364, 361] width 39 height 16
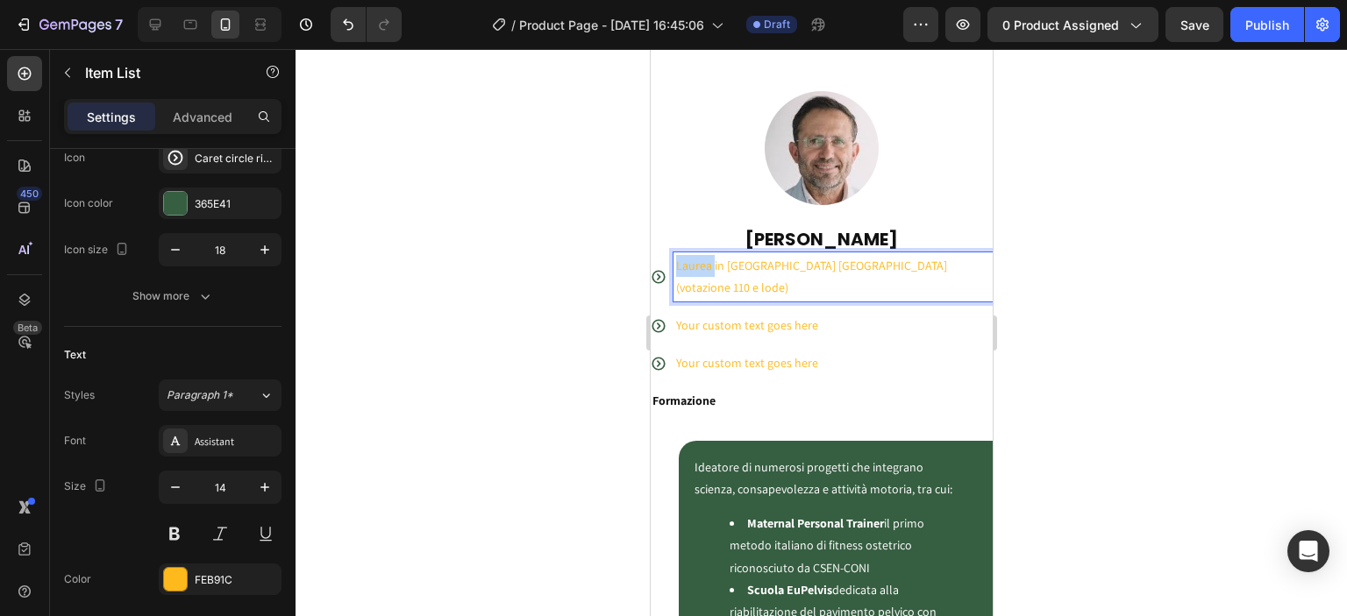
click at [699, 255] on p "Laurea in Ostetricia Università di Modena (votazione 110 e lode)" at bounding box center [832, 277] width 314 height 44
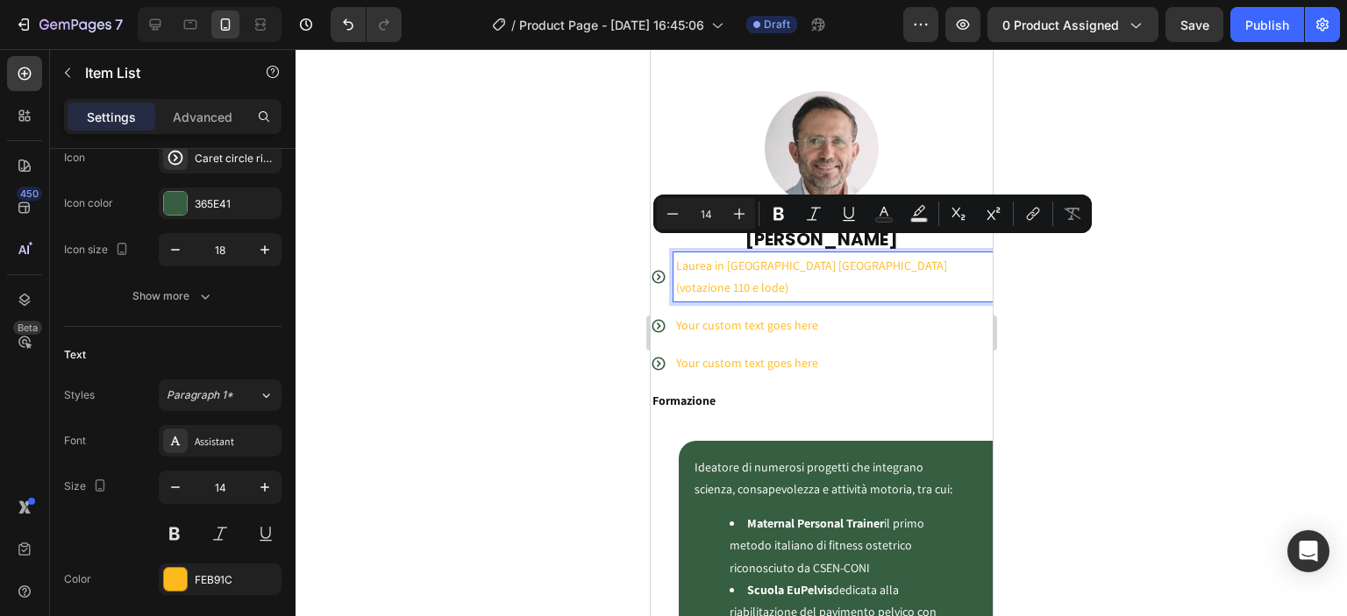
click at [709, 270] on p "Laurea in Ostetricia Università di Modena (votazione 110 e lode)" at bounding box center [832, 277] width 314 height 44
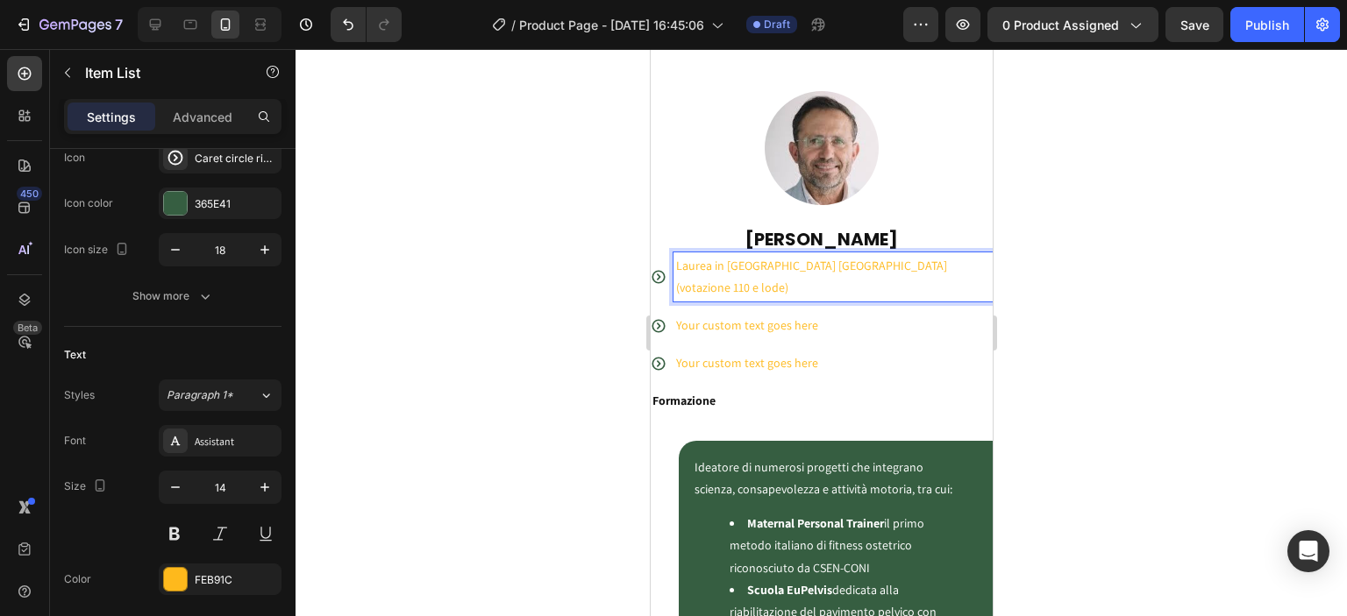
click at [709, 270] on p "Laurea in Ostetricia Università di Modena (votazione 110 e lode)" at bounding box center [832, 277] width 314 height 44
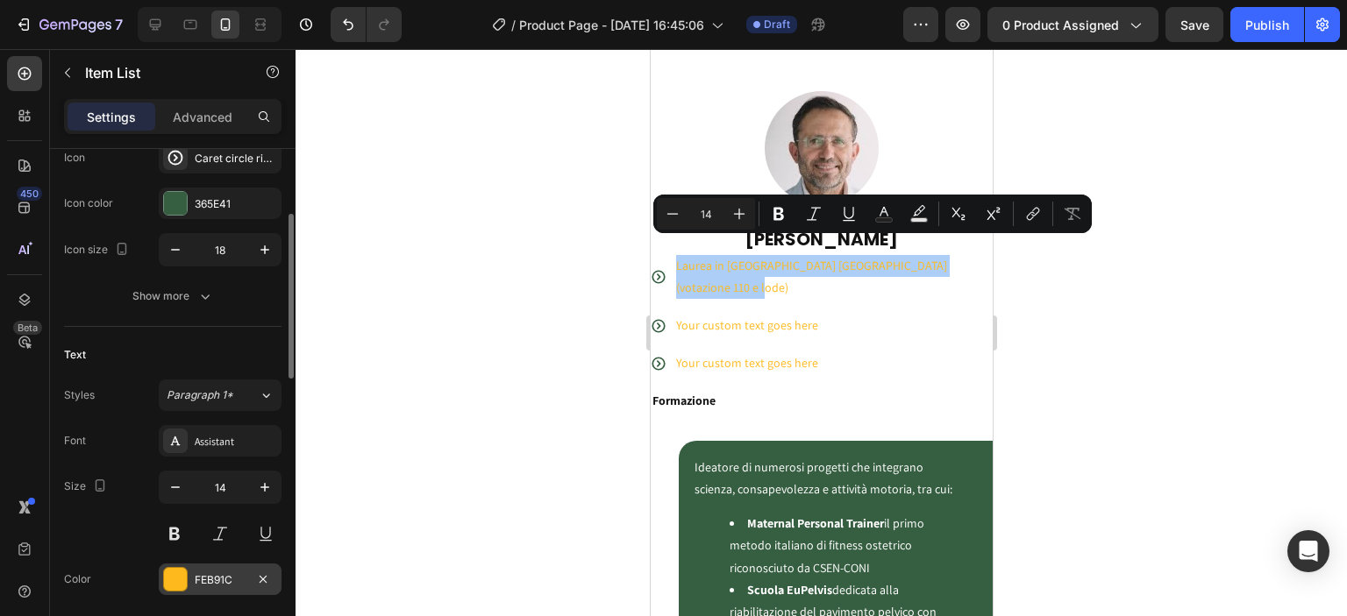
click at [249, 571] on div "FEB91C" at bounding box center [220, 580] width 123 height 32
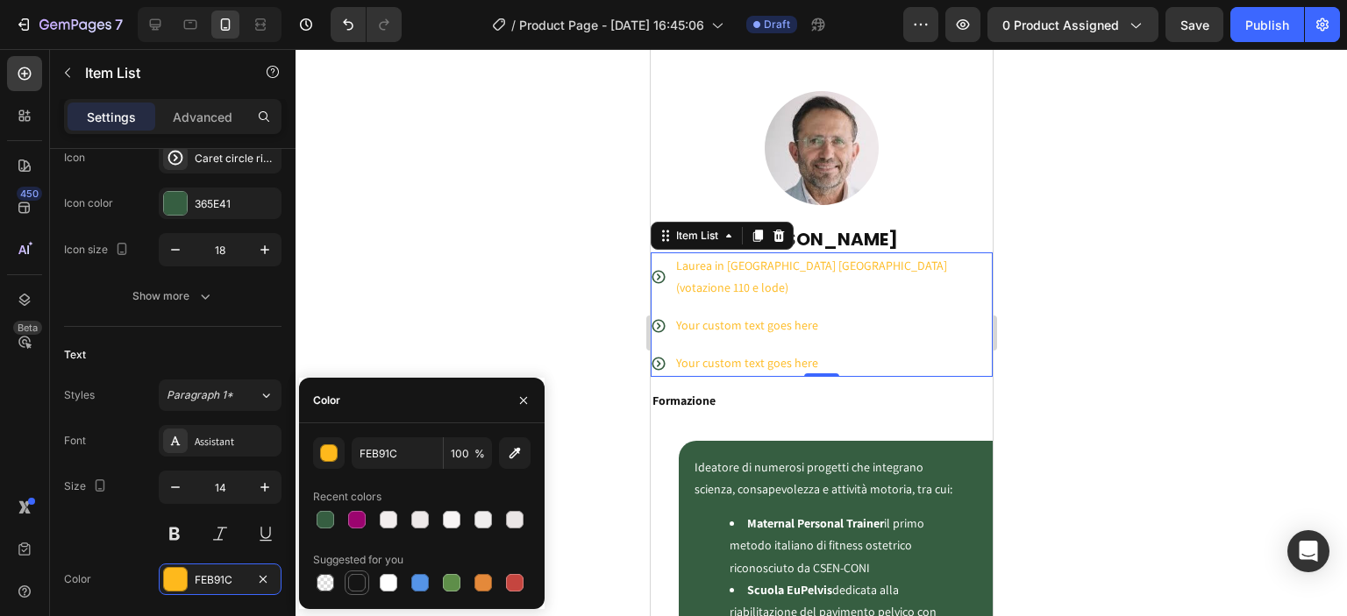
click at [350, 588] on div at bounding box center [357, 583] width 18 height 18
type input "151515"
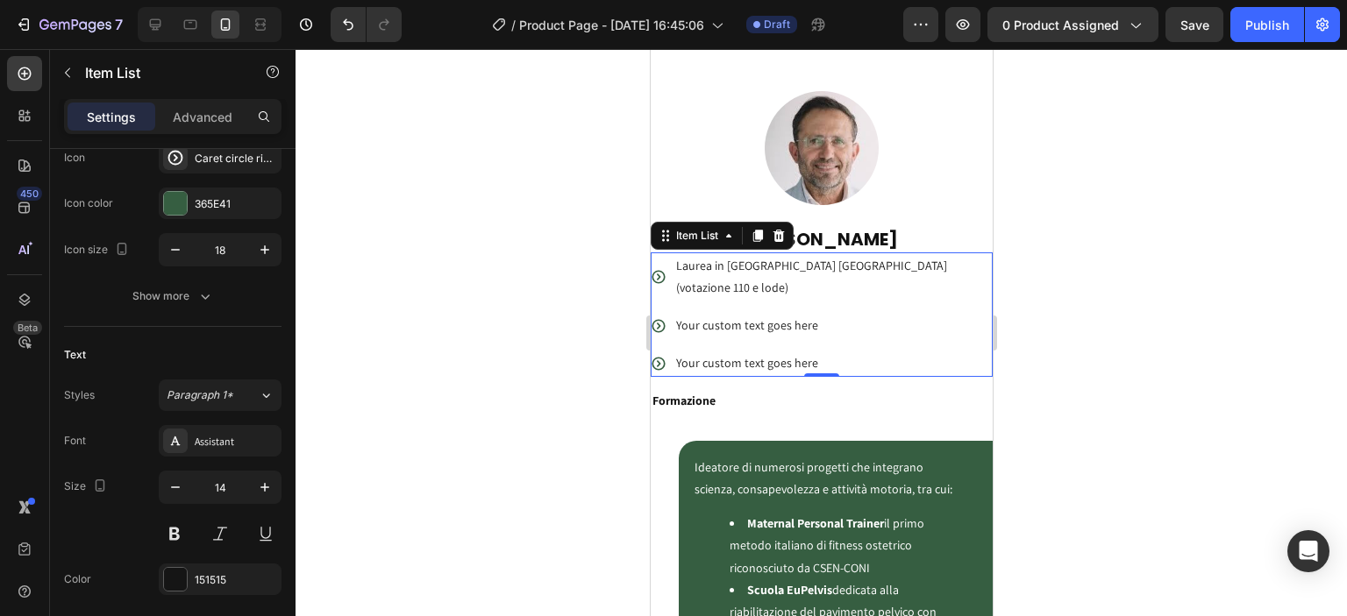
click at [445, 297] on div at bounding box center [821, 332] width 1051 height 567
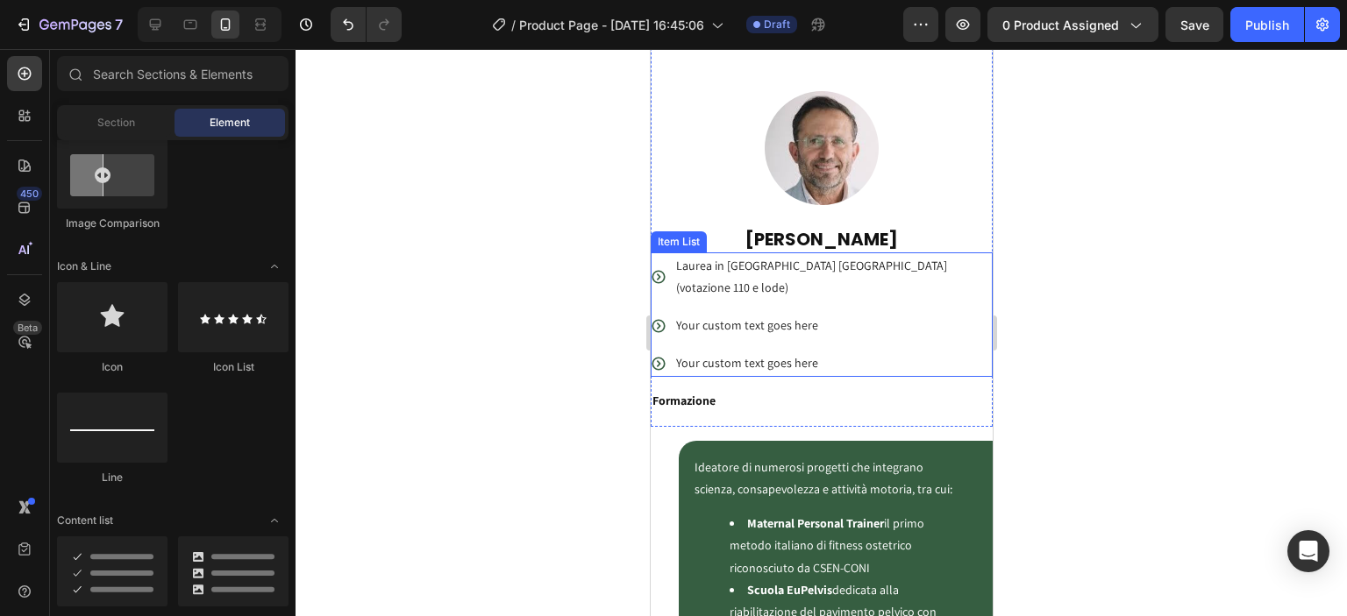
click at [714, 261] on p "Laurea in Ostetricia Università di Modena (votazione 110 e lode)" at bounding box center [832, 277] width 314 height 44
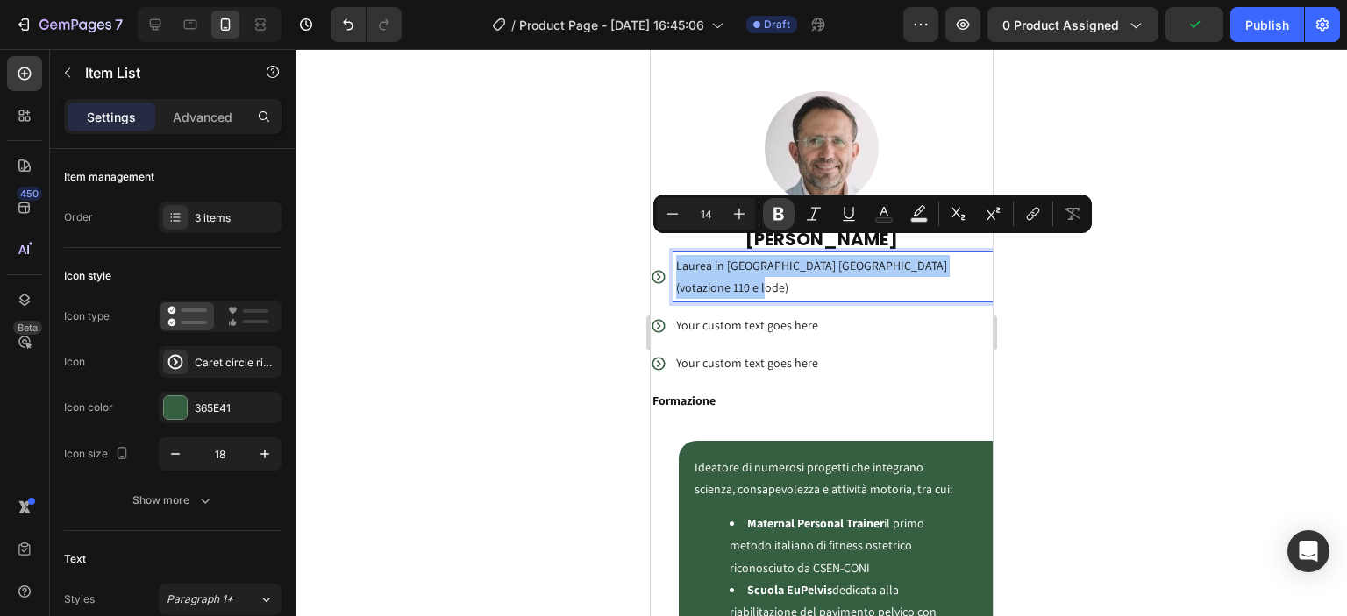
click at [780, 216] on icon "Editor contextual toolbar" at bounding box center [779, 214] width 18 height 18
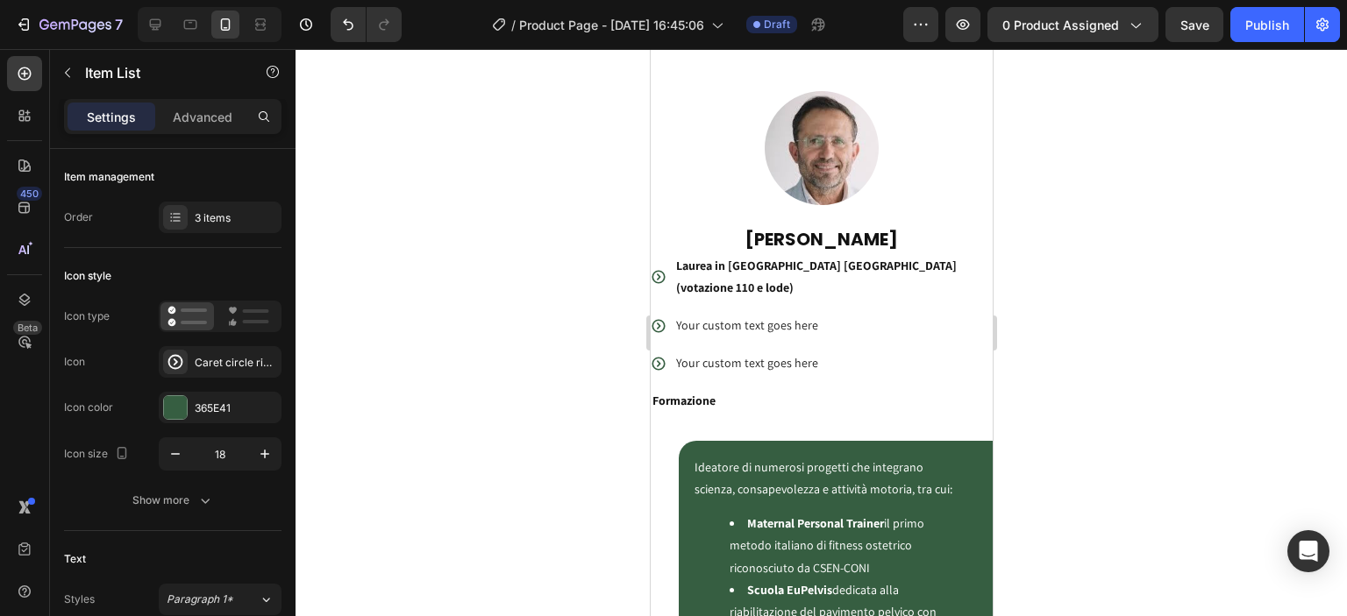
click at [709, 269] on strong "Laurea in Ostetricia Università di Modena (votazione 110 e lode)" at bounding box center [815, 277] width 281 height 38
click at [705, 257] on p "Laurea in Ostetricia Università di Modena (votazione 110 e lode)" at bounding box center [832, 277] width 314 height 44
click at [719, 262] on p "Laurea in Ostetricia Università di Modena (votazione 110 e lode)" at bounding box center [832, 277] width 314 height 44
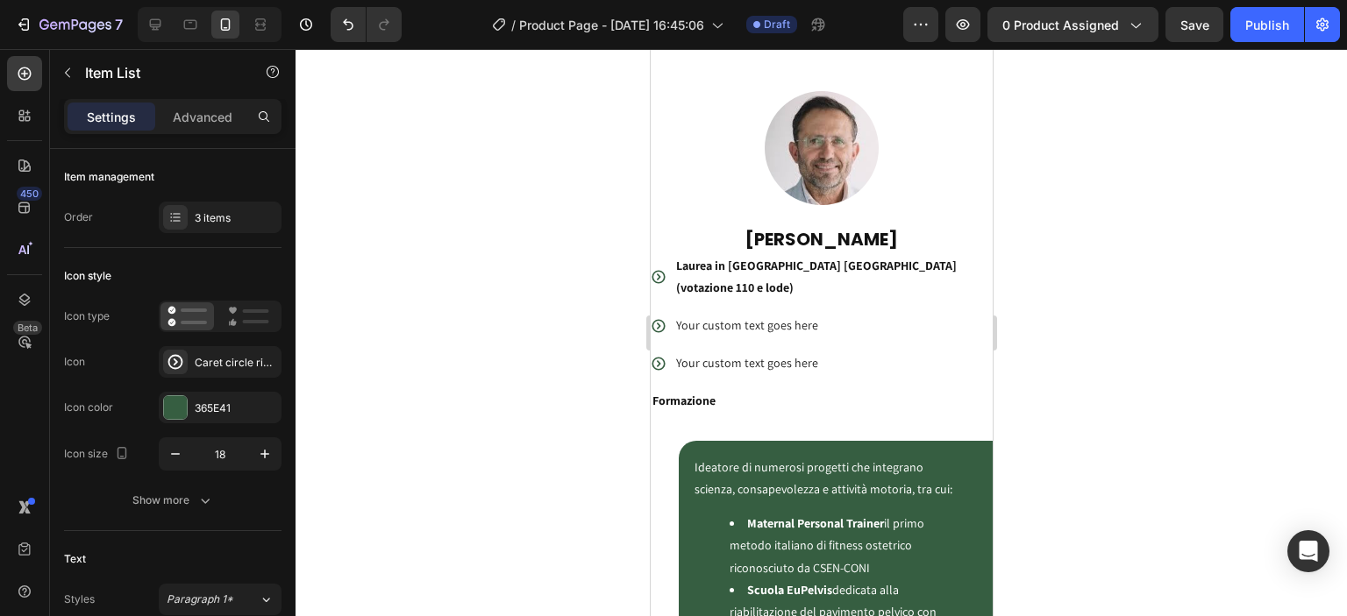
click at [719, 262] on p "Laurea in Ostetricia Università di Modena (votazione 110 e lode)" at bounding box center [832, 277] width 314 height 44
drag, startPoint x: 699, startPoint y: 249, endPoint x: 693, endPoint y: 256, distance: 9.3
click at [693, 258] on strong "Laurea in Ostetricia Università di Modena (votazione 110 e lode)" at bounding box center [815, 277] width 281 height 38
click at [745, 280] on p "Laurea in Ostetricia Università di Modena (votazione 110 e lode)" at bounding box center [832, 277] width 314 height 44
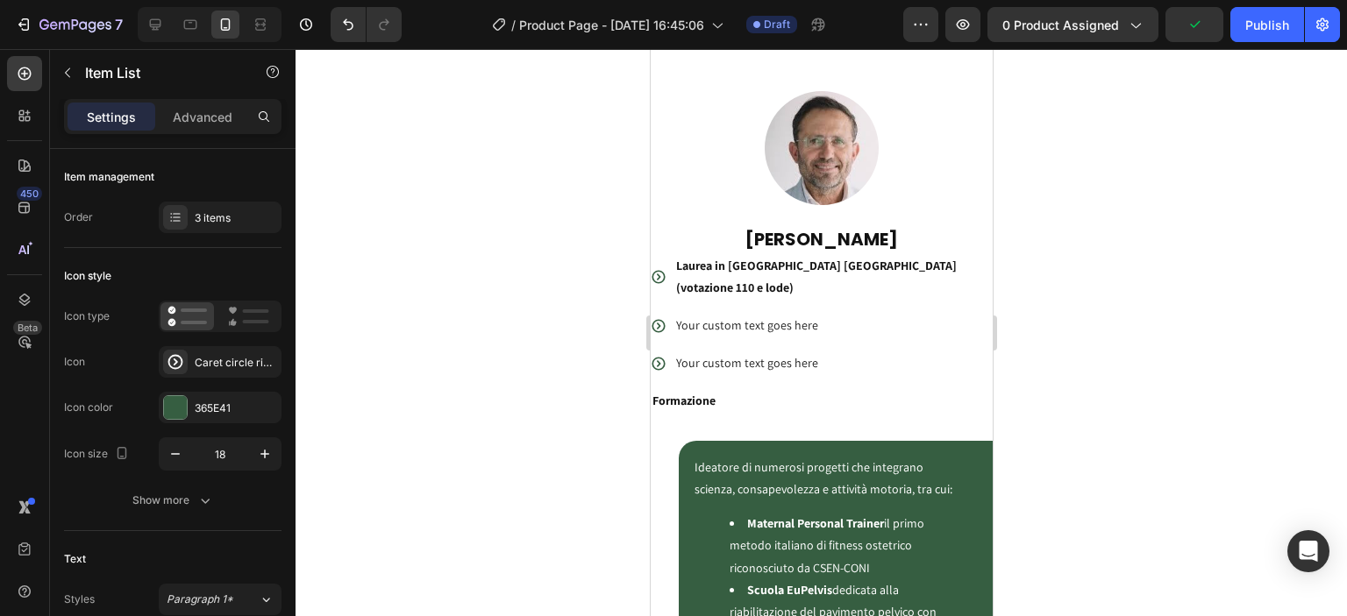
click at [728, 280] on p "Laurea in Ostetricia Università di Modena (votazione 110 e lode)" at bounding box center [832, 277] width 314 height 44
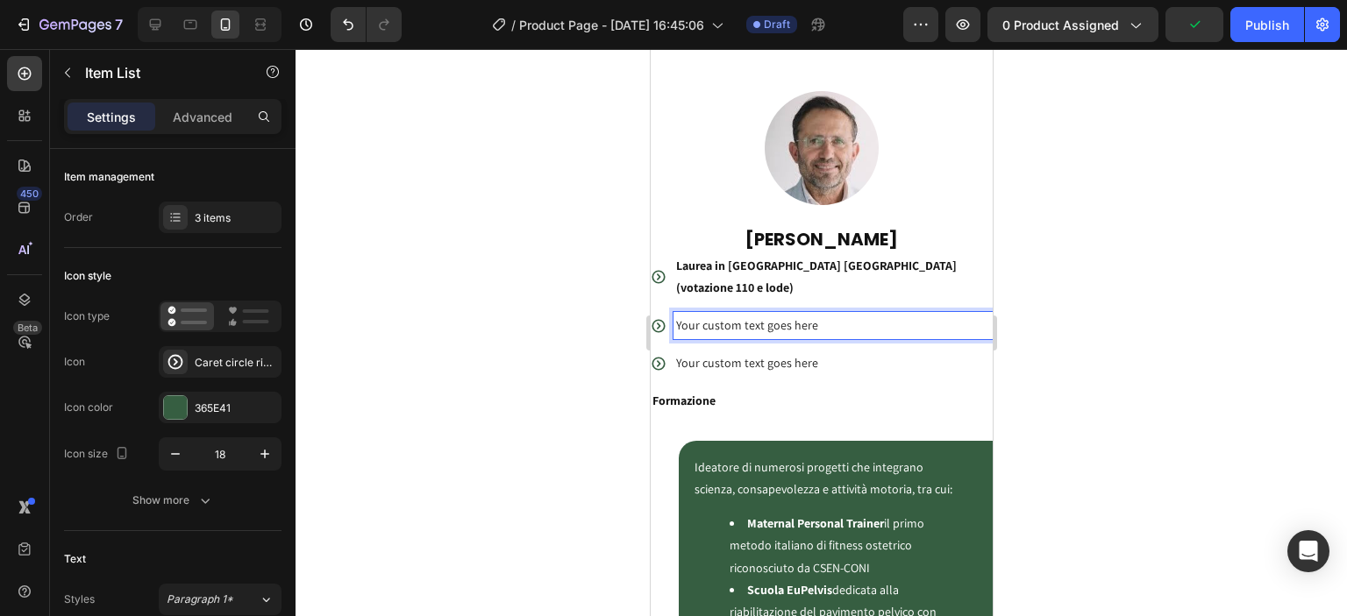
click at [713, 312] on div "Your custom text goes here" at bounding box center [832, 325] width 319 height 27
click at [706, 268] on strong "Laurea in Ostetricia Università di Modena (votazione 110 e lode)" at bounding box center [815, 277] width 281 height 38
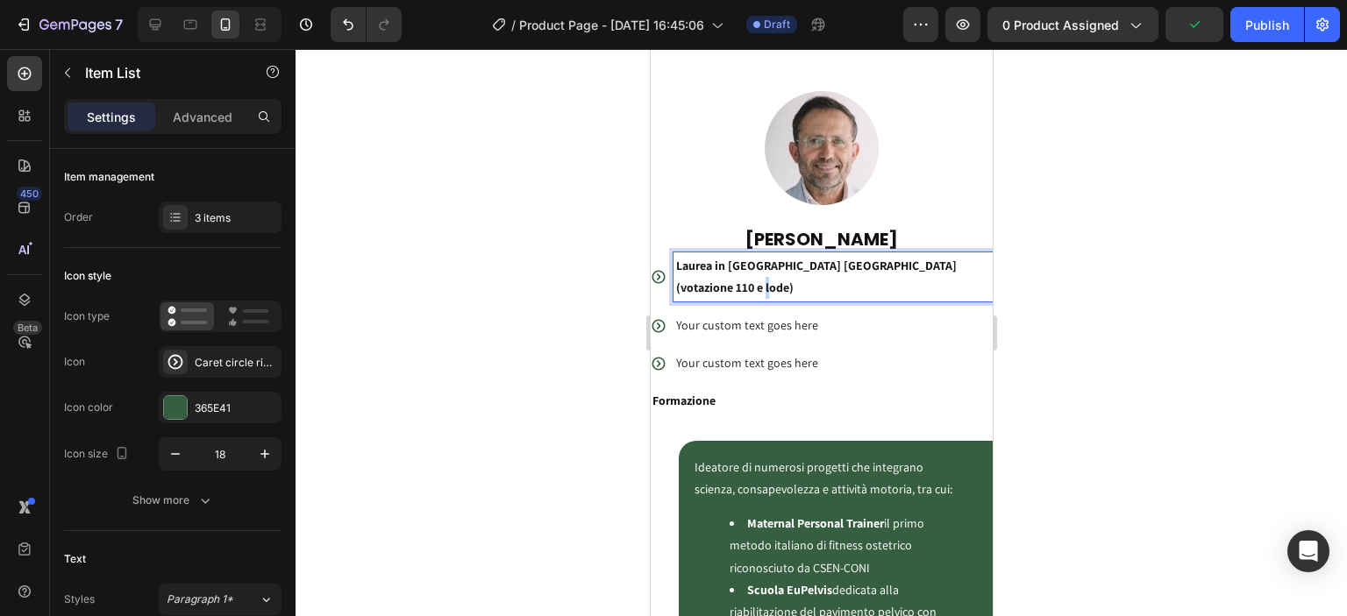
click at [706, 268] on strong "Laurea in Ostetricia Università di Modena (votazione 110 e lode)" at bounding box center [815, 277] width 281 height 38
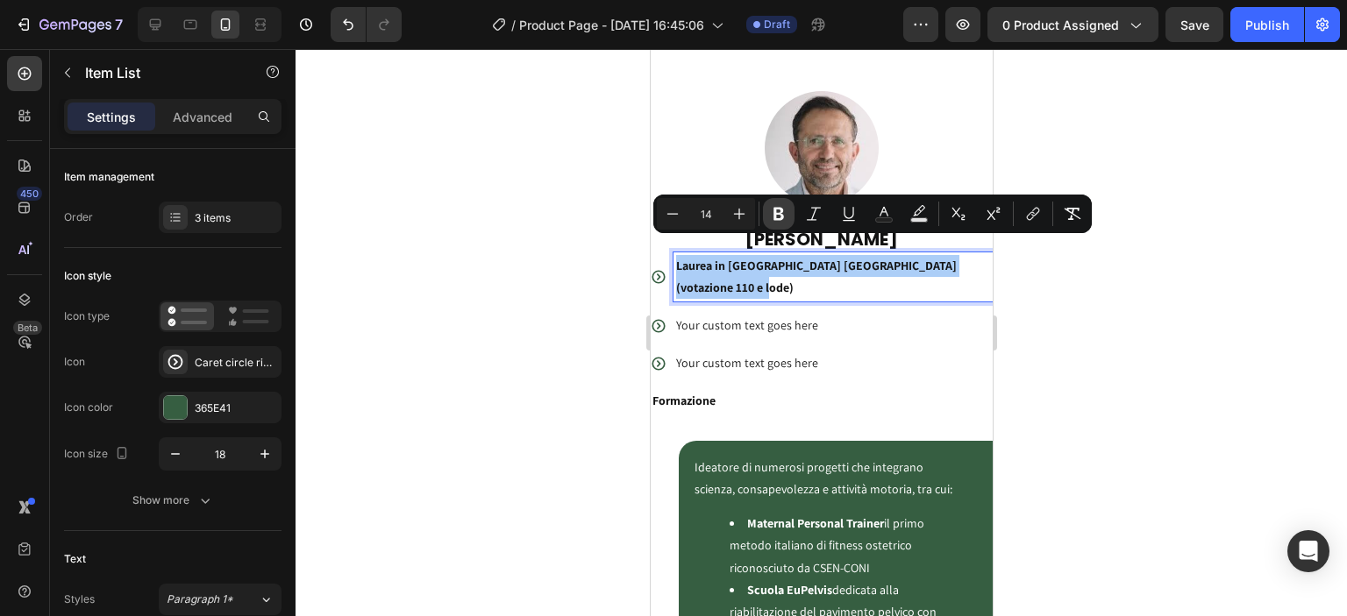
drag, startPoint x: 775, startPoint y: 217, endPoint x: 25, endPoint y: 211, distance: 750.7
click at [775, 217] on icon "Editor contextual toolbar" at bounding box center [778, 214] width 11 height 13
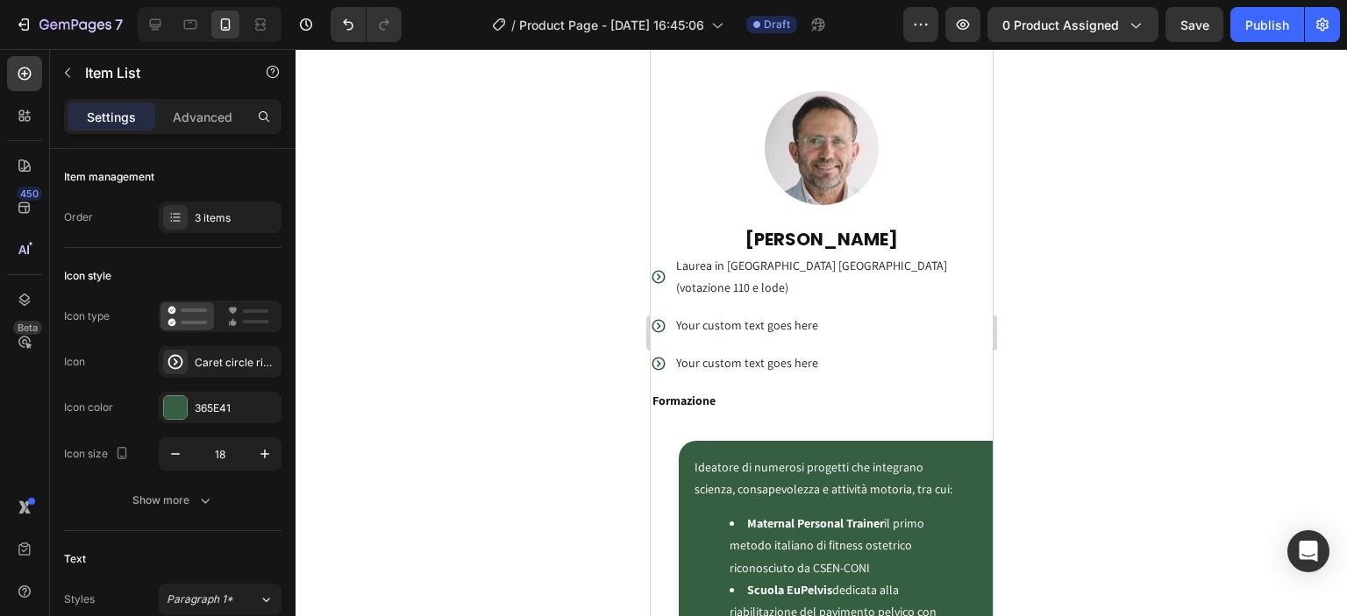
click at [522, 304] on div at bounding box center [821, 332] width 1051 height 567
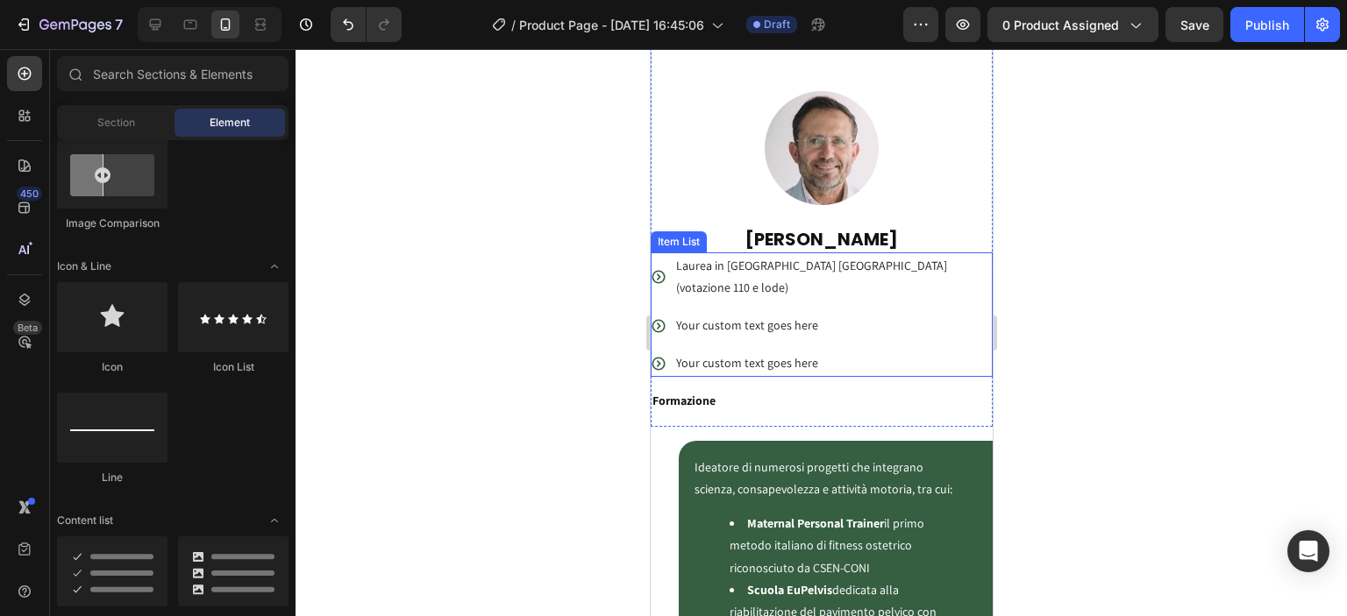
click at [688, 315] on p "Your custom text goes here" at bounding box center [832, 326] width 314 height 22
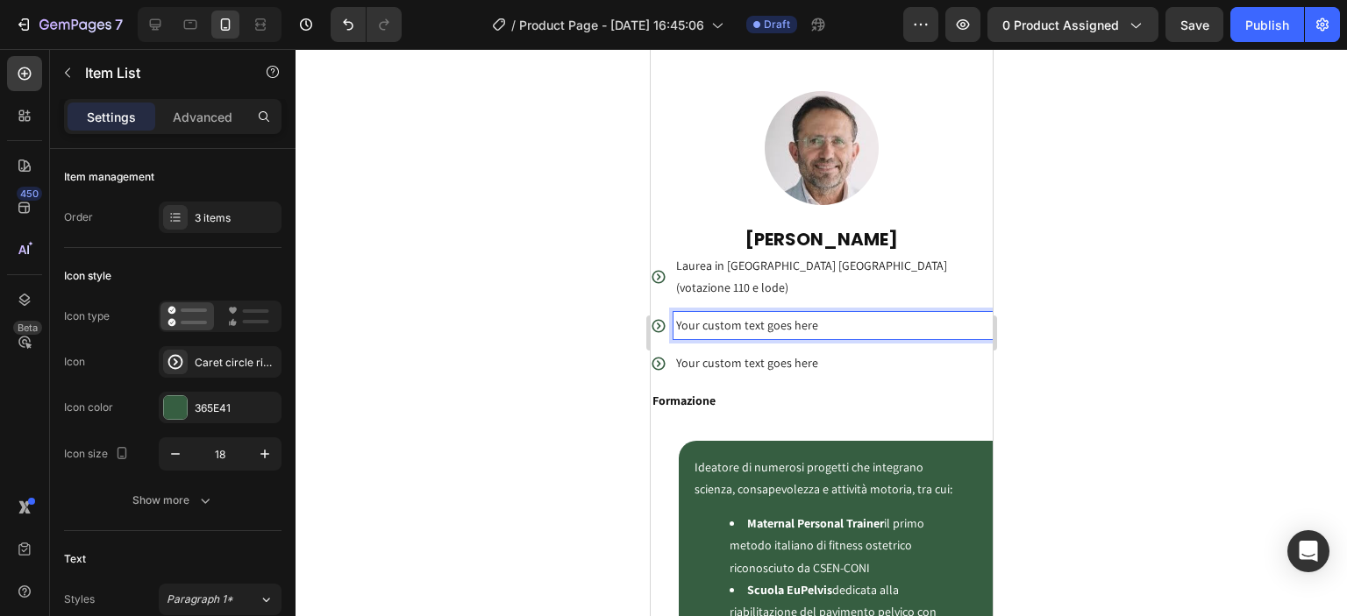
click at [720, 315] on p "Your custom text goes here" at bounding box center [832, 326] width 314 height 22
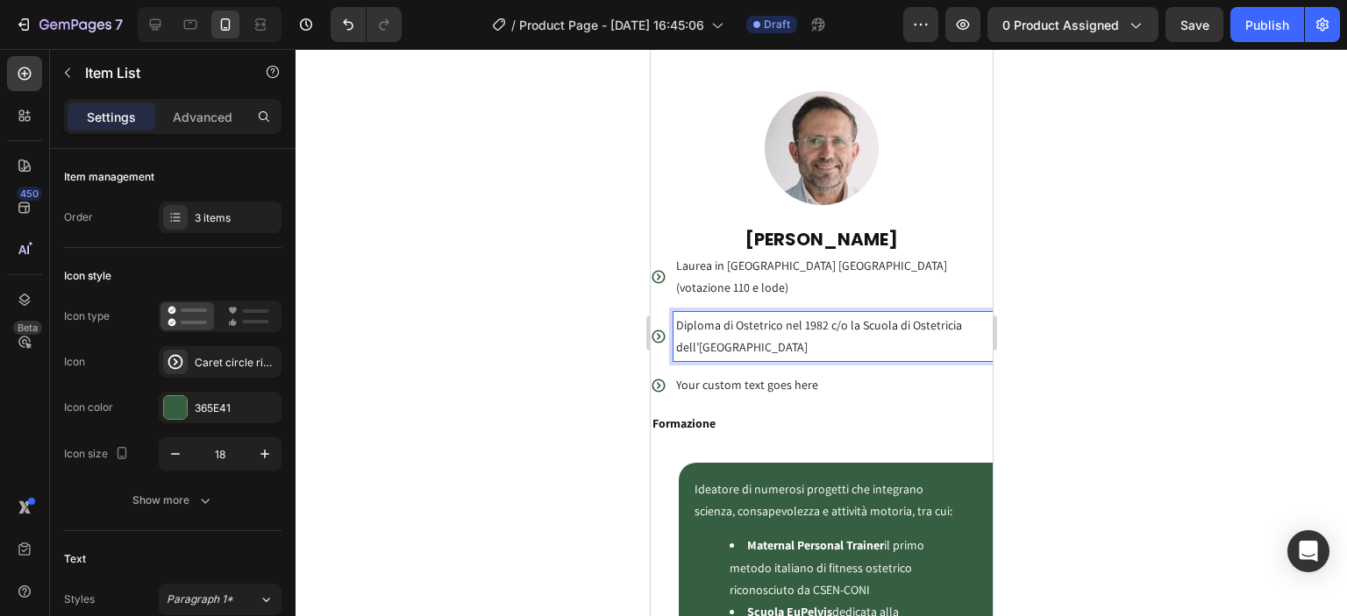
click at [1063, 332] on div at bounding box center [821, 332] width 1051 height 567
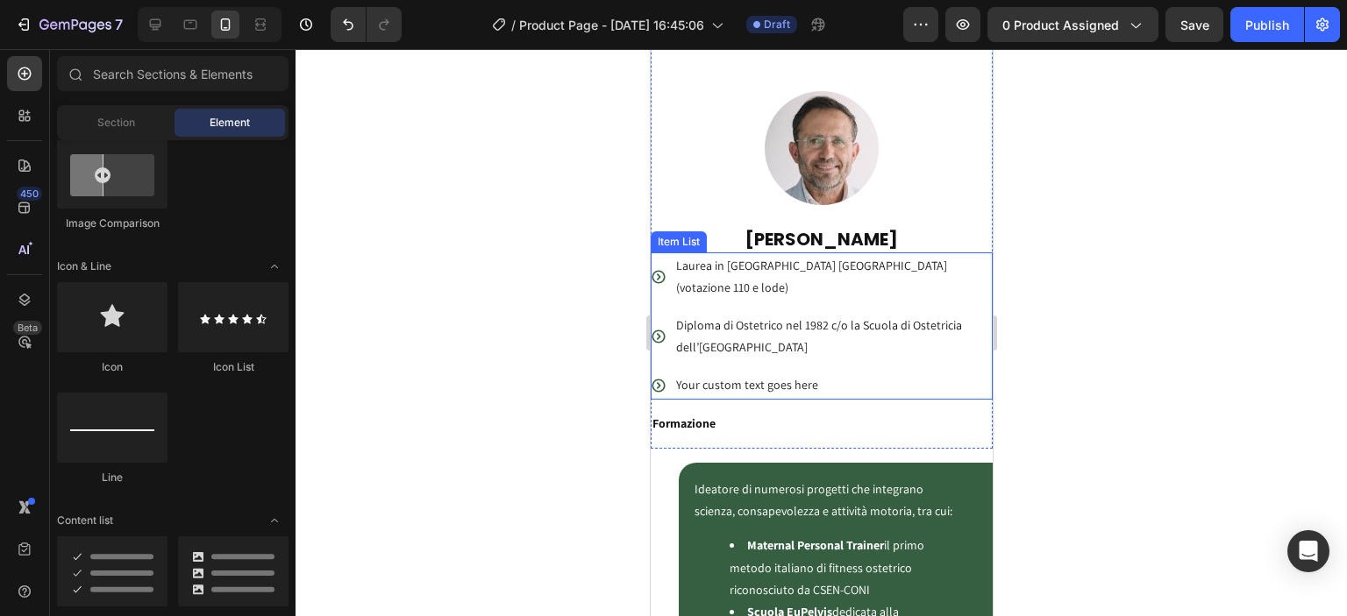
click at [937, 261] on p "Laurea in Ostetricia Università di Modena (votazione 110 e lode)" at bounding box center [832, 277] width 314 height 44
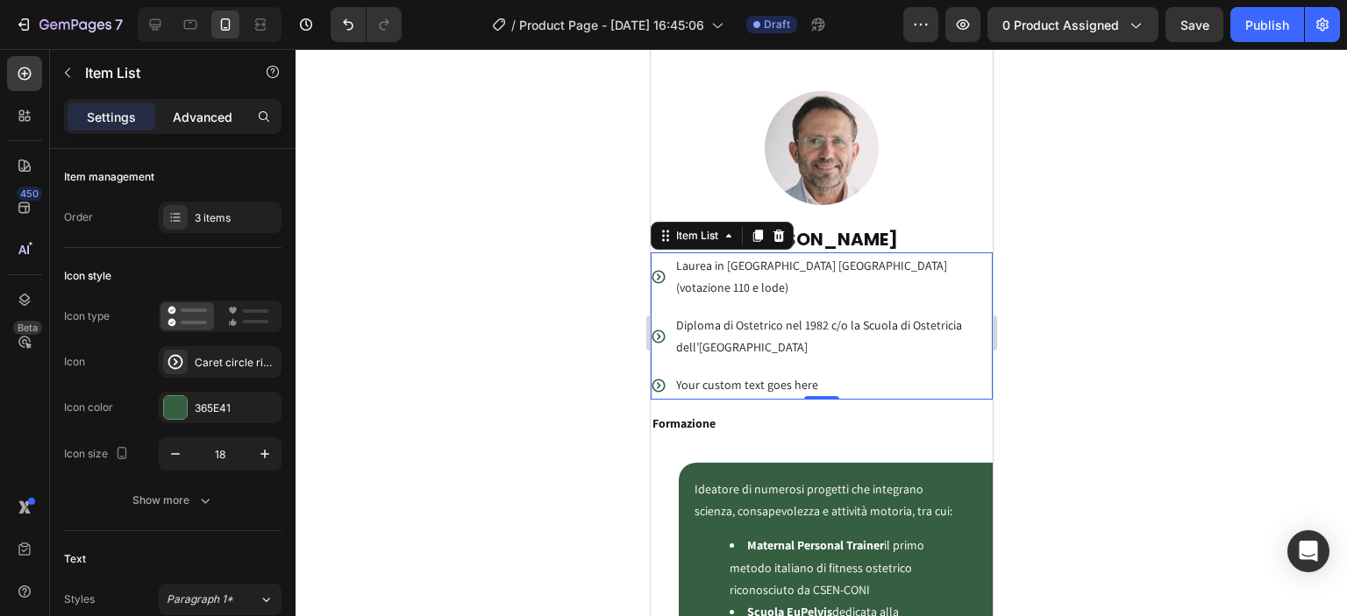
click at [193, 112] on p "Advanced" at bounding box center [203, 117] width 60 height 18
type input "100%"
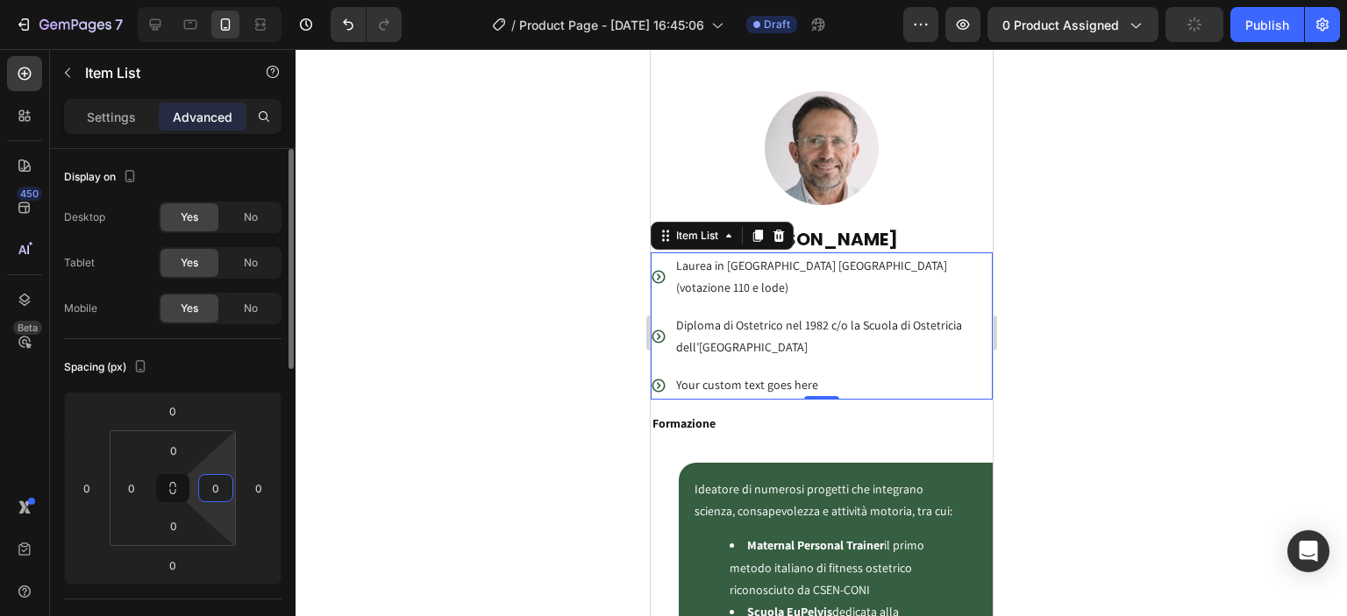
click at [225, 487] on input "0" at bounding box center [216, 488] width 26 height 26
type input "6"
click at [226, 487] on input "6" at bounding box center [216, 488] width 26 height 26
type input "16"
click at [553, 357] on div at bounding box center [821, 332] width 1051 height 567
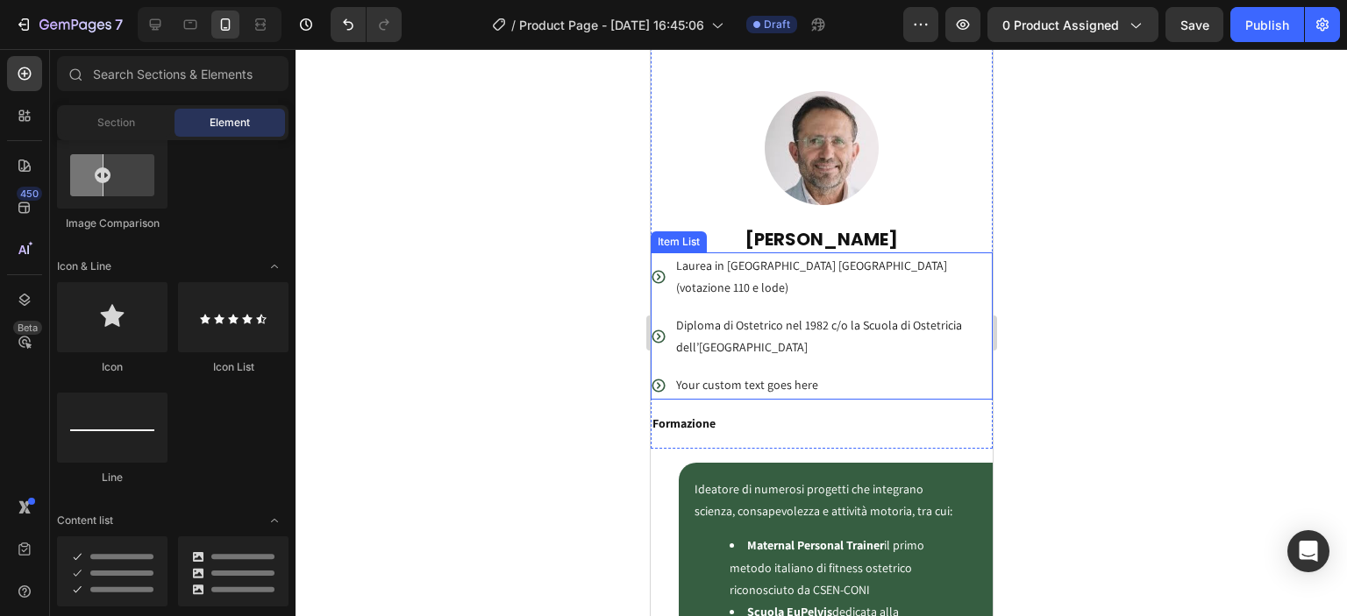
click at [713, 374] on p "Your custom text goes here" at bounding box center [825, 385] width 300 height 22
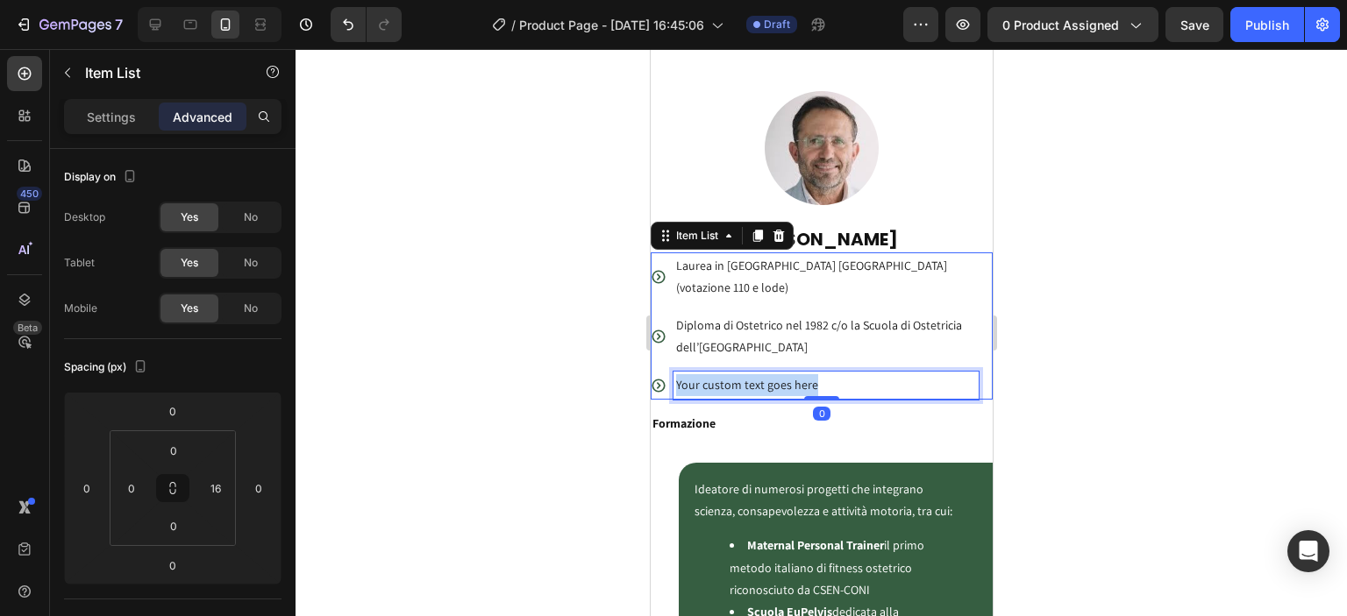
click at [713, 374] on p "Your custom text goes here" at bounding box center [825, 385] width 300 height 22
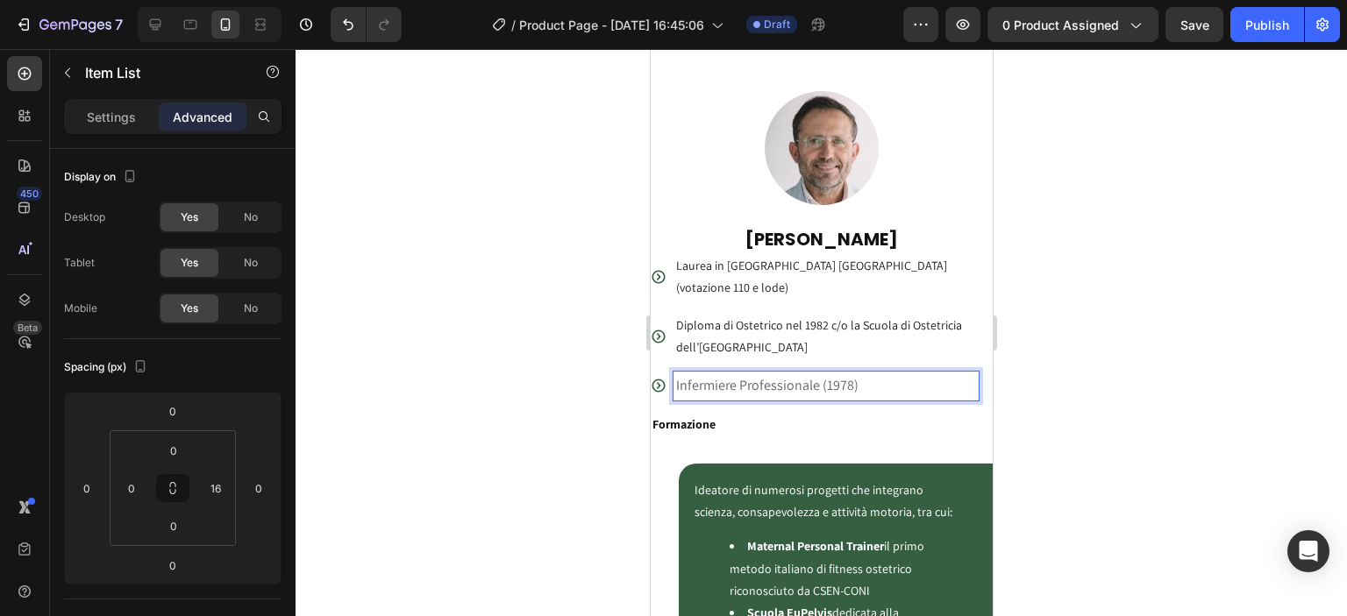
click at [588, 361] on div at bounding box center [821, 332] width 1051 height 567
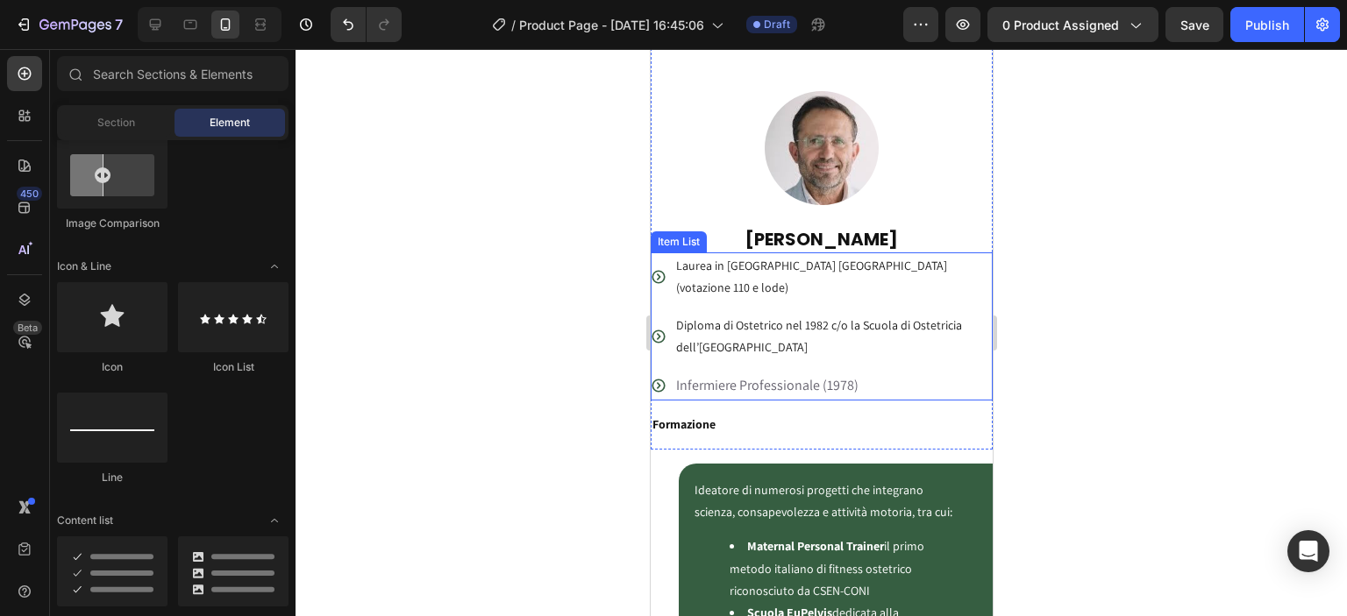
click at [746, 376] on span "Infermiere Professionale (1978)" at bounding box center [766, 385] width 182 height 18
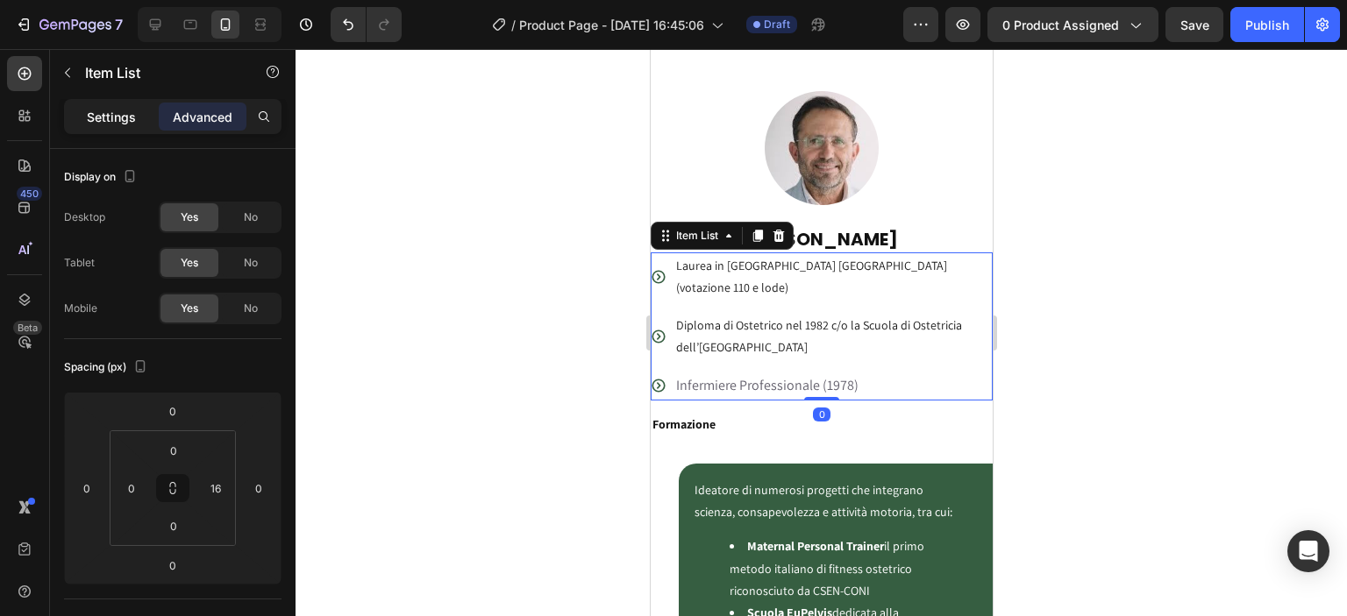
click at [96, 120] on p "Settings" at bounding box center [111, 117] width 49 height 18
type input "8"
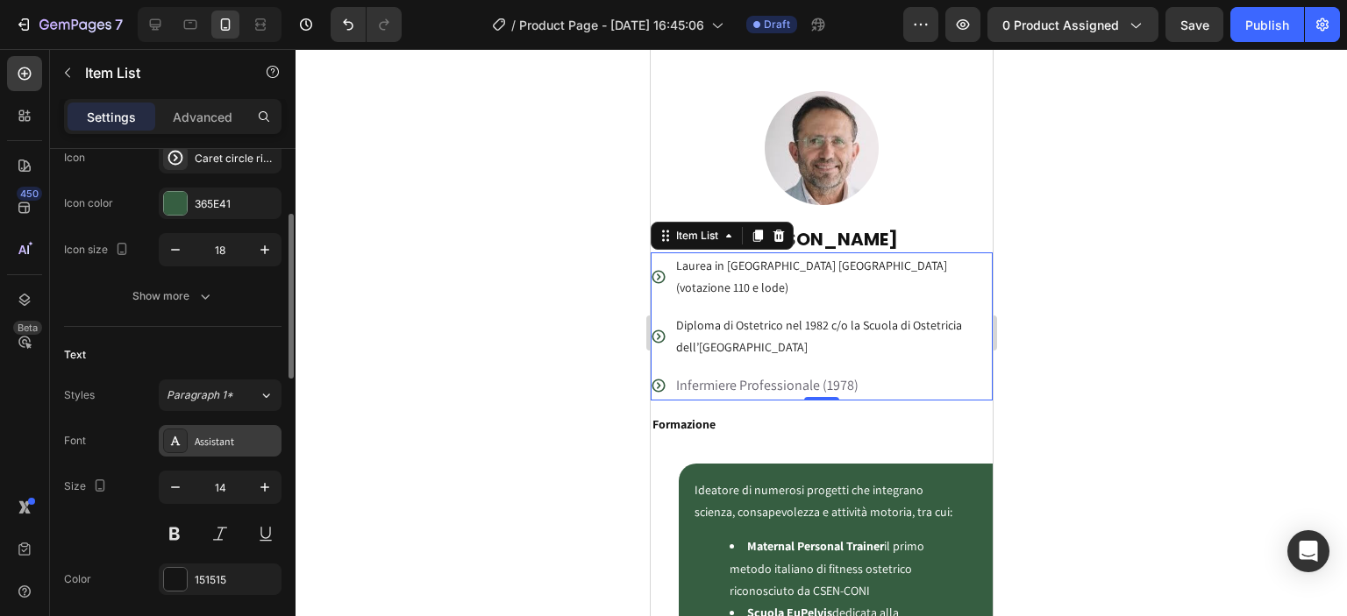
click at [239, 444] on div "Assistant" at bounding box center [236, 442] width 82 height 16
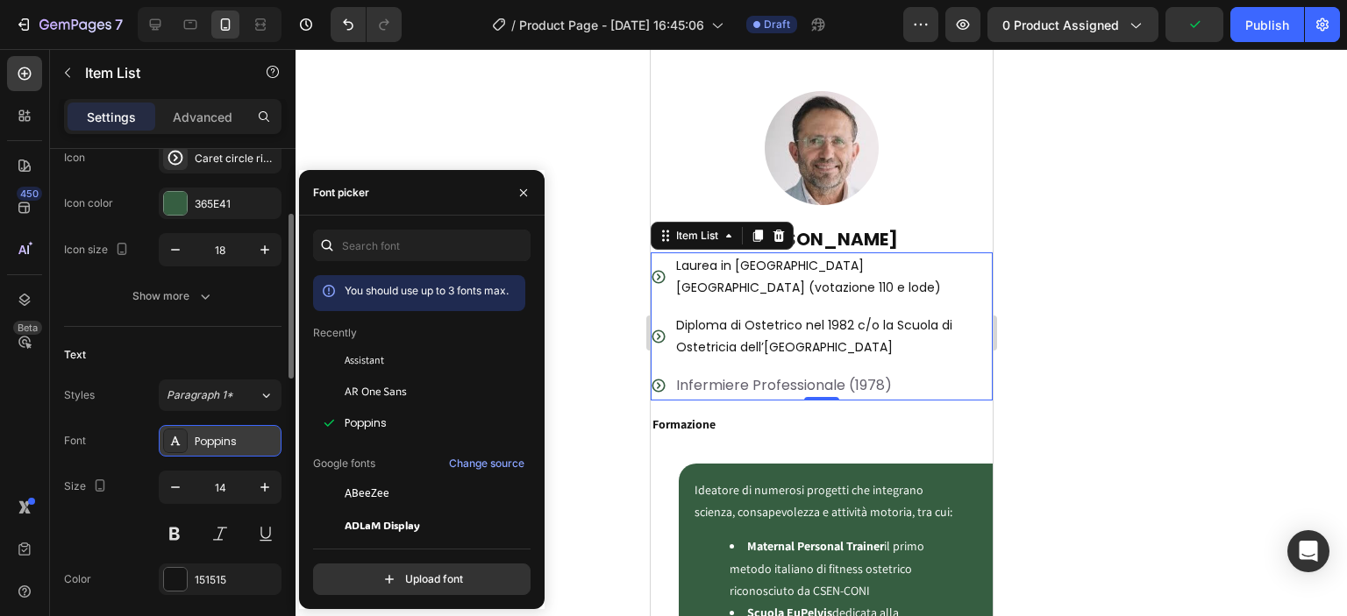
click at [232, 438] on div "Poppins" at bounding box center [236, 442] width 82 height 16
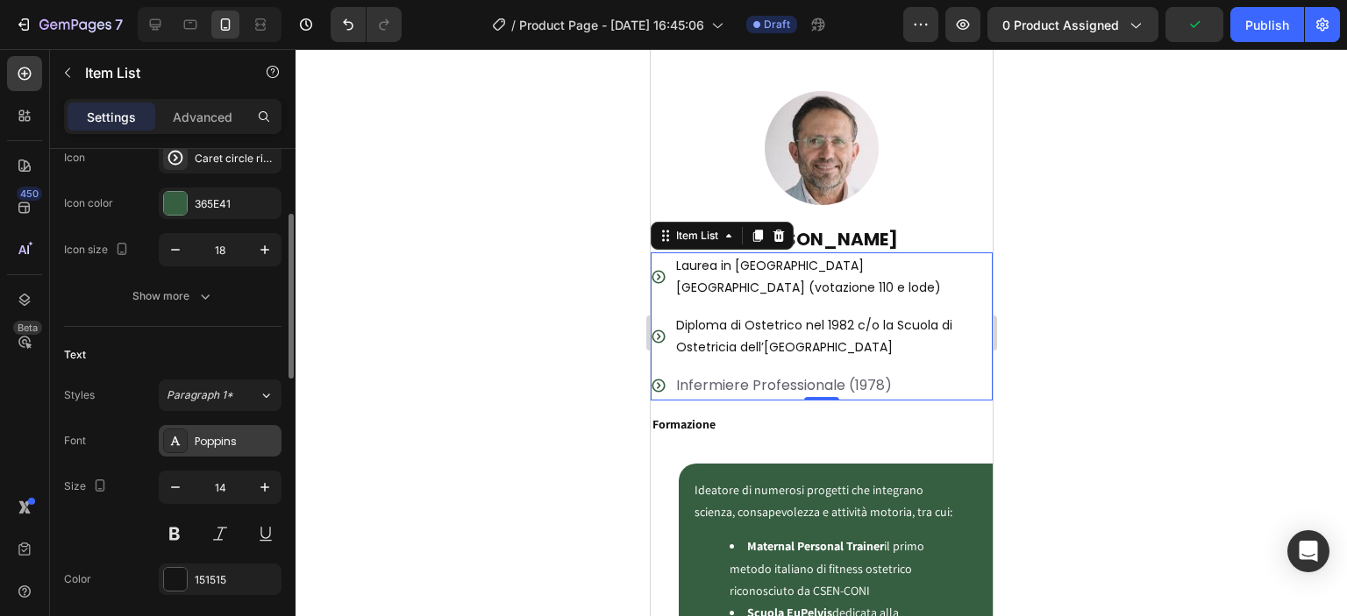
click at [232, 438] on div "Poppins" at bounding box center [236, 442] width 82 height 16
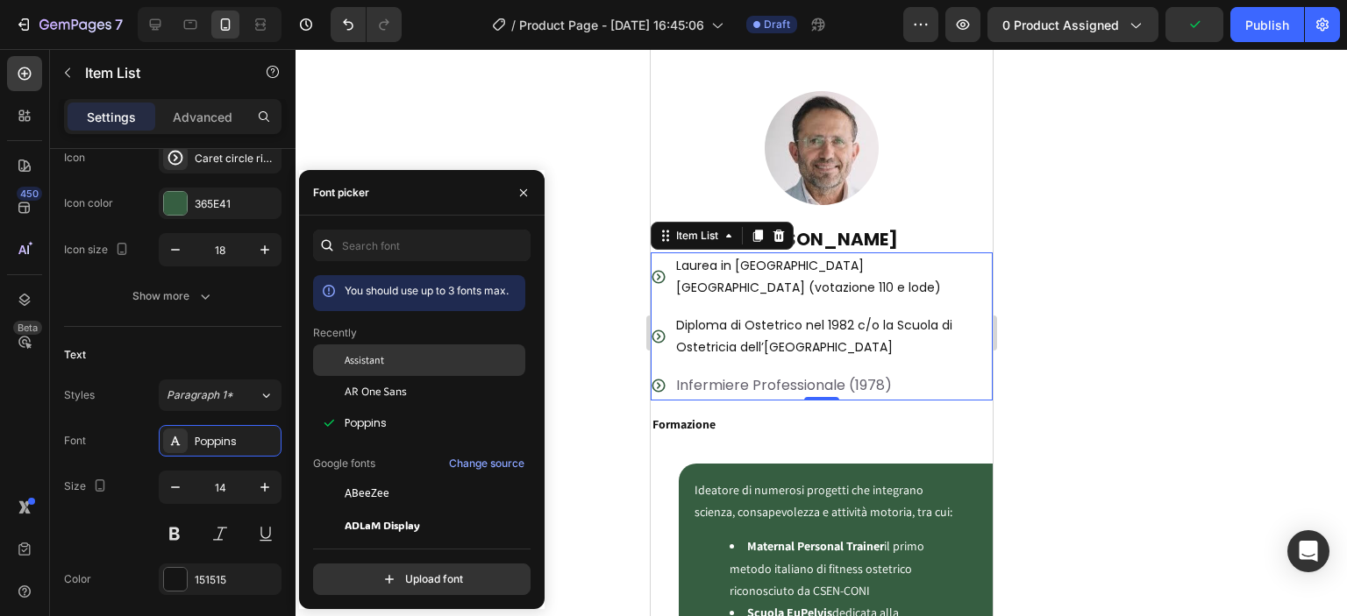
click at [379, 365] on span "Assistant" at bounding box center [364, 361] width 39 height 16
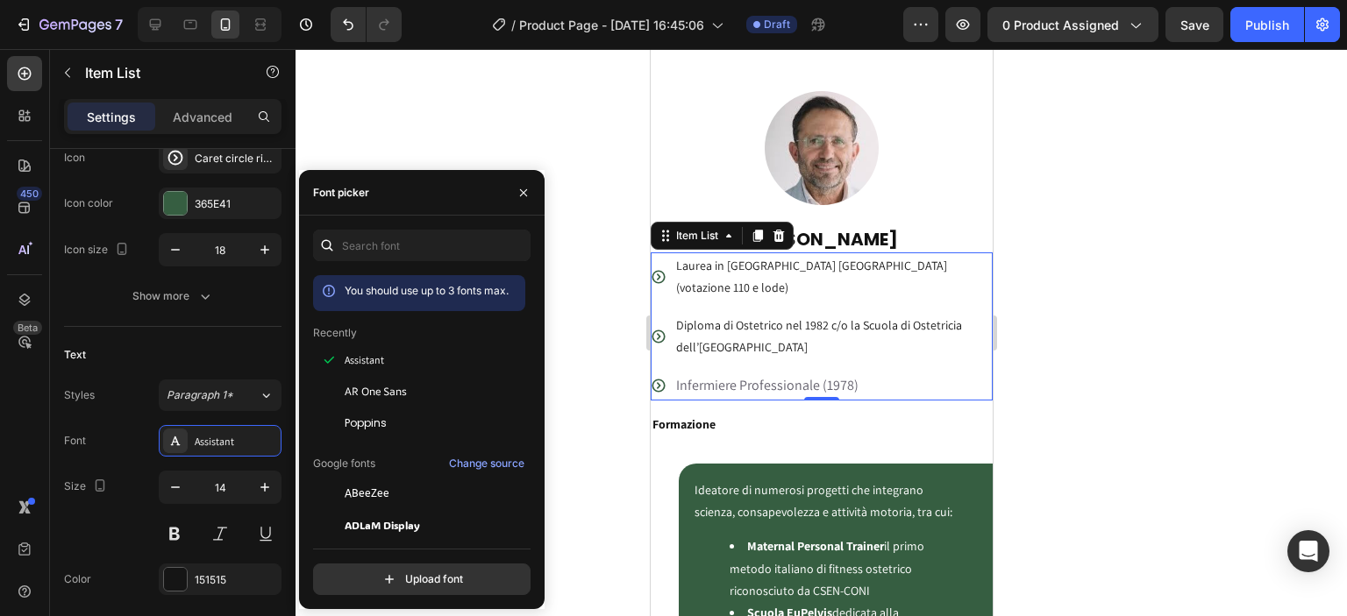
click at [585, 335] on div at bounding box center [821, 332] width 1051 height 567
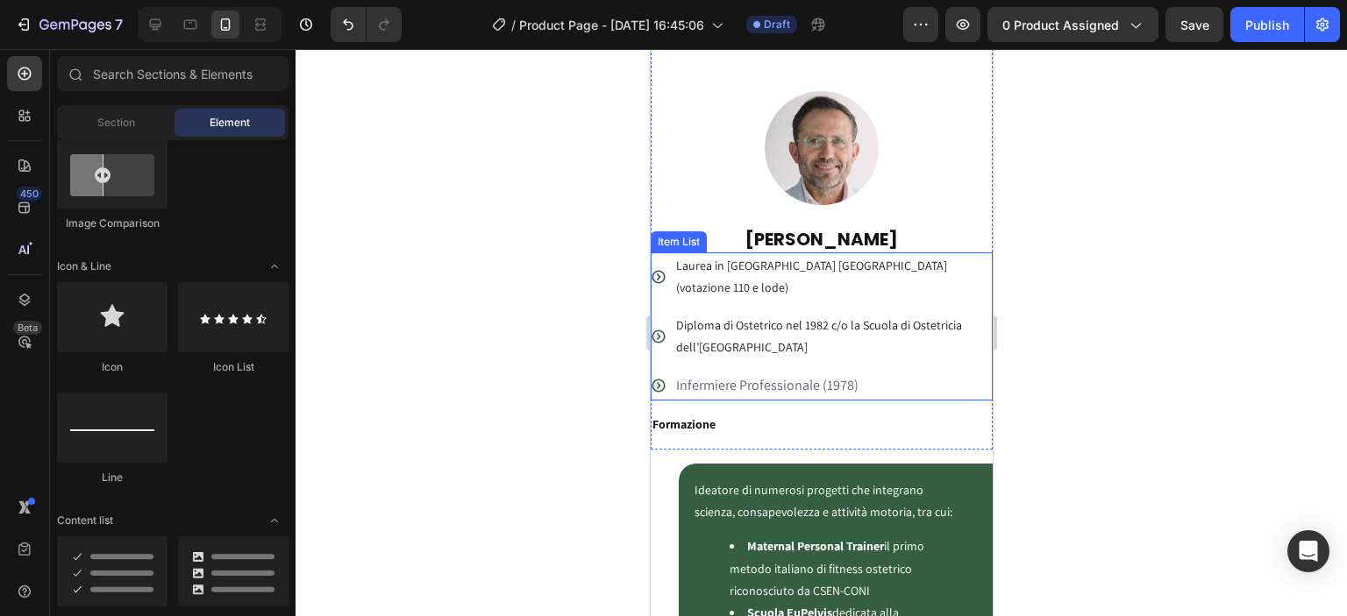
click at [739, 376] on span "Infermiere Professionale (1978)" at bounding box center [766, 385] width 182 height 18
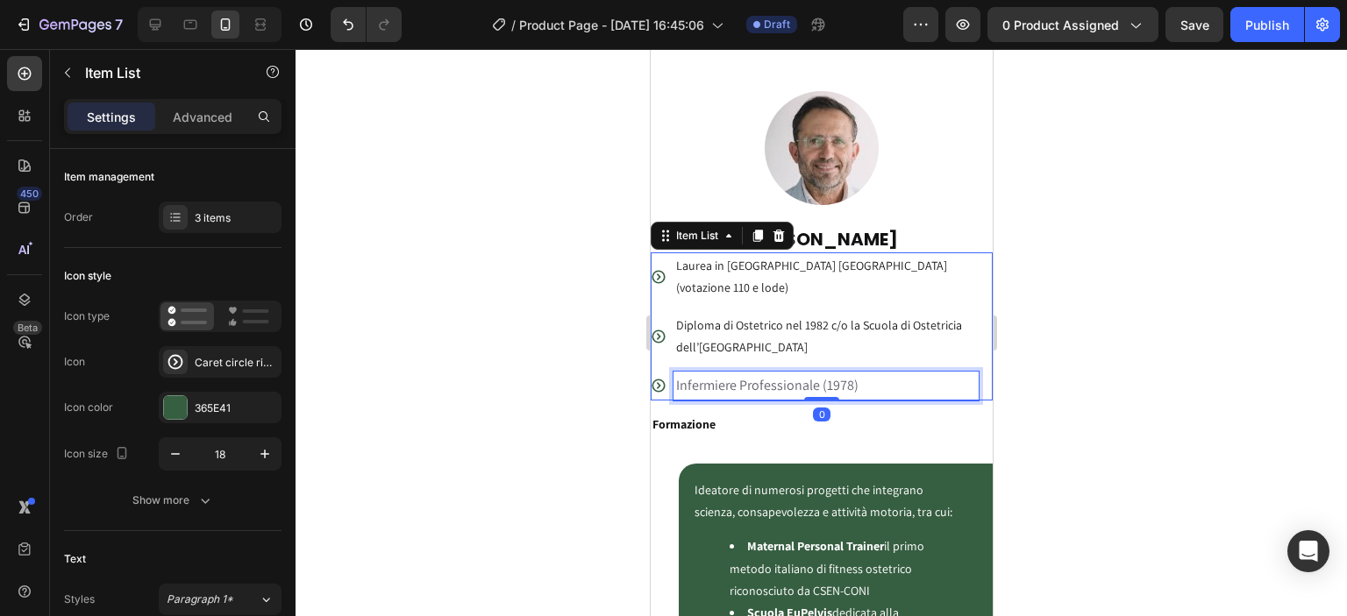
click at [741, 376] on span "Infermiere Professionale (1978)" at bounding box center [766, 385] width 182 height 18
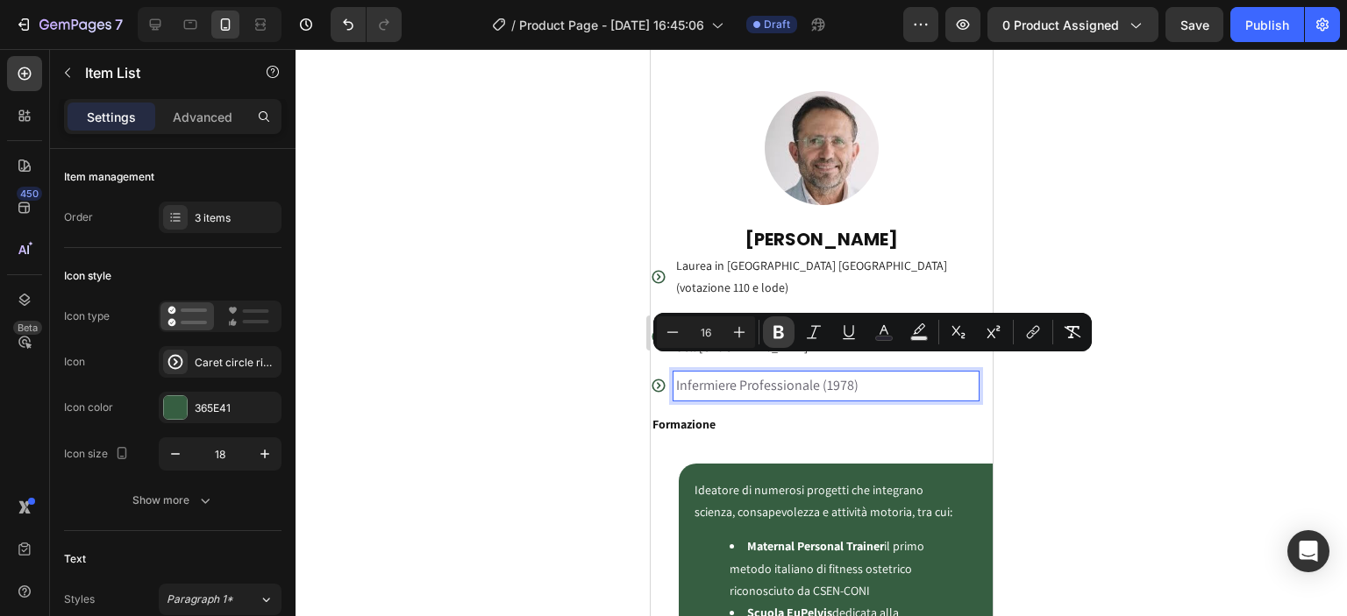
click at [774, 330] on icon "Editor contextual toolbar" at bounding box center [778, 332] width 11 height 13
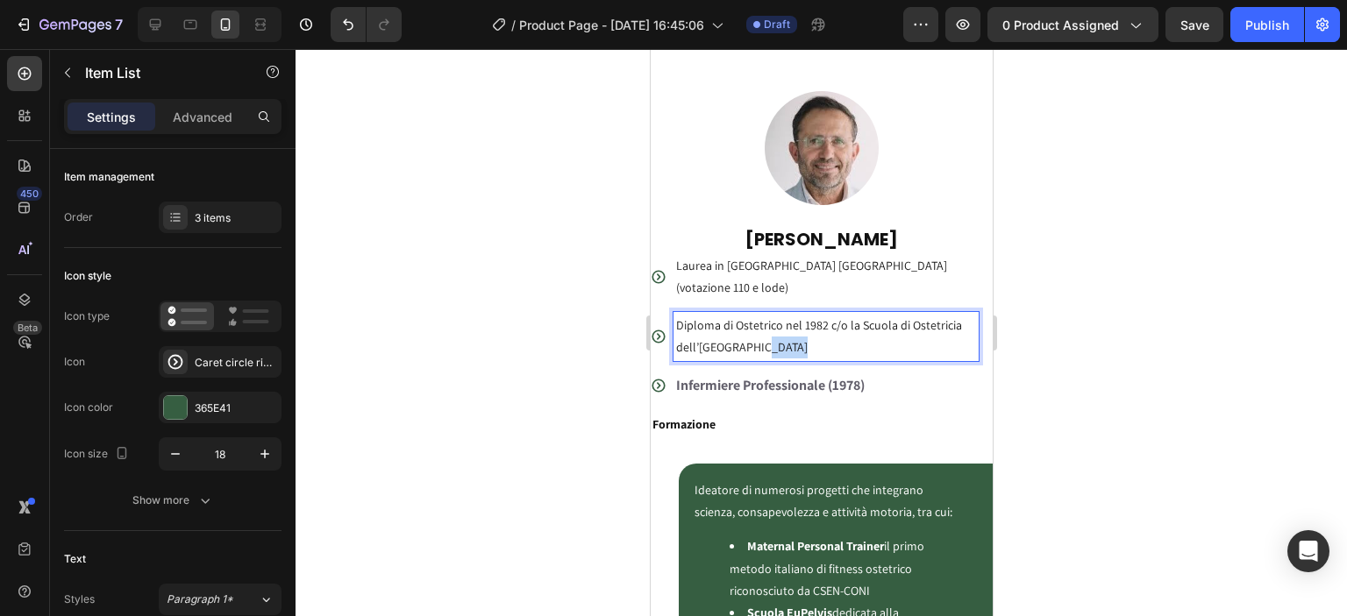
click at [773, 330] on p "Diploma di Ostetrico nel 1982 c/o la Scuola di Ostetricia dell’Università degli…" at bounding box center [825, 337] width 300 height 44
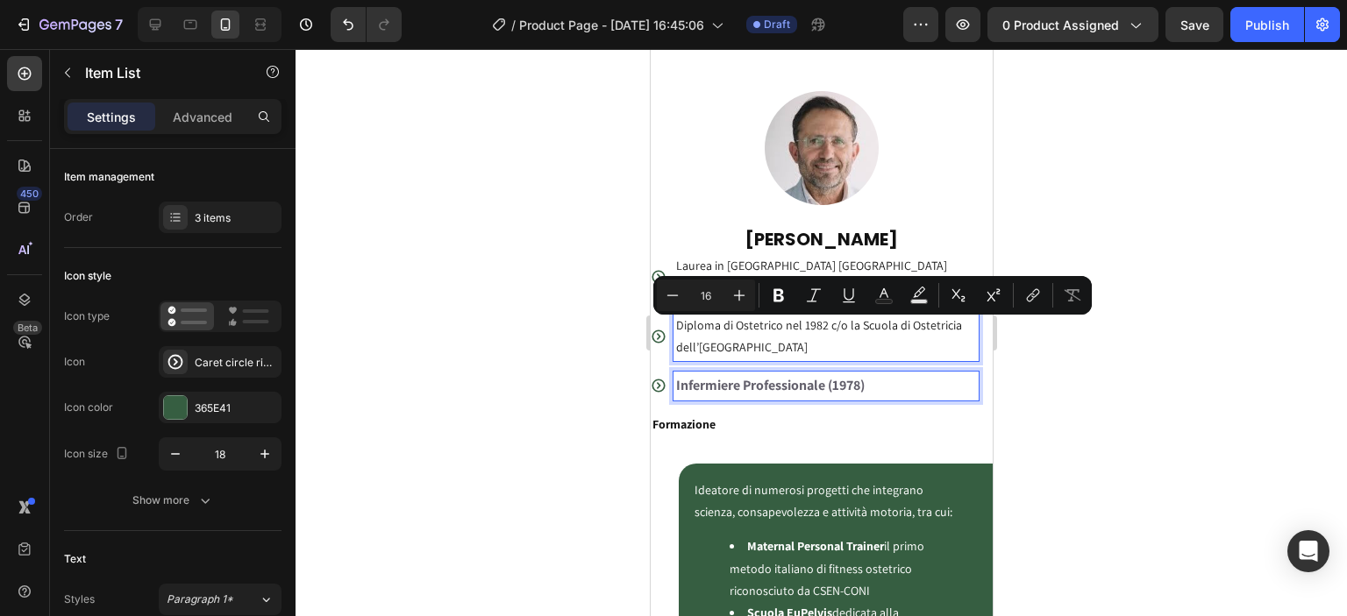
click at [767, 372] on div "Infermiere Professionale (1978)" at bounding box center [825, 386] width 305 height 28
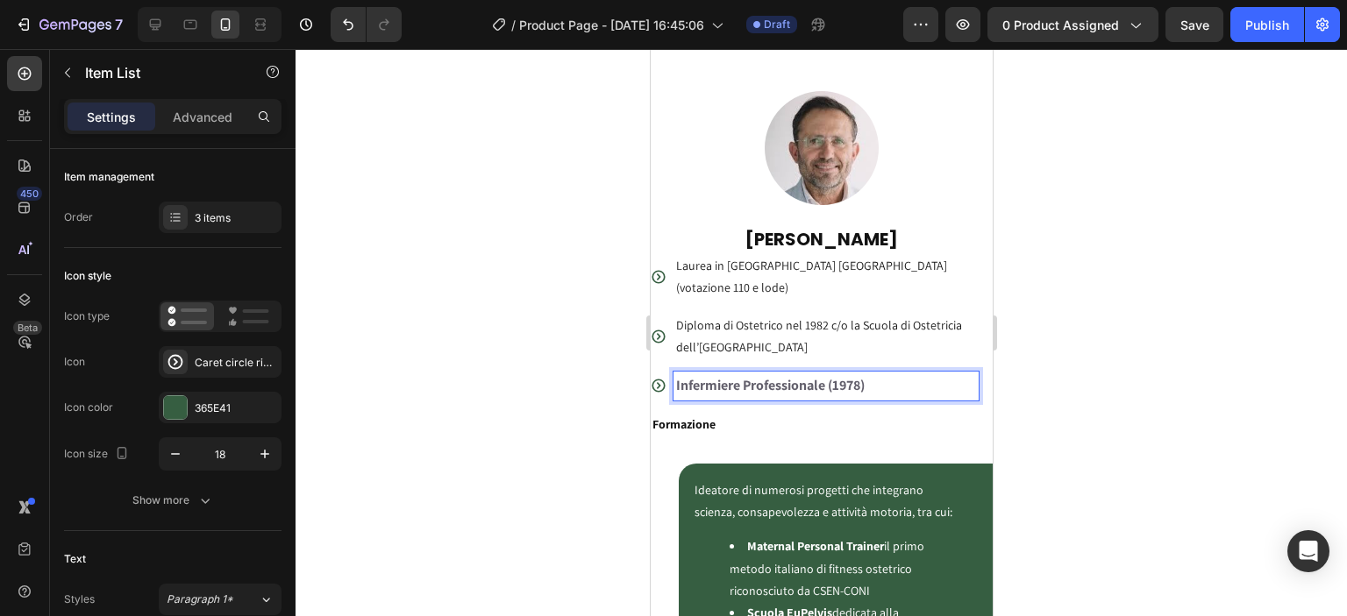
click at [775, 376] on strong "Infermiere Professionale (1978)" at bounding box center [769, 385] width 189 height 18
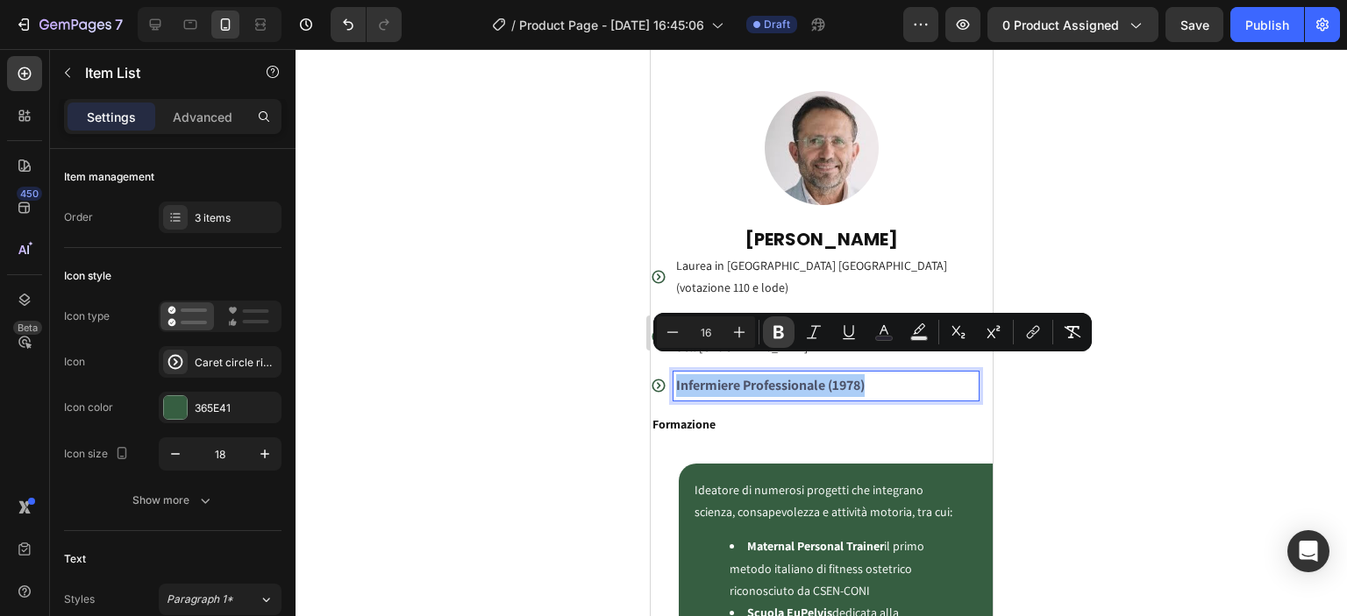
click at [773, 329] on icon "Editor contextual toolbar" at bounding box center [779, 333] width 18 height 18
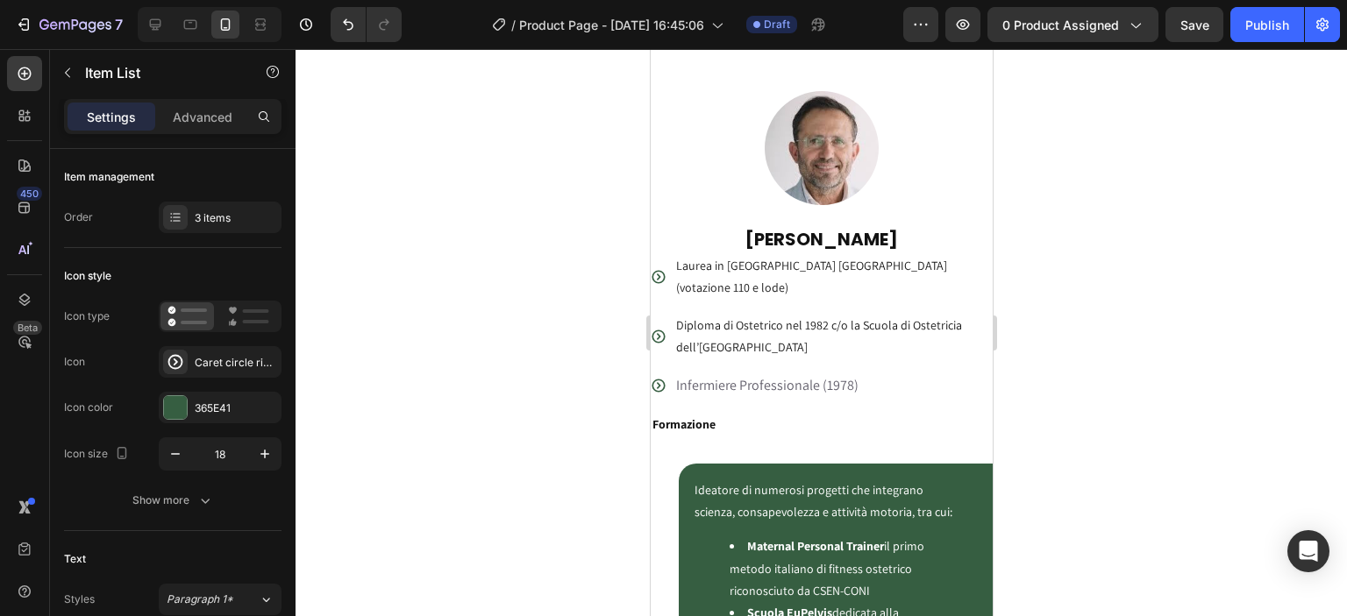
click at [575, 356] on div at bounding box center [821, 332] width 1051 height 567
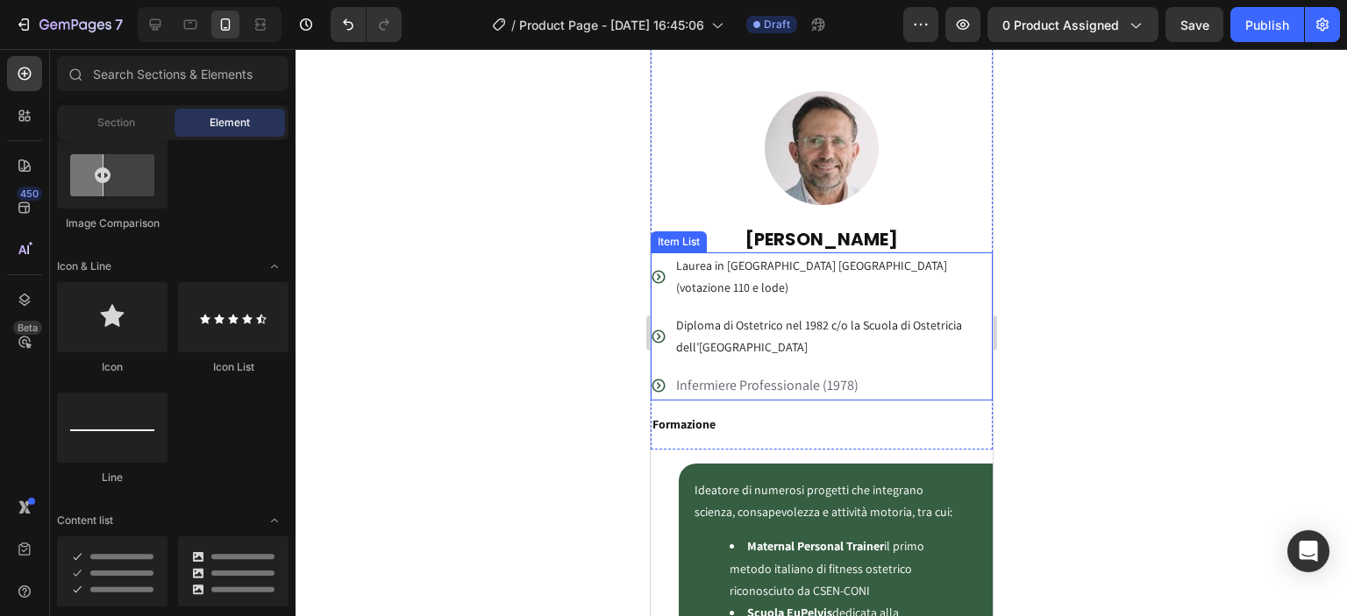
click at [759, 376] on span "Infermiere Professionale (1978)" at bounding box center [766, 385] width 182 height 18
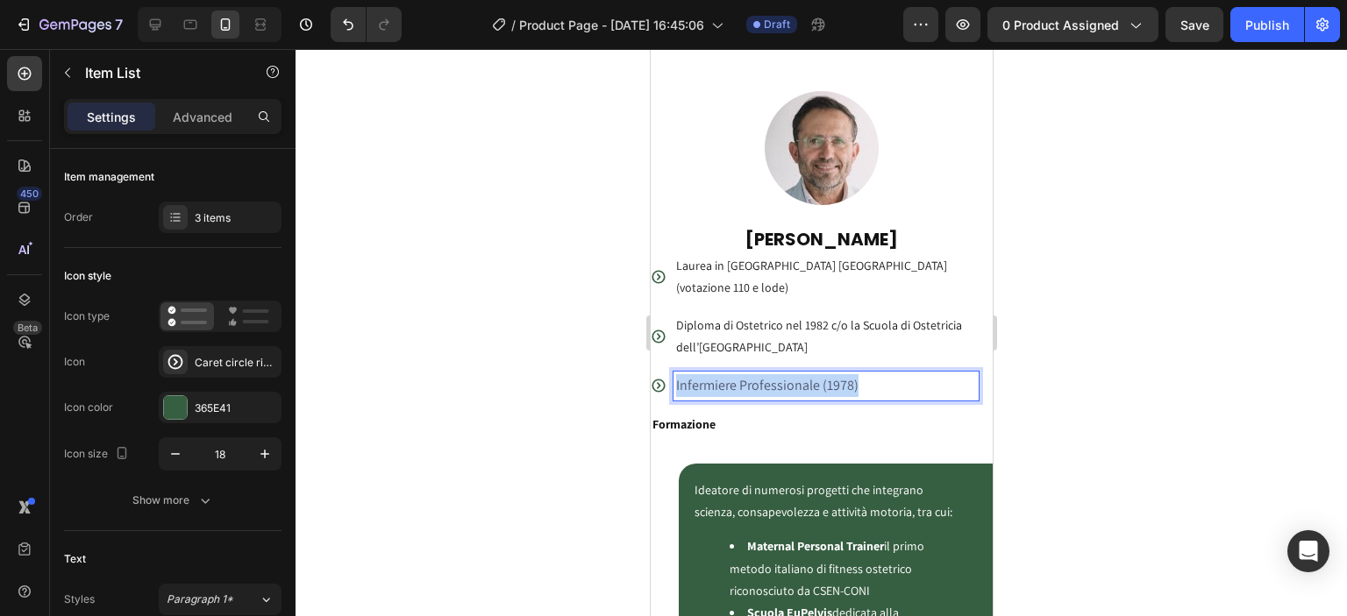
click at [759, 376] on span "Infermiere Professionale (1978)" at bounding box center [766, 385] width 182 height 18
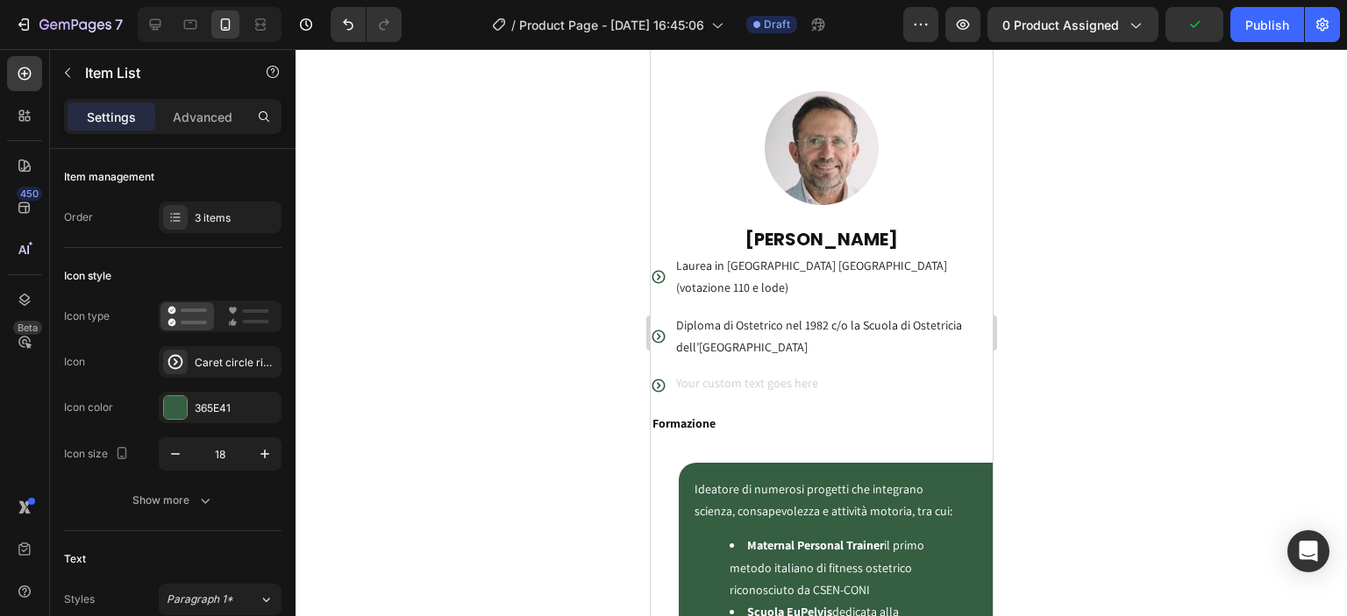
scroll to position [3501, 0]
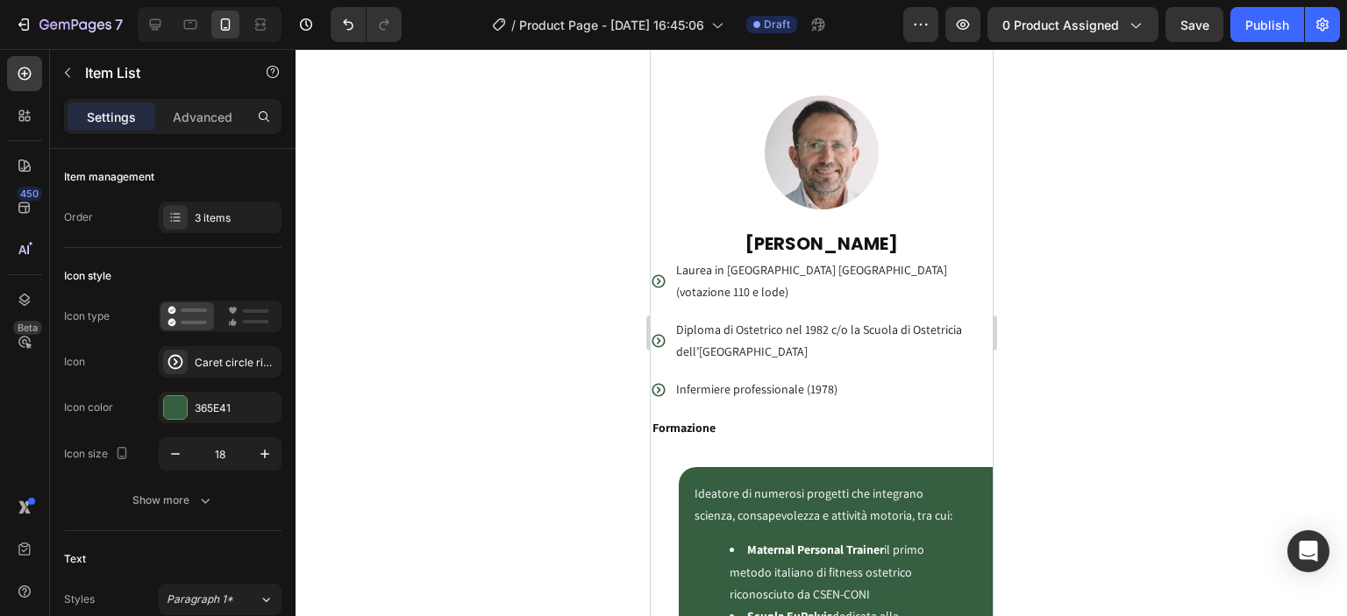
click at [1095, 355] on div at bounding box center [821, 332] width 1051 height 567
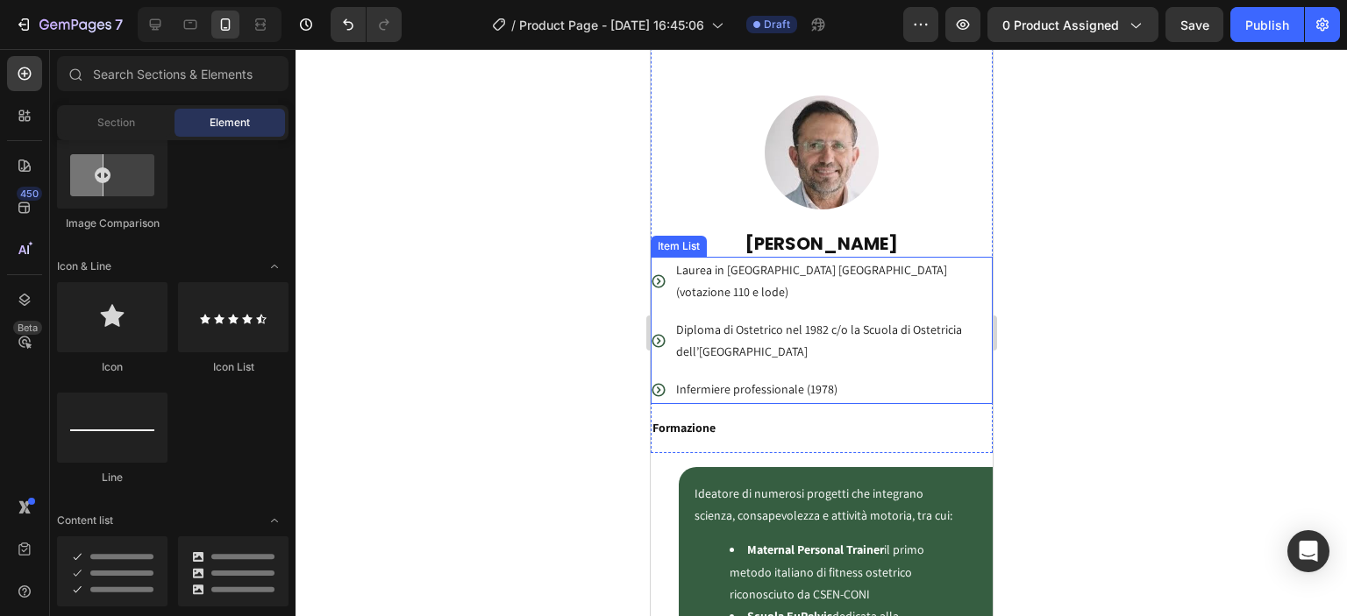
click at [666, 257] on div "Laurea in Ostetricia Università di Modena (votazione 110 e lode)" at bounding box center [814, 281] width 328 height 49
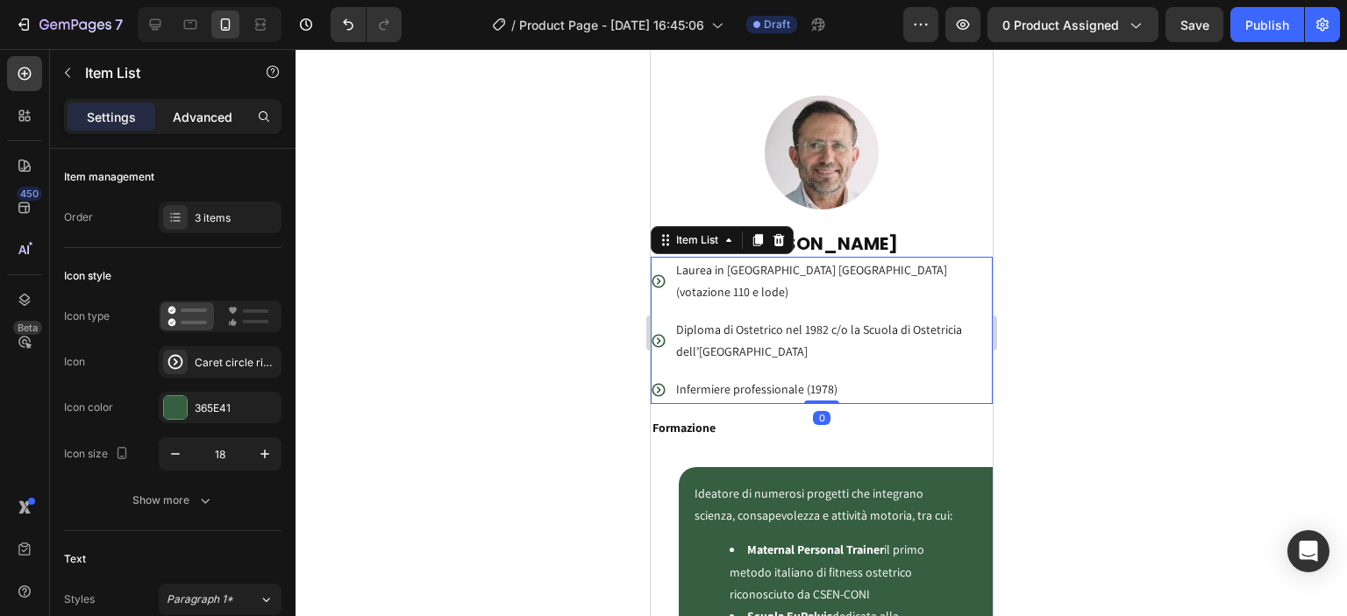
click at [232, 111] on p "Advanced" at bounding box center [203, 117] width 60 height 18
type input "100%"
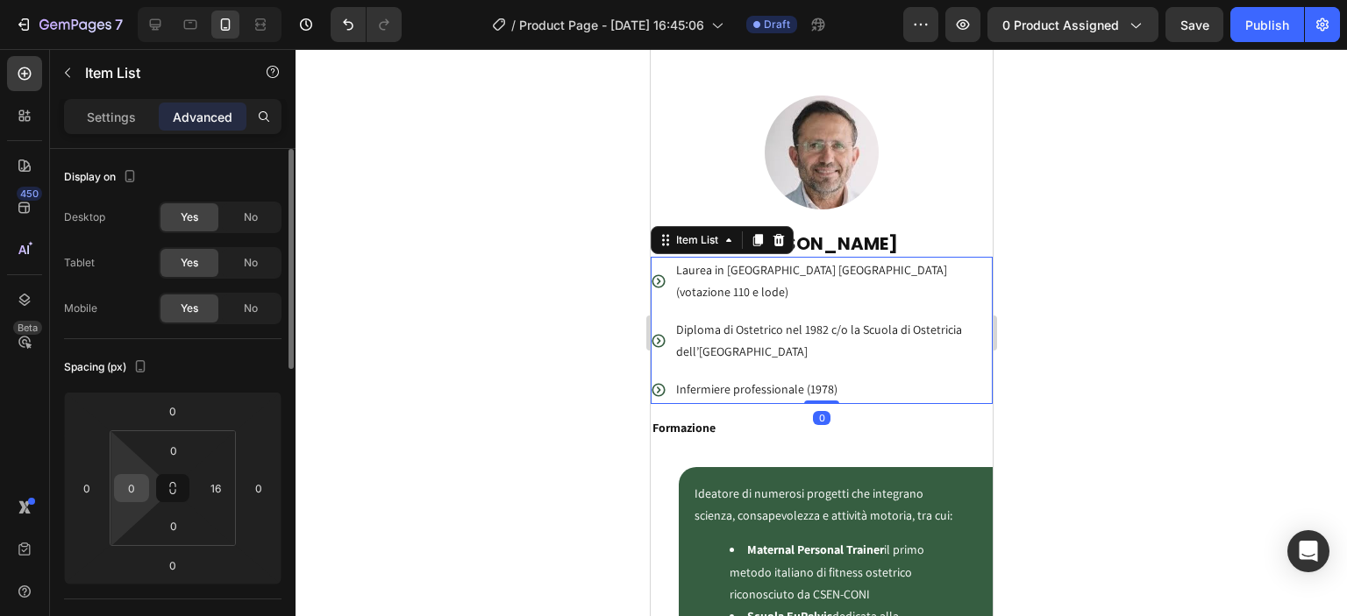
click at [136, 494] on input "0" at bounding box center [131, 488] width 26 height 26
type input "16"
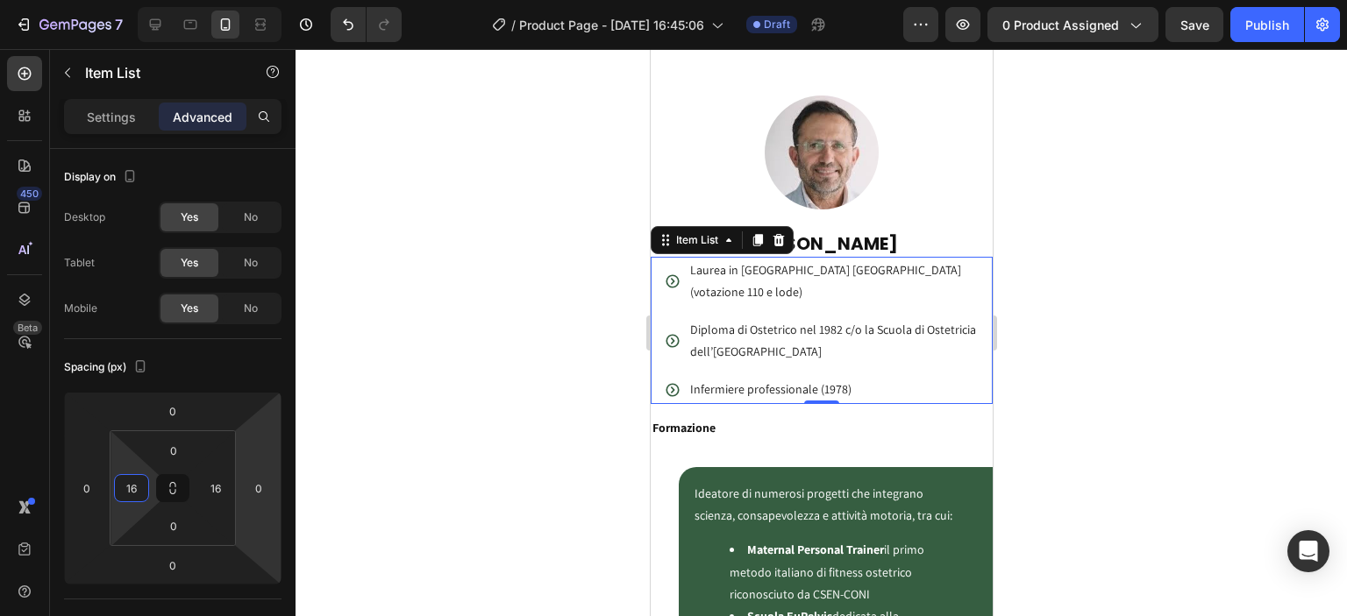
click at [576, 368] on div at bounding box center [821, 332] width 1051 height 567
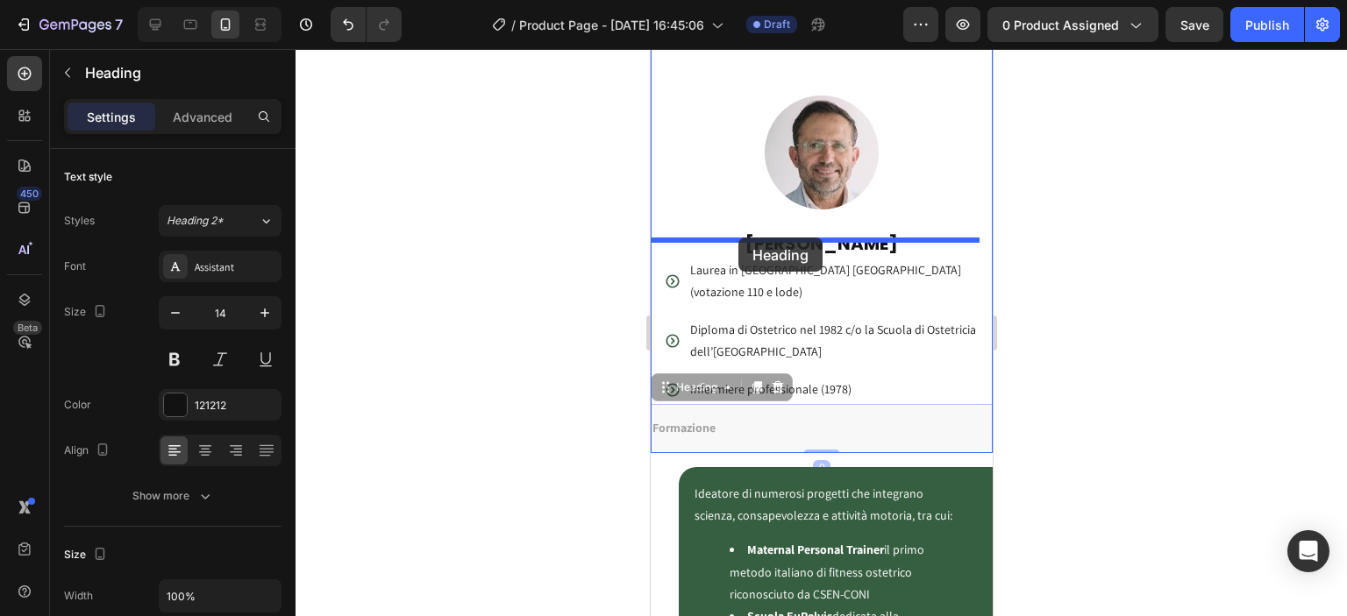
drag, startPoint x: 728, startPoint y: 409, endPoint x: 738, endPoint y: 238, distance: 171.3
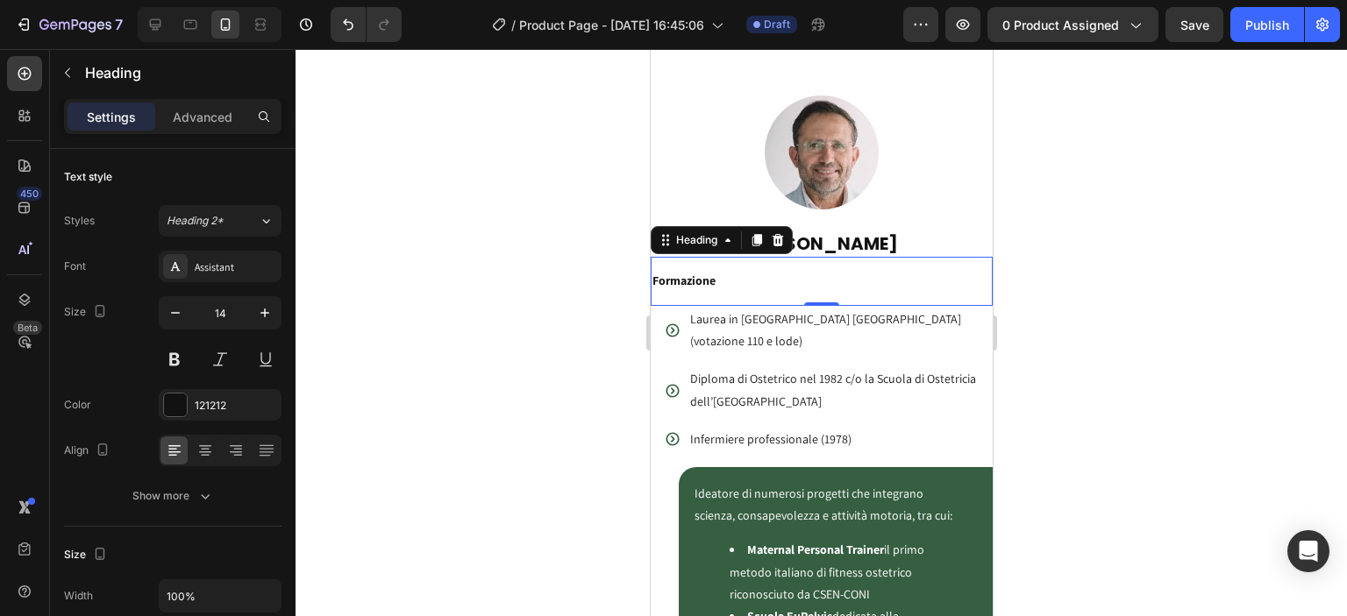
click at [1273, 308] on div at bounding box center [821, 332] width 1051 height 567
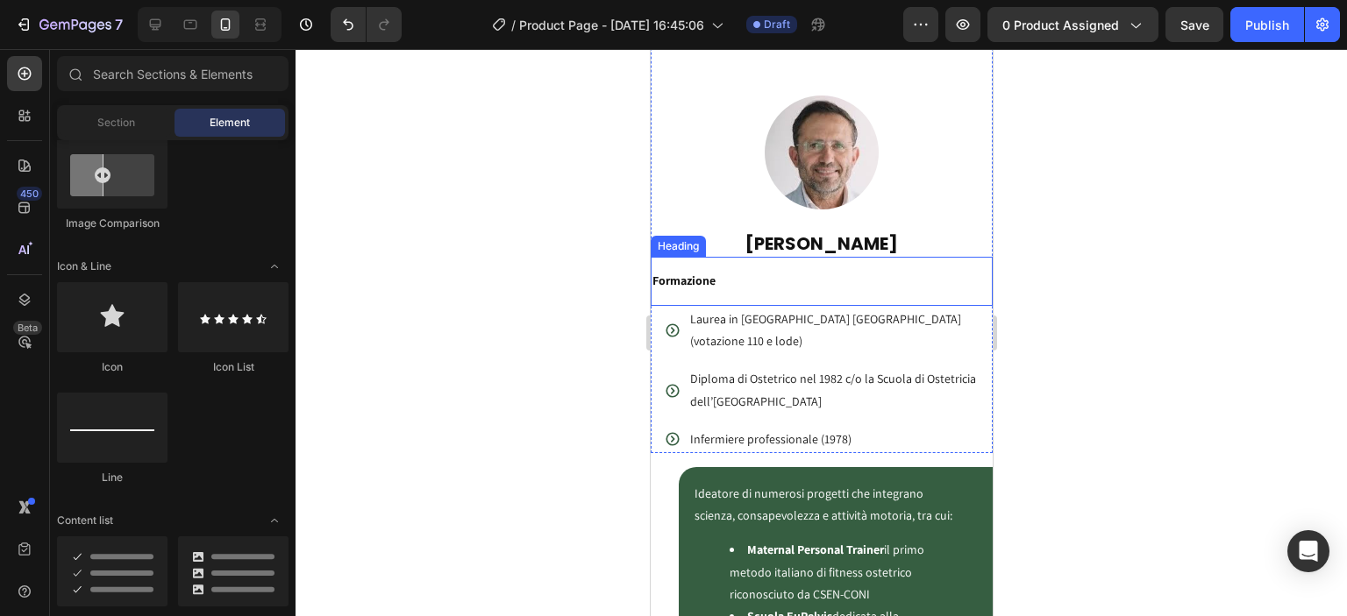
click at [734, 274] on p "⁠⁠⁠⁠⁠⁠⁠ Formazione" at bounding box center [821, 289] width 338 height 32
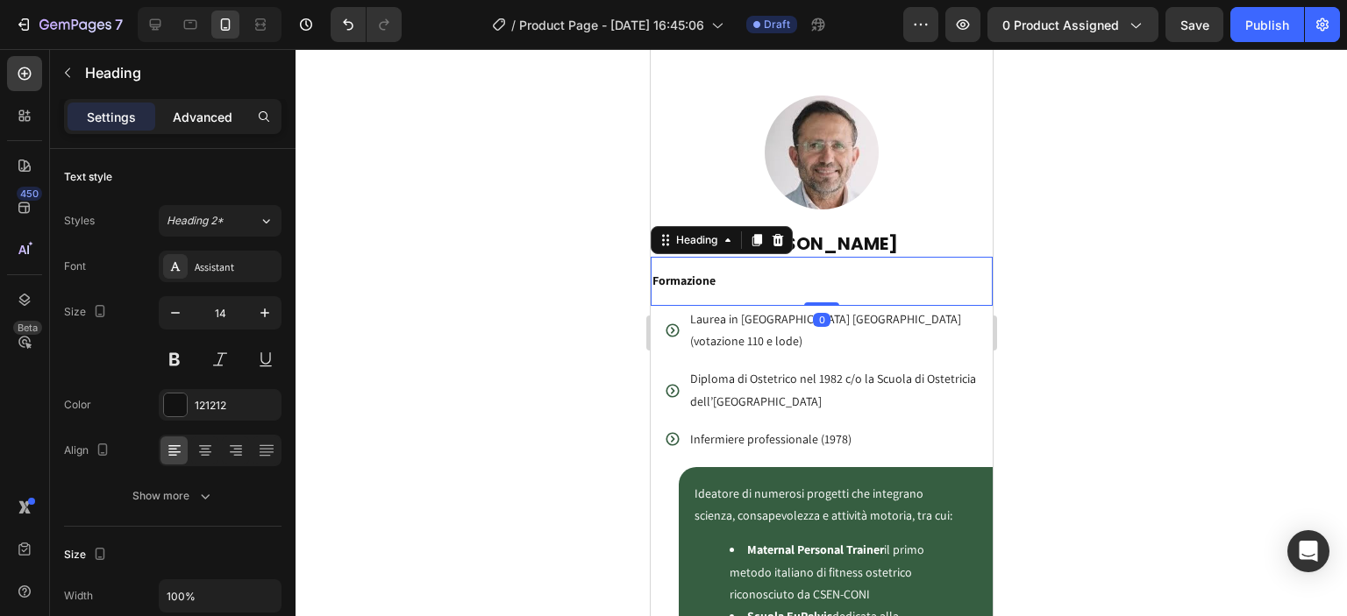
click at [192, 121] on p "Advanced" at bounding box center [203, 117] width 60 height 18
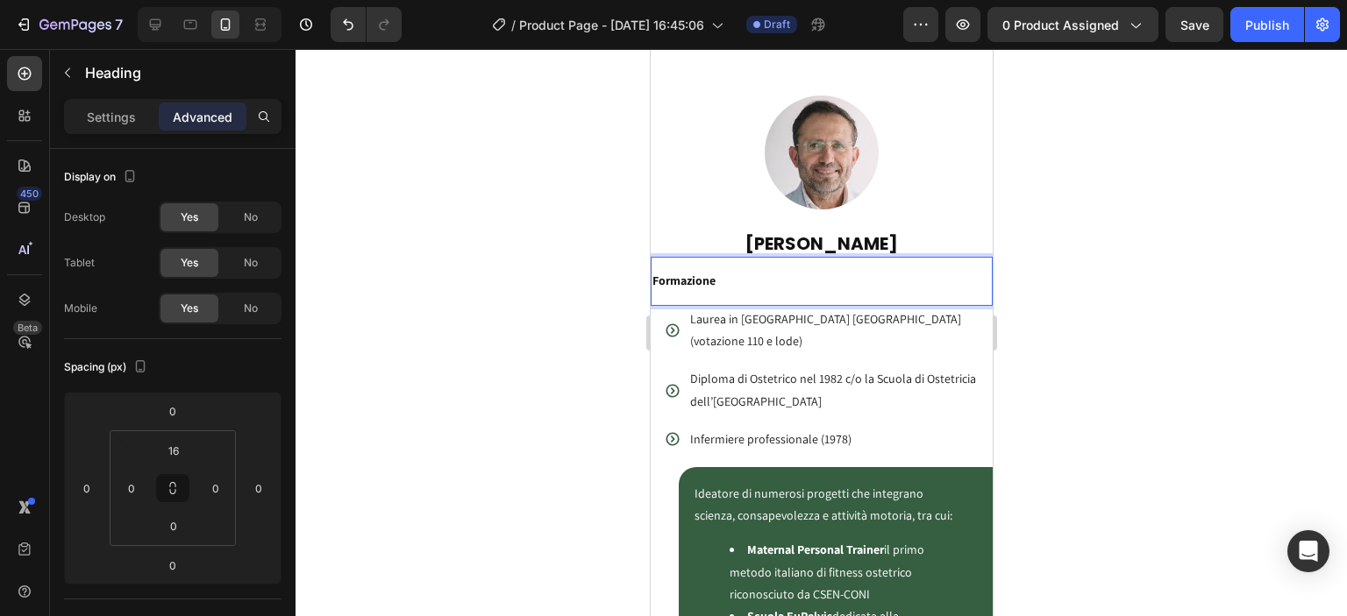
click at [759, 310] on p "Laurea in Ostetricia Università di Modena (votazione 110 e lode)" at bounding box center [832, 331] width 286 height 44
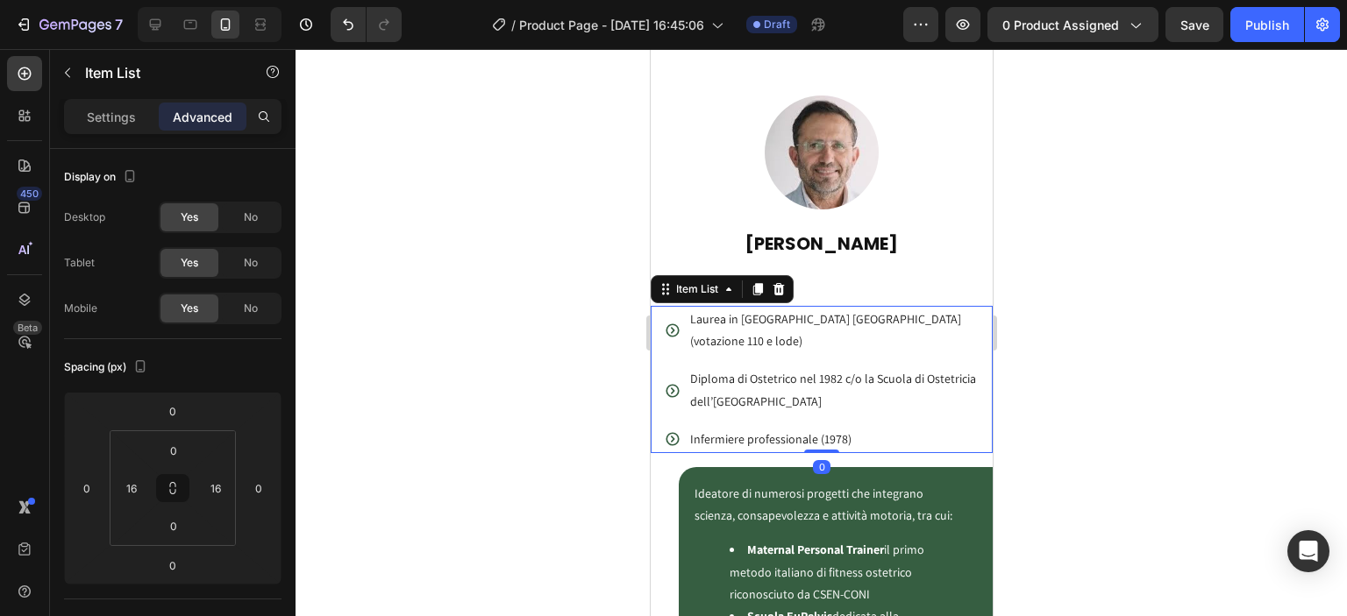
click at [815, 273] on p "⁠⁠⁠⁠⁠⁠⁠ Formazione" at bounding box center [821, 289] width 338 height 32
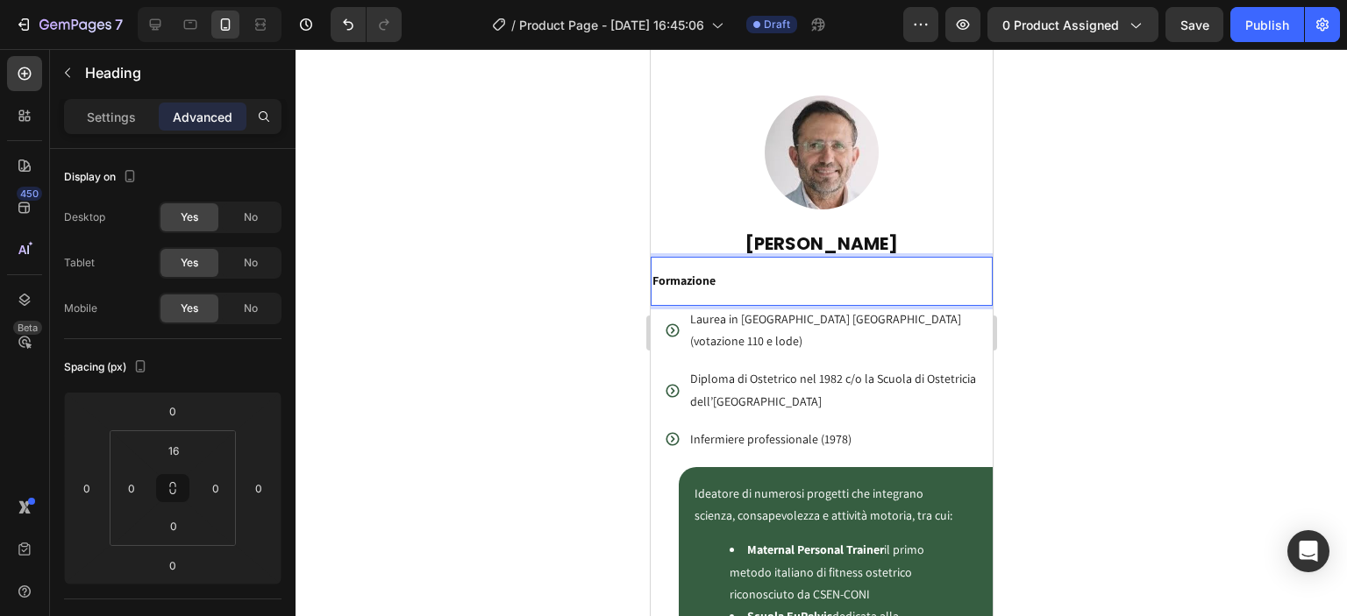
click at [715, 273] on strong "Formazione" at bounding box center [683, 281] width 63 height 16
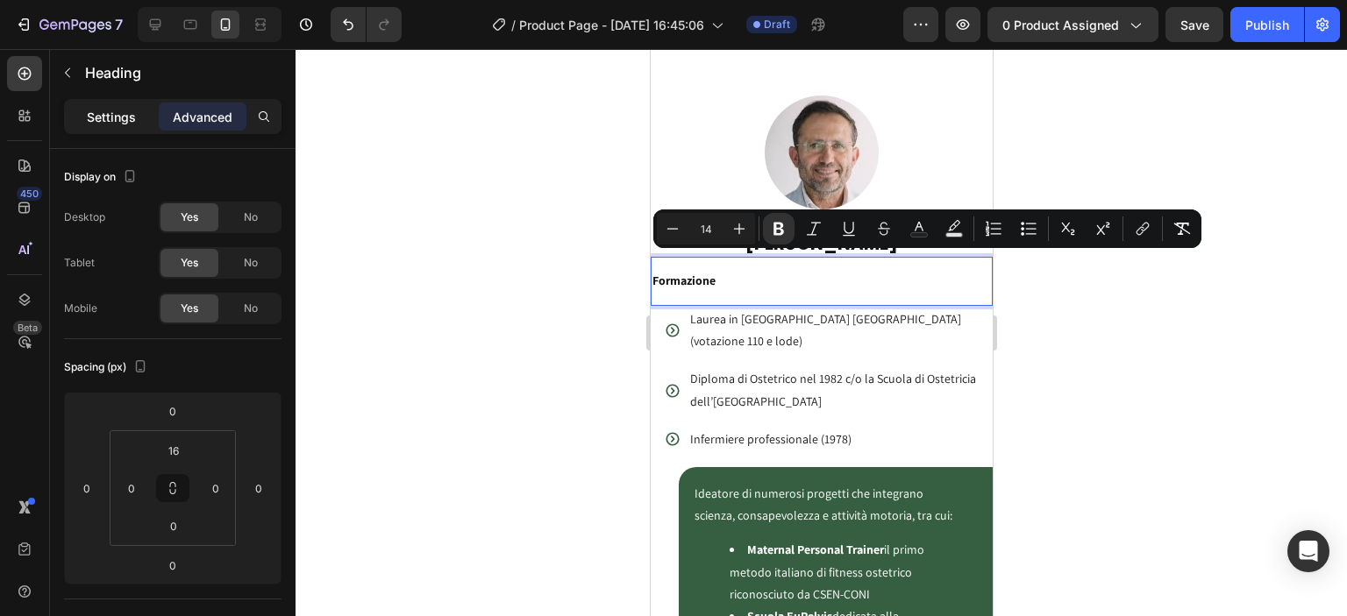
click at [124, 118] on p "Settings" at bounding box center [111, 117] width 49 height 18
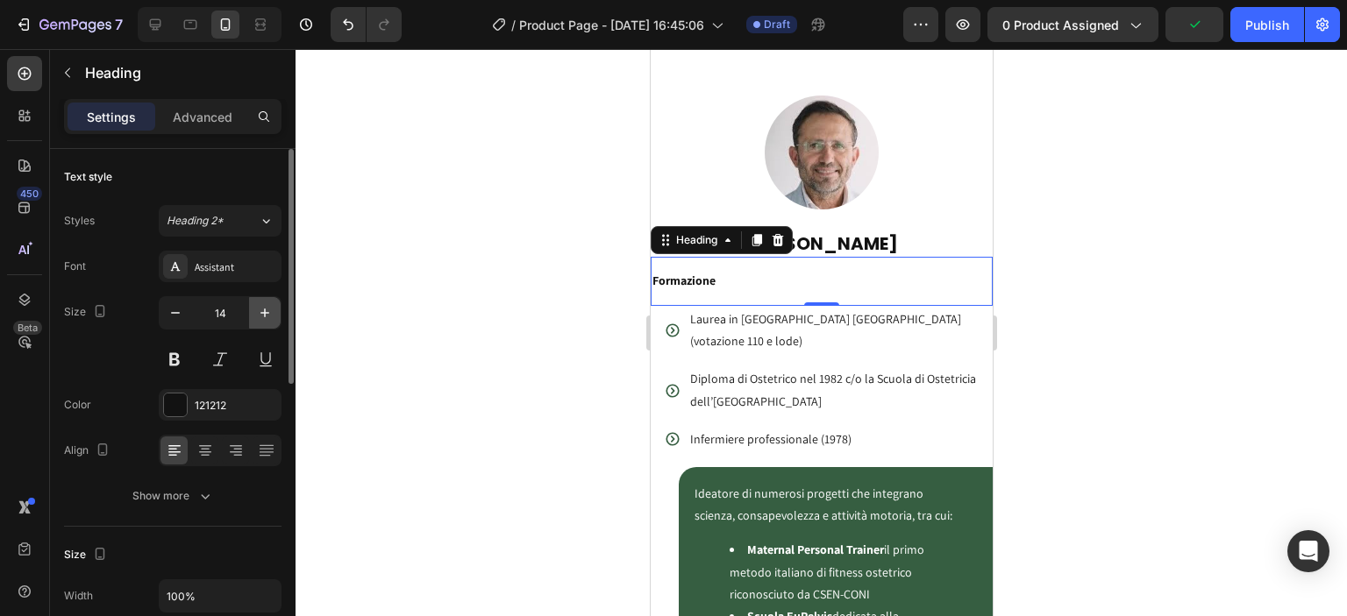
click at [263, 309] on icon "button" at bounding box center [265, 313] width 18 height 18
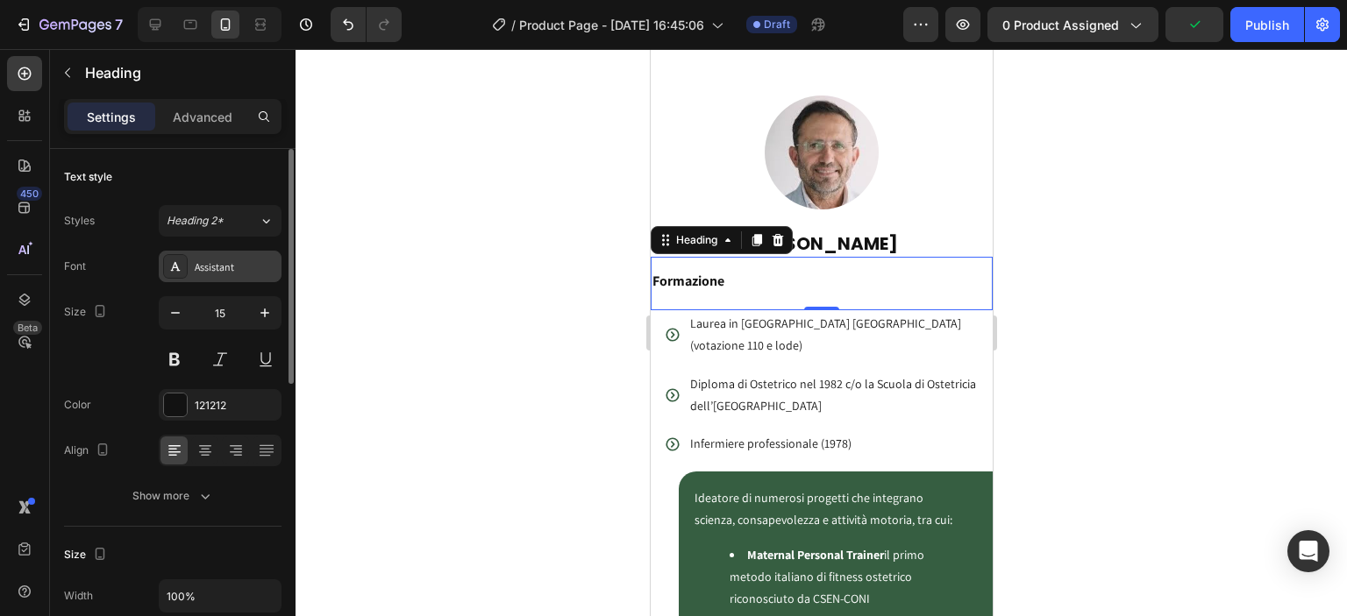
type input "16"
click at [235, 262] on div "Assistant" at bounding box center [236, 268] width 82 height 16
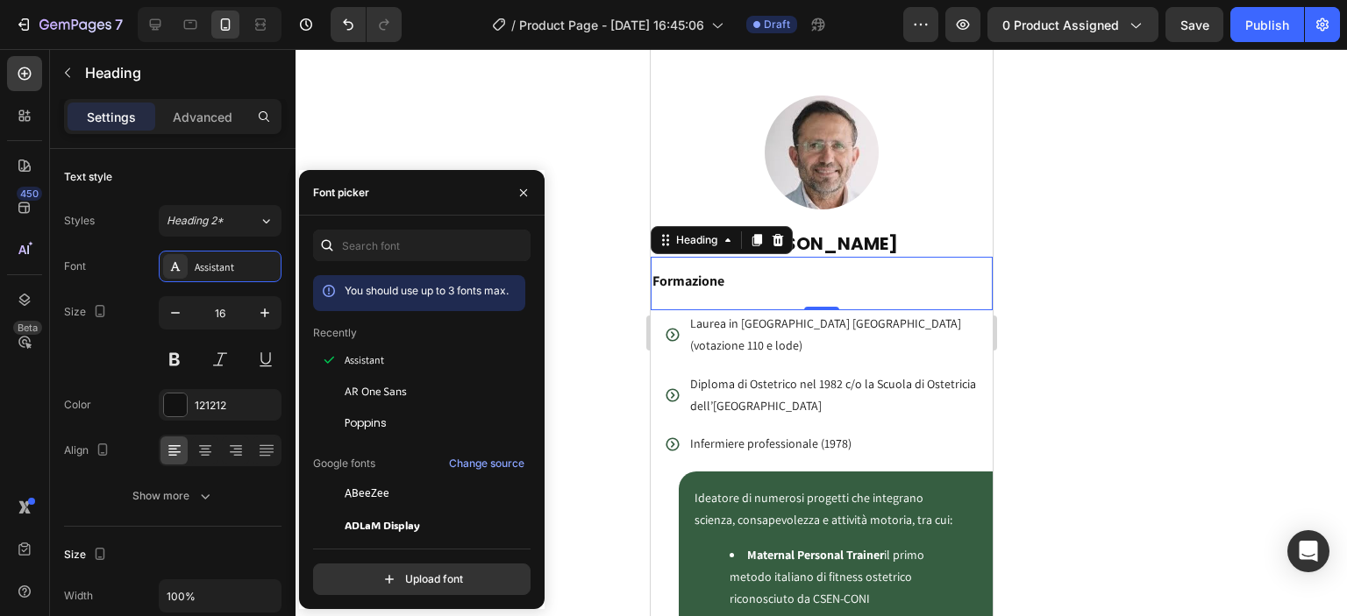
click at [402, 131] on div at bounding box center [821, 332] width 1051 height 567
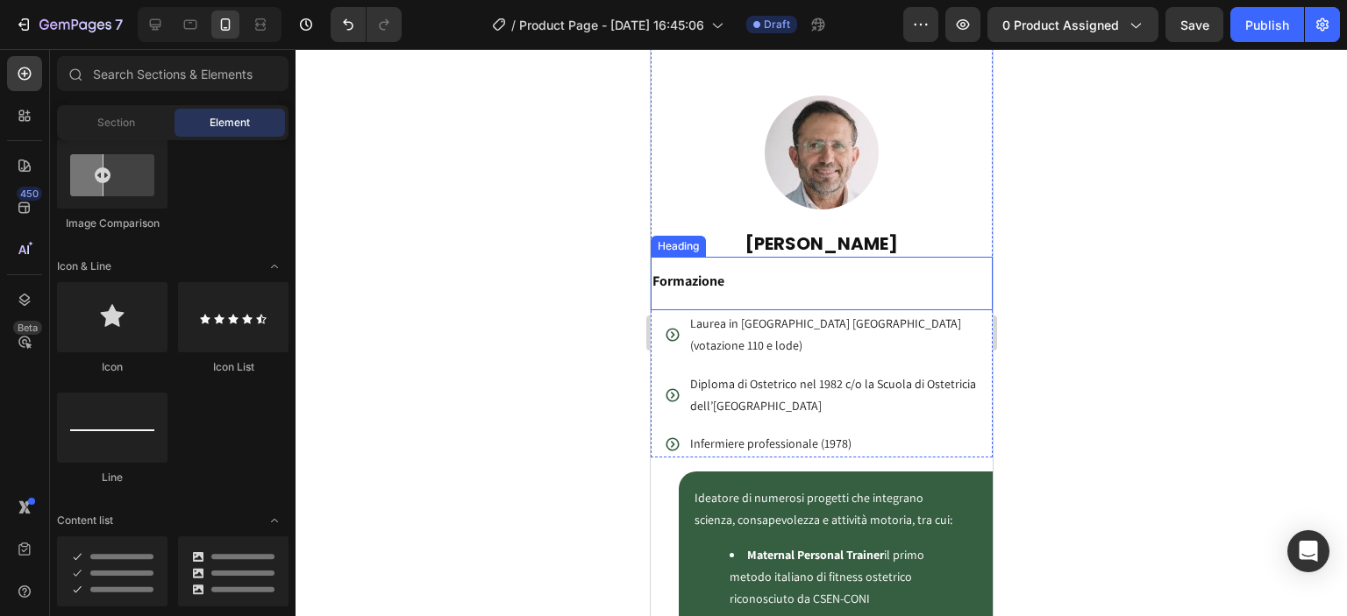
click at [723, 272] on strong "Formazione" at bounding box center [688, 281] width 72 height 18
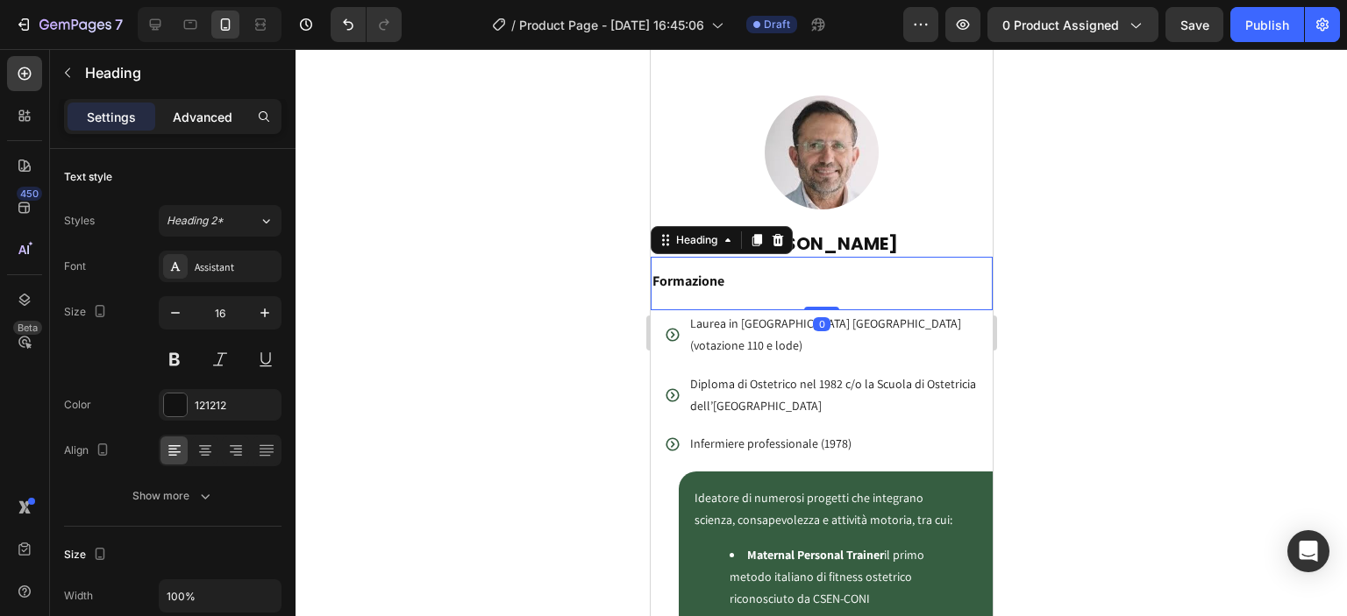
click at [164, 125] on div "Advanced" at bounding box center [203, 117] width 88 height 28
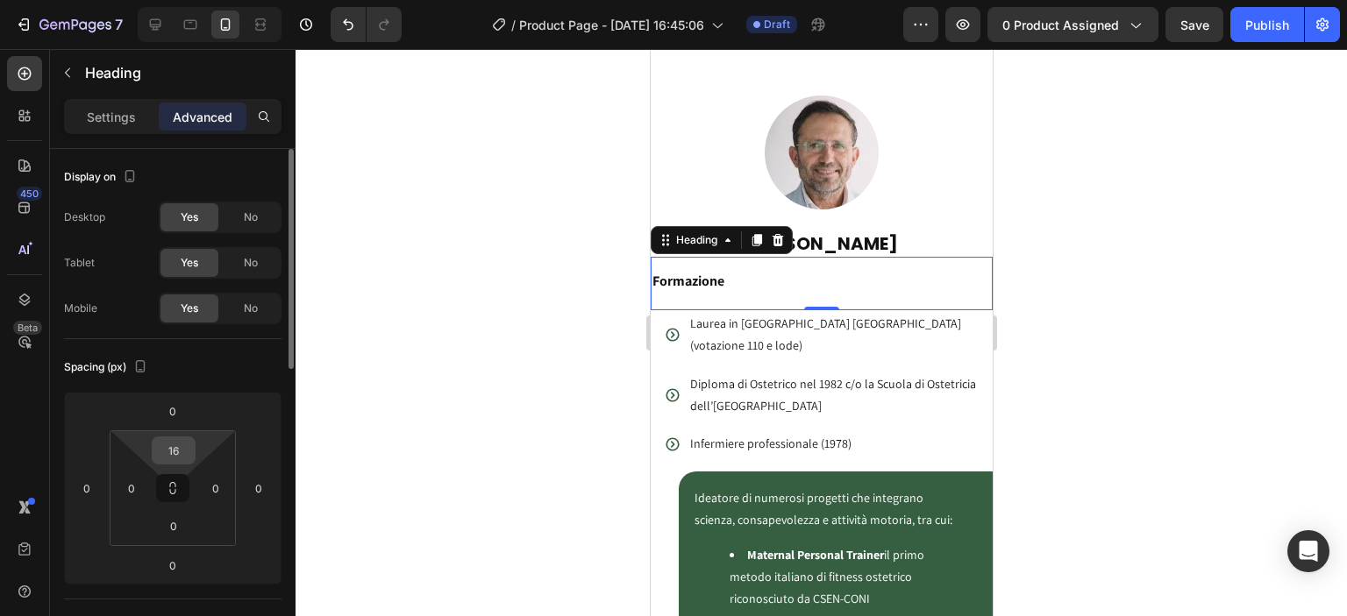
click at [182, 452] on input "16" at bounding box center [173, 451] width 35 height 26
click at [477, 350] on div at bounding box center [821, 332] width 1051 height 567
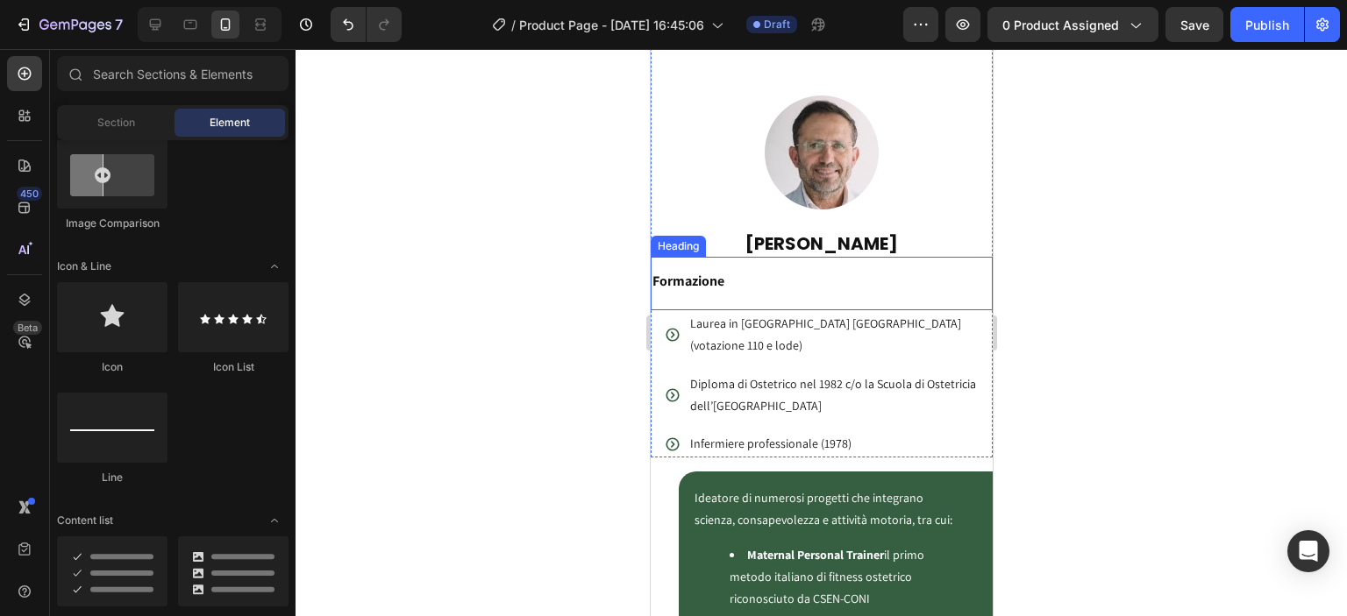
click at [767, 273] on p "⁠⁠⁠⁠⁠⁠⁠ Formazione" at bounding box center [821, 291] width 338 height 37
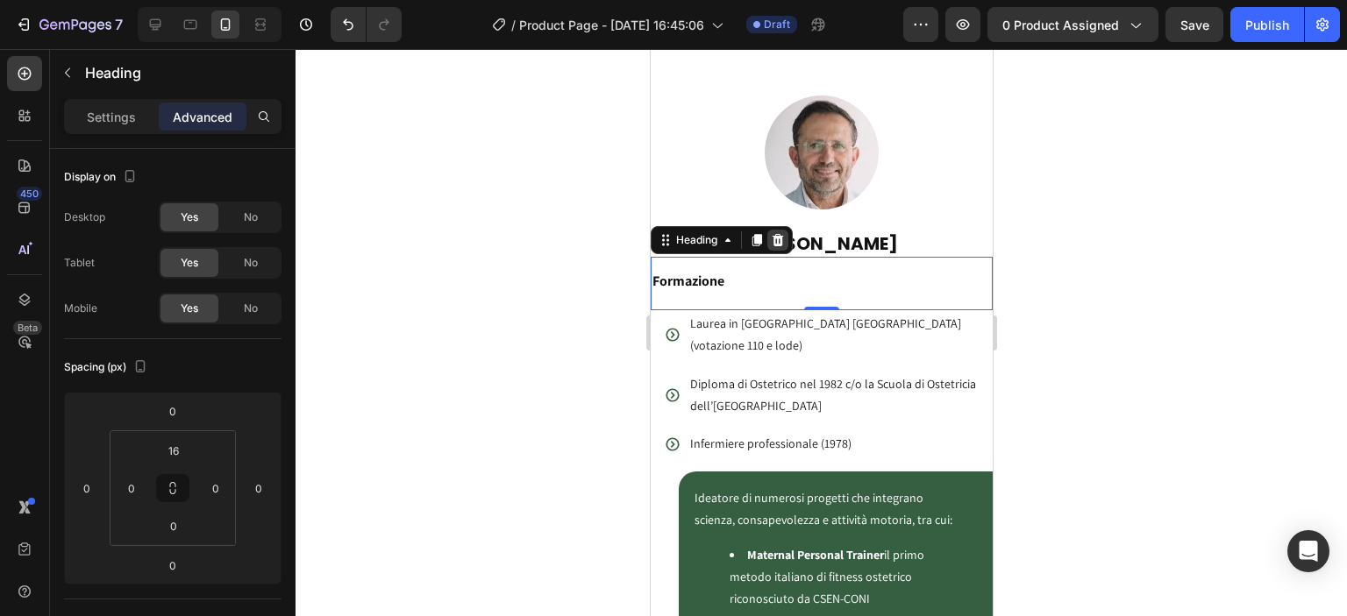
click at [782, 233] on icon at bounding box center [777, 240] width 14 height 14
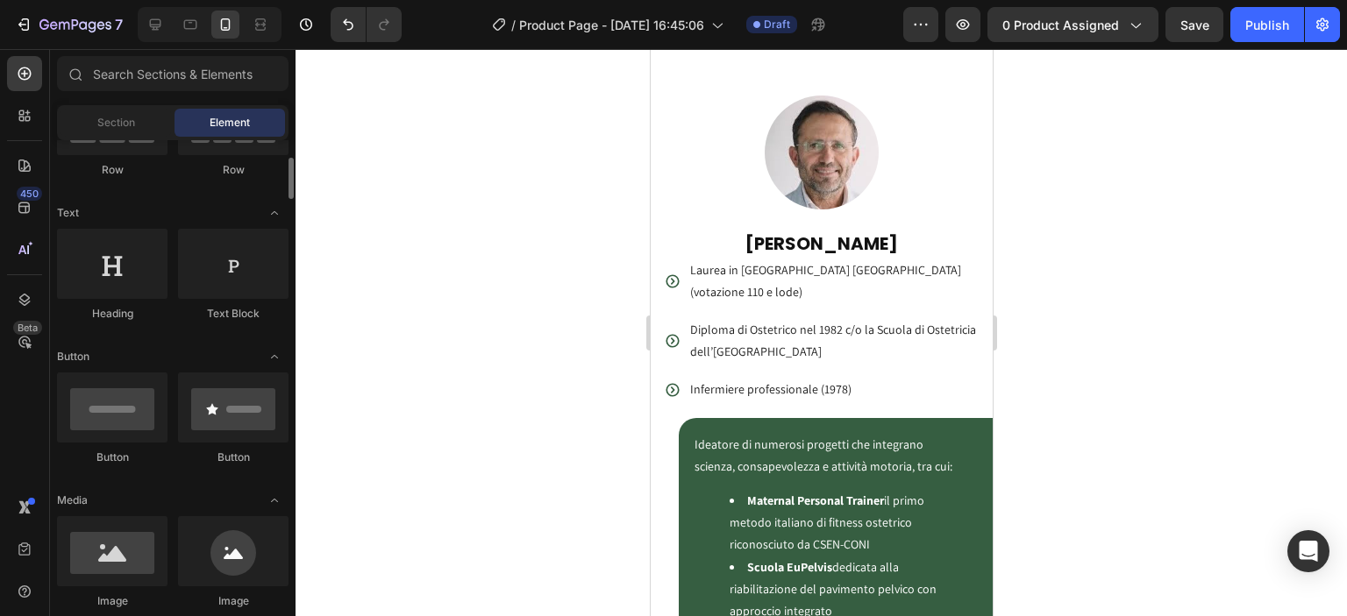
scroll to position [0, 0]
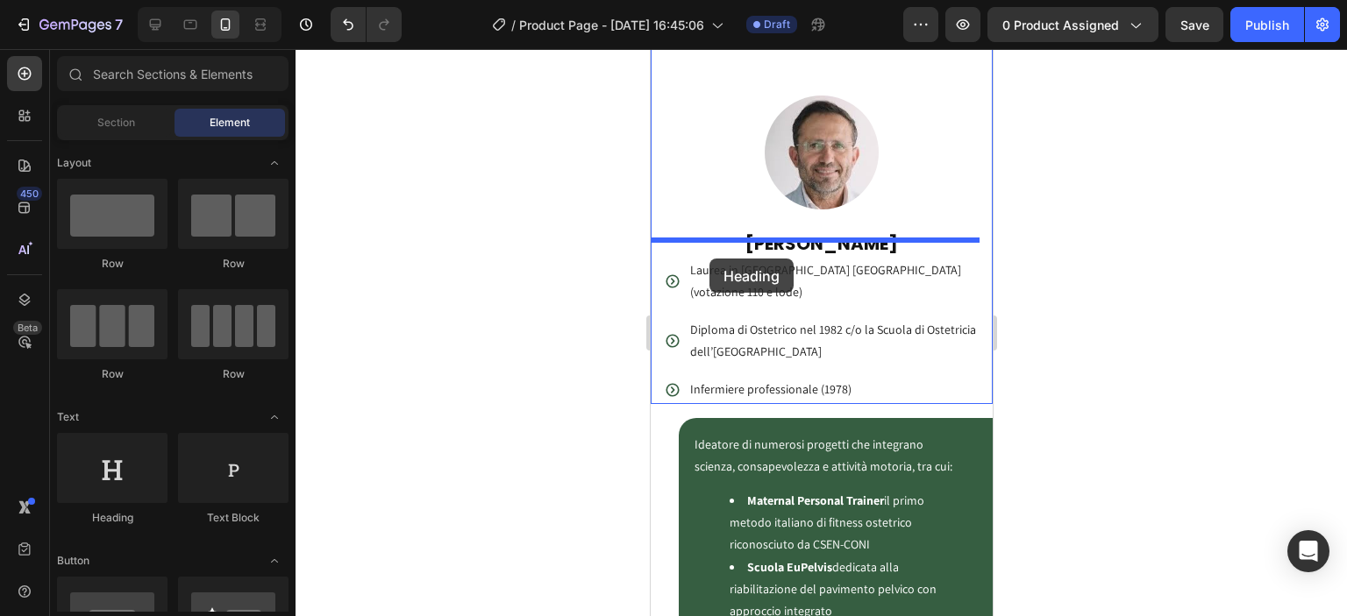
drag, startPoint x: 773, startPoint y: 527, endPoint x: 709, endPoint y: 259, distance: 275.9
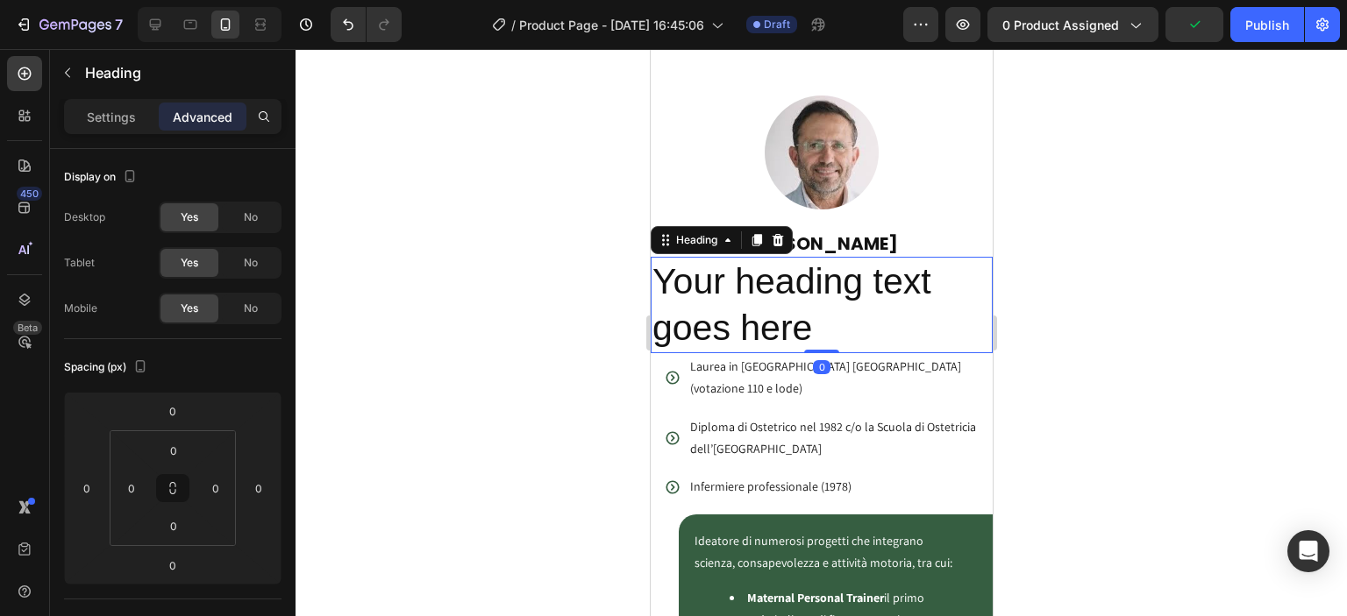
click at [707, 257] on h2 "Your heading text goes here" at bounding box center [821, 305] width 342 height 97
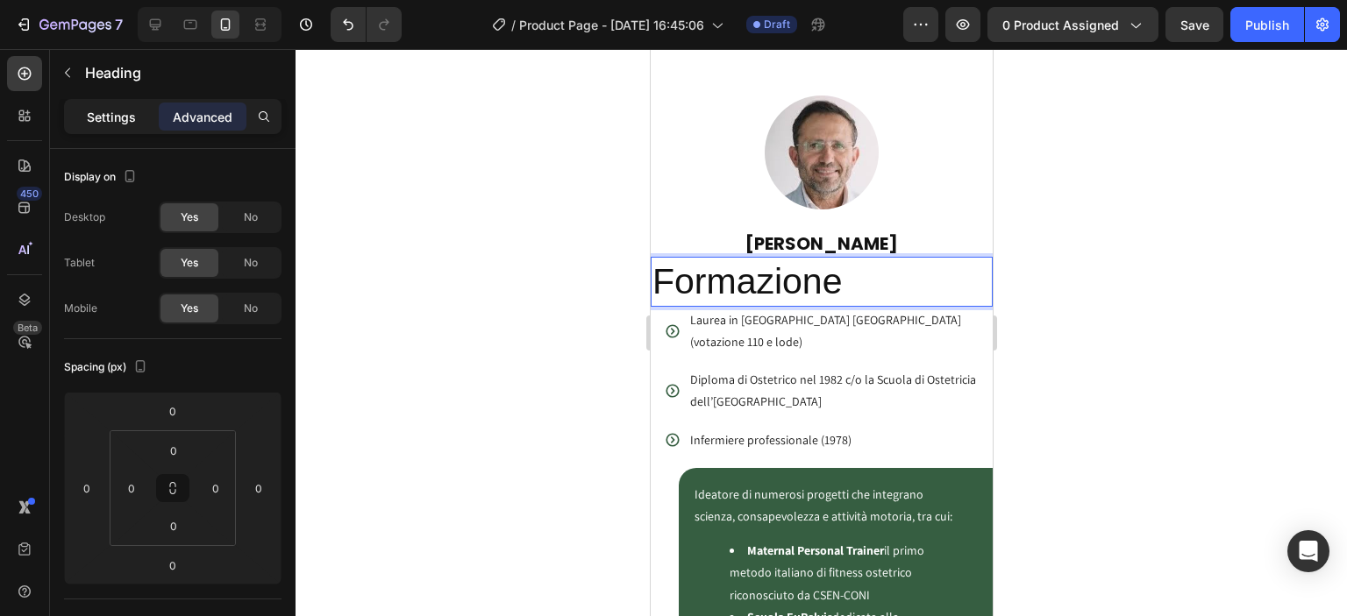
click at [102, 120] on p "Settings" at bounding box center [111, 117] width 49 height 18
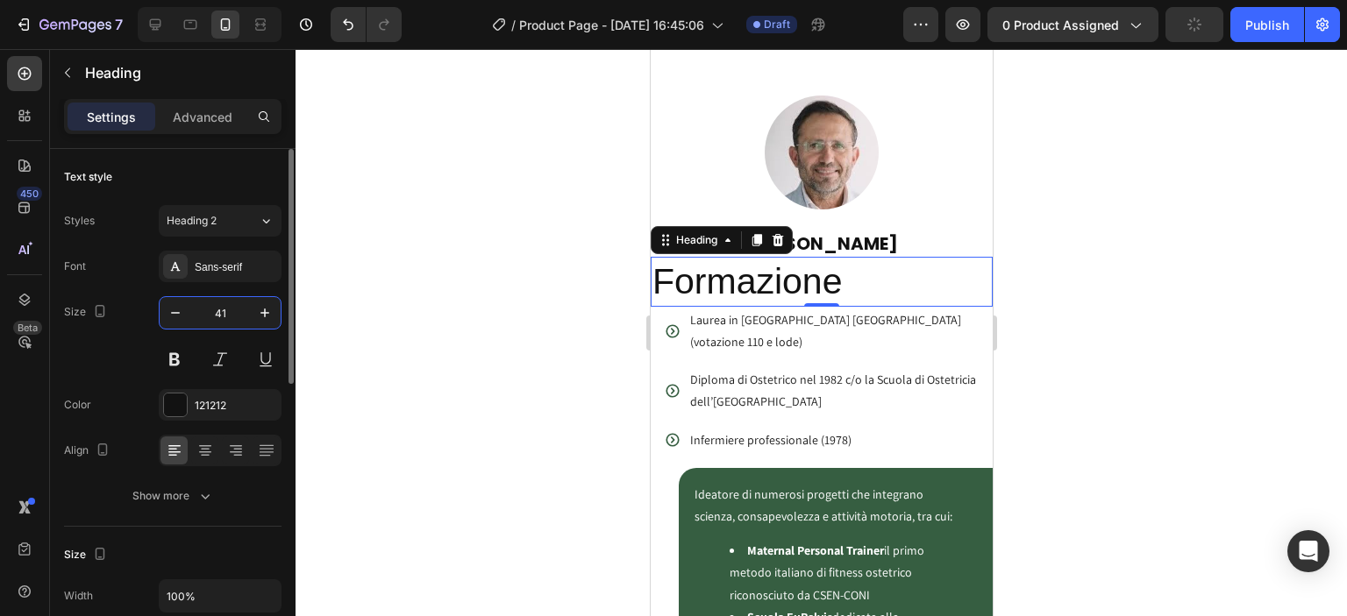
click at [217, 317] on input "41" at bounding box center [220, 313] width 58 height 32
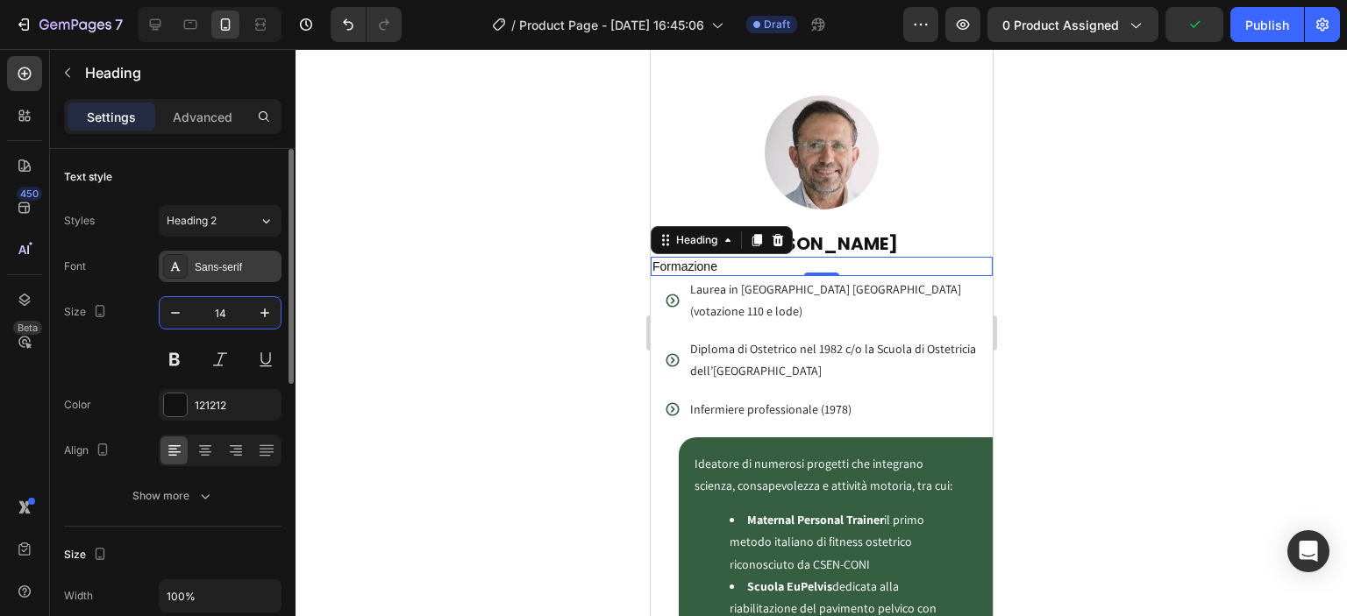
type input "14"
click at [232, 262] on div "Sans-serif" at bounding box center [236, 268] width 82 height 16
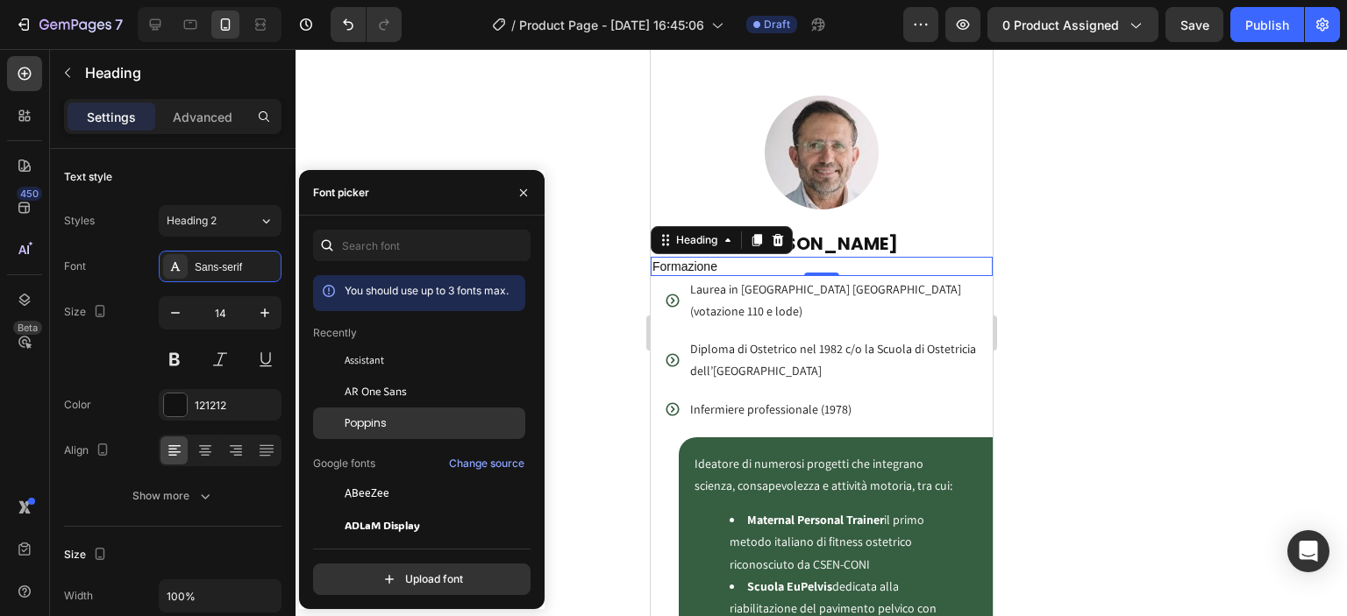
click at [383, 417] on span "Poppins" at bounding box center [366, 424] width 42 height 16
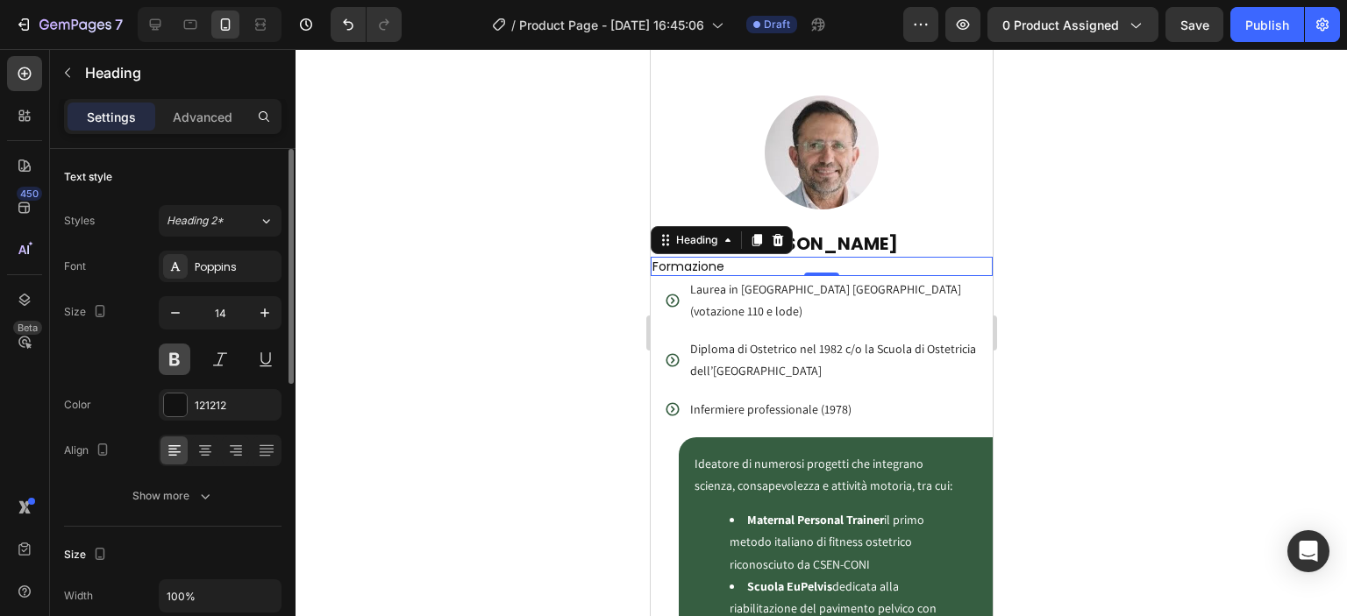
click at [165, 354] on button at bounding box center [175, 360] width 32 height 32
click at [210, 122] on p "Advanced" at bounding box center [203, 117] width 60 height 18
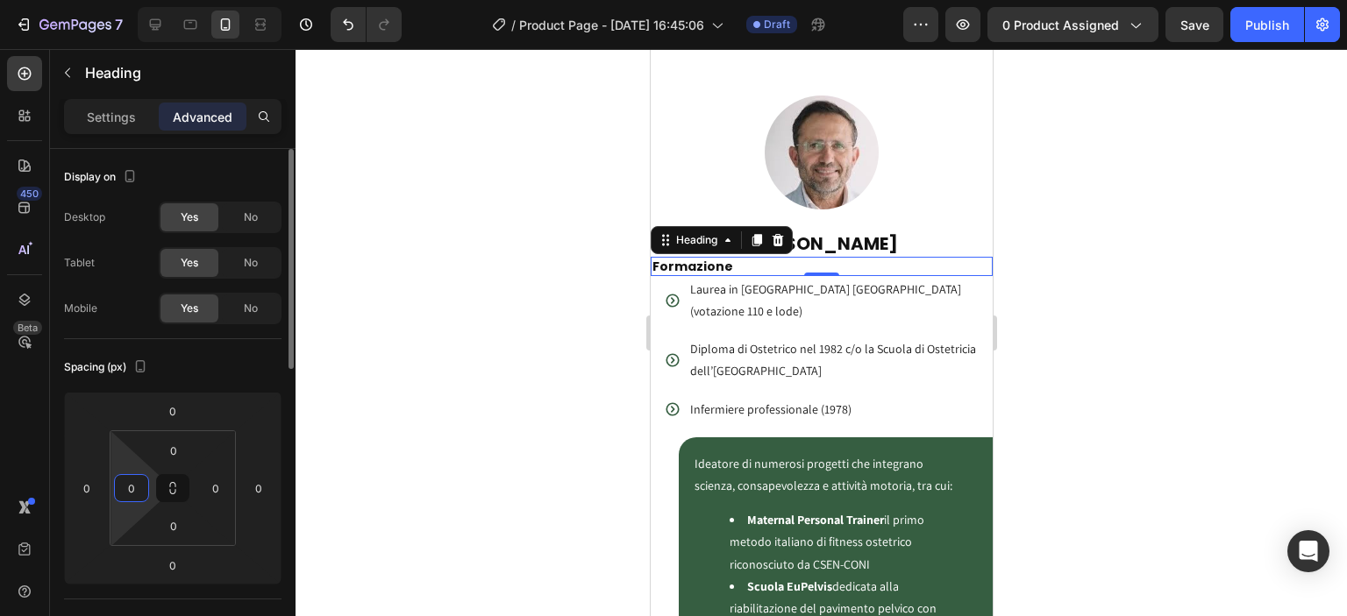
click at [144, 489] on input "0" at bounding box center [131, 488] width 26 height 26
type input "1"
type input "3"
type input "43"
click at [509, 427] on div at bounding box center [821, 332] width 1051 height 567
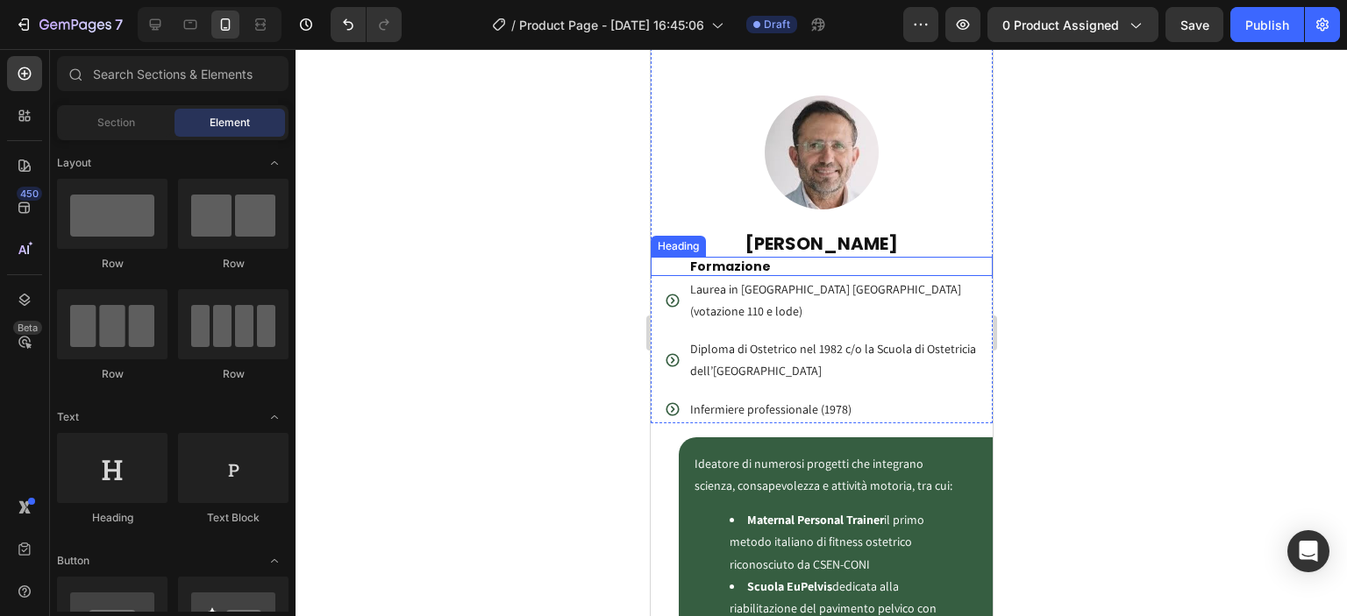
click at [719, 259] on p "Formazione" at bounding box center [839, 267] width 301 height 16
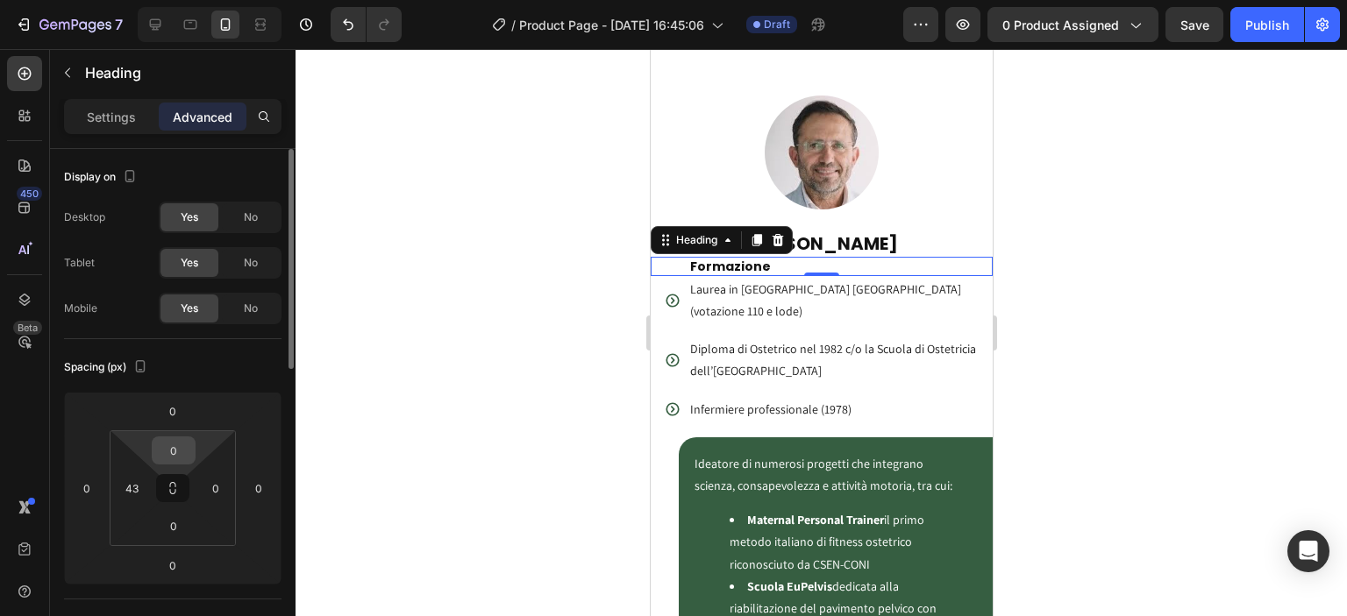
click at [175, 449] on input "0" at bounding box center [173, 451] width 35 height 26
type input "16"
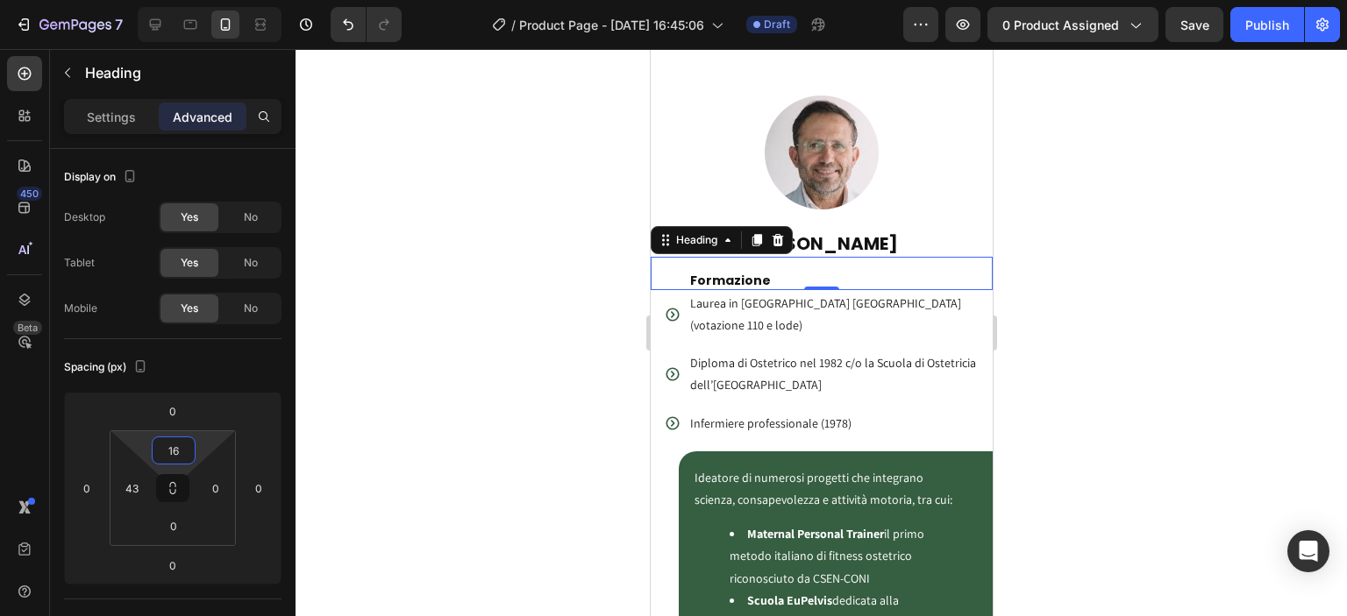
click at [457, 439] on div at bounding box center [821, 332] width 1051 height 567
click at [726, 273] on p "Formazione" at bounding box center [839, 281] width 301 height 16
click at [182, 538] on input "0" at bounding box center [173, 526] width 35 height 26
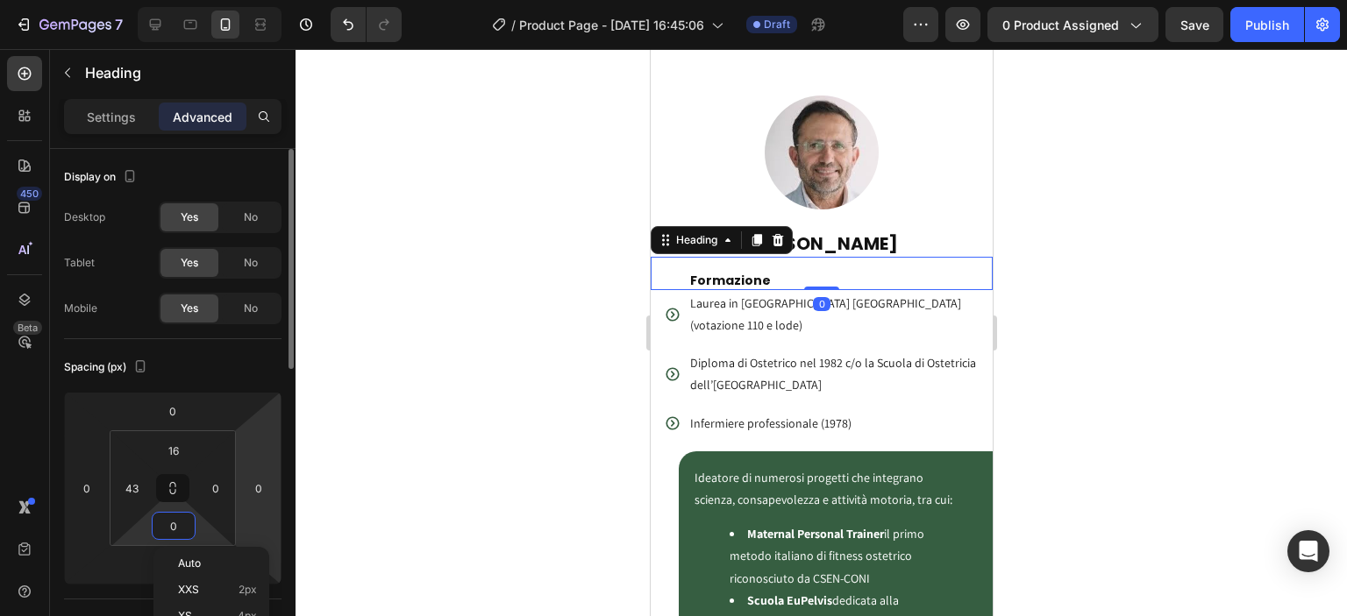
type input "8"
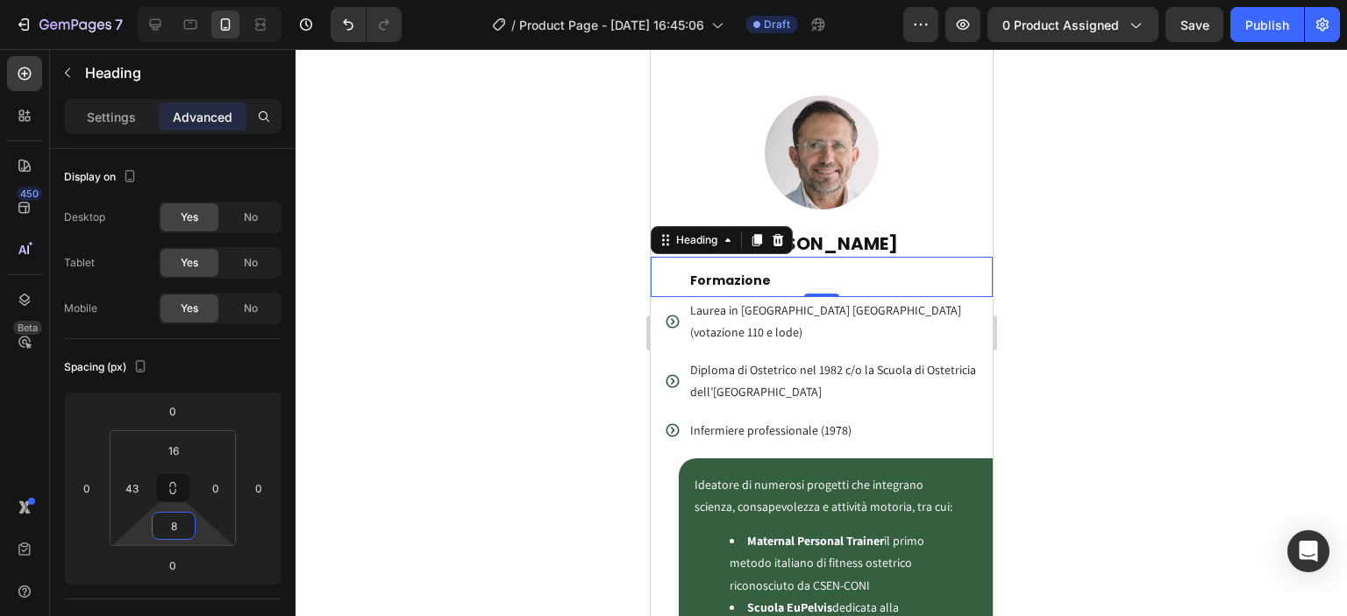
click at [437, 461] on div at bounding box center [821, 332] width 1051 height 567
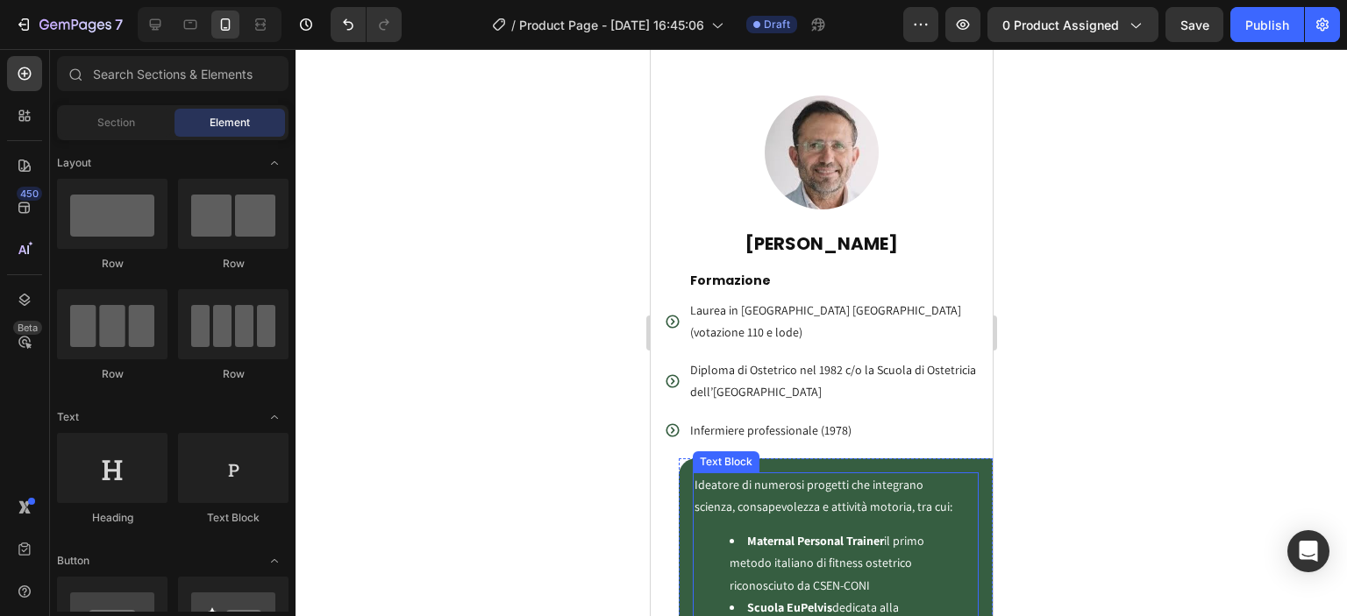
scroll to position [3296, 0]
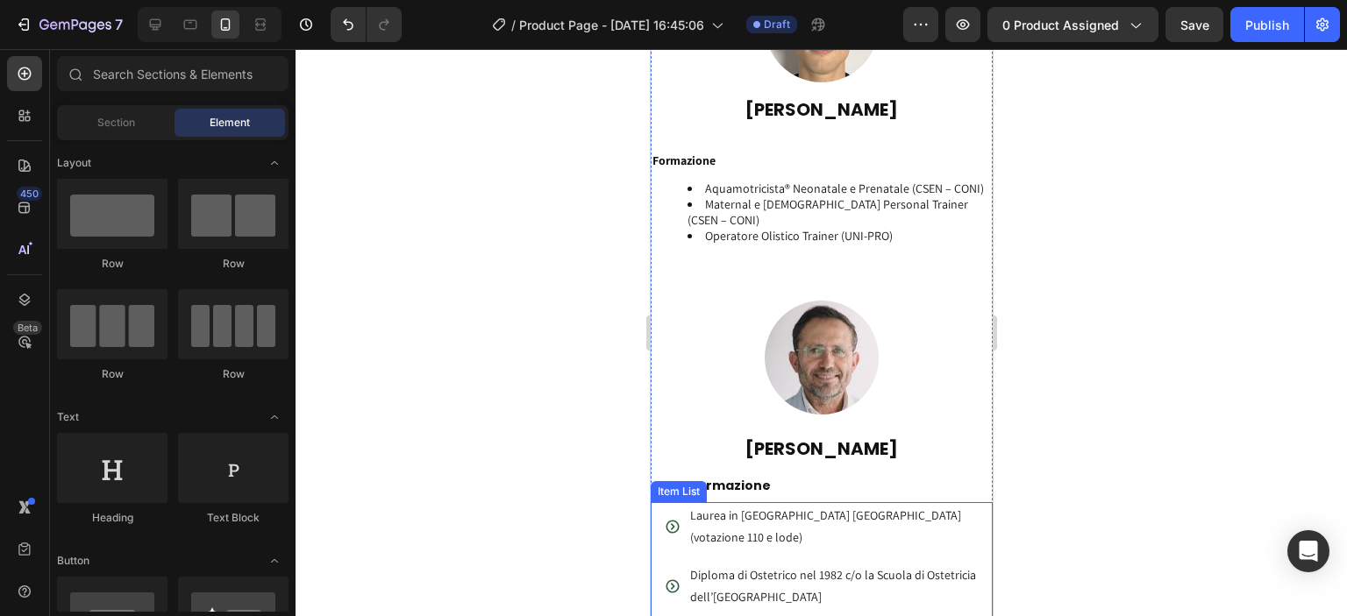
click at [738, 519] on p "Laurea in Ostetricia Università di Modena (votazione 110 e lode)" at bounding box center [832, 527] width 286 height 44
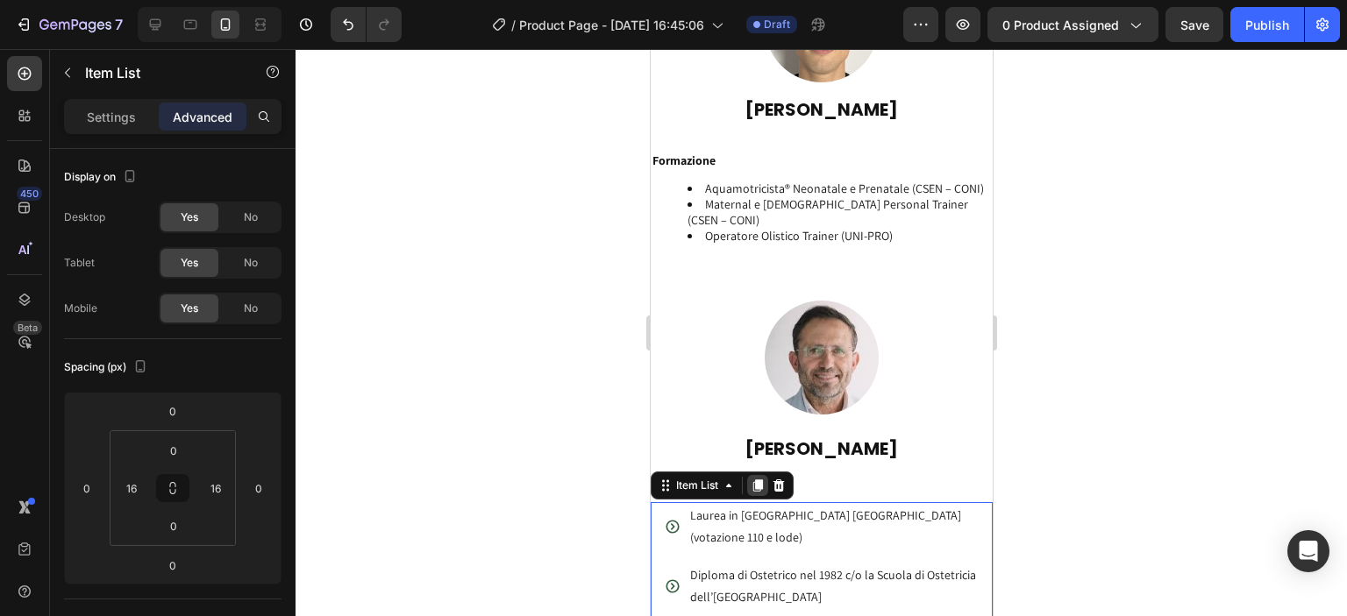
click at [761, 480] on icon at bounding box center [757, 486] width 10 height 12
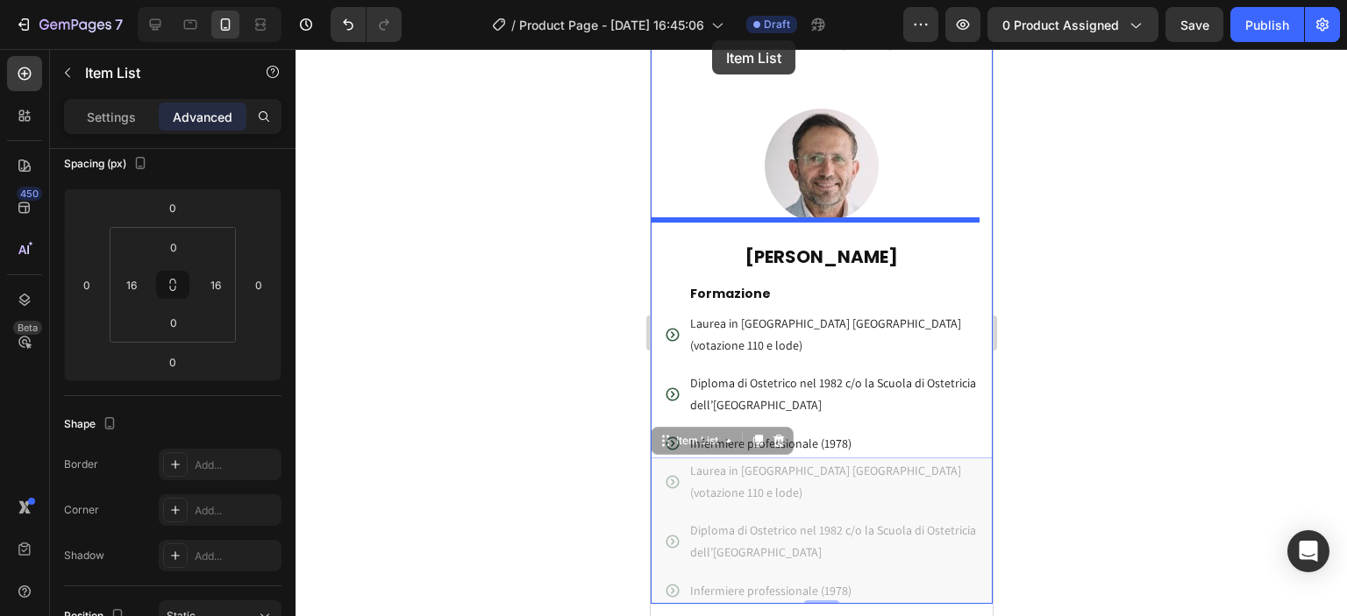
scroll to position [3325, 0]
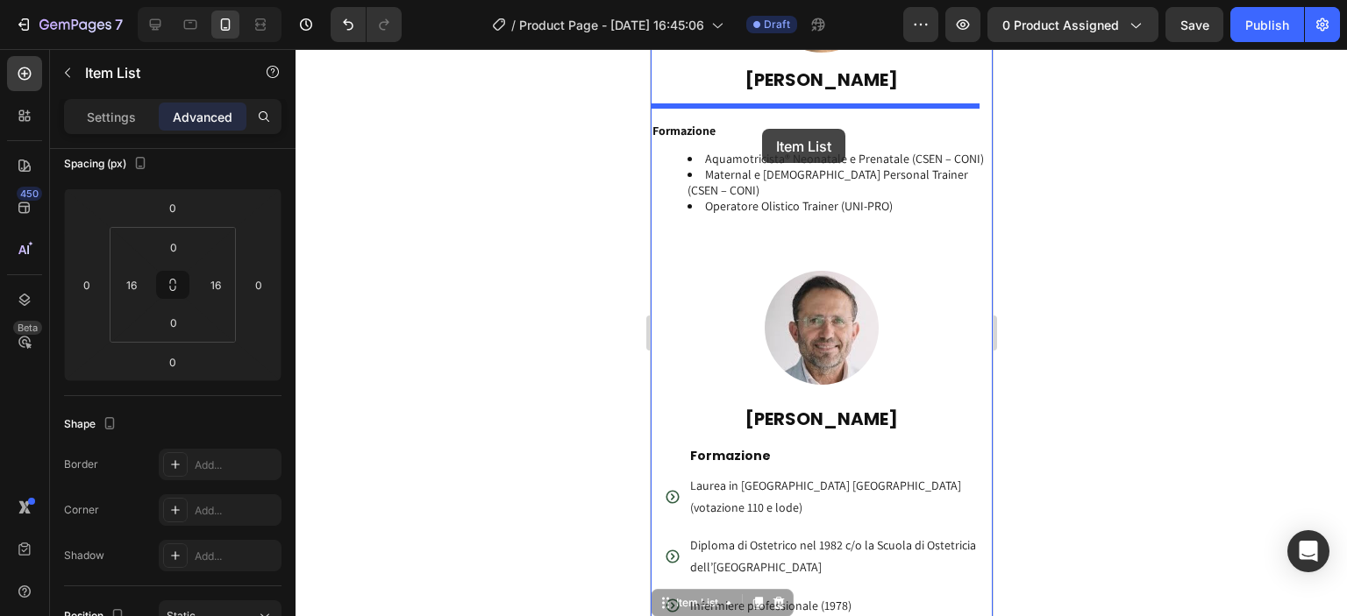
drag, startPoint x: 702, startPoint y: 96, endPoint x: 761, endPoint y: 129, distance: 67.5
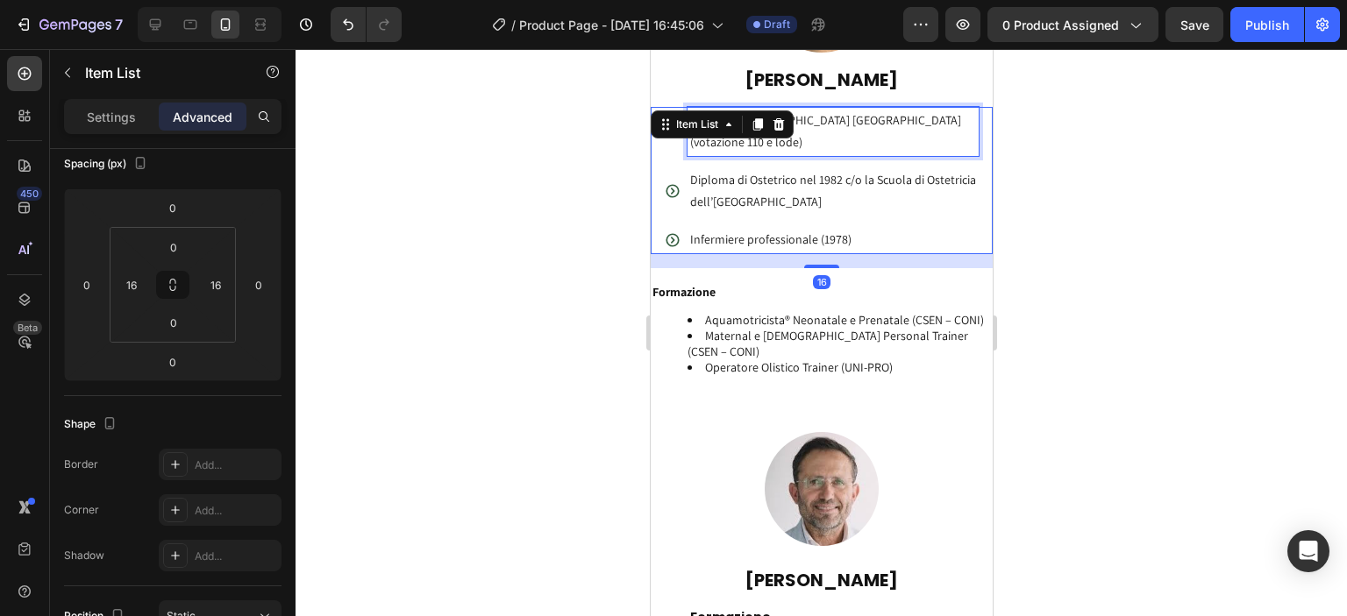
click at [800, 137] on p "Laurea in Ostetricia Università di Modena (votazione 110 e lode)" at bounding box center [832, 132] width 286 height 44
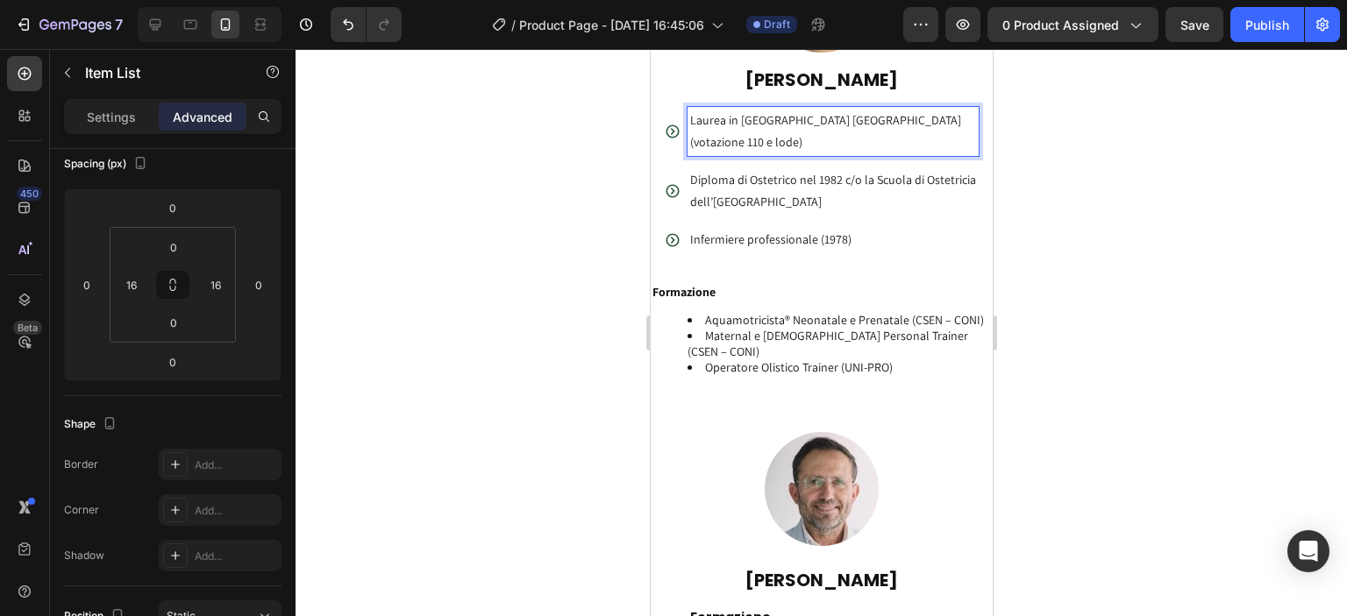
click at [738, 141] on p "Laurea in Ostetricia Università di Modena (votazione 110 e lode)" at bounding box center [832, 132] width 286 height 44
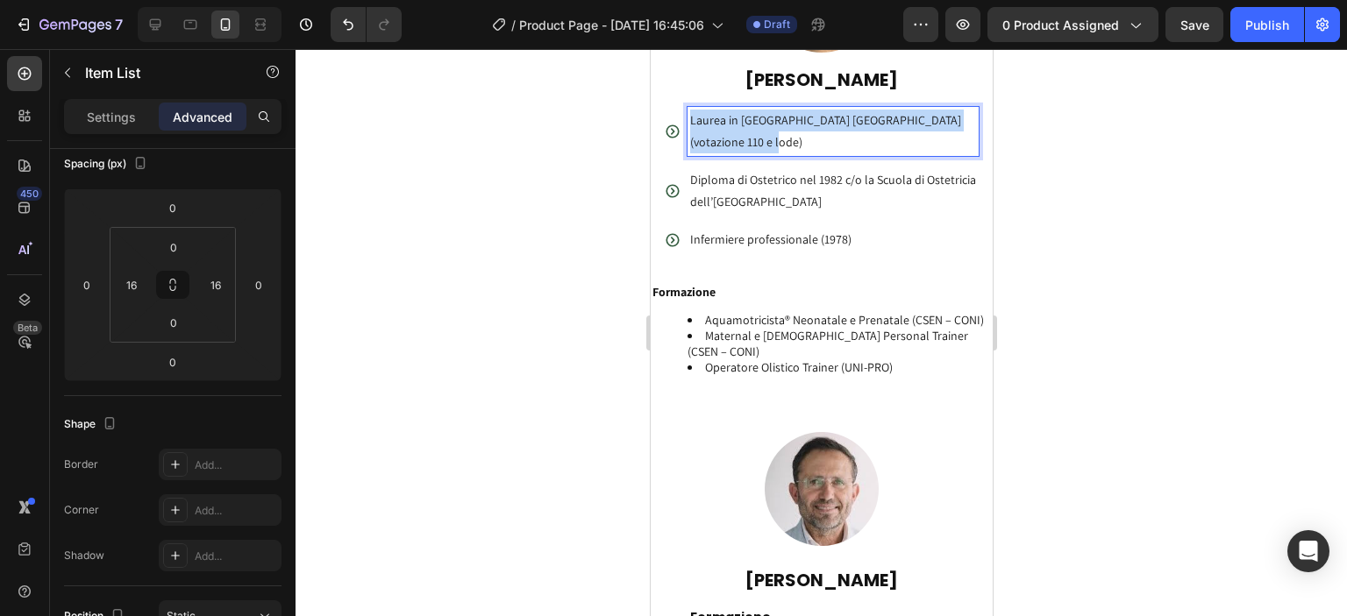
click at [738, 141] on p "Laurea in Ostetricia Università di Modena (votazione 110 e lode)" at bounding box center [832, 132] width 286 height 44
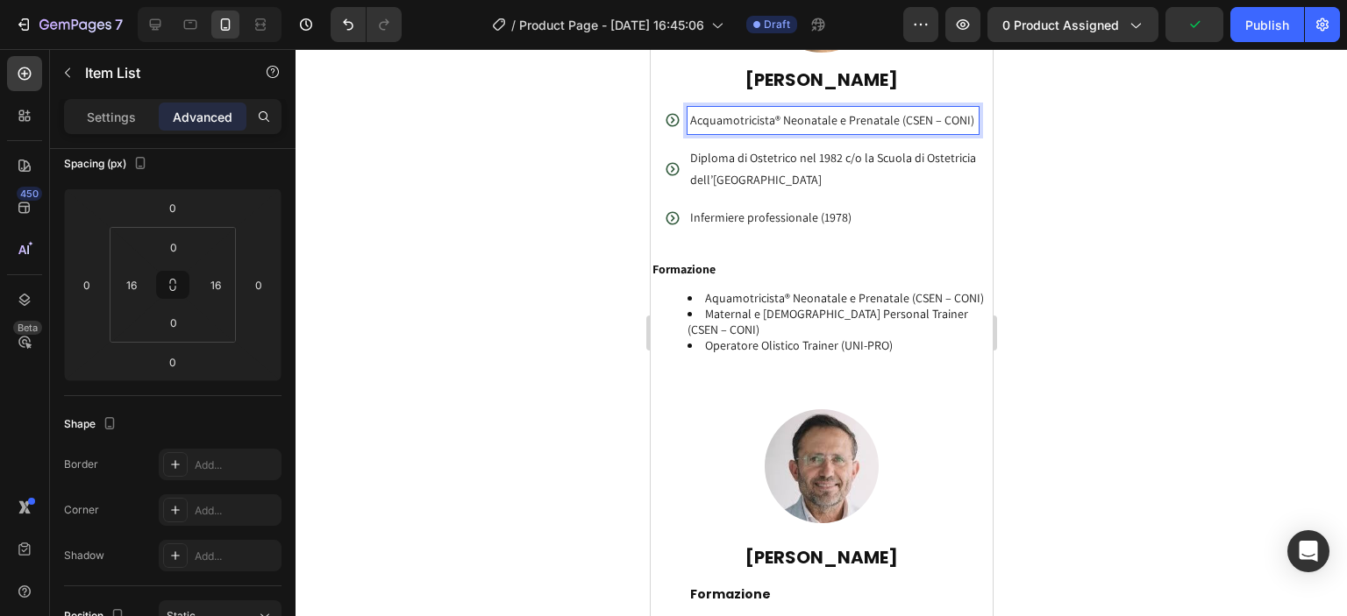
click at [745, 178] on p "Diploma di Ostetrico nel 1982 c/o la Scuola di Ostetricia dell’Università degli…" at bounding box center [832, 169] width 286 height 44
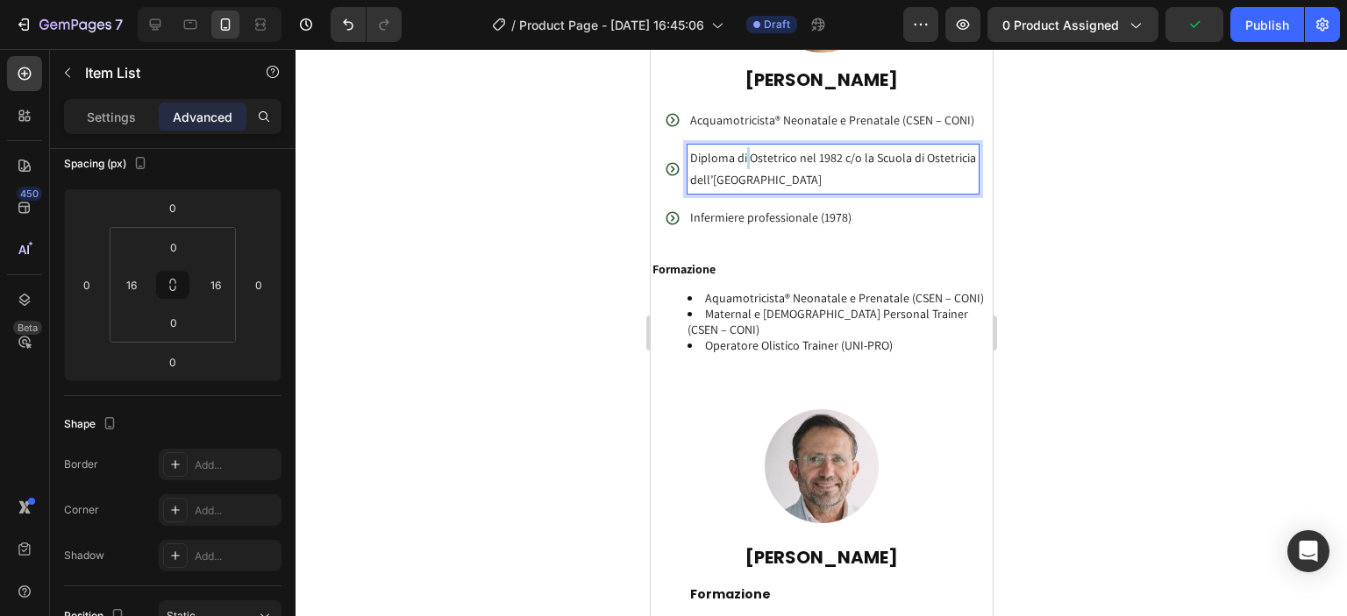
click at [745, 178] on p "Diploma di Ostetrico nel 1982 c/o la Scuola di Ostetricia dell’Università degli…" at bounding box center [832, 169] width 286 height 44
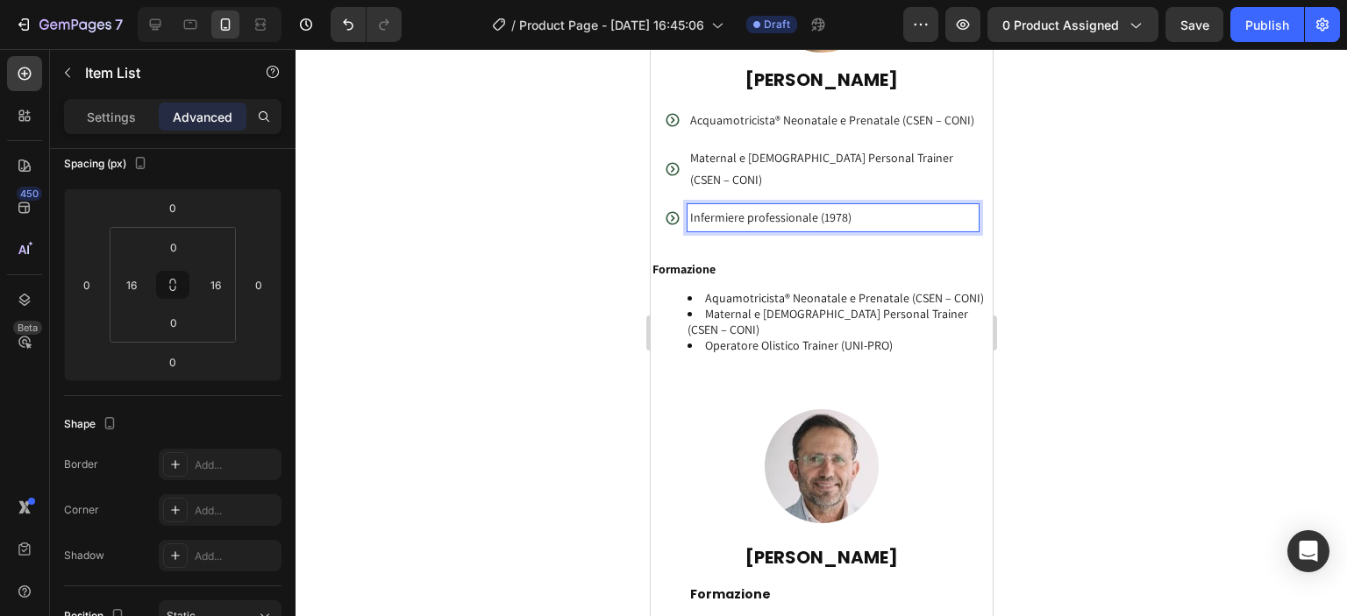
click at [737, 215] on p "Infermiere professionale (1978)" at bounding box center [832, 218] width 286 height 22
click at [713, 217] on p "Infermiere professionale (1978)" at bounding box center [832, 218] width 286 height 22
click at [1134, 264] on div at bounding box center [821, 332] width 1051 height 567
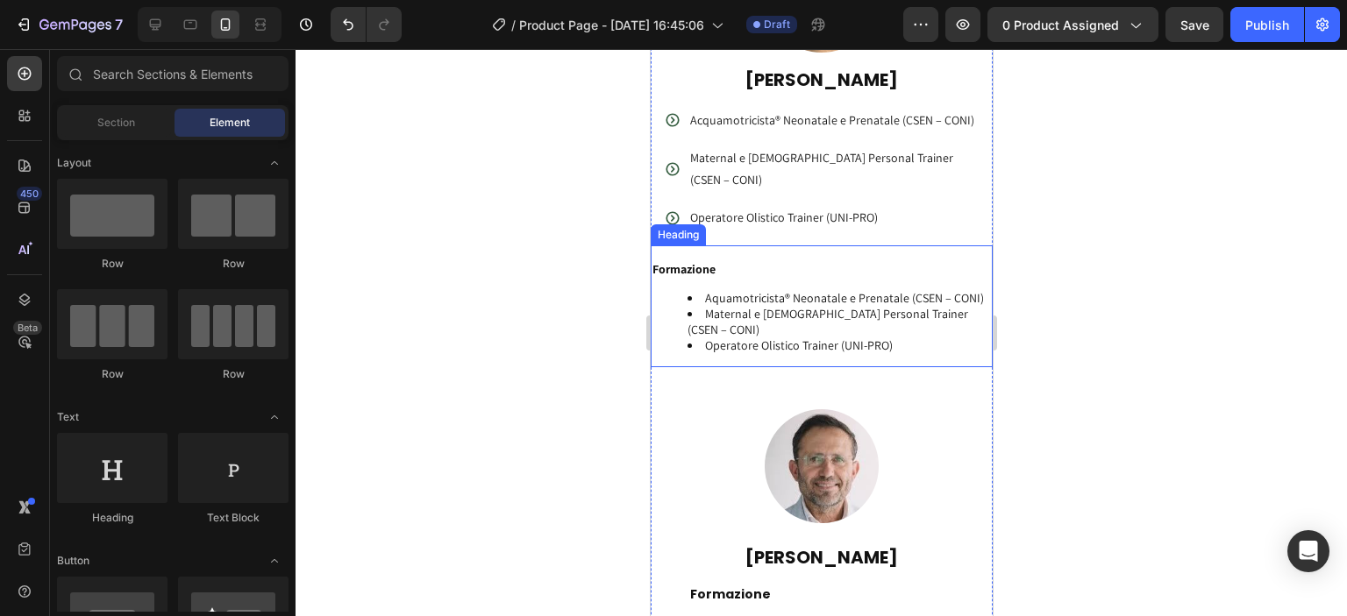
click at [715, 271] on strong "Formazione" at bounding box center [683, 269] width 63 height 16
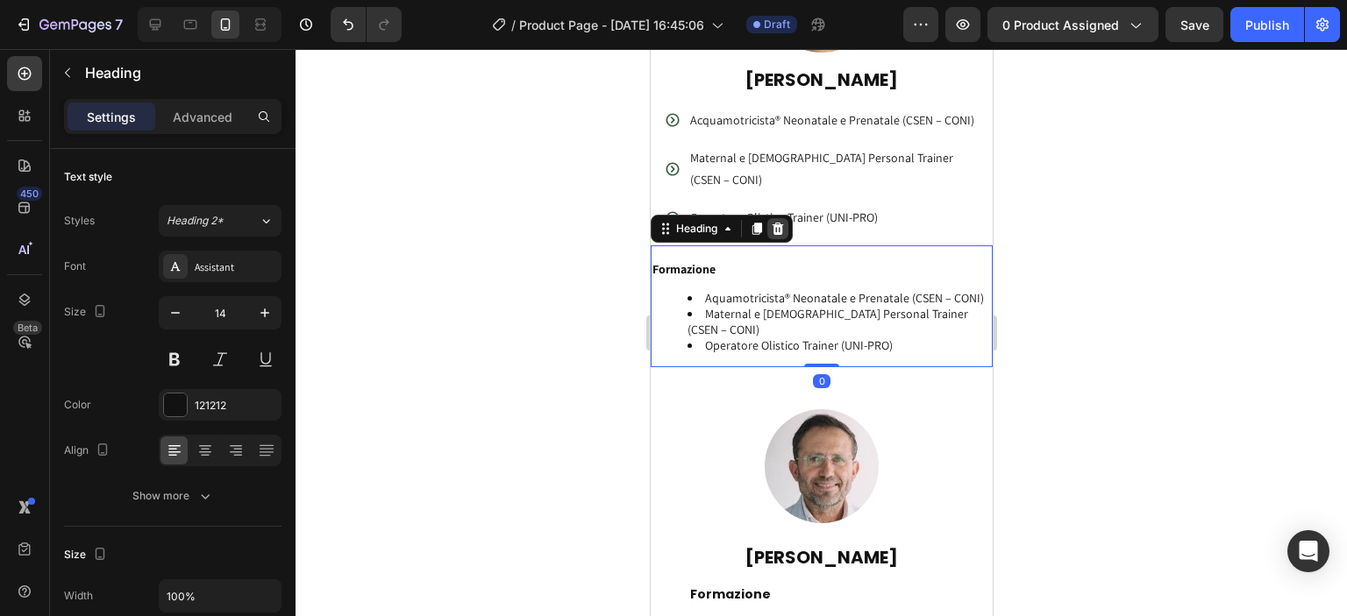
scroll to position [3120, 0]
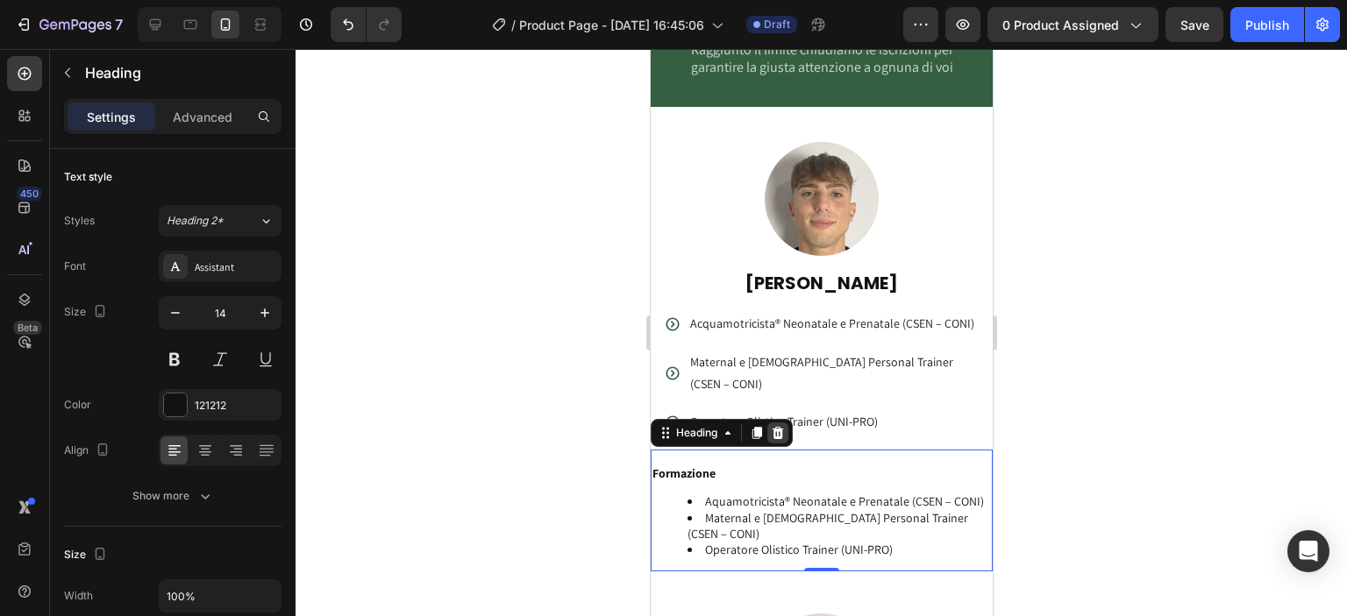
click at [784, 429] on icon at bounding box center [777, 433] width 14 height 14
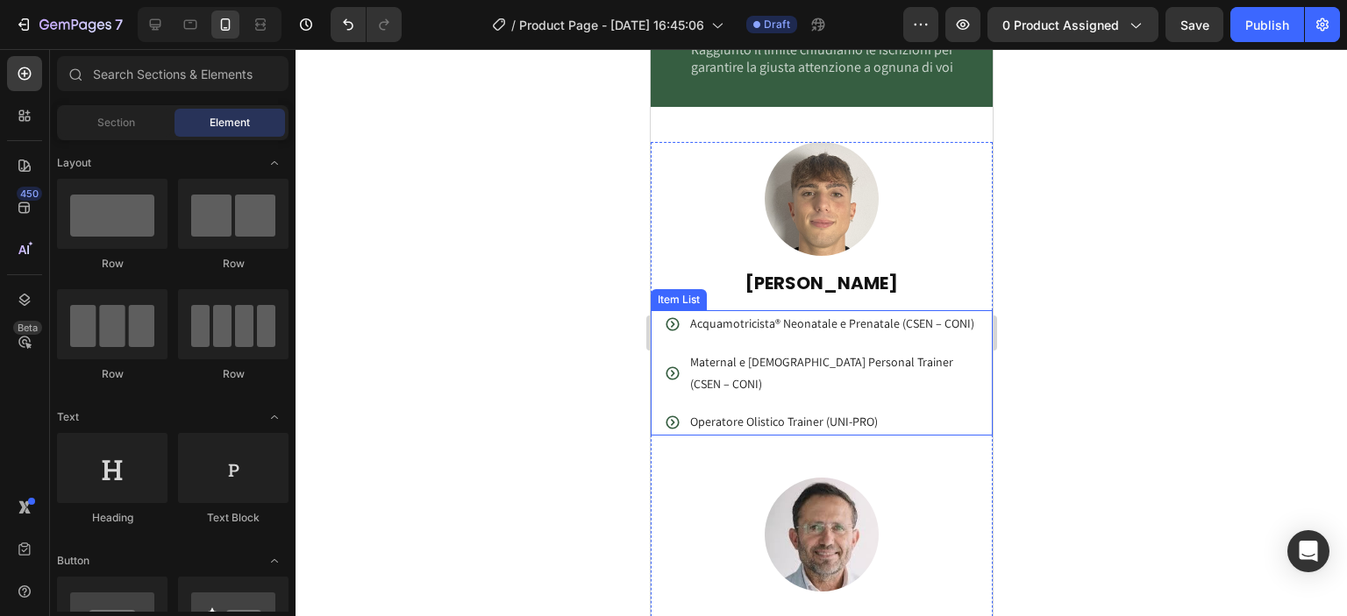
scroll to position [3325, 0]
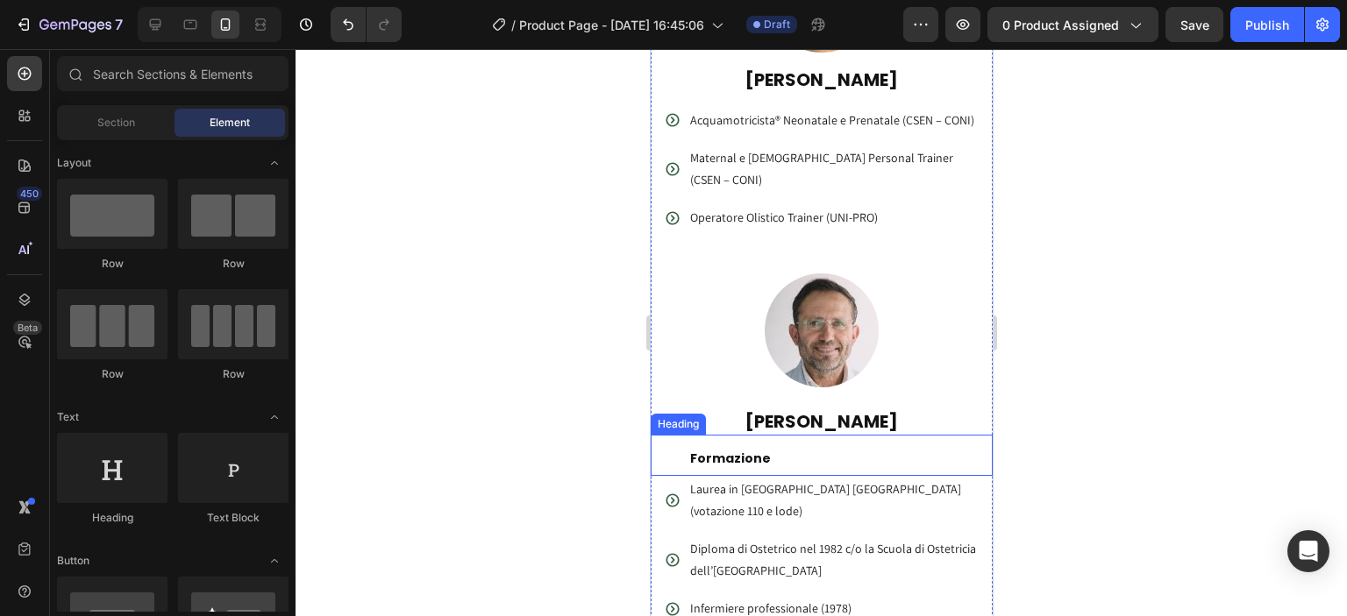
click at [726, 460] on p "Formazione" at bounding box center [839, 459] width 301 height 16
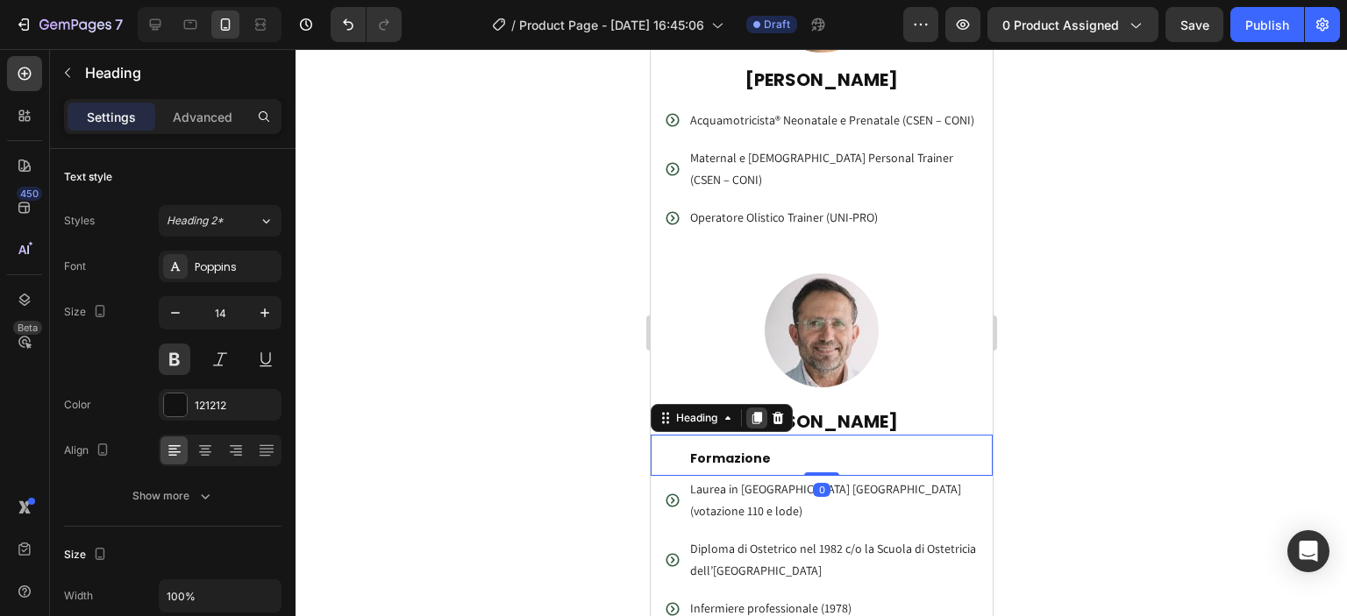
click at [753, 425] on div at bounding box center [755, 418] width 21 height 21
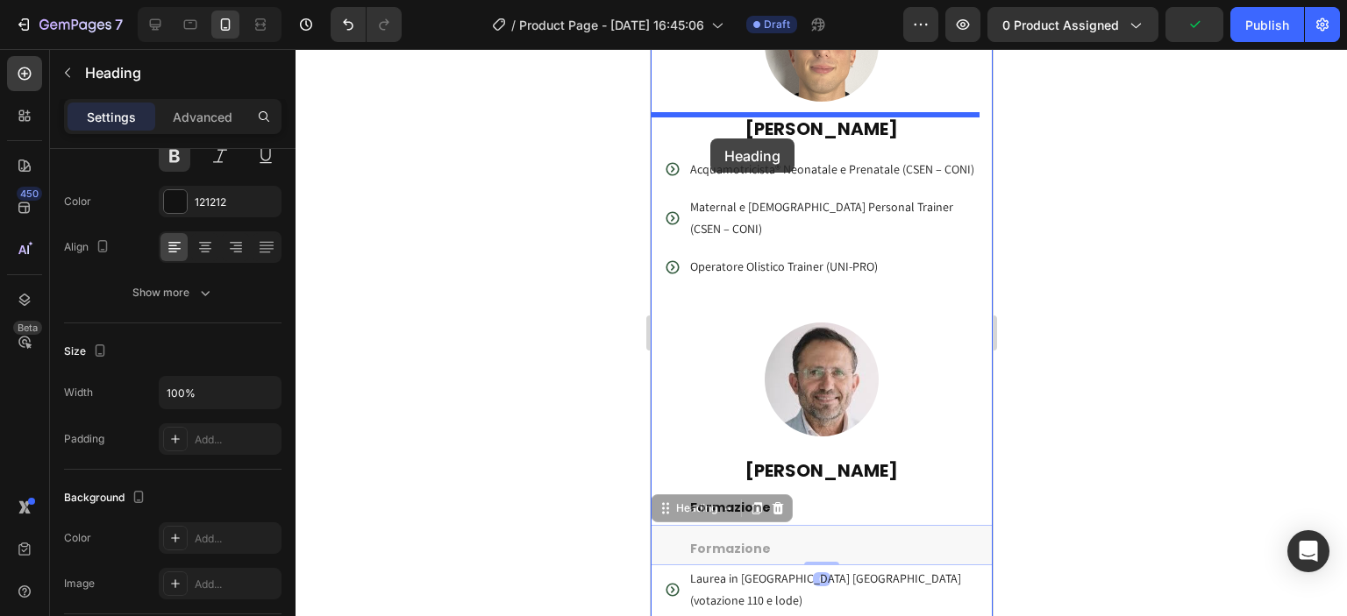
scroll to position [3262, 0]
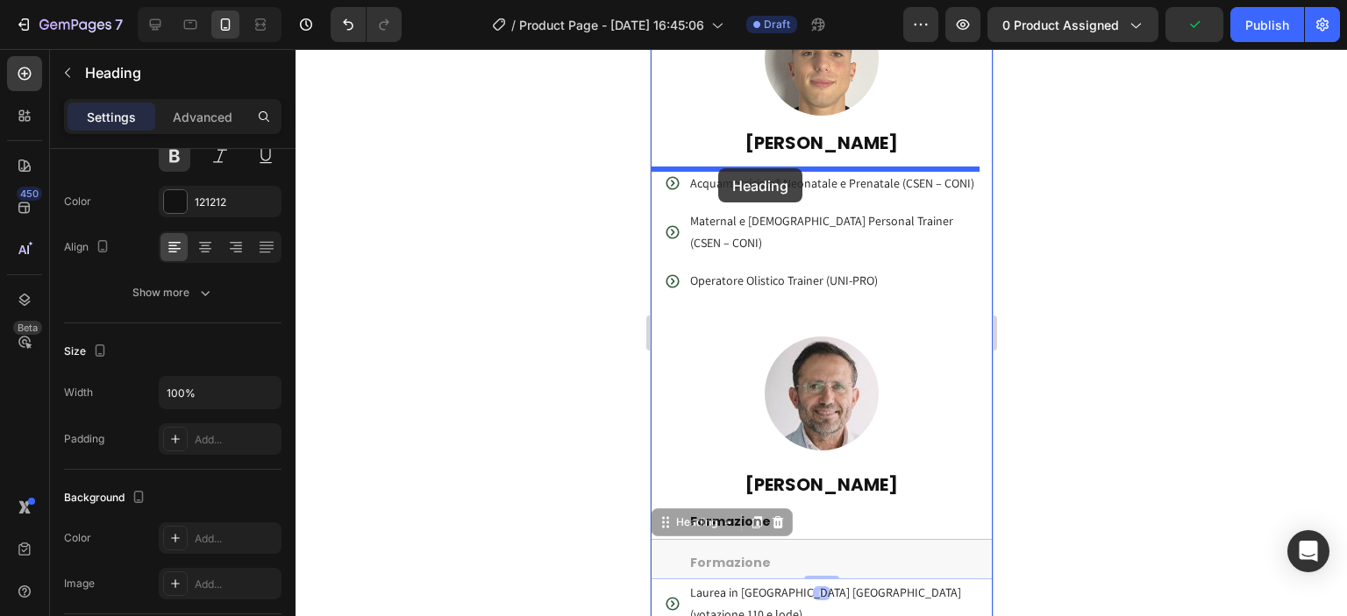
drag, startPoint x: 712, startPoint y: 460, endPoint x: 717, endPoint y: 168, distance: 292.1
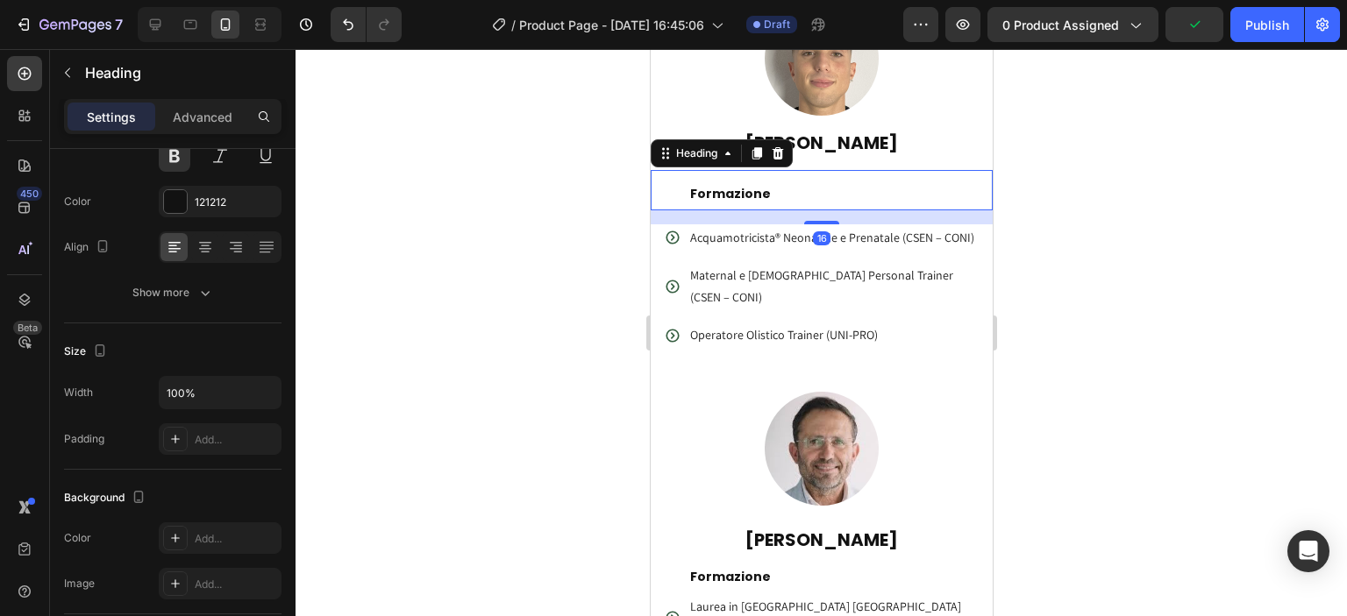
click at [1075, 267] on div at bounding box center [821, 332] width 1051 height 567
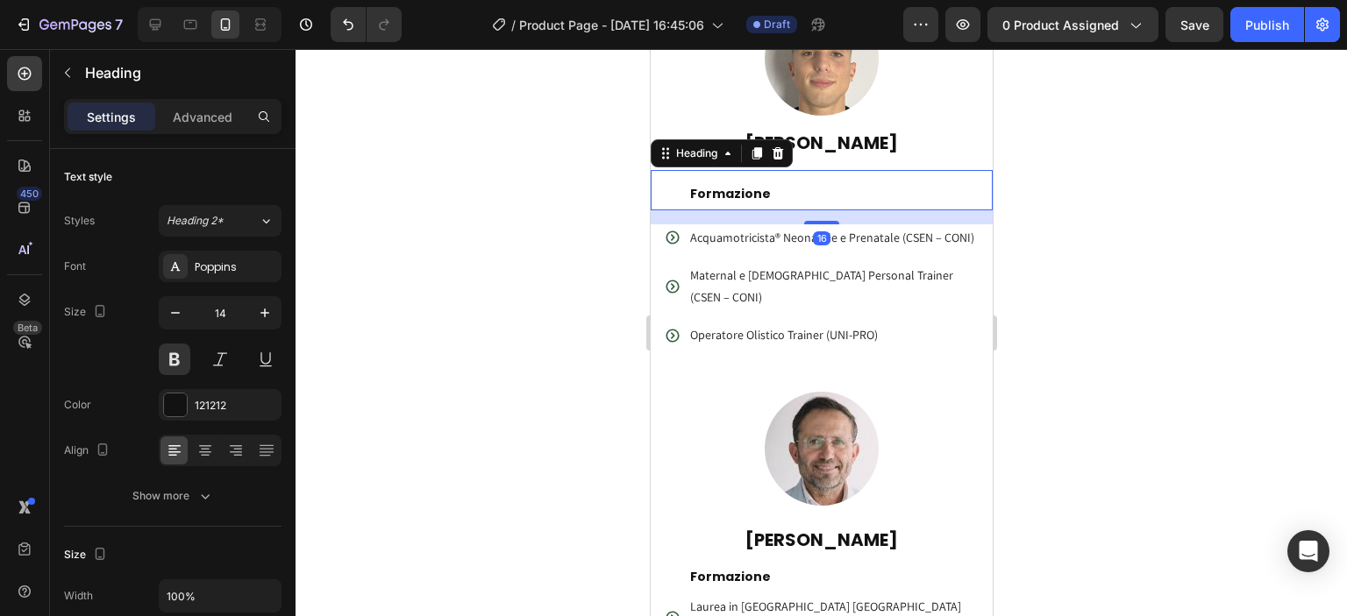
click at [726, 193] on h2 "Formazione" at bounding box center [840, 193] width 304 height 19
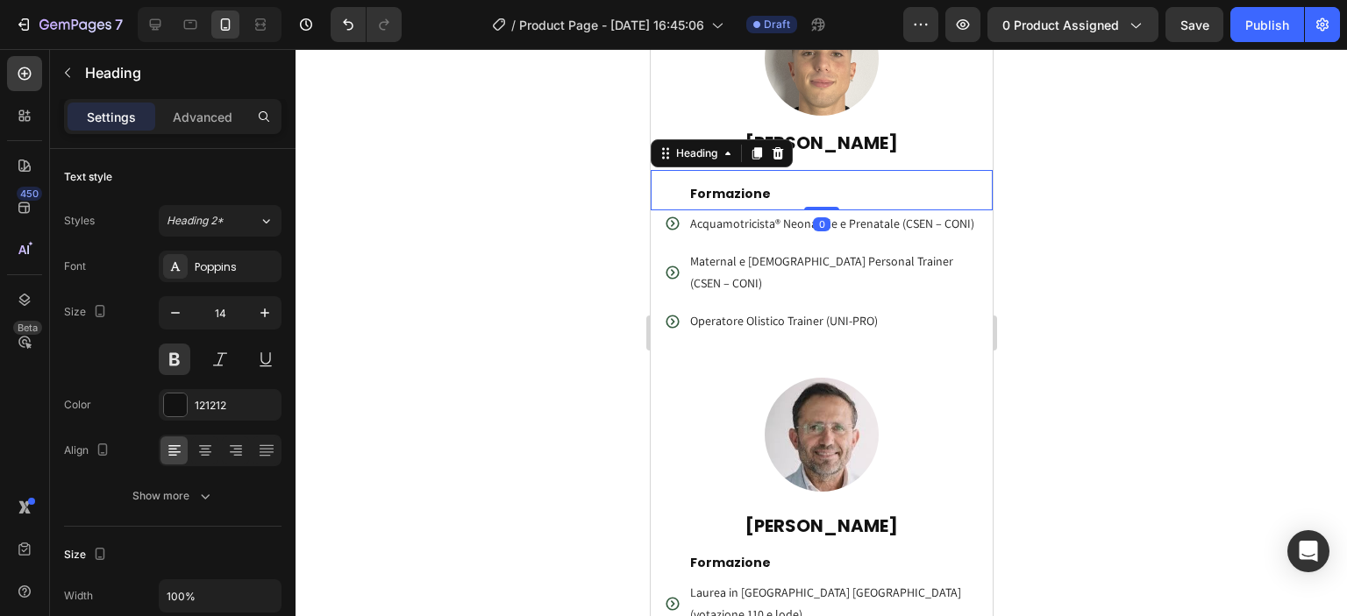
drag, startPoint x: 823, startPoint y: 221, endPoint x: 822, endPoint y: 203, distance: 18.4
click at [822, 203] on div "Formazione Heading 0" at bounding box center [821, 190] width 342 height 40
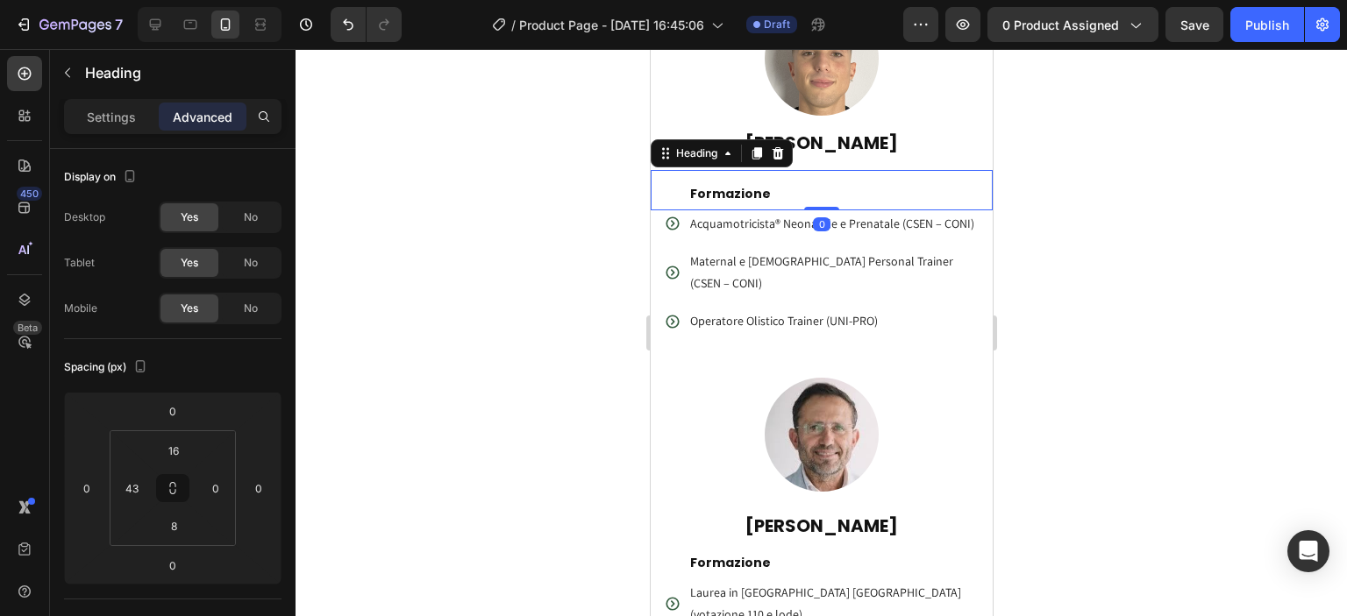
click at [1117, 234] on div at bounding box center [821, 332] width 1051 height 567
click at [754, 192] on h2 "Formazione" at bounding box center [840, 193] width 304 height 19
click at [796, 136] on h2 "[PERSON_NAME]" at bounding box center [821, 143] width 342 height 26
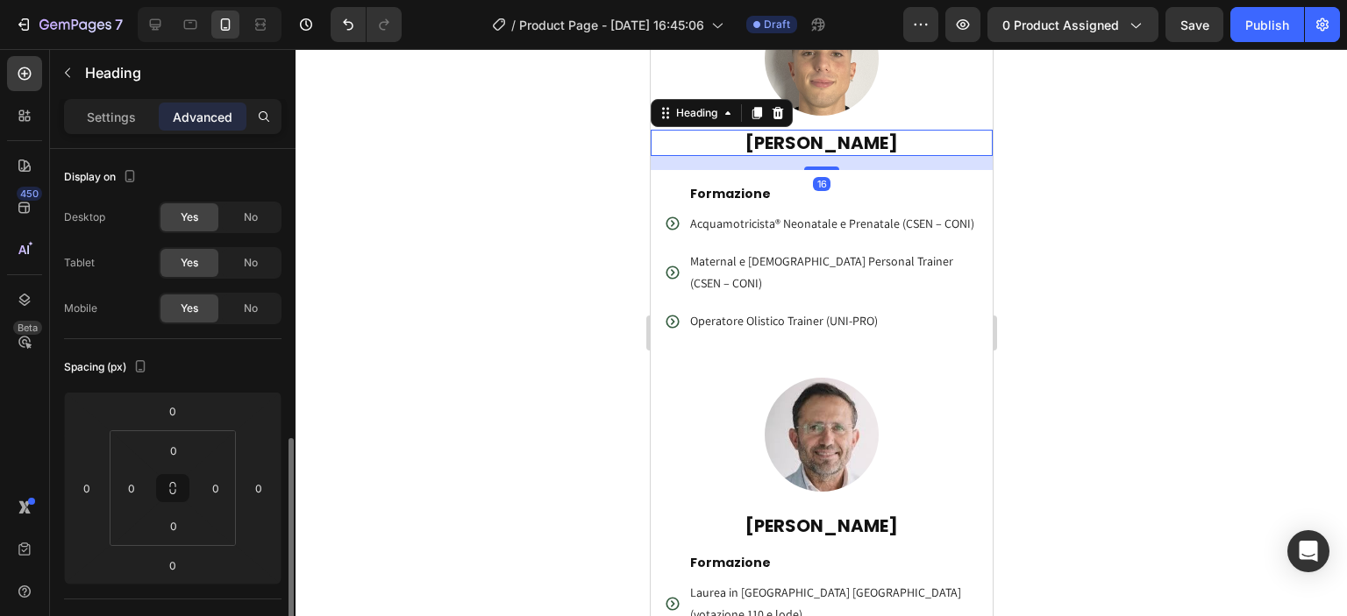
scroll to position [203, 0]
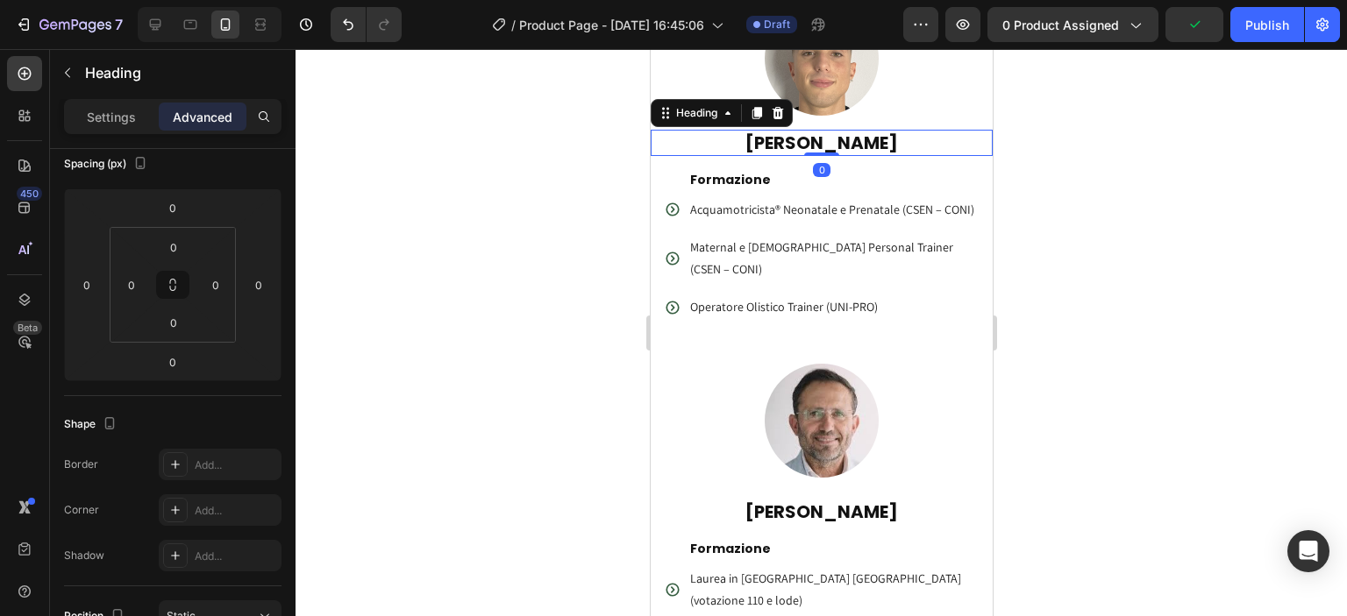
drag, startPoint x: 809, startPoint y: 167, endPoint x: 1867, endPoint y: 296, distance: 1065.3
click at [811, 146] on div "LEONARDO OLIVA Heading 0" at bounding box center [821, 143] width 342 height 26
click at [1094, 259] on div at bounding box center [821, 332] width 1051 height 567
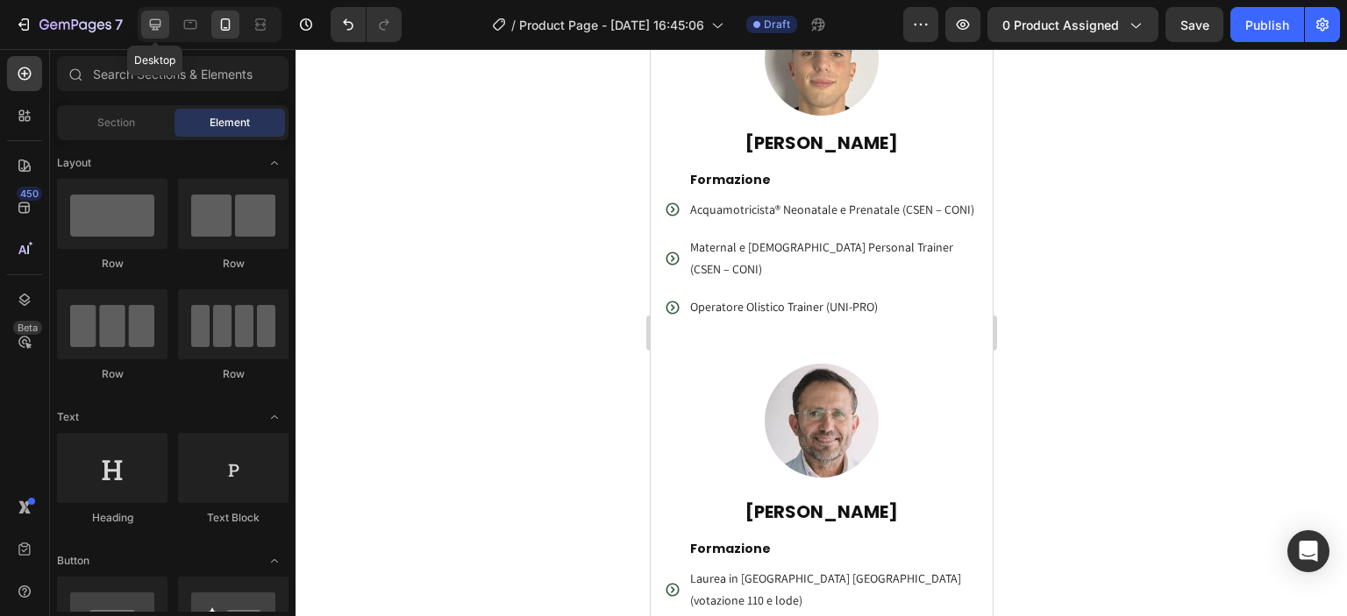
click at [144, 13] on div at bounding box center [155, 25] width 28 height 28
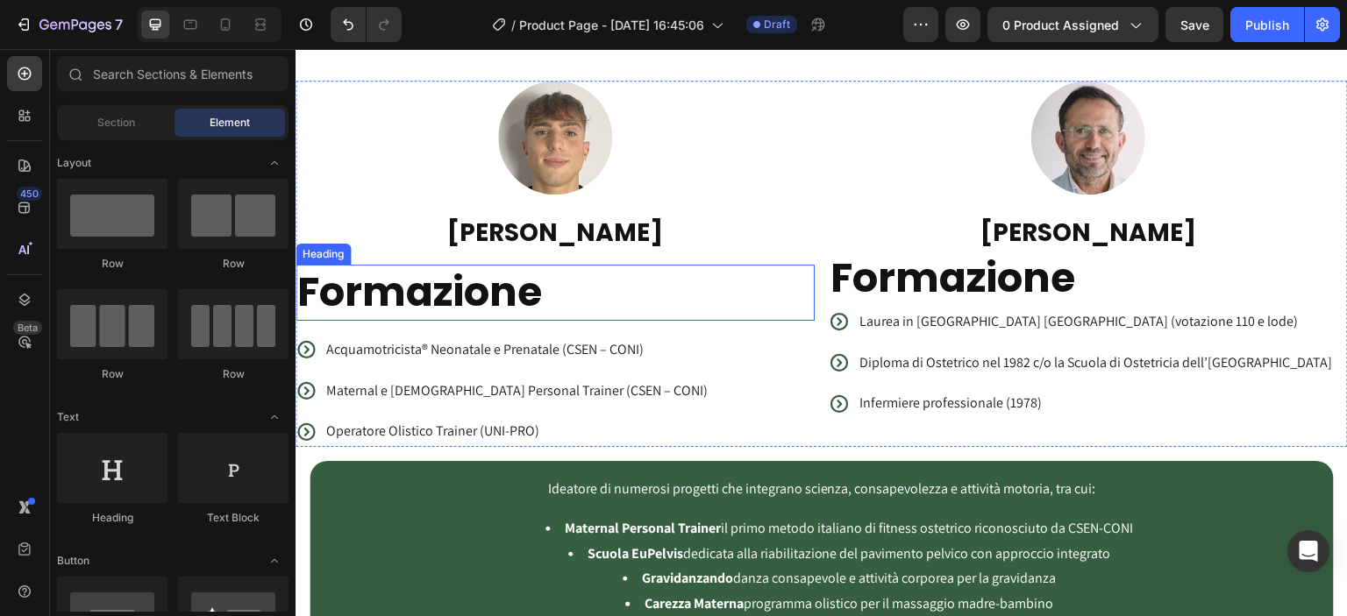
click at [594, 297] on h2 "Formazione" at bounding box center [555, 293] width 519 height 56
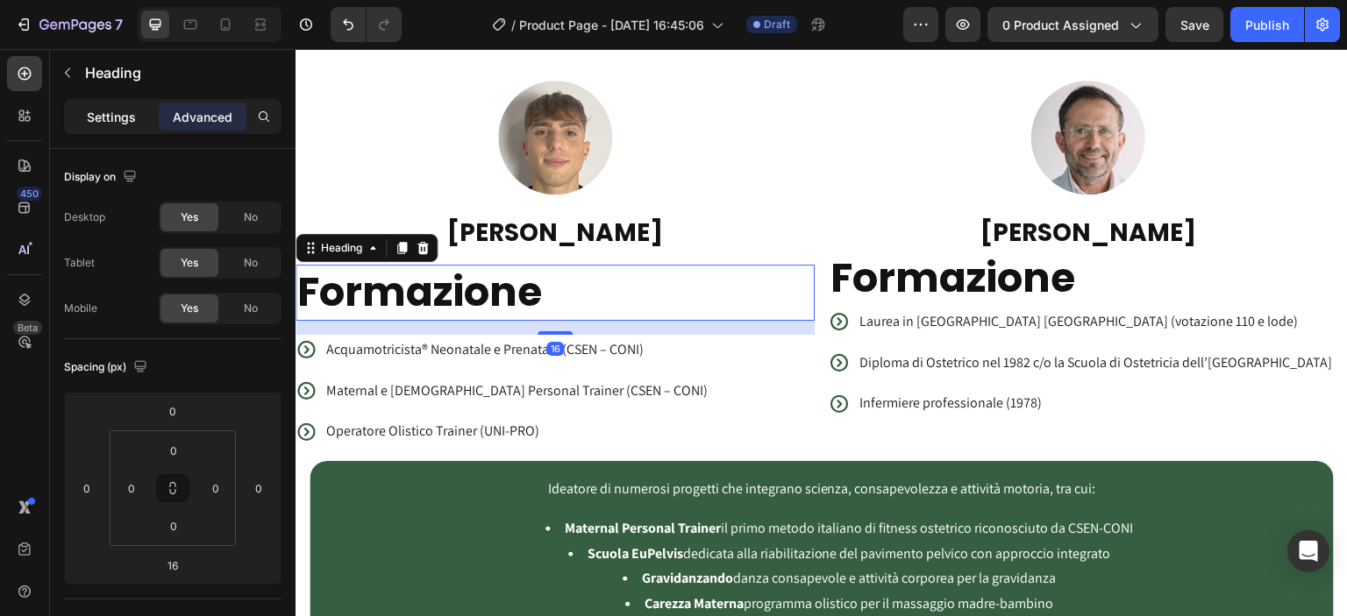
click at [102, 125] on div "Settings" at bounding box center [112, 117] width 88 height 28
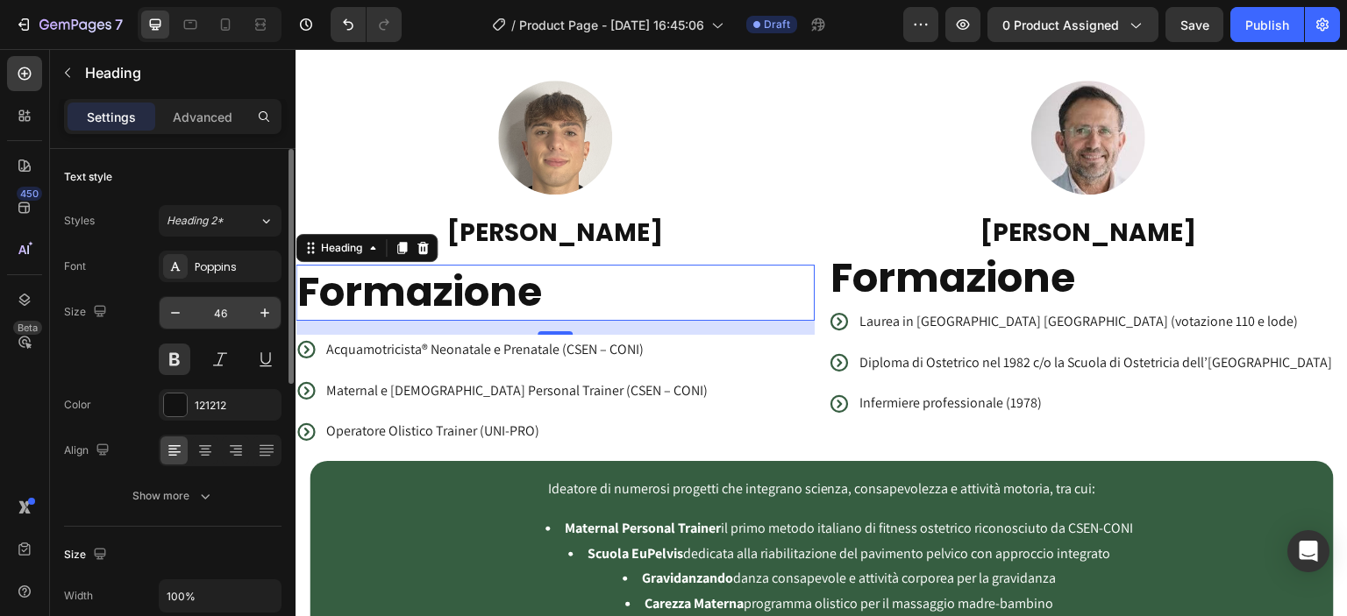
click at [232, 309] on input "46" at bounding box center [220, 313] width 58 height 32
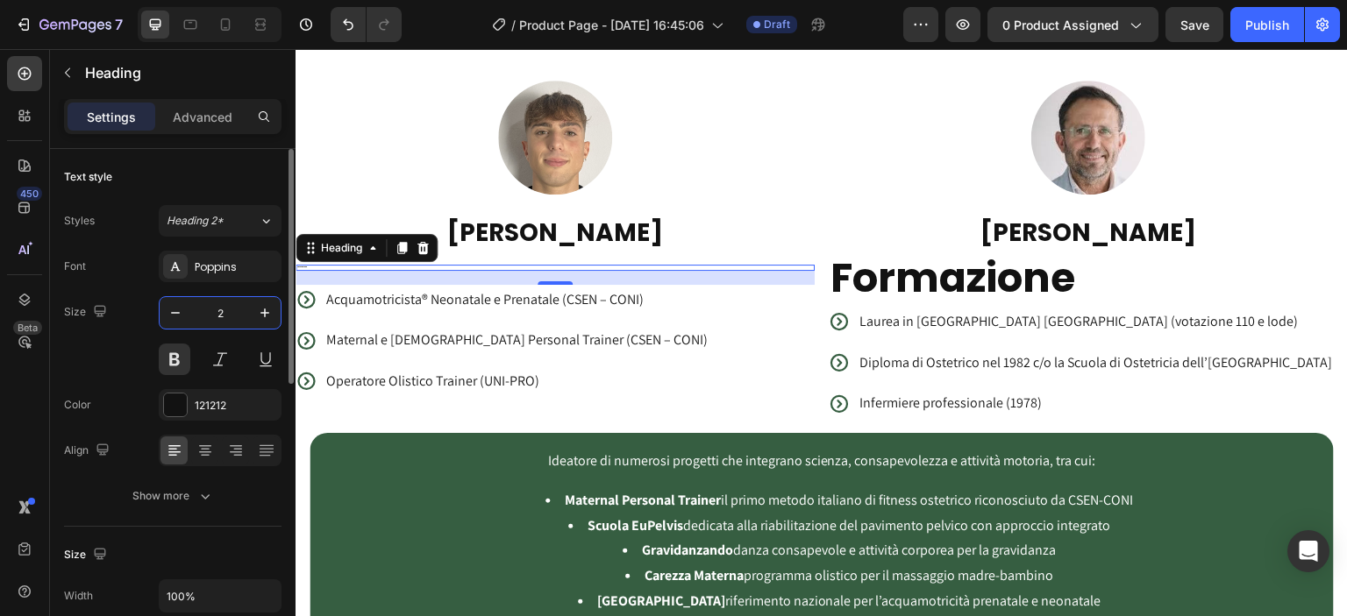
type input "20"
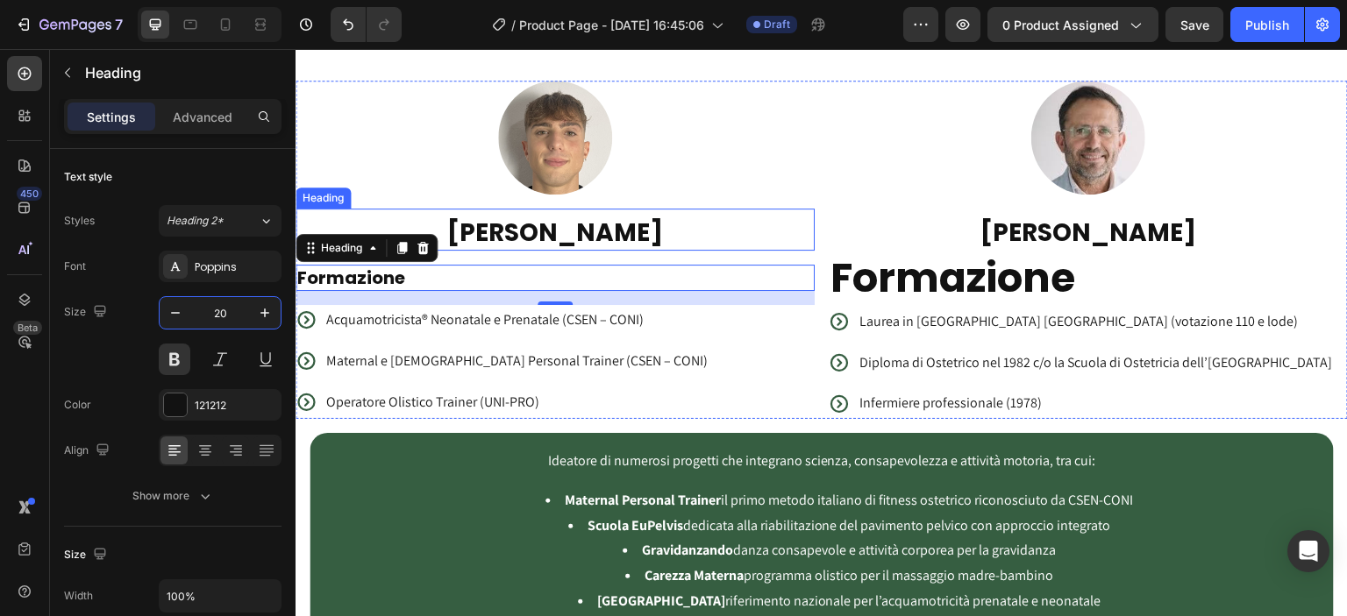
click at [784, 232] on h2 "[PERSON_NAME]" at bounding box center [555, 233] width 519 height 35
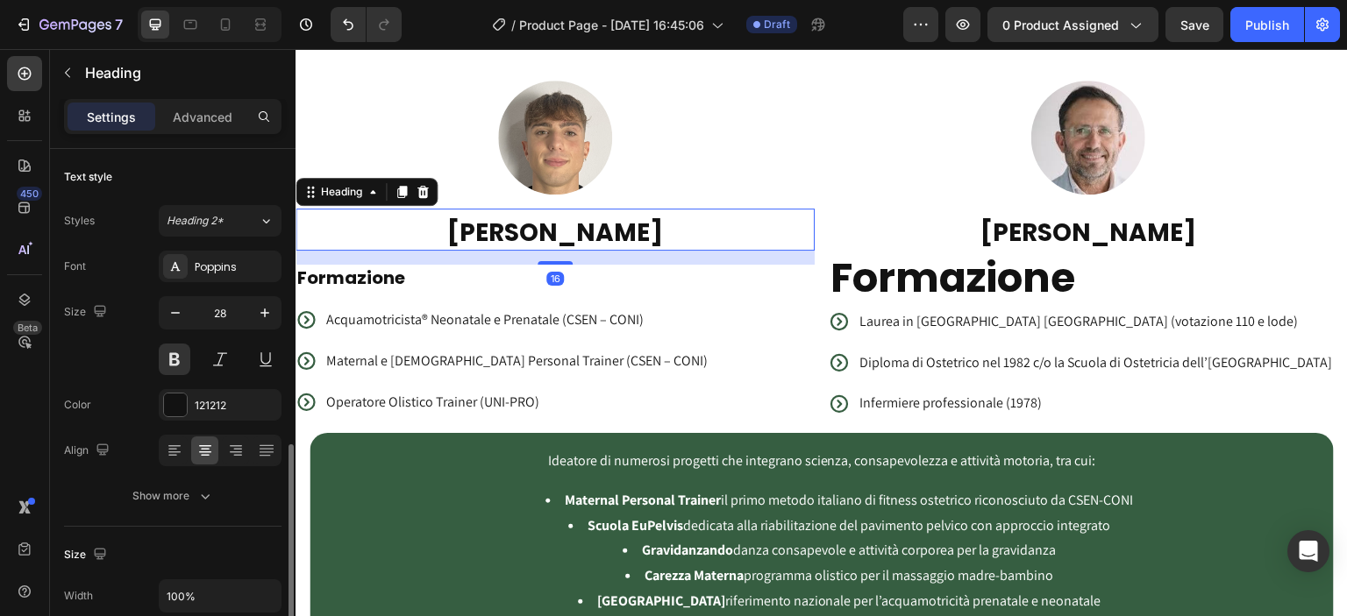
scroll to position [203, 0]
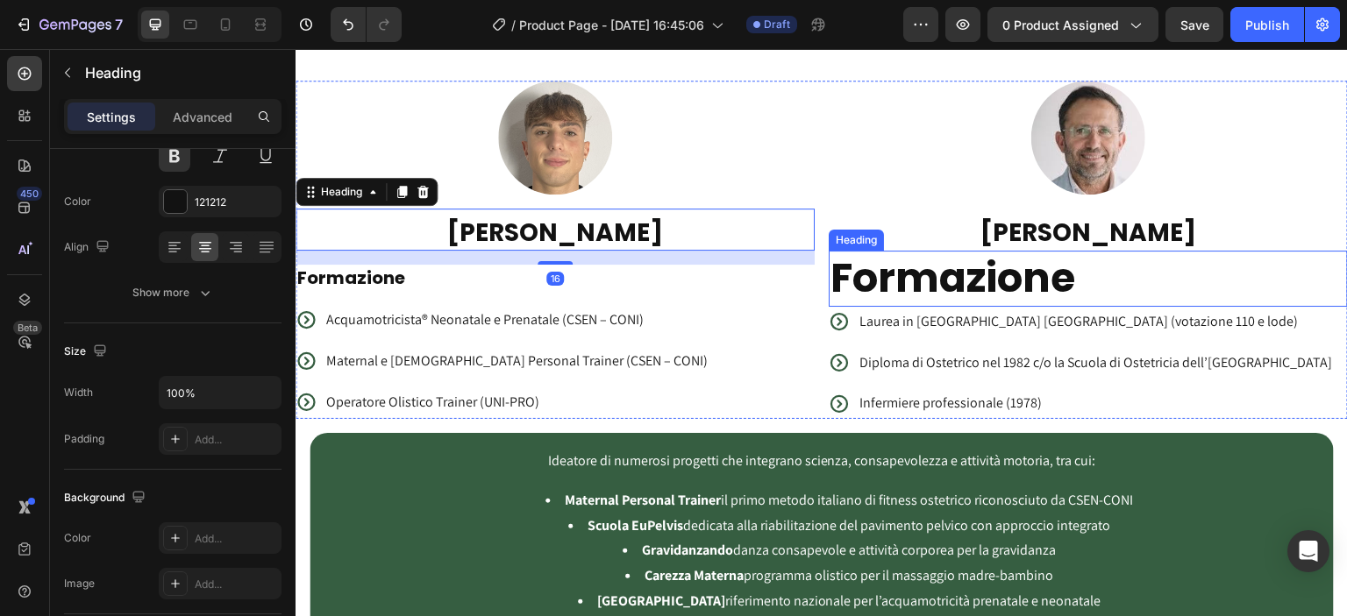
click at [886, 283] on p "Formazione" at bounding box center [1088, 279] width 516 height 53
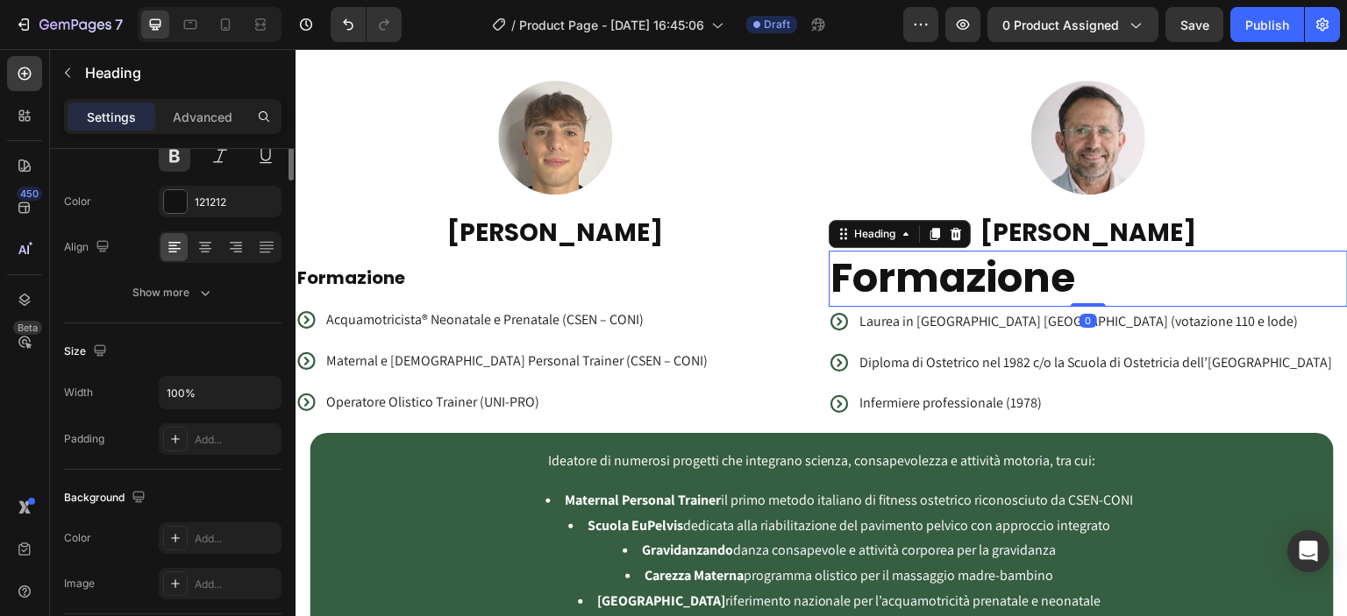
scroll to position [0, 0]
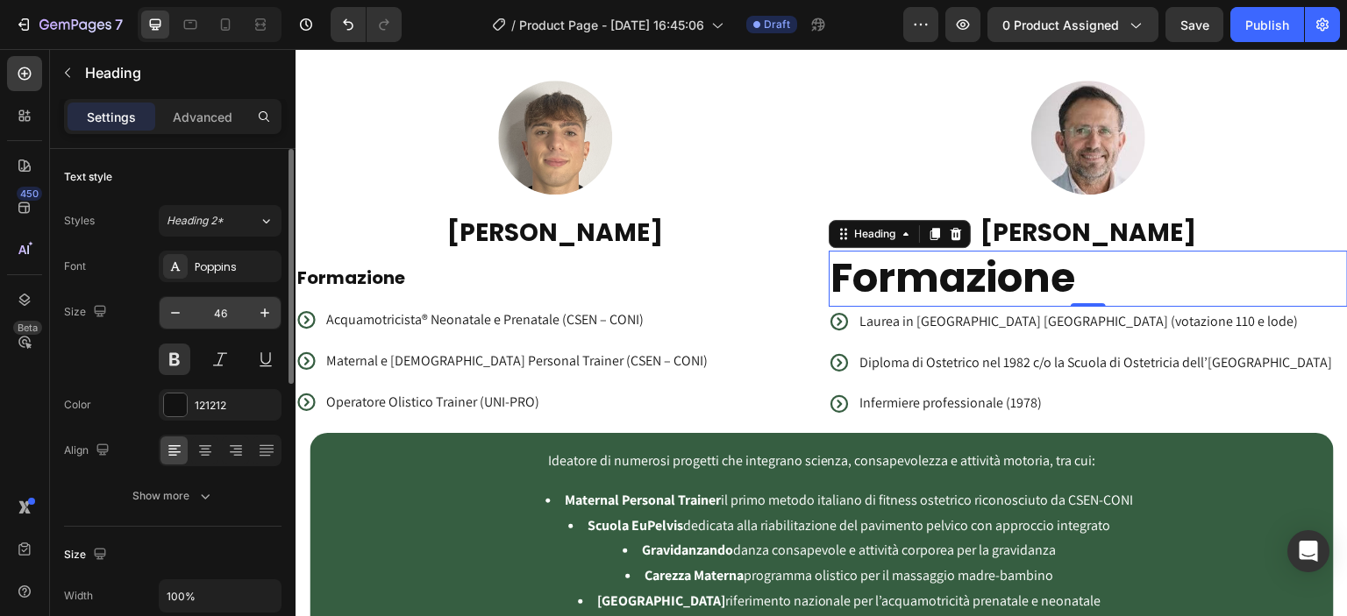
click at [224, 320] on input "46" at bounding box center [220, 313] width 58 height 32
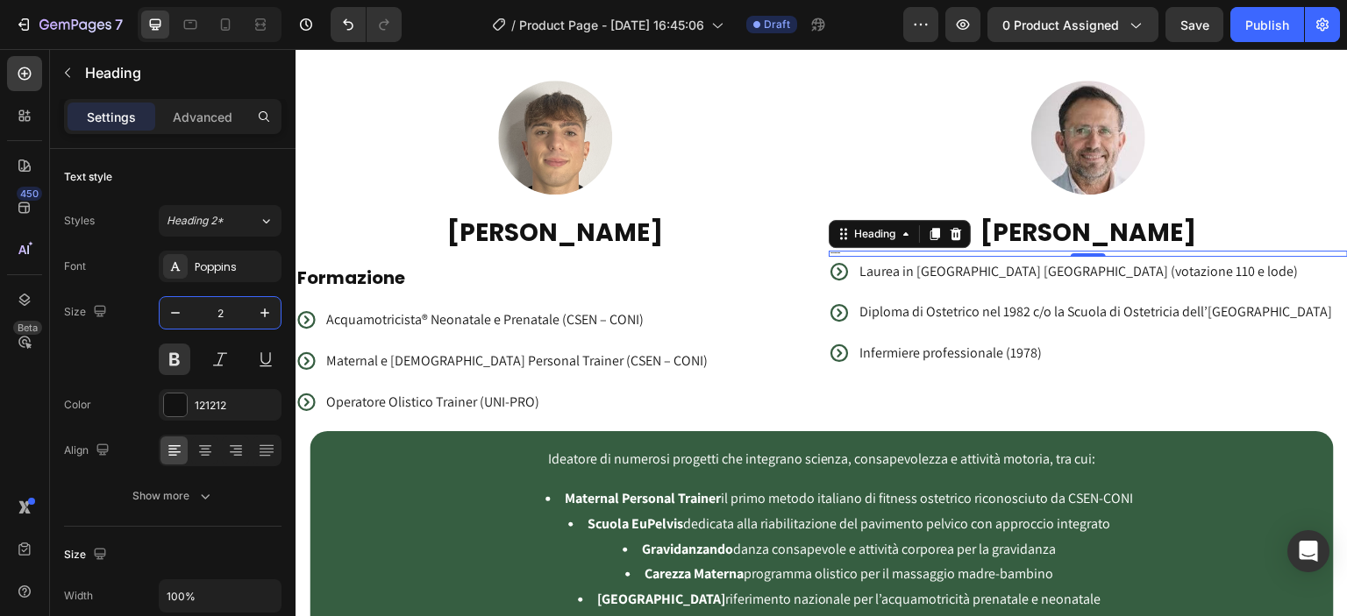
type input "20"
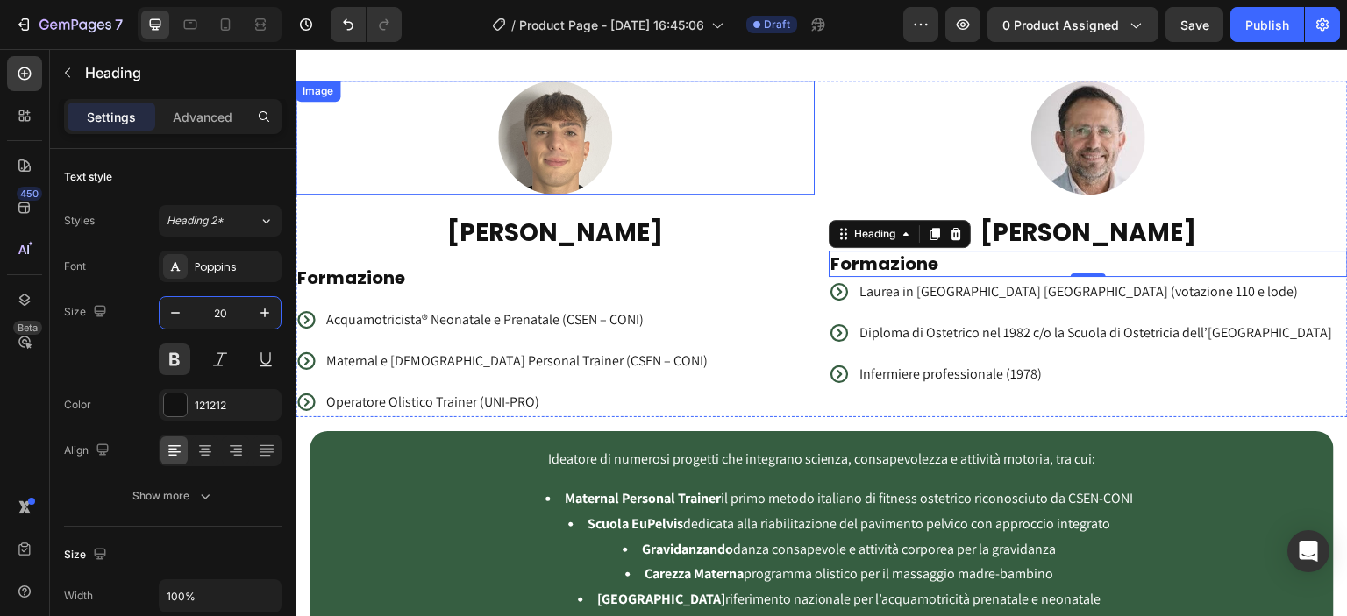
click at [773, 174] on div at bounding box center [555, 138] width 519 height 114
click at [848, 189] on div at bounding box center [1088, 138] width 519 height 114
click at [260, 26] on icon at bounding box center [262, 24] width 5 height 4
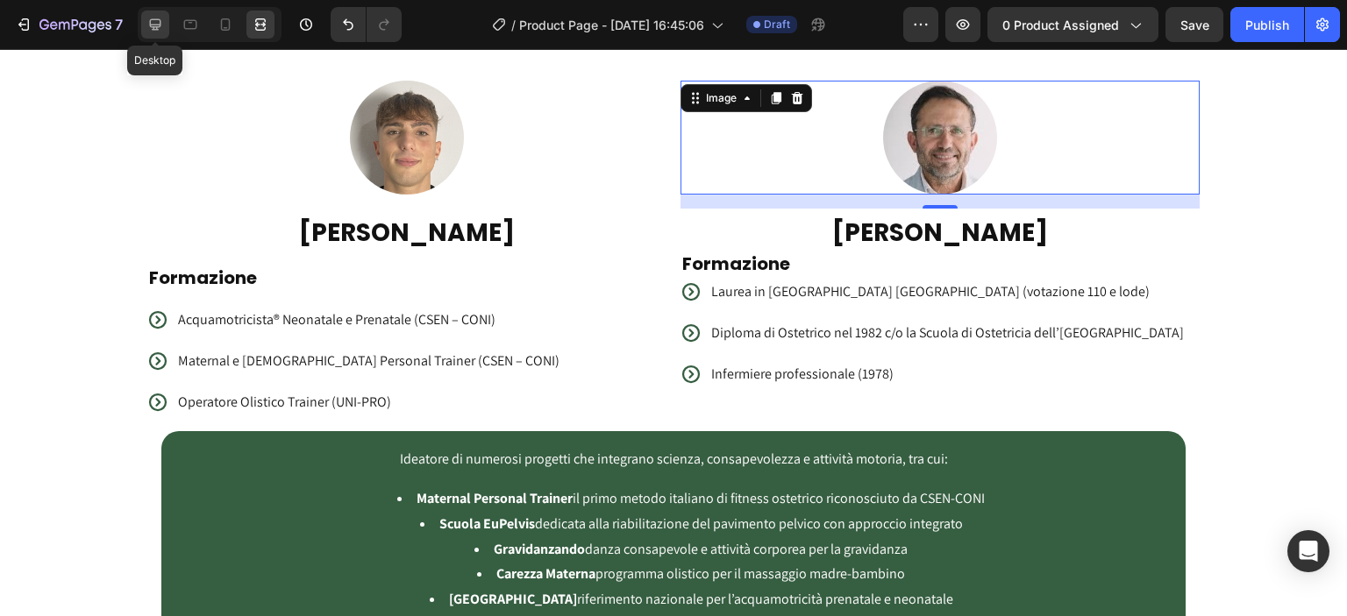
click at [153, 17] on icon at bounding box center [155, 25] width 18 height 18
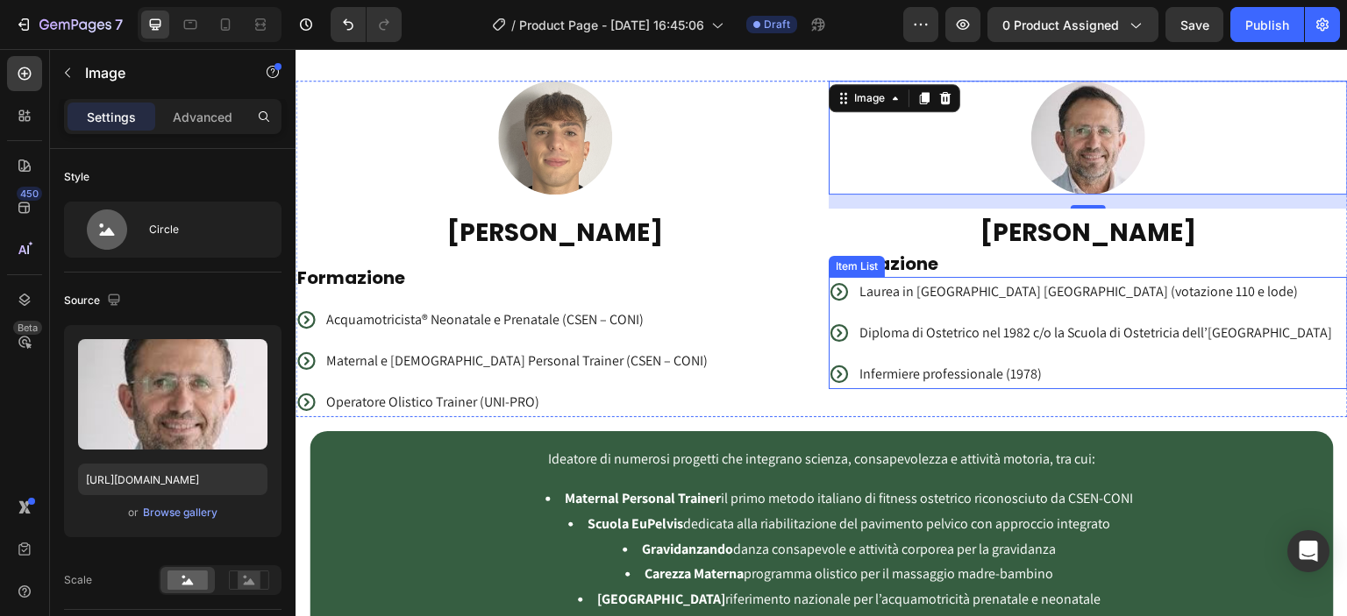
click at [845, 269] on div "Item List" at bounding box center [856, 267] width 49 height 16
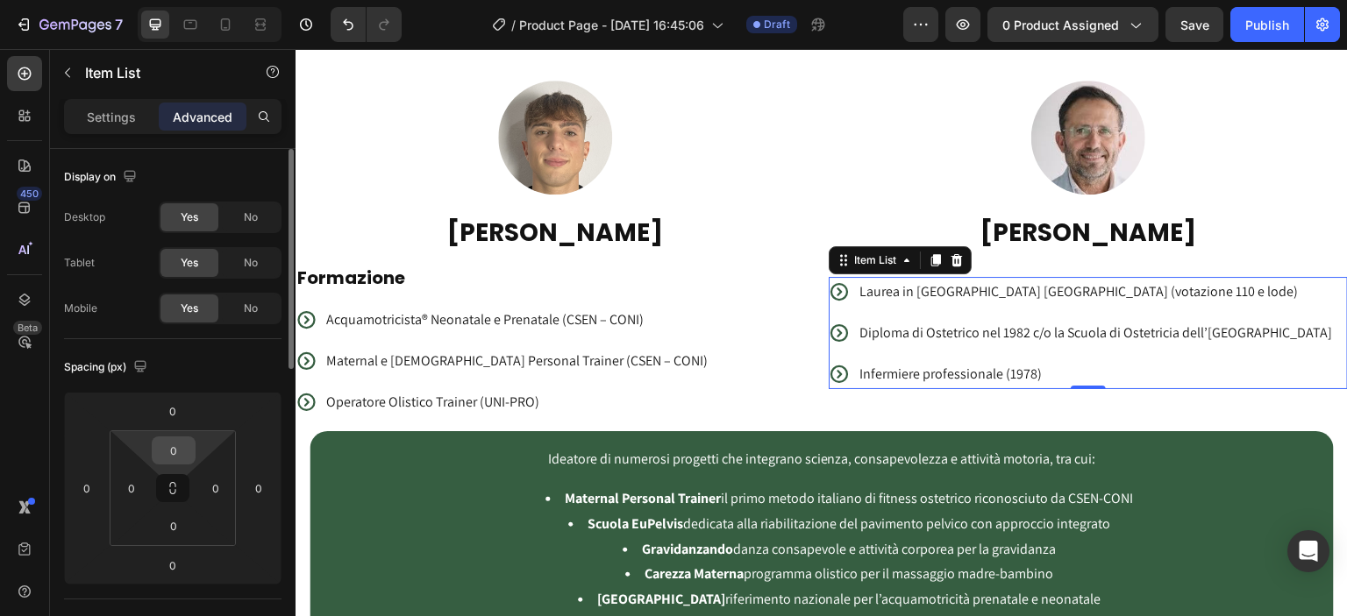
click at [178, 450] on input "0" at bounding box center [173, 451] width 35 height 26
type input "6"
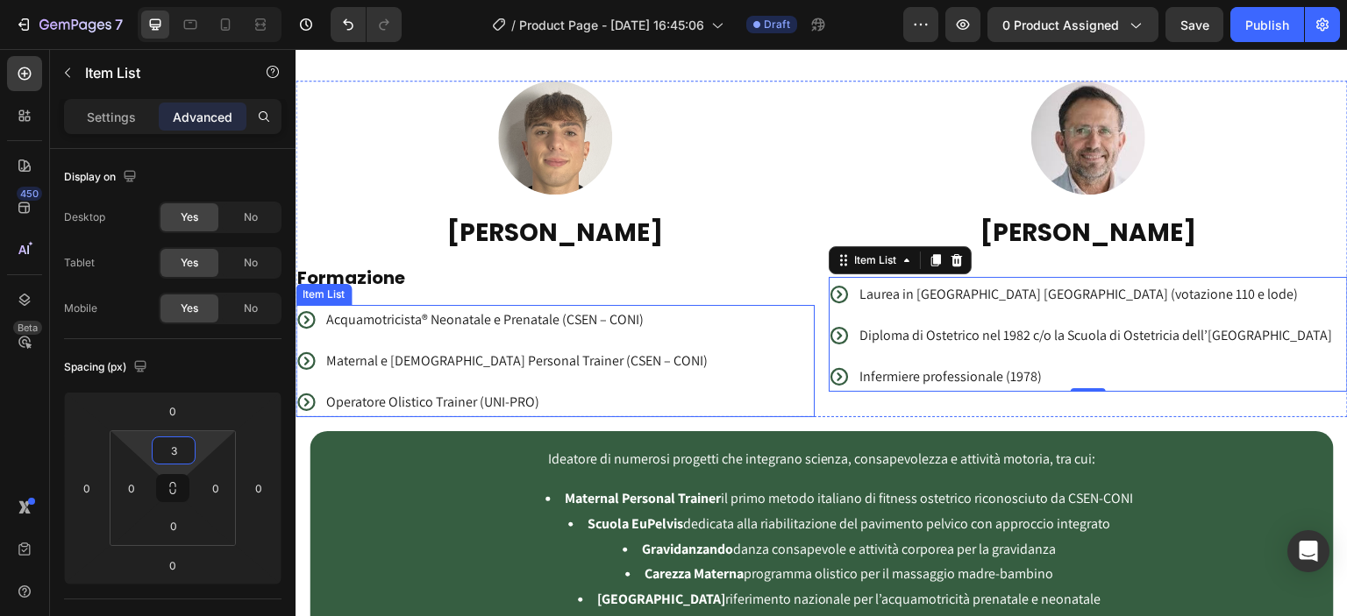
type input "30"
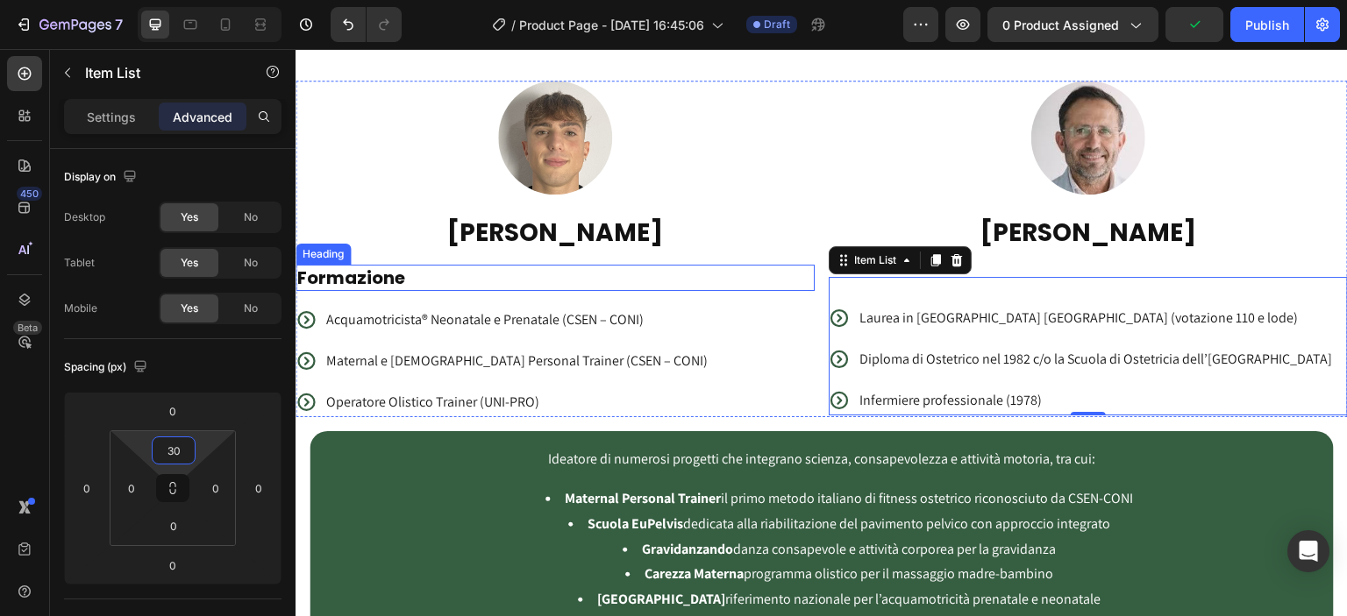
click at [678, 266] on h2 "Formazione" at bounding box center [555, 278] width 519 height 26
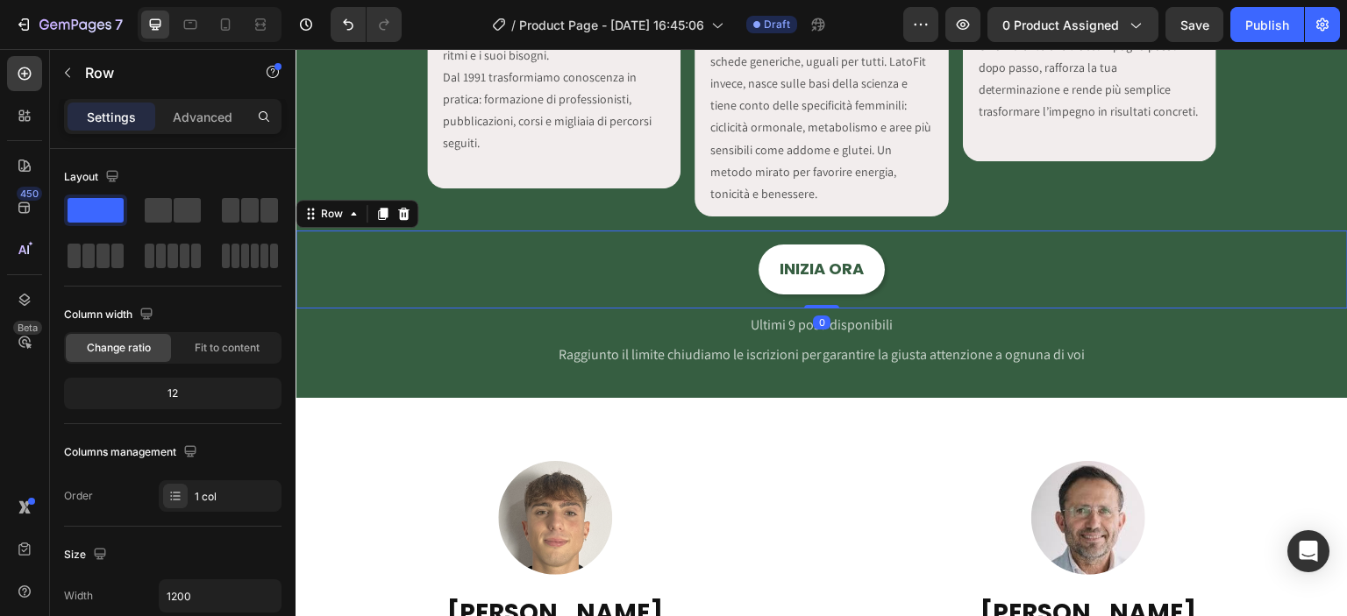
scroll to position [2498, 0]
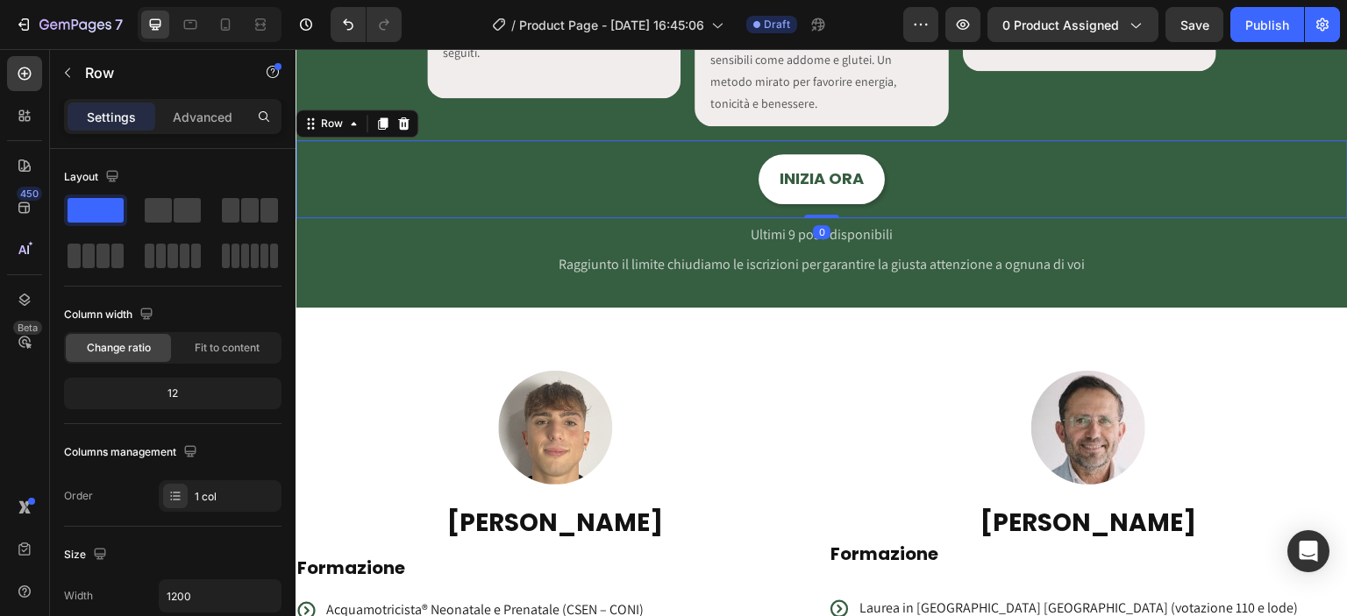
drag, startPoint x: 1339, startPoint y: 291, endPoint x: 894, endPoint y: 431, distance: 467.1
click at [894, 432] on div at bounding box center [1088, 428] width 519 height 114
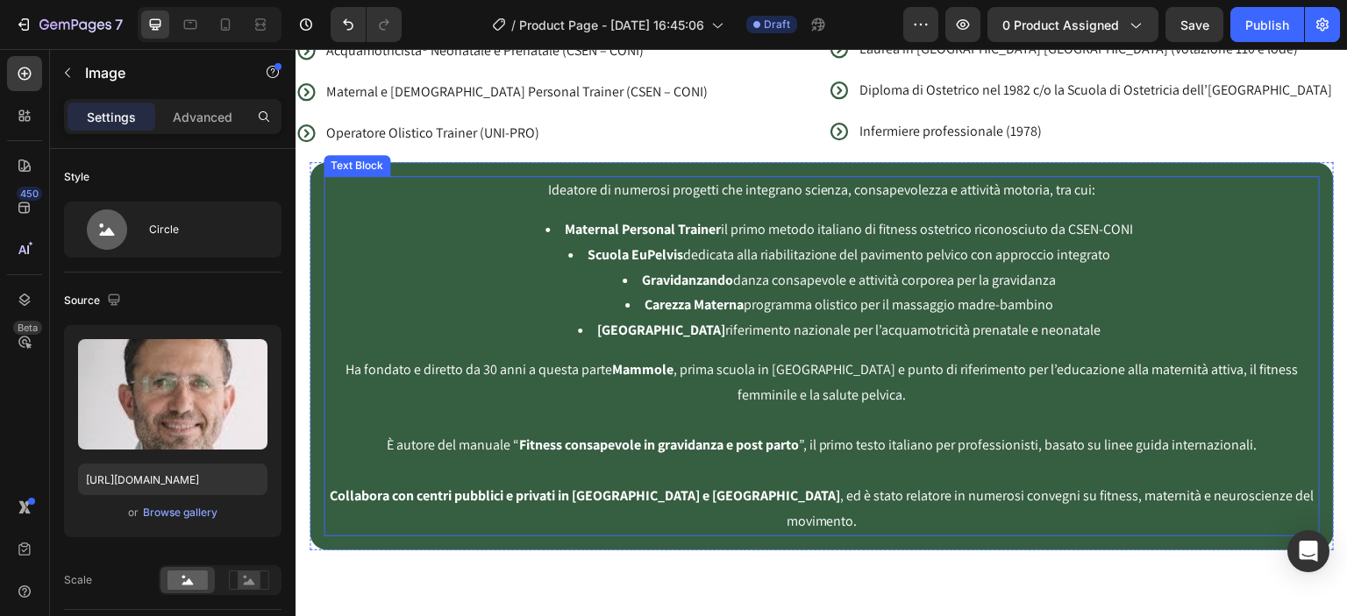
scroll to position [2854, 0]
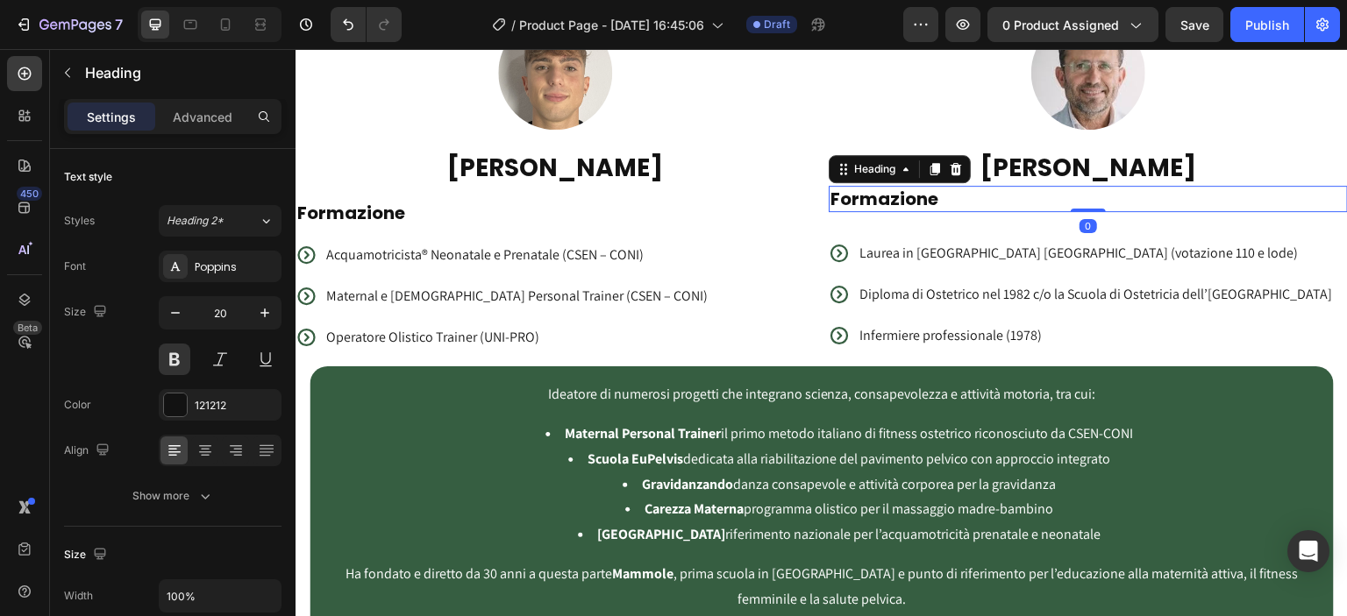
click at [871, 203] on p "Formazione" at bounding box center [1088, 199] width 516 height 23
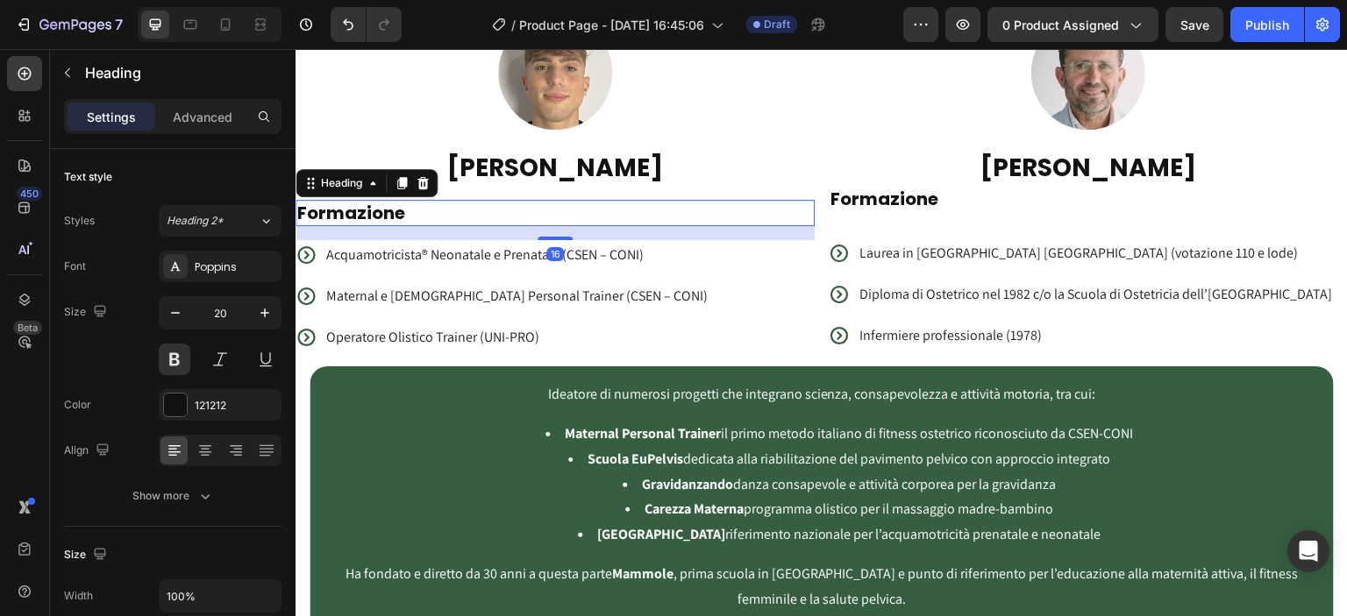
click at [381, 210] on h2 "Formazione" at bounding box center [555, 213] width 519 height 26
click at [196, 109] on p "Advanced" at bounding box center [203, 117] width 60 height 18
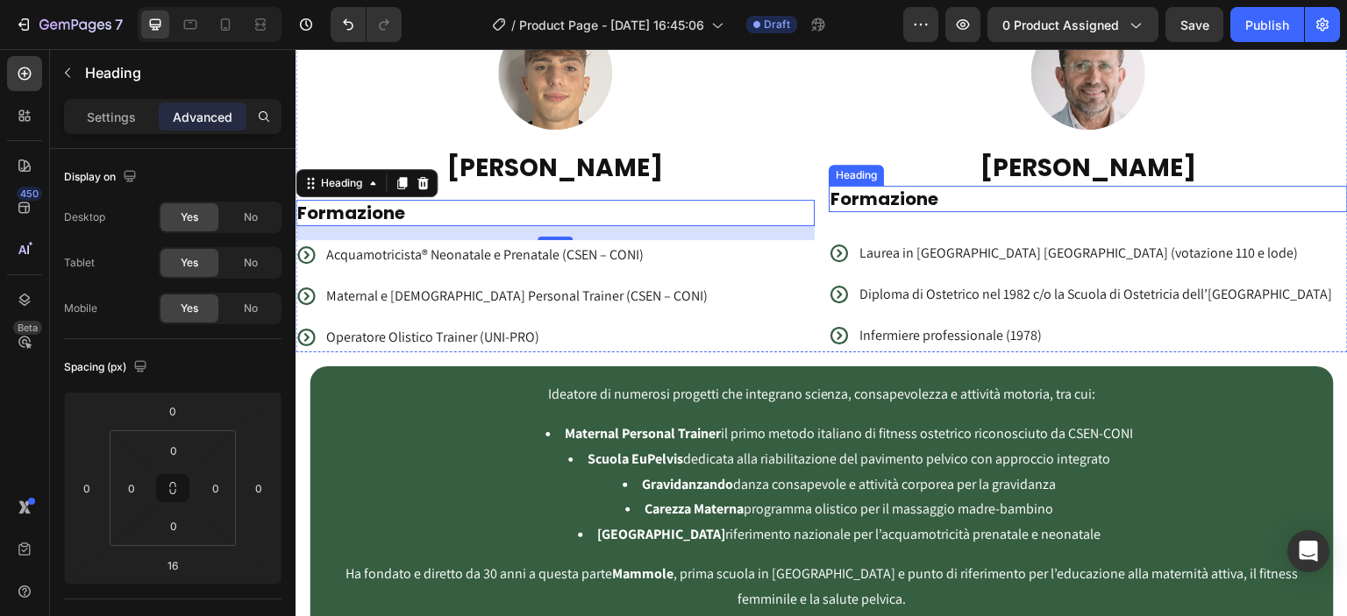
click at [925, 199] on p "Formazione" at bounding box center [1088, 199] width 516 height 23
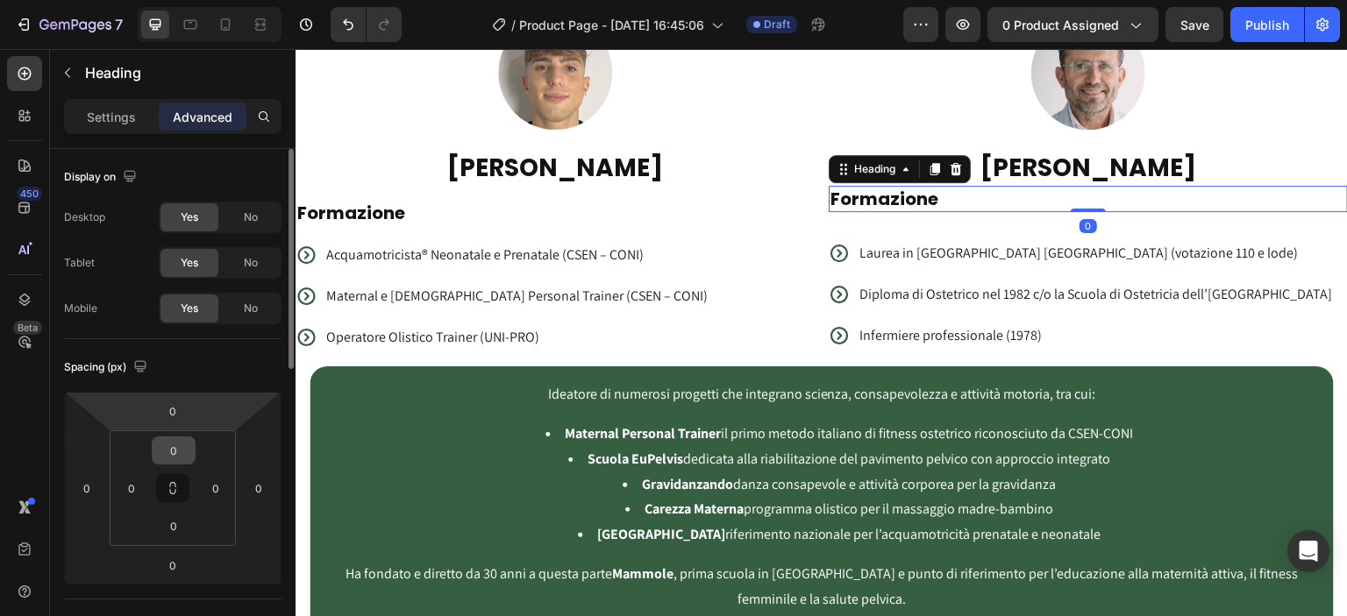
click at [194, 452] on div "0" at bounding box center [174, 451] width 44 height 28
click at [182, 445] on input "0" at bounding box center [173, 451] width 35 height 26
type input "16"
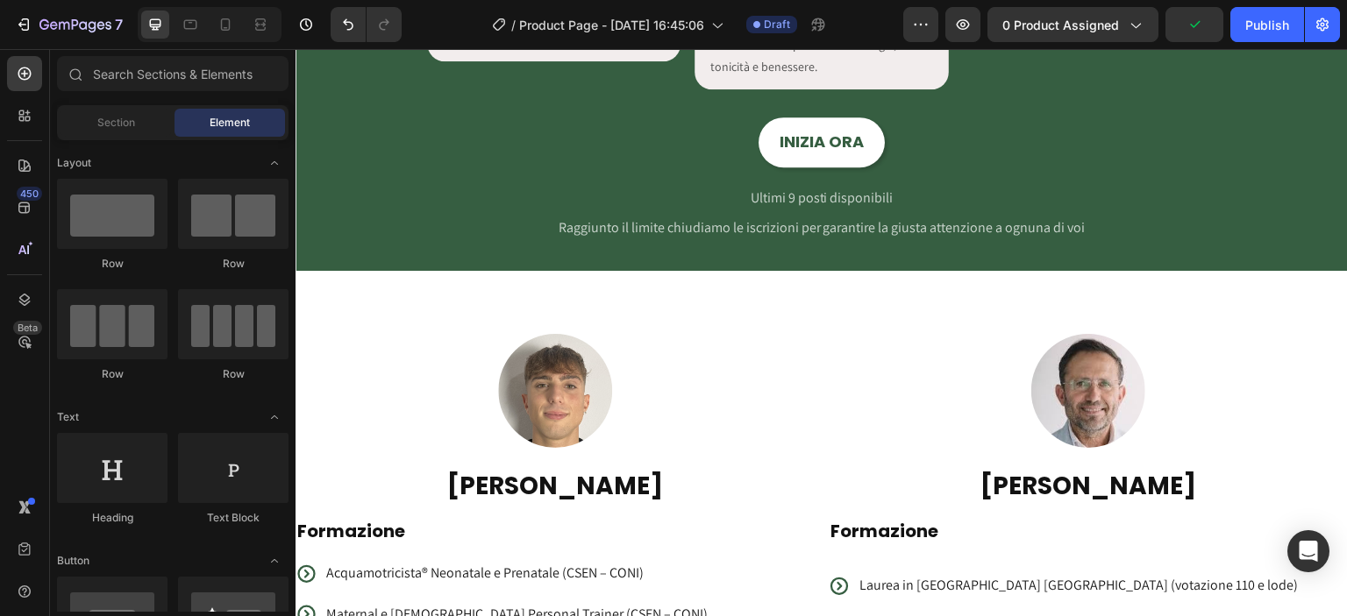
scroll to position [2626, 0]
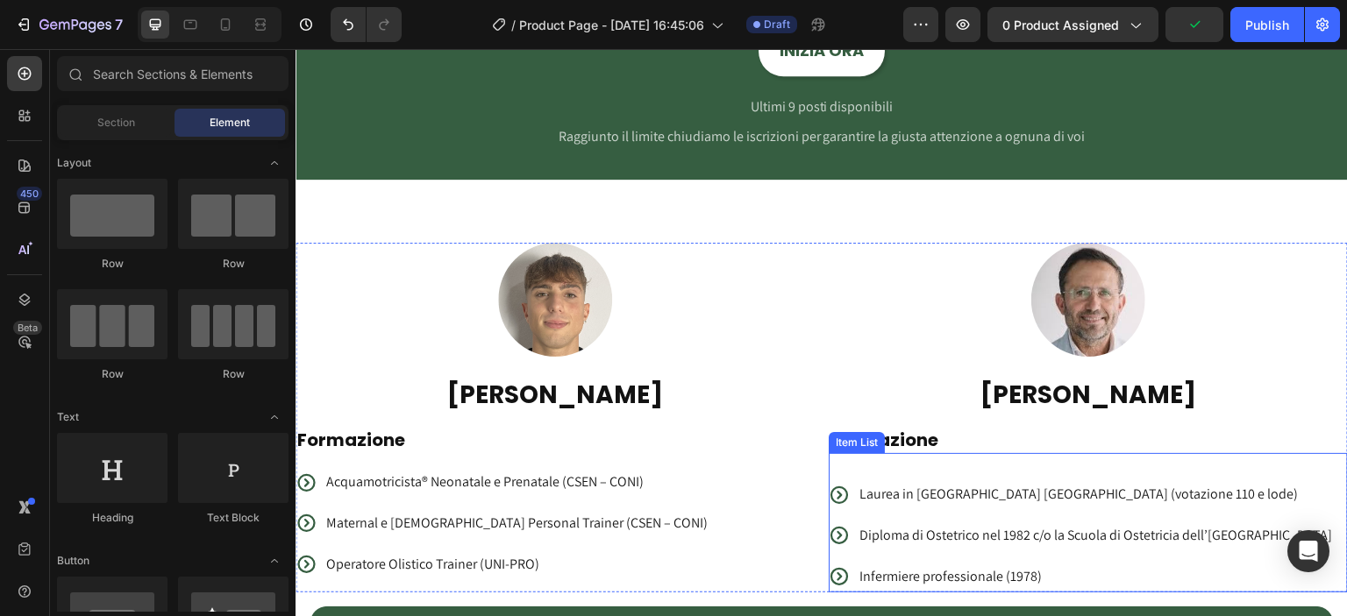
click at [1056, 488] on p "Laurea in Ostetricia Università di Modena (votazione 110 e lode)" at bounding box center [1095, 494] width 473 height 25
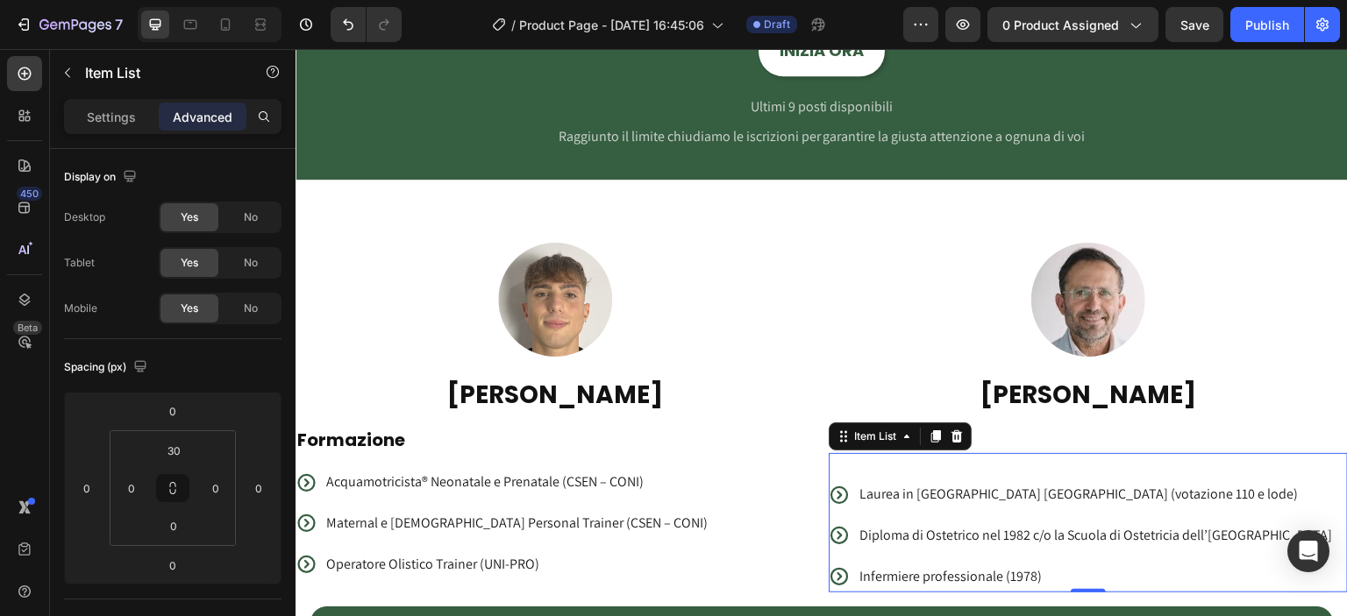
click at [1086, 458] on div "Laurea in Ostetricia Università di Modena (votazione 110 e lode) Diploma di Ost…" at bounding box center [1088, 522] width 519 height 139
click at [179, 461] on input "30" at bounding box center [173, 451] width 35 height 26
type input "'"
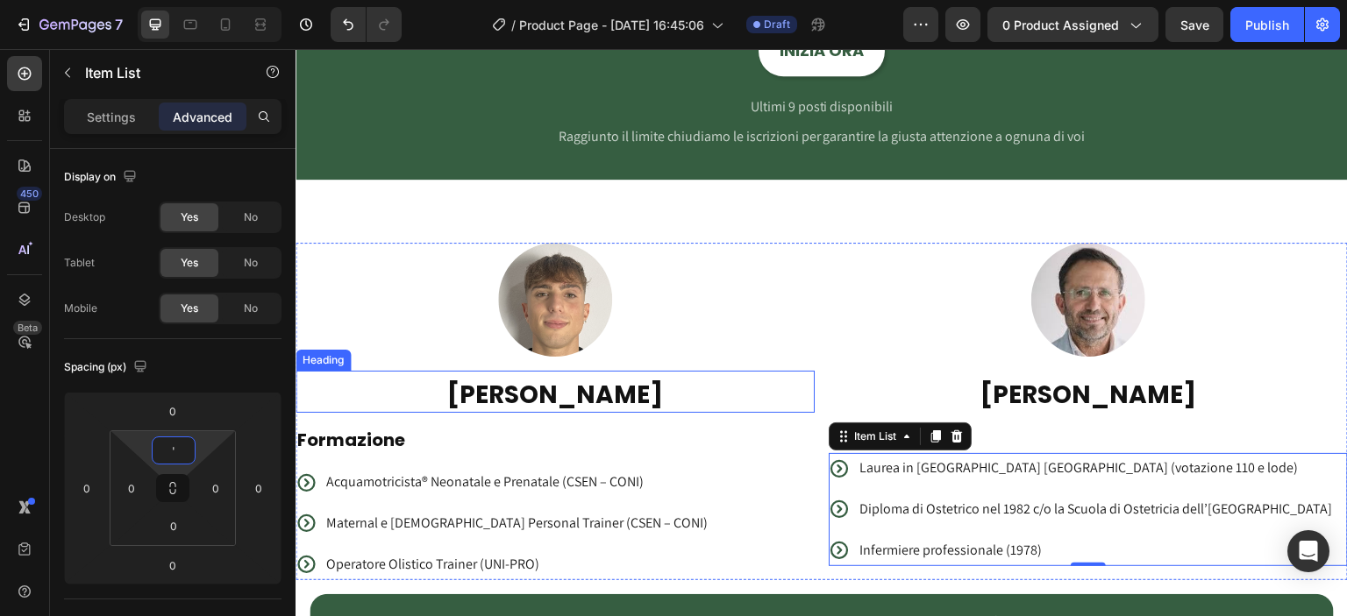
click at [799, 386] on h2 "[PERSON_NAME]" at bounding box center [555, 395] width 519 height 35
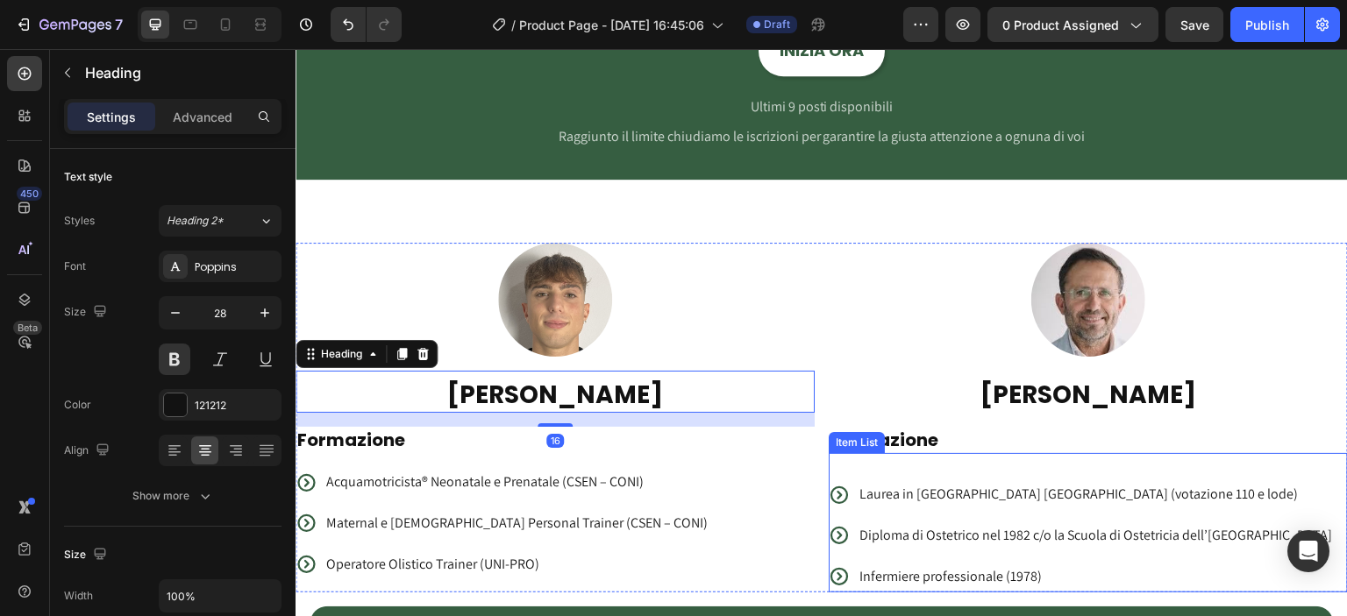
click at [883, 485] on p "Laurea in Ostetricia Università di Modena (votazione 110 e lode)" at bounding box center [1095, 494] width 473 height 25
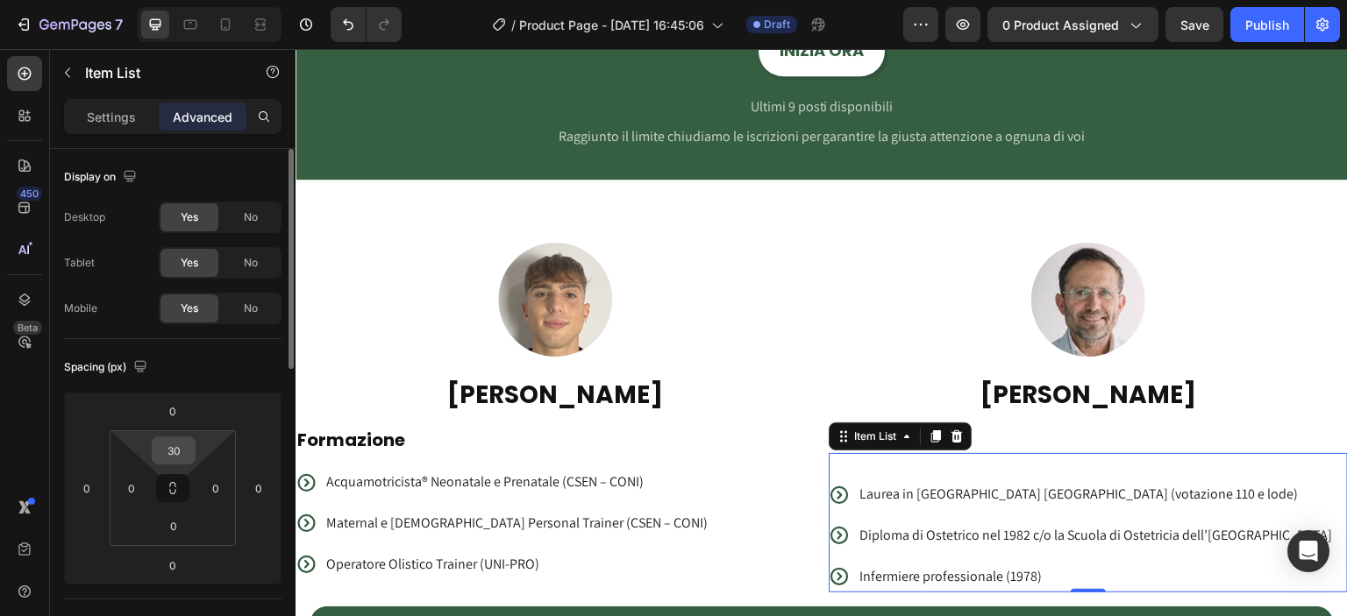
click at [165, 452] on input "30" at bounding box center [173, 451] width 35 height 26
type input "0"
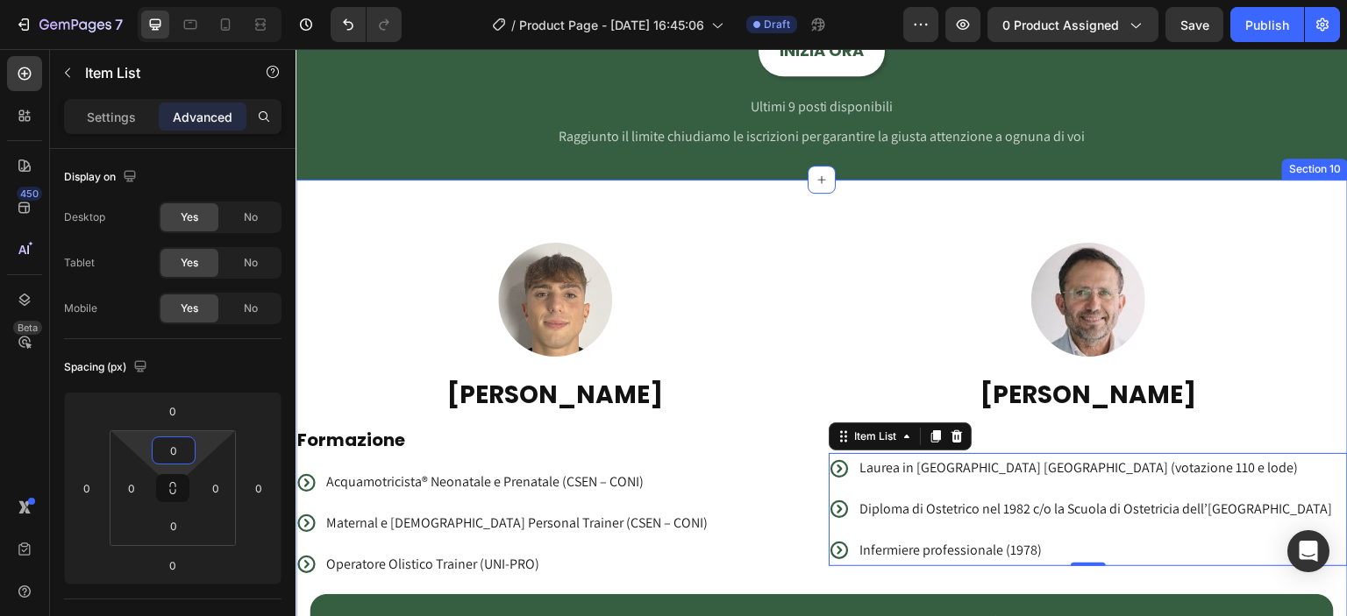
click at [819, 220] on div "Image LEONARDO OLIVA Heading Formazione Heading Acquamotricista® Neonatale e Pr…" at bounding box center [822, 602] width 1052 height 844
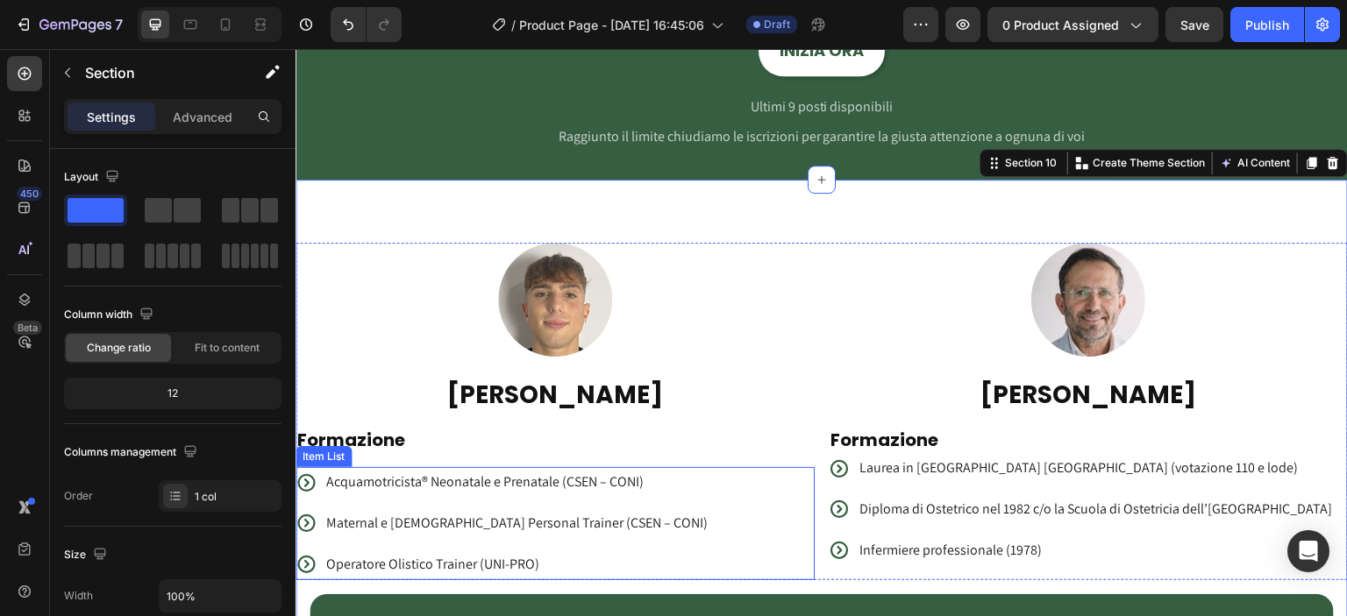
scroll to position [2831, 0]
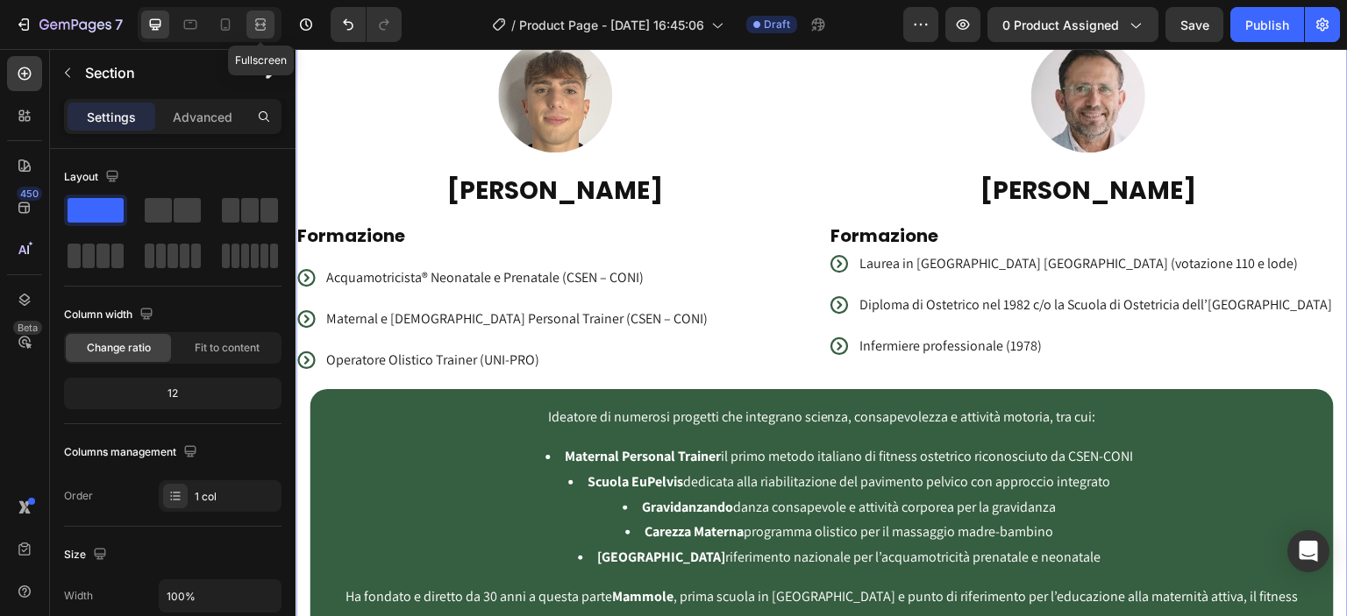
click at [272, 24] on div at bounding box center [260, 25] width 28 height 28
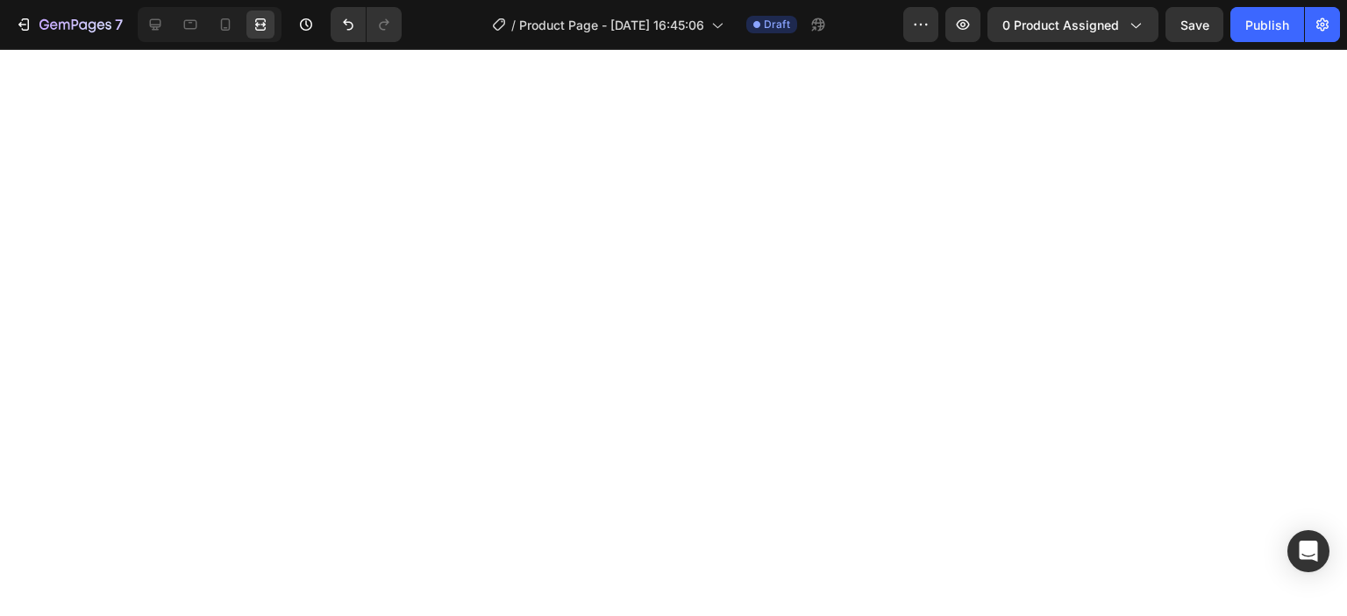
scroll to position [4468, 0]
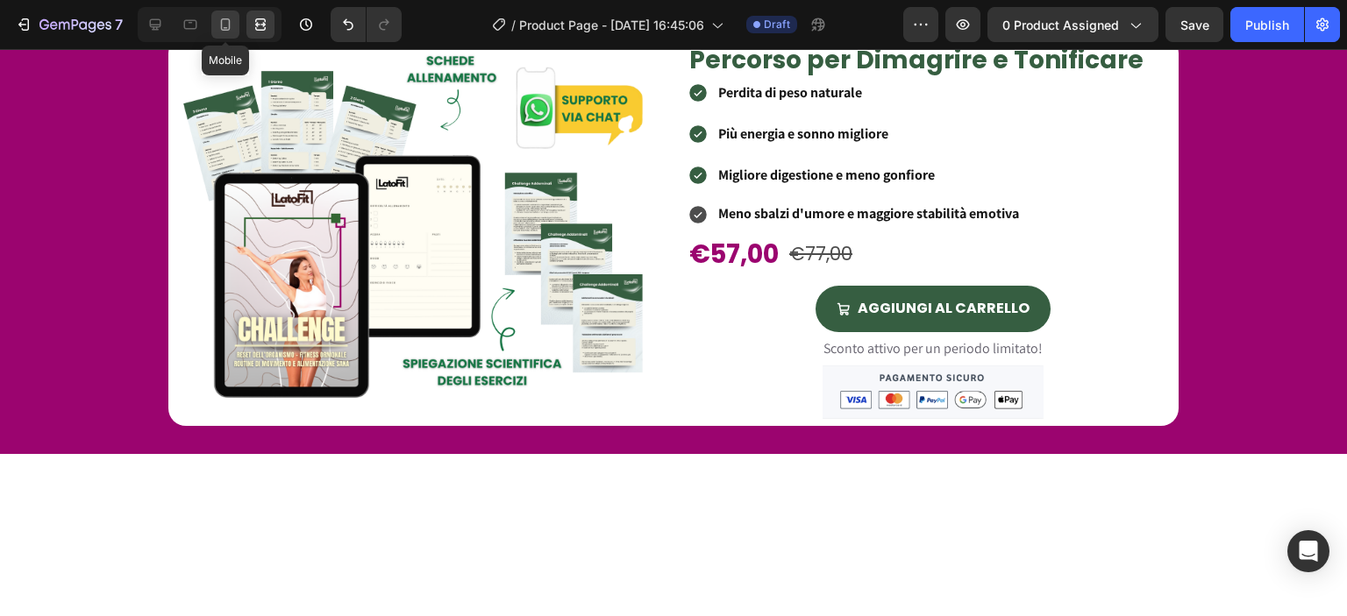
drag, startPoint x: 223, startPoint y: 18, endPoint x: 463, endPoint y: 177, distance: 288.5
click at [223, 18] on icon at bounding box center [226, 25] width 18 height 18
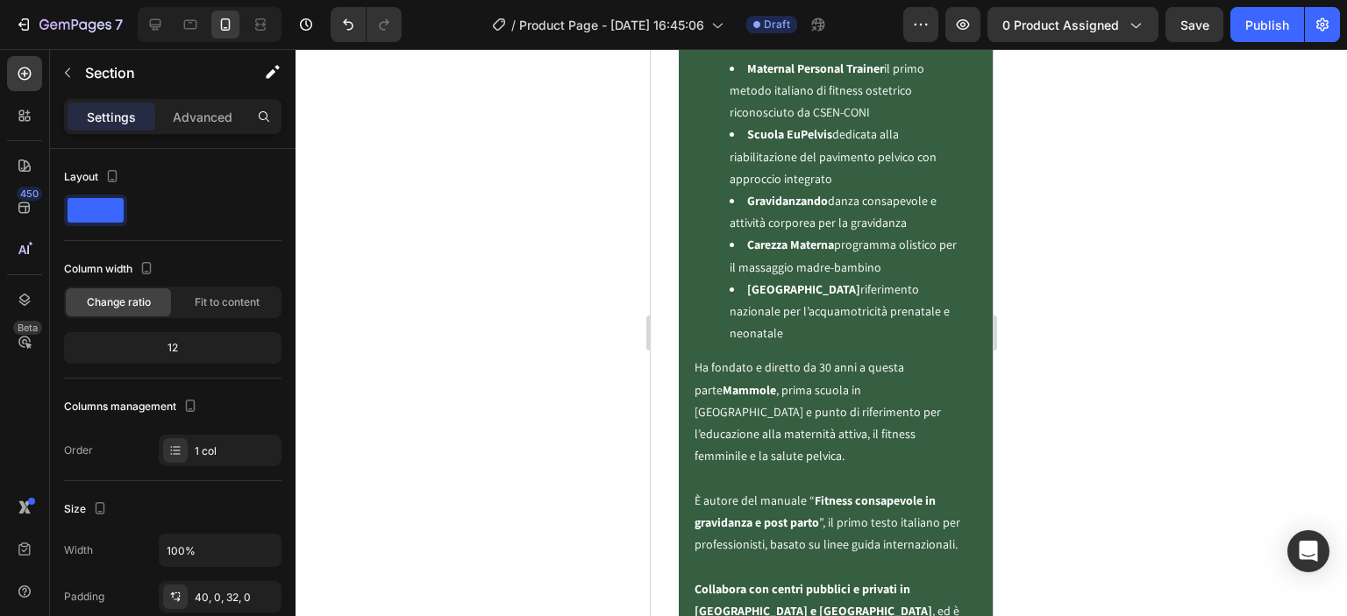
scroll to position [5099, 0]
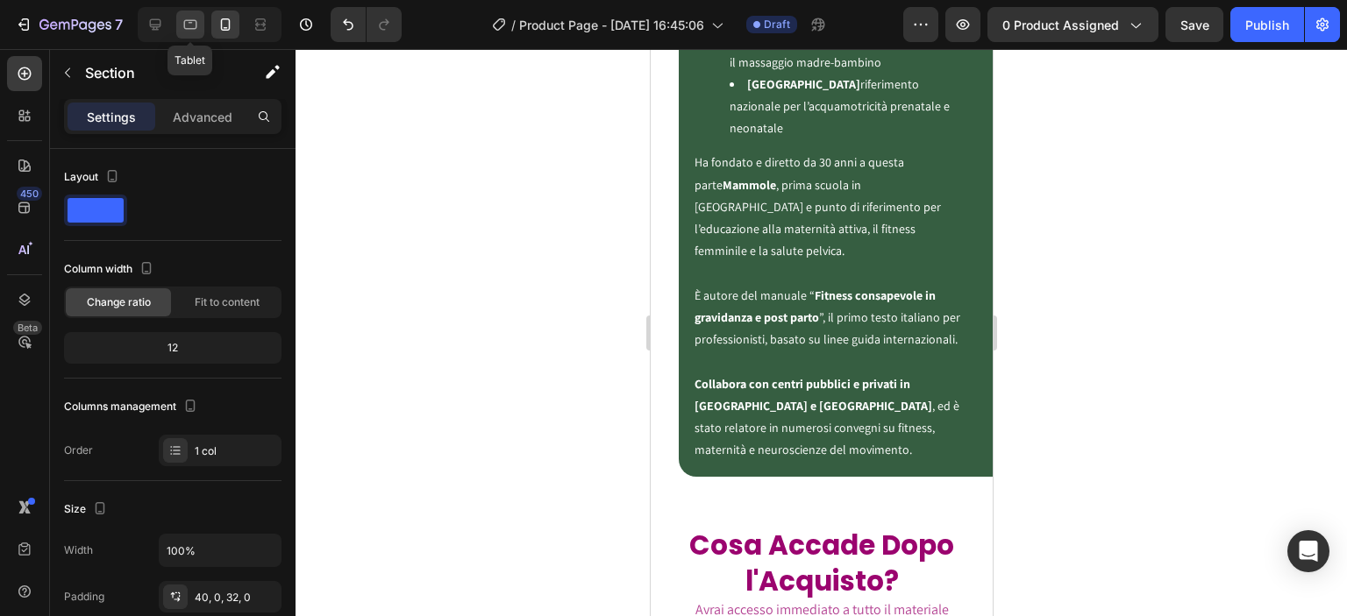
drag, startPoint x: 181, startPoint y: 29, endPoint x: 33, endPoint y: 122, distance: 174.2
click at [182, 29] on icon at bounding box center [191, 25] width 18 height 18
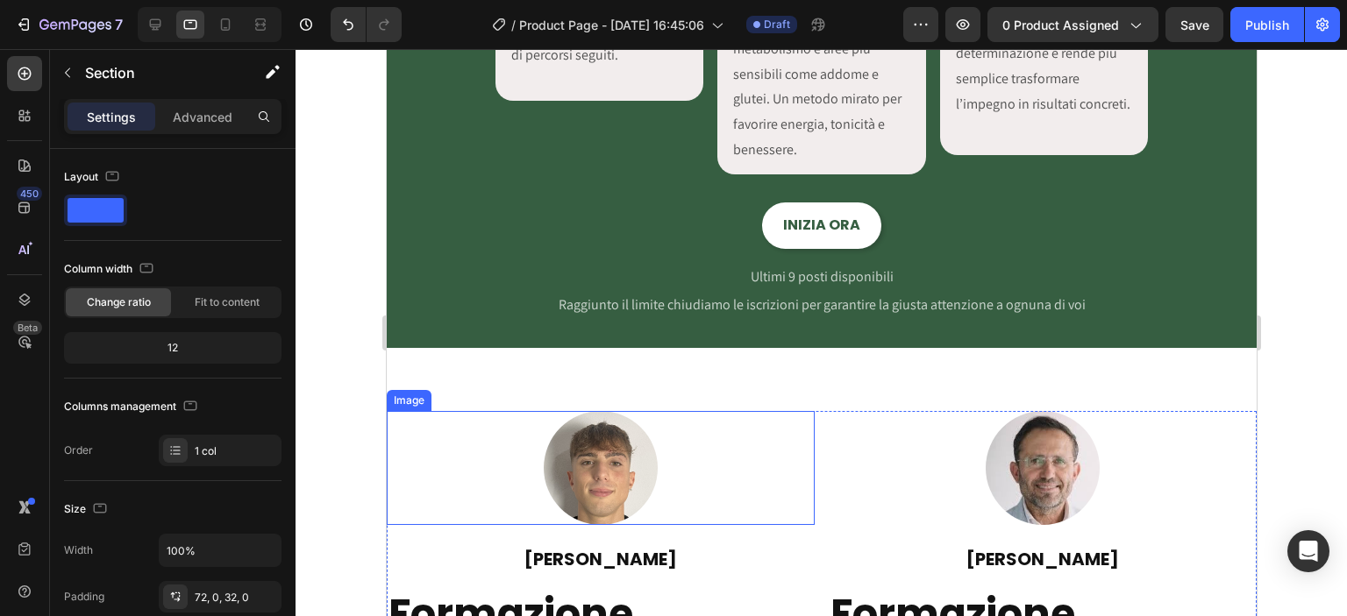
scroll to position [3649, 0]
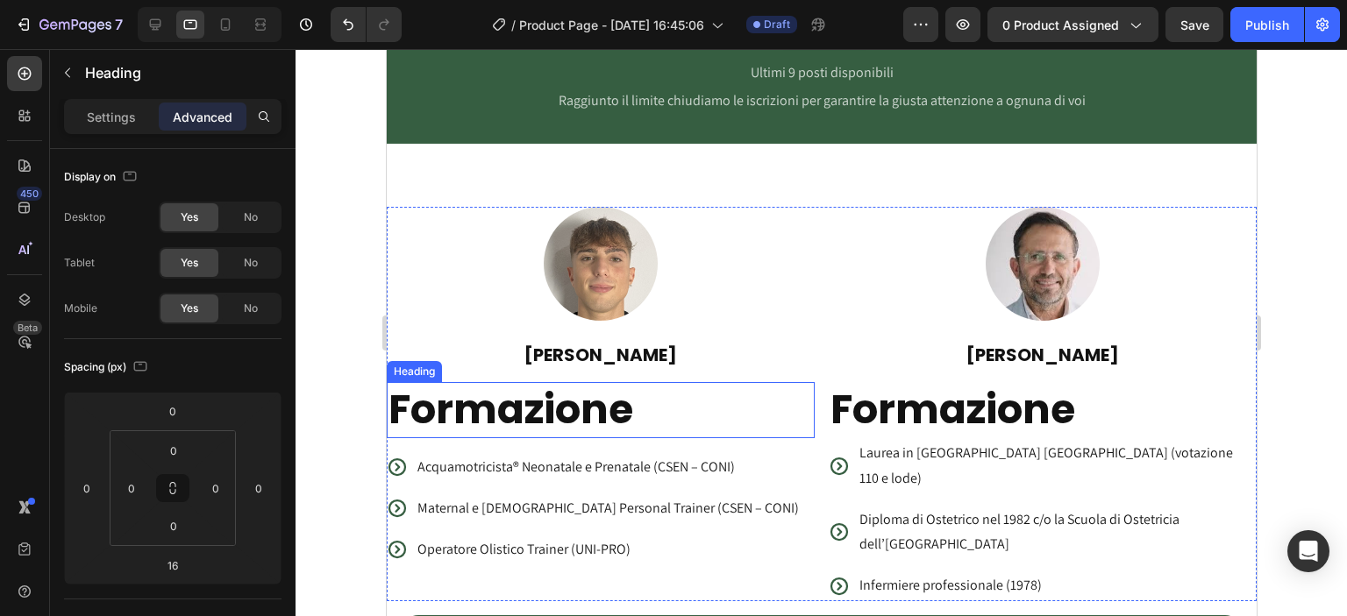
click at [536, 407] on h2 "Formazione" at bounding box center [600, 410] width 428 height 56
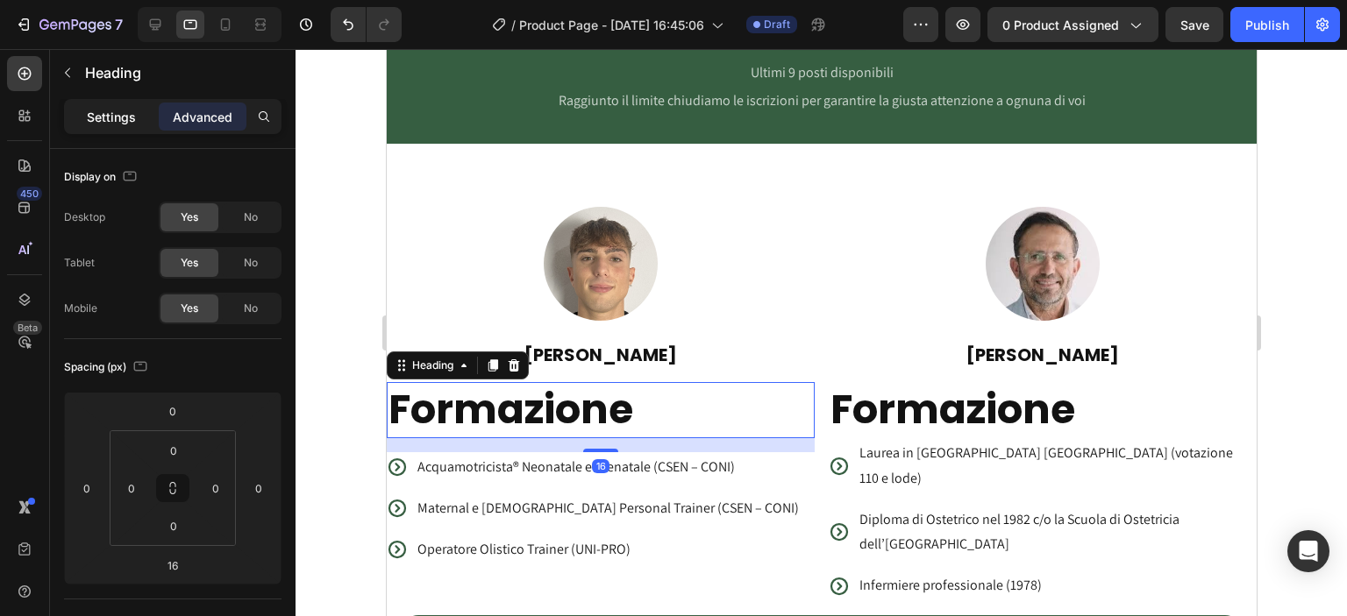
click at [114, 125] on div "Settings" at bounding box center [112, 117] width 88 height 28
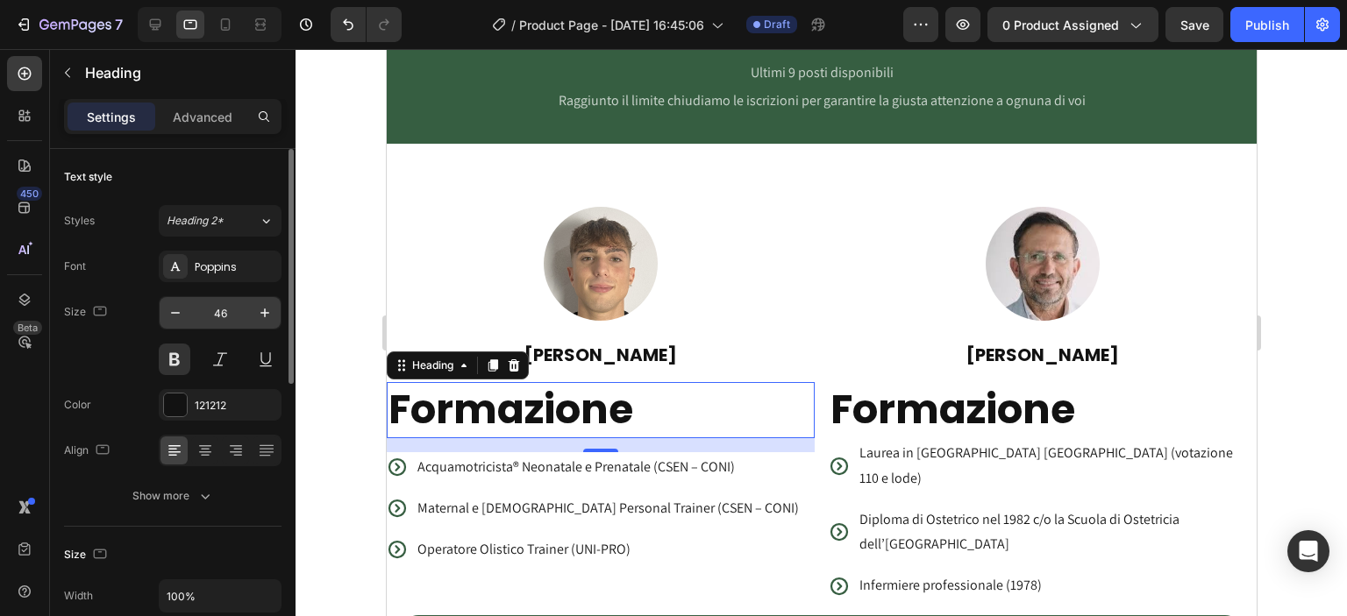
click at [226, 303] on input "46" at bounding box center [220, 313] width 58 height 32
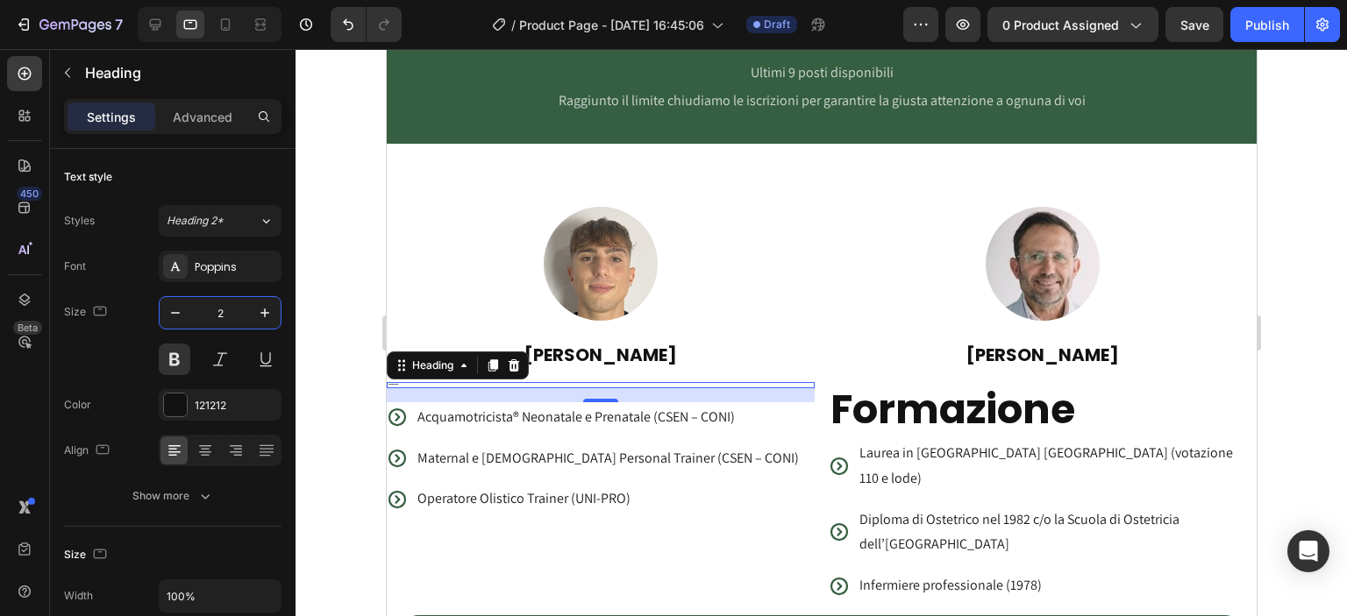
type input "20"
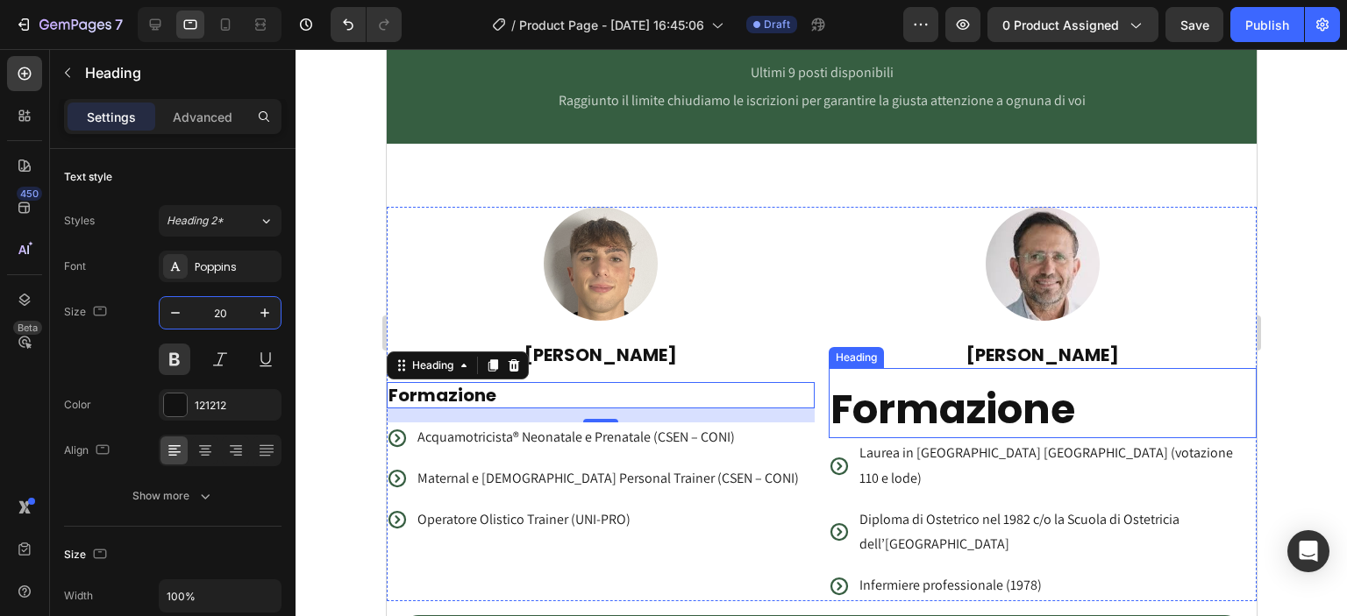
click at [923, 406] on h2 "Formazione" at bounding box center [1042, 410] width 428 height 56
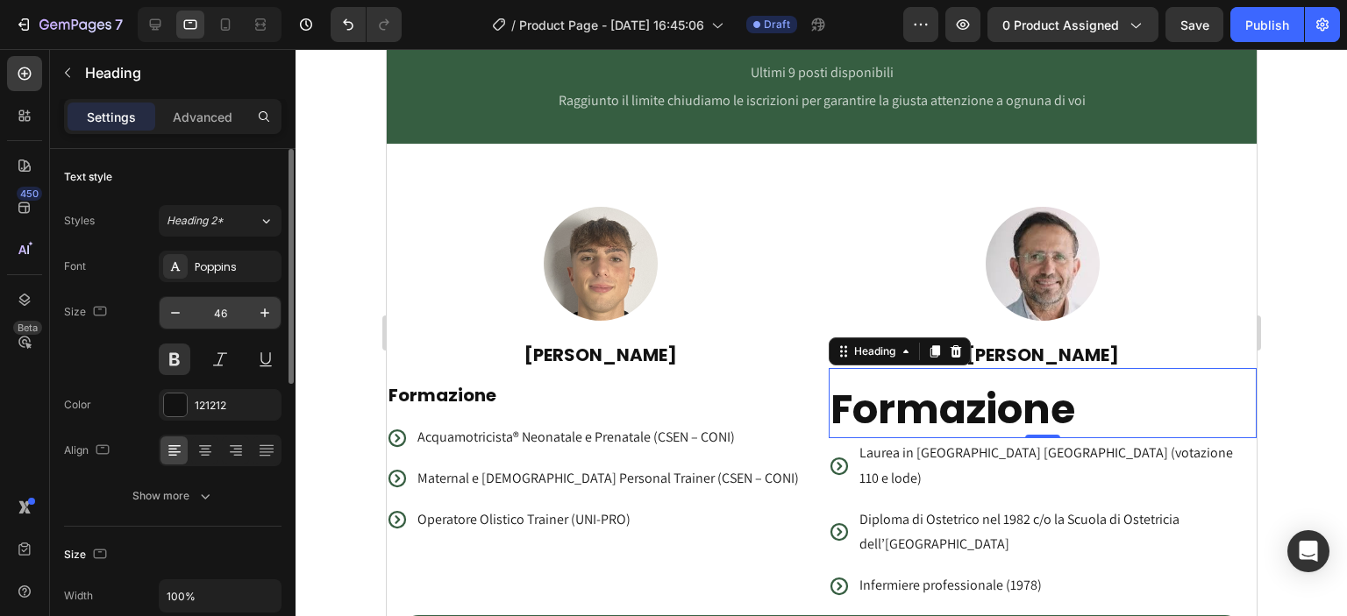
click at [229, 311] on input "46" at bounding box center [220, 313] width 58 height 32
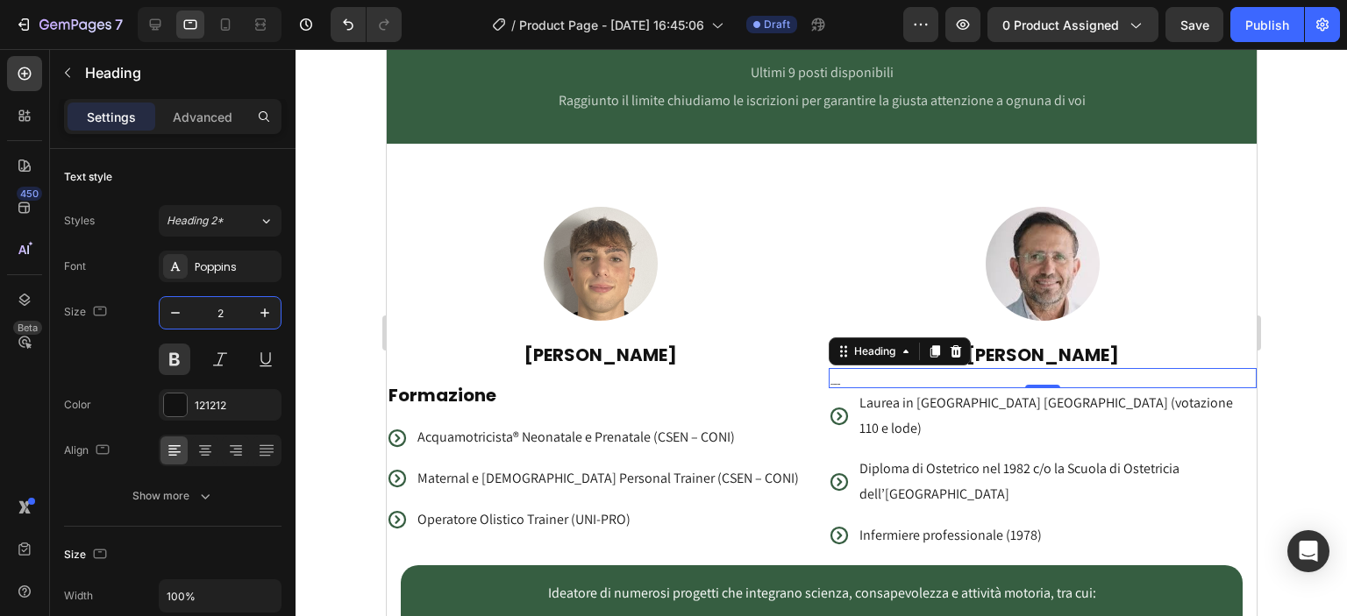
type input "20"
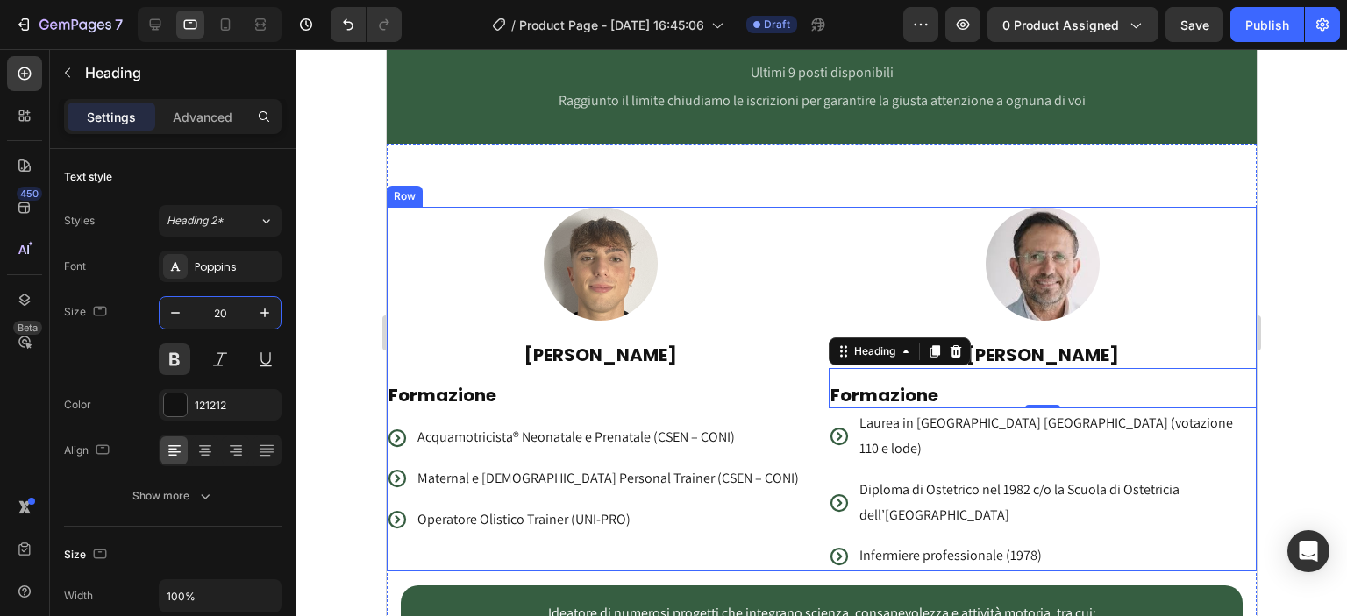
click at [828, 262] on div at bounding box center [1042, 264] width 428 height 114
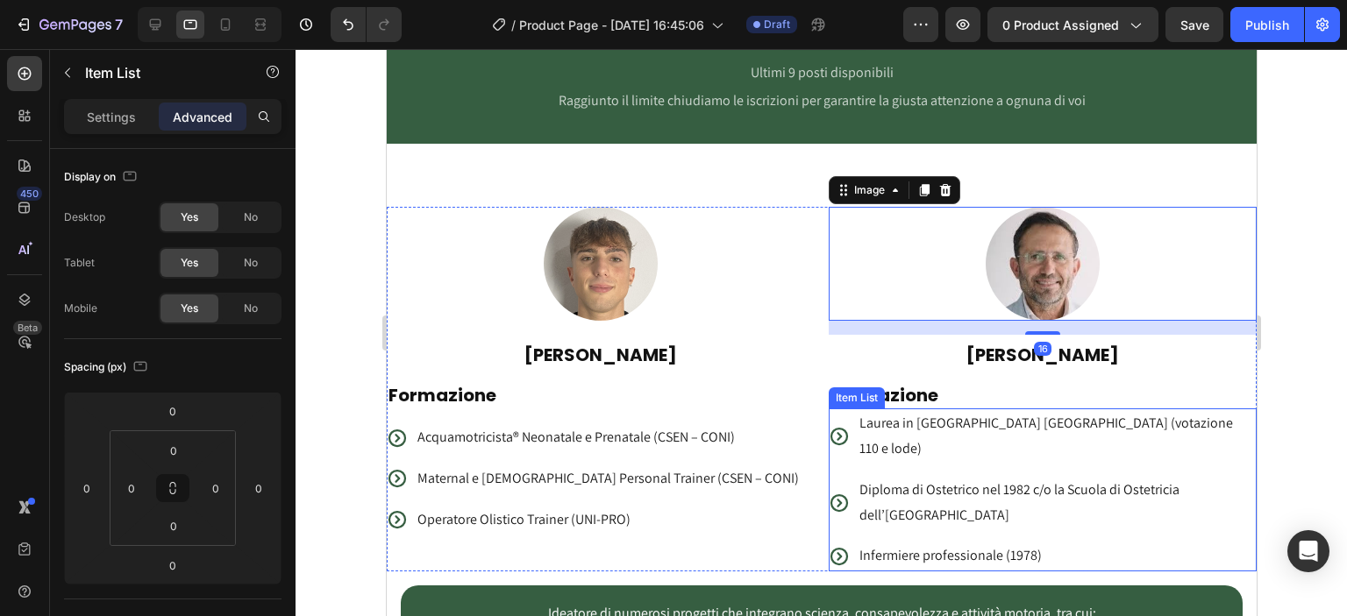
click at [877, 431] on p "Laurea in Ostetricia Università di Modena (votazione 110 e lode)" at bounding box center [1056, 436] width 395 height 51
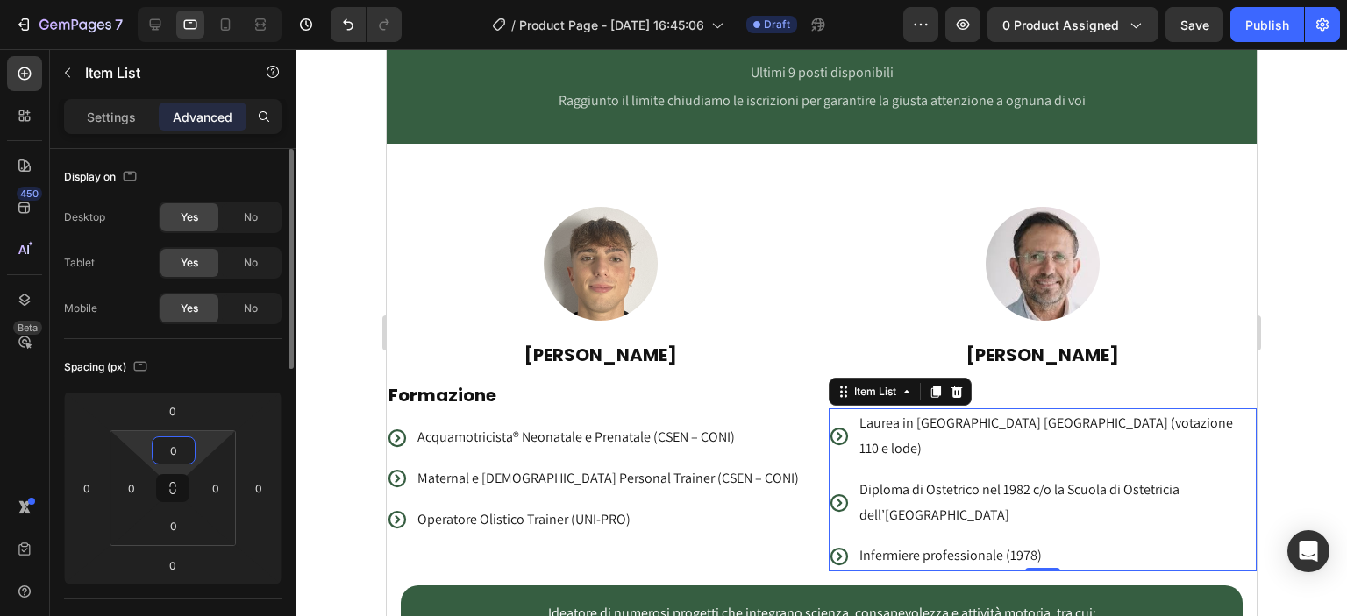
click at [177, 447] on input "0" at bounding box center [173, 451] width 35 height 26
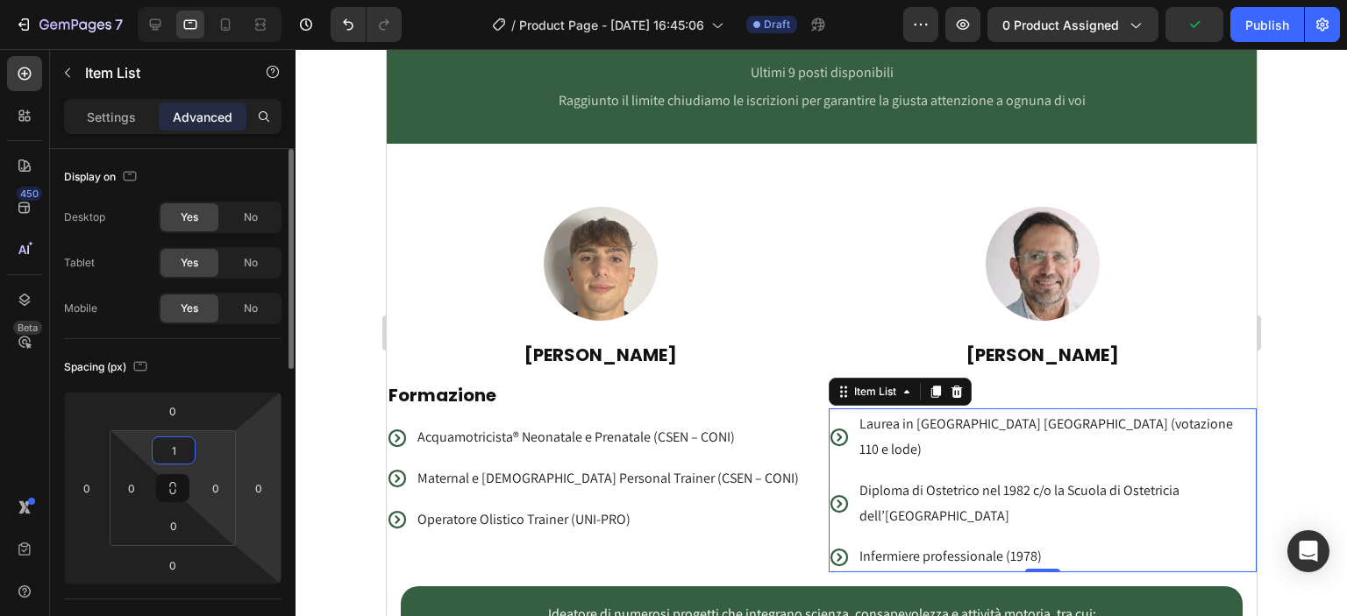
type input "13"
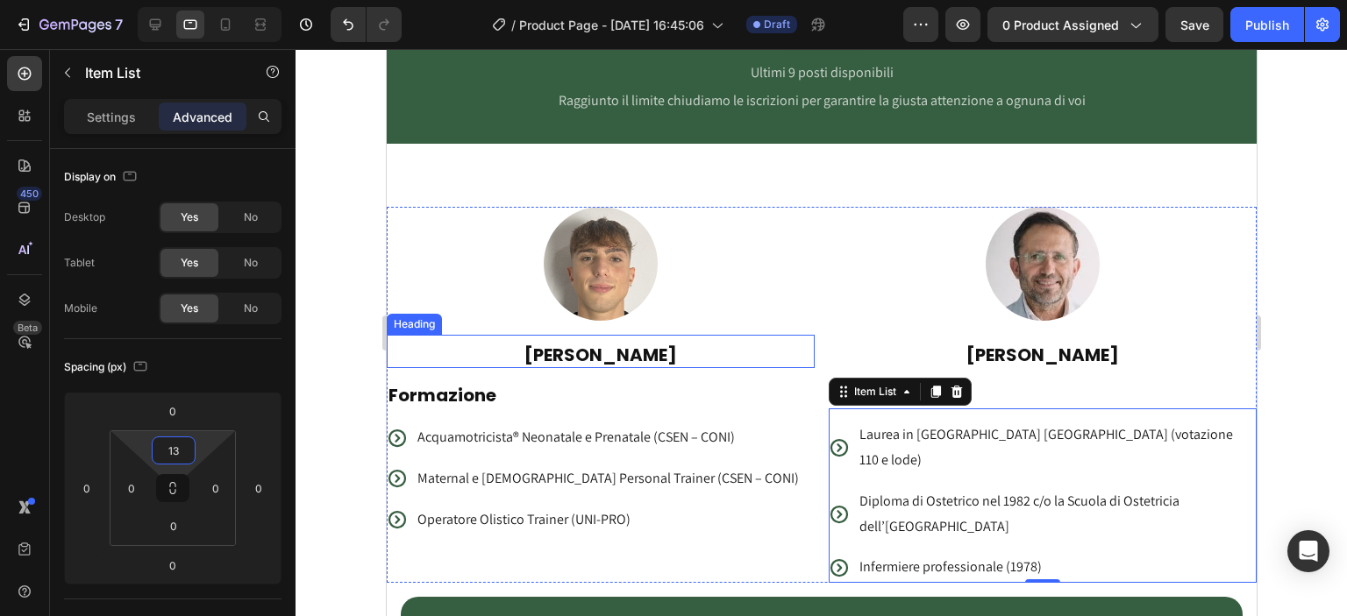
click at [737, 355] on h2 "[PERSON_NAME]" at bounding box center [600, 355] width 428 height 26
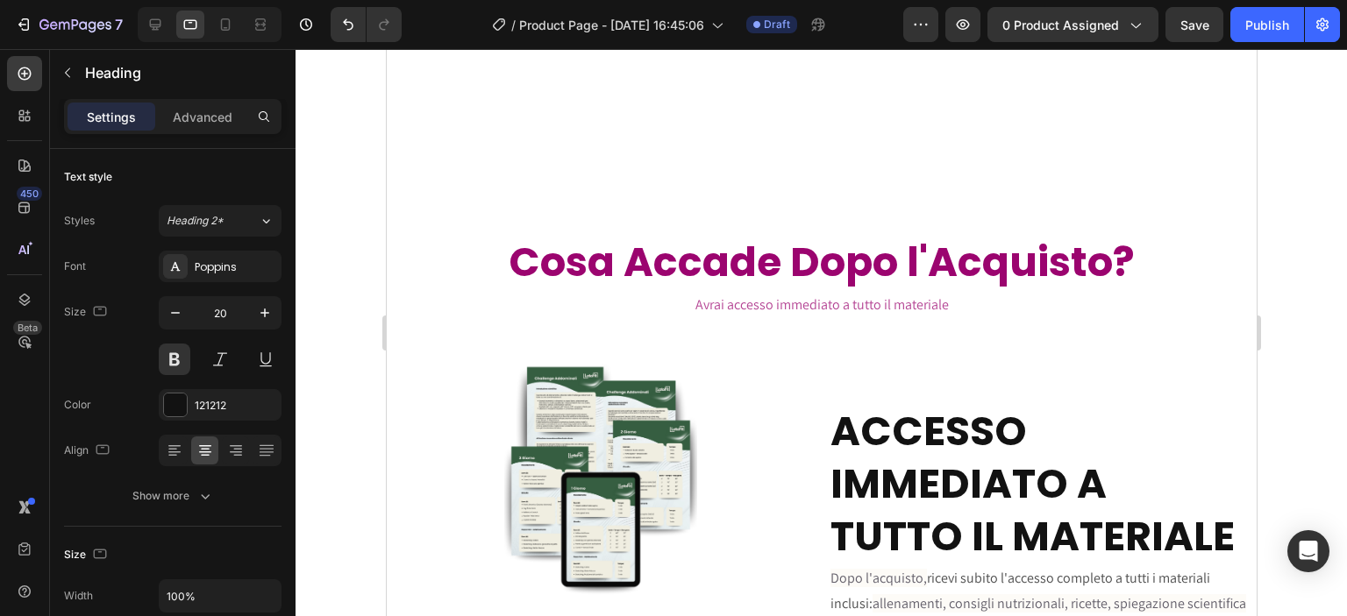
scroll to position [4672, 0]
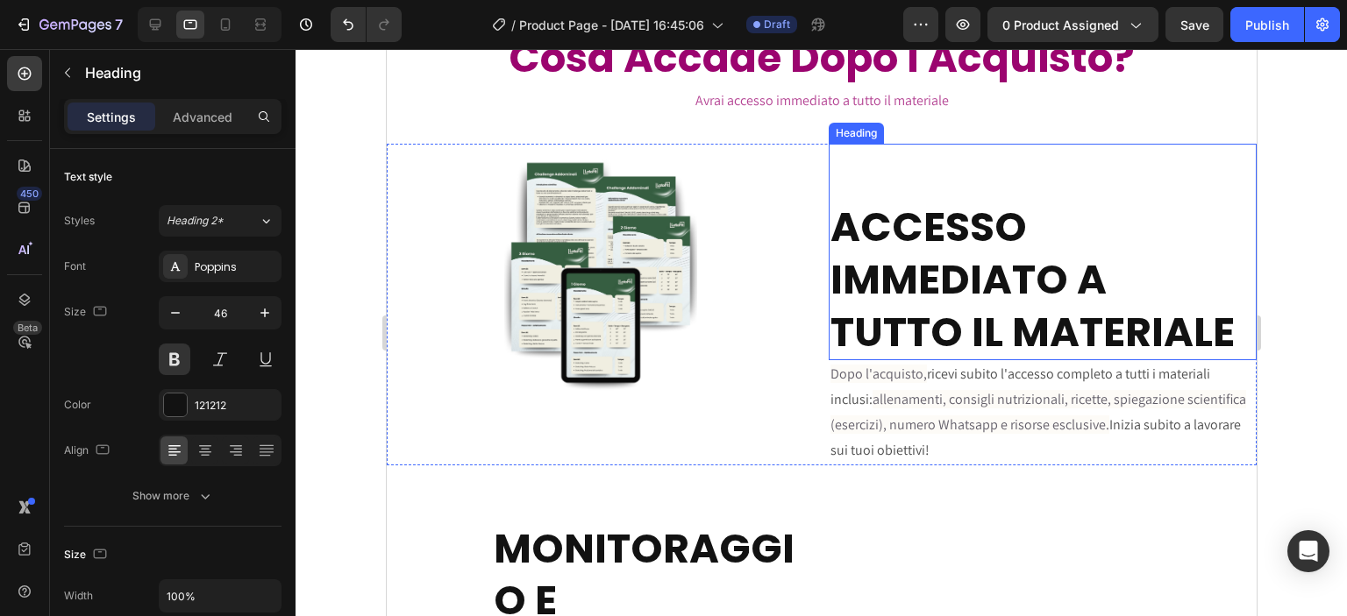
click at [867, 303] on strong "ACCESSO IMMEDIATO A" at bounding box center [968, 253] width 276 height 109
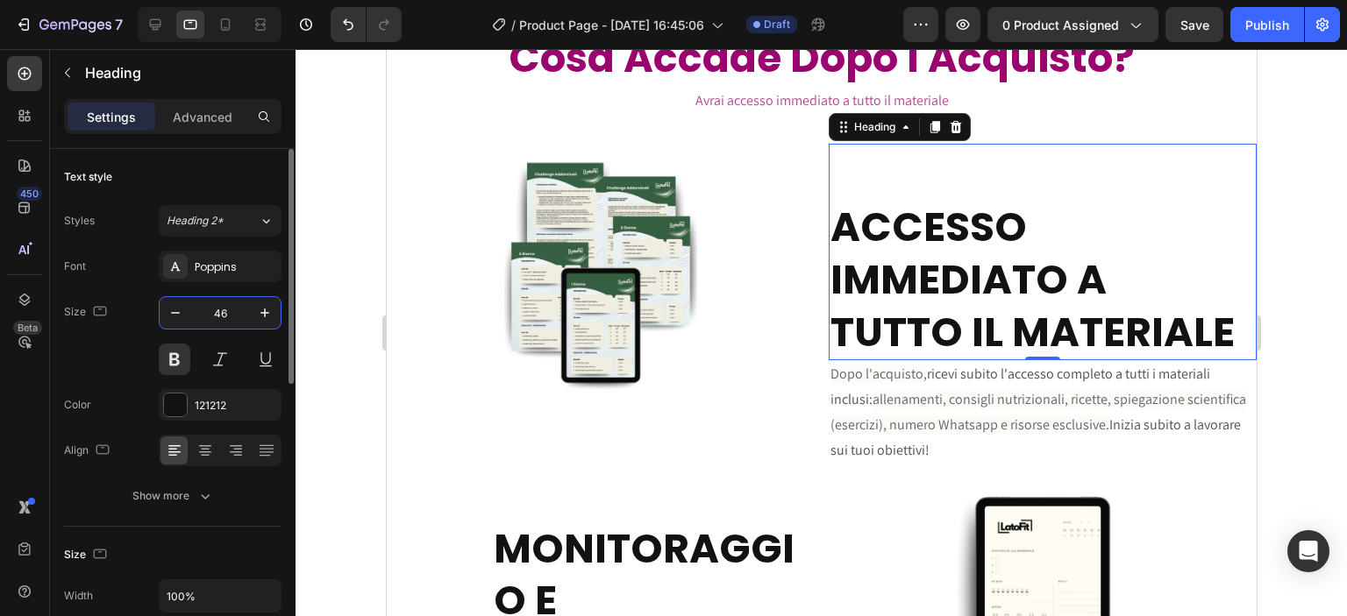
click at [214, 313] on input "46" at bounding box center [220, 313] width 58 height 32
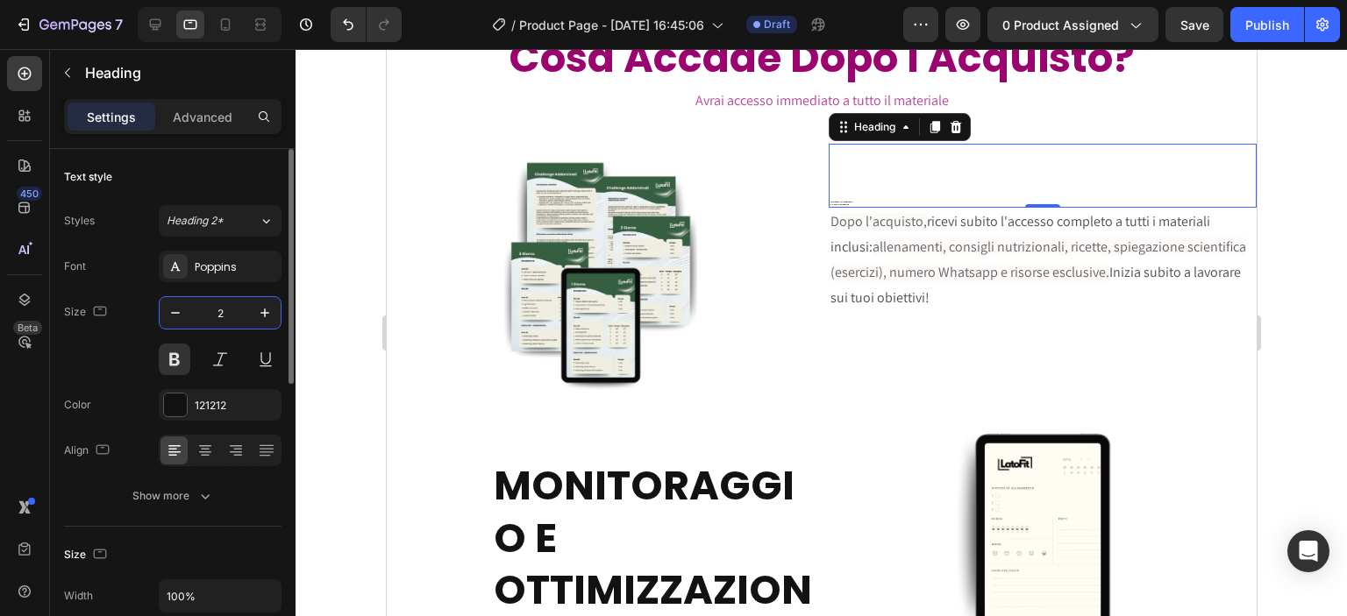
type input "20"
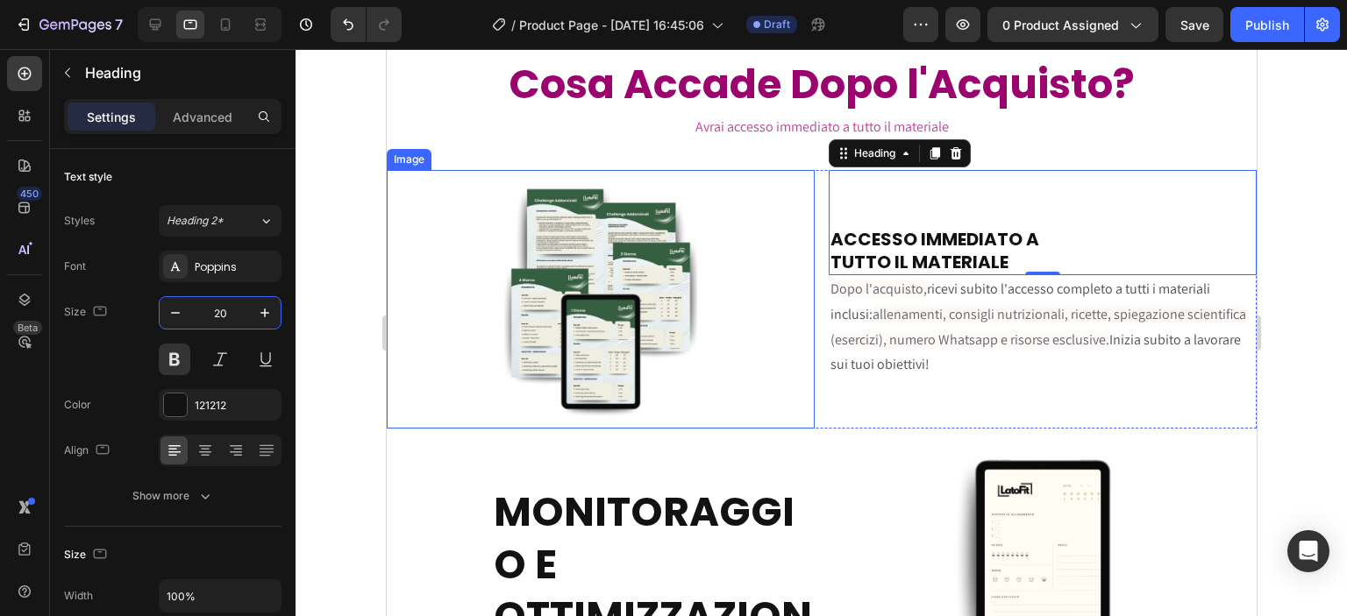
scroll to position [4468, 0]
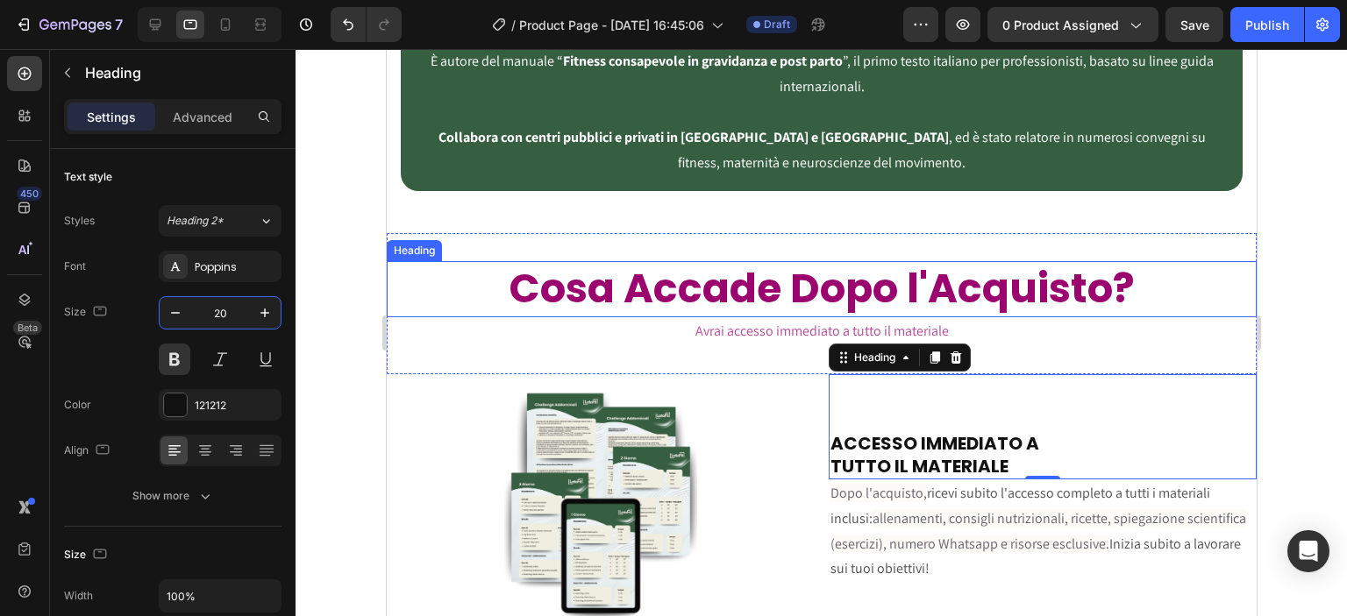
click at [680, 261] on h2 "Cosa Accade Dopo l'Acquisto?" at bounding box center [821, 289] width 870 height 56
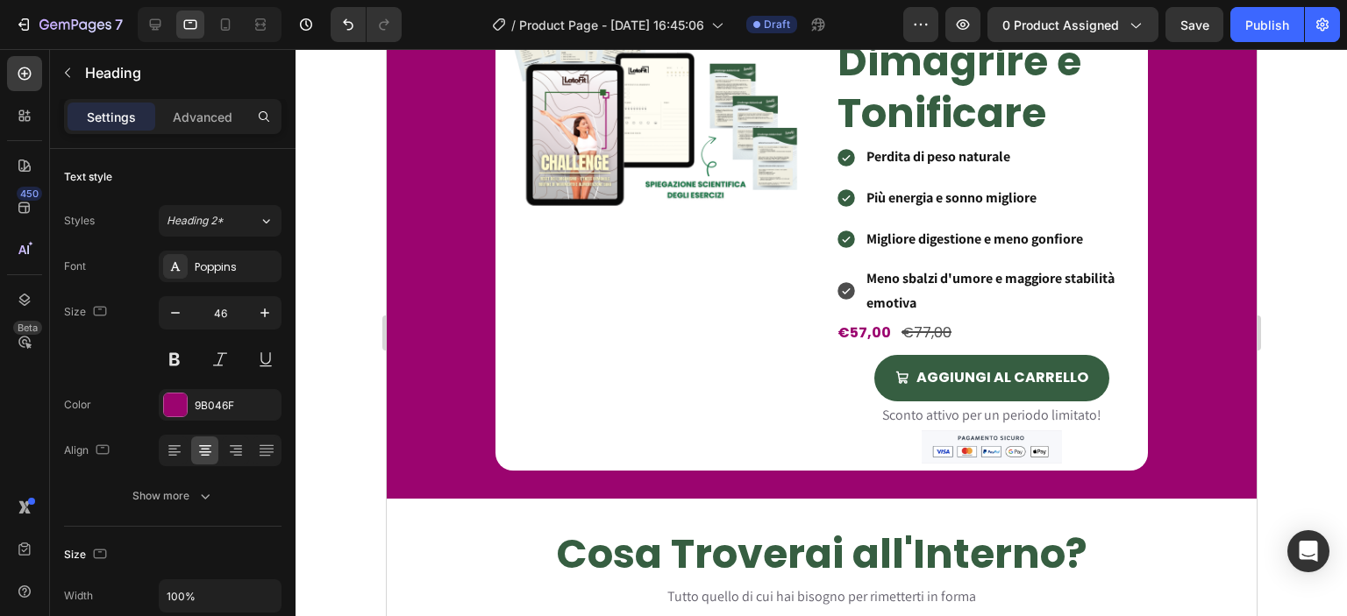
scroll to position [1228, 0]
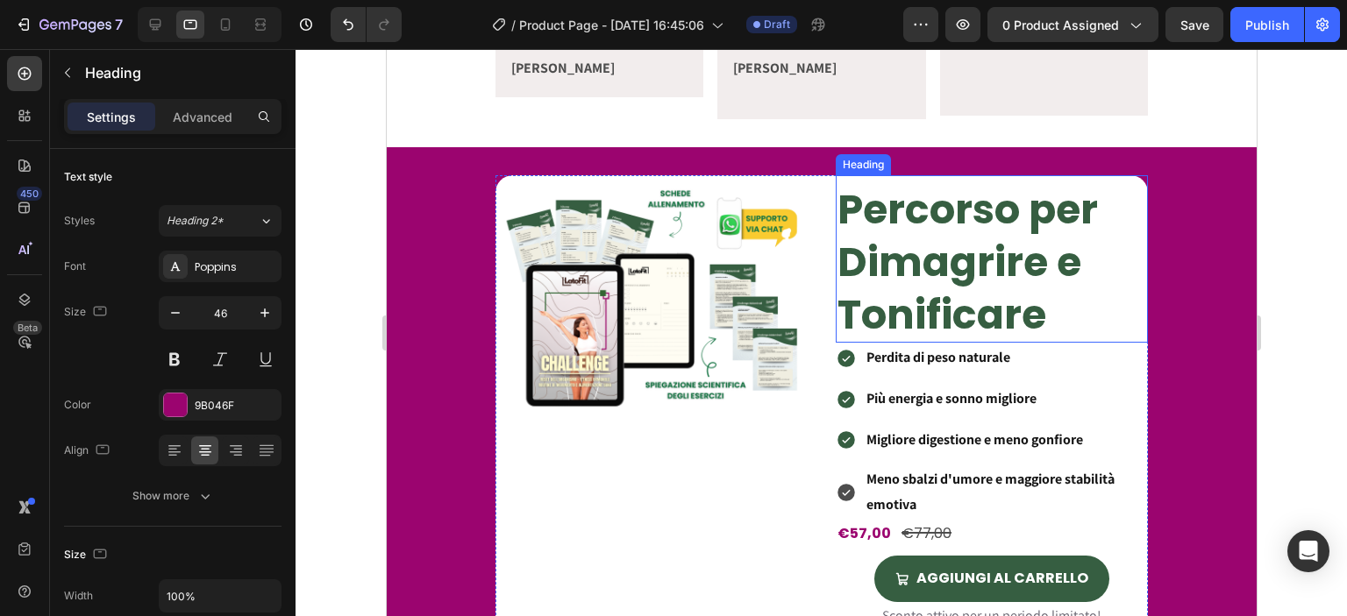
click at [857, 226] on h2 "Percorso per Dimagrire e Tonificare" at bounding box center [991, 262] width 312 height 160
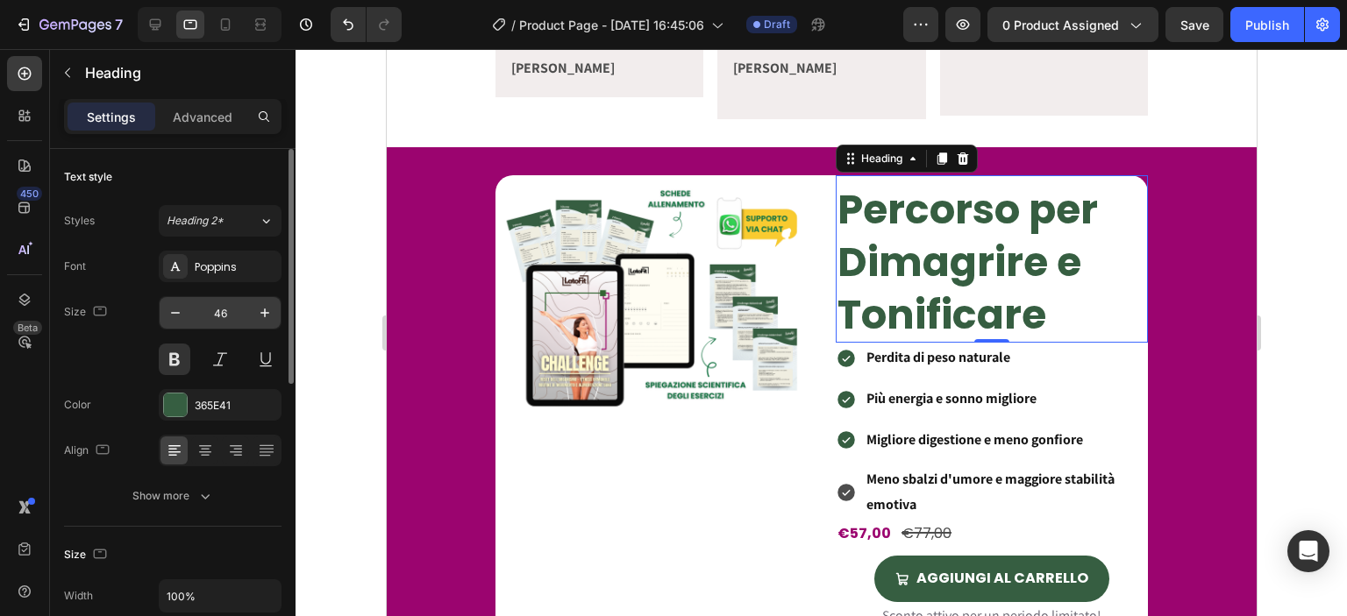
click at [214, 313] on input "46" at bounding box center [220, 313] width 58 height 32
type input "31"
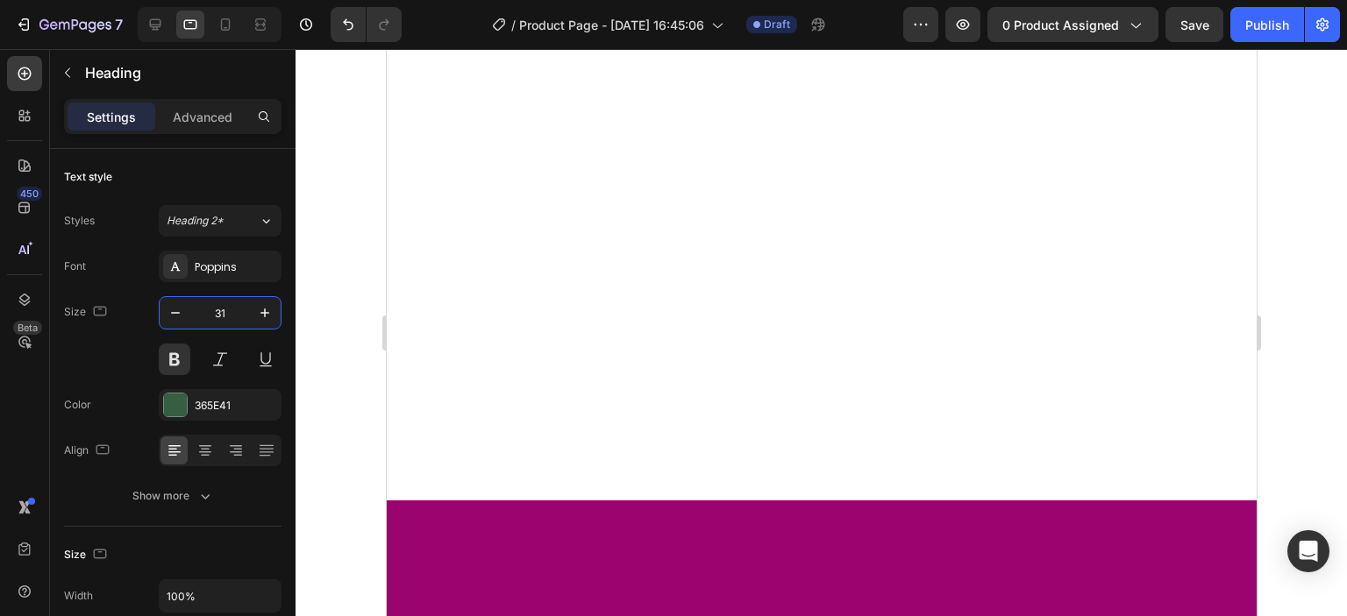
scroll to position [0, 0]
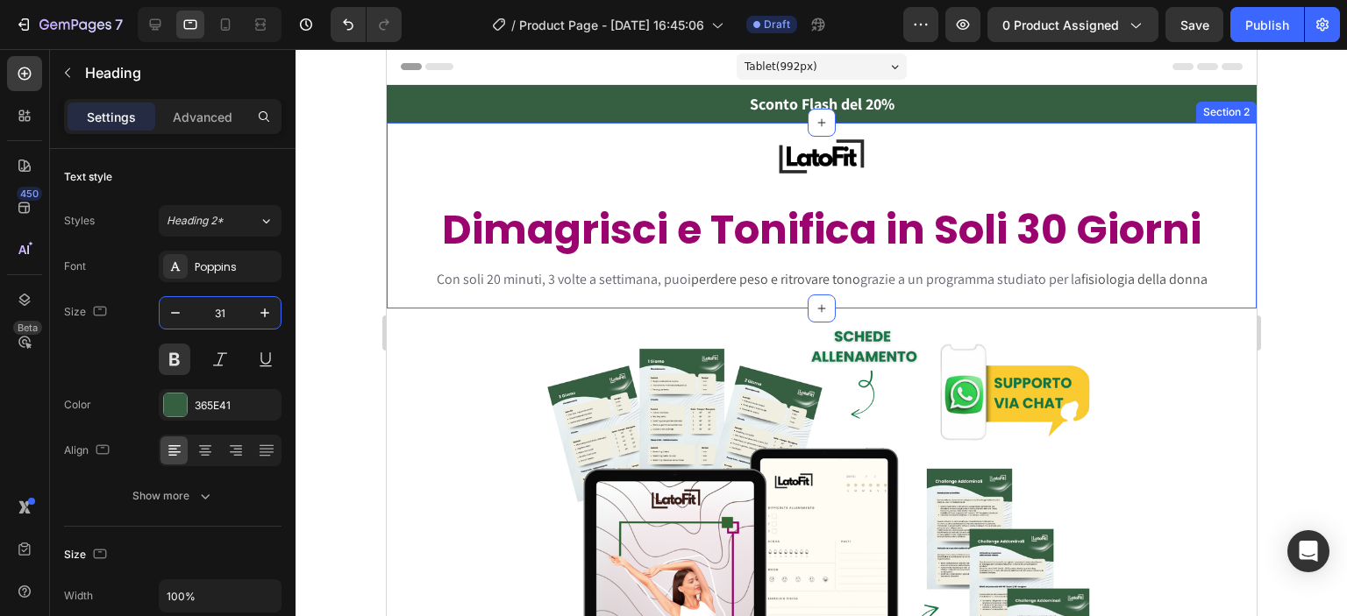
click at [751, 233] on h2 "Dimagrisci e Tonifica in Soli 30 Giorni" at bounding box center [821, 231] width 842 height 56
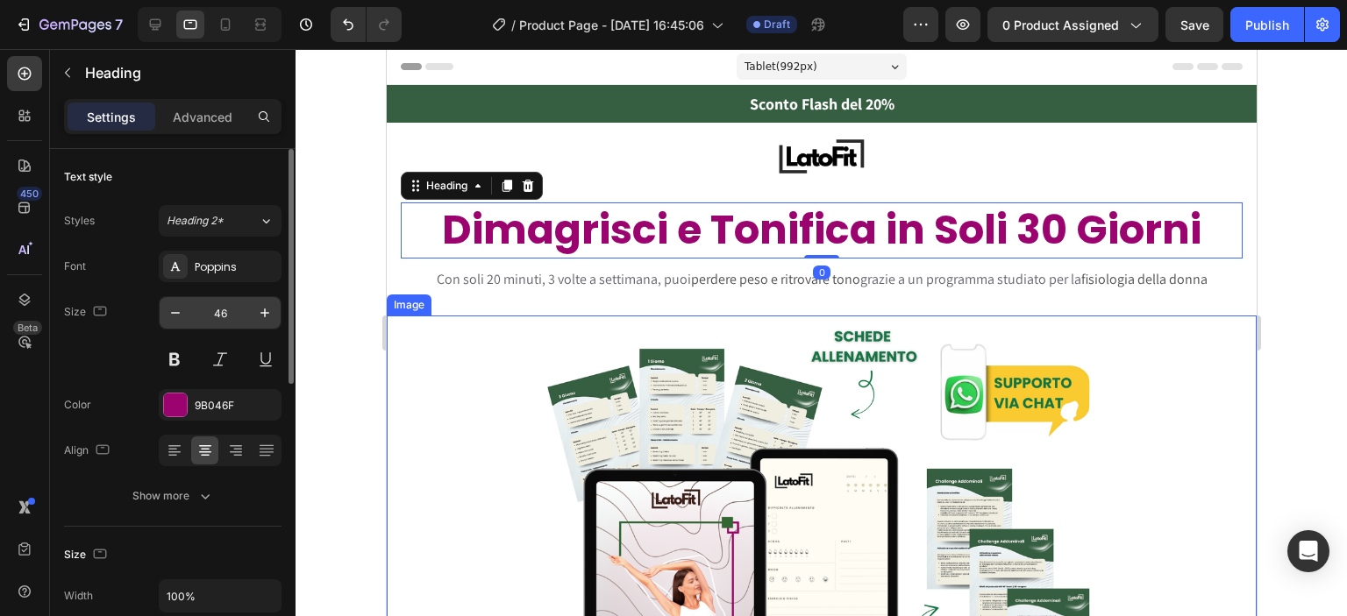
click at [232, 311] on input "46" at bounding box center [220, 313] width 58 height 32
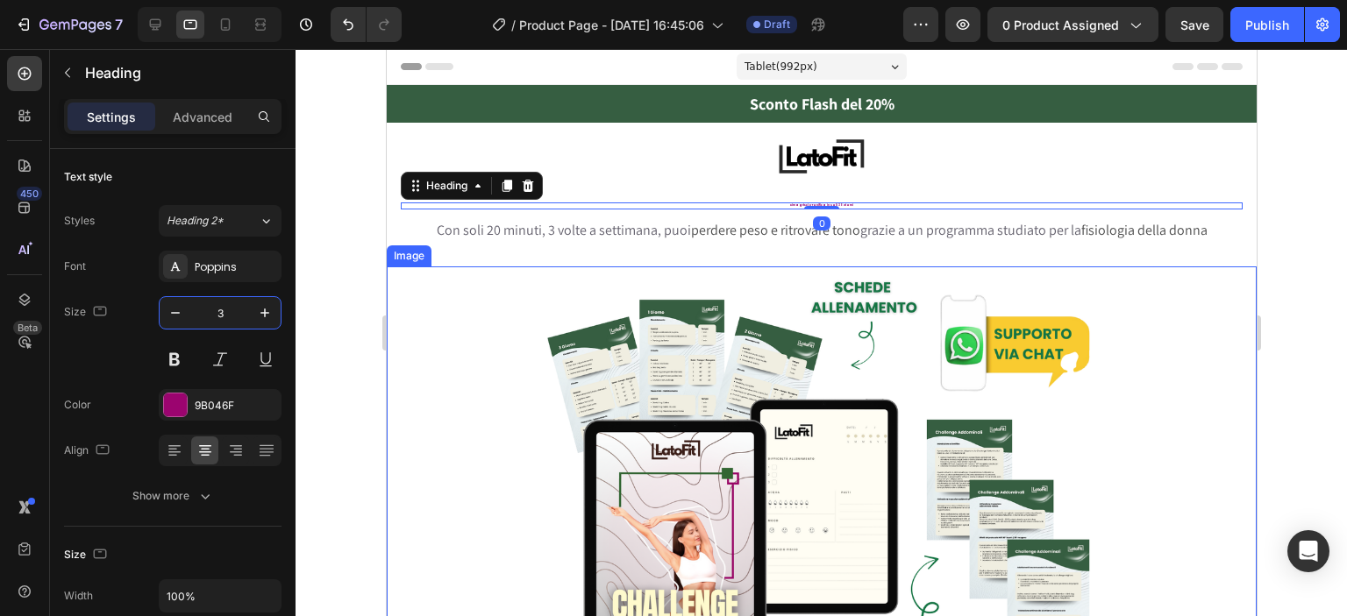
type input "31"
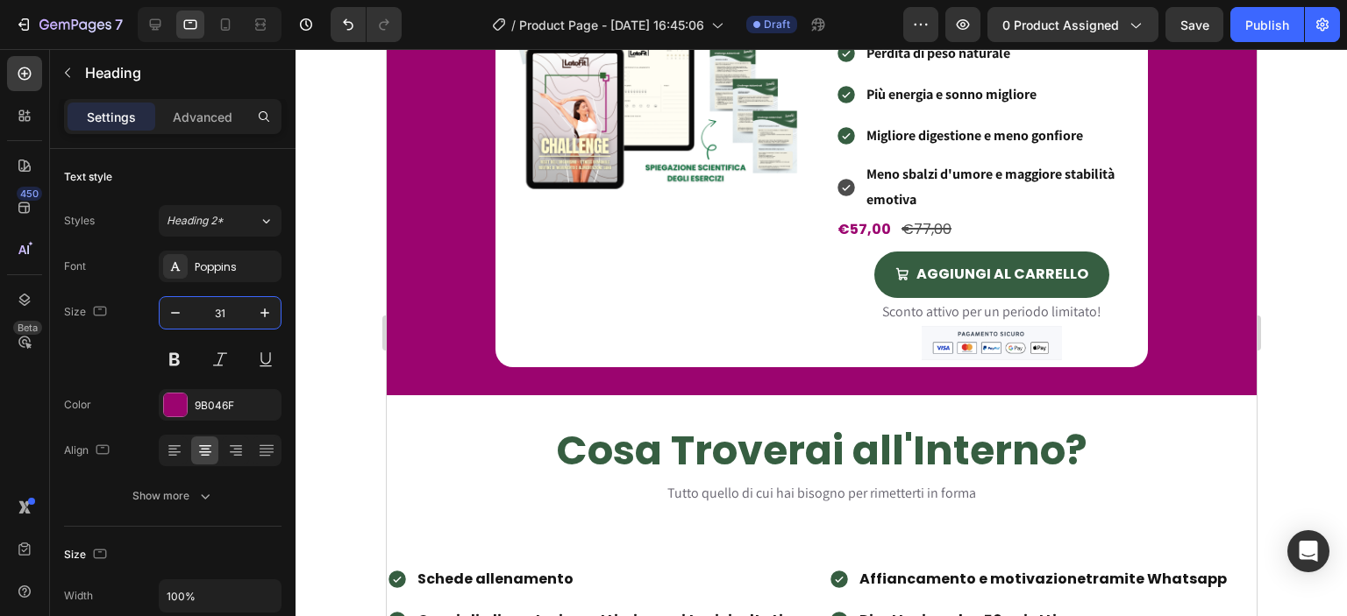
scroll to position [1636, 0]
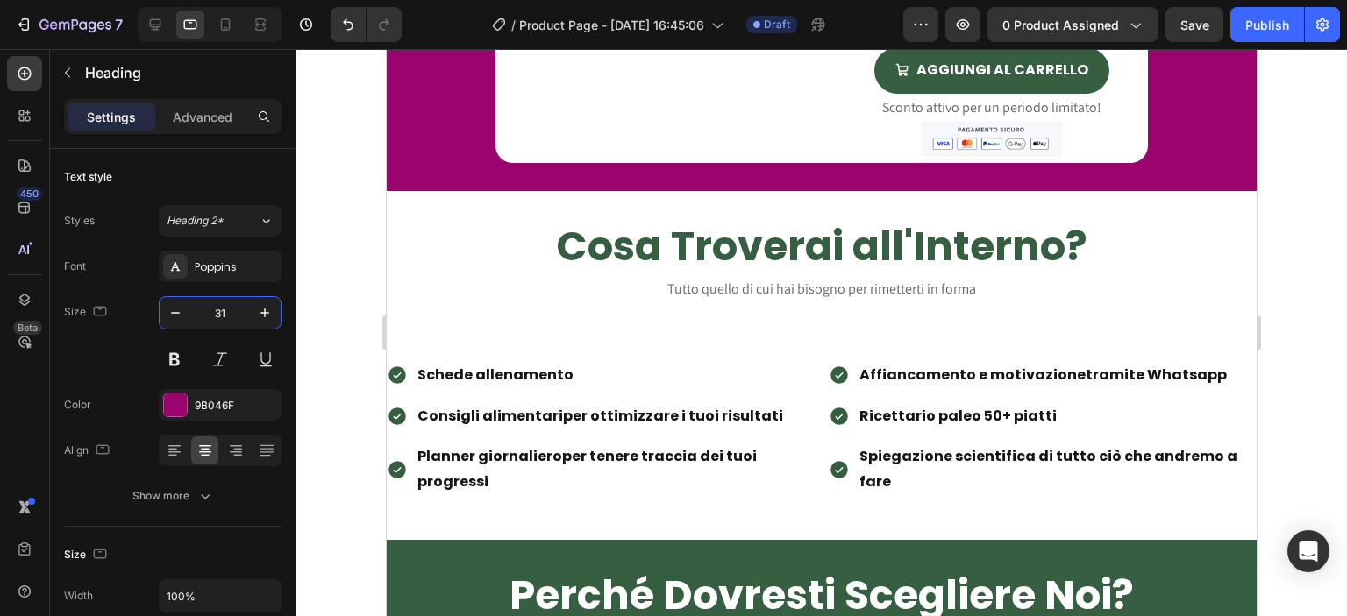
click at [706, 262] on h2 "Cosa Troverai all'Interno?" at bounding box center [821, 247] width 870 height 56
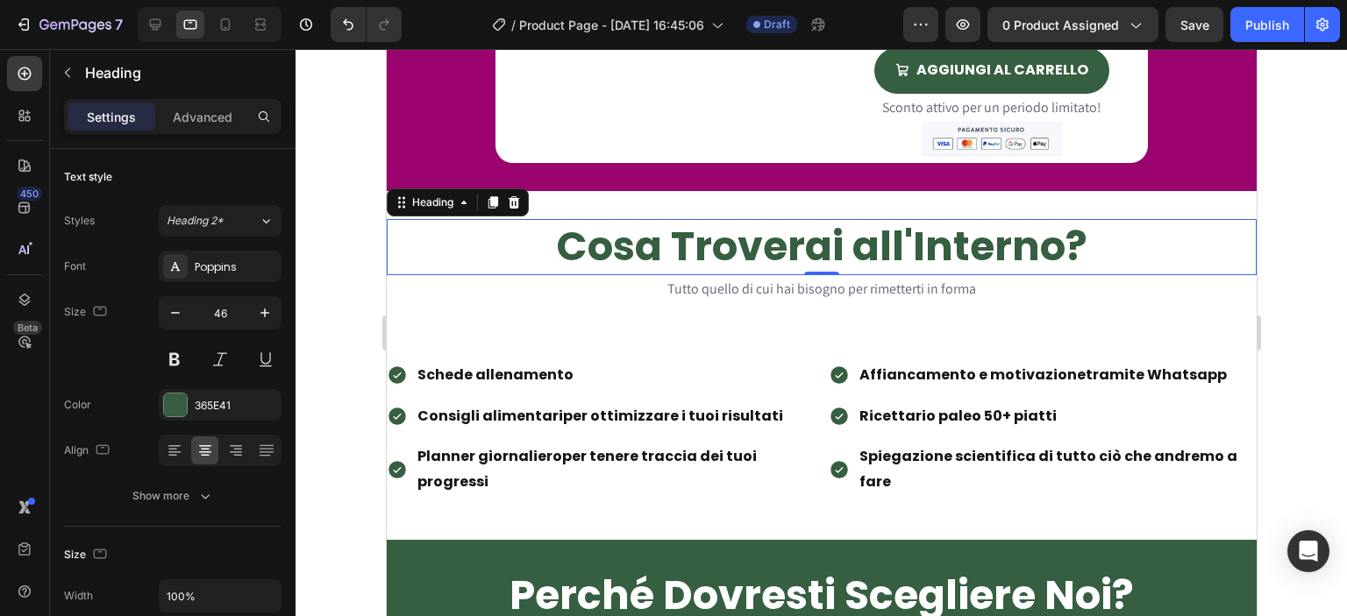
click at [705, 270] on h2 "Cosa Troverai all'Interno?" at bounding box center [821, 247] width 870 height 56
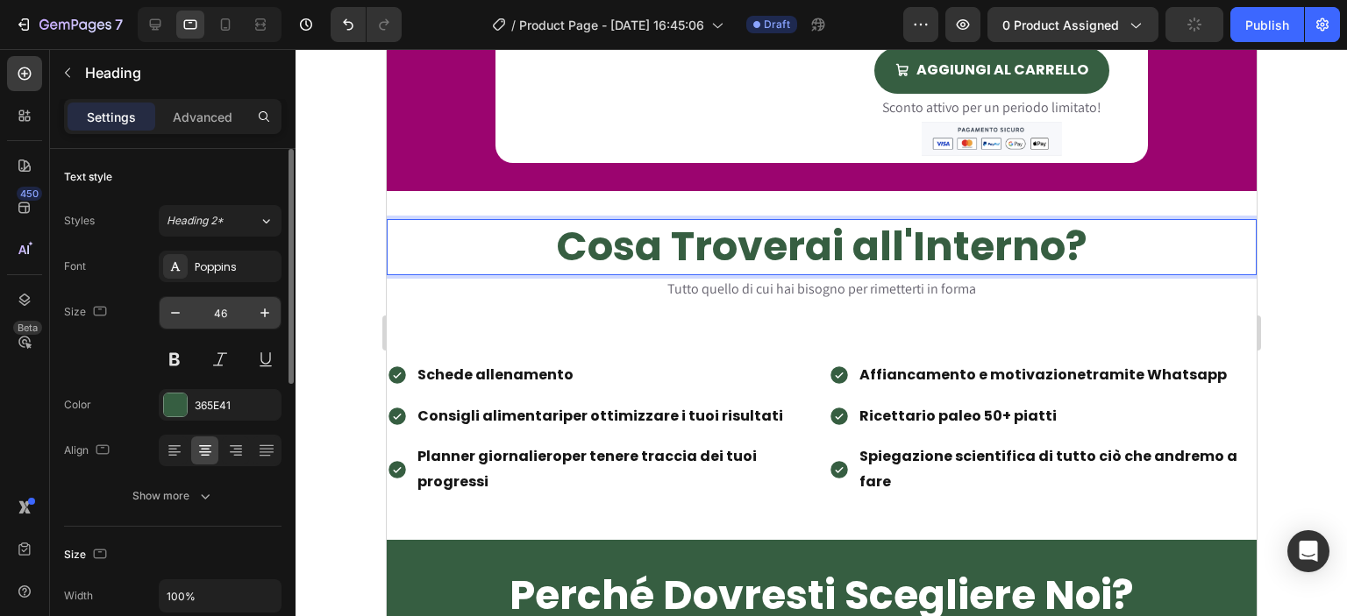
click at [217, 322] on input "46" at bounding box center [220, 313] width 58 height 32
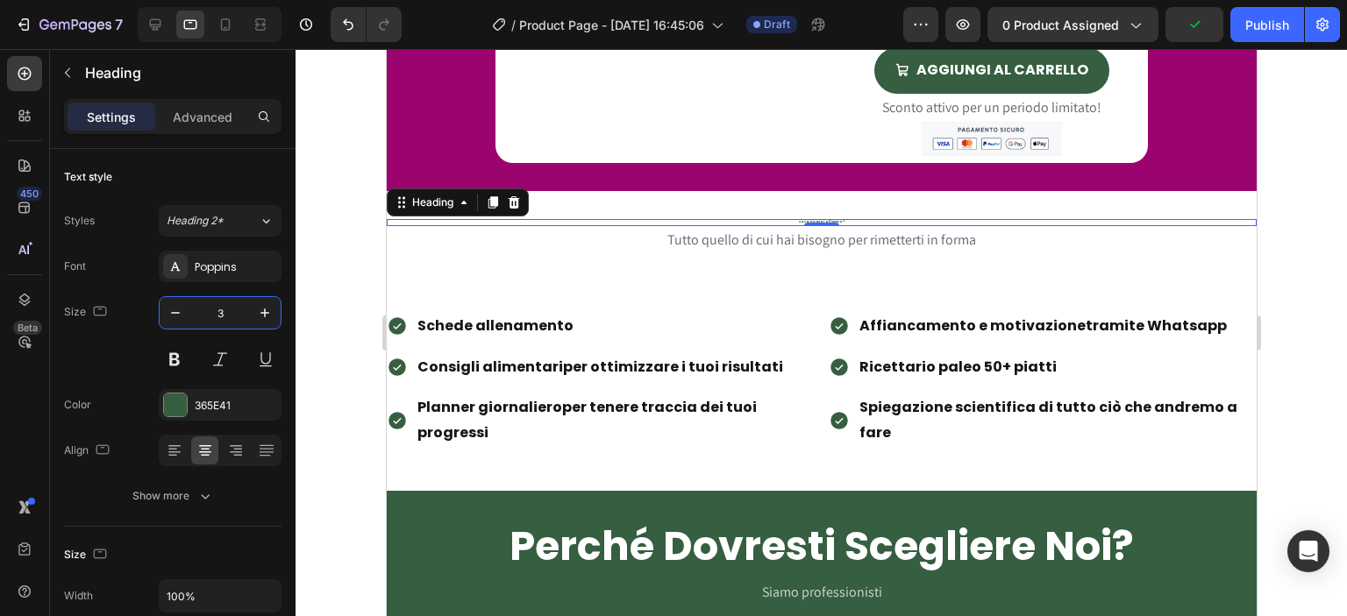
type input "31"
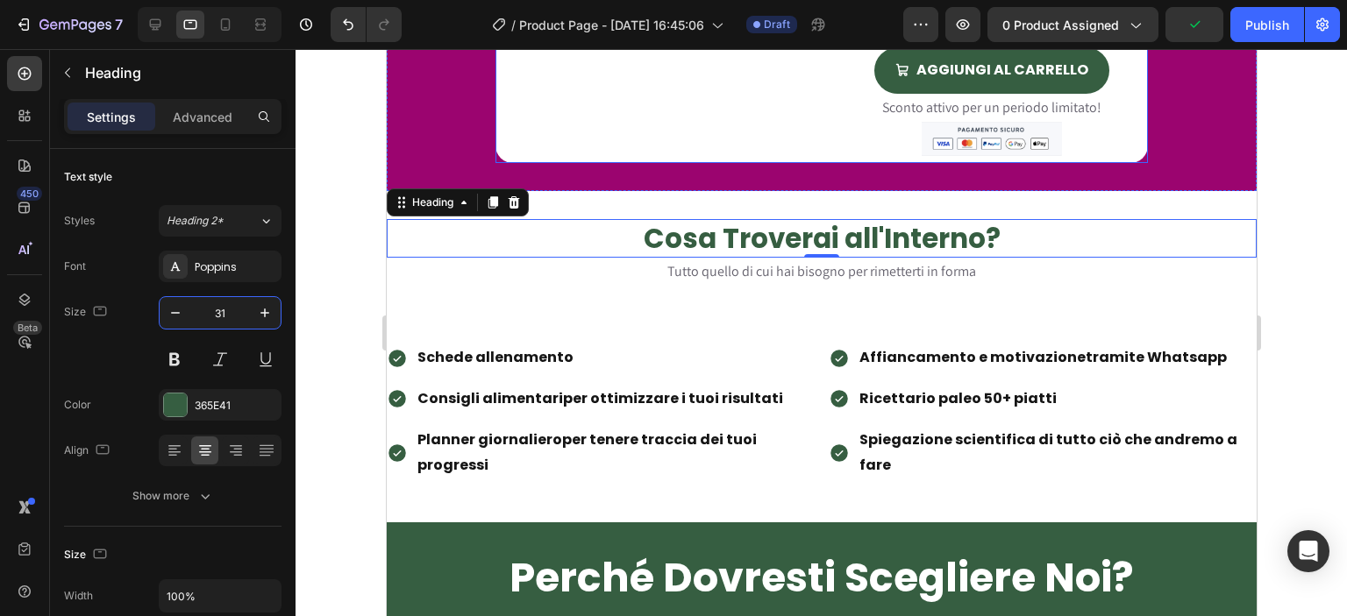
scroll to position [2046, 0]
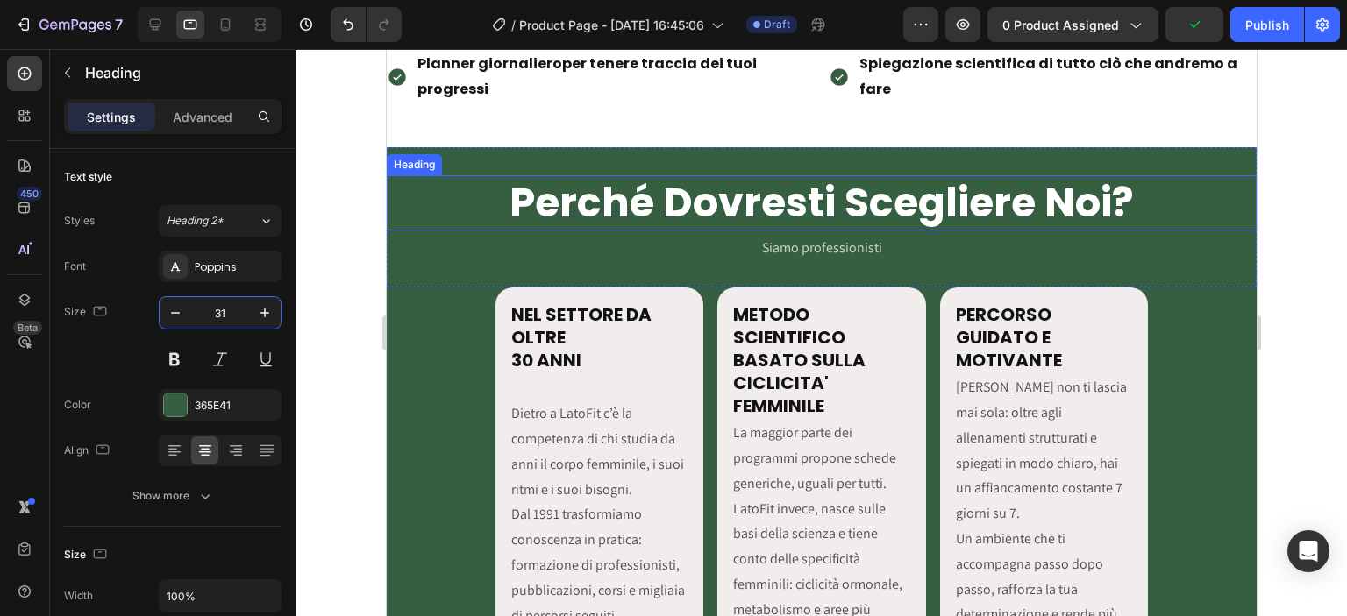
click at [745, 196] on h2 "Perché Dovresti Scegliere Noi?" at bounding box center [821, 203] width 870 height 56
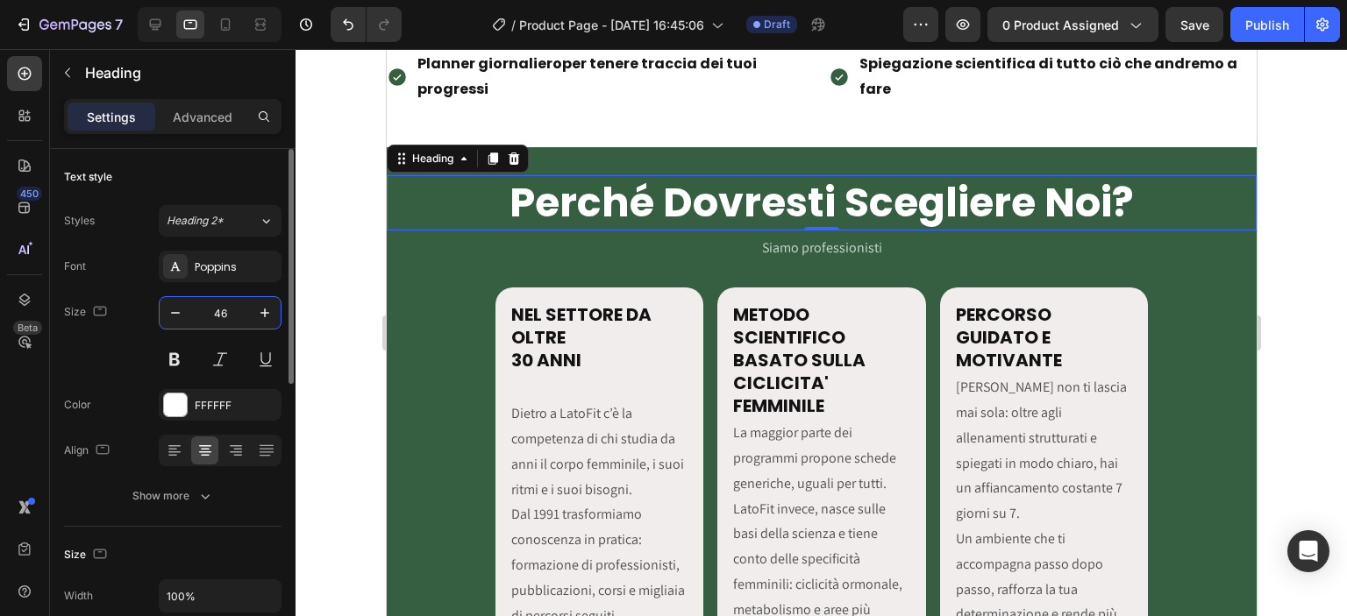
click at [234, 319] on input "46" at bounding box center [220, 313] width 58 height 32
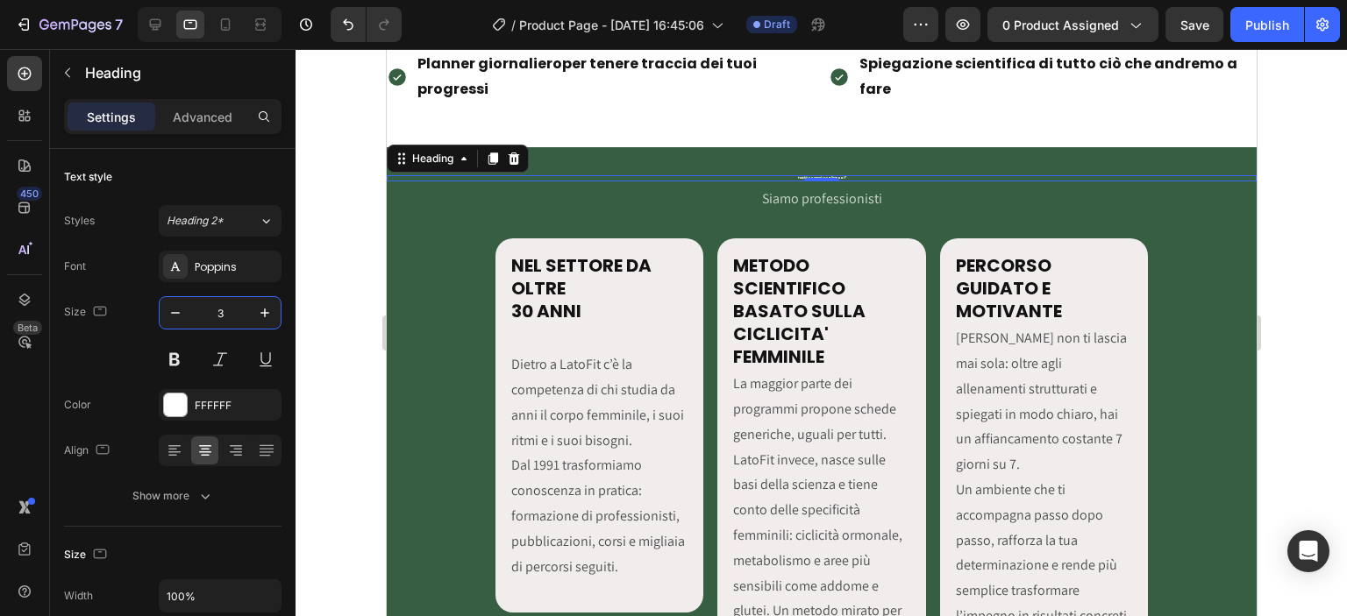
type input "31"
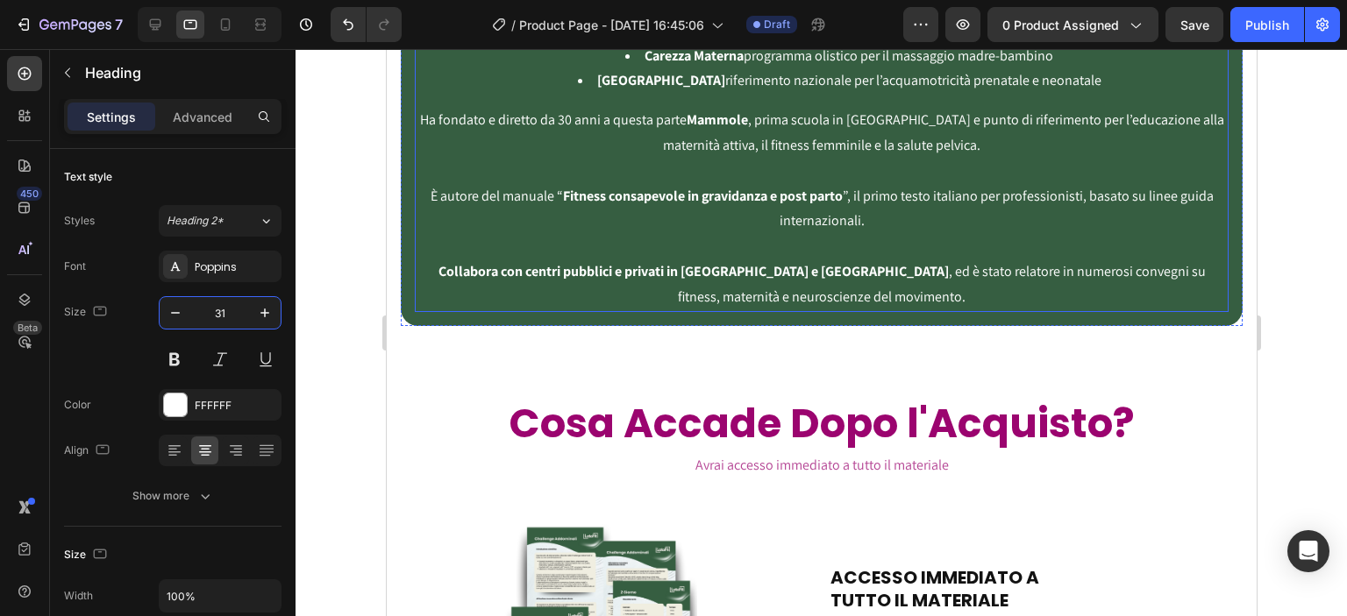
scroll to position [3683, 0]
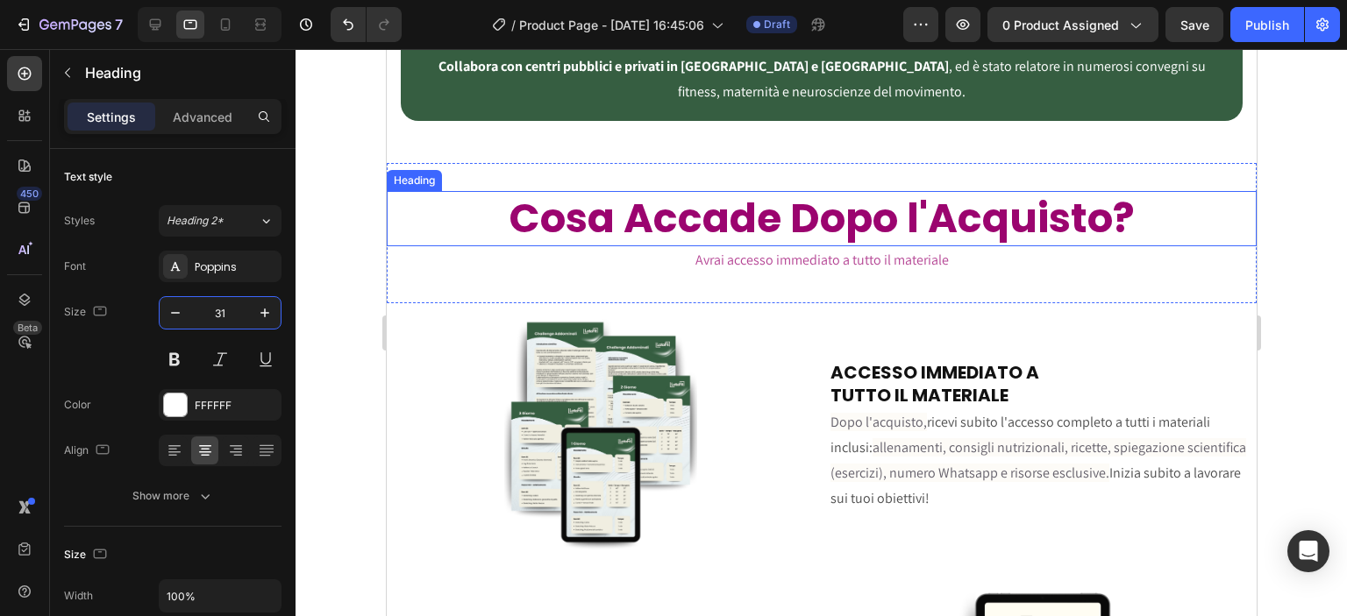
click at [676, 203] on h2 "Cosa Accade Dopo l'Acquisto?" at bounding box center [821, 219] width 870 height 56
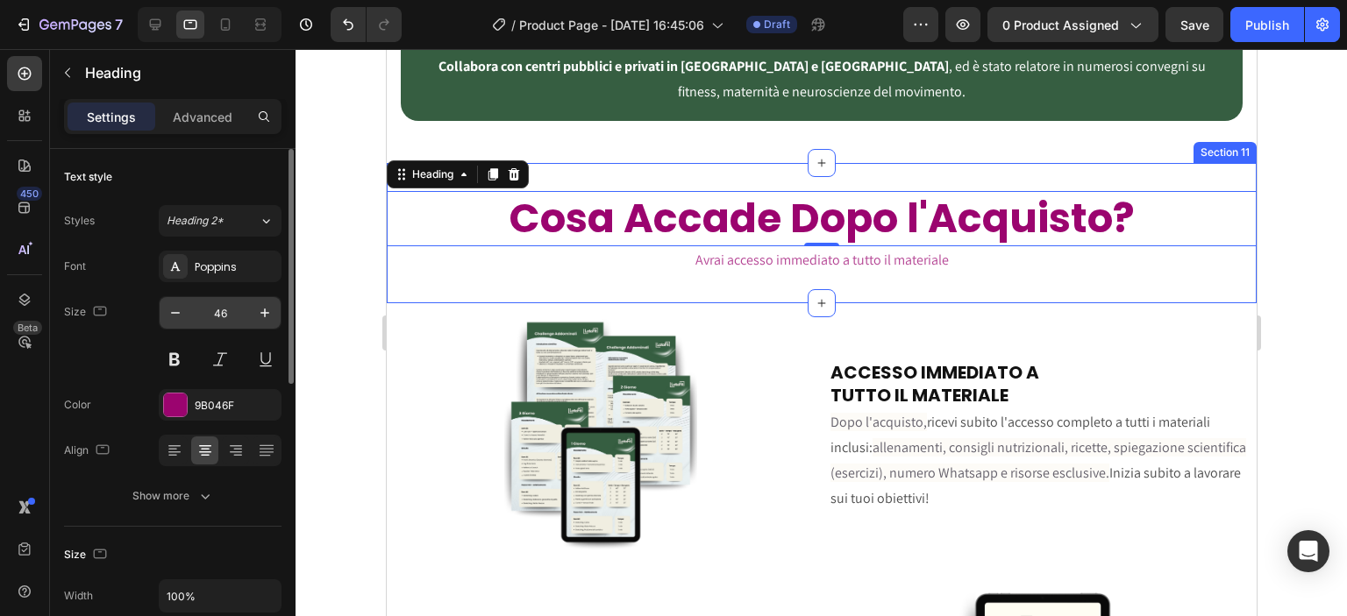
click at [246, 308] on input "46" at bounding box center [220, 313] width 58 height 32
type input "31"
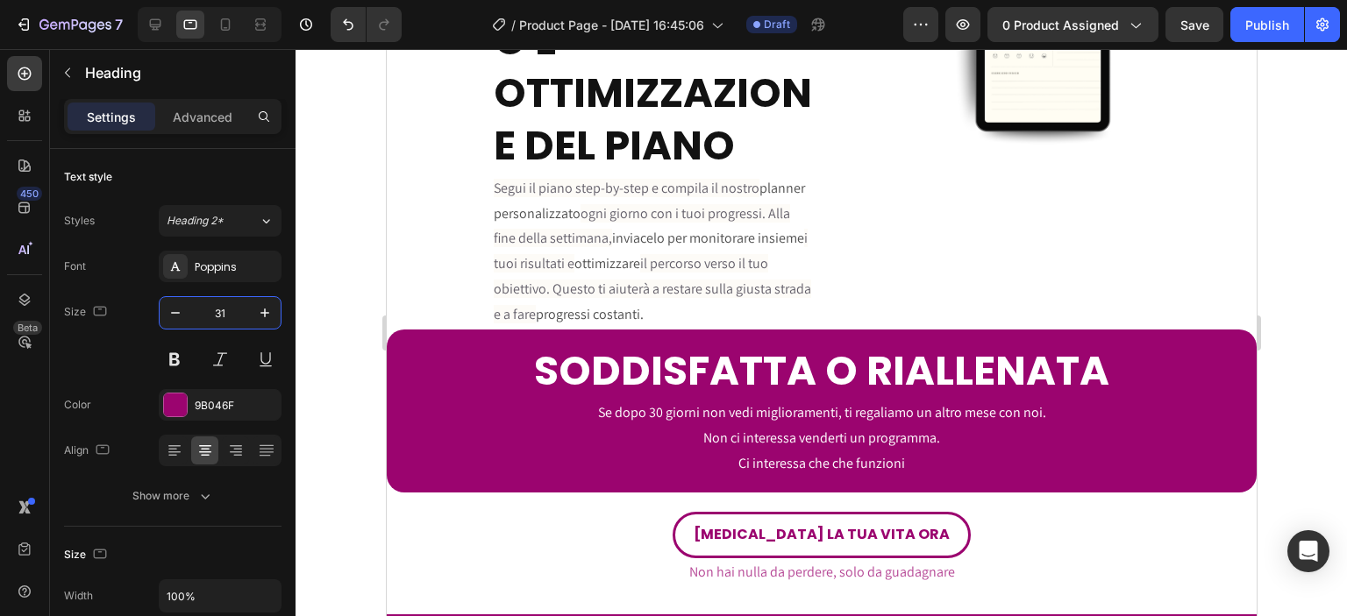
scroll to position [4092, 0]
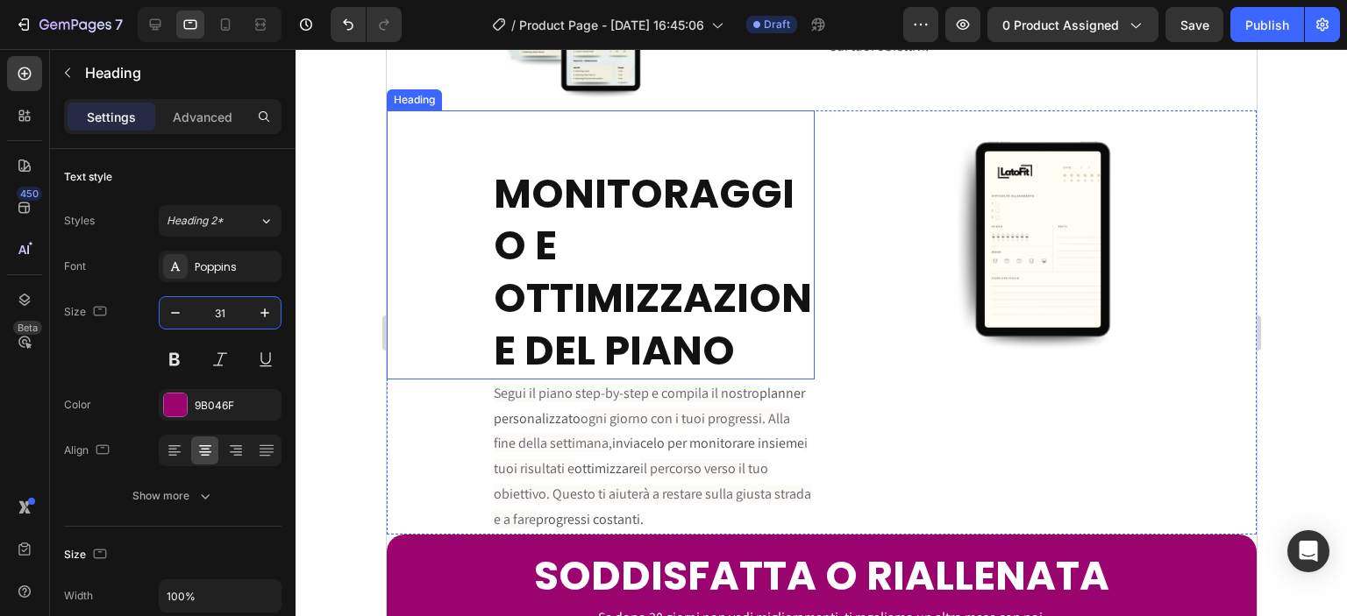
click at [657, 195] on strong "MONITORAGGIO E OTTIMIZZAZIONE DEL PIANO" at bounding box center [652, 272] width 318 height 213
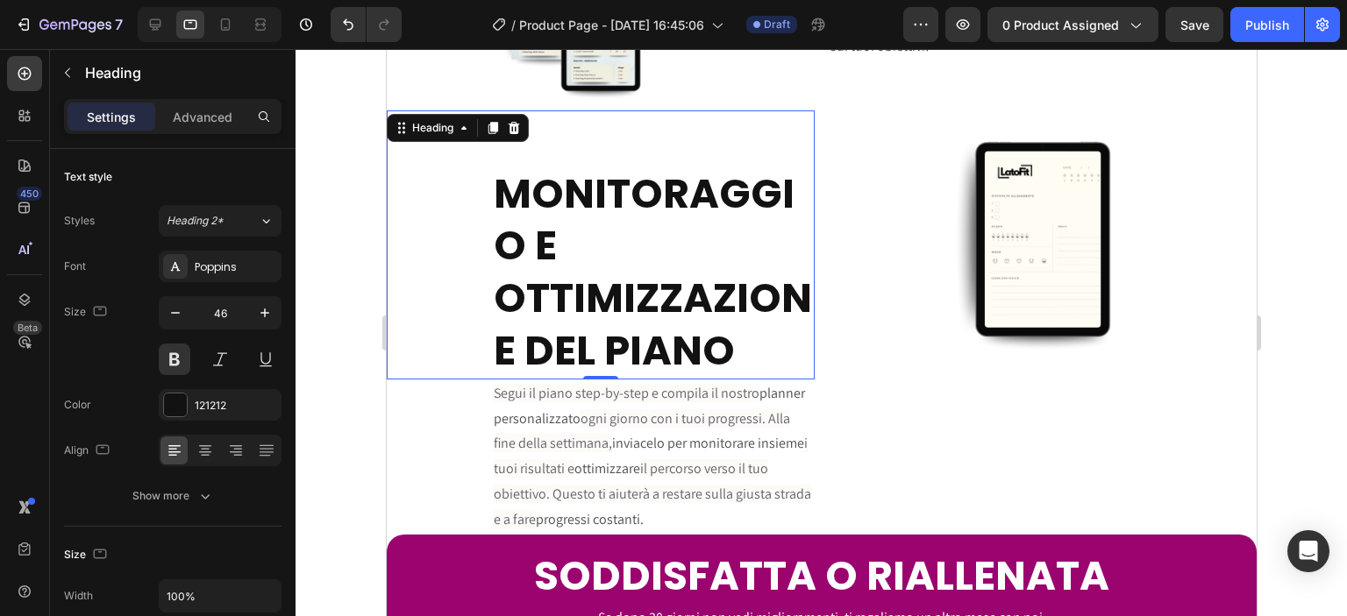
scroll to position [3887, 0]
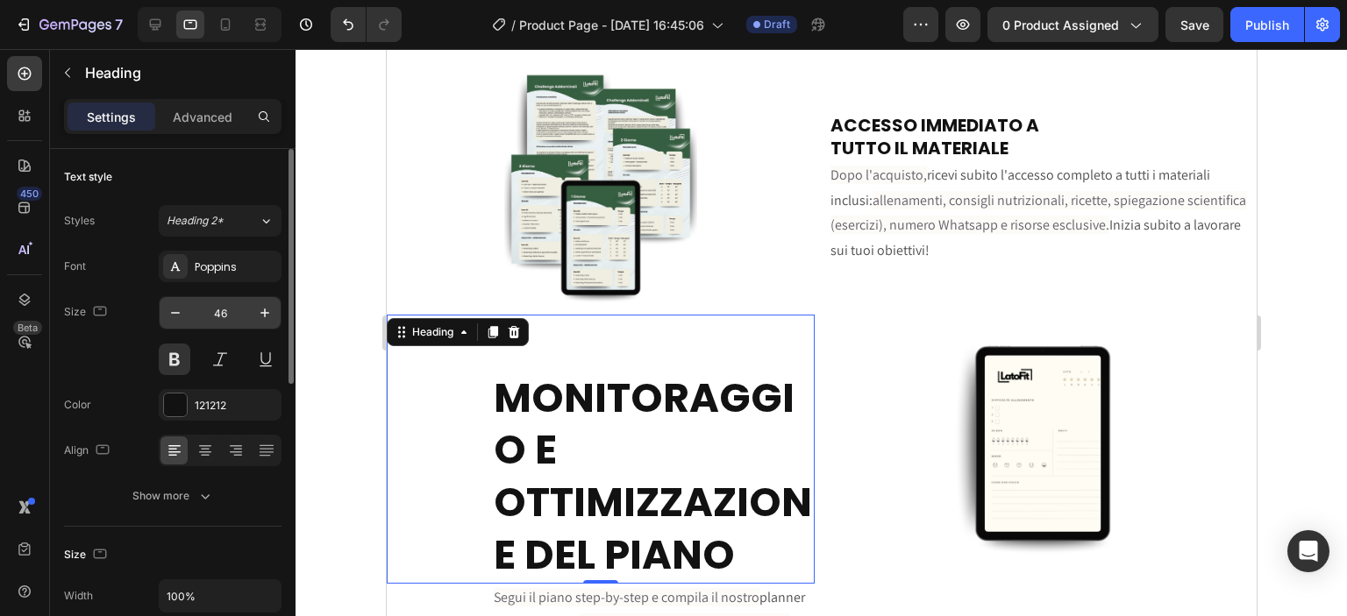
click at [230, 317] on input "46" at bounding box center [220, 313] width 58 height 32
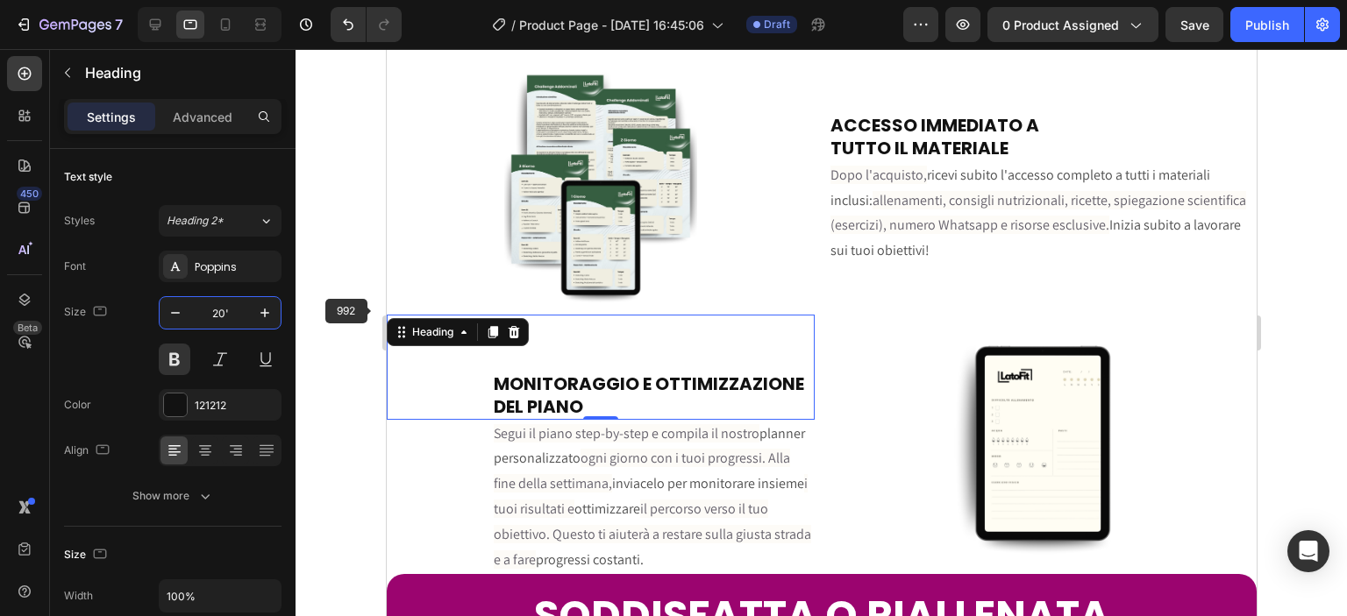
type input "20"
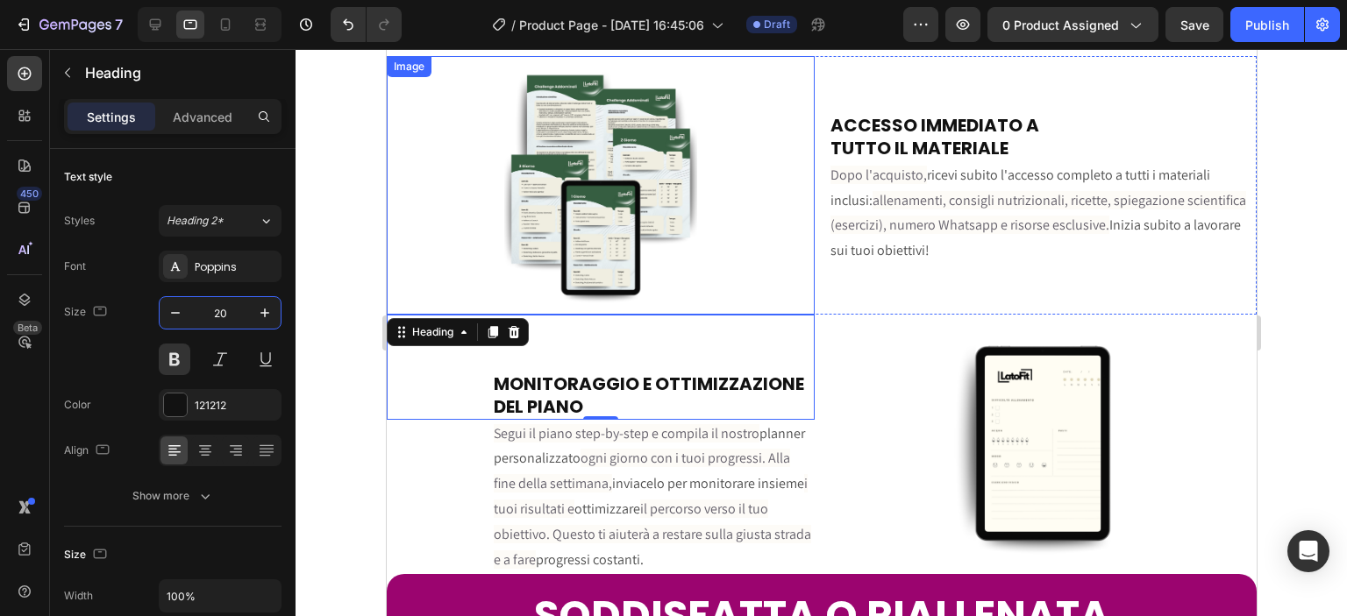
scroll to position [4092, 0]
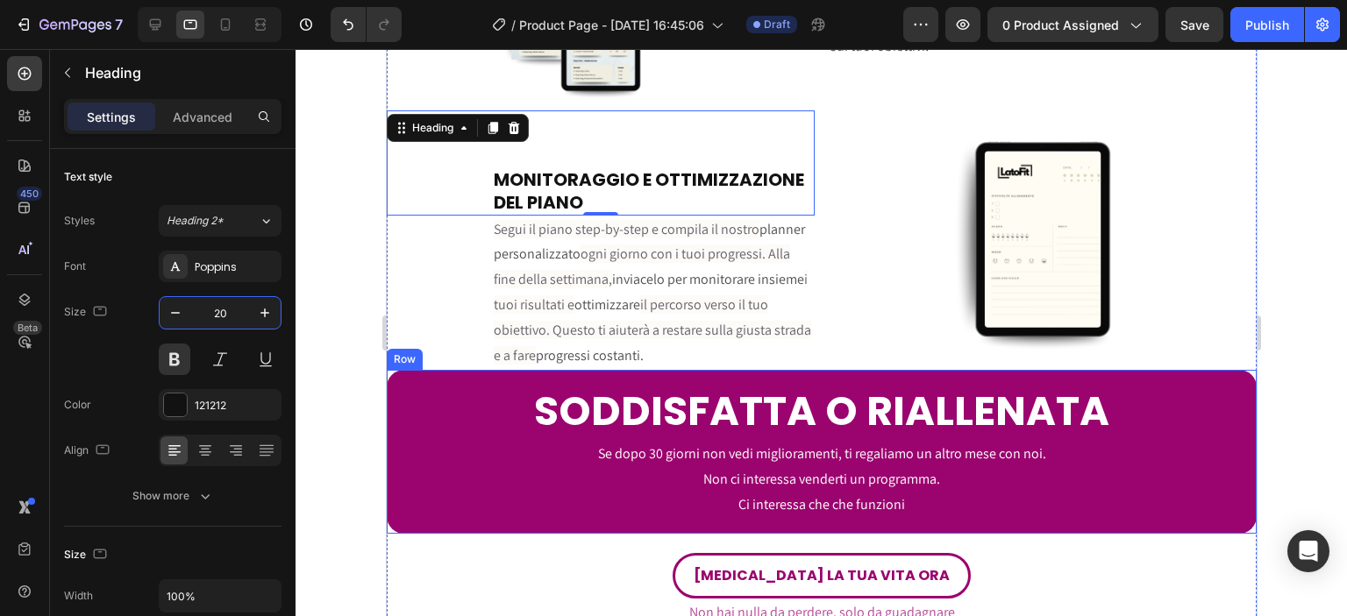
click at [482, 370] on div "SODDISFATTA O RIALLENATA Heading Se dopo 30 giorni non vedi miglioramenti, ti r…" at bounding box center [821, 451] width 870 height 163
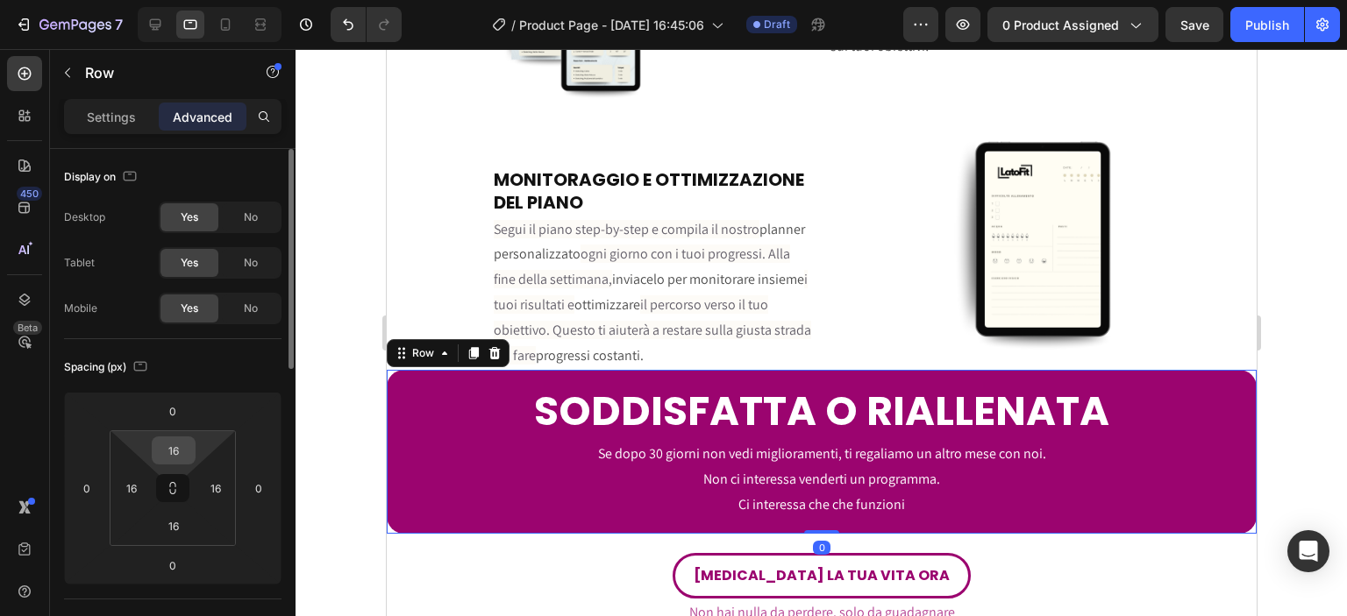
click at [178, 445] on input "16" at bounding box center [173, 451] width 35 height 26
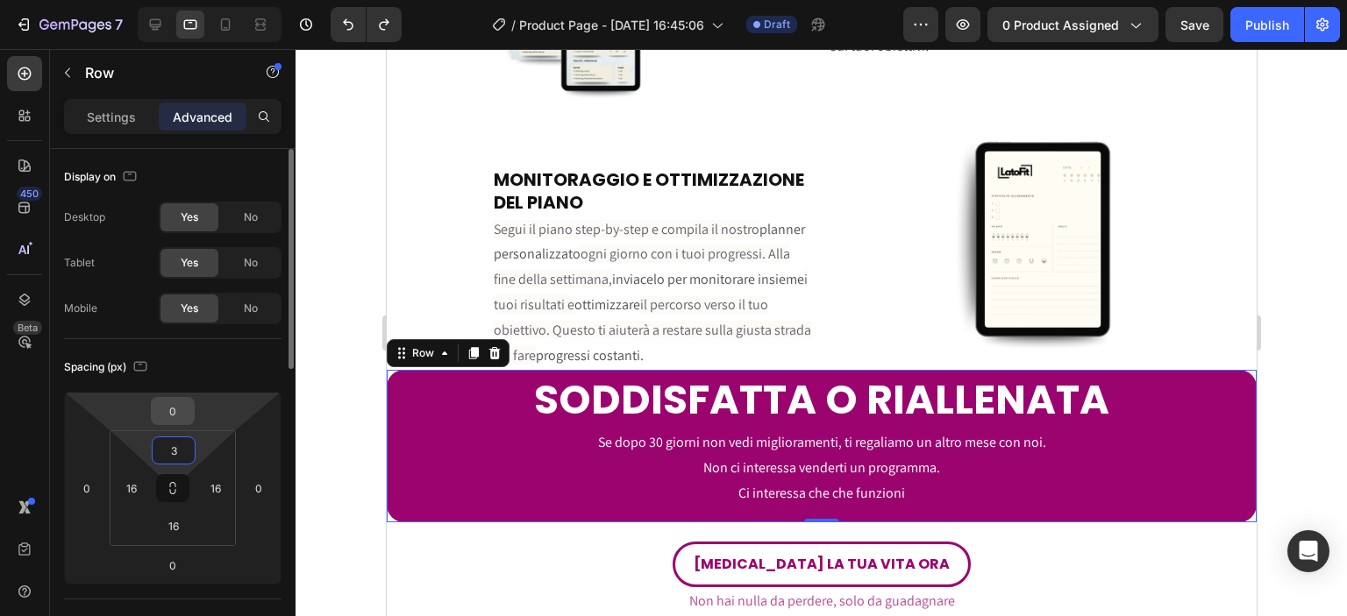
type input "16"
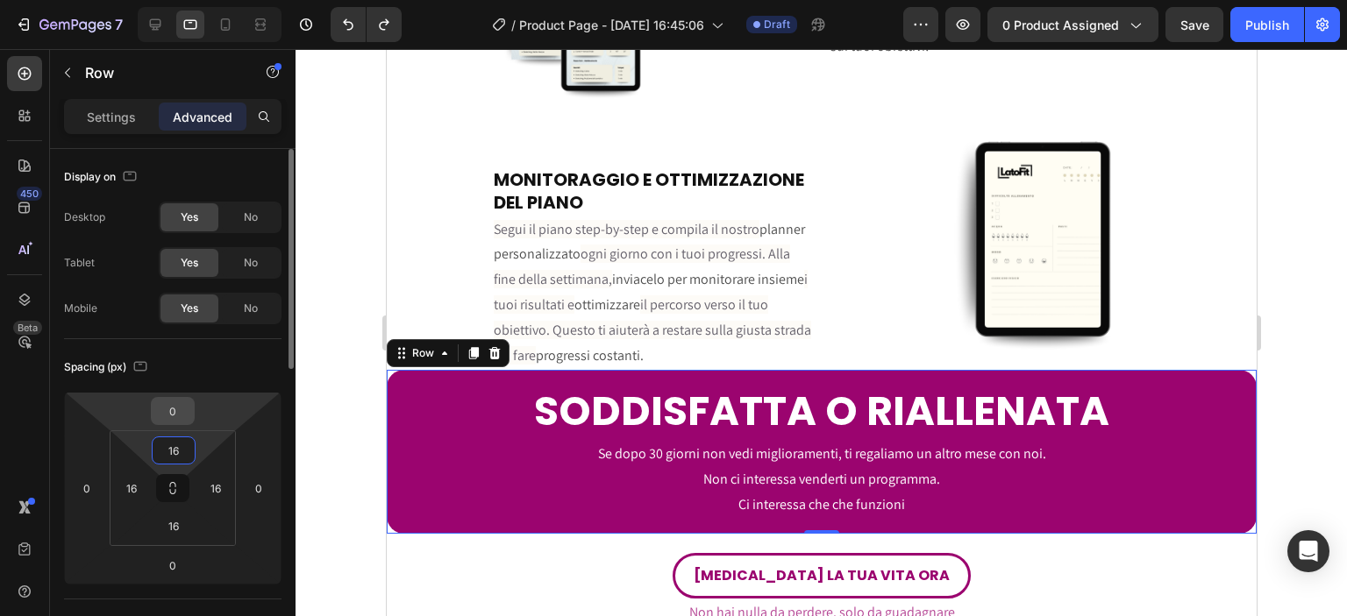
click at [188, 415] on input "0" at bounding box center [172, 411] width 35 height 26
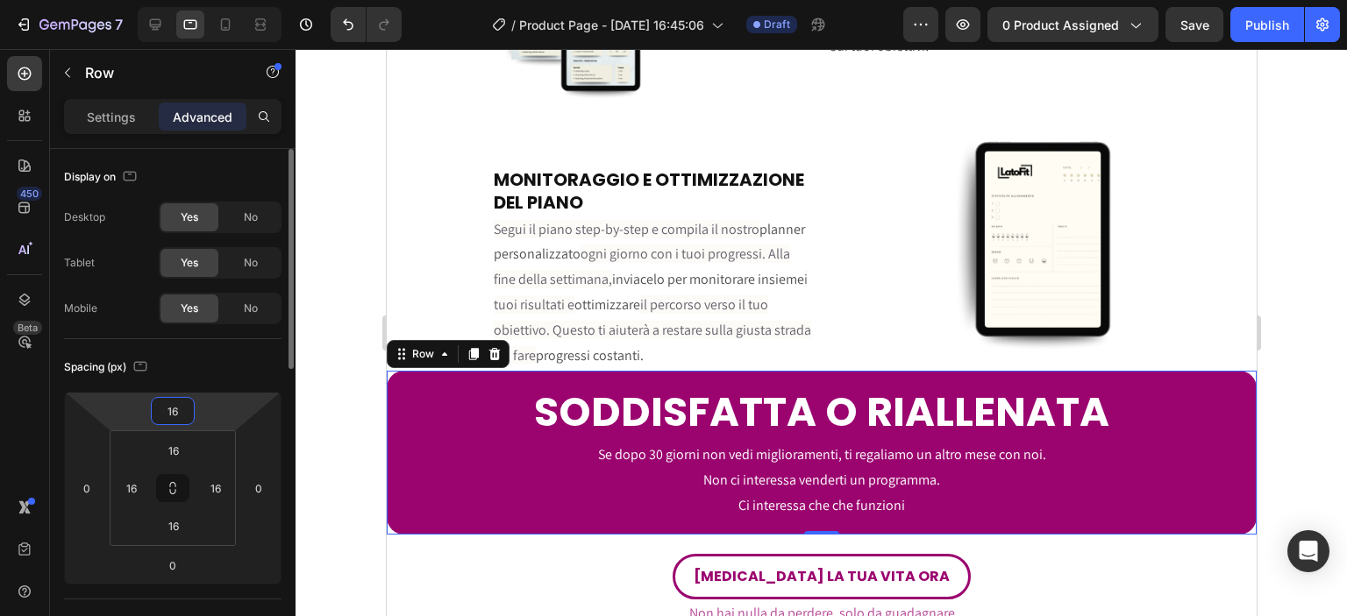
type input "1"
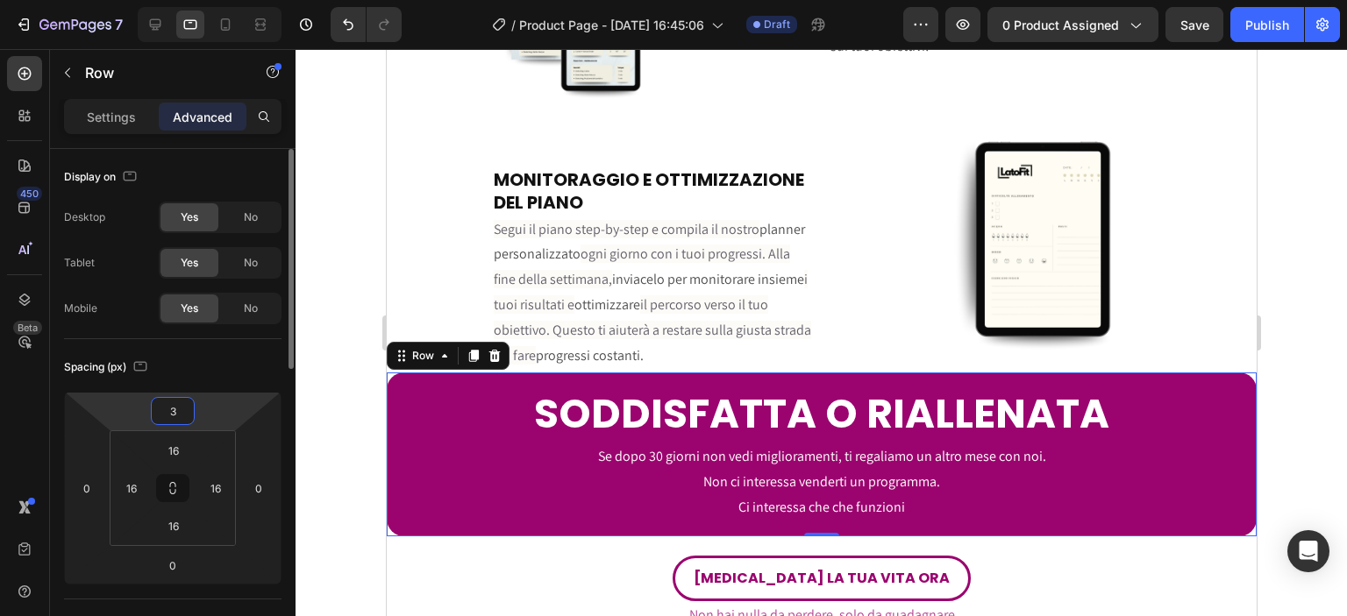
type input "32"
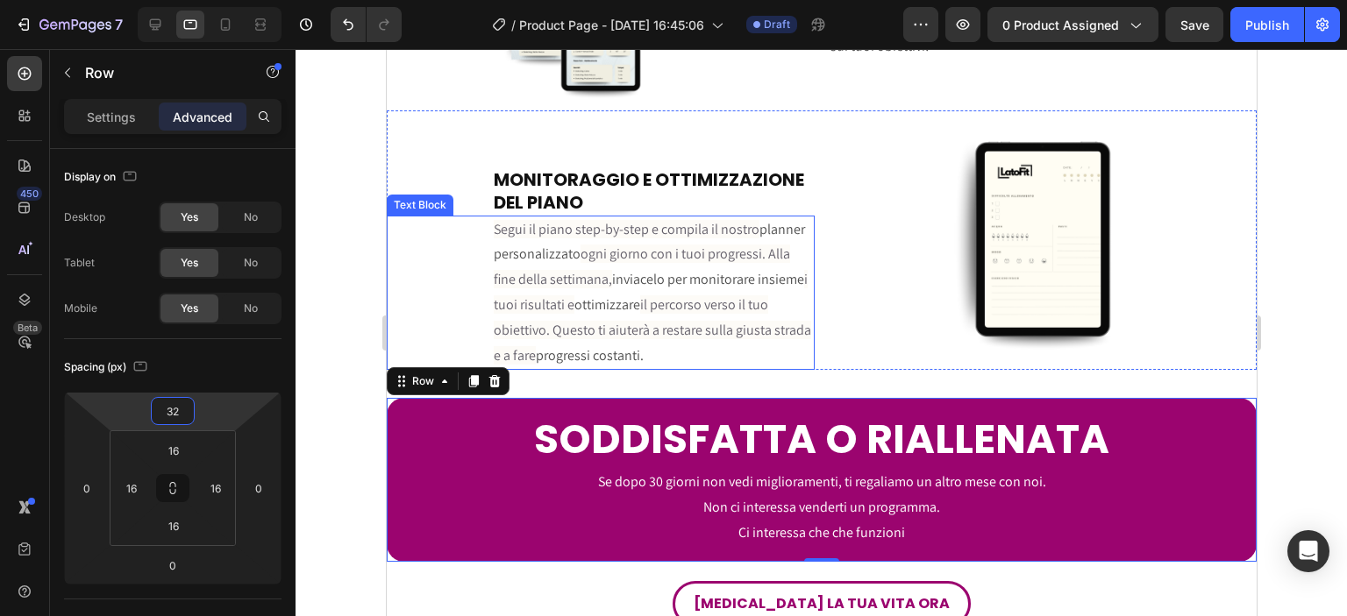
click at [439, 294] on div "Segui il piano step-by-step e compila il nostro planner personalizzato ogni gio…" at bounding box center [600, 293] width 428 height 155
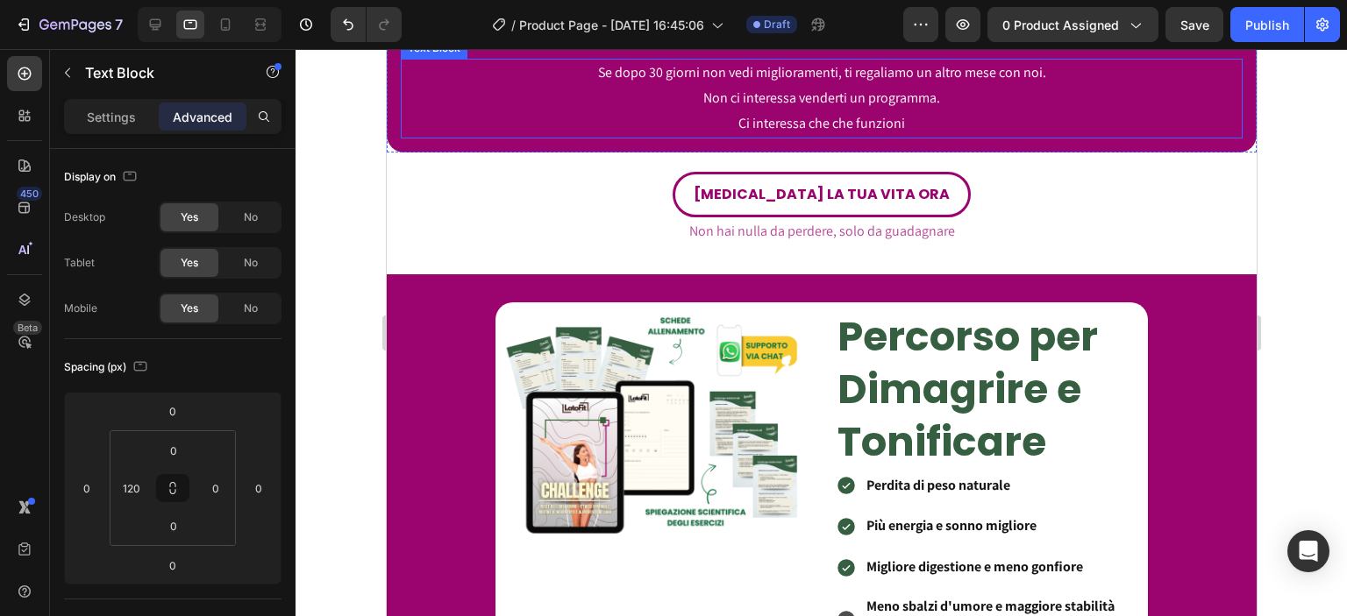
scroll to position [4706, 0]
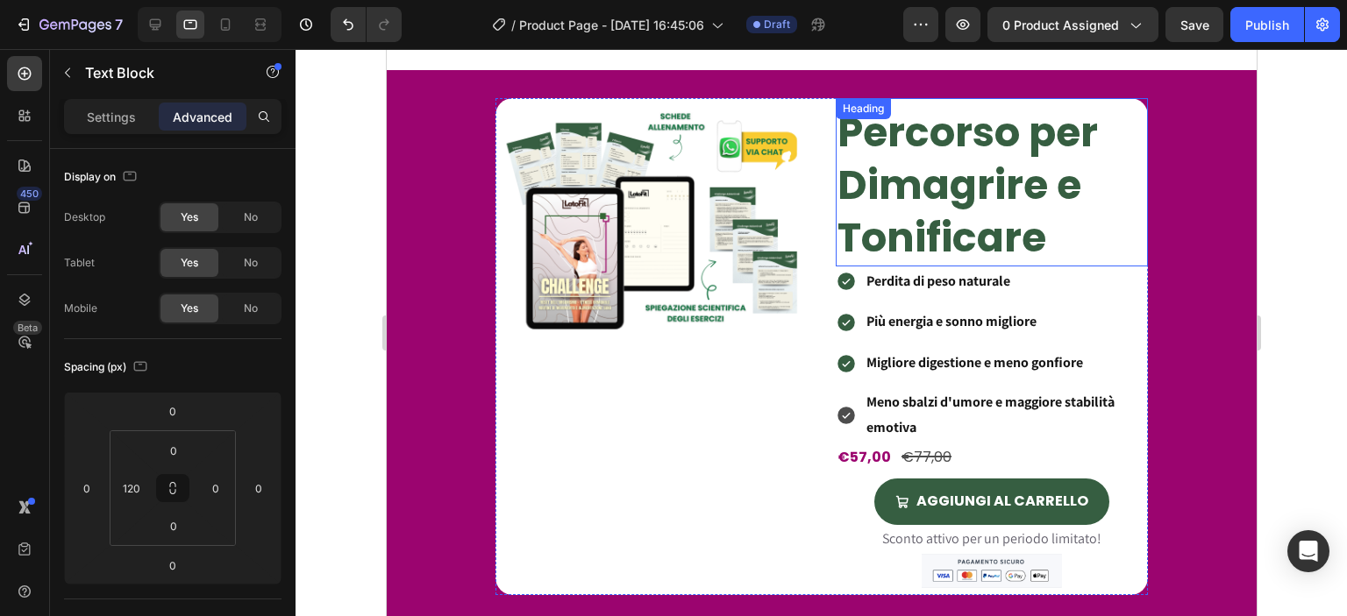
click at [964, 168] on h2 "Percorso per Dimagrire e Tonificare" at bounding box center [991, 185] width 312 height 160
click at [133, 115] on p "Settings" at bounding box center [111, 117] width 49 height 18
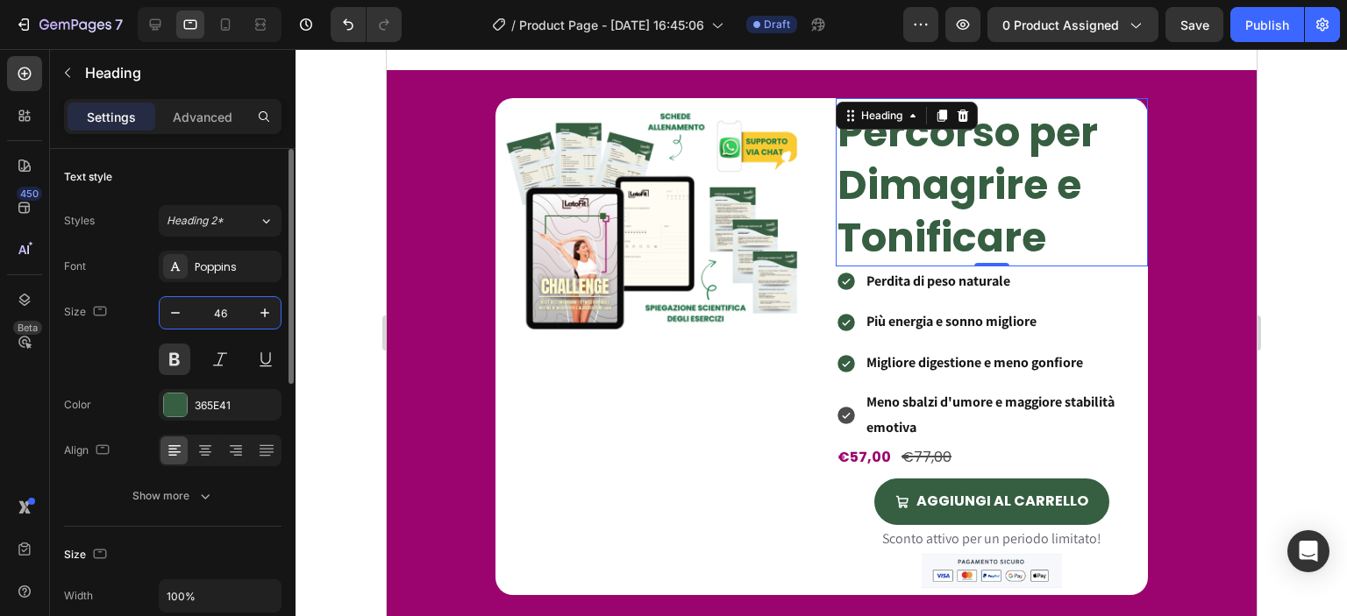
click at [220, 300] on input "46" at bounding box center [220, 313] width 58 height 32
type input "31"
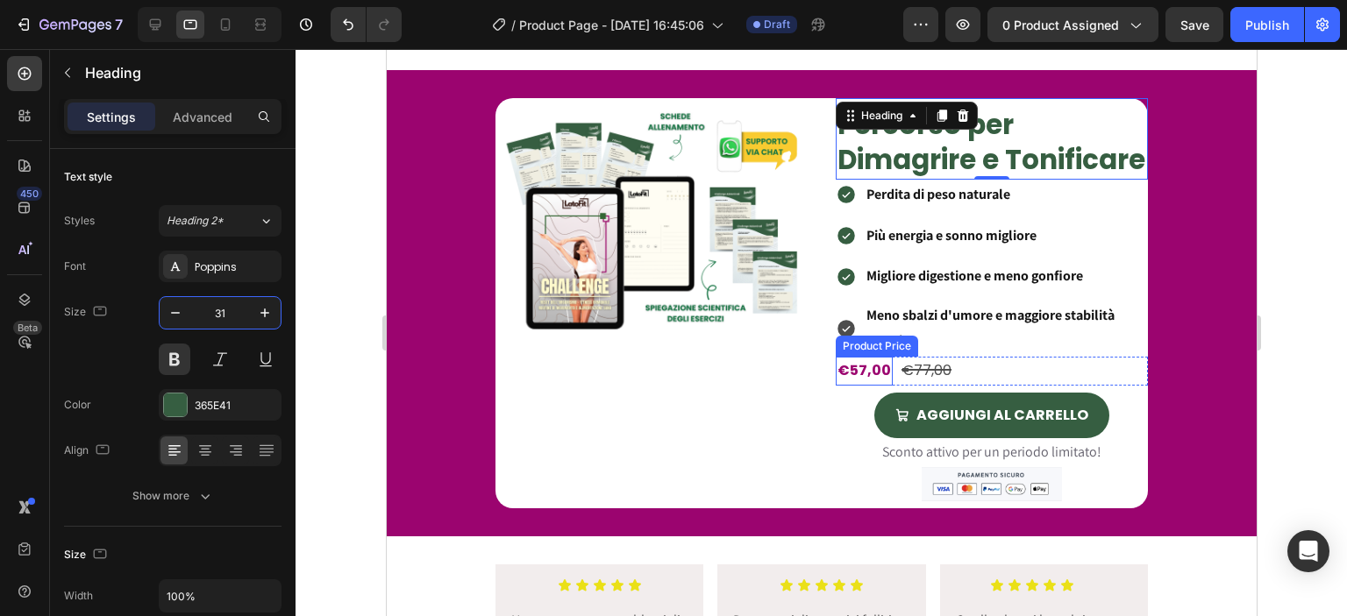
click at [851, 386] on div "€57,00" at bounding box center [863, 371] width 57 height 29
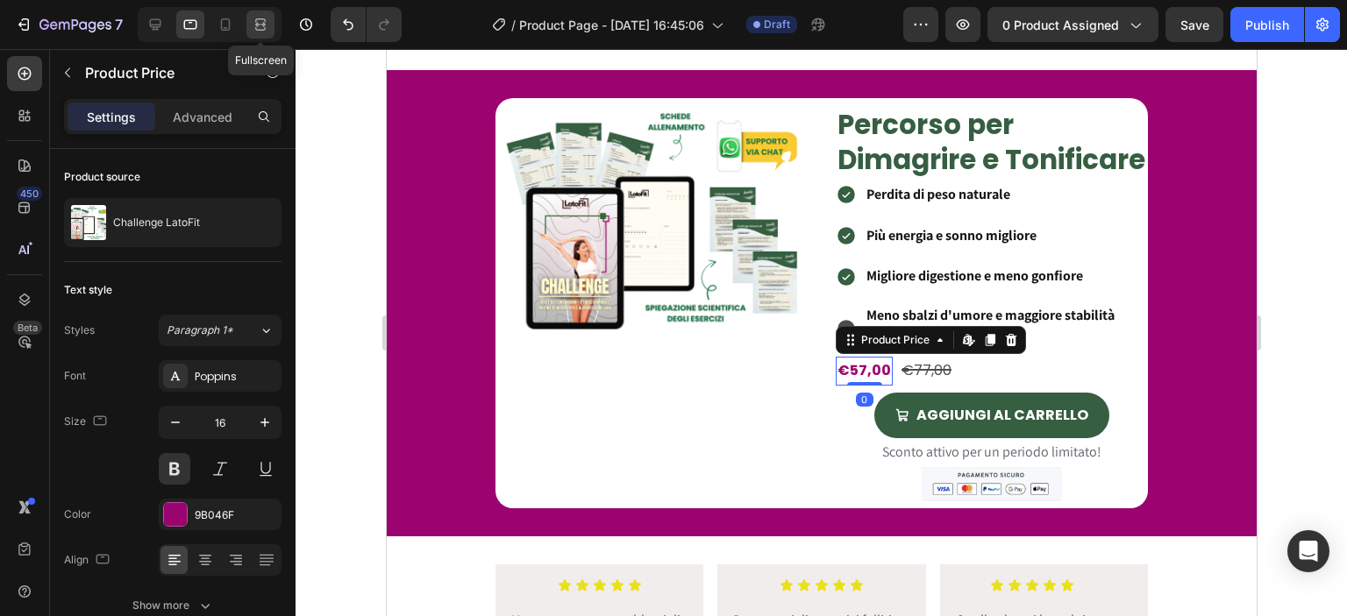
click at [253, 19] on icon at bounding box center [261, 25] width 18 height 18
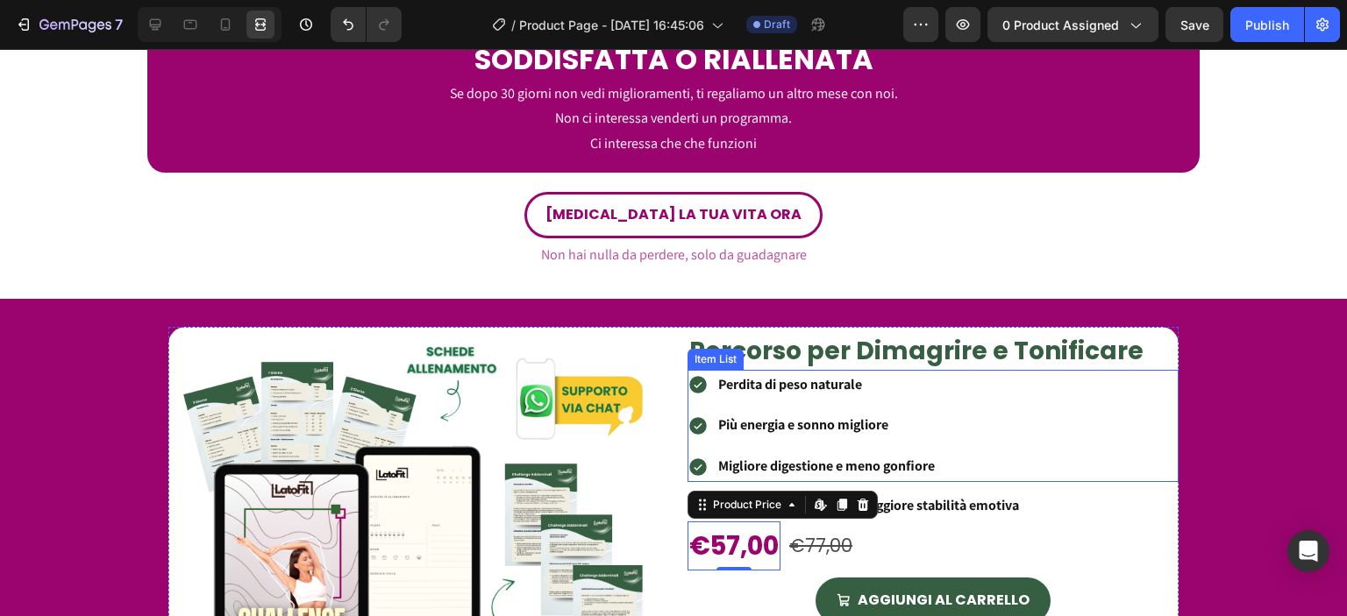
scroll to position [4749, 0]
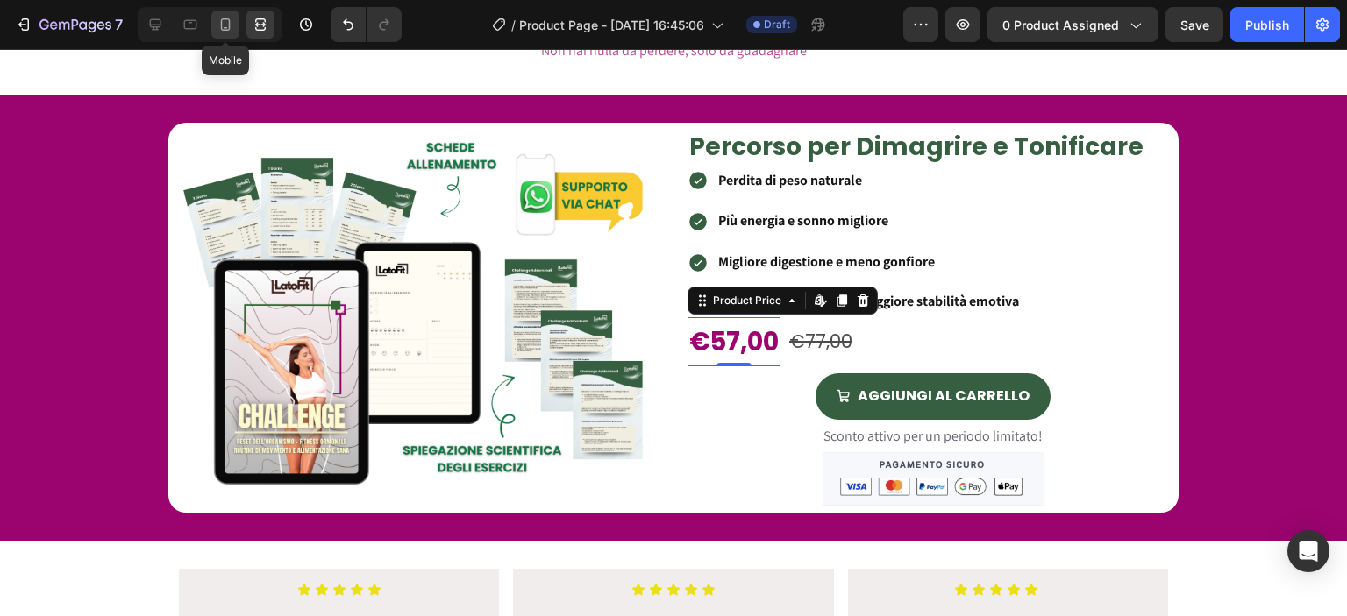
click at [221, 18] on icon at bounding box center [226, 25] width 18 height 18
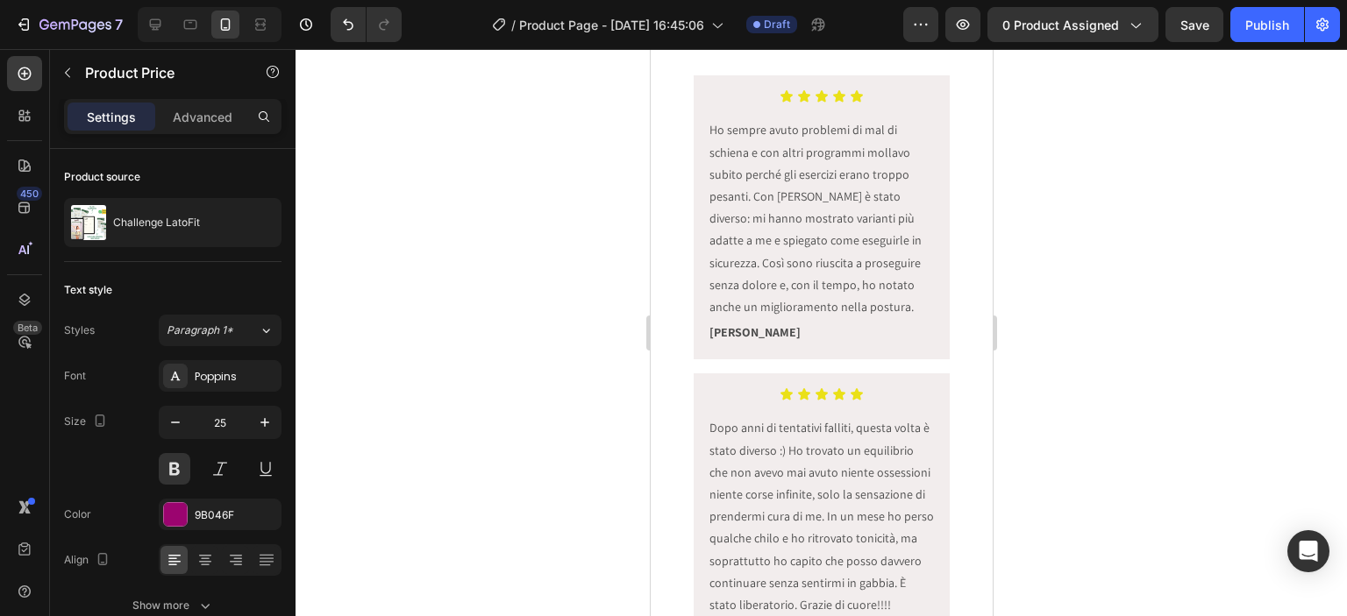
scroll to position [5228, 0]
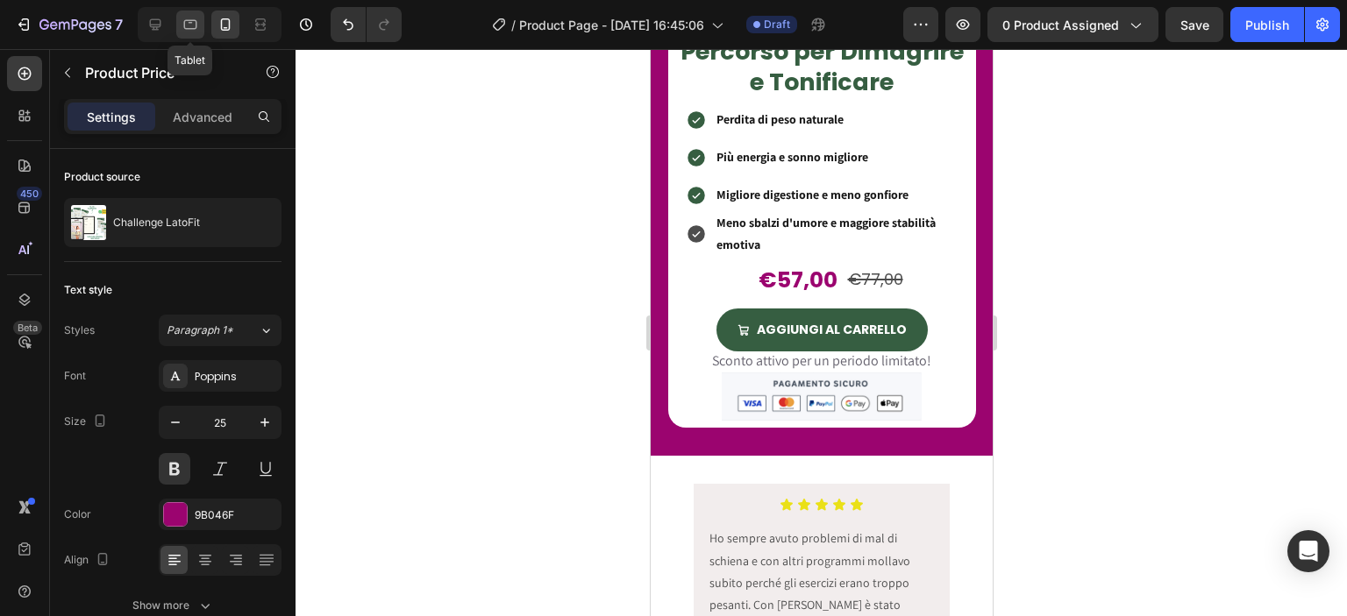
click at [184, 19] on icon at bounding box center [191, 25] width 18 height 18
type input "16"
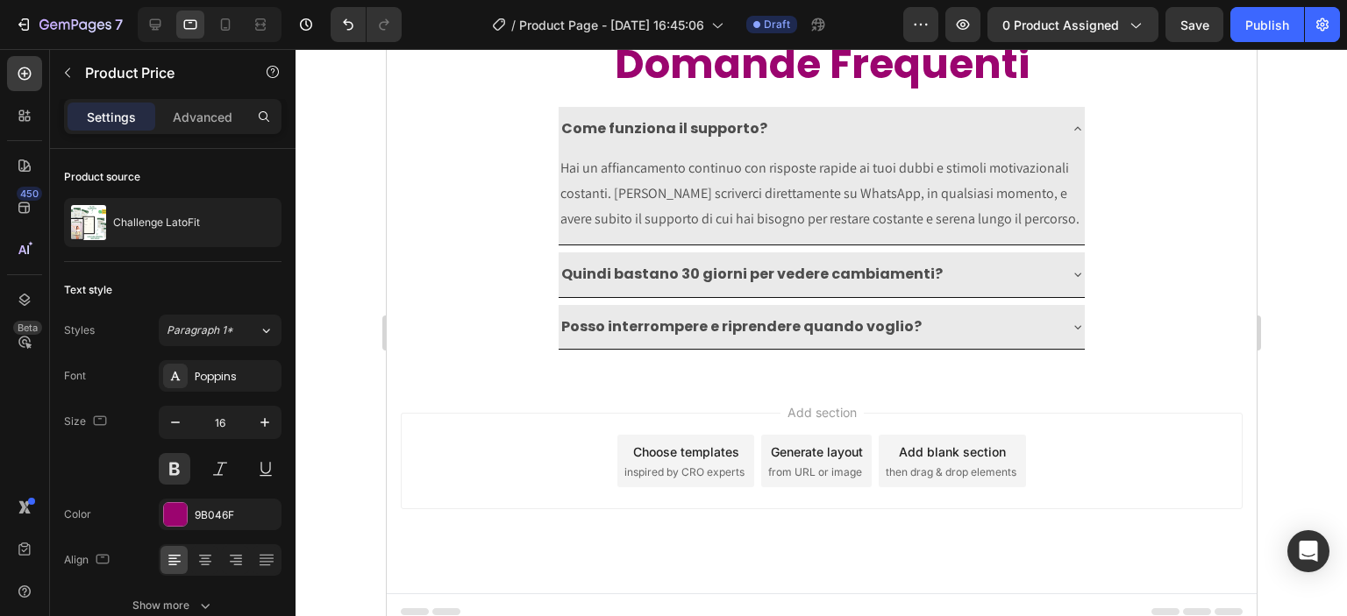
scroll to position [6065, 0]
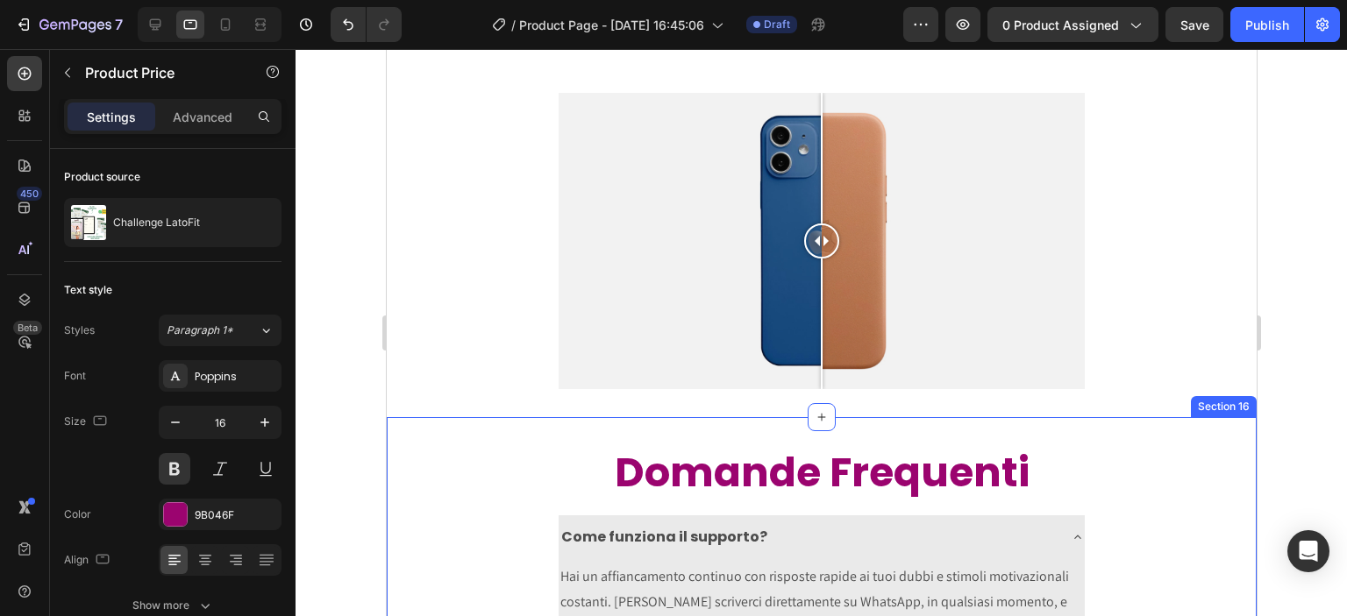
click at [683, 445] on h2 "Domande Frequenti" at bounding box center [821, 473] width 870 height 56
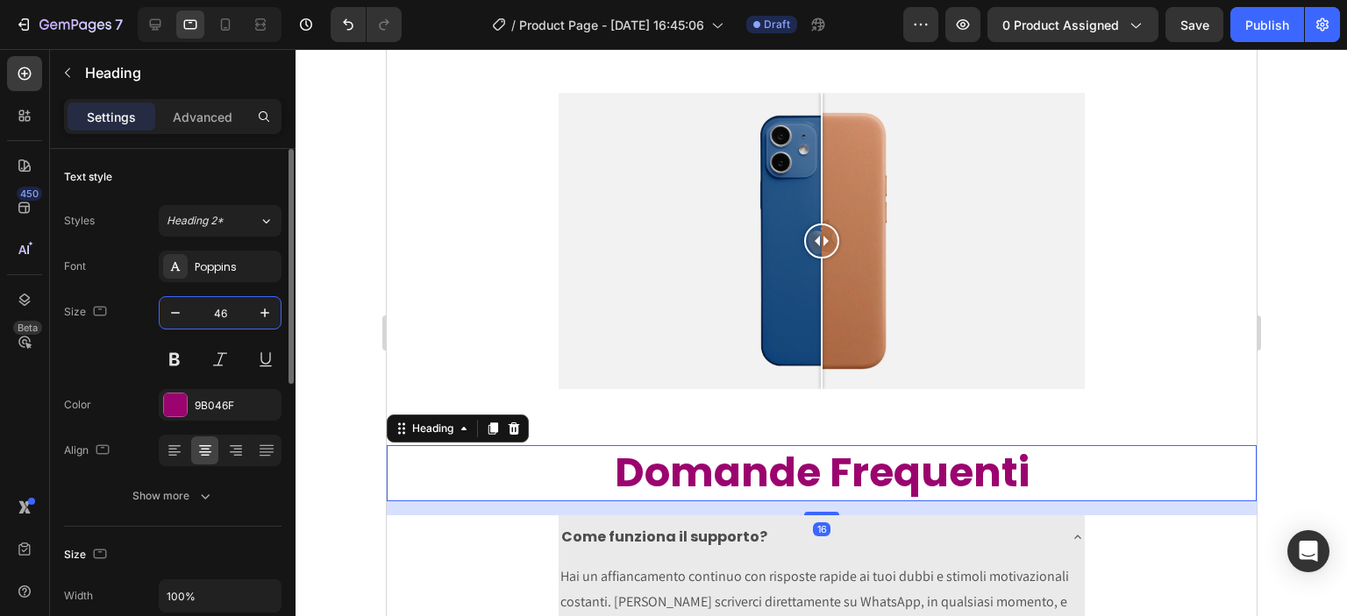
drag, startPoint x: 232, startPoint y: 310, endPoint x: 79, endPoint y: 248, distance: 165.3
click at [232, 310] on input "46" at bounding box center [220, 313] width 58 height 32
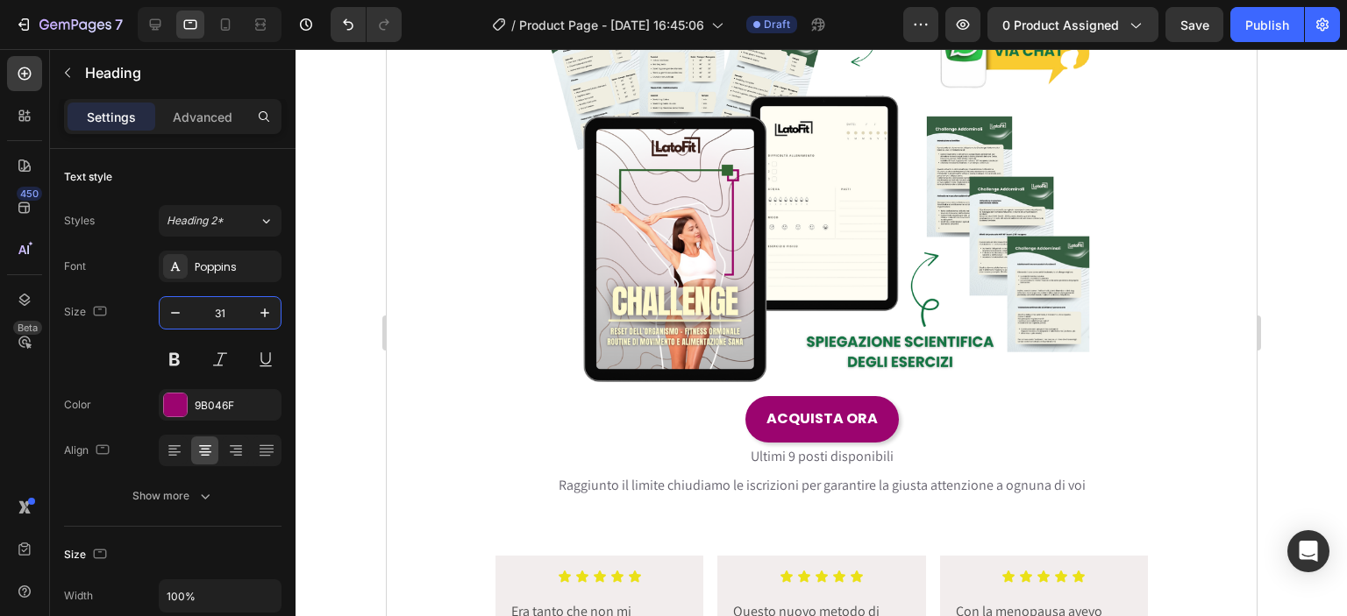
scroll to position [0, 0]
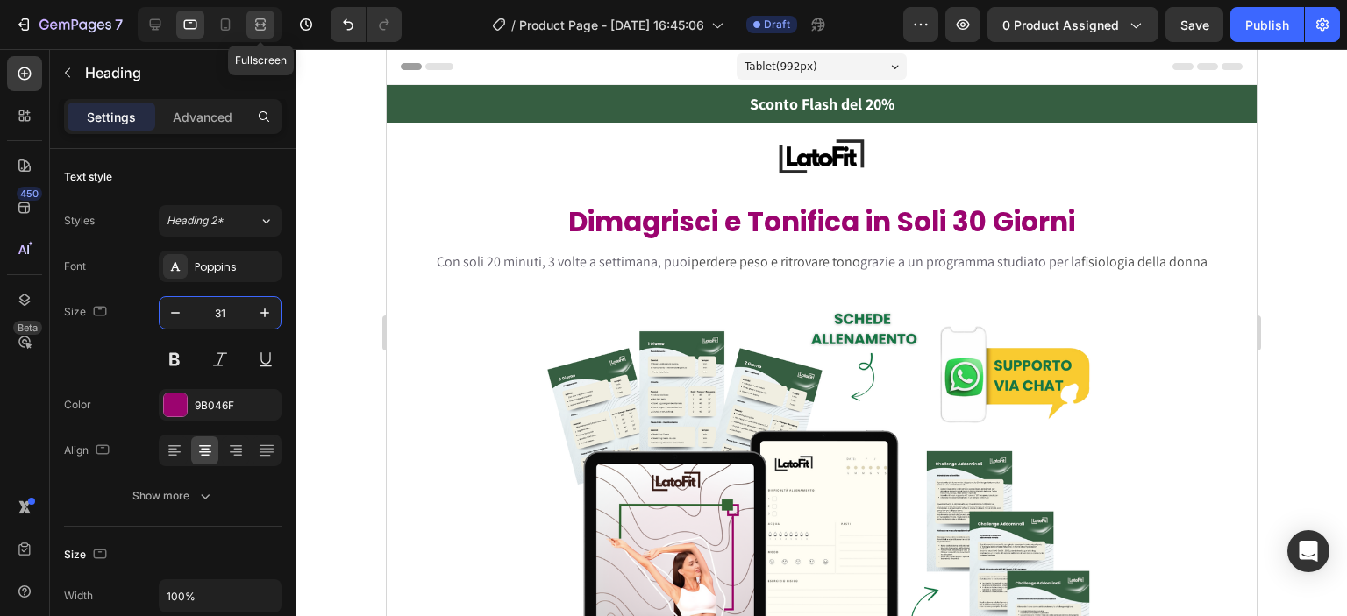
click at [260, 16] on icon at bounding box center [261, 25] width 18 height 18
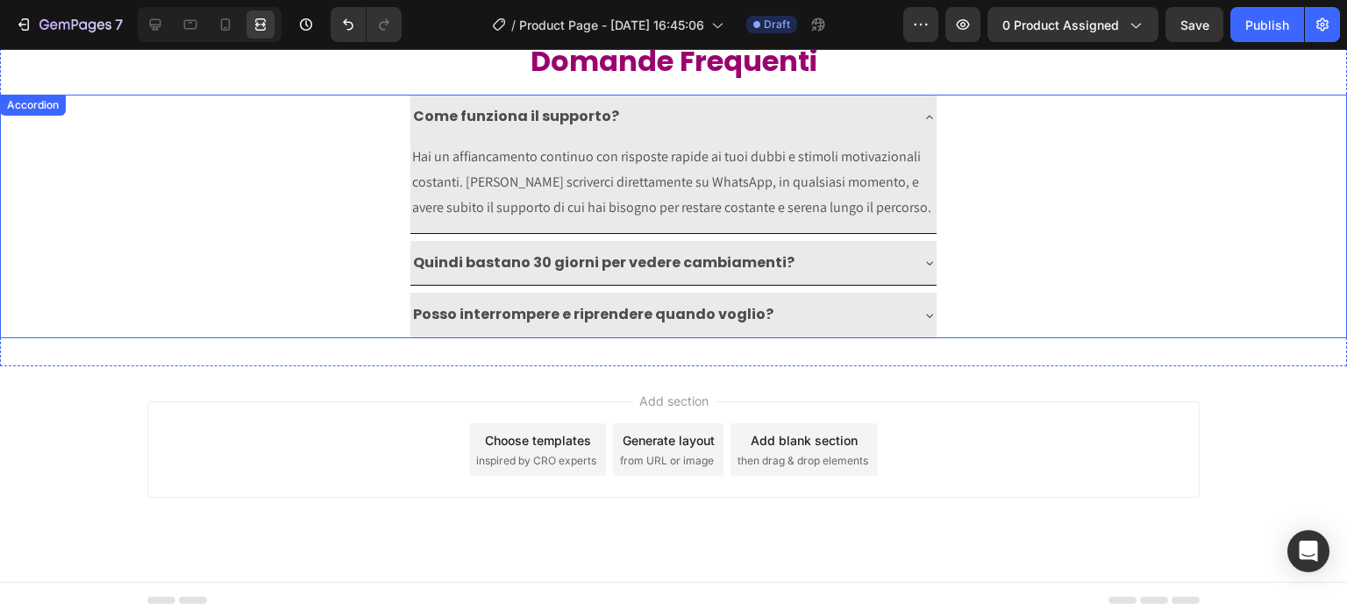
scroll to position [5156, 0]
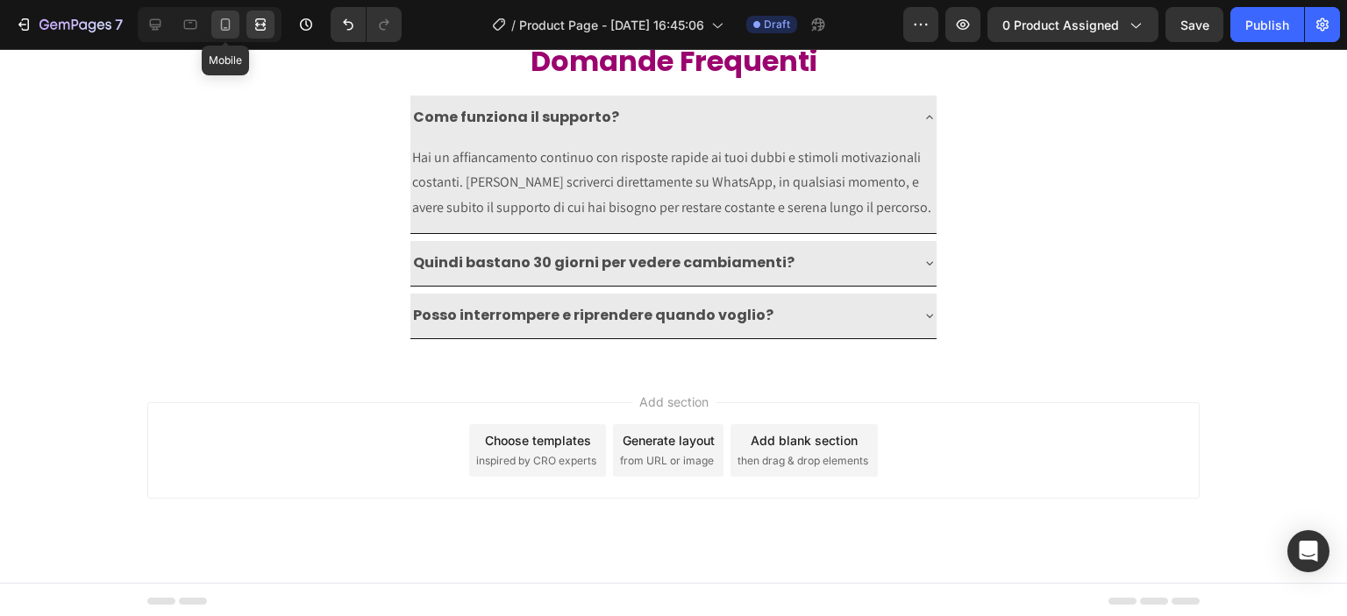
click at [228, 25] on icon at bounding box center [226, 24] width 10 height 12
type input "31"
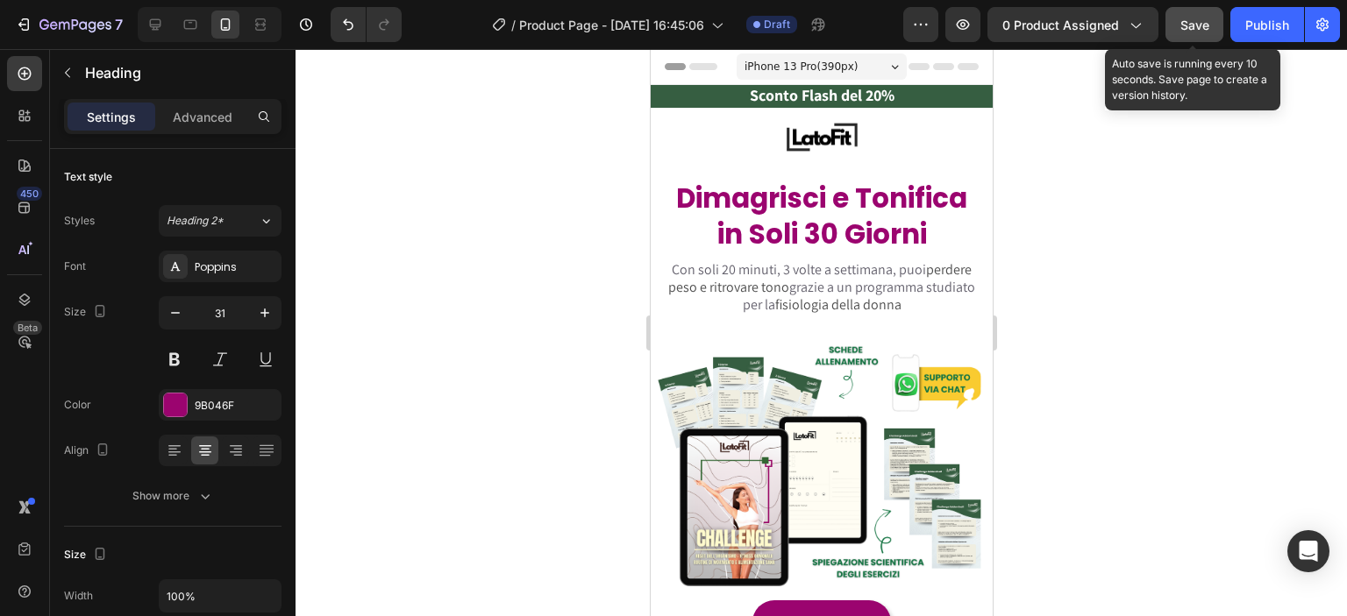
click at [1213, 19] on button "Save" at bounding box center [1194, 24] width 58 height 35
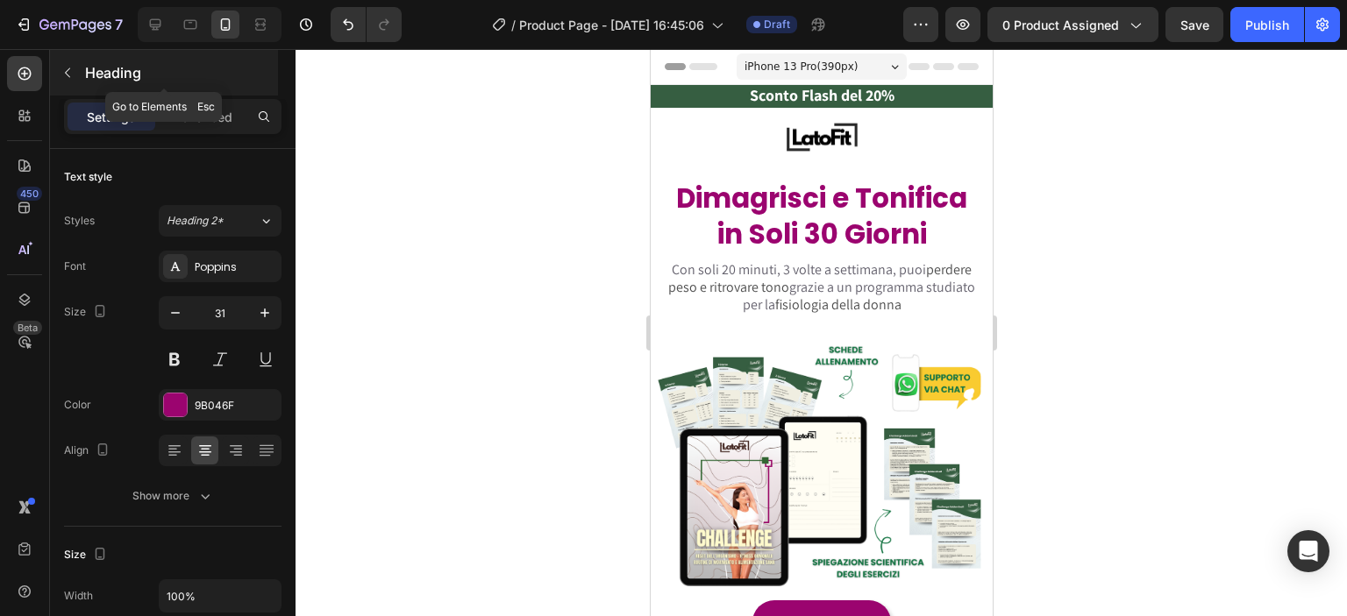
click at [73, 69] on icon "button" at bounding box center [68, 73] width 14 height 14
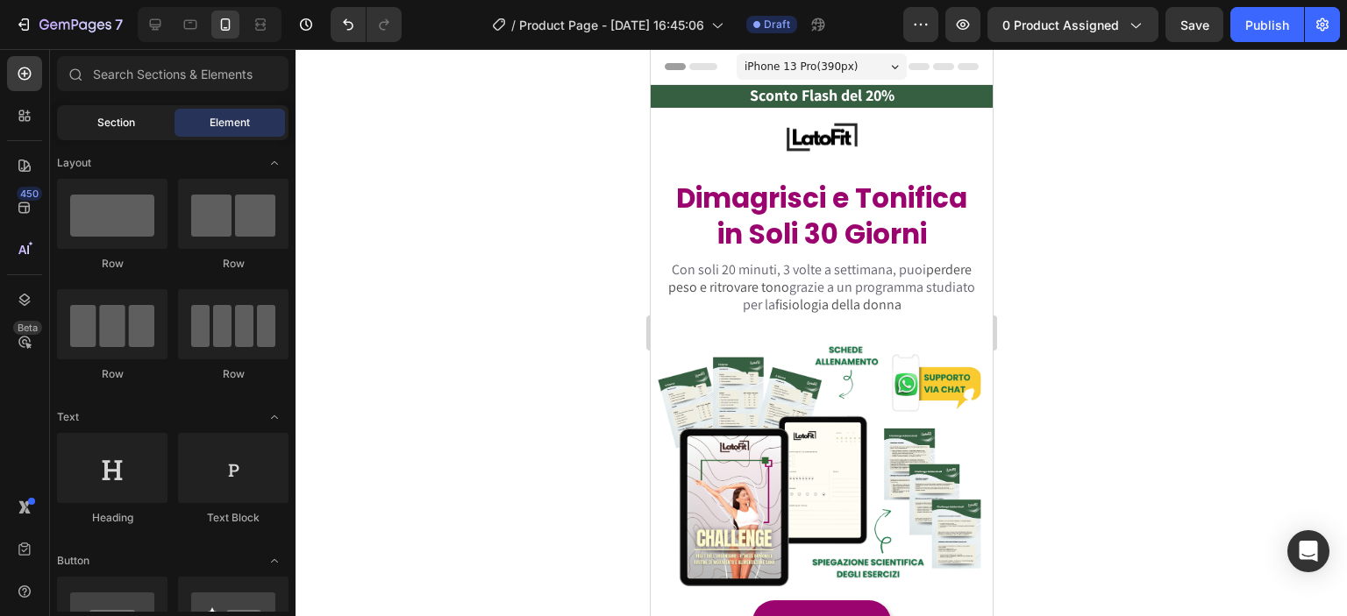
click at [97, 126] on span "Section" at bounding box center [116, 123] width 38 height 16
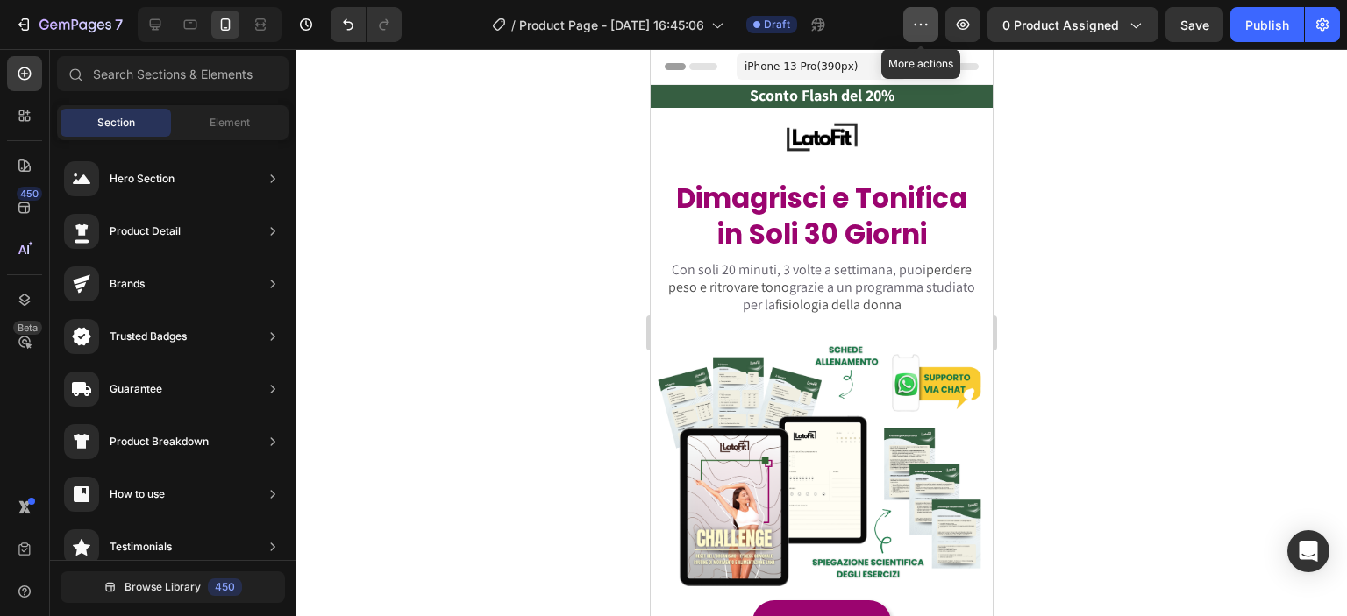
click at [930, 25] on icon "button" at bounding box center [921, 25] width 18 height 18
click at [1237, 118] on div at bounding box center [821, 332] width 1051 height 567
click at [1322, 32] on icon "button" at bounding box center [1323, 25] width 18 height 18
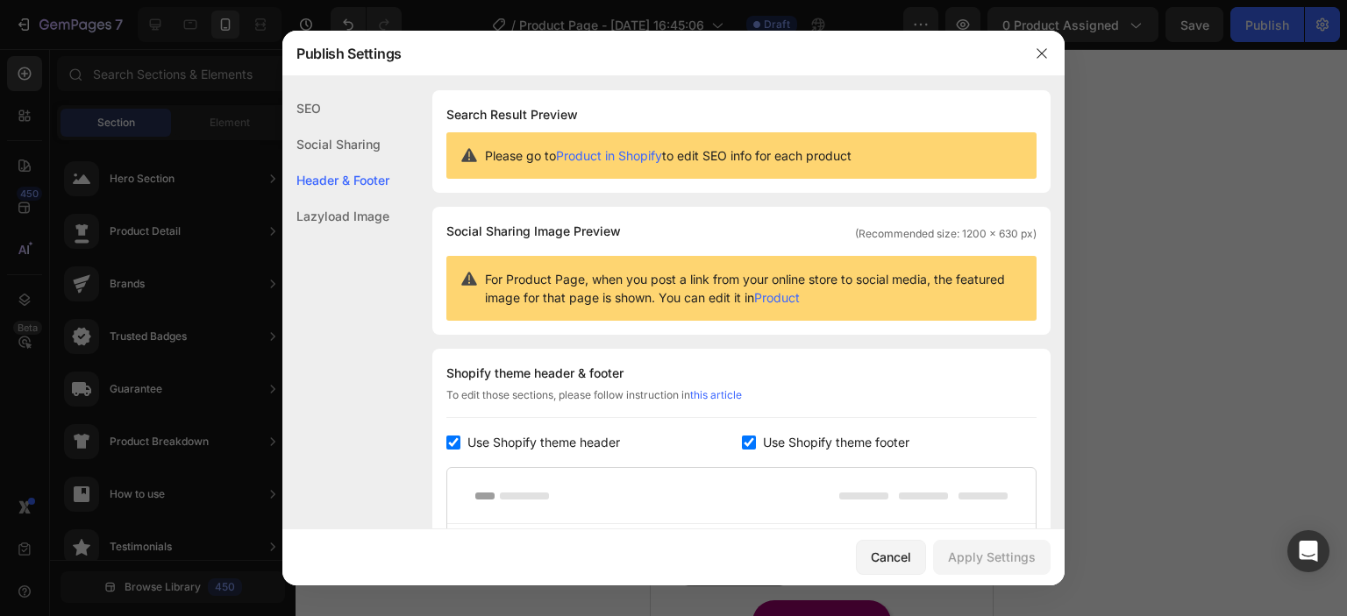
scroll to position [371, 0]
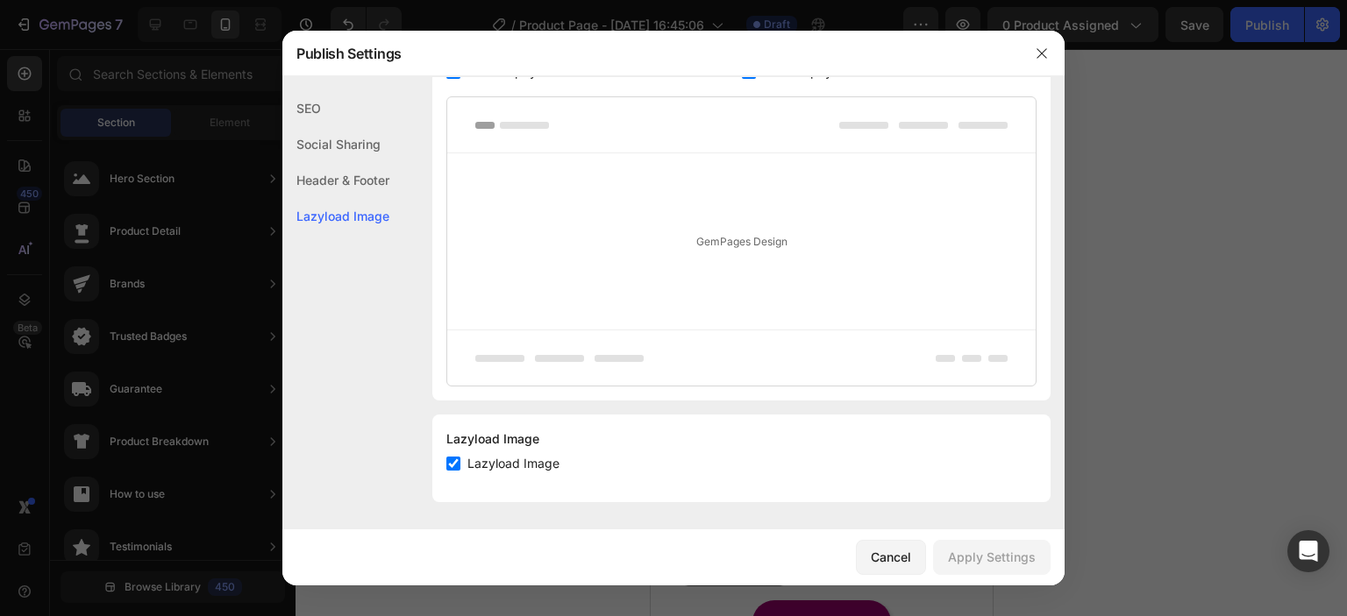
click at [358, 198] on div "Header & Footer" at bounding box center [335, 216] width 107 height 36
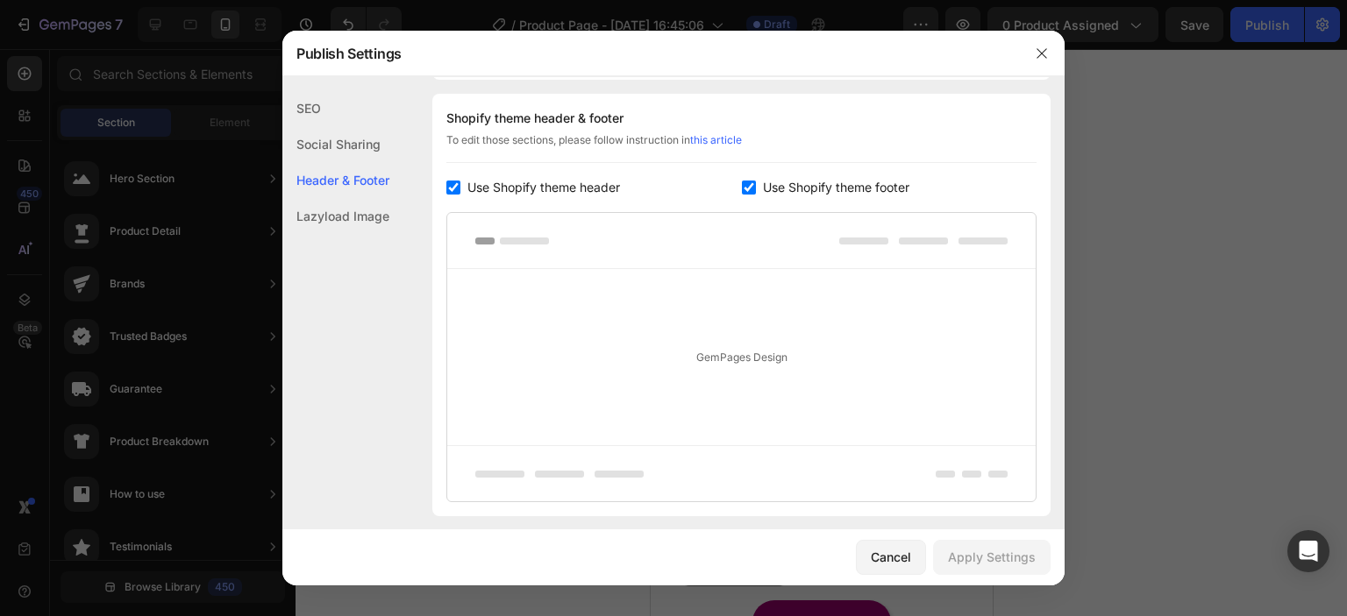
click at [354, 162] on div "Social Sharing" at bounding box center [335, 180] width 107 height 36
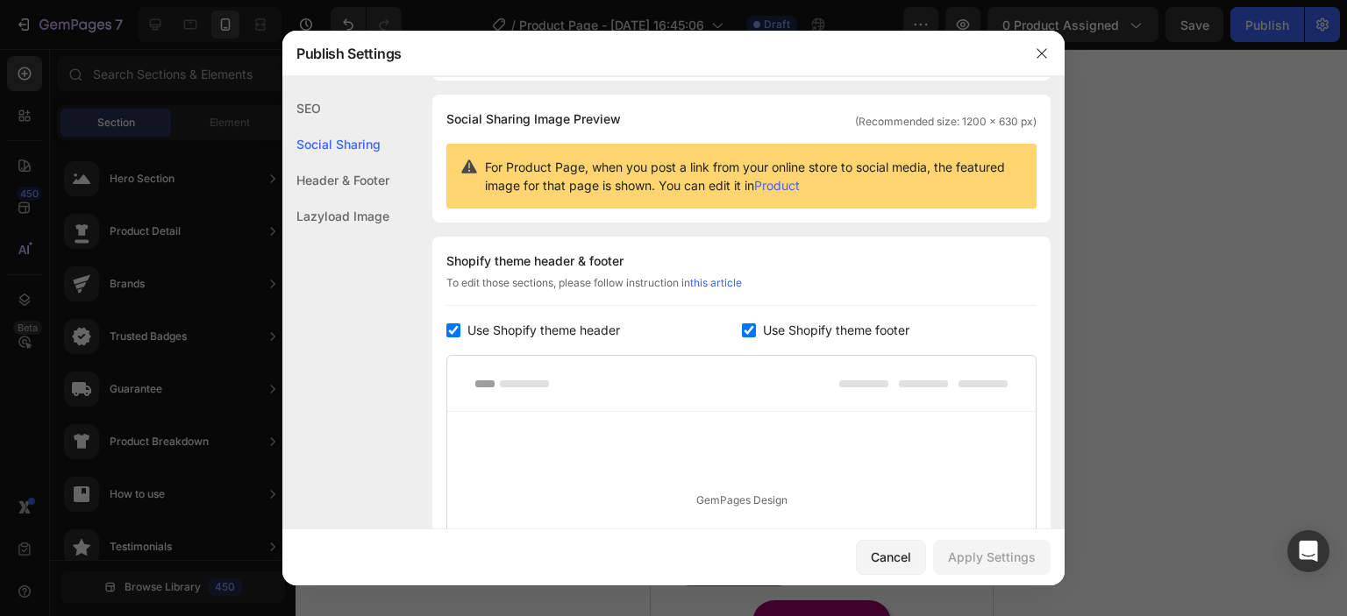
click at [316, 126] on div "SEO" at bounding box center [335, 144] width 107 height 36
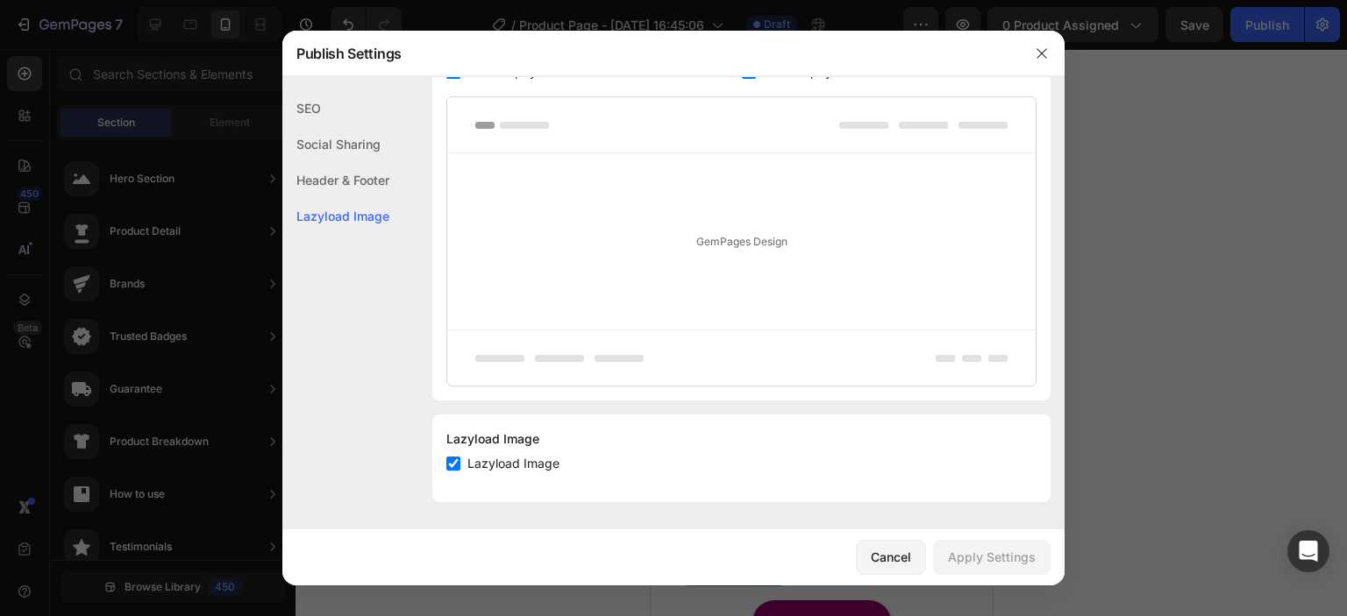
scroll to position [166, 0]
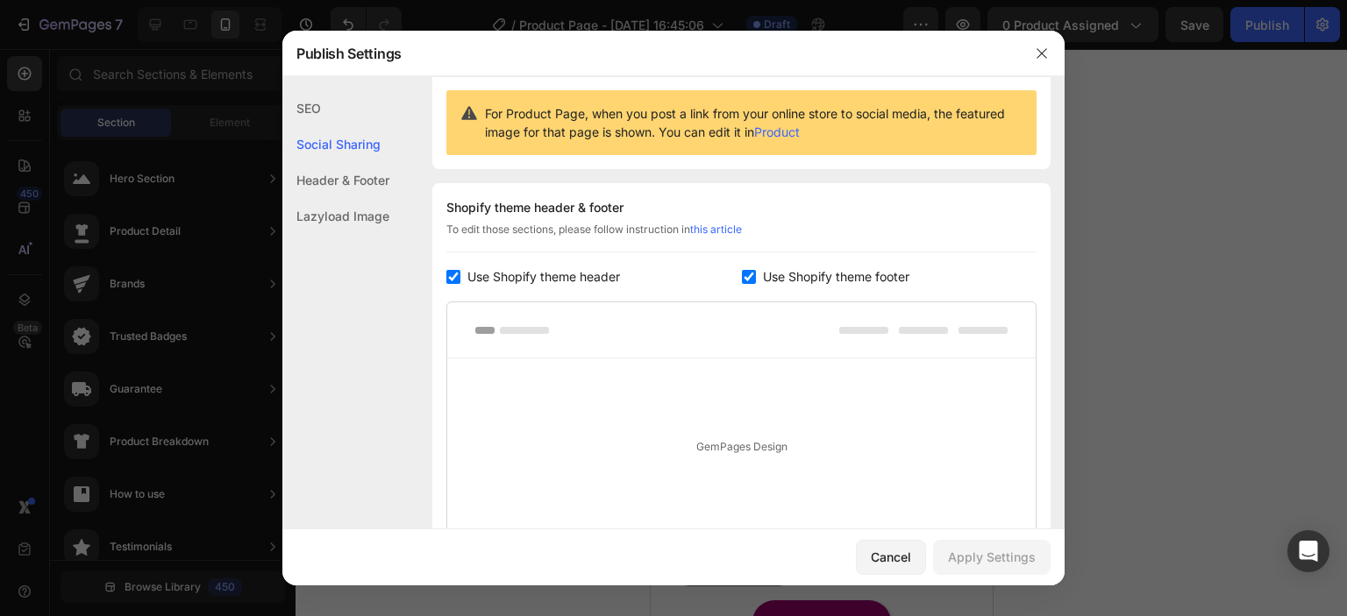
click at [460, 281] on label "Use Shopify theme header" at bounding box center [540, 277] width 160 height 21
checkbox input "false"
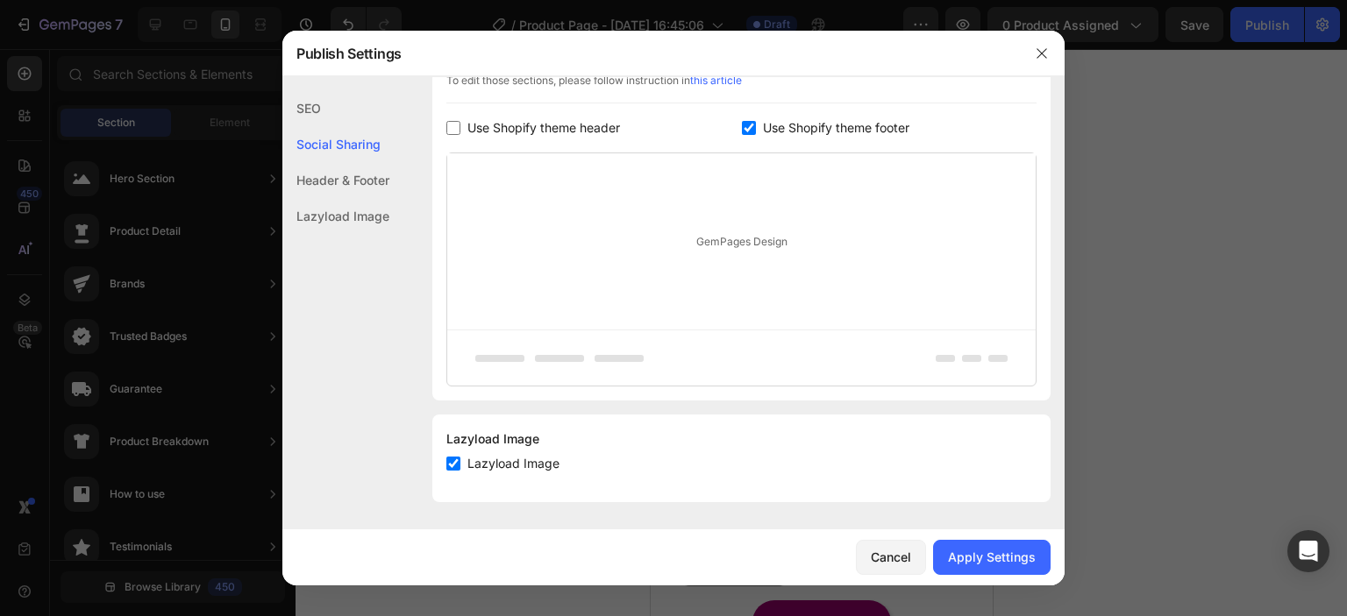
scroll to position [110, 0]
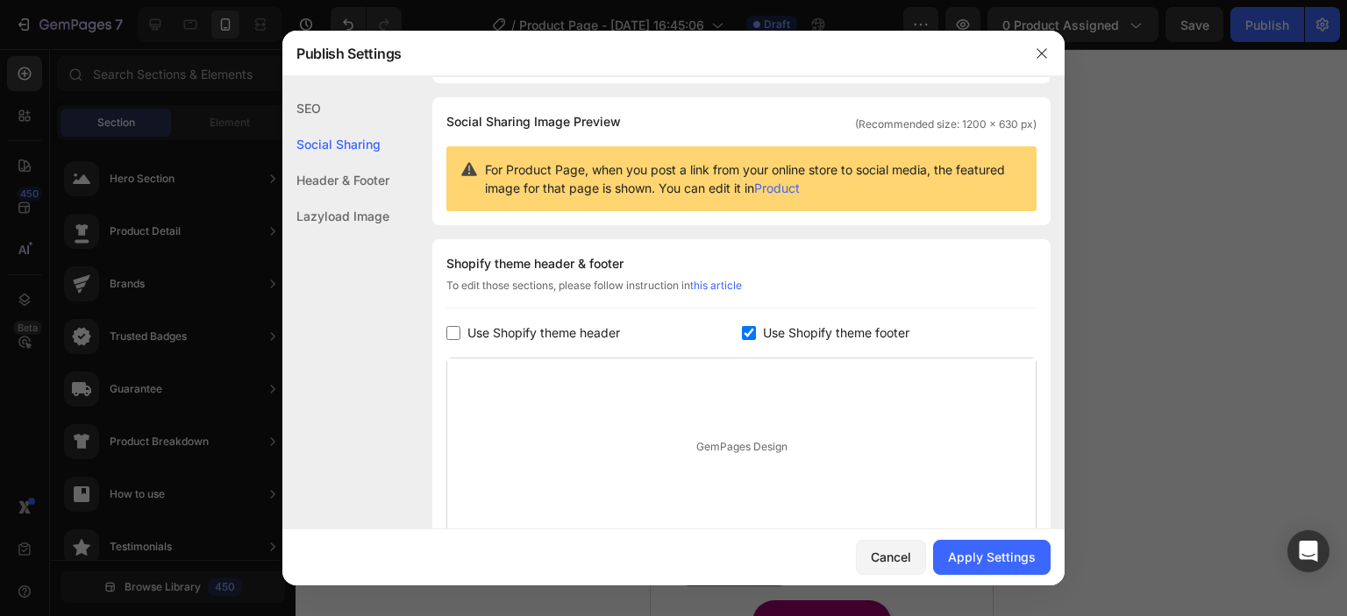
click at [342, 198] on div "Header & Footer" at bounding box center [335, 216] width 107 height 36
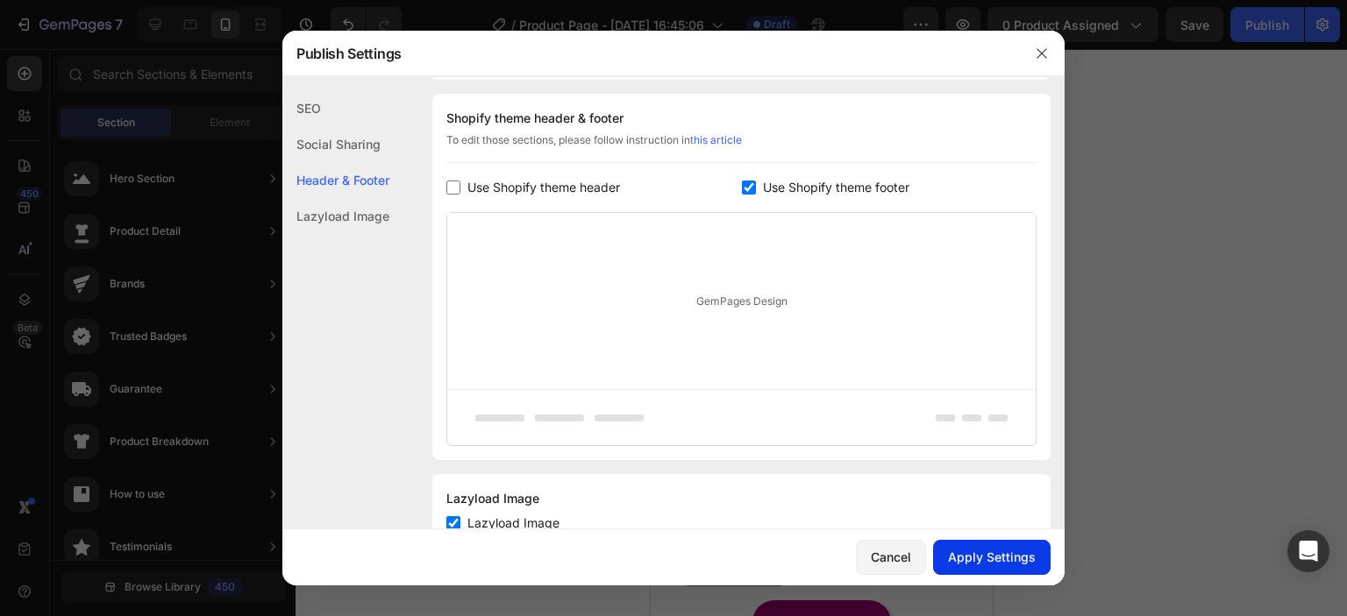
click at [1006, 551] on div "Apply Settings" at bounding box center [992, 557] width 88 height 18
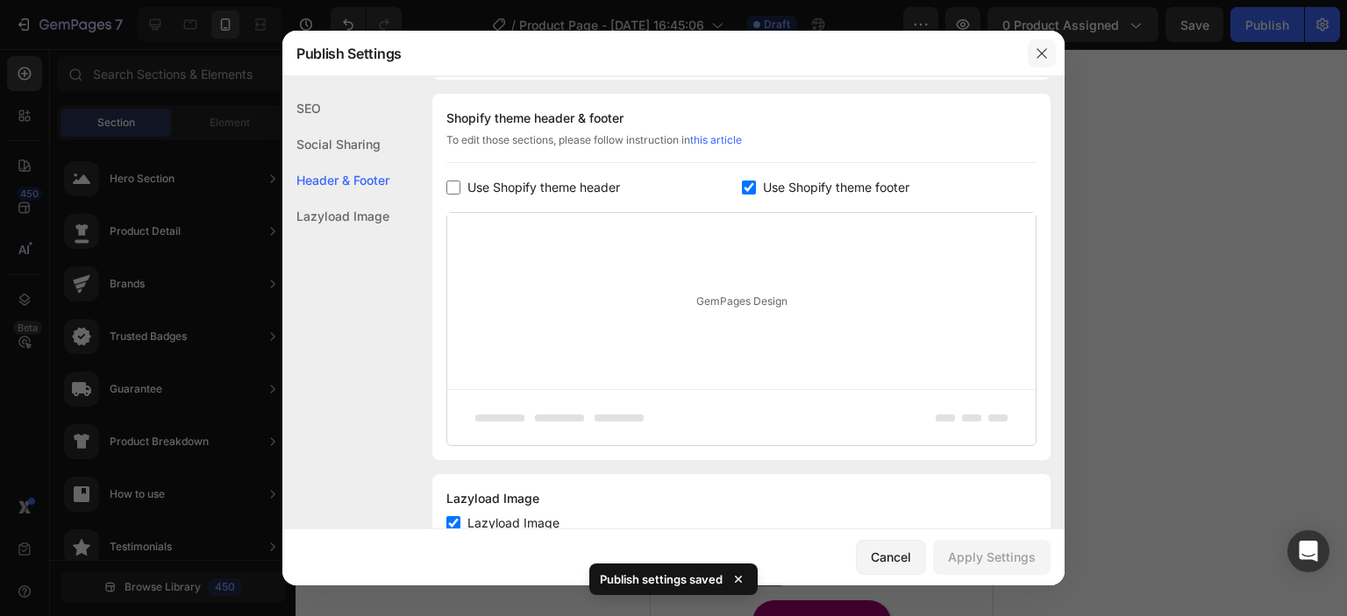
click at [1042, 53] on icon "button" at bounding box center [1042, 53] width 10 height 10
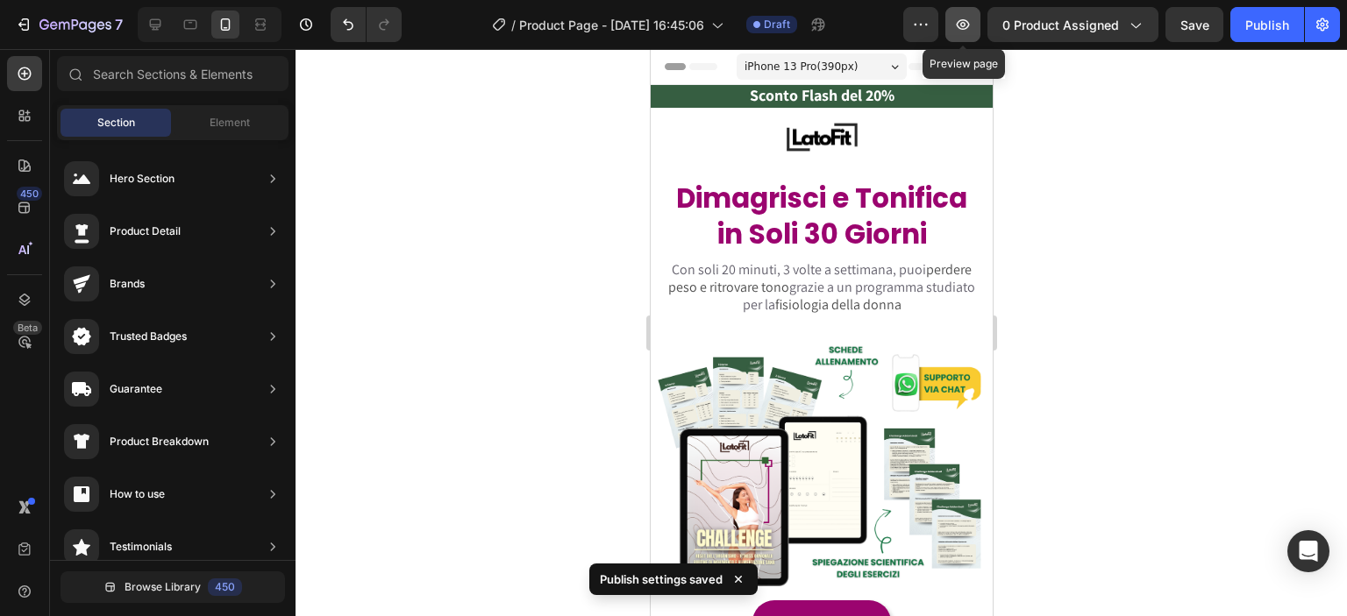
click at [961, 25] on icon "button" at bounding box center [963, 25] width 18 height 18
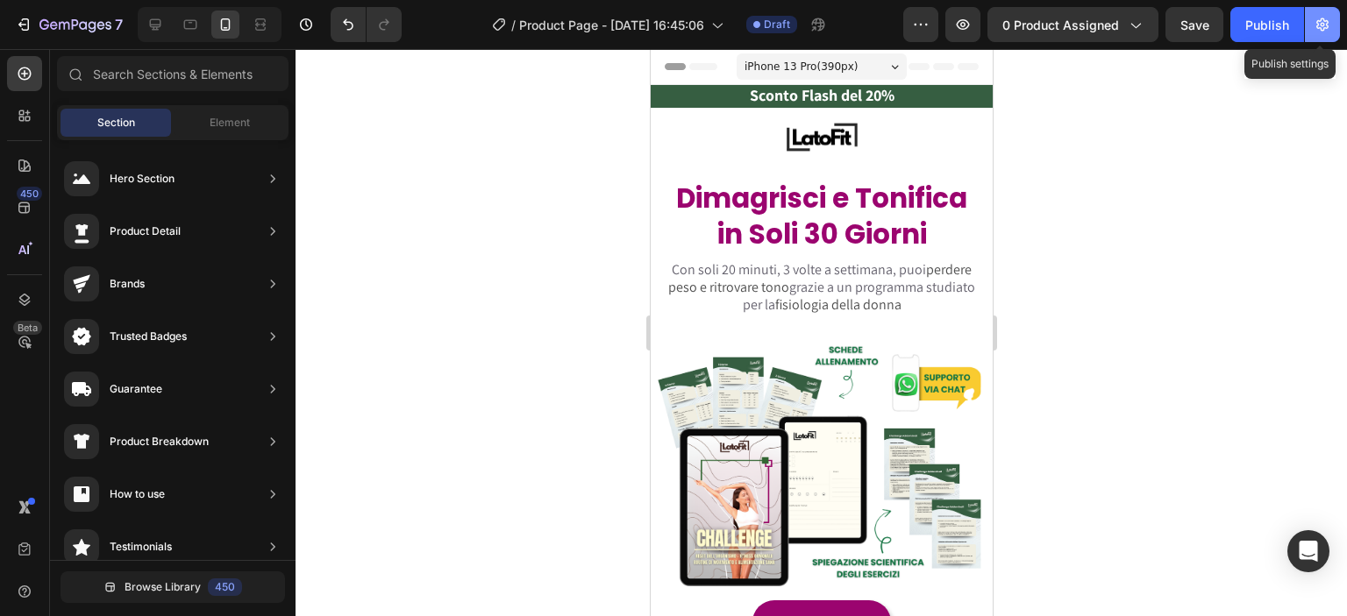
click at [1327, 17] on icon "button" at bounding box center [1323, 25] width 18 height 18
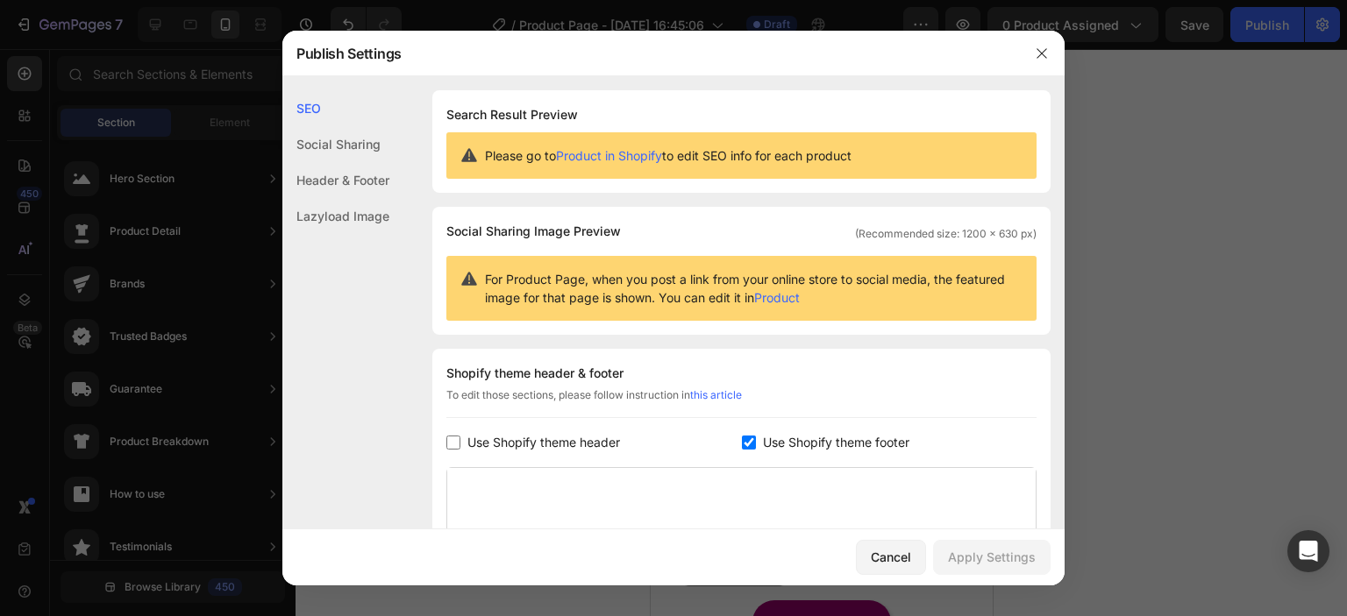
scroll to position [204, 0]
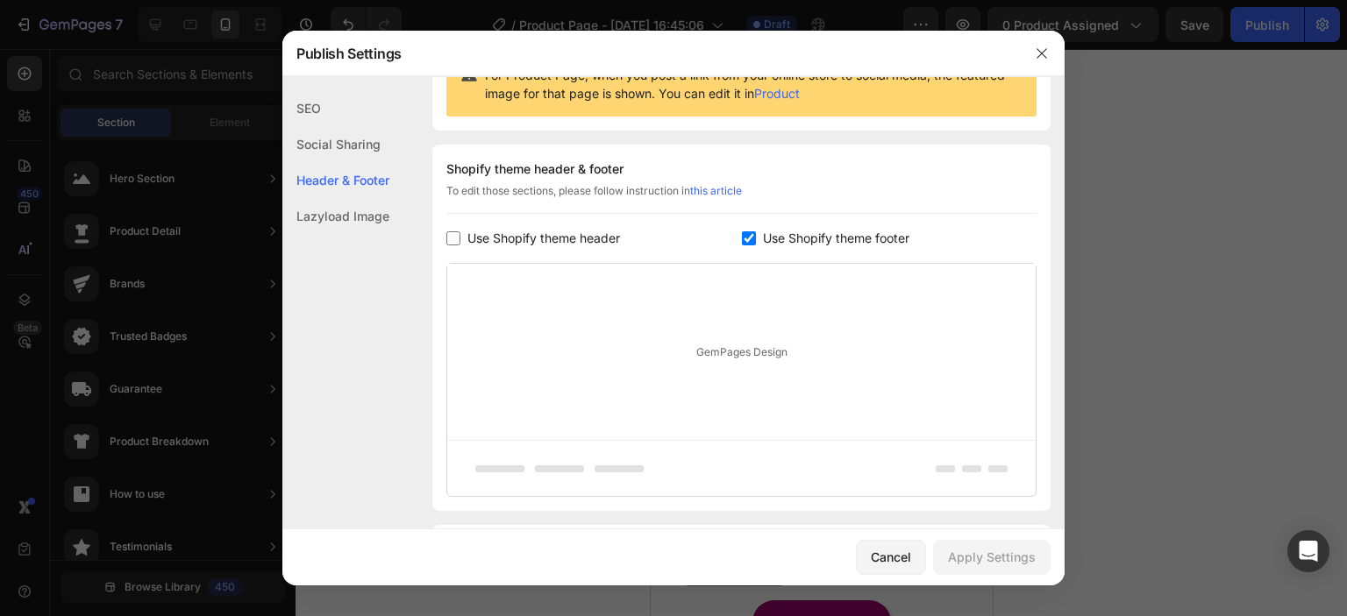
click at [453, 235] on input "checkbox" at bounding box center [453, 239] width 14 height 14
checkbox input "true"
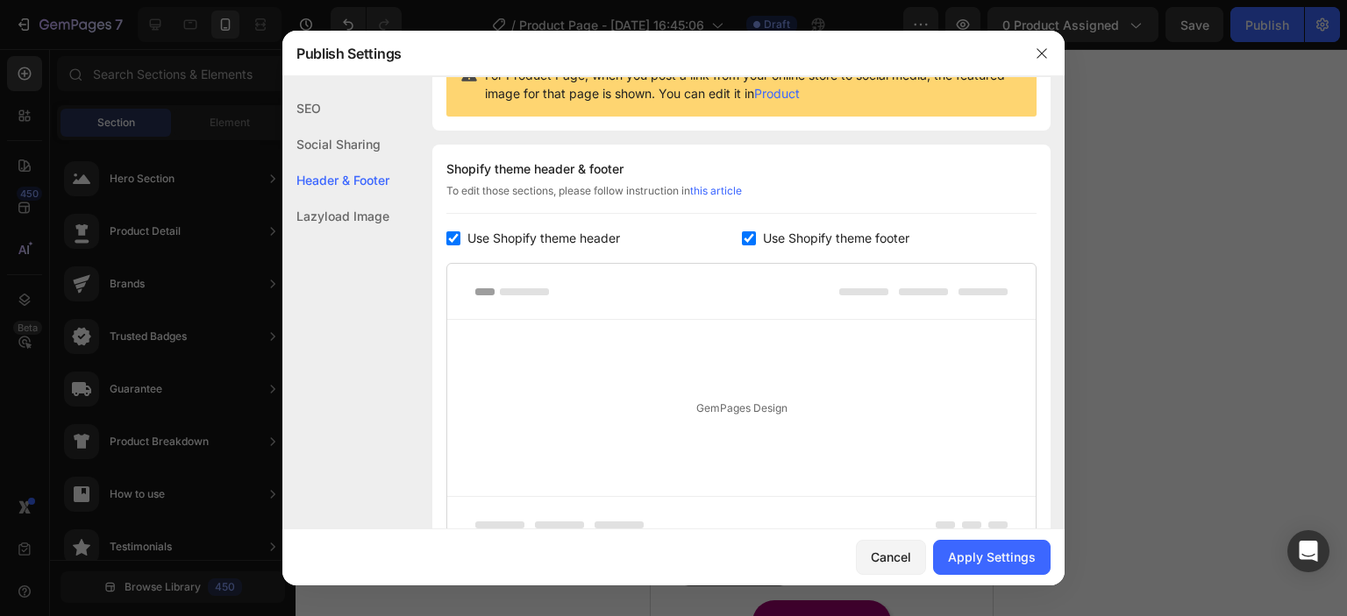
scroll to position [371, 0]
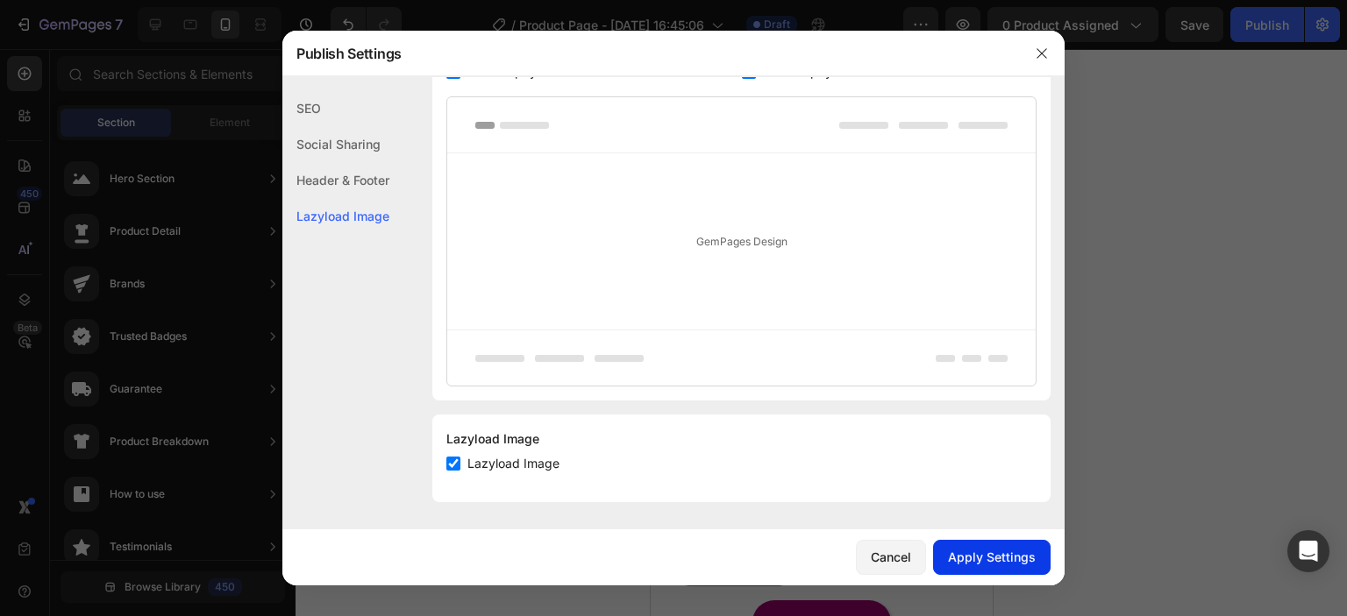
click at [1010, 545] on button "Apply Settings" at bounding box center [992, 557] width 118 height 35
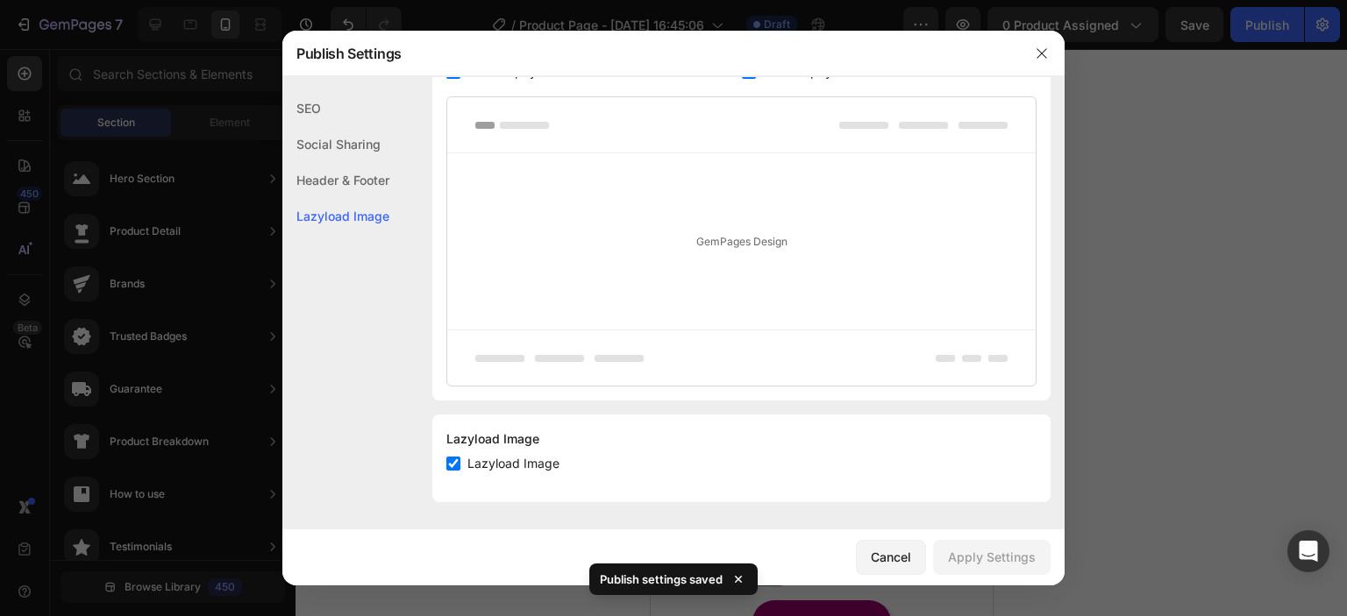
click at [254, 188] on div at bounding box center [673, 308] width 1347 height 616
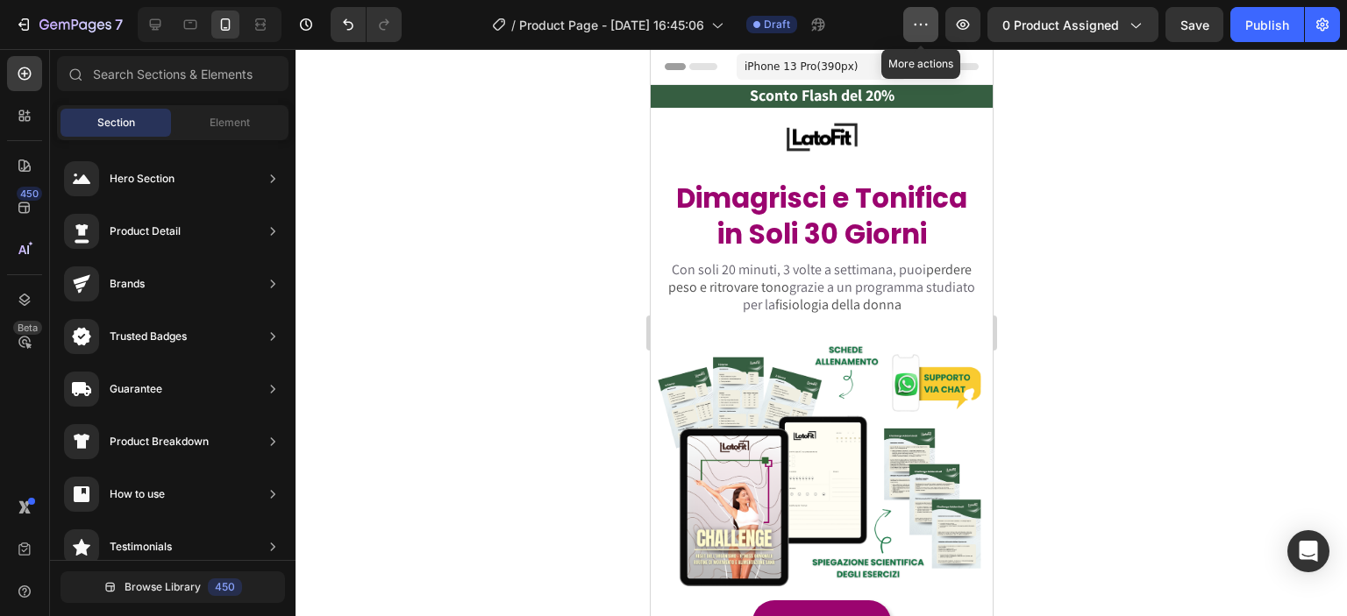
click at [914, 24] on button "button" at bounding box center [920, 24] width 35 height 35
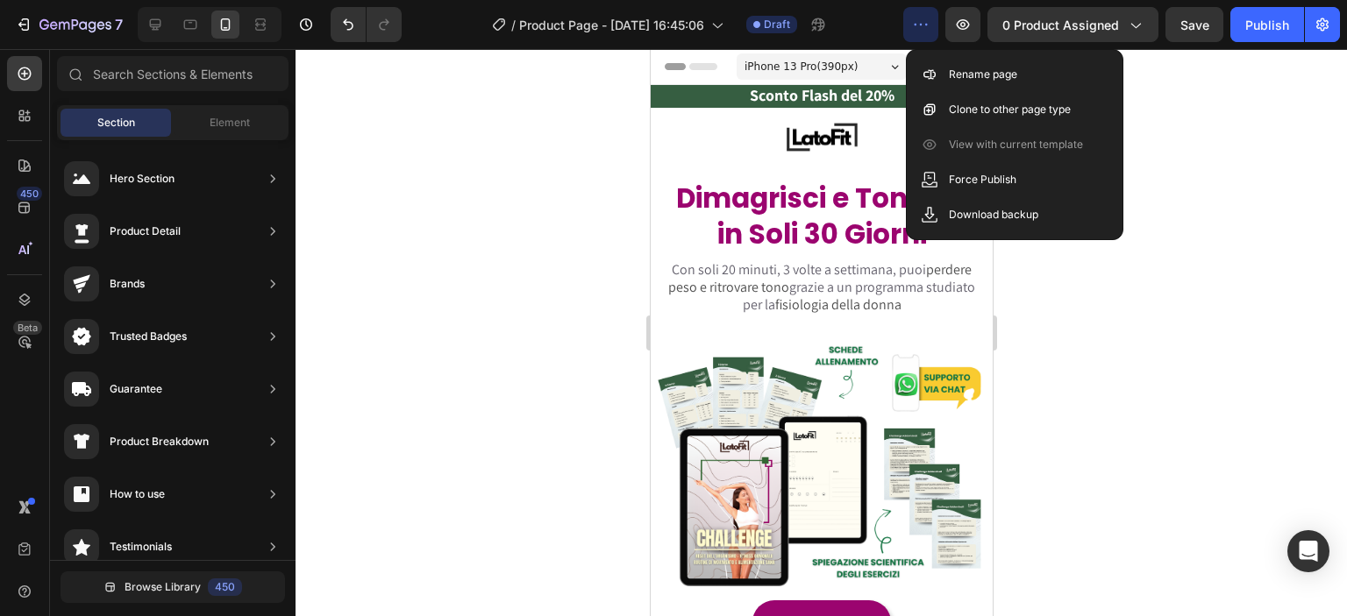
click at [1184, 175] on div at bounding box center [821, 332] width 1051 height 567
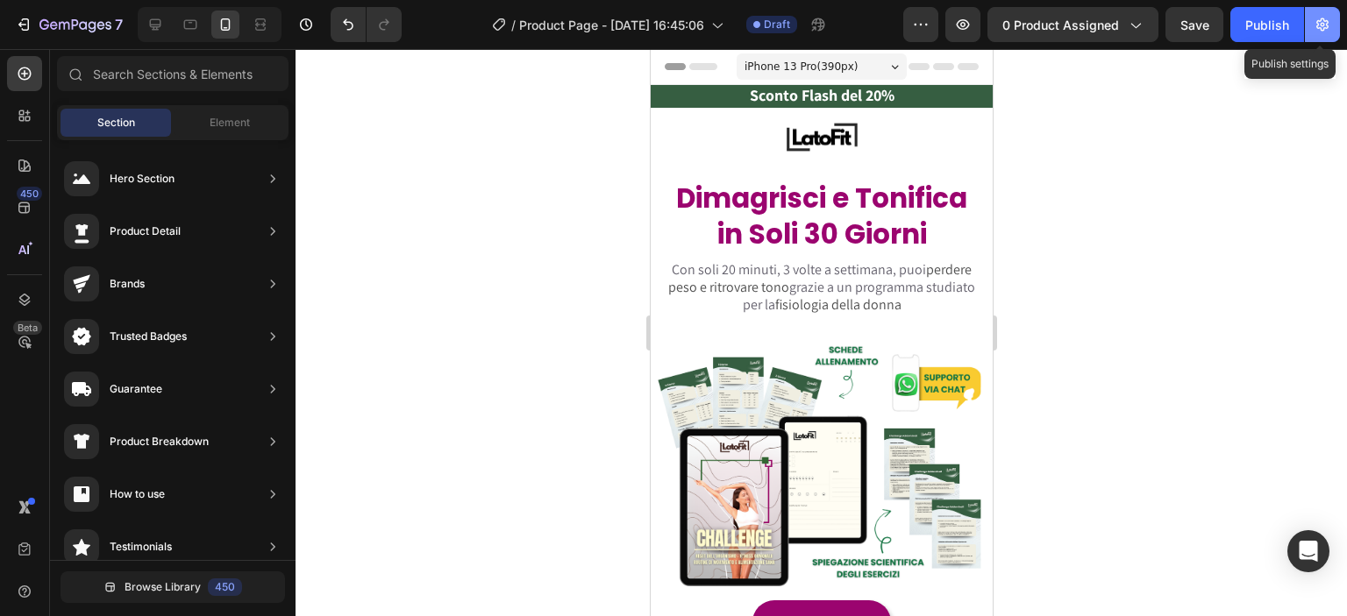
click at [1327, 34] on button "button" at bounding box center [1322, 24] width 35 height 35
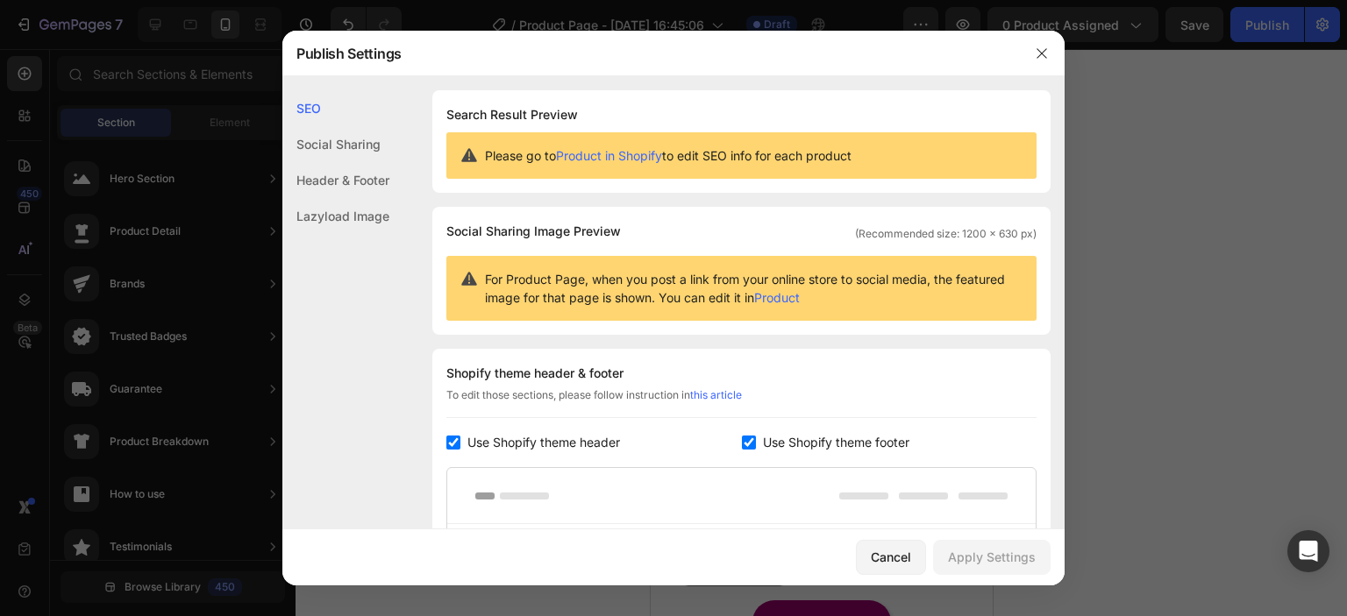
scroll to position [204, 0]
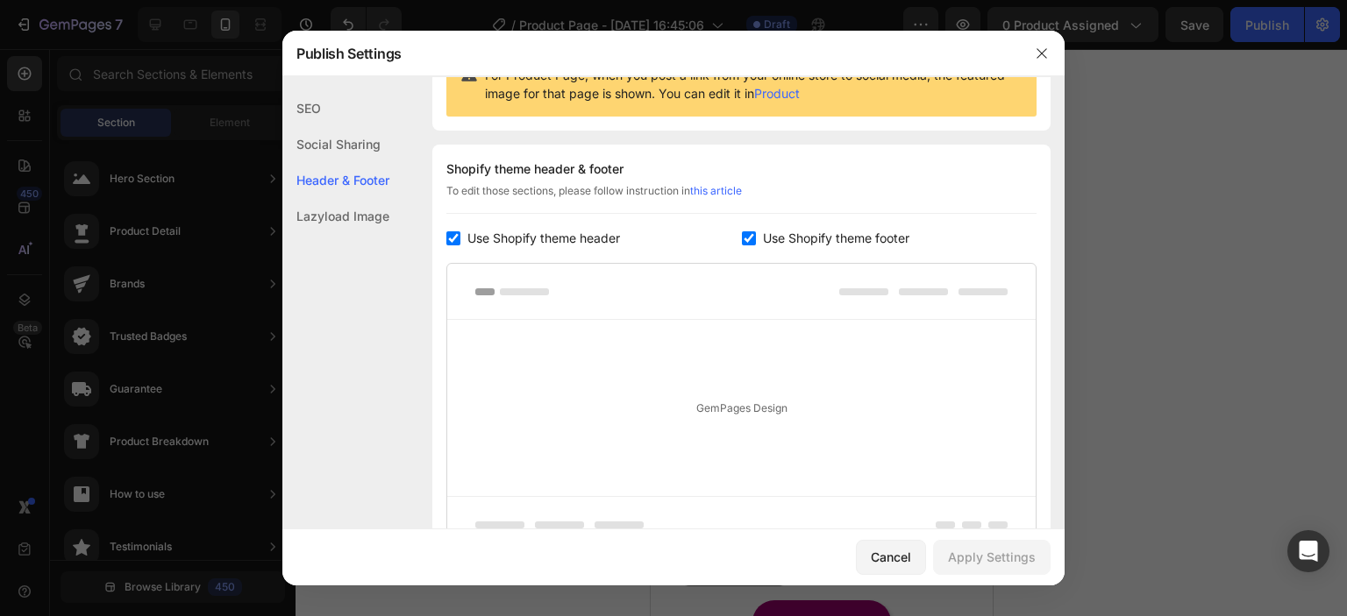
drag, startPoint x: 748, startPoint y: 287, endPoint x: 970, endPoint y: 265, distance: 222.9
click at [970, 265] on div at bounding box center [741, 292] width 588 height 56
click at [1045, 50] on icon "button" at bounding box center [1042, 53] width 14 height 14
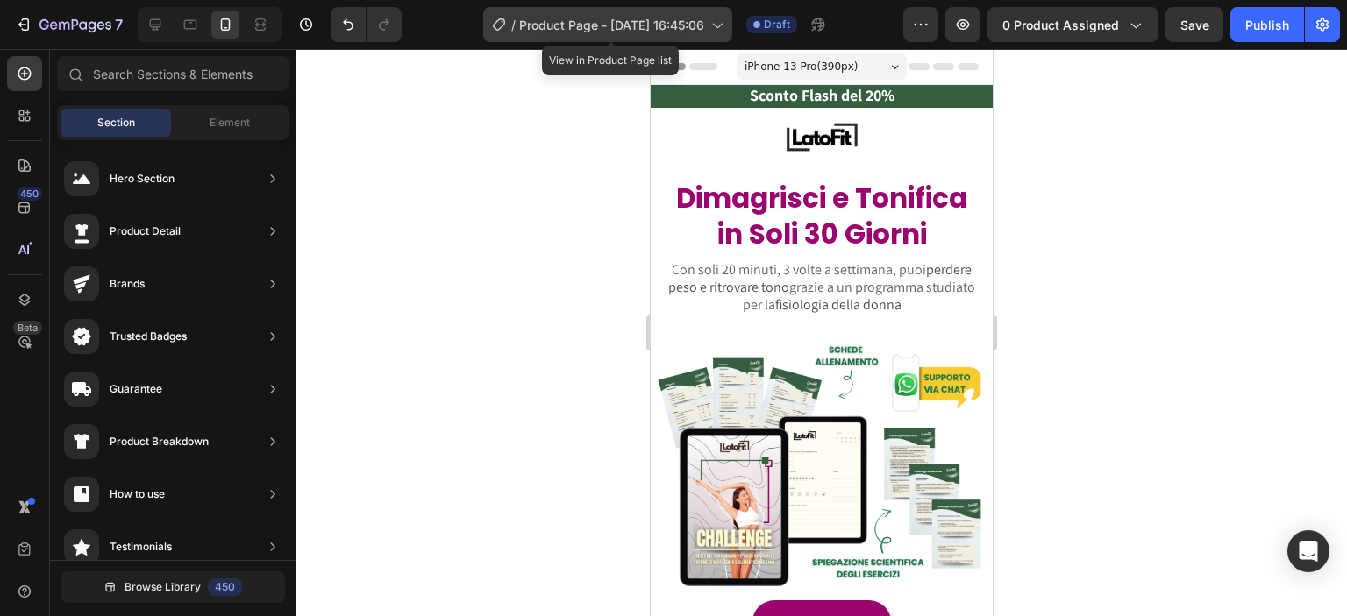
click at [715, 20] on icon at bounding box center [717, 25] width 18 height 18
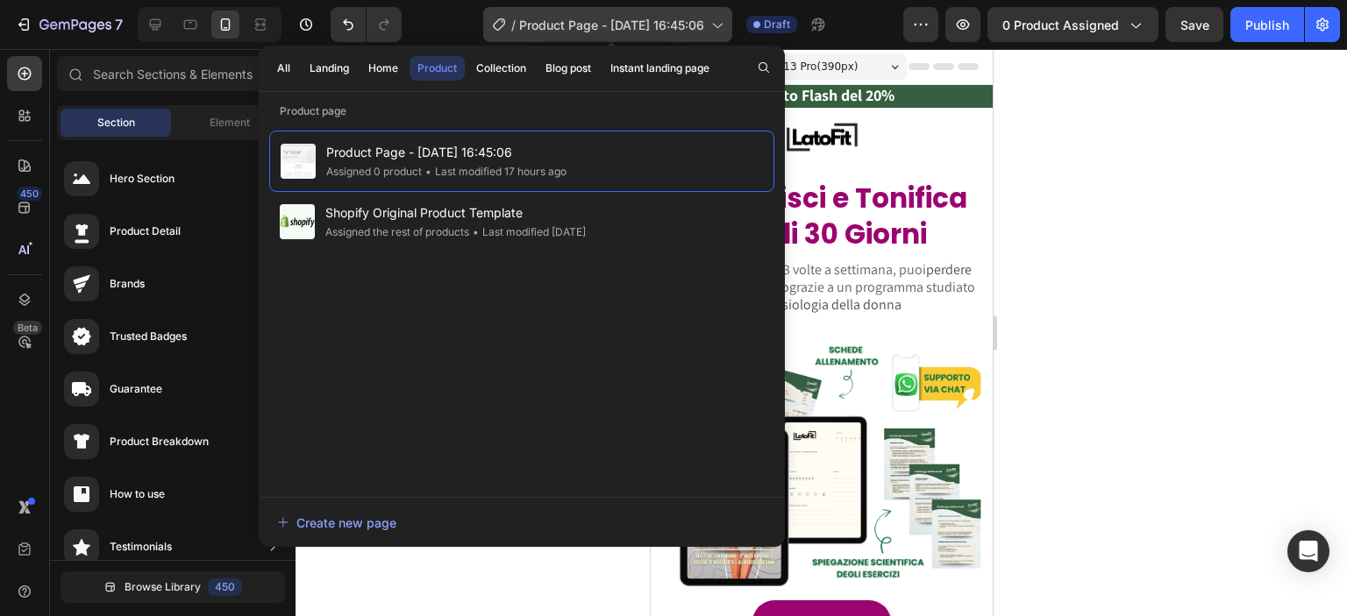
click at [715, 24] on icon at bounding box center [717, 25] width 18 height 18
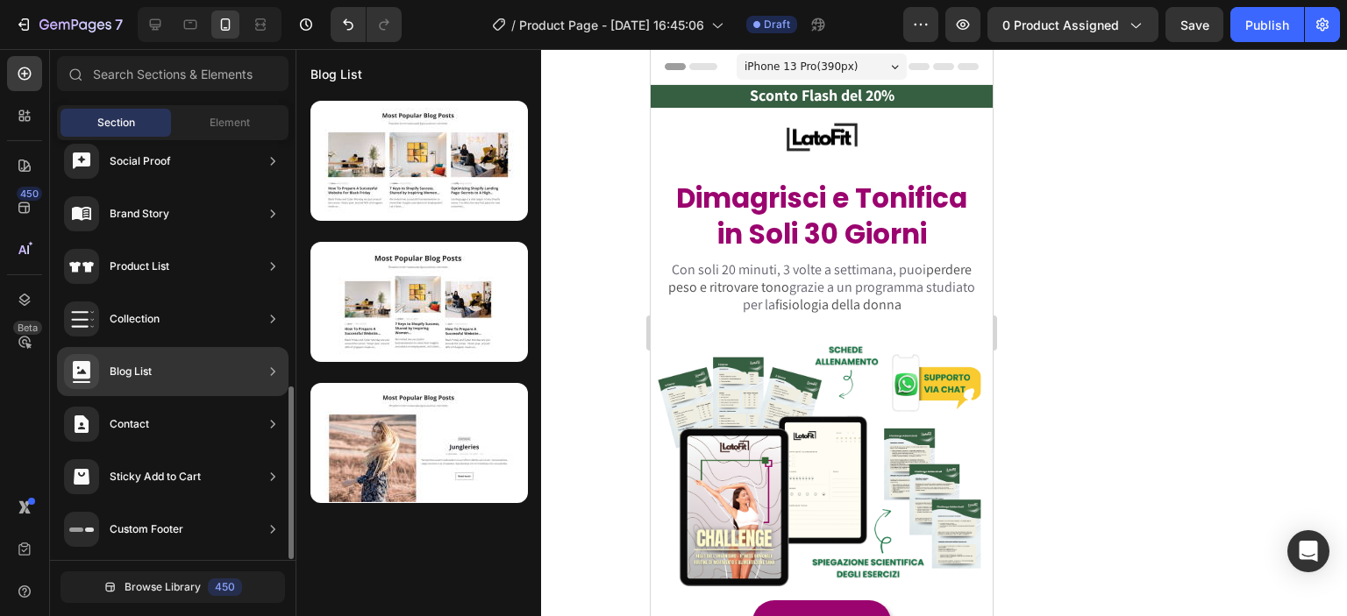
scroll to position [0, 0]
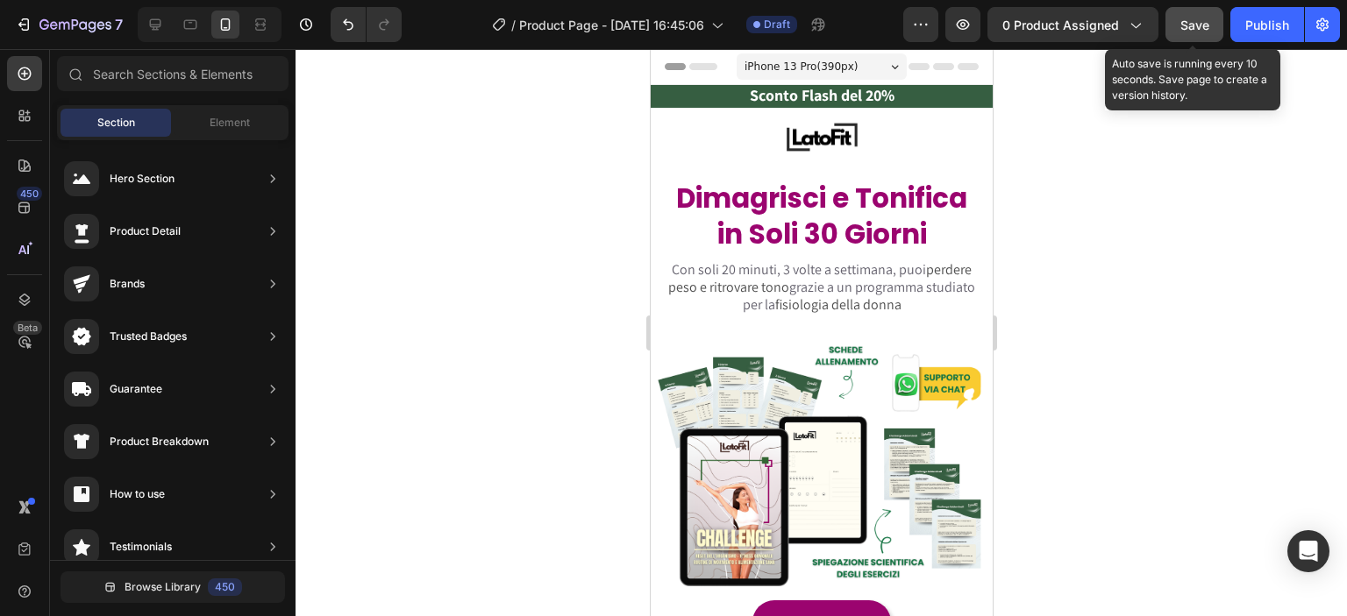
click at [1206, 24] on span "Save" at bounding box center [1194, 25] width 29 height 15
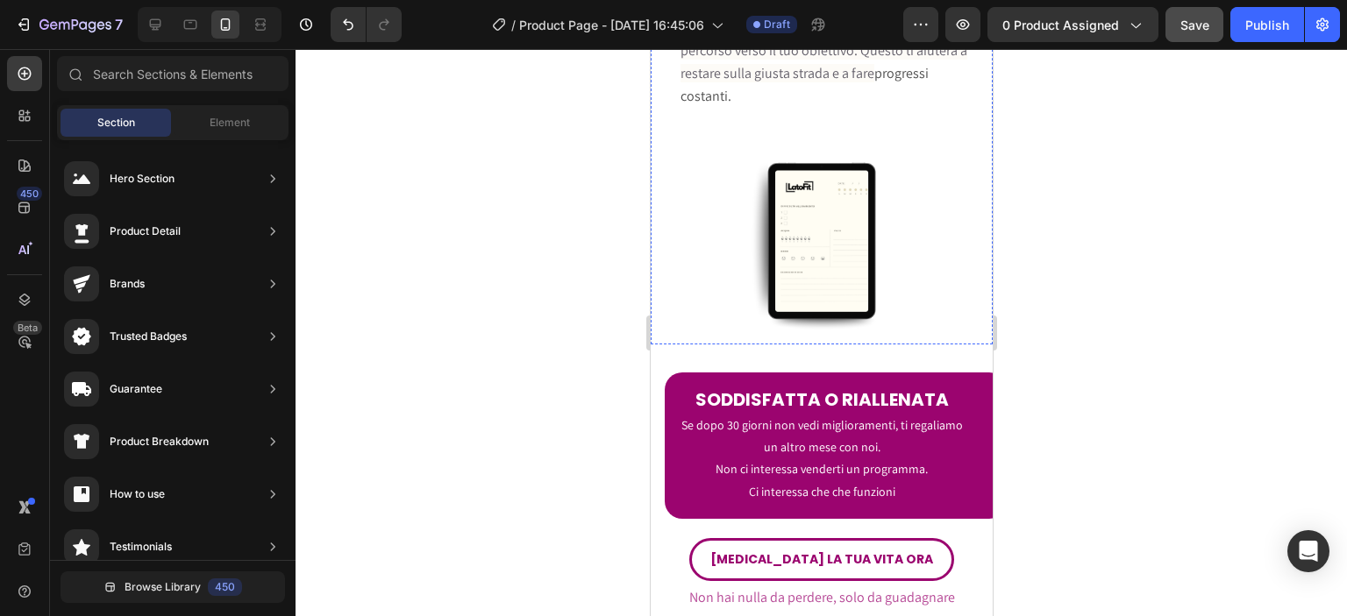
scroll to position [6343, 0]
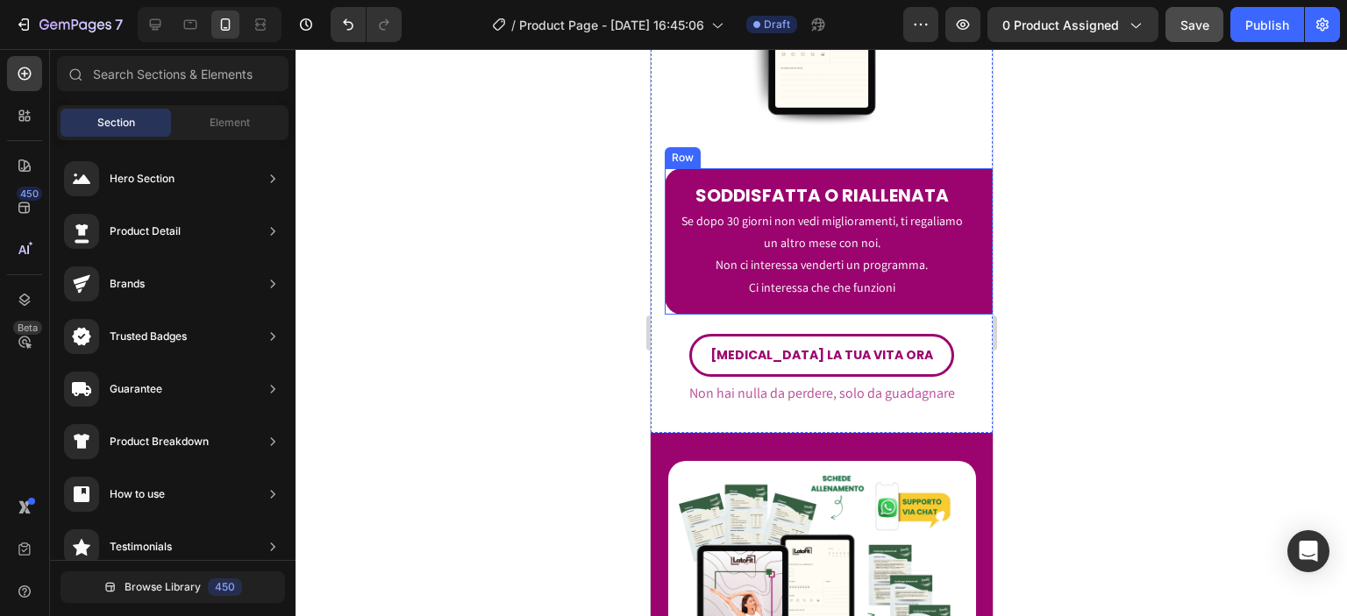
click at [951, 284] on div "SODDISFATTA O RIALLENATA Heading Se dopo 30 giorni non vedi miglioramenti, ti r…" at bounding box center [835, 241] width 342 height 146
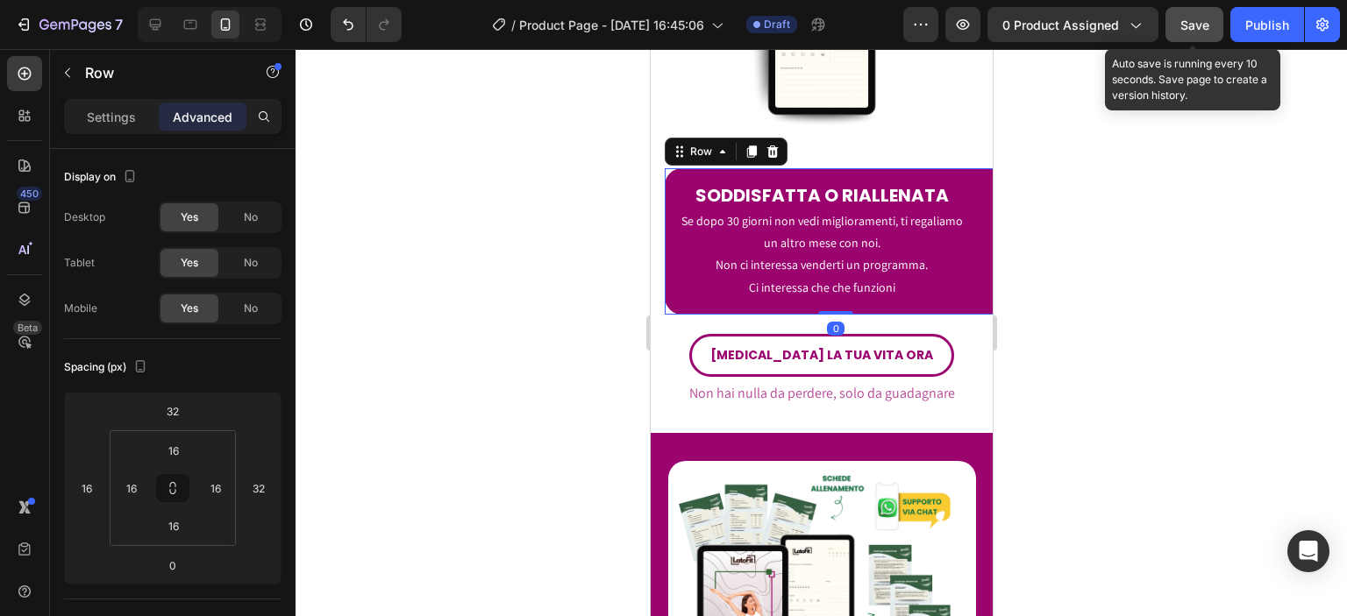
click at [1189, 24] on span "Save" at bounding box center [1194, 25] width 29 height 15
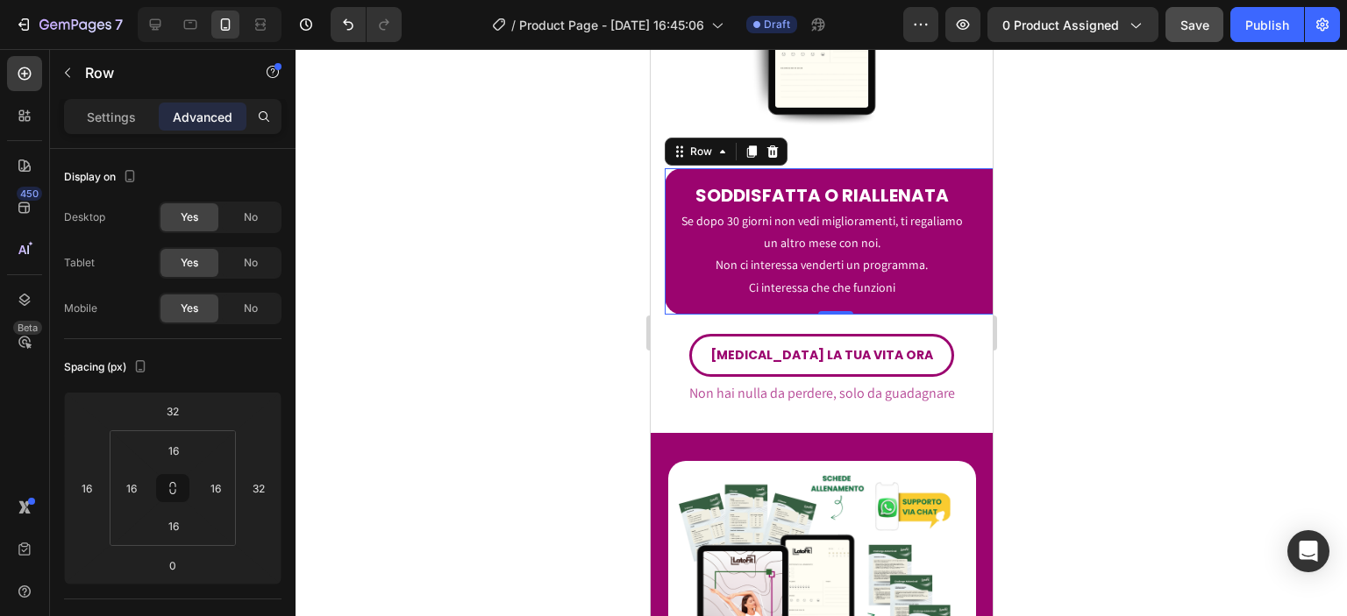
click at [966, 168] on div "SODDISFATTA O RIALLENATA Heading Se dopo 30 giorni non vedi miglioramenti, ti r…" at bounding box center [835, 241] width 342 height 146
click at [74, 57] on div "Row" at bounding box center [150, 73] width 200 height 46
click at [672, 224] on div "SODDISFATTA O RIALLENATA Heading Se dopo 30 giorni non vedi miglioramenti, ti r…" at bounding box center [835, 241] width 342 height 146
click at [131, 103] on div "Settings" at bounding box center [112, 117] width 88 height 28
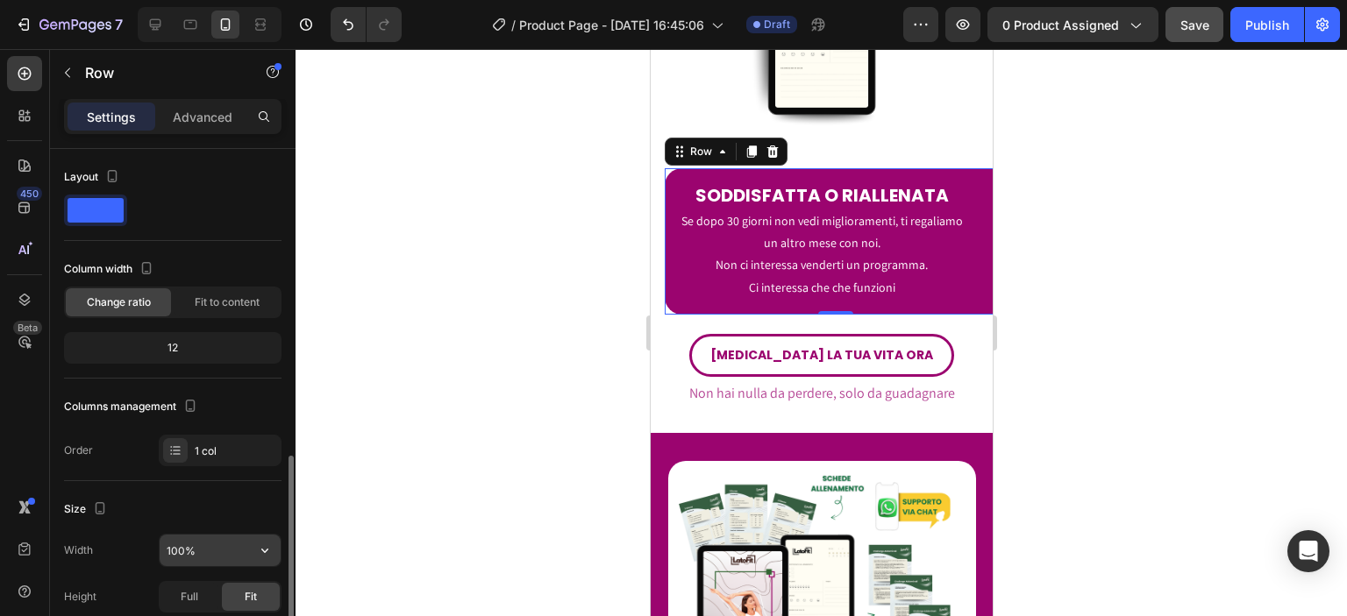
scroll to position [204, 0]
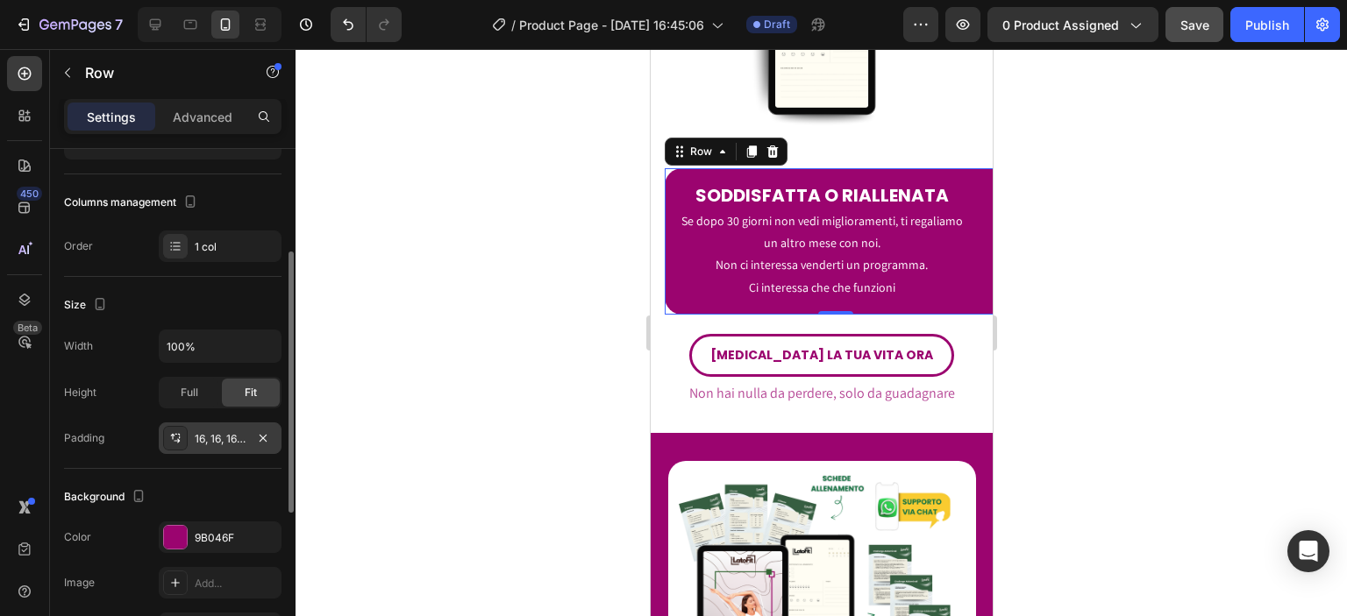
click at [239, 445] on div "16, 16, 16, 16" at bounding box center [220, 439] width 123 height 32
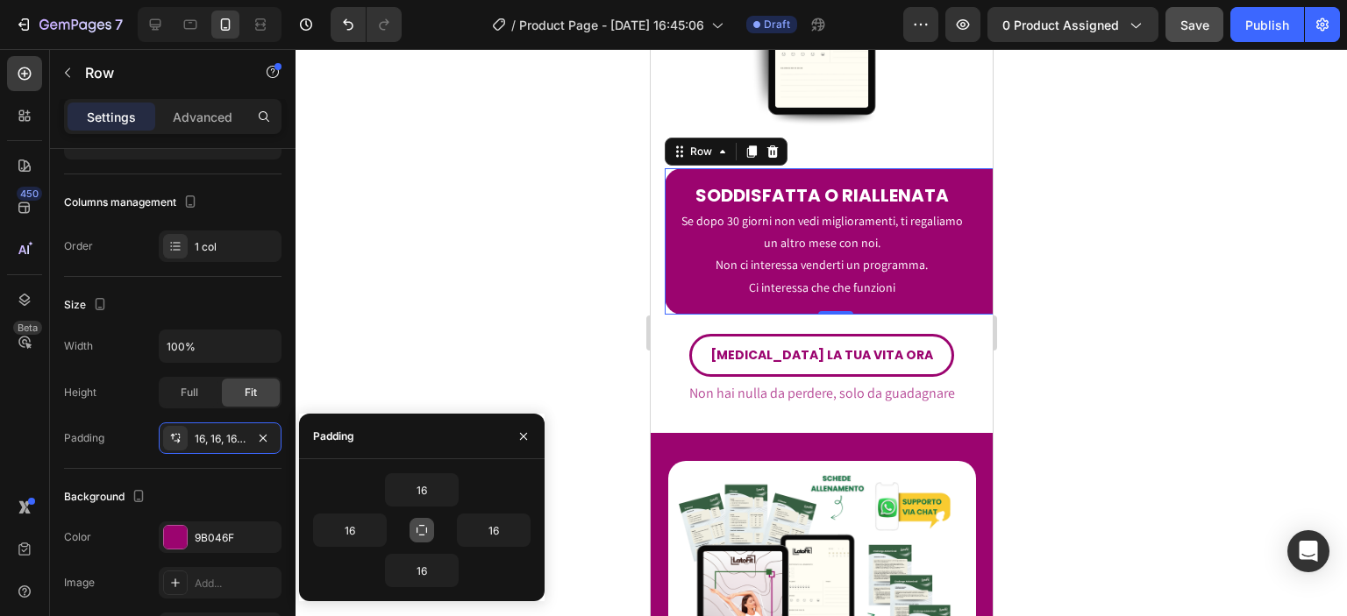
click at [426, 525] on icon "button" at bounding box center [422, 531] width 14 height 14
click at [428, 525] on icon "button" at bounding box center [422, 531] width 14 height 14
click at [127, 403] on div "Height Full Fit" at bounding box center [172, 393] width 217 height 32
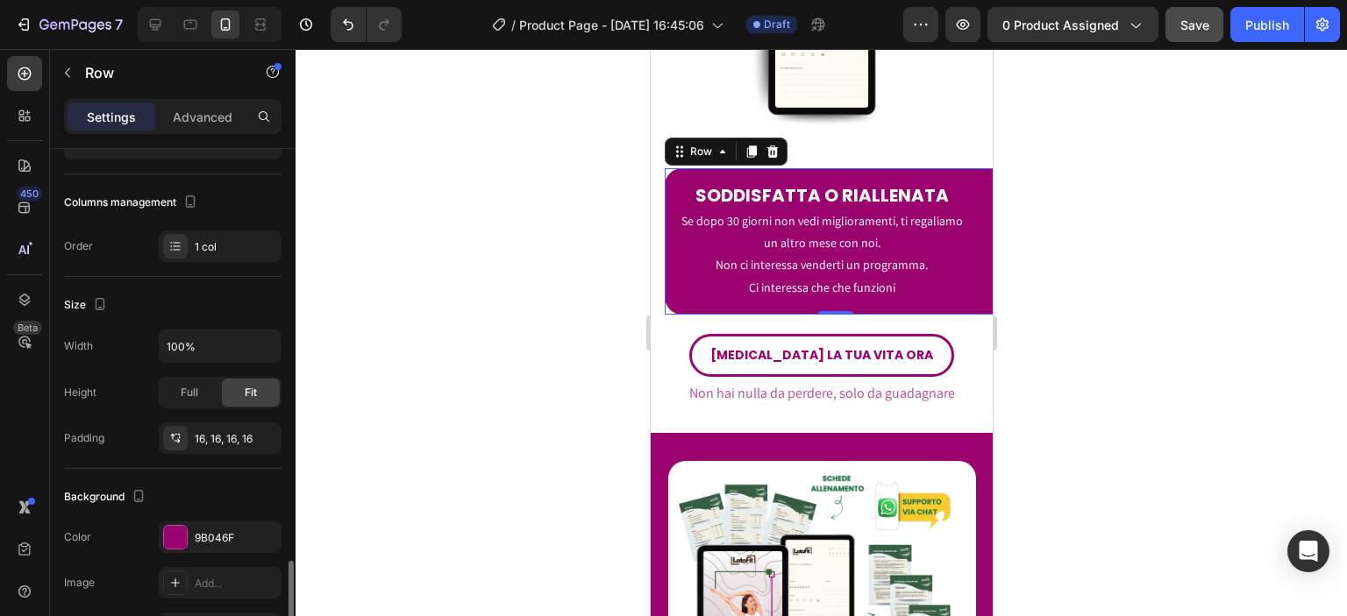
scroll to position [410, 0]
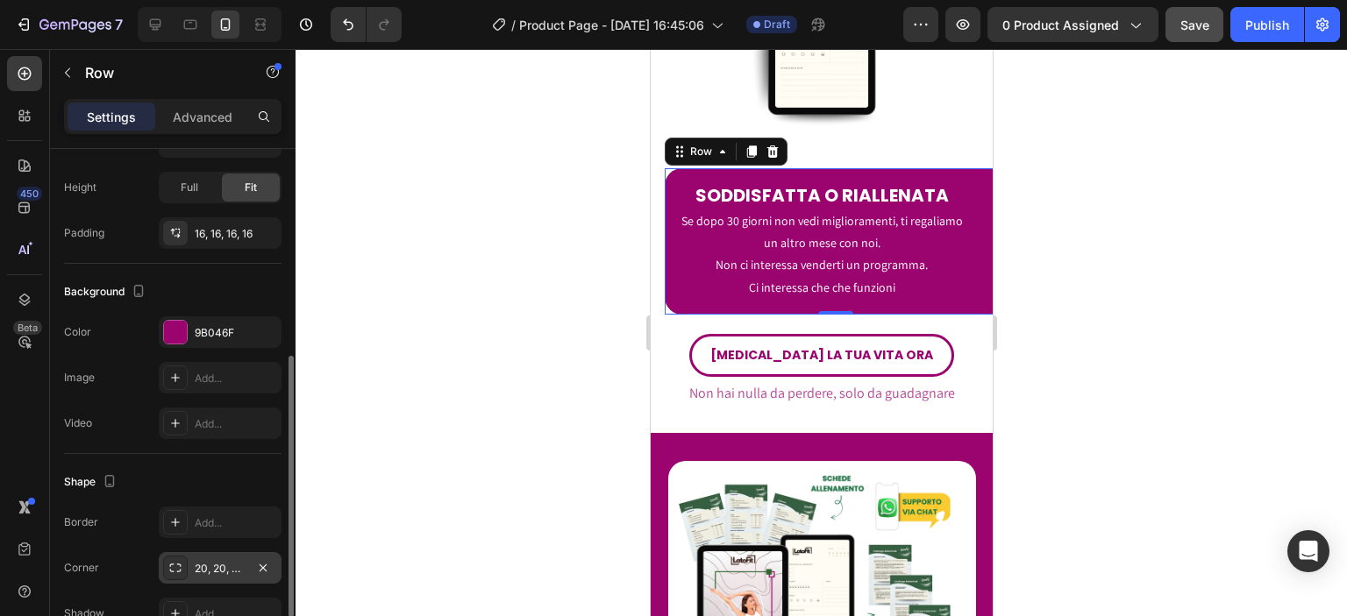
click at [235, 556] on div "20, 20, 20, 20" at bounding box center [220, 568] width 123 height 32
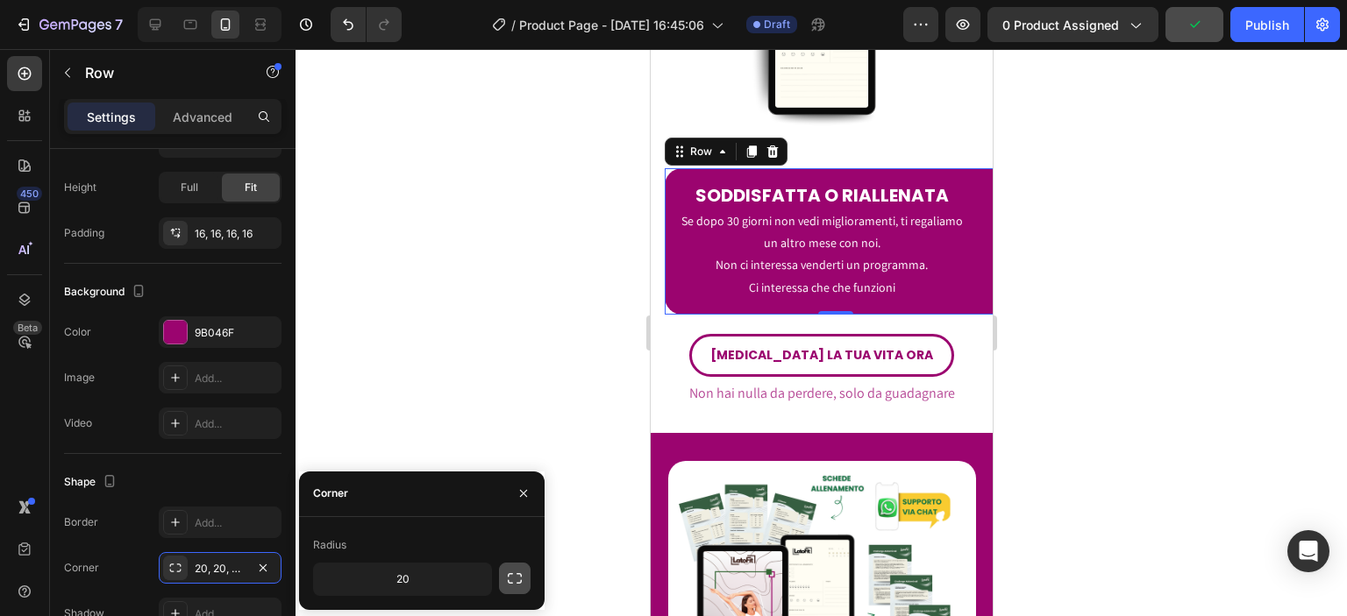
click at [524, 578] on button "button" at bounding box center [515, 579] width 32 height 32
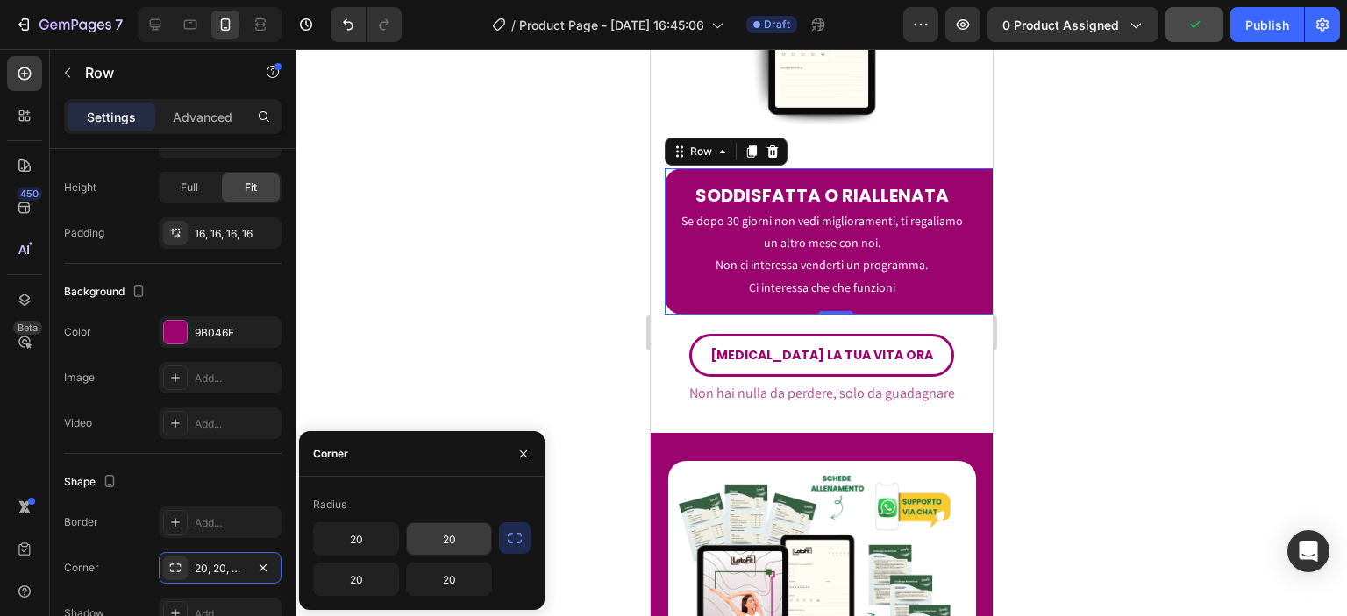
click at [472, 541] on input "20" at bounding box center [449, 540] width 84 height 32
click at [467, 576] on input "20" at bounding box center [449, 580] width 84 height 32
click at [450, 546] on input "text" at bounding box center [449, 540] width 84 height 32
type input "0"
click at [475, 581] on input "text" at bounding box center [449, 580] width 84 height 32
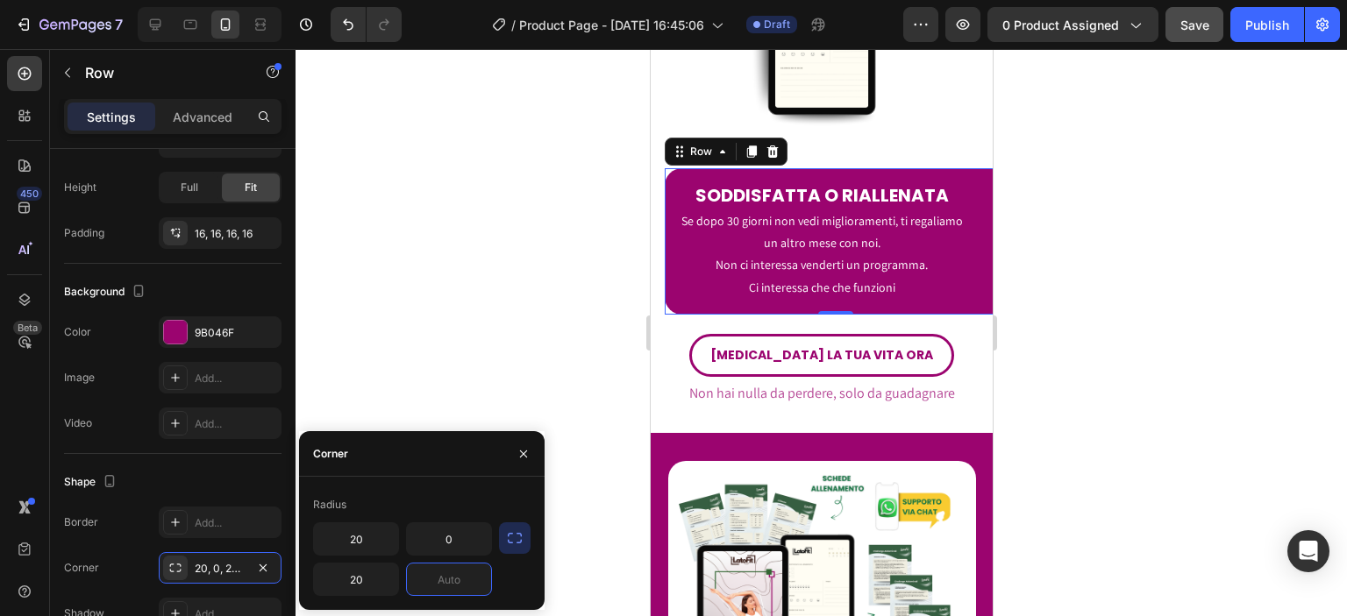
type input "0"
click at [457, 388] on div at bounding box center [821, 332] width 1051 height 567
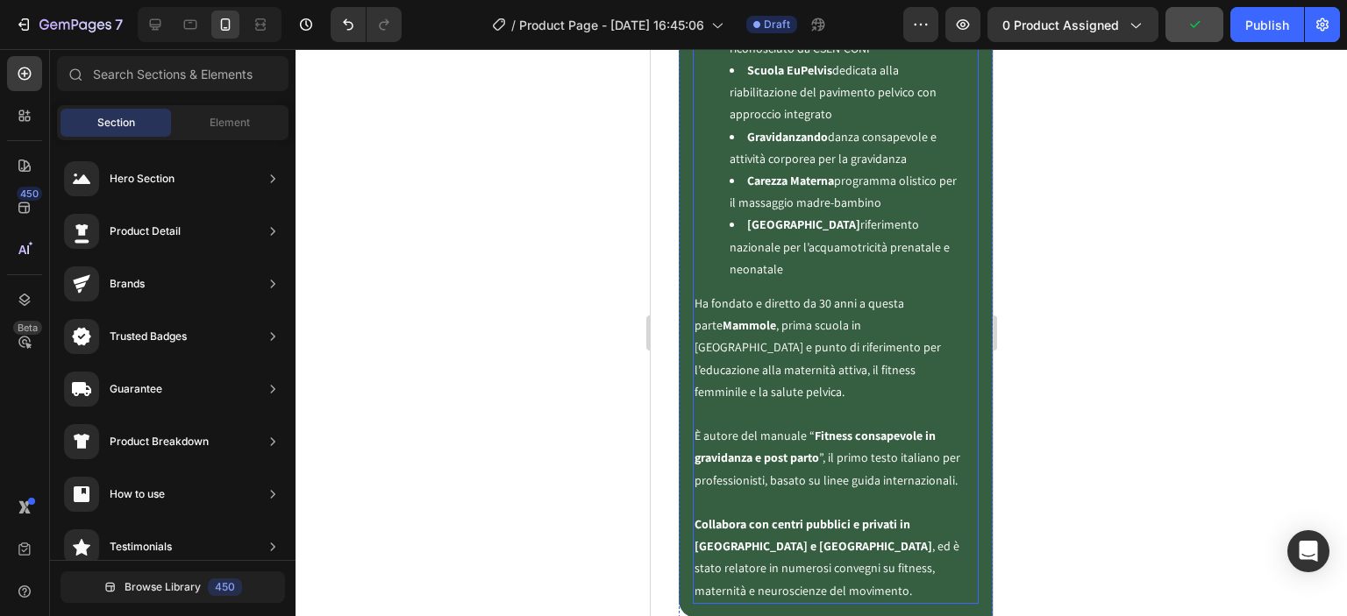
scroll to position [4620, 0]
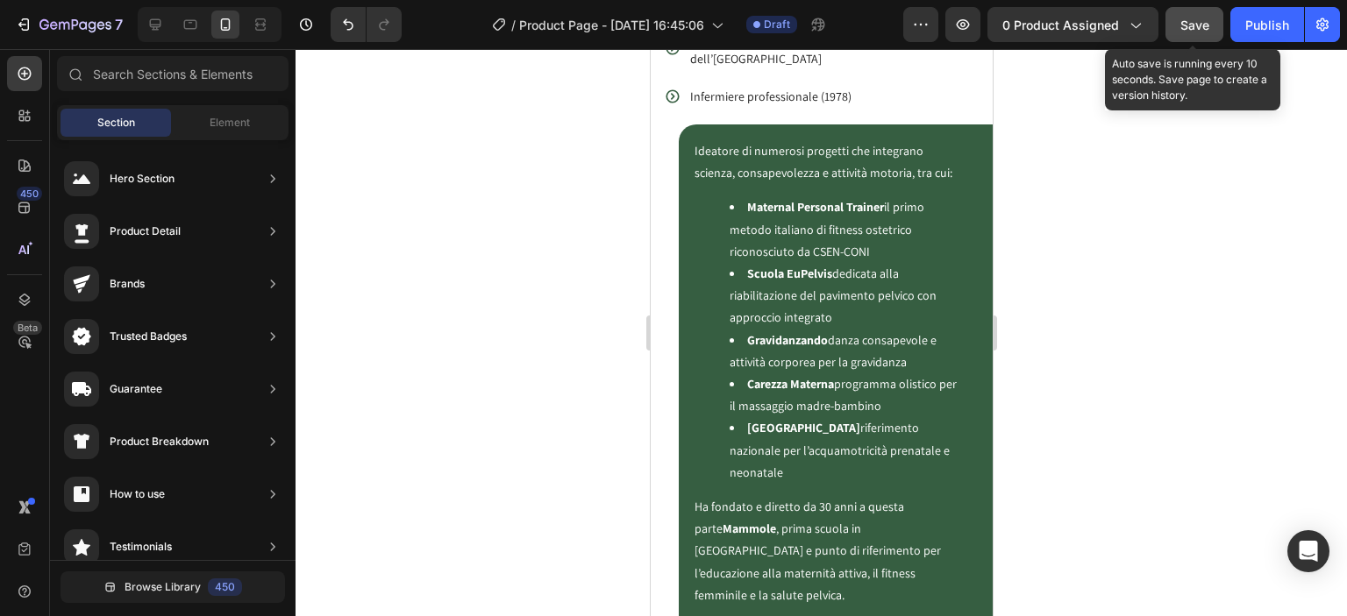
click at [1201, 18] on span "Save" at bounding box center [1194, 25] width 29 height 15
